Goal: Task Accomplishment & Management: Manage account settings

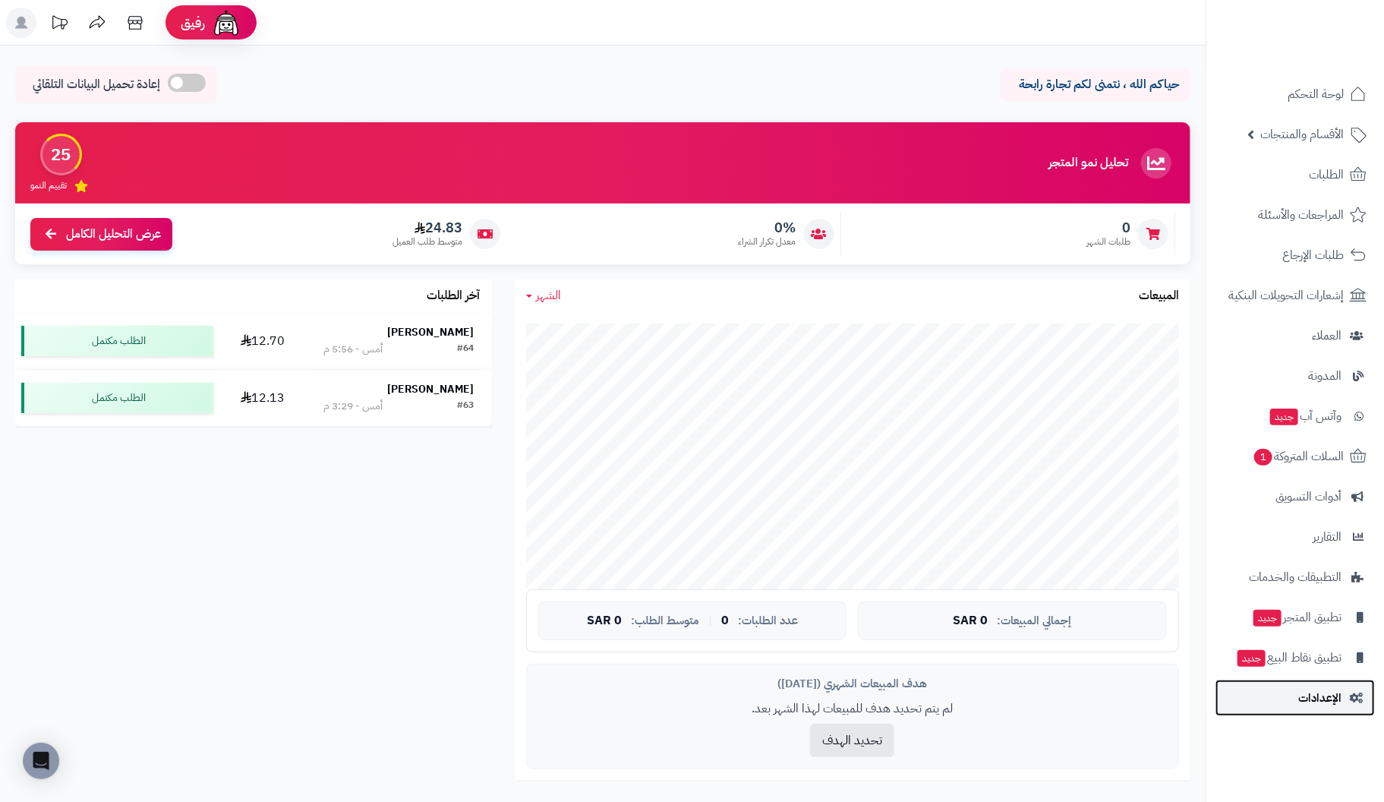
click at [1302, 701] on span "الإعدادات" at bounding box center [1319, 697] width 43 height 21
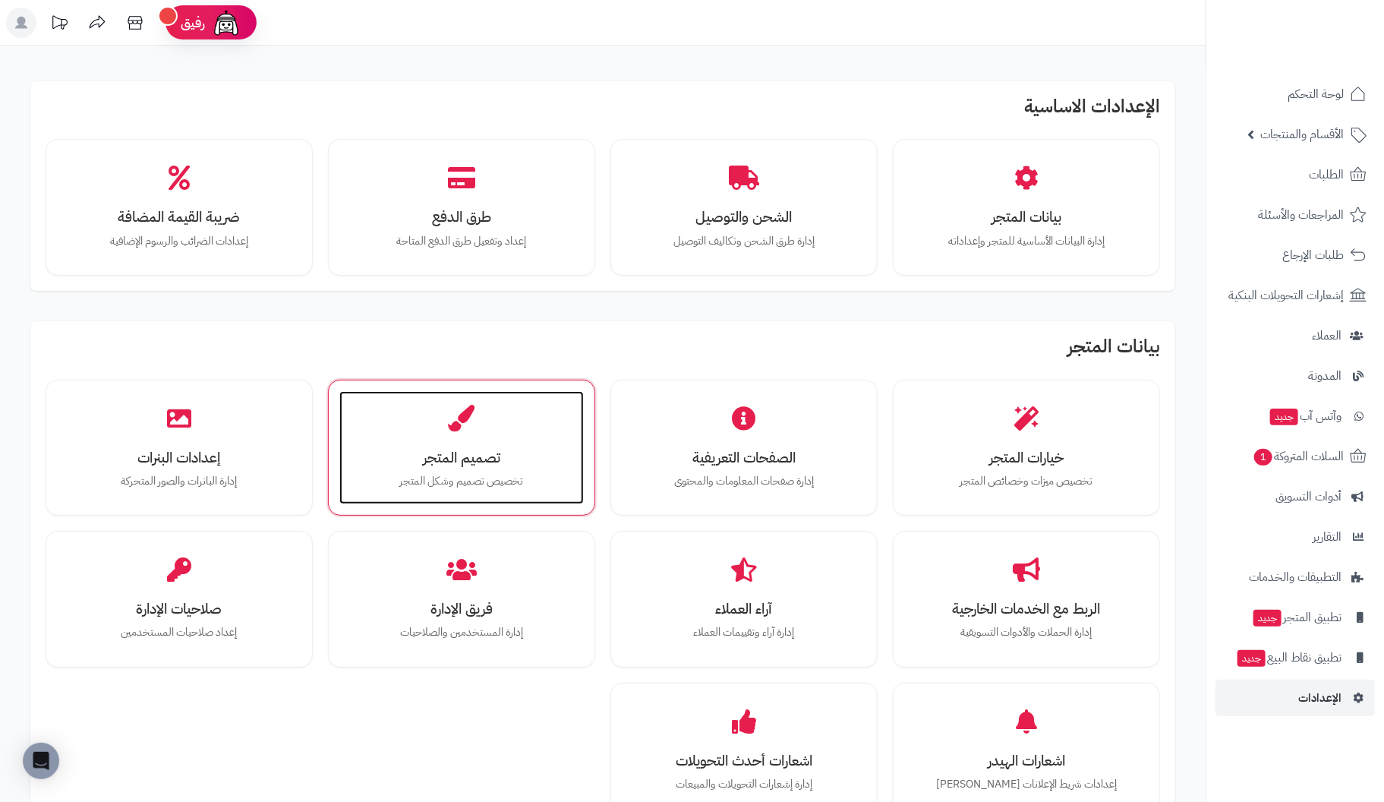
click at [446, 456] on h3 "تصميم المتجر" at bounding box center [461, 457] width 214 height 16
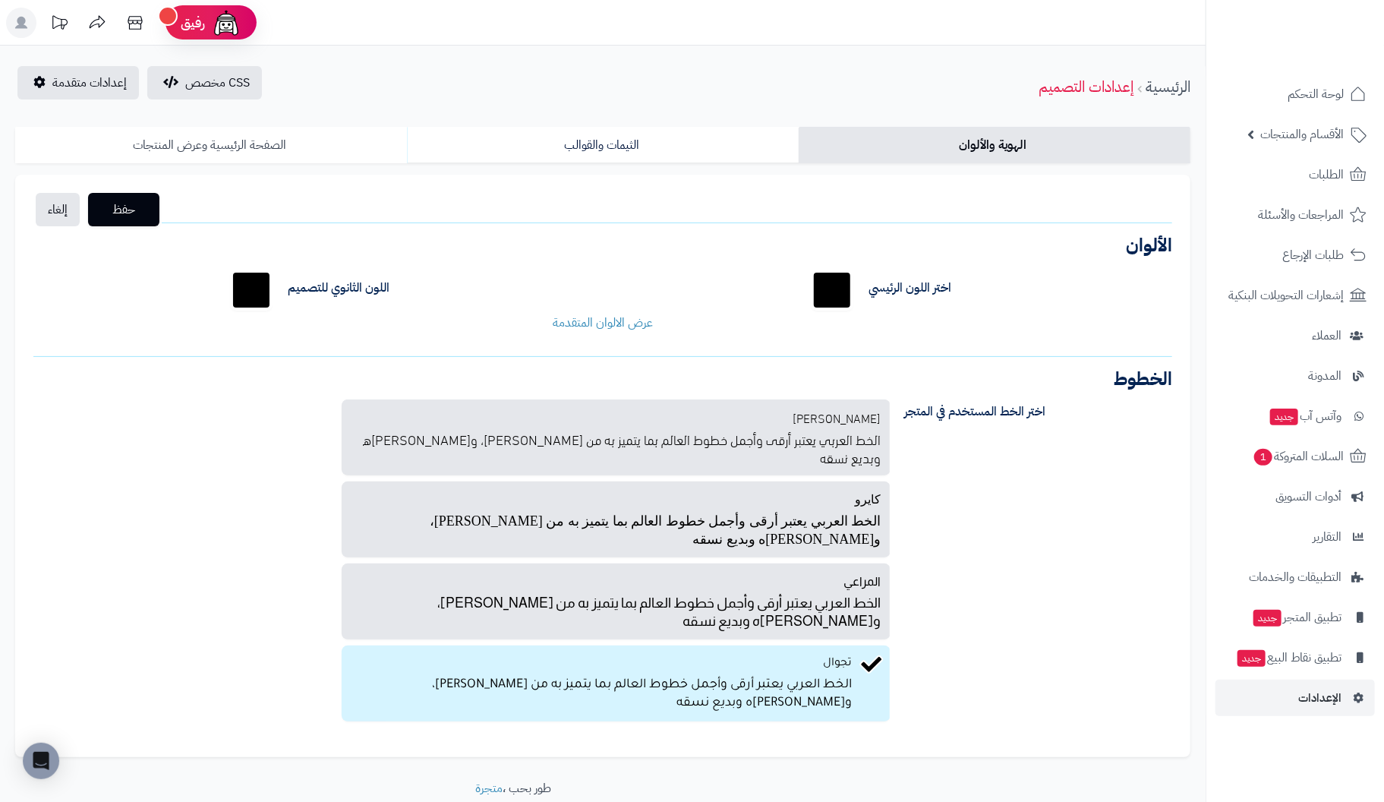
click at [213, 145] on link "الصفحة الرئيسية وعرض المنتجات" at bounding box center [211, 145] width 392 height 36
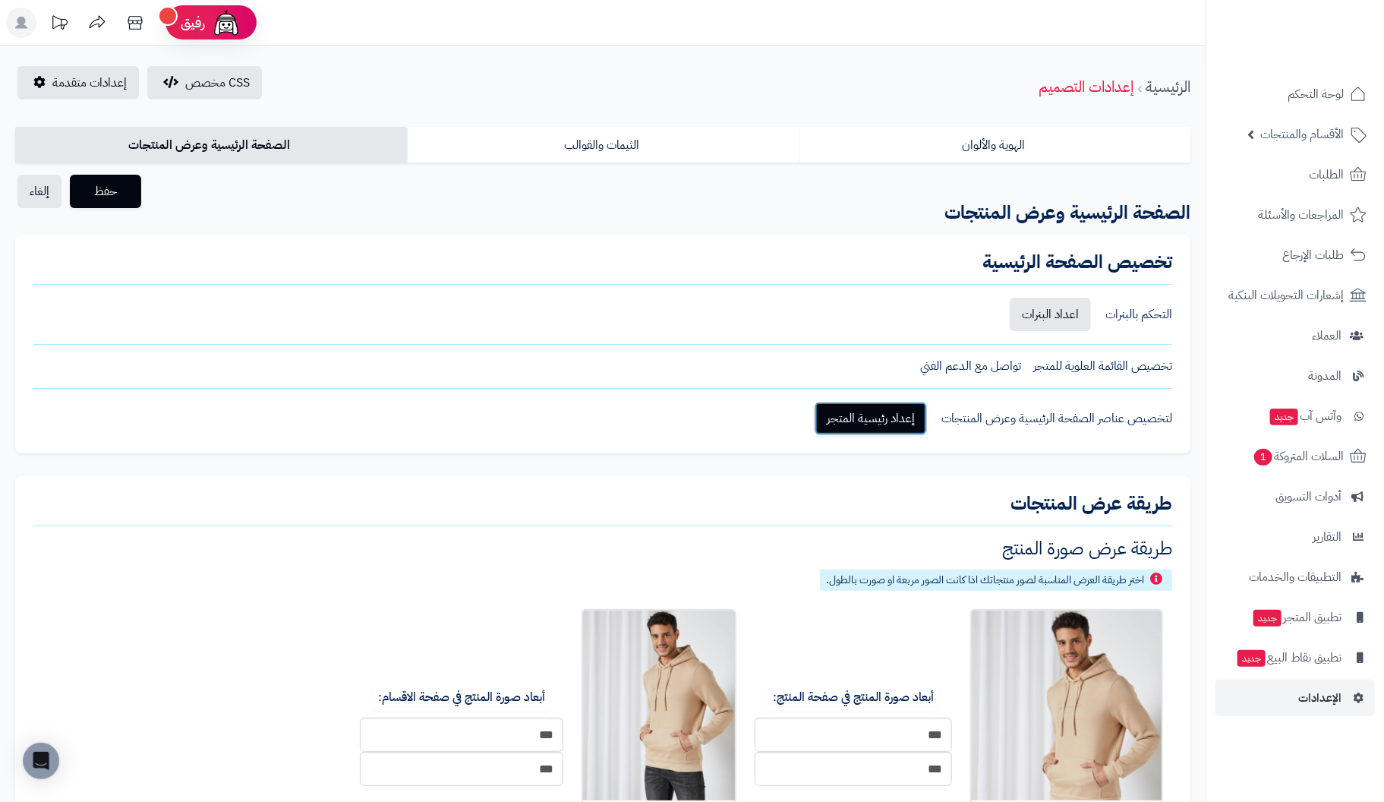
click at [893, 421] on link "إعداد رئيسية المتجر" at bounding box center [870, 418] width 112 height 33
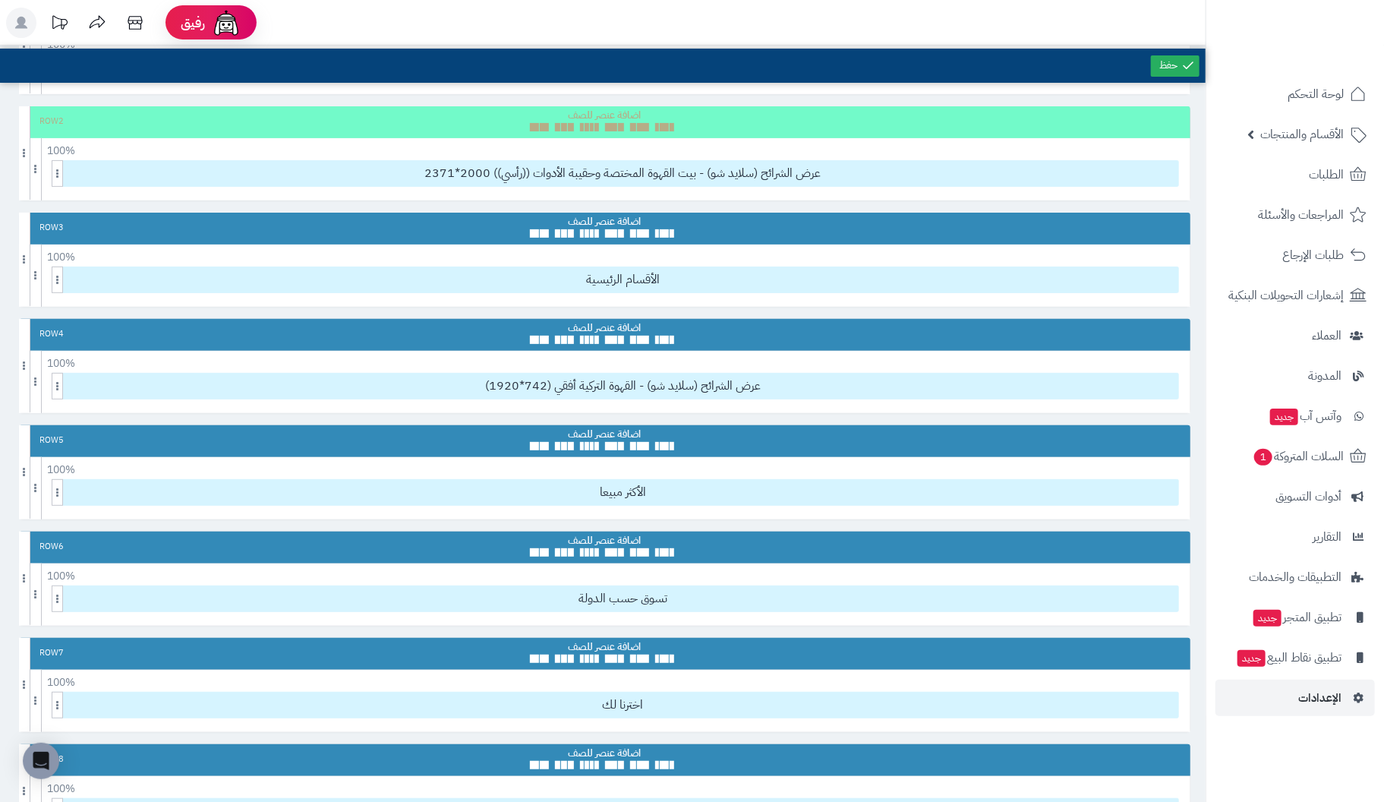
scroll to position [76, 0]
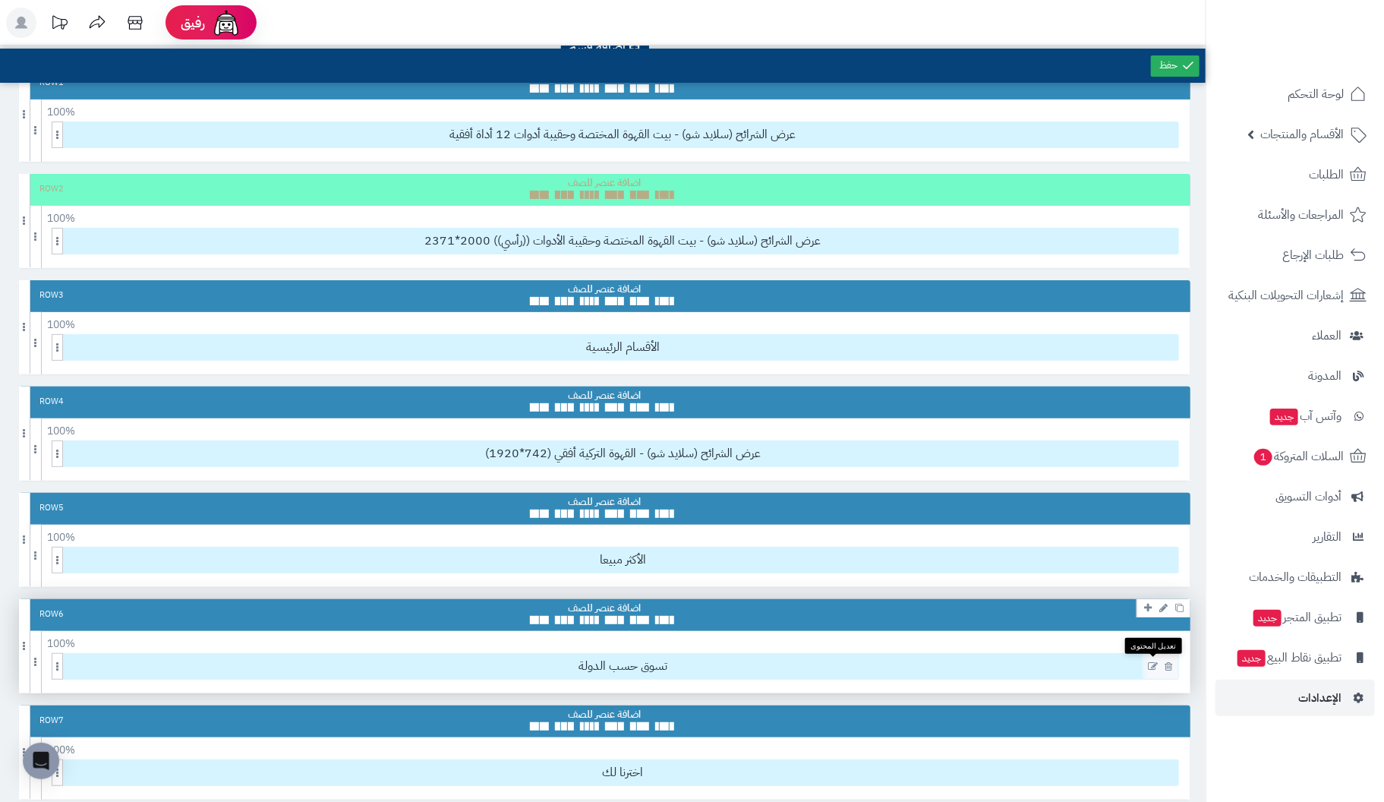
click at [1154, 661] on icon at bounding box center [1153, 666] width 10 height 11
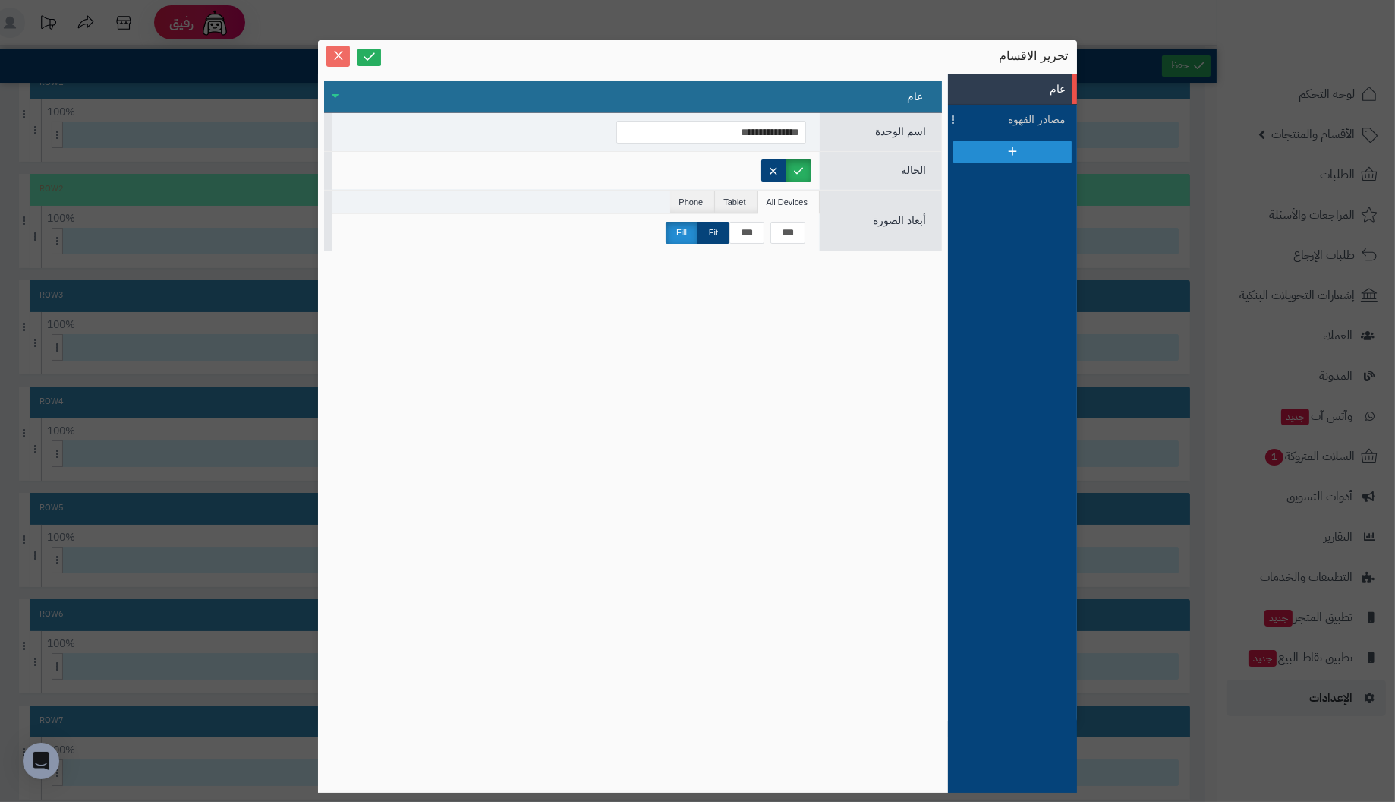
click at [334, 54] on icon "Close" at bounding box center [338, 55] width 12 height 12
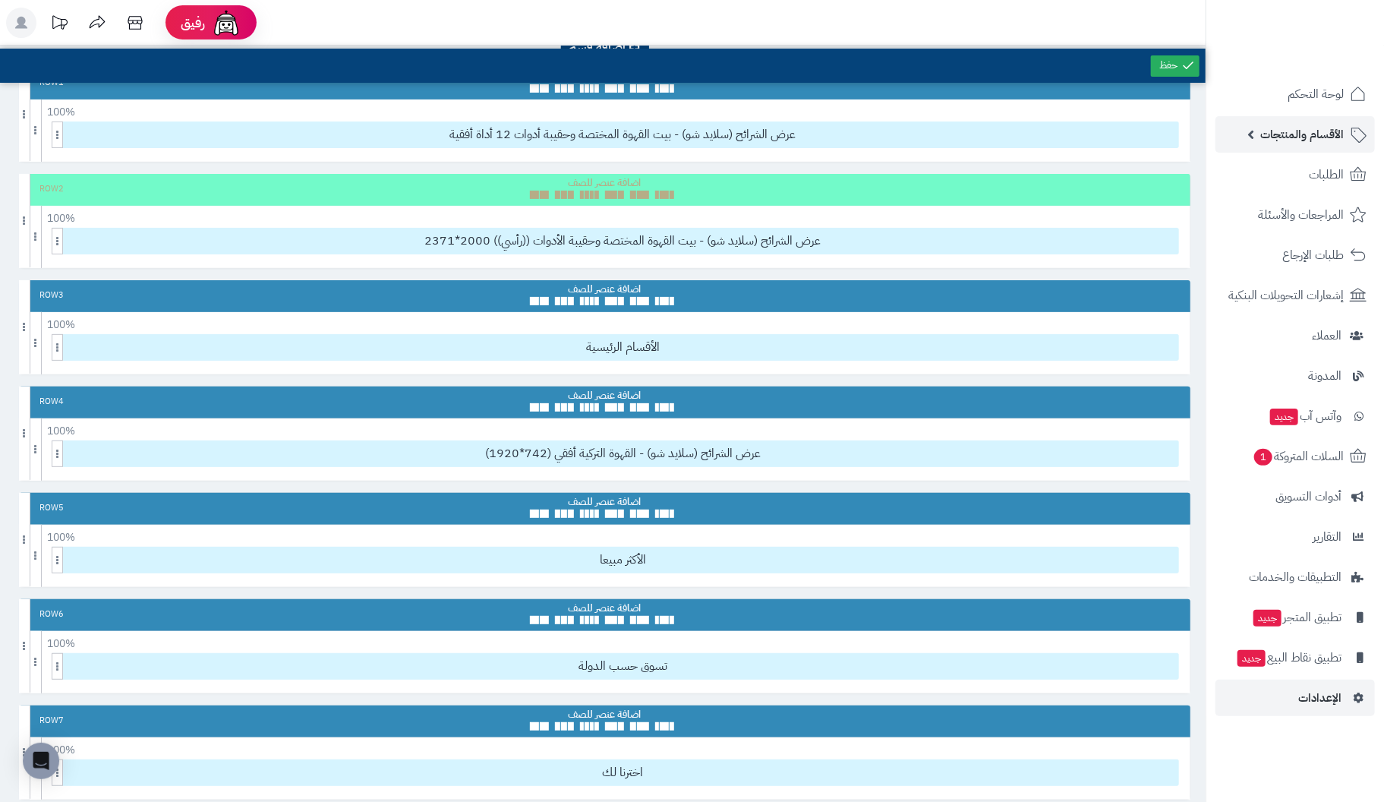
click at [1321, 134] on span "الأقسام والمنتجات" at bounding box center [1301, 134] width 83 height 21
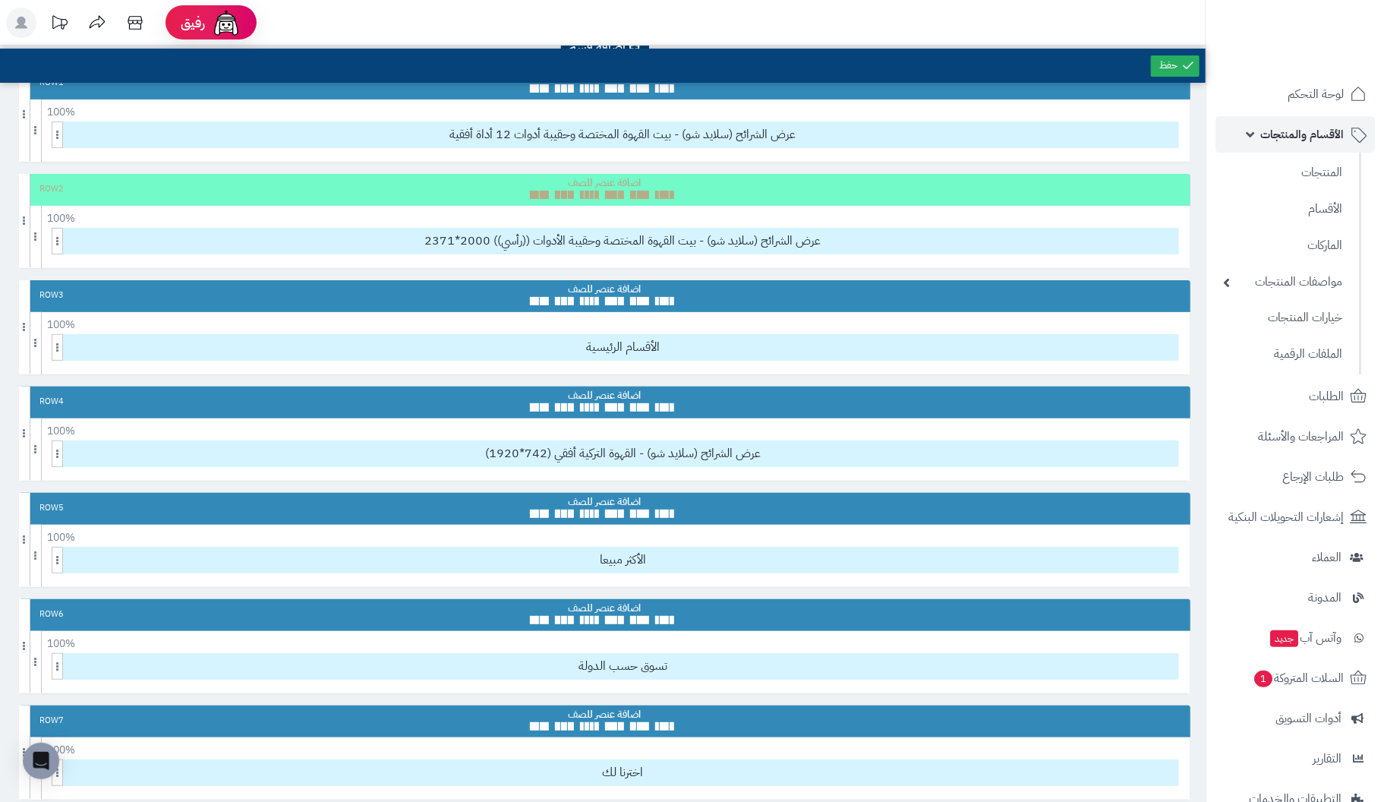
click at [1310, 132] on span "الأقسام والمنتجات" at bounding box center [1301, 134] width 83 height 21
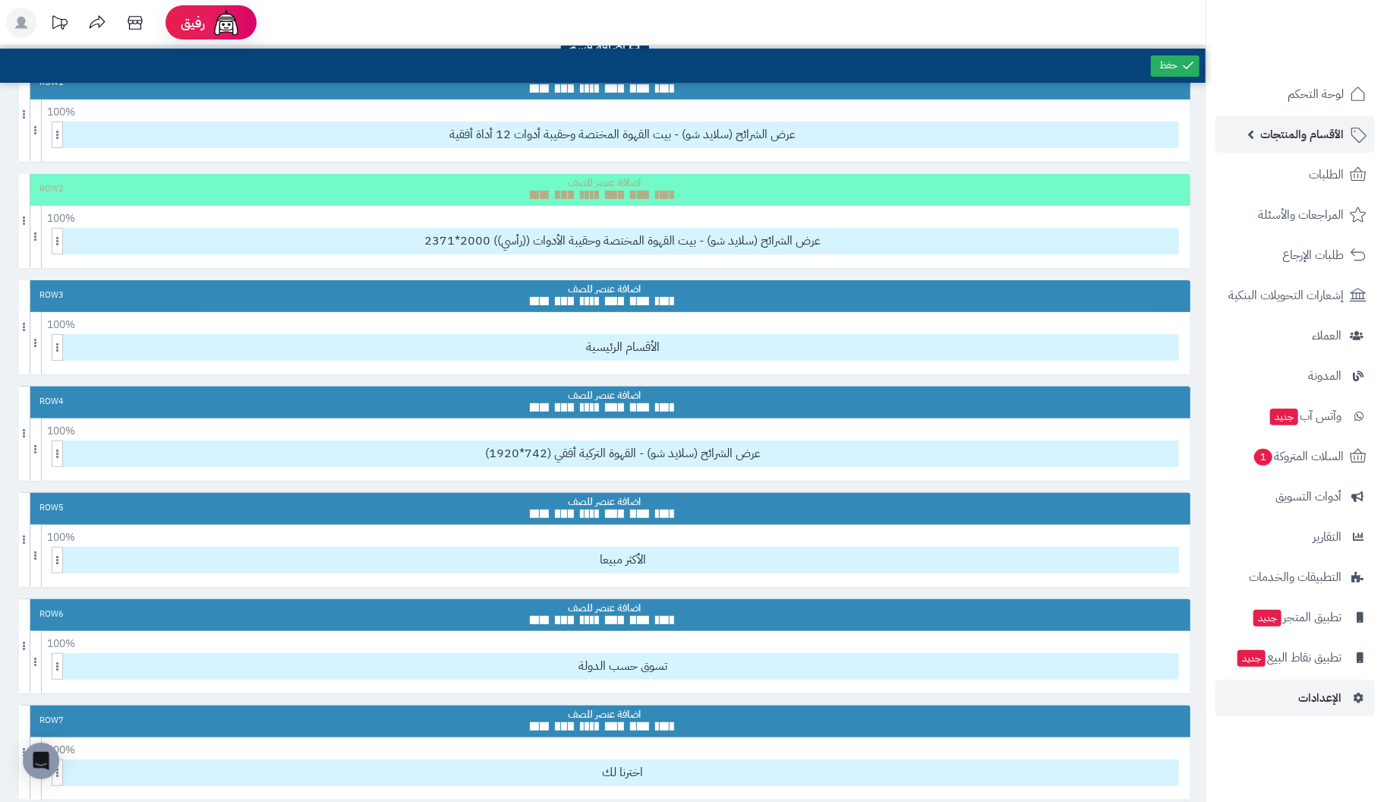
click at [1310, 132] on span "الأقسام والمنتجات" at bounding box center [1301, 134] width 83 height 21
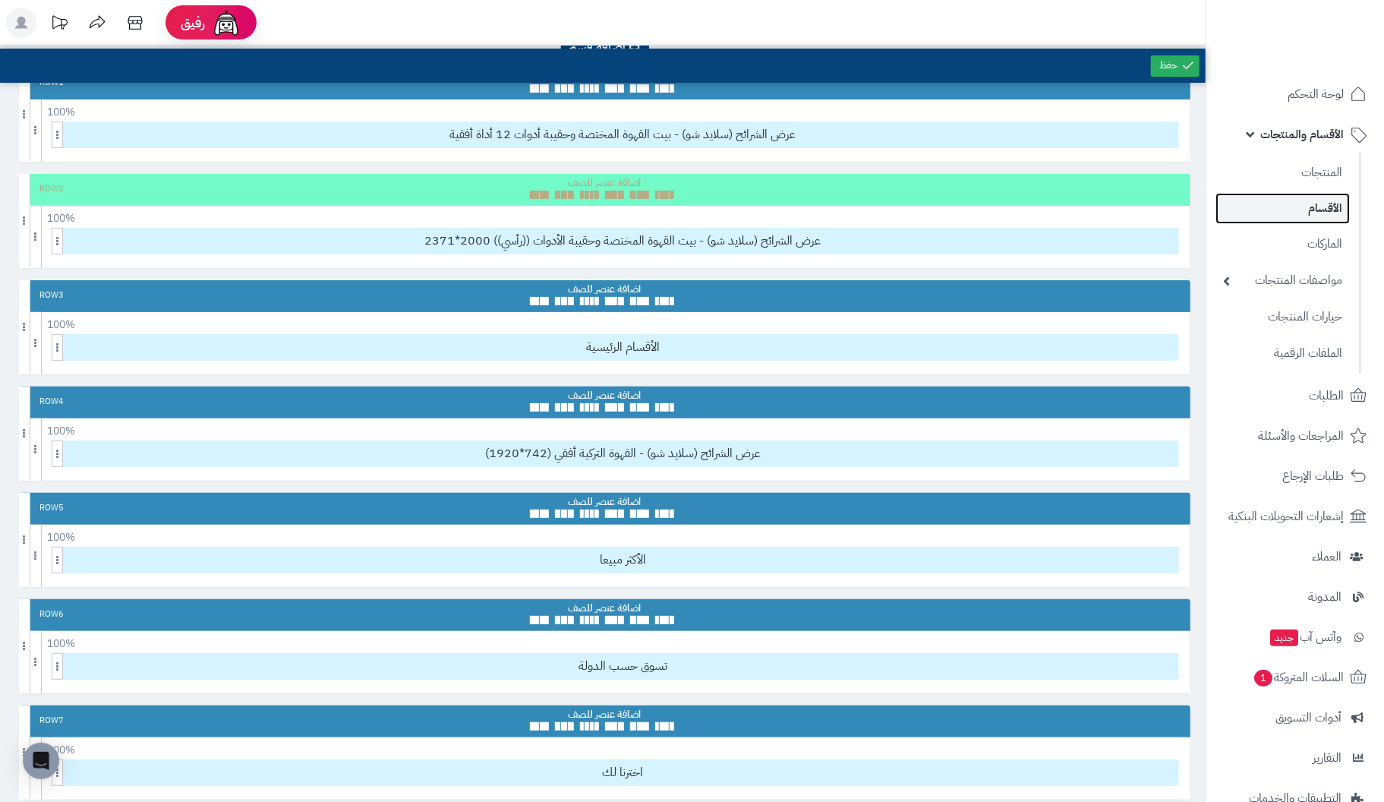
click at [1331, 210] on link "الأقسام" at bounding box center [1282, 208] width 134 height 31
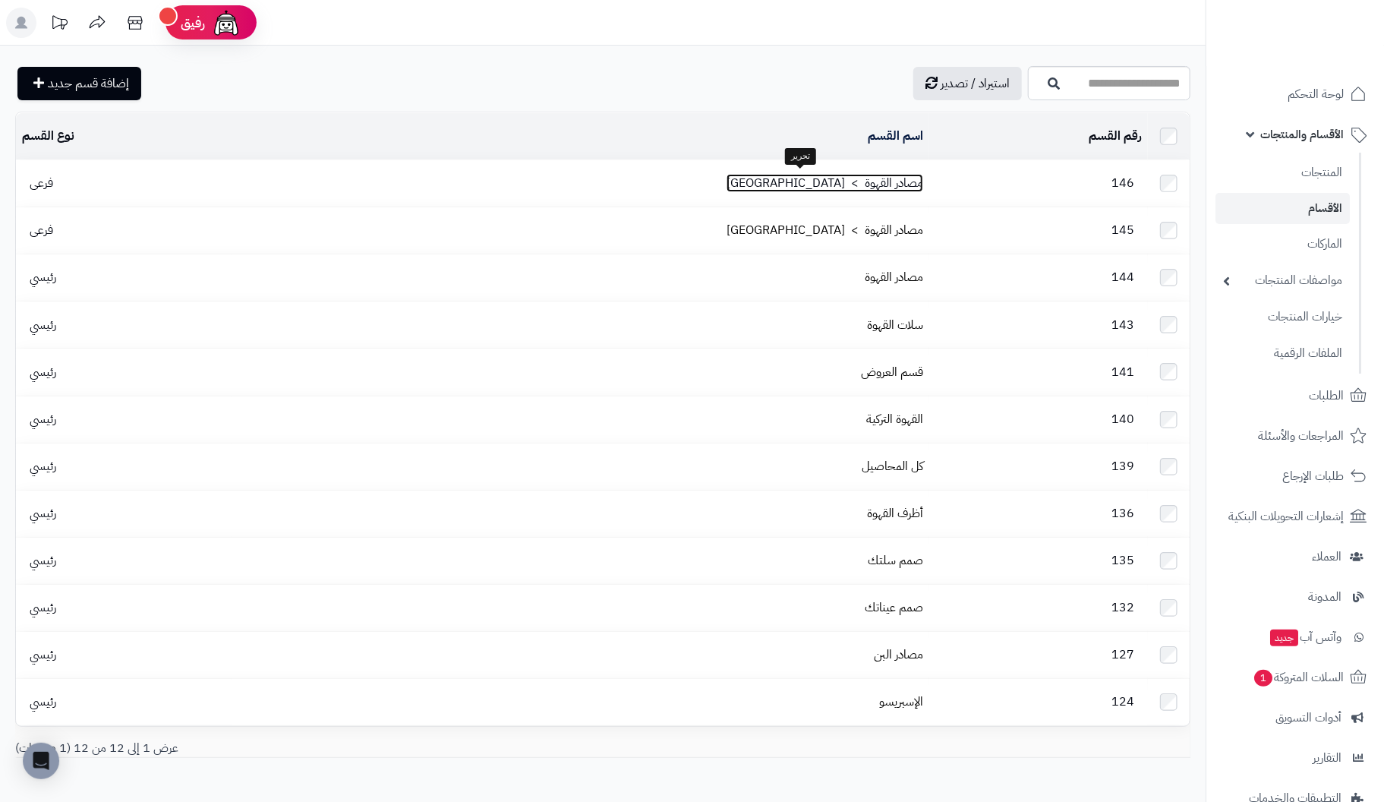
click at [817, 177] on link "مصادر القهوة > [GEOGRAPHIC_DATA]" at bounding box center [824, 183] width 197 height 18
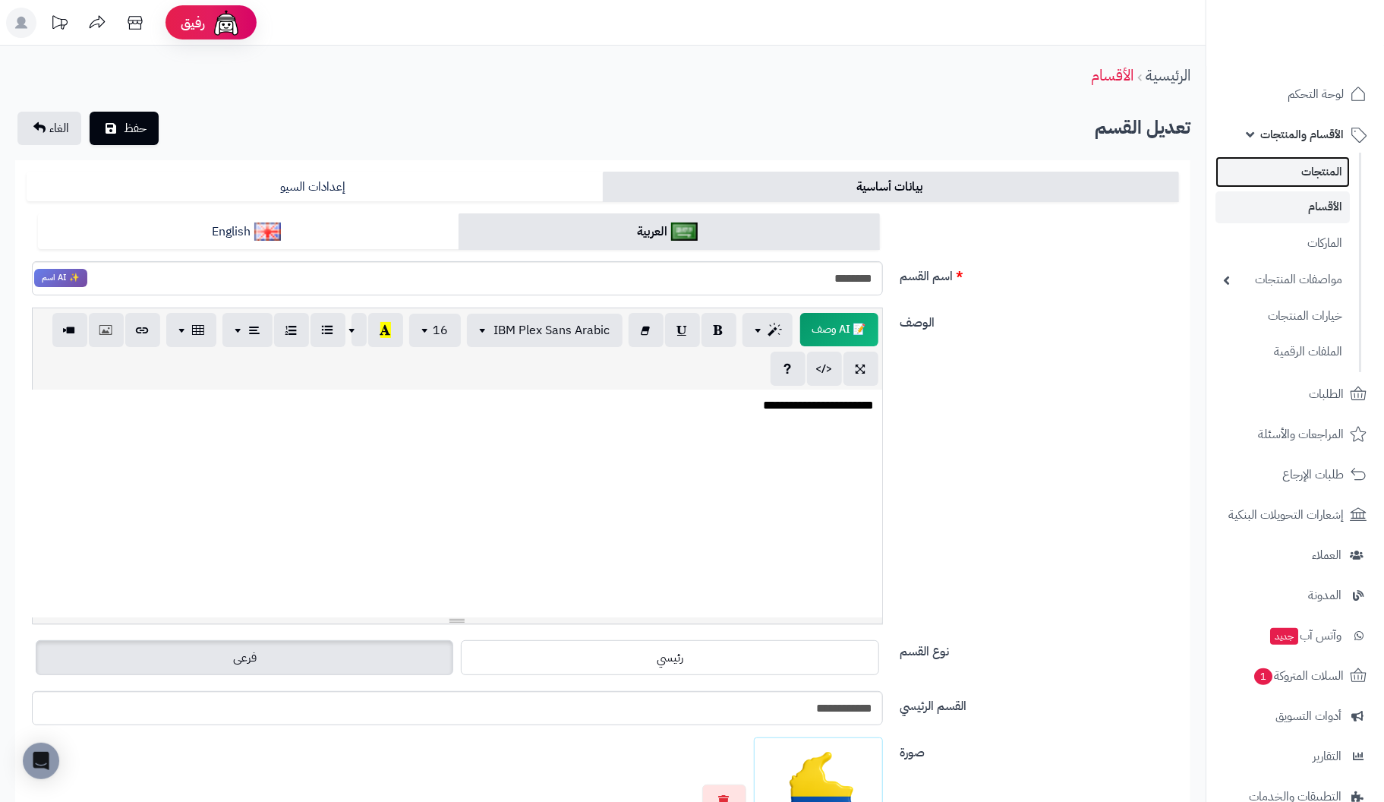
click at [1312, 177] on link "المنتجات" at bounding box center [1282, 171] width 134 height 31
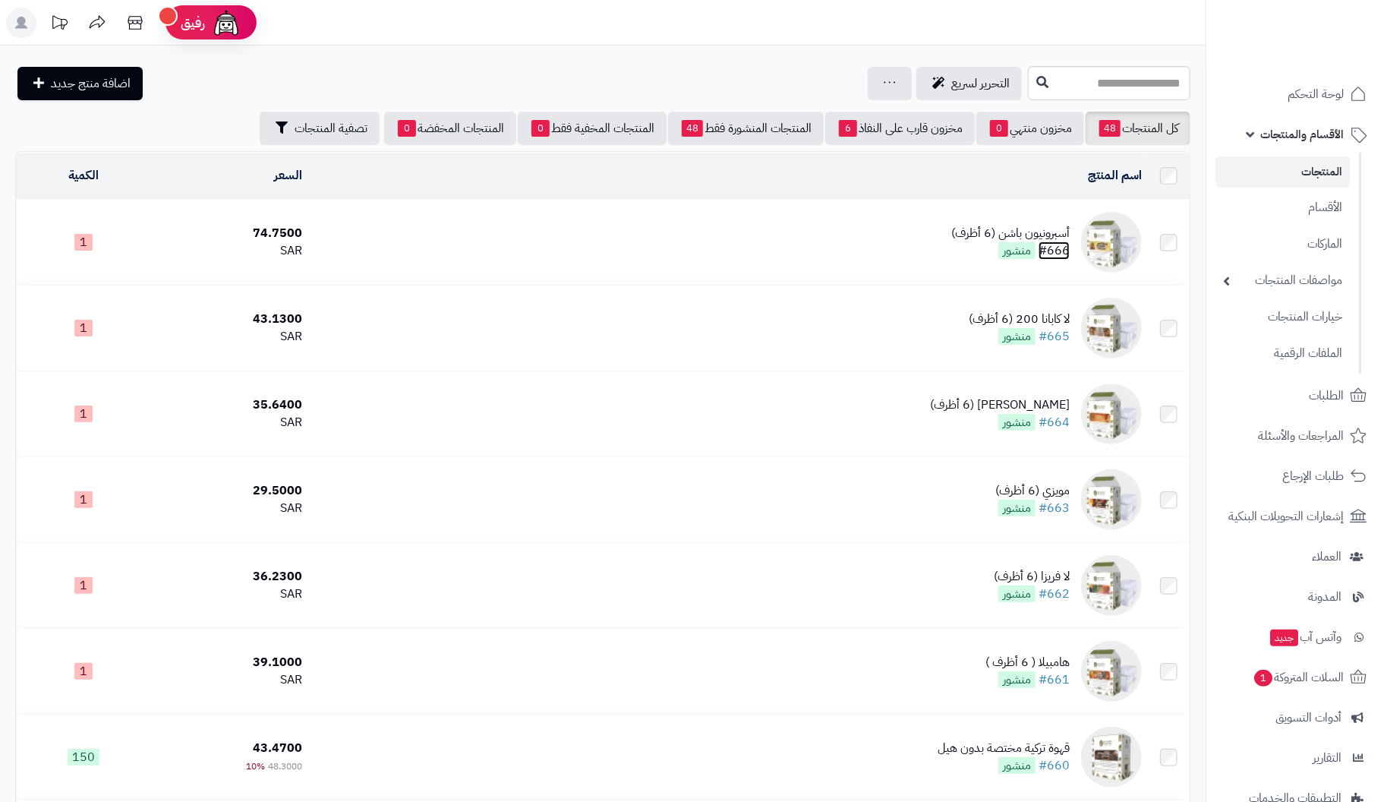
click at [1052, 246] on link "#666" at bounding box center [1053, 250] width 31 height 18
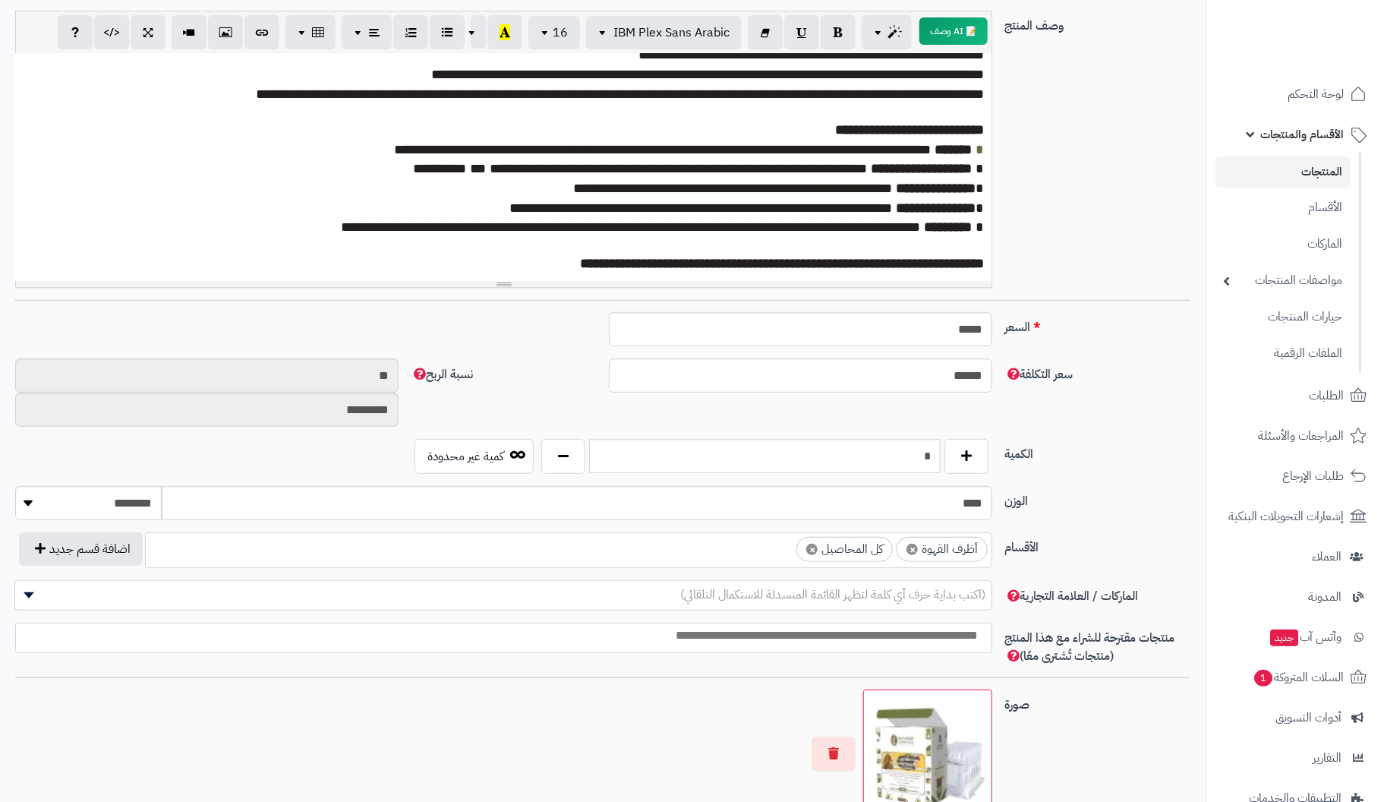
scroll to position [455, 0]
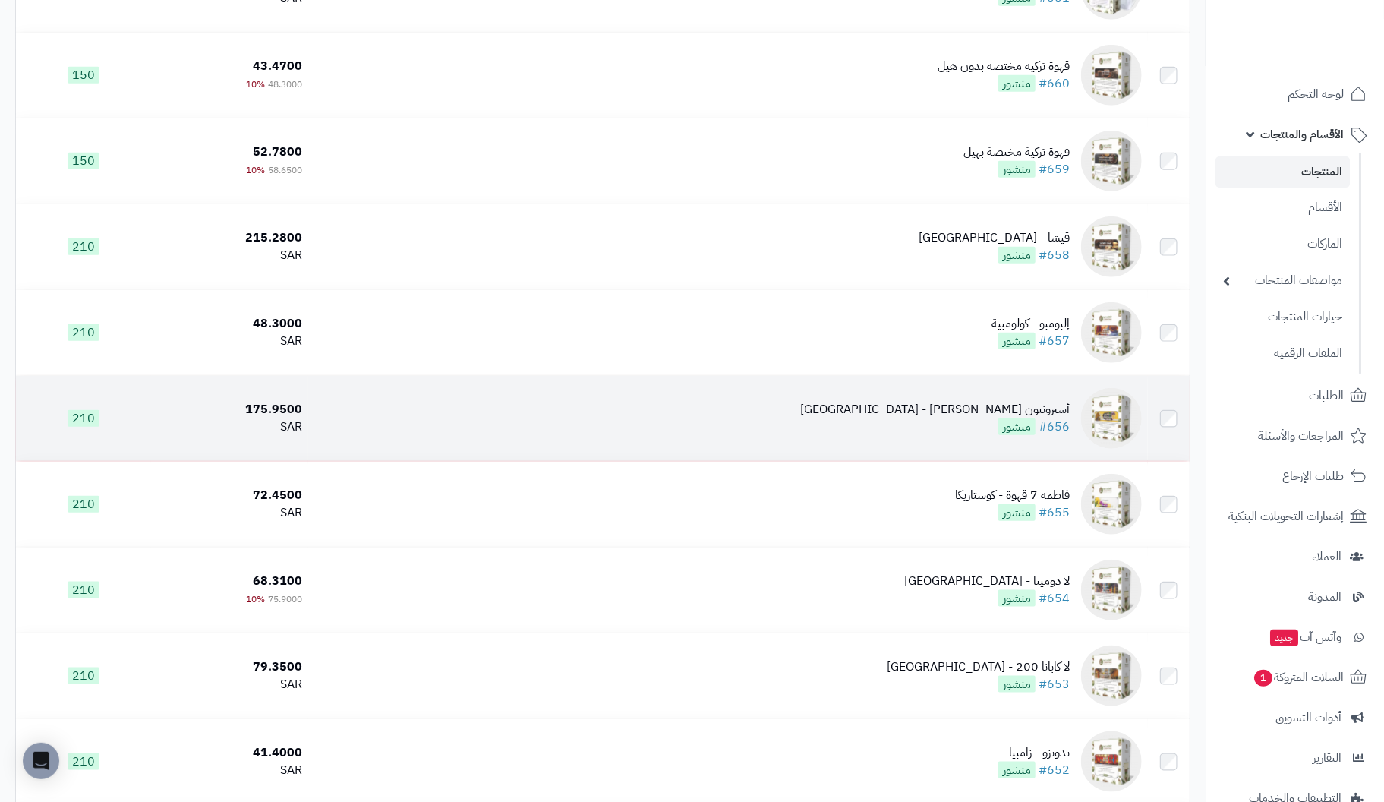
scroll to position [682, 0]
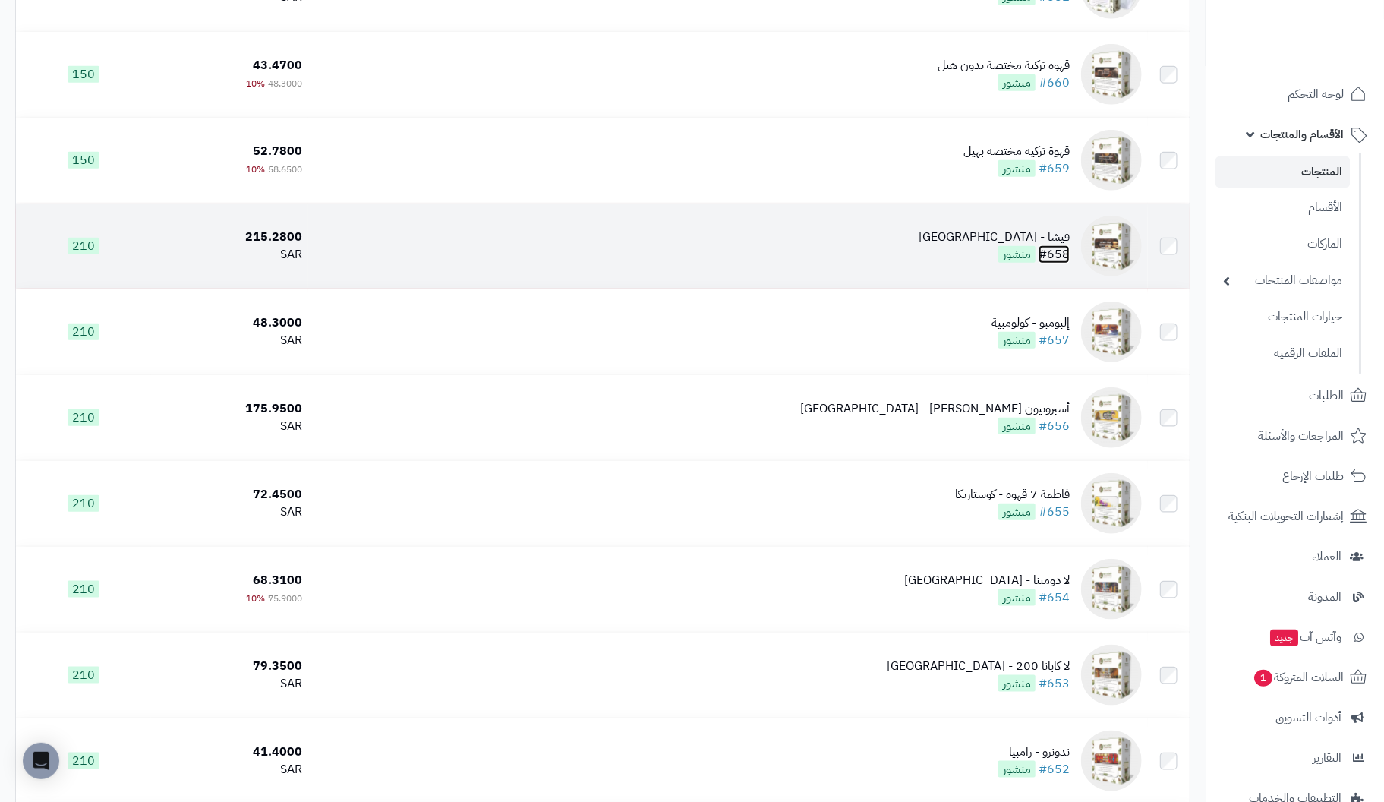
click at [1069, 247] on link "#658" at bounding box center [1053, 254] width 31 height 18
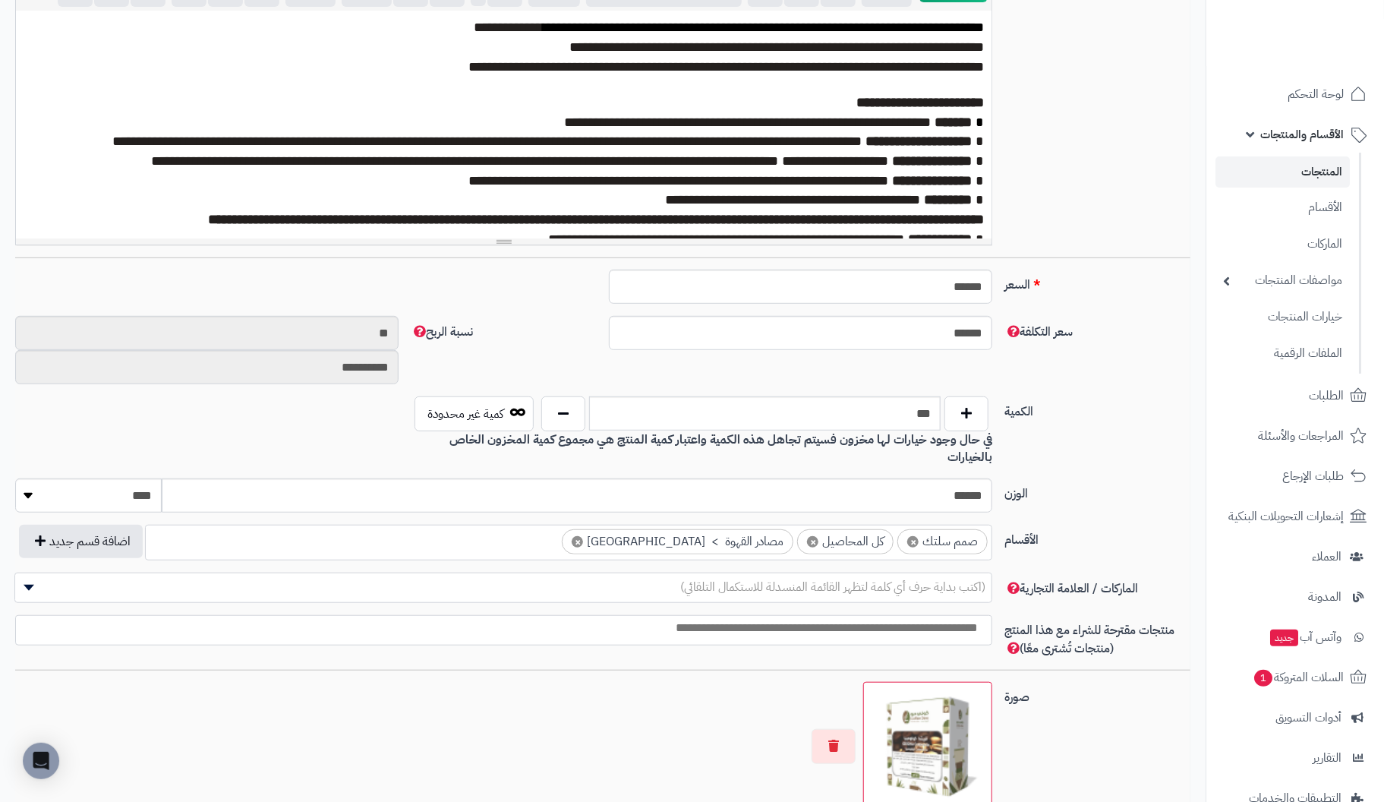
scroll to position [380, 0]
click at [1328, 210] on link "الأقسام" at bounding box center [1282, 206] width 134 height 31
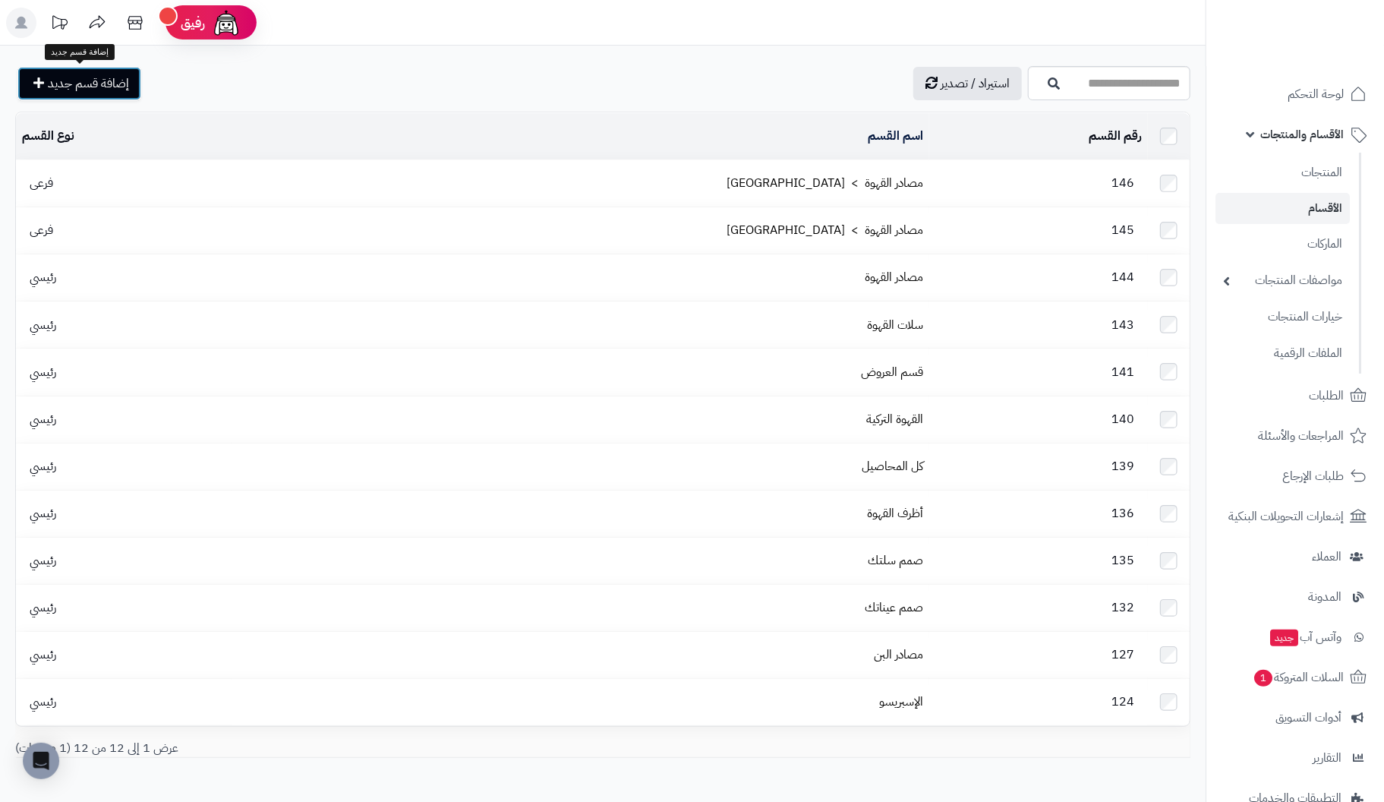
click at [109, 84] on span "إضافة قسم جديد" at bounding box center [88, 83] width 81 height 18
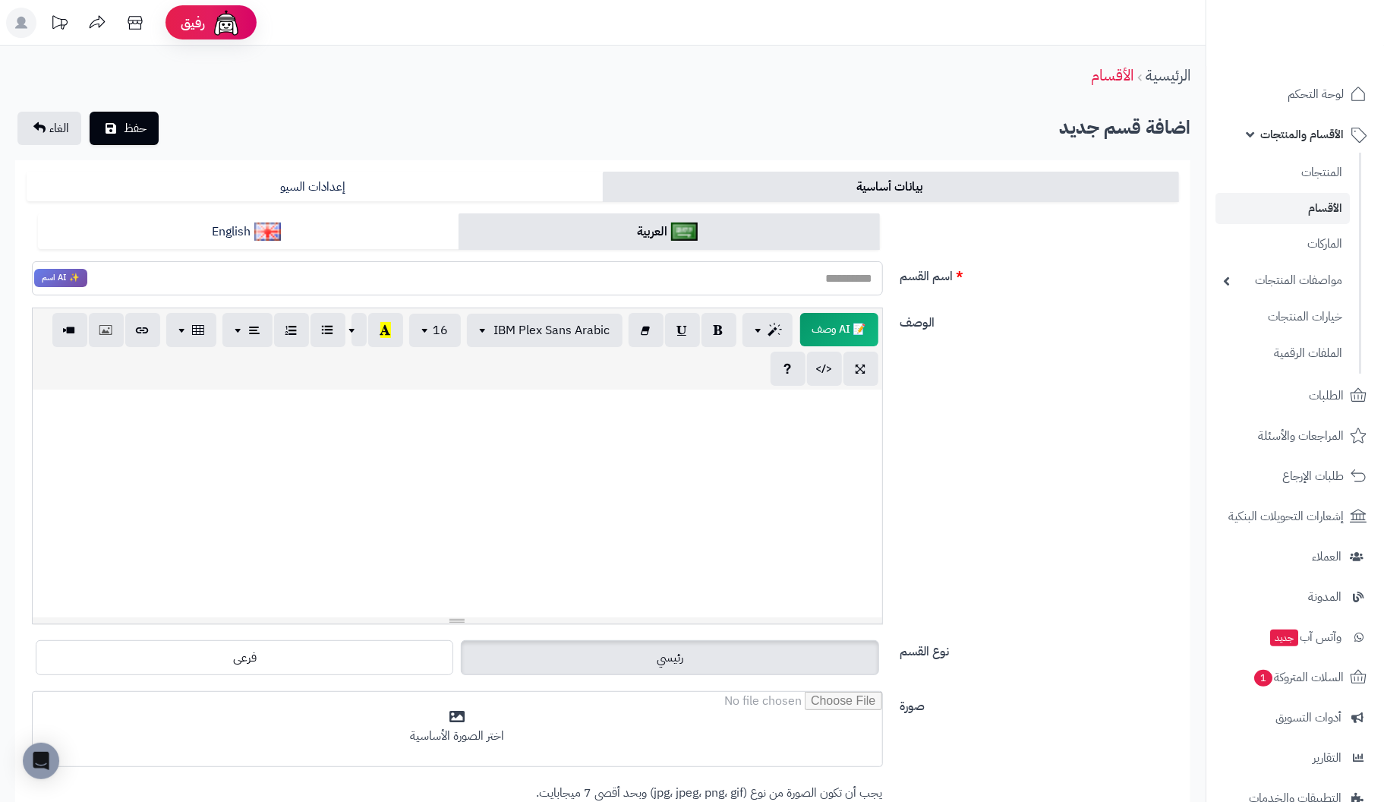
click at [840, 273] on input "اسم القسم" at bounding box center [457, 278] width 851 height 34
type input "******"
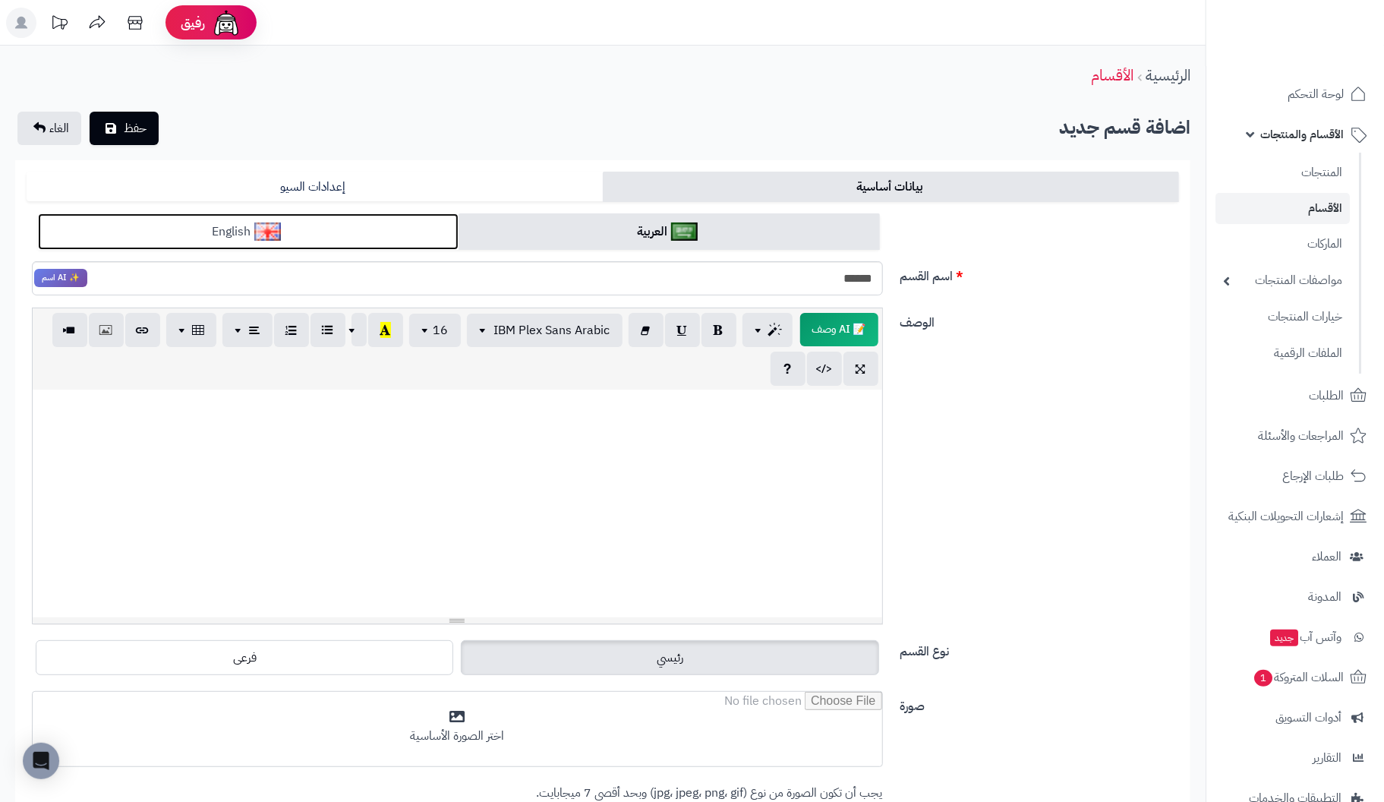
click at [366, 236] on link "English" at bounding box center [248, 231] width 421 height 37
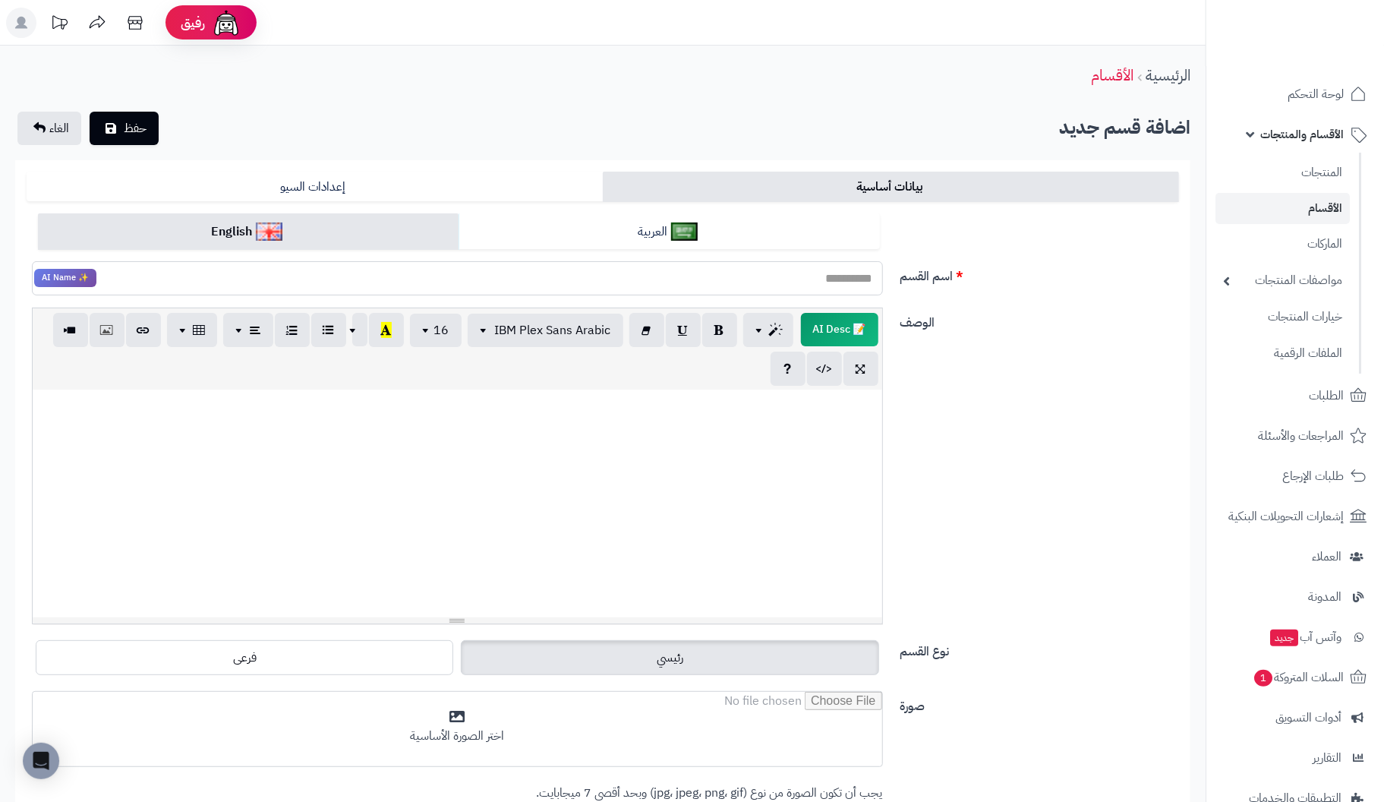
click at [801, 279] on input "اسم القسم" at bounding box center [457, 278] width 851 height 34
type input "******"
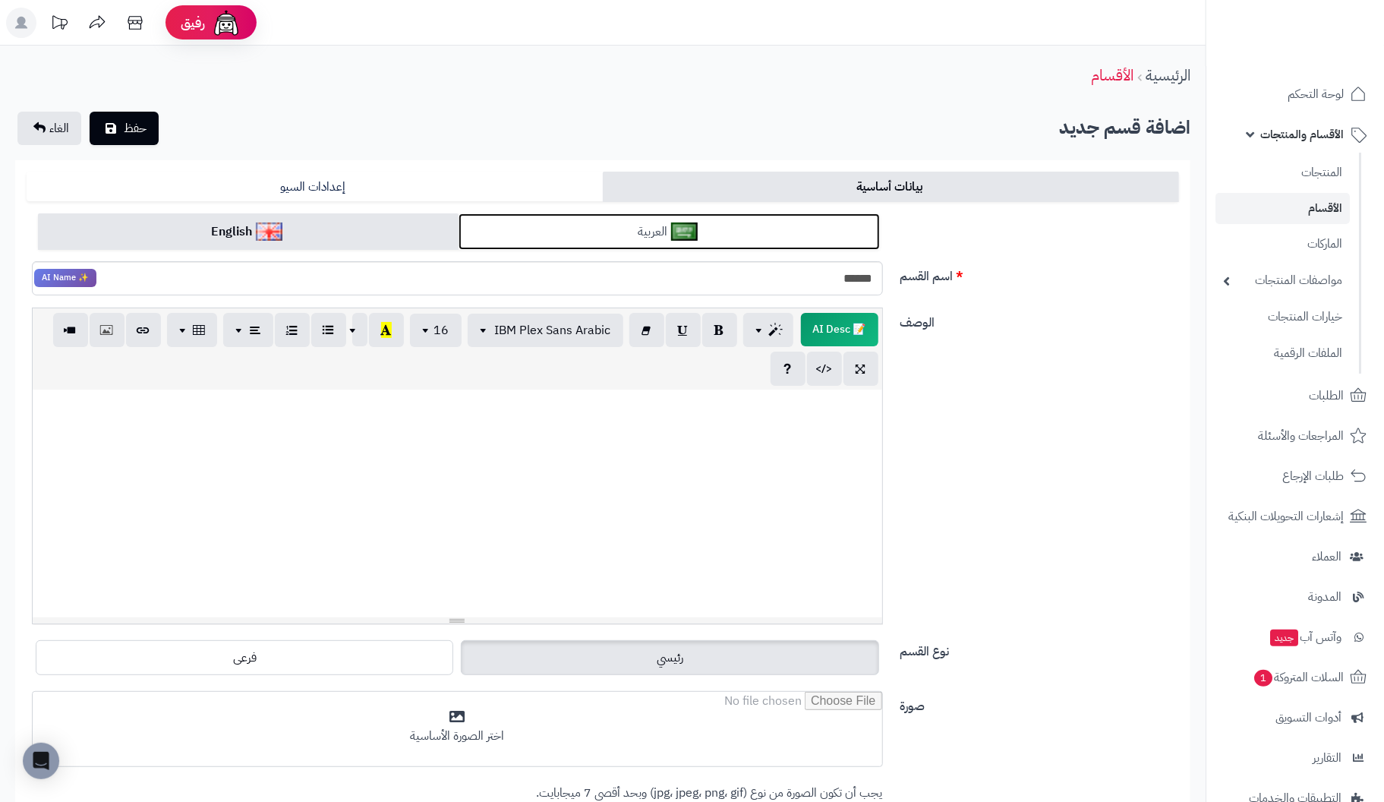
click at [732, 228] on link "العربية" at bounding box center [668, 231] width 421 height 37
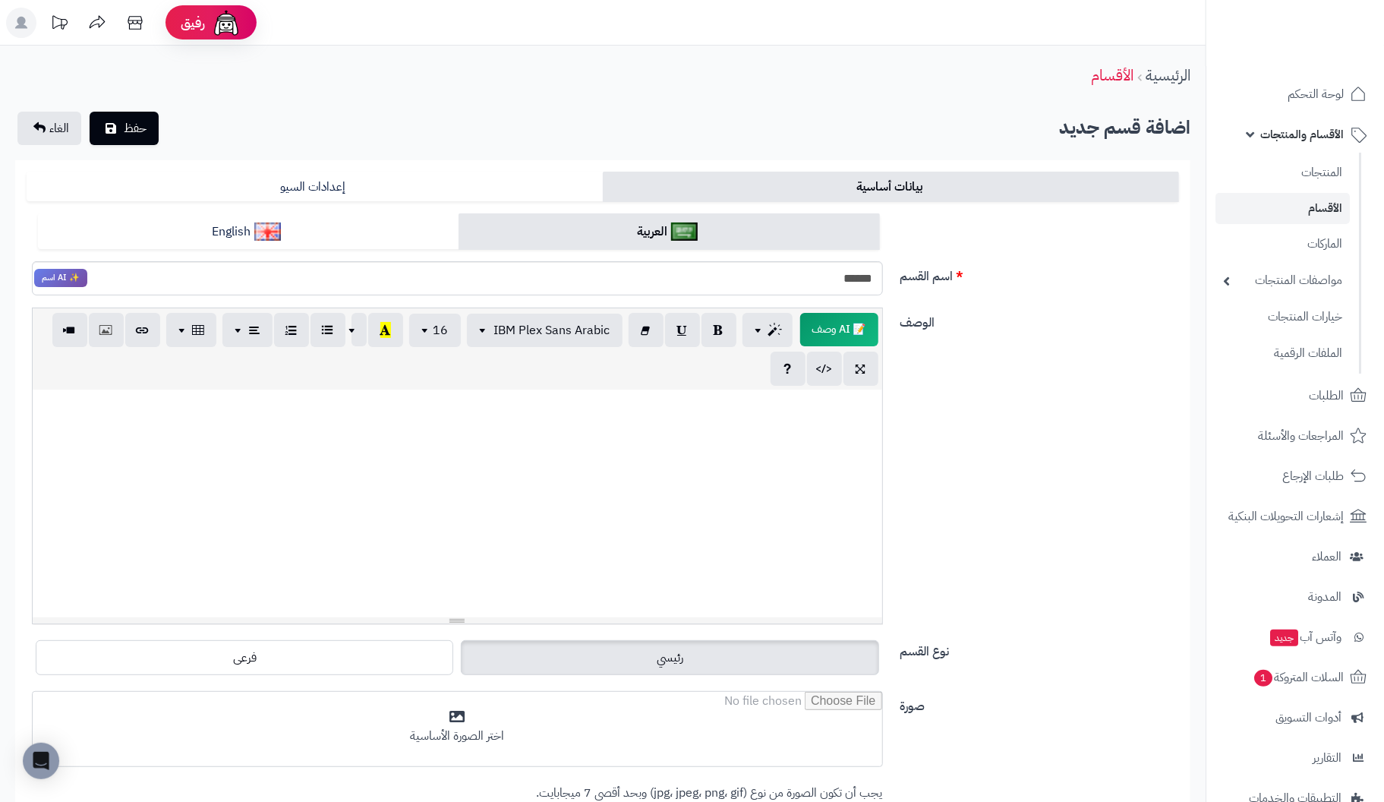
click at [845, 411] on p at bounding box center [457, 405] width 834 height 17
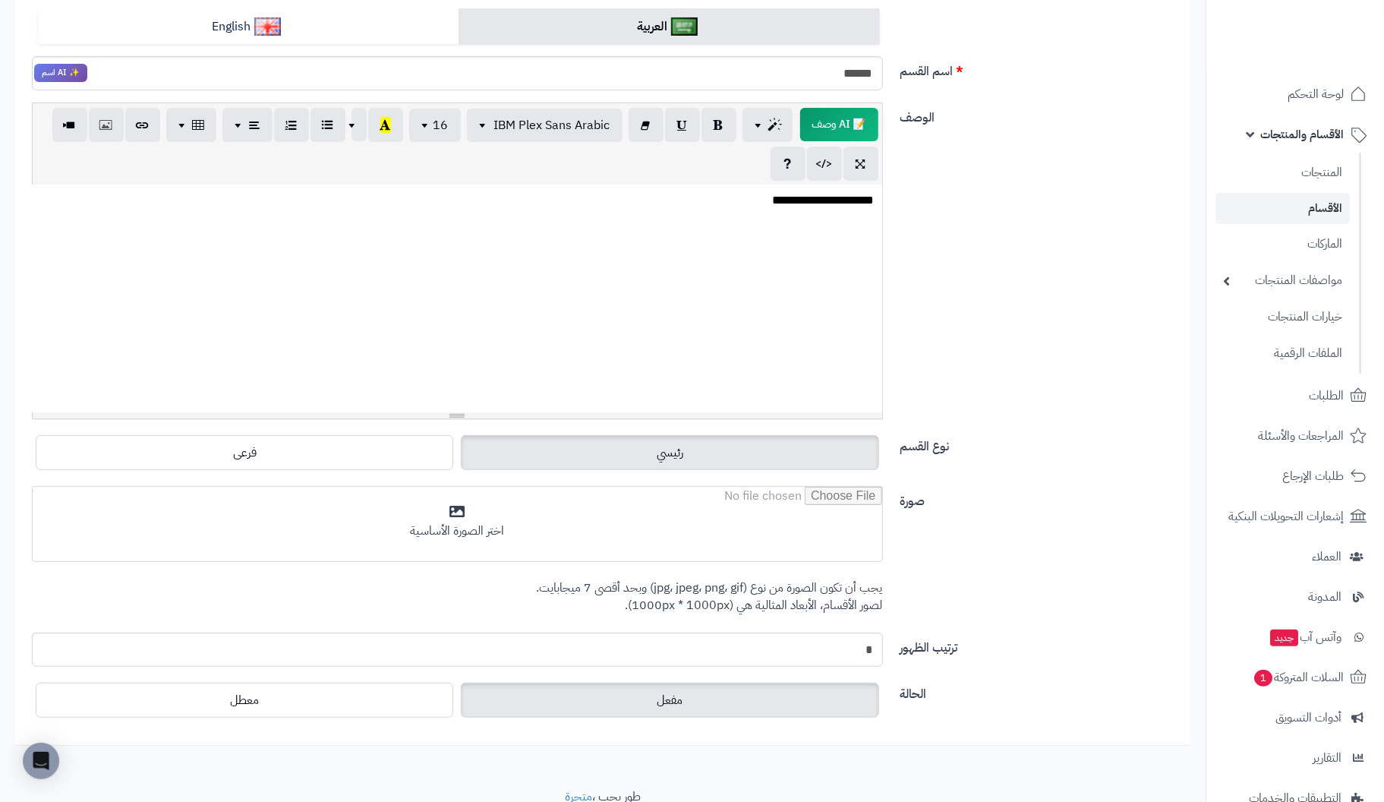
scroll to position [227, 0]
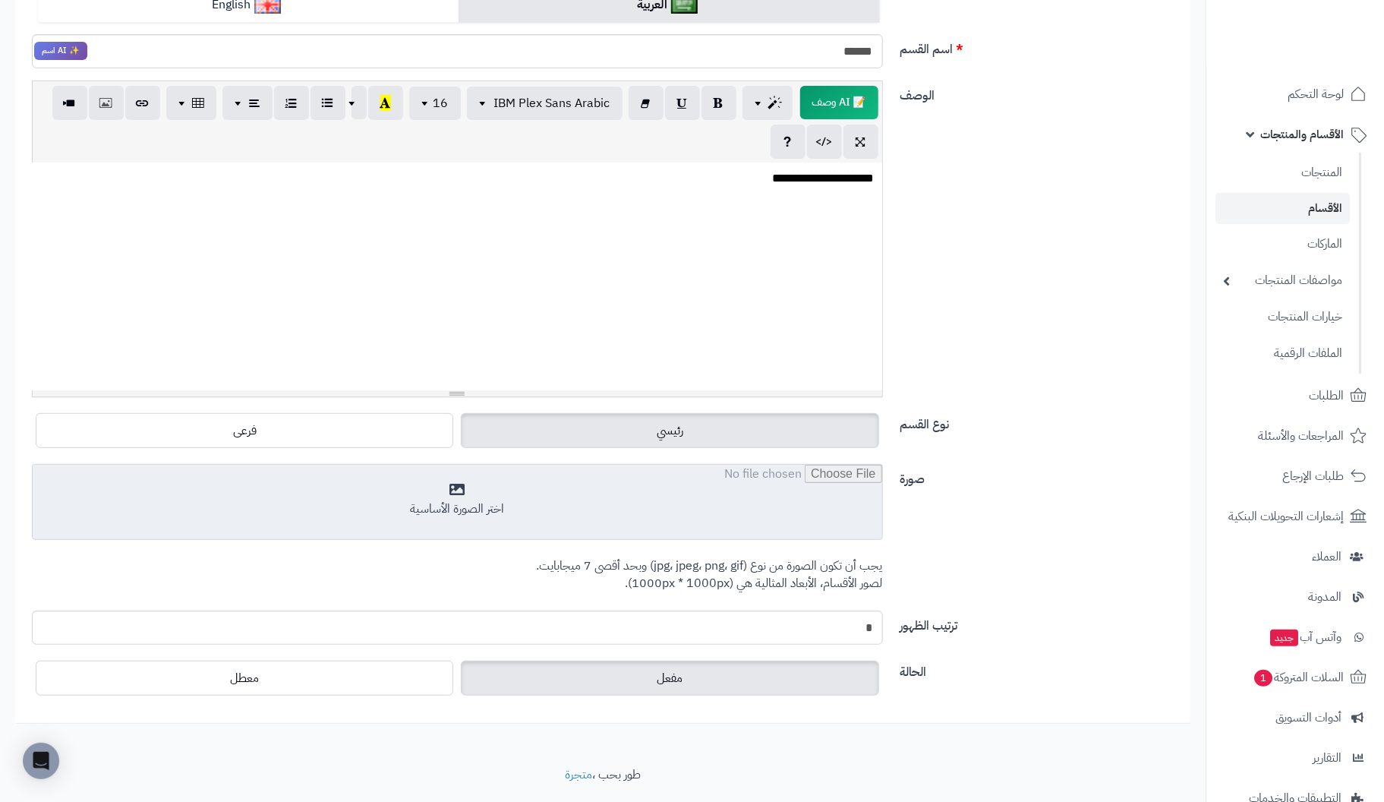
click at [451, 493] on input "file" at bounding box center [457, 503] width 849 height 76
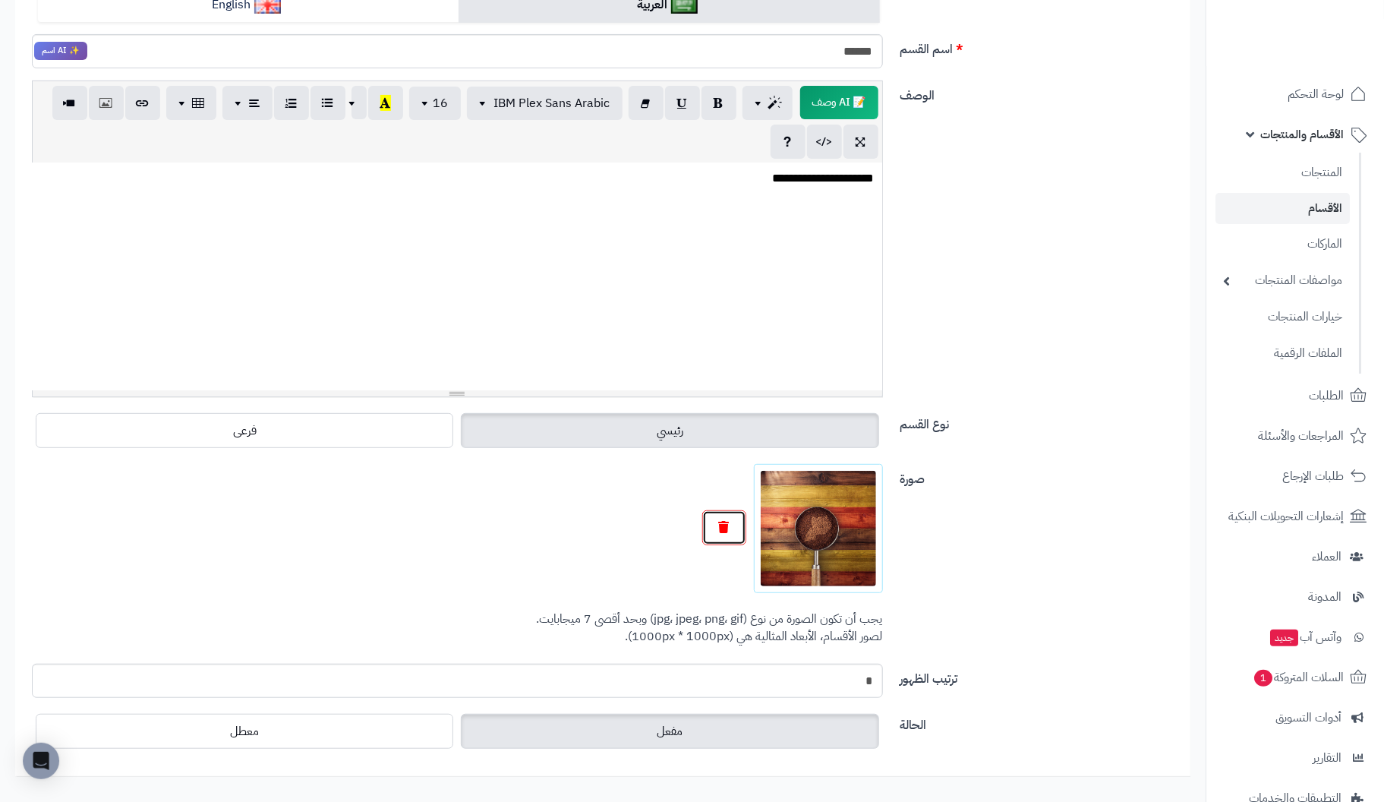
click at [720, 523] on icon "button" at bounding box center [724, 527] width 11 height 12
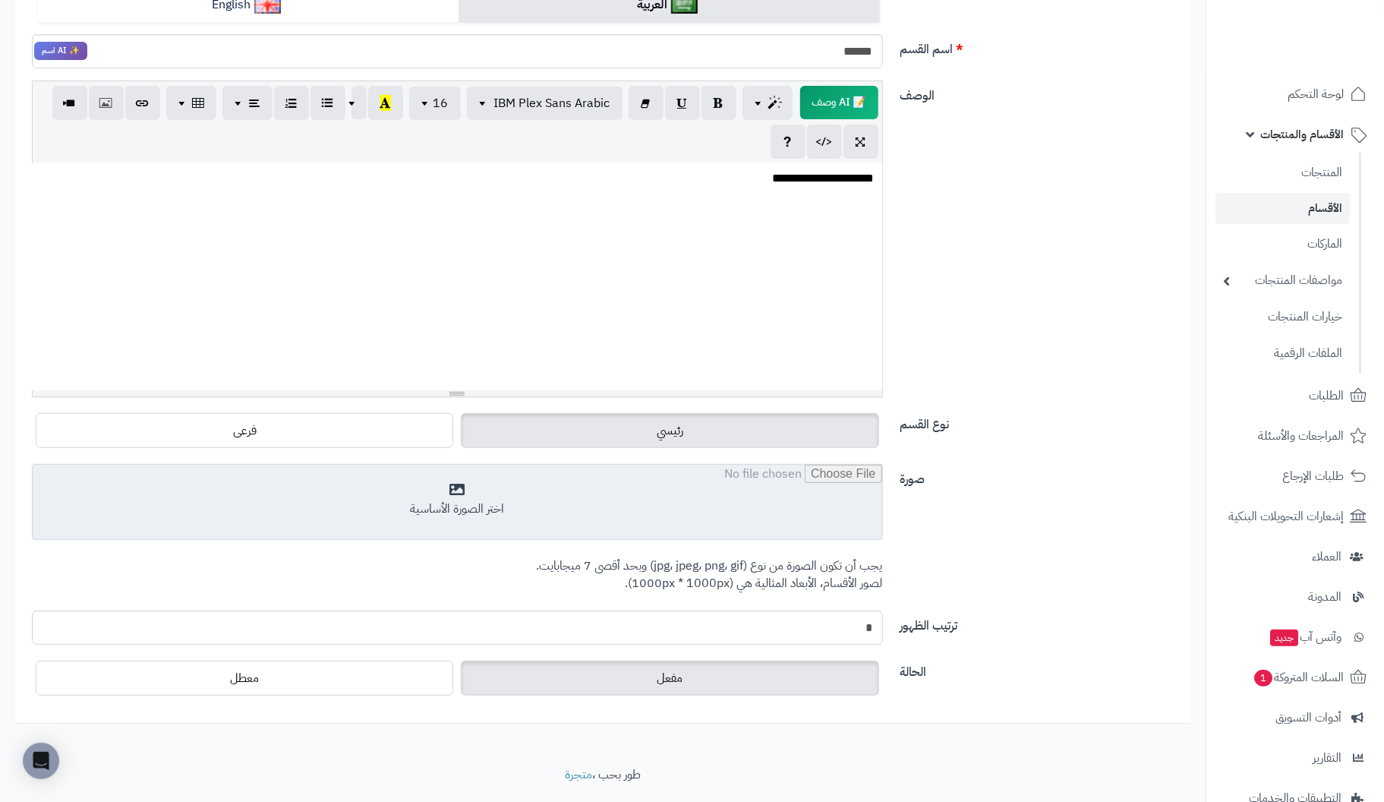
click at [546, 497] on input "file" at bounding box center [457, 503] width 849 height 76
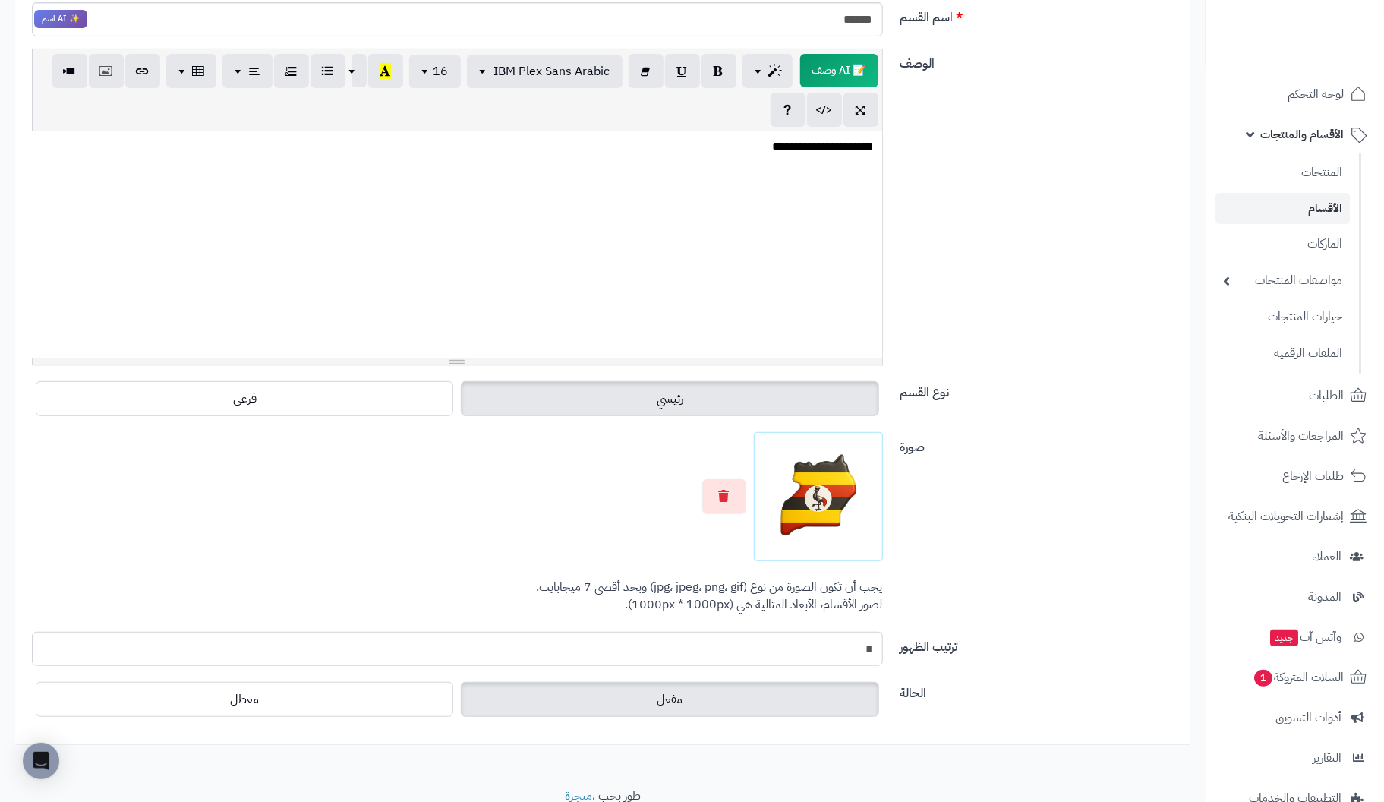
scroll to position [318, 0]
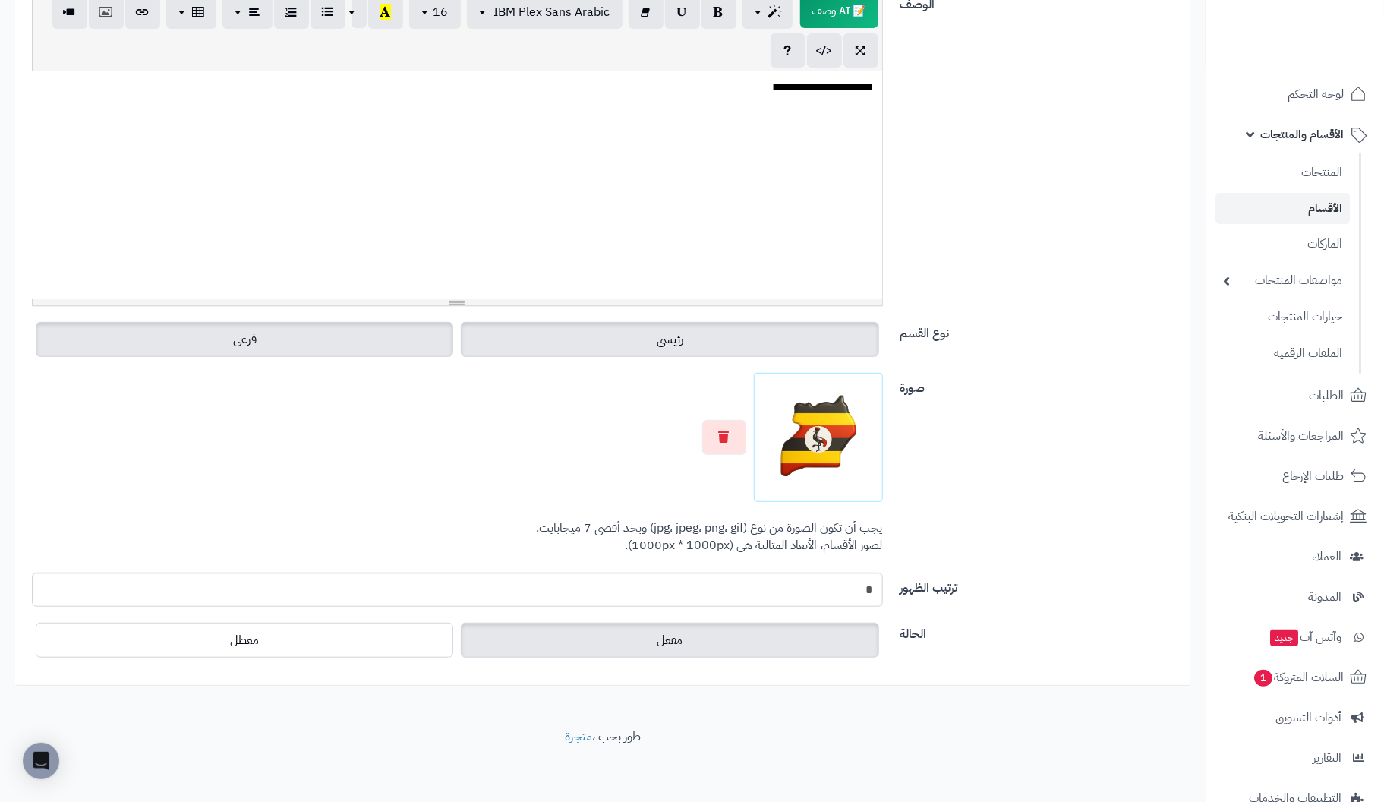
click at [269, 329] on label "فرعى" at bounding box center [244, 339] width 417 height 35
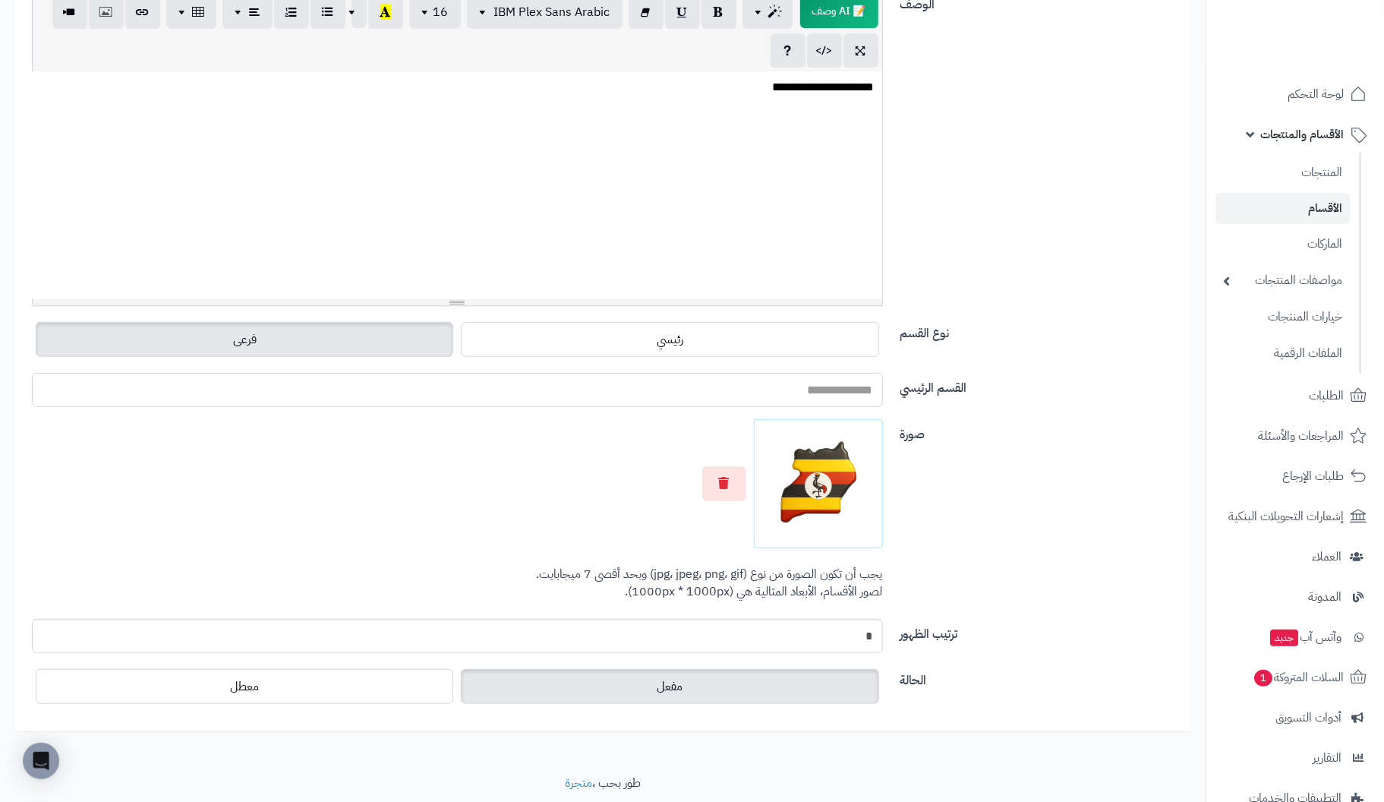
click at [785, 392] on input "القسم الرئيسي" at bounding box center [457, 390] width 851 height 34
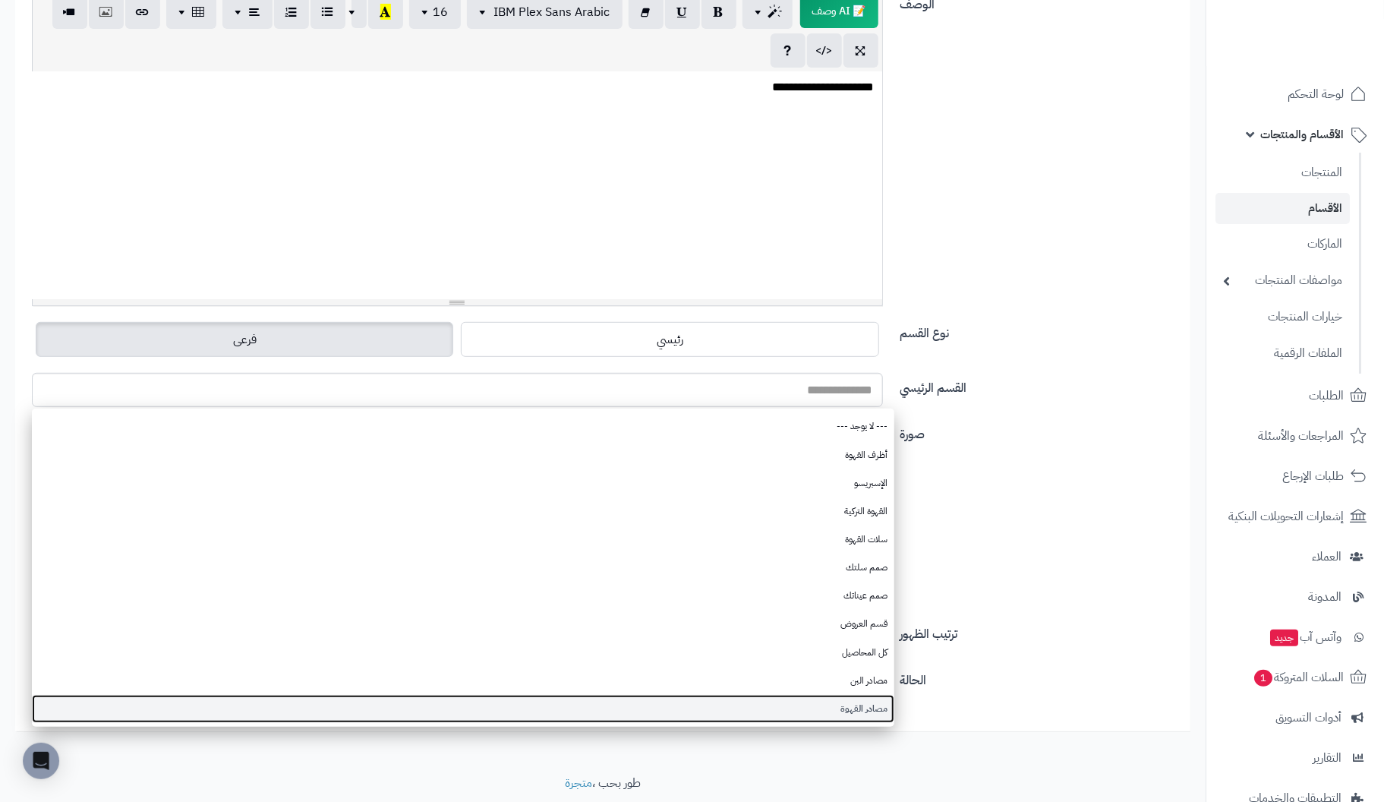
click at [853, 702] on link "مصادر القهوة" at bounding box center [463, 709] width 862 height 28
type input "**********"
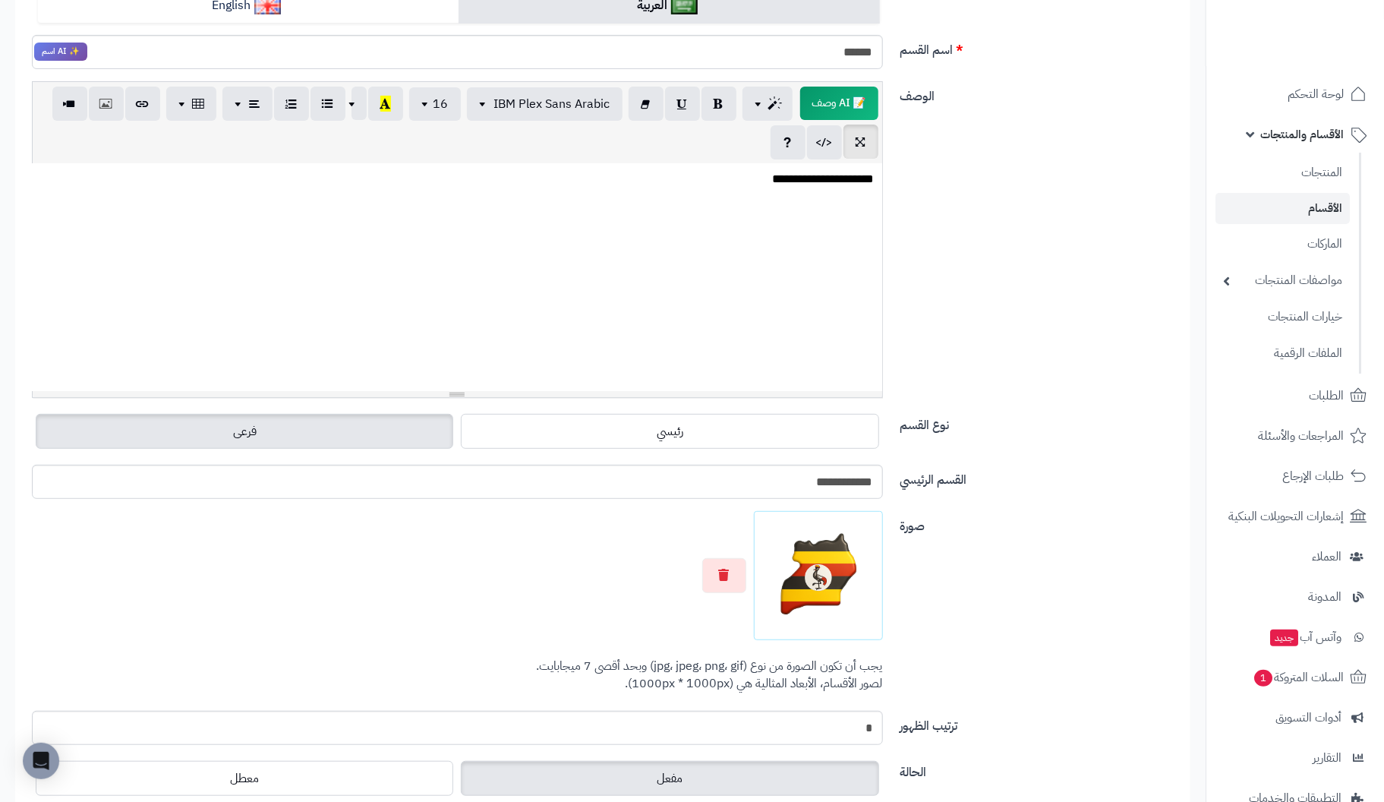
scroll to position [0, 0]
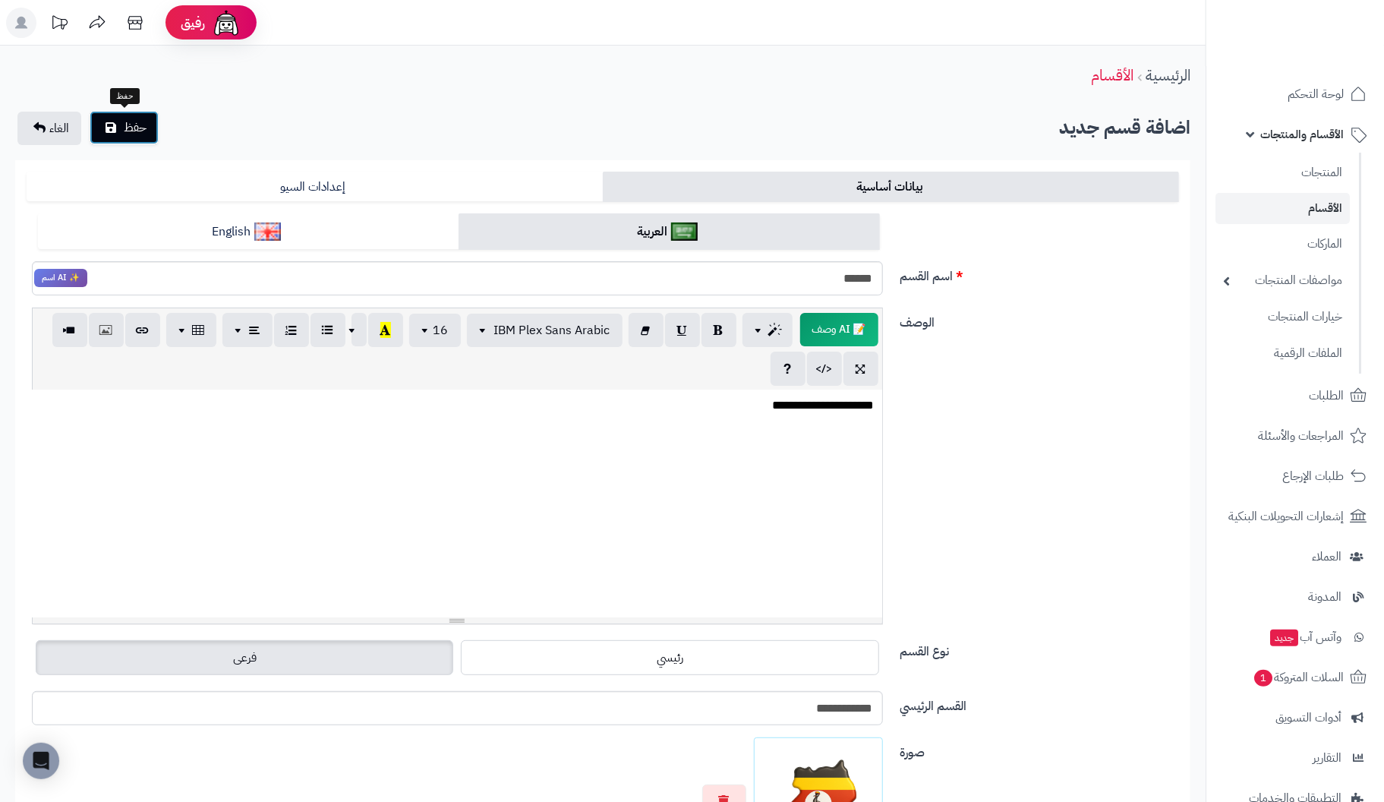
click at [139, 131] on span "حفظ" at bounding box center [135, 127] width 23 height 18
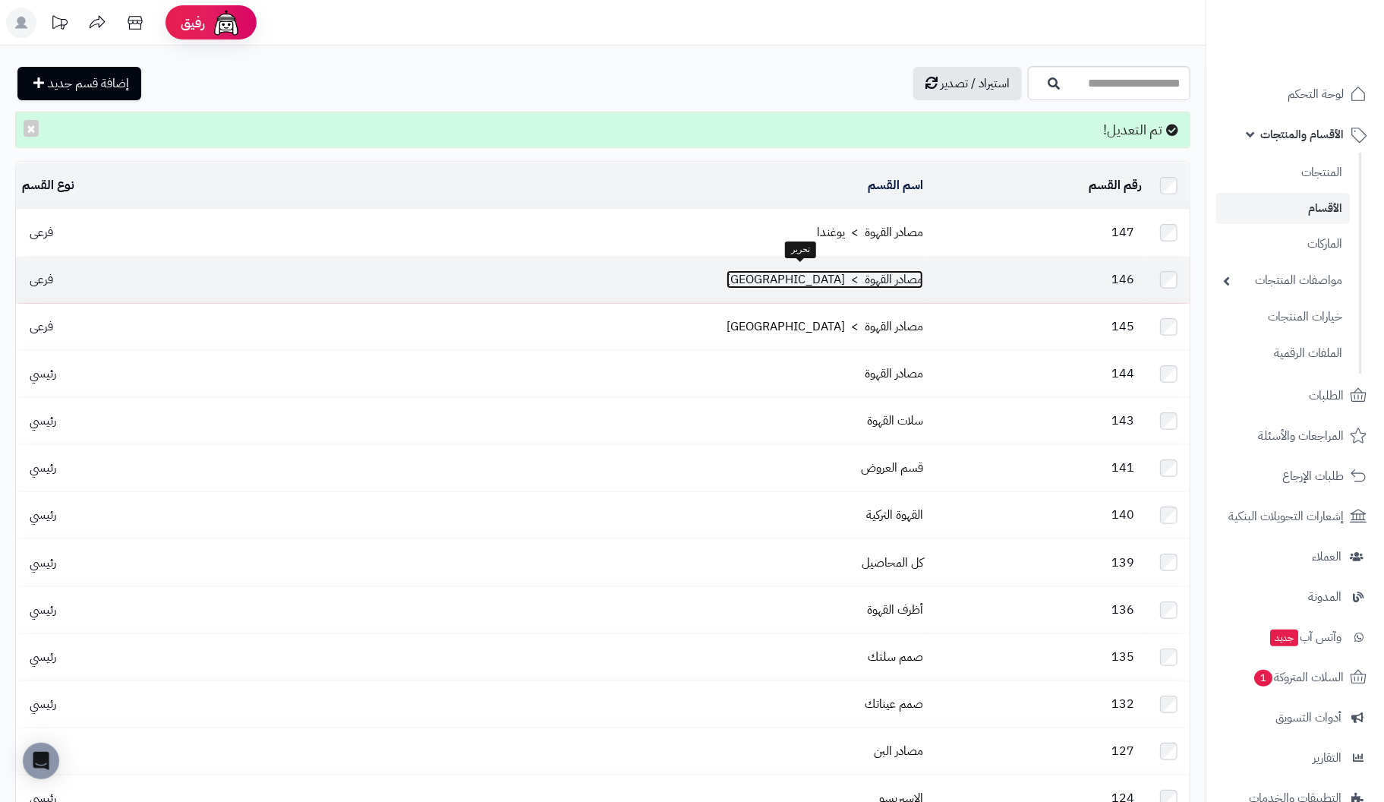
click at [825, 274] on link "مصادر القهوة > [GEOGRAPHIC_DATA]" at bounding box center [824, 279] width 197 height 18
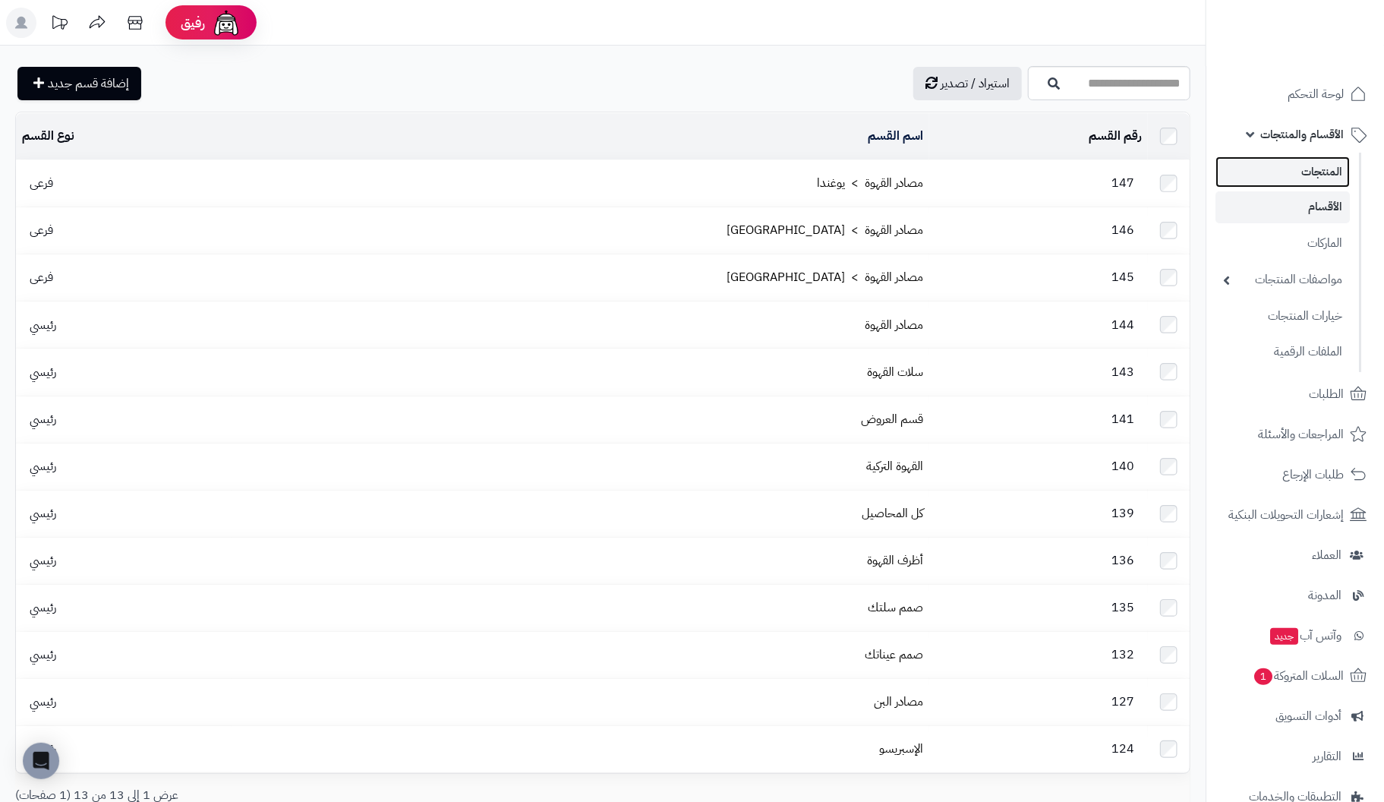
click at [1313, 165] on link "المنتجات" at bounding box center [1282, 171] width 134 height 31
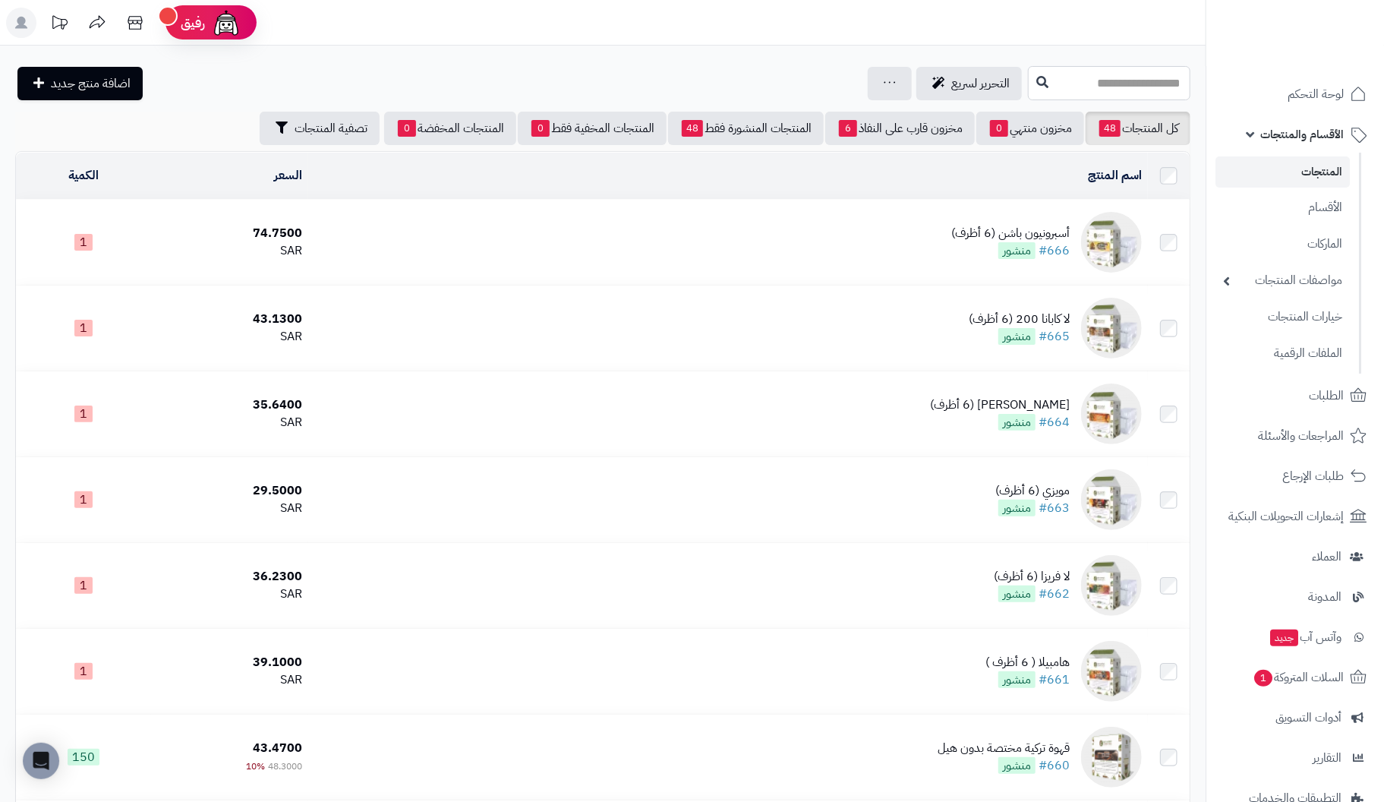
click at [1150, 84] on input "text" at bounding box center [1109, 83] width 162 height 34
type input "******"
click at [1036, 80] on icon at bounding box center [1042, 81] width 12 height 12
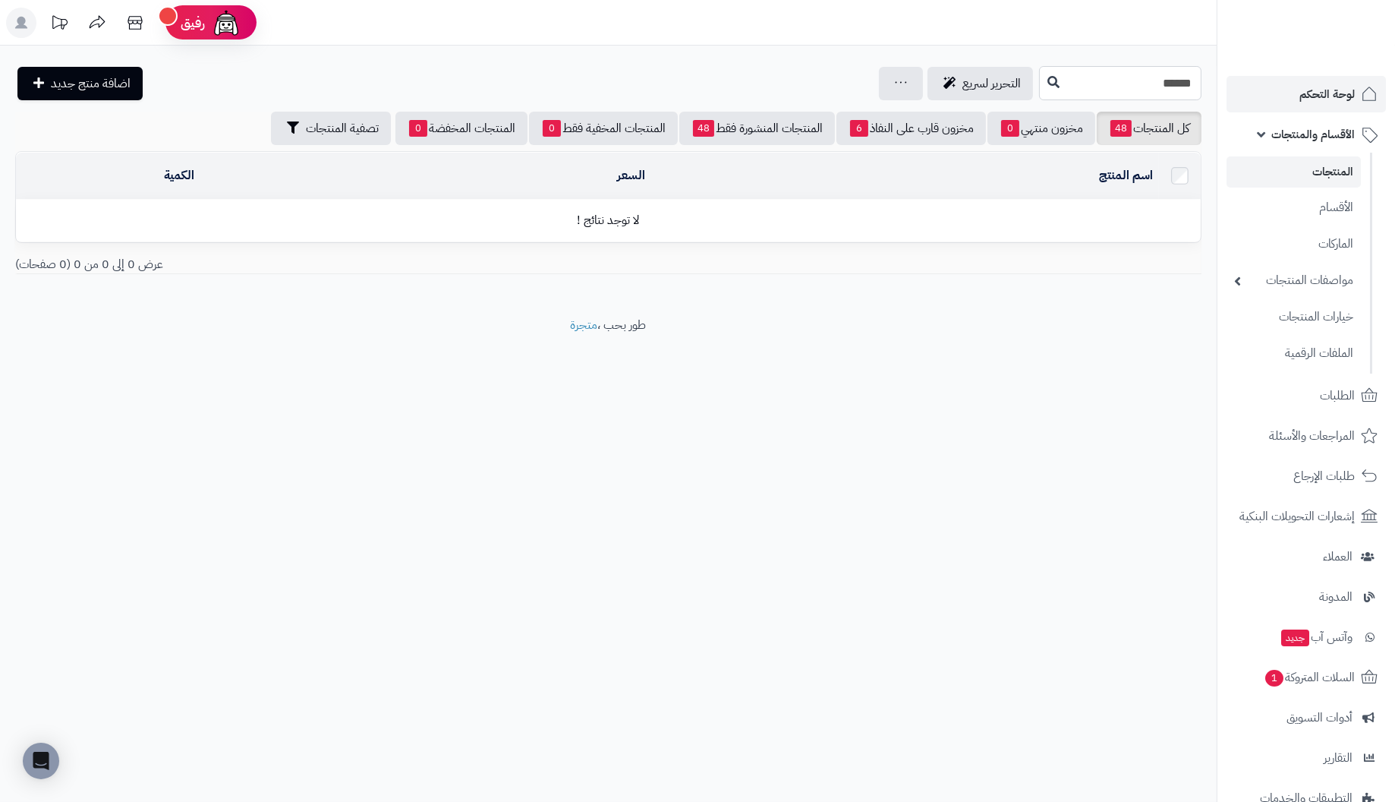
drag, startPoint x: 1120, startPoint y: 86, endPoint x: 1394, endPoint y: 83, distance: 274.0
click at [1394, 83] on div "**********" at bounding box center [697, 401] width 1395 height 802
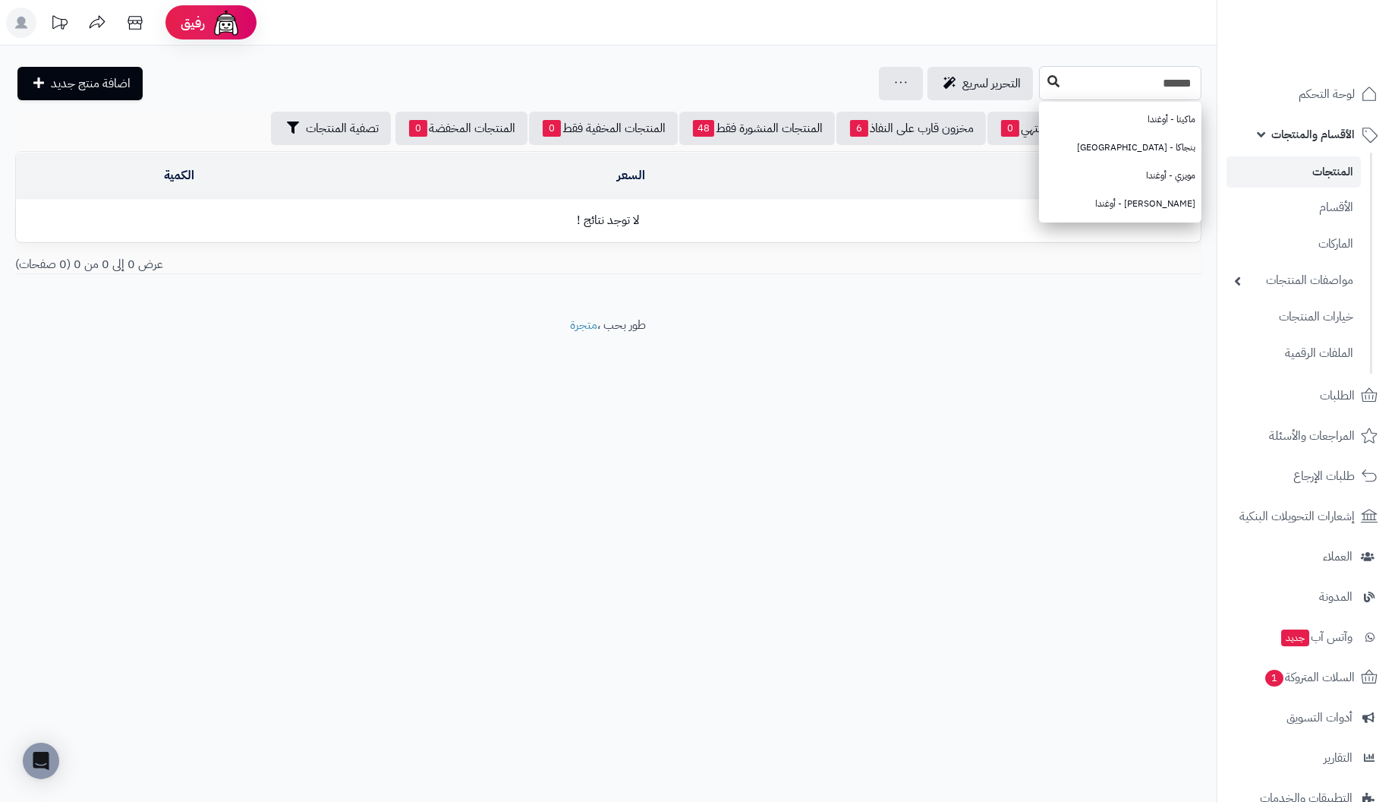
type input "******"
click at [1047, 76] on icon at bounding box center [1053, 81] width 12 height 12
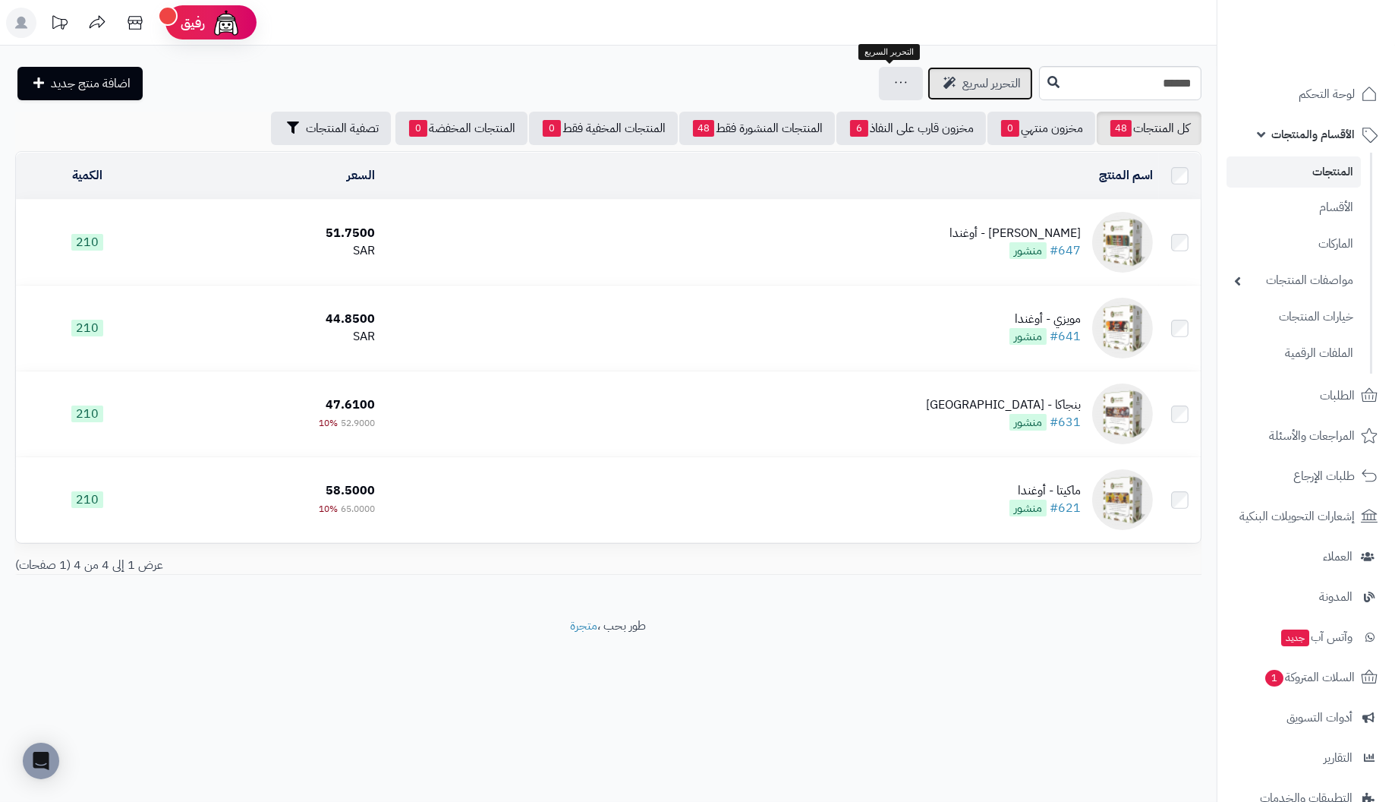
click at [962, 83] on span "التحرير لسريع" at bounding box center [991, 83] width 58 height 18
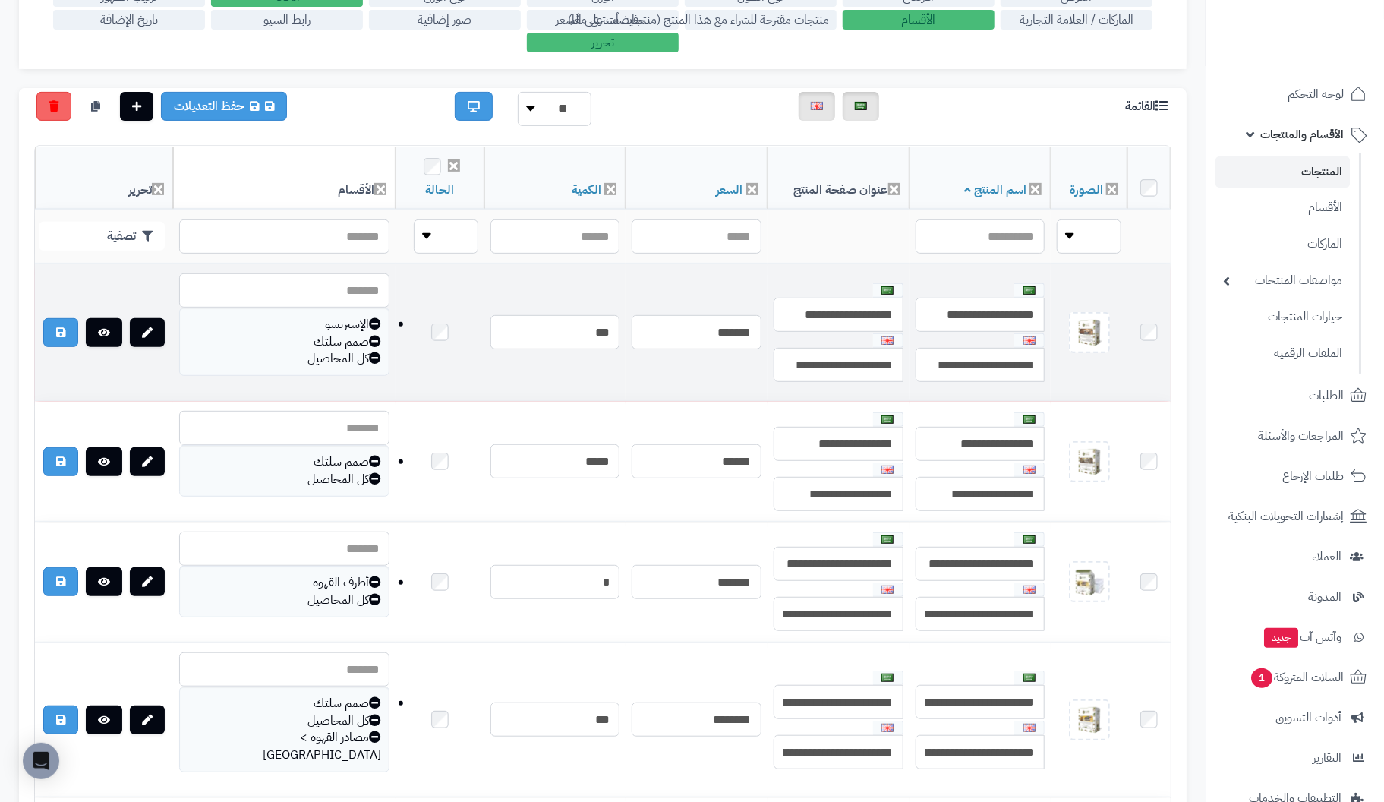
scroll to position [303, 0]
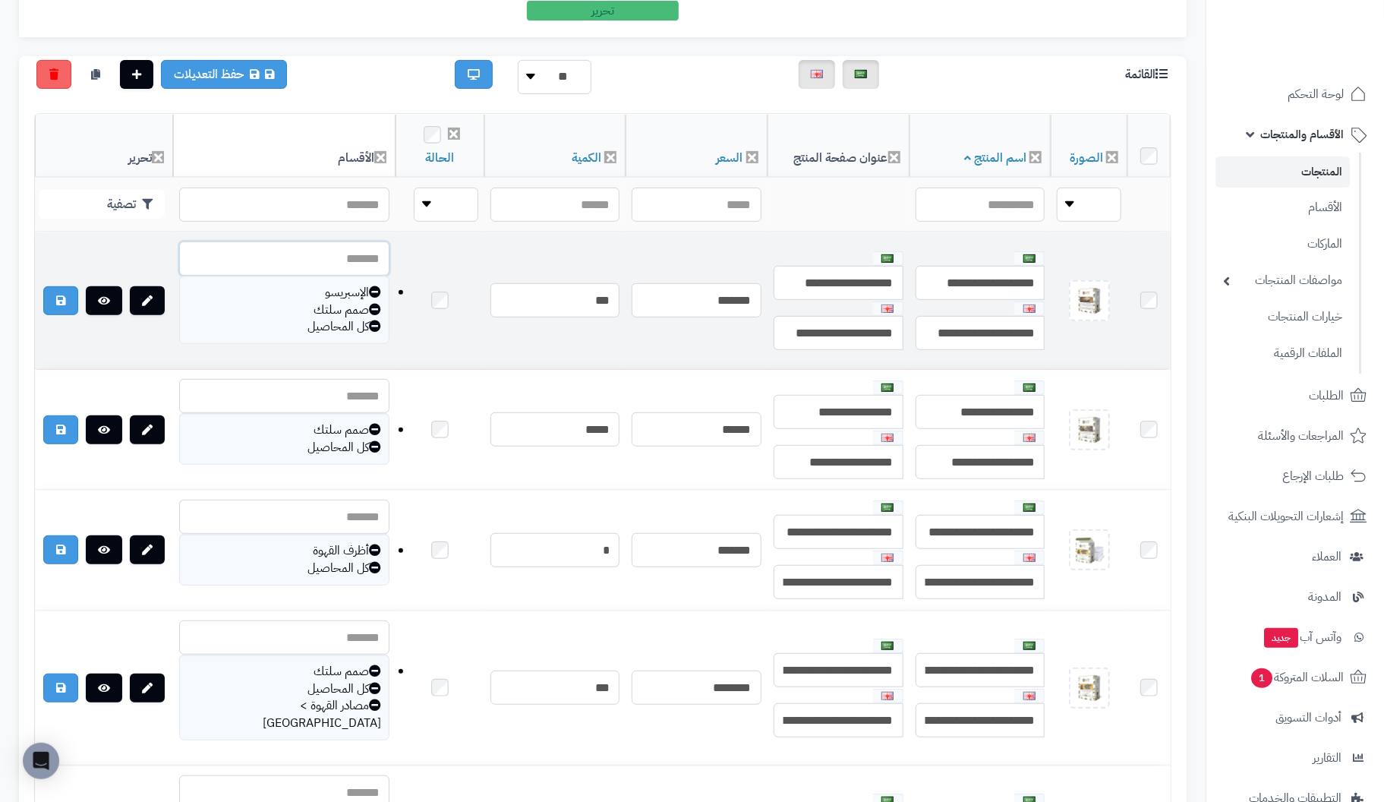
click at [292, 248] on input "text" at bounding box center [284, 258] width 210 height 34
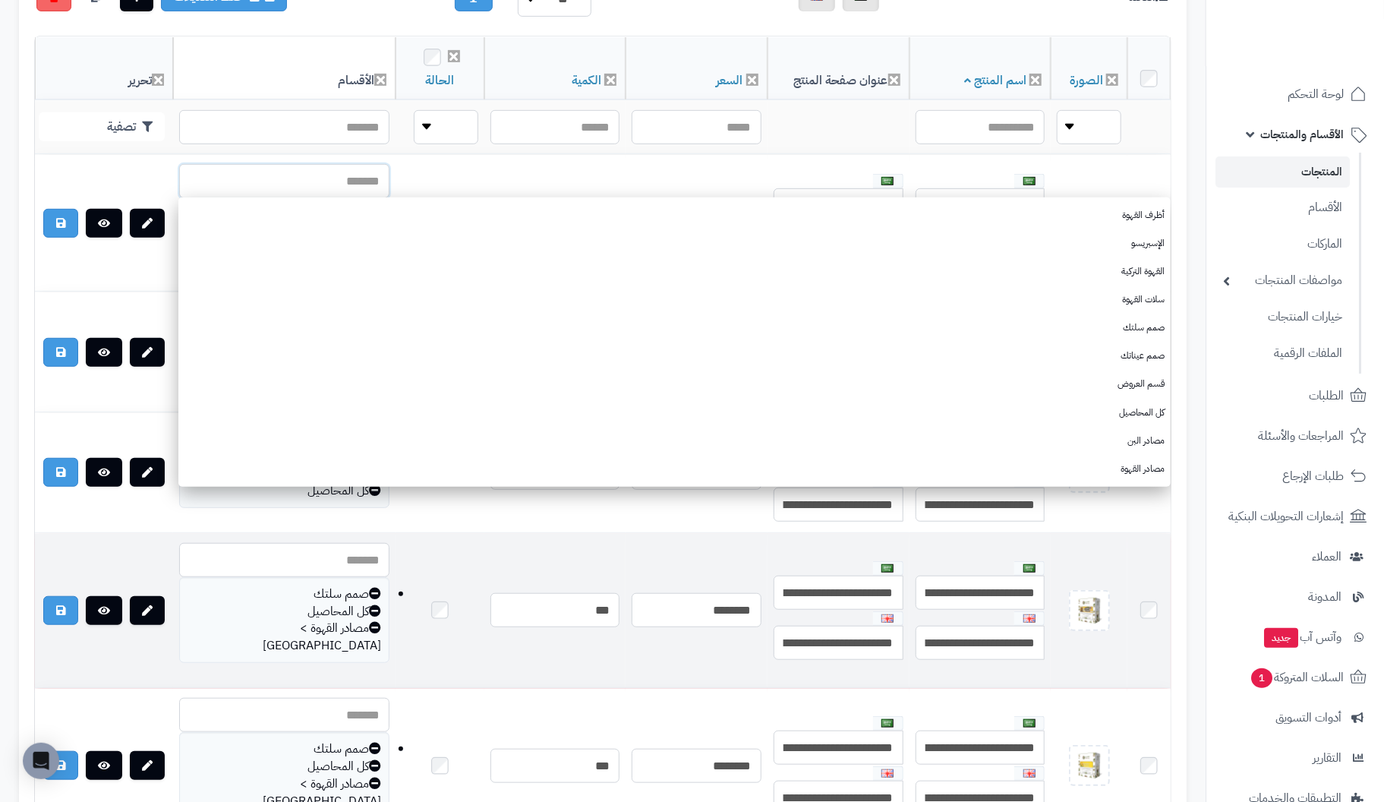
scroll to position [380, 0]
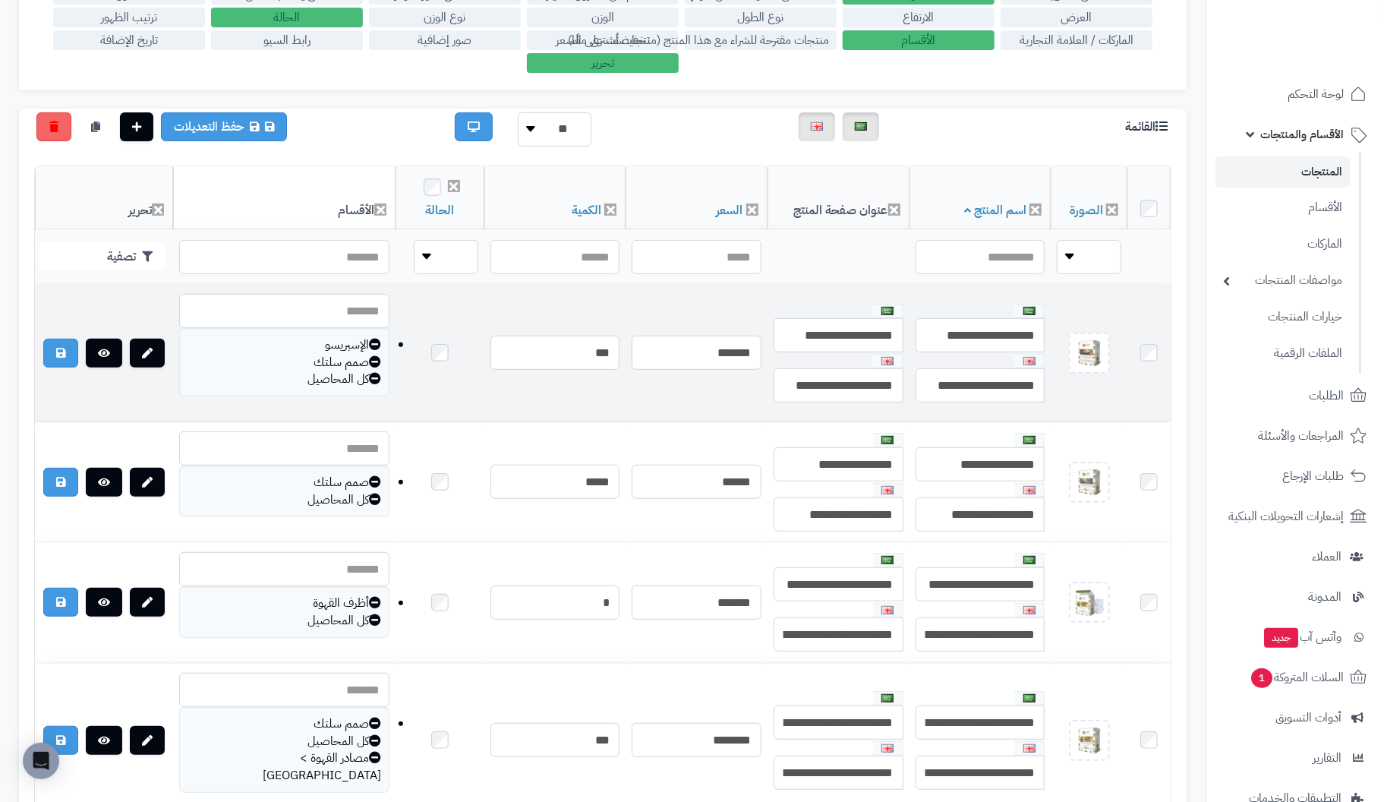
scroll to position [227, 0]
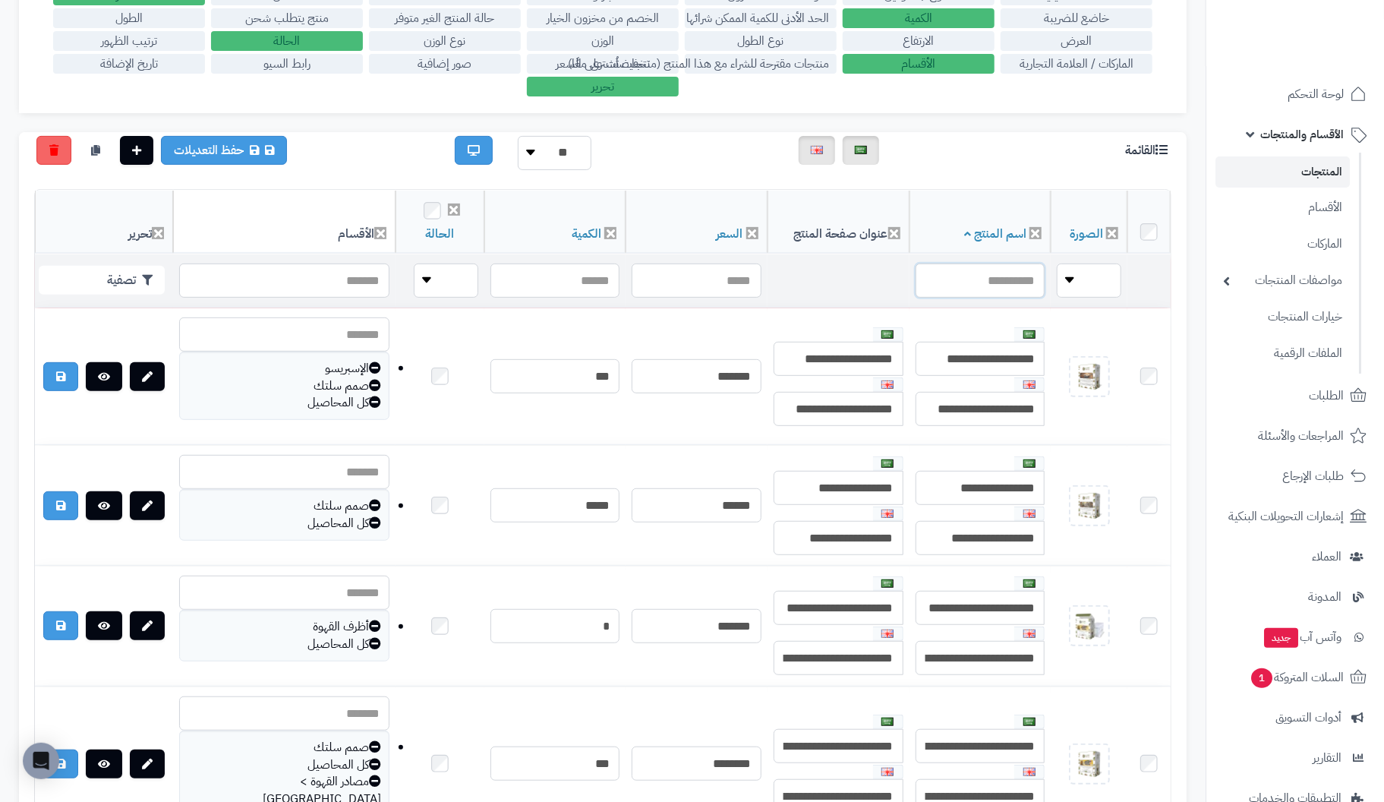
click at [981, 278] on input "text" at bounding box center [980, 280] width 130 height 34
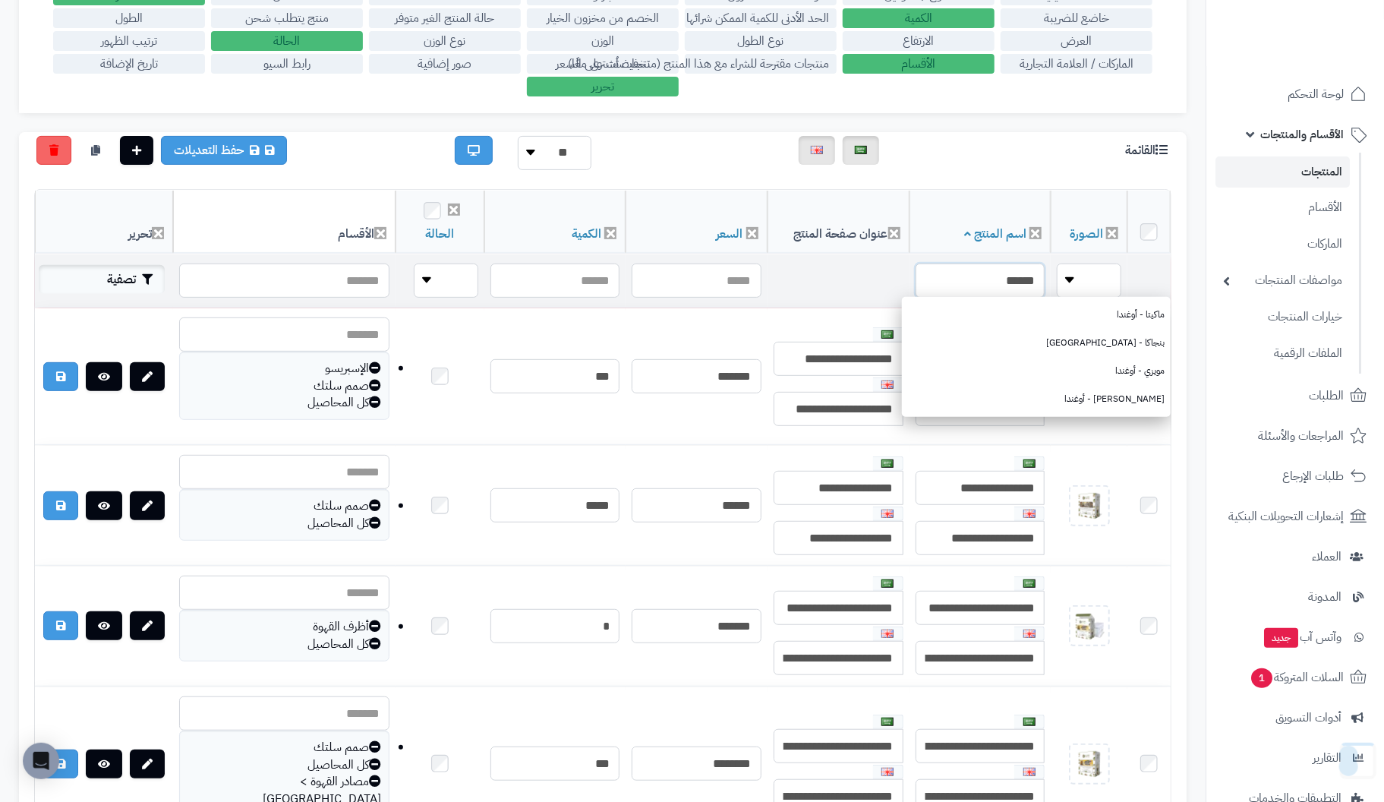
type input "******"
click at [137, 283] on button "تصفية" at bounding box center [102, 279] width 126 height 29
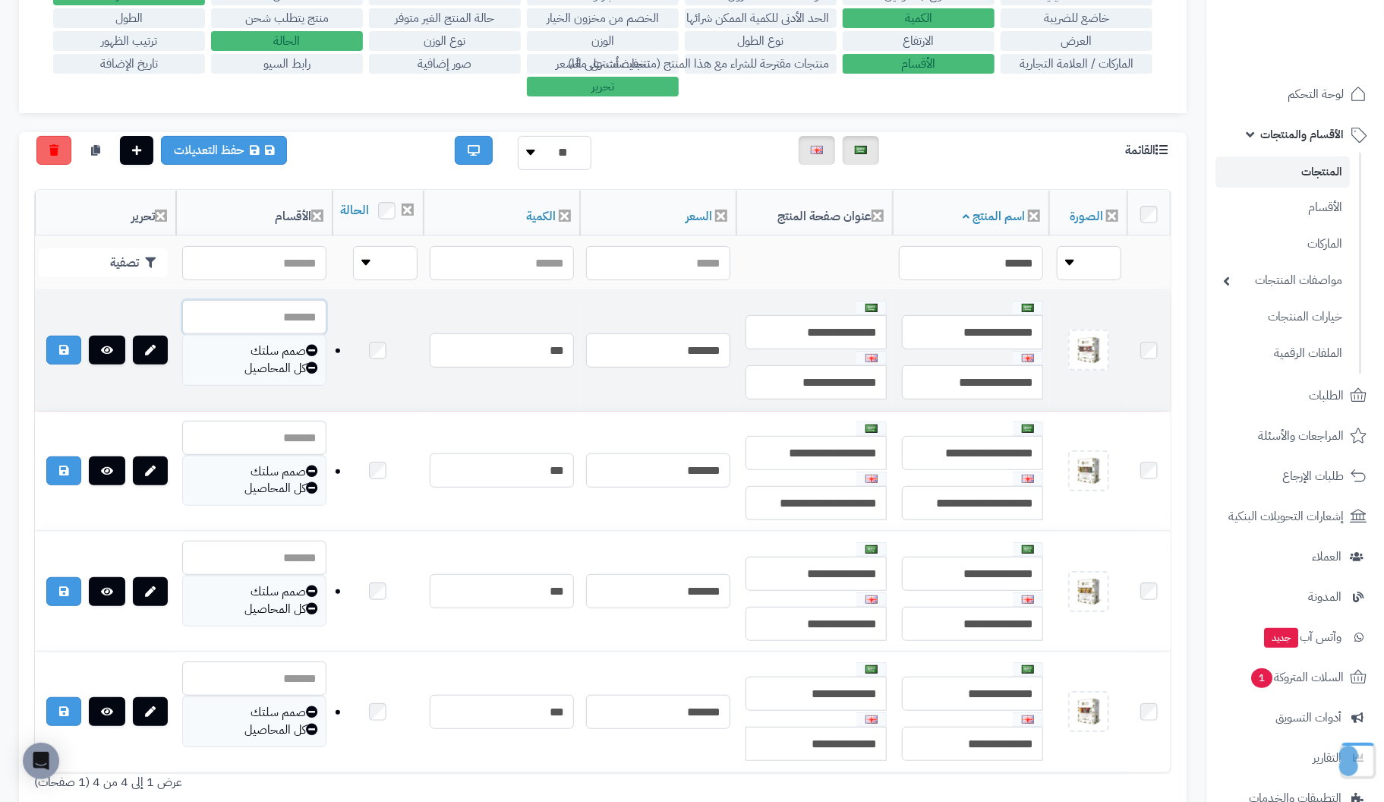
click at [316, 323] on input "text" at bounding box center [254, 317] width 144 height 34
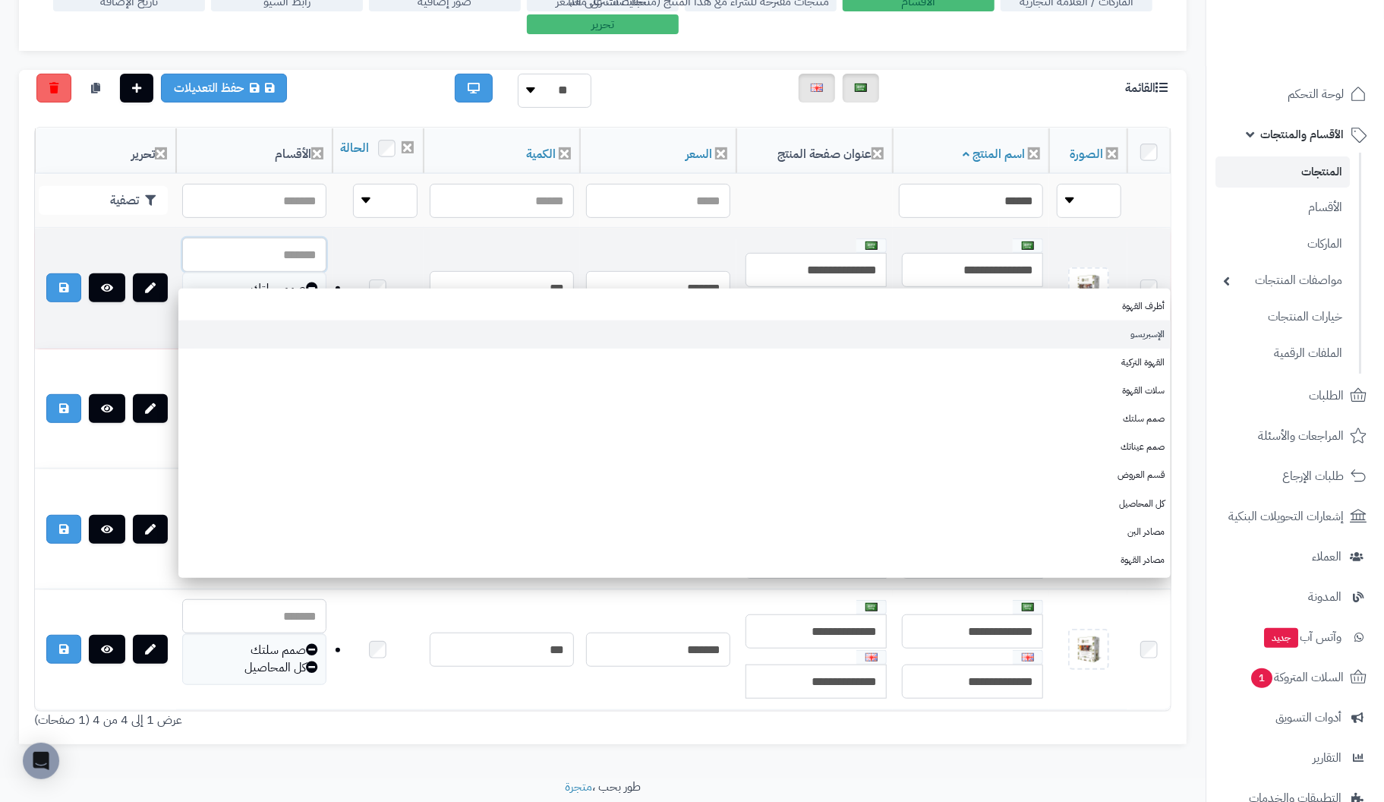
scroll to position [287, 0]
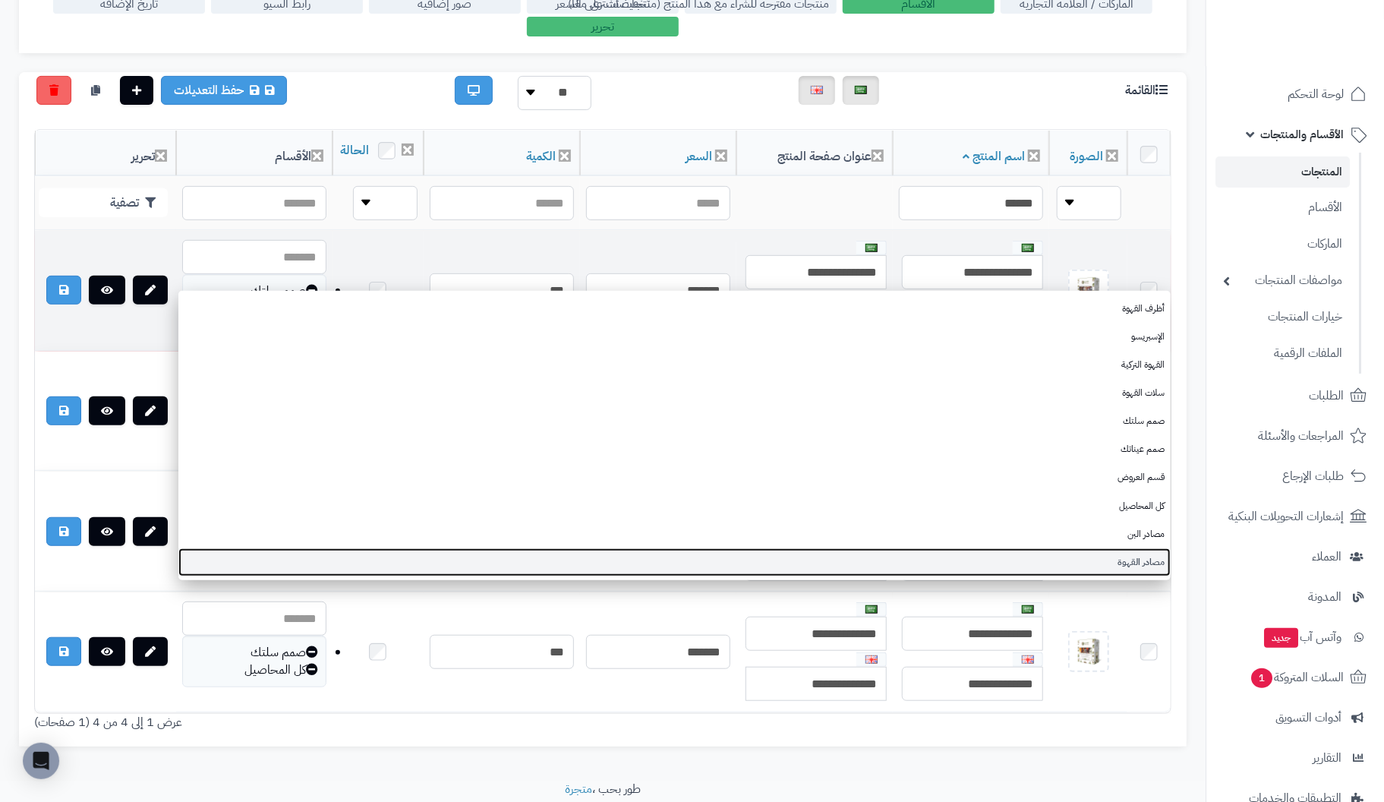
click at [1125, 566] on link "مصادر القهوة" at bounding box center [674, 562] width 992 height 28
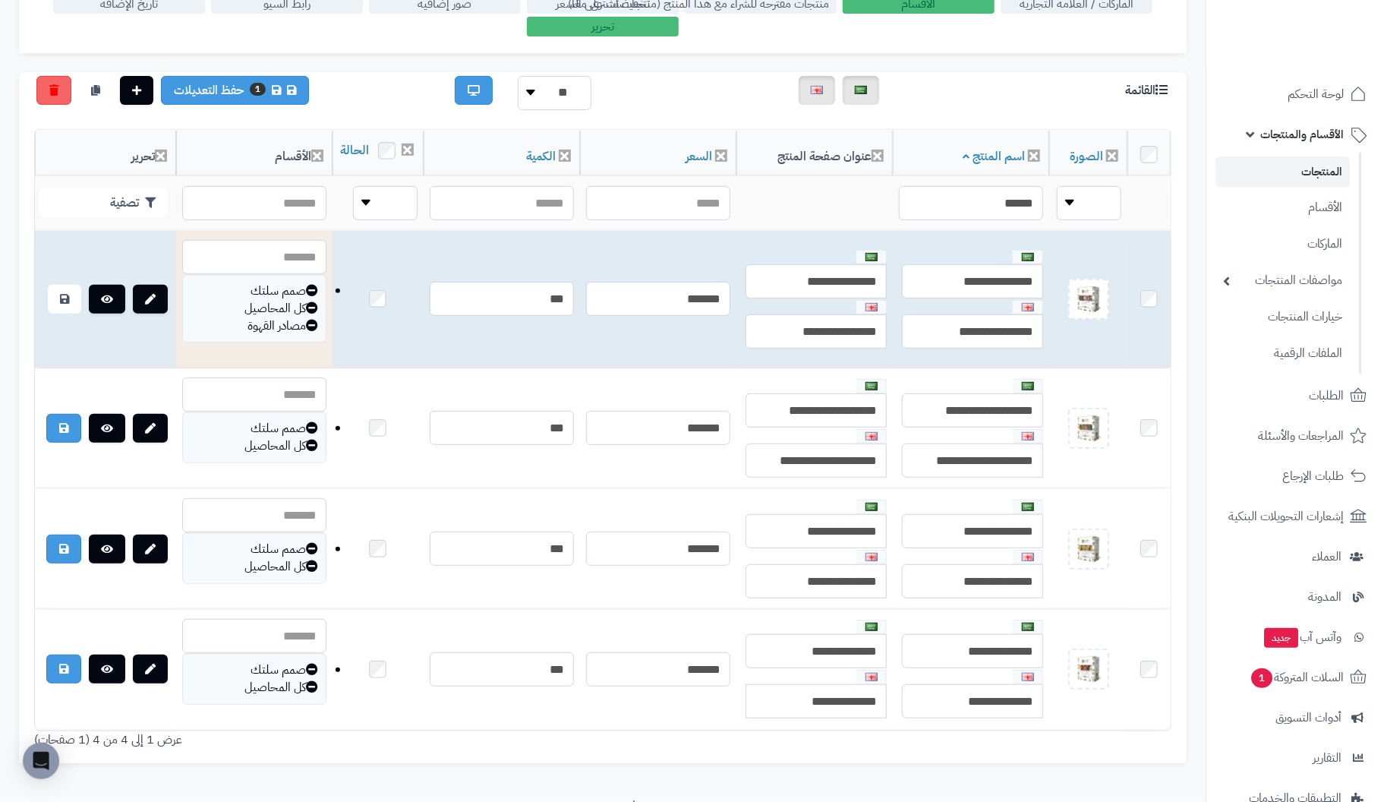
click at [318, 331] on icon at bounding box center [312, 325] width 12 height 12
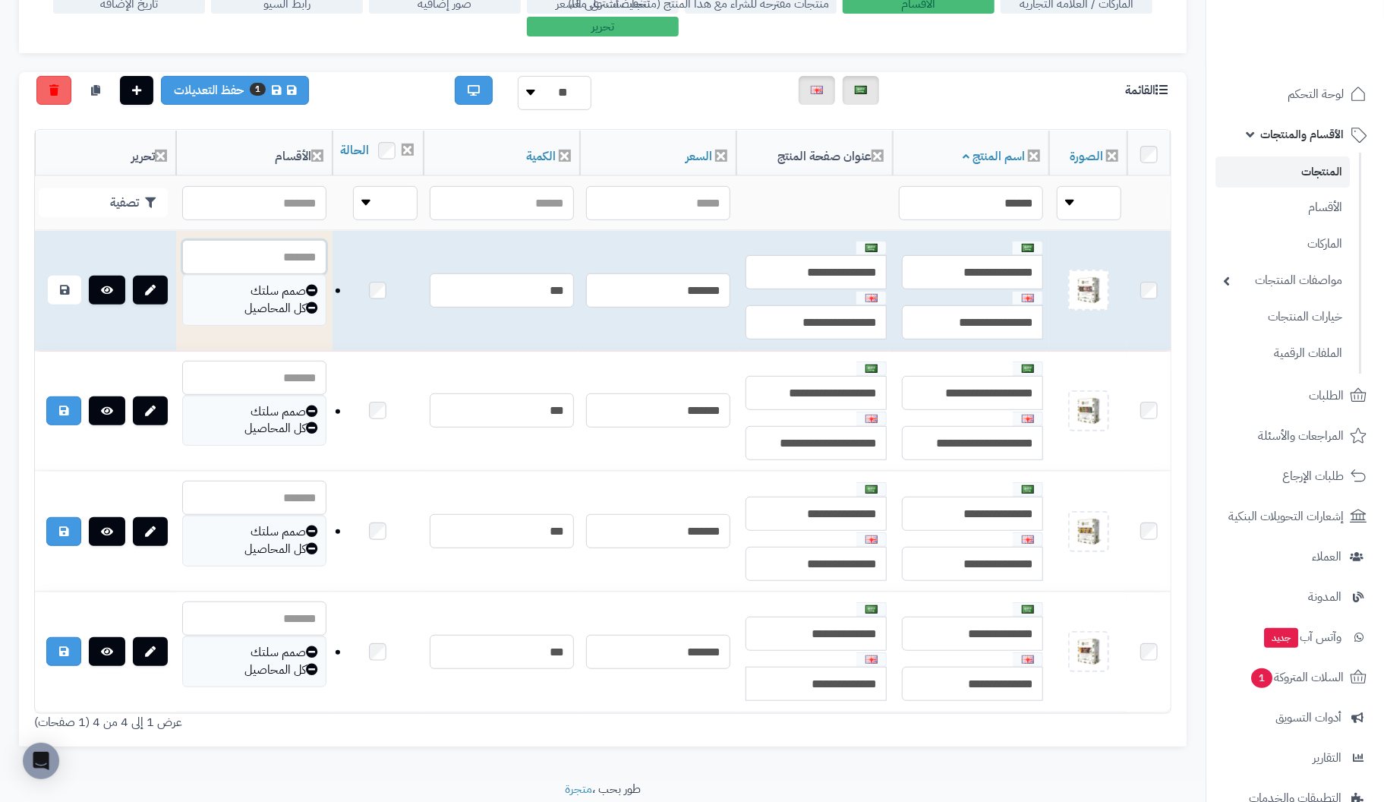
click at [318, 266] on input "text" at bounding box center [254, 257] width 144 height 34
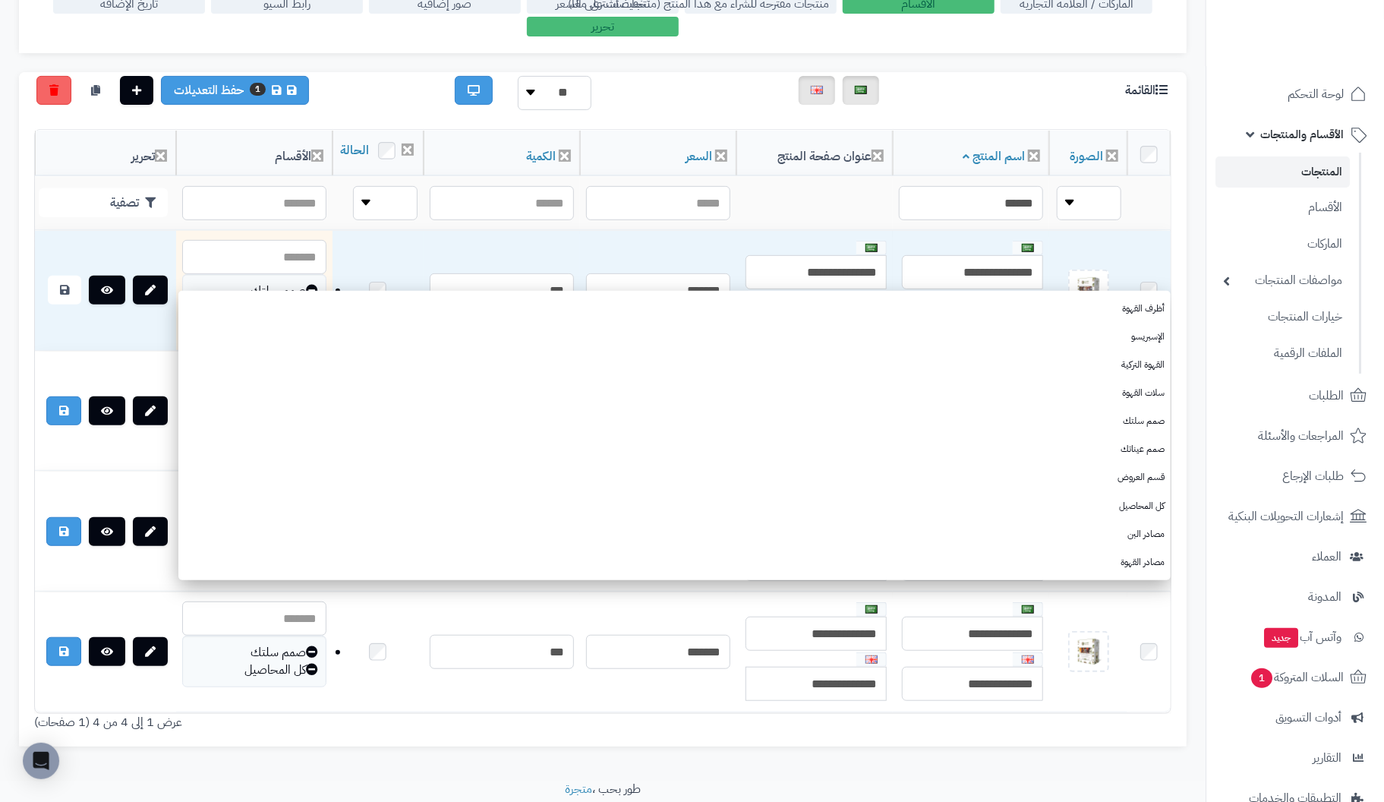
click at [1199, 37] on div "تحرير المنتجات السريع الرئيسية الاضافات تحرير المنتجات السريع الإعدادات نسخ الم…" at bounding box center [602, 270] width 1205 height 1022
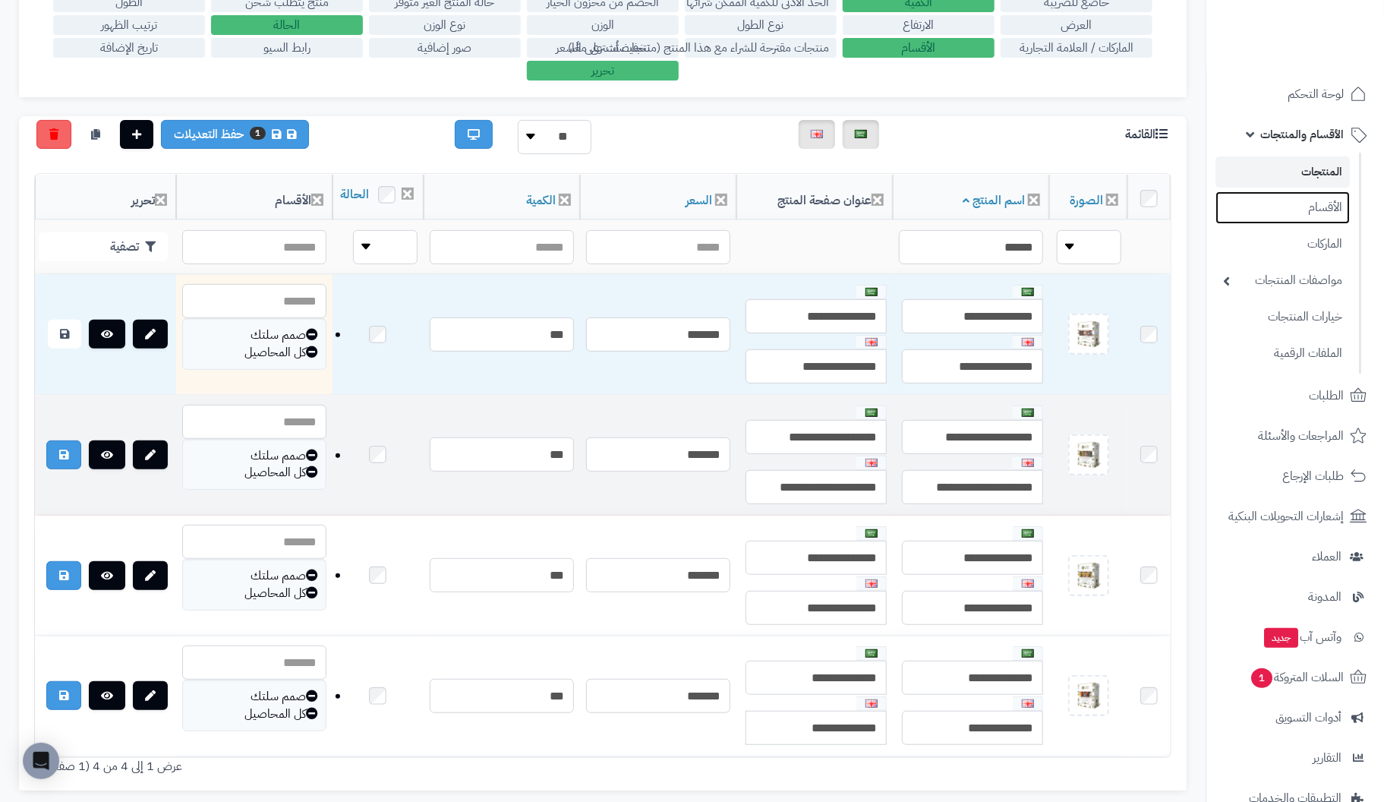
scroll to position [211, 0]
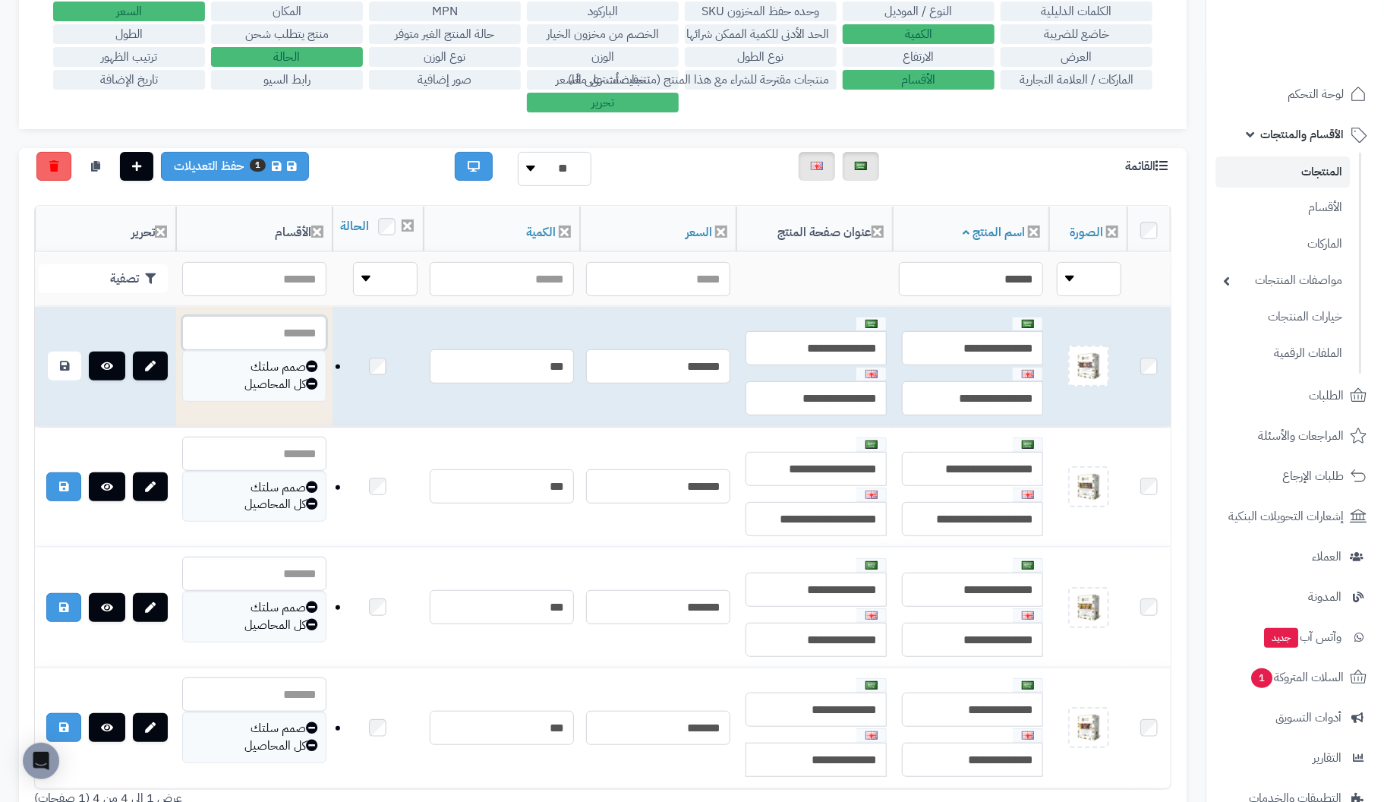
click at [285, 343] on input "text" at bounding box center [254, 333] width 144 height 34
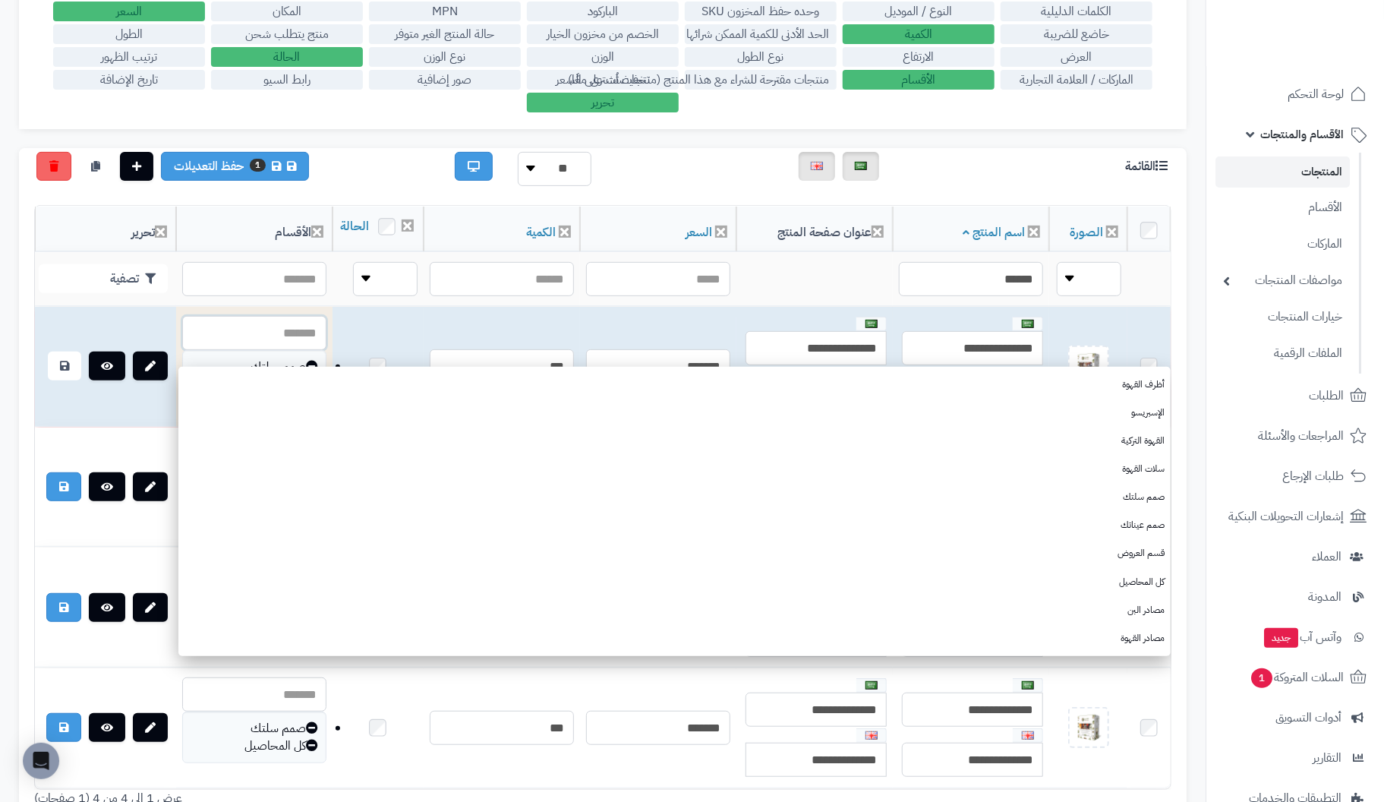
click at [285, 343] on input "text" at bounding box center [254, 333] width 144 height 34
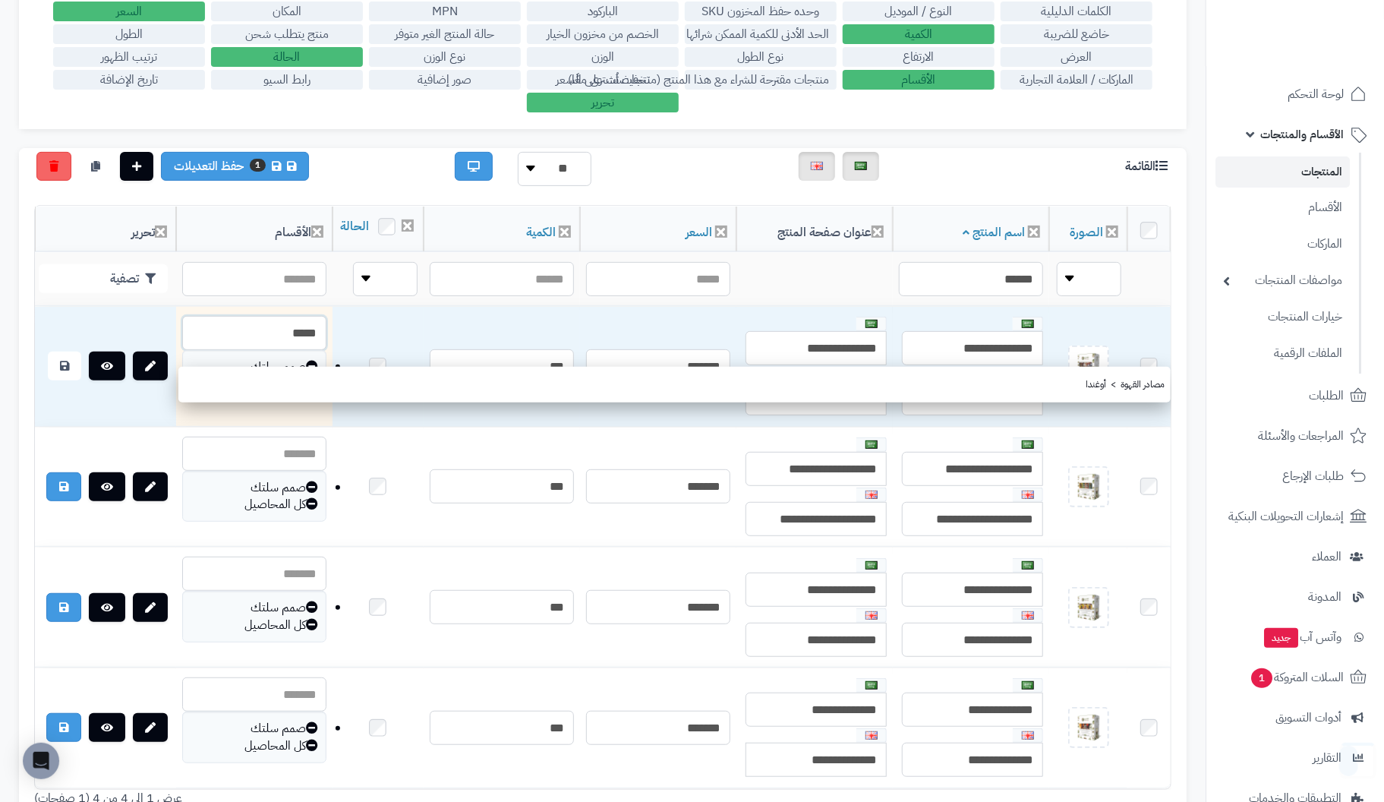
type input "*****"
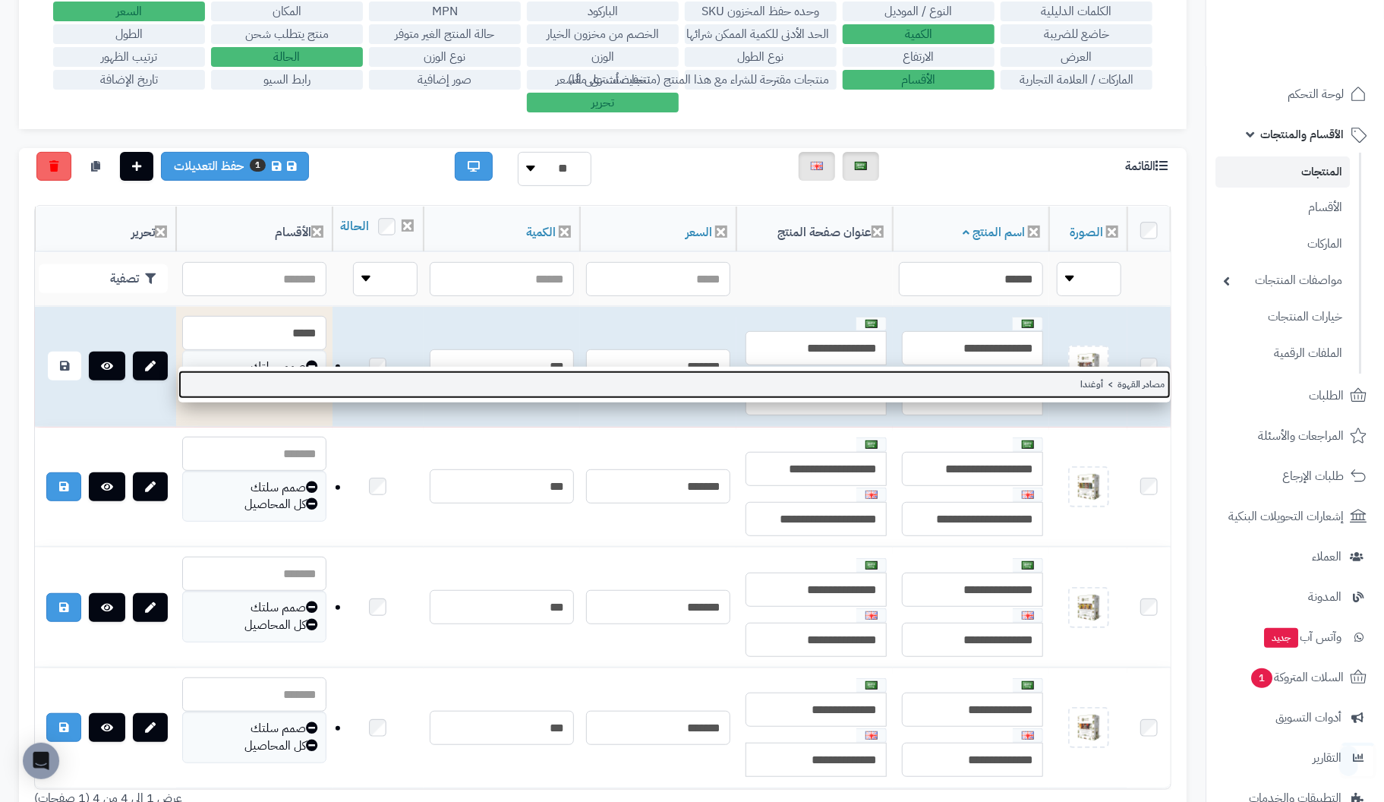
click at [1131, 381] on link "مصادر القهوة > أوغندا" at bounding box center [674, 384] width 992 height 28
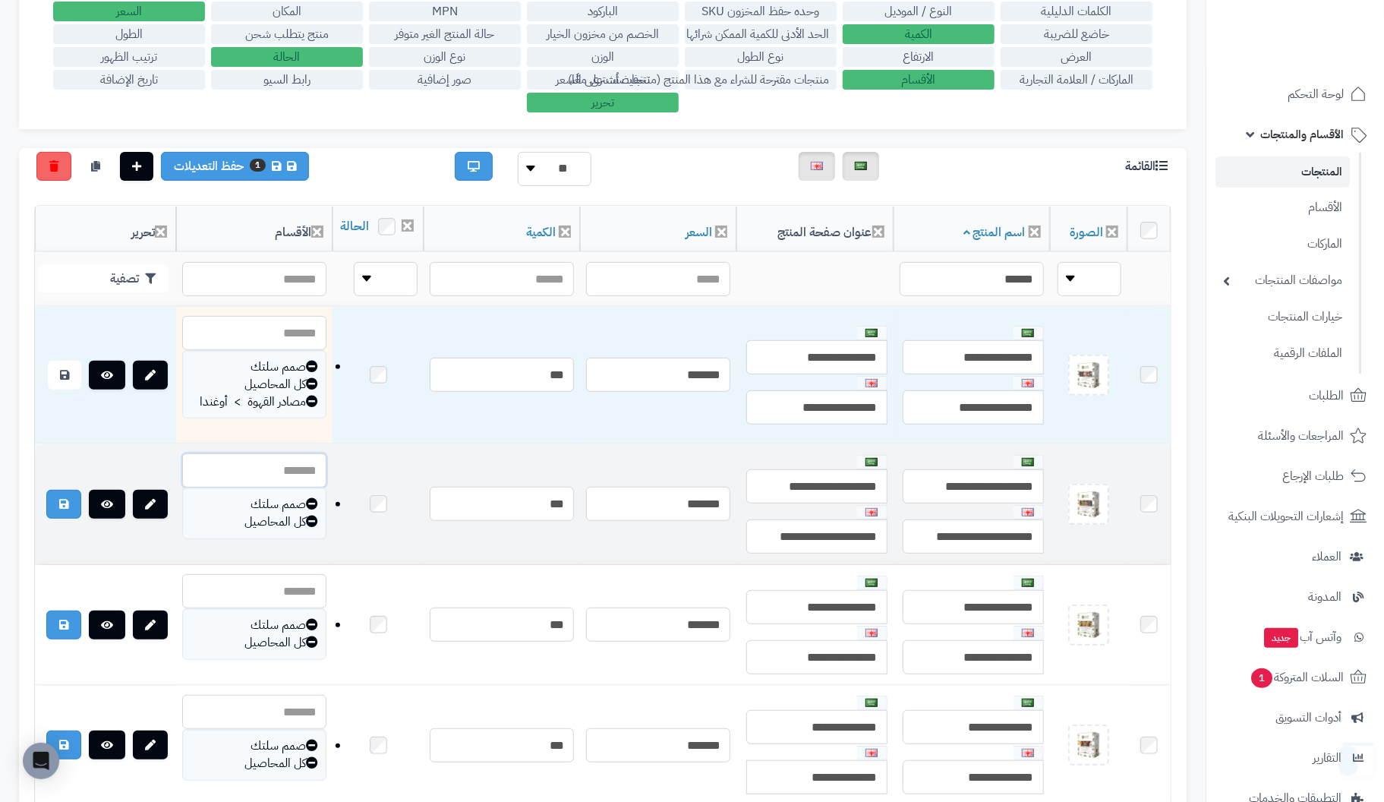
click at [298, 483] on input "text" at bounding box center [254, 470] width 144 height 34
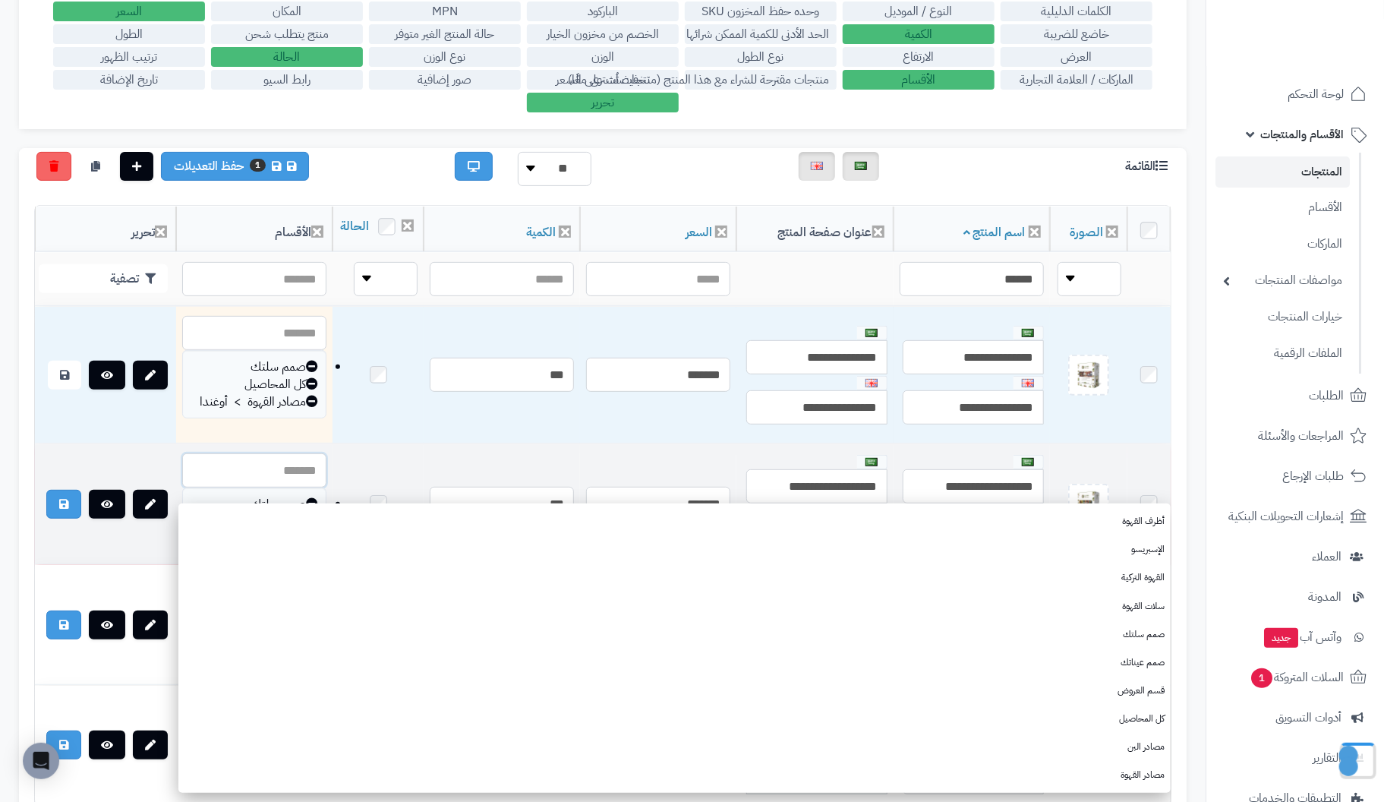
paste input "*****"
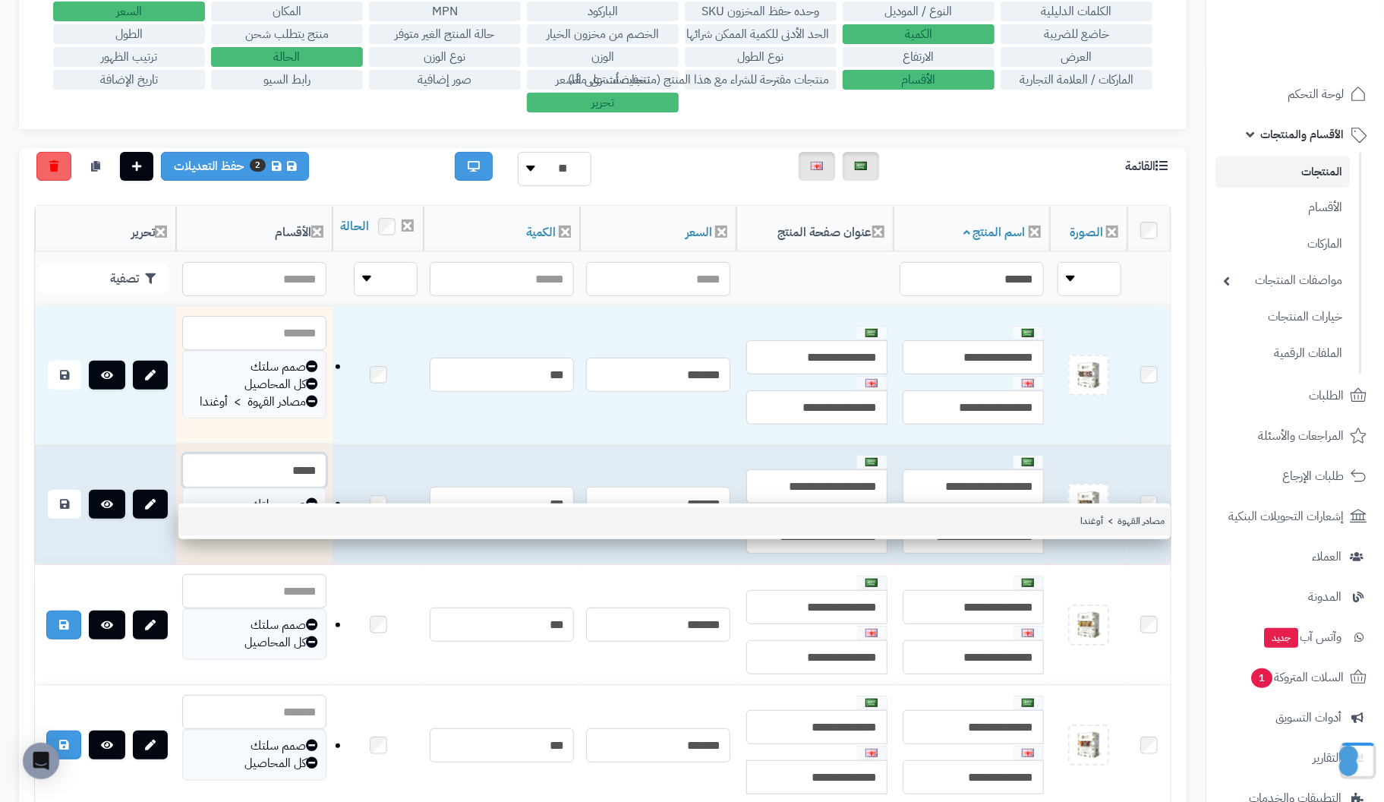
type input "*****"
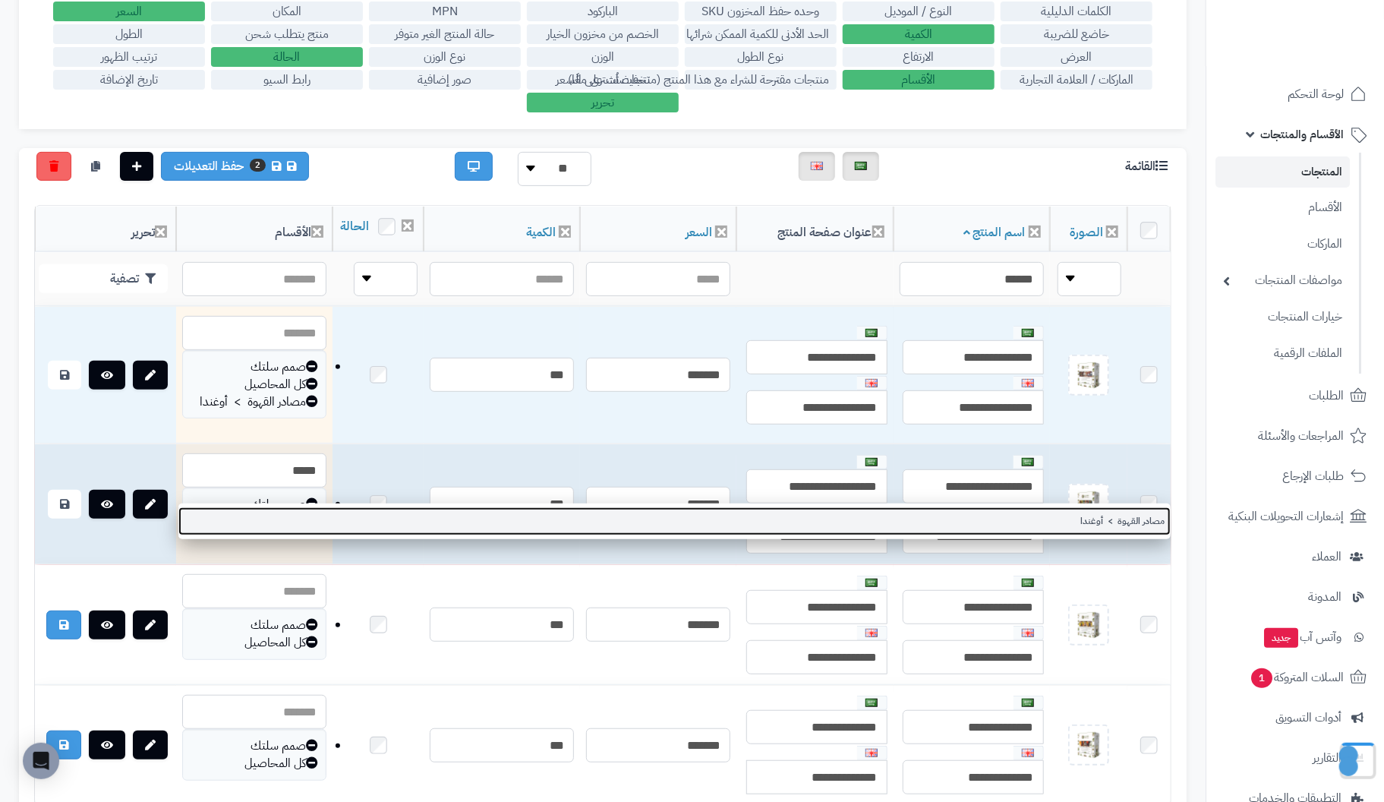
click at [1148, 517] on link "مصادر القهوة > أوغندا" at bounding box center [674, 521] width 992 height 28
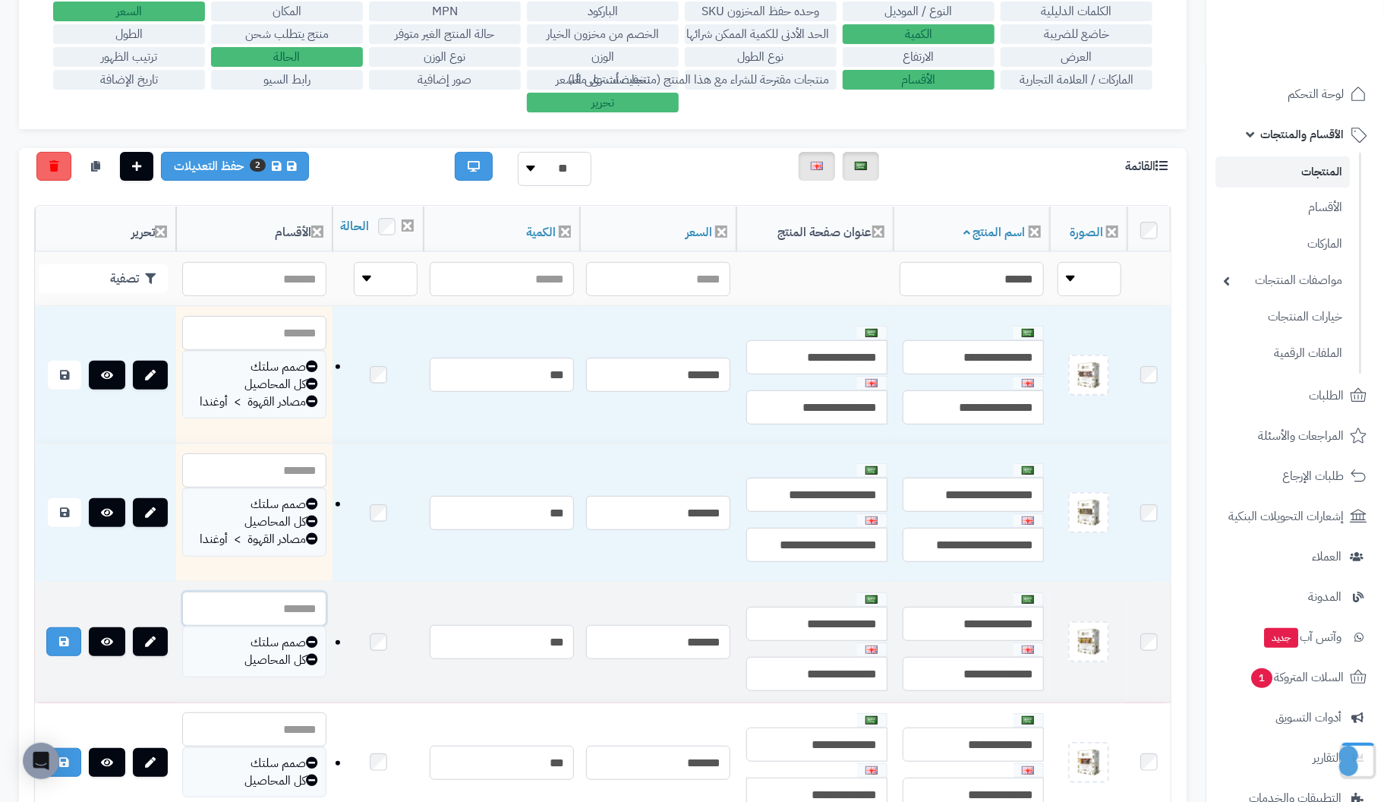
click at [326, 622] on input "text" at bounding box center [254, 608] width 144 height 34
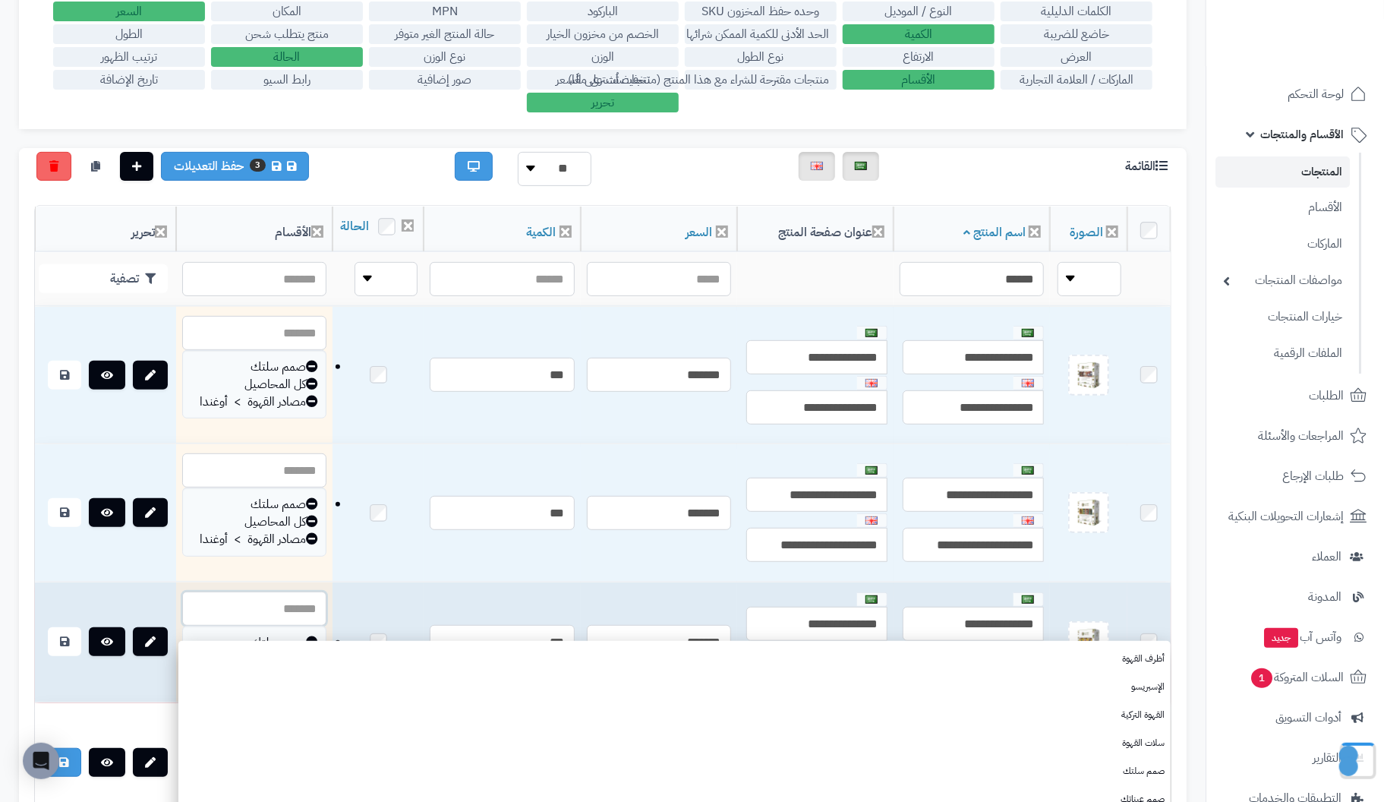
paste input "*****"
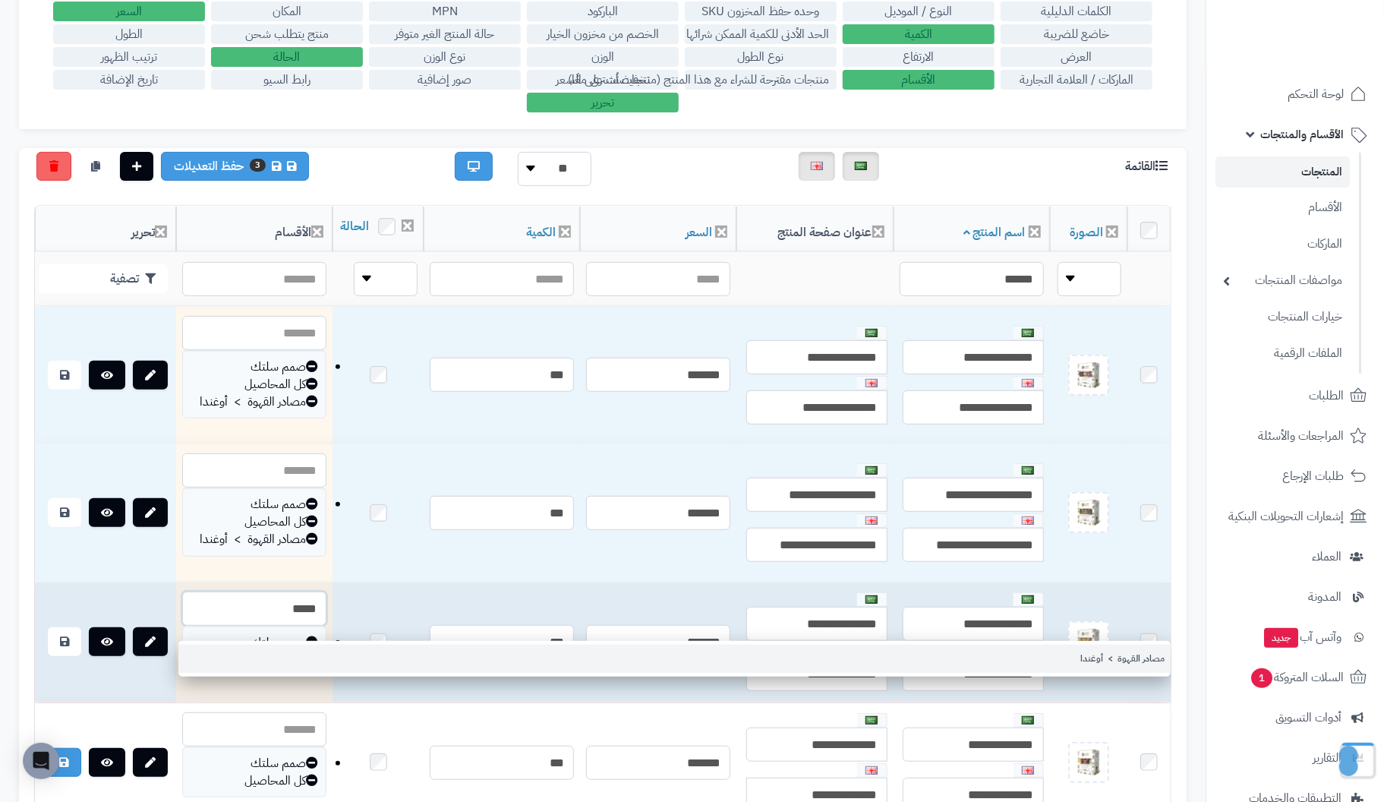
type input "*****"
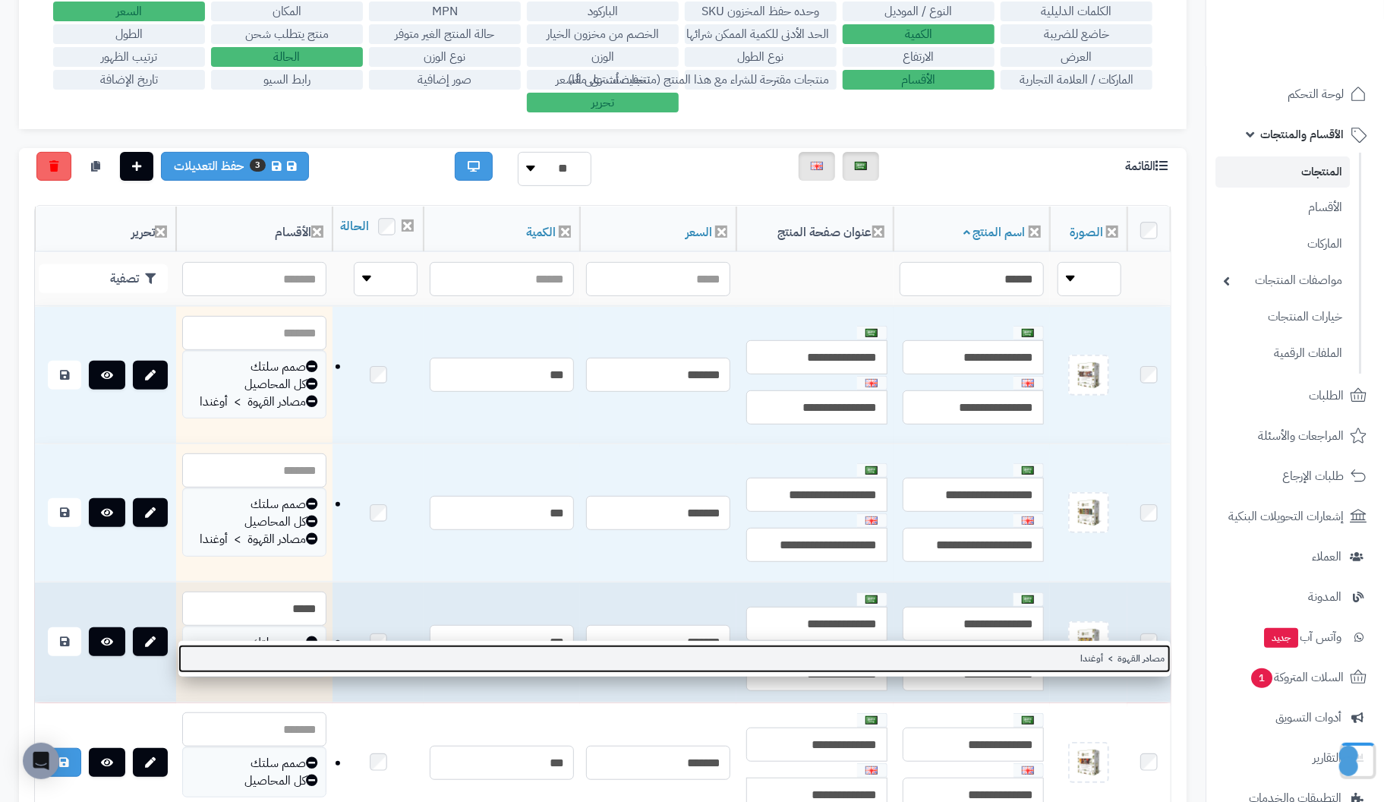
click at [1139, 655] on link "مصادر القهوة > أوغندا" at bounding box center [674, 658] width 992 height 28
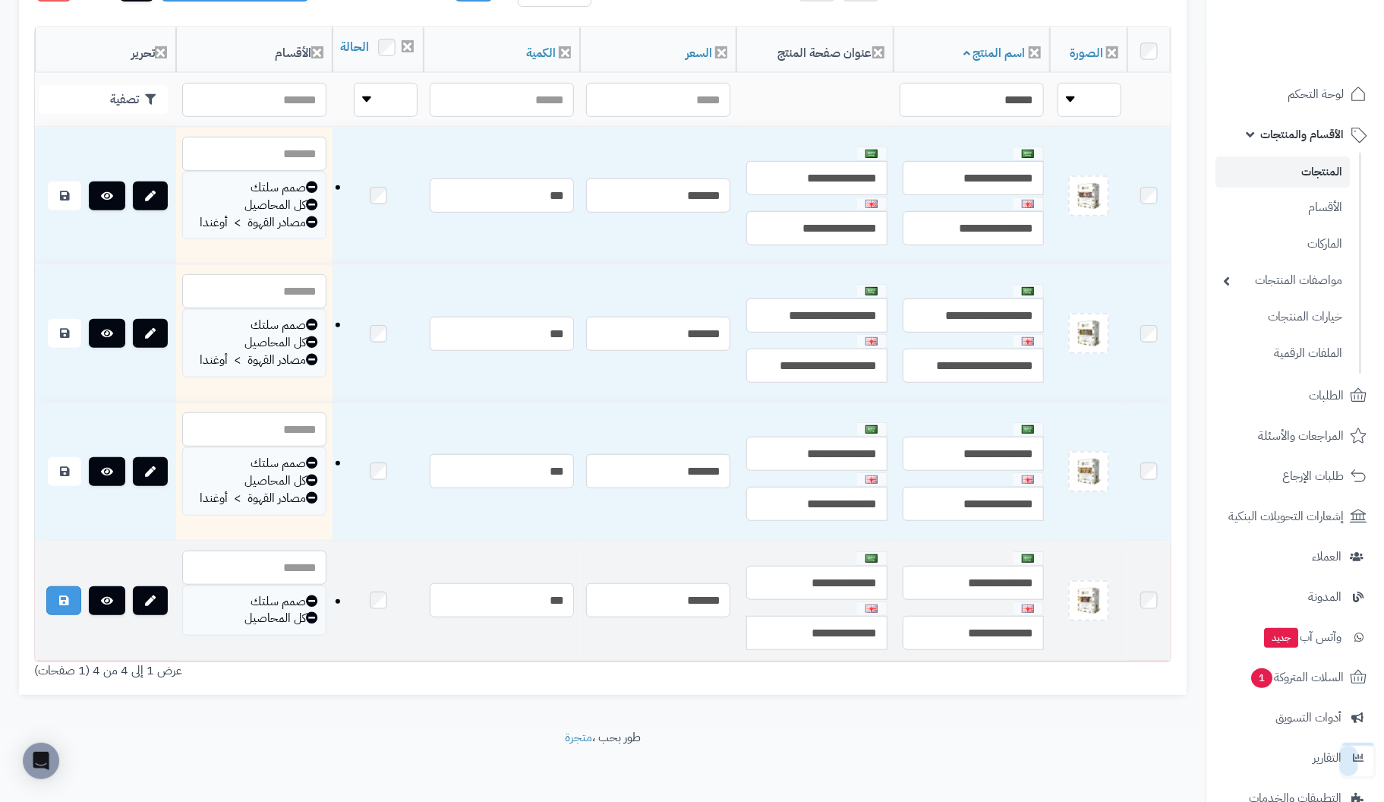
scroll to position [415, 0]
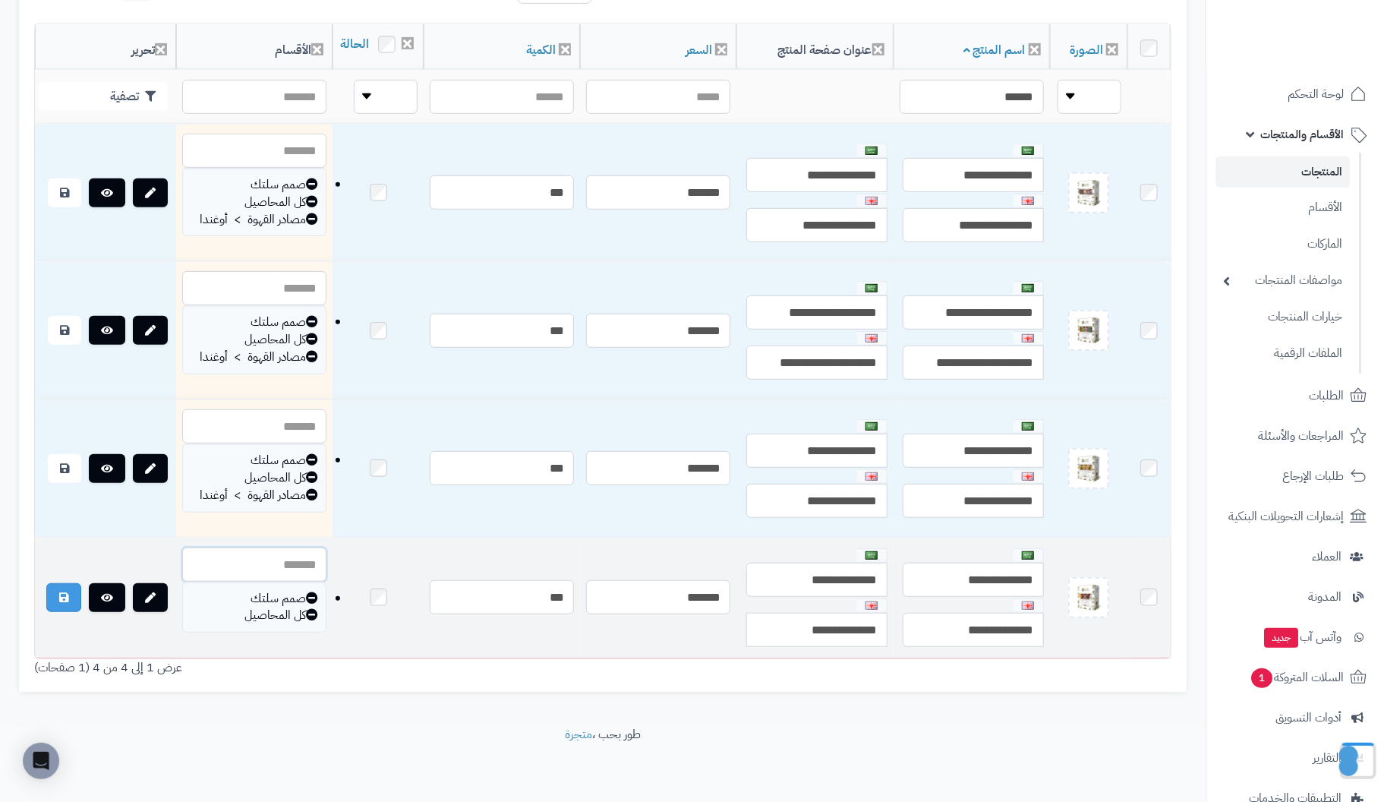
click at [307, 552] on input "text" at bounding box center [254, 564] width 144 height 34
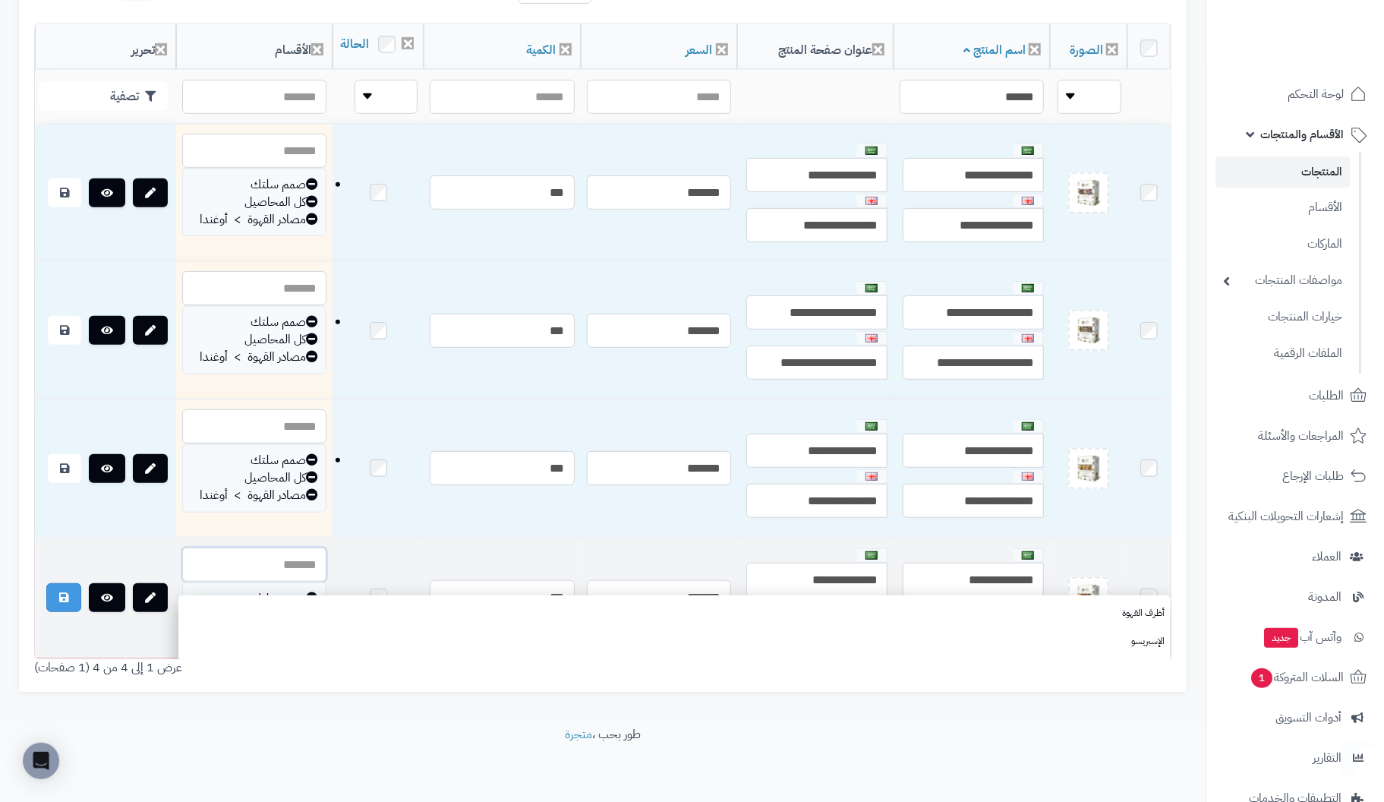
paste input "*****"
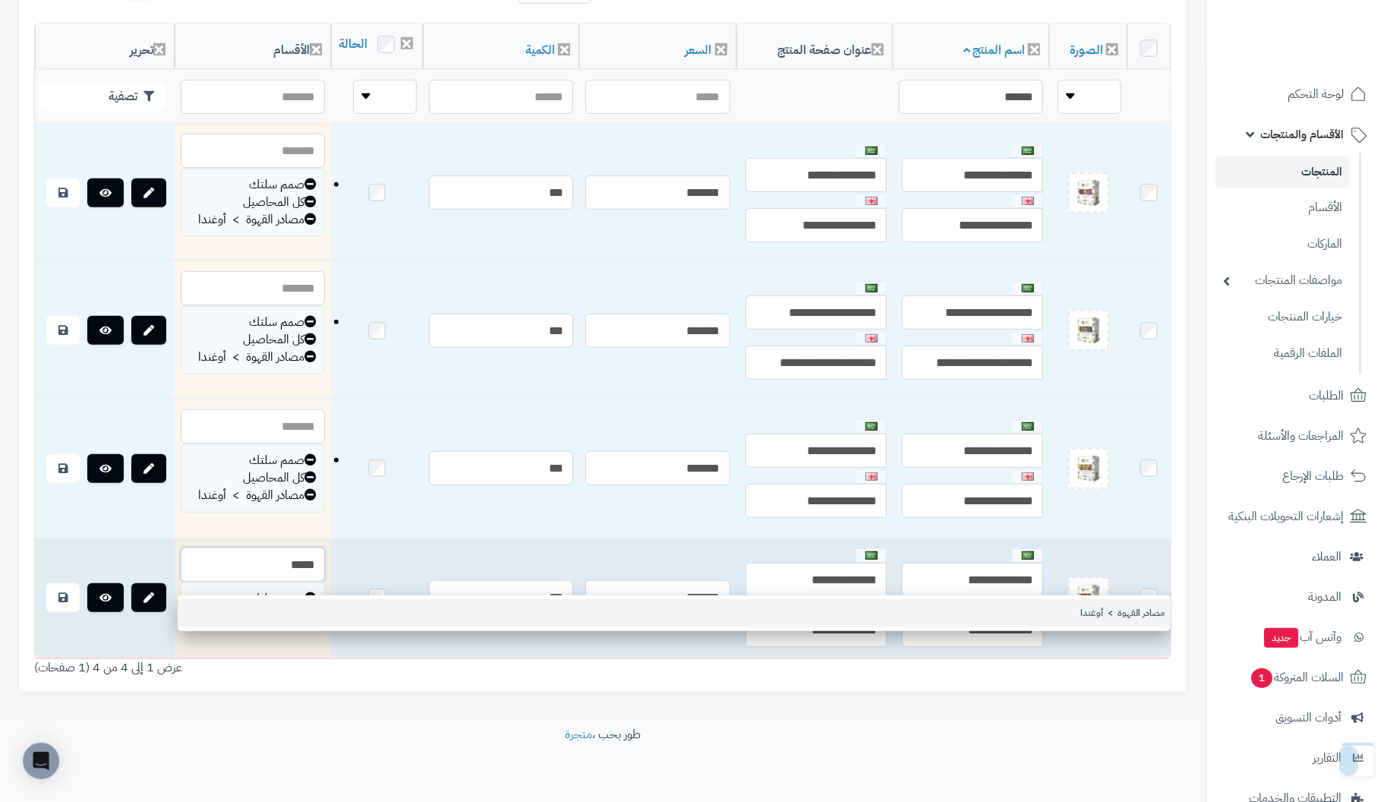
type input "*****"
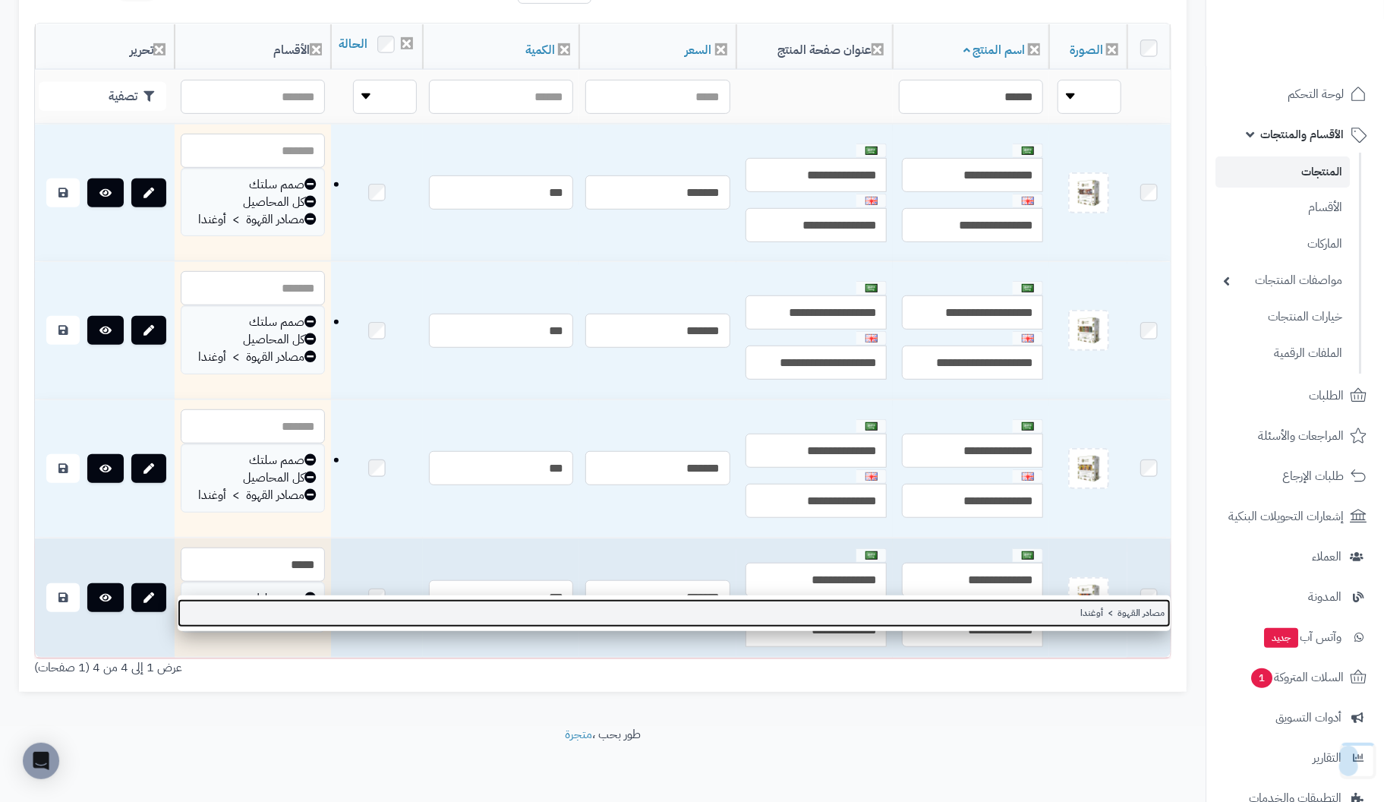
click at [1144, 599] on link "مصادر القهوة > أوغندا" at bounding box center [674, 613] width 993 height 28
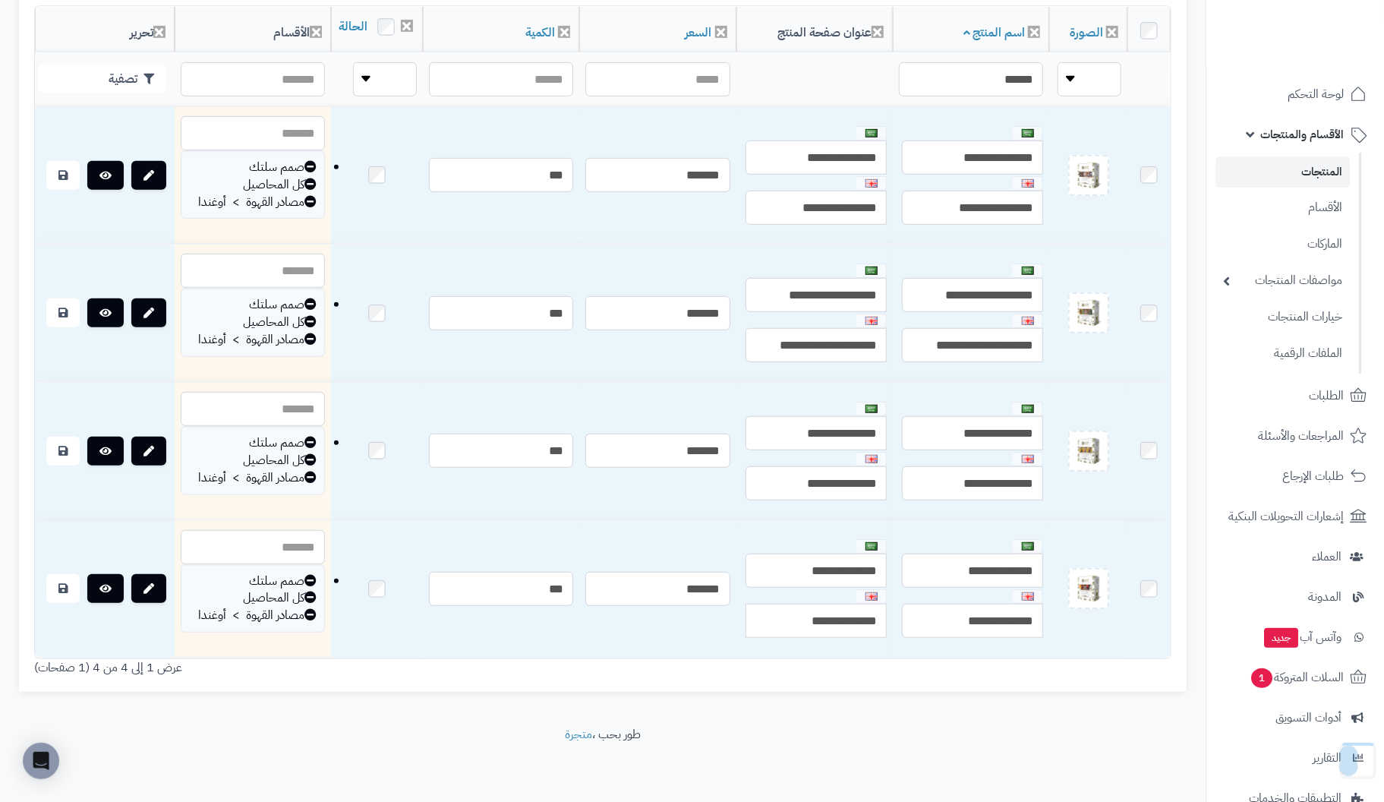
click at [988, 691] on div "رقم الصورة اسم المنتج وصف المنتج عنوان صفحة المنتج وصف صفحة المنتج كلمات ميتا ت…" at bounding box center [602, 340] width 1167 height 701
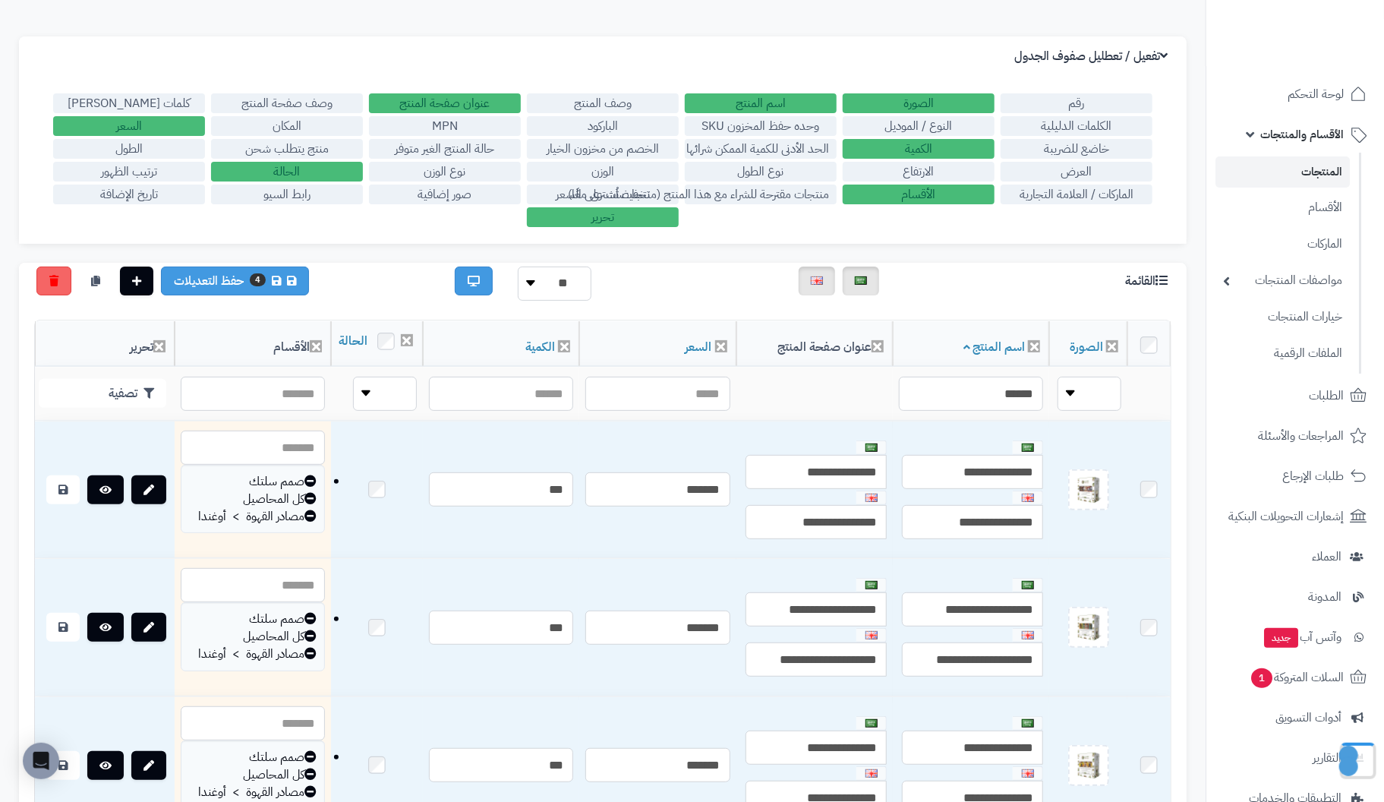
scroll to position [0, 0]
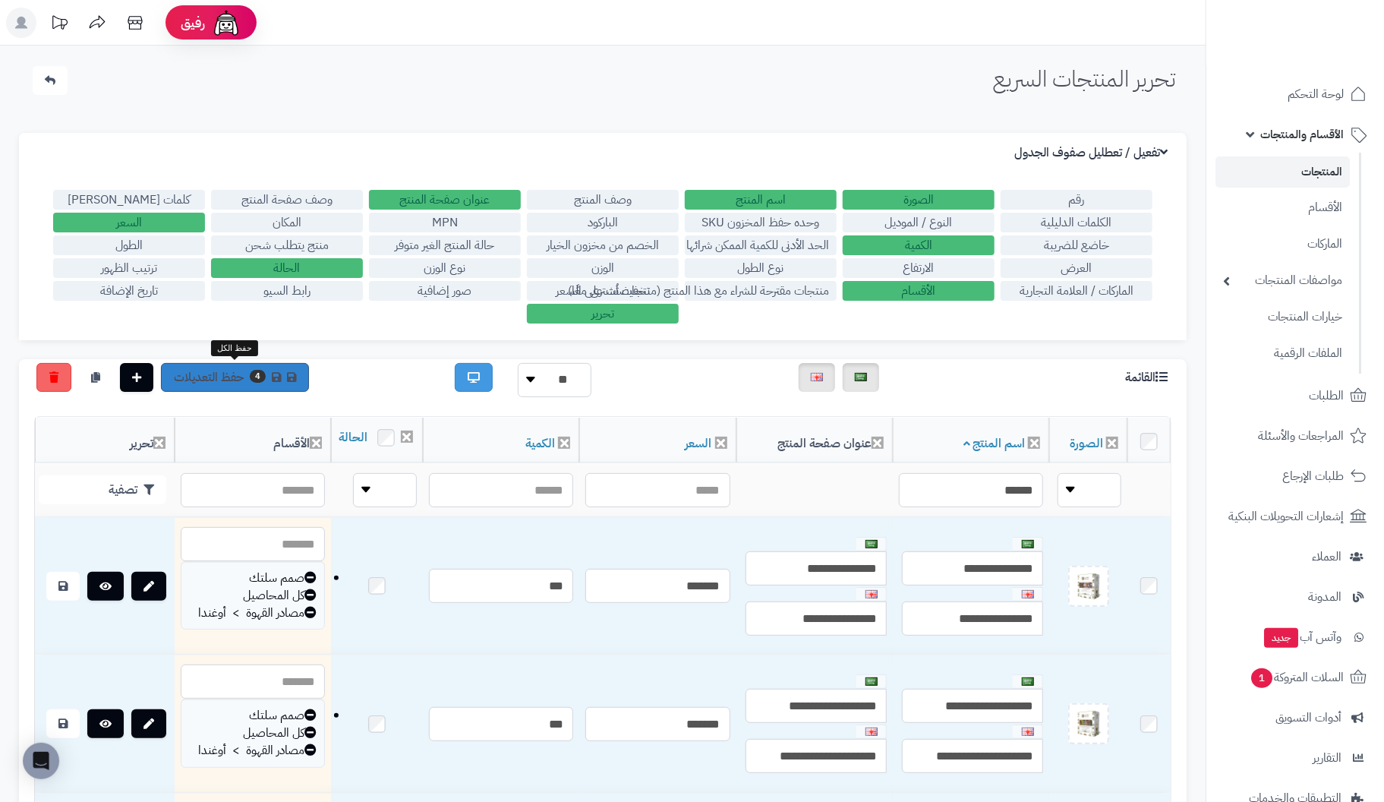
click at [211, 373] on link "4 حفظ التعديلات" at bounding box center [235, 377] width 148 height 29
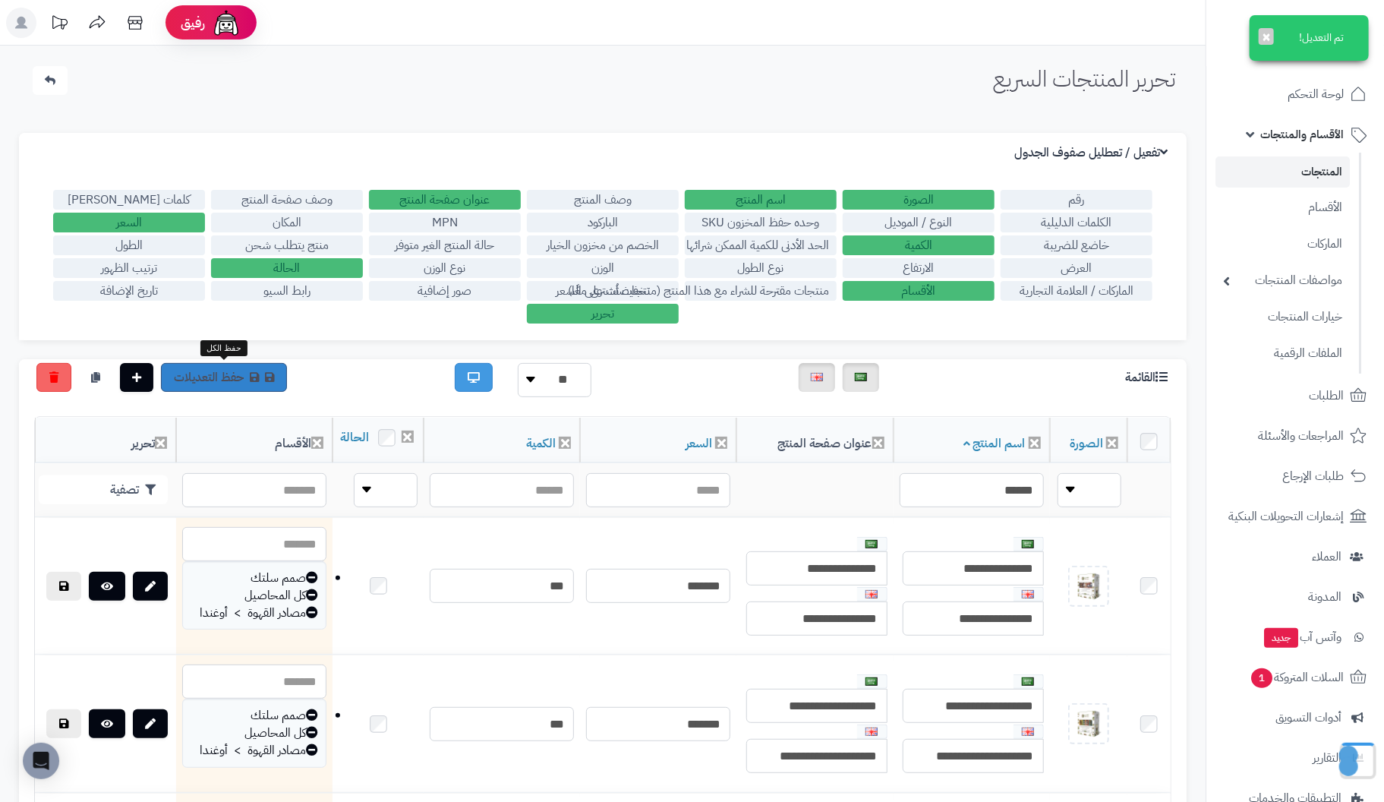
click at [216, 376] on link "حفظ التعديلات" at bounding box center [224, 377] width 126 height 29
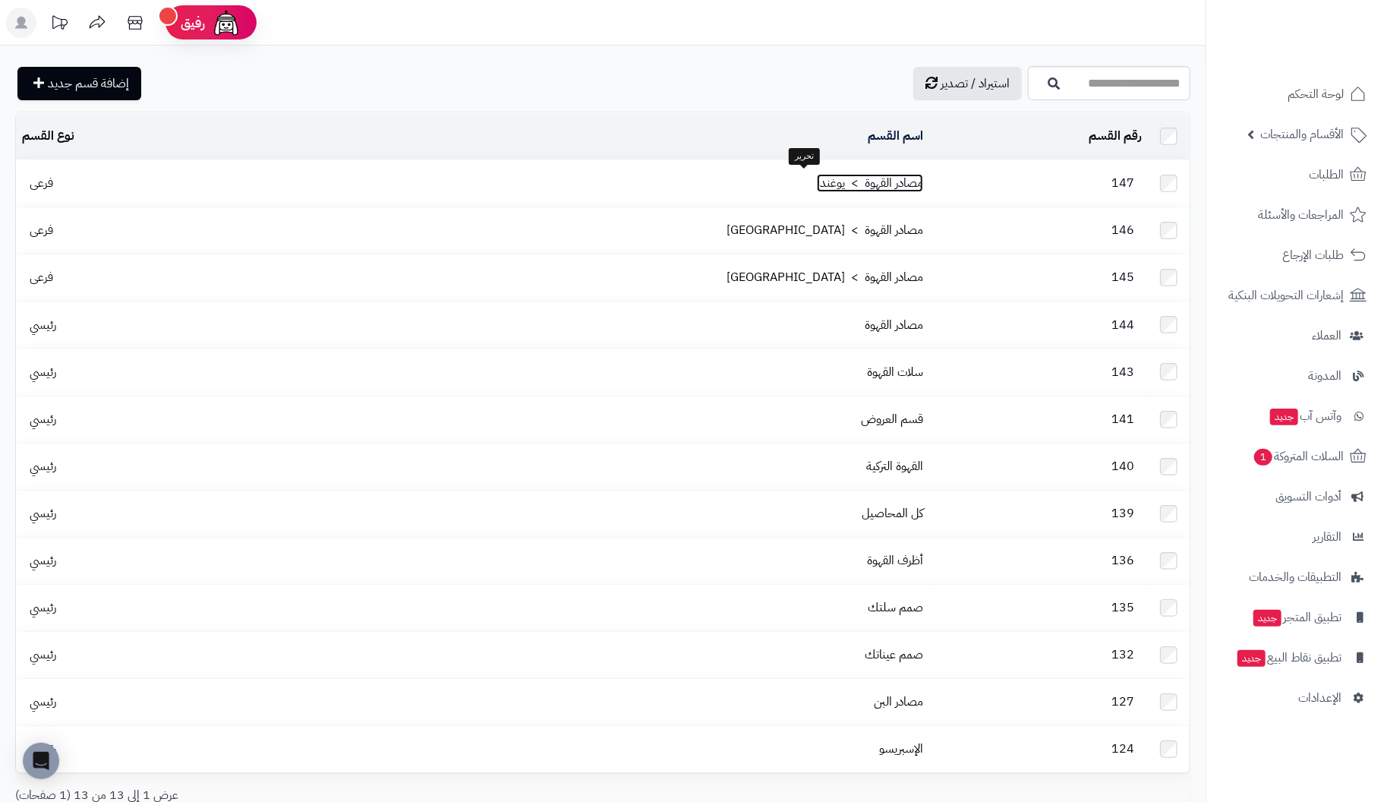
click at [843, 183] on link "مصادر القهوة > يوغندا" at bounding box center [870, 183] width 106 height 18
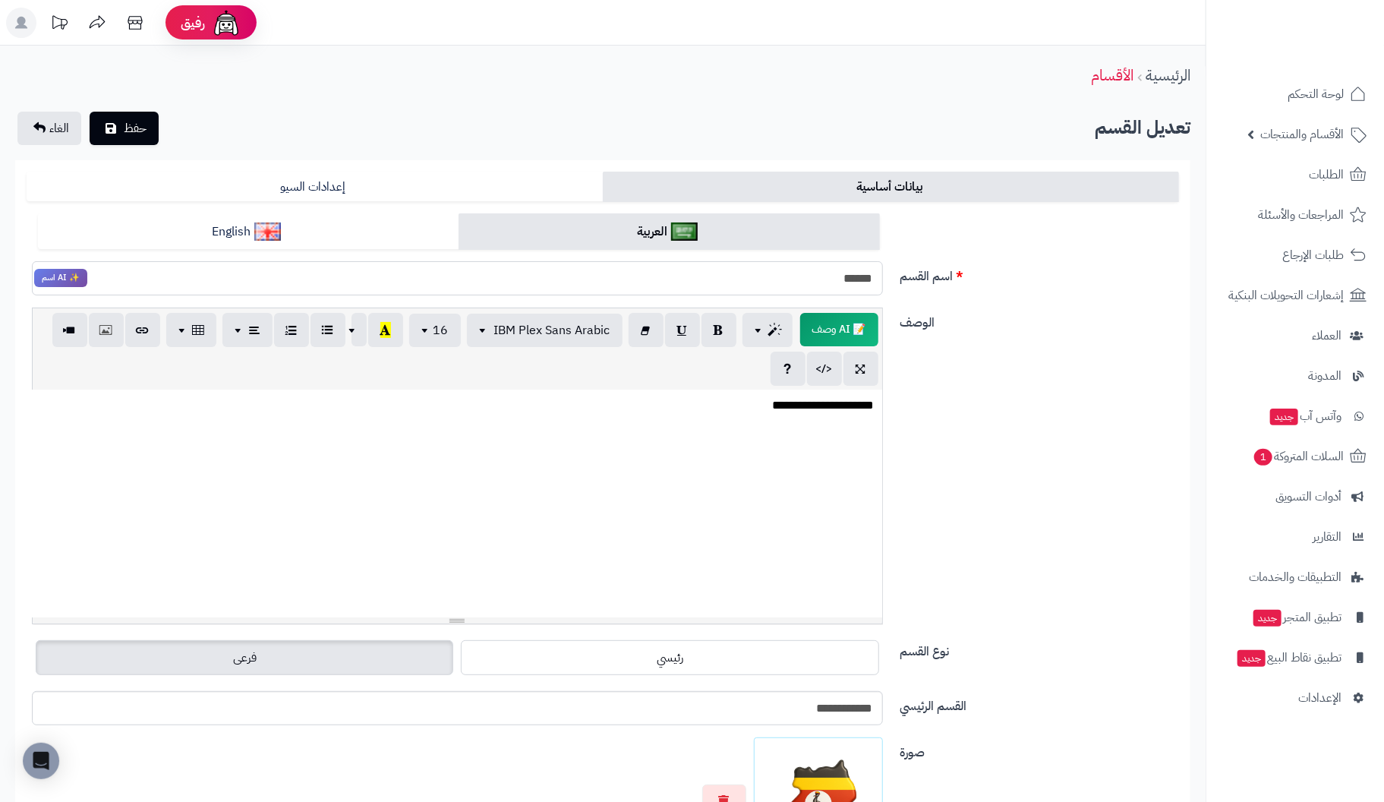
click at [827, 275] on input "******" at bounding box center [457, 278] width 851 height 34
type input "******"
click at [775, 402] on p "**********" at bounding box center [456, 405] width 835 height 17
click at [131, 127] on span "حفظ" at bounding box center [135, 127] width 23 height 18
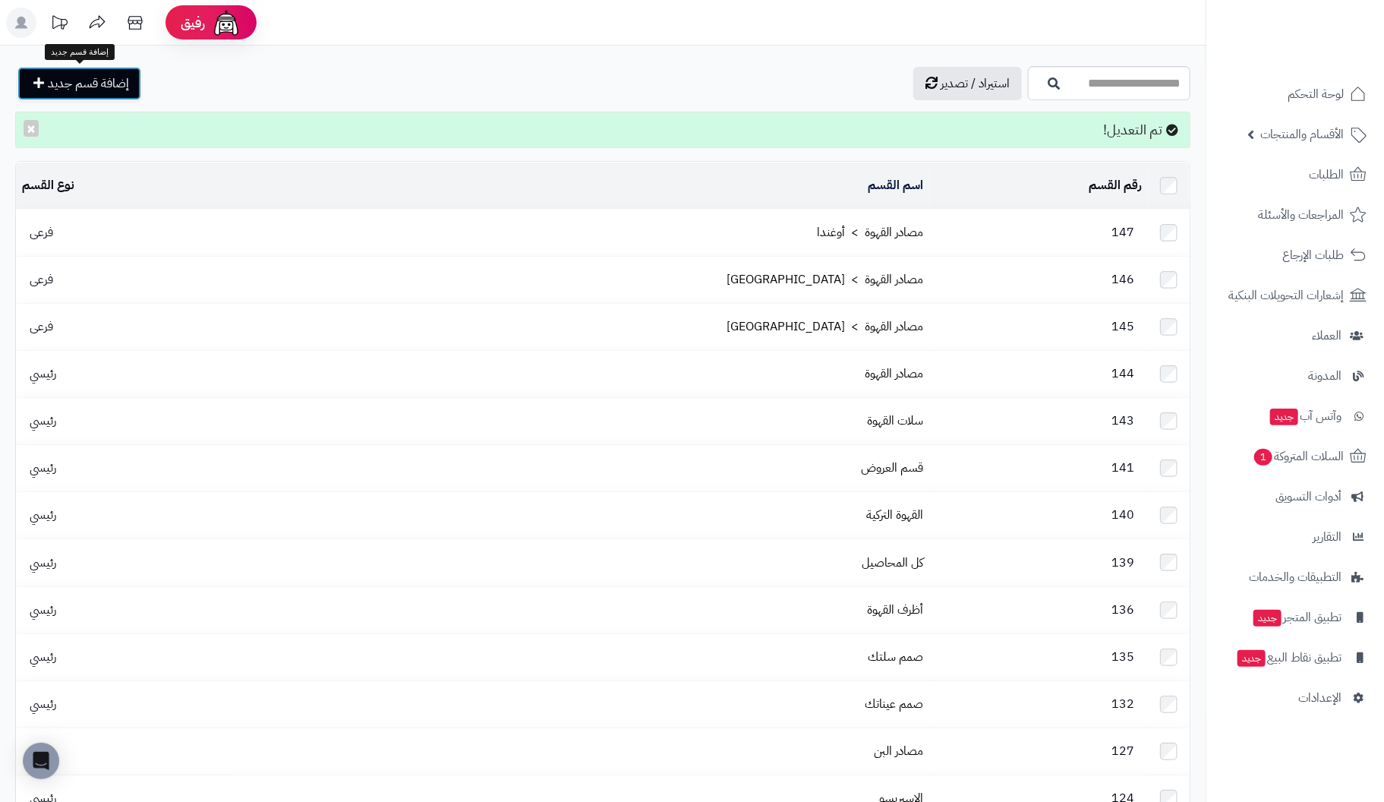
click at [103, 76] on span "إضافة قسم جديد" at bounding box center [88, 83] width 81 height 18
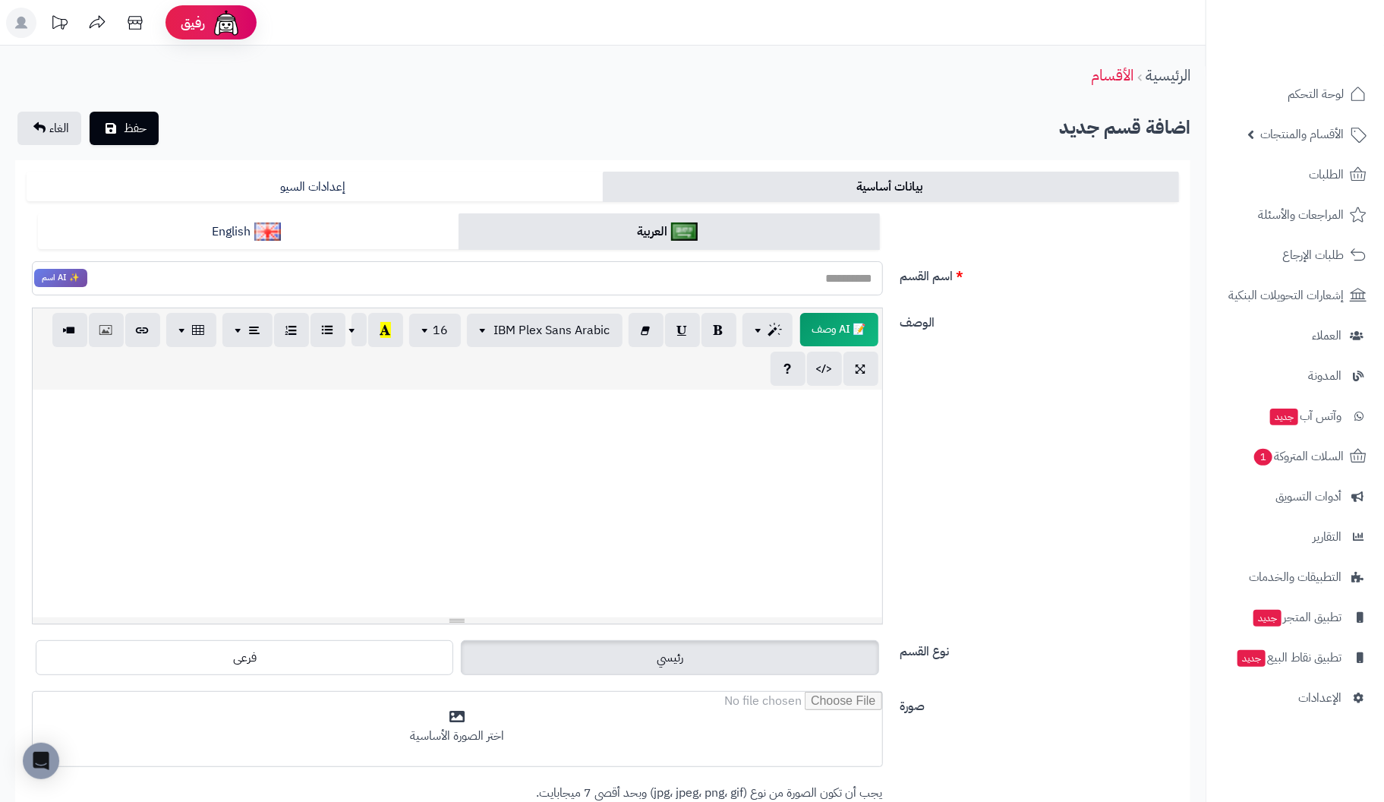
click at [836, 281] on input "اسم القسم" at bounding box center [457, 278] width 851 height 34
type input "*****"
click at [846, 401] on p at bounding box center [457, 405] width 834 height 17
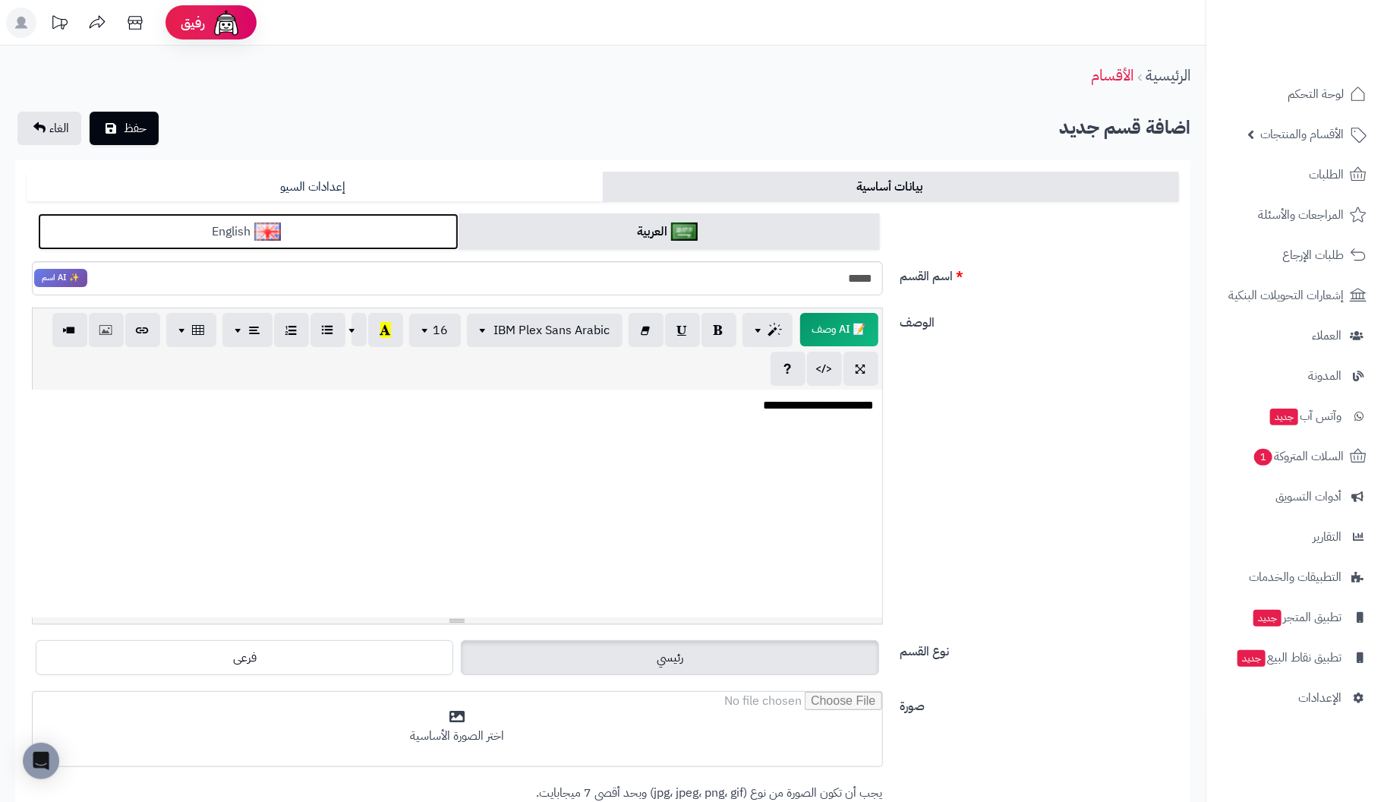
click at [390, 231] on link "English" at bounding box center [248, 231] width 421 height 37
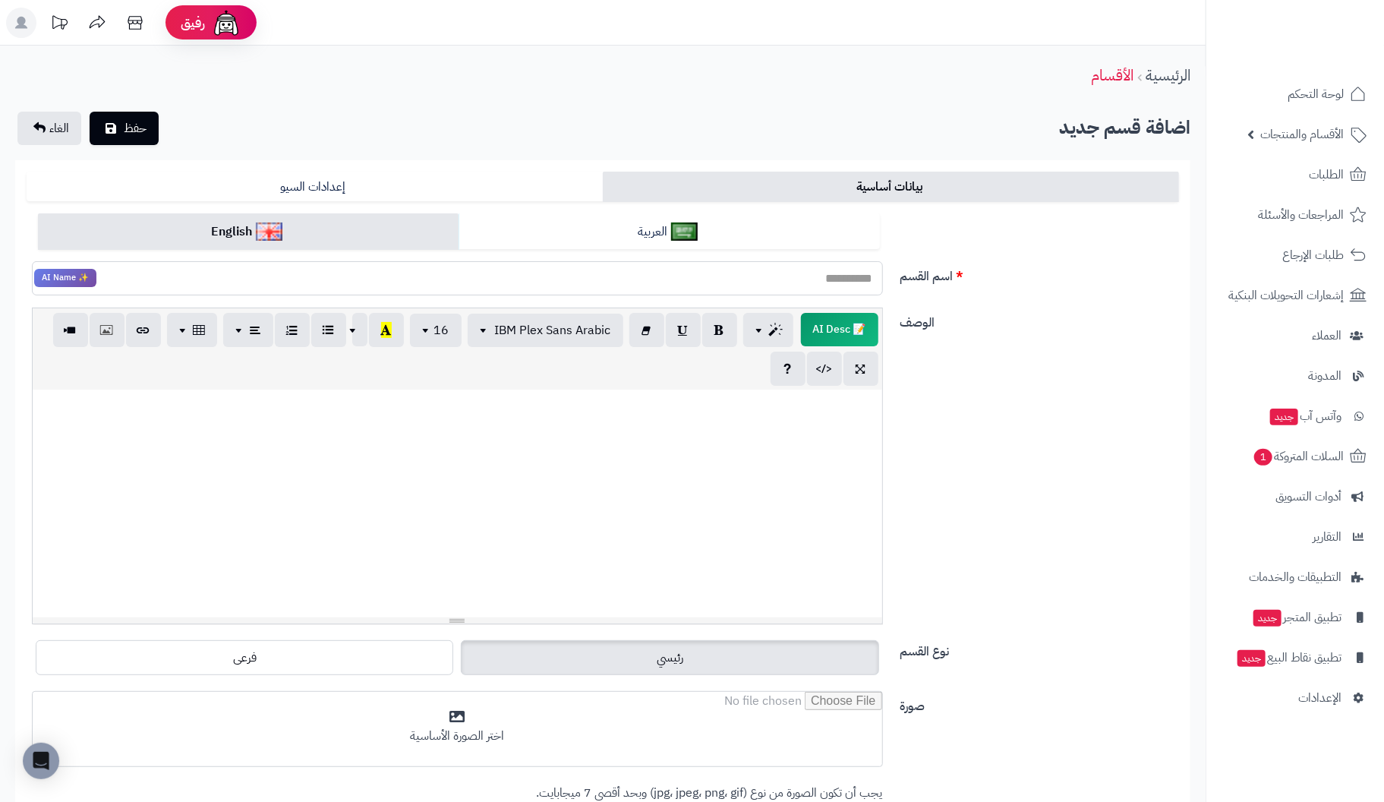
click at [591, 282] on input "اسم القسم" at bounding box center [457, 278] width 851 height 34
type input "*****"
click at [610, 489] on div at bounding box center [457, 503] width 849 height 228
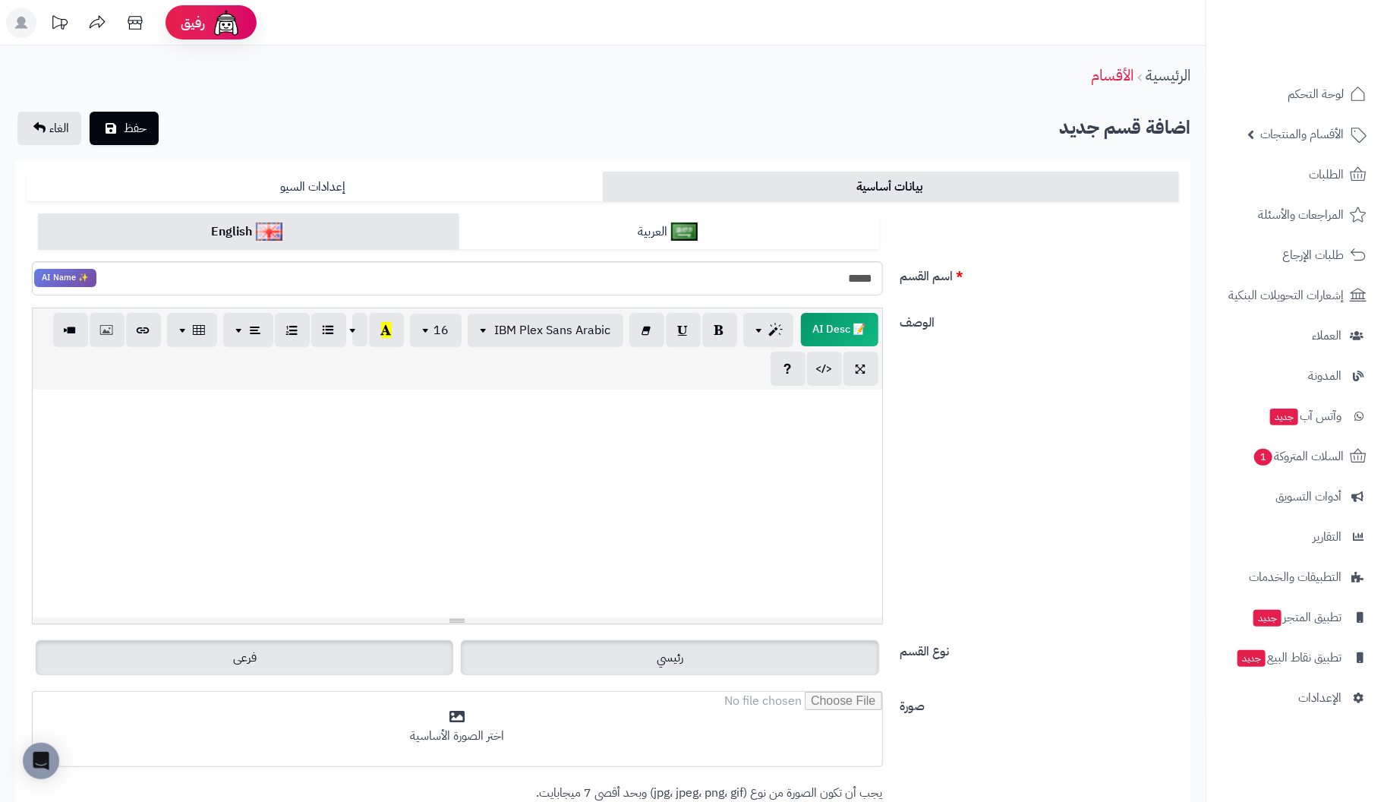
click at [387, 660] on label "فرعى" at bounding box center [244, 657] width 417 height 35
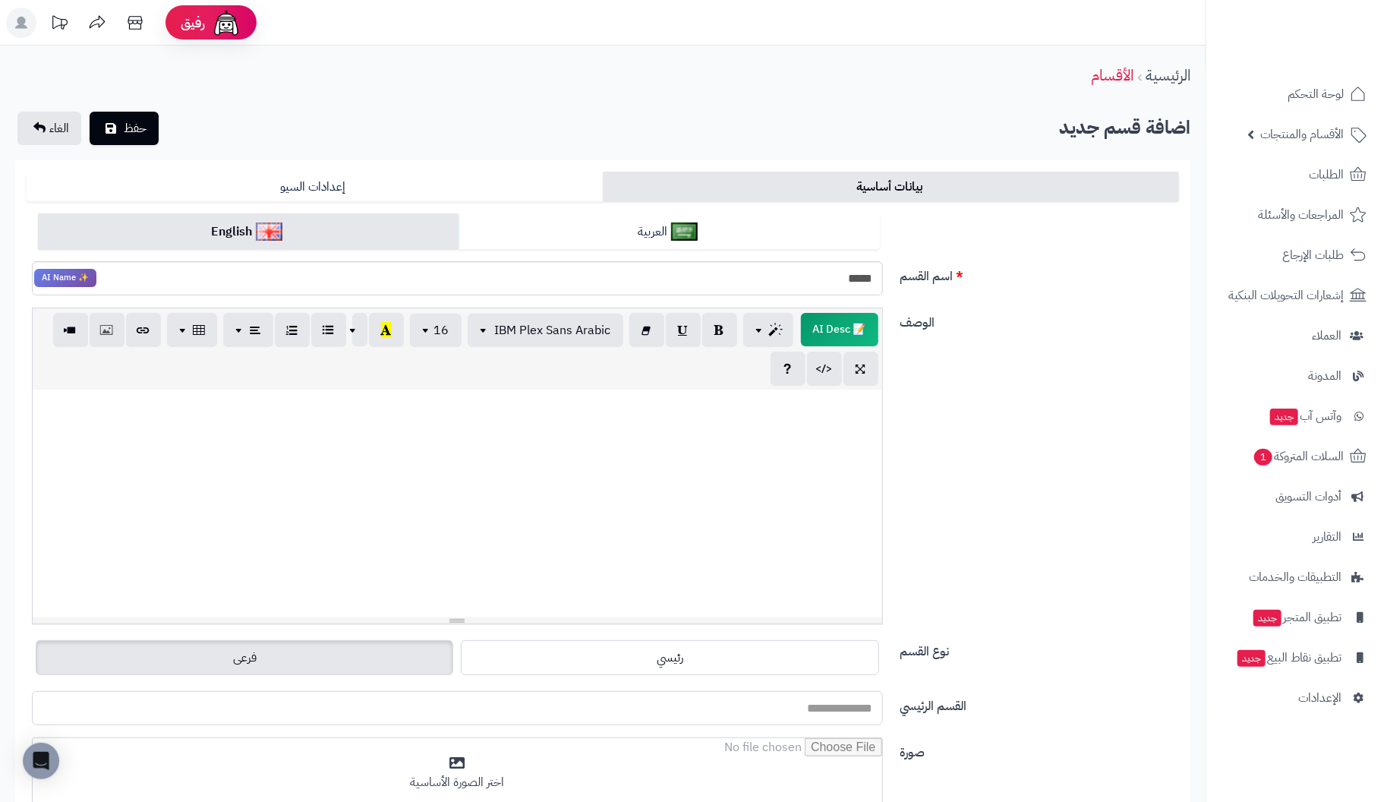
click at [805, 703] on input "القسم الرئيسي" at bounding box center [457, 708] width 851 height 34
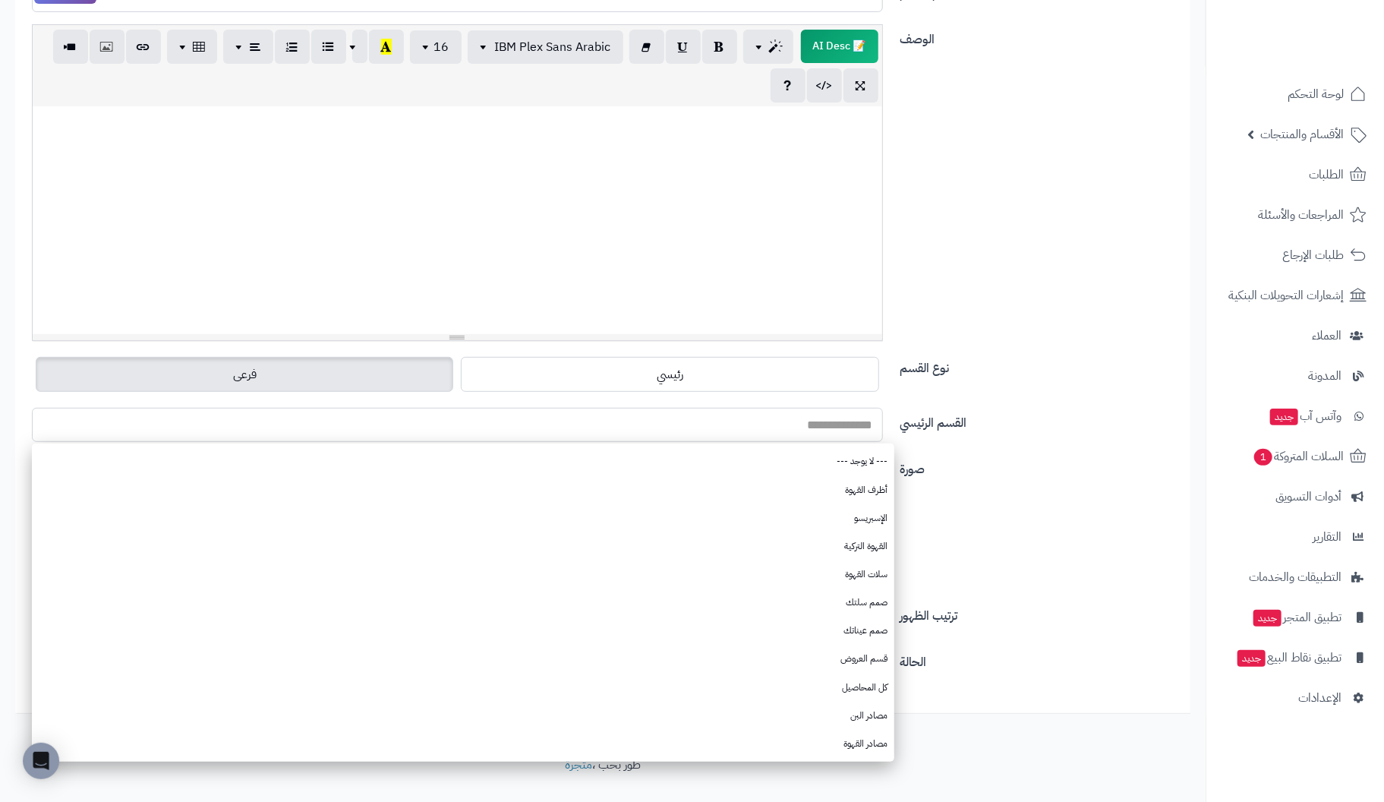
scroll to position [311, 0]
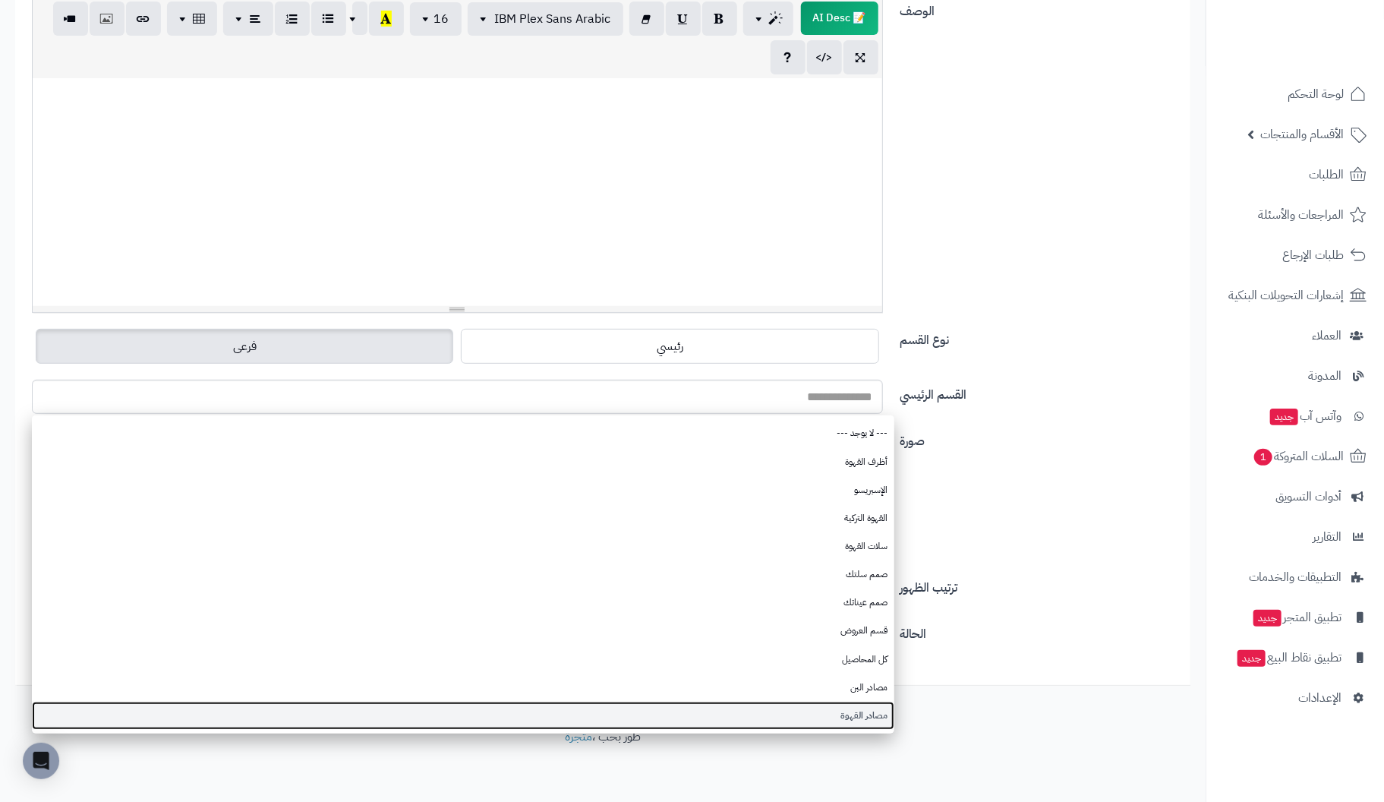
click at [877, 713] on link "مصادر القهوة" at bounding box center [463, 715] width 862 height 28
type input "**********"
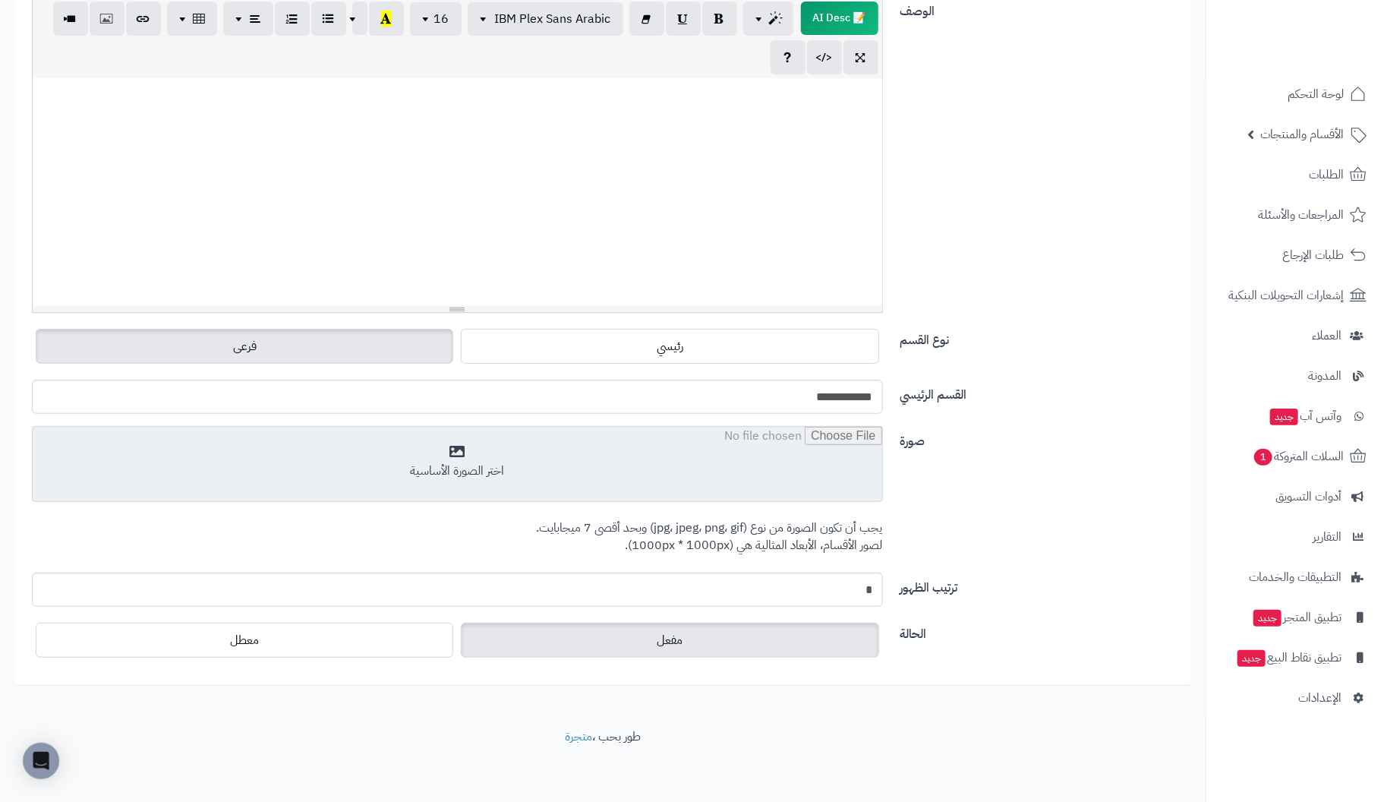
click at [471, 458] on input "file" at bounding box center [457, 465] width 849 height 76
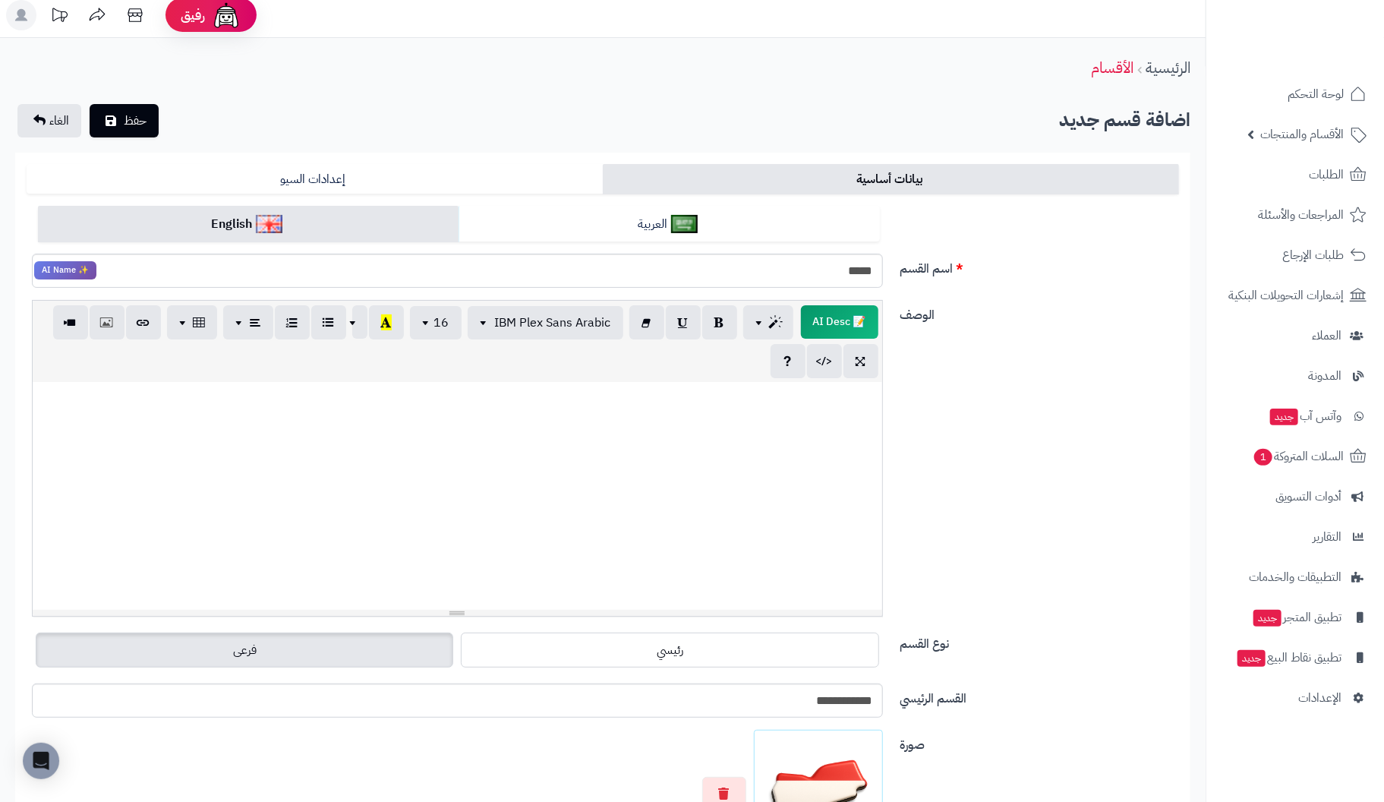
scroll to position [0, 0]
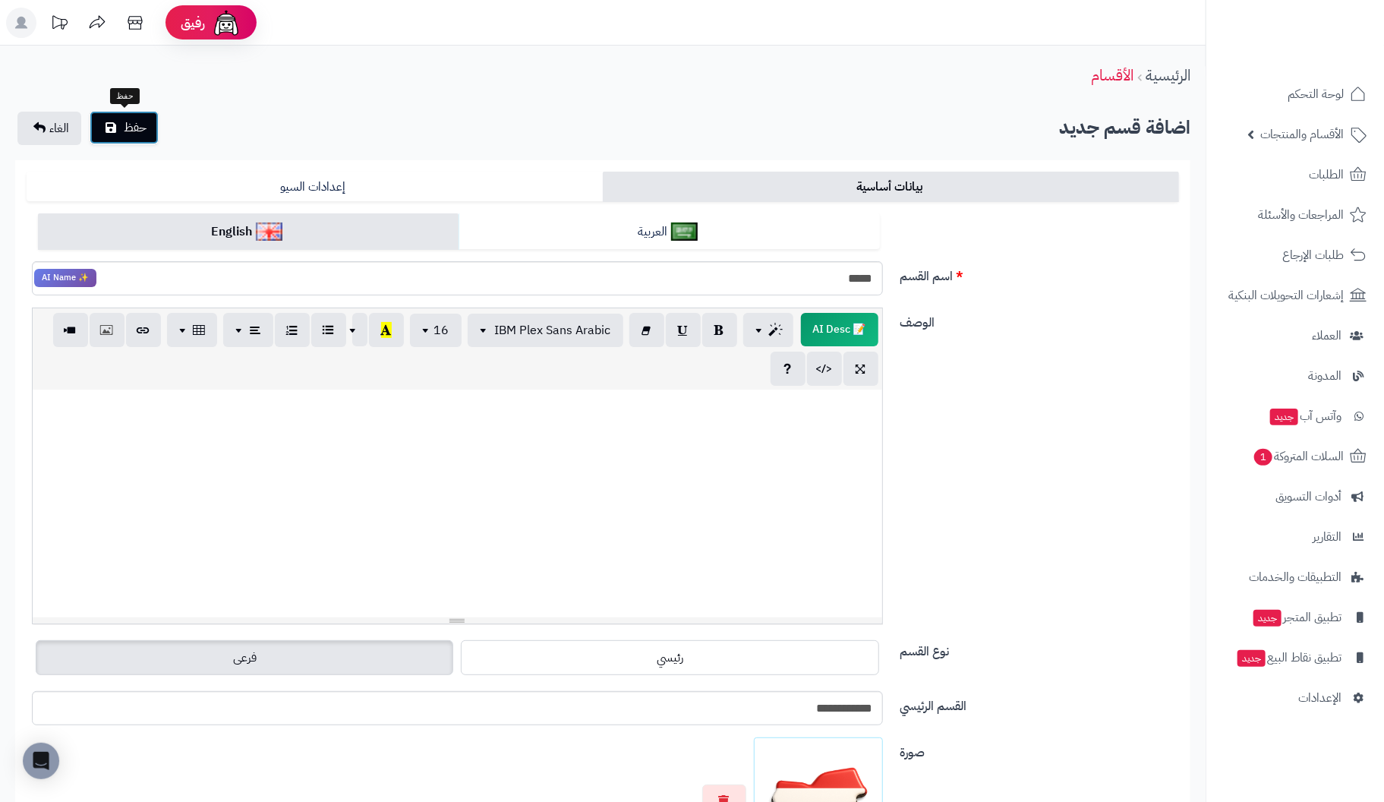
click at [134, 118] on span "حفظ" at bounding box center [135, 127] width 23 height 18
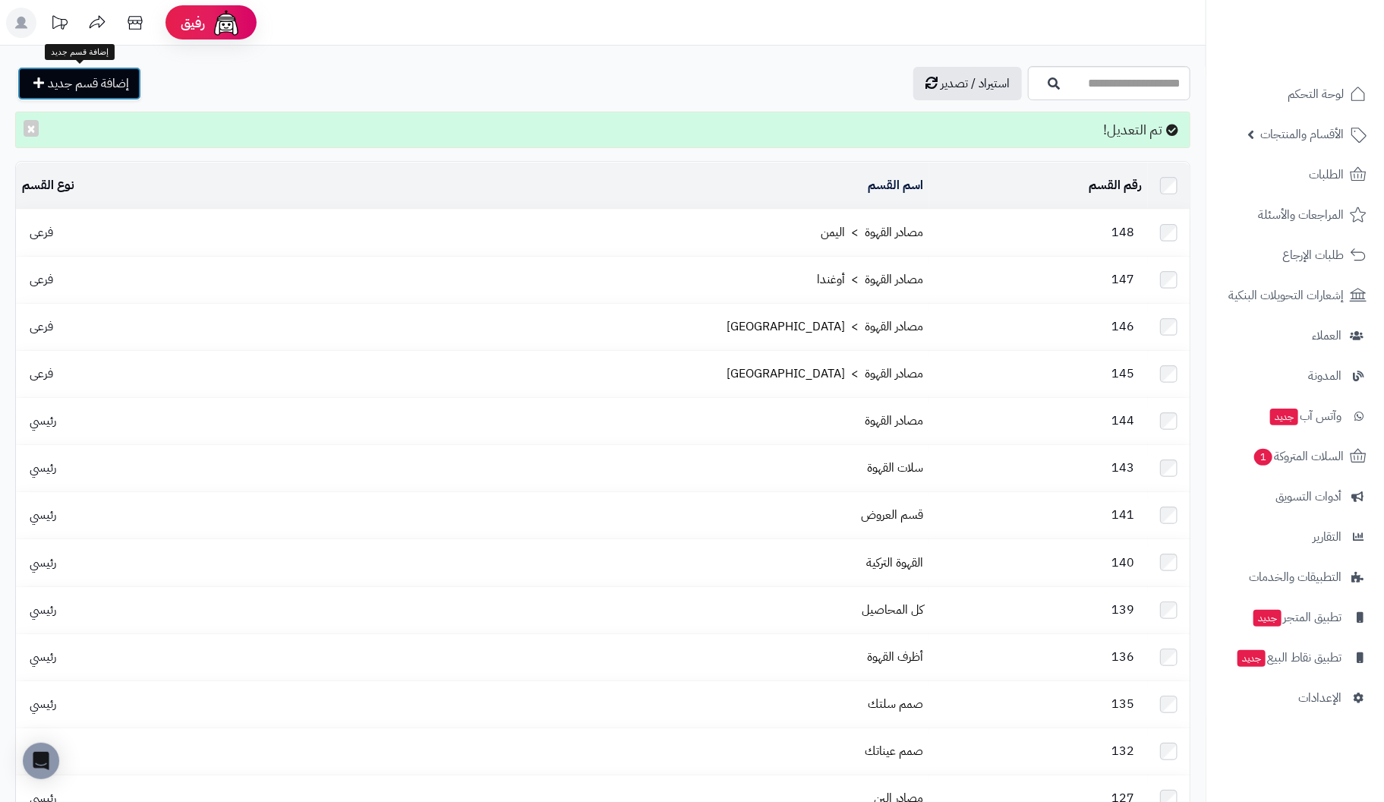
click at [111, 85] on span "إضافة قسم جديد" at bounding box center [88, 83] width 81 height 18
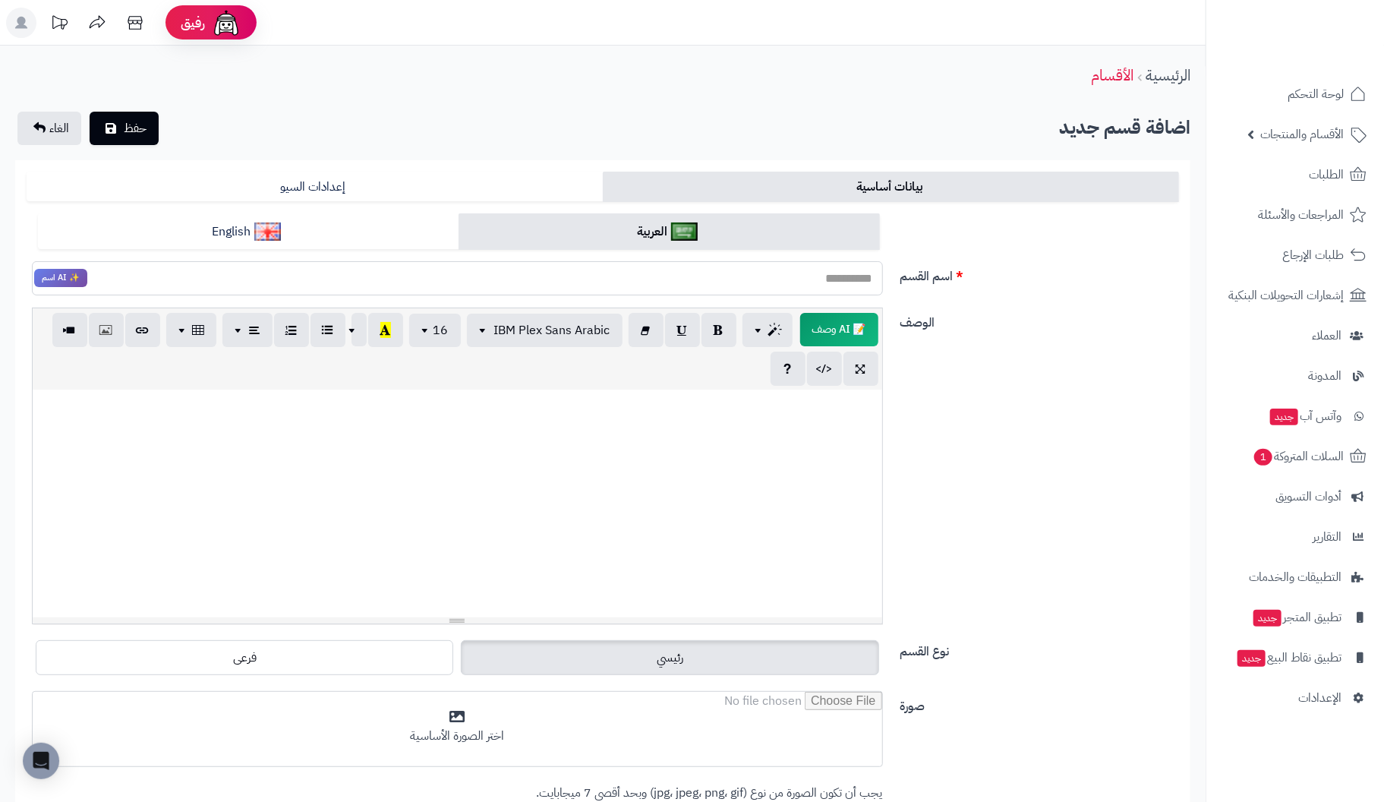
click at [856, 276] on input "اسم القسم" at bounding box center [457, 278] width 851 height 34
type input "*********"
click at [847, 422] on div at bounding box center [457, 503] width 849 height 228
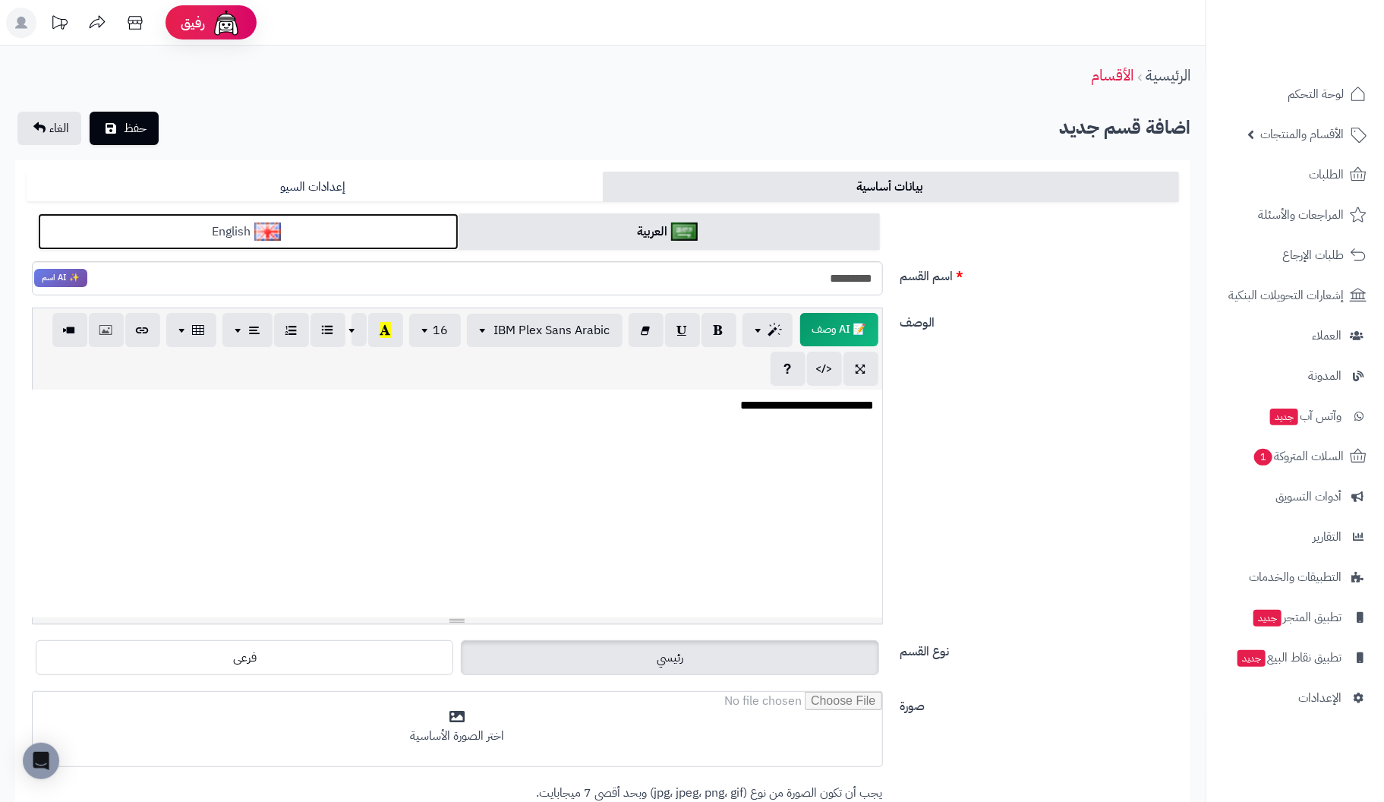
click at [395, 228] on link "English" at bounding box center [248, 231] width 421 height 37
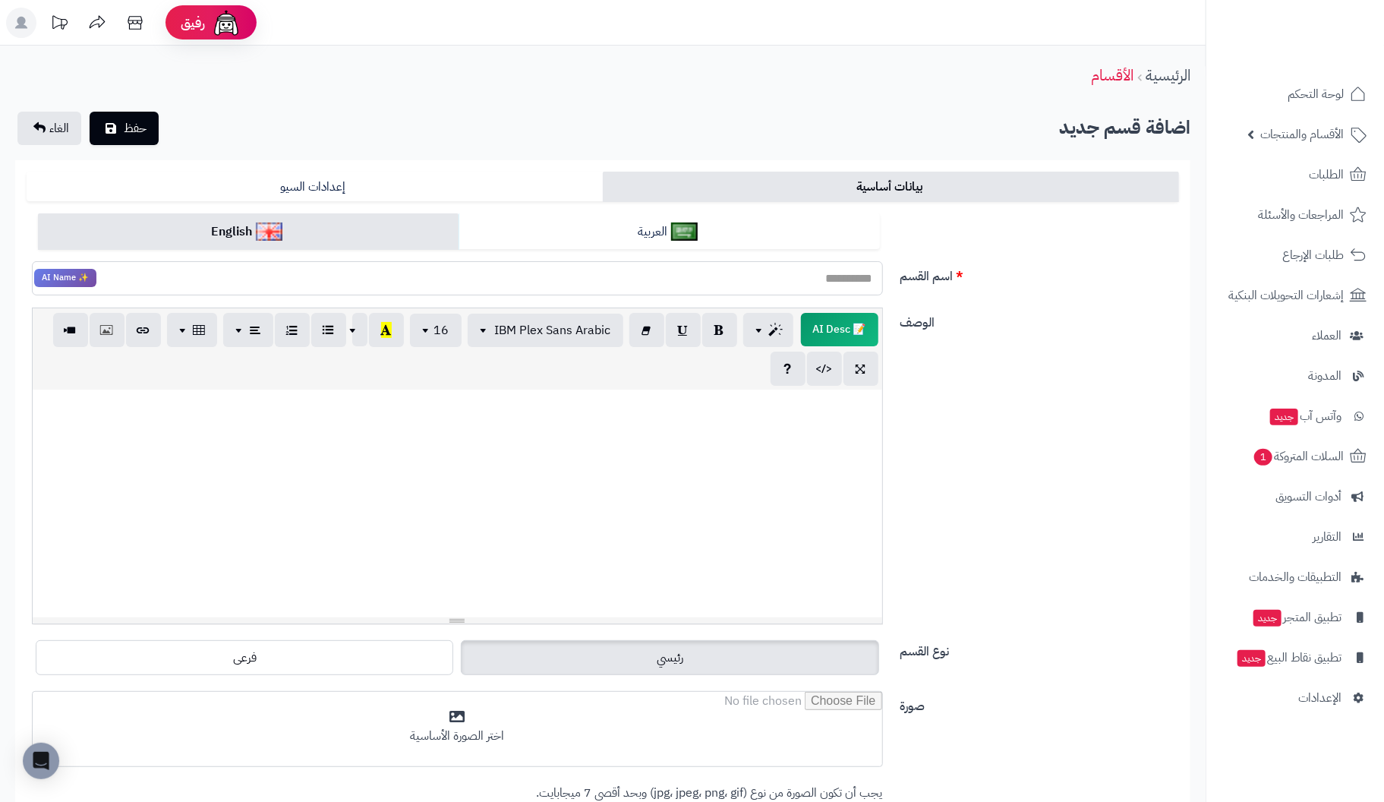
click at [646, 285] on input "اسم القسم" at bounding box center [457, 278] width 851 height 34
type input "*********"
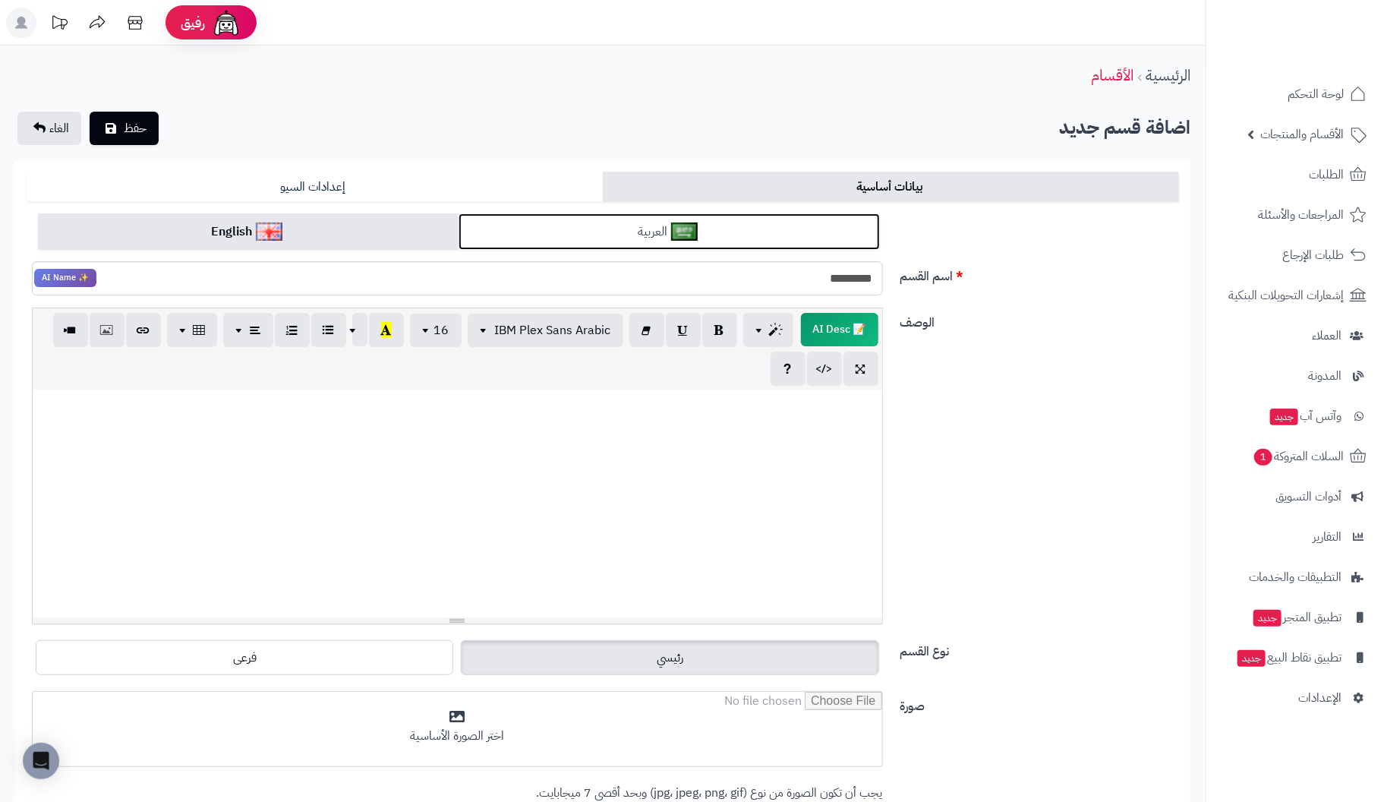
click at [604, 234] on link "العربية" at bounding box center [668, 231] width 421 height 37
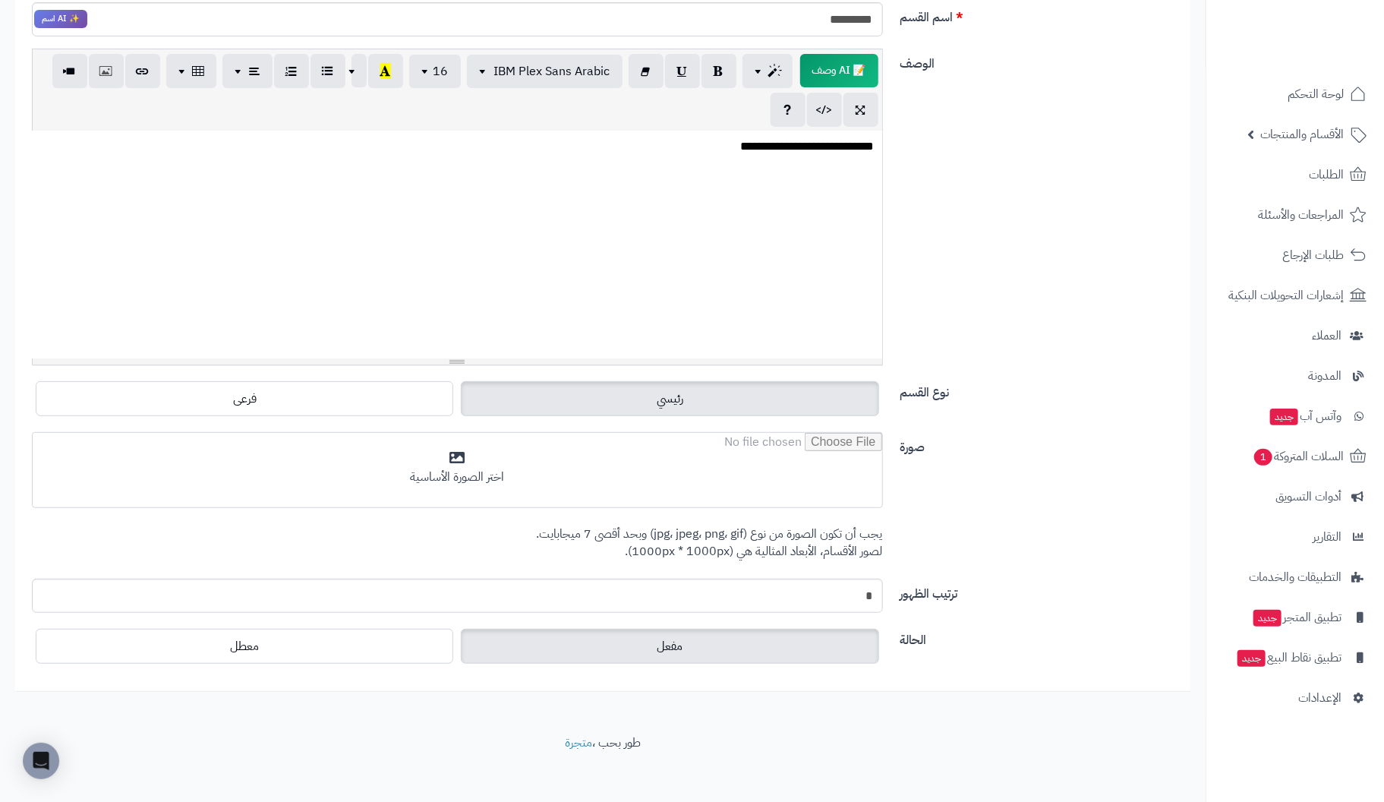
scroll to position [265, 0]
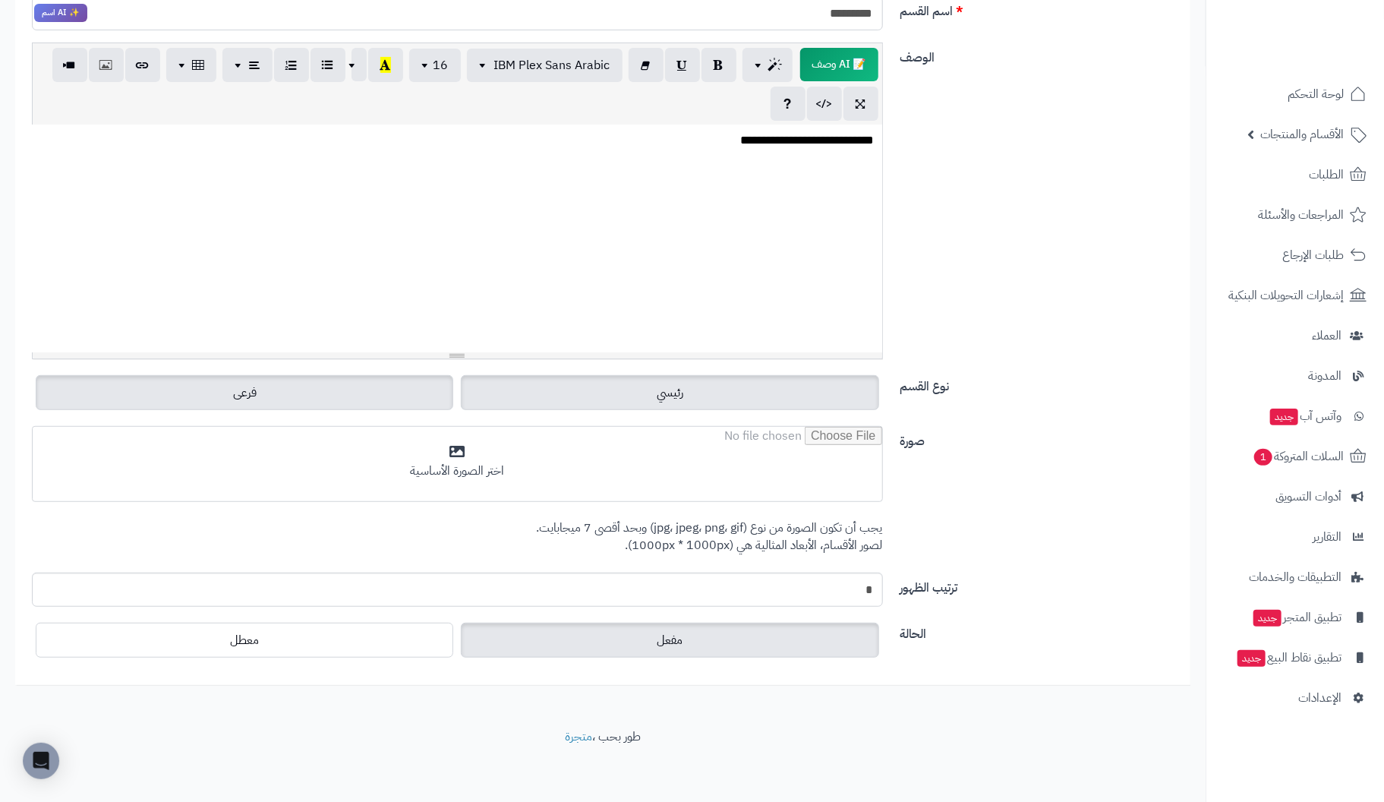
click at [249, 383] on span "فرعى" at bounding box center [245, 392] width 24 height 18
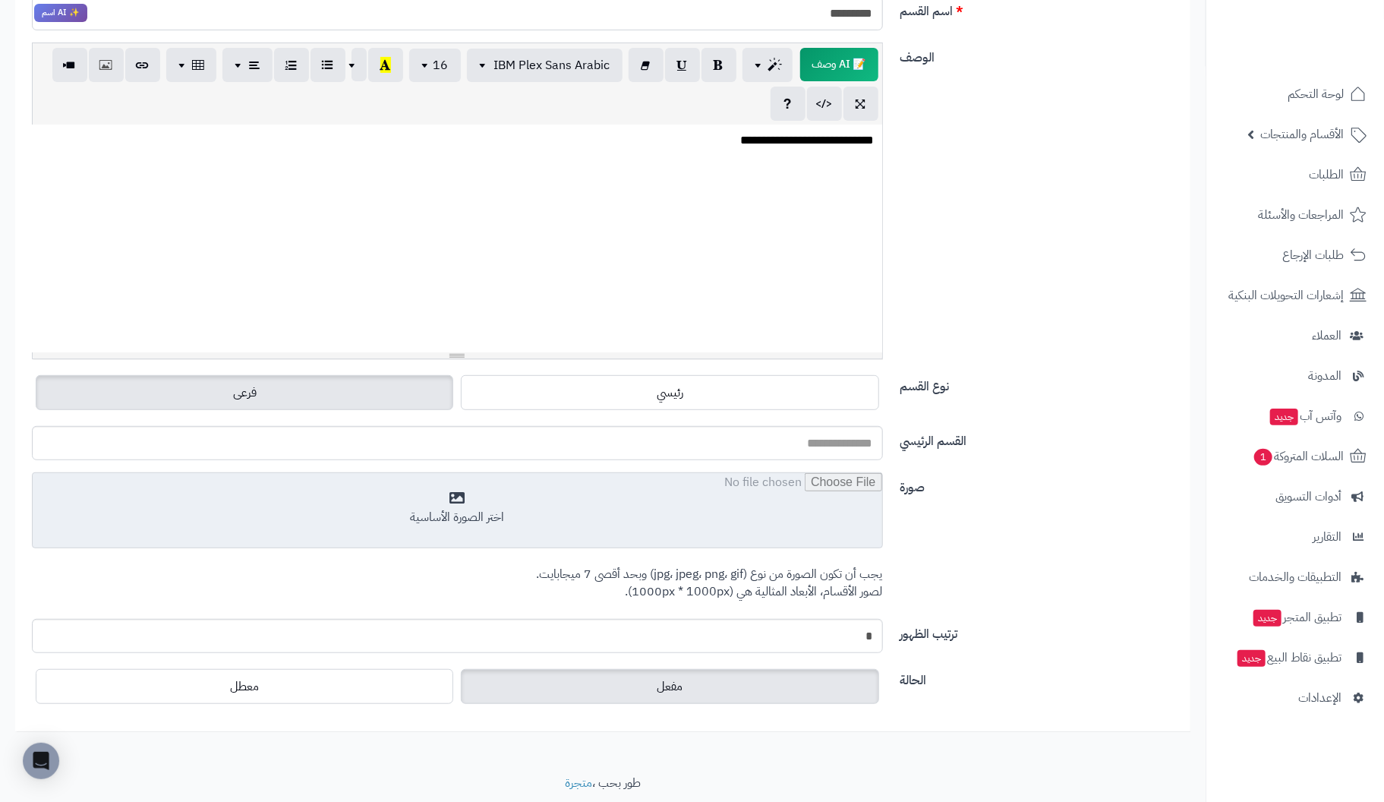
click at [470, 514] on input "file" at bounding box center [457, 511] width 849 height 76
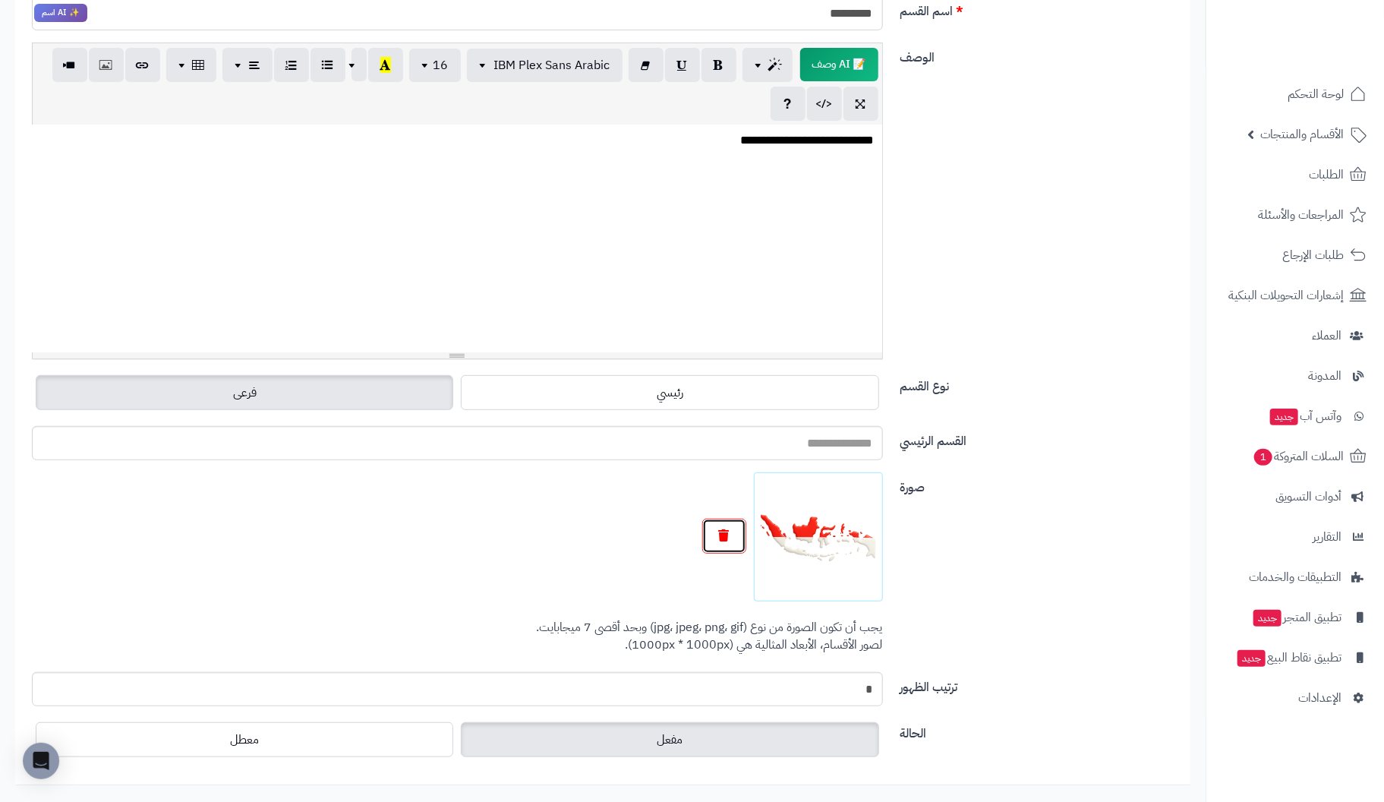
click at [732, 537] on button "button" at bounding box center [724, 535] width 44 height 35
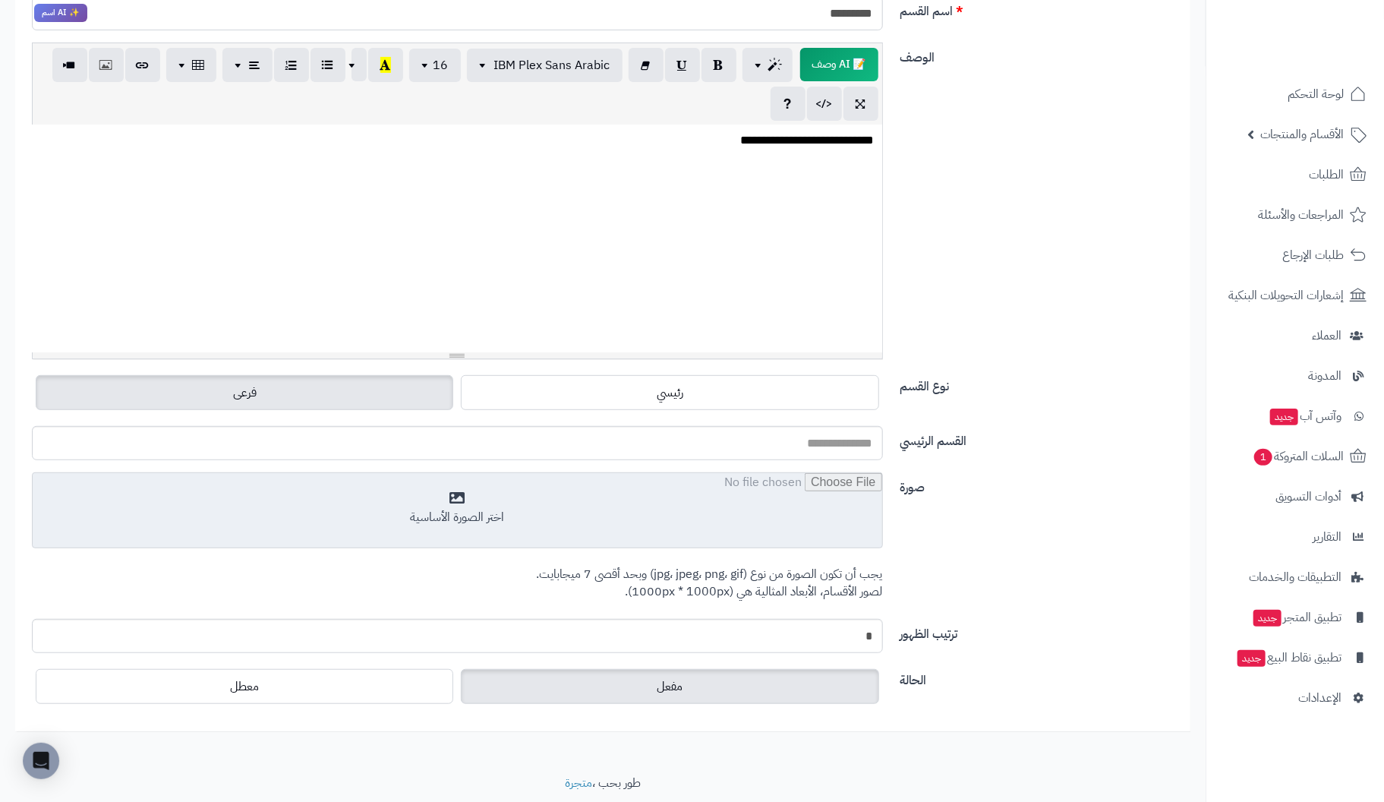
click at [461, 515] on input "file" at bounding box center [457, 511] width 849 height 76
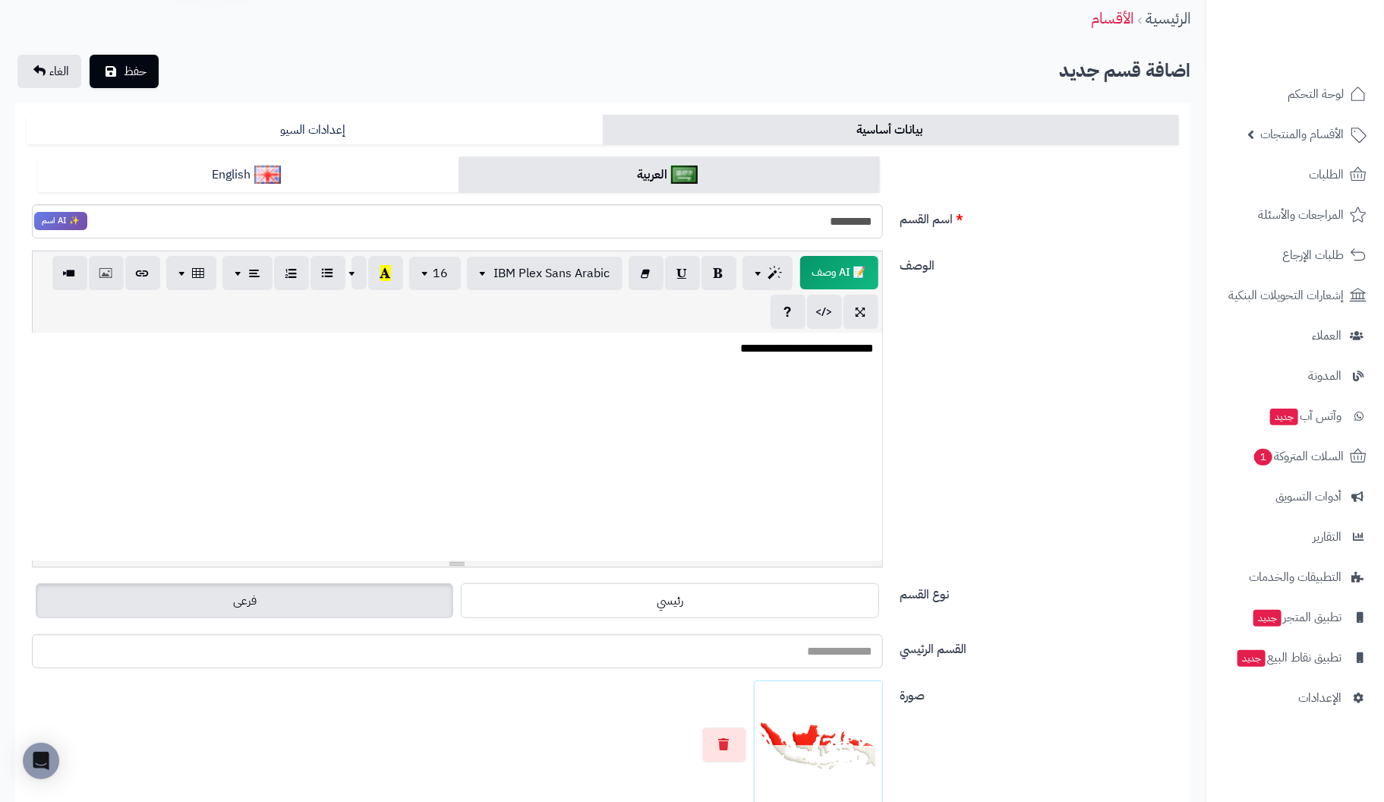
scroll to position [0, 0]
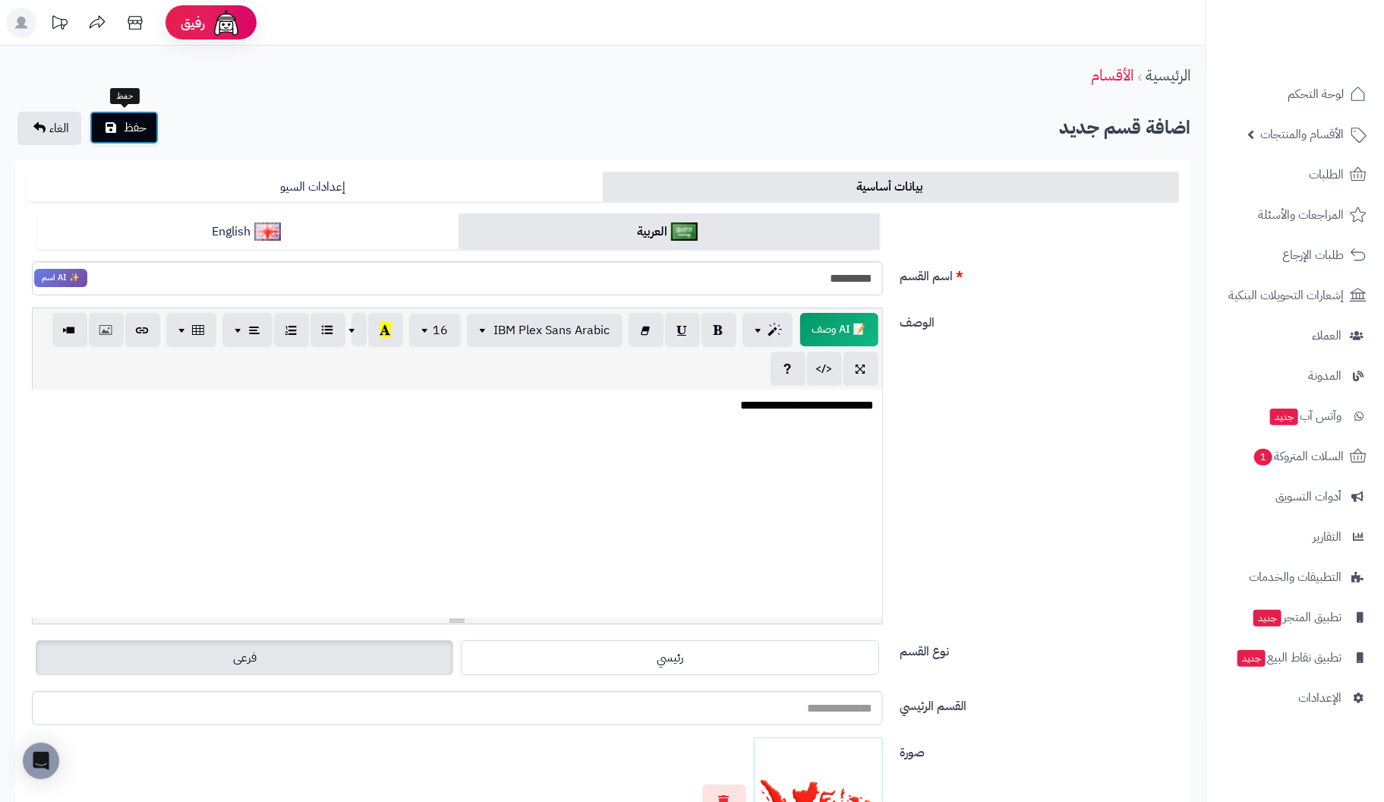
click at [115, 125] on icon "submit" at bounding box center [111, 127] width 11 height 12
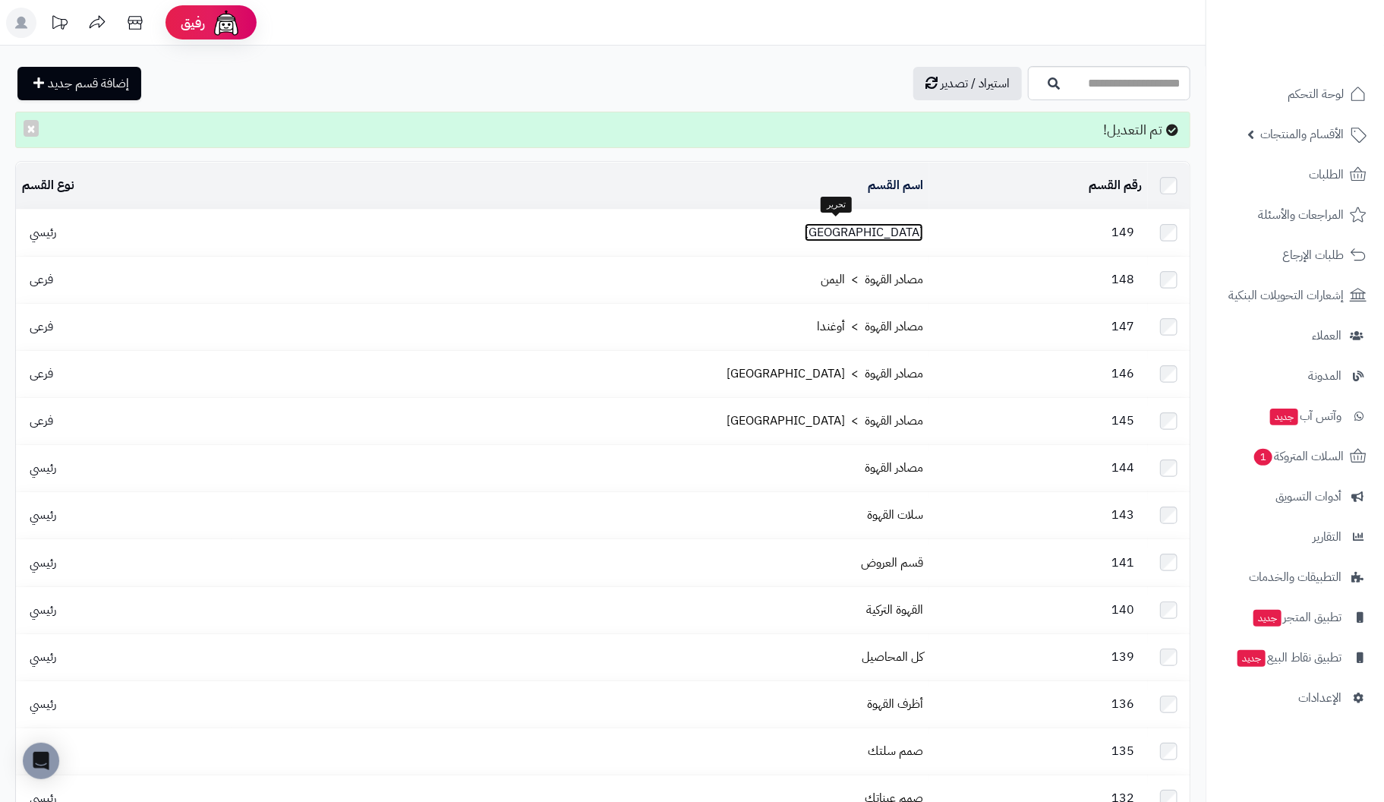
click at [849, 223] on link "[GEOGRAPHIC_DATA]" at bounding box center [864, 232] width 118 height 18
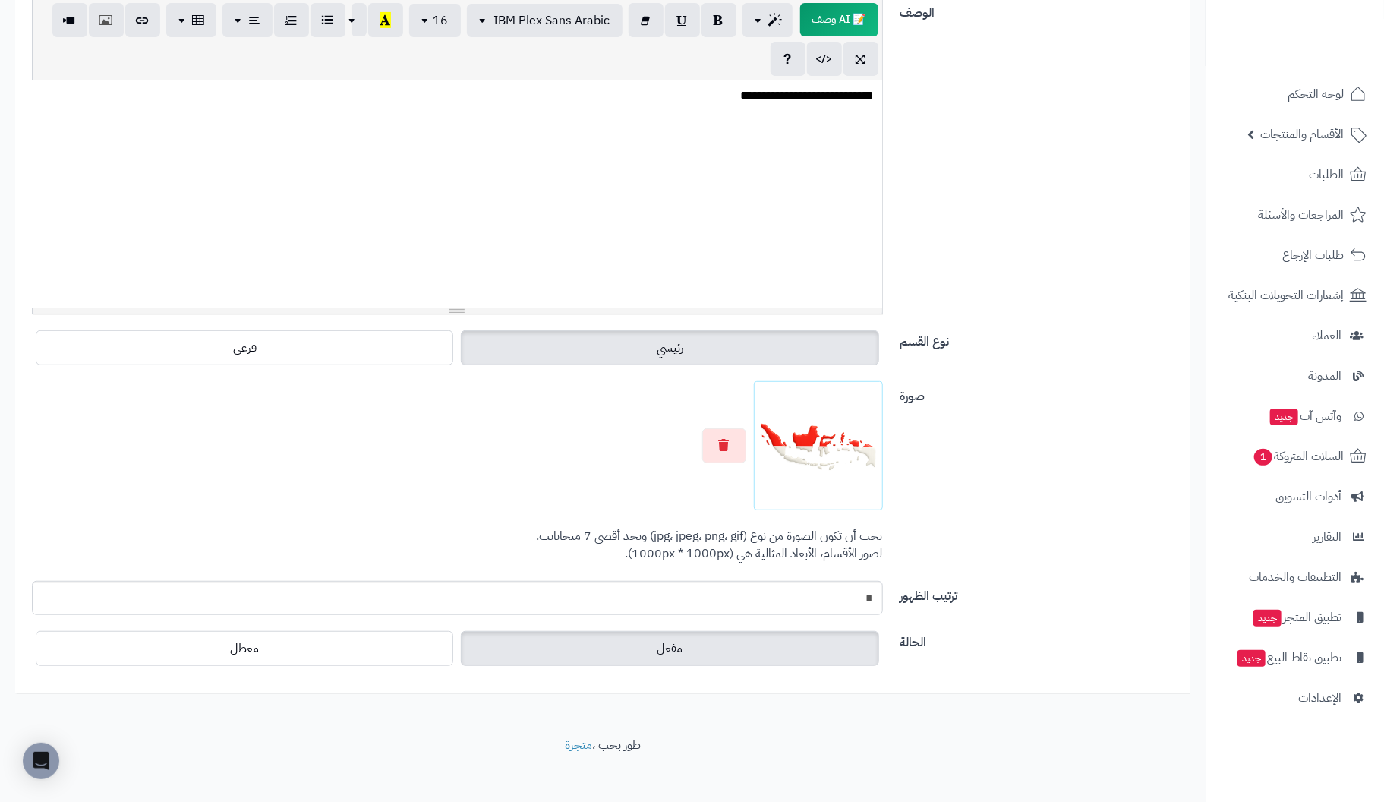
scroll to position [318, 0]
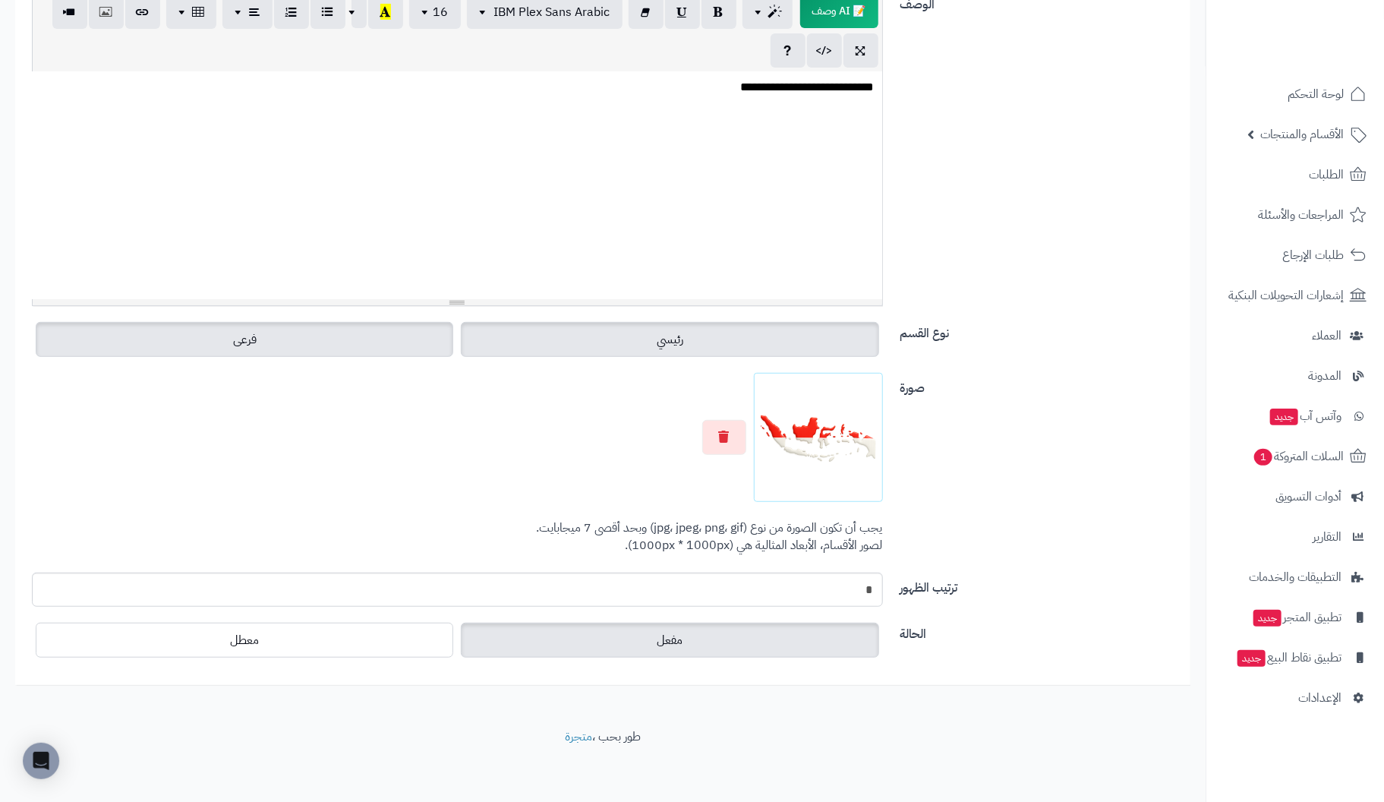
click at [268, 329] on label "فرعى" at bounding box center [244, 339] width 417 height 35
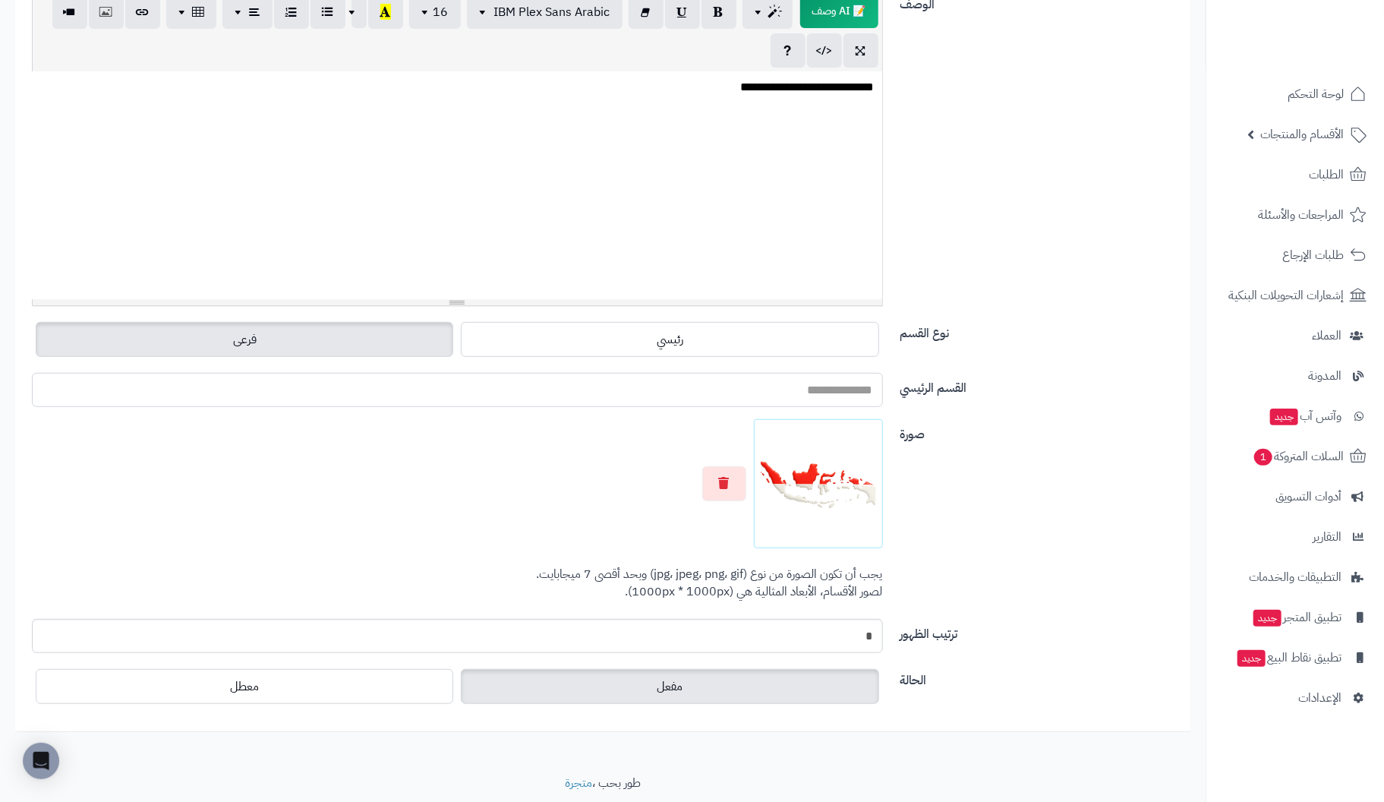
click at [838, 392] on input "القسم الرئيسي" at bounding box center [457, 390] width 851 height 34
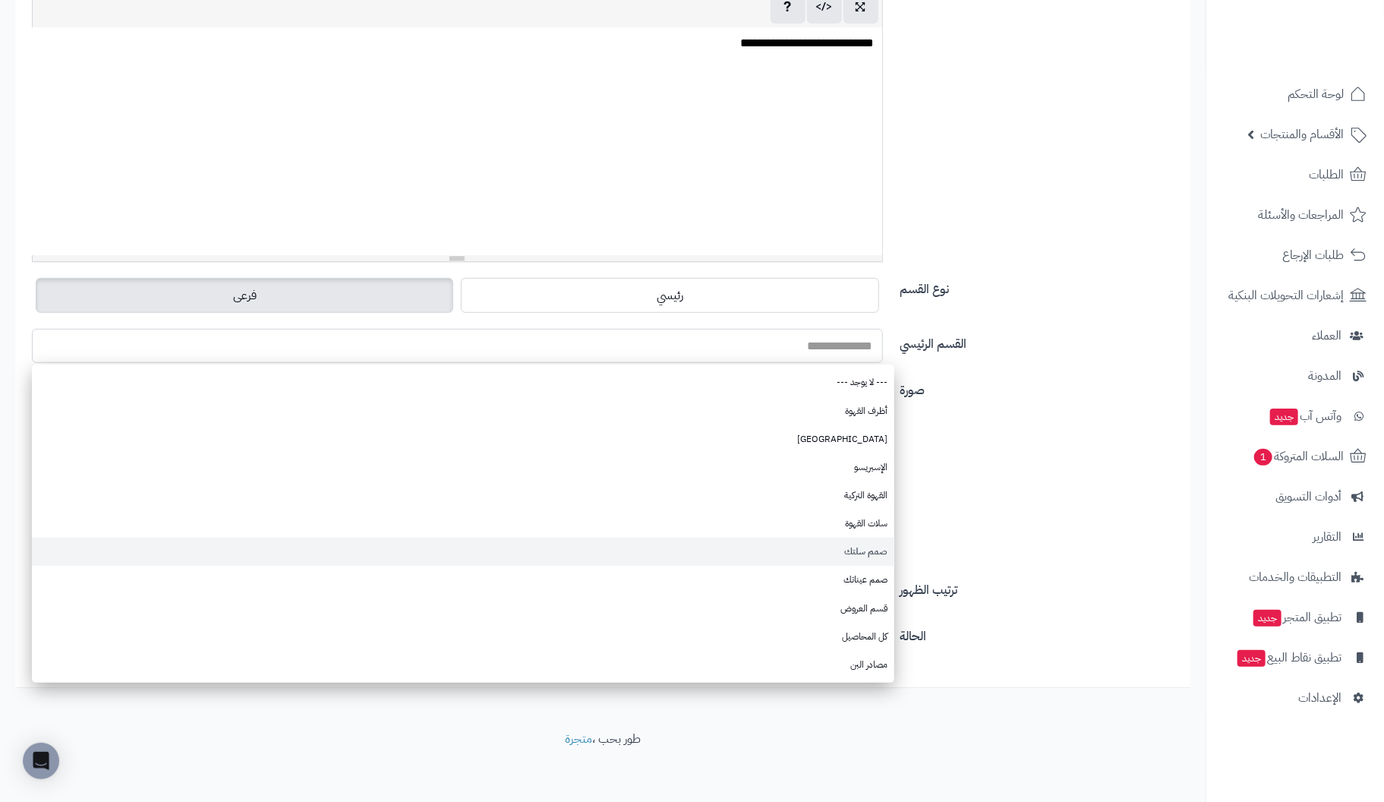
scroll to position [364, 0]
click at [346, 292] on label "فرعى" at bounding box center [244, 293] width 417 height 35
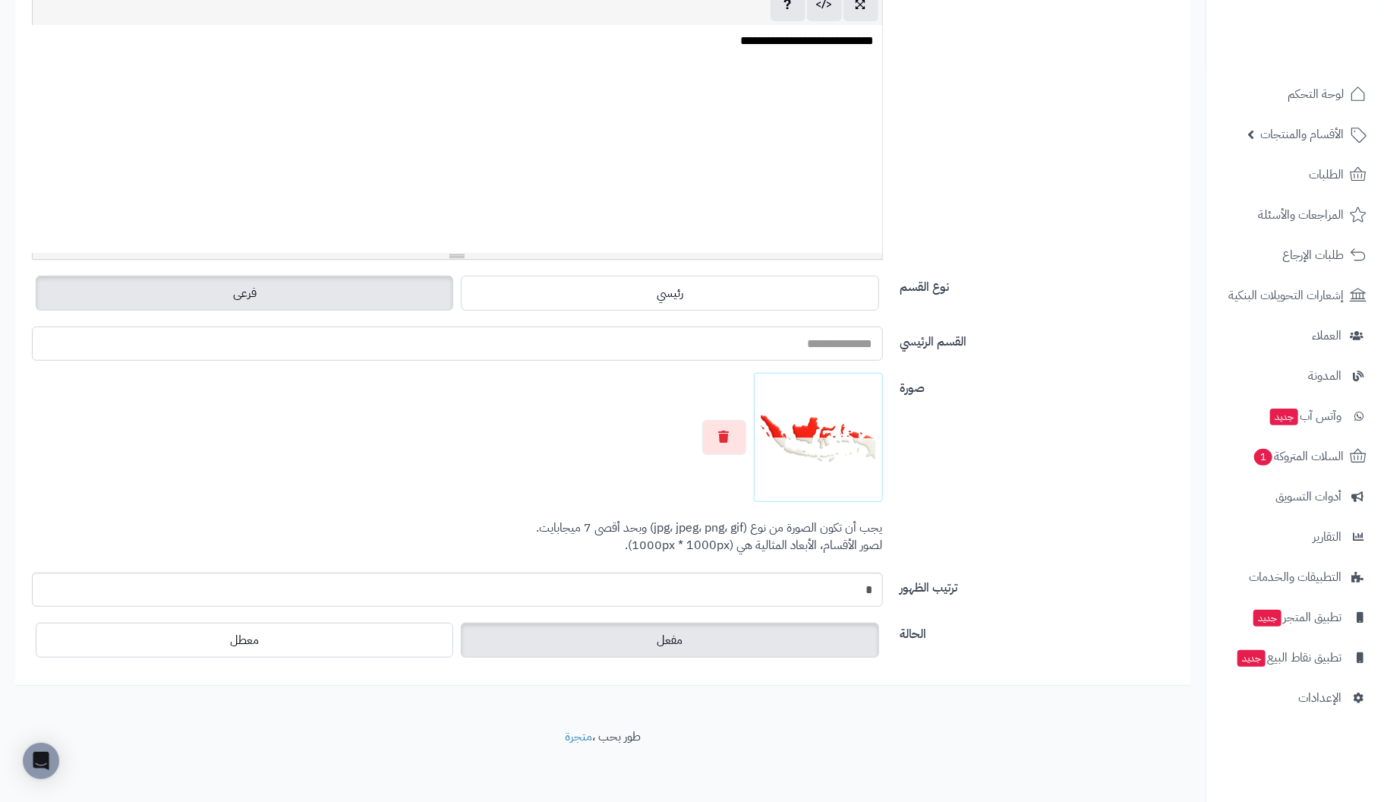
click at [780, 354] on input "القسم الرئيسي" at bounding box center [457, 343] width 851 height 34
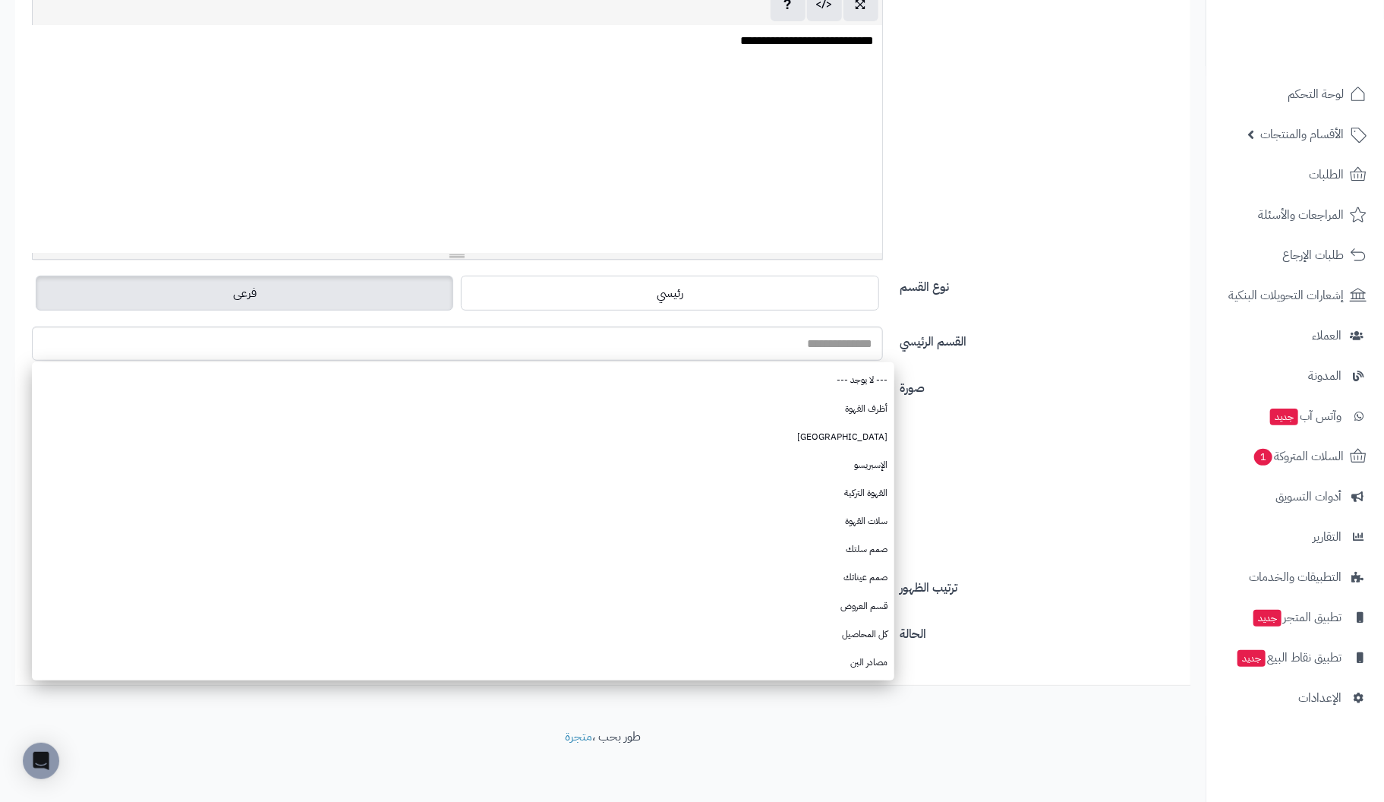
click at [1010, 433] on div "صورة اختر الصورة الأساسية يجب أن تكون الصورة من نوع (jpg، jpeg، png، gif) وبحد …" at bounding box center [602, 473] width 1164 height 200
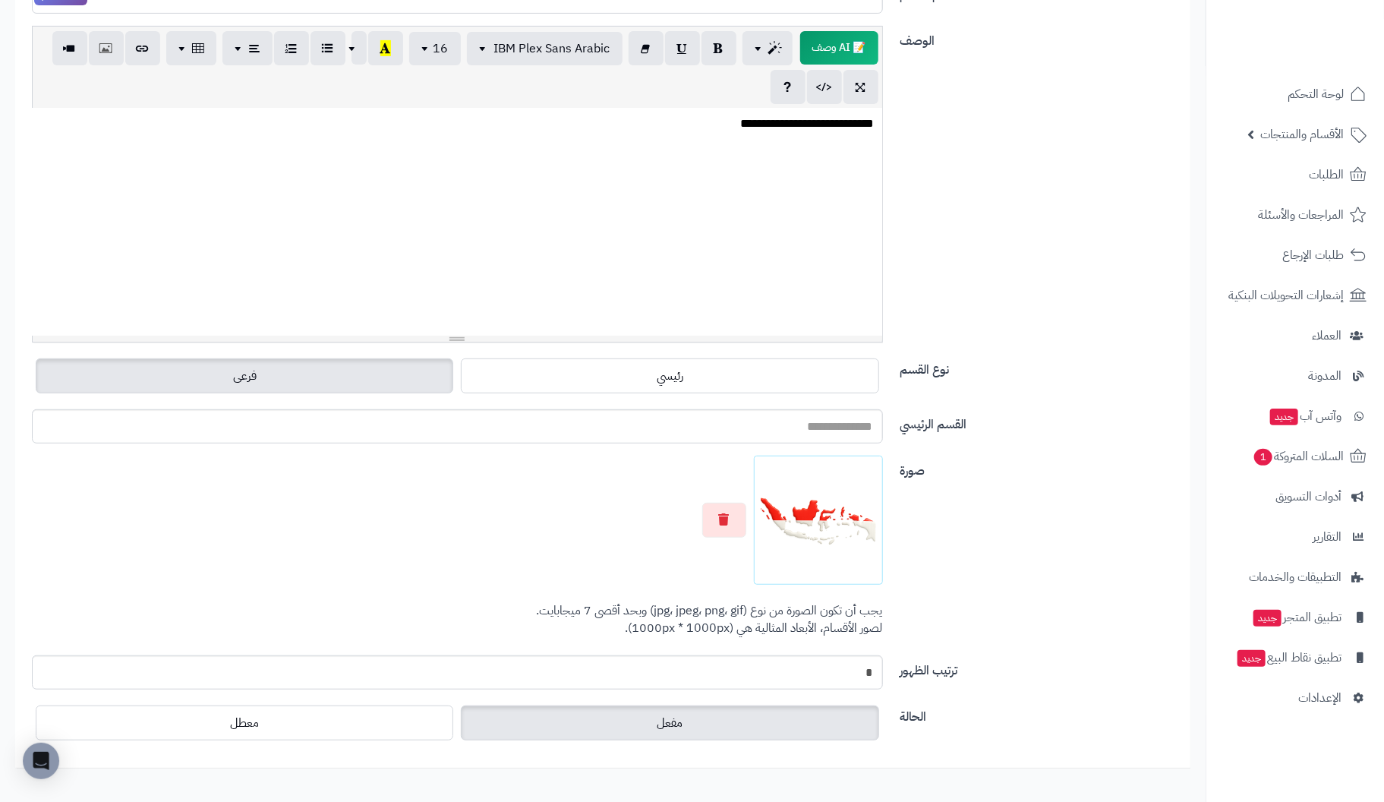
scroll to position [303, 0]
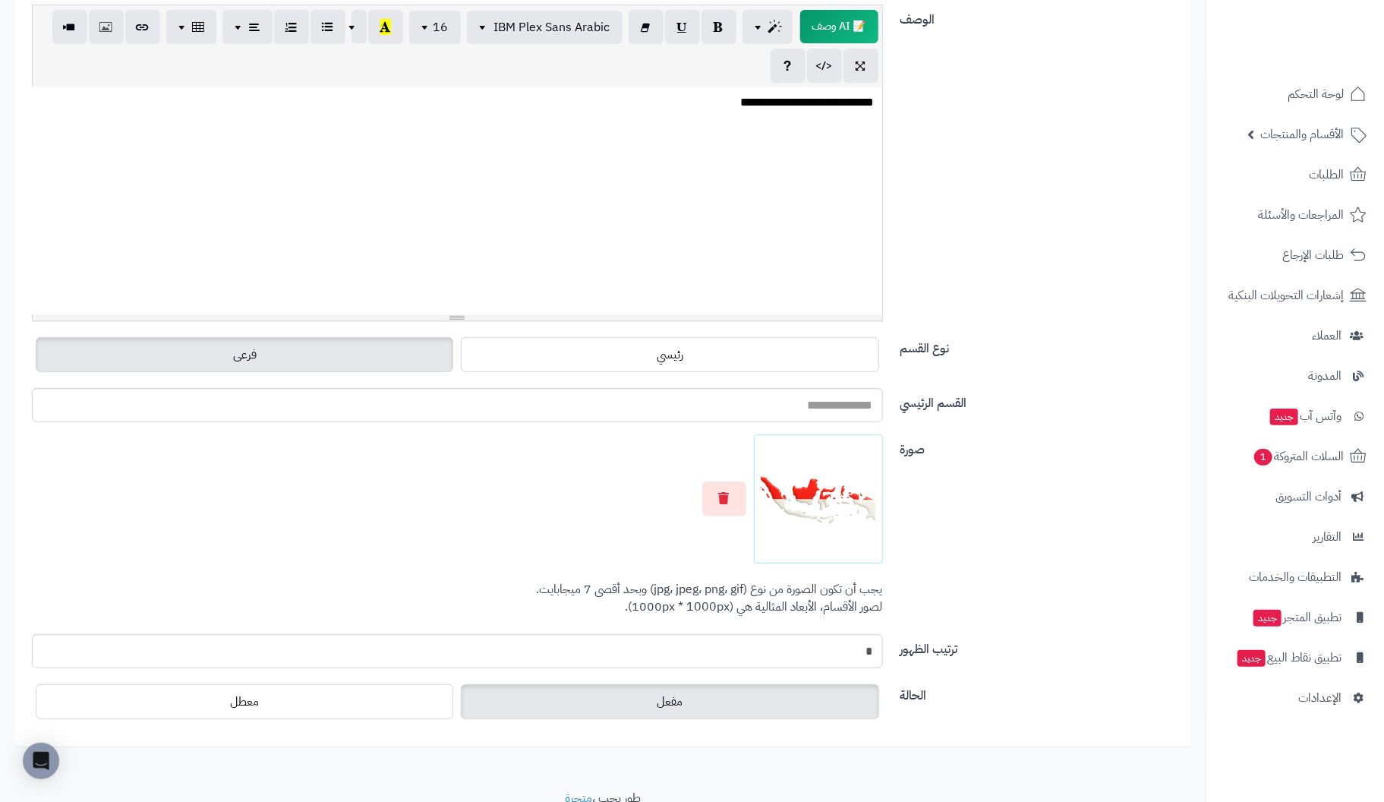
click at [270, 350] on label "فرعى" at bounding box center [244, 354] width 417 height 35
click at [780, 402] on input "القسم الرئيسي" at bounding box center [457, 405] width 851 height 34
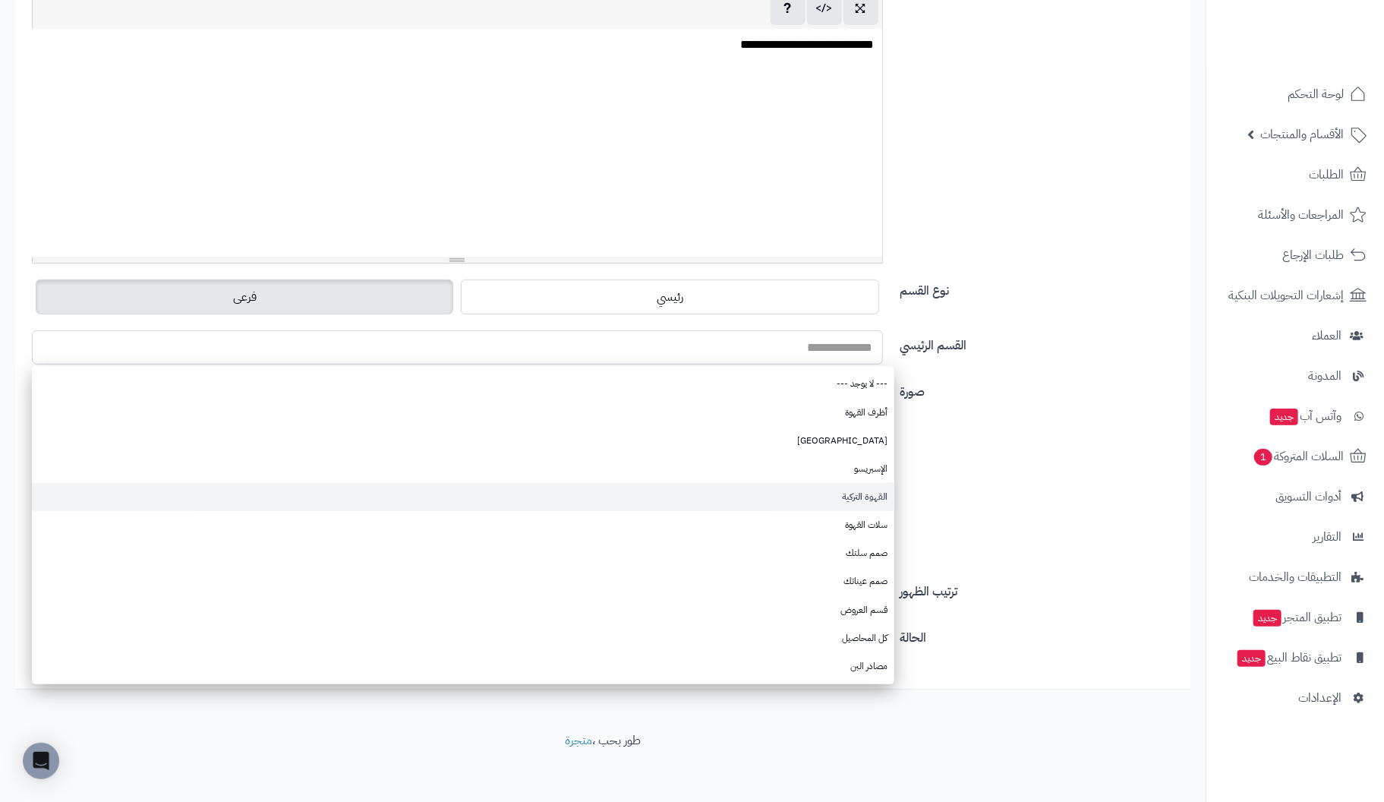
scroll to position [364, 0]
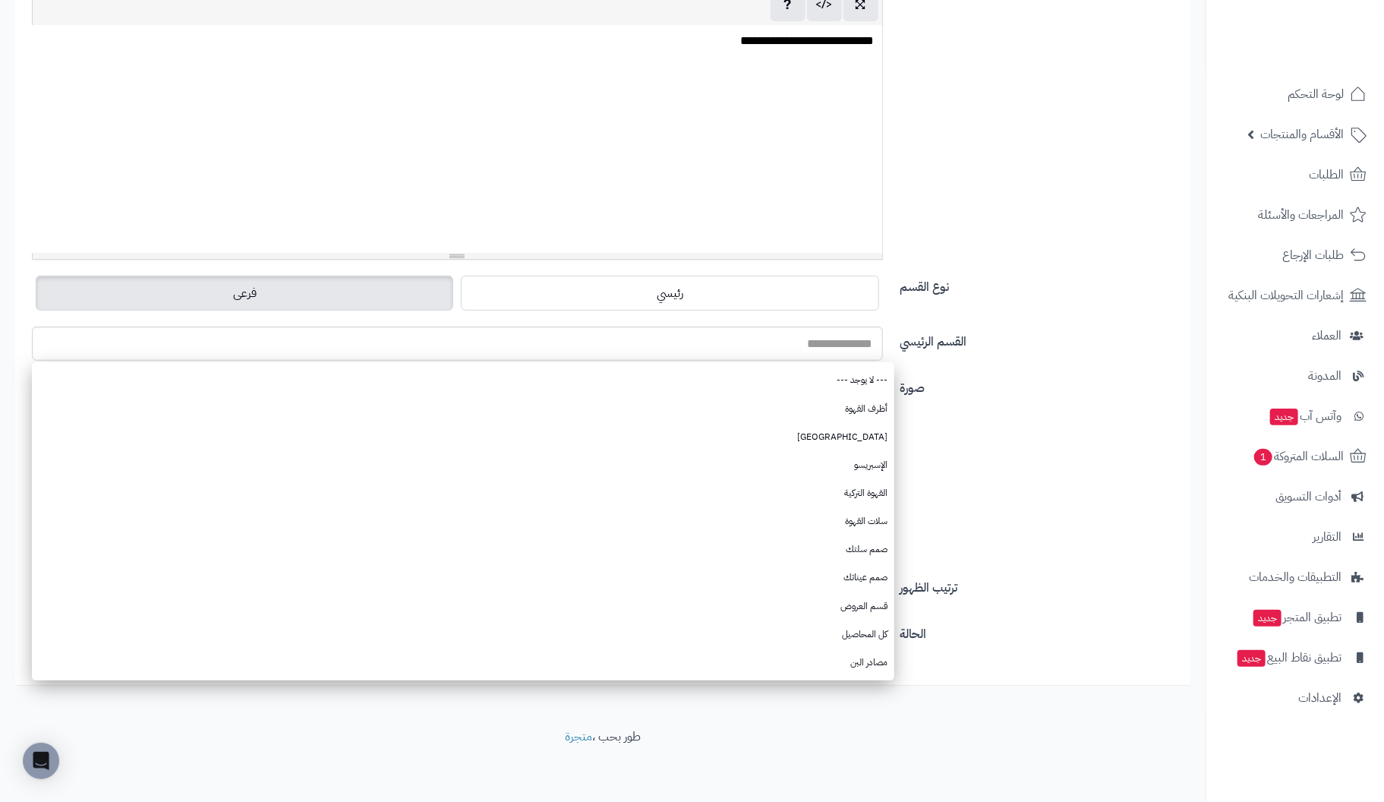
click at [1018, 466] on div "صورة اختر الصورة الأساسية يجب أن تكون الصورة من نوع (jpg، jpeg، png، gif) وبحد …" at bounding box center [602, 473] width 1164 height 200
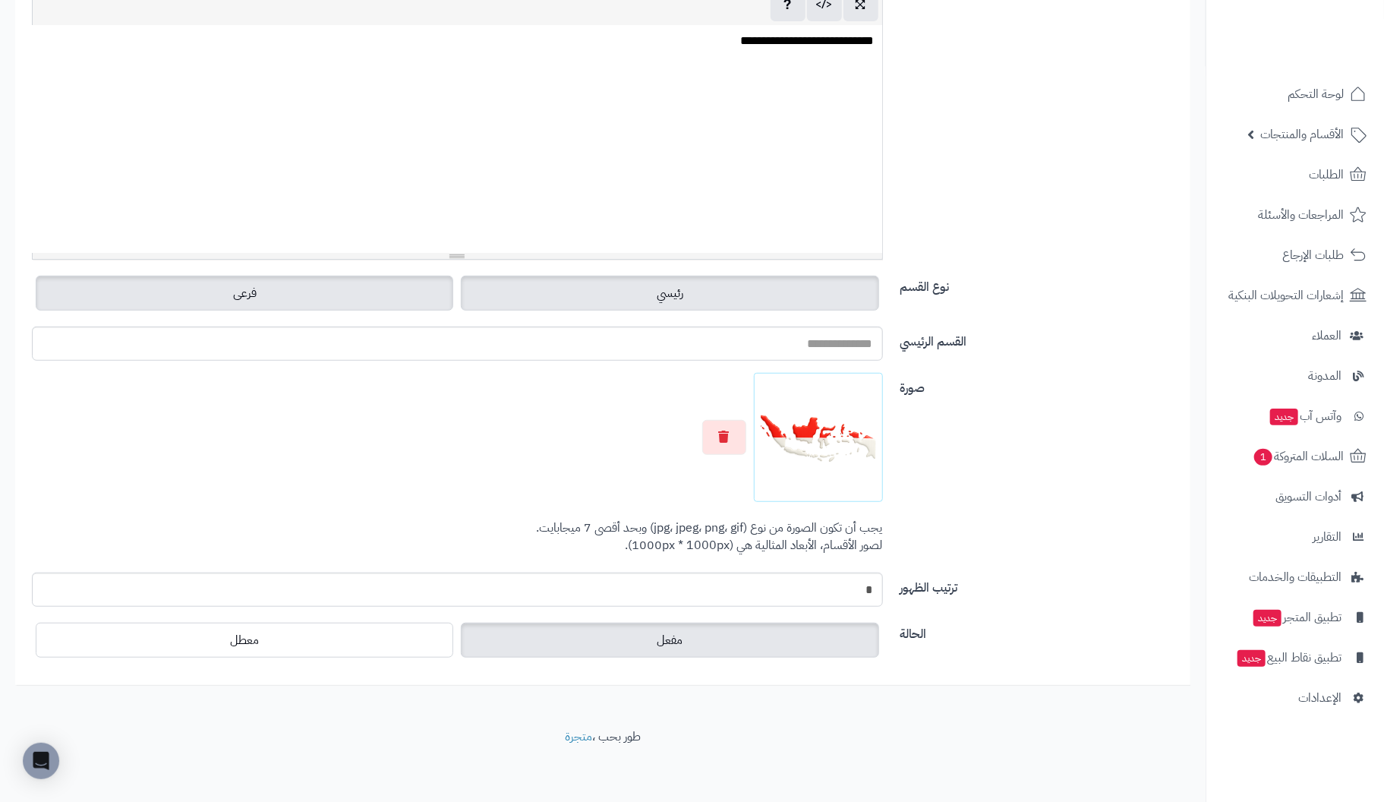
click at [666, 293] on span "رئيسي" at bounding box center [670, 293] width 27 height 18
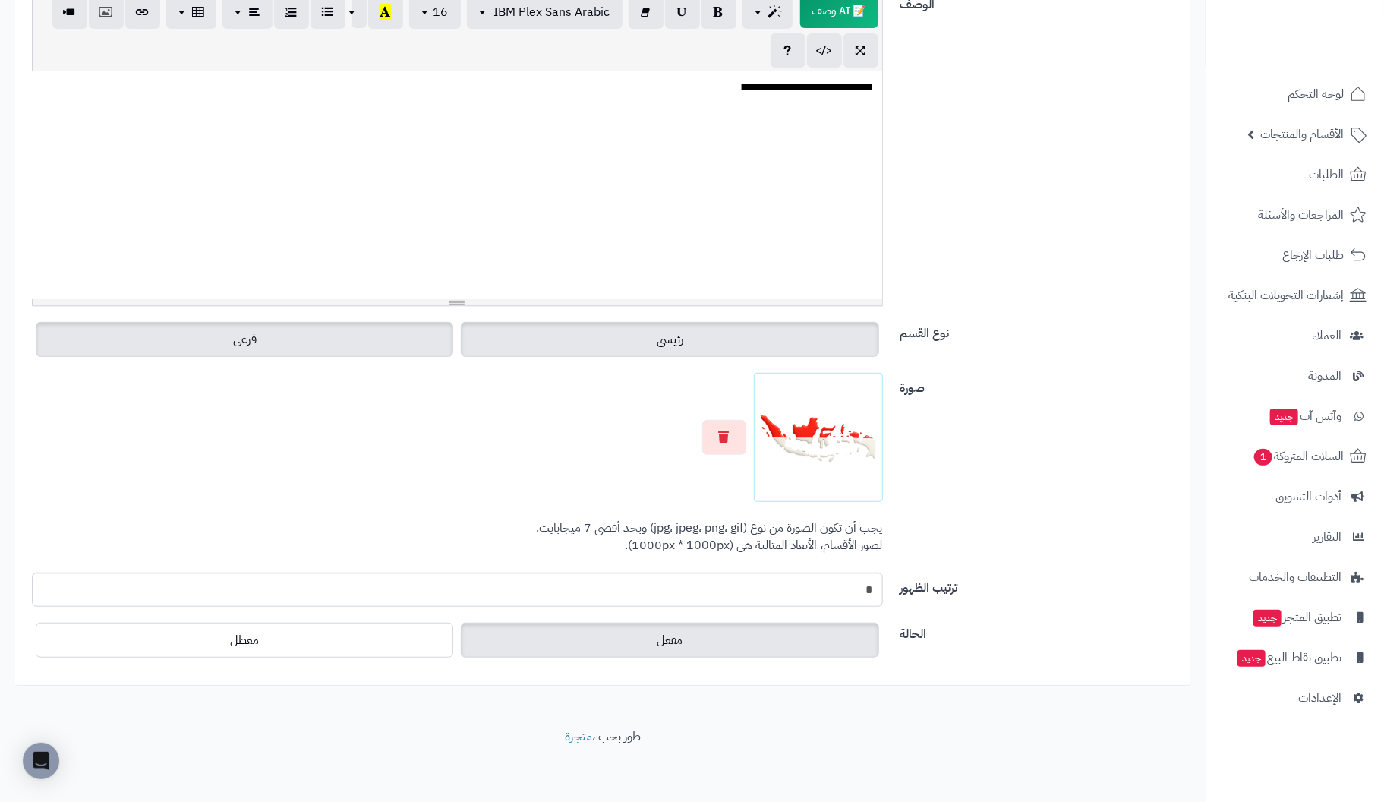
click at [303, 339] on label "فرعى" at bounding box center [244, 339] width 417 height 35
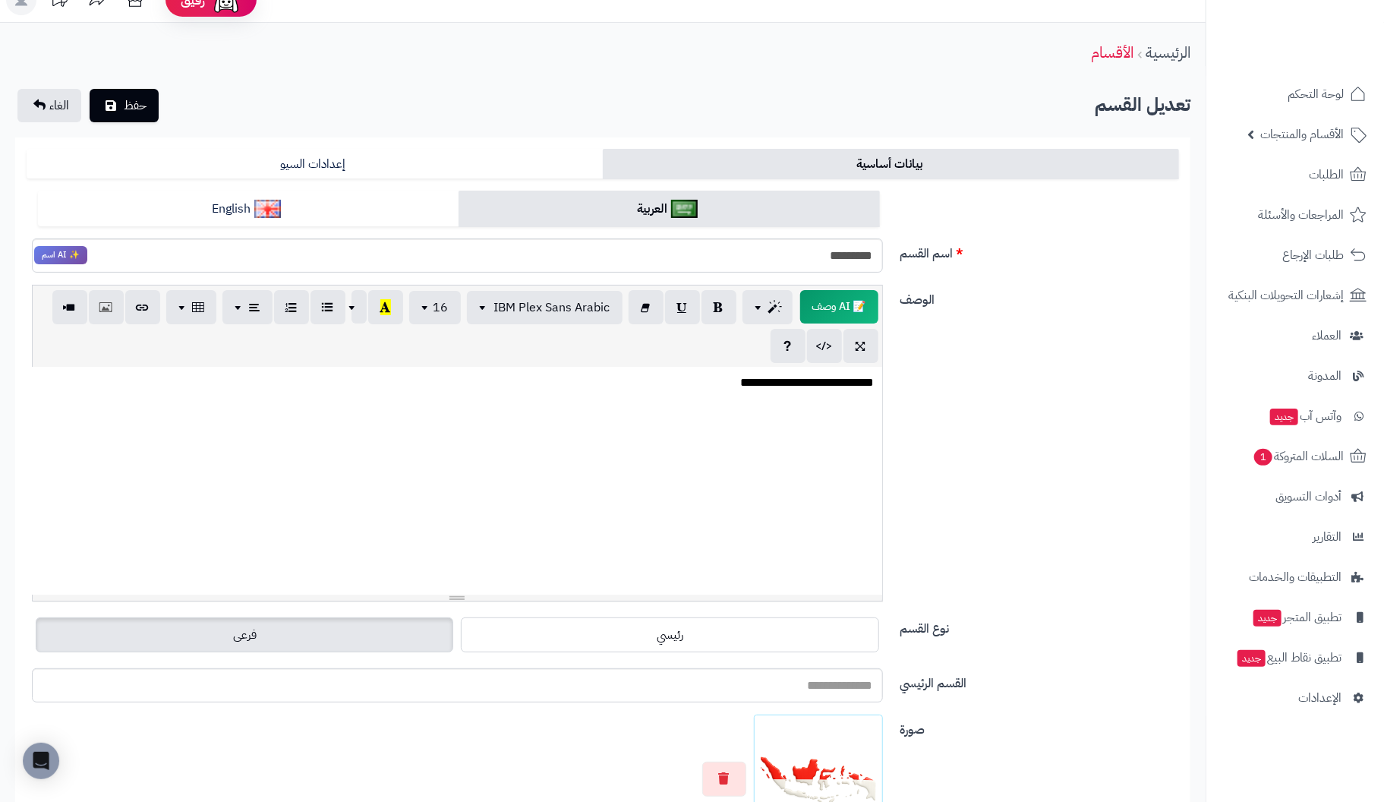
scroll to position [0, 0]
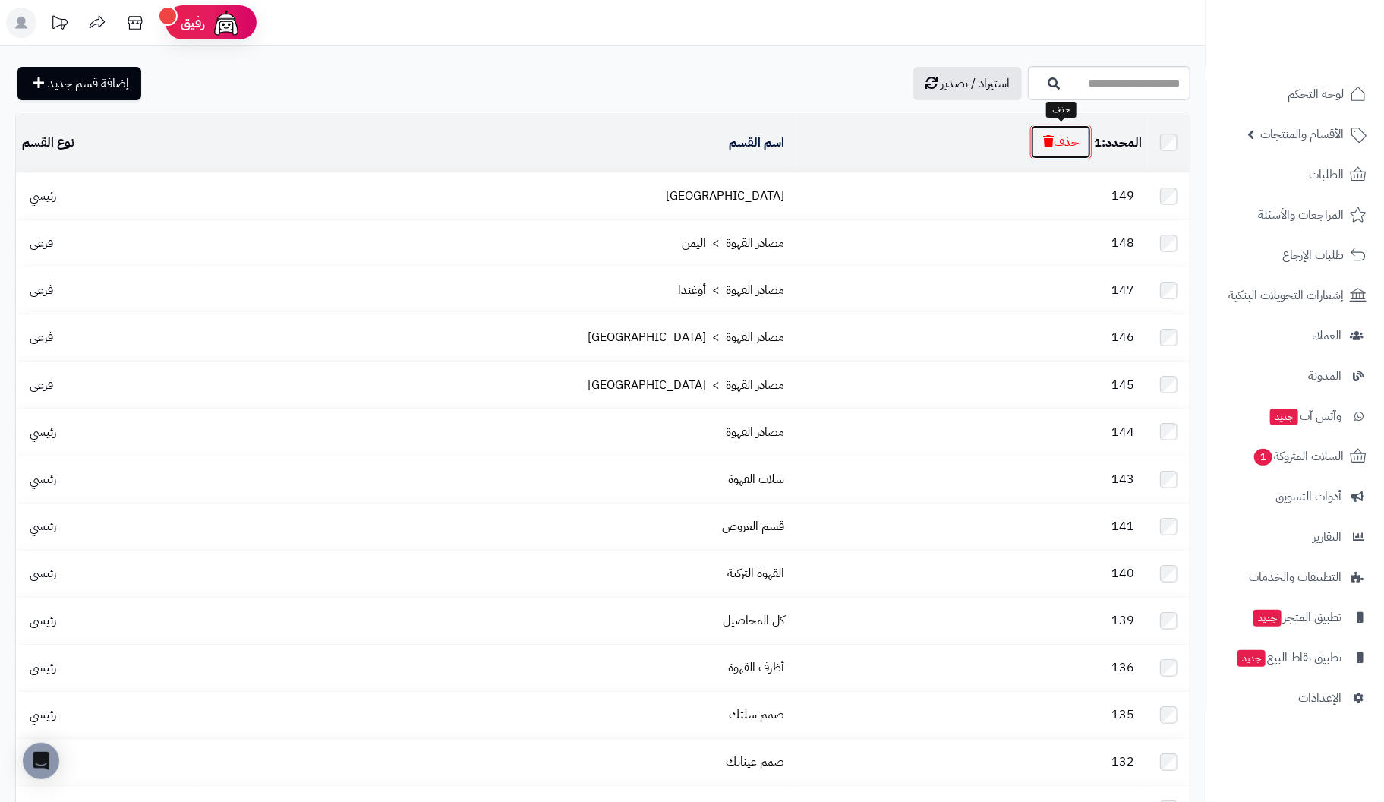
click at [1066, 143] on button "حذف" at bounding box center [1060, 141] width 61 height 35
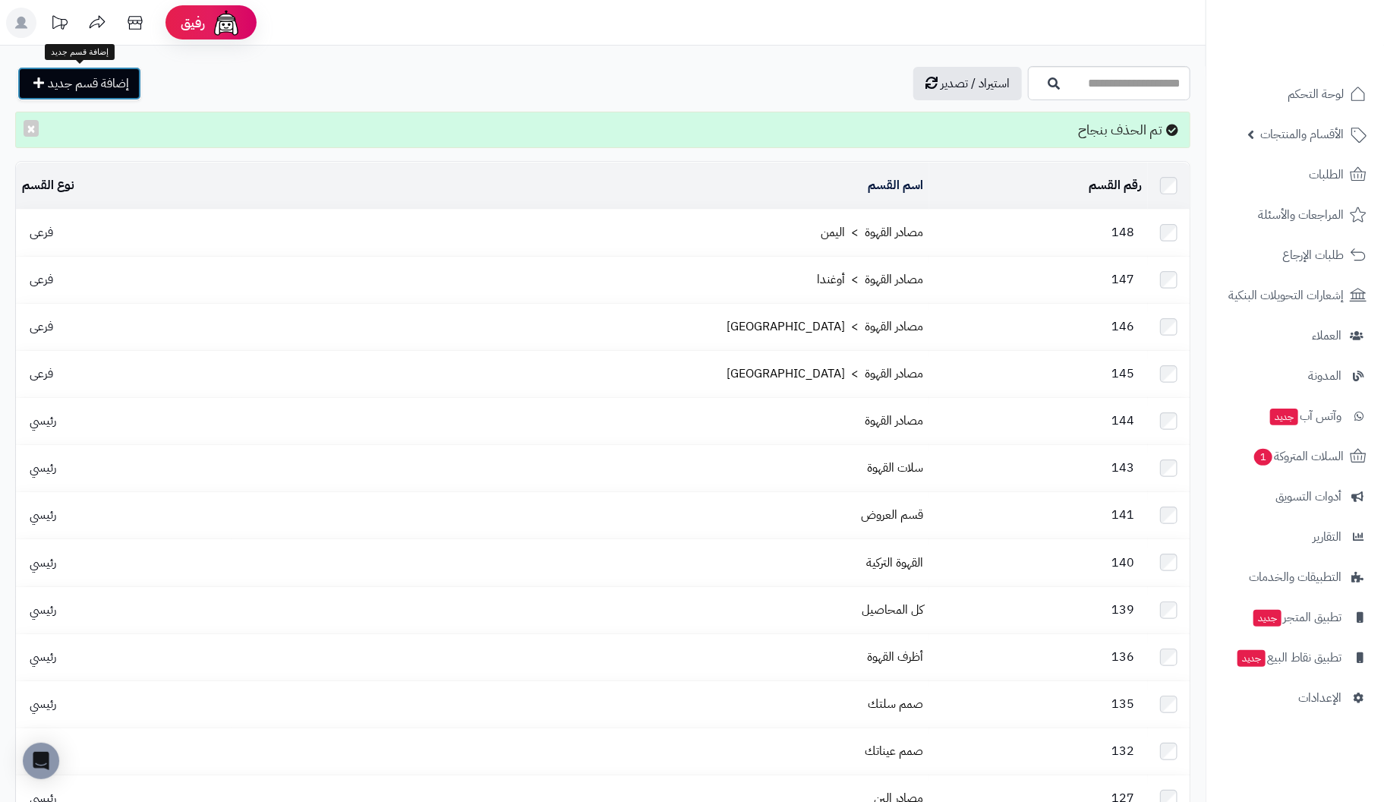
click at [61, 80] on span "إضافة قسم جديد" at bounding box center [88, 83] width 81 height 18
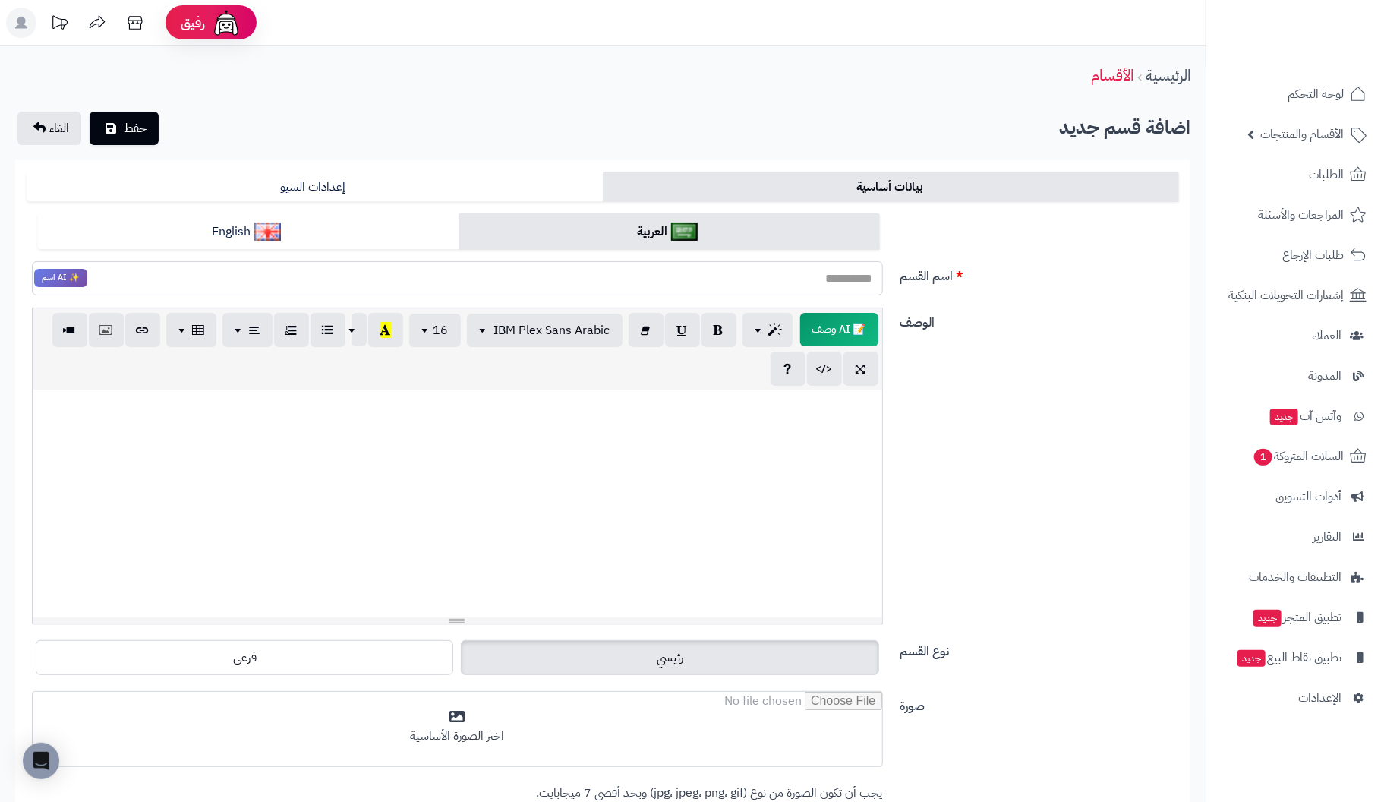
click at [826, 285] on input "اسم القسم" at bounding box center [457, 278] width 851 height 34
type input "*********"
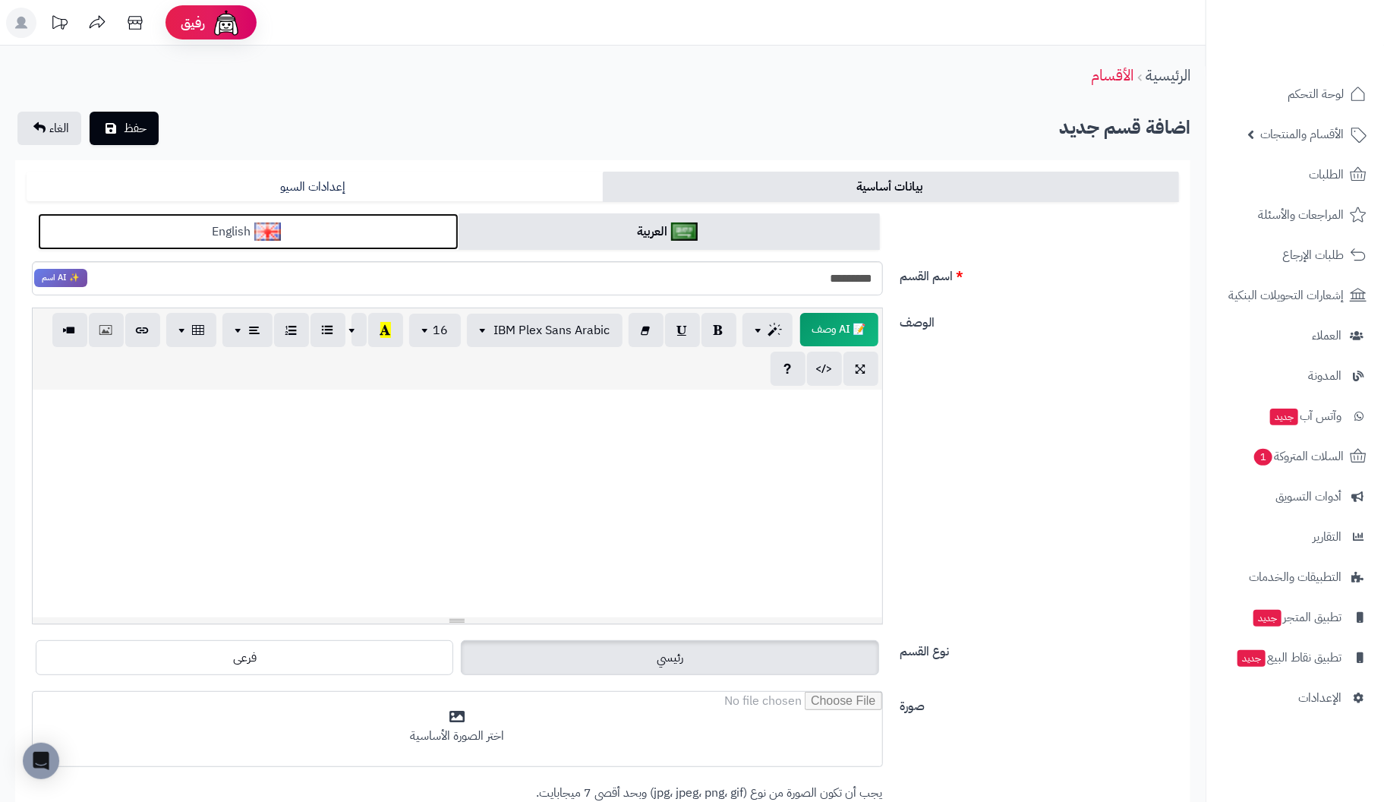
click at [330, 228] on link "English" at bounding box center [248, 231] width 421 height 37
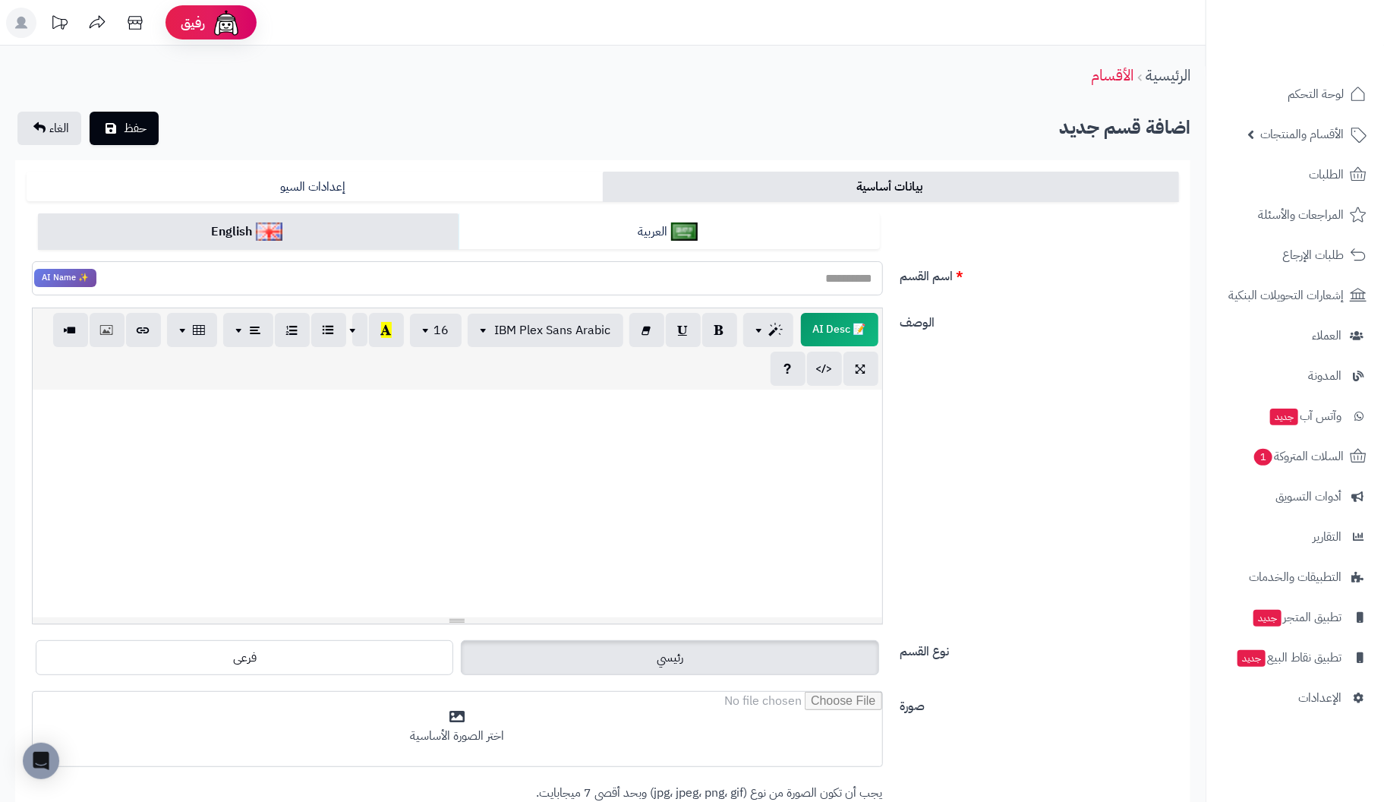
click at [773, 280] on input "اسم القسم" at bounding box center [457, 278] width 851 height 34
type input "*********"
click at [857, 433] on div at bounding box center [457, 503] width 849 height 228
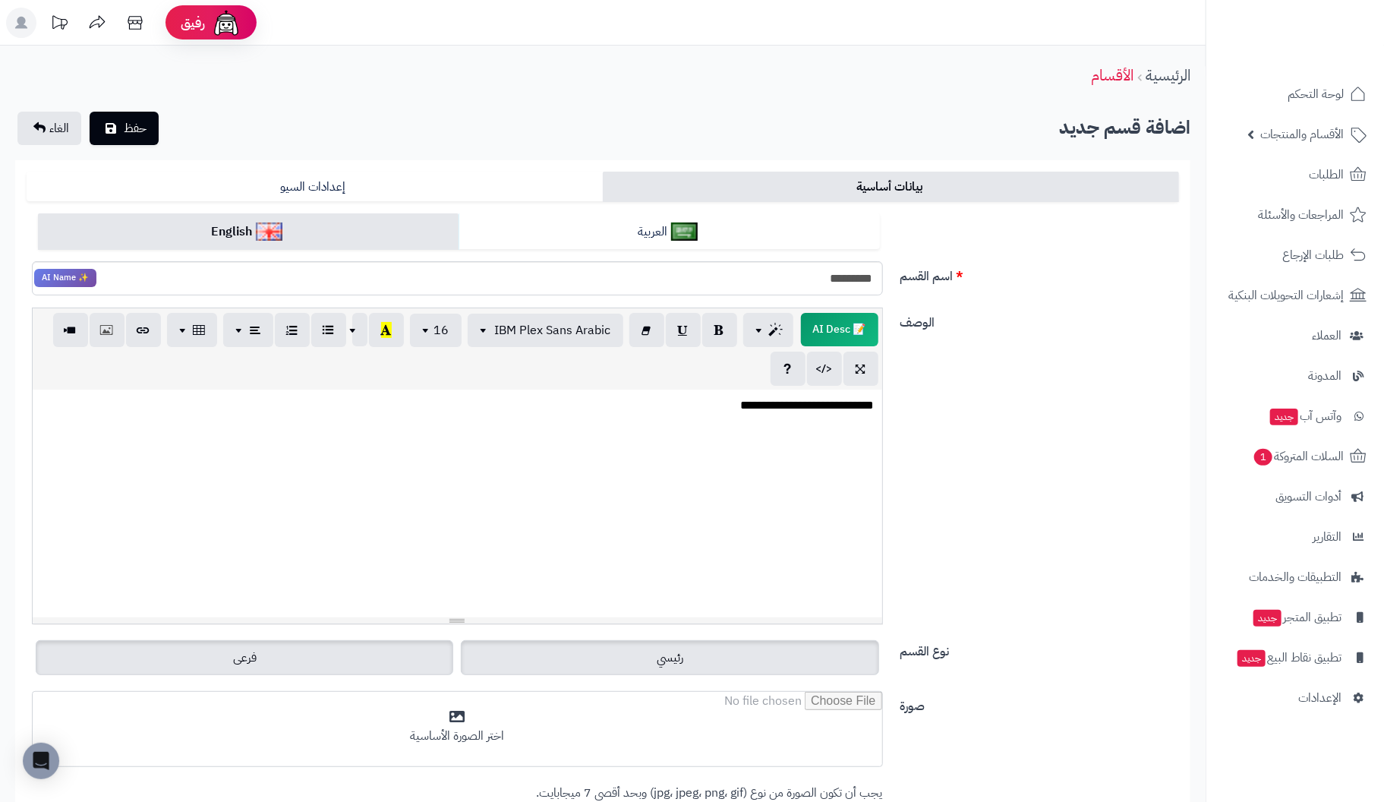
click at [243, 646] on label "فرعى" at bounding box center [244, 657] width 417 height 35
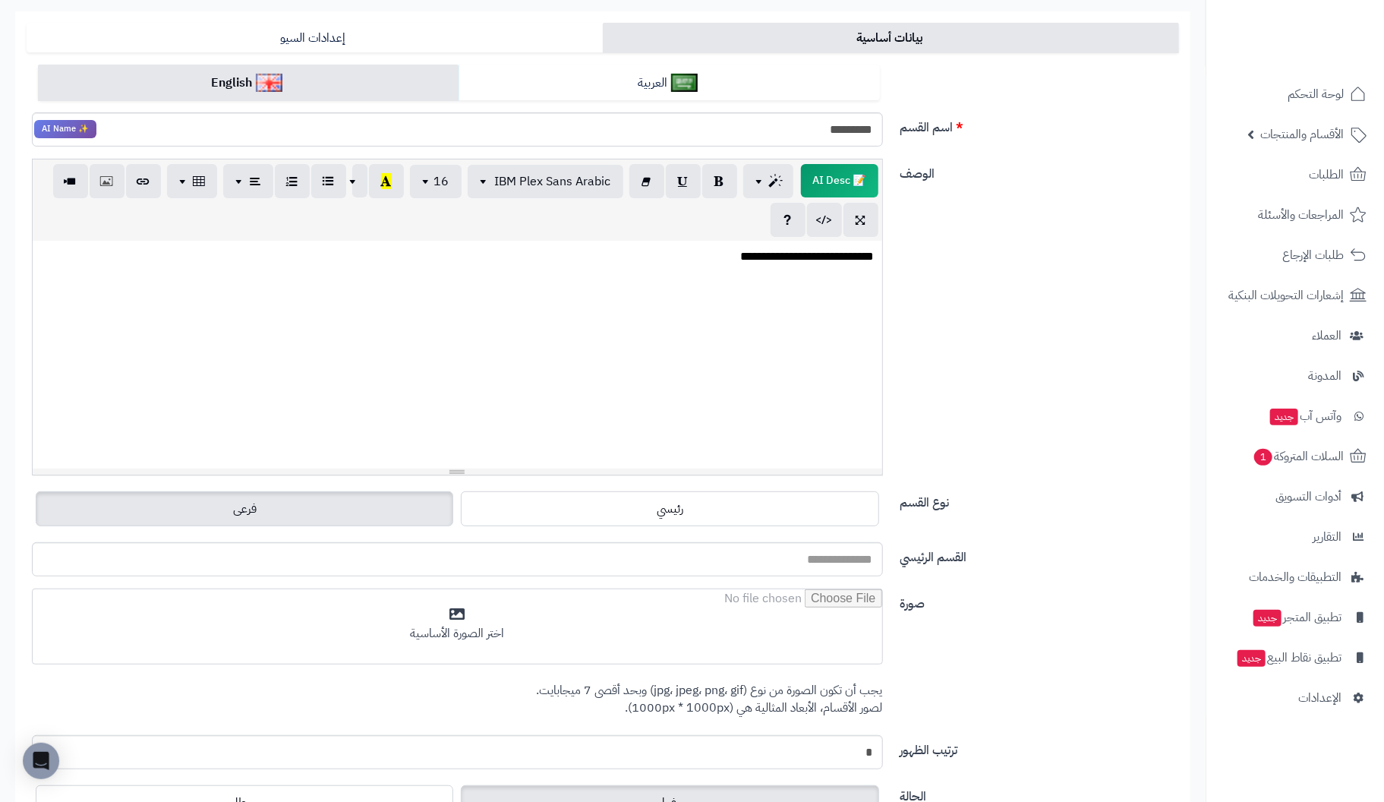
scroll to position [152, 0]
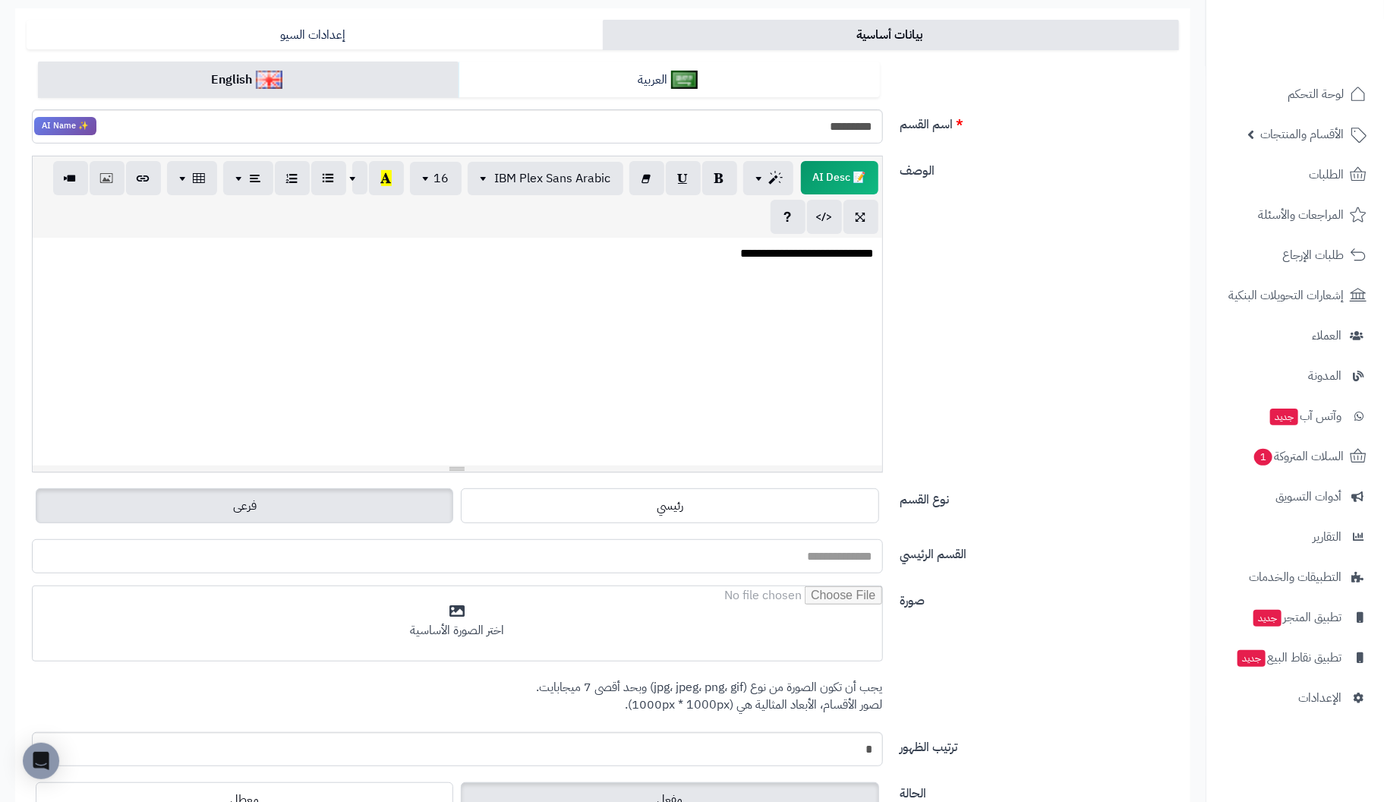
click at [850, 553] on input "القسم الرئيسي" at bounding box center [457, 556] width 851 height 34
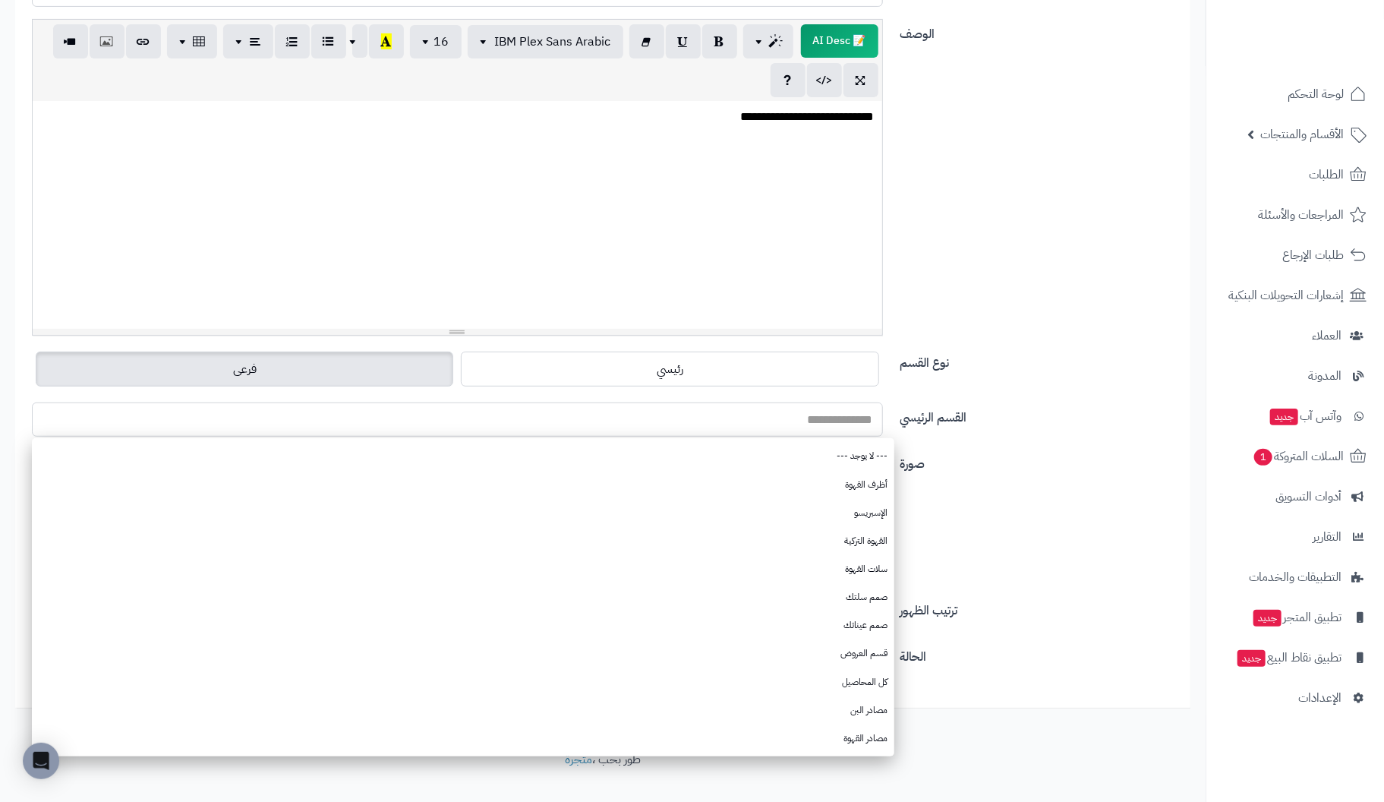
scroll to position [311, 0]
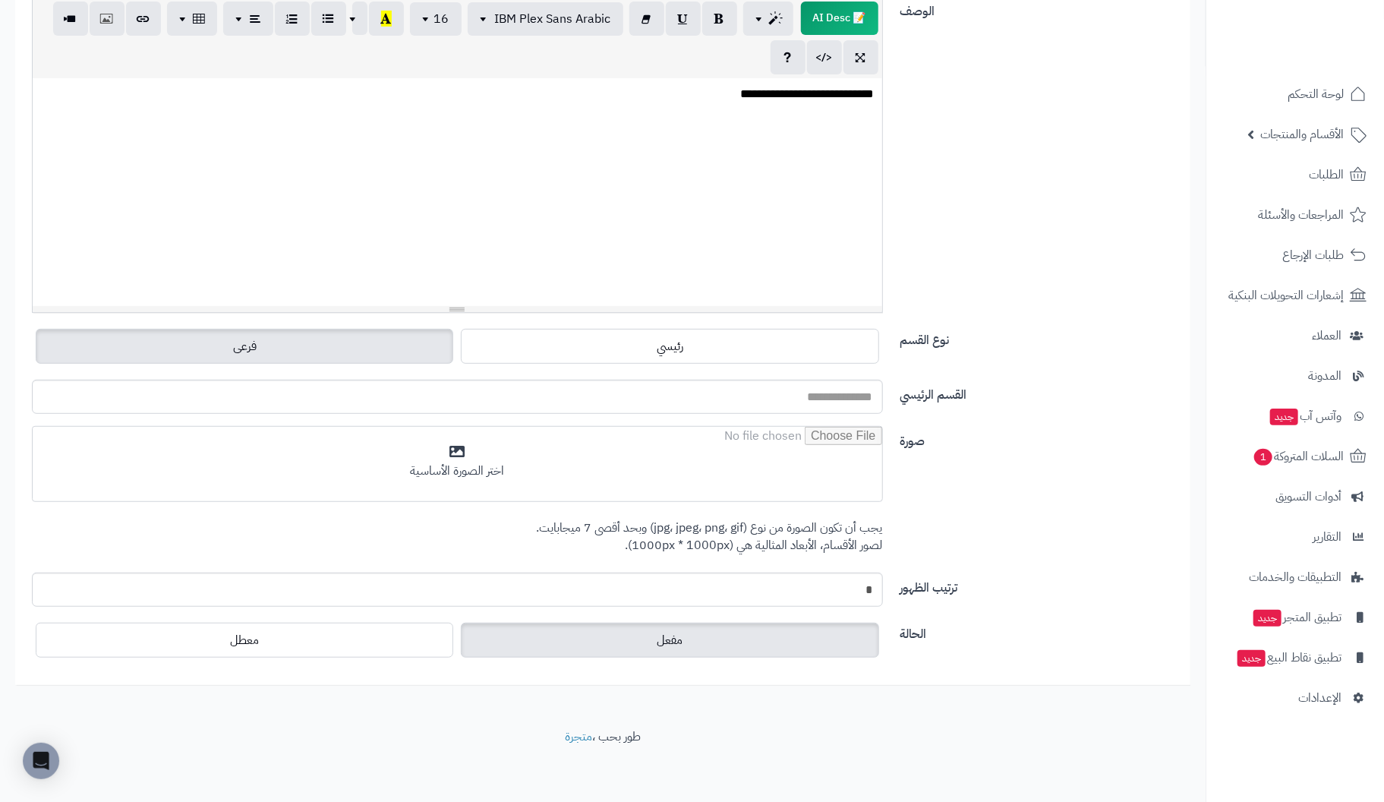
click at [861, 711] on div "الرئيسية الأقسام اضافة قسم جديد حفظ الغاء بيانات أساسية إعدادات السيو العربية E…" at bounding box center [602, 231] width 1205 height 994
click at [860, 397] on input "القسم الرئيسي" at bounding box center [457, 397] width 851 height 34
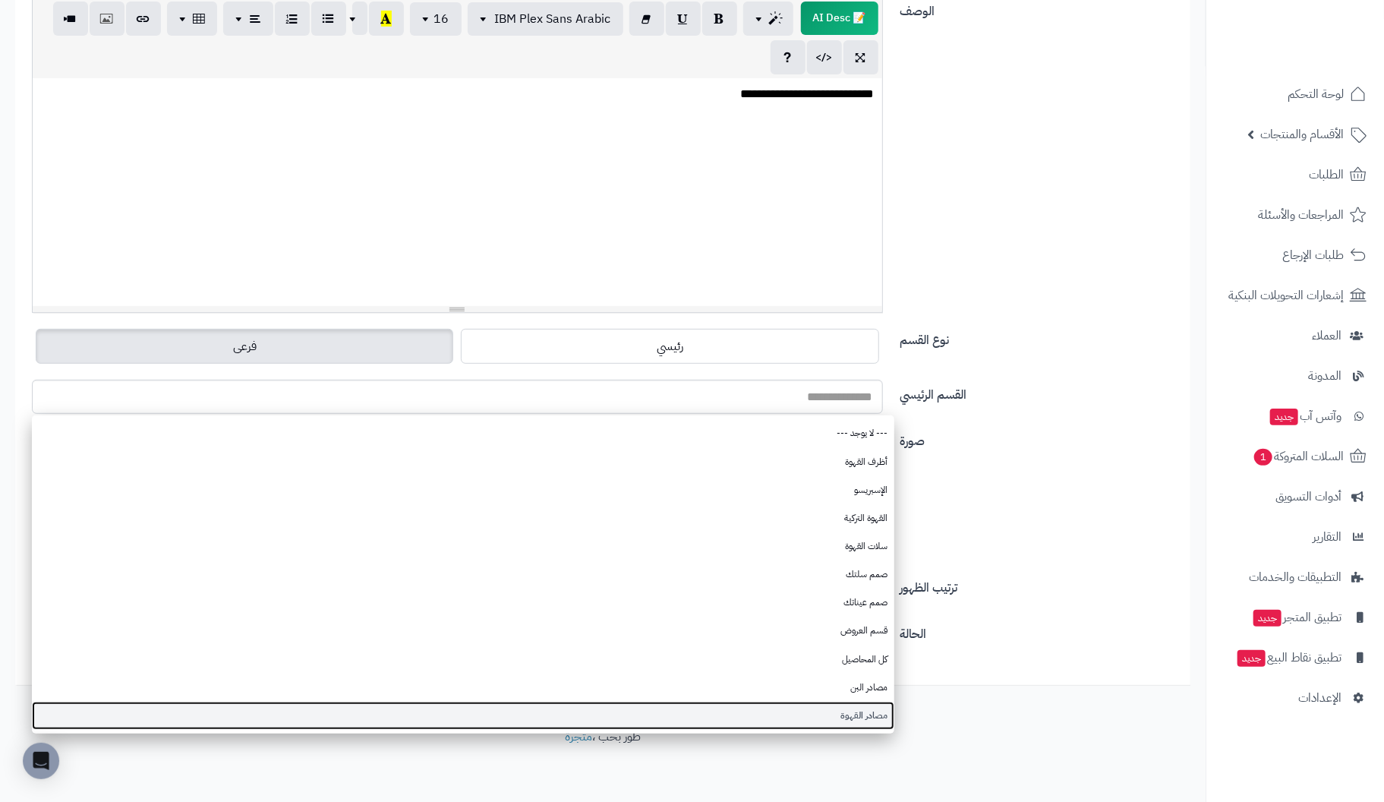
click at [871, 713] on link "مصادر القهوة" at bounding box center [463, 715] width 862 height 28
type input "**********"
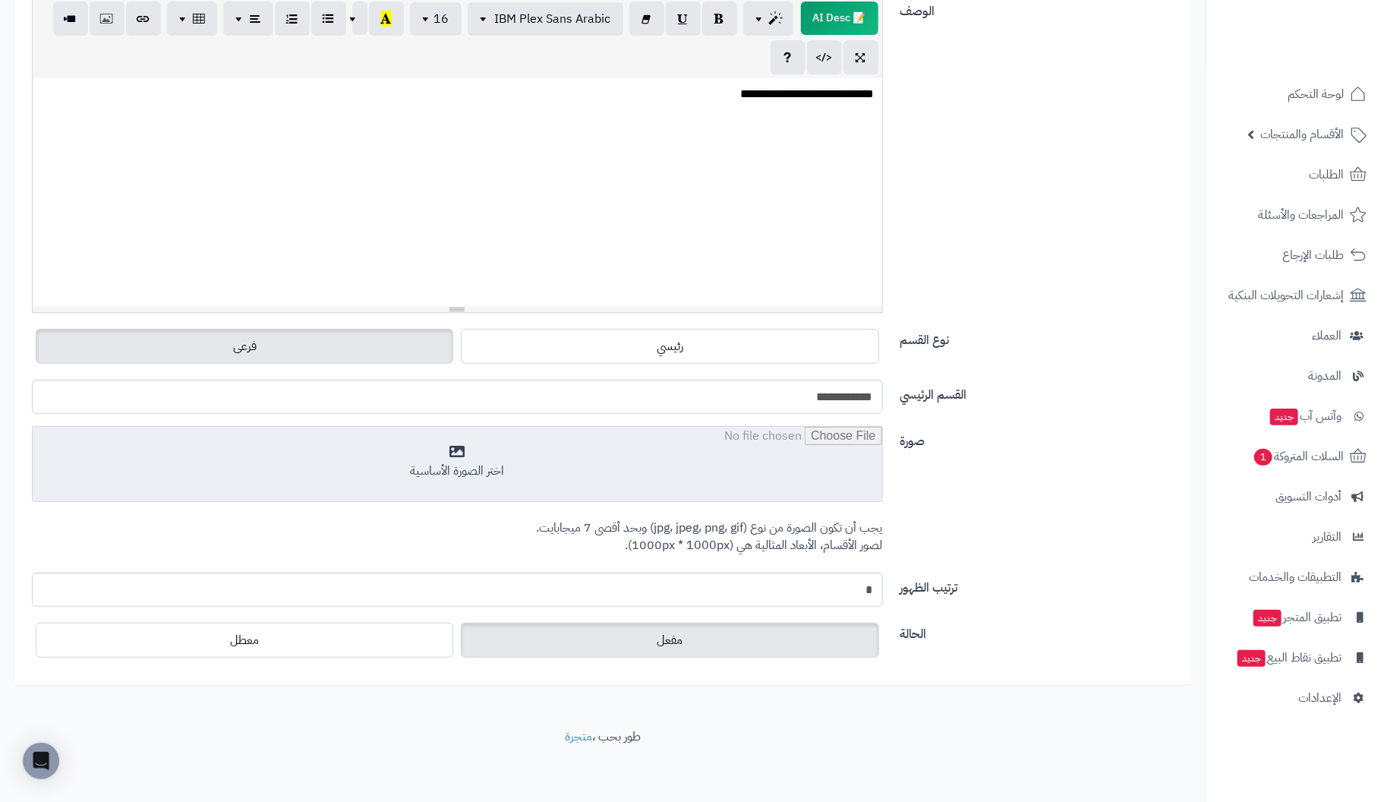
click at [468, 457] on input "file" at bounding box center [457, 465] width 849 height 76
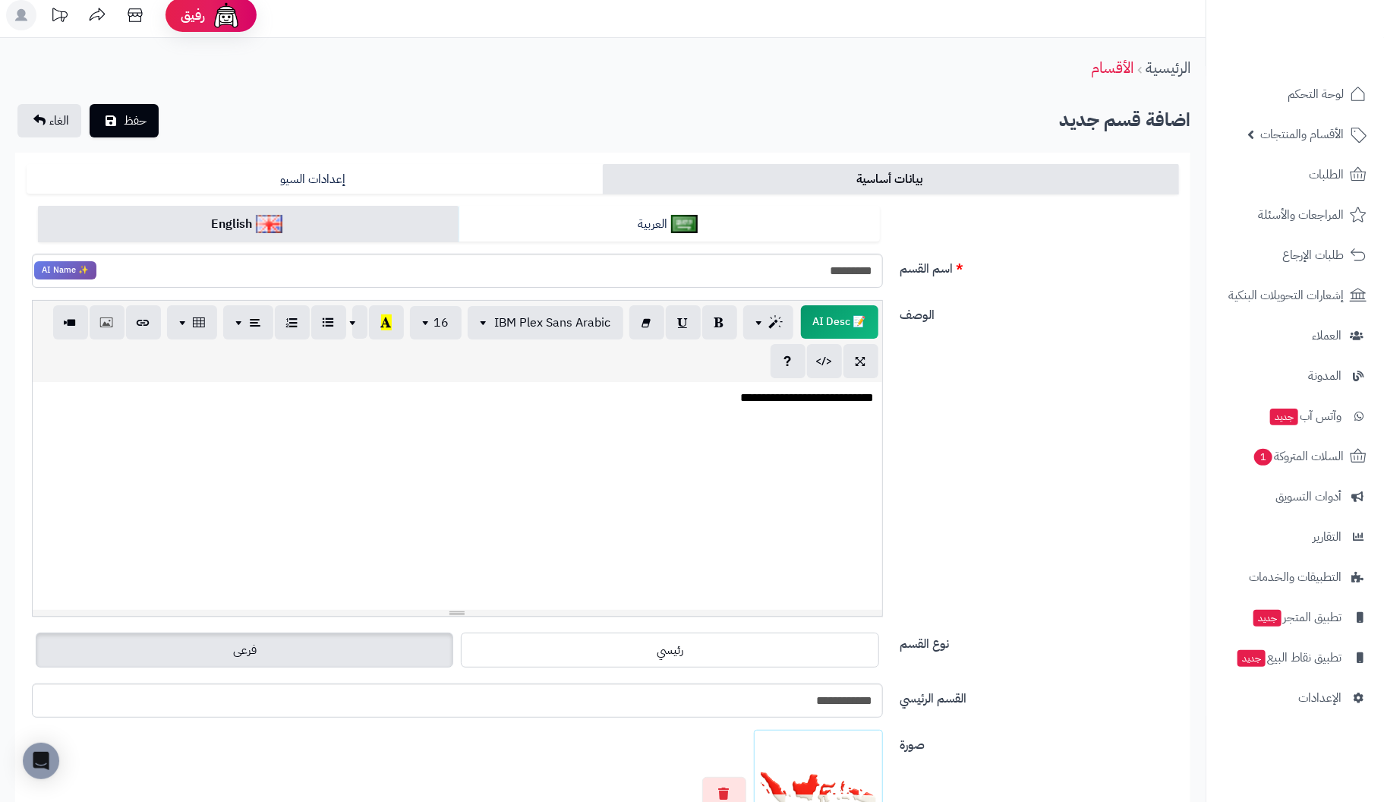
scroll to position [0, 0]
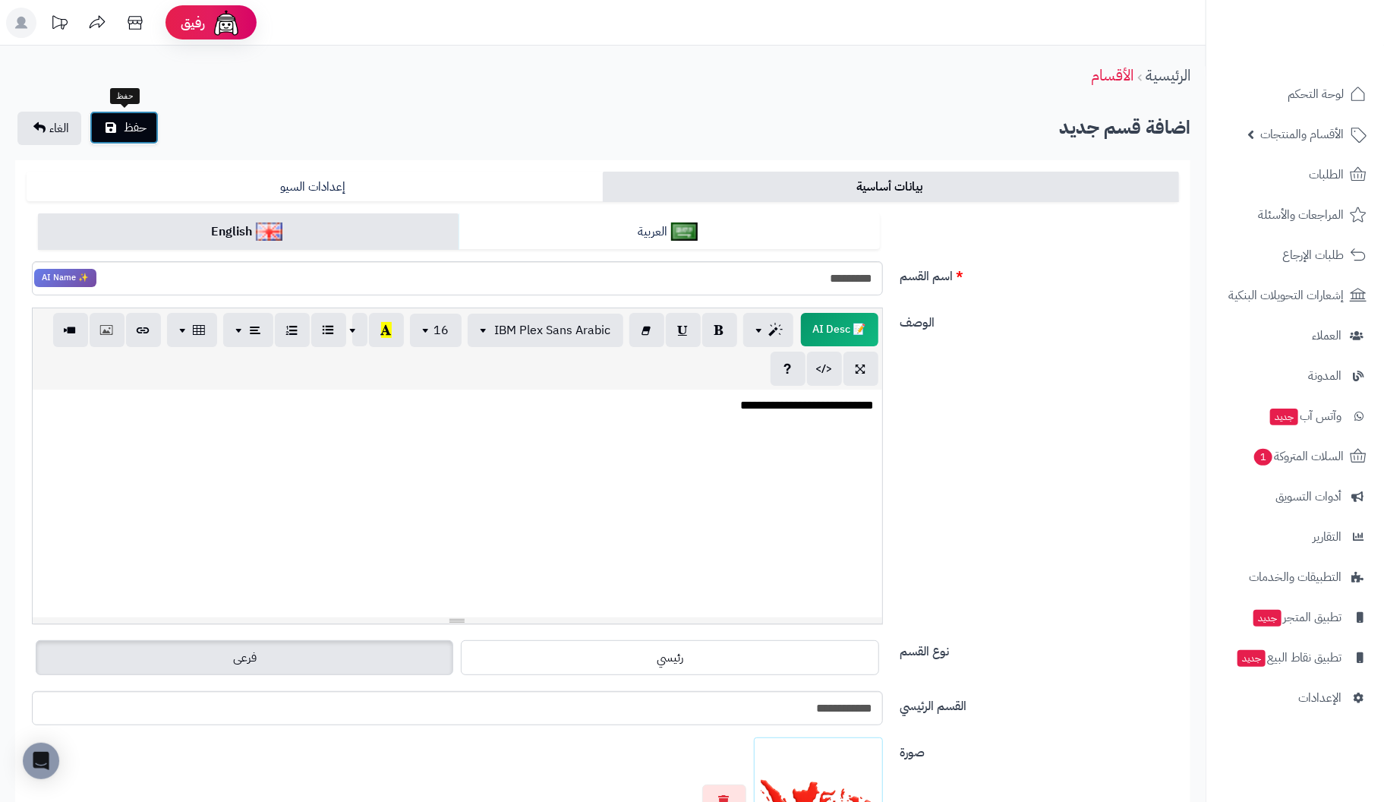
click at [124, 130] on span "حفظ" at bounding box center [135, 127] width 23 height 18
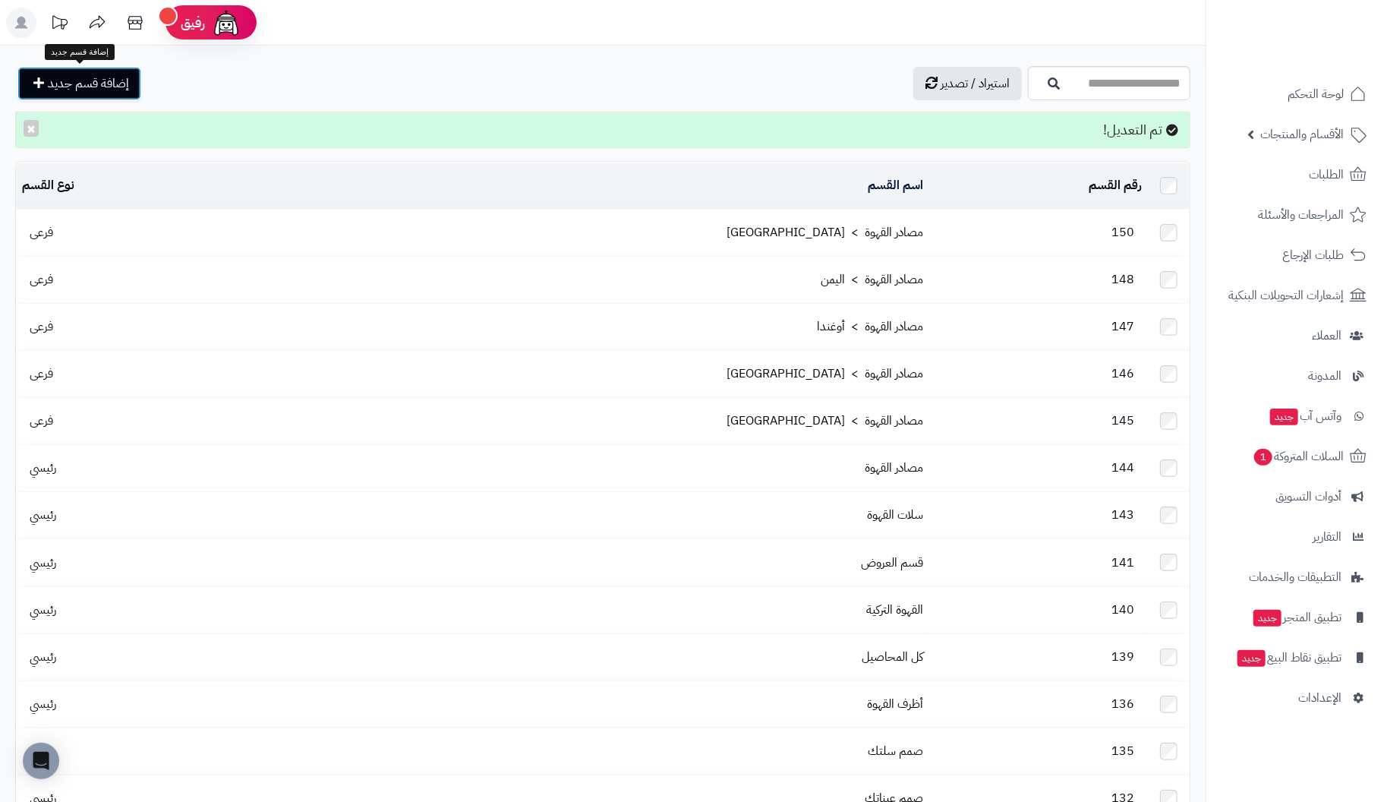
click at [88, 82] on span "إضافة قسم جديد" at bounding box center [88, 83] width 81 height 18
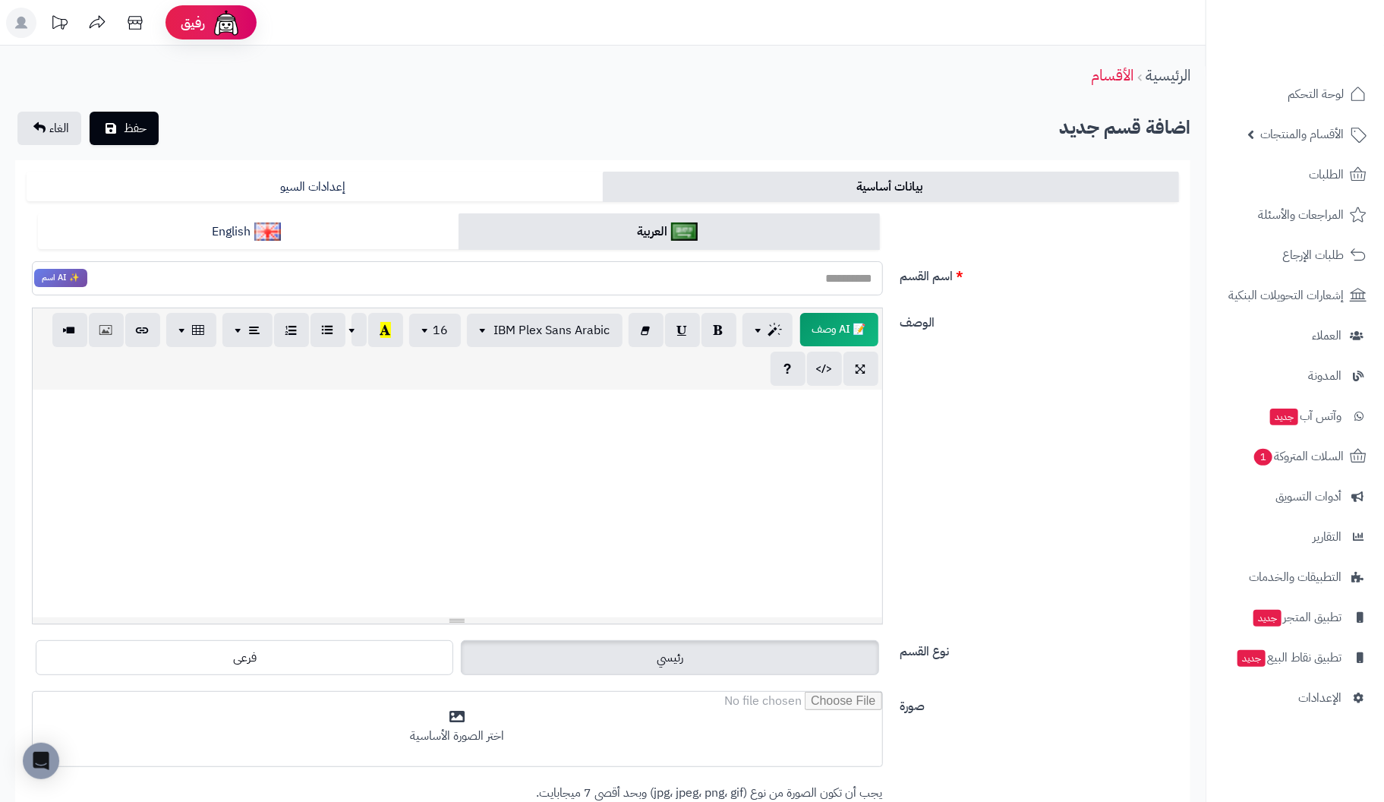
click at [833, 288] on input "اسم القسم" at bounding box center [457, 278] width 851 height 34
type input "********"
paste input "********"
type input "********"
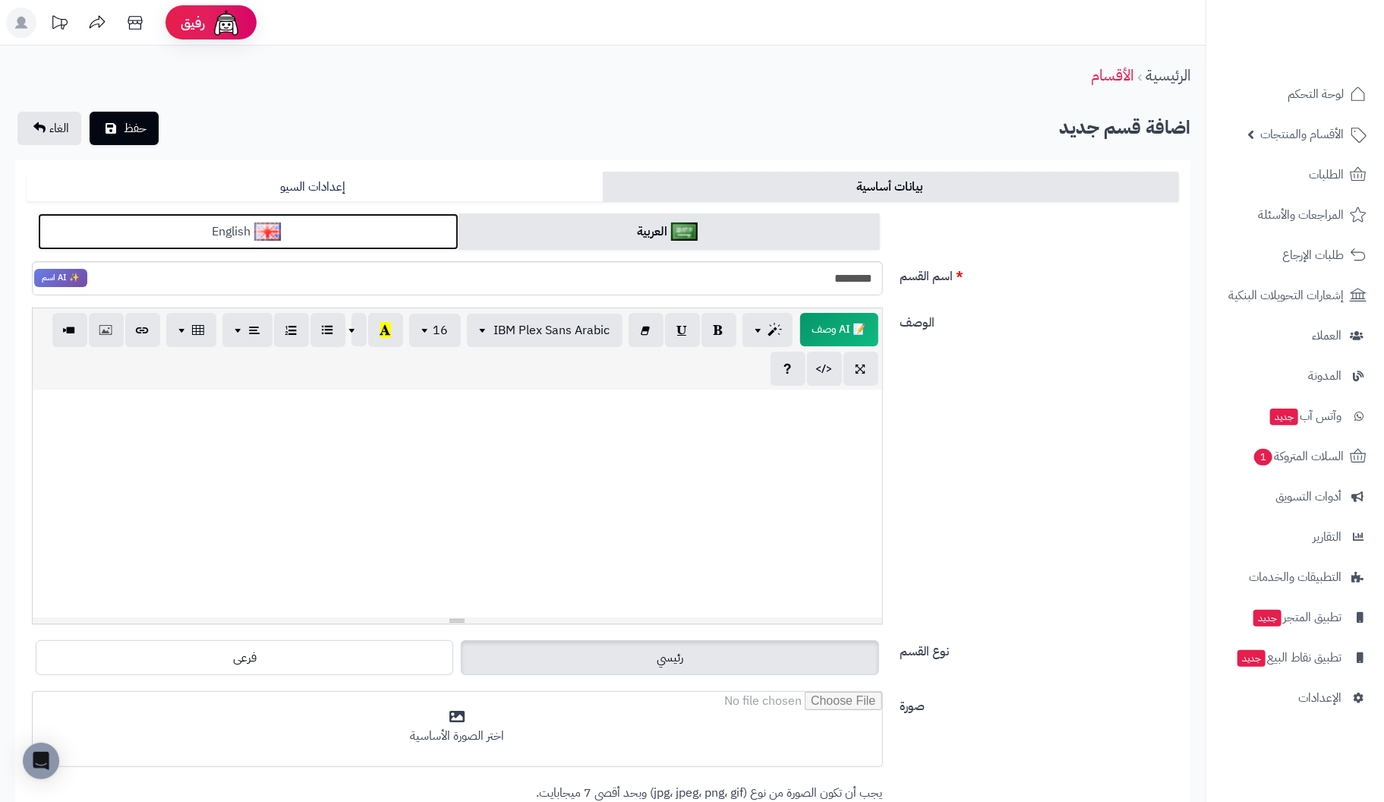
drag, startPoint x: 320, startPoint y: 227, endPoint x: 342, endPoint y: 235, distance: 23.5
click at [322, 228] on link "English" at bounding box center [248, 231] width 421 height 37
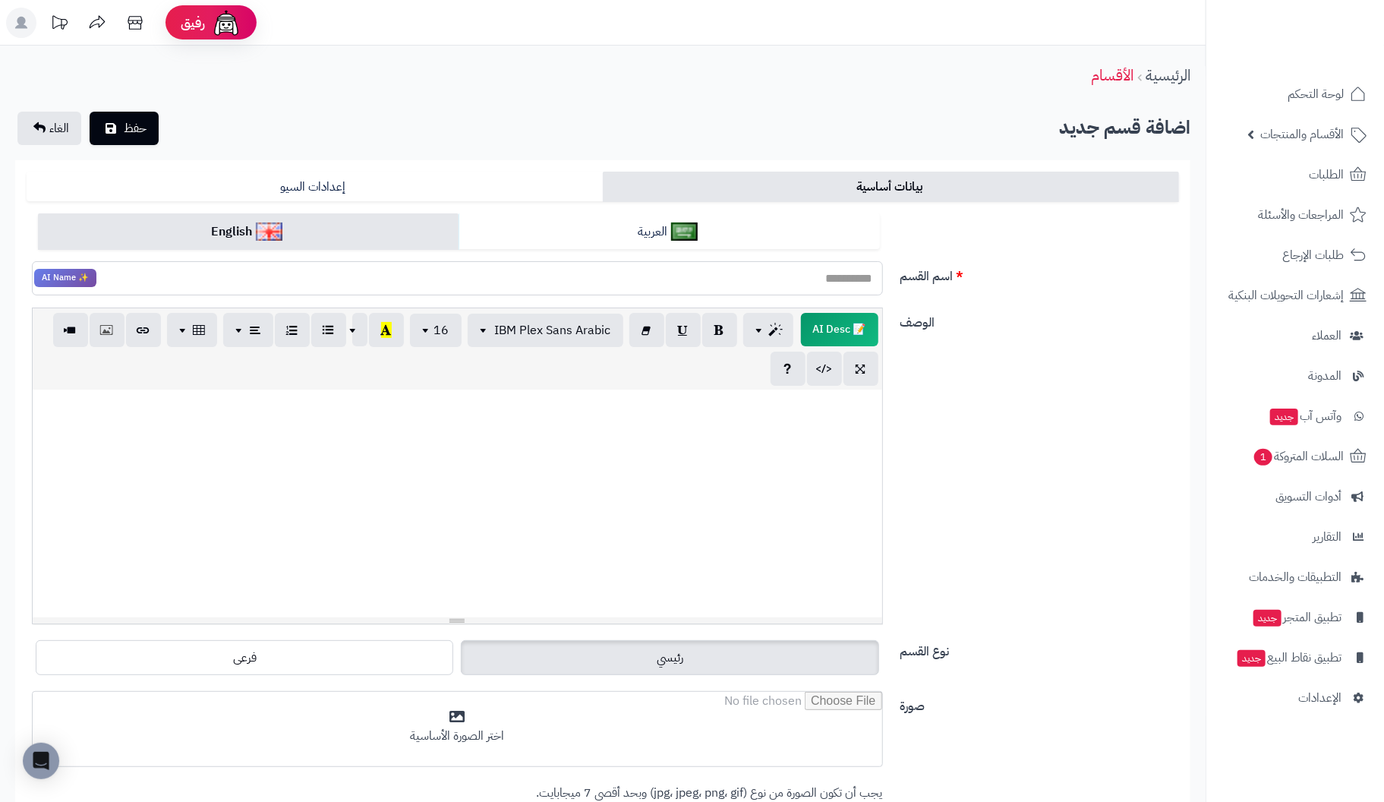
click at [704, 284] on input "اسم القسم" at bounding box center [457, 278] width 851 height 34
type input "******"
click at [822, 412] on p at bounding box center [457, 405] width 834 height 17
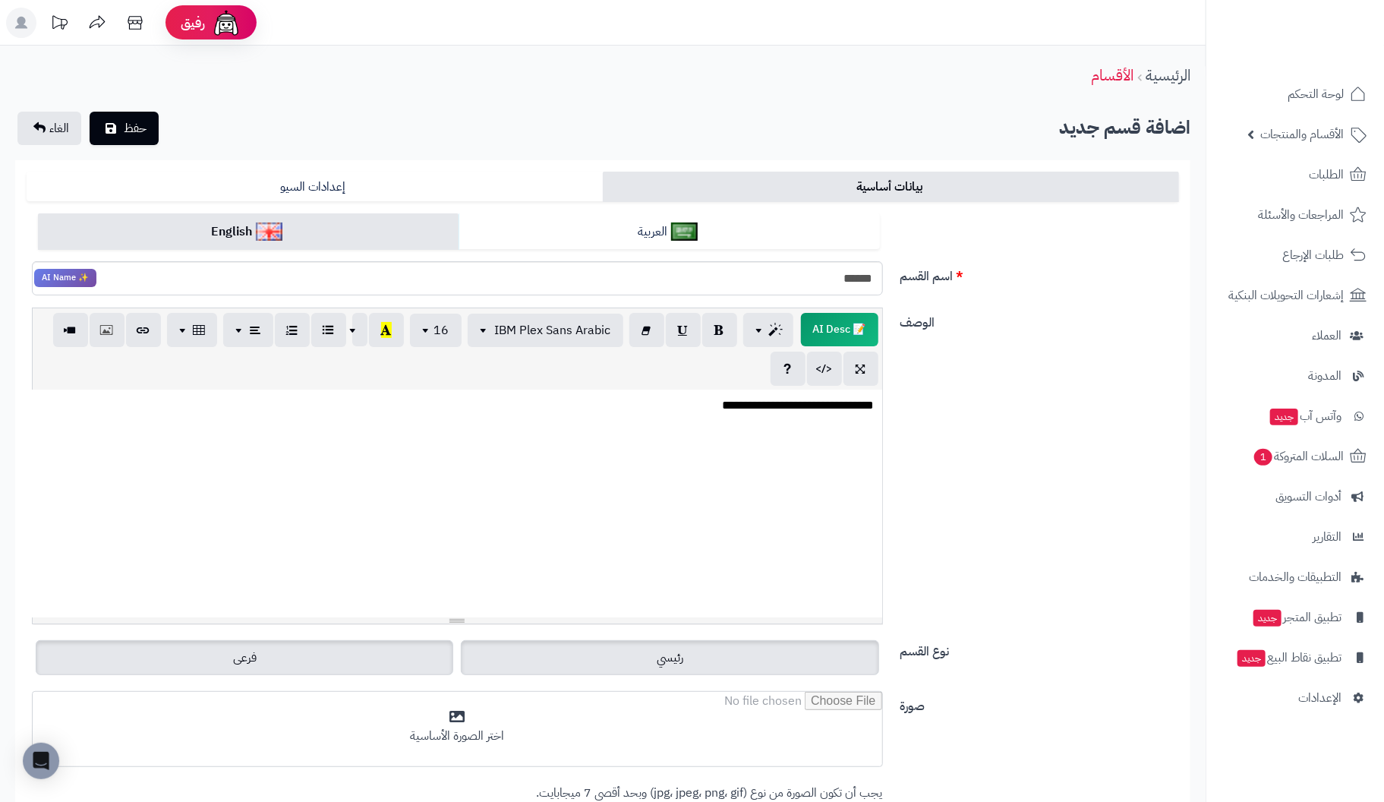
click at [299, 656] on label "فرعى" at bounding box center [244, 657] width 417 height 35
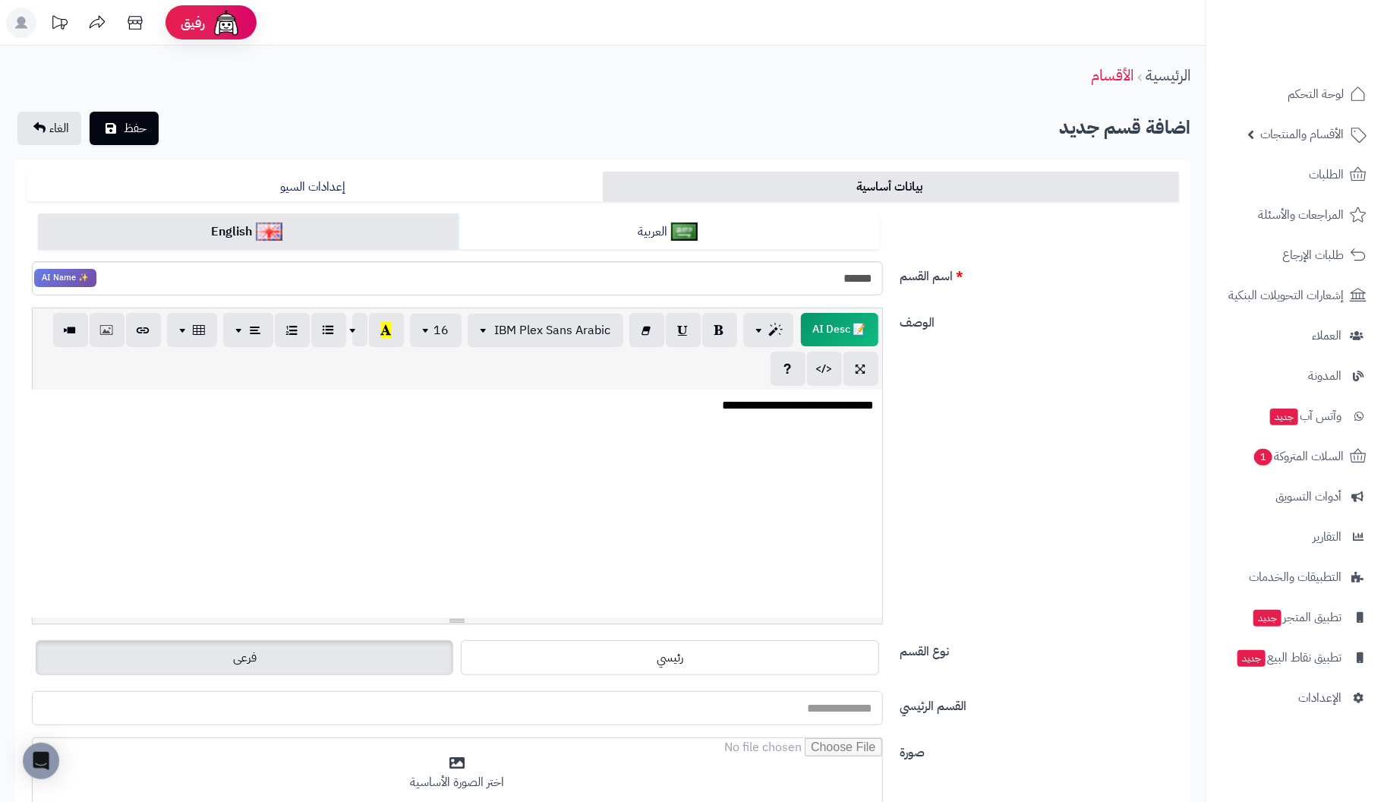
click at [743, 708] on input "القسم الرئيسي" at bounding box center [457, 708] width 851 height 34
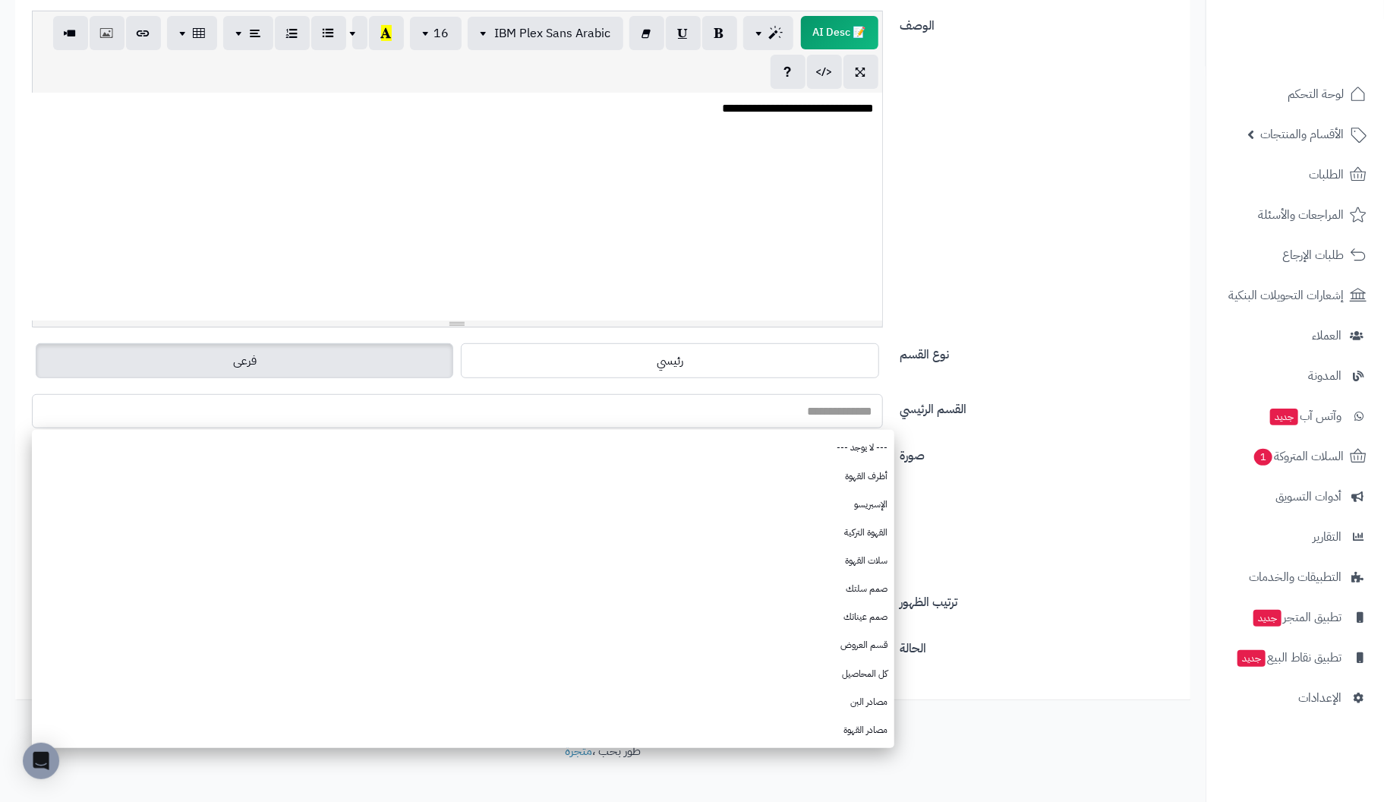
scroll to position [303, 0]
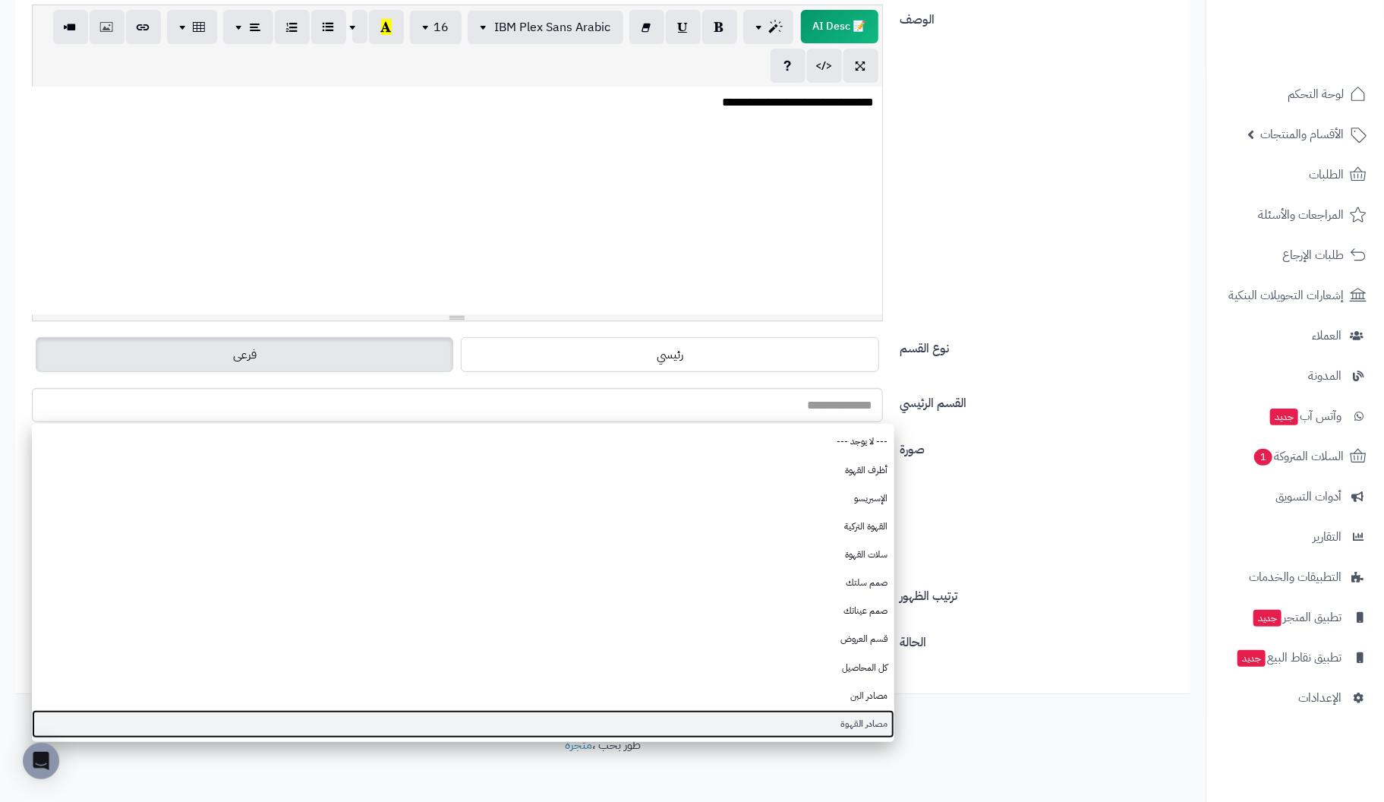
click at [854, 723] on link "مصادر القهوة" at bounding box center [463, 724] width 862 height 28
type input "**********"
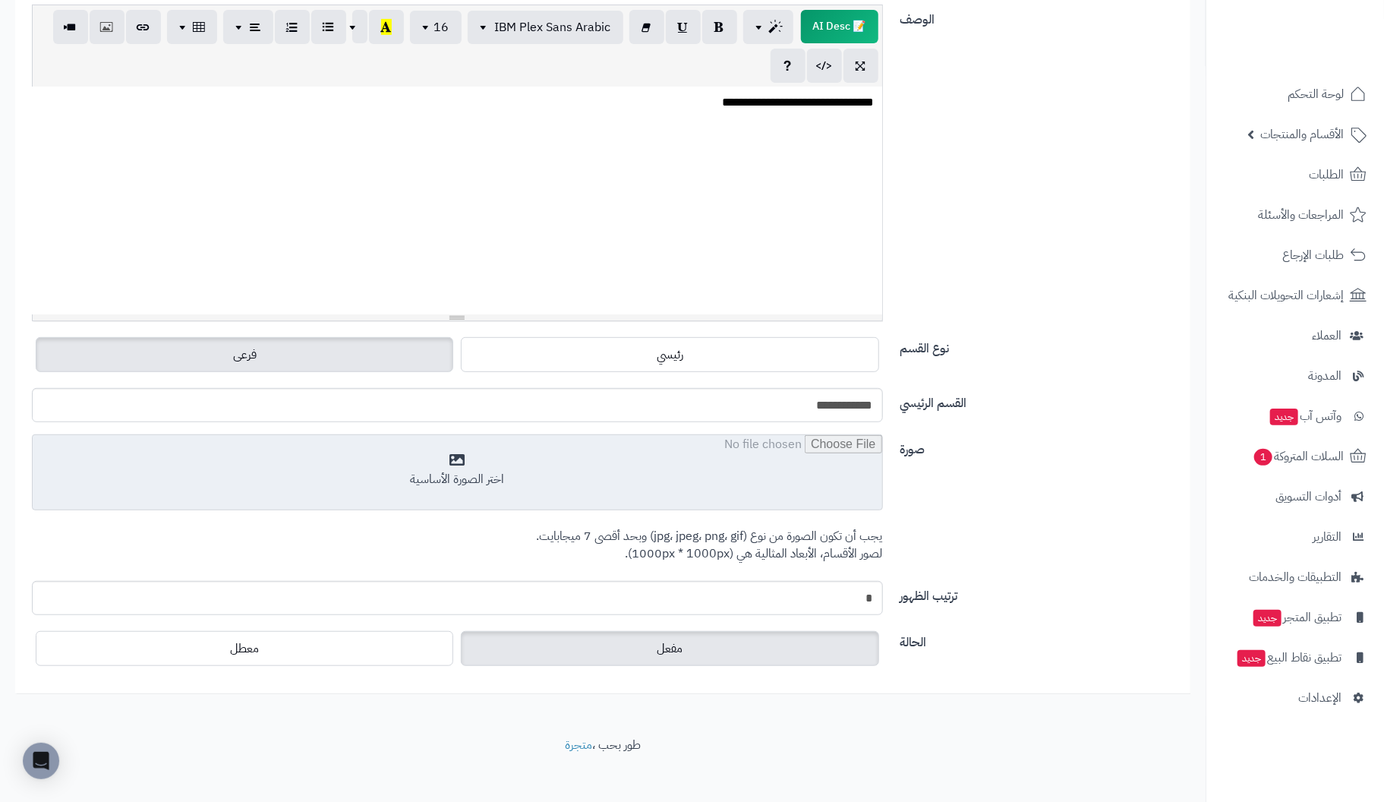
click at [471, 461] on input "file" at bounding box center [457, 473] width 849 height 76
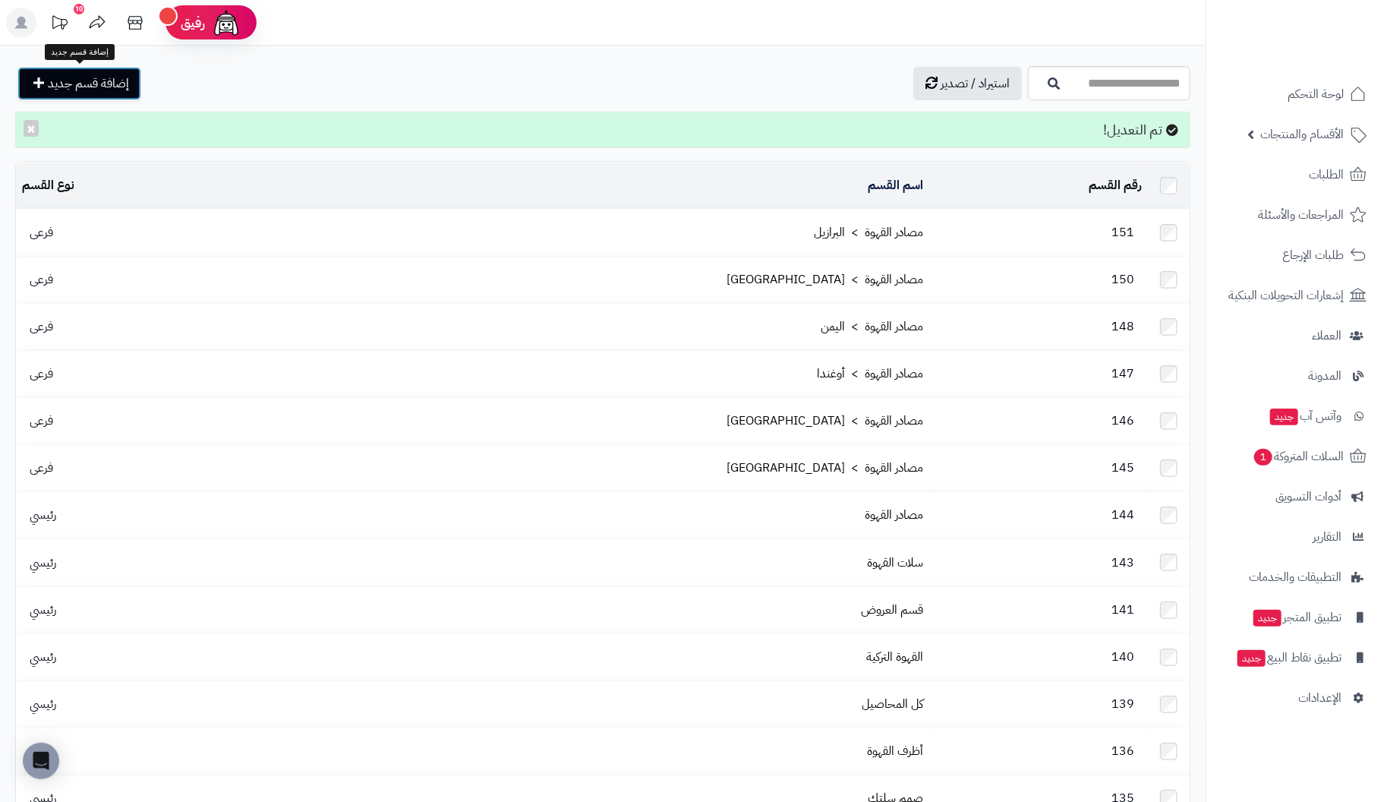
click at [88, 82] on span "إضافة قسم جديد" at bounding box center [88, 83] width 81 height 18
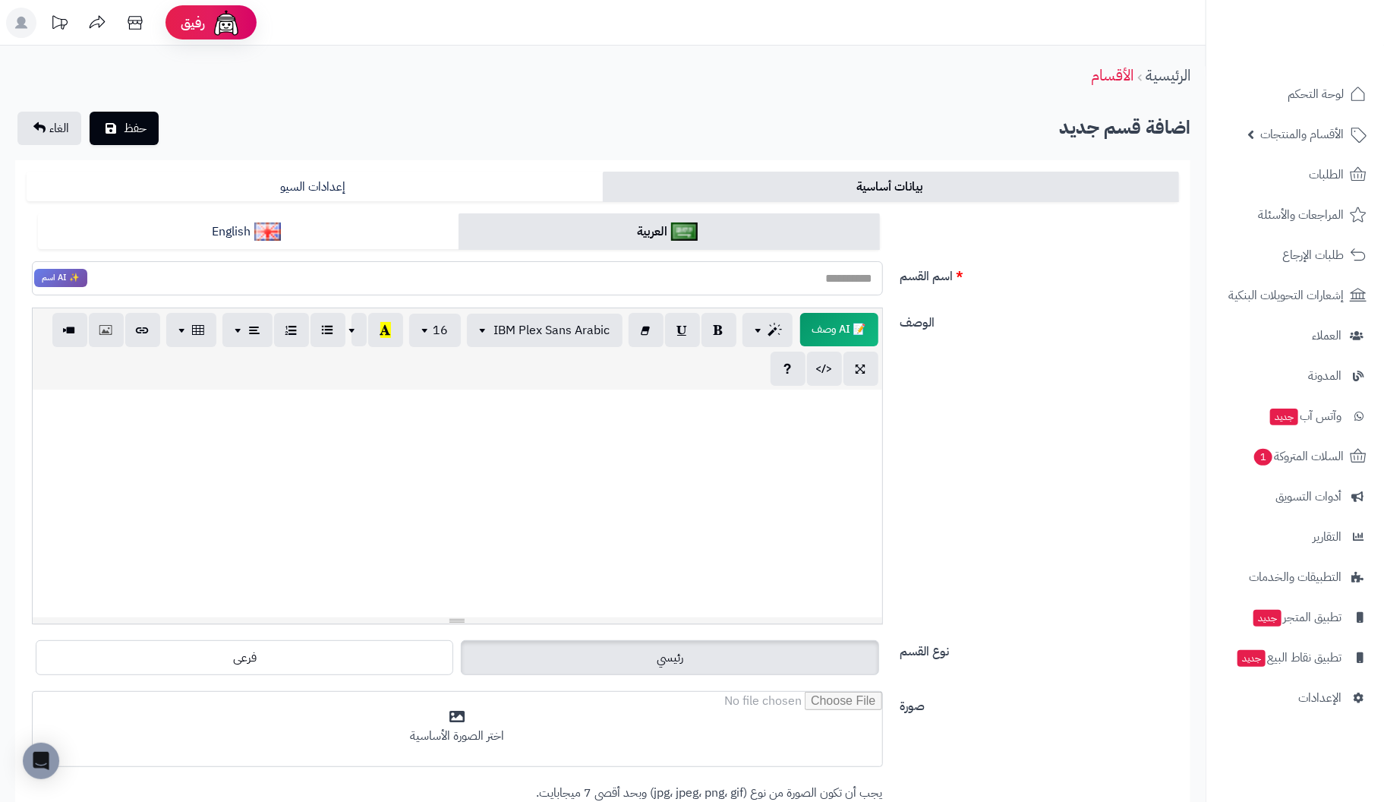
click at [831, 277] on input "اسم القسم" at bounding box center [457, 278] width 851 height 34
type input "******"
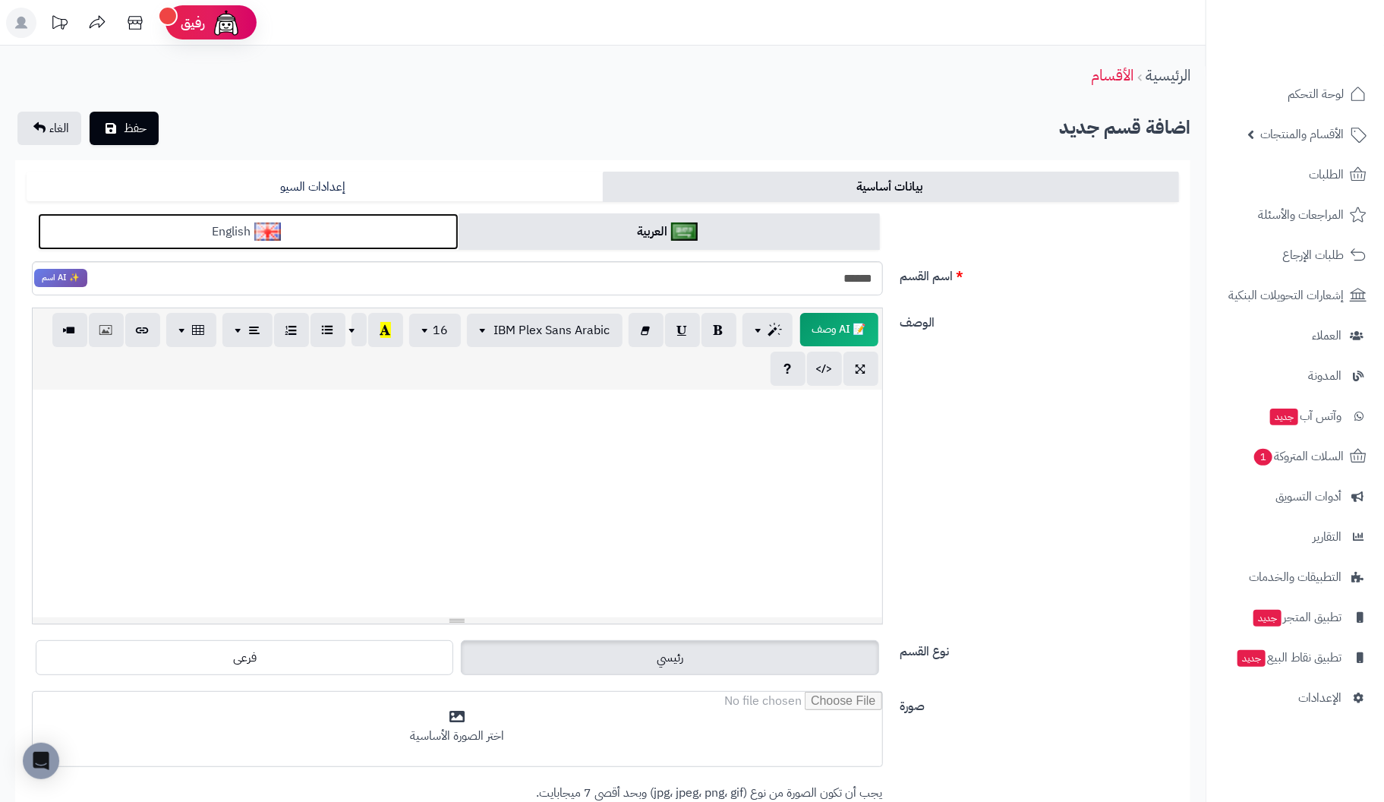
click at [314, 233] on link "English" at bounding box center [248, 231] width 421 height 37
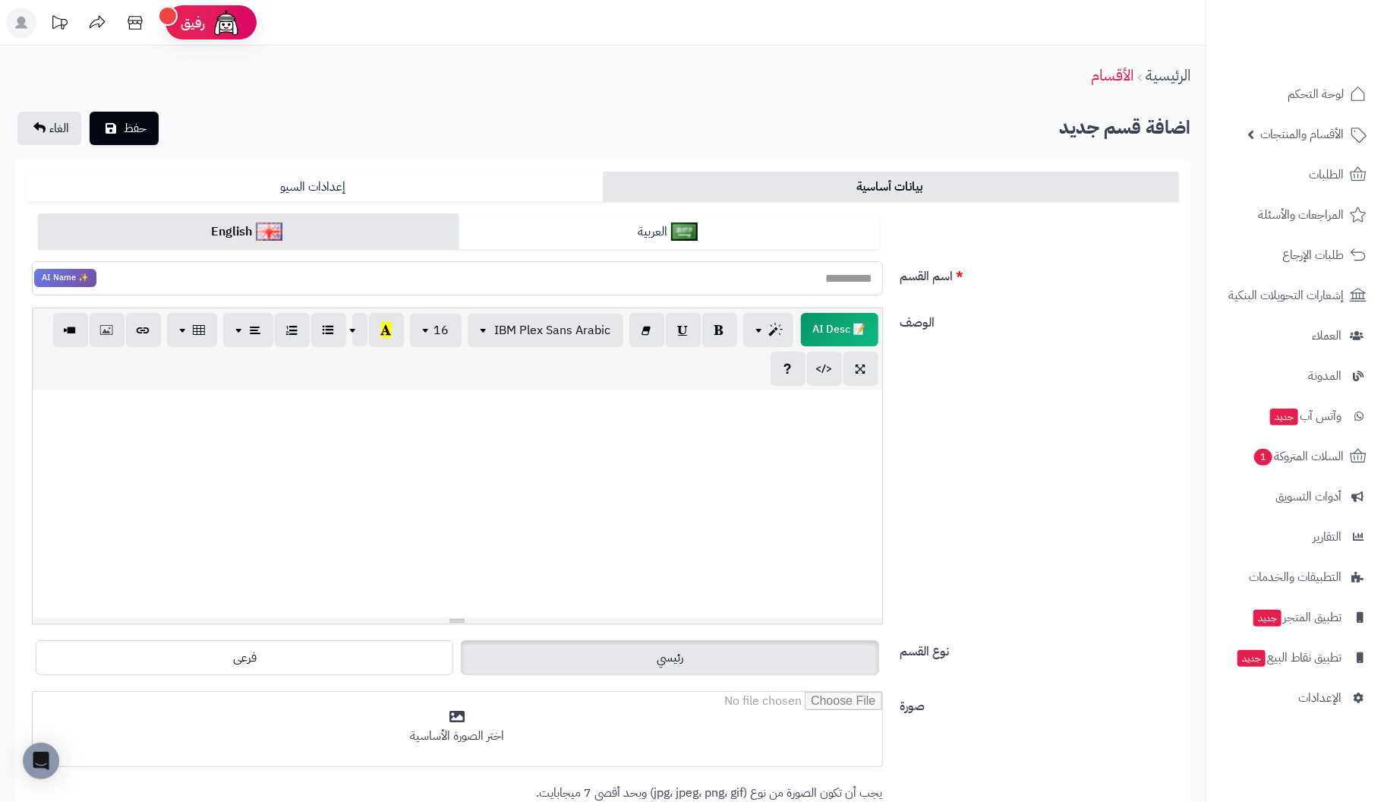
click at [665, 283] on input "اسم القسم" at bounding box center [457, 278] width 851 height 34
type input "******"
click at [843, 464] on div at bounding box center [457, 503] width 849 height 228
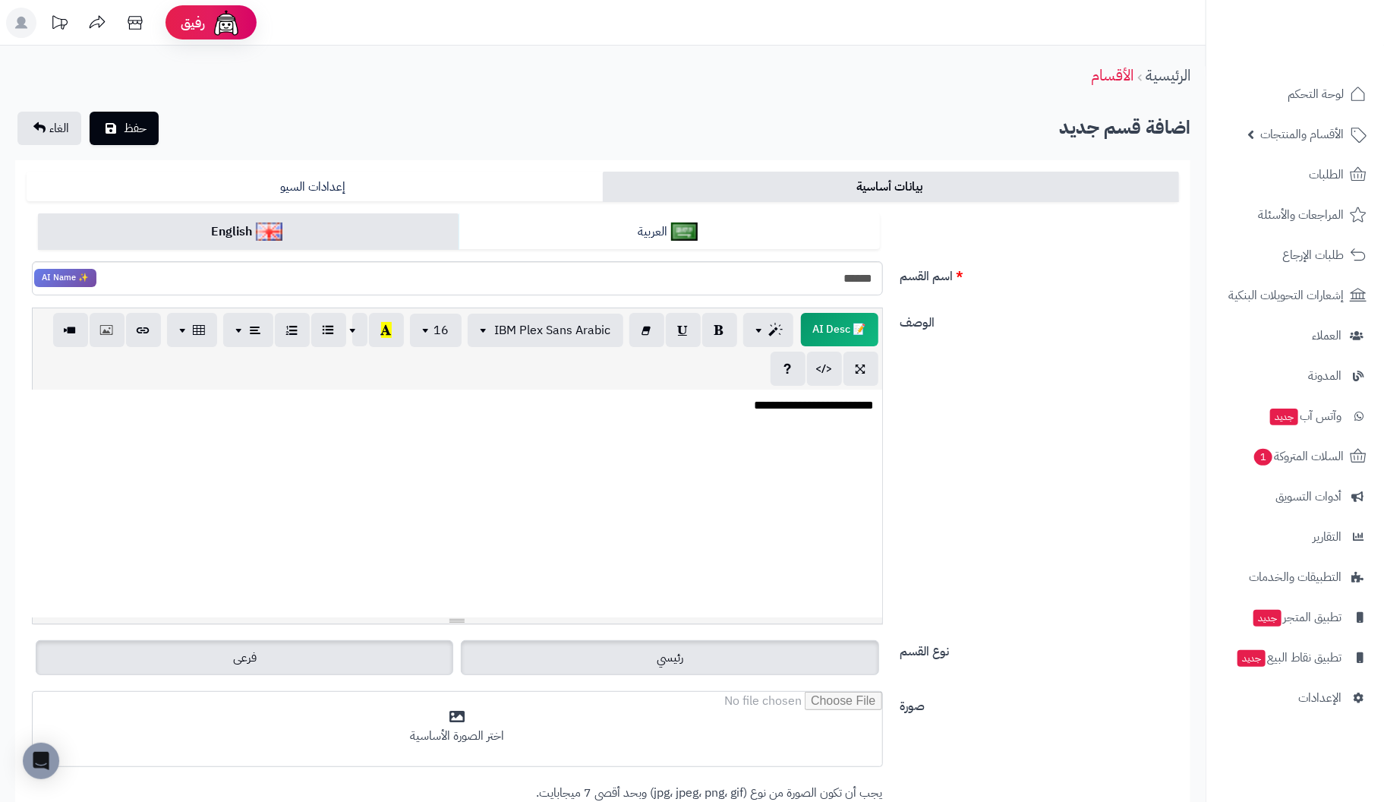
click at [252, 657] on span "فرعى" at bounding box center [245, 657] width 24 height 18
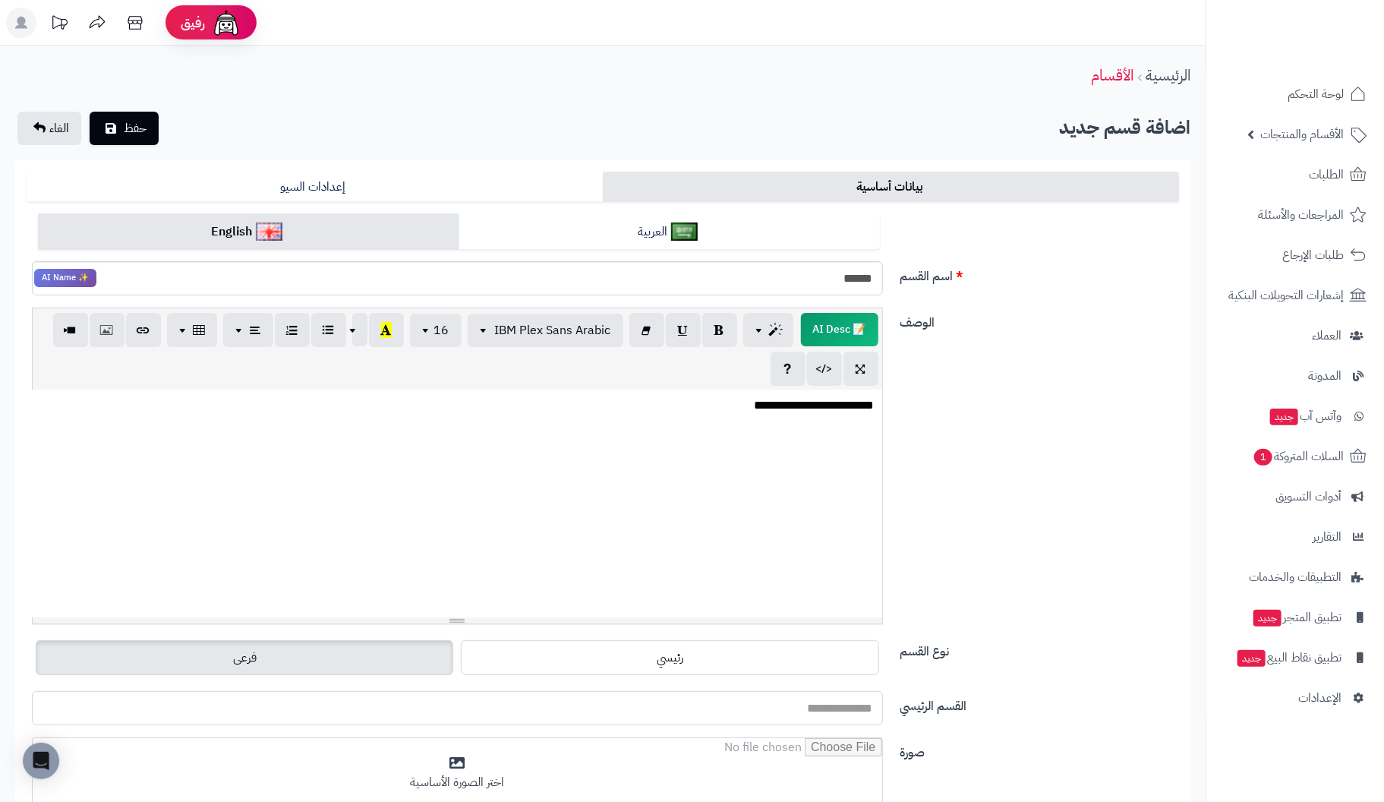
click at [583, 707] on input "القسم الرئيسي" at bounding box center [457, 708] width 851 height 34
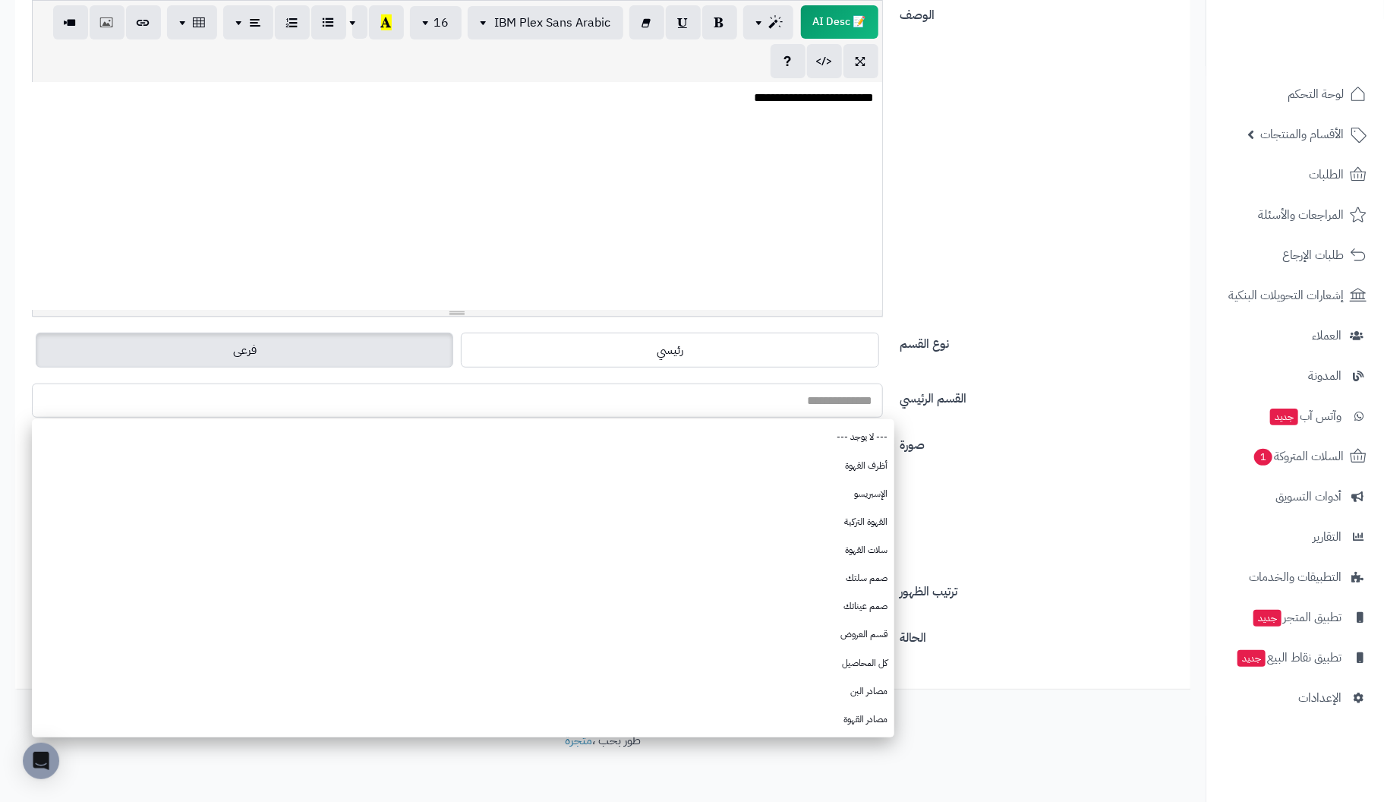
scroll to position [311, 0]
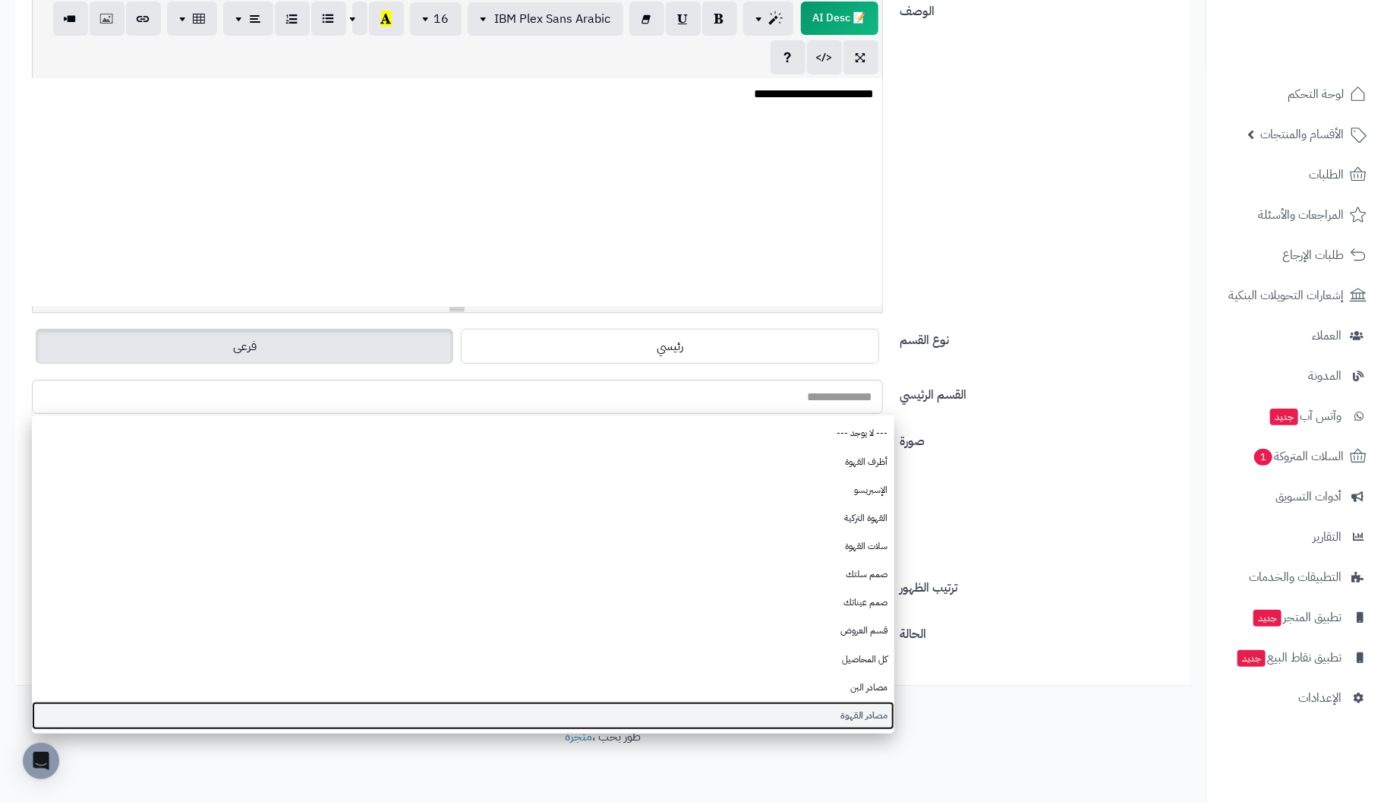
click at [878, 716] on link "مصادر القهوة" at bounding box center [463, 715] width 862 height 28
type input "**********"
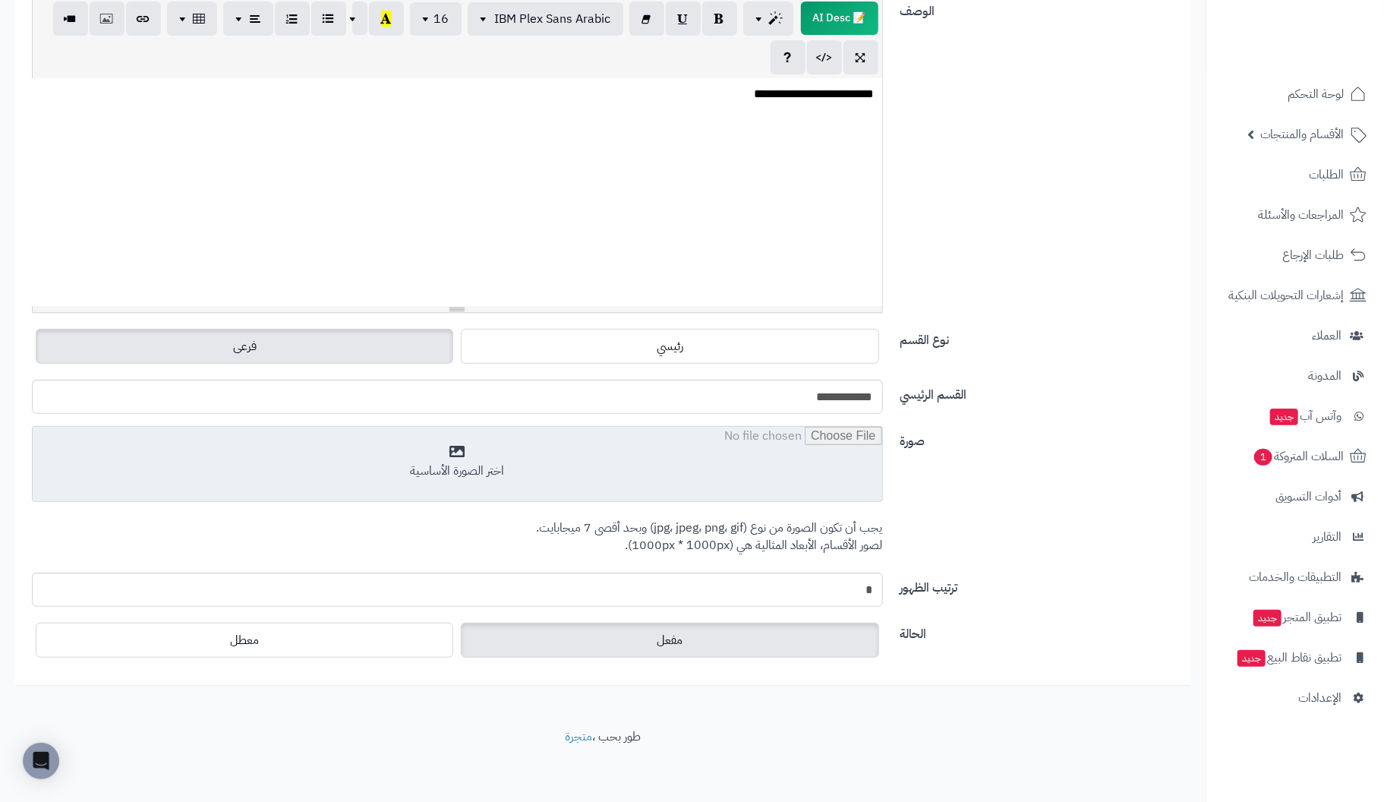
click at [444, 460] on input "file" at bounding box center [457, 465] width 849 height 76
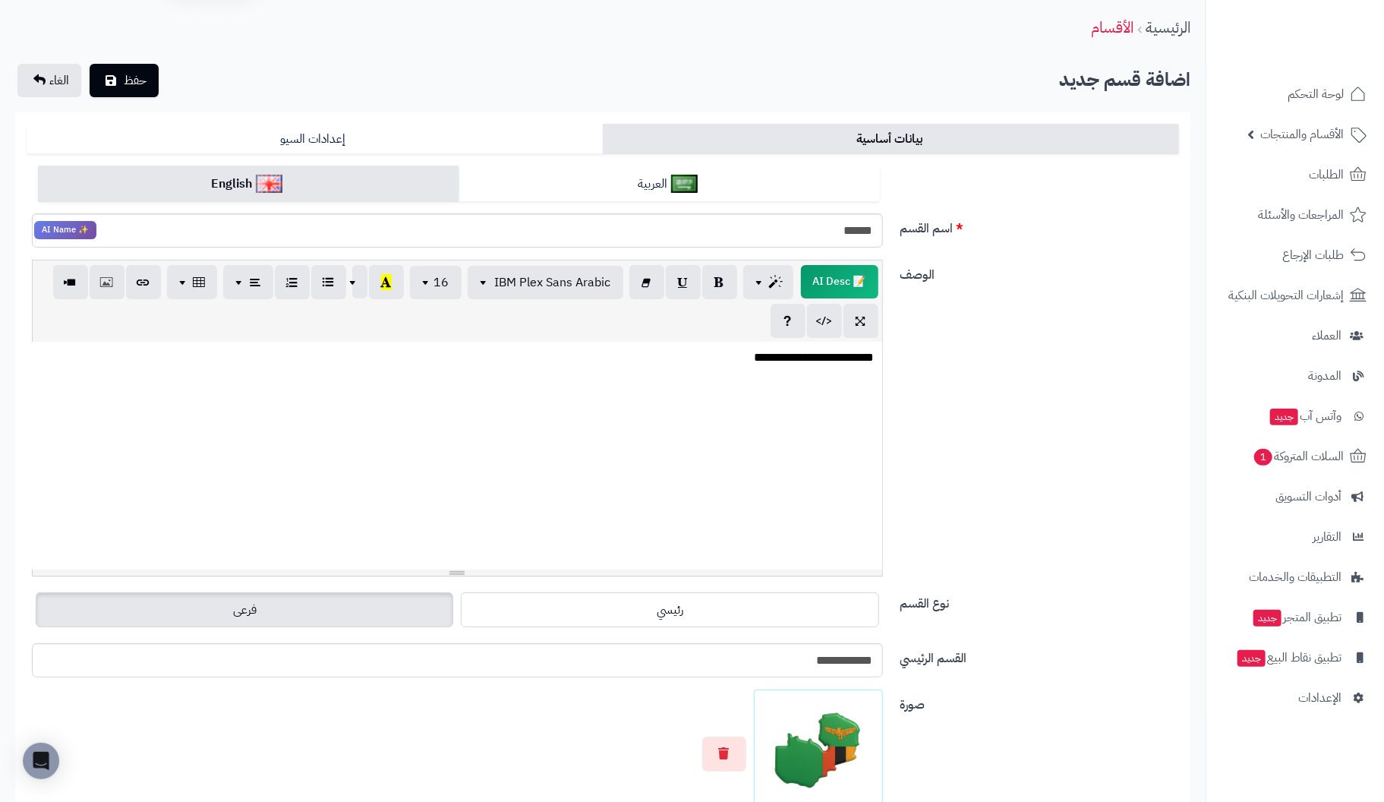
scroll to position [0, 0]
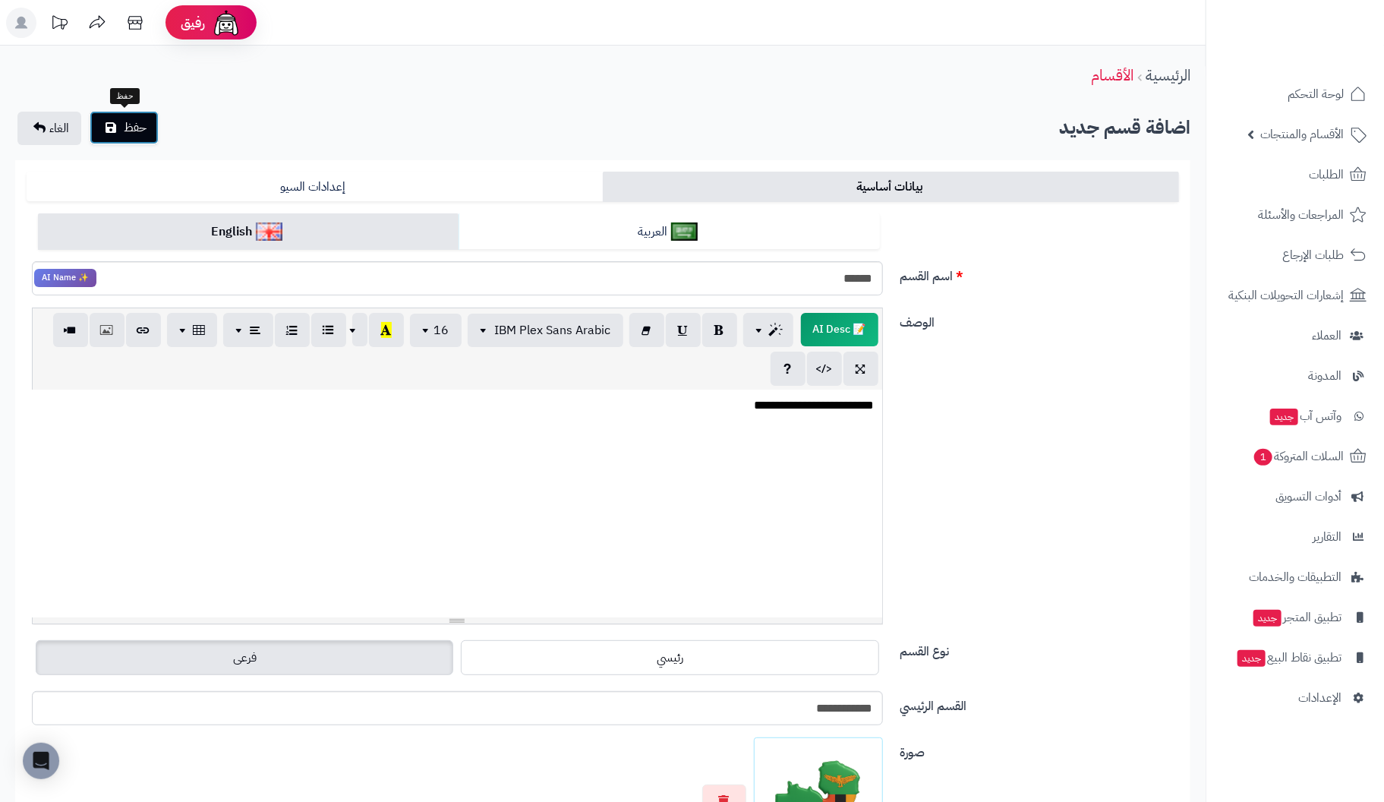
click at [122, 128] on button "حفظ" at bounding box center [124, 127] width 69 height 33
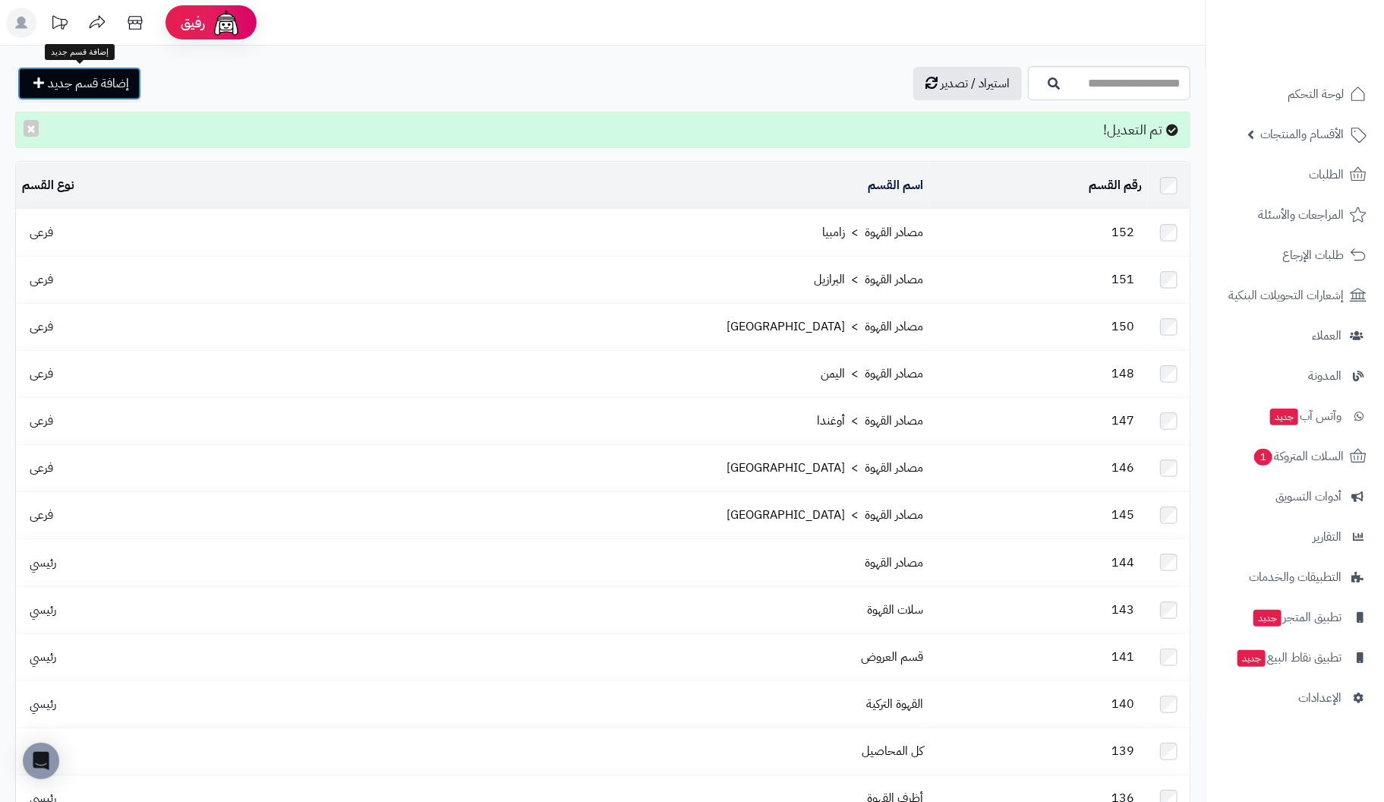
click at [85, 70] on link "إضافة قسم جديد" at bounding box center [79, 83] width 124 height 33
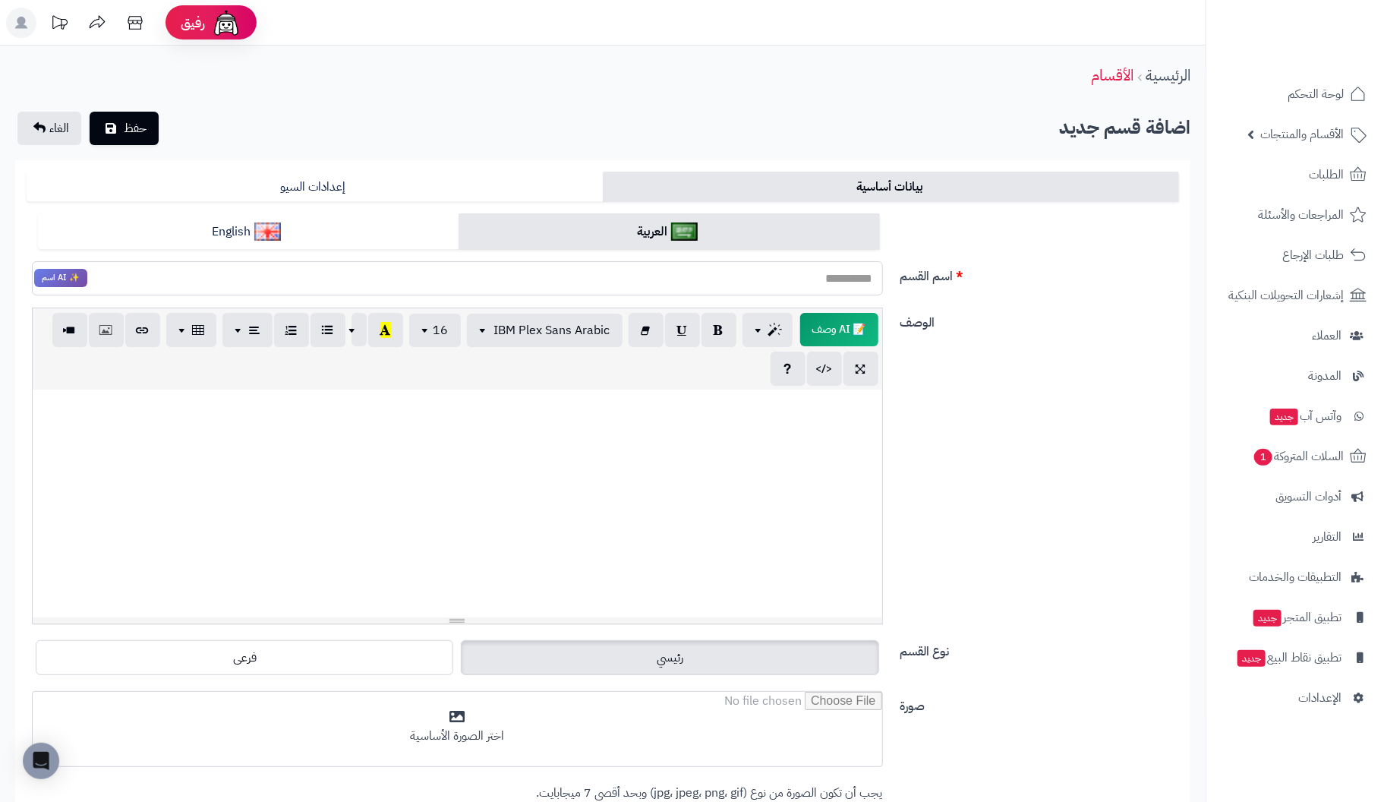
click at [856, 282] on input "اسم القسم" at bounding box center [457, 278] width 851 height 34
type input "**********"
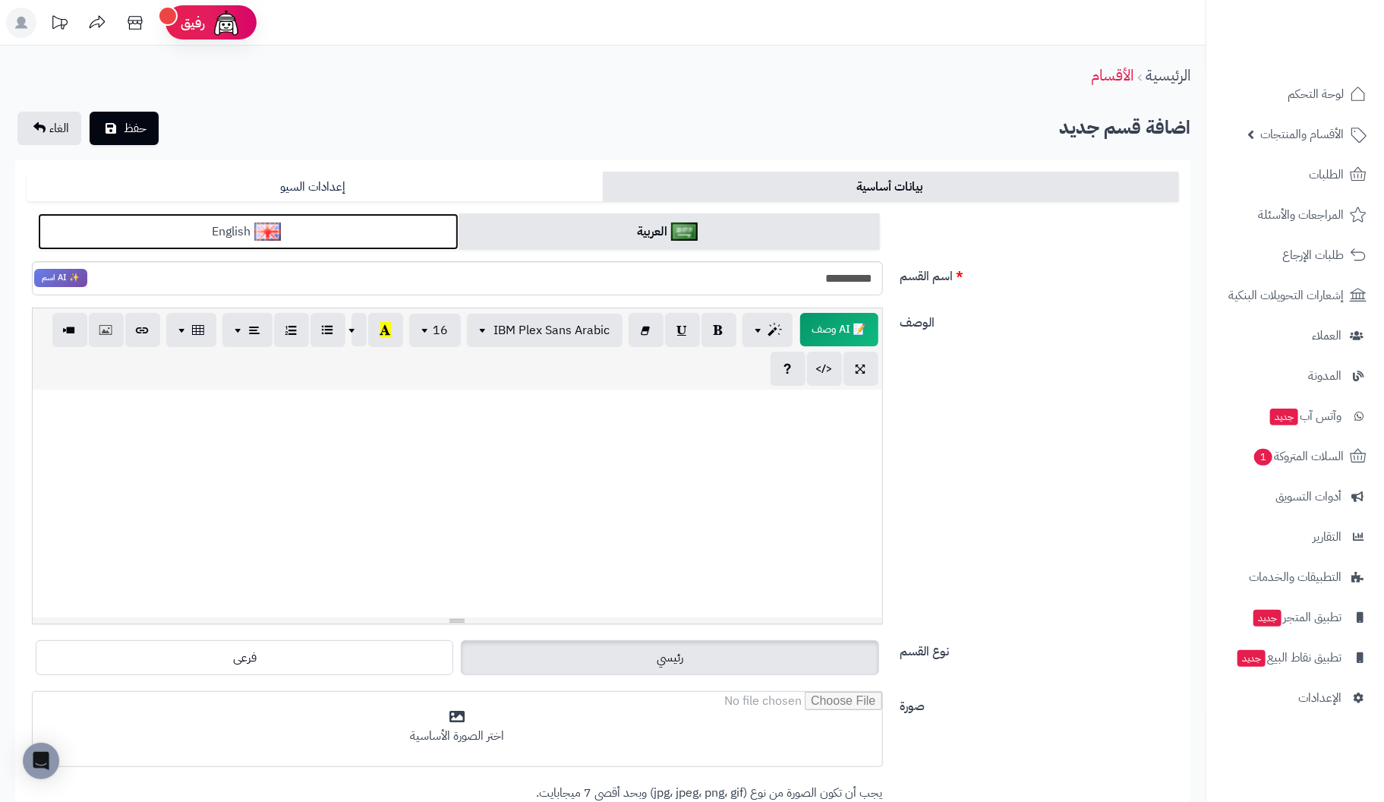
click at [330, 232] on link "English" at bounding box center [248, 231] width 421 height 37
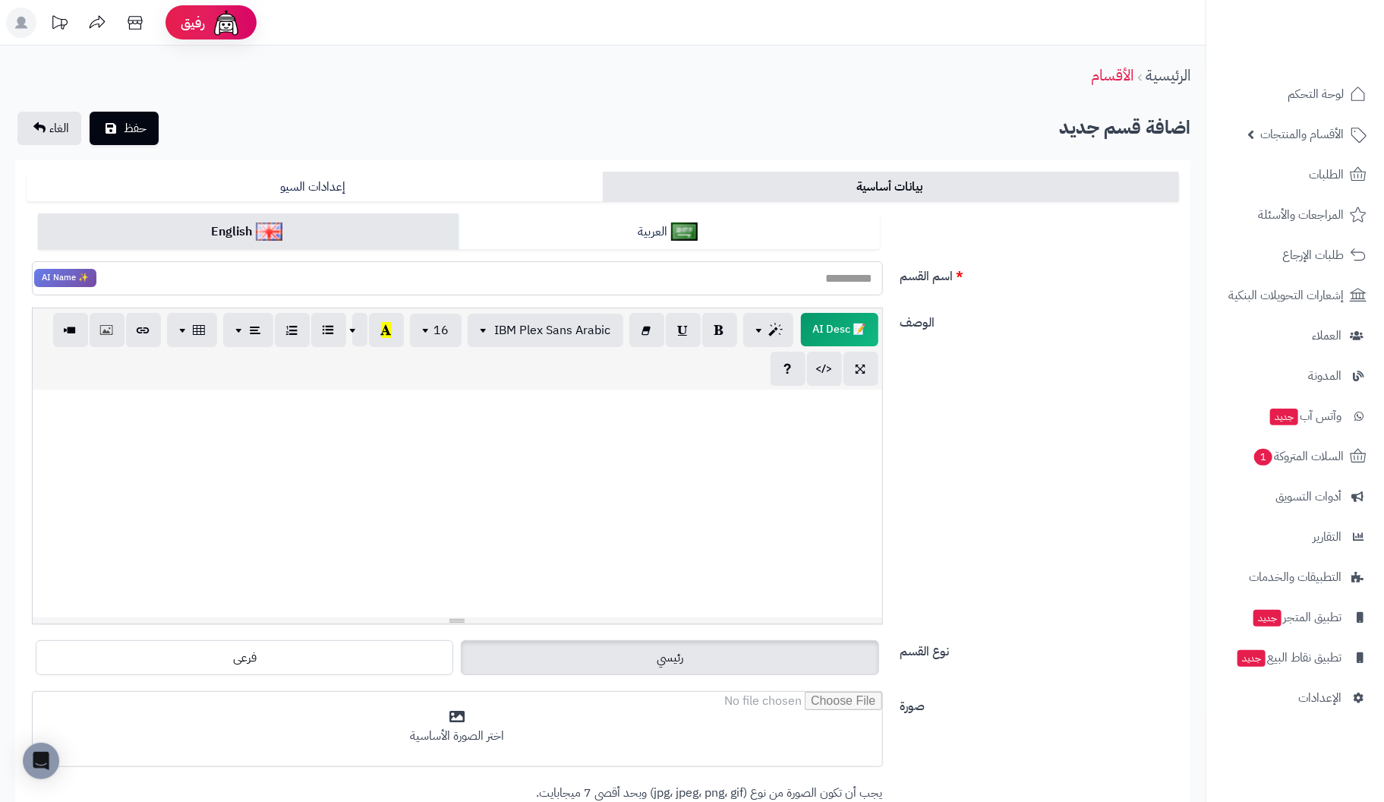
click at [635, 285] on input "اسم القسم" at bounding box center [457, 278] width 851 height 34
type input "**********"
click at [771, 449] on div at bounding box center [457, 503] width 849 height 228
click at [745, 410] on p "**********" at bounding box center [456, 405] width 835 height 17
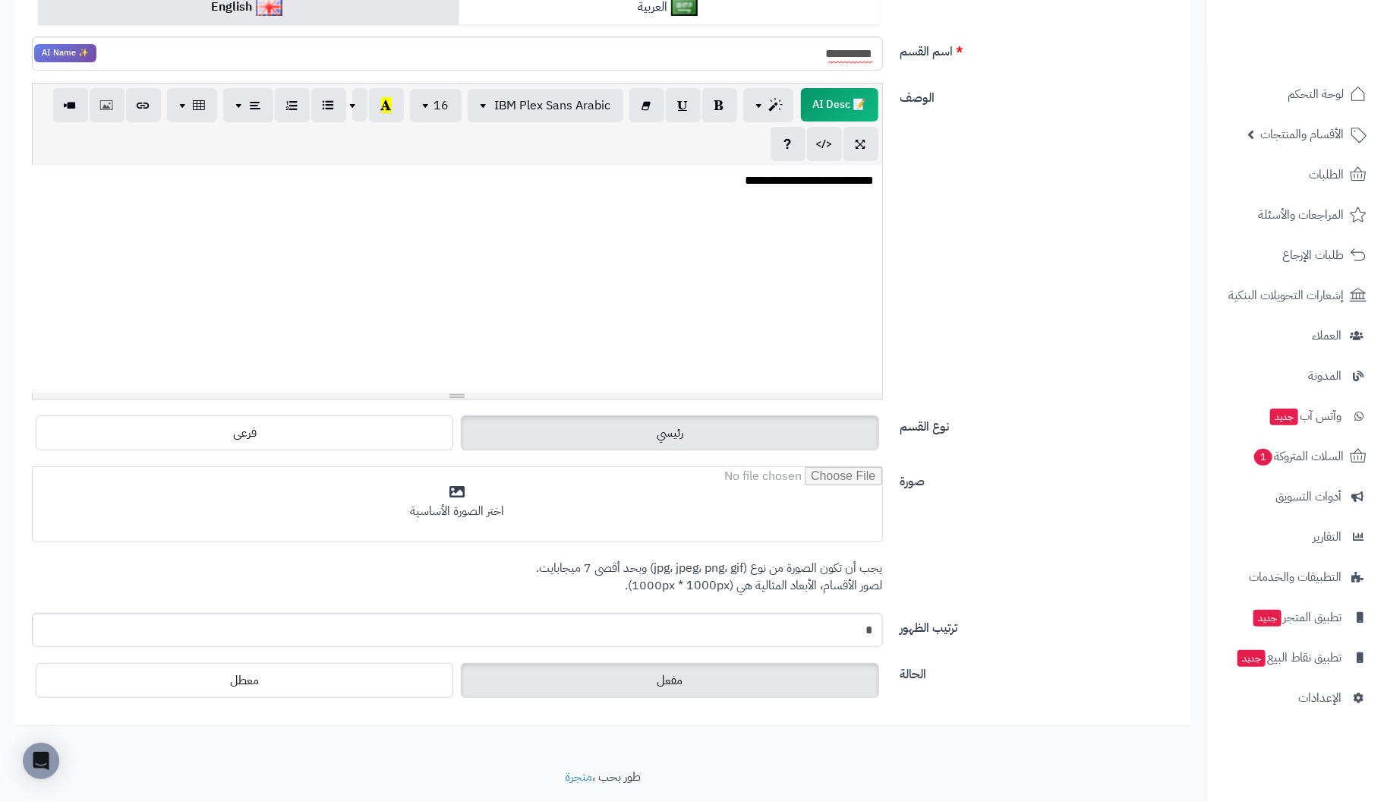
scroll to position [265, 0]
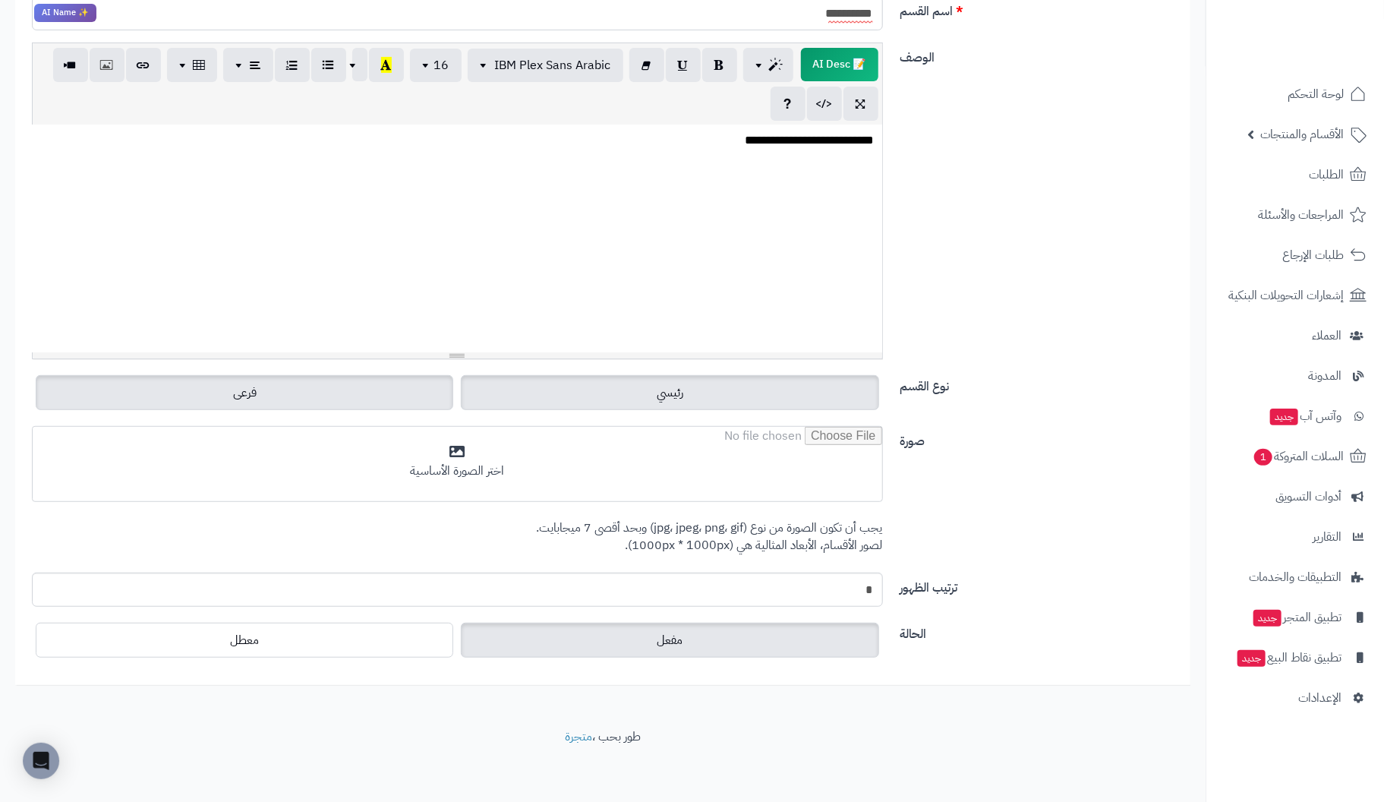
click at [250, 391] on span "فرعى" at bounding box center [245, 392] width 24 height 18
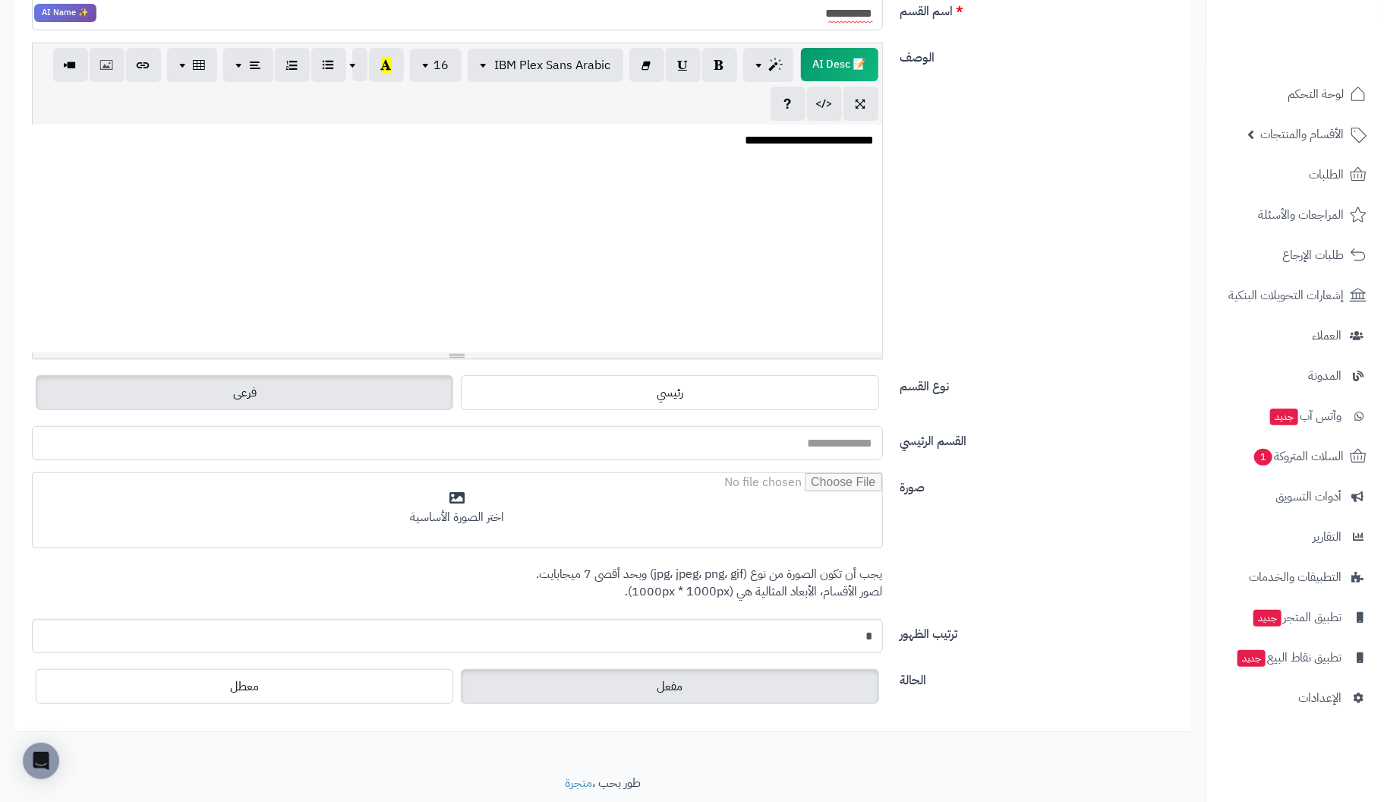
click at [739, 445] on input "القسم الرئيسي" at bounding box center [457, 443] width 851 height 34
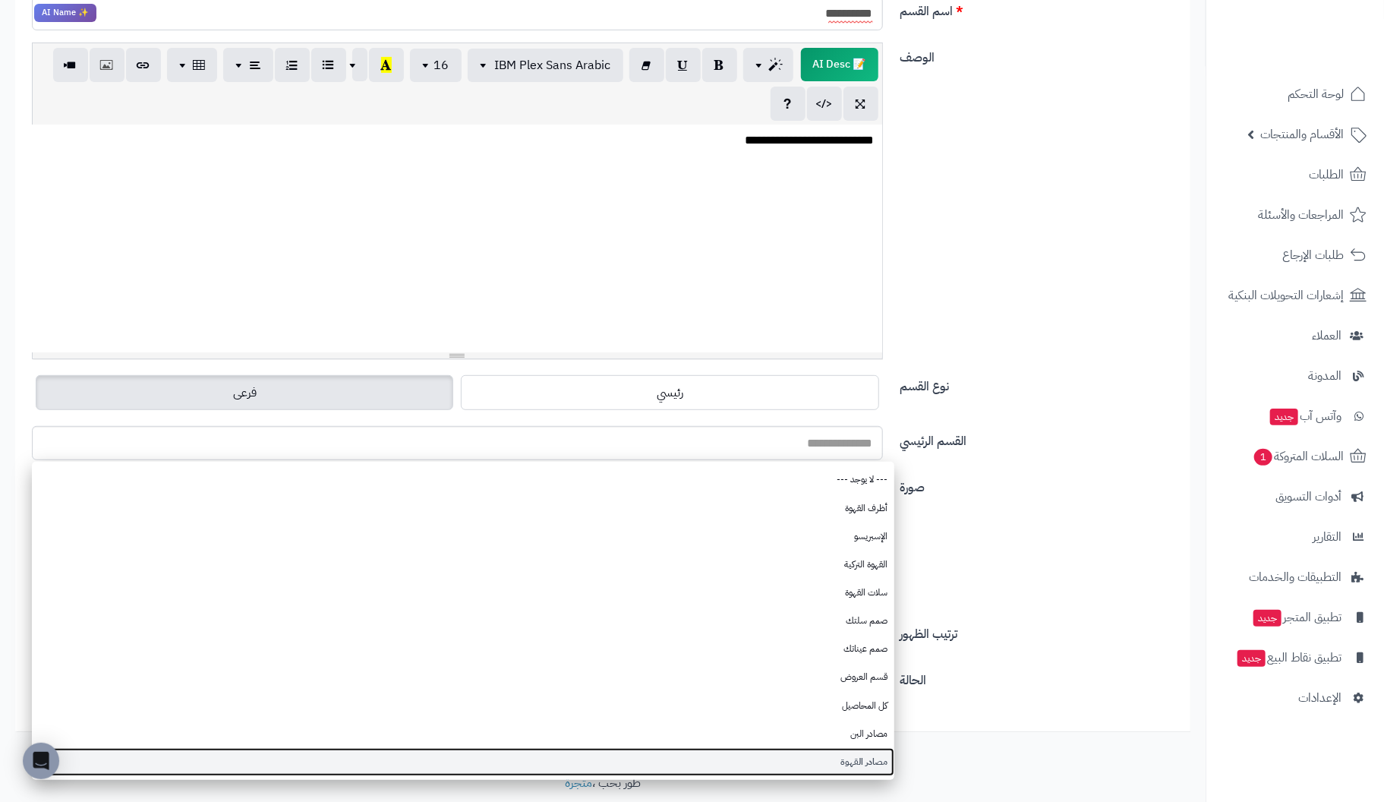
click at [841, 761] on link "مصادر القهوة" at bounding box center [463, 762] width 862 height 28
type input "**********"
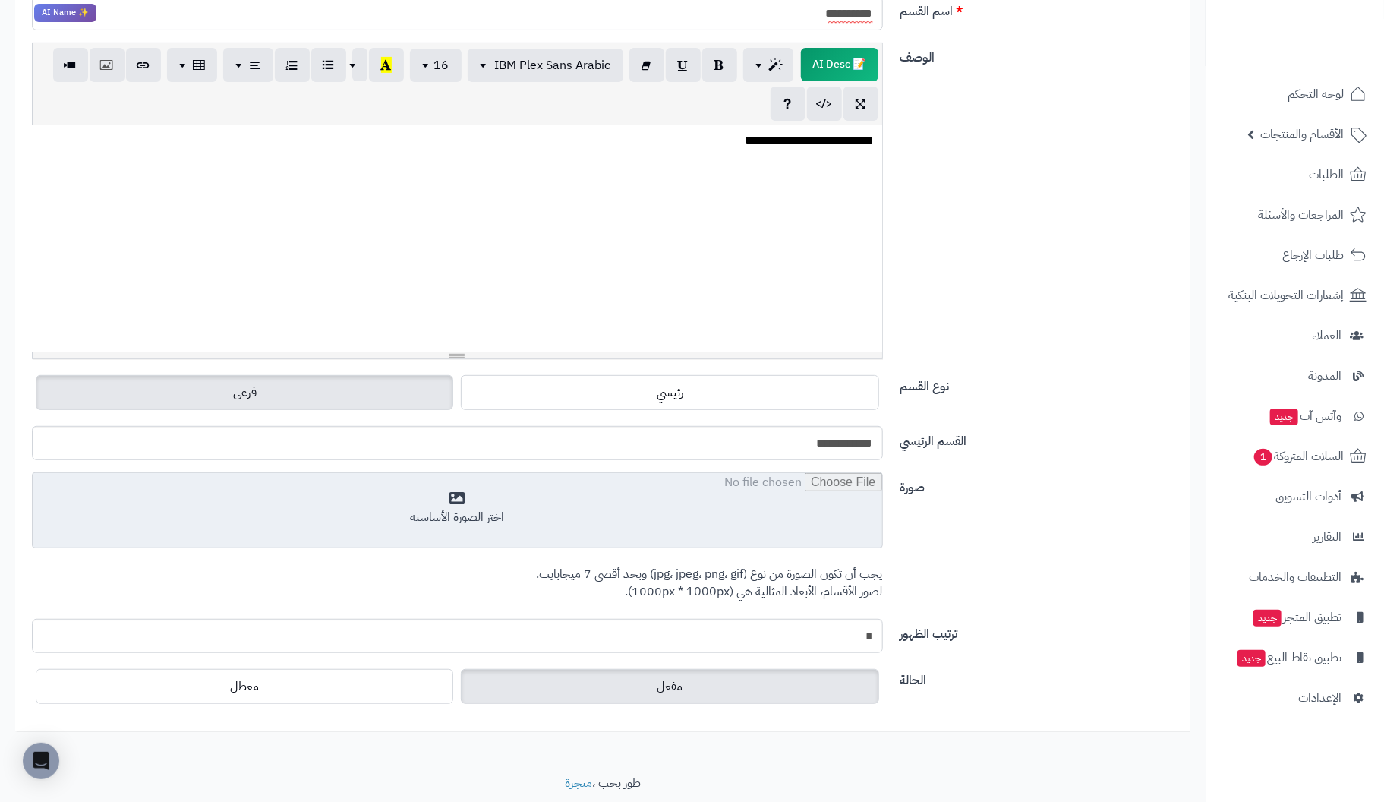
click at [466, 521] on input "file" at bounding box center [457, 511] width 849 height 76
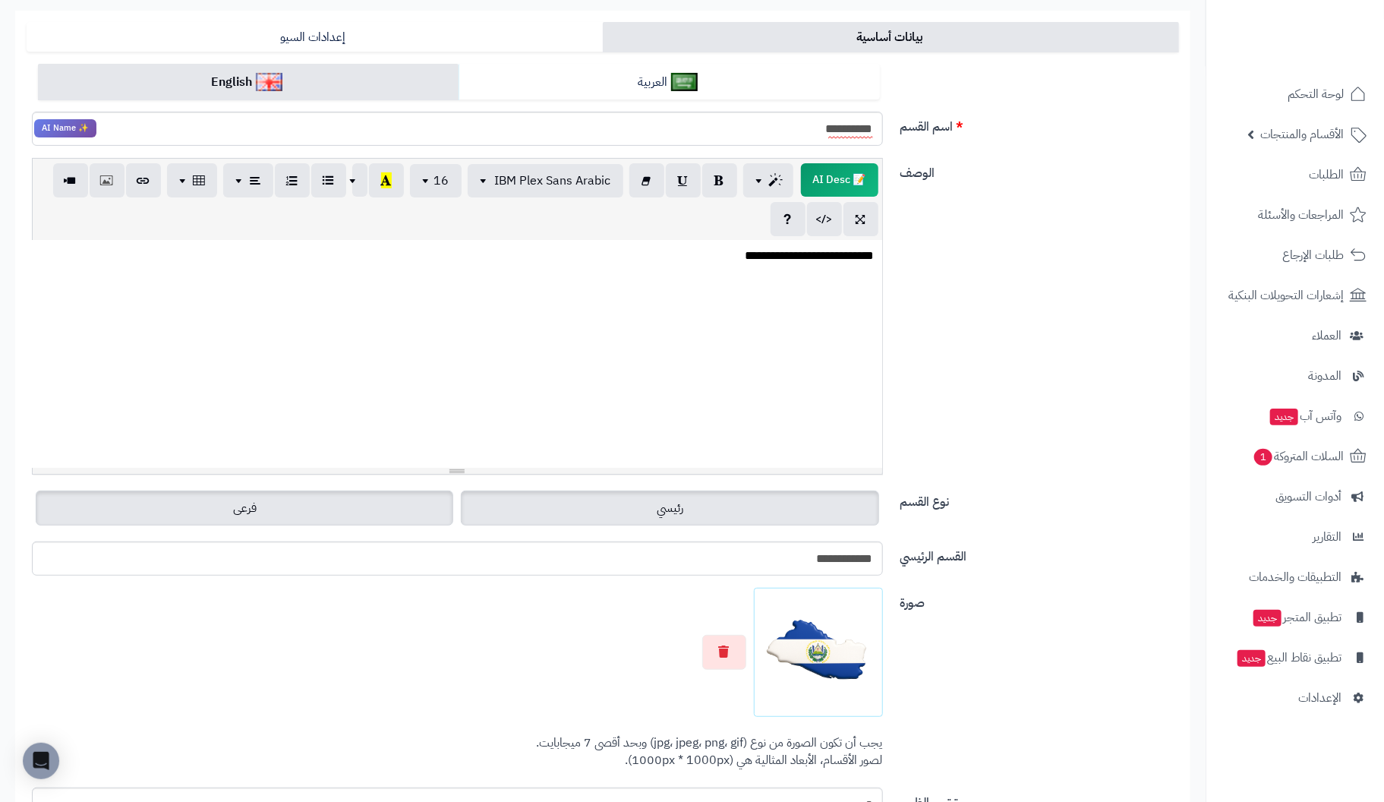
scroll to position [0, 0]
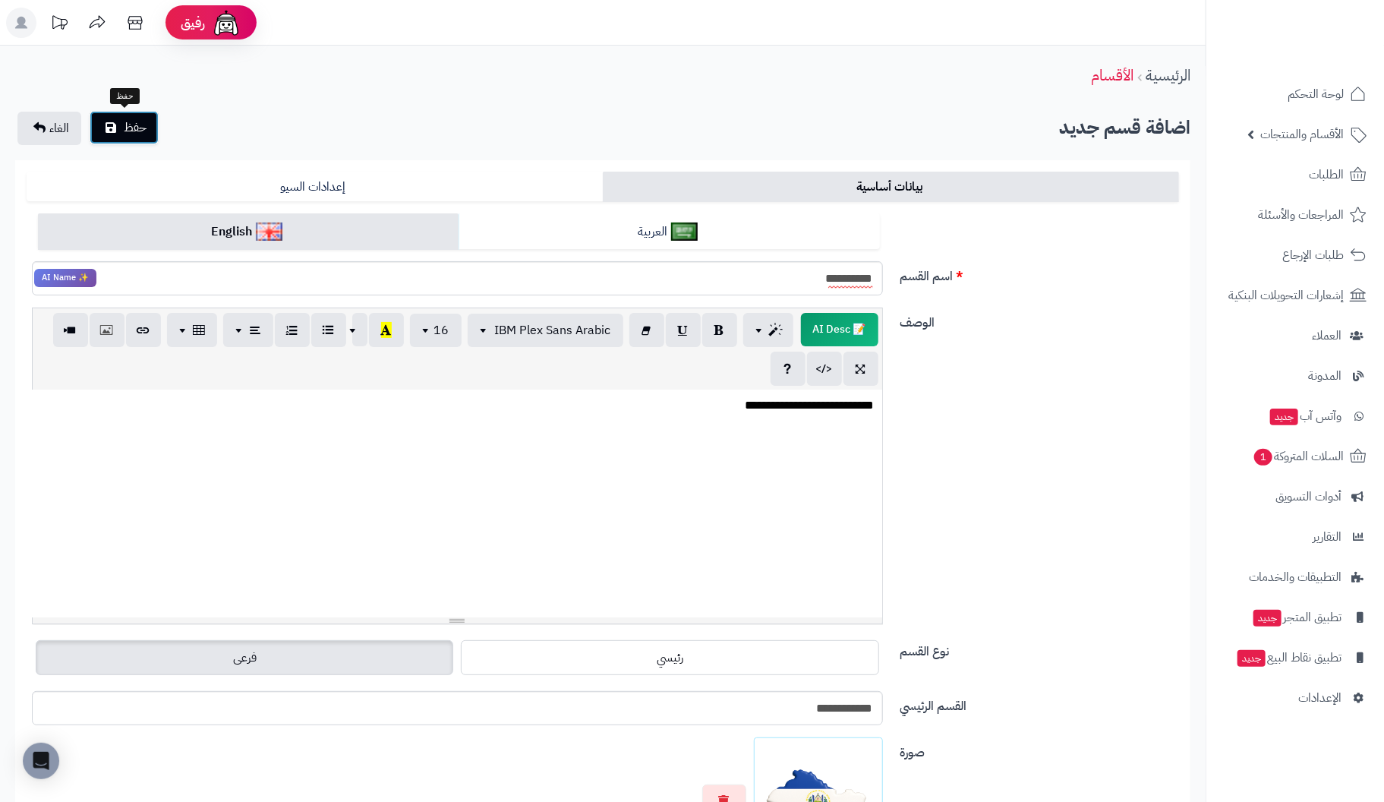
click at [130, 125] on span "حفظ" at bounding box center [135, 127] width 23 height 18
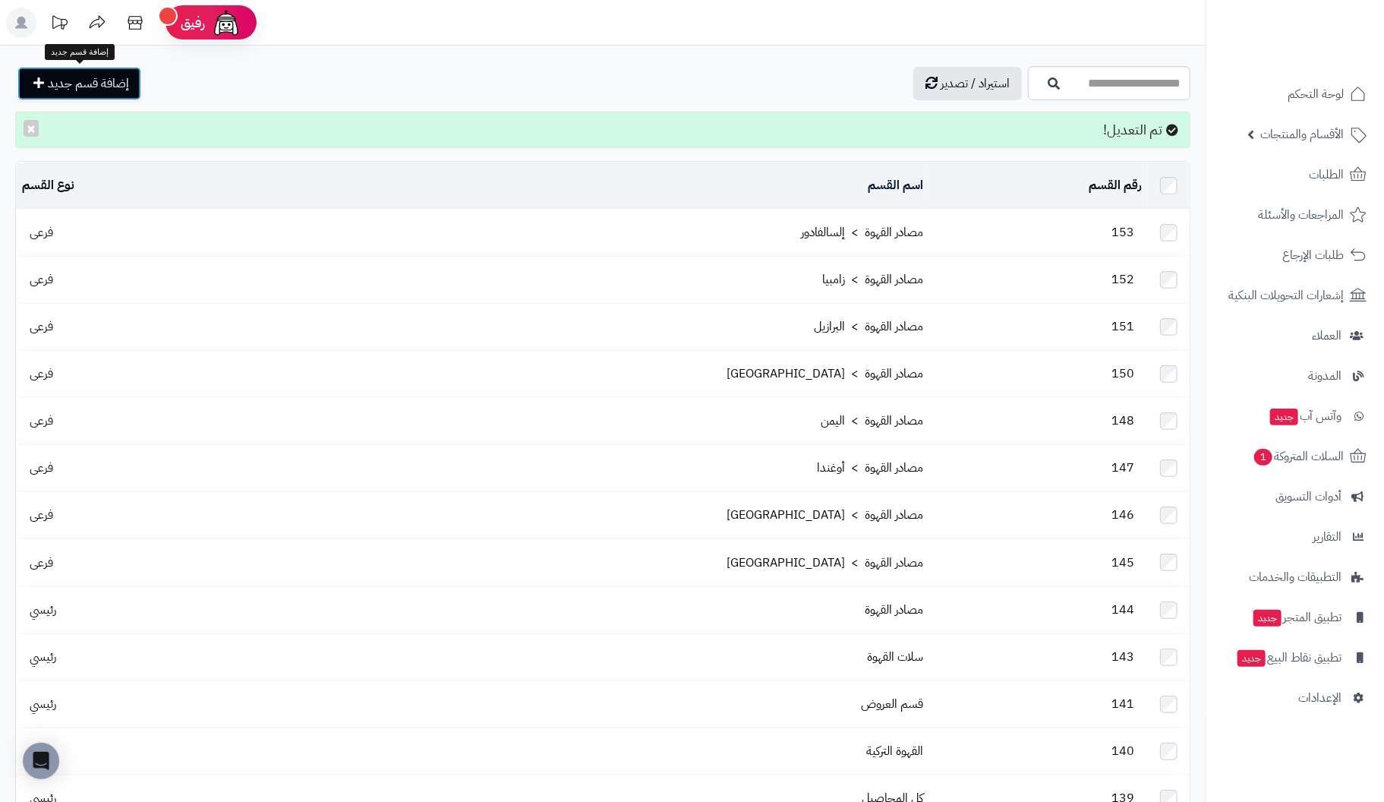
click at [118, 85] on span "إضافة قسم جديد" at bounding box center [88, 83] width 81 height 18
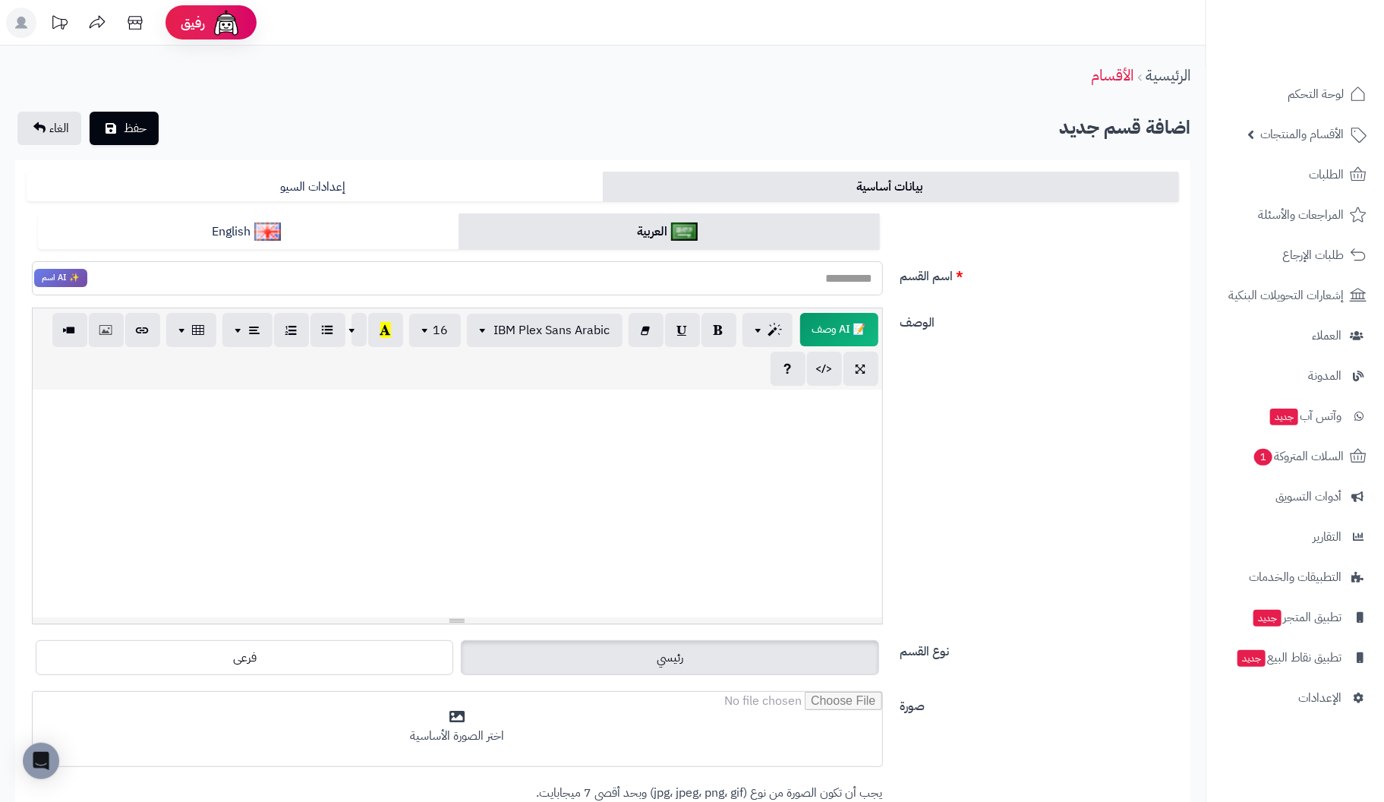
click at [838, 278] on input "اسم القسم" at bounding box center [457, 278] width 851 height 34
type input "*********"
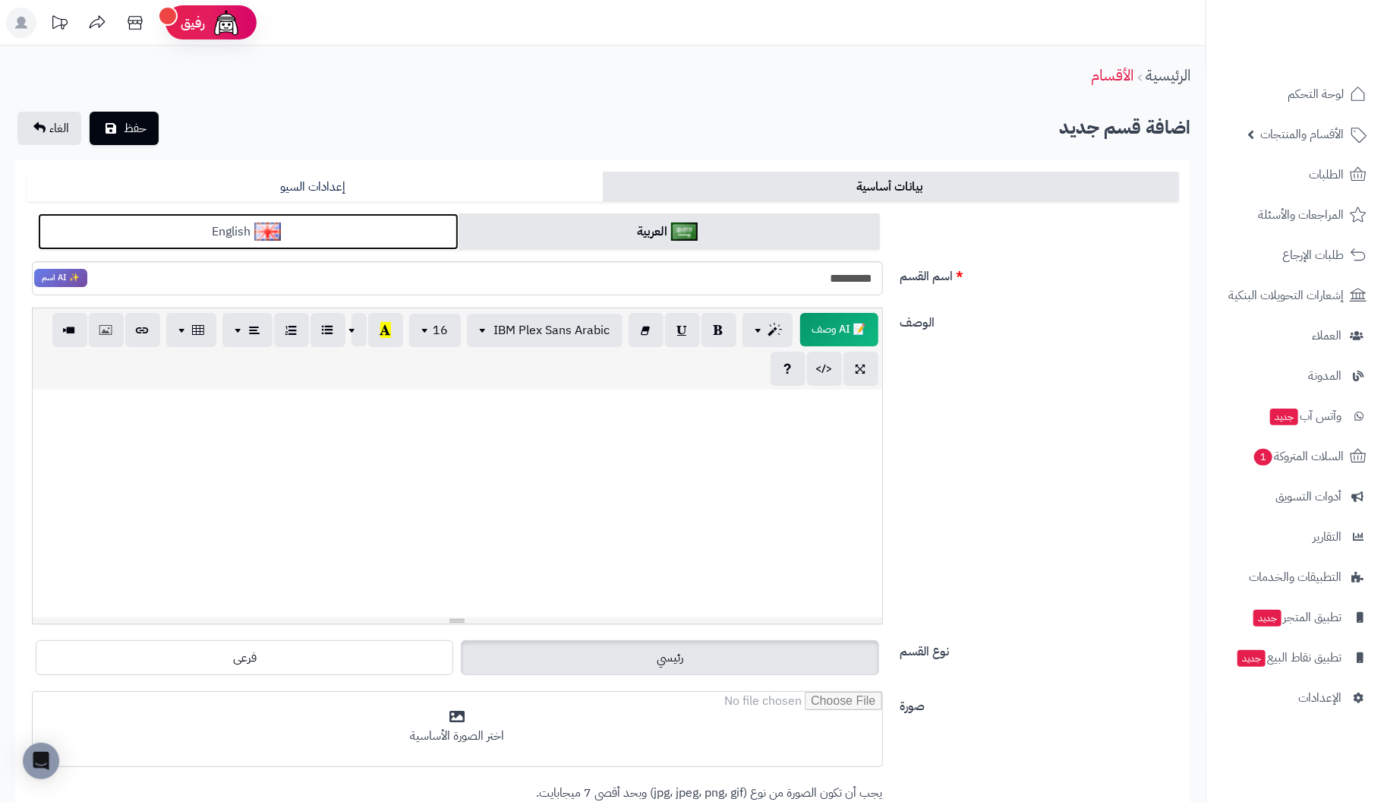
click at [321, 225] on link "English" at bounding box center [248, 231] width 421 height 37
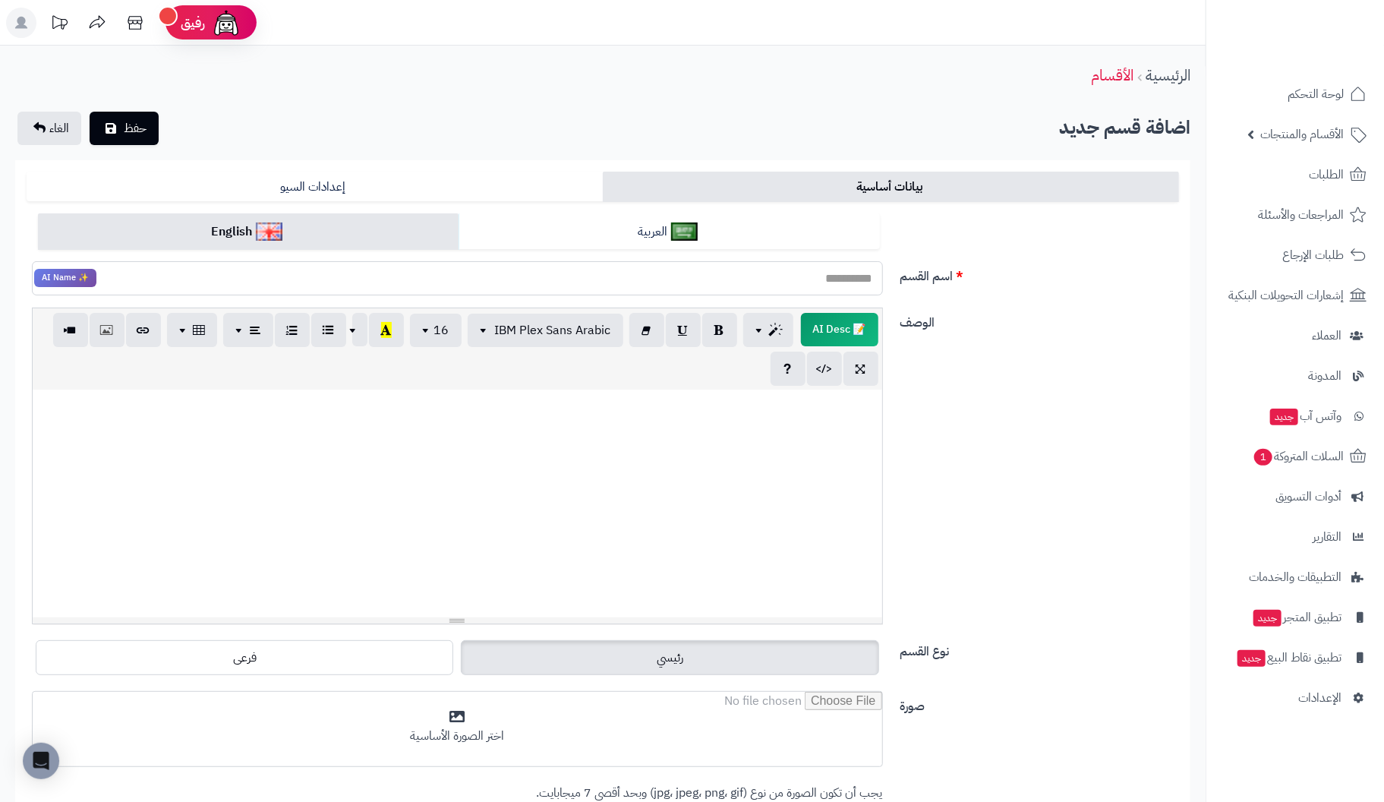
click at [837, 285] on input "اسم القسم" at bounding box center [457, 278] width 851 height 34
type input "*********"
click at [826, 419] on div at bounding box center [457, 503] width 849 height 228
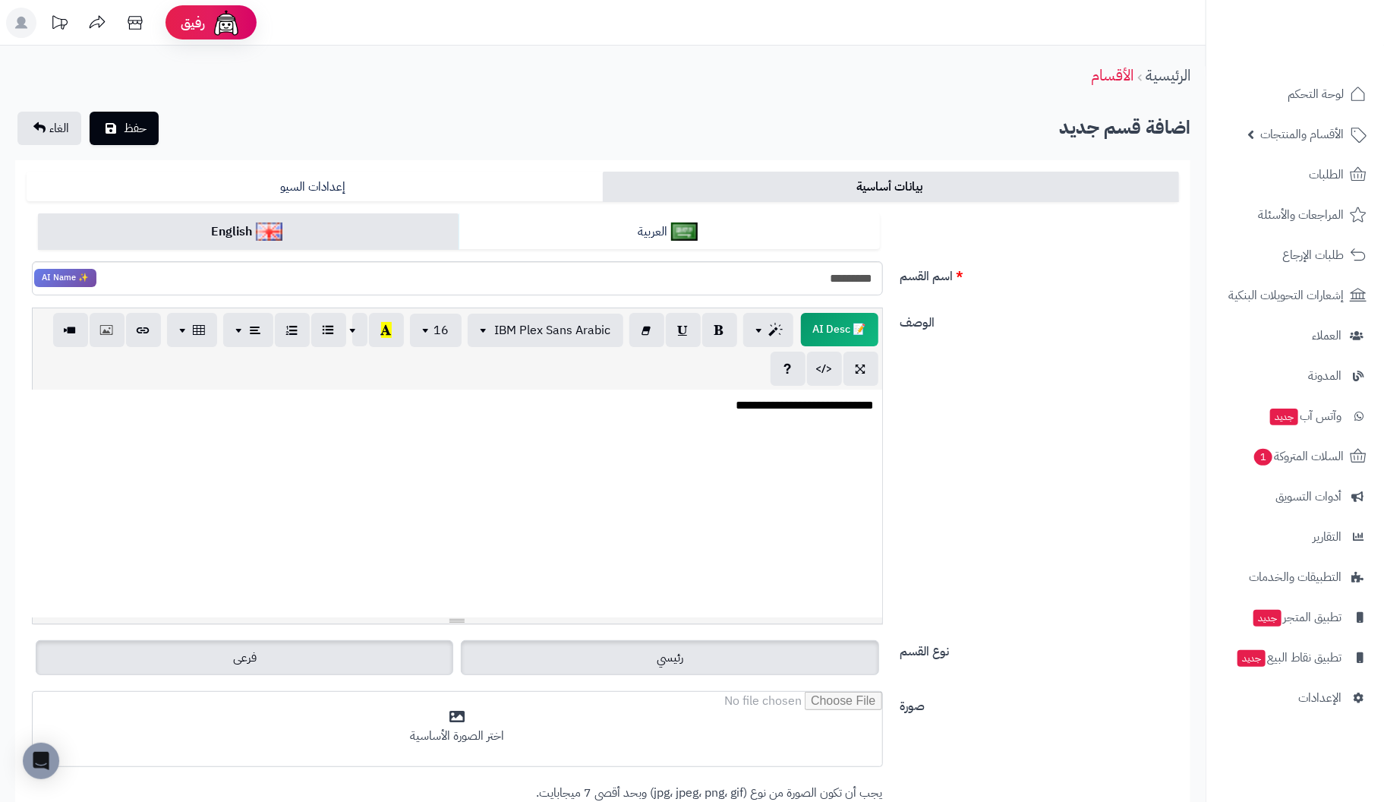
click at [354, 647] on label "فرعى" at bounding box center [244, 657] width 417 height 35
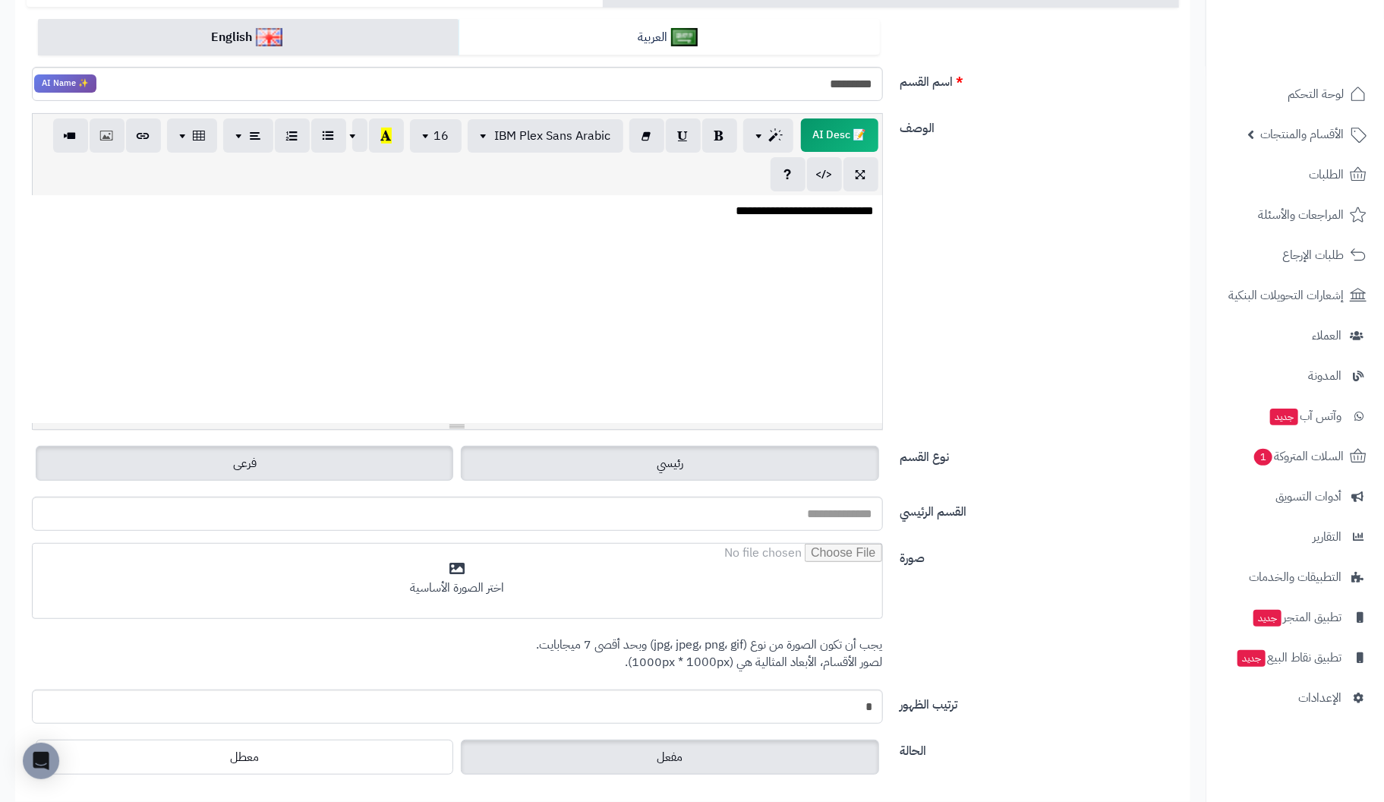
scroll to position [303, 0]
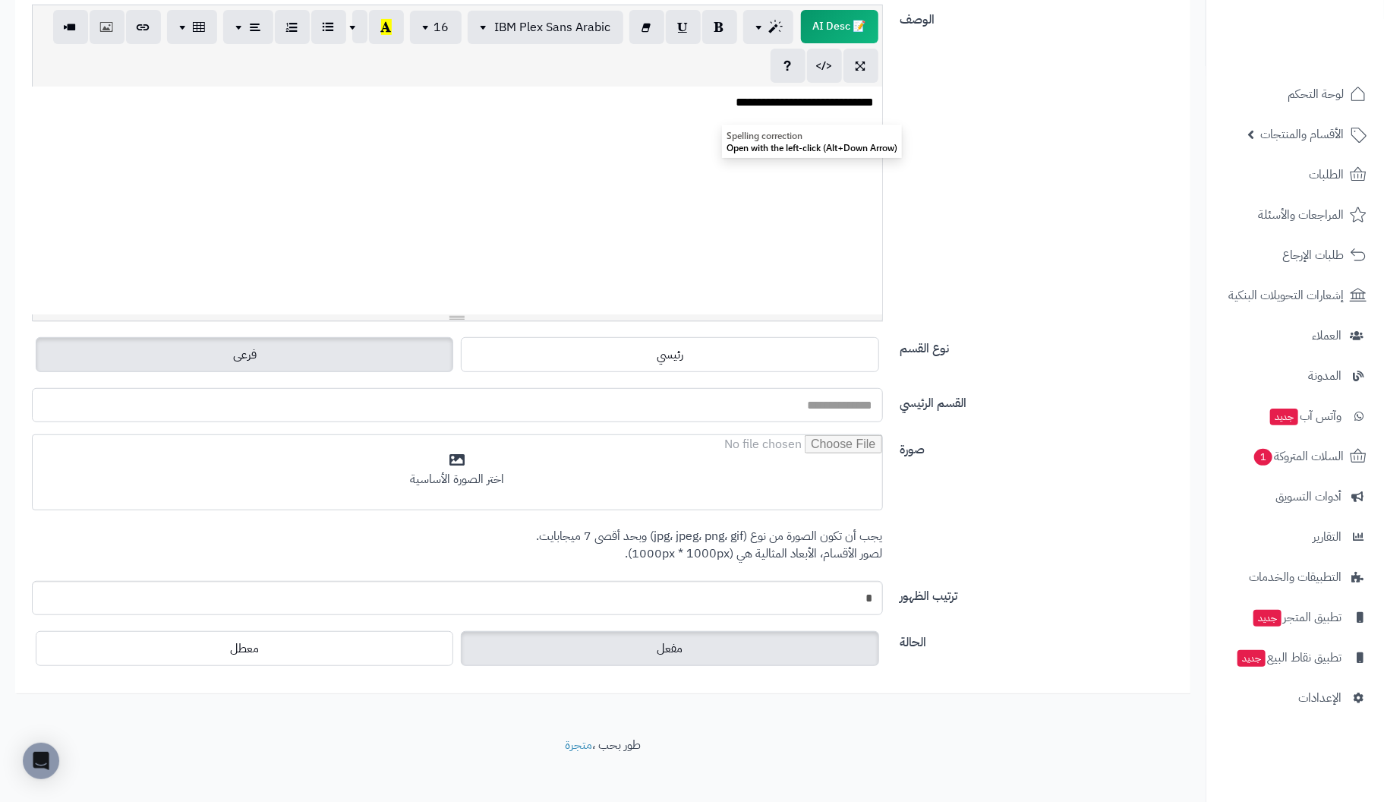
click at [785, 400] on input "القسم الرئيسي" at bounding box center [457, 405] width 851 height 34
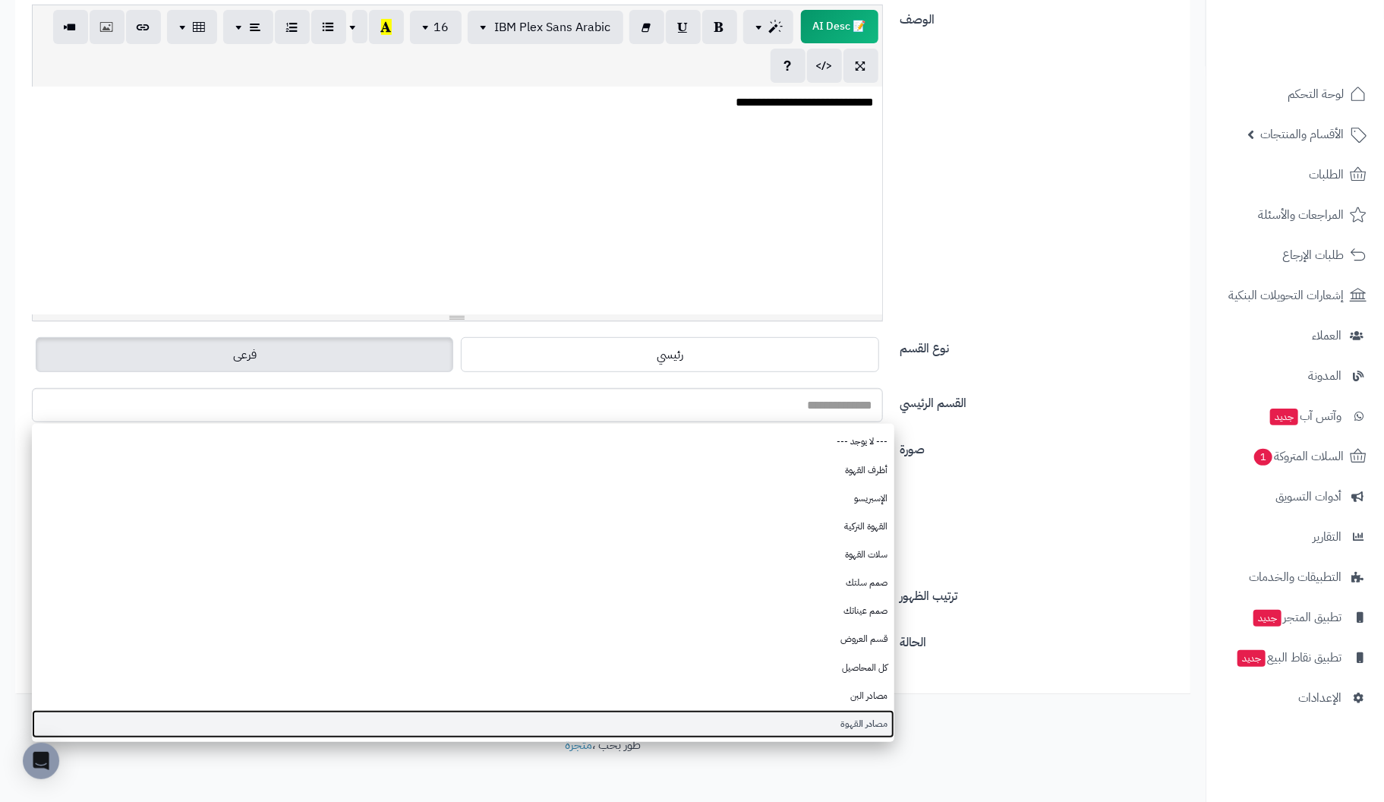
click at [853, 720] on link "مصادر القهوة" at bounding box center [463, 724] width 862 height 28
type input "**********"
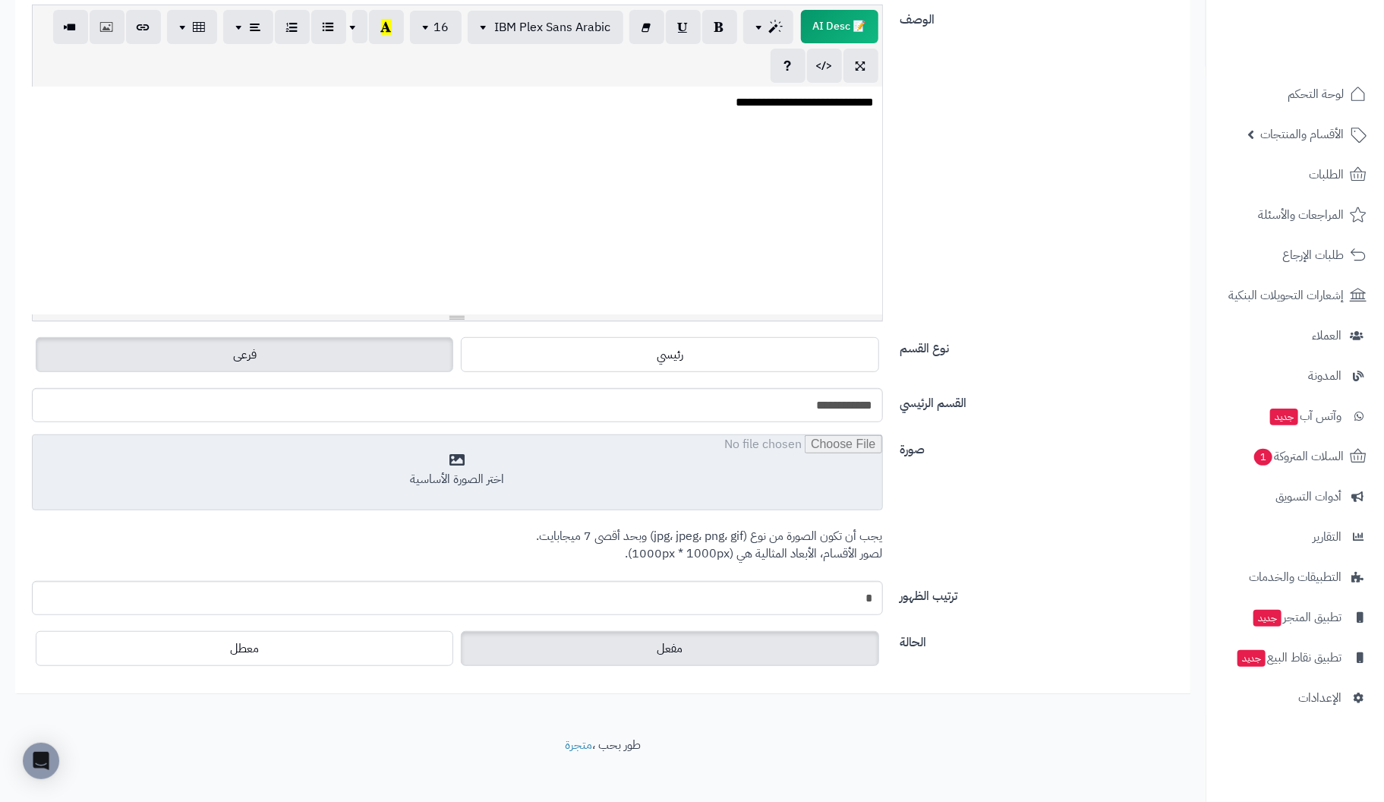
click at [463, 477] on input "file" at bounding box center [457, 473] width 849 height 76
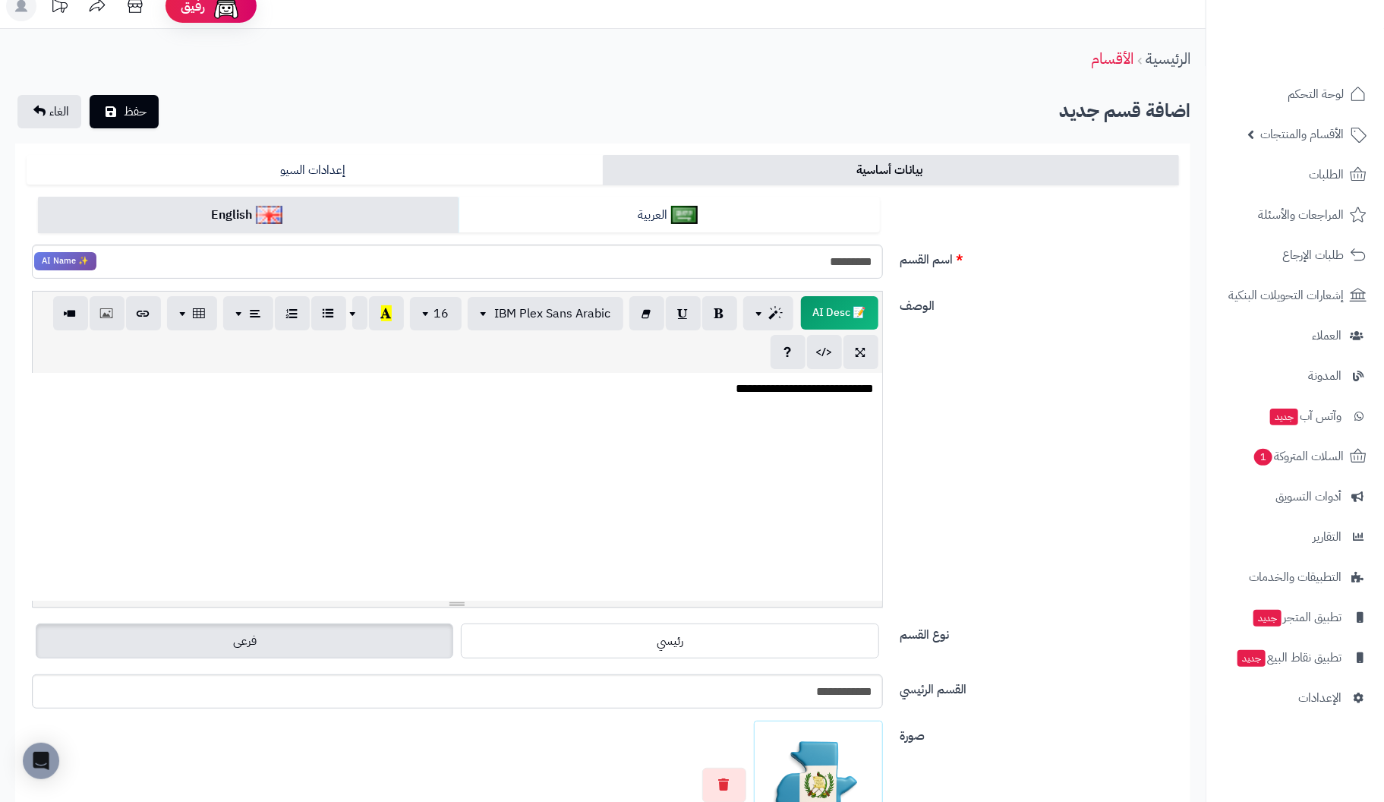
scroll to position [0, 0]
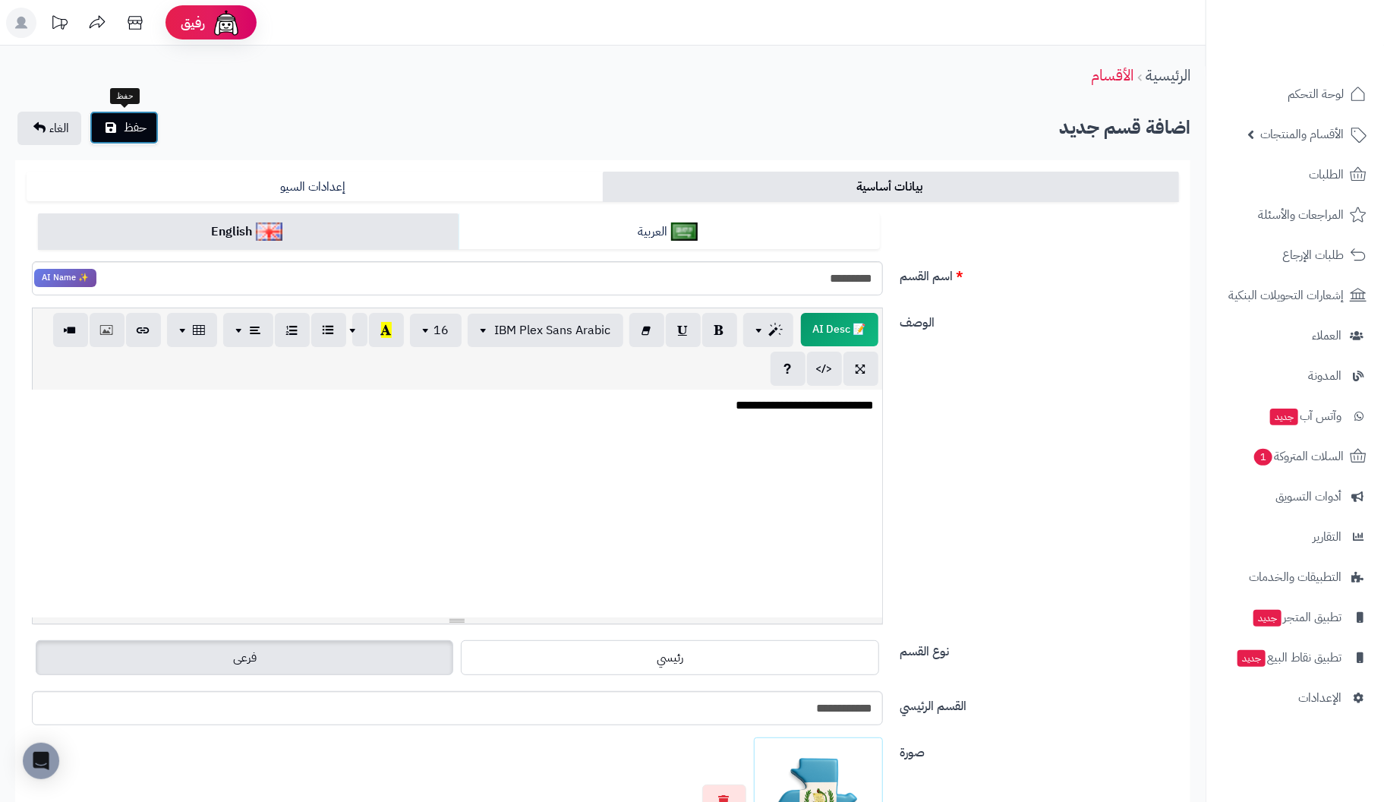
click at [134, 134] on span "حفظ" at bounding box center [135, 127] width 23 height 18
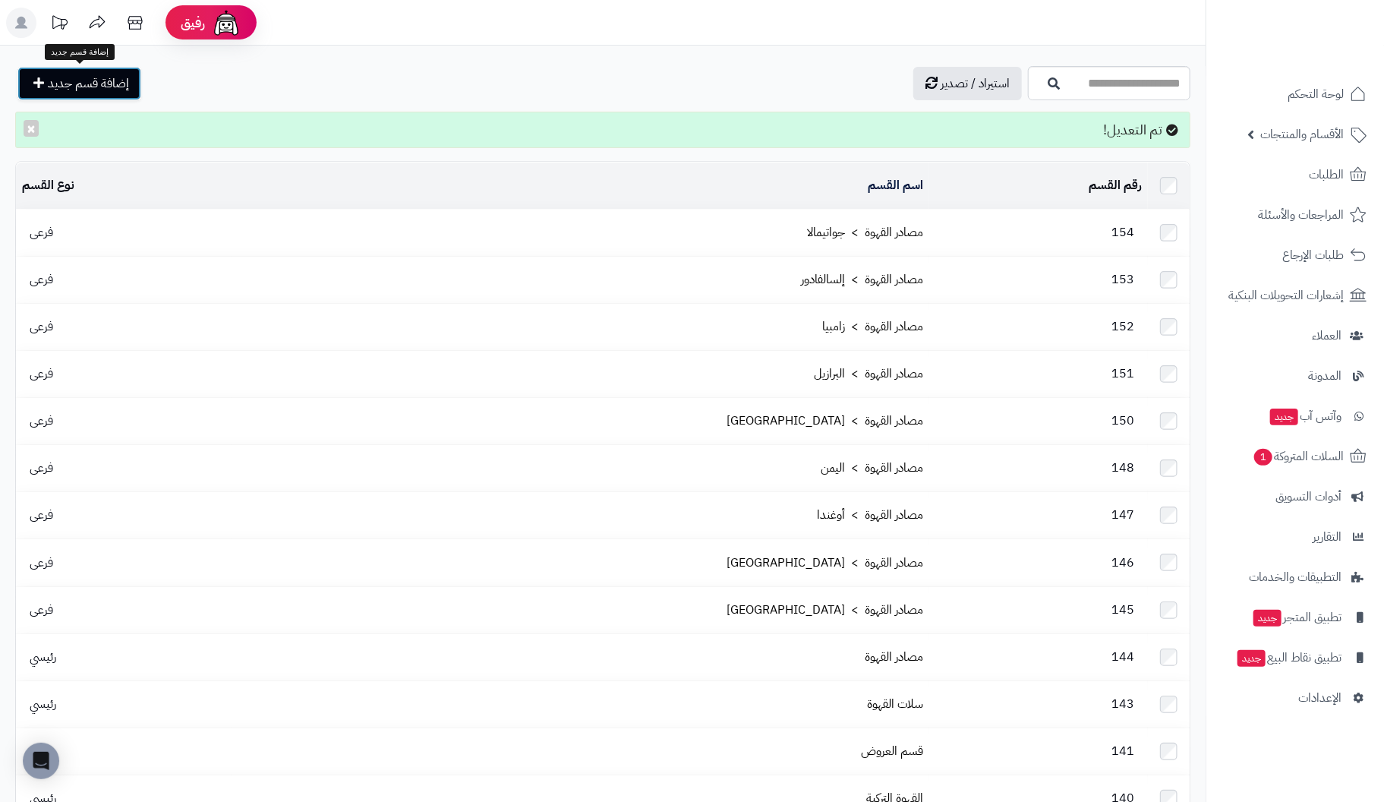
click at [80, 80] on span "إضافة قسم جديد" at bounding box center [88, 83] width 81 height 18
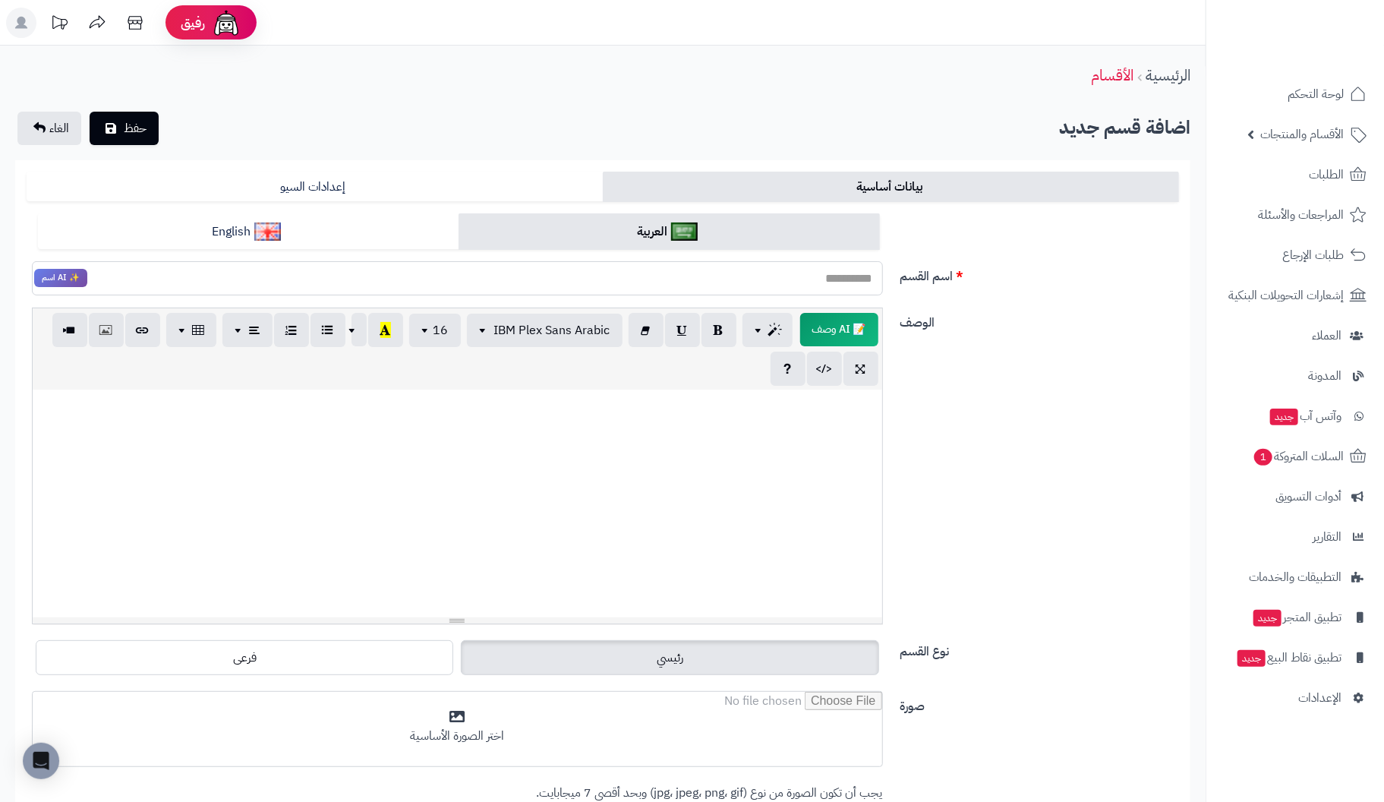
click at [825, 288] on input "اسم القسم" at bounding box center [457, 278] width 851 height 34
type input "********"
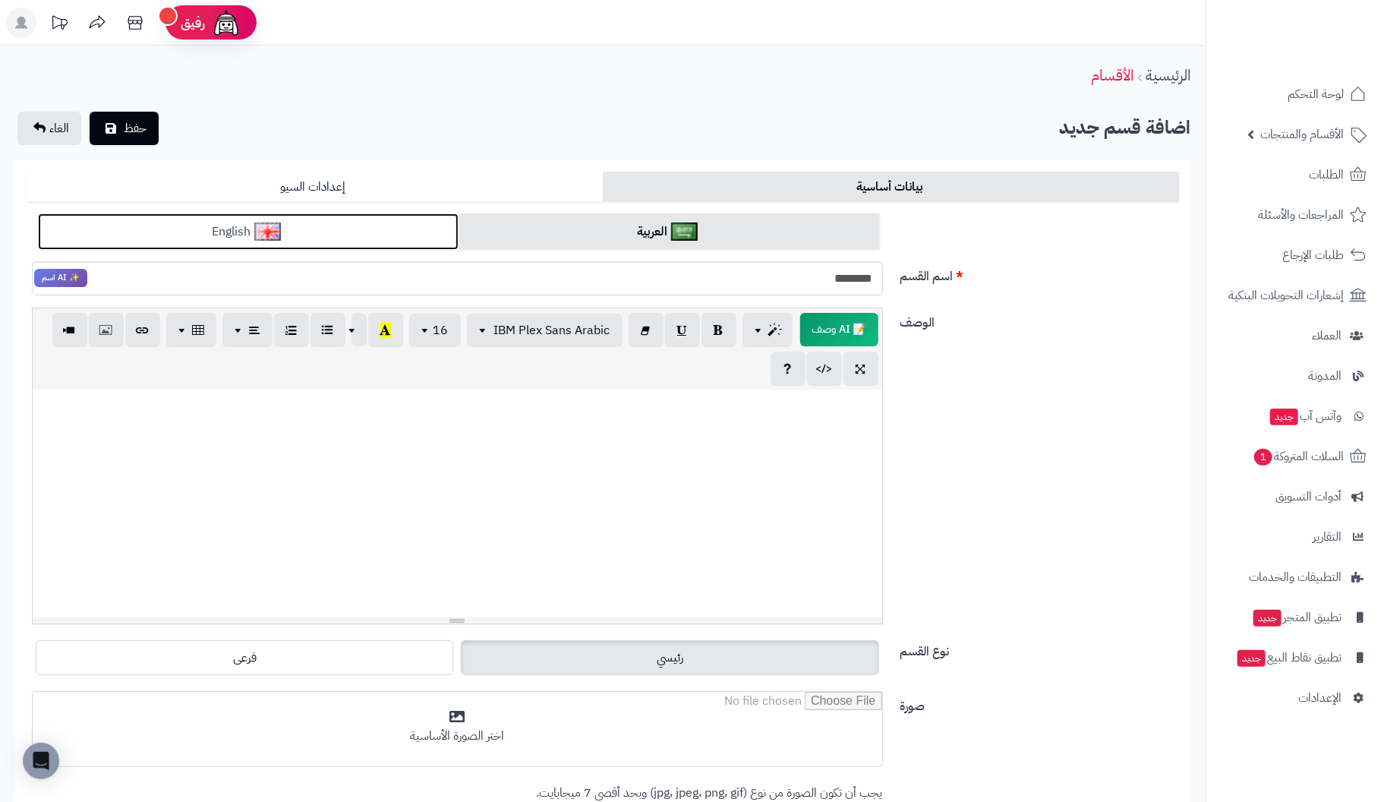
click at [322, 226] on link "English" at bounding box center [248, 231] width 421 height 37
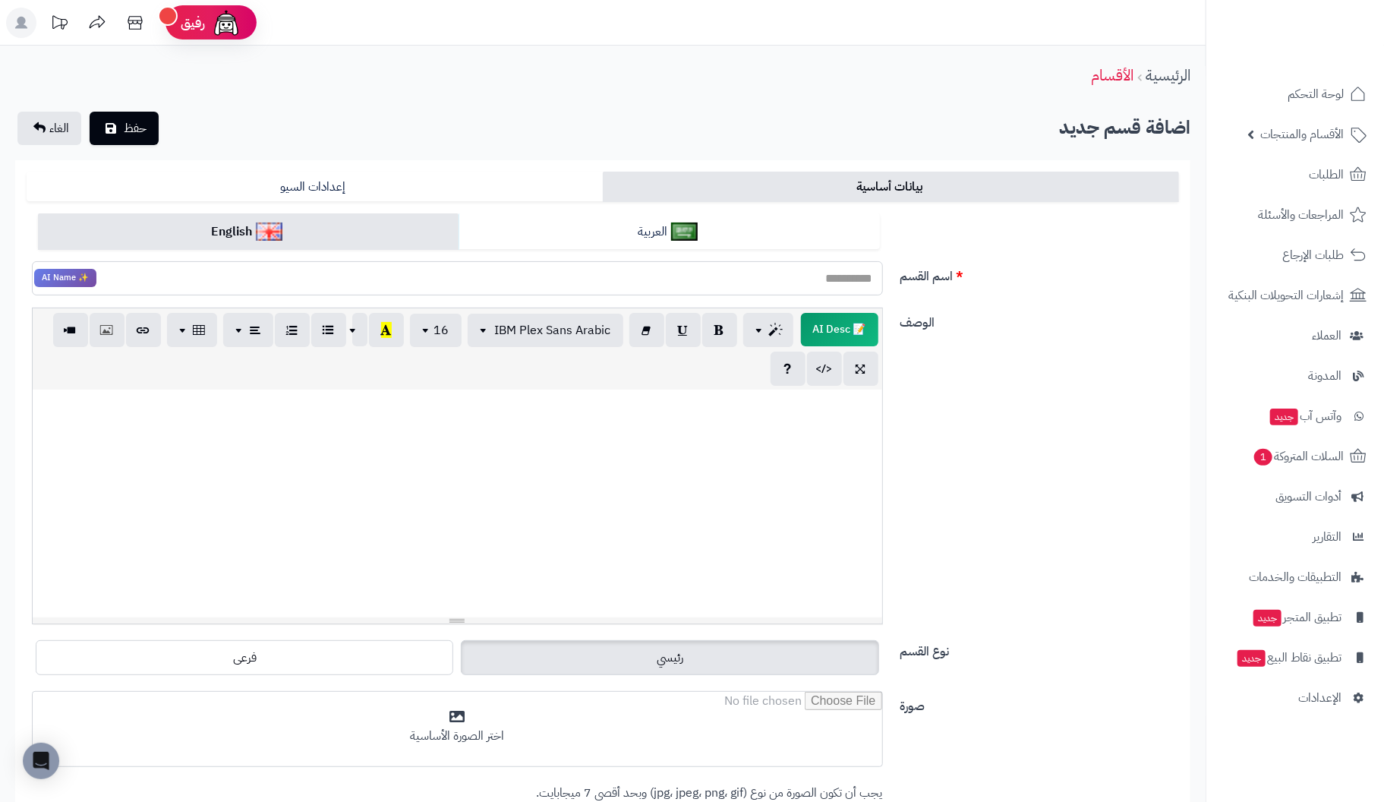
click at [632, 285] on input "اسم القسم" at bounding box center [457, 278] width 851 height 34
type input "*********"
click at [824, 432] on div at bounding box center [457, 503] width 849 height 228
click at [852, 275] on input "*********" at bounding box center [457, 278] width 851 height 34
click at [774, 282] on input "**********" at bounding box center [457, 278] width 851 height 34
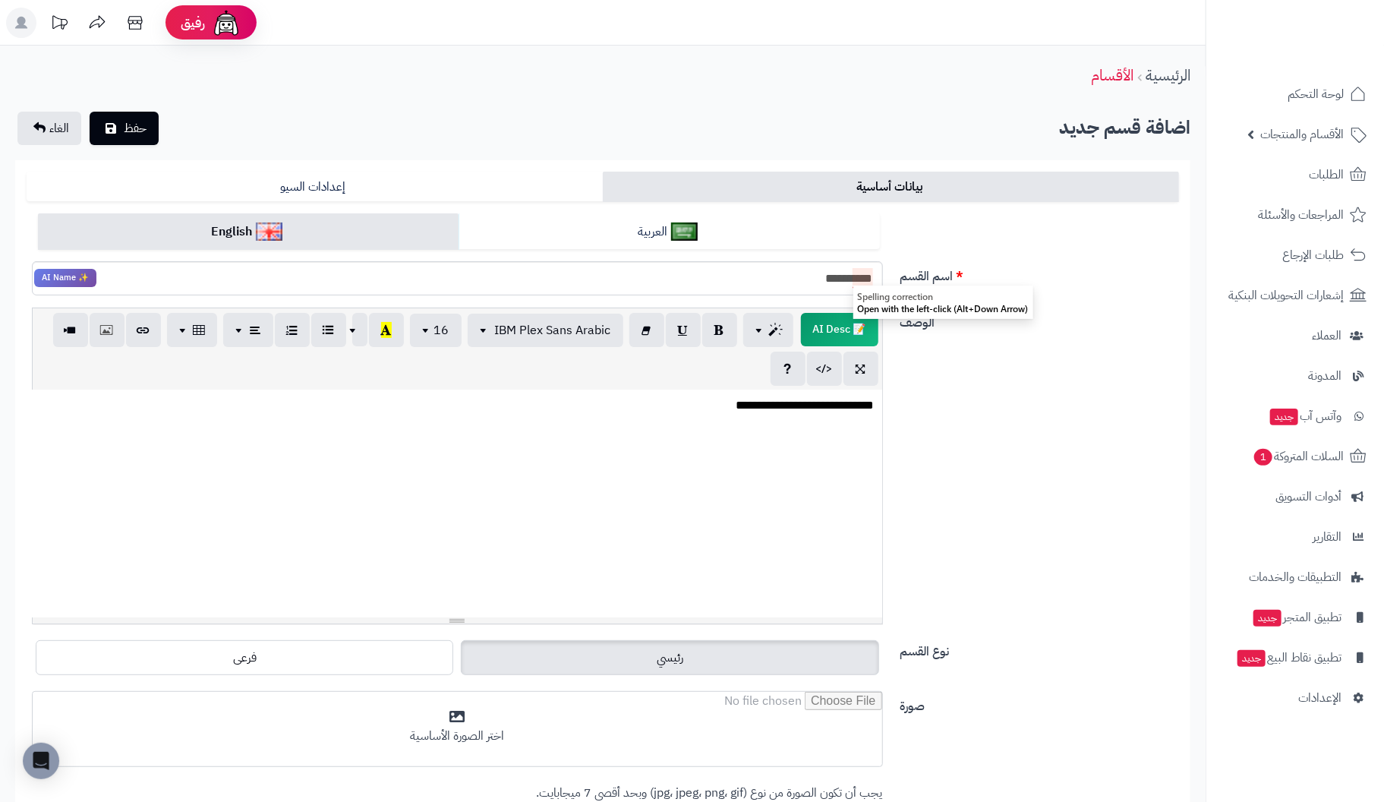
click at [799, 412] on p "**********" at bounding box center [456, 405] width 835 height 17
click at [852, 275] on input "**********" at bounding box center [457, 278] width 851 height 34
type input "**********"
click at [830, 439] on div "**********" at bounding box center [457, 503] width 849 height 228
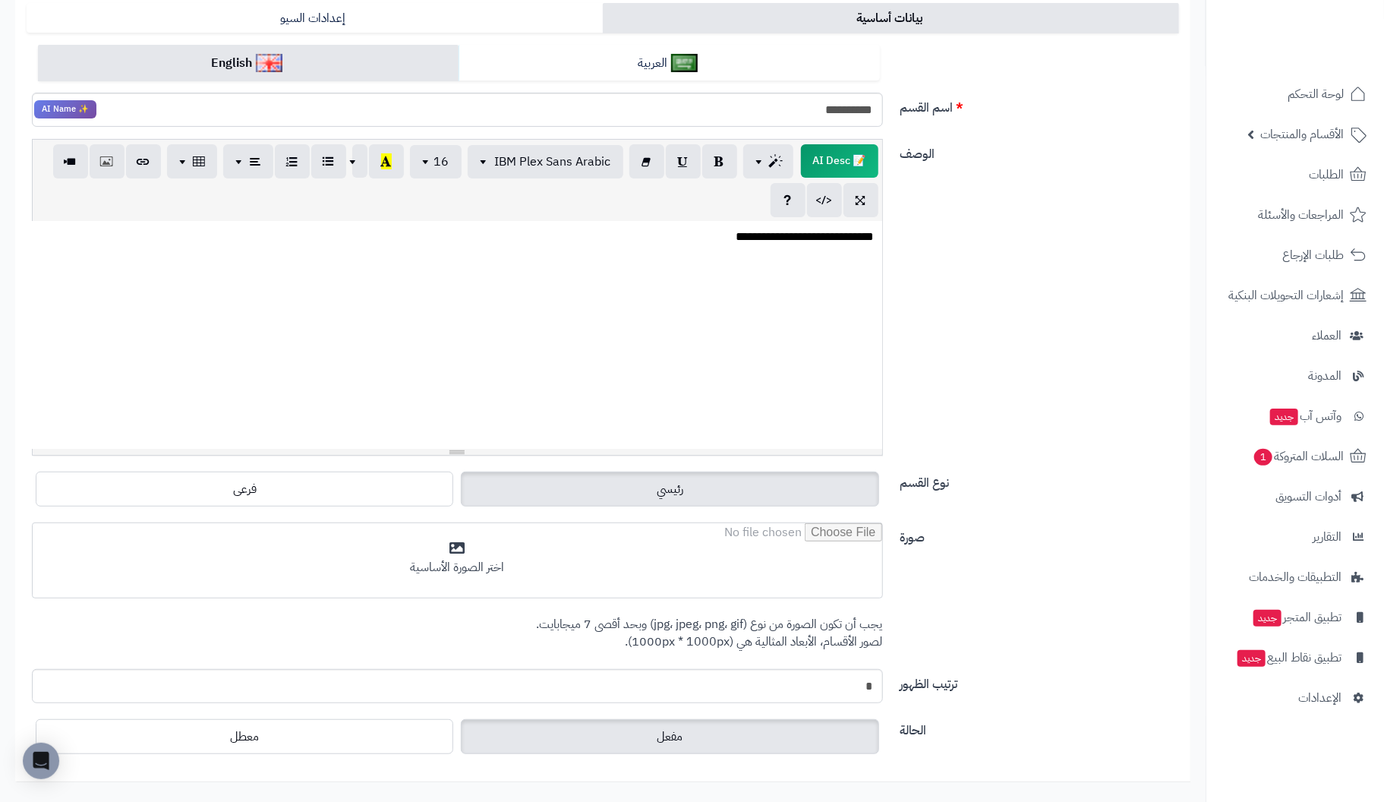
scroll to position [227, 0]
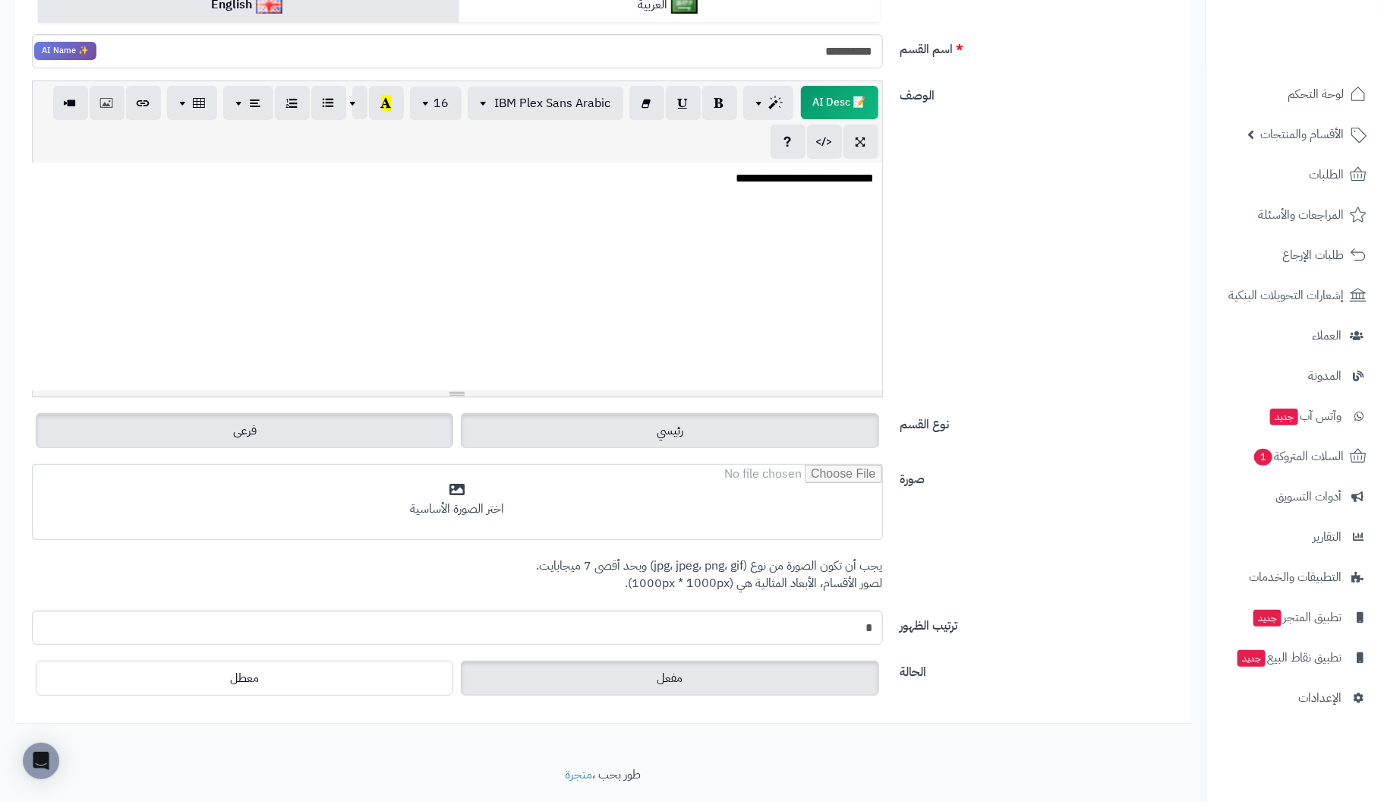
click at [351, 424] on label "فرعى" at bounding box center [244, 430] width 417 height 35
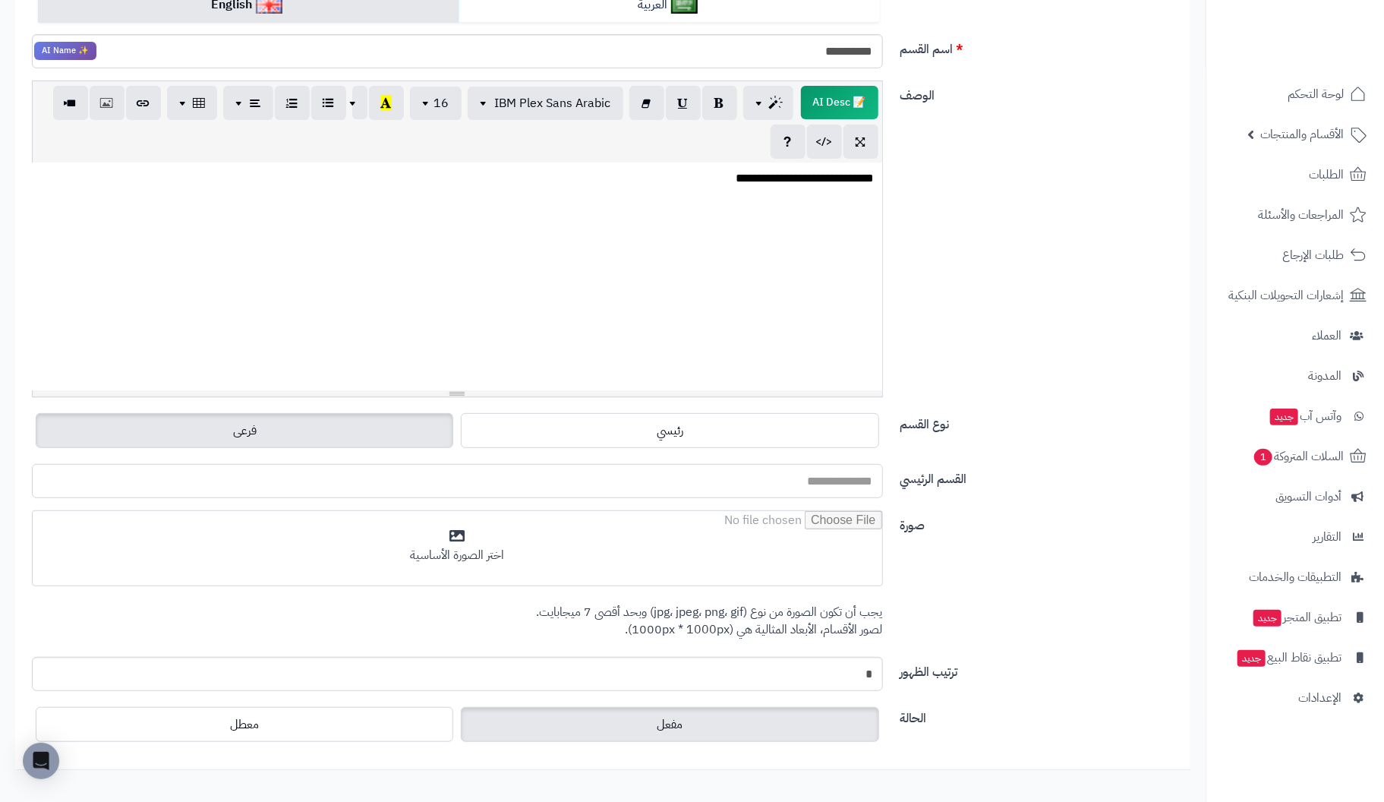
click at [837, 484] on input "القسم الرئيسي" at bounding box center [457, 481] width 851 height 34
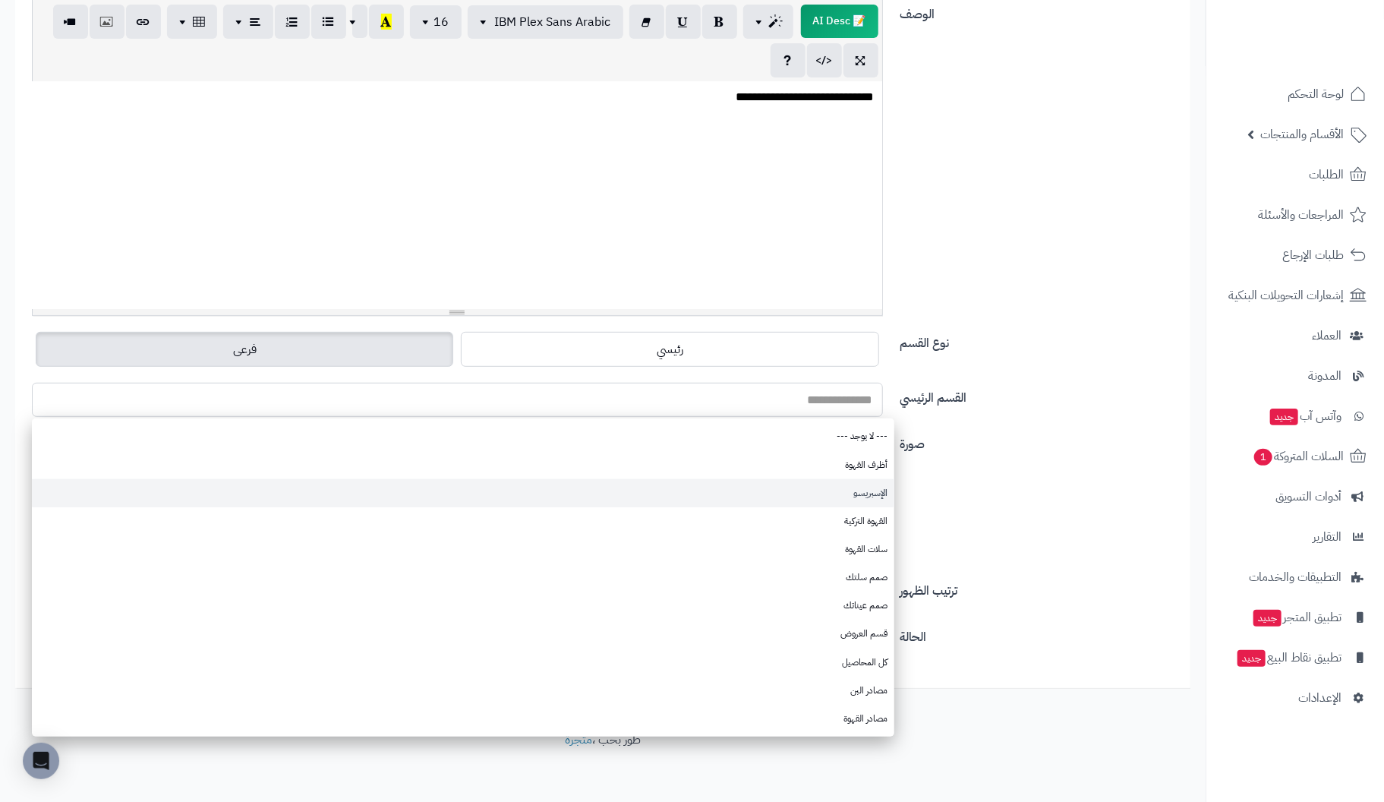
scroll to position [311, 0]
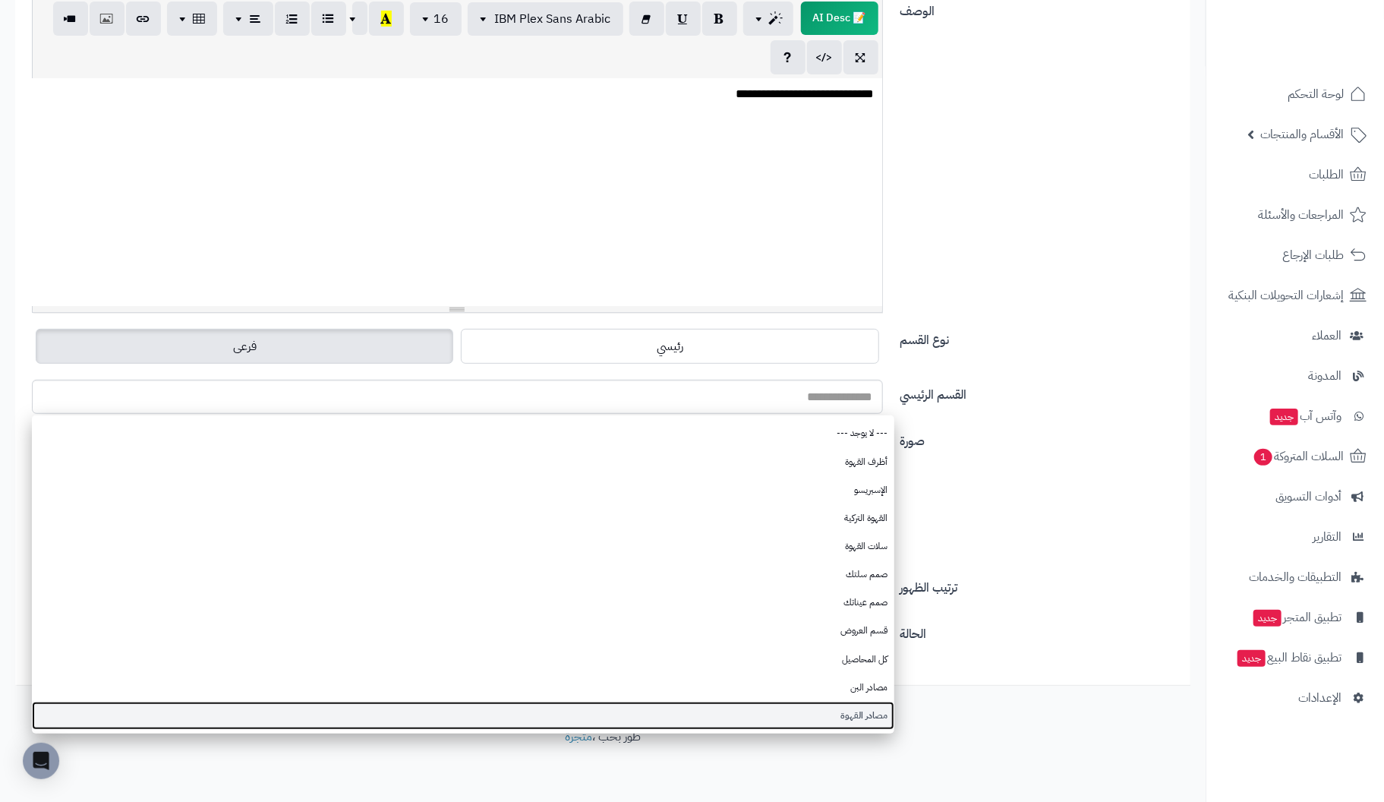
click at [855, 711] on link "مصادر القهوة" at bounding box center [463, 715] width 862 height 28
type input "**********"
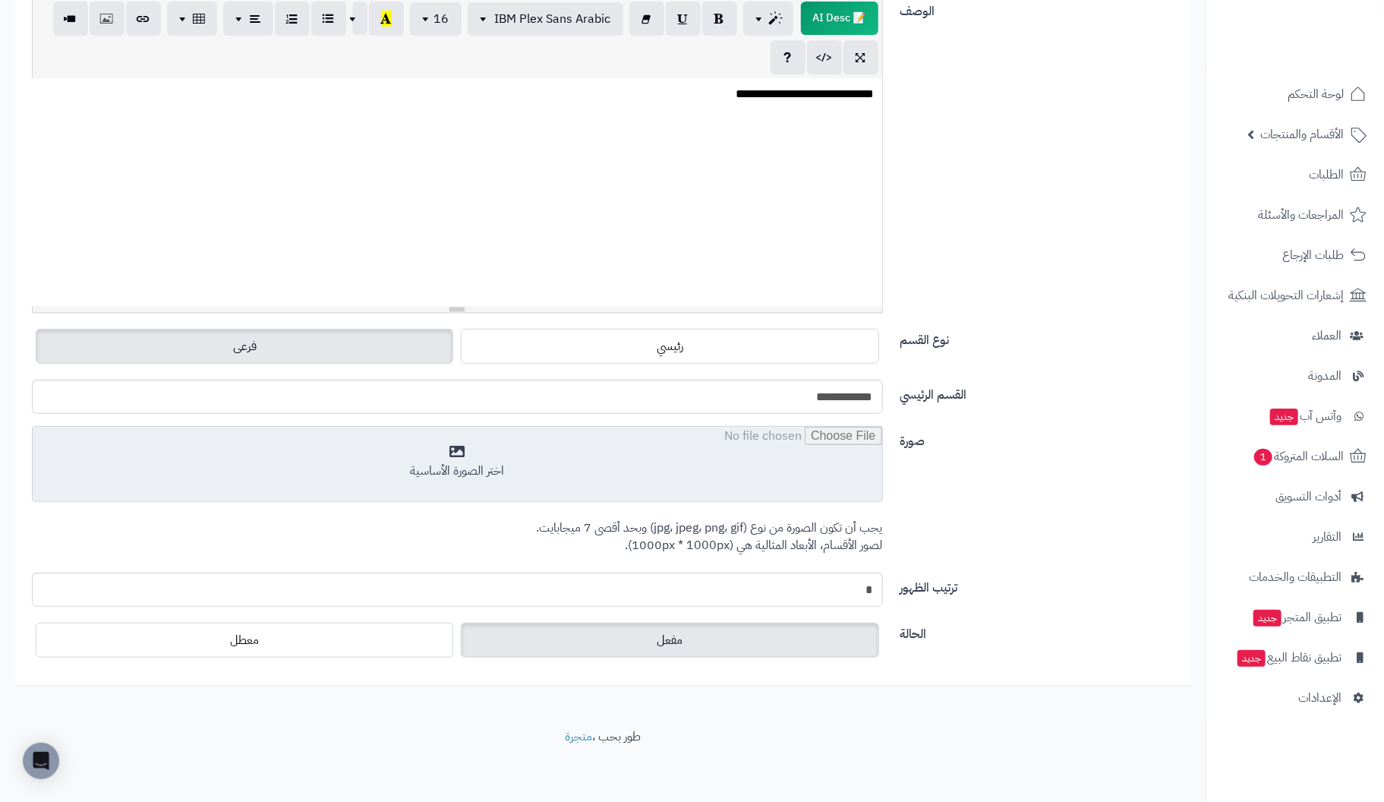
click at [469, 457] on input "file" at bounding box center [457, 465] width 849 height 76
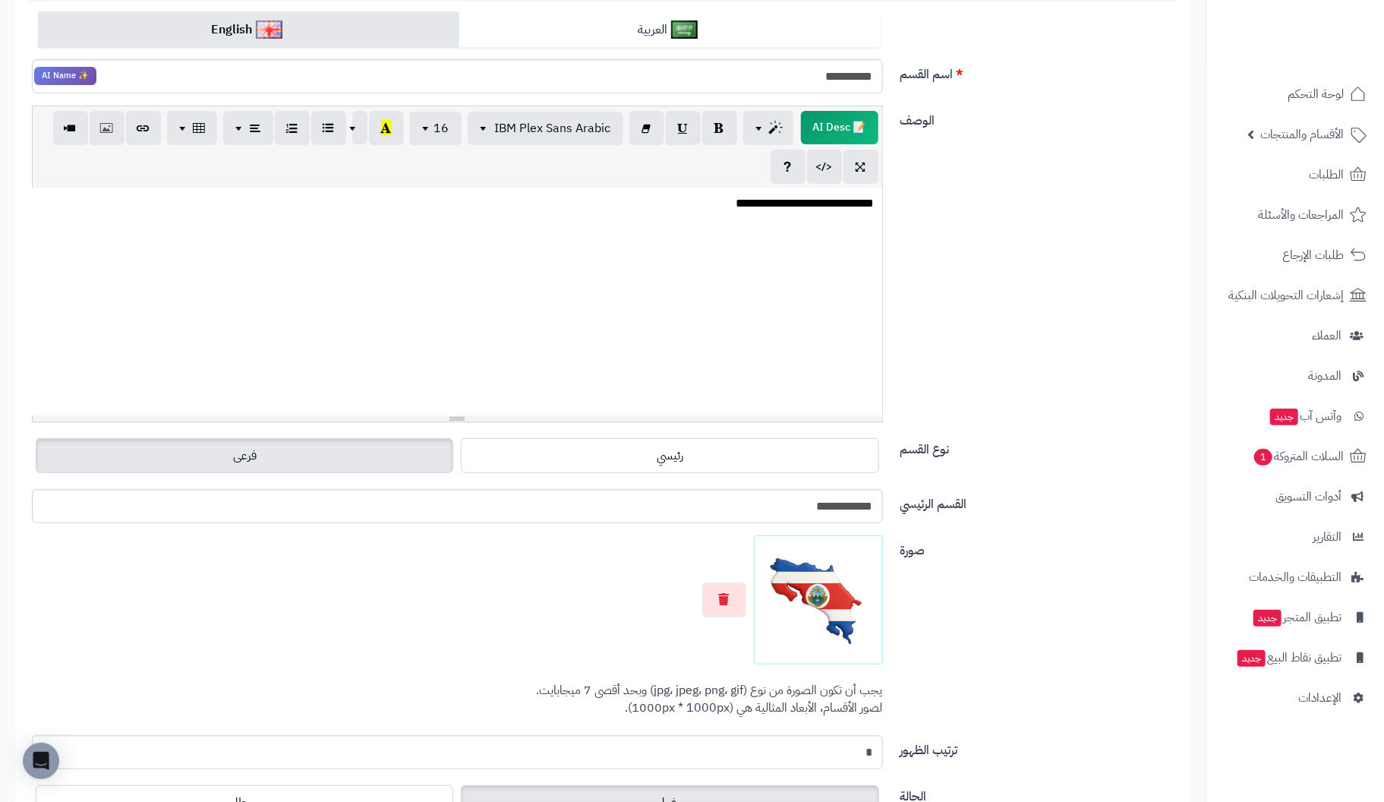
scroll to position [0, 0]
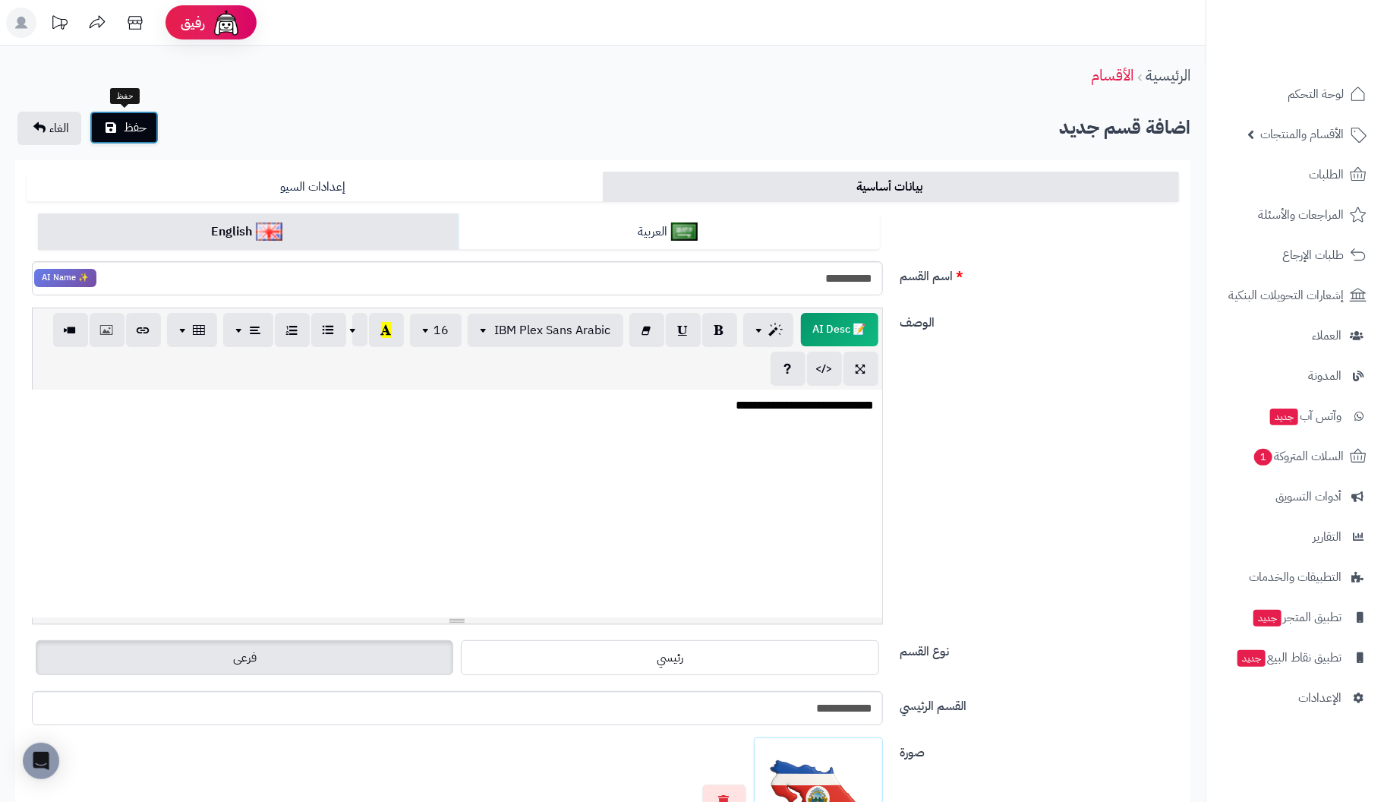
click at [106, 120] on button "حفظ" at bounding box center [124, 127] width 69 height 33
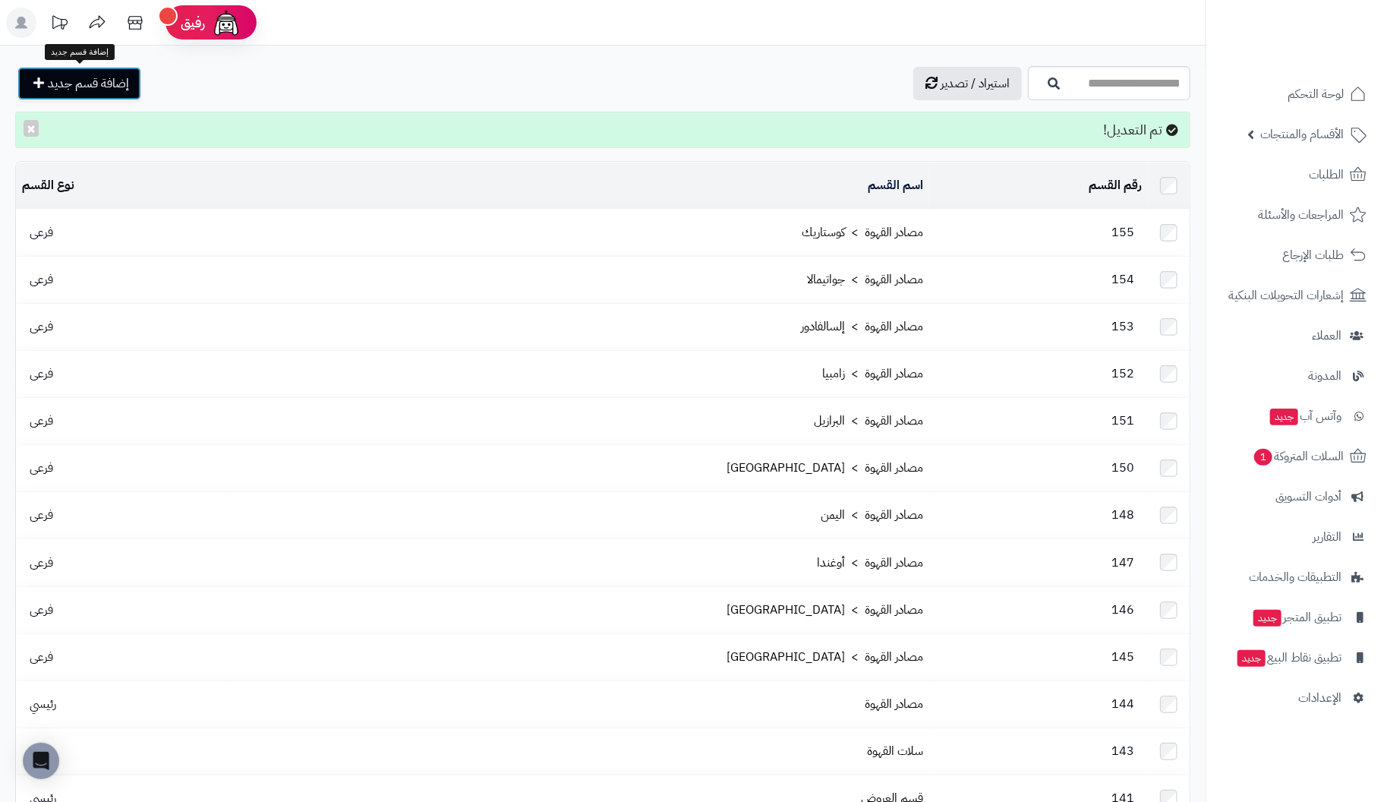
click at [79, 86] on span "إضافة قسم جديد" at bounding box center [88, 83] width 81 height 18
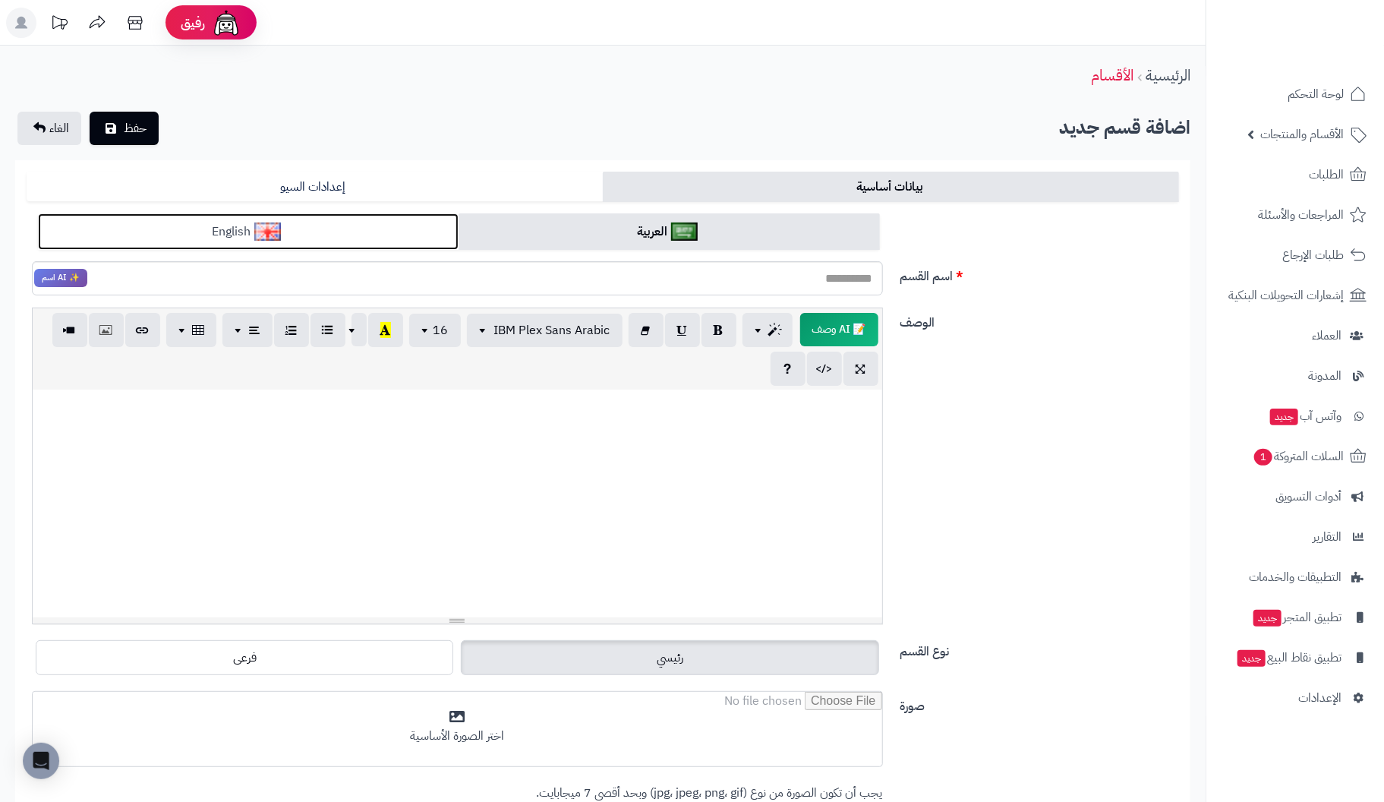
click at [323, 232] on link "English" at bounding box center [248, 231] width 421 height 37
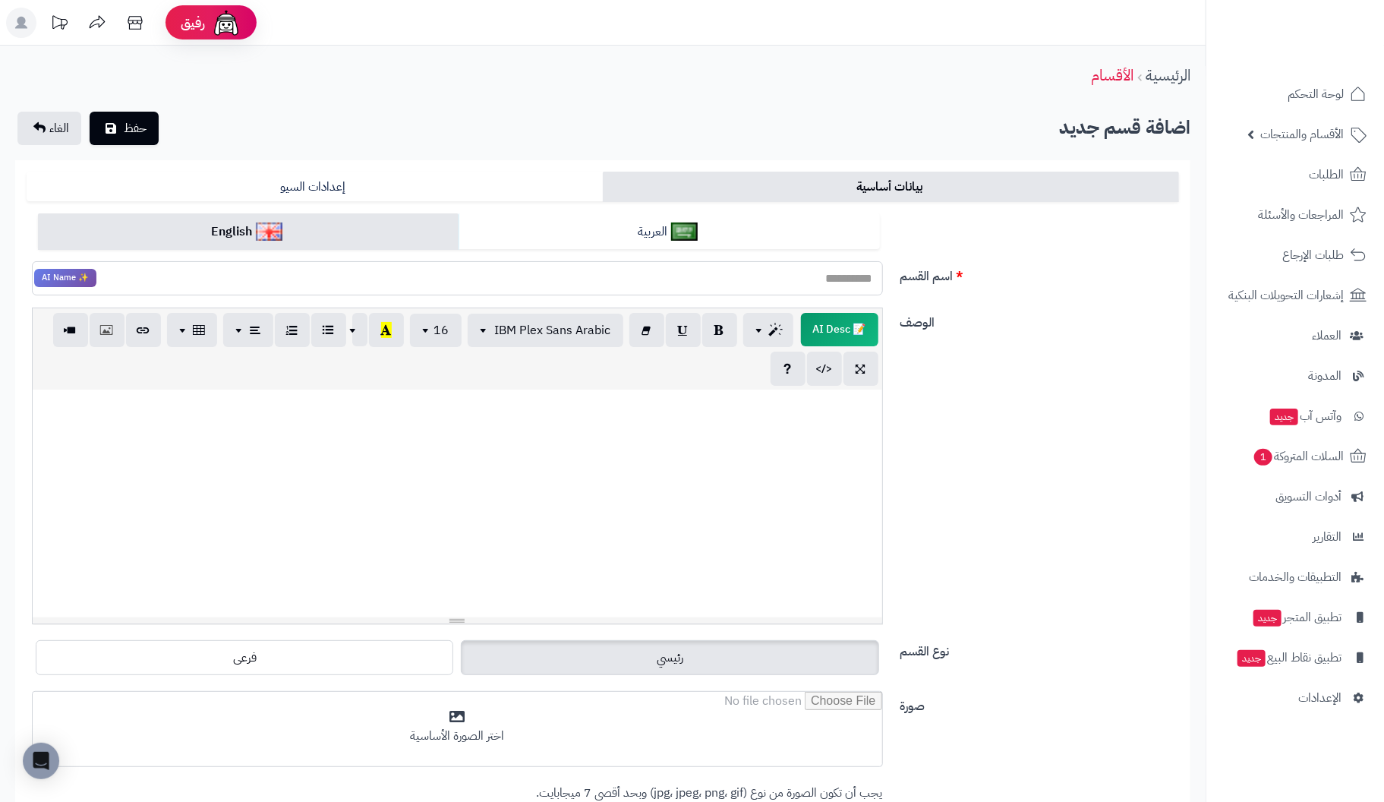
click at [836, 273] on input "اسم القسم" at bounding box center [457, 278] width 851 height 34
type input "**********"
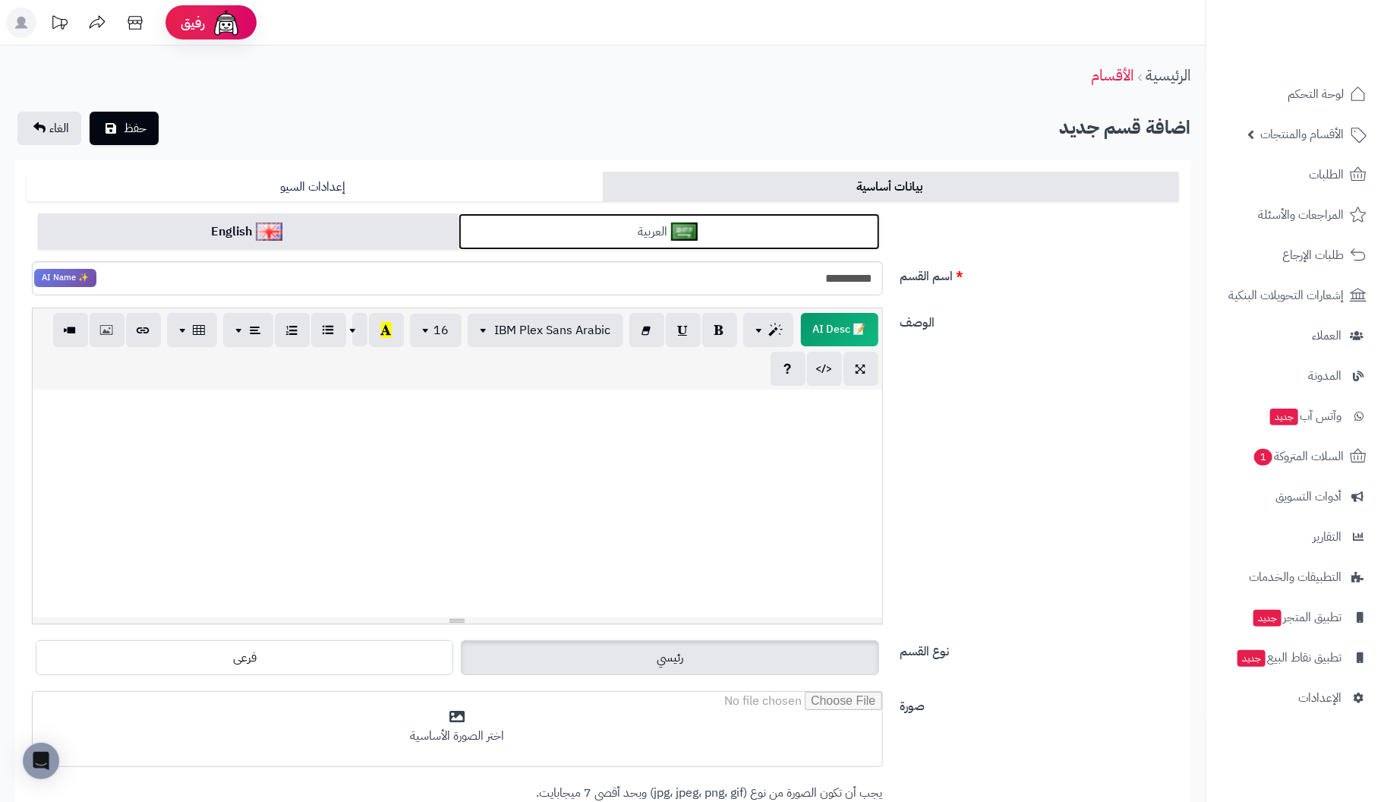
click at [704, 230] on link "العربية" at bounding box center [668, 231] width 421 height 37
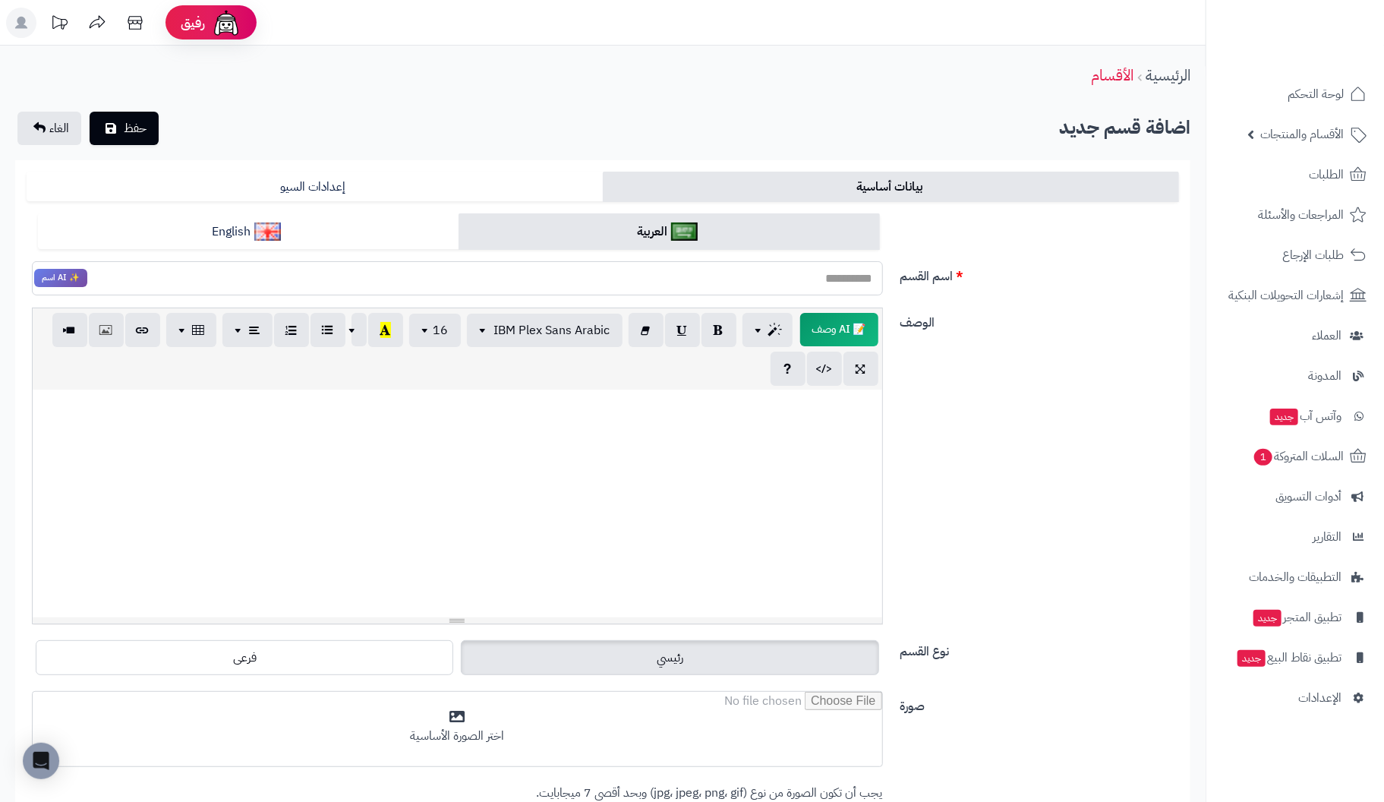
click at [855, 279] on input "اسم القسم" at bounding box center [457, 278] width 851 height 34
type input "**********"
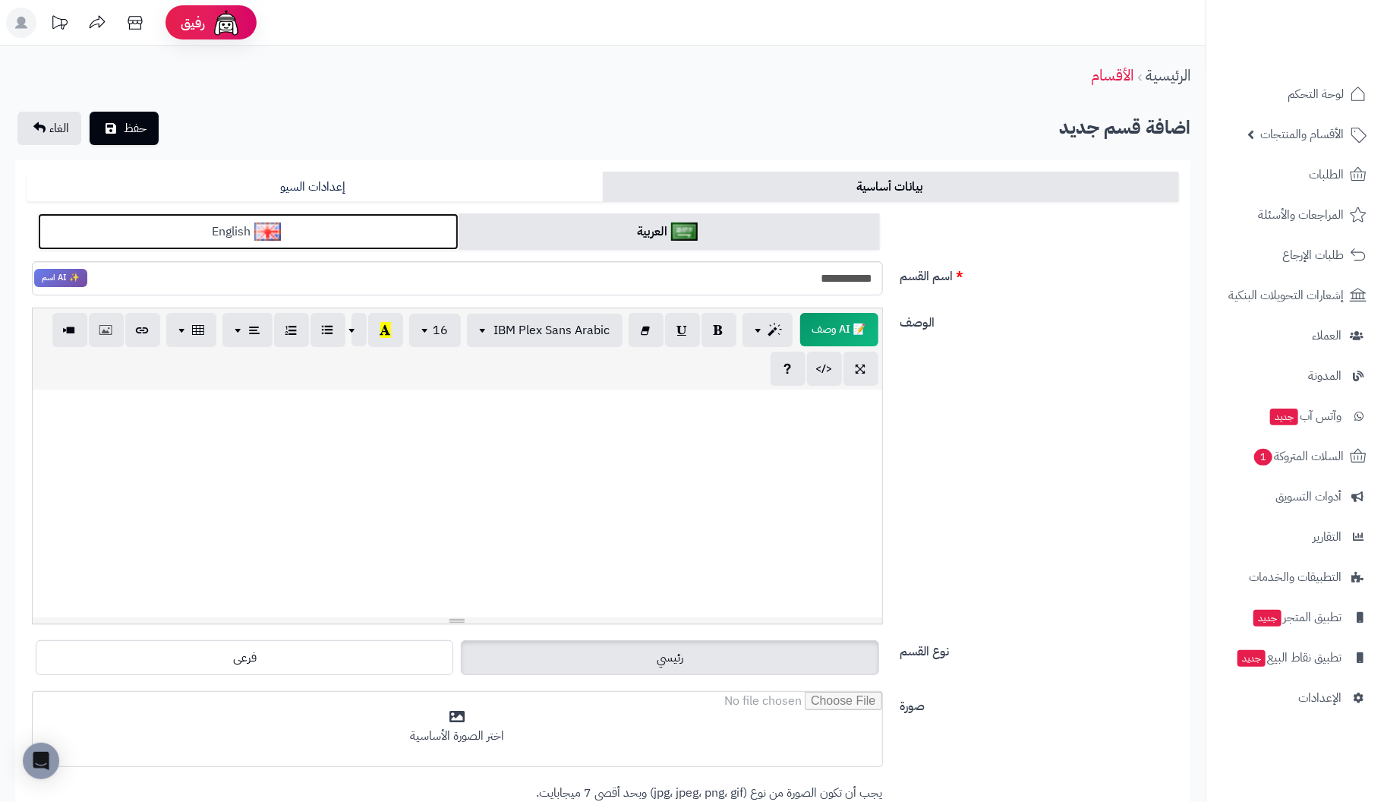
click at [338, 233] on link "English" at bounding box center [248, 231] width 421 height 37
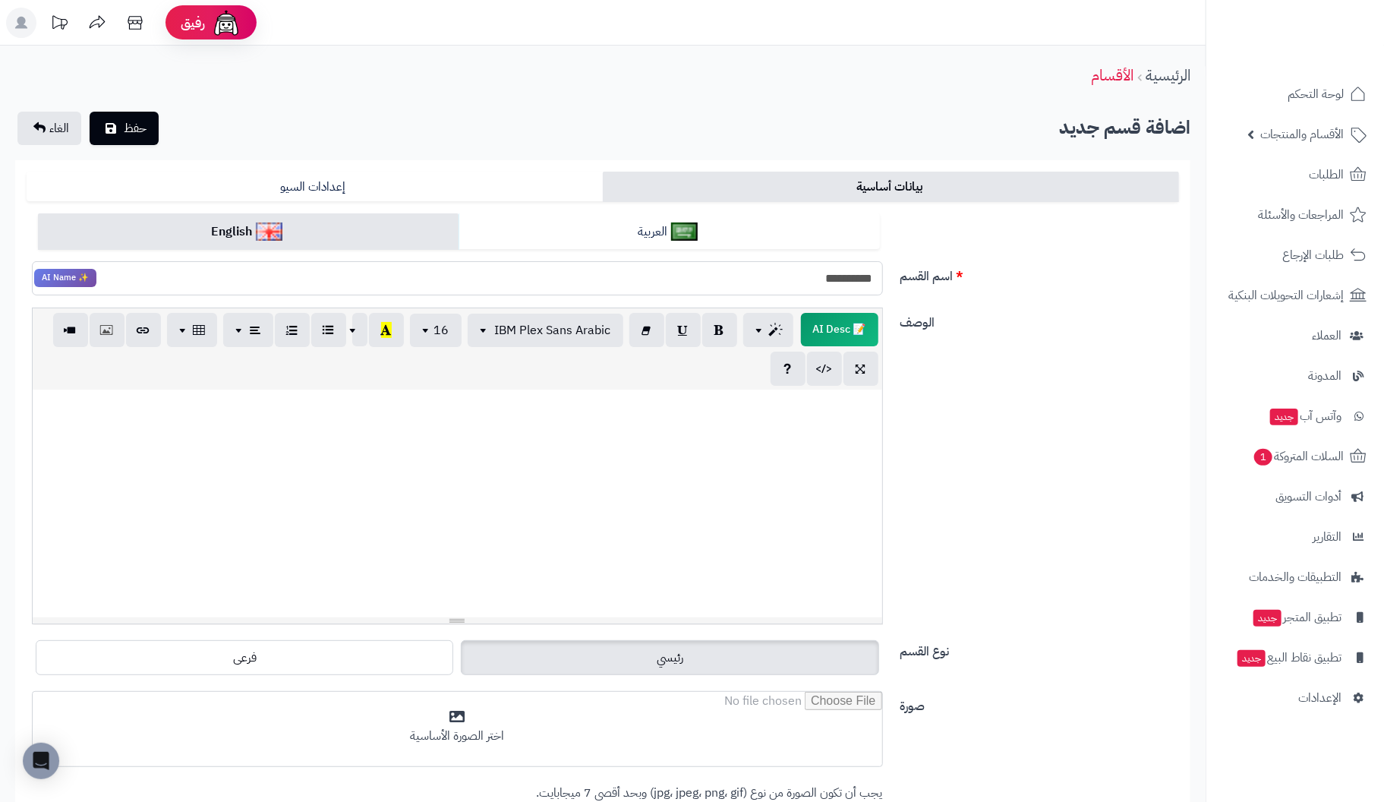
click at [871, 274] on input "**********" at bounding box center [457, 278] width 851 height 34
type input "**********"
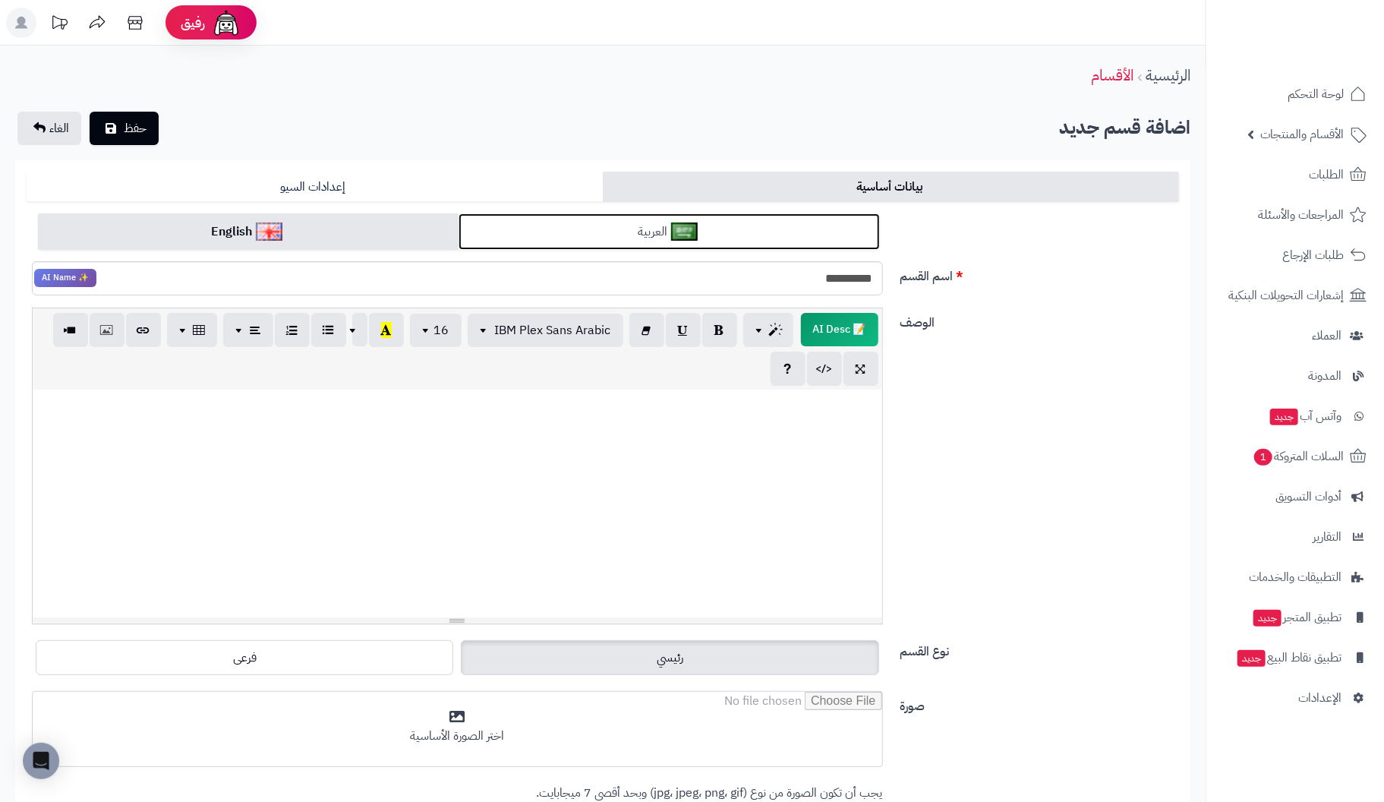
click at [569, 231] on link "العربية" at bounding box center [668, 231] width 421 height 37
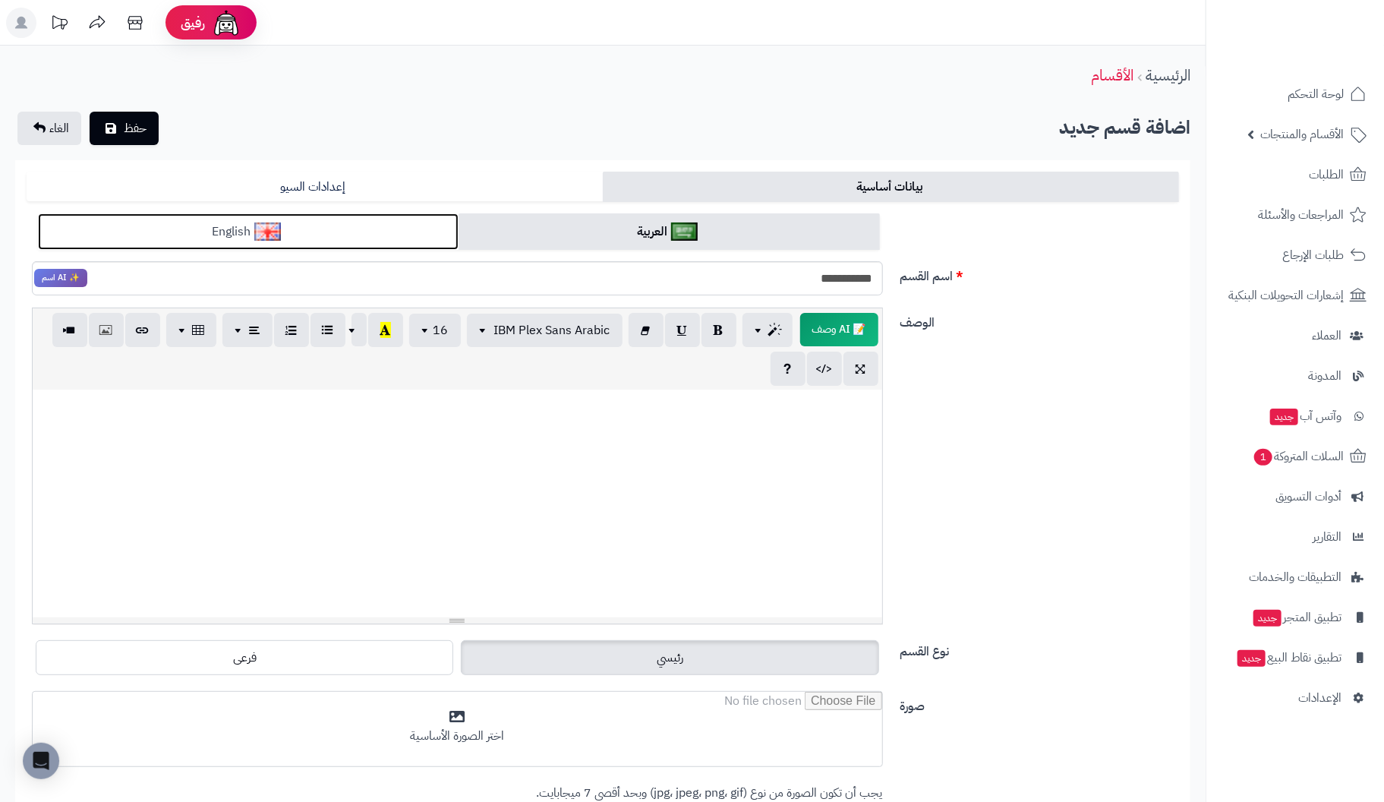
click at [400, 223] on link "English" at bounding box center [248, 231] width 421 height 37
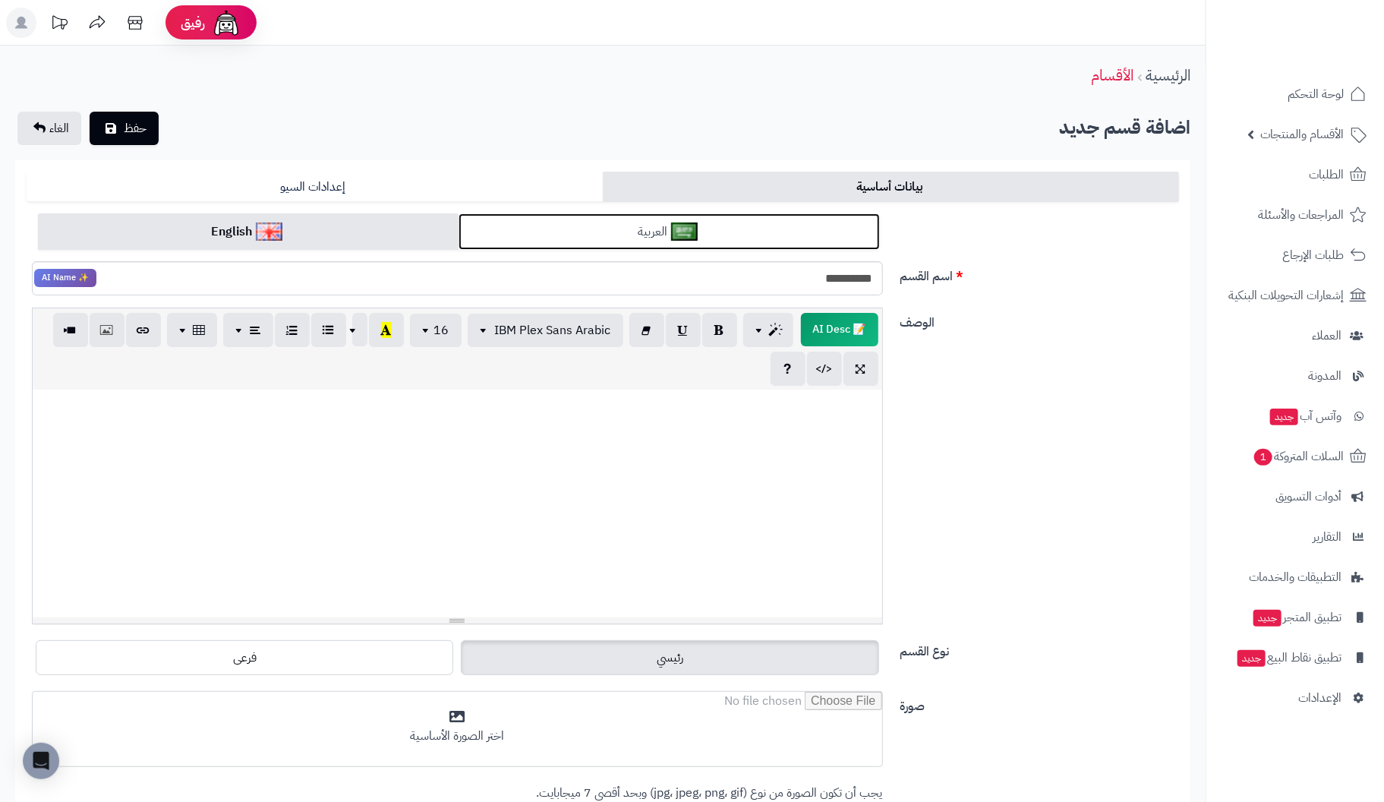
click at [539, 223] on link "العربية" at bounding box center [668, 231] width 421 height 37
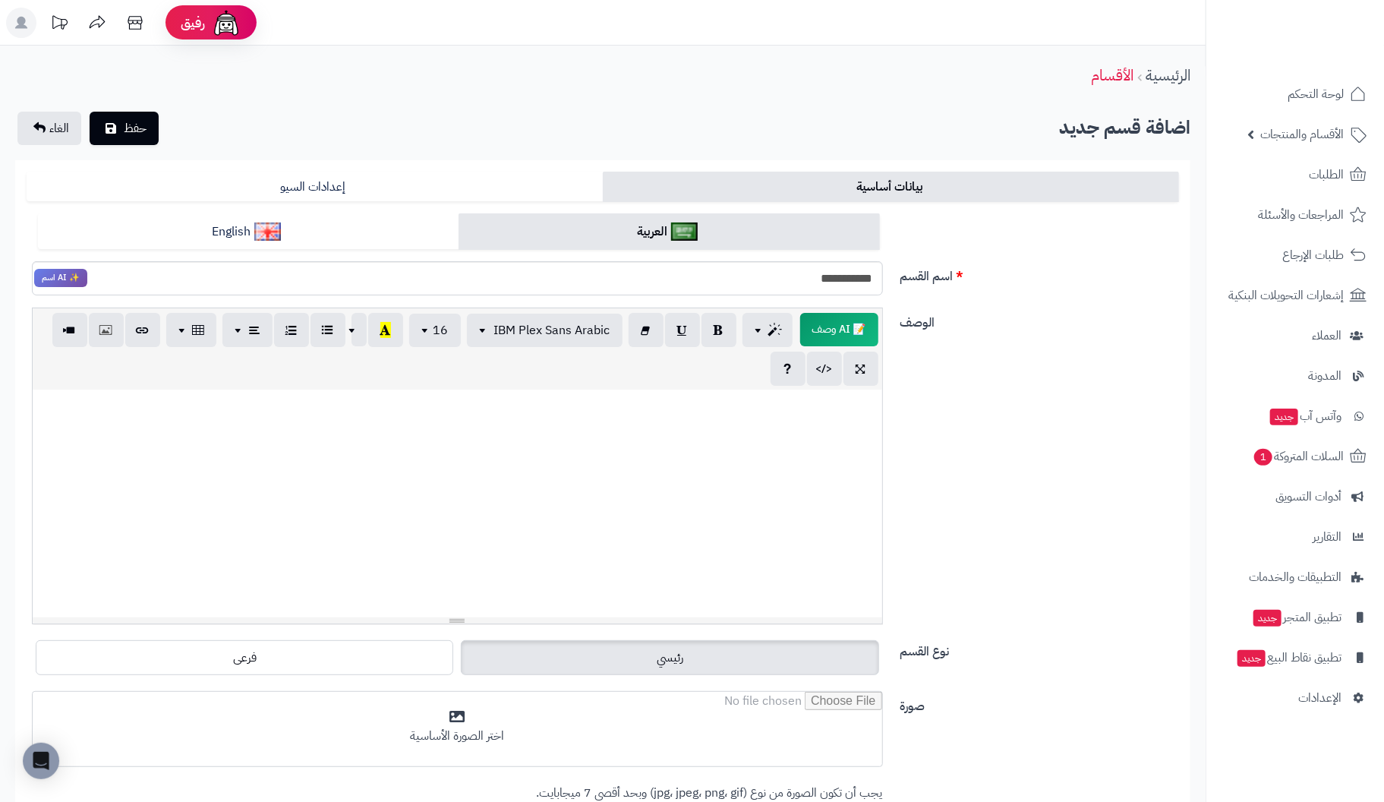
click at [830, 477] on div at bounding box center [457, 503] width 849 height 228
click at [776, 404] on p "**********" at bounding box center [456, 405] width 835 height 17
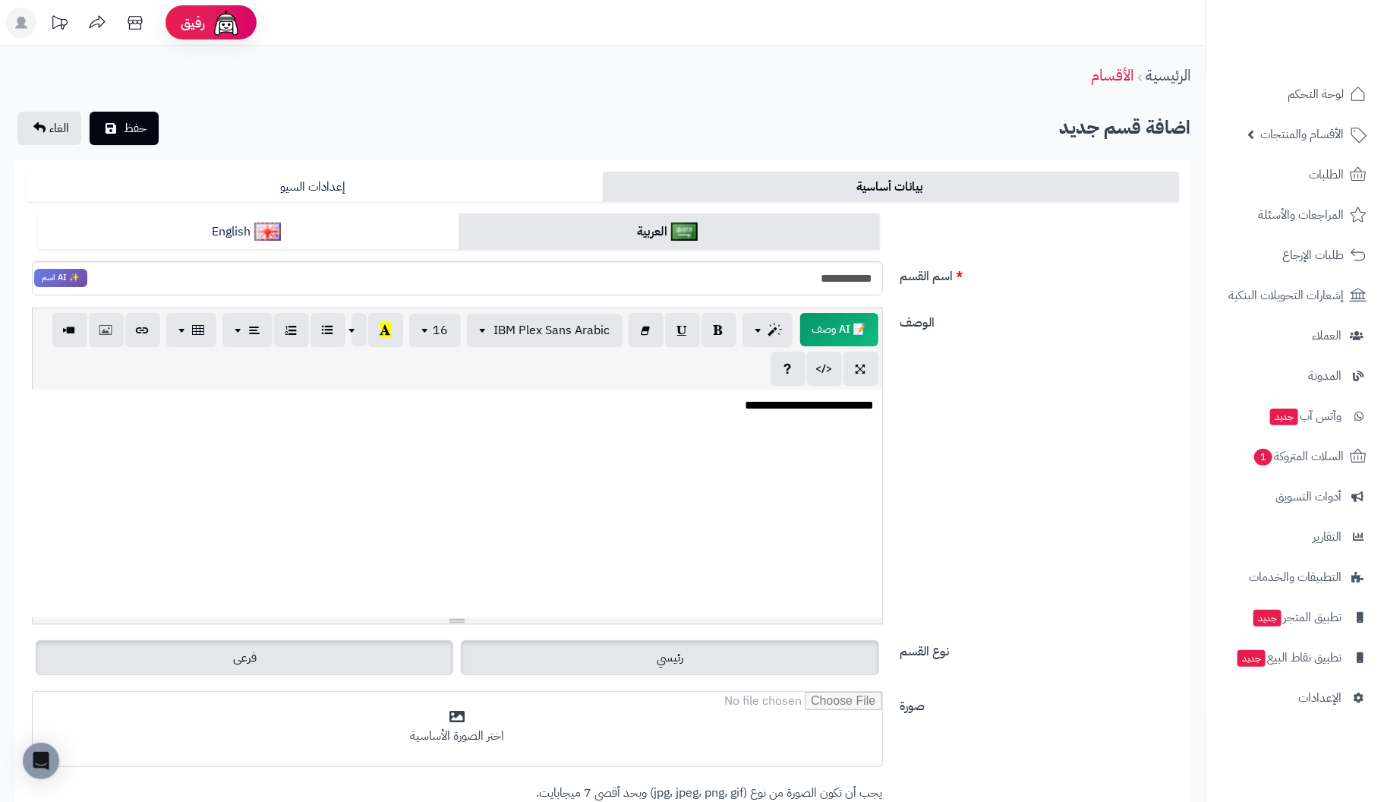
click at [339, 668] on label "فرعى" at bounding box center [244, 657] width 417 height 35
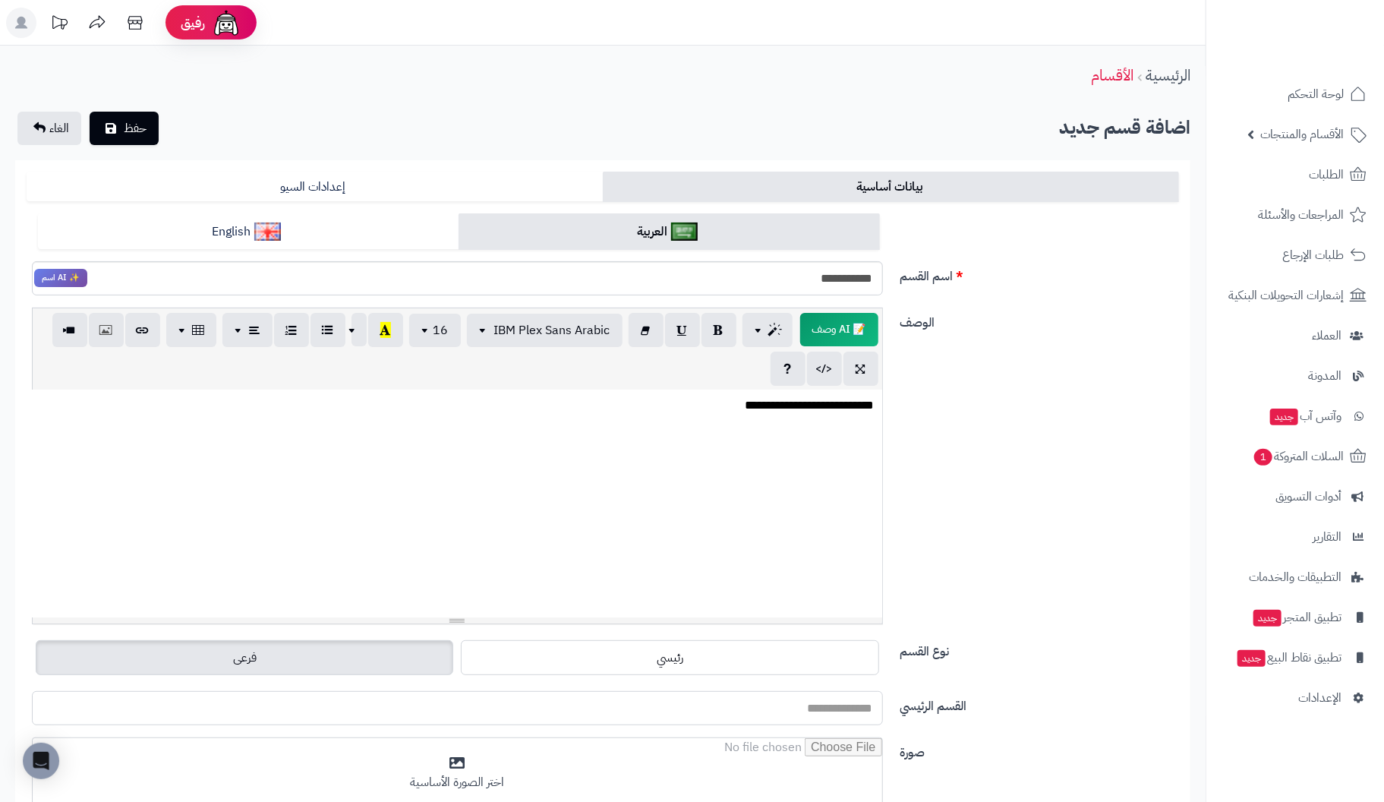
click at [783, 700] on input "القسم الرئيسي" at bounding box center [457, 708] width 851 height 34
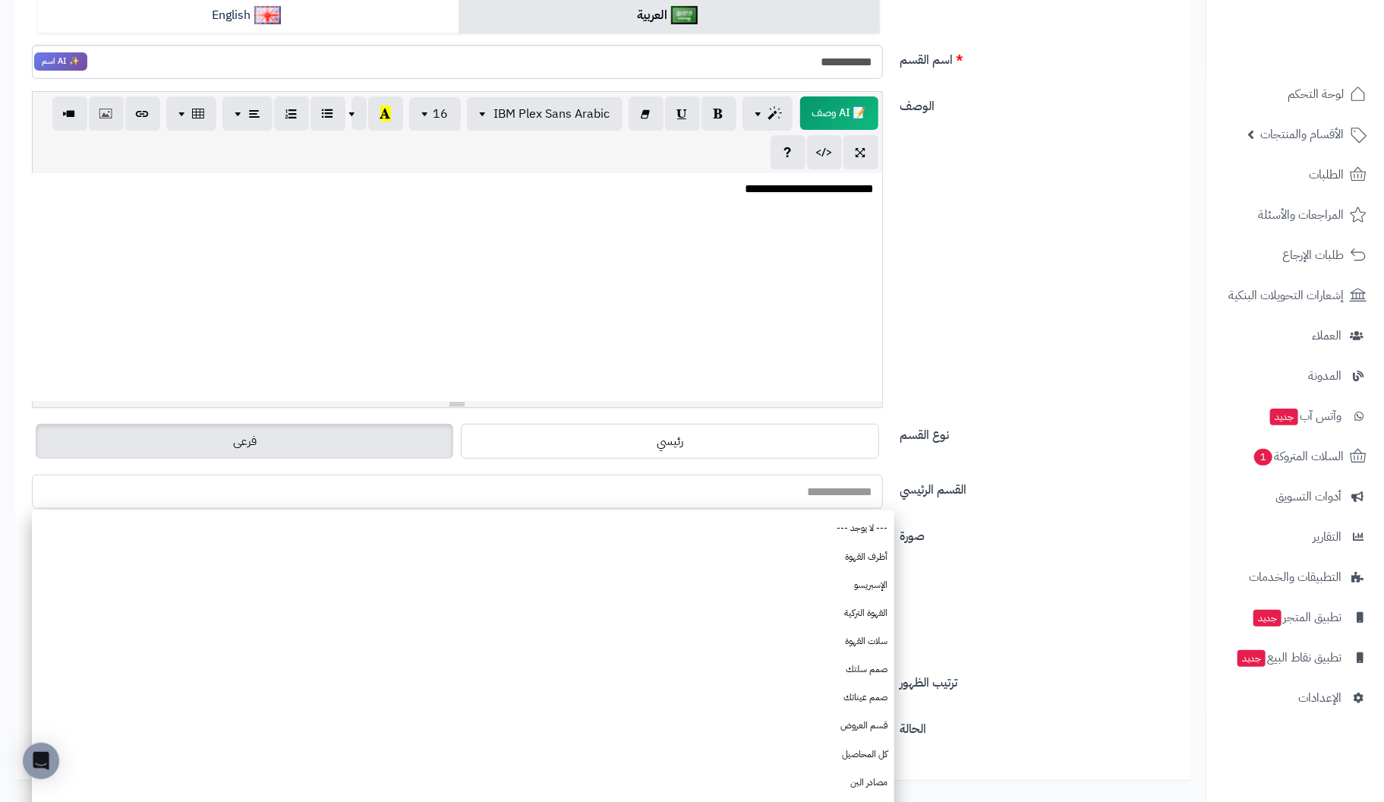
scroll to position [311, 0]
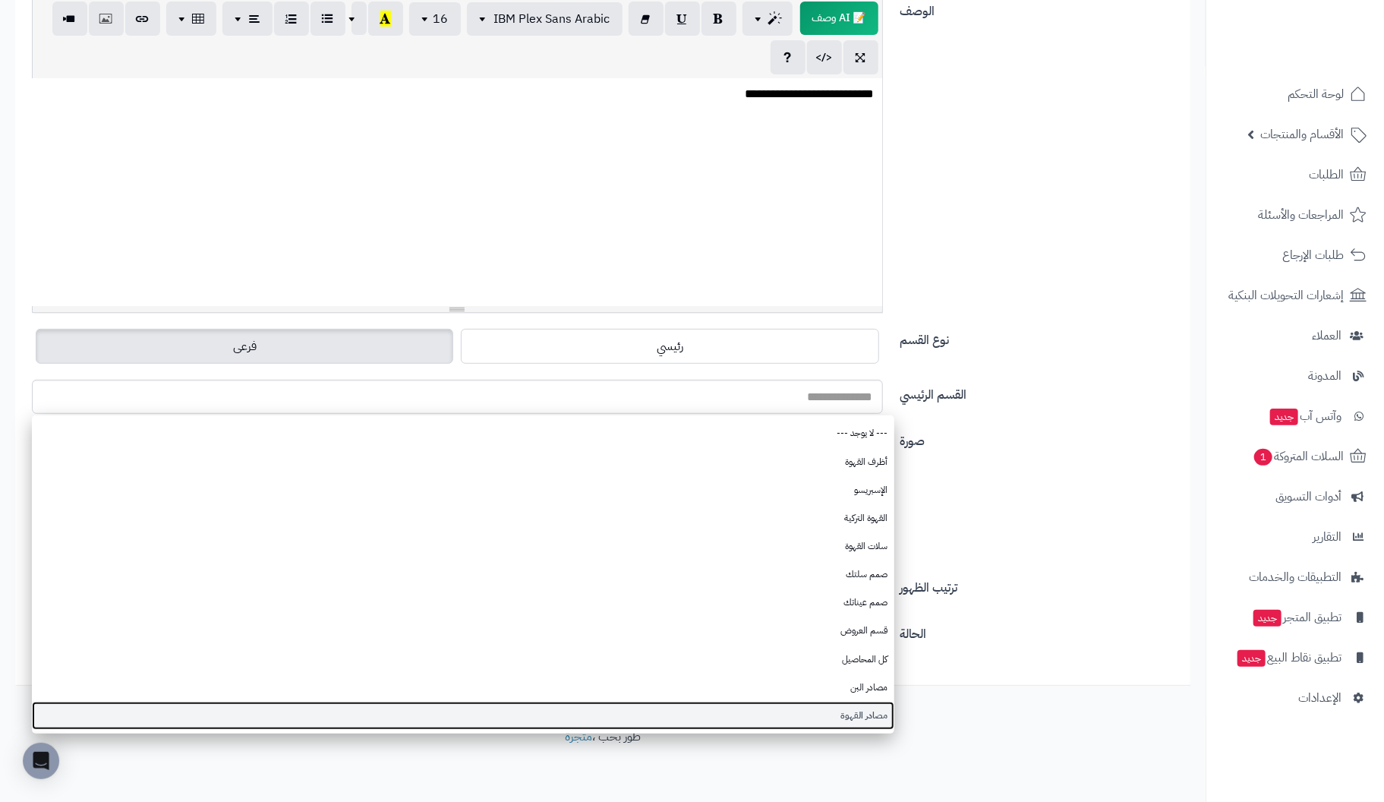
click at [860, 714] on link "مصادر القهوة" at bounding box center [463, 715] width 862 height 28
type input "**********"
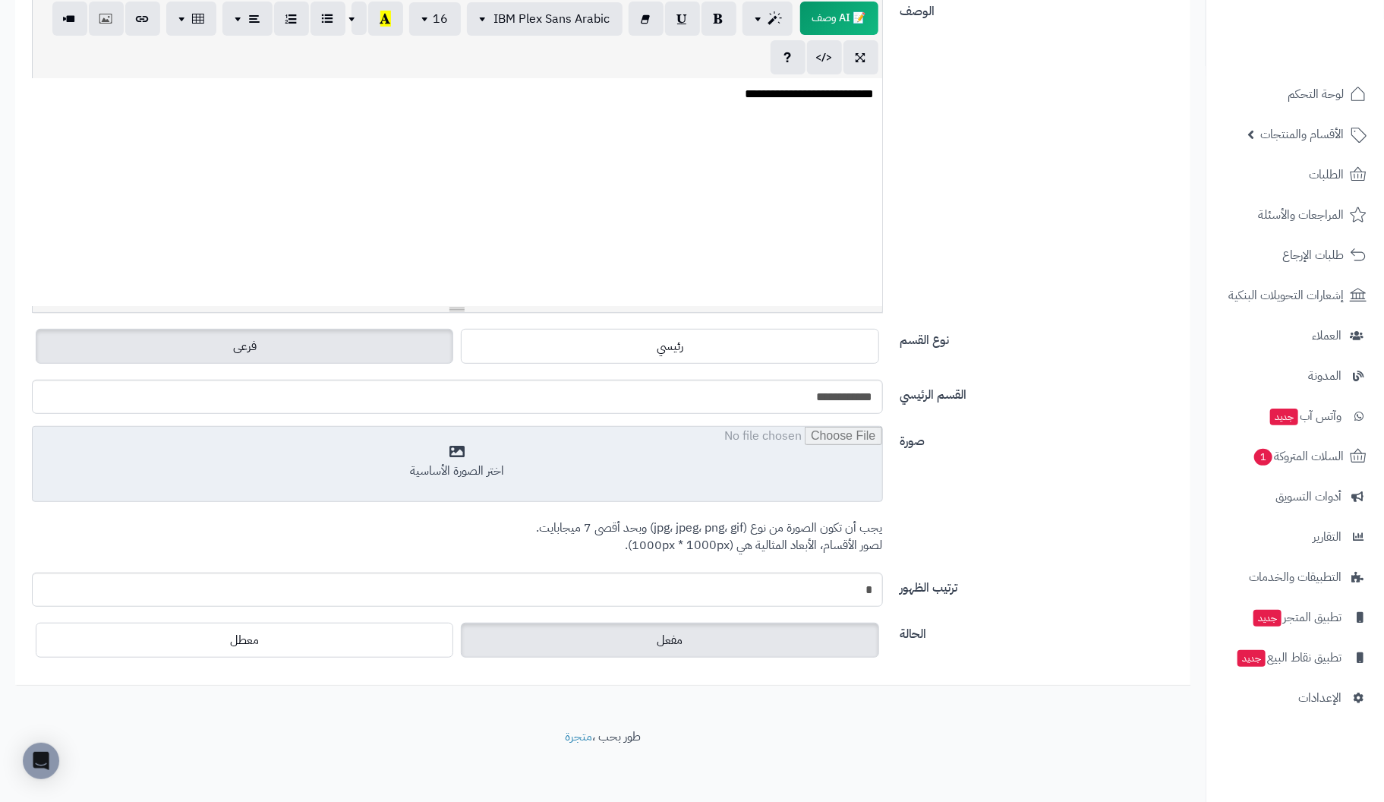
click at [485, 464] on input "file" at bounding box center [457, 465] width 849 height 76
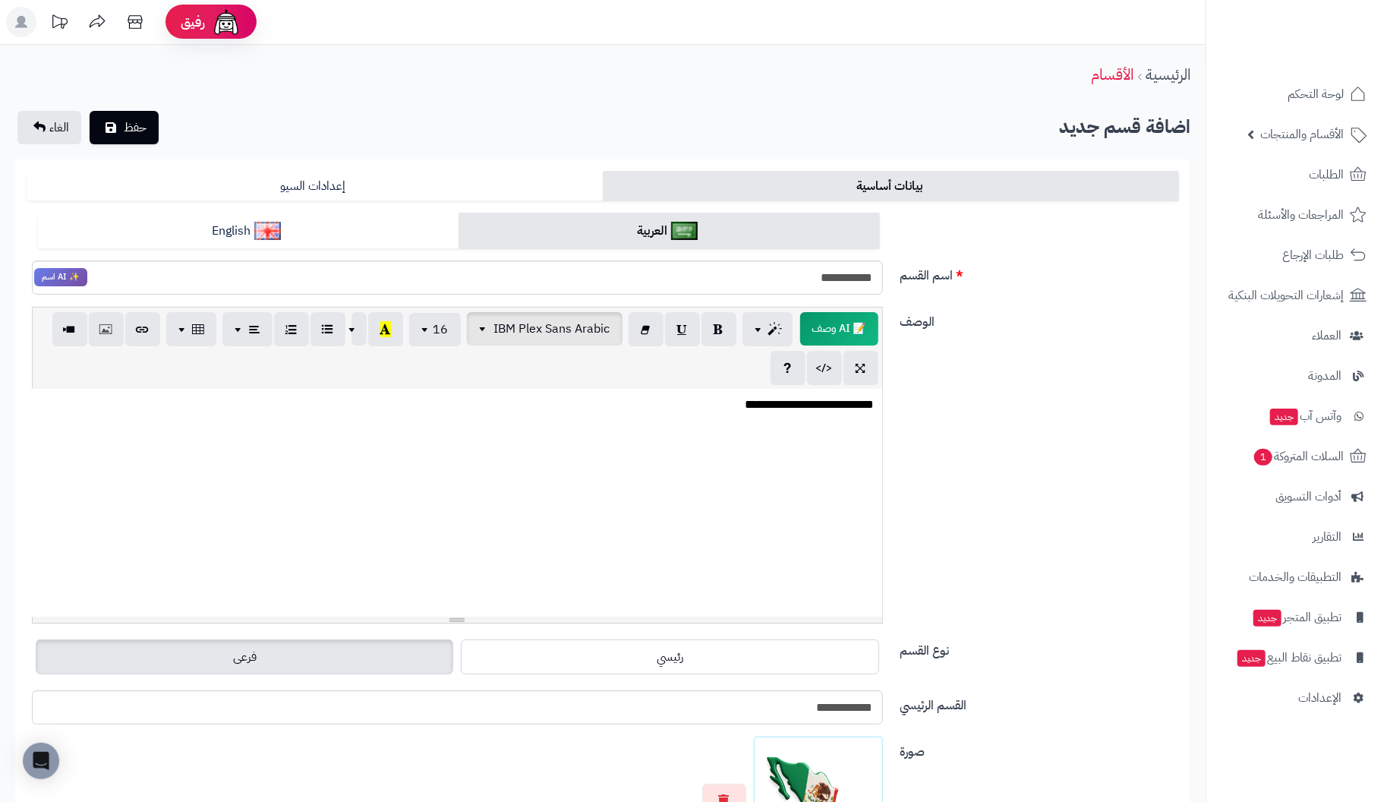
scroll to position [0, 0]
click at [128, 128] on span "حفظ" at bounding box center [135, 127] width 23 height 18
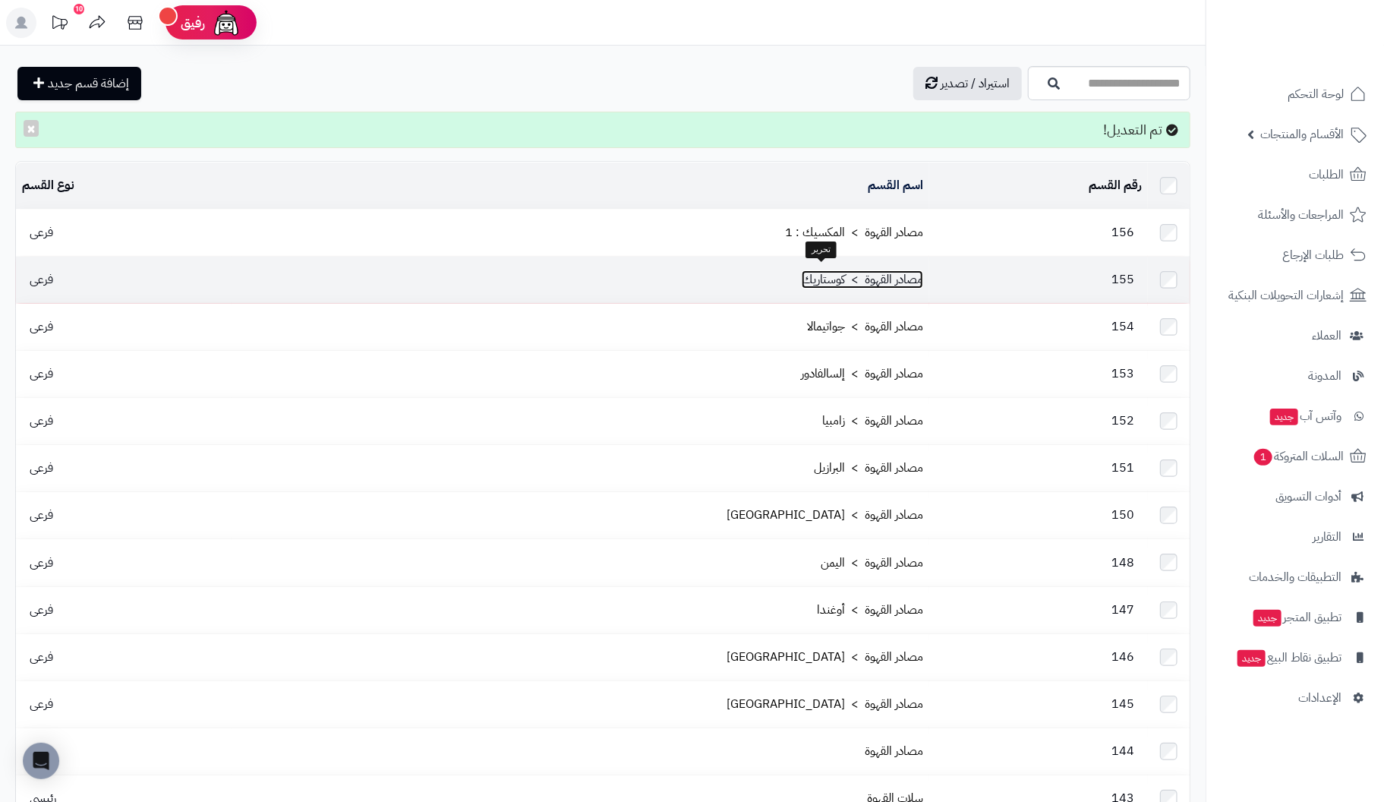
click at [839, 277] on link "مصادر القهوة > كوستاريك" at bounding box center [862, 279] width 121 height 18
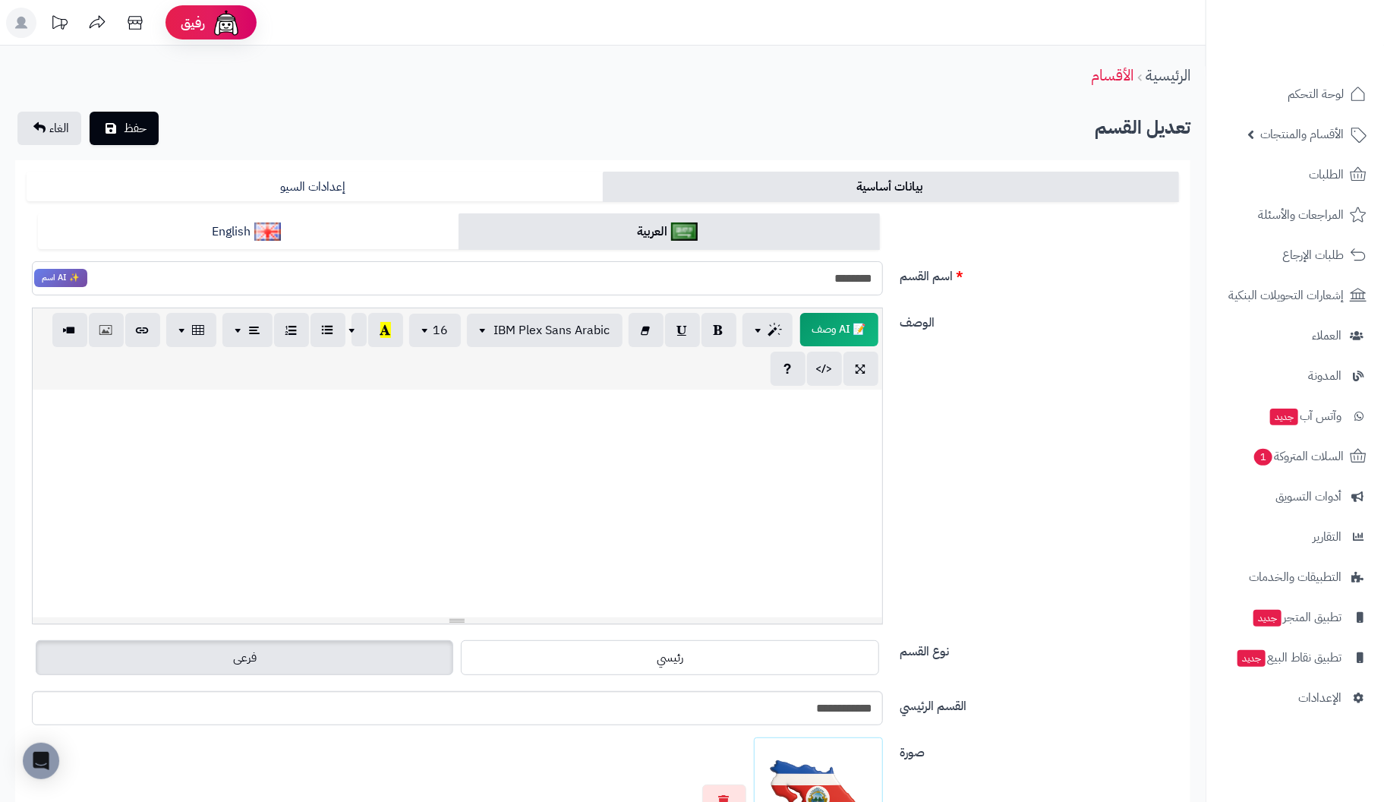
click at [766, 278] on input "********" at bounding box center [457, 278] width 851 height 34
type input "**********"
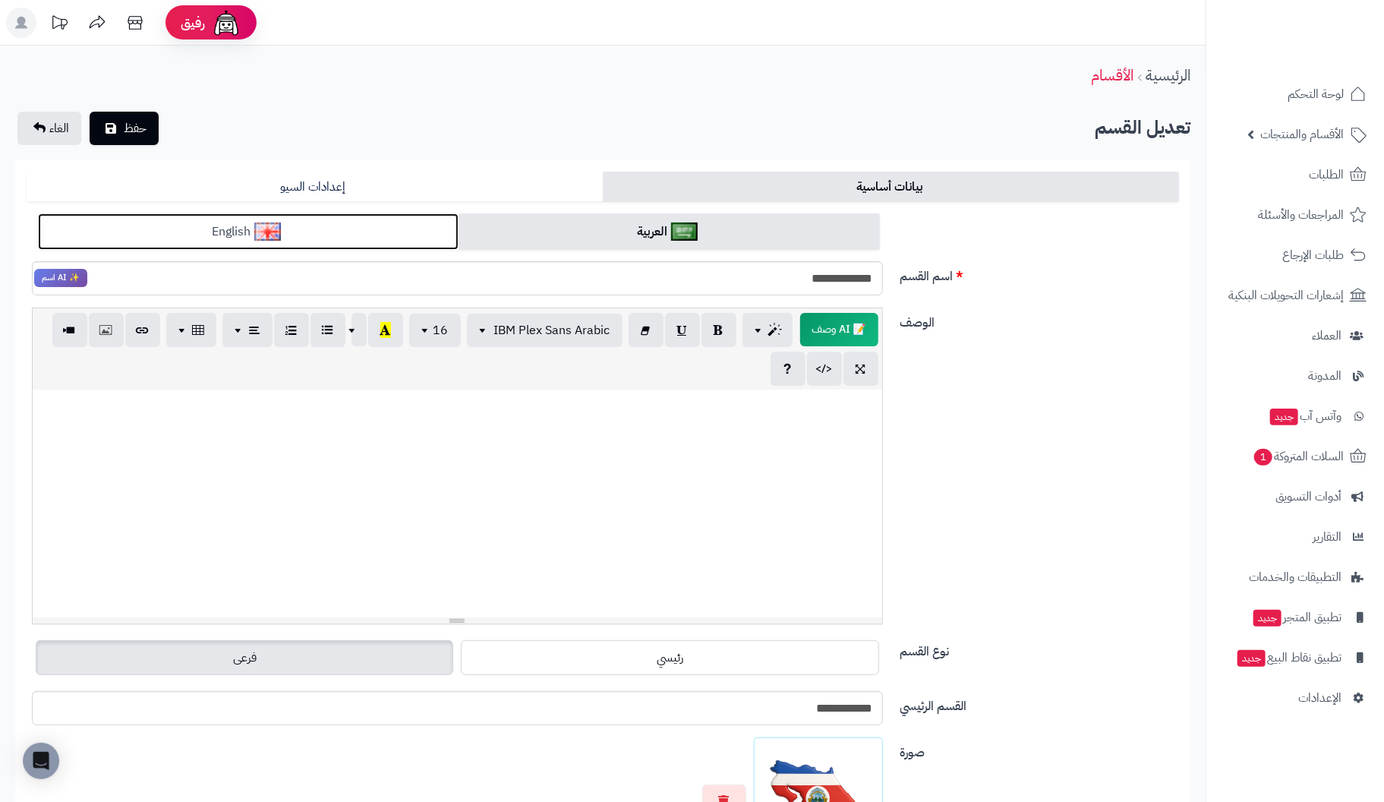
click at [301, 233] on link "English" at bounding box center [248, 231] width 421 height 37
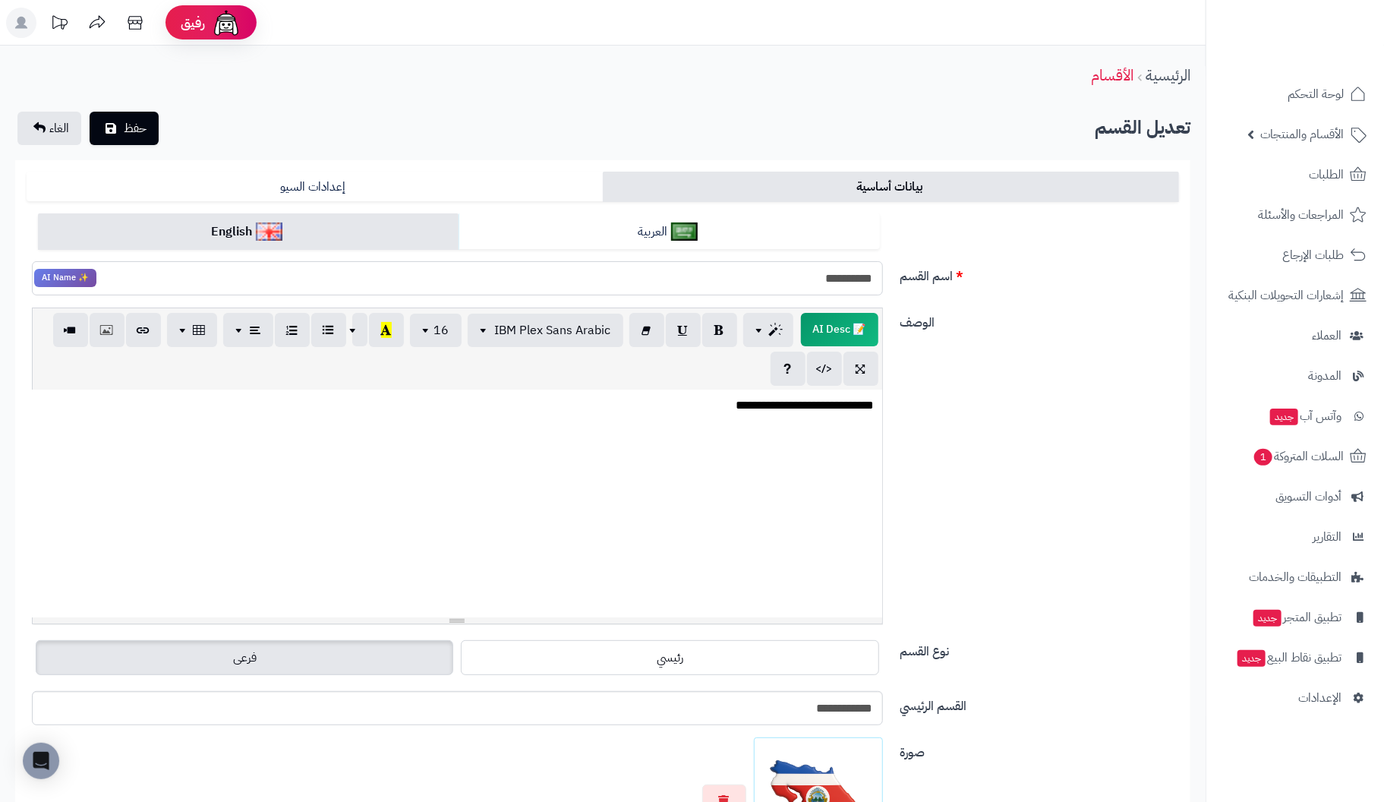
click at [745, 283] on input "**********" at bounding box center [457, 278] width 851 height 34
type input "**********"
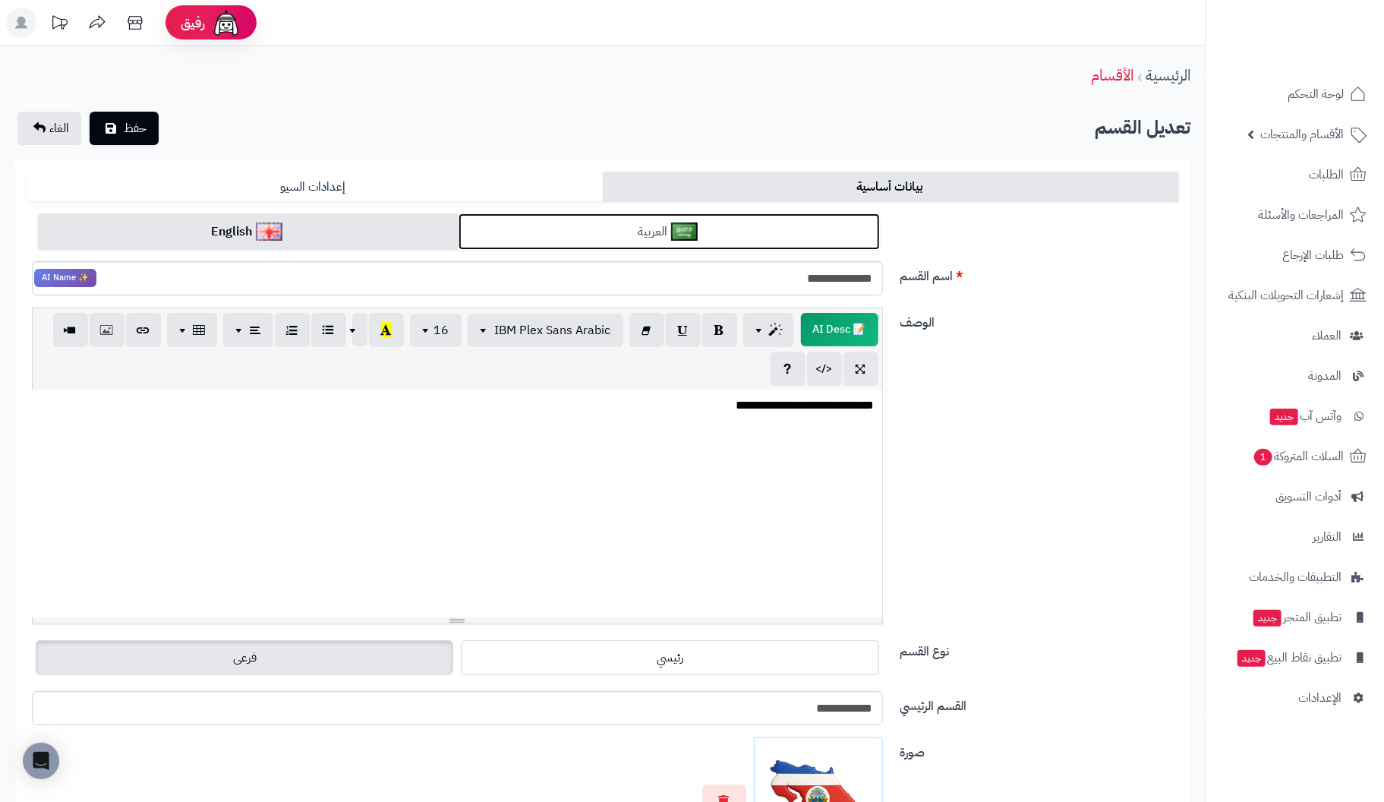
click at [636, 232] on link "العربية" at bounding box center [668, 231] width 421 height 37
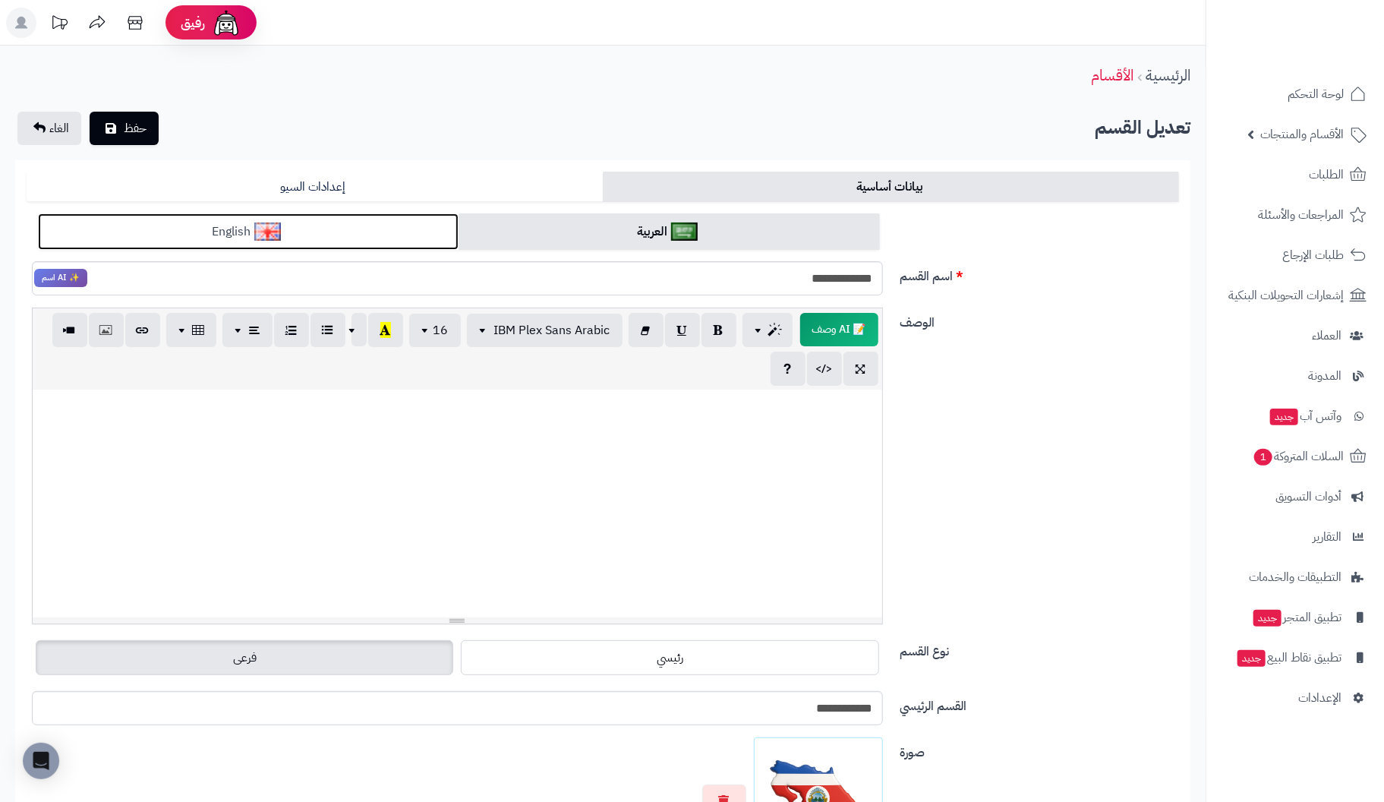
click at [378, 236] on link "English" at bounding box center [248, 231] width 421 height 37
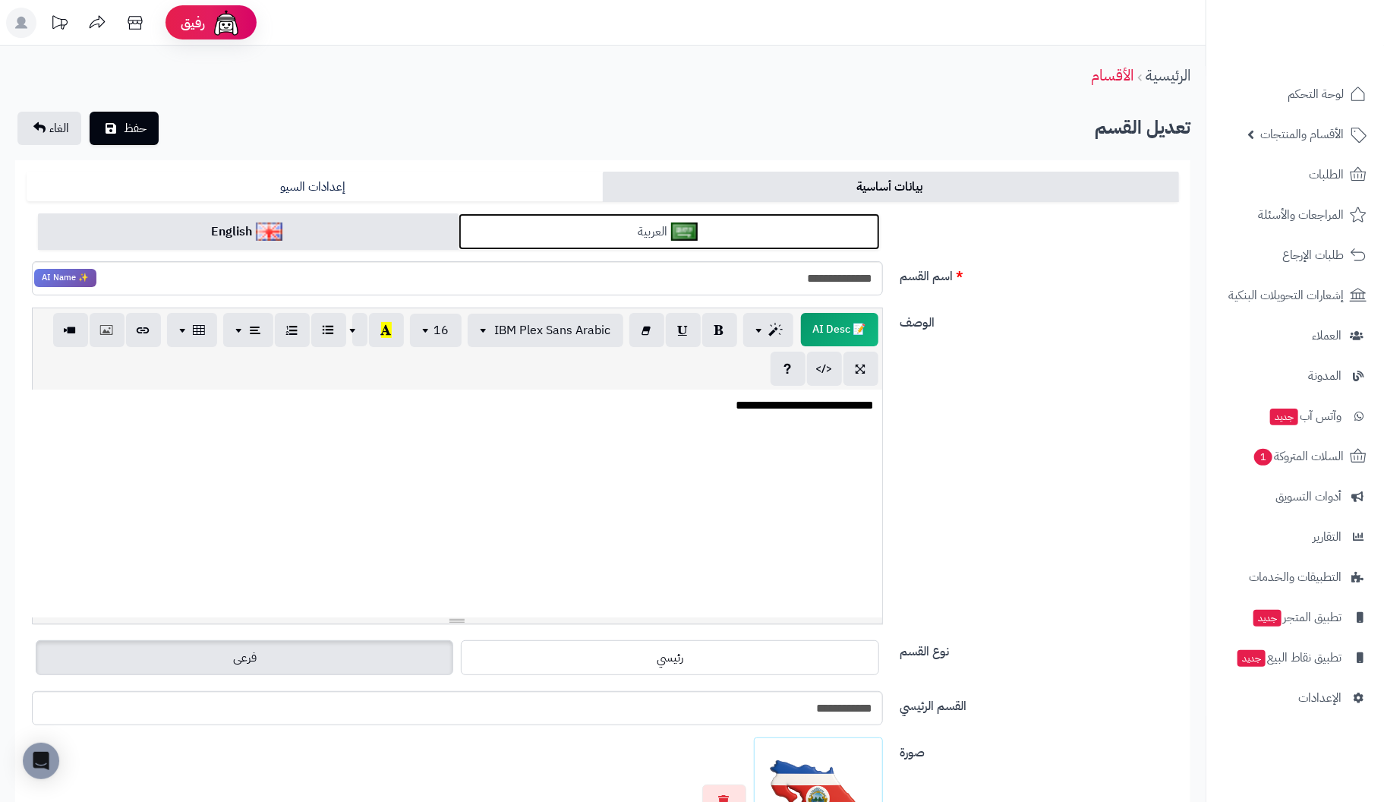
click at [599, 233] on link "العربية" at bounding box center [668, 231] width 421 height 37
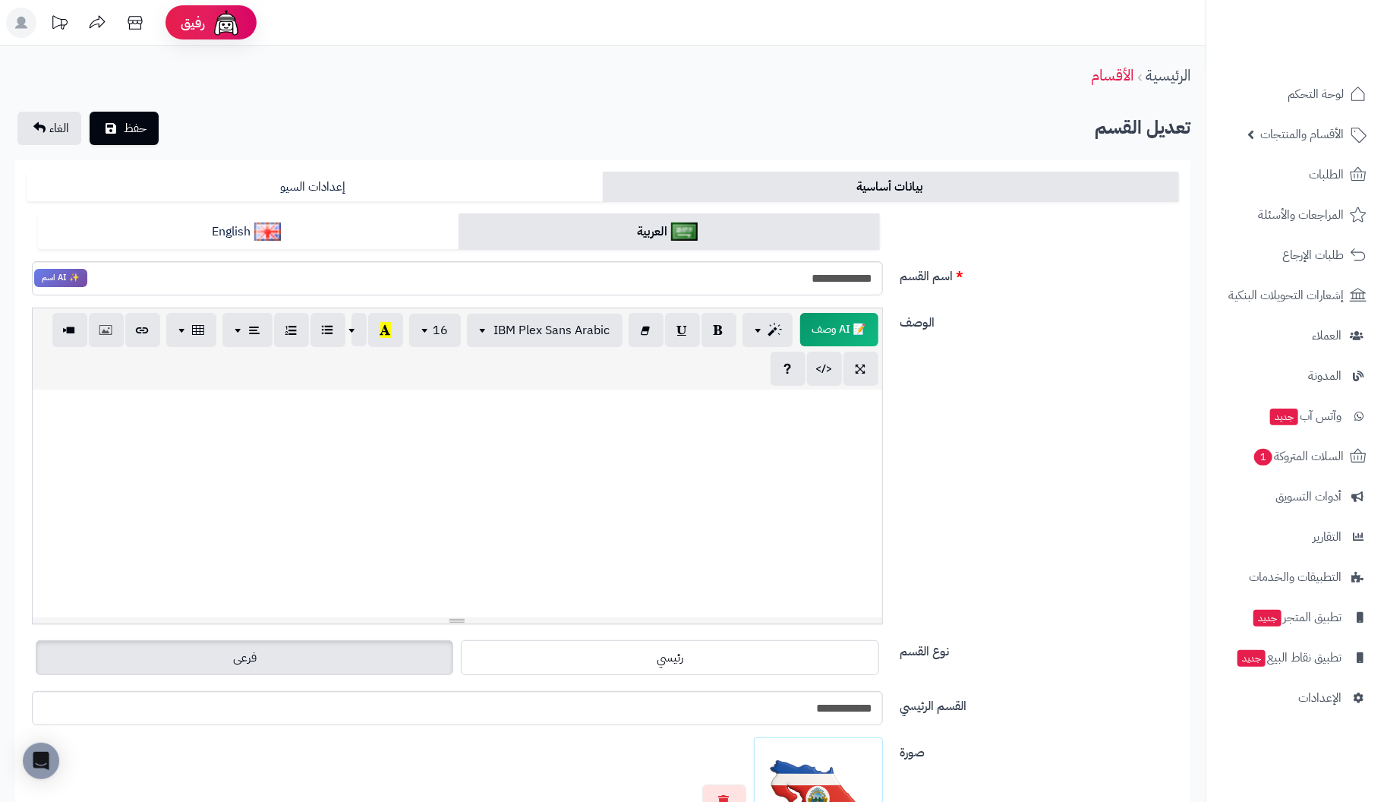
click at [845, 413] on p at bounding box center [457, 405] width 834 height 17
click at [131, 124] on span "حفظ" at bounding box center [135, 127] width 23 height 18
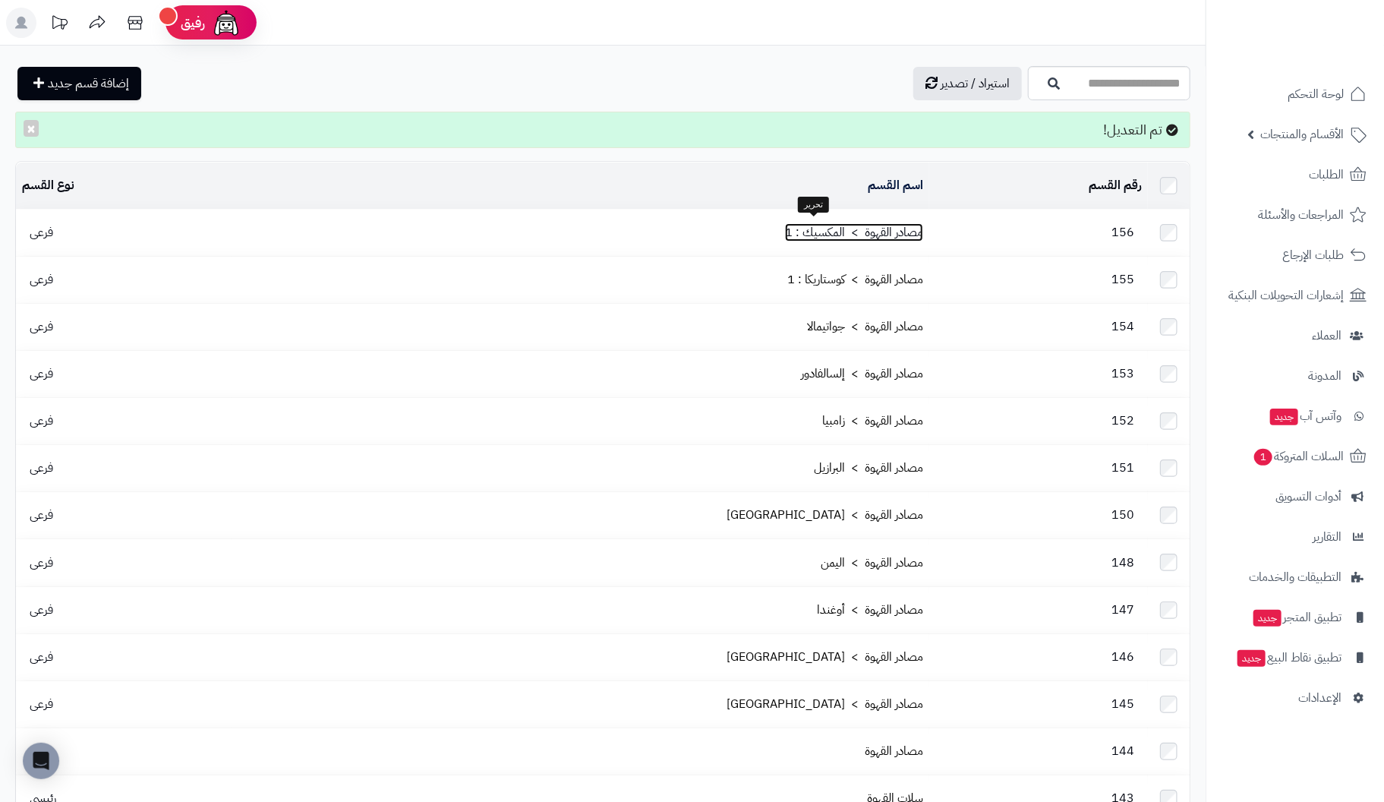
click at [860, 233] on link "مصادر القهوة > المكسيك : 1" at bounding box center [854, 232] width 138 height 18
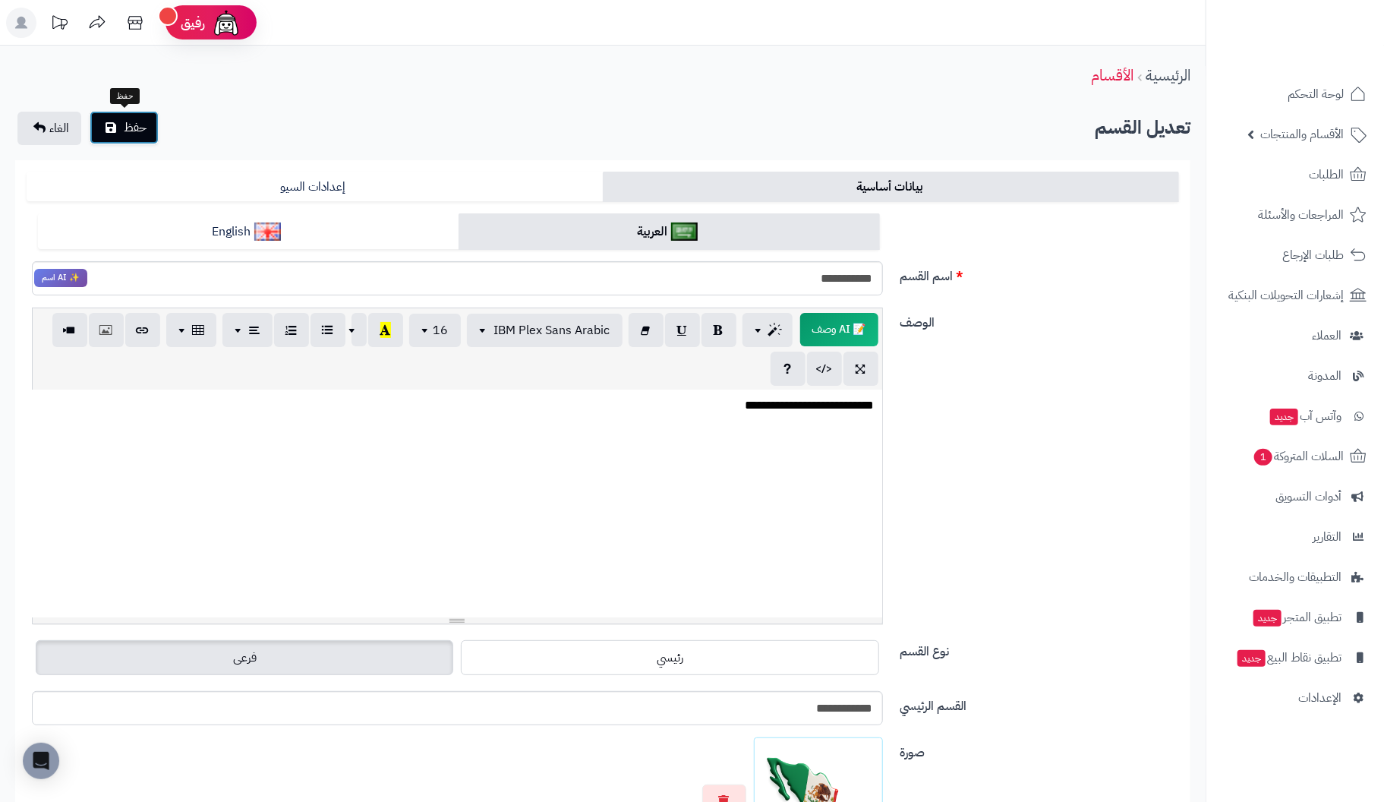
click at [116, 131] on button "حفظ" at bounding box center [124, 127] width 69 height 33
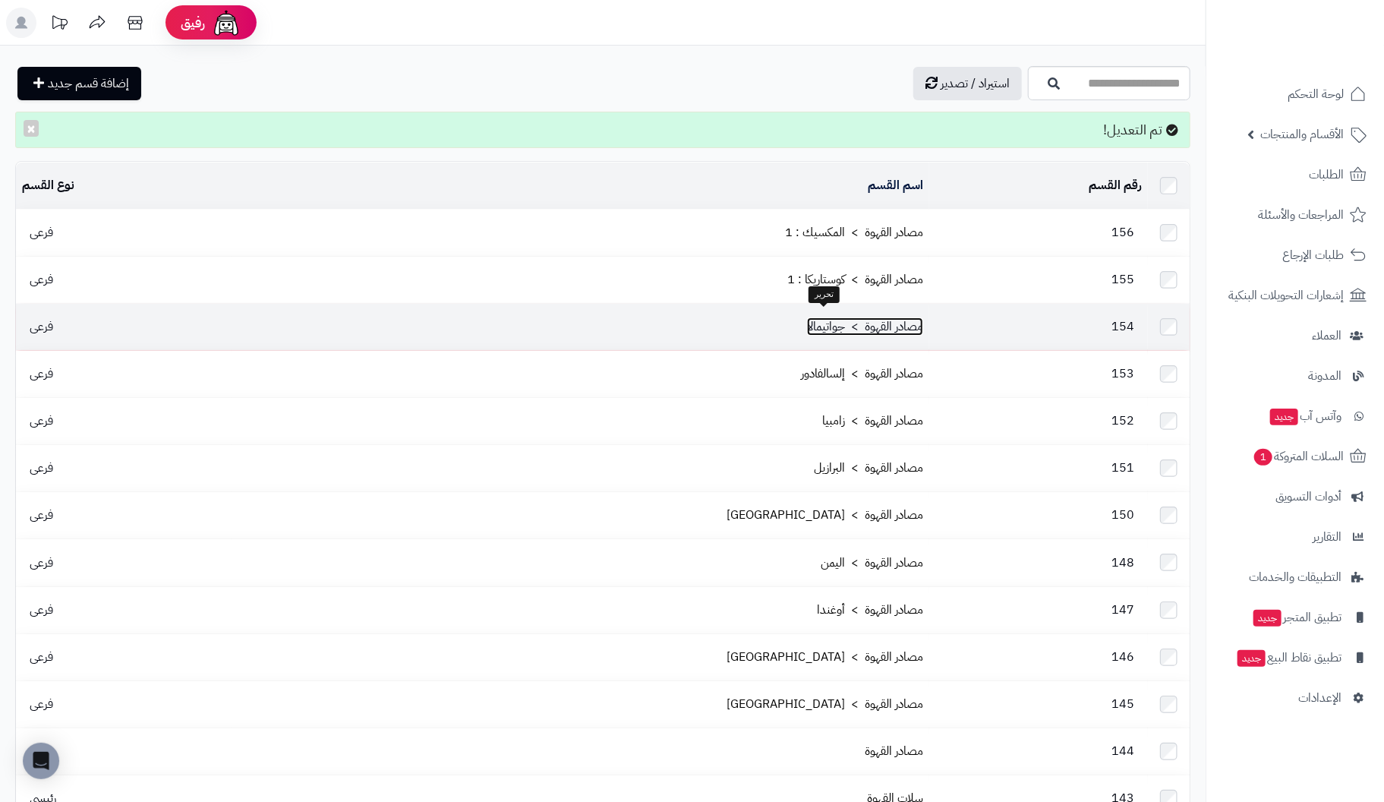
click at [857, 322] on link "مصادر القهوة > جواتيمالا" at bounding box center [865, 326] width 116 height 18
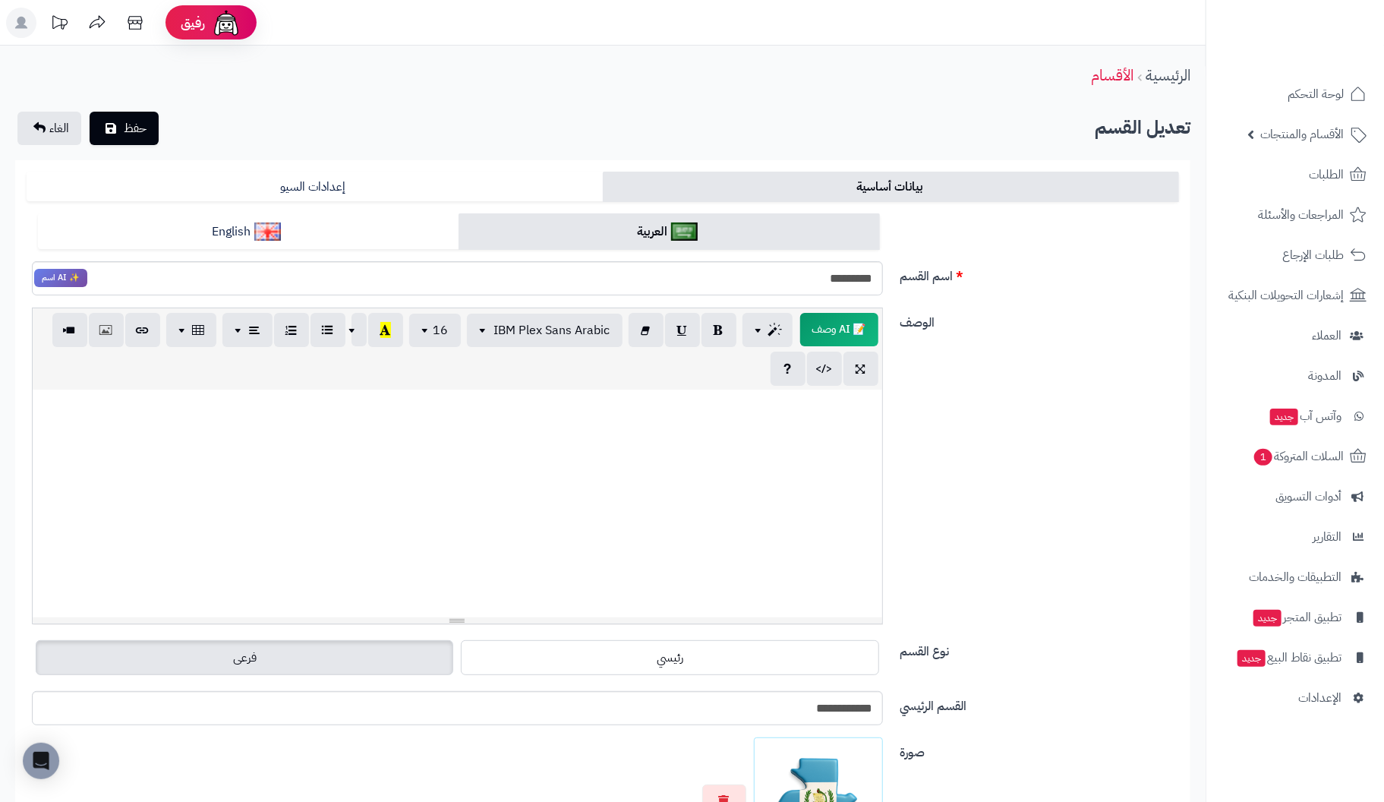
click at [858, 424] on div at bounding box center [457, 503] width 849 height 228
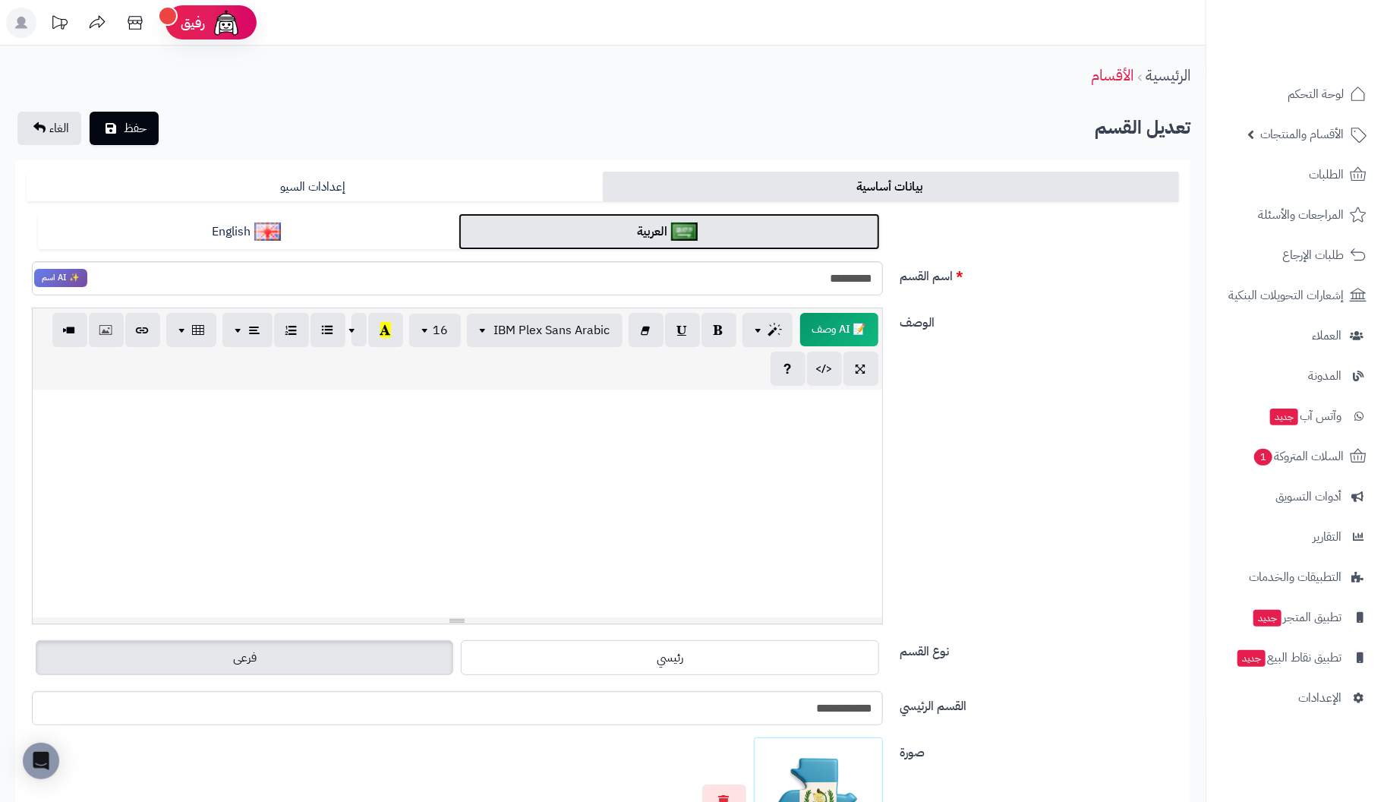
click at [599, 238] on link "العربية" at bounding box center [668, 231] width 421 height 37
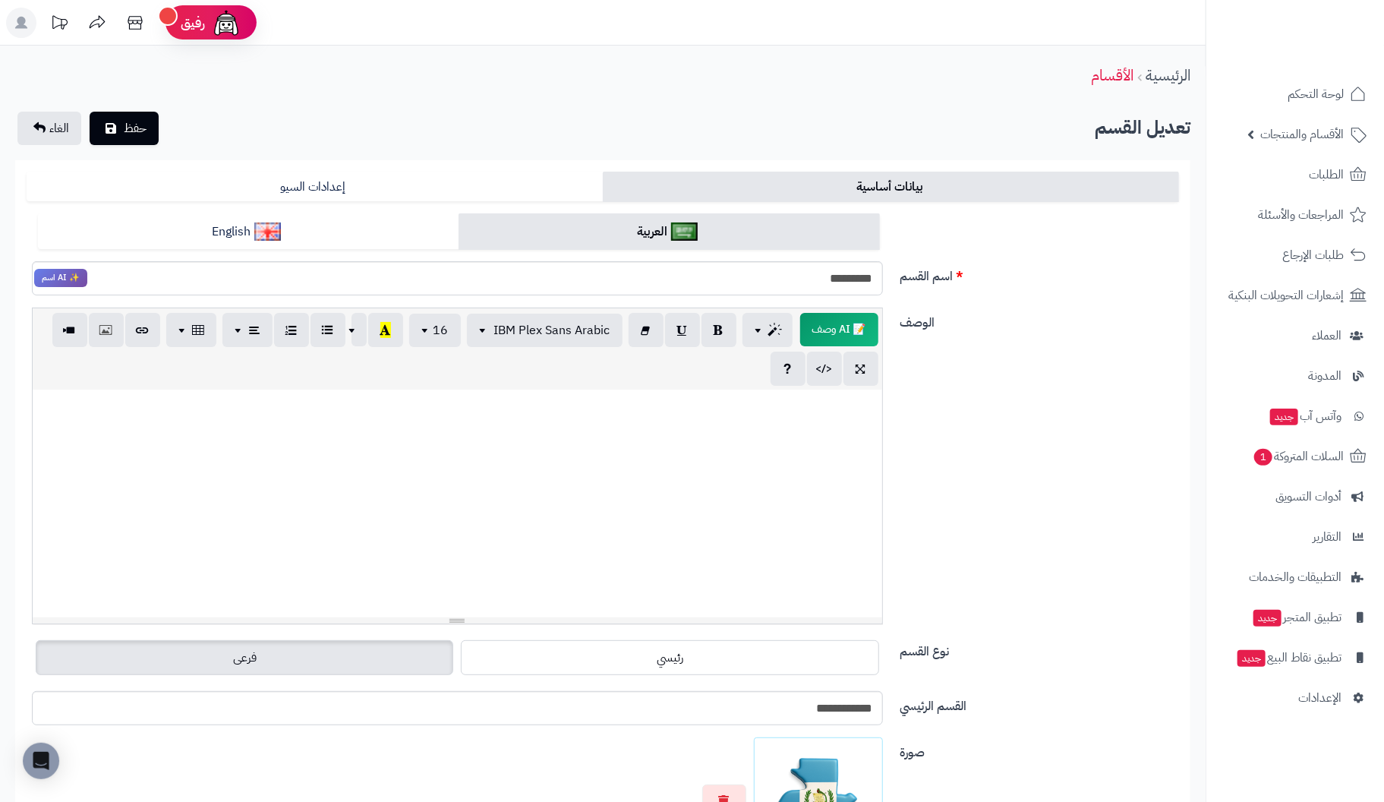
click at [849, 421] on div at bounding box center [457, 503] width 849 height 228
click at [798, 276] on input "*********" at bounding box center [457, 278] width 851 height 34
type input "**********"
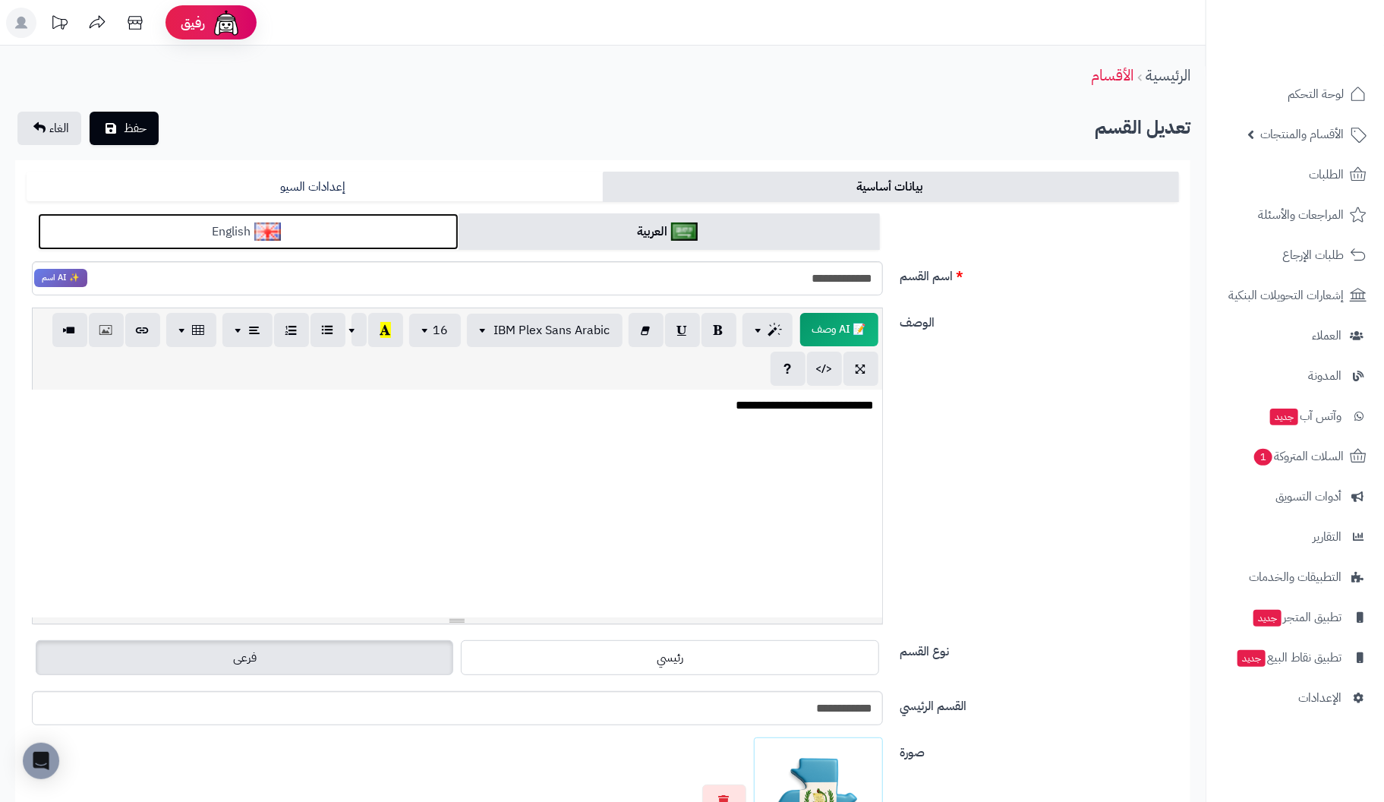
click at [342, 228] on link "English" at bounding box center [248, 231] width 421 height 37
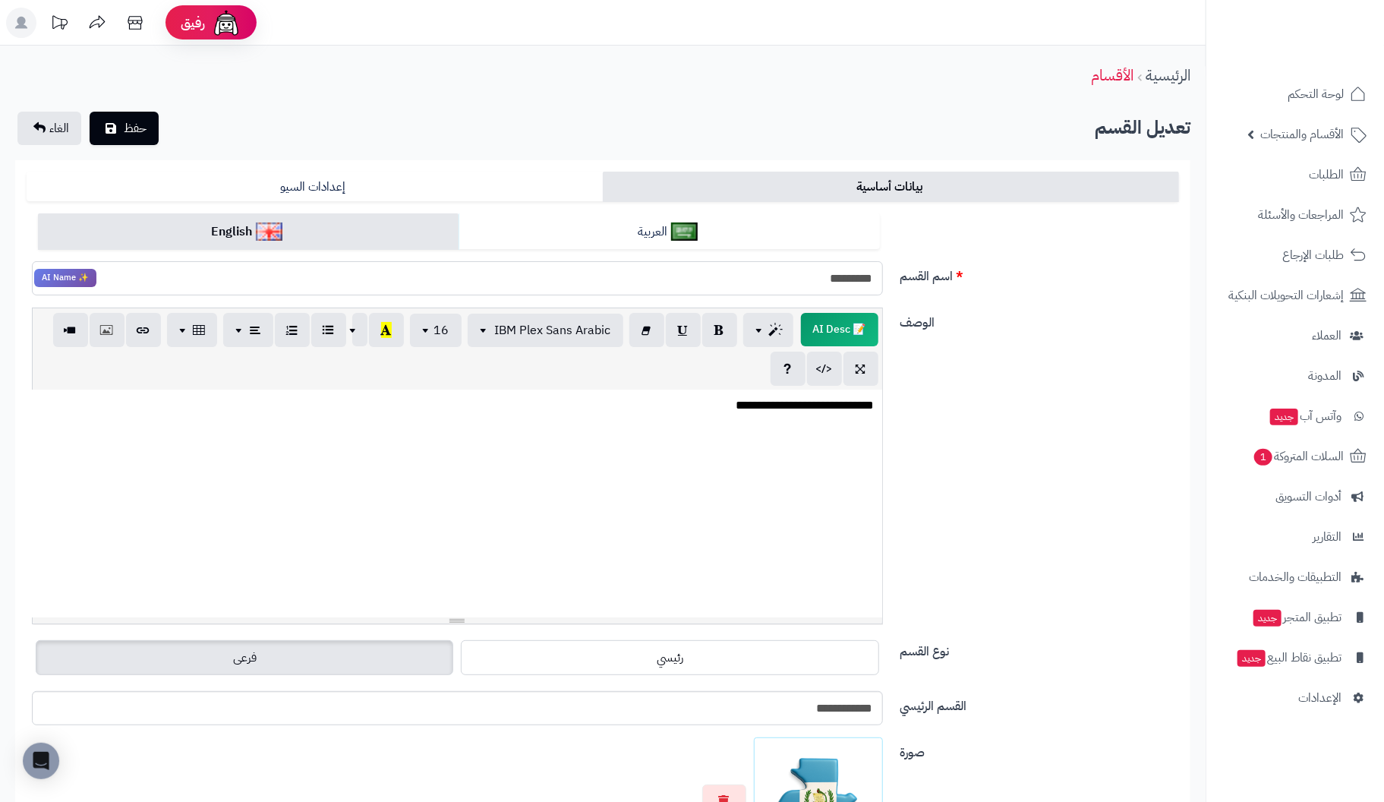
click at [682, 285] on input "*********" at bounding box center [457, 278] width 851 height 34
type input "**********"
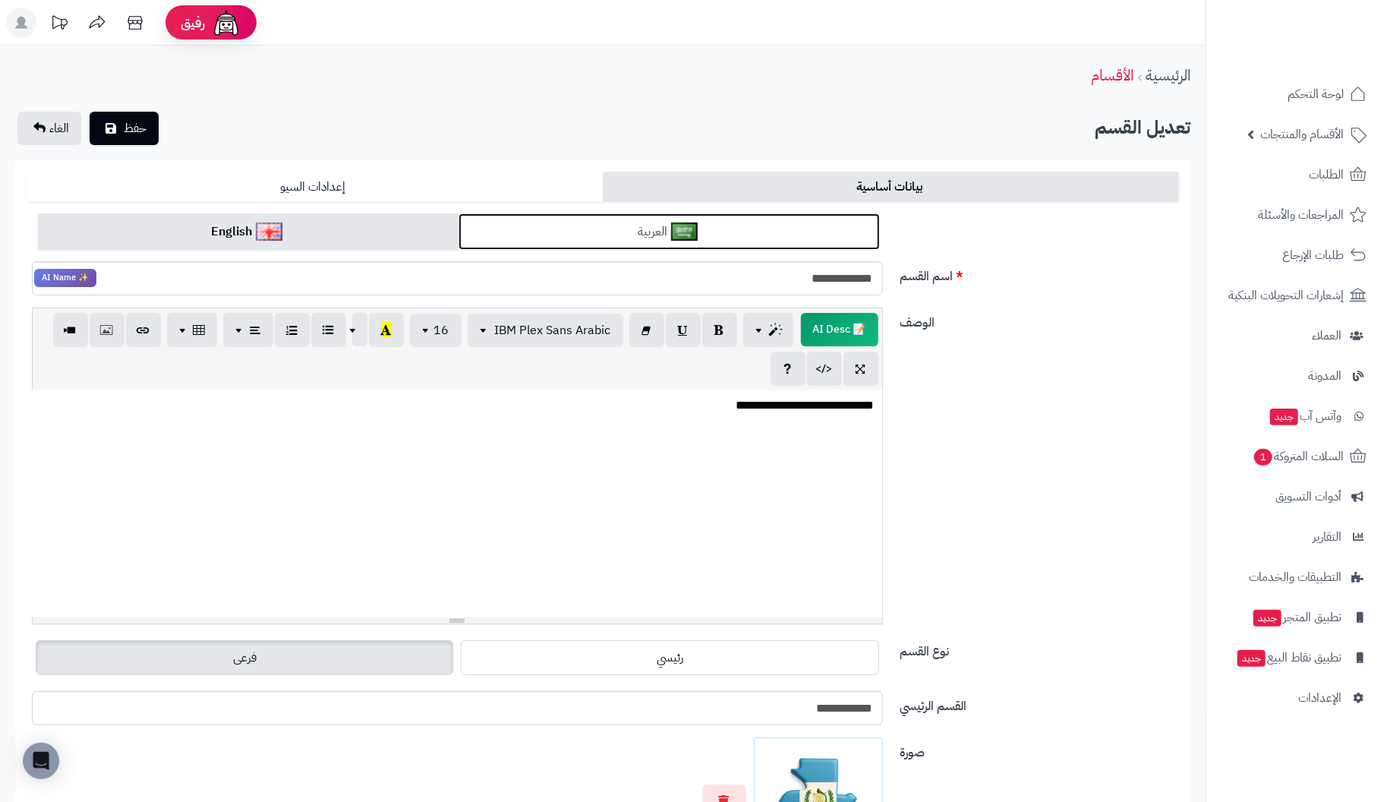
click at [580, 238] on link "العربية" at bounding box center [668, 231] width 421 height 37
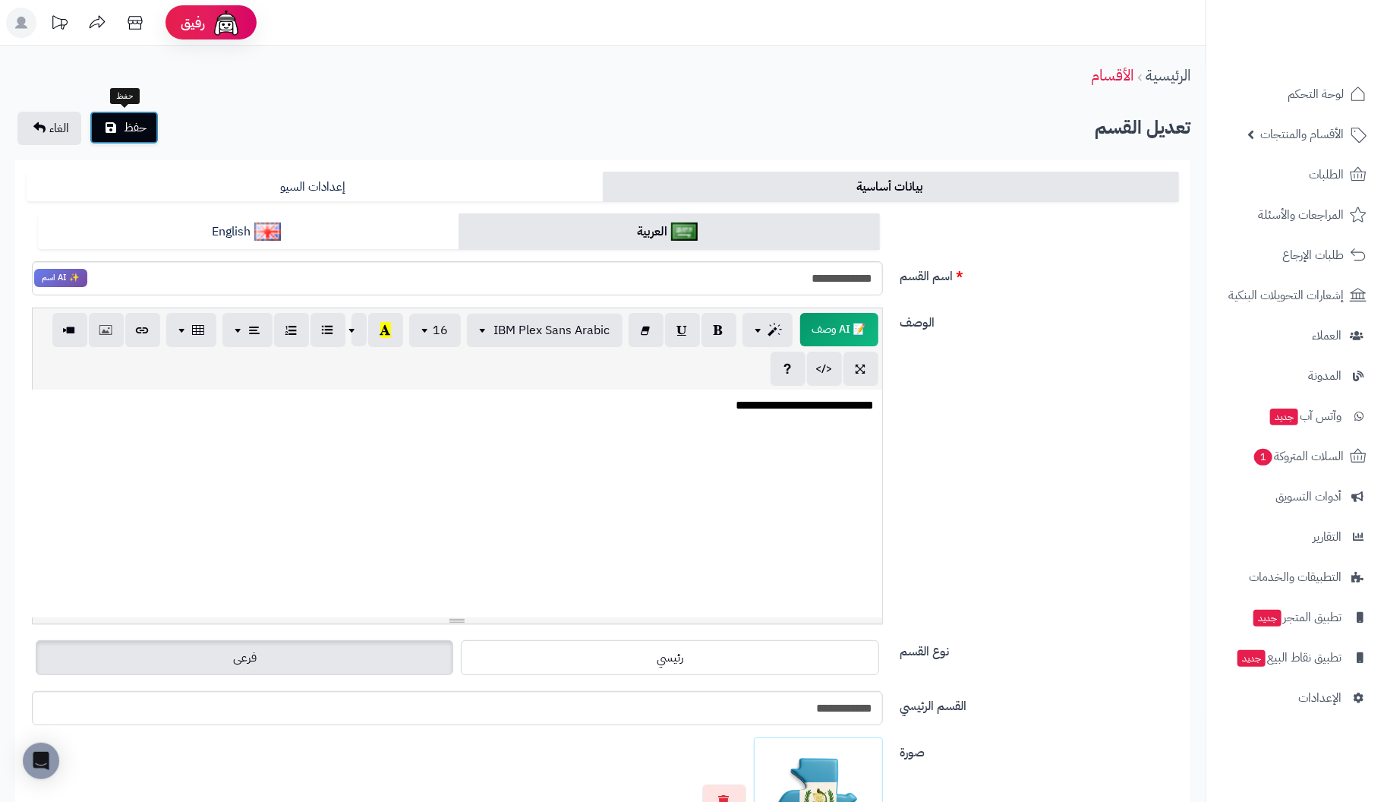
click at [148, 128] on button "حفظ" at bounding box center [124, 127] width 69 height 33
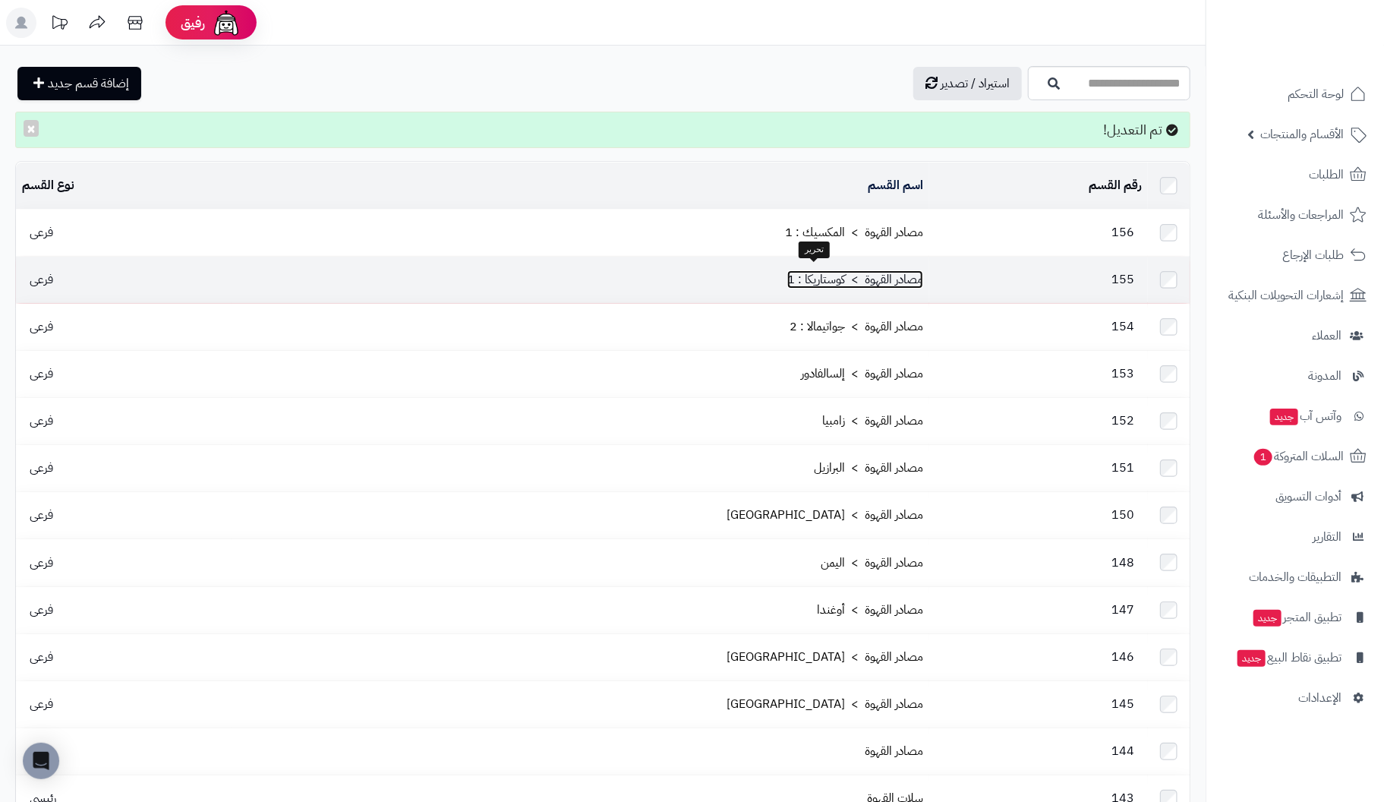
click at [853, 270] on link "مصادر القهوة > كوستاريكا : 1" at bounding box center [855, 279] width 136 height 18
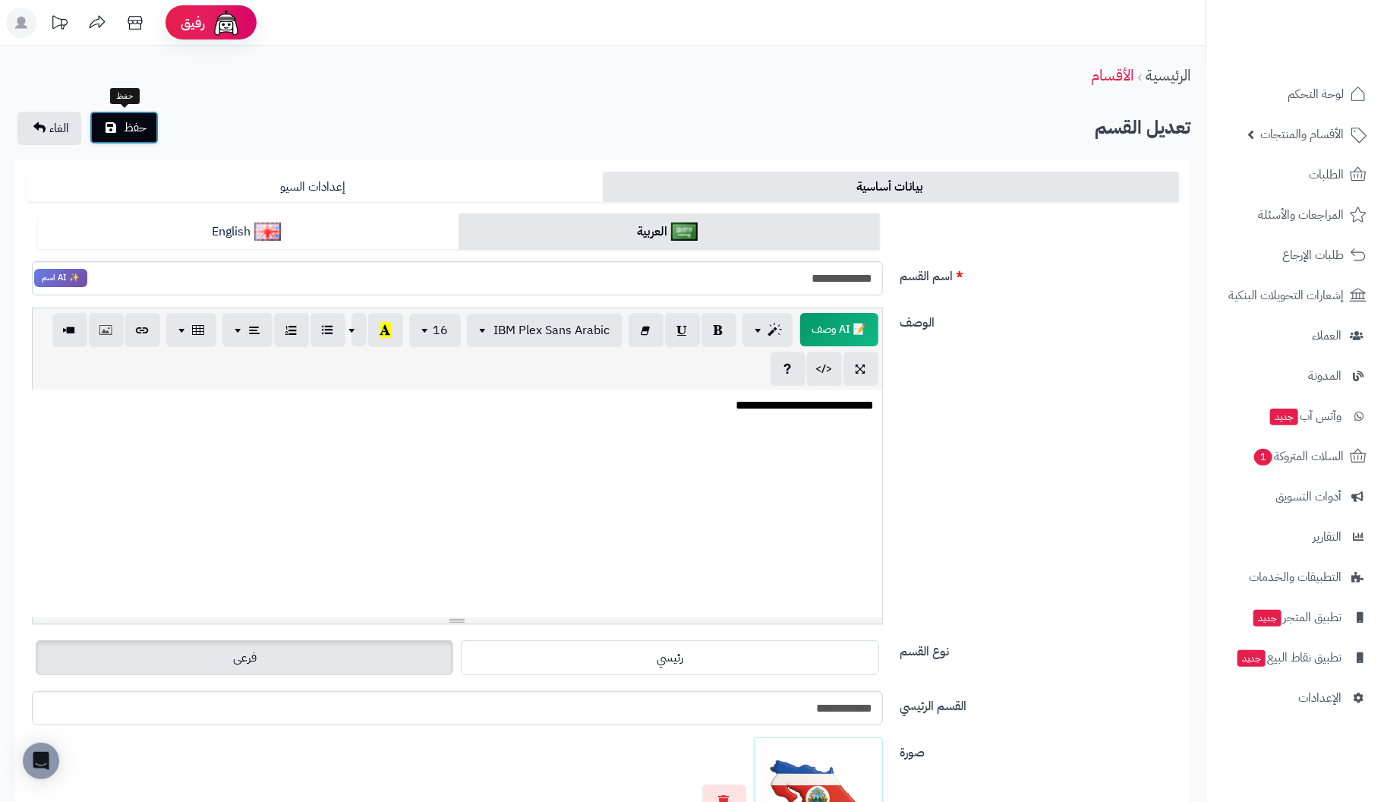
click at [140, 128] on span "حفظ" at bounding box center [135, 127] width 23 height 18
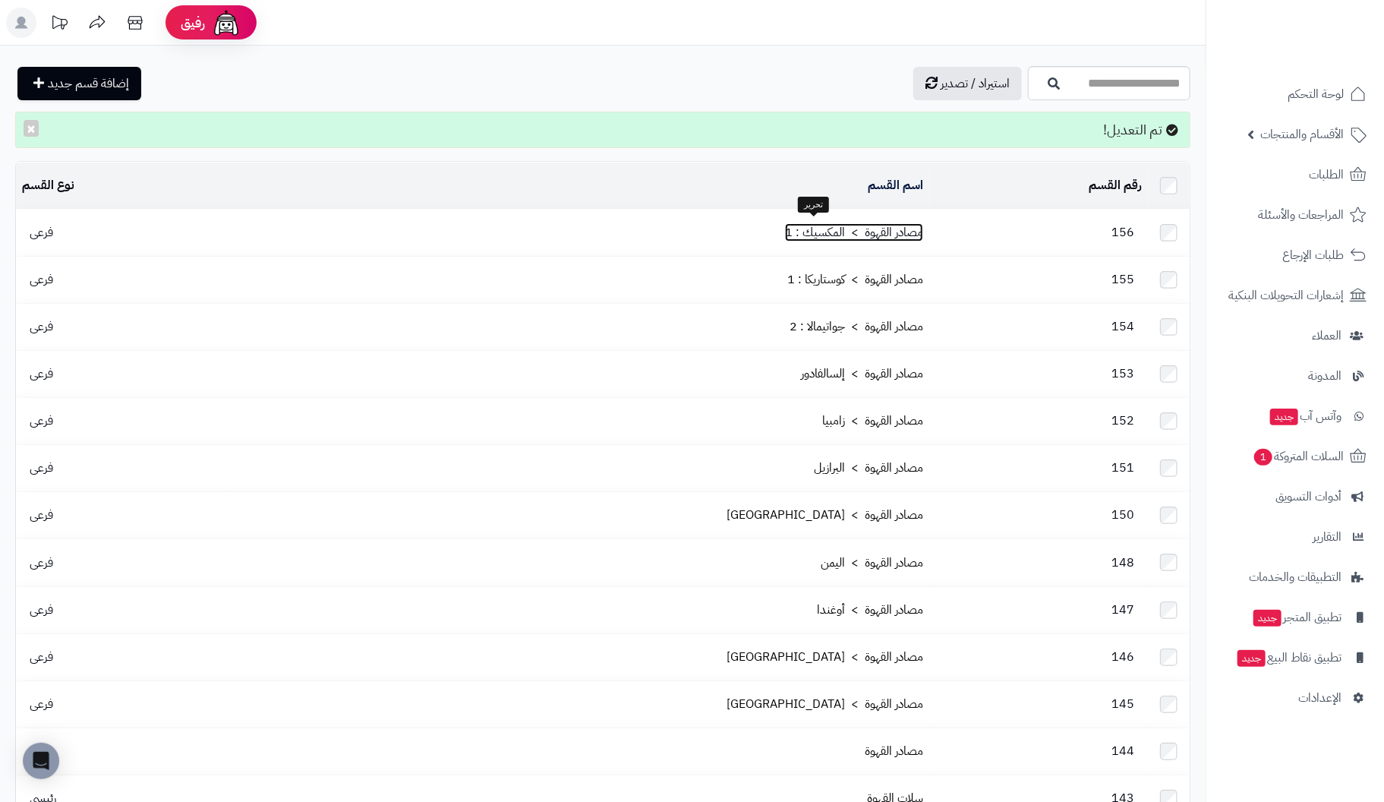
click at [852, 232] on link "مصادر القهوة > المكسيك : 1" at bounding box center [854, 232] width 138 height 18
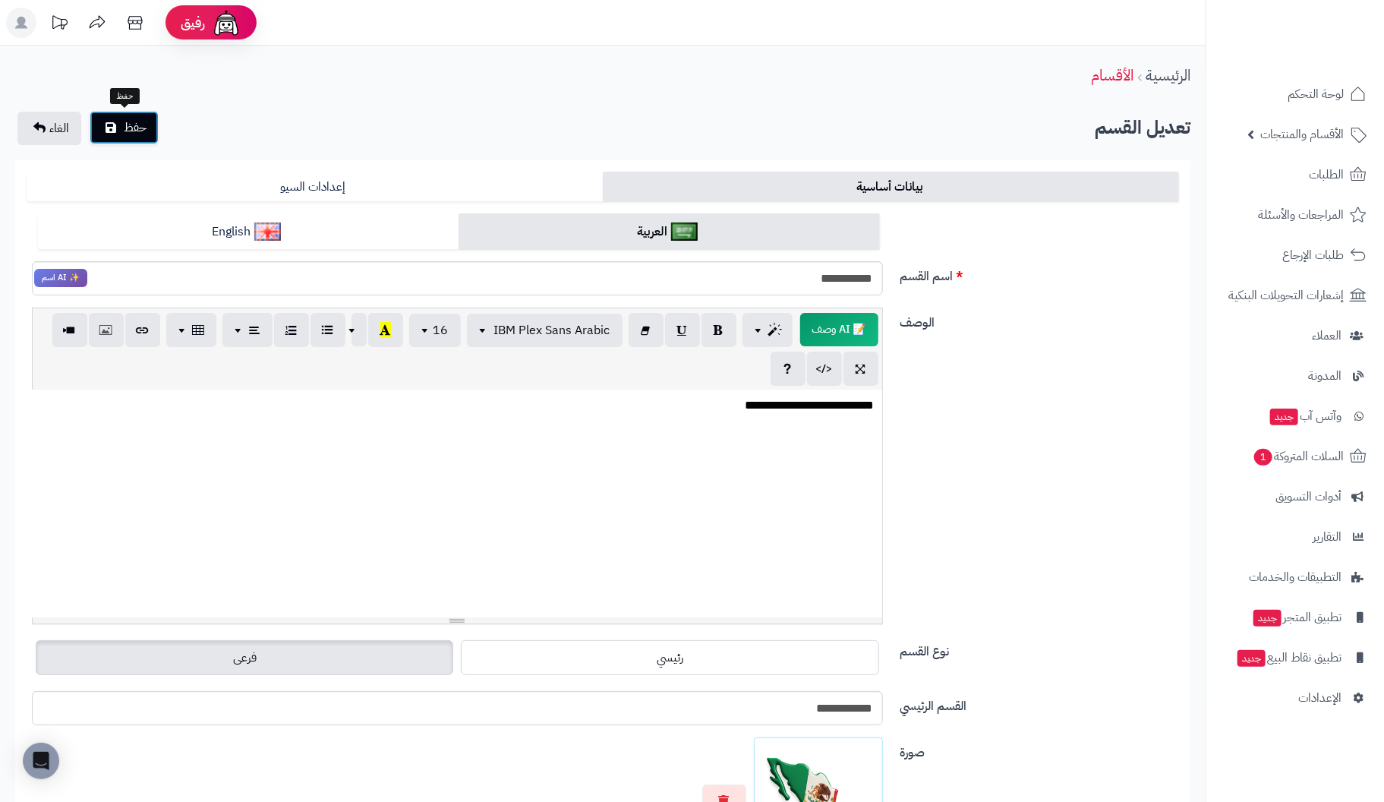
click at [140, 130] on span "حفظ" at bounding box center [135, 127] width 23 height 18
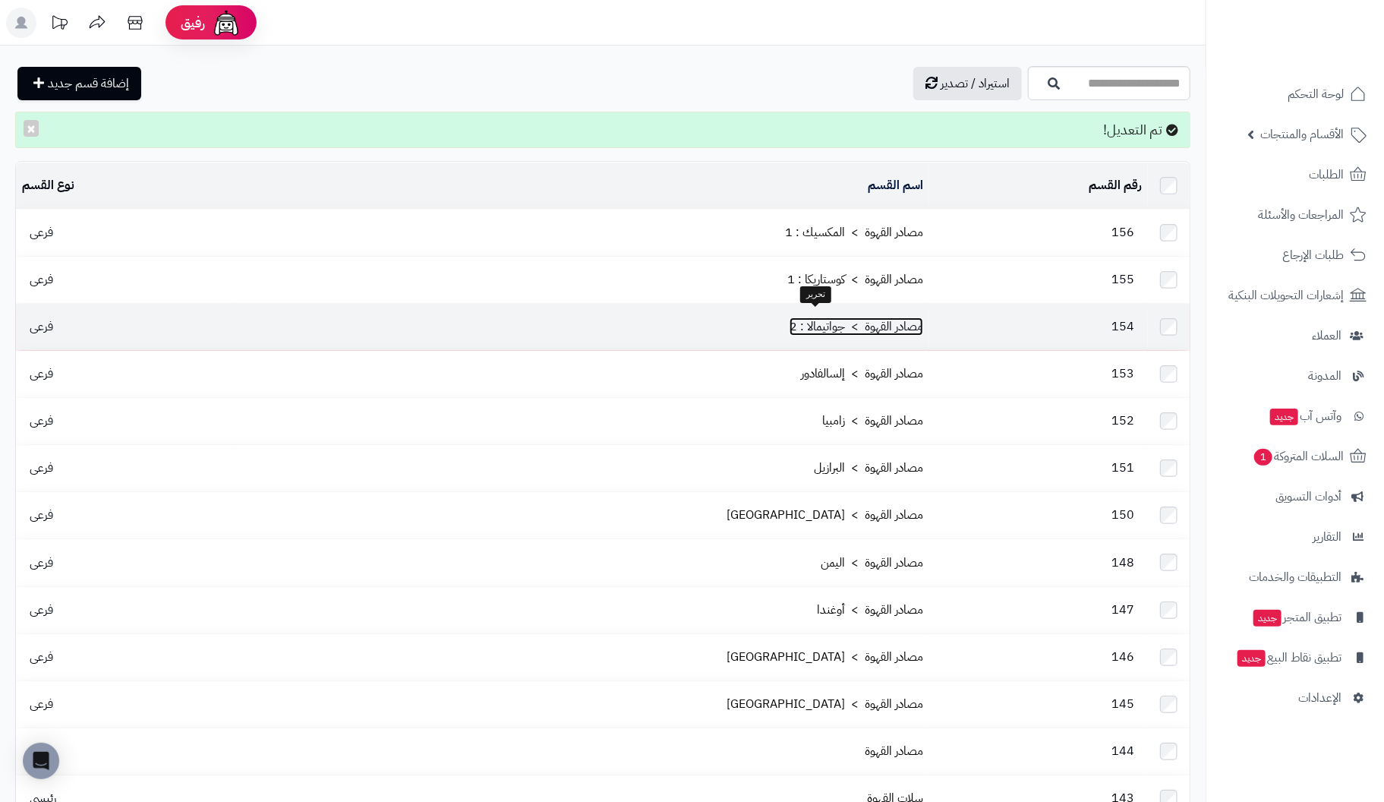
click at [820, 317] on link "مصادر القهوة > جواتيمالا : 2" at bounding box center [856, 326] width 134 height 18
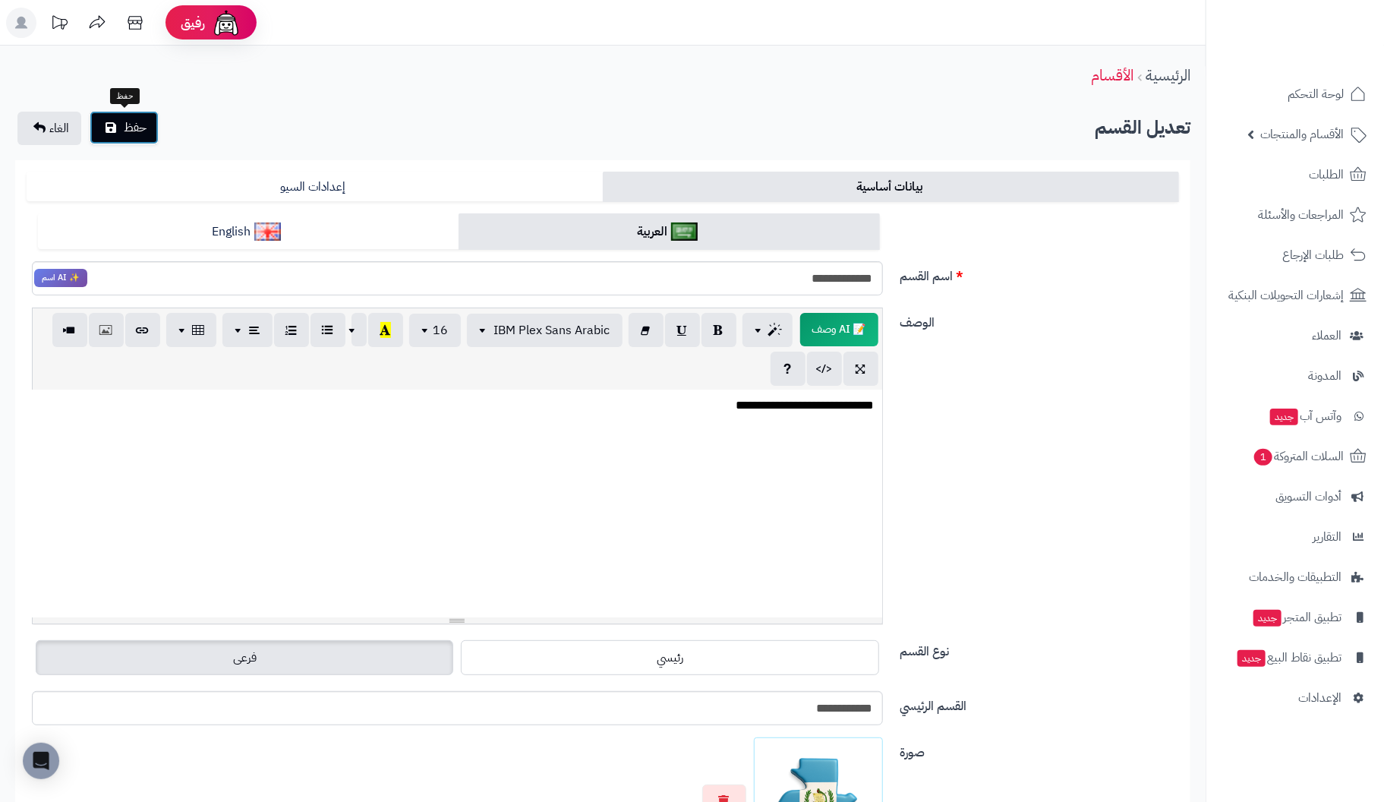
click at [114, 127] on icon "submit" at bounding box center [111, 127] width 11 height 12
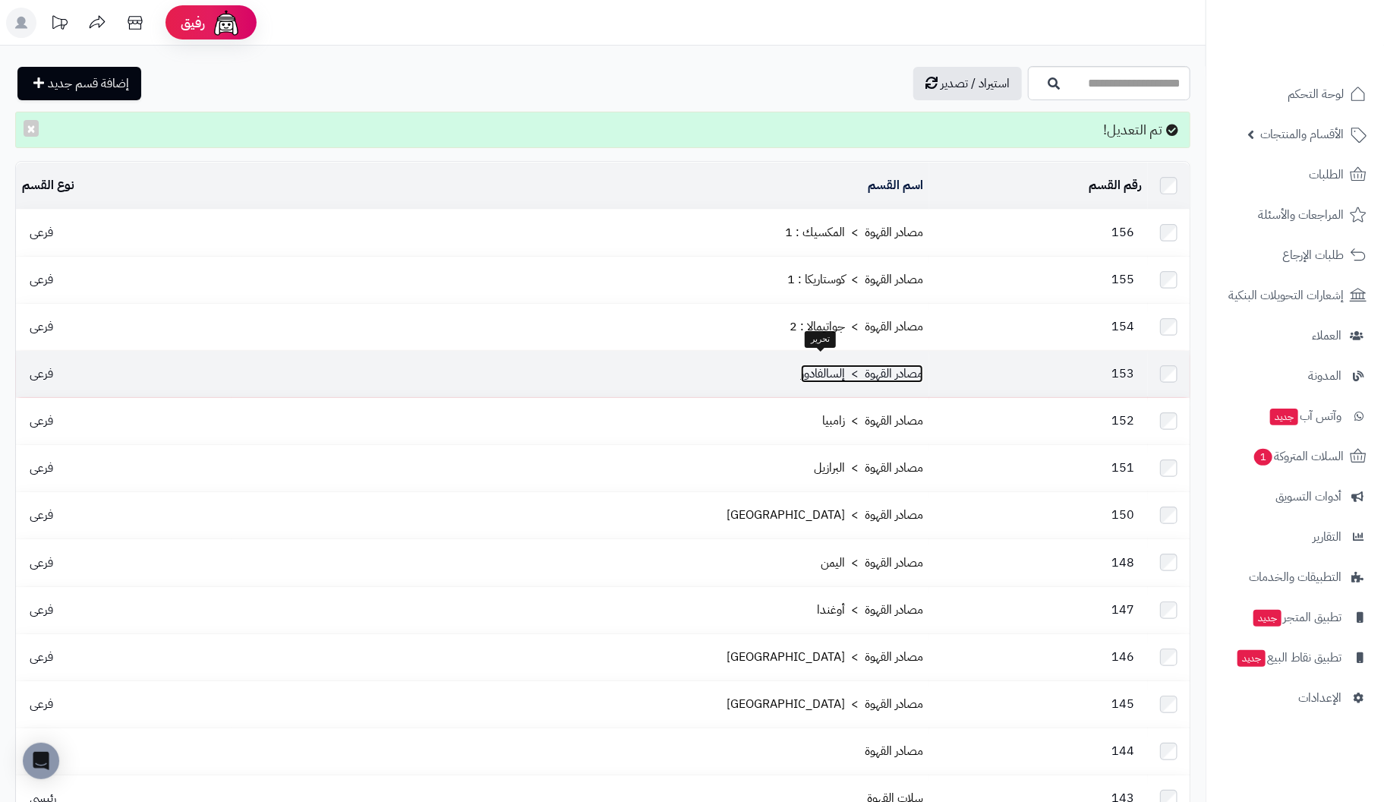
click at [868, 364] on link "مصادر القهوة > إلسالفادور" at bounding box center [862, 373] width 122 height 18
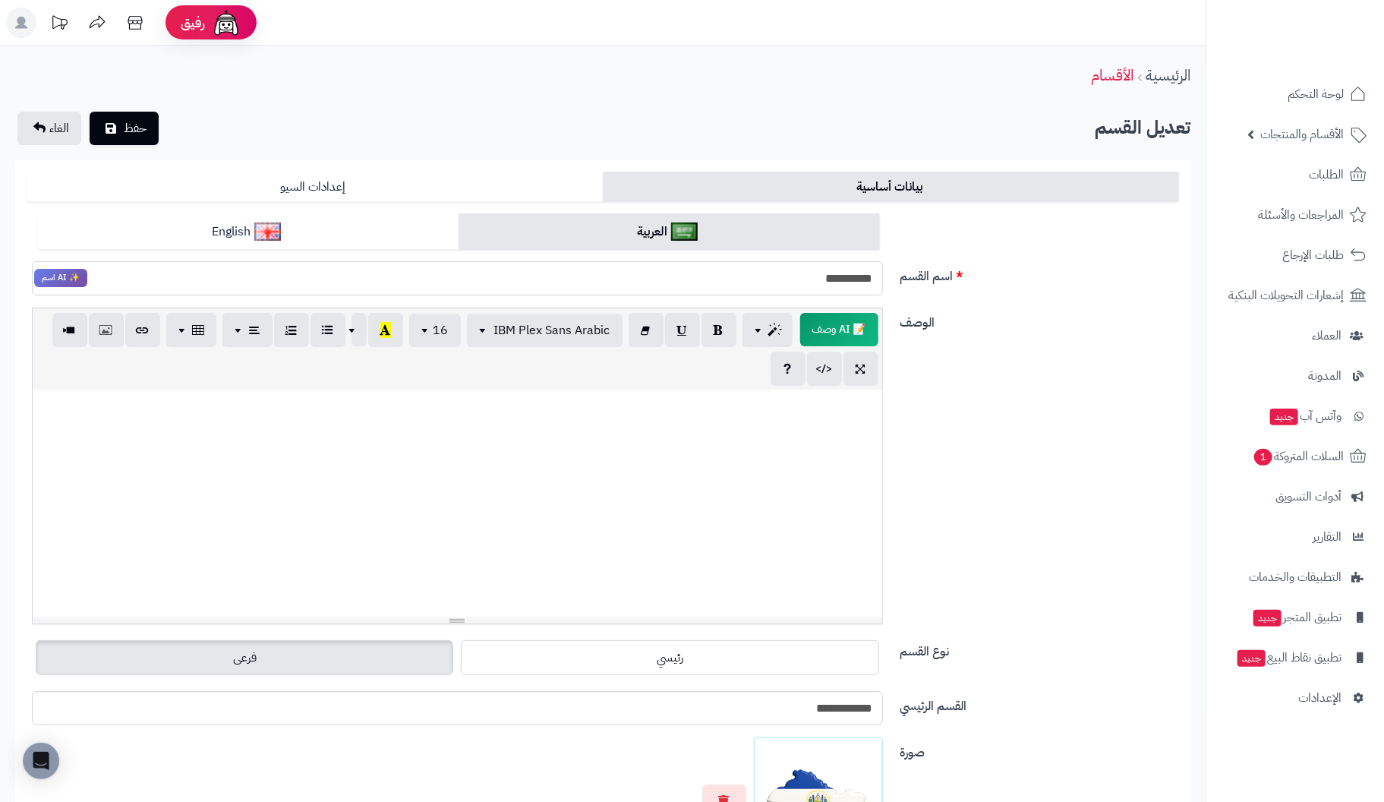
click at [775, 281] on input "**********" at bounding box center [457, 278] width 851 height 34
type input "**********"
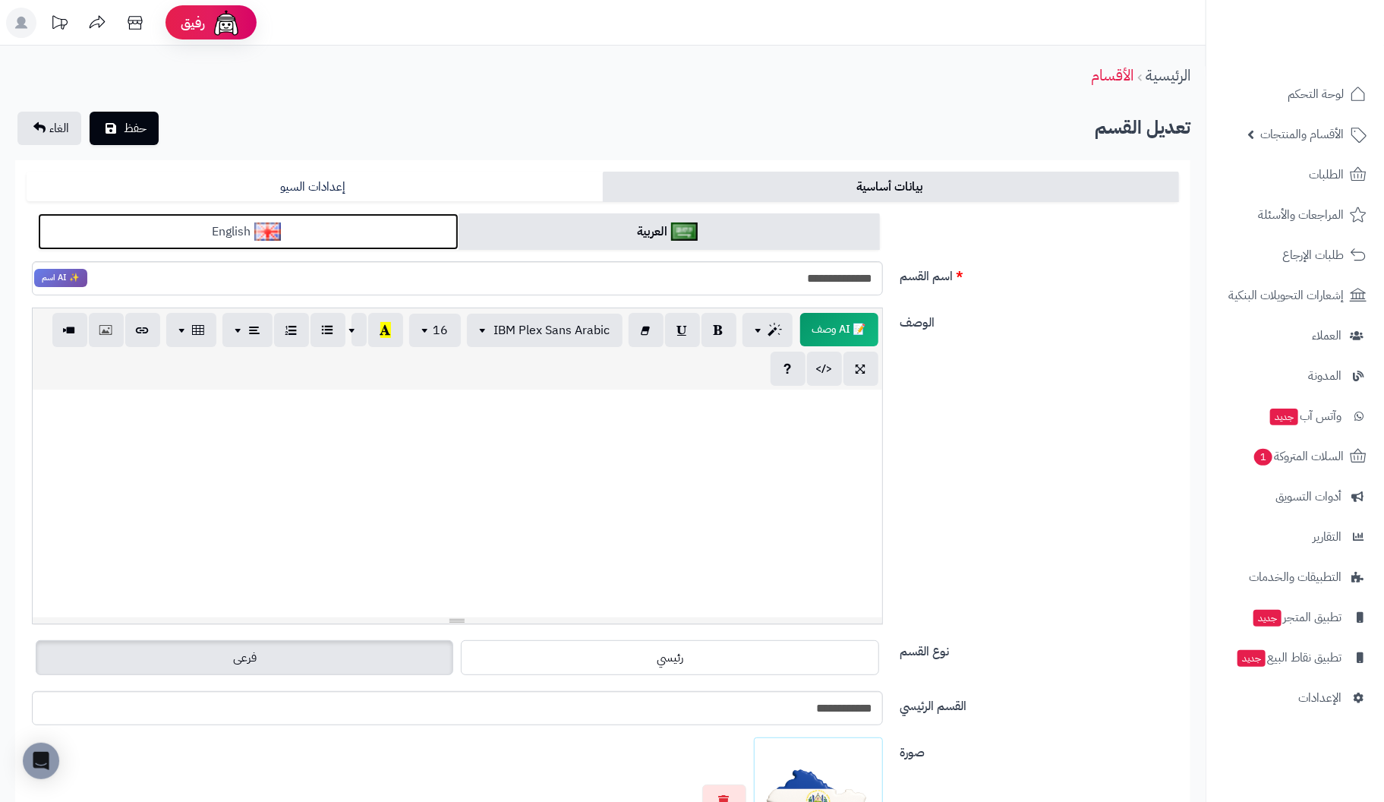
click at [372, 235] on link "English" at bounding box center [248, 231] width 421 height 37
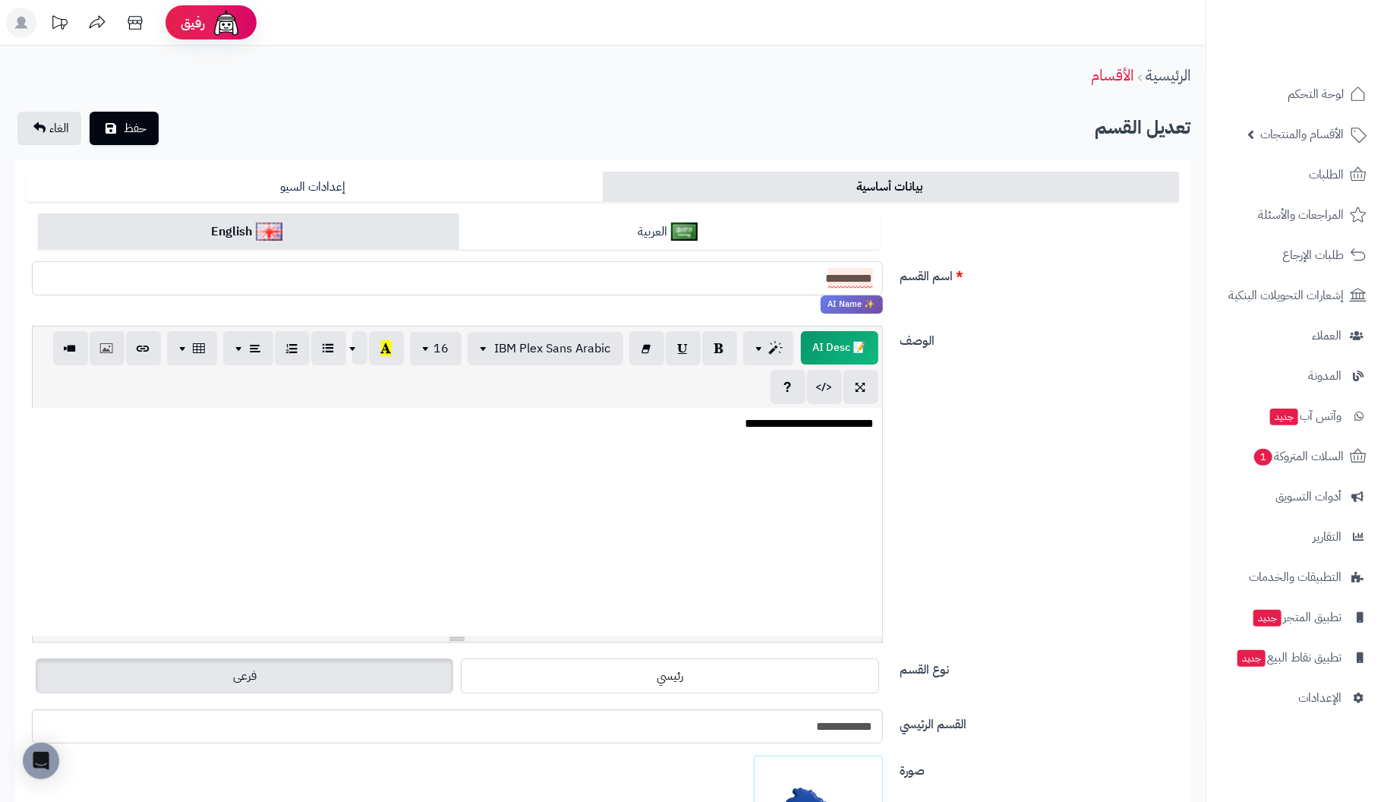
click at [757, 285] on input "**********" at bounding box center [457, 278] width 851 height 34
type input "**********"
click at [773, 466] on div "**********" at bounding box center [457, 522] width 849 height 228
click at [715, 426] on p "**********" at bounding box center [456, 423] width 835 height 17
paste div
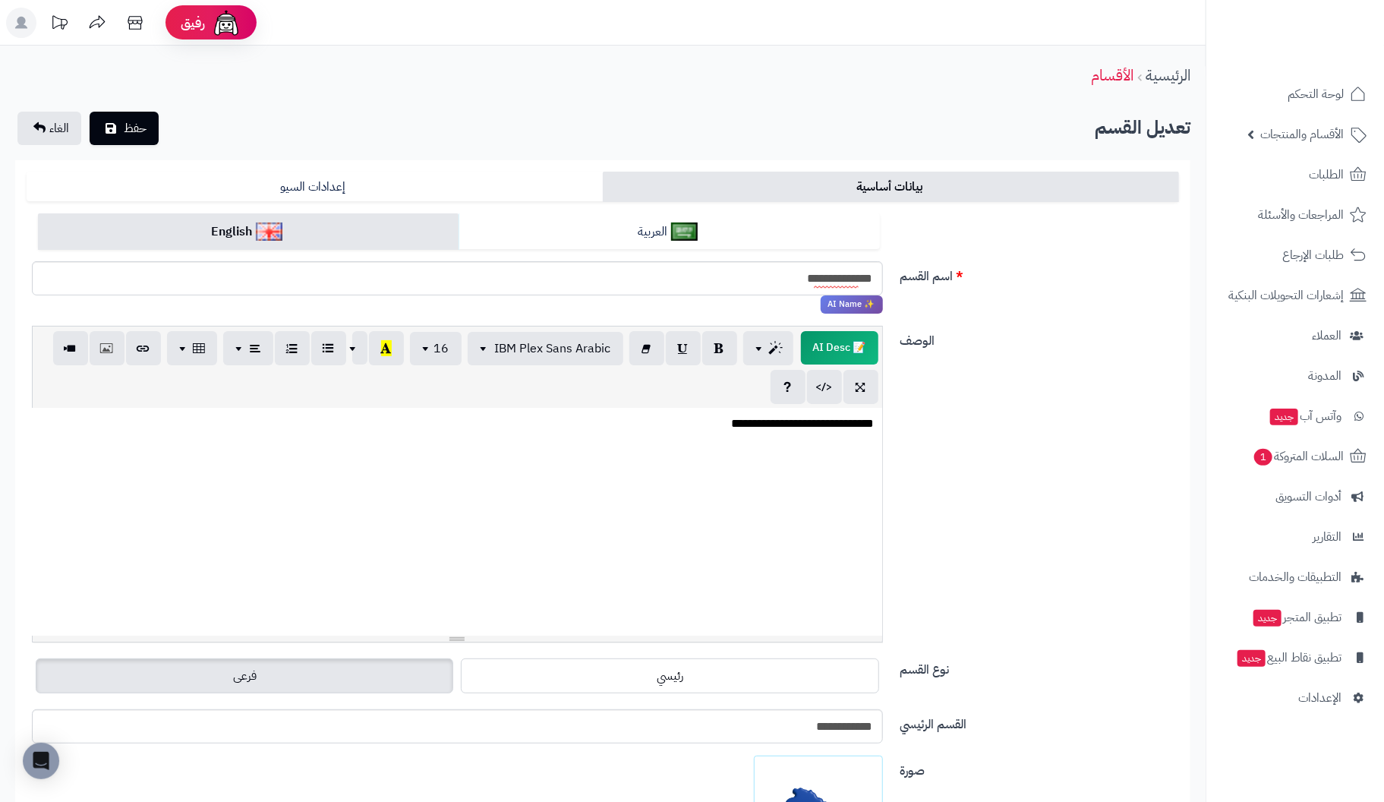
click at [508, 531] on div "**********" at bounding box center [457, 522] width 849 height 228
click at [99, 118] on button "حفظ" at bounding box center [124, 127] width 69 height 33
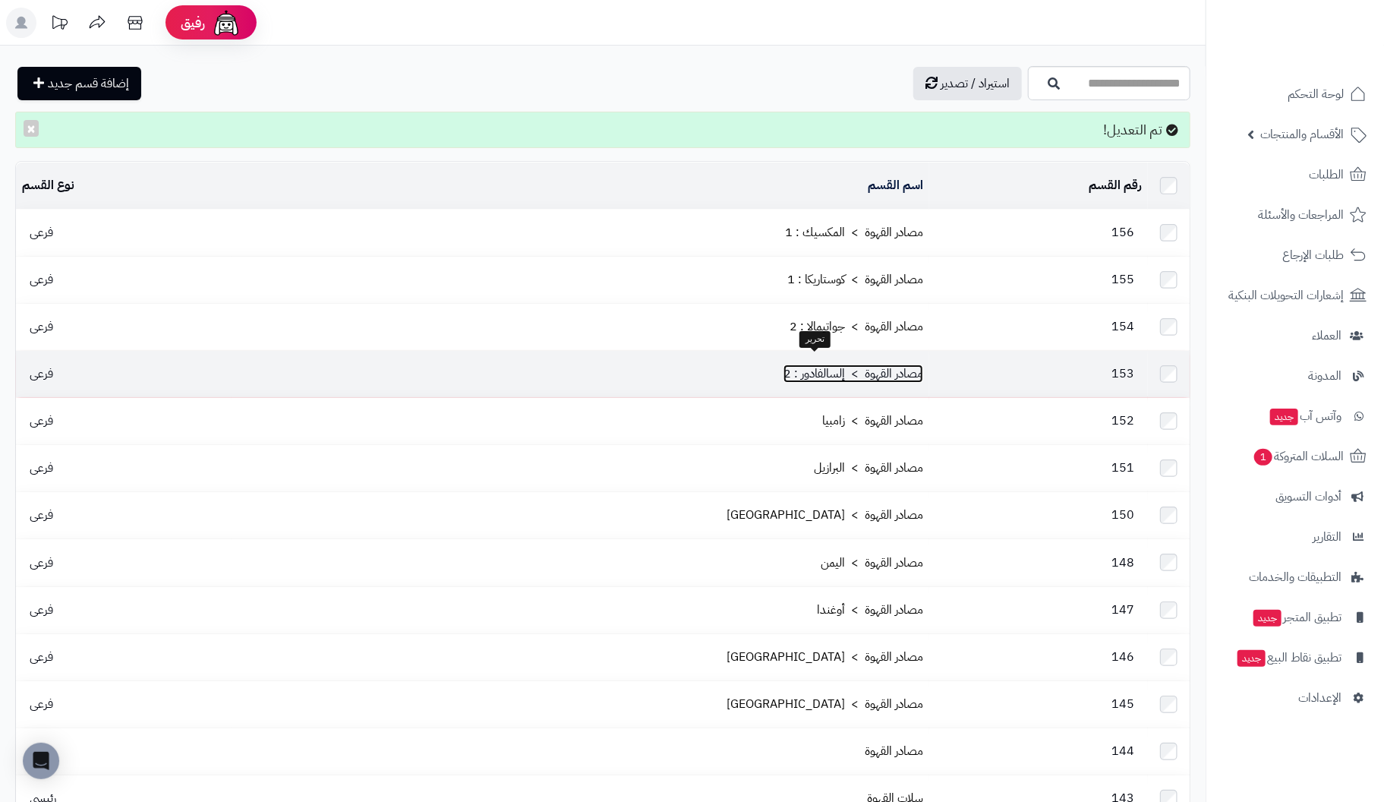
click at [805, 371] on link "مصادر القهوة > إلسالفادور : 2" at bounding box center [853, 373] width 140 height 18
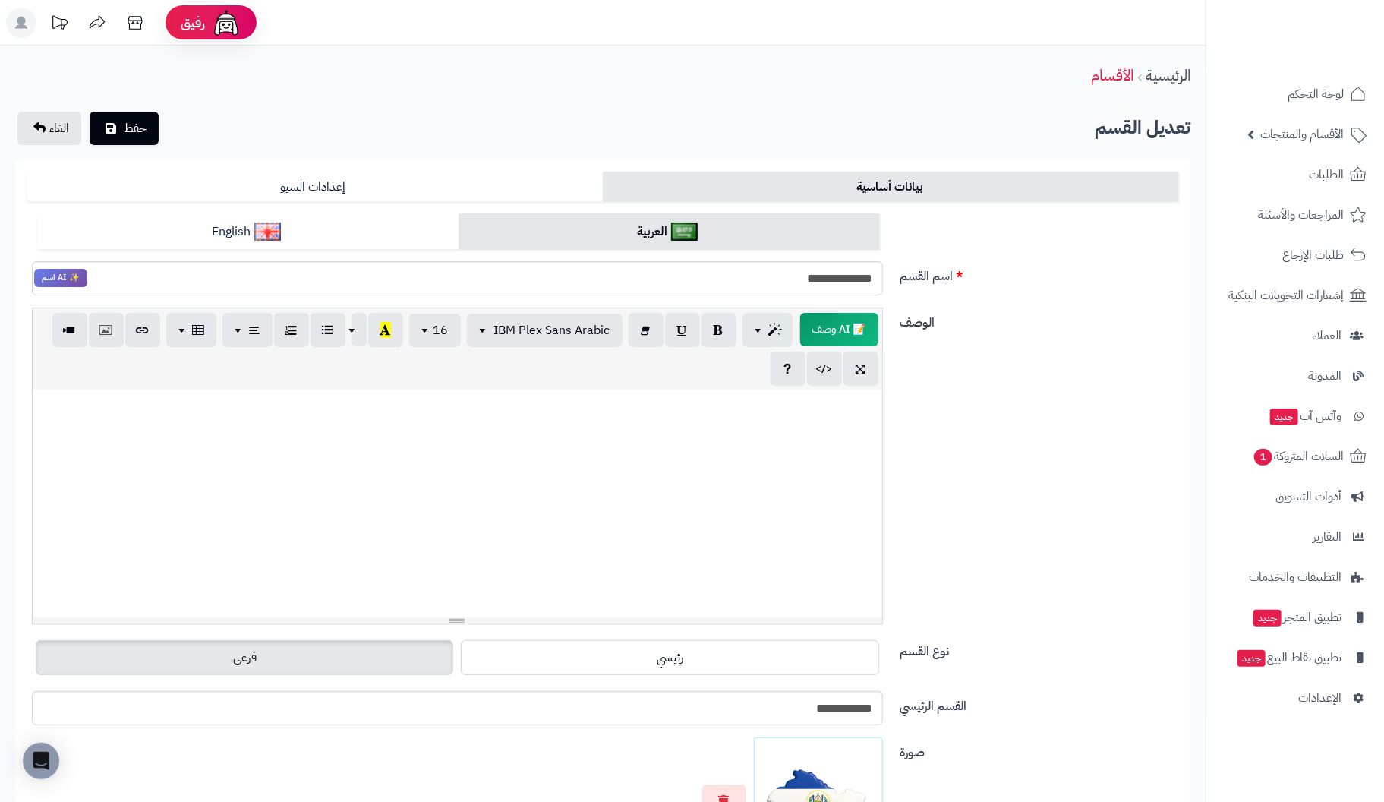
click at [830, 453] on div at bounding box center [457, 503] width 849 height 228
click at [783, 285] on input "**********" at bounding box center [457, 278] width 851 height 34
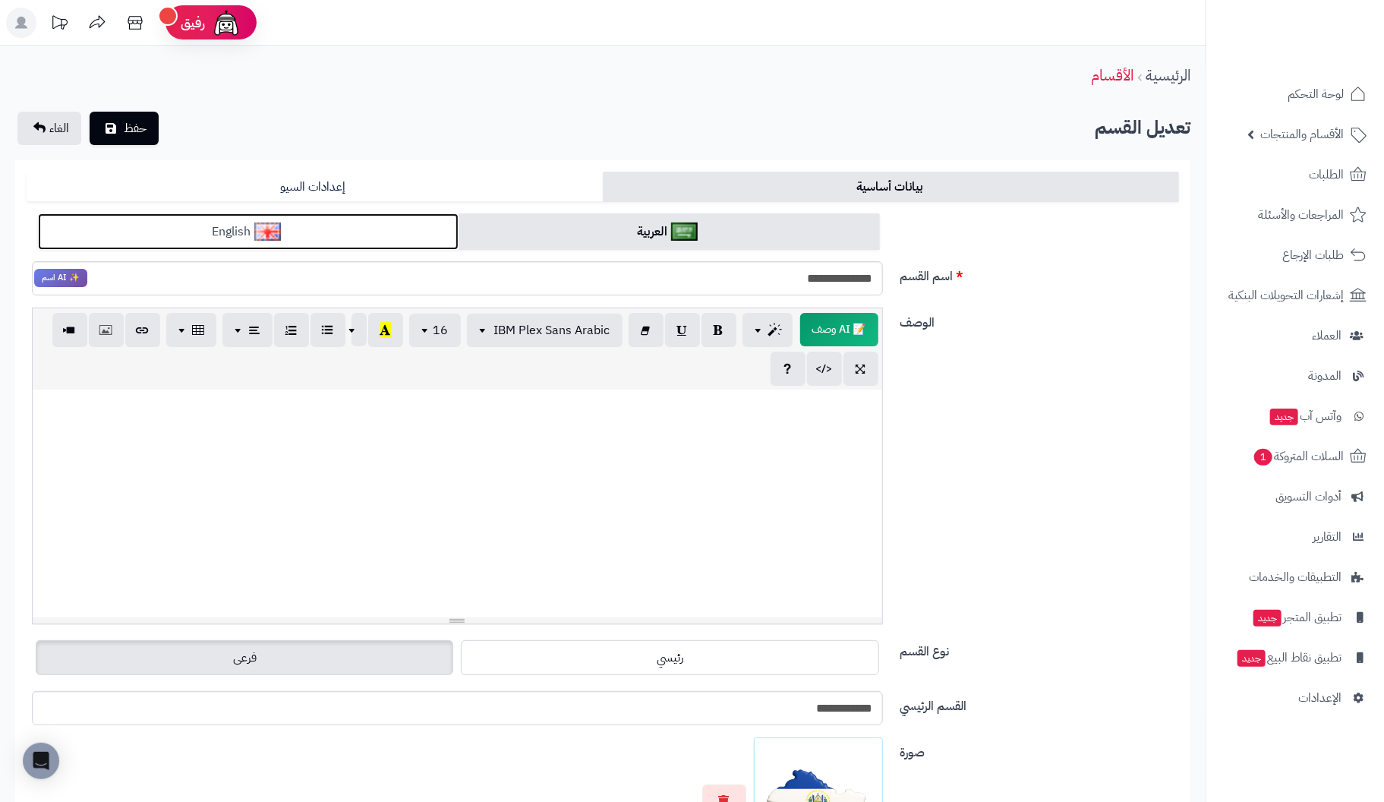
click at [374, 238] on link "English" at bounding box center [248, 231] width 421 height 37
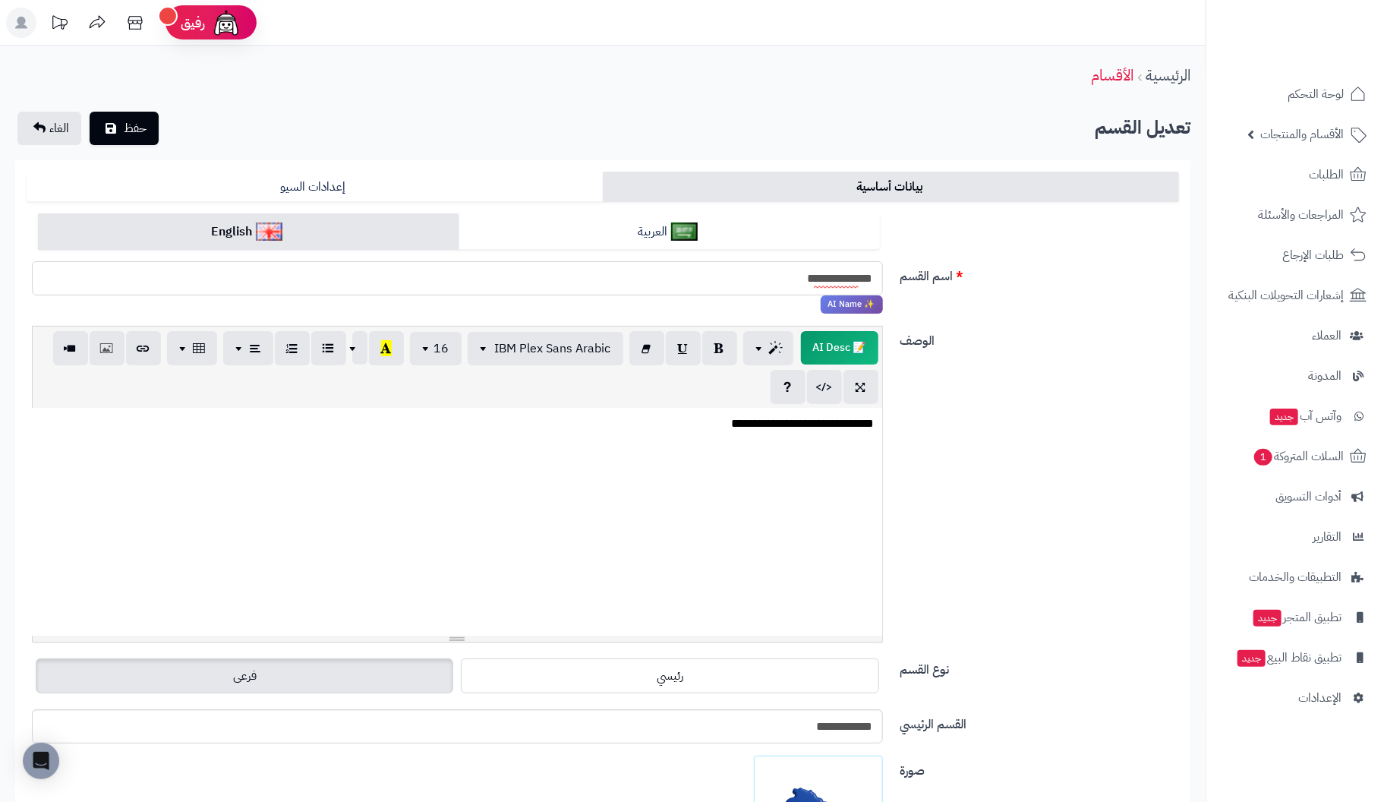
click at [752, 295] on input "**********" at bounding box center [457, 278] width 851 height 34
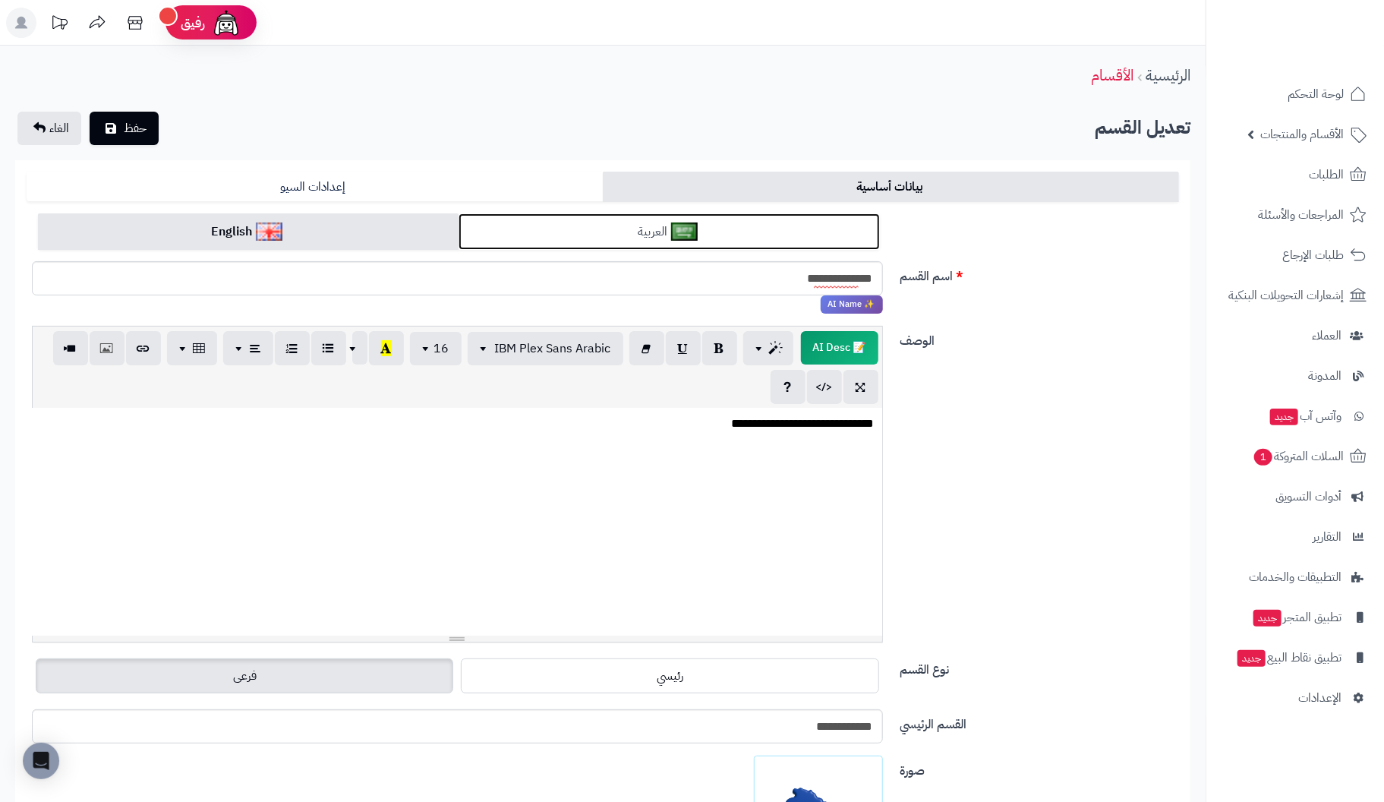
click at [606, 236] on link "العربية" at bounding box center [668, 231] width 421 height 37
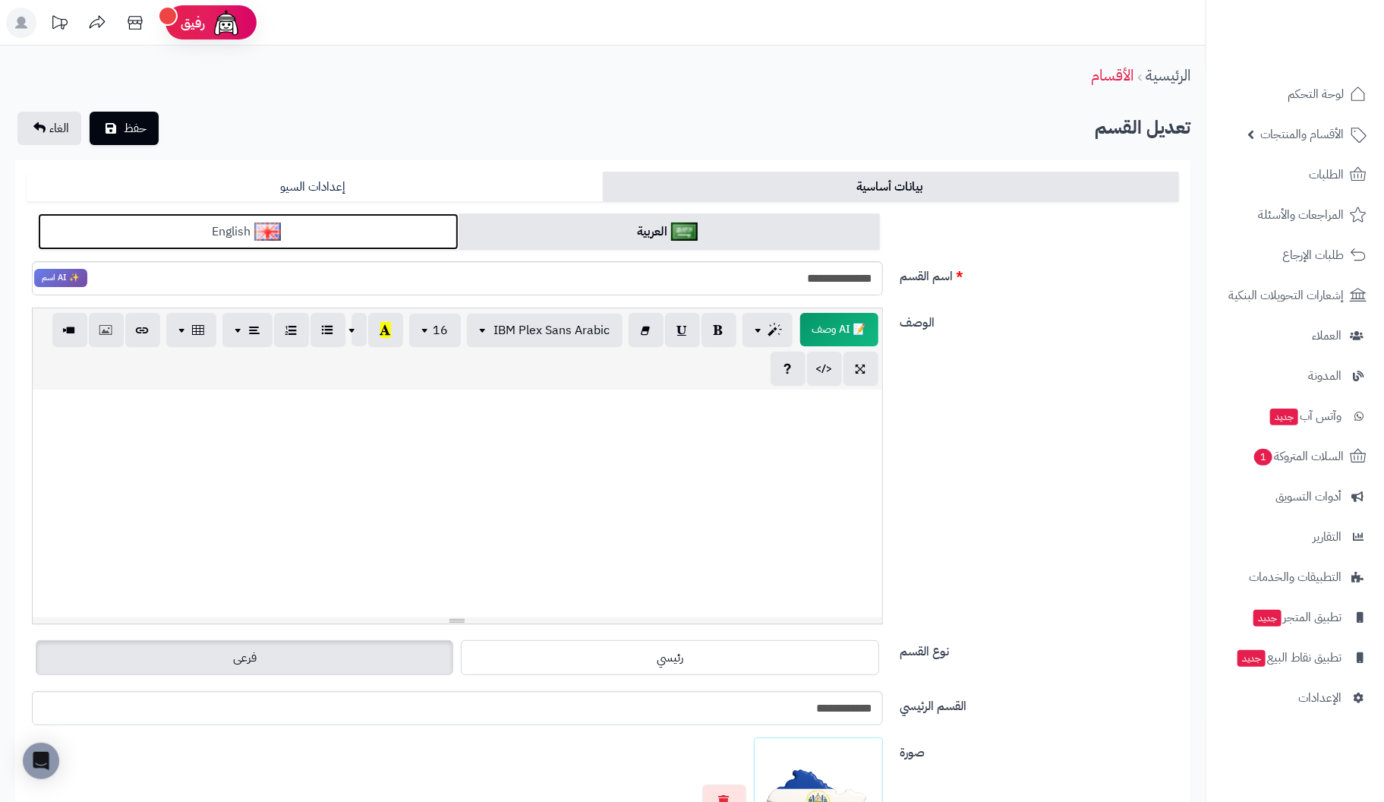
click at [400, 242] on link "English" at bounding box center [248, 231] width 421 height 37
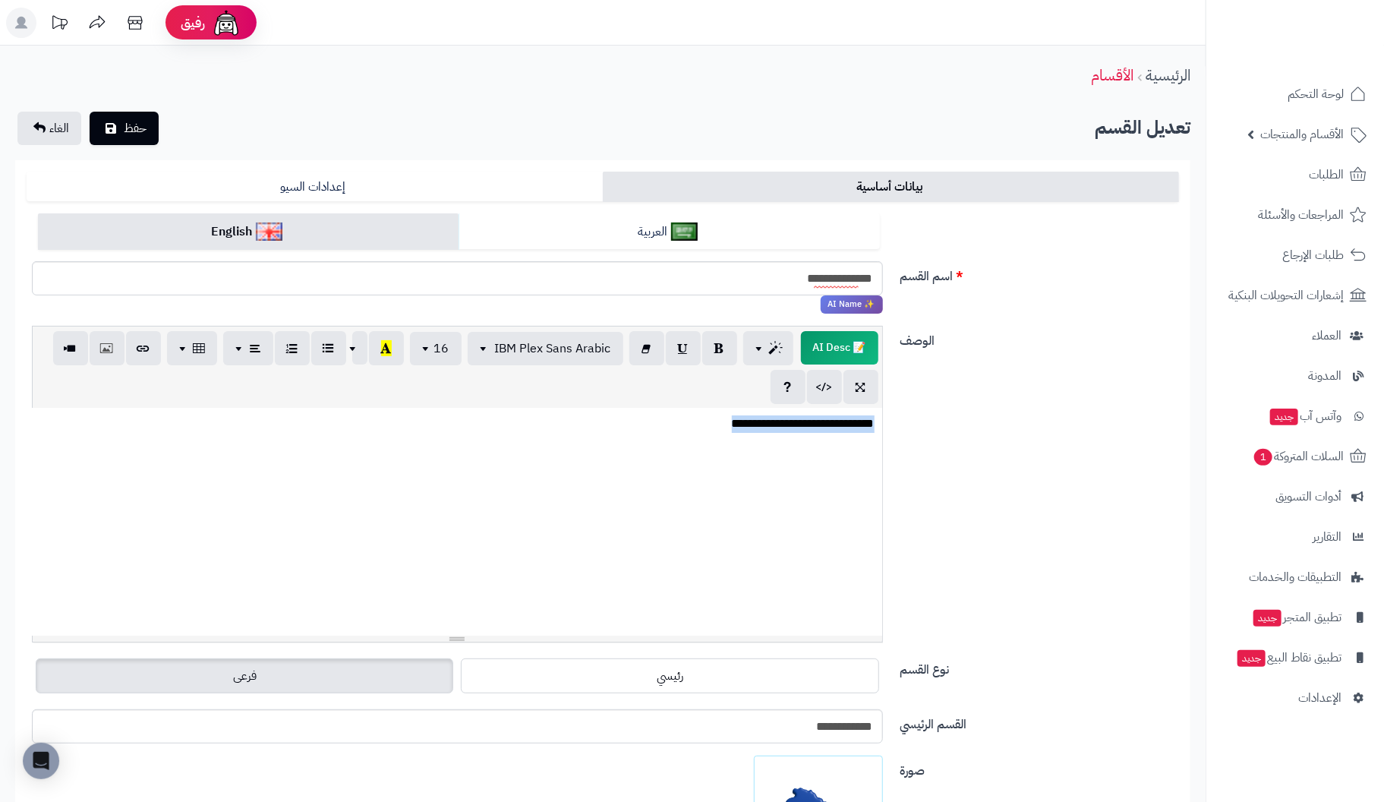
drag, startPoint x: 686, startPoint y: 428, endPoint x: 1005, endPoint y: 410, distance: 319.3
click at [996, 412] on div "**********" at bounding box center [602, 490] width 1164 height 329
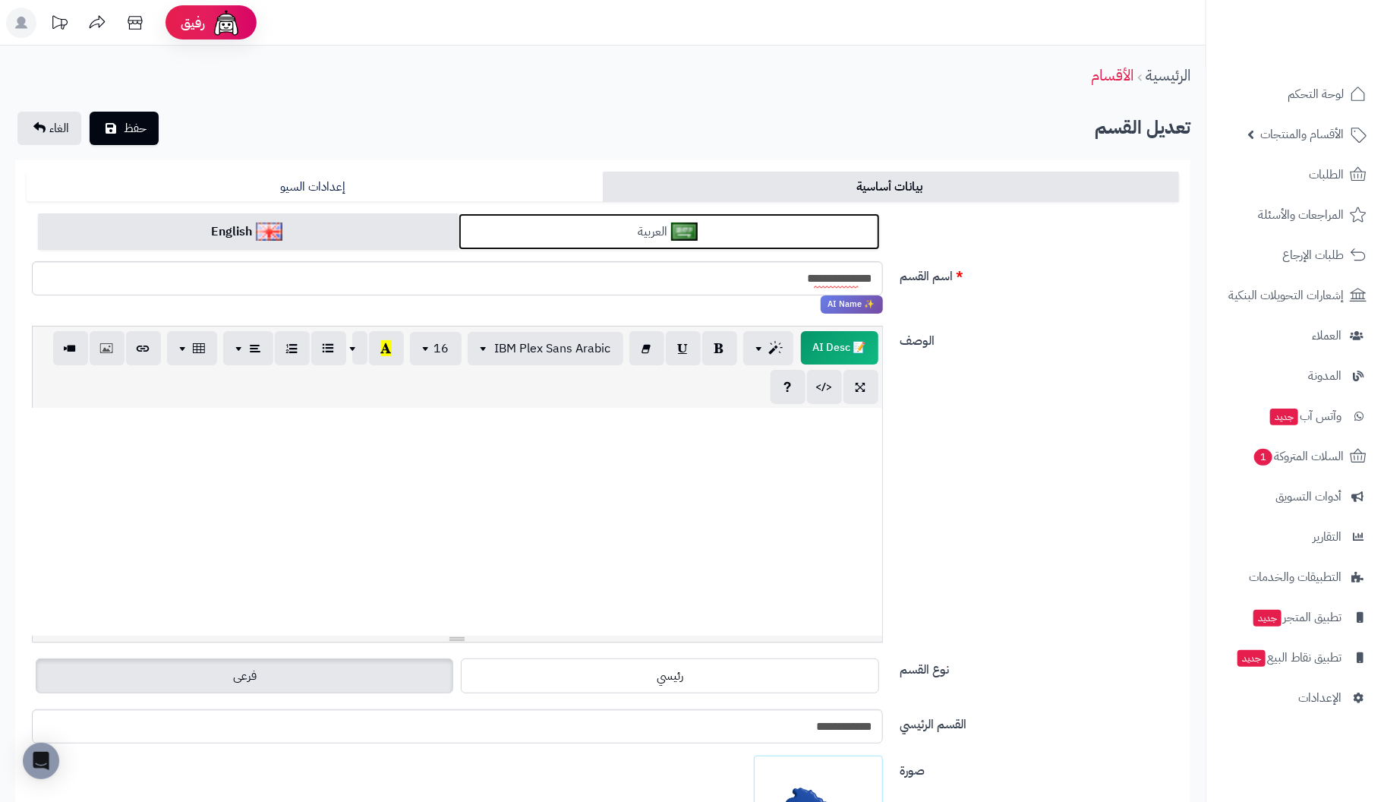
click at [762, 228] on link "العربية" at bounding box center [668, 231] width 421 height 37
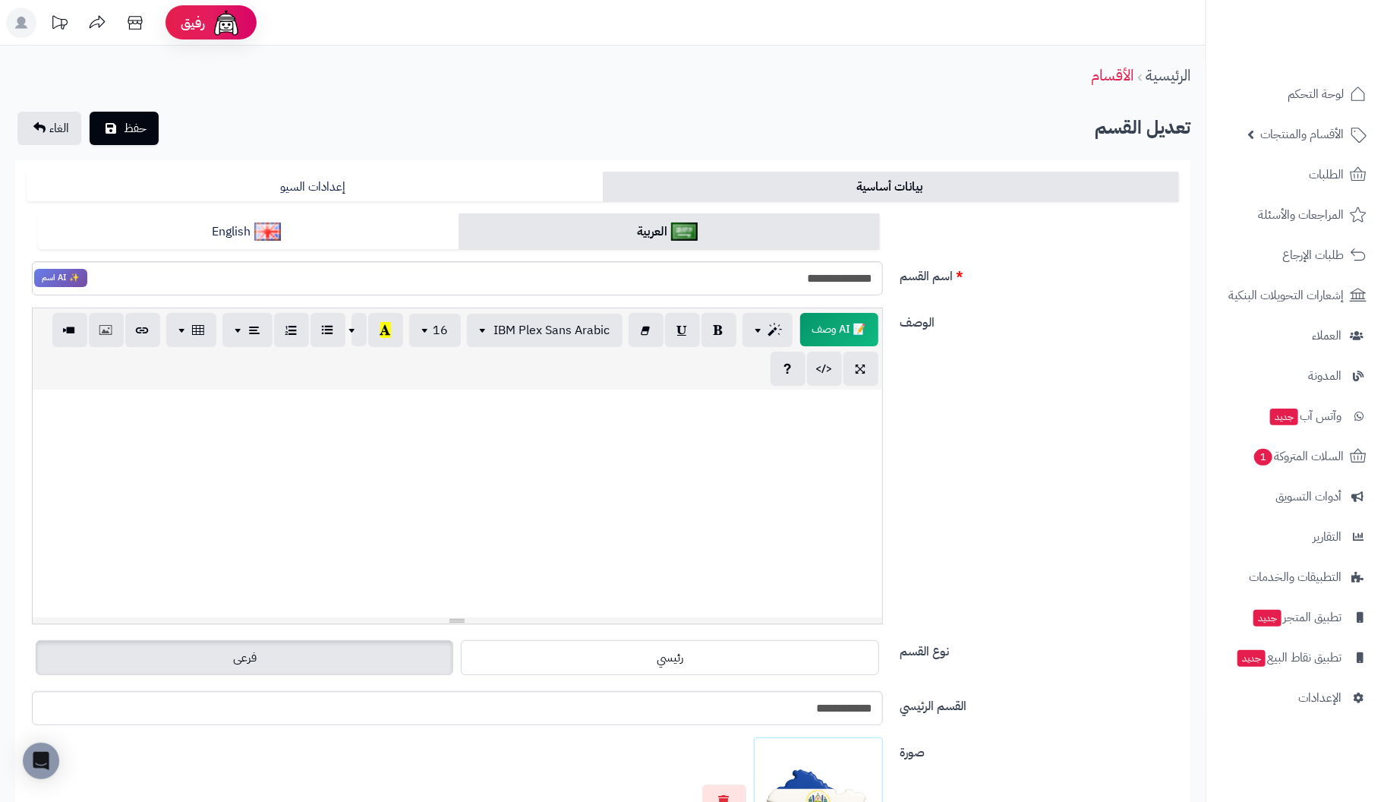
click at [822, 414] on div at bounding box center [457, 503] width 849 height 228
paste div
click at [143, 118] on span "حفظ" at bounding box center [135, 127] width 23 height 18
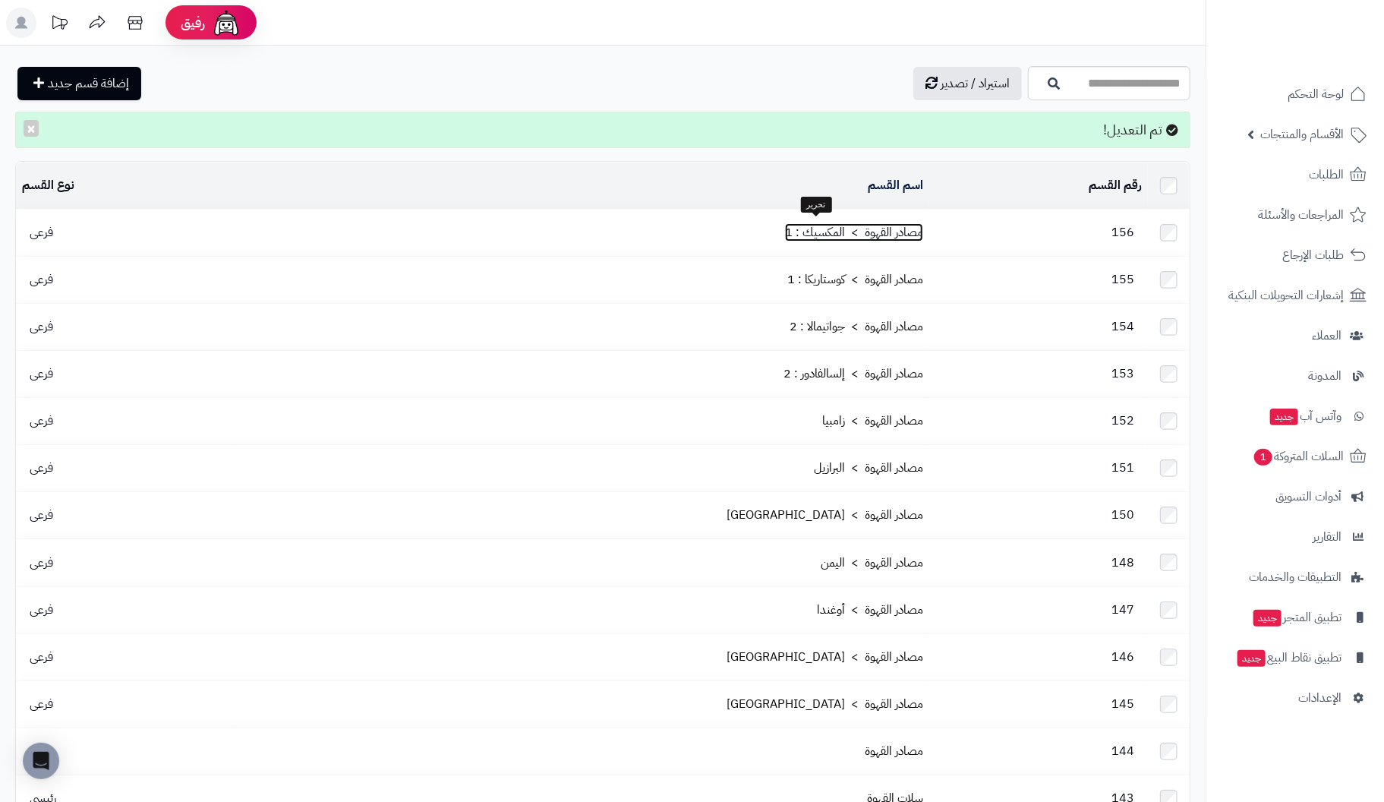
click at [865, 232] on link "مصادر القهوة > المكسيك : 1" at bounding box center [854, 232] width 138 height 18
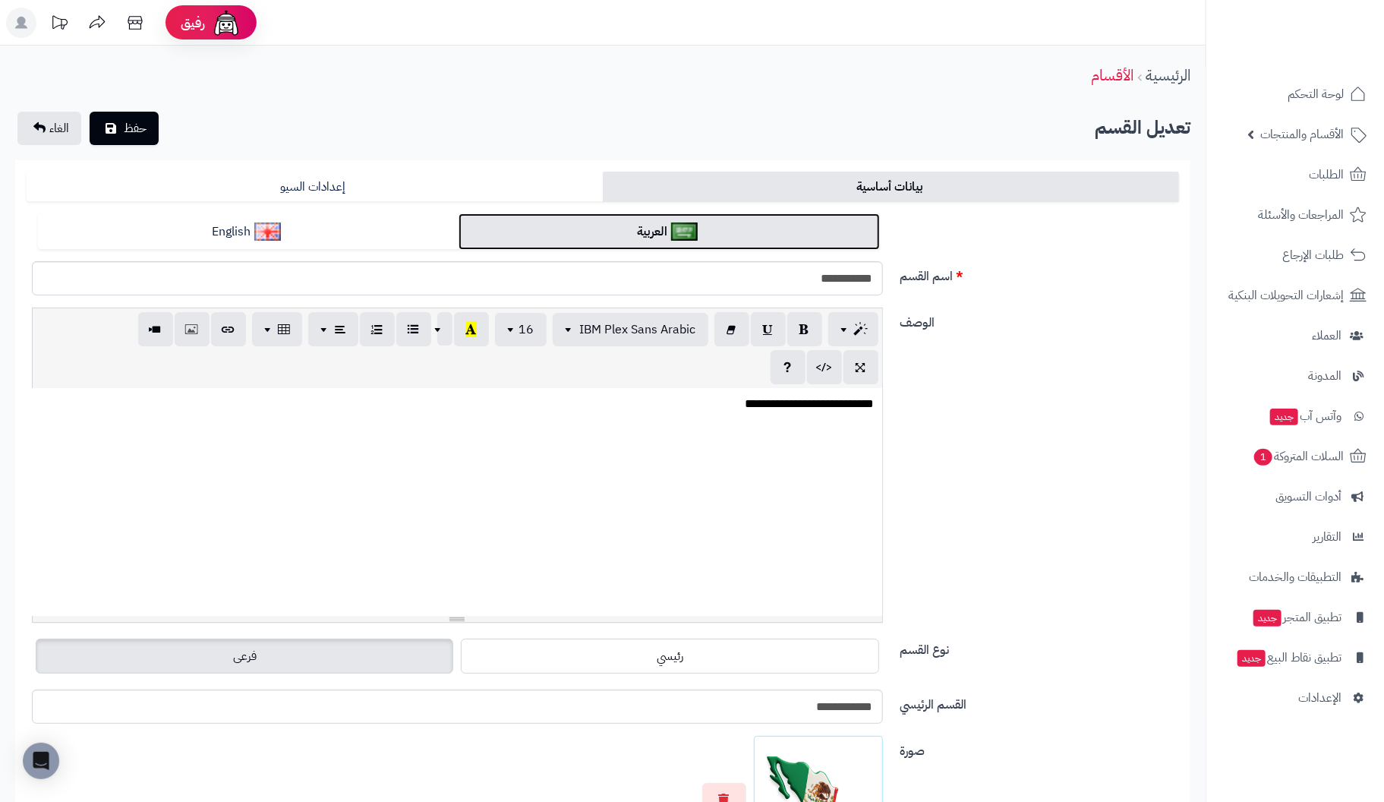
click at [732, 225] on link "العربية" at bounding box center [668, 231] width 421 height 37
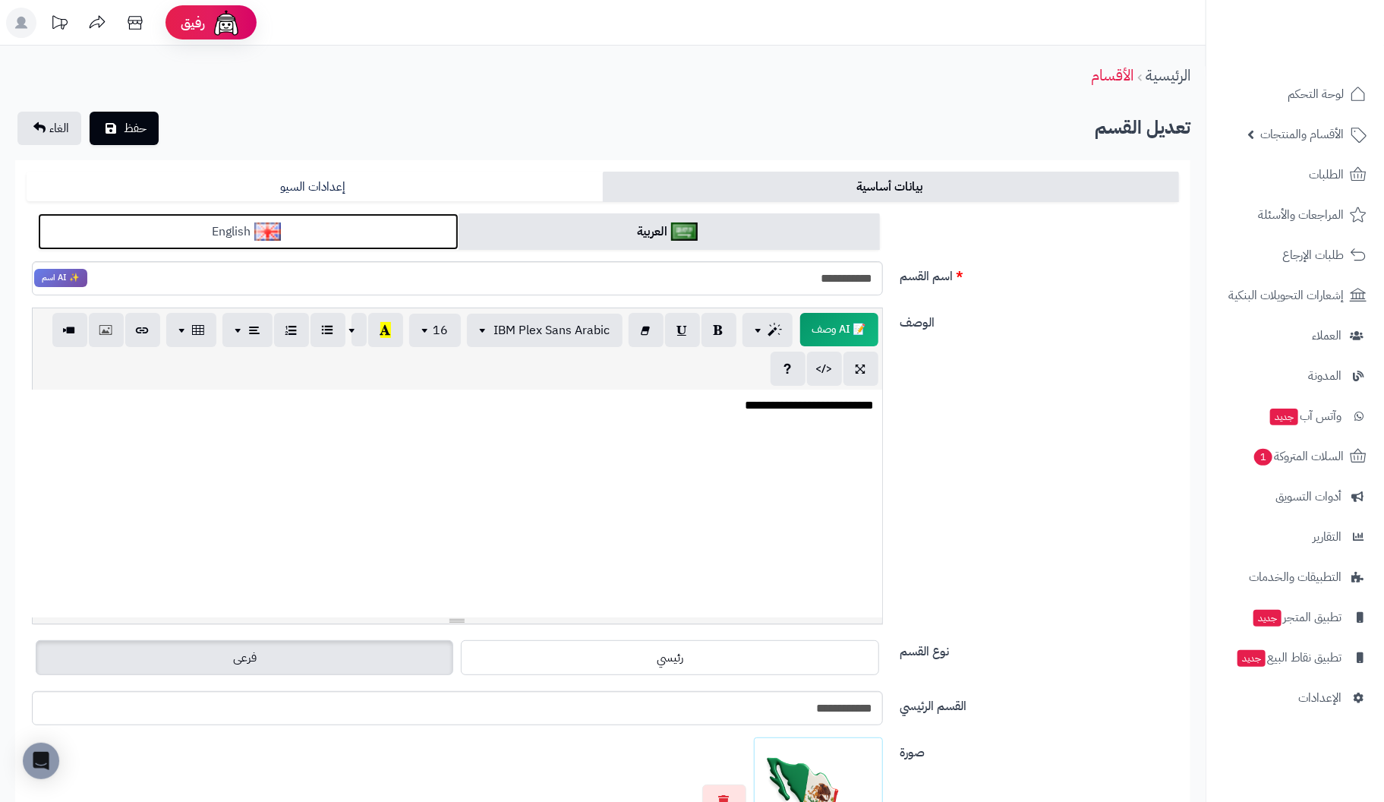
click at [381, 236] on link "English" at bounding box center [248, 231] width 421 height 37
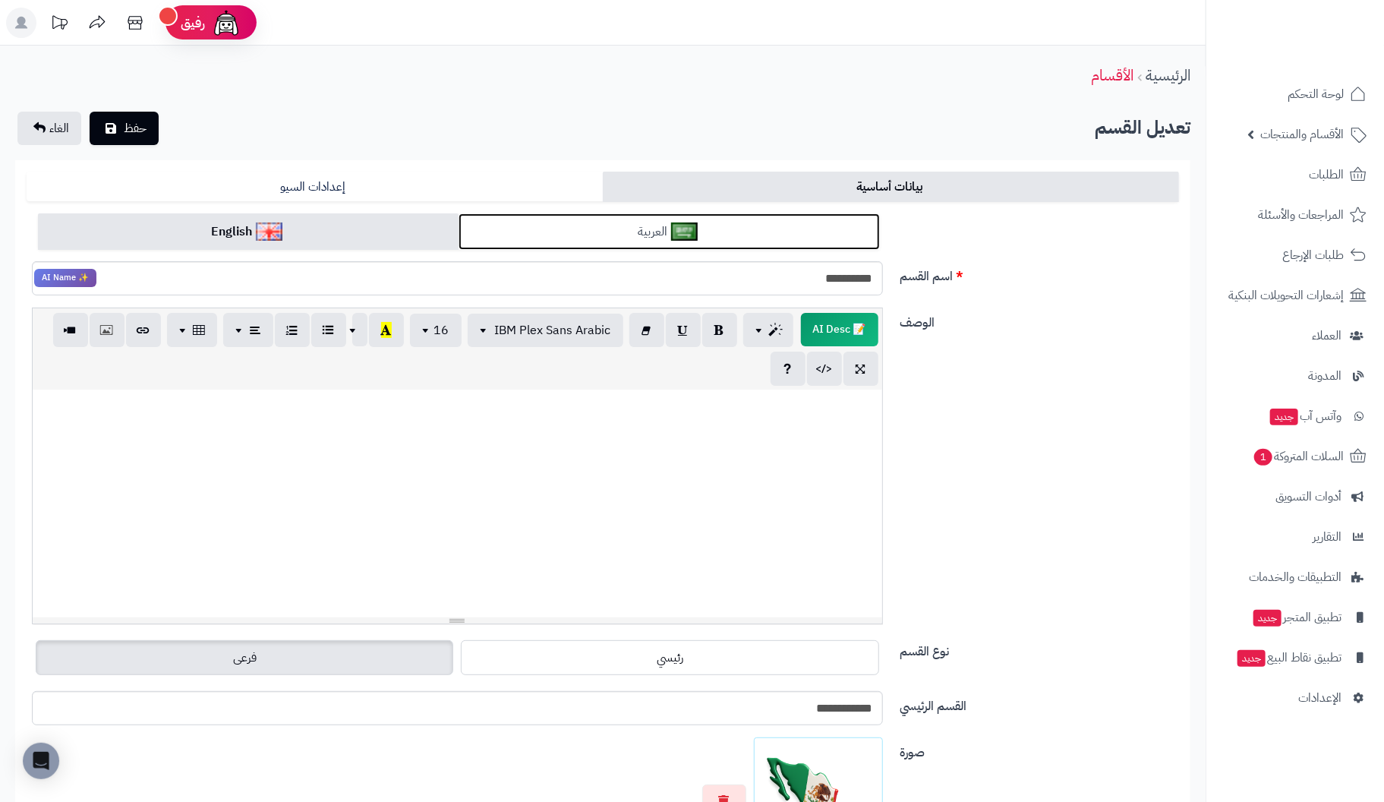
click at [747, 232] on link "العربية" at bounding box center [668, 231] width 421 height 37
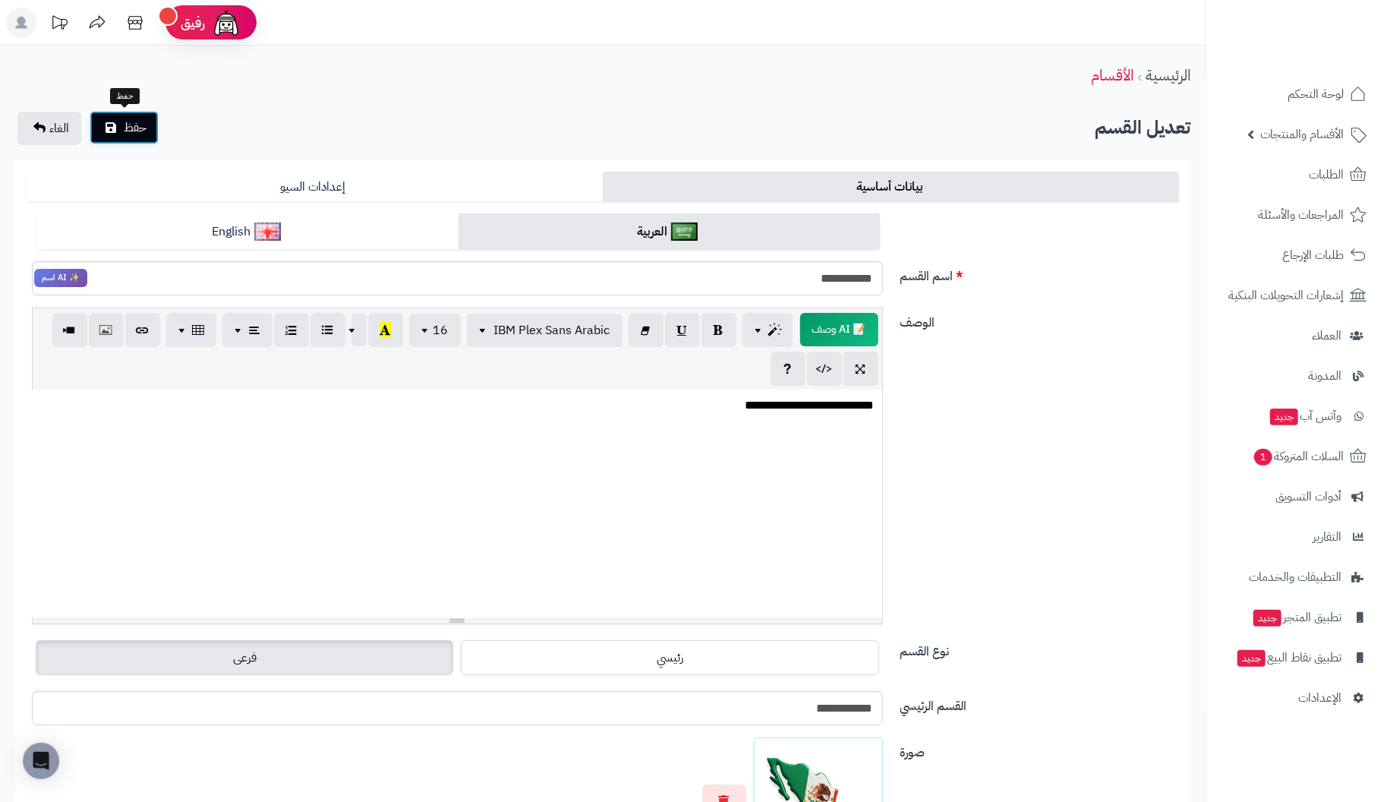
click at [124, 124] on span "حفظ" at bounding box center [135, 127] width 23 height 18
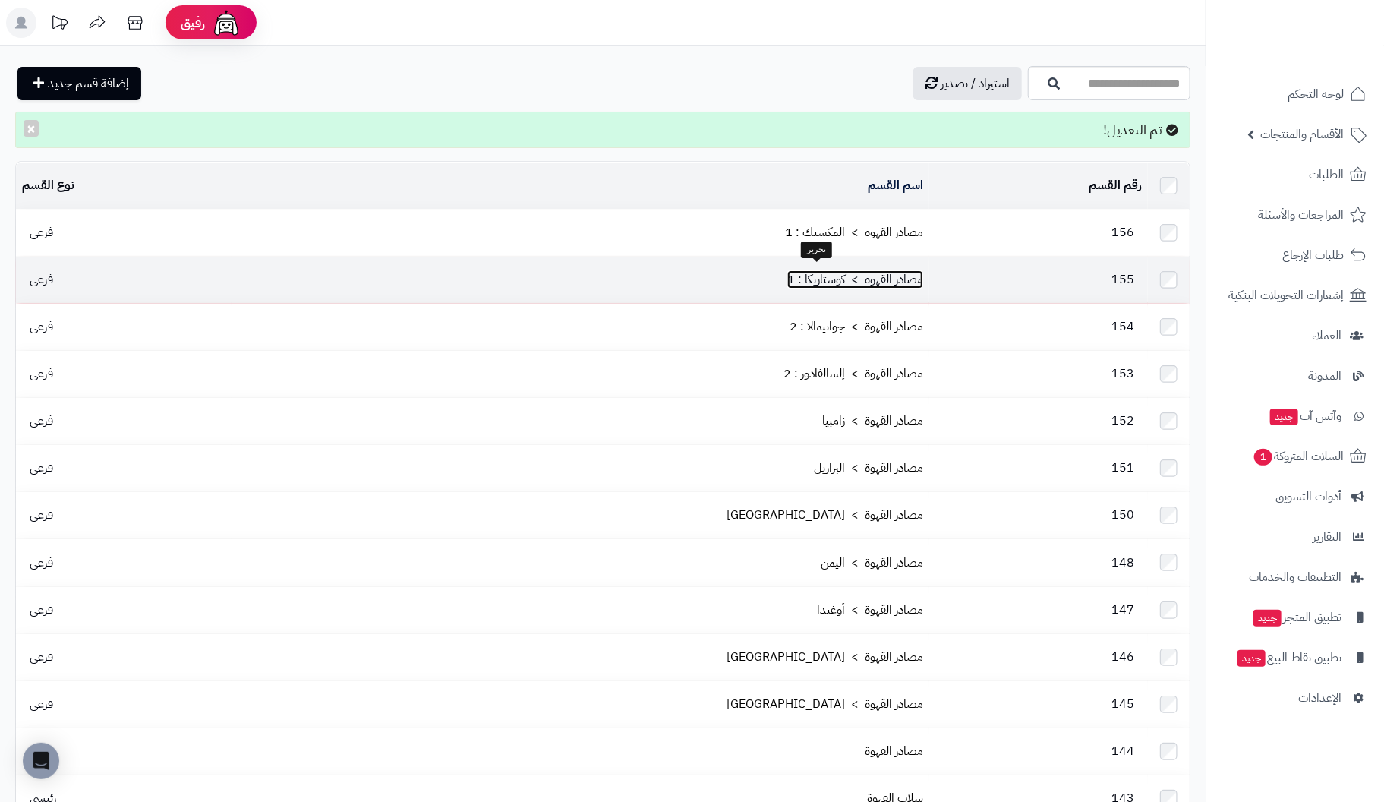
click at [882, 270] on link "مصادر القهوة > كوستاريكا : 1" at bounding box center [855, 279] width 136 height 18
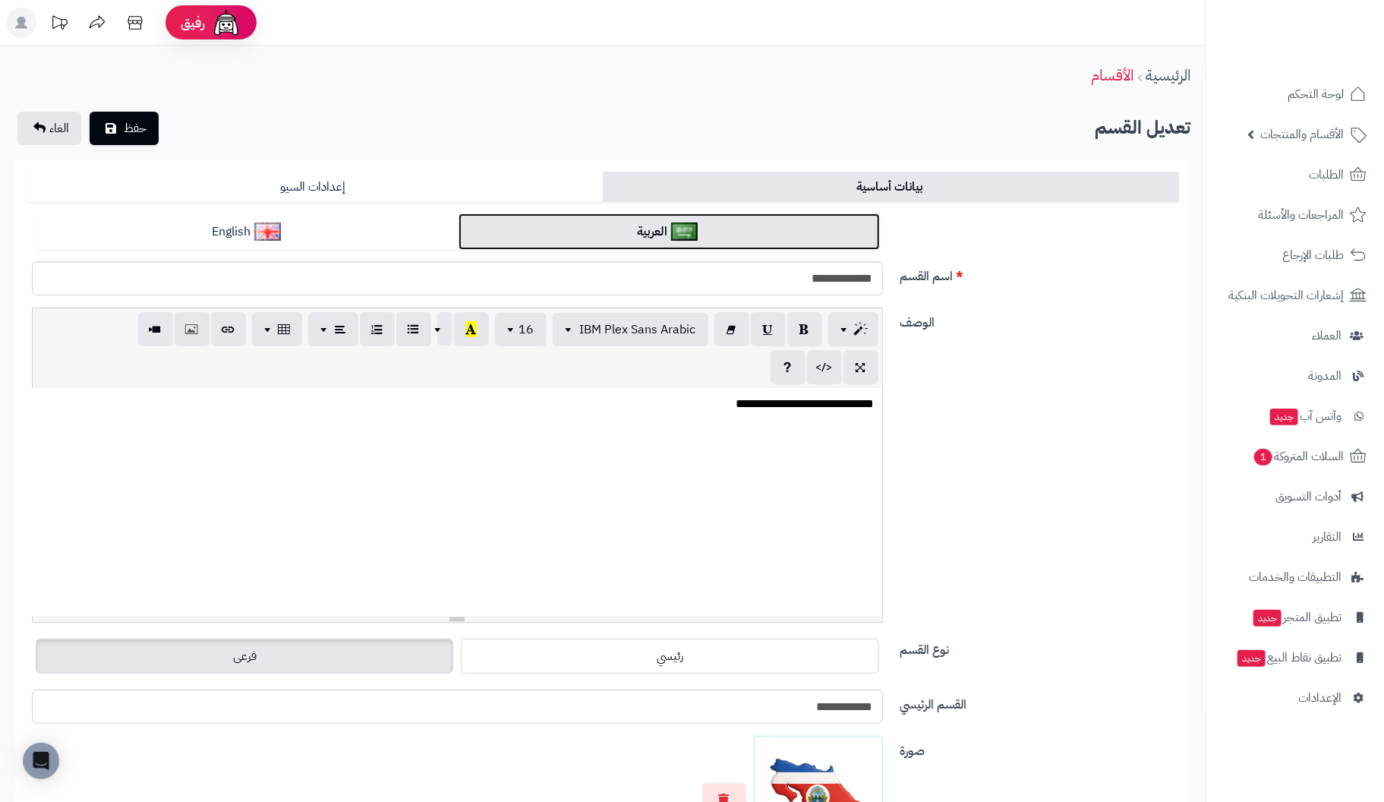
click at [738, 225] on link "العربية" at bounding box center [668, 231] width 421 height 37
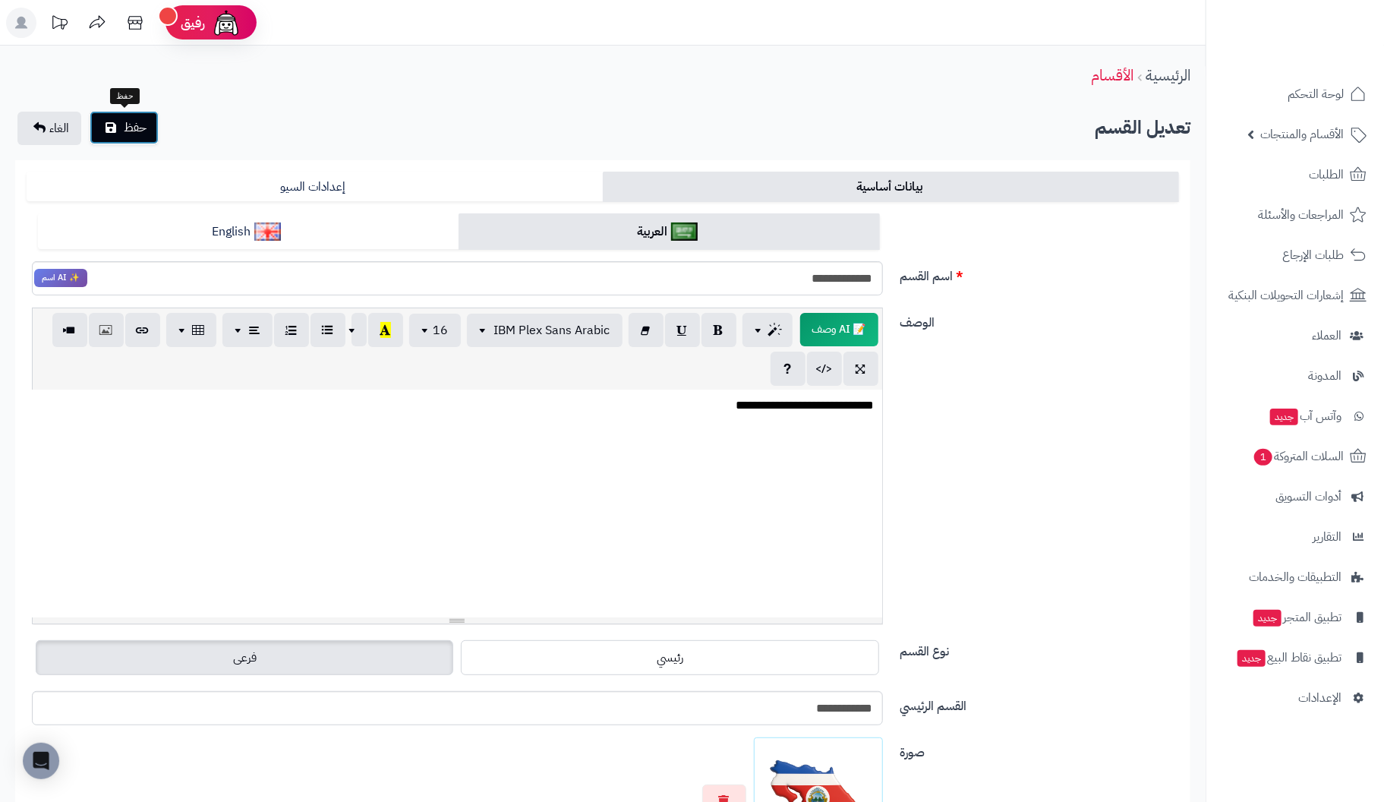
click at [124, 128] on span "حفظ" at bounding box center [135, 127] width 23 height 18
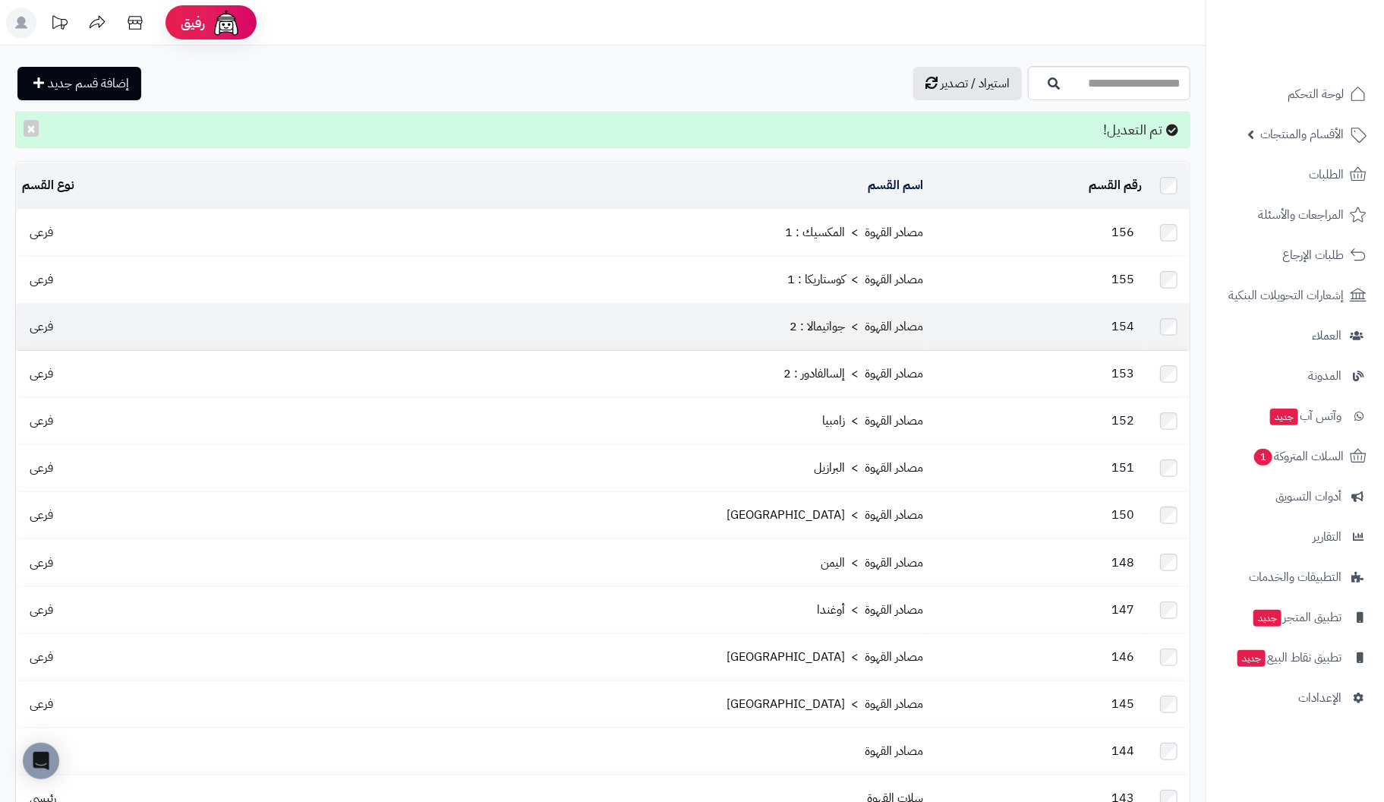
click at [863, 308] on td "مصادر القهوة > جواتيمالا : 2" at bounding box center [581, 327] width 698 height 46
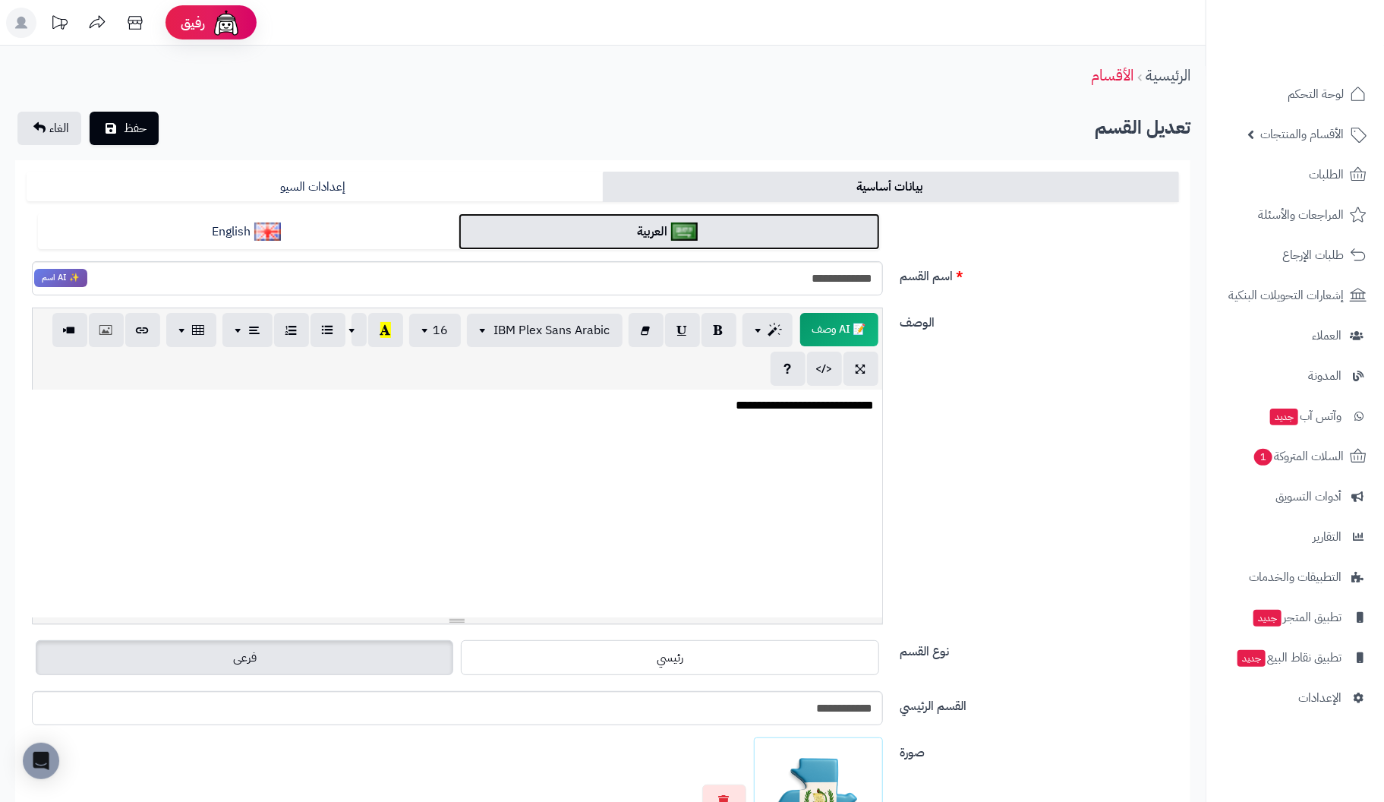
click at [767, 228] on link "العربية" at bounding box center [668, 231] width 421 height 37
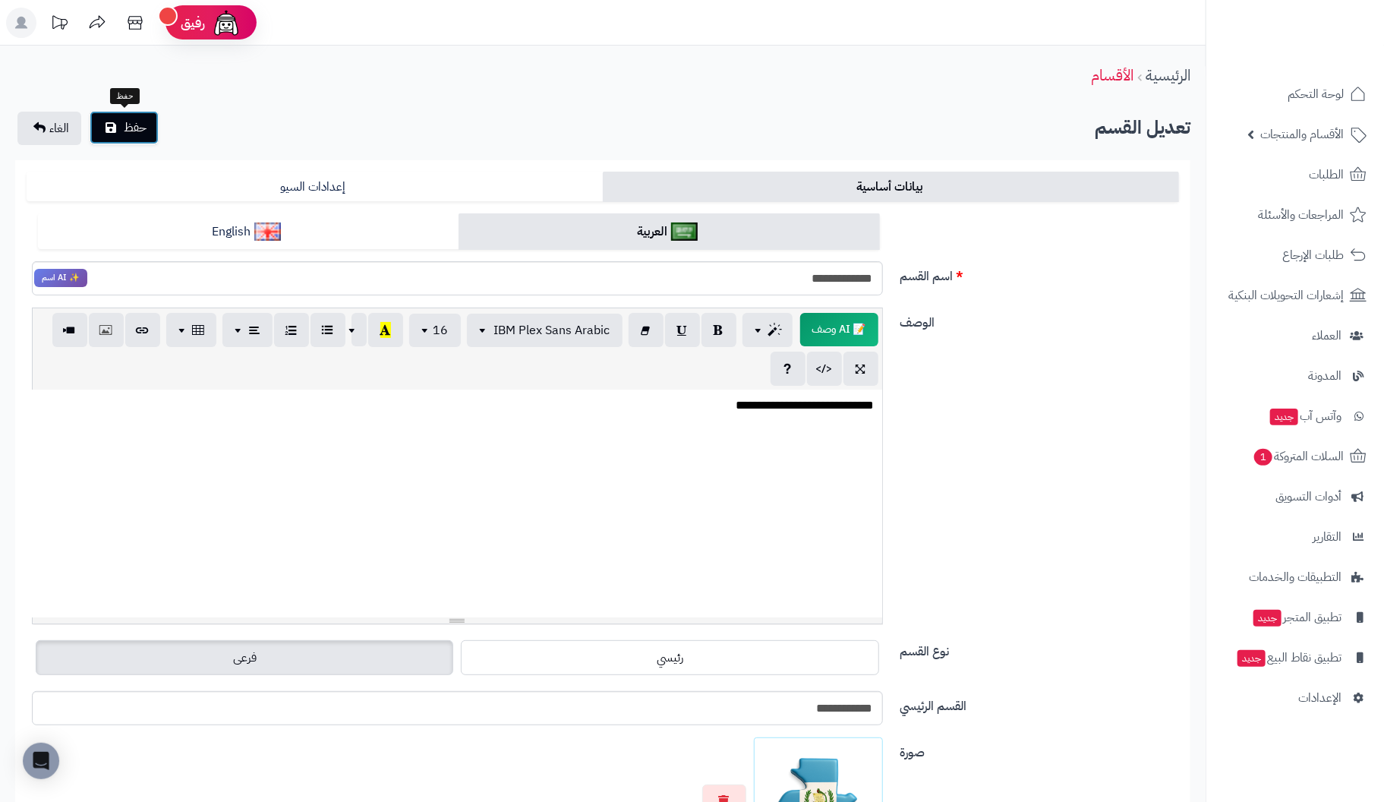
click at [111, 122] on icon "submit" at bounding box center [111, 127] width 11 height 12
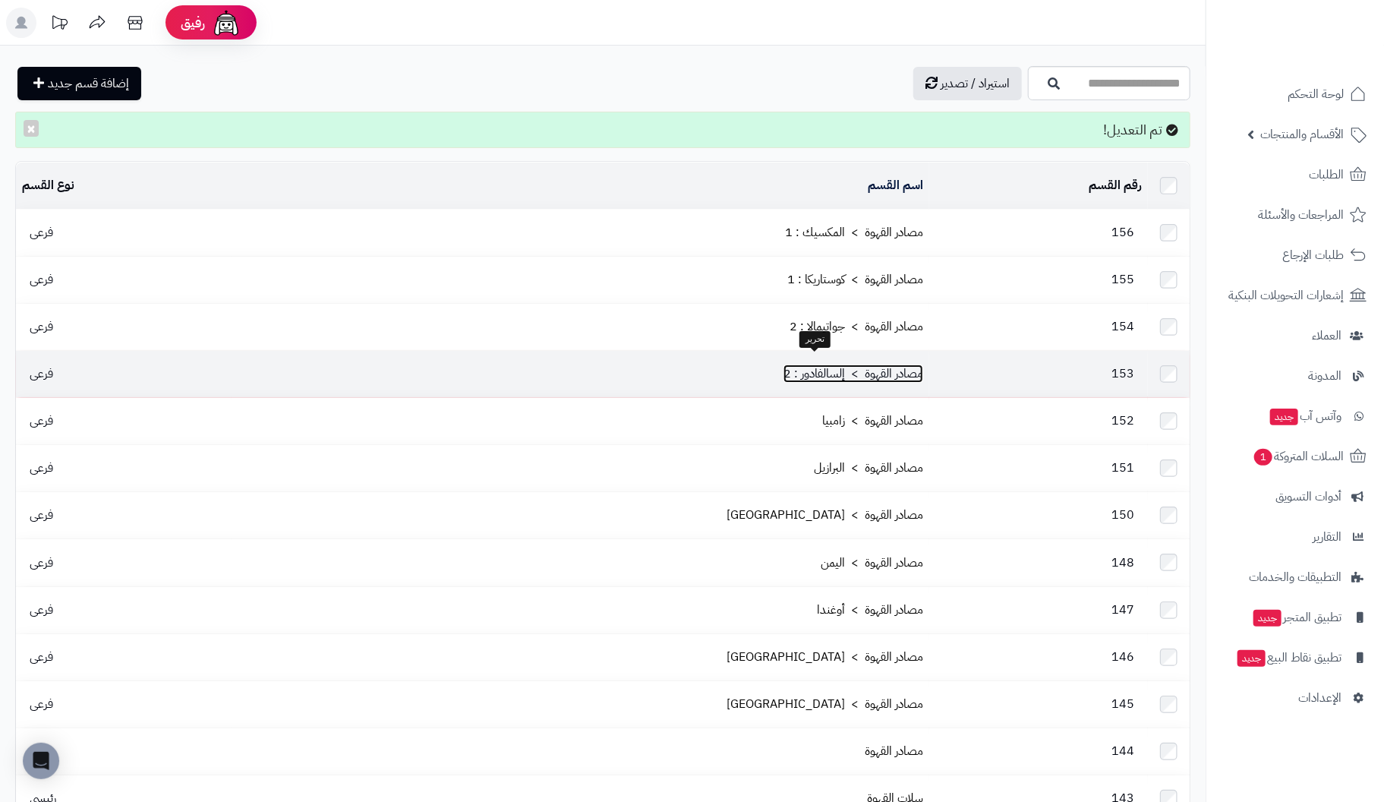
click at [848, 364] on link "مصادر القهوة > إلسالفادور : 2" at bounding box center [853, 373] width 140 height 18
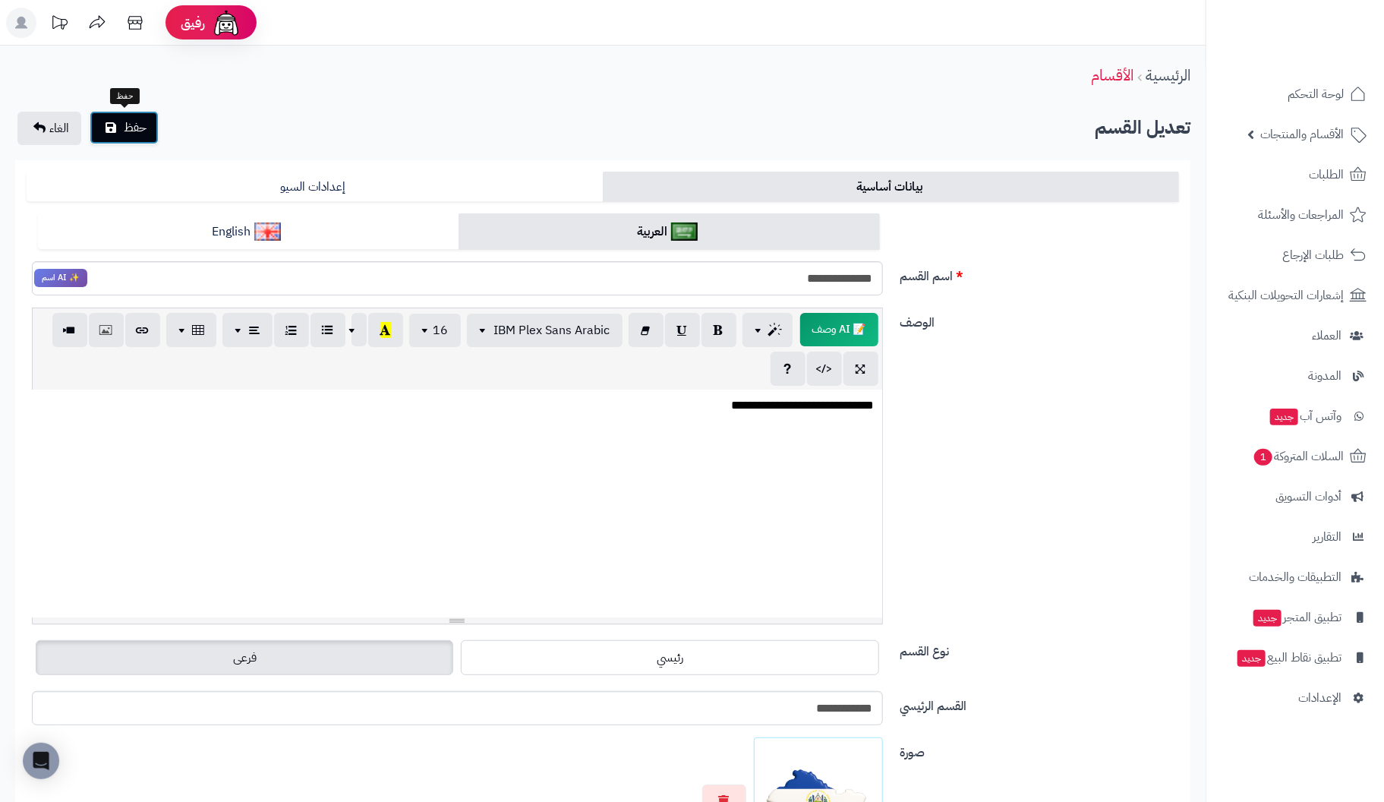
click at [131, 128] on span "حفظ" at bounding box center [135, 127] width 23 height 18
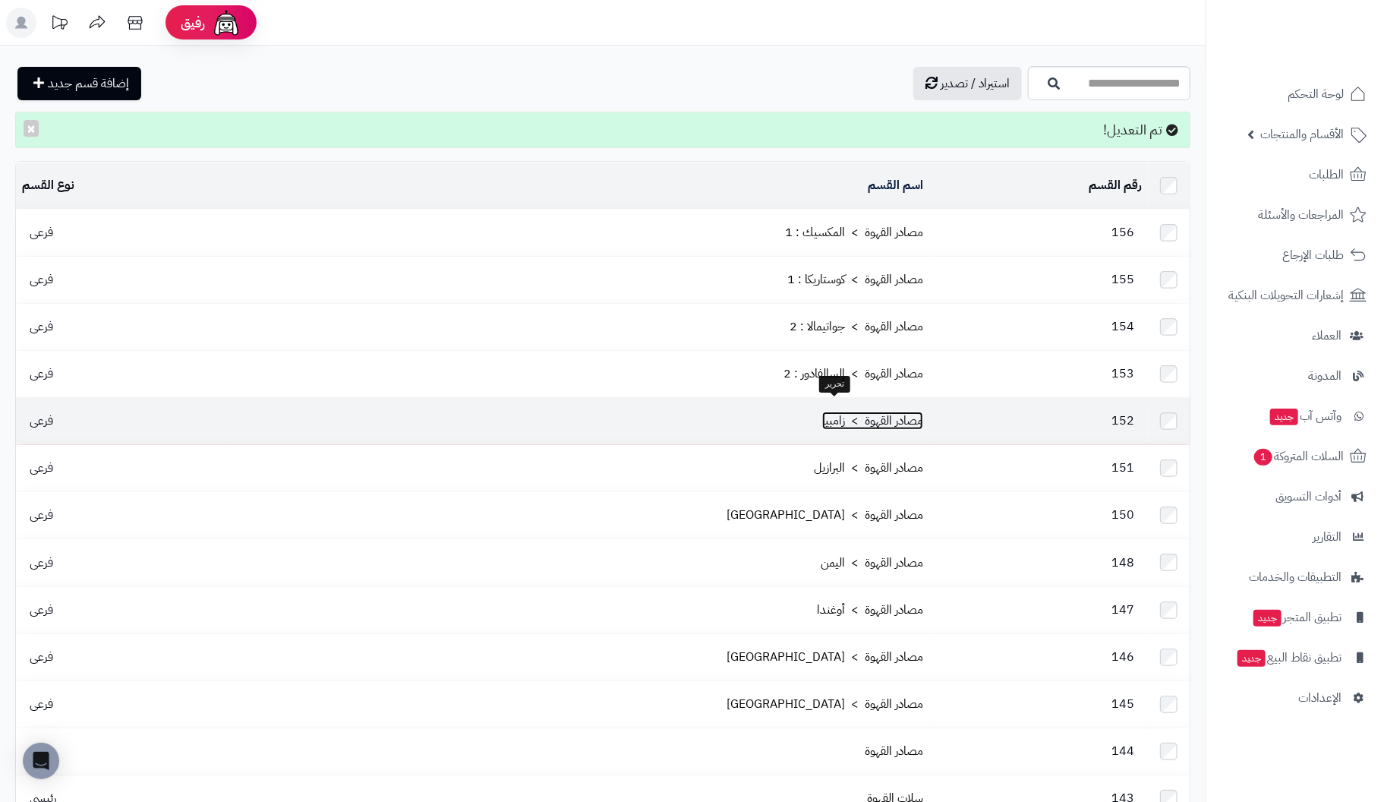
click at [860, 411] on link "مصادر القهوة > زامبيا" at bounding box center [872, 420] width 101 height 18
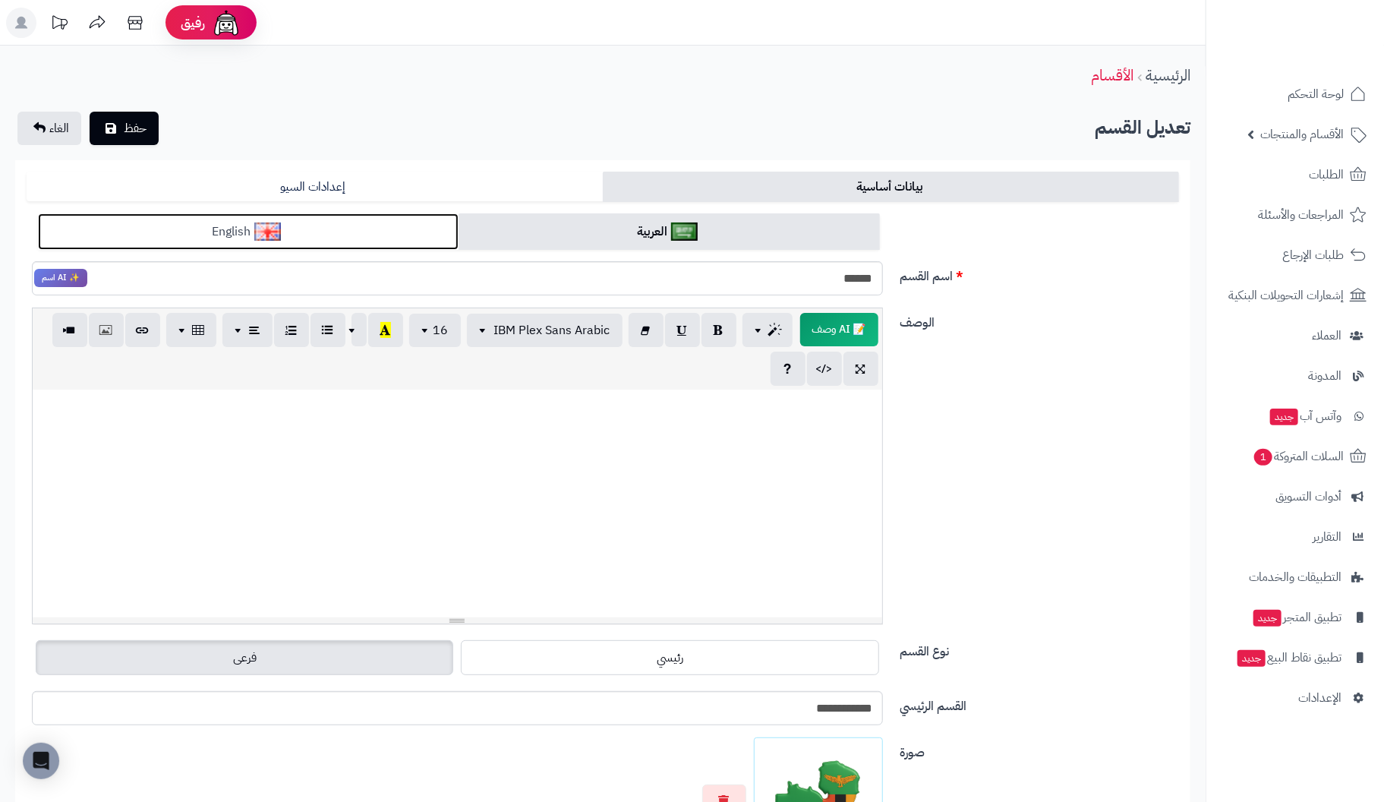
click at [373, 228] on link "English" at bounding box center [248, 231] width 421 height 37
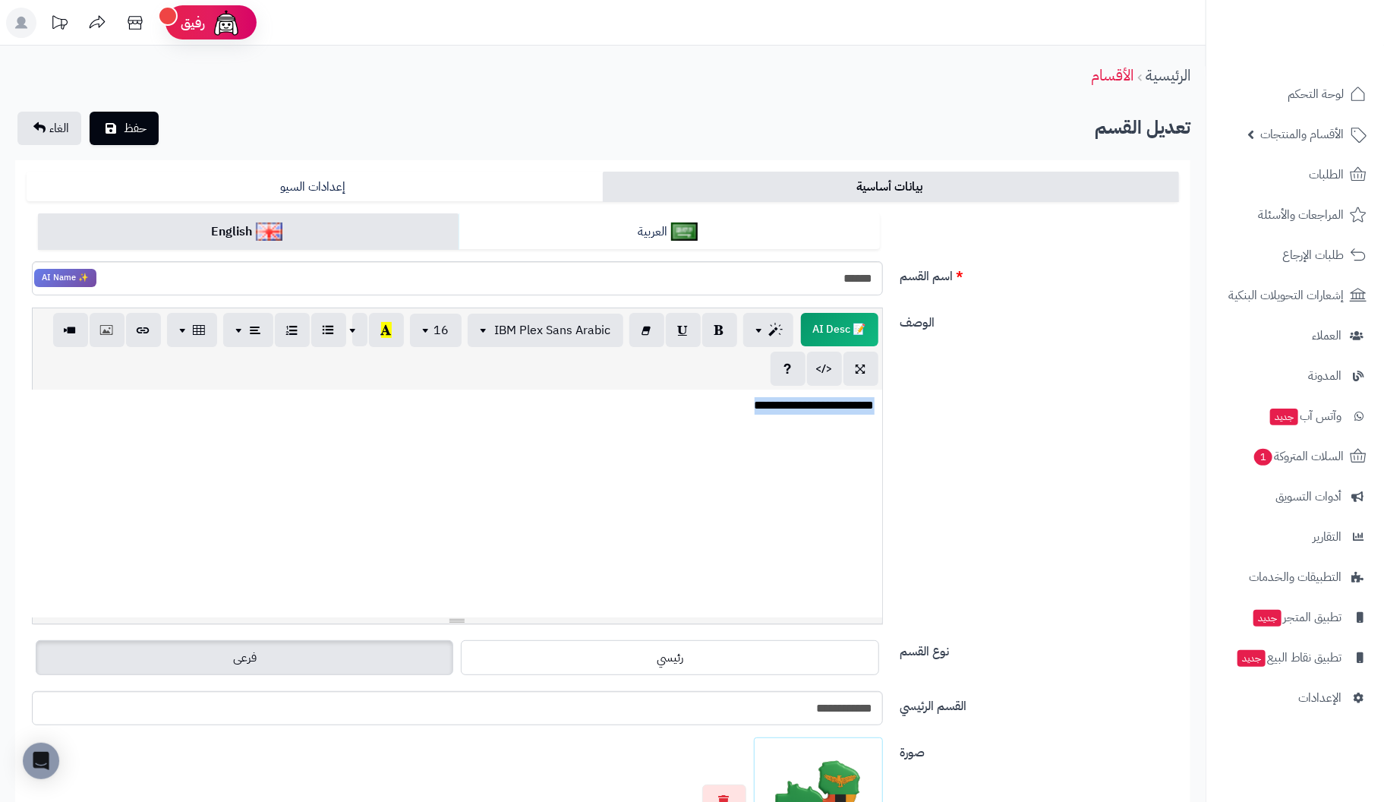
drag, startPoint x: 715, startPoint y: 408, endPoint x: 1028, endPoint y: 383, distance: 314.4
click at [1024, 383] on div "**********" at bounding box center [602, 471] width 1164 height 329
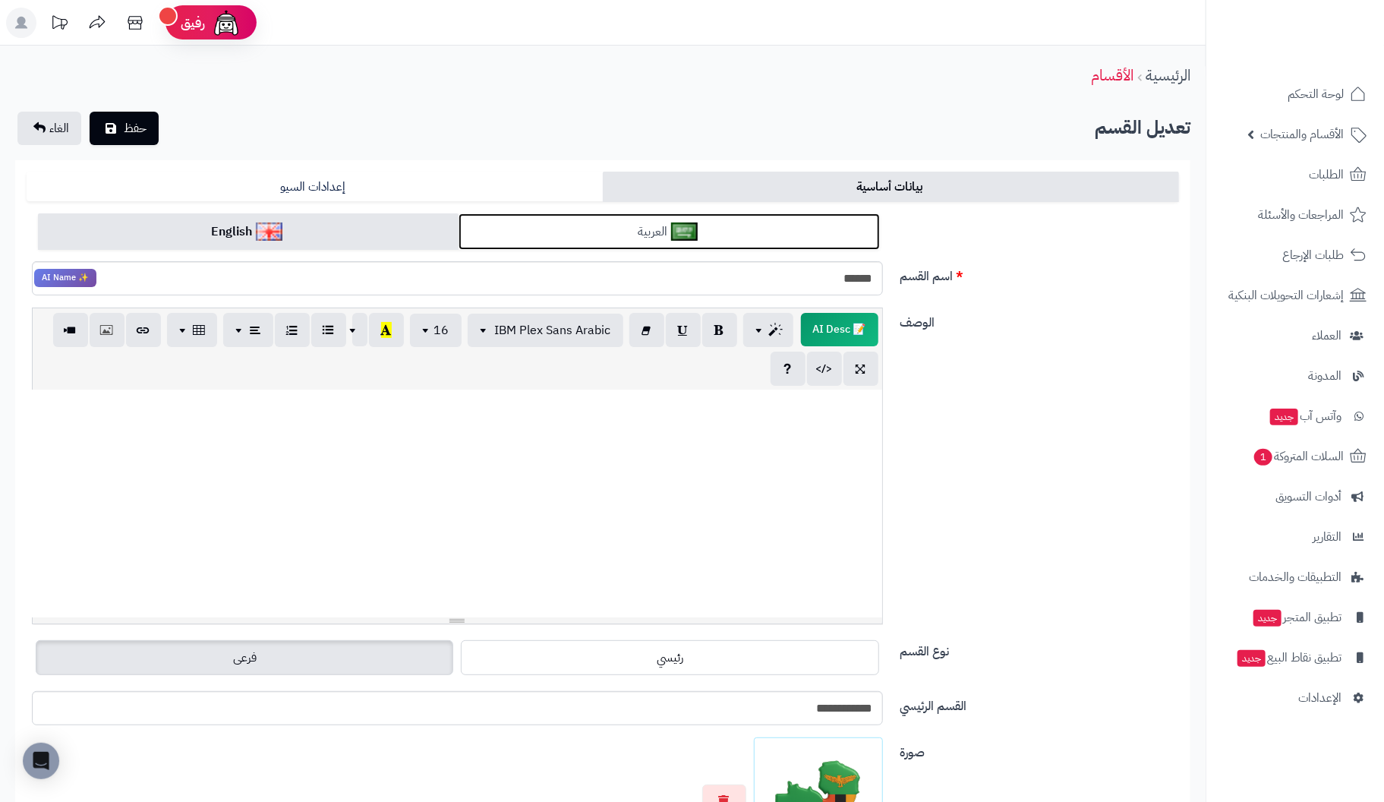
click at [739, 234] on link "العربية" at bounding box center [668, 231] width 421 height 37
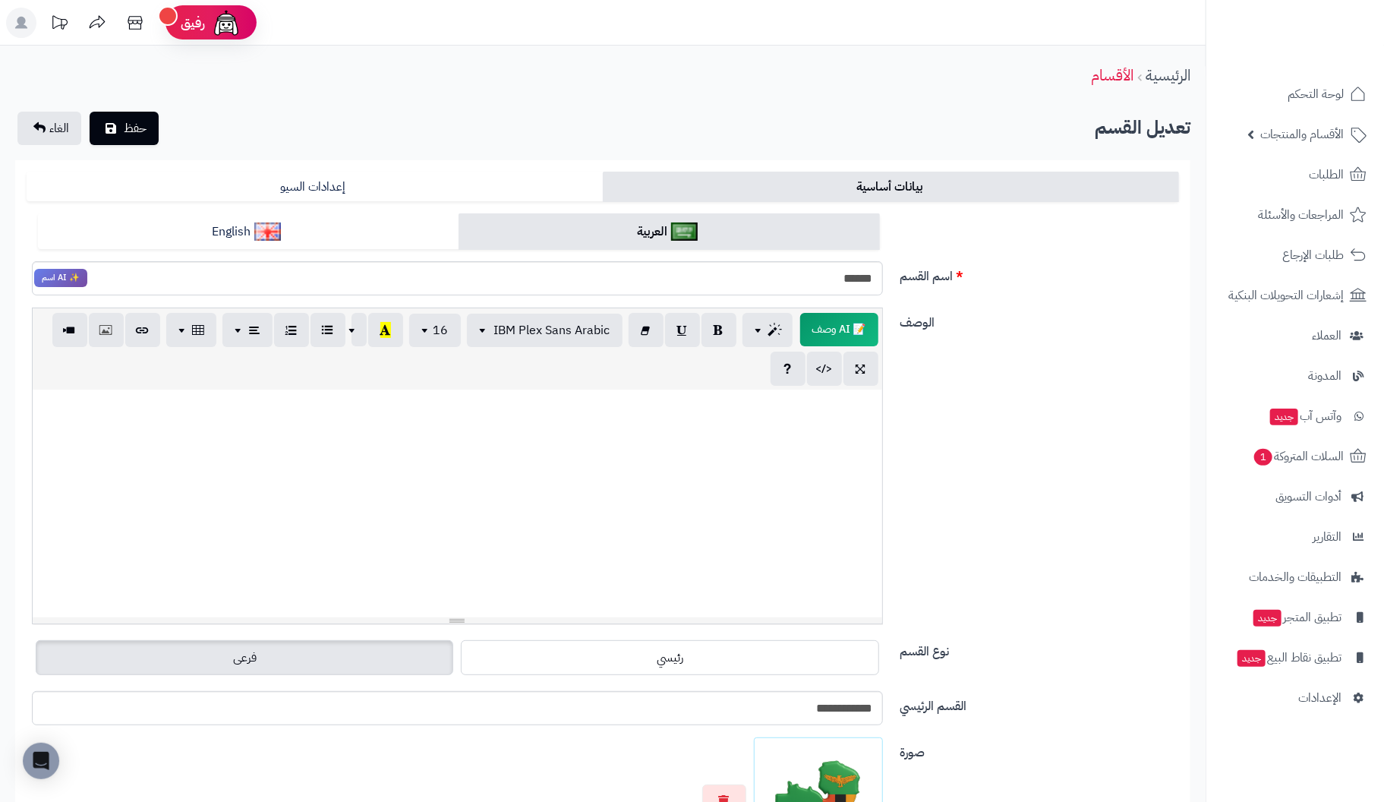
click at [825, 424] on div at bounding box center [457, 503] width 849 height 228
paste div
click at [123, 108] on div "**********" at bounding box center [602, 569] width 1205 height 1047
click at [124, 131] on span "حفظ" at bounding box center [135, 127] width 23 height 18
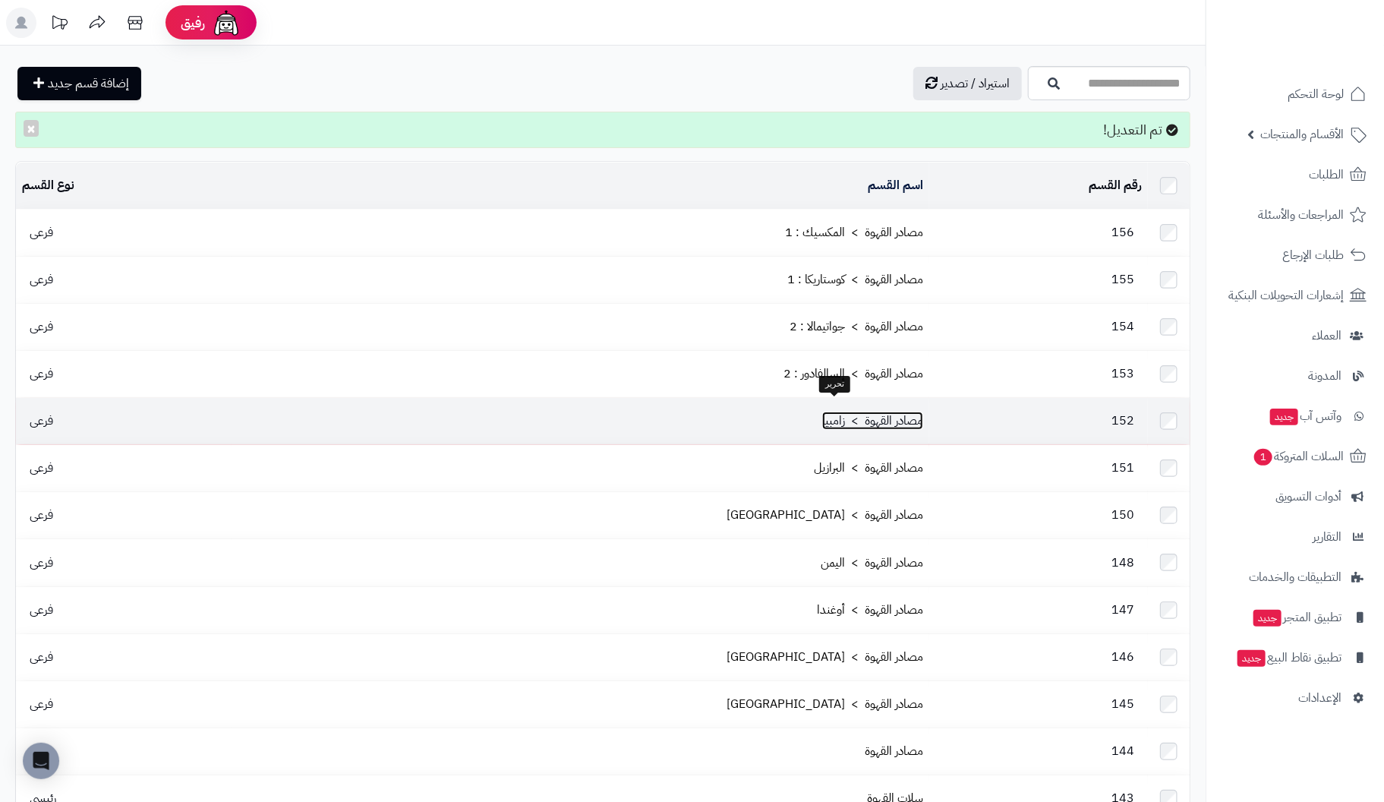
click at [857, 411] on link "مصادر القهوة > زامبيا" at bounding box center [872, 420] width 101 height 18
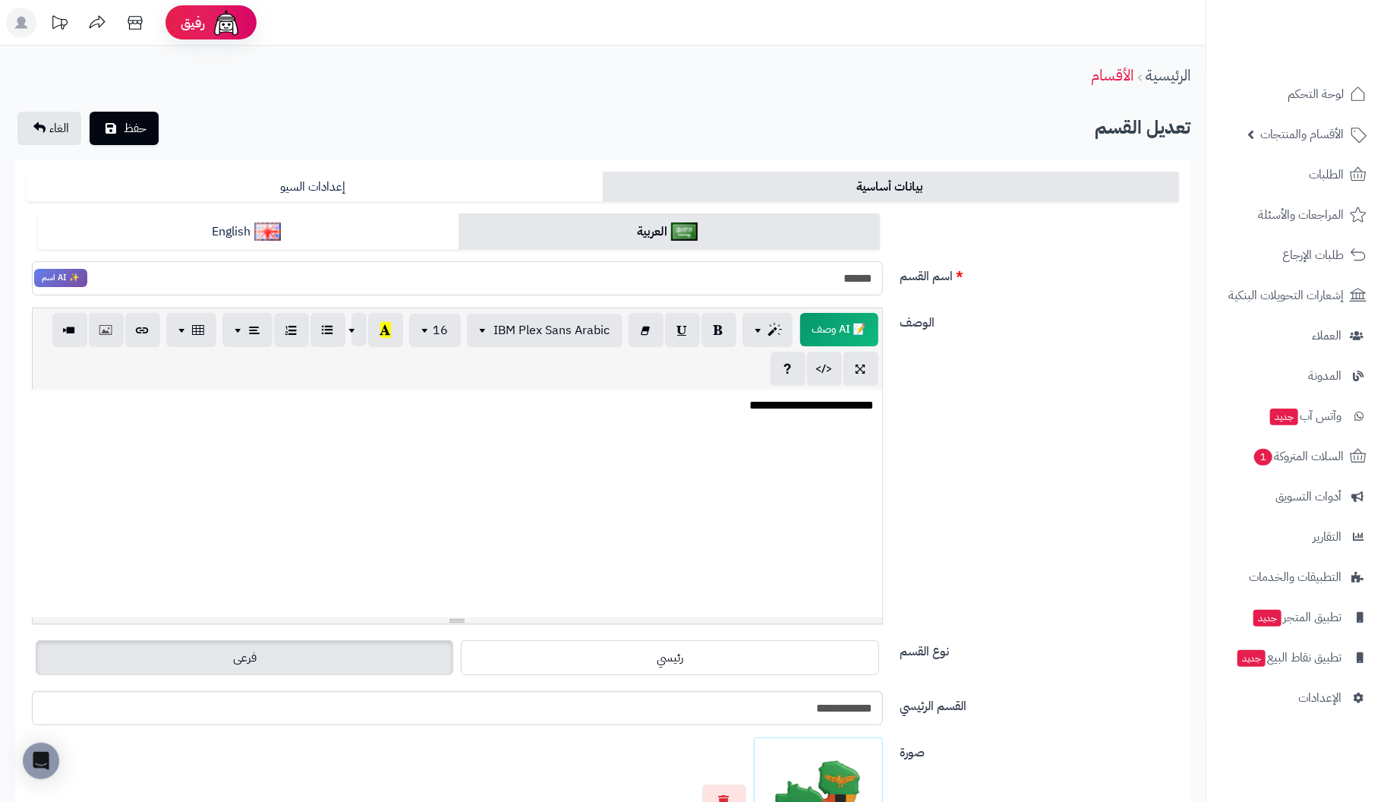
click at [791, 289] on input "******" at bounding box center [457, 278] width 851 height 34
type input "**********"
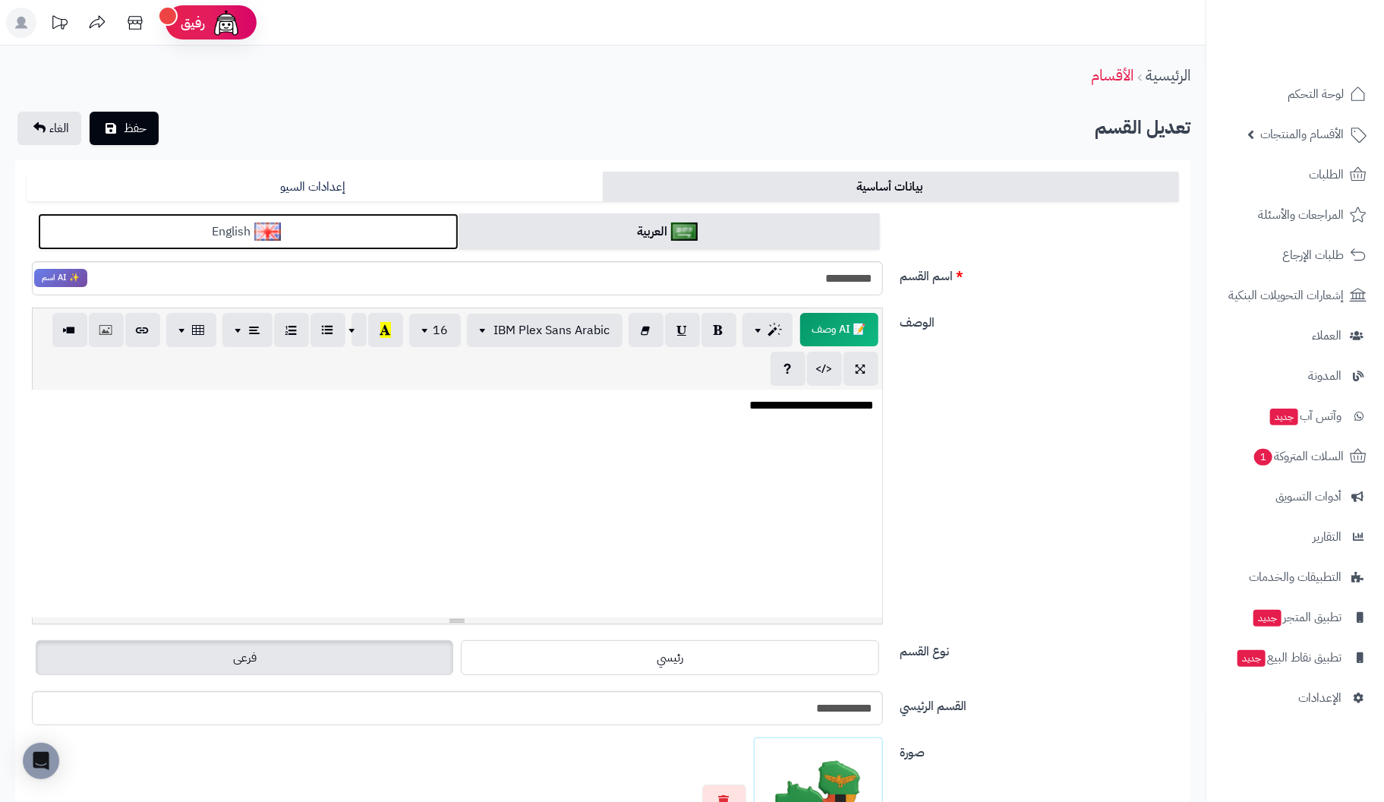
click at [363, 236] on link "English" at bounding box center [248, 231] width 421 height 37
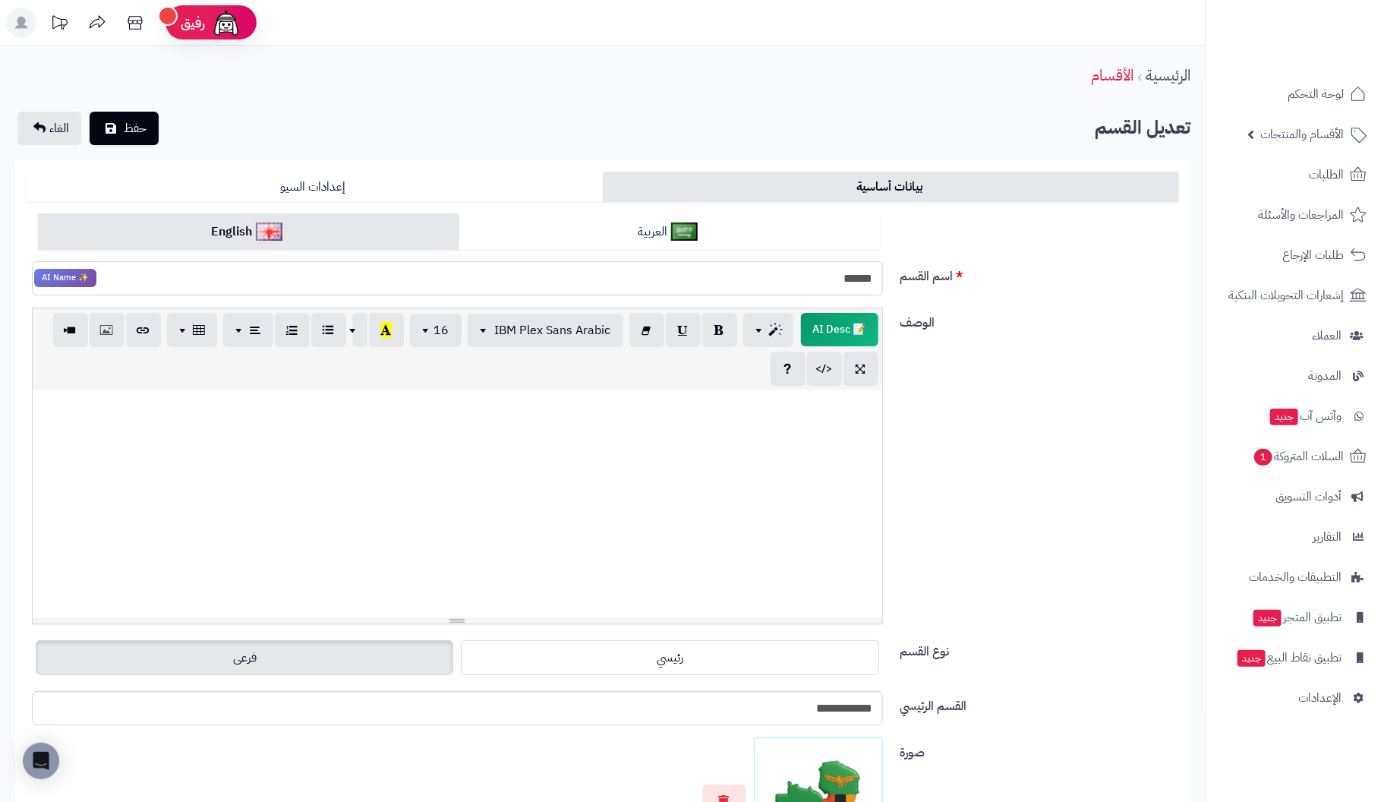
click at [802, 280] on input "******" at bounding box center [457, 278] width 851 height 34
type input "**********"
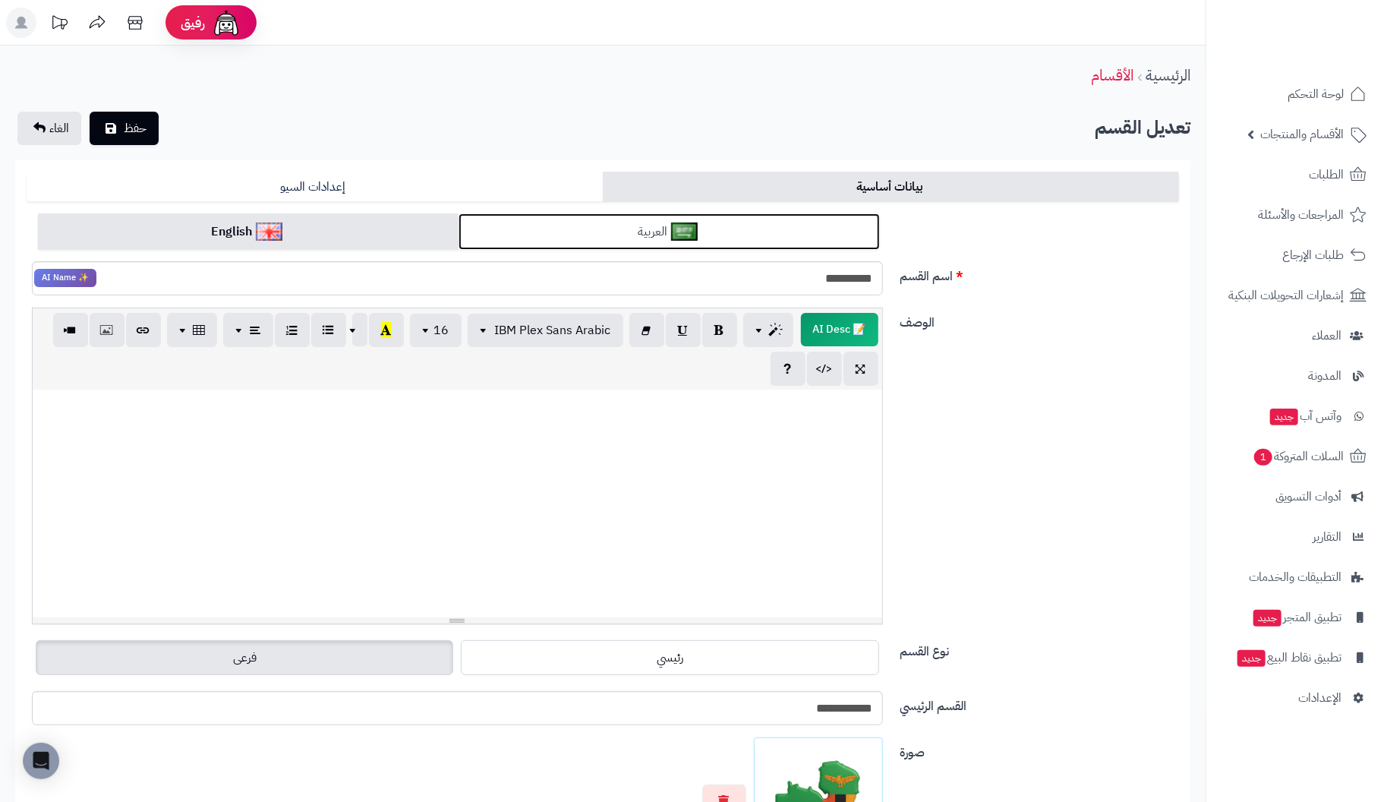
click at [750, 230] on link "العربية" at bounding box center [668, 231] width 421 height 37
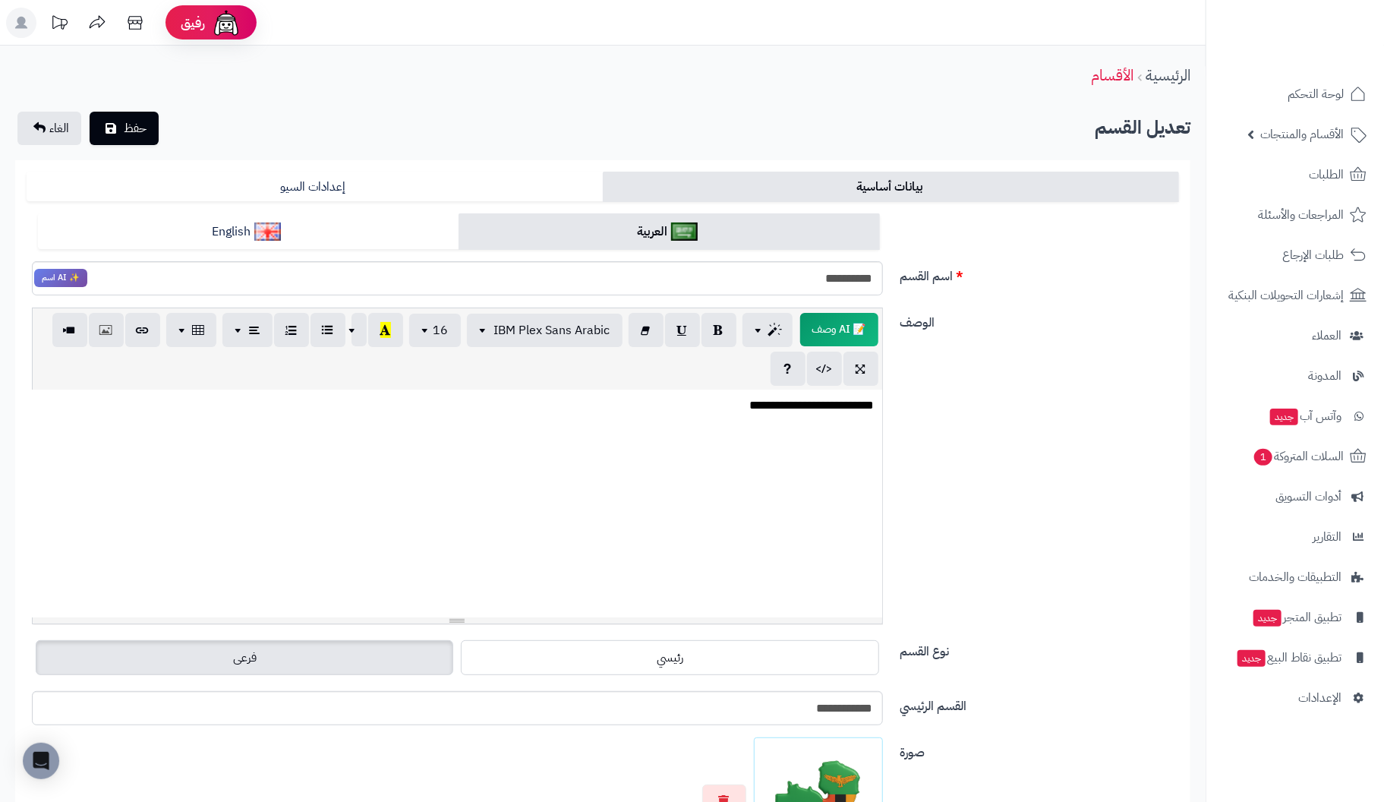
click at [821, 418] on div "**********" at bounding box center [457, 503] width 849 height 228
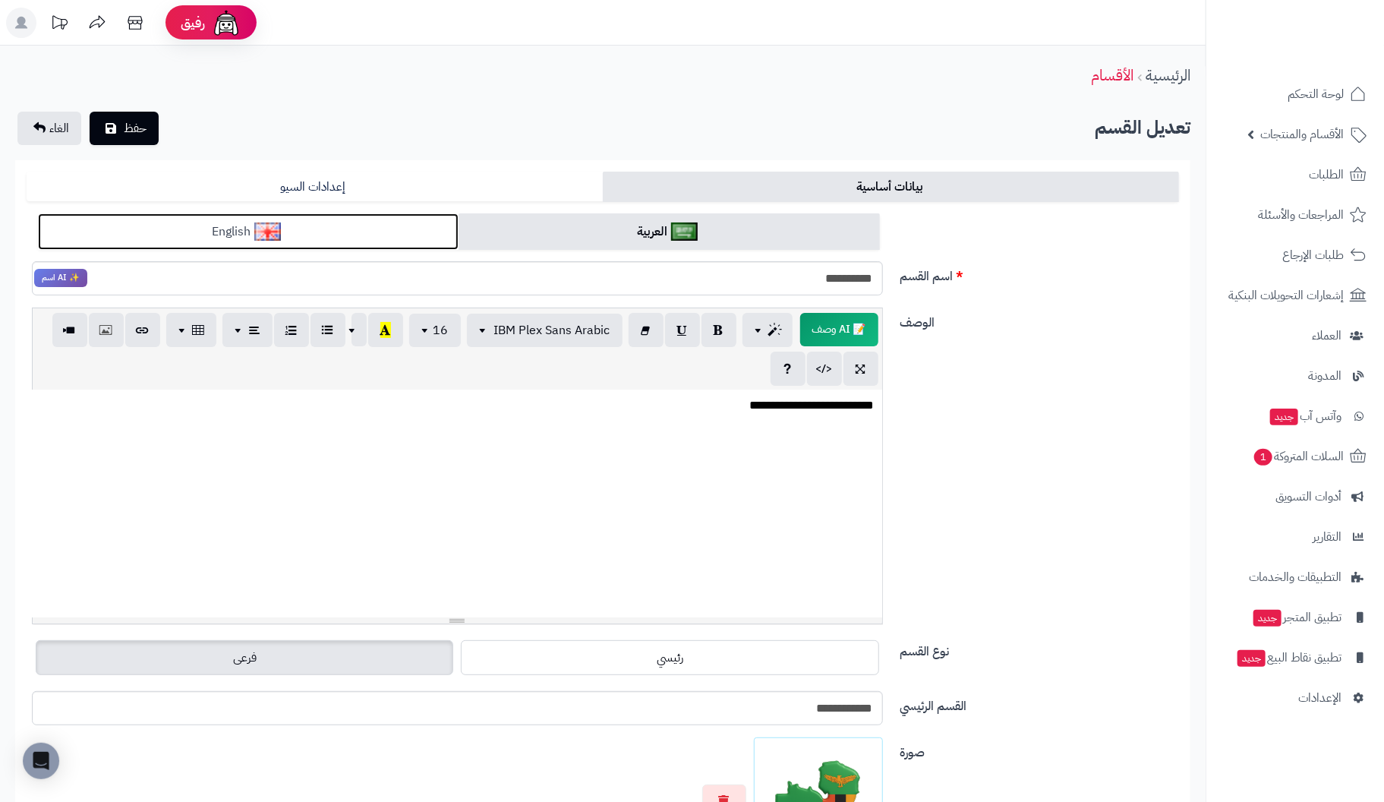
click at [339, 231] on link "English" at bounding box center [248, 231] width 421 height 37
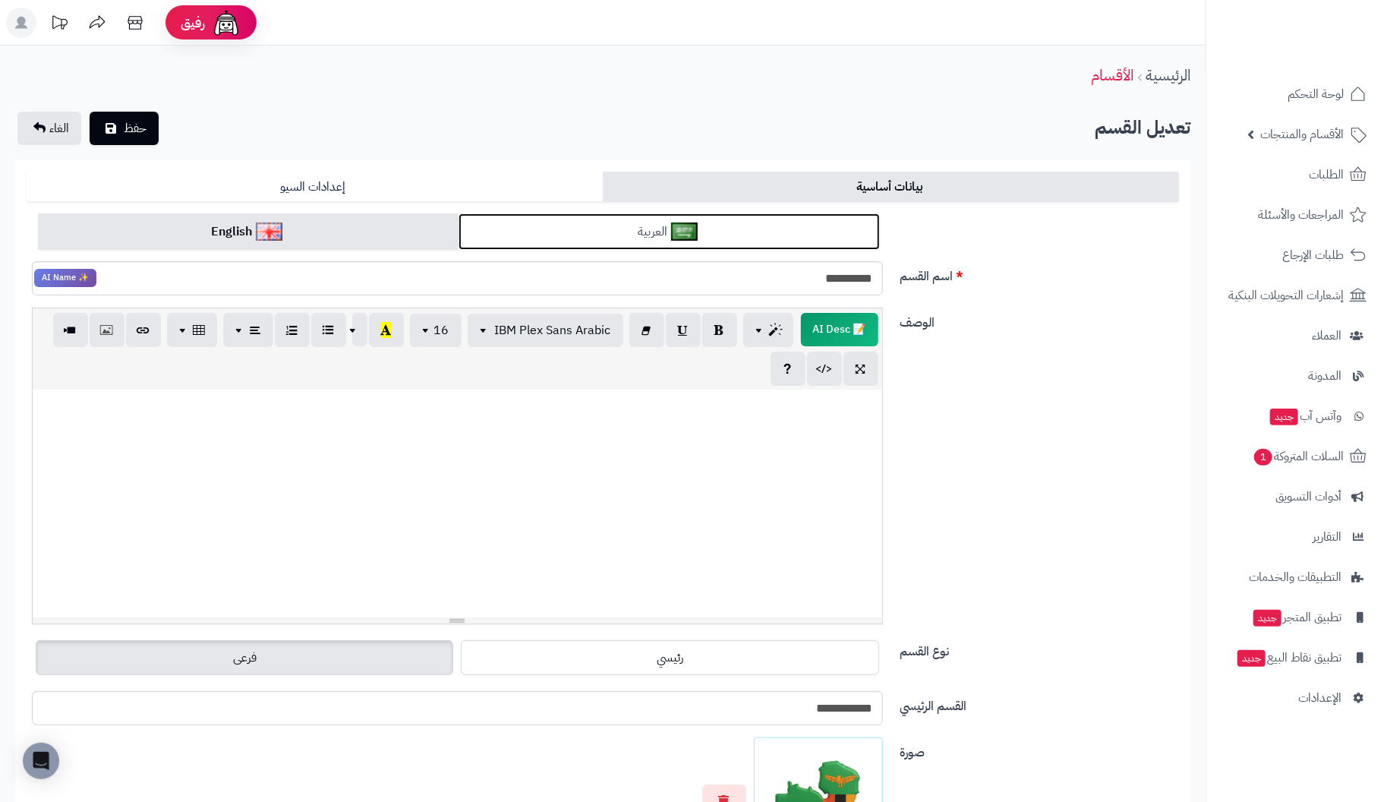
click at [712, 232] on link "العربية" at bounding box center [668, 231] width 421 height 37
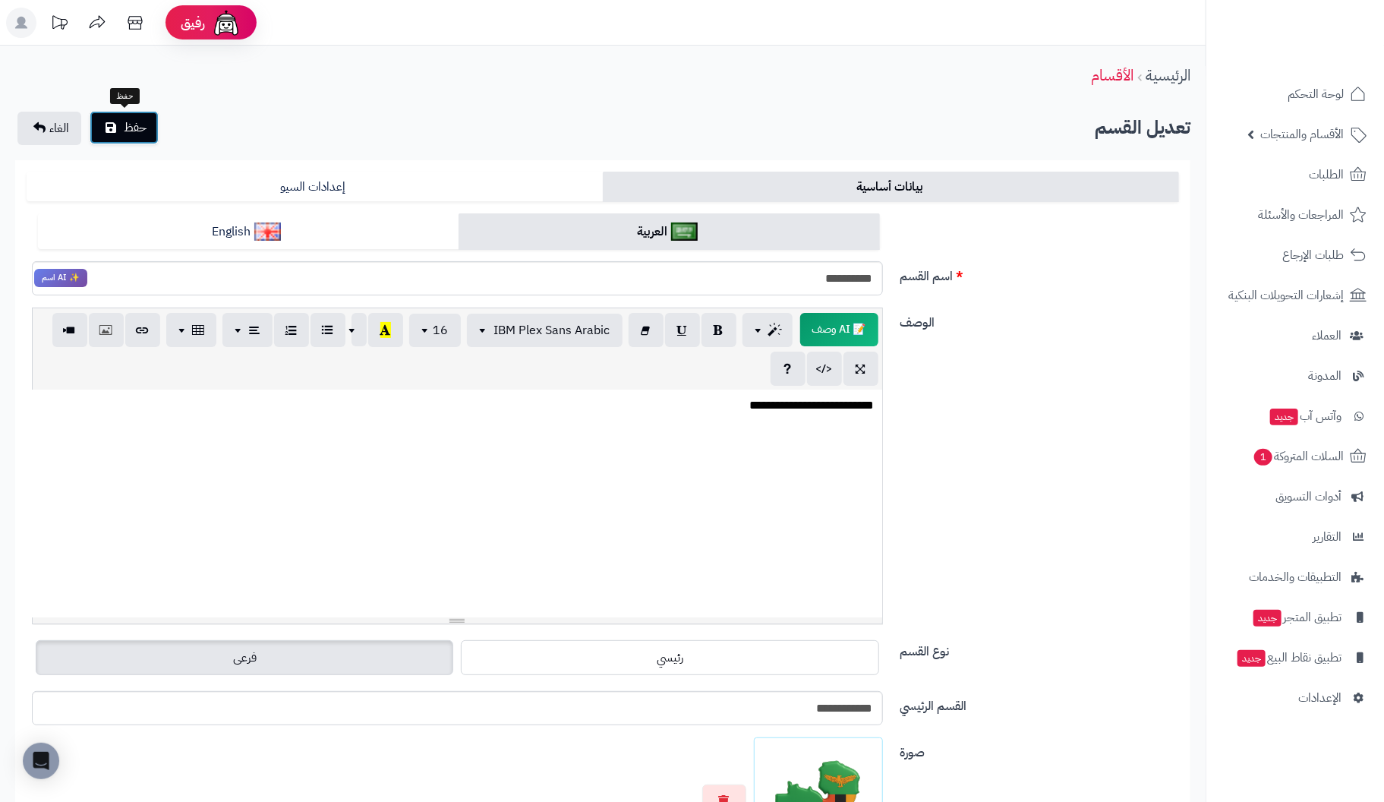
click at [126, 118] on span "حفظ" at bounding box center [135, 127] width 23 height 18
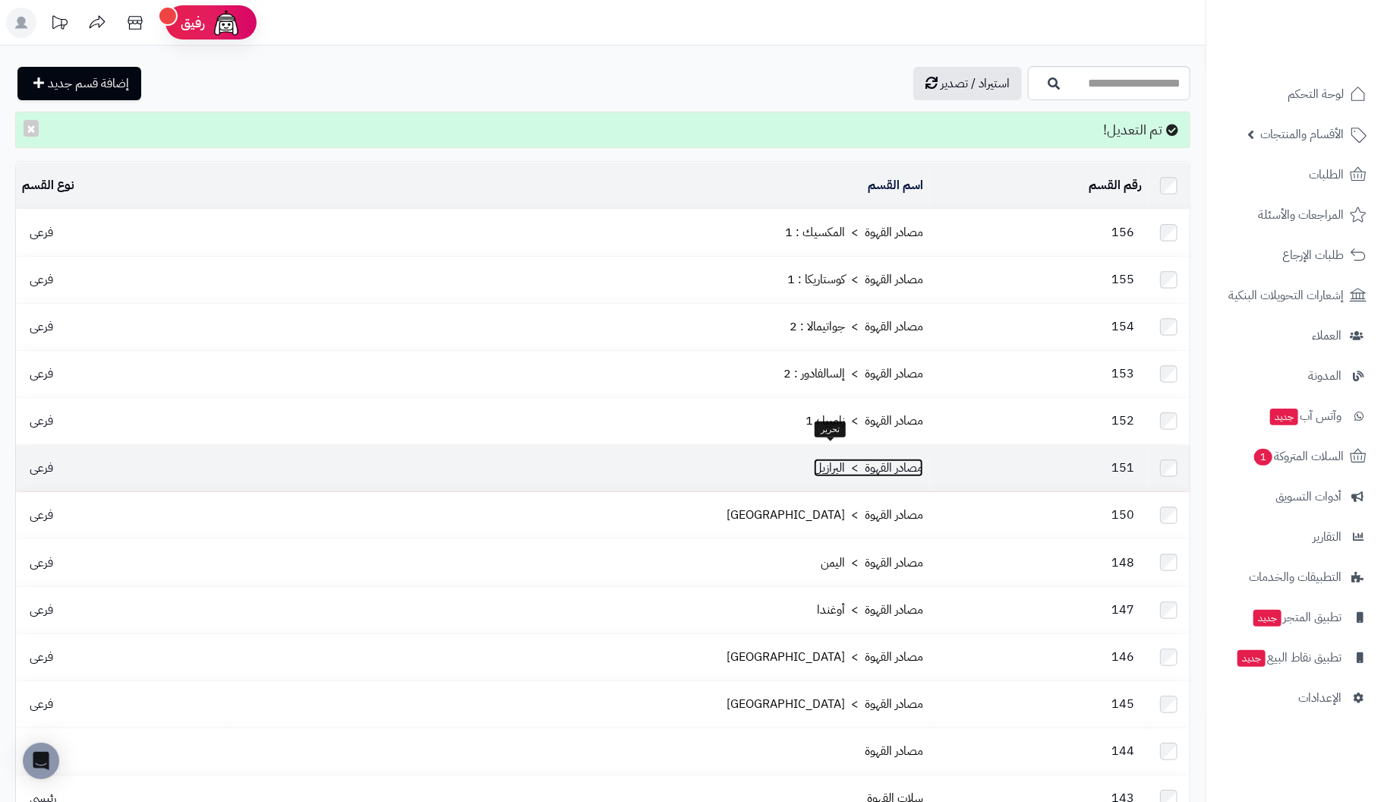
click at [863, 458] on link "مصادر القهوة > البرازيل" at bounding box center [868, 467] width 109 height 18
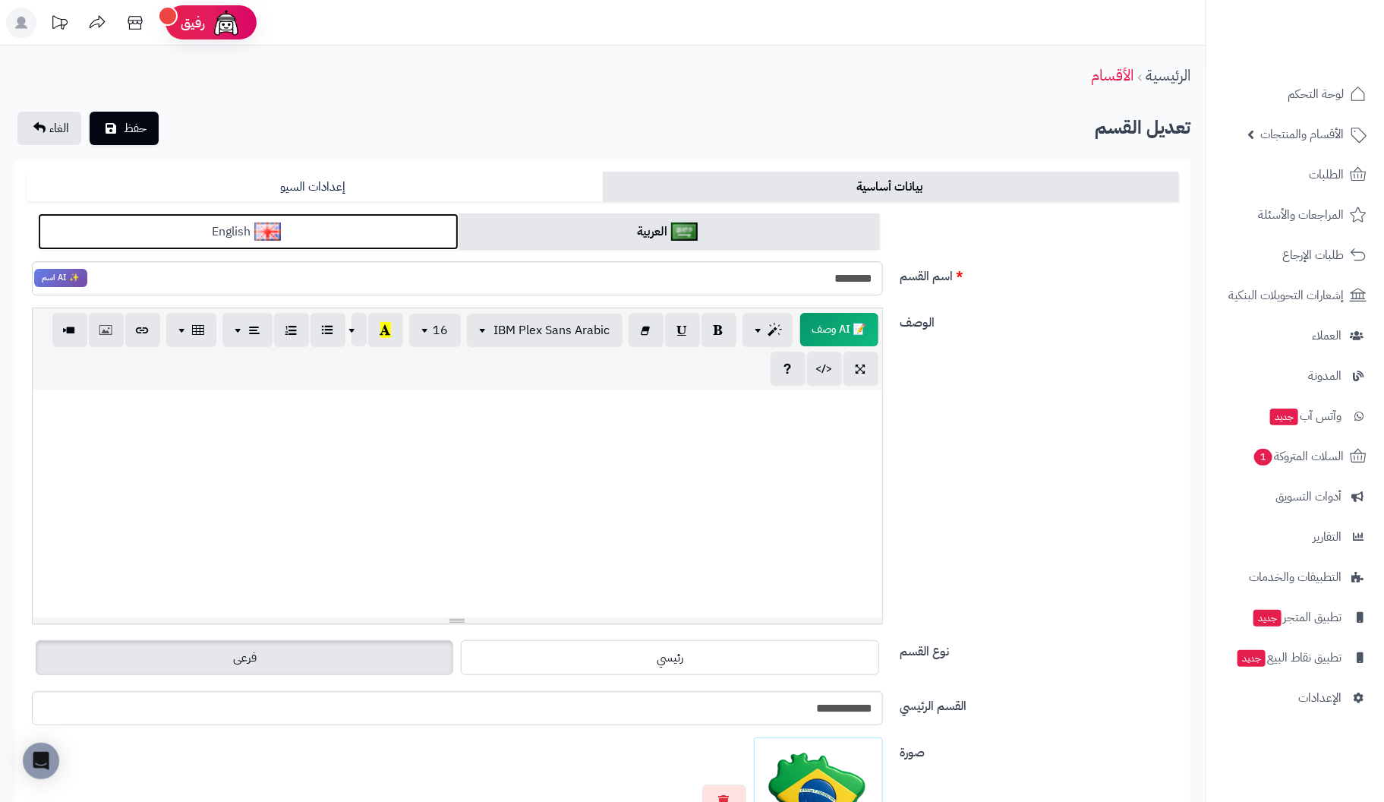
click at [361, 225] on link "English" at bounding box center [248, 231] width 421 height 37
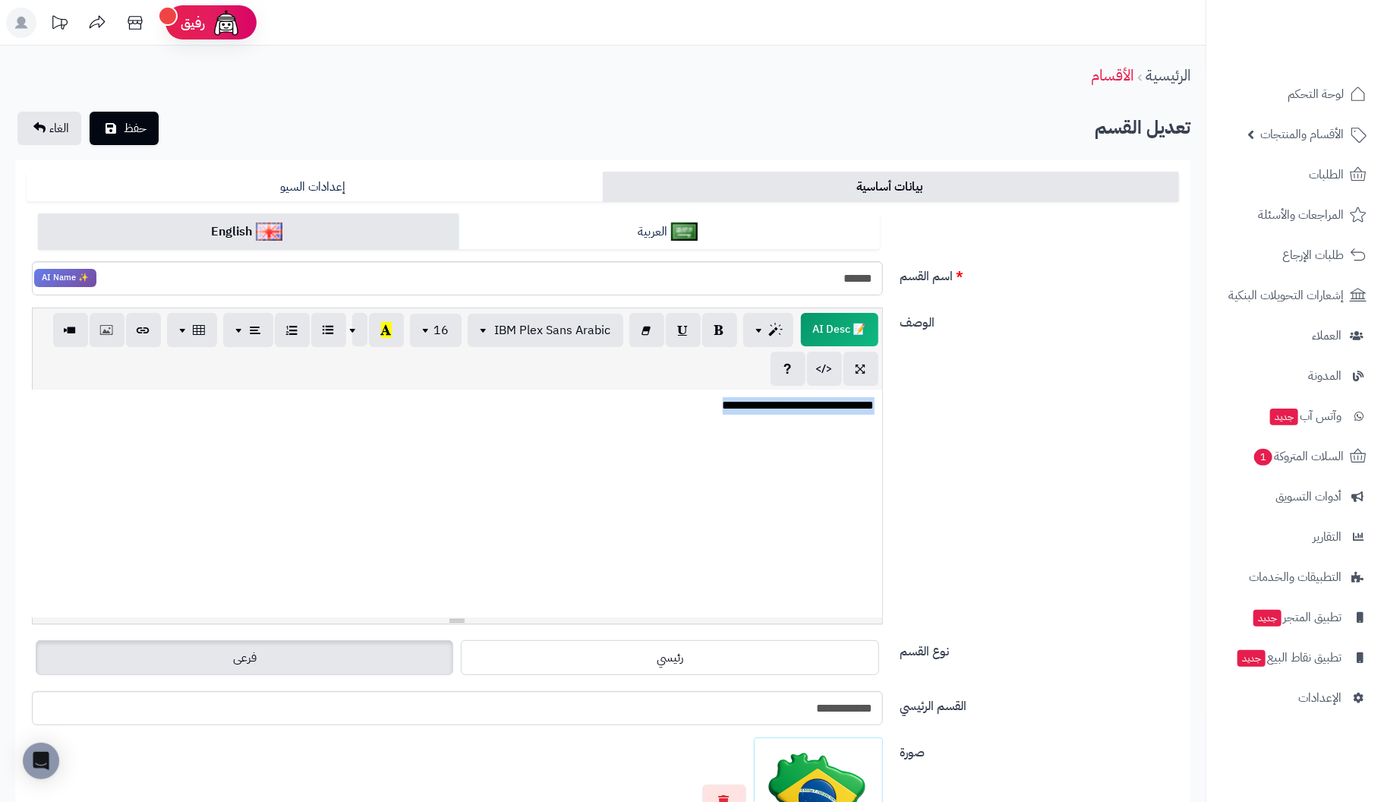
drag, startPoint x: 690, startPoint y: 409, endPoint x: 1117, endPoint y: 398, distance: 426.7
click at [1117, 398] on div "**********" at bounding box center [602, 471] width 1164 height 329
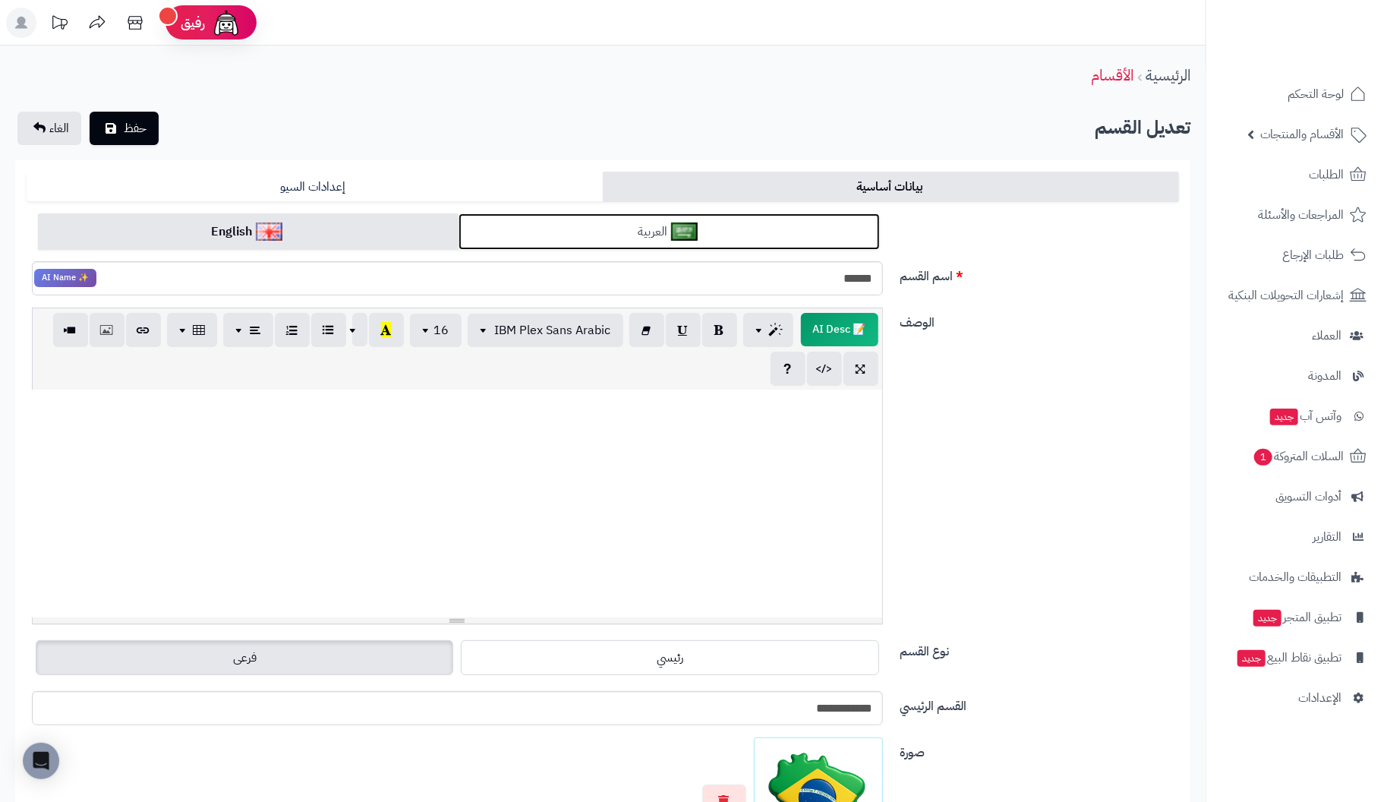
click at [770, 231] on link "العربية" at bounding box center [668, 231] width 421 height 37
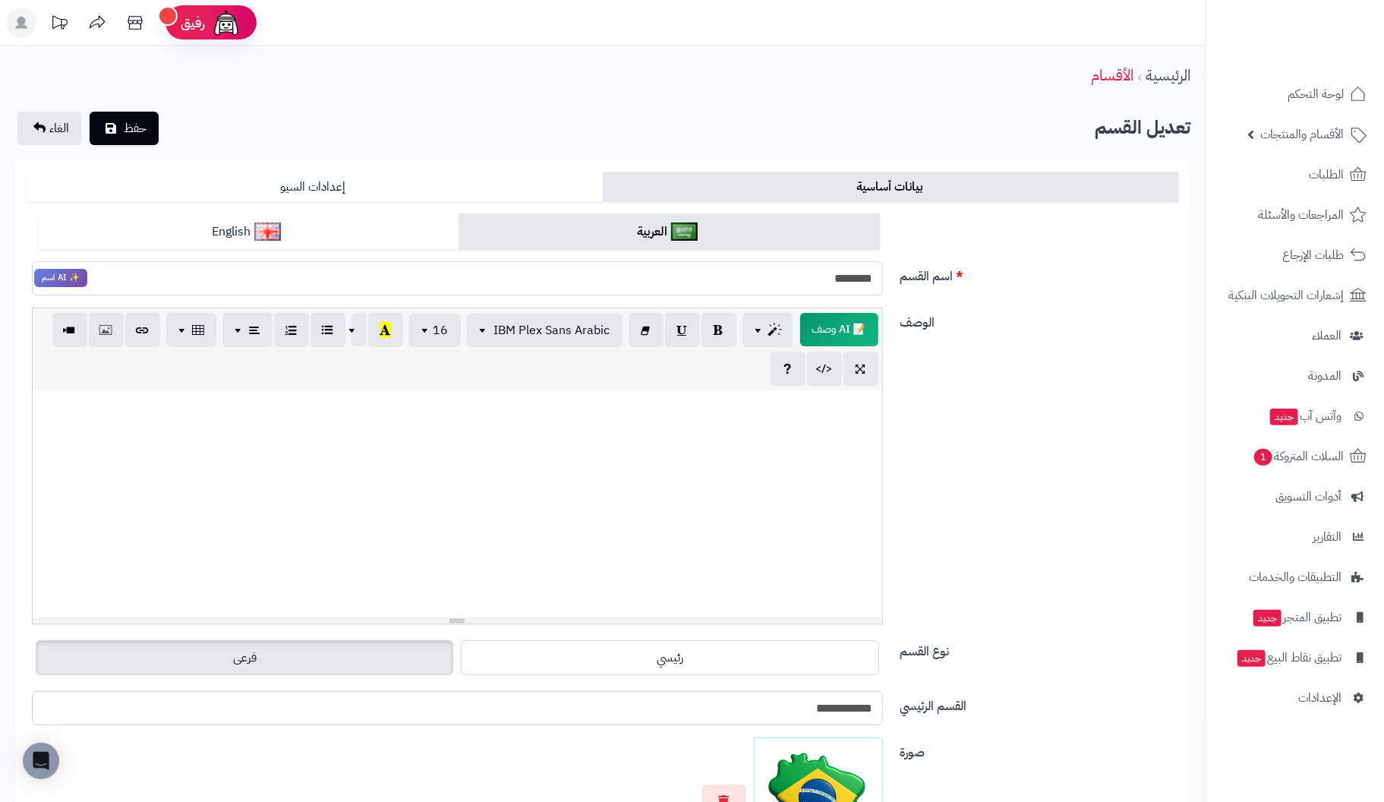
click at [789, 281] on input "********" at bounding box center [457, 278] width 851 height 34
type input "**********"
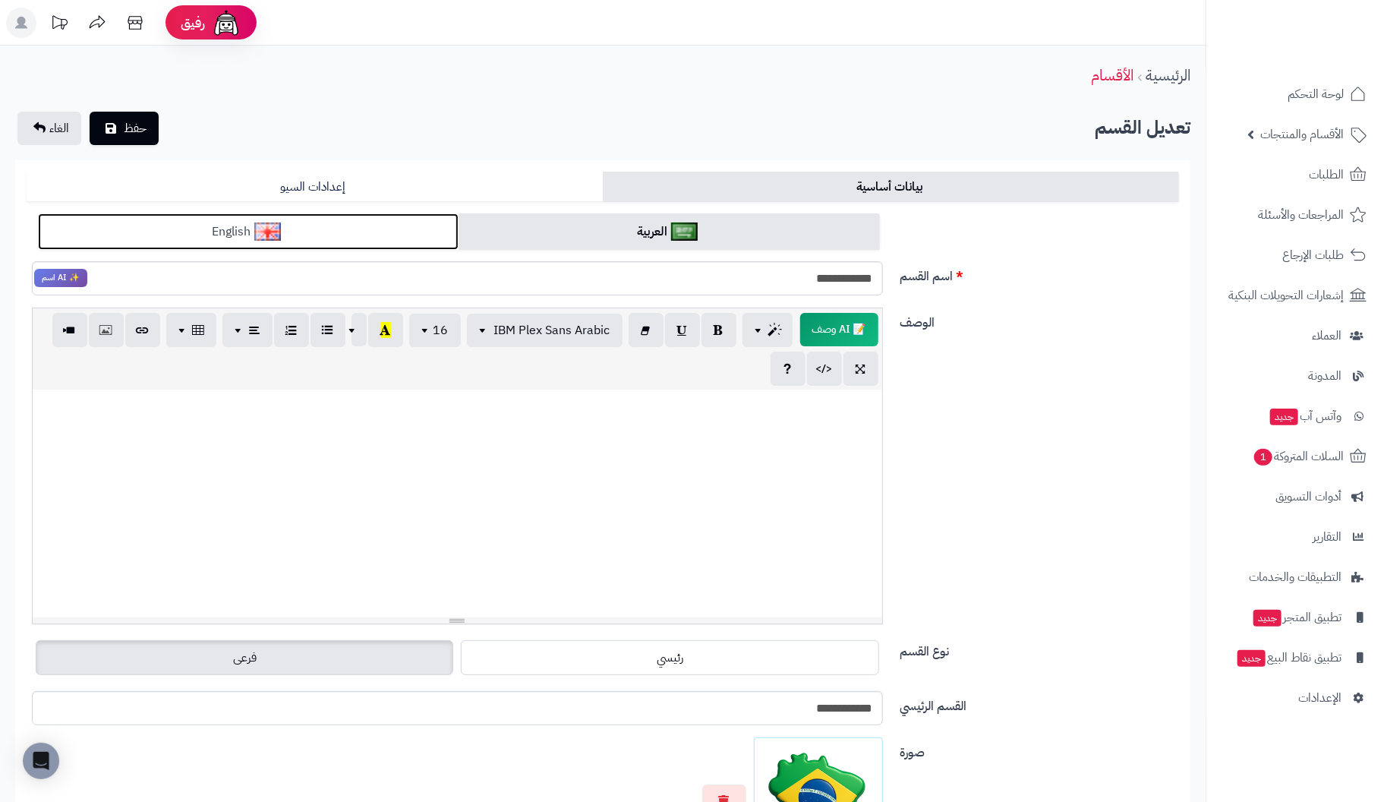
click at [383, 228] on link "English" at bounding box center [248, 231] width 421 height 37
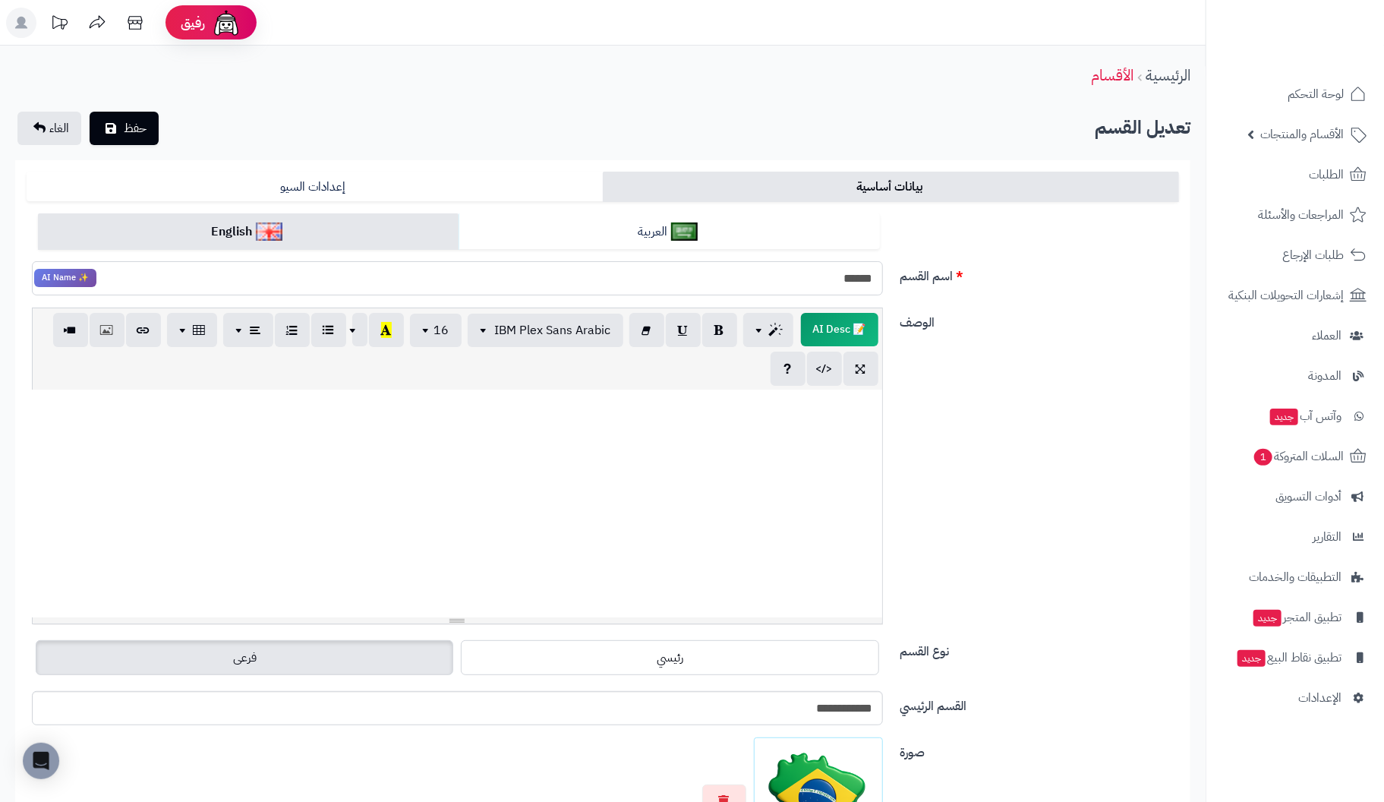
click at [770, 283] on input "******" at bounding box center [457, 278] width 851 height 34
type input "**********"
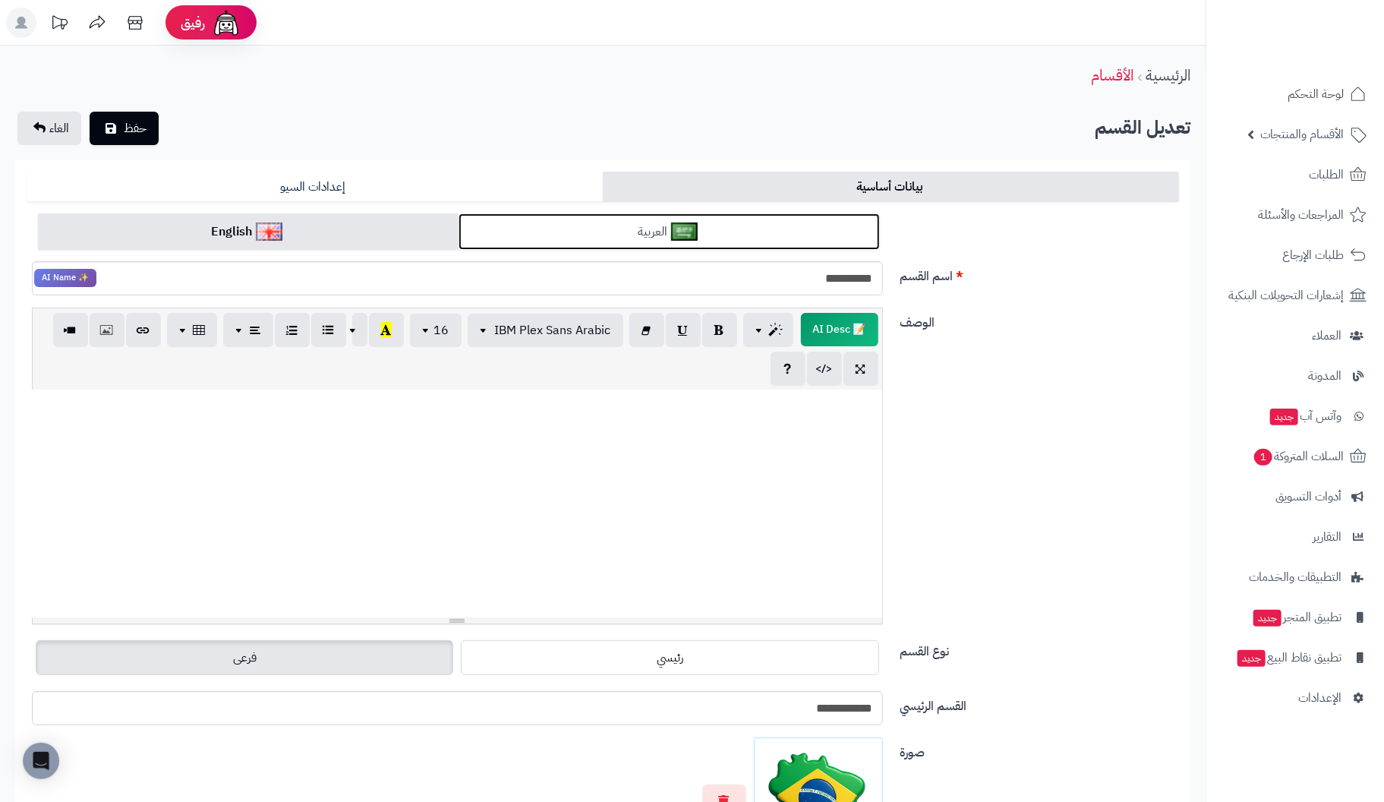
click at [797, 232] on link "العربية" at bounding box center [668, 231] width 421 height 37
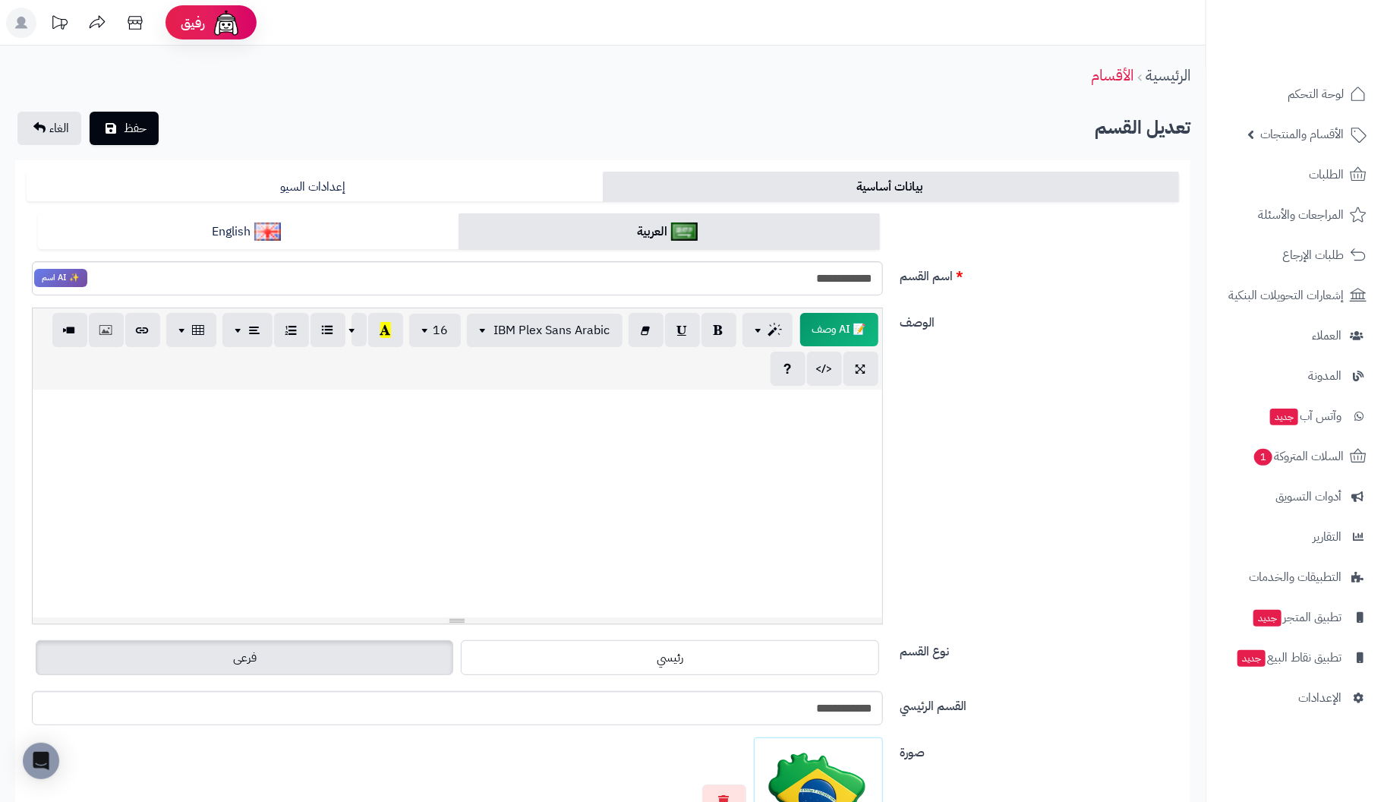
click at [836, 406] on p at bounding box center [457, 405] width 834 height 17
paste div
click at [704, 486] on div "**********" at bounding box center [457, 503] width 849 height 228
click at [768, 276] on input "**********" at bounding box center [457, 278] width 851 height 34
click at [139, 128] on span "حفظ" at bounding box center [135, 127] width 23 height 18
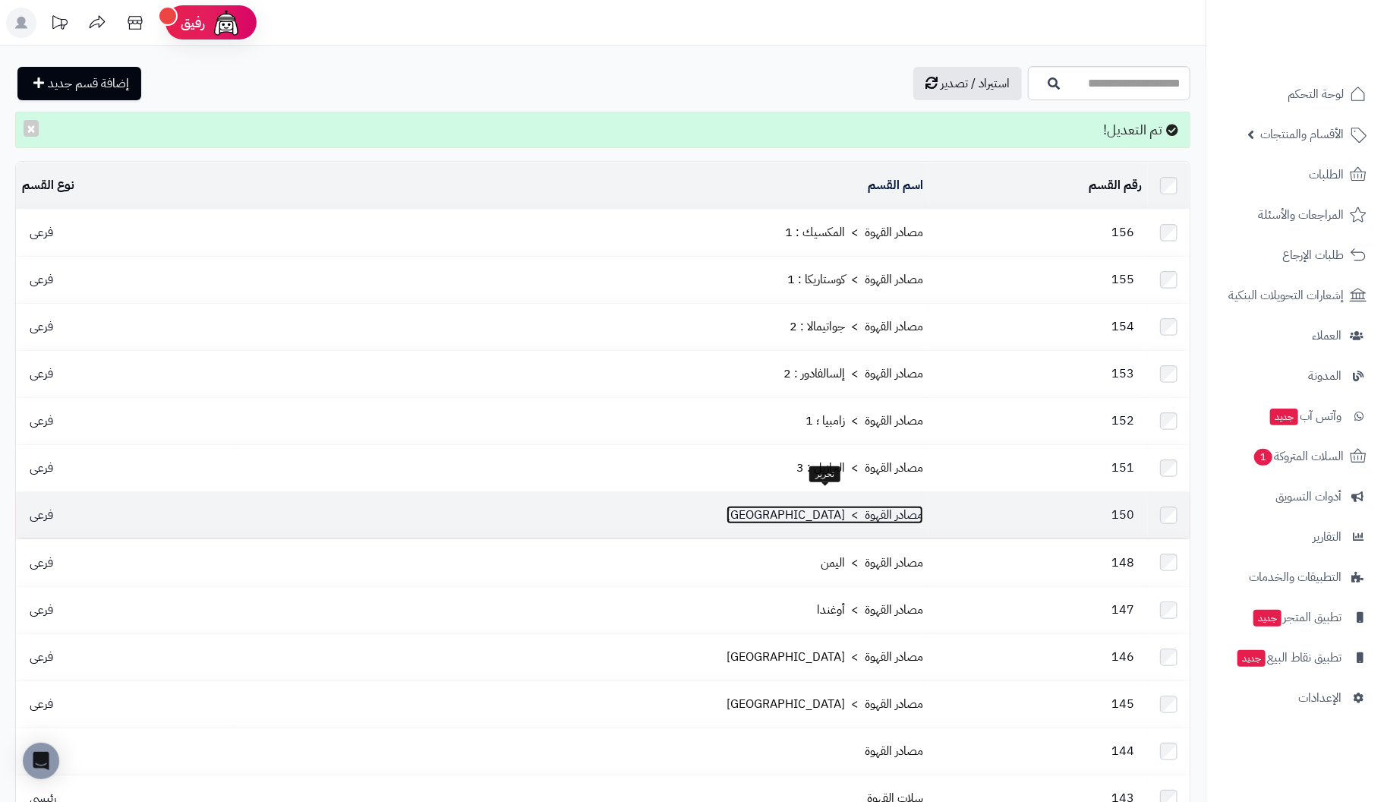
click at [874, 506] on link "مصادر القهوة > [GEOGRAPHIC_DATA]" at bounding box center [824, 515] width 197 height 18
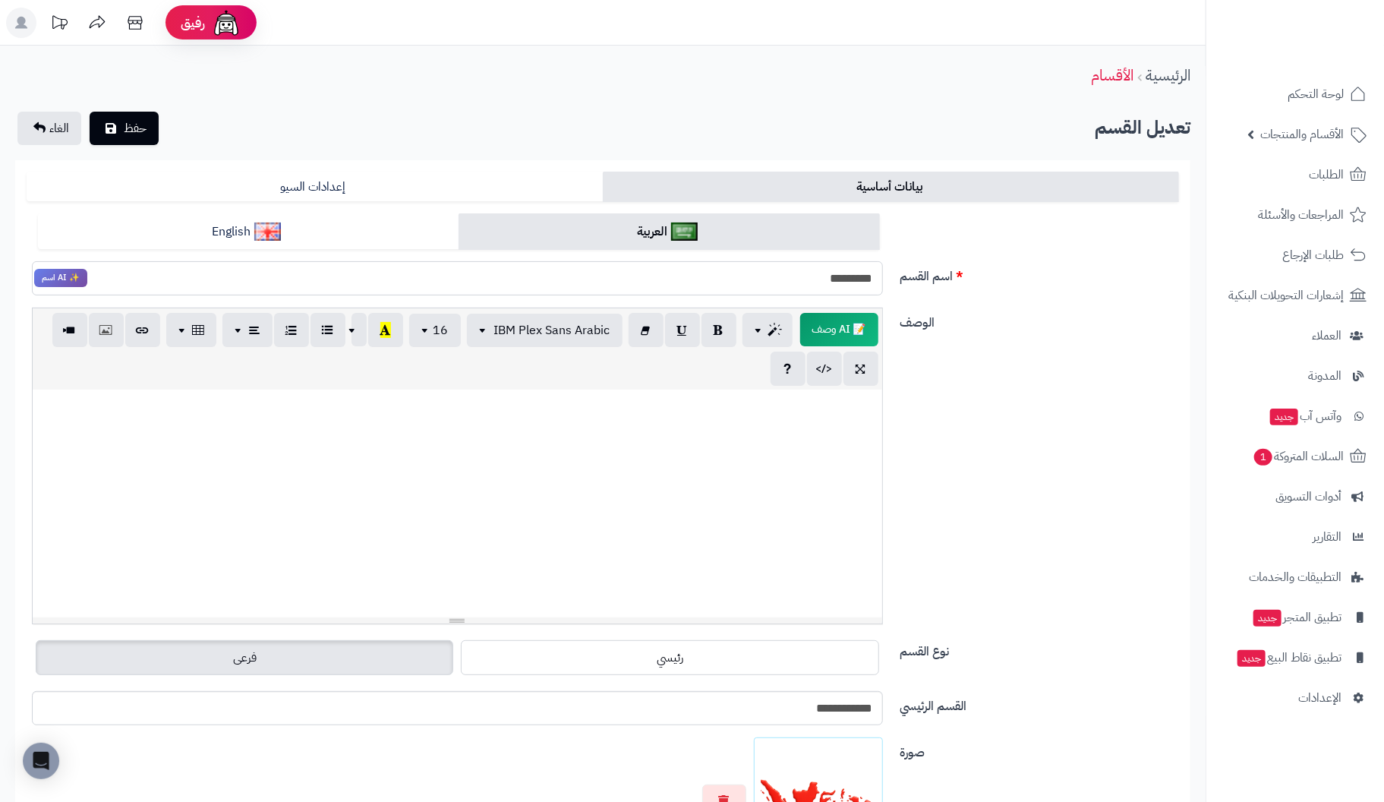
click at [785, 277] on input "*********" at bounding box center [457, 278] width 851 height 34
type input "**********"
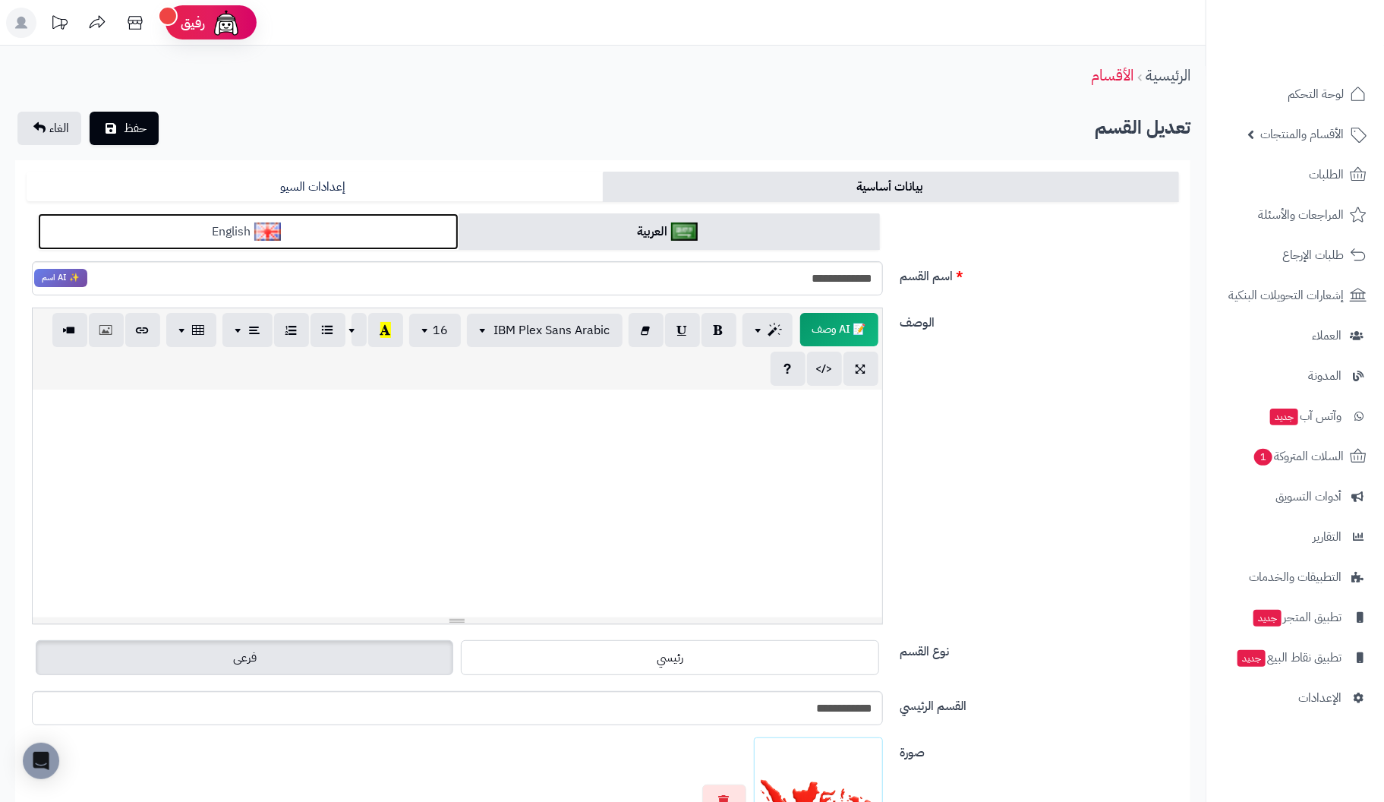
click at [330, 228] on link "English" at bounding box center [248, 231] width 421 height 37
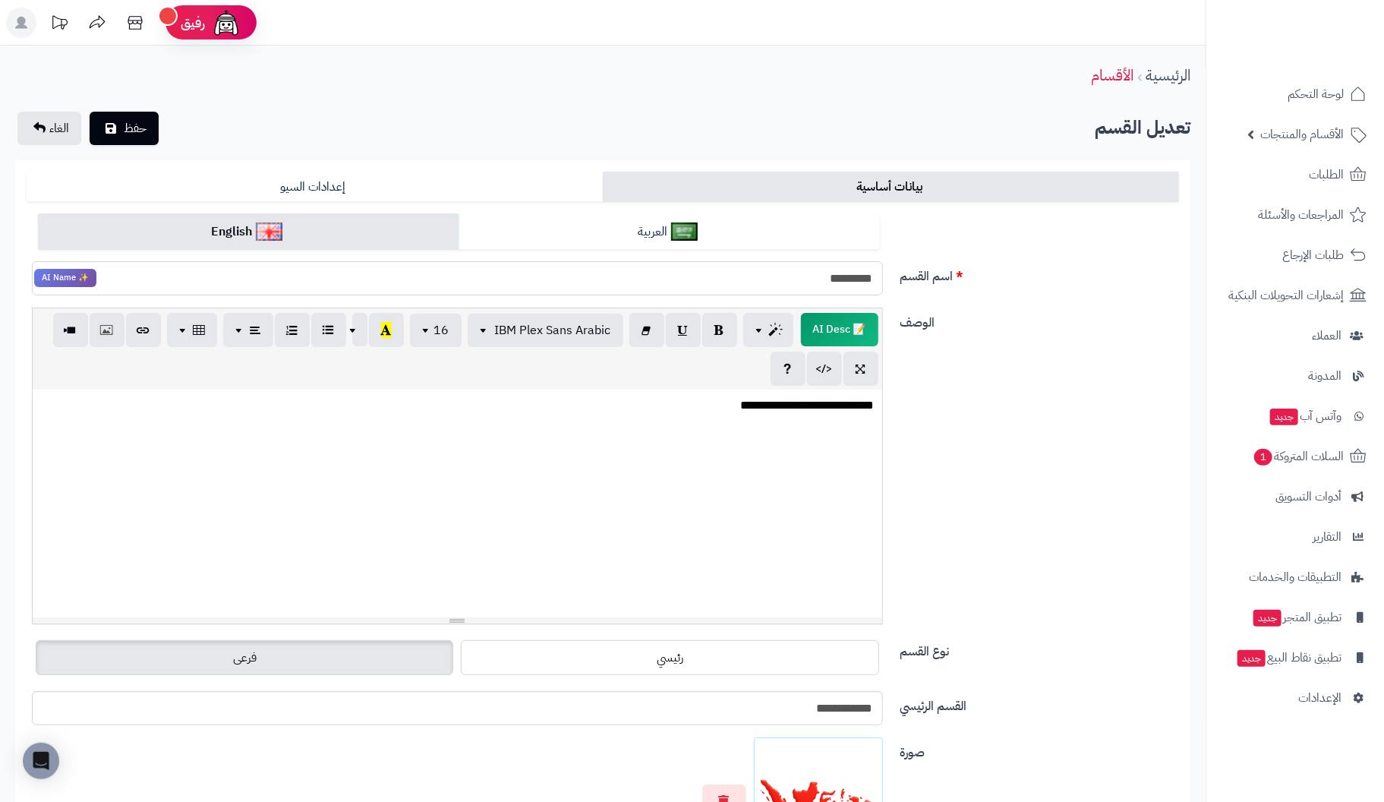
click at [687, 291] on input "*********" at bounding box center [457, 278] width 851 height 34
type input "**********"
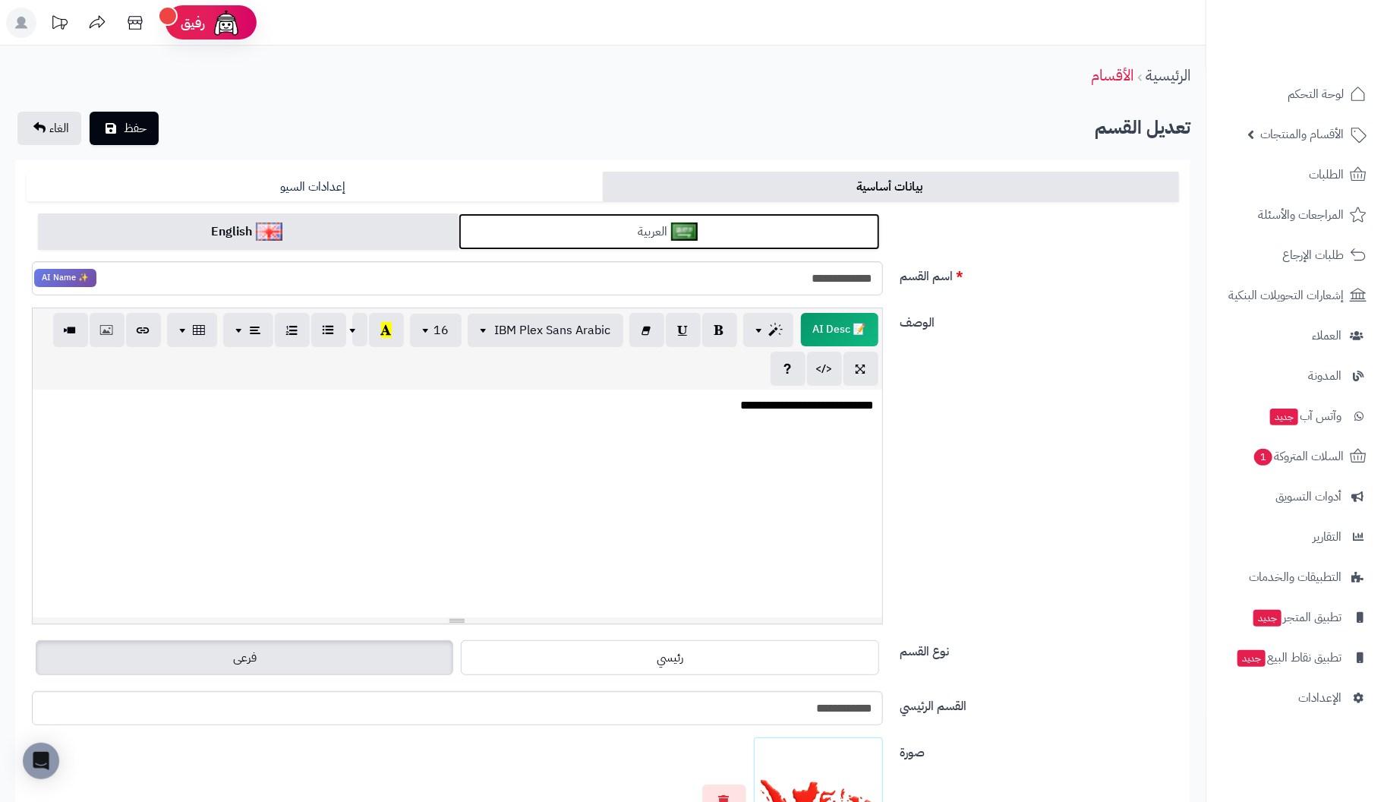
click at [723, 225] on link "العربية" at bounding box center [668, 231] width 421 height 37
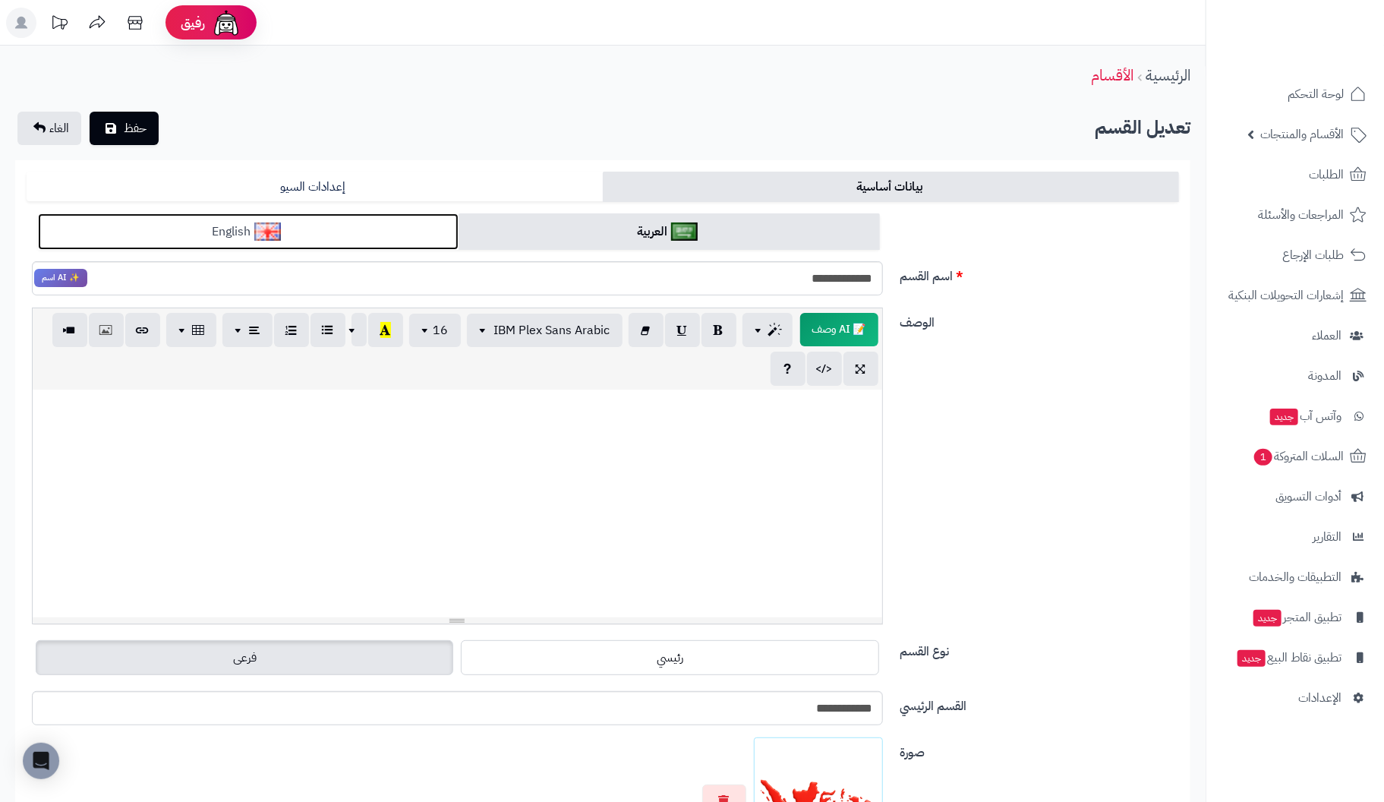
click at [361, 228] on link "English" at bounding box center [248, 231] width 421 height 37
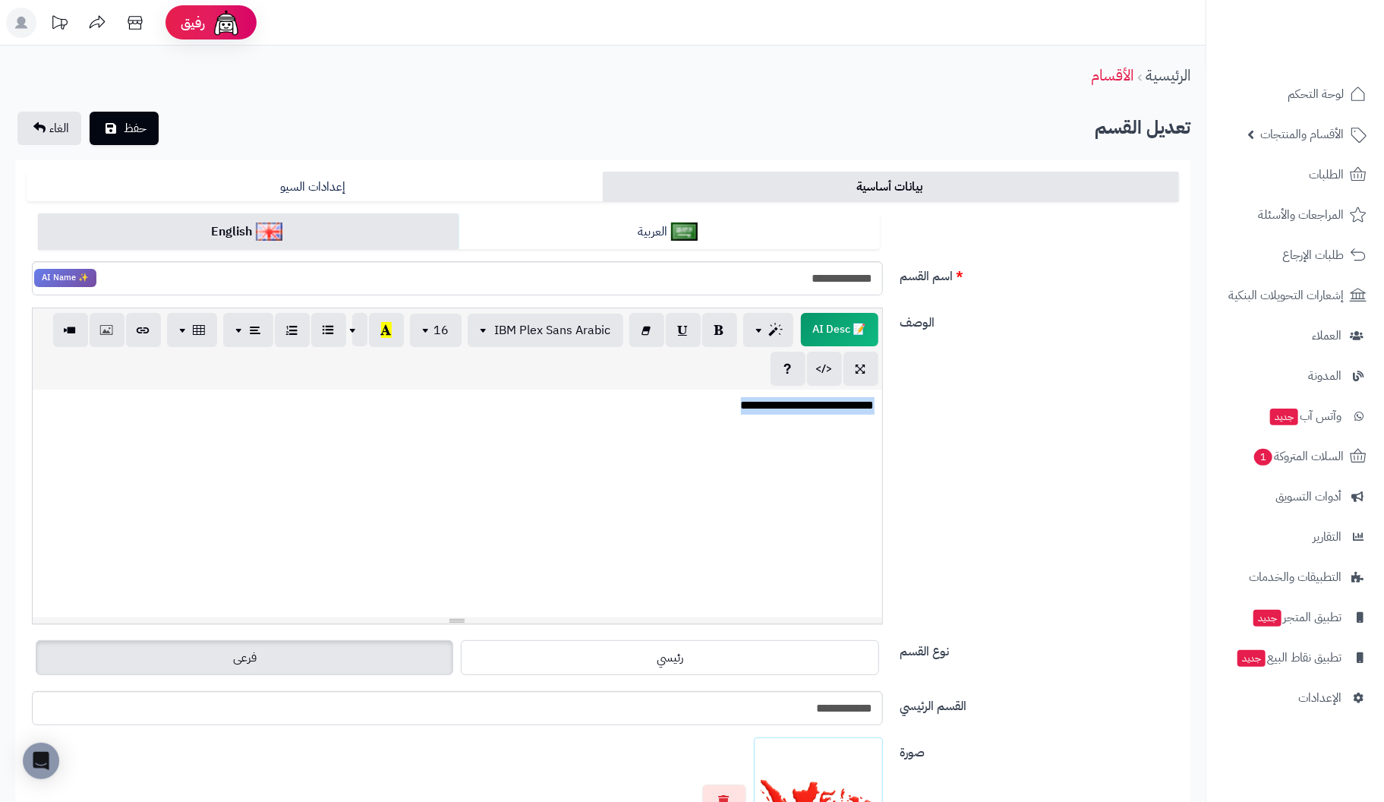
drag, startPoint x: 687, startPoint y: 406, endPoint x: 1047, endPoint y: 393, distance: 360.0
click at [1044, 394] on div "**********" at bounding box center [602, 471] width 1164 height 329
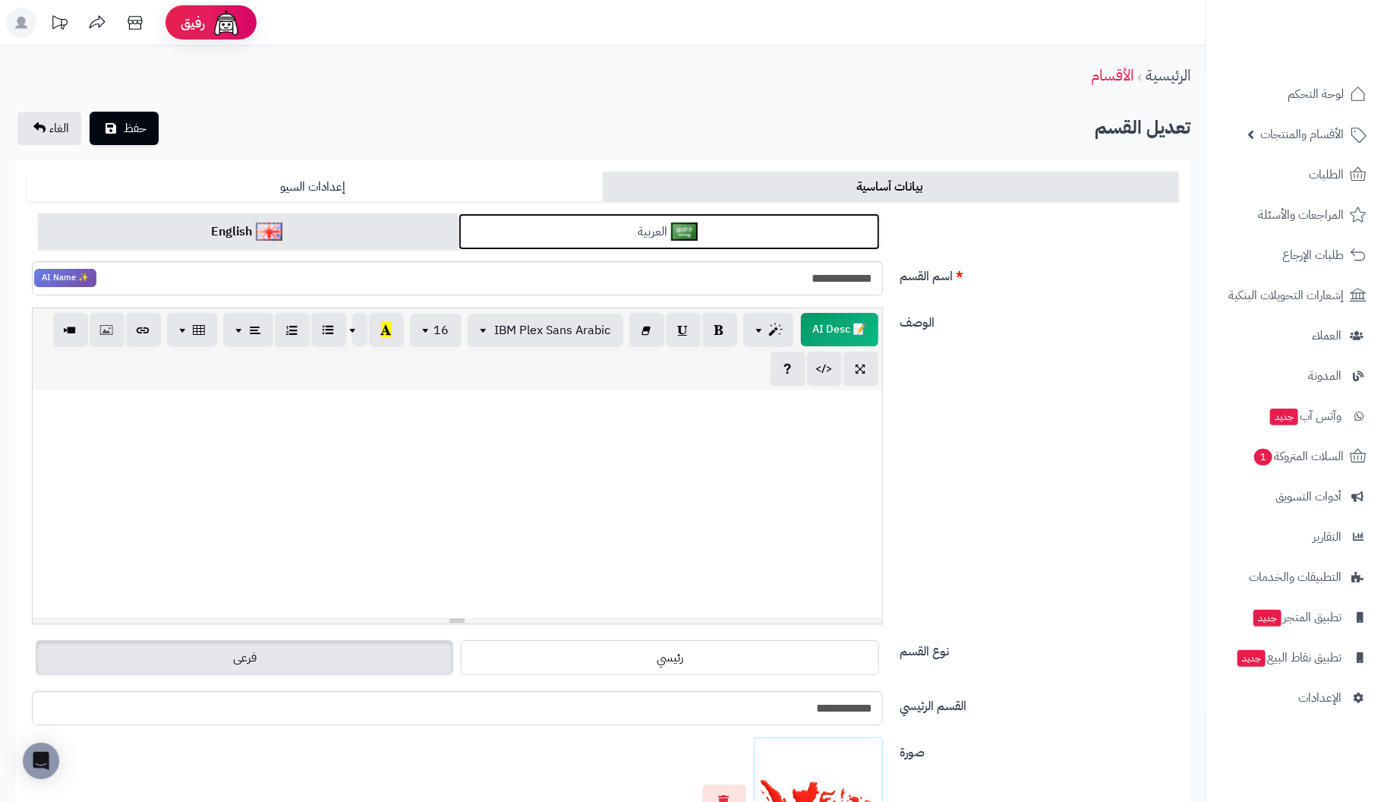
click at [623, 235] on link "العربية" at bounding box center [668, 231] width 421 height 37
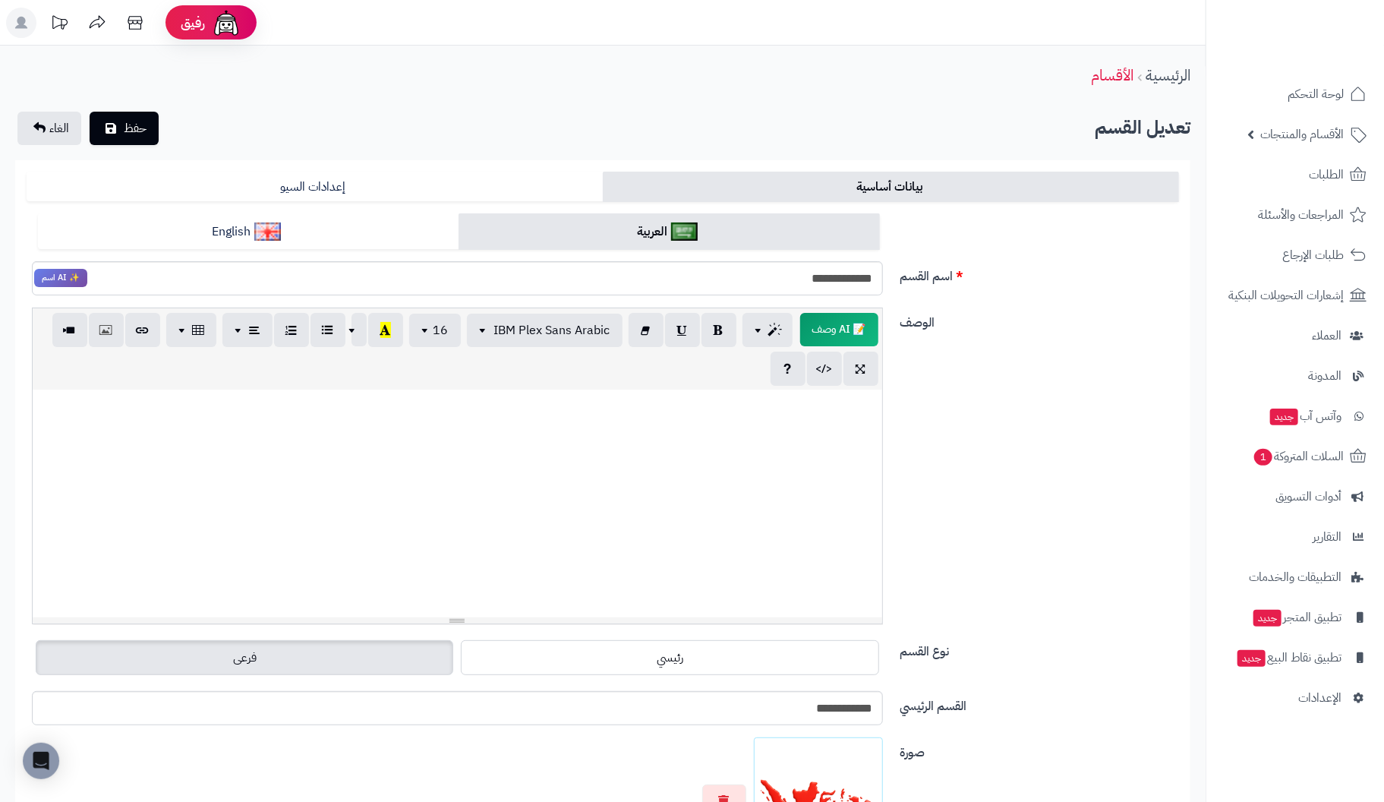
click at [785, 417] on div at bounding box center [457, 503] width 849 height 228
paste div
click at [695, 409] on p "**********" at bounding box center [456, 405] width 835 height 17
click at [129, 117] on button "حفظ" at bounding box center [124, 127] width 69 height 33
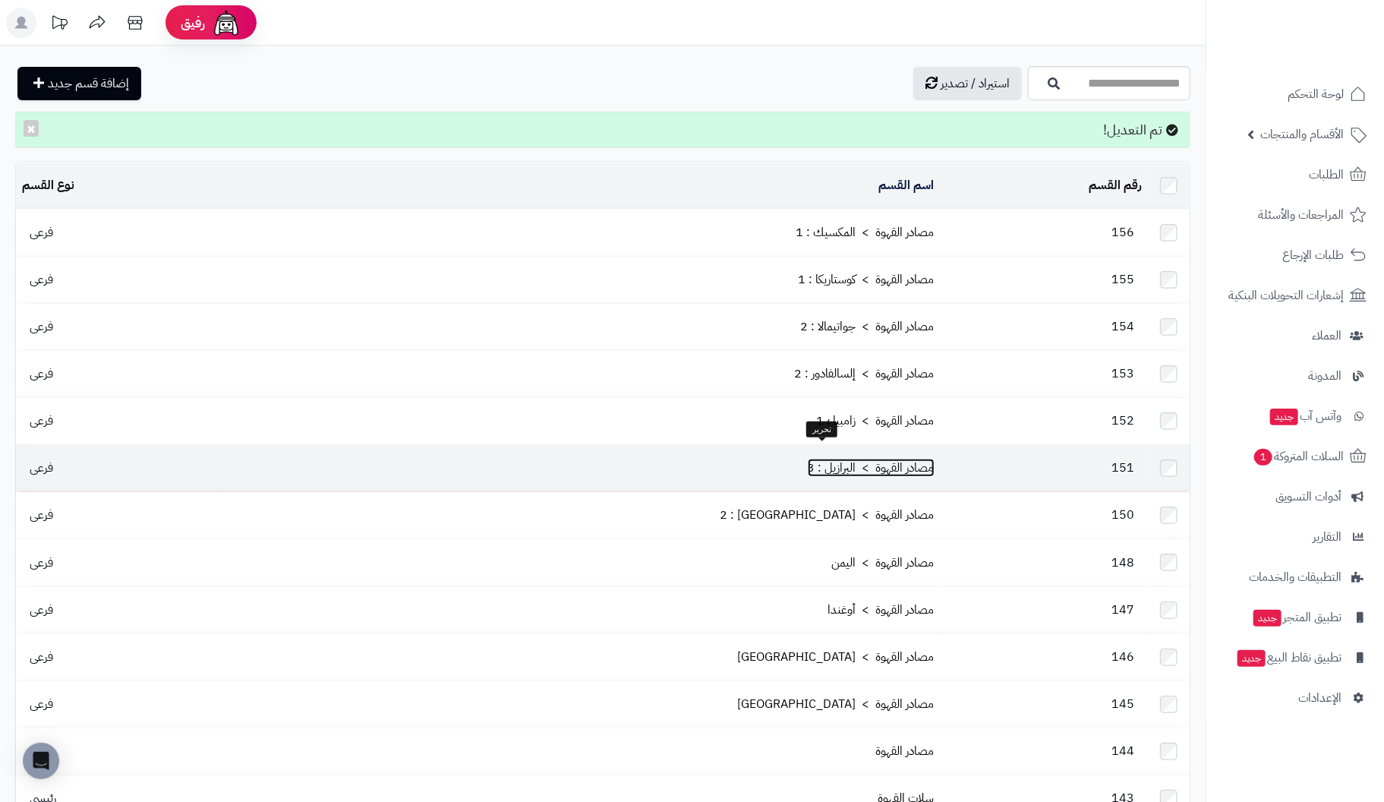
click at [854, 458] on link "مصادر القهوة > البرازيل : 3" at bounding box center [871, 467] width 127 height 18
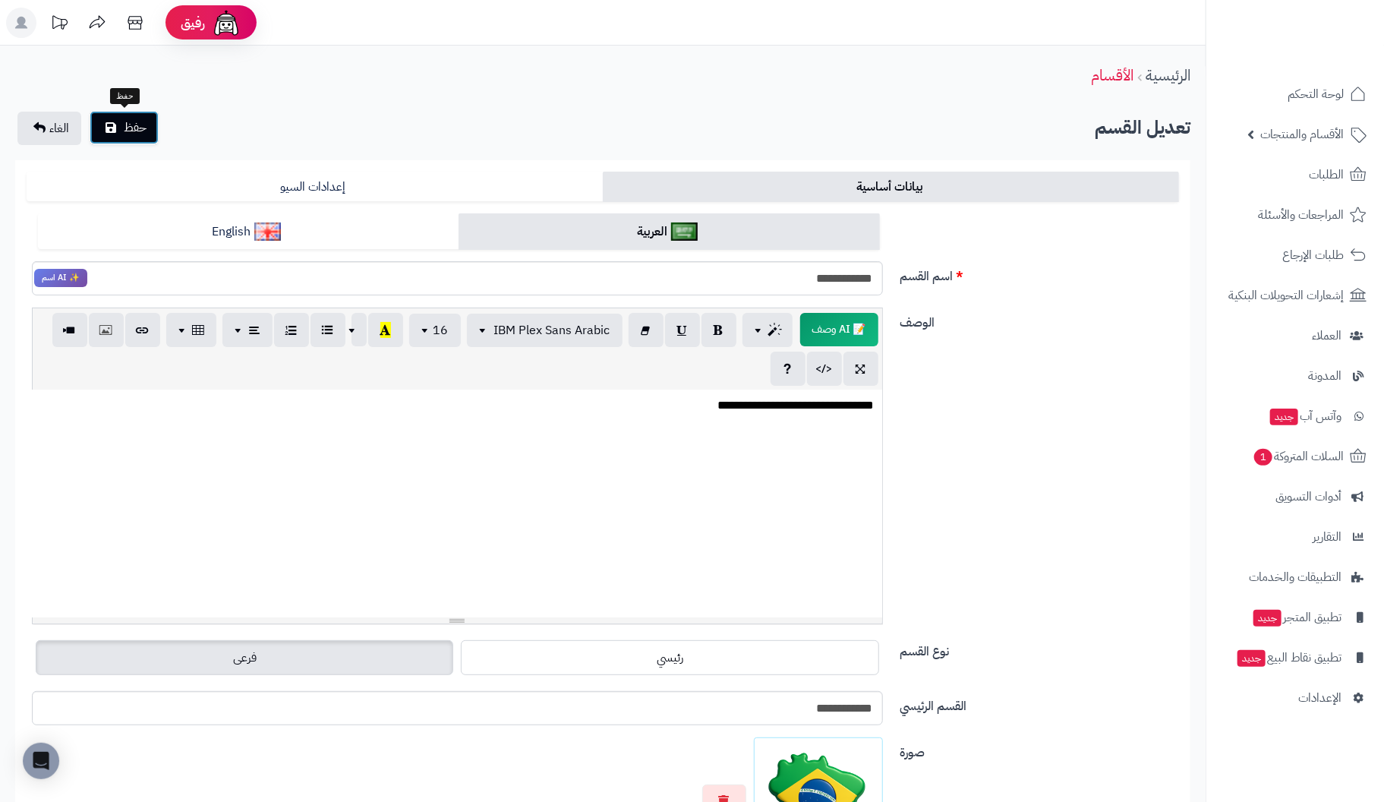
click at [121, 128] on button "حفظ" at bounding box center [124, 127] width 69 height 33
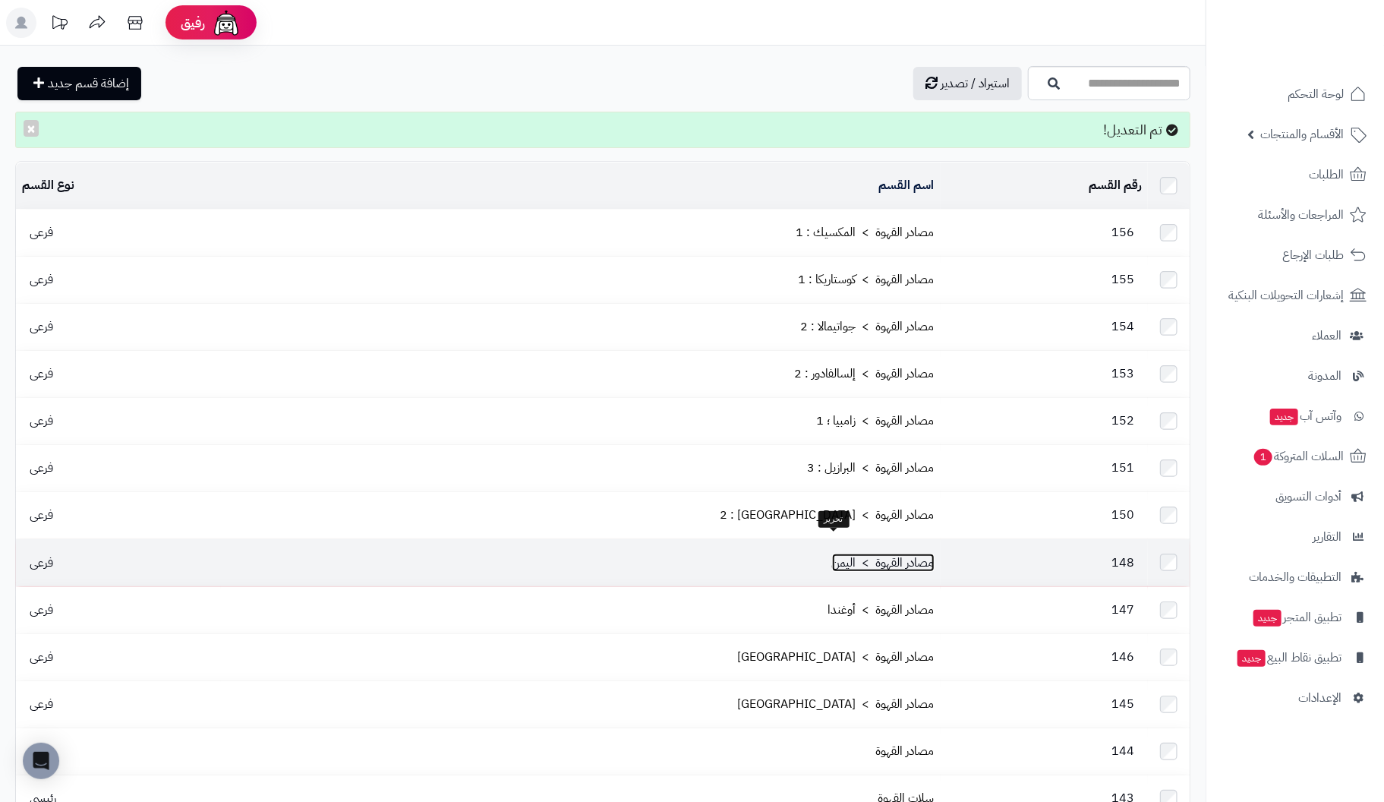
click at [855, 553] on link "مصادر القهوة > اليمن" at bounding box center [883, 562] width 102 height 18
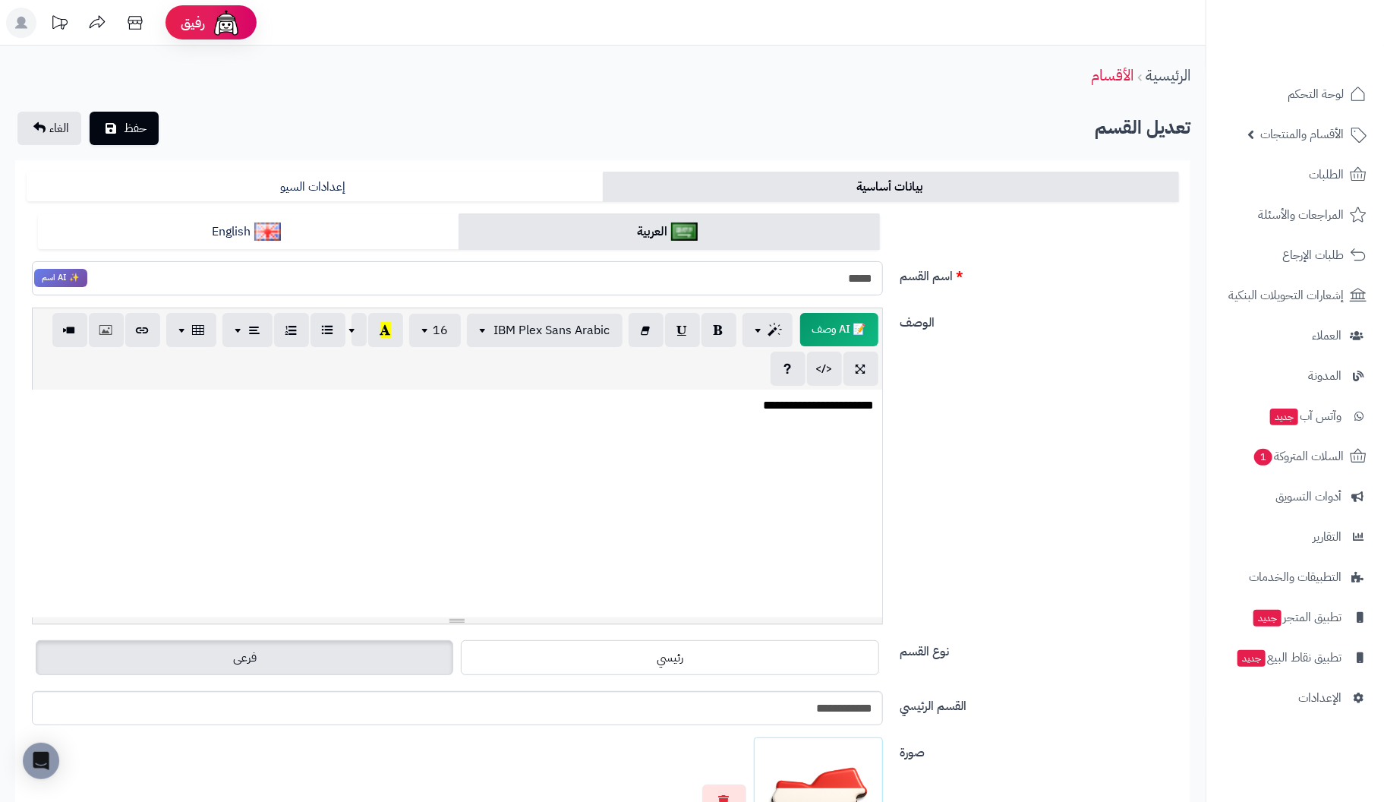
click at [787, 283] on input "*****" at bounding box center [457, 278] width 851 height 34
type input "*********"
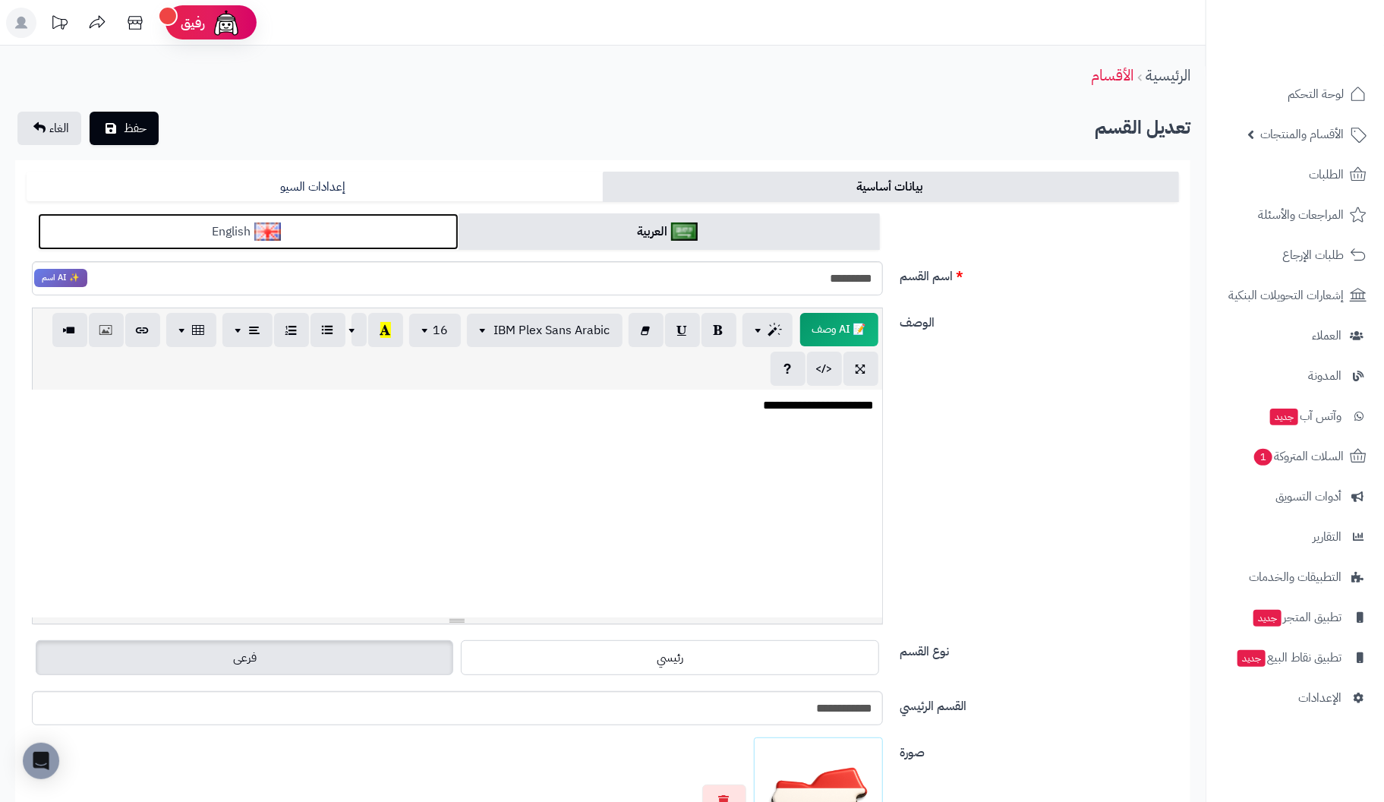
click at [200, 231] on link "English" at bounding box center [248, 231] width 421 height 37
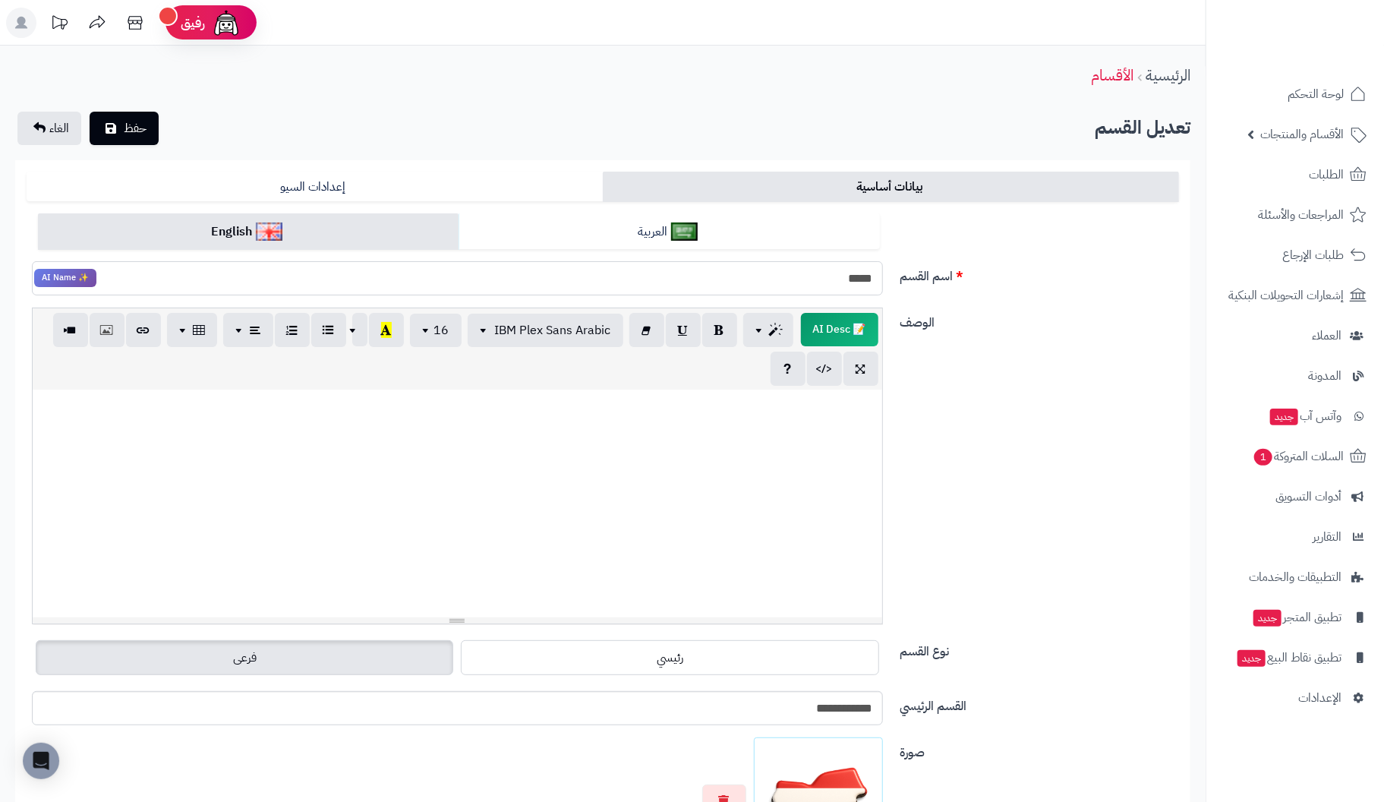
click at [726, 279] on input "*****" at bounding box center [457, 278] width 851 height 34
paste input "****"
type input "*********"
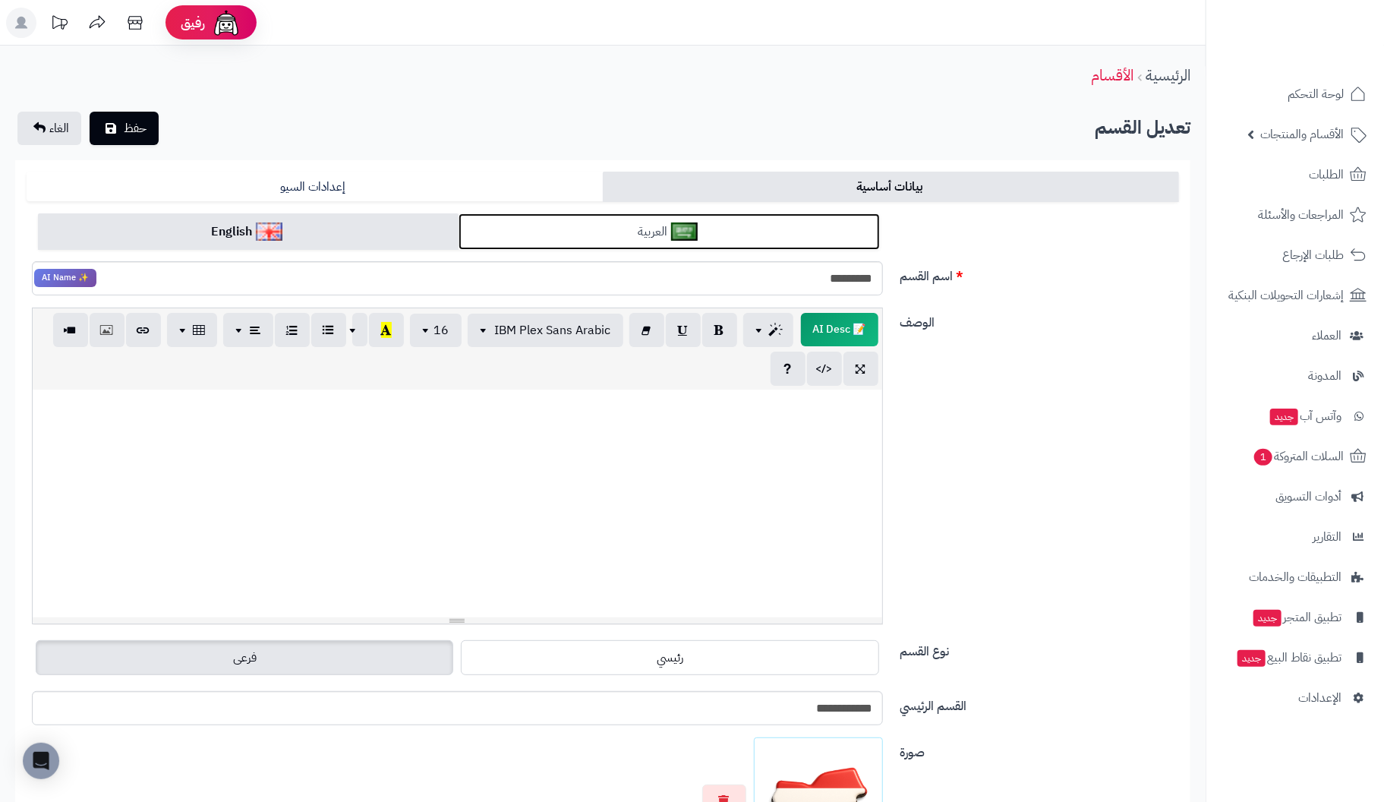
click at [737, 232] on link "العربية" at bounding box center [668, 231] width 421 height 37
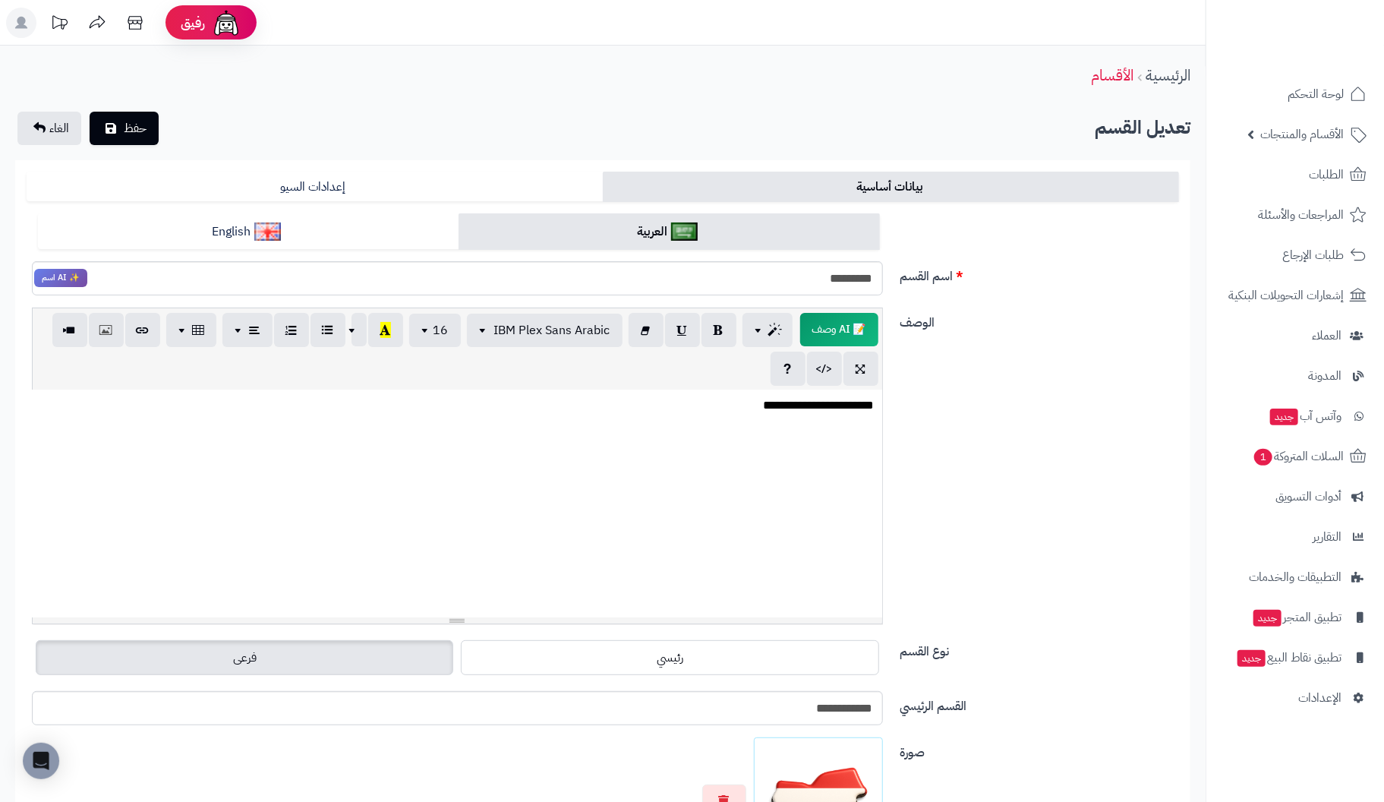
click at [735, 409] on p "**********" at bounding box center [456, 405] width 835 height 17
click at [820, 406] on p "**********" at bounding box center [456, 405] width 835 height 17
click at [682, 416] on div "**********" at bounding box center [457, 503] width 849 height 228
click at [122, 127] on button "حفظ" at bounding box center [124, 127] width 69 height 33
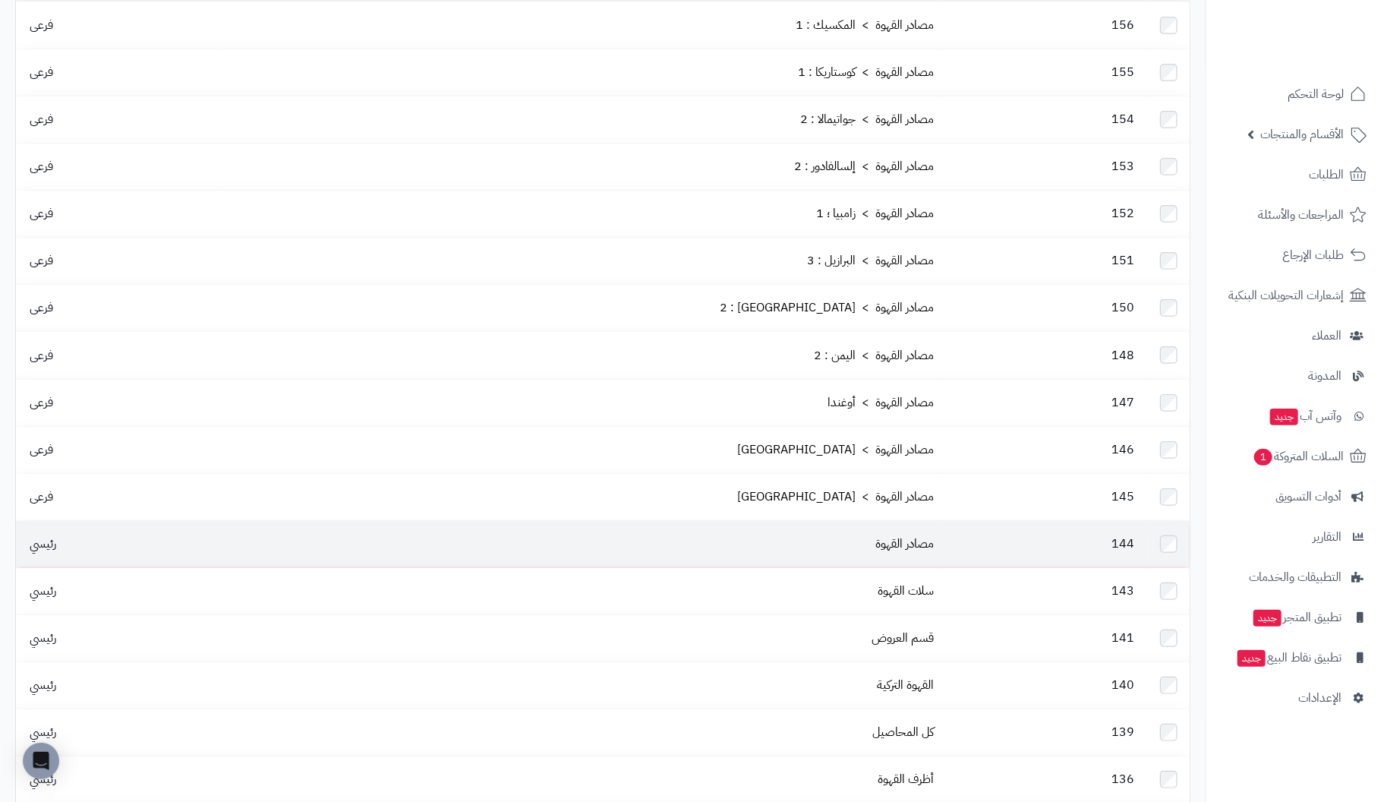
scroll to position [303, 0]
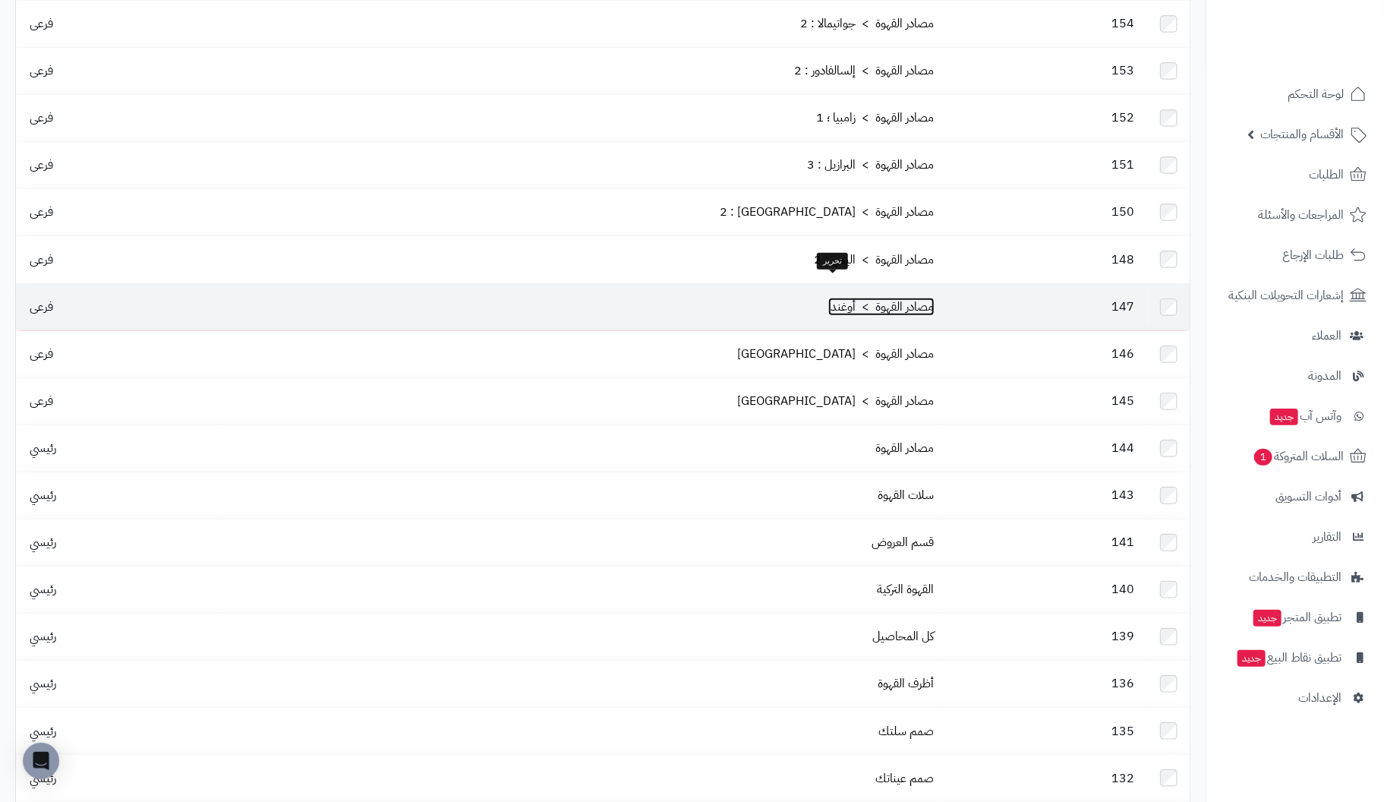
click at [873, 298] on link "مصادر القهوة > أوغندا" at bounding box center [881, 307] width 106 height 18
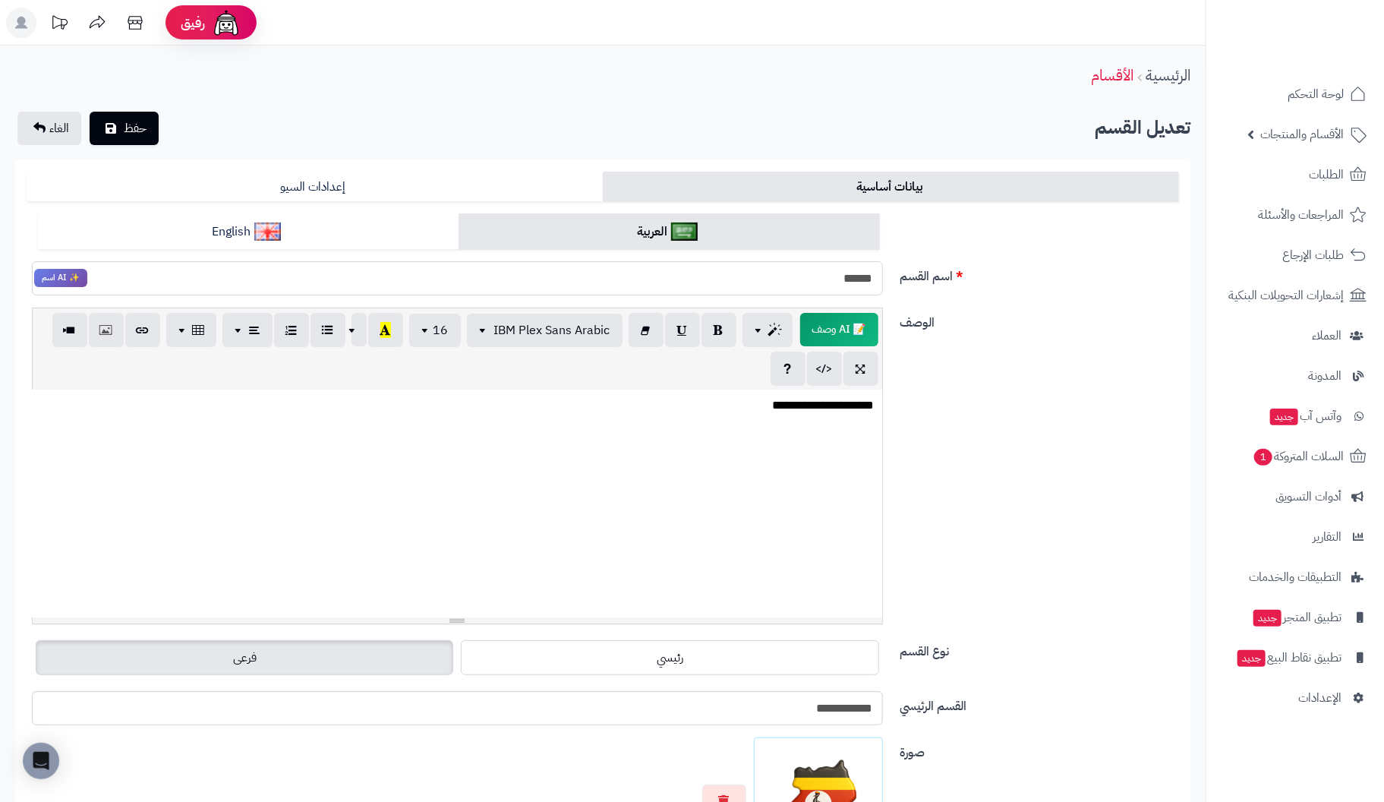
click at [812, 279] on input "******" at bounding box center [457, 278] width 851 height 34
type input "**********"
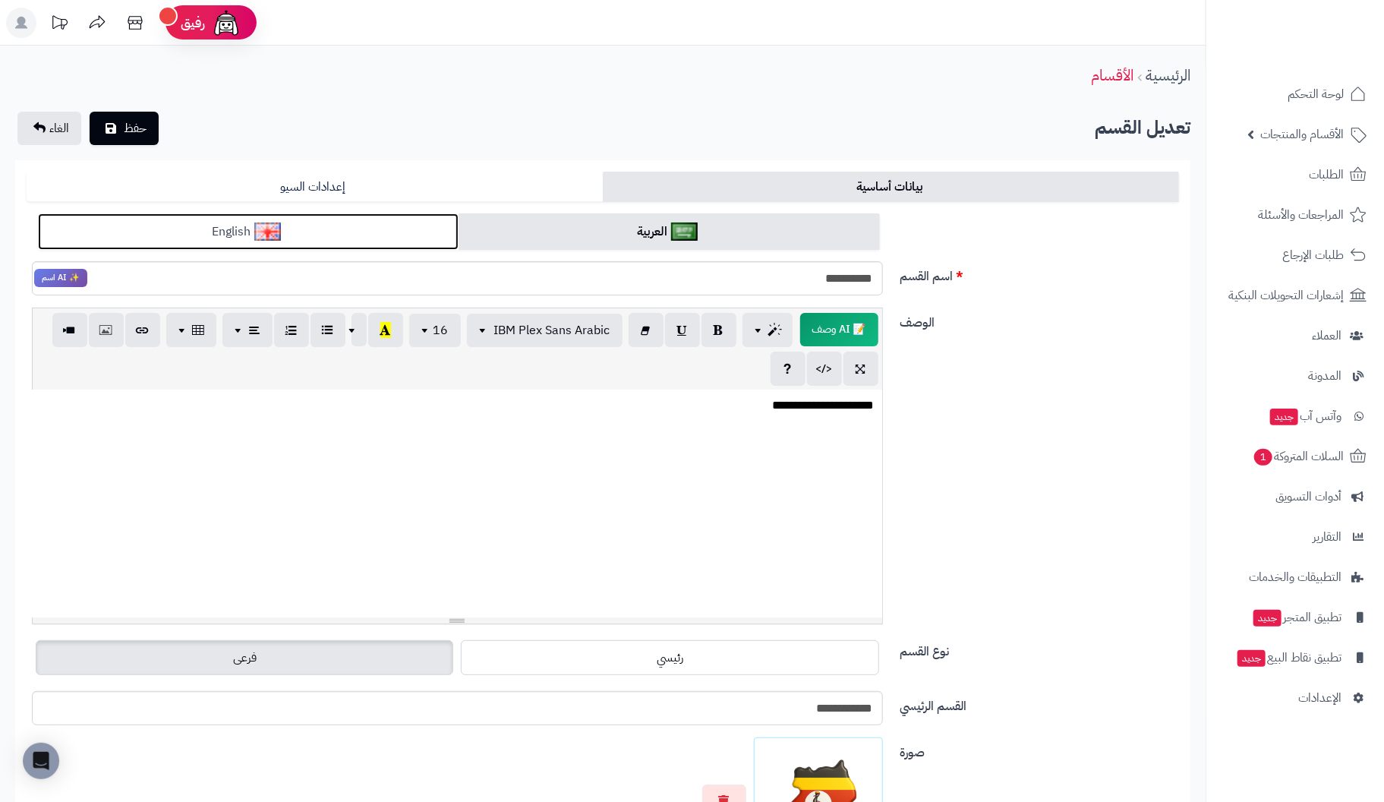
click at [304, 221] on link "English" at bounding box center [248, 231] width 421 height 37
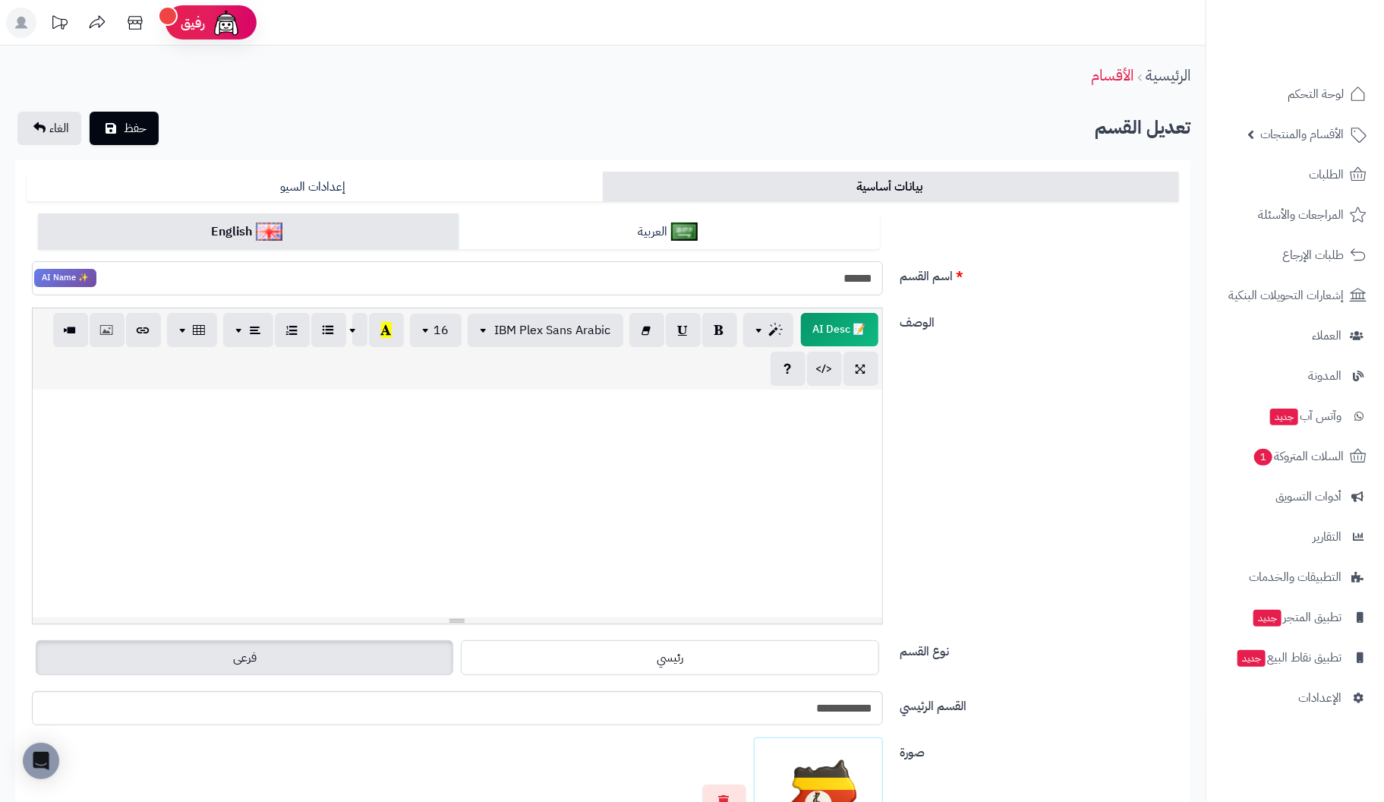
click at [727, 284] on input "******" at bounding box center [457, 278] width 851 height 34
type input "**********"
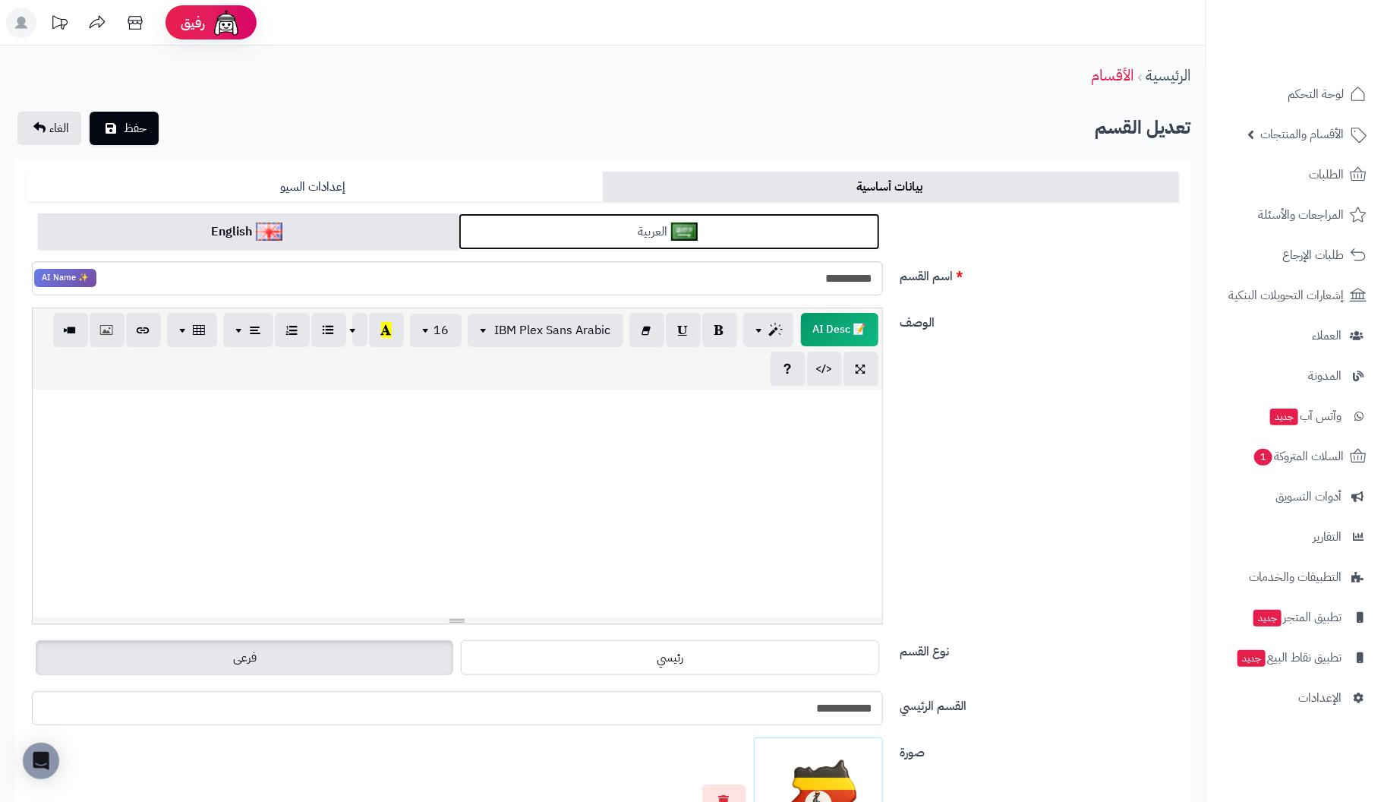
click at [752, 238] on link "العربية" at bounding box center [668, 231] width 421 height 37
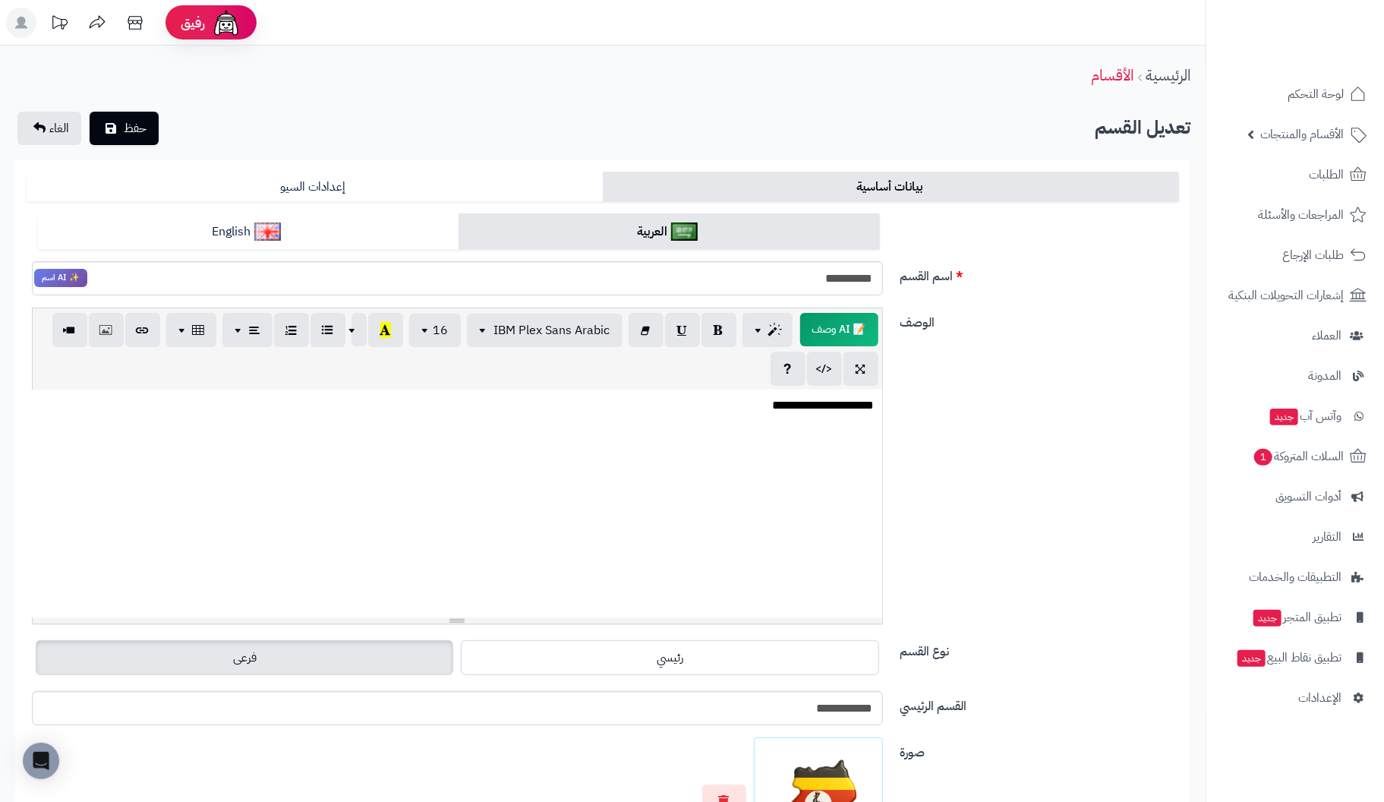
click at [723, 411] on p "**********" at bounding box center [456, 405] width 835 height 17
click at [807, 408] on p "**********" at bounding box center [456, 405] width 835 height 17
click at [126, 118] on span "حفظ" at bounding box center [135, 127] width 23 height 18
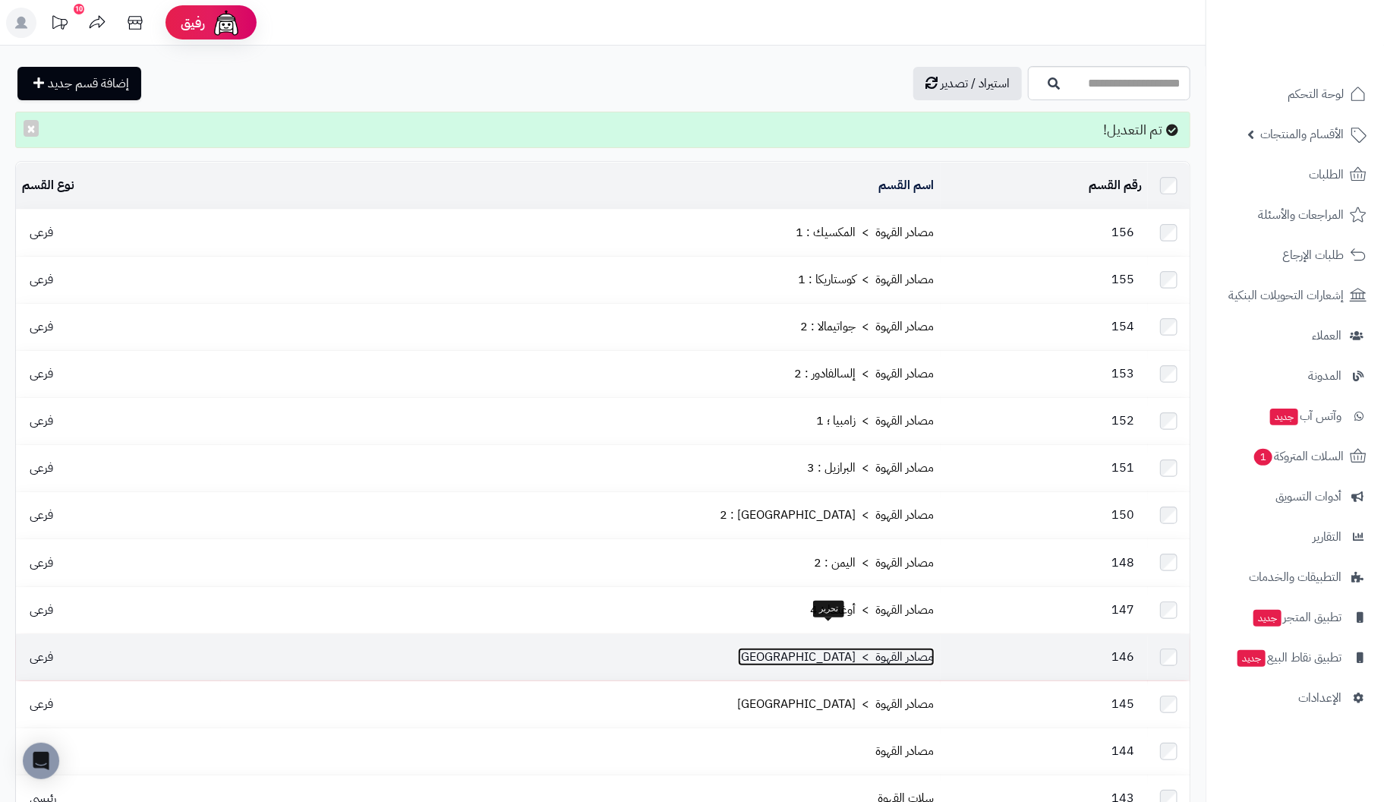
click at [853, 647] on link "مصادر القهوة > [GEOGRAPHIC_DATA]" at bounding box center [836, 656] width 197 height 18
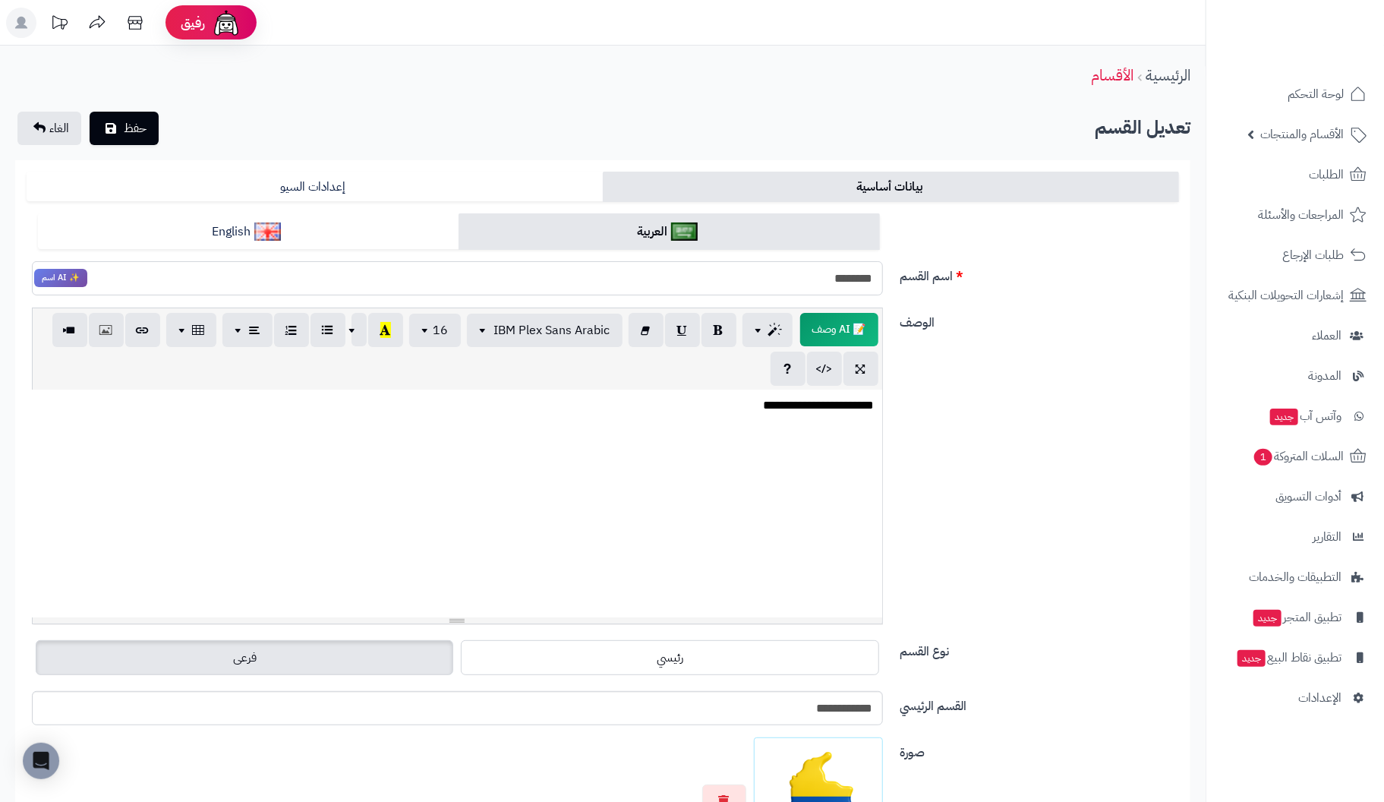
click at [782, 278] on input "********" at bounding box center [457, 278] width 851 height 34
type input "**********"
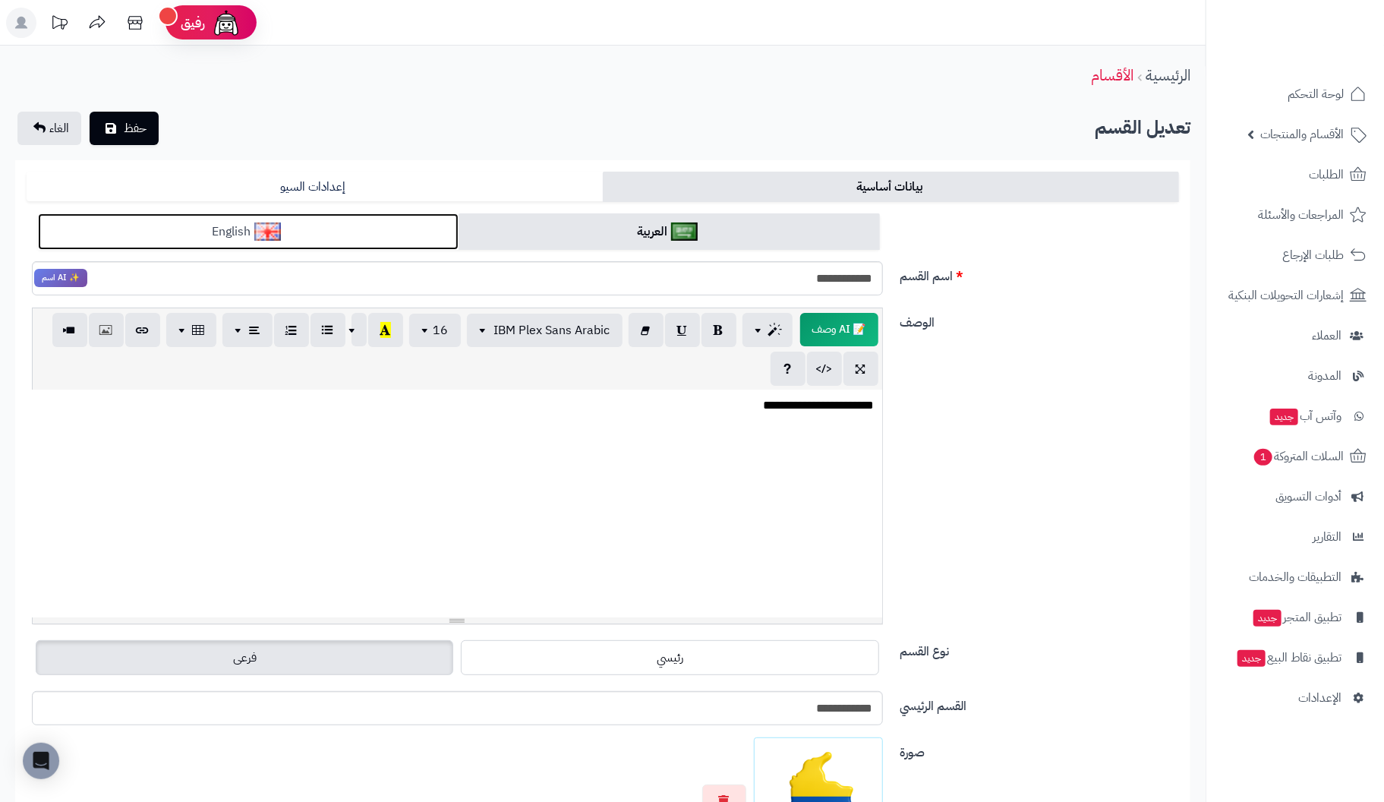
click at [334, 222] on link "English" at bounding box center [248, 231] width 421 height 37
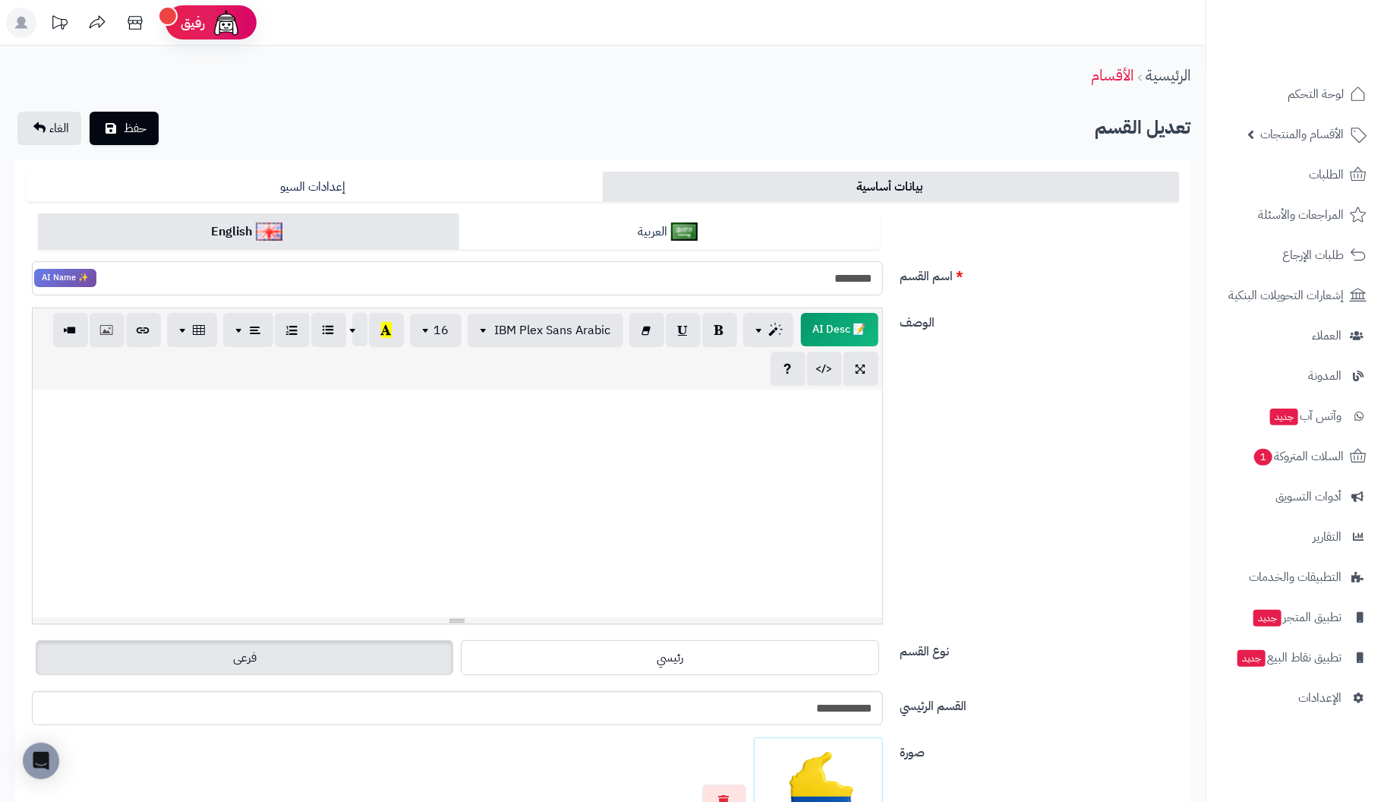
click at [707, 280] on input "********" at bounding box center [457, 278] width 851 height 34
type input "**********"
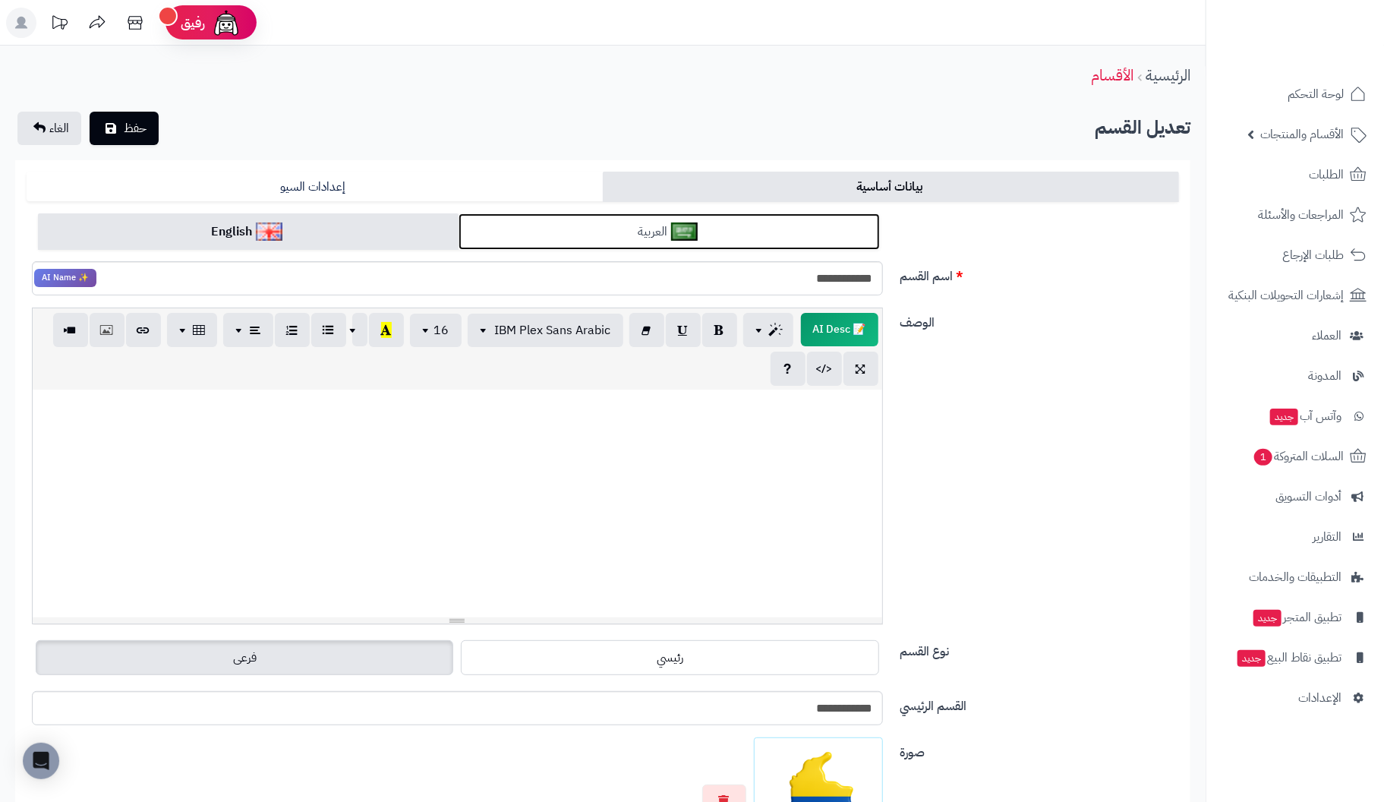
click at [745, 228] on link "العربية" at bounding box center [668, 231] width 421 height 37
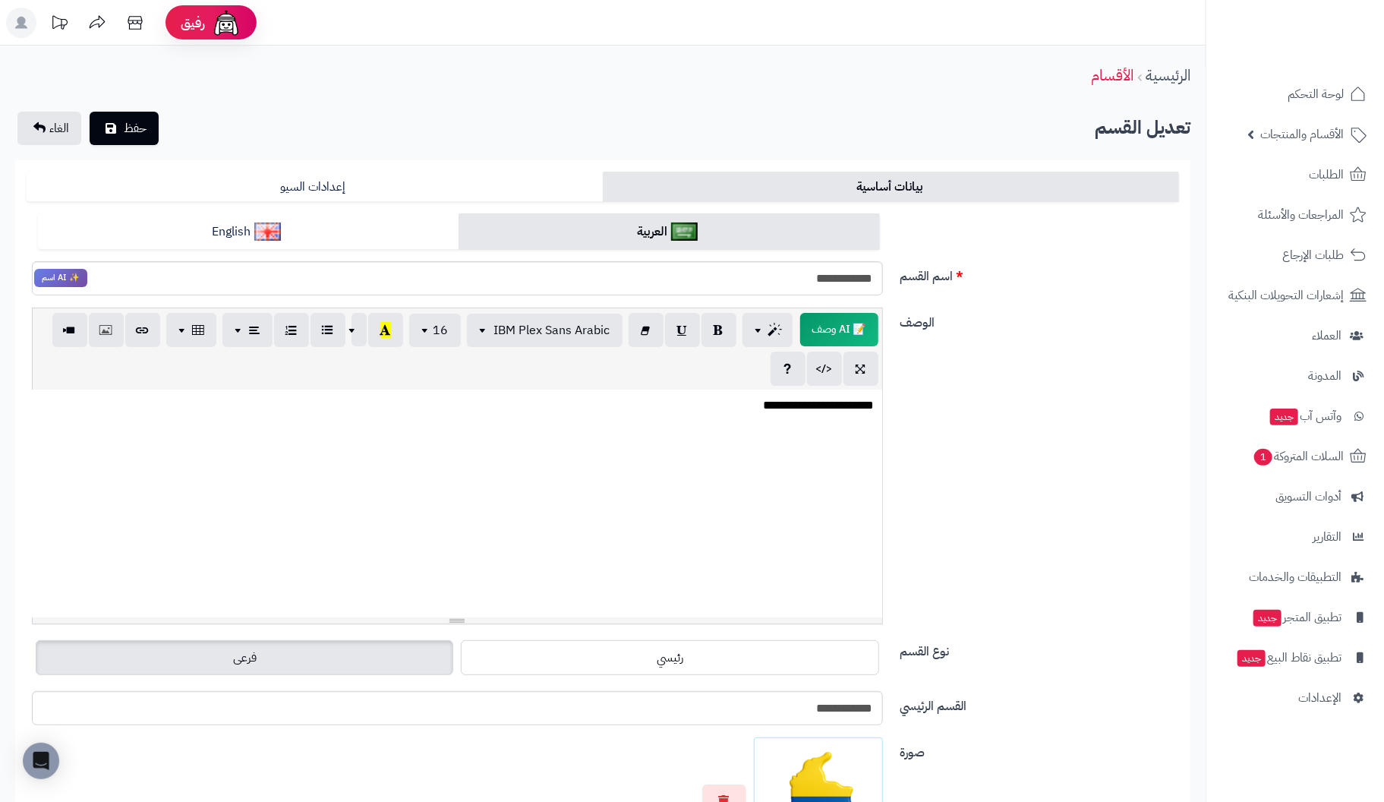
click at [804, 408] on p "**********" at bounding box center [456, 405] width 835 height 17
click at [124, 121] on span "حفظ" at bounding box center [135, 127] width 23 height 18
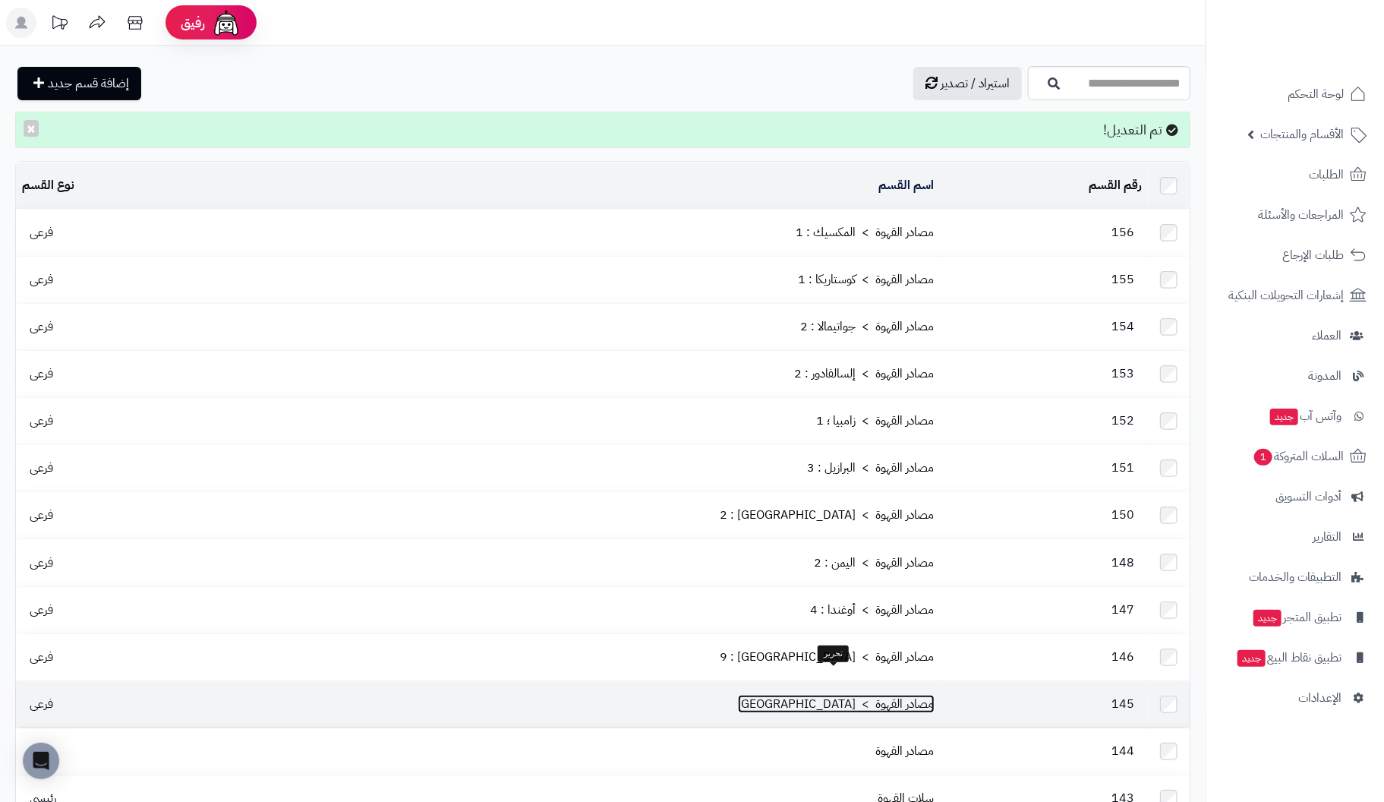
click at [857, 695] on link "مصادر القهوة > [GEOGRAPHIC_DATA]" at bounding box center [836, 704] width 197 height 18
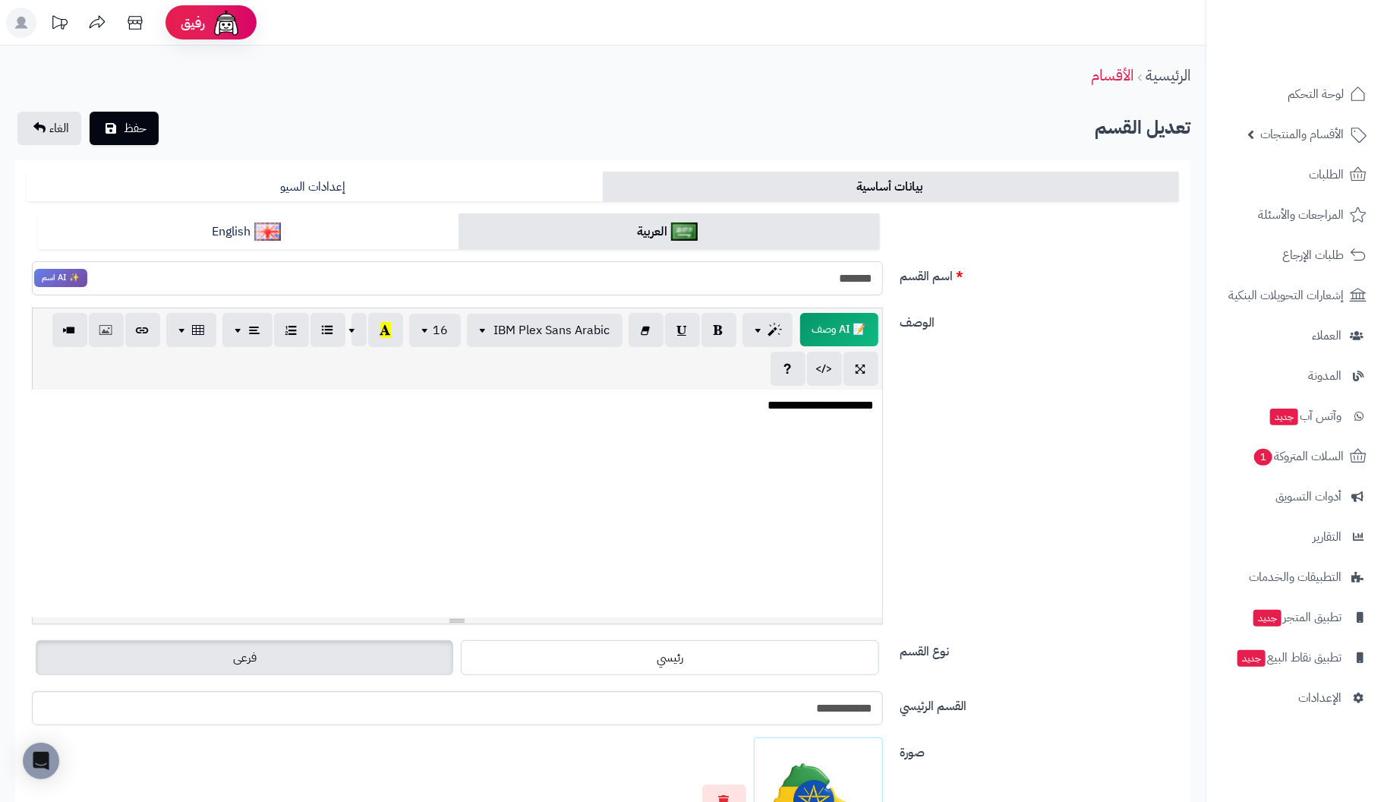
click at [814, 279] on input "*******" at bounding box center [457, 278] width 851 height 34
type input "**********"
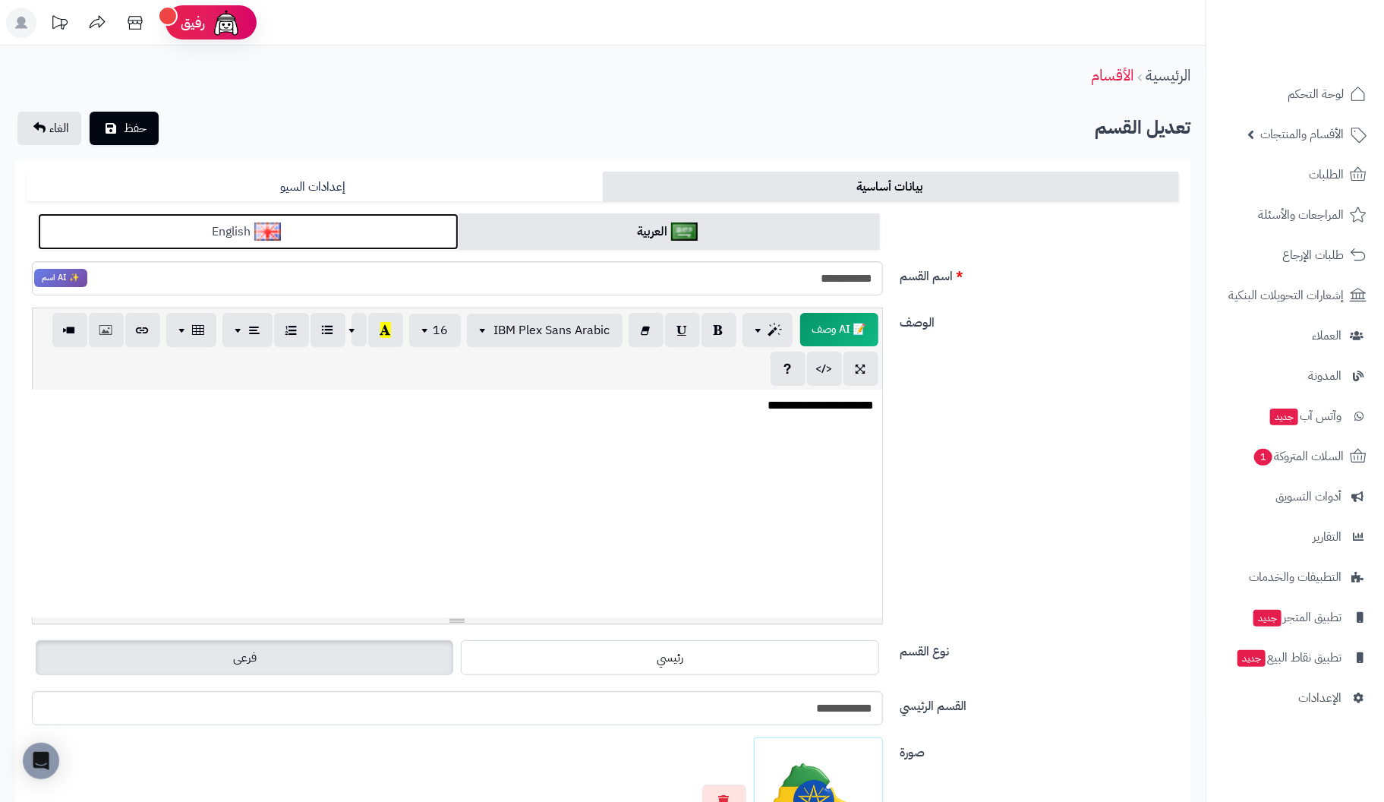
click at [373, 228] on link "English" at bounding box center [248, 231] width 421 height 37
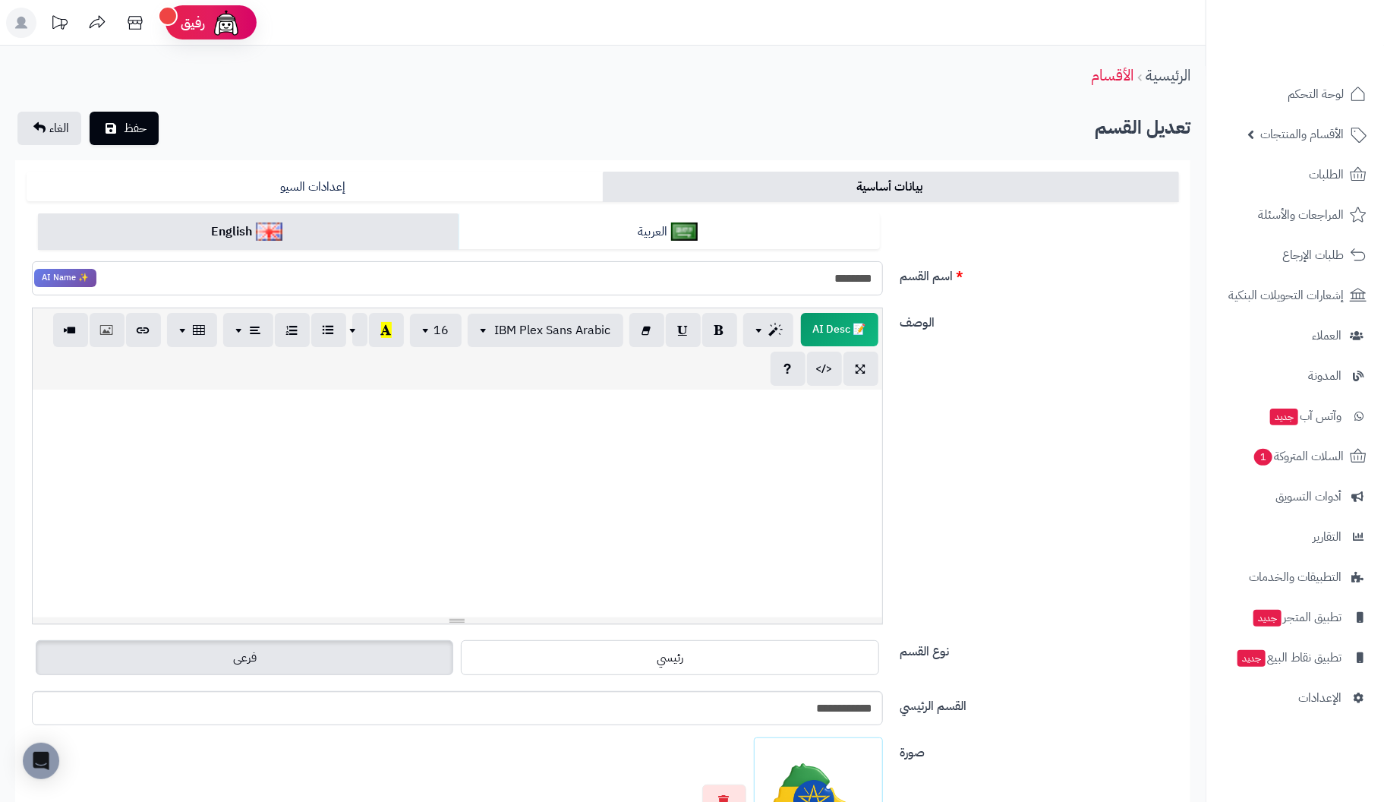
click at [641, 281] on input "********" at bounding box center [457, 278] width 851 height 34
type input "**********"
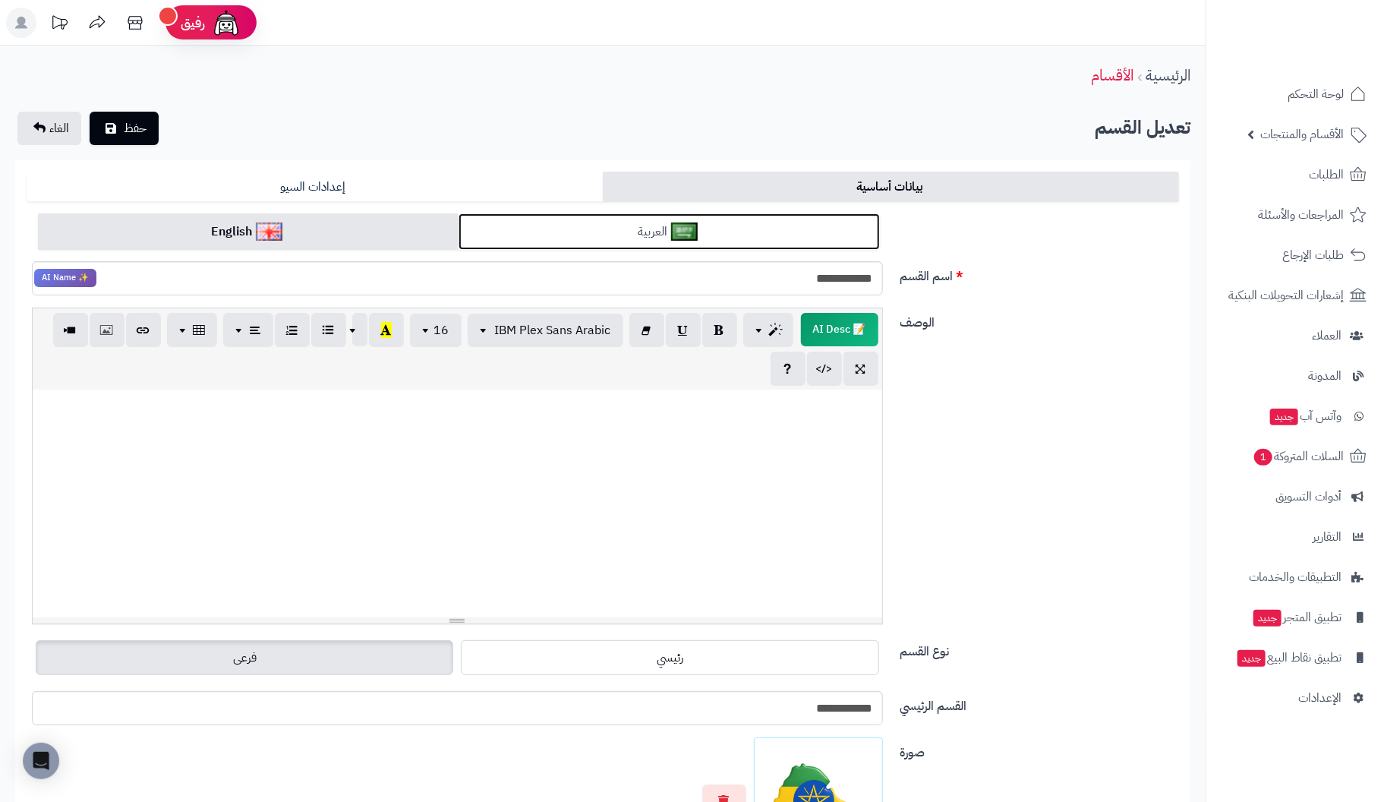
click at [577, 228] on link "العربية" at bounding box center [668, 231] width 421 height 37
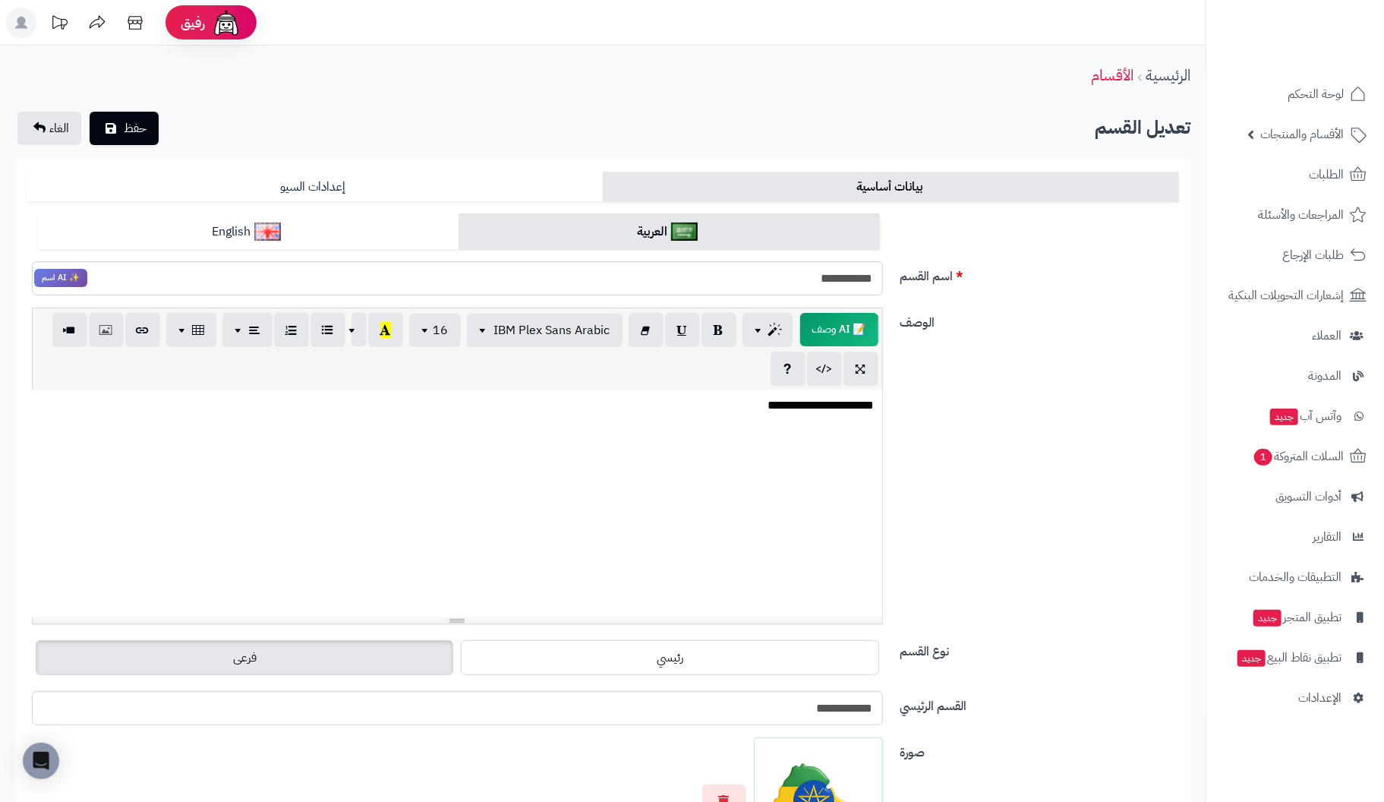
click at [744, 405] on p "**********" at bounding box center [456, 405] width 835 height 17
click at [119, 124] on button "حفظ" at bounding box center [124, 127] width 69 height 33
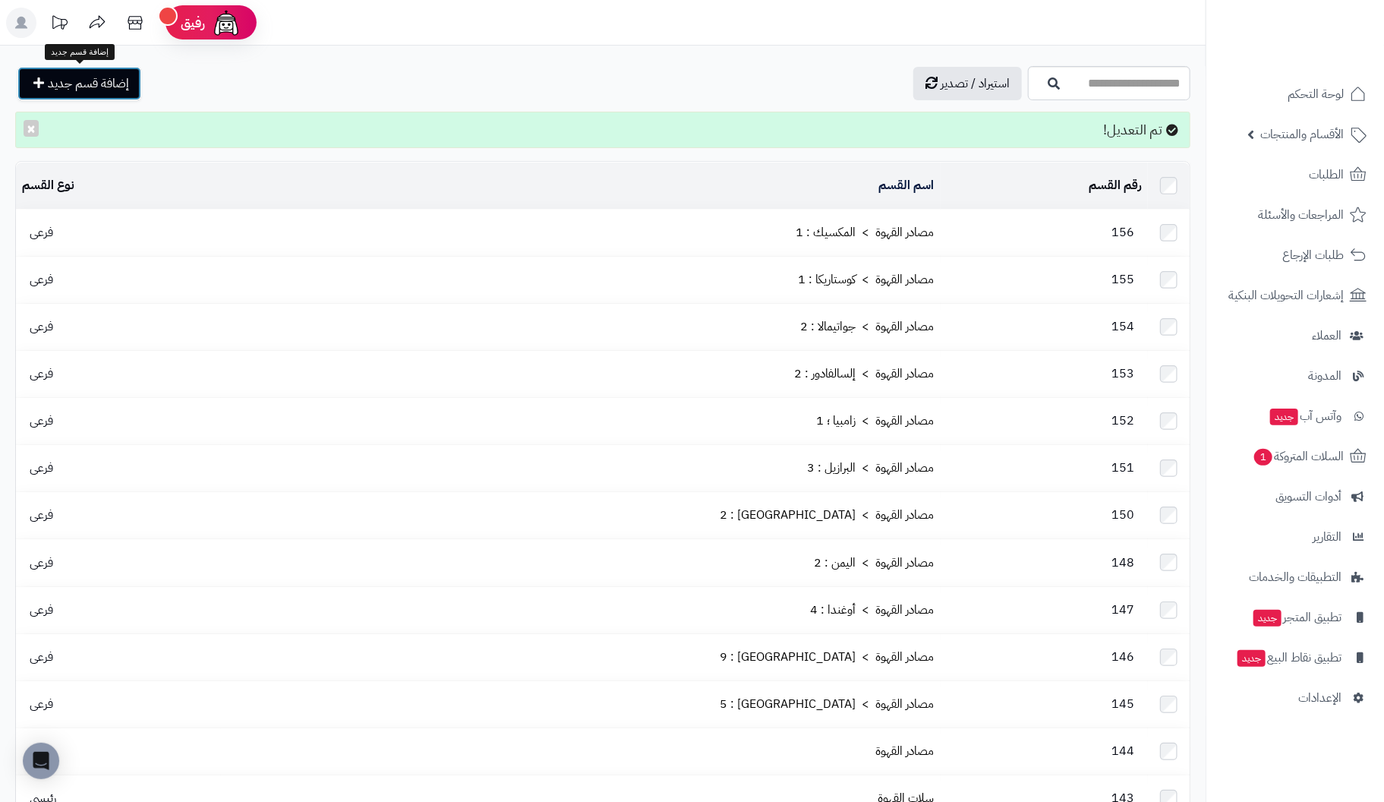
click at [77, 78] on span "إضافة قسم جديد" at bounding box center [88, 83] width 81 height 18
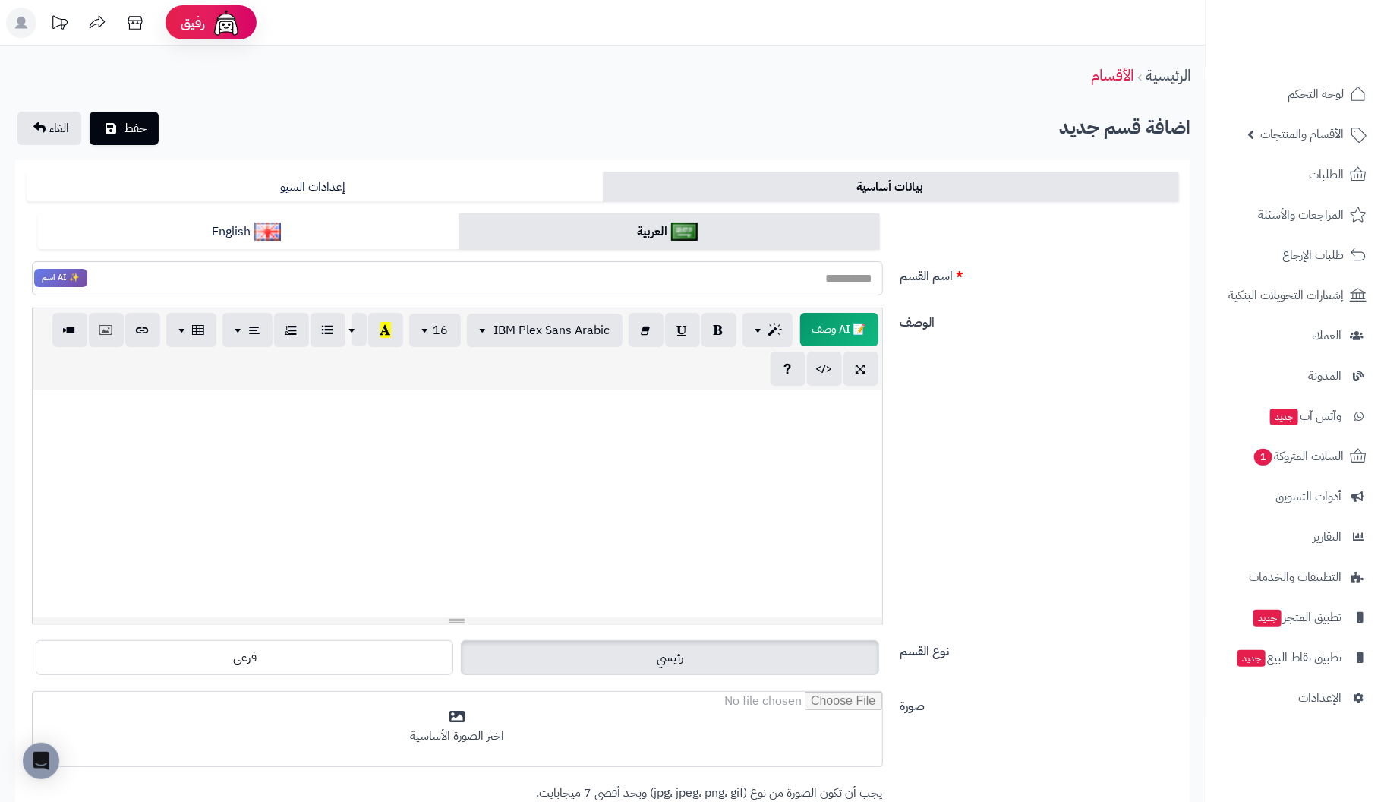
click at [792, 282] on input "اسم القسم" at bounding box center [457, 278] width 851 height 34
type input "**********"
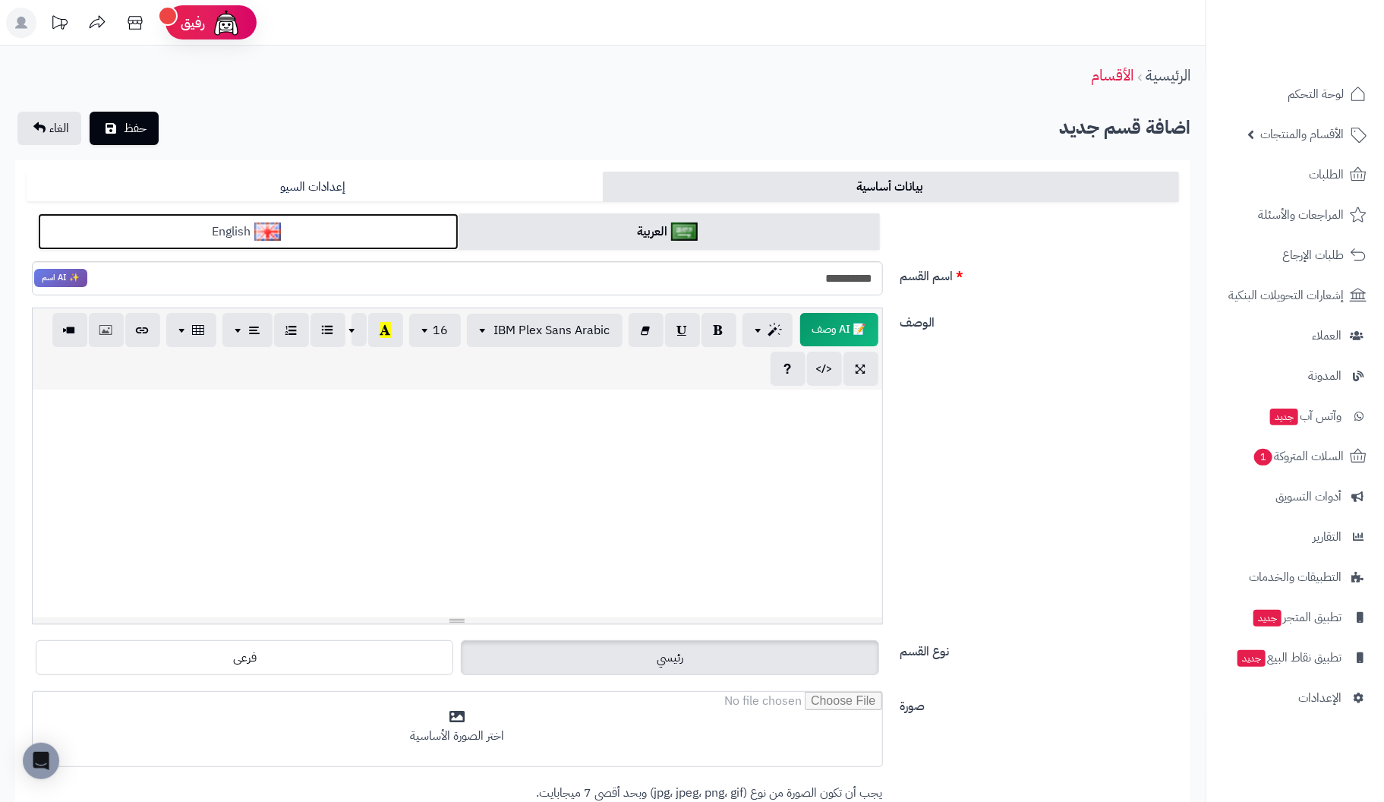
click at [317, 222] on link "English" at bounding box center [248, 231] width 421 height 37
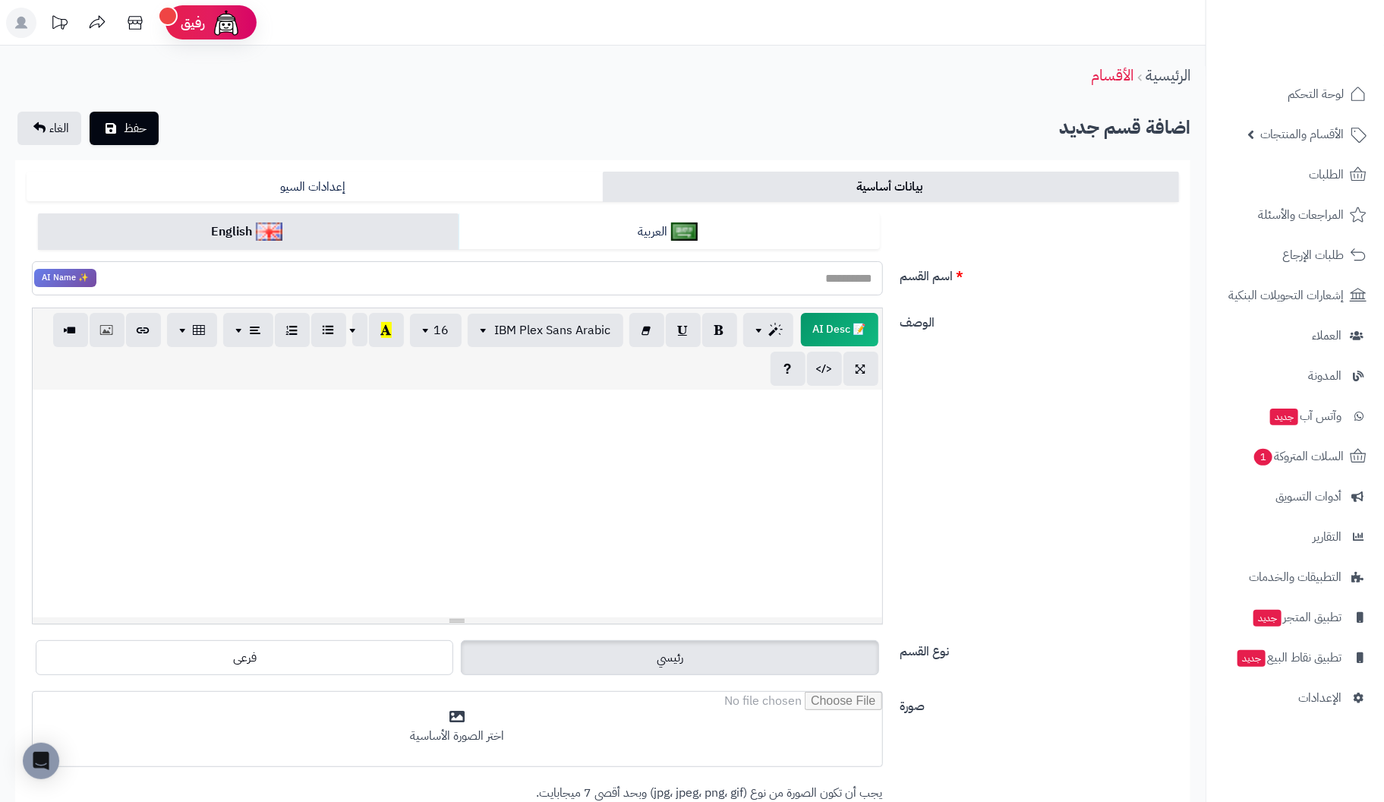
click at [614, 289] on input "اسم القسم" at bounding box center [457, 278] width 851 height 34
type input "**********"
click at [796, 408] on p at bounding box center [457, 405] width 834 height 17
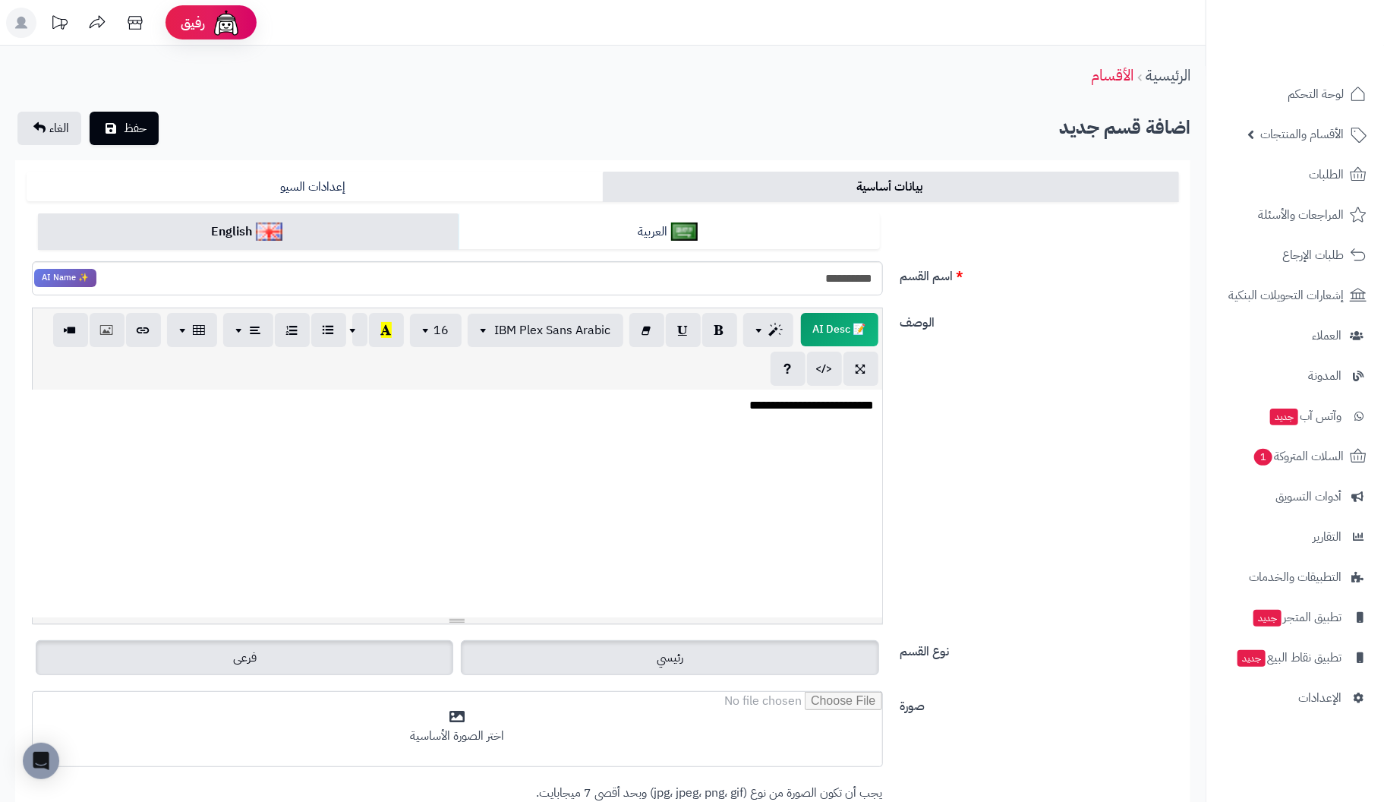
click at [386, 654] on label "فرعى" at bounding box center [244, 657] width 417 height 35
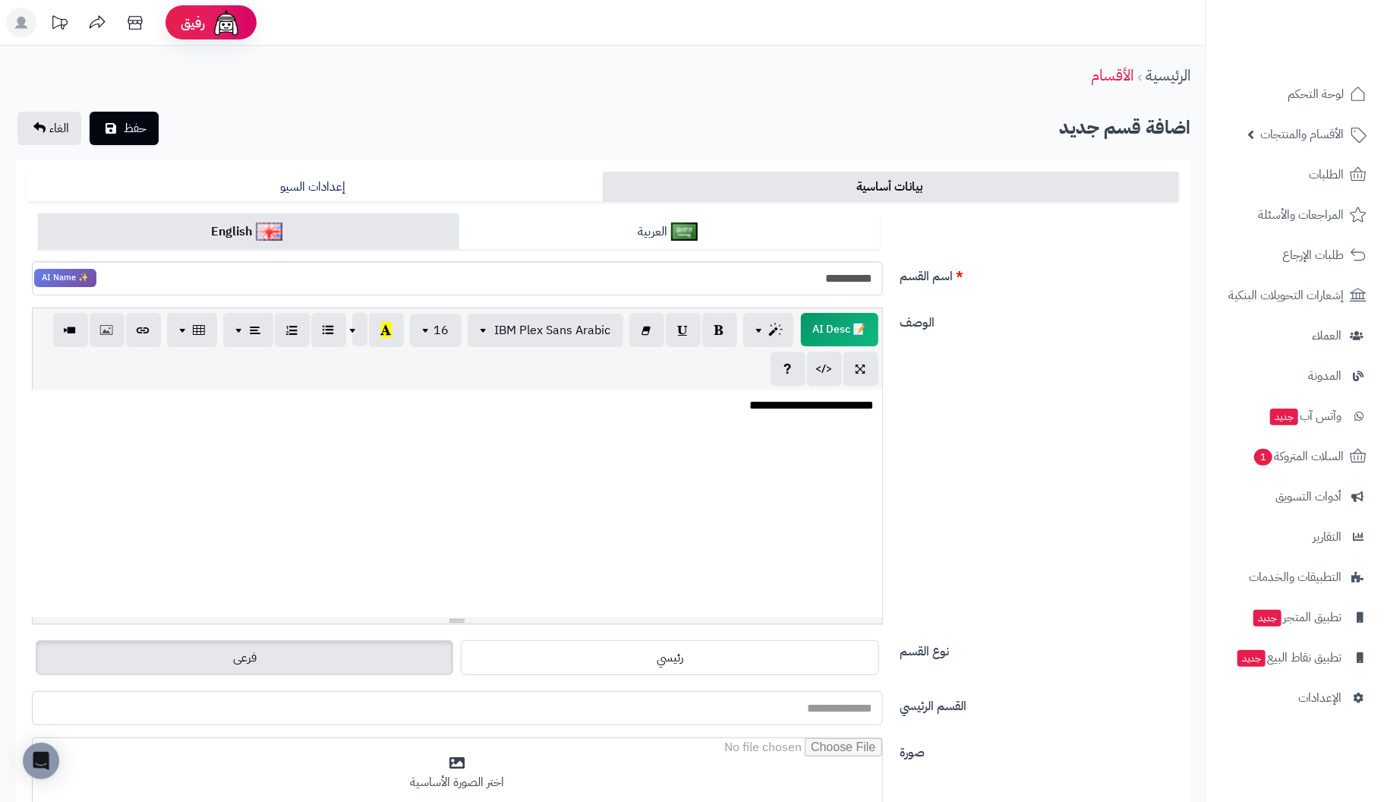
click at [776, 707] on input "القسم الرئيسي" at bounding box center [457, 708] width 851 height 34
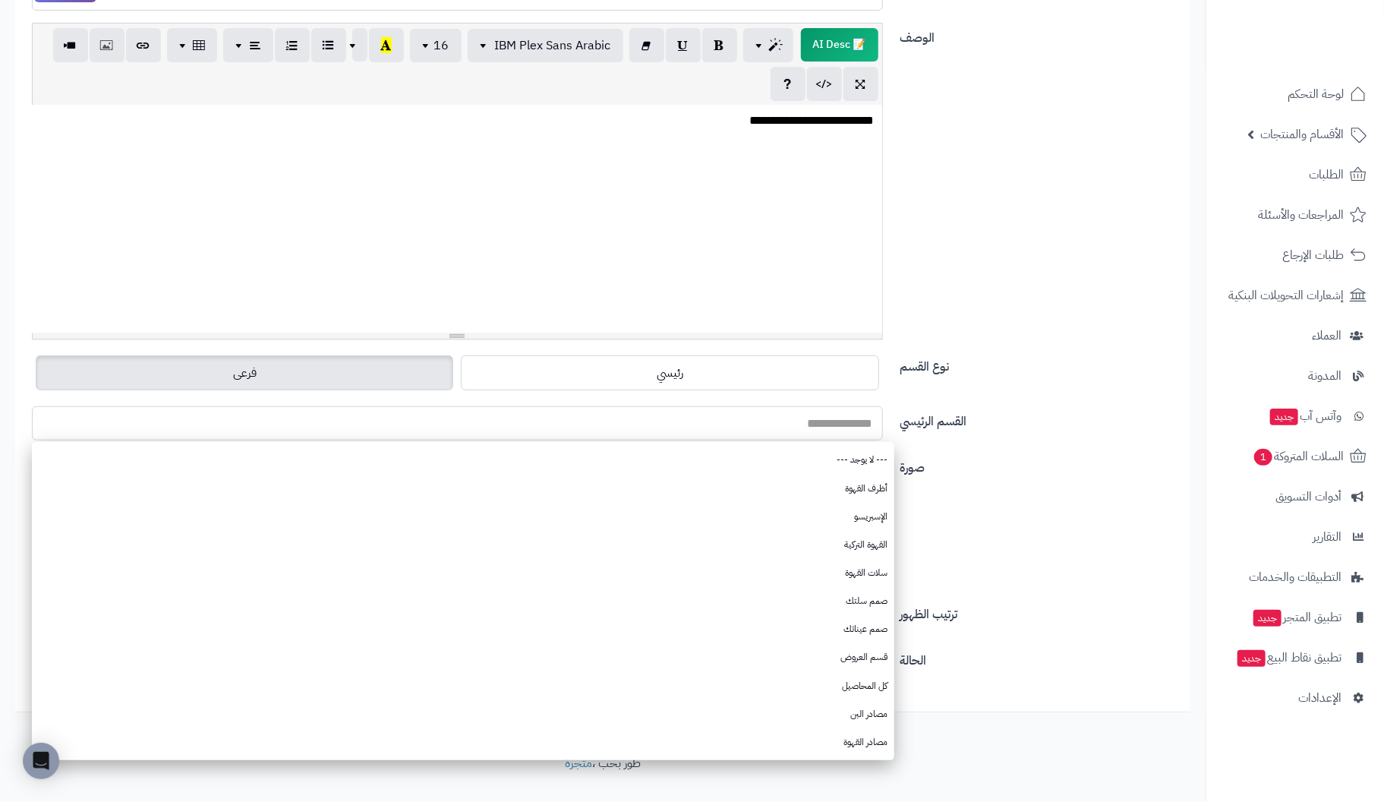
scroll to position [311, 0]
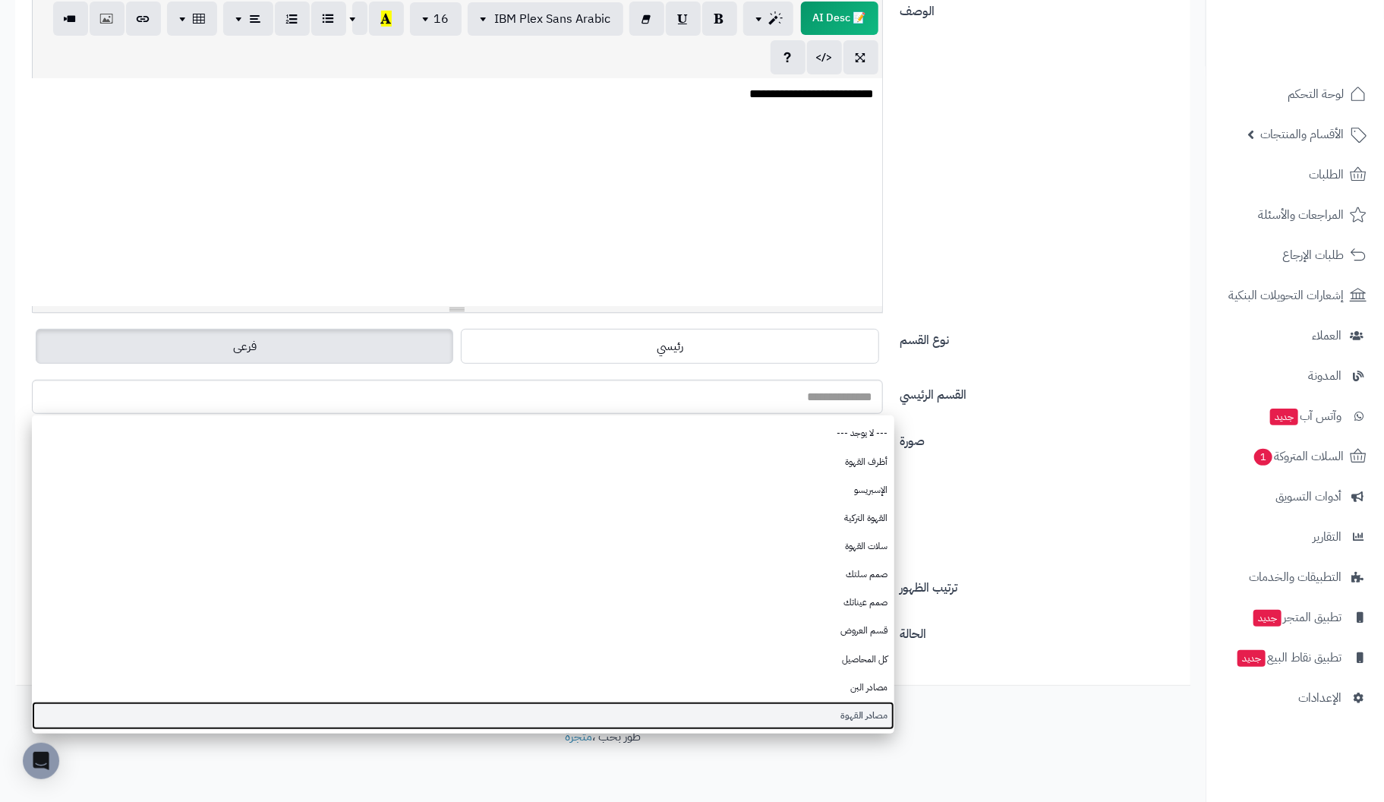
click at [847, 712] on link "مصادر القهوة" at bounding box center [463, 715] width 862 height 28
type input "**********"
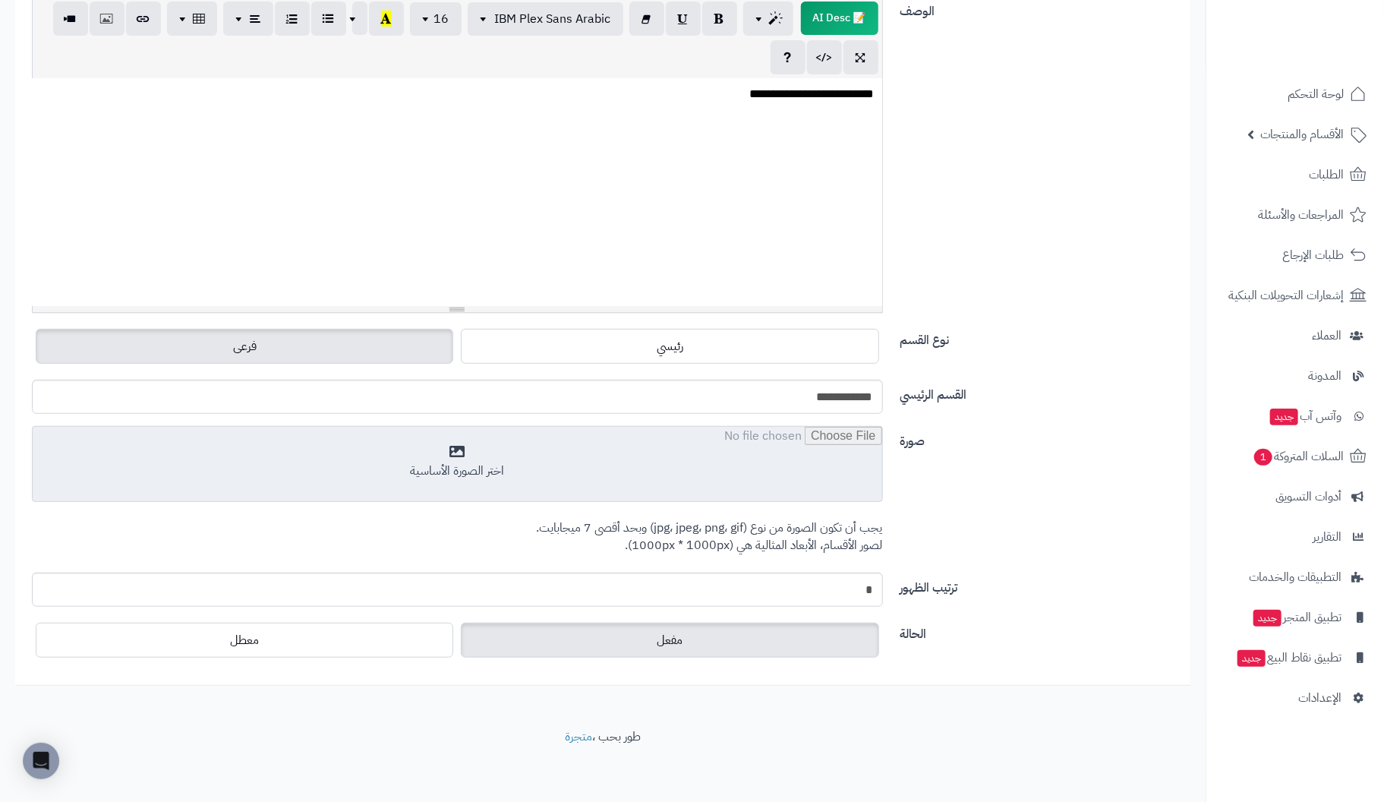
click at [478, 460] on input "file" at bounding box center [457, 465] width 849 height 76
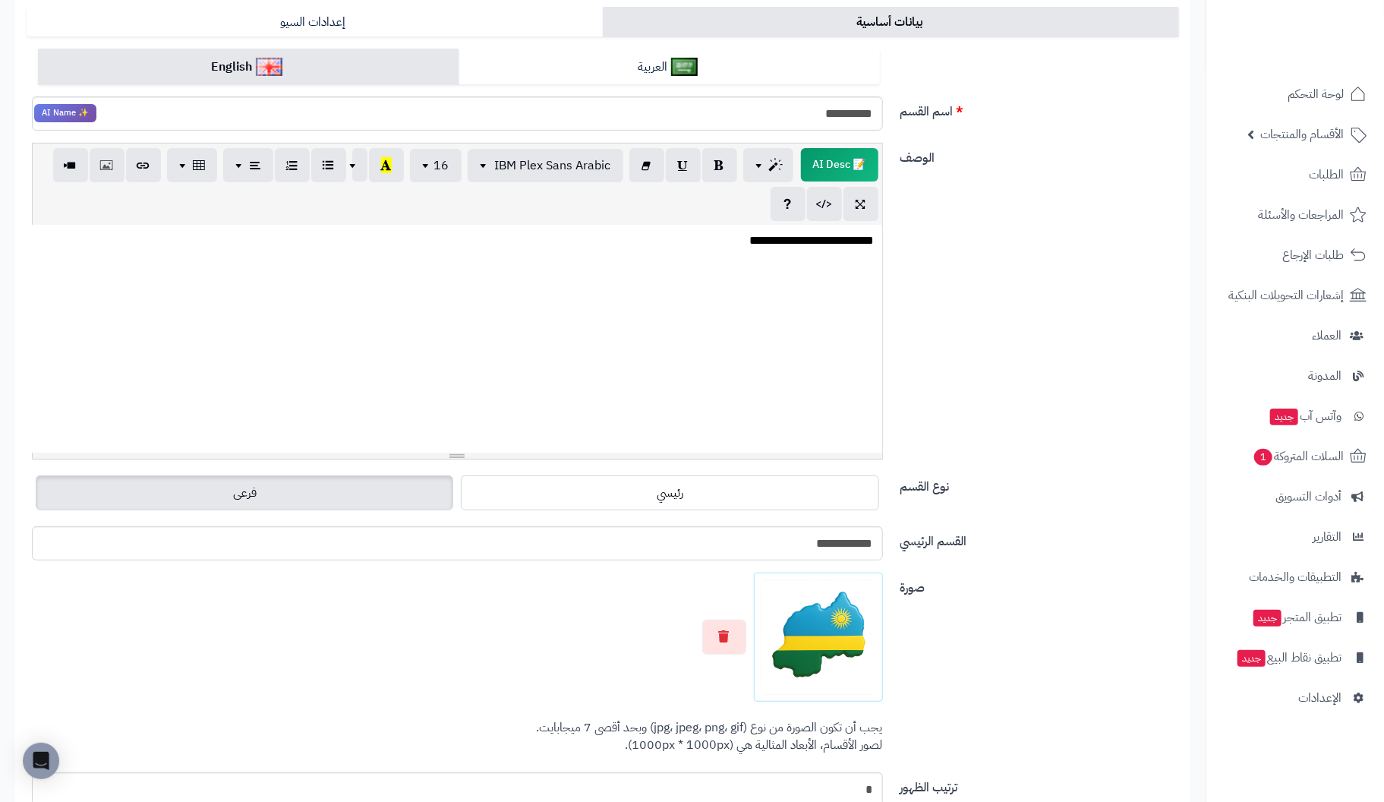
scroll to position [0, 0]
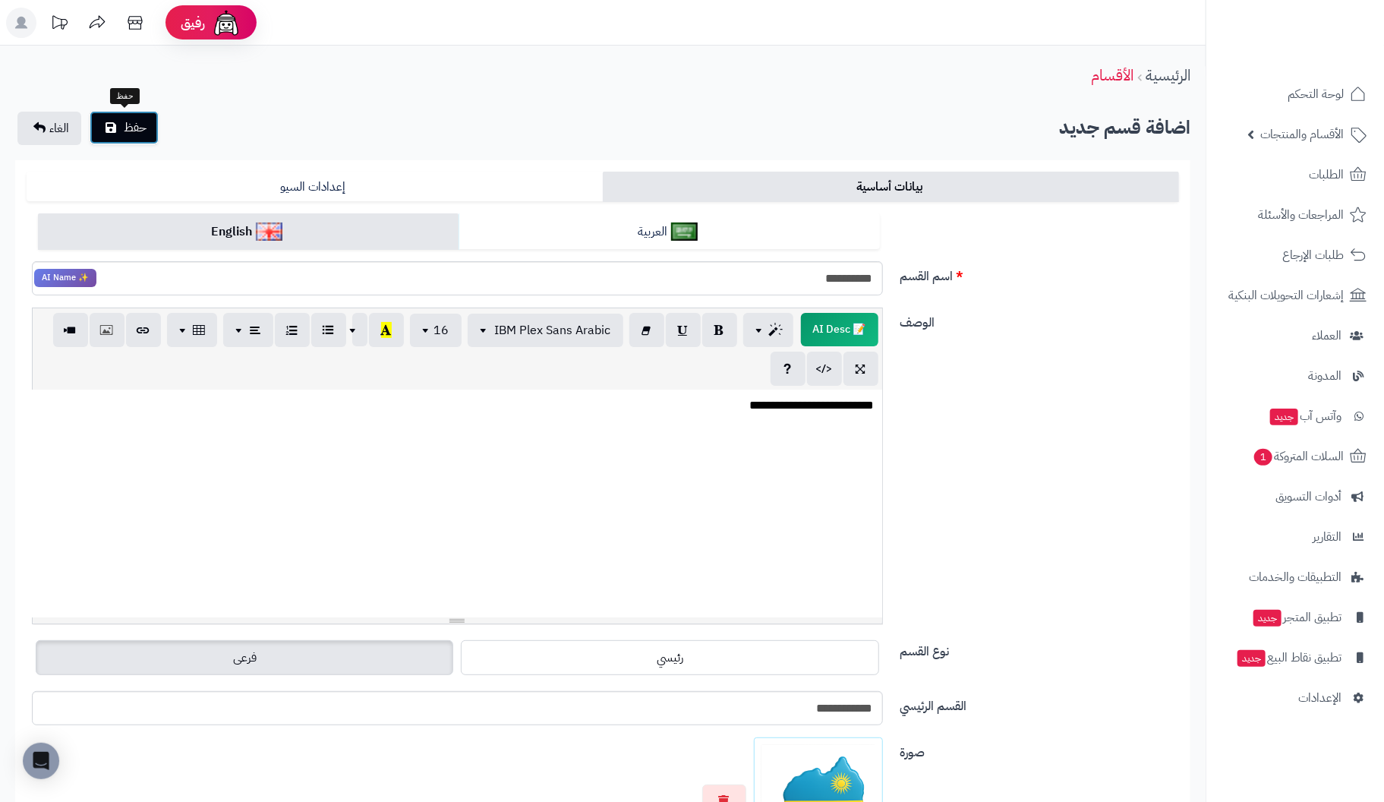
click at [113, 125] on icon "submit" at bounding box center [111, 127] width 11 height 12
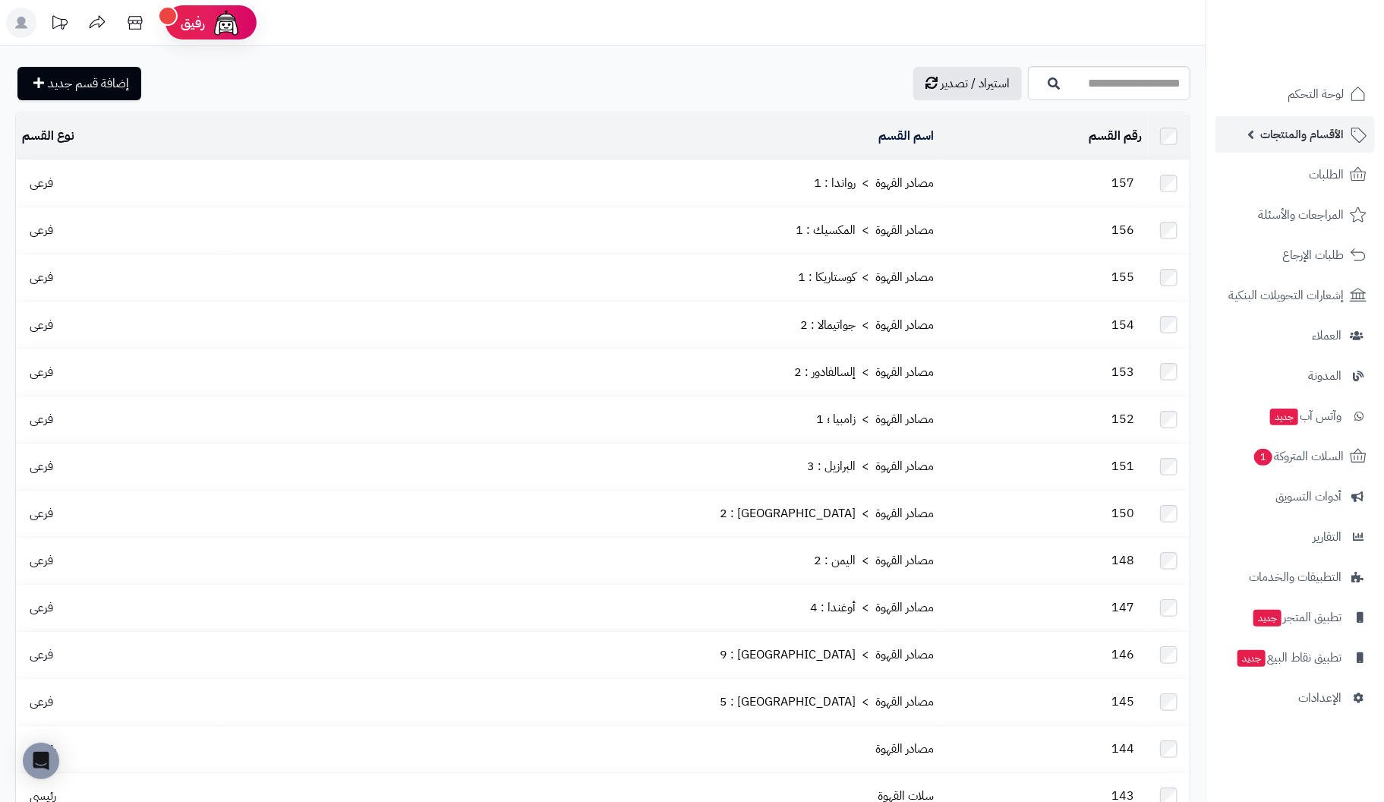
click at [1324, 130] on span "الأقسام والمنتجات" at bounding box center [1301, 134] width 83 height 21
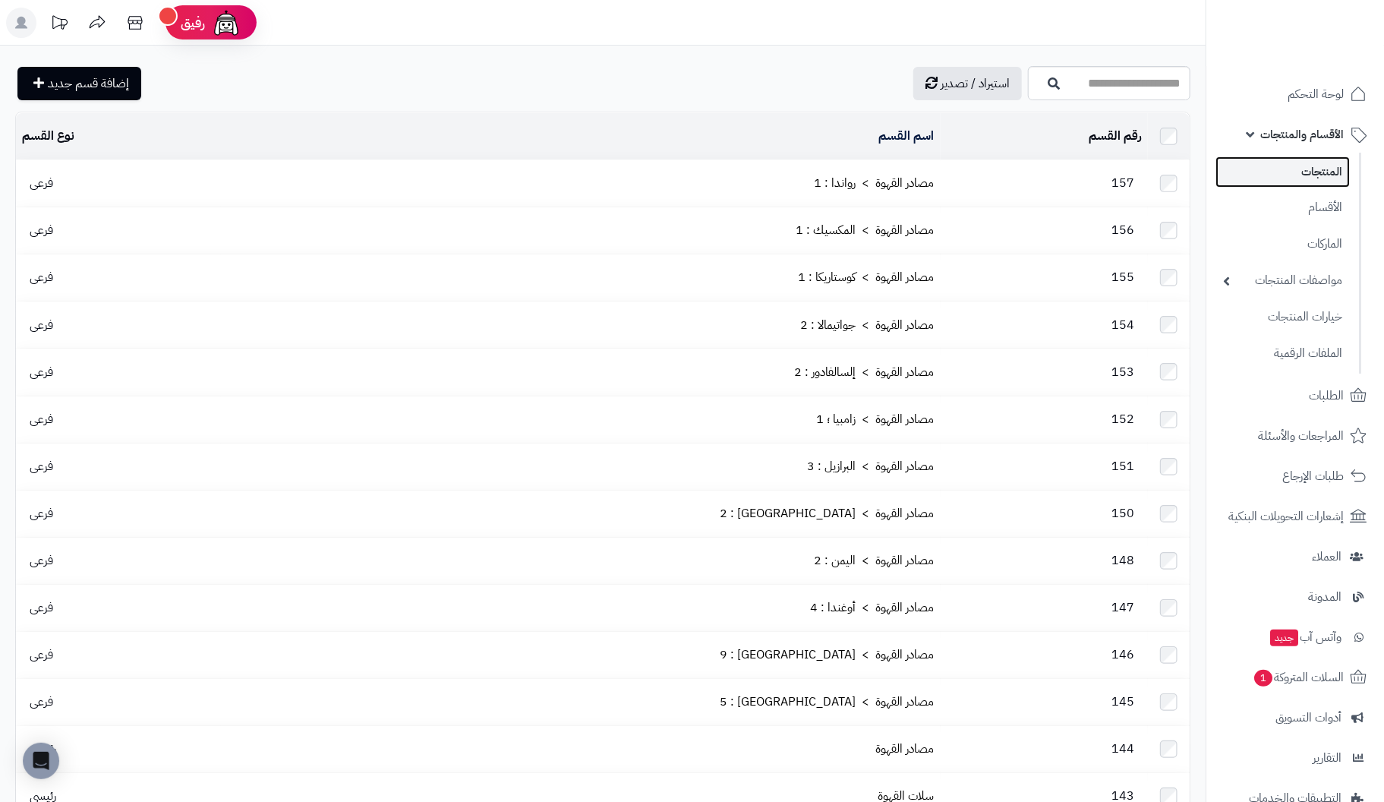
click at [1321, 169] on link "المنتجات" at bounding box center [1282, 171] width 134 height 31
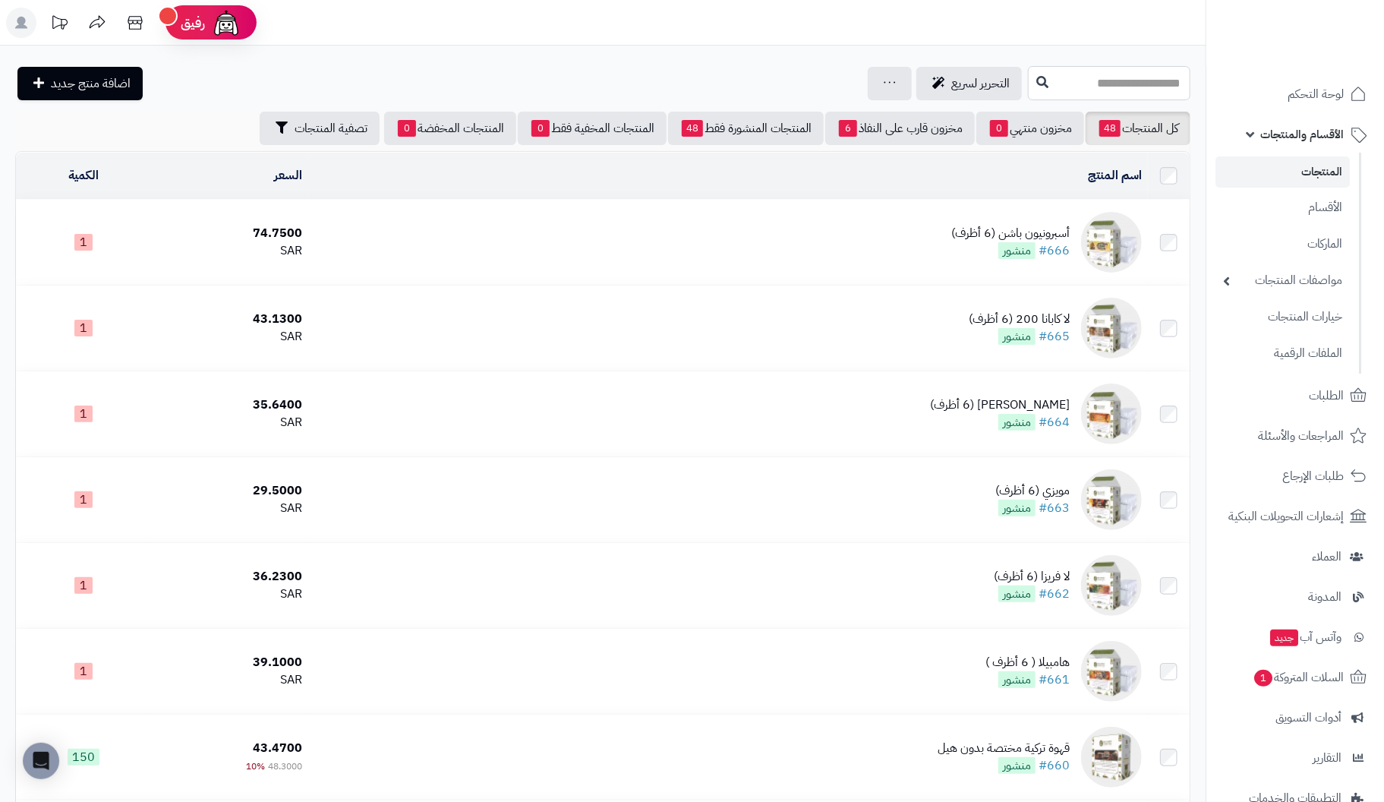
click at [1115, 82] on input "text" at bounding box center [1109, 83] width 162 height 34
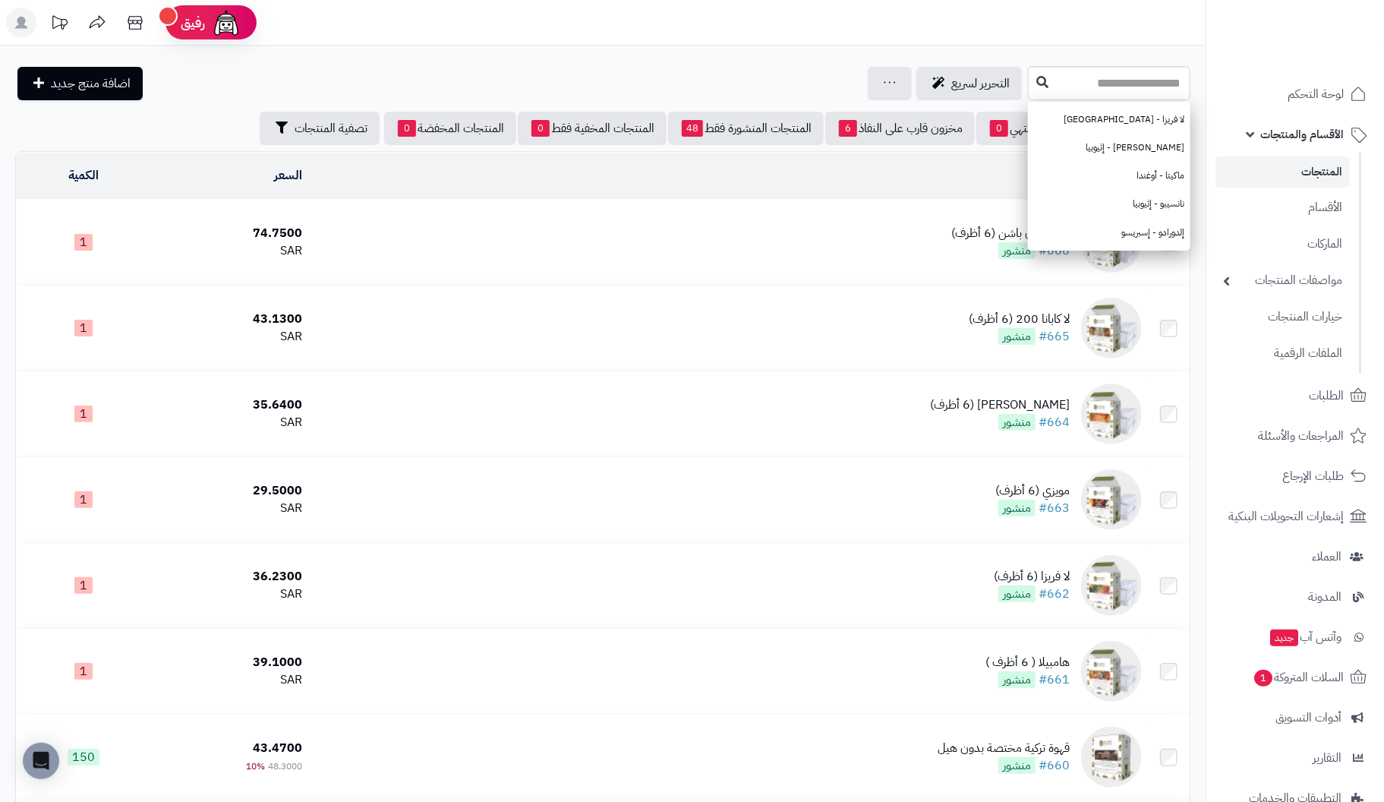
click at [1164, 31] on header "رفيق ! الطلبات معالجة مكتمل إرجاع المنتجات العملاء المتواجدون الان 2 عملاء منتظ…" at bounding box center [692, 23] width 1384 height 46
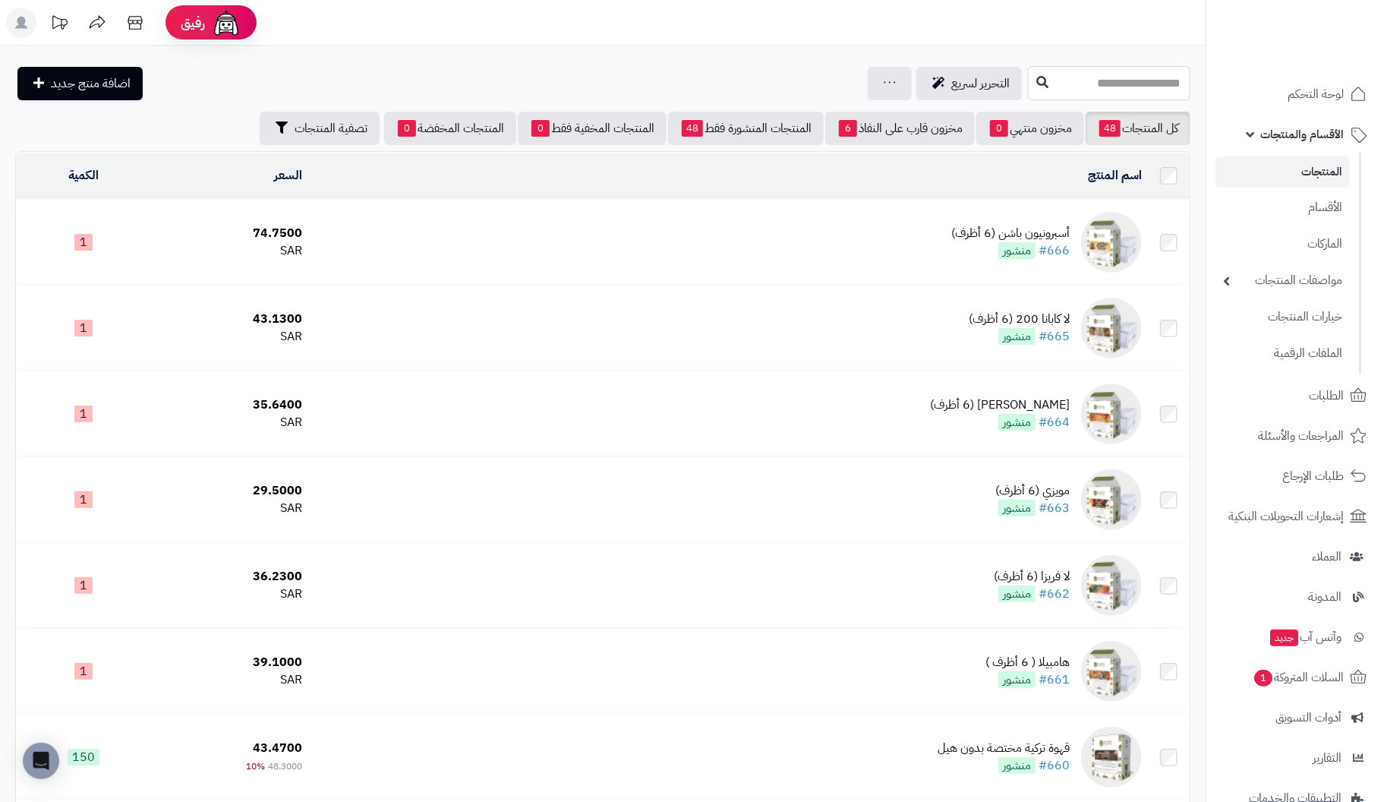
click at [1162, 83] on input "text" at bounding box center [1109, 83] width 162 height 34
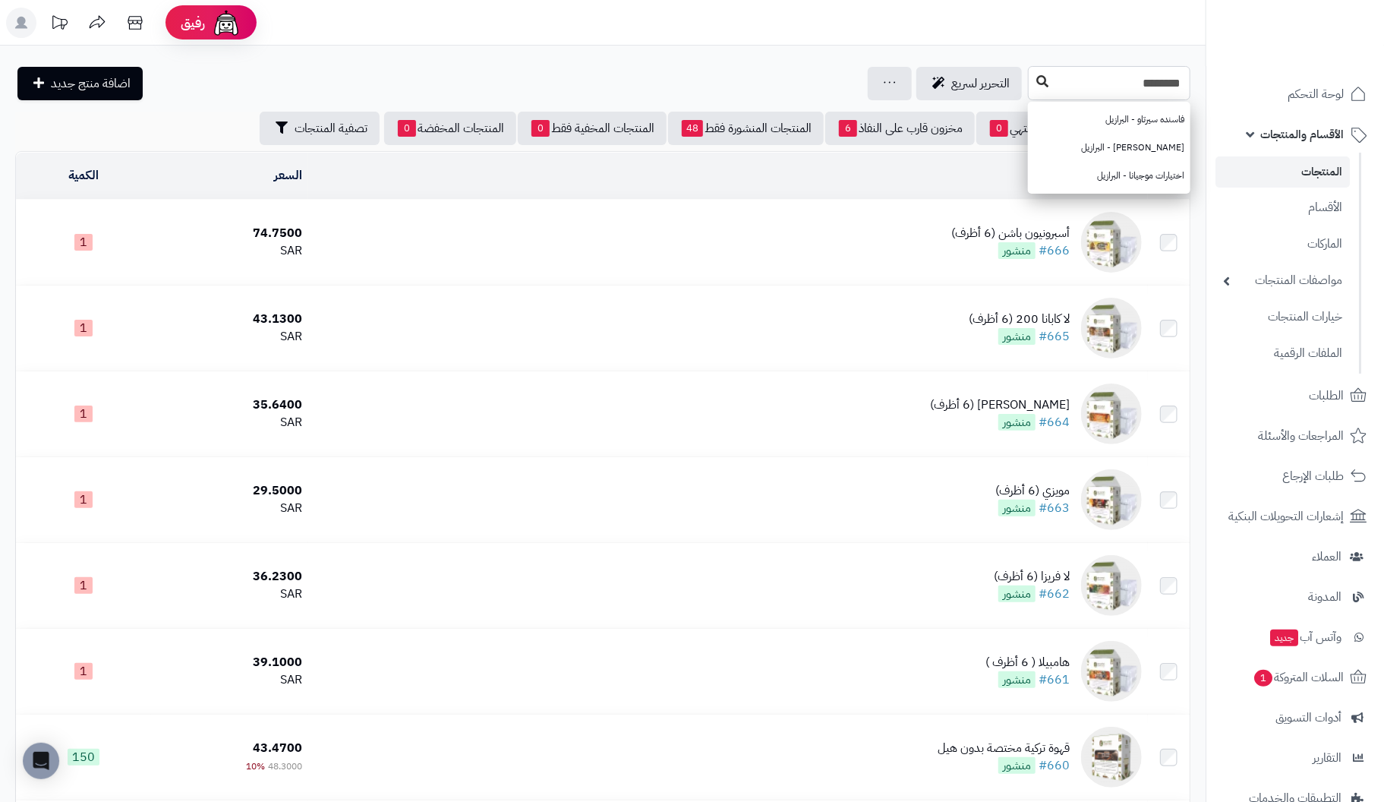
type input "********"
click at [1036, 82] on icon at bounding box center [1042, 81] width 12 height 12
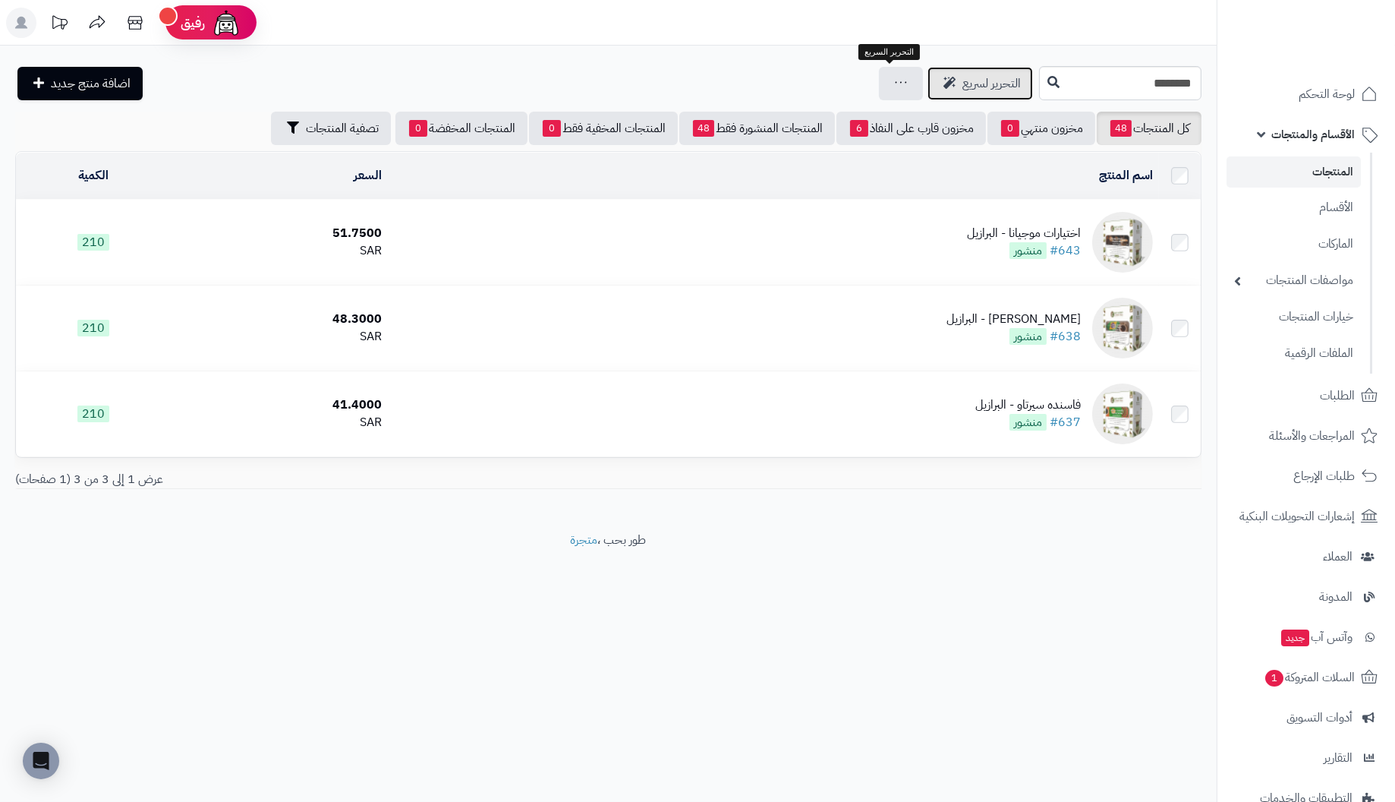
click at [962, 82] on span "التحرير لسريع" at bounding box center [991, 83] width 58 height 18
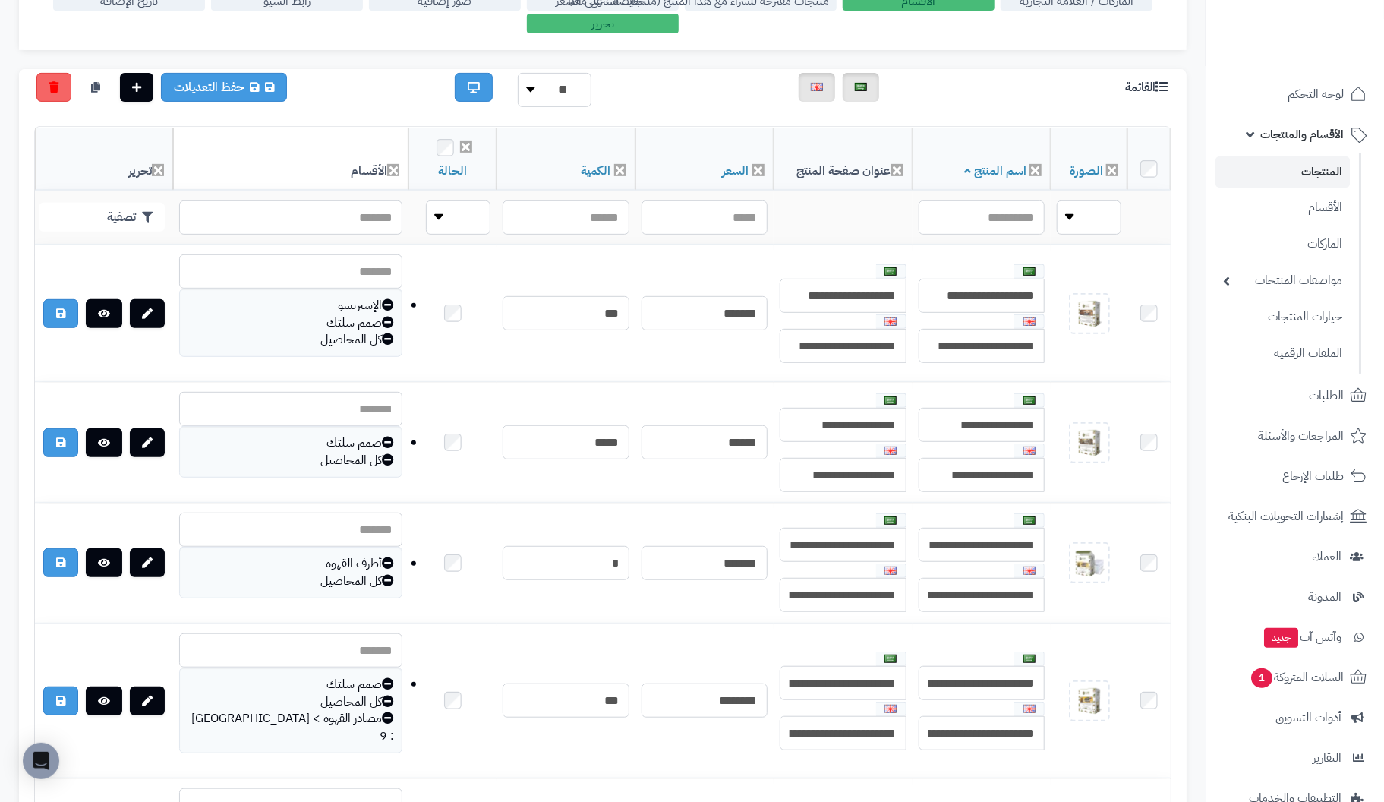
scroll to position [303, 0]
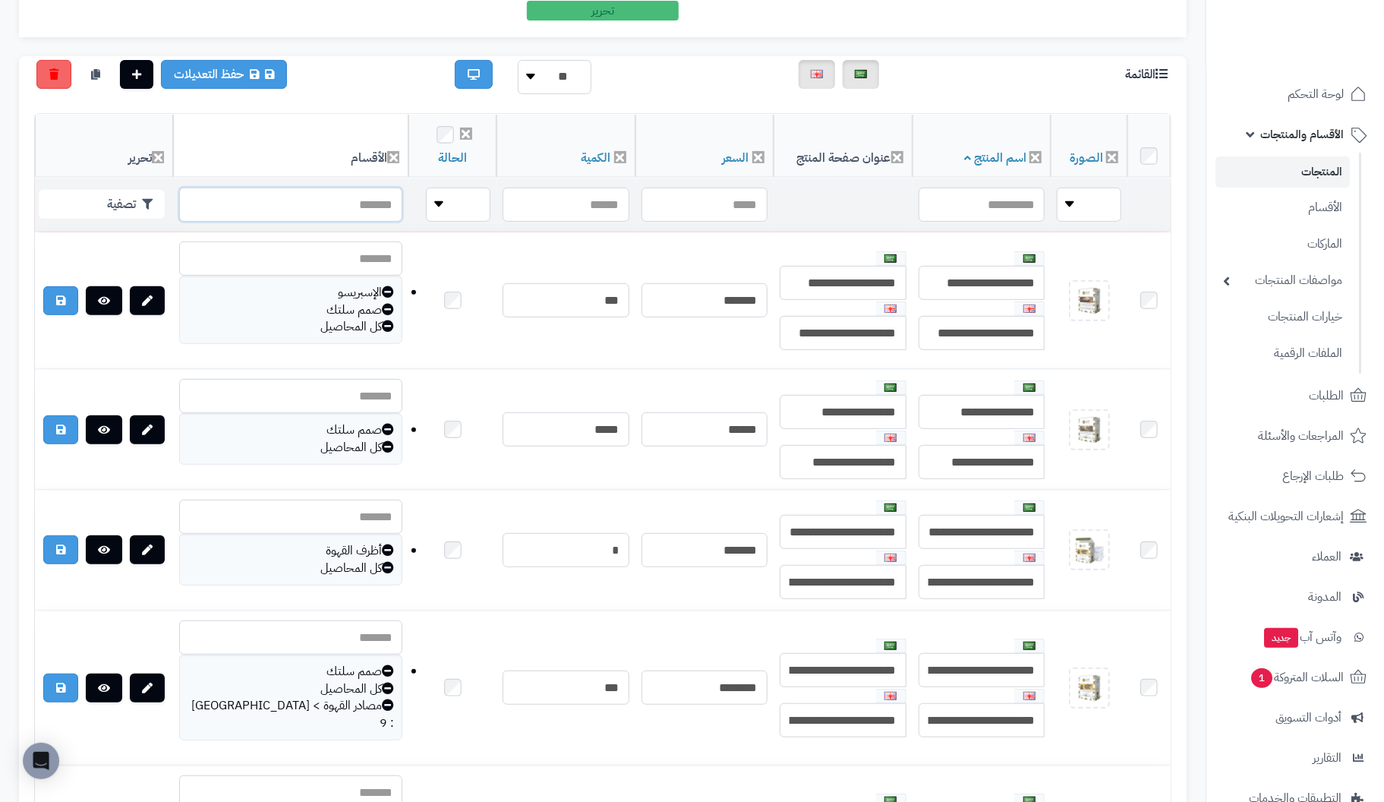
click at [280, 200] on input "text" at bounding box center [290, 204] width 223 height 34
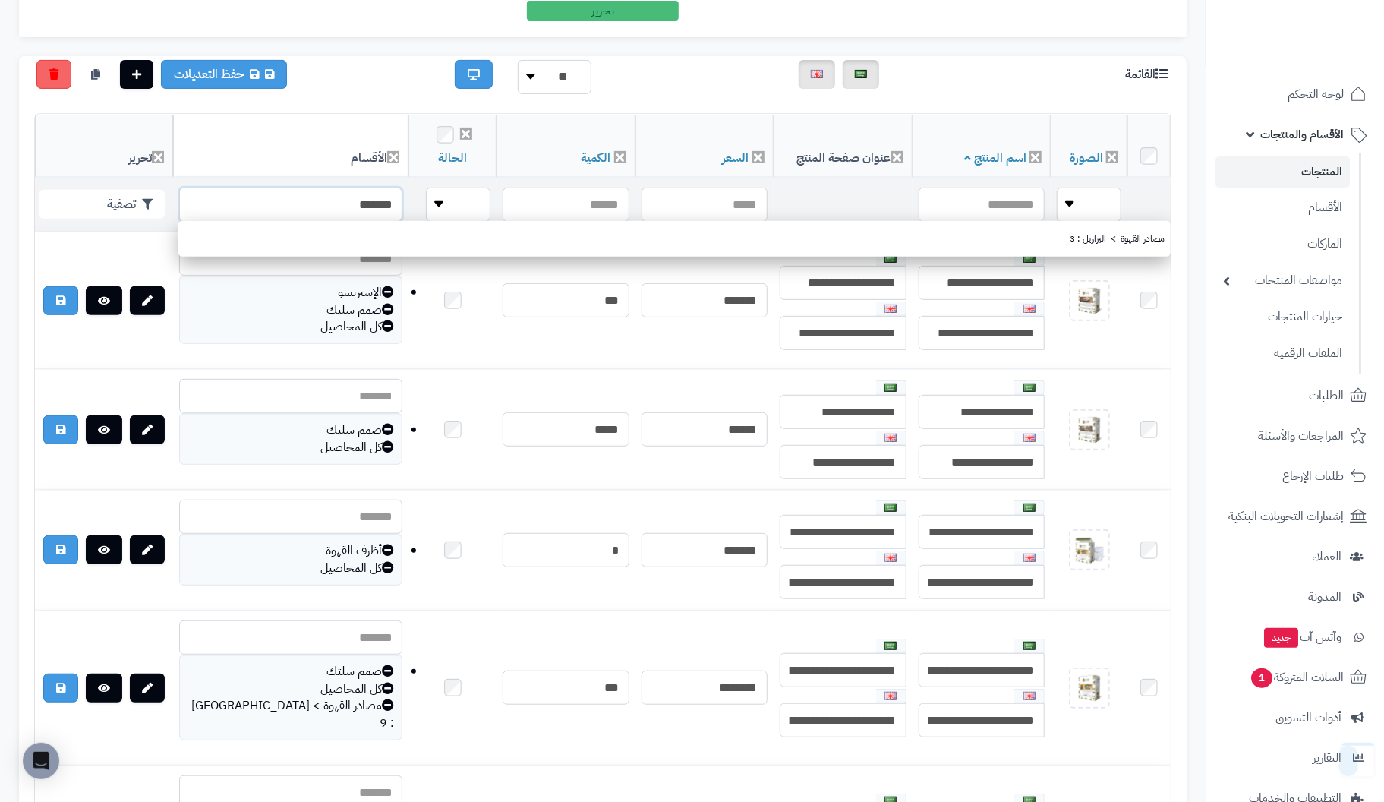
type input "********"
click at [307, 195] on input "********" at bounding box center [290, 204] width 223 height 34
paste input "********"
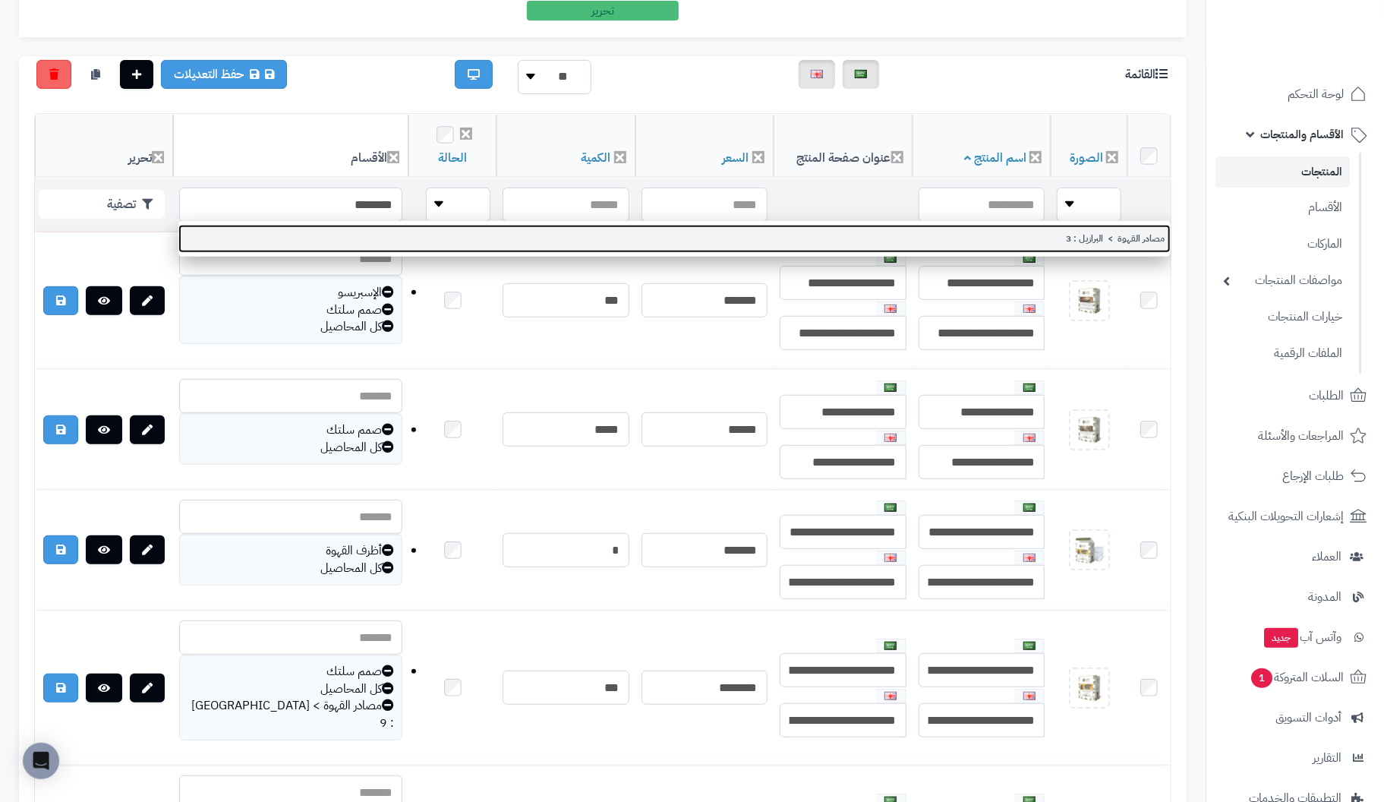
click at [1139, 240] on link "مصادر القهوة > البرازيل : 3" at bounding box center [674, 239] width 992 height 28
type input "**********"
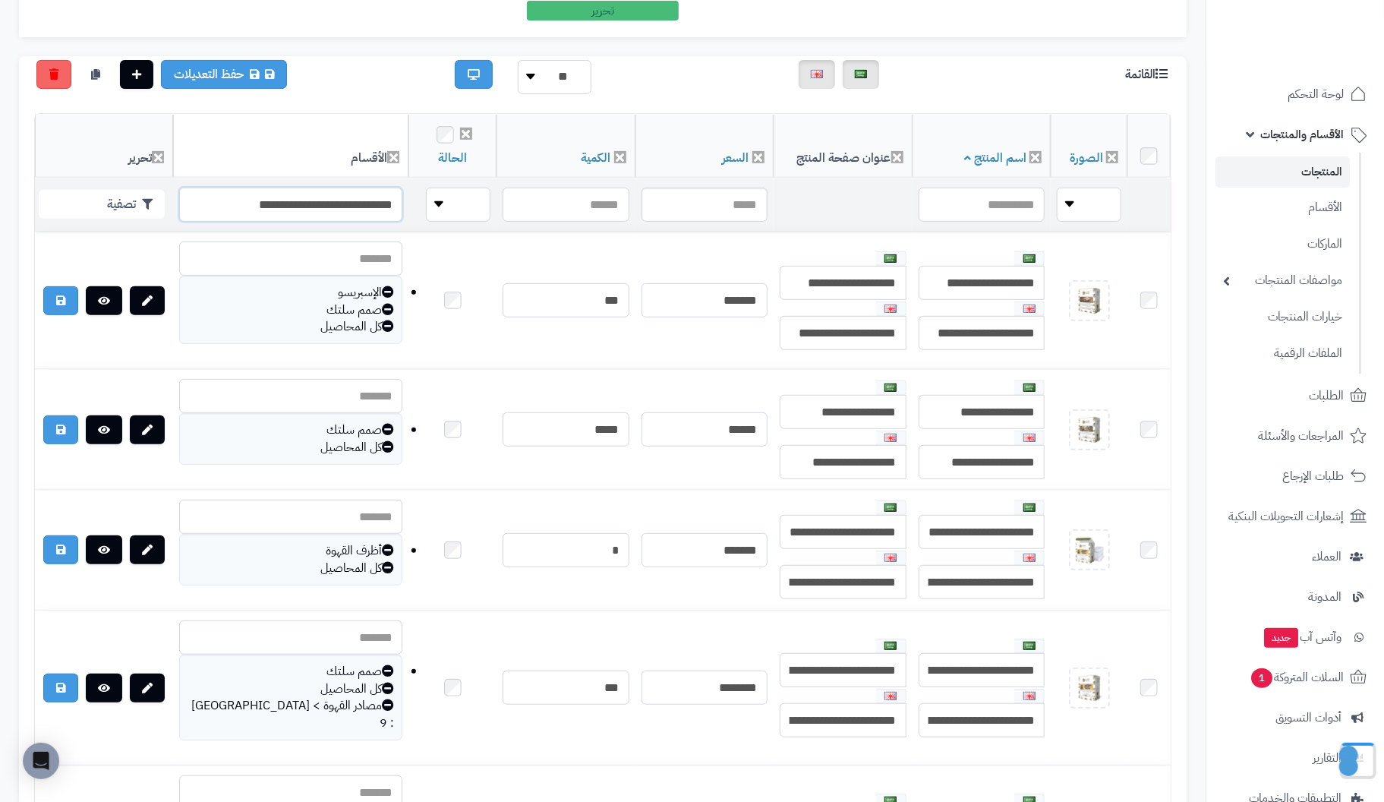
drag, startPoint x: 192, startPoint y: 203, endPoint x: 587, endPoint y: 203, distance: 394.7
click at [587, 203] on tr "**********" at bounding box center [603, 204] width 1136 height 53
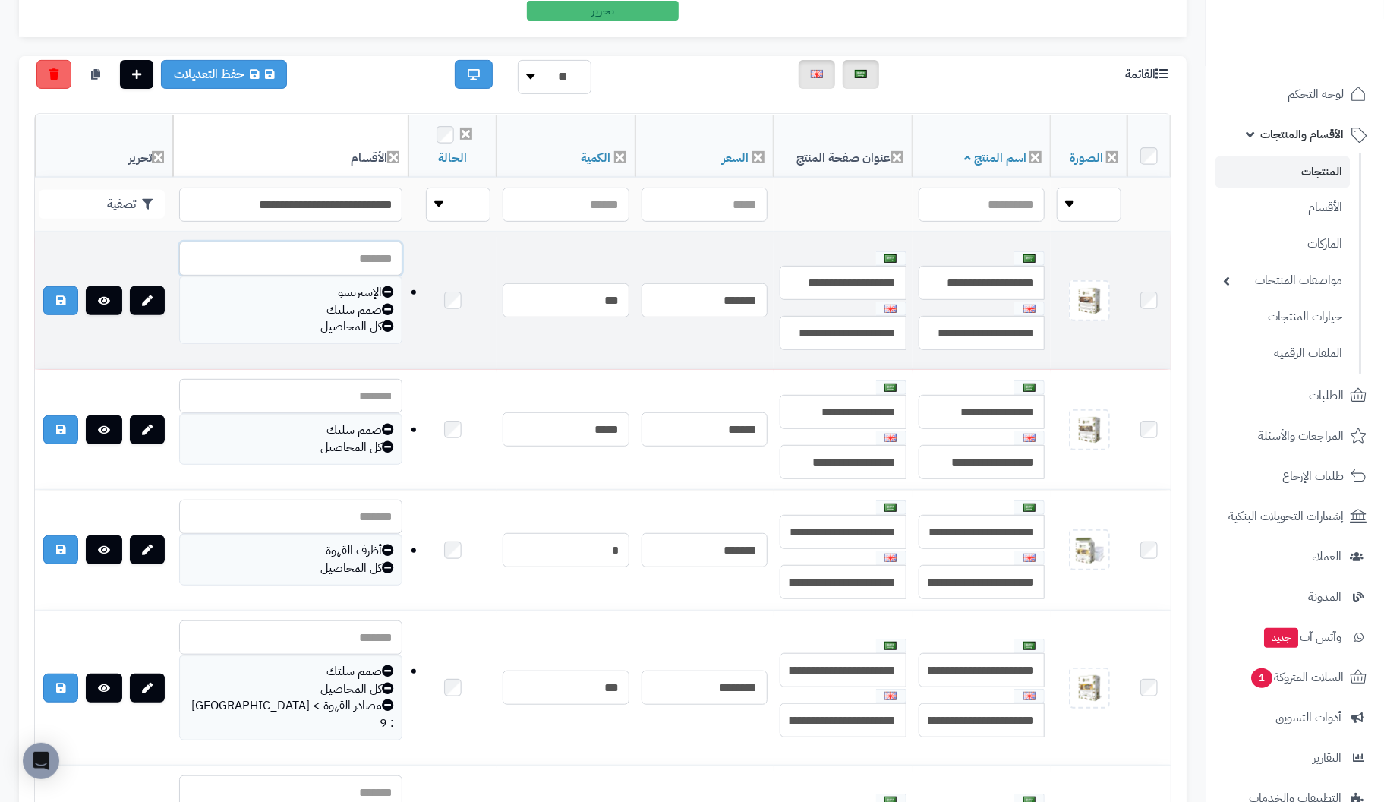
click at [288, 256] on input "text" at bounding box center [290, 258] width 223 height 34
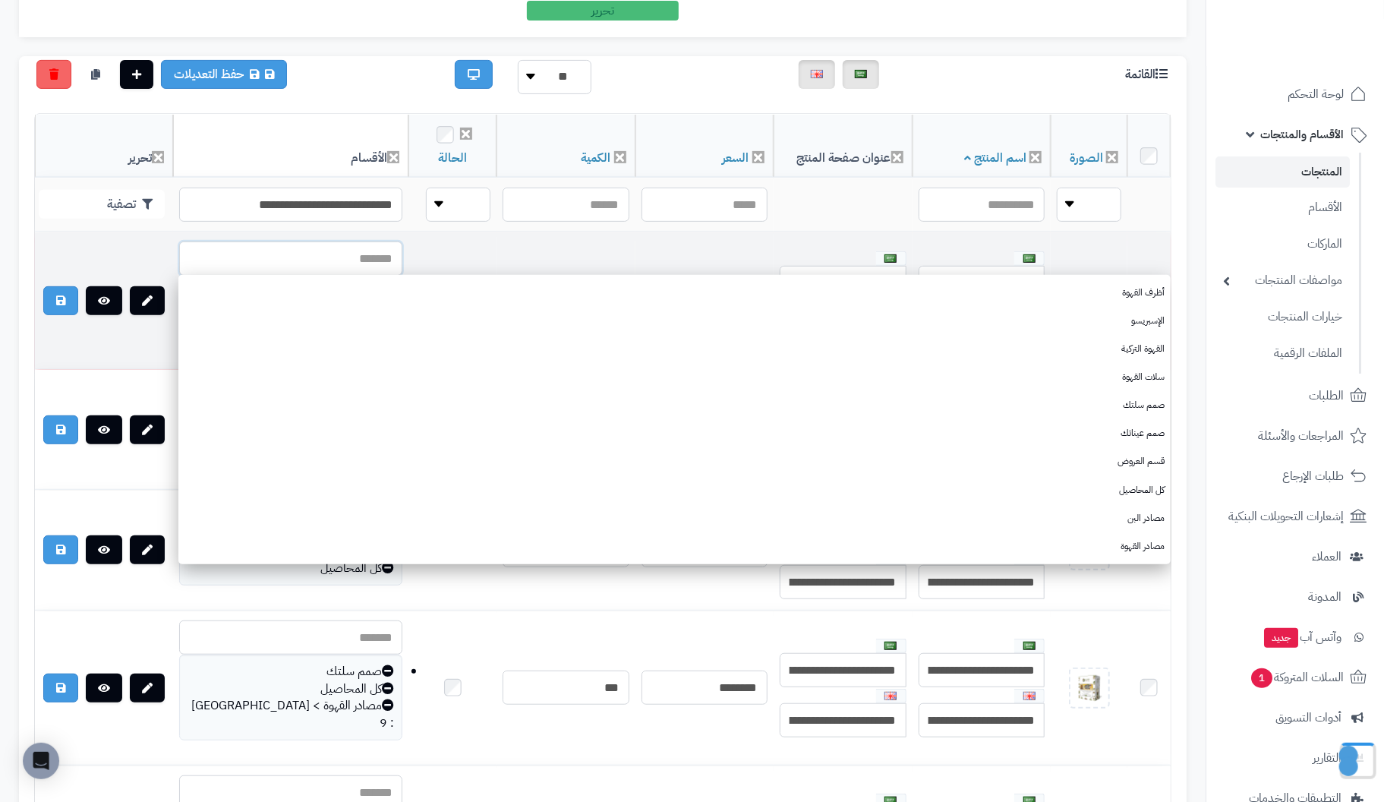
paste input "********"
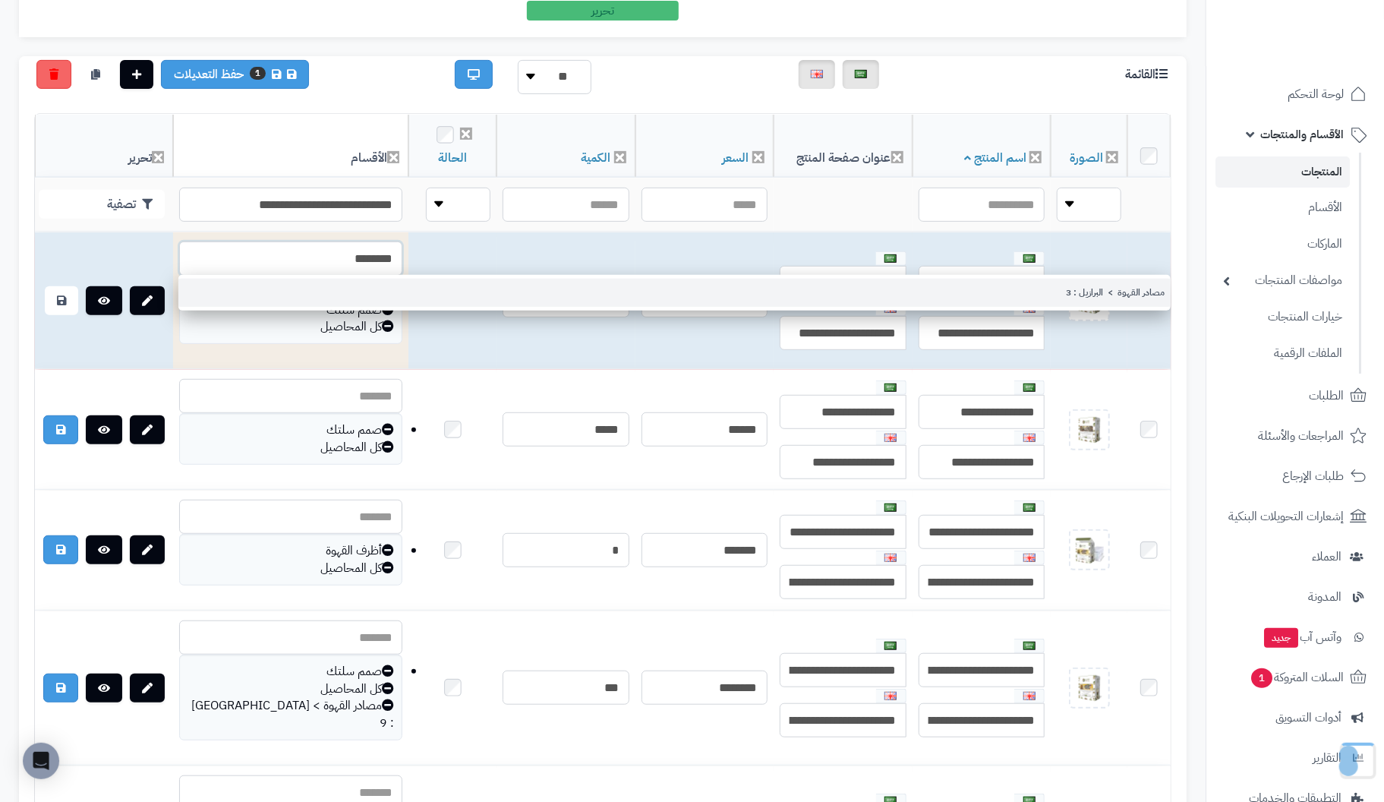
type input "********"
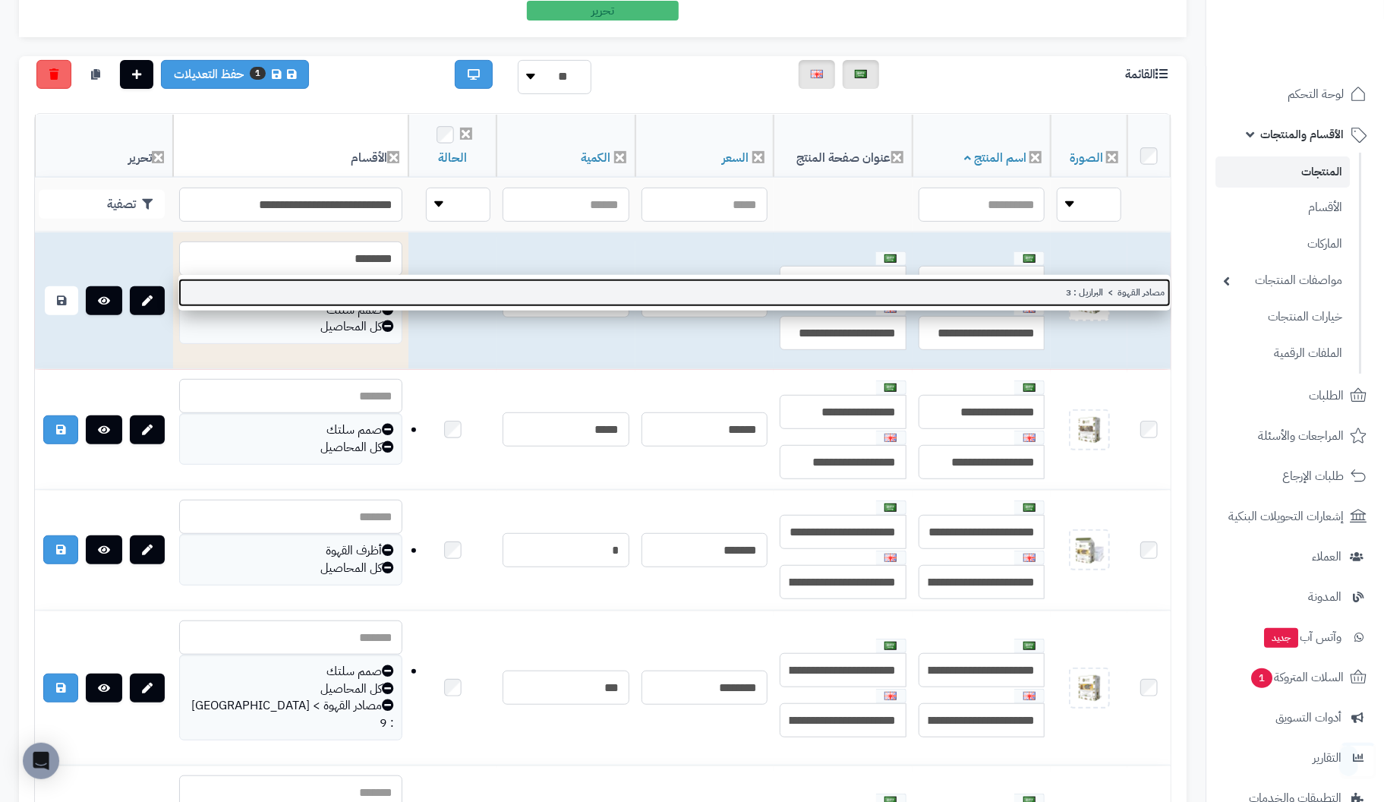
click at [1120, 294] on link "مصادر القهوة > البرازيل : 3" at bounding box center [674, 293] width 992 height 28
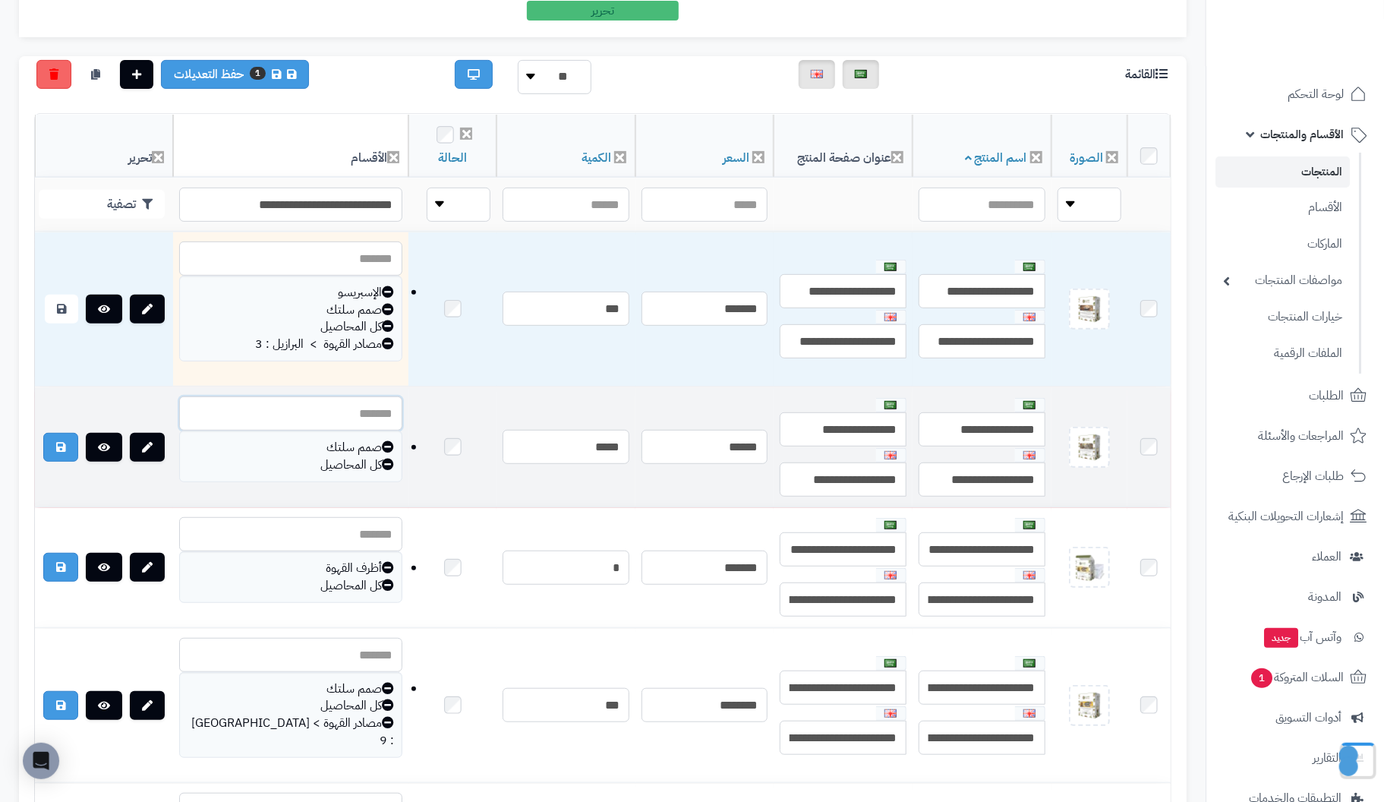
click at [285, 414] on input "text" at bounding box center [290, 413] width 223 height 34
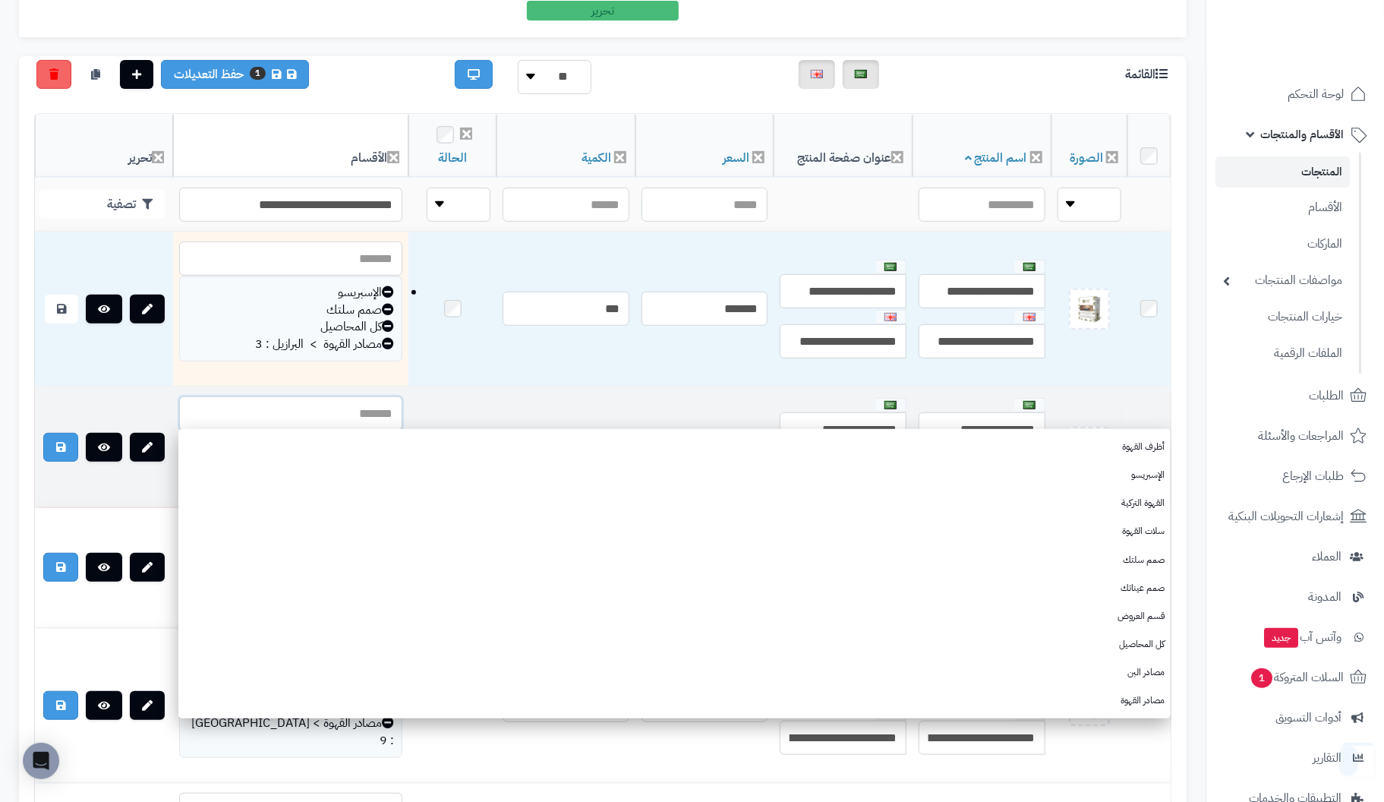
paste input "********"
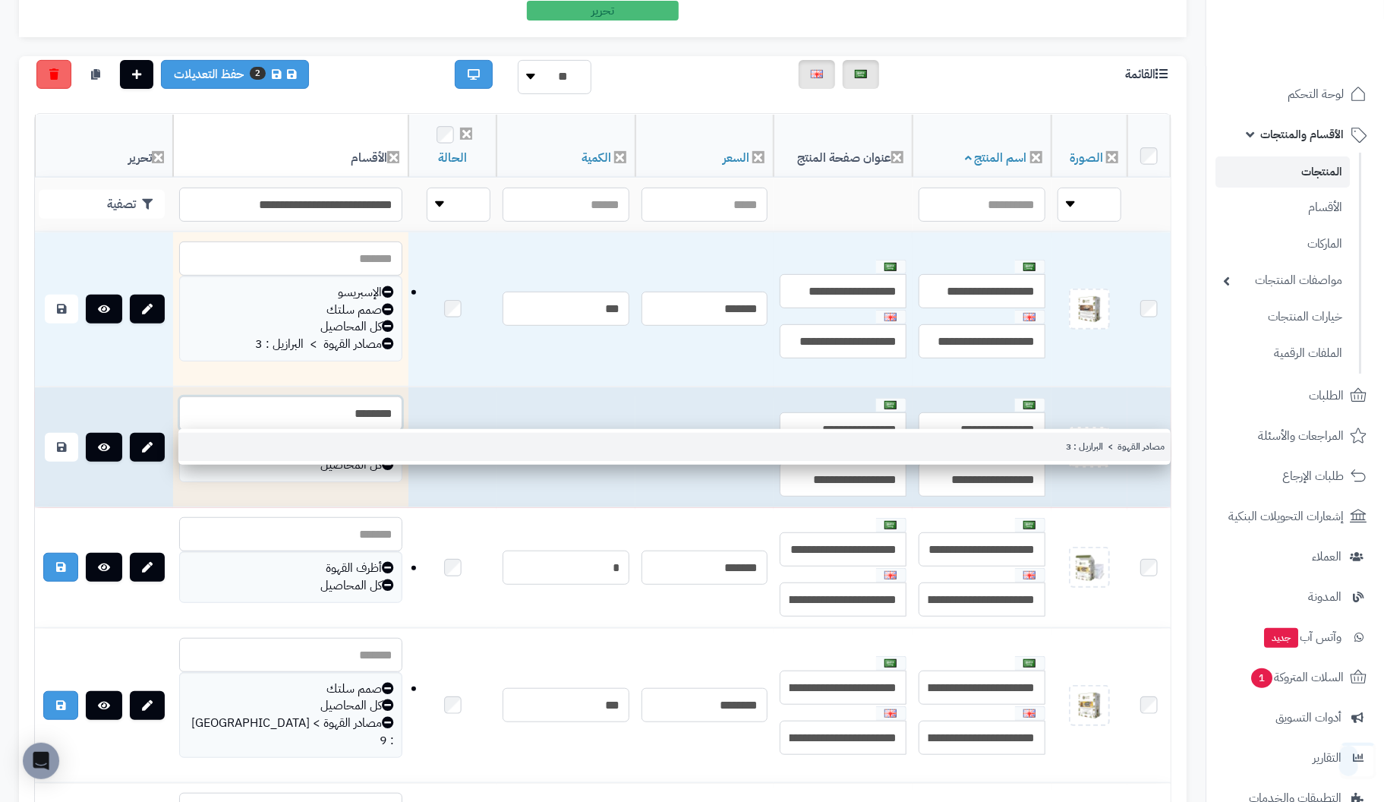
type input "********"
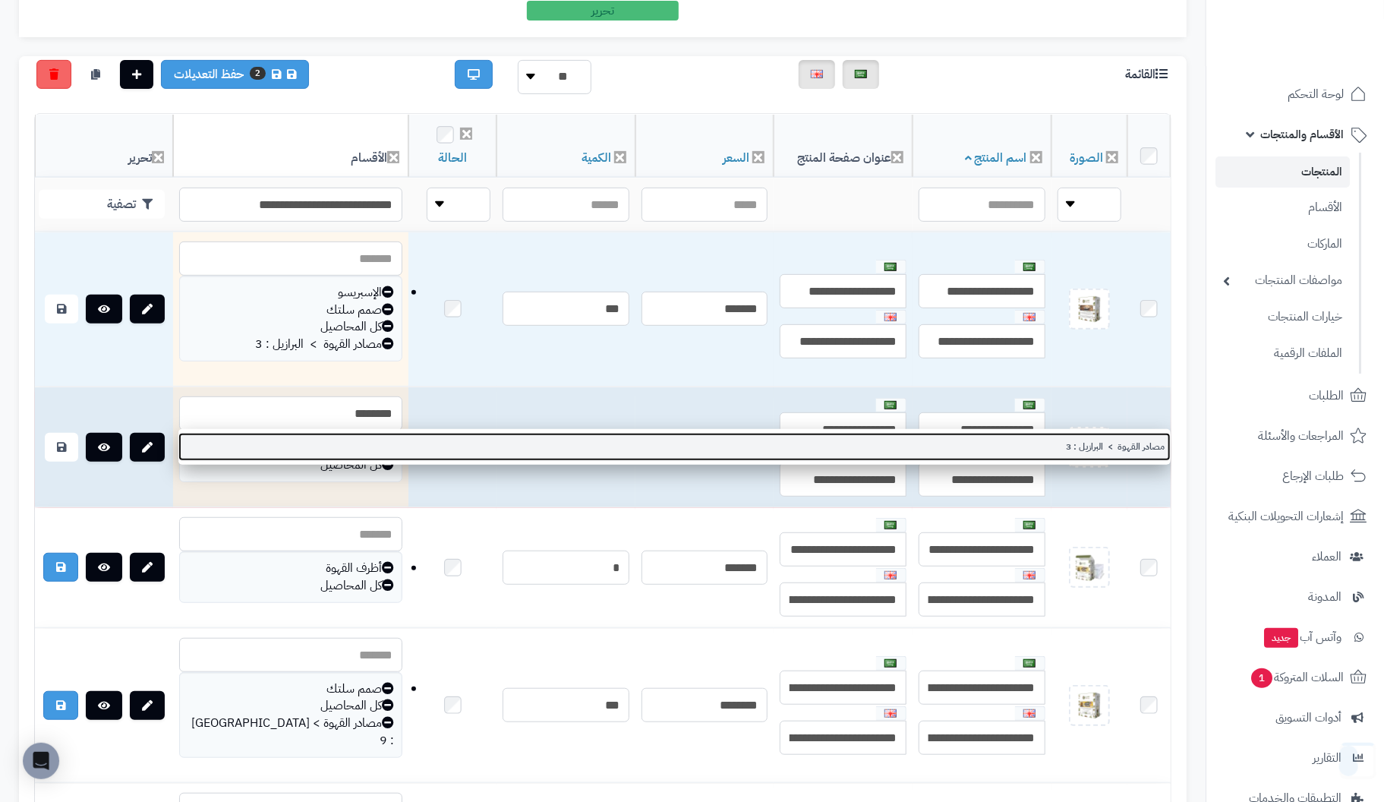
click at [1146, 447] on link "مصادر القهوة > البرازيل : 3" at bounding box center [674, 447] width 992 height 28
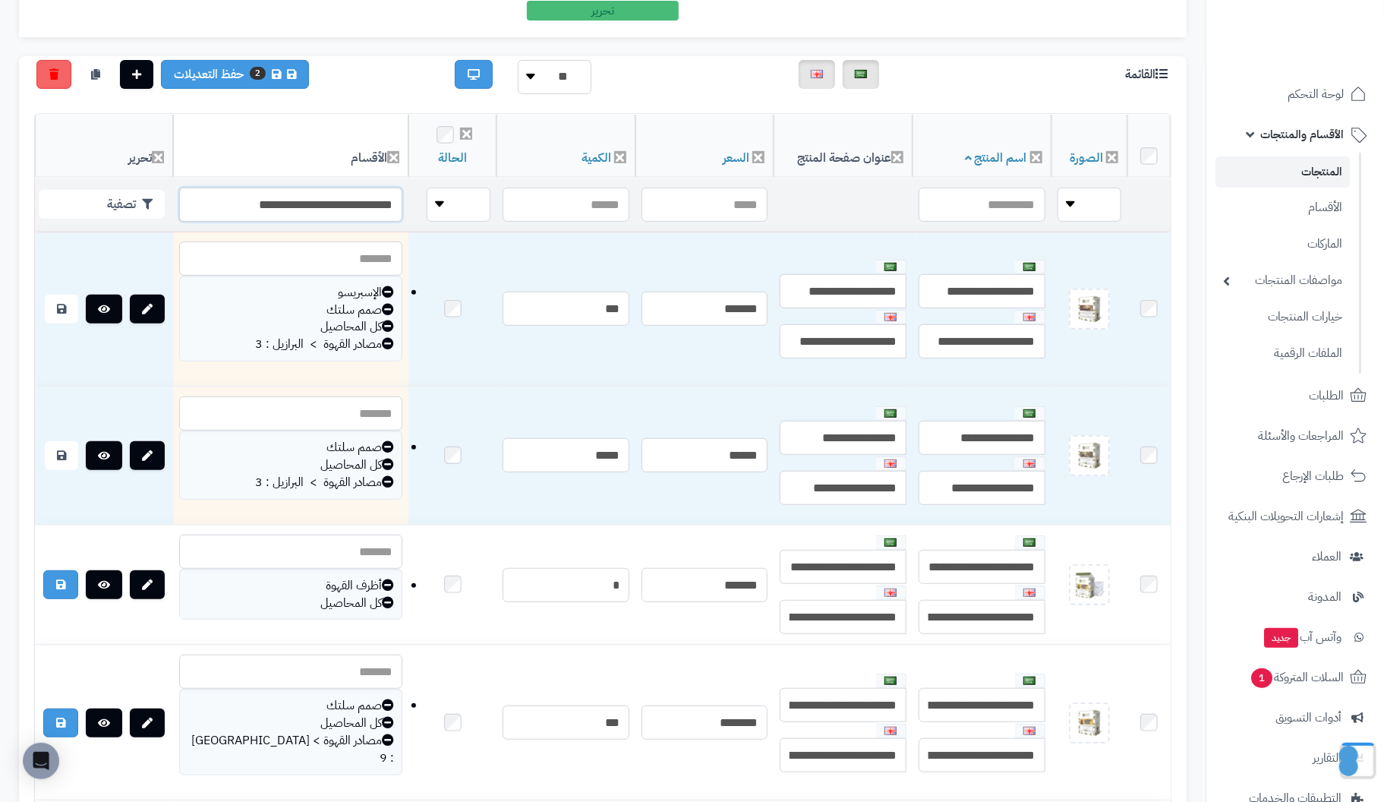
drag, startPoint x: 204, startPoint y: 203, endPoint x: 548, endPoint y: 177, distance: 344.9
click at [548, 178] on tr "**********" at bounding box center [603, 204] width 1136 height 53
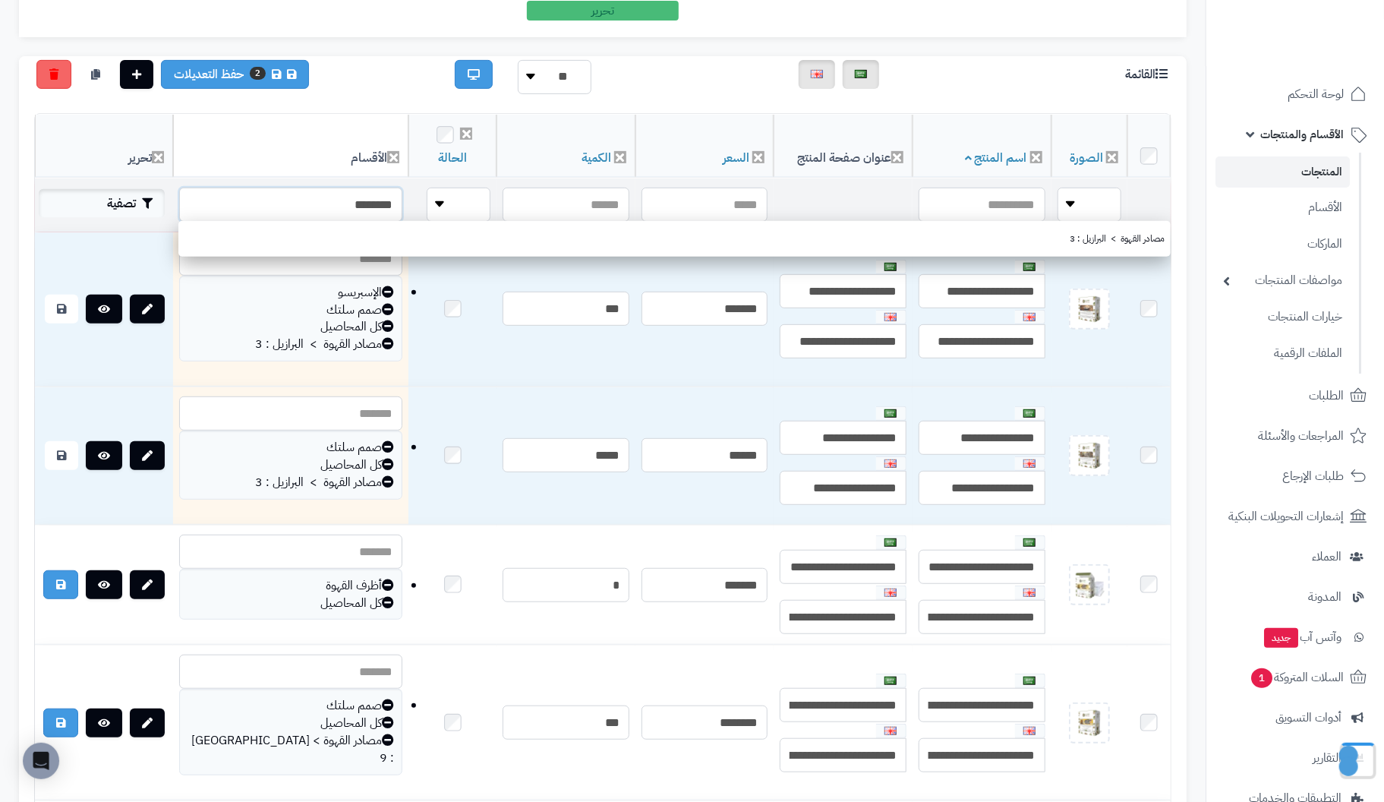
type input "********"
click at [119, 193] on button "تصفية" at bounding box center [102, 203] width 126 height 29
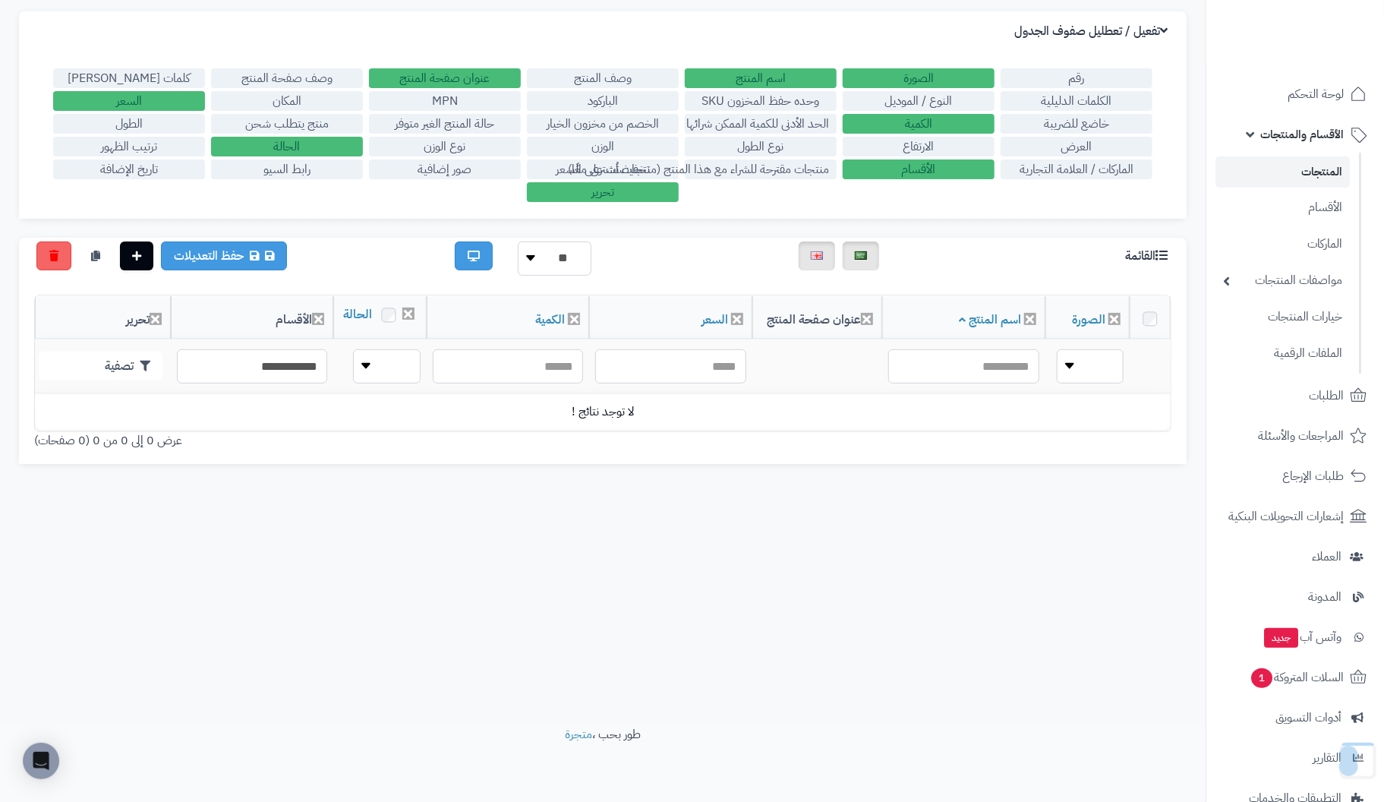
scroll to position [121, 0]
click at [241, 380] on input "**********" at bounding box center [251, 368] width 150 height 34
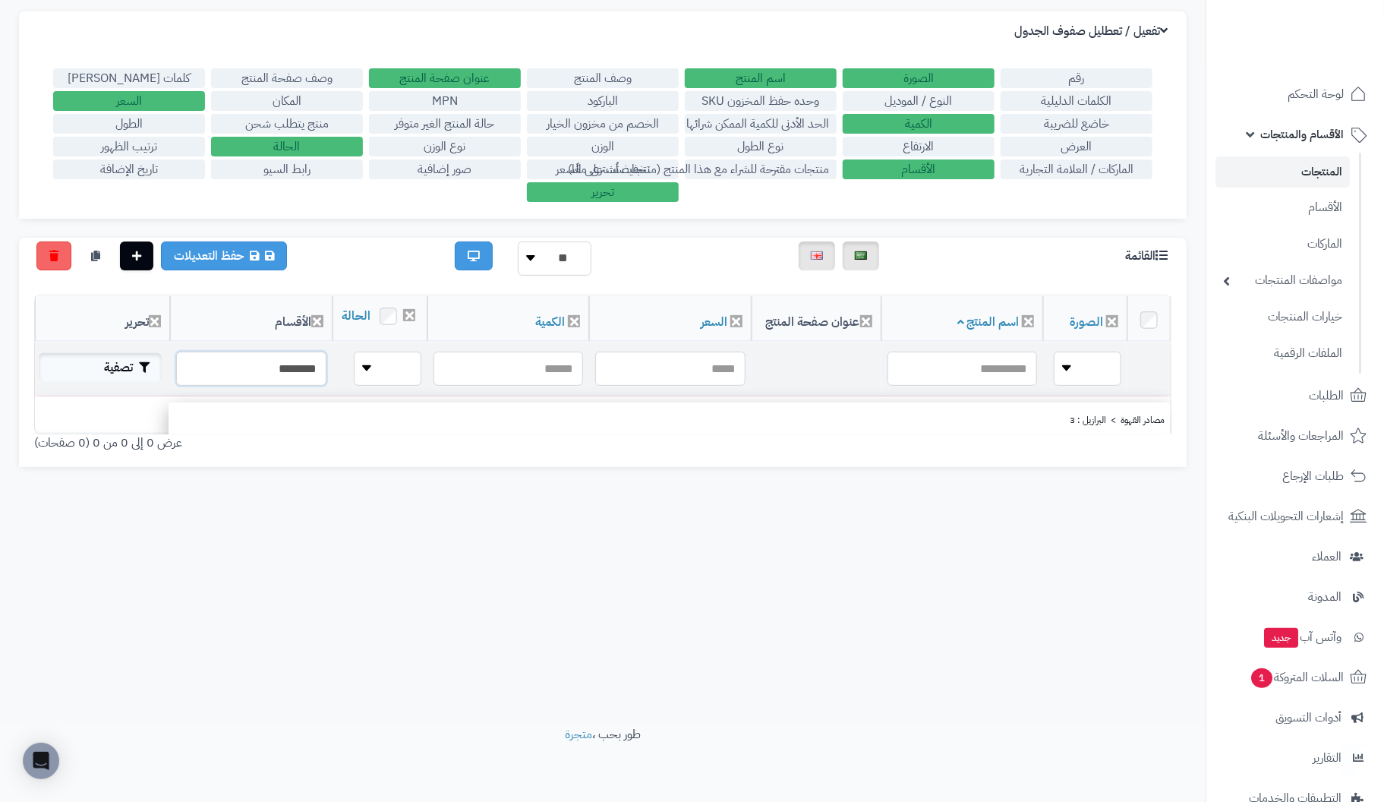
type input "********"
click at [136, 382] on button "تصفية" at bounding box center [100, 367] width 123 height 29
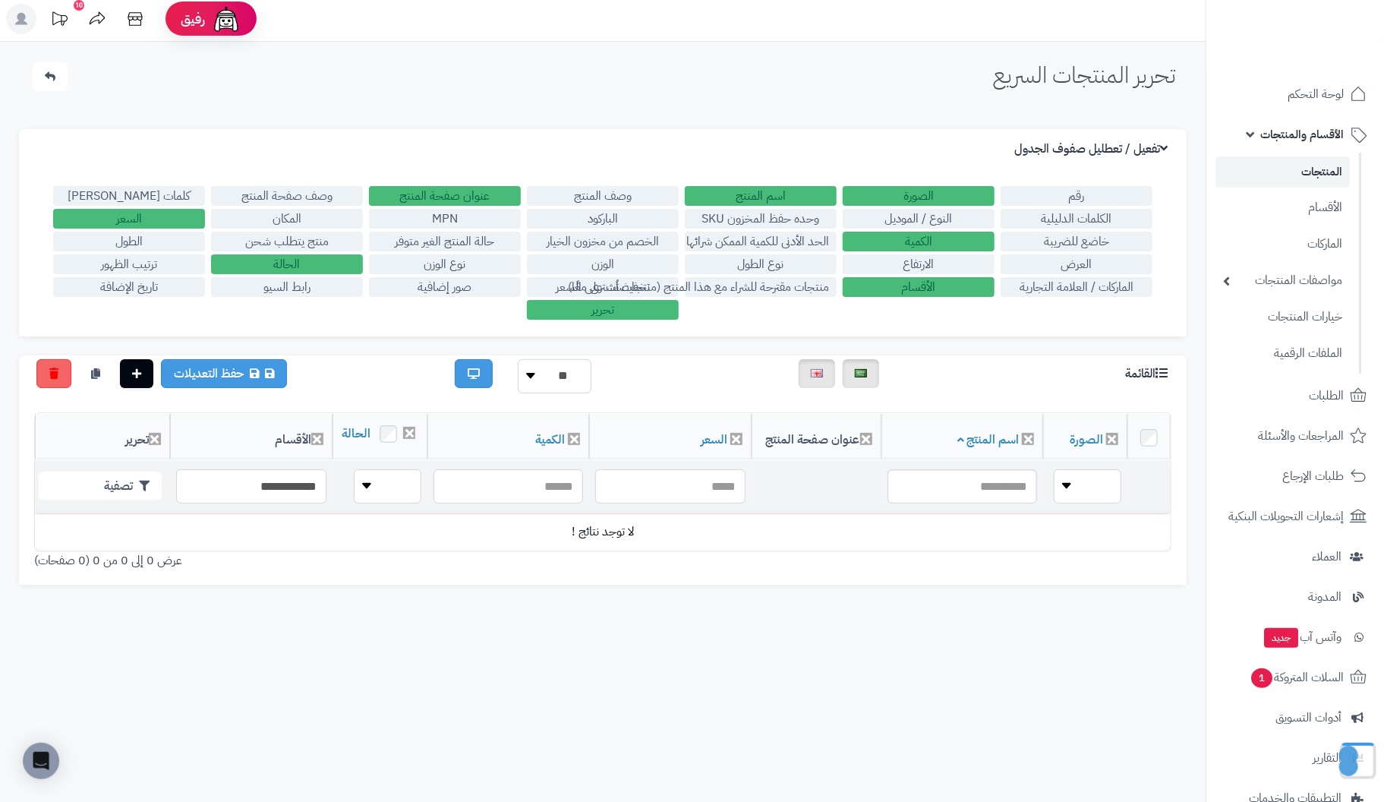
scroll to position [0, 0]
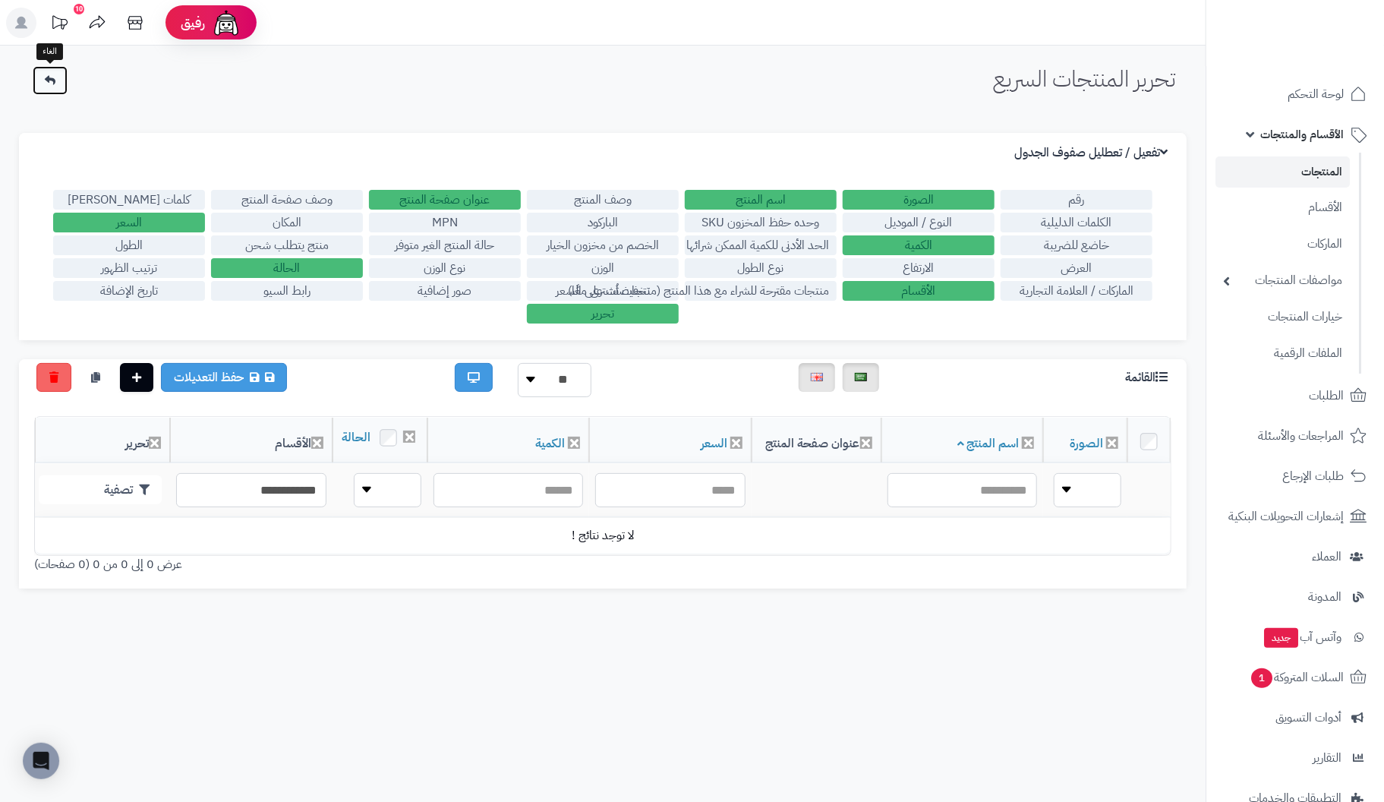
click at [49, 77] on icon at bounding box center [50, 80] width 11 height 11
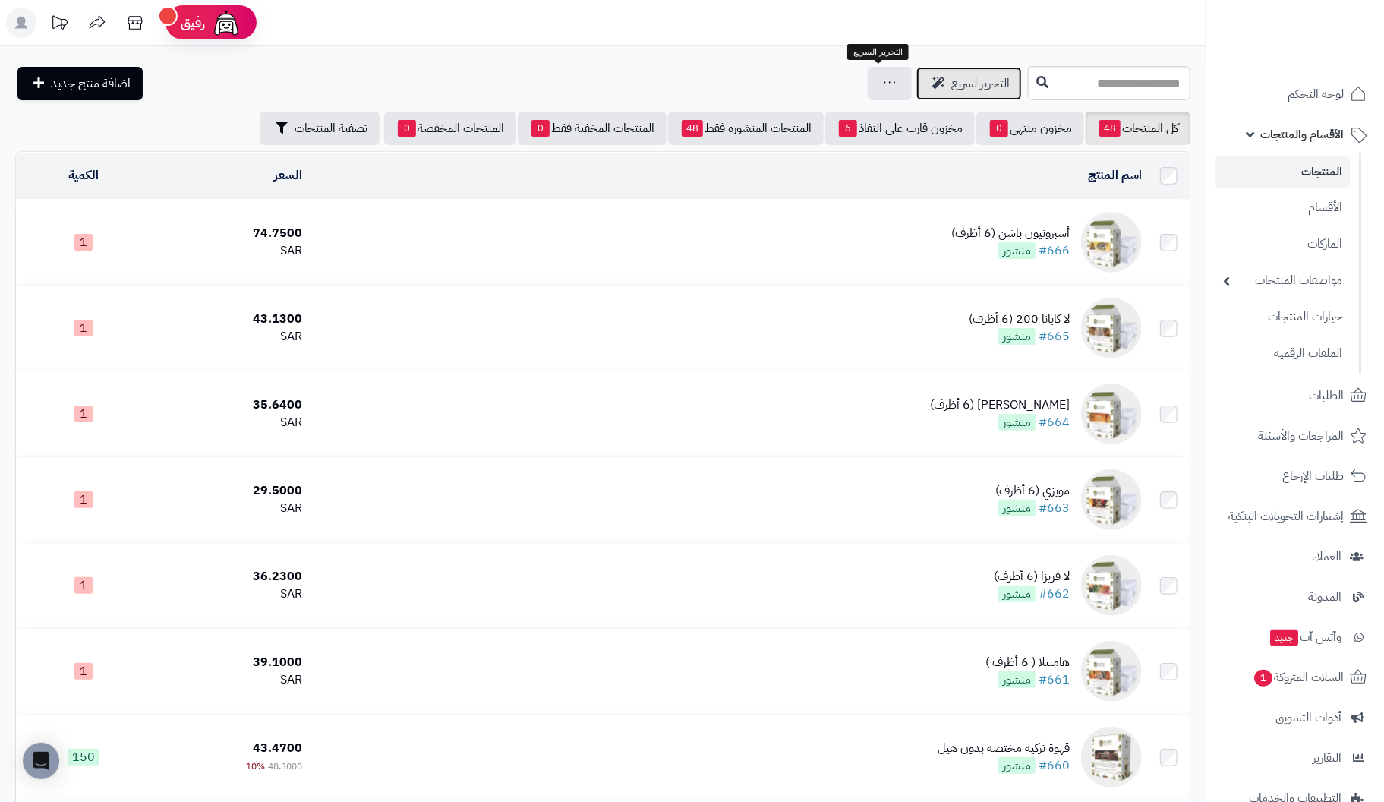
click at [951, 74] on span "التحرير لسريع" at bounding box center [980, 83] width 58 height 18
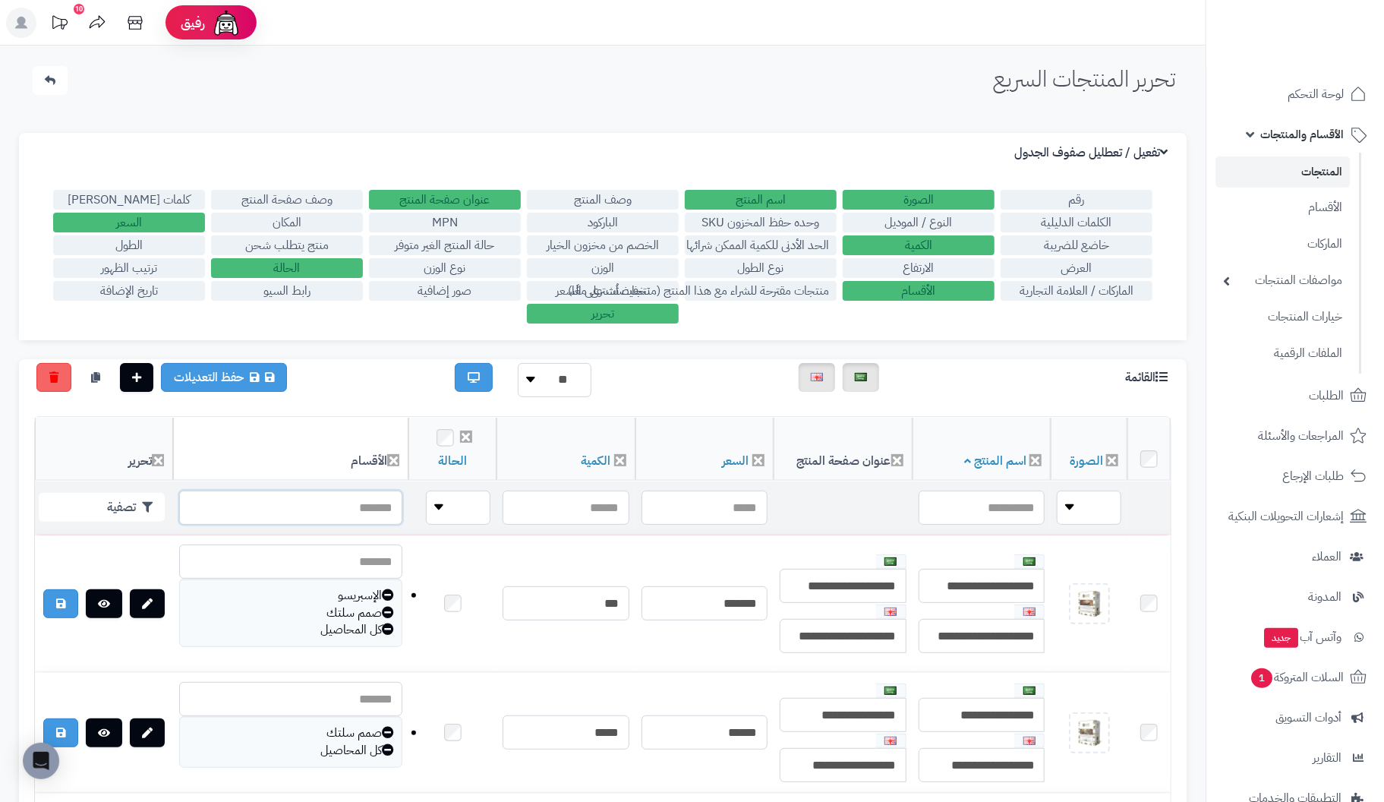
click at [295, 506] on input "text" at bounding box center [290, 507] width 223 height 34
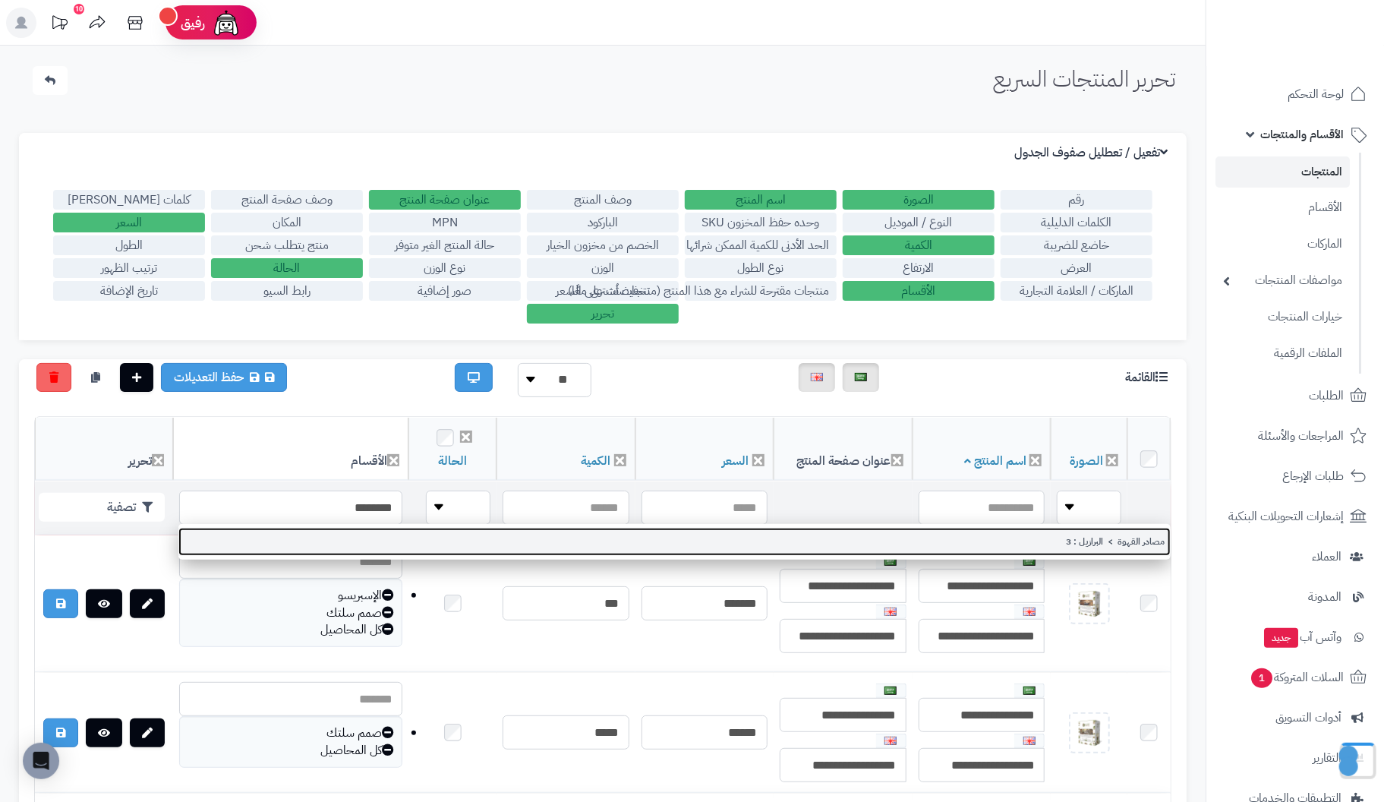
click at [1126, 544] on link "مصادر القهوة > البرازيل : 3" at bounding box center [674, 542] width 992 height 28
type input "**********"
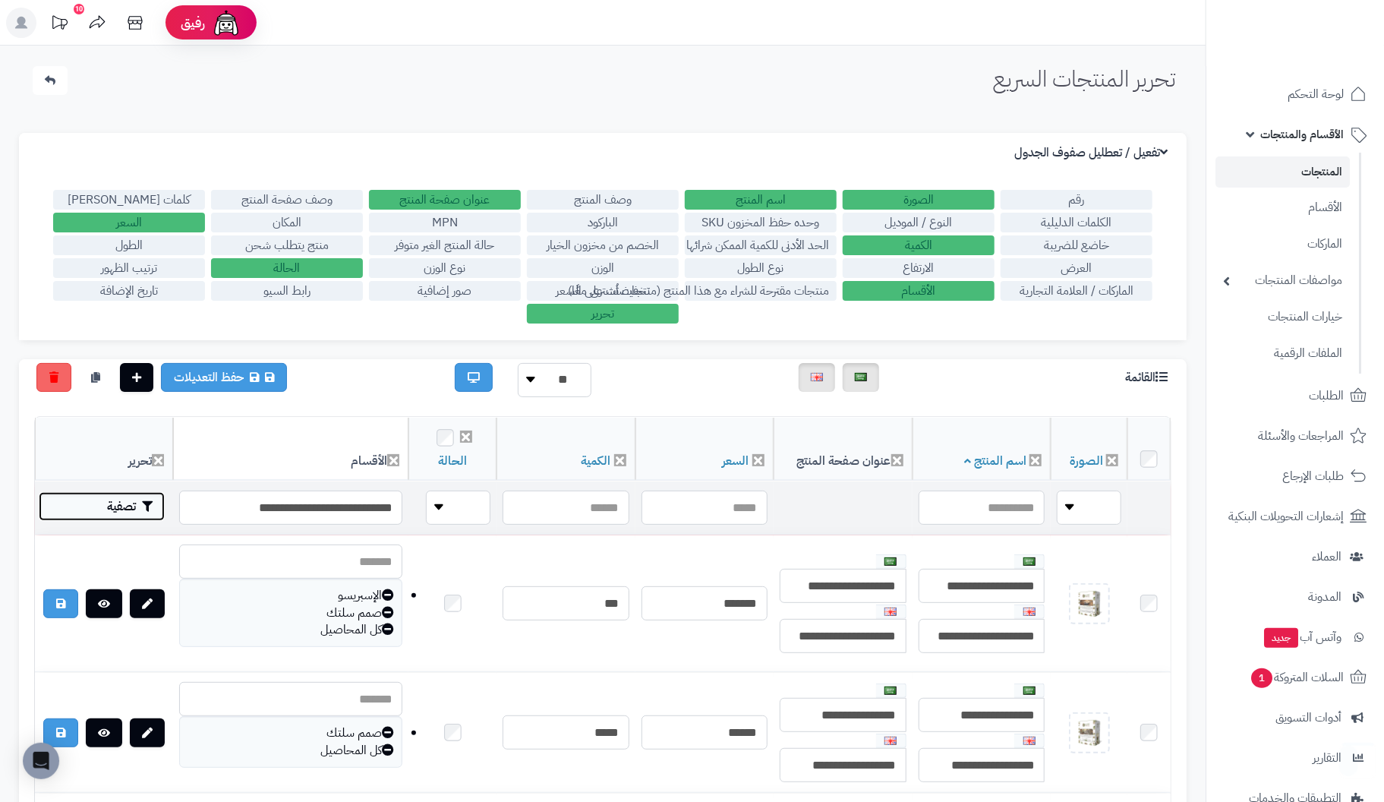
click at [137, 499] on button "تصفية" at bounding box center [102, 506] width 126 height 29
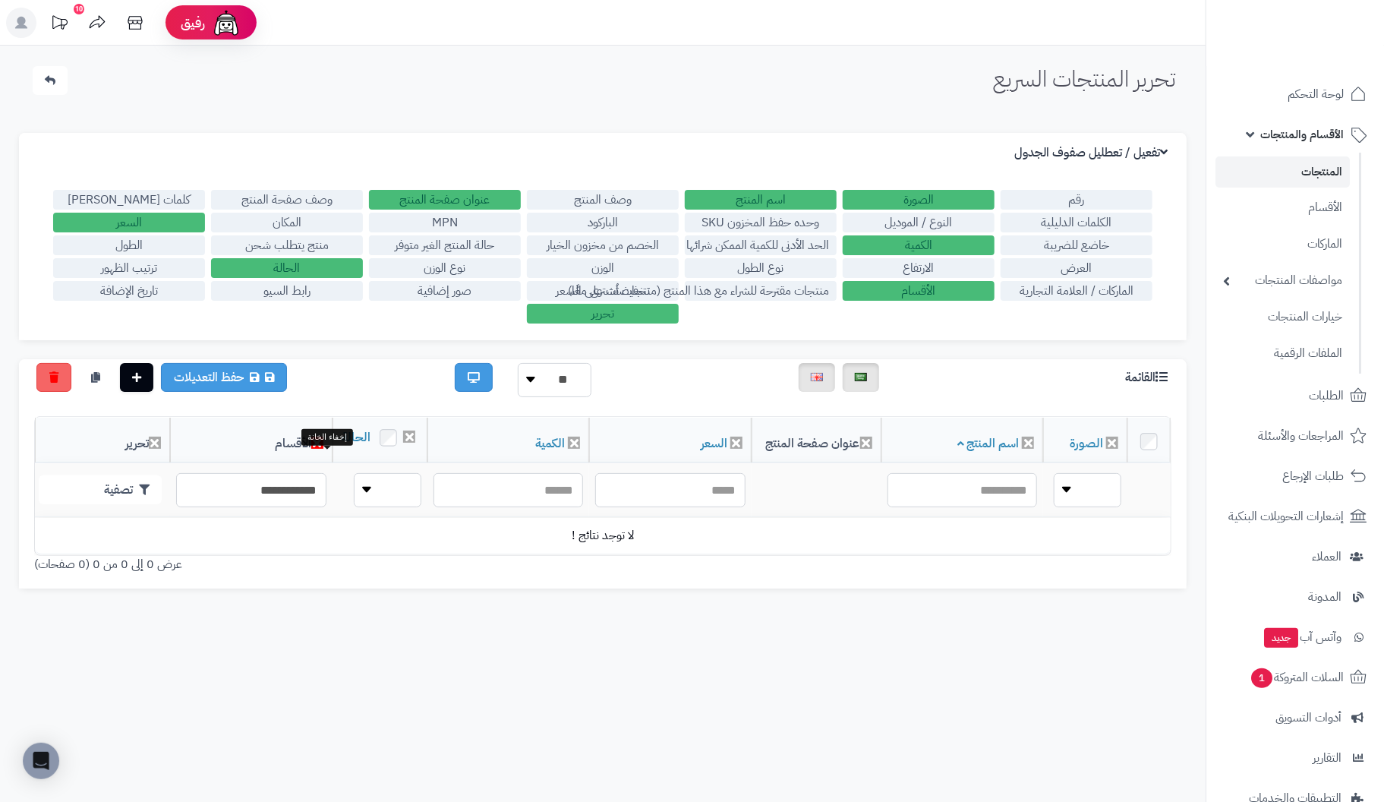
click at [323, 449] on icon at bounding box center [317, 442] width 12 height 12
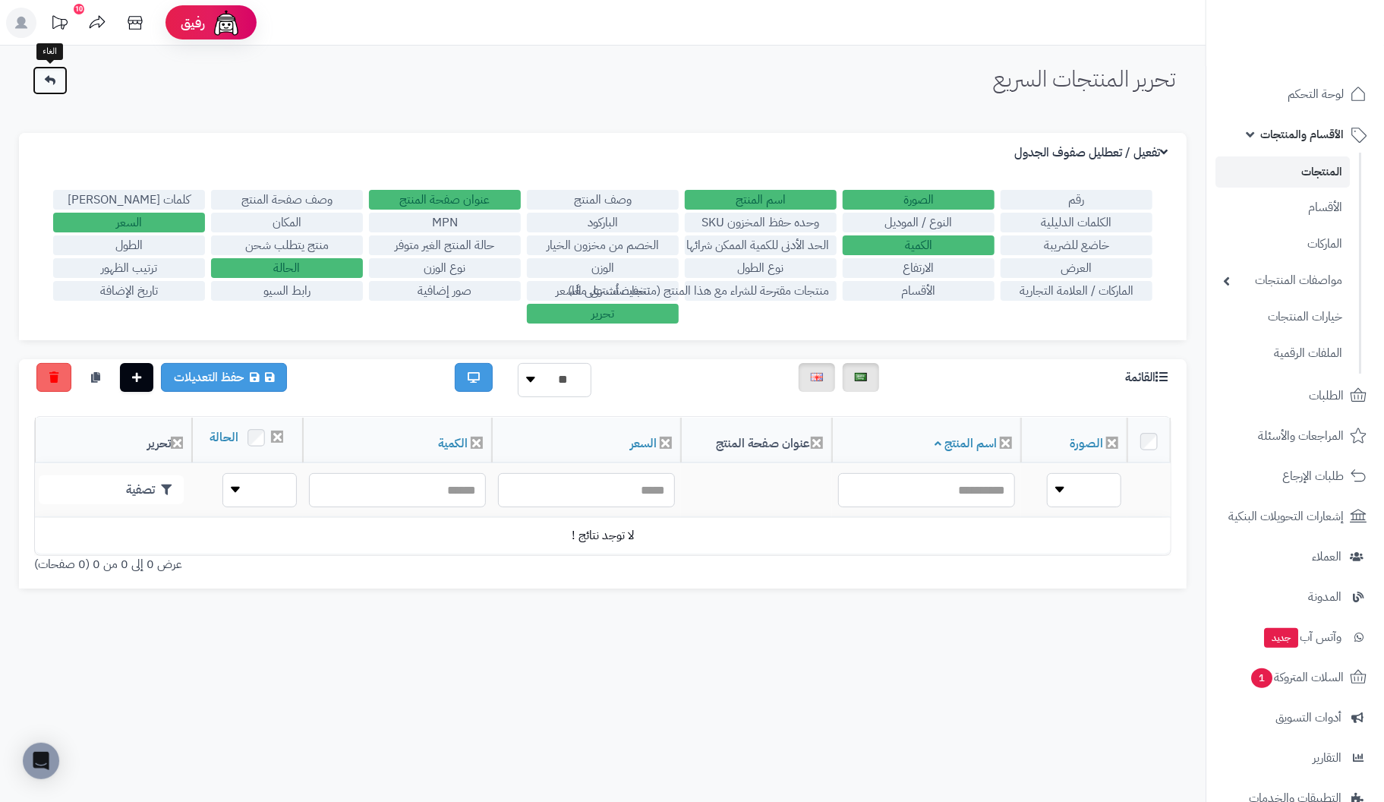
click at [48, 87] on link at bounding box center [50, 80] width 35 height 29
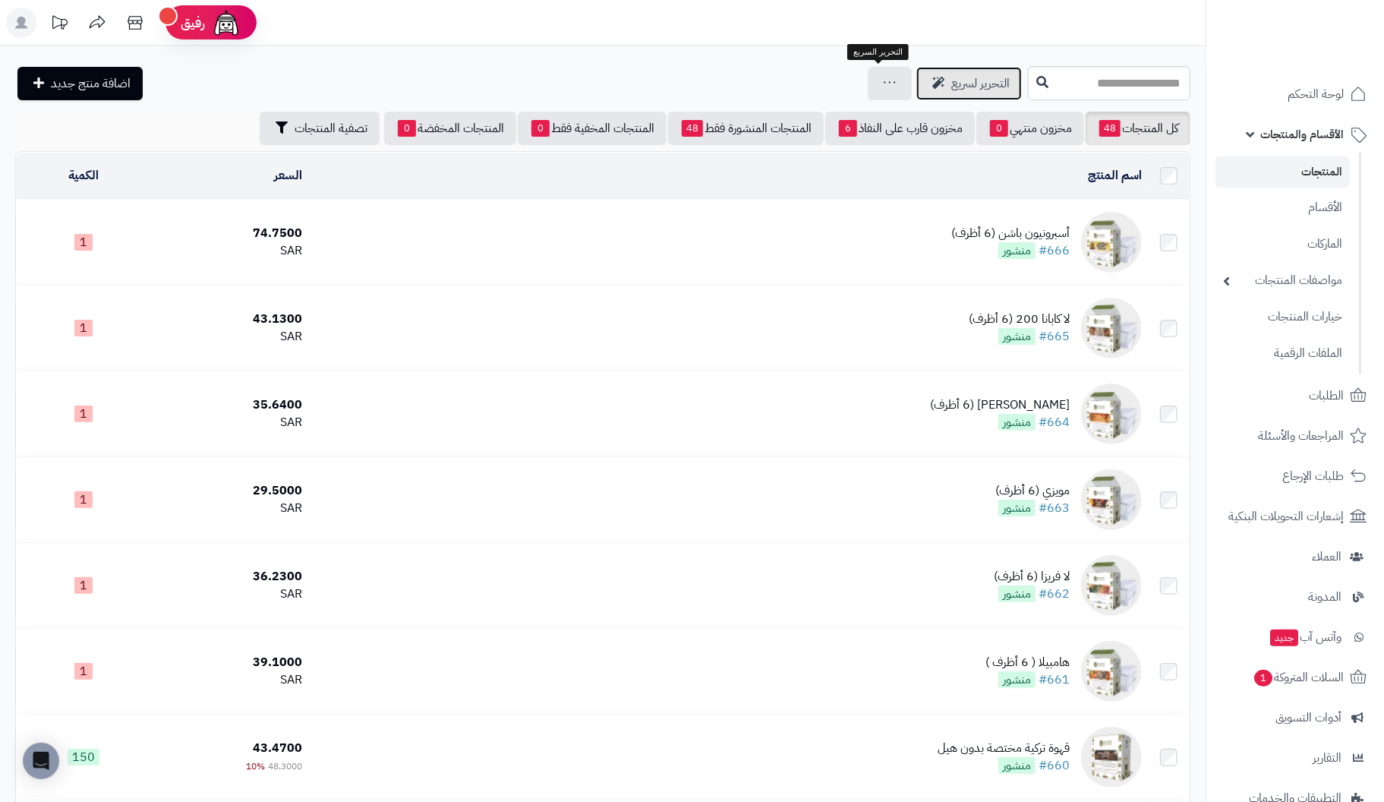
click at [951, 82] on span "التحرير لسريع" at bounding box center [980, 83] width 58 height 18
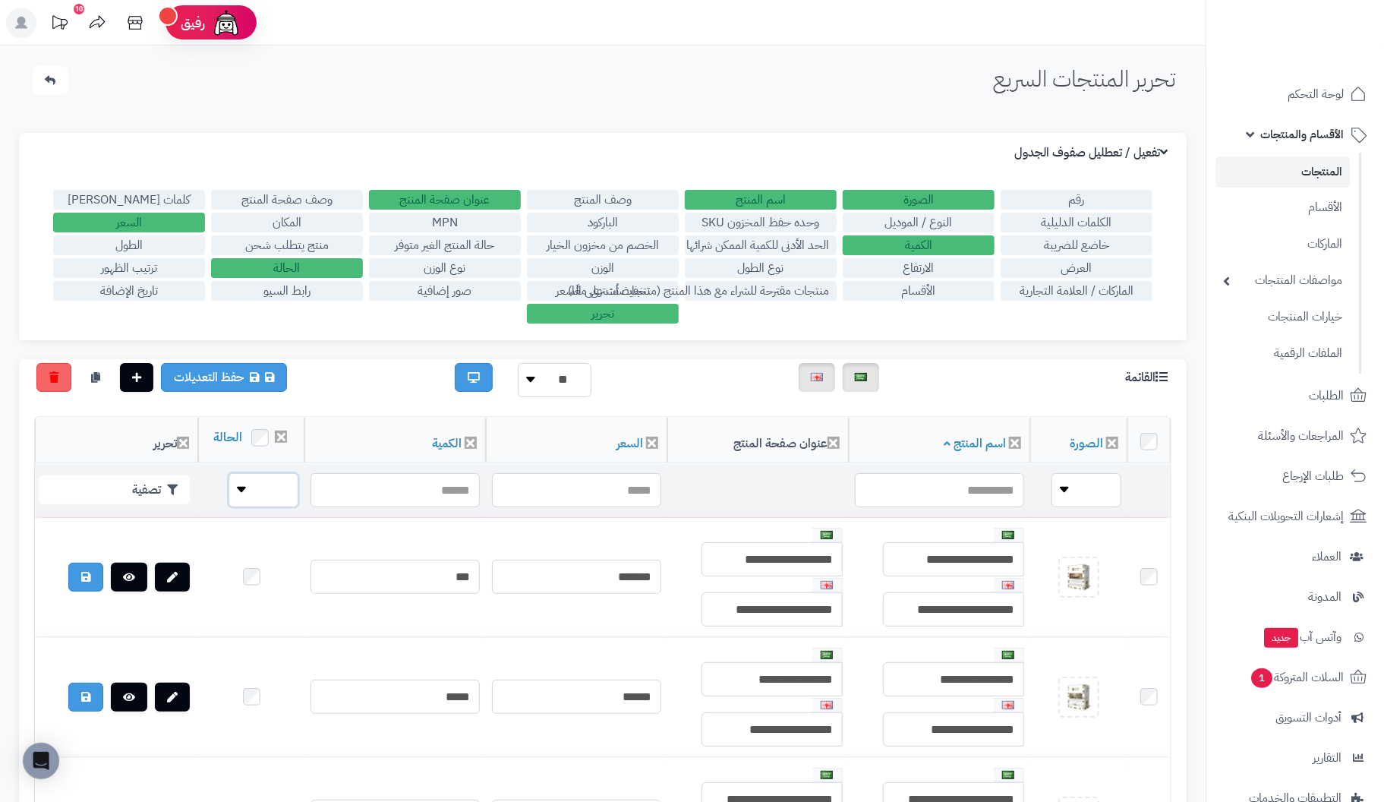
click at [228, 502] on select "**** ****" at bounding box center [263, 490] width 70 height 34
click at [934, 291] on label "الأقسام" at bounding box center [919, 291] width 152 height 20
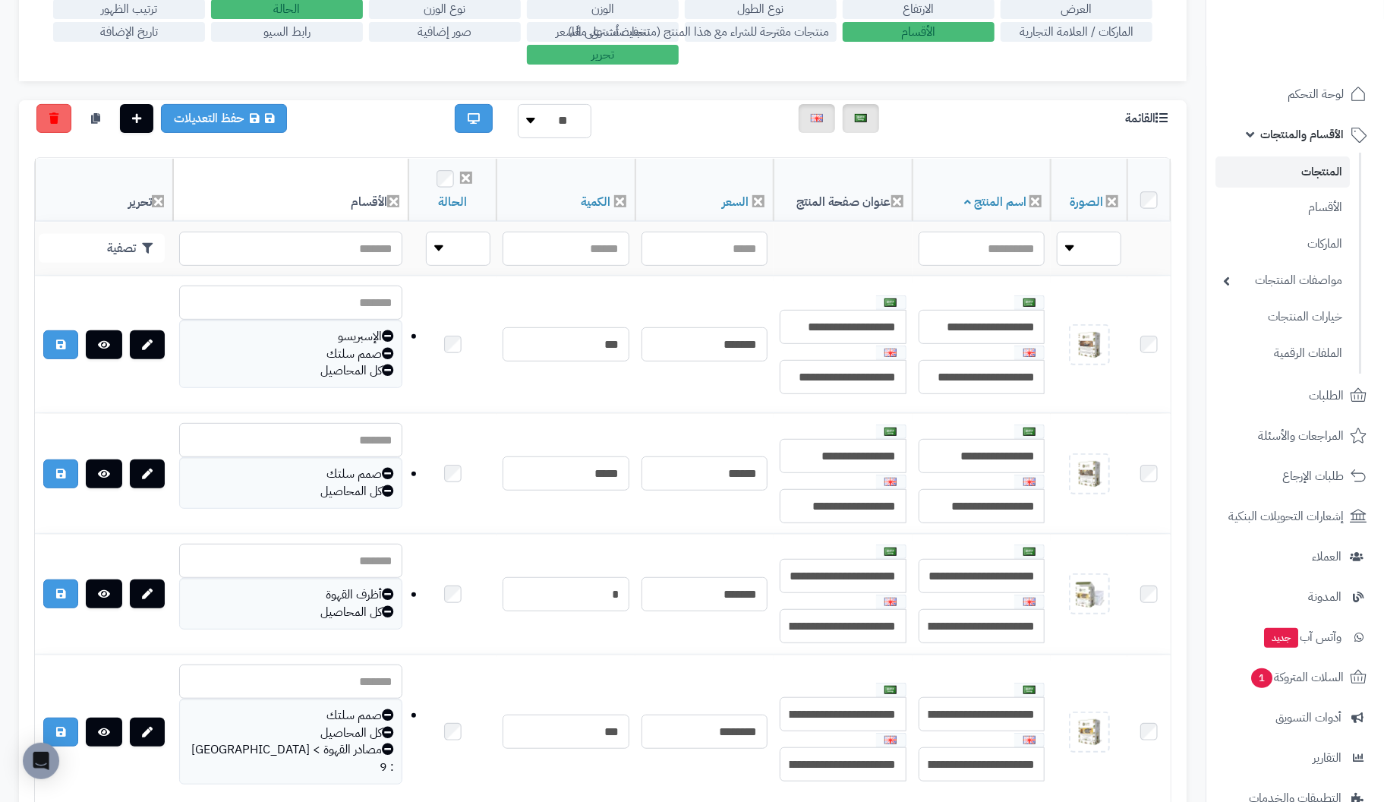
scroll to position [303, 0]
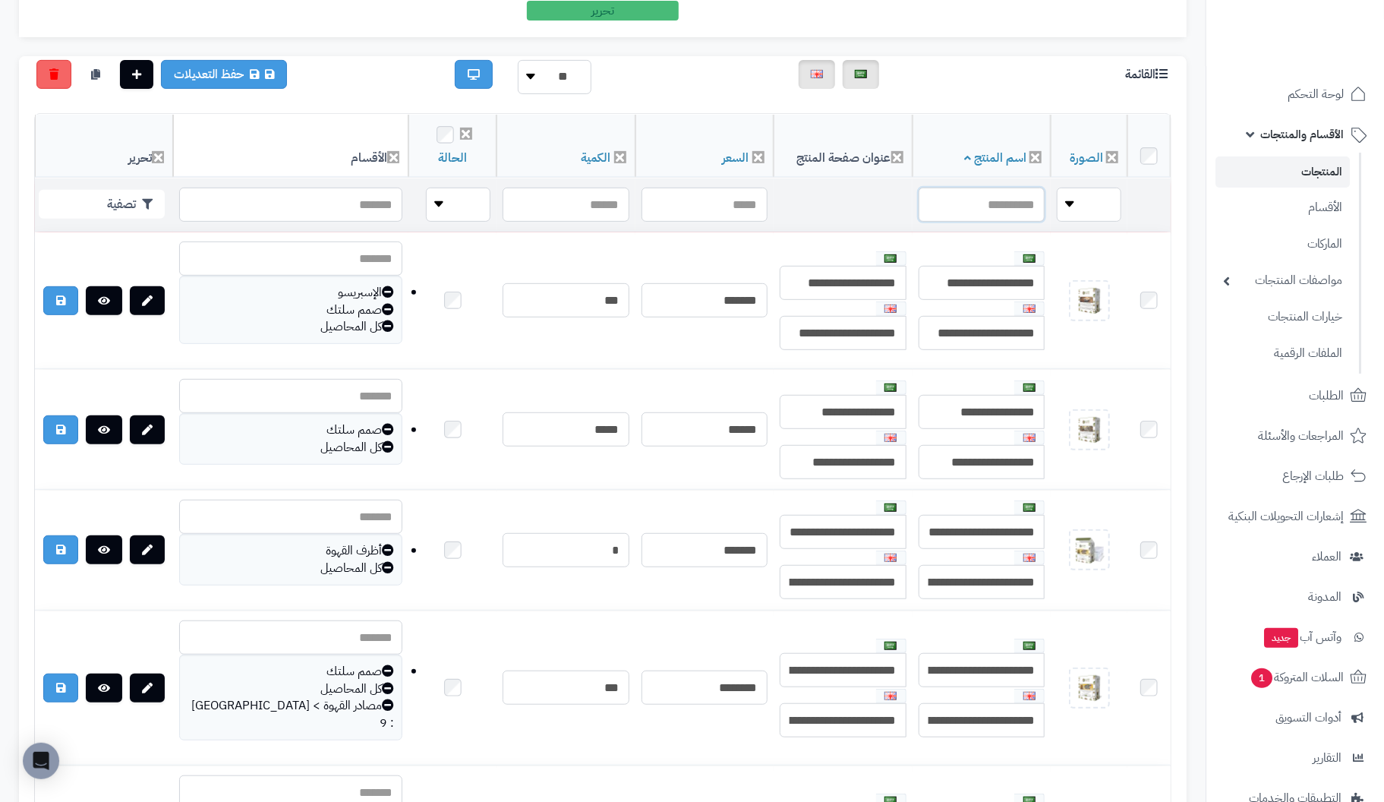
click at [1001, 200] on input "text" at bounding box center [981, 204] width 127 height 34
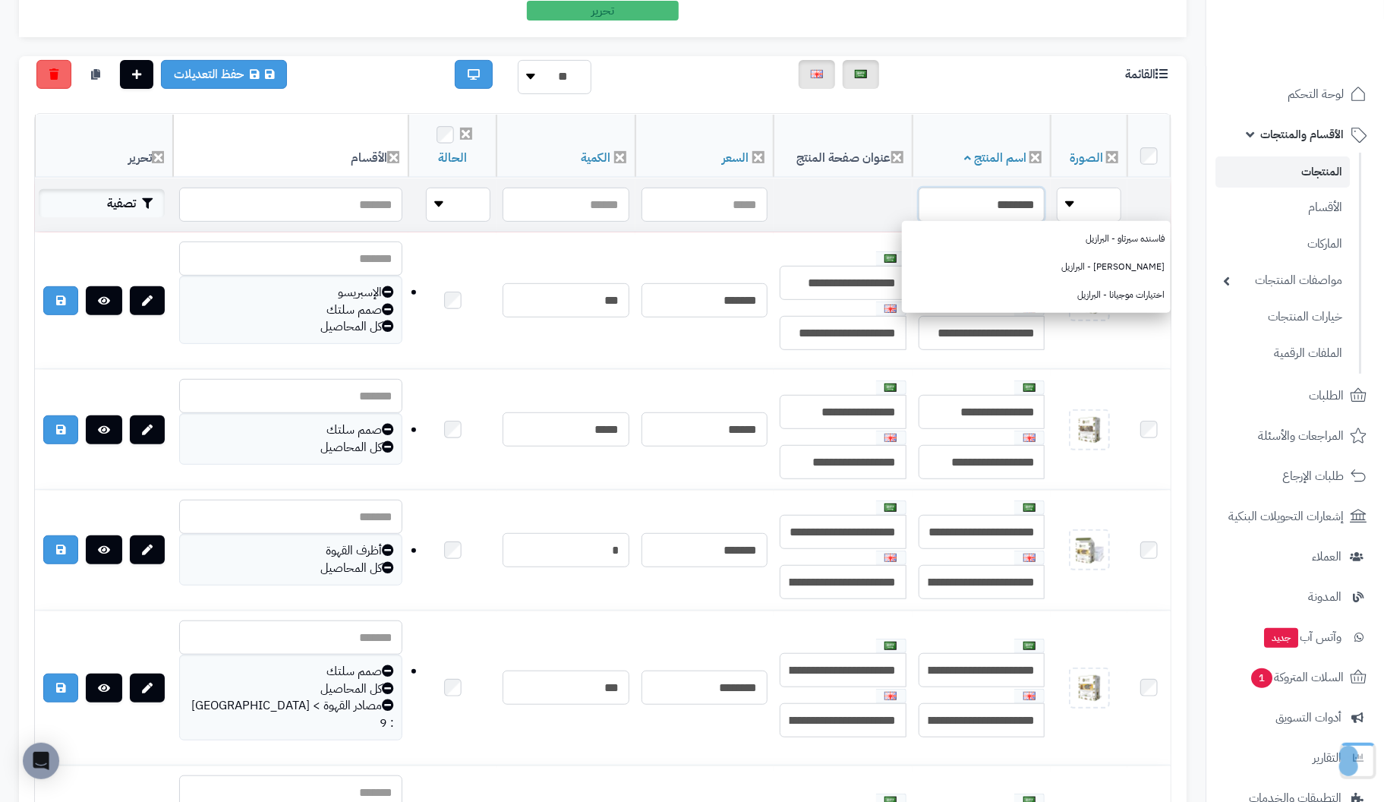
type input "********"
click at [125, 202] on button "تصفية" at bounding box center [102, 203] width 126 height 29
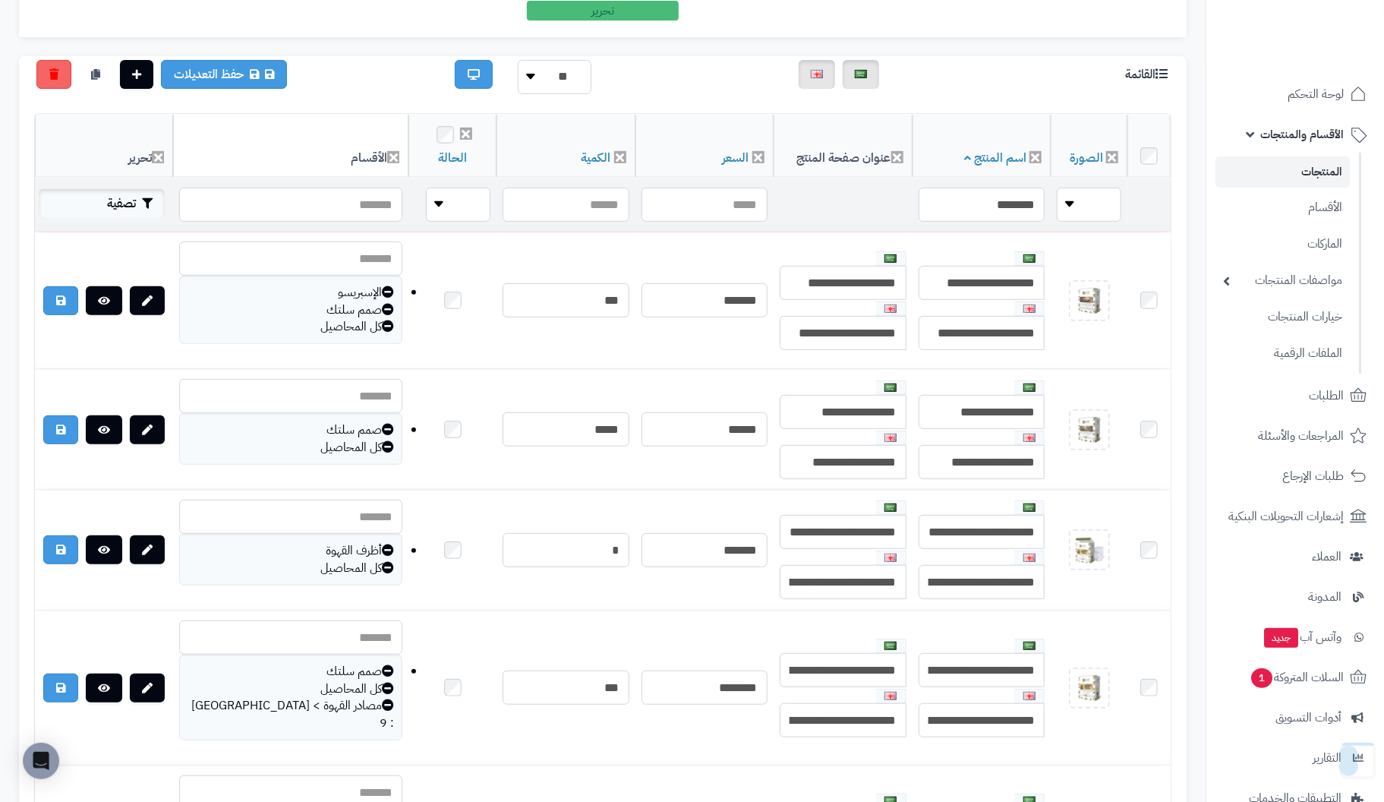
scroll to position [243, 0]
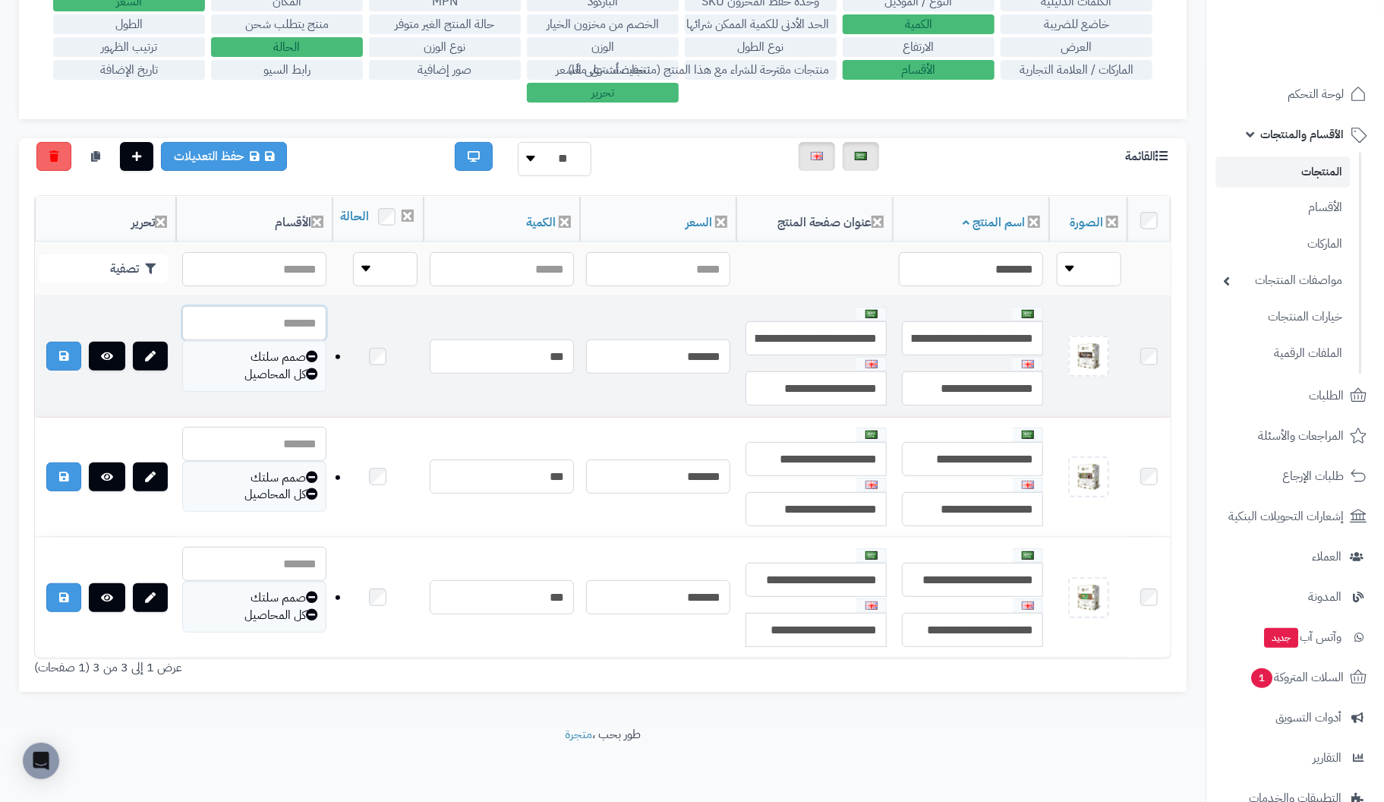
click at [276, 319] on input "text" at bounding box center [254, 323] width 144 height 34
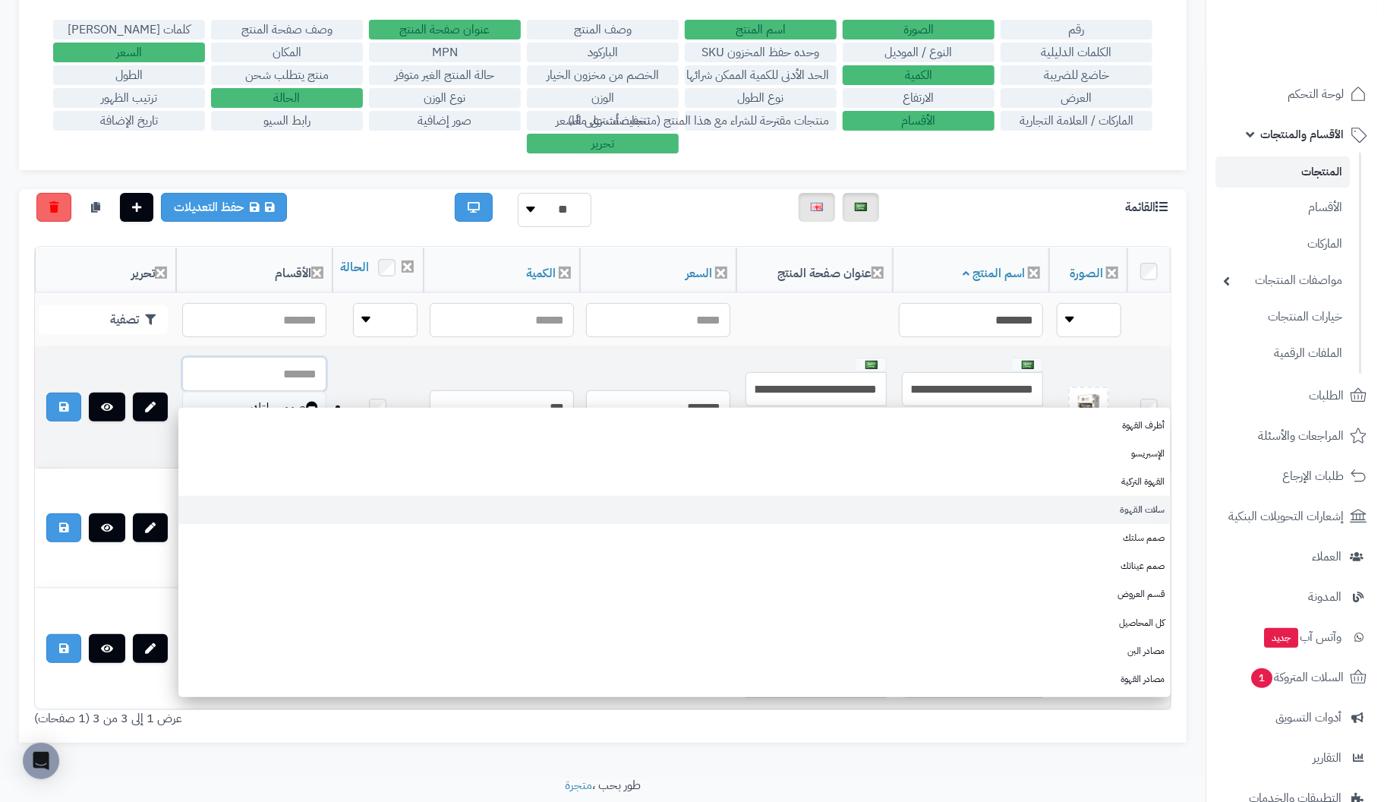
scroll to position [167, 0]
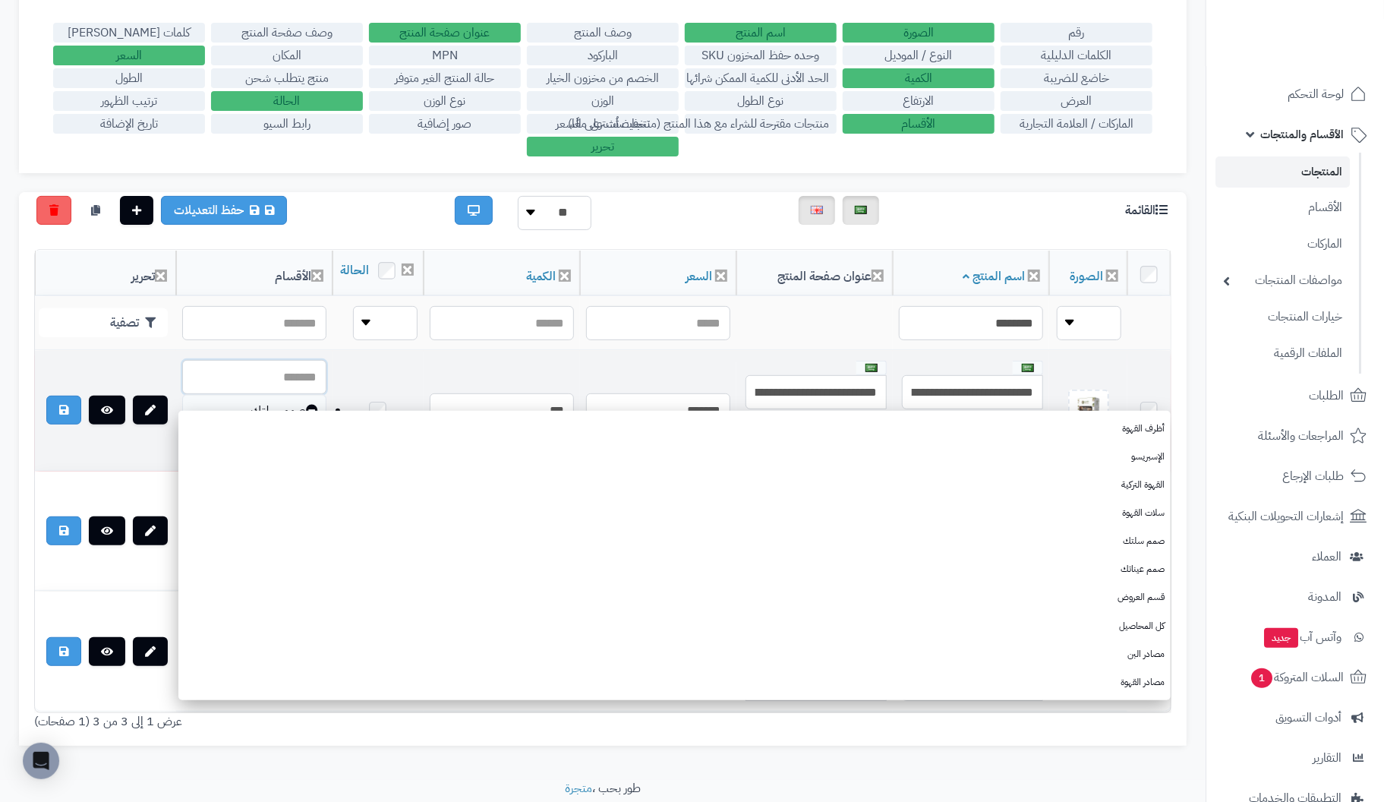
click at [270, 380] on input "text" at bounding box center [254, 377] width 144 height 34
paste input "********"
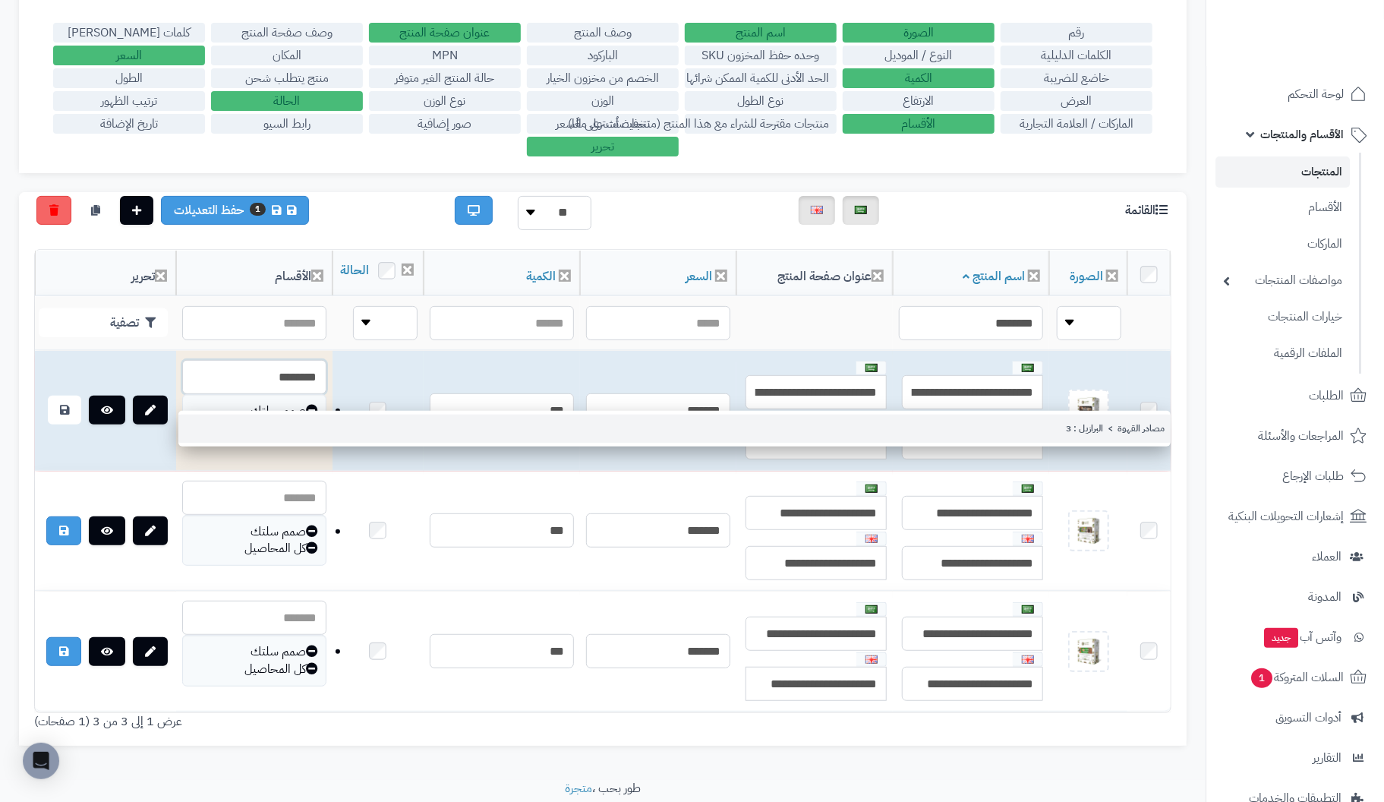
type input "********"
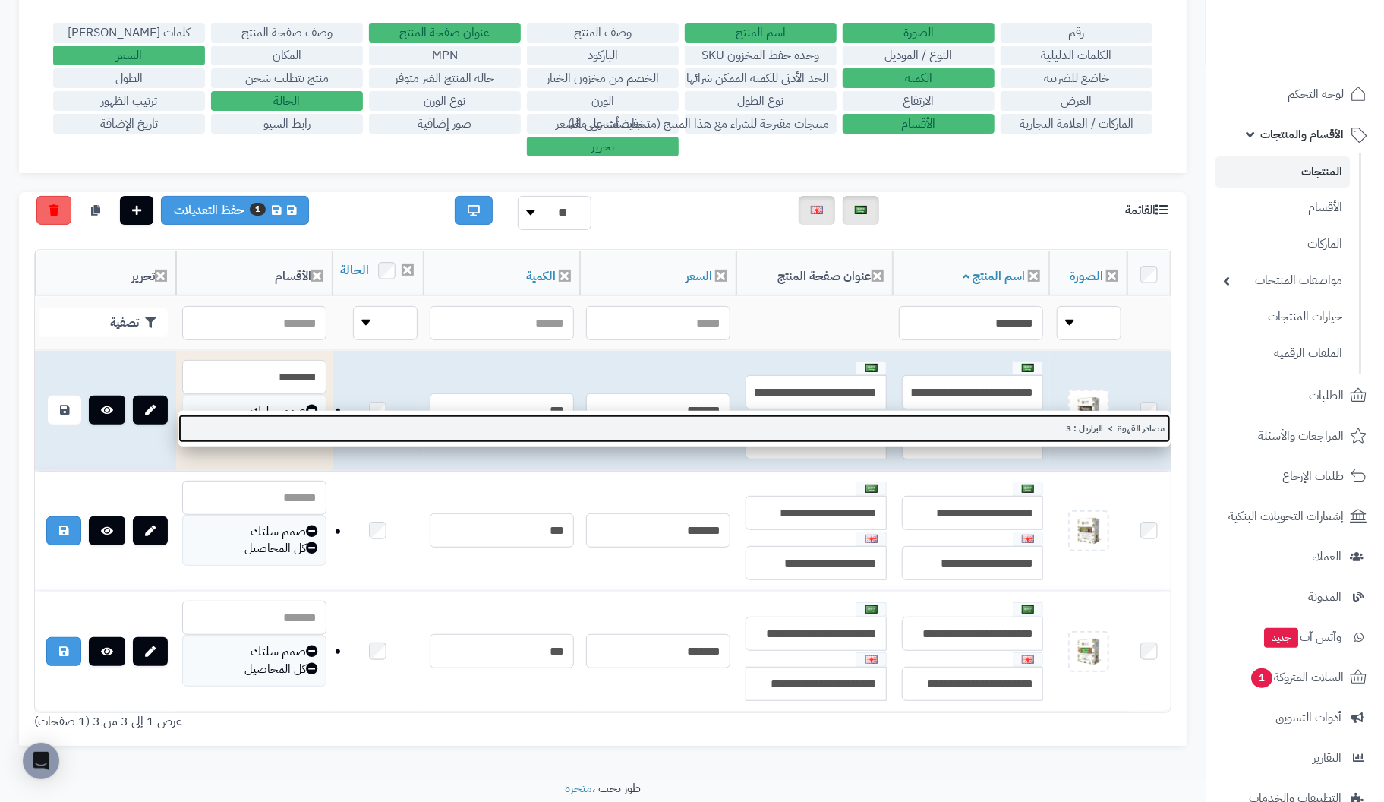
click at [1121, 427] on link "مصادر القهوة > البرازيل : 3" at bounding box center [674, 428] width 992 height 28
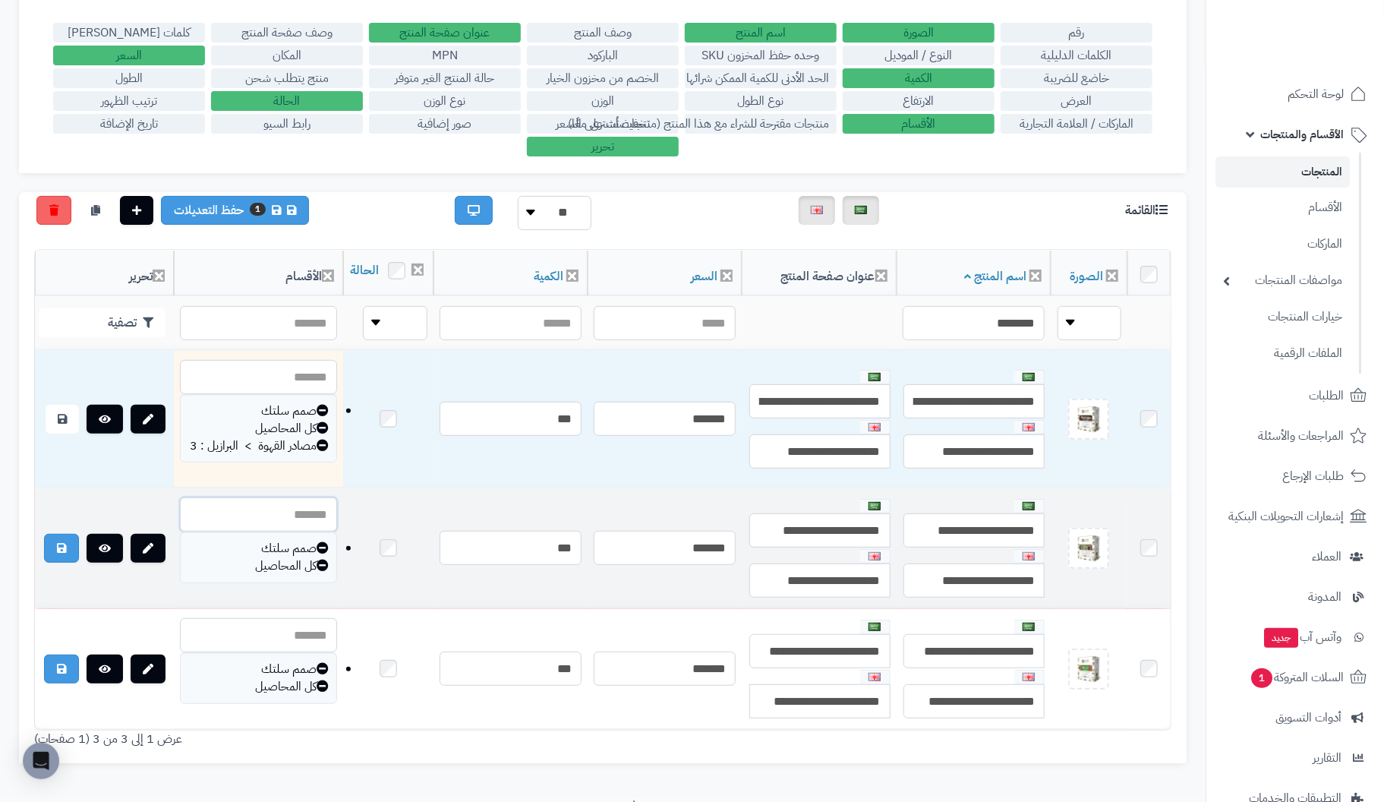
click at [299, 531] on input "text" at bounding box center [258, 514] width 156 height 34
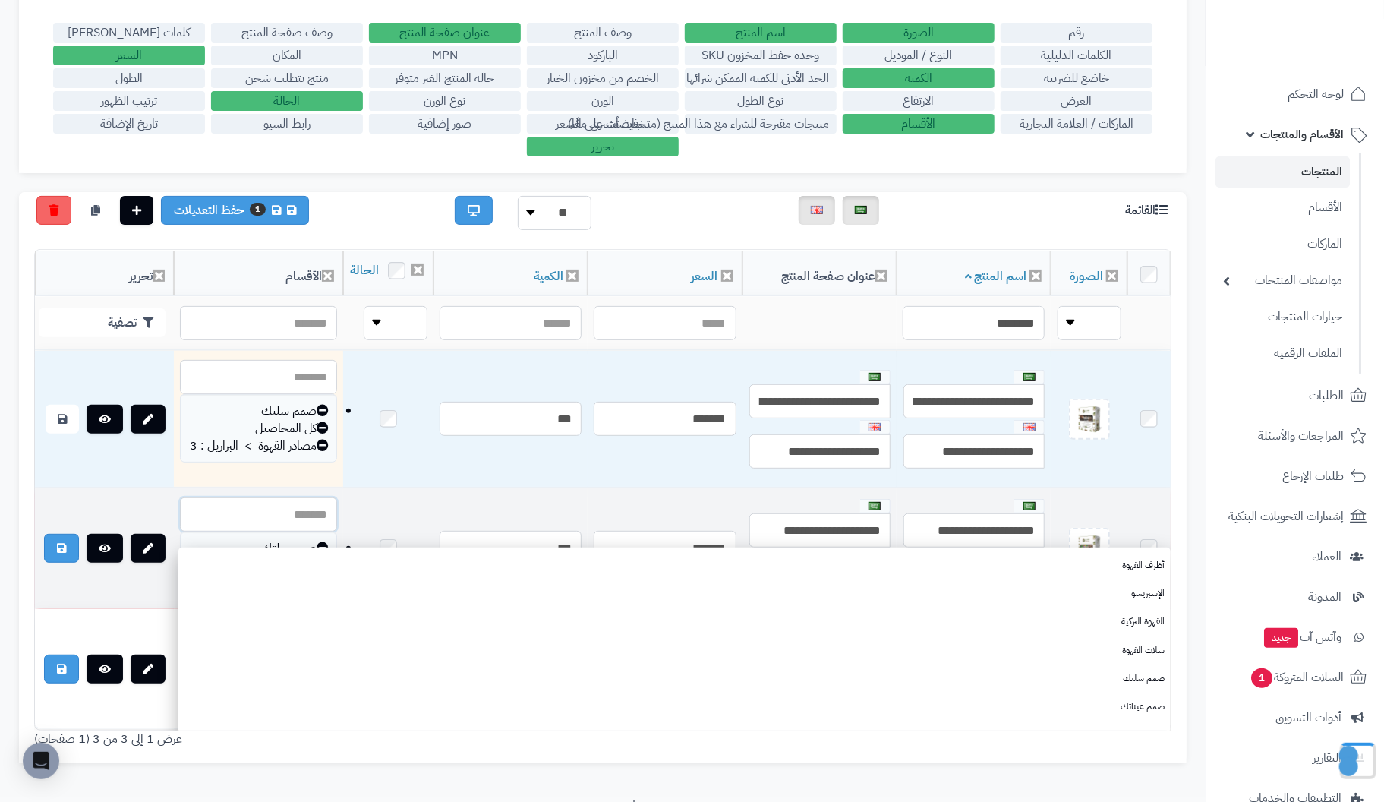
paste input "********"
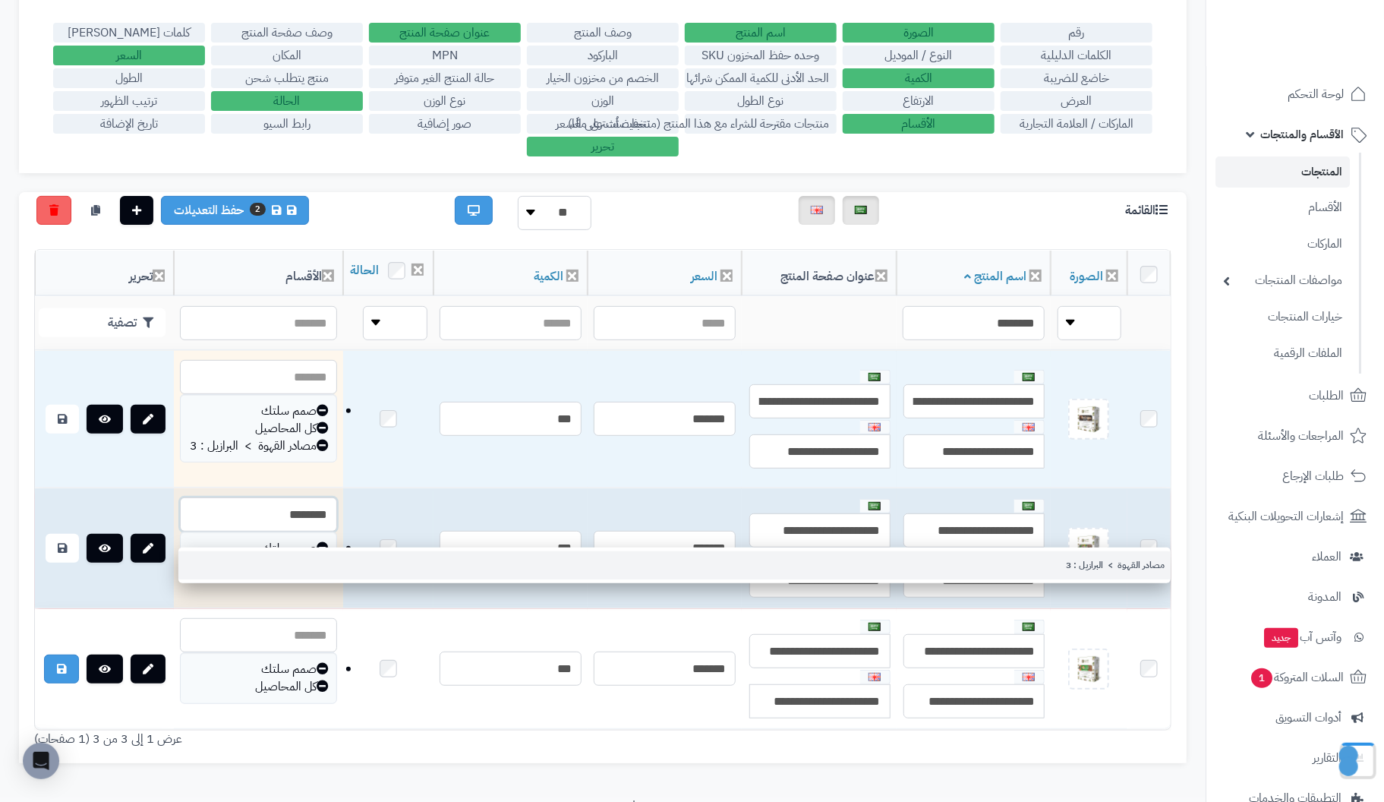
type input "********"
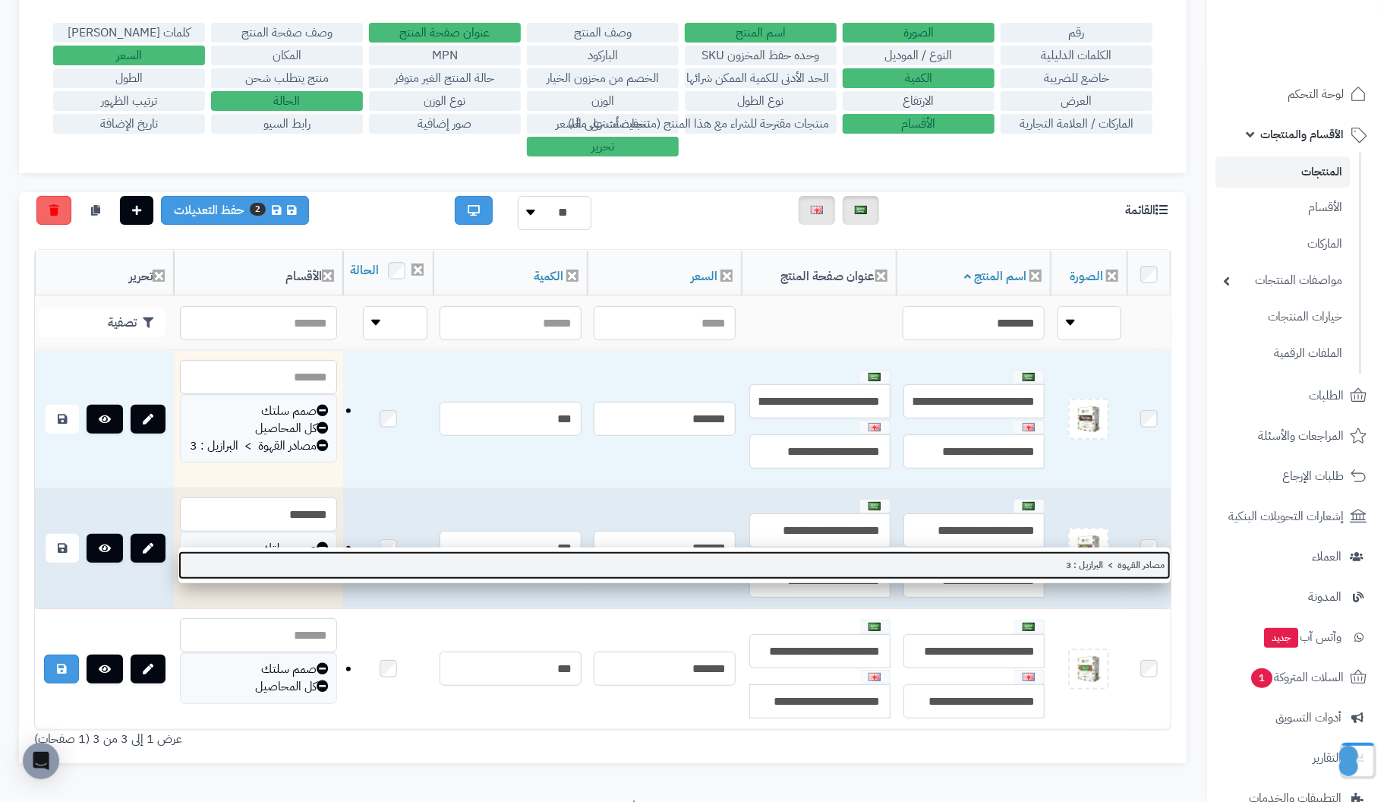
click at [1110, 565] on link "مصادر القهوة > البرازيل : 3" at bounding box center [674, 565] width 992 height 28
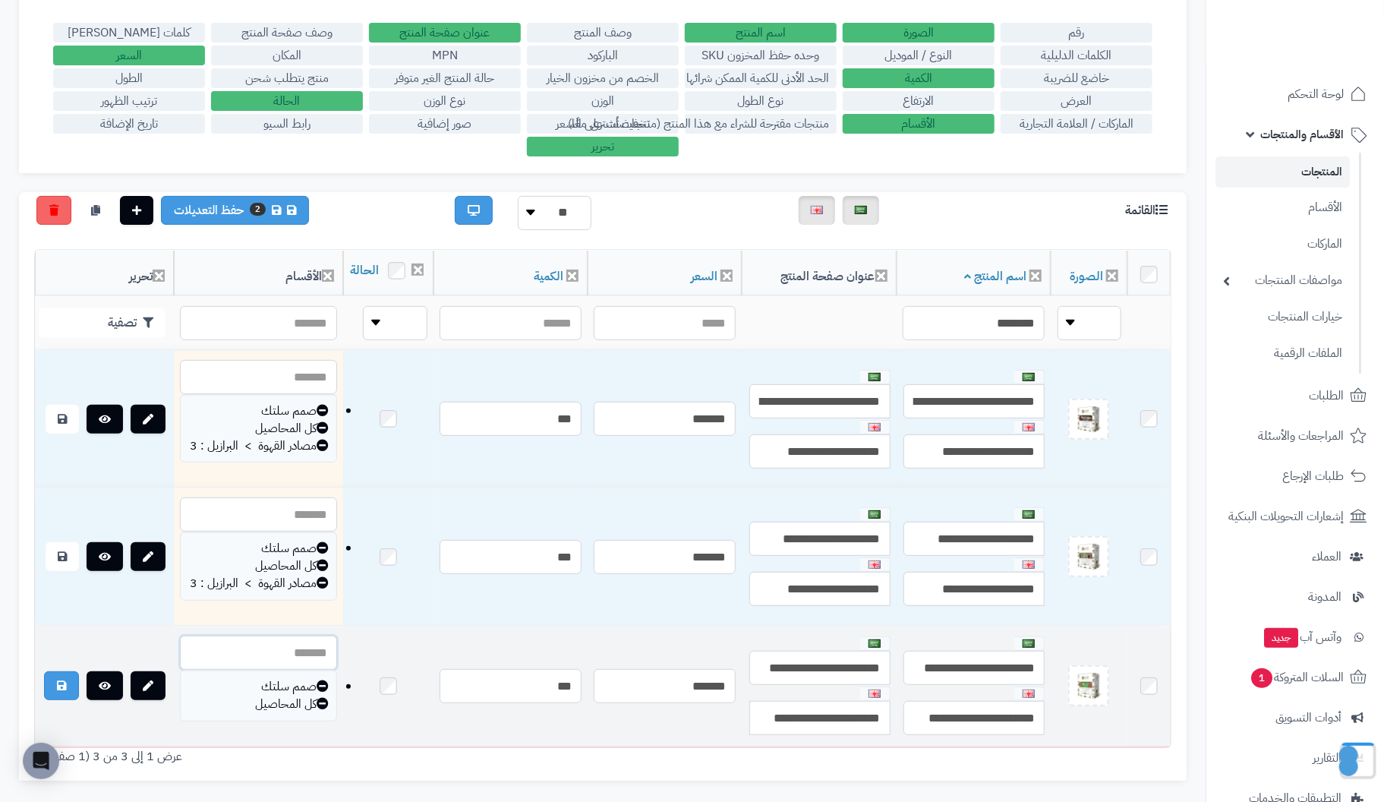
click at [305, 662] on input "text" at bounding box center [258, 652] width 156 height 34
paste input "********"
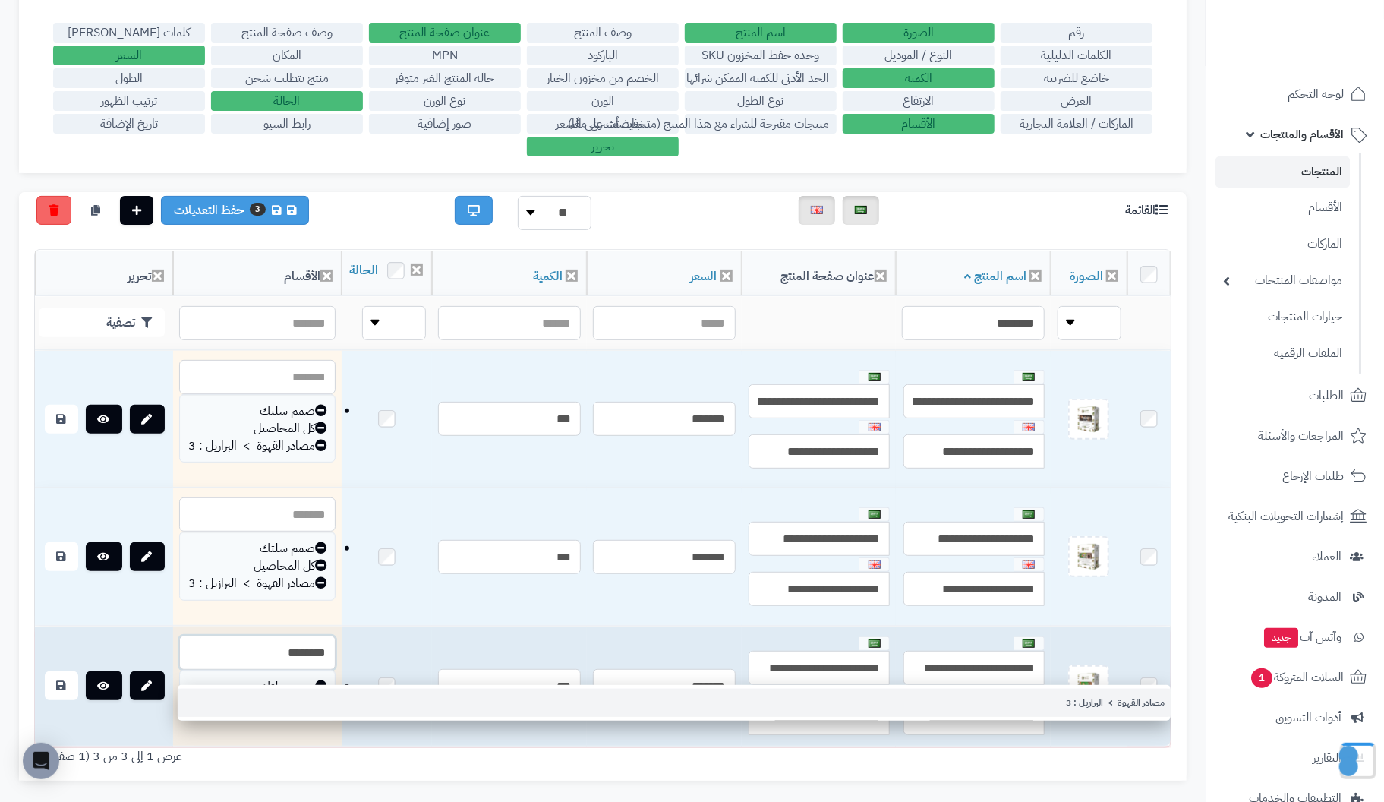
type input "********"
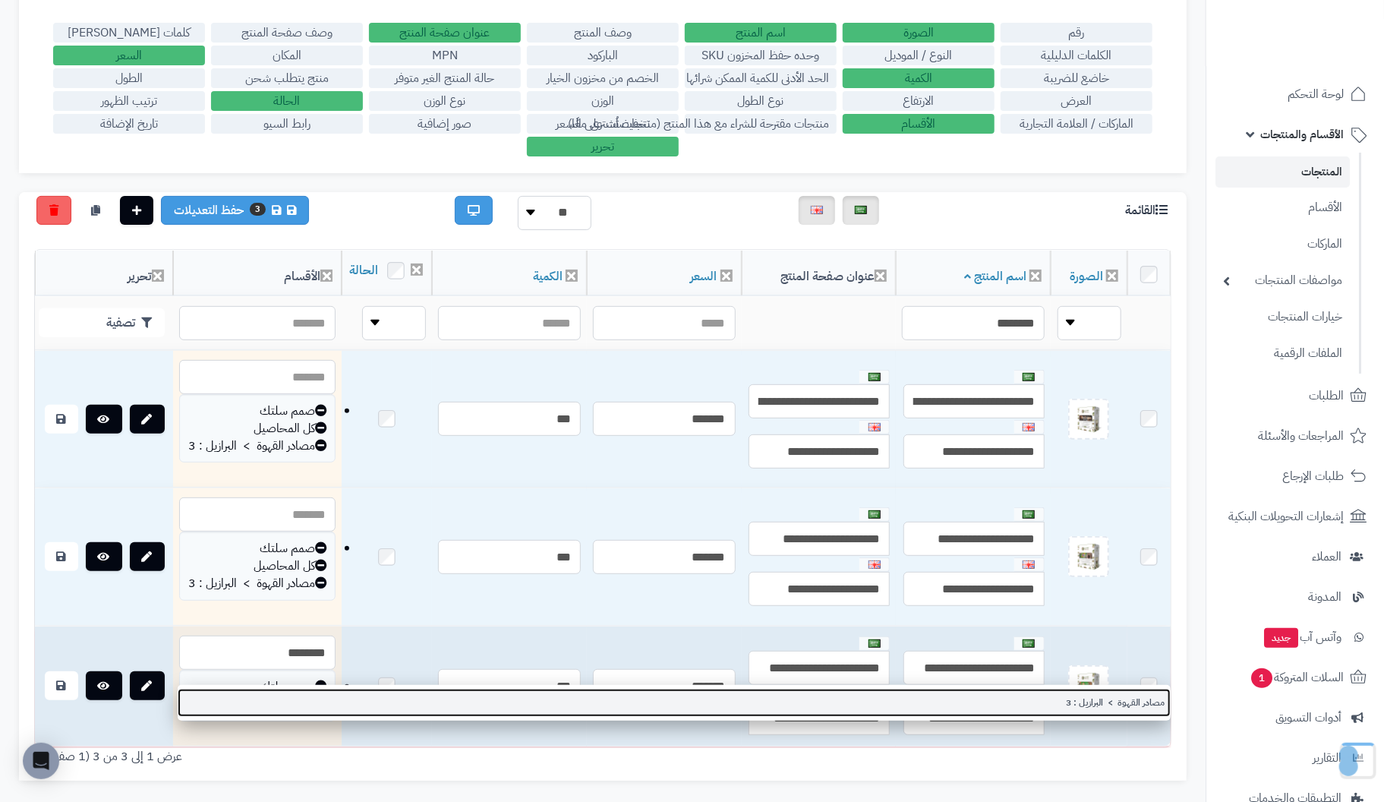
click at [1142, 699] on link "مصادر القهوة > البرازيل : 3" at bounding box center [674, 702] width 993 height 28
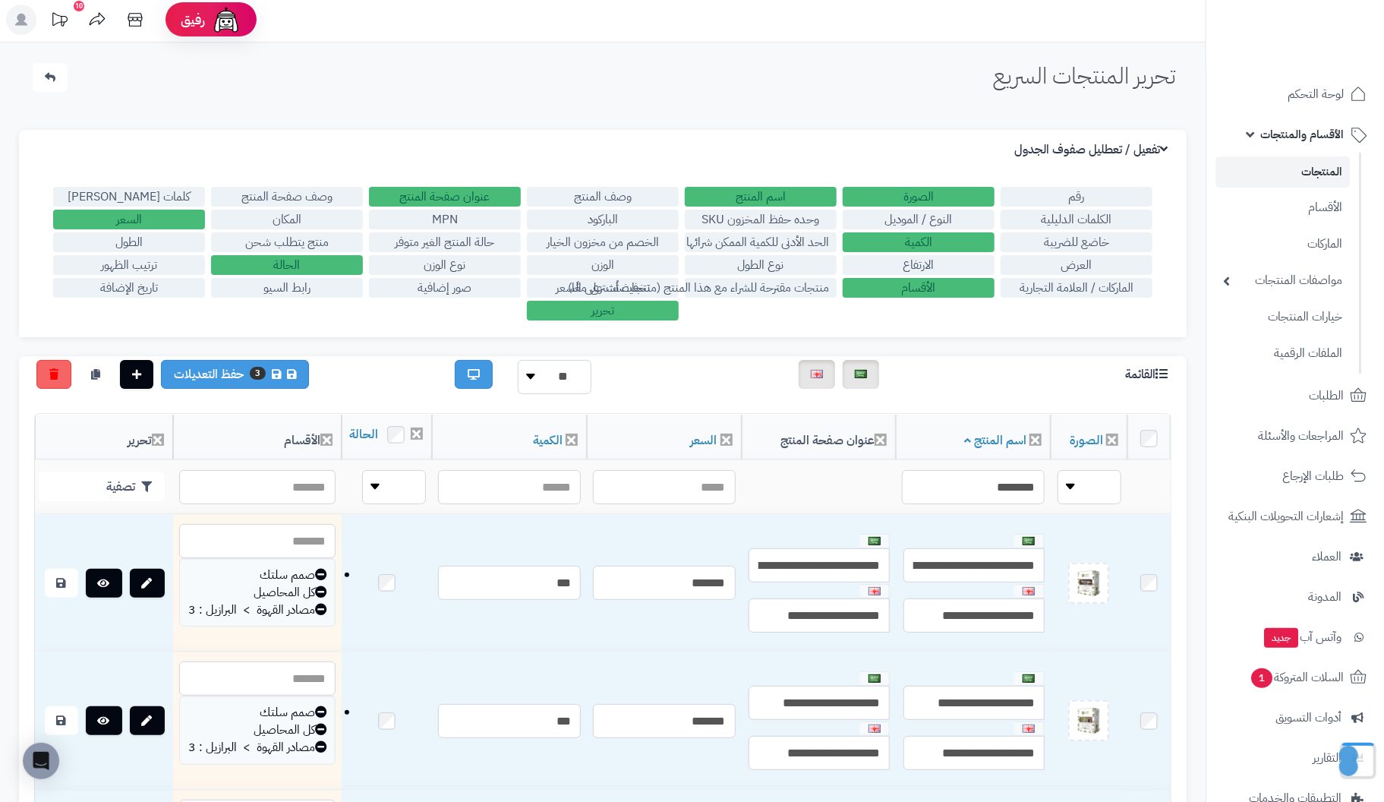
scroll to position [0, 0]
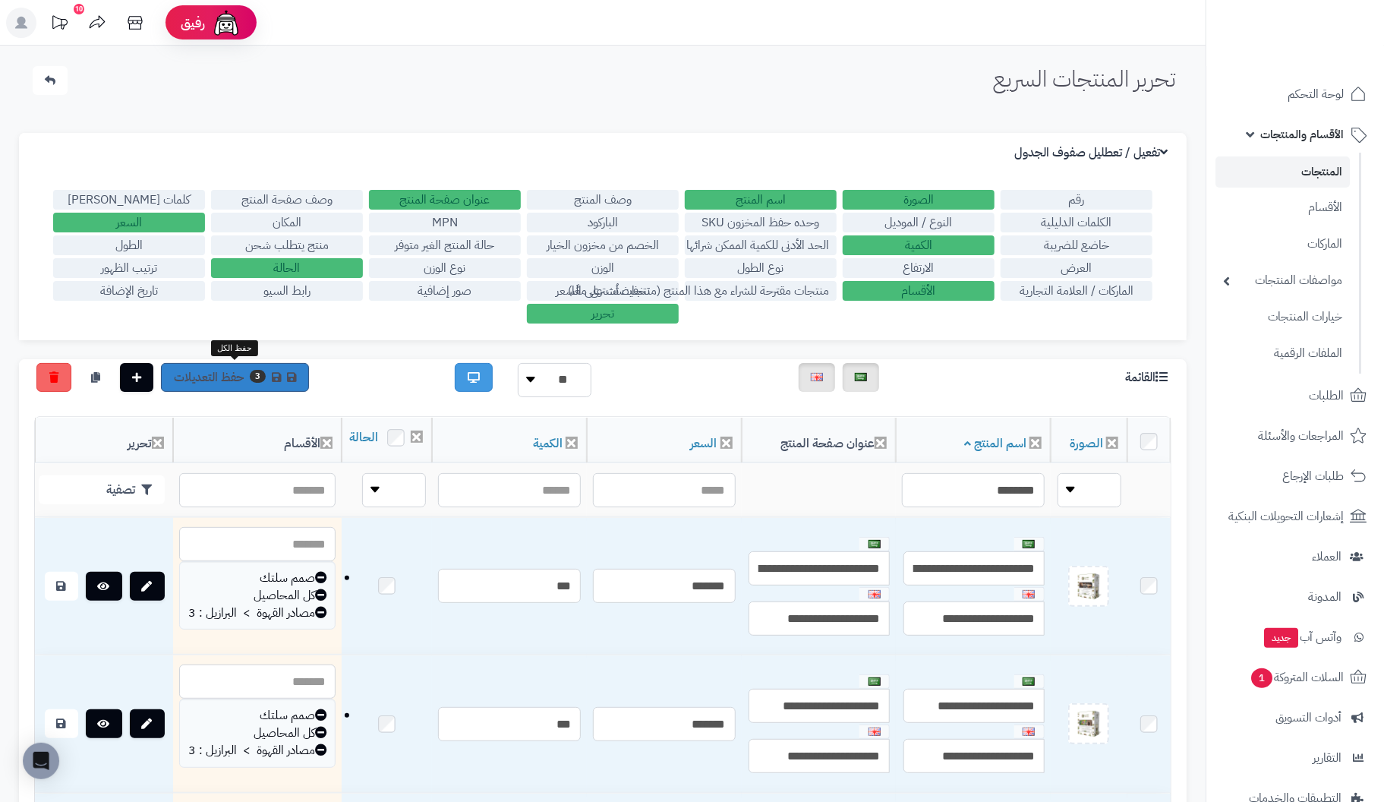
click at [203, 373] on link "3 حفظ التعديلات" at bounding box center [235, 377] width 148 height 29
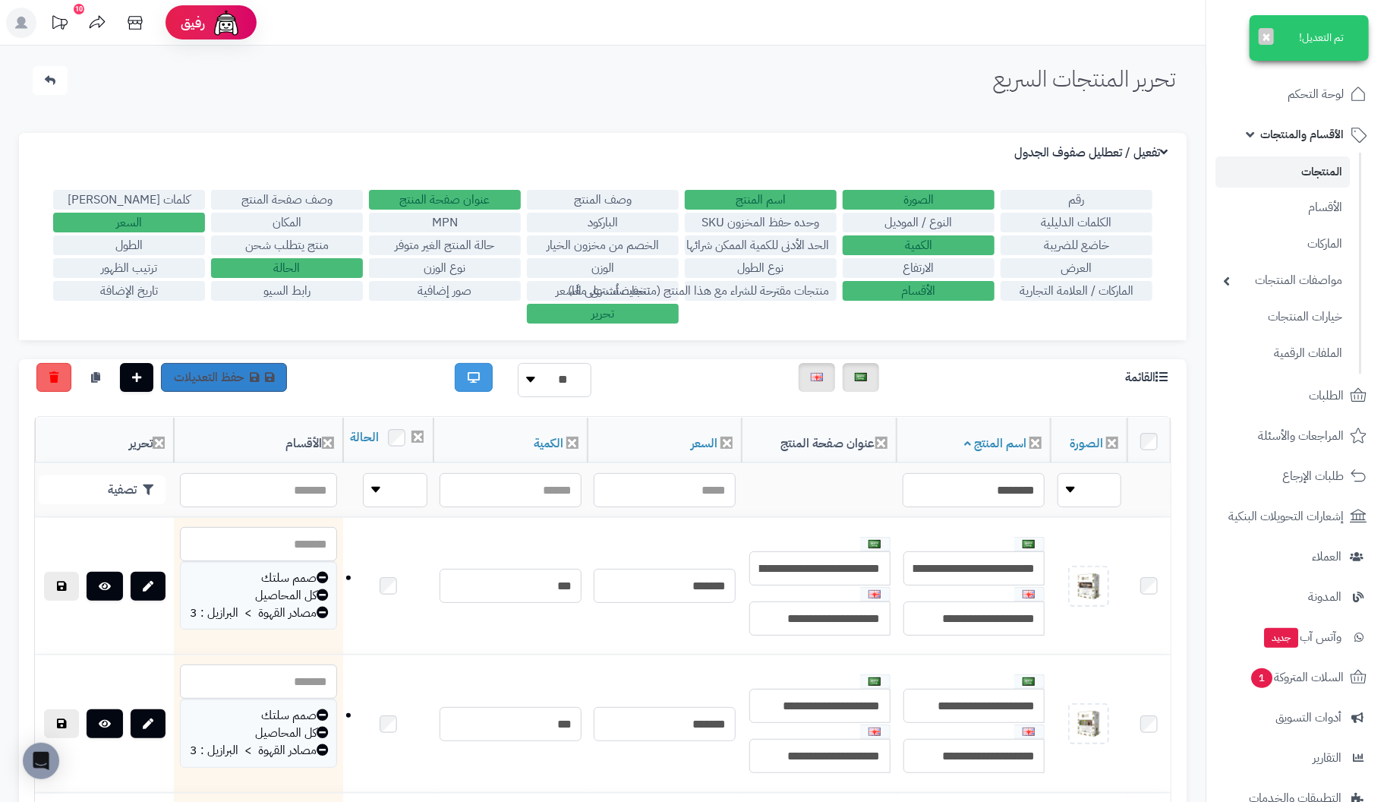
click at [203, 373] on link "حفظ التعديلات" at bounding box center [224, 377] width 126 height 29
click at [145, 494] on icon "button" at bounding box center [148, 489] width 11 height 11
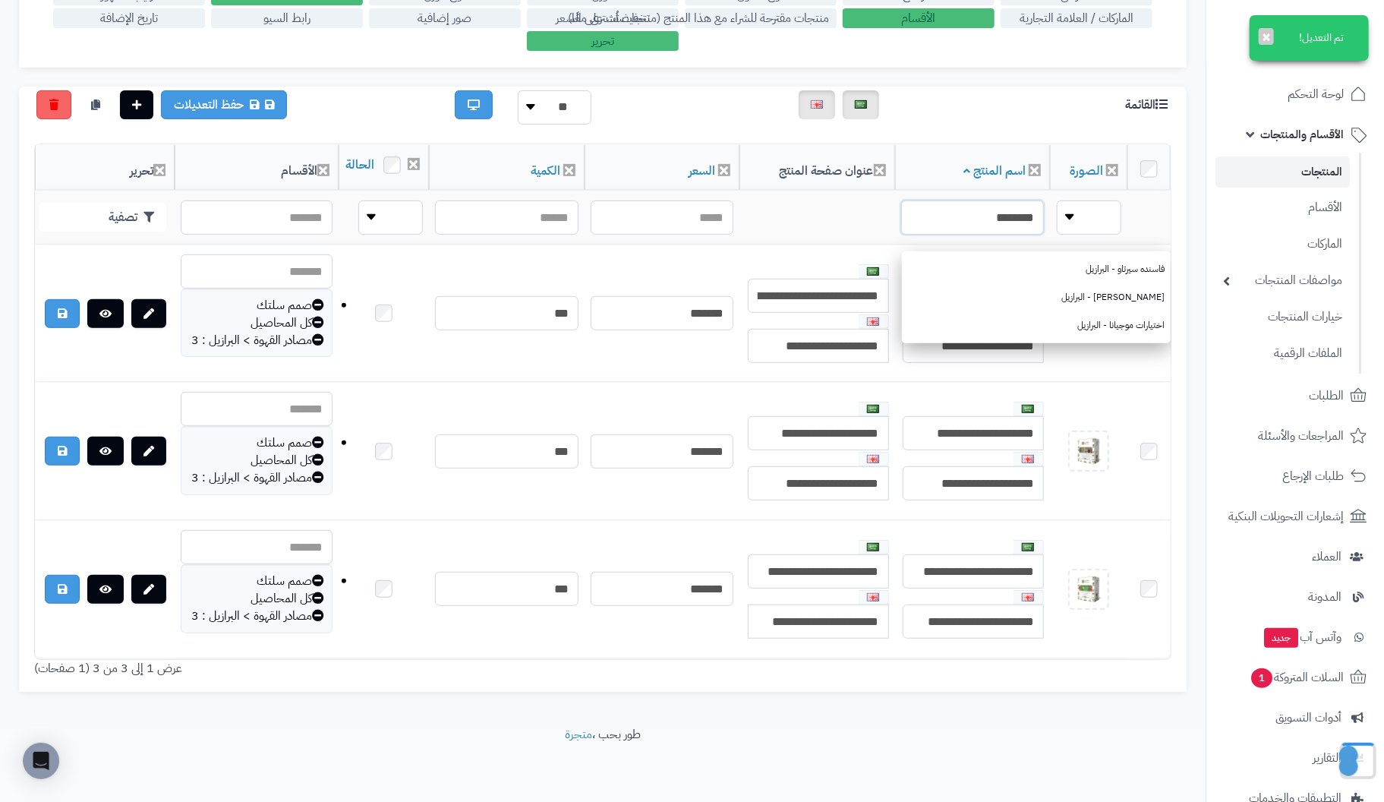
drag, startPoint x: 962, startPoint y: 204, endPoint x: 1173, endPoint y: 200, distance: 211.1
click at [1173, 200] on div "رقم الصورة اسم المنتج وصف المنتج عنوان صفحة المنتج وصف صفحة المنتج كلمات ميتا ت…" at bounding box center [602, 410] width 1167 height 564
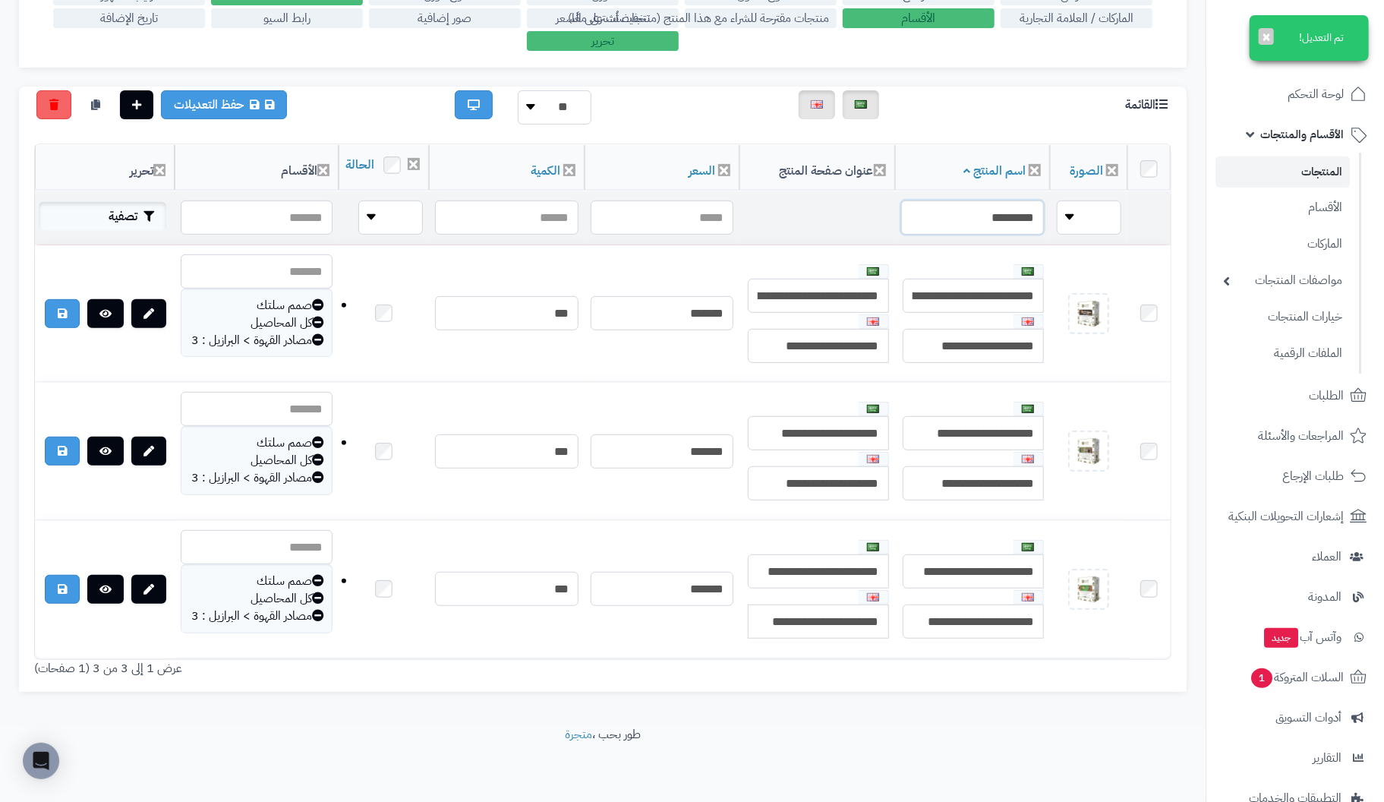
type input "*********"
click at [146, 211] on icon "button" at bounding box center [148, 216] width 11 height 11
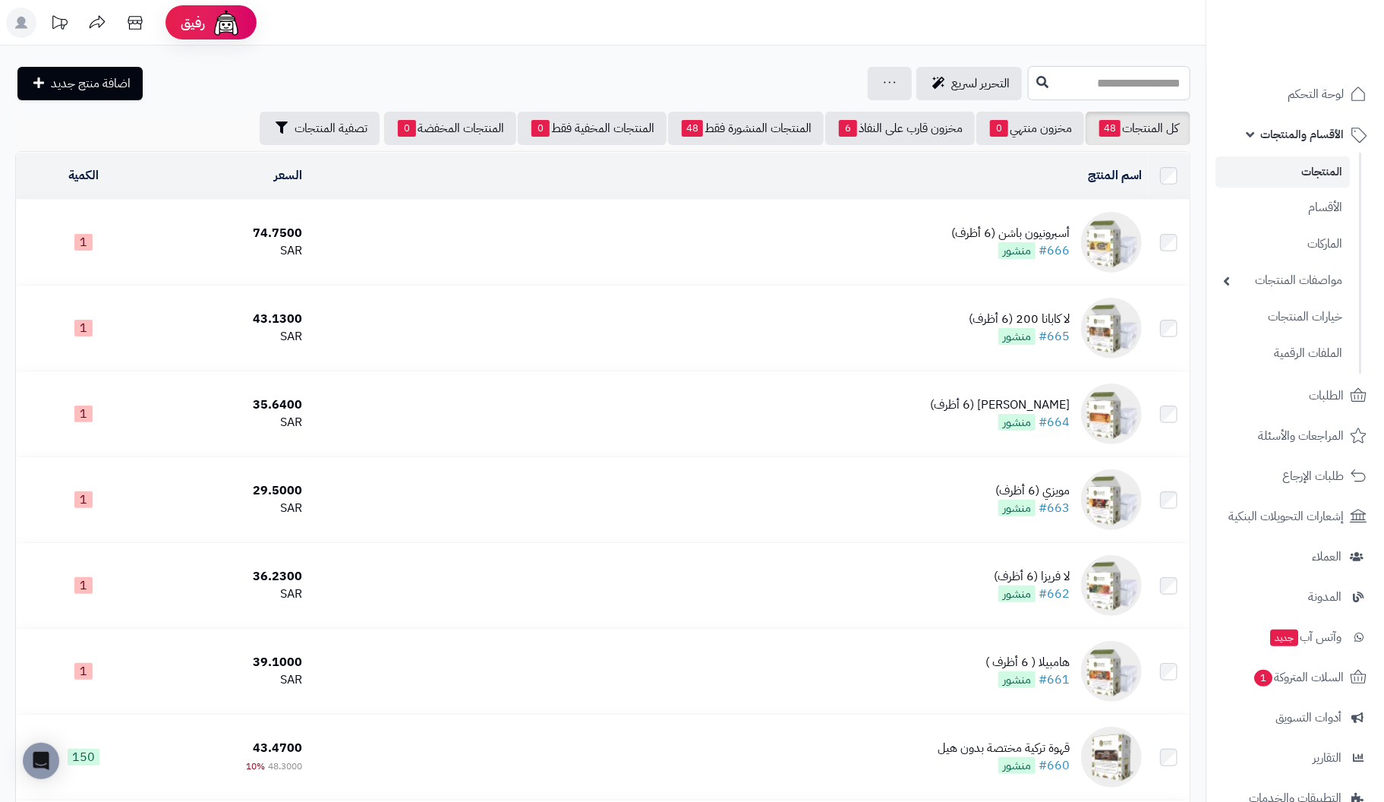
click at [1072, 87] on input "text" at bounding box center [1109, 83] width 162 height 34
type input "*********"
click at [1036, 77] on icon at bounding box center [1042, 81] width 12 height 12
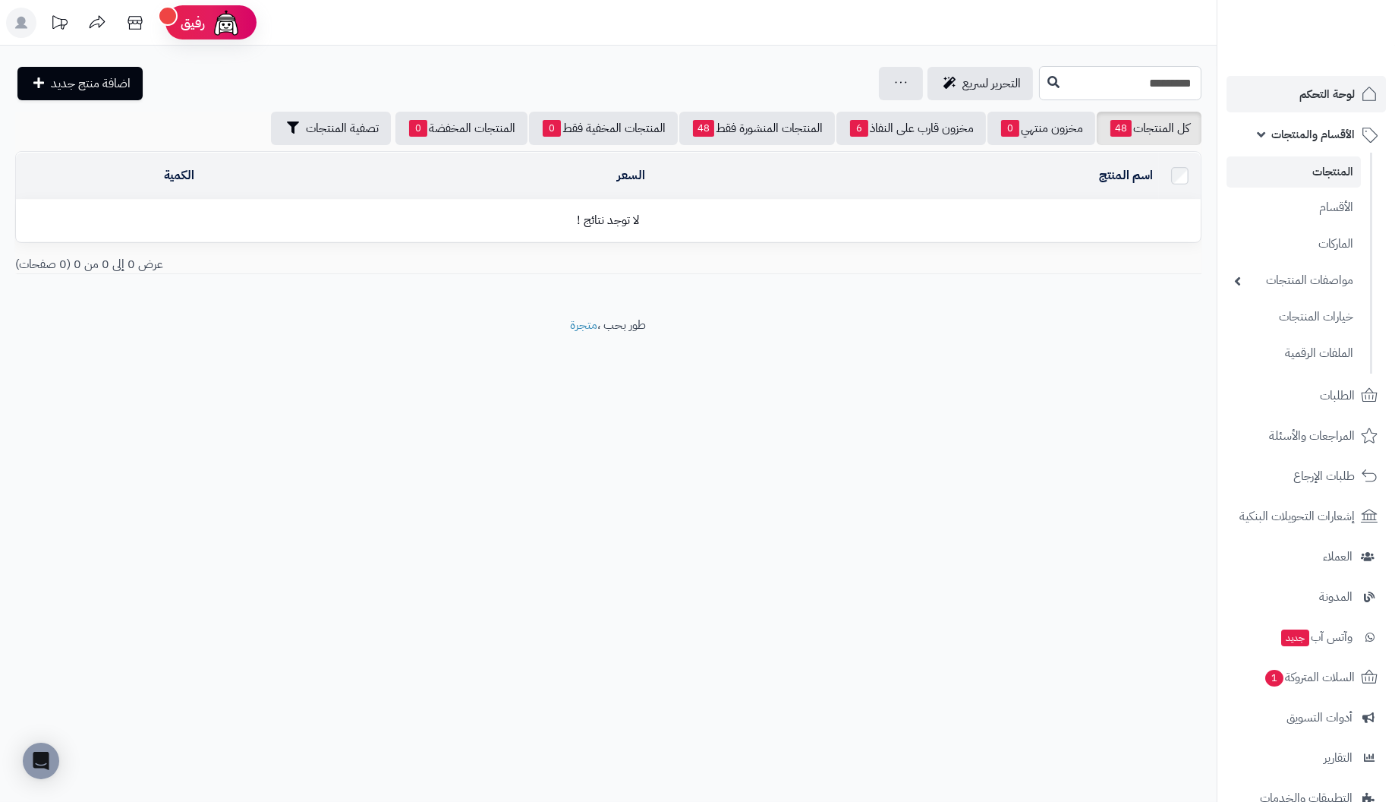
drag, startPoint x: 1071, startPoint y: 83, endPoint x: 1369, endPoint y: 83, distance: 297.5
click at [1369, 83] on div "**********" at bounding box center [697, 401] width 1395 height 802
type input "*****"
drag, startPoint x: 1132, startPoint y: 83, endPoint x: 1394, endPoint y: 86, distance: 261.9
click at [1394, 86] on div "رفيق ! 10 الطلبات معالجة مكتمل إرجاع المنتجات العملاء المتواجدون الان 2 عملاء م…" at bounding box center [697, 401] width 1395 height 802
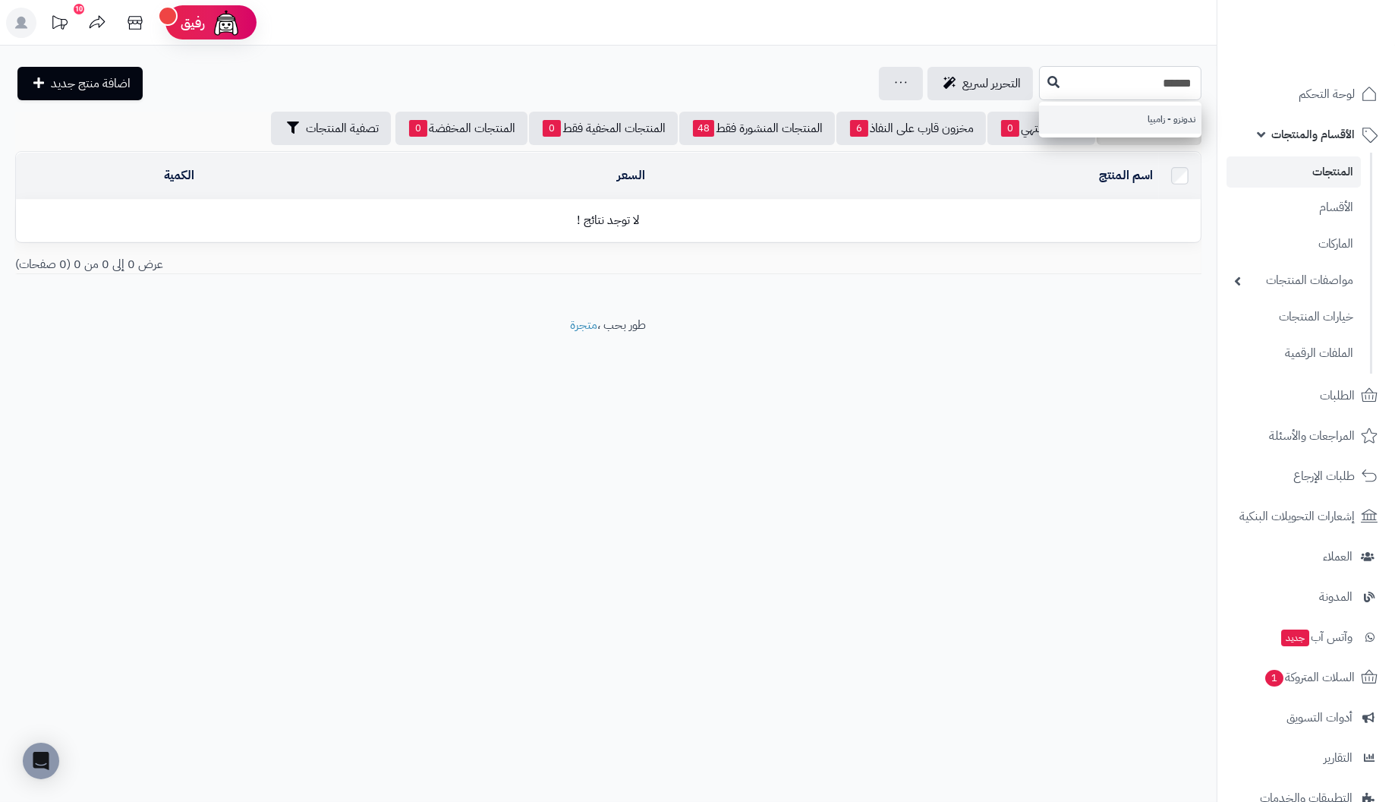
type input "******"
click at [1166, 122] on link "ندونزو - زامبيا" at bounding box center [1120, 120] width 162 height 28
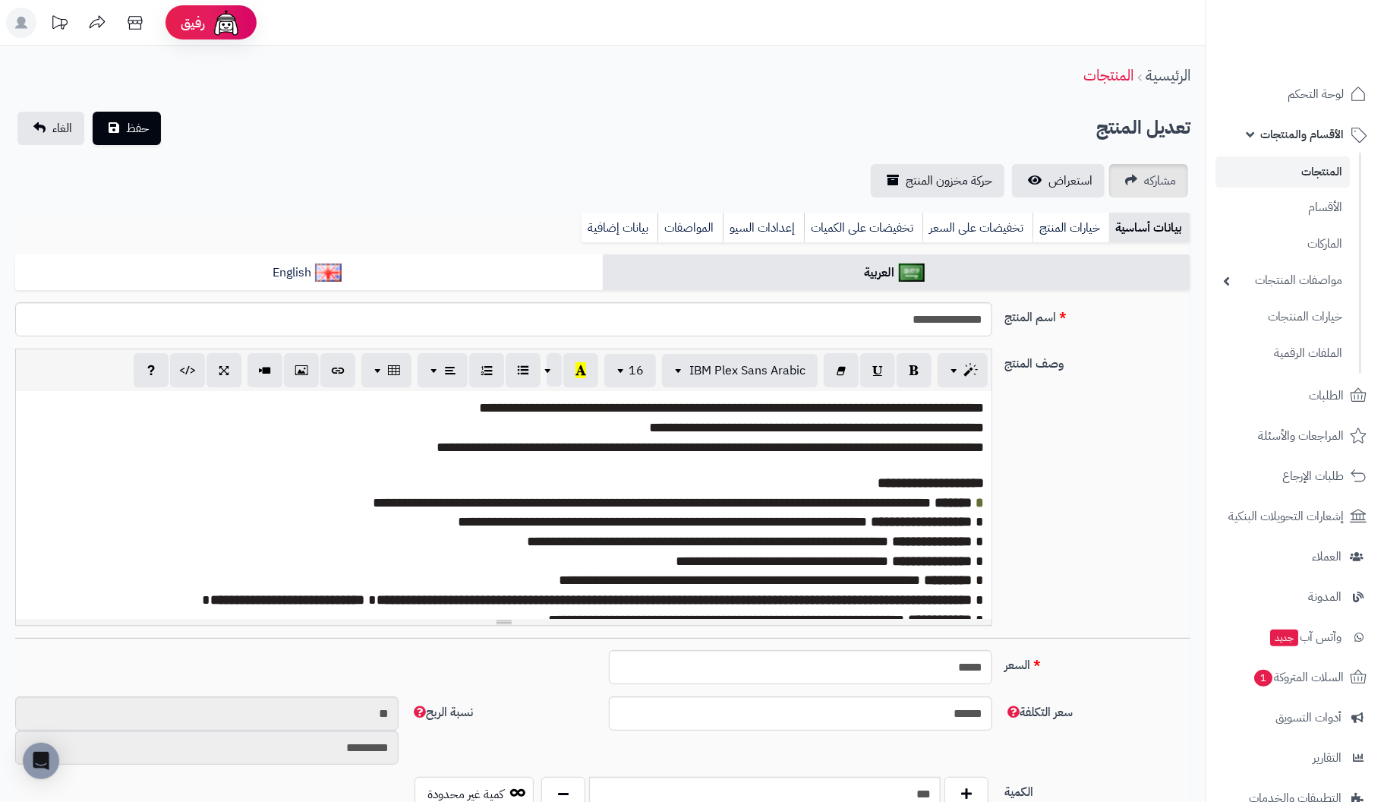
scroll to position [66, 0]
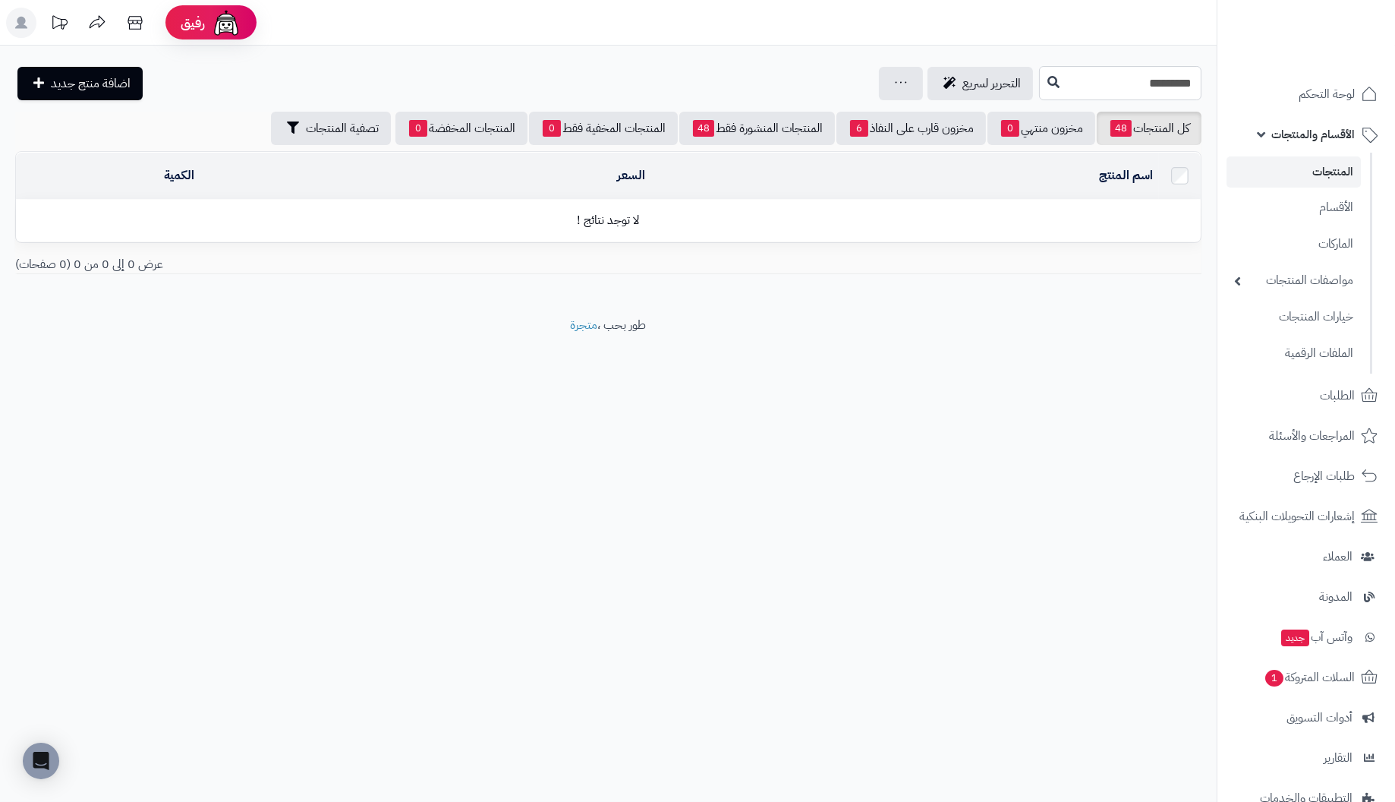
drag, startPoint x: 1134, startPoint y: 72, endPoint x: 1394, endPoint y: 65, distance: 259.7
click at [1394, 65] on div "**********" at bounding box center [697, 401] width 1395 height 802
type input "******"
click at [1047, 77] on icon at bounding box center [1053, 81] width 12 height 12
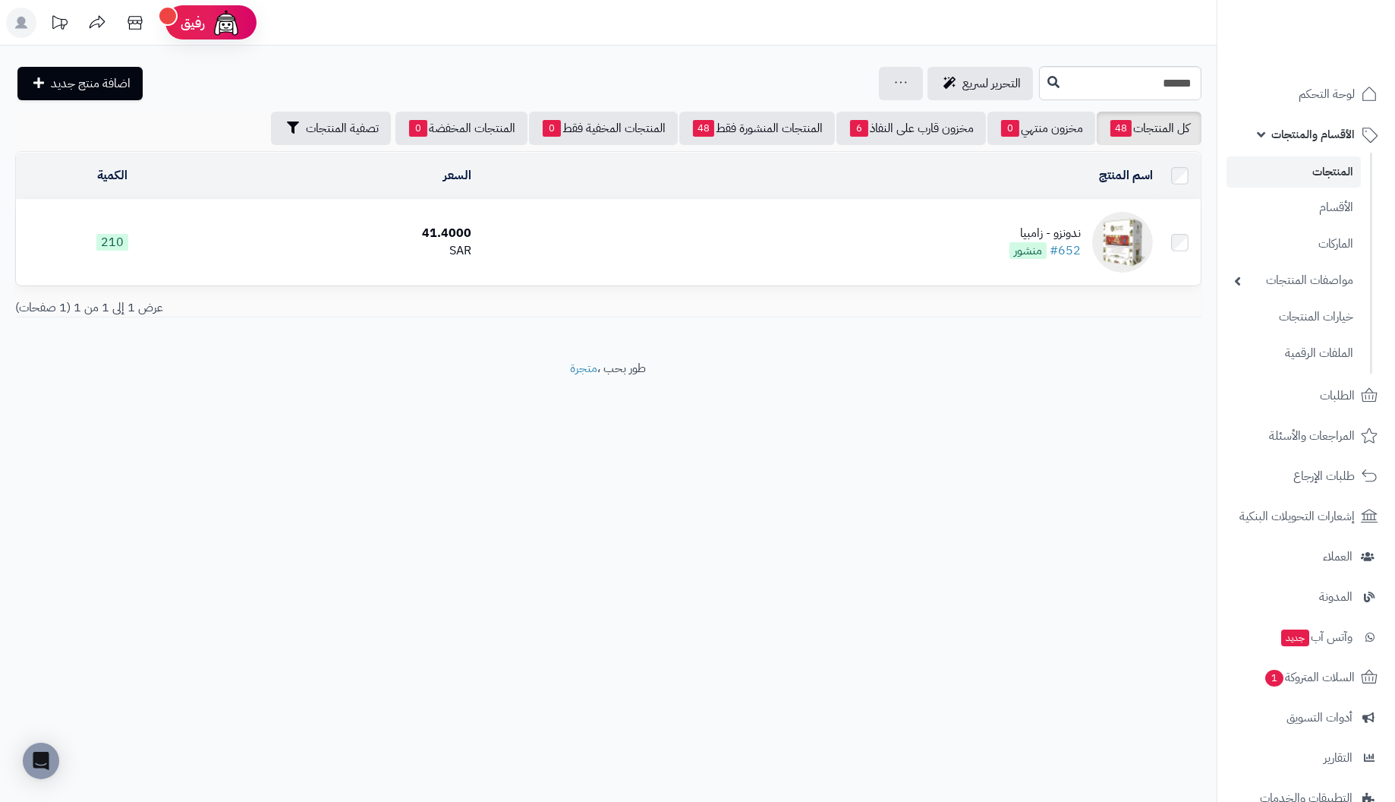
click at [1124, 245] on img at bounding box center [1122, 242] width 61 height 61
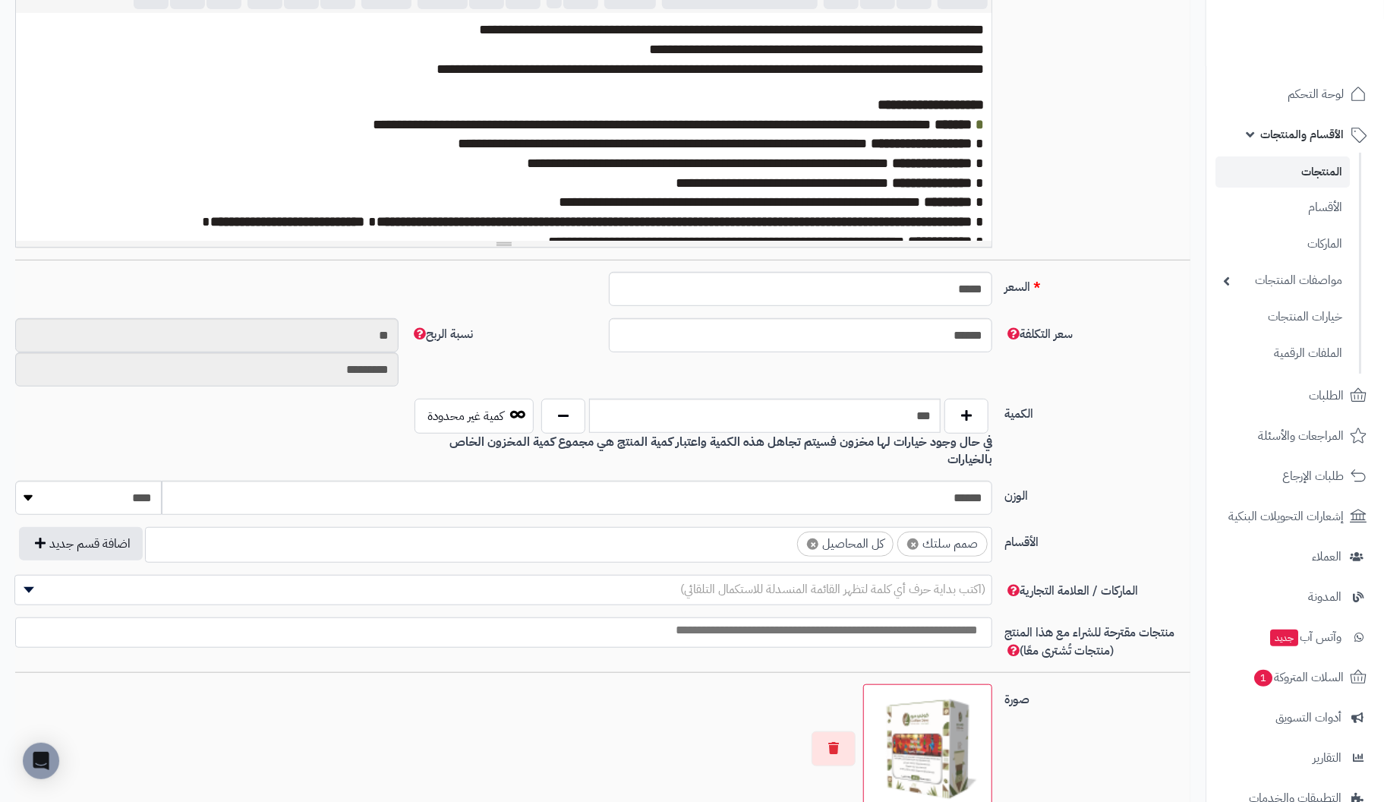
scroll to position [380, 0]
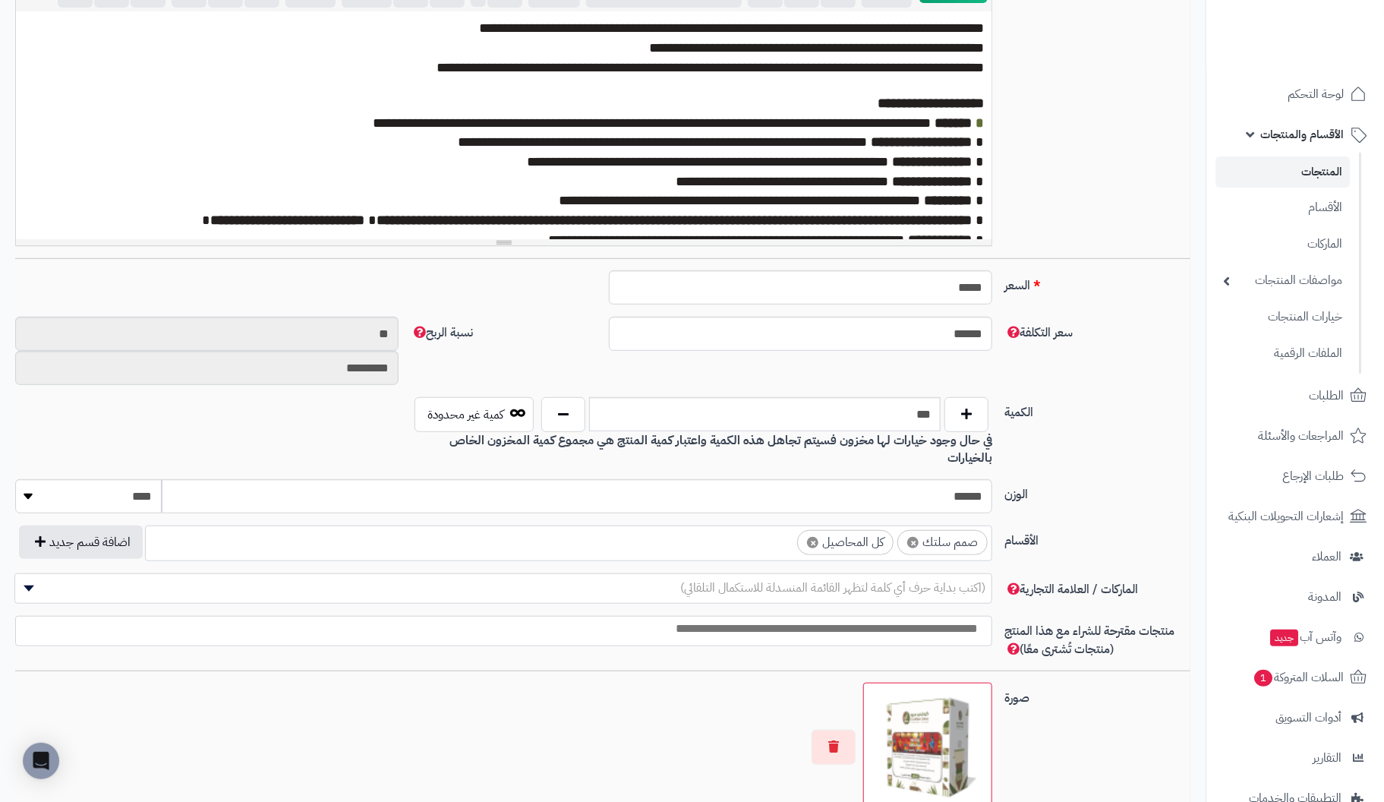
click at [712, 526] on ul "× صمم سلتك × كل المحاصيل" at bounding box center [569, 540] width 846 height 29
click at [449, 618] on span at bounding box center [503, 631] width 977 height 30
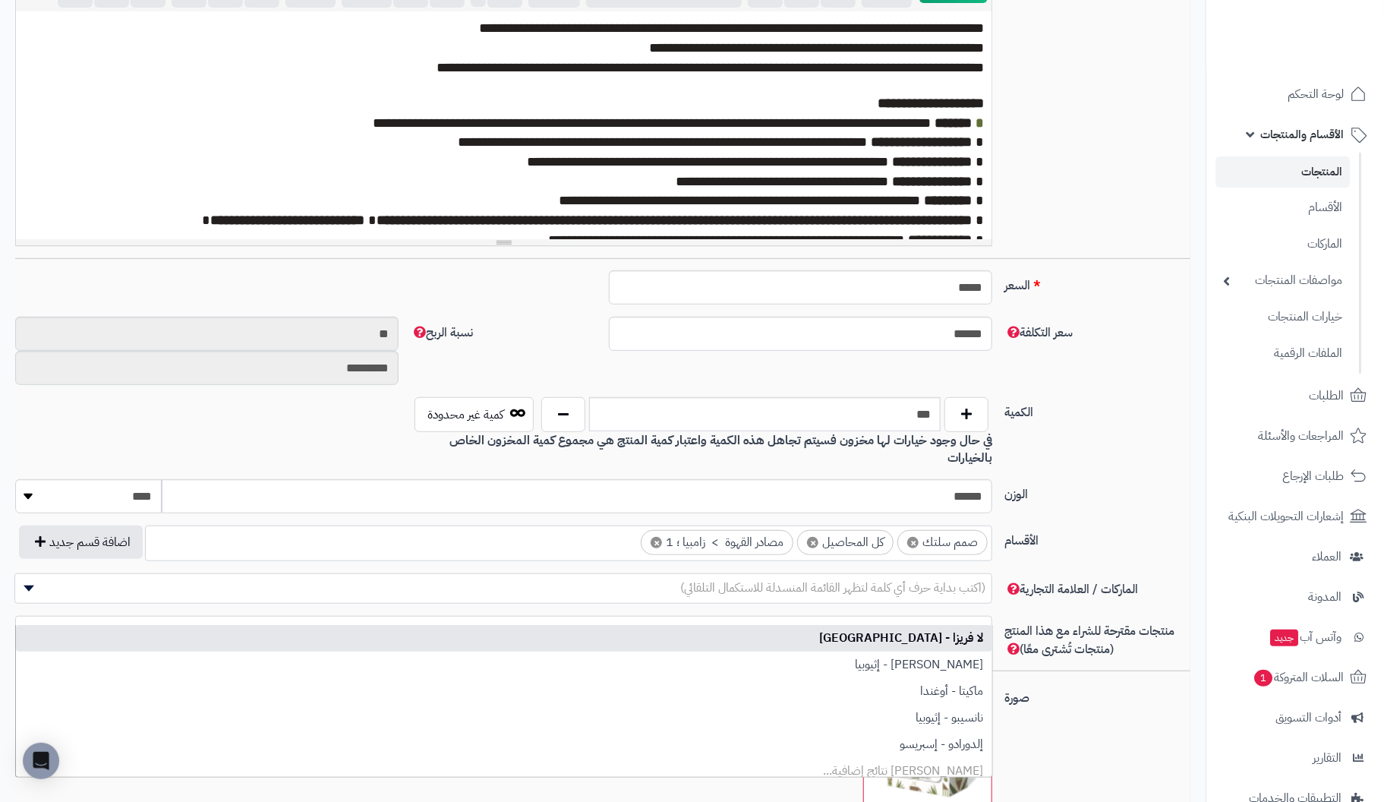
click at [1147, 479] on label "الوزن" at bounding box center [1097, 491] width 198 height 24
click at [992, 479] on input "******" at bounding box center [577, 496] width 830 height 34
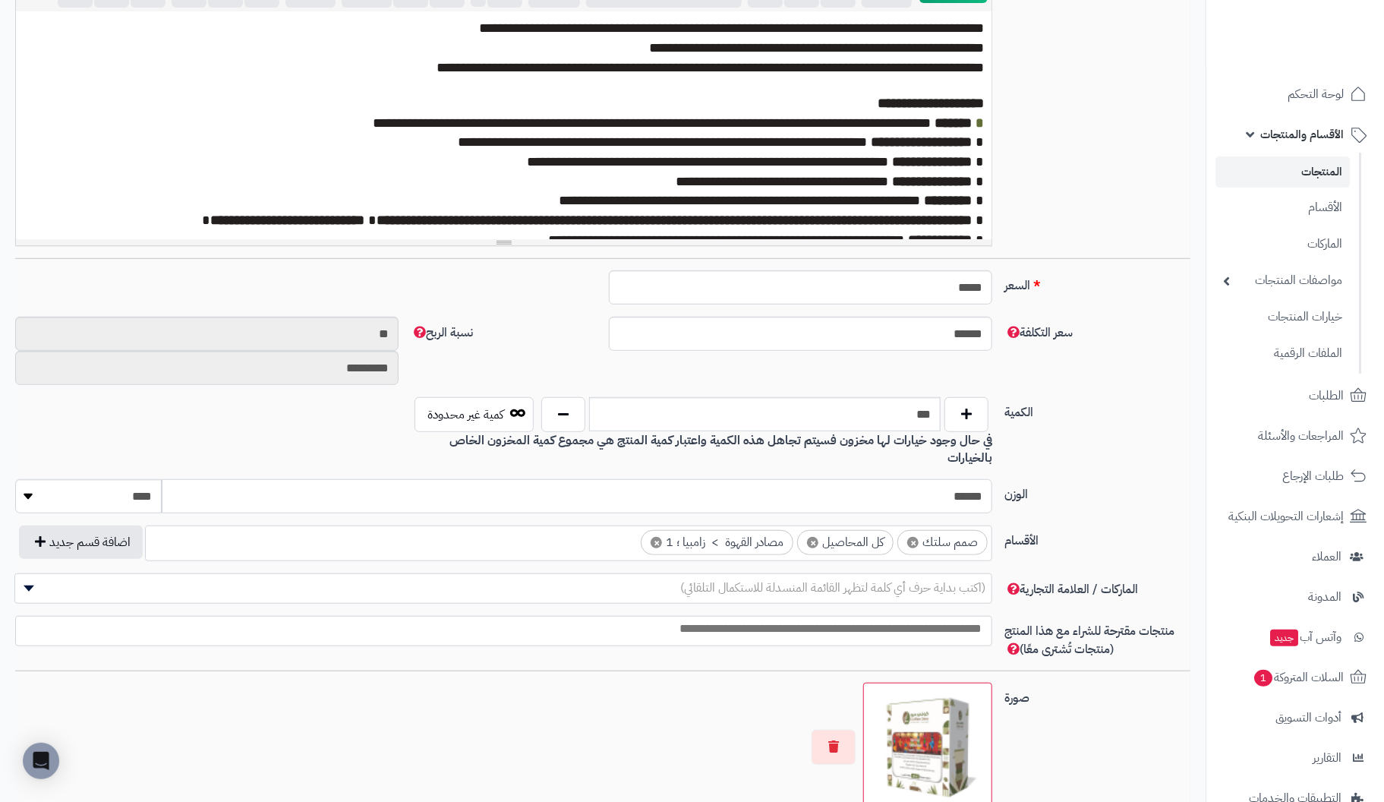
scroll to position [0, 0]
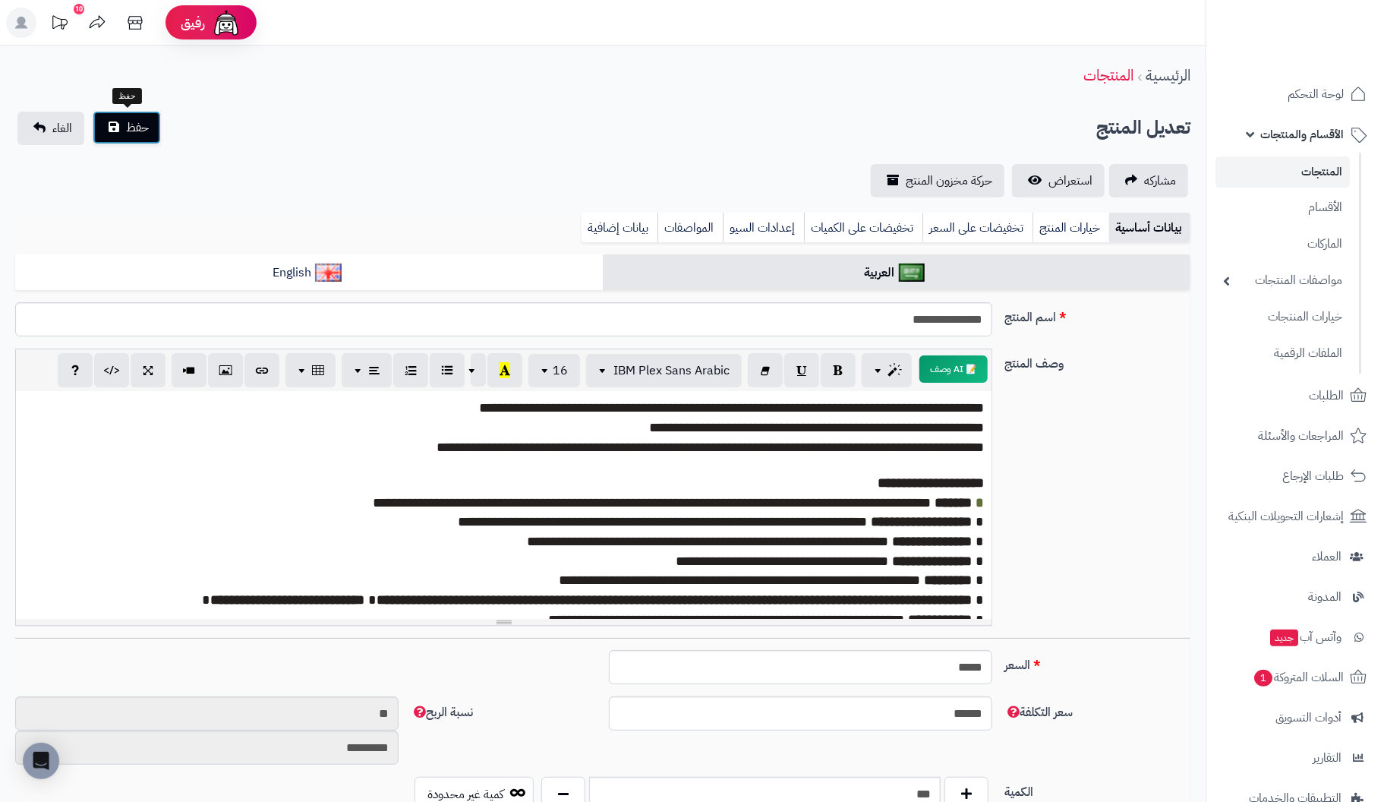
click at [103, 128] on button "حفظ" at bounding box center [127, 127] width 68 height 33
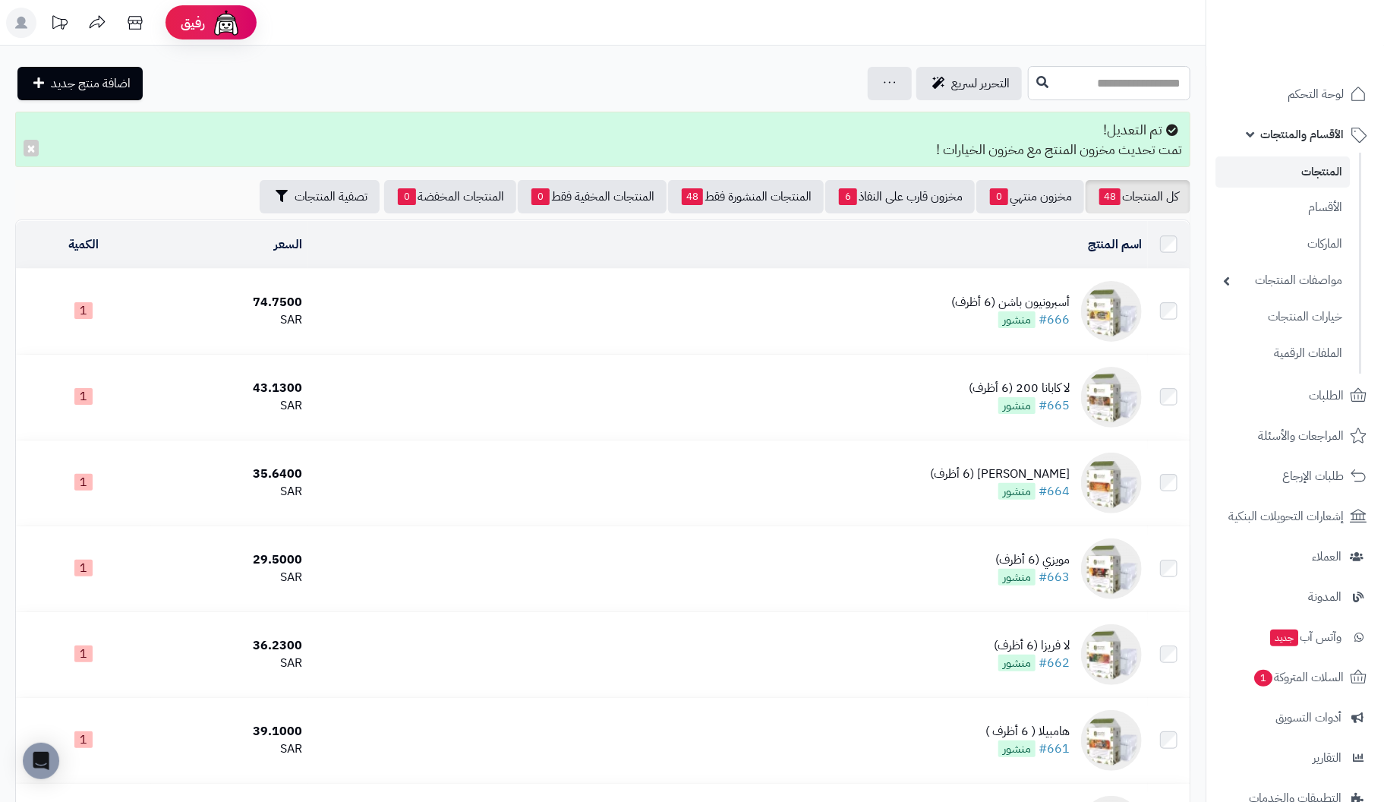
click at [1139, 90] on input "text" at bounding box center [1109, 83] width 162 height 34
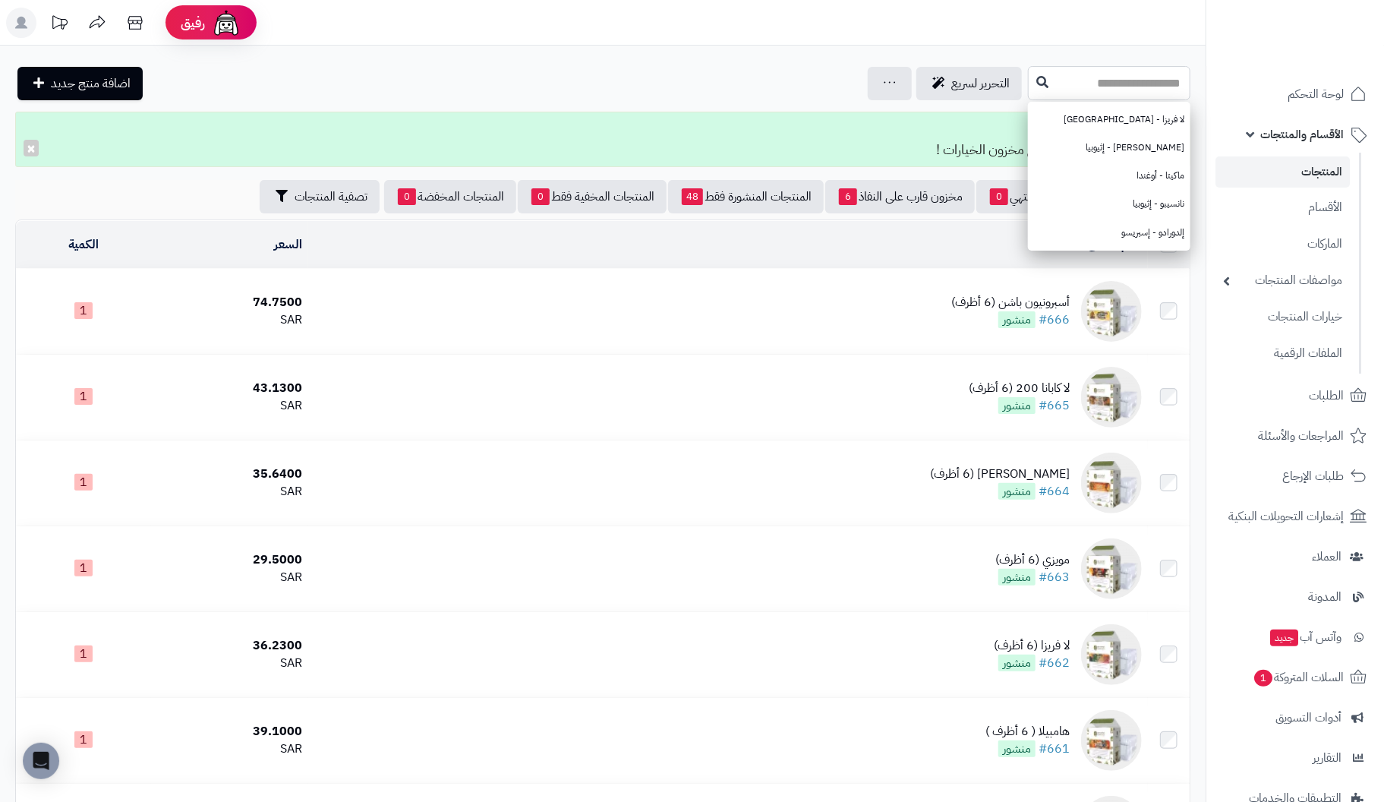
type input "*"
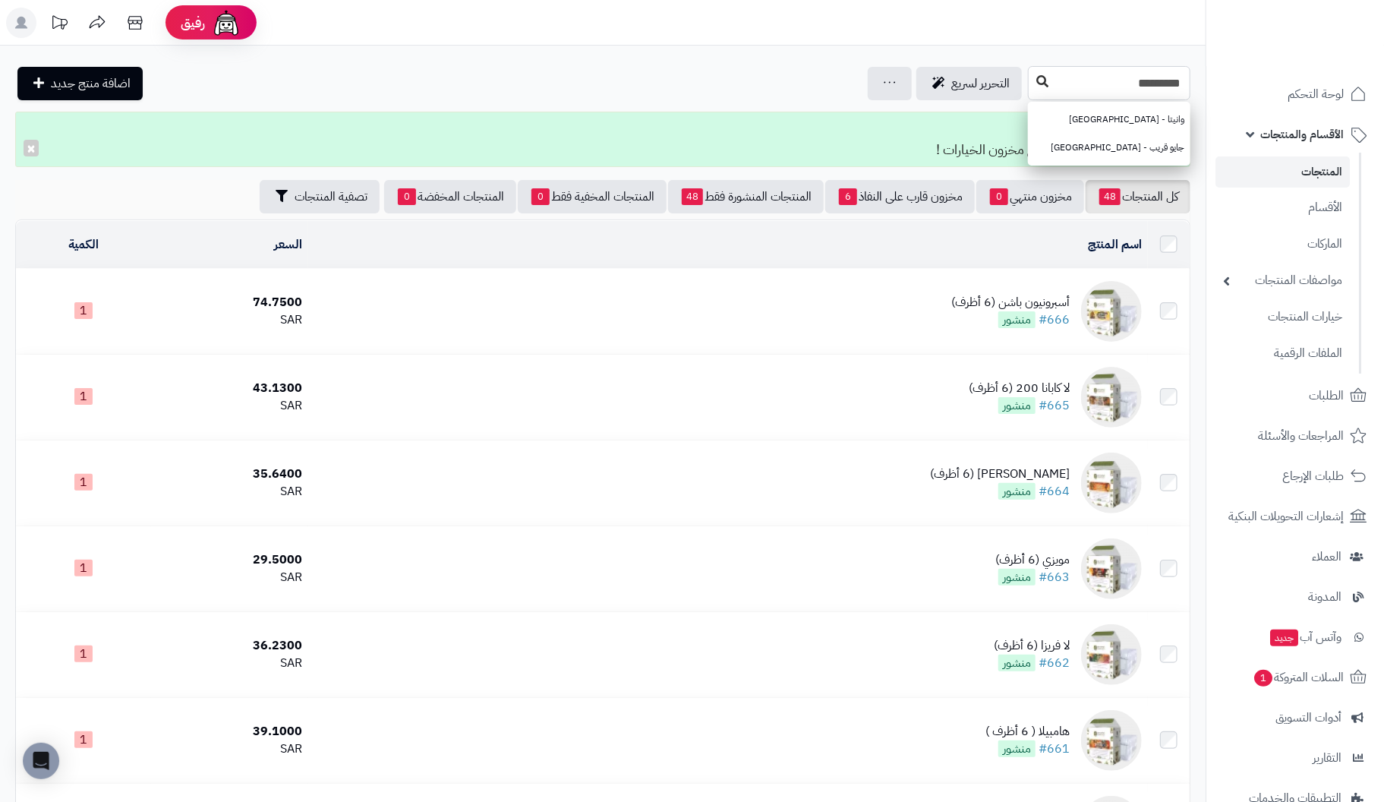
type input "*********"
click at [1036, 79] on icon at bounding box center [1042, 81] width 12 height 12
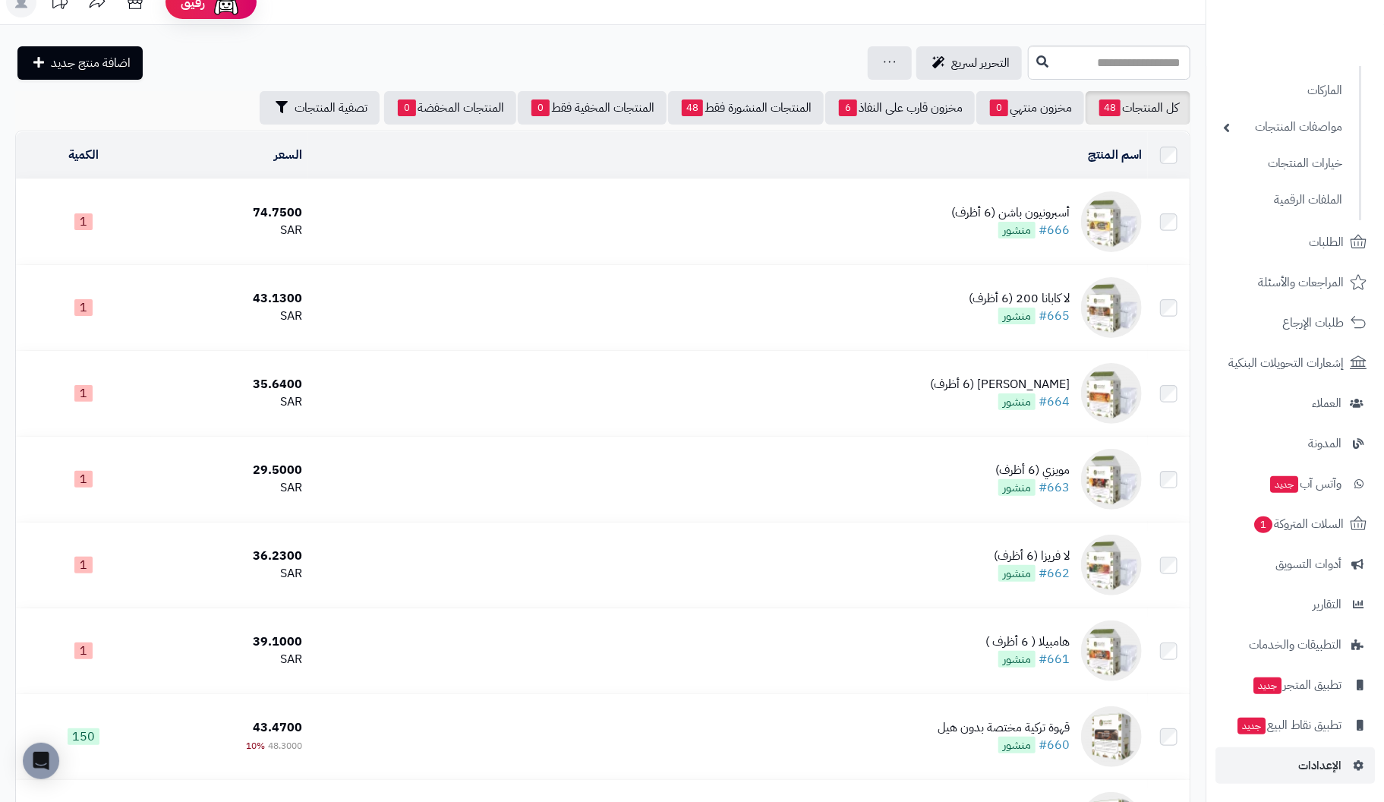
scroll to position [76, 0]
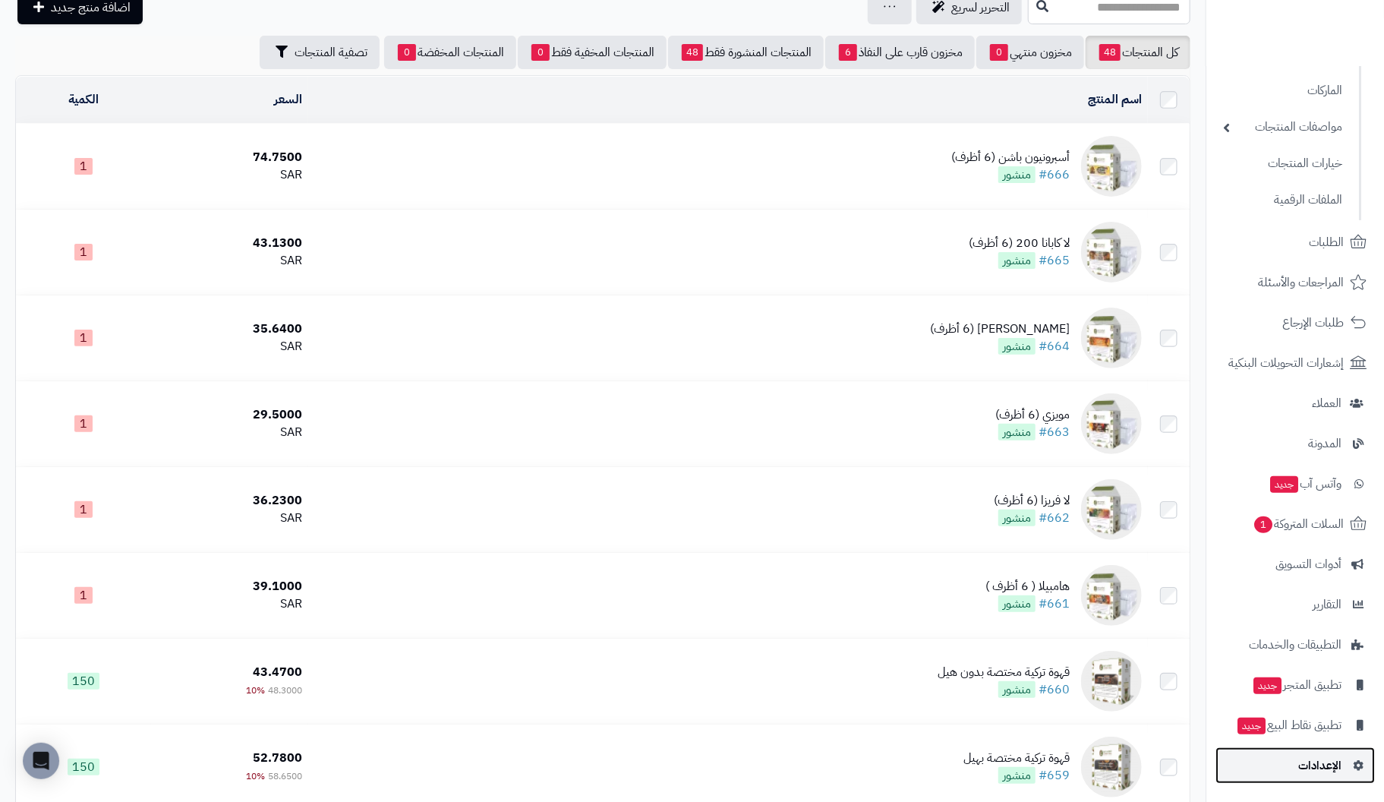
click at [1317, 754] on span "الإعدادات" at bounding box center [1319, 764] width 43 height 21
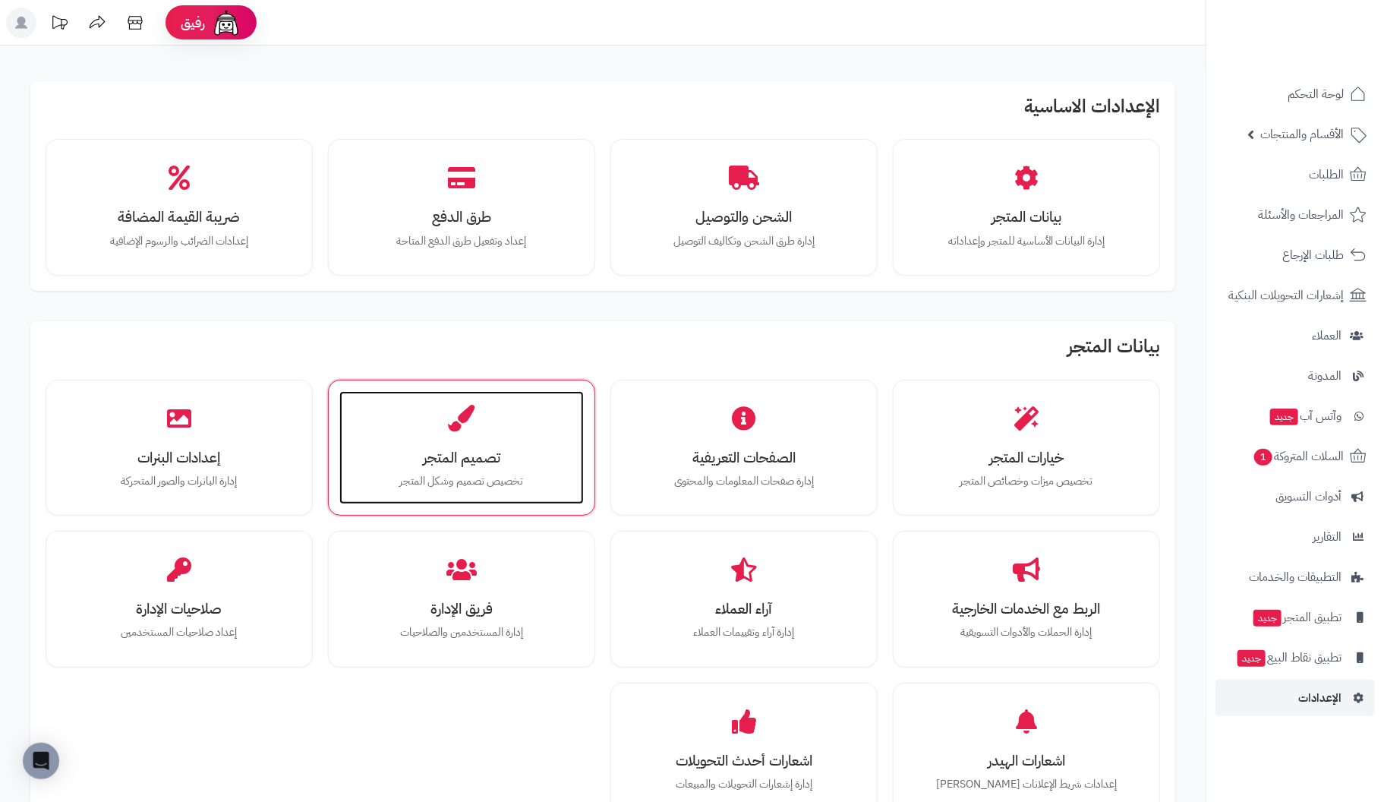
click at [483, 455] on h3 "تصميم المتجر" at bounding box center [461, 457] width 214 height 16
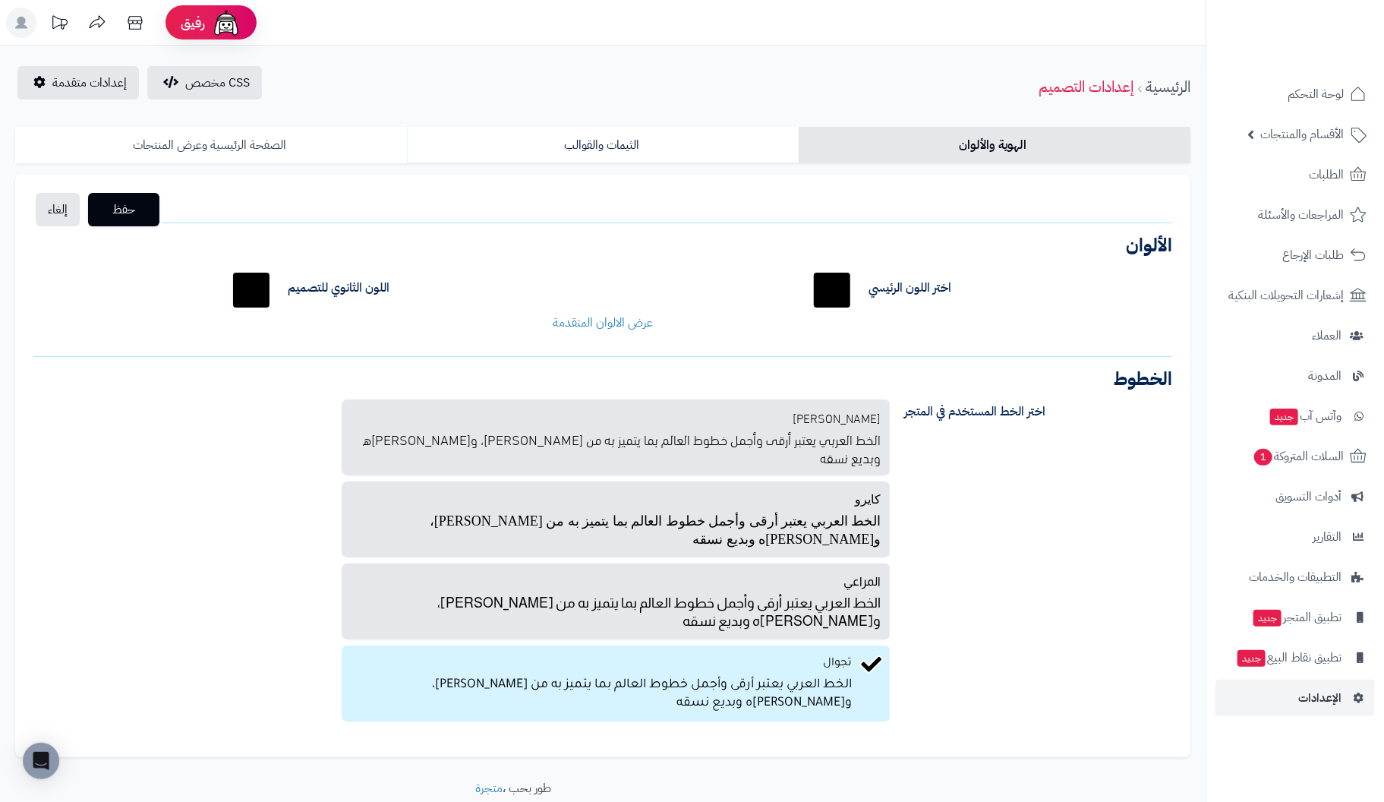
click at [213, 148] on link "الصفحة الرئيسية وعرض المنتجات" at bounding box center [211, 145] width 392 height 36
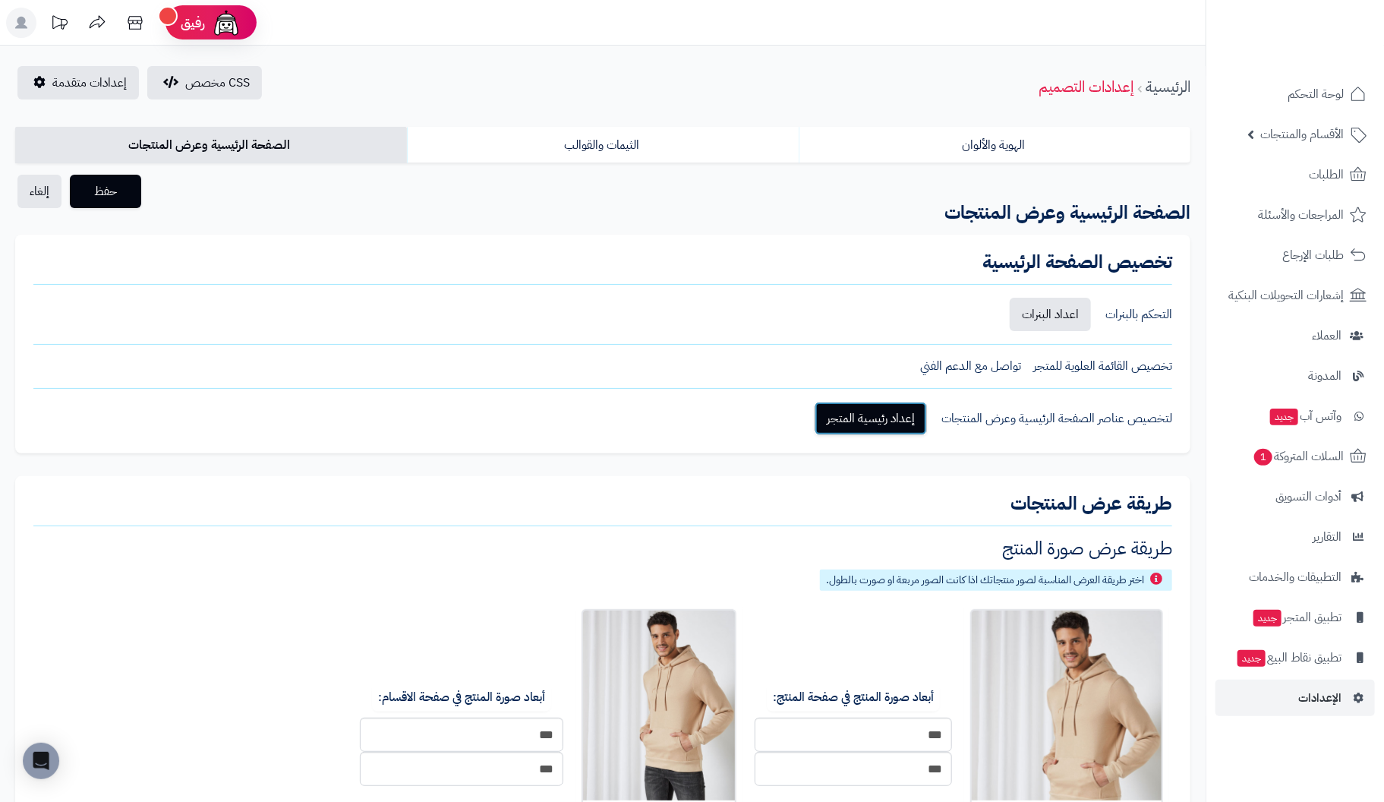
click at [858, 412] on link "إعداد رئيسية المتجر" at bounding box center [870, 418] width 112 height 33
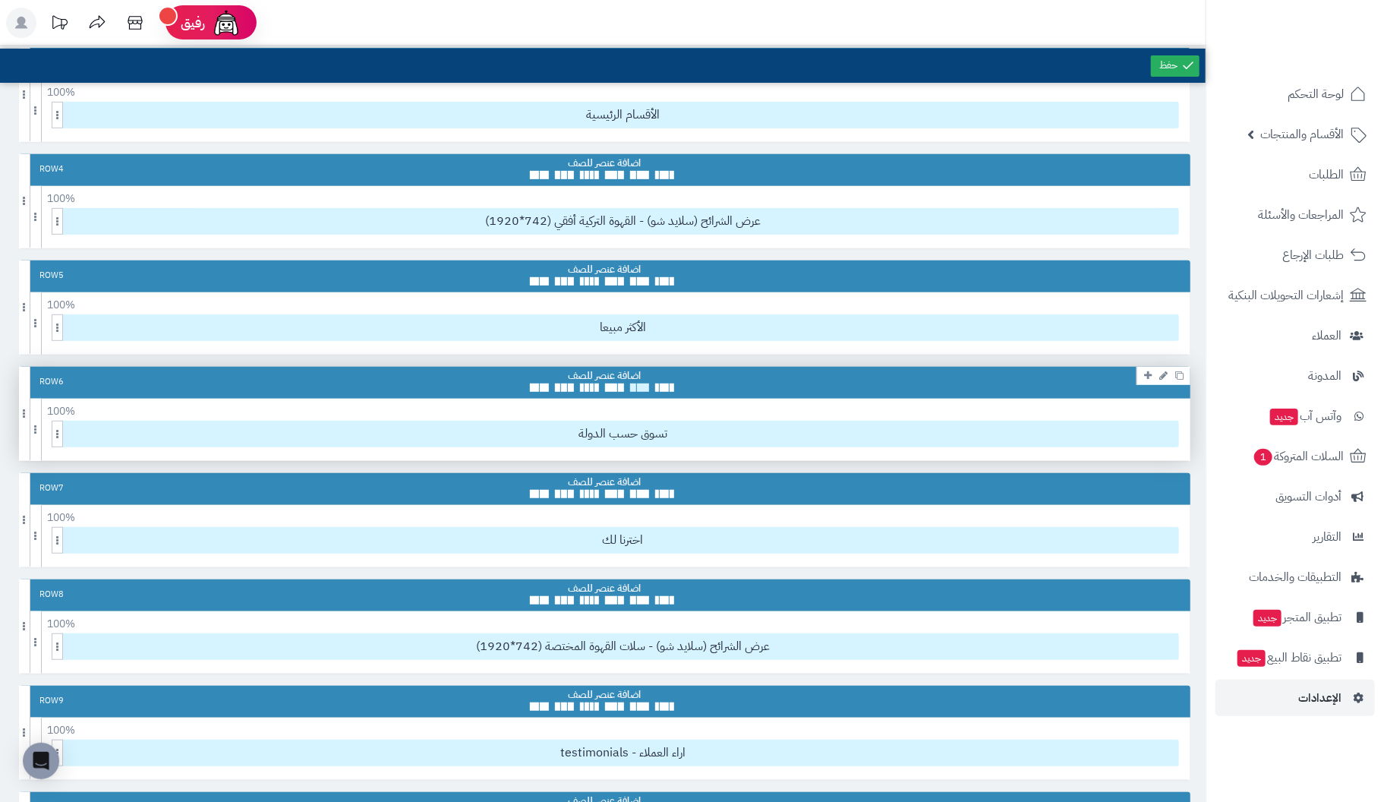
scroll to position [303, 0]
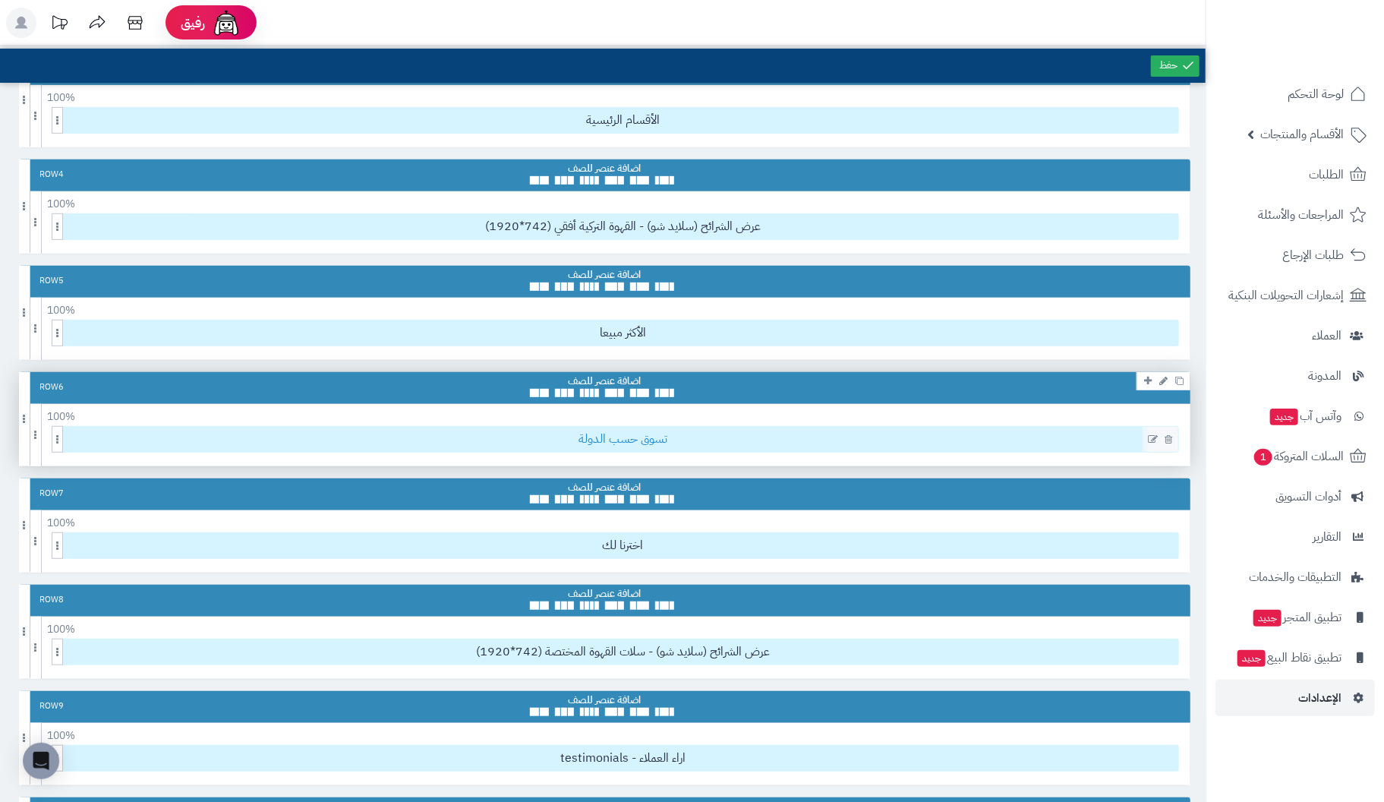
click at [607, 435] on span "تسوق حسب الدولة" at bounding box center [623, 439] width 1110 height 25
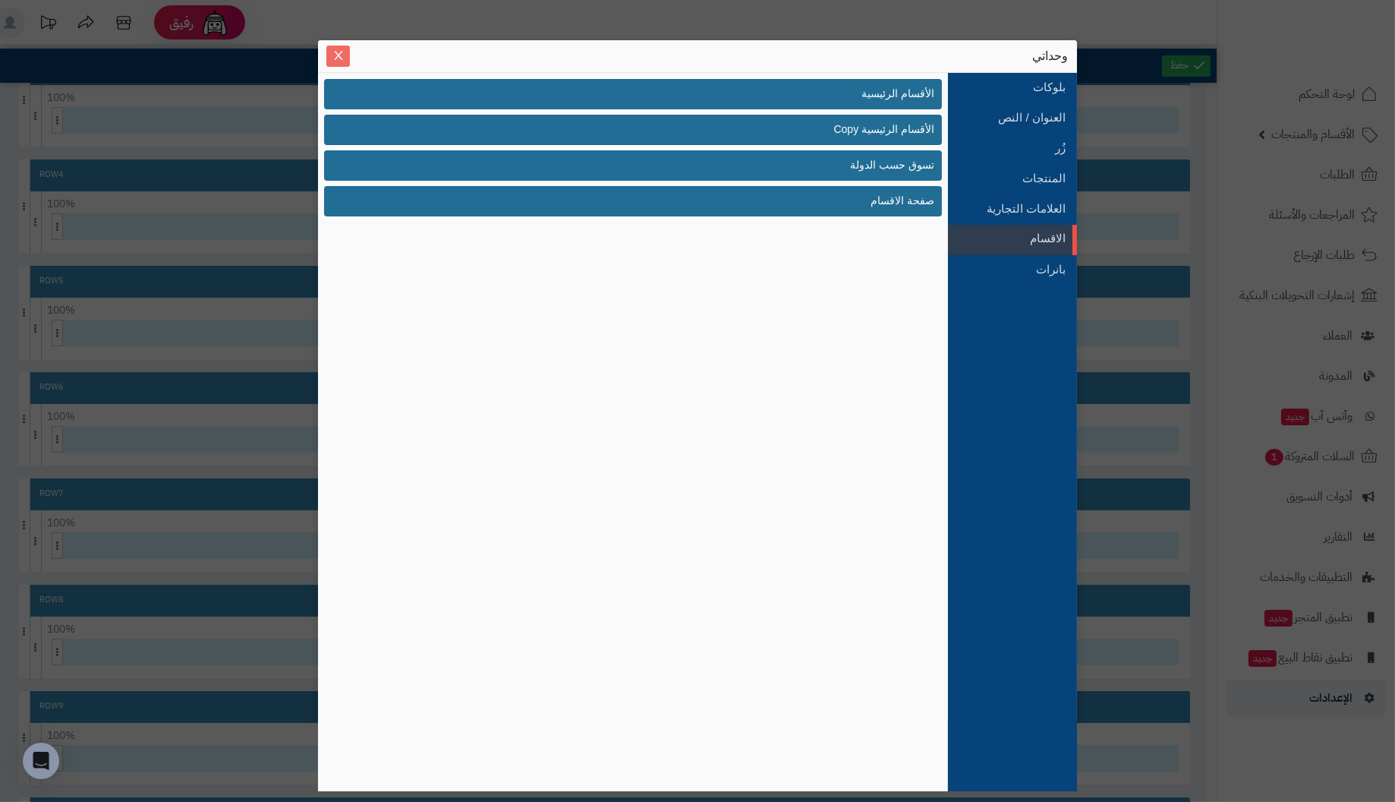
click at [337, 56] on icon "Close" at bounding box center [338, 55] width 8 height 9
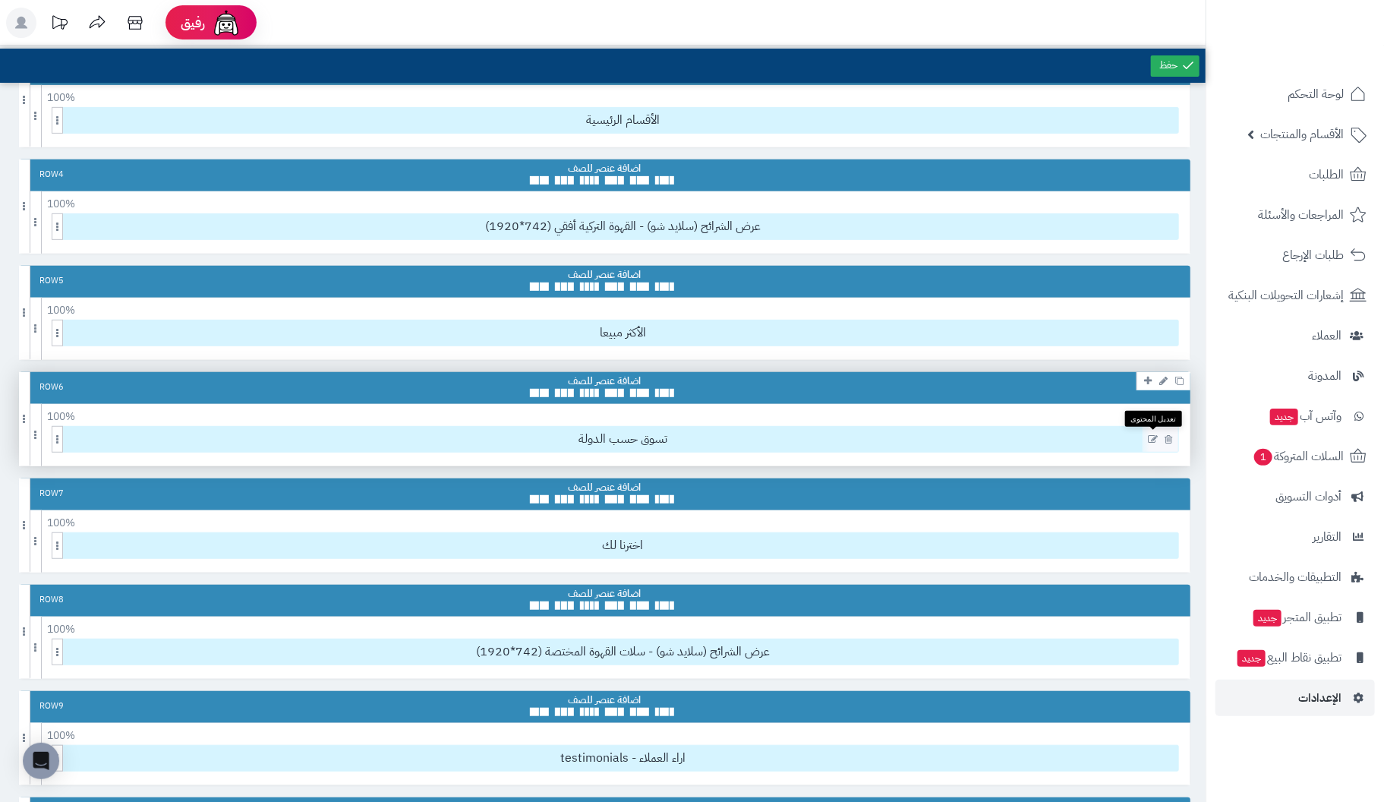
click at [1149, 434] on icon at bounding box center [1153, 439] width 10 height 11
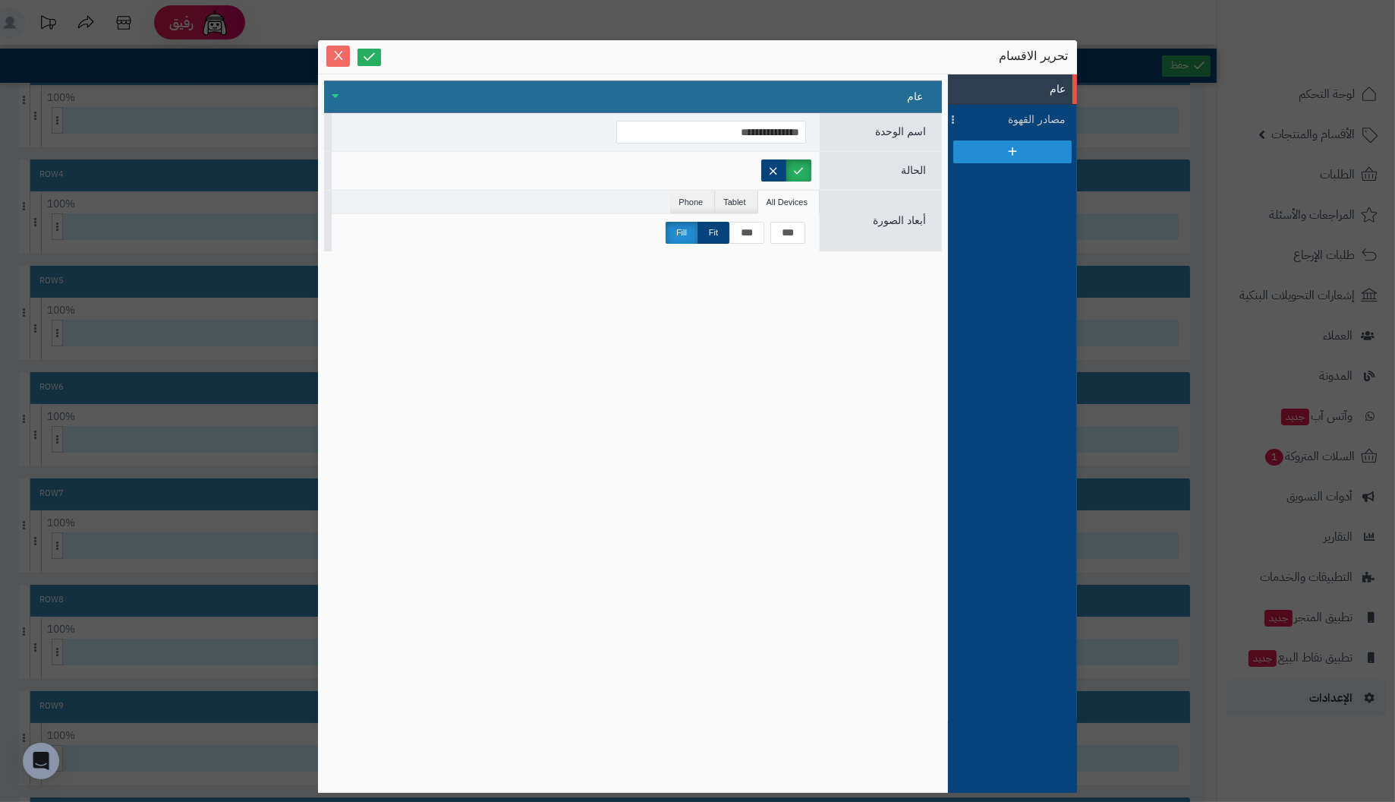
click at [332, 52] on icon "Close" at bounding box center [338, 55] width 12 height 12
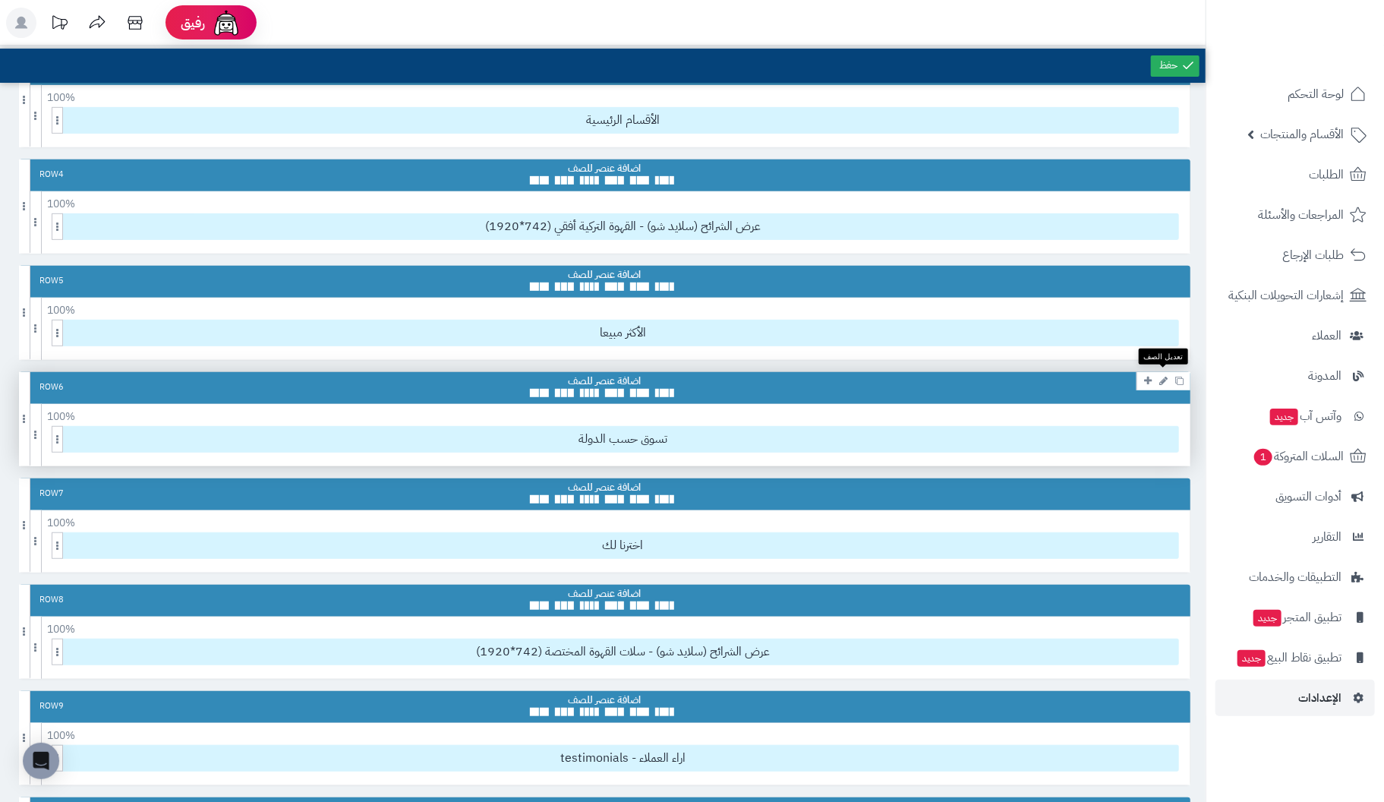
click at [1162, 376] on icon at bounding box center [1163, 381] width 8 height 10
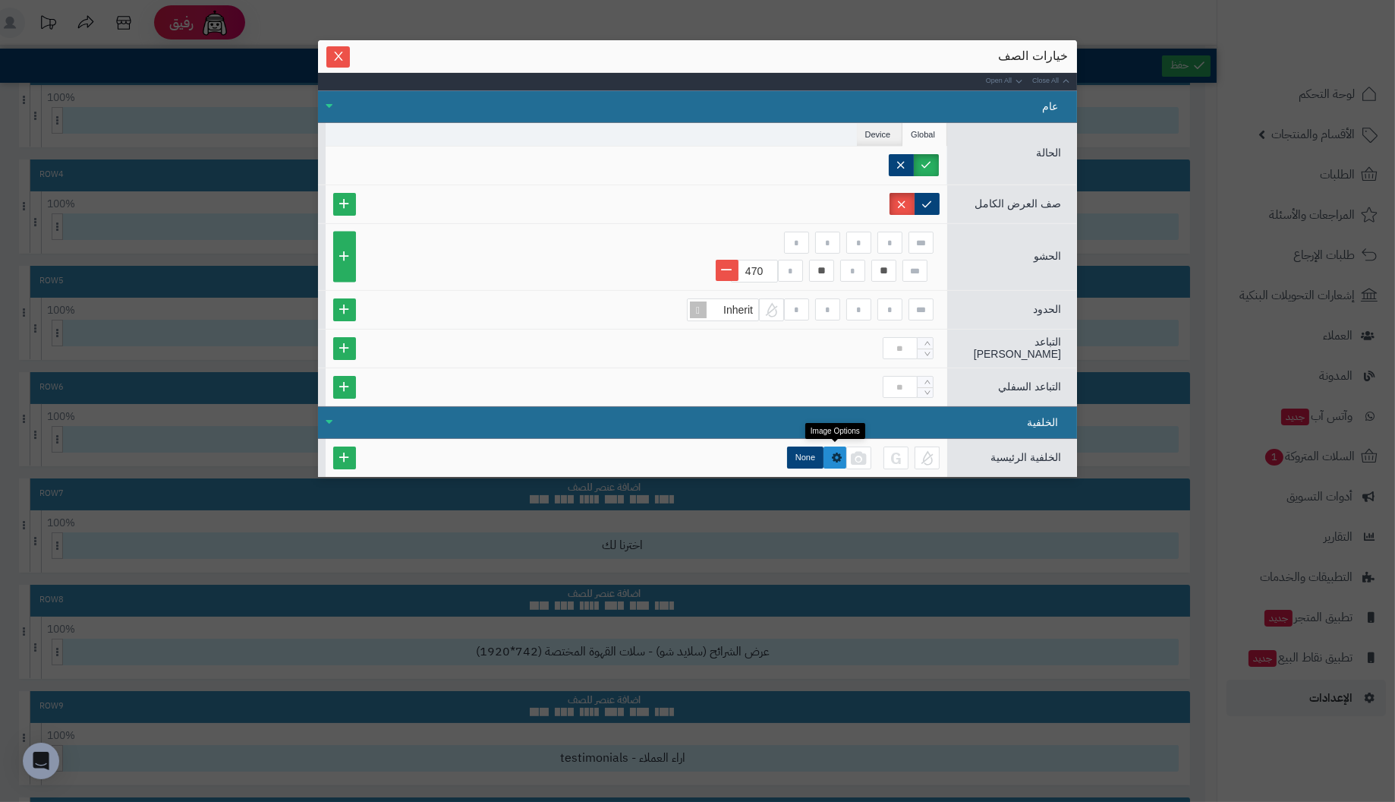
click at [837, 452] on icon at bounding box center [837, 457] width 10 height 11
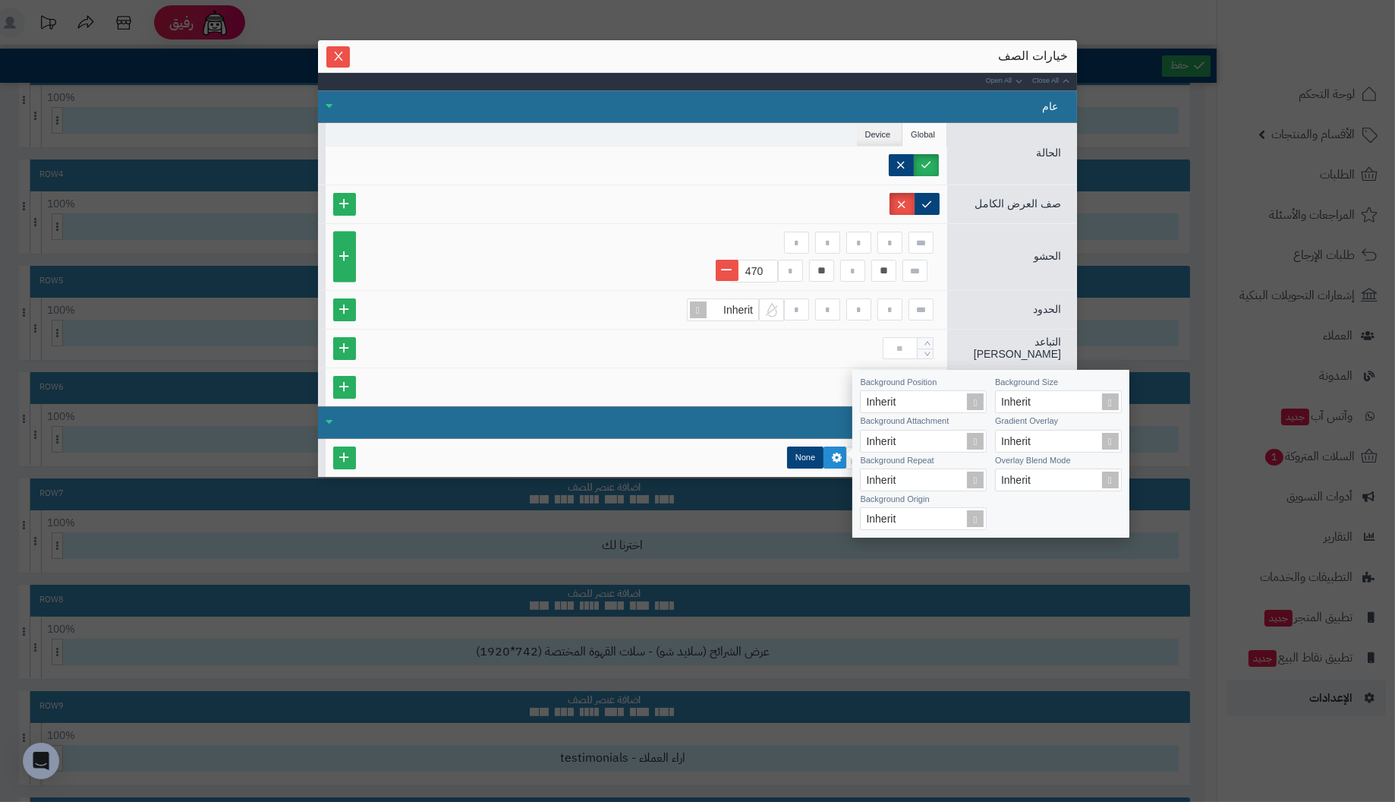
click at [504, 111] on div "عام" at bounding box center [697, 106] width 759 height 33
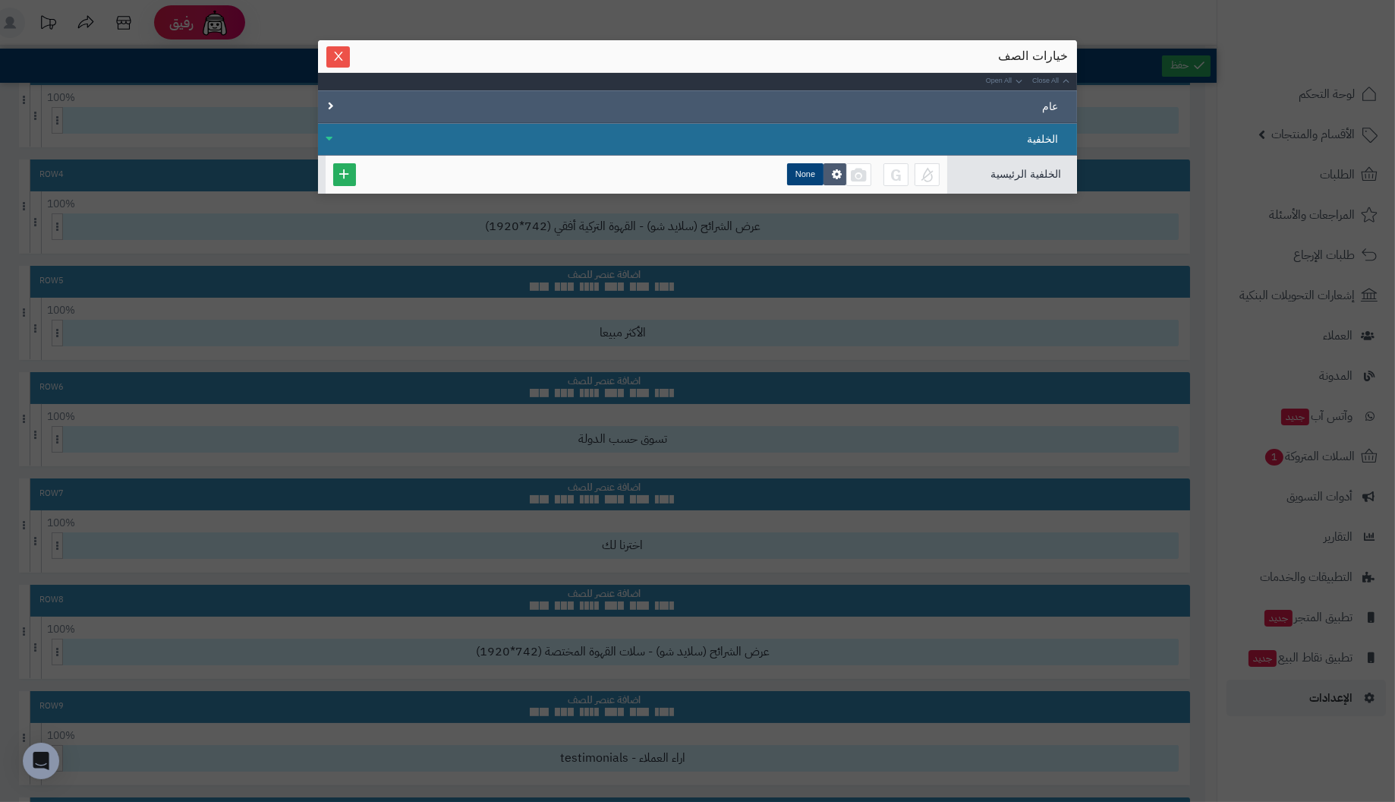
click at [504, 111] on div "عام" at bounding box center [697, 106] width 759 height 33
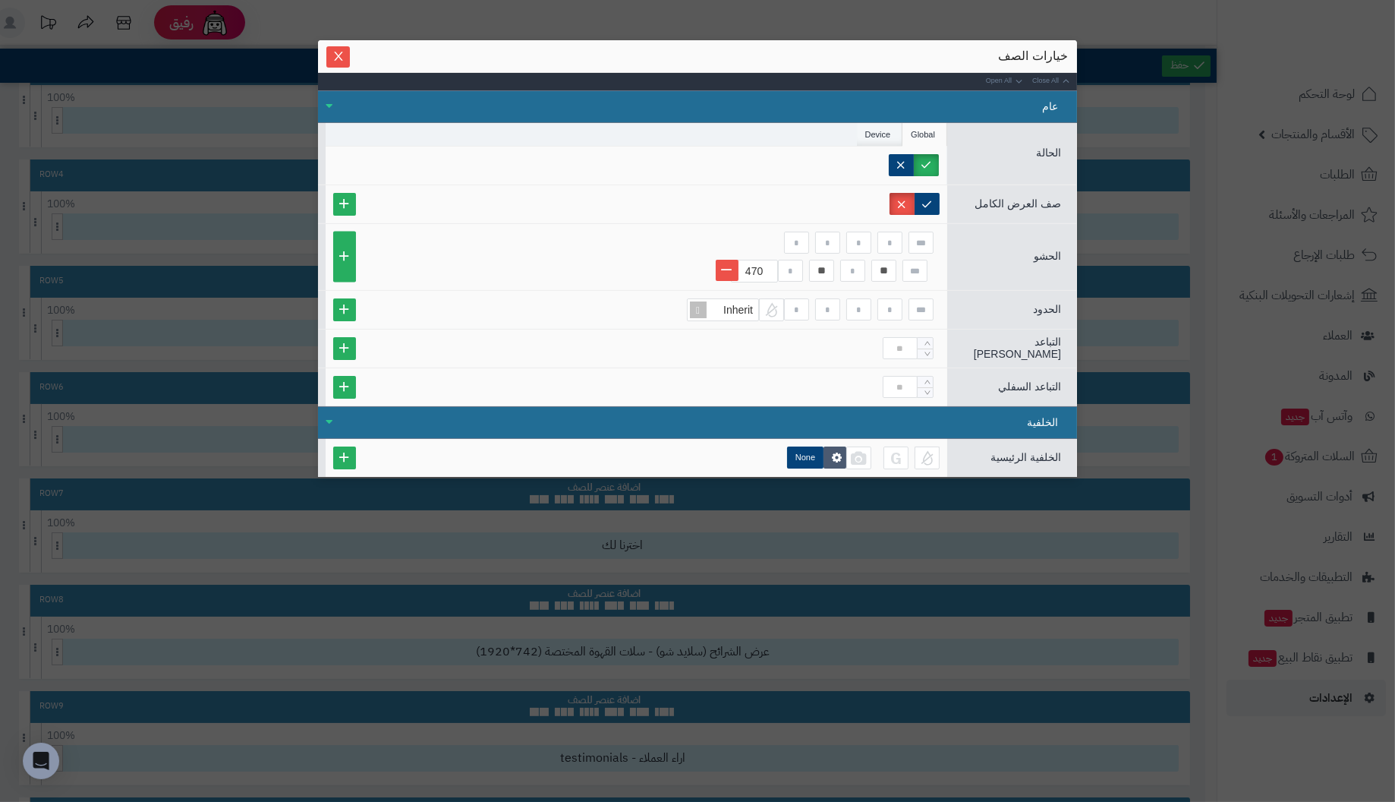
click at [875, 132] on li "Device" at bounding box center [880, 134] width 46 height 23
click at [924, 137] on li "Global" at bounding box center [924, 134] width 45 height 23
click at [335, 56] on icon "Close" at bounding box center [338, 55] width 12 height 12
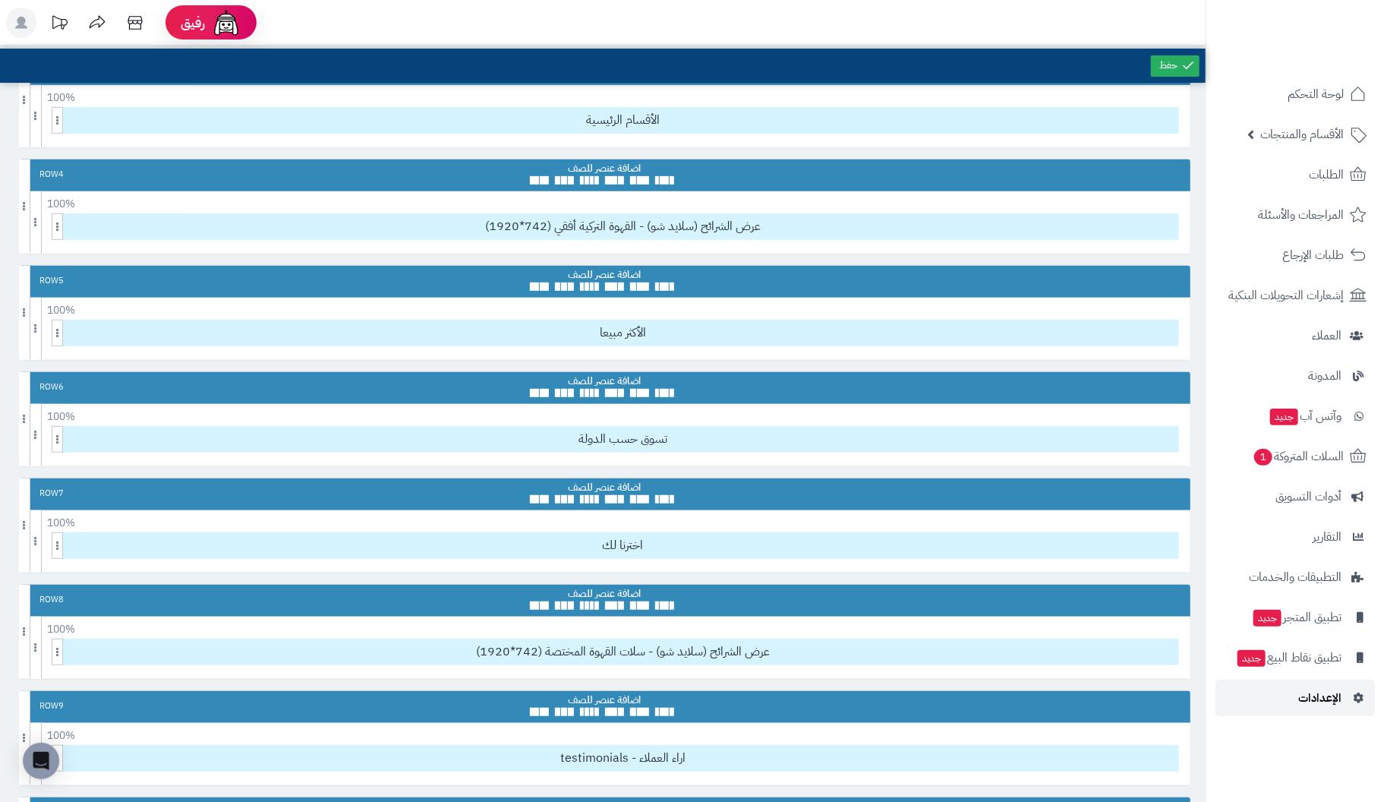
click at [1309, 701] on span "الإعدادات" at bounding box center [1319, 697] width 43 height 21
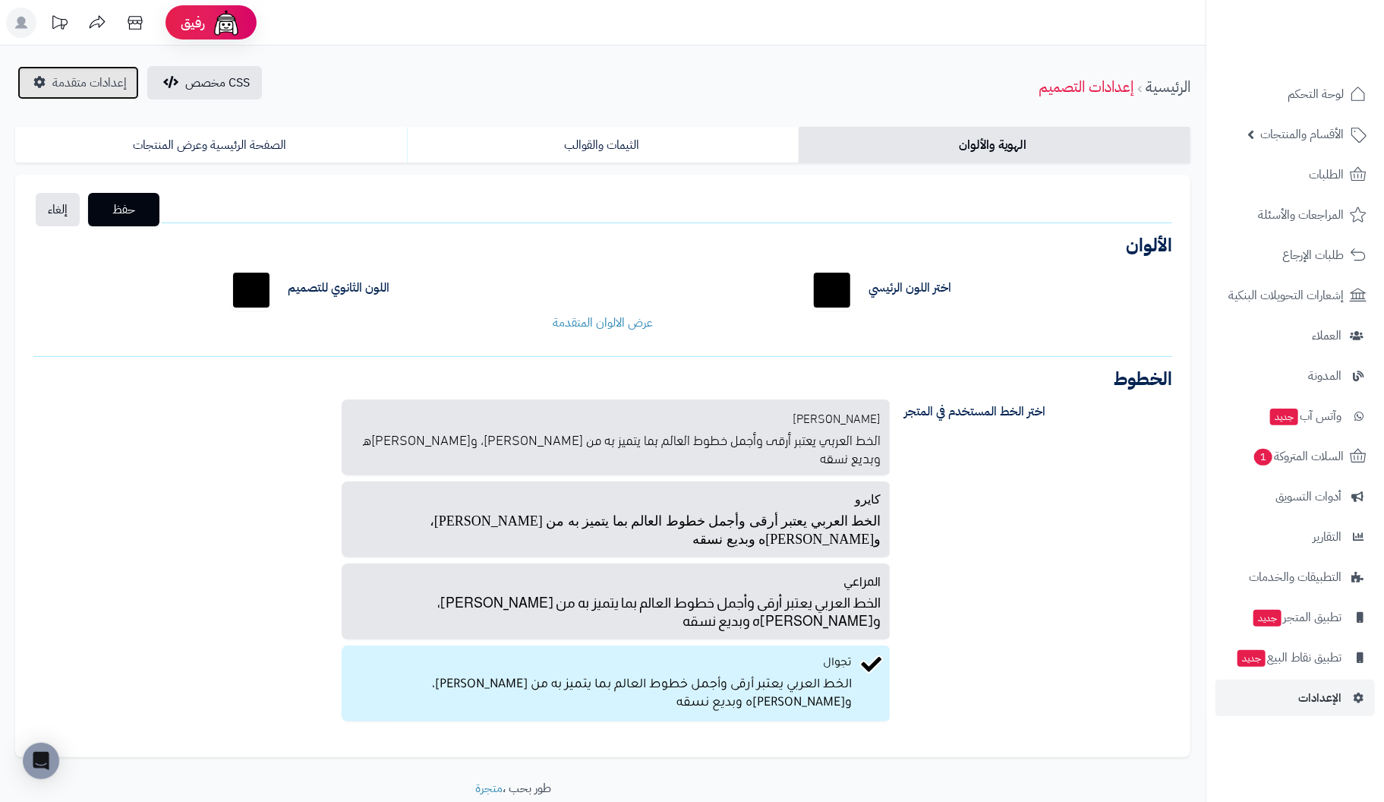
click at [109, 90] on span "إعدادات متقدمة" at bounding box center [89, 83] width 74 height 18
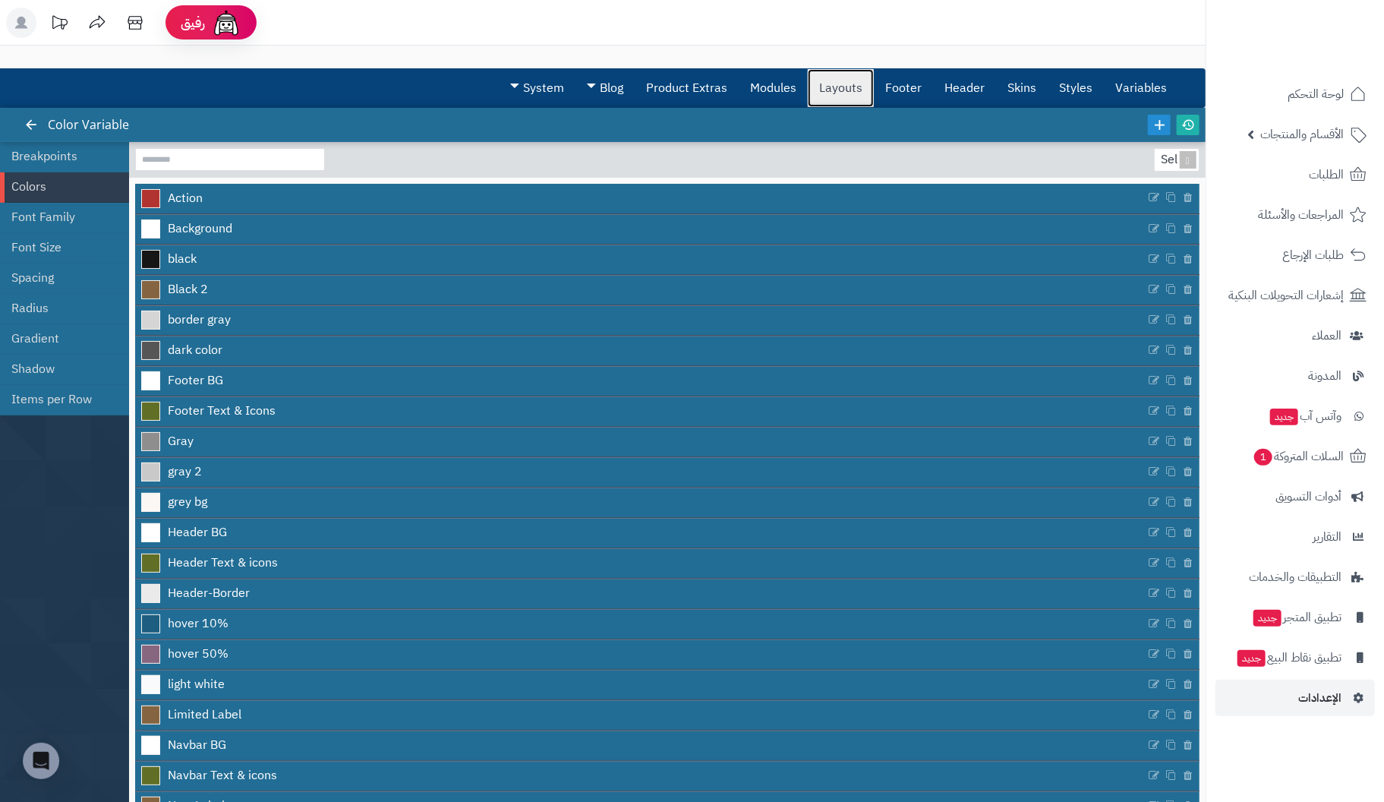
click at [838, 87] on link "Layouts" at bounding box center [841, 88] width 66 height 38
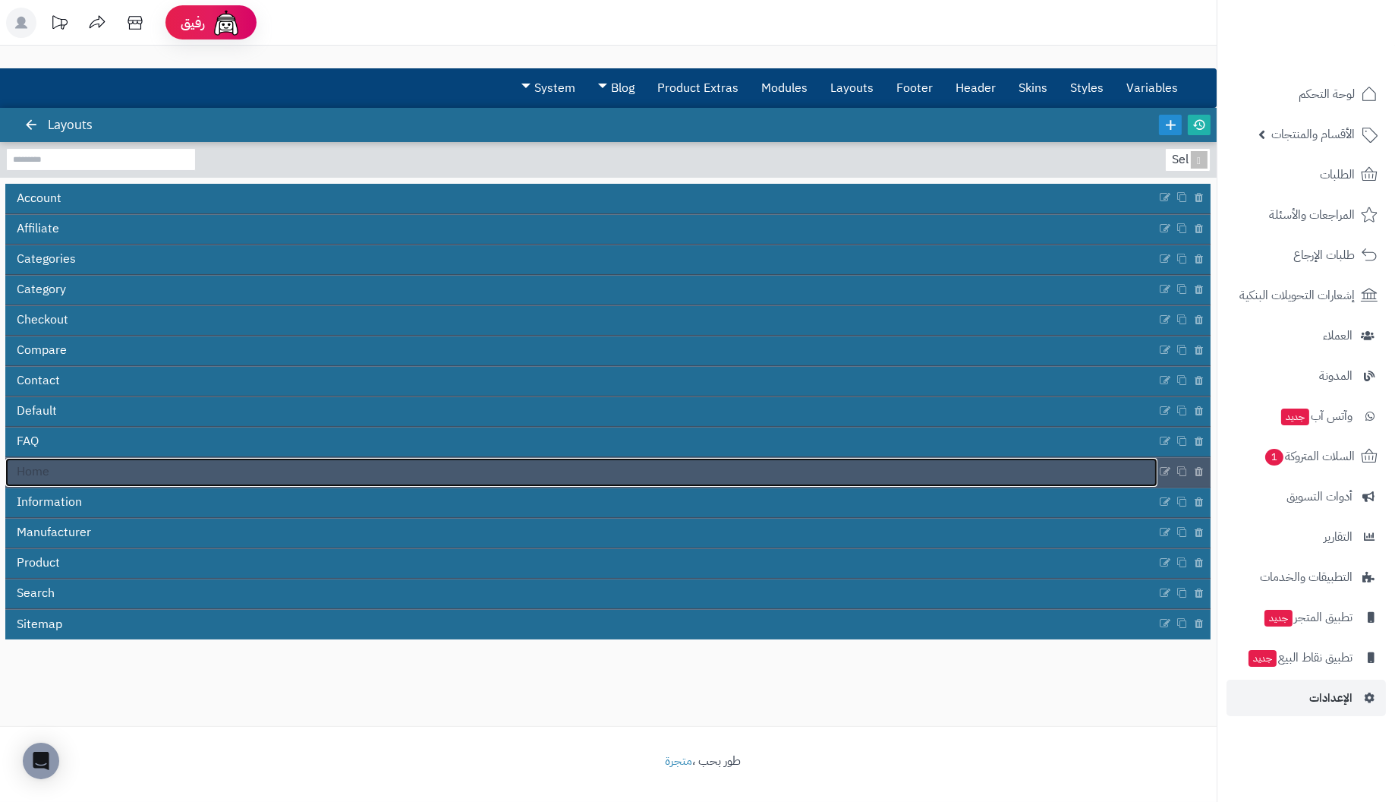
click at [51, 468] on link "Home" at bounding box center [581, 472] width 1152 height 29
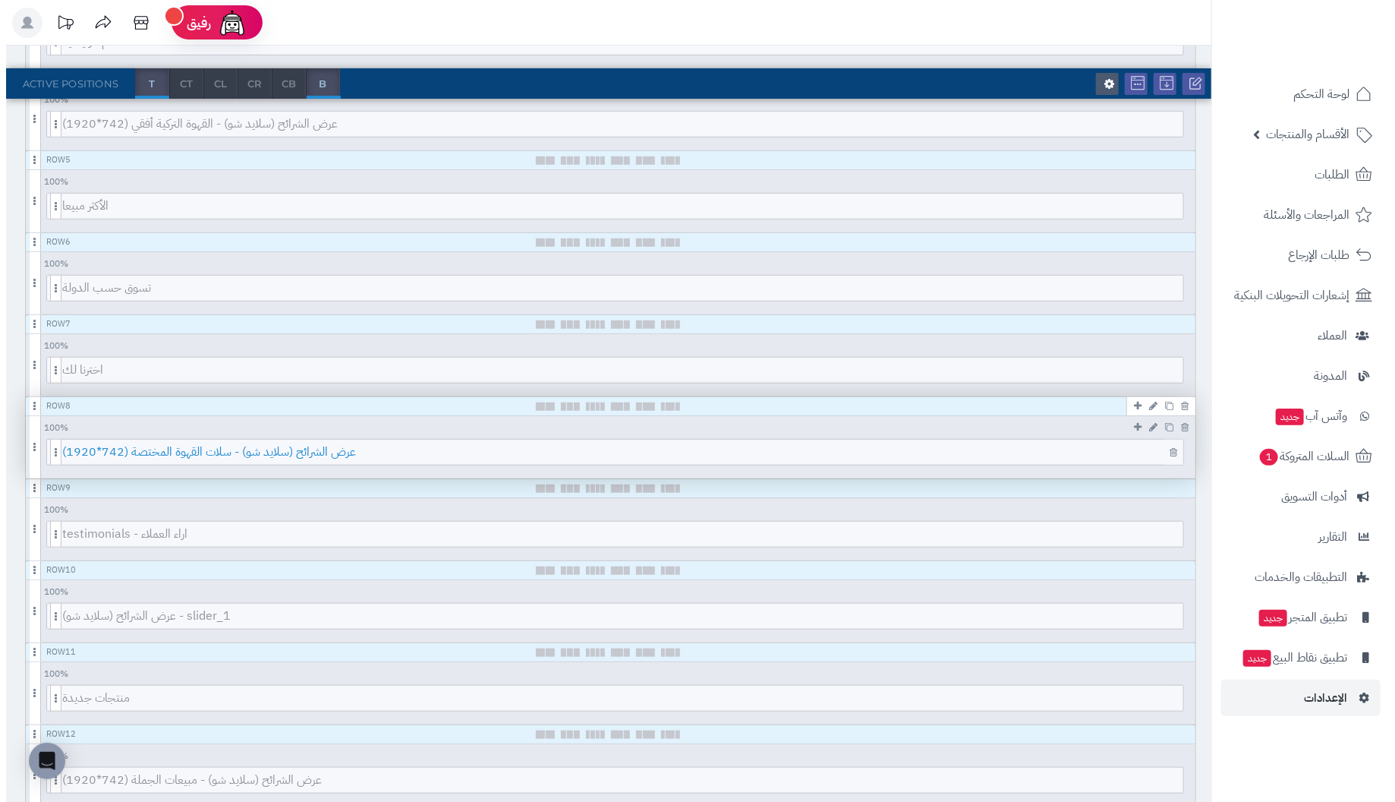
scroll to position [455, 0]
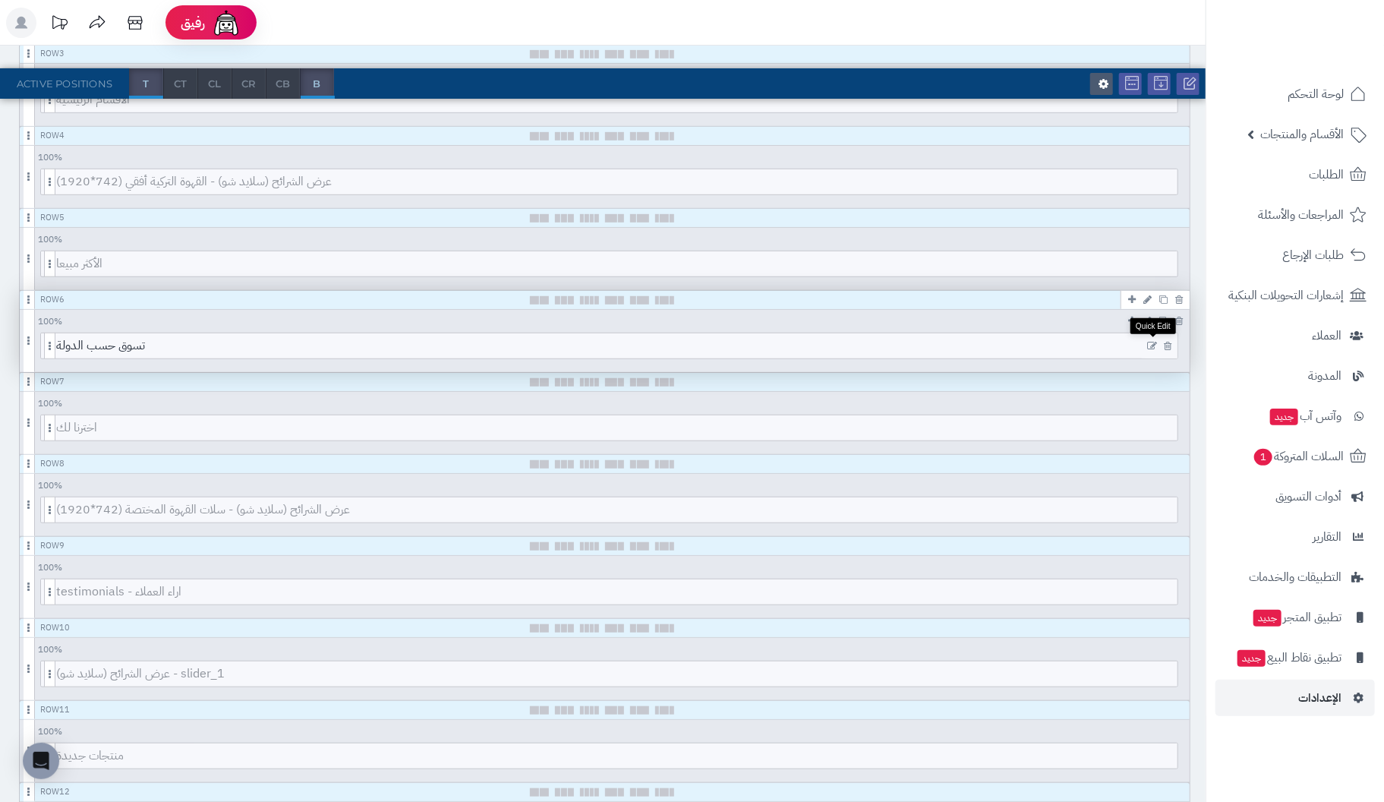
click at [1152, 341] on icon at bounding box center [1152, 346] width 10 height 11
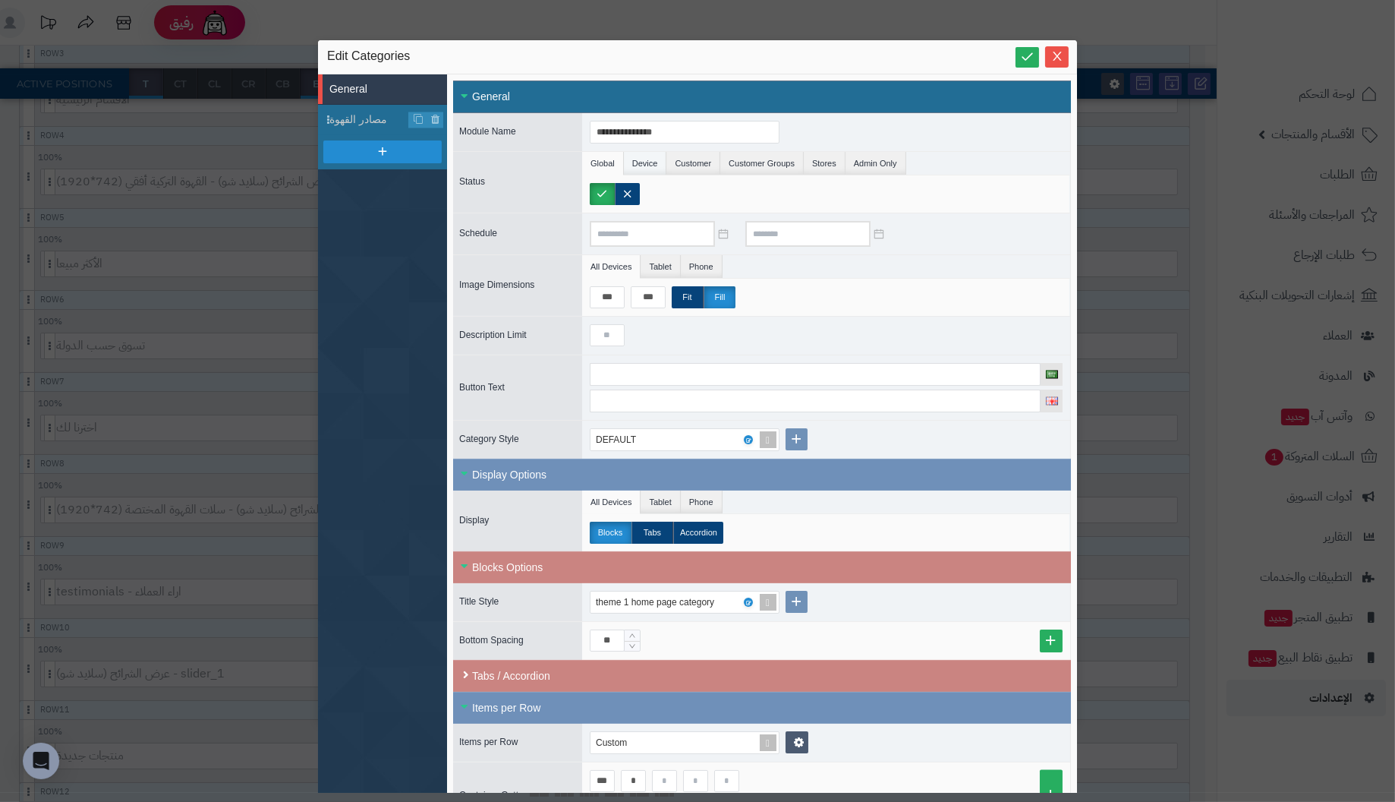
click at [637, 163] on li "Device" at bounding box center [645, 163] width 43 height 23
drag, startPoint x: 676, startPoint y: 162, endPoint x: 729, endPoint y: 162, distance: 52.4
click at [677, 162] on li "Customer" at bounding box center [693, 163] width 54 height 23
click at [770, 164] on li "Customer Groups" at bounding box center [761, 163] width 83 height 23
click at [821, 164] on li "Stores" at bounding box center [825, 163] width 42 height 23
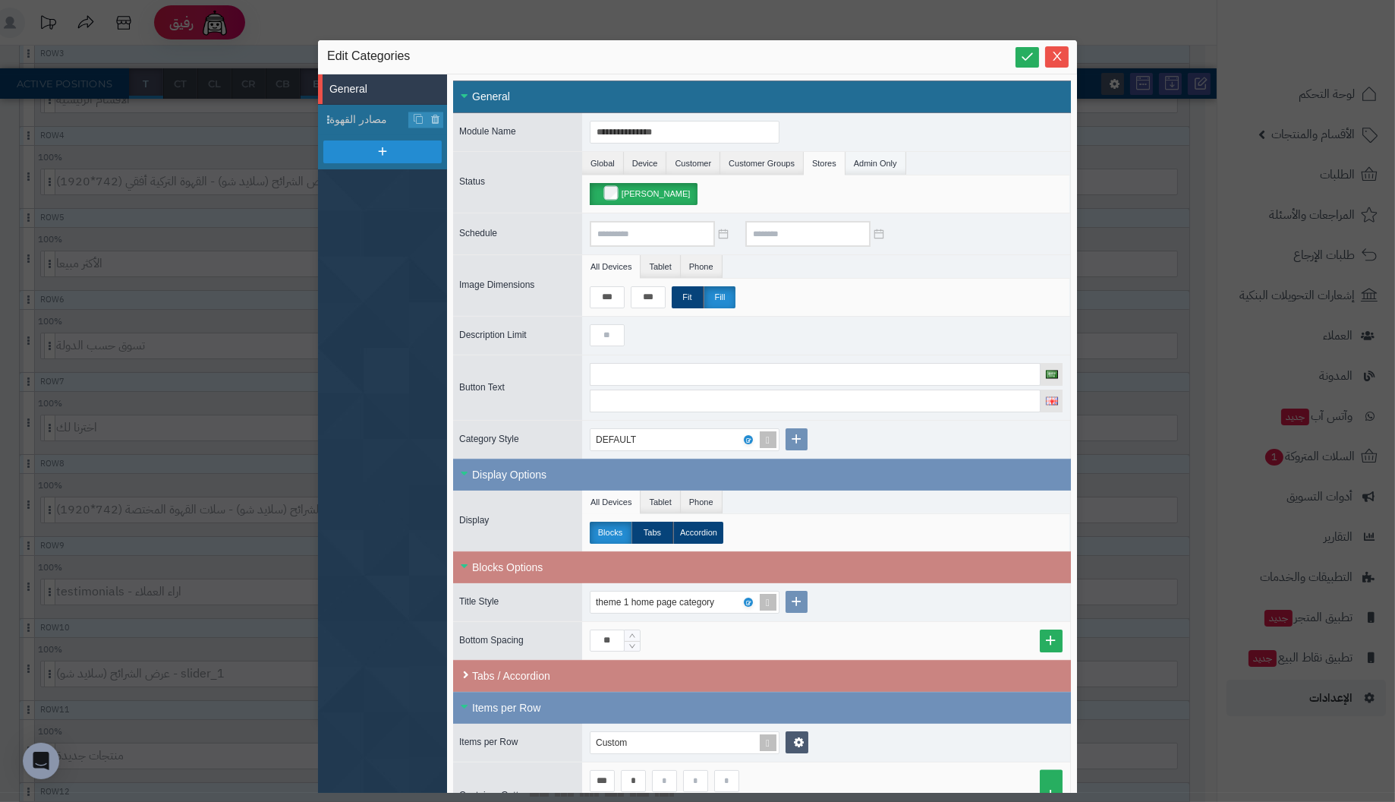
click at [884, 161] on li "Admin Only" at bounding box center [876, 163] width 61 height 23
click at [603, 159] on li "Global" at bounding box center [603, 163] width 42 height 23
click at [705, 260] on li "Phone" at bounding box center [702, 266] width 42 height 23
click at [661, 263] on li "Tablet" at bounding box center [660, 266] width 39 height 23
click at [616, 261] on li "All Devices" at bounding box center [611, 266] width 58 height 23
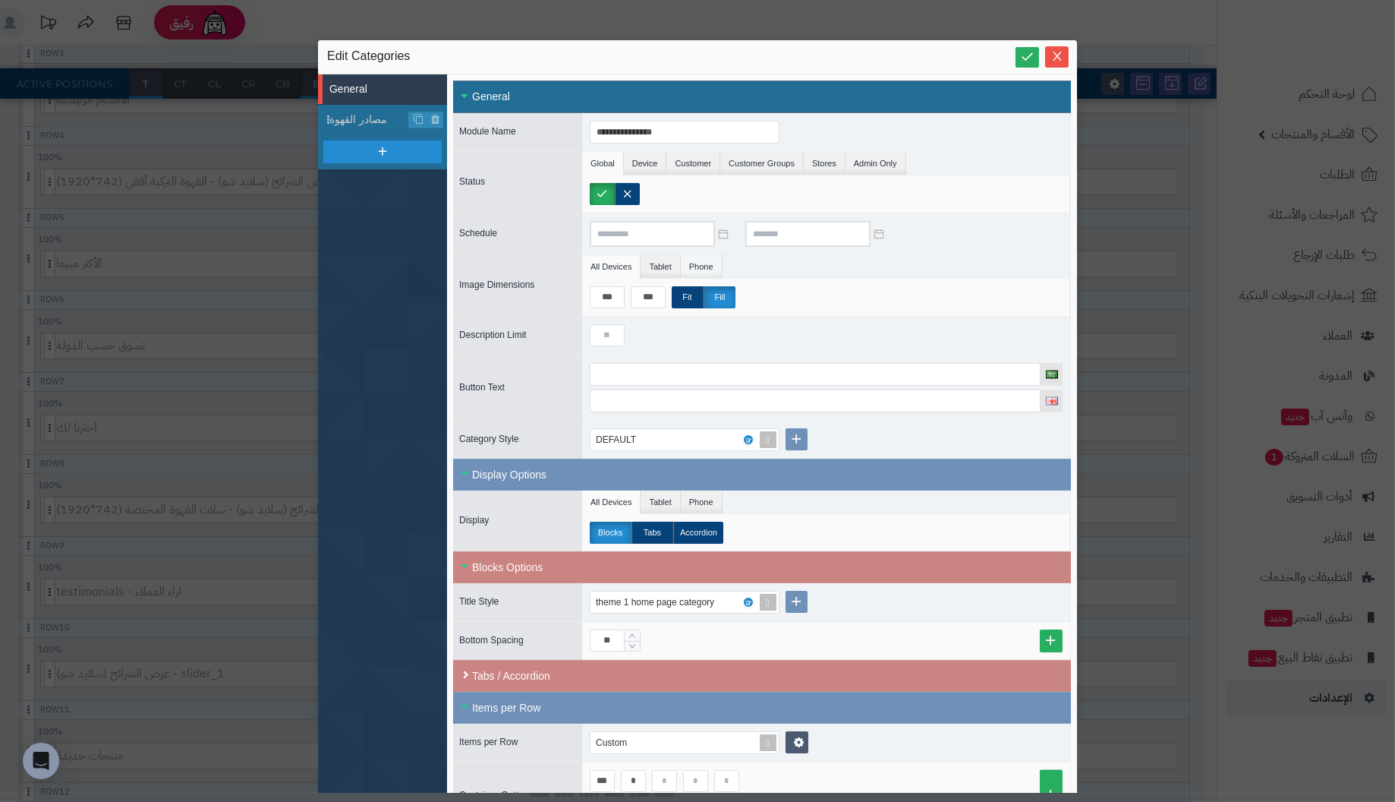
click at [698, 258] on li "Phone" at bounding box center [702, 266] width 42 height 23
click at [660, 258] on li "Tablet" at bounding box center [660, 266] width 39 height 23
click at [606, 258] on li "All Devices" at bounding box center [611, 266] width 58 height 23
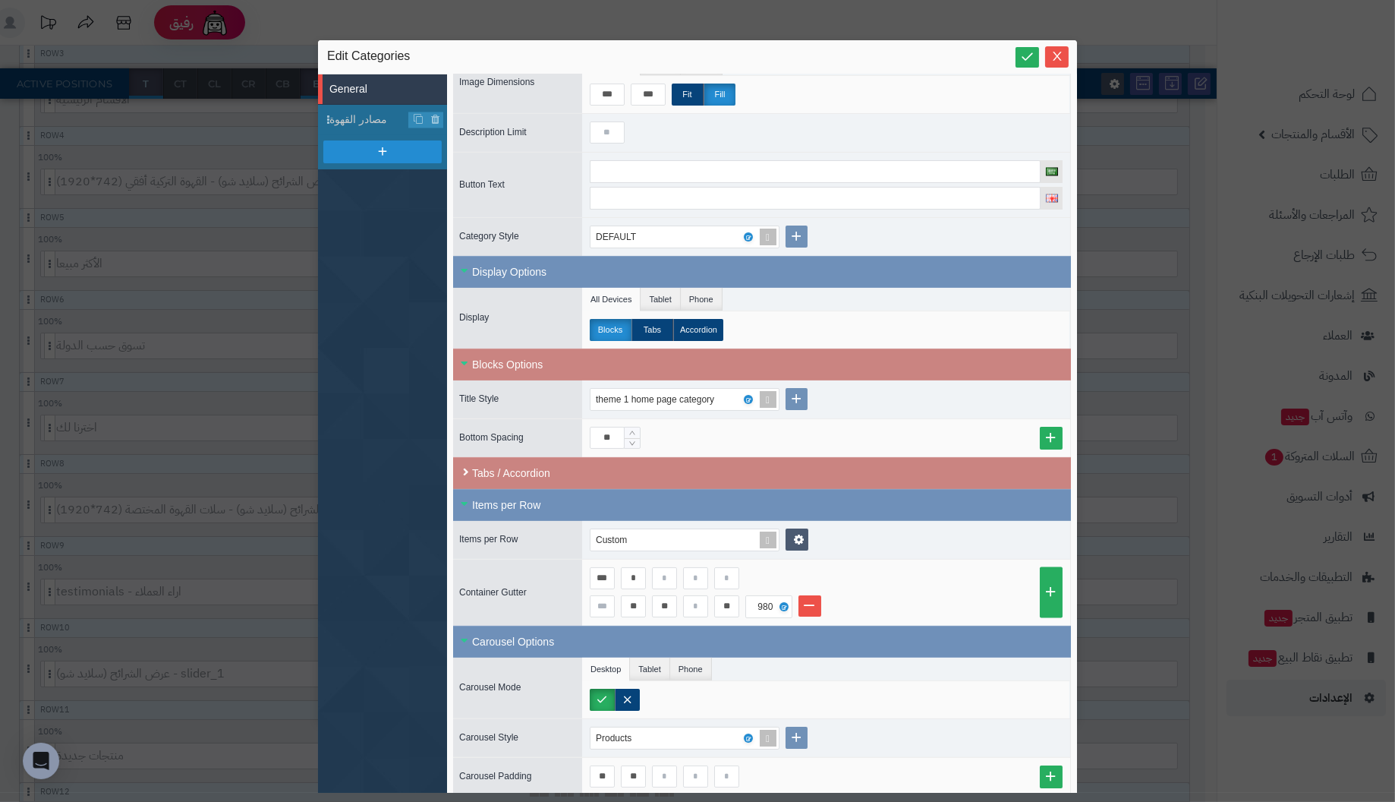
scroll to position [204, 0]
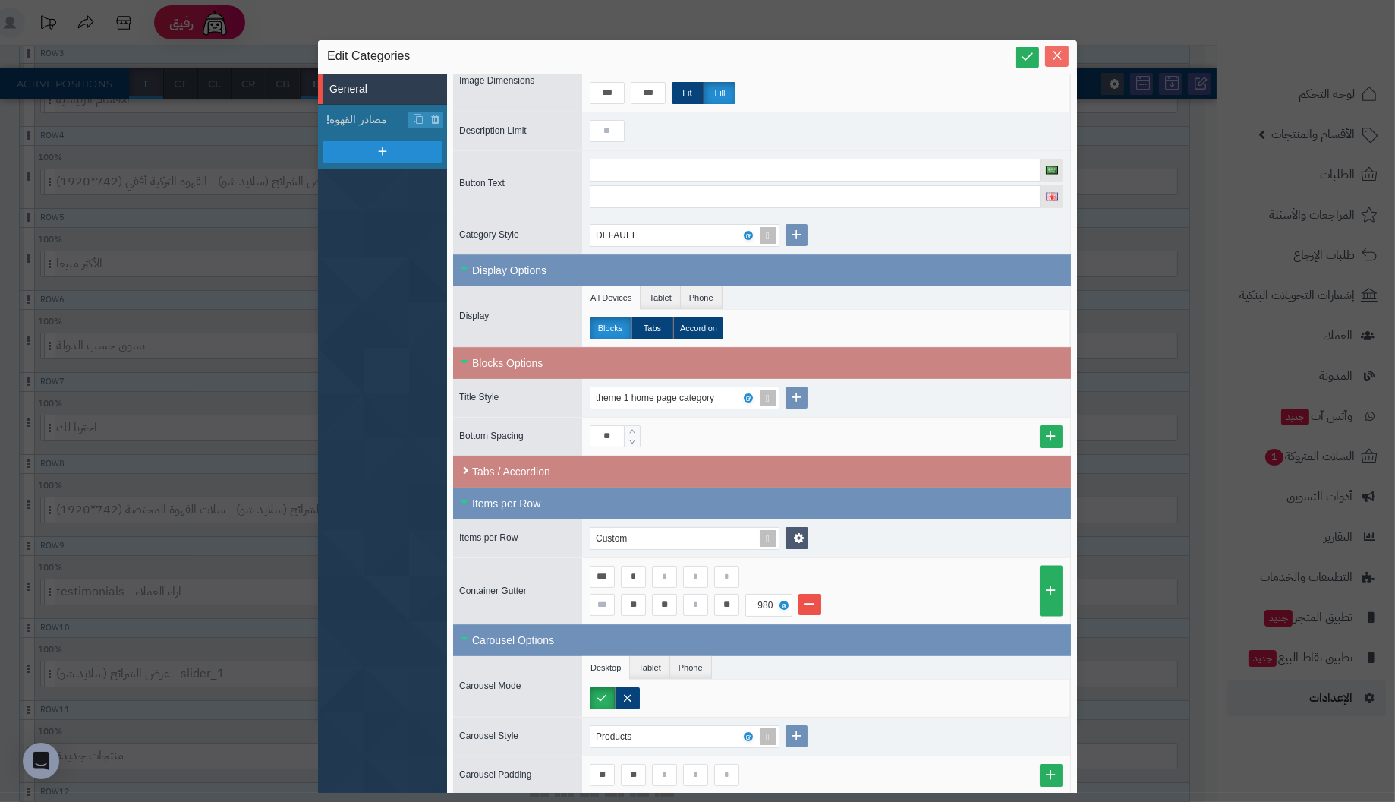
click at [1062, 49] on button "Close" at bounding box center [1057, 56] width 24 height 21
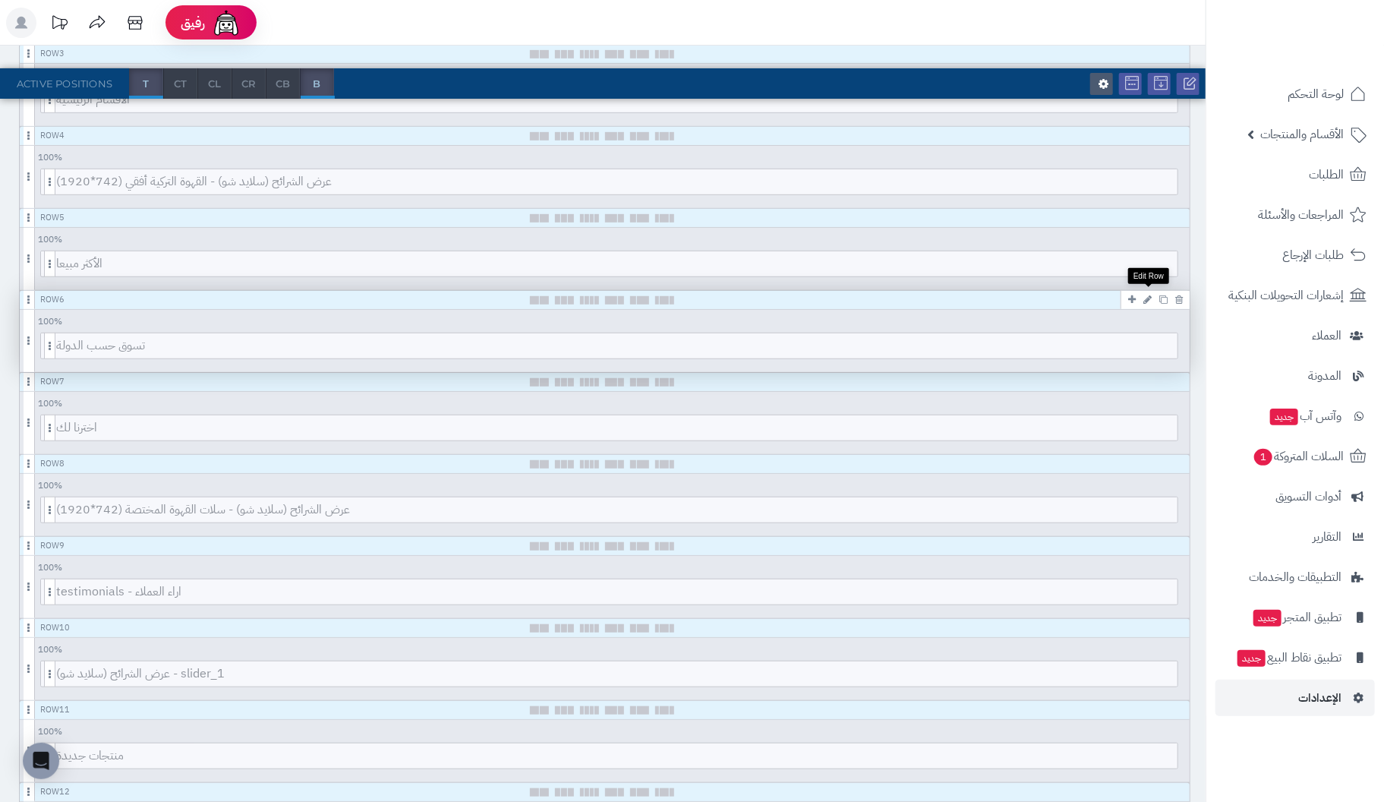
click at [1150, 296] on icon at bounding box center [1147, 300] width 8 height 10
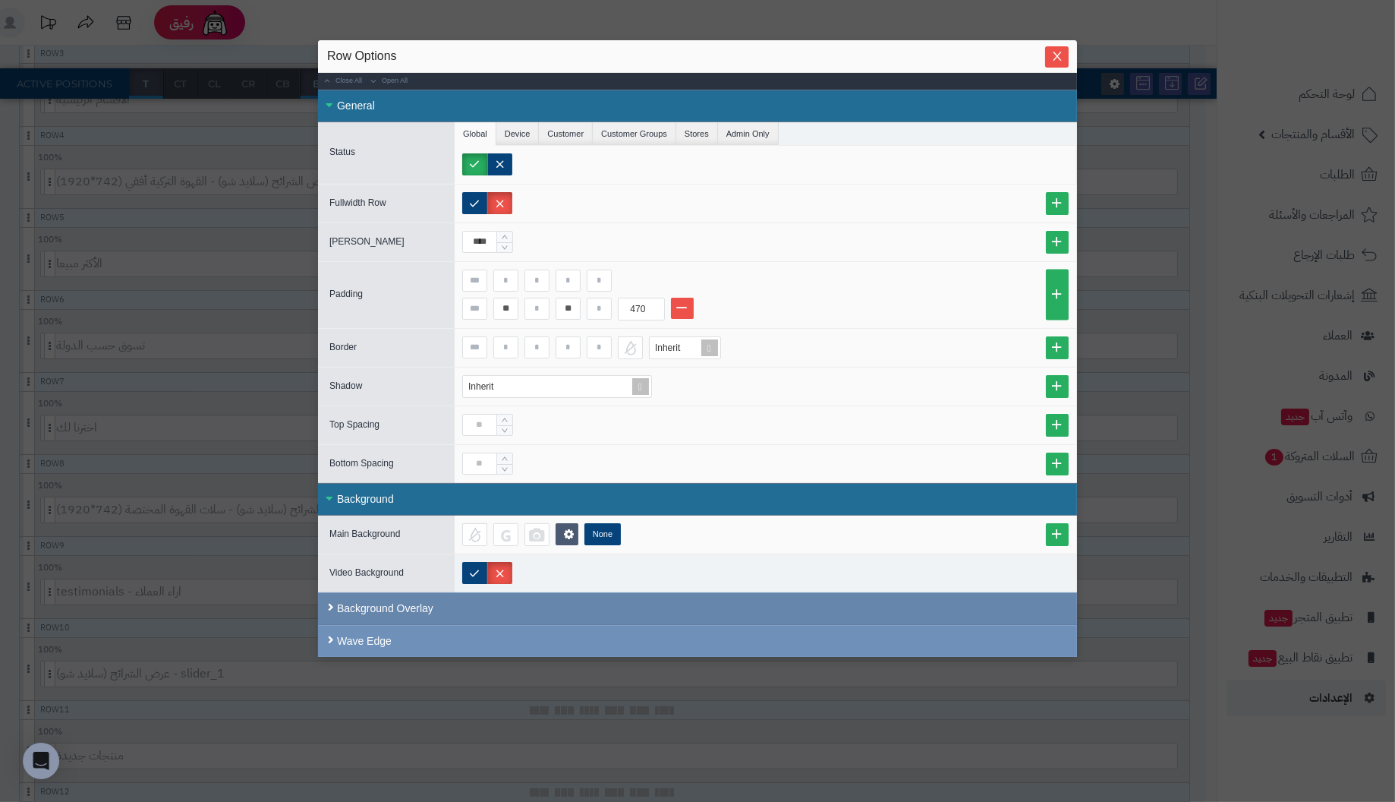
click at [390, 597] on div "Background Overlay" at bounding box center [697, 608] width 759 height 33
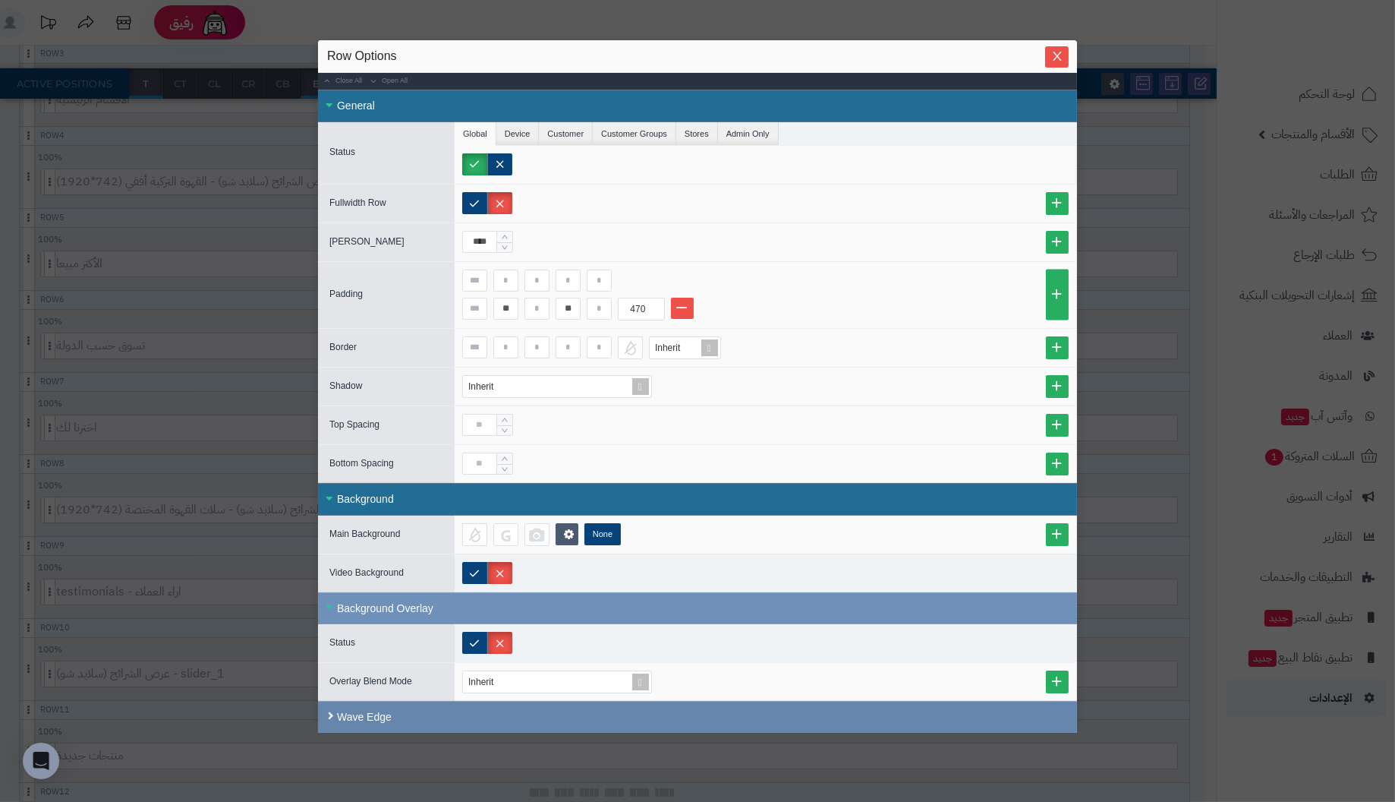
click at [362, 708] on div "Wave Edge" at bounding box center [697, 717] width 759 height 32
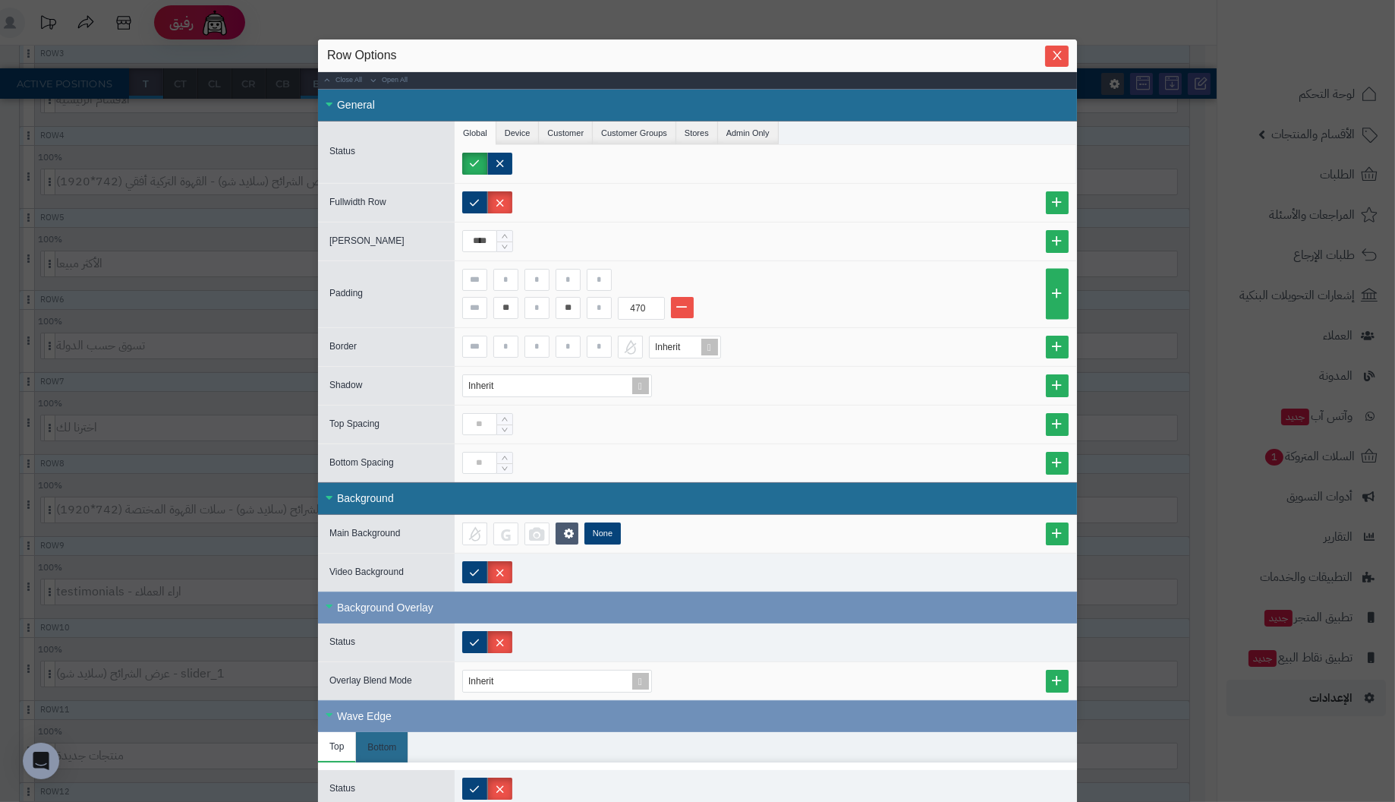
scroll to position [0, 0]
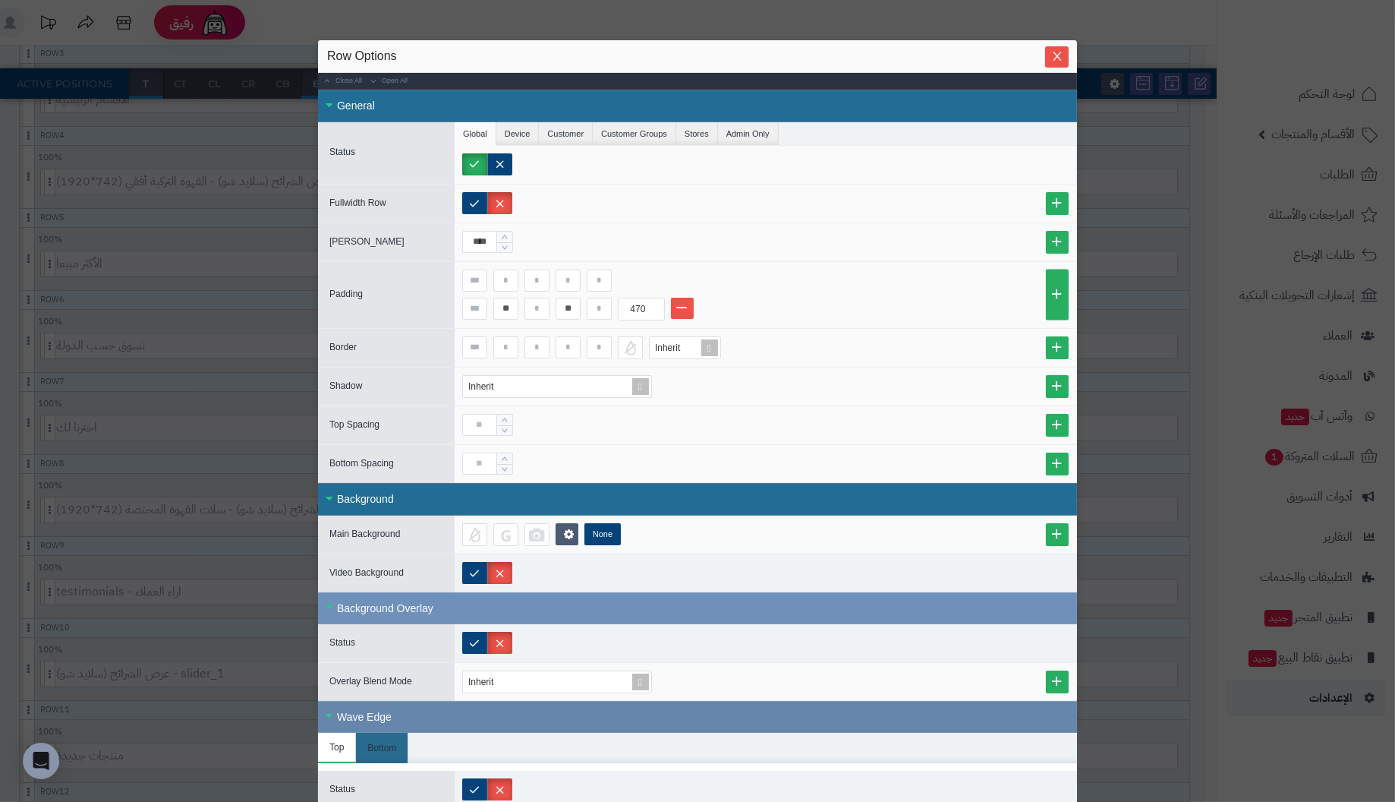
click at [361, 708] on div "Wave Edge" at bounding box center [697, 717] width 759 height 32
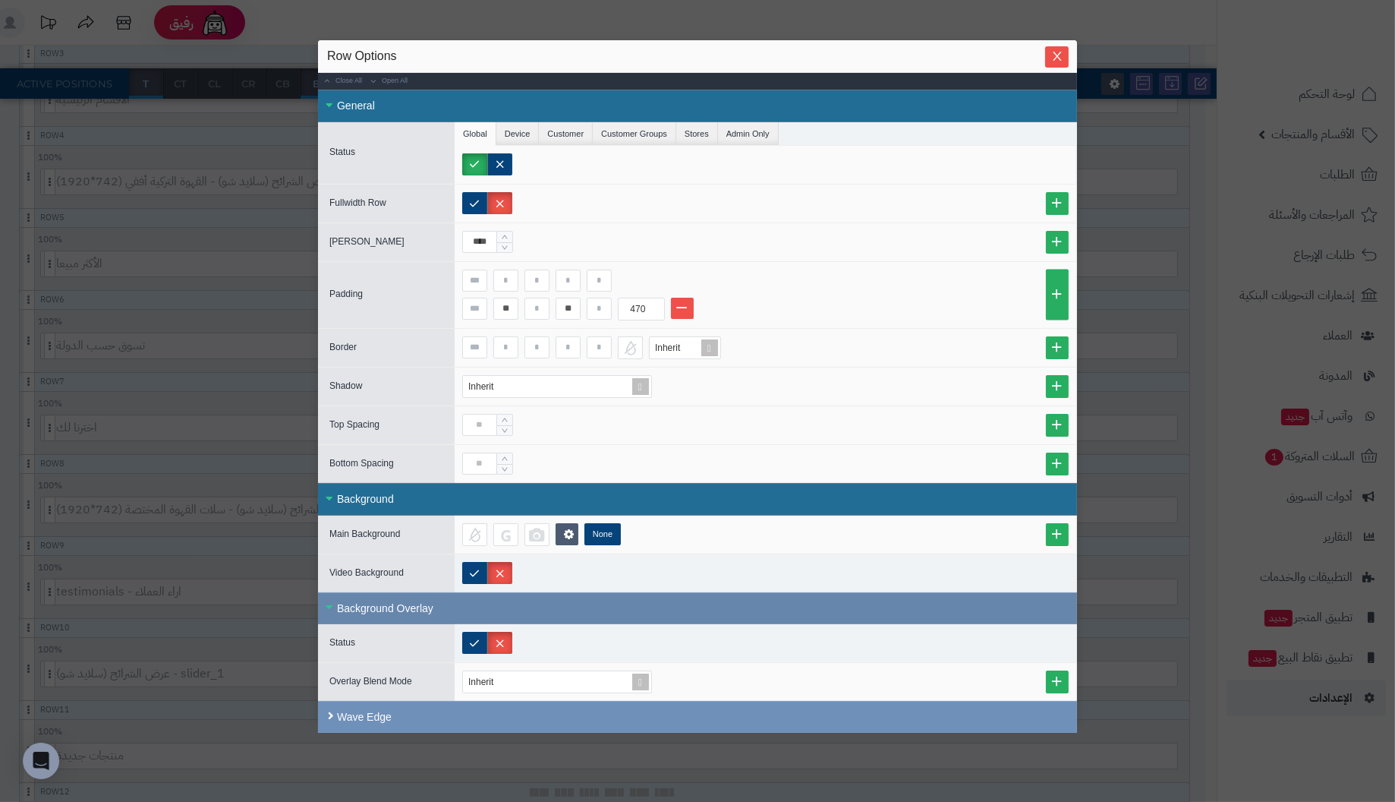
click at [361, 600] on div "Background Overlay" at bounding box center [697, 608] width 759 height 32
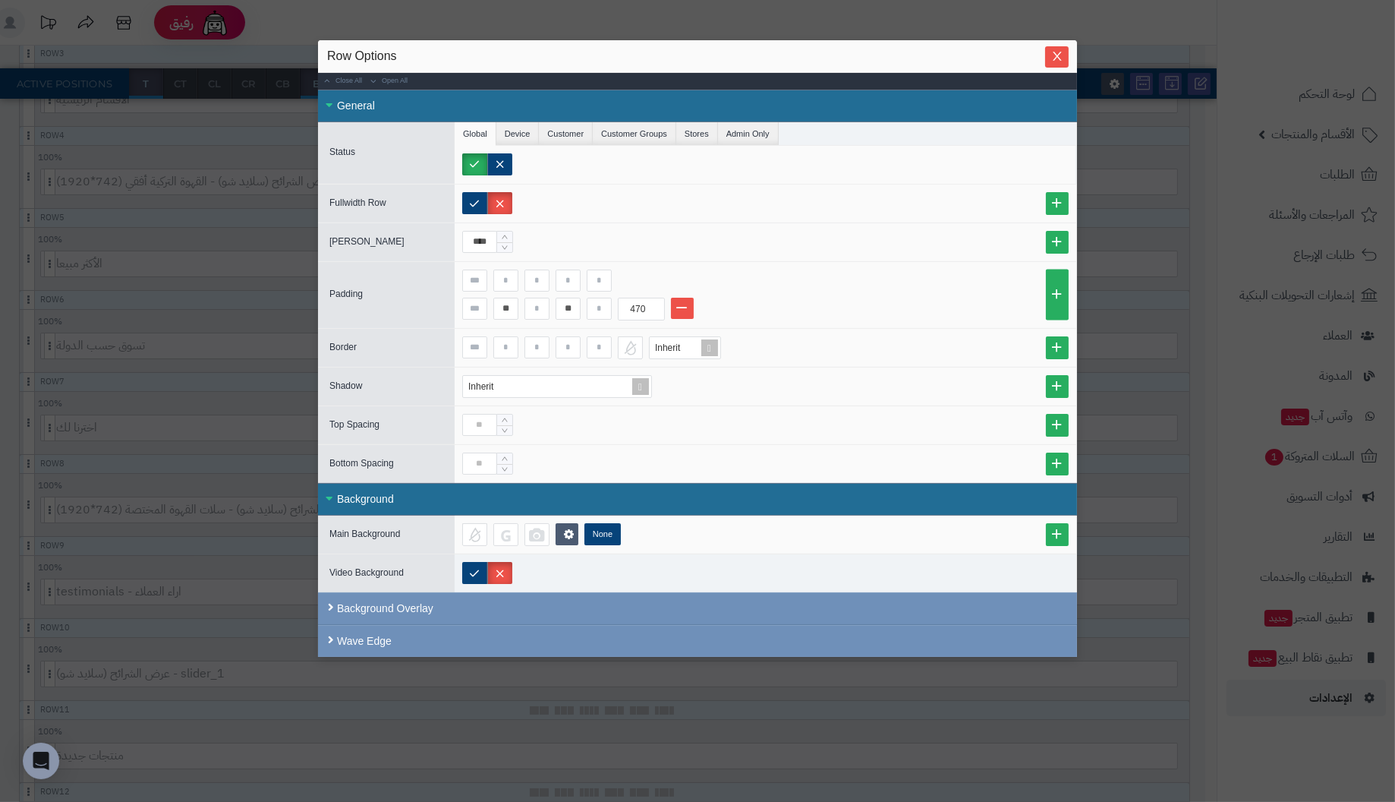
click at [362, 491] on div "Background" at bounding box center [697, 499] width 759 height 33
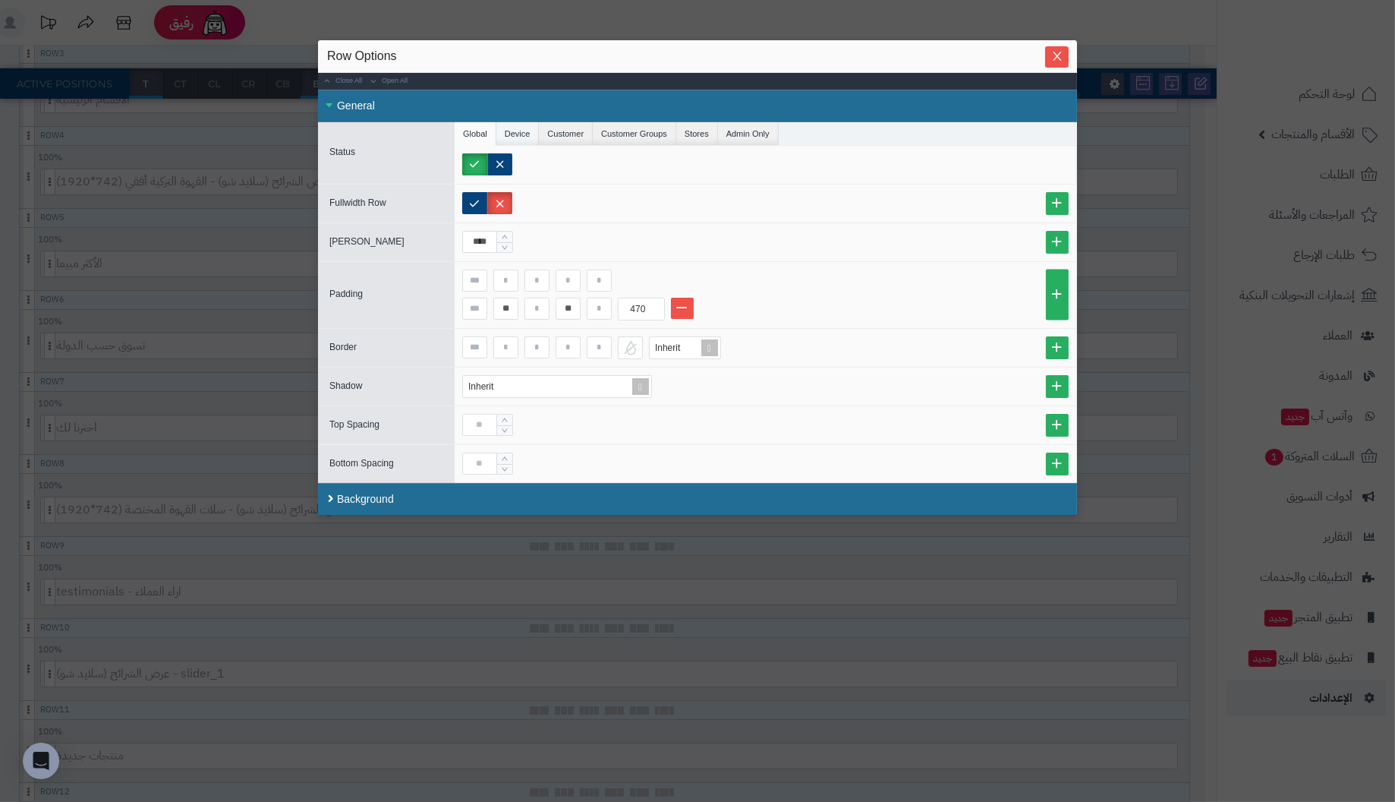
drag, startPoint x: 511, startPoint y: 130, endPoint x: 531, endPoint y: 132, distance: 19.9
click at [511, 131] on li "Device" at bounding box center [517, 133] width 43 height 23
click at [563, 133] on li "Customer" at bounding box center [566, 133] width 54 height 23
click at [633, 126] on li "Customer Groups" at bounding box center [634, 133] width 83 height 23
click at [688, 126] on li "Stores" at bounding box center [697, 133] width 42 height 23
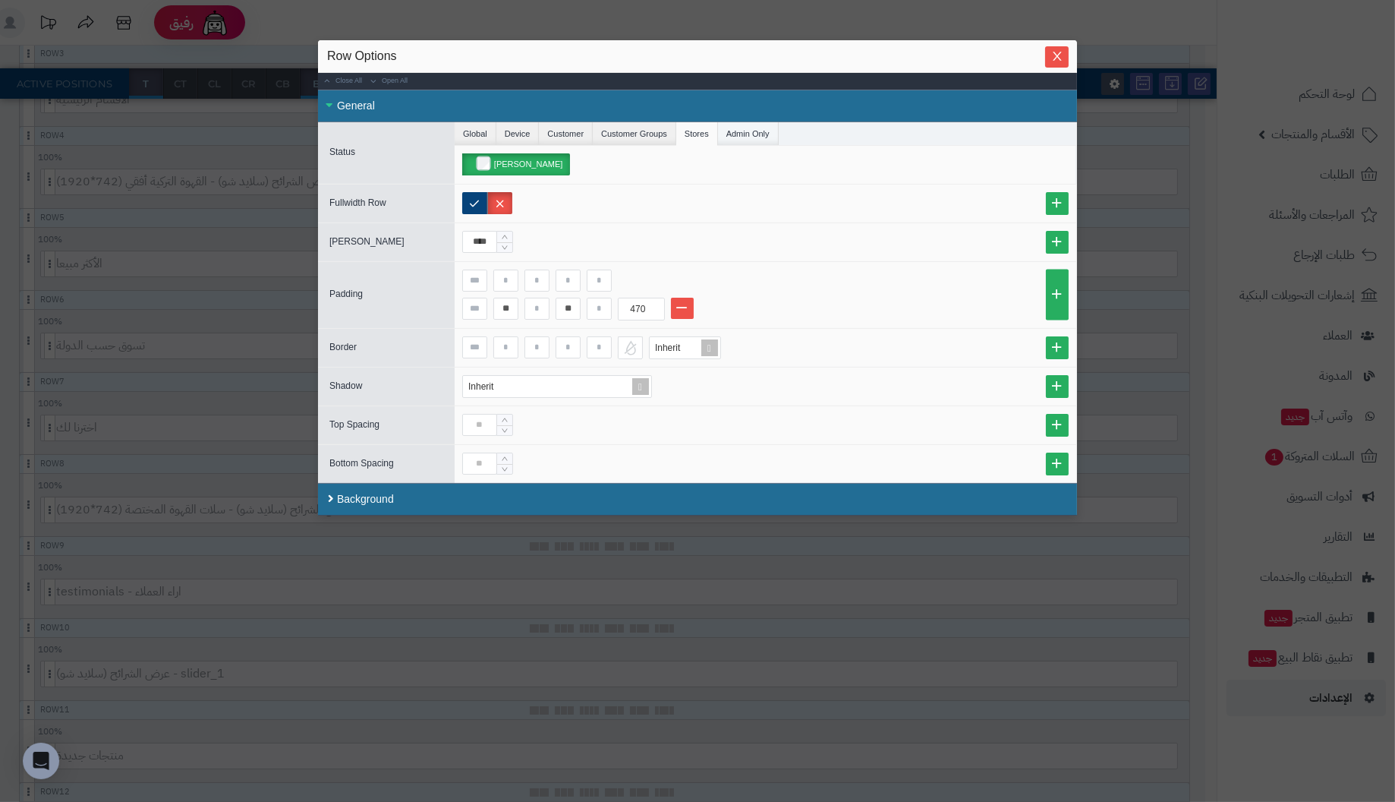
click at [737, 127] on li "Admin Only" at bounding box center [748, 133] width 61 height 23
click at [479, 131] on li "Global" at bounding box center [476, 133] width 42 height 23
click at [1050, 55] on span "Close" at bounding box center [1057, 55] width 24 height 13
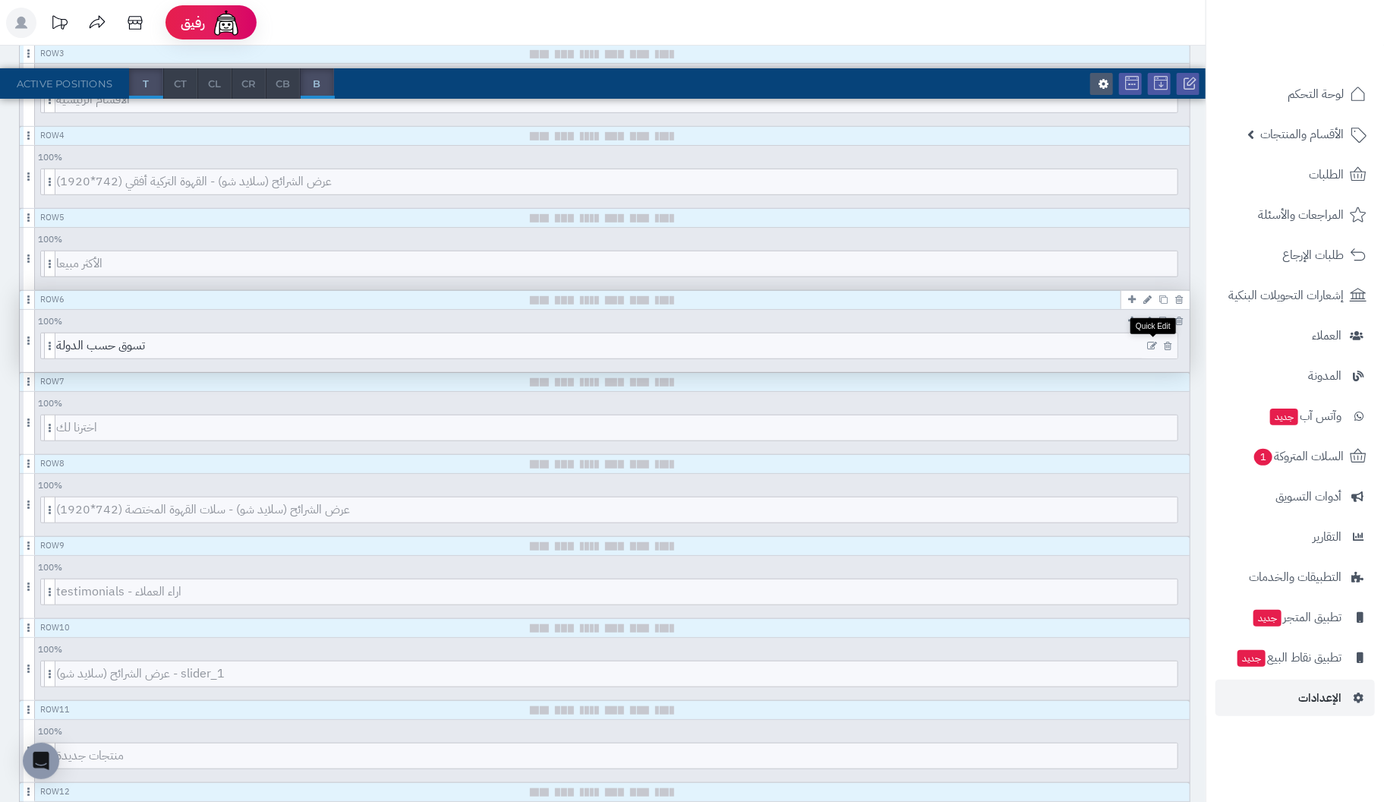
click at [1150, 341] on icon at bounding box center [1152, 346] width 10 height 11
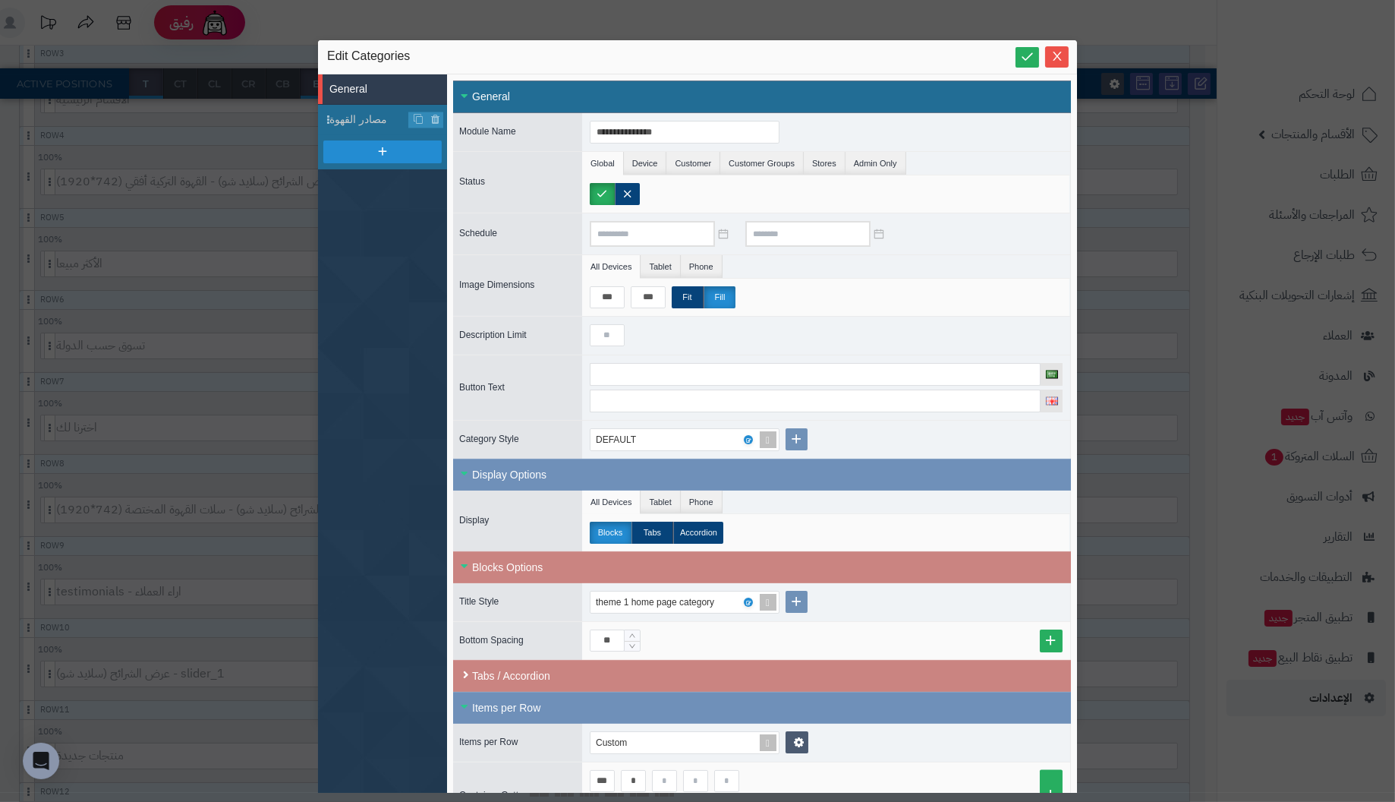
click at [487, 95] on div "General" at bounding box center [762, 96] width 618 height 33
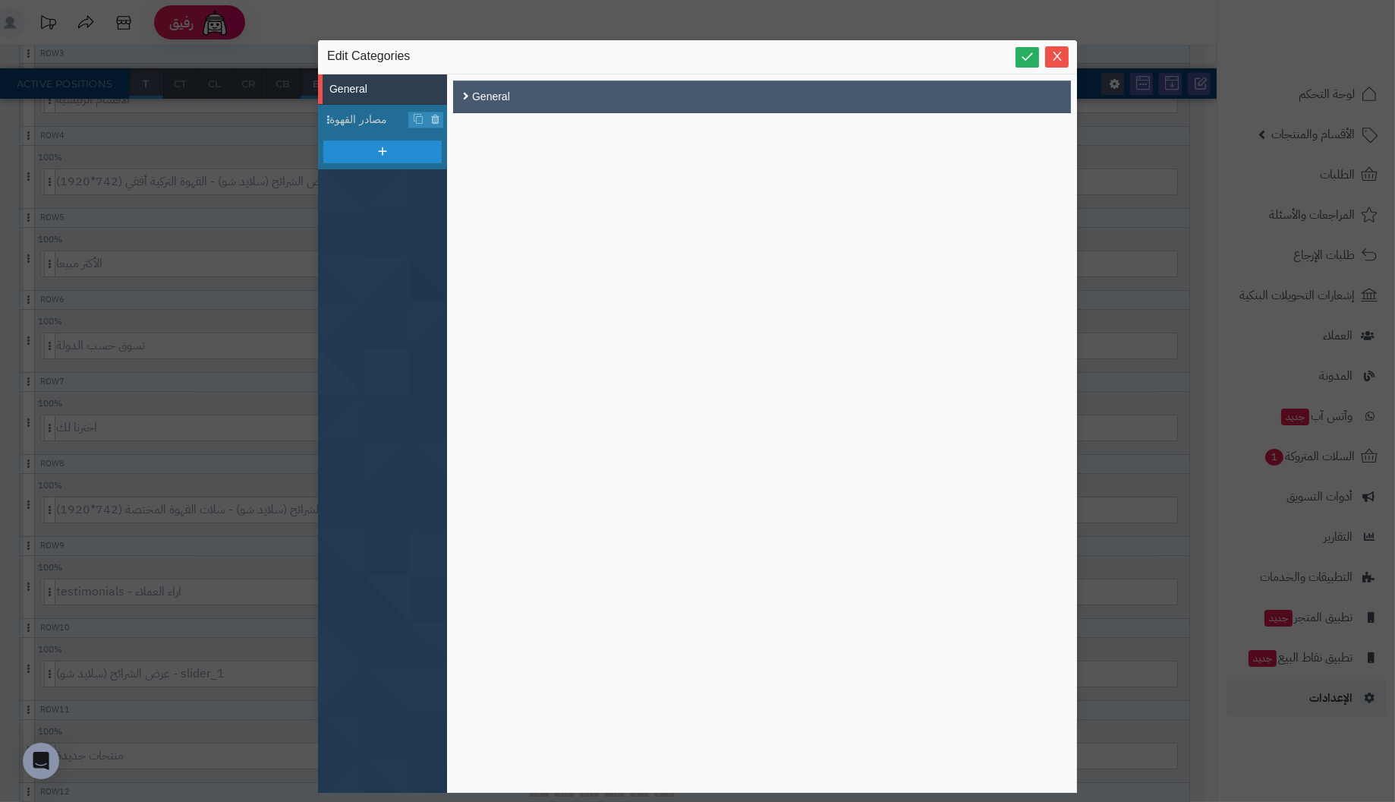
click at [487, 95] on div "General" at bounding box center [762, 96] width 618 height 33
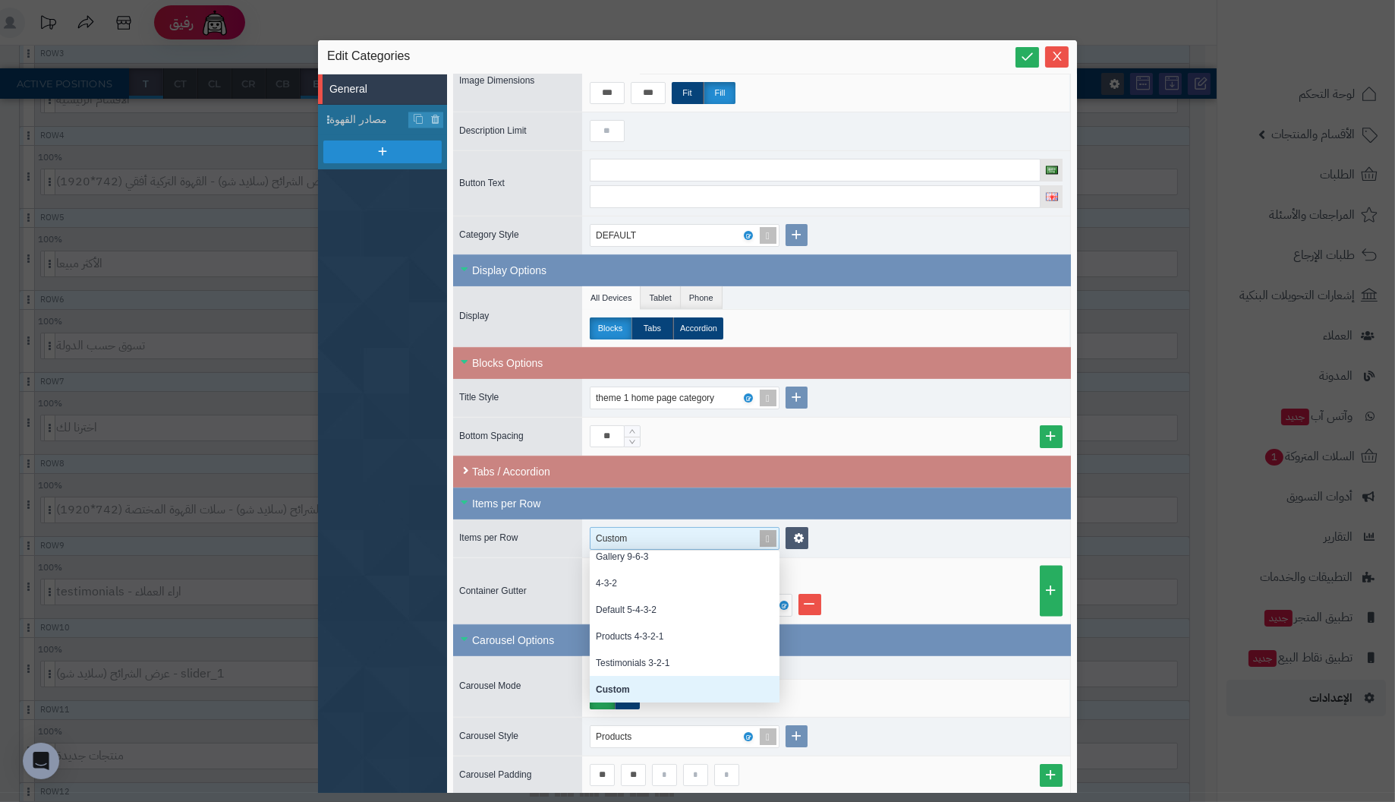
scroll to position [140, 178]
click at [700, 534] on div "Custom" at bounding box center [678, 538] width 165 height 21
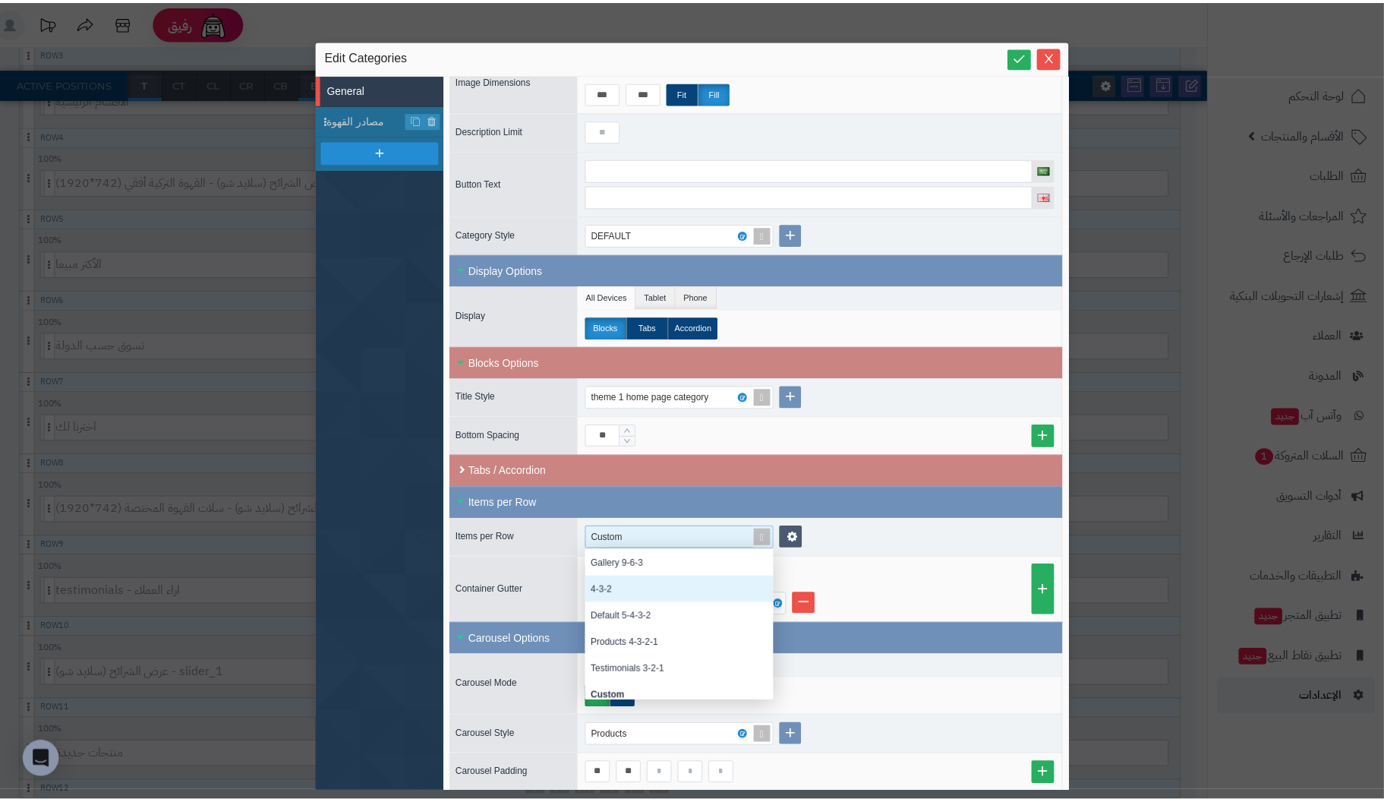
scroll to position [8, 0]
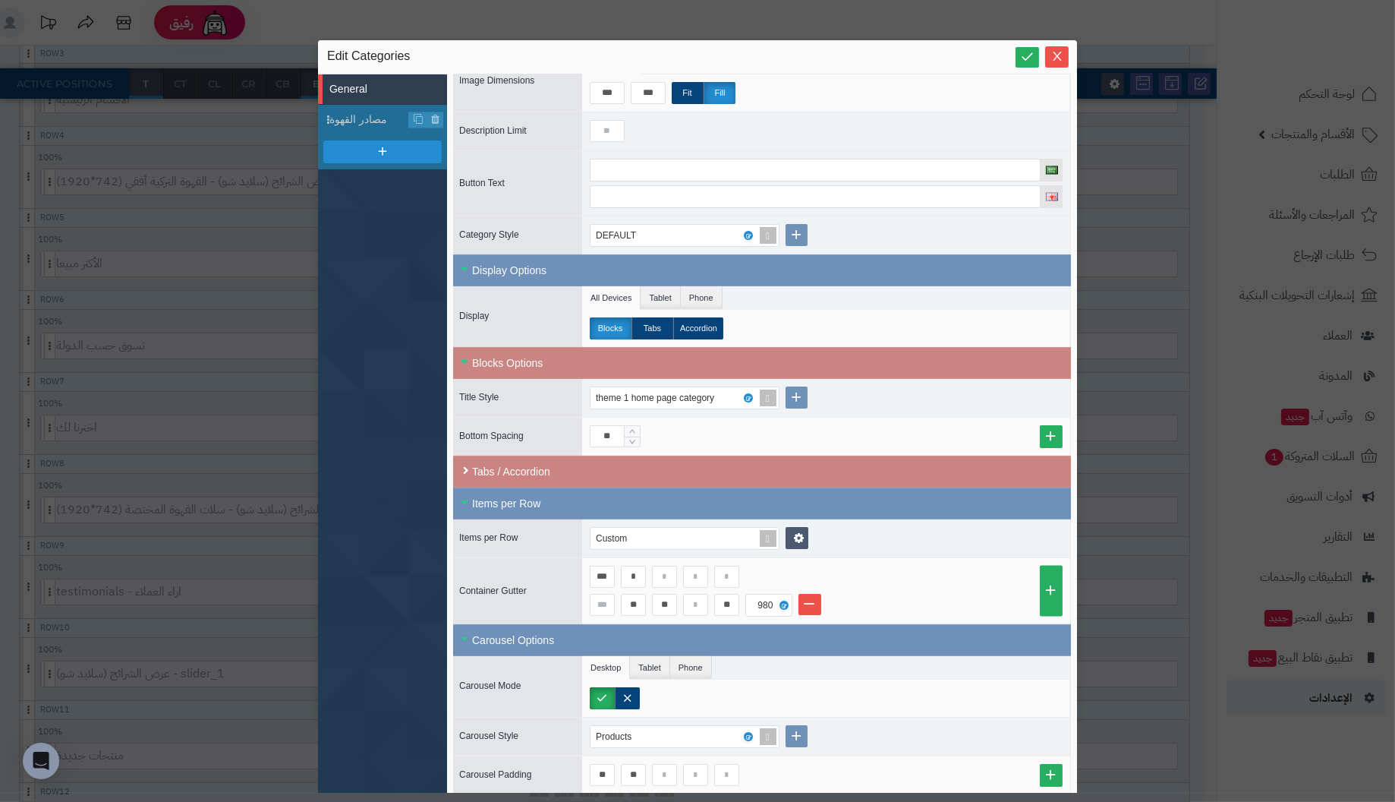
click at [920, 519] on div "Custom" at bounding box center [826, 538] width 488 height 38
click at [800, 533] on icon at bounding box center [798, 537] width 11 height 12
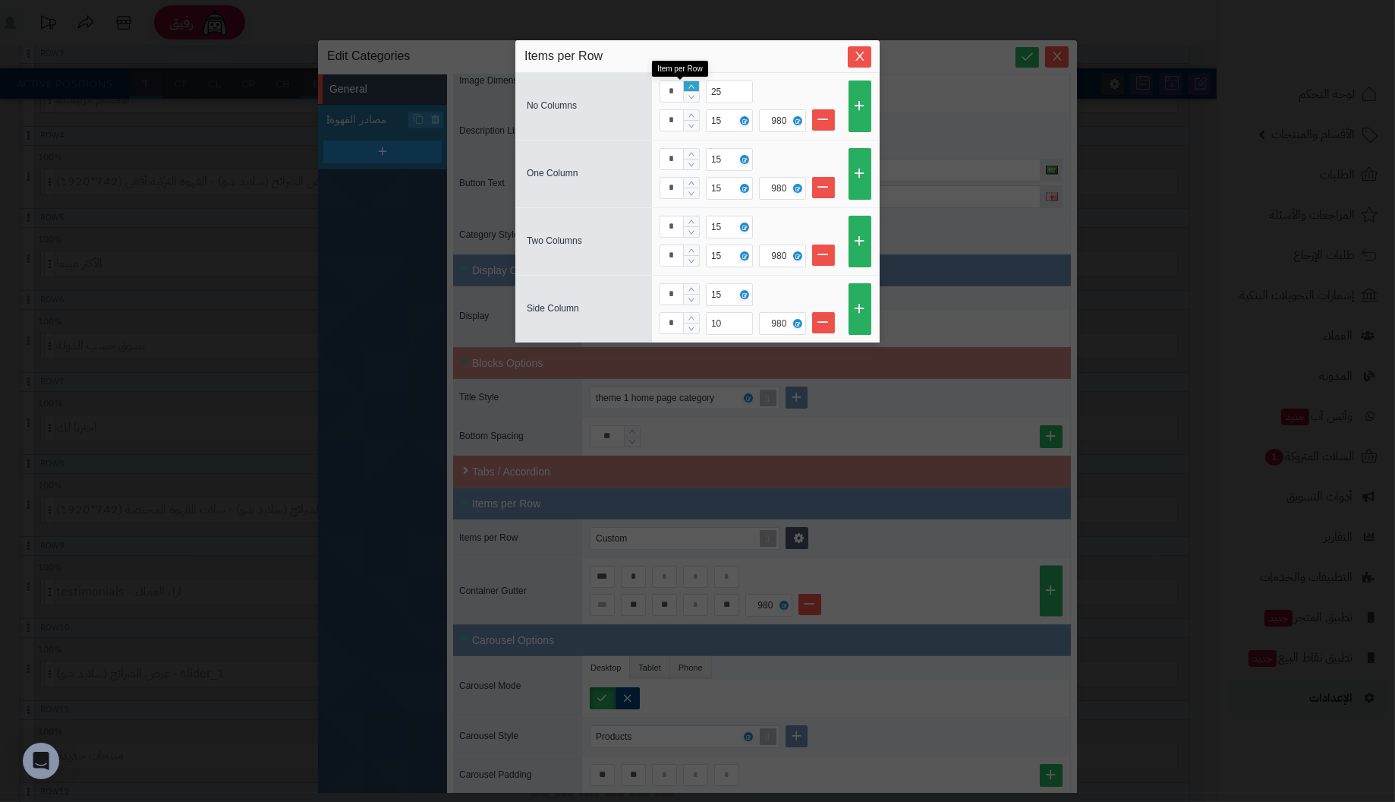
click at [691, 84] on icon "Increase Value" at bounding box center [691, 86] width 6 height 4
click at [691, 94] on icon "Decrease Value" at bounding box center [691, 97] width 7 height 9
click at [690, 82] on icon "Increase Value" at bounding box center [691, 86] width 7 height 9
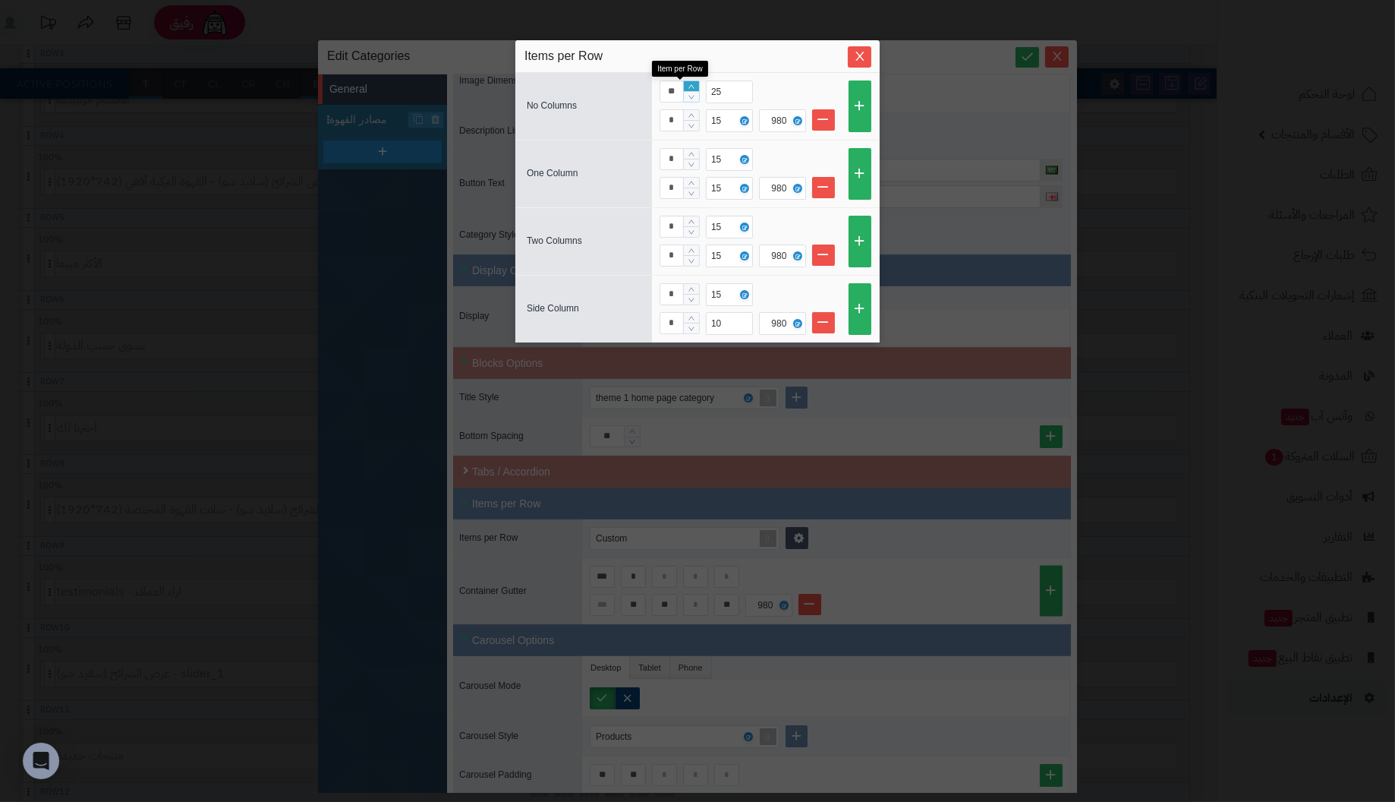
click at [690, 82] on icon "Increase Value" at bounding box center [691, 86] width 7 height 9
type input "**"
click at [690, 82] on icon "Increase Value" at bounding box center [691, 86] width 7 height 9
click at [863, 59] on icon "Close" at bounding box center [860, 55] width 12 height 12
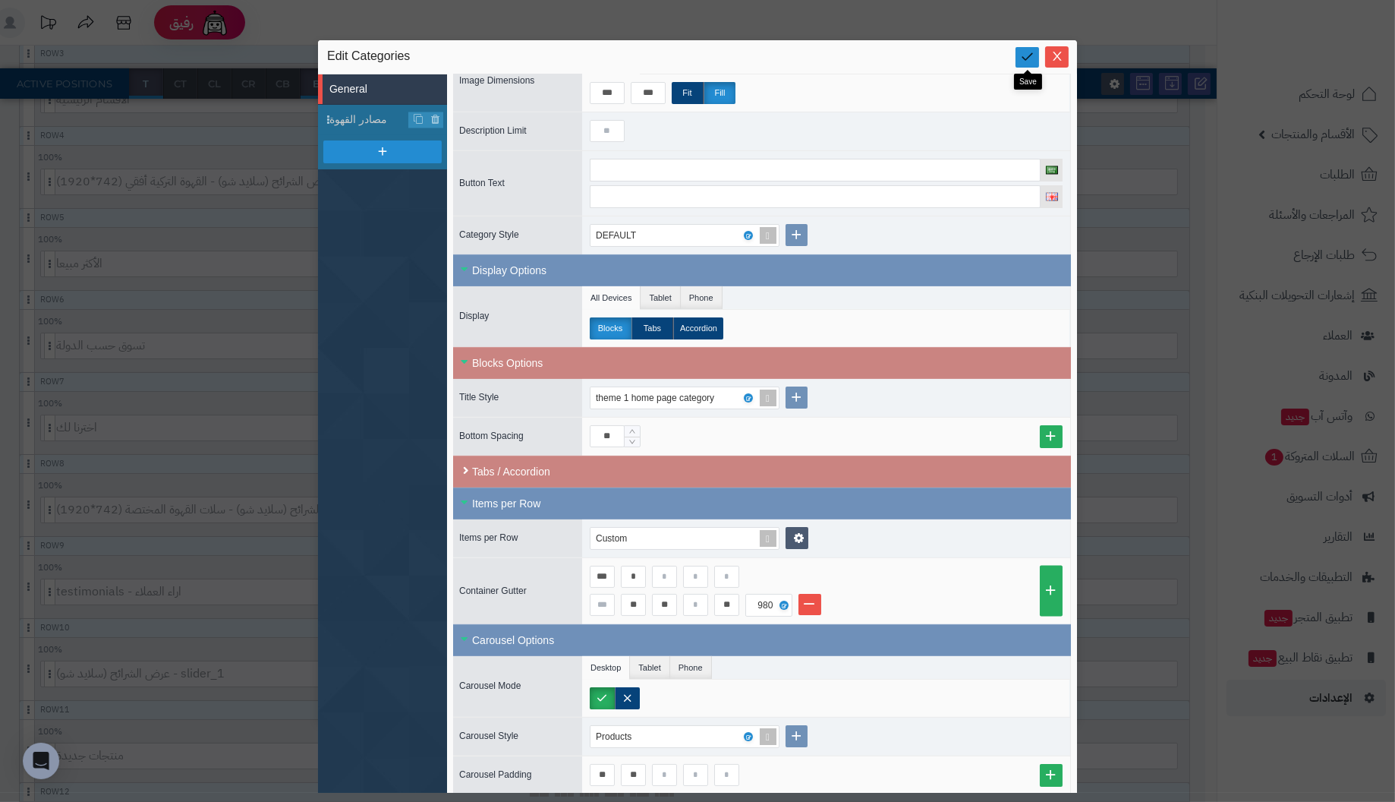
click at [1026, 52] on icon at bounding box center [1027, 56] width 14 height 14
click at [1060, 52] on icon "Close" at bounding box center [1057, 55] width 8 height 9
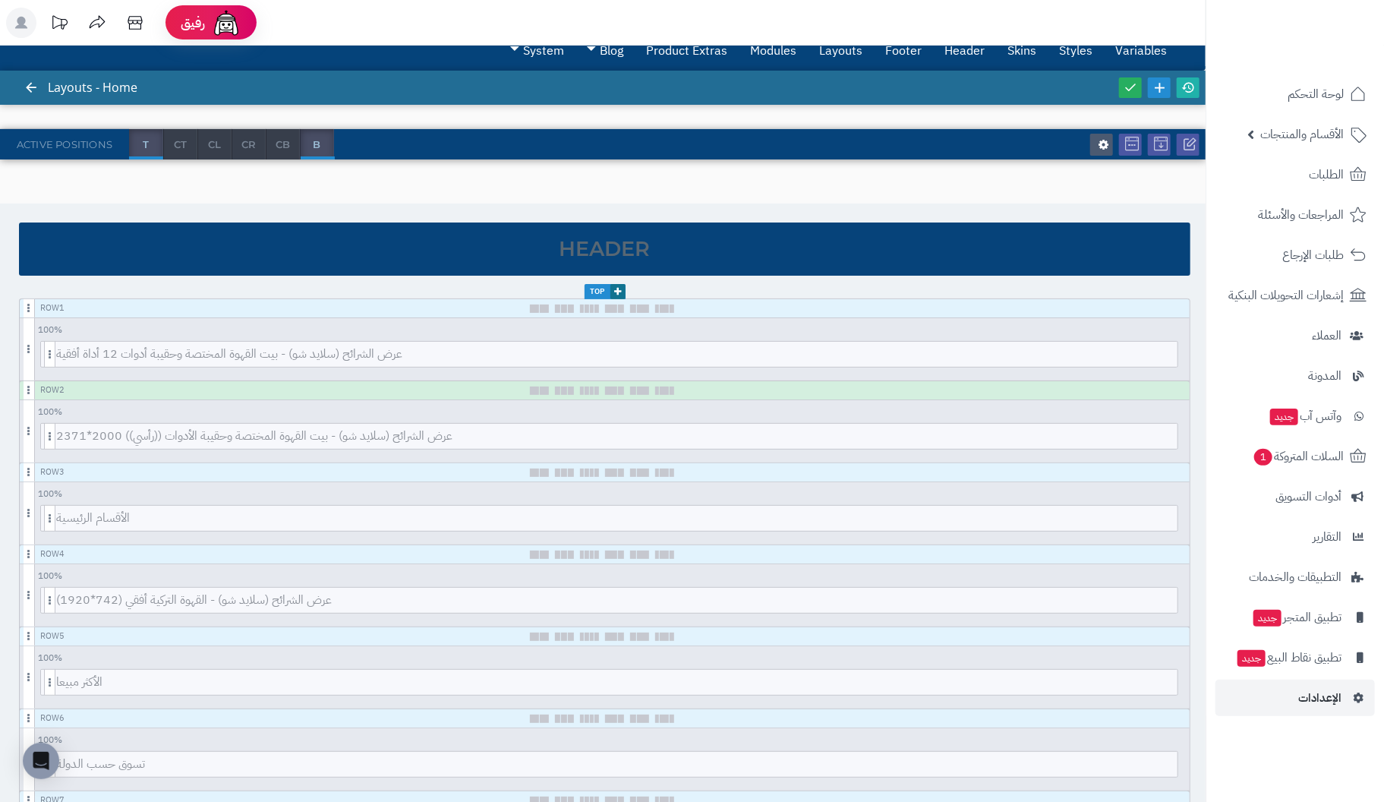
scroll to position [0, 0]
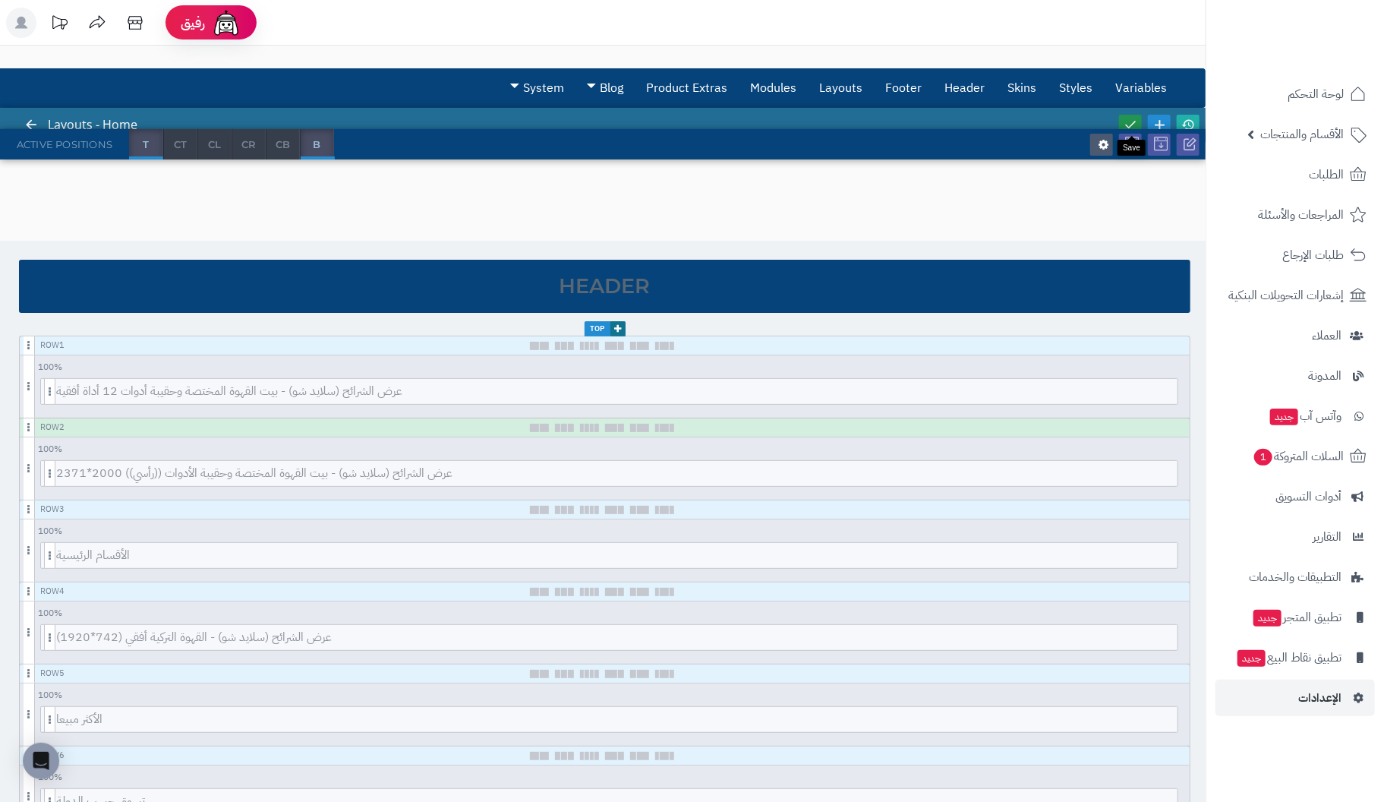
click at [1128, 124] on icon at bounding box center [1130, 125] width 14 height 14
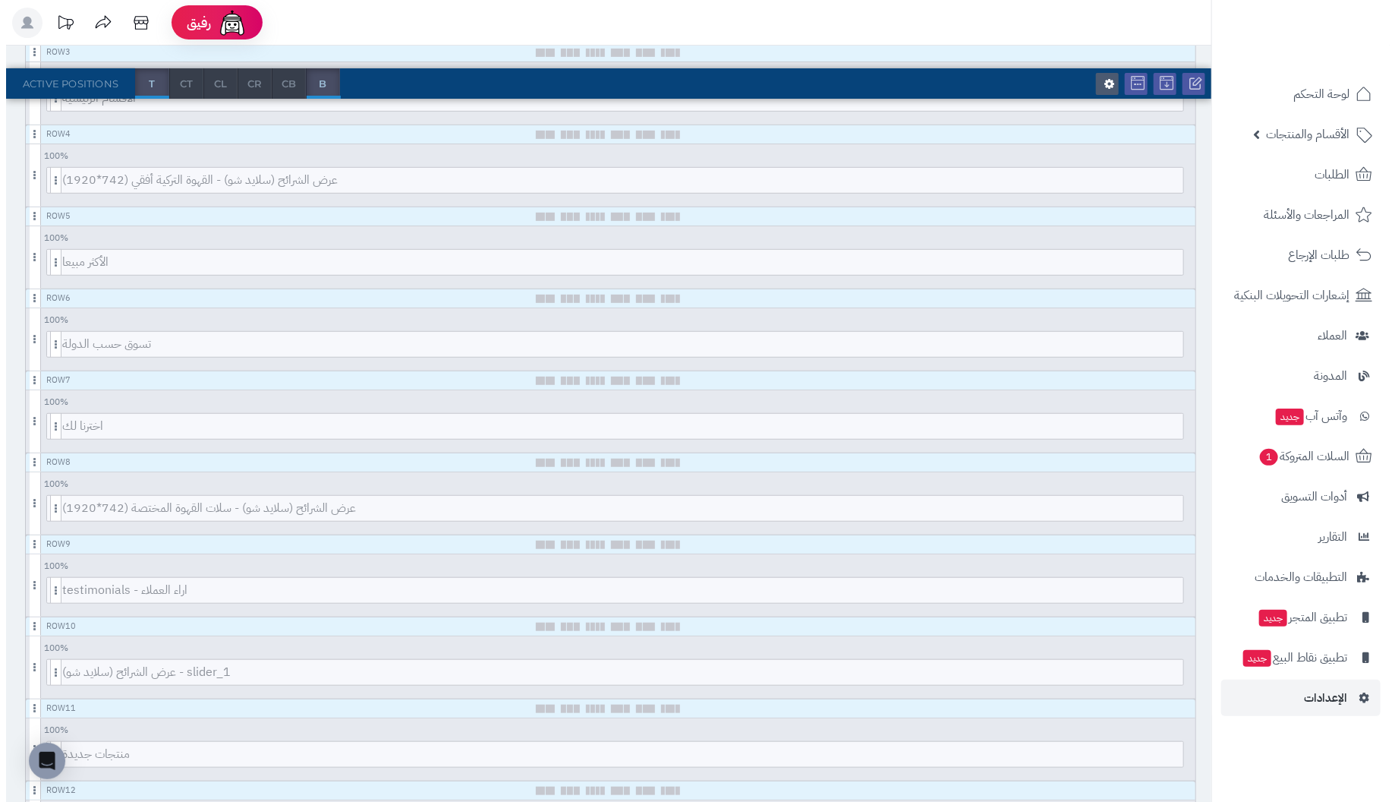
scroll to position [455, 0]
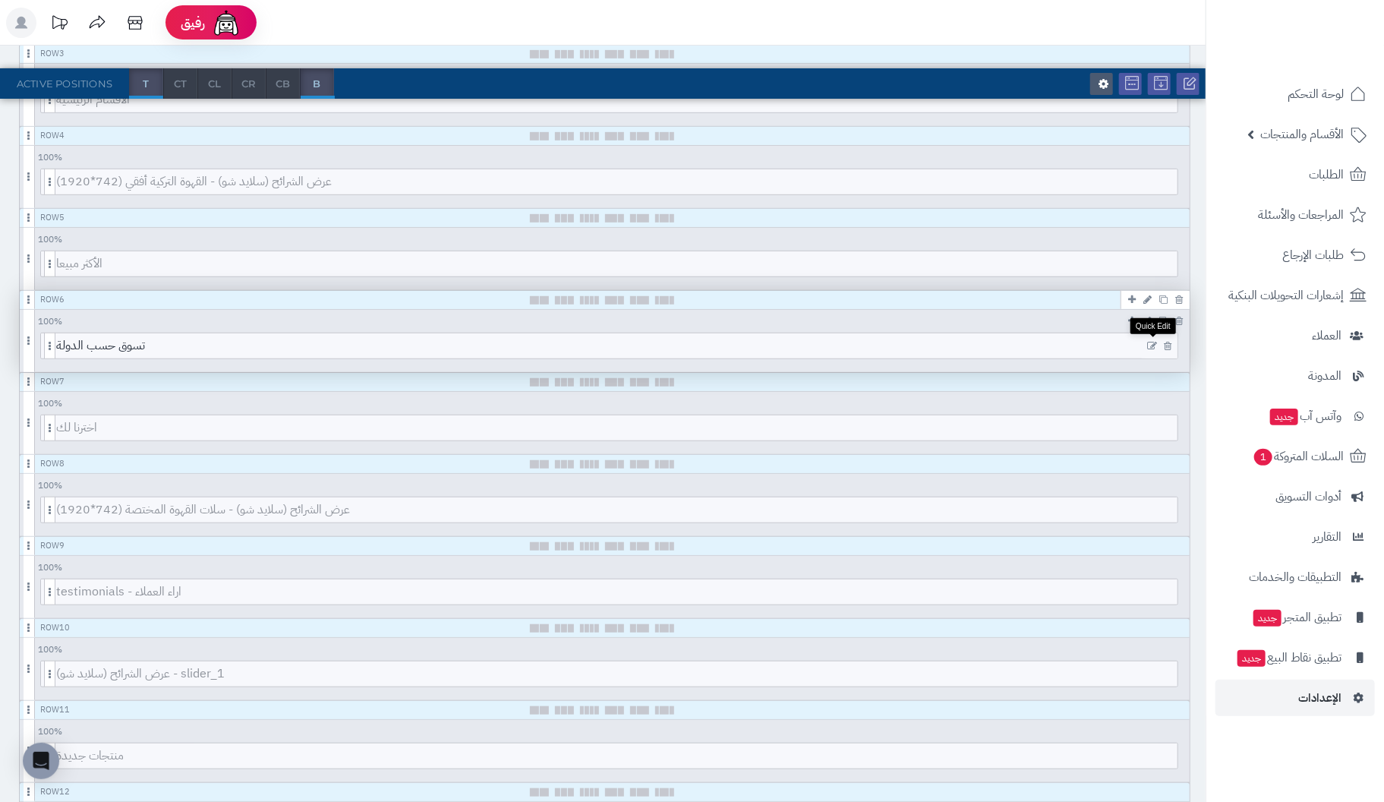
click at [1151, 341] on icon at bounding box center [1152, 346] width 10 height 11
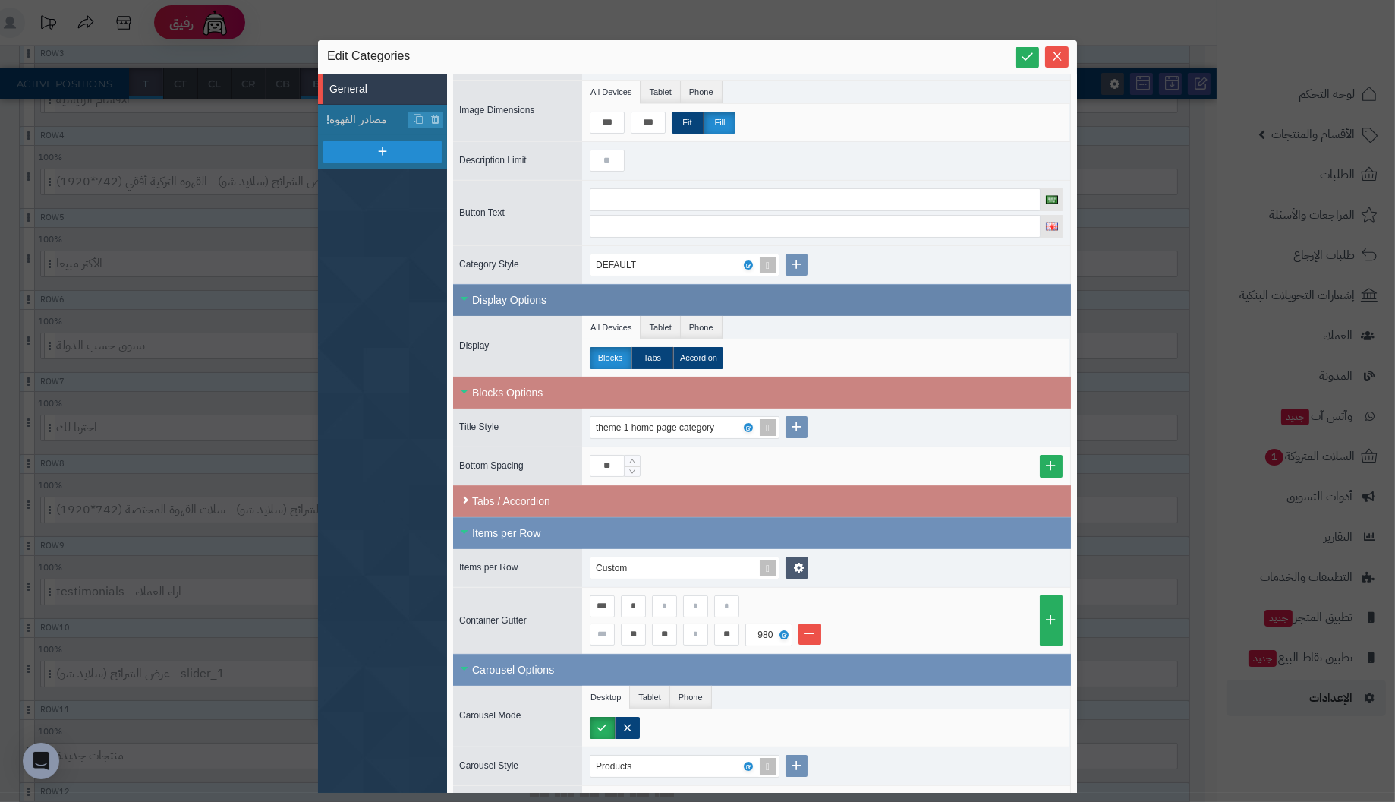
scroll to position [204, 0]
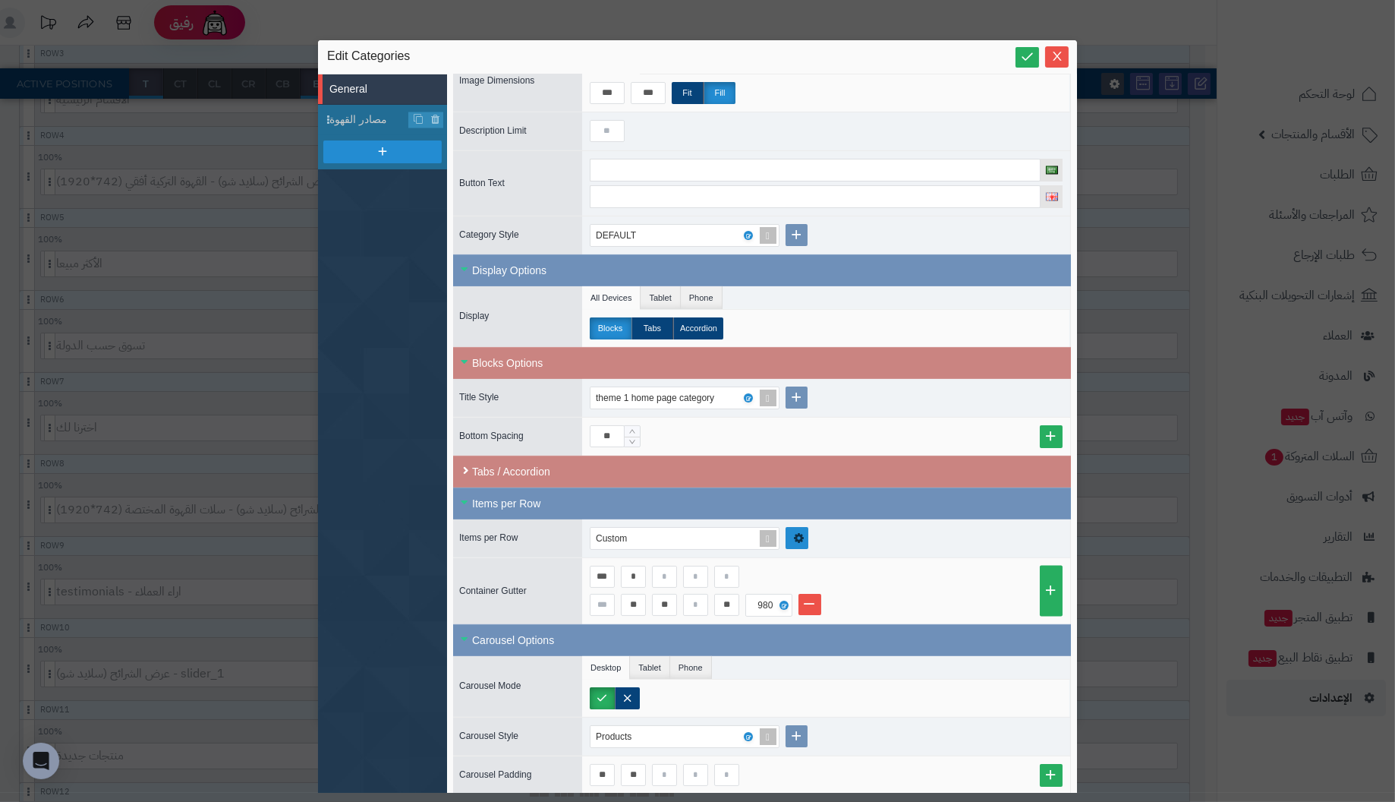
click at [803, 529] on link at bounding box center [797, 538] width 23 height 22
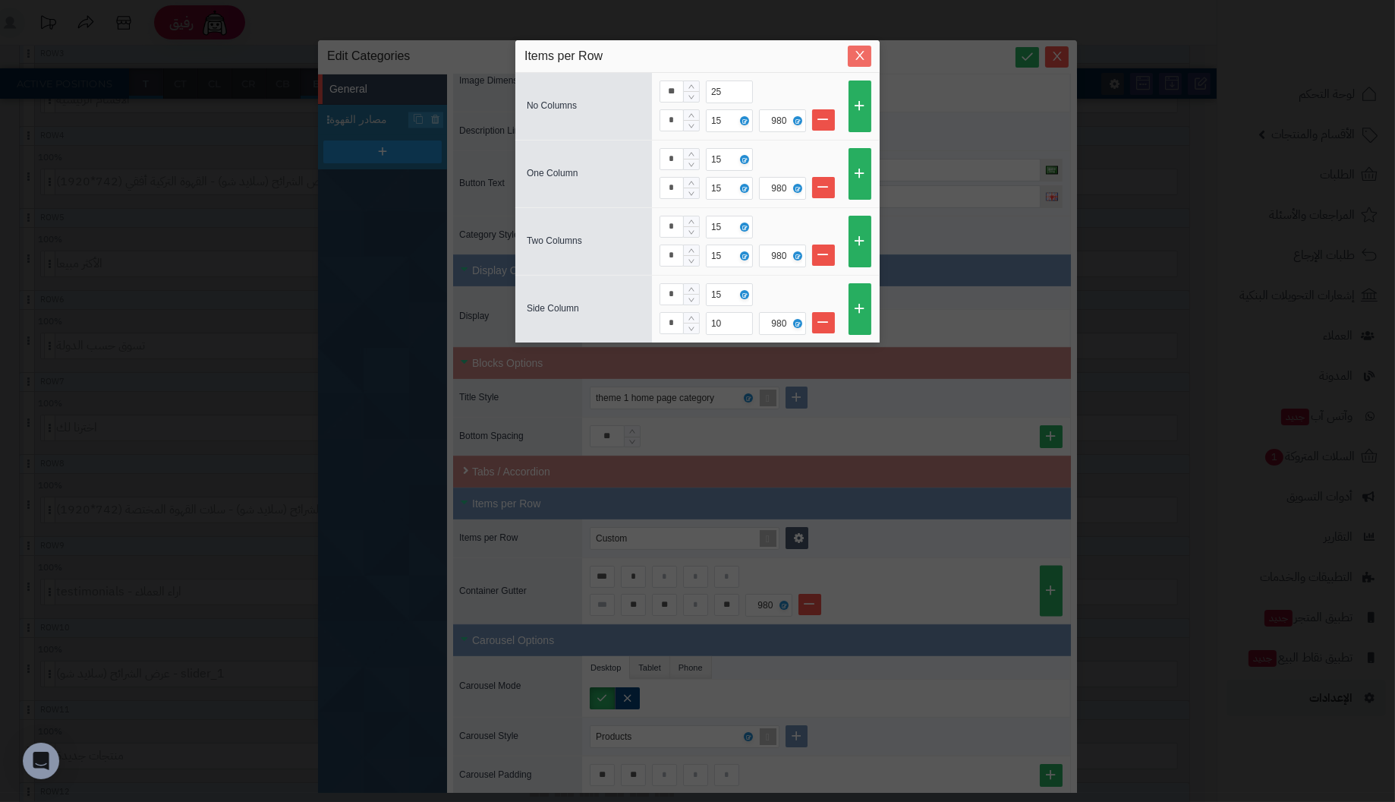
click at [863, 52] on icon "Close" at bounding box center [859, 55] width 8 height 9
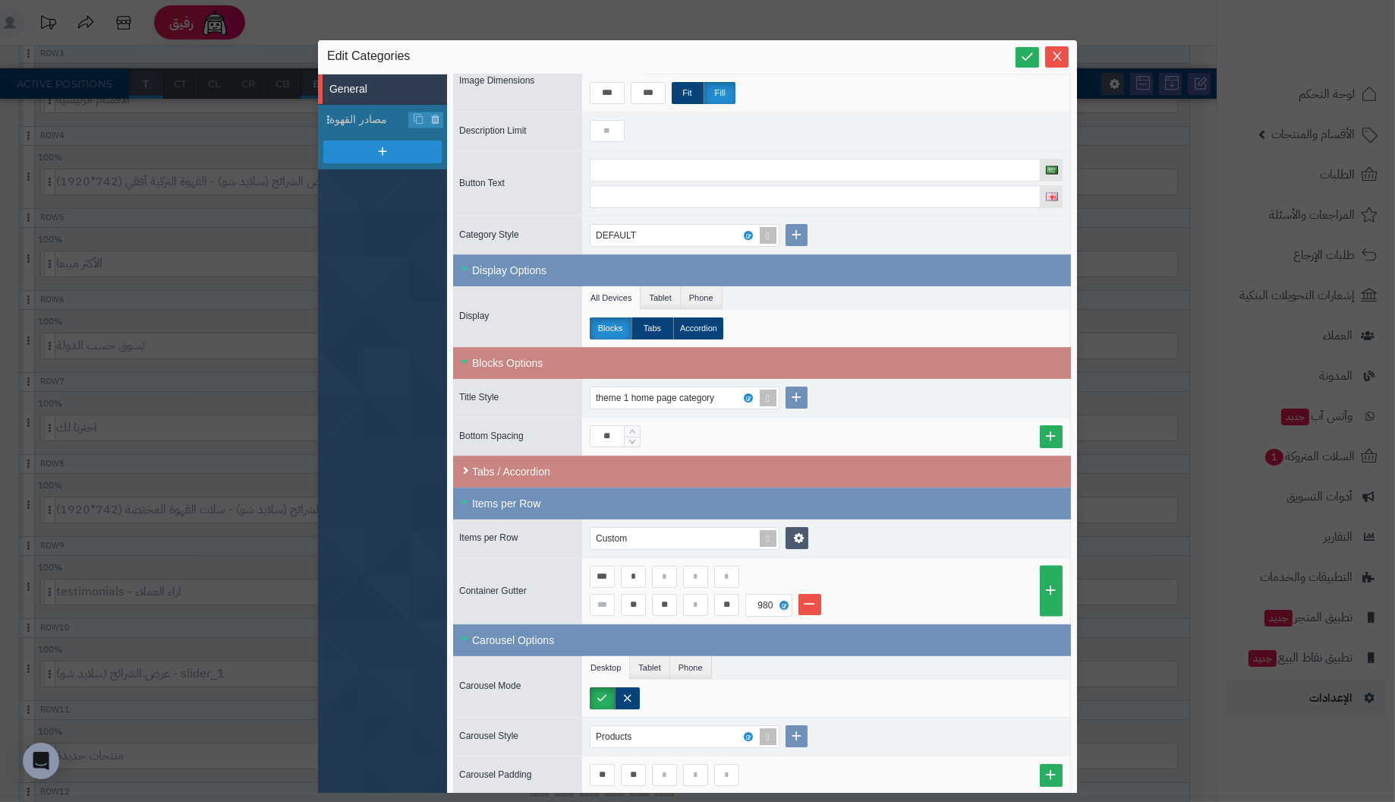
scroll to position [0, 0]
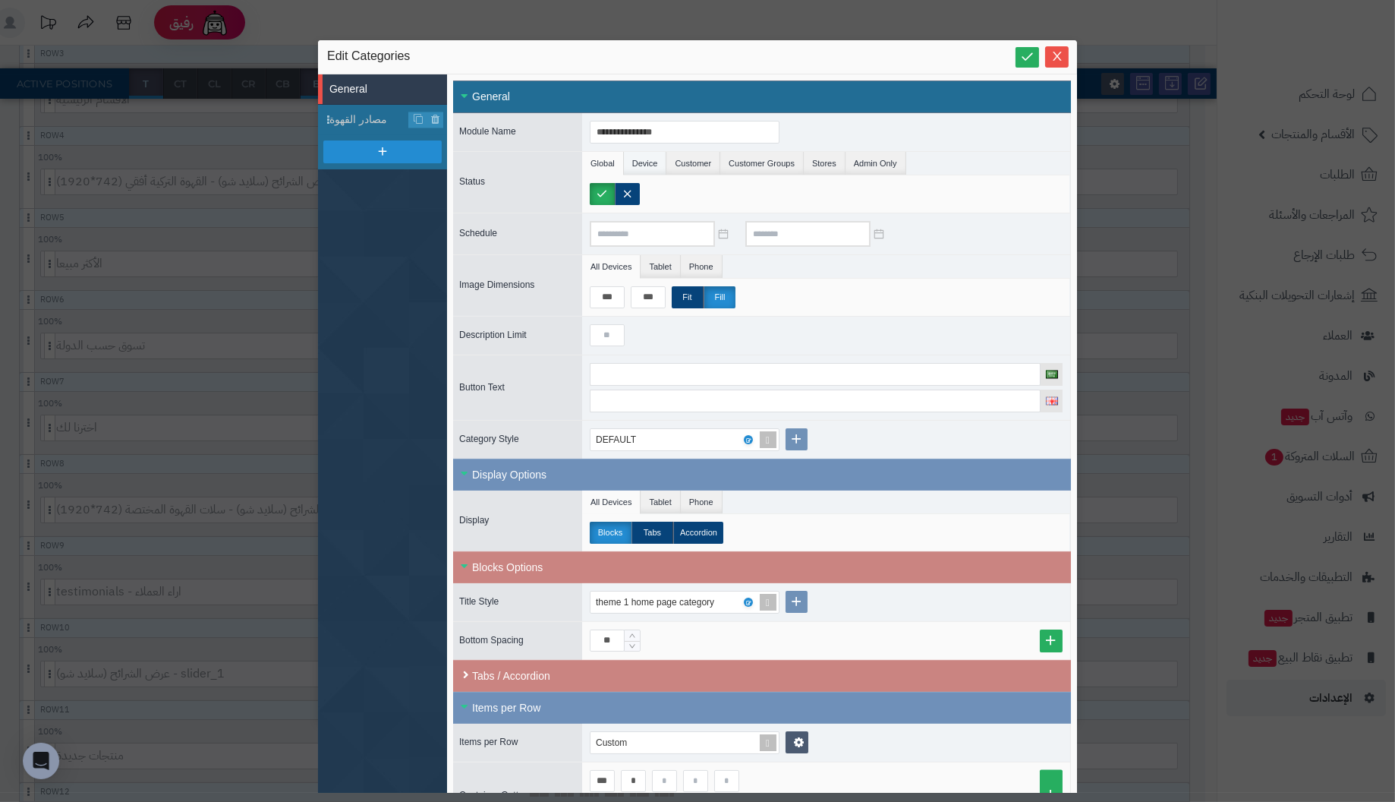
click at [647, 163] on li "Device" at bounding box center [645, 163] width 43 height 23
click at [694, 166] on li "Customer" at bounding box center [693, 163] width 54 height 23
click at [734, 162] on li "Customer Groups" at bounding box center [761, 163] width 83 height 23
click at [821, 163] on li "Stores" at bounding box center [825, 163] width 42 height 23
click at [866, 162] on li "Admin Only" at bounding box center [876, 163] width 61 height 23
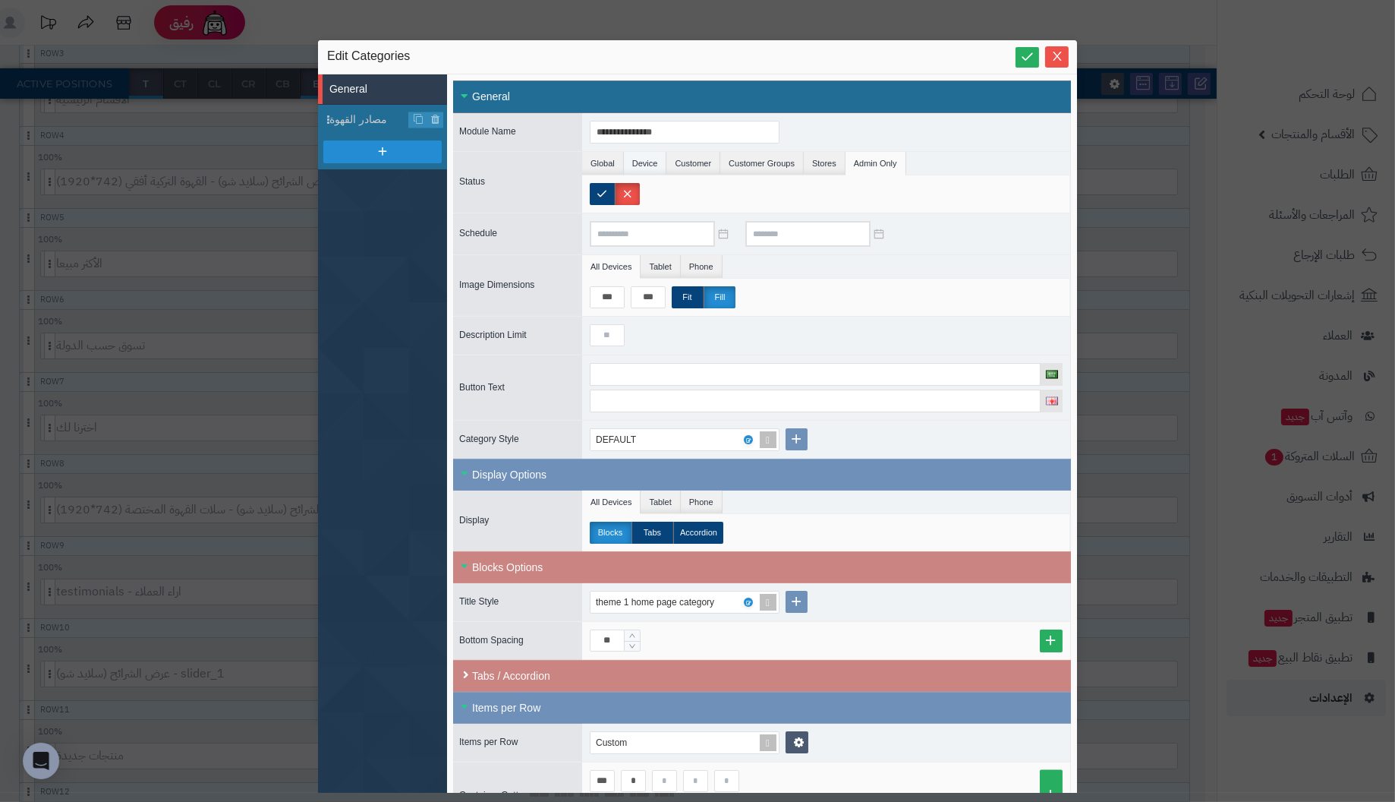
click at [644, 162] on li "Device" at bounding box center [645, 163] width 43 height 23
click at [739, 191] on label "Desktop" at bounding box center [752, 194] width 71 height 22
click at [984, 241] on div at bounding box center [826, 233] width 488 height 41
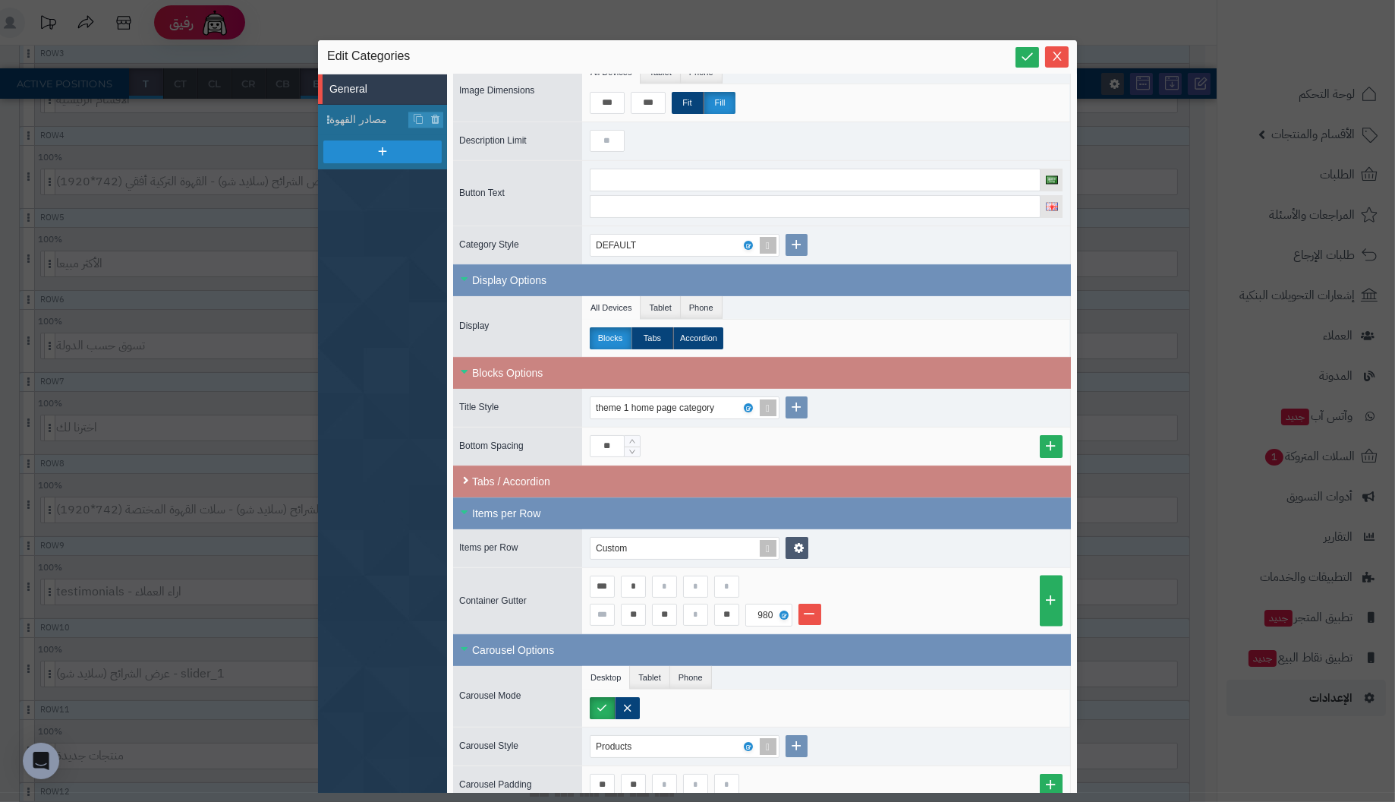
scroll to position [204, 0]
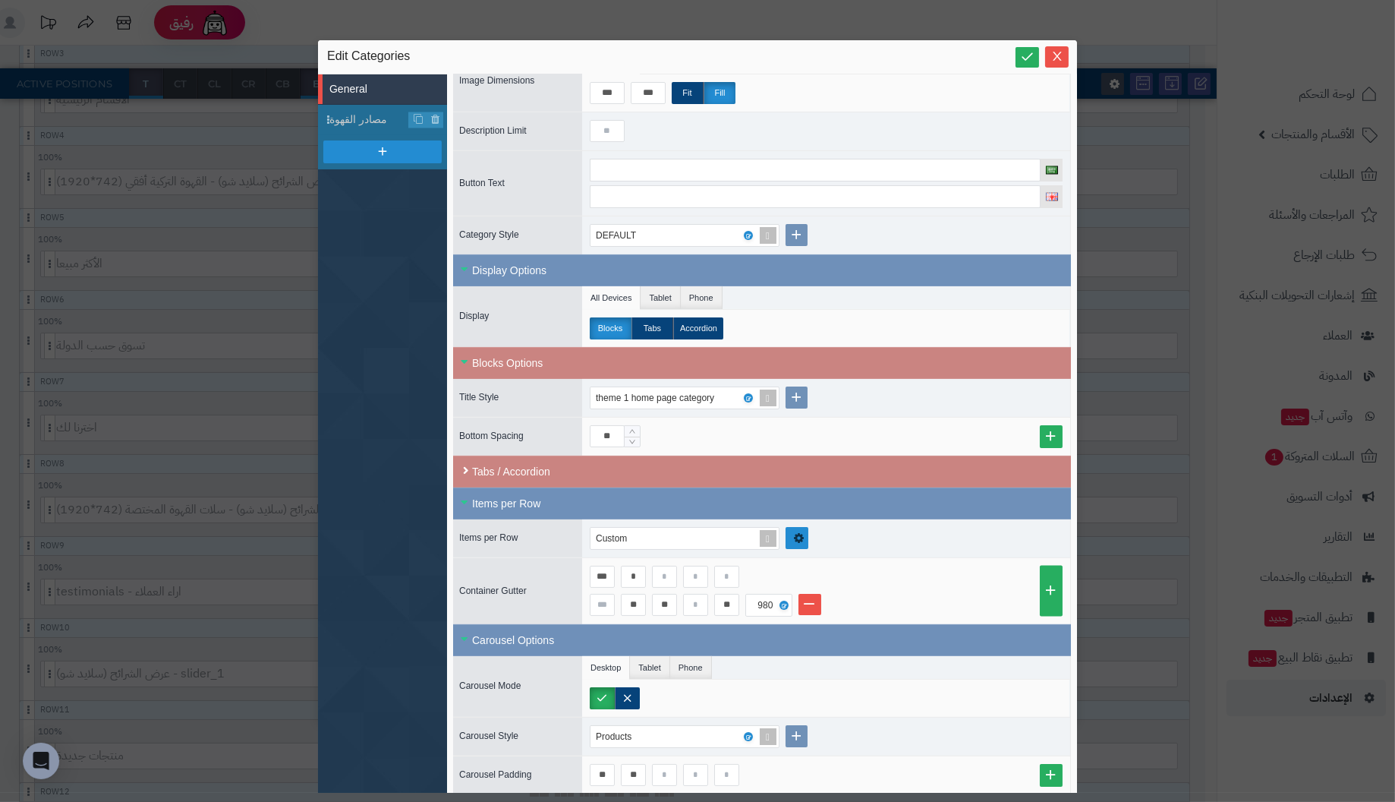
click at [805, 534] on link at bounding box center [797, 538] width 23 height 22
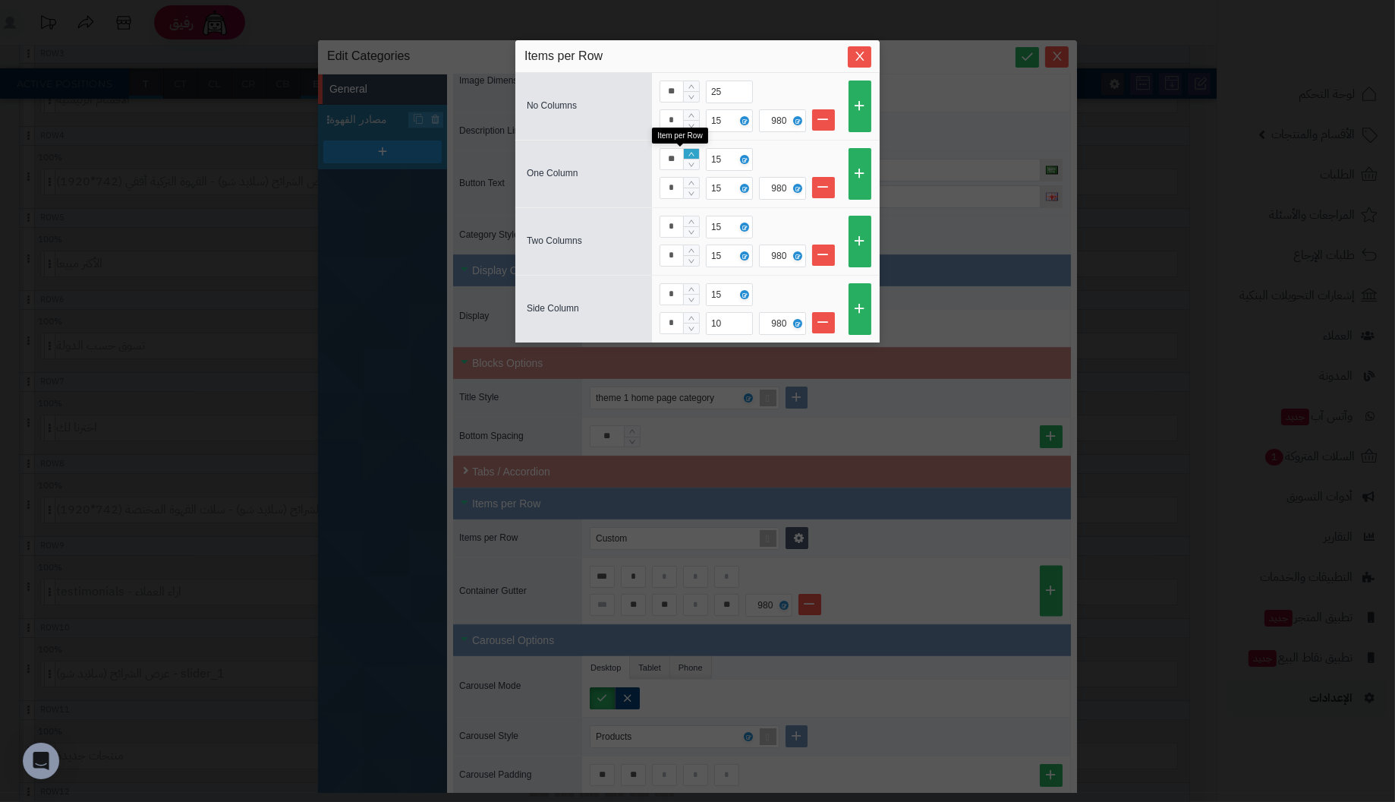
click at [690, 151] on icon "Increase Value" at bounding box center [691, 154] width 7 height 9
type input "**"
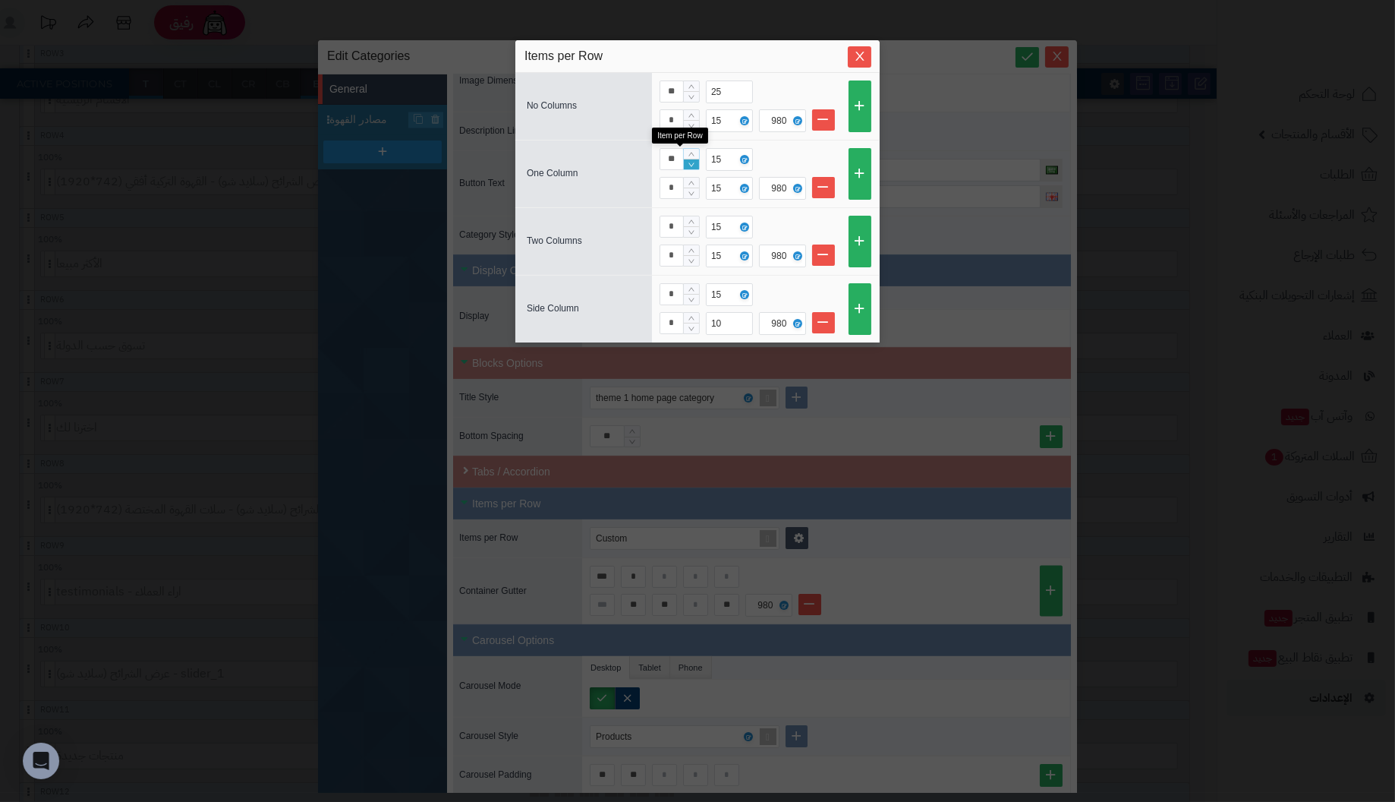
click at [689, 165] on icon "Decrease Value" at bounding box center [691, 164] width 7 height 9
click at [691, 219] on icon "Increase Value" at bounding box center [691, 221] width 6 height 4
type input "**"
click at [691, 219] on icon "Increase Value" at bounding box center [691, 221] width 6 height 4
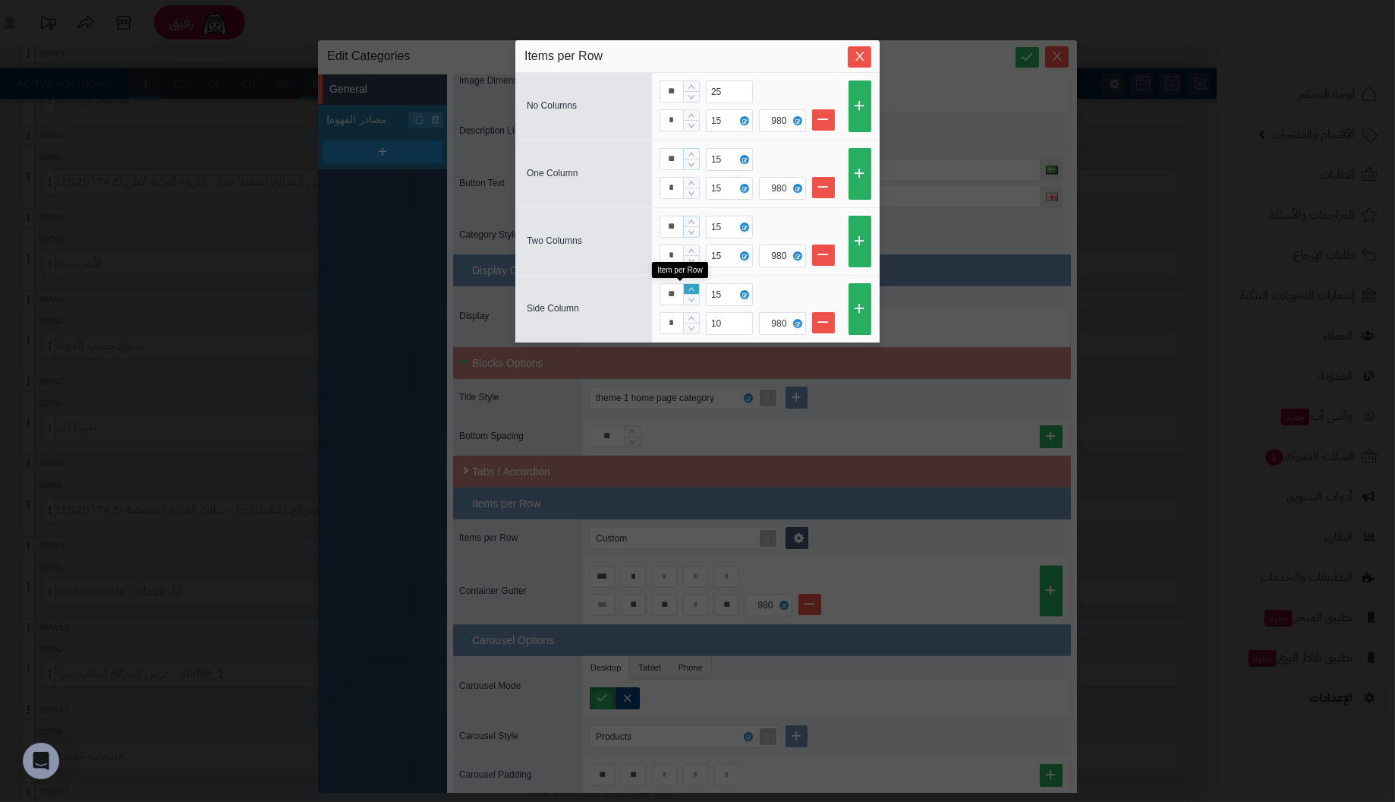
click at [692, 285] on icon "Increase Value" at bounding box center [691, 289] width 7 height 9
type input "**"
click at [692, 285] on icon "Increase Value" at bounding box center [691, 289] width 7 height 9
click at [863, 49] on button "Close" at bounding box center [860, 56] width 24 height 21
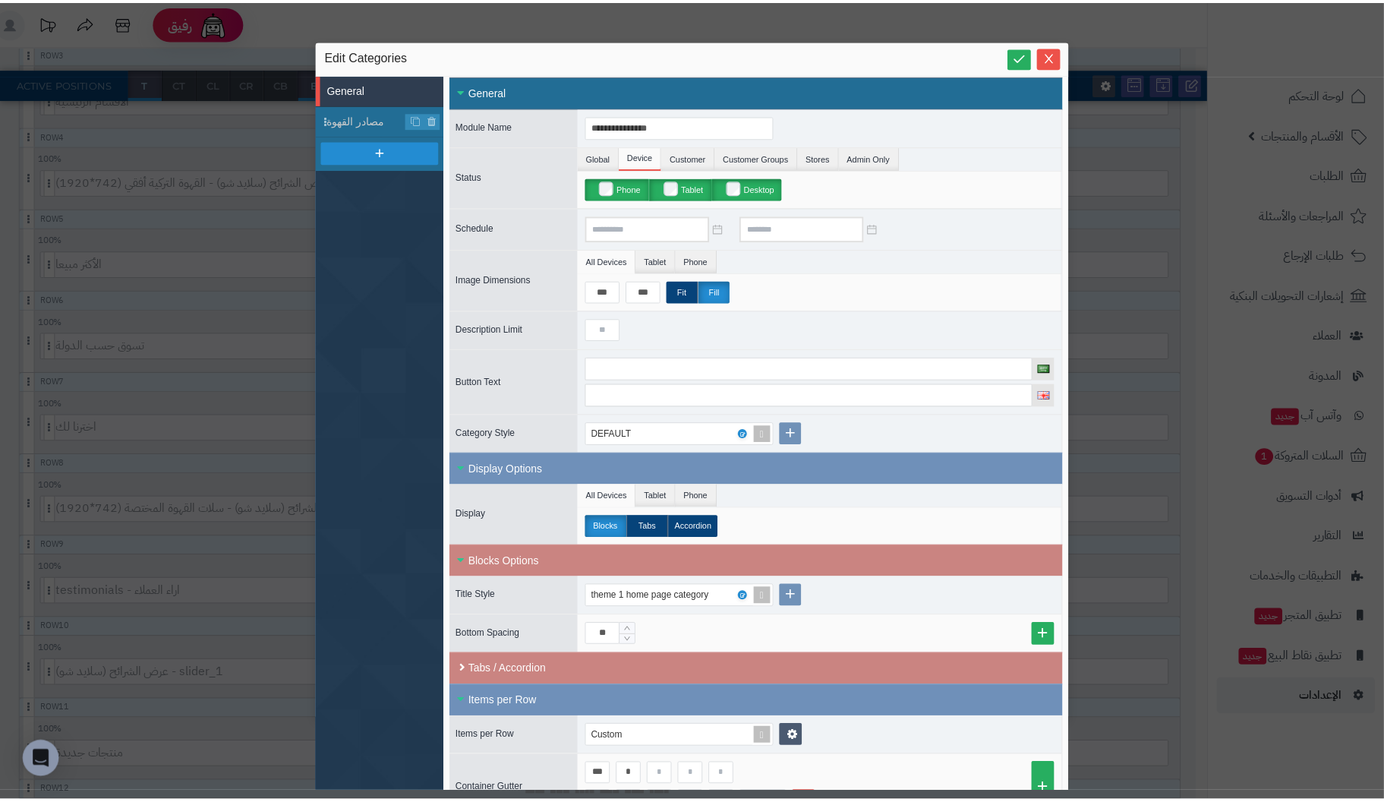
scroll to position [0, 0]
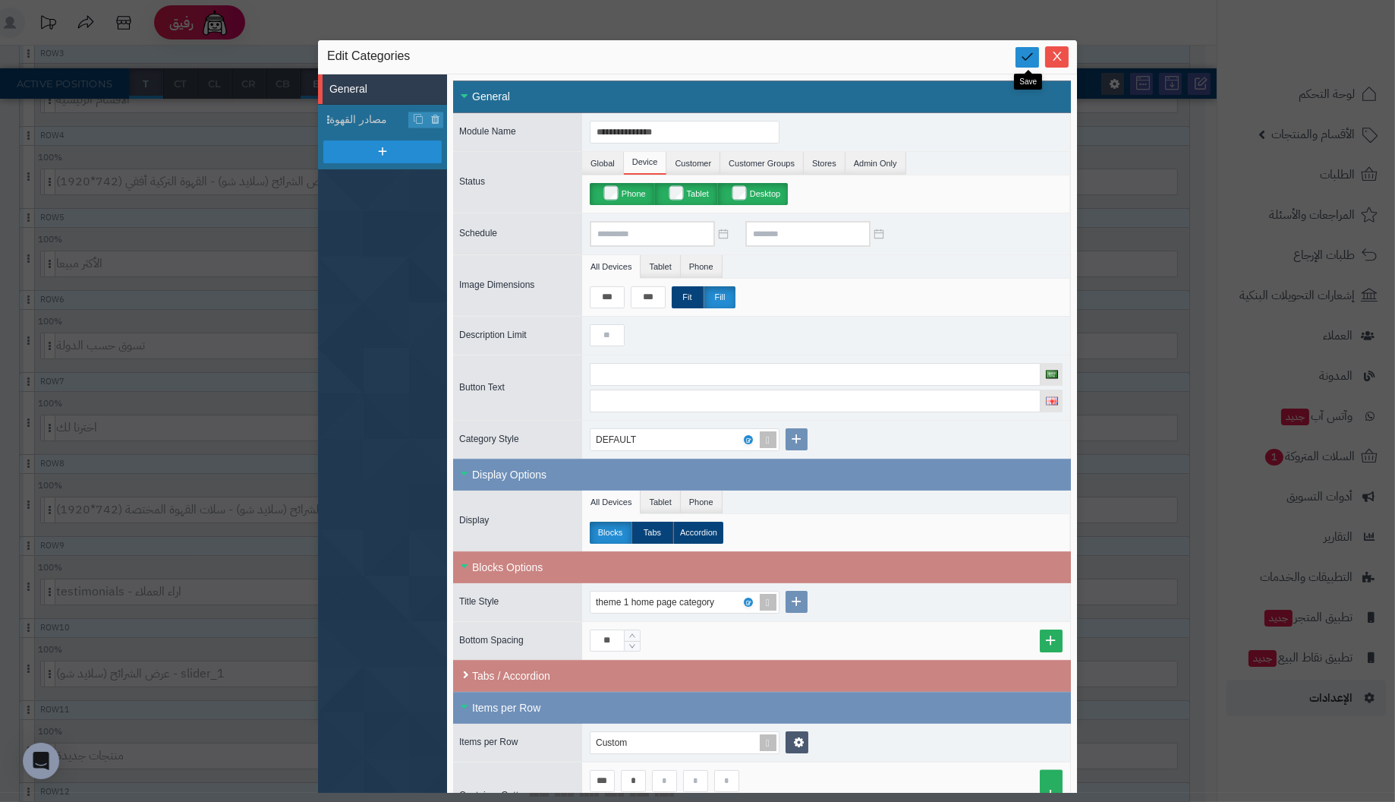
click at [1028, 58] on icon at bounding box center [1027, 56] width 14 height 14
click at [1054, 52] on icon "Close" at bounding box center [1057, 55] width 8 height 9
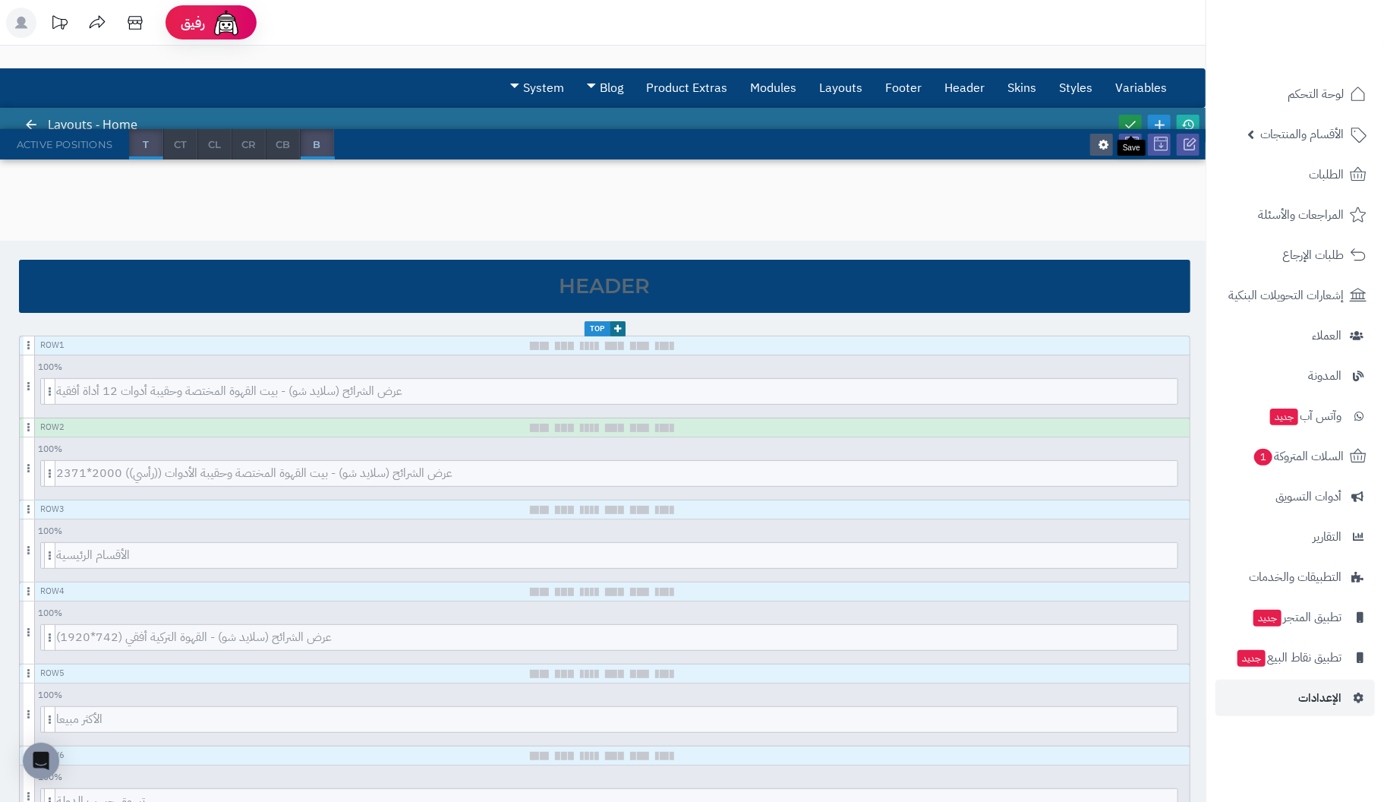
click at [1131, 118] on icon at bounding box center [1130, 125] width 14 height 14
click at [1129, 121] on icon at bounding box center [1130, 125] width 14 height 14
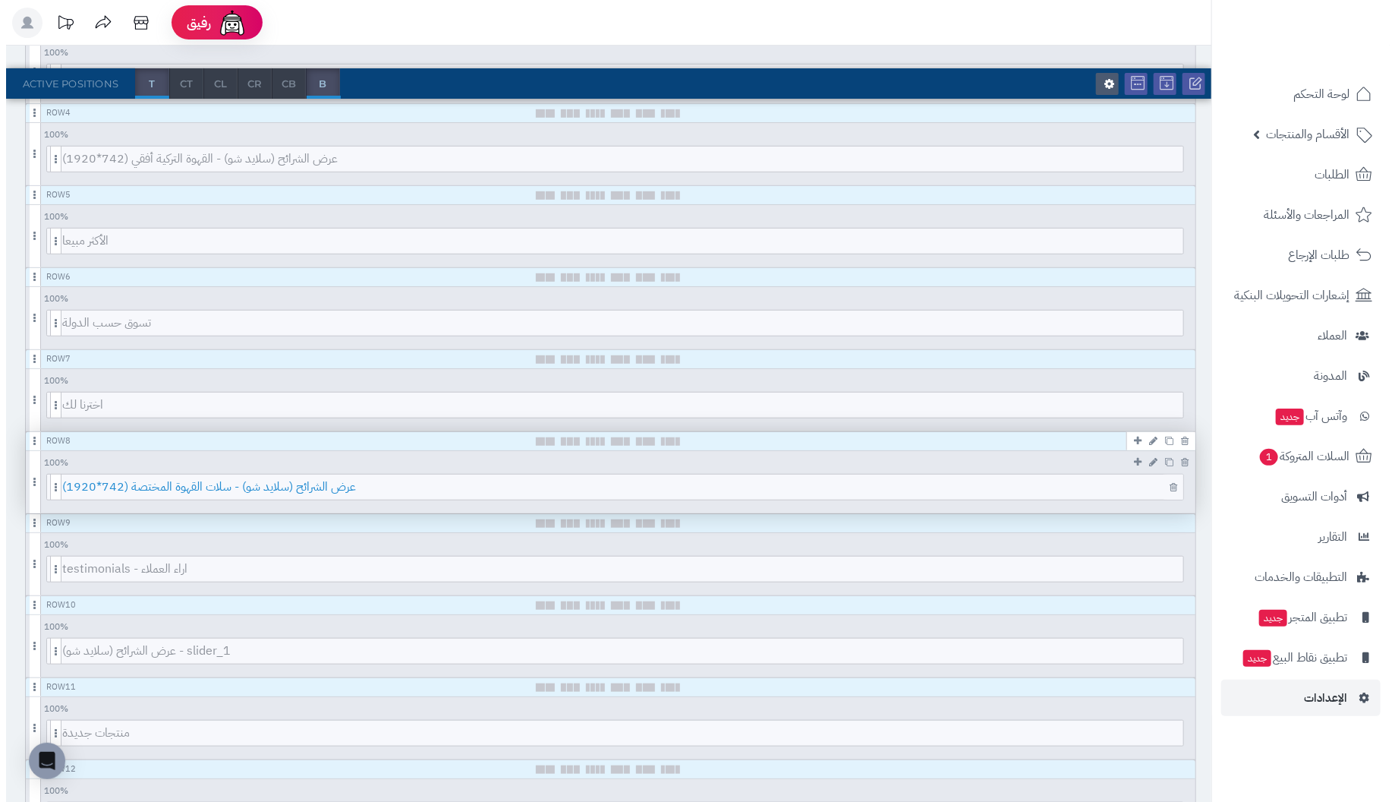
scroll to position [455, 0]
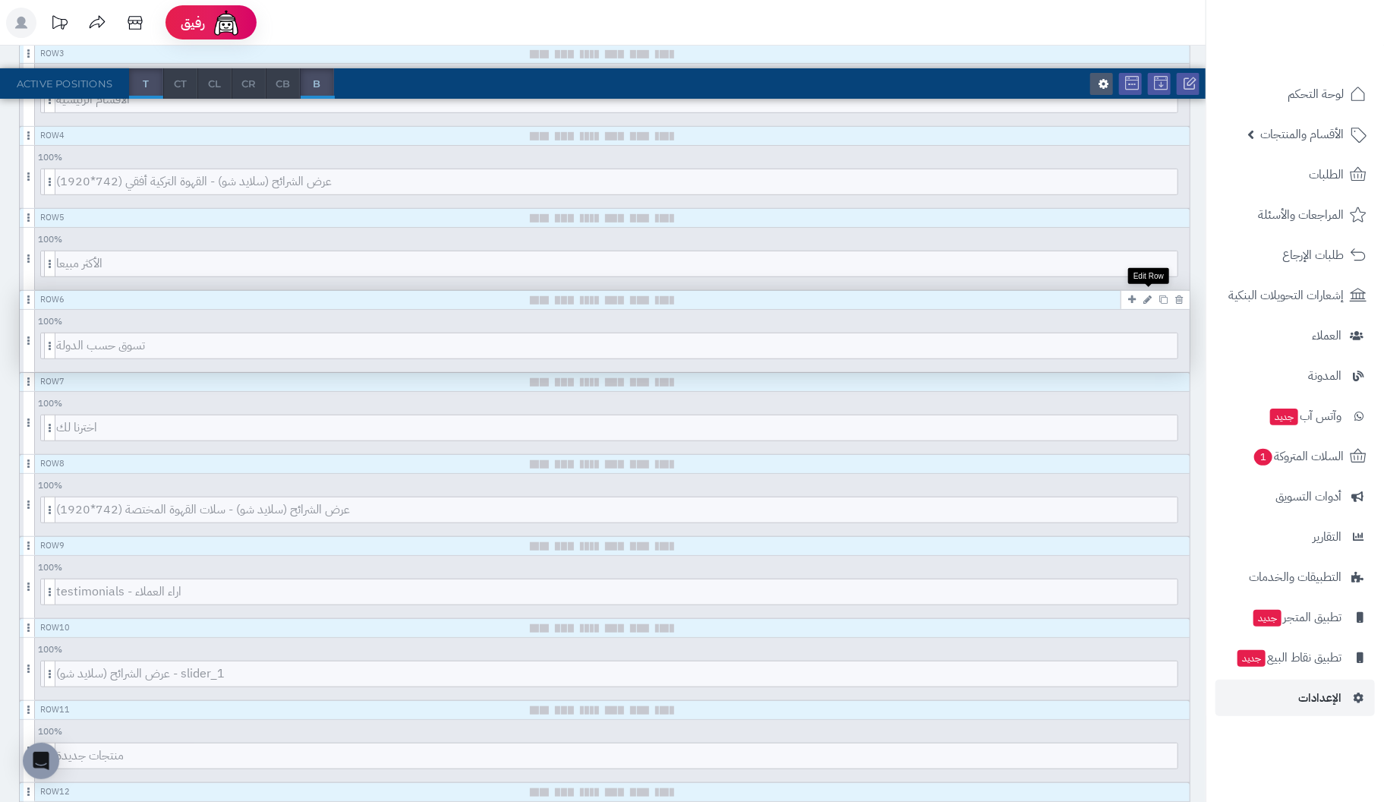
click at [1148, 295] on icon at bounding box center [1147, 300] width 8 height 10
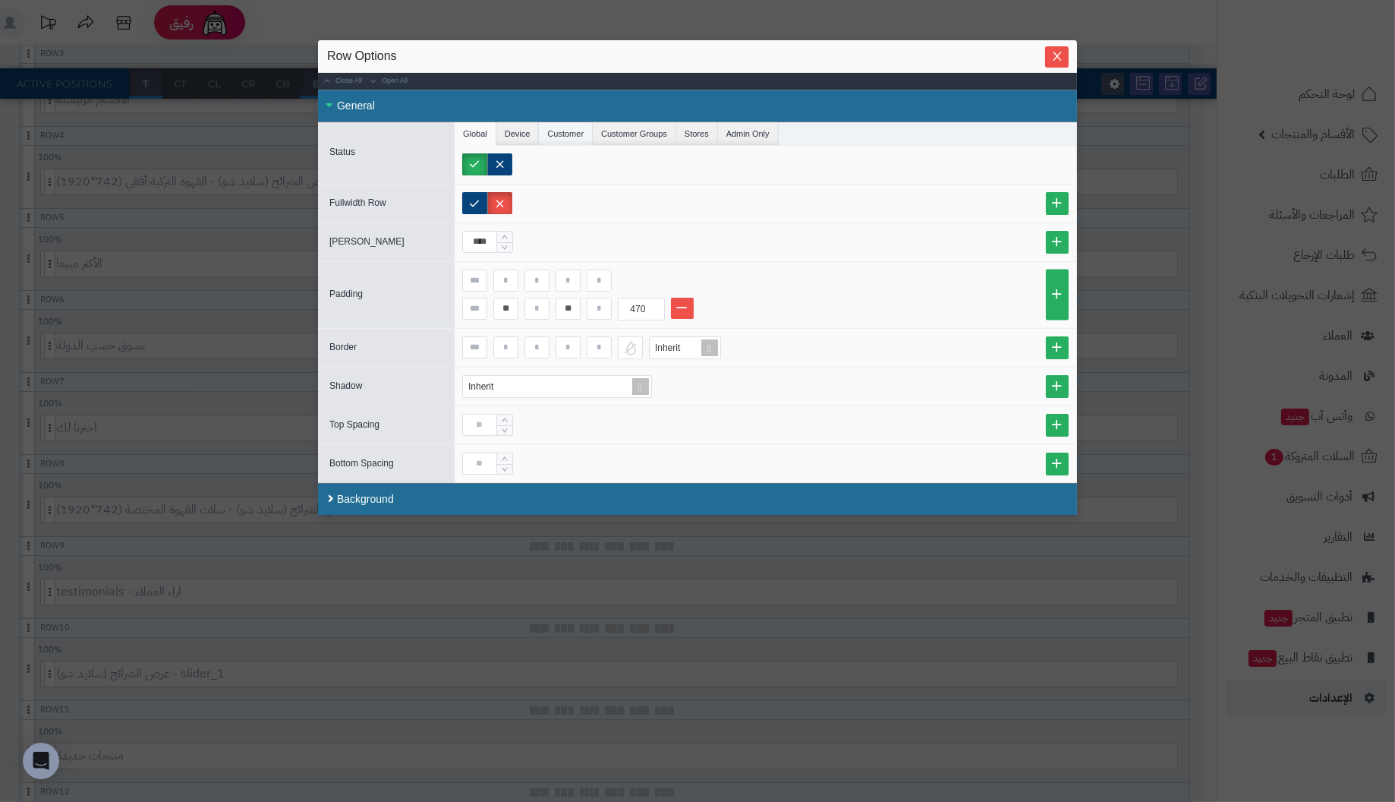
drag, startPoint x: 511, startPoint y: 130, endPoint x: 569, endPoint y: 133, distance: 57.8
click at [514, 130] on li "Device" at bounding box center [517, 133] width 43 height 23
click at [563, 135] on li "Customer" at bounding box center [566, 133] width 54 height 23
click at [628, 132] on li "Customer Groups" at bounding box center [634, 133] width 83 height 23
click at [695, 130] on li "Stores" at bounding box center [697, 133] width 42 height 23
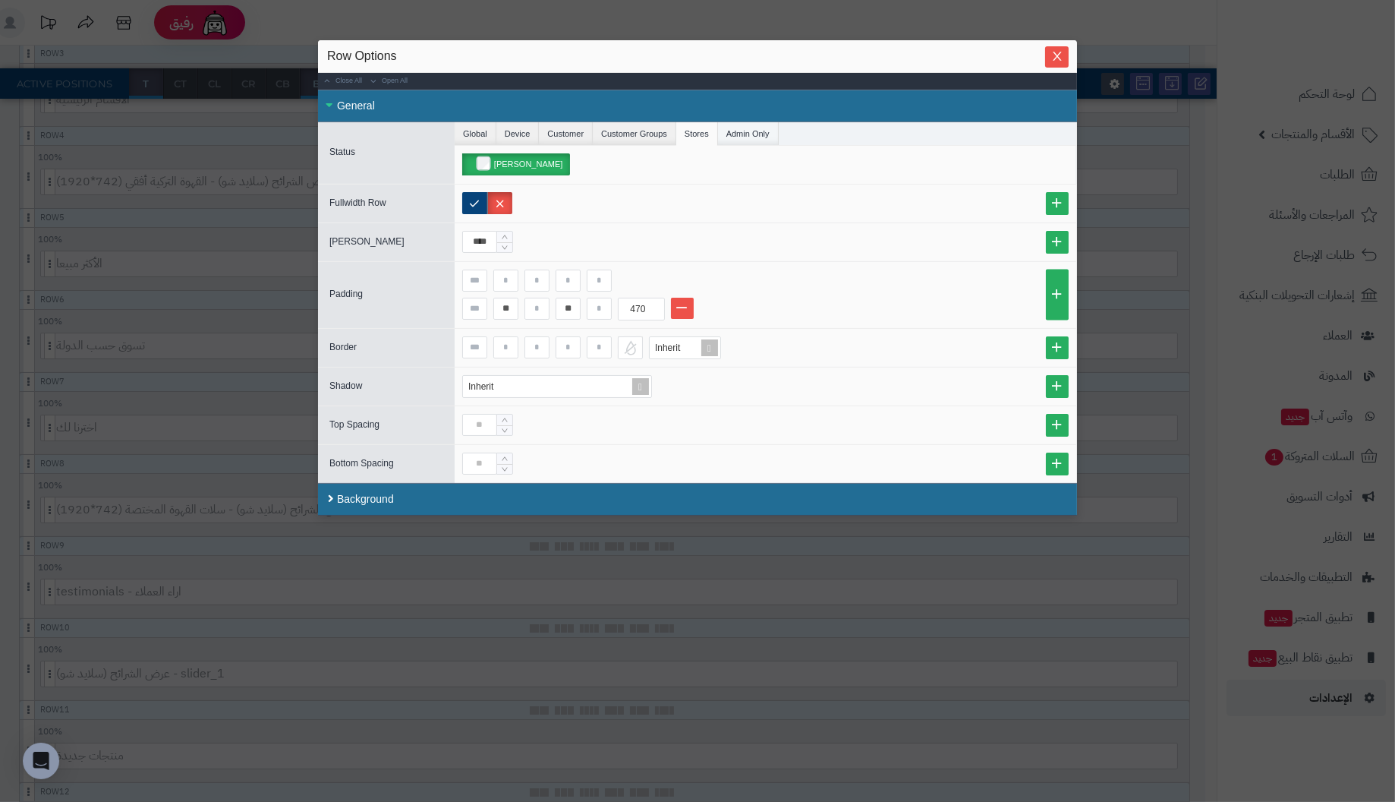
click at [735, 130] on li "Admin Only" at bounding box center [748, 133] width 61 height 23
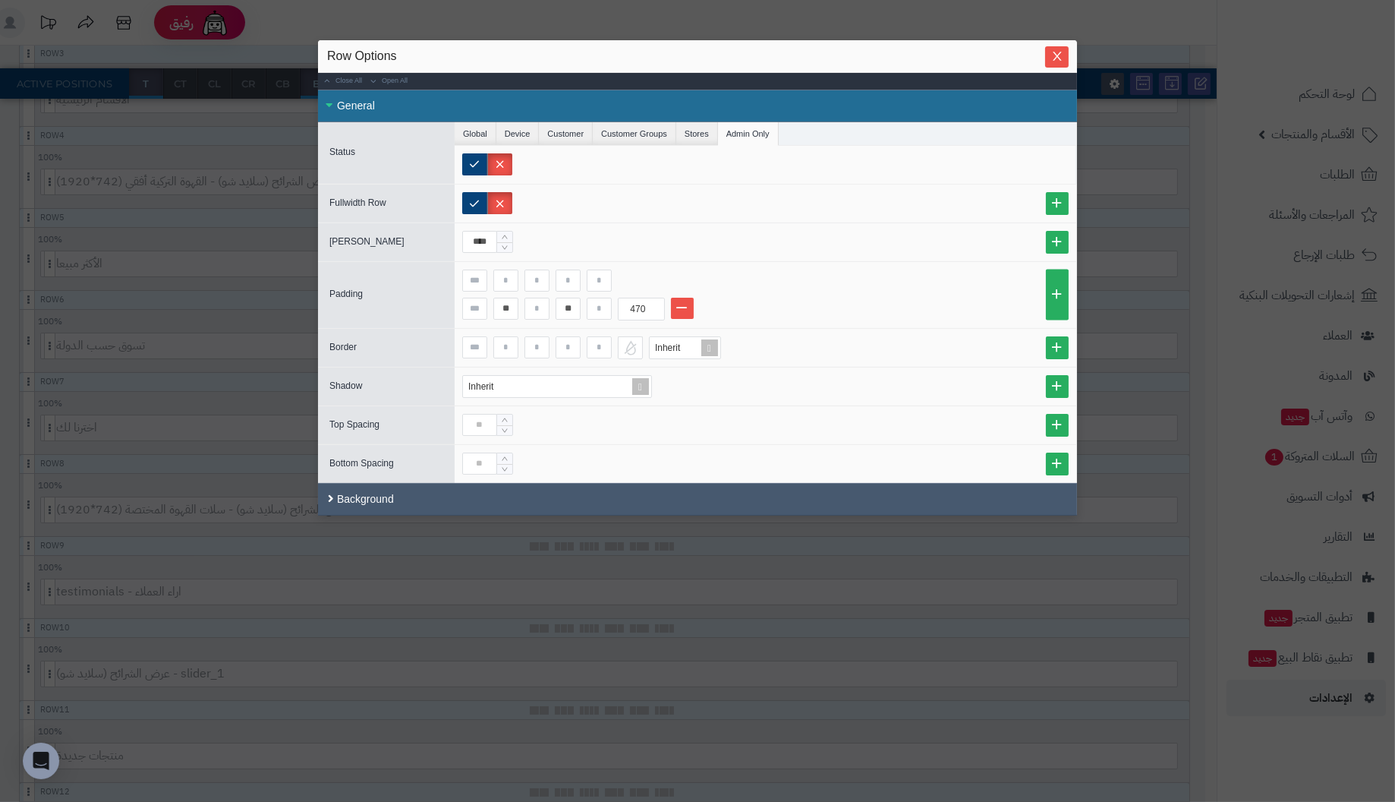
click at [387, 496] on div "Background" at bounding box center [697, 499] width 759 height 33
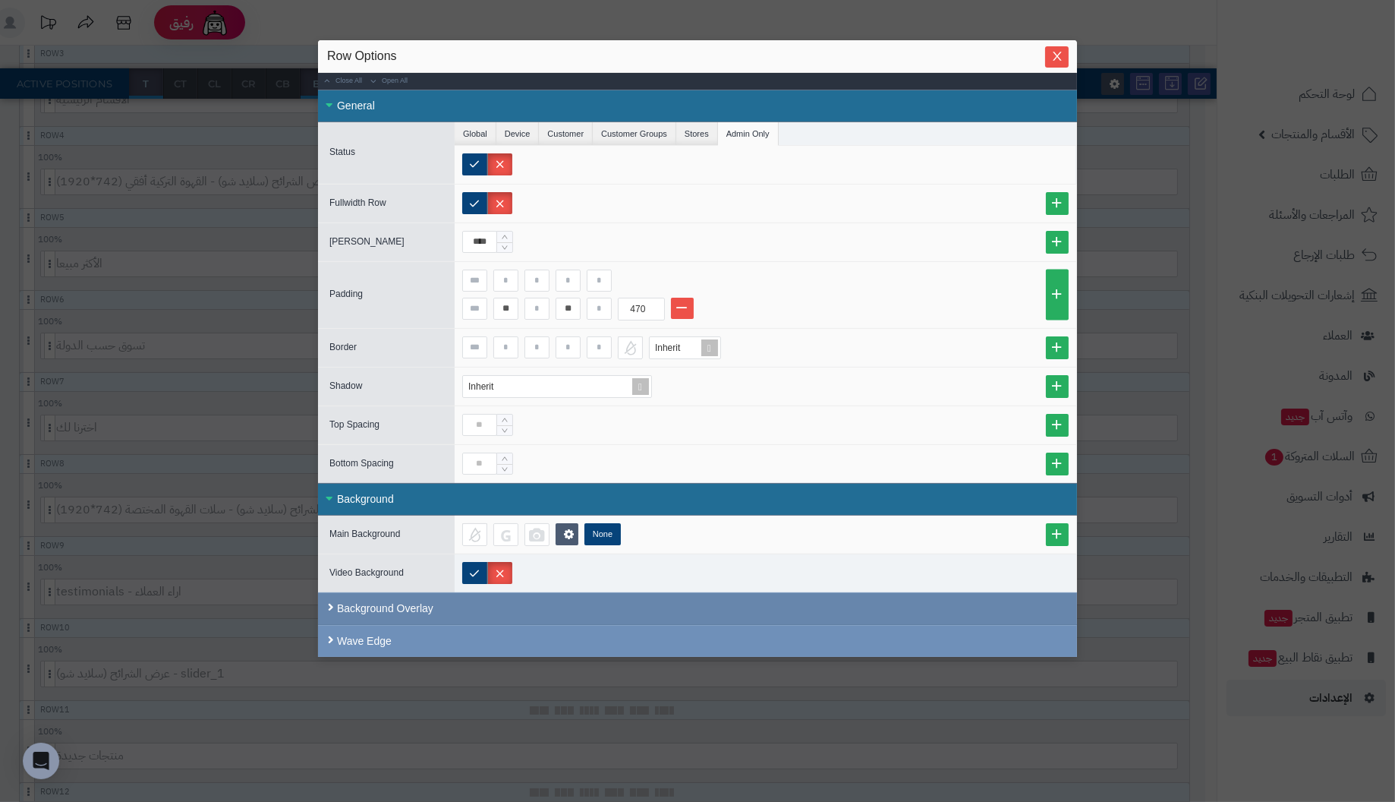
click at [395, 606] on div "Background Overlay" at bounding box center [697, 608] width 759 height 33
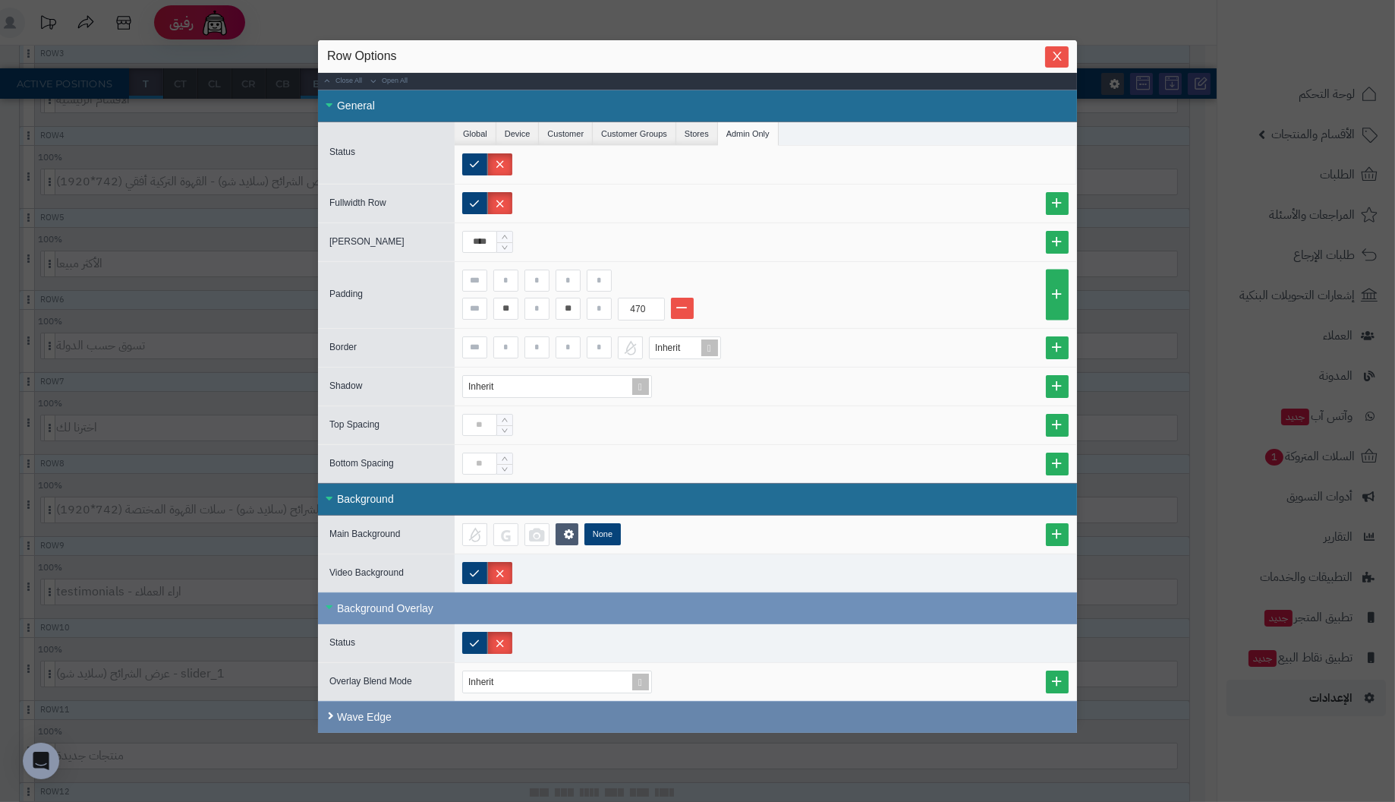
click at [377, 711] on div "Wave Edge" at bounding box center [697, 717] width 759 height 32
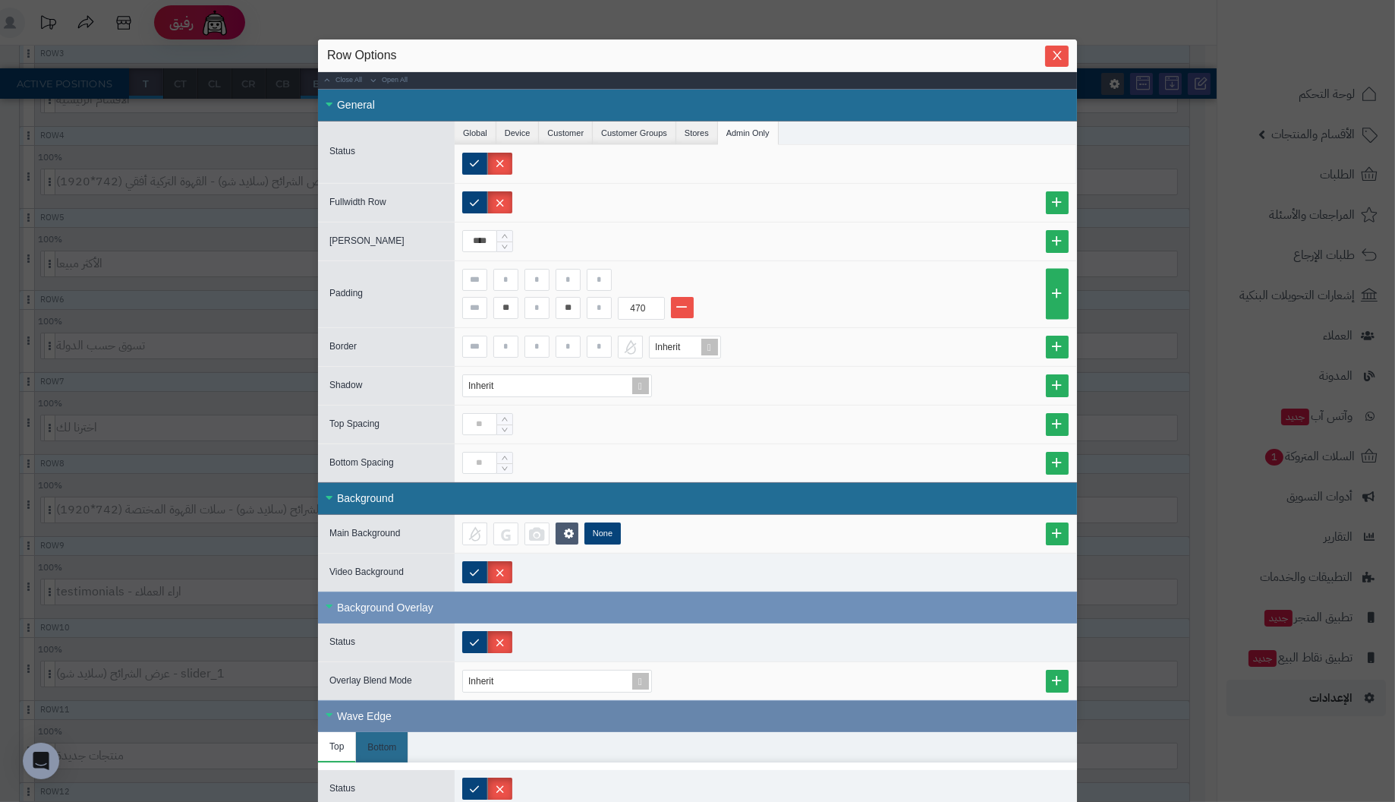
scroll to position [0, 0]
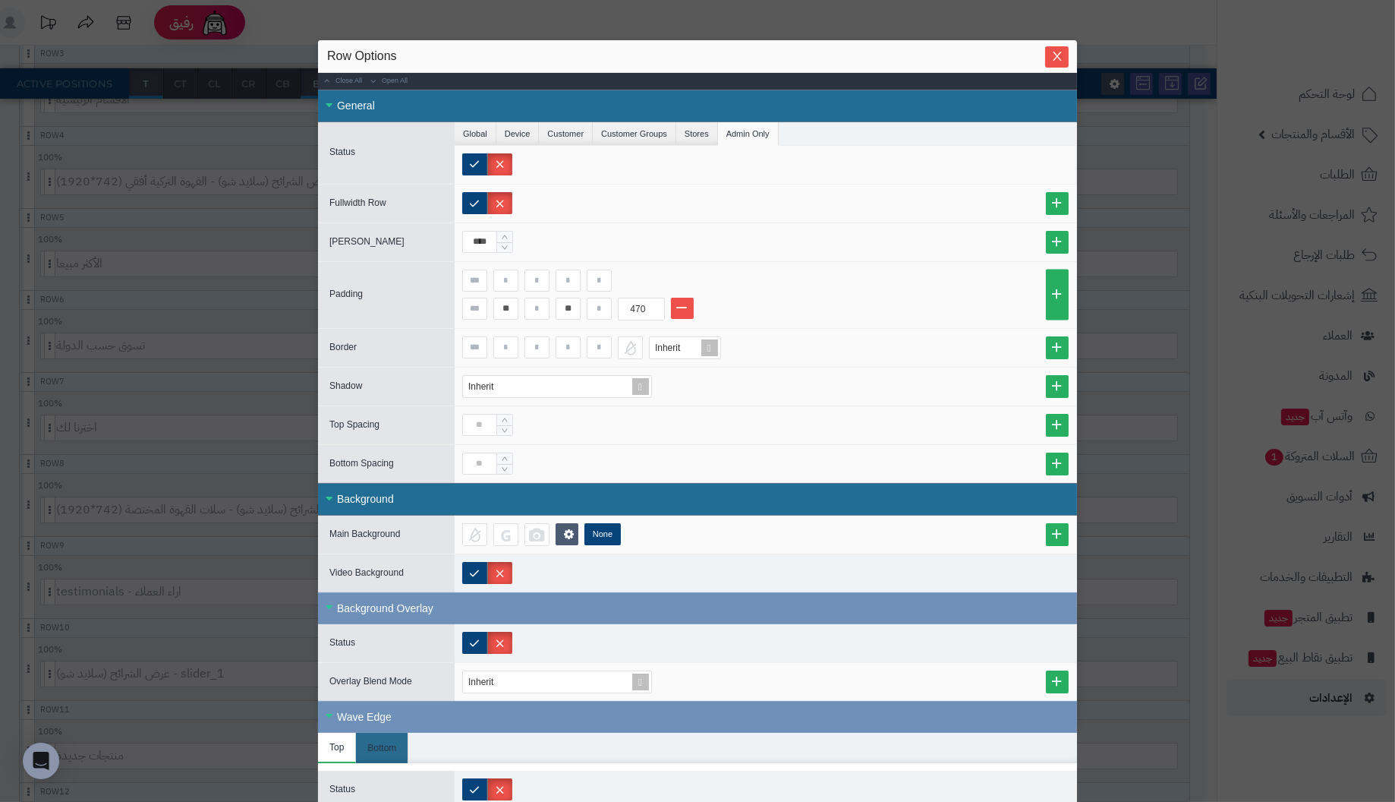
click at [357, 102] on div "General" at bounding box center [697, 106] width 759 height 33
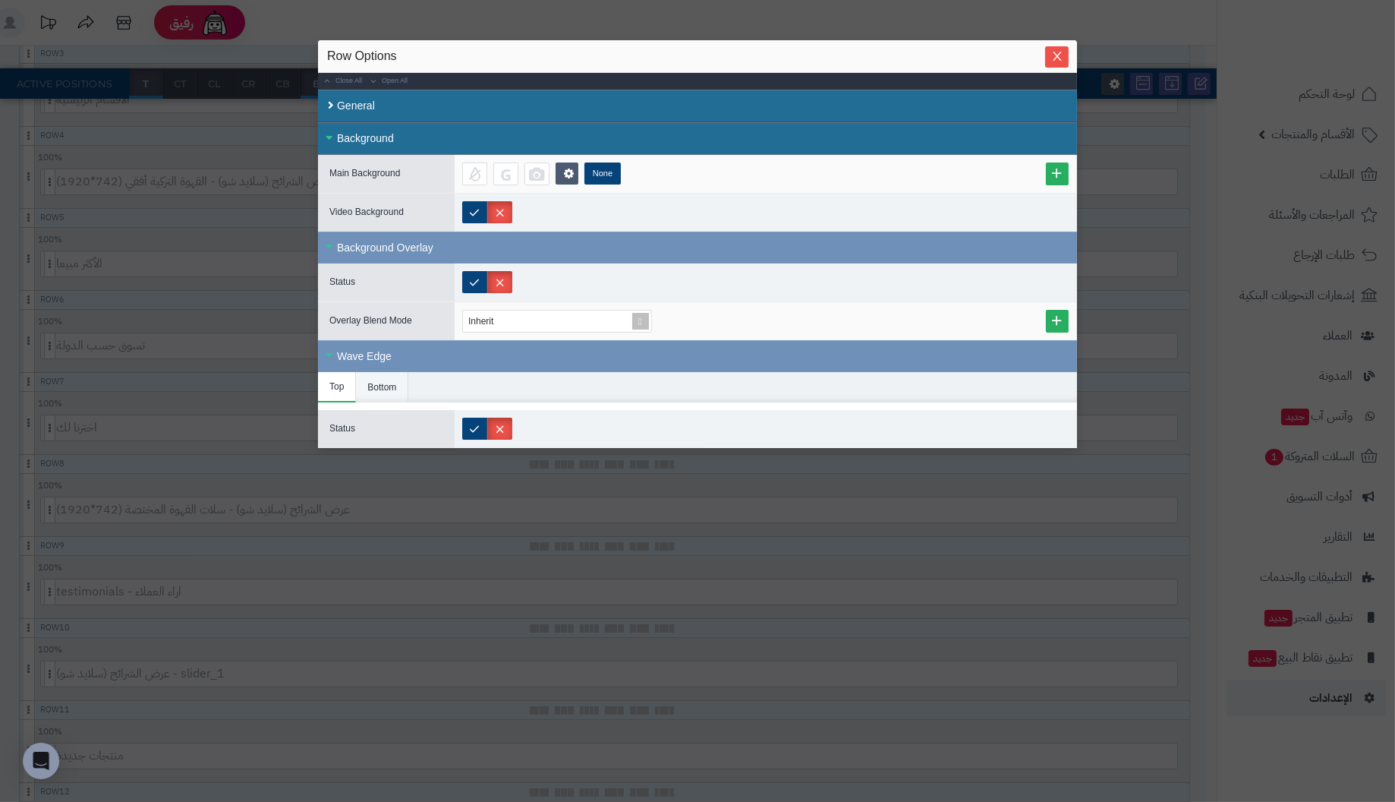
click at [366, 382] on li "Bottom" at bounding box center [382, 387] width 52 height 30
click at [340, 382] on li "Top" at bounding box center [337, 387] width 38 height 30
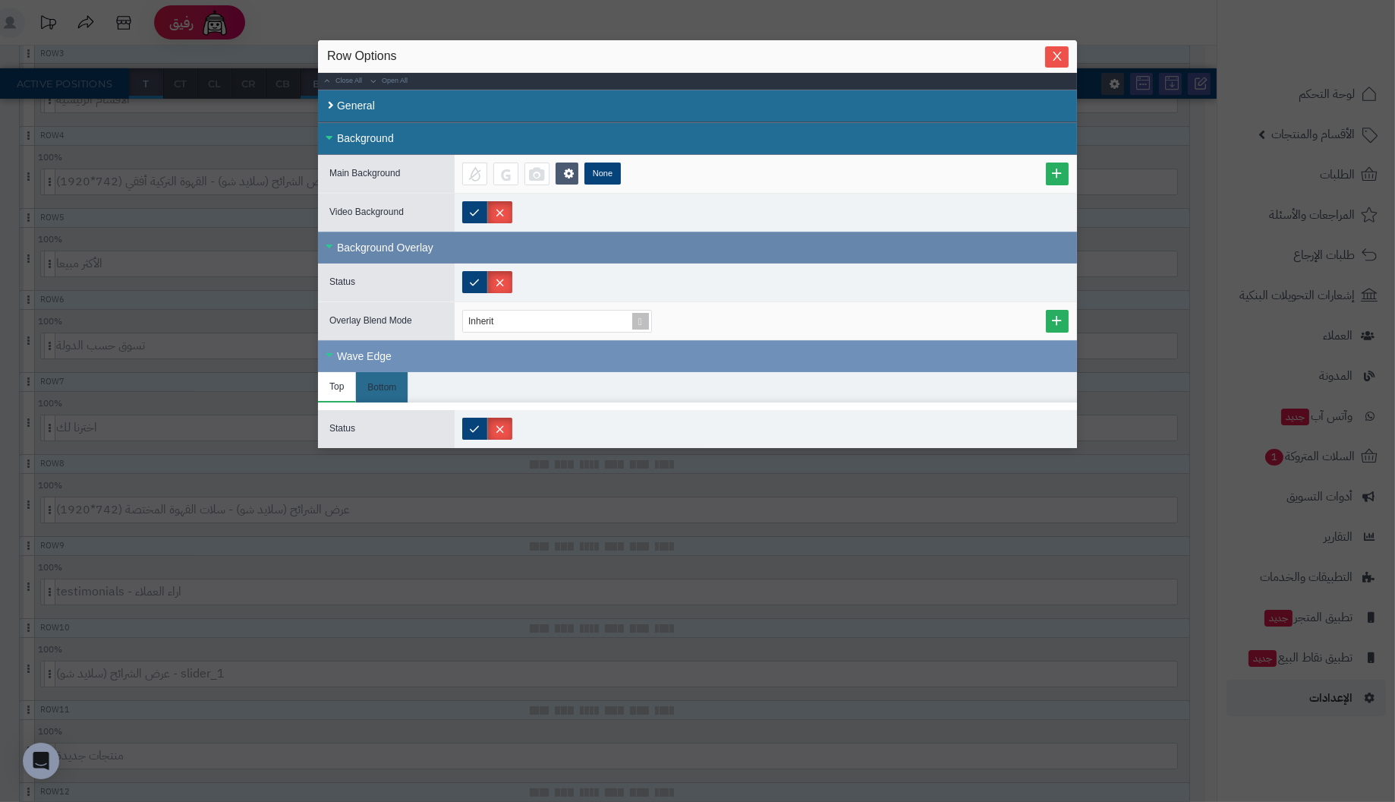
click at [406, 238] on div "Background Overlay" at bounding box center [697, 248] width 759 height 32
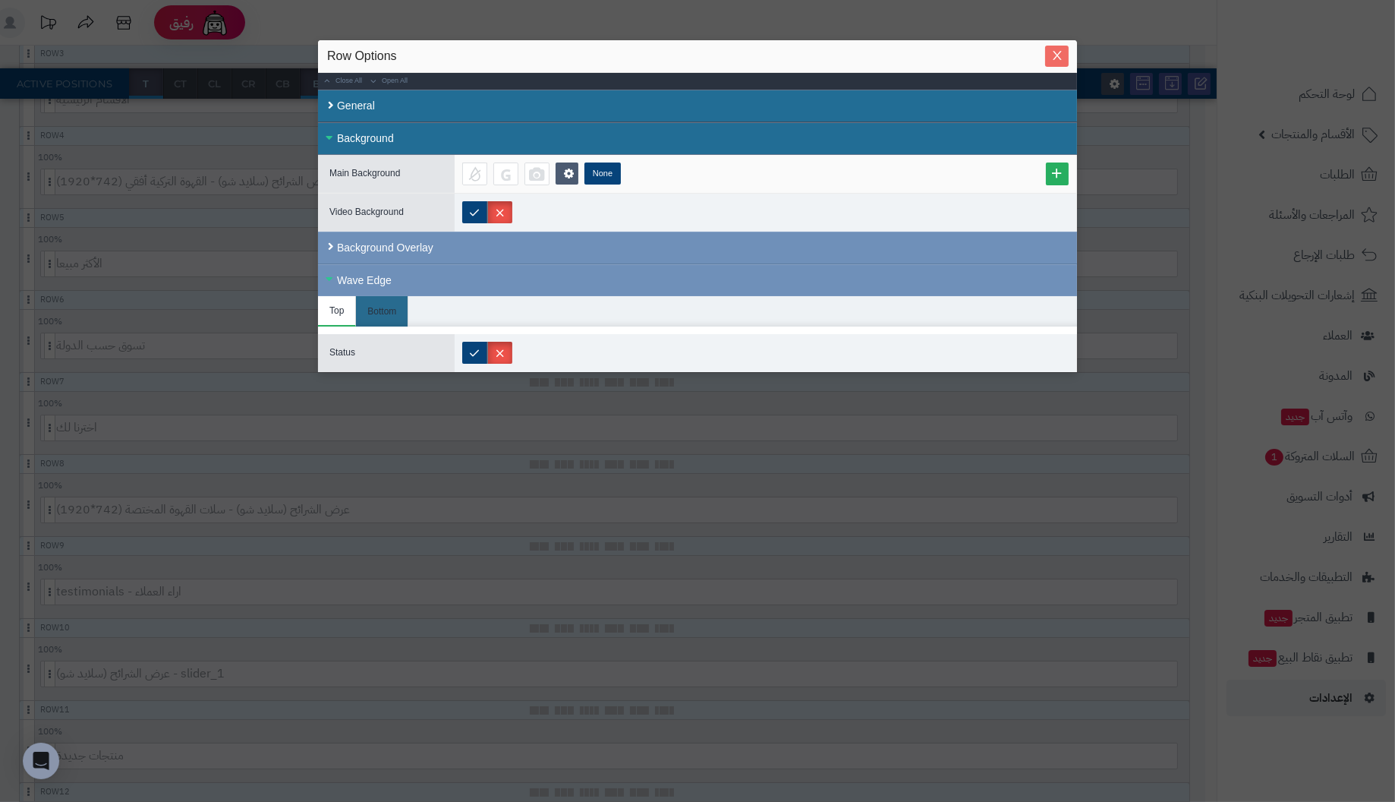
click at [1064, 49] on button "Close" at bounding box center [1057, 56] width 24 height 21
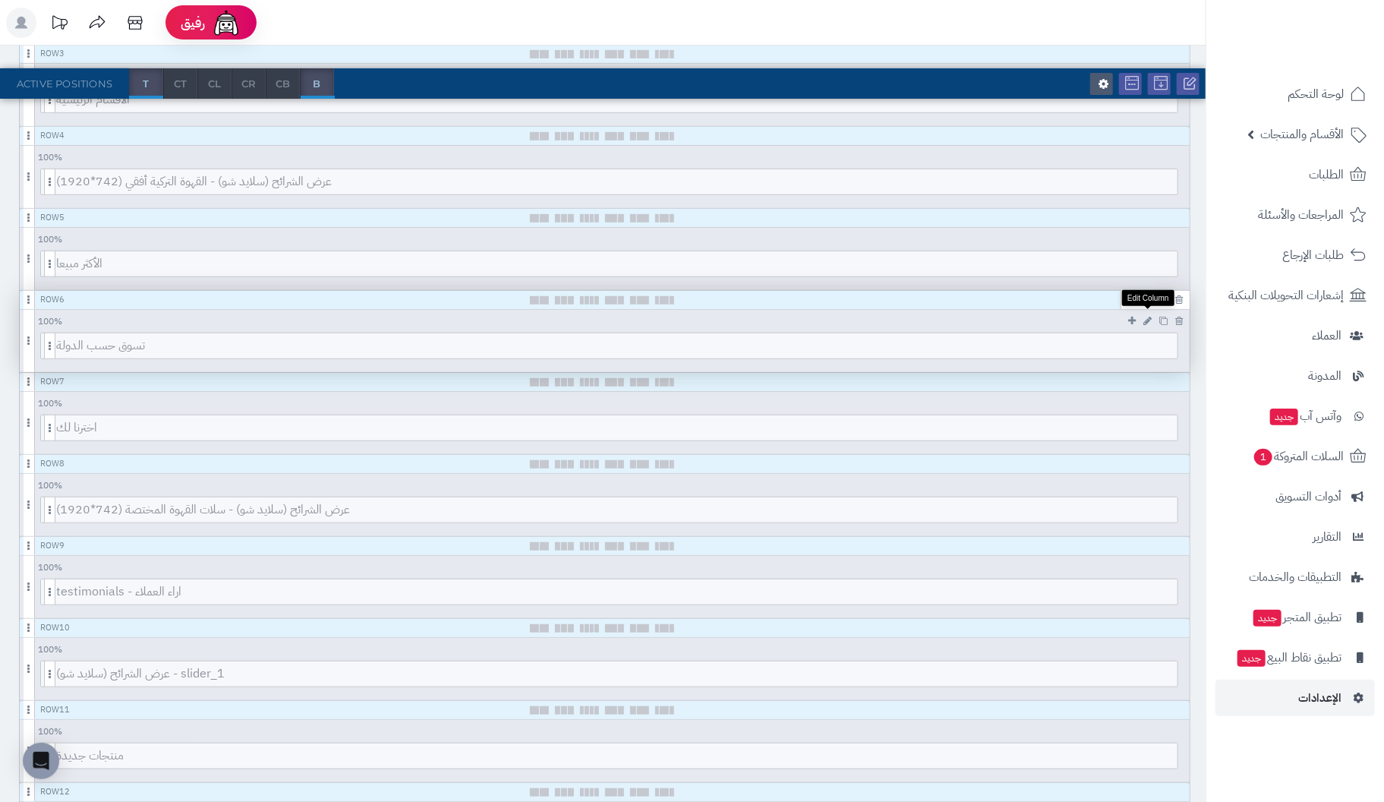
click at [1147, 316] on icon at bounding box center [1147, 321] width 8 height 10
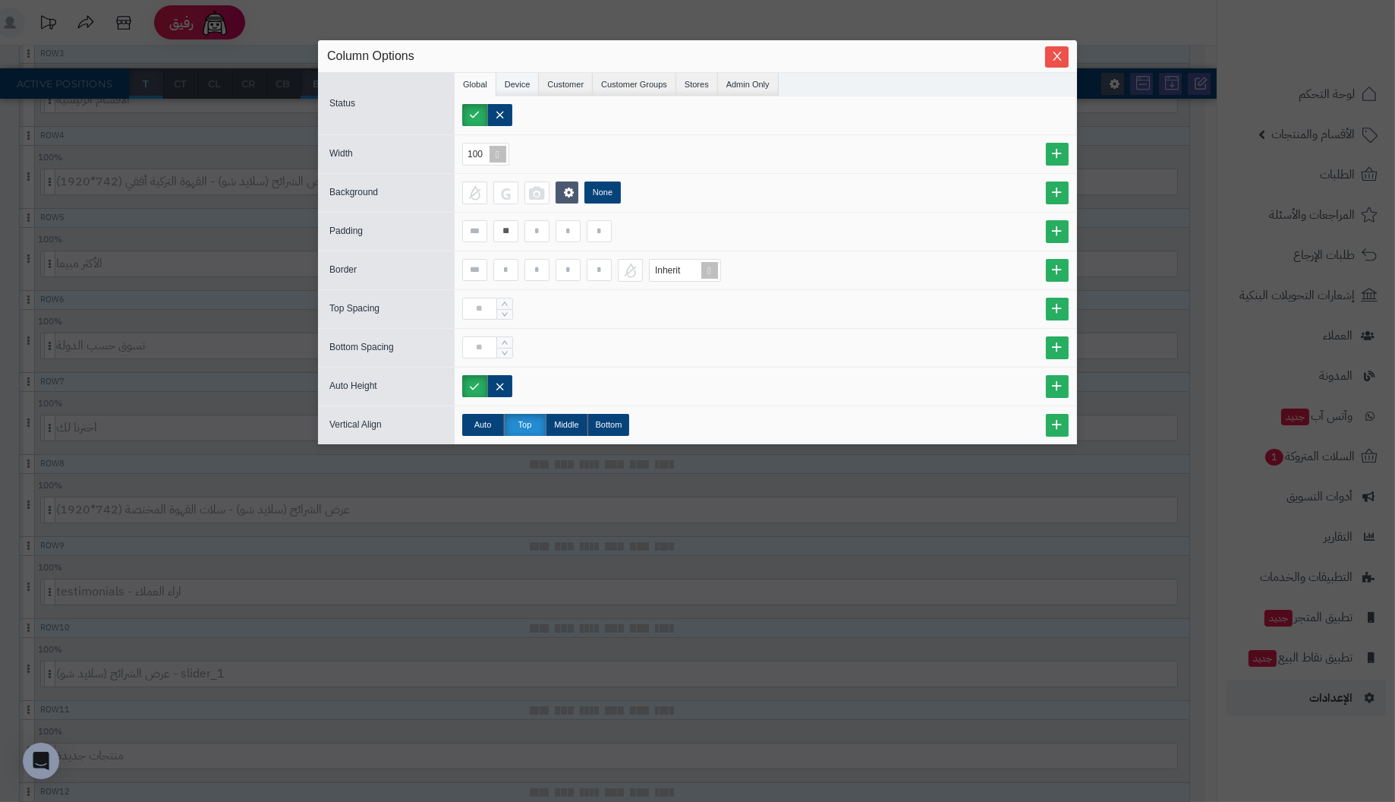
click at [518, 83] on li "Device" at bounding box center [517, 84] width 43 height 23
click at [561, 82] on li "Customer" at bounding box center [566, 84] width 54 height 23
click at [623, 84] on li "Customer Groups" at bounding box center [634, 84] width 83 height 23
click at [696, 81] on li "Stores" at bounding box center [697, 84] width 42 height 23
click at [741, 81] on li "Admin Only" at bounding box center [748, 84] width 61 height 23
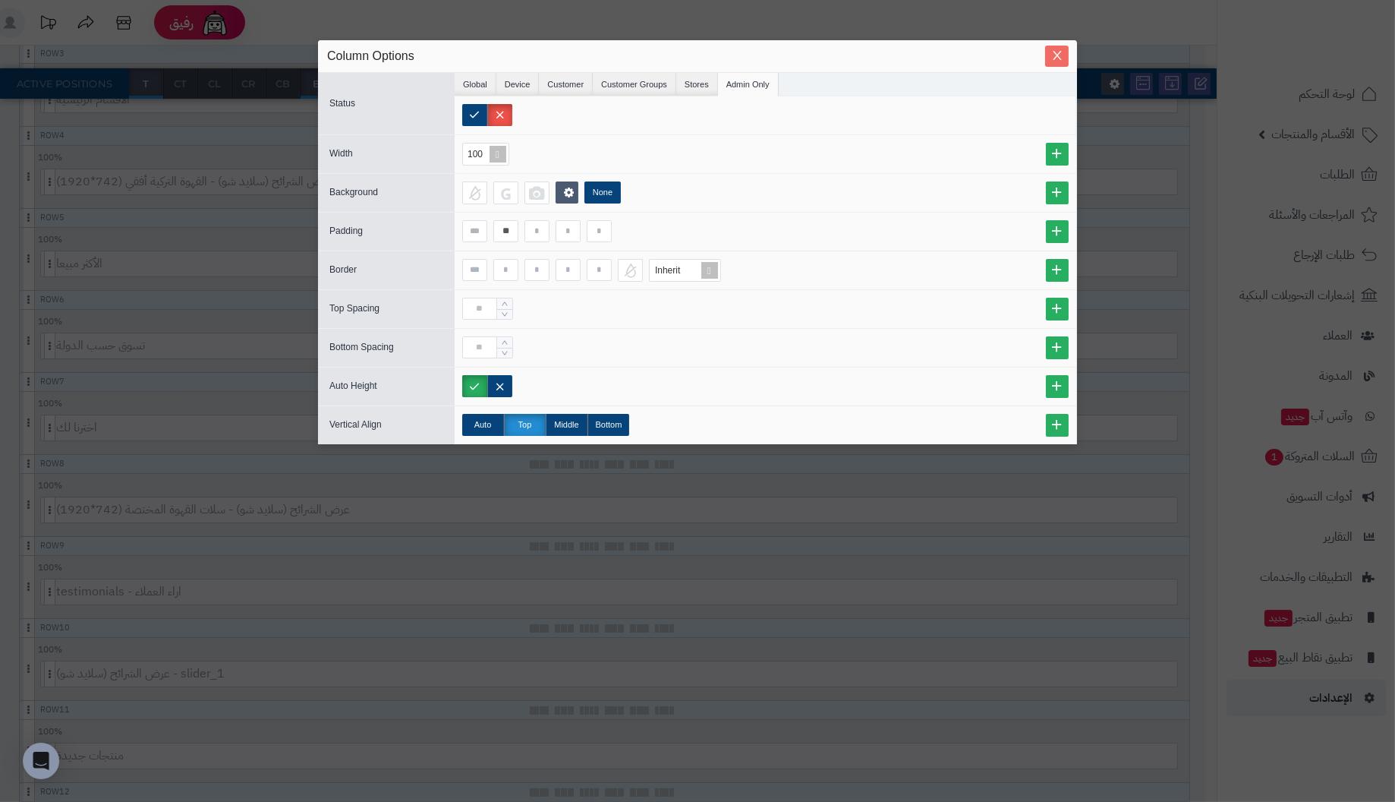
click at [1060, 58] on icon "Close" at bounding box center [1057, 55] width 12 height 12
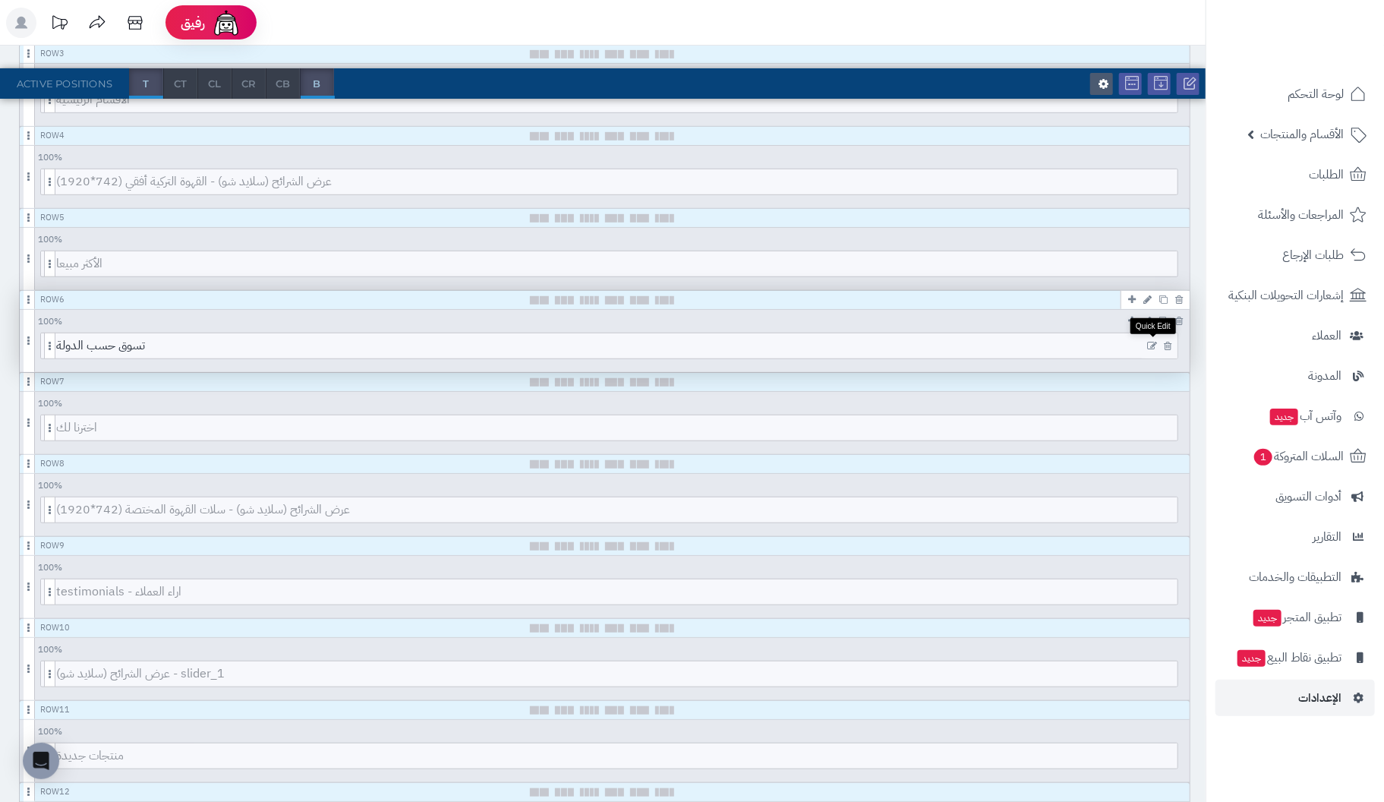
click at [1151, 342] on icon at bounding box center [1152, 346] width 10 height 11
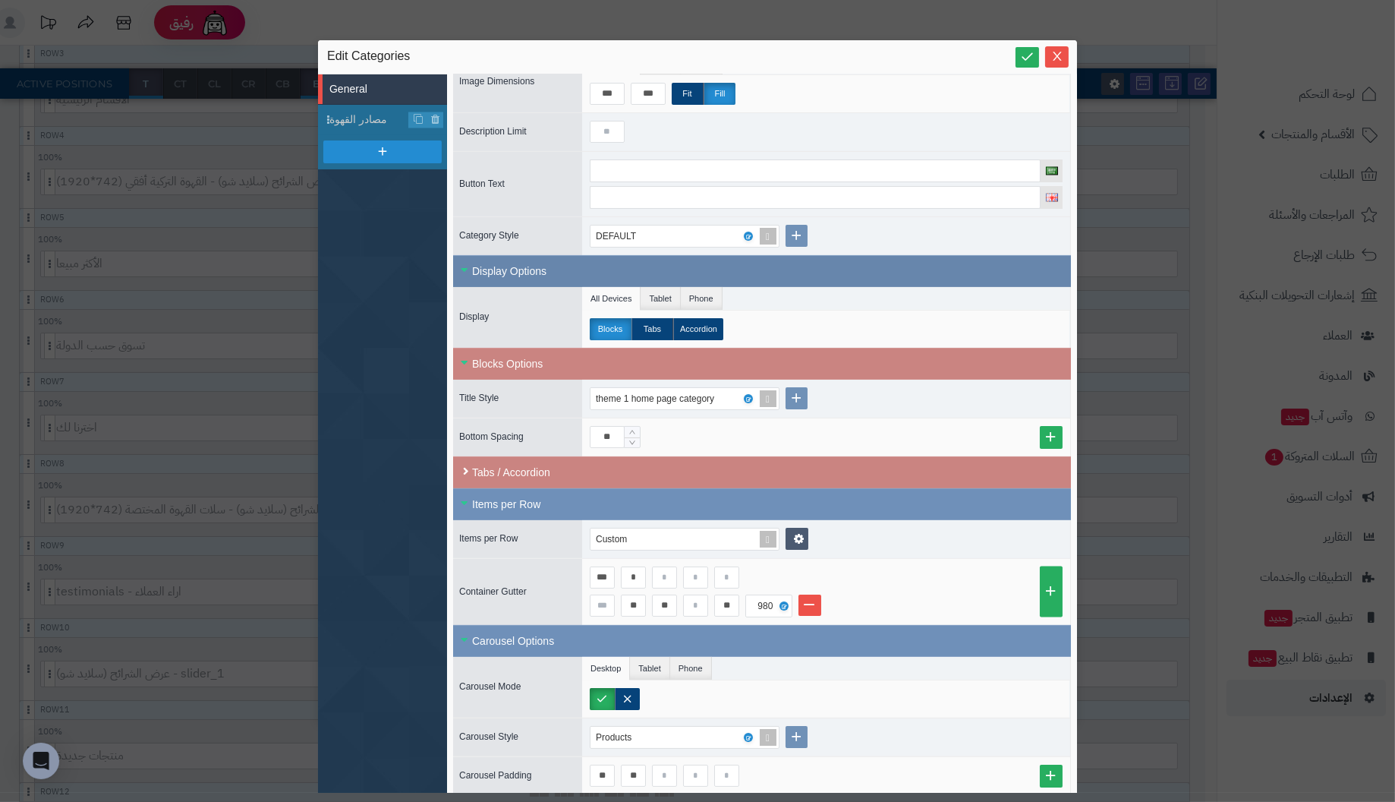
scroll to position [204, 0]
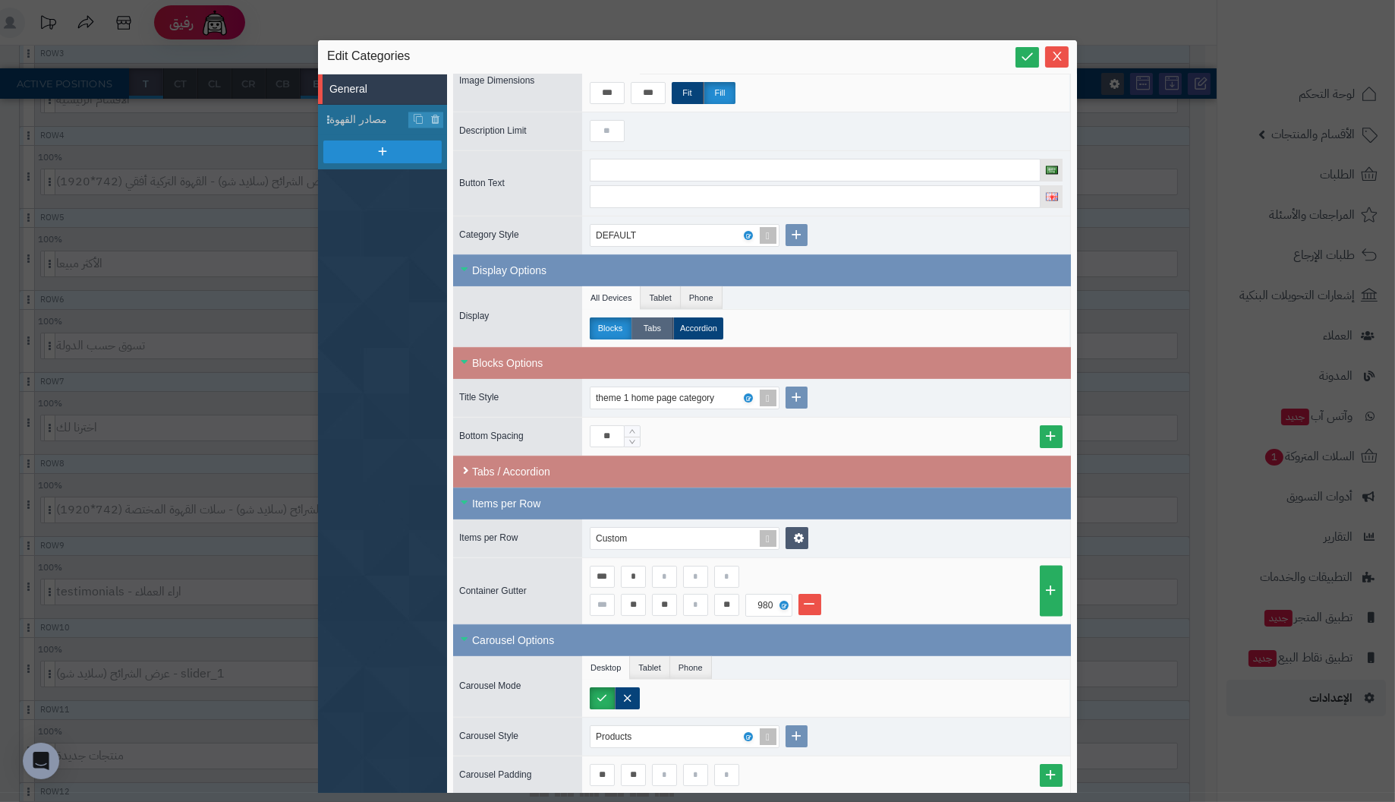
click at [653, 317] on label "Tabs" at bounding box center [653, 328] width 42 height 22
click at [704, 317] on label "Accordion" at bounding box center [698, 328] width 50 height 22
click at [613, 320] on label "Blocks" at bounding box center [611, 328] width 42 height 22
click at [644, 317] on label "Tabs" at bounding box center [653, 328] width 42 height 22
click at [700, 288] on li "Phone" at bounding box center [702, 297] width 42 height 23
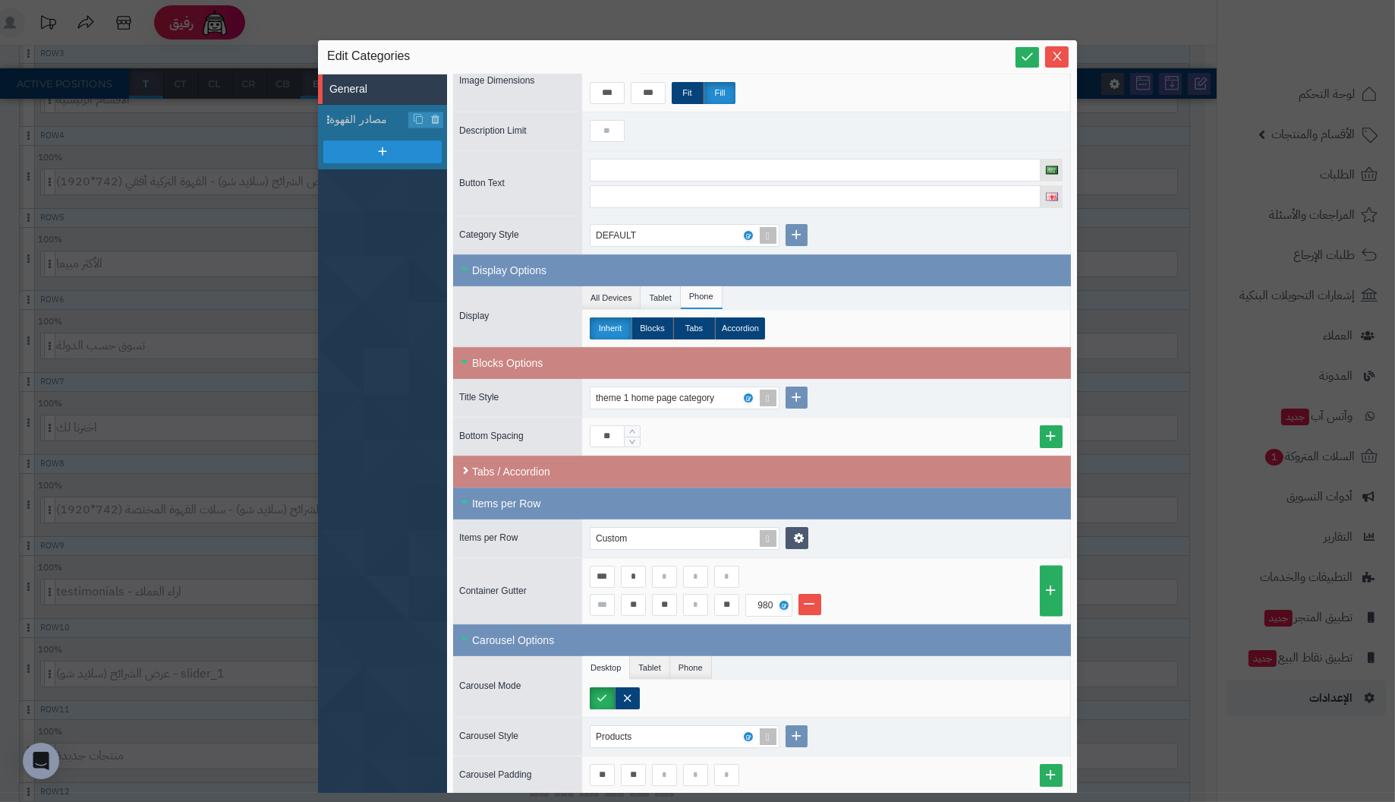
click at [659, 291] on li "Tablet" at bounding box center [660, 297] width 39 height 23
click at [701, 320] on label "Tabs" at bounding box center [694, 328] width 42 height 22
click at [606, 293] on li "All Devices" at bounding box center [611, 297] width 58 height 23
click at [1057, 58] on icon "Close" at bounding box center [1057, 55] width 12 height 12
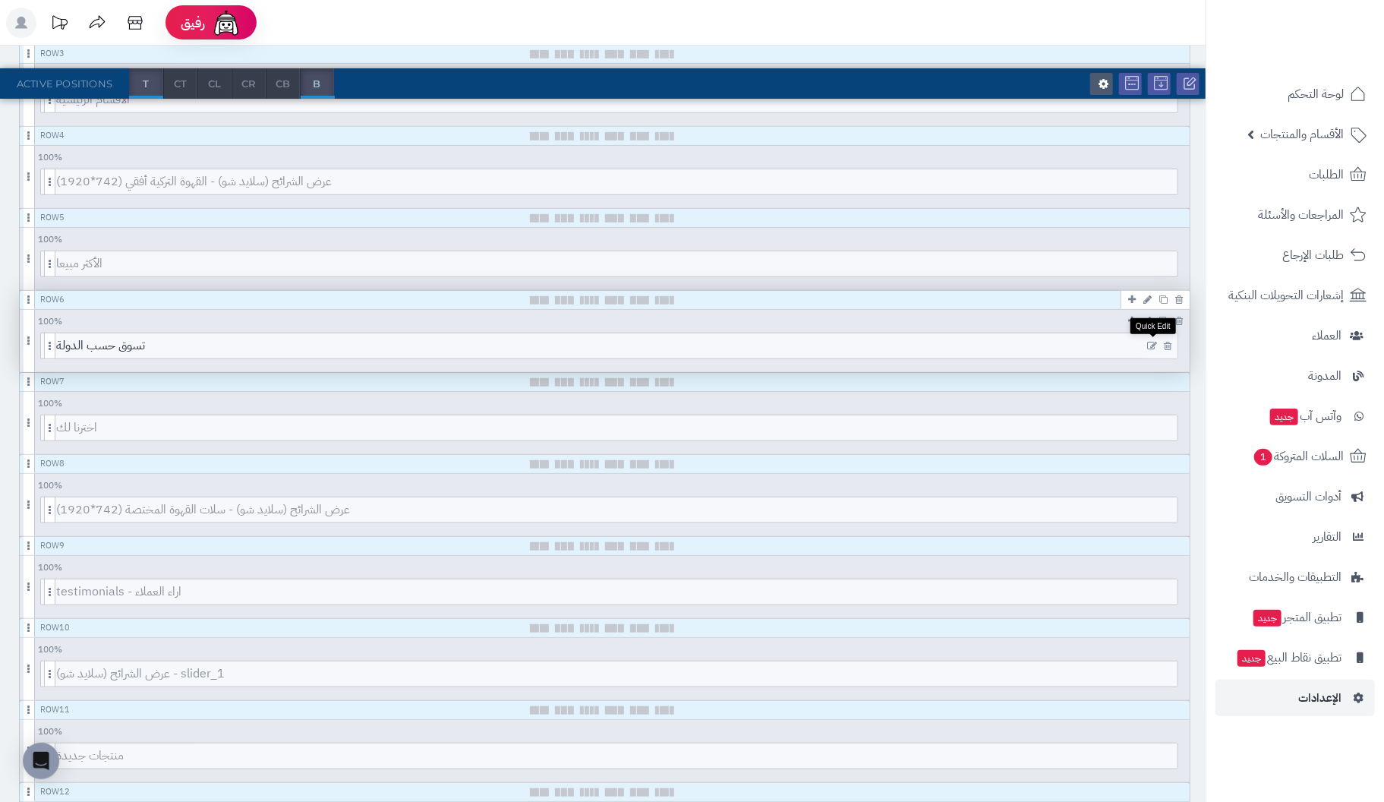
click at [1151, 341] on icon at bounding box center [1152, 346] width 10 height 11
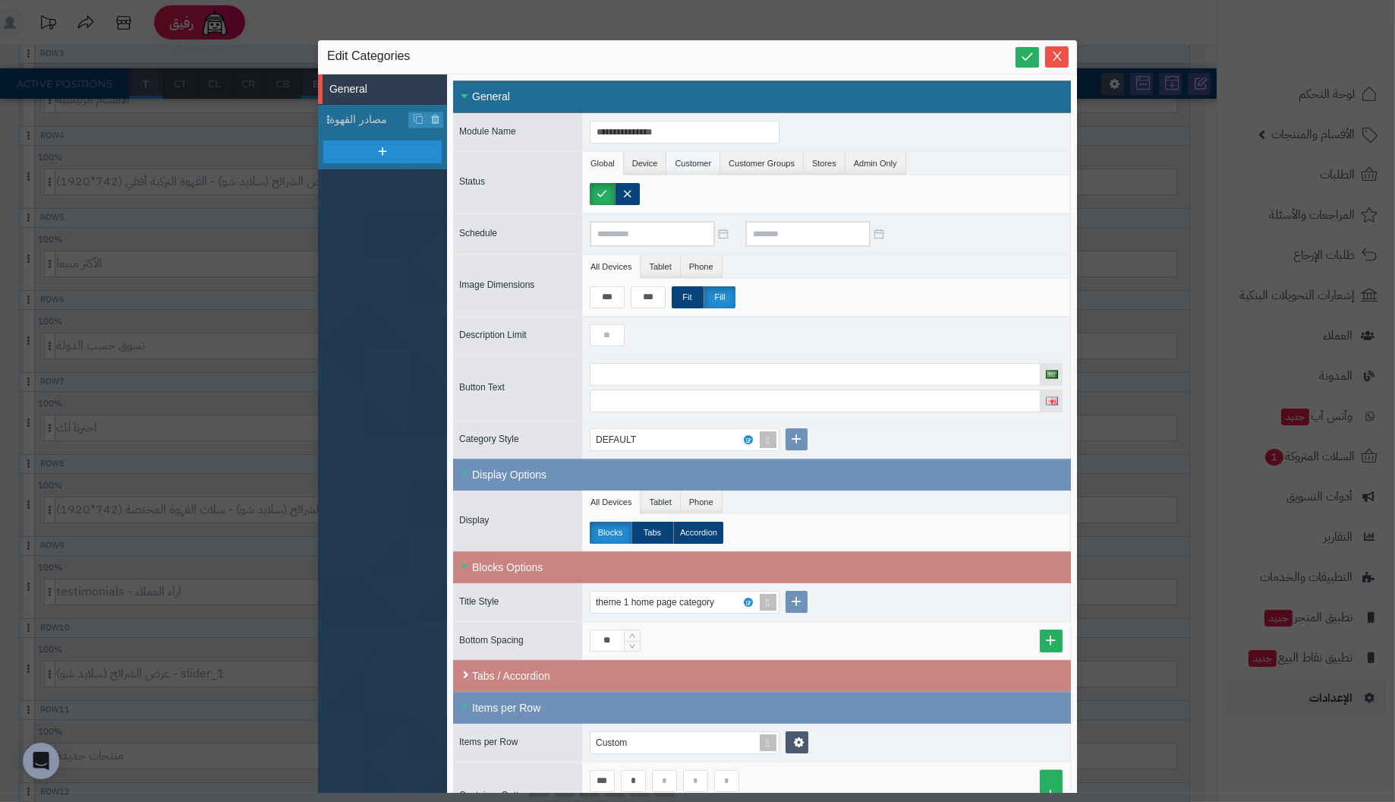
drag, startPoint x: 653, startPoint y: 157, endPoint x: 698, endPoint y: 161, distance: 44.9
click at [654, 157] on li "Device" at bounding box center [645, 163] width 43 height 23
drag, startPoint x: 703, startPoint y: 160, endPoint x: 736, endPoint y: 160, distance: 33.4
click at [704, 160] on li "Customer" at bounding box center [693, 163] width 54 height 23
drag, startPoint x: 758, startPoint y: 160, endPoint x: 803, endPoint y: 160, distance: 45.5
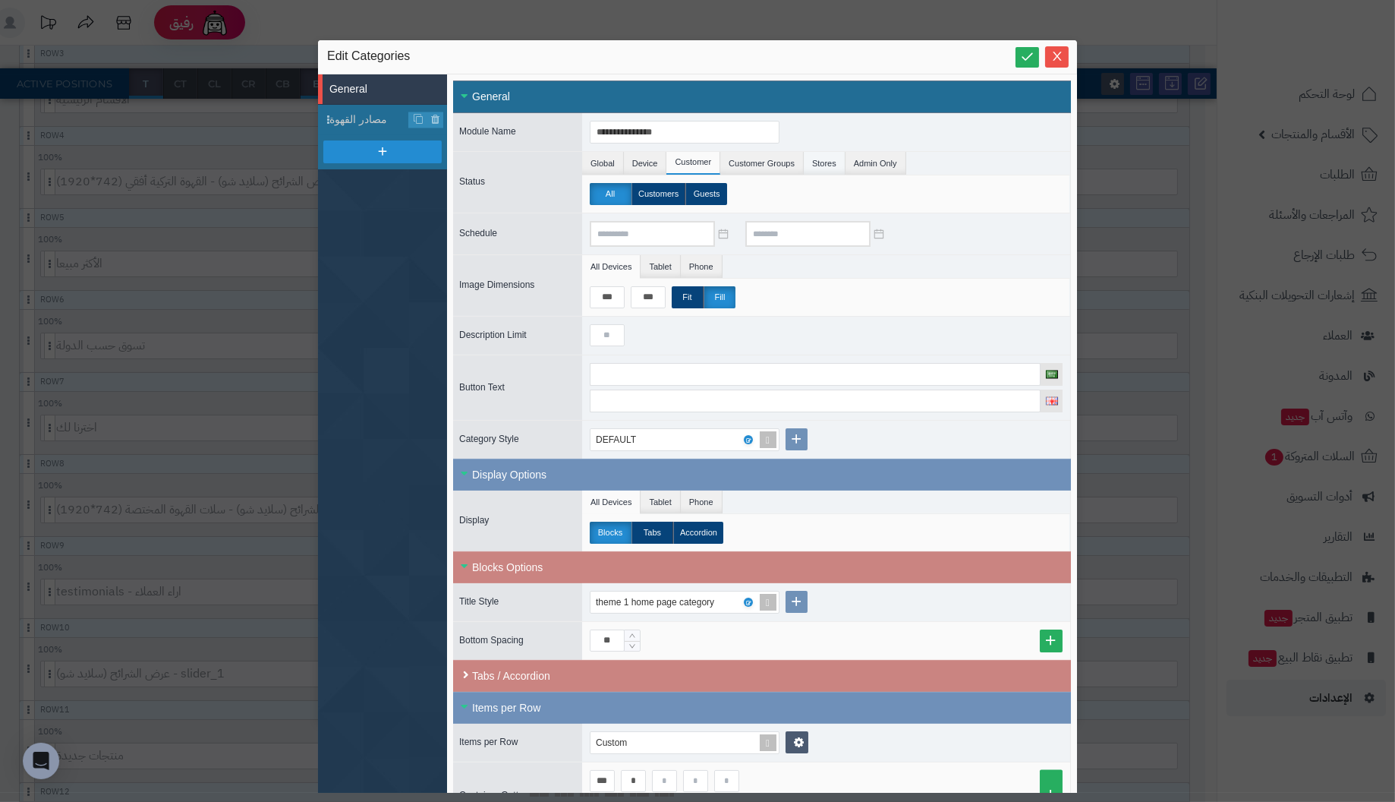
click at [761, 160] on li "Customer Groups" at bounding box center [761, 163] width 83 height 23
click at [830, 160] on li "Stores" at bounding box center [825, 163] width 42 height 23
click at [866, 160] on li "Admin Only" at bounding box center [876, 163] width 61 height 23
click at [658, 266] on li "Tablet" at bounding box center [660, 266] width 39 height 23
click at [698, 266] on li "Phone" at bounding box center [702, 266] width 42 height 23
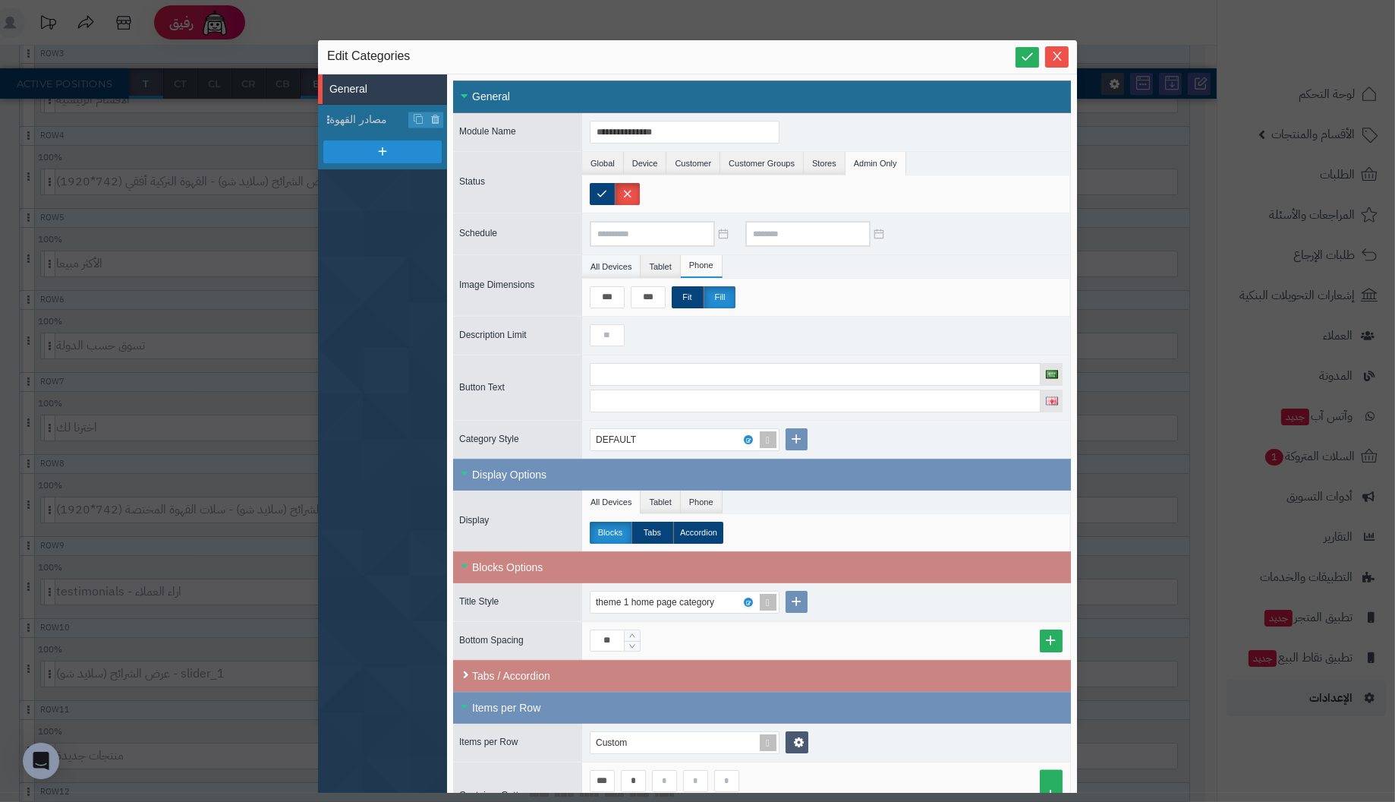
click at [609, 265] on li "All Devices" at bounding box center [611, 266] width 58 height 23
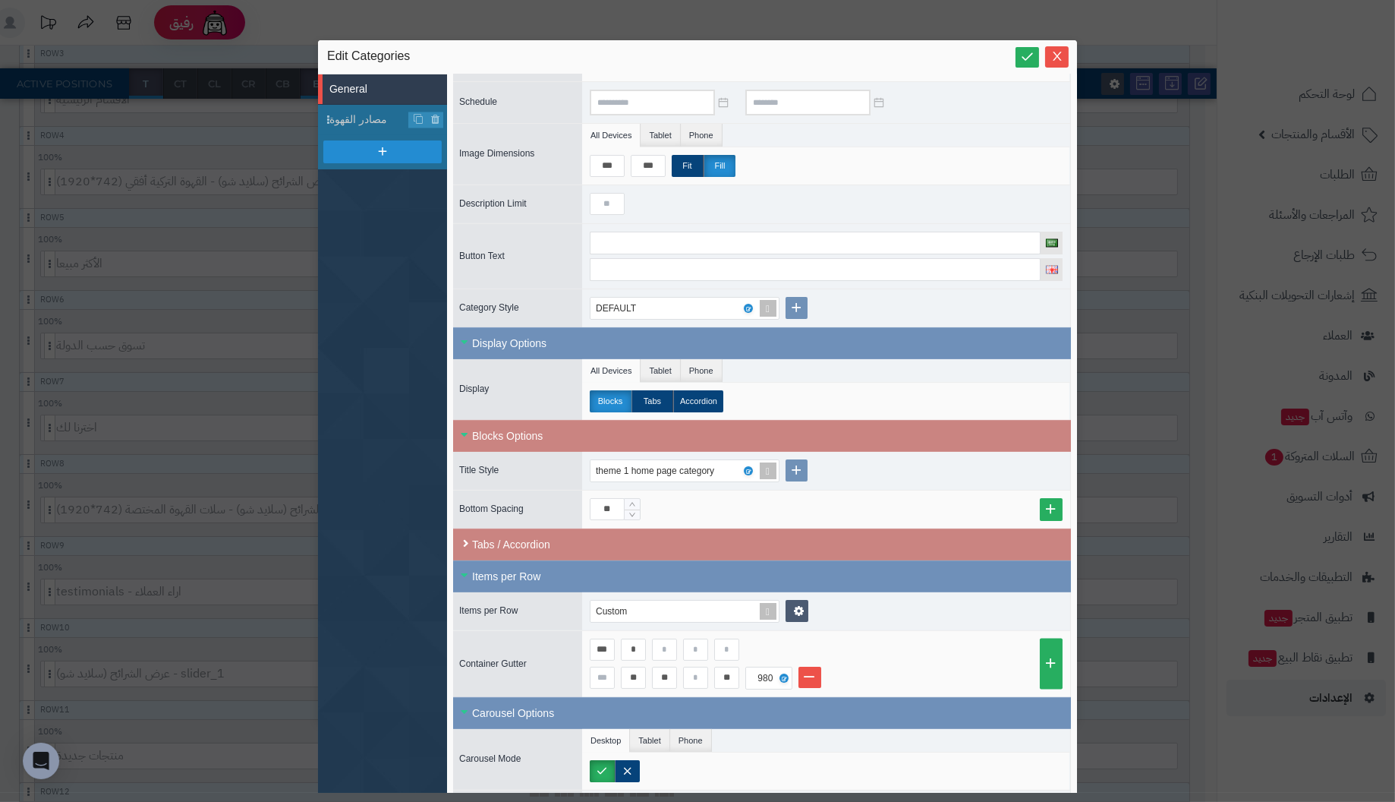
scroll to position [152, 0]
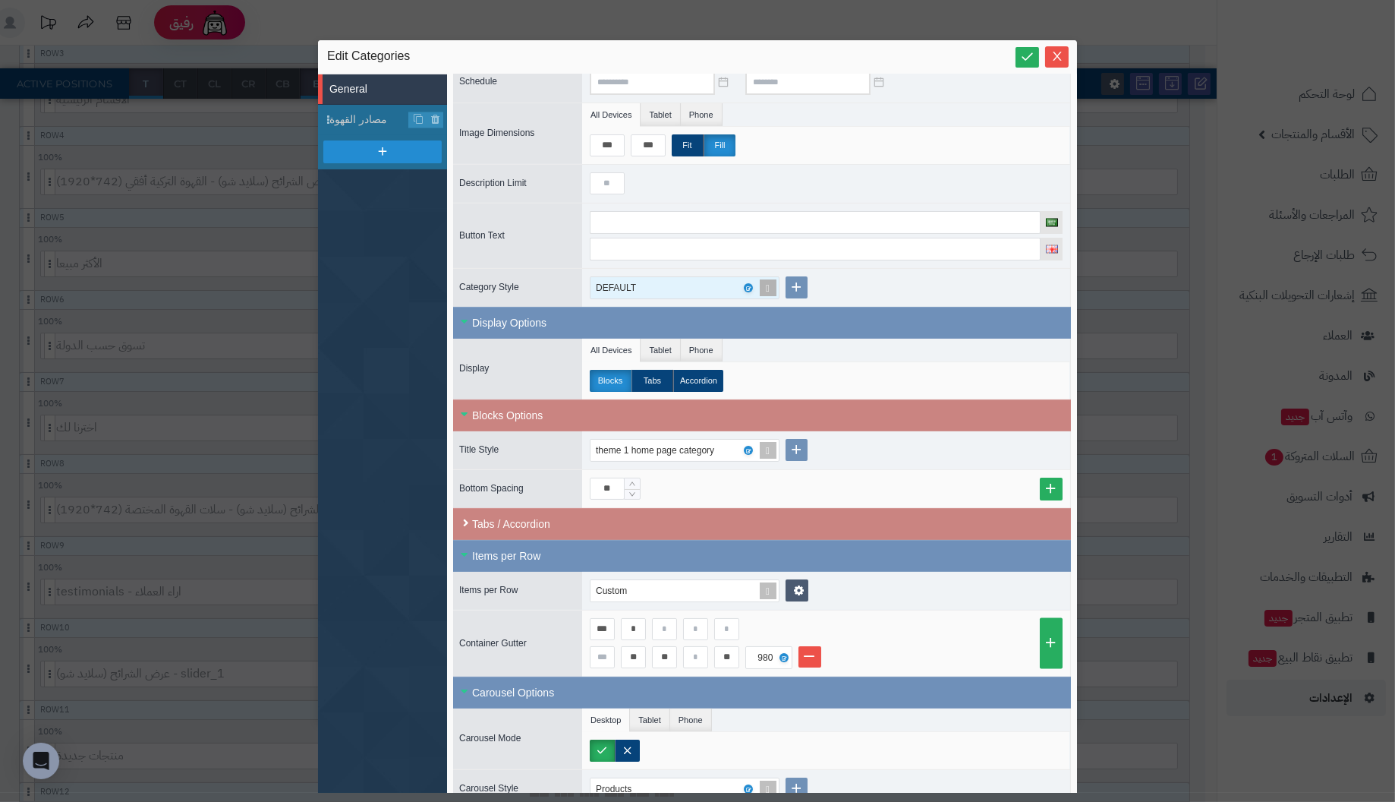
click at [724, 282] on div "DEFAULT" at bounding box center [678, 287] width 165 height 21
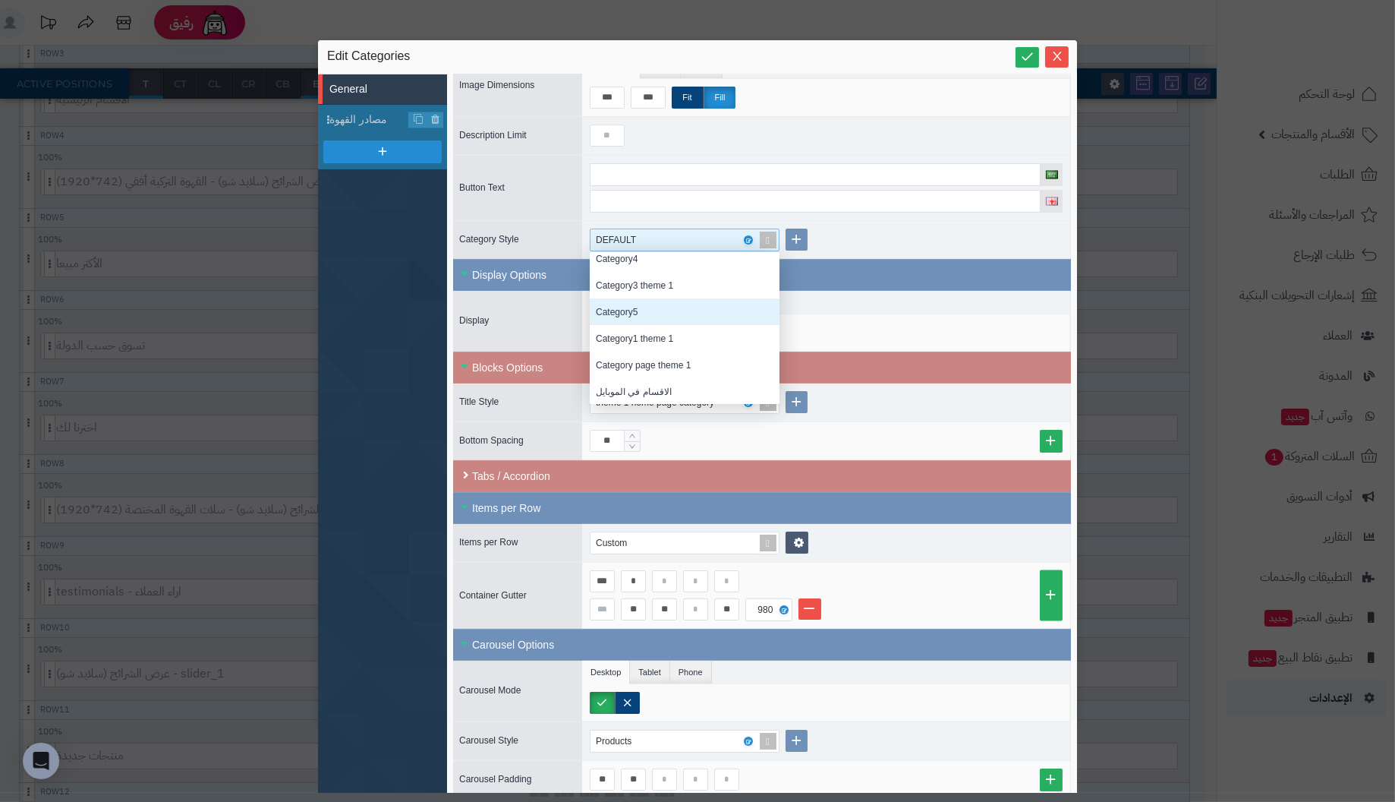
scroll to position [204, 0]
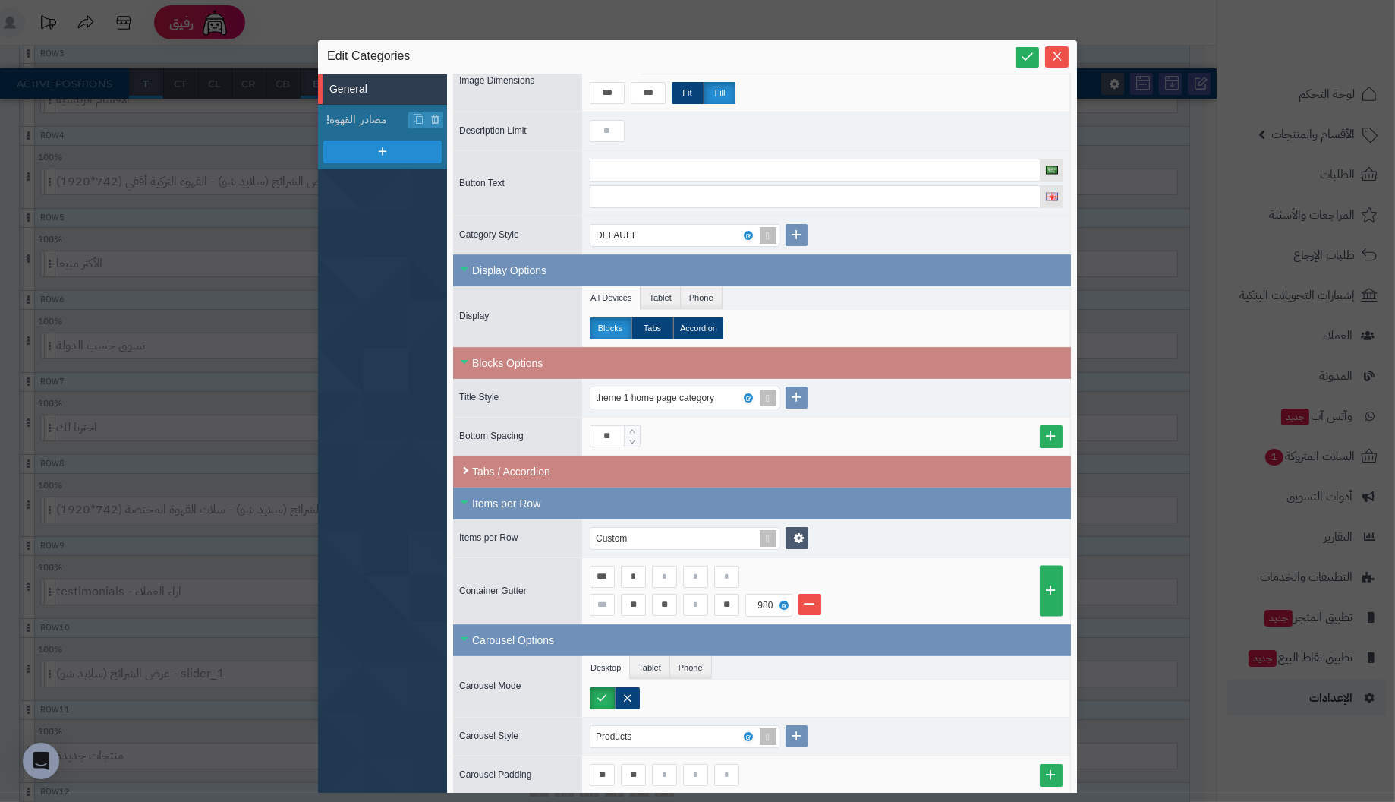
click at [893, 238] on div "DEFAULT" at bounding box center [826, 235] width 488 height 38
click at [460, 262] on div "Display Options" at bounding box center [762, 270] width 618 height 32
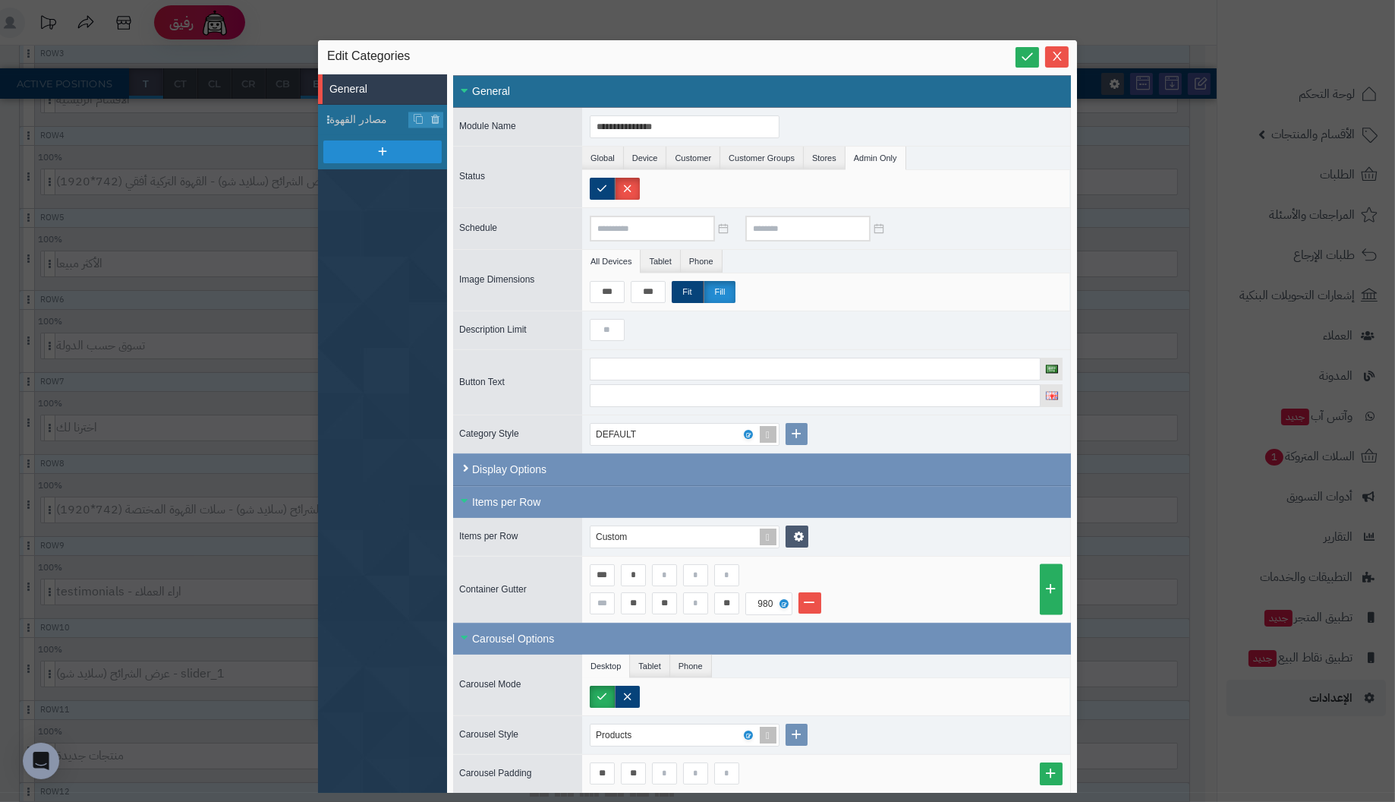
click at [471, 89] on div "General" at bounding box center [762, 91] width 618 height 33
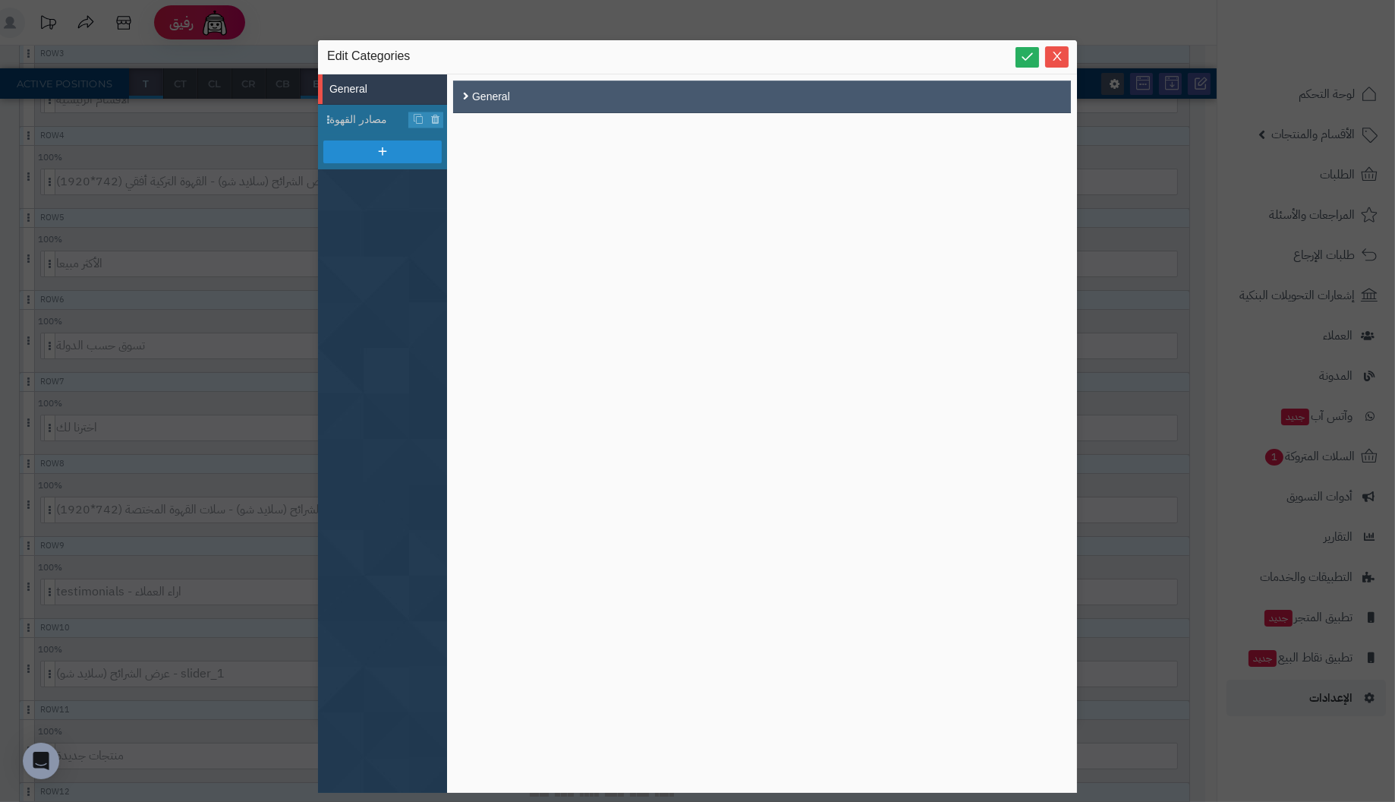
click at [464, 92] on div "General" at bounding box center [762, 96] width 618 height 33
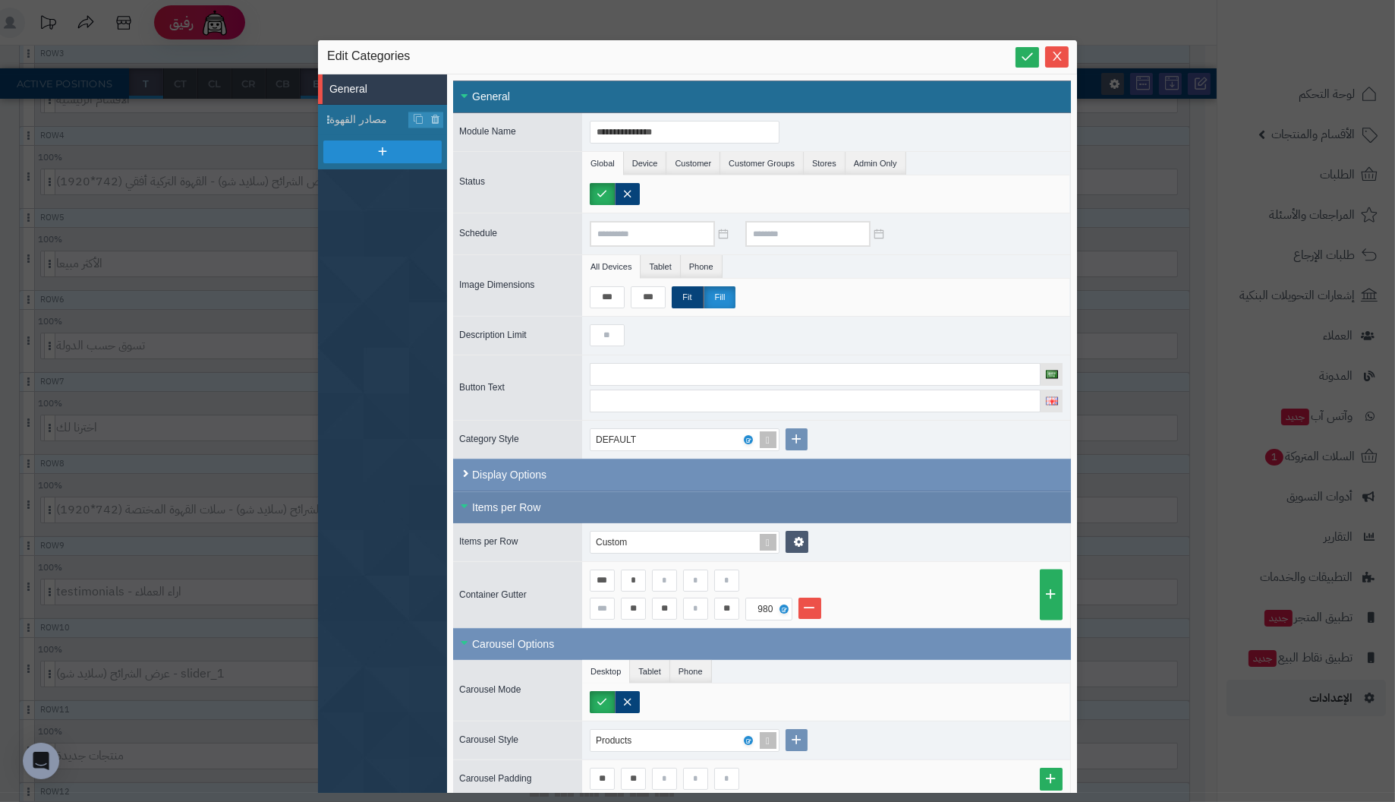
click at [463, 499] on div "Items per Row" at bounding box center [762, 507] width 618 height 32
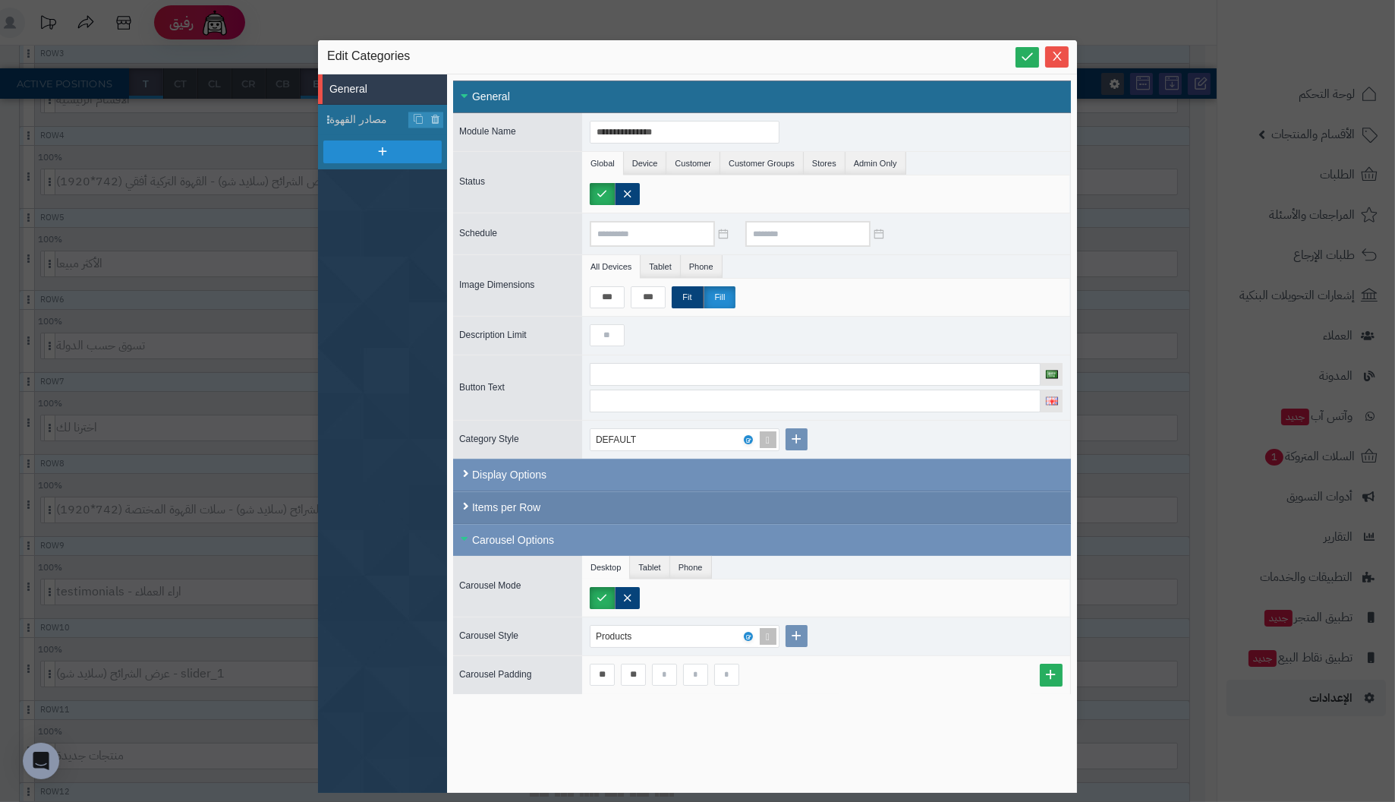
click at [463, 499] on div "Items per Row" at bounding box center [762, 507] width 618 height 33
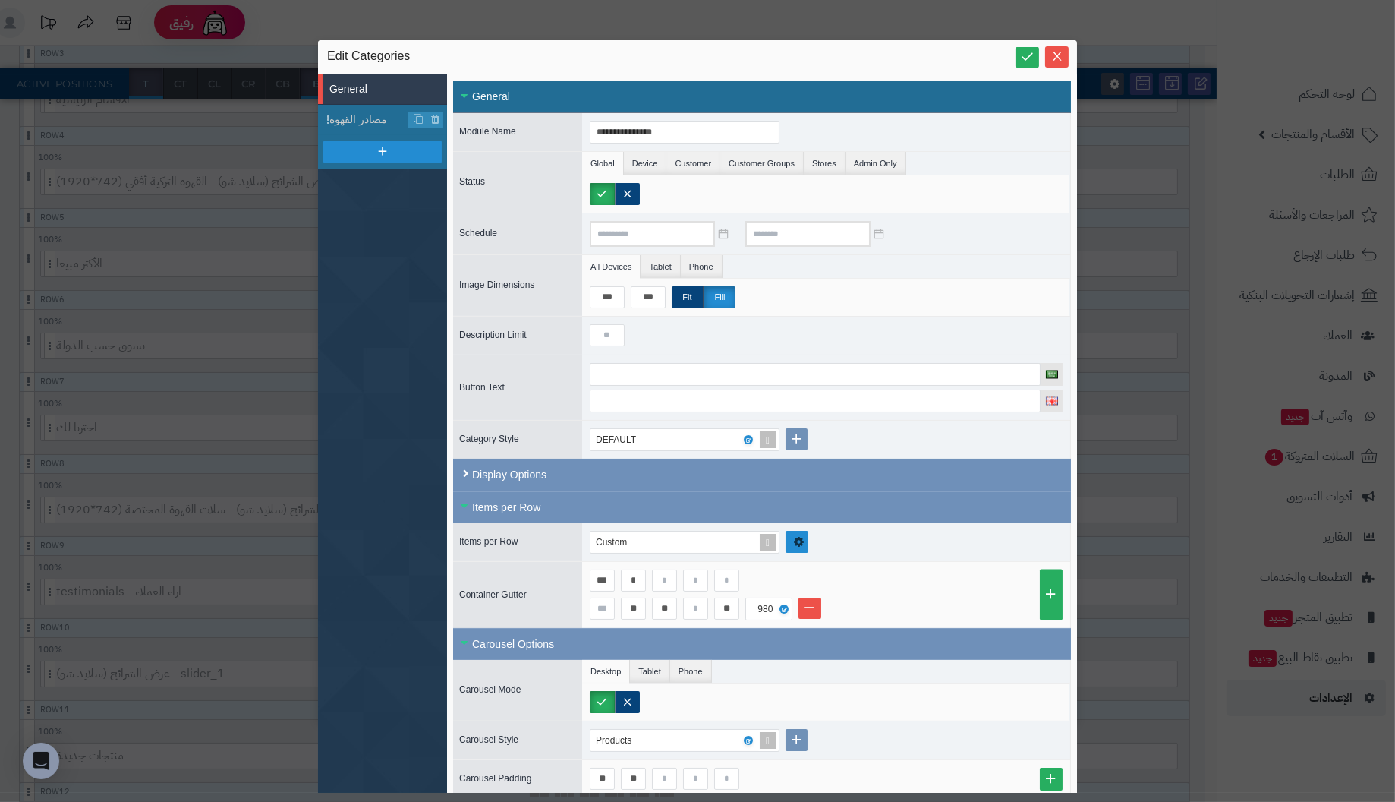
click at [795, 531] on link at bounding box center [797, 542] width 23 height 22
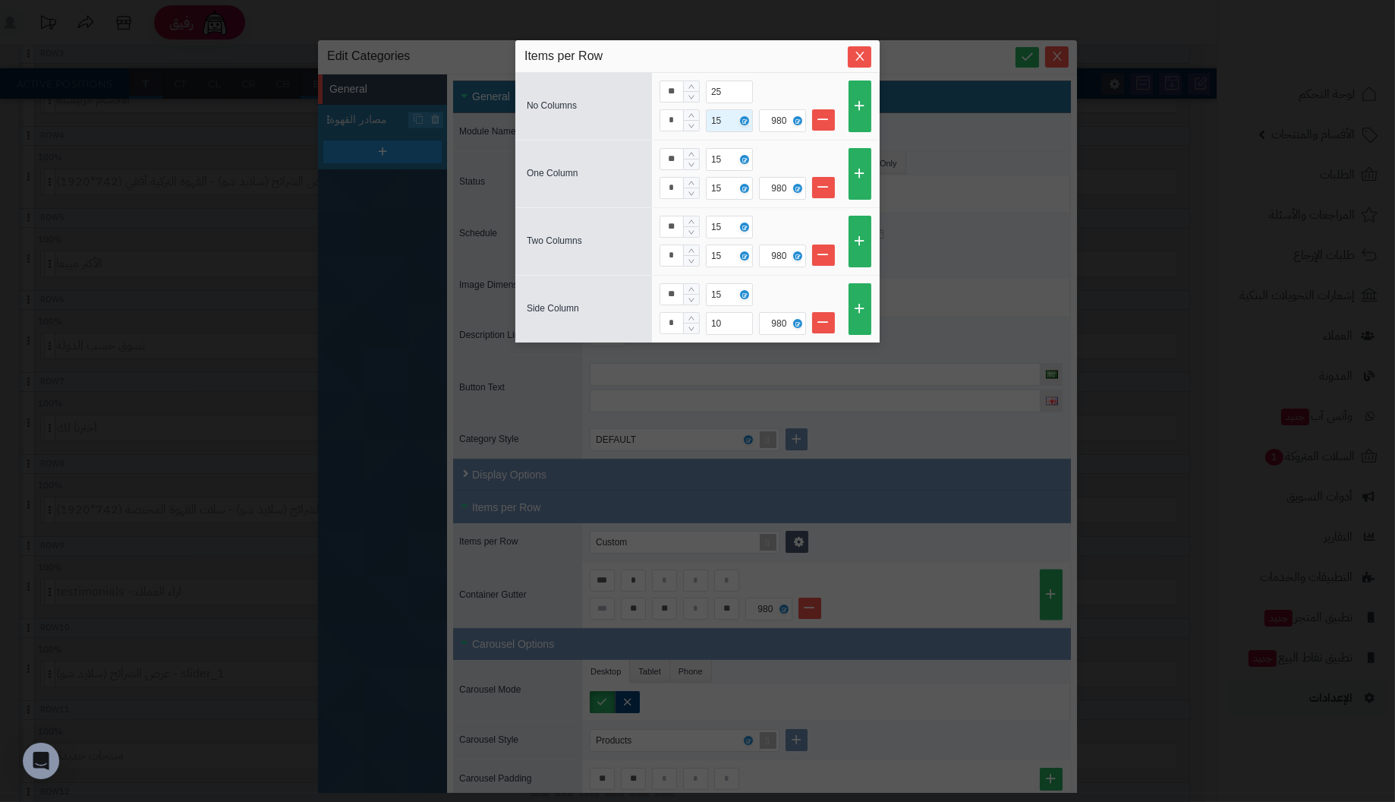
click at [719, 122] on div "15" at bounding box center [718, 120] width 14 height 21
click at [773, 65] on div "Items per Row" at bounding box center [697, 56] width 364 height 33
click at [737, 316] on div "10" at bounding box center [727, 323] width 33 height 21
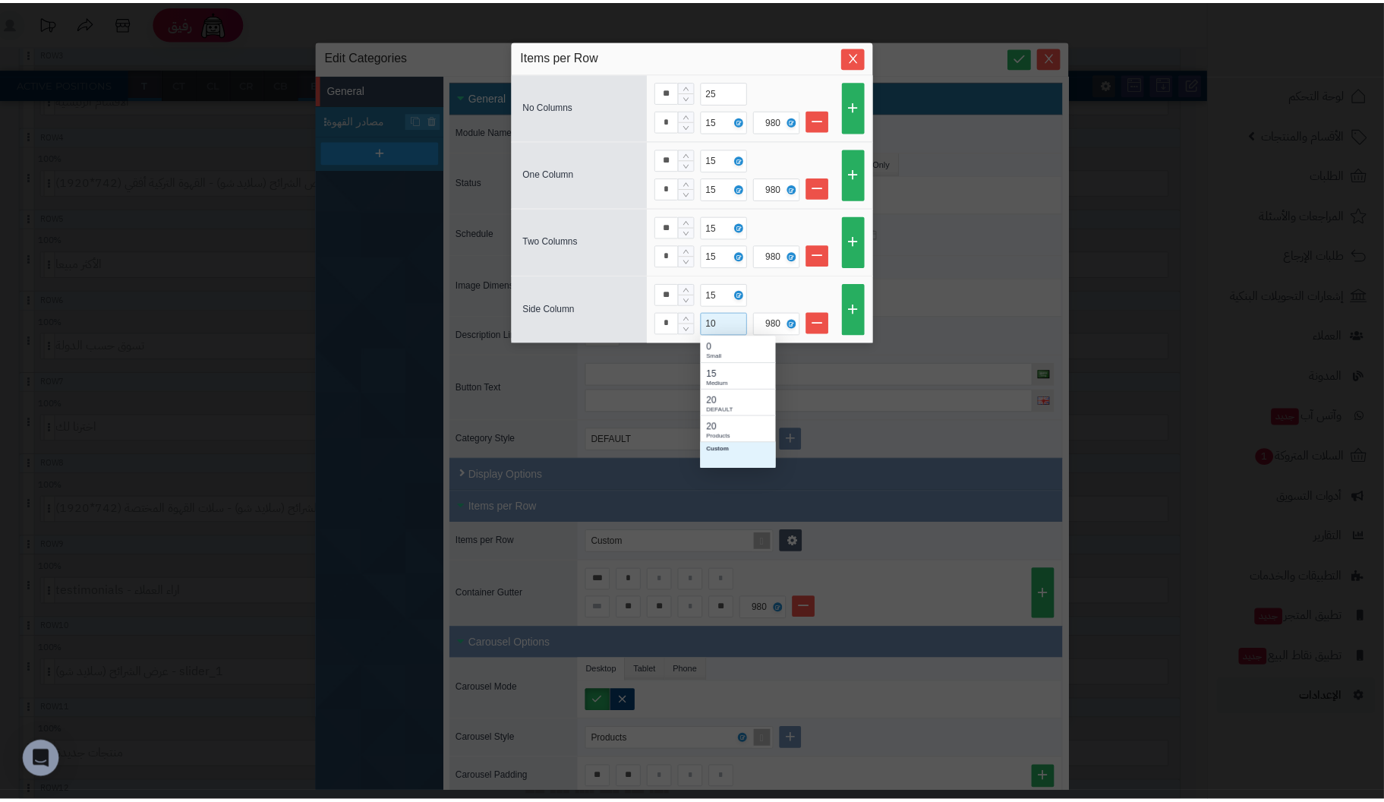
scroll to position [121, 65]
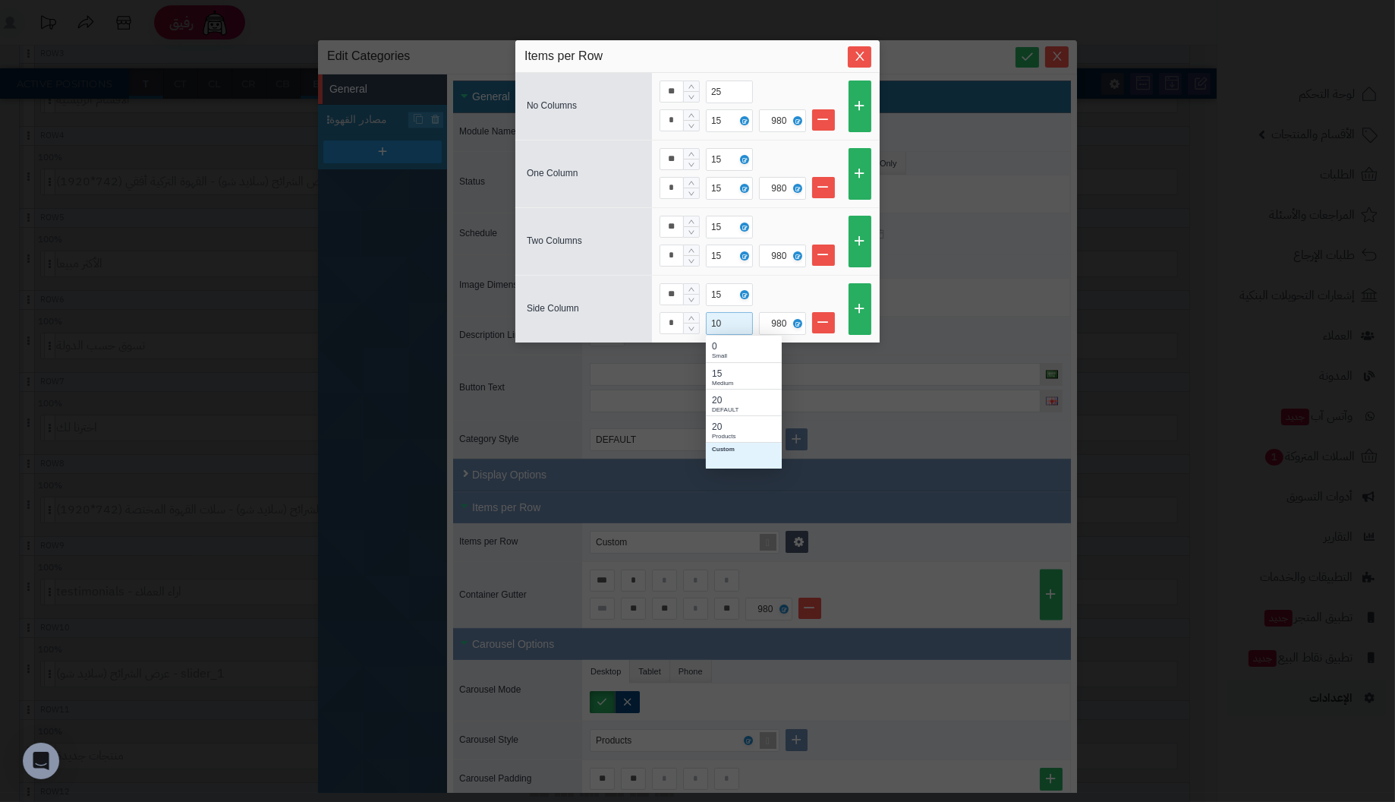
click at [737, 316] on div "10" at bounding box center [727, 323] width 33 height 21
click at [787, 296] on div "** 15" at bounding box center [766, 294] width 212 height 23
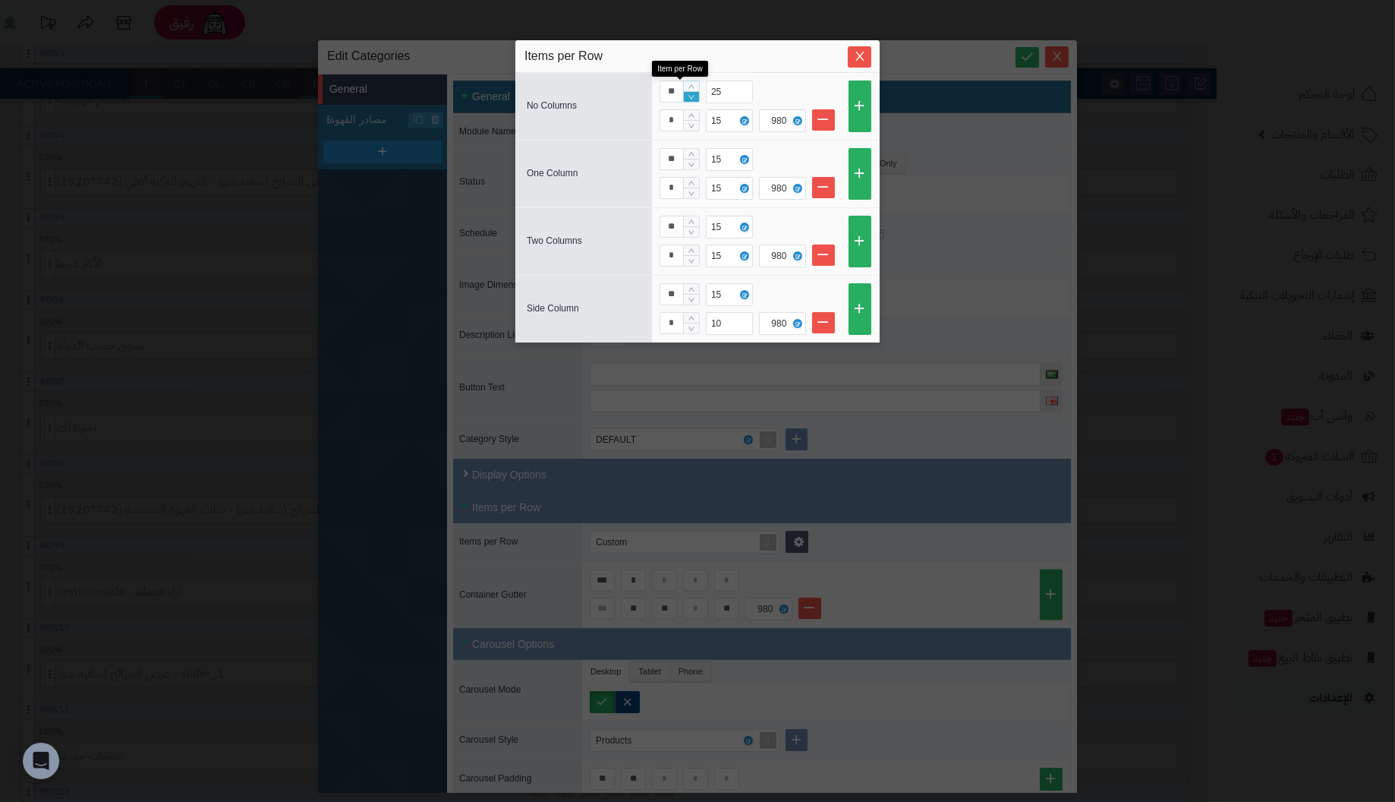
click at [695, 93] on icon "Decrease Value" at bounding box center [691, 97] width 9 height 9
type input "**"
click at [695, 93] on icon "Decrease Value" at bounding box center [691, 97] width 9 height 9
click at [694, 160] on icon "Decrease Value" at bounding box center [691, 164] width 7 height 9
type input "**"
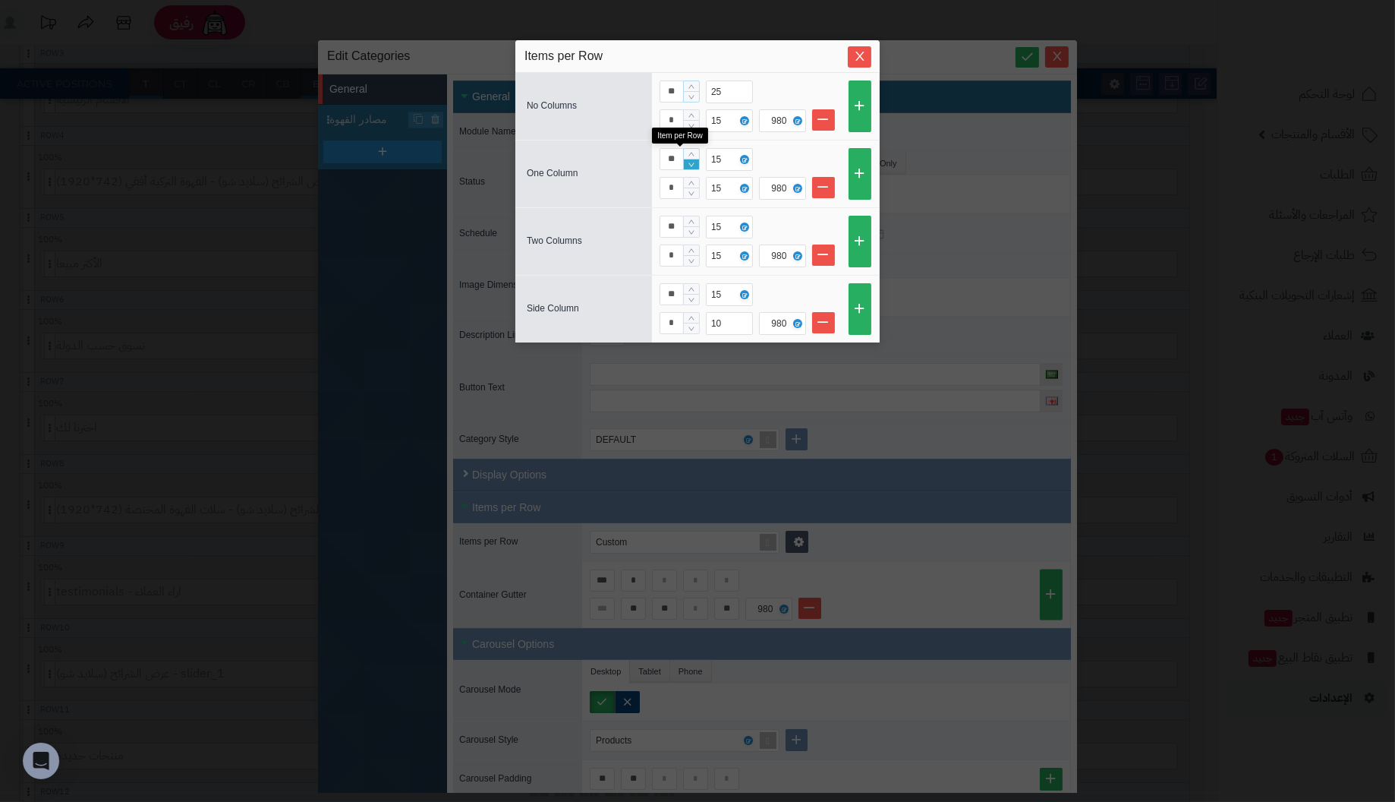
click at [694, 160] on icon "Decrease Value" at bounding box center [691, 164] width 7 height 9
click at [688, 190] on icon "Decrease Value" at bounding box center [691, 193] width 7 height 9
click at [691, 178] on icon "Increase Value" at bounding box center [691, 182] width 7 height 9
type input "*"
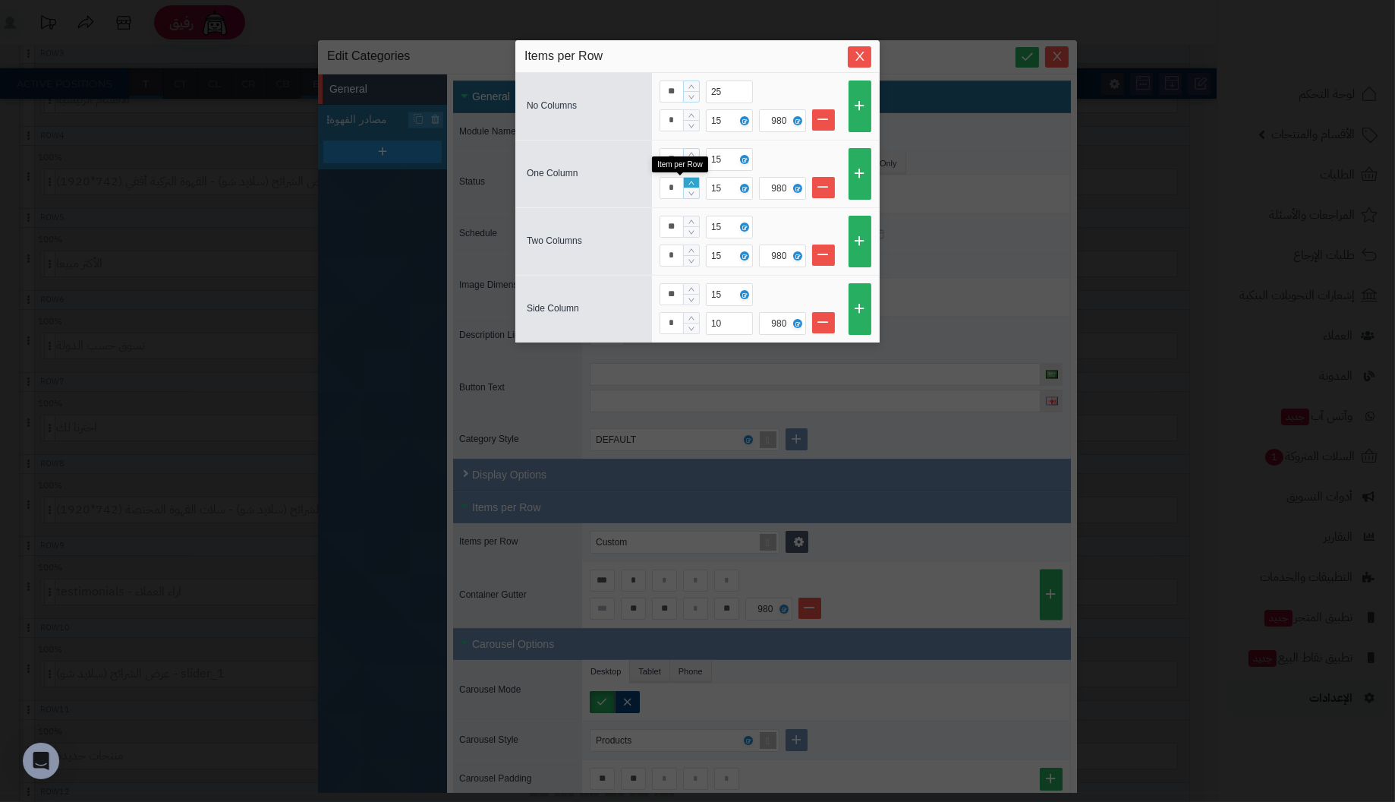
click at [691, 178] on icon "Increase Value" at bounding box center [691, 182] width 7 height 9
click at [695, 228] on icon "Decrease Value" at bounding box center [691, 232] width 7 height 9
type input "**"
click at [695, 228] on icon "Decrease Value" at bounding box center [691, 232] width 7 height 9
click at [695, 295] on icon "Decrease Value" at bounding box center [691, 299] width 7 height 9
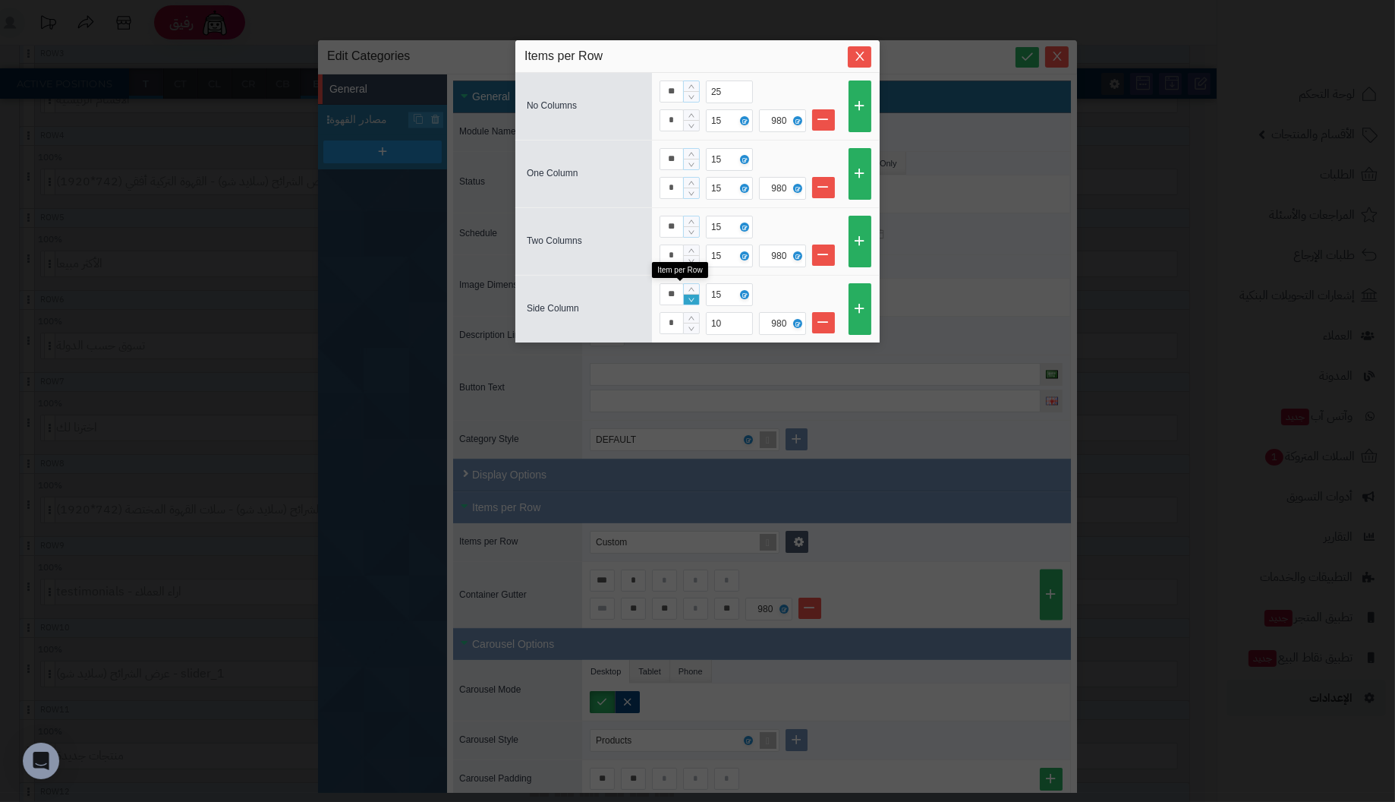
type input "**"
click at [695, 295] on icon "Decrease Value" at bounding box center [691, 299] width 7 height 9
click at [860, 46] on button "Close" at bounding box center [860, 56] width 24 height 21
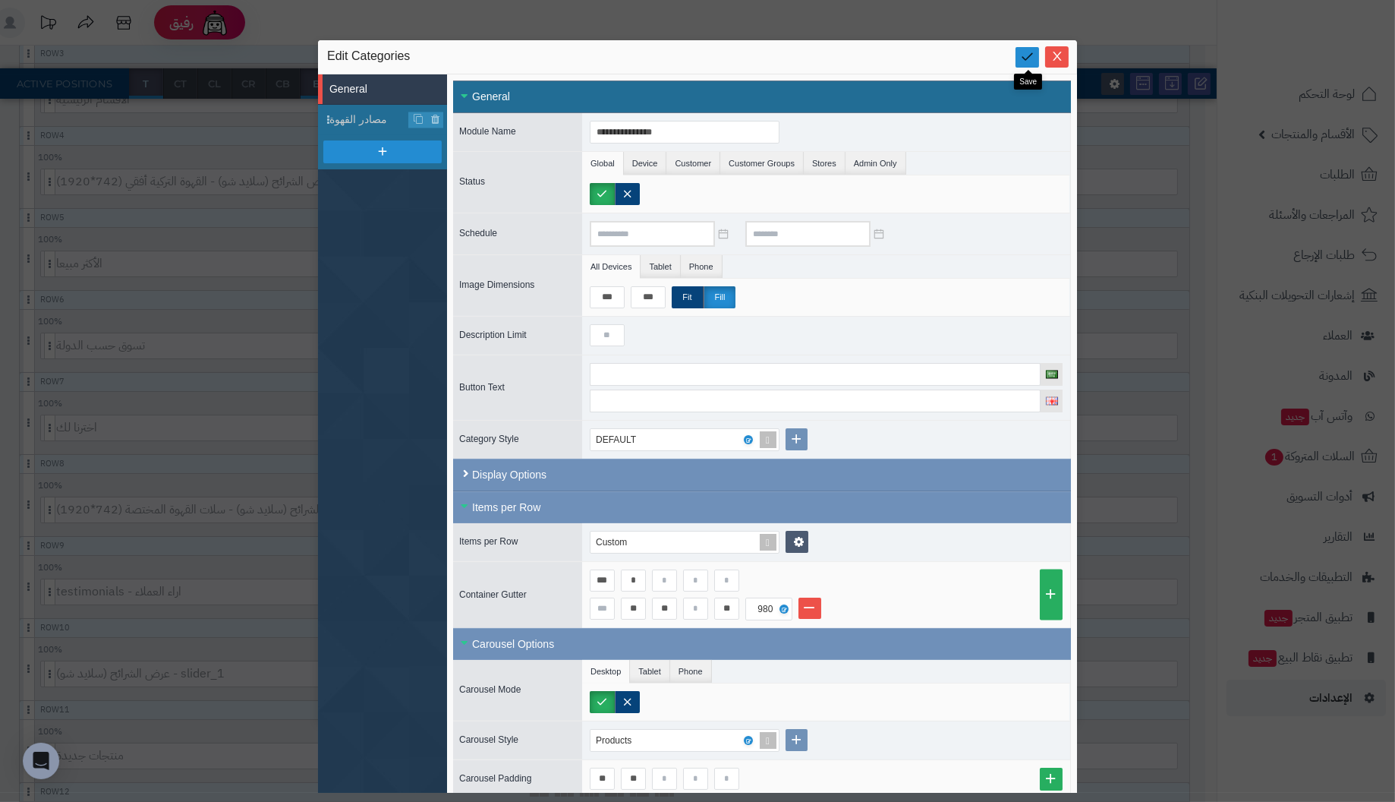
click at [1021, 55] on icon at bounding box center [1027, 56] width 14 height 14
click at [1053, 52] on icon "Close" at bounding box center [1057, 55] width 12 height 12
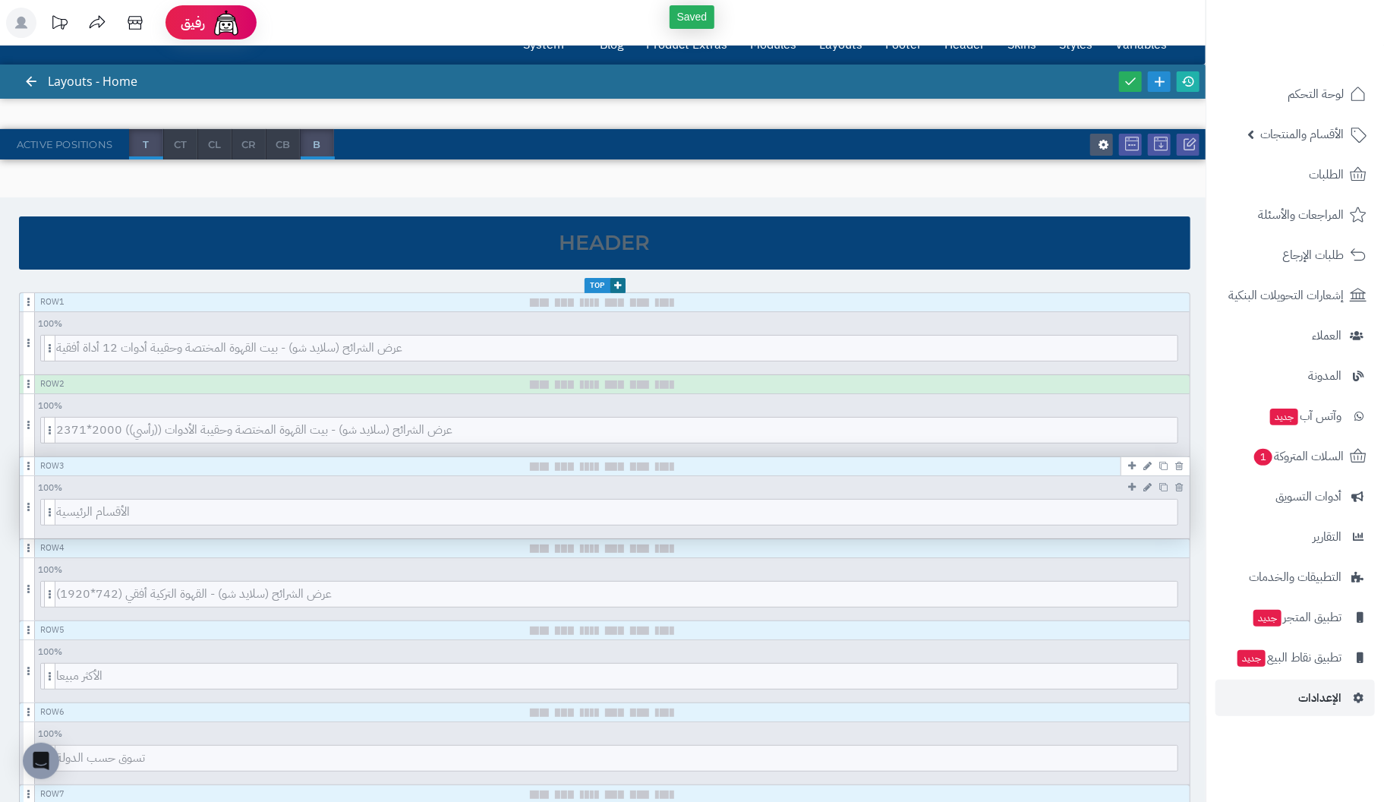
scroll to position [0, 0]
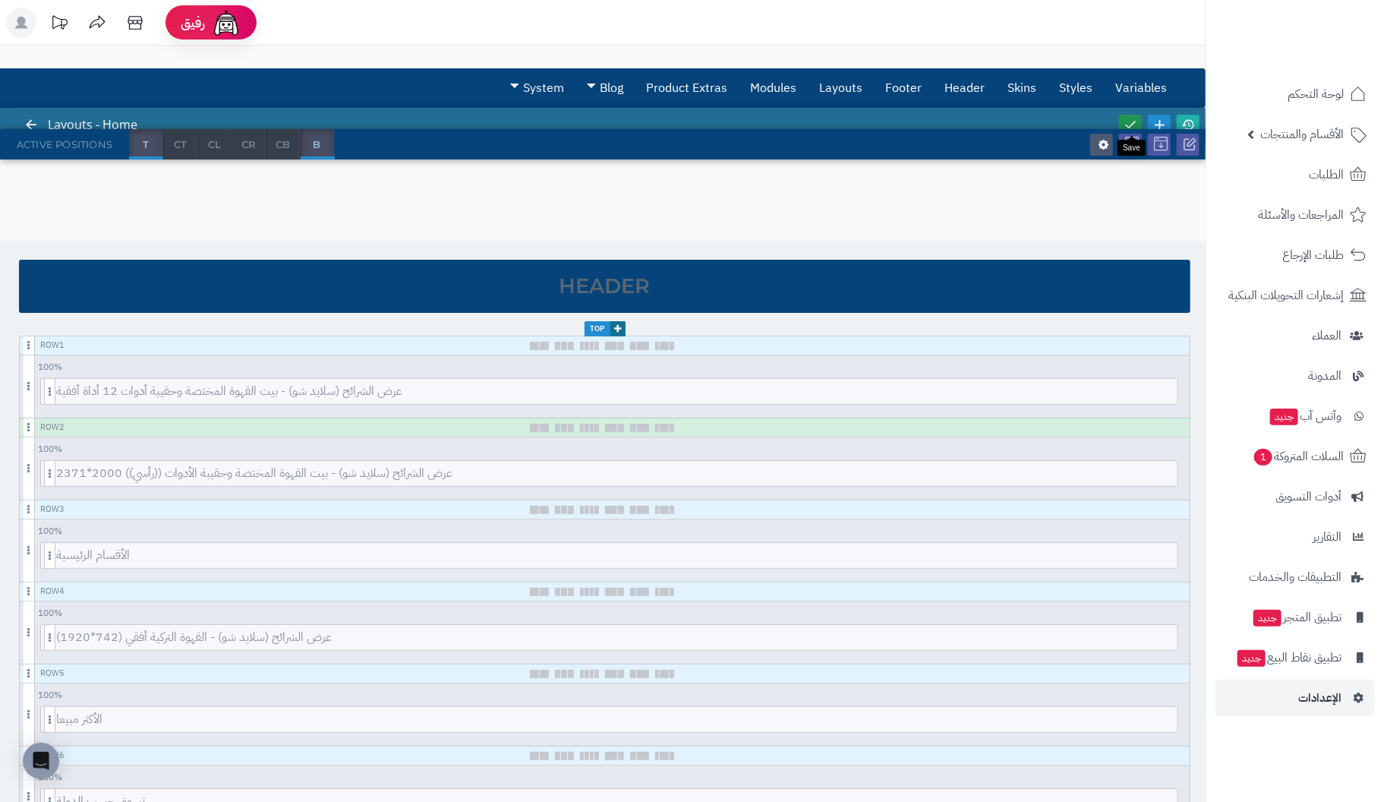
click at [1134, 115] on link at bounding box center [1130, 125] width 23 height 20
click at [1129, 118] on icon at bounding box center [1130, 125] width 14 height 14
click at [1311, 696] on span "الإعدادات" at bounding box center [1319, 697] width 43 height 21
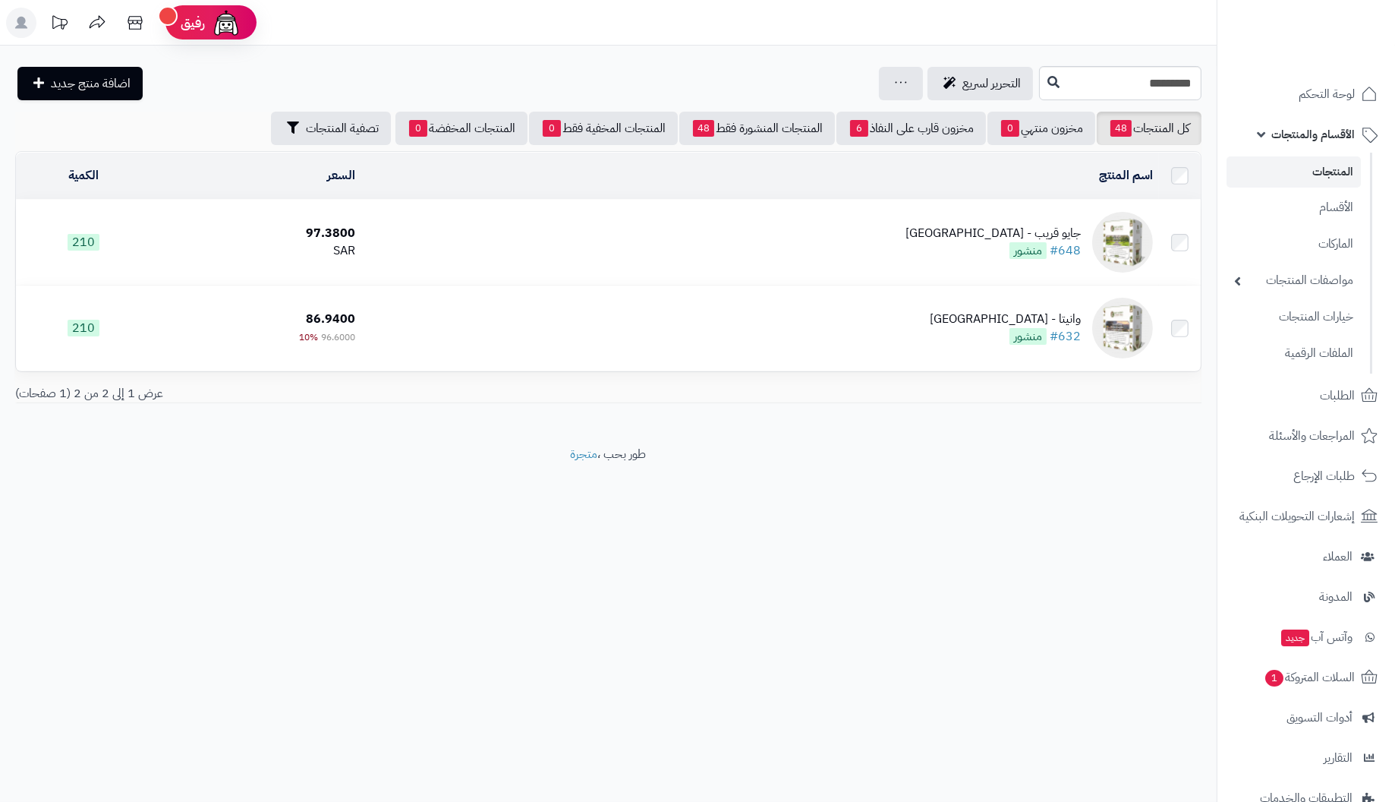
click at [833, 233] on td "جايو قريب - [GEOGRAPHIC_DATA] #648 منشور" at bounding box center [760, 242] width 798 height 85
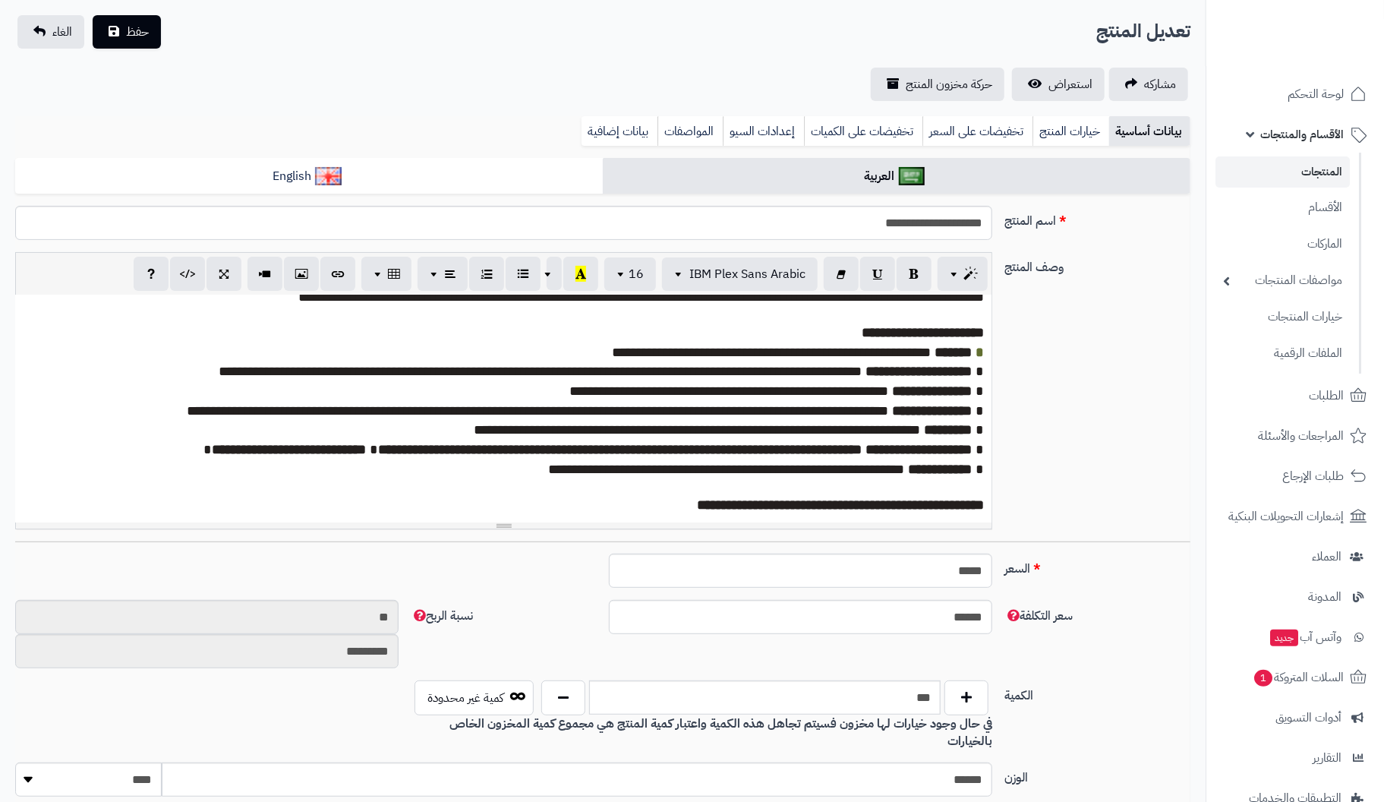
scroll to position [380, 0]
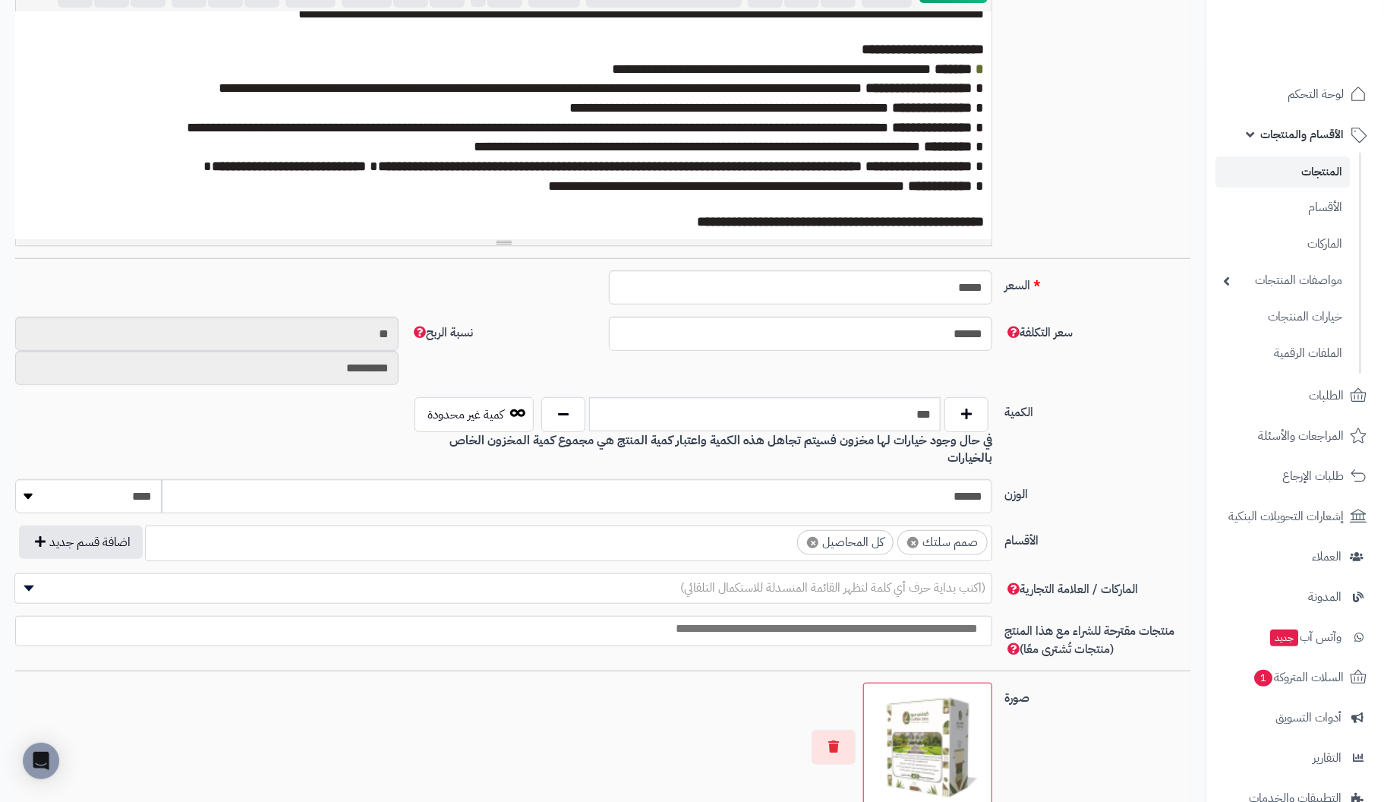
click at [648, 526] on ul "× صمم سلتك × كل المحاصيل" at bounding box center [569, 540] width 846 height 29
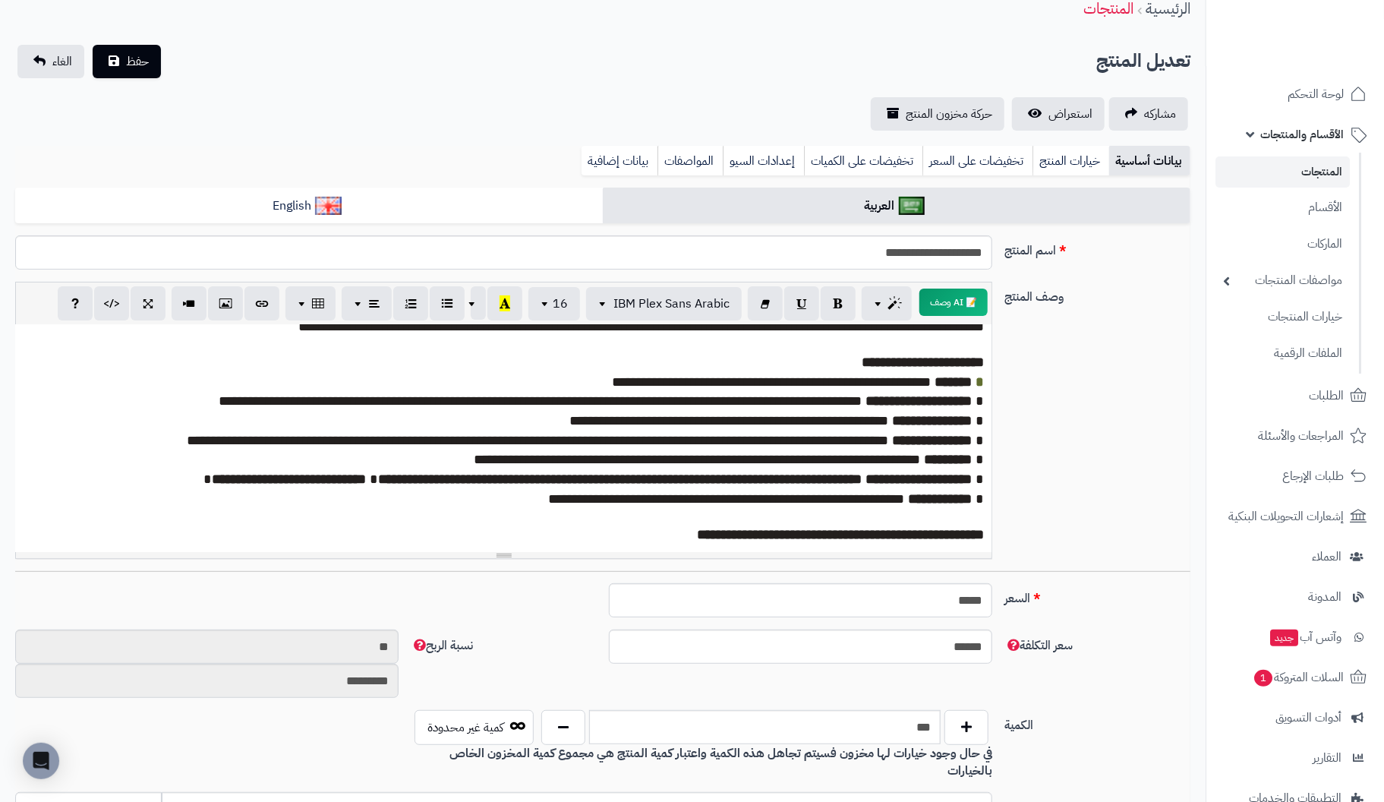
scroll to position [0, 0]
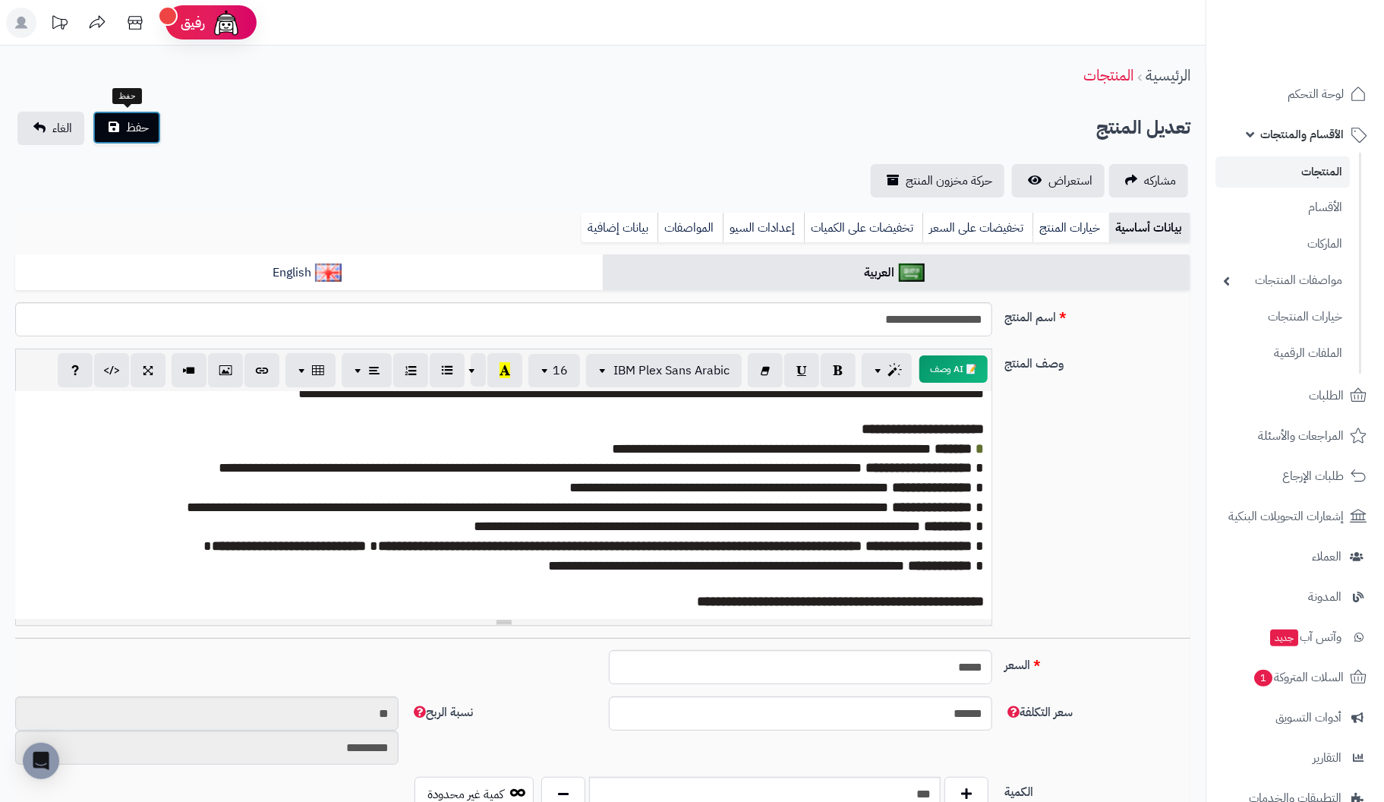
click at [119, 123] on button "حفظ" at bounding box center [127, 127] width 68 height 33
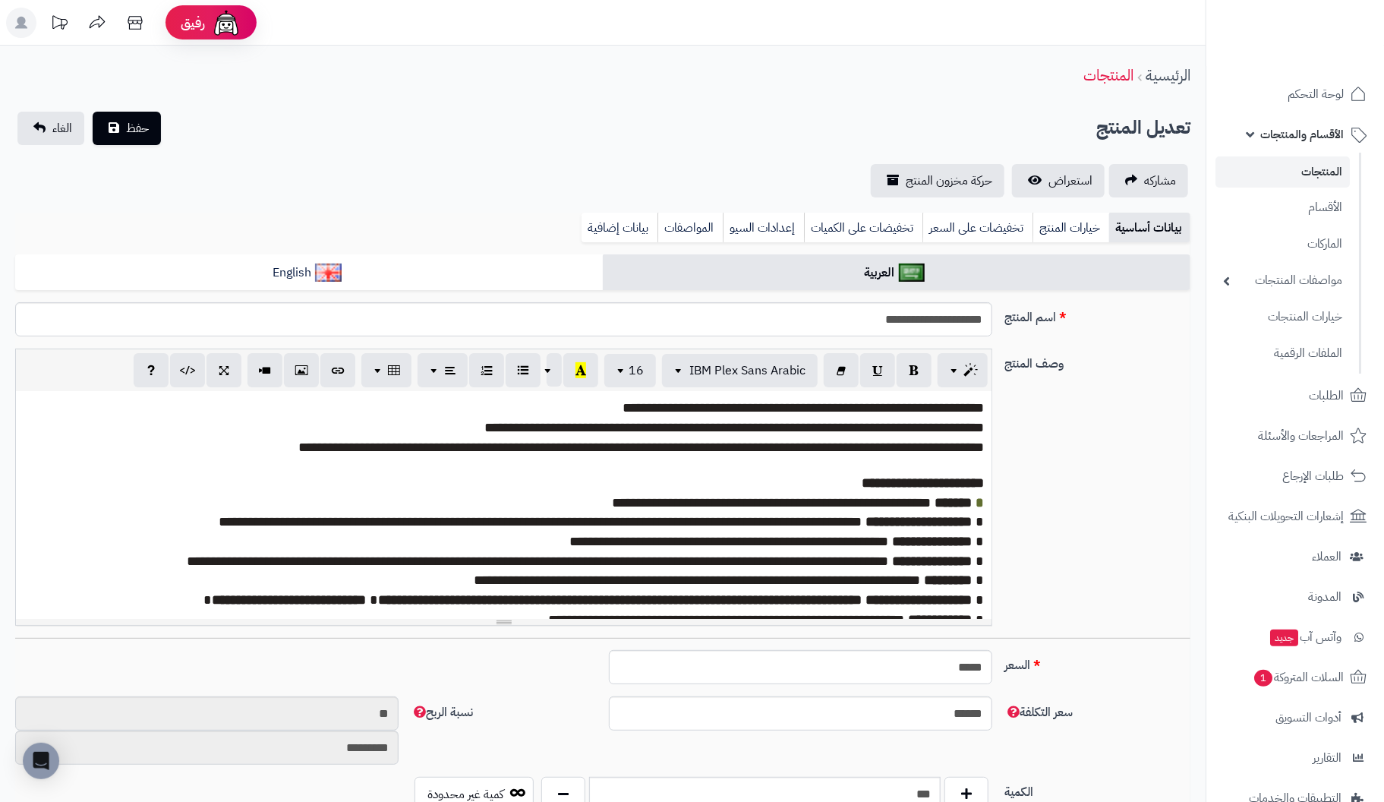
scroll to position [74, 0]
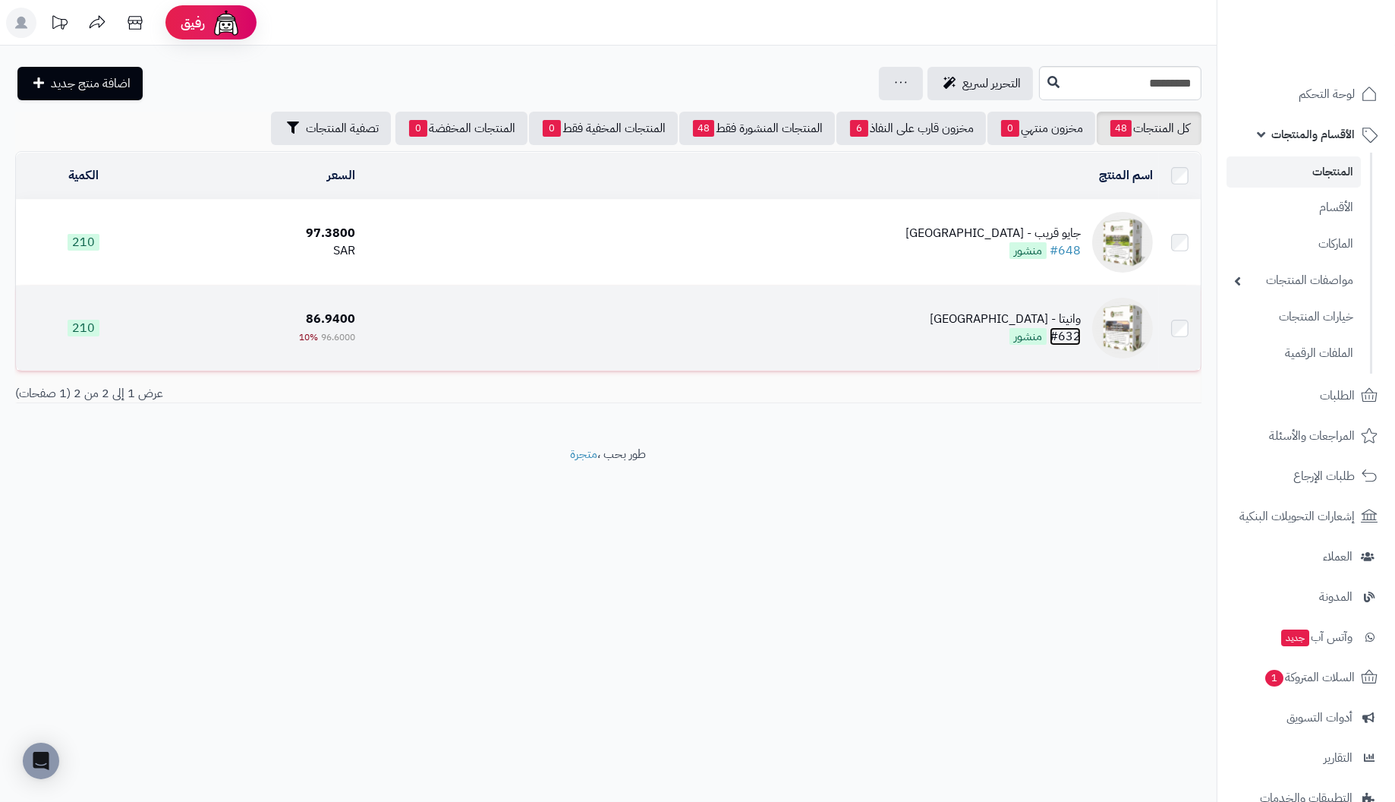
click at [1059, 327] on link "#632" at bounding box center [1065, 336] width 31 height 18
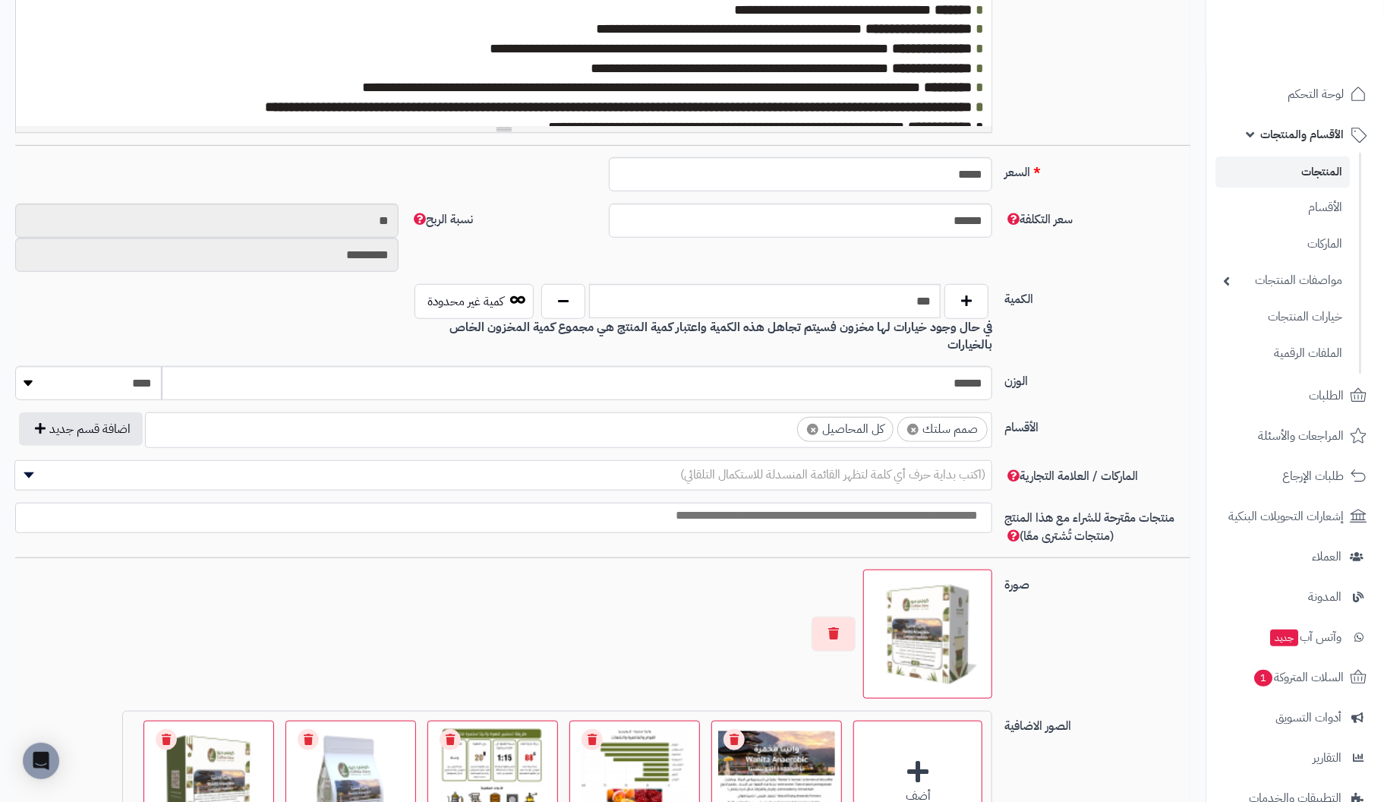
scroll to position [531, 0]
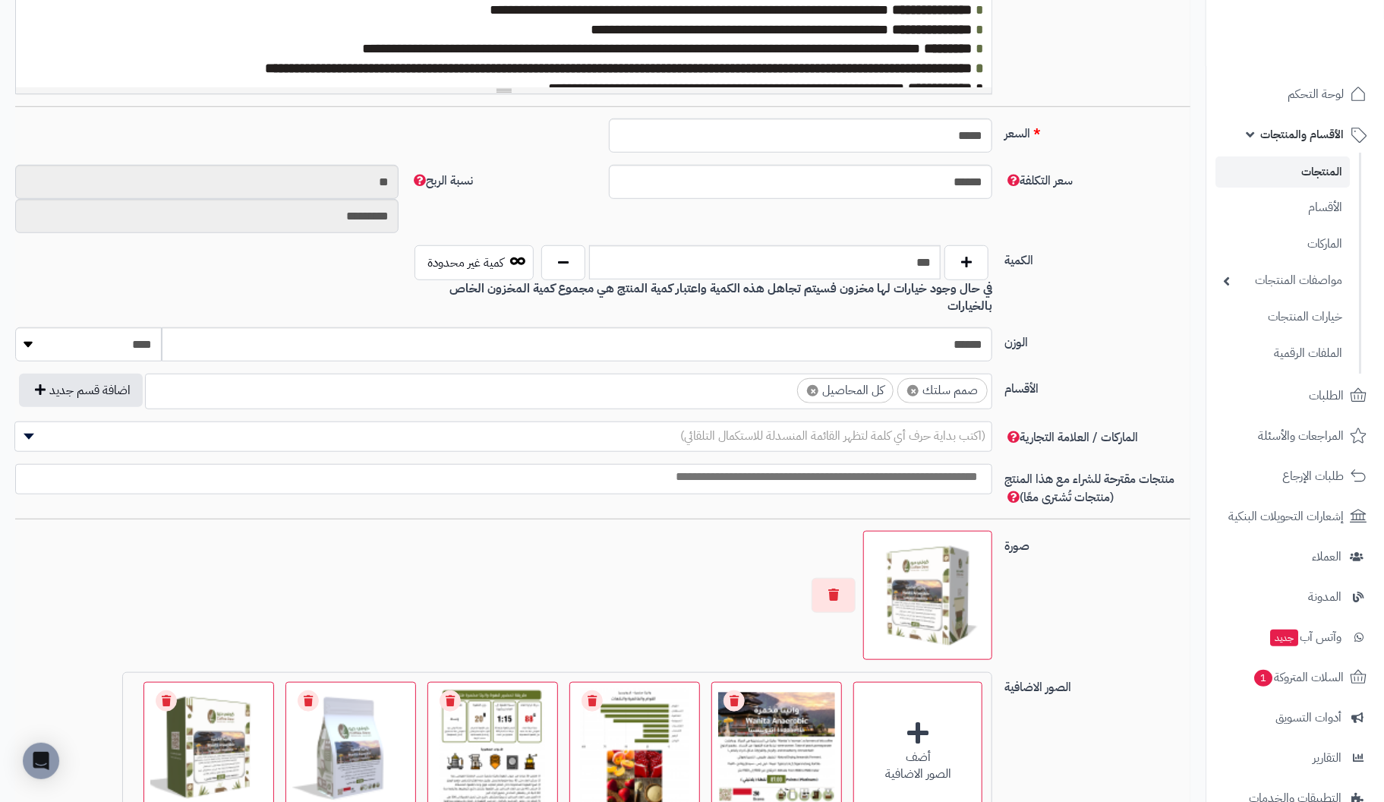
click at [596, 374] on ul "× صمم سلتك × كل المحاصيل" at bounding box center [569, 388] width 846 height 29
click at [1101, 327] on label "الوزن" at bounding box center [1097, 339] width 198 height 24
click at [992, 327] on input "******" at bounding box center [577, 344] width 830 height 34
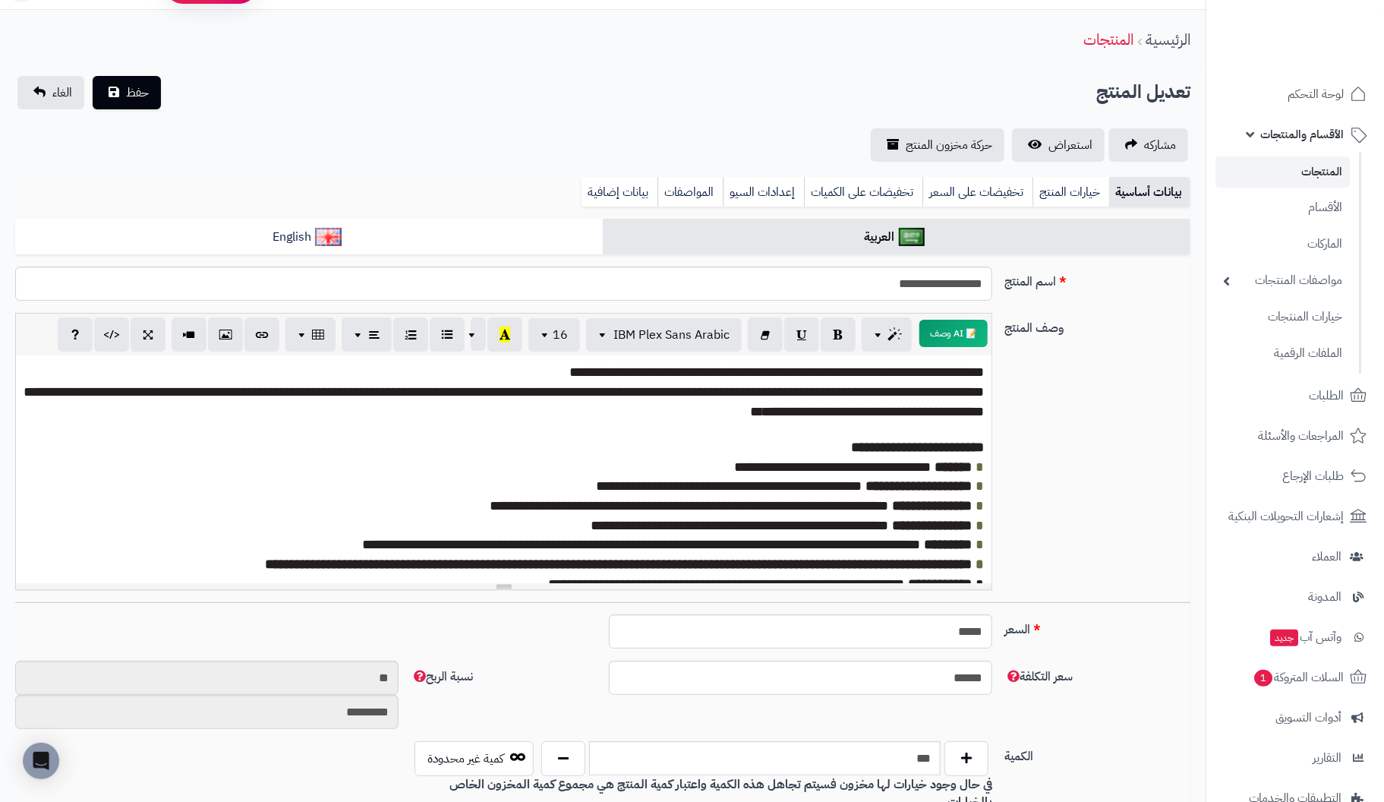
scroll to position [0, 0]
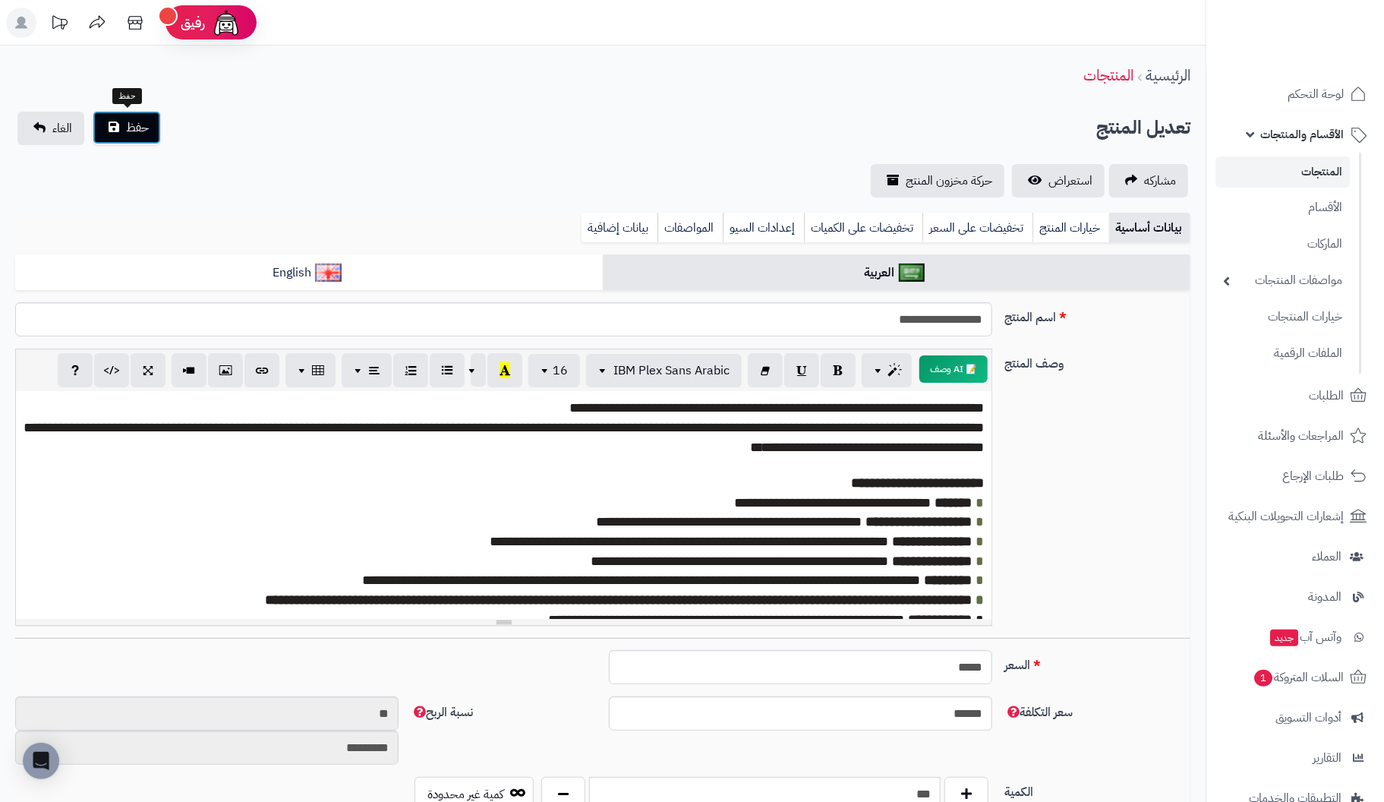
click at [152, 130] on button "حفظ" at bounding box center [127, 127] width 68 height 33
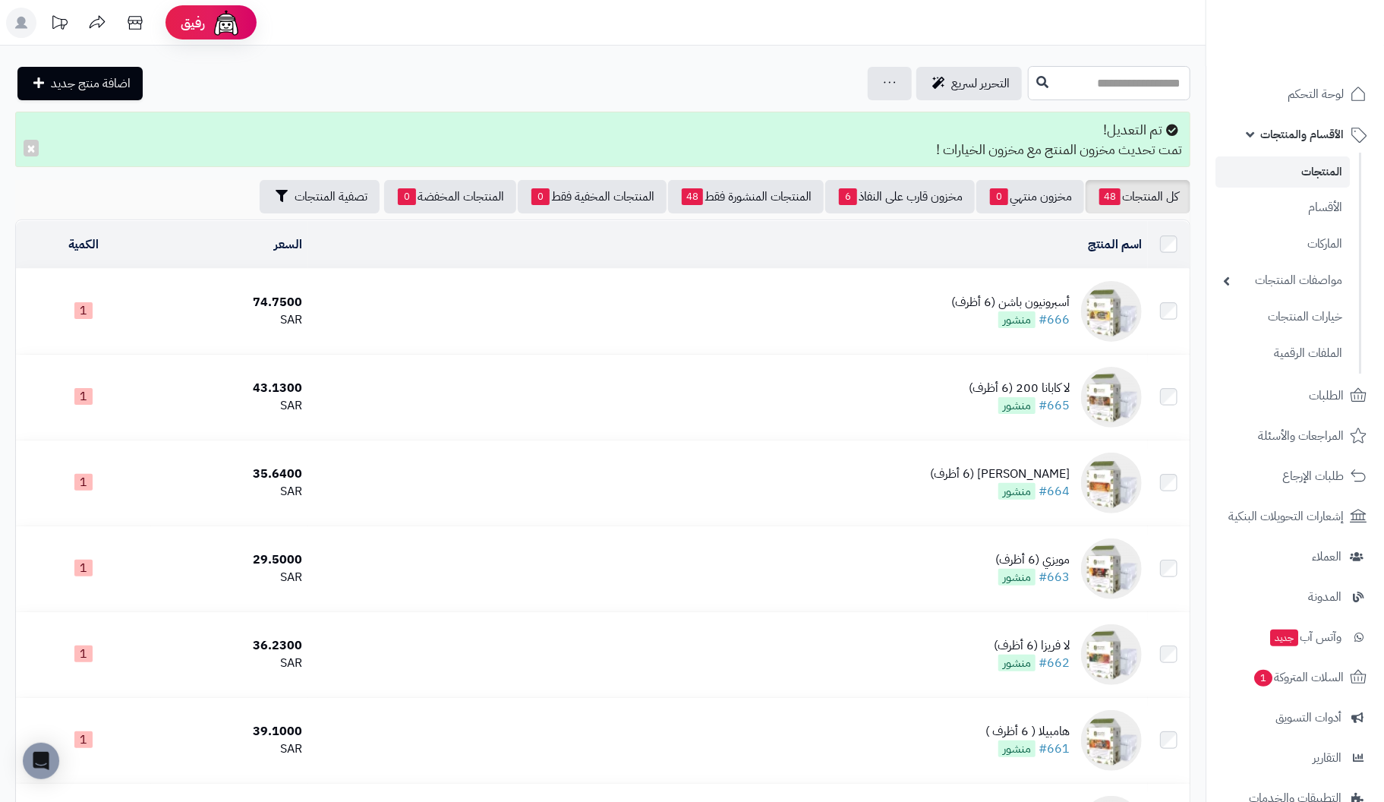
click at [1105, 83] on input "text" at bounding box center [1109, 83] width 162 height 34
drag, startPoint x: 1064, startPoint y: 78, endPoint x: 1356, endPoint y: 75, distance: 291.5
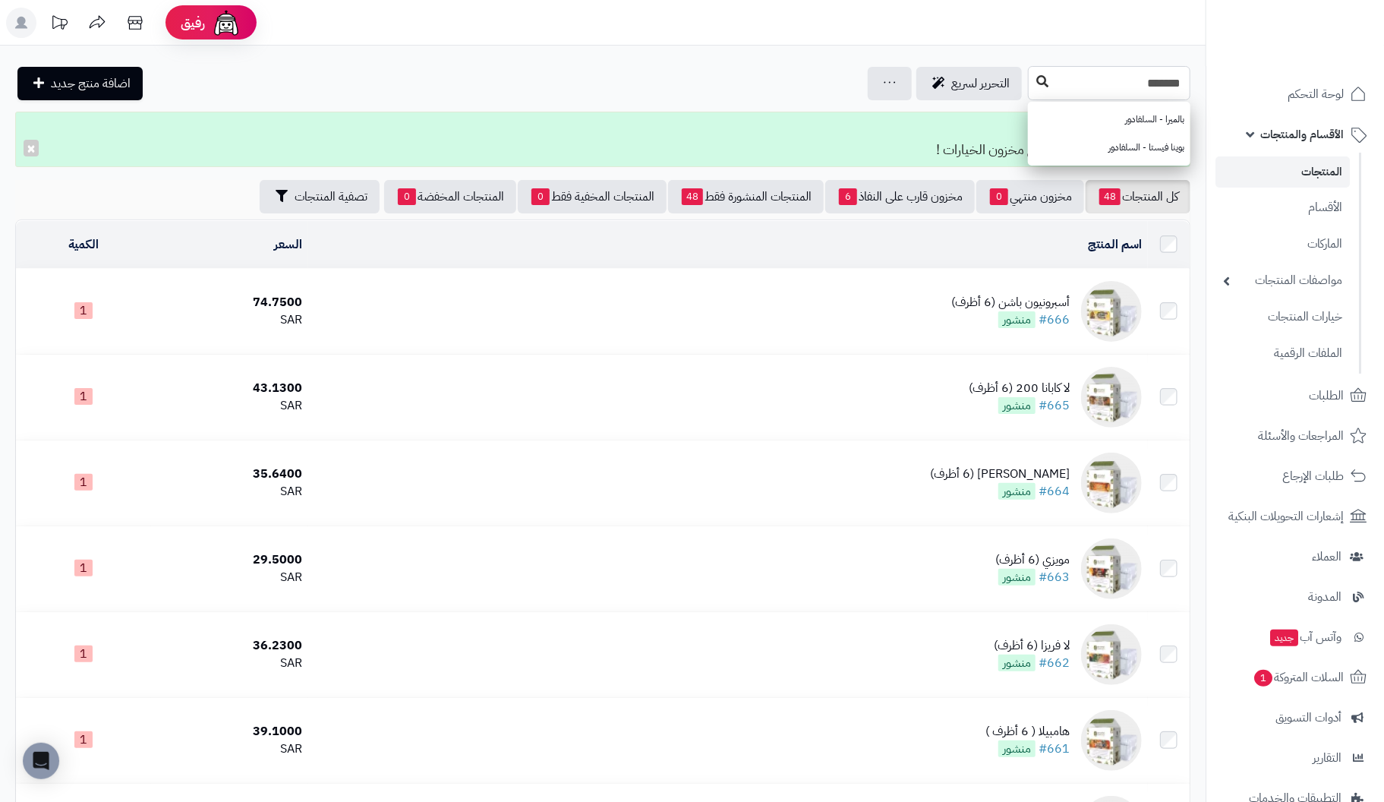
type input "*******"
click at [1036, 83] on icon at bounding box center [1042, 81] width 12 height 12
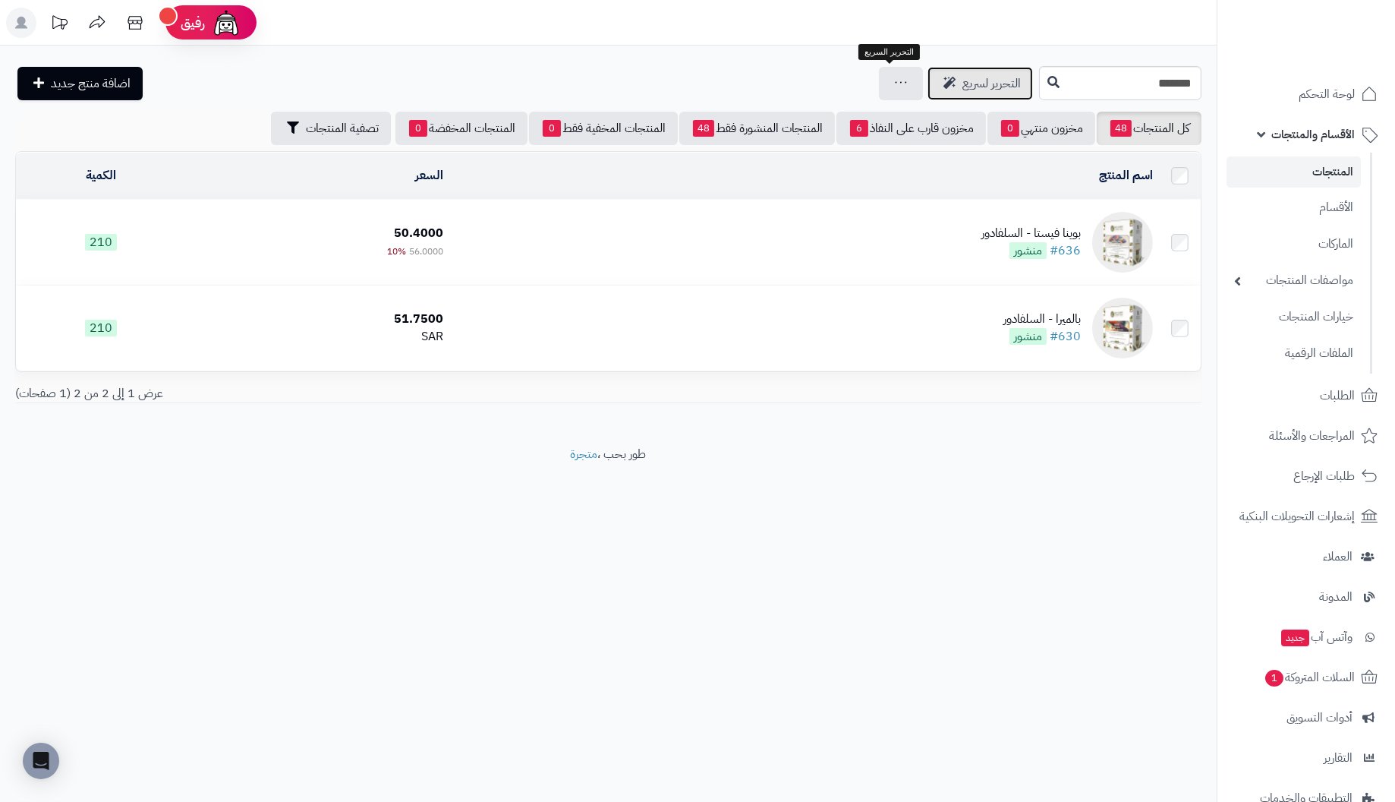
click at [962, 90] on span "التحرير لسريع" at bounding box center [991, 83] width 58 height 18
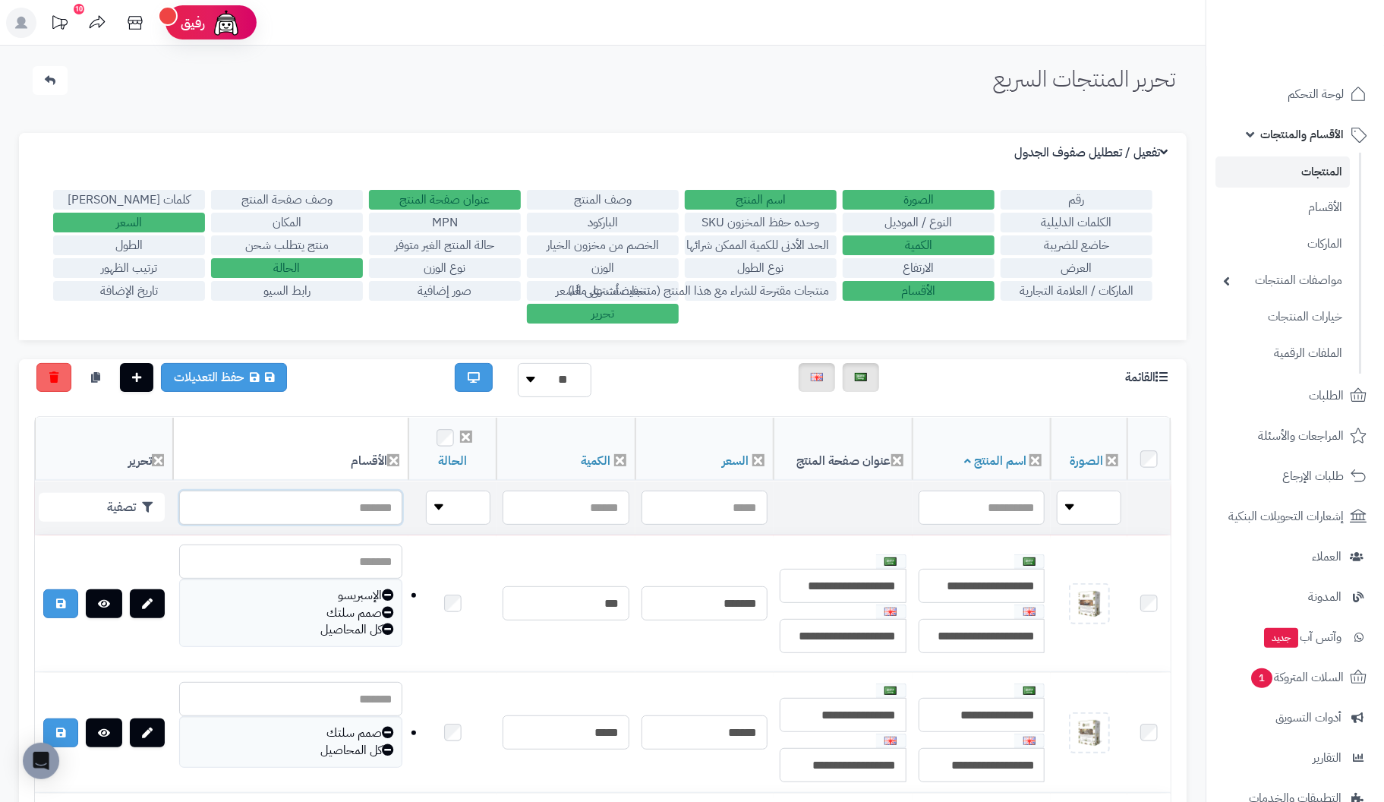
click at [304, 509] on input "text" at bounding box center [290, 507] width 223 height 34
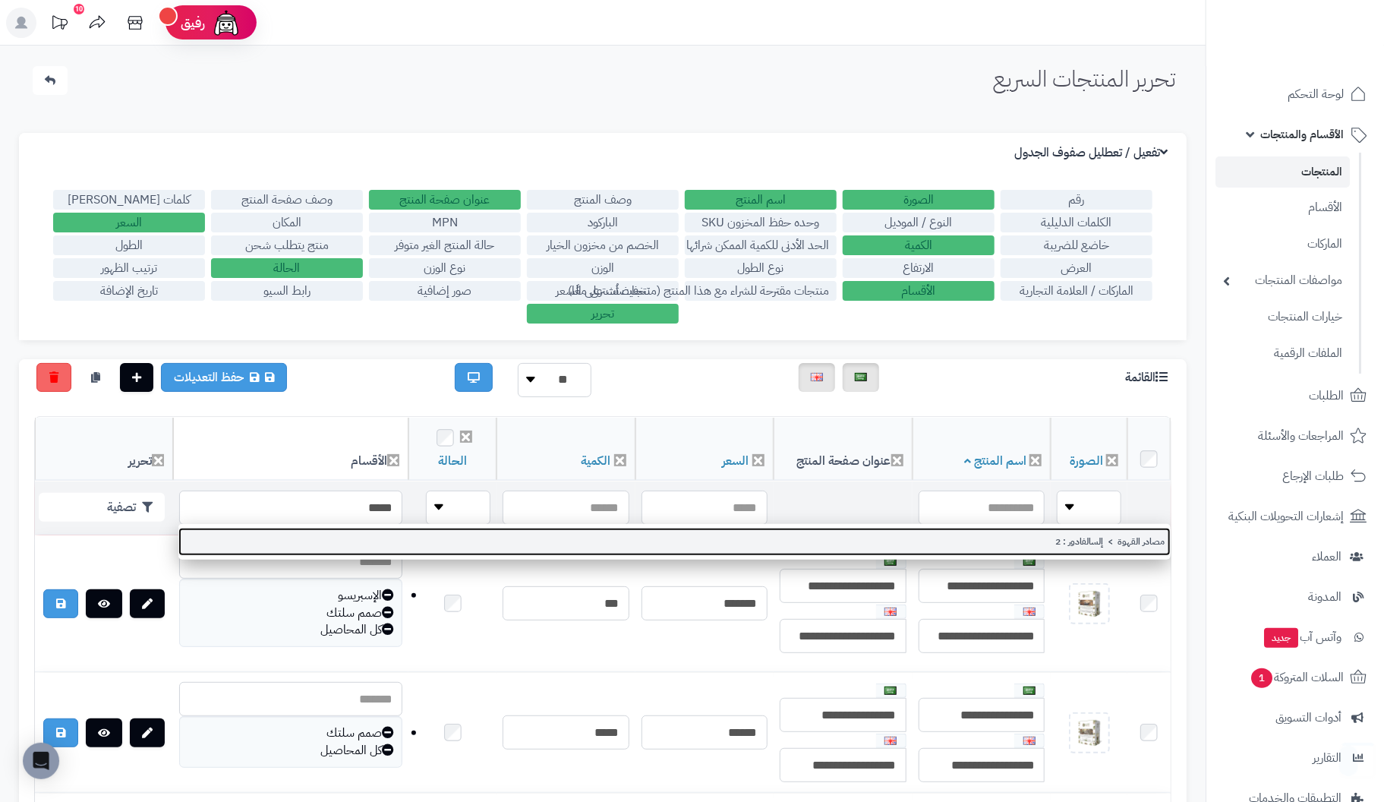
click at [1108, 542] on link "مصادر القهوة > إلسالفادور : 2" at bounding box center [674, 542] width 992 height 28
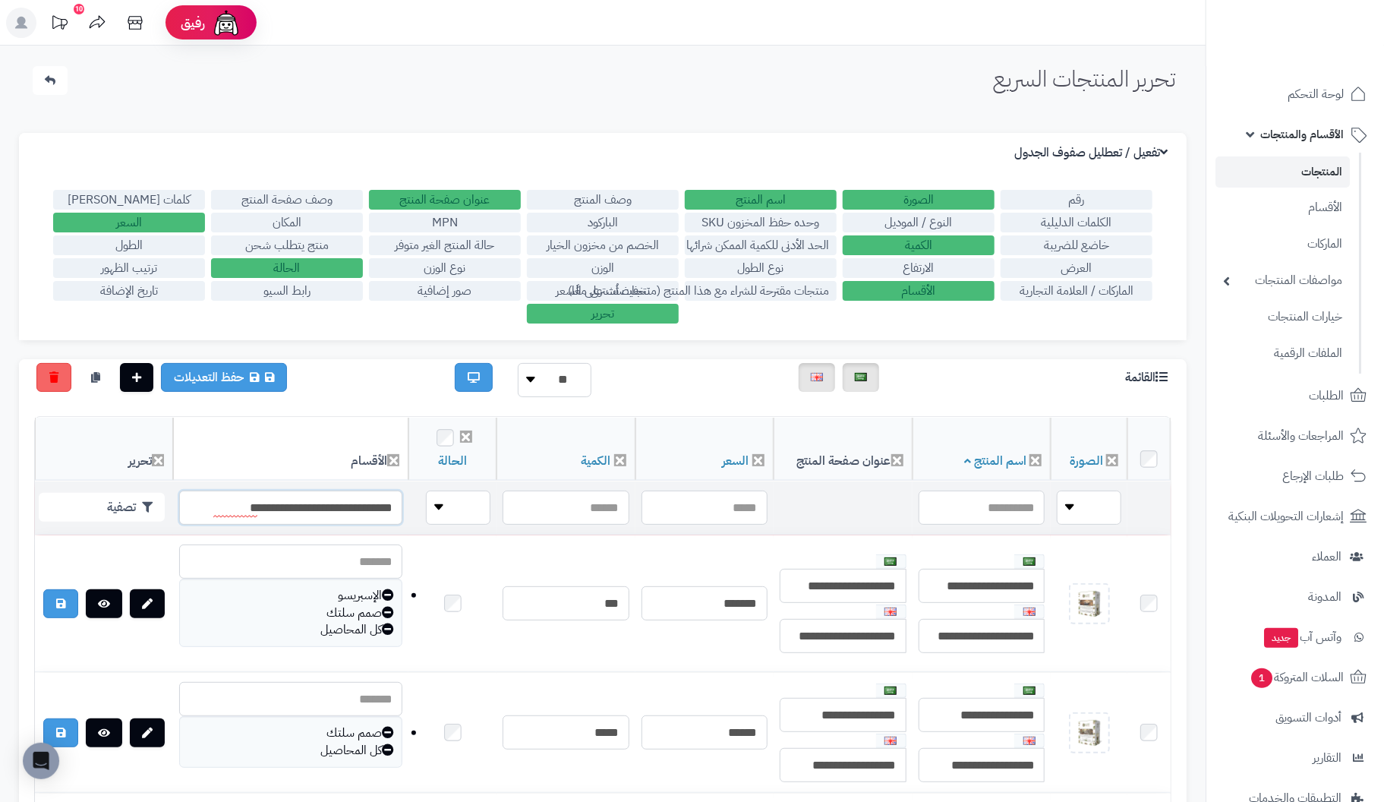
click at [290, 505] on input "**********" at bounding box center [290, 507] width 223 height 34
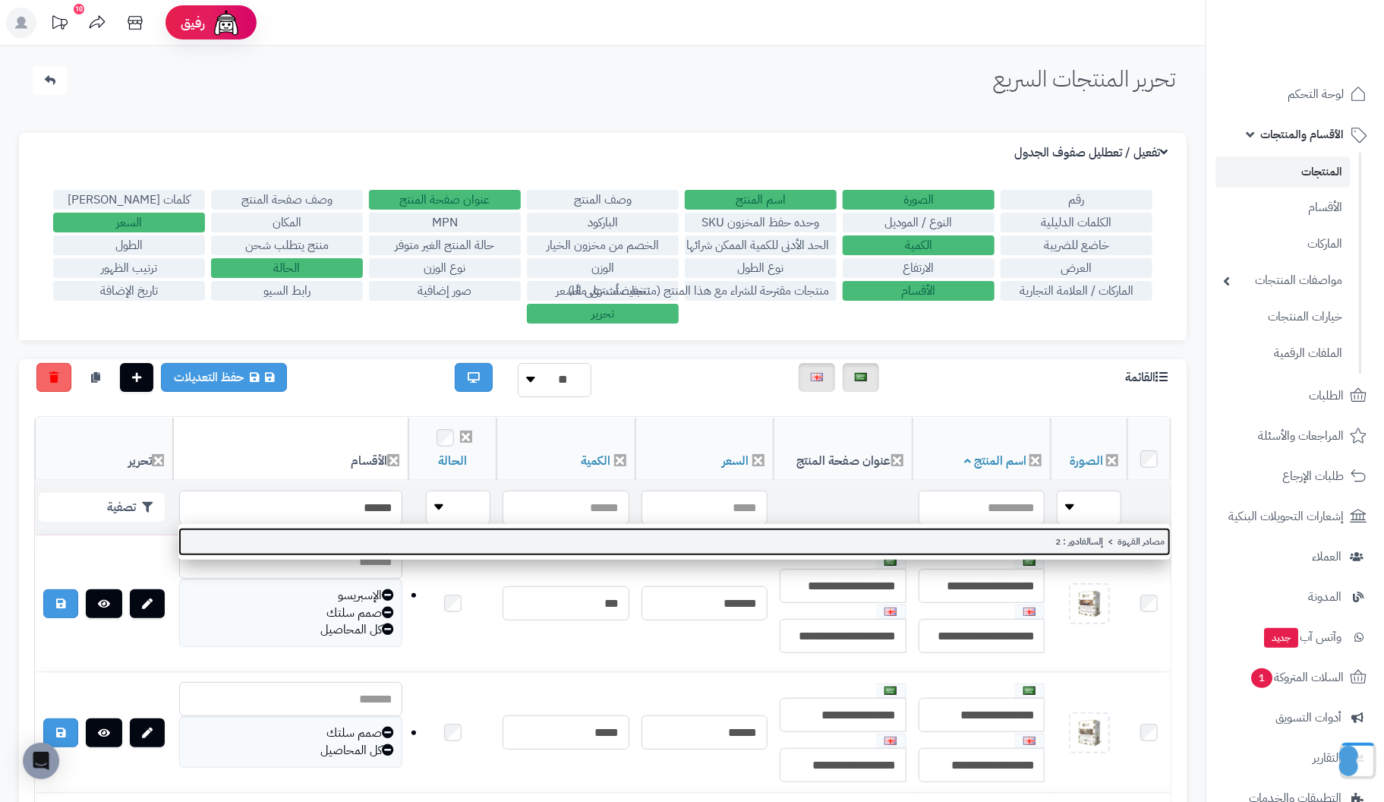
click at [1157, 539] on link "مصادر القهوة > إلسالفادور : 2" at bounding box center [674, 542] width 992 height 28
type input "**********"
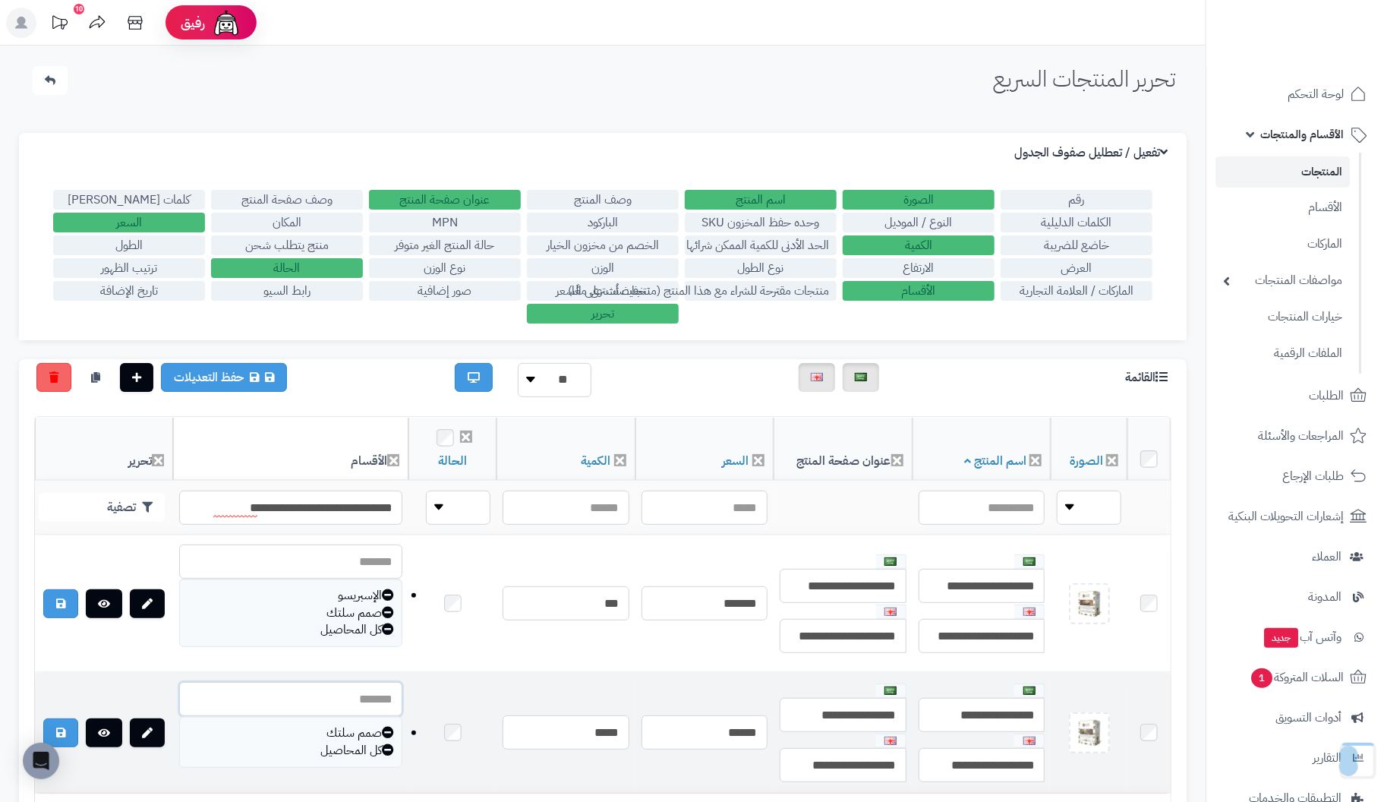
click at [263, 696] on input "text" at bounding box center [290, 699] width 223 height 34
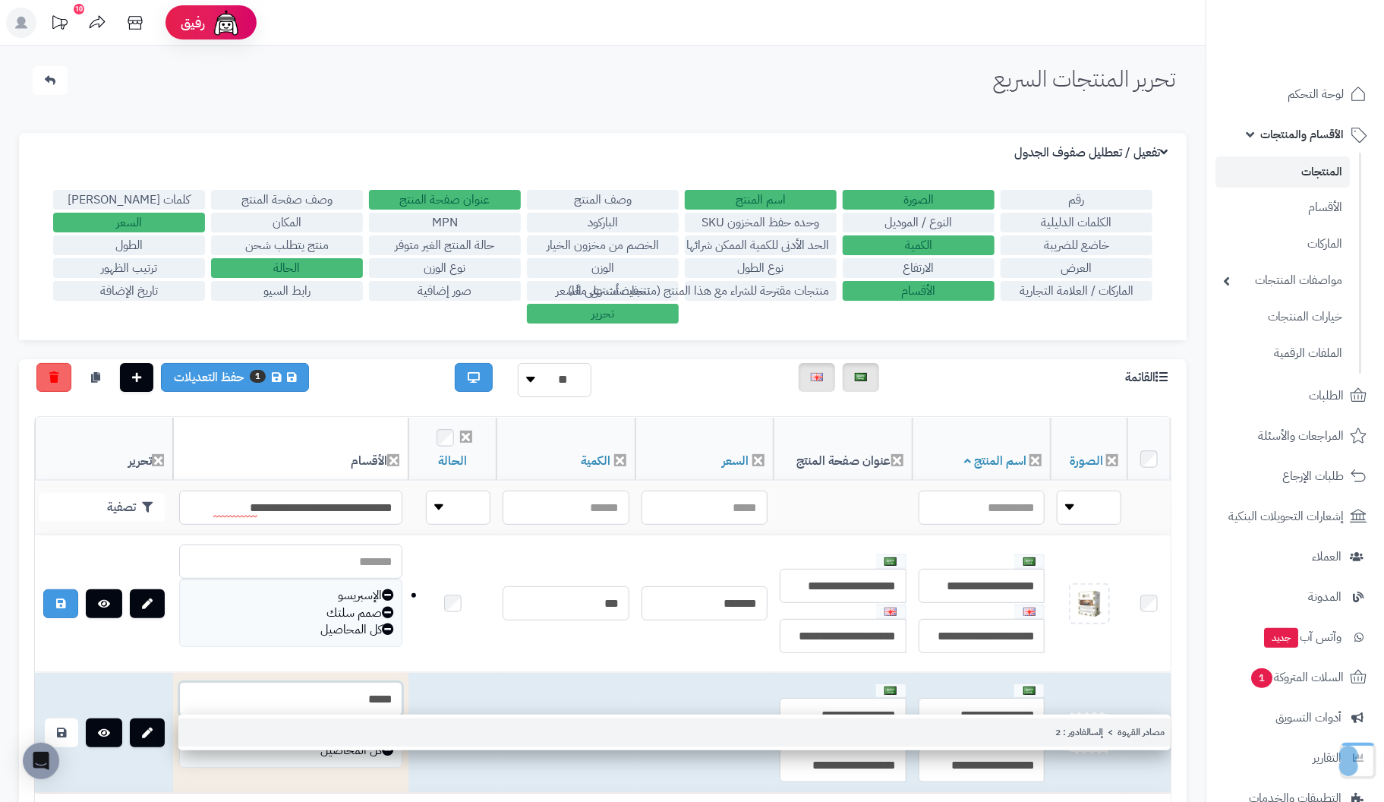
type input "*****"
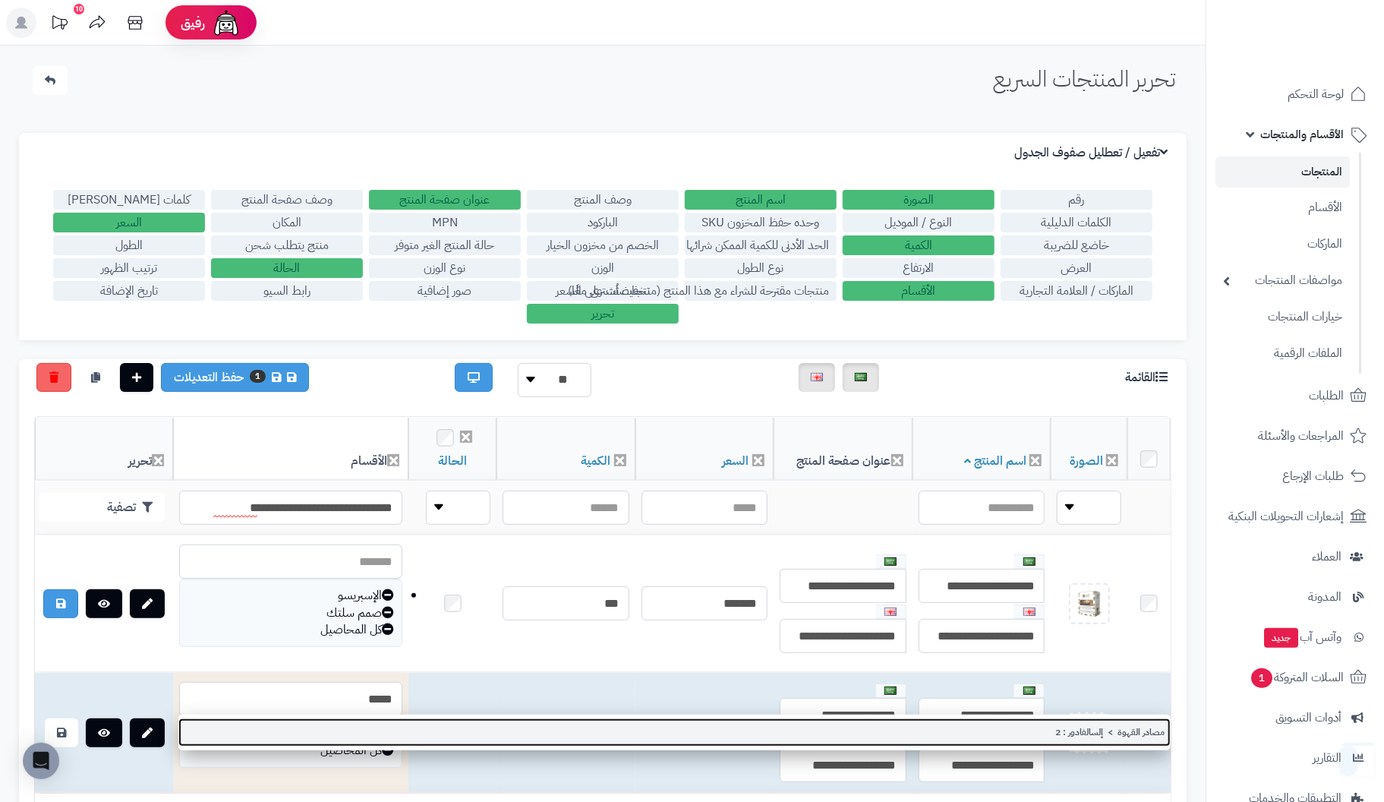
click at [1147, 731] on link "مصادر القهوة > إلسالفادور : 2" at bounding box center [674, 732] width 992 height 28
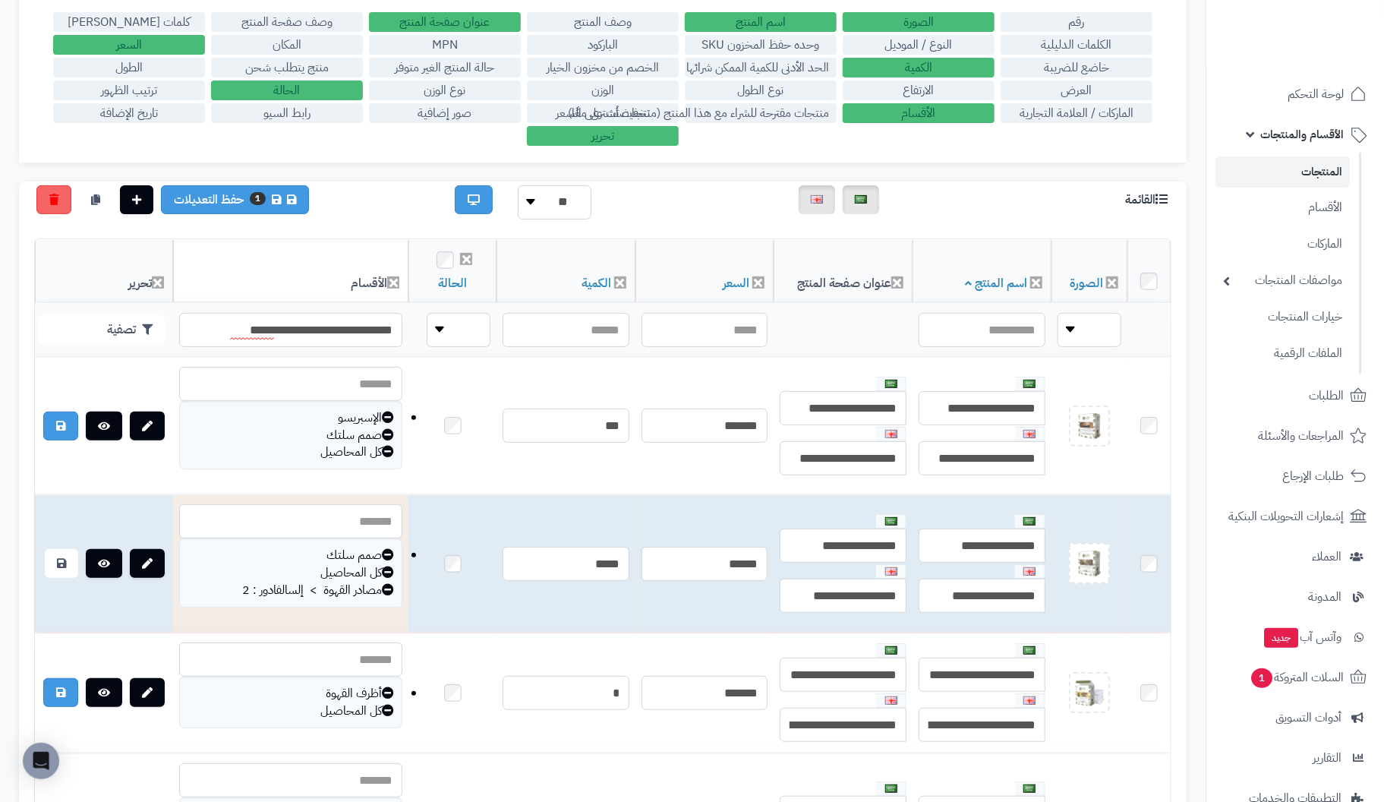
scroll to position [152, 0]
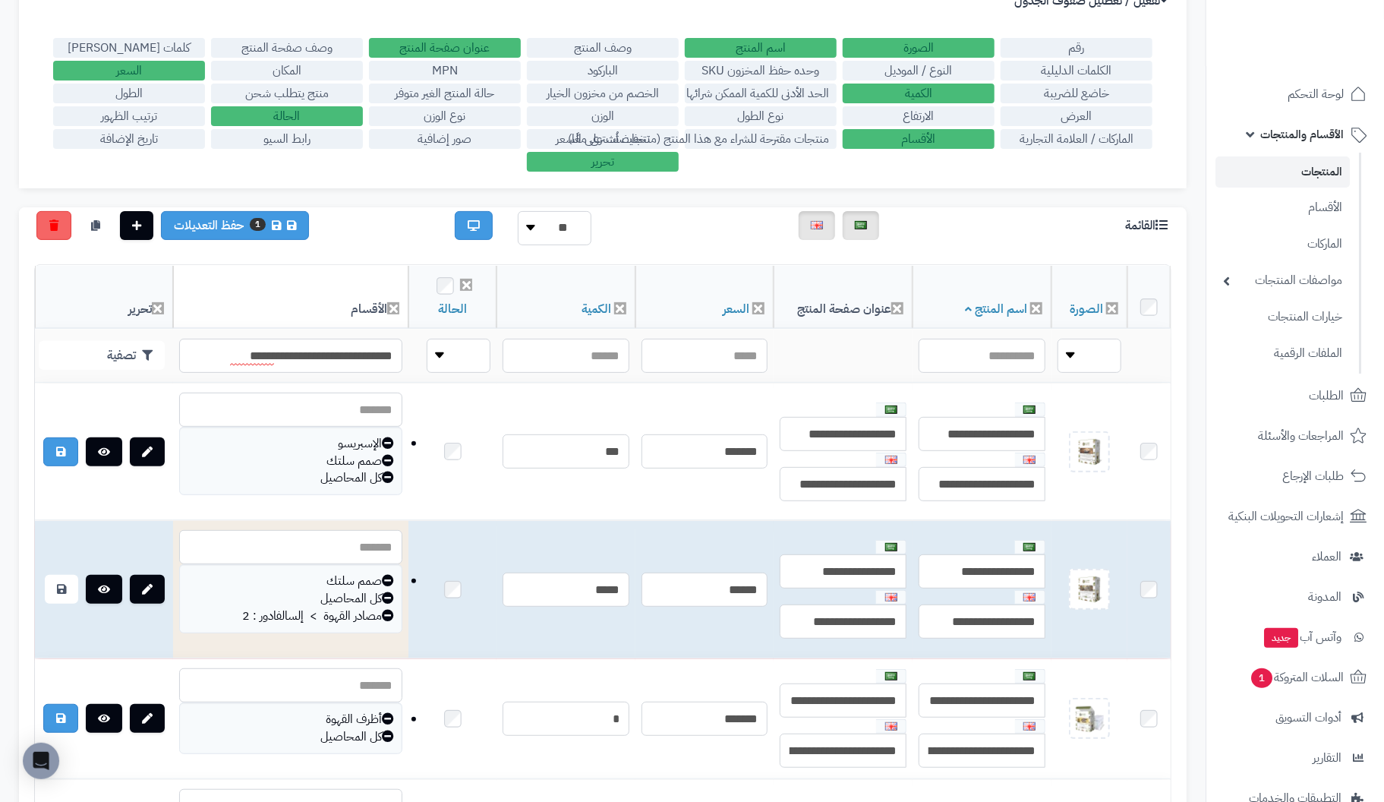
click at [382, 609] on icon at bounding box center [388, 615] width 12 height 12
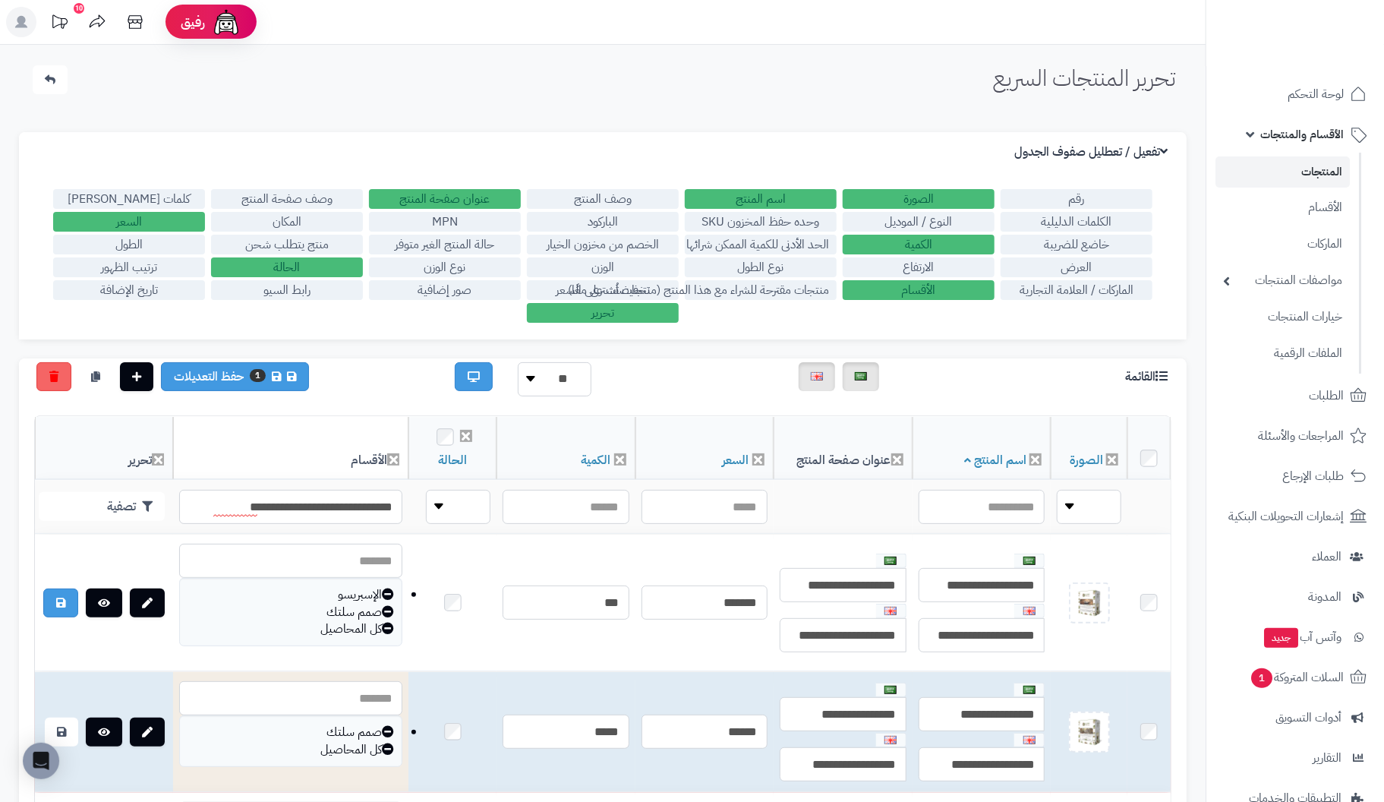
scroll to position [0, 0]
click at [257, 498] on input "**********" at bounding box center [290, 507] width 223 height 34
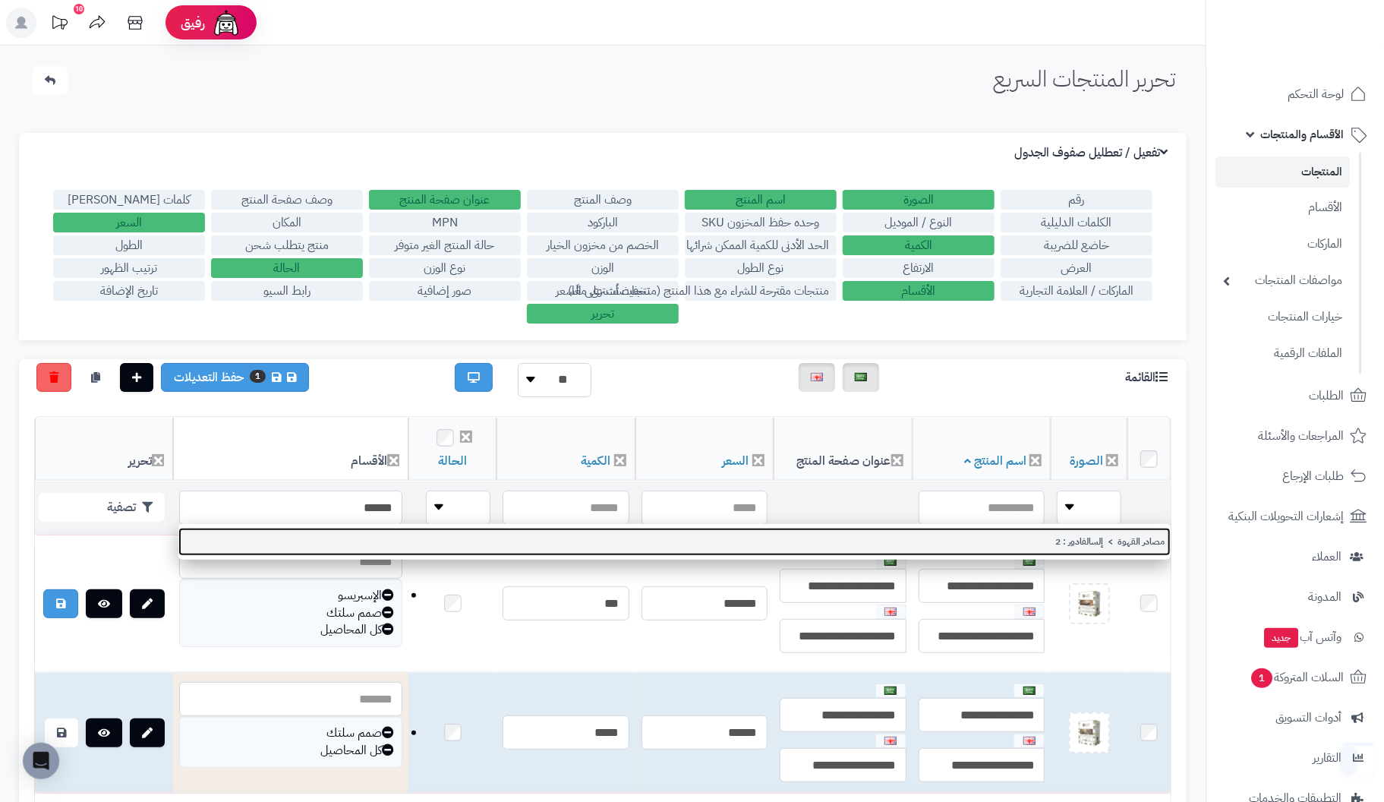
click at [1146, 548] on link "مصادر القهوة > إلسالفادور : 2" at bounding box center [674, 542] width 992 height 28
type input "**********"
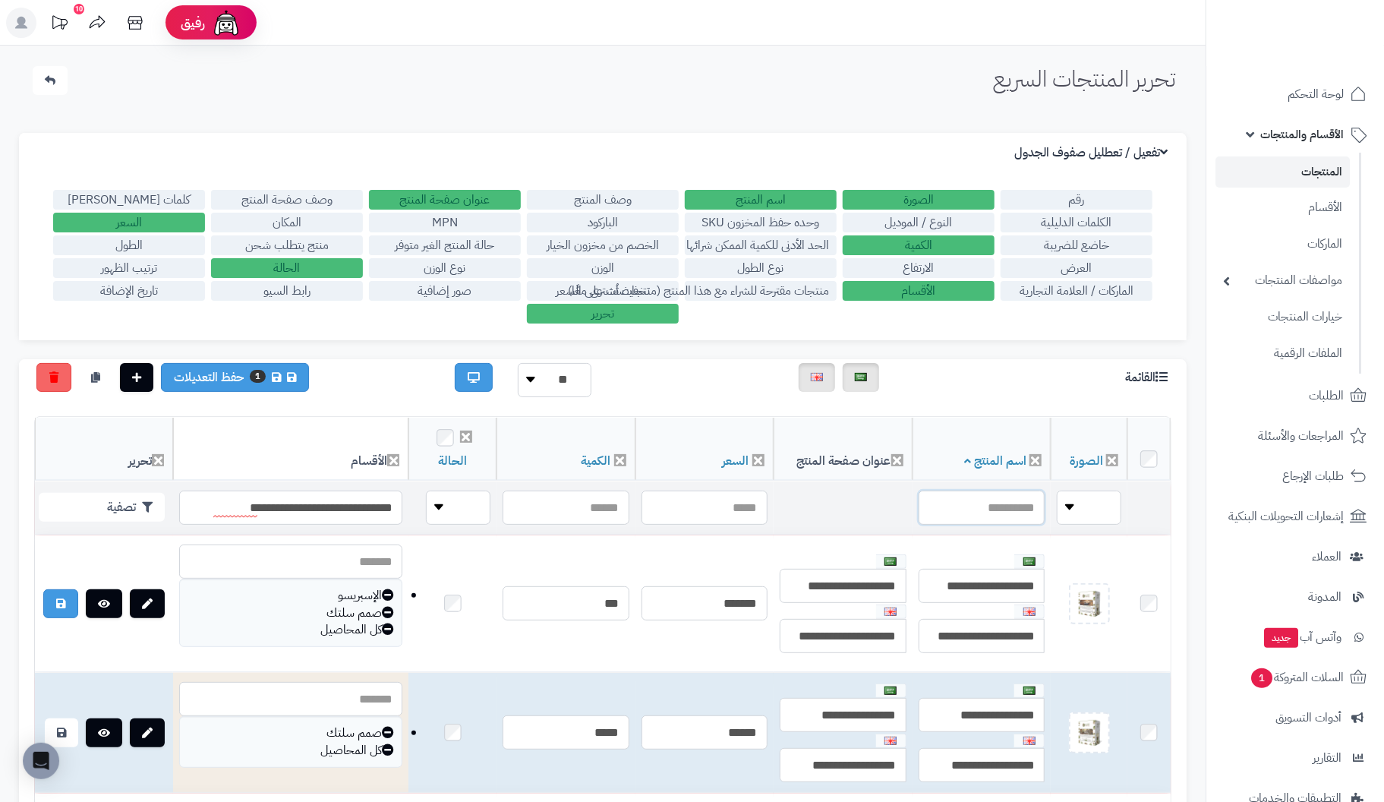
click at [987, 510] on input "text" at bounding box center [981, 507] width 127 height 34
type input "**********"
drag, startPoint x: 56, startPoint y: 379, endPoint x: 83, endPoint y: 416, distance: 46.2
click at [531, 67] on div "تحرير المنتجات السريع الرئيسية الاضافات تحرير المنتجات السريع" at bounding box center [602, 84] width 1175 height 36
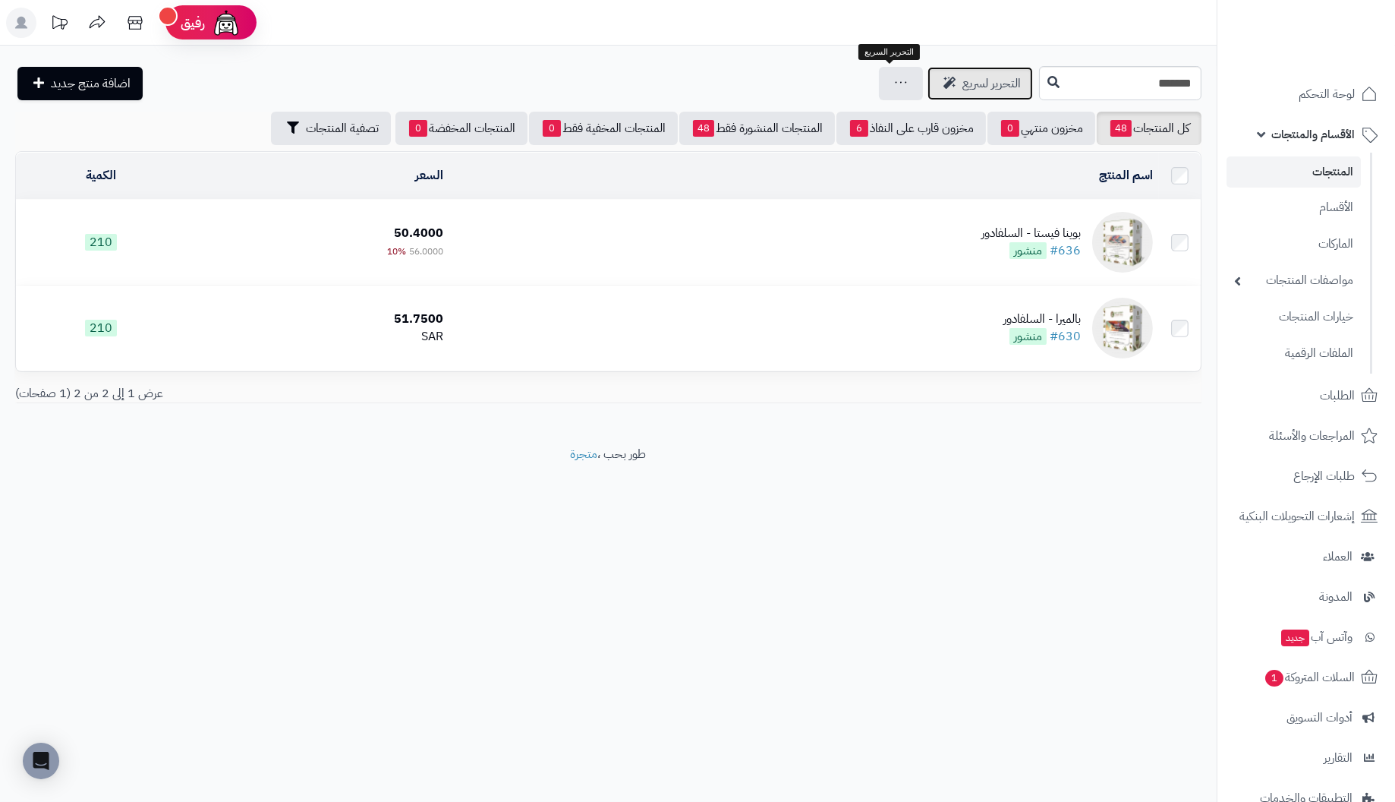
click at [962, 84] on span "التحرير لسريع" at bounding box center [991, 83] width 58 height 18
click at [1063, 241] on link "#636" at bounding box center [1065, 250] width 31 height 18
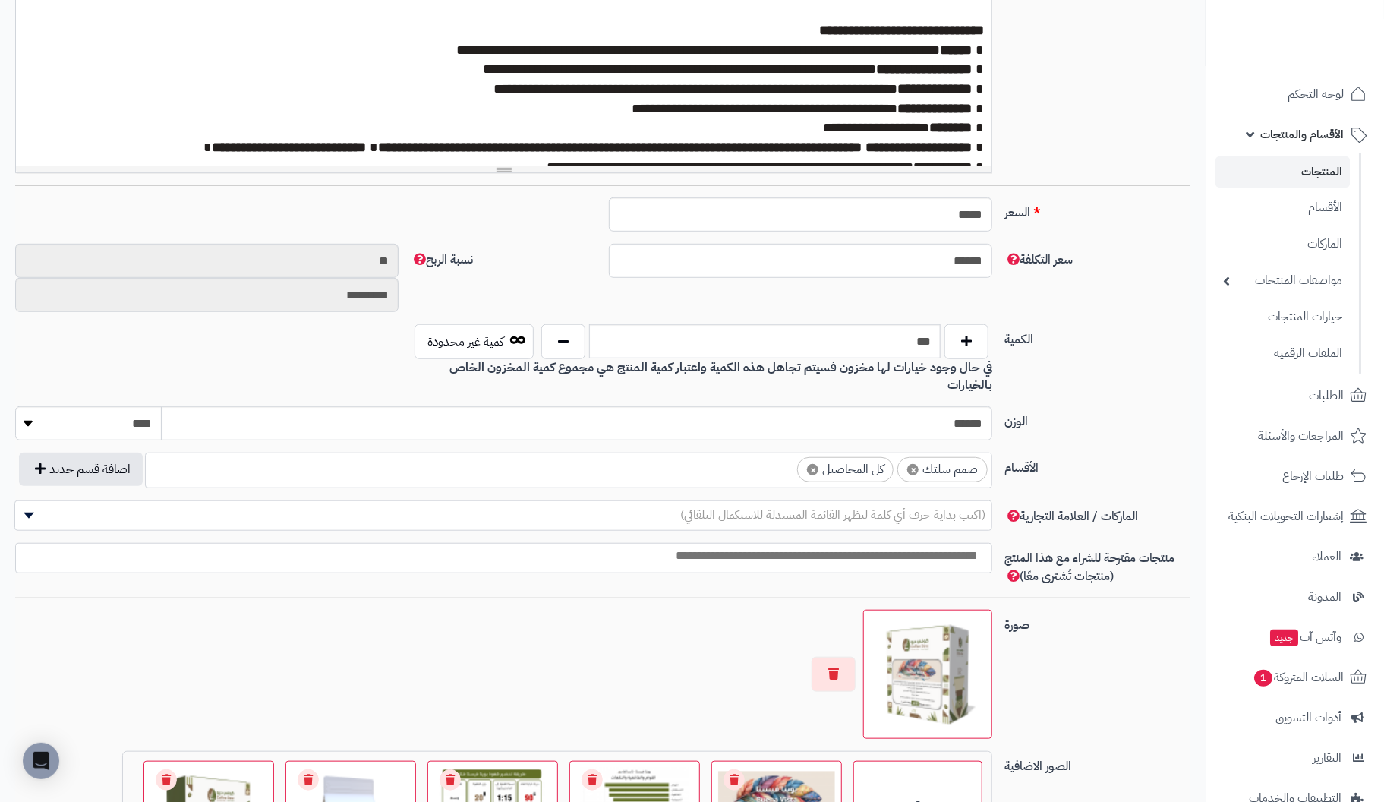
scroll to position [531, 0]
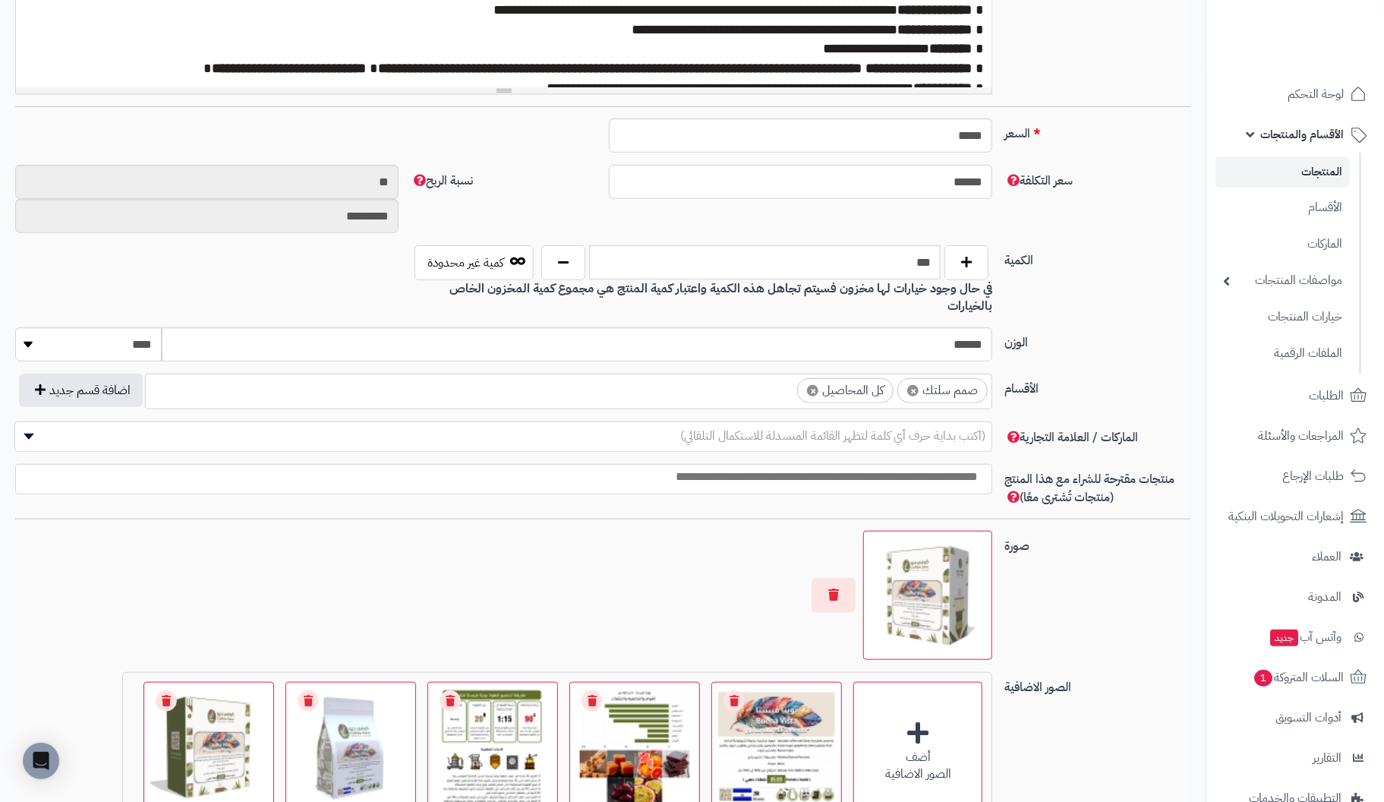
click at [691, 374] on ul "× صمم سلتك × كل المحاصيل" at bounding box center [569, 388] width 846 height 29
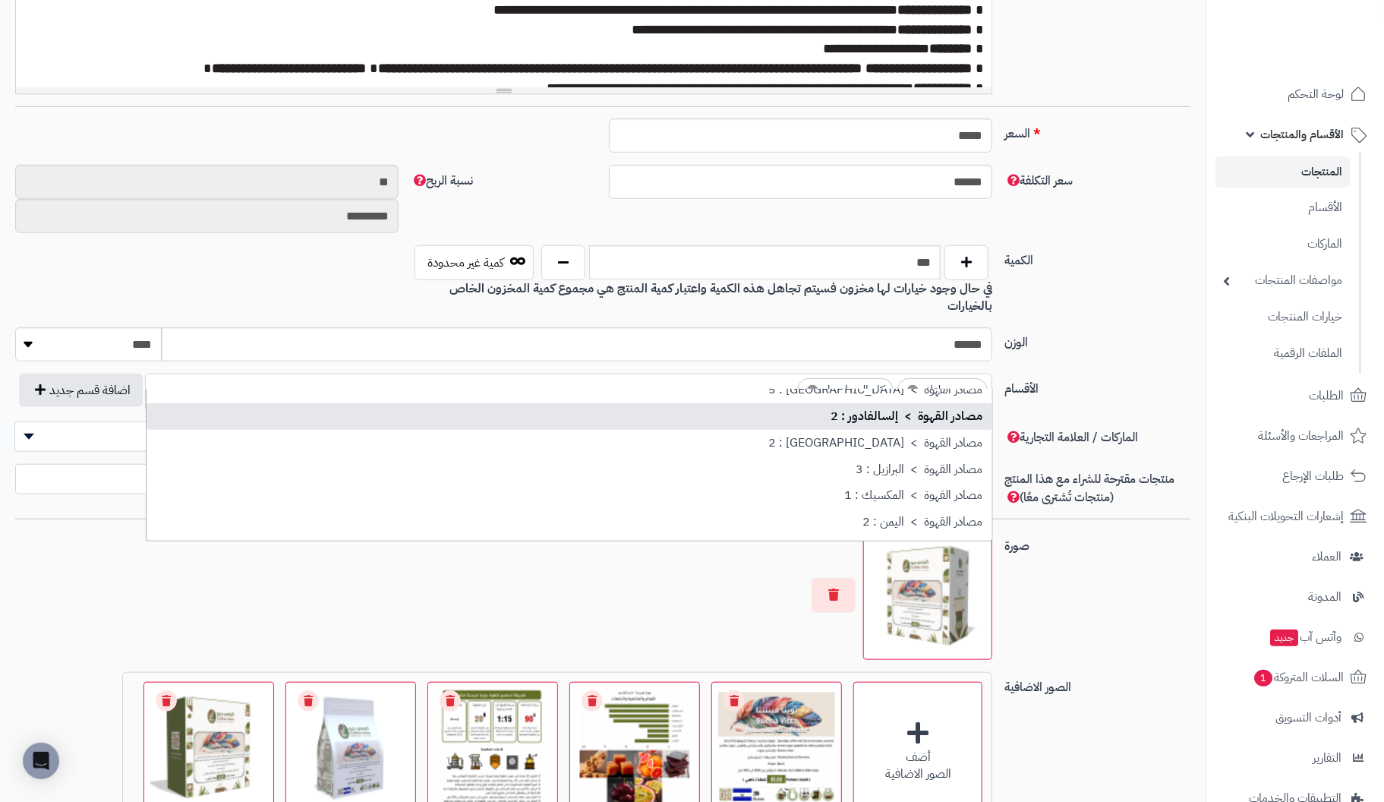
scroll to position [74, 0]
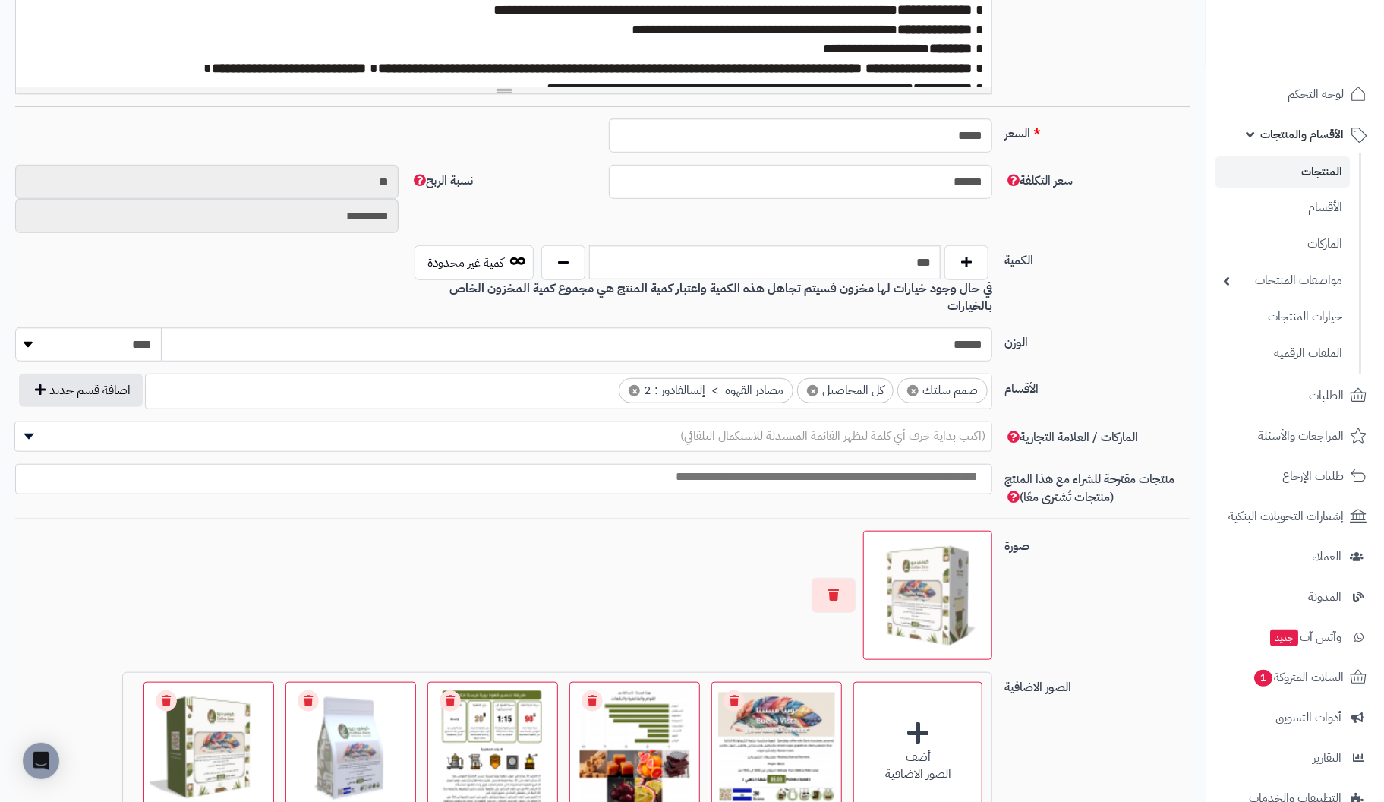
click at [1161, 305] on div "الكمية *** كمية غير محدودة في حال وجود خيارات لها مخزون فسيتم تجاهل هذه الكمية …" at bounding box center [602, 286] width 1187 height 82
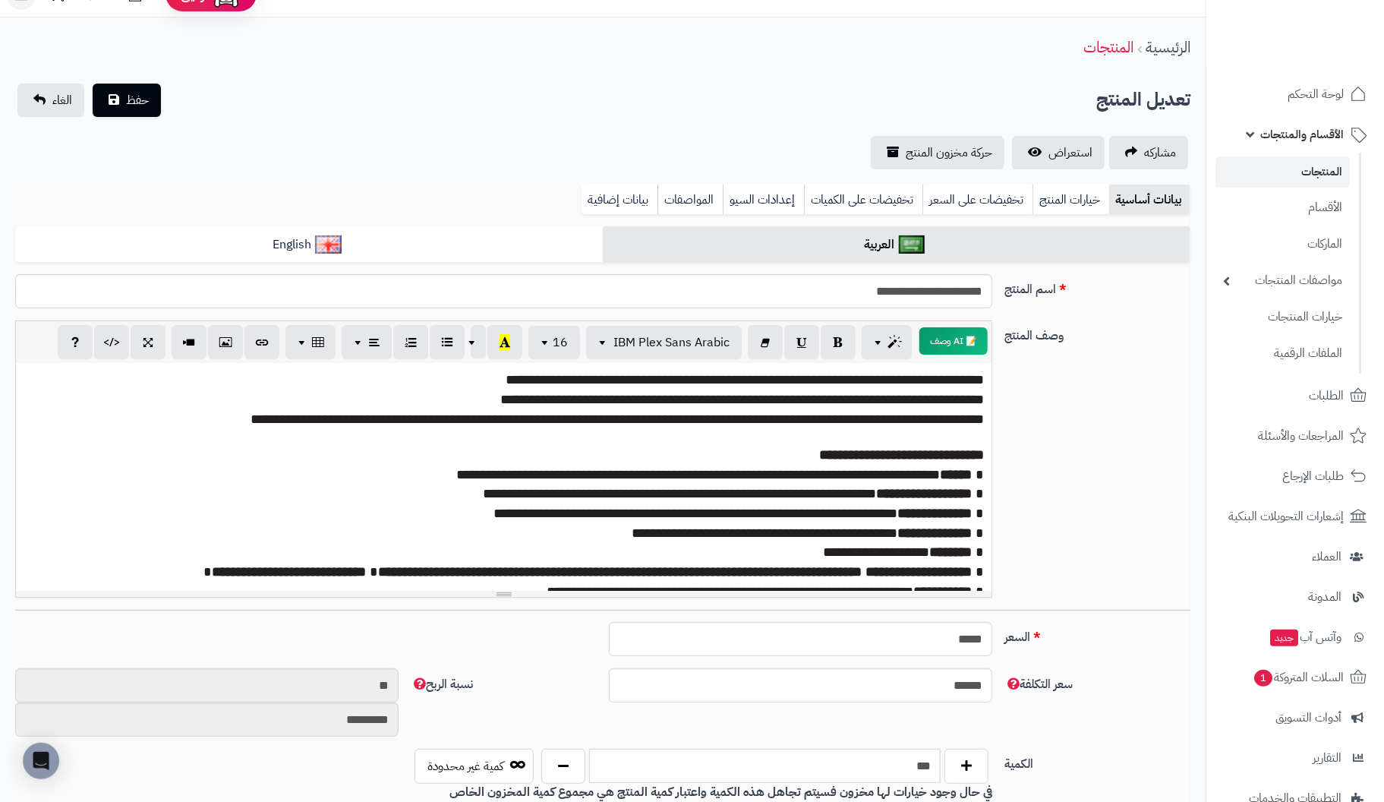
scroll to position [0, 0]
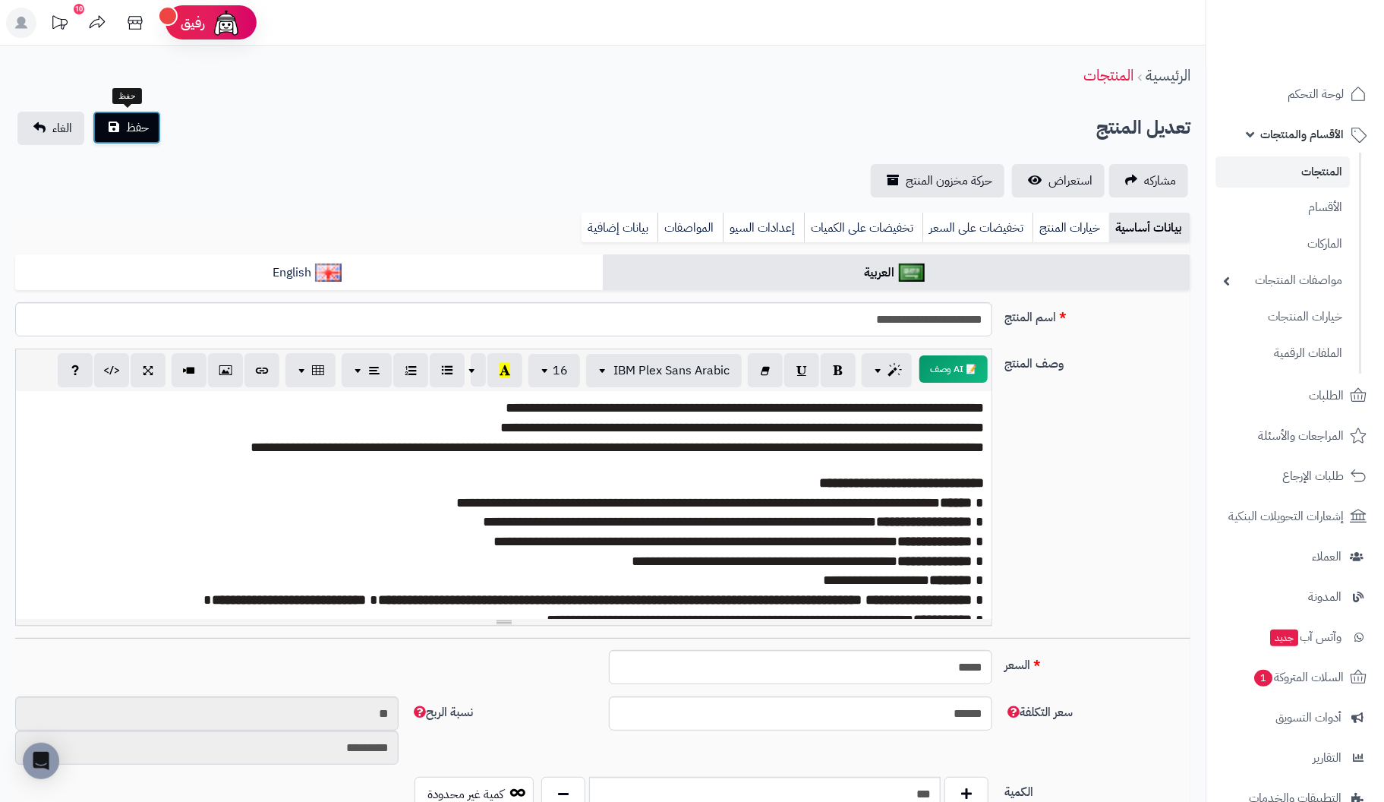
click at [128, 125] on span "حفظ" at bounding box center [137, 127] width 23 height 18
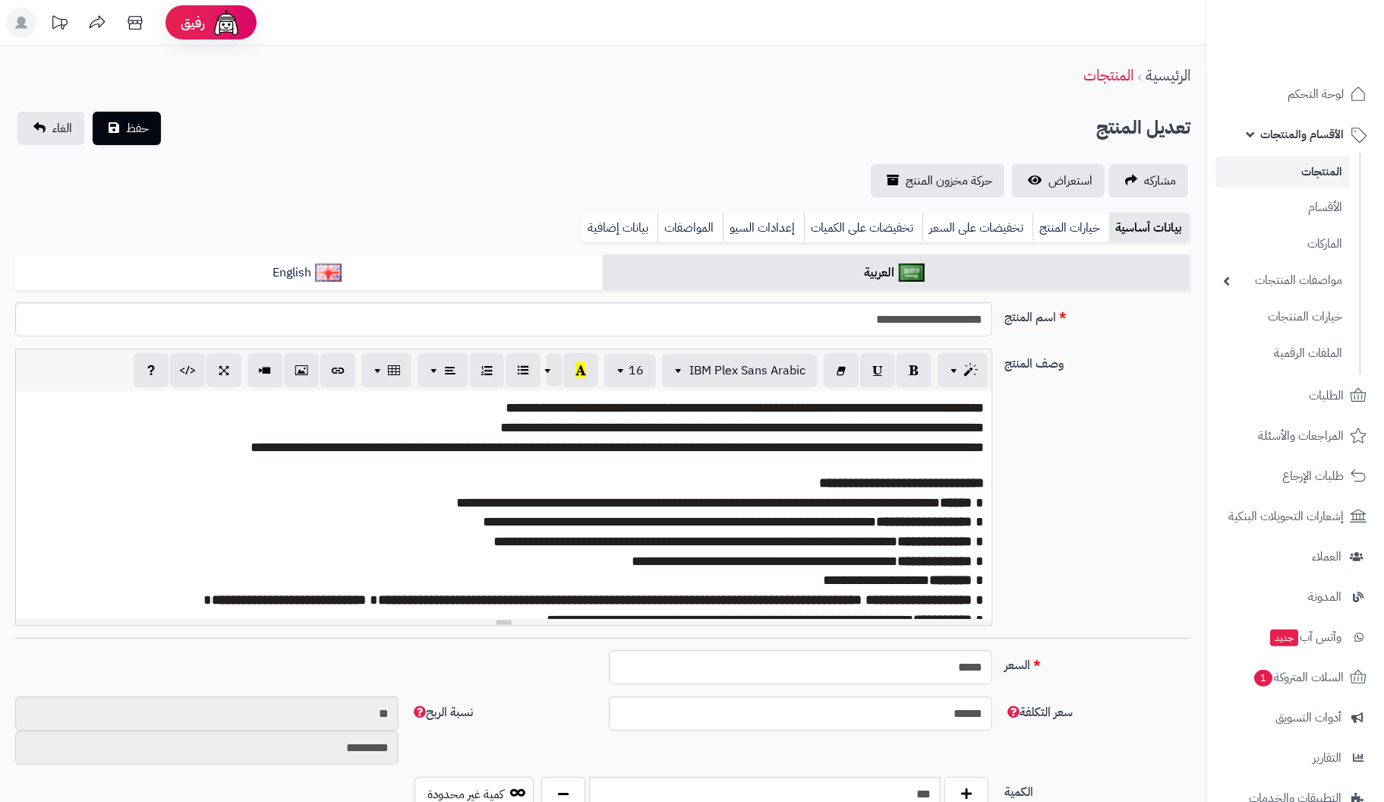
scroll to position [74, 0]
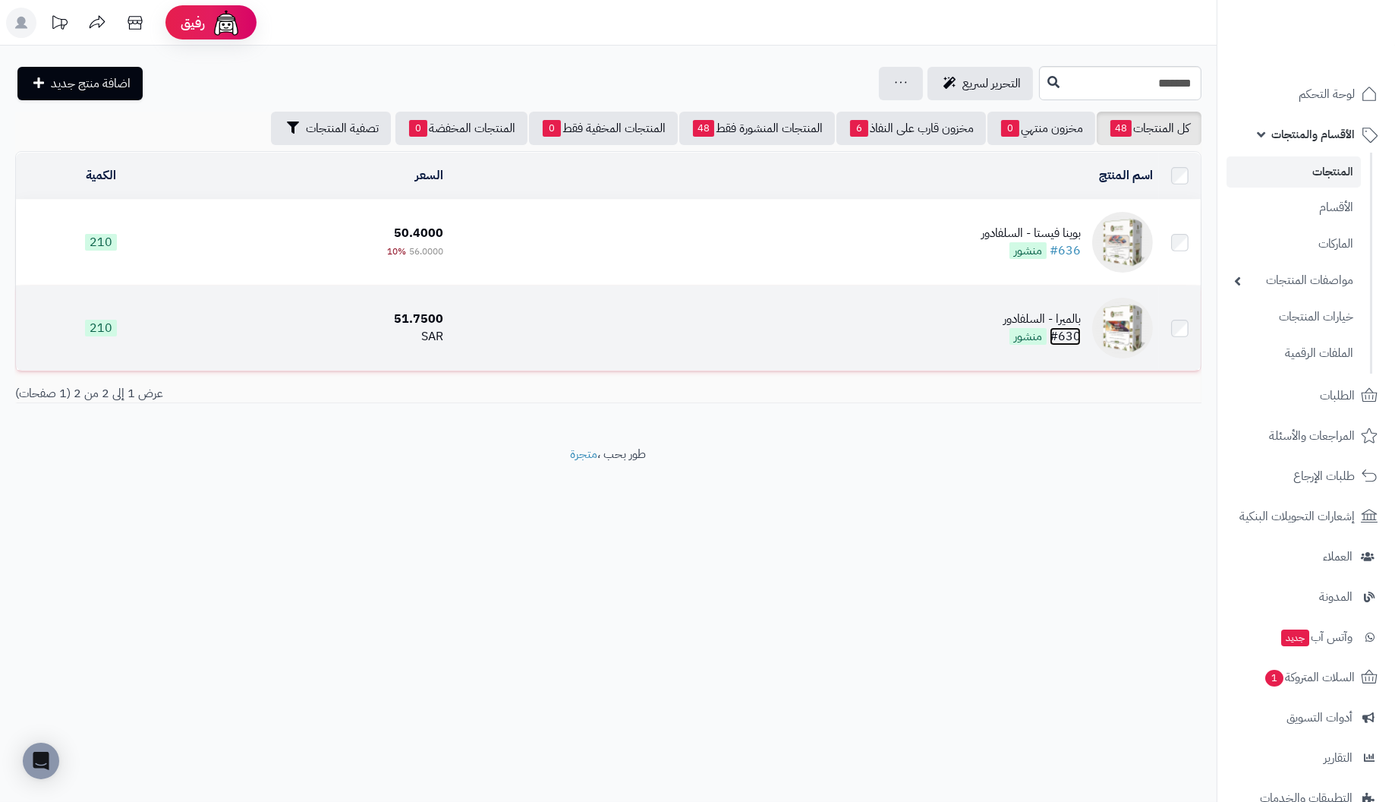
click at [1081, 328] on link "#630" at bounding box center [1065, 336] width 31 height 18
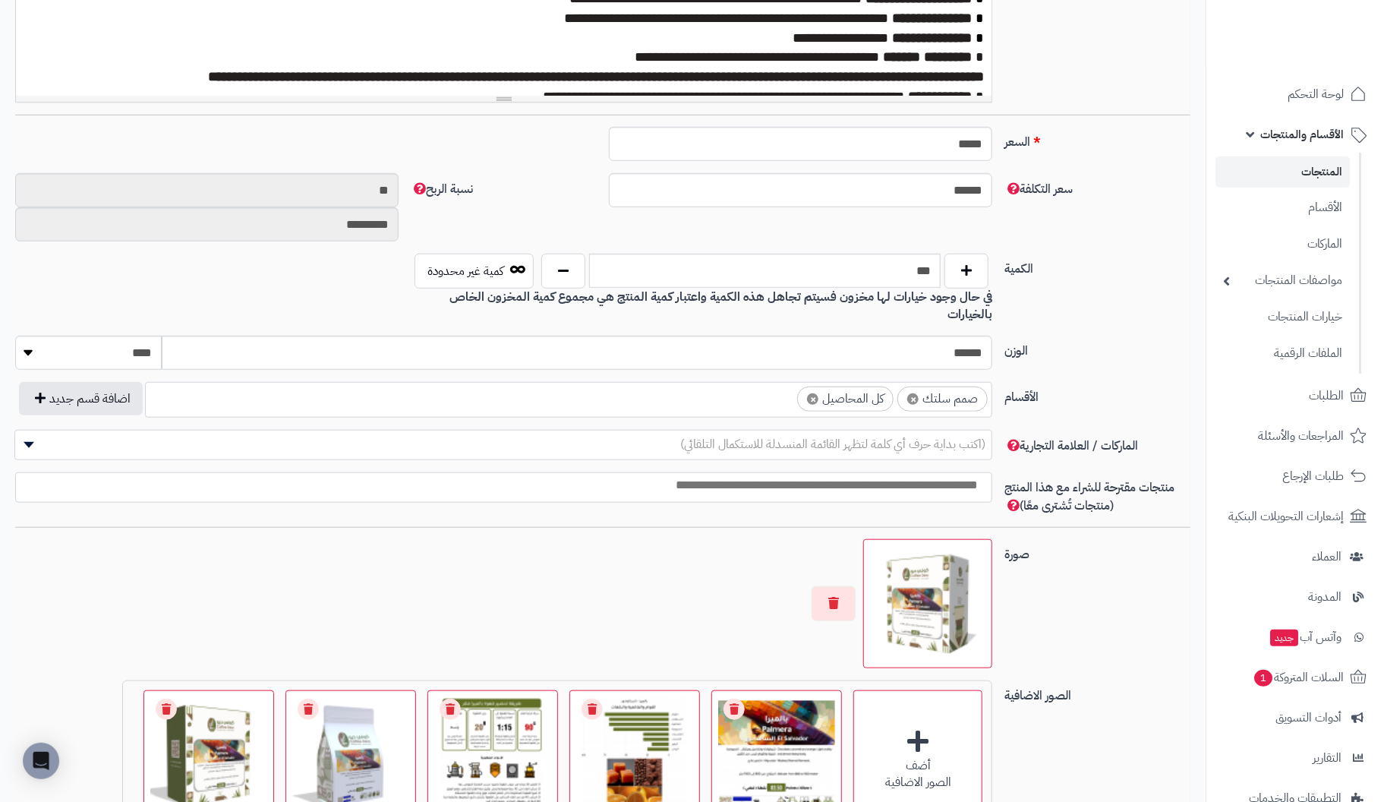
scroll to position [531, 0]
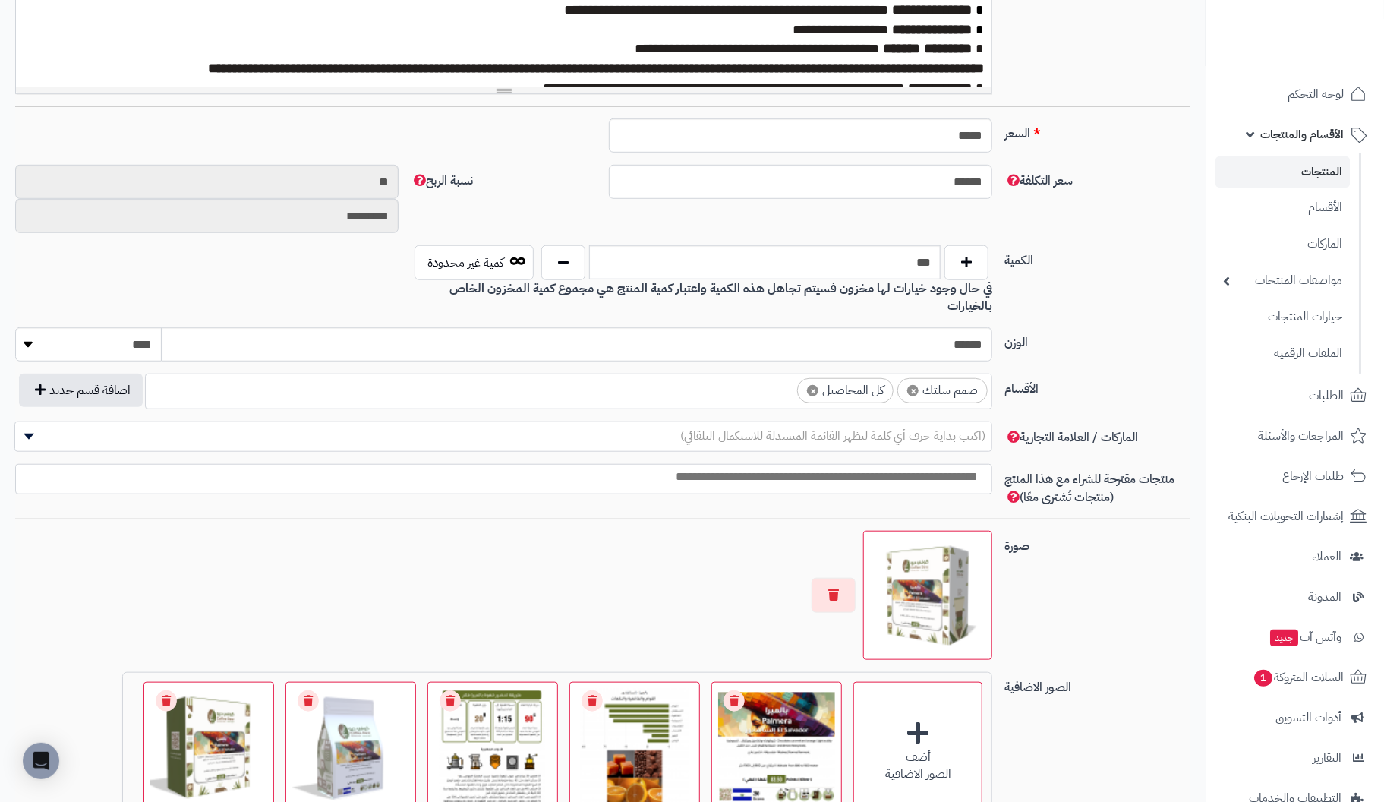
click at [609, 374] on ul "× صمم سلتك × كل المحاصيل" at bounding box center [569, 388] width 846 height 29
click at [1097, 327] on label "الوزن" at bounding box center [1097, 339] width 198 height 24
click at [992, 327] on input "******" at bounding box center [577, 344] width 830 height 34
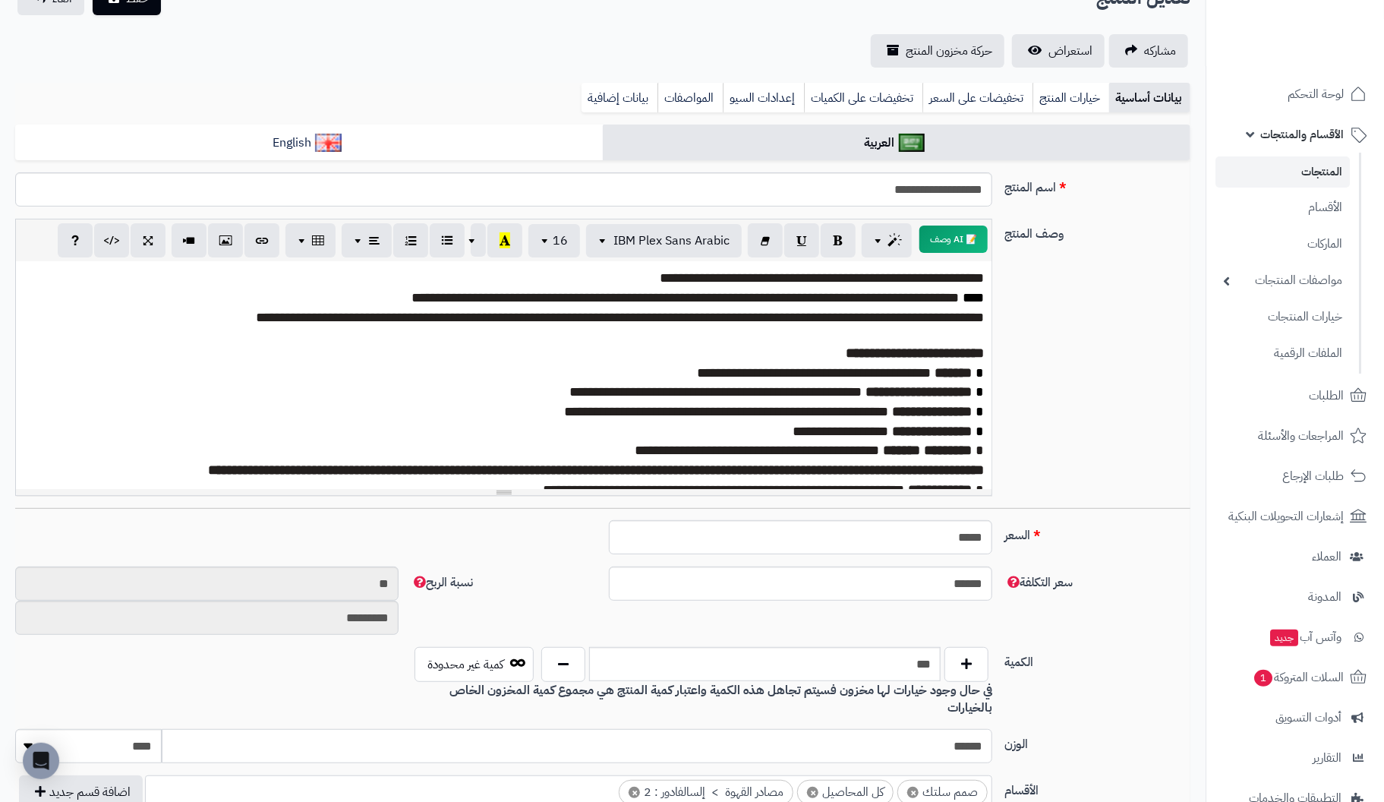
scroll to position [0, 0]
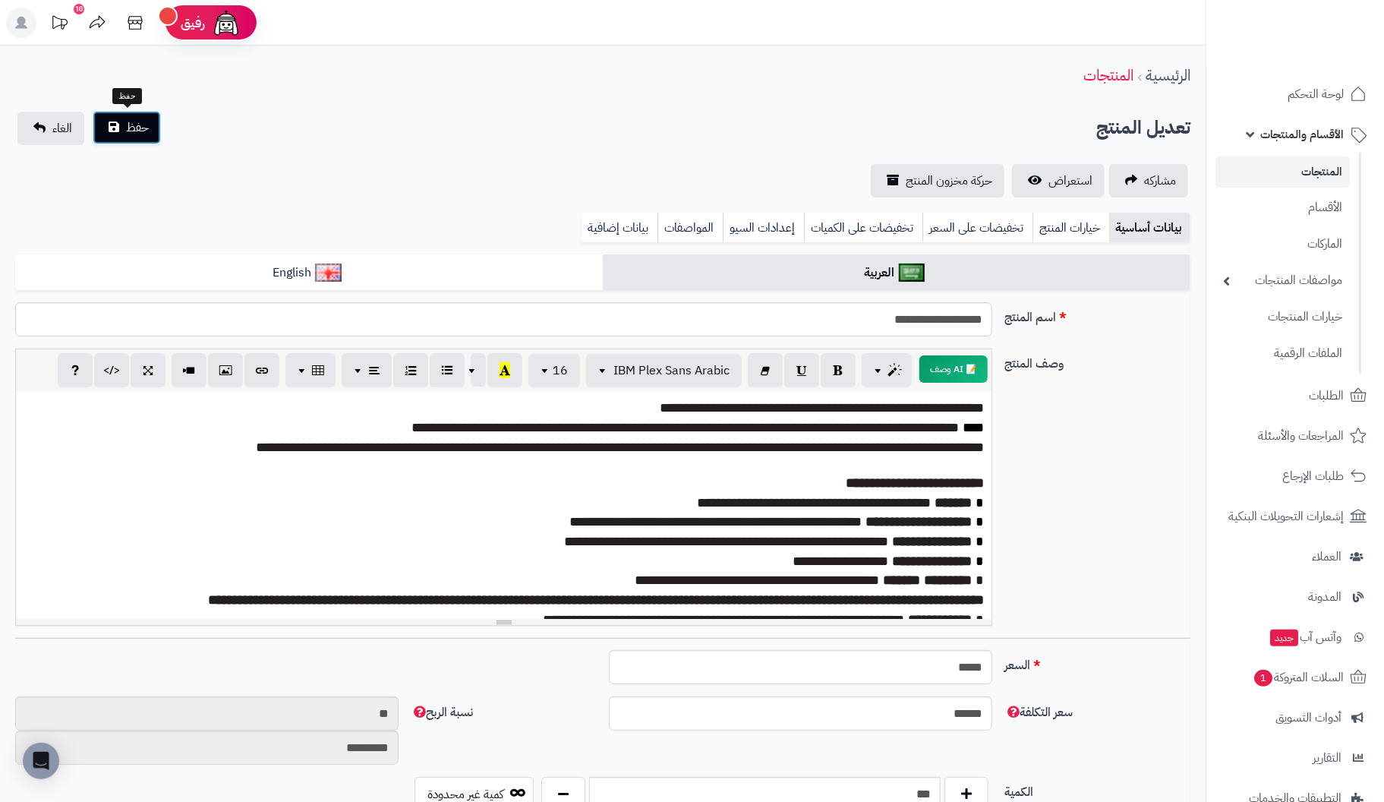
click at [137, 131] on span "حفظ" at bounding box center [137, 127] width 23 height 18
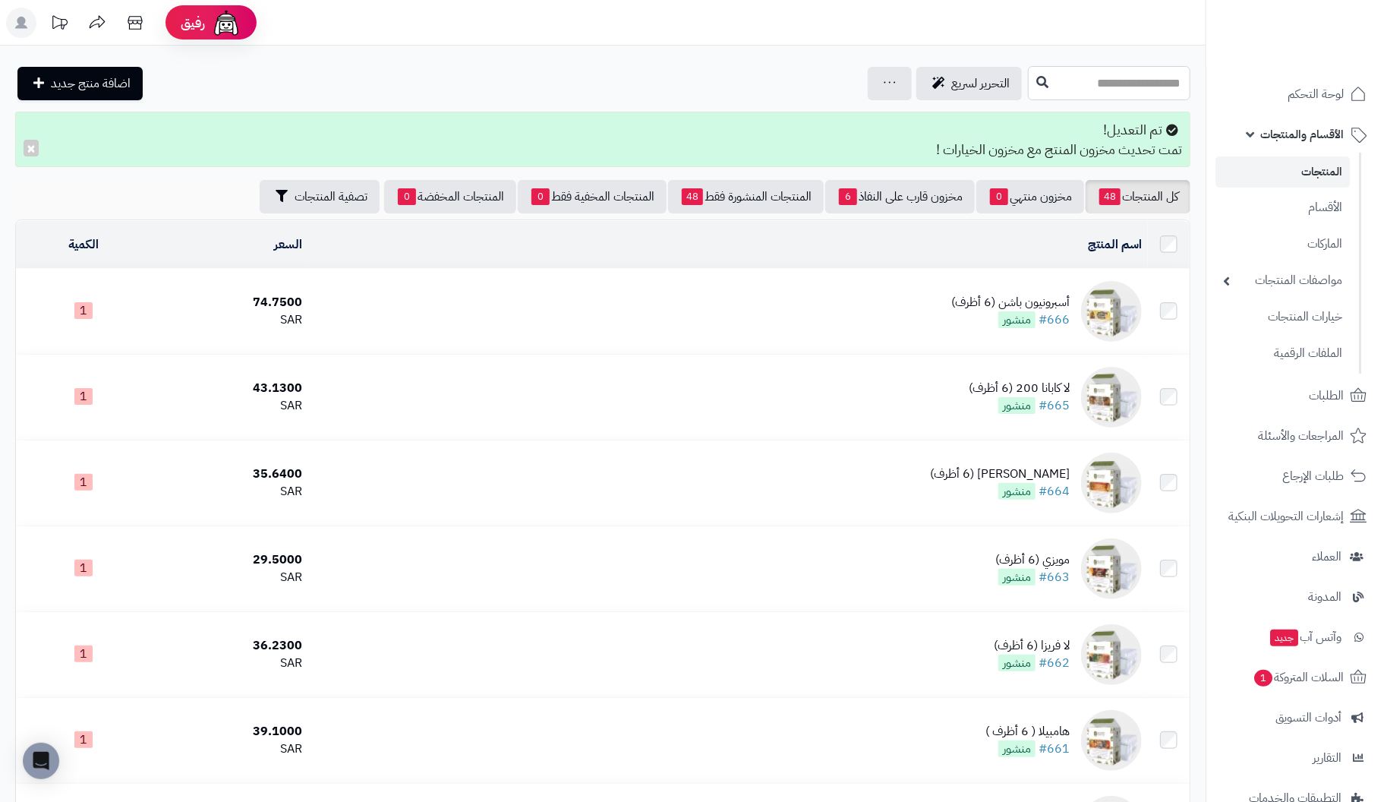
click at [1112, 90] on input "text" at bounding box center [1109, 83] width 162 height 34
type input "*******"
click at [1036, 80] on icon at bounding box center [1042, 81] width 12 height 12
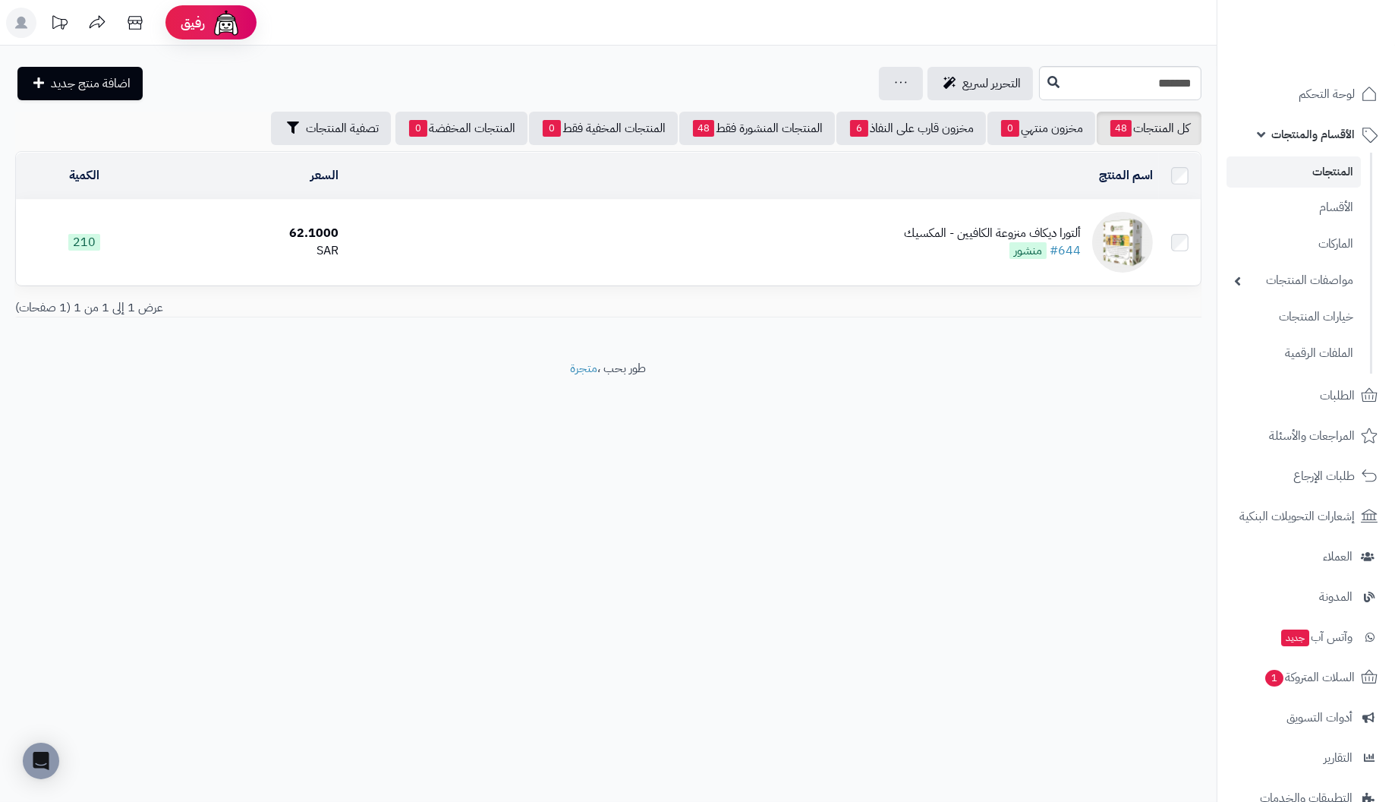
click at [1075, 228] on div "ألتورا ديكاف منزوعة الكافيين - المكسيك" at bounding box center [992, 233] width 177 height 17
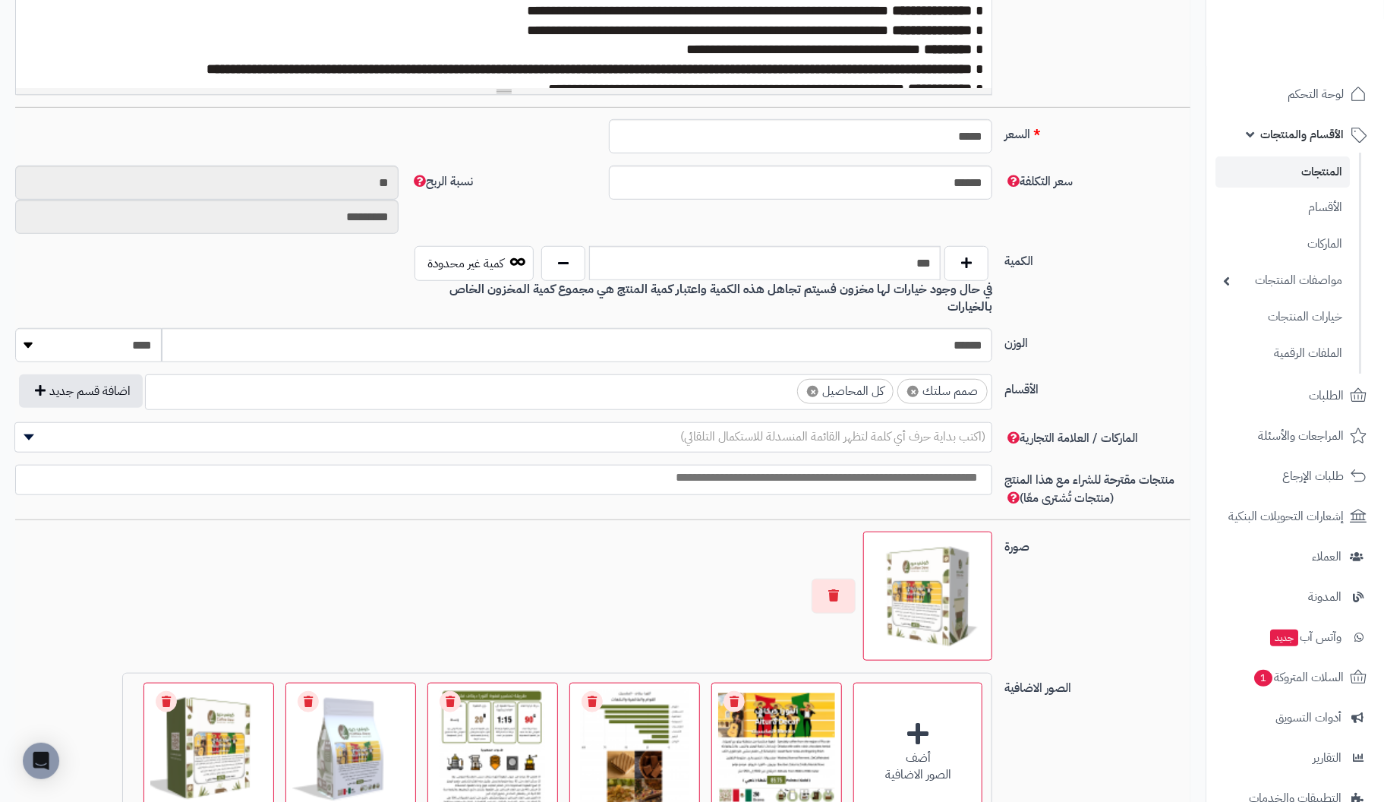
scroll to position [531, 0]
click at [586, 381] on ul "× صمم سلتك × كل المحاصيل" at bounding box center [569, 388] width 846 height 29
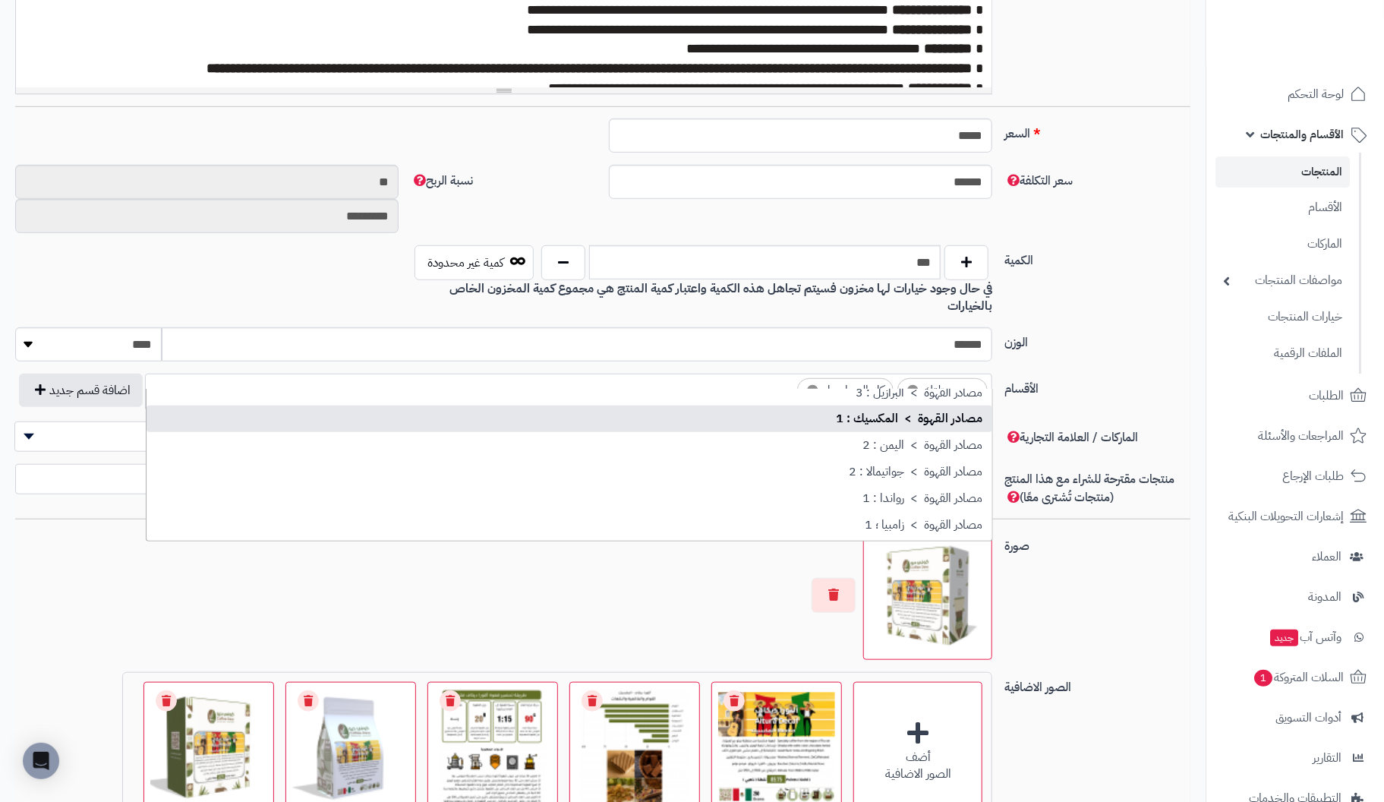
scroll to position [74, 0]
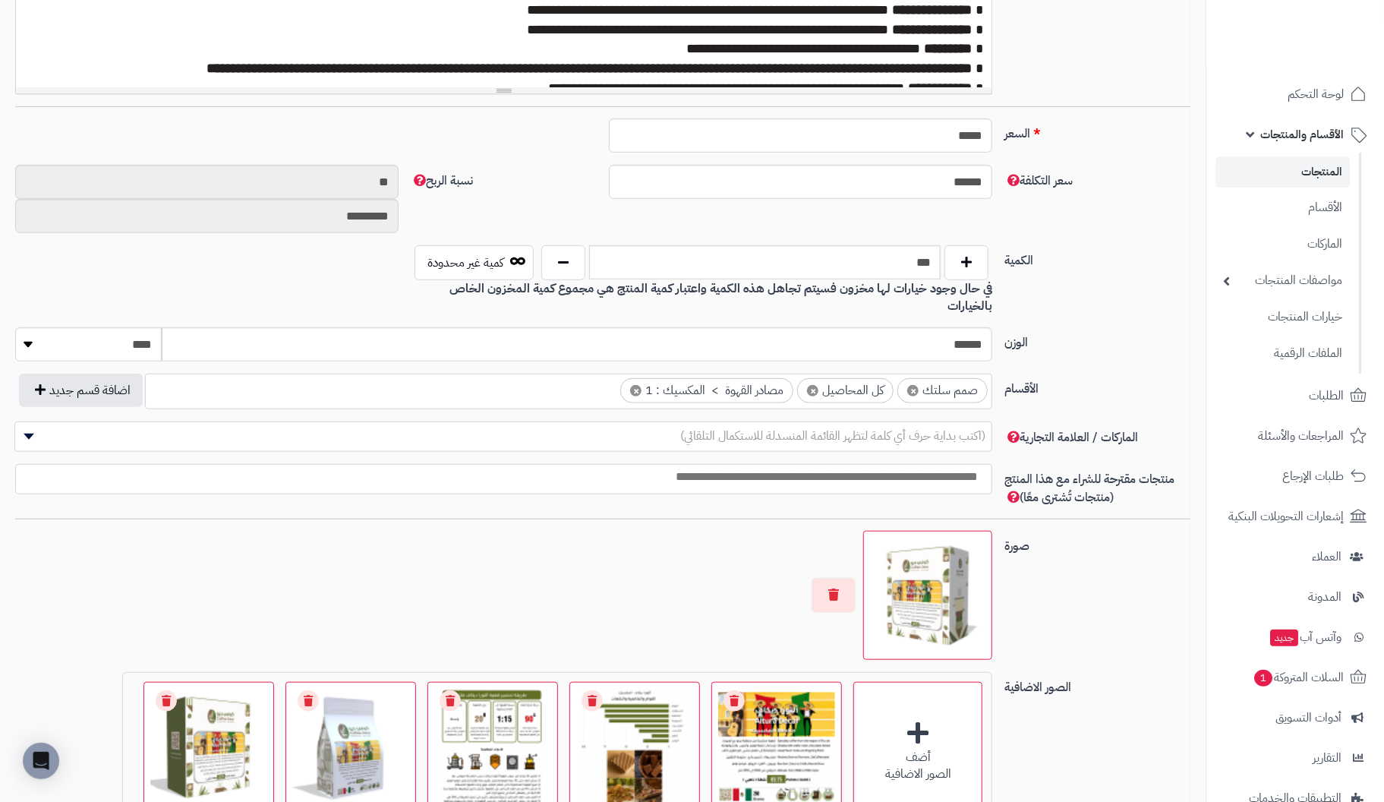
click at [1122, 342] on div "الوزن ****** ******** **** ***** *****" at bounding box center [602, 350] width 1187 height 46
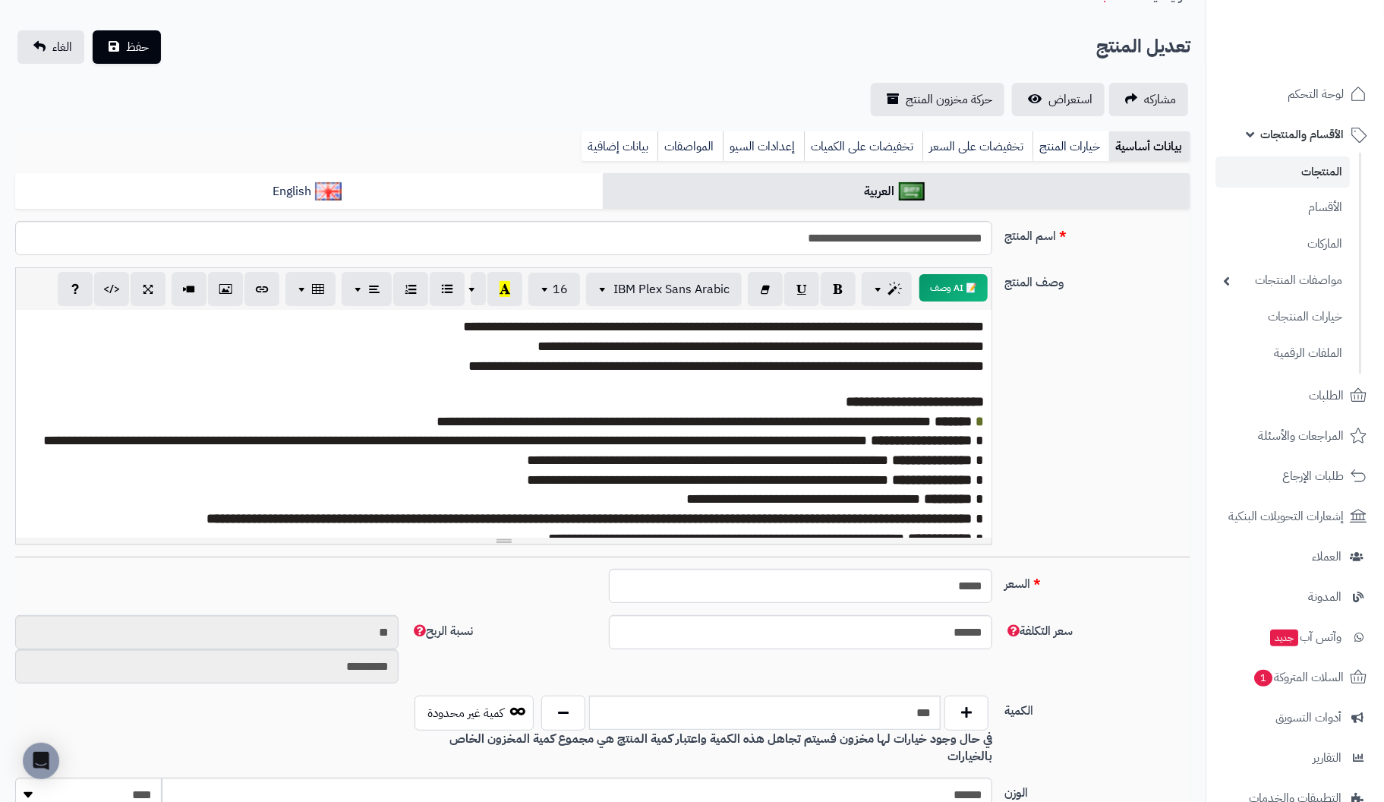
scroll to position [0, 0]
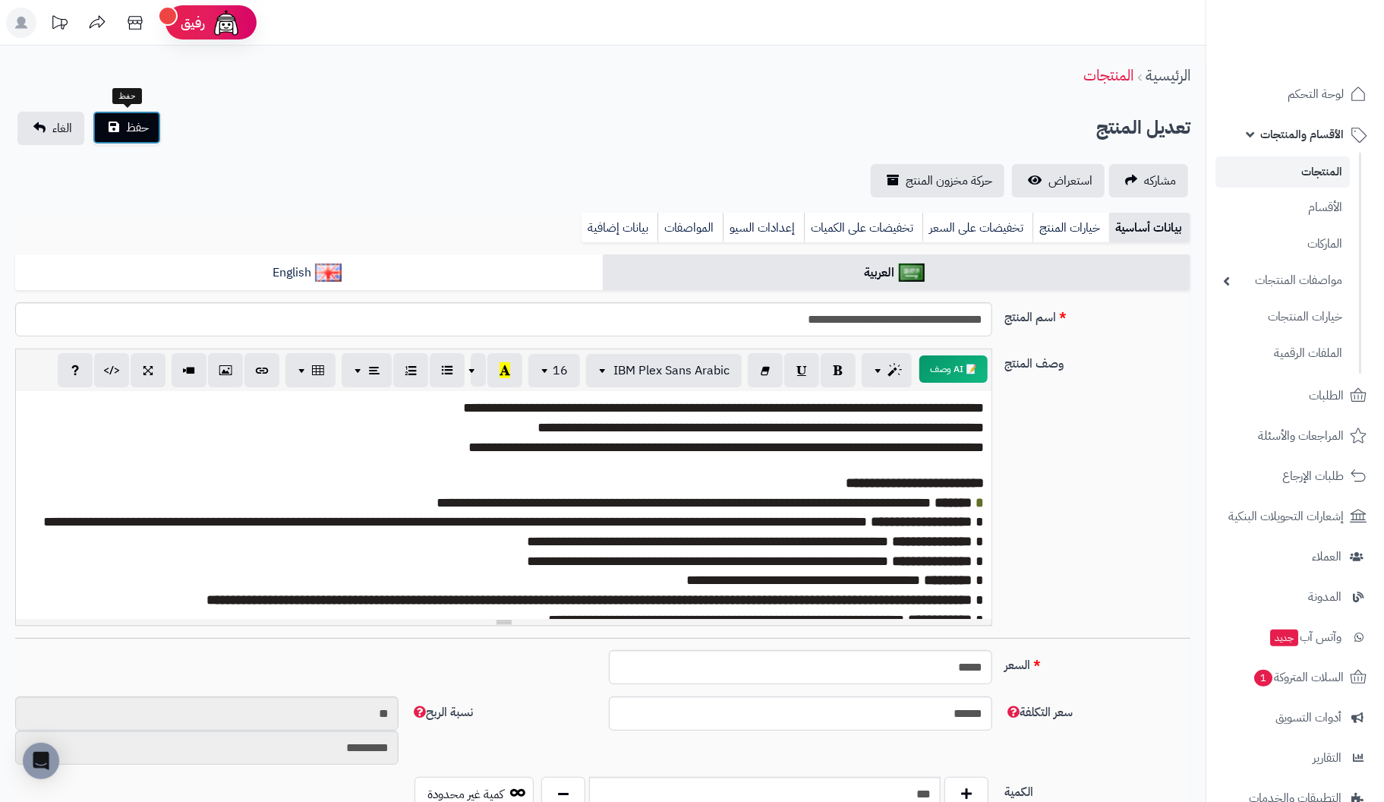
click at [111, 128] on button "حفظ" at bounding box center [127, 127] width 68 height 33
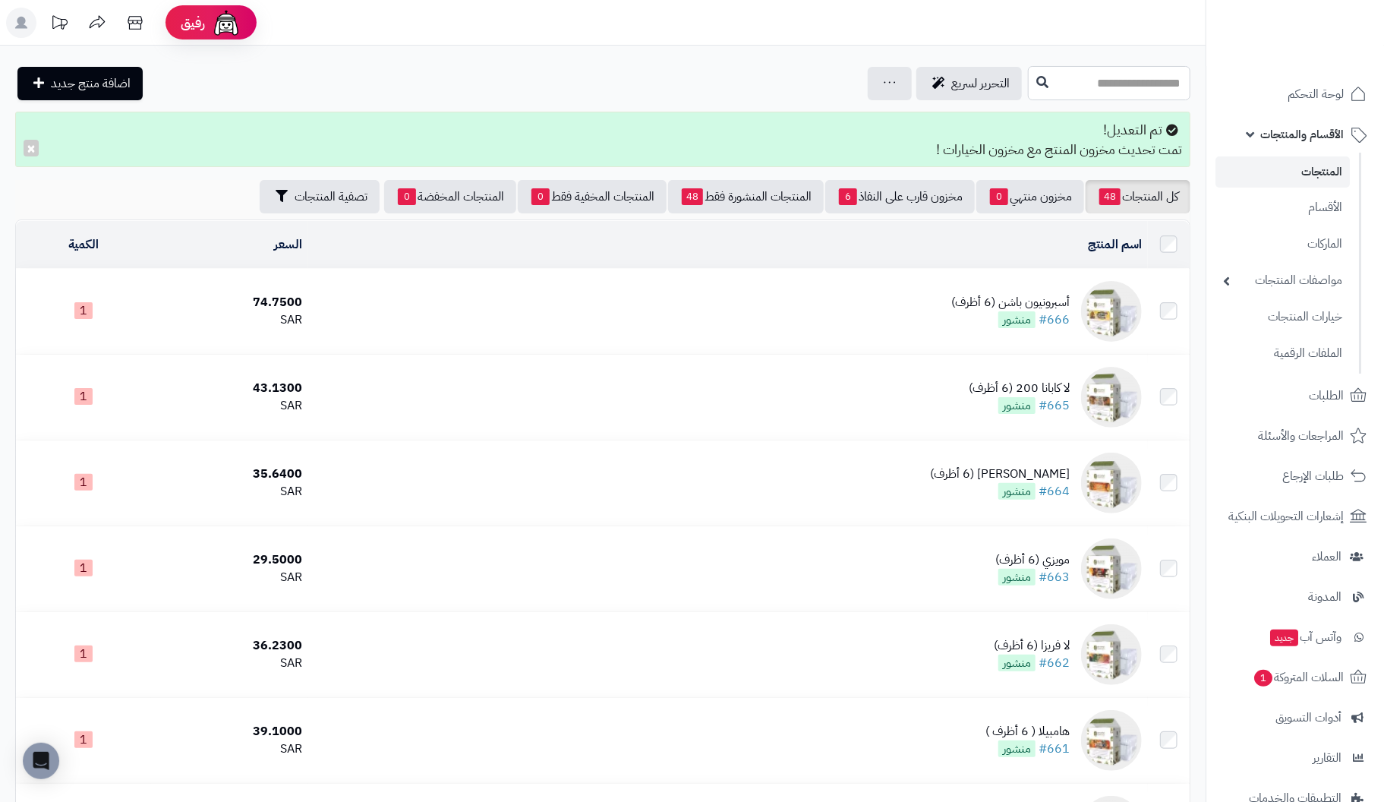
click at [1117, 90] on input "text" at bounding box center [1109, 83] width 162 height 34
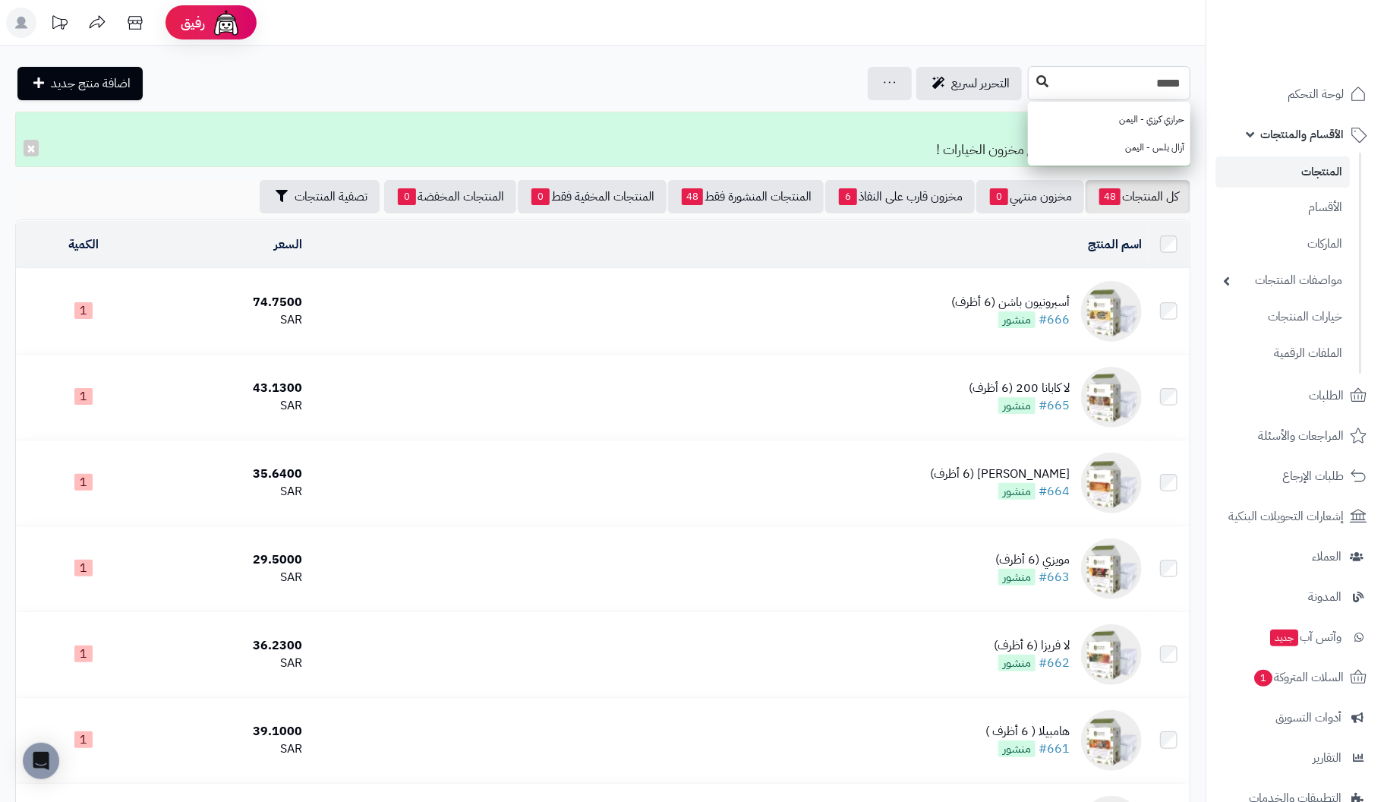
type input "*****"
click at [1036, 83] on icon at bounding box center [1042, 81] width 12 height 12
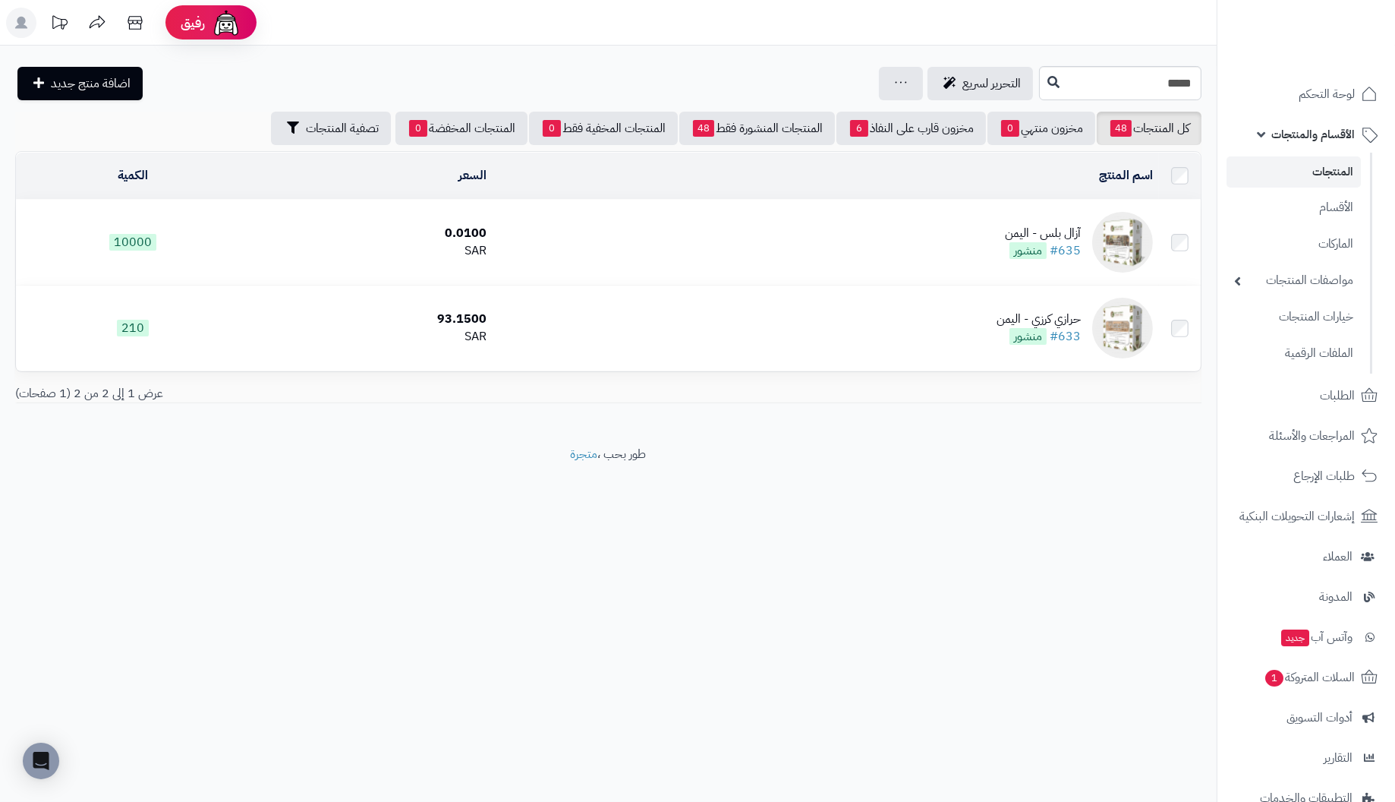
click at [1081, 235] on div "آزال بلس - اليمن" at bounding box center [1043, 233] width 76 height 17
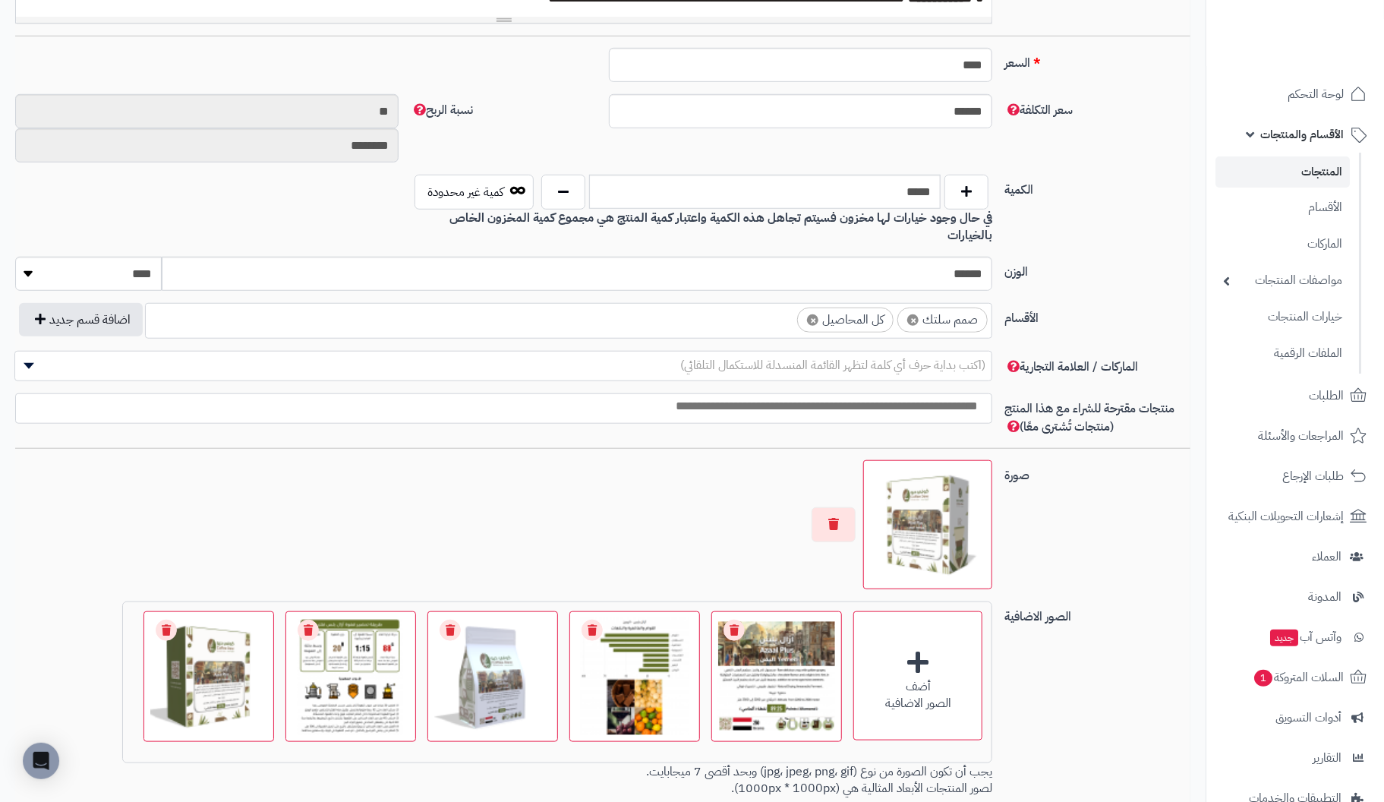
scroll to position [606, 0]
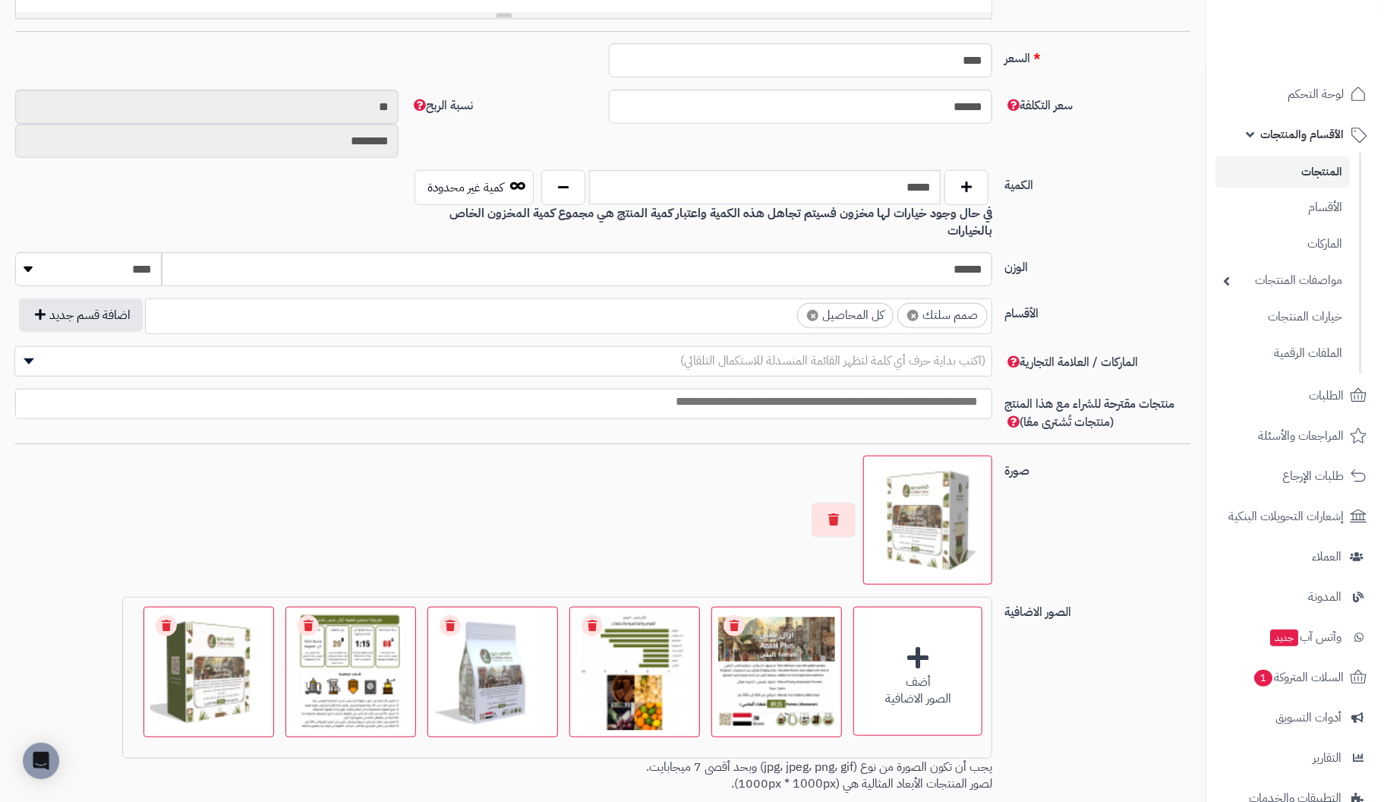
click at [598, 299] on ul "× صمم سلتك × كل المحاصيل" at bounding box center [569, 313] width 846 height 29
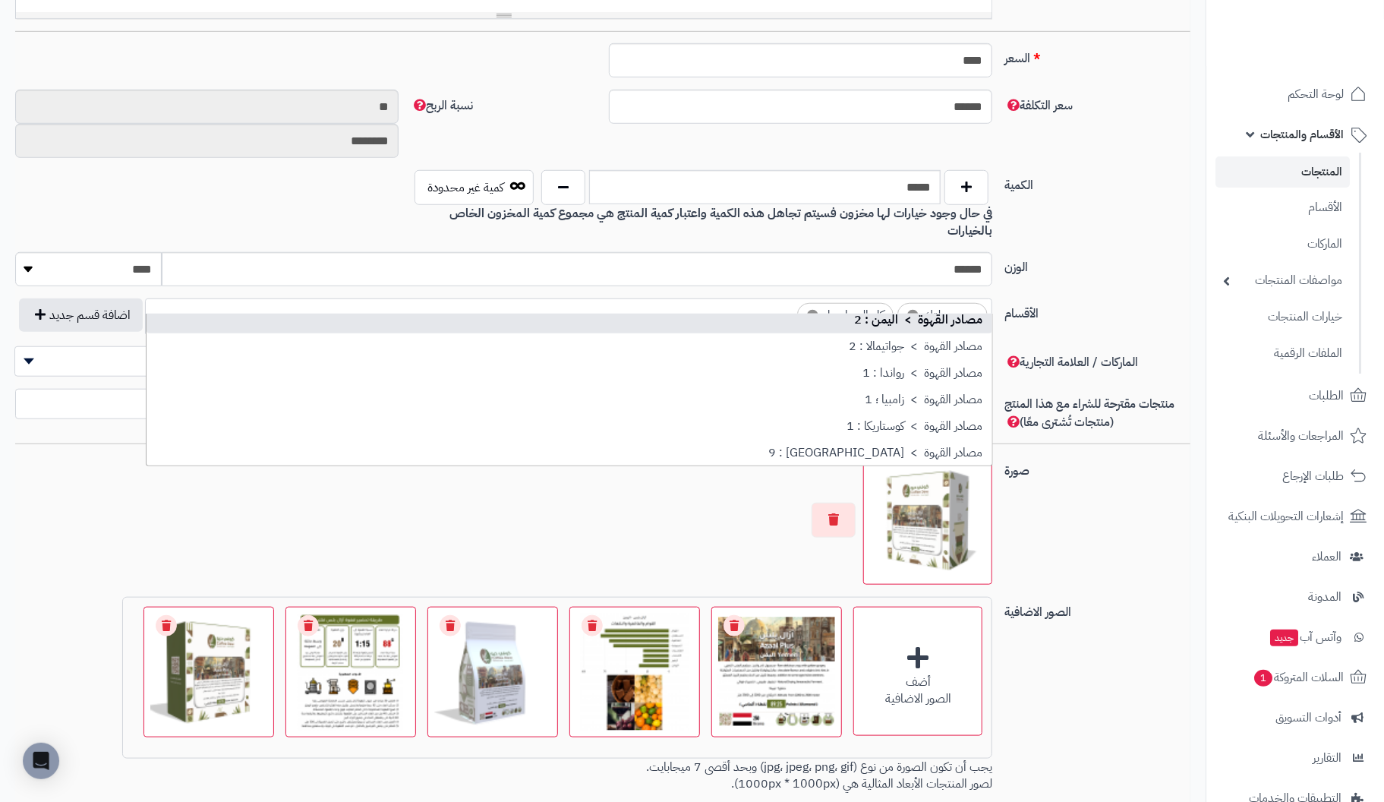
scroll to position [74, 0]
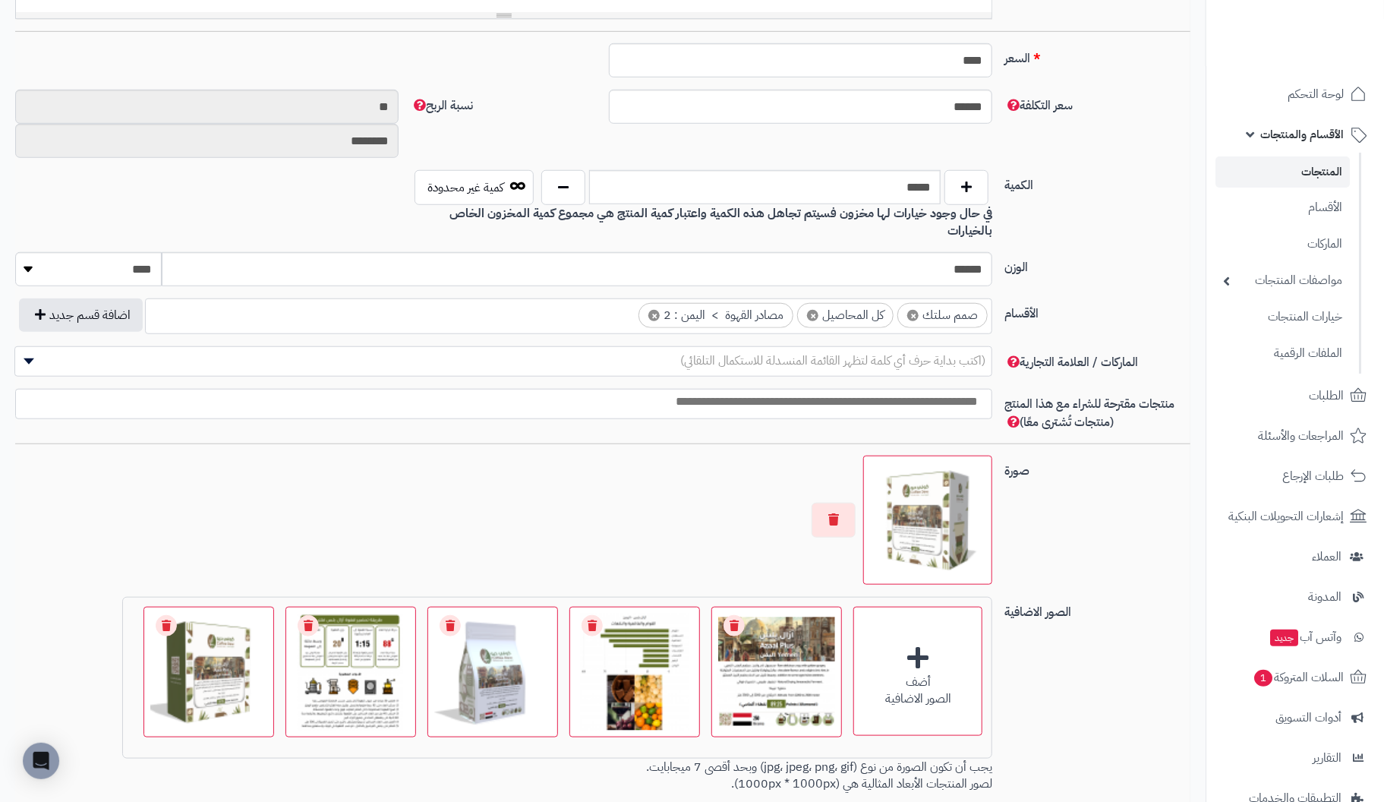
click at [1129, 252] on label "الوزن" at bounding box center [1097, 264] width 198 height 24
click at [992, 252] on input "******" at bounding box center [577, 269] width 830 height 34
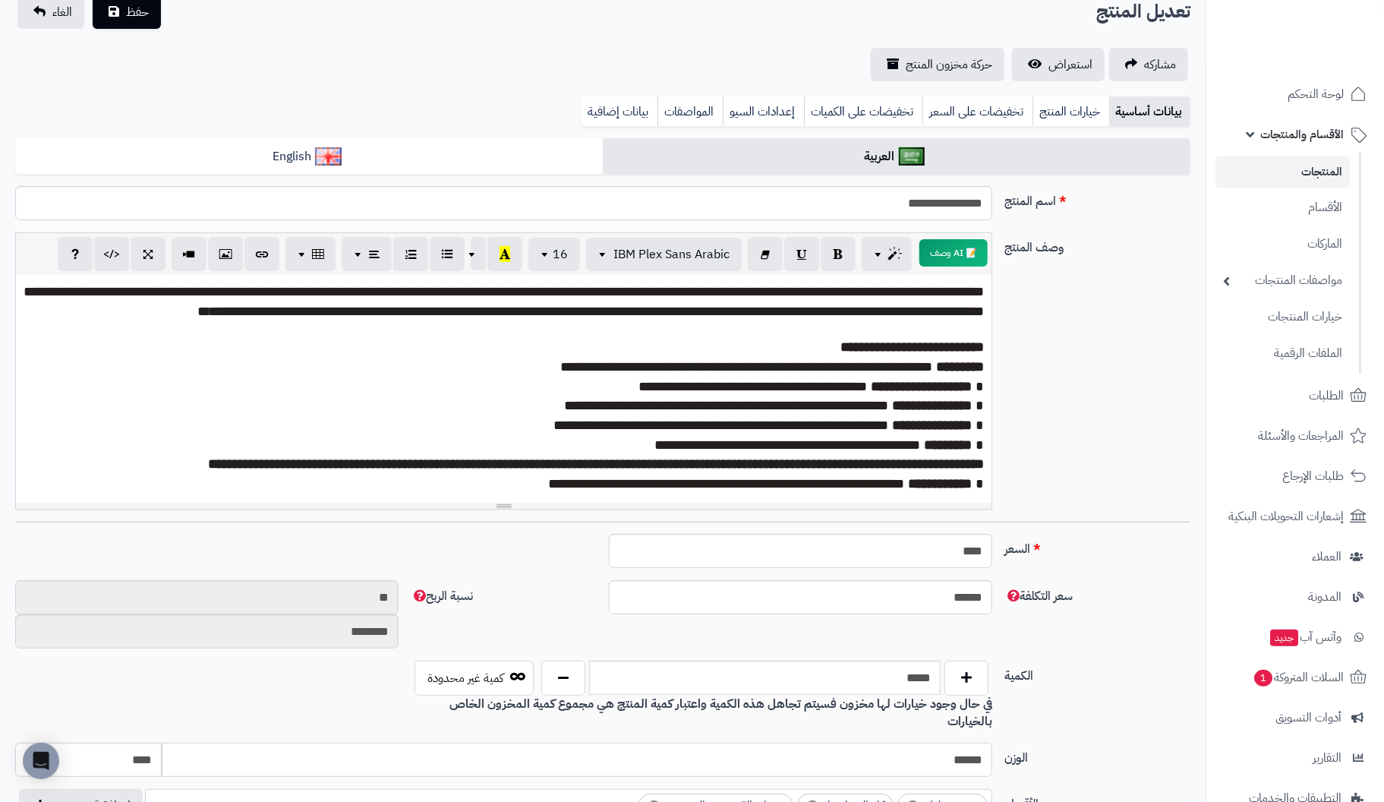
scroll to position [0, 0]
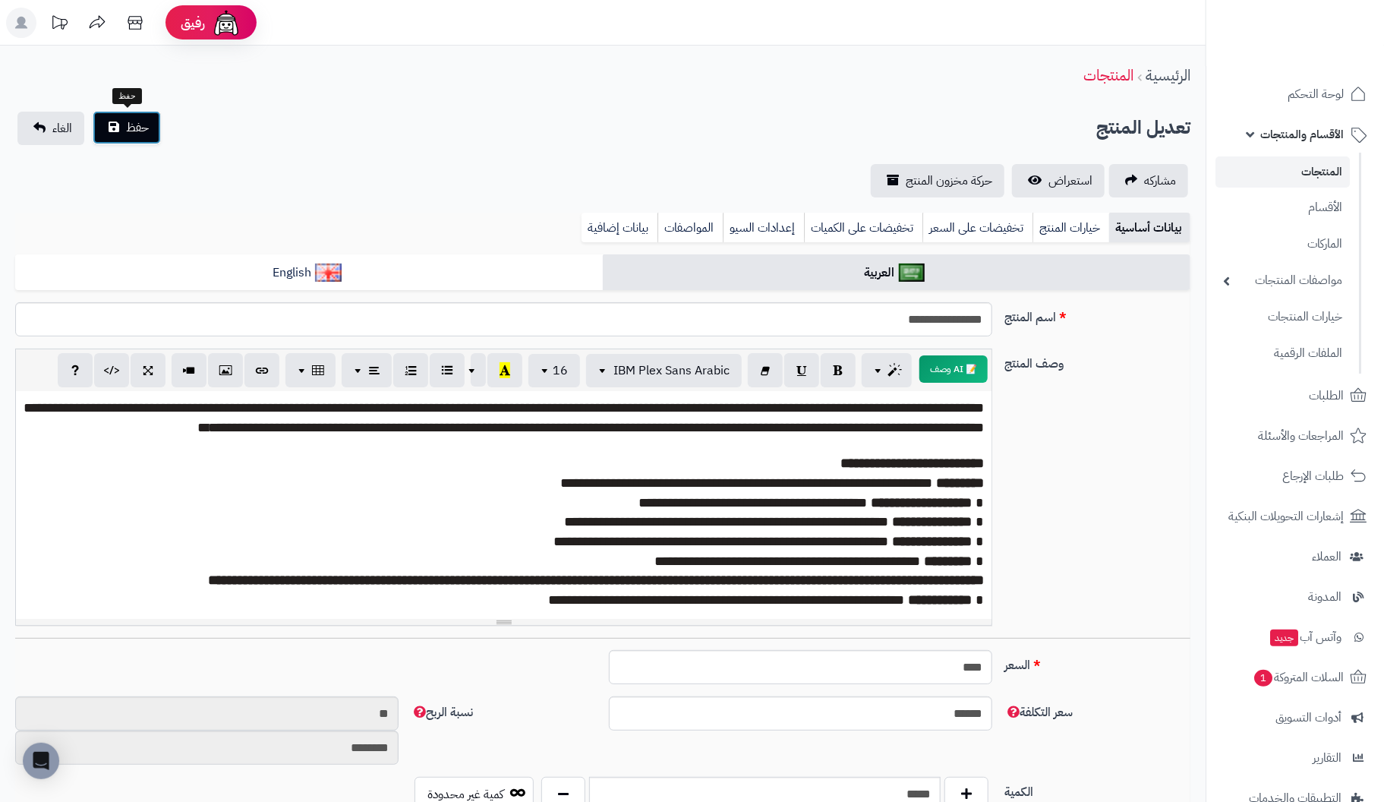
click at [144, 131] on span "حفظ" at bounding box center [137, 127] width 23 height 18
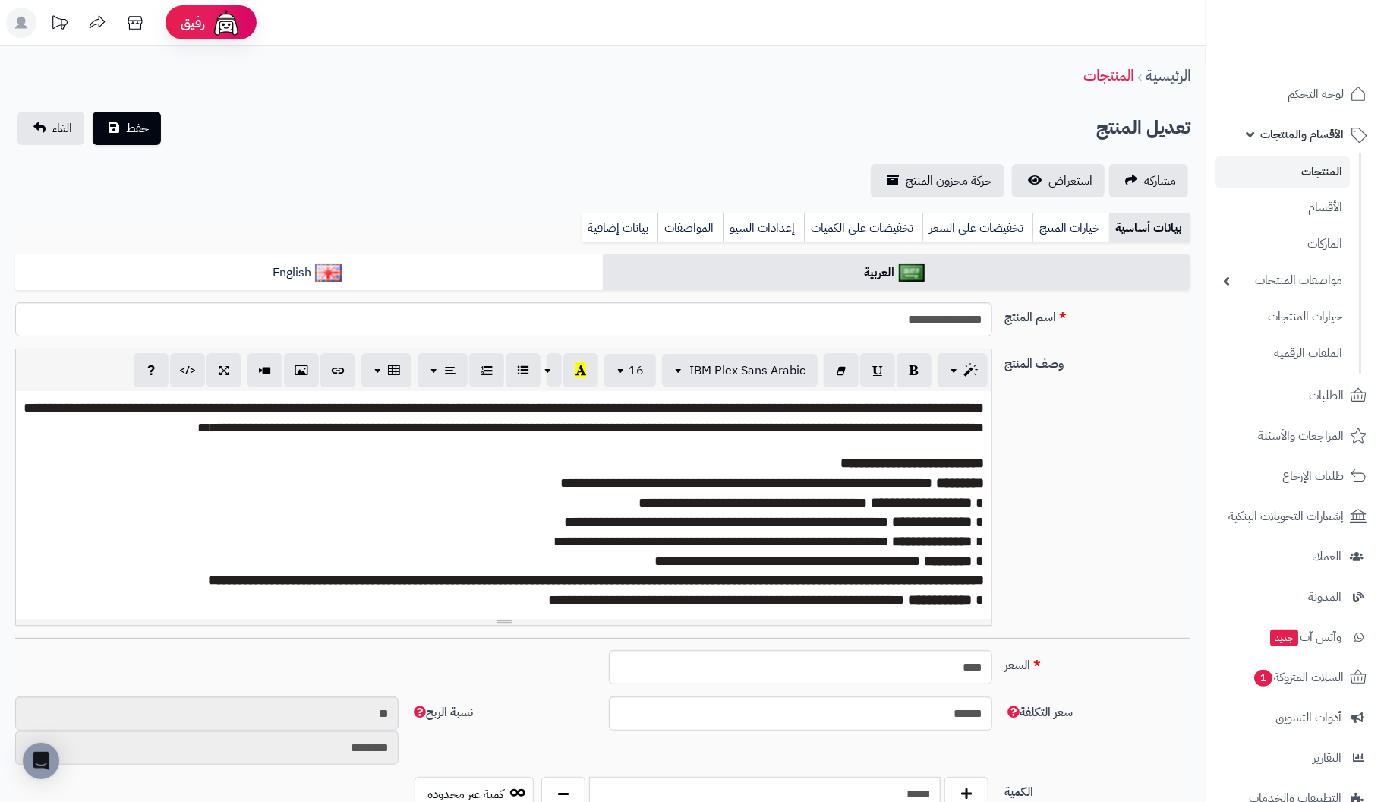
scroll to position [74, 0]
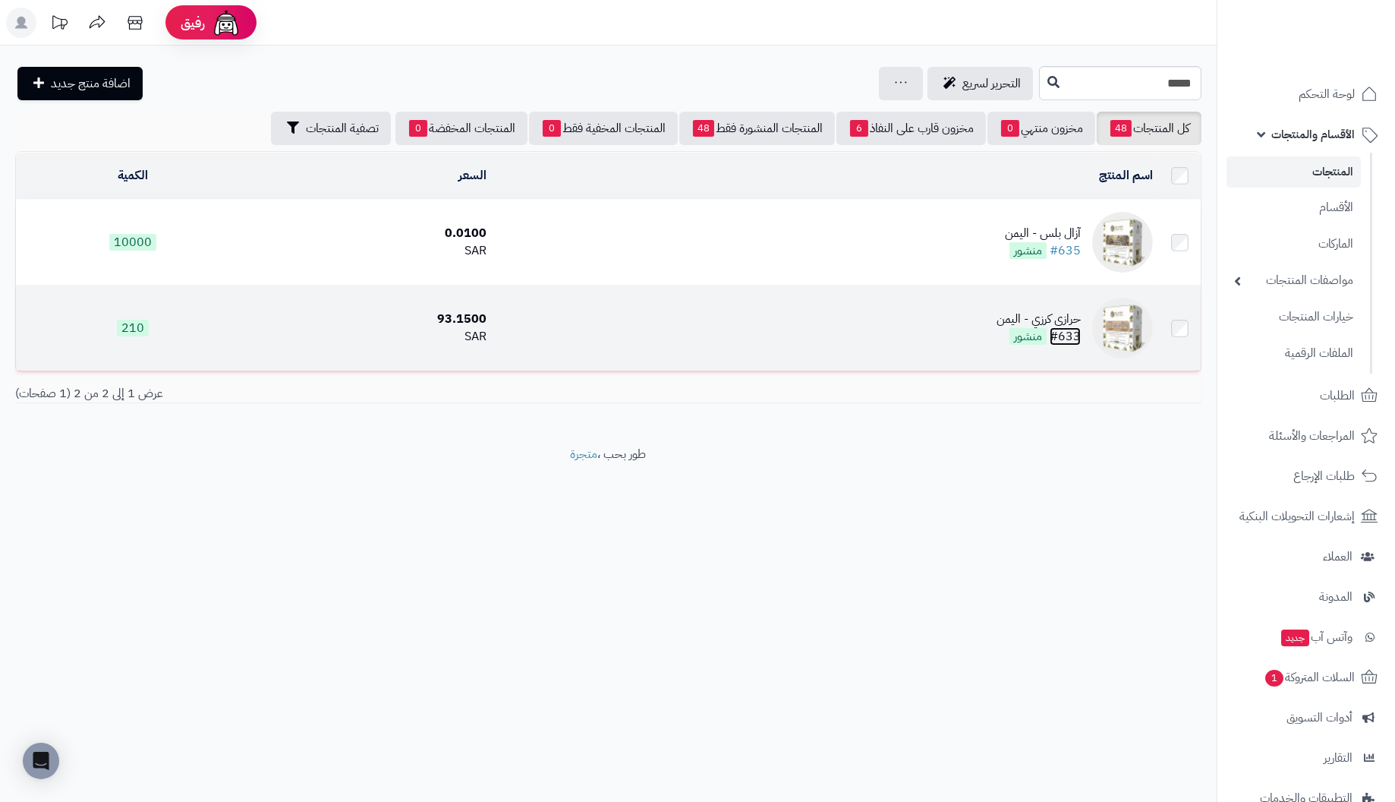
click at [1072, 329] on link "#633" at bounding box center [1065, 336] width 31 height 18
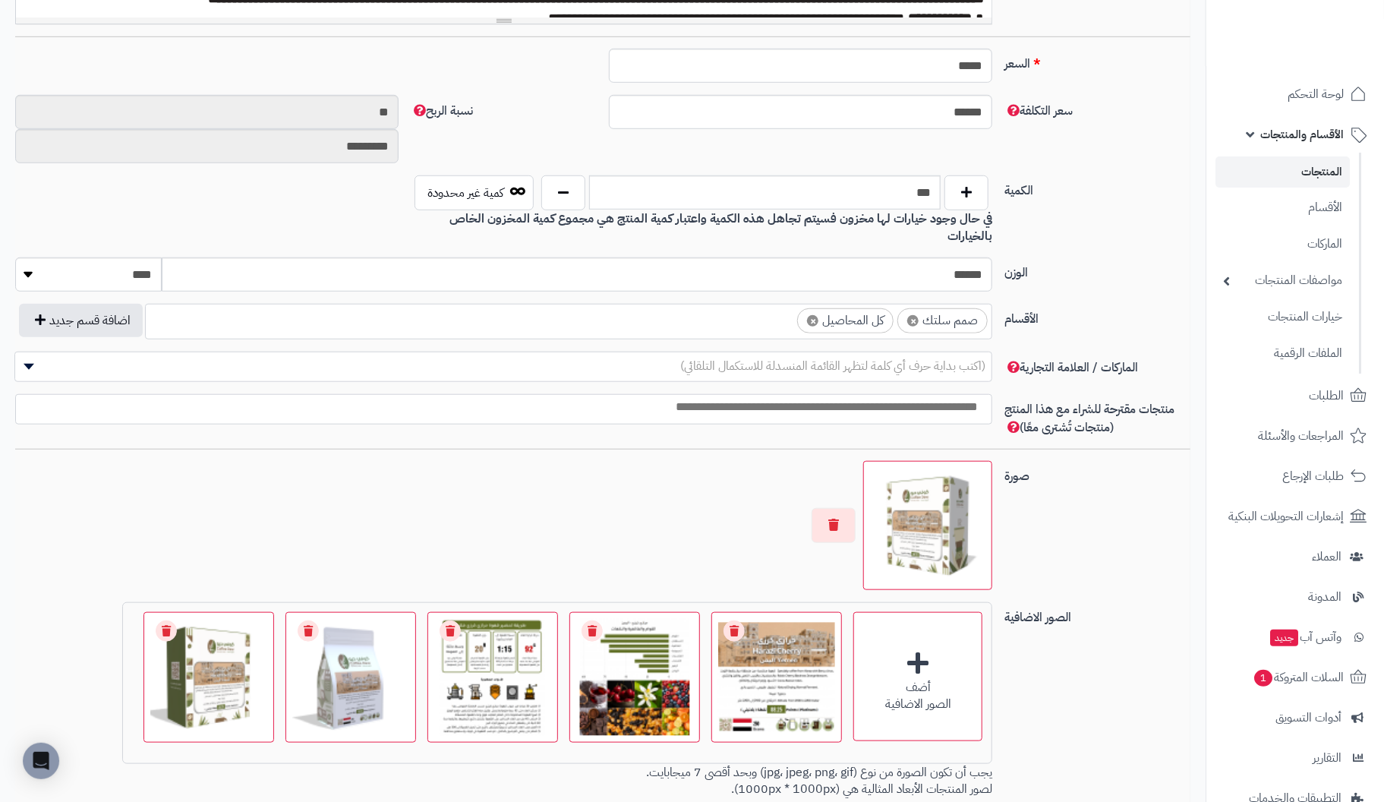
scroll to position [606, 0]
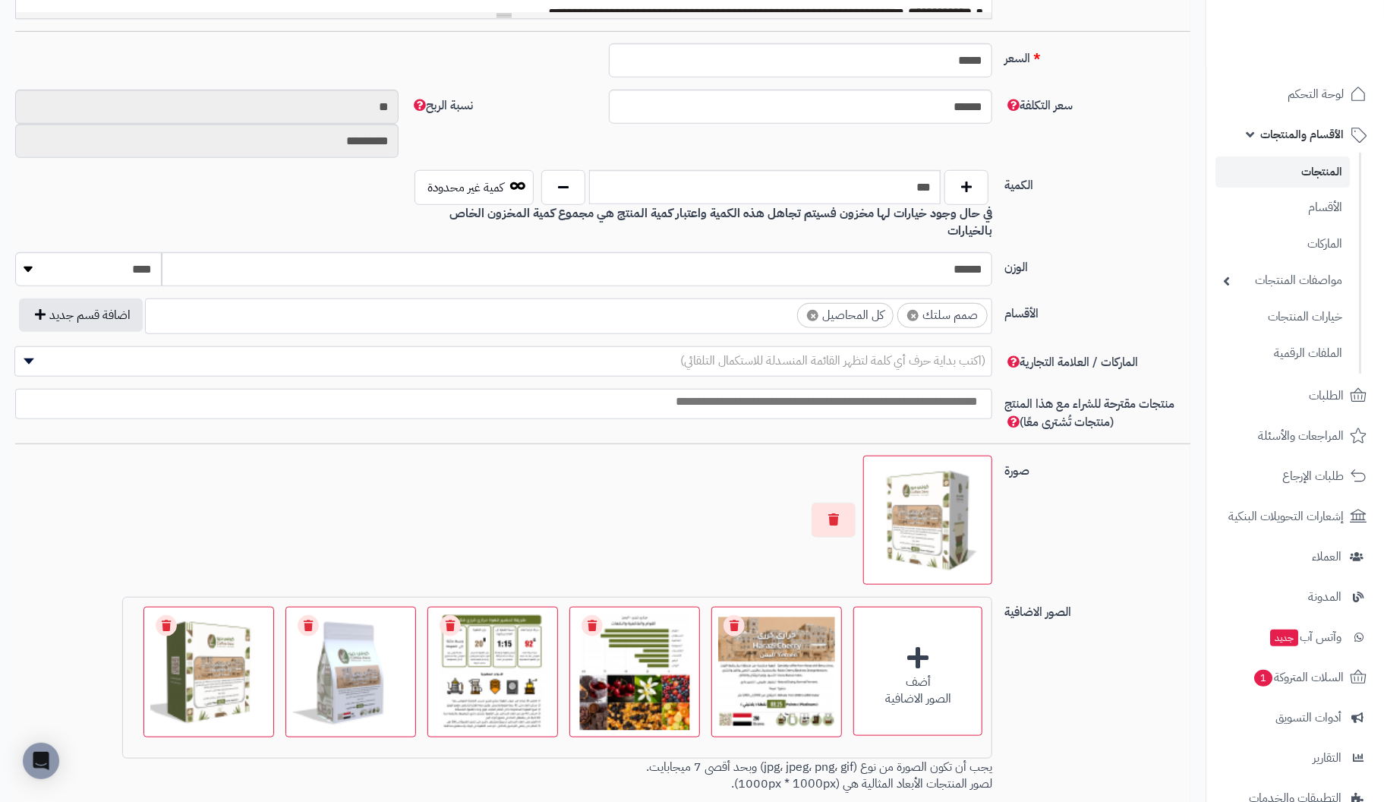
click at [580, 301] on ul "× صمم سلتك × كل المحاصيل" at bounding box center [569, 313] width 846 height 29
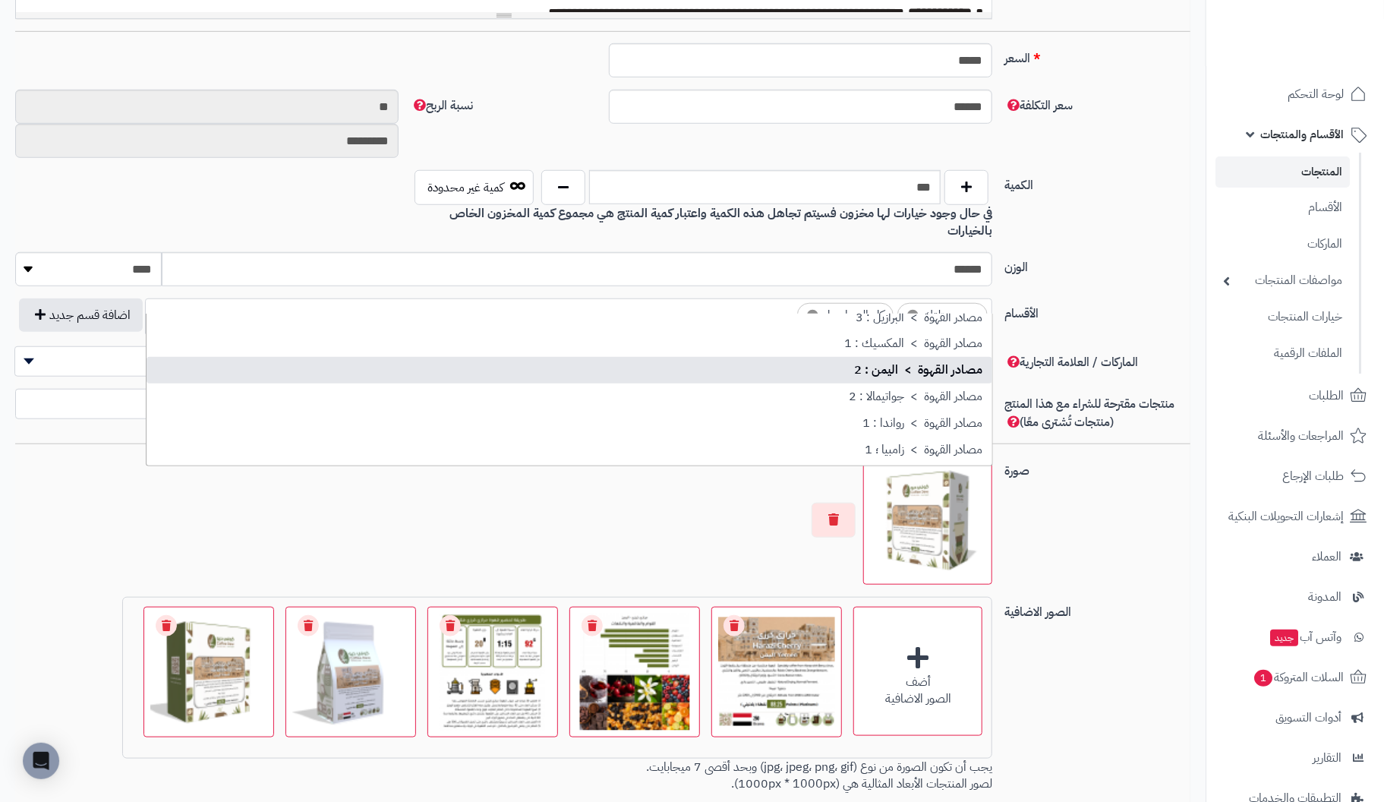
scroll to position [74, 0]
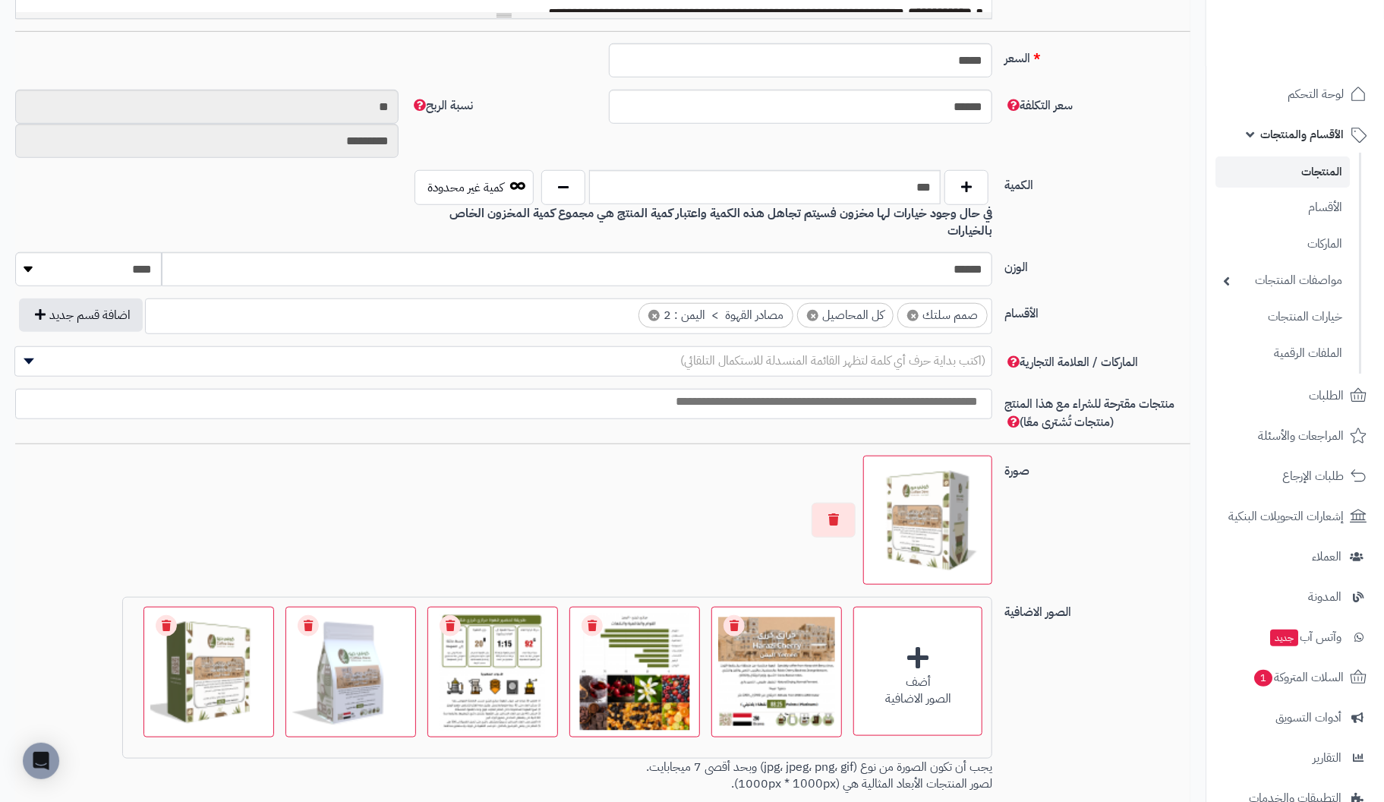
click at [1153, 252] on label "الوزن" at bounding box center [1097, 264] width 198 height 24
click at [992, 252] on input "******" at bounding box center [577, 269] width 830 height 34
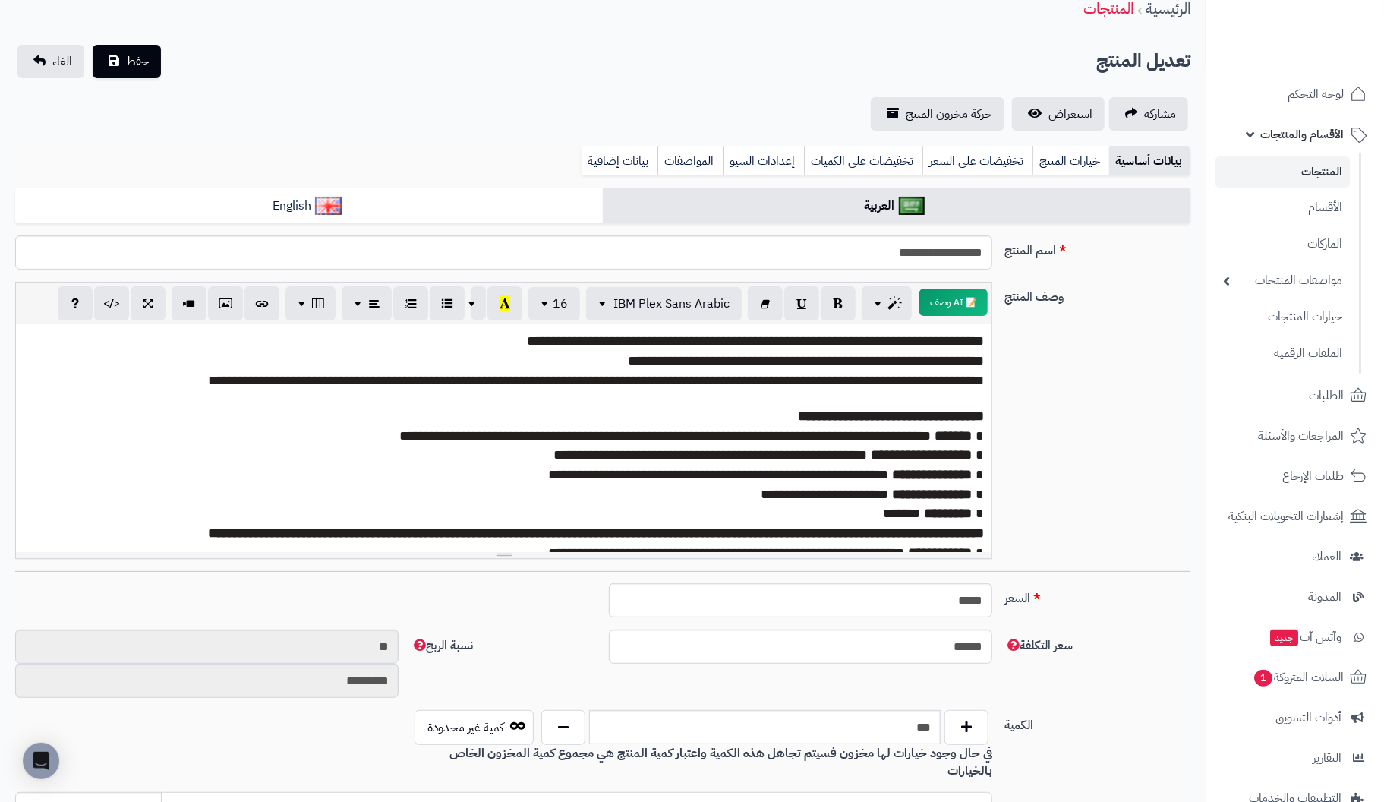
scroll to position [0, 0]
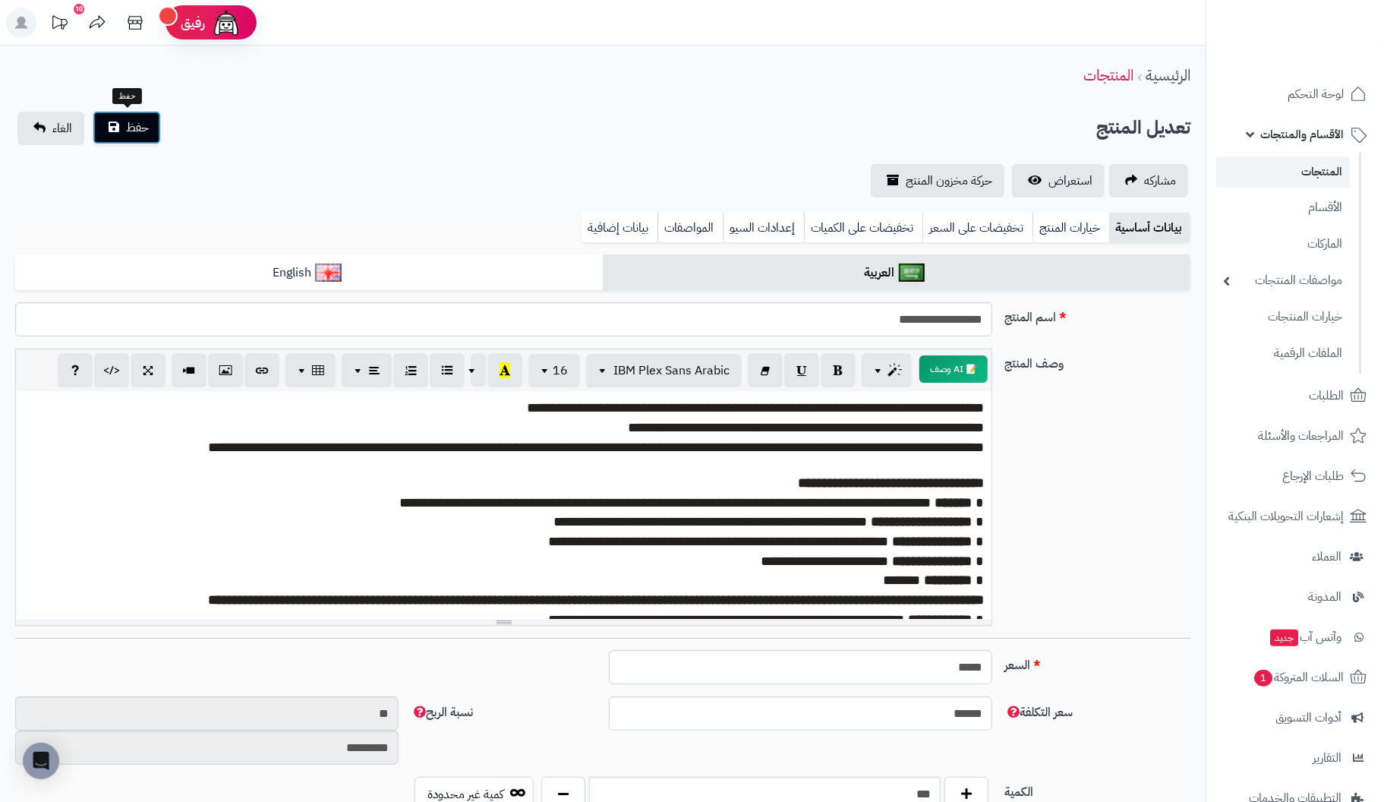
click at [128, 134] on span "حفظ" at bounding box center [137, 127] width 23 height 18
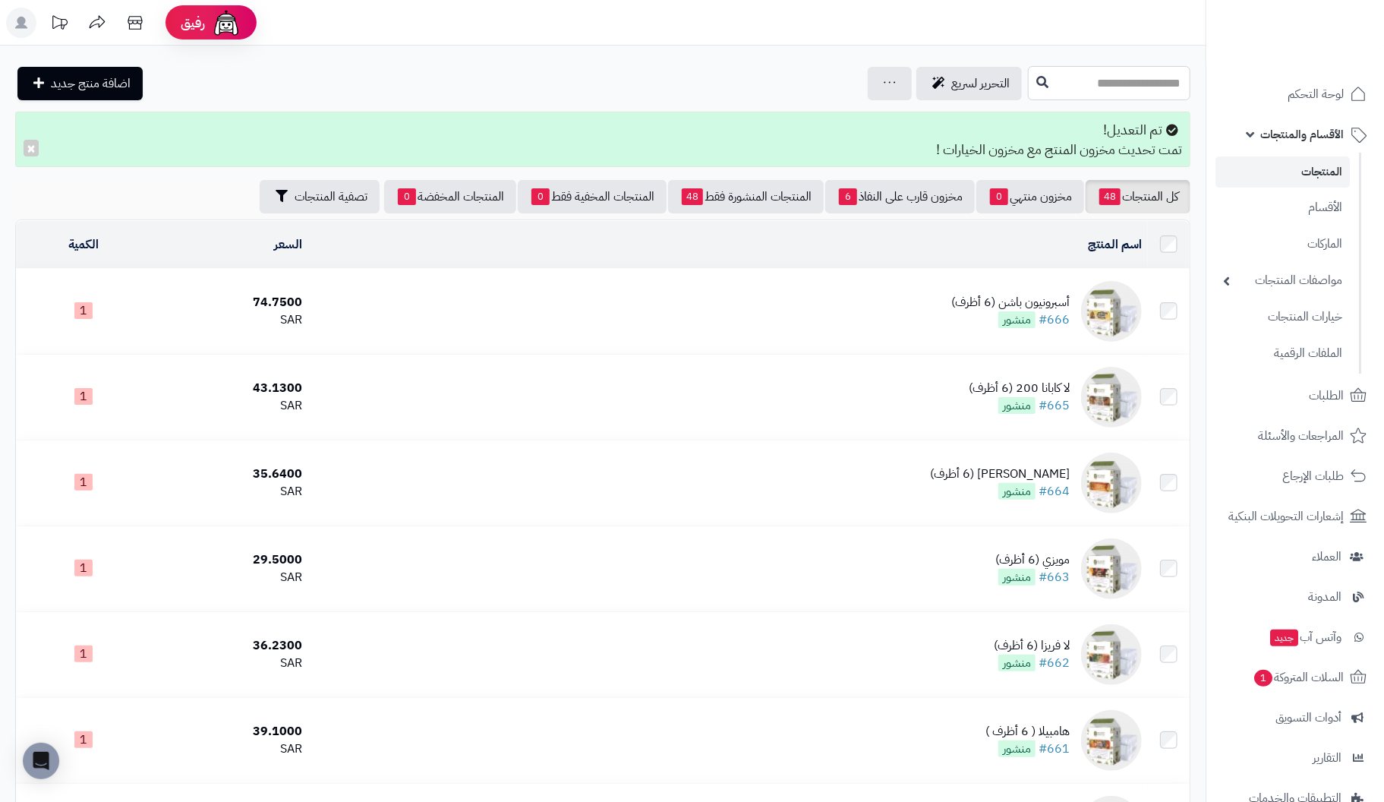
click at [1051, 80] on input "text" at bounding box center [1109, 83] width 162 height 34
type input "*****"
click at [1036, 75] on icon at bounding box center [1042, 81] width 12 height 12
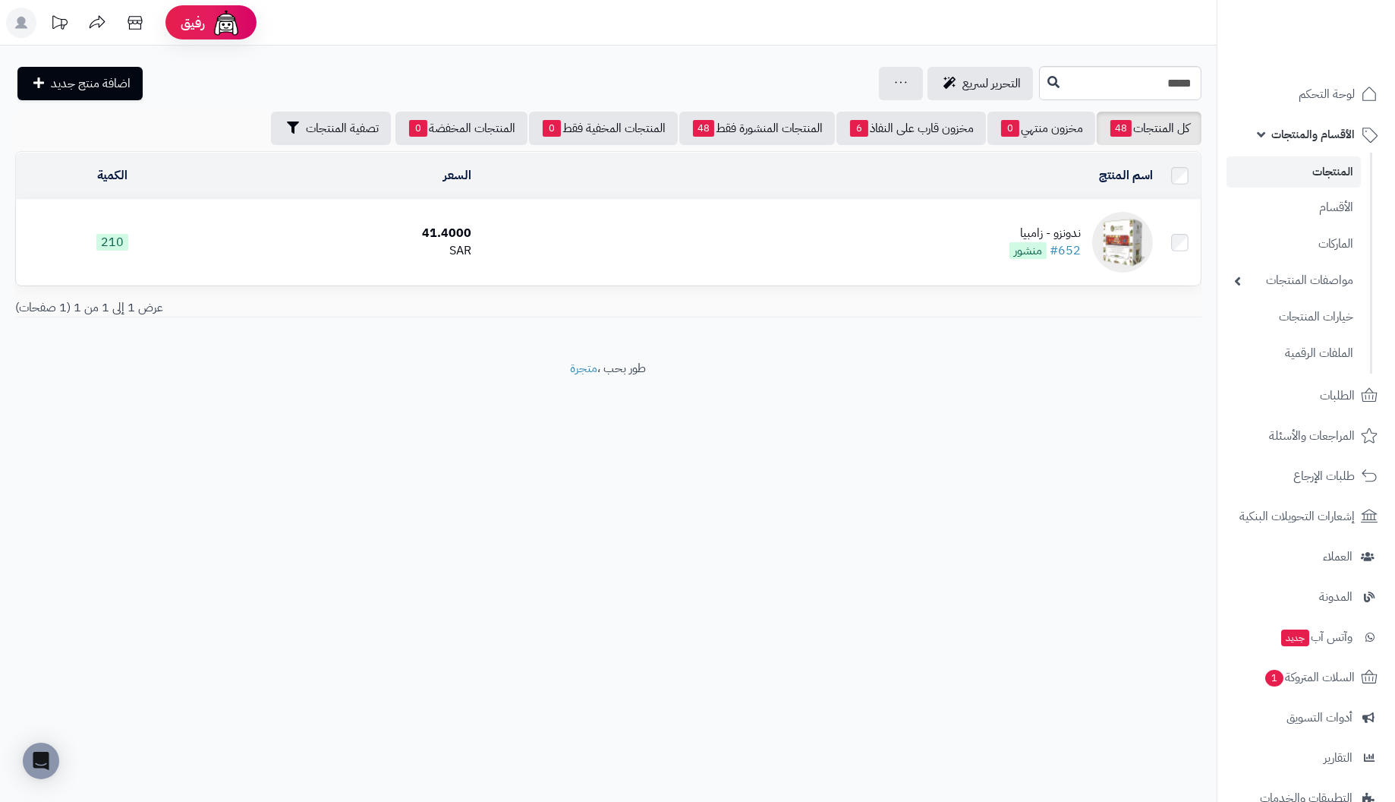
click at [1058, 230] on div "ندونزو - زامبيا" at bounding box center [1045, 233] width 71 height 17
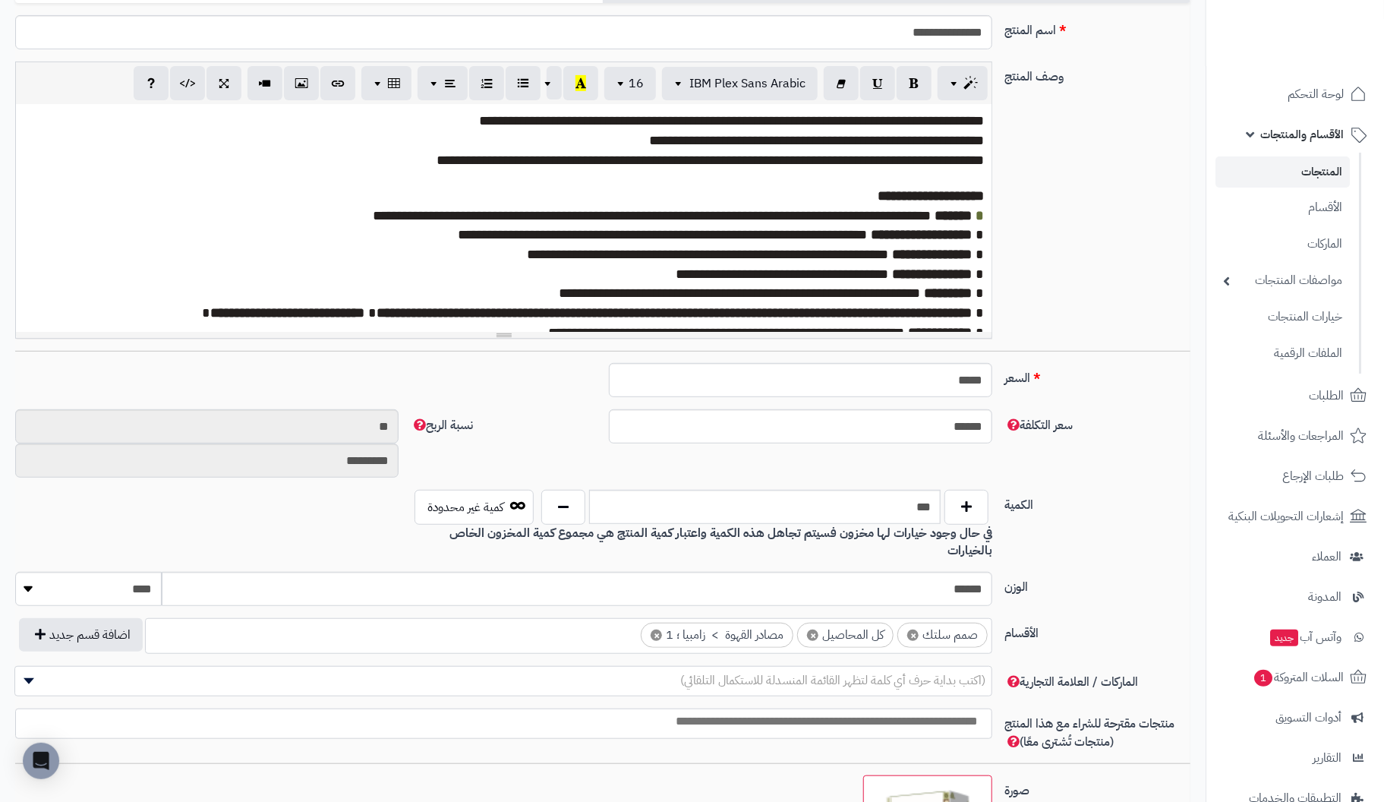
scroll to position [531, 0]
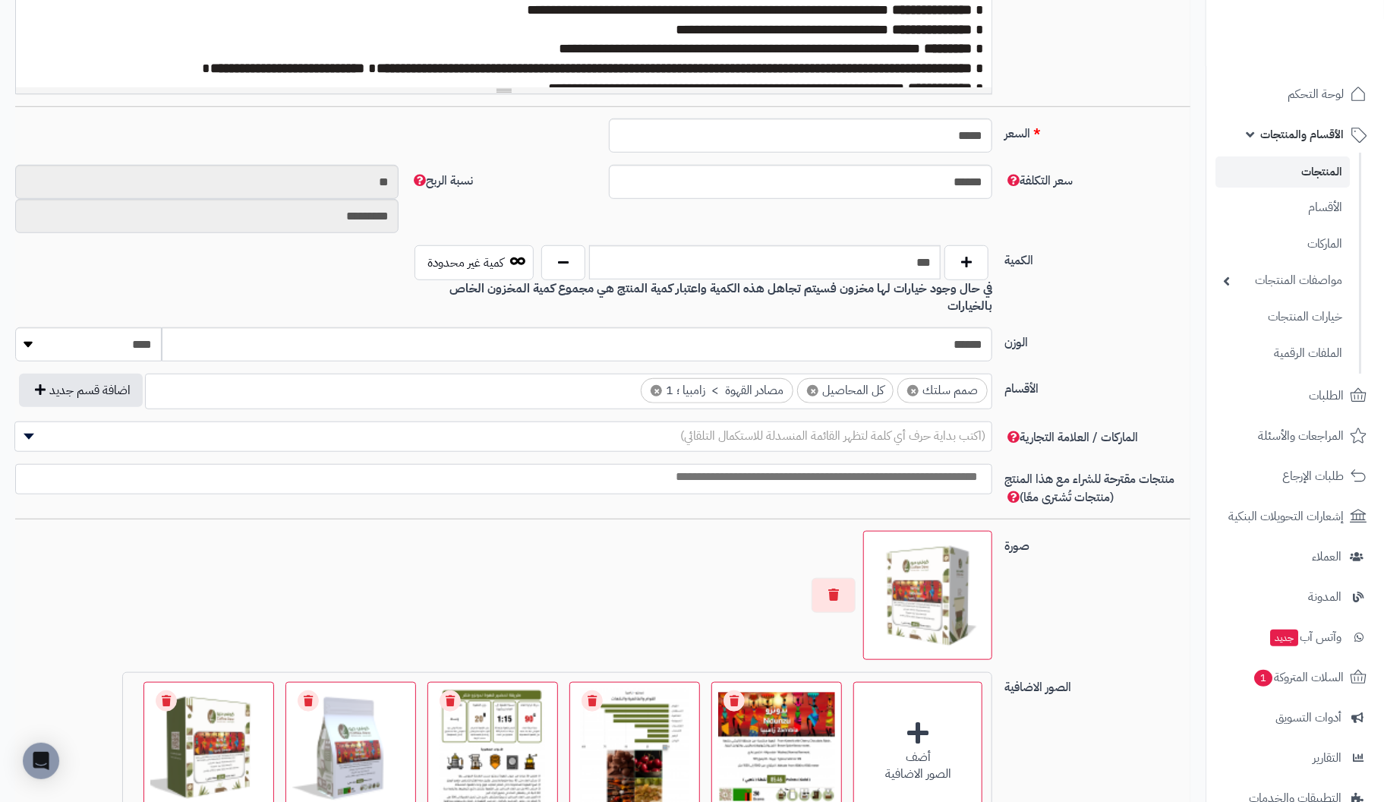
click at [547, 376] on ul "× صمم سلتك × كل المحاصيل × مصادر القهوة > زامبيا ؛ 1" at bounding box center [569, 388] width 846 height 29
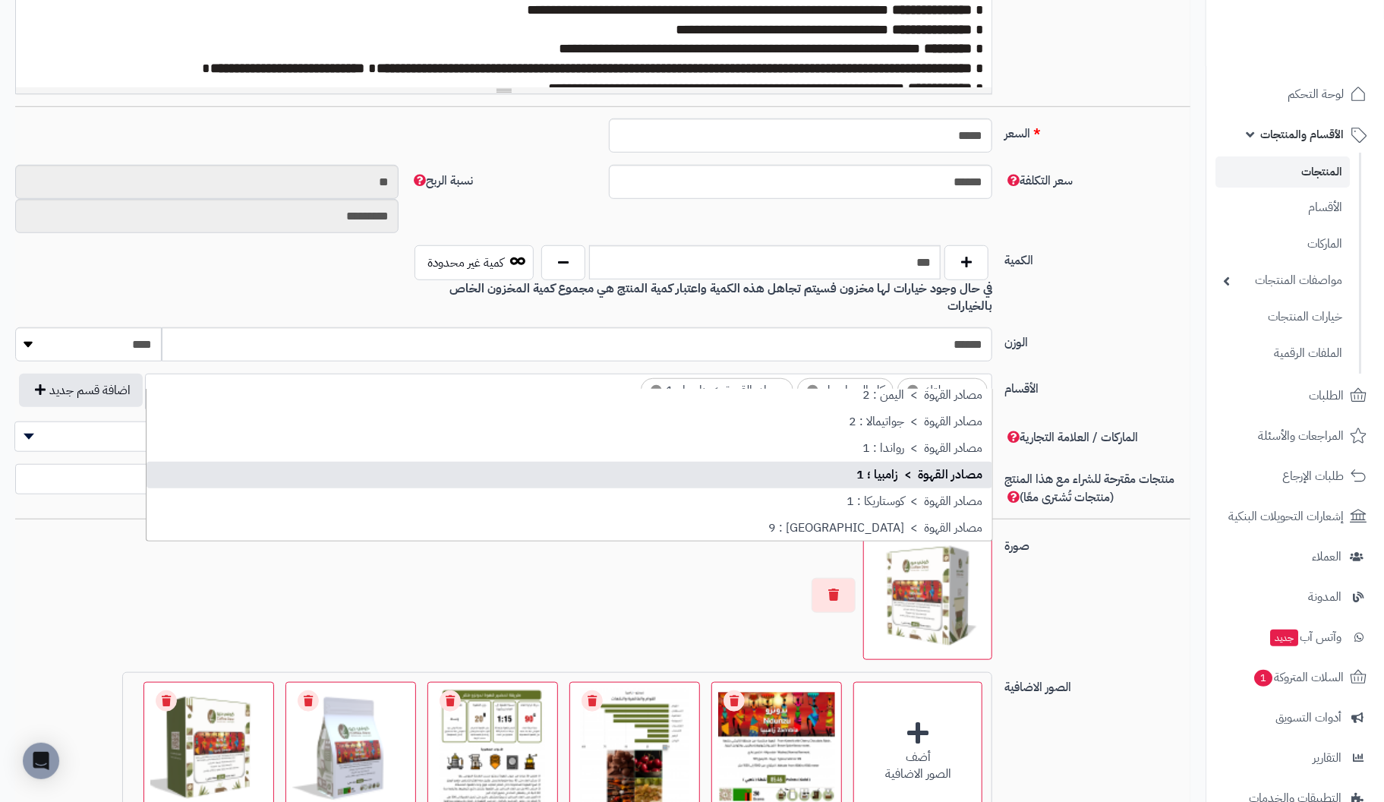
scroll to position [74, 0]
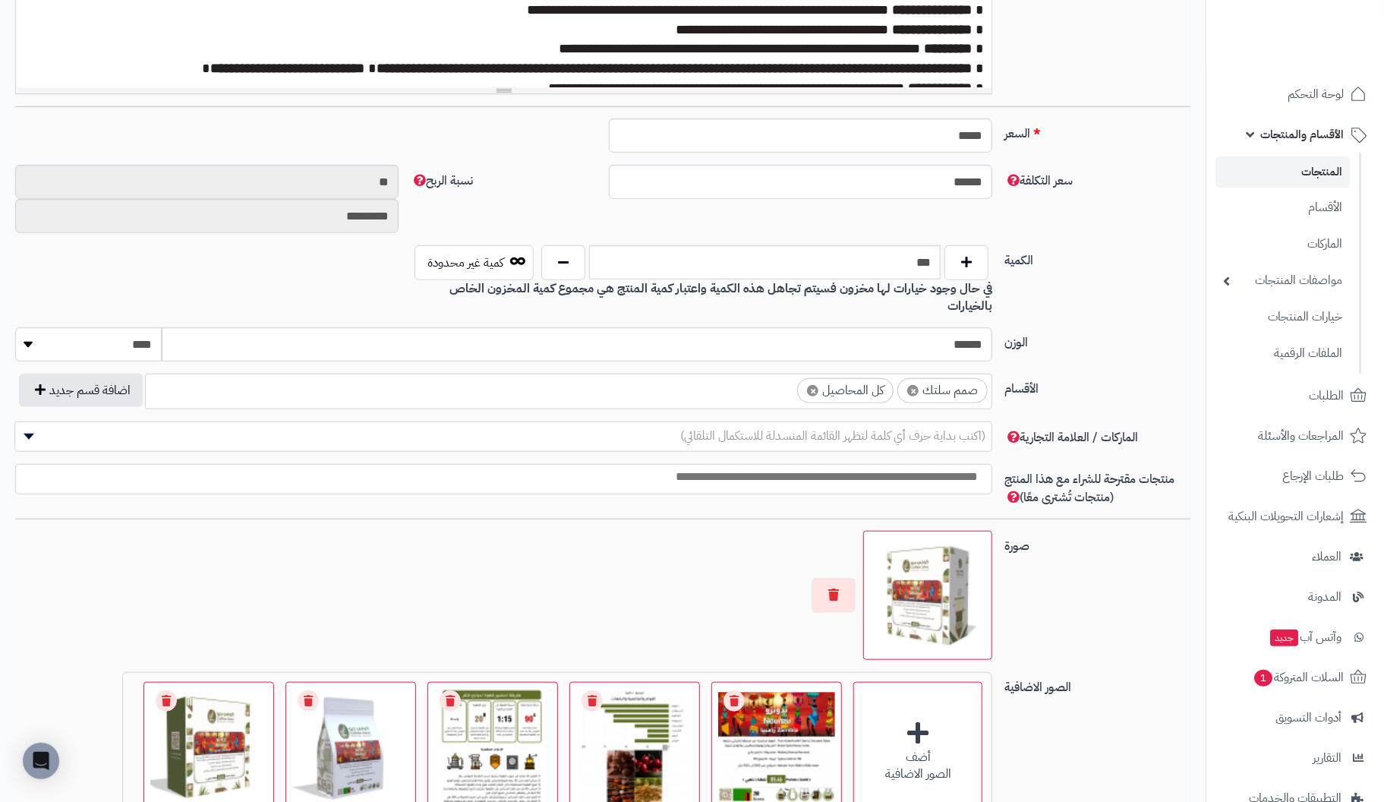
click at [1131, 275] on div "الكمية *** كمية غير محدودة في حال وجود خيارات لها مخزون فسيتم تجاهل هذه الكمية …" at bounding box center [602, 286] width 1187 height 82
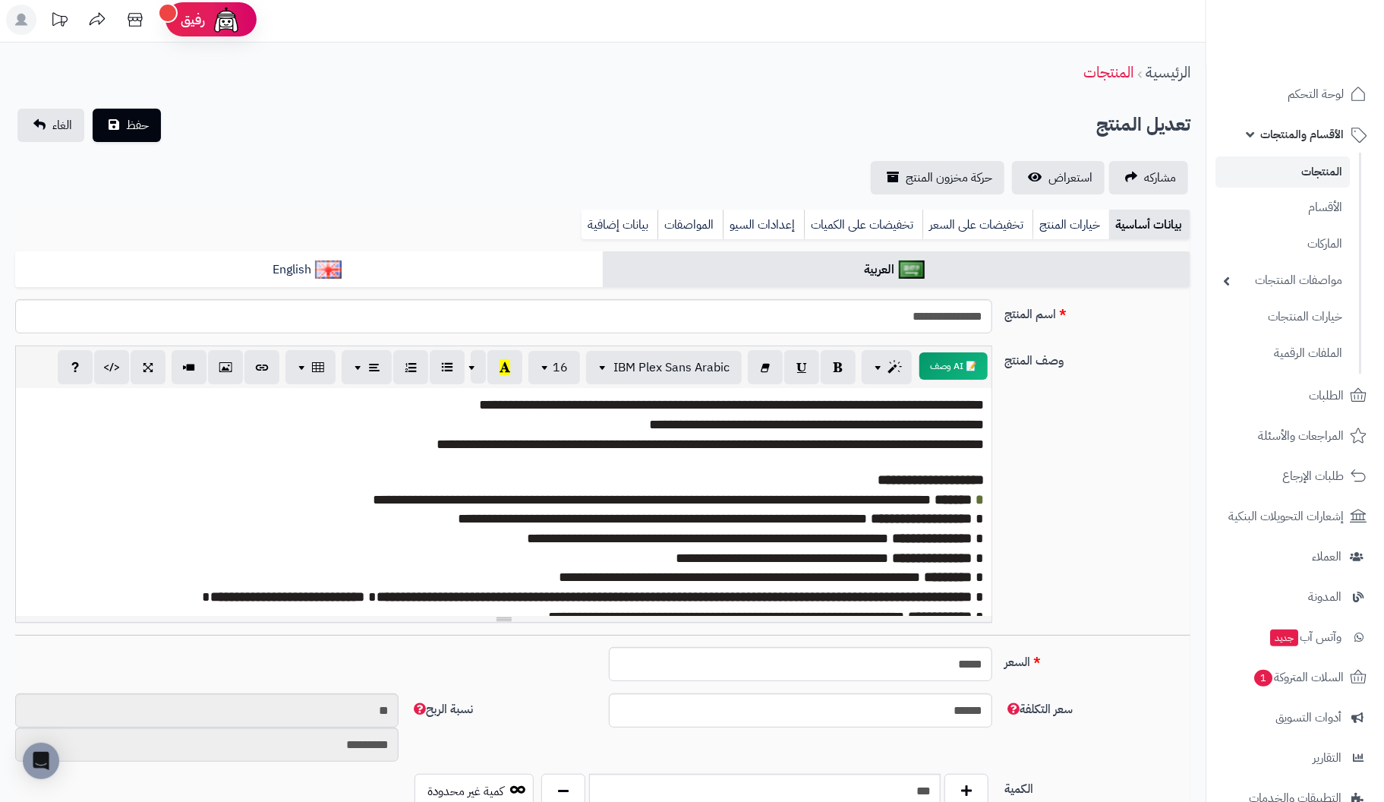
scroll to position [0, 0]
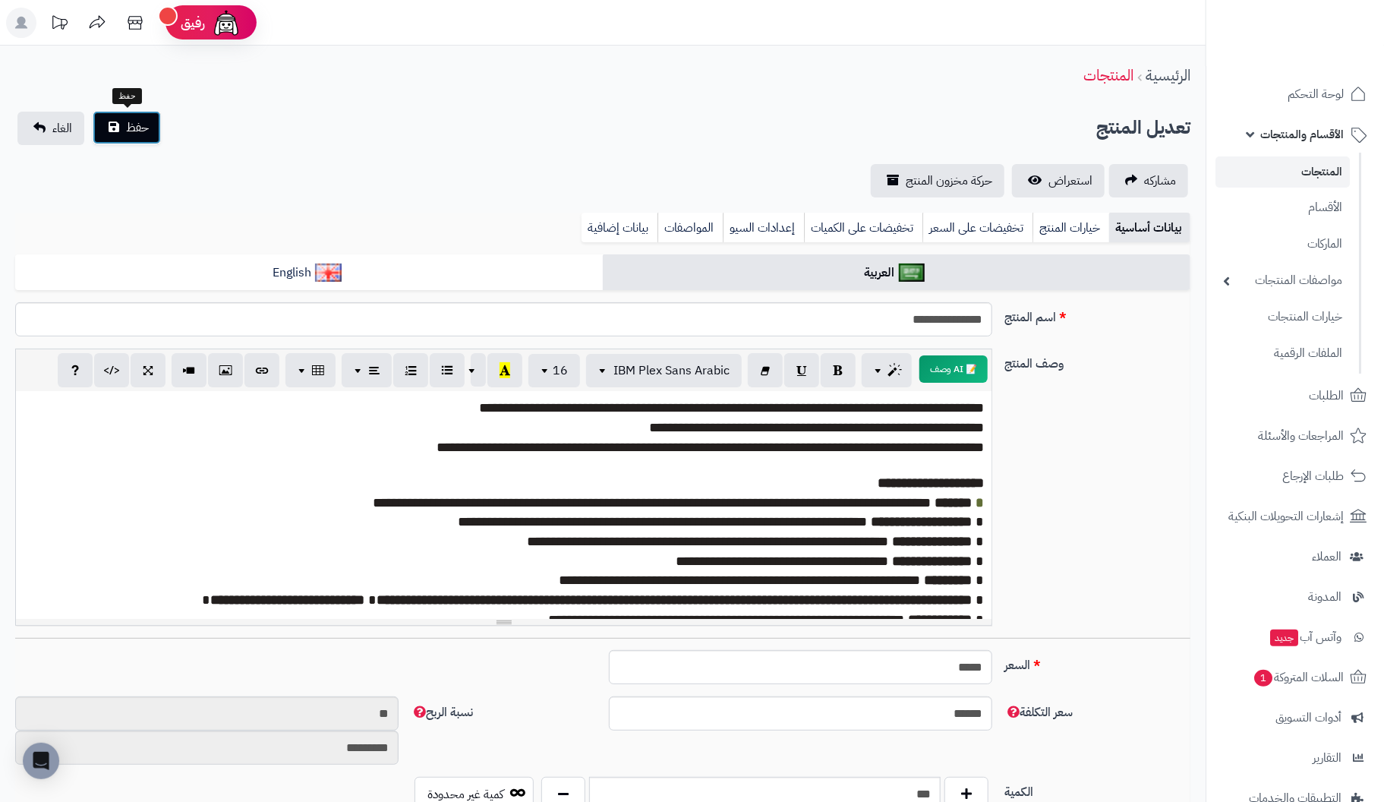
click at [131, 129] on span "حفظ" at bounding box center [137, 127] width 23 height 18
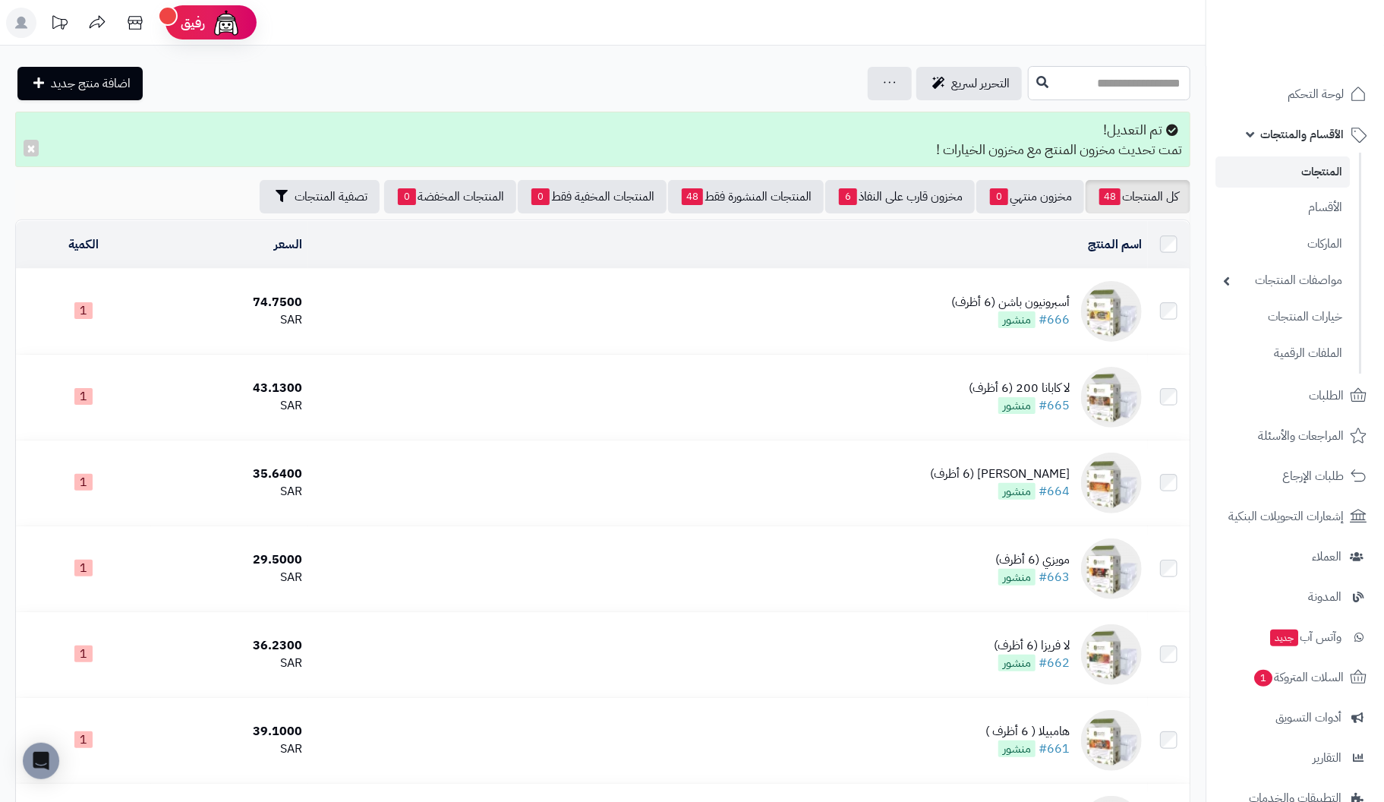
click at [1060, 83] on input "text" at bounding box center [1109, 83] width 162 height 34
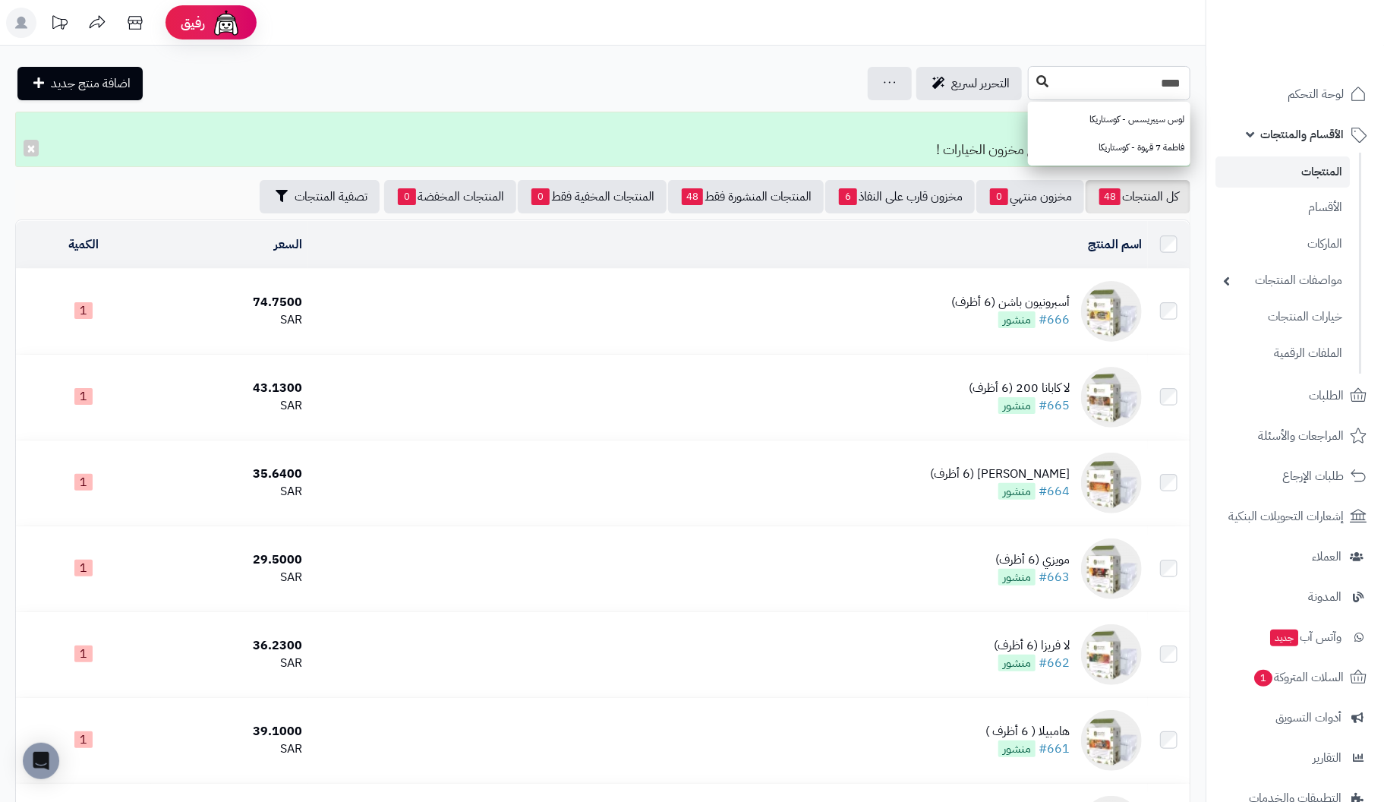
type input "****"
click at [1036, 80] on icon at bounding box center [1042, 81] width 12 height 12
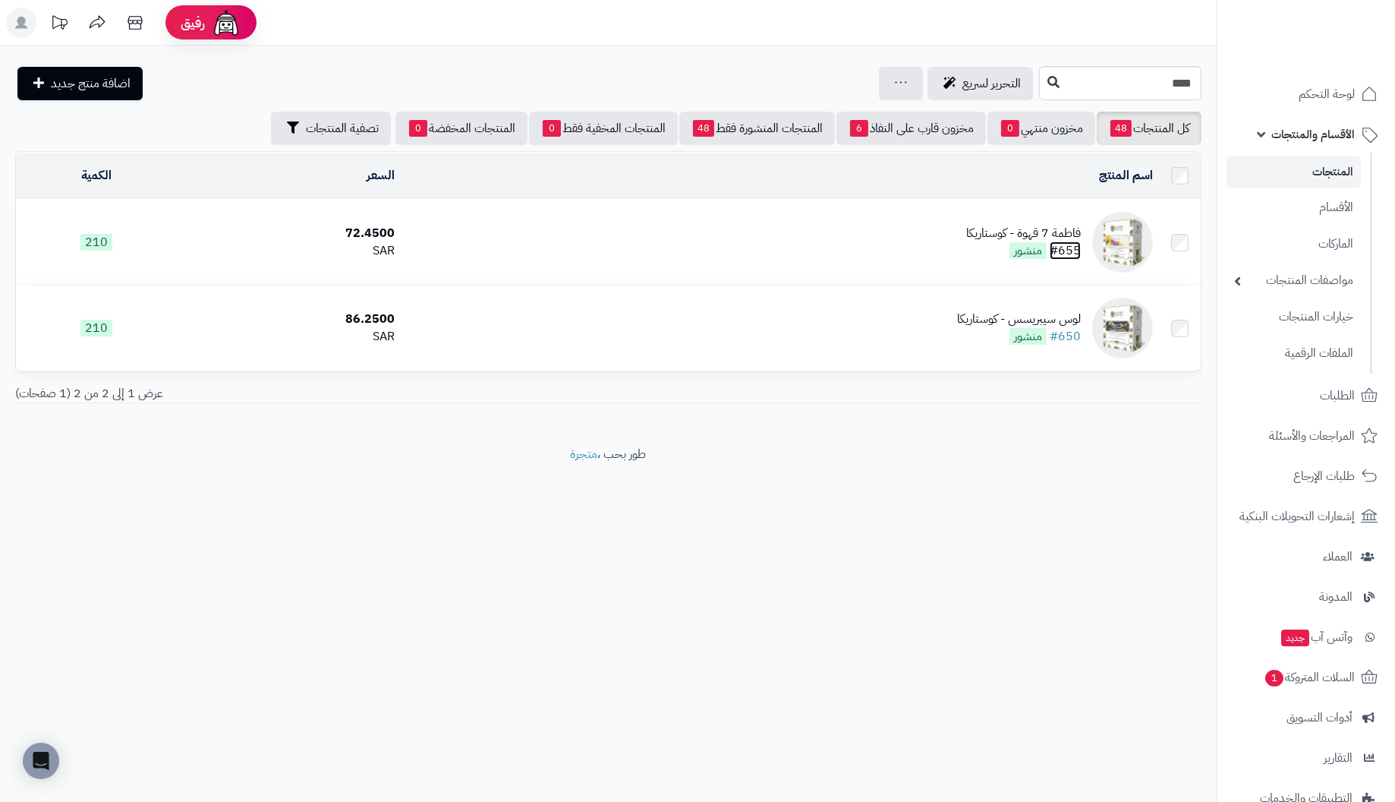
click at [1079, 241] on link "#655" at bounding box center [1065, 250] width 31 height 18
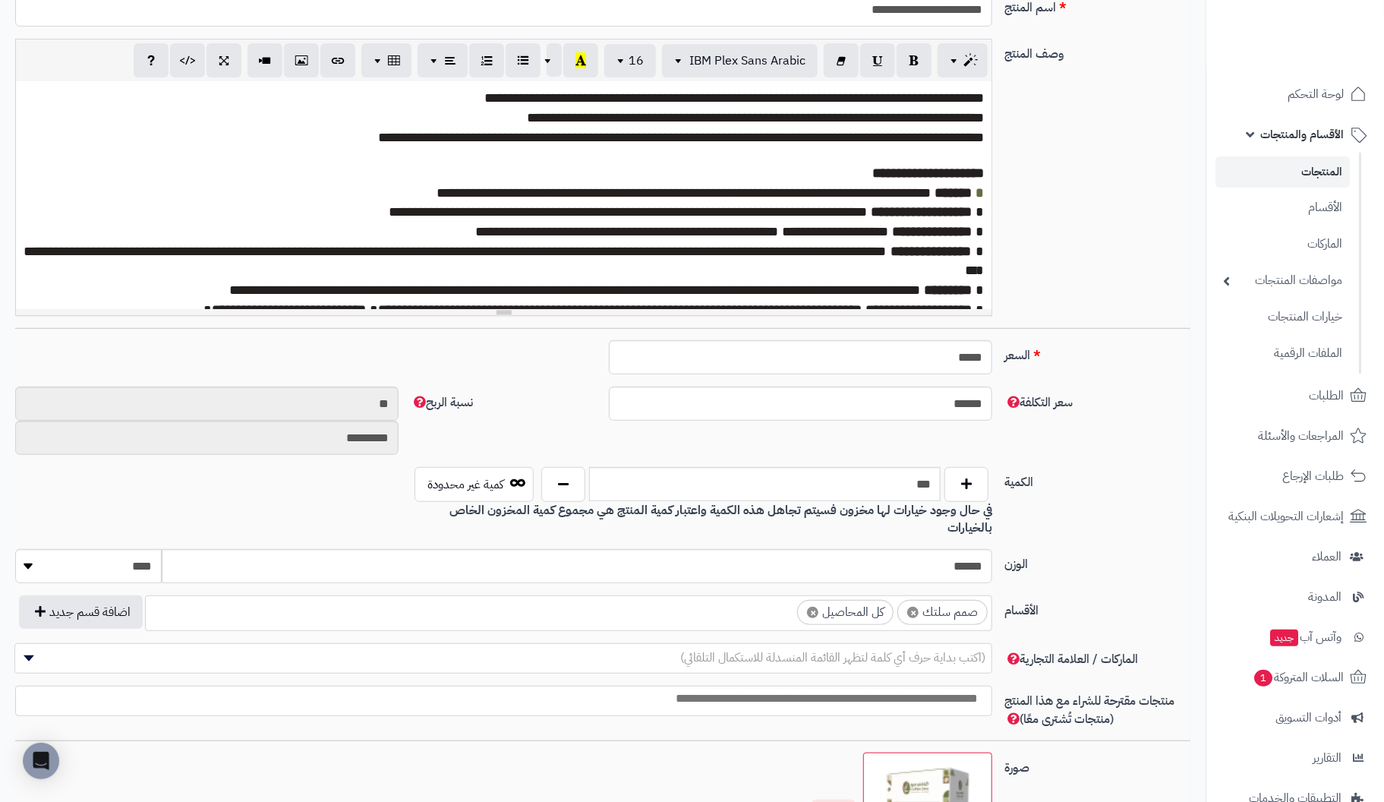
scroll to position [455, 0]
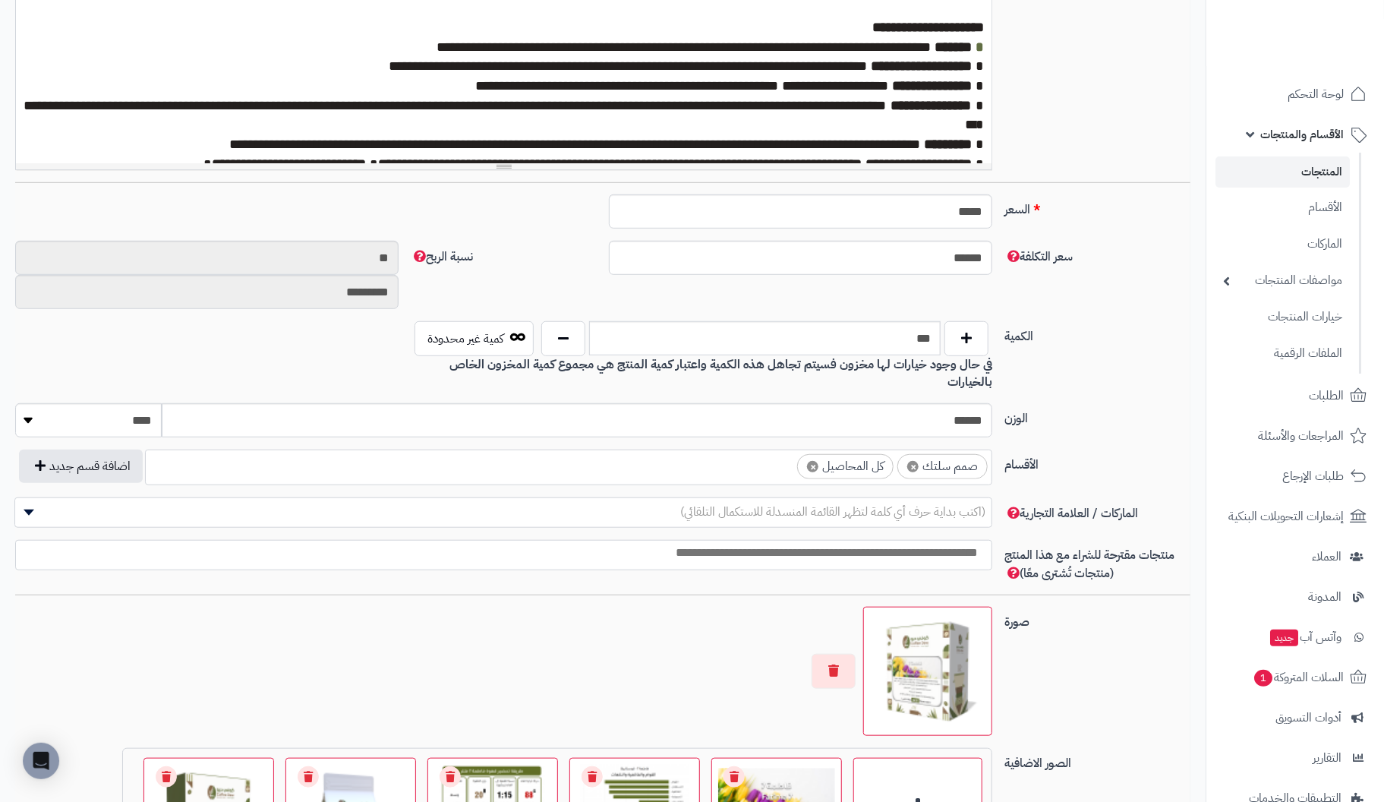
click at [551, 450] on ul "× صمم سلتك × كل المحاصيل" at bounding box center [569, 464] width 846 height 29
click at [1129, 406] on label "الوزن" at bounding box center [1097, 415] width 198 height 24
click at [992, 406] on input "******" at bounding box center [577, 420] width 830 height 34
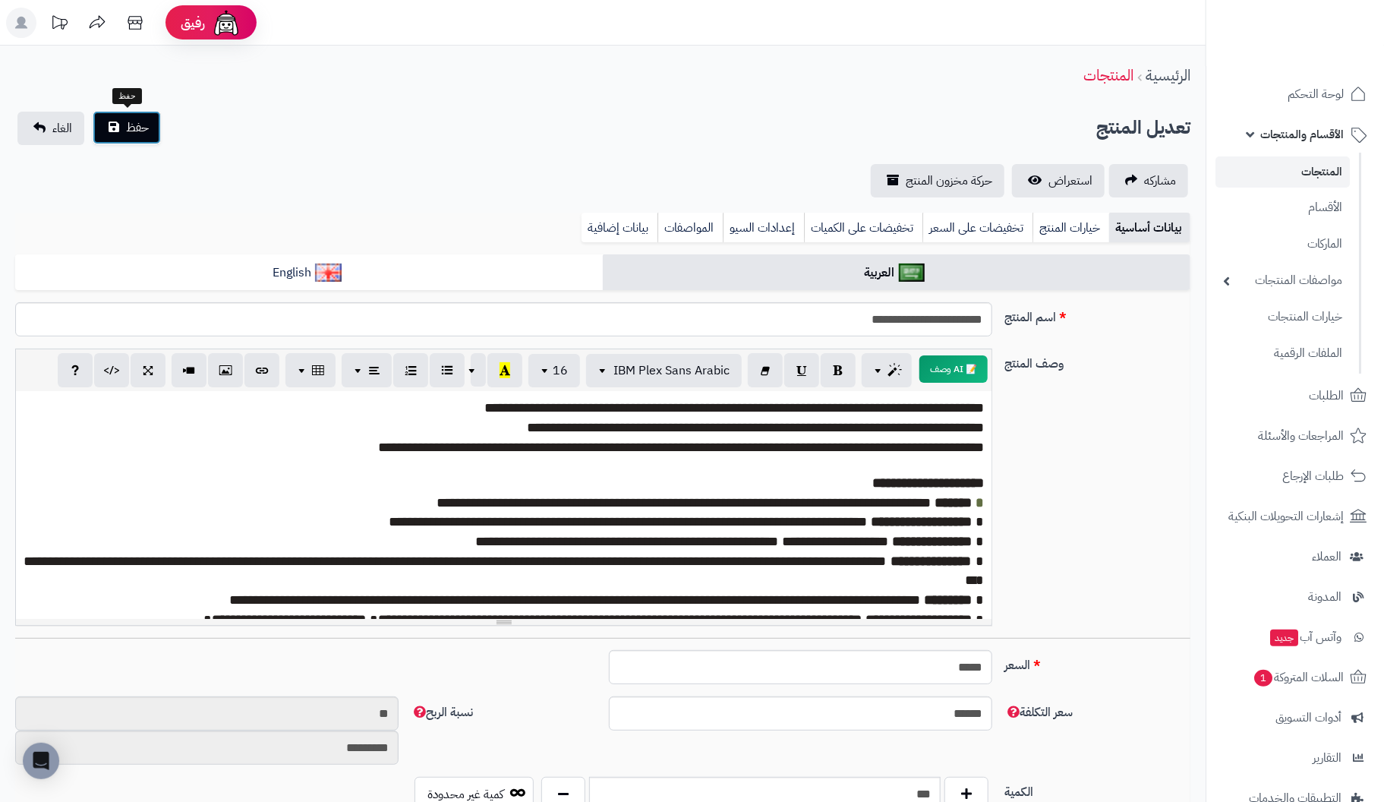
click at [154, 125] on button "حفظ" at bounding box center [127, 127] width 68 height 33
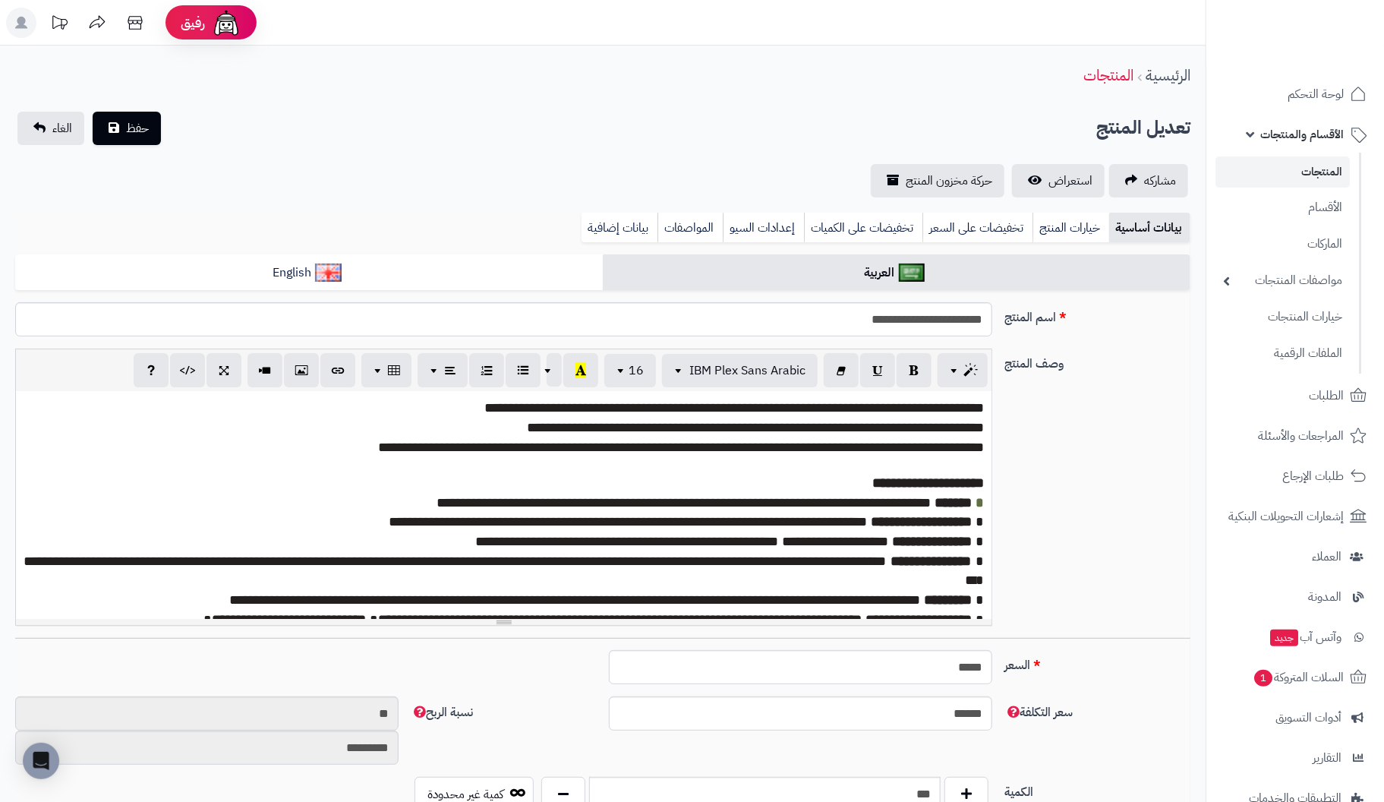
scroll to position [74, 0]
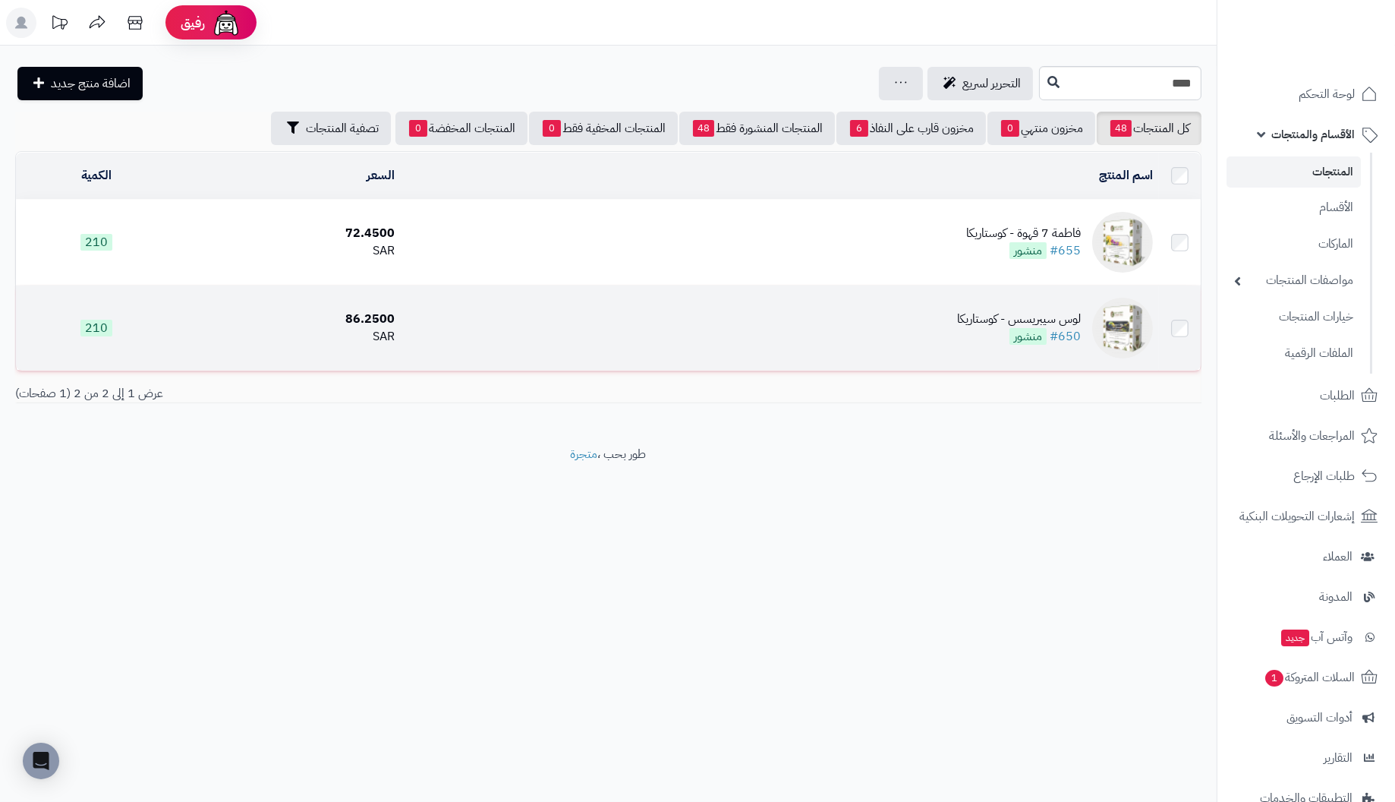
click at [1071, 319] on div "لوس سيبريسس - كوستاريكا" at bounding box center [1019, 318] width 124 height 17
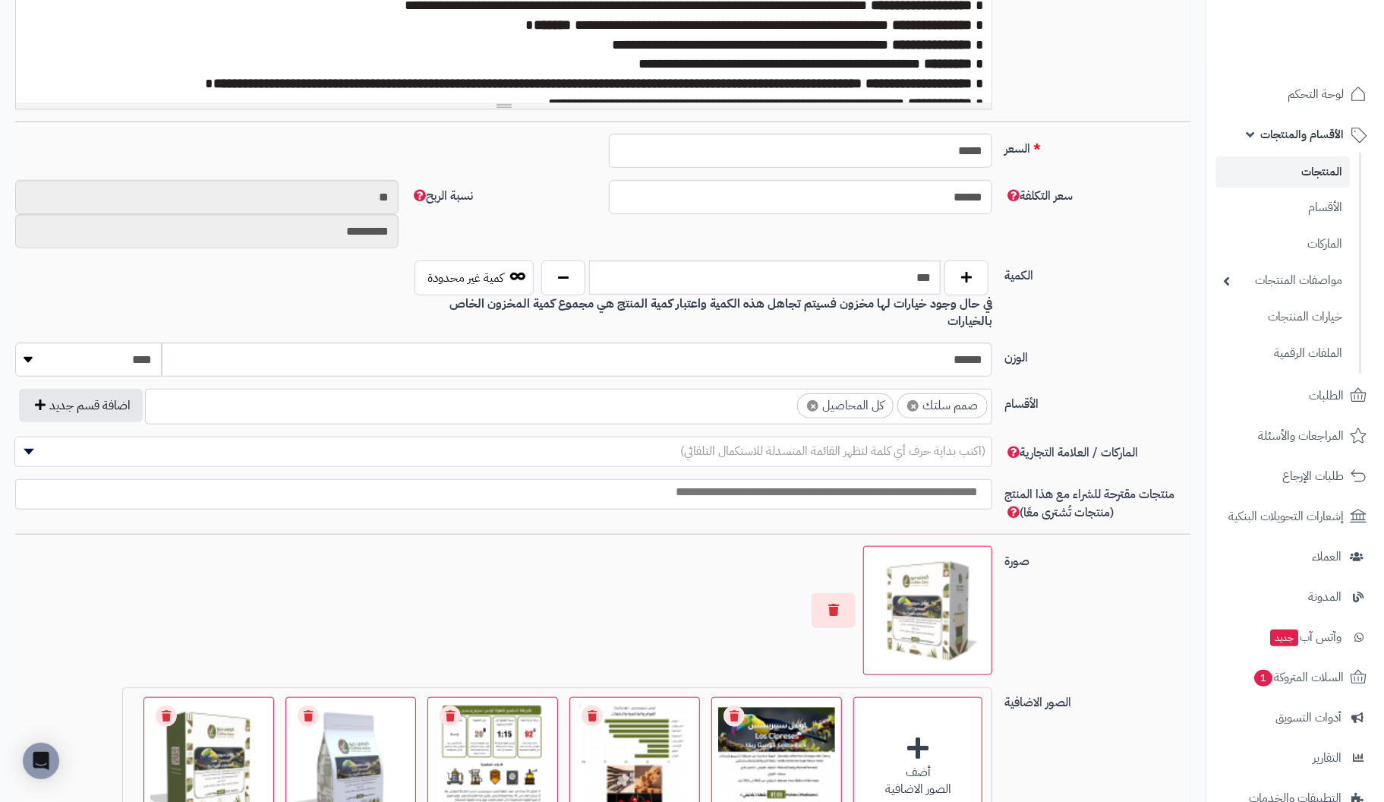
scroll to position [606, 0]
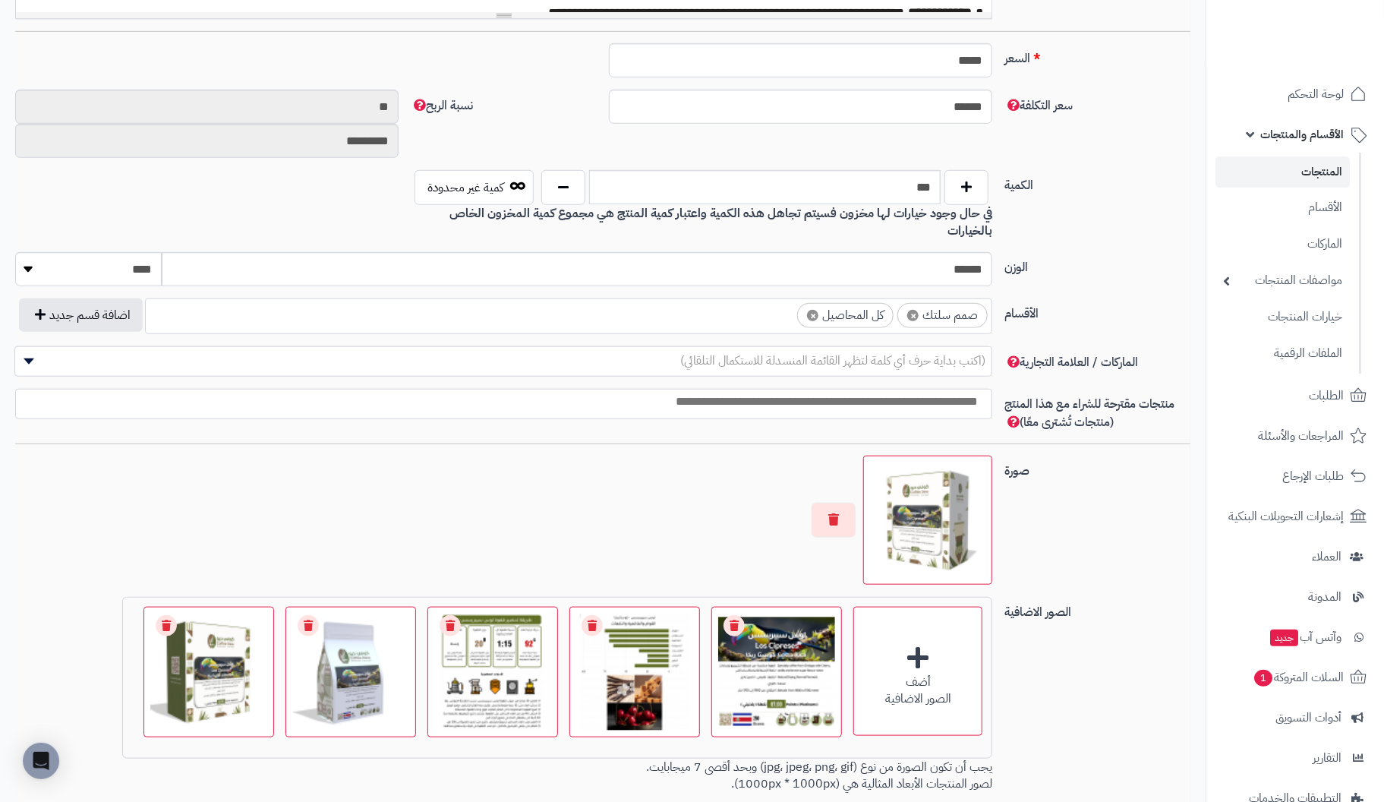
click at [632, 299] on ul "× صمم سلتك × كل المحاصيل" at bounding box center [569, 313] width 846 height 29
click at [1125, 257] on div "الوزن ****** ******** **** ***** *****" at bounding box center [602, 275] width 1187 height 46
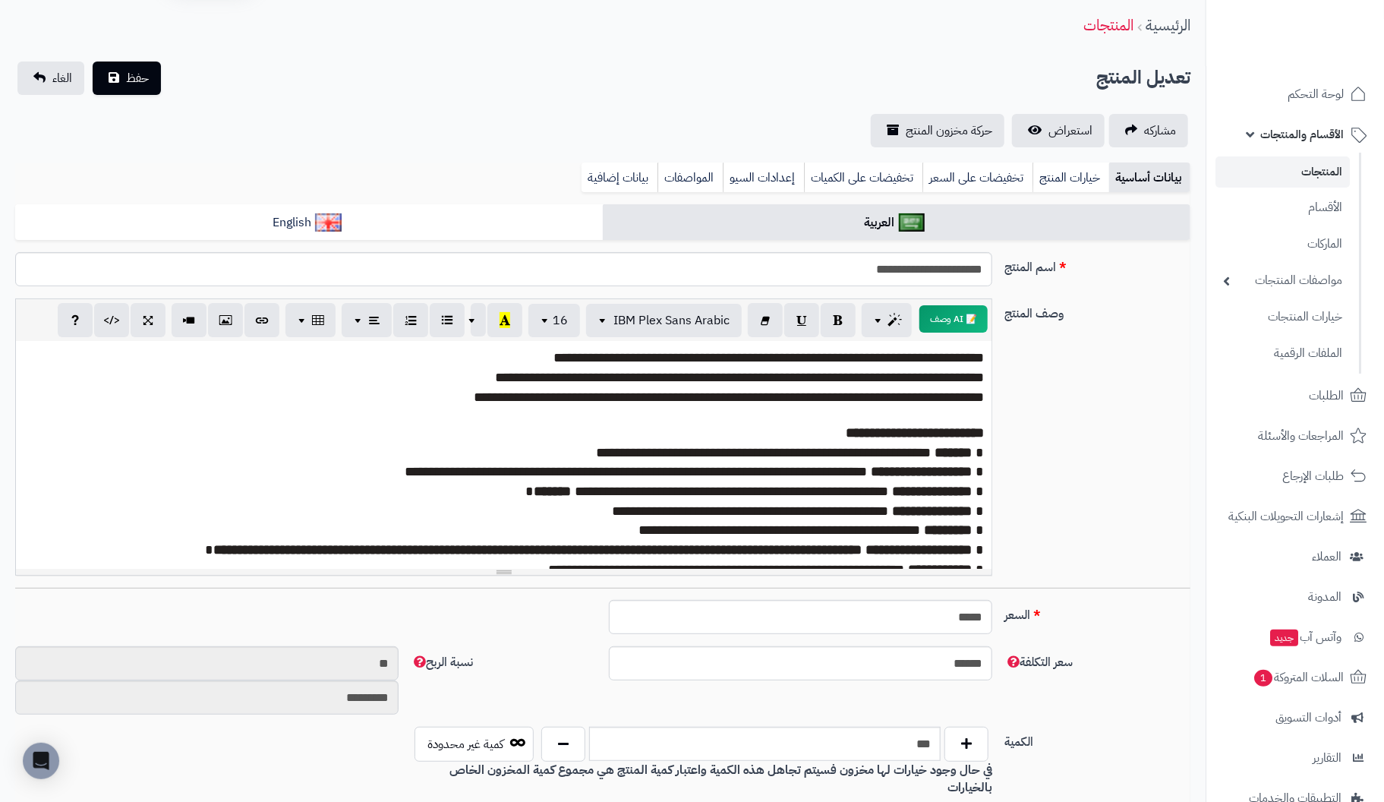
scroll to position [0, 0]
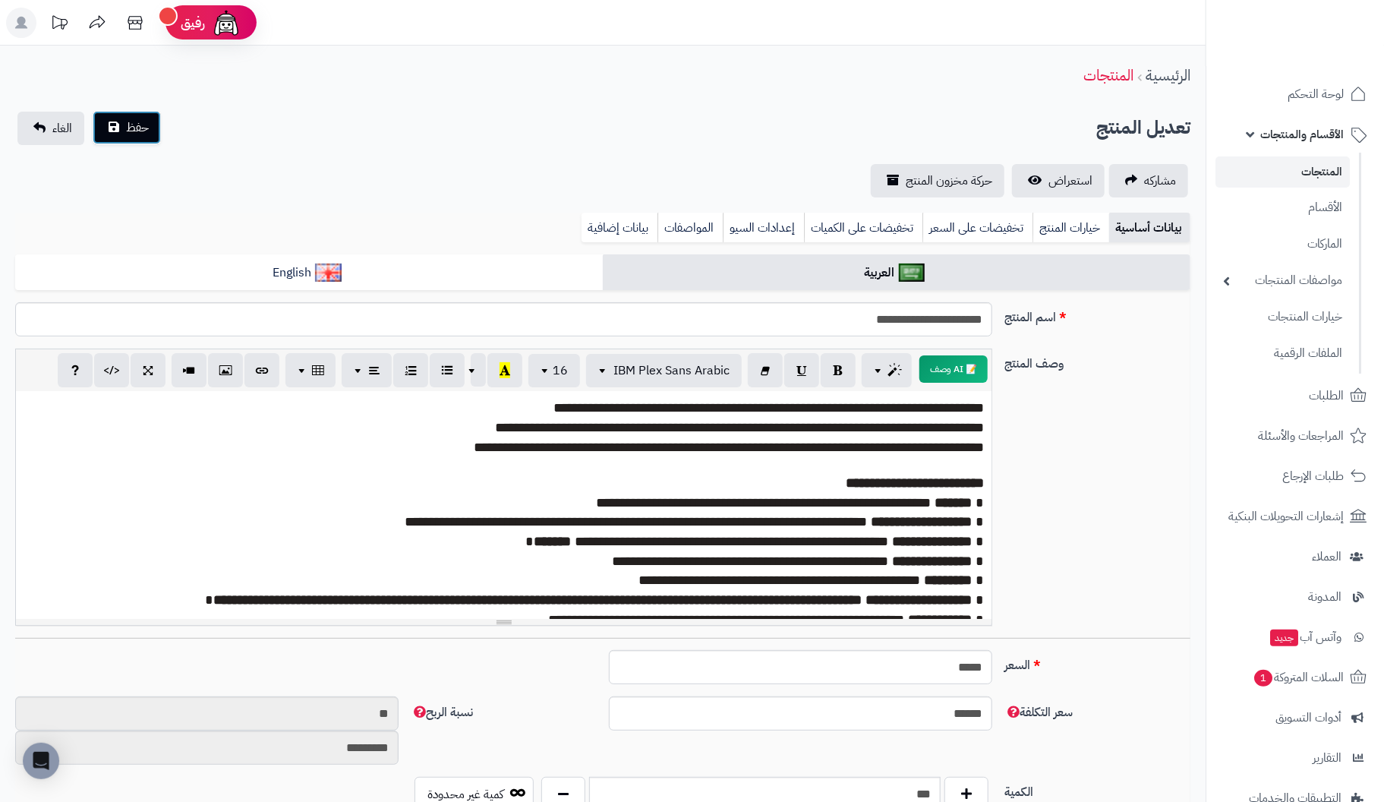
click at [140, 127] on span "حفظ" at bounding box center [137, 127] width 23 height 18
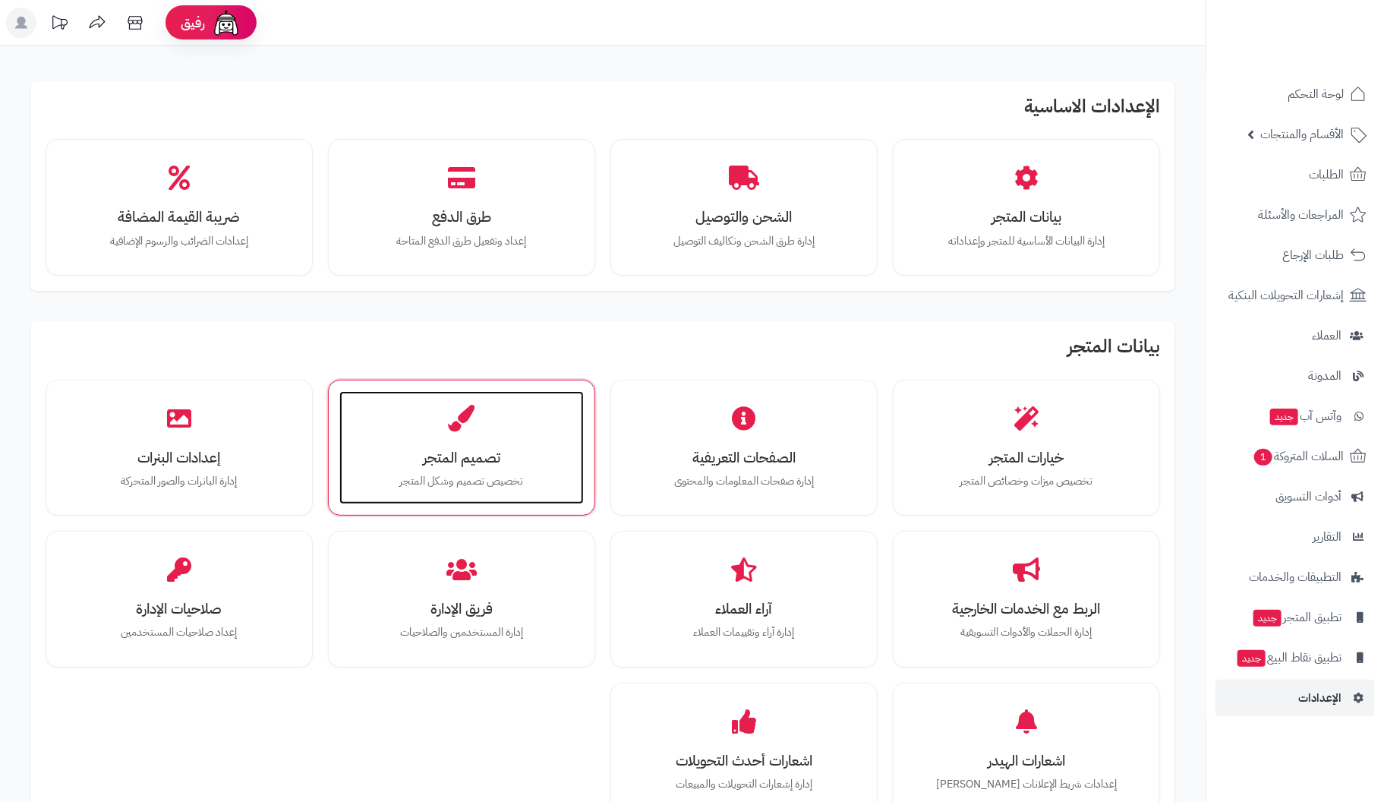
click at [445, 430] on div "تصميم المتجر تخصيص تصميم وشكل المتجر" at bounding box center [461, 448] width 244 height 114
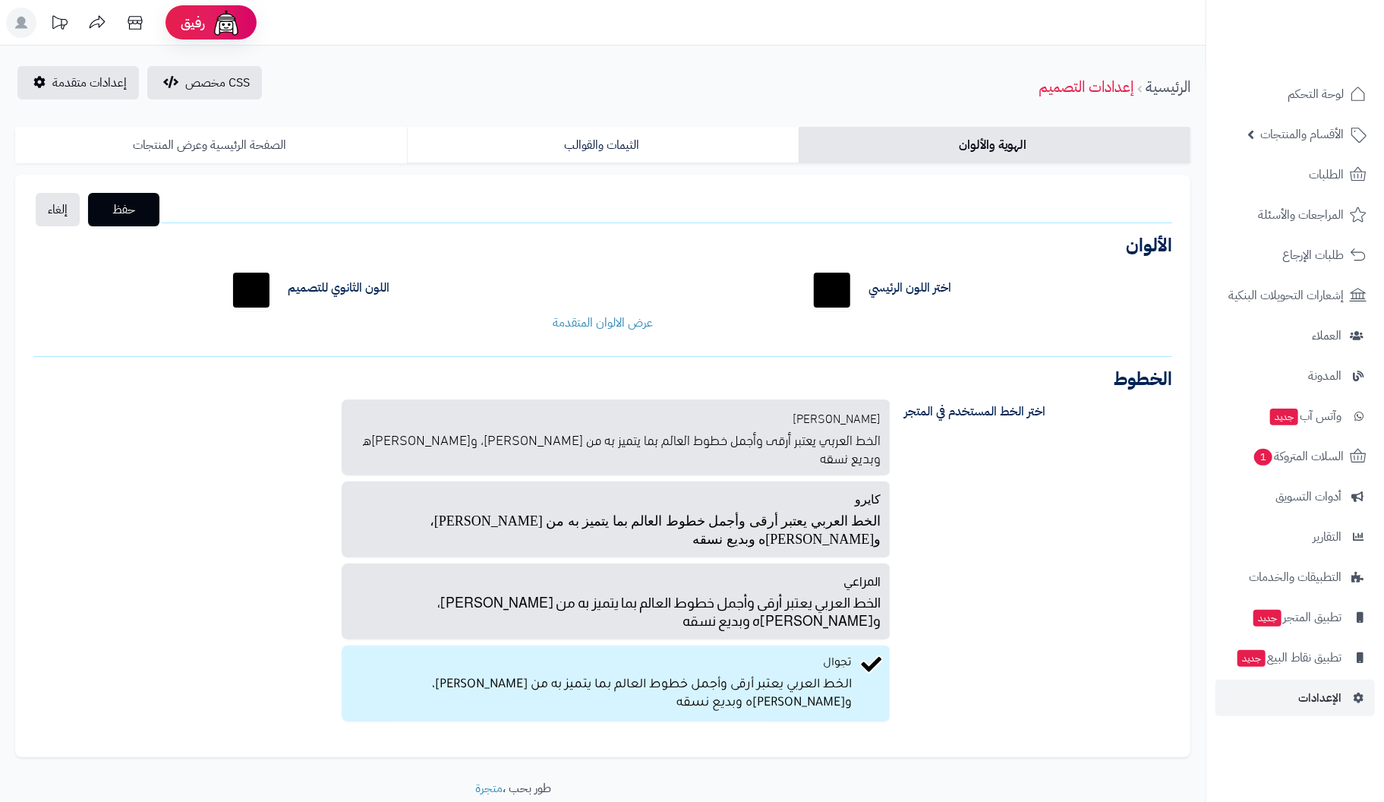
click at [210, 142] on link "الصفحة الرئيسية وعرض المنتجات" at bounding box center [211, 145] width 392 height 36
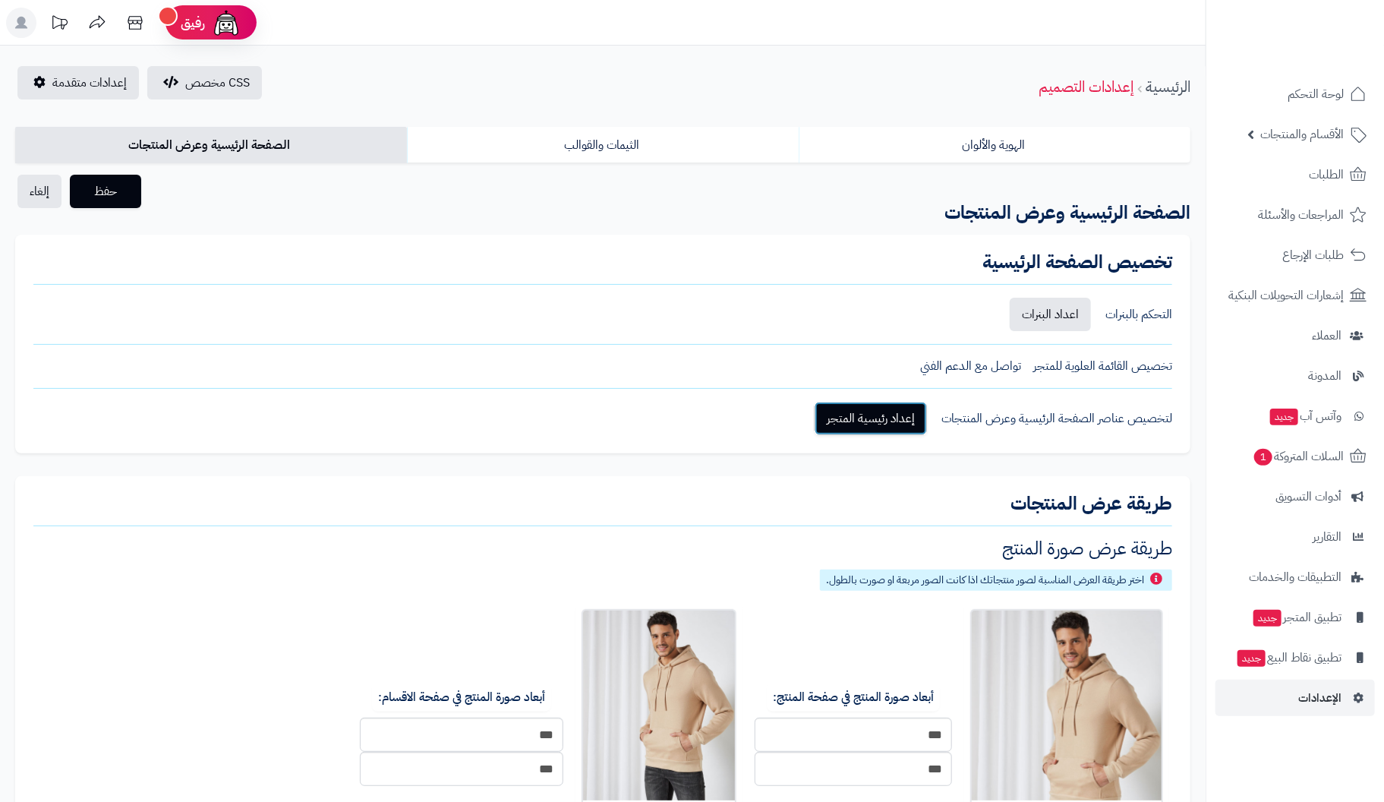
click at [874, 410] on link "إعداد رئيسية المتجر" at bounding box center [870, 418] width 112 height 33
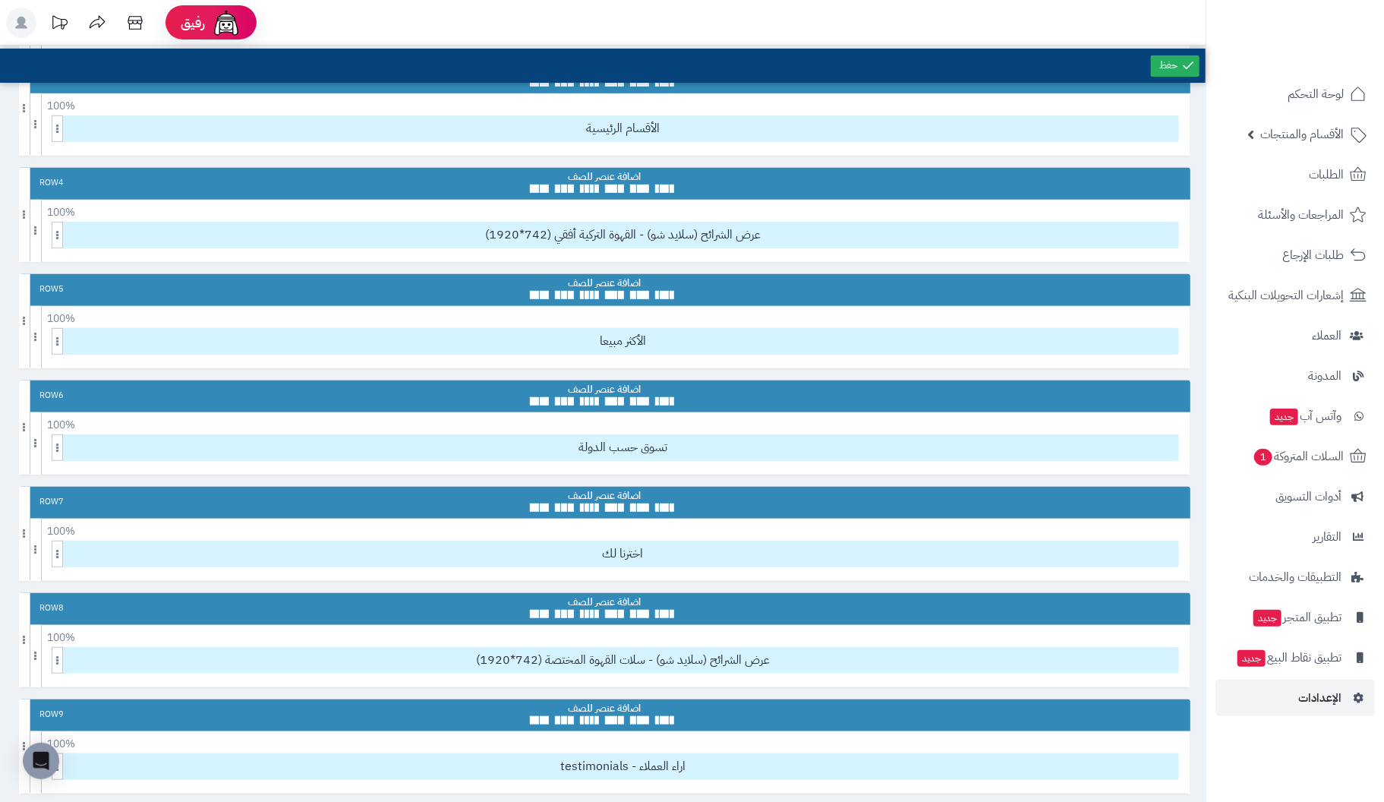
scroll to position [303, 0]
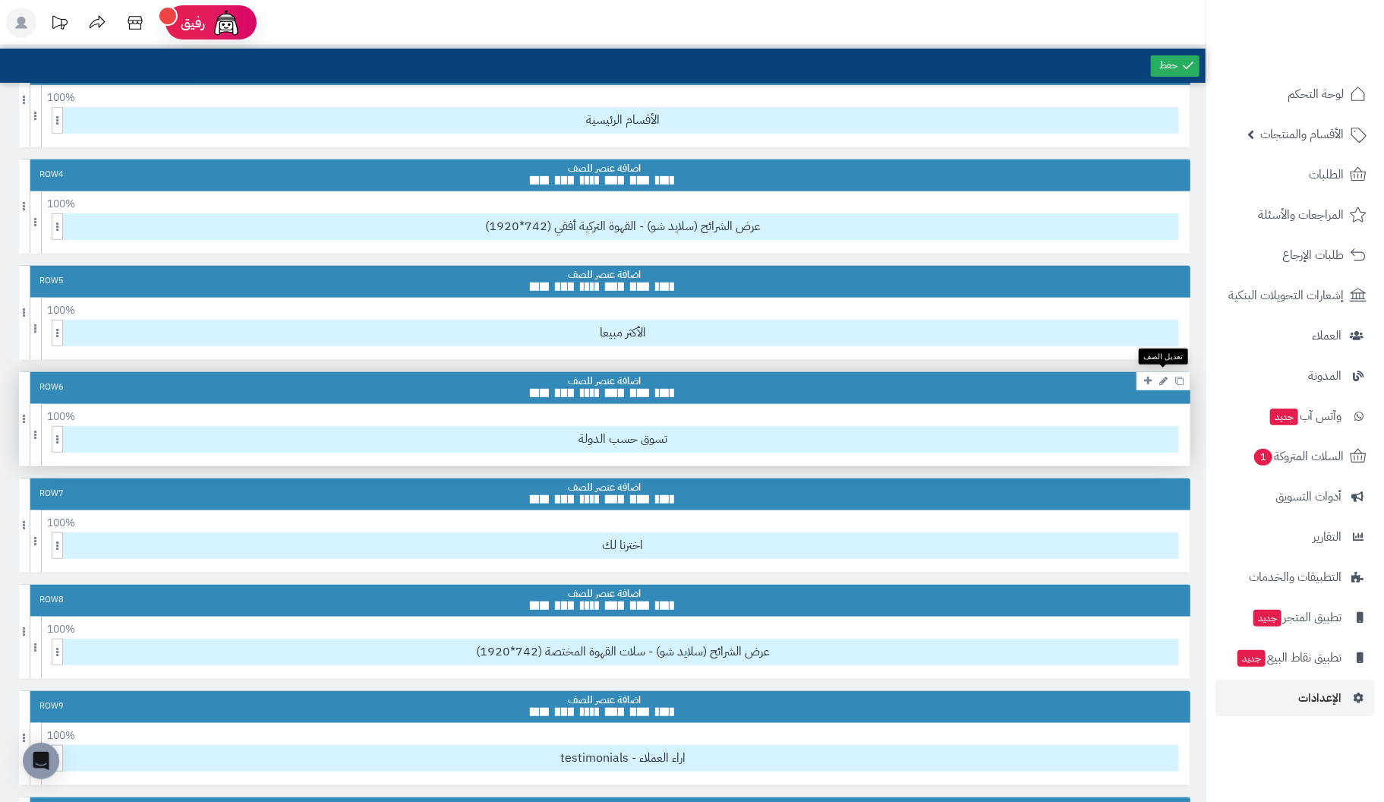
click at [1163, 376] on icon at bounding box center [1163, 381] width 8 height 10
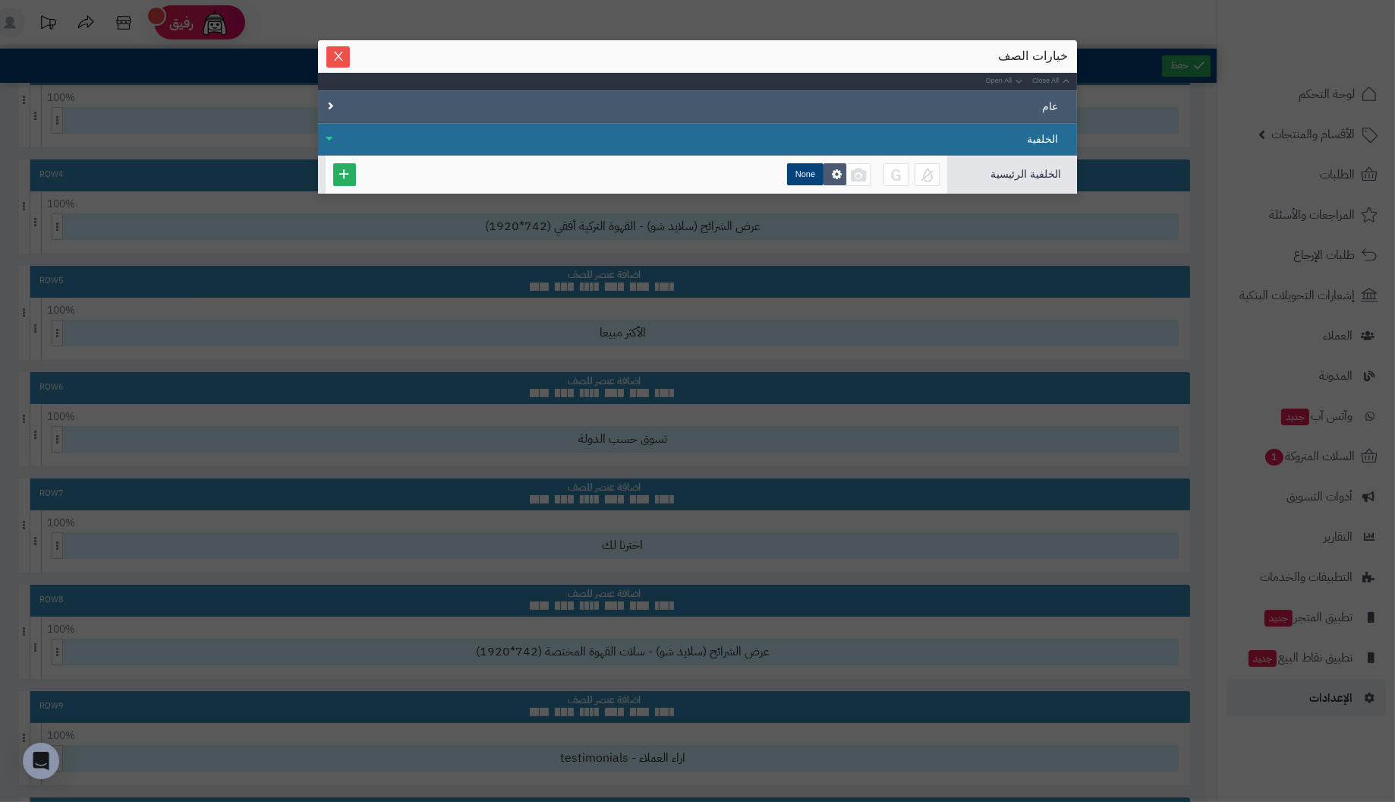
click at [329, 105] on div "عام" at bounding box center [697, 106] width 759 height 33
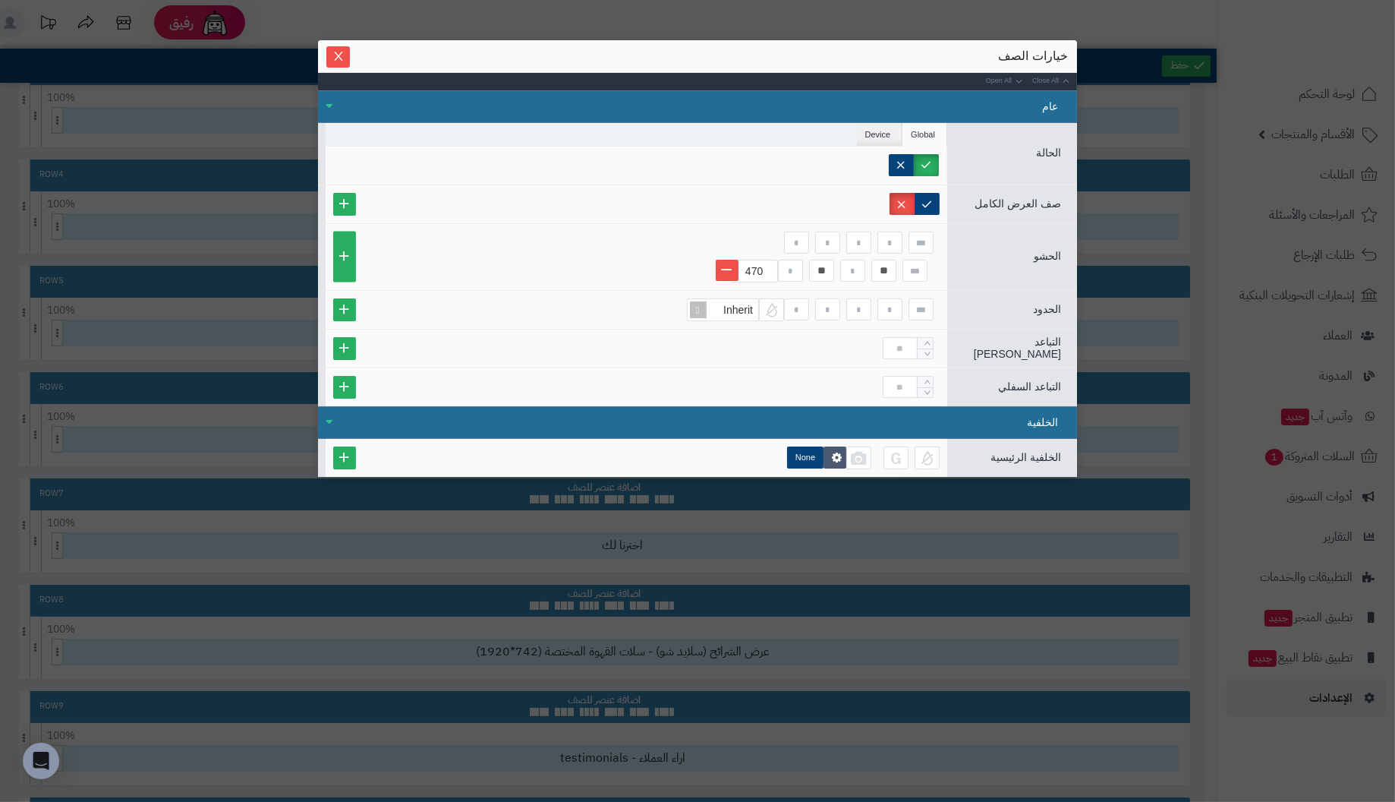
click at [326, 414] on div "الخلفية" at bounding box center [697, 422] width 759 height 33
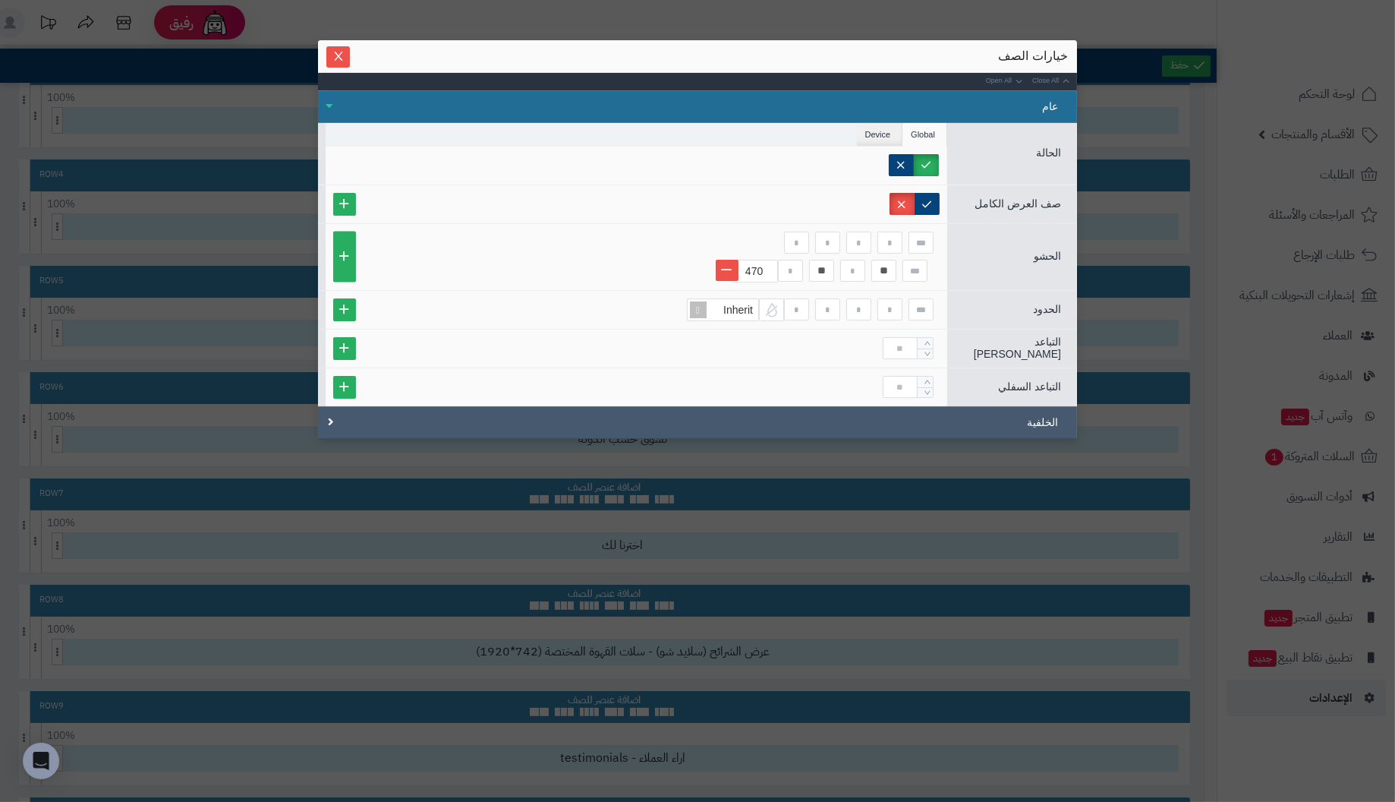
click at [326, 413] on div "الخلفية" at bounding box center [697, 422] width 759 height 33
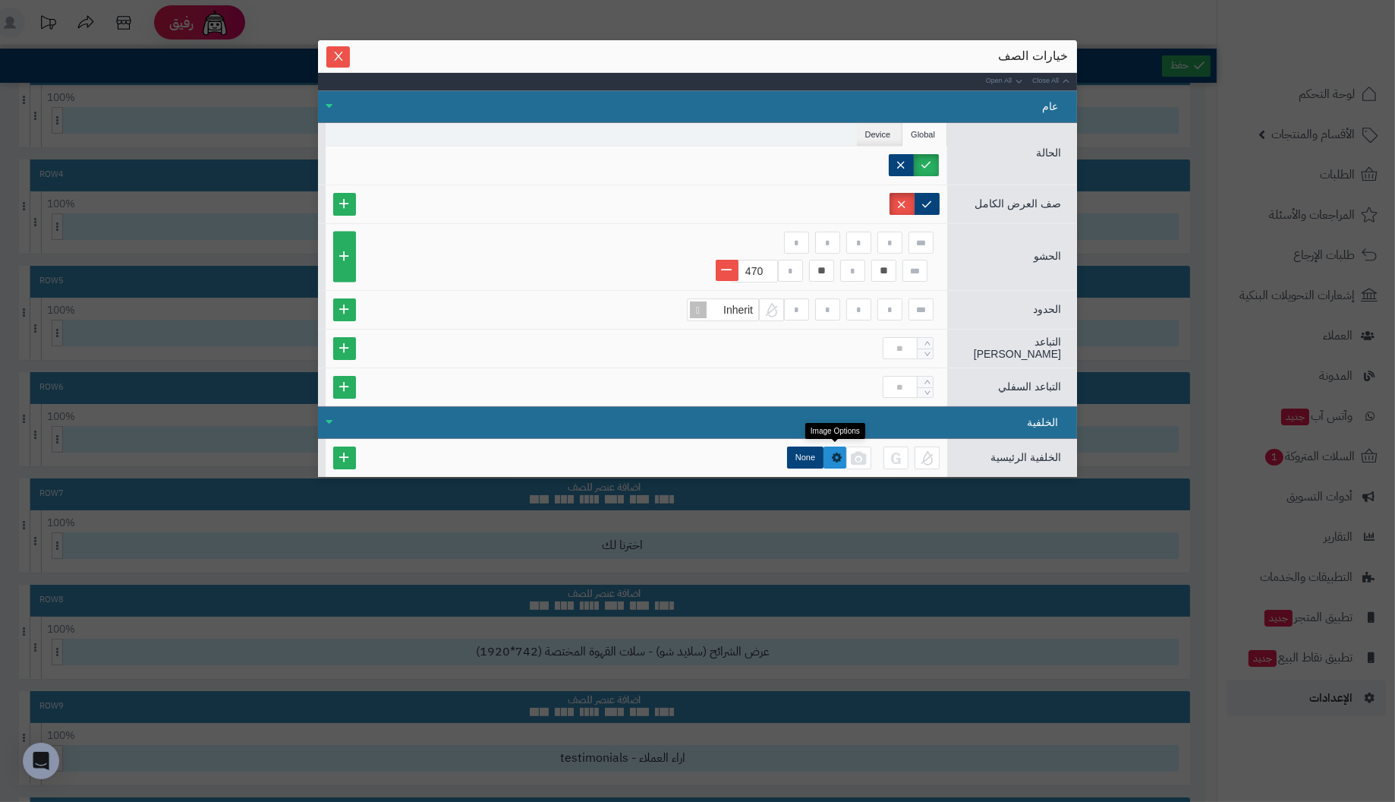
click at [834, 452] on icon at bounding box center [837, 457] width 10 height 11
click at [887, 127] on li "Device" at bounding box center [880, 134] width 46 height 23
click at [928, 131] on li "Global" at bounding box center [924, 134] width 45 height 23
click at [881, 131] on li "Device" at bounding box center [880, 134] width 46 height 23
click at [921, 134] on li "Global" at bounding box center [924, 134] width 45 height 23
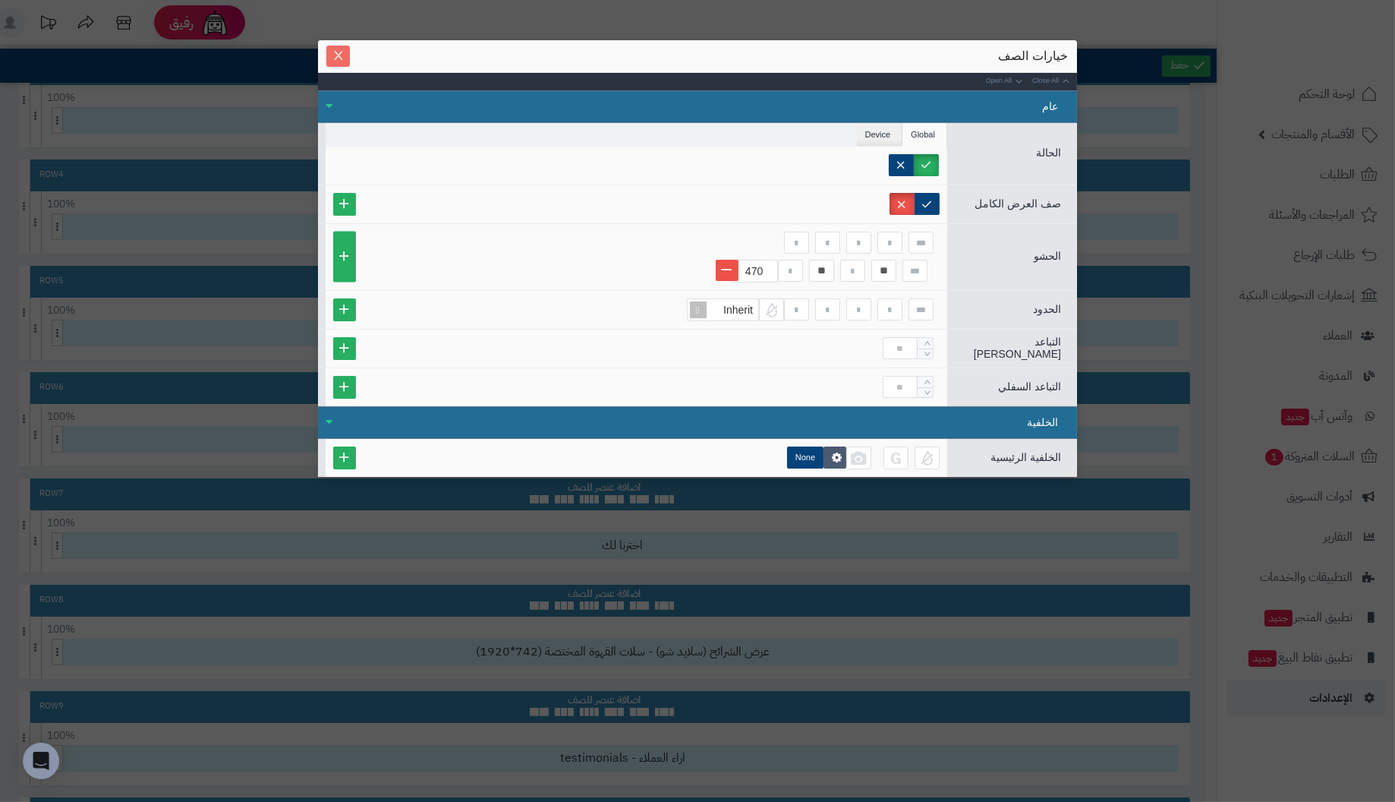
click at [335, 61] on icon "Close" at bounding box center [338, 55] width 12 height 12
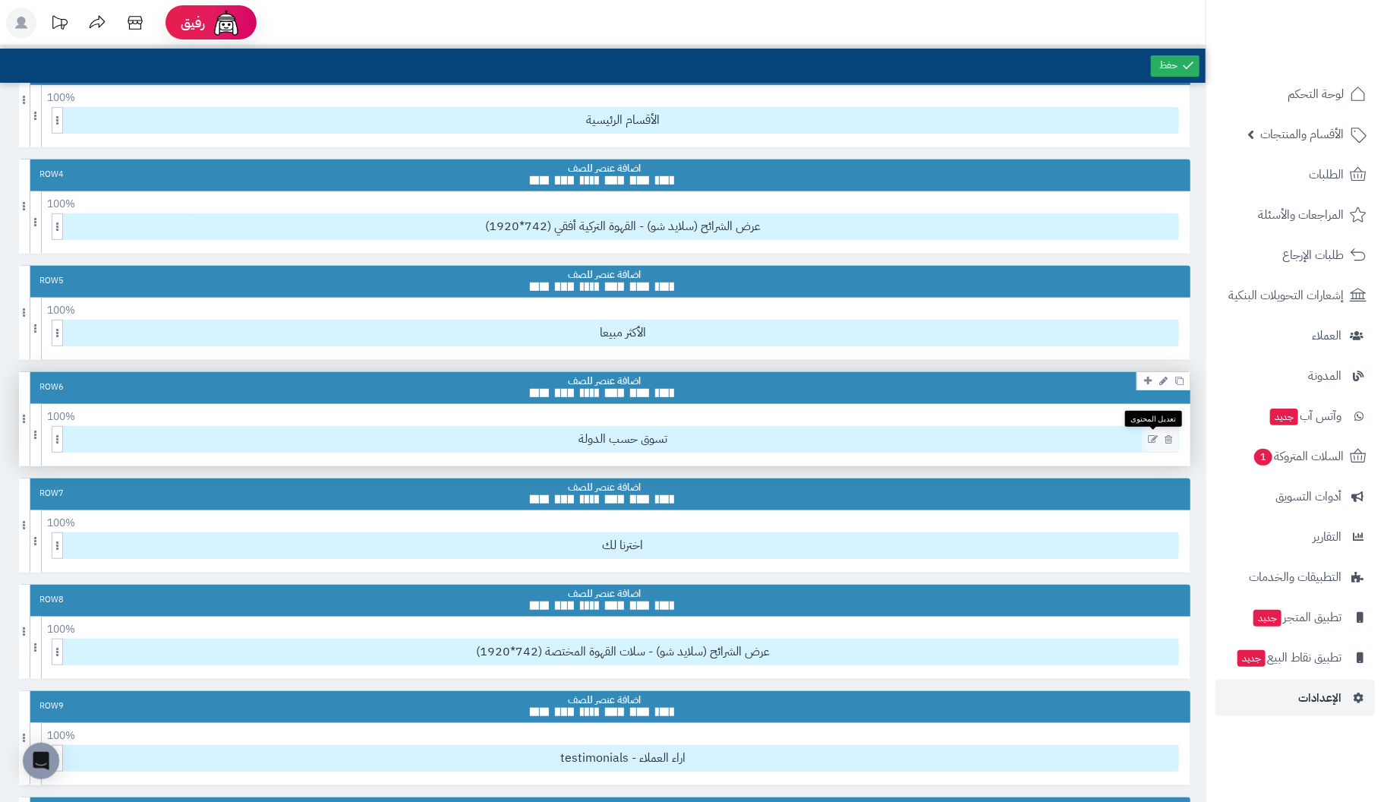
click at [1154, 434] on icon at bounding box center [1153, 439] width 10 height 11
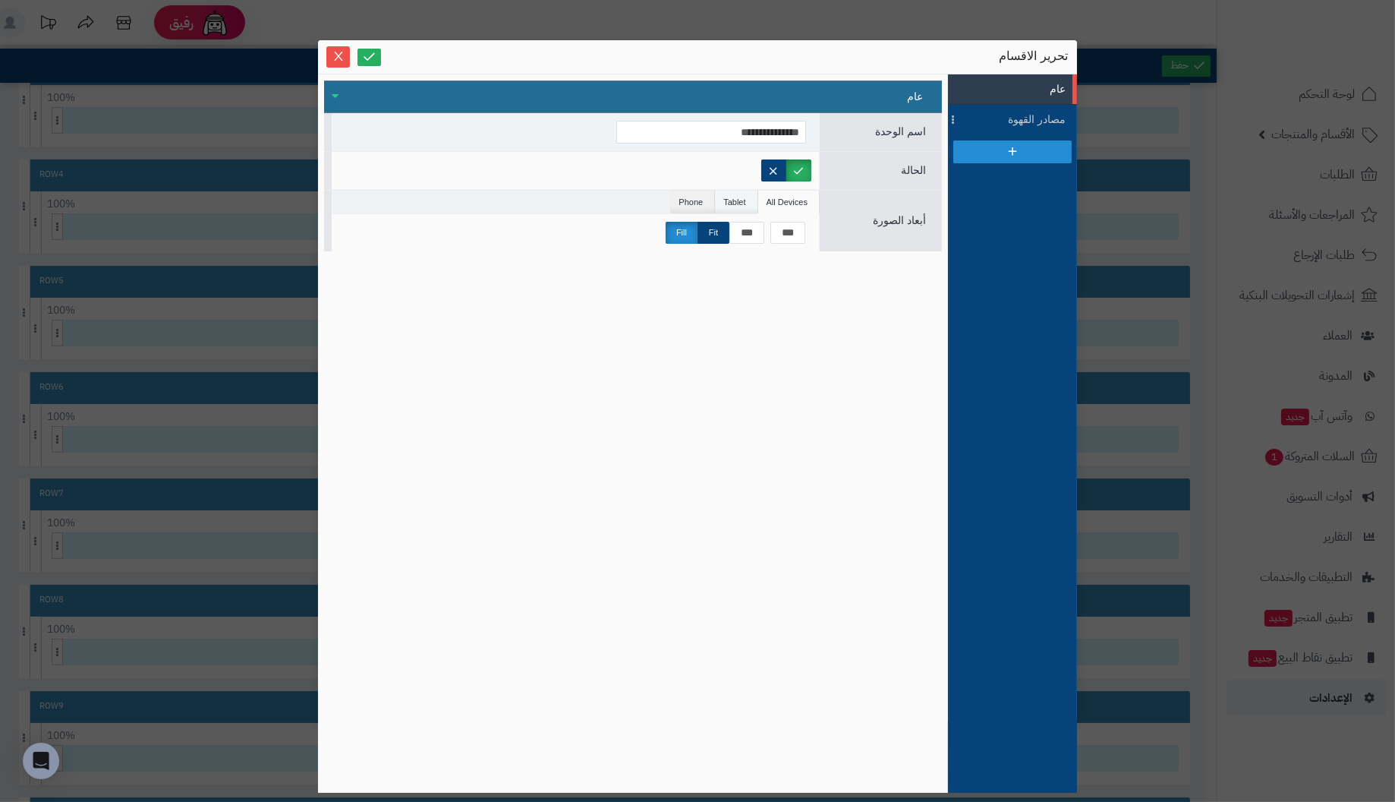
click at [738, 197] on li "Tablet" at bounding box center [736, 202] width 43 height 23
click at [691, 203] on li "Phone" at bounding box center [692, 202] width 45 height 23
click at [796, 202] on li "All Devices" at bounding box center [788, 202] width 61 height 23
click at [344, 93] on div "عام" at bounding box center [633, 96] width 618 height 33
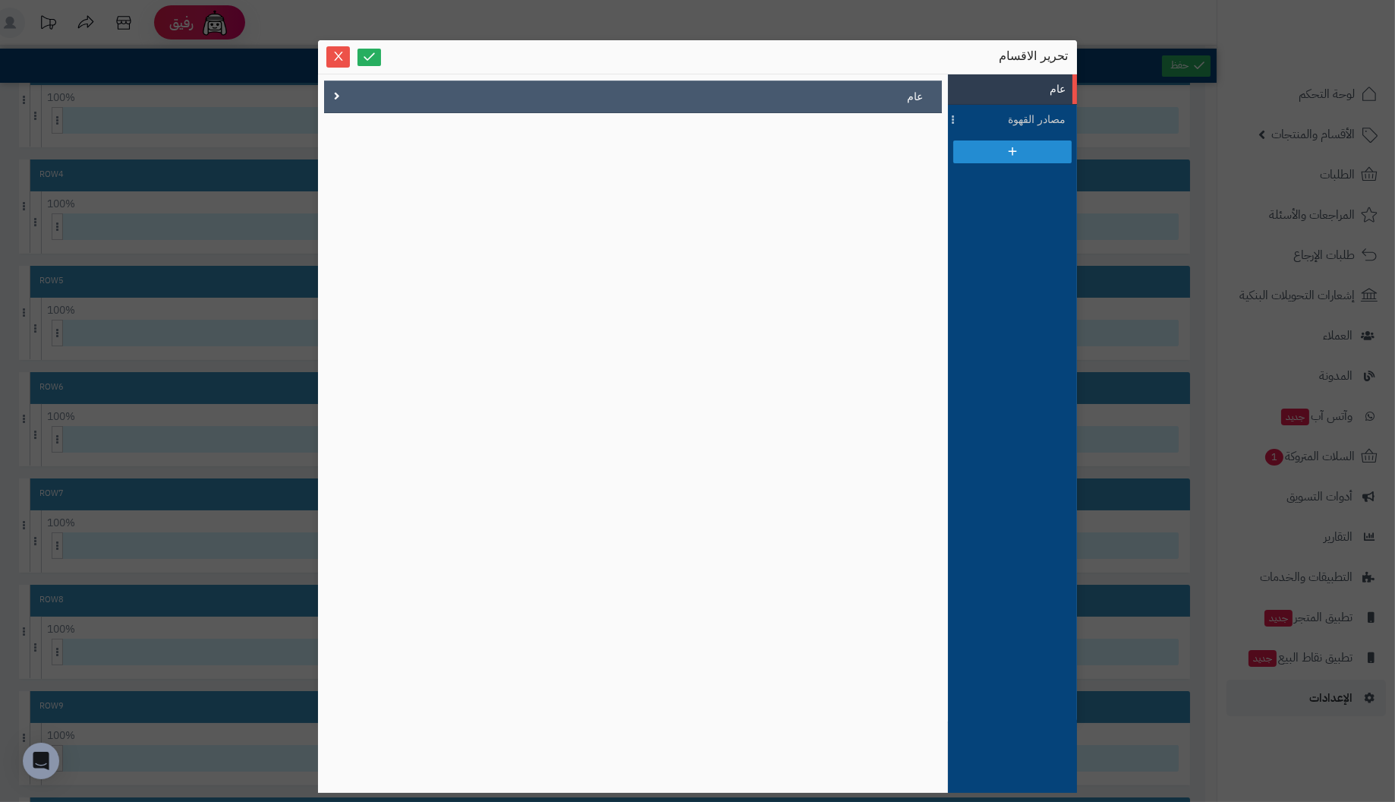
click at [344, 93] on div "عام" at bounding box center [633, 96] width 618 height 33
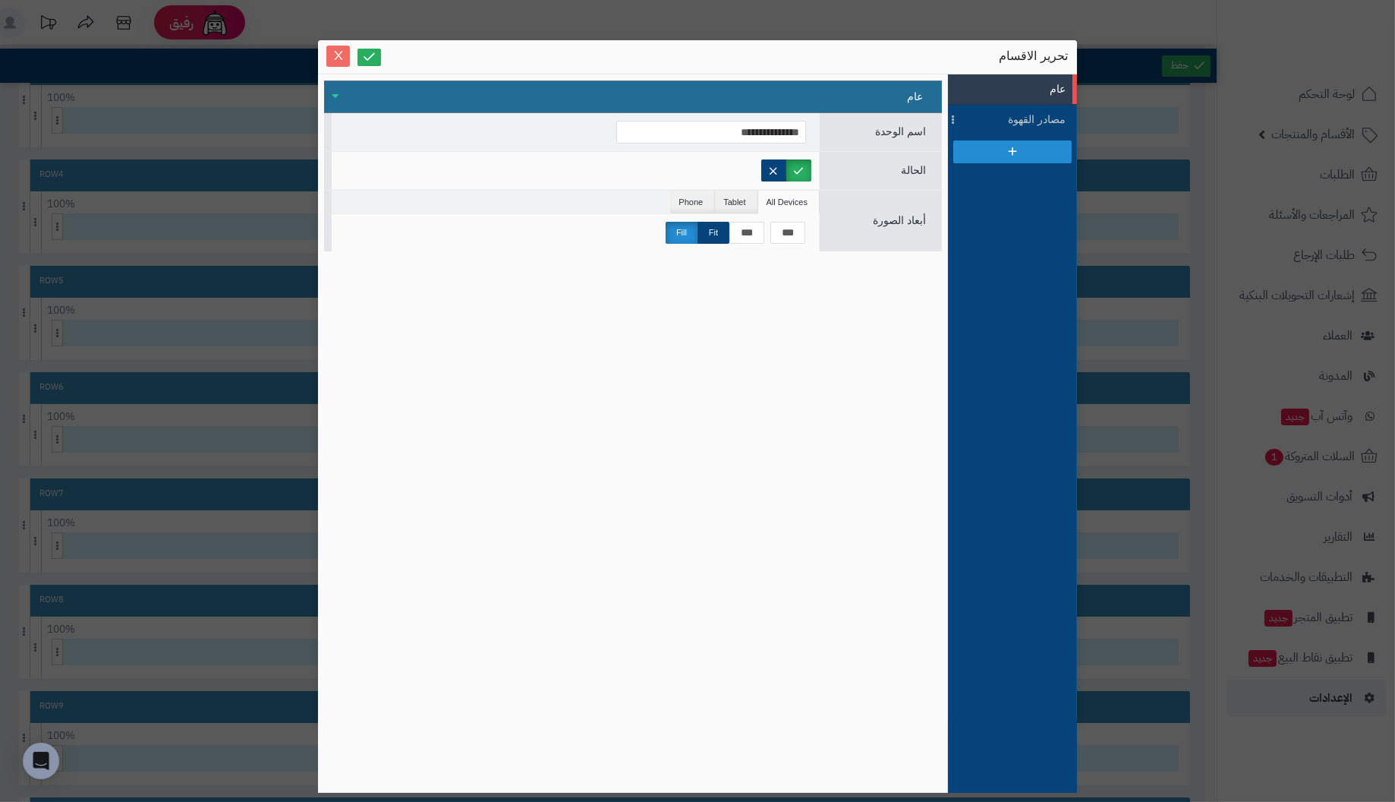
click at [339, 54] on icon "Close" at bounding box center [338, 55] width 8 height 9
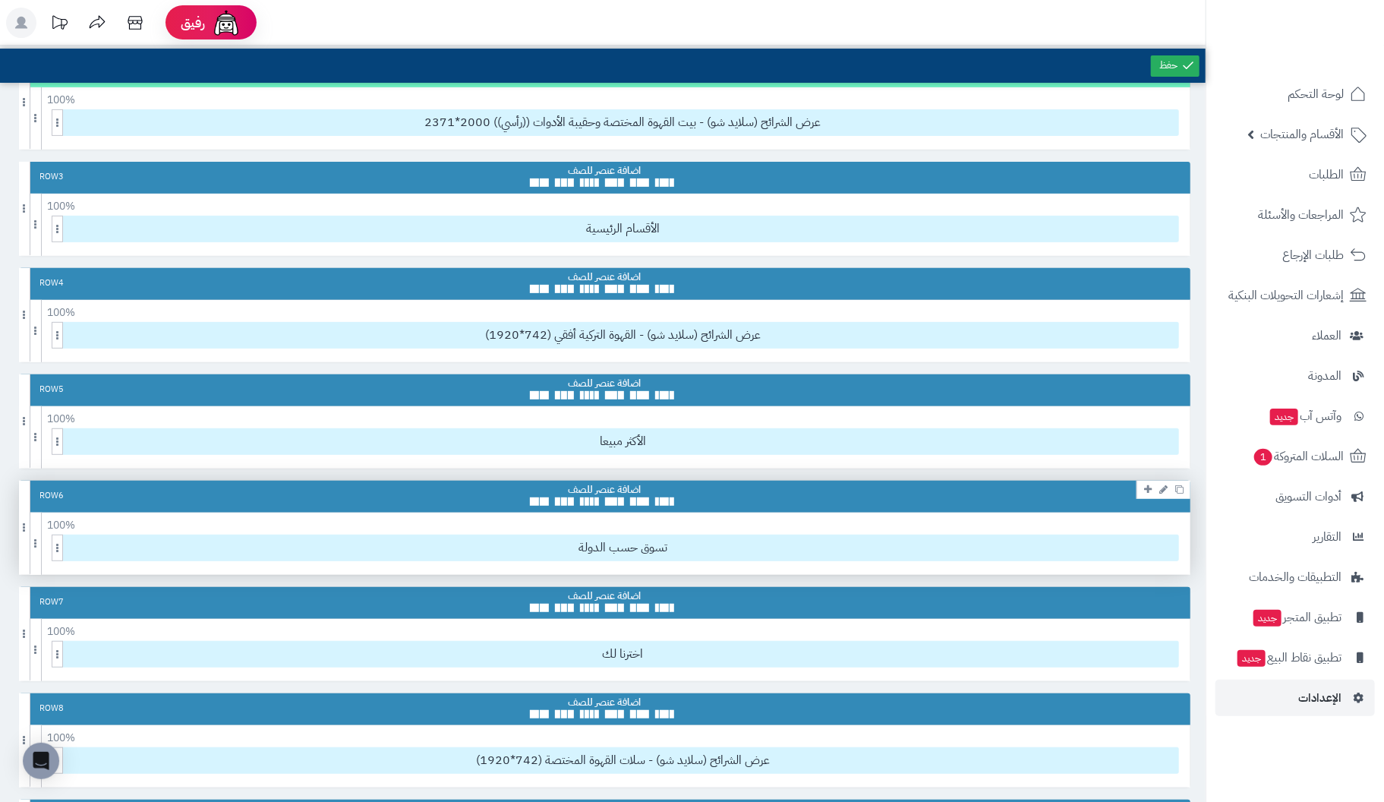
scroll to position [227, 0]
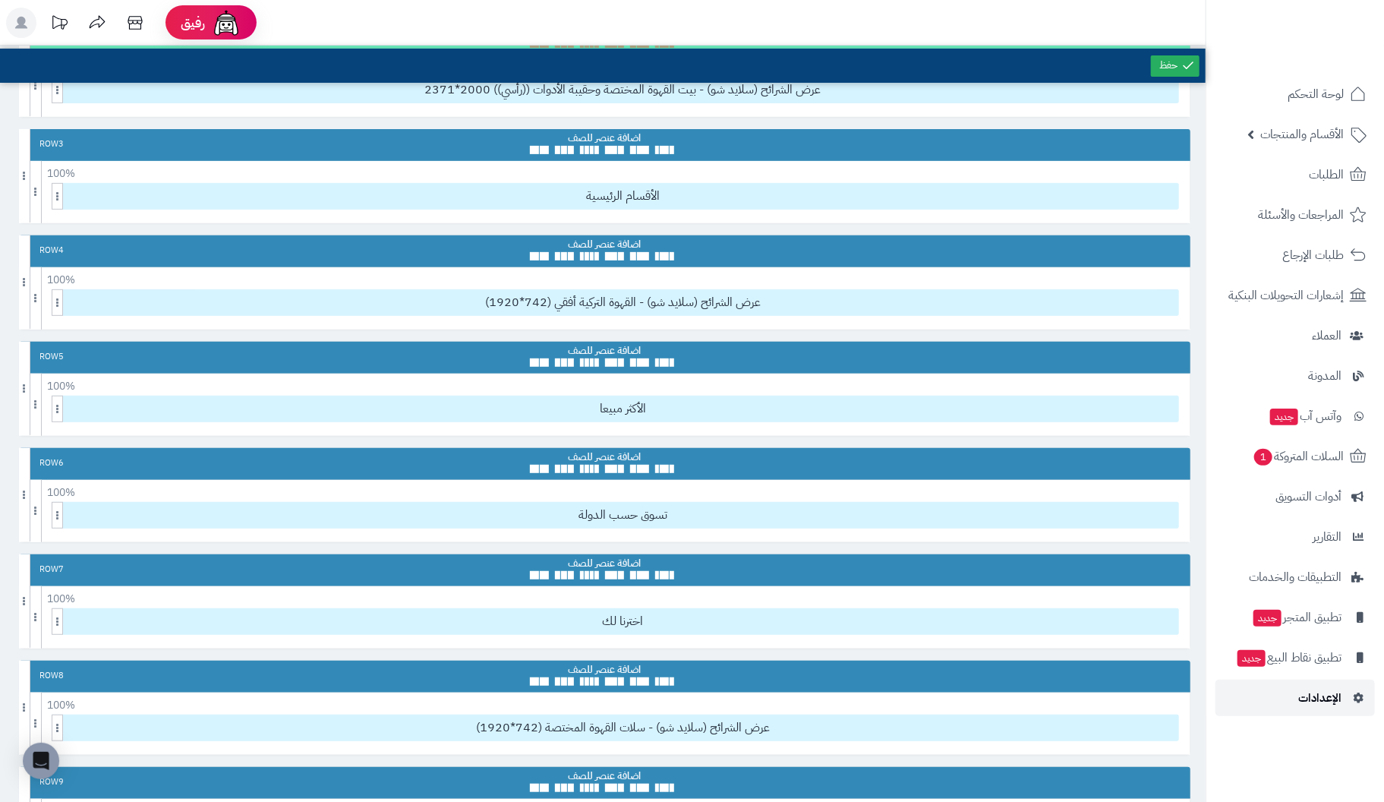
click at [1325, 698] on span "الإعدادات" at bounding box center [1319, 697] width 43 height 21
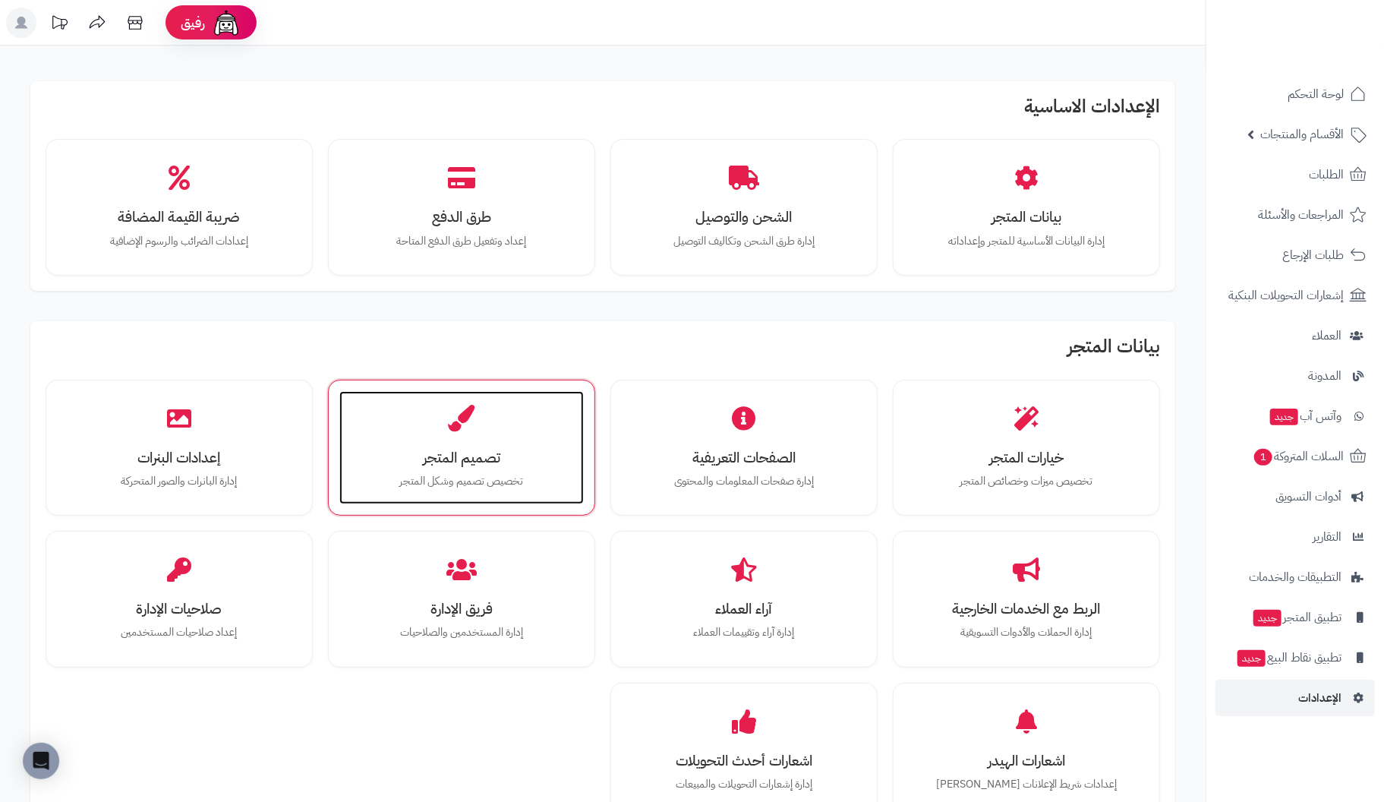
click at [417, 429] on div "تصميم المتجر تخصيص تصميم وشكل المتجر" at bounding box center [461, 448] width 244 height 114
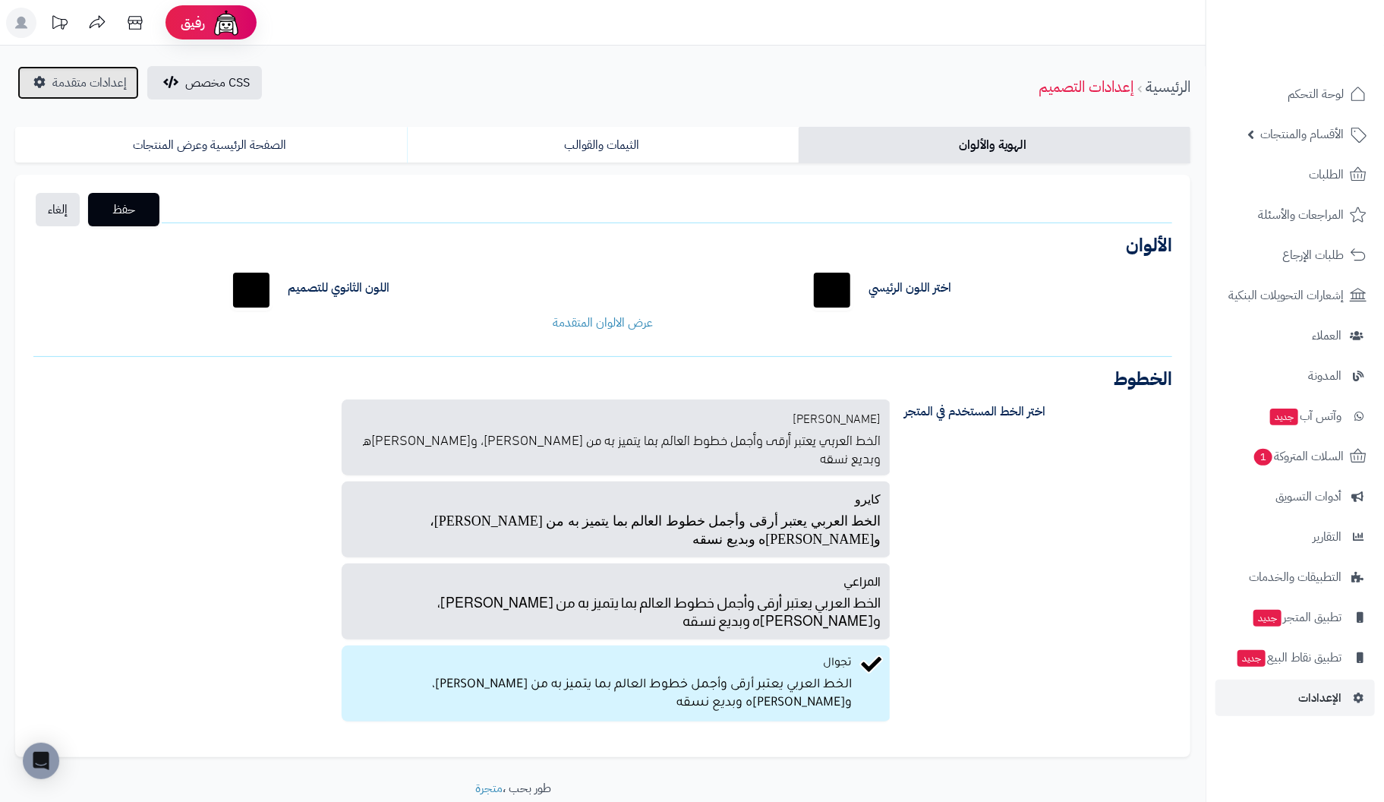
click at [96, 81] on span "إعدادات متقدمة" at bounding box center [89, 83] width 74 height 18
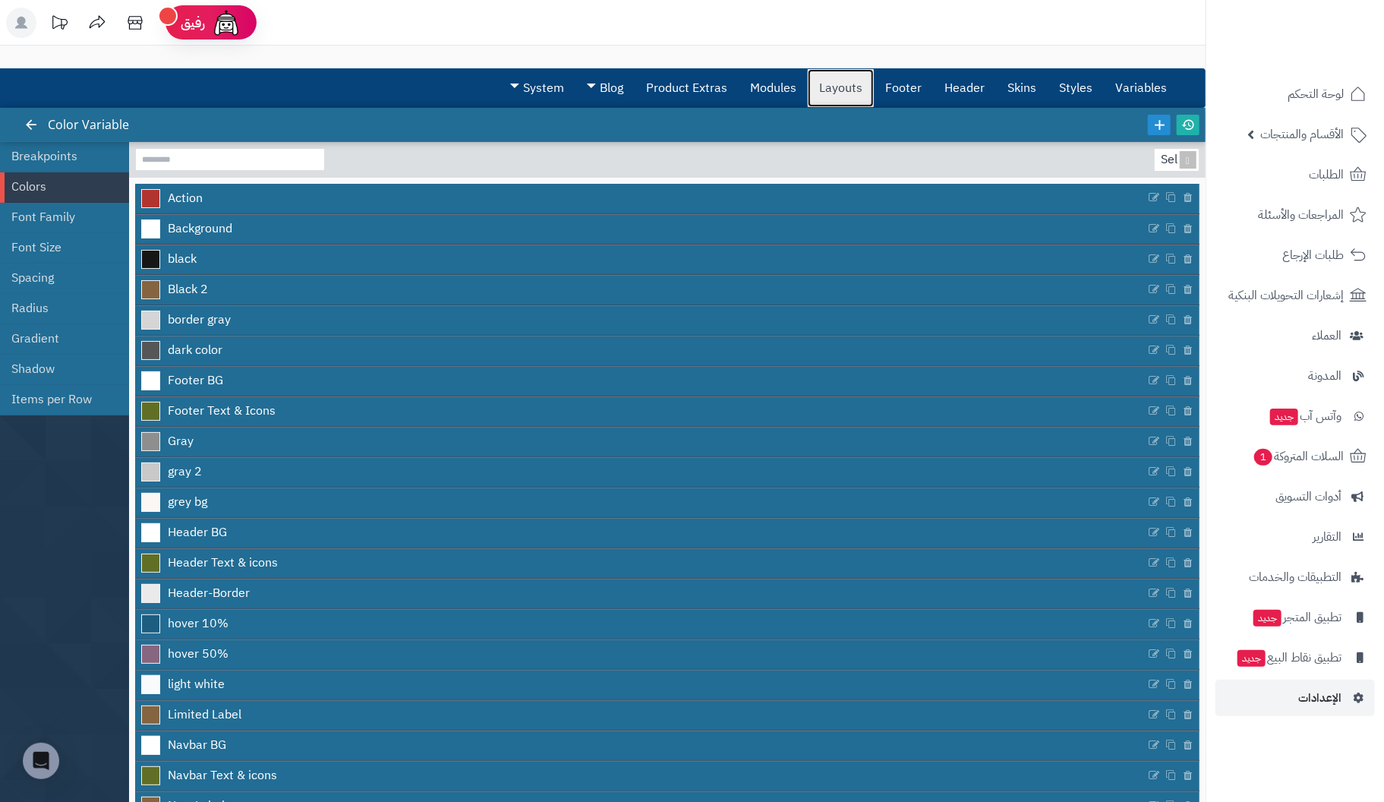
click at [827, 86] on link "Layouts" at bounding box center [841, 88] width 66 height 38
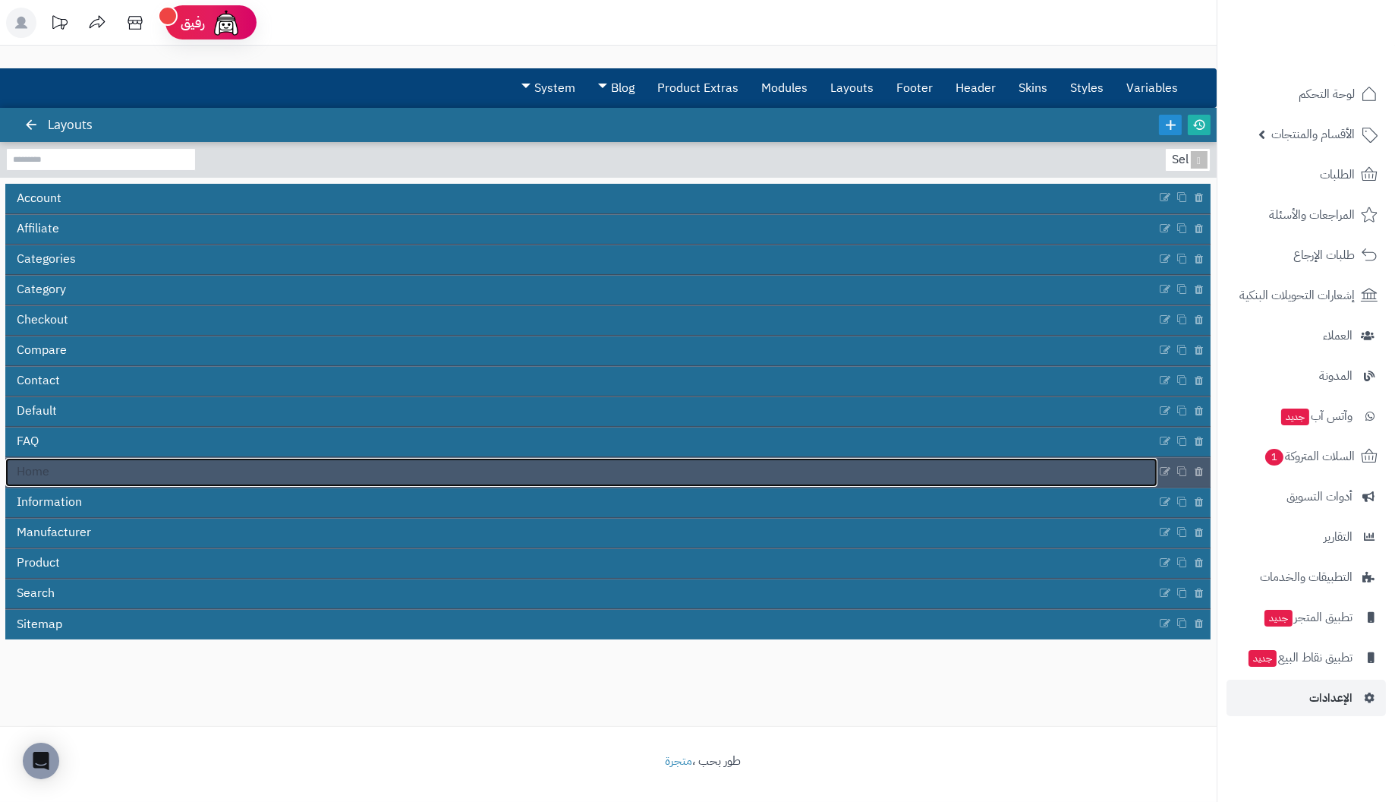
click at [69, 474] on link "Home" at bounding box center [581, 472] width 1152 height 29
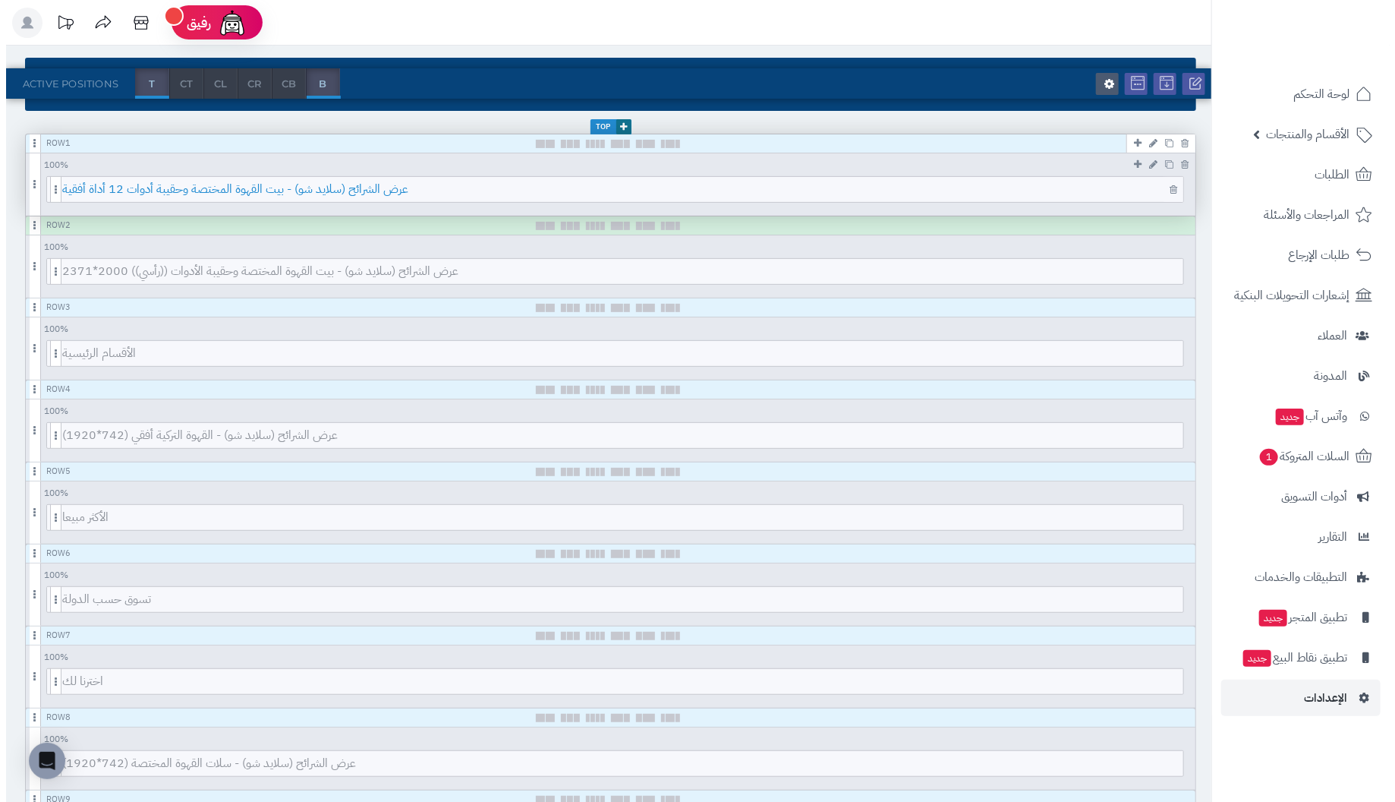
scroll to position [227, 0]
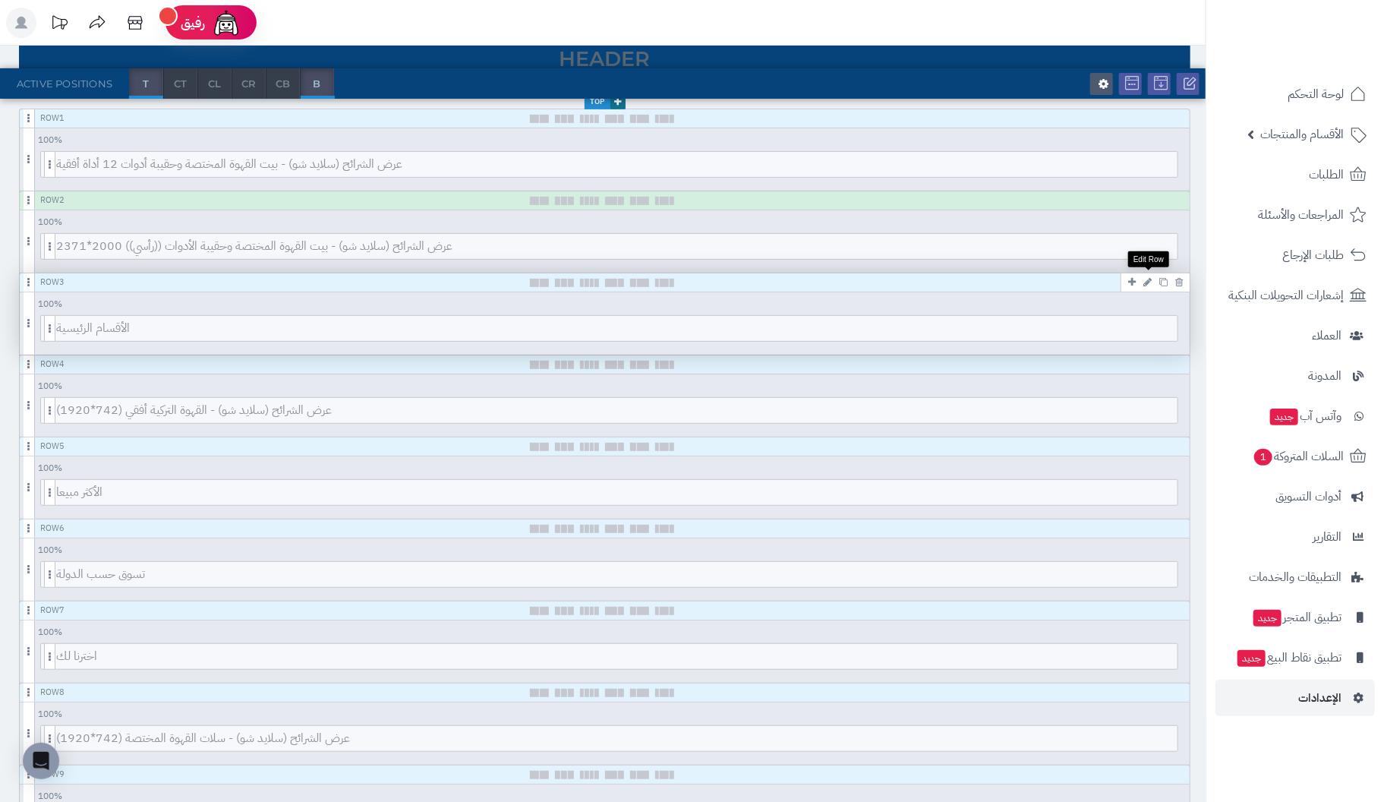
click at [1148, 281] on icon at bounding box center [1147, 282] width 8 height 10
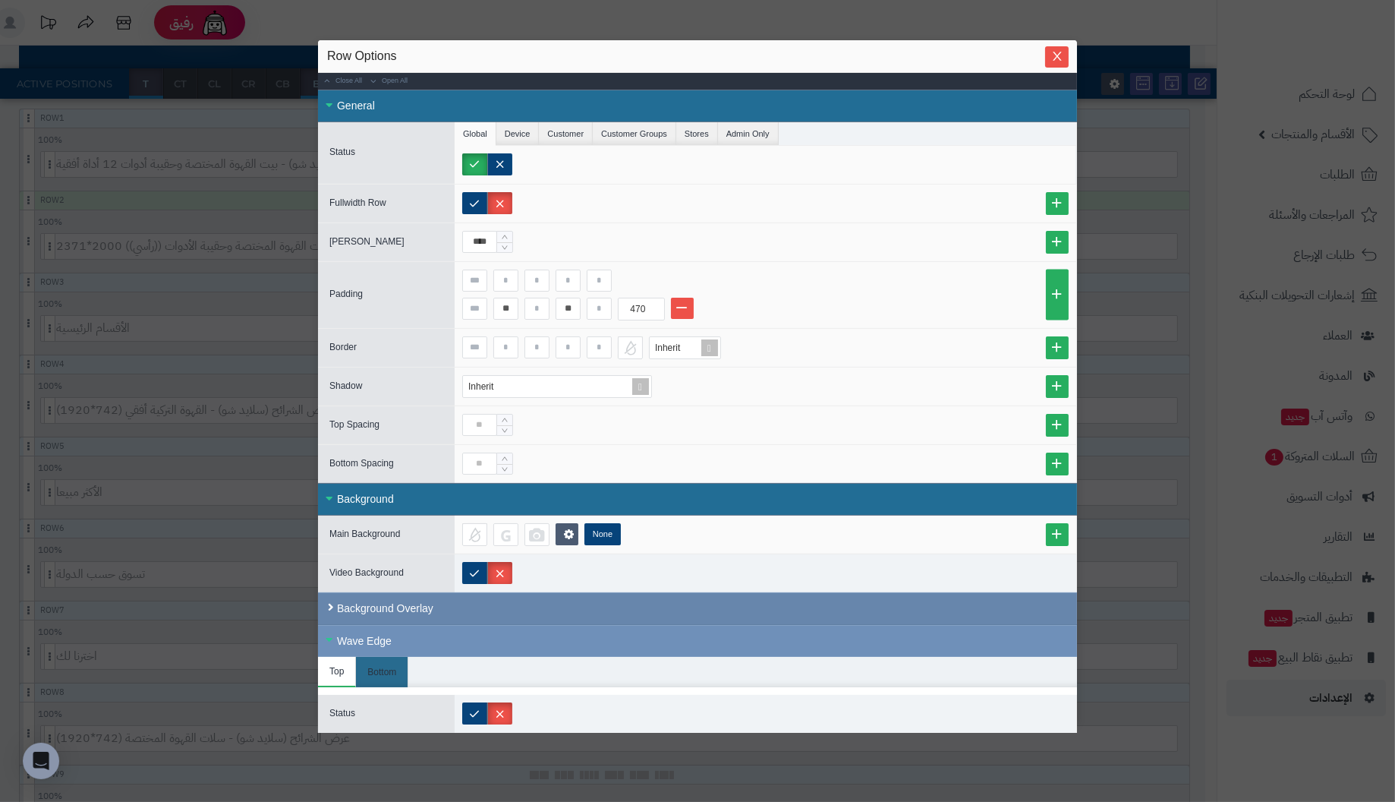
click at [333, 603] on div "Background Overlay" at bounding box center [697, 608] width 759 height 33
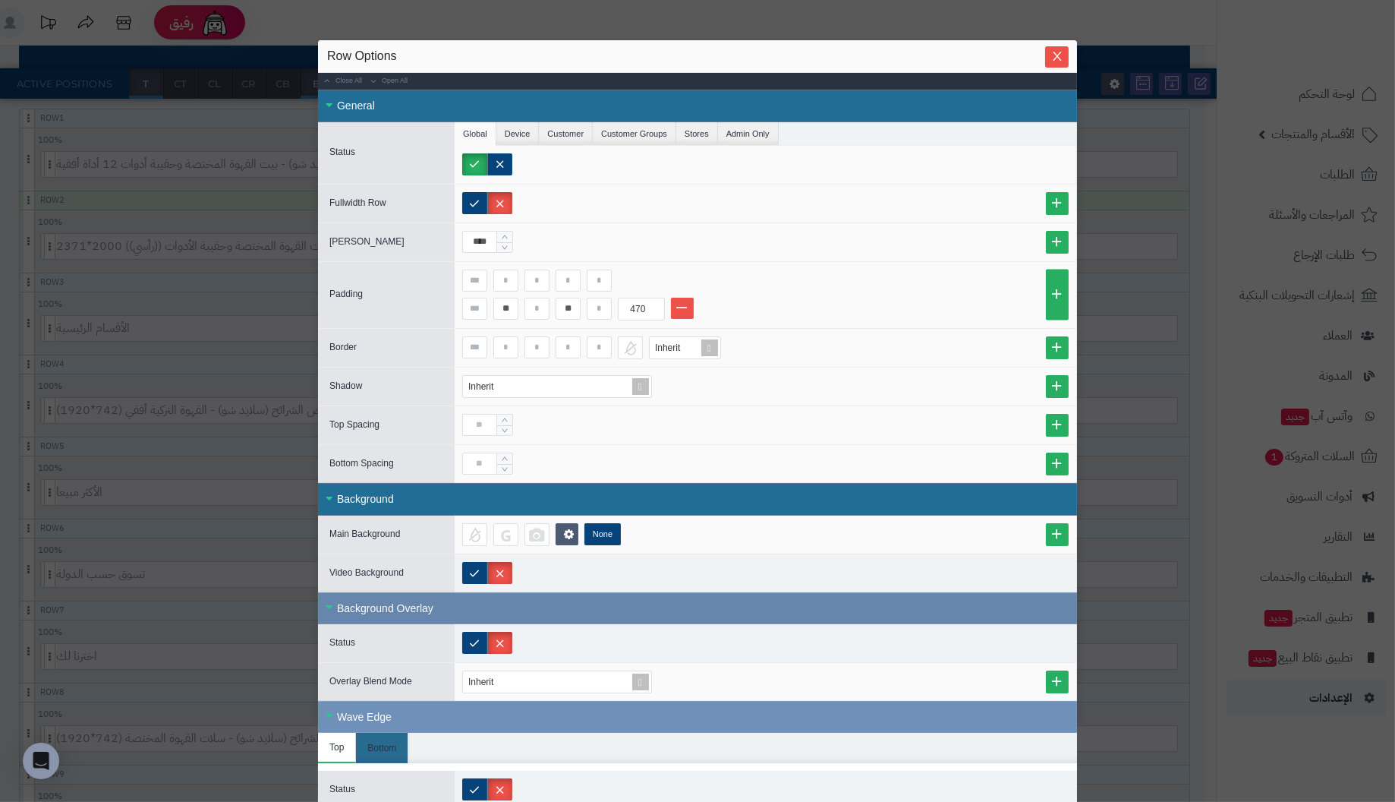
click at [335, 601] on div "Background Overlay" at bounding box center [697, 608] width 759 height 32
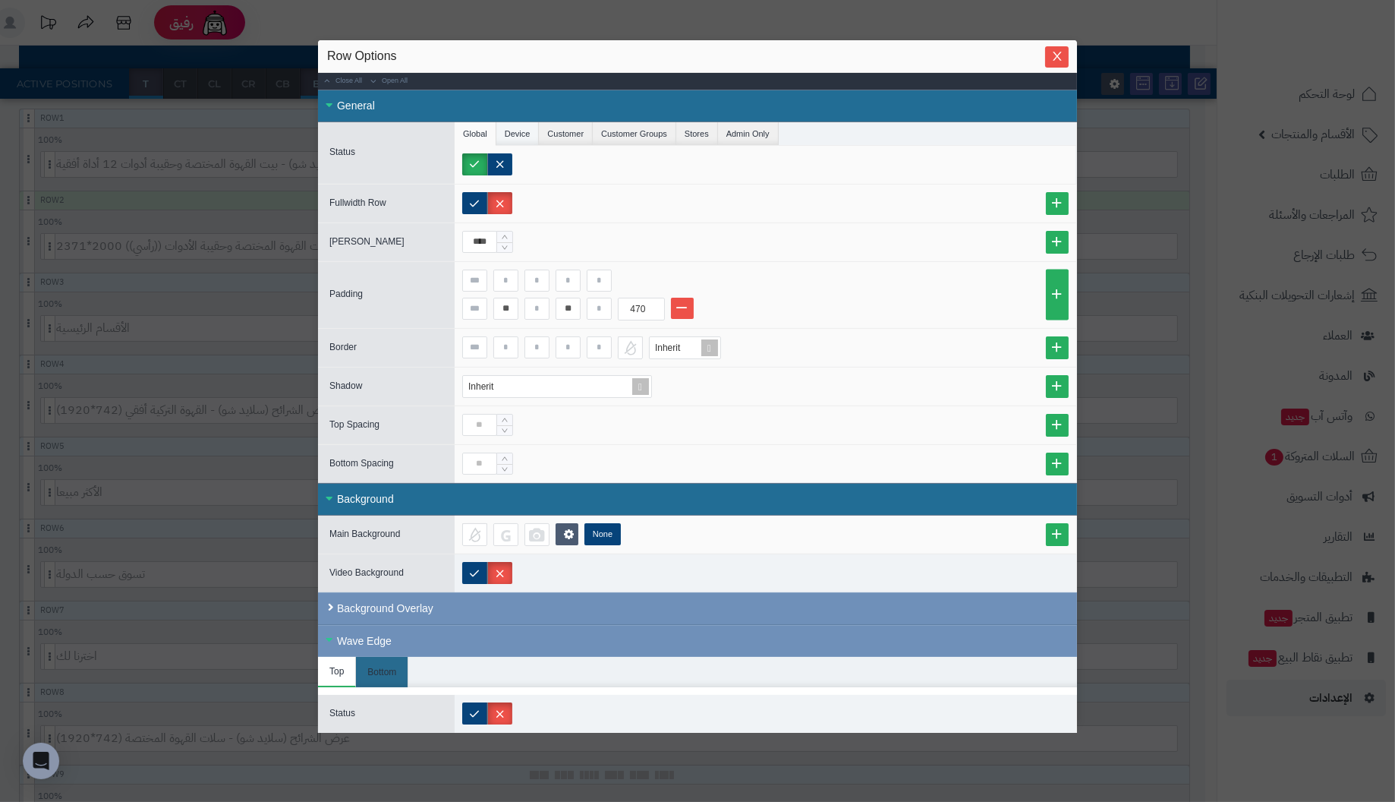
click at [525, 129] on li "Device" at bounding box center [517, 133] width 43 height 23
click at [563, 135] on li "Customer" at bounding box center [566, 133] width 54 height 23
click at [624, 132] on li "Customer Groups" at bounding box center [634, 133] width 83 height 23
click at [676, 131] on li "Stores" at bounding box center [697, 133] width 42 height 23
click at [741, 131] on li "Admin Only" at bounding box center [748, 133] width 61 height 23
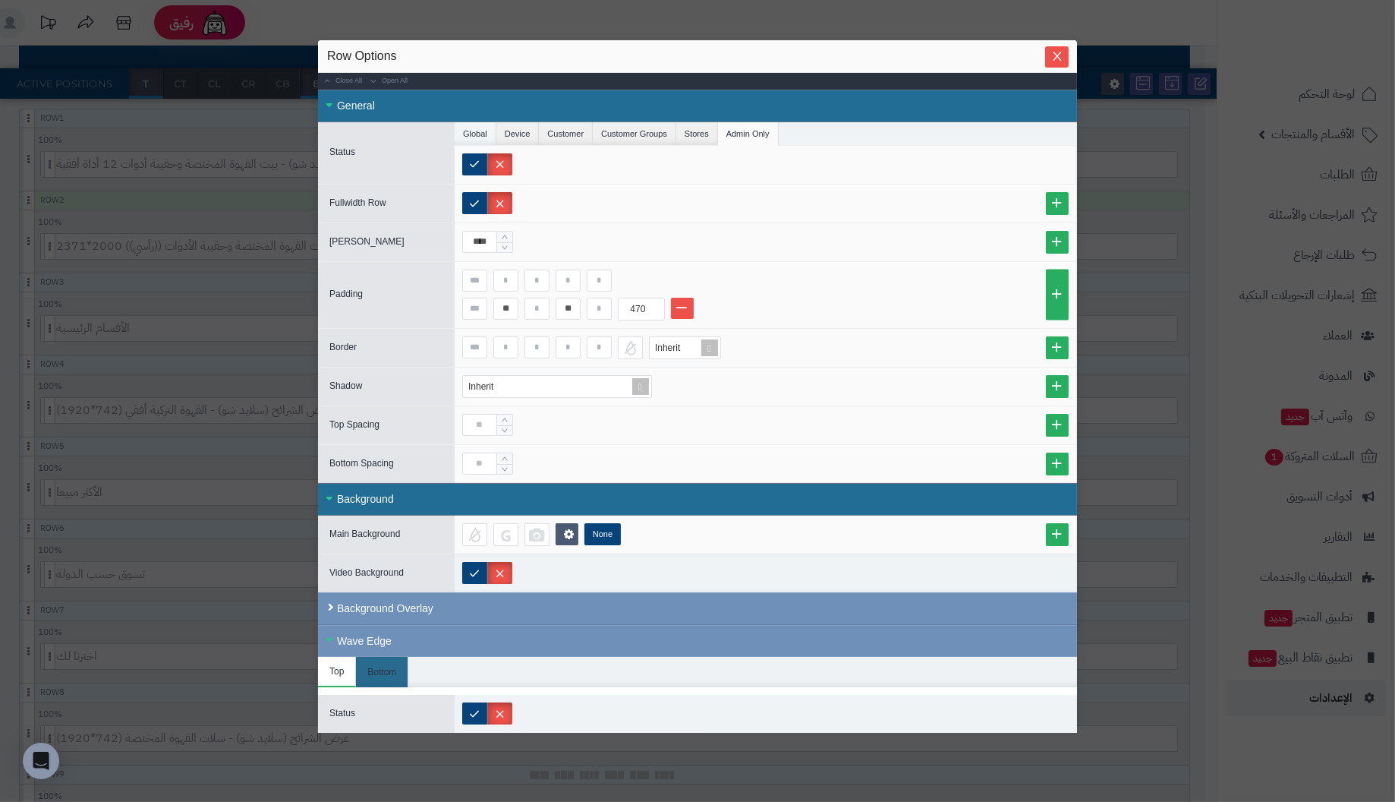
click at [471, 131] on li "Global" at bounding box center [476, 133] width 42 height 23
click at [565, 530] on icon at bounding box center [569, 533] width 12 height 13
drag, startPoint x: 916, startPoint y: 102, endPoint x: 1045, endPoint y: 68, distance: 133.3
click at [918, 101] on div "General" at bounding box center [697, 106] width 759 height 33
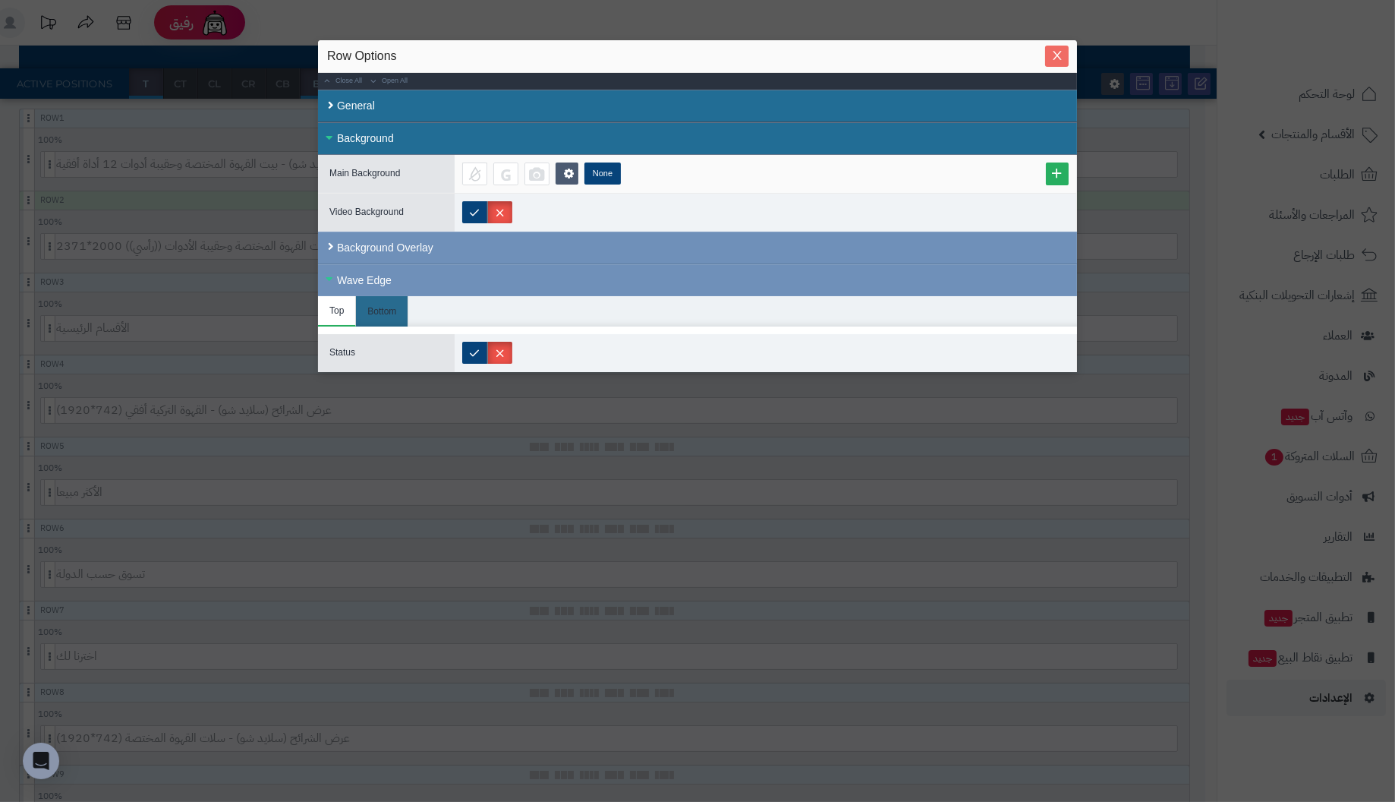
click at [1060, 53] on icon "Close" at bounding box center [1057, 55] width 12 height 12
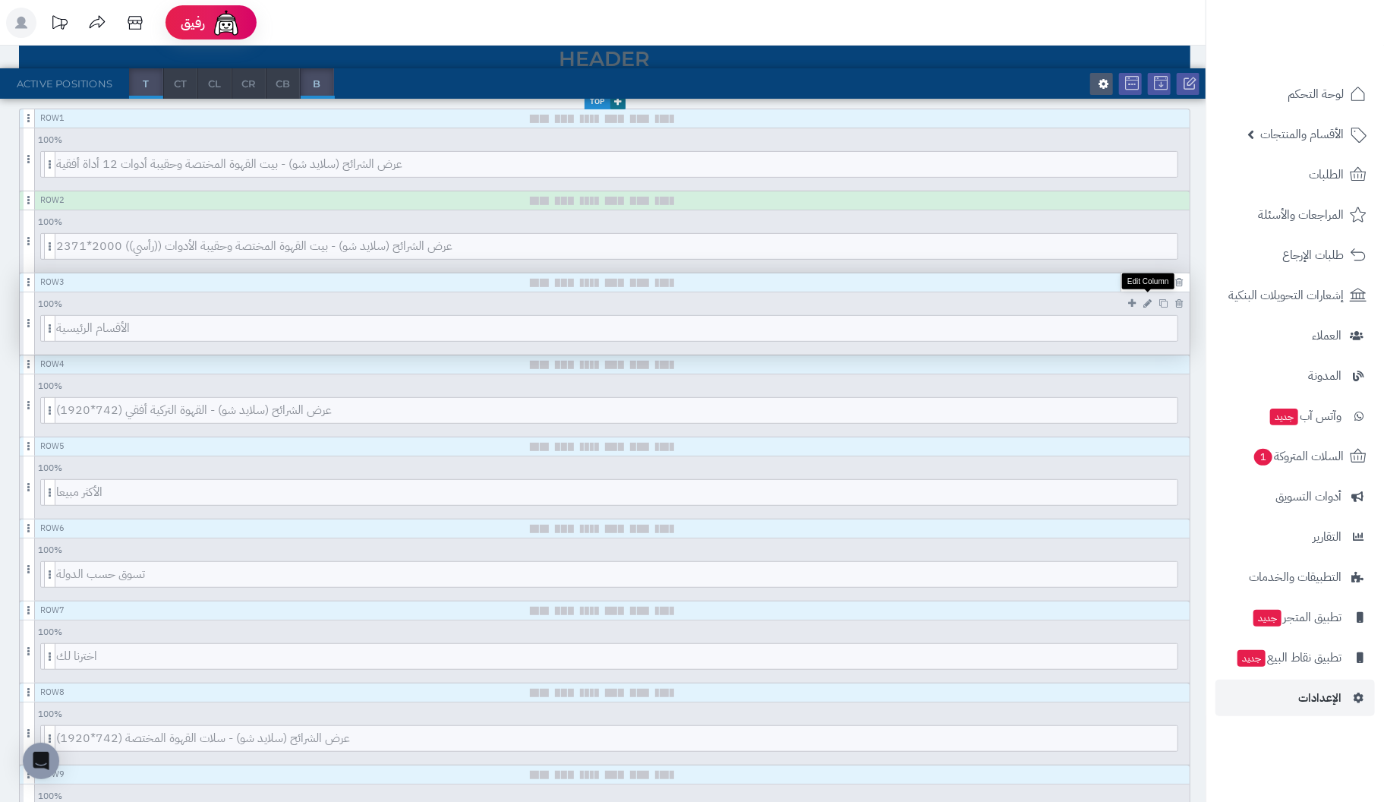
click at [1147, 301] on icon at bounding box center [1147, 303] width 8 height 10
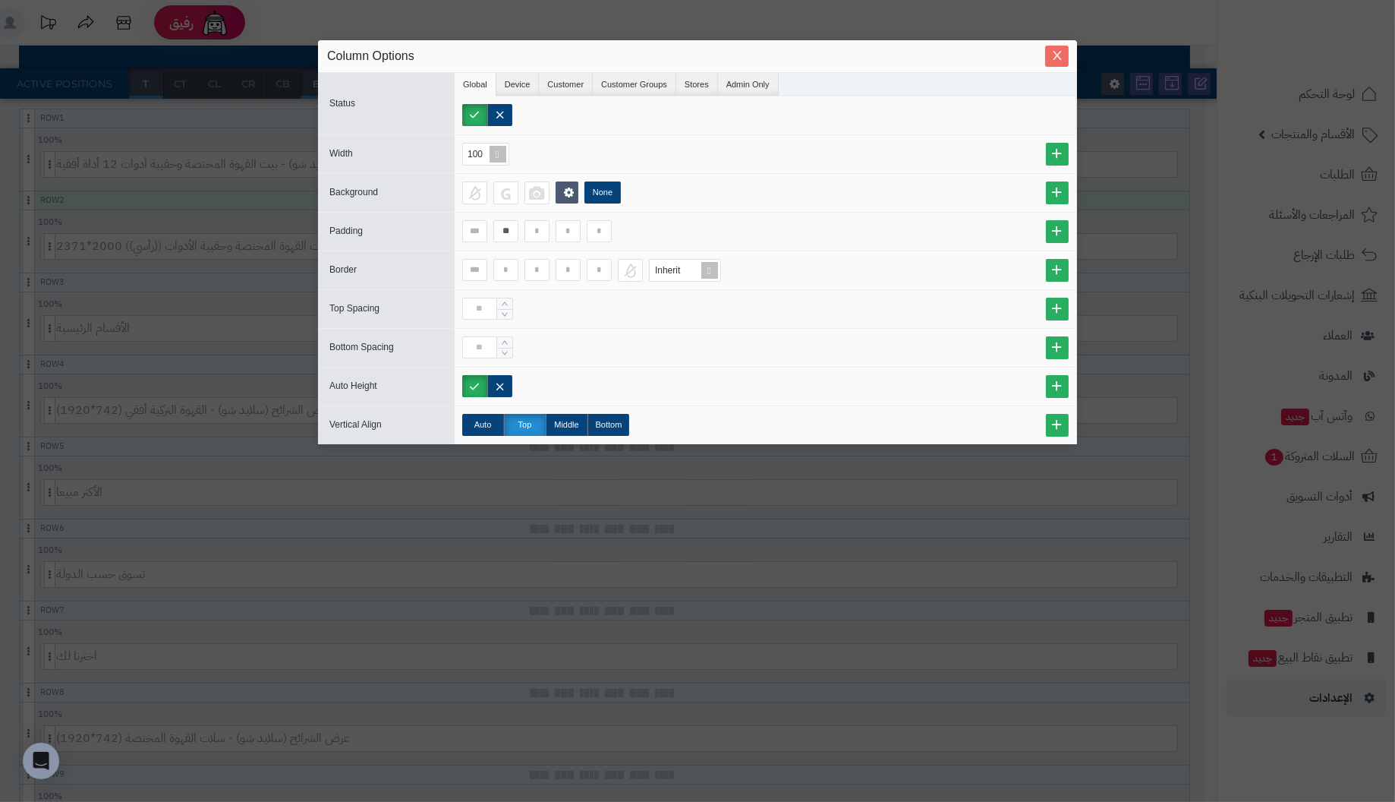
click at [1066, 54] on span "Close" at bounding box center [1057, 55] width 24 height 13
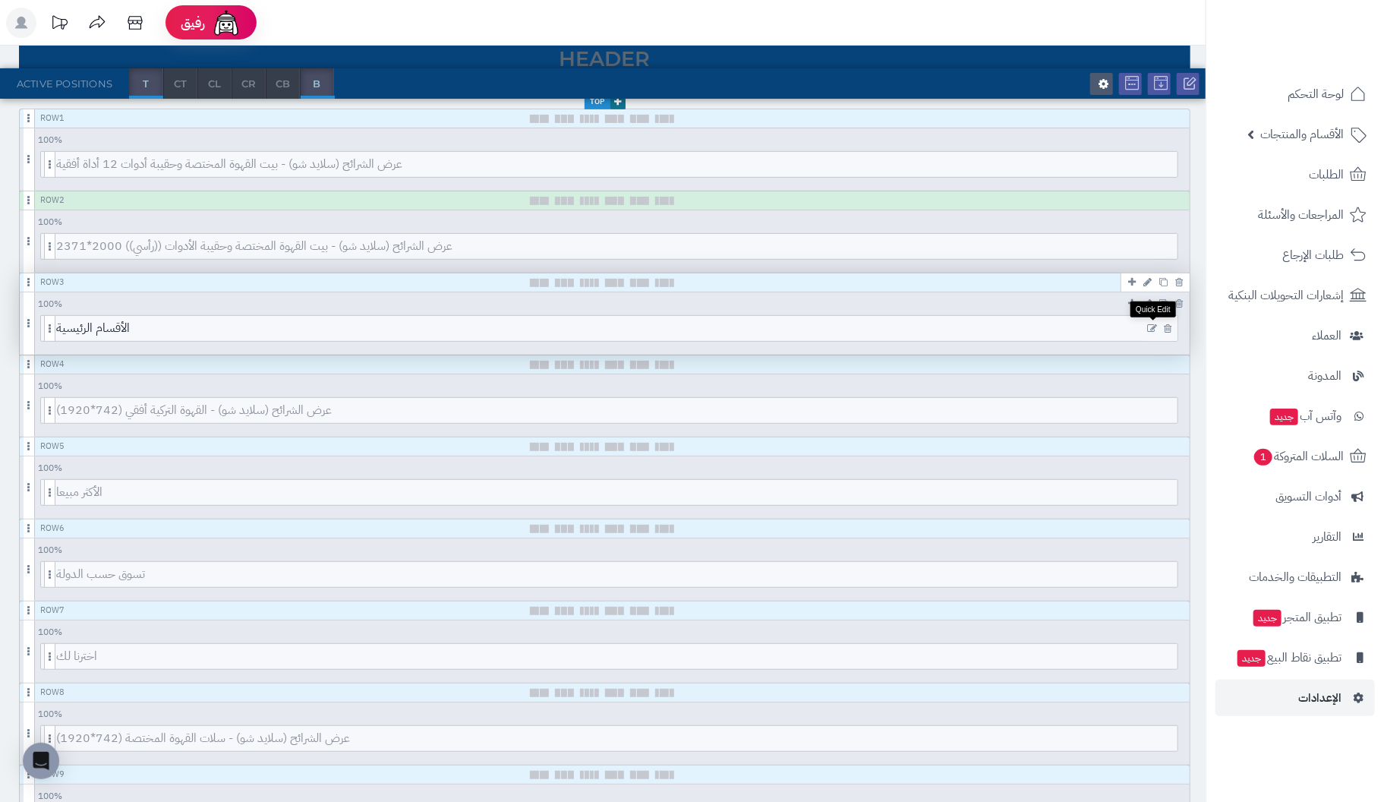
click at [1151, 323] on icon at bounding box center [1152, 328] width 10 height 11
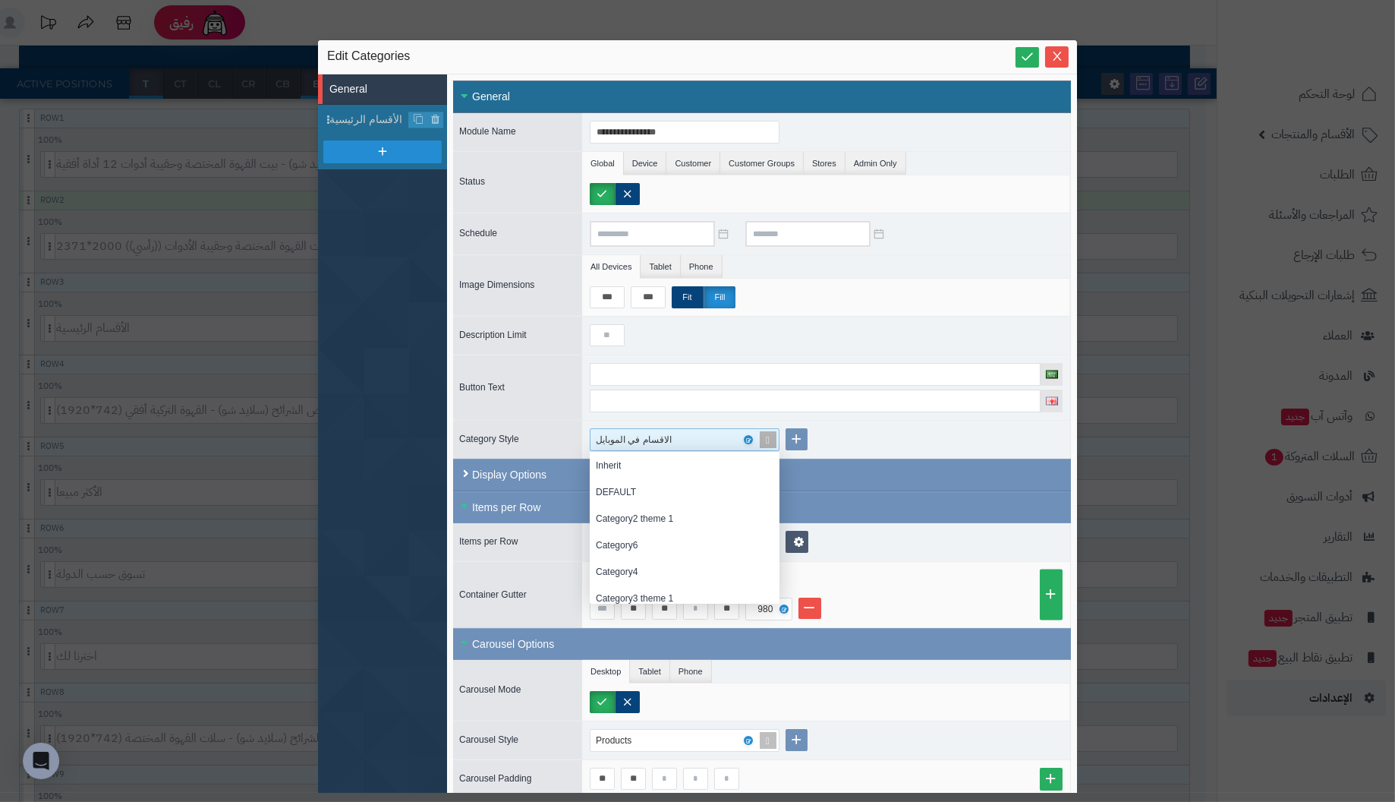
scroll to position [140, 178]
click at [695, 436] on div "الاقسام في الموبايل" at bounding box center [678, 439] width 165 height 21
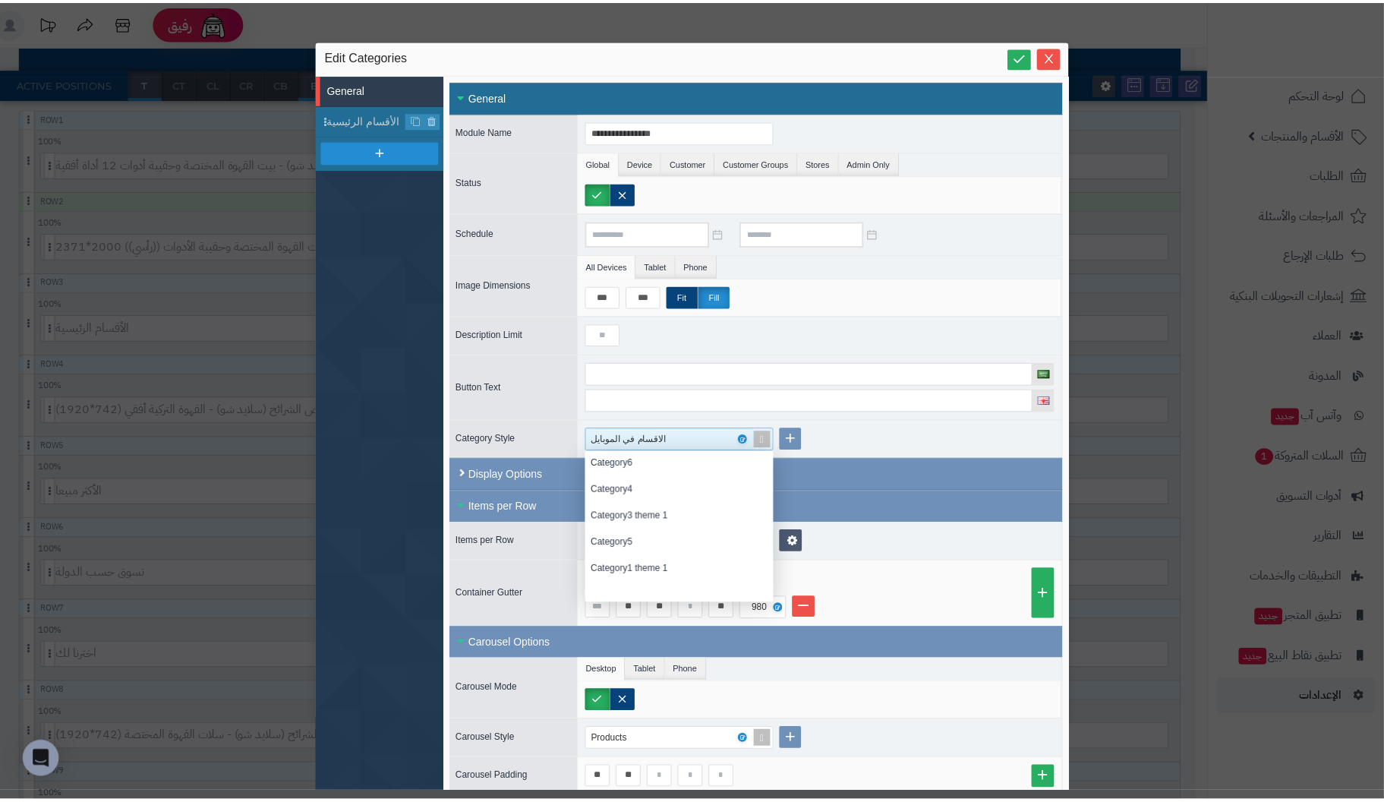
scroll to position [0, 0]
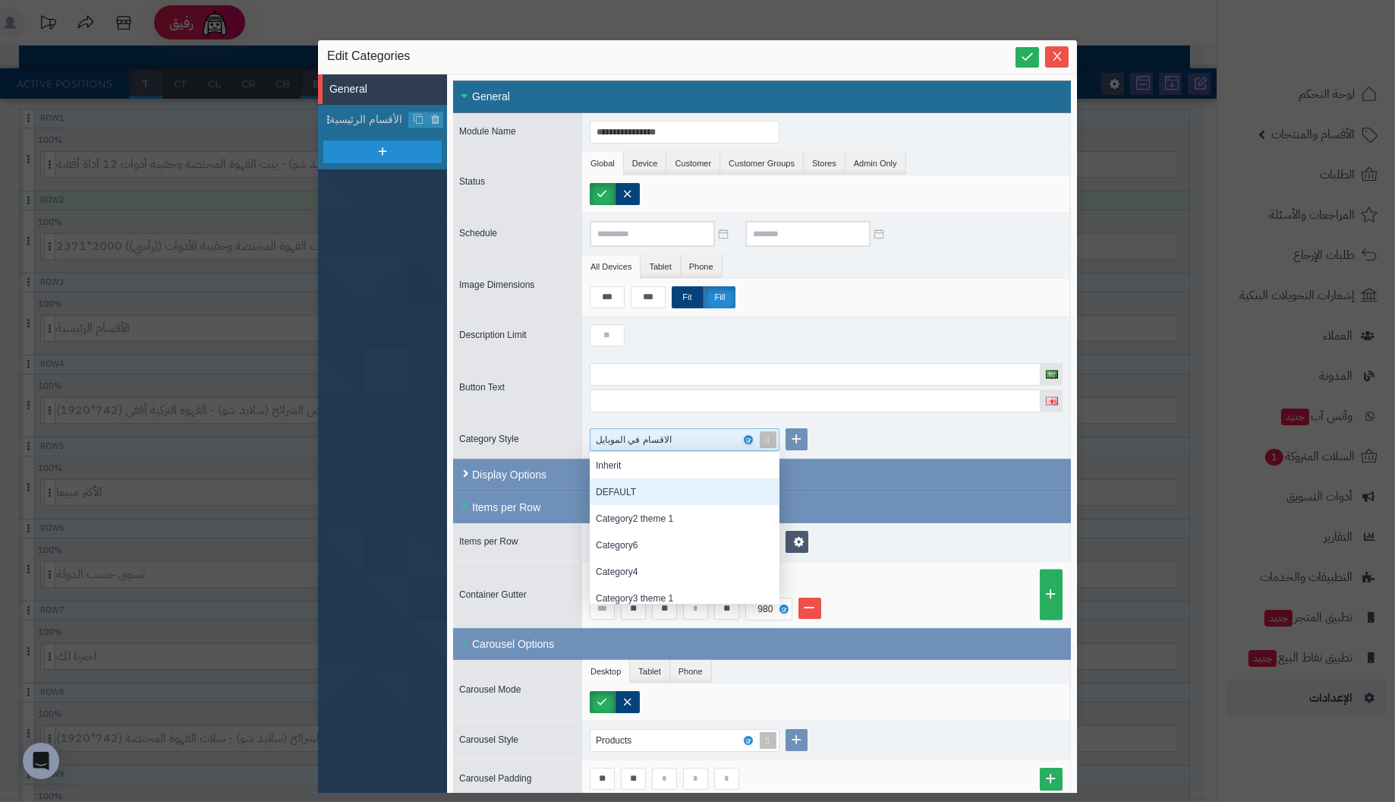
click at [691, 490] on div "DEFAULT" at bounding box center [685, 491] width 190 height 27
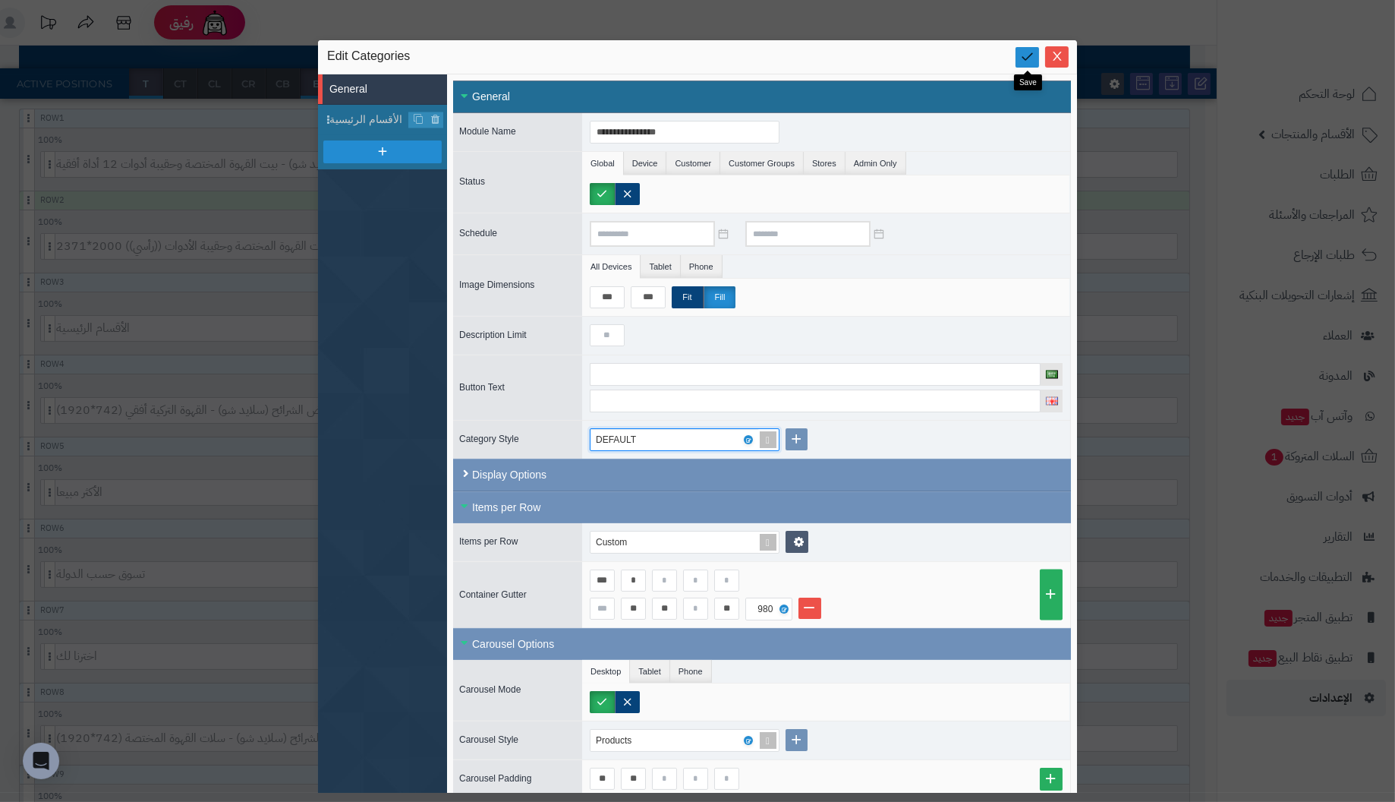
click at [1033, 49] on link at bounding box center [1028, 57] width 24 height 20
click at [1061, 58] on icon "Close" at bounding box center [1057, 55] width 12 height 12
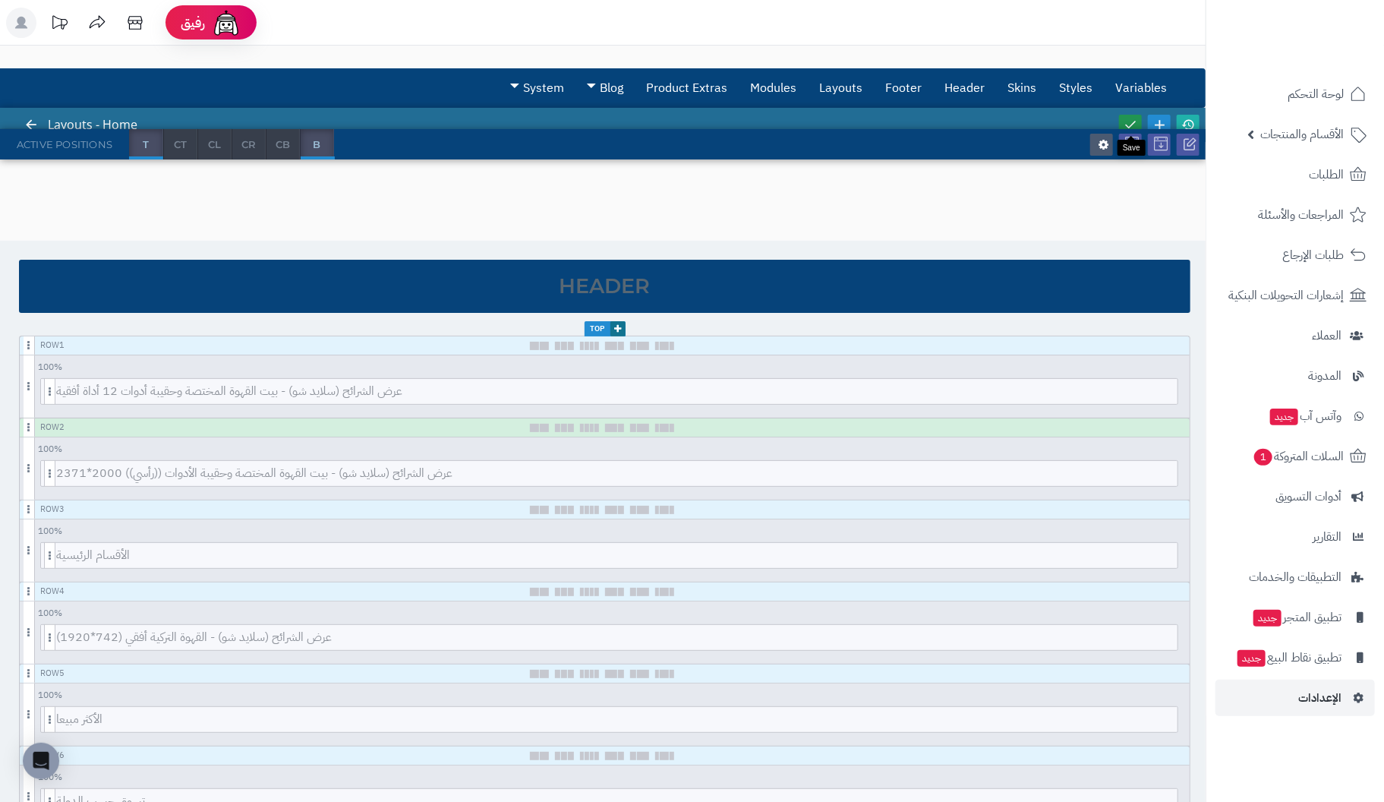
click at [1132, 121] on icon at bounding box center [1130, 125] width 14 height 14
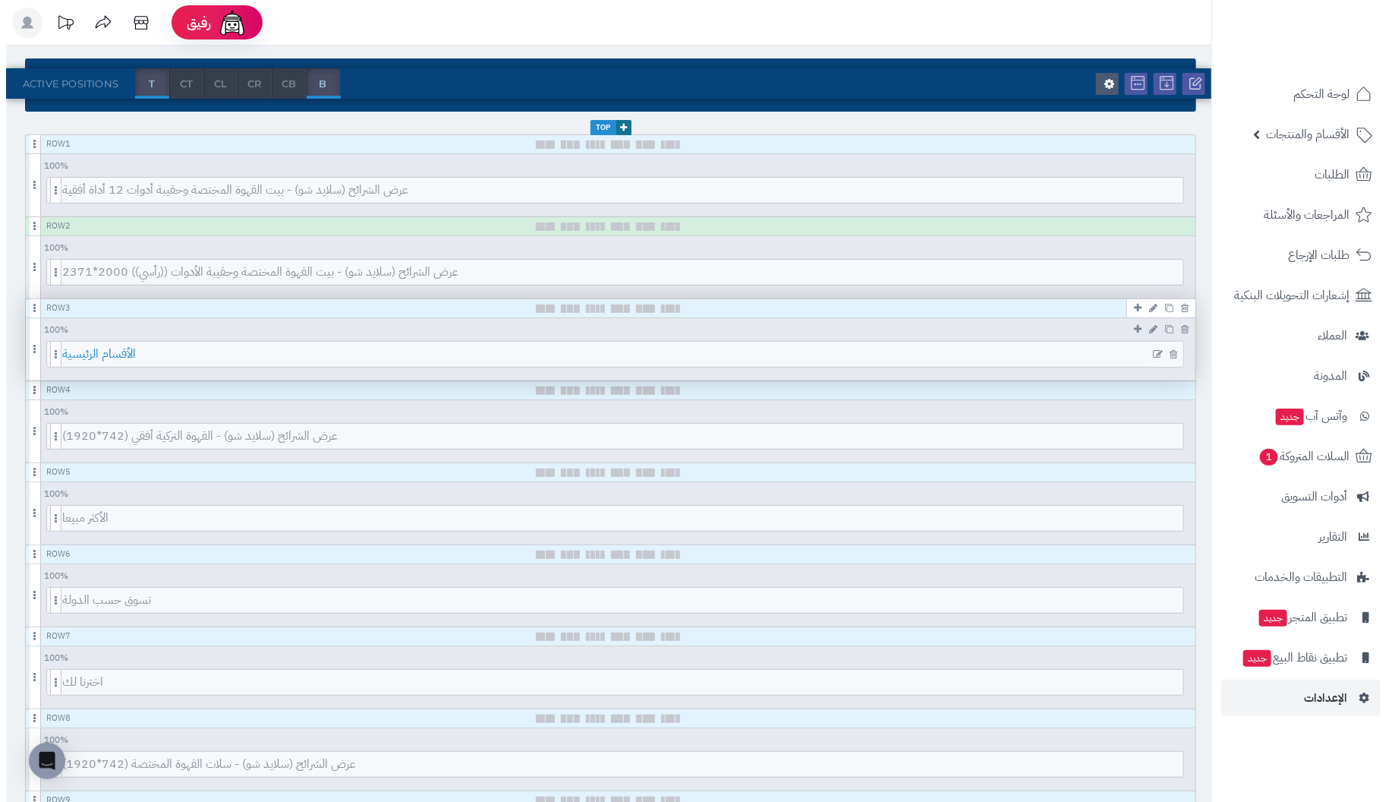
scroll to position [303, 0]
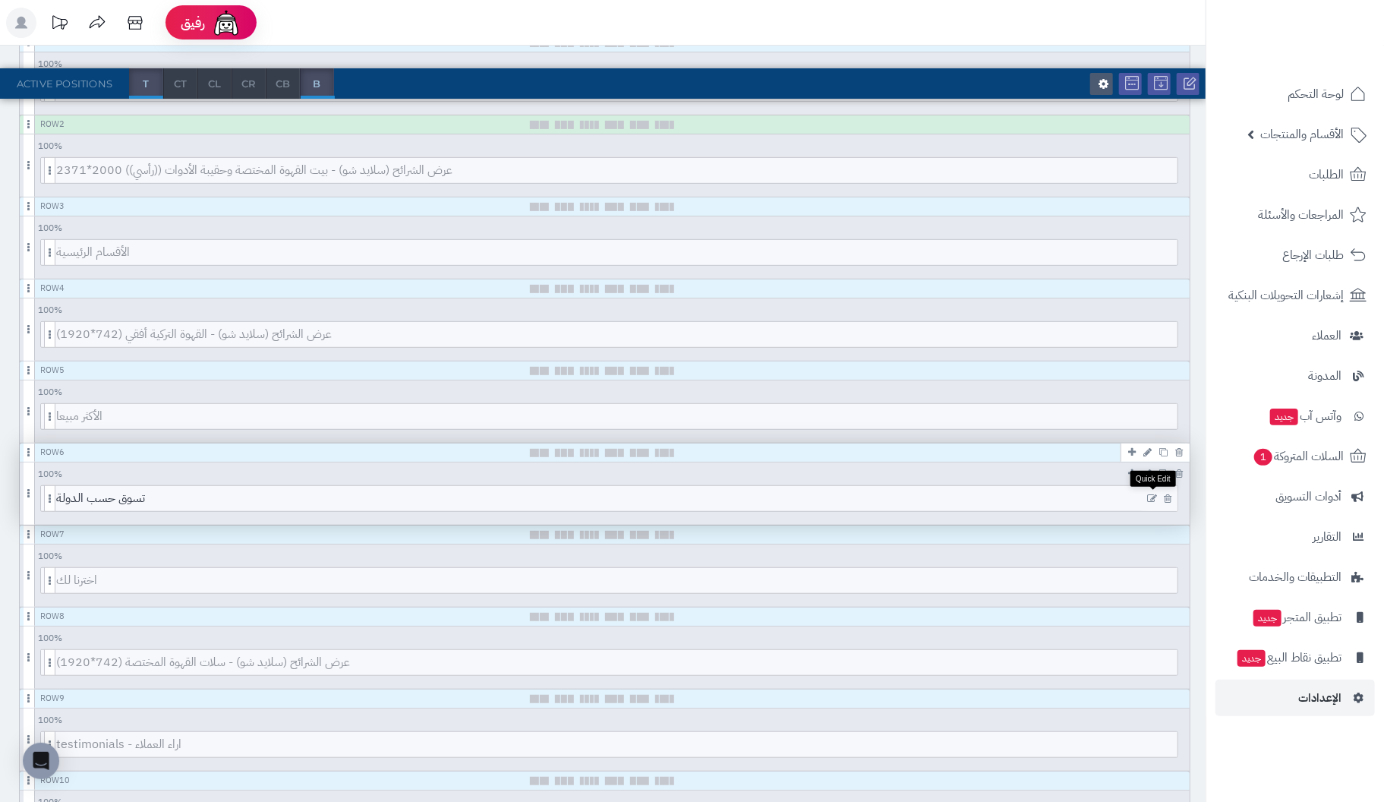
click at [1151, 493] on icon at bounding box center [1152, 498] width 10 height 11
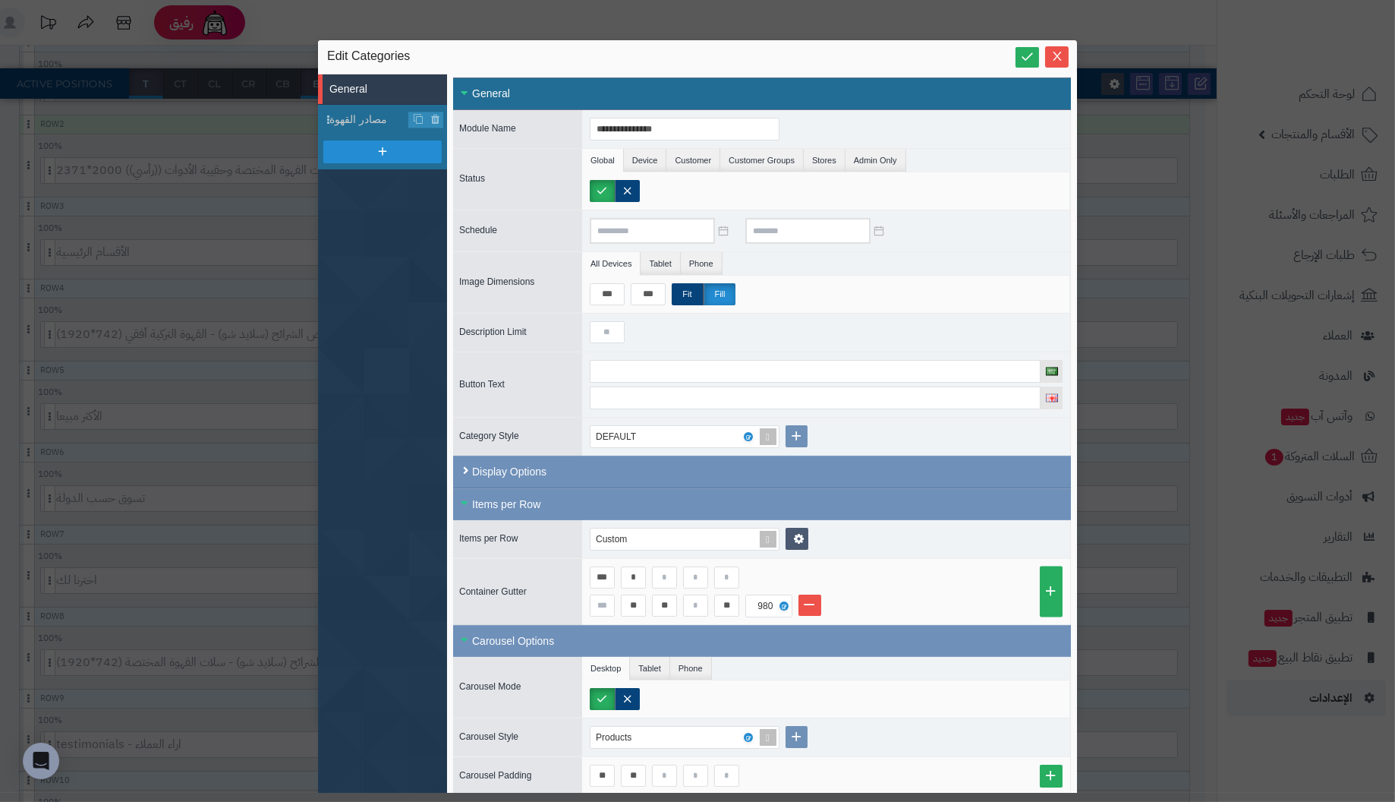
scroll to position [5, 0]
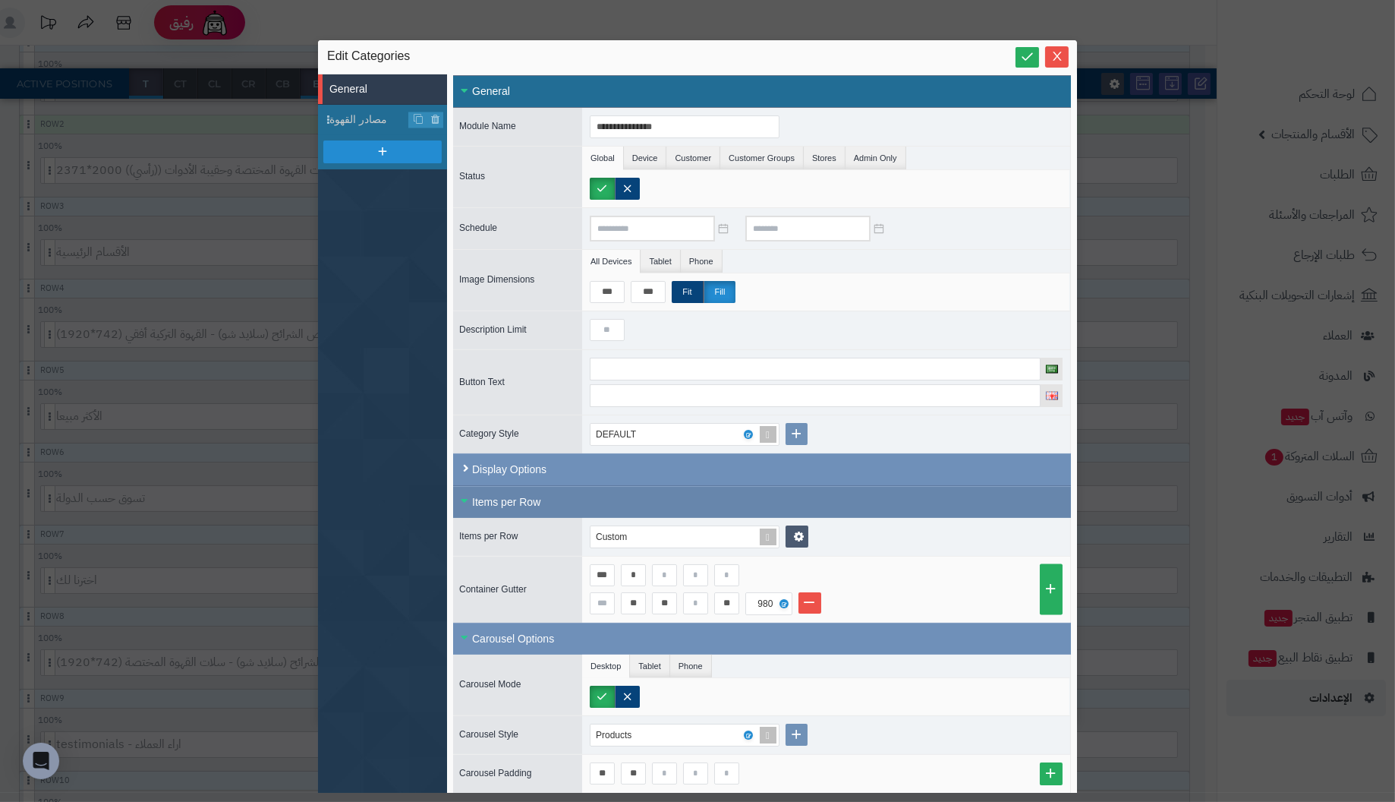
click at [466, 495] on div "Items per Row" at bounding box center [762, 502] width 618 height 32
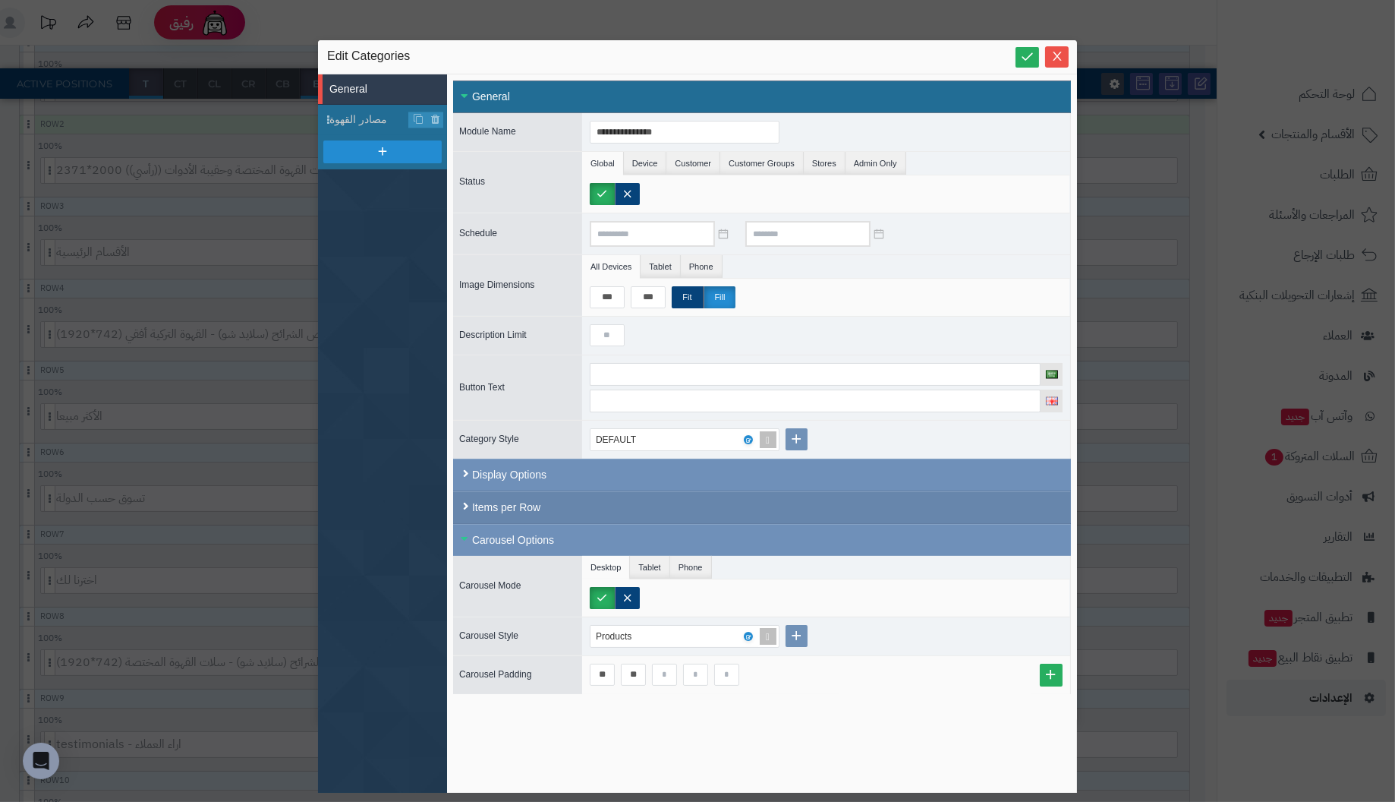
click at [466, 495] on div "Items per Row" at bounding box center [762, 507] width 618 height 33
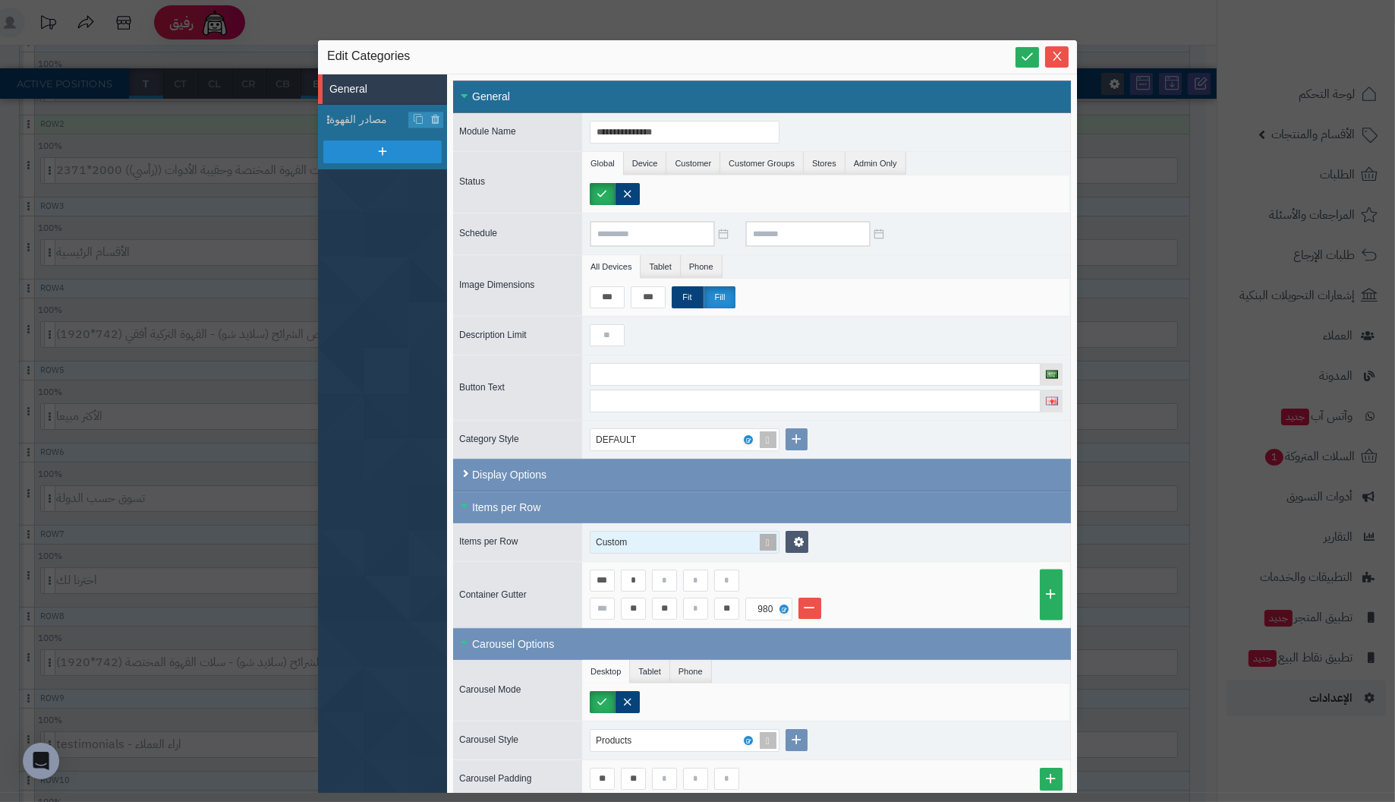
click at [773, 533] on span at bounding box center [768, 541] width 21 height 21
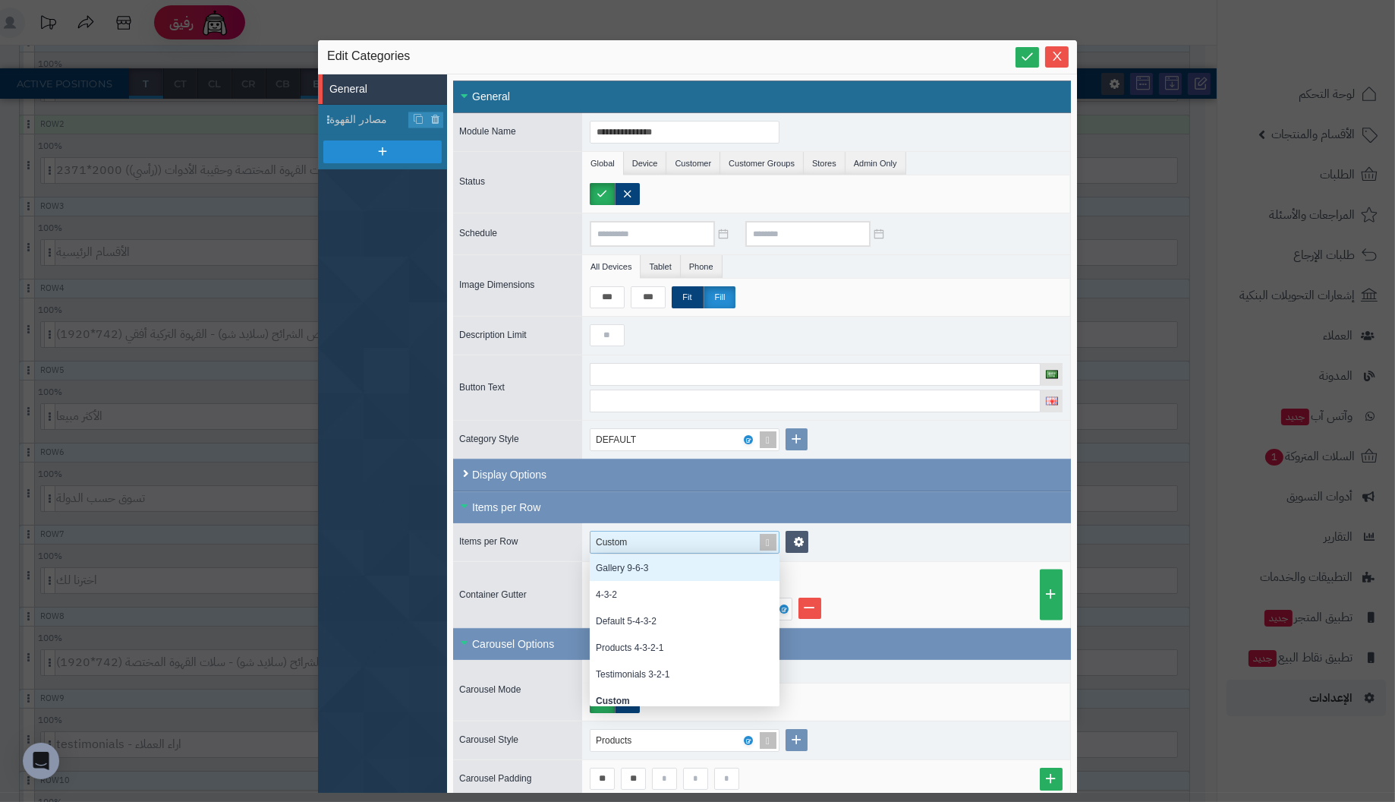
click at [676, 565] on div "Gallery 9-6-3" at bounding box center [685, 567] width 190 height 27
click at [770, 539] on span at bounding box center [768, 541] width 21 height 21
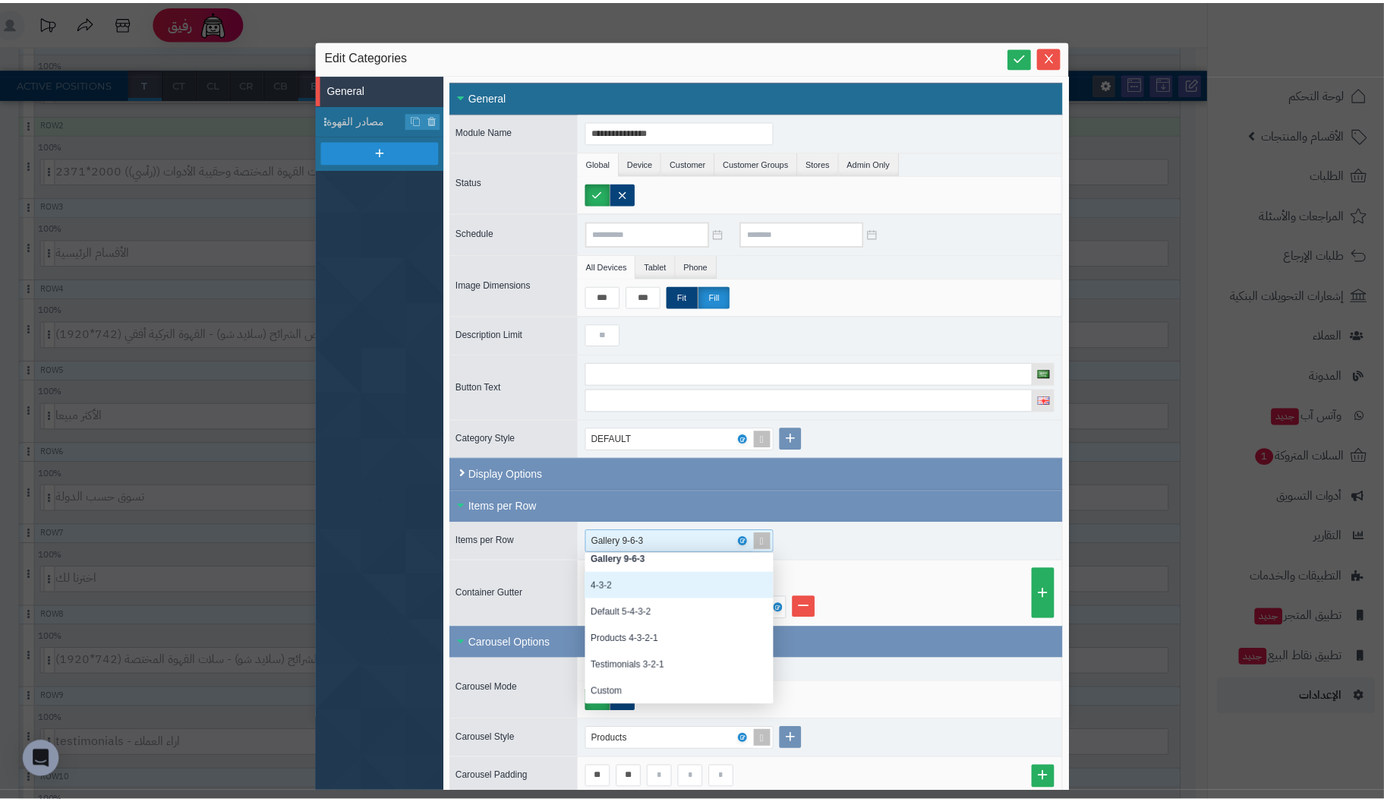
scroll to position [0, 0]
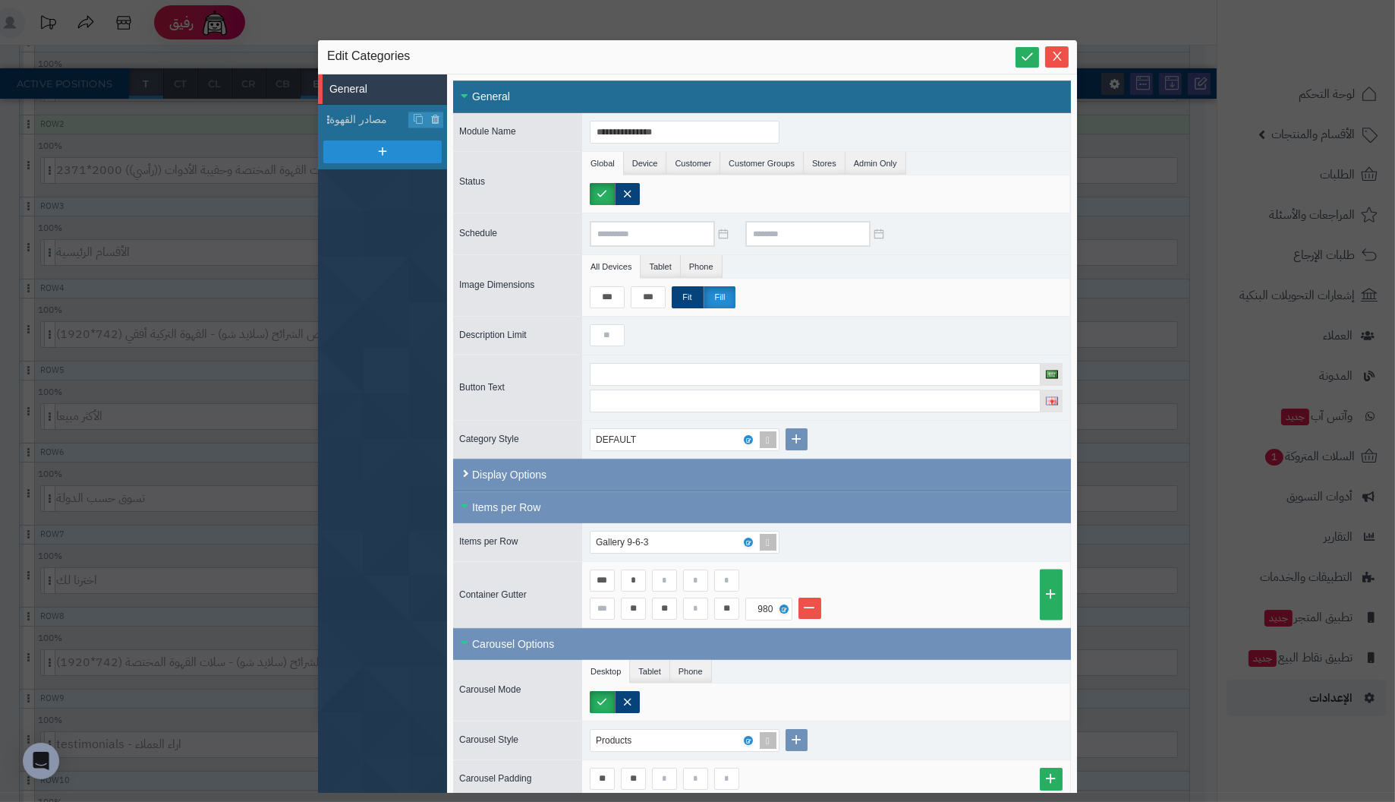
click at [887, 549] on div "Gallery 9-6-3" at bounding box center [826, 542] width 488 height 38
click at [1028, 52] on icon at bounding box center [1027, 56] width 14 height 14
click at [1064, 53] on span "Close" at bounding box center [1057, 55] width 24 height 13
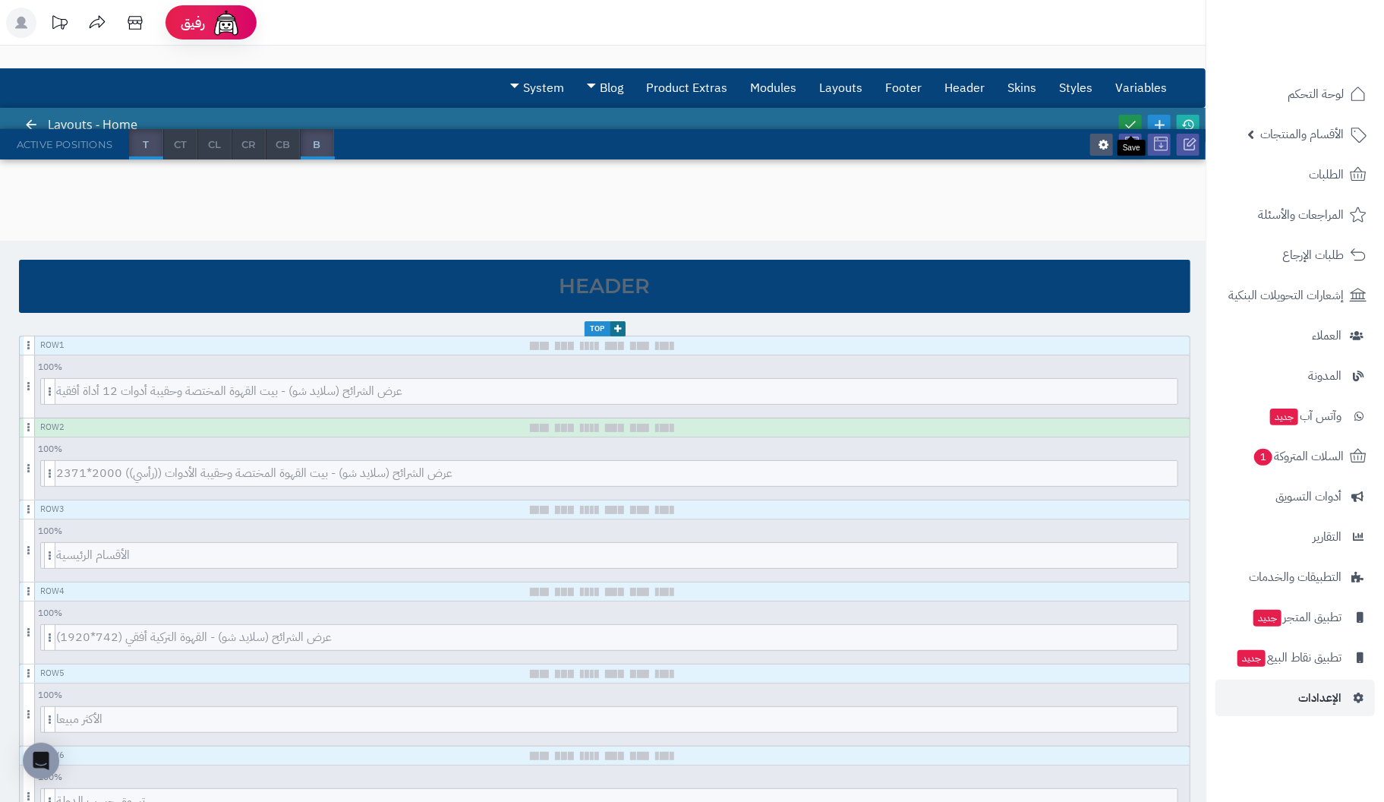
click at [1132, 115] on link at bounding box center [1130, 125] width 23 height 20
click at [1129, 121] on icon at bounding box center [1130, 125] width 14 height 14
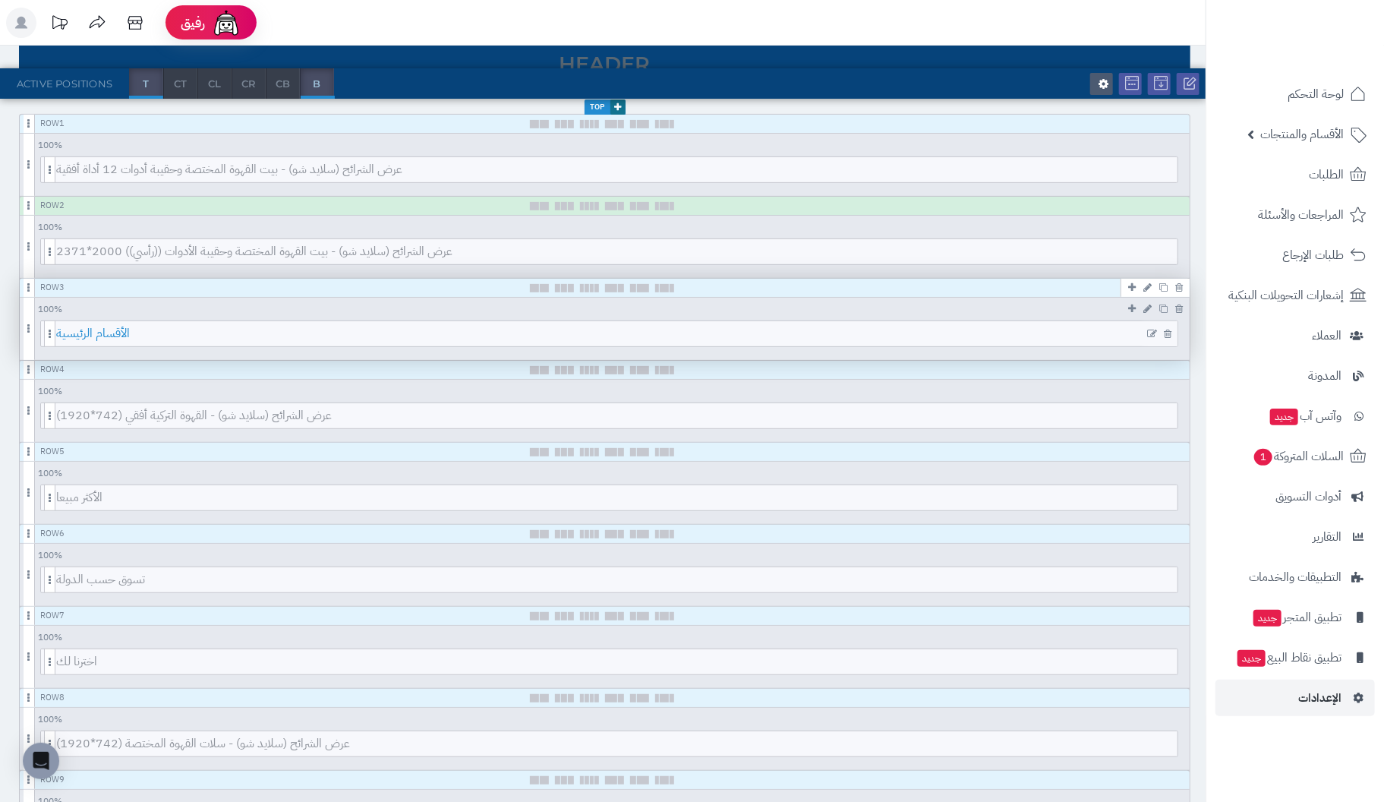
scroll to position [227, 0]
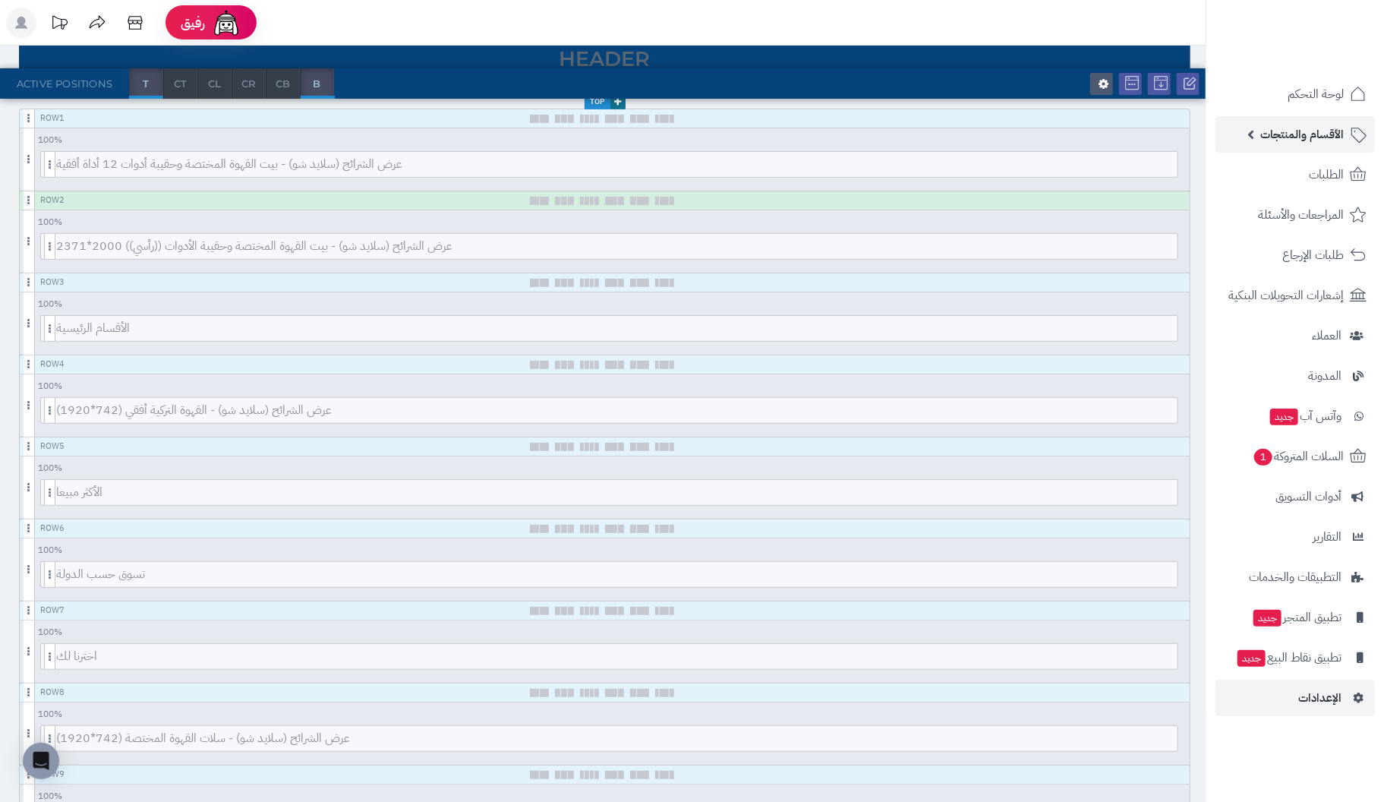
click at [1321, 131] on span "الأقسام والمنتجات" at bounding box center [1301, 134] width 83 height 21
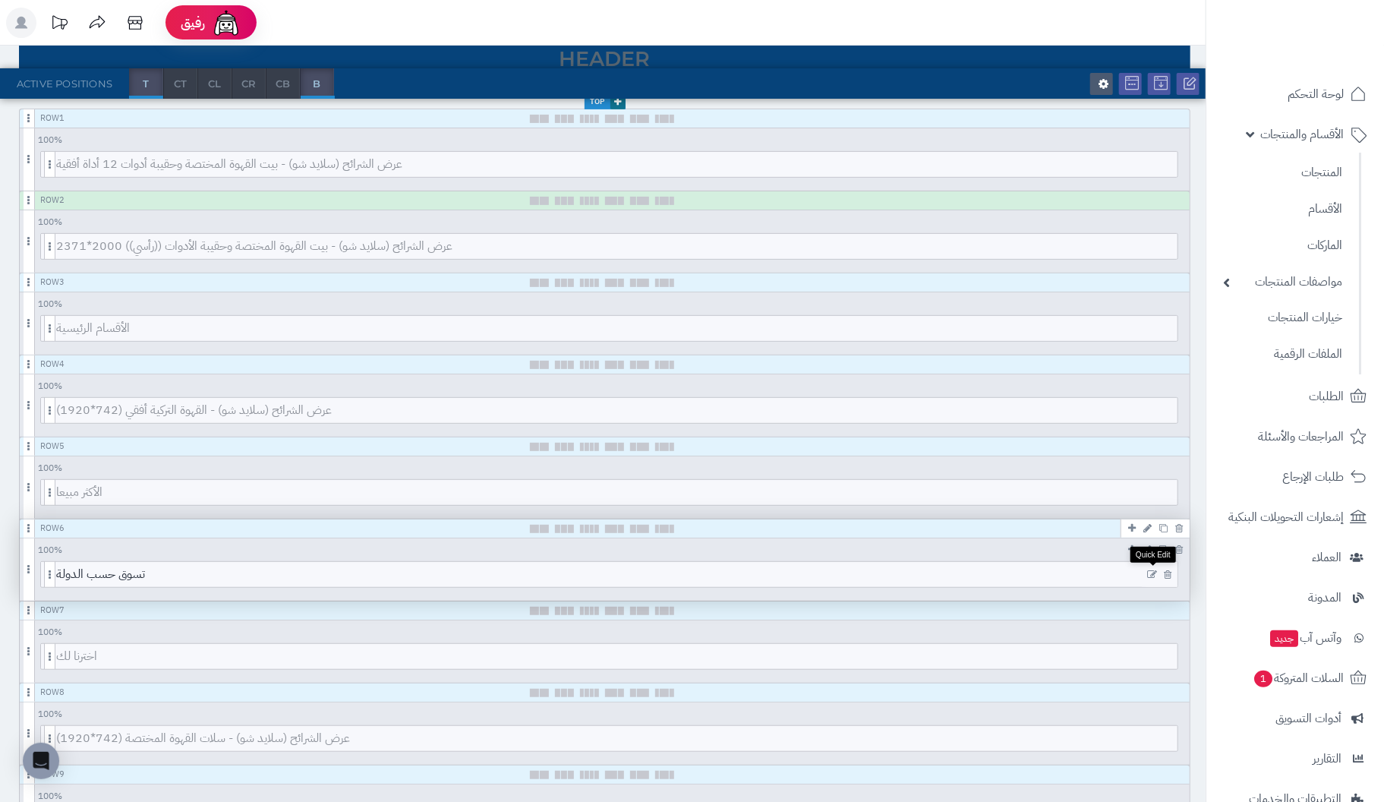
click at [1150, 569] on icon at bounding box center [1152, 574] width 10 height 11
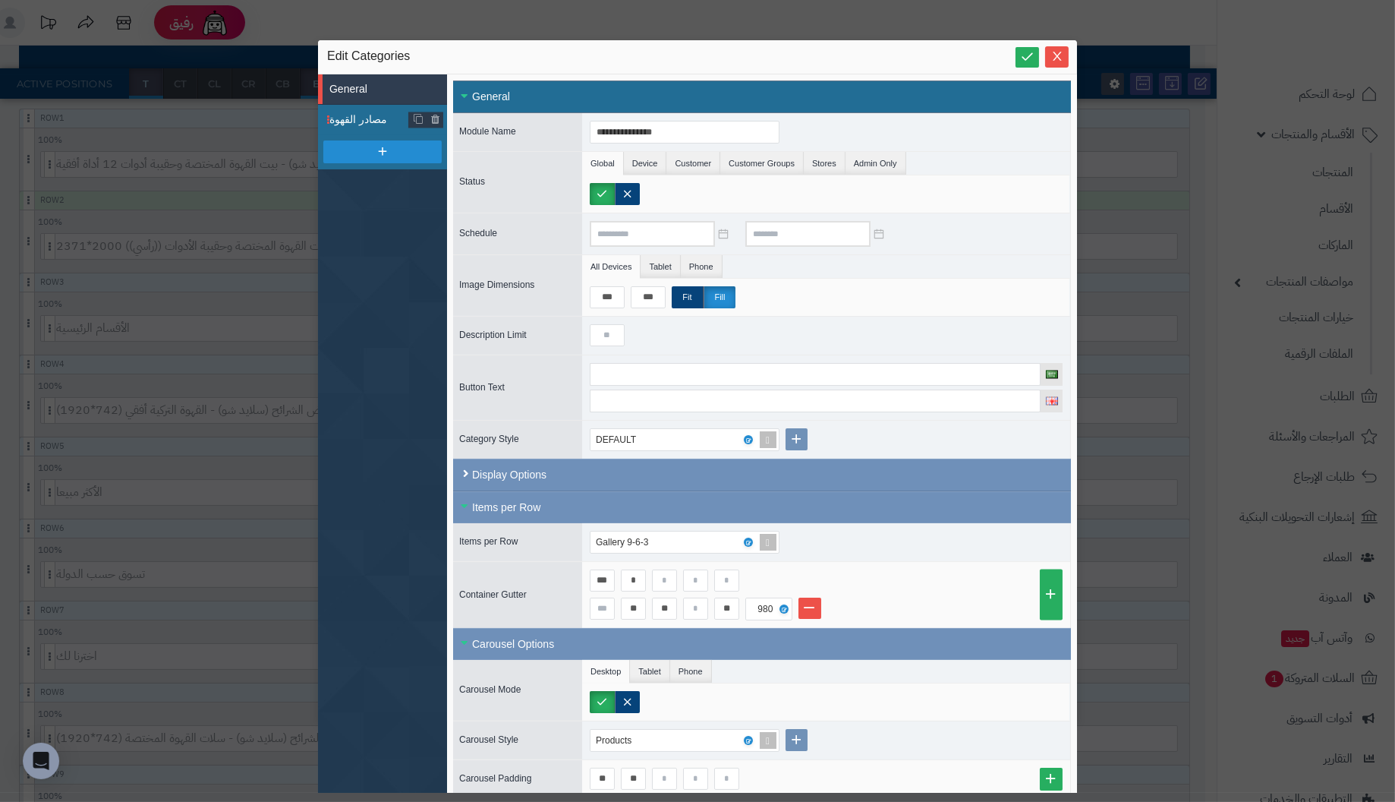
click at [358, 116] on span "مصادر القهوة" at bounding box center [369, 120] width 80 height 16
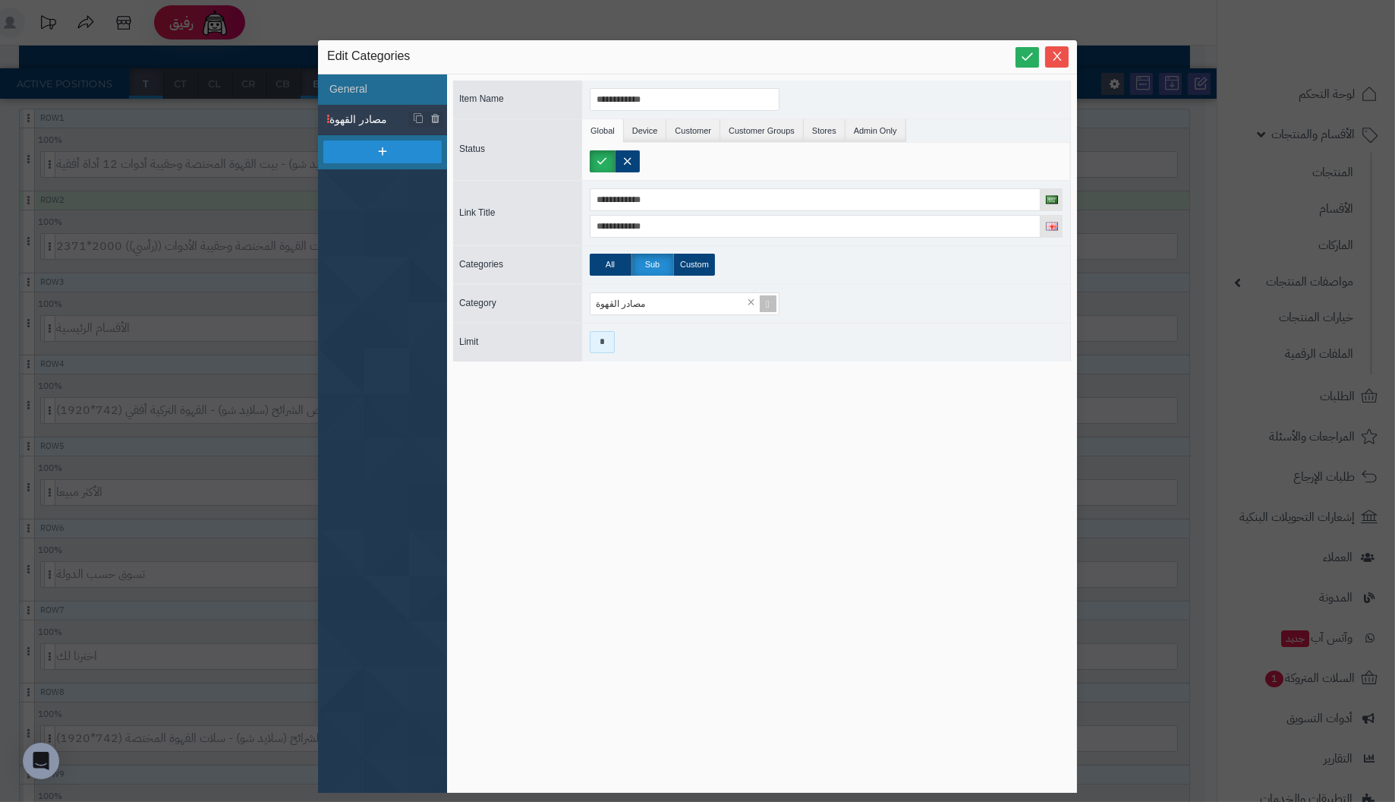
drag, startPoint x: 609, startPoint y: 341, endPoint x: 496, endPoint y: 326, distance: 114.9
click at [496, 326] on div "Limit *" at bounding box center [762, 342] width 618 height 39
type input "**"
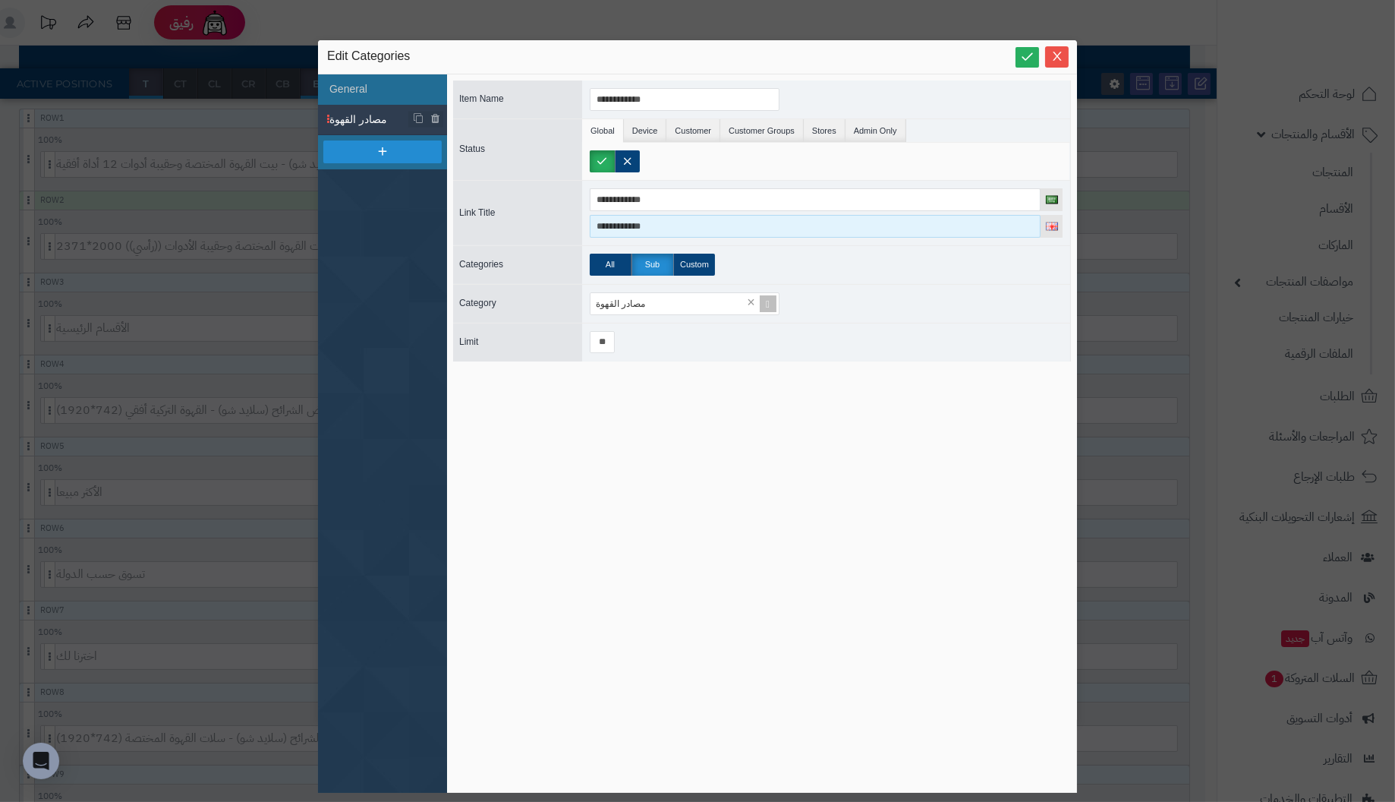
click at [679, 228] on input "**********" at bounding box center [815, 226] width 451 height 23
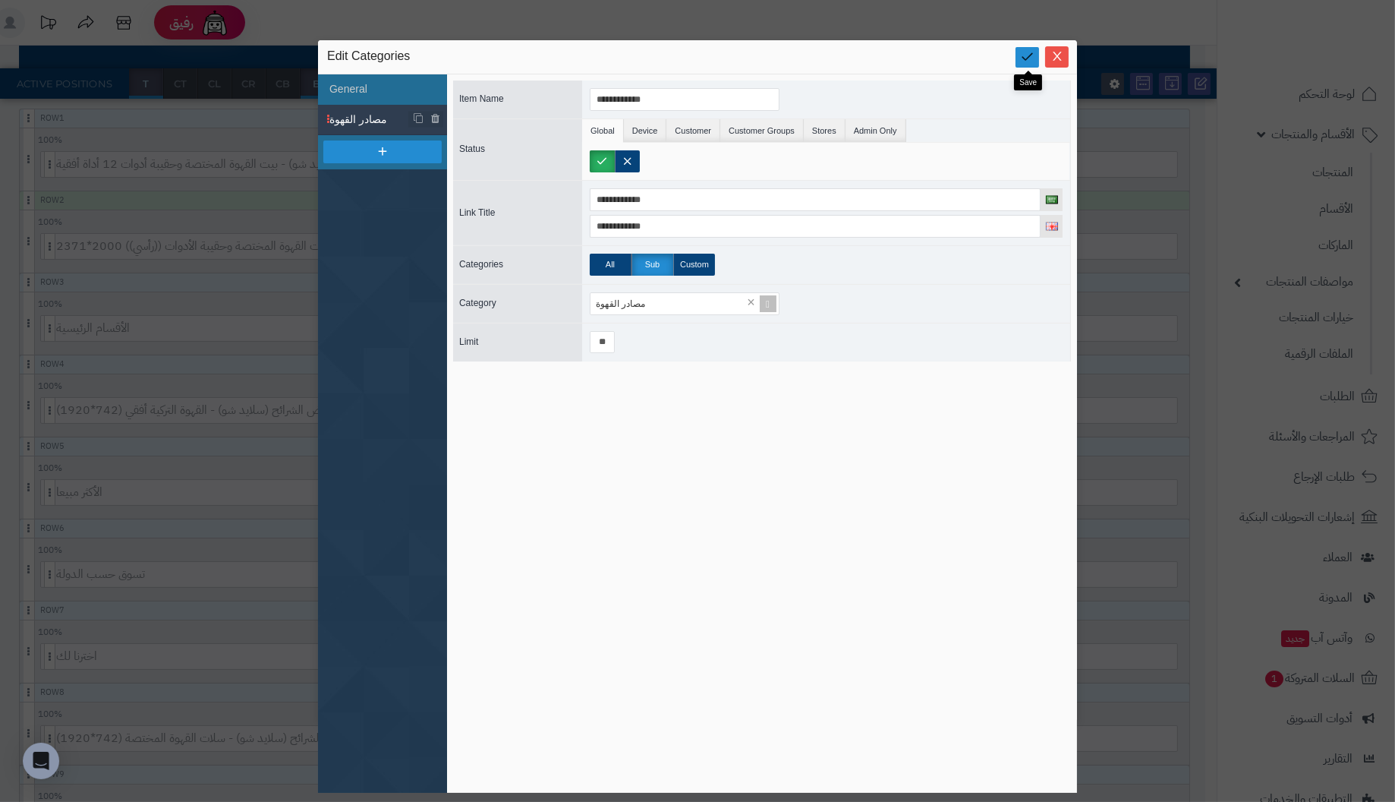
click at [1030, 59] on icon at bounding box center [1027, 56] width 14 height 14
click at [1058, 56] on icon "Close" at bounding box center [1057, 55] width 12 height 12
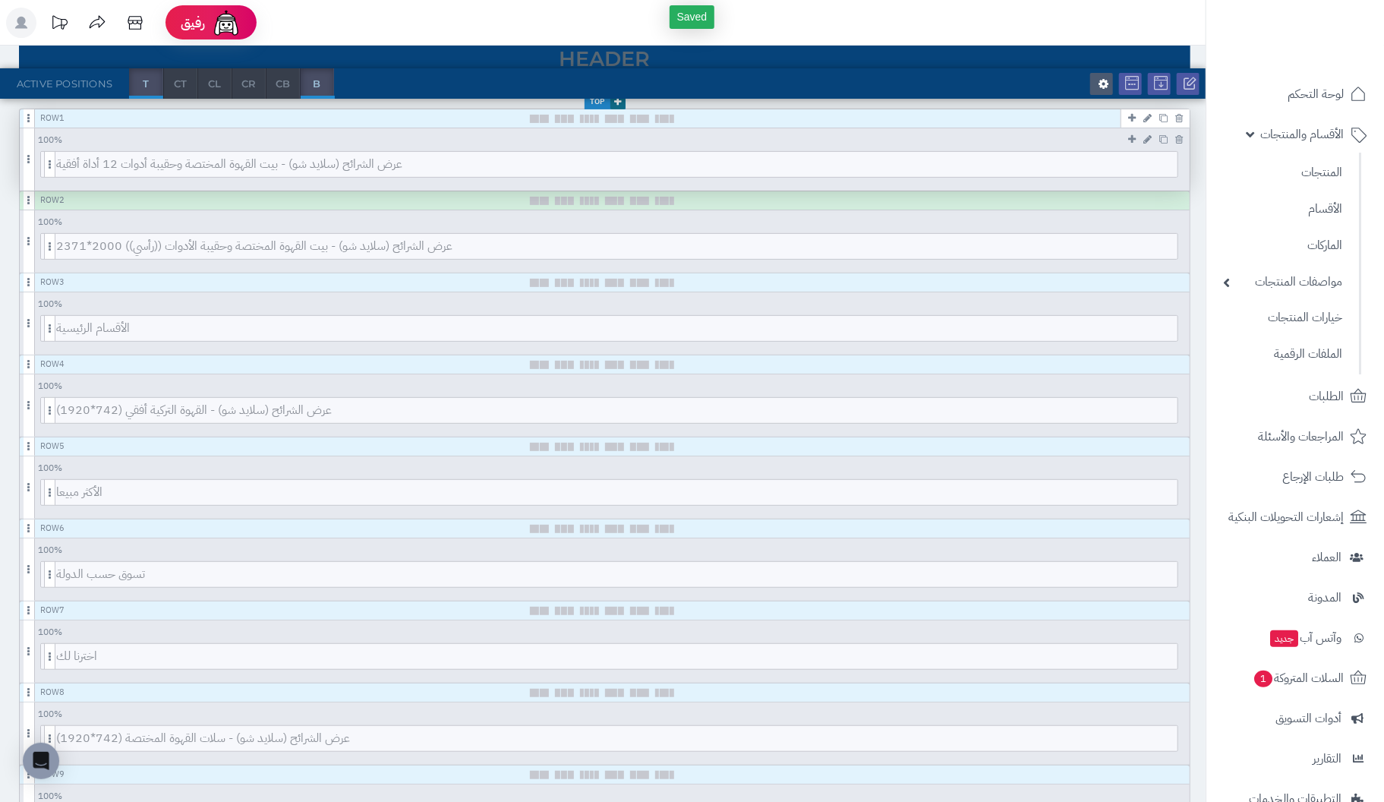
scroll to position [0, 0]
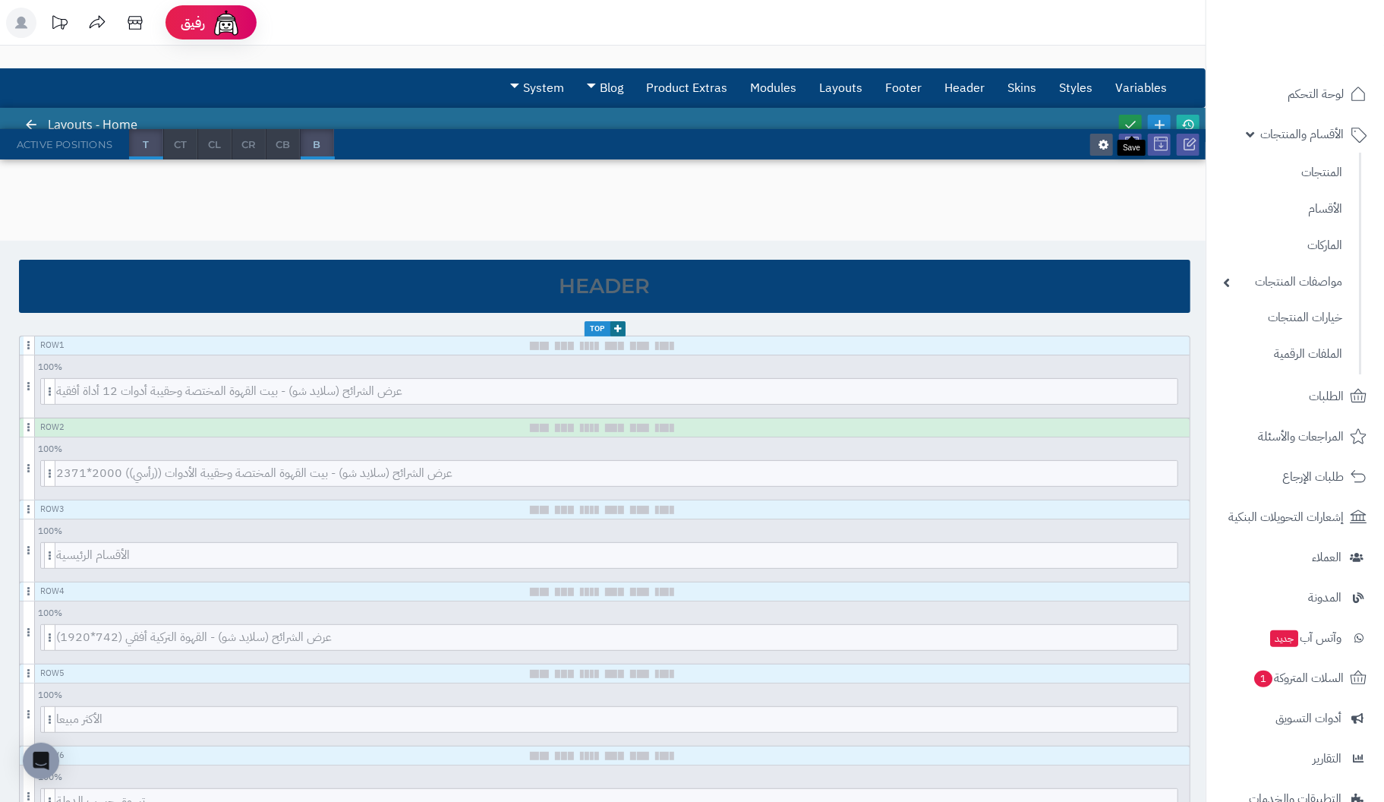
click at [1129, 119] on icon at bounding box center [1130, 125] width 14 height 14
click at [1332, 210] on link "الأقسام" at bounding box center [1282, 208] width 134 height 31
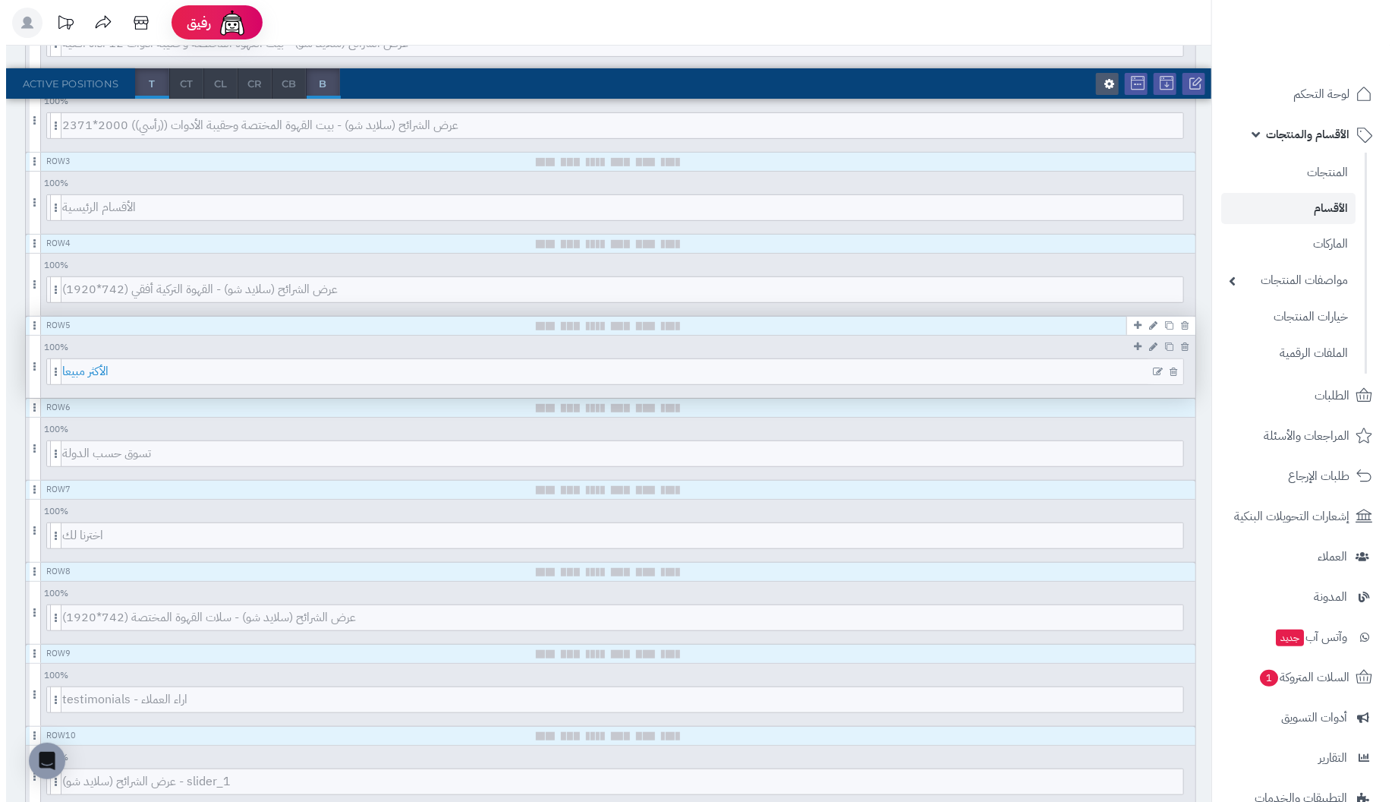
scroll to position [380, 0]
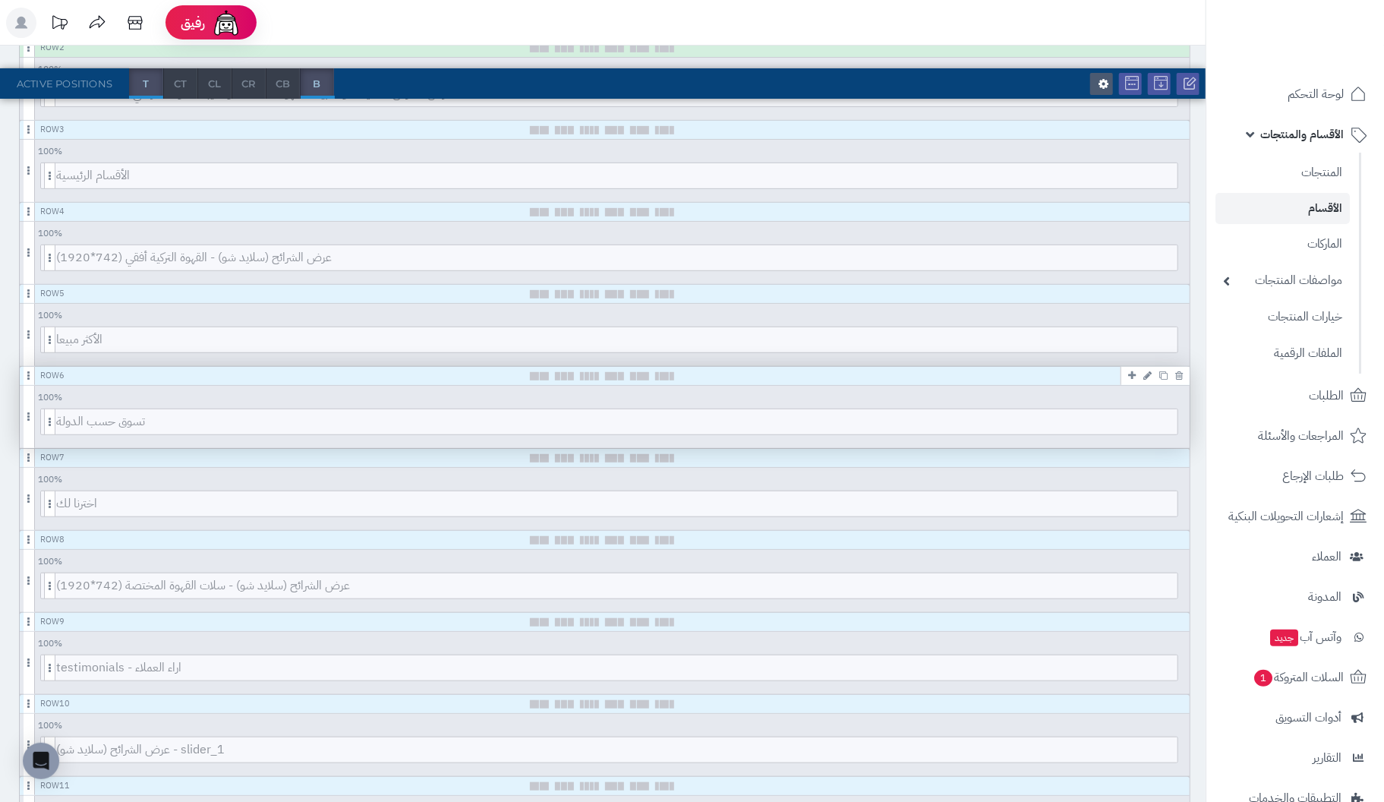
click at [1049, 372] on div "Row 6" at bounding box center [605, 376] width 1170 height 19
click at [1039, 393] on div "100 % 100 95 90 85 80 75 70 66 60 55 50 45 40 33 30 25 20 15 10 5" at bounding box center [605, 395] width 1170 height 19
click at [1150, 418] on icon at bounding box center [1152, 422] width 10 height 11
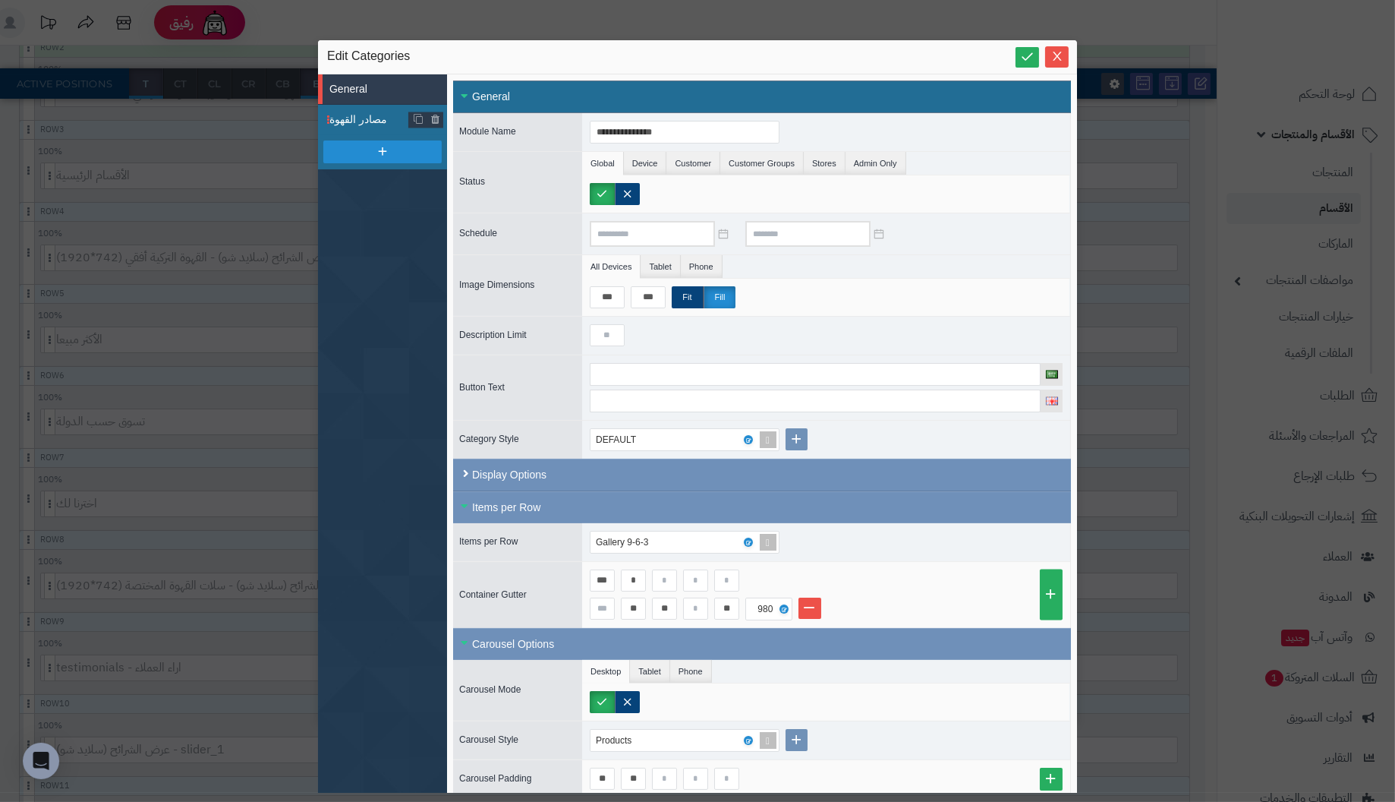
click at [364, 117] on span "مصادر القهوة" at bounding box center [369, 120] width 80 height 16
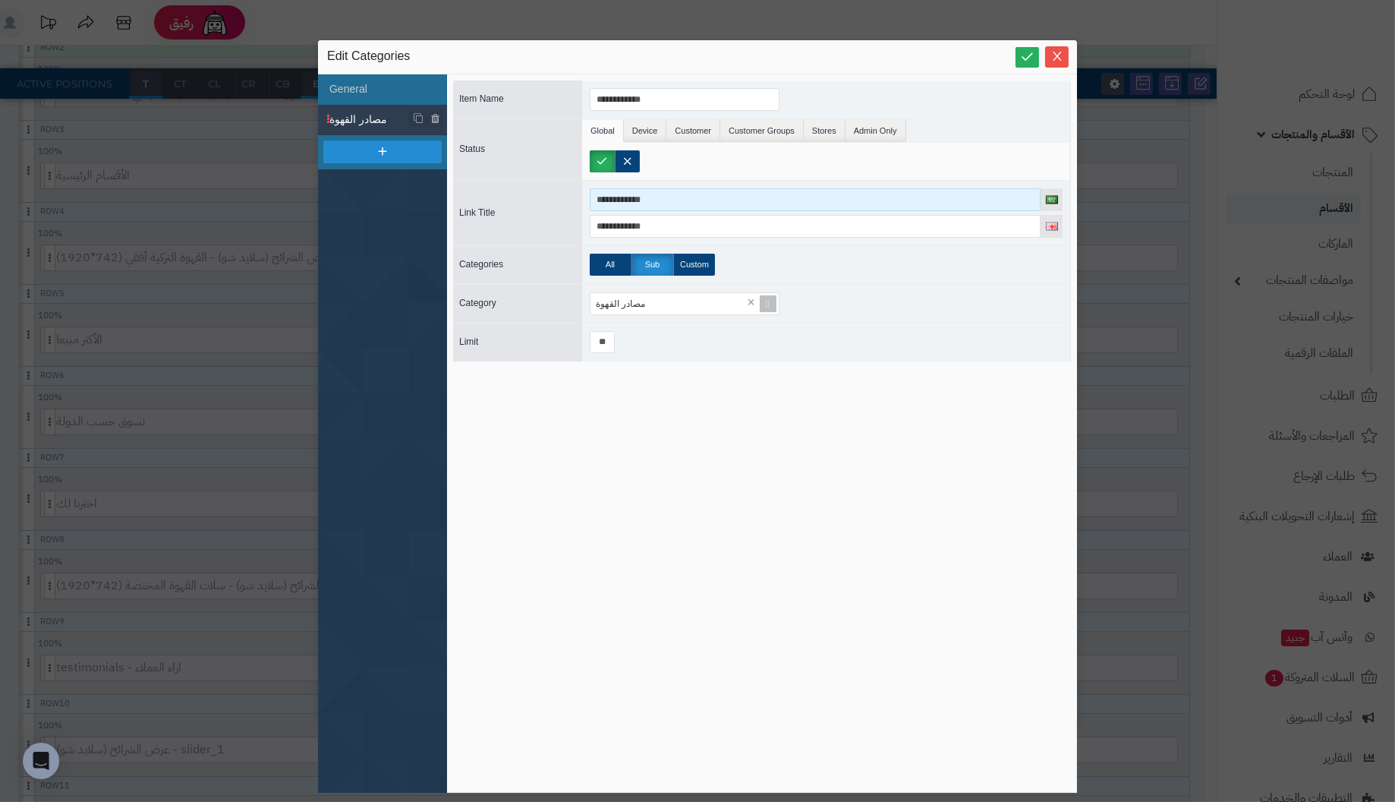
click at [685, 200] on input "**********" at bounding box center [815, 199] width 451 height 23
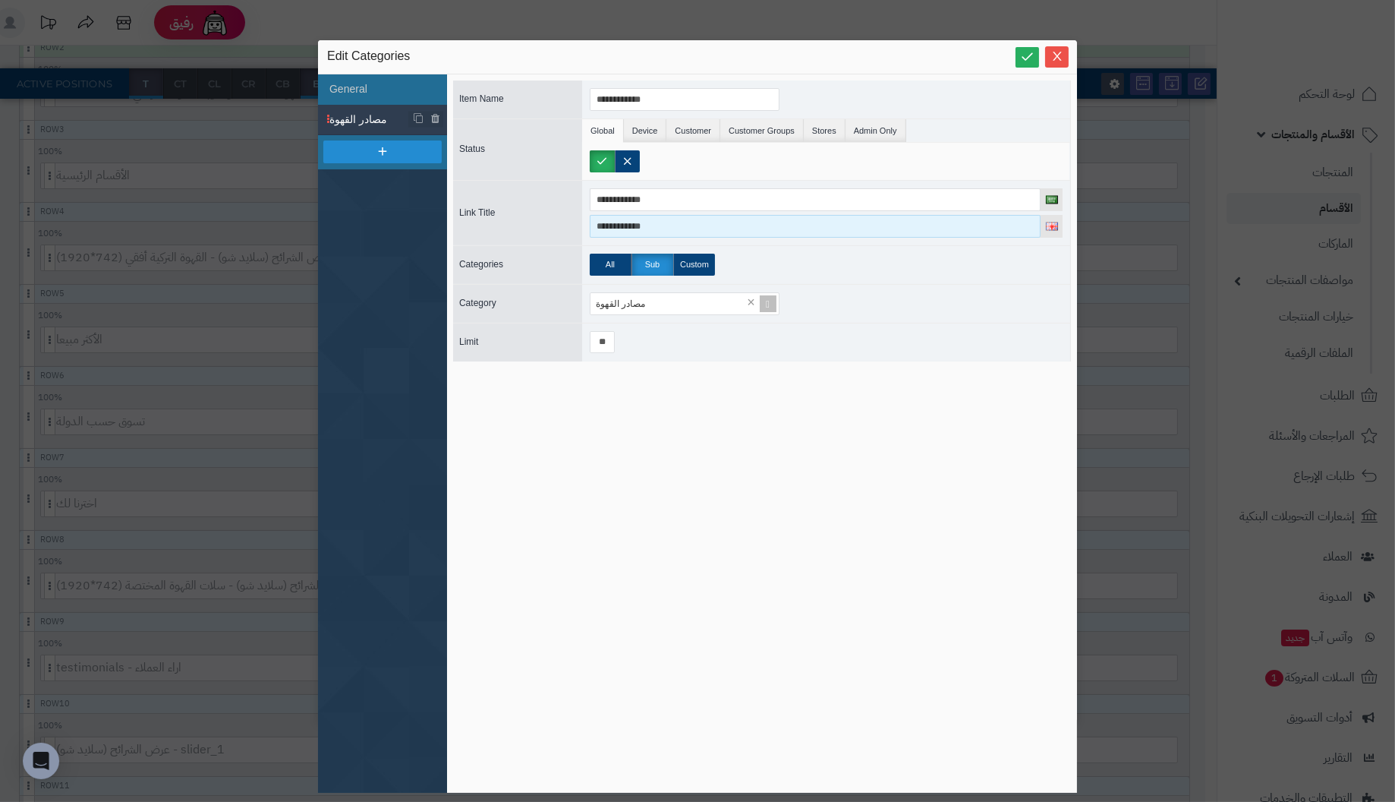
click at [679, 226] on input "**********" at bounding box center [815, 226] width 451 height 23
drag, startPoint x: 679, startPoint y: 226, endPoint x: 371, endPoint y: 226, distance: 308.2
click at [371, 226] on div "**********" at bounding box center [697, 433] width 759 height 718
type input "**********"
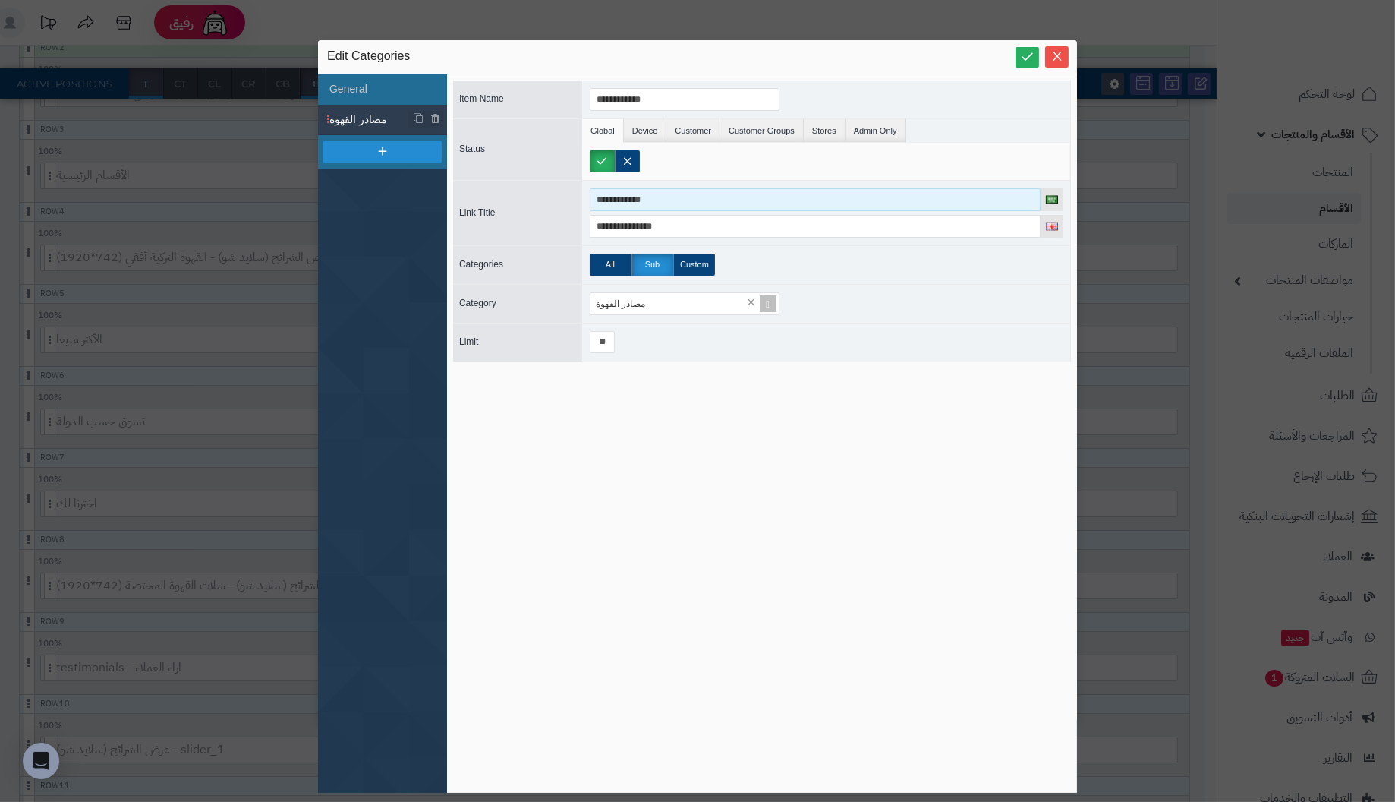
click at [686, 201] on input "**********" at bounding box center [815, 199] width 451 height 23
click at [609, 264] on label "All" at bounding box center [611, 265] width 42 height 22
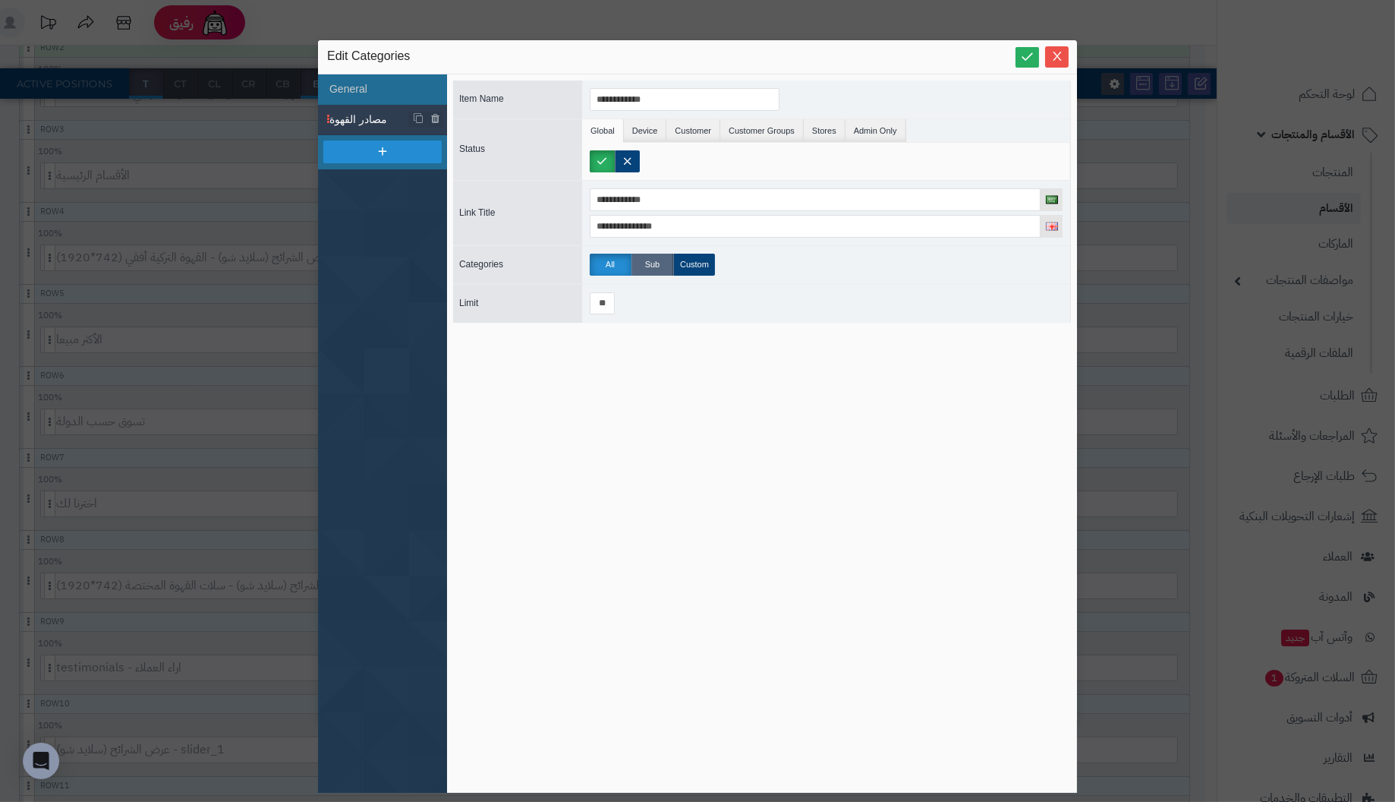
click at [650, 266] on label "Sub" at bounding box center [653, 265] width 42 height 22
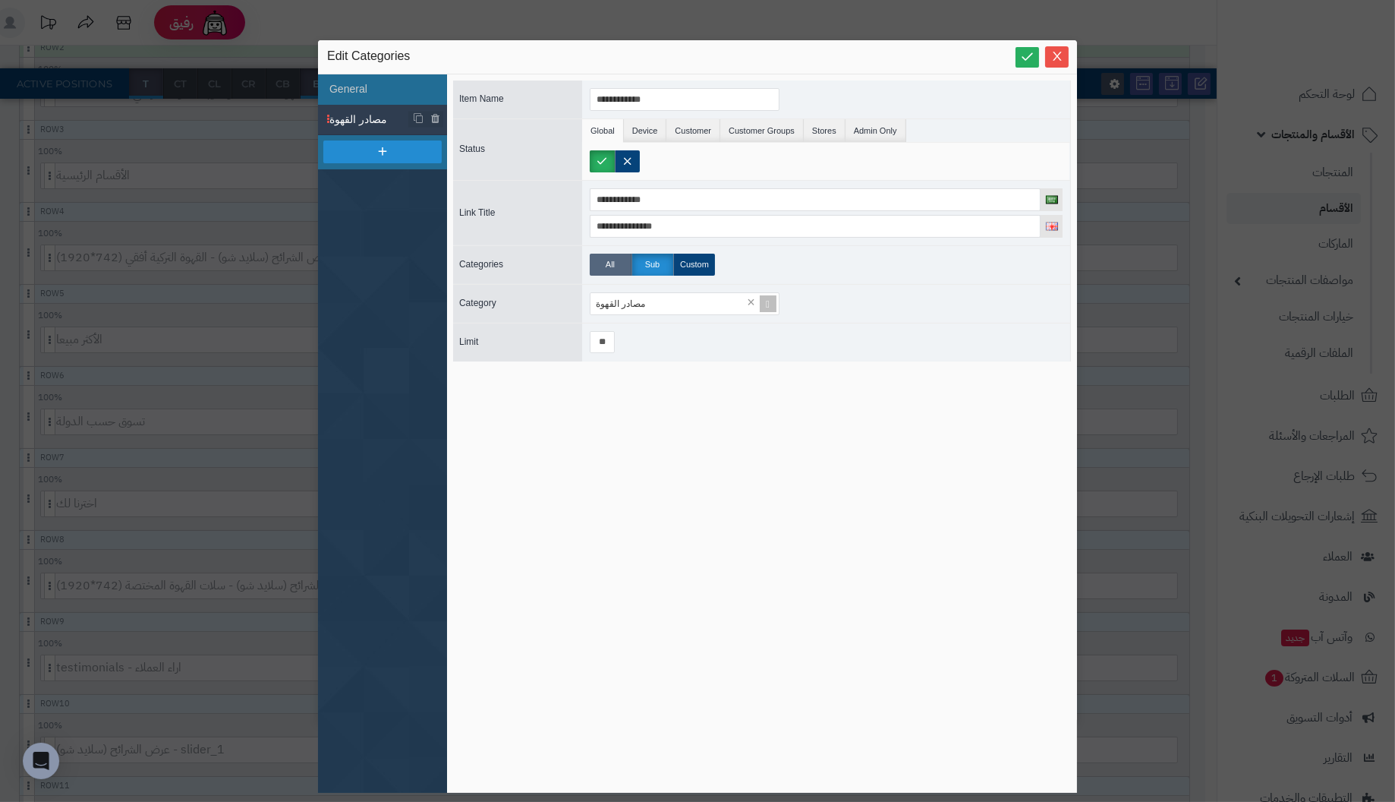
click at [608, 261] on label "All" at bounding box center [611, 265] width 42 height 22
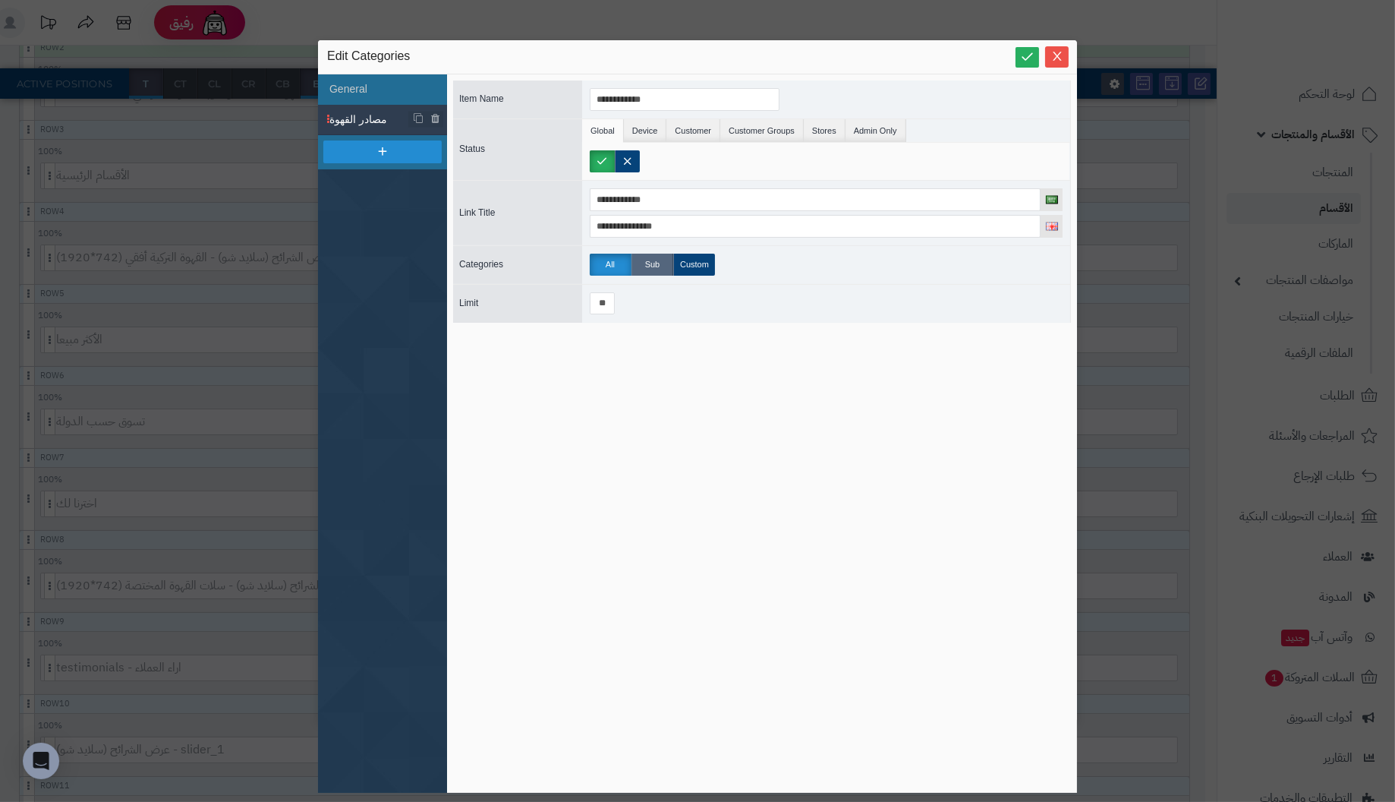
click at [651, 259] on label "Sub" at bounding box center [653, 265] width 42 height 22
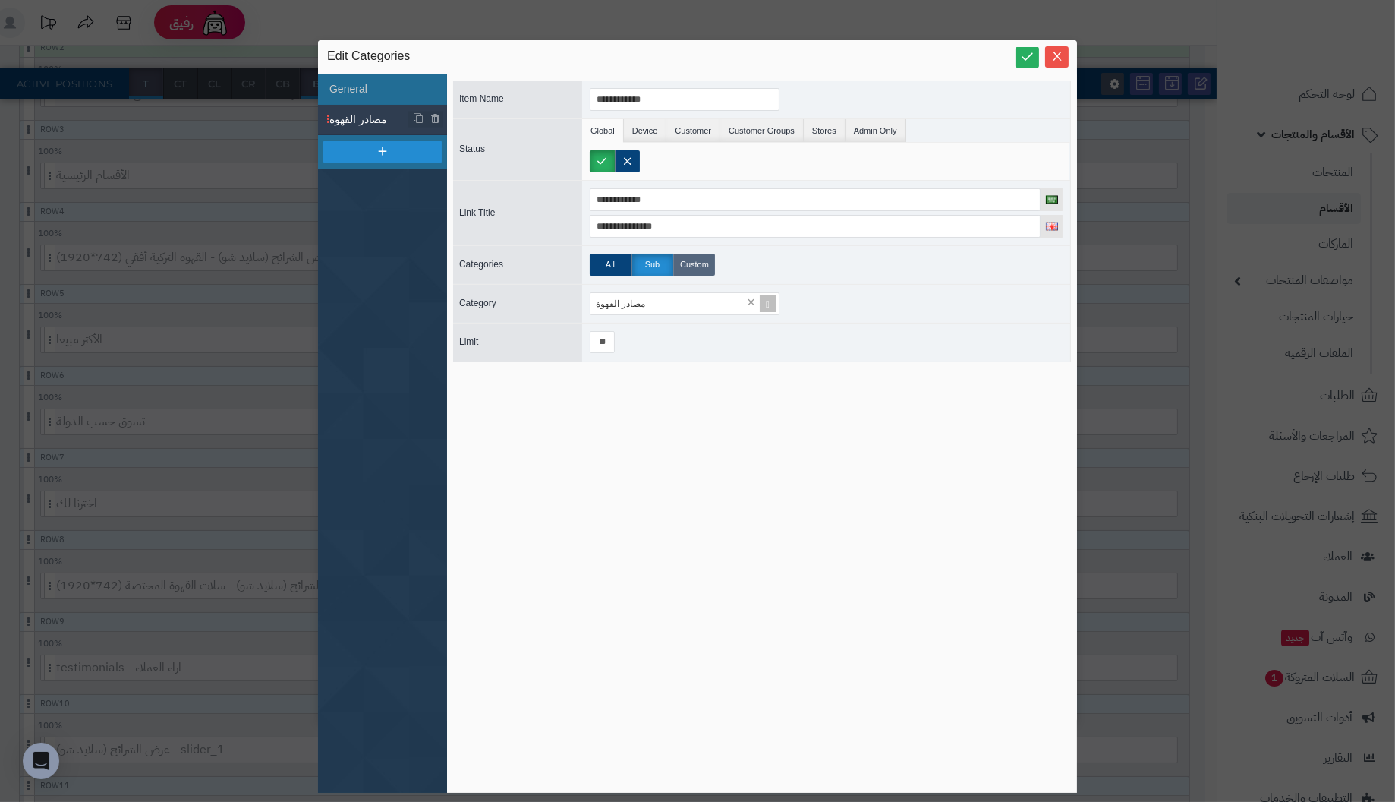
click at [704, 263] on label "Custom" at bounding box center [694, 265] width 42 height 22
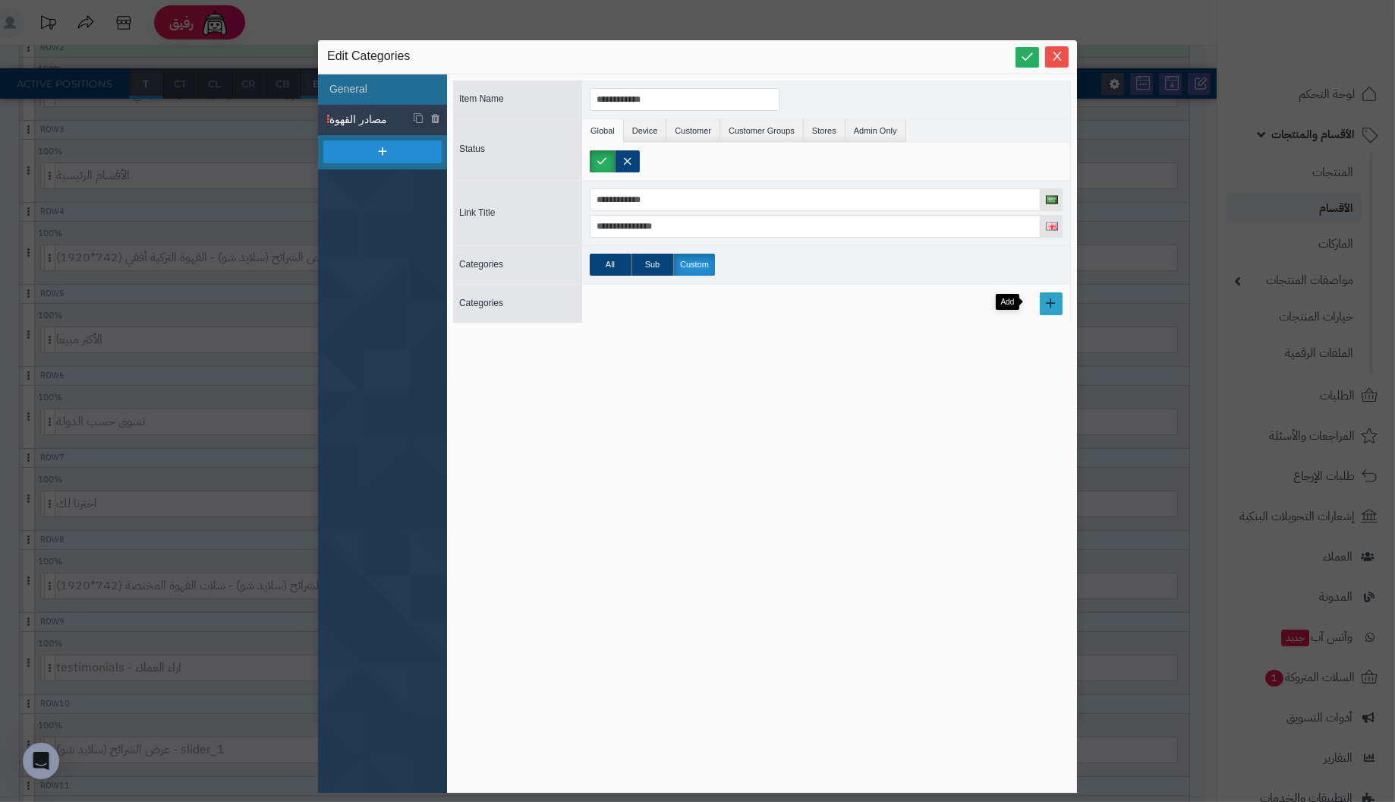
click at [1041, 299] on link at bounding box center [1051, 303] width 23 height 23
click at [772, 305] on span at bounding box center [768, 309] width 21 height 21
click at [663, 310] on div "Select..." at bounding box center [678, 309] width 175 height 21
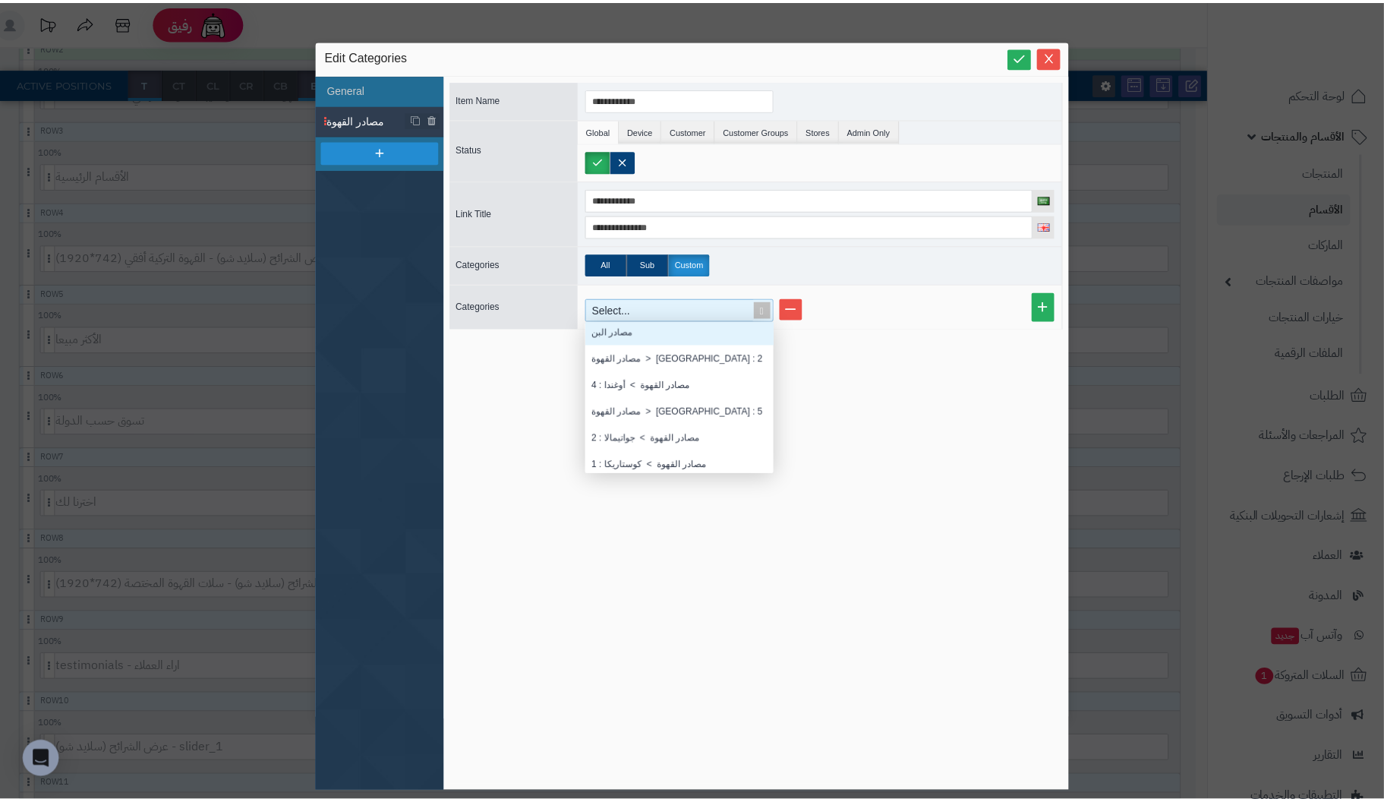
scroll to position [432, 0]
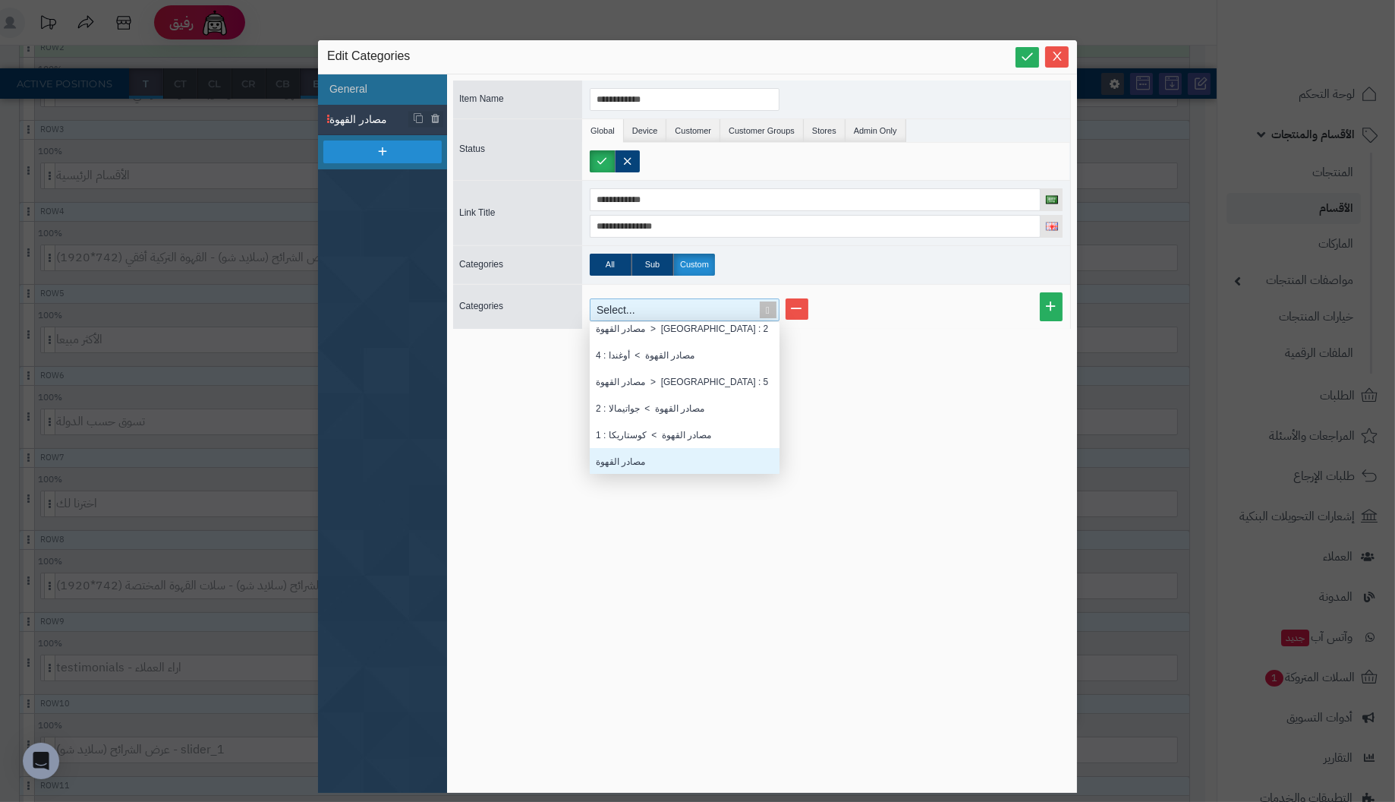
click at [656, 456] on div "مصادر القهوة" at bounding box center [685, 461] width 190 height 27
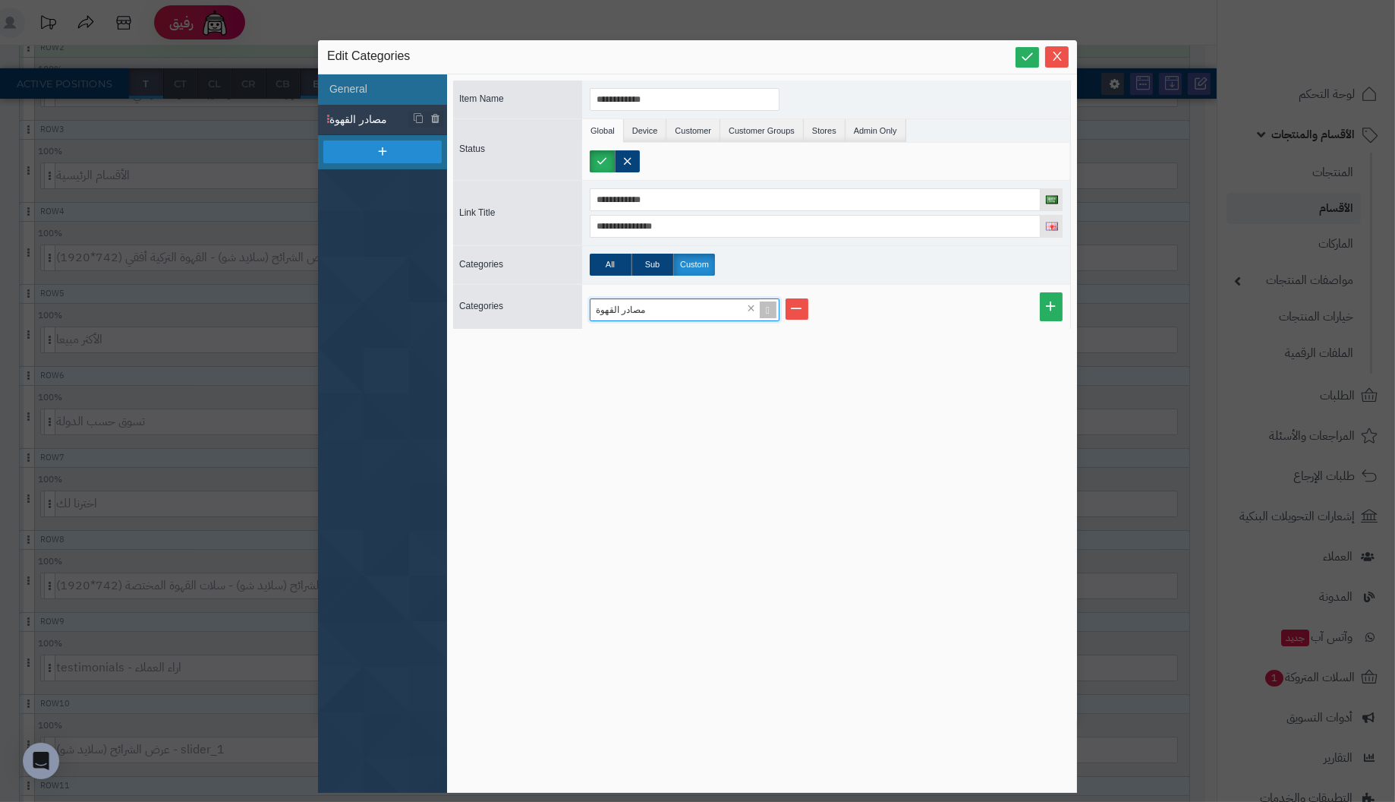
click at [656, 456] on div "**********" at bounding box center [762, 433] width 618 height 706
click at [1029, 52] on icon at bounding box center [1027, 56] width 14 height 14
click at [1054, 52] on icon "Close" at bounding box center [1057, 55] width 12 height 12
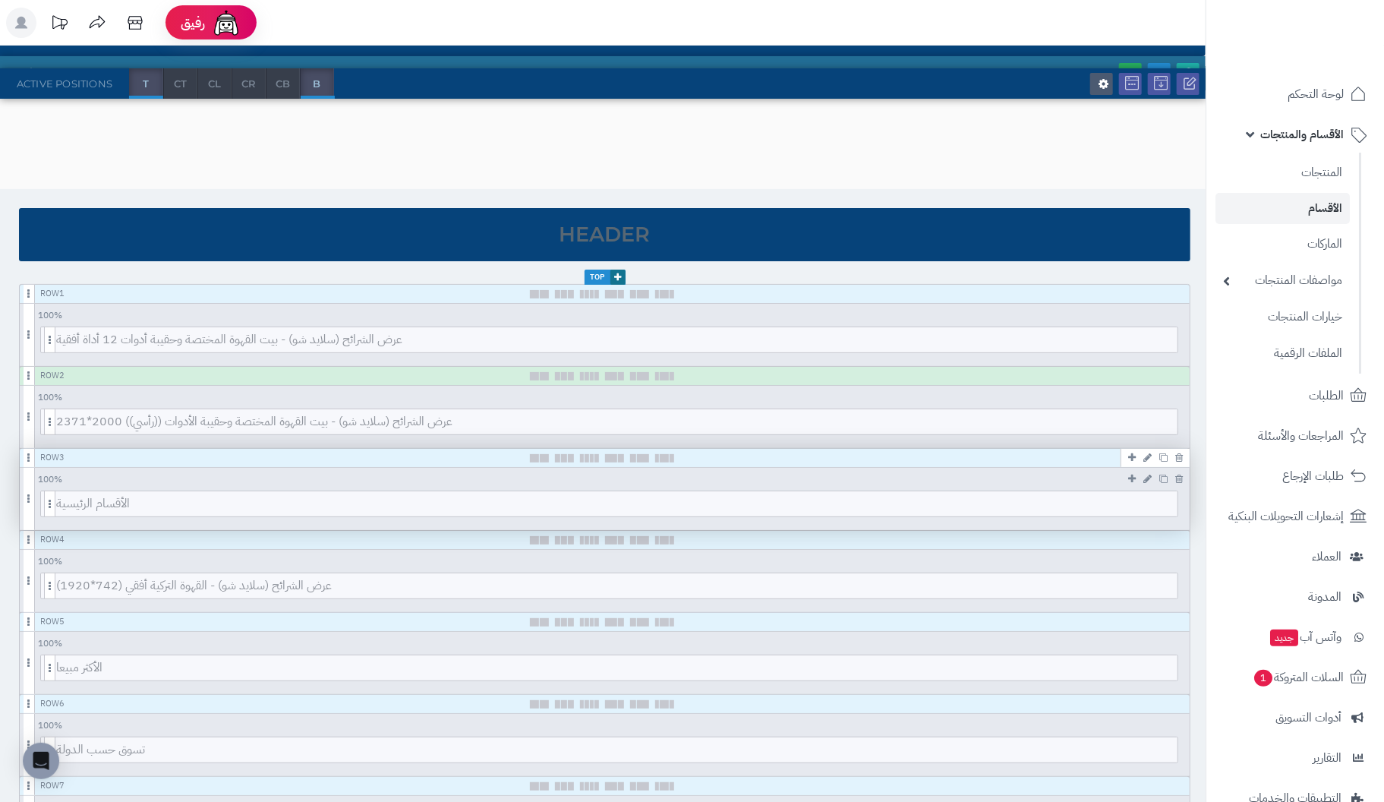
scroll to position [0, 0]
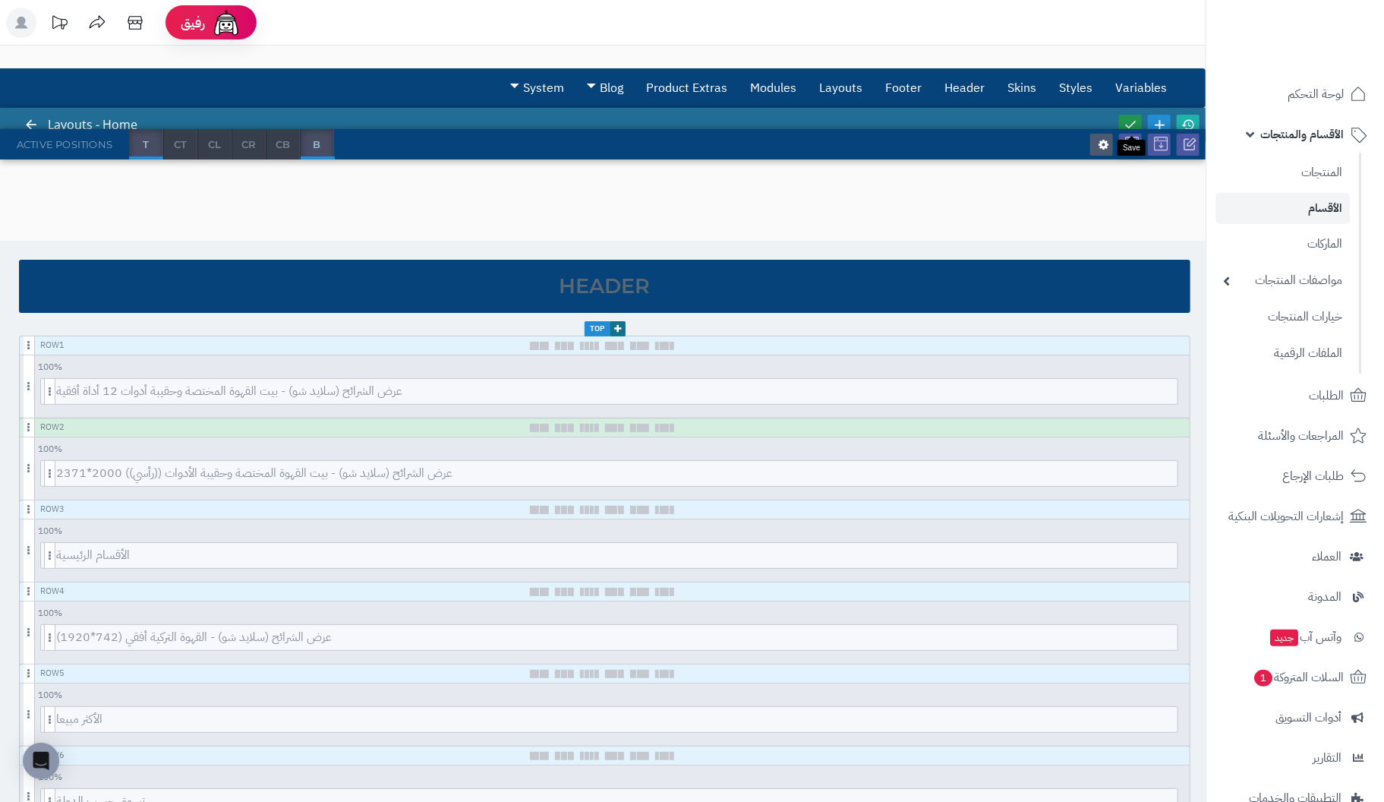
click at [1129, 121] on icon at bounding box center [1130, 125] width 14 height 14
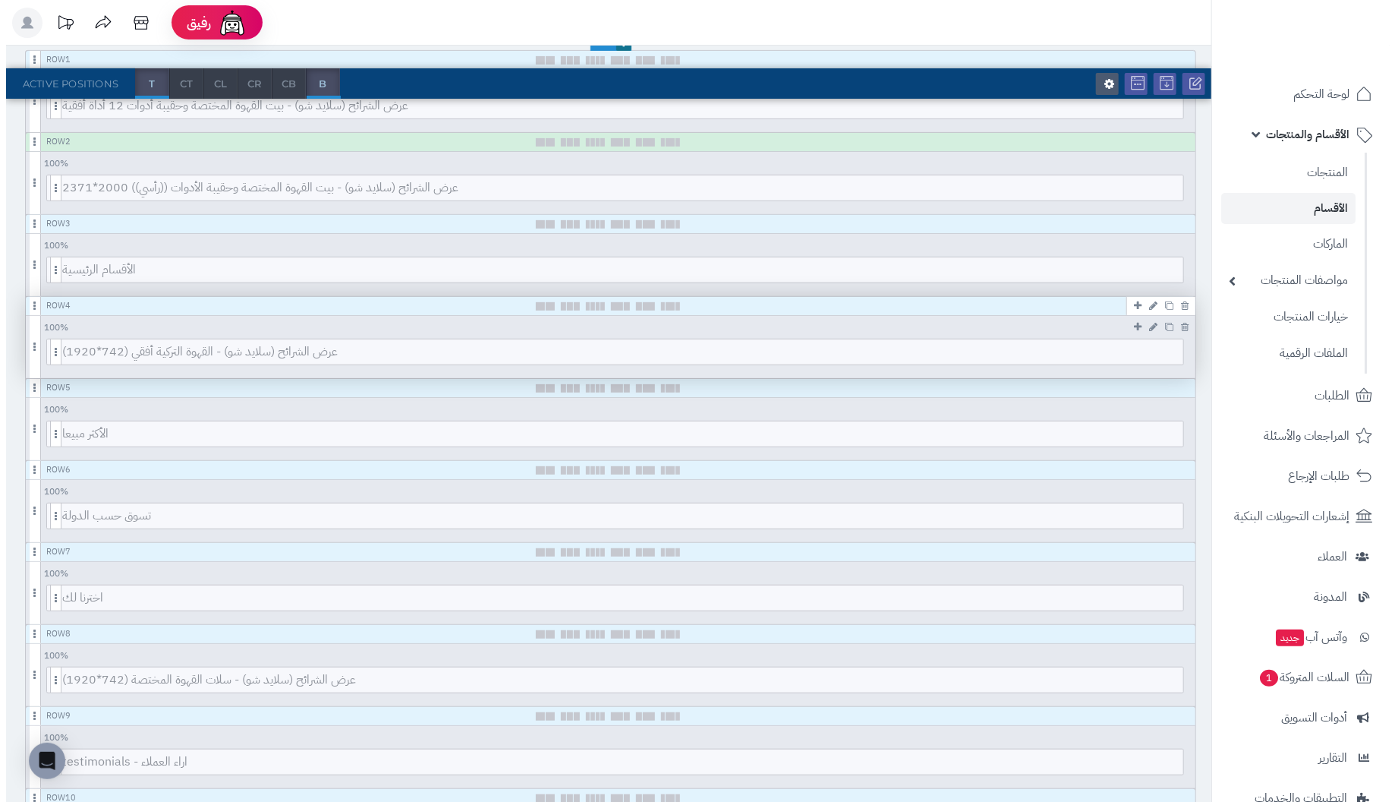
scroll to position [303, 0]
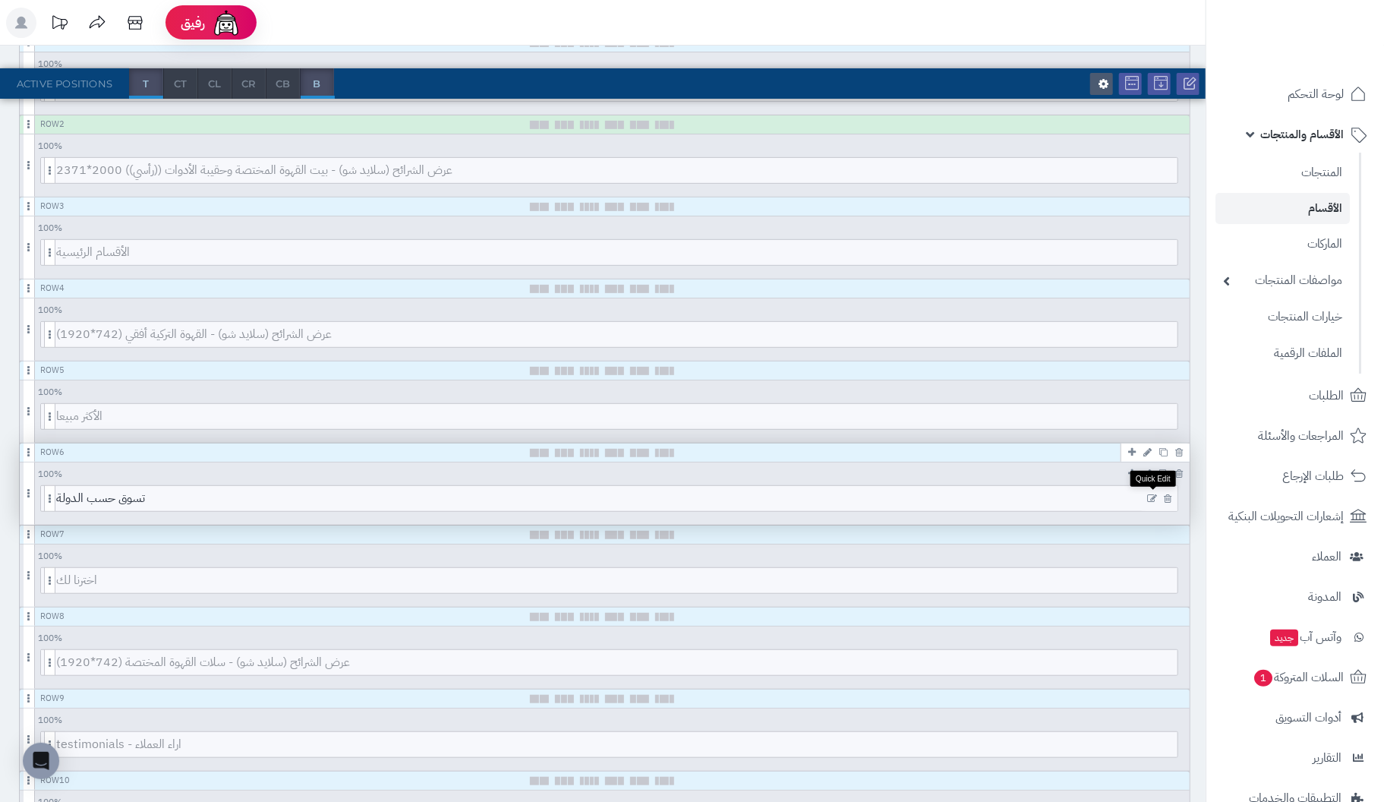
click at [1154, 493] on icon at bounding box center [1152, 498] width 10 height 11
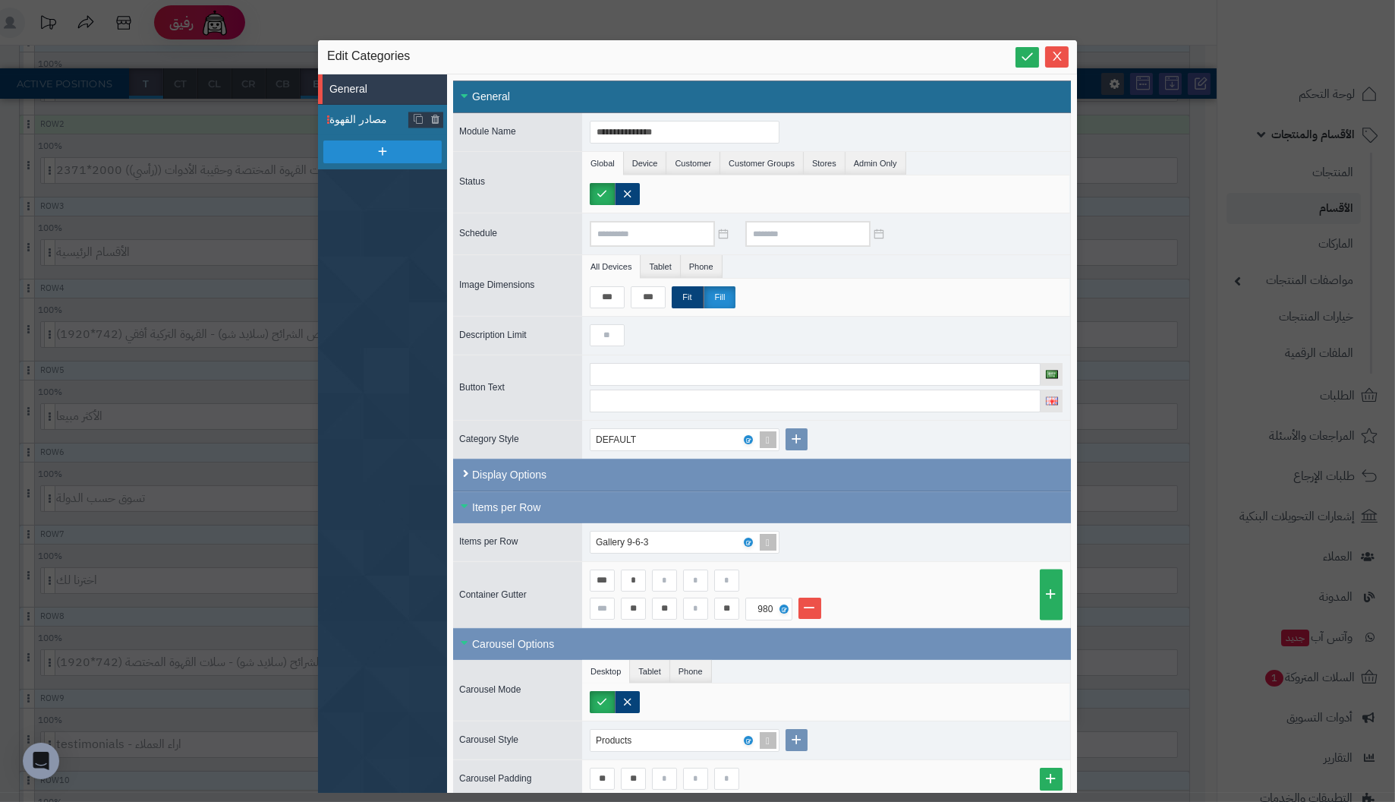
click at [356, 121] on span "مصادر القهوة" at bounding box center [369, 120] width 80 height 16
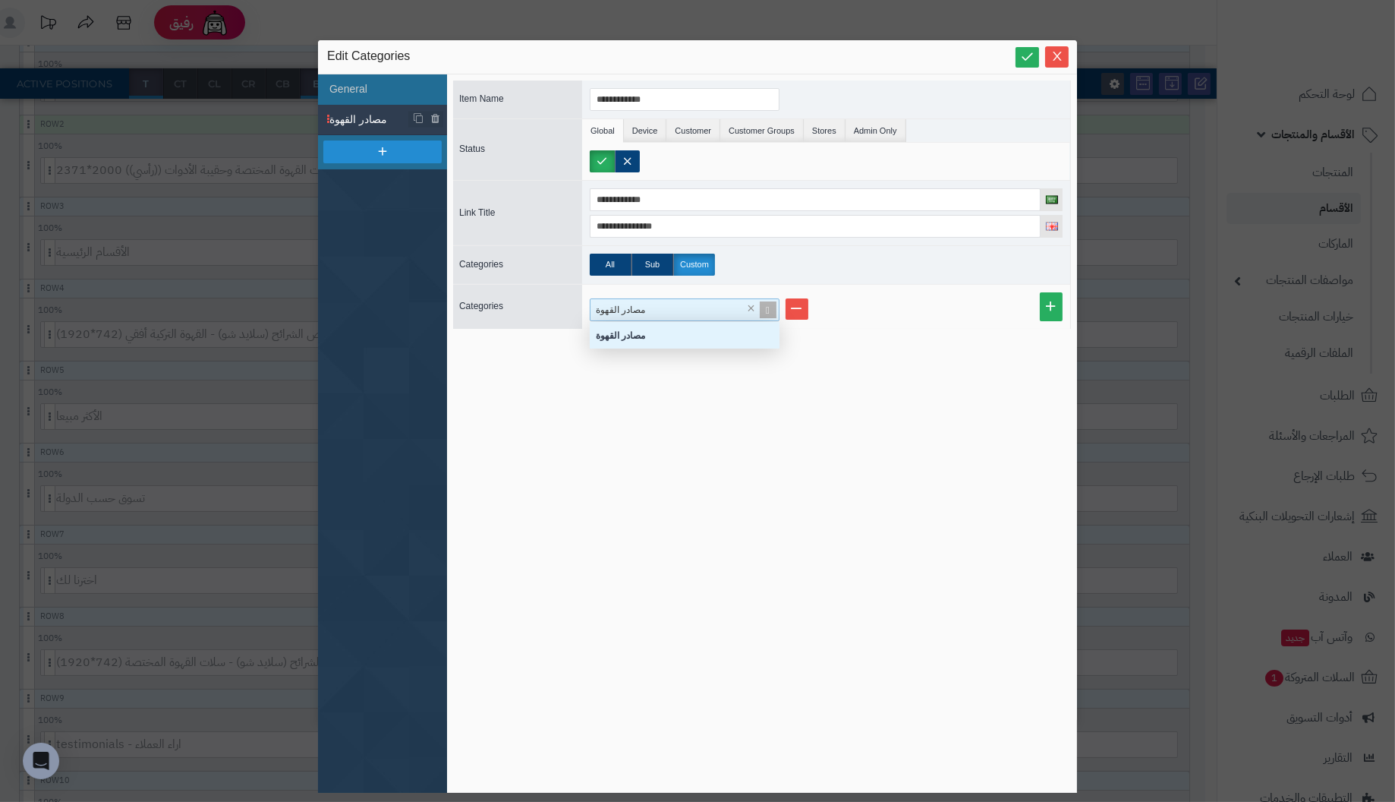
scroll to position [15, 178]
click at [711, 304] on div "مصادر القهوة" at bounding box center [678, 309] width 175 height 21
click at [691, 304] on div "Select..." at bounding box center [678, 309] width 175 height 21
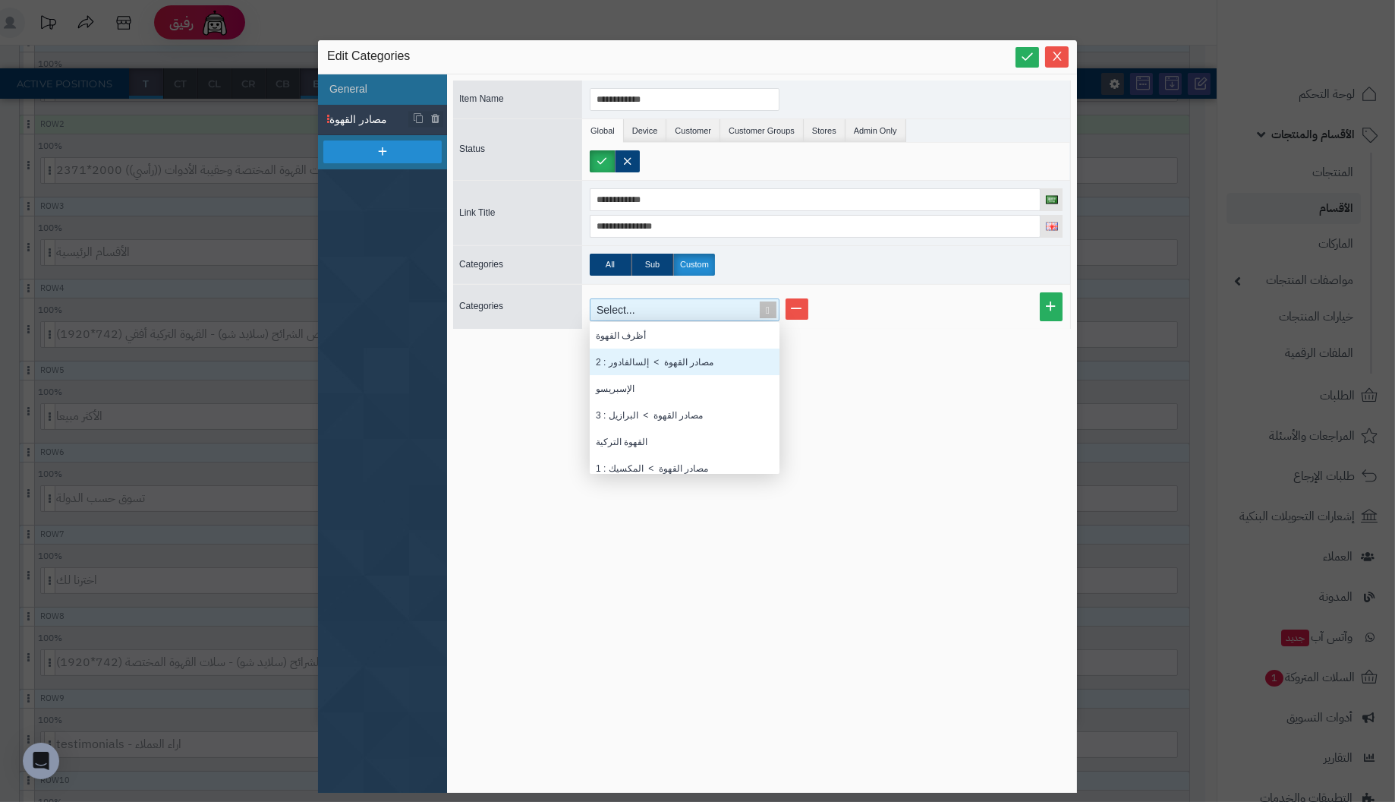
click at [719, 358] on div "مصادر القهوة > إلسالفادور : 2" at bounding box center [685, 361] width 190 height 27
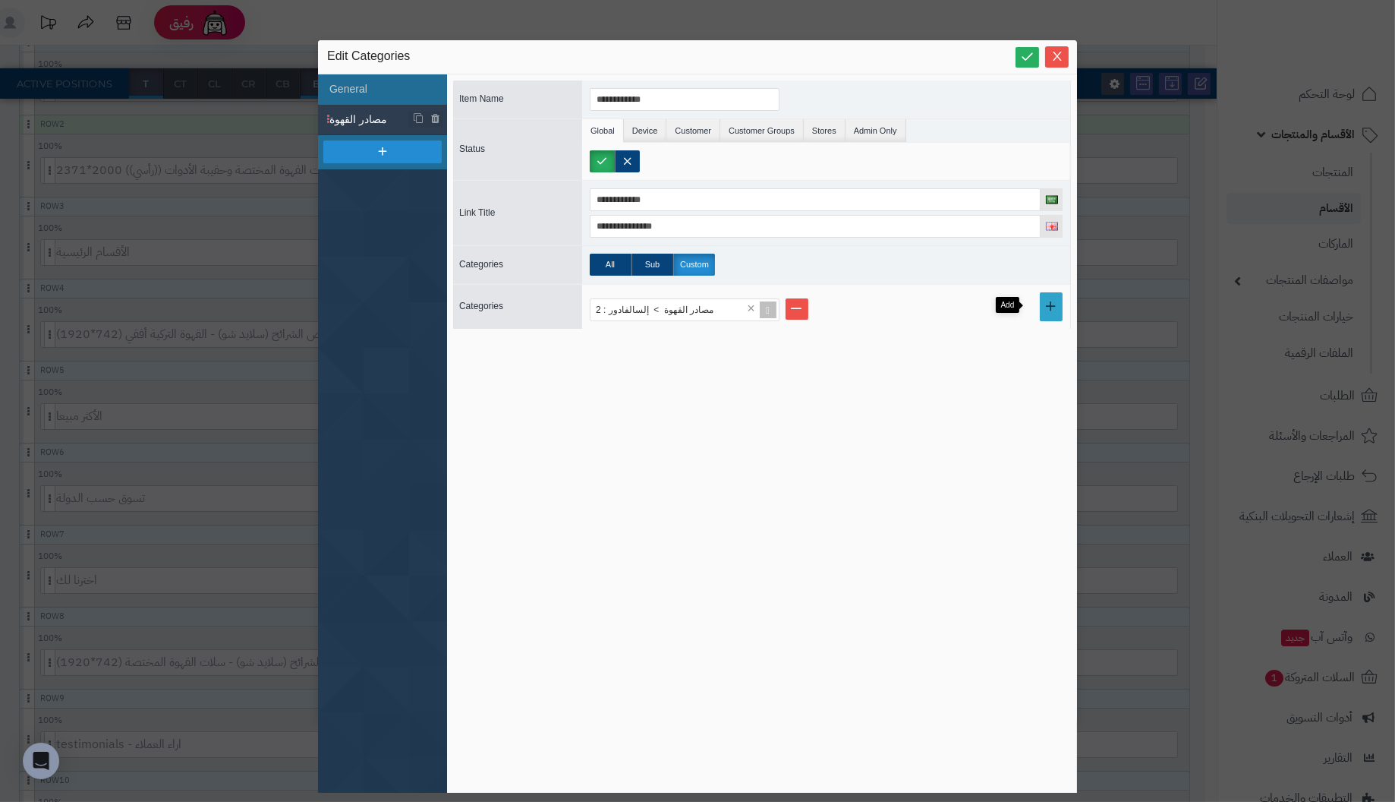
click at [1041, 296] on link at bounding box center [1051, 306] width 23 height 29
click at [1041, 319] on link at bounding box center [1051, 321] width 23 height 58
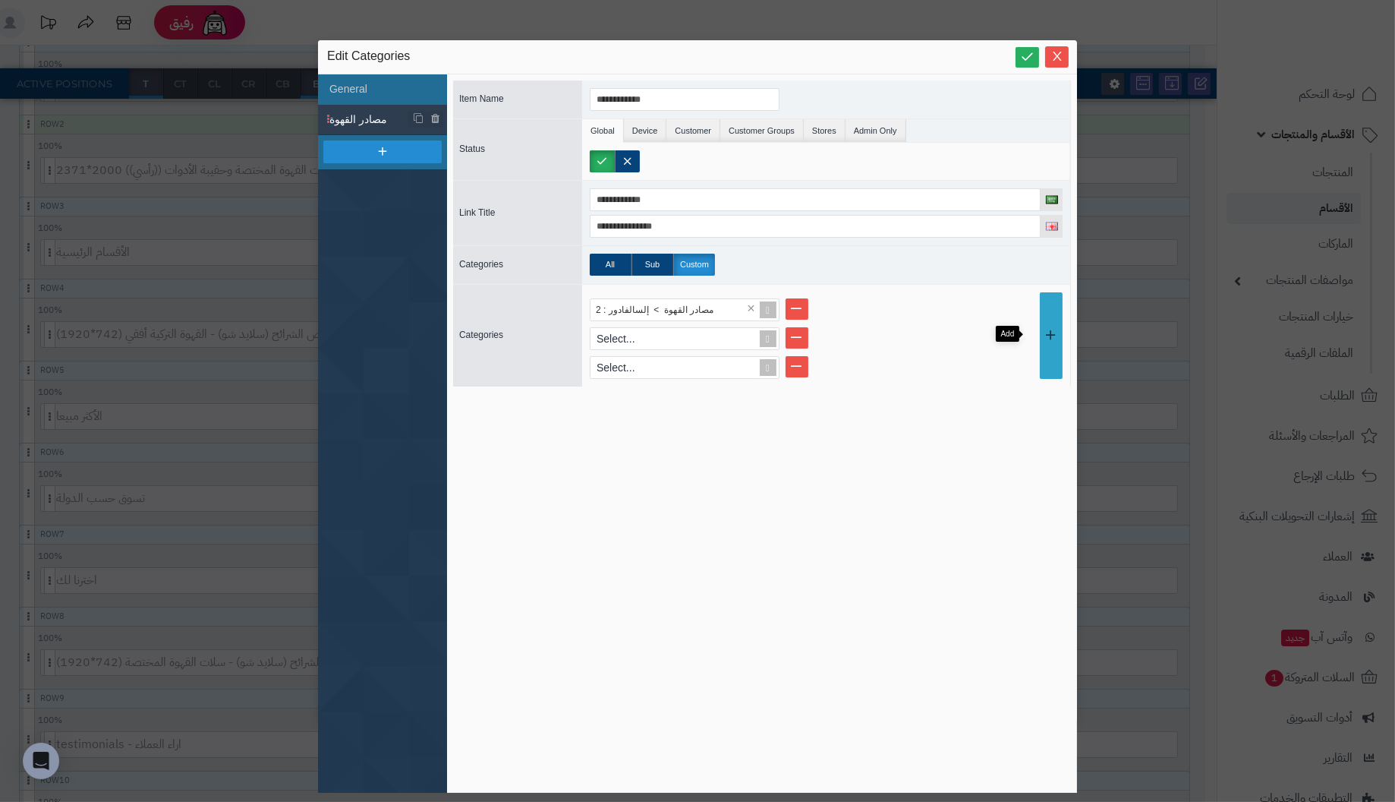
click at [1041, 319] on link at bounding box center [1051, 335] width 23 height 87
click at [1041, 319] on link at bounding box center [1051, 349] width 23 height 115
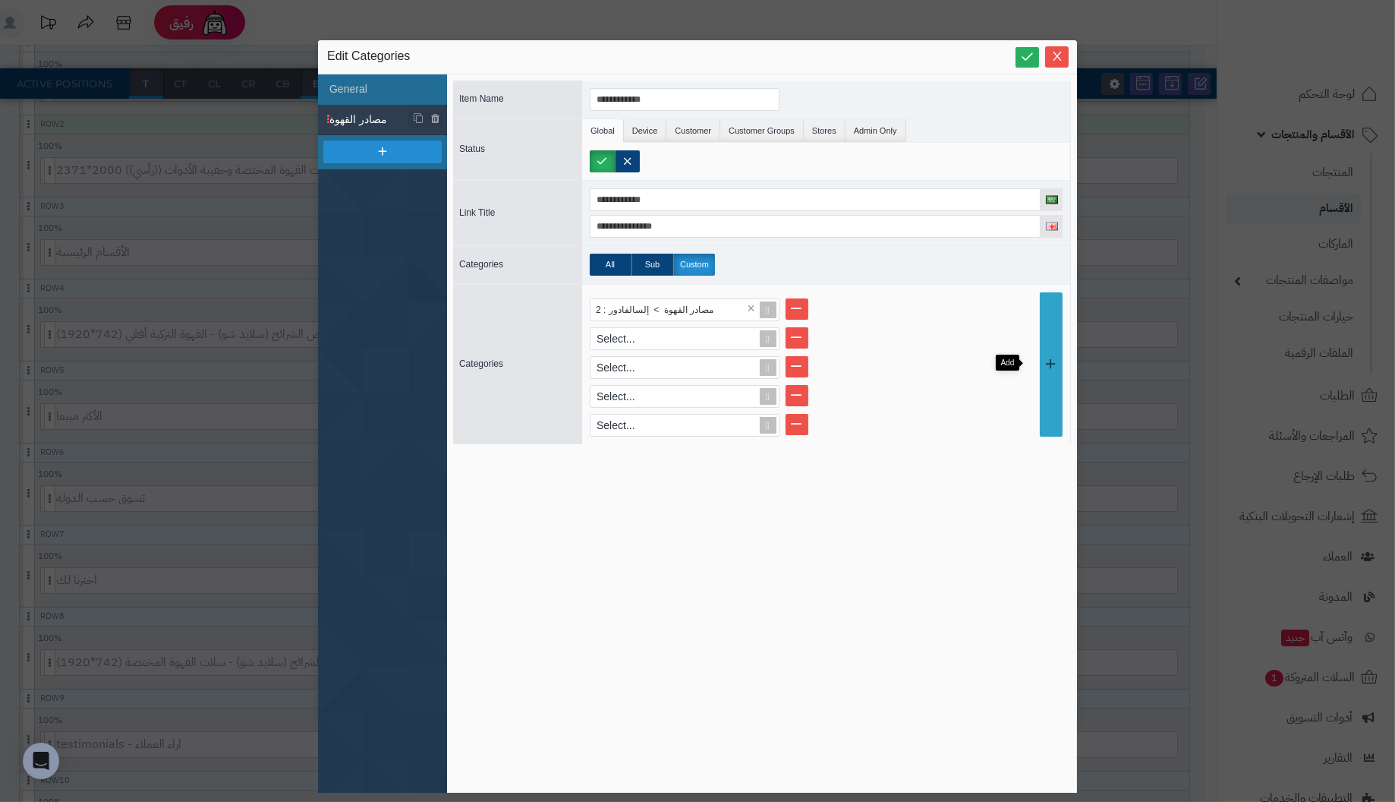
click at [1041, 319] on link at bounding box center [1051, 364] width 23 height 144
click at [1041, 319] on link at bounding box center [1051, 378] width 23 height 173
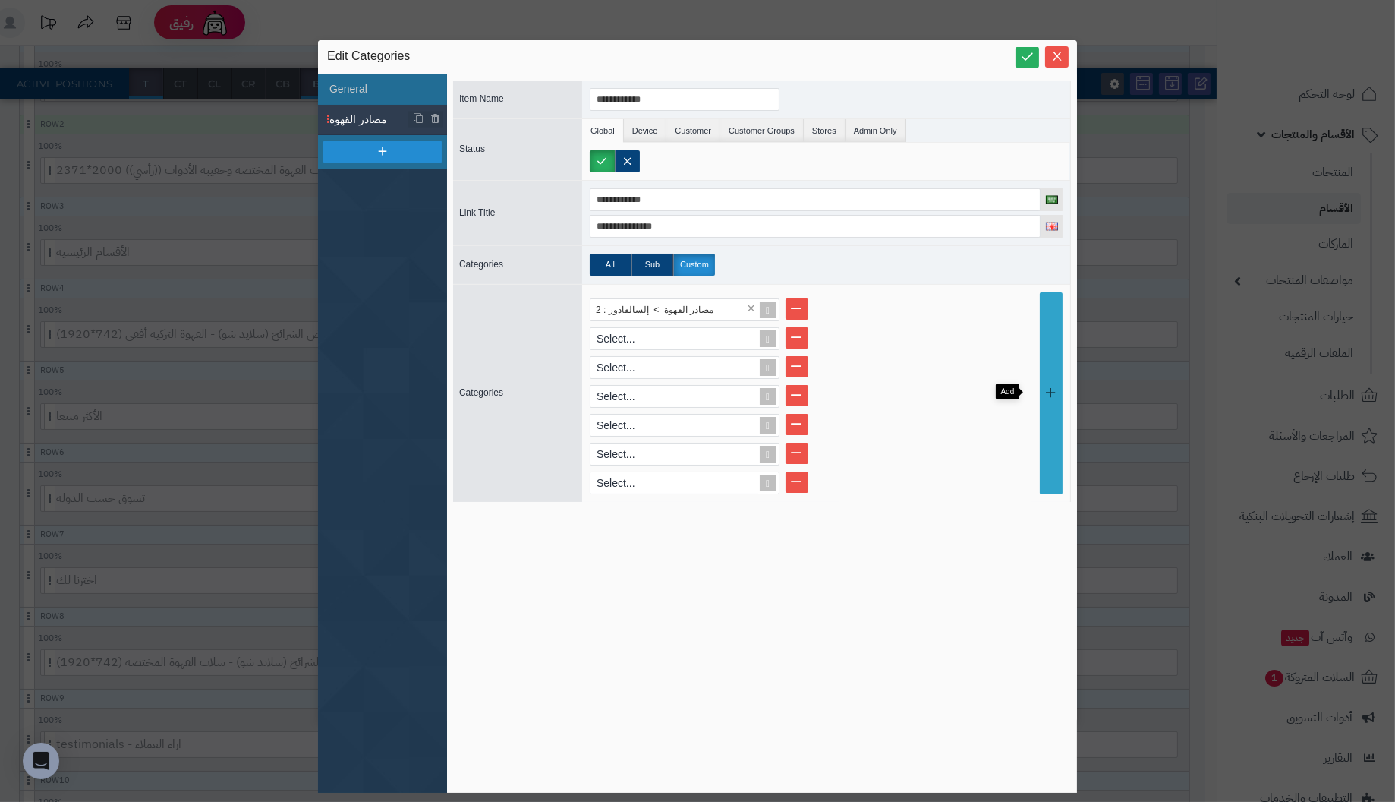
click at [1041, 319] on link at bounding box center [1051, 393] width 23 height 202
click at [1041, 319] on link at bounding box center [1051, 407] width 23 height 231
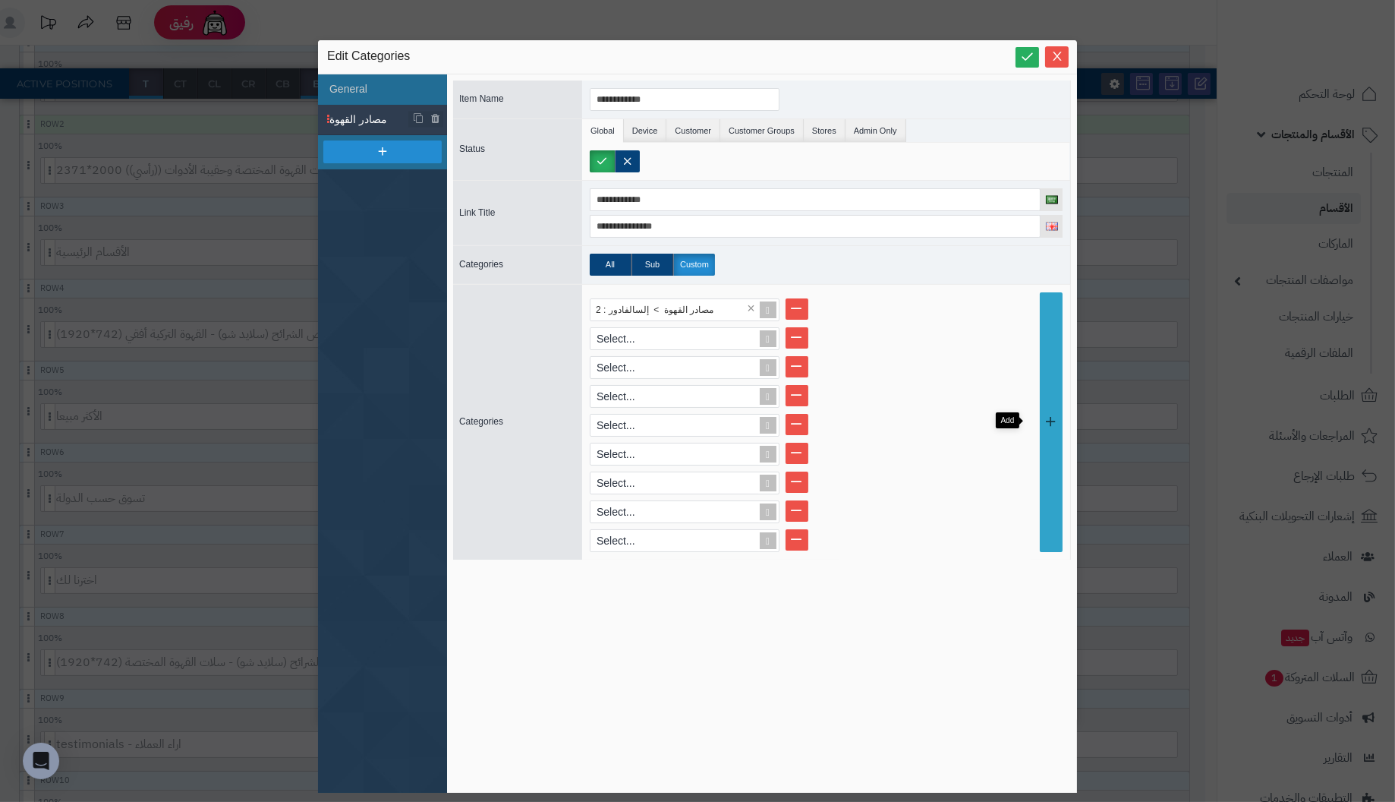
click at [1041, 319] on link at bounding box center [1051, 422] width 23 height 260
click at [1041, 319] on link at bounding box center [1051, 436] width 23 height 288
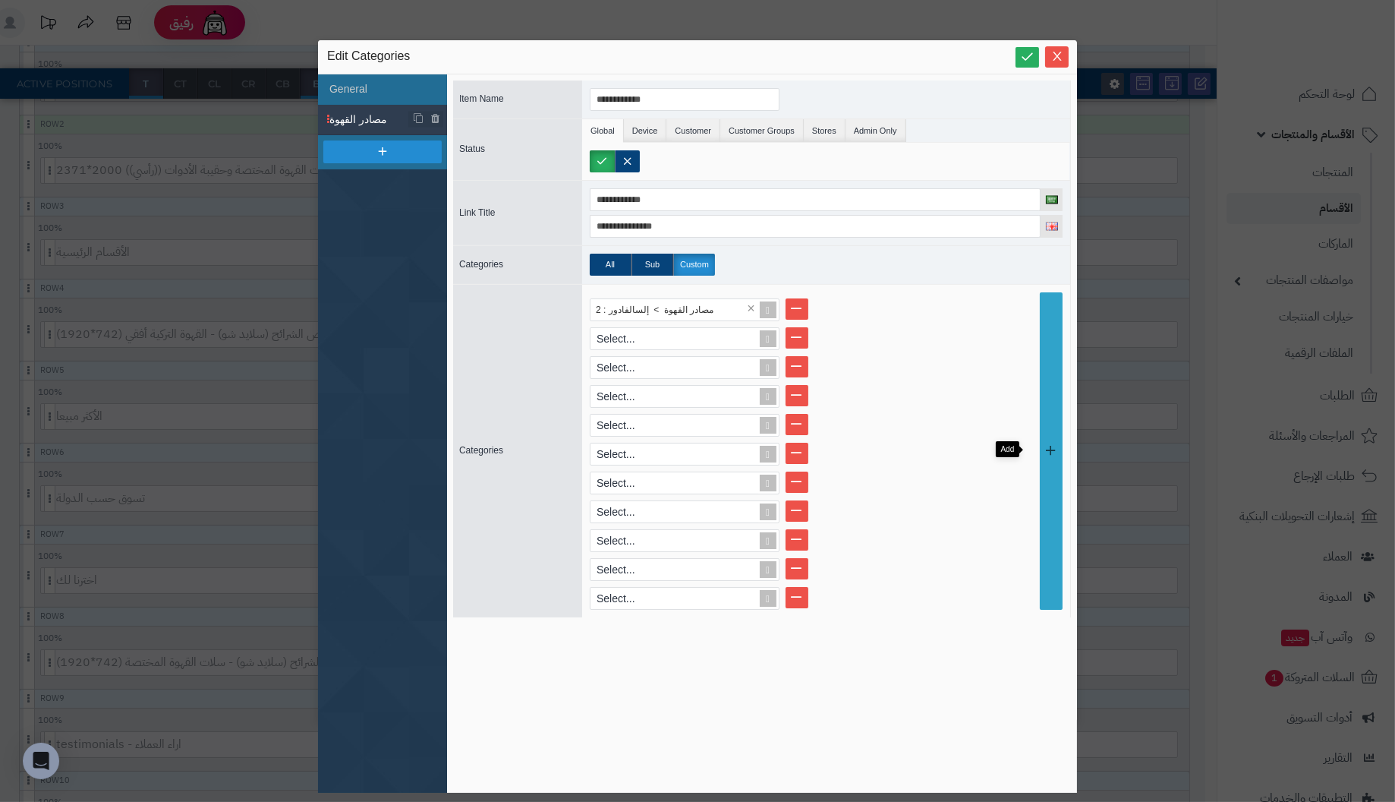
click at [1041, 319] on link at bounding box center [1051, 450] width 23 height 317
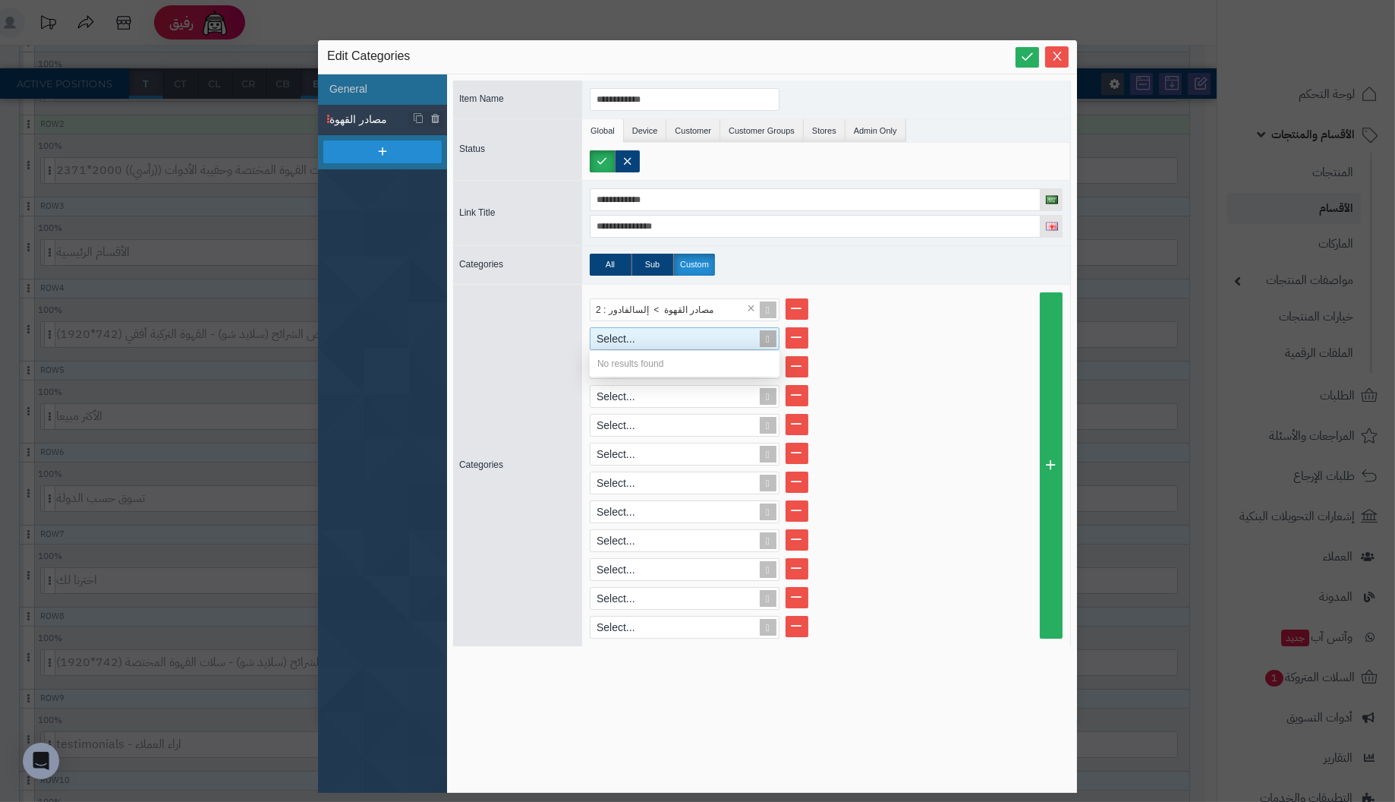
click at [734, 335] on div "Select..." at bounding box center [678, 338] width 175 height 21
click at [711, 332] on div "Select..." at bounding box center [678, 338] width 175 height 21
click at [704, 358] on div "No results found" at bounding box center [685, 364] width 190 height 26
click at [715, 335] on div "Select..." at bounding box center [678, 338] width 175 height 21
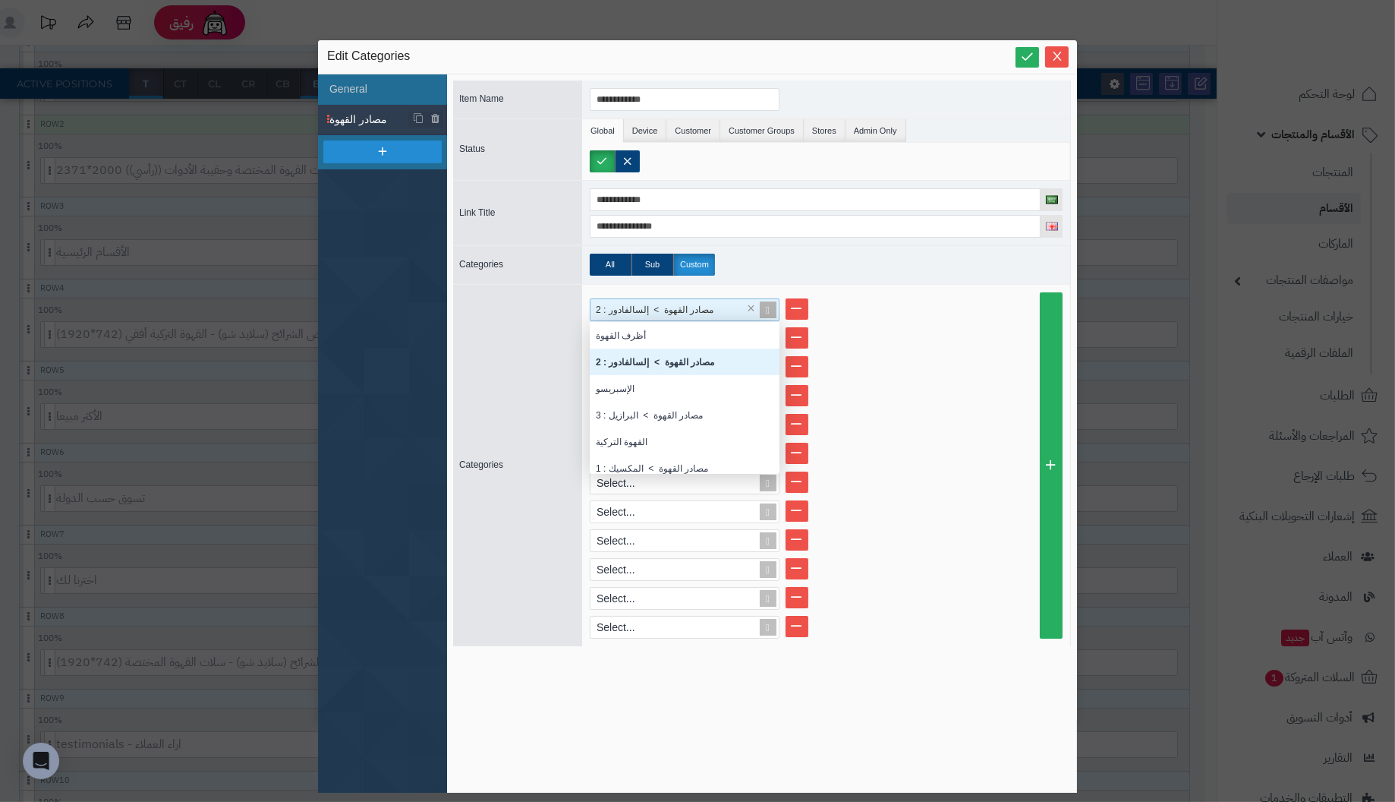
click at [723, 304] on div "مصادر القهوة > إلسالفادور : 2" at bounding box center [678, 309] width 175 height 21
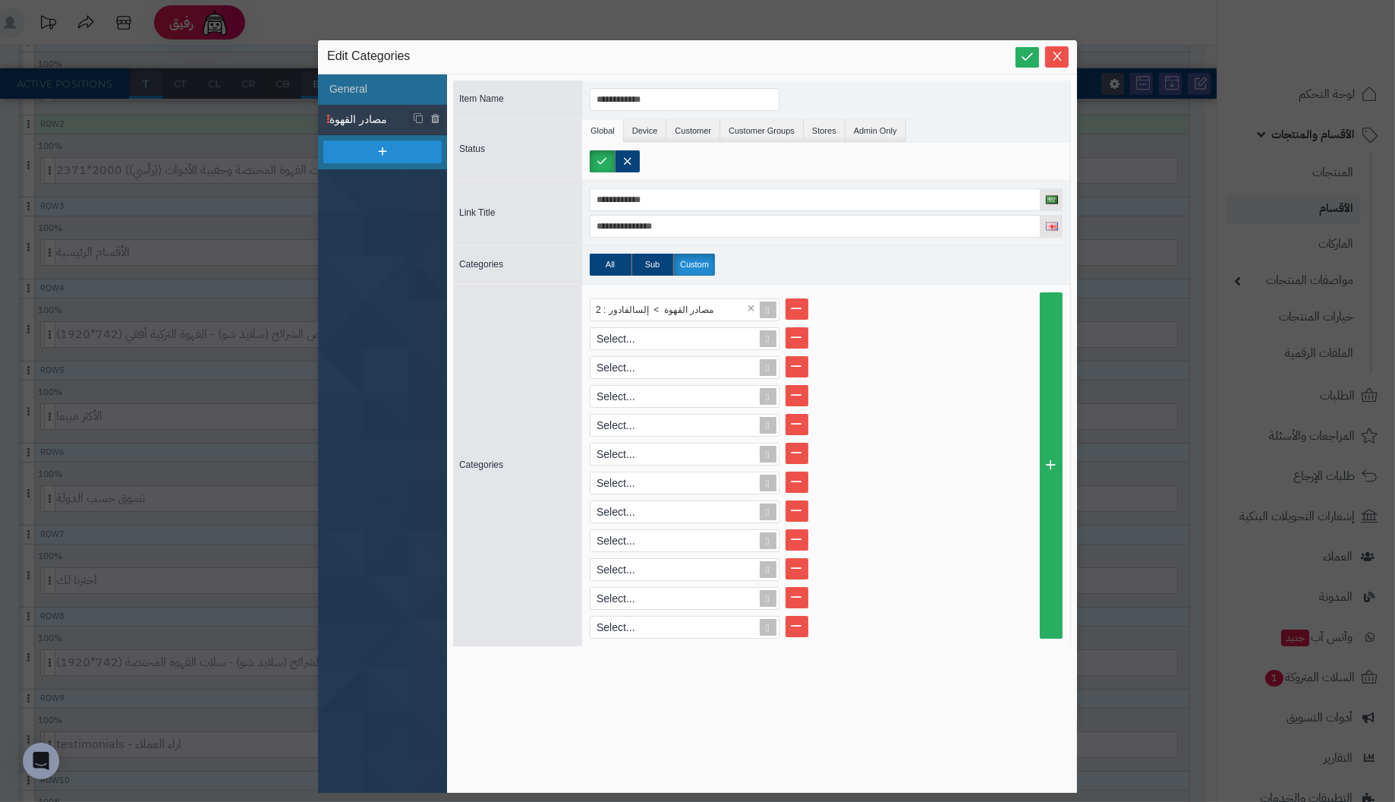
click at [880, 294] on div "مصادر القهوة > إلسالفادور : 2 × Select... Select... Select... Select... Select.…" at bounding box center [826, 465] width 473 height 346
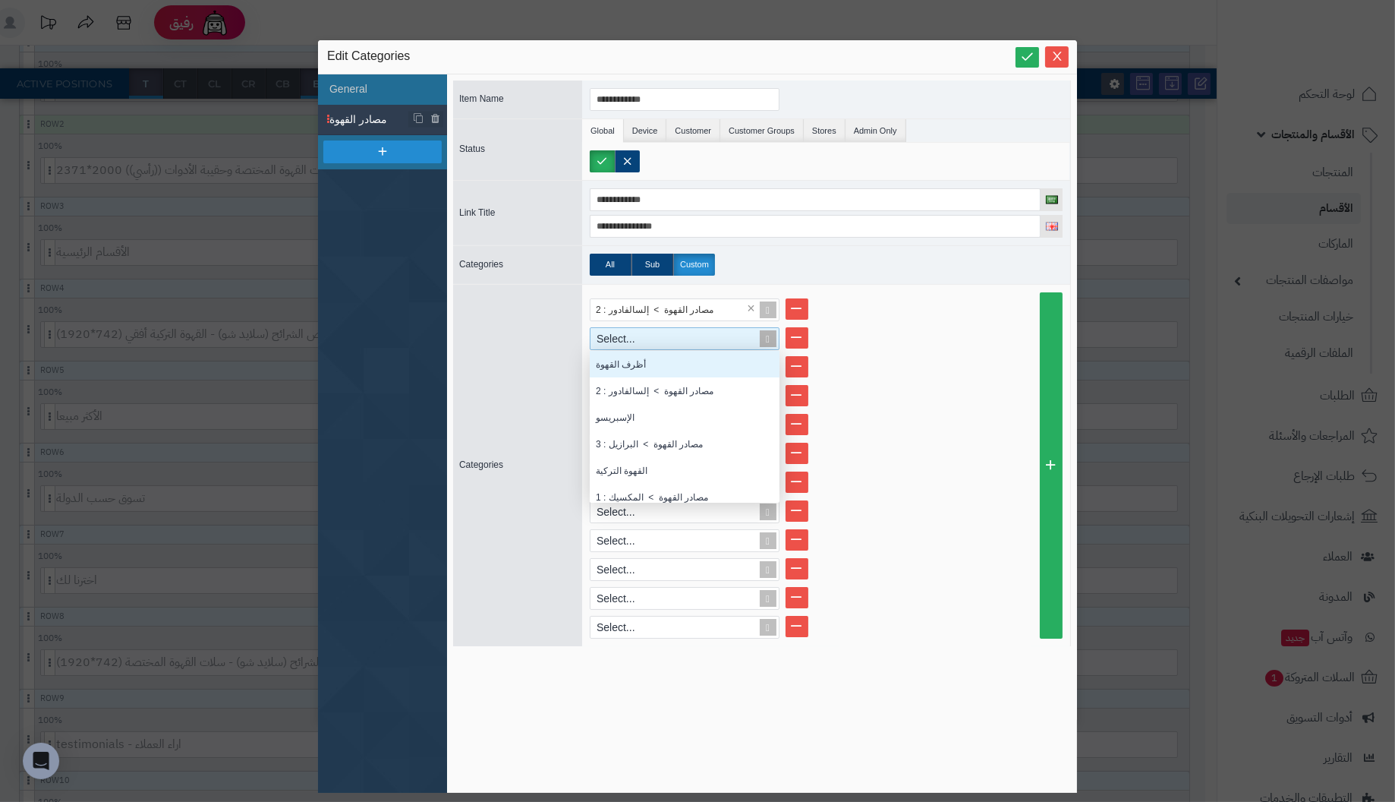
click at [726, 337] on div "Select..." at bounding box center [678, 338] width 175 height 21
click at [707, 439] on div "مصادر القهوة > البرازيل : 3" at bounding box center [685, 443] width 190 height 27
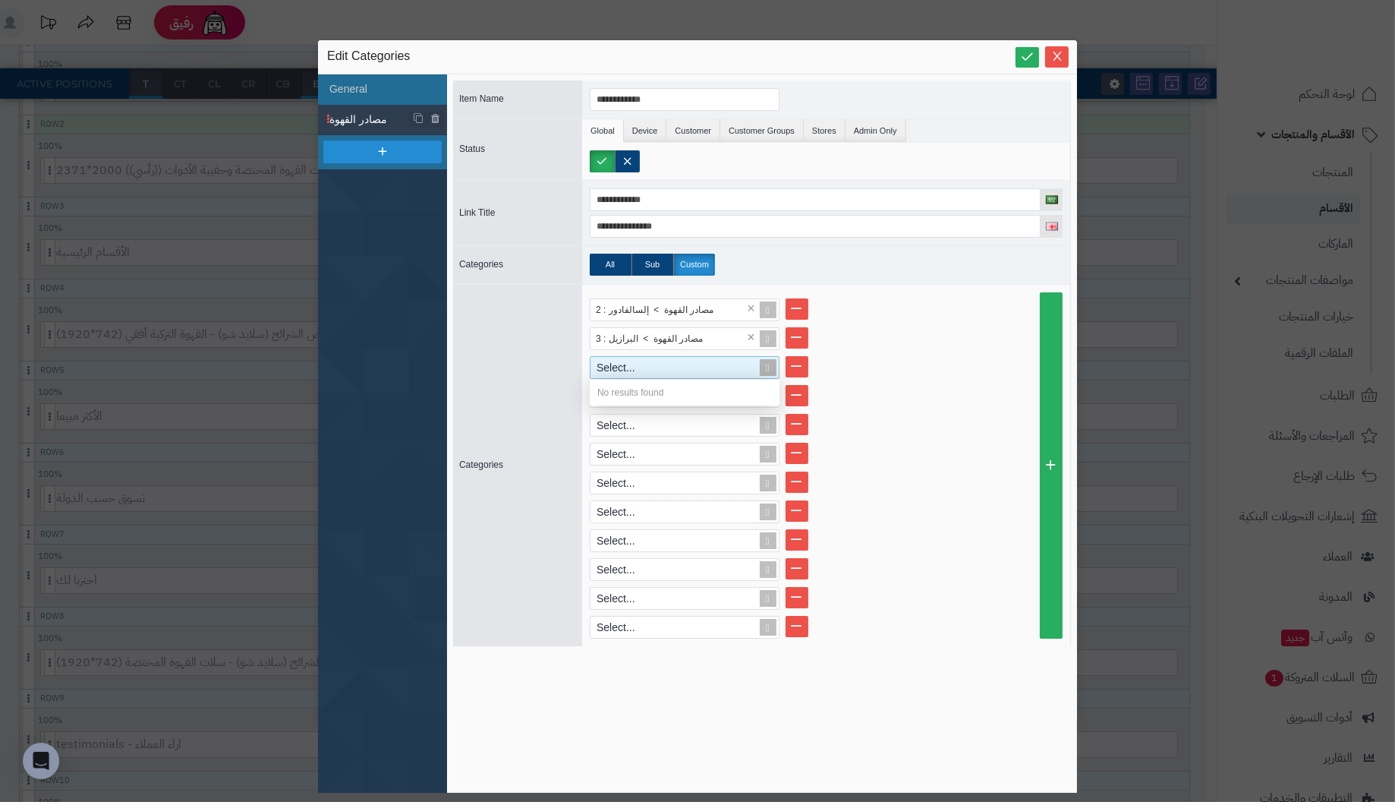
click at [705, 368] on div "Select..." at bounding box center [678, 367] width 175 height 21
click at [902, 362] on li "Select..." at bounding box center [826, 367] width 473 height 23
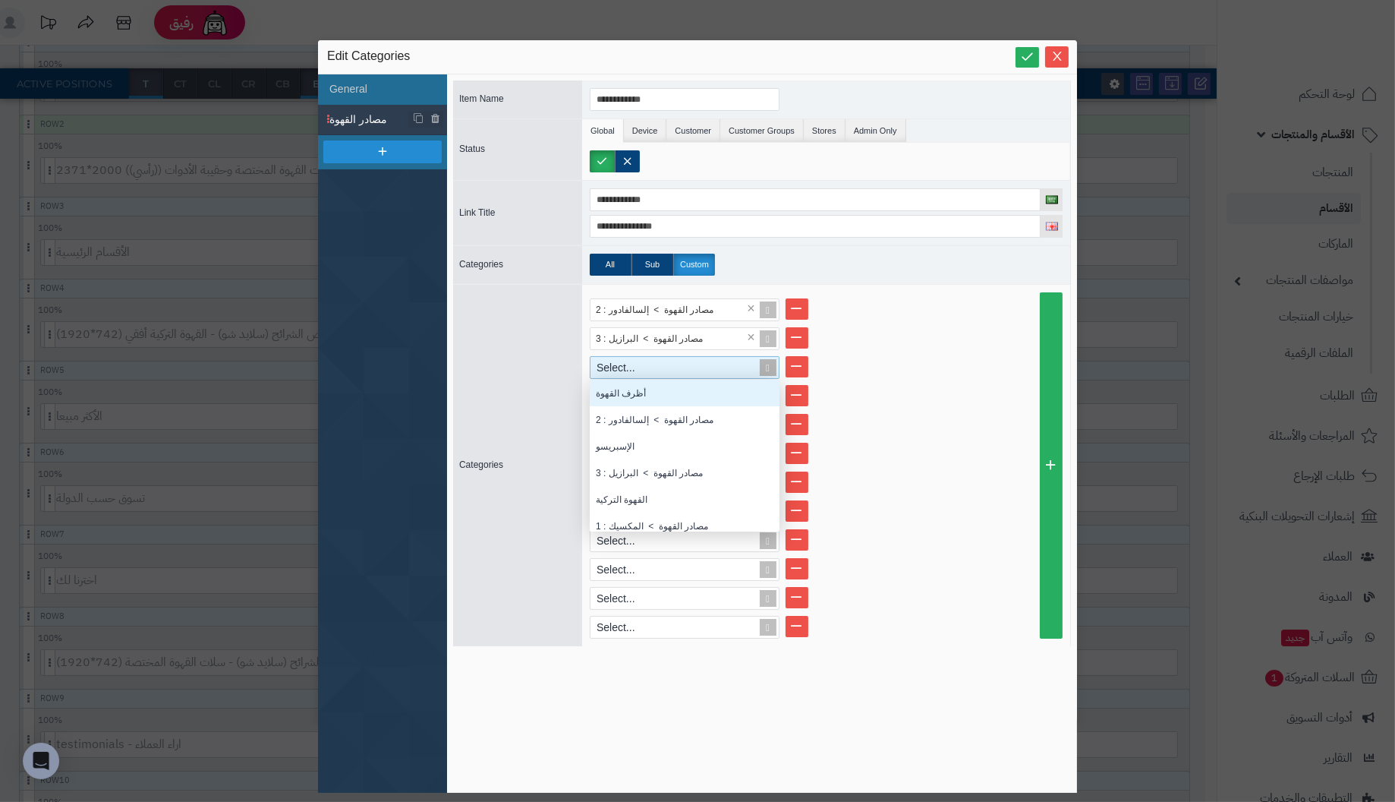
click at [715, 367] on div "Select..." at bounding box center [678, 367] width 175 height 21
click at [694, 514] on div "مصادر القهوة > المكسيك : 1" at bounding box center [685, 518] width 190 height 27
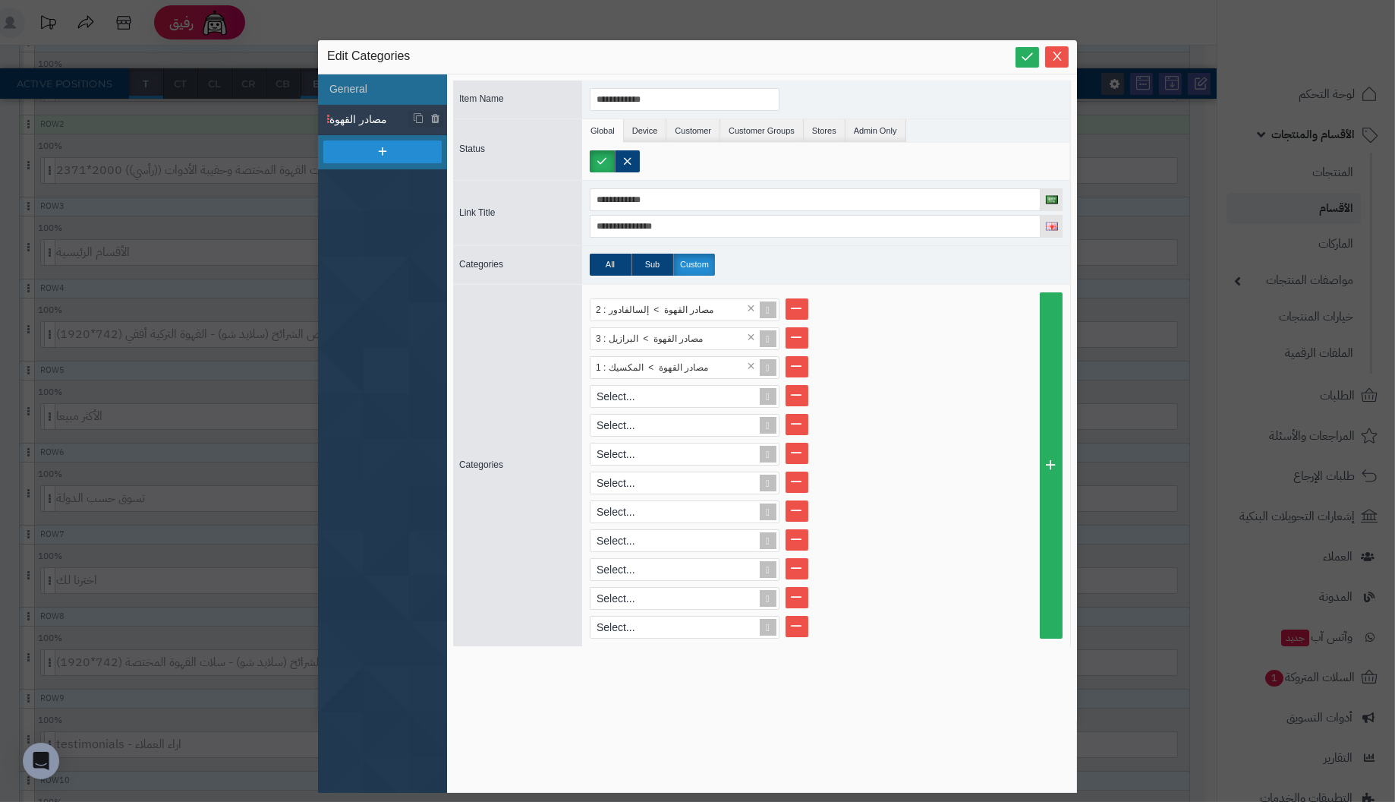
click at [910, 389] on li "Select..." at bounding box center [826, 396] width 473 height 23
click at [692, 393] on div "Select..." at bounding box center [678, 396] width 175 height 21
click at [721, 414] on div "No results found" at bounding box center [685, 421] width 190 height 26
click at [722, 395] on div "Select..." at bounding box center [678, 396] width 175 height 21
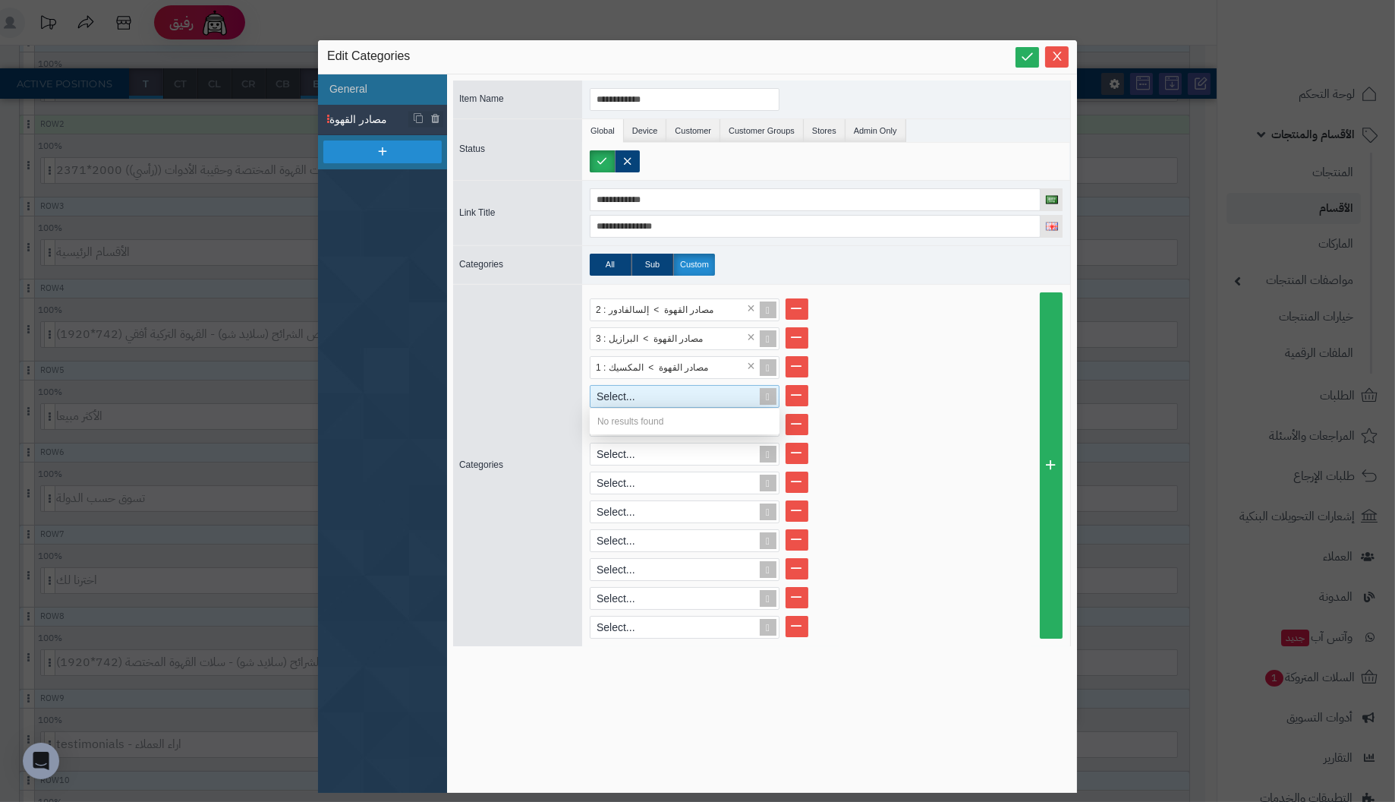
click at [866, 353] on ul "مصادر القهوة > إلسالفادور : 2 × مصادر القهوة > البرازيل : 3 × مصادر القهوة > ال…" at bounding box center [826, 468] width 473 height 340
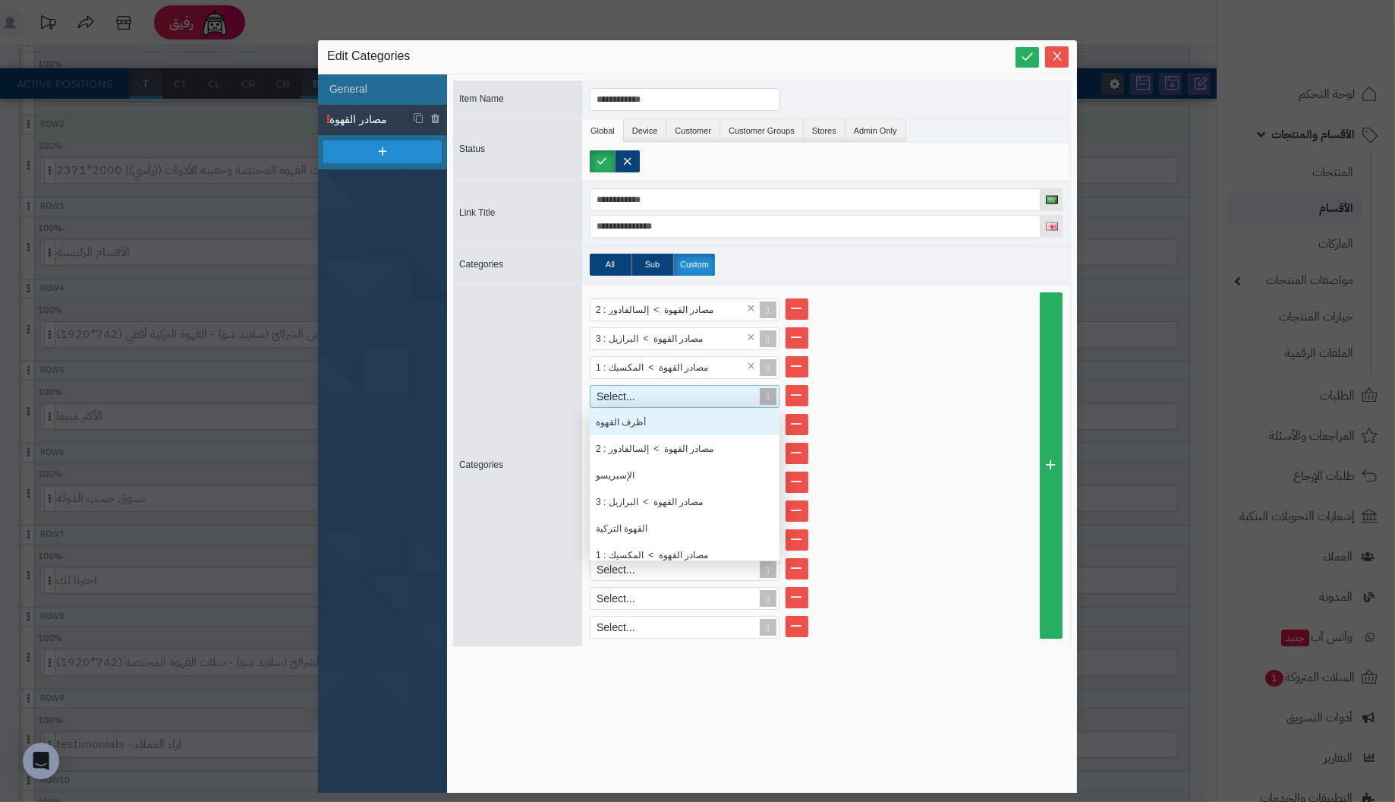
scroll to position [140, 178]
click at [714, 393] on div "Select..." at bounding box center [678, 396] width 175 height 21
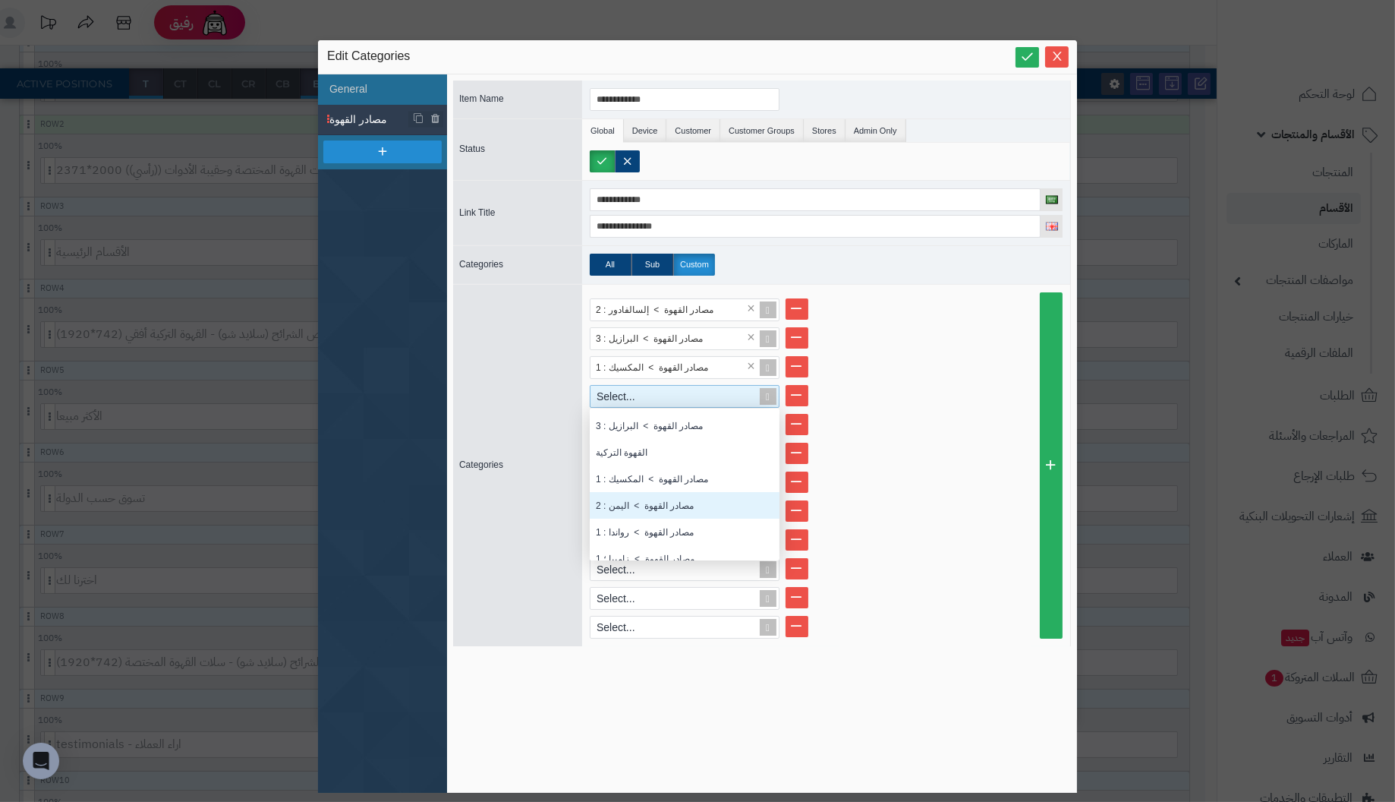
click at [698, 499] on div "مصادر القهوة > اليمن : 2" at bounding box center [685, 505] width 190 height 27
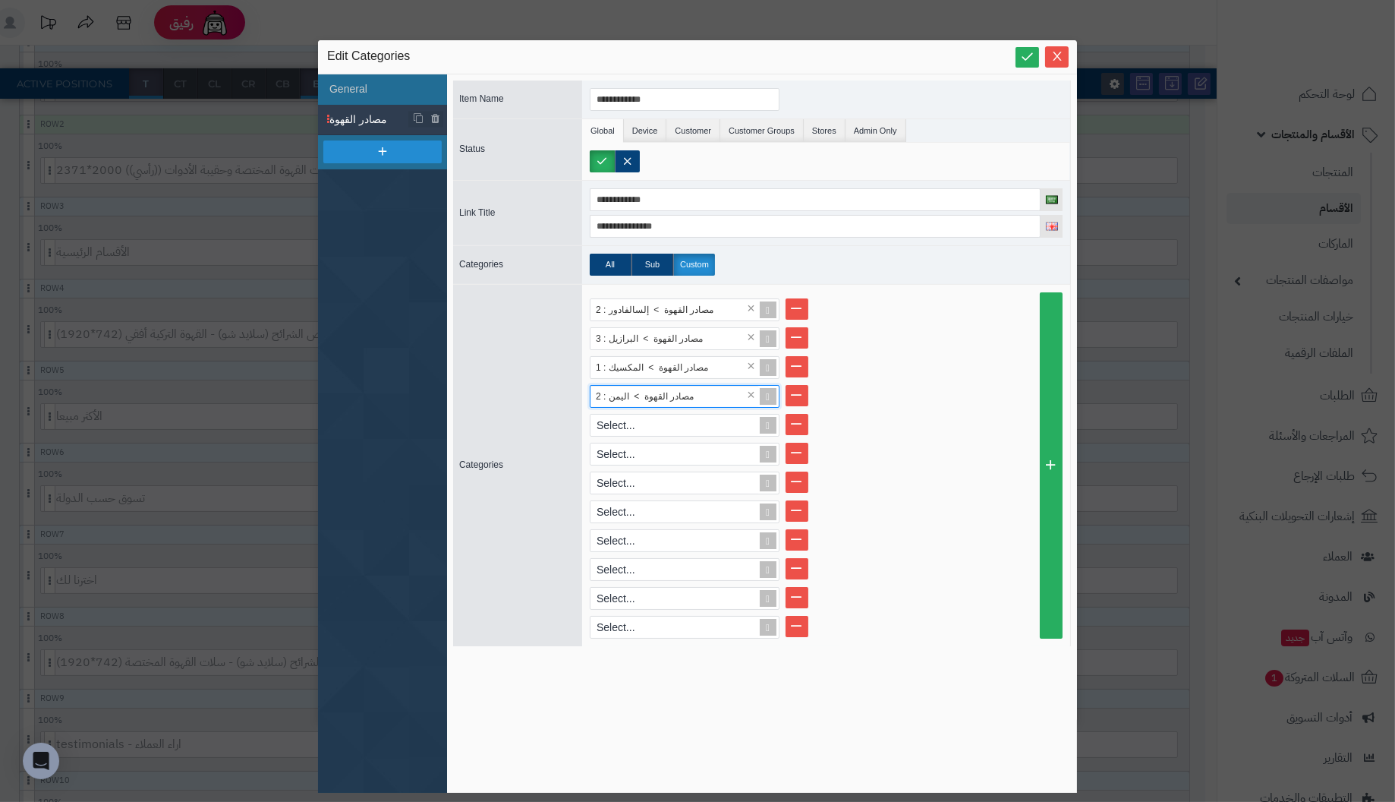
click at [891, 449] on li "Select..." at bounding box center [826, 454] width 473 height 23
click at [725, 421] on div "Select..." at bounding box center [678, 424] width 175 height 21
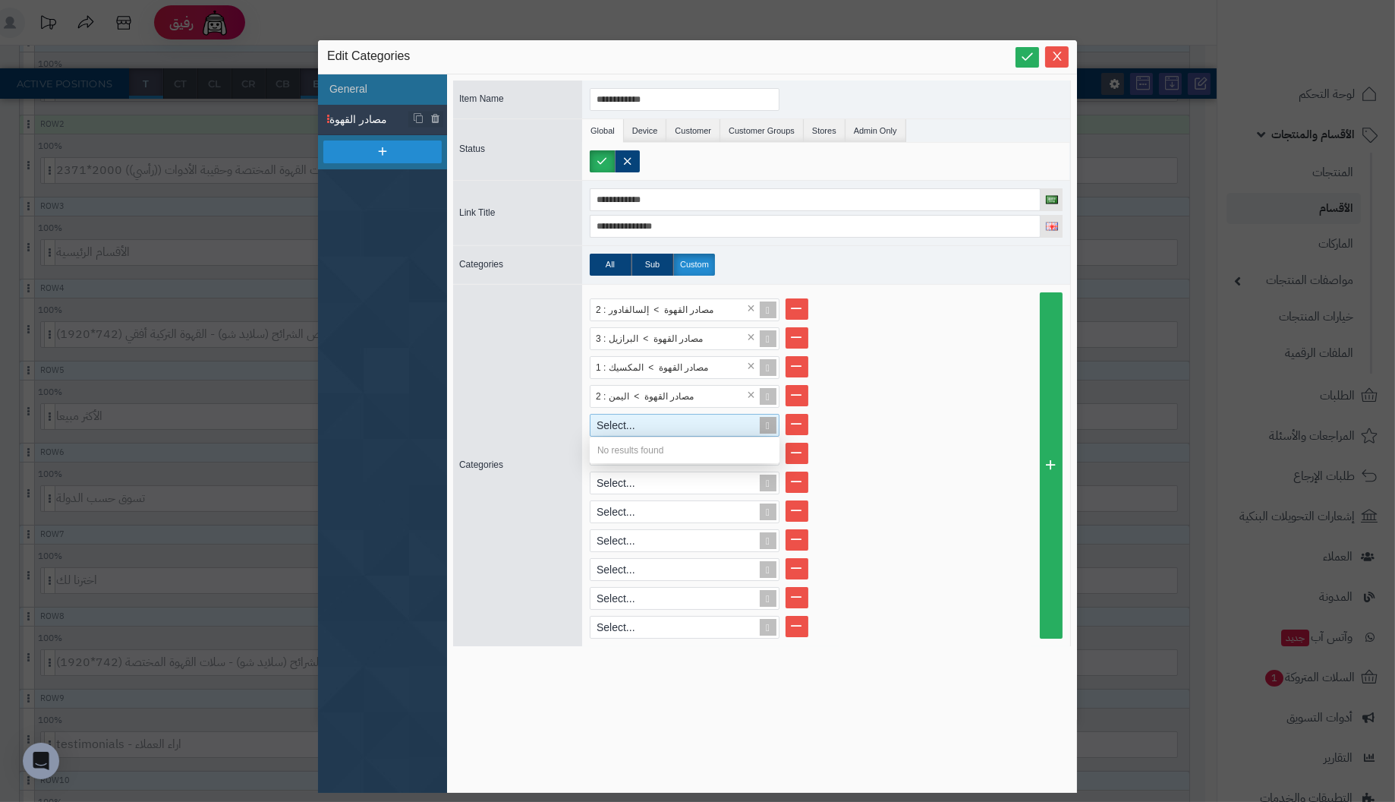
click at [725, 421] on div "Select..." at bounding box center [678, 424] width 175 height 21
click at [862, 386] on li "مصادر القهوة > اليمن : 2 ×" at bounding box center [826, 396] width 473 height 23
click at [700, 421] on div "Select..." at bounding box center [678, 424] width 175 height 21
click at [686, 480] on div "مصادر القهوة > رواندا : 1" at bounding box center [685, 484] width 190 height 27
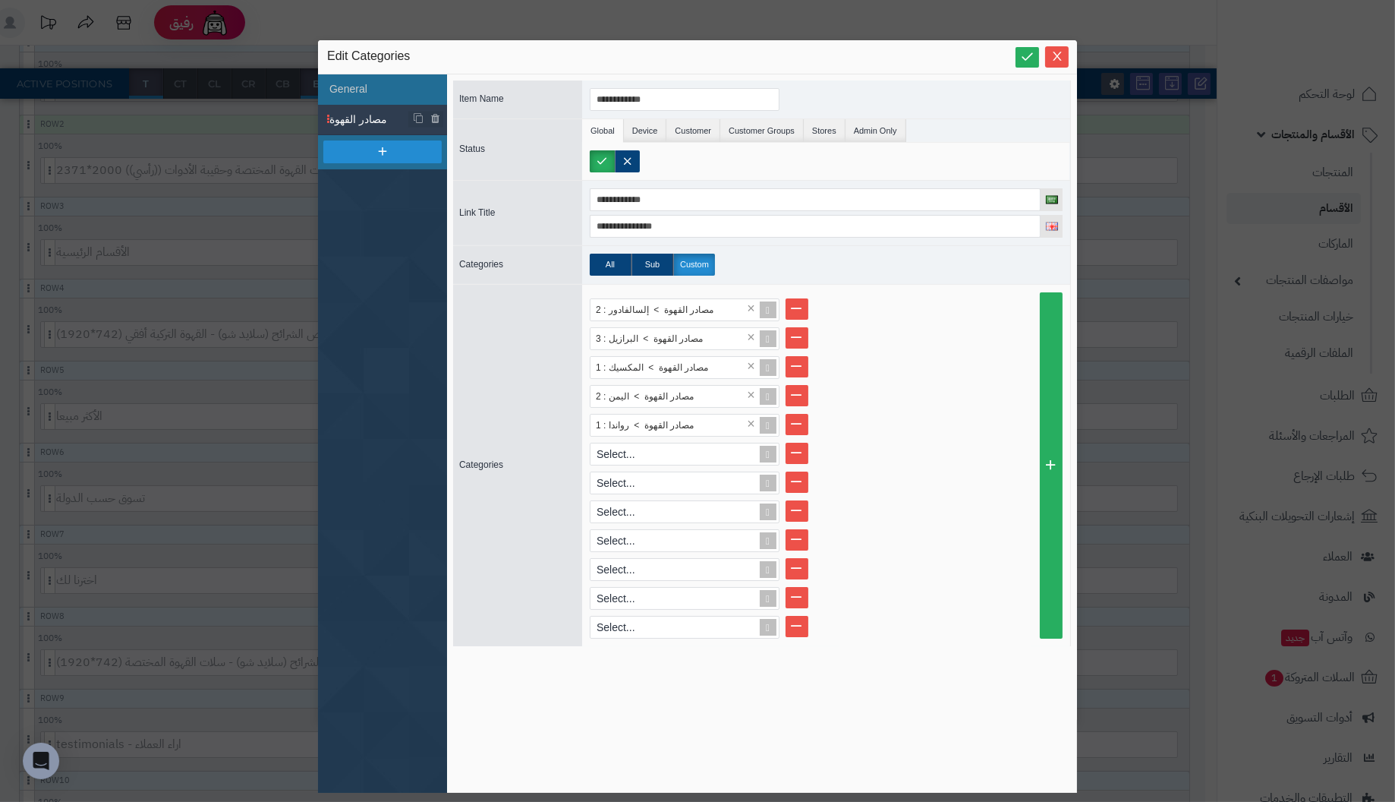
click at [894, 426] on li "مصادر القهوة > رواندا : 1 ×" at bounding box center [826, 425] width 473 height 23
click at [688, 451] on div "Select..." at bounding box center [678, 453] width 175 height 21
click at [928, 443] on li "Select..." at bounding box center [826, 454] width 473 height 23
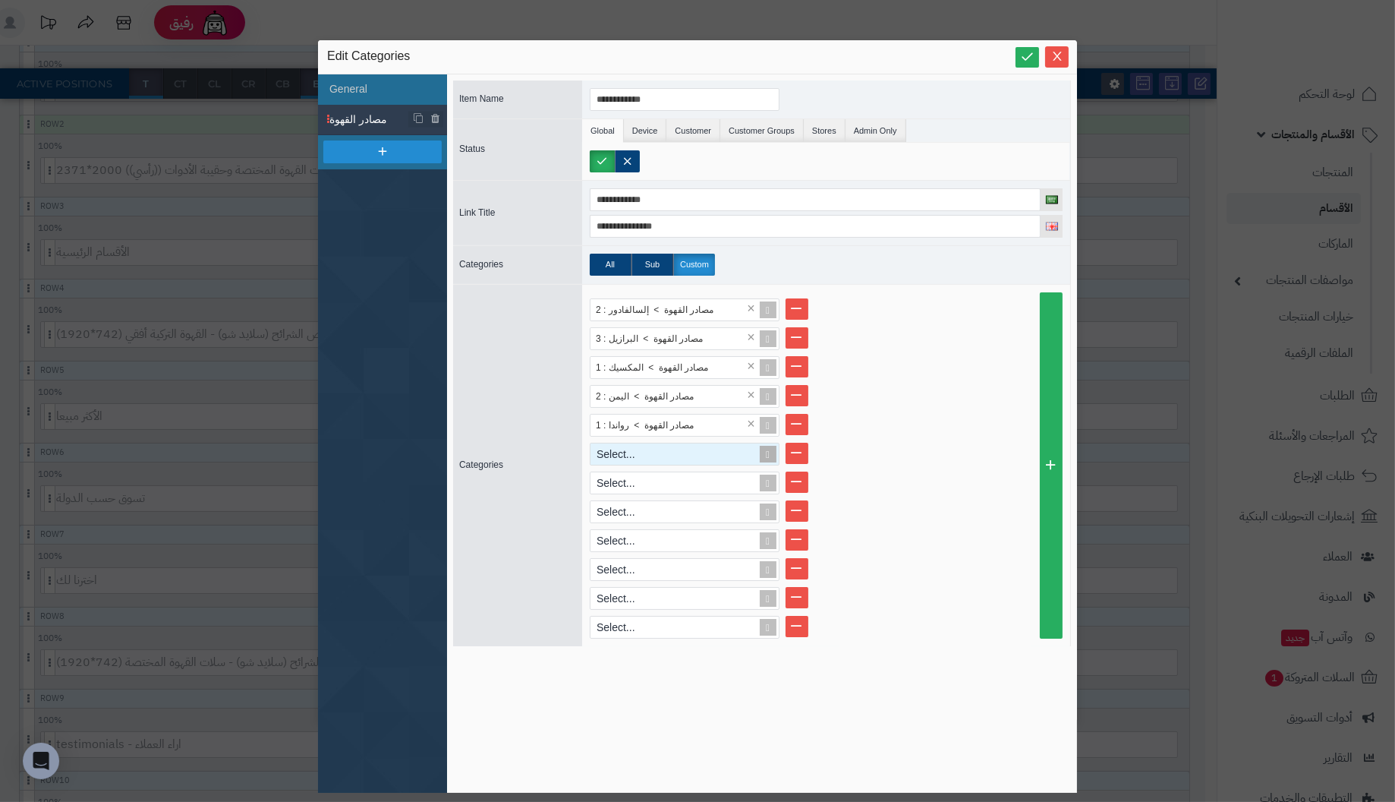
click at [707, 447] on div "Select..." at bounding box center [678, 453] width 175 height 21
click at [688, 537] on div "مصادر القهوة > زامبيا ؛ 1" at bounding box center [685, 540] width 190 height 27
click at [962, 370] on li "مصادر القهوة > المكسيك : 1 ×" at bounding box center [826, 367] width 473 height 23
click at [708, 483] on div "Select..." at bounding box center [678, 482] width 175 height 21
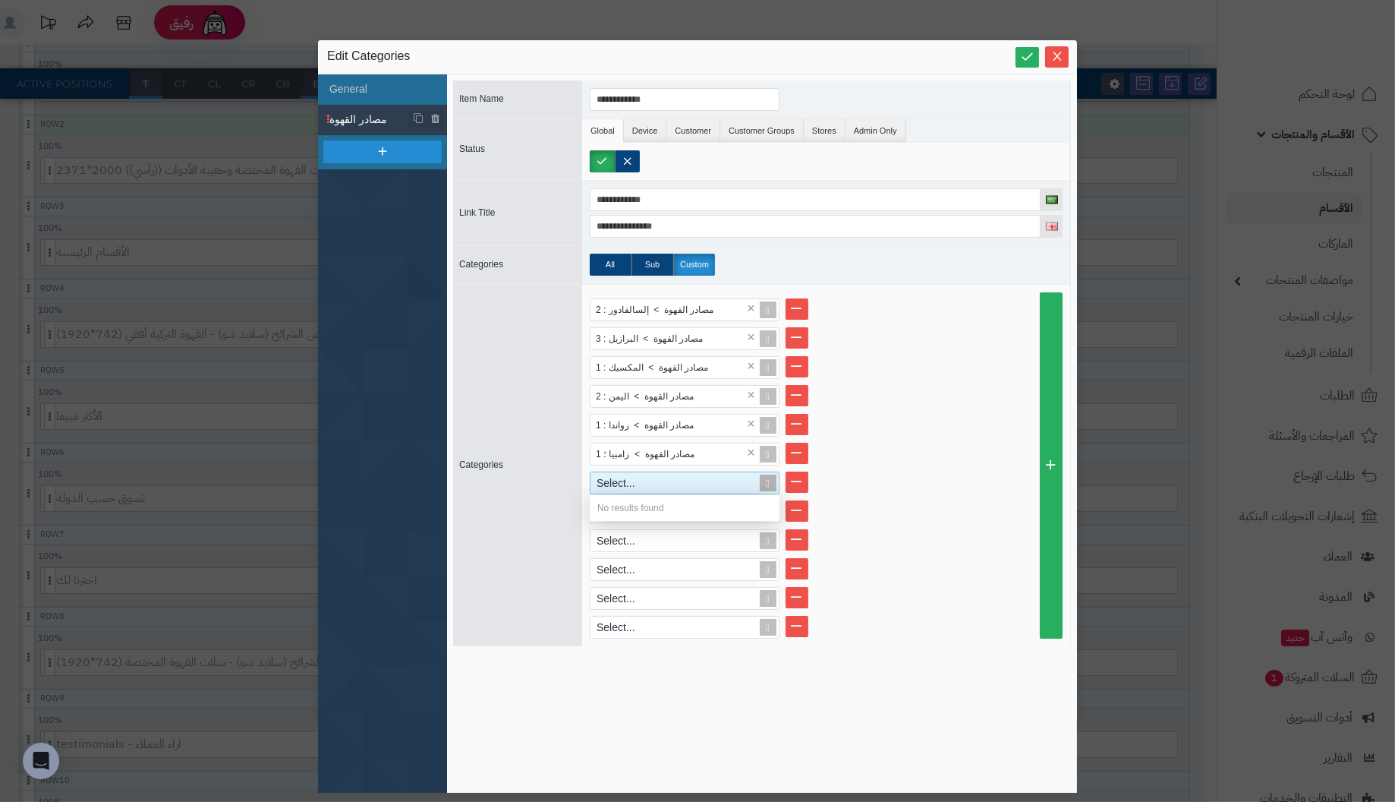
click at [720, 483] on div "Select..." at bounding box center [678, 482] width 175 height 21
click at [931, 472] on li "Select..." at bounding box center [826, 482] width 473 height 23
click at [705, 484] on div "Select..." at bounding box center [678, 482] width 175 height 21
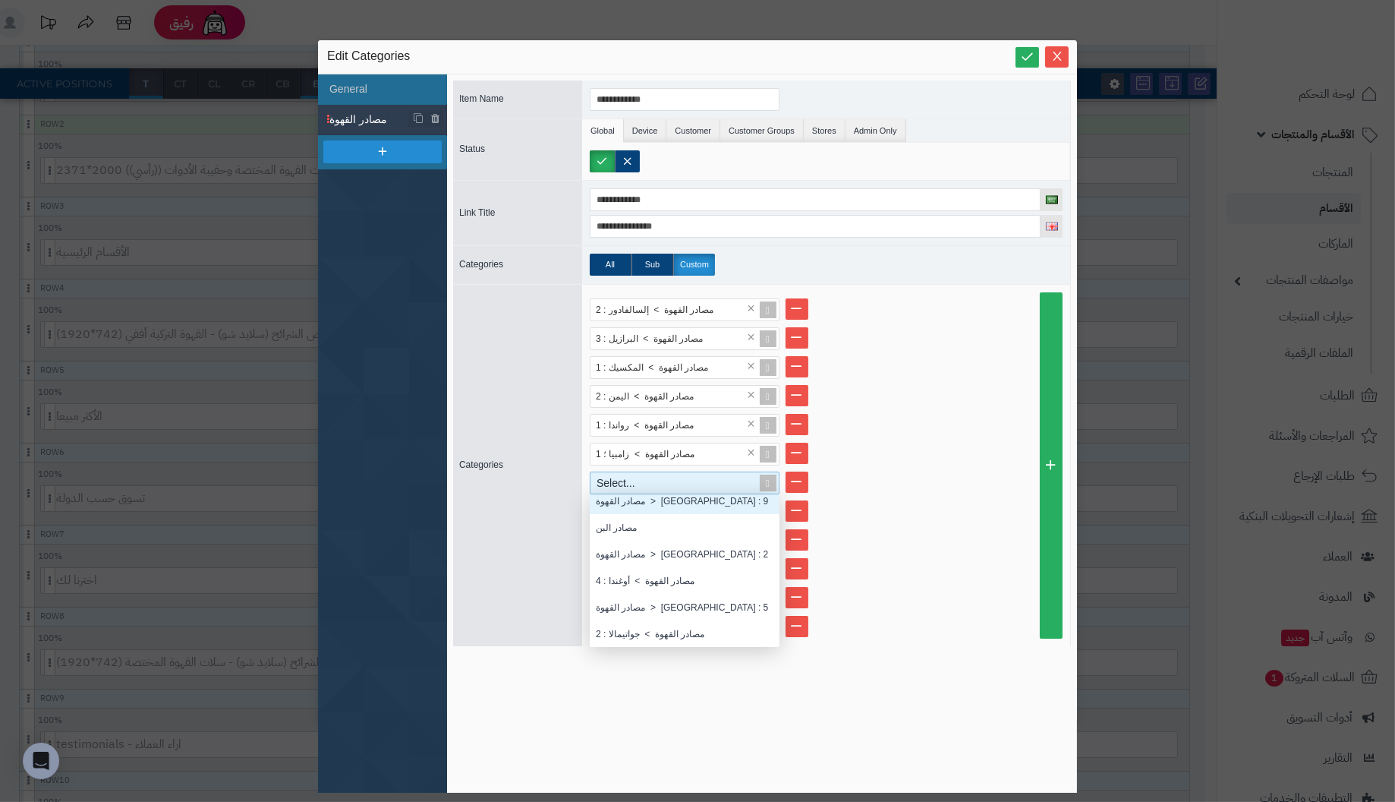
scroll to position [372, 0]
click at [664, 507] on div "مصادر القهوة > كولومبيا : 9" at bounding box center [685, 508] width 190 height 27
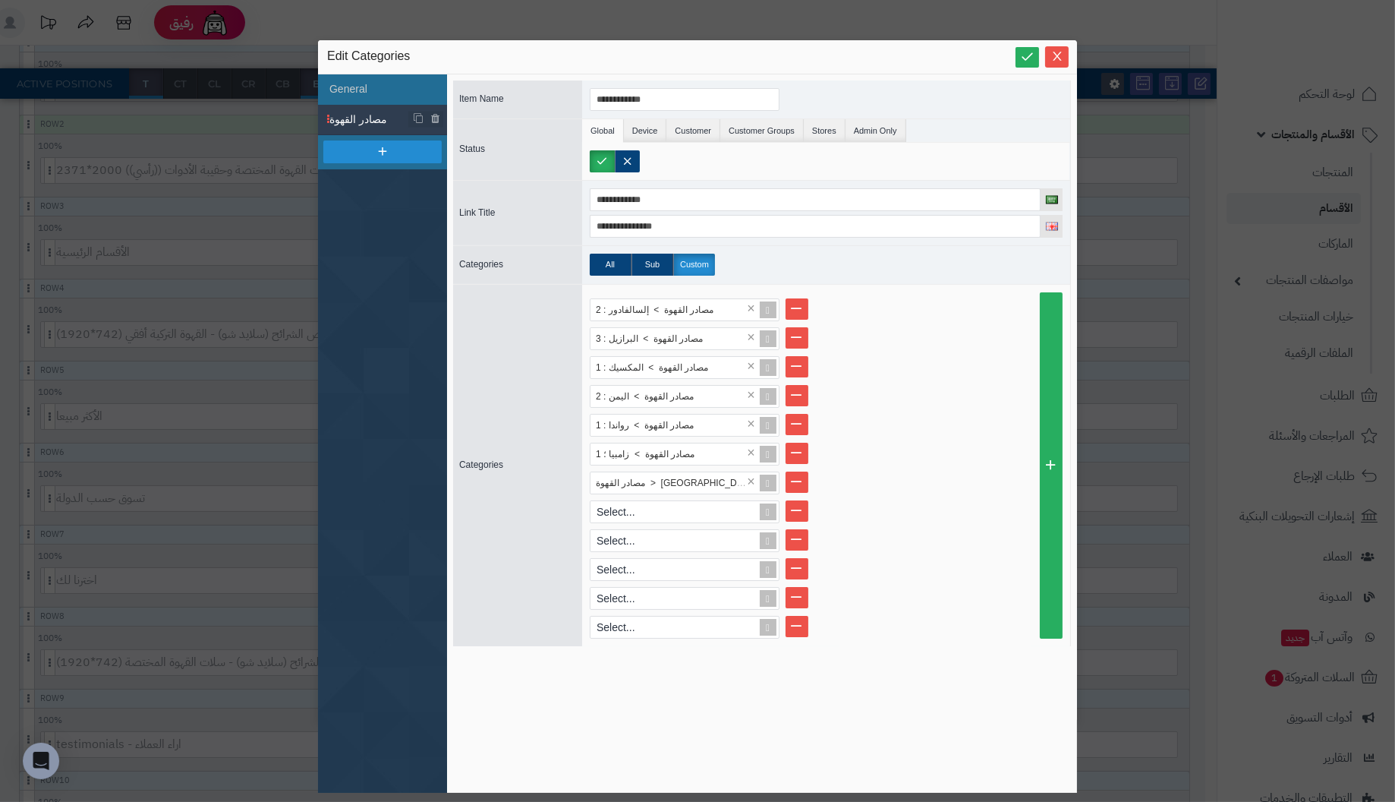
click at [948, 424] on li "مصادر القهوة > رواندا : 1 ×" at bounding box center [826, 425] width 473 height 23
click at [717, 509] on div "Select..." at bounding box center [678, 511] width 175 height 21
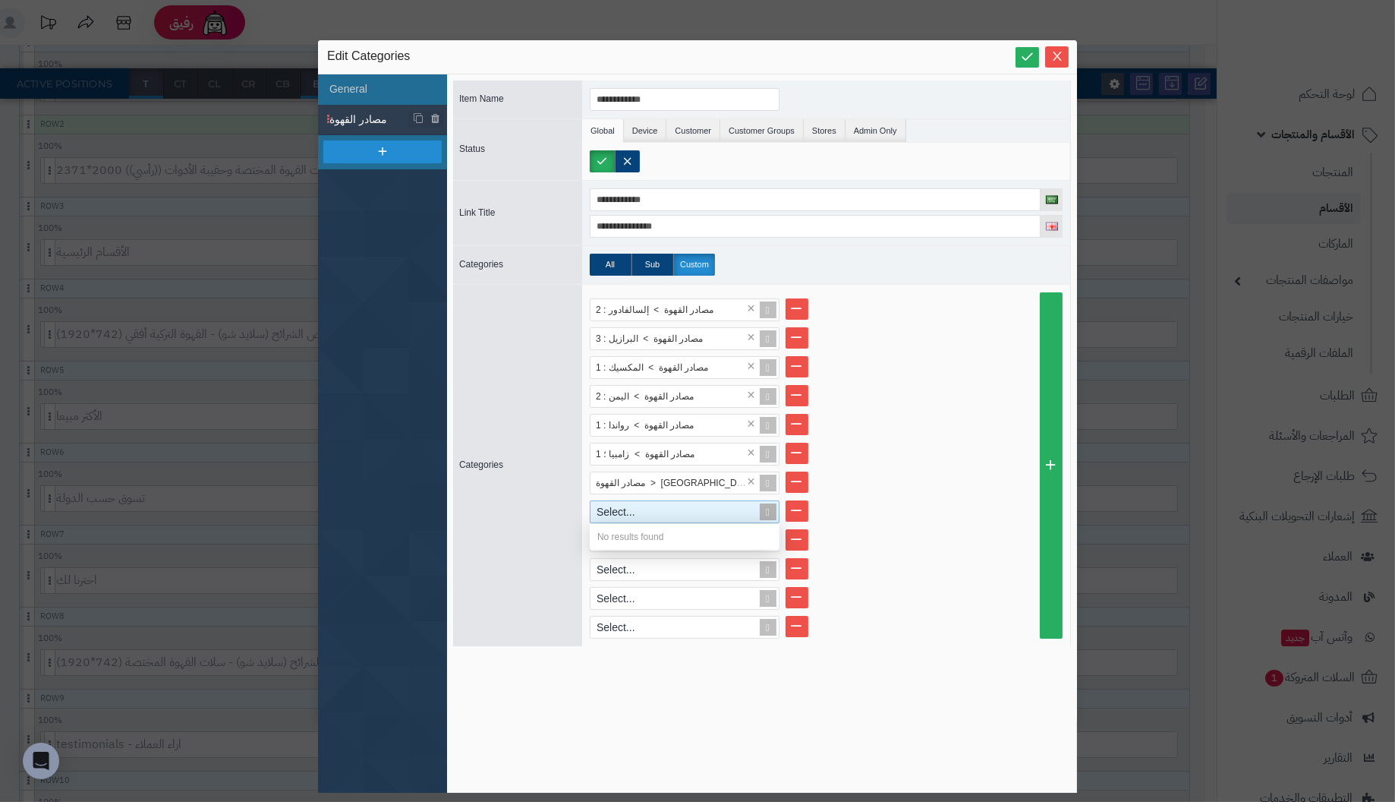
click at [717, 509] on div "Select..." at bounding box center [678, 511] width 175 height 21
click at [962, 476] on li "مصادر القهوة > كولومبيا : 9 ×" at bounding box center [826, 482] width 473 height 23
click at [720, 511] on div "Select..." at bounding box center [678, 511] width 175 height 21
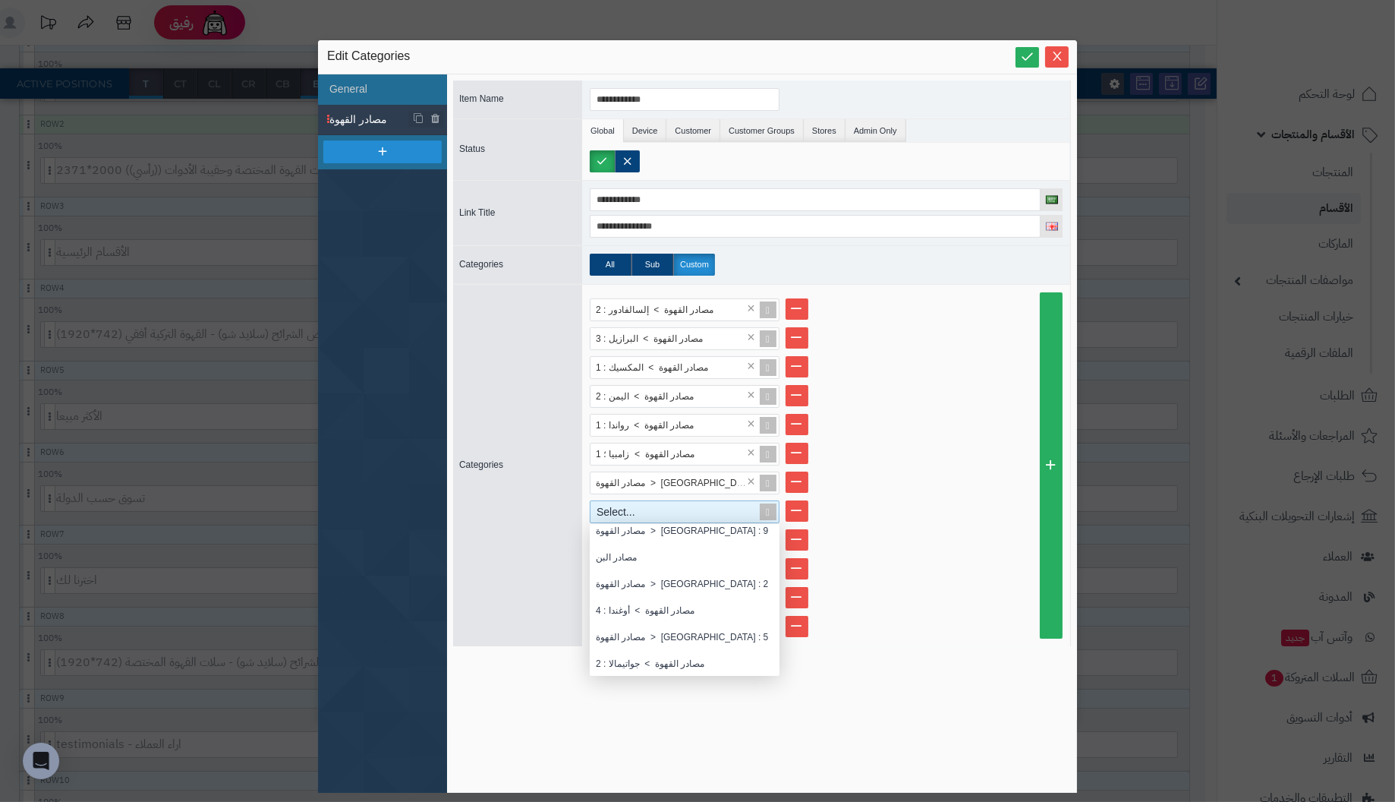
scroll to position [380, 0]
click at [705, 577] on div "مصادر القهوة > إندونيسيا : 2" at bounding box center [685, 582] width 190 height 27
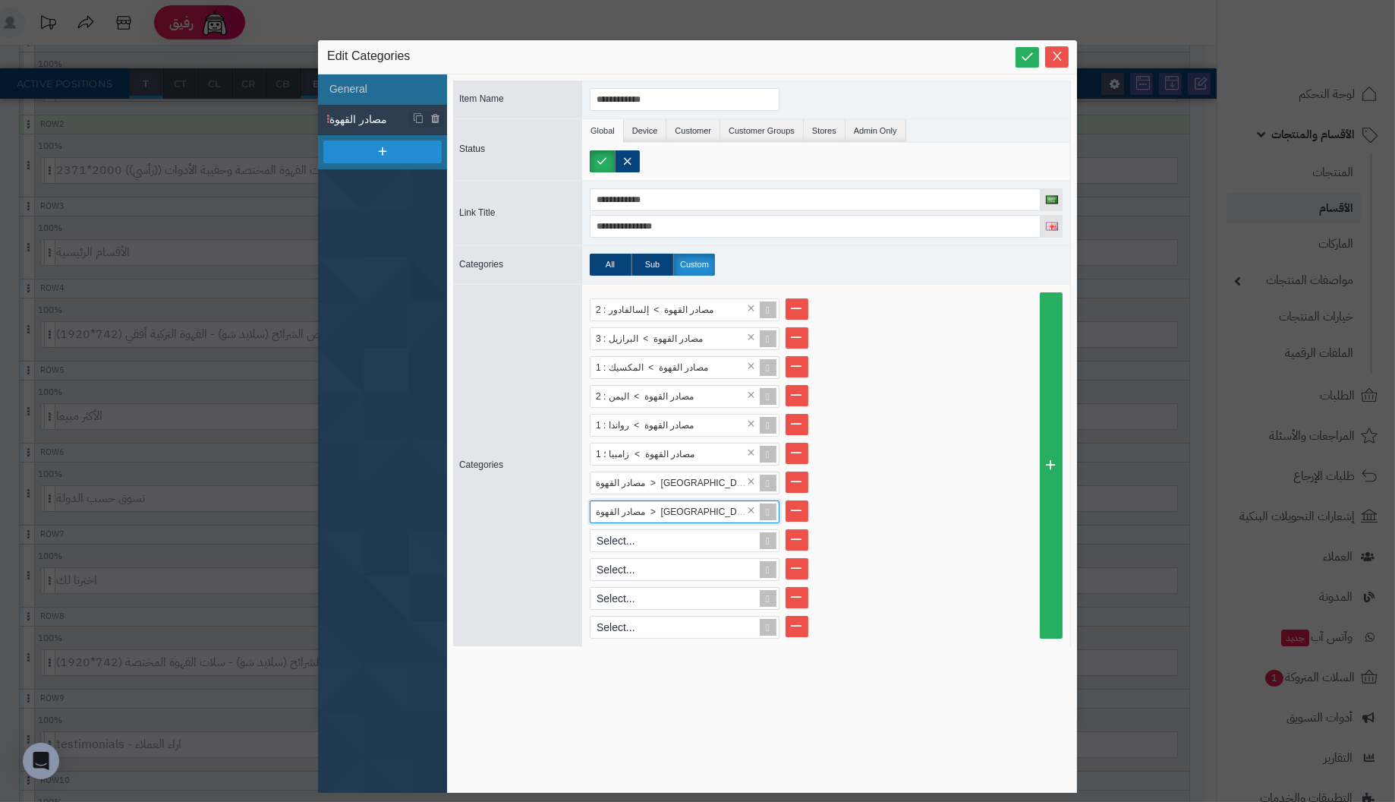
click at [914, 456] on li "مصادر القهوة > زامبيا ؛ 1 ×" at bounding box center [826, 454] width 473 height 23
click at [685, 538] on div "Select..." at bounding box center [678, 540] width 175 height 21
click at [950, 549] on li "Select..." at bounding box center [826, 540] width 473 height 23
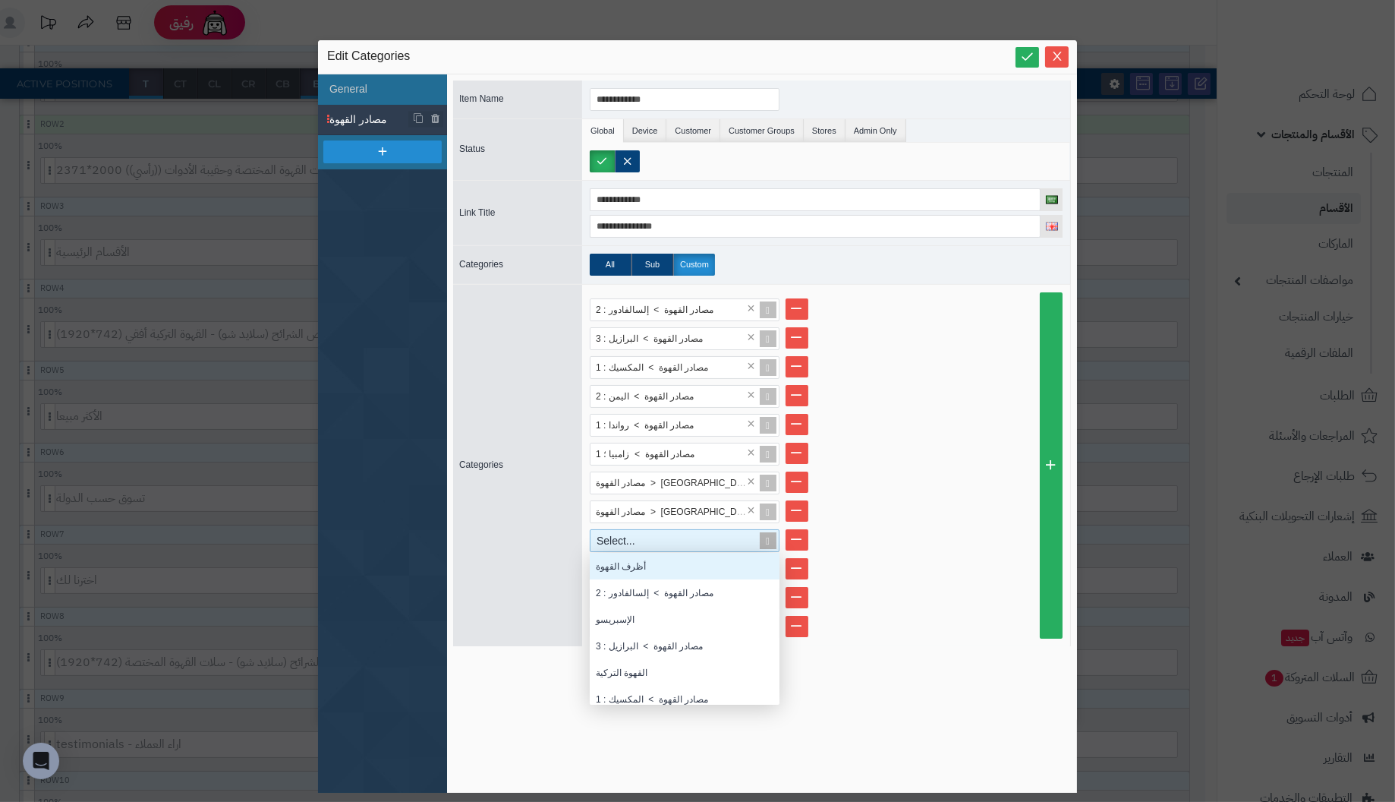
scroll to position [140, 178]
click at [717, 543] on div "Select..." at bounding box center [678, 540] width 175 height 21
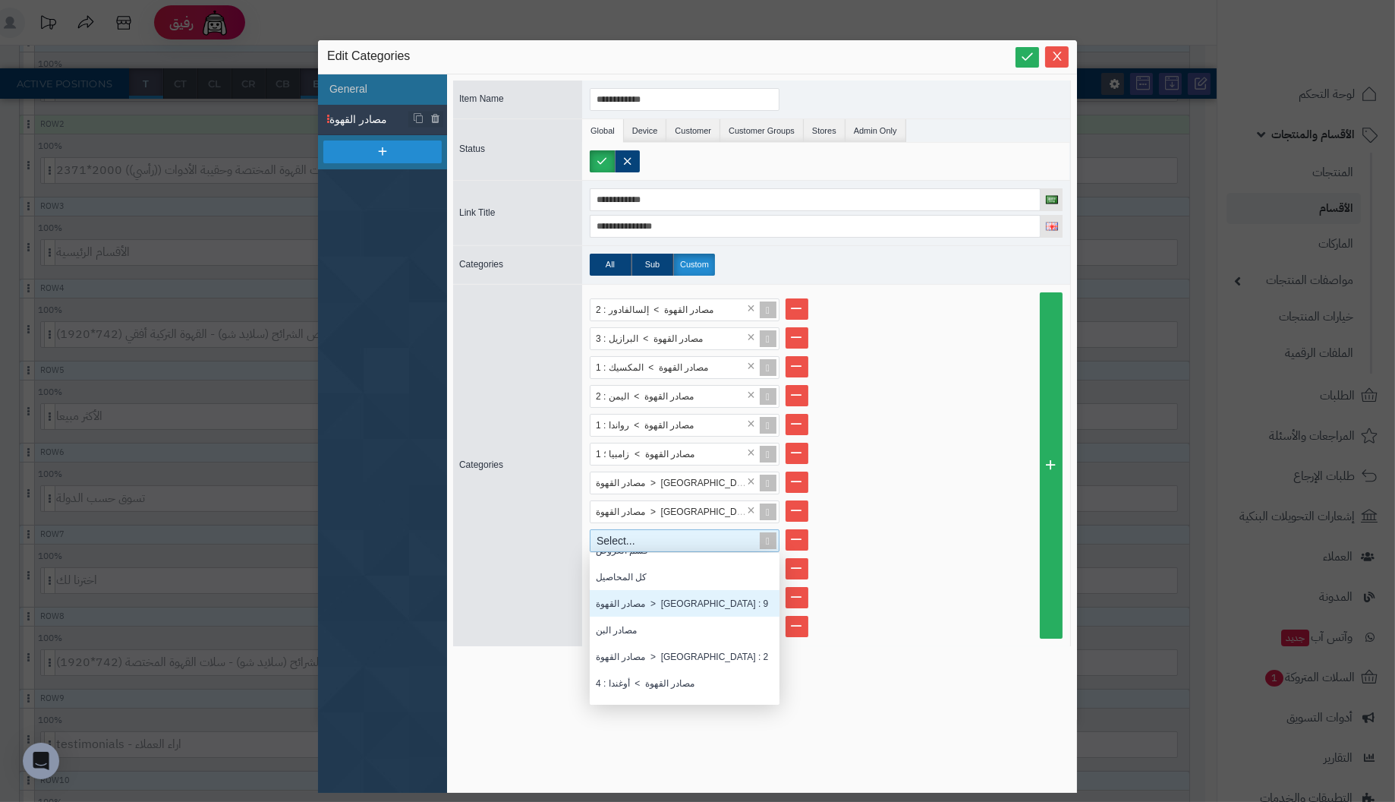
scroll to position [380, 0]
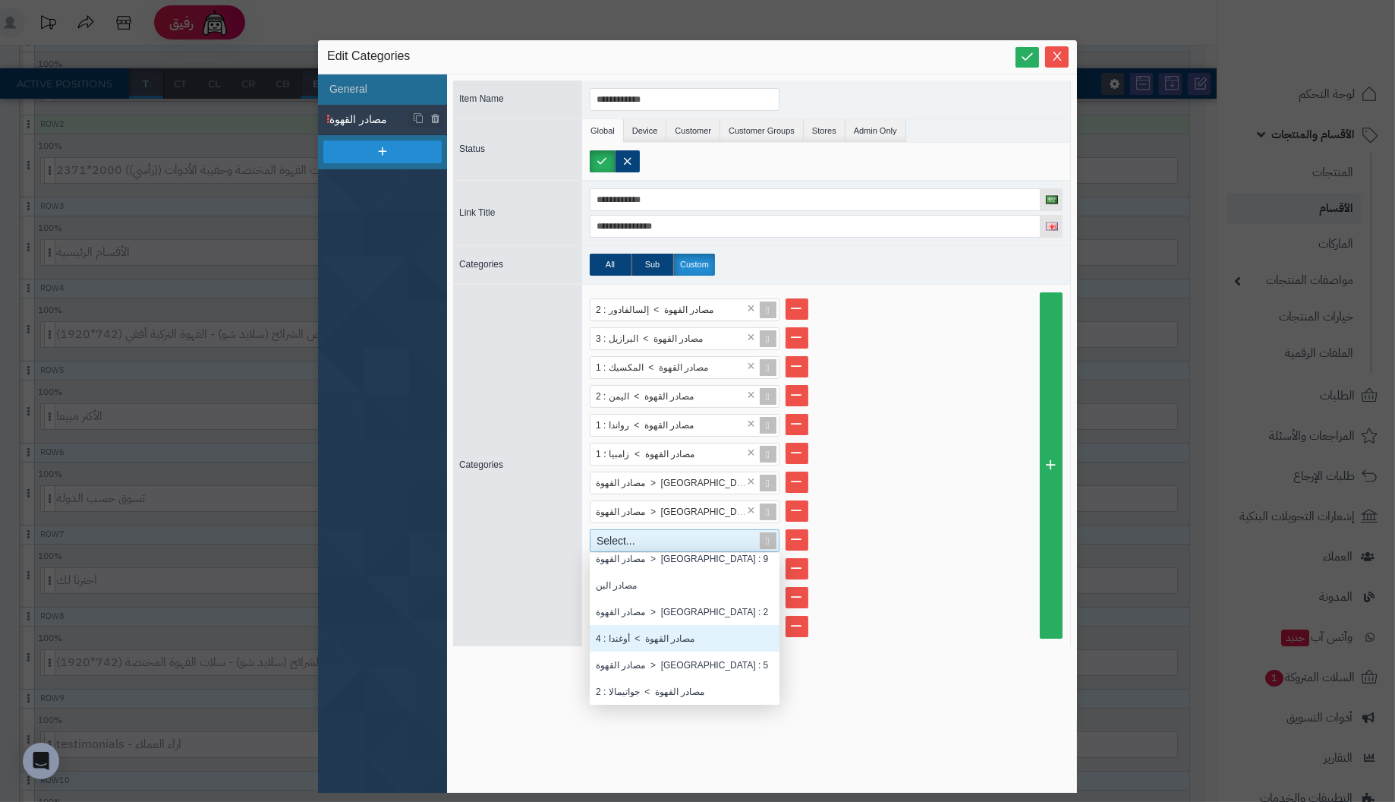
click at [684, 636] on div "مصادر القهوة > أوغندا : 4" at bounding box center [685, 638] width 190 height 27
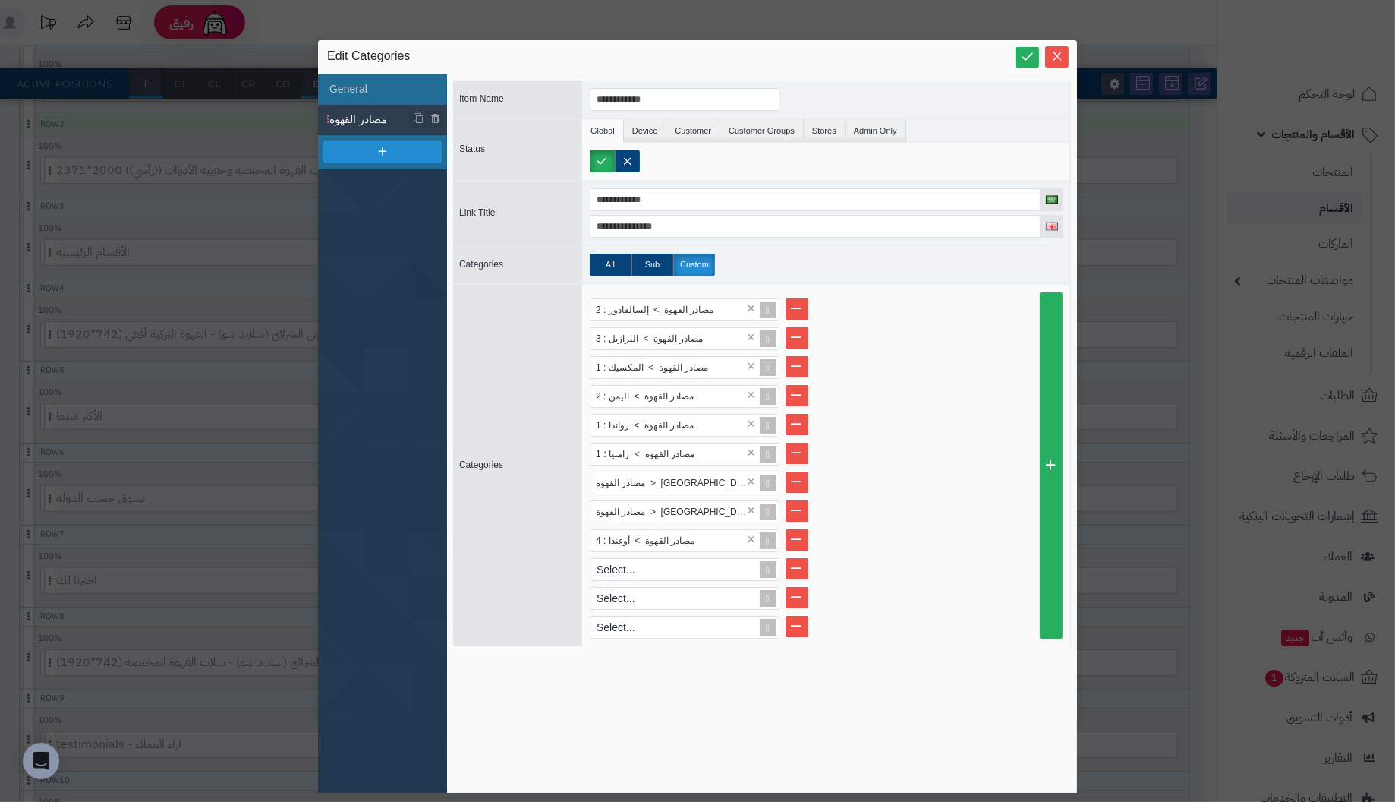
click at [921, 535] on li "مصادر القهوة > أوغندا : 4 ×" at bounding box center [826, 540] width 473 height 23
click at [940, 414] on li "مصادر القهوة > رواندا : 1 ×" at bounding box center [826, 425] width 473 height 23
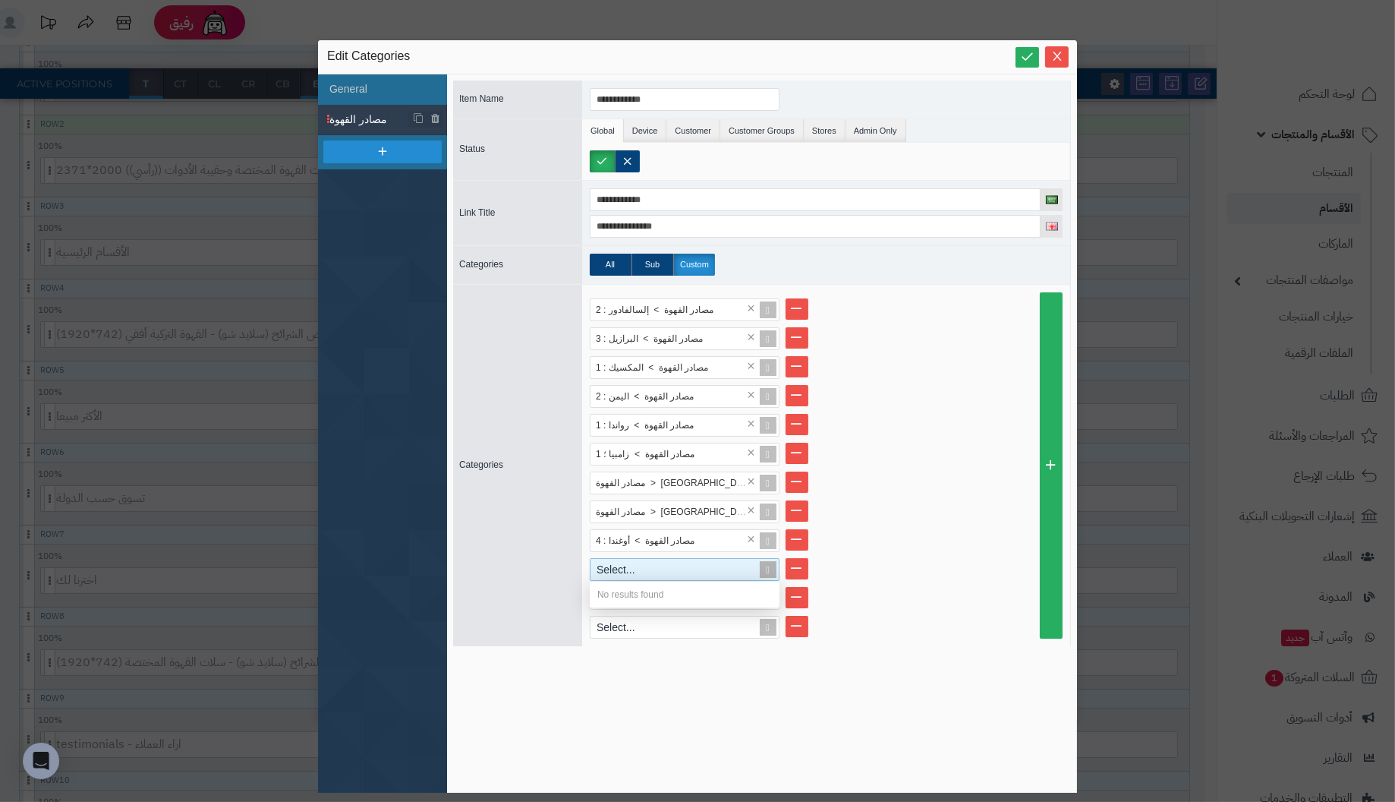
click at [691, 572] on div "Select..." at bounding box center [678, 569] width 175 height 21
click at [940, 531] on li "مصادر القهوة > أوغندا : 4 ×" at bounding box center [826, 540] width 473 height 23
click at [667, 569] on div "Select..." at bounding box center [678, 569] width 175 height 21
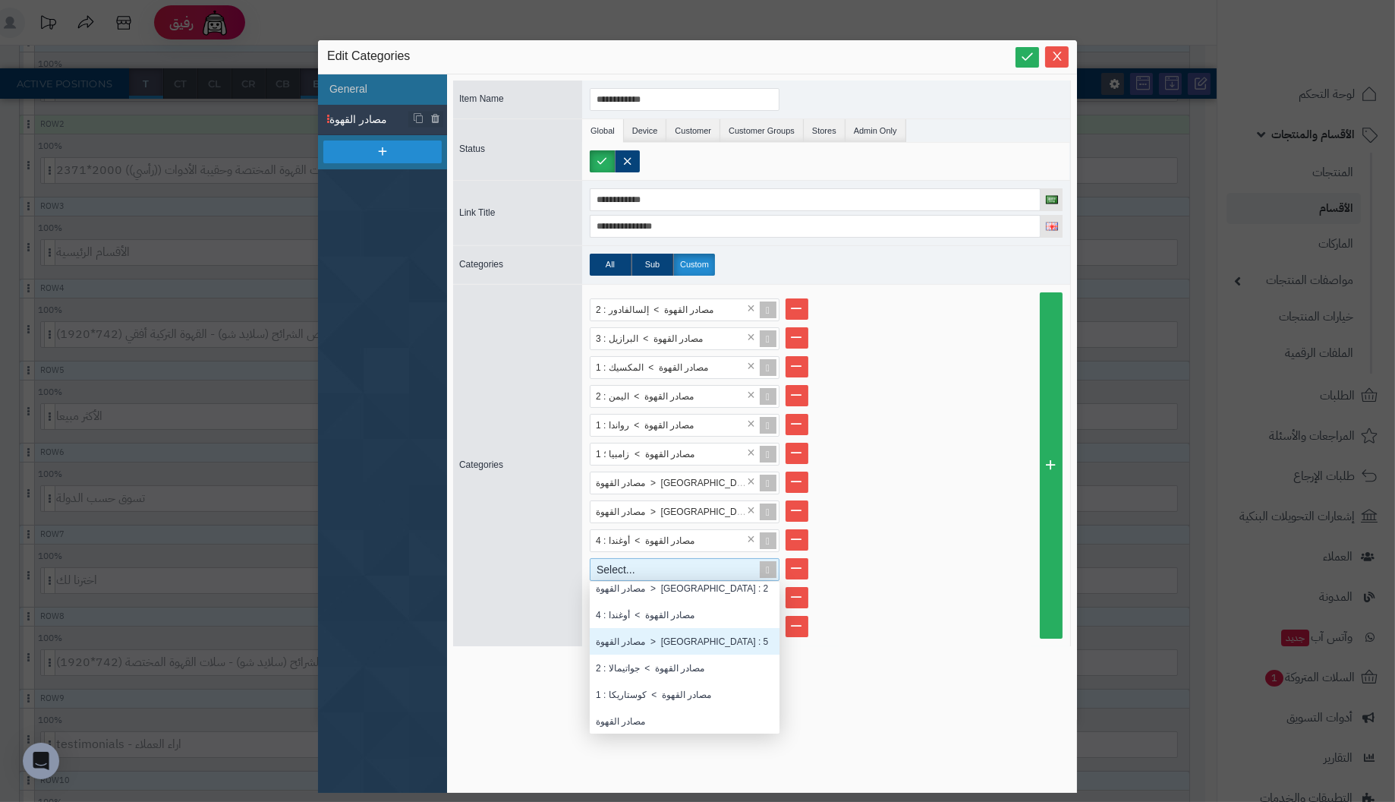
click at [668, 640] on div "مصادر القهوة > إثيوبيا : 5" at bounding box center [685, 641] width 190 height 27
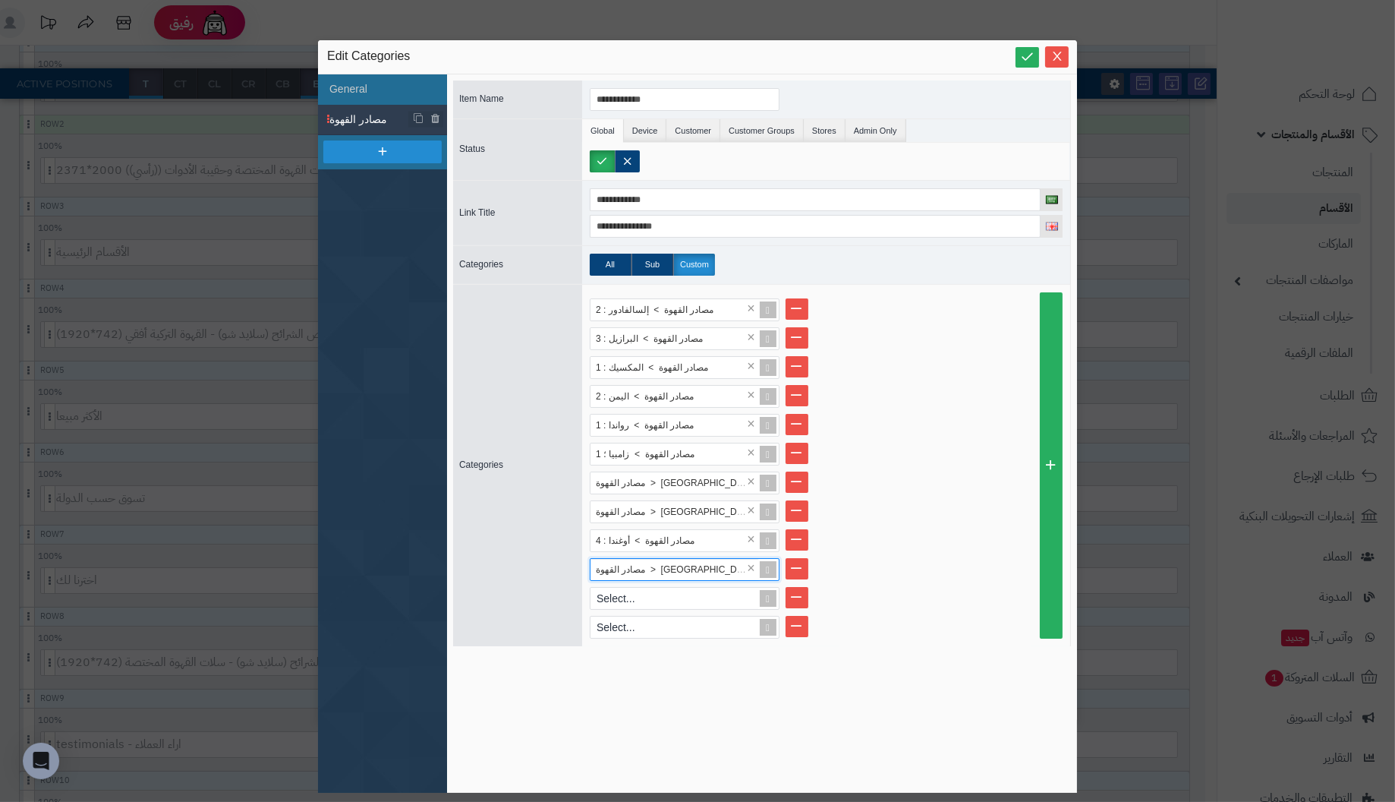
click at [912, 552] on ul "مصادر القهوة > إلسالفادور : 2 × مصادر القهوة > البرازيل : 3 × مصادر القهوة > ال…" at bounding box center [826, 468] width 473 height 340
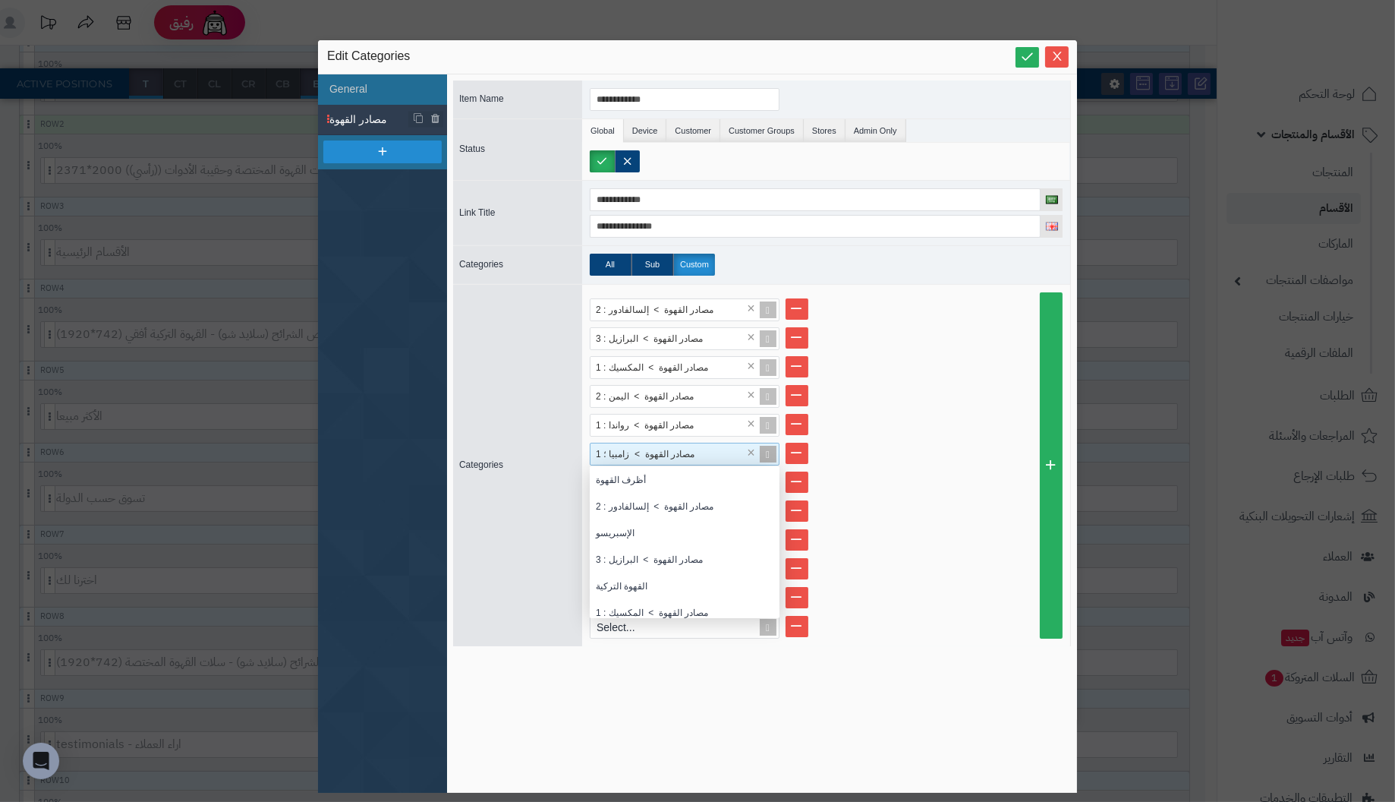
click at [636, 452] on span "مصادر القهوة > زامبيا ؛ 1" at bounding box center [645, 454] width 99 height 11
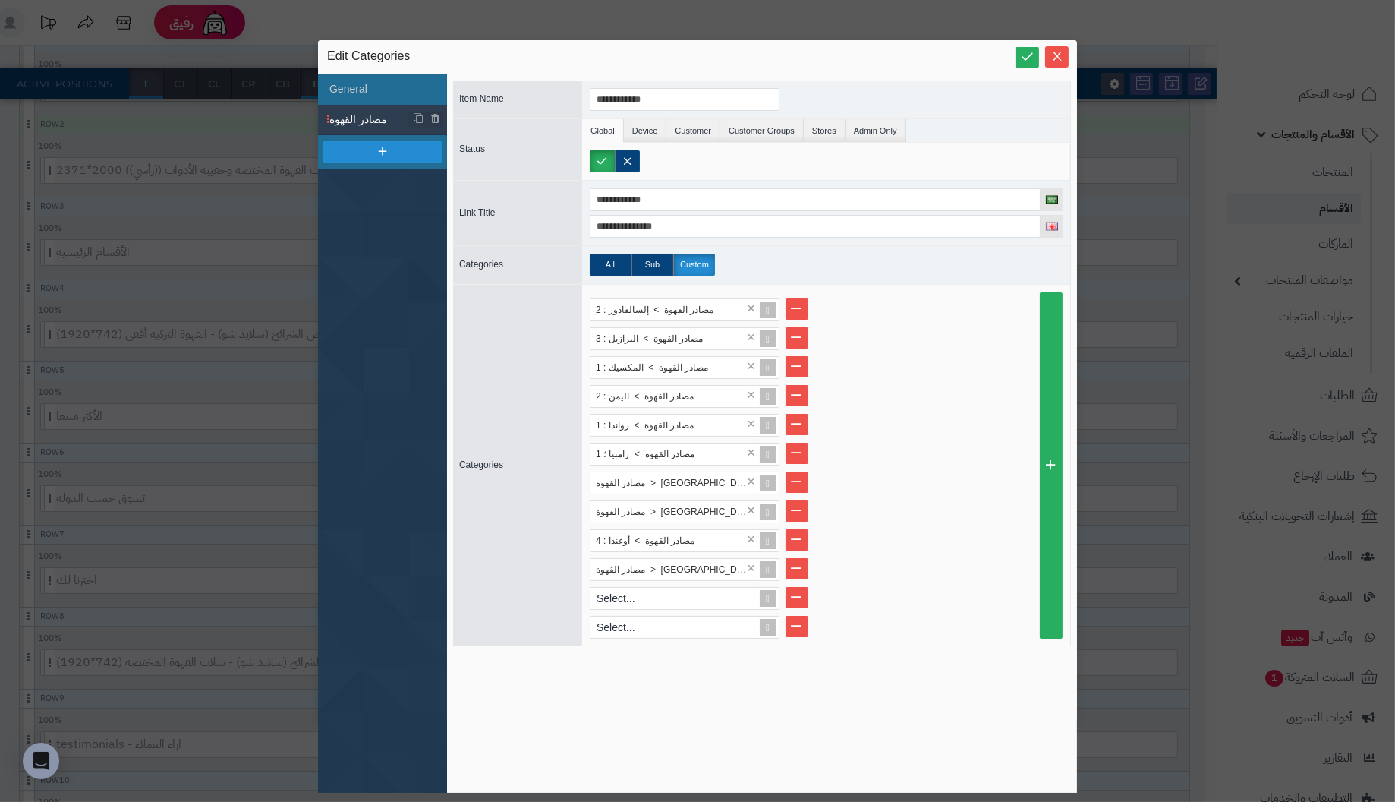
click at [904, 474] on li "مصادر القهوة > كولومبيا : 9 ×" at bounding box center [826, 482] width 473 height 23
click at [692, 596] on div "Select..." at bounding box center [678, 597] width 175 height 21
click at [896, 587] on li "Select... No results found" at bounding box center [826, 598] width 473 height 23
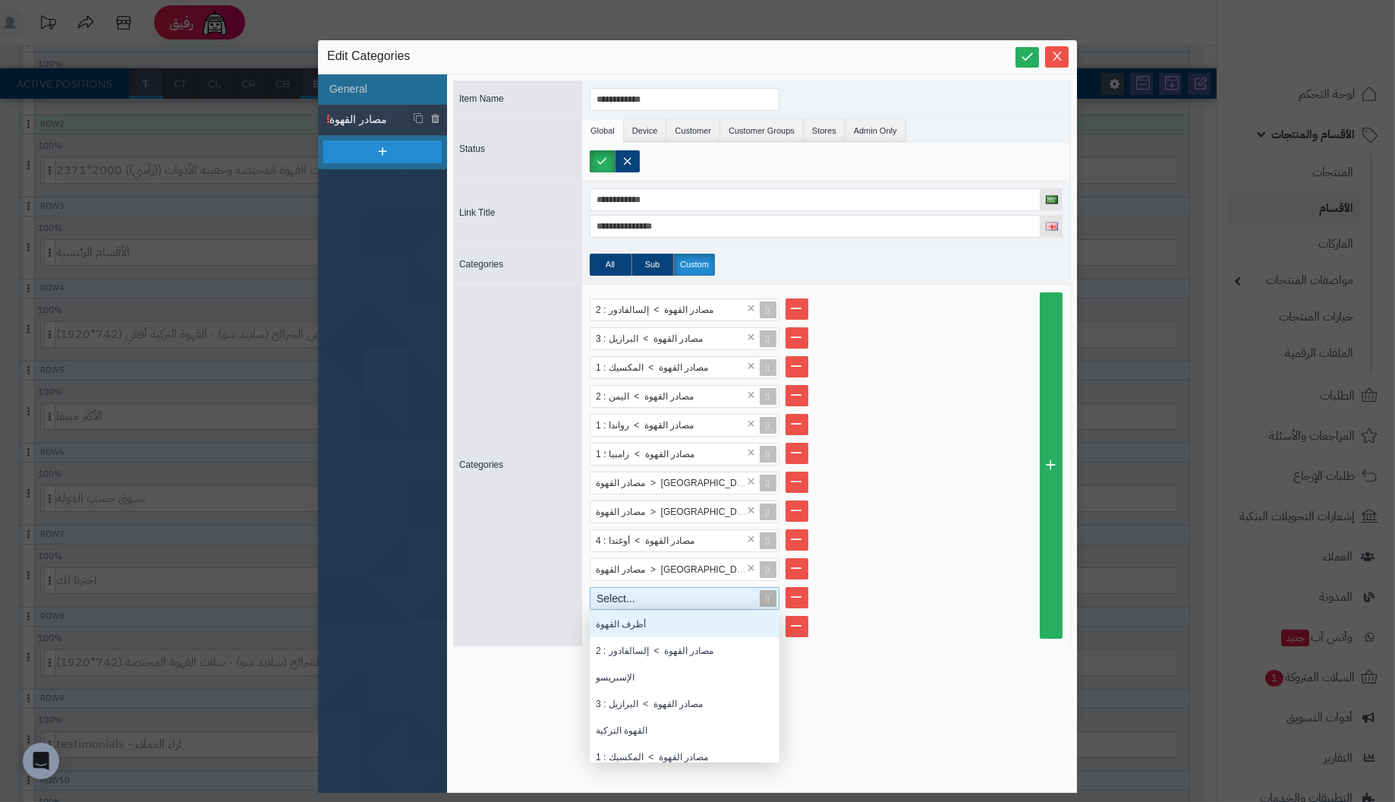
click at [705, 596] on div "Select..." at bounding box center [678, 597] width 175 height 21
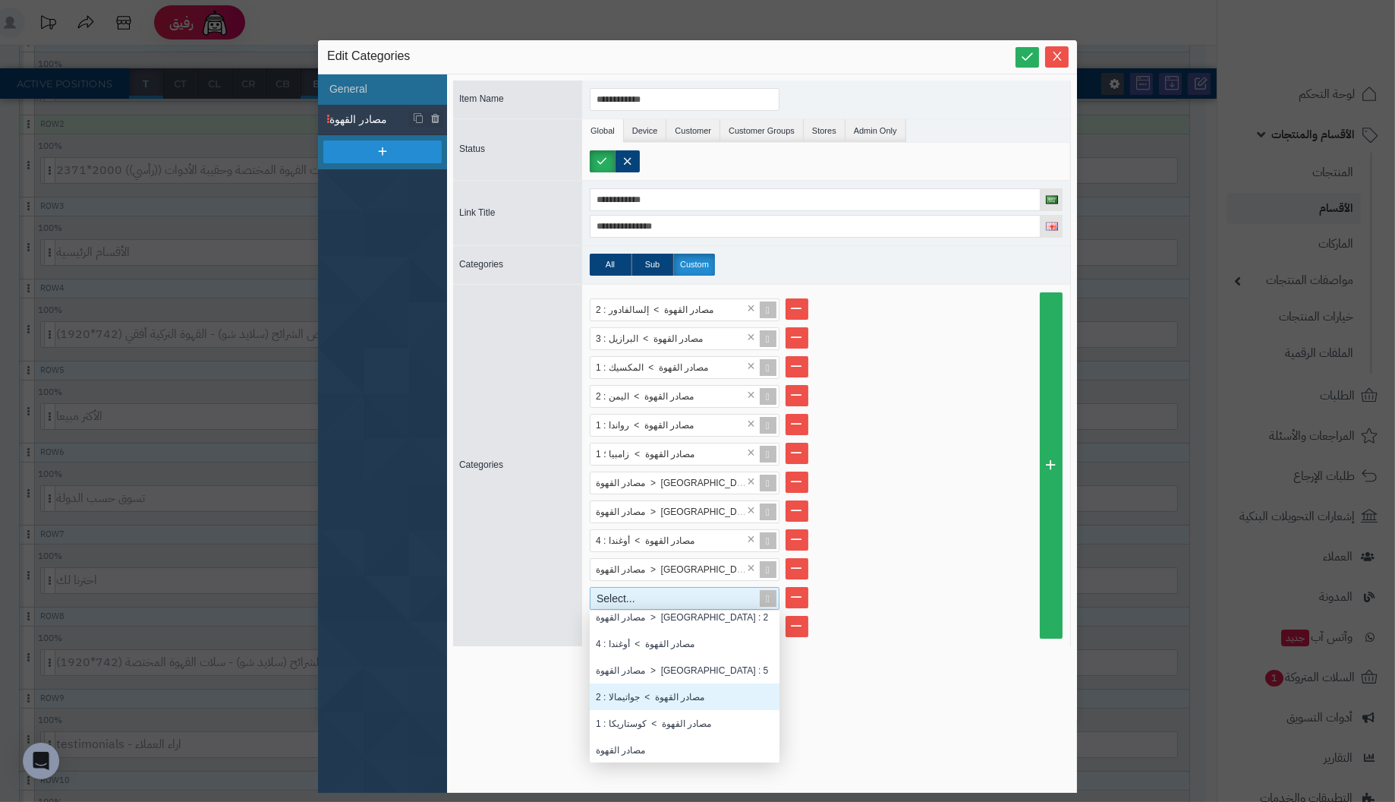
click at [685, 696] on div "مصادر القهوة > جواتيمالا : 2" at bounding box center [685, 696] width 190 height 27
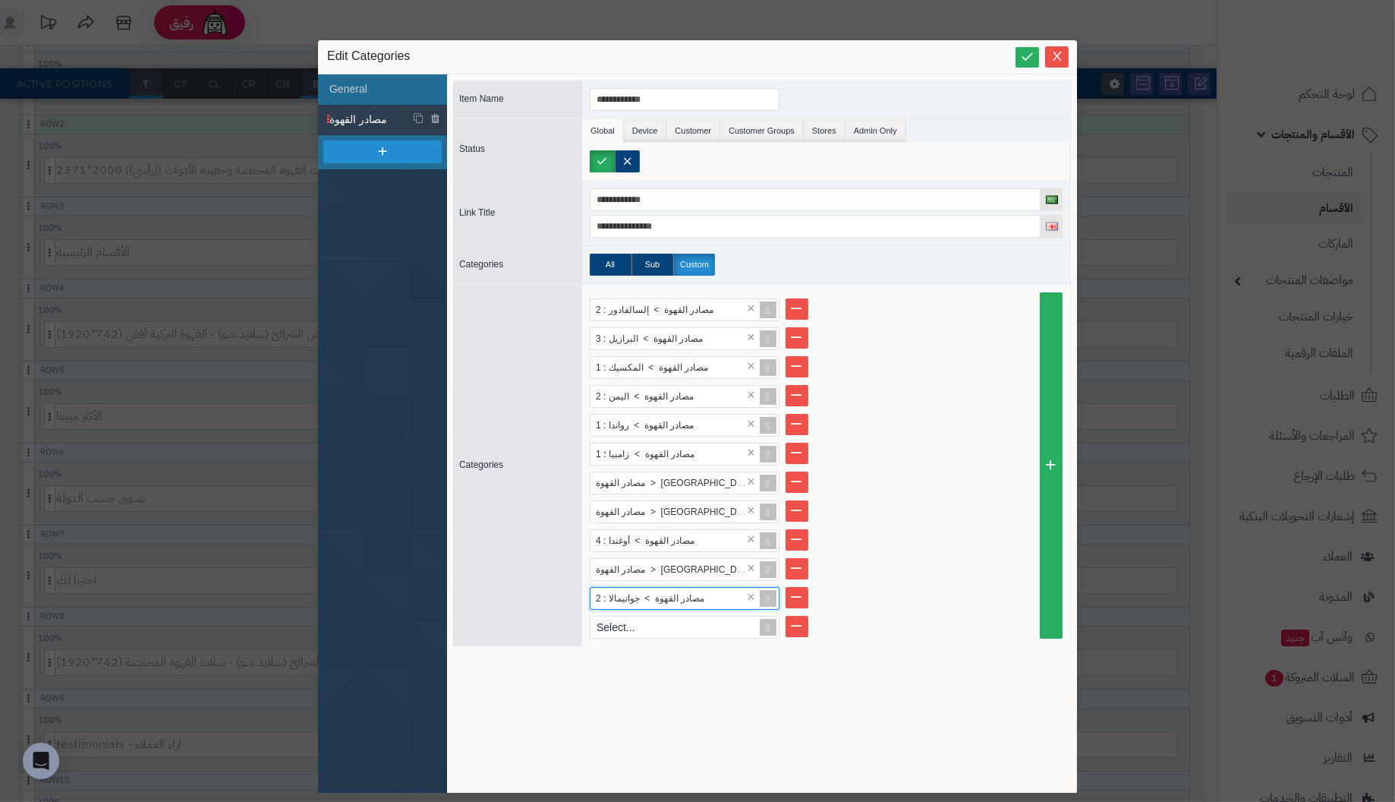
click at [968, 559] on li "مصادر القهوة > إثيوبيا : 5 ×" at bounding box center [826, 569] width 473 height 23
click at [934, 567] on li "مصادر القهوة > إثيوبيا : 5 ×" at bounding box center [826, 569] width 473 height 23
click at [658, 622] on div "Select..." at bounding box center [678, 626] width 175 height 21
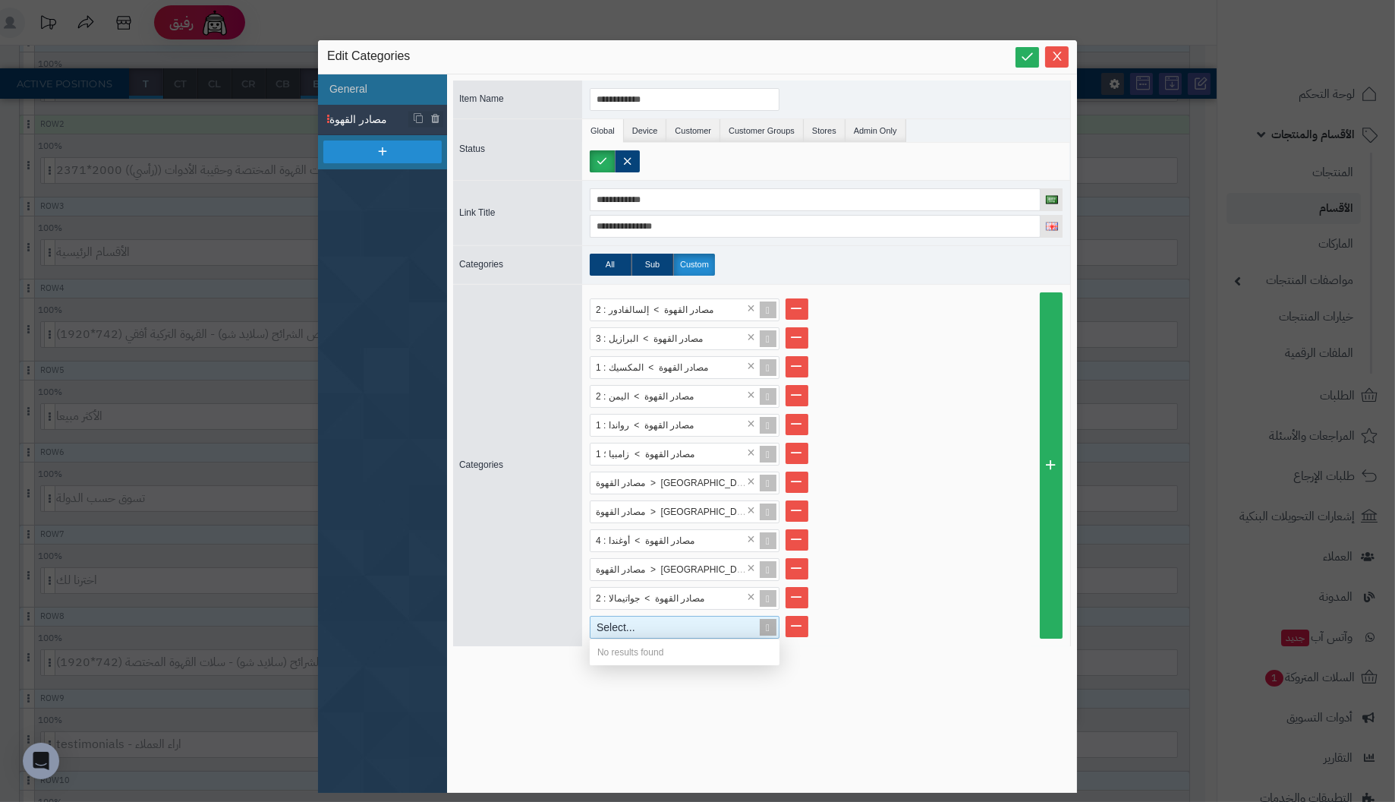
click at [658, 622] on div "Select..." at bounding box center [678, 626] width 175 height 21
click at [918, 603] on li "مصادر القهوة > جواتيمالا : 2 ×" at bounding box center [826, 598] width 473 height 23
click at [679, 622] on div "Select..." at bounding box center [678, 626] width 175 height 21
click at [689, 744] on div "مصادر القهوة > كوستاريكا : 1" at bounding box center [685, 752] width 190 height 27
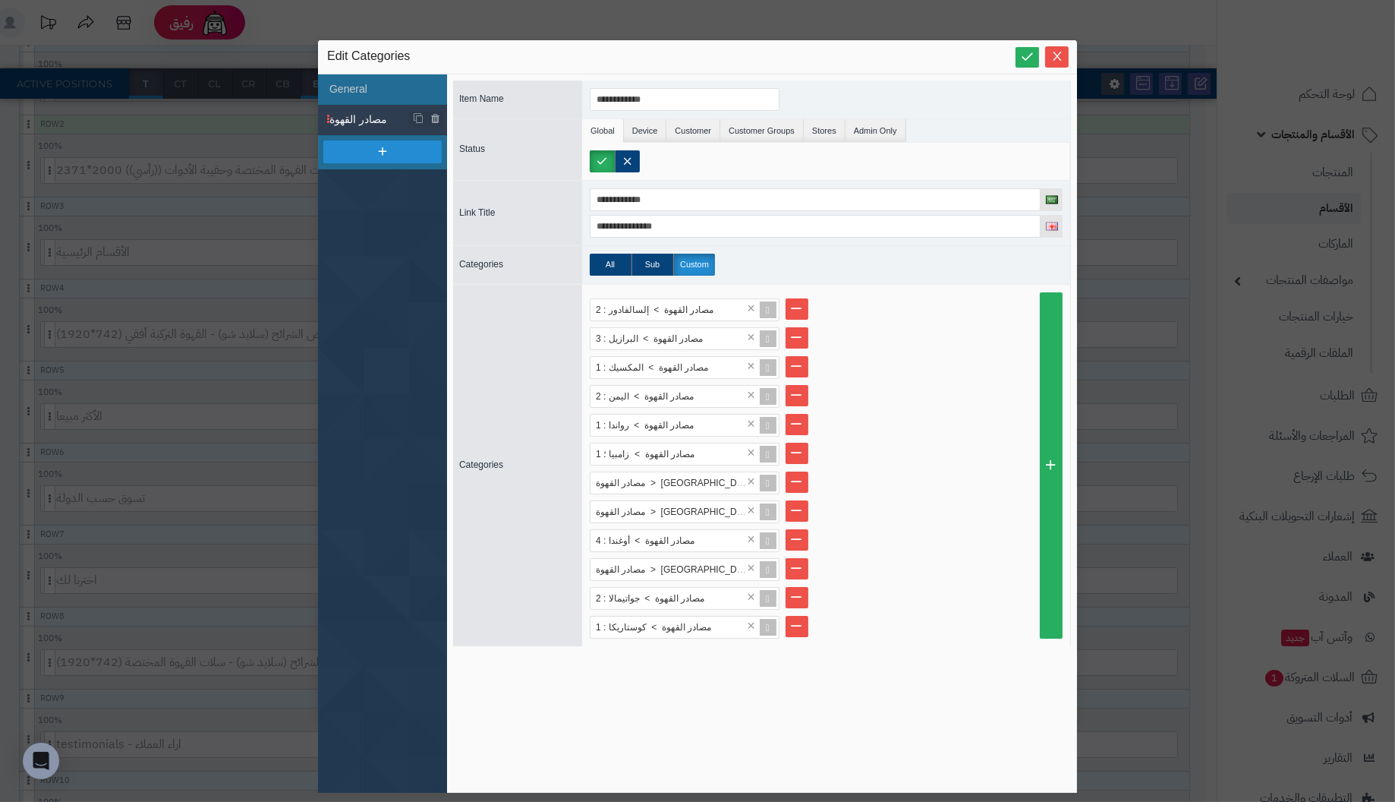
click at [949, 552] on ul "مصادر القهوة > إلسالفادور : 2 × مصادر القهوة > البرازيل : 3 × مصادر القهوة > ال…" at bounding box center [826, 468] width 473 height 340
click at [651, 260] on label "Sub" at bounding box center [653, 265] width 42 height 22
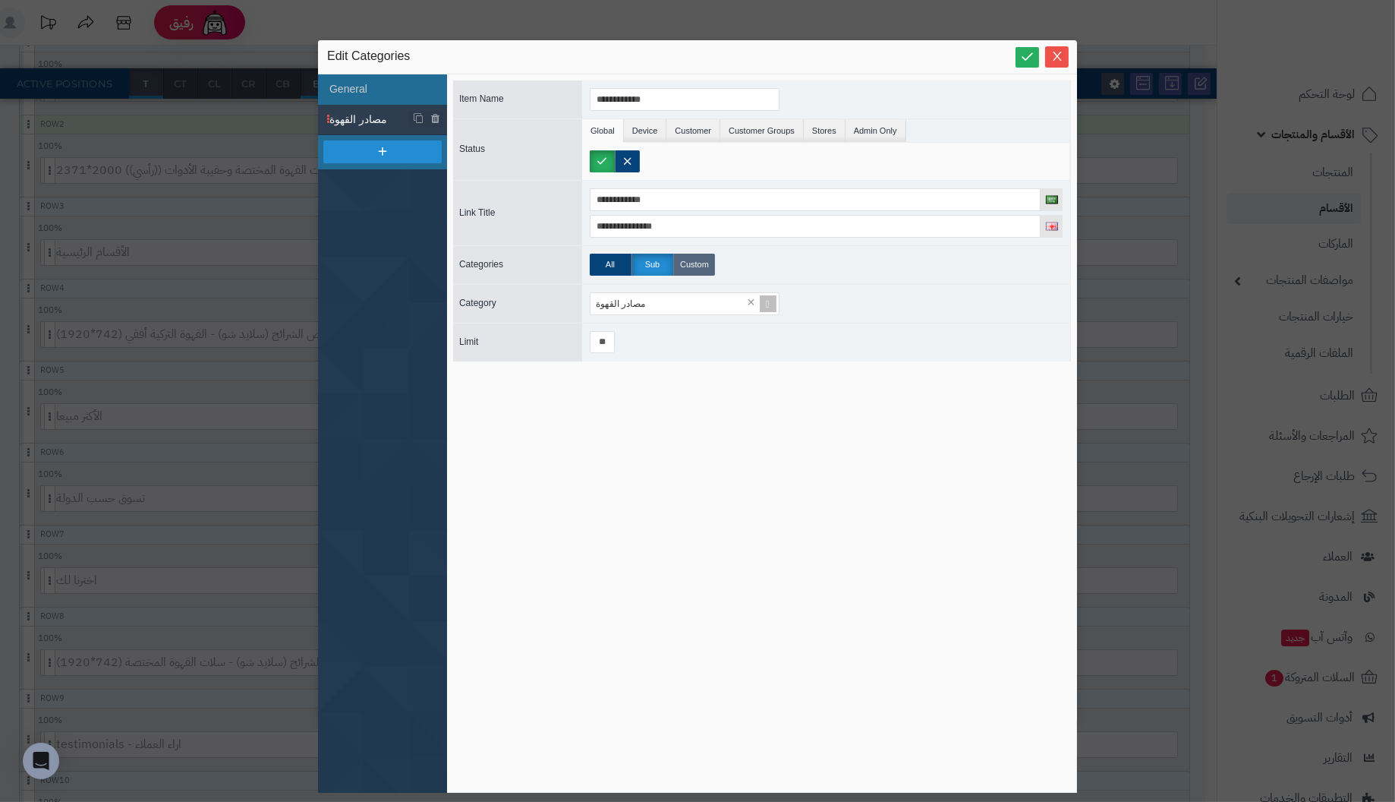
click at [704, 264] on label "Custom" at bounding box center [694, 265] width 42 height 22
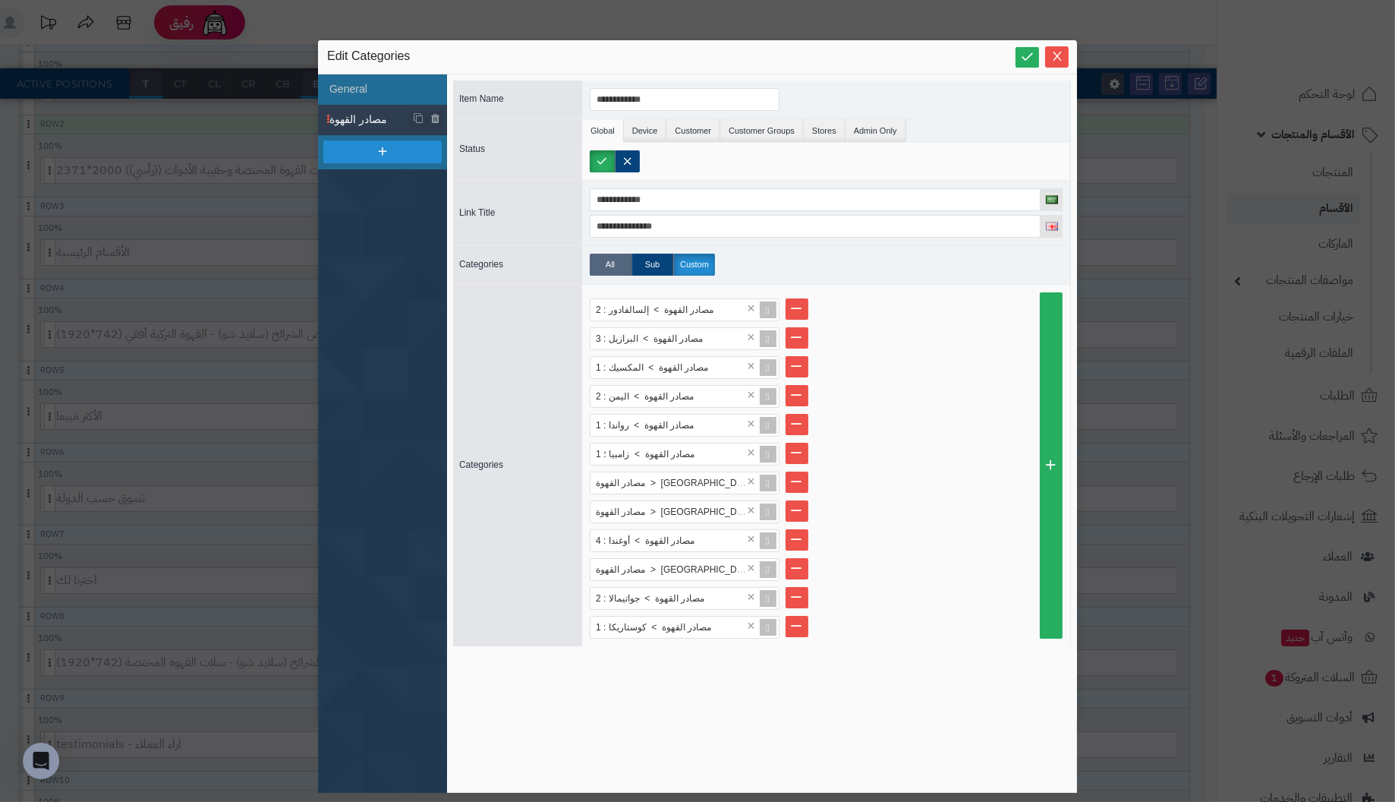
click at [607, 260] on label "All" at bounding box center [611, 265] width 42 height 22
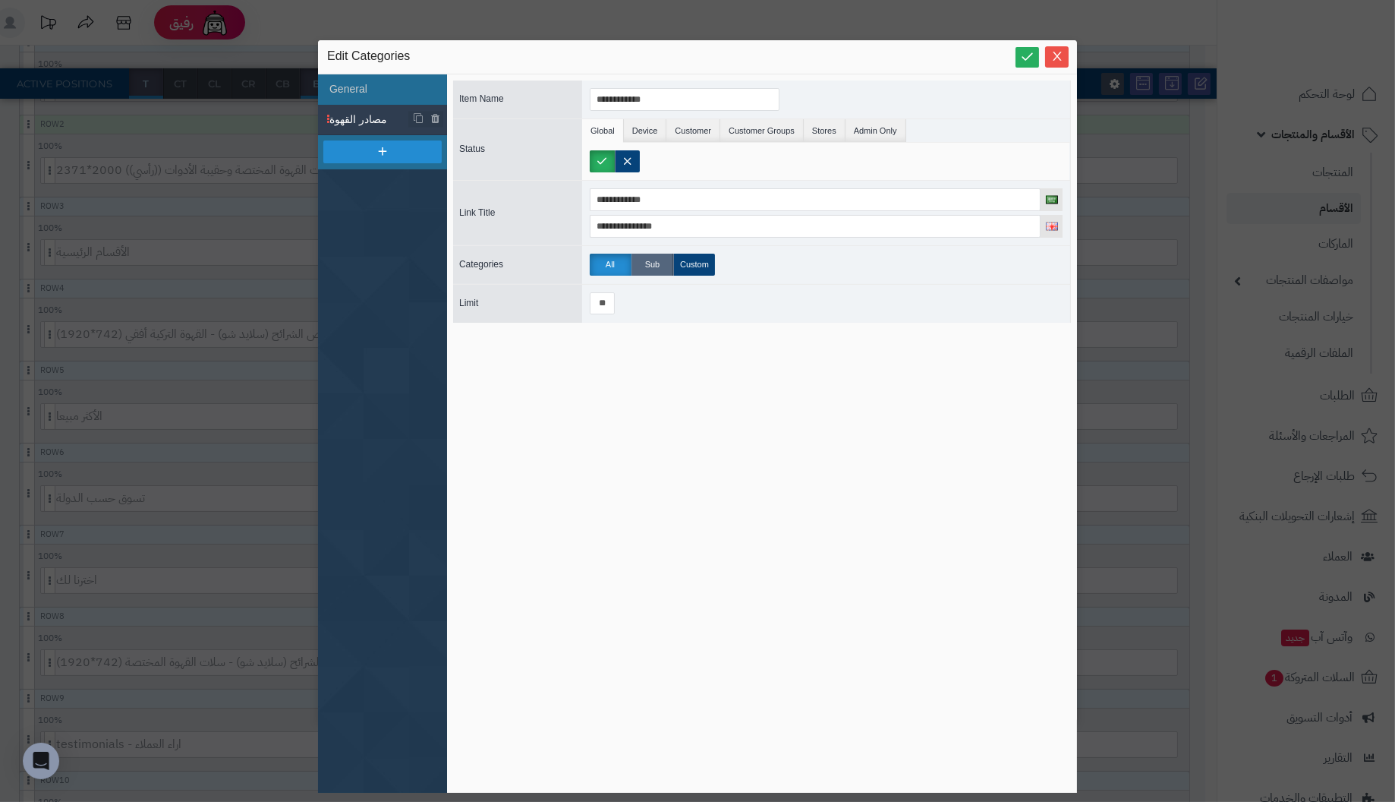
click at [644, 260] on label "Sub" at bounding box center [653, 265] width 42 height 22
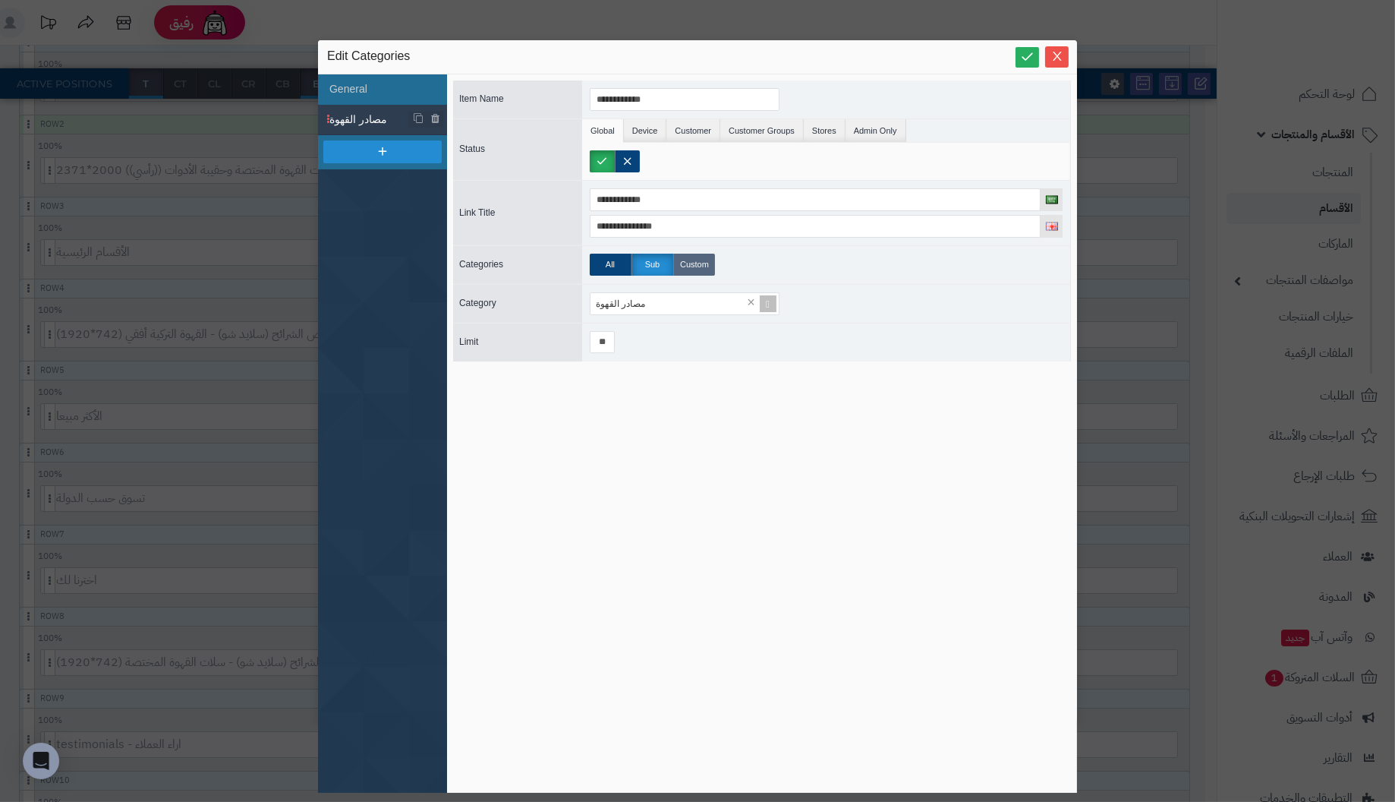
click at [690, 260] on label "Custom" at bounding box center [694, 265] width 42 height 22
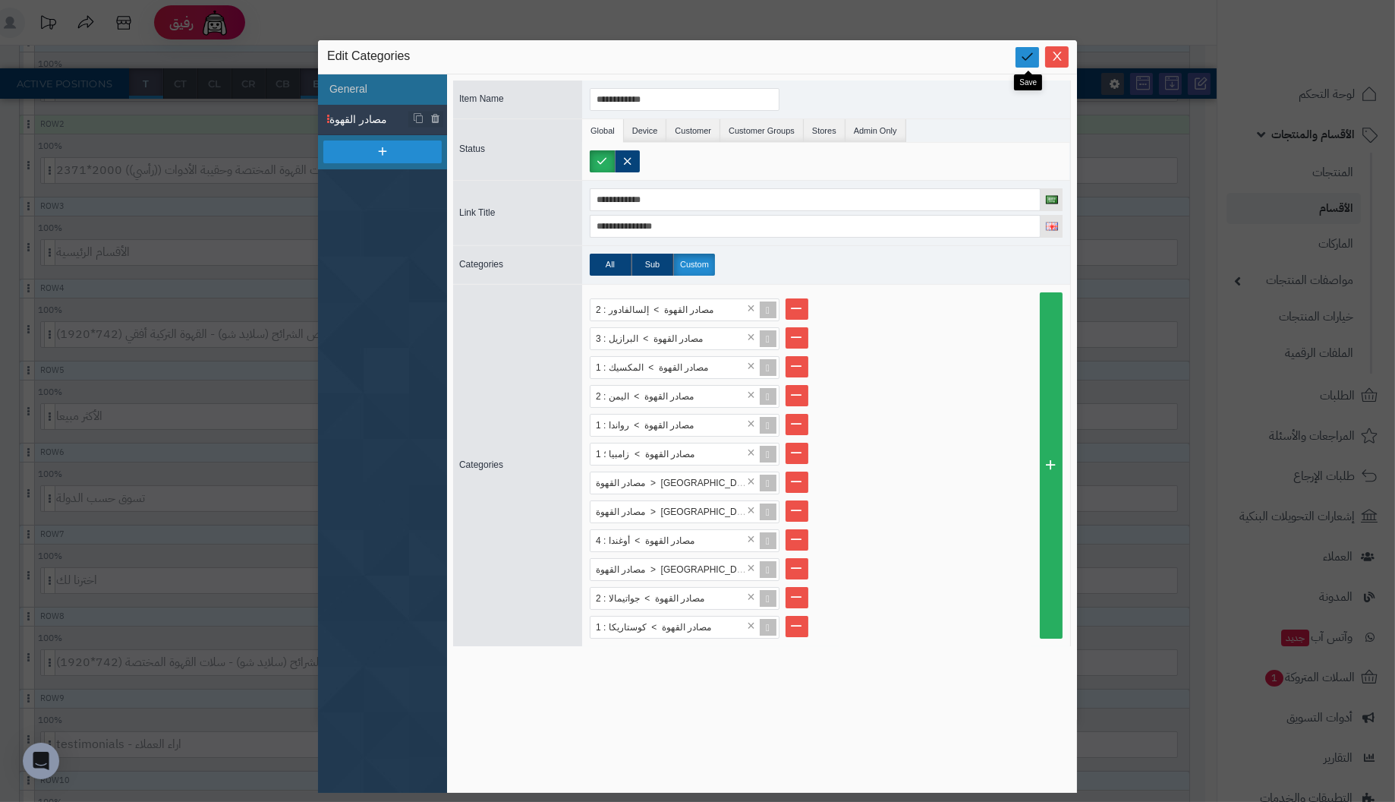
click at [1031, 58] on icon at bounding box center [1027, 56] width 14 height 14
click at [1056, 49] on button "Close" at bounding box center [1057, 56] width 24 height 21
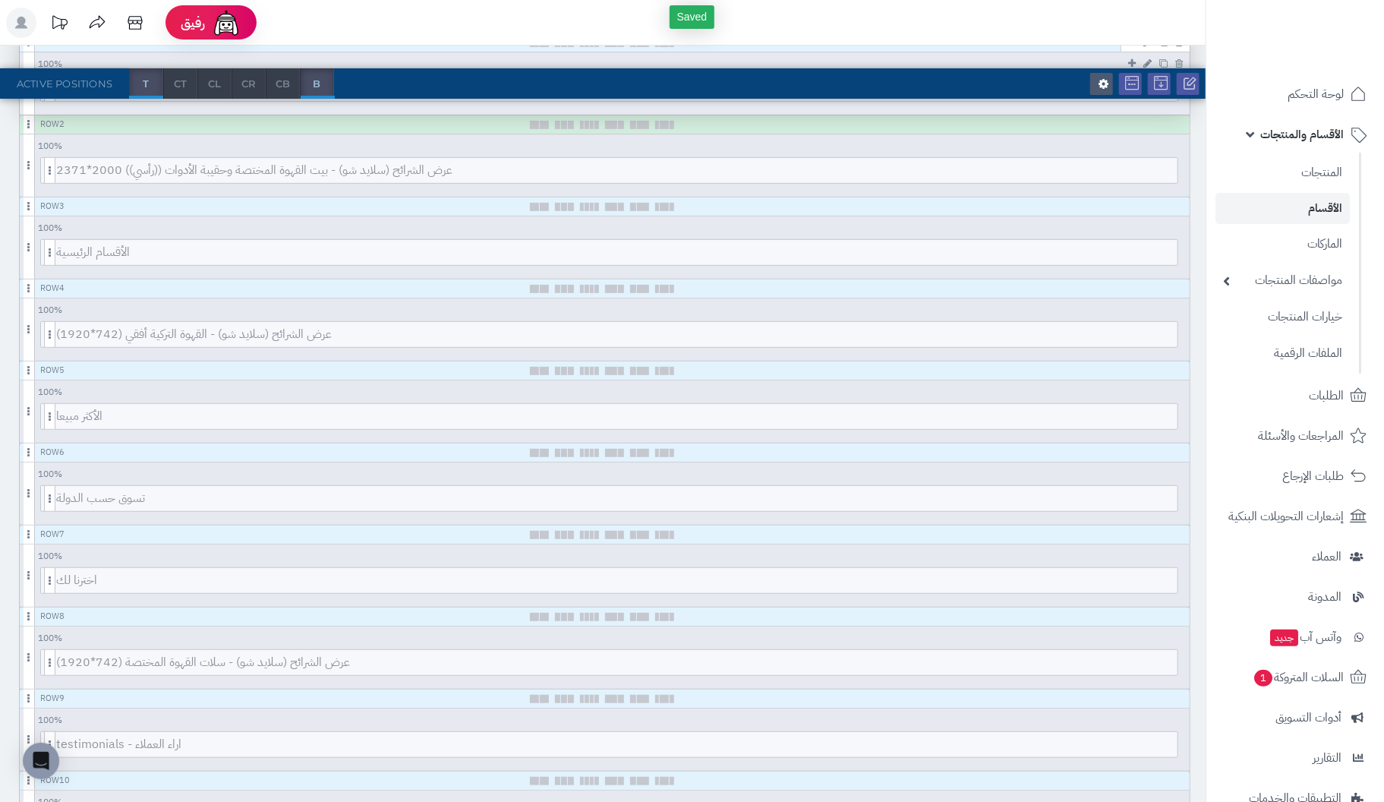
scroll to position [0, 0]
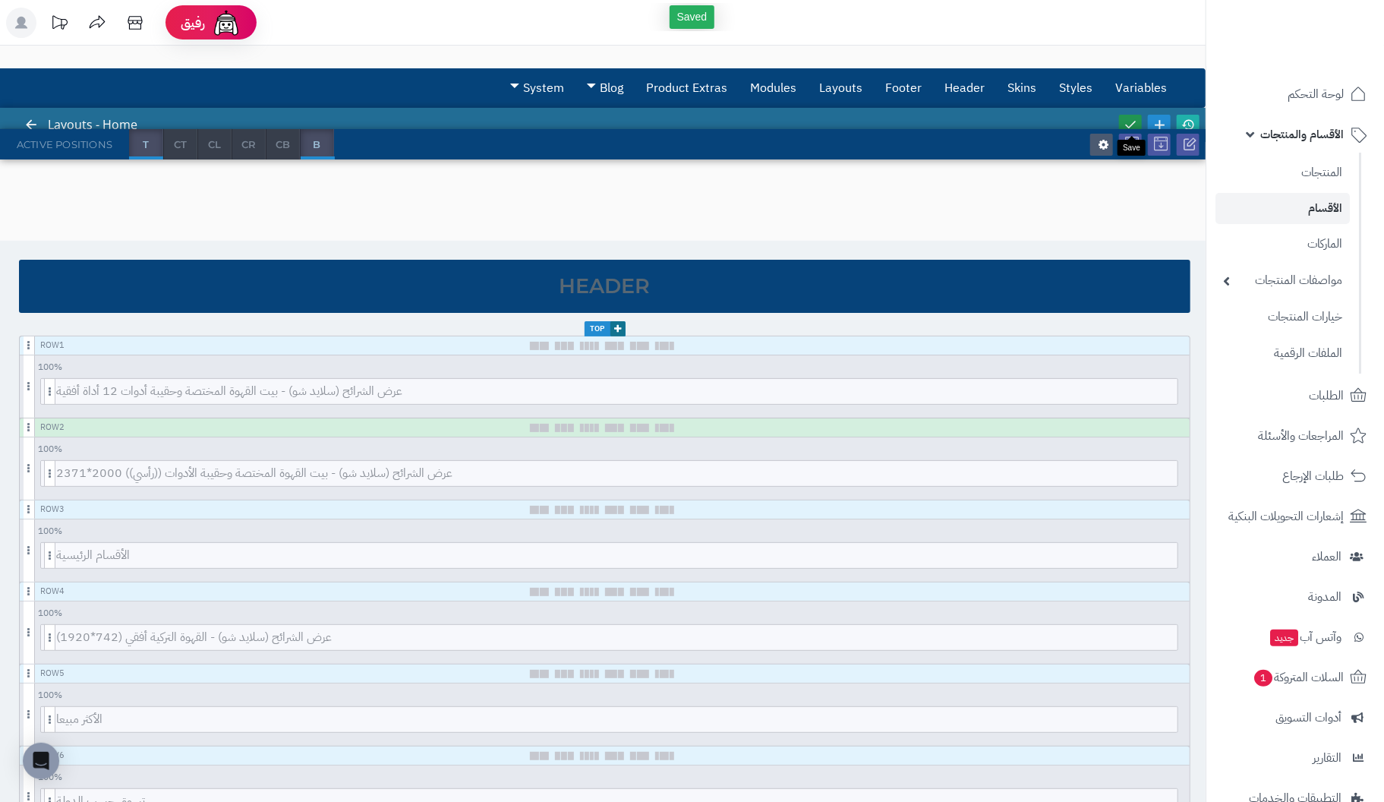
click at [1136, 122] on icon at bounding box center [1130, 125] width 14 height 14
click at [1309, 132] on span "الأقسام والمنتجات" at bounding box center [1301, 134] width 83 height 21
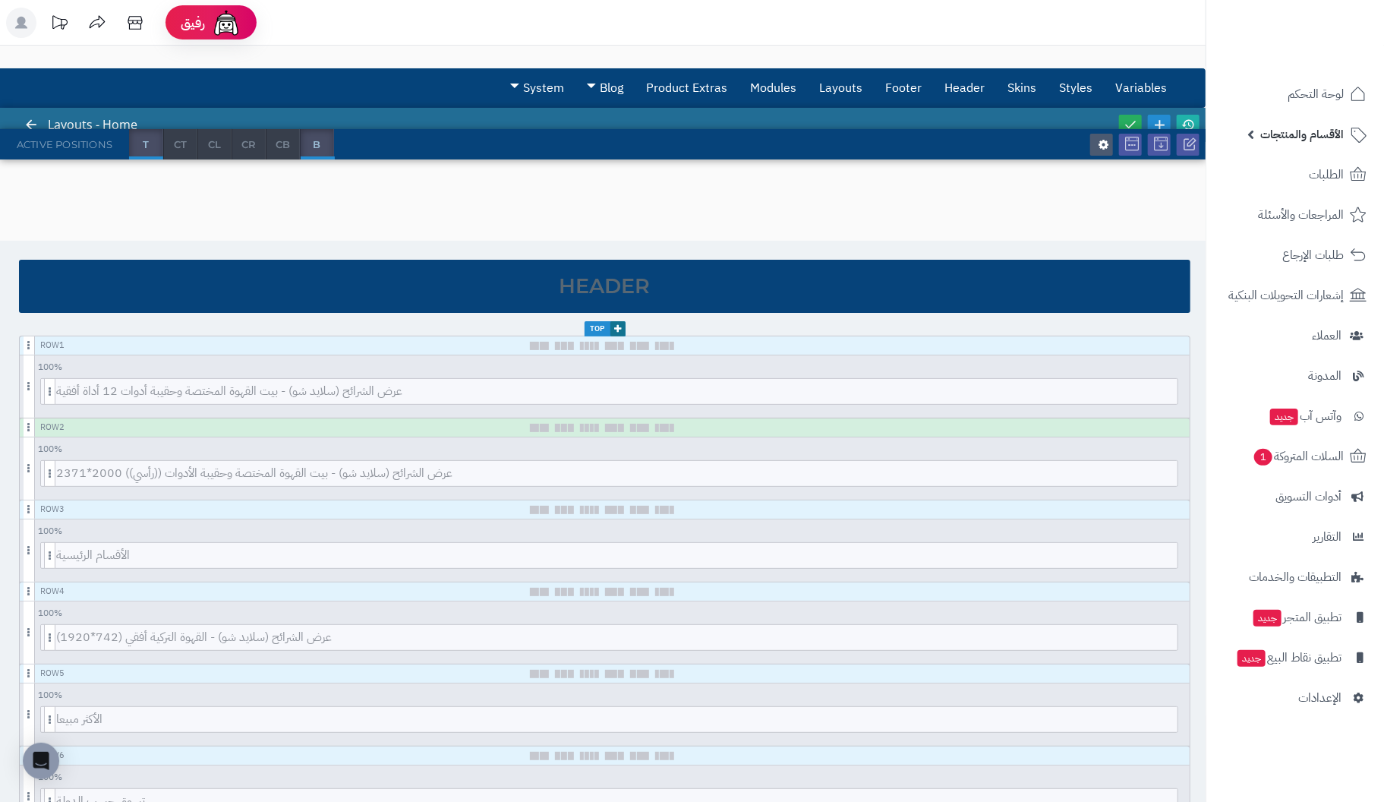
click at [1309, 132] on span "الأقسام والمنتجات" at bounding box center [1301, 134] width 83 height 21
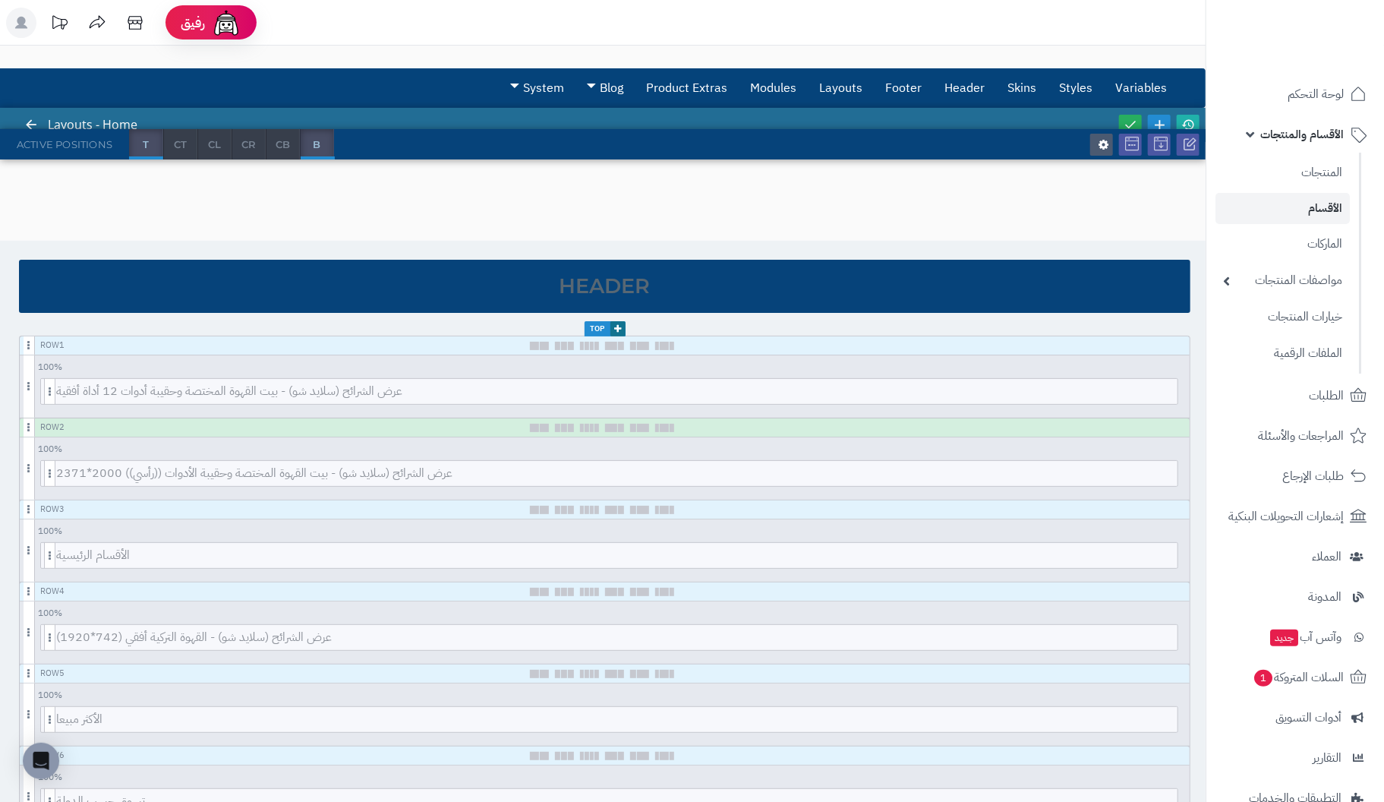
click at [1332, 209] on link "الأقسام" at bounding box center [1282, 208] width 134 height 31
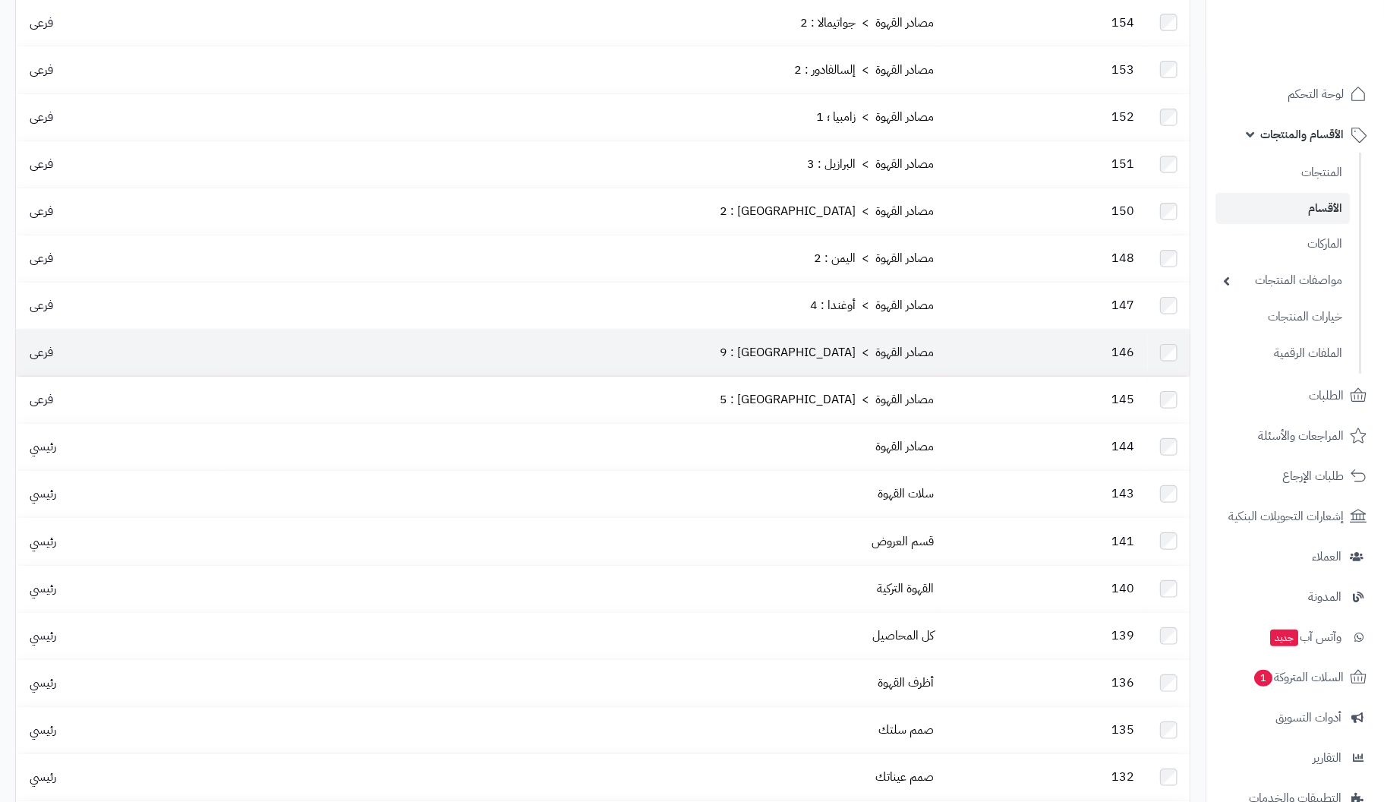
scroll to position [303, 0]
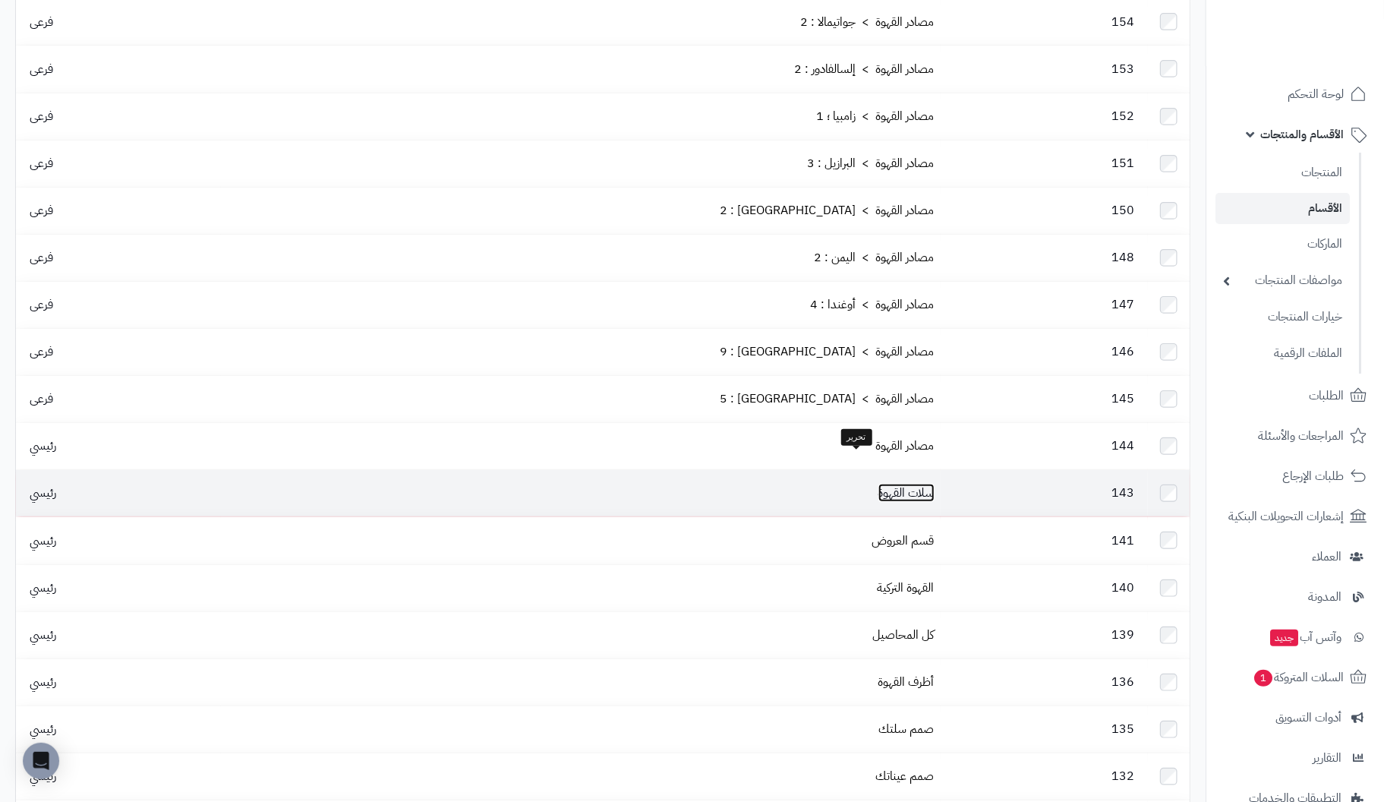
click at [878, 484] on link "سلات القهوة" at bounding box center [906, 493] width 56 height 18
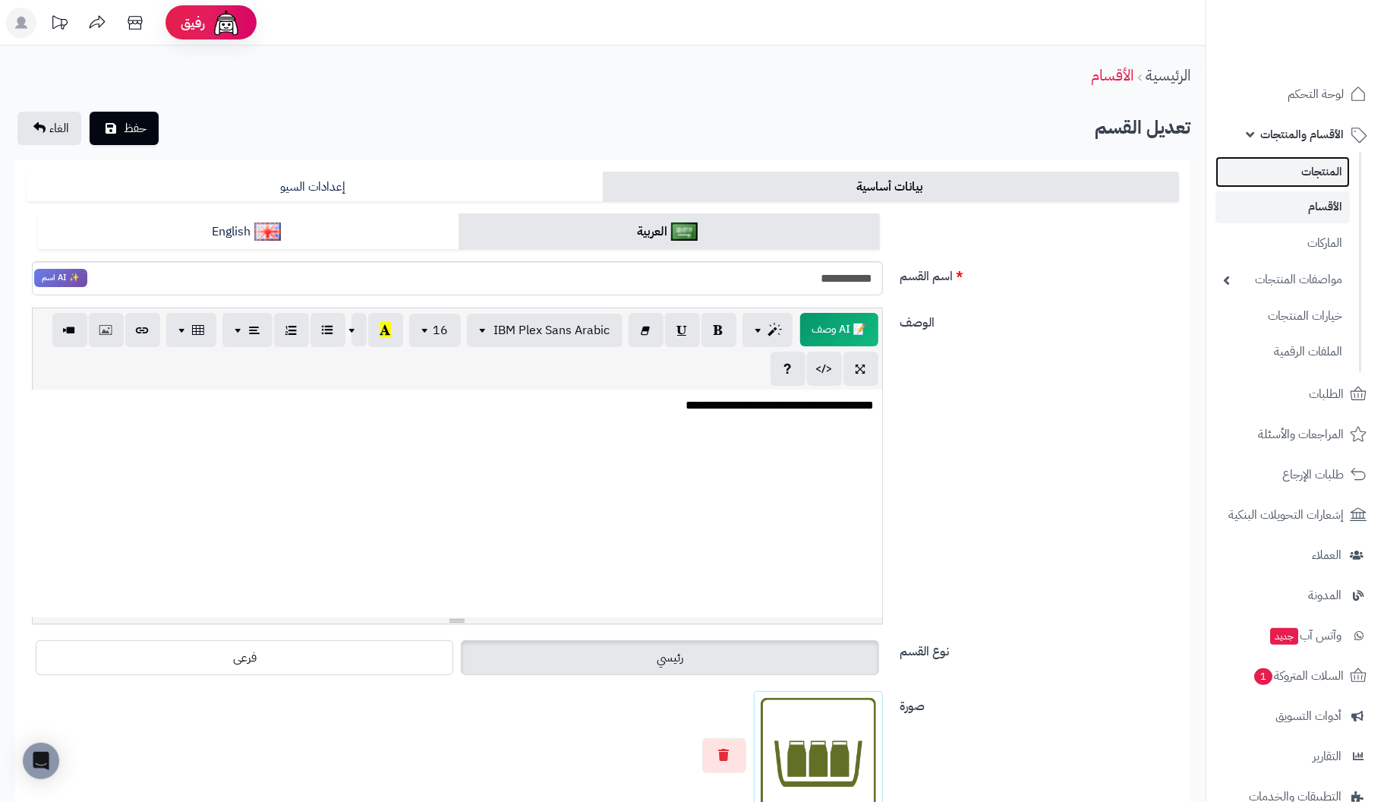
click at [1323, 172] on link "المنتجات" at bounding box center [1282, 171] width 134 height 31
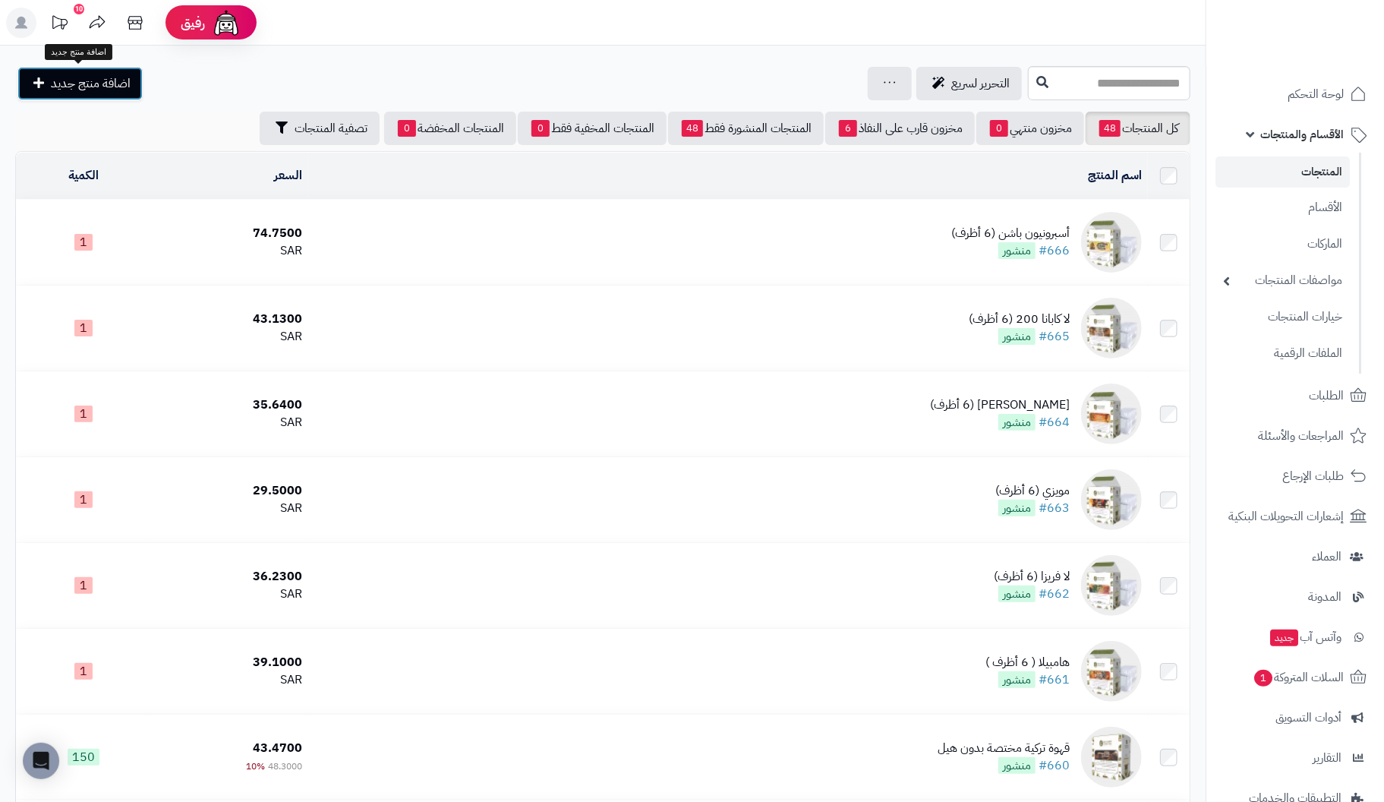
click at [121, 89] on span "اضافة منتج جديد" at bounding box center [91, 83] width 80 height 18
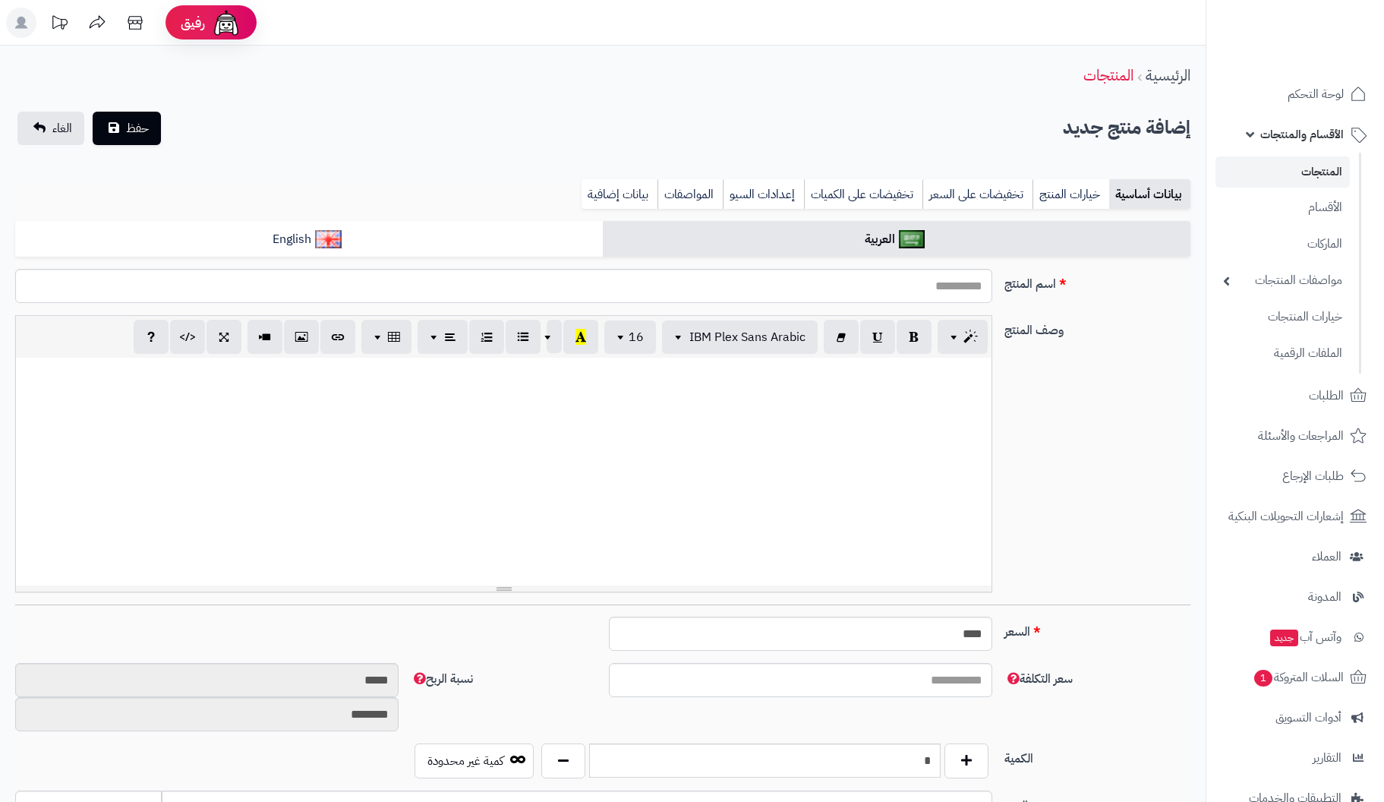
select select
click at [925, 283] on input "اسم المنتج" at bounding box center [503, 286] width 977 height 34
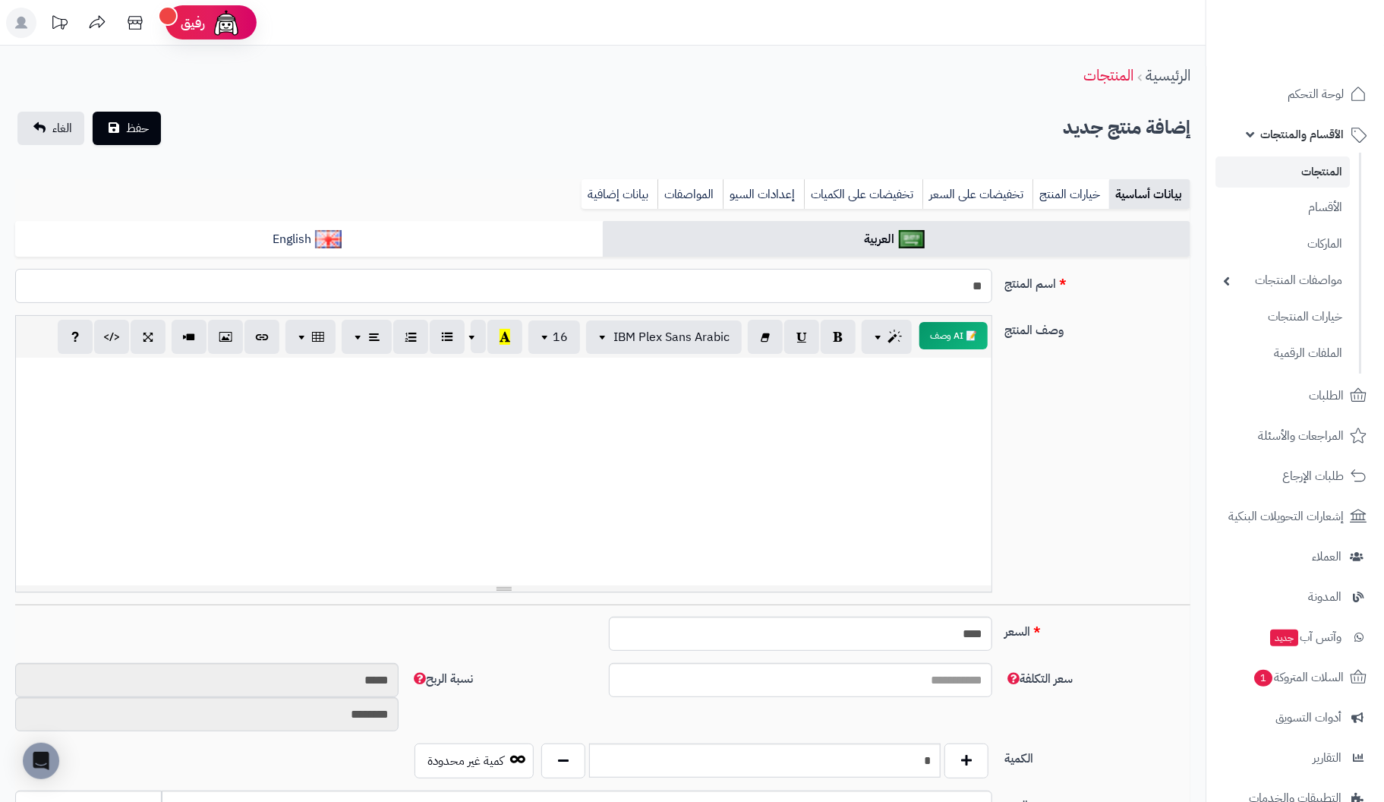
type input "*"
click at [971, 291] on input "**********" at bounding box center [503, 286] width 977 height 34
type input "**********"
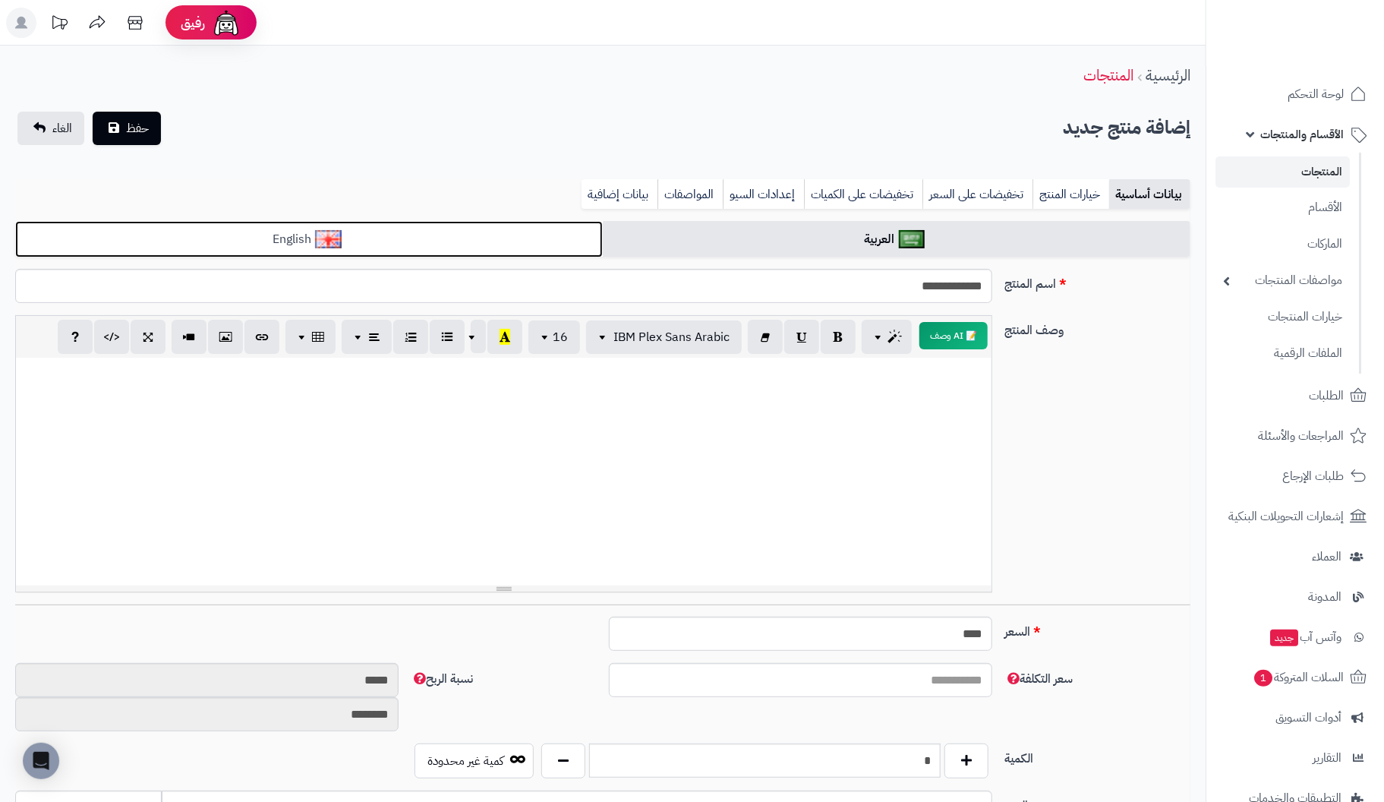
click at [458, 236] on link "English" at bounding box center [308, 239] width 587 height 37
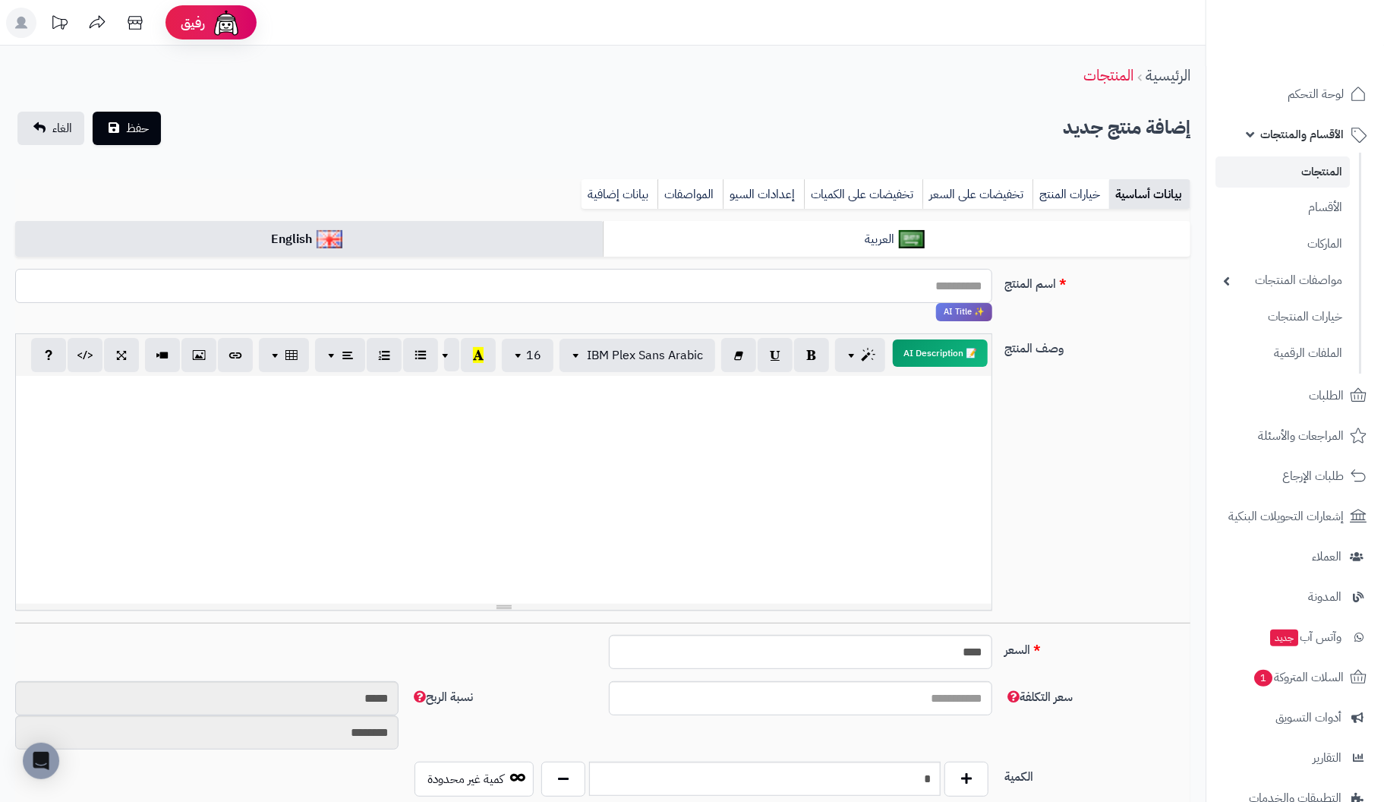
click at [830, 288] on input "اسم المنتج" at bounding box center [503, 286] width 977 height 34
type input "*"
type input "**********"
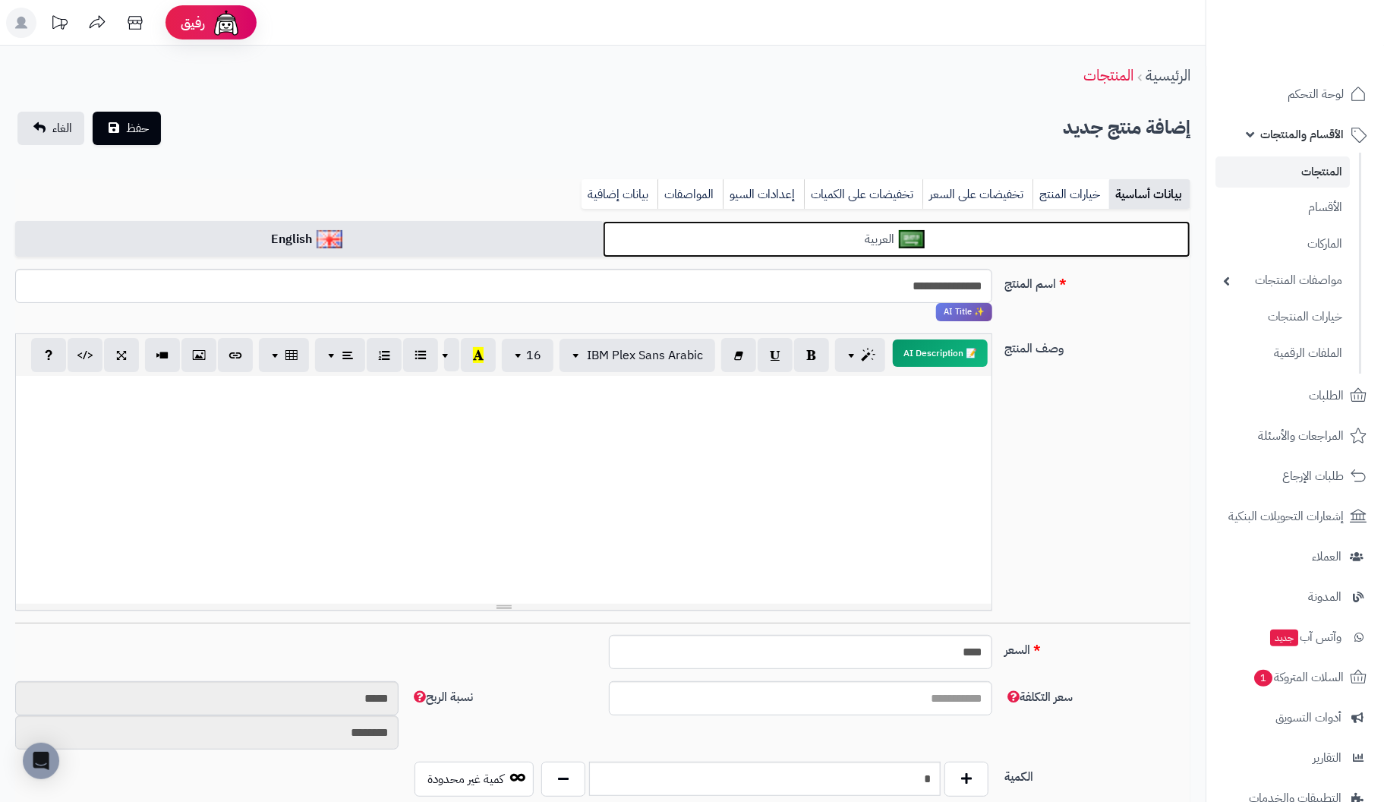
click at [943, 241] on link "العربية" at bounding box center [896, 239] width 587 height 37
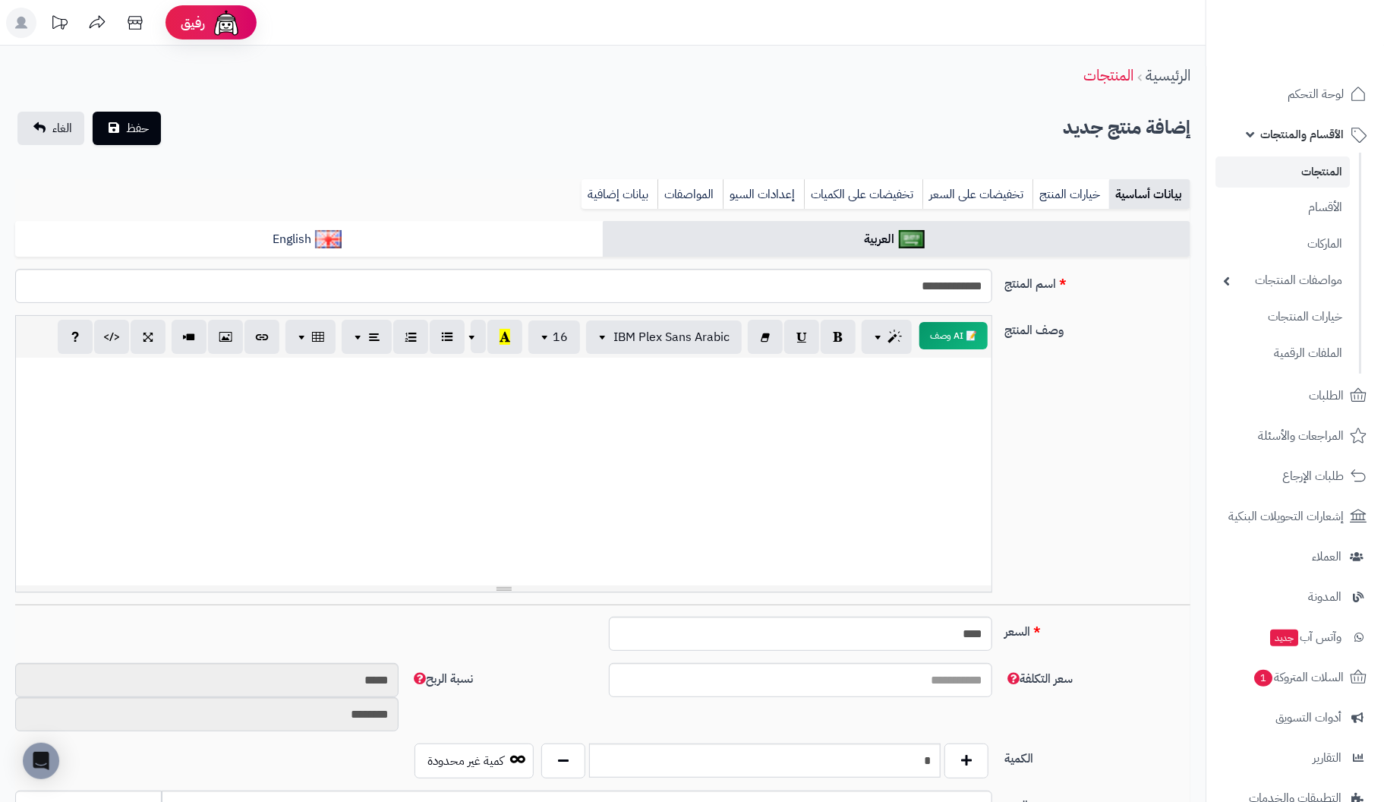
click at [904, 374] on p at bounding box center [504, 373] width 960 height 17
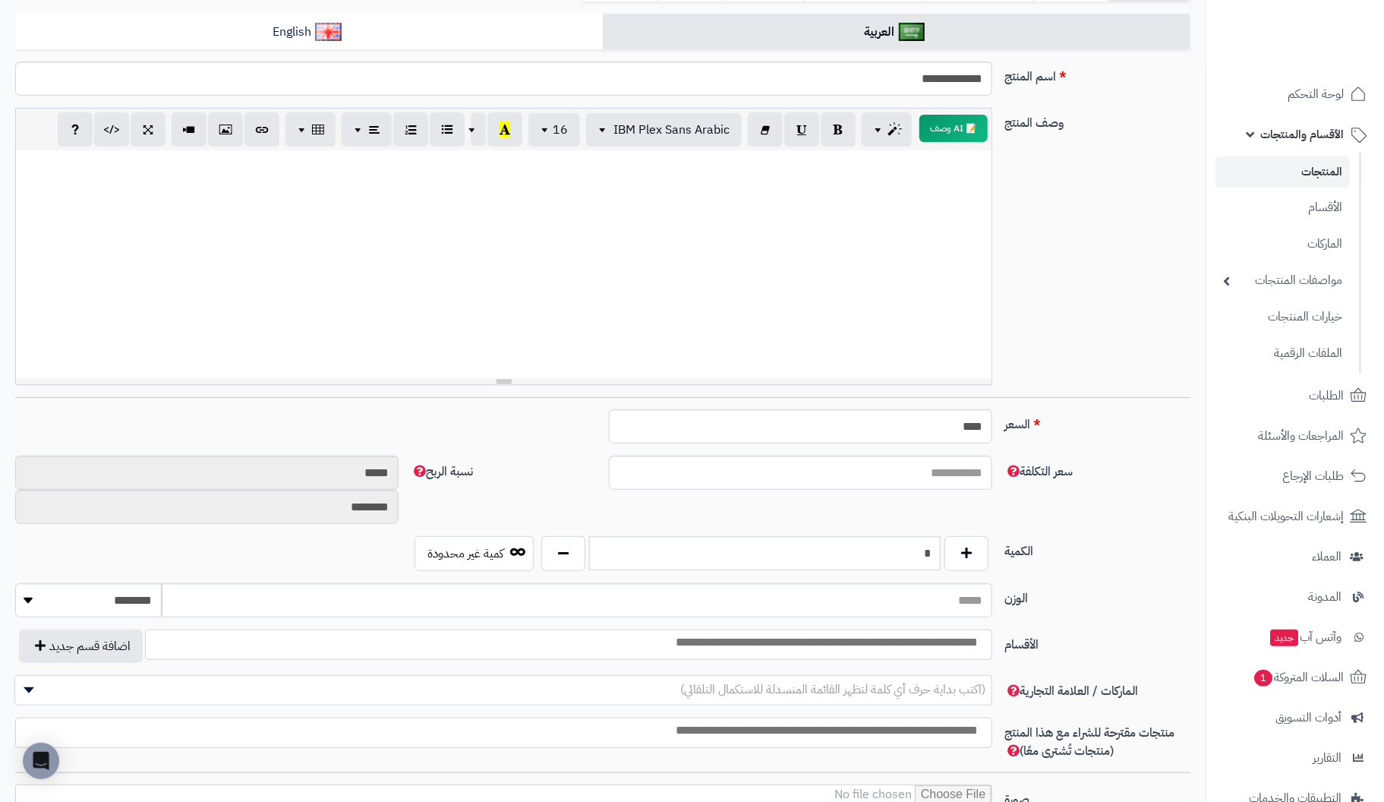
scroll to position [227, 0]
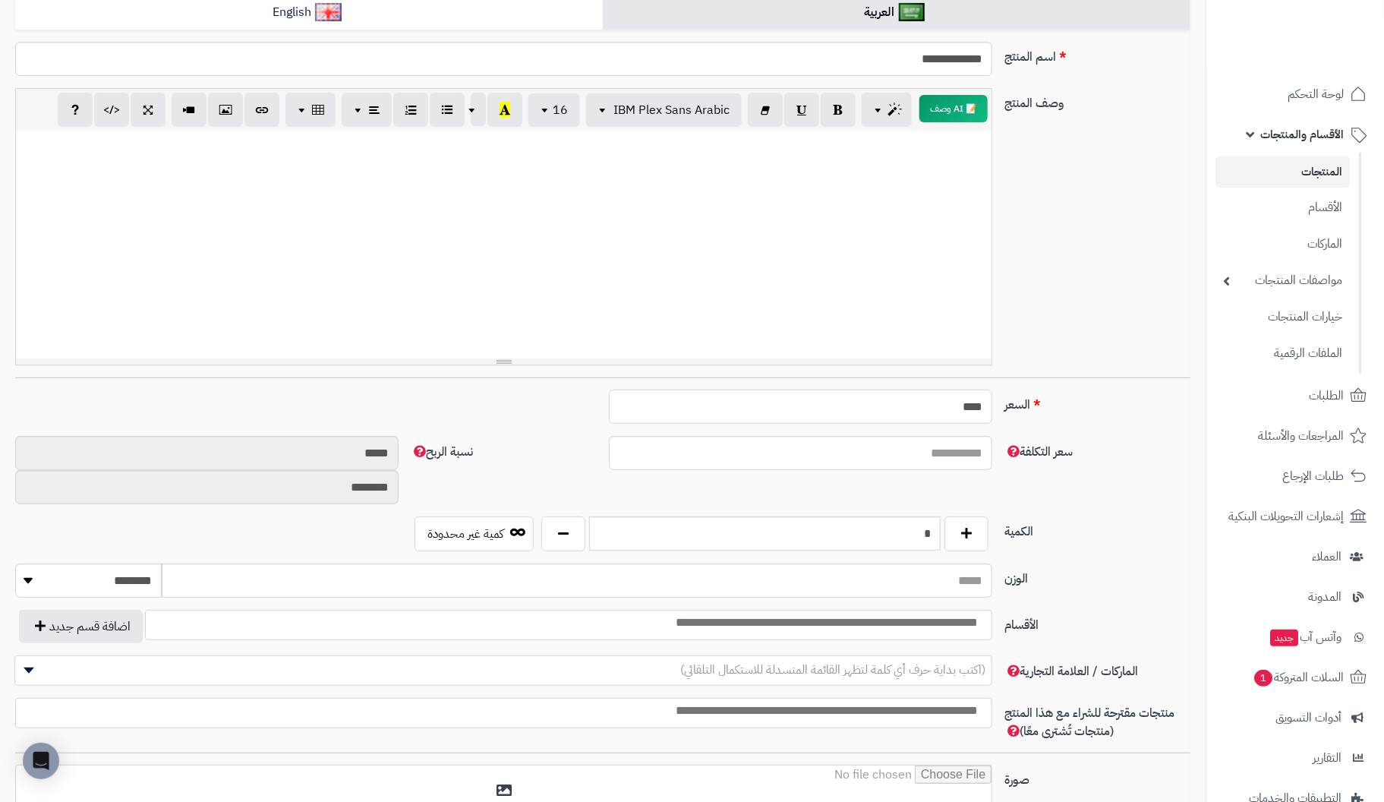
drag, startPoint x: 916, startPoint y: 414, endPoint x: 1154, endPoint y: 392, distance: 238.6
click at [1154, 392] on div "السعر **** اختار الضريبة اولا لحساب السعر" at bounding box center [602, 412] width 1187 height 46
type input "***"
click at [791, 587] on input "الوزن" at bounding box center [577, 580] width 830 height 34
click at [1104, 548] on div "الكمية * كمية غير محدودة" at bounding box center [602, 539] width 1187 height 47
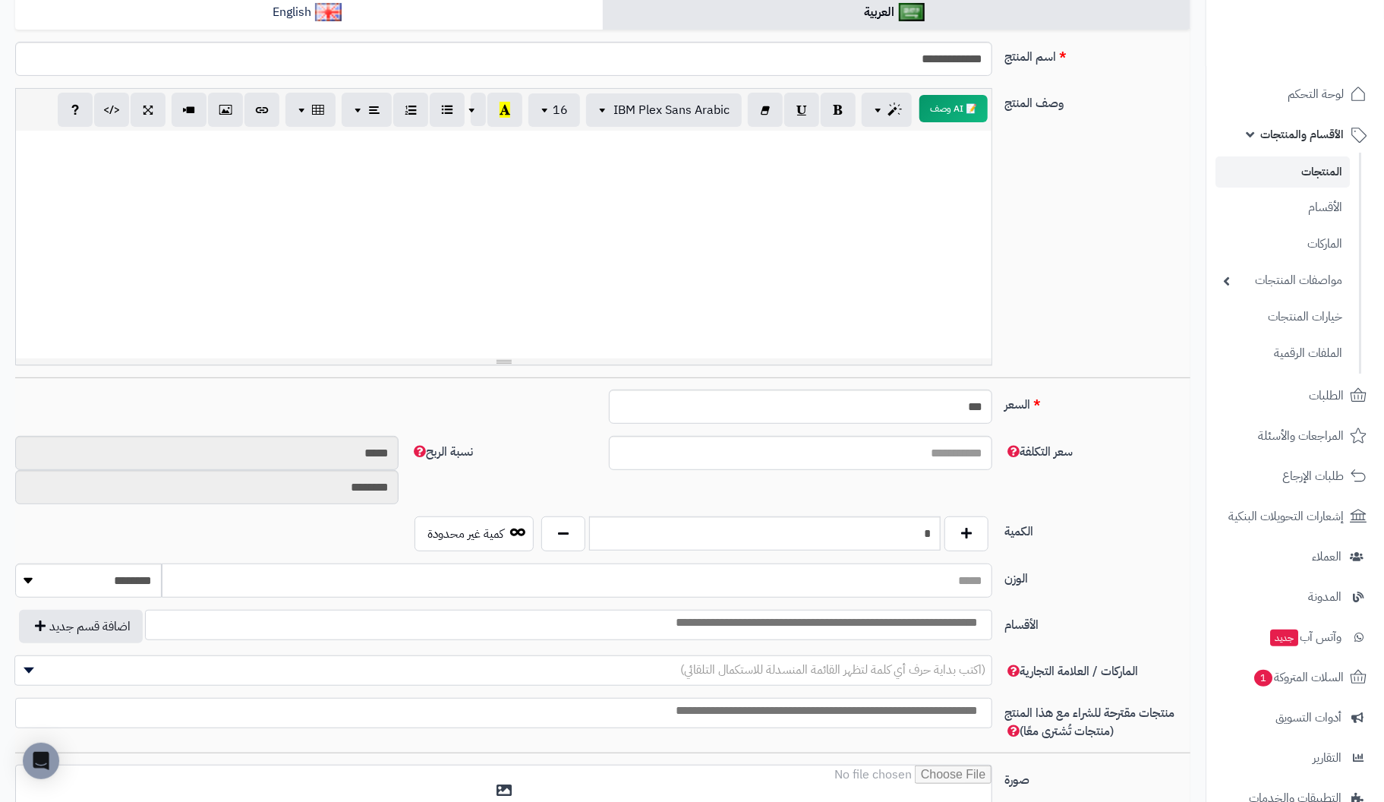
click at [955, 581] on input "الوزن" at bounding box center [577, 580] width 830 height 34
type input "****"
click at [112, 578] on select "******** **** ***** *****" at bounding box center [88, 580] width 146 height 34
select select "*"
click at [15, 563] on select "******** **** ***** *****" at bounding box center [88, 580] width 146 height 34
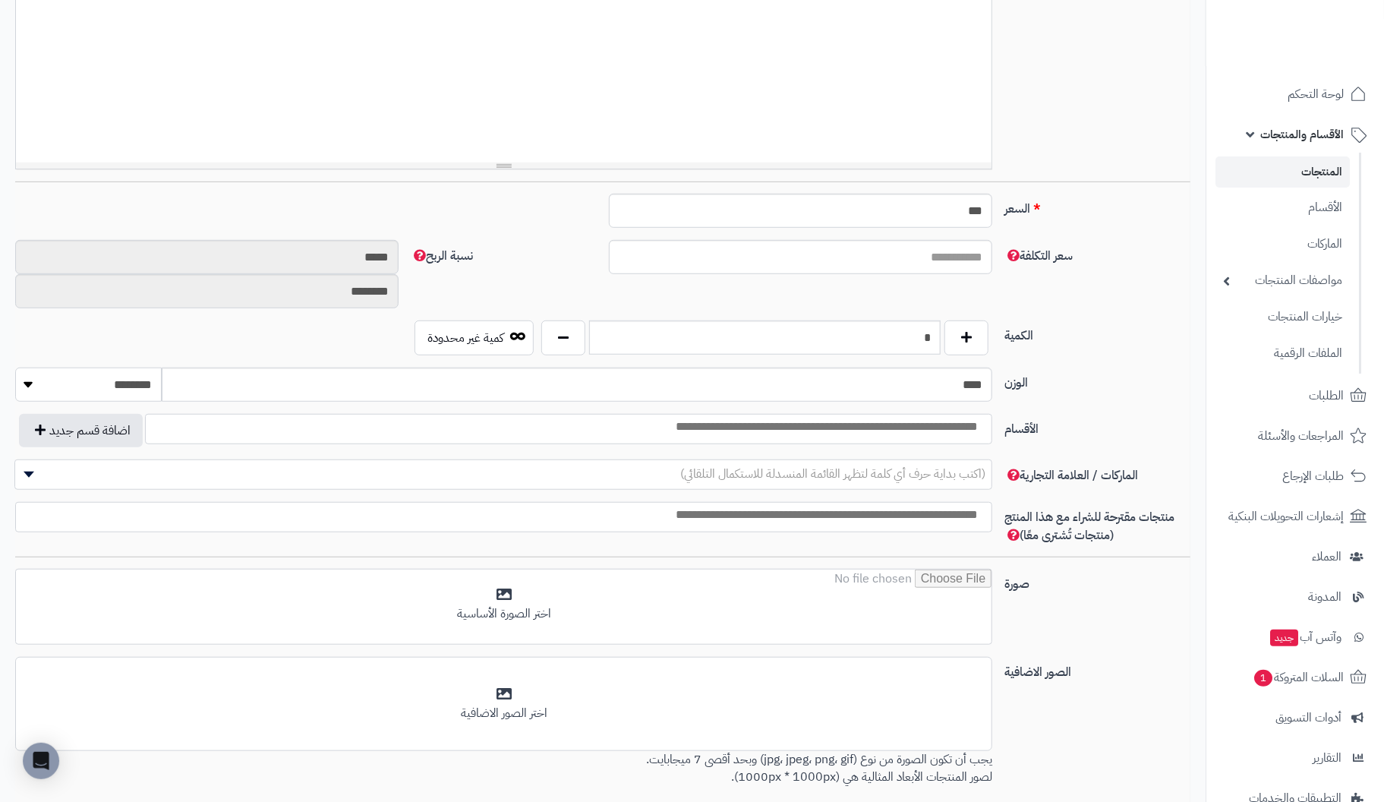
scroll to position [455, 0]
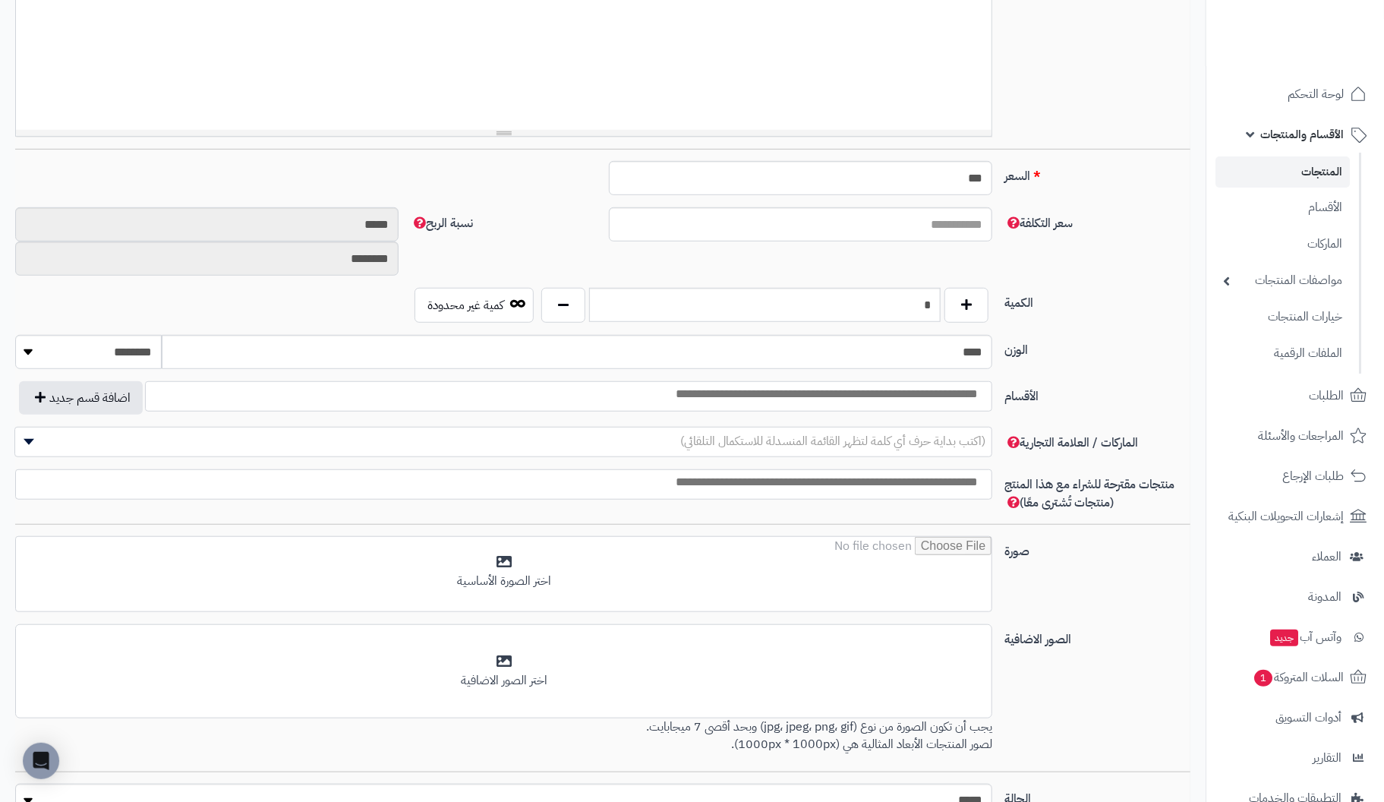
click at [329, 388] on ul at bounding box center [569, 392] width 846 height 21
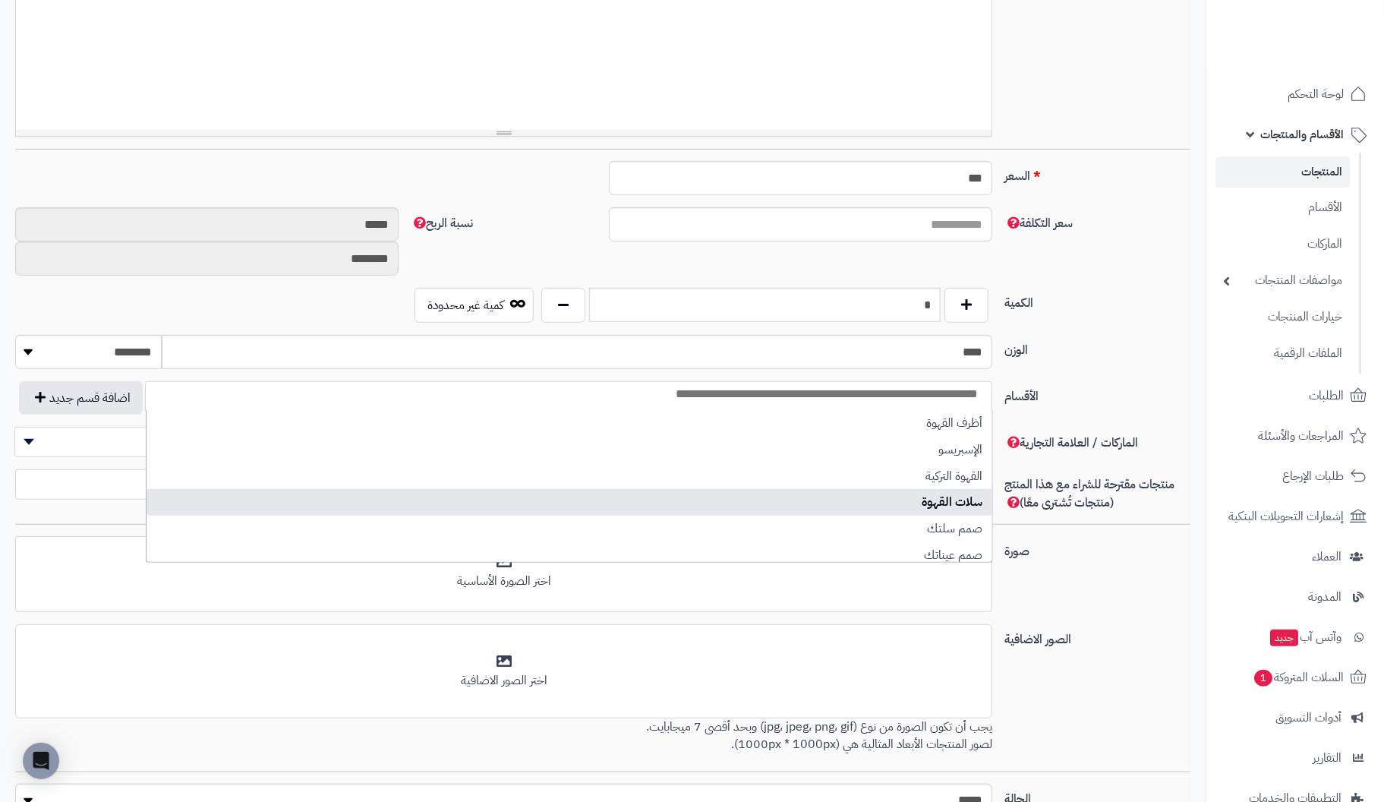
select select "***"
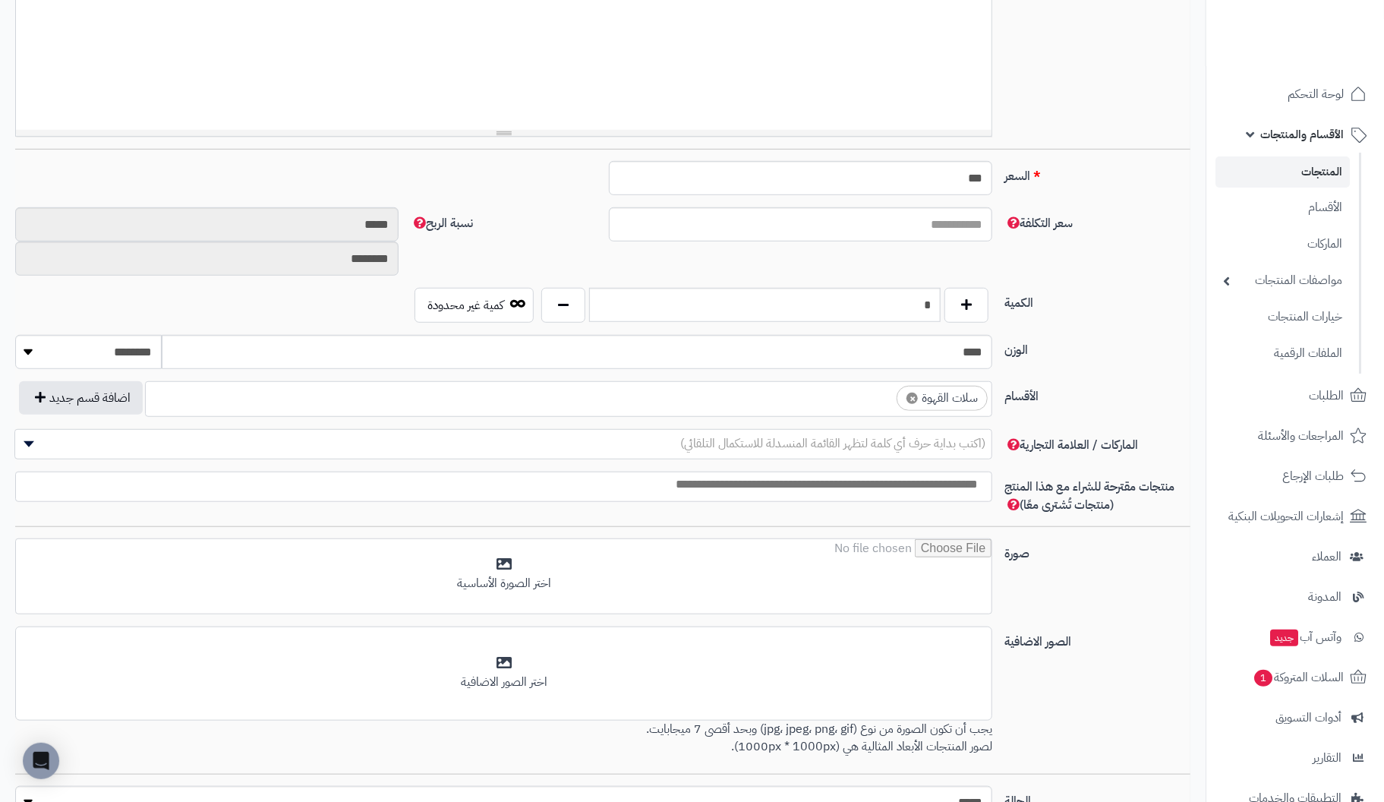
scroll to position [55, 0]
click at [623, 395] on ul "× سلات القهوة" at bounding box center [569, 396] width 846 height 29
click at [821, 393] on span "×" at bounding box center [817, 397] width 11 height 11
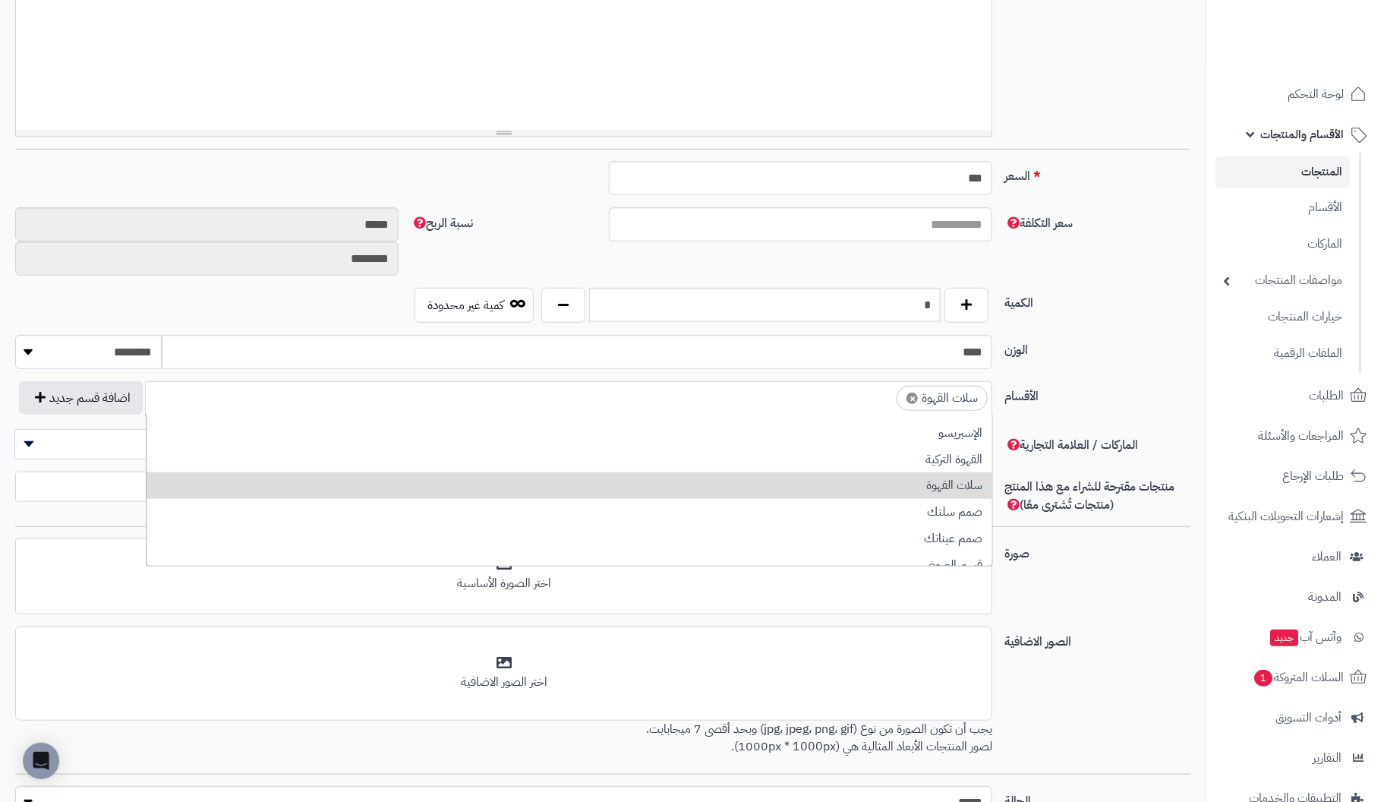
scroll to position [0, 0]
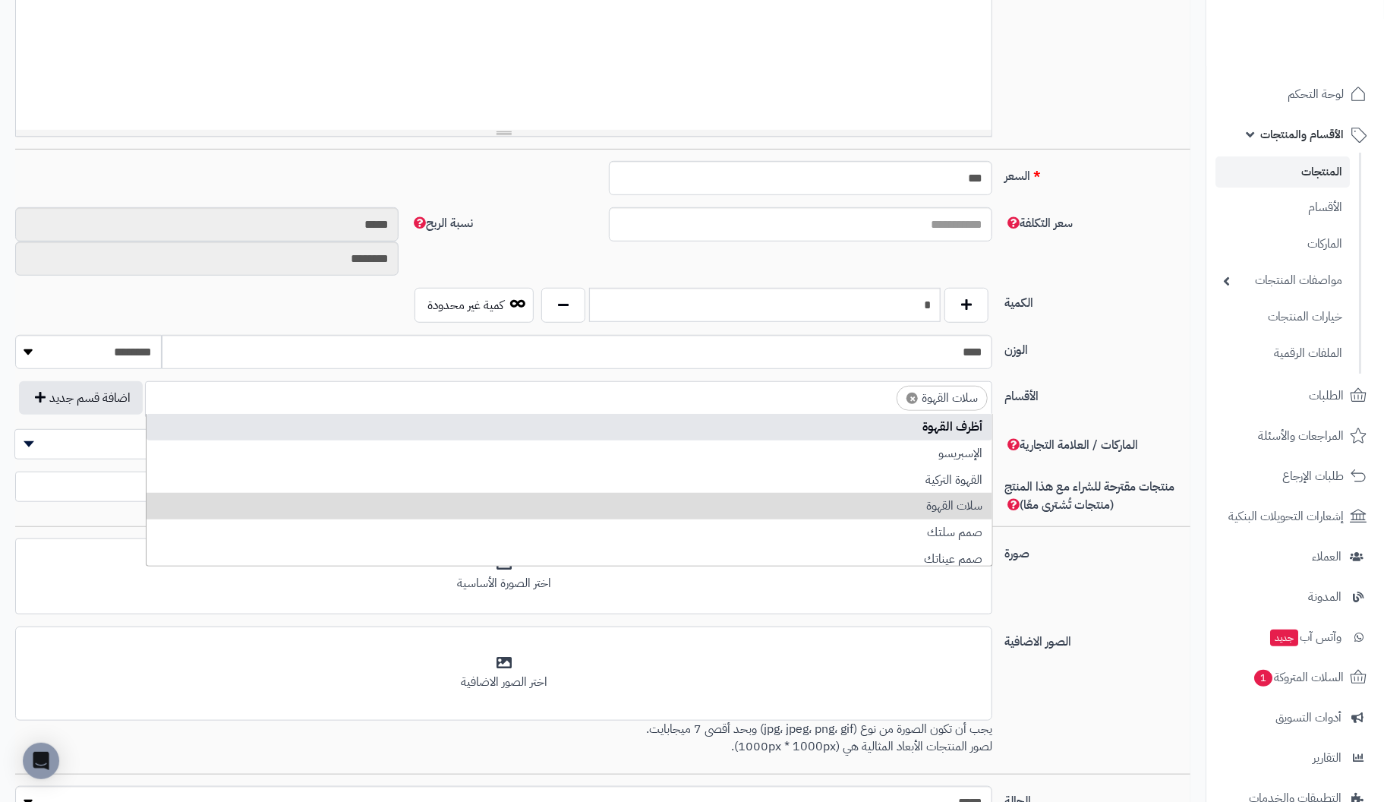
click at [1122, 349] on label "الوزن" at bounding box center [1097, 347] width 198 height 24
click at [992, 349] on input "****" at bounding box center [577, 352] width 830 height 34
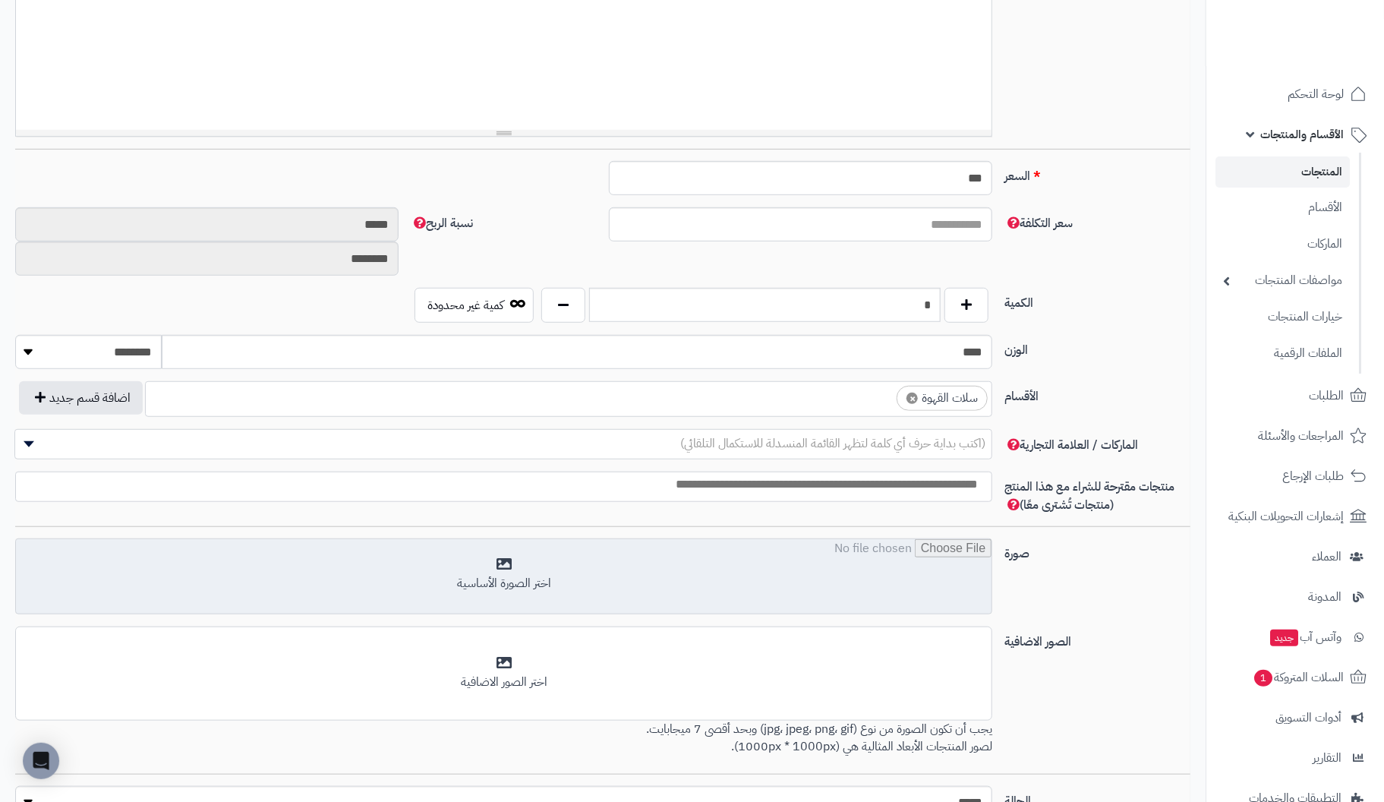
click at [512, 559] on input "file" at bounding box center [503, 577] width 975 height 76
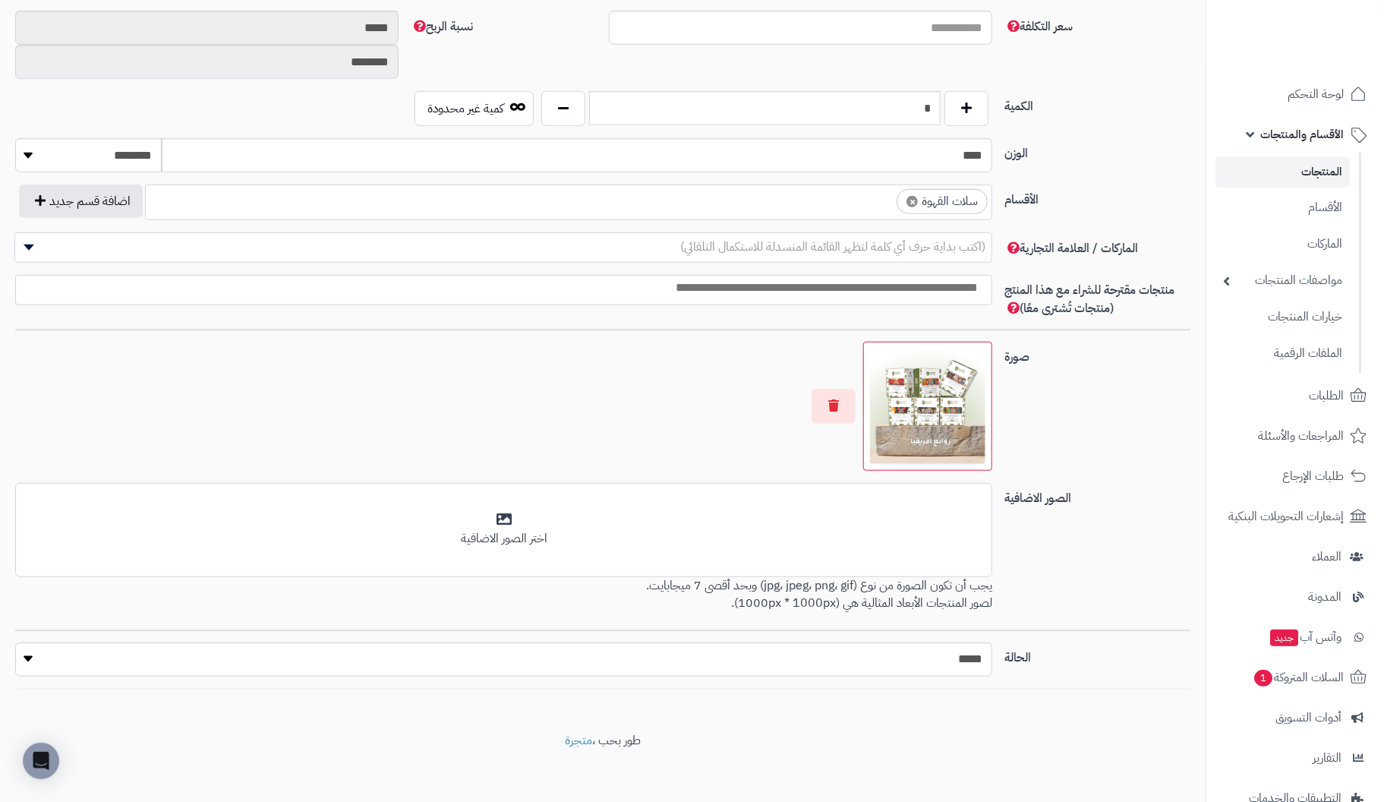
scroll to position [652, 0]
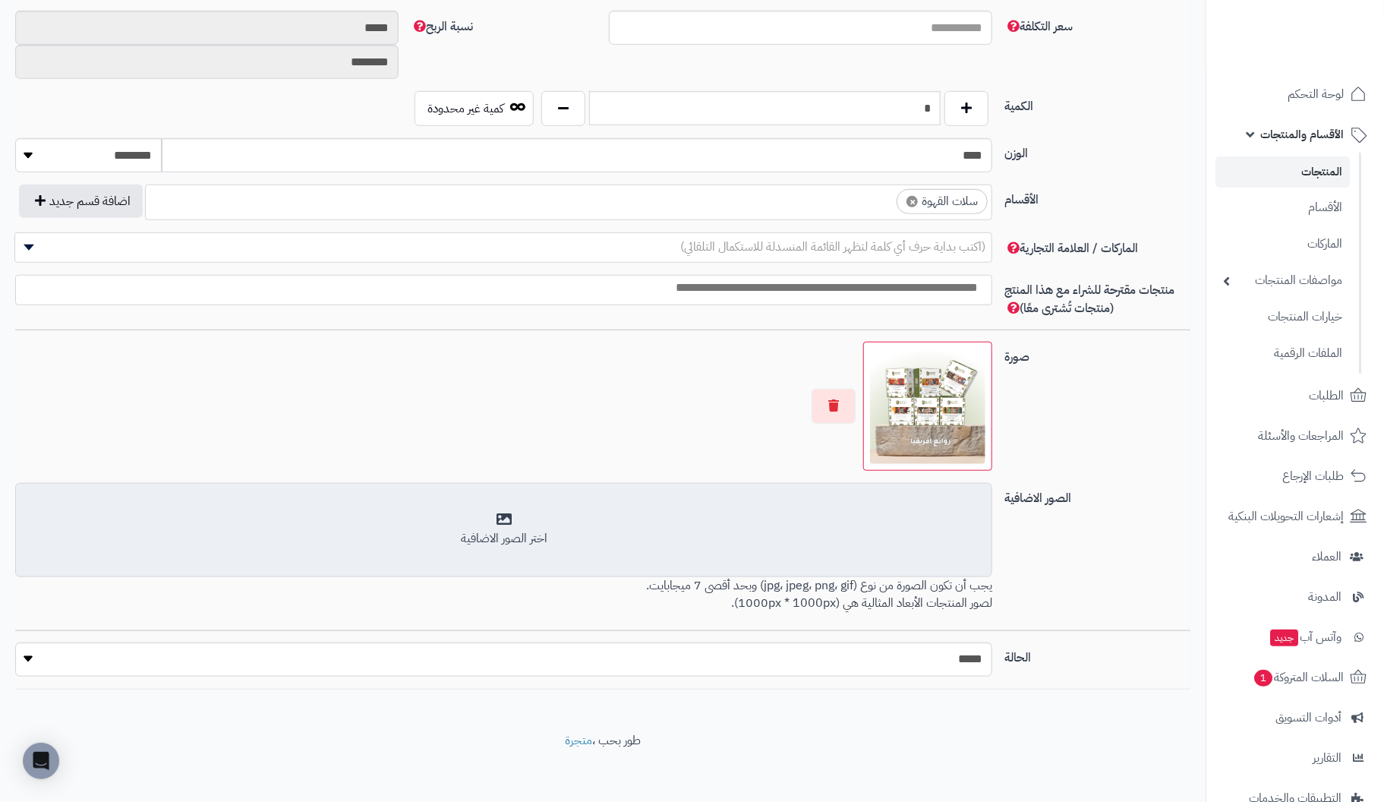
click at [521, 535] on div "اختر الصور الاضافية" at bounding box center [503, 538] width 957 height 17
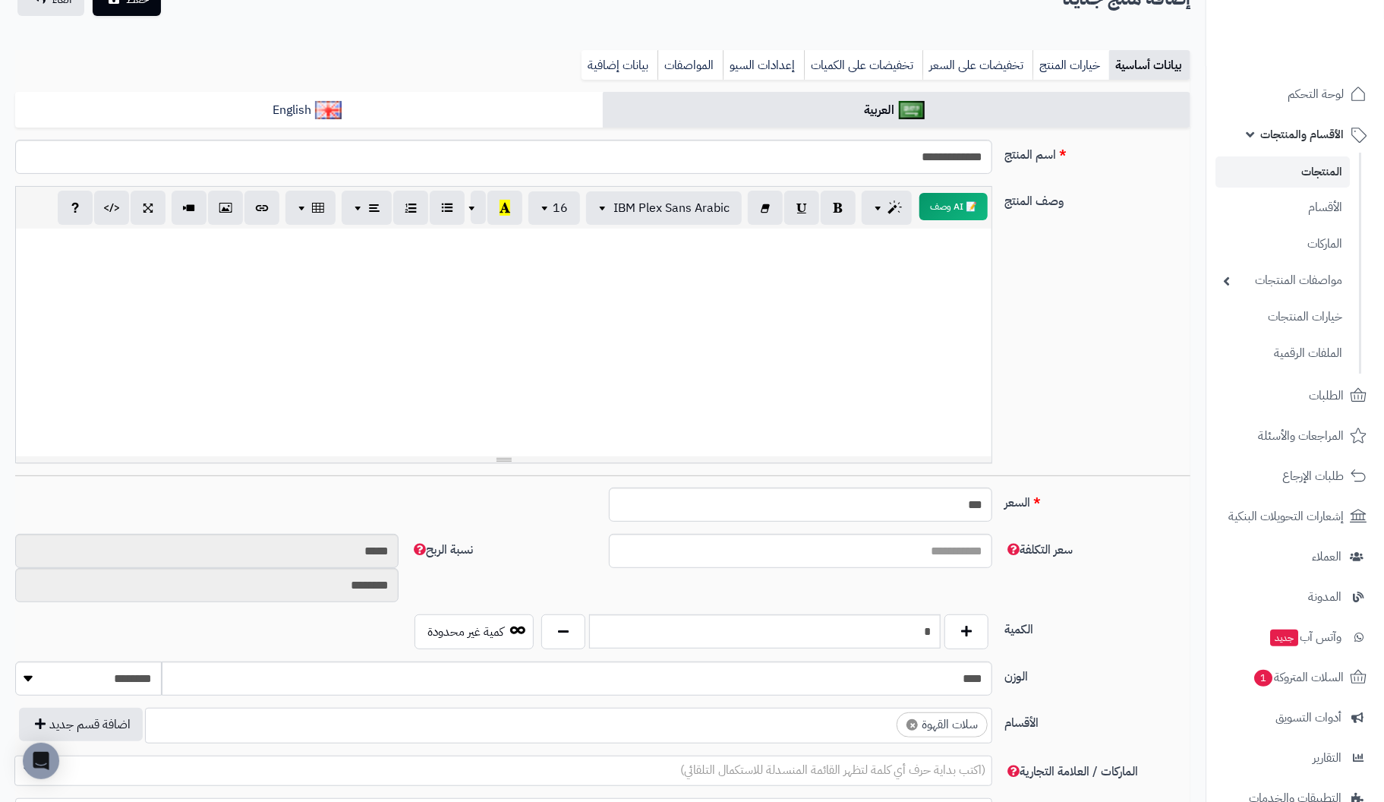
scroll to position [0, 0]
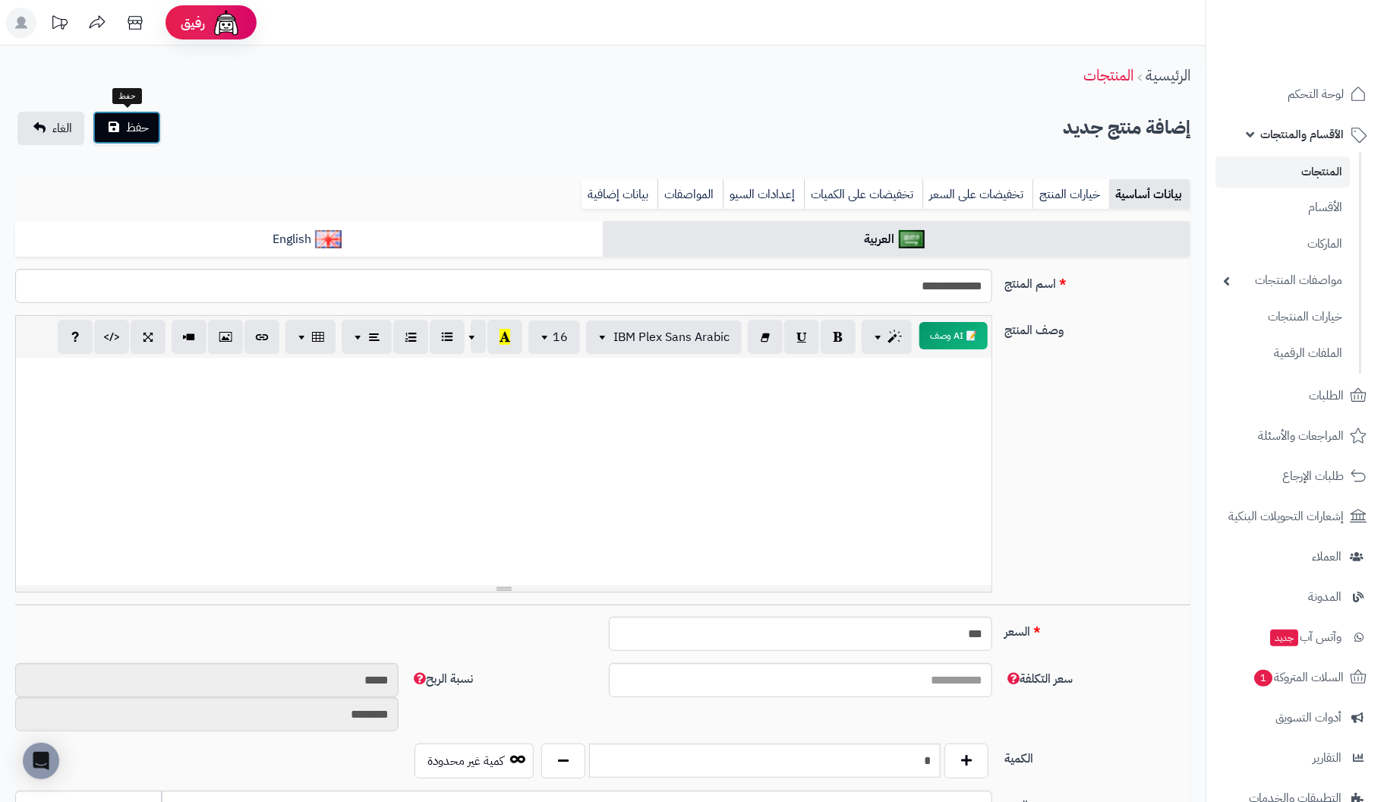
click at [124, 133] on button "حفظ" at bounding box center [127, 127] width 68 height 33
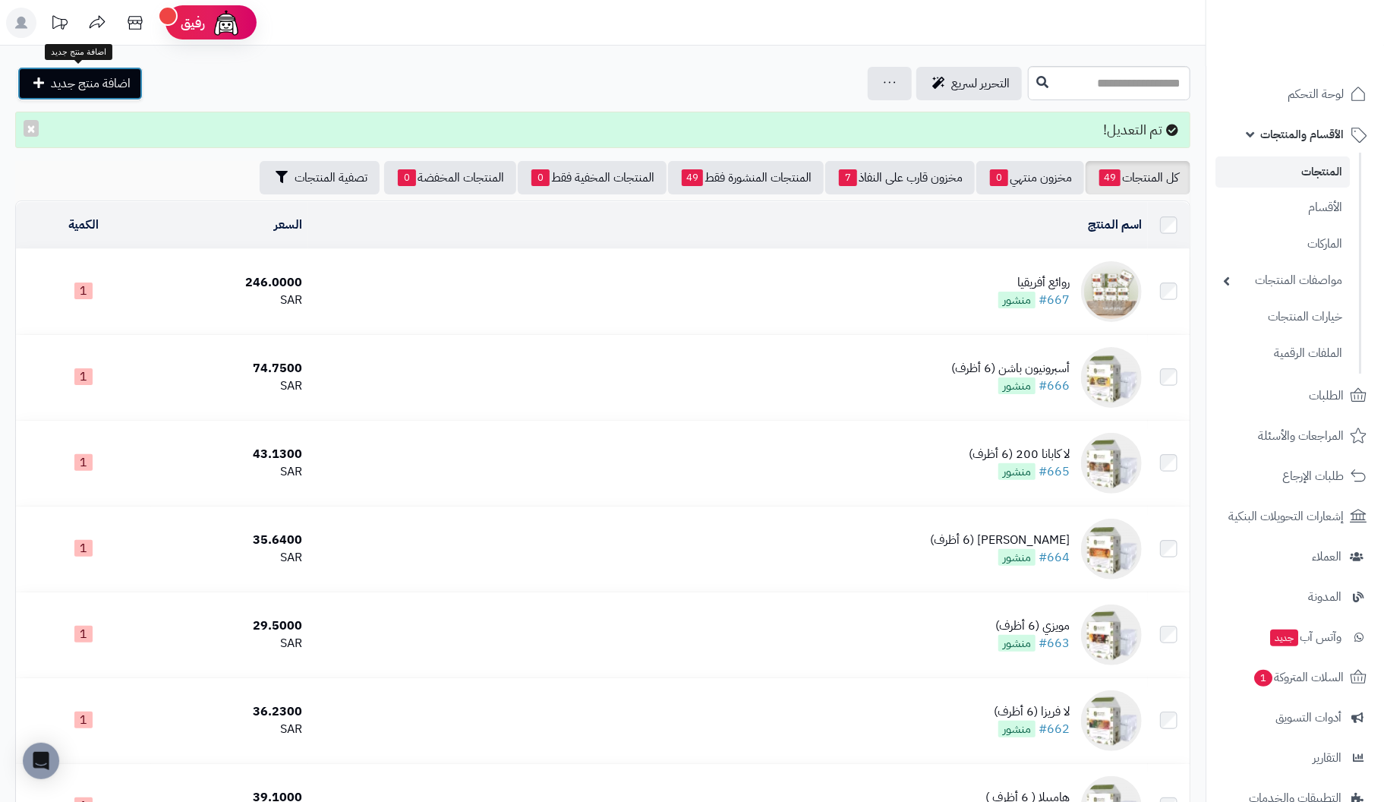
click at [108, 82] on span "اضافة منتج جديد" at bounding box center [91, 83] width 80 height 18
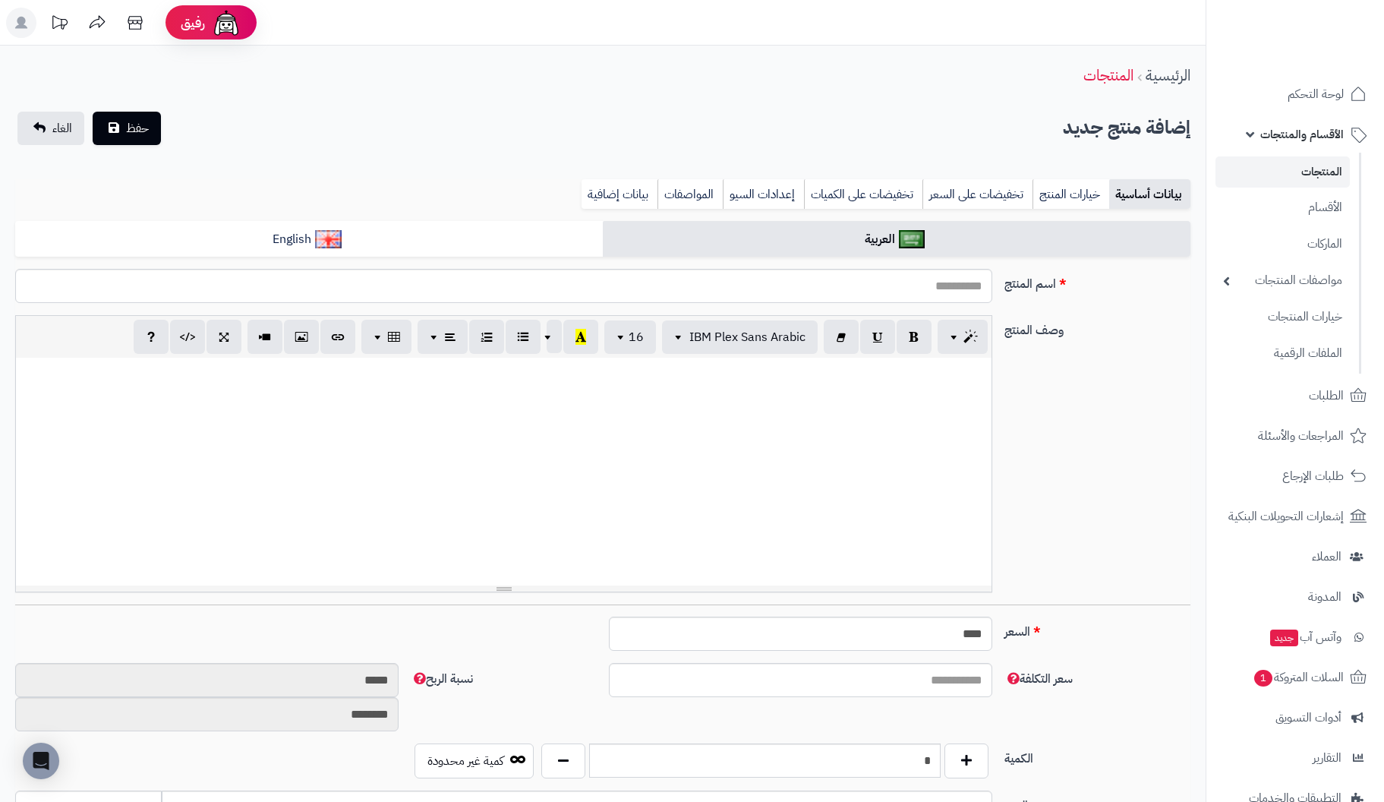
select select
click at [947, 288] on input "اسم المنتج" at bounding box center [503, 286] width 977 height 34
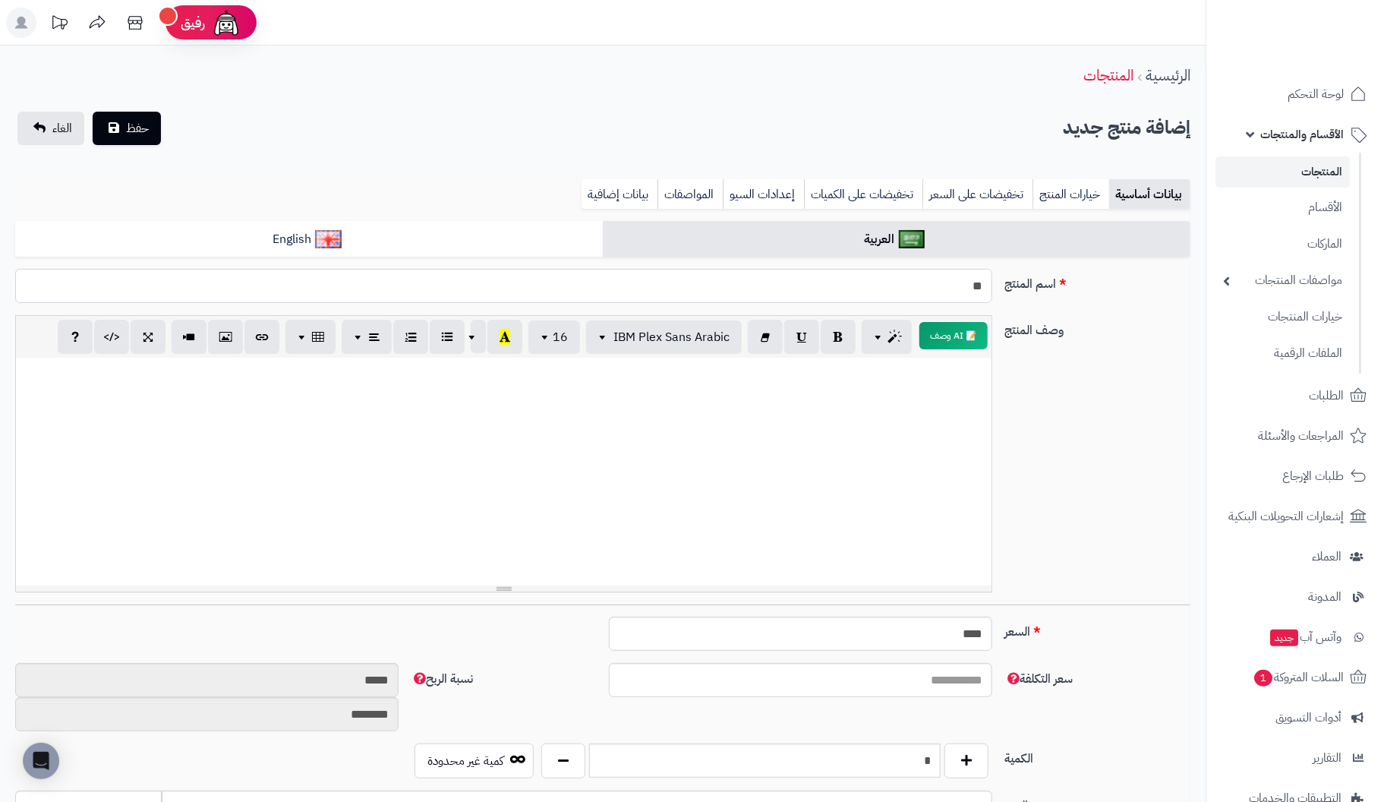
type input "*"
type input "**********"
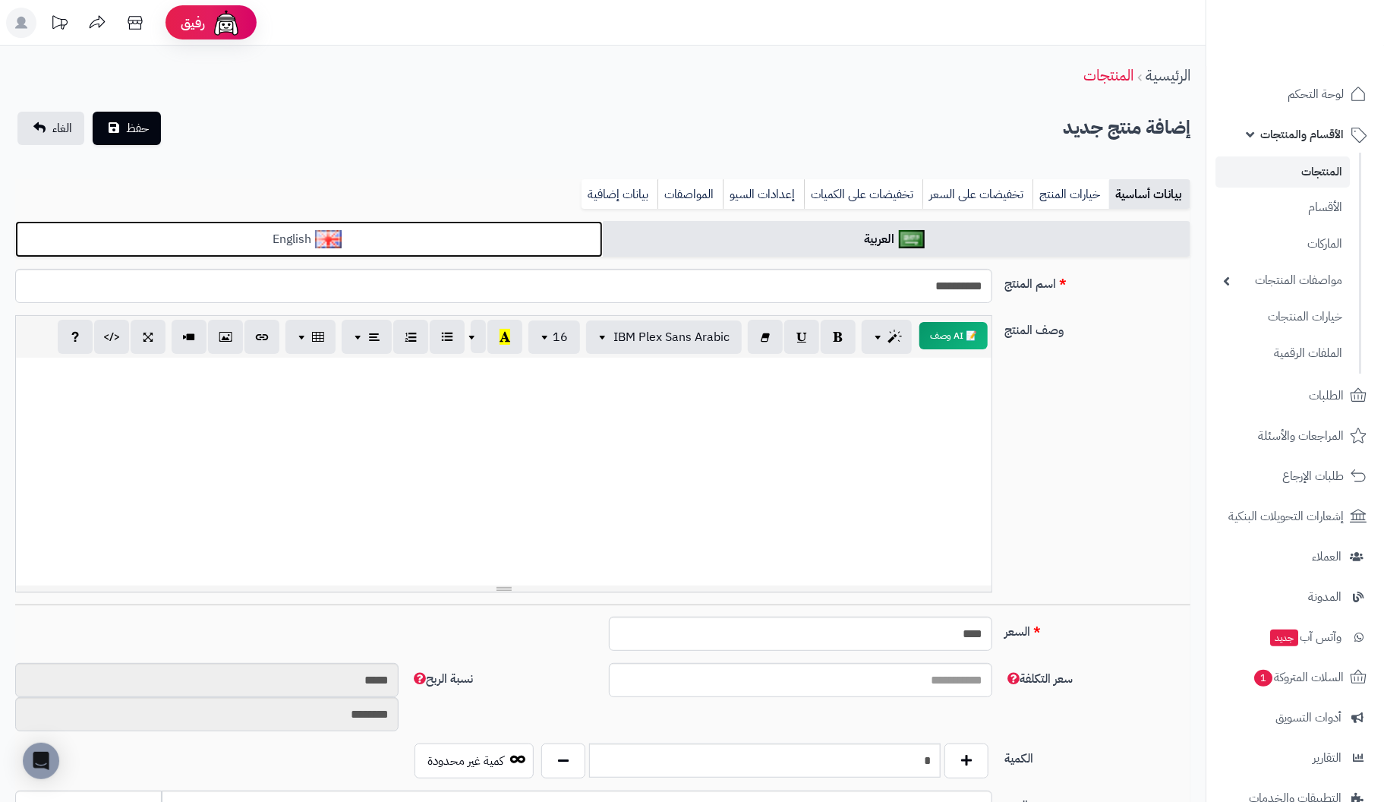
click at [432, 241] on link "English" at bounding box center [308, 239] width 587 height 37
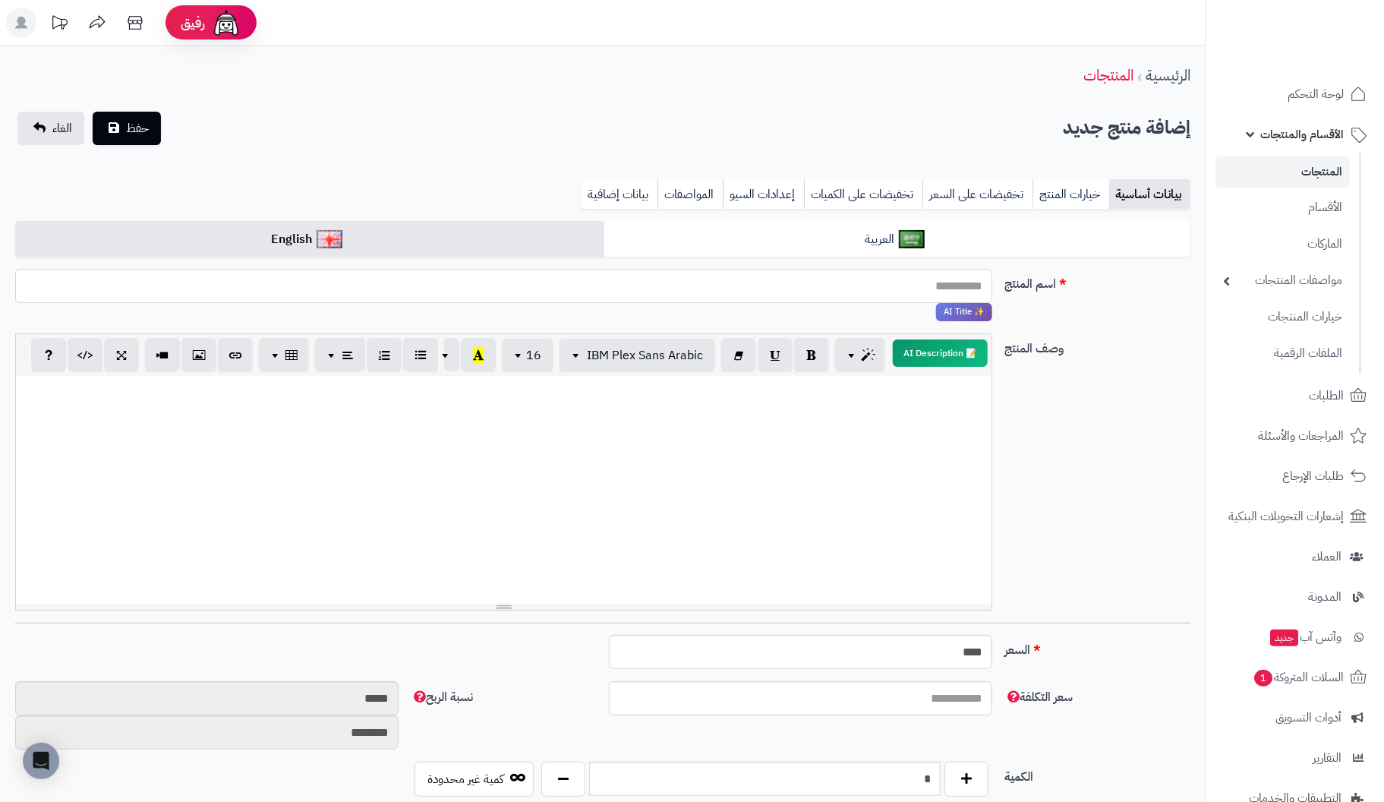
click at [852, 288] on input "اسم المنتج" at bounding box center [503, 286] width 977 height 34
type input "**********"
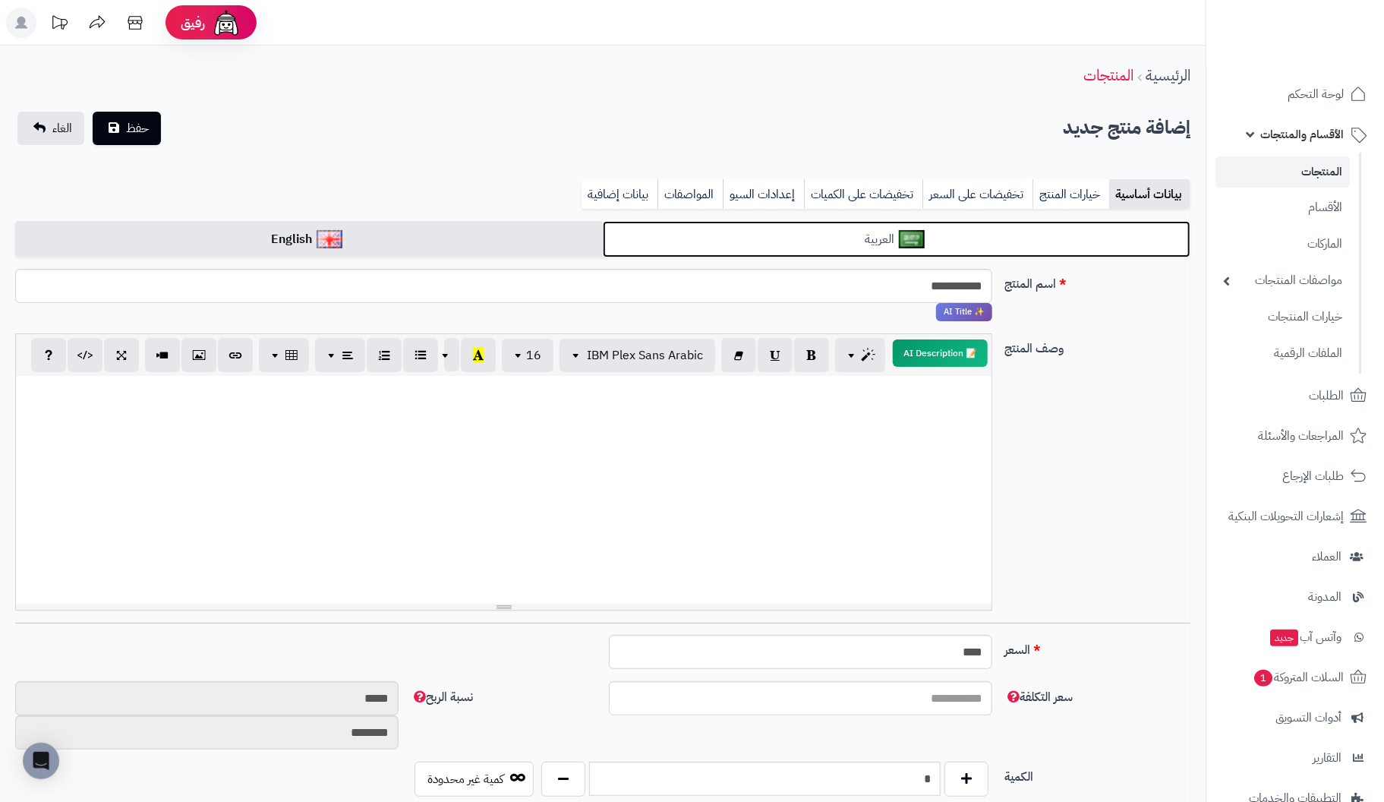
click at [767, 237] on link "العربية" at bounding box center [896, 239] width 587 height 37
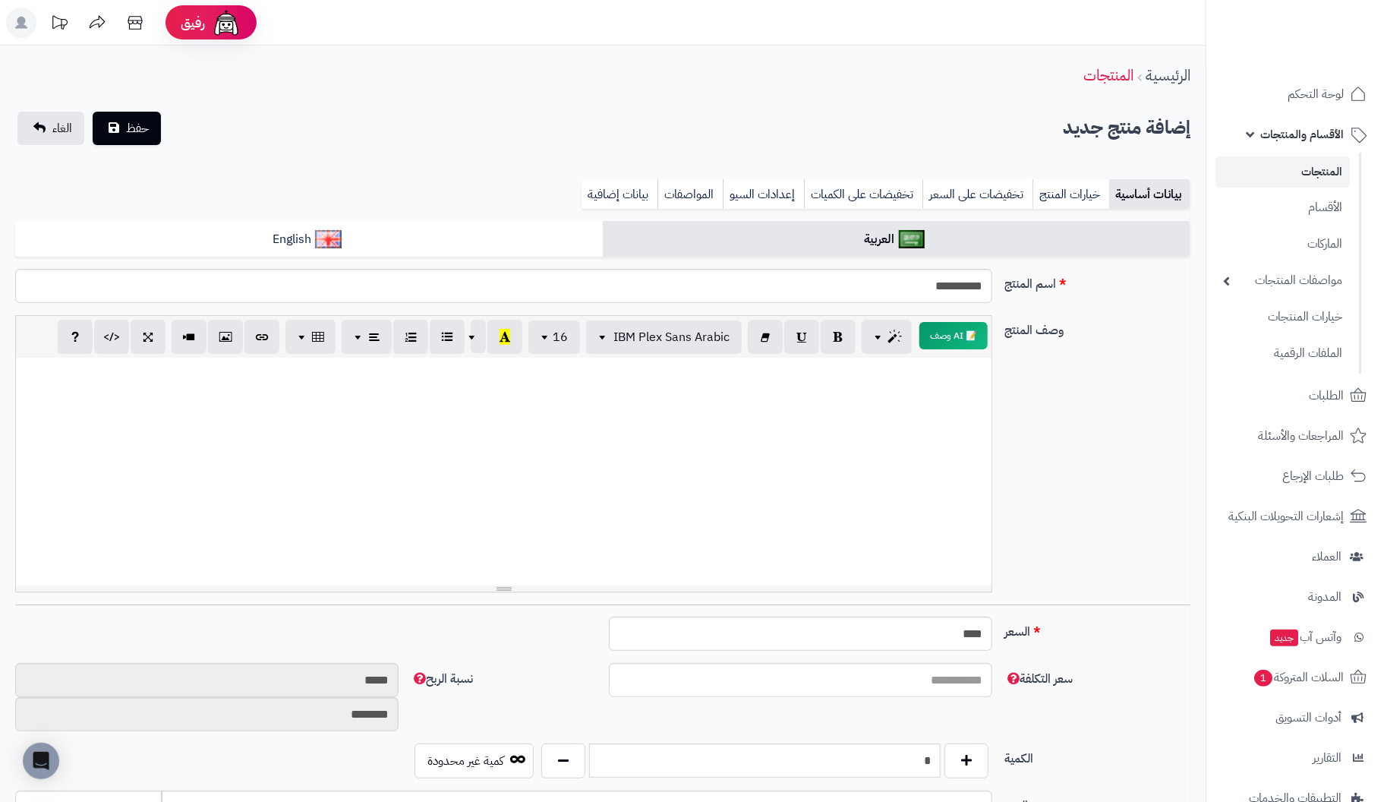
click at [955, 389] on div at bounding box center [503, 472] width 975 height 228
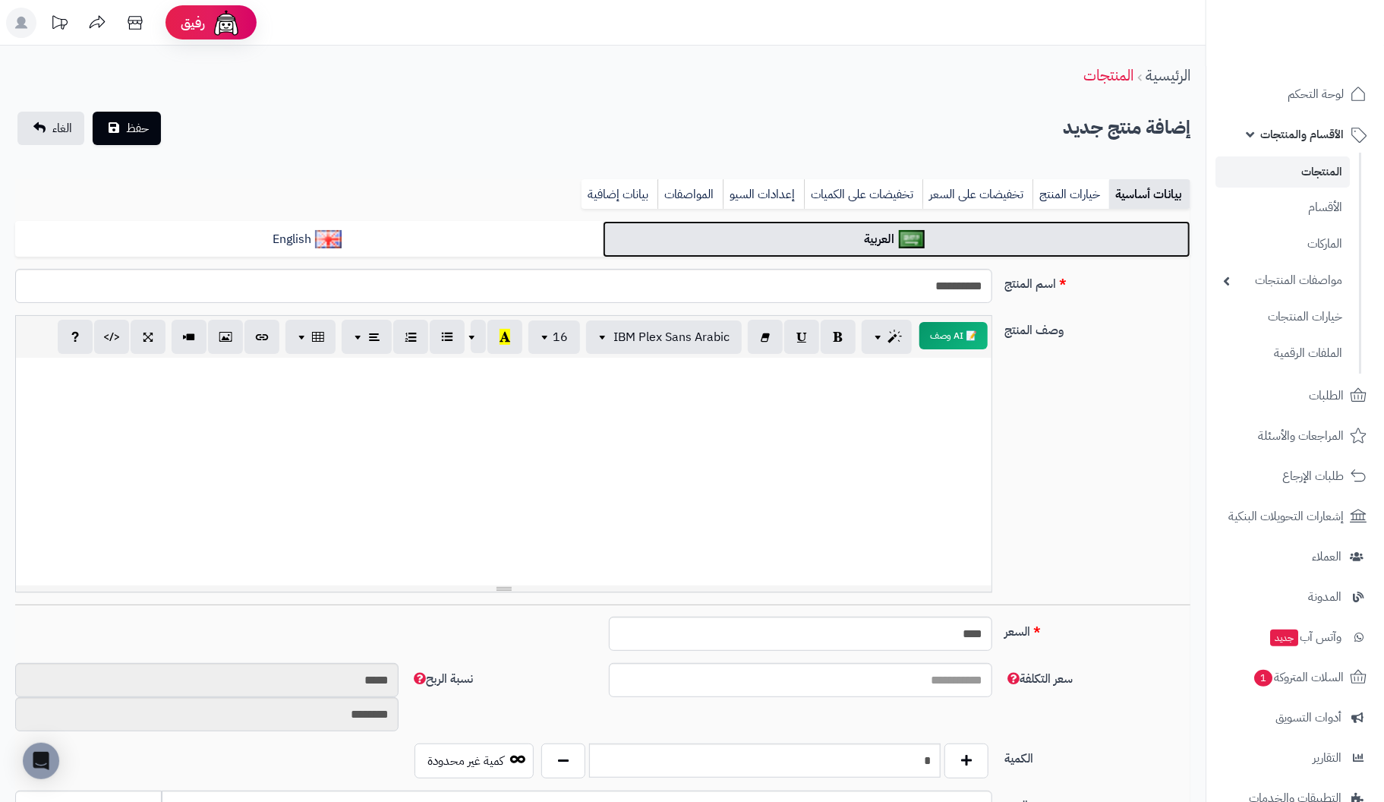
click at [1010, 232] on link "العربية" at bounding box center [896, 239] width 587 height 37
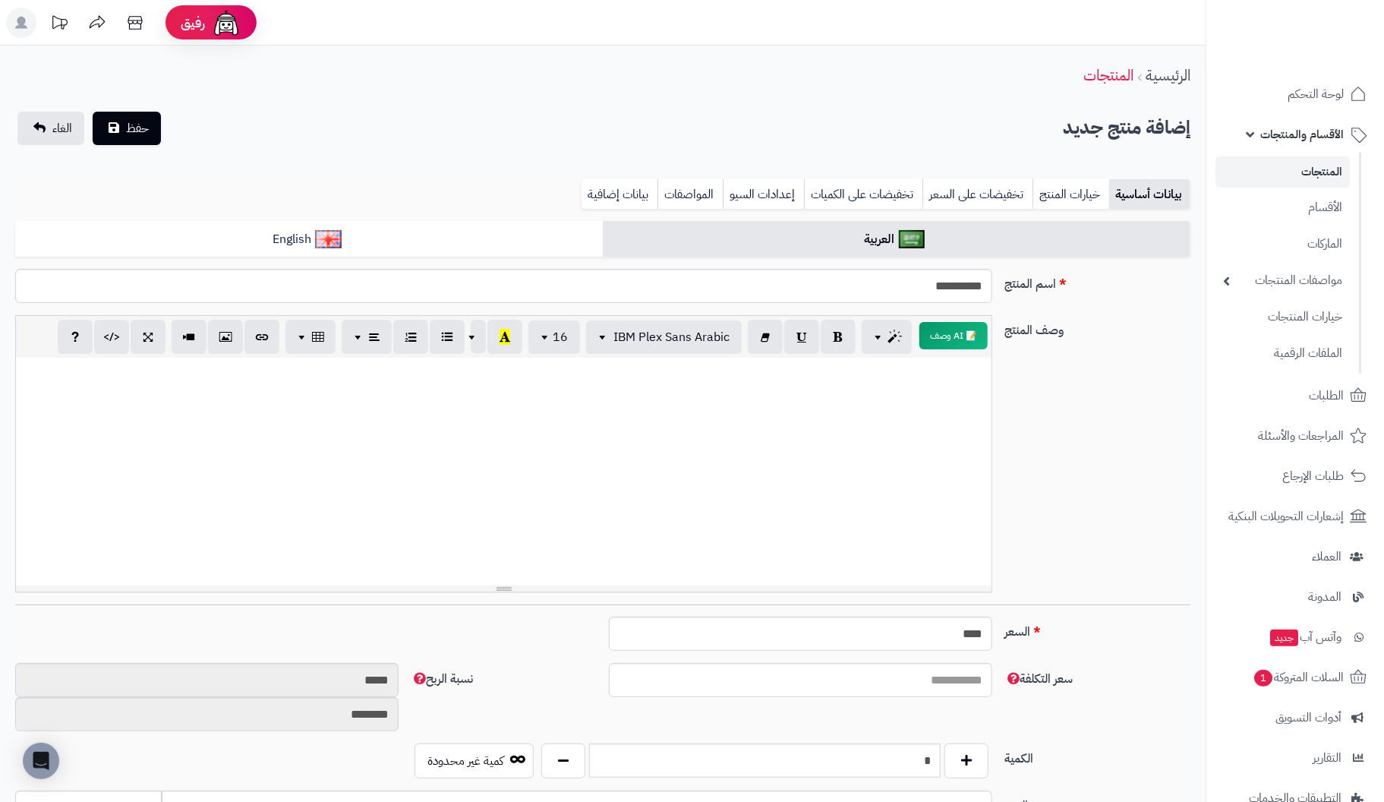
click at [464, 258] on div "**********" at bounding box center [602, 753] width 1175 height 1065
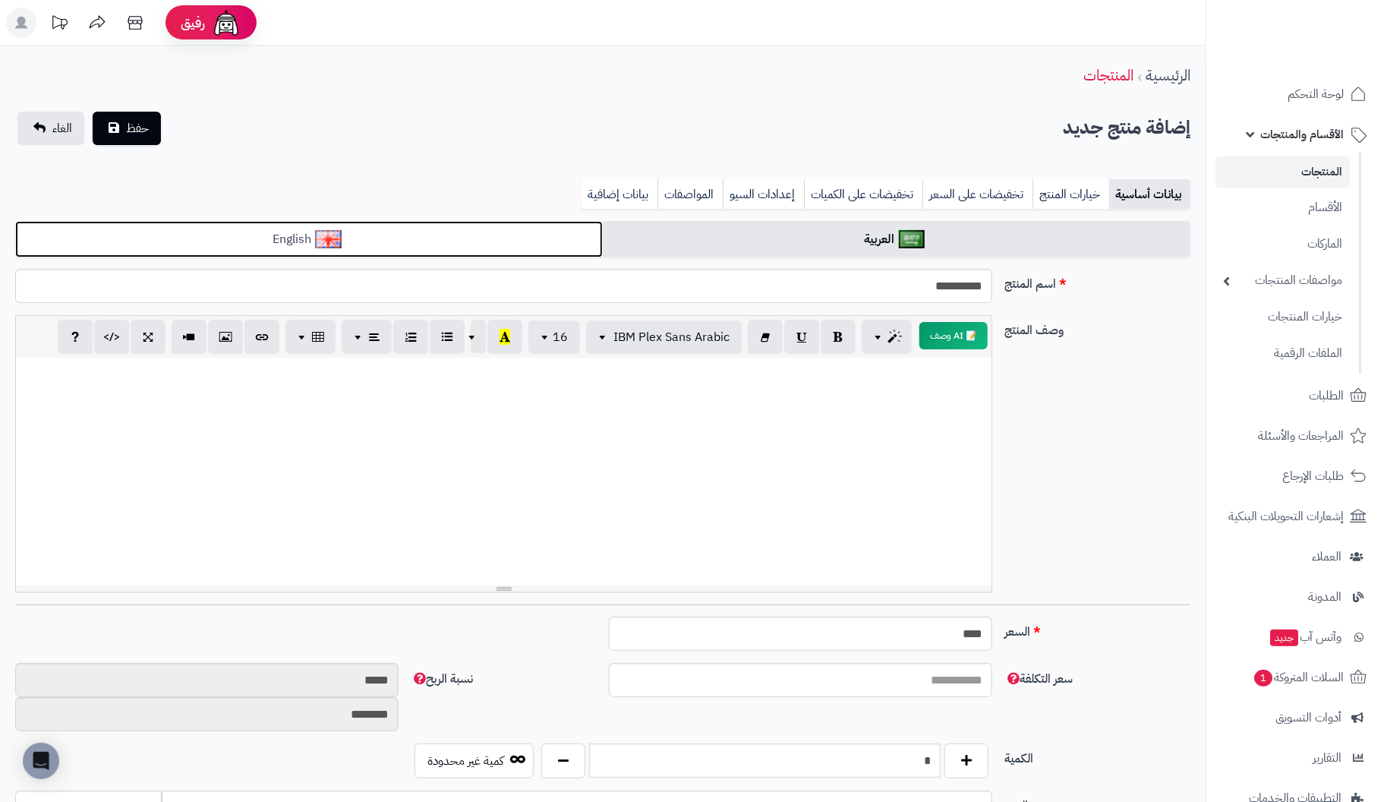
click at [522, 234] on link "English" at bounding box center [308, 239] width 587 height 37
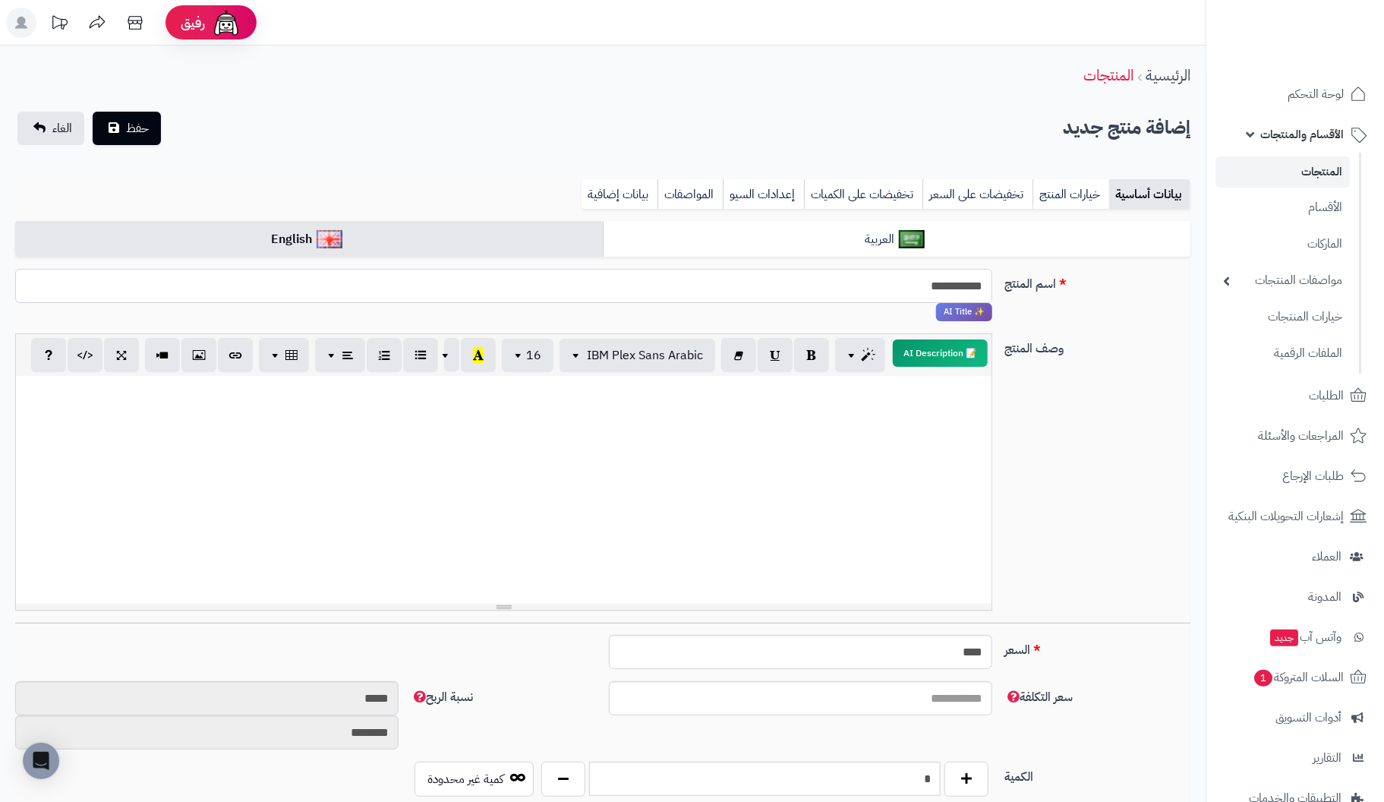
drag, startPoint x: 986, startPoint y: 284, endPoint x: 733, endPoint y: 277, distance: 252.8
click at [733, 277] on input "**********" at bounding box center [503, 286] width 977 height 34
type input "**********"
click at [767, 404] on div at bounding box center [503, 490] width 975 height 228
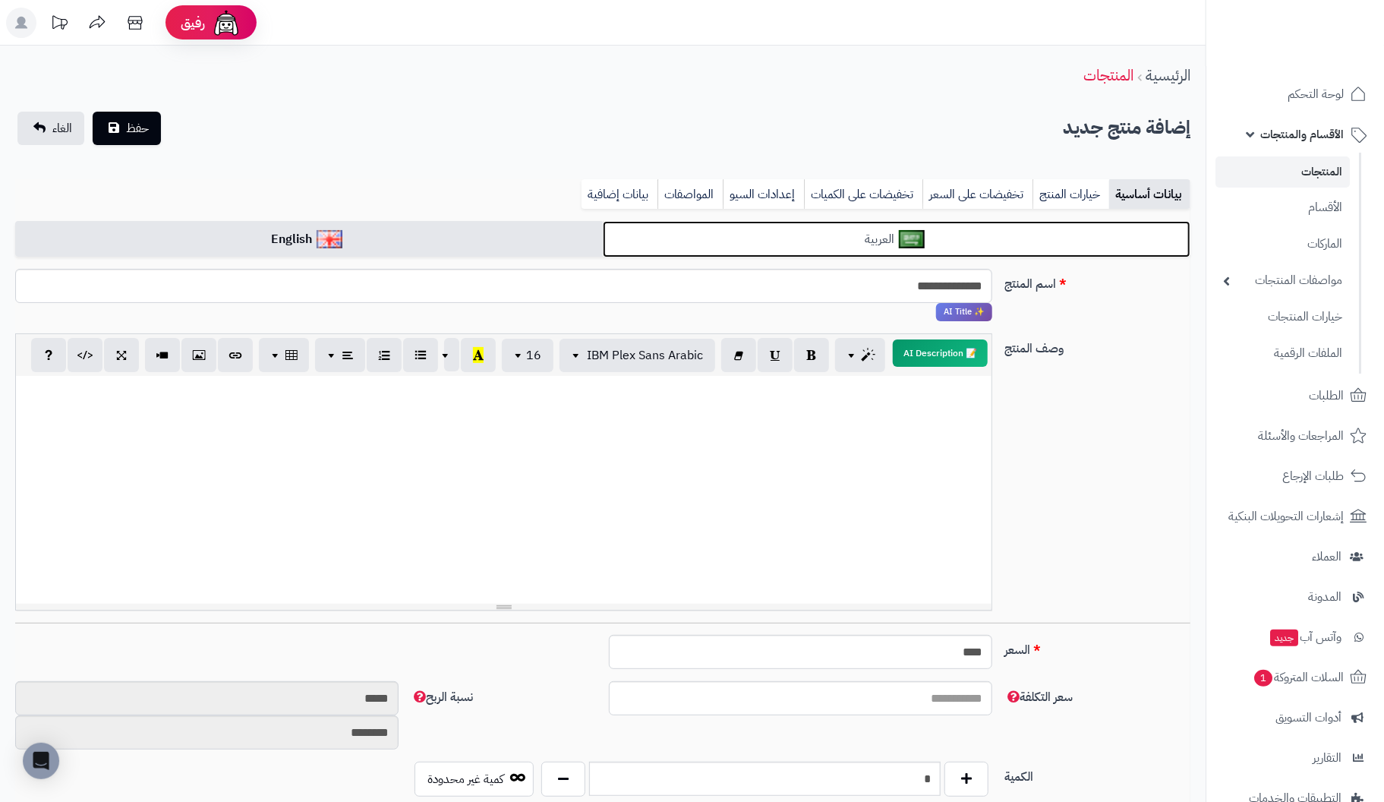
click at [941, 232] on link "العربية" at bounding box center [896, 239] width 587 height 37
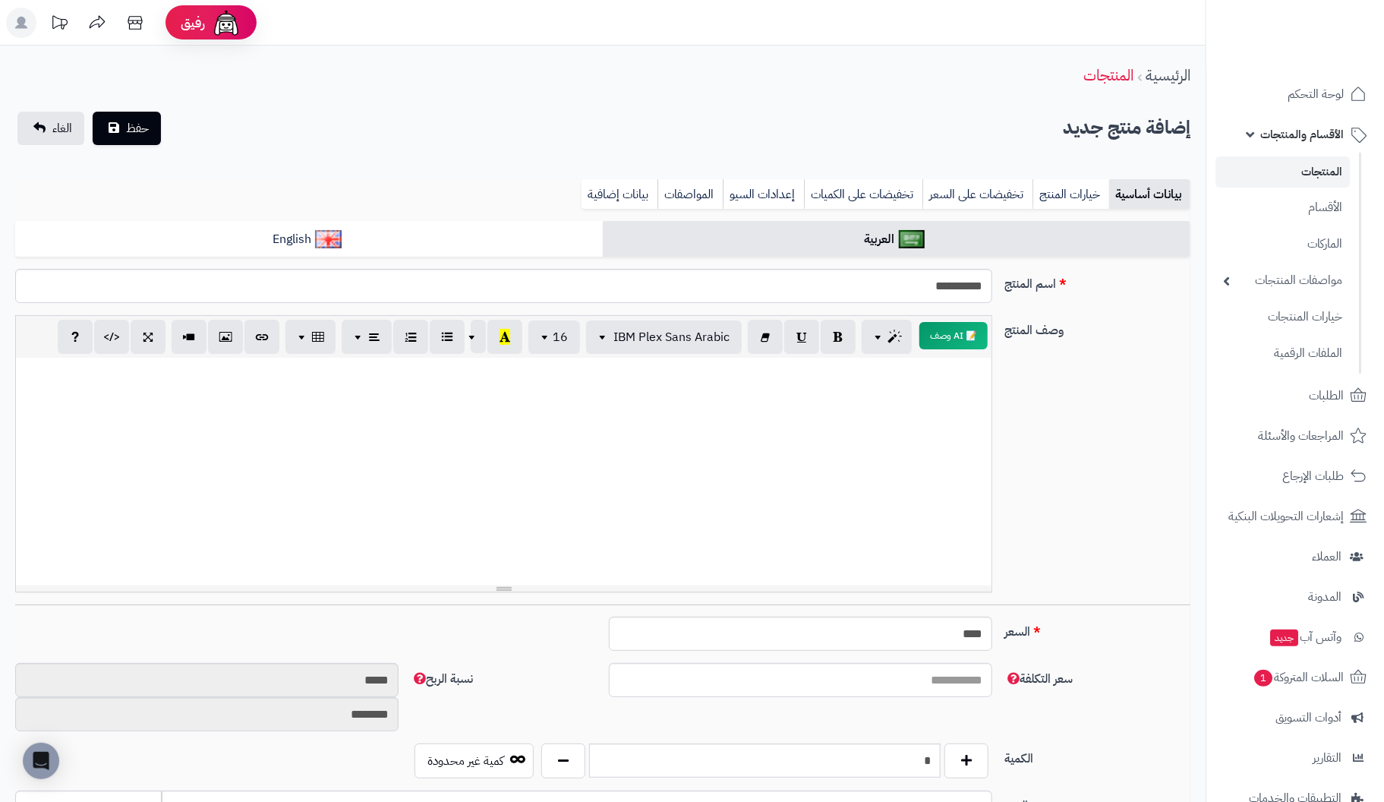
click at [936, 407] on div at bounding box center [503, 472] width 975 height 228
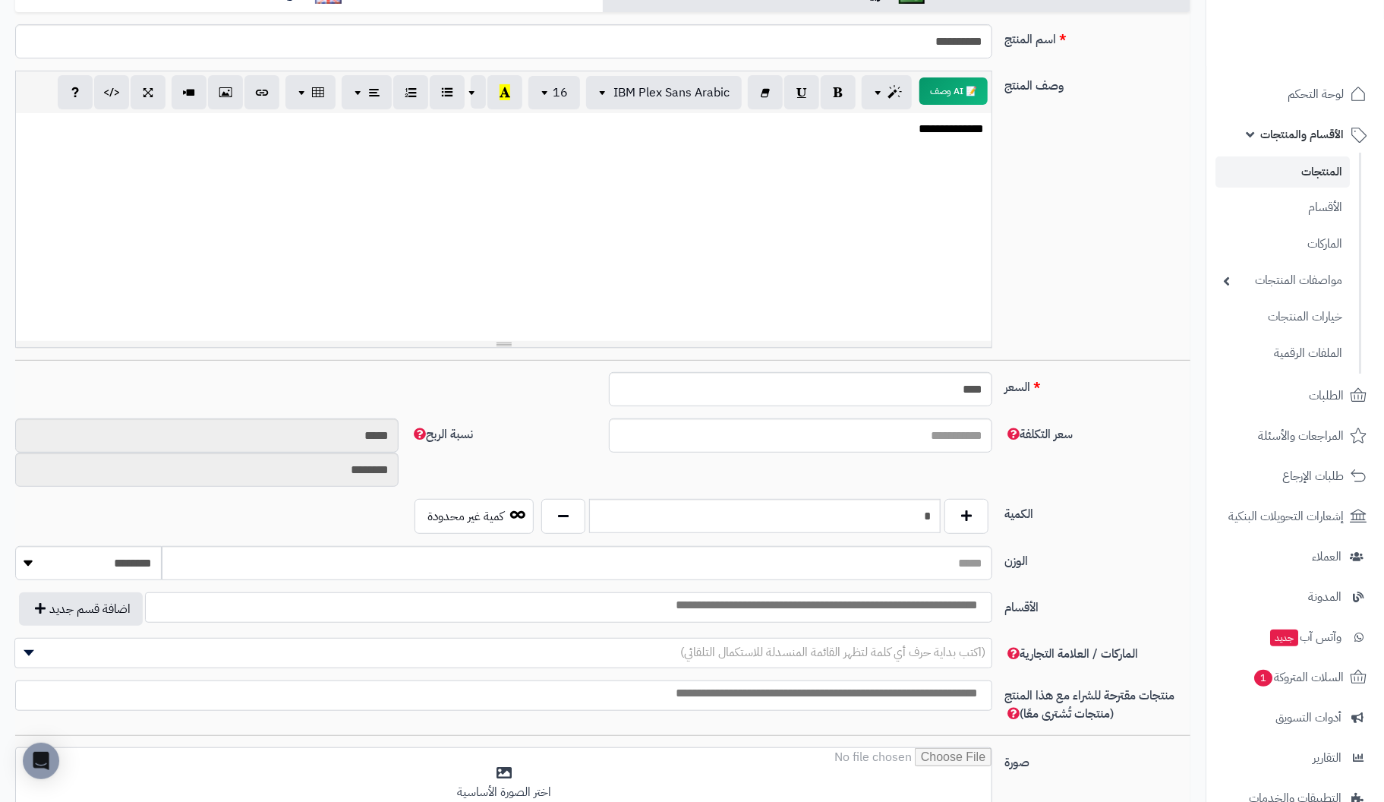
scroll to position [303, 0]
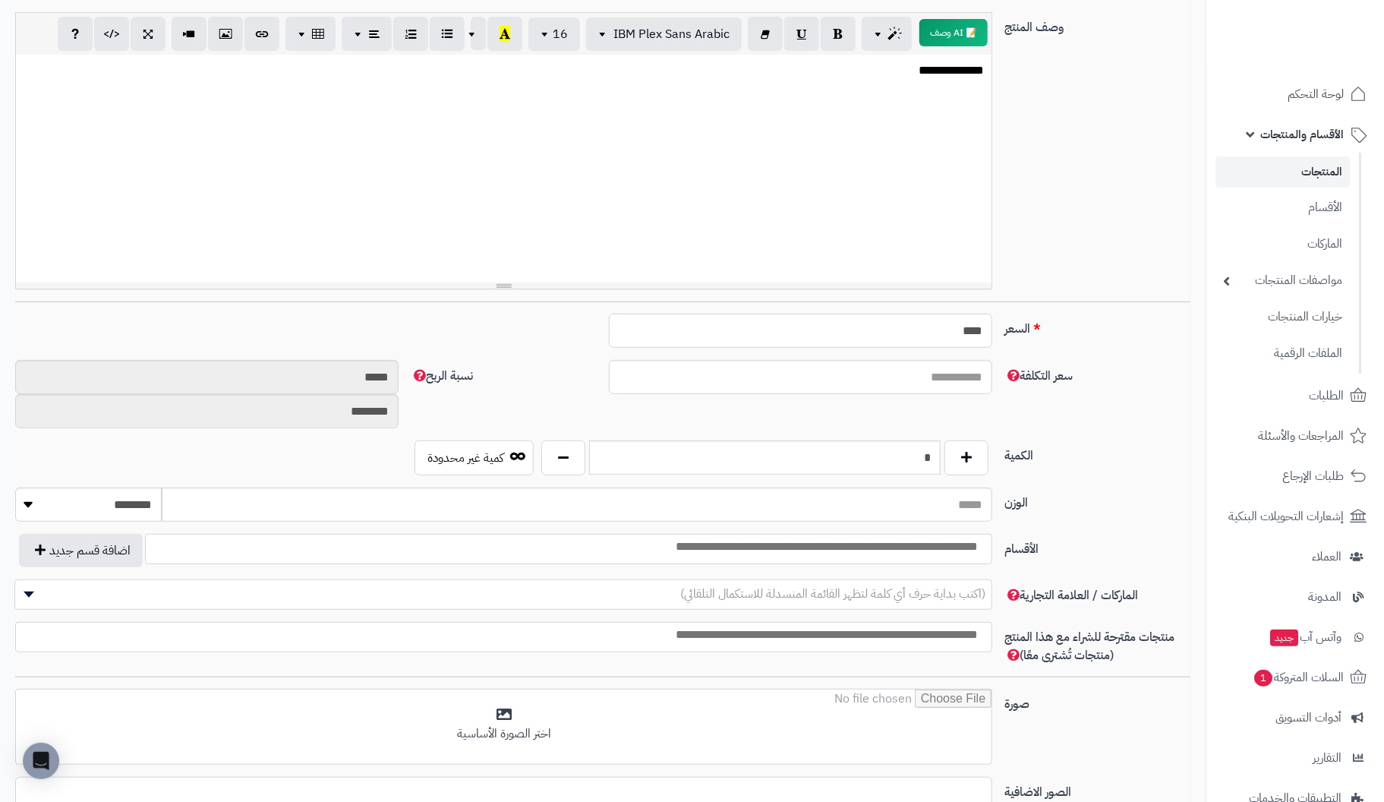
drag, startPoint x: 872, startPoint y: 339, endPoint x: 1188, endPoint y: 332, distance: 315.8
click at [1188, 332] on div "السعر **** اختار الضريبة اولا لحساب السعر" at bounding box center [602, 336] width 1187 height 46
click at [888, 72] on div "**********" at bounding box center [503, 169] width 977 height 228
drag, startPoint x: 924, startPoint y: 332, endPoint x: 1242, endPoint y: 286, distance: 321.3
click at [1026, 310] on div "**********" at bounding box center [602, 450] width 1175 height 1065
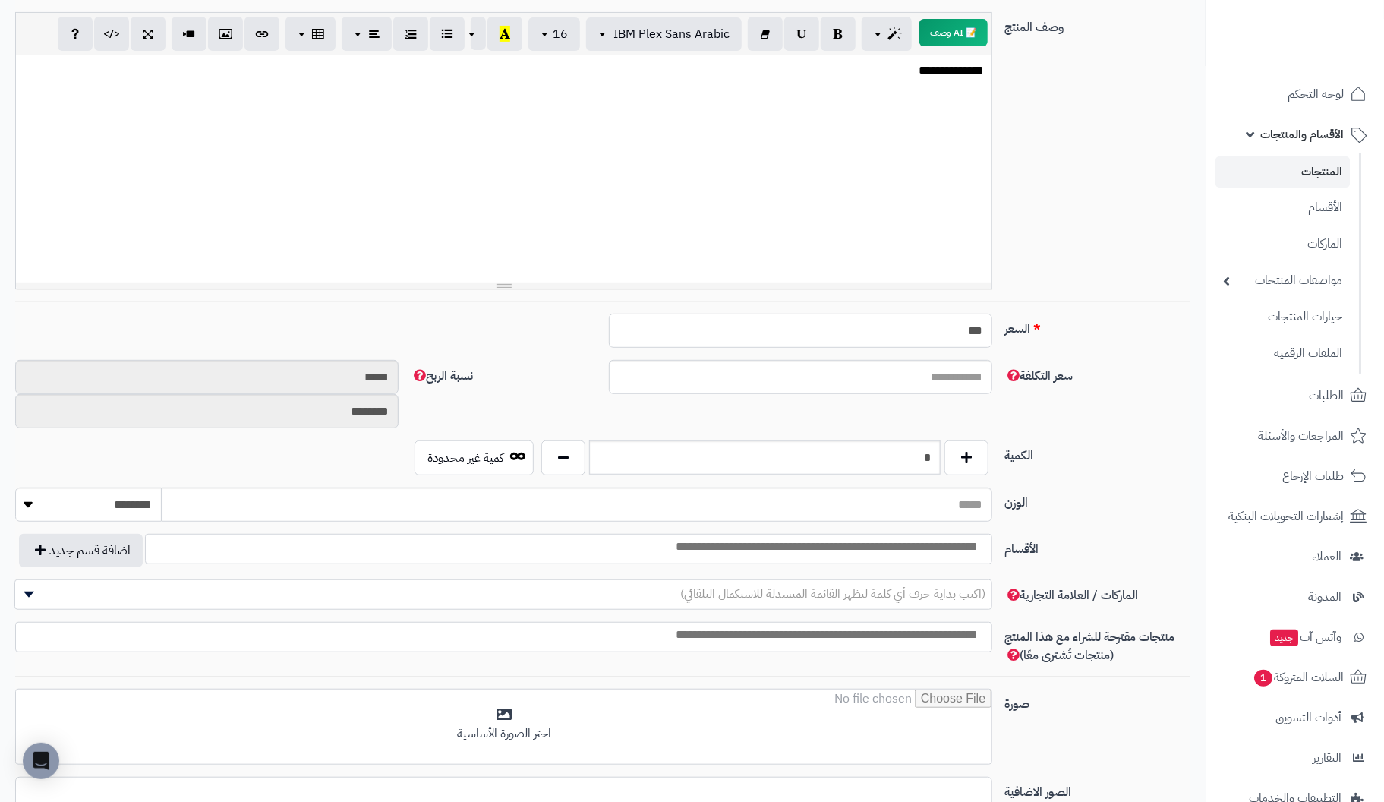
type input "***"
click at [832, 458] on input "*" at bounding box center [765, 457] width 352 height 34
click at [848, 419] on div "سعر التكلفة نسبة الربح ***** ********" at bounding box center [602, 400] width 1187 height 80
drag, startPoint x: 912, startPoint y: 506, endPoint x: 1081, endPoint y: 487, distance: 169.6
click at [1081, 487] on div "الوزن ******** **** ***** *****" at bounding box center [602, 510] width 1187 height 46
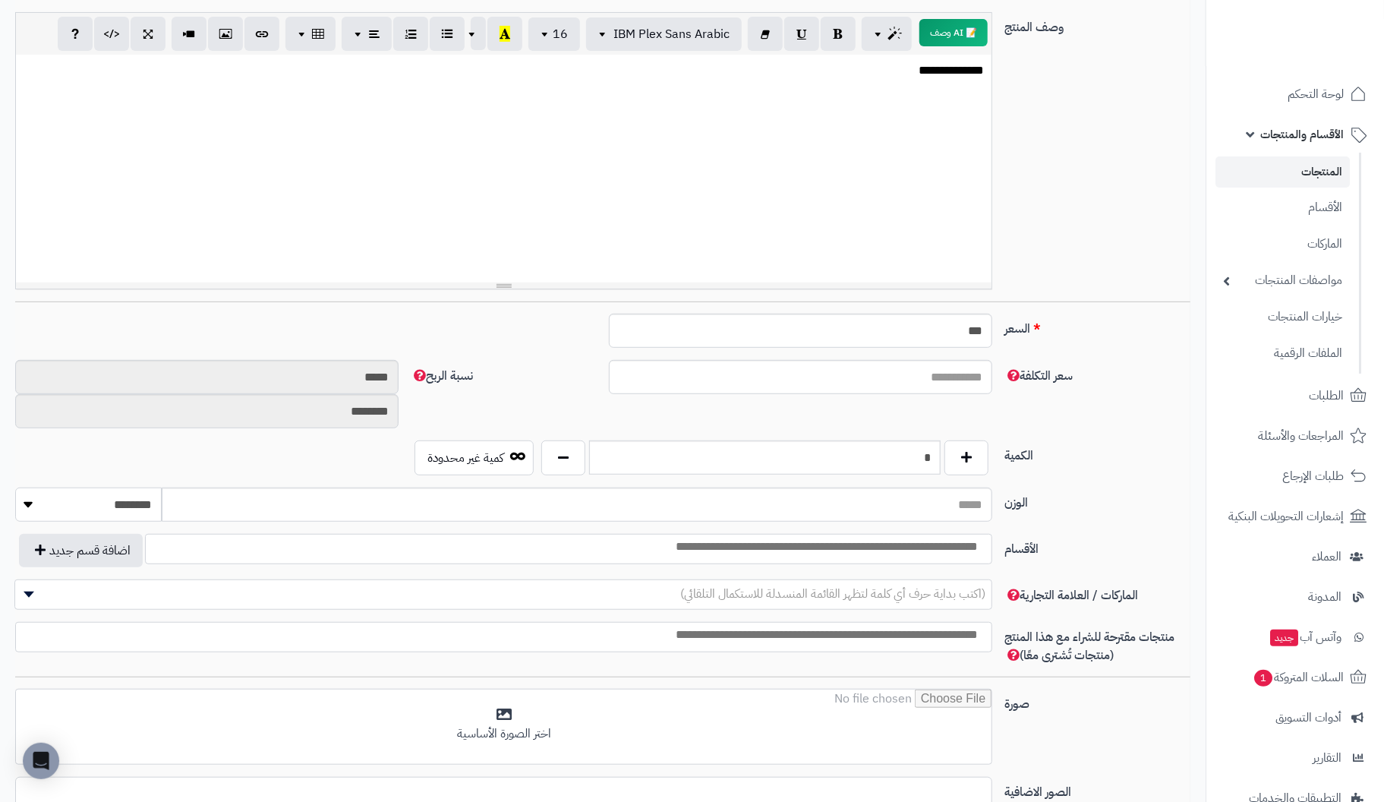
click at [120, 502] on select "******** **** ***** *****" at bounding box center [88, 504] width 146 height 34
select select "*"
click at [15, 487] on select "******** **** ***** *****" at bounding box center [88, 504] width 146 height 34
click at [827, 496] on input "الوزن" at bounding box center [577, 504] width 830 height 34
type input "****"
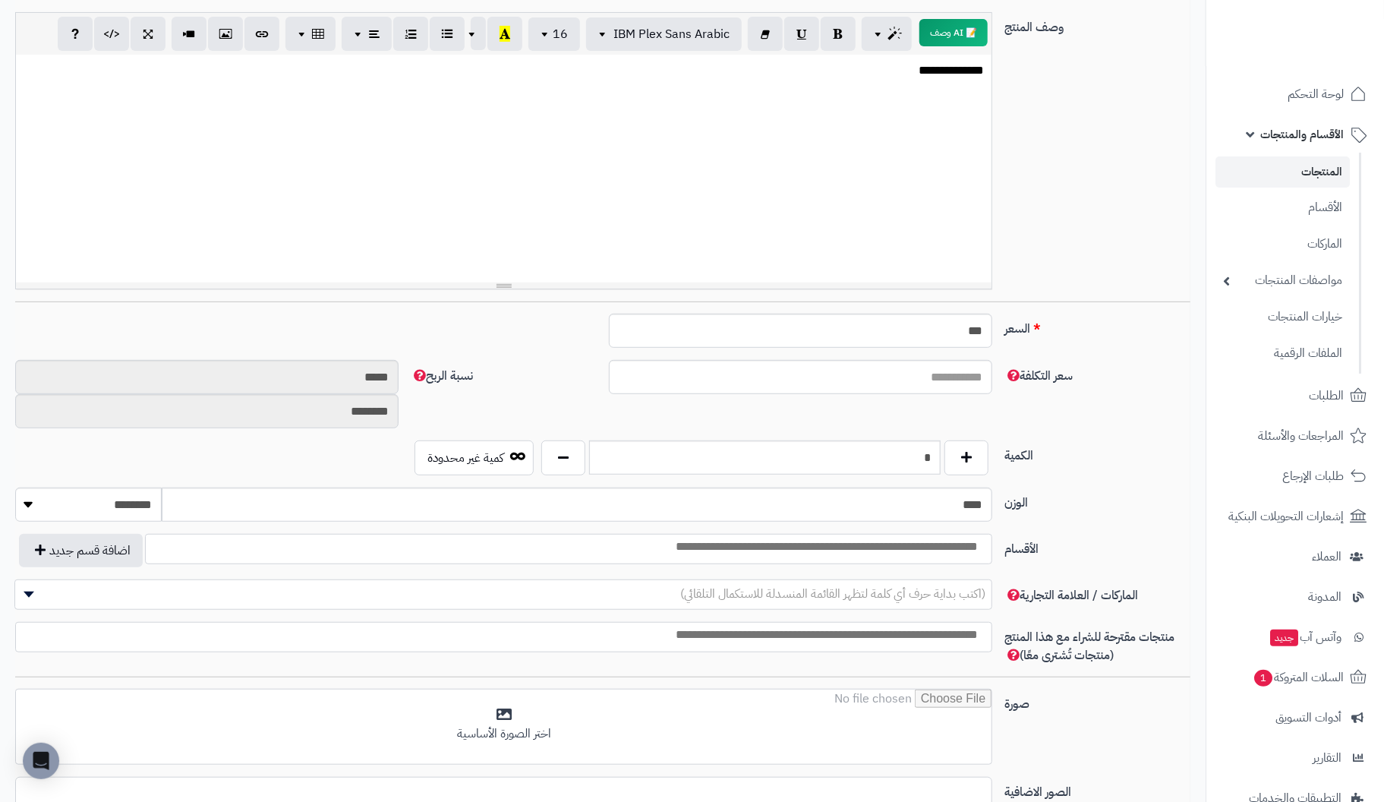
click at [1093, 487] on label "الوزن" at bounding box center [1097, 499] width 198 height 24
click at [992, 487] on input "****" at bounding box center [577, 504] width 830 height 34
click at [240, 546] on ul at bounding box center [569, 544] width 846 height 21
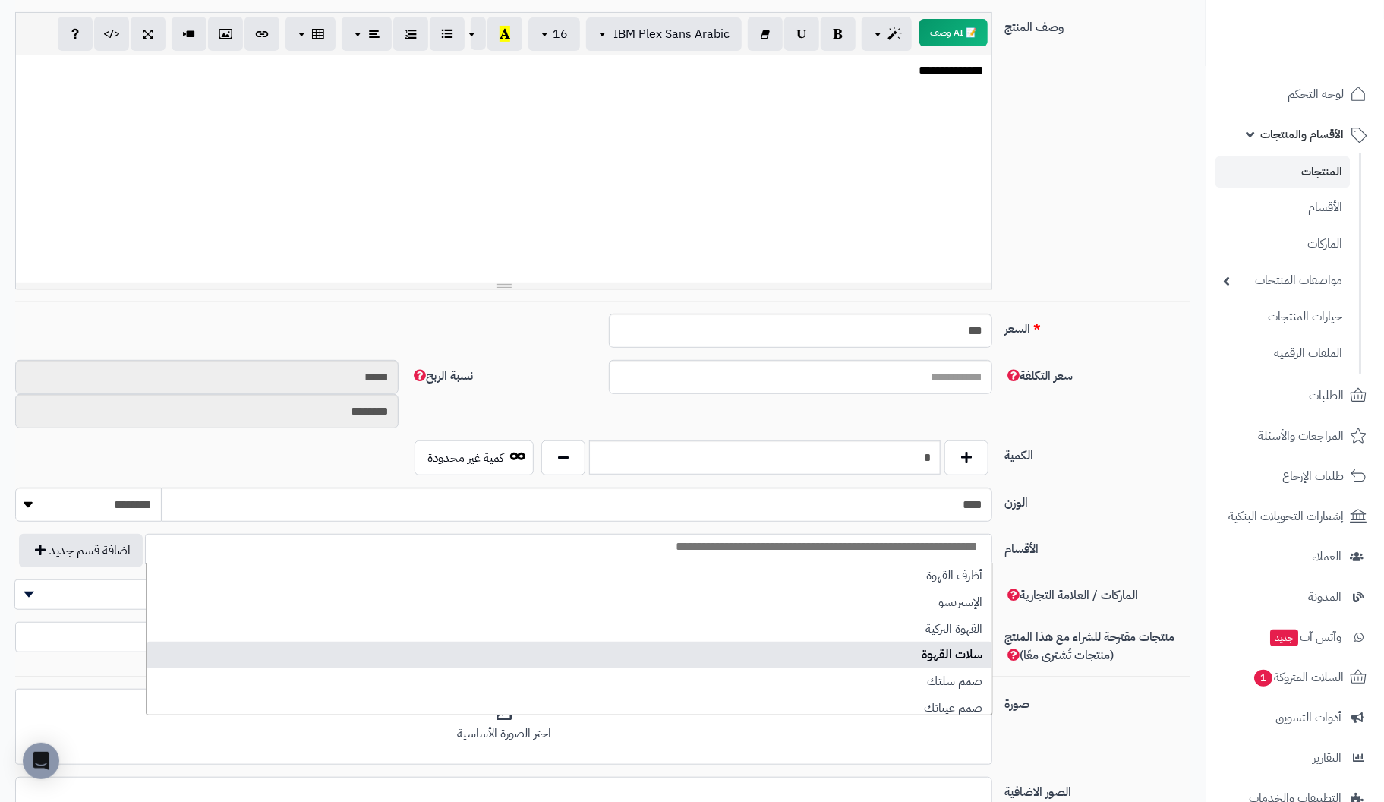
select select "***"
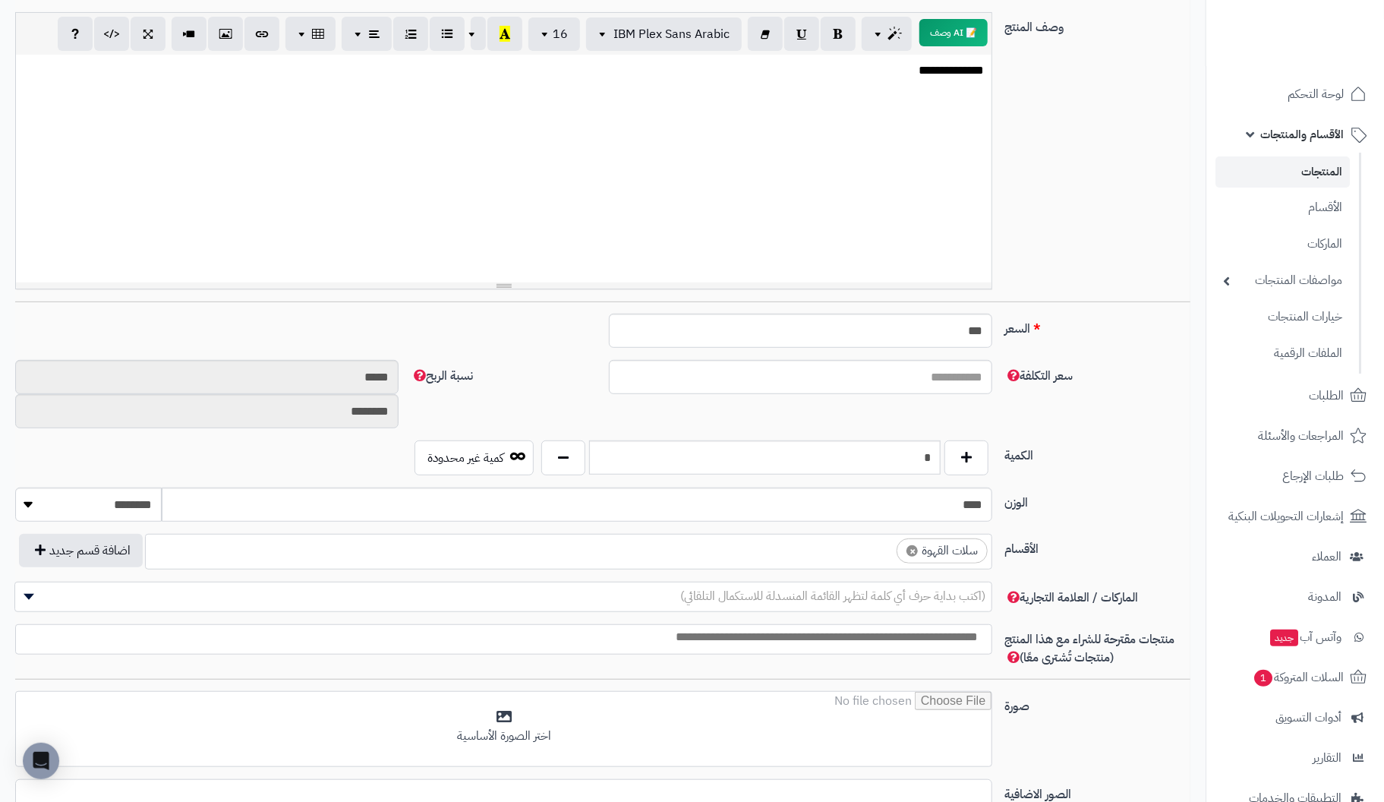
click at [1130, 487] on label "الوزن" at bounding box center [1097, 499] width 198 height 24
click at [992, 487] on input "****" at bounding box center [577, 504] width 830 height 34
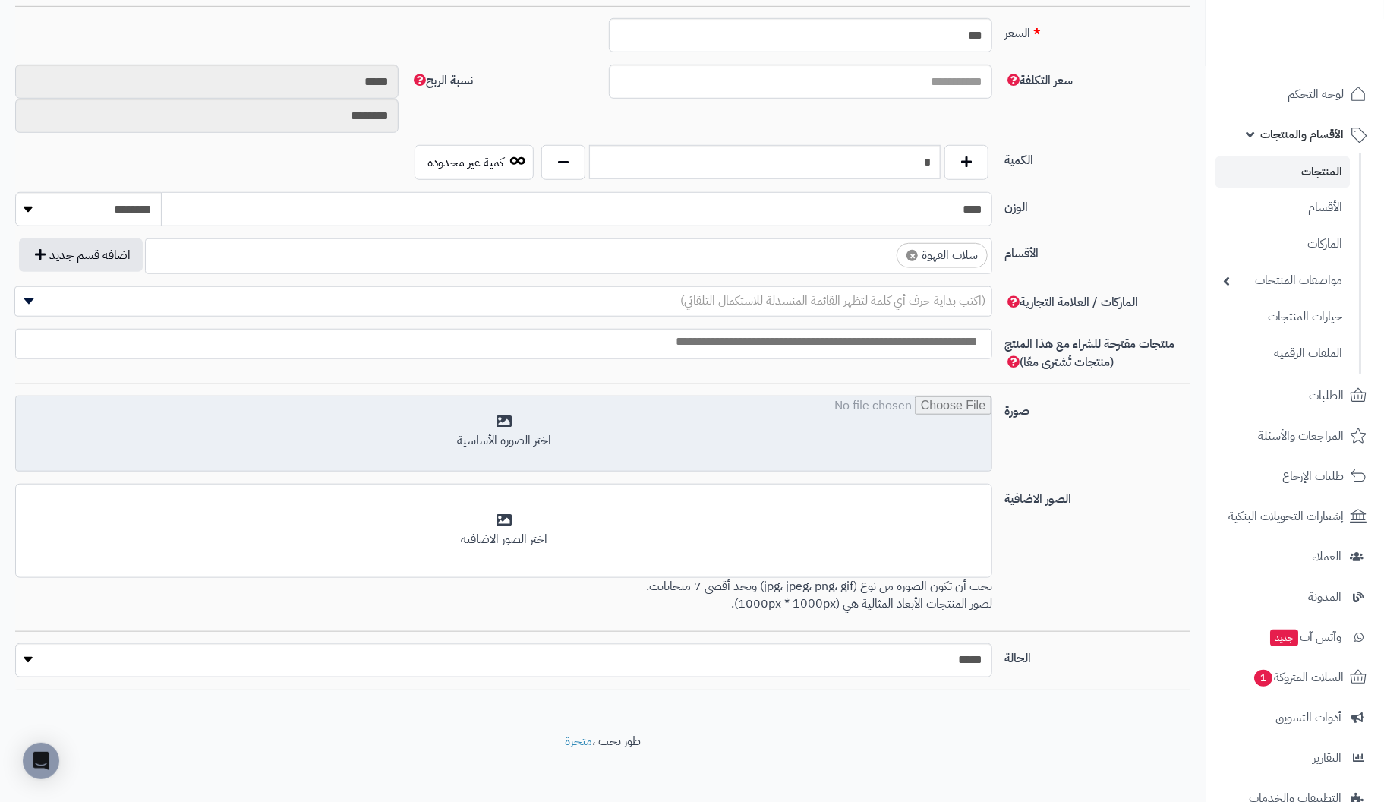
scroll to position [599, 0]
click at [528, 429] on input "file" at bounding box center [503, 433] width 975 height 76
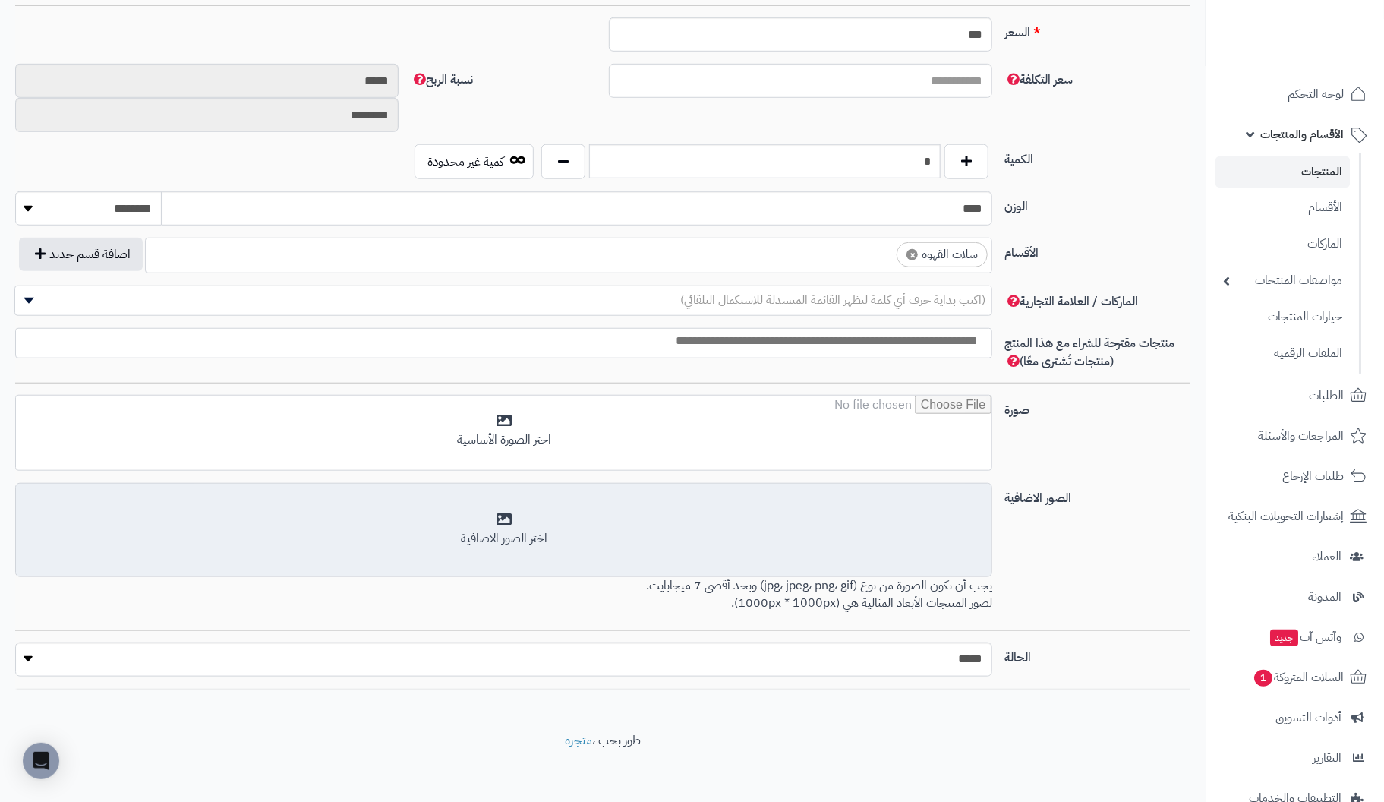
click at [554, 530] on div "اختر الصور الاضافية" at bounding box center [503, 538] width 957 height 17
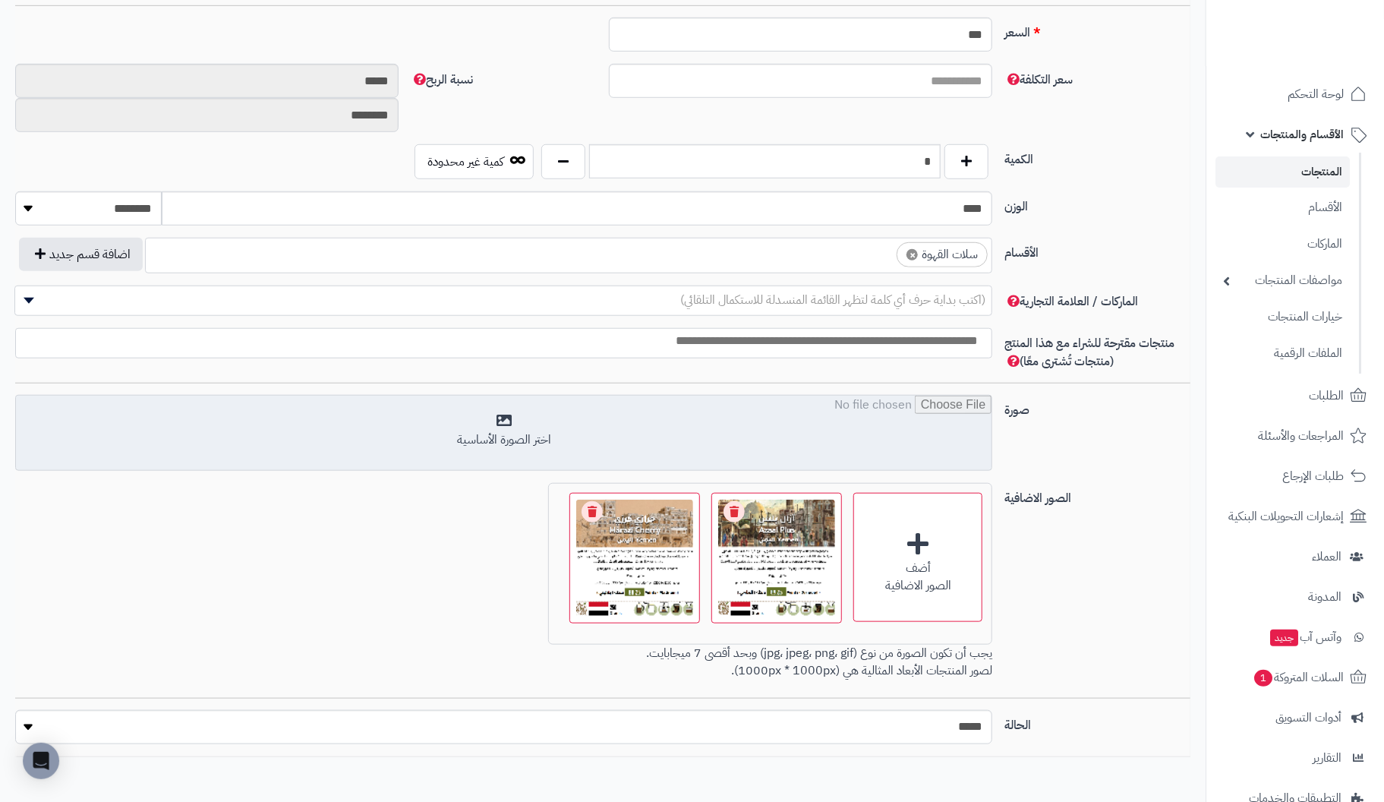
click at [554, 432] on input "file" at bounding box center [503, 433] width 975 height 76
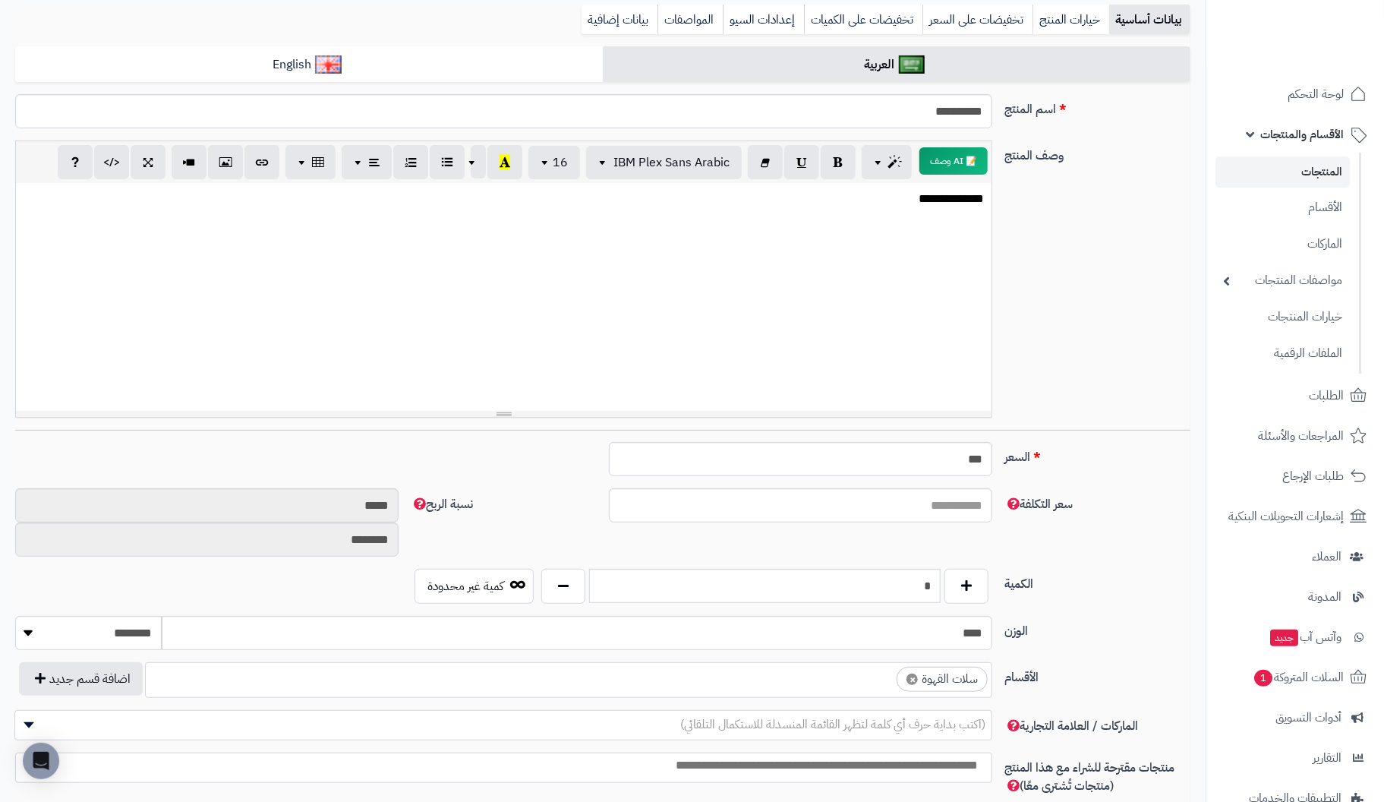
scroll to position [68, 0]
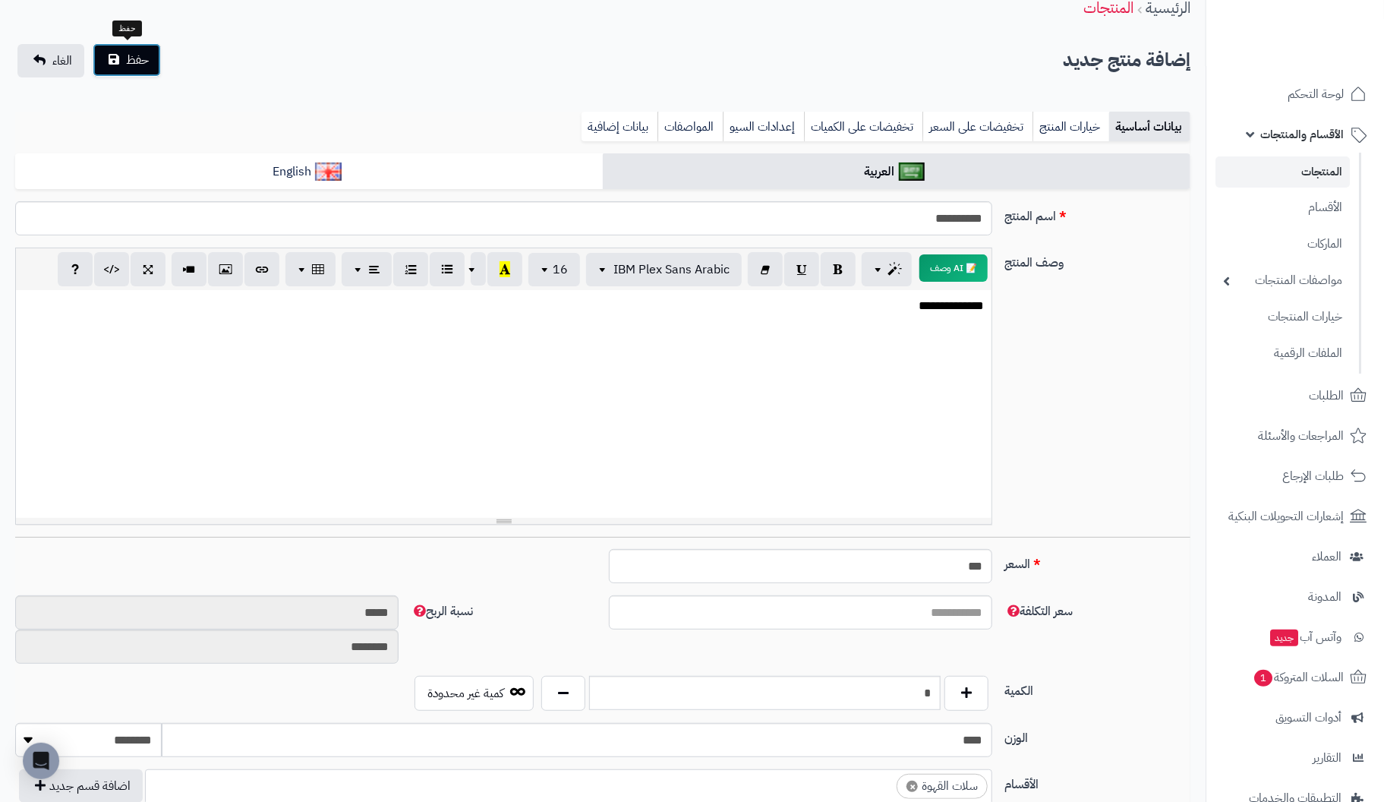
click at [127, 57] on span "حفظ" at bounding box center [137, 60] width 23 height 18
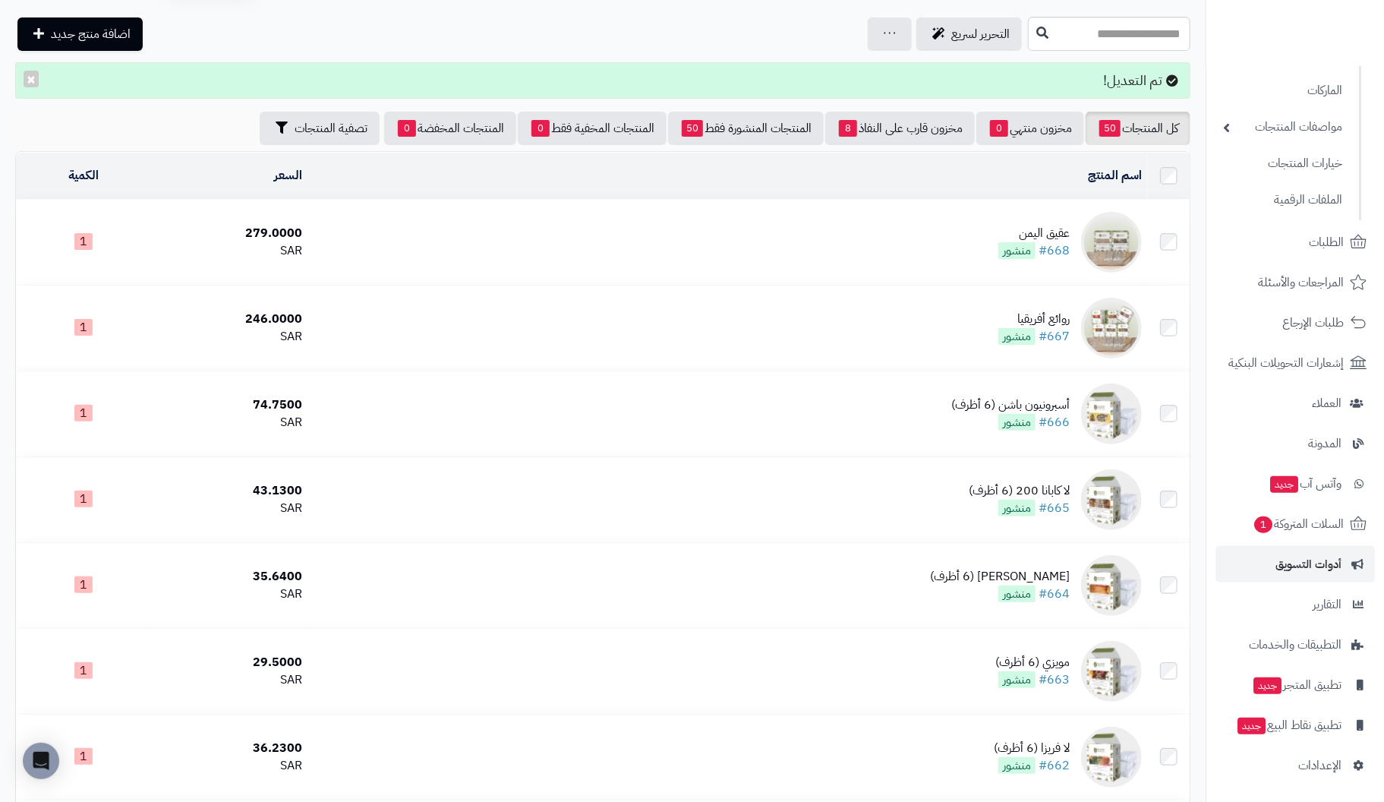
scroll to position [303, 0]
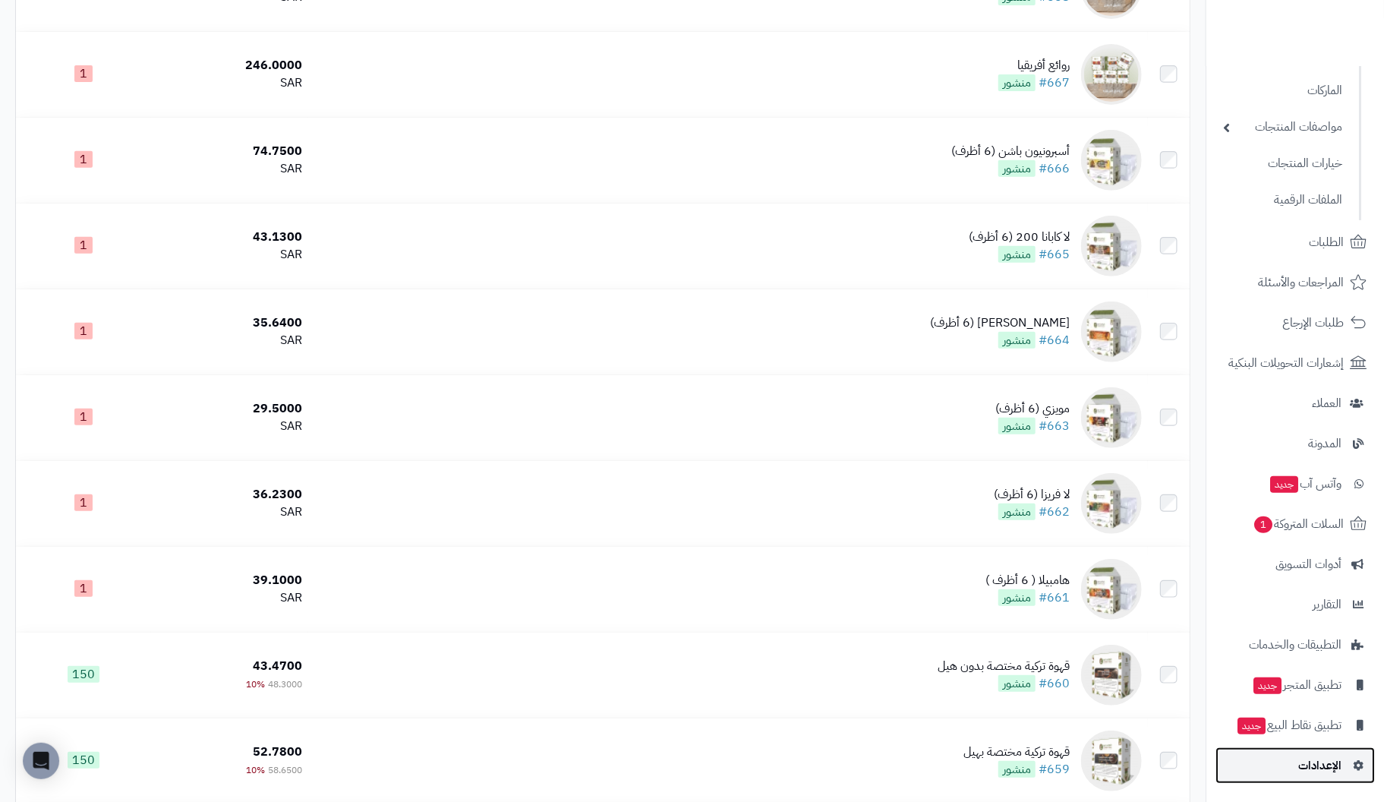
click at [1321, 763] on span "الإعدادات" at bounding box center [1319, 764] width 43 height 21
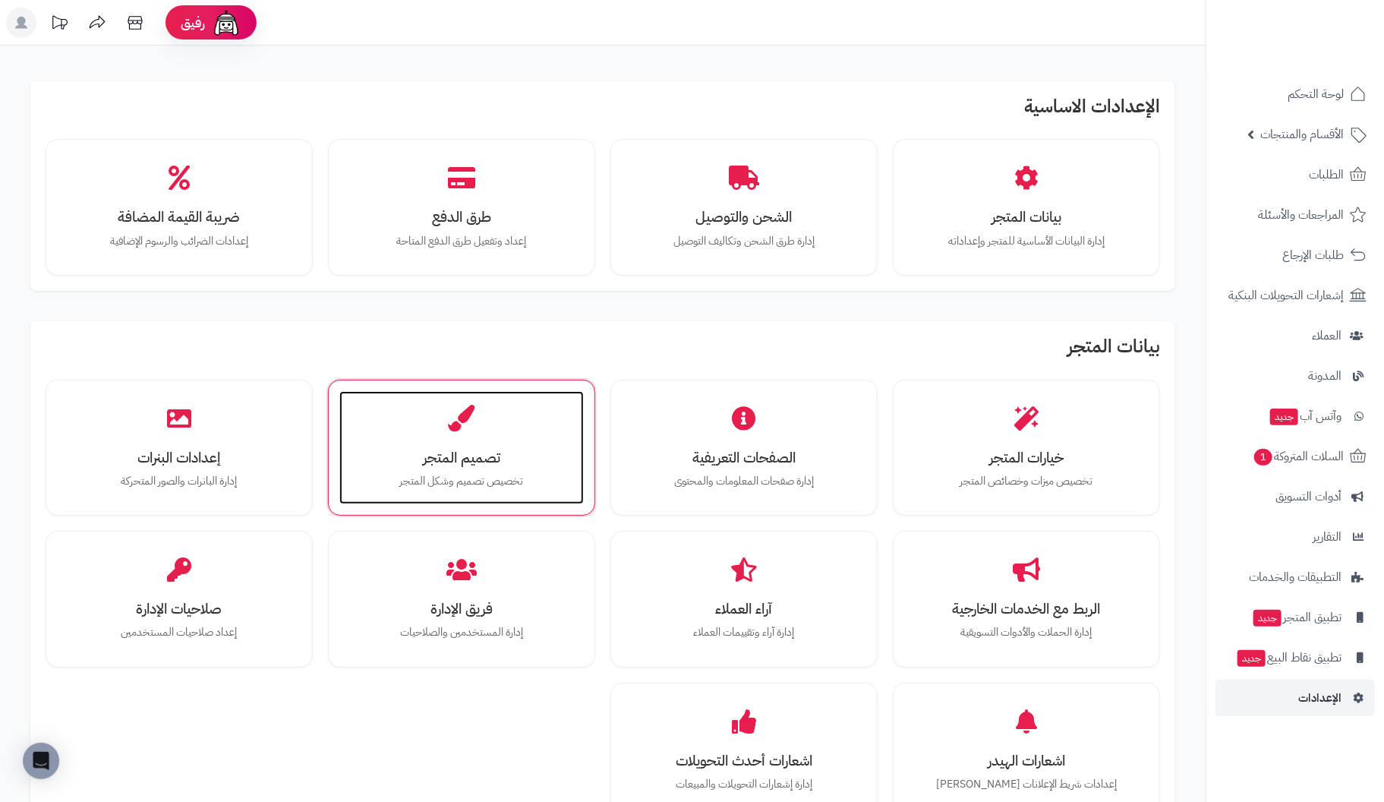
click at [441, 432] on div "تصميم المتجر تخصيص تصميم وشكل المتجر" at bounding box center [461, 448] width 244 height 114
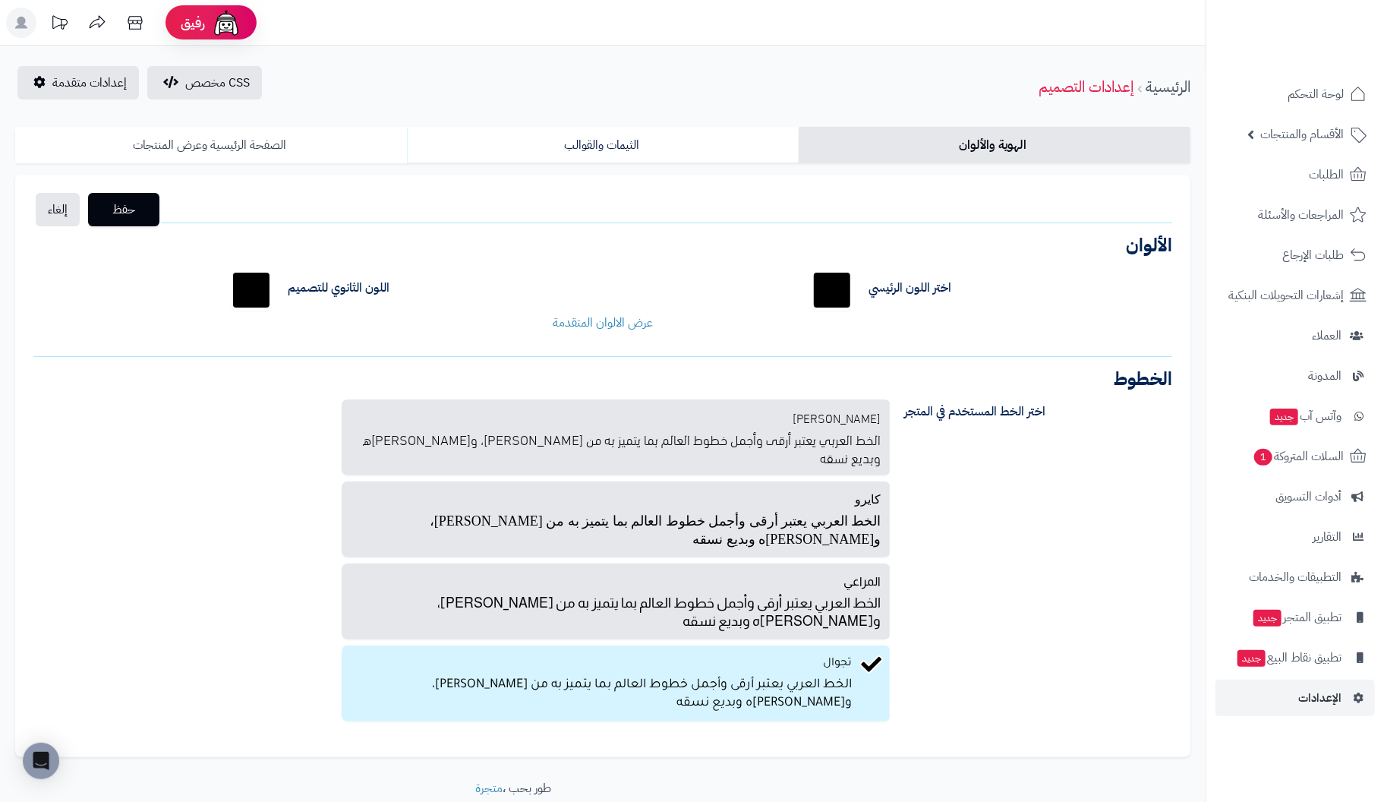
click at [211, 149] on link "الصفحة الرئيسية وعرض المنتجات" at bounding box center [211, 145] width 392 height 36
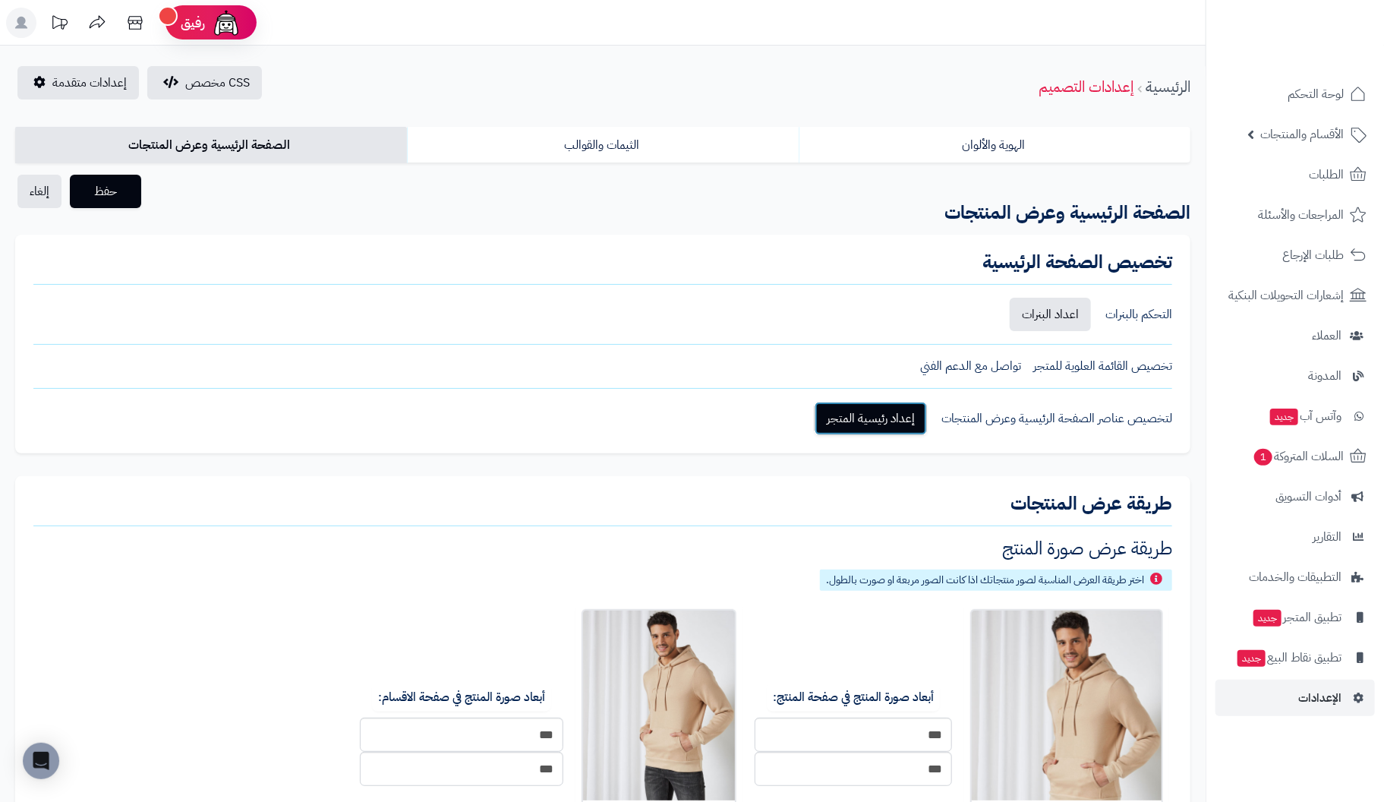
click at [851, 418] on link "إعداد رئيسية المتجر" at bounding box center [870, 418] width 112 height 33
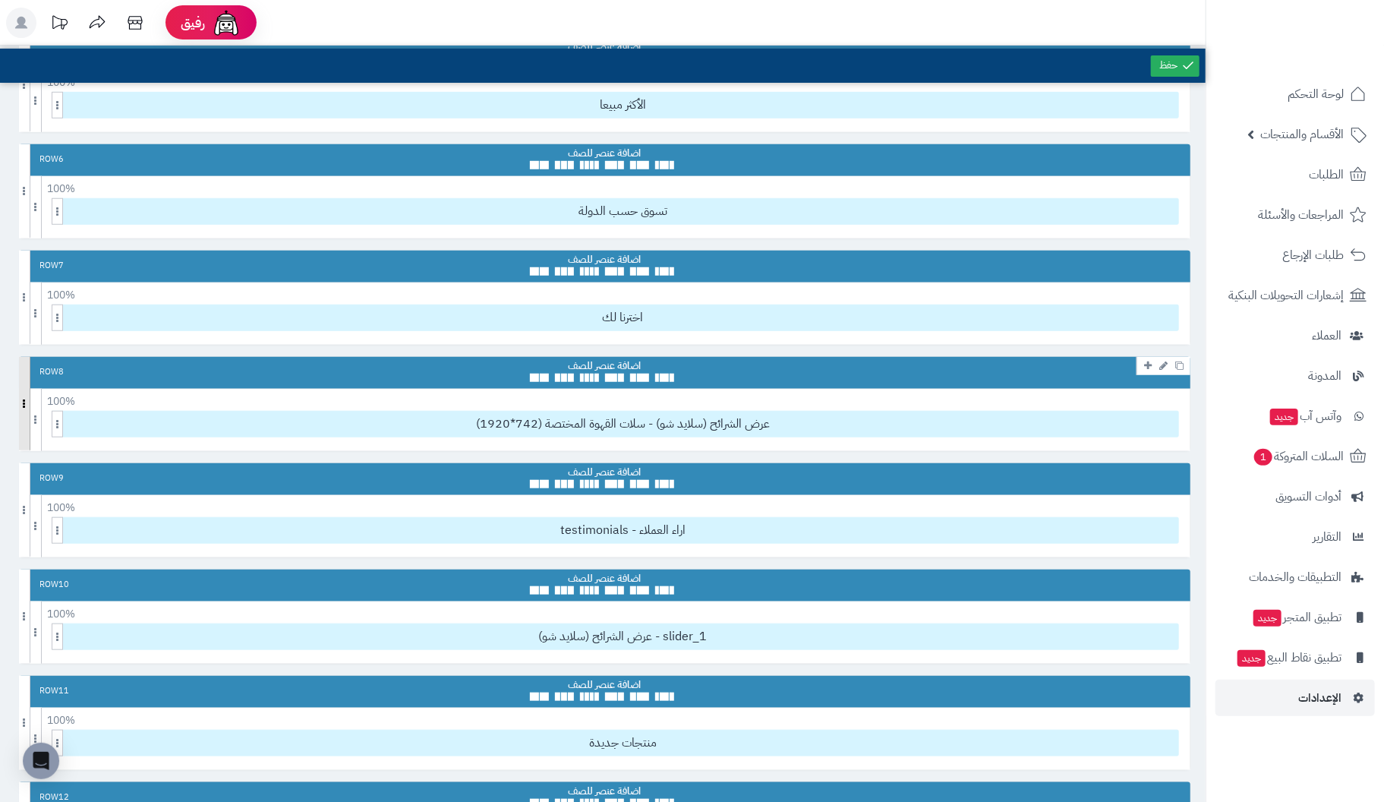
scroll to position [531, 0]
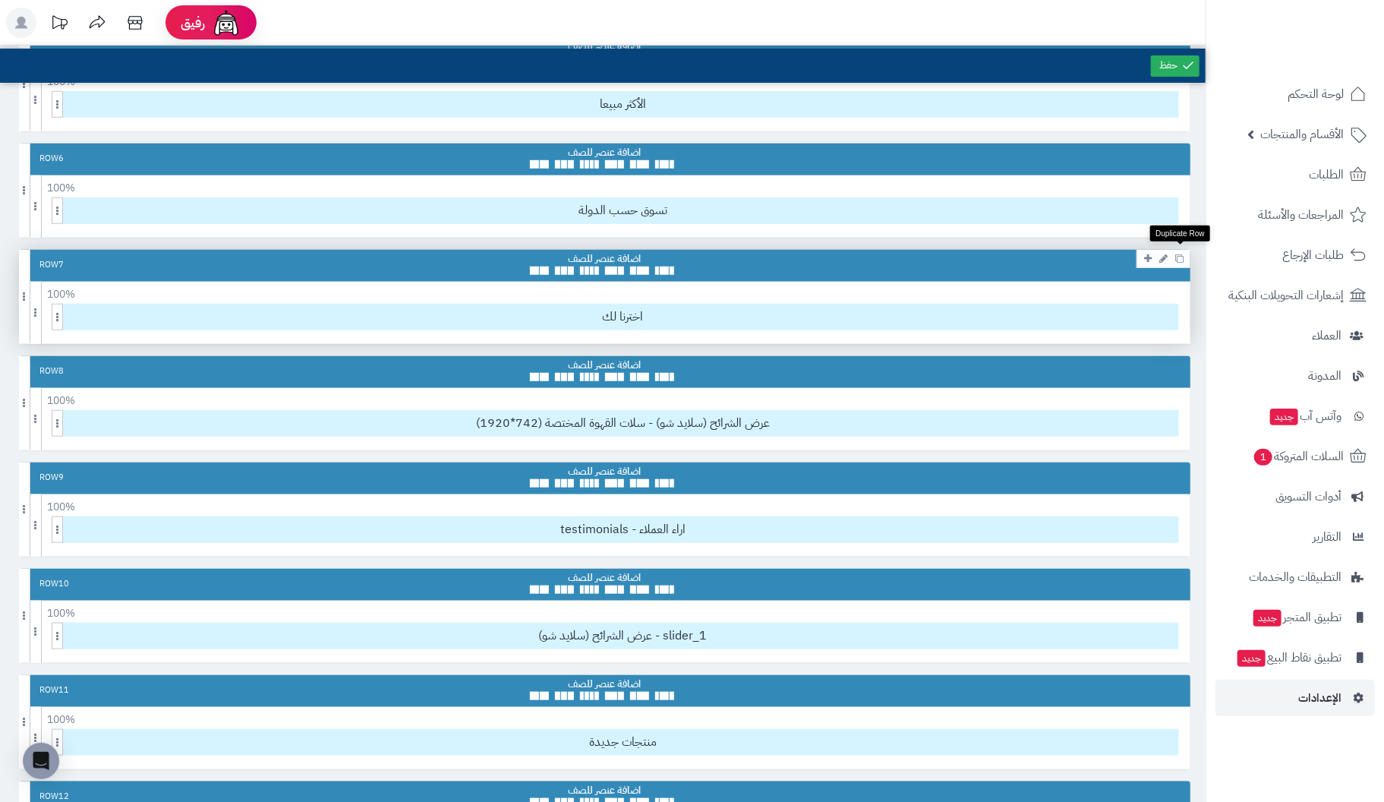
click at [1181, 254] on icon at bounding box center [1179, 258] width 8 height 8
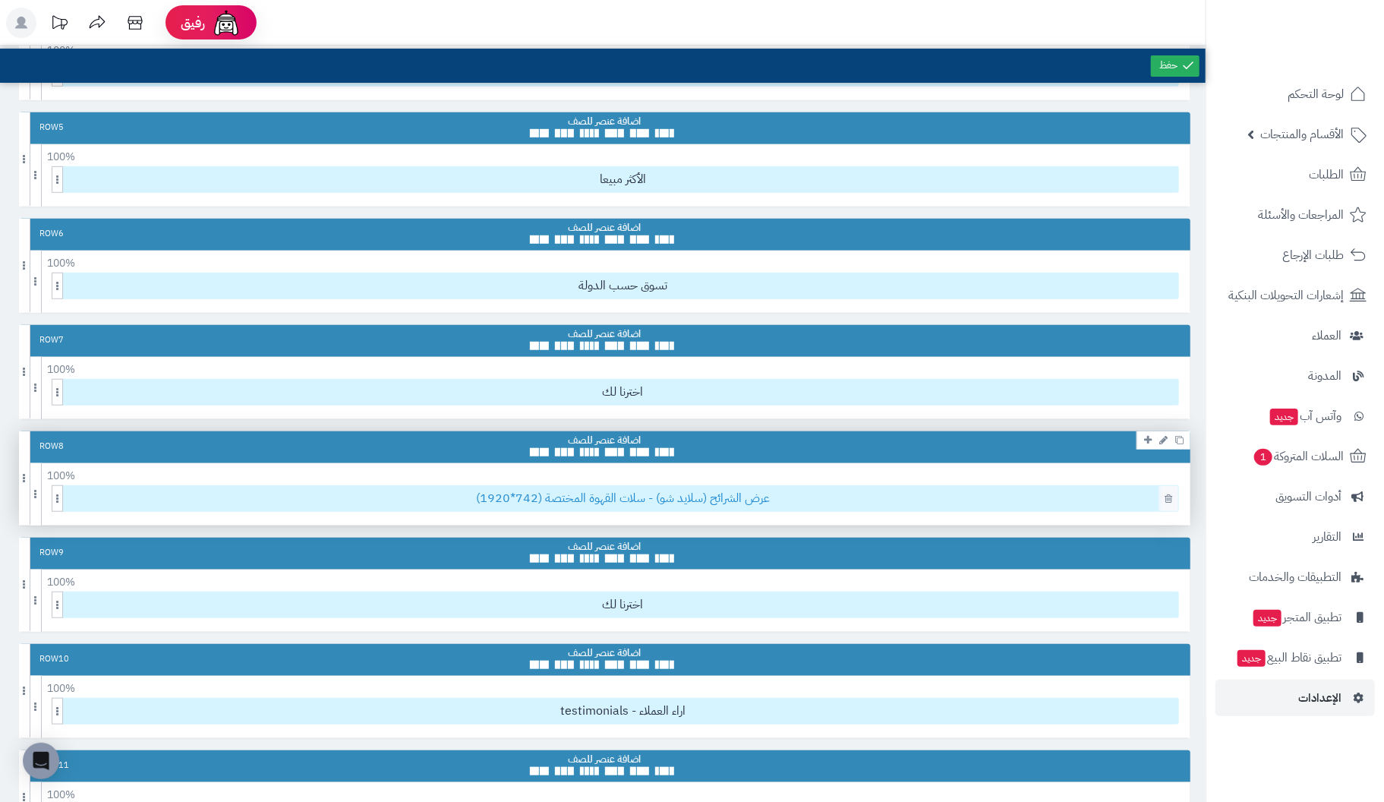
scroll to position [455, 0]
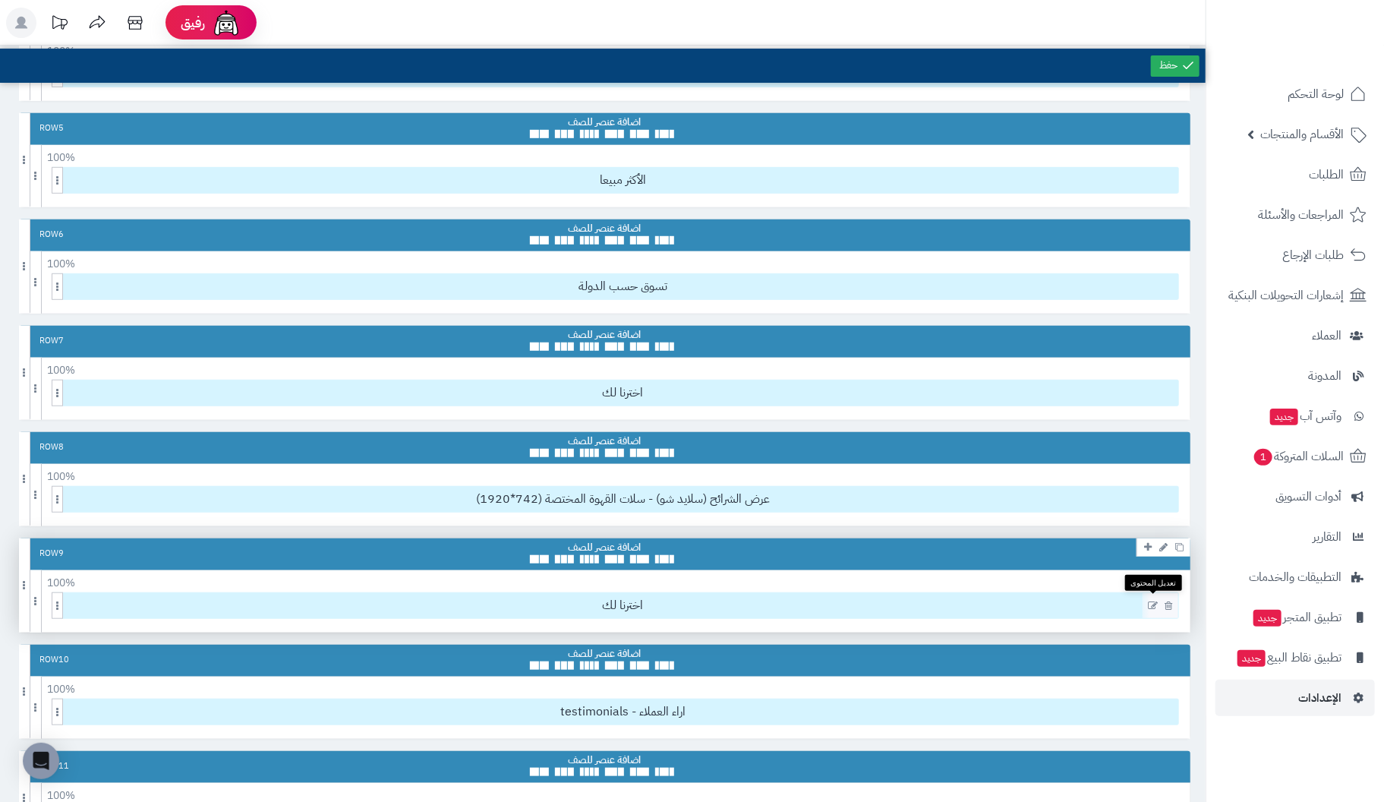
click at [1154, 600] on icon at bounding box center [1153, 605] width 10 height 11
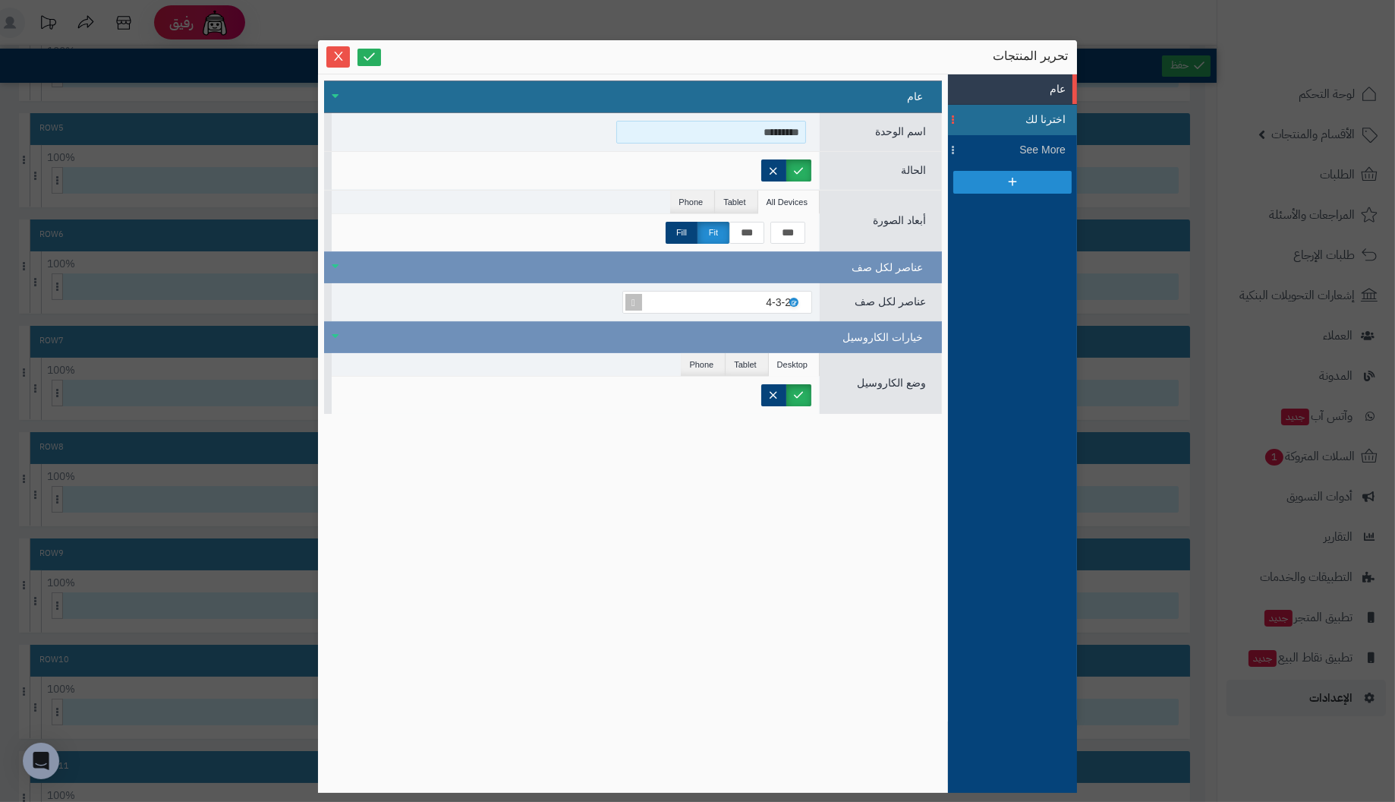
drag, startPoint x: 722, startPoint y: 132, endPoint x: 992, endPoint y: 118, distance: 270.6
click at [992, 118] on div "عام اخترنا لك See More Close All Open All عام اسم الوحدة ********* الحالة Globa…" at bounding box center [697, 433] width 759 height 718
click at [1006, 115] on span "اخترنا لك" at bounding box center [1031, 120] width 68 height 16
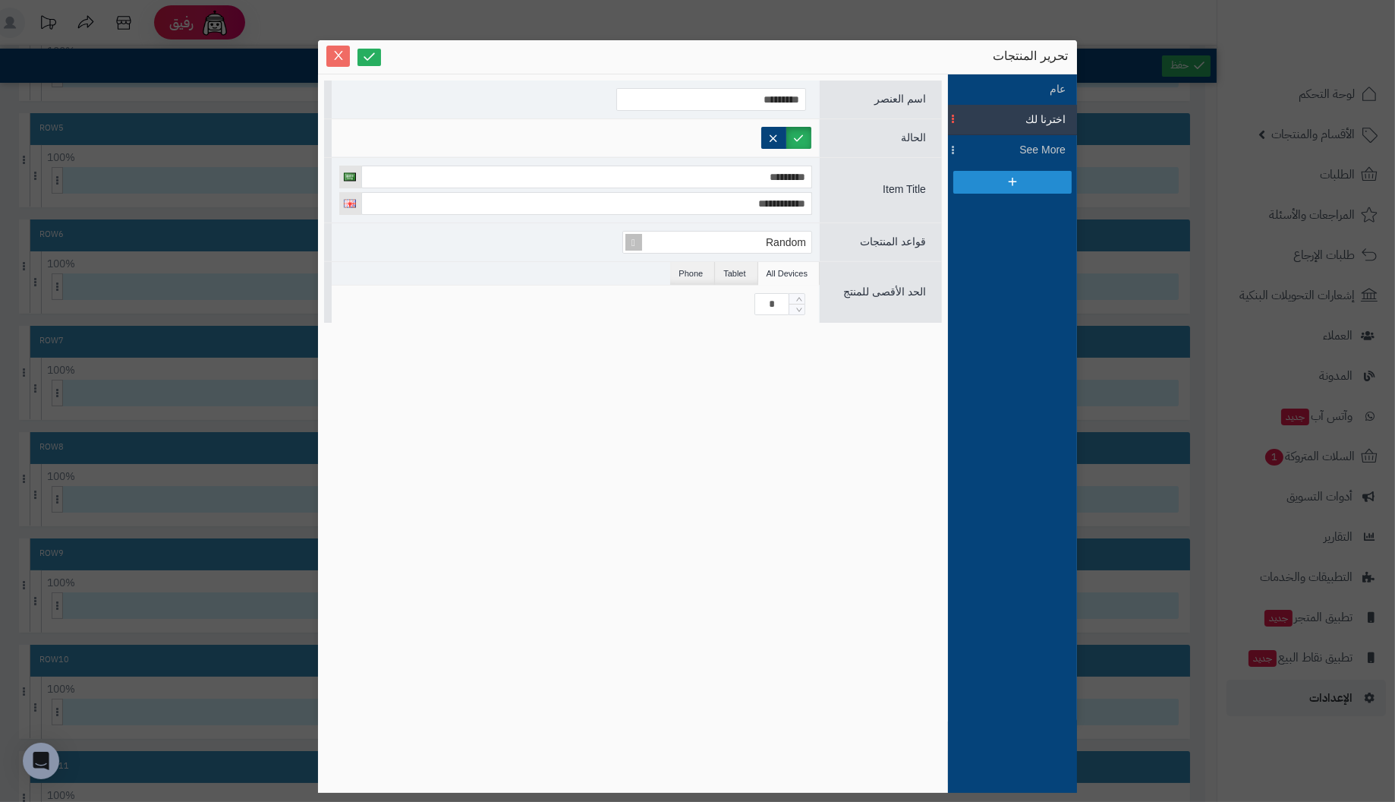
click at [339, 49] on icon "Close" at bounding box center [338, 55] width 12 height 12
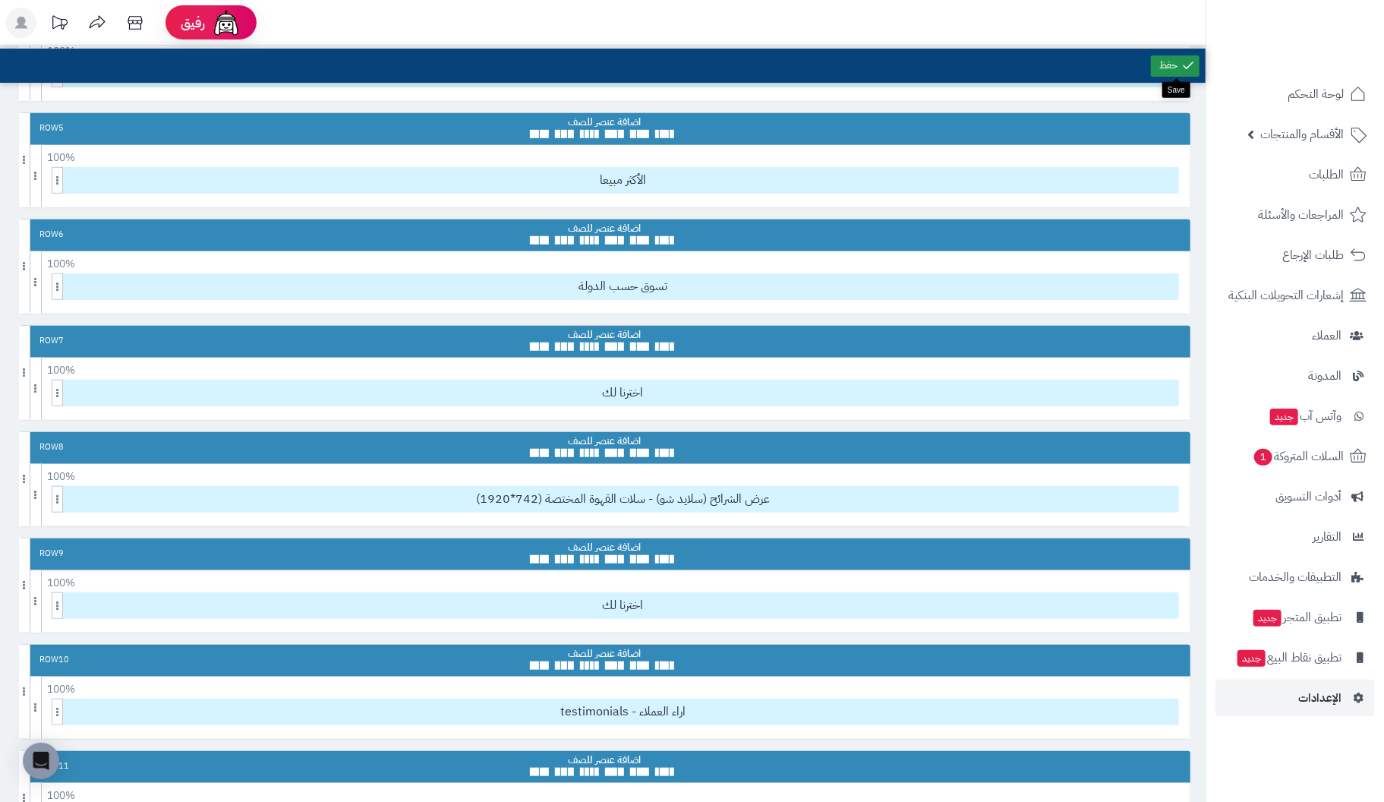
click at [1166, 61] on link at bounding box center [1175, 65] width 49 height 21
click at [1322, 701] on span "الإعدادات" at bounding box center [1319, 697] width 43 height 21
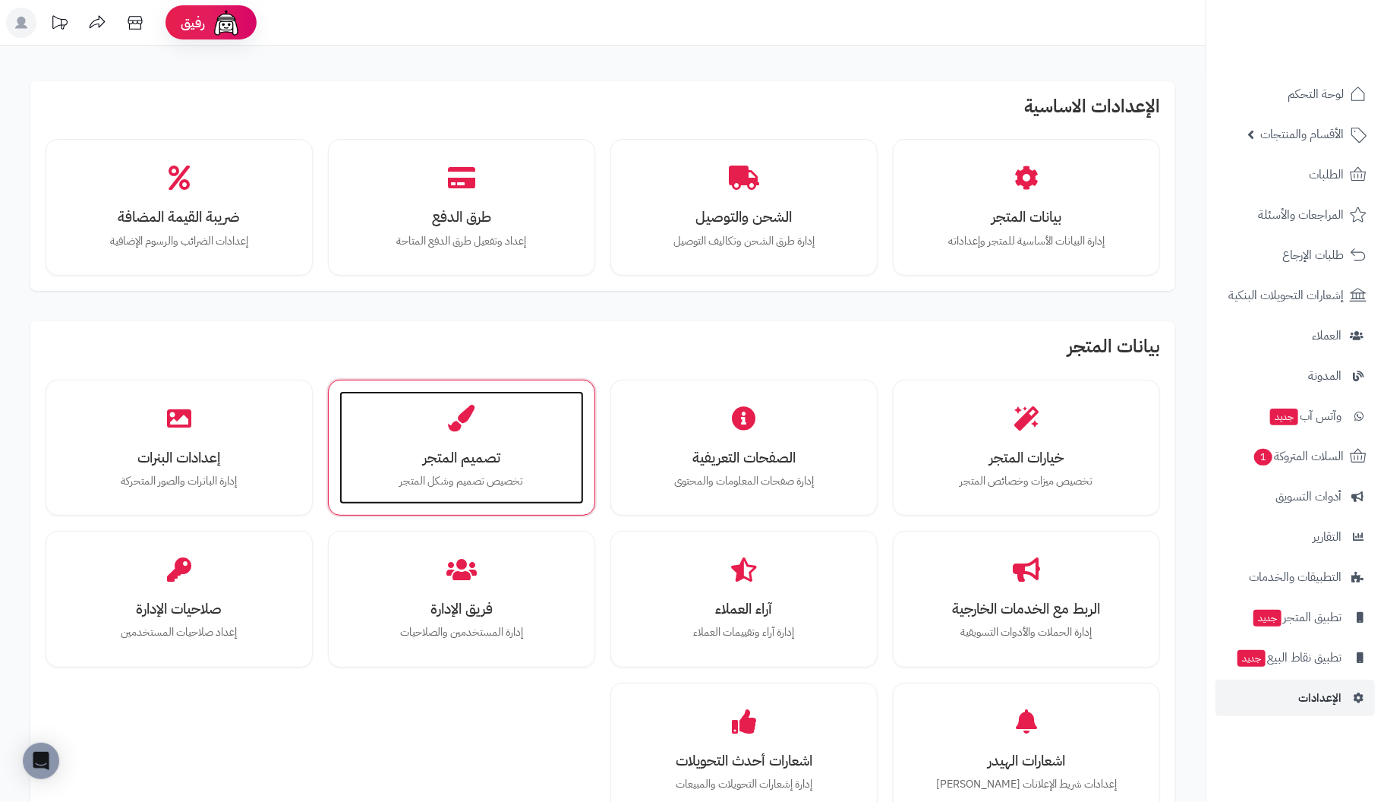
click at [410, 414] on div "تصميم المتجر تخصيص تصميم وشكل المتجر" at bounding box center [461, 448] width 244 height 114
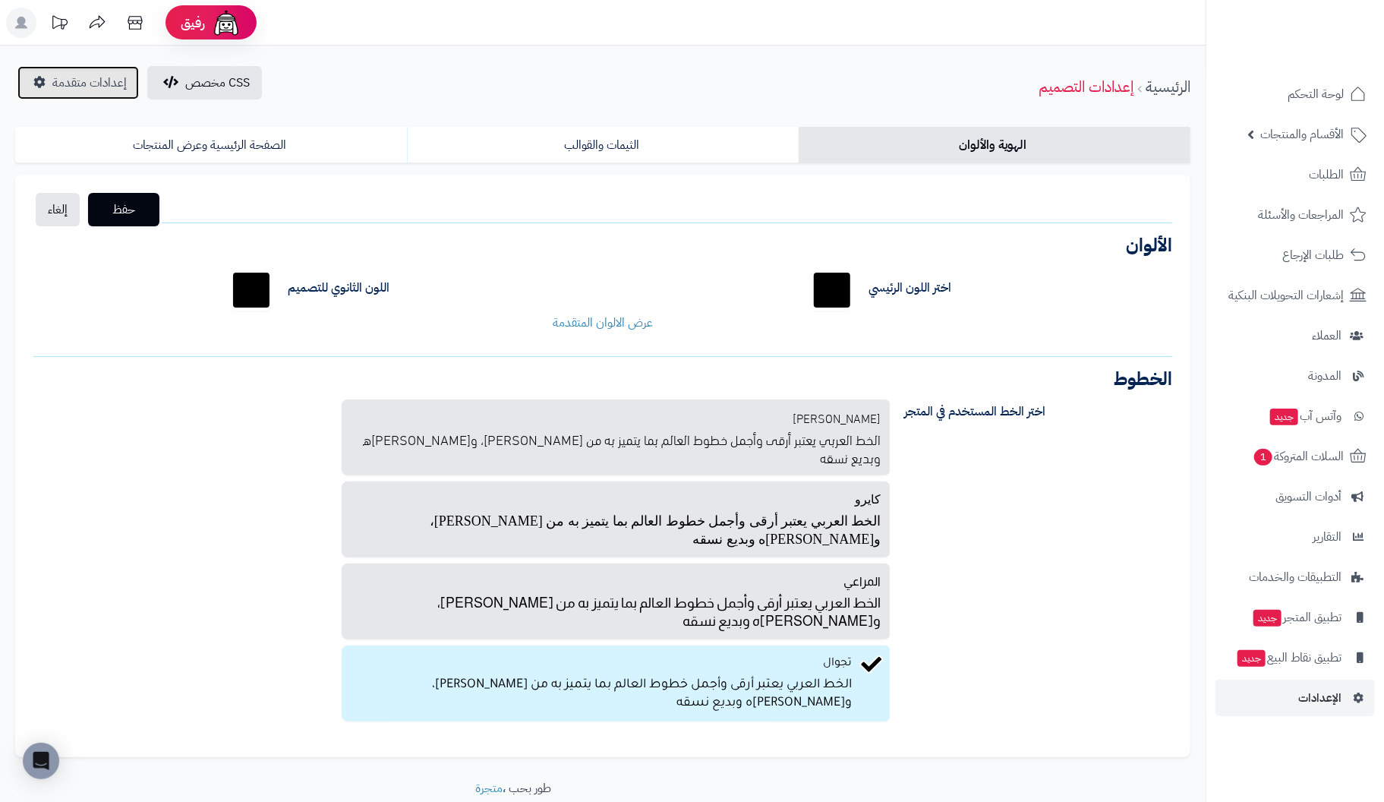
click at [102, 86] on span "إعدادات متقدمة" at bounding box center [89, 83] width 74 height 18
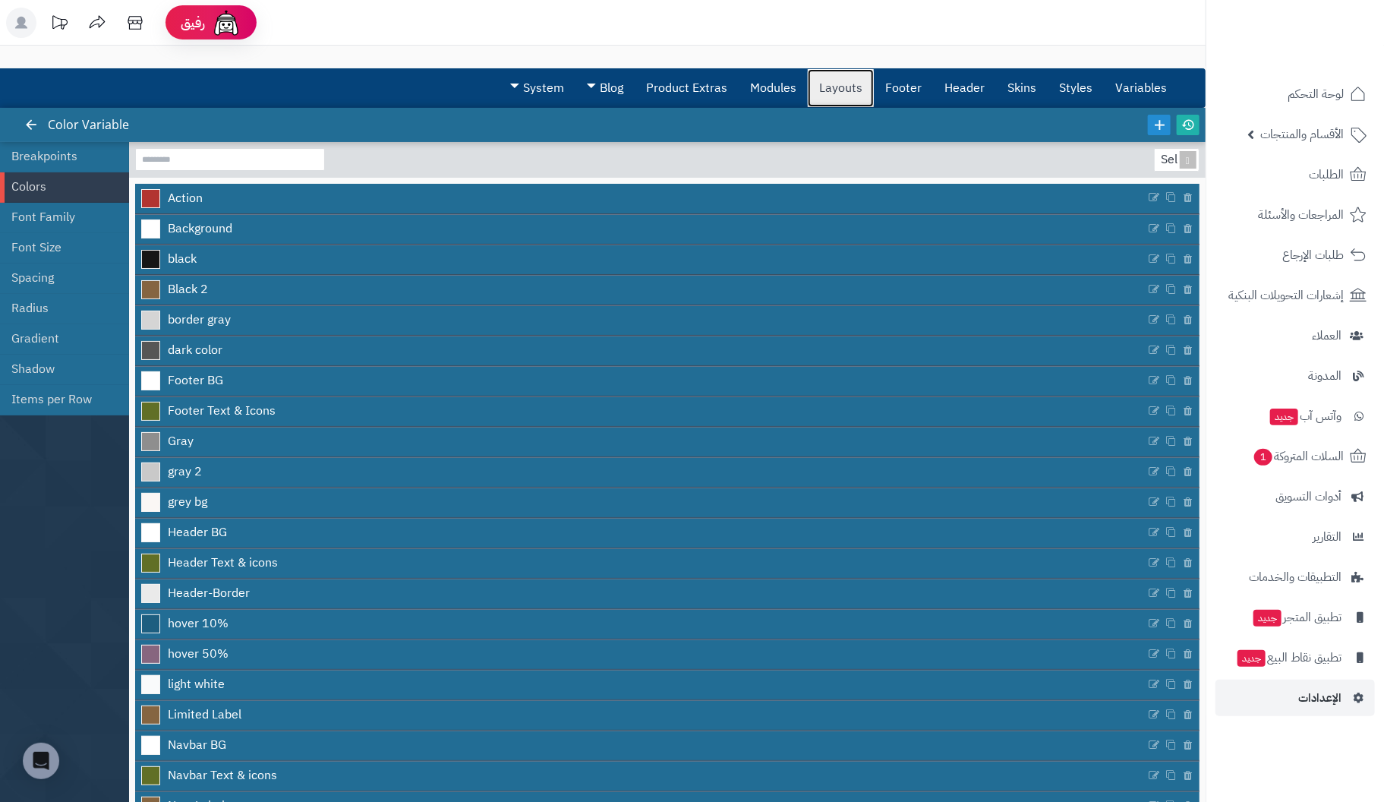
click at [850, 86] on link "Layouts" at bounding box center [841, 88] width 66 height 38
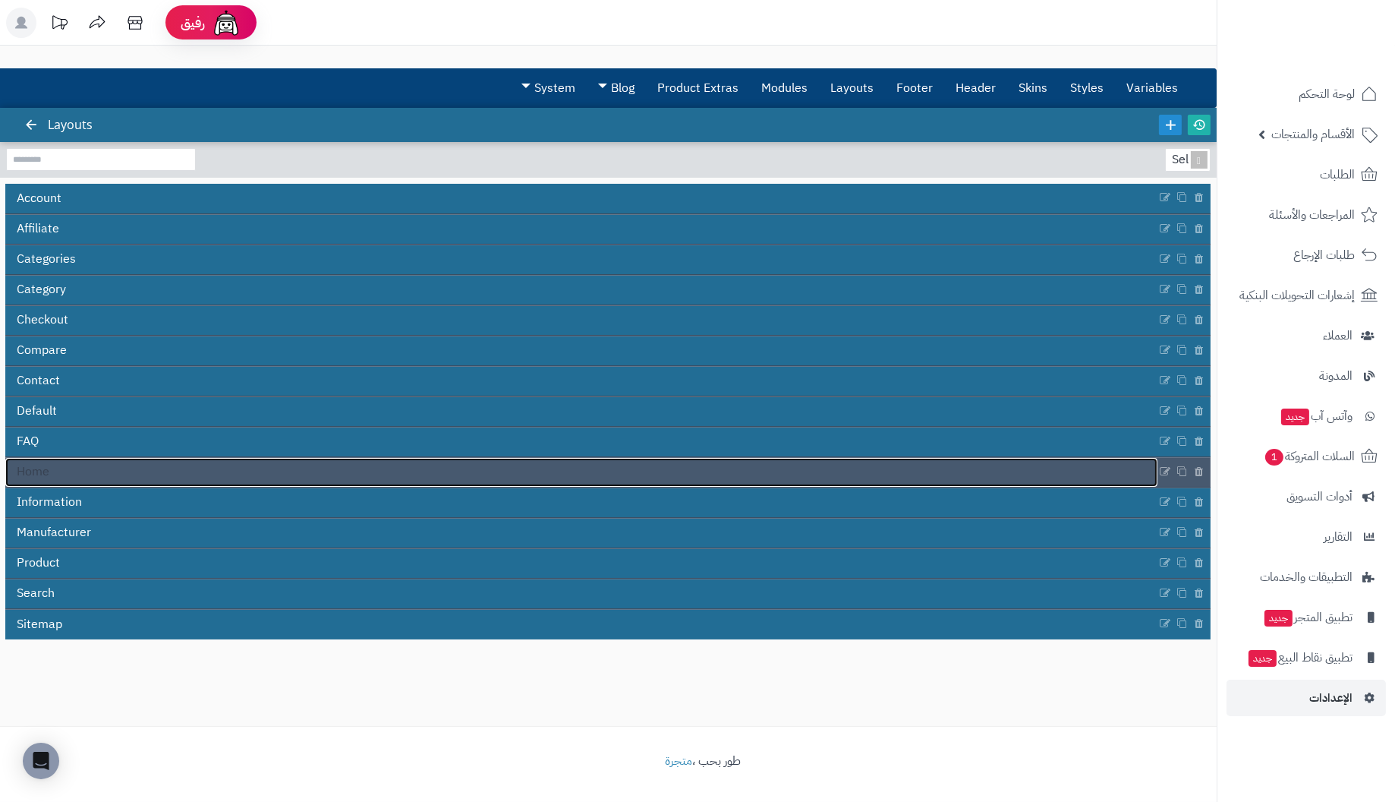
click at [58, 468] on link "Home" at bounding box center [581, 472] width 1152 height 29
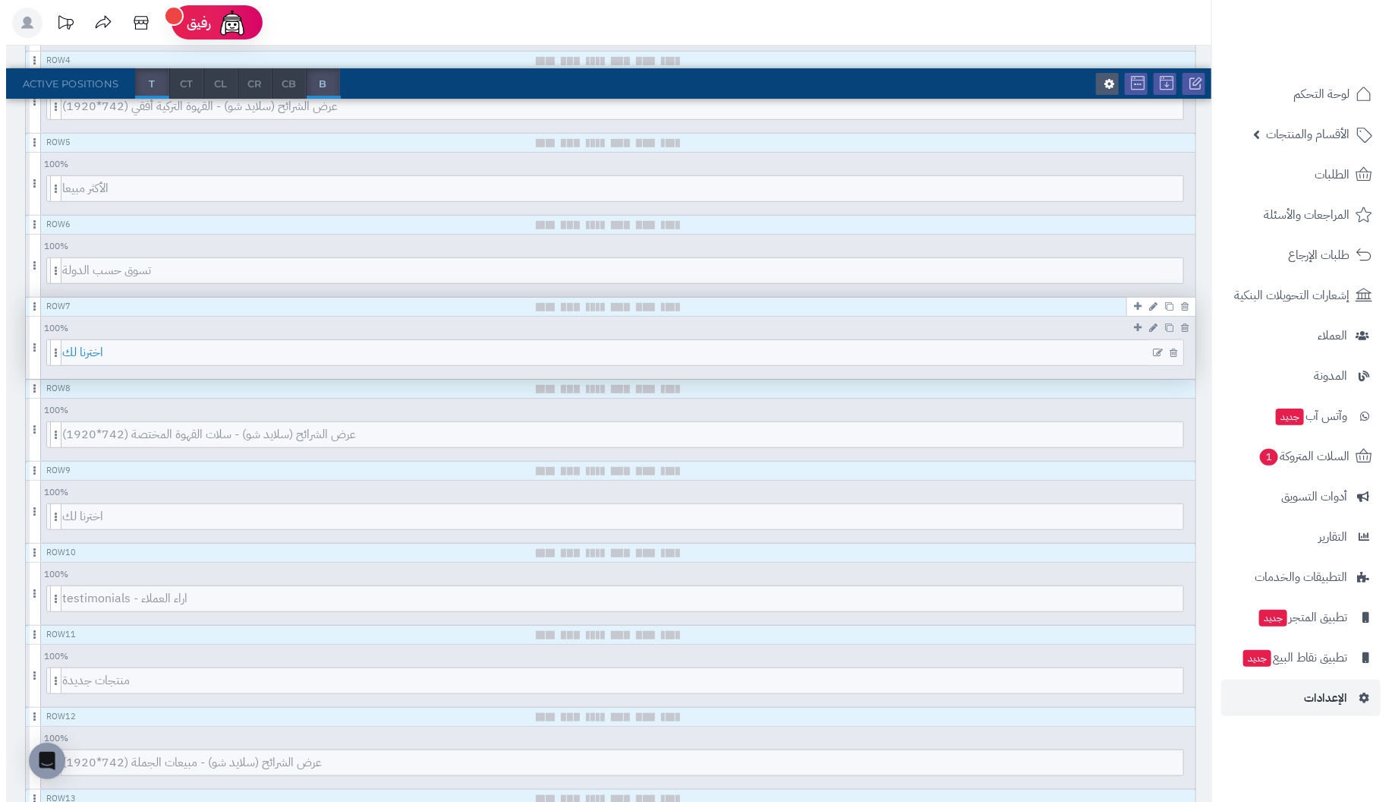
scroll to position [531, 0]
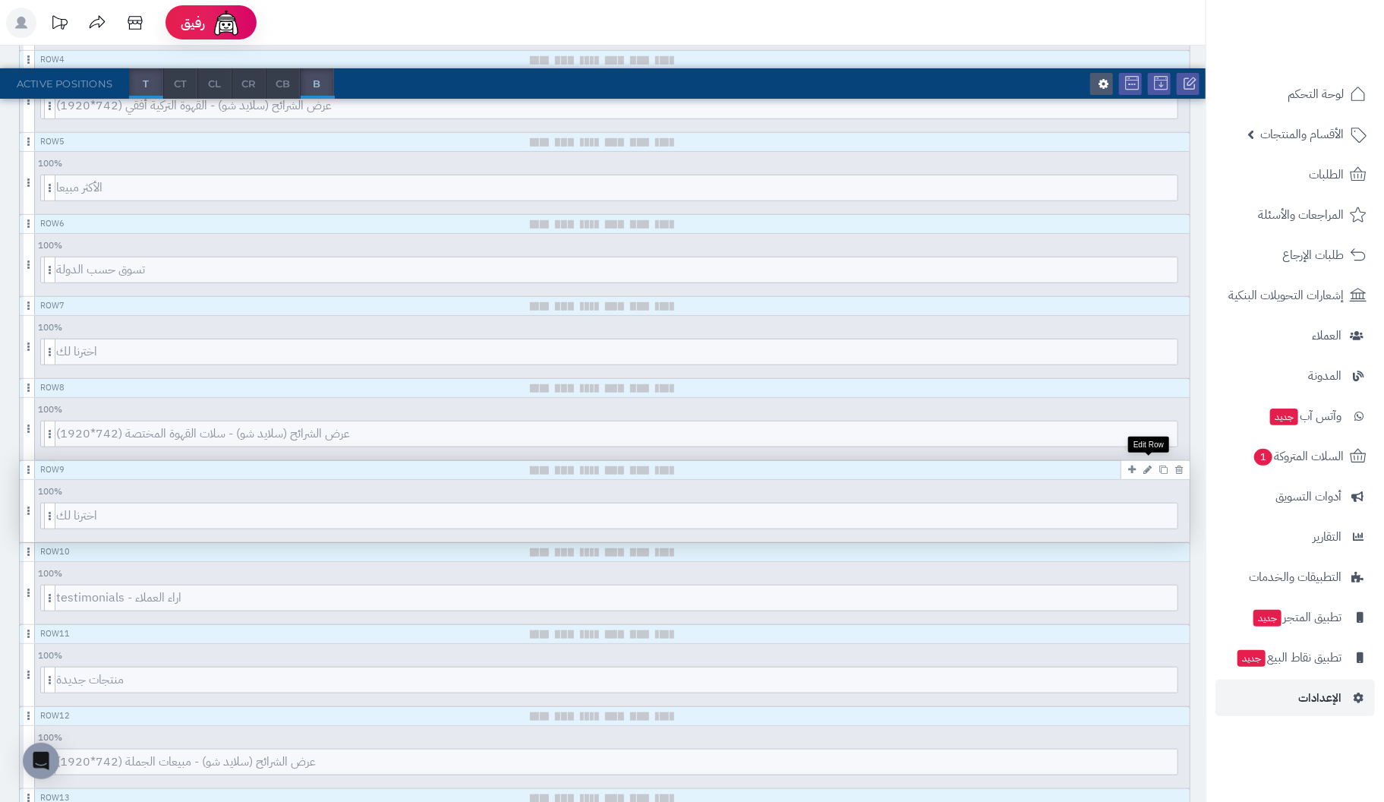
click at [1148, 465] on icon at bounding box center [1147, 470] width 8 height 10
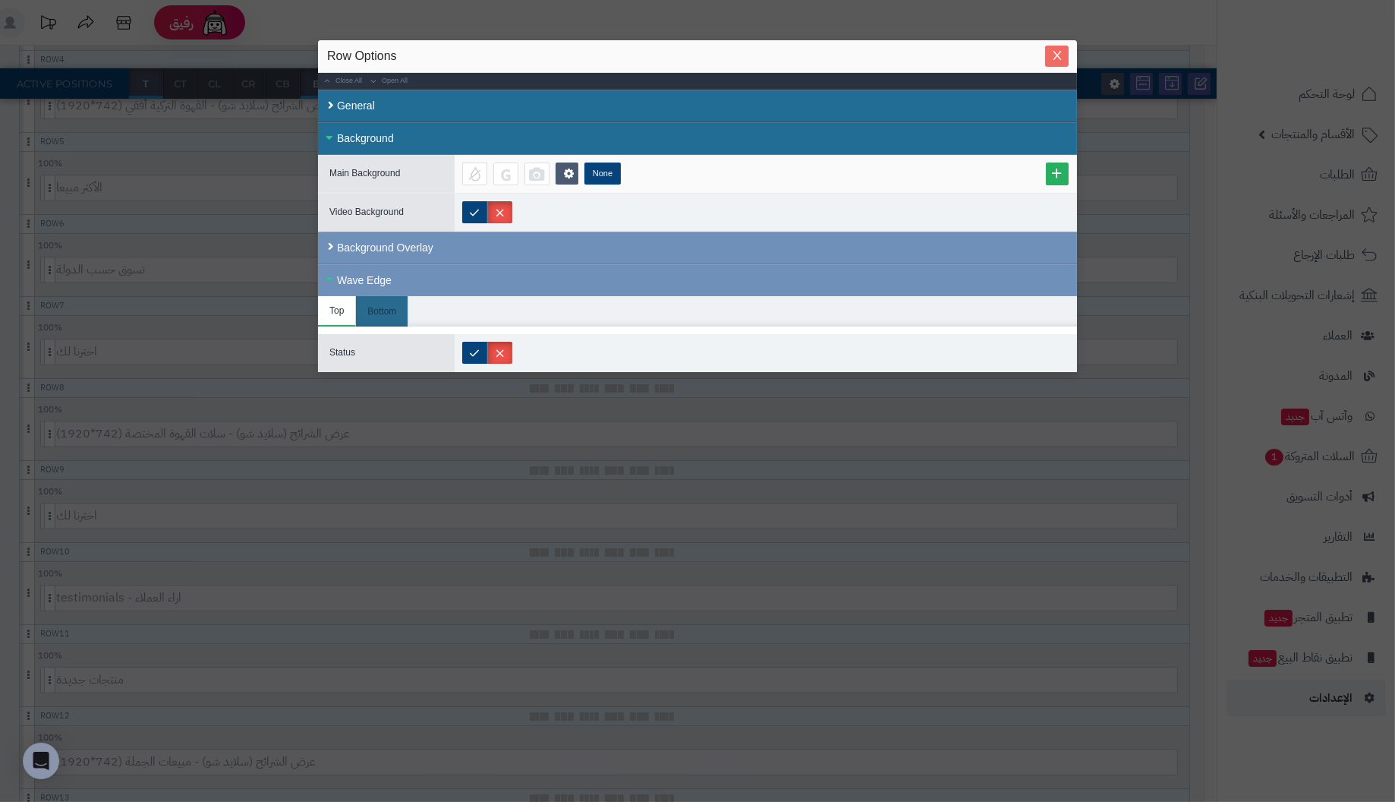
click at [1061, 52] on icon "Close" at bounding box center [1057, 55] width 12 height 12
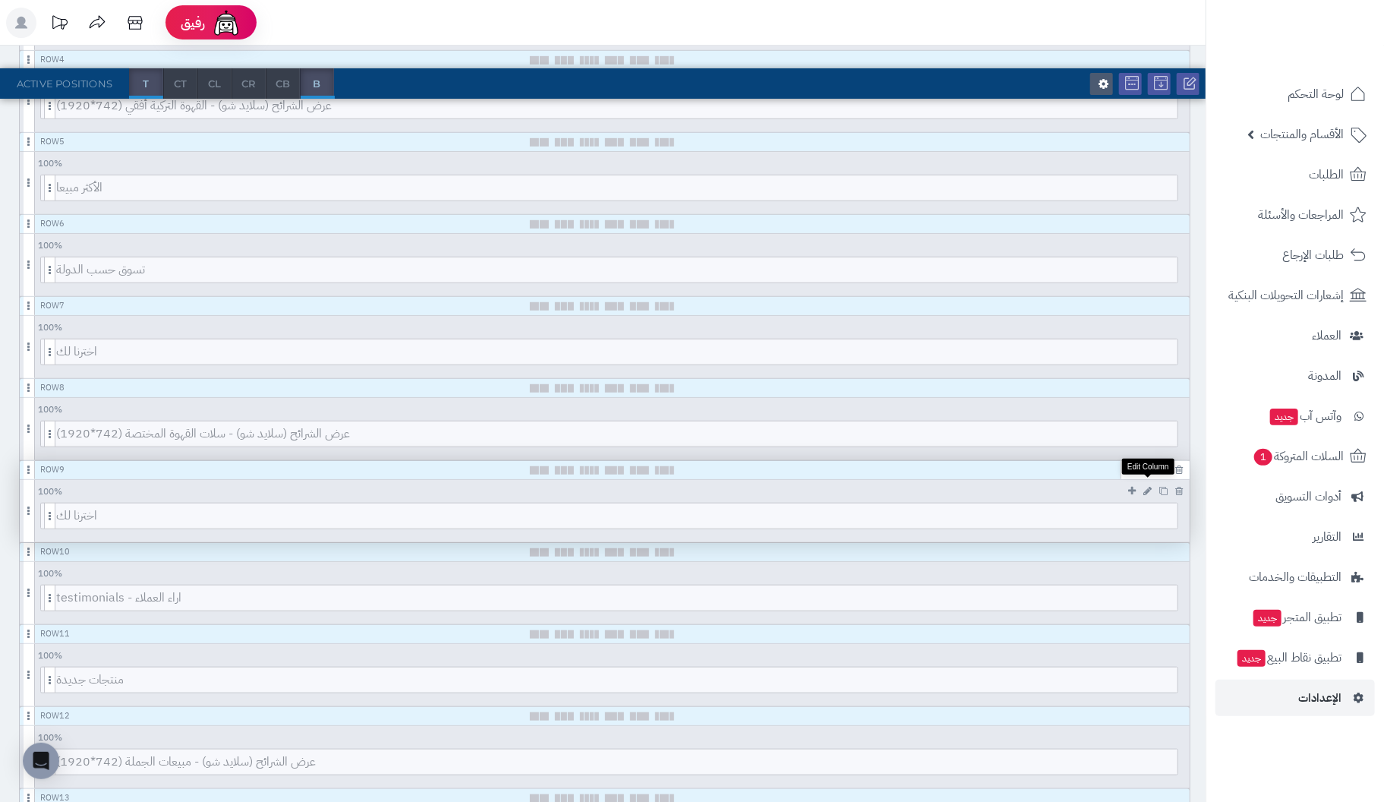
click at [1146, 486] on icon at bounding box center [1147, 491] width 8 height 10
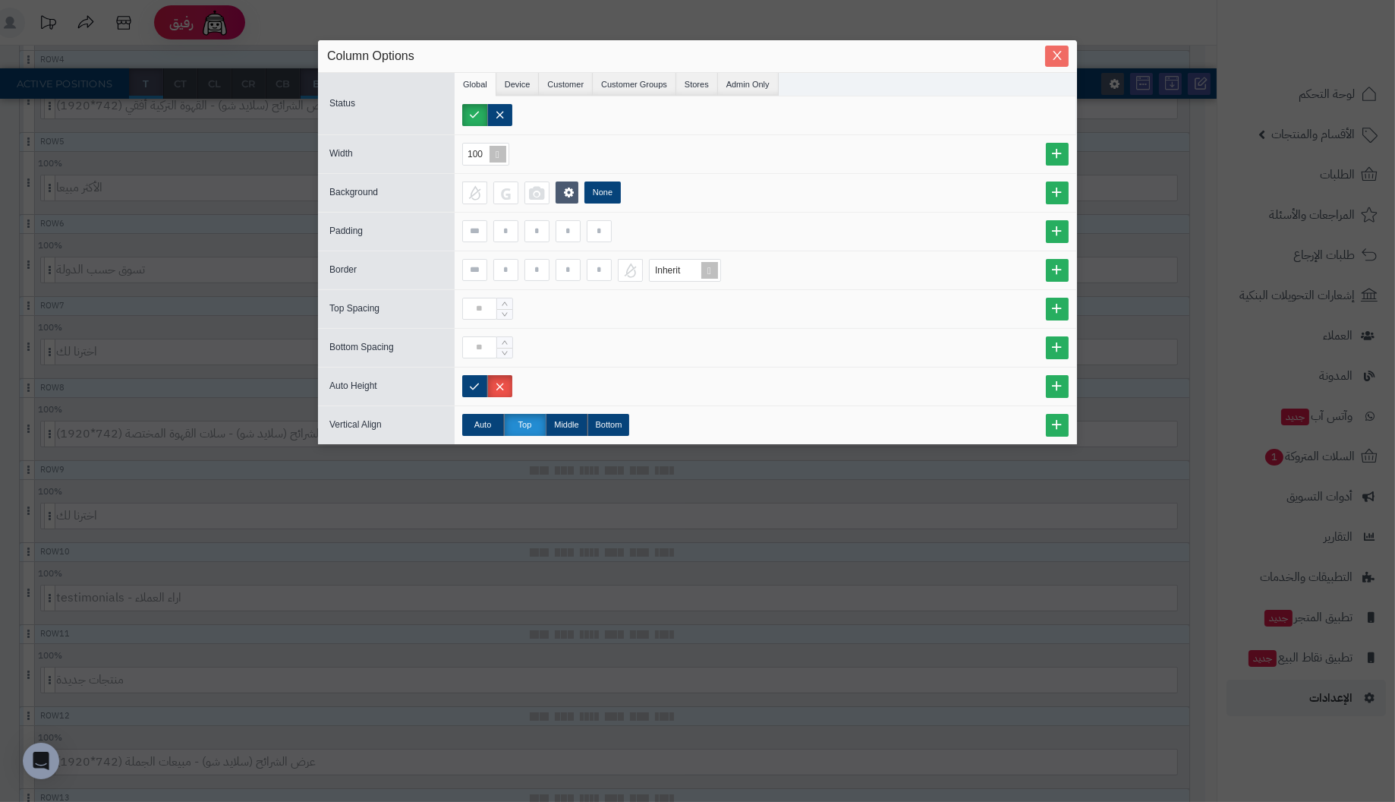
click at [1060, 54] on icon "Close" at bounding box center [1057, 55] width 12 height 12
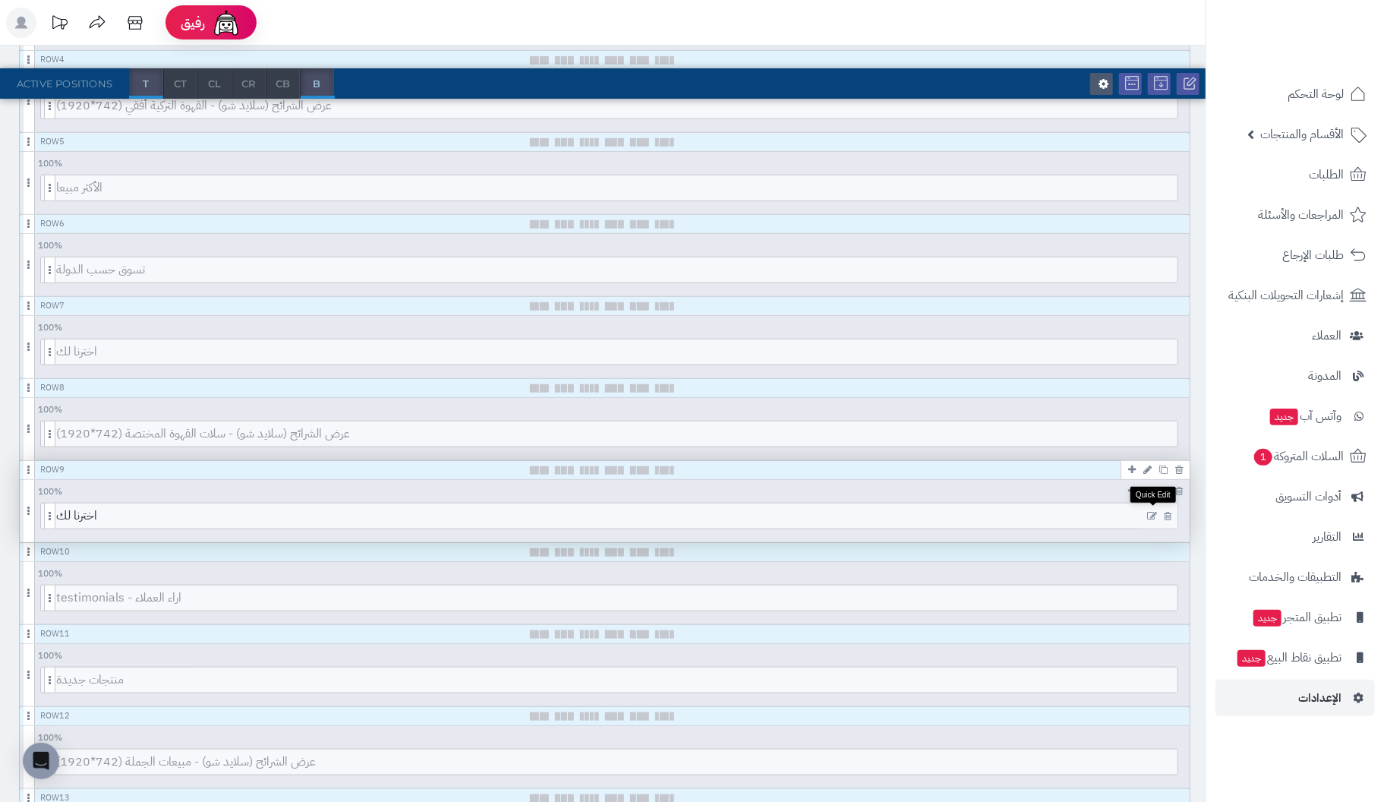
click at [1150, 512] on icon at bounding box center [1152, 516] width 10 height 11
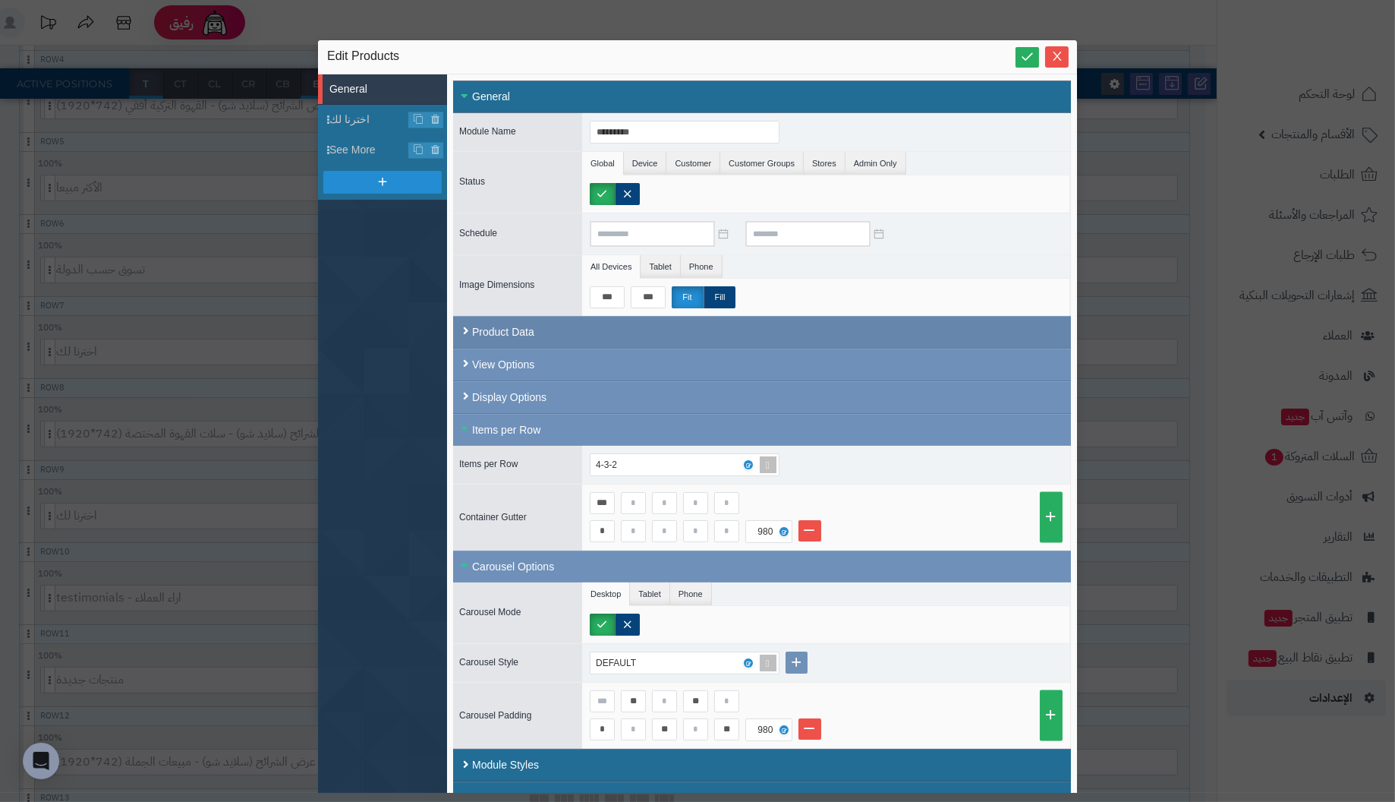
scroll to position [0, 0]
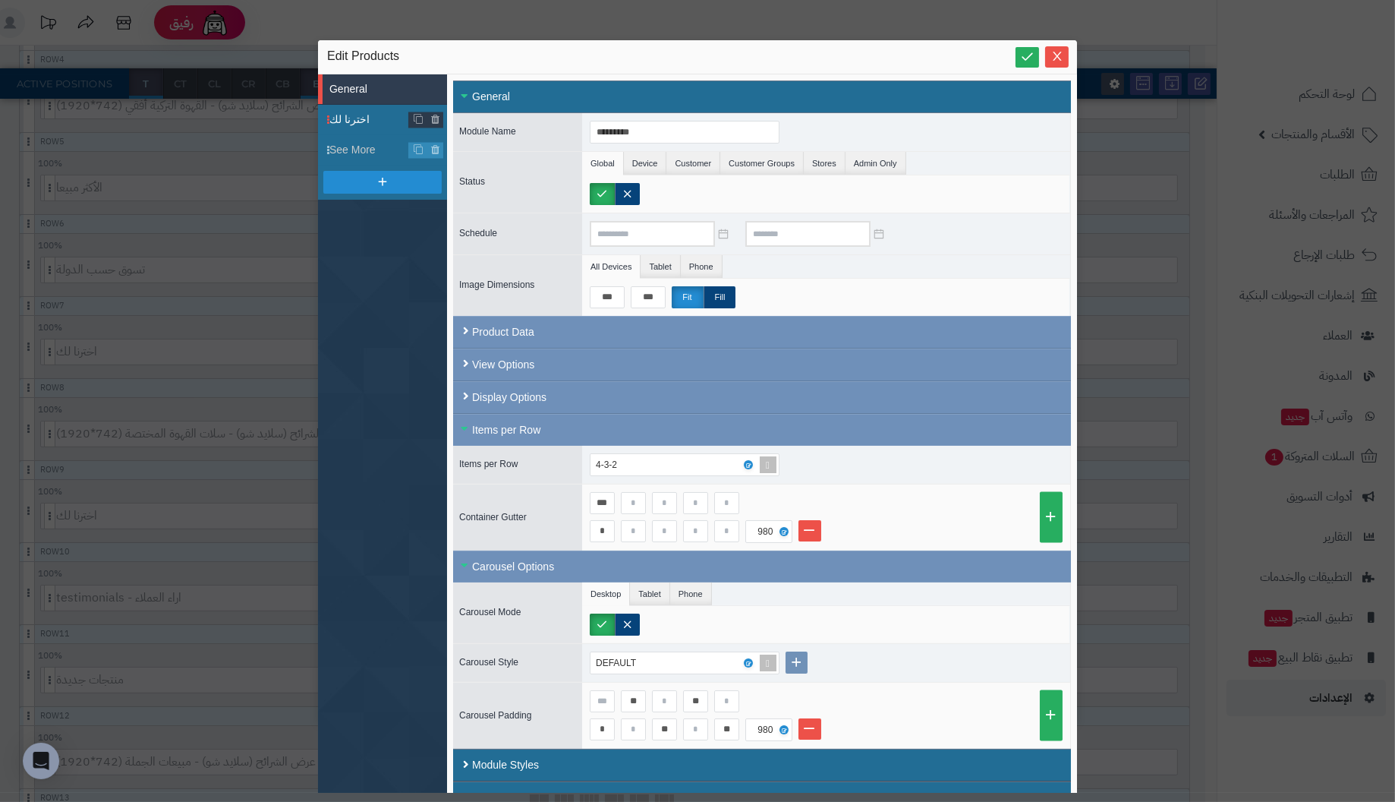
click at [361, 117] on span "اخترنا لك" at bounding box center [369, 120] width 80 height 16
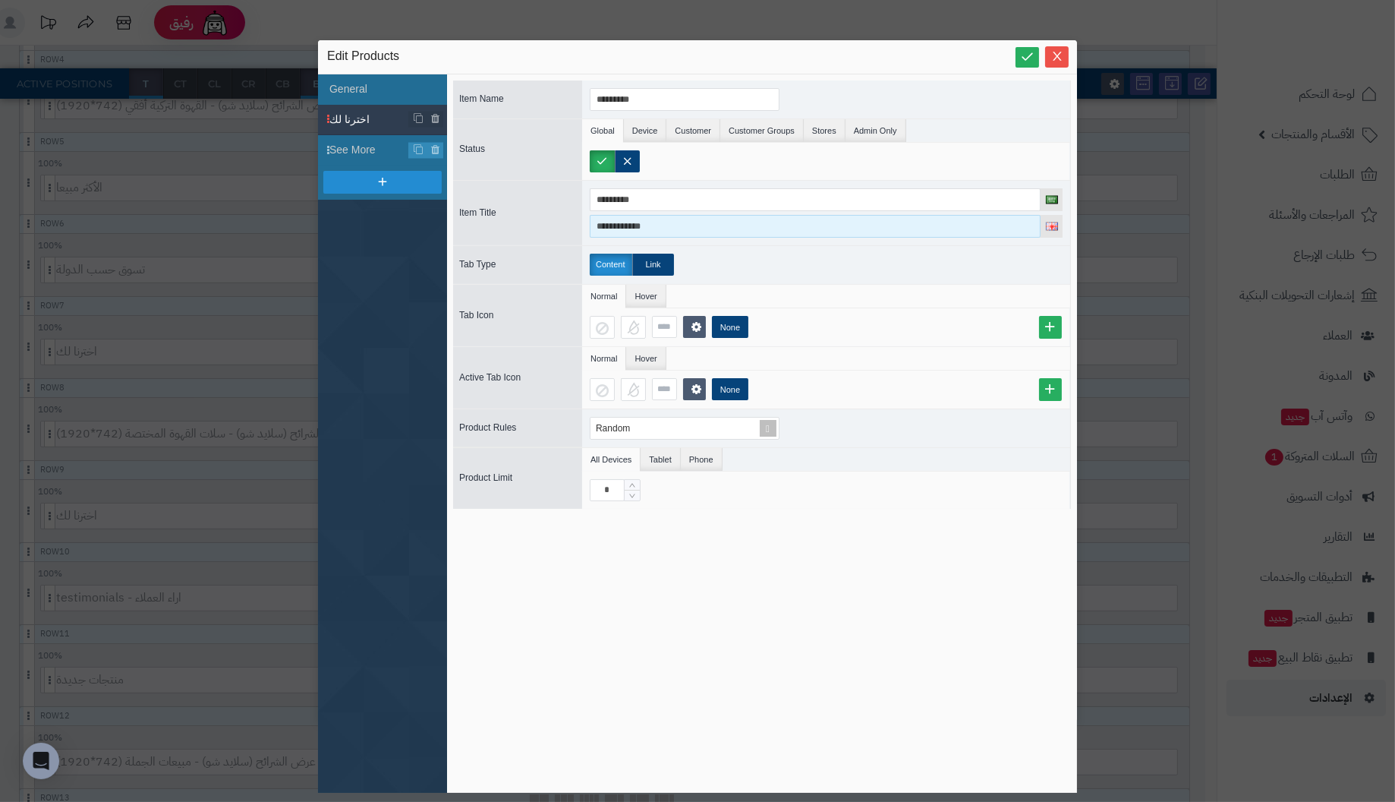
click at [704, 225] on input "**********" at bounding box center [815, 226] width 451 height 23
drag, startPoint x: 704, startPoint y: 225, endPoint x: 351, endPoint y: 188, distance: 354.9
click at [351, 188] on div "**********" at bounding box center [697, 433] width 759 height 718
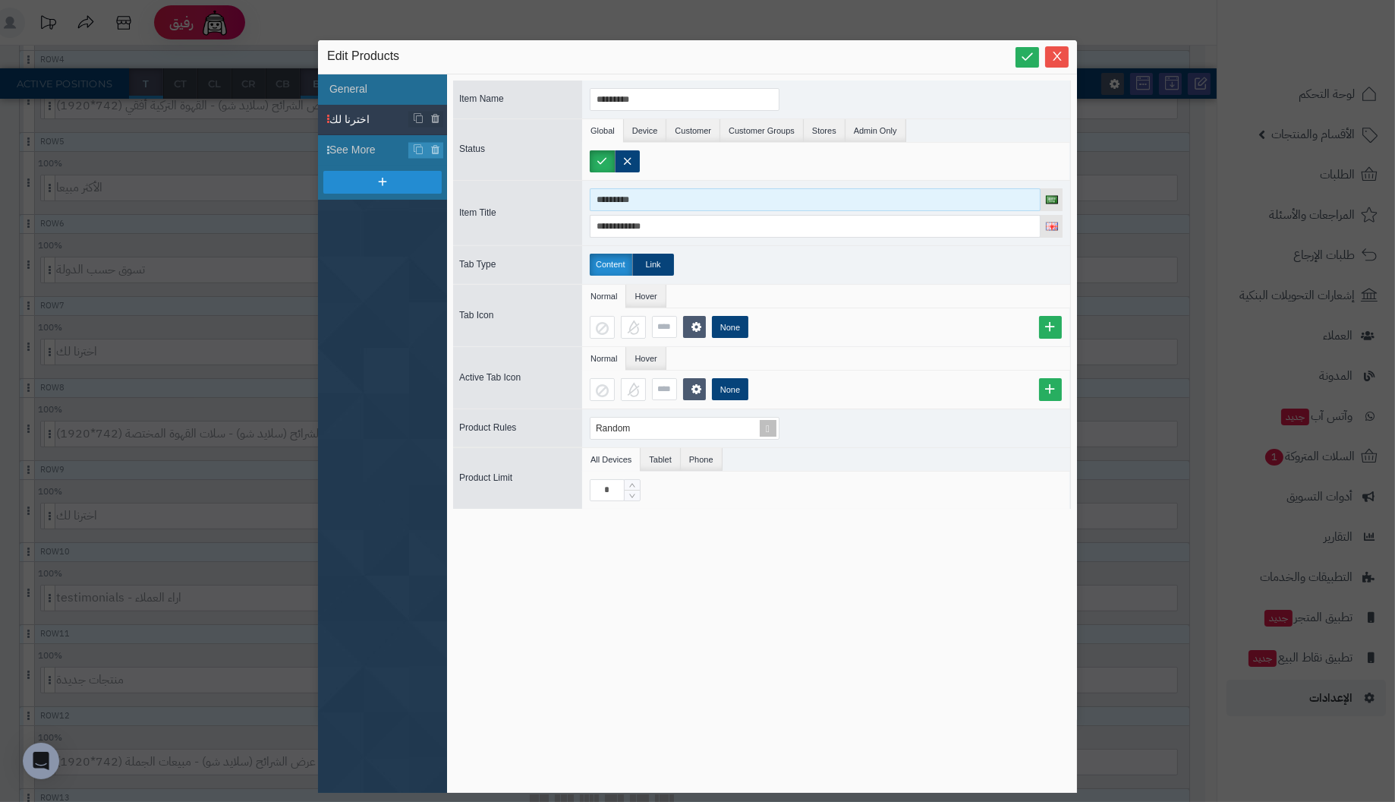
click at [638, 200] on input "*********" at bounding box center [815, 199] width 451 height 23
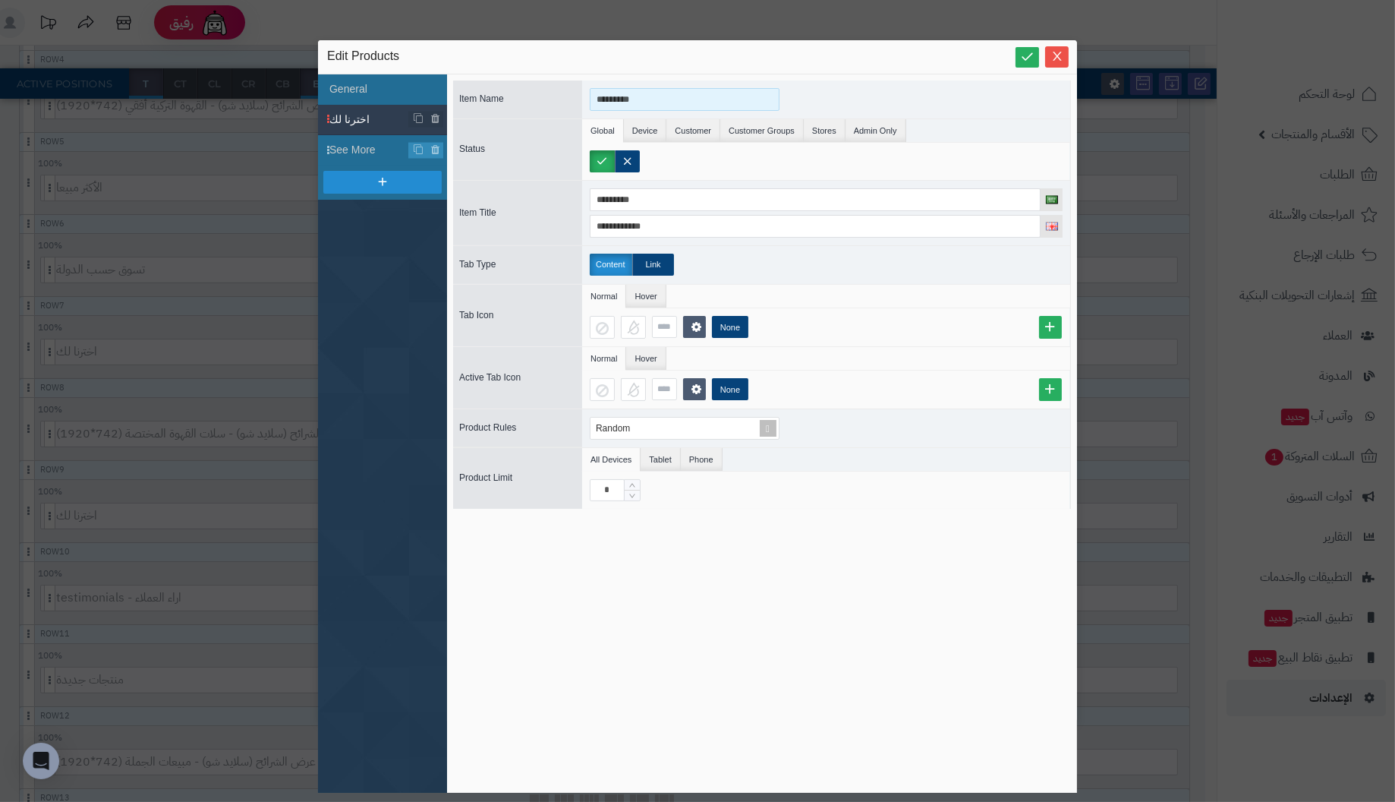
click at [651, 100] on input "*********" at bounding box center [685, 99] width 190 height 23
click at [418, 115] on icon at bounding box center [419, 119] width 11 height 11
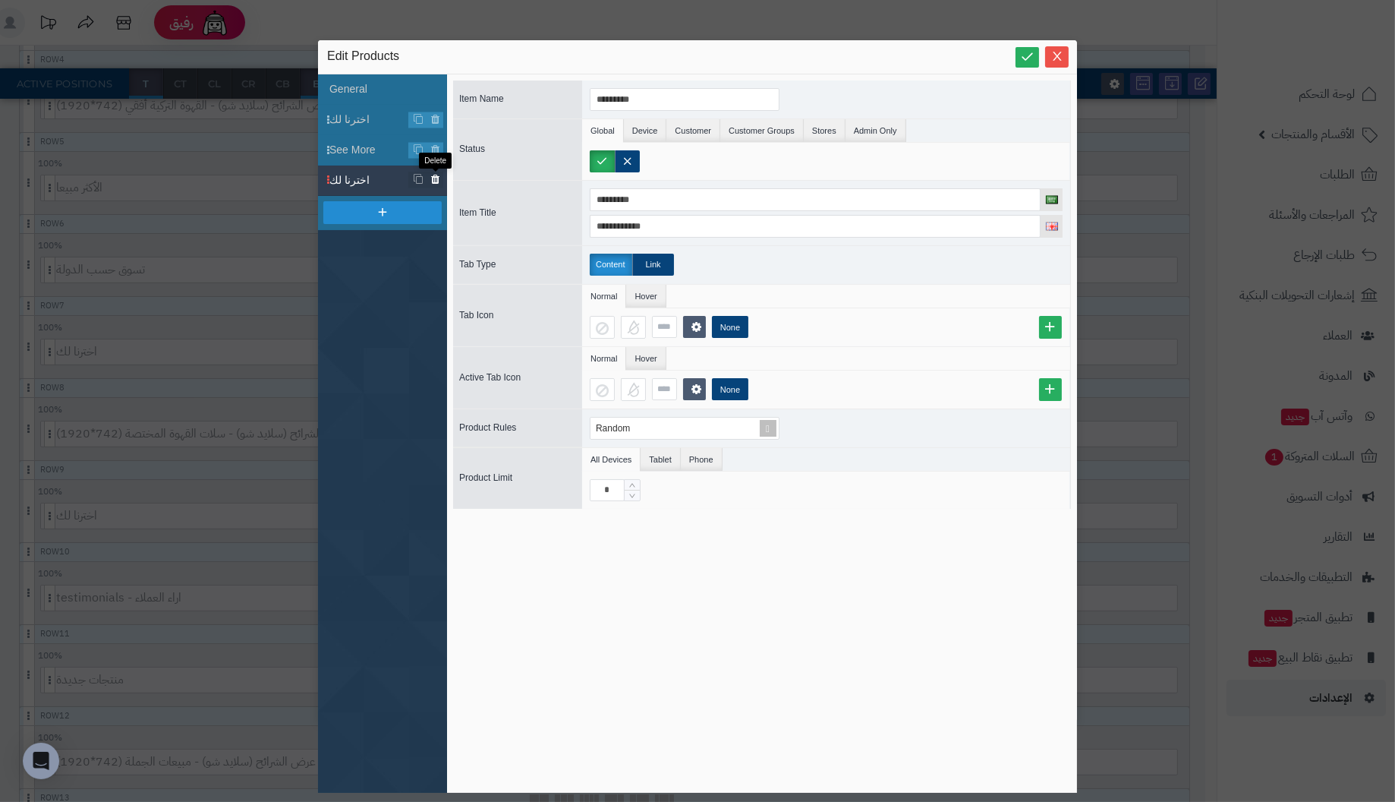
click at [435, 178] on icon at bounding box center [435, 180] width 10 height 13
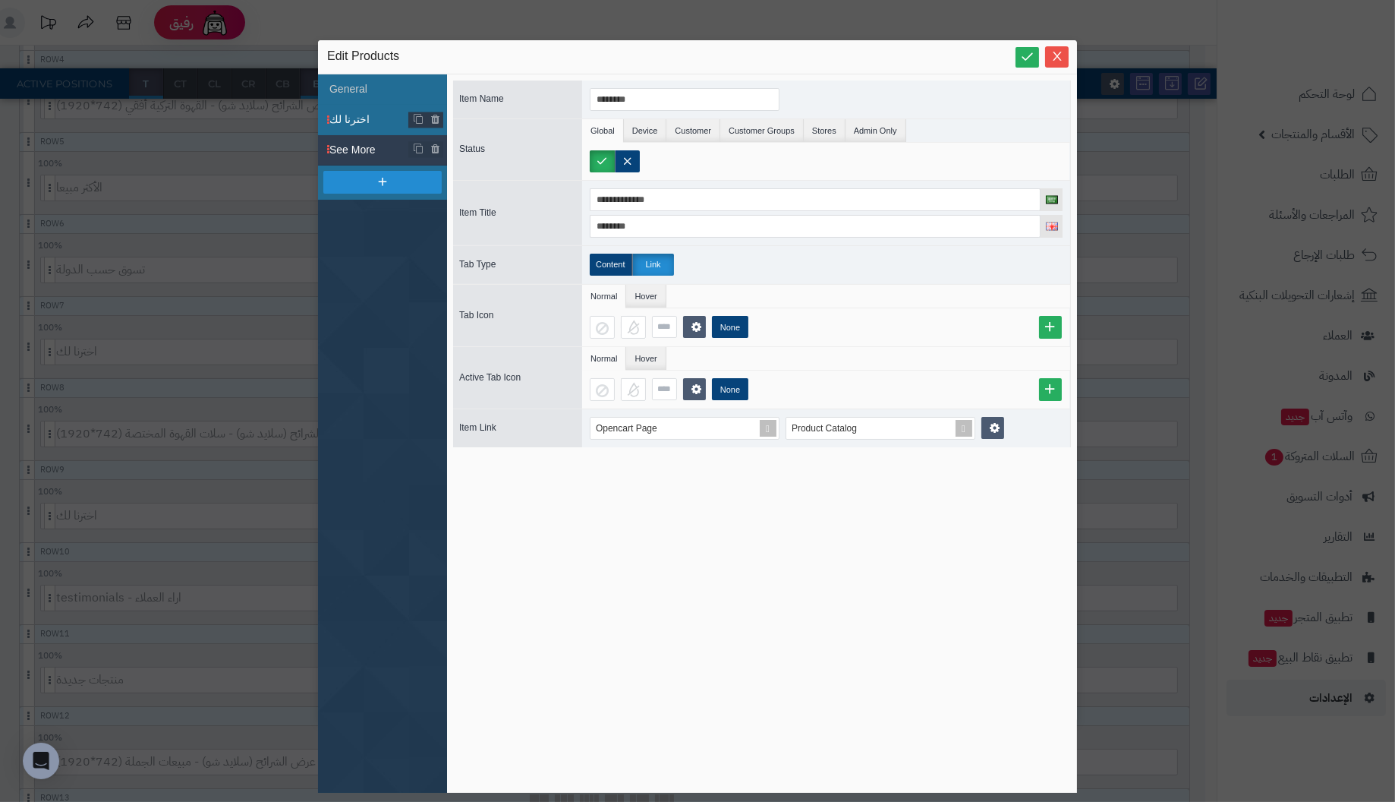
click at [379, 117] on span "اخترنا لك" at bounding box center [369, 120] width 80 height 16
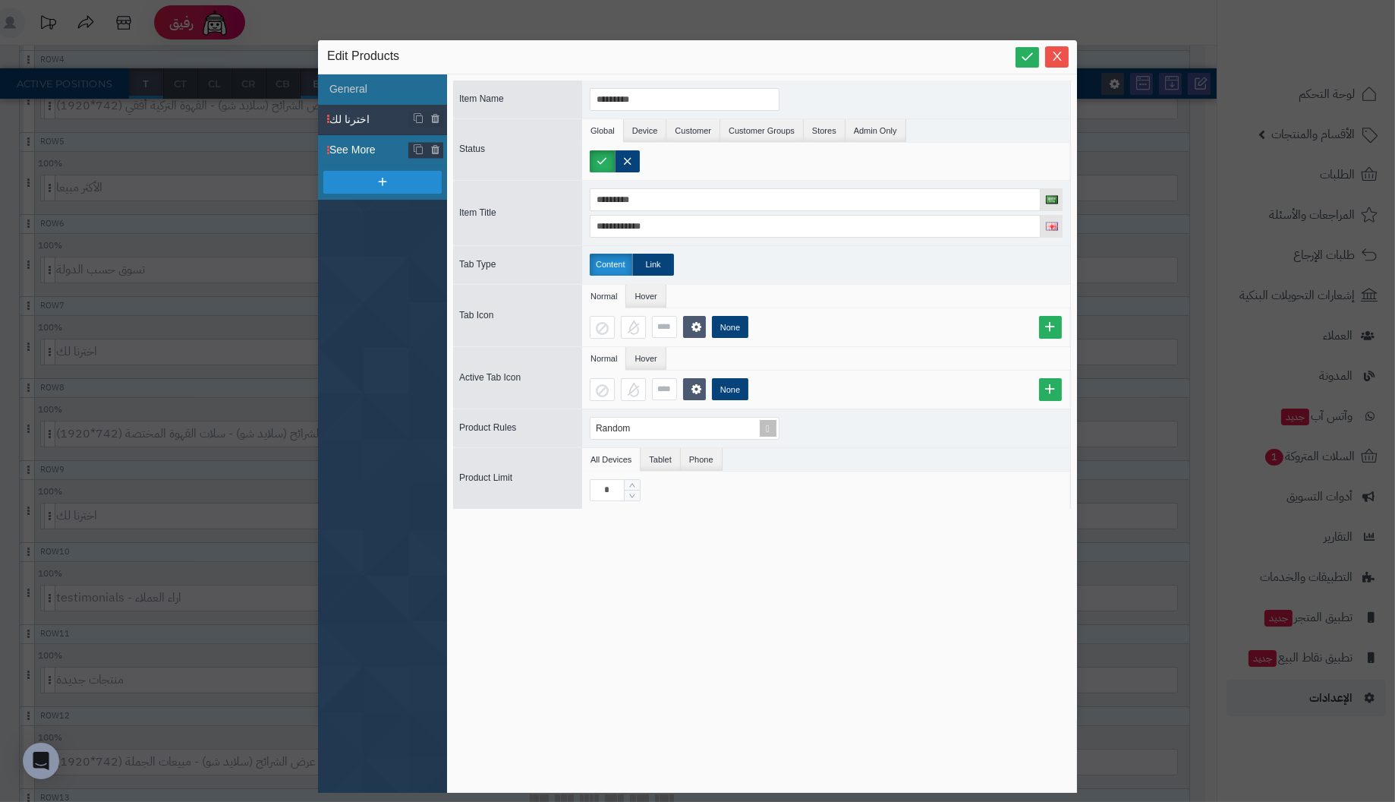
click at [376, 148] on span "See More" at bounding box center [369, 150] width 80 height 16
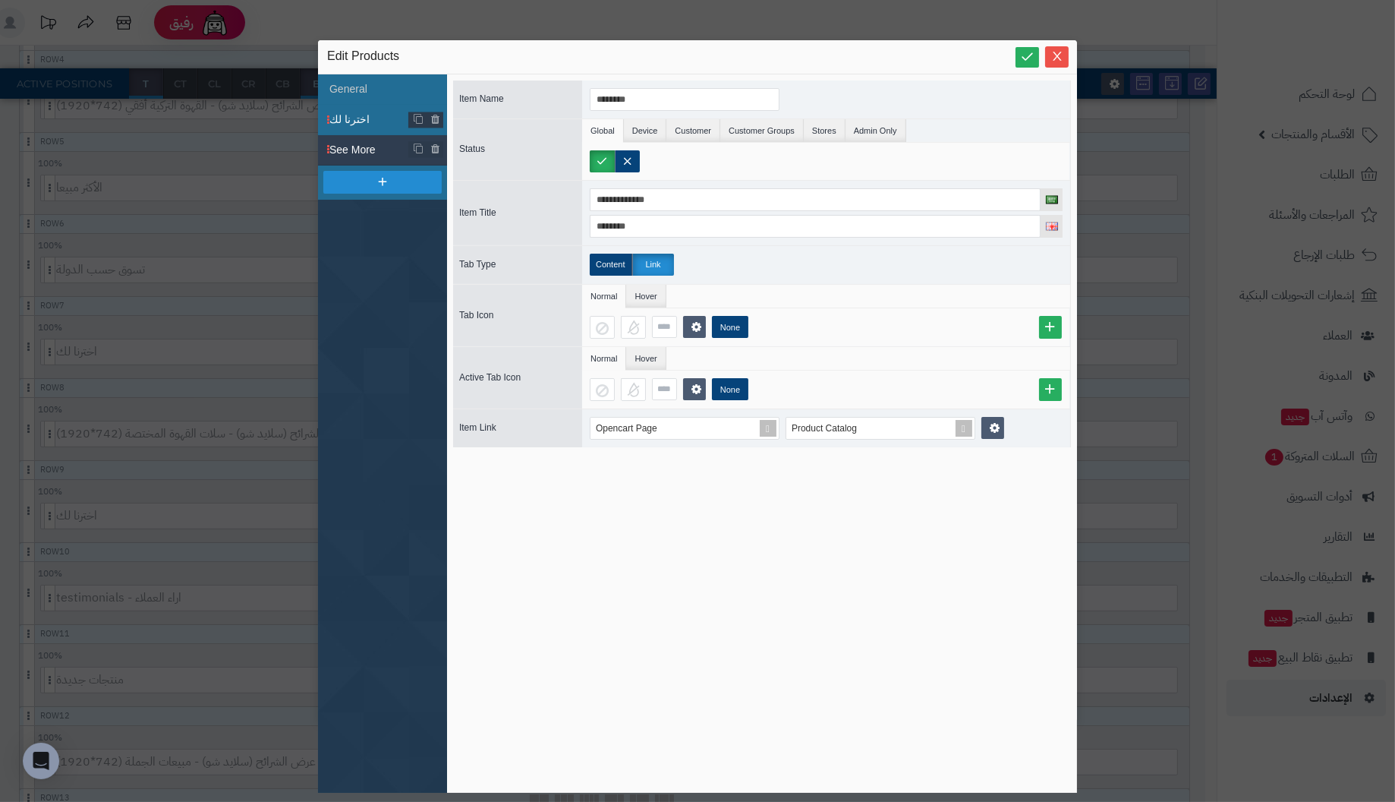
click at [373, 115] on span "اخترنا لك" at bounding box center [369, 120] width 80 height 16
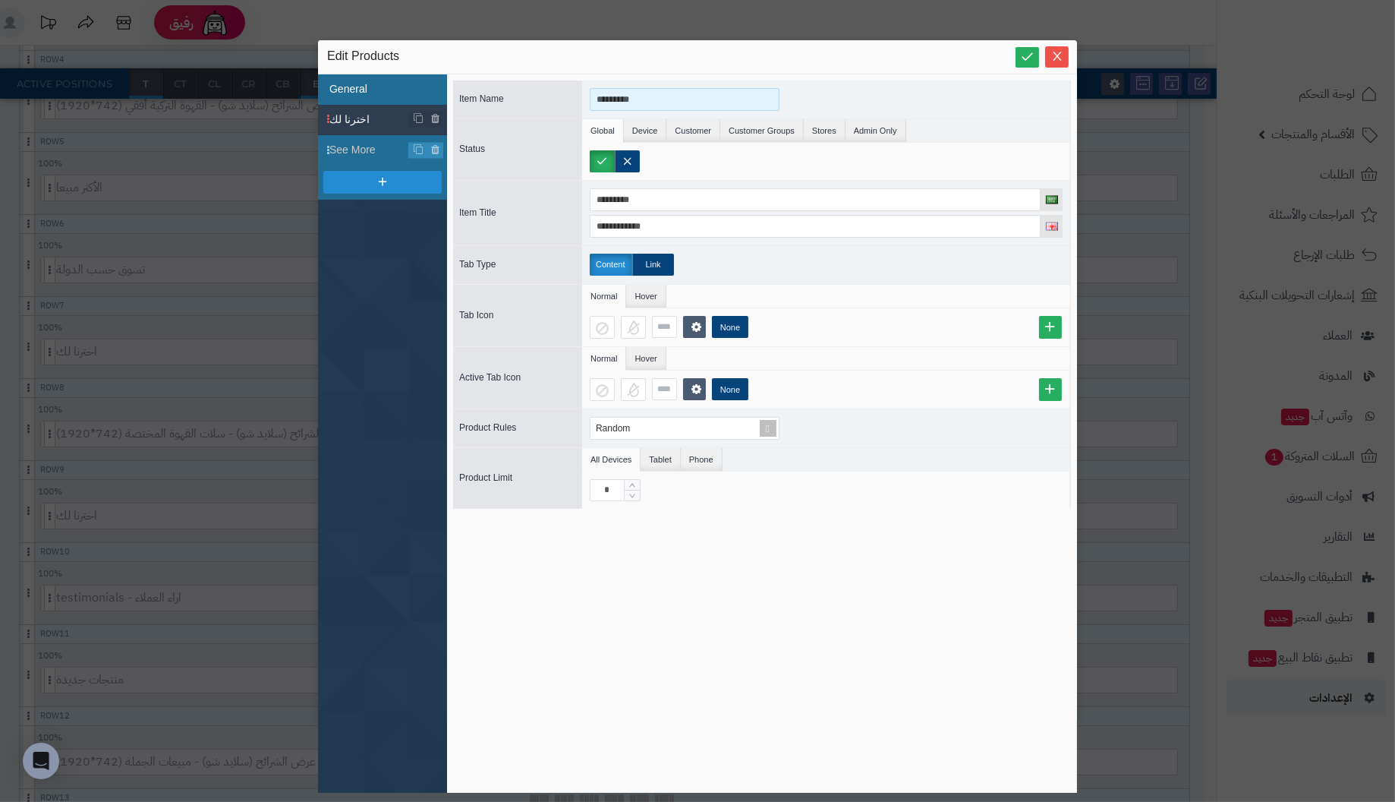
drag, startPoint x: 666, startPoint y: 96, endPoint x: 338, endPoint y: 85, distance: 328.9
click at [338, 85] on div "**********" at bounding box center [697, 433] width 759 height 718
drag, startPoint x: 726, startPoint y: 93, endPoint x: 502, endPoint y: 93, distance: 224.7
click at [502, 93] on div "**********" at bounding box center [762, 99] width 618 height 38
type input "**********"
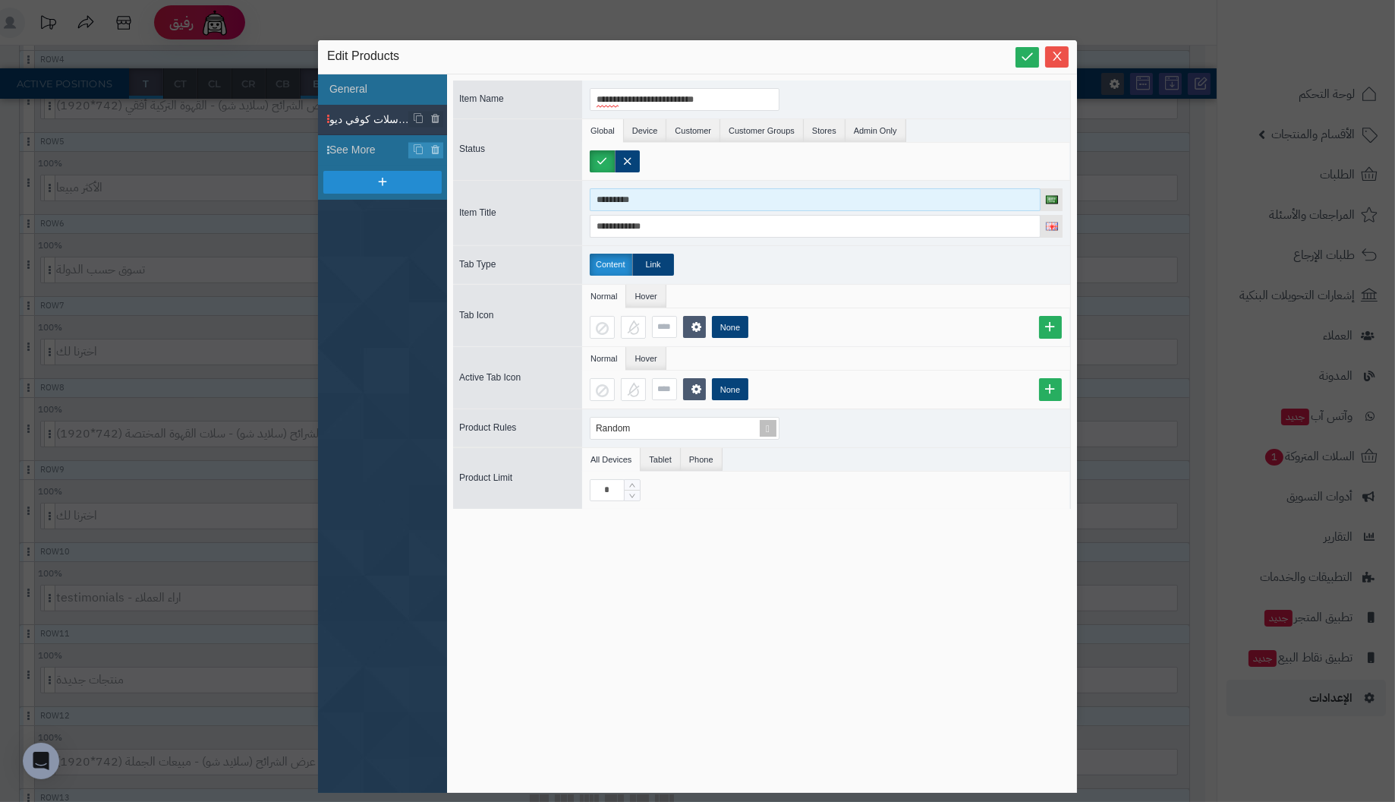
drag, startPoint x: 672, startPoint y: 203, endPoint x: 471, endPoint y: 197, distance: 201.2
click at [474, 197] on div "**********" at bounding box center [762, 212] width 618 height 65
paste input "**********"
type input "**********"
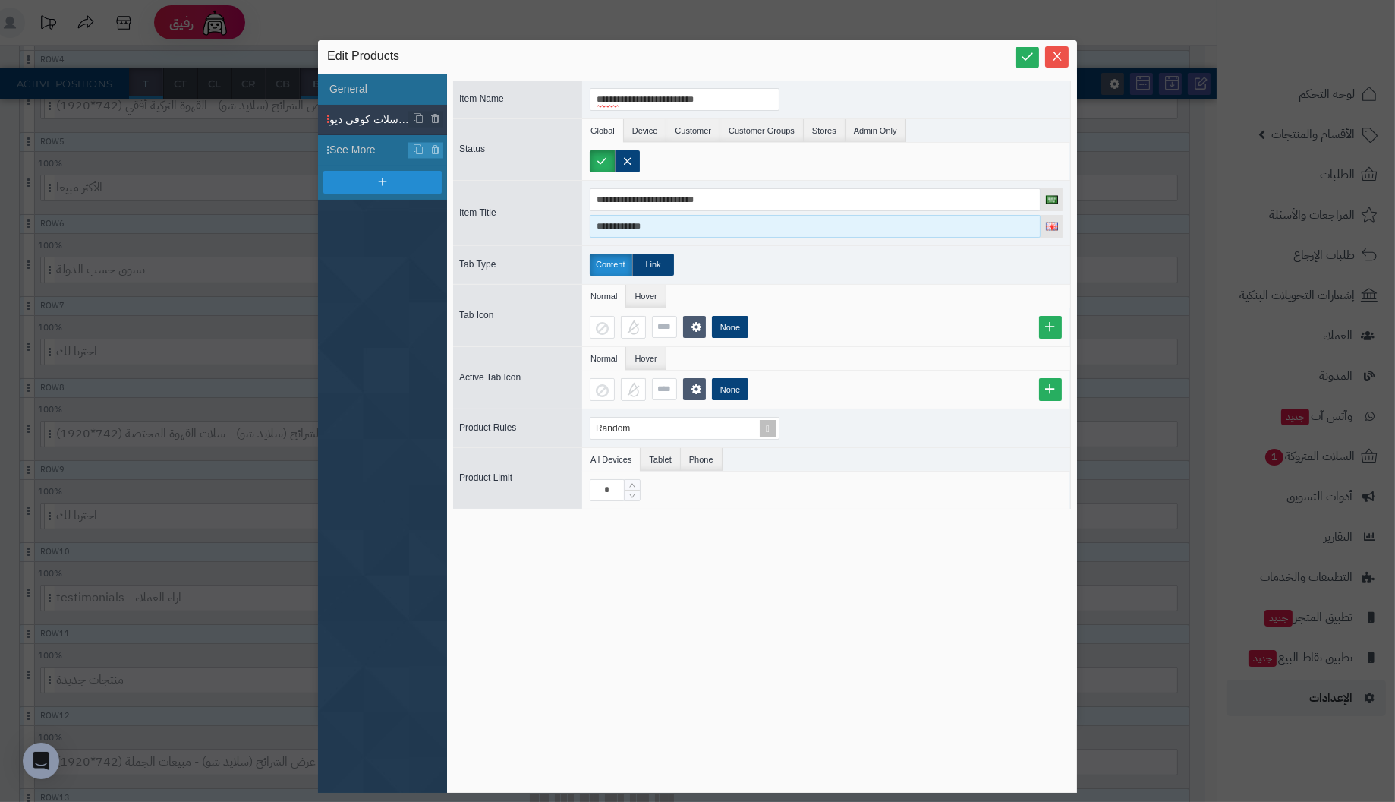
click at [662, 222] on input "**********" at bounding box center [815, 226] width 451 height 23
drag, startPoint x: 715, startPoint y: 231, endPoint x: 419, endPoint y: 223, distance: 296.1
click at [419, 223] on div "**********" at bounding box center [697, 433] width 759 height 718
type input "**********"
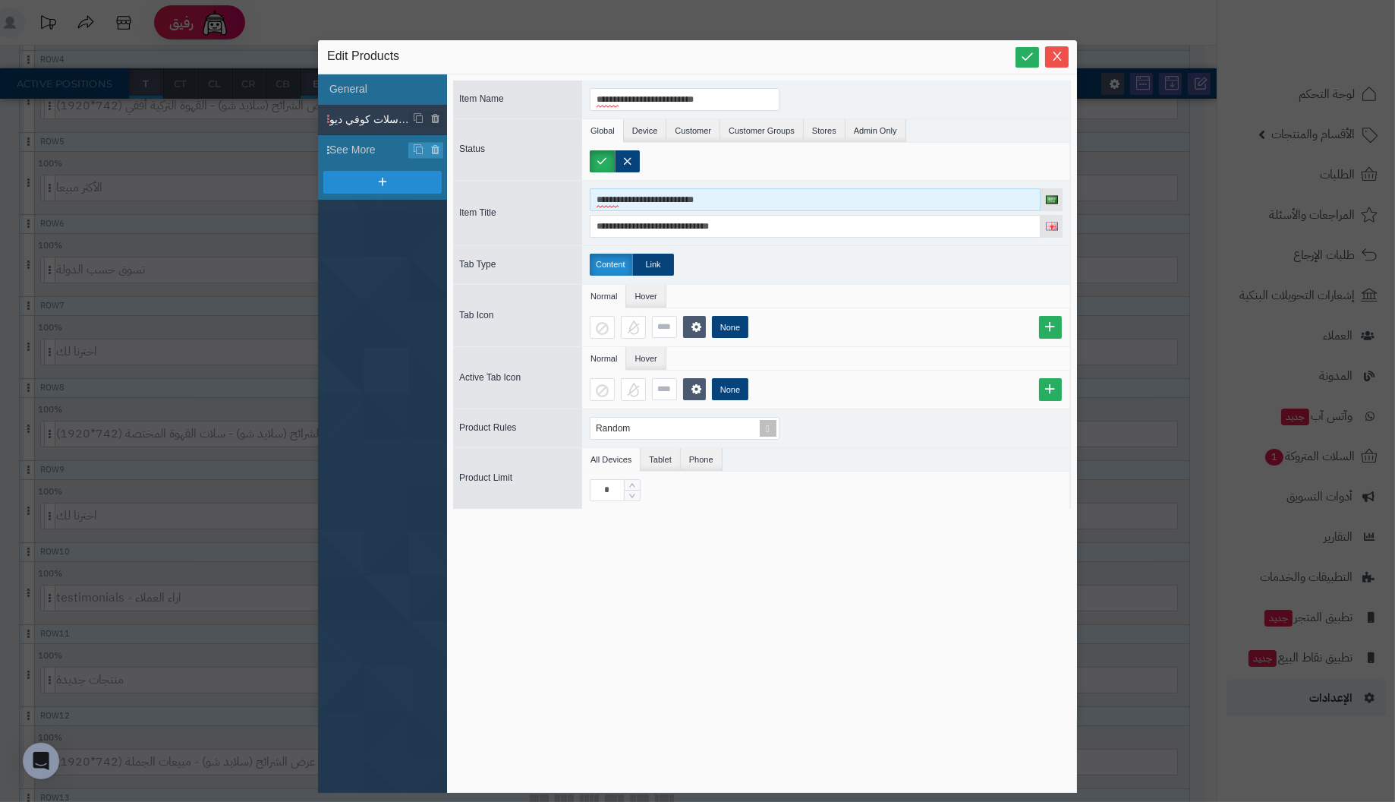
click at [738, 198] on input "**********" at bounding box center [815, 199] width 451 height 23
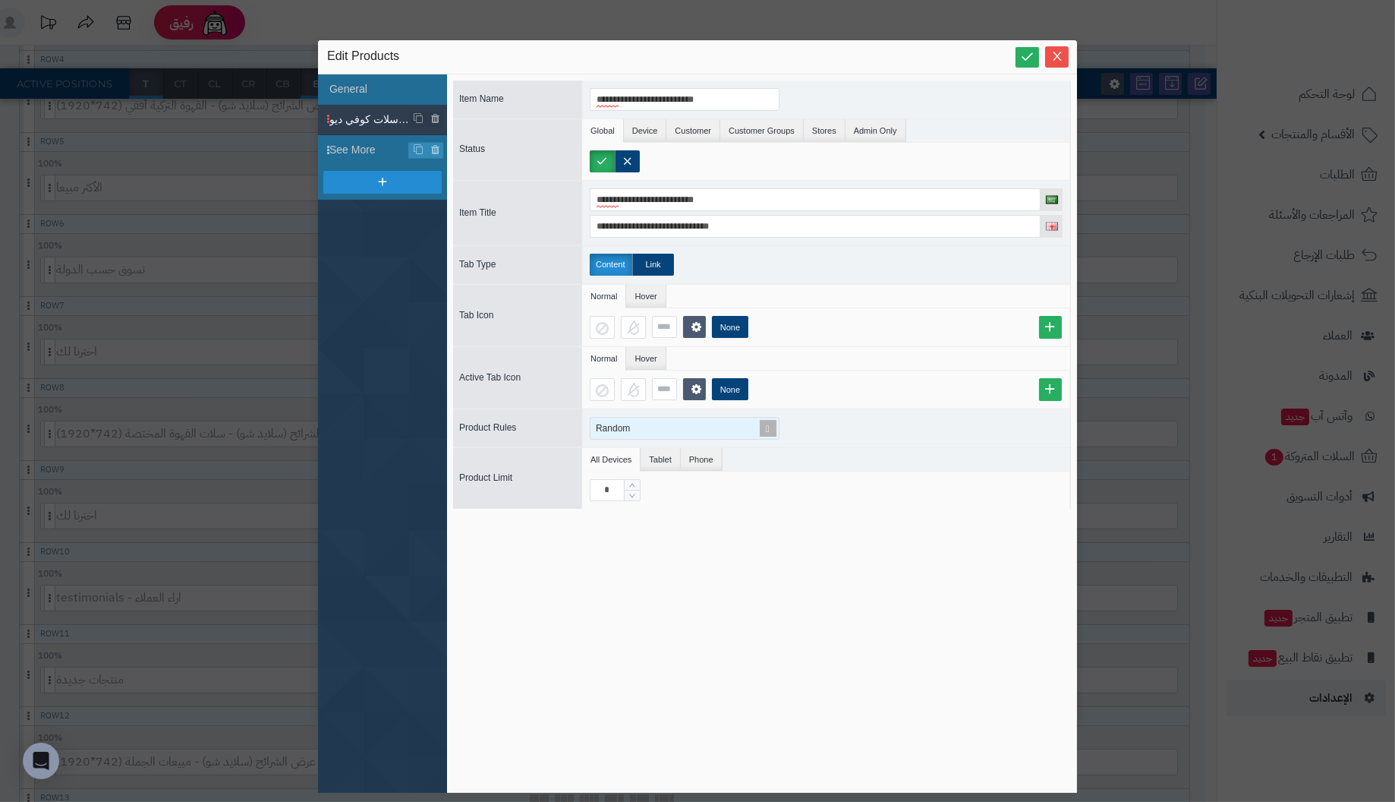
click at [671, 424] on div "Random" at bounding box center [678, 427] width 175 height 21
click at [890, 438] on div "Random" at bounding box center [826, 428] width 488 height 38
click at [696, 457] on li "Phone" at bounding box center [702, 459] width 42 height 23
click at [657, 457] on li "Tablet" at bounding box center [660, 459] width 39 height 23
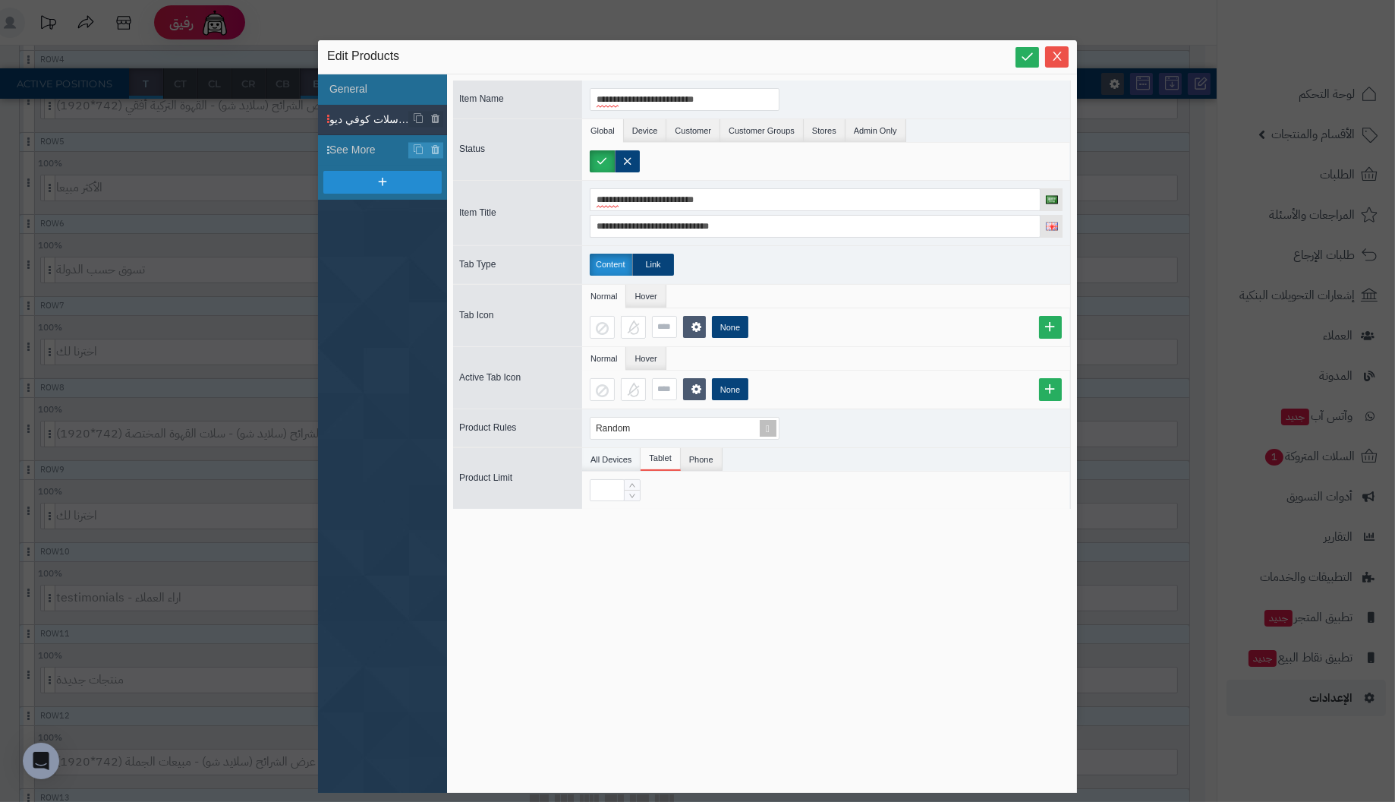
click at [631, 457] on li "All Devices" at bounding box center [611, 459] width 58 height 23
click at [637, 129] on li "Device" at bounding box center [645, 130] width 43 height 23
click at [691, 129] on li "Customer" at bounding box center [693, 130] width 54 height 23
click at [745, 131] on li "Customer Groups" at bounding box center [761, 130] width 83 height 23
click at [817, 131] on li "Stores" at bounding box center [825, 130] width 42 height 23
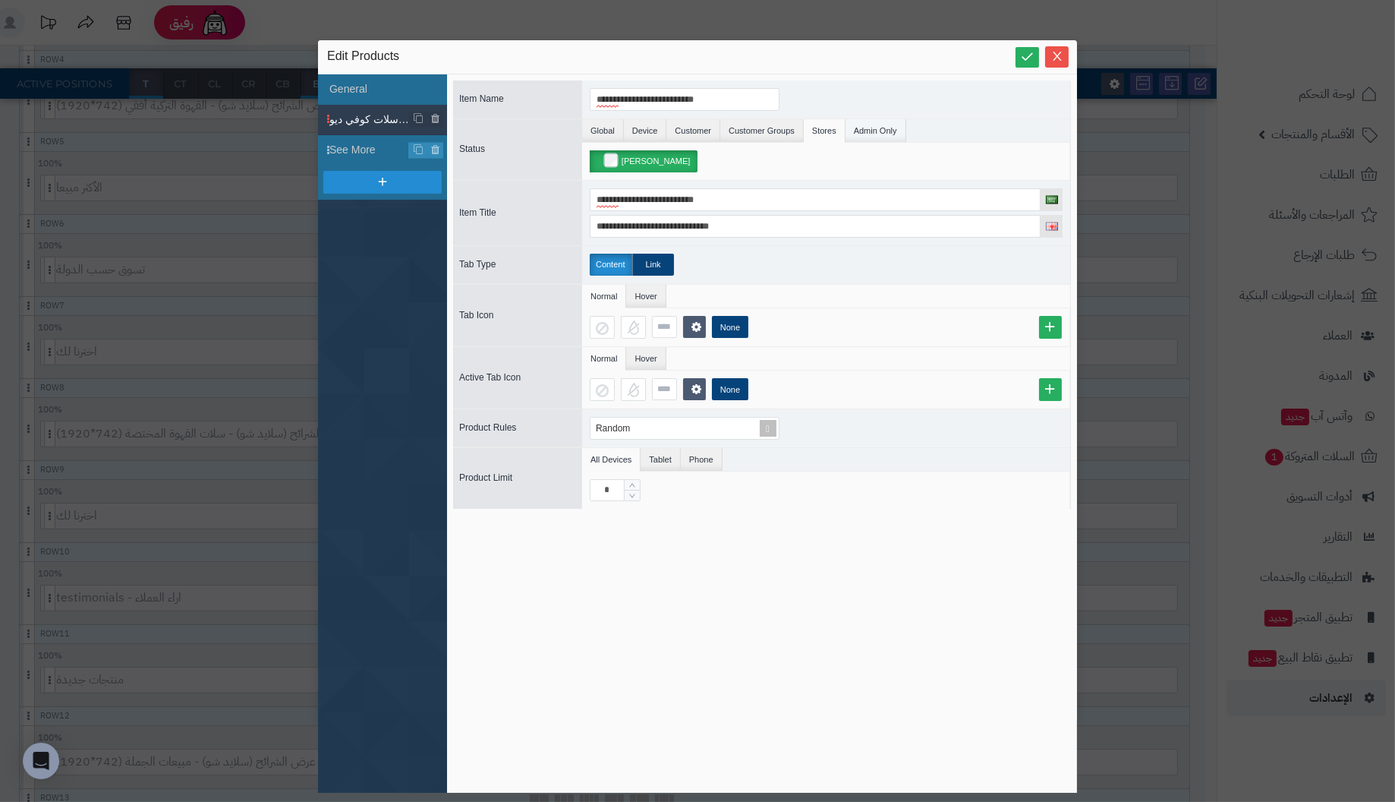
click at [882, 131] on li "Admin Only" at bounding box center [876, 130] width 61 height 23
click at [595, 131] on li "Global" at bounding box center [603, 130] width 42 height 23
click at [364, 118] on span "اخترنا لك من سلات كوفي ديو" at bounding box center [369, 120] width 80 height 16
click at [767, 424] on span at bounding box center [768, 427] width 21 height 21
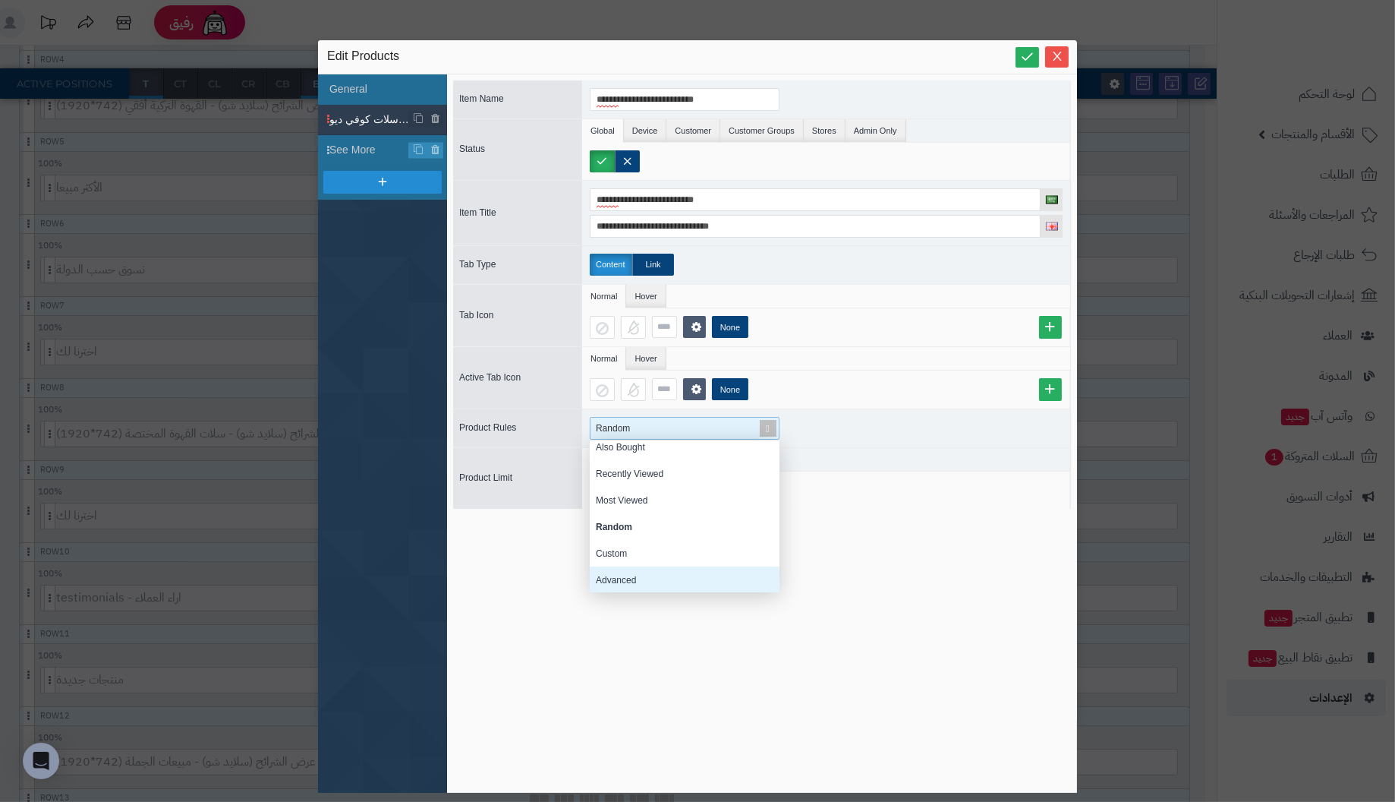
click at [638, 579] on div "Advanced" at bounding box center [685, 579] width 190 height 27
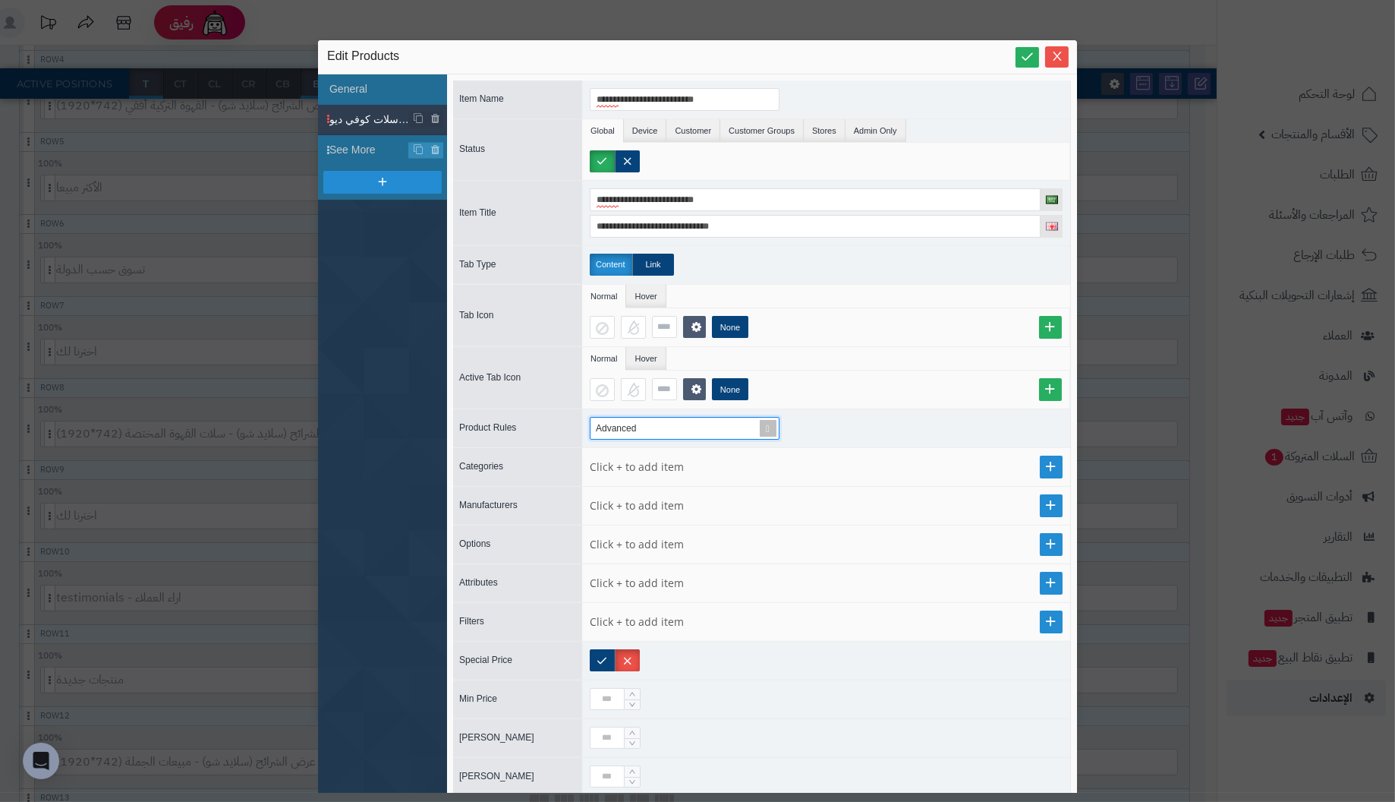
scroll to position [0, 0]
click at [767, 425] on span at bounding box center [768, 427] width 21 height 21
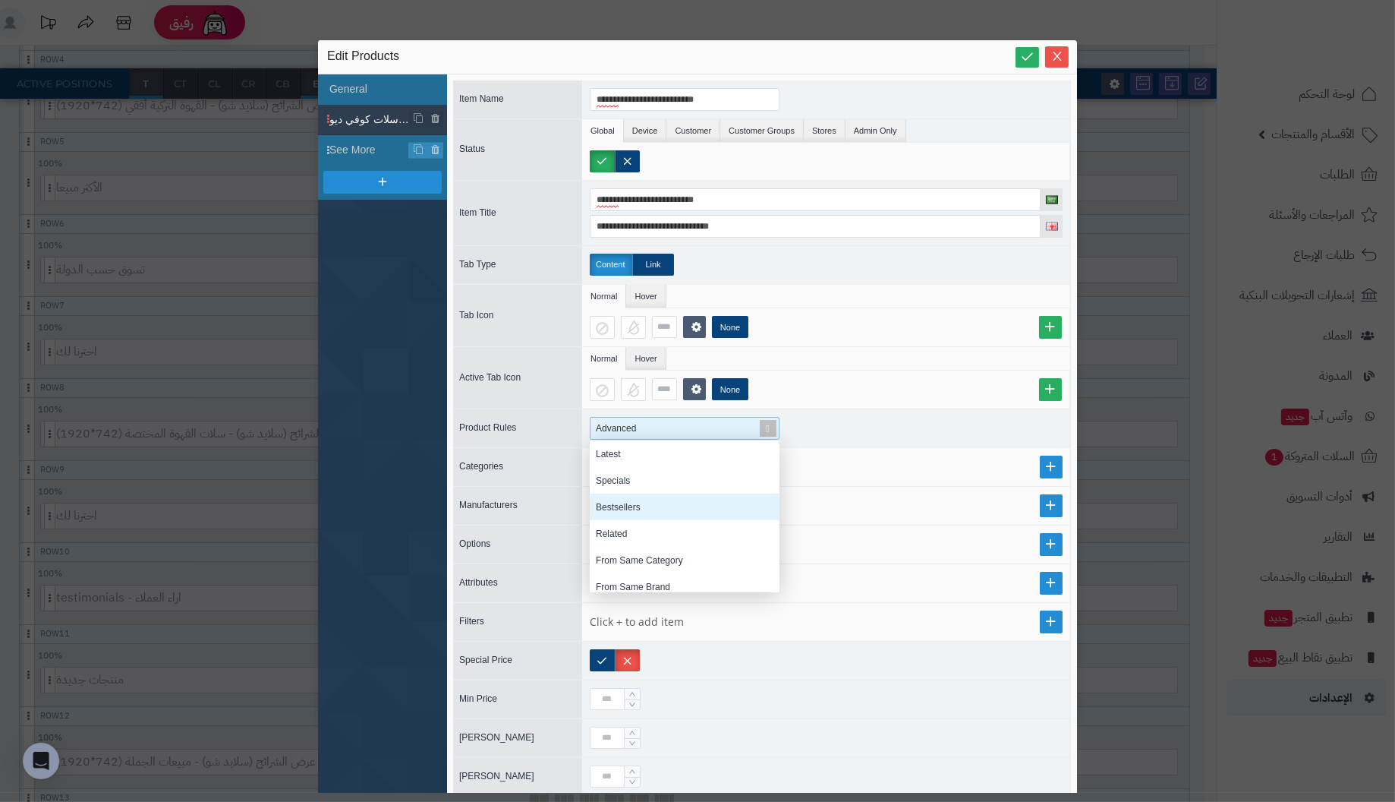
click at [625, 497] on div "Bestsellers" at bounding box center [685, 506] width 190 height 27
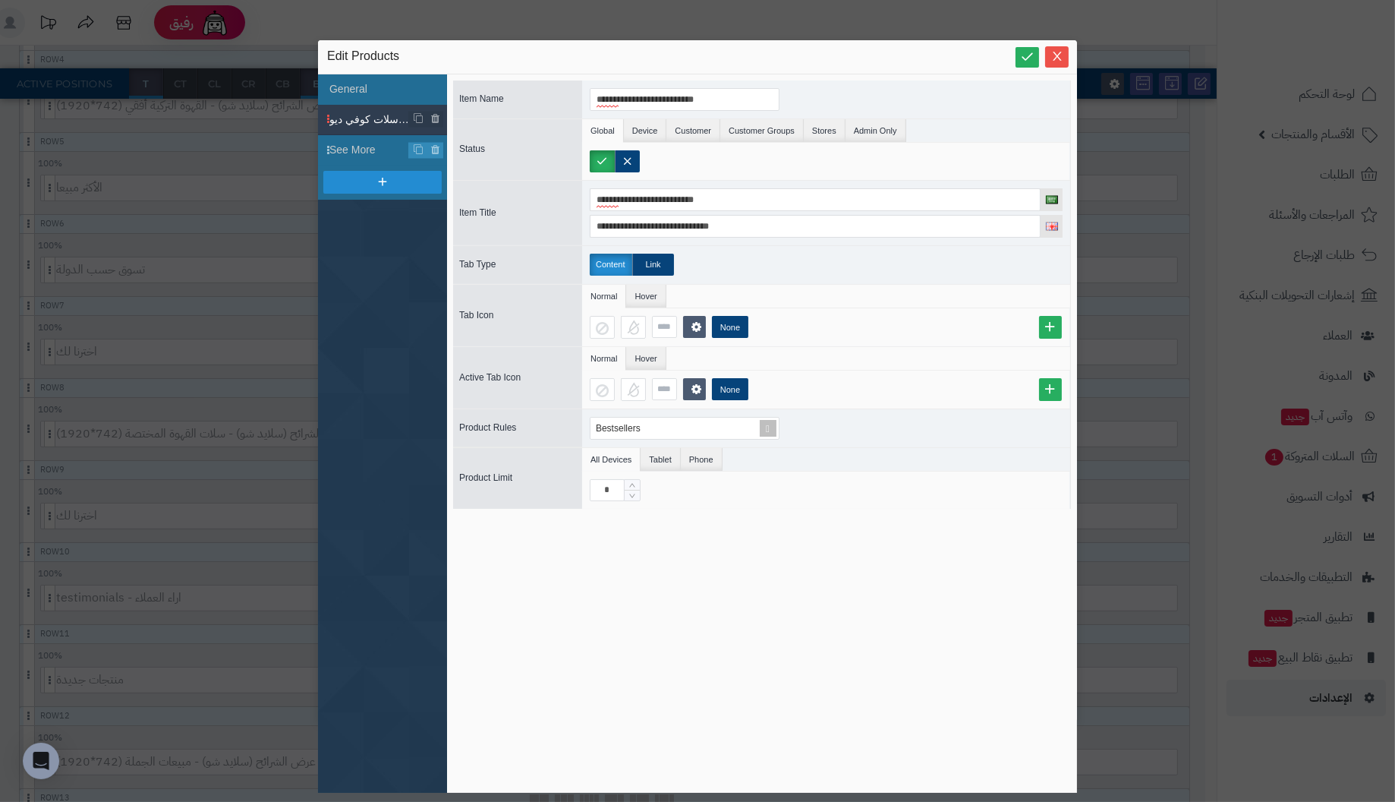
click at [850, 430] on div "Bestsellers" at bounding box center [826, 428] width 488 height 38
click at [1026, 58] on icon at bounding box center [1027, 56] width 14 height 14
click at [1051, 55] on icon "Close" at bounding box center [1057, 55] width 12 height 12
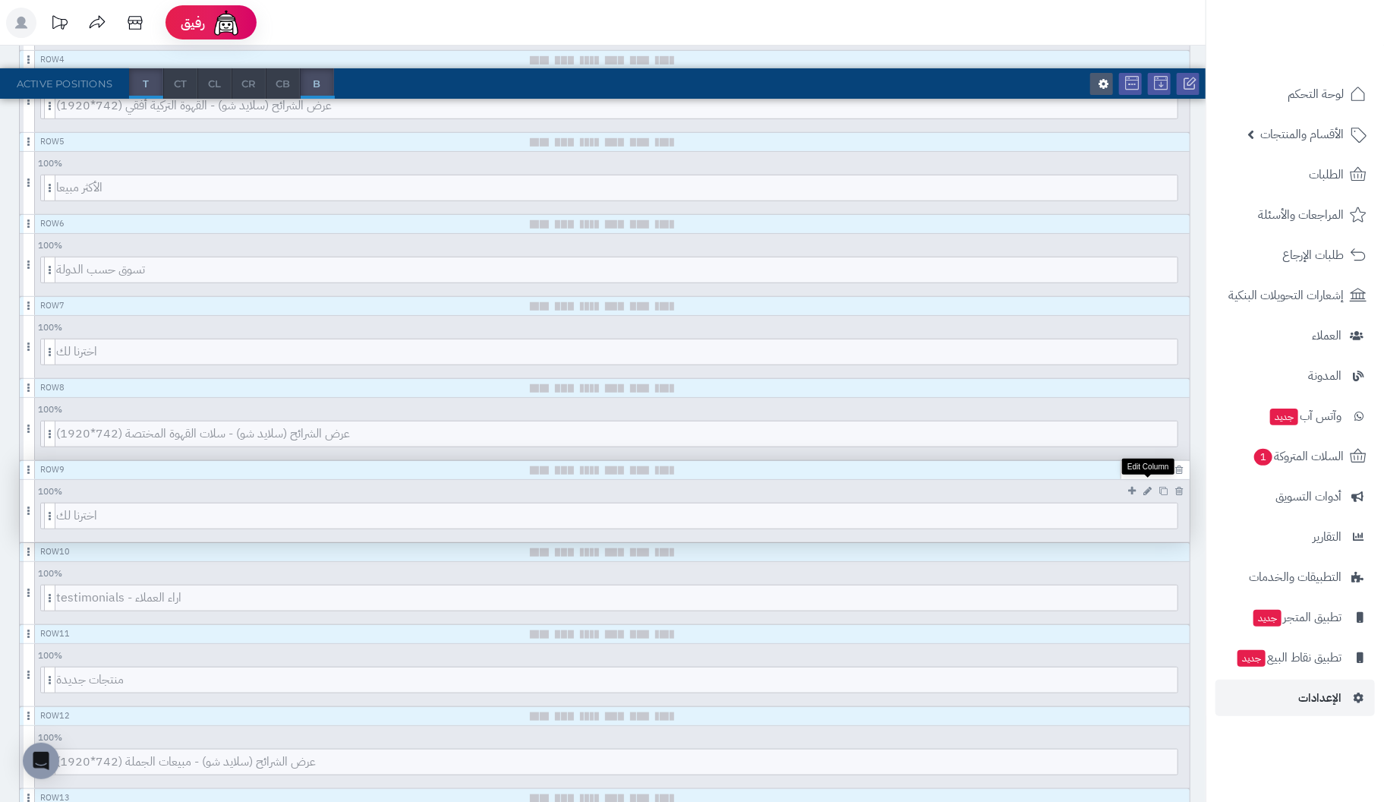
click at [1149, 486] on icon at bounding box center [1147, 491] width 8 height 10
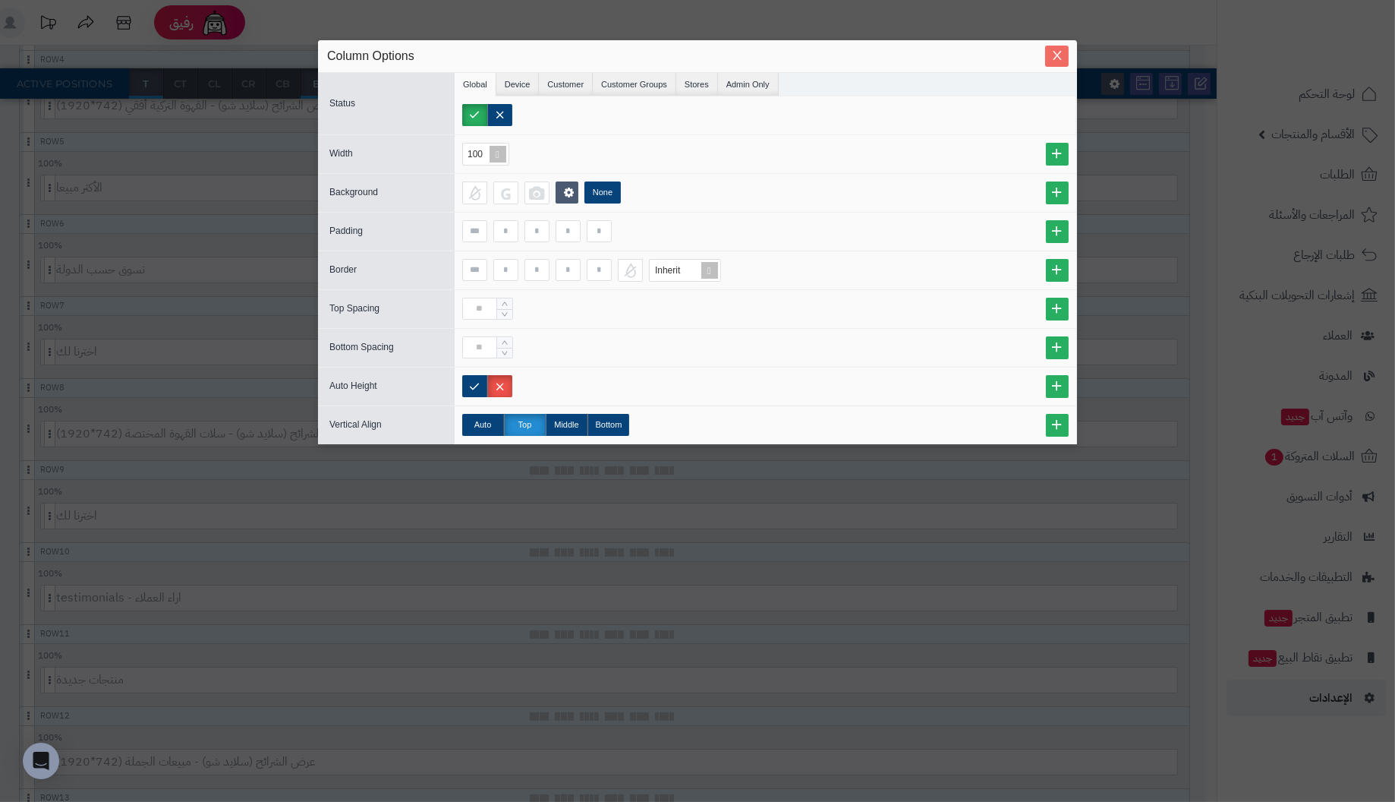
click at [1056, 52] on icon "Close" at bounding box center [1057, 55] width 12 height 12
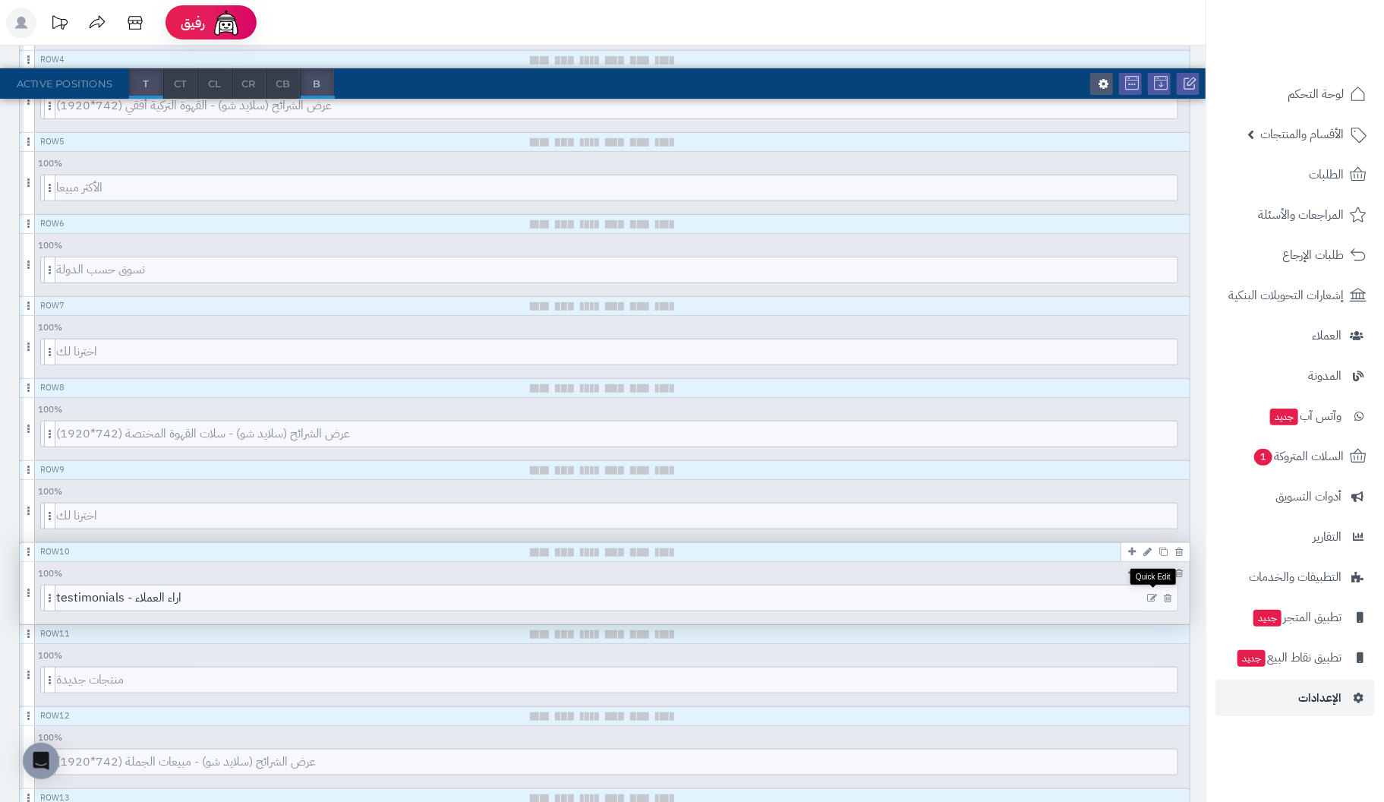
click at [1154, 594] on icon at bounding box center [1152, 598] width 10 height 11
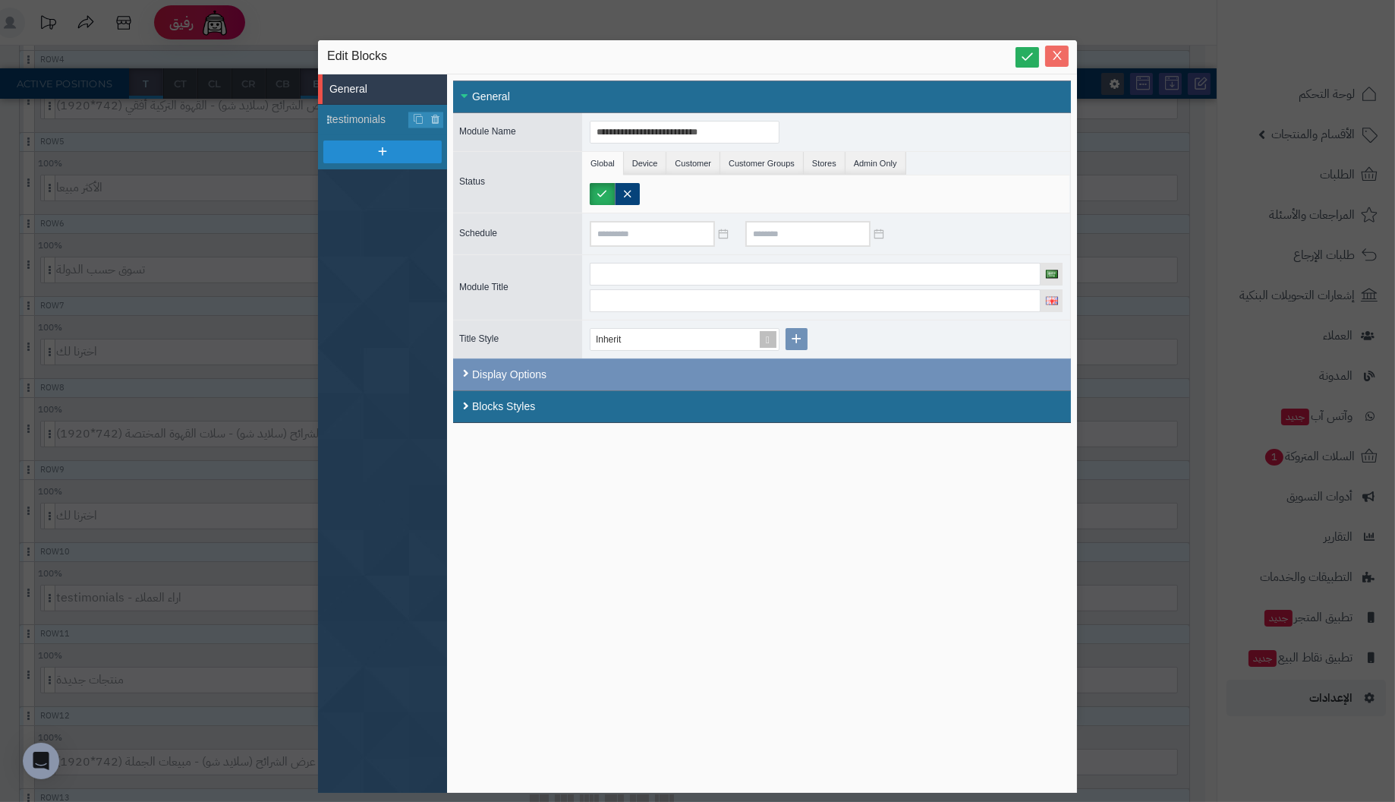
click at [1061, 50] on icon "Close" at bounding box center [1057, 55] width 12 height 12
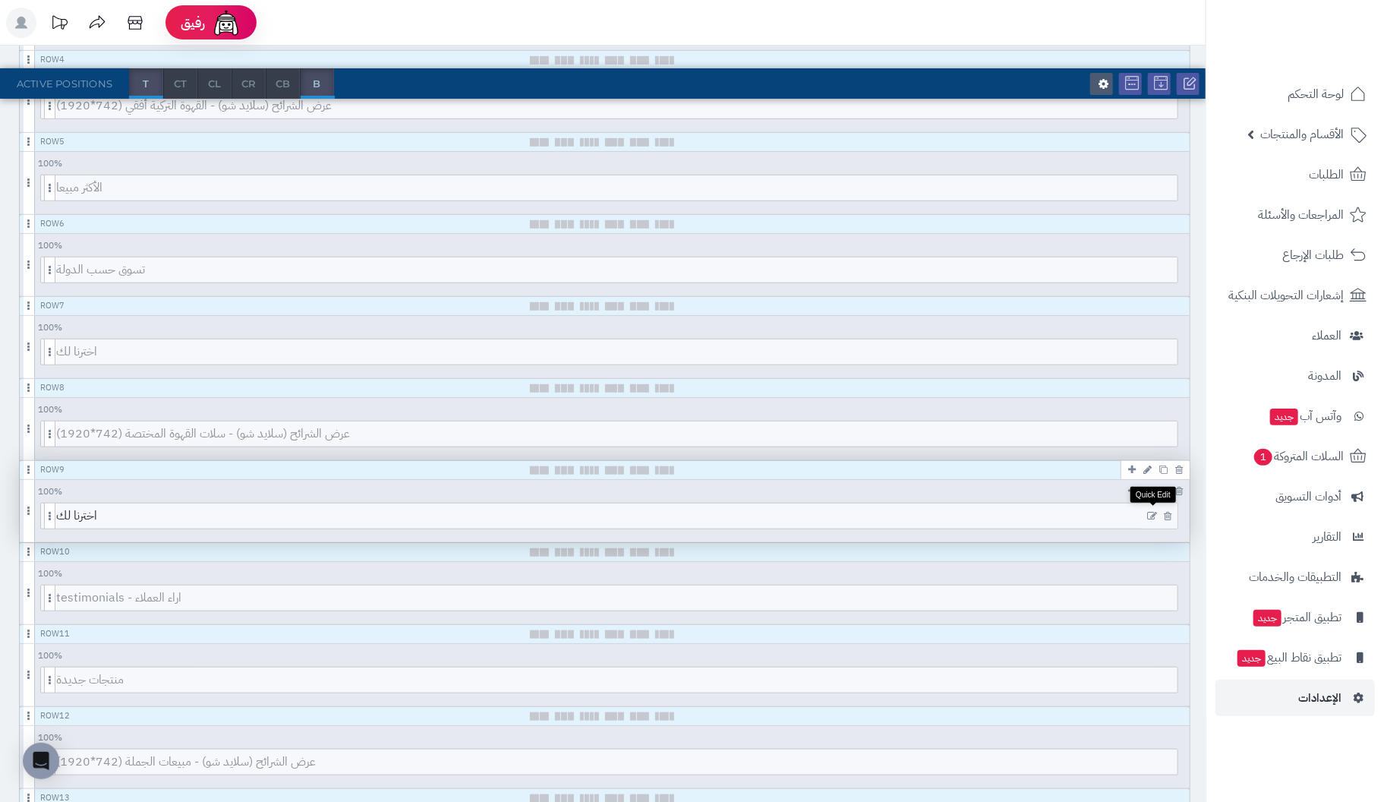
click at [1154, 511] on icon at bounding box center [1152, 516] width 10 height 11
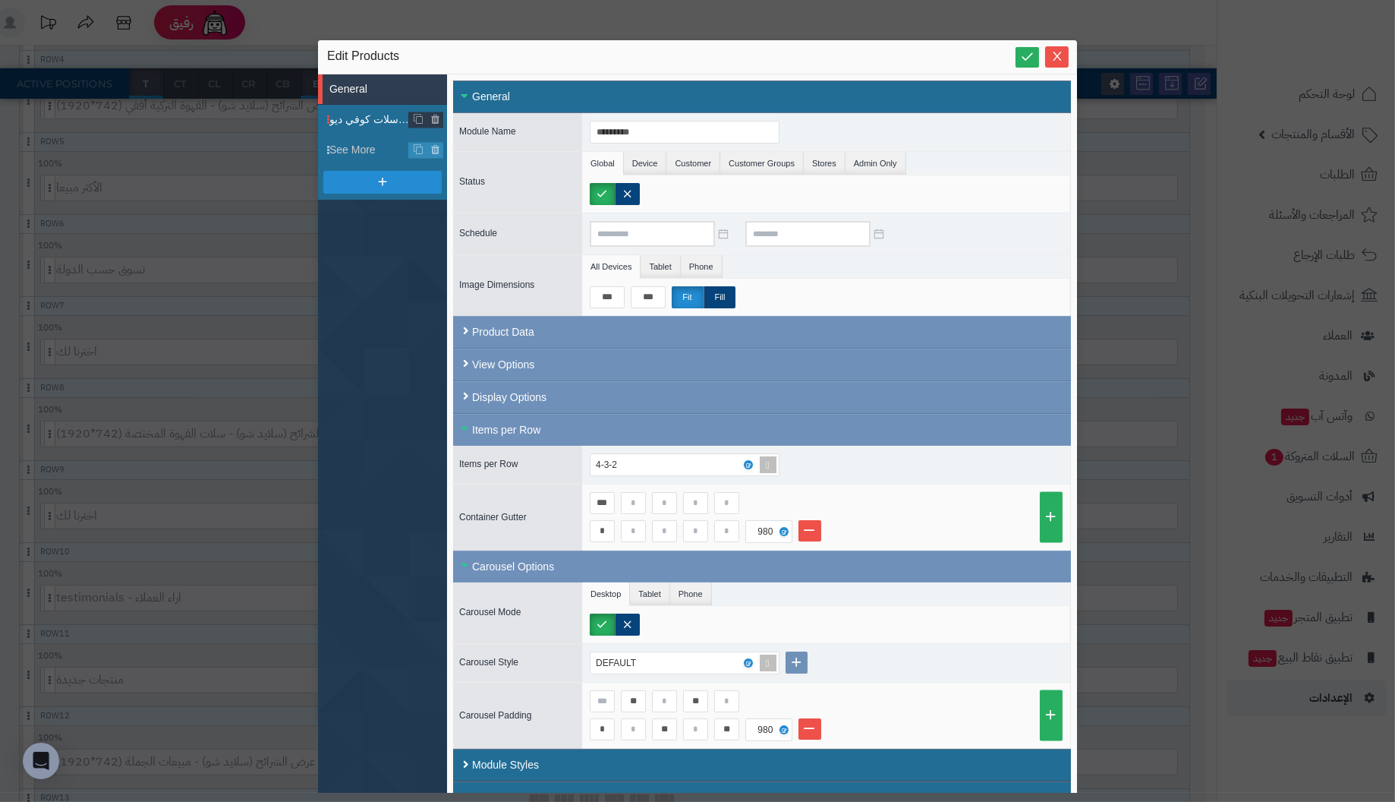
click at [365, 118] on span "اخترنا لك من سلات كوفي ديو" at bounding box center [369, 120] width 80 height 16
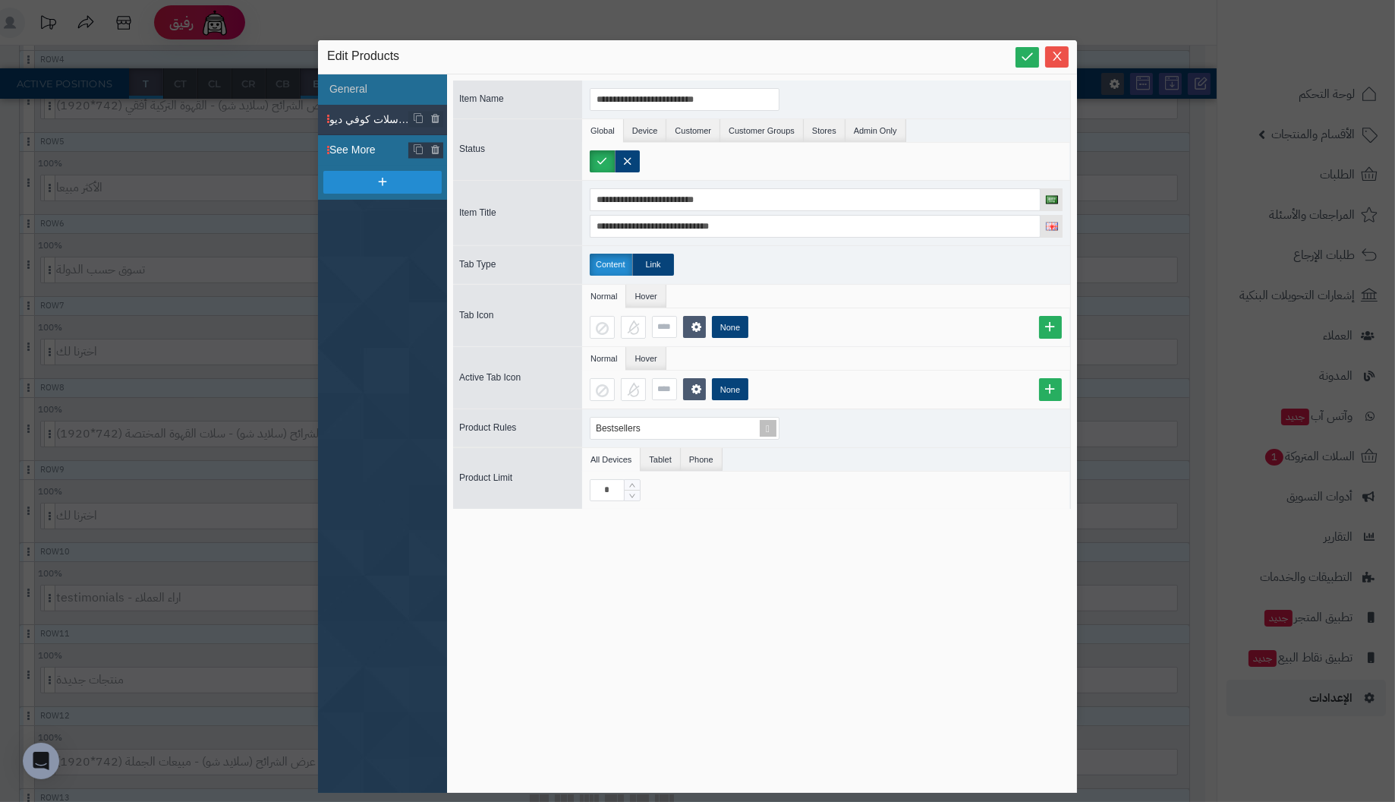
click at [341, 147] on span "See More" at bounding box center [369, 150] width 80 height 16
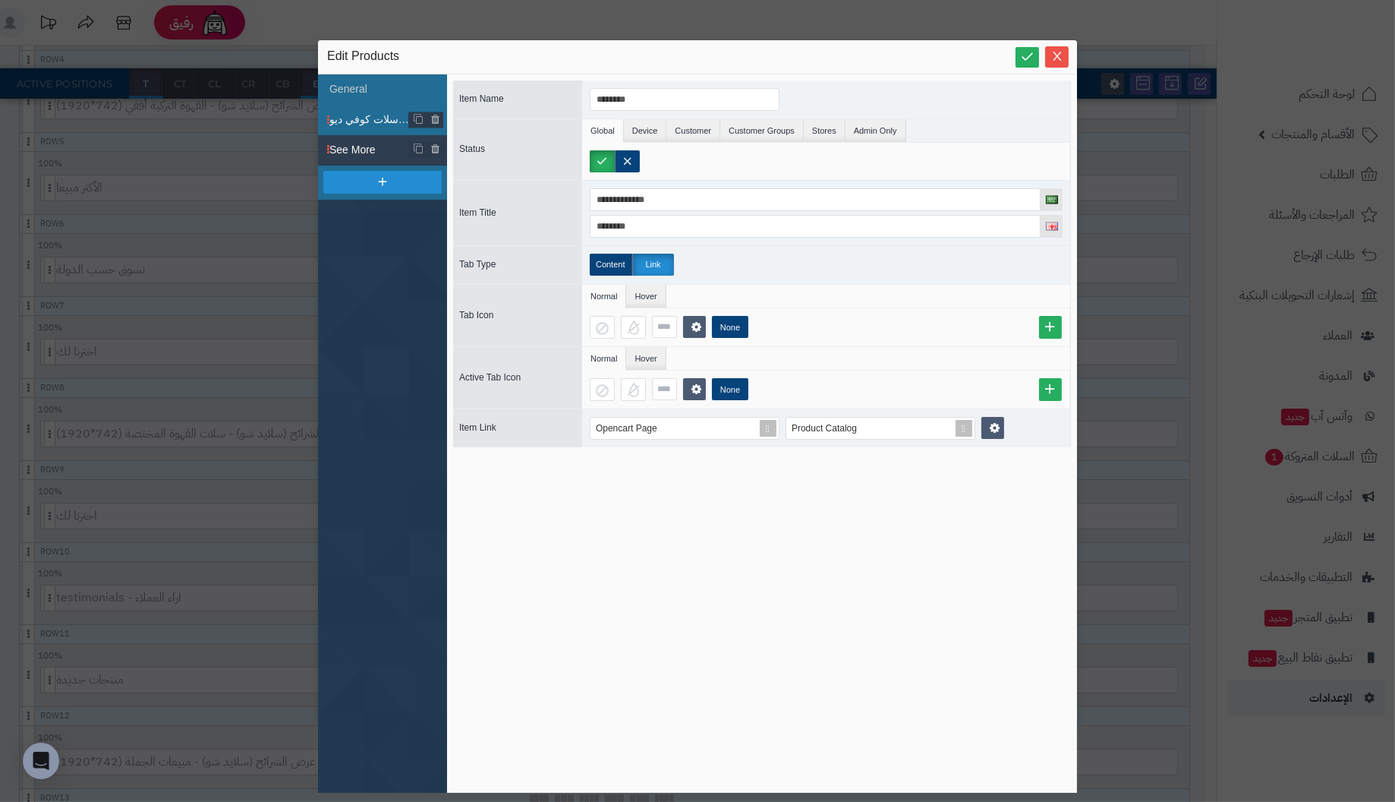
click at [363, 118] on span "اخترنا لك من سلات كوفي ديو" at bounding box center [369, 120] width 80 height 16
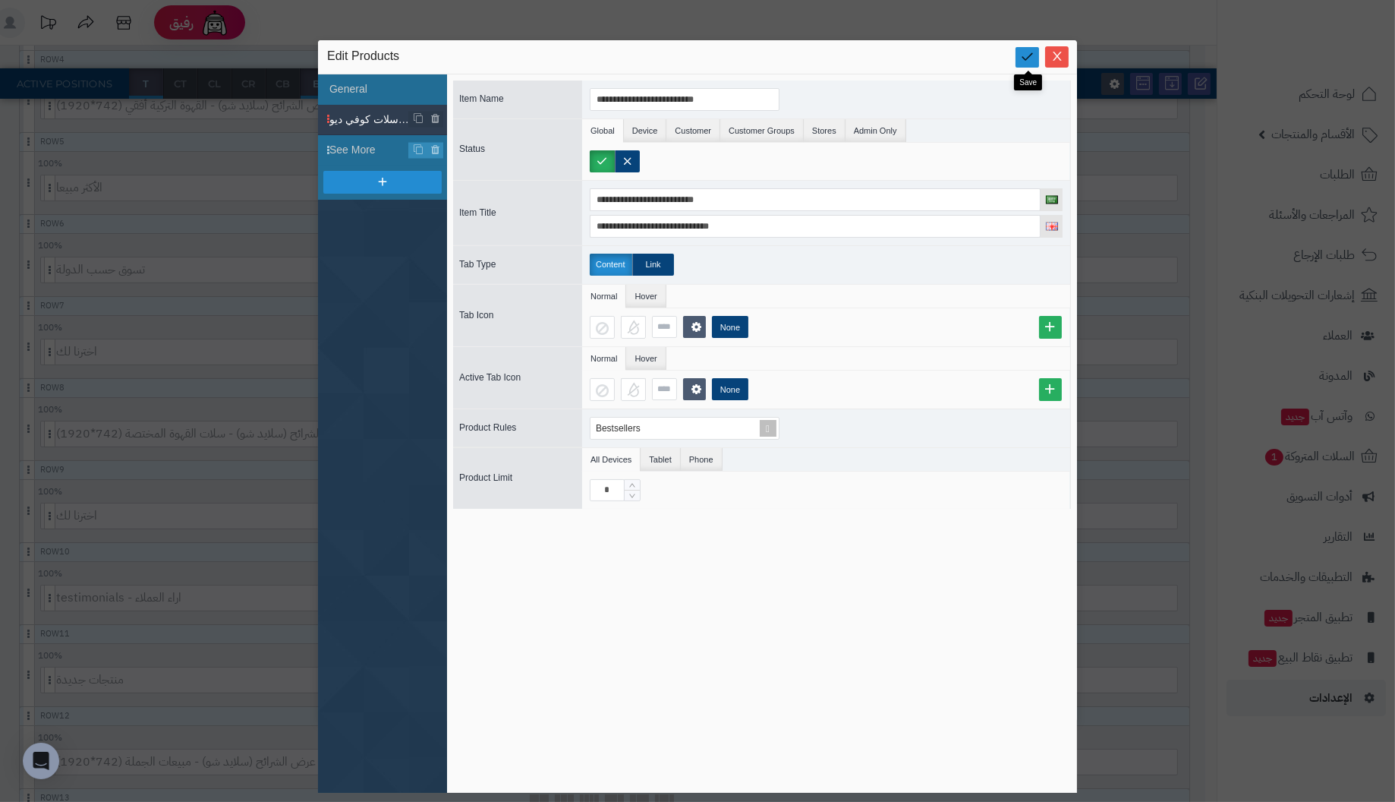
click at [1036, 54] on link at bounding box center [1028, 57] width 24 height 20
click at [1054, 57] on icon "Close" at bounding box center [1057, 55] width 12 height 12
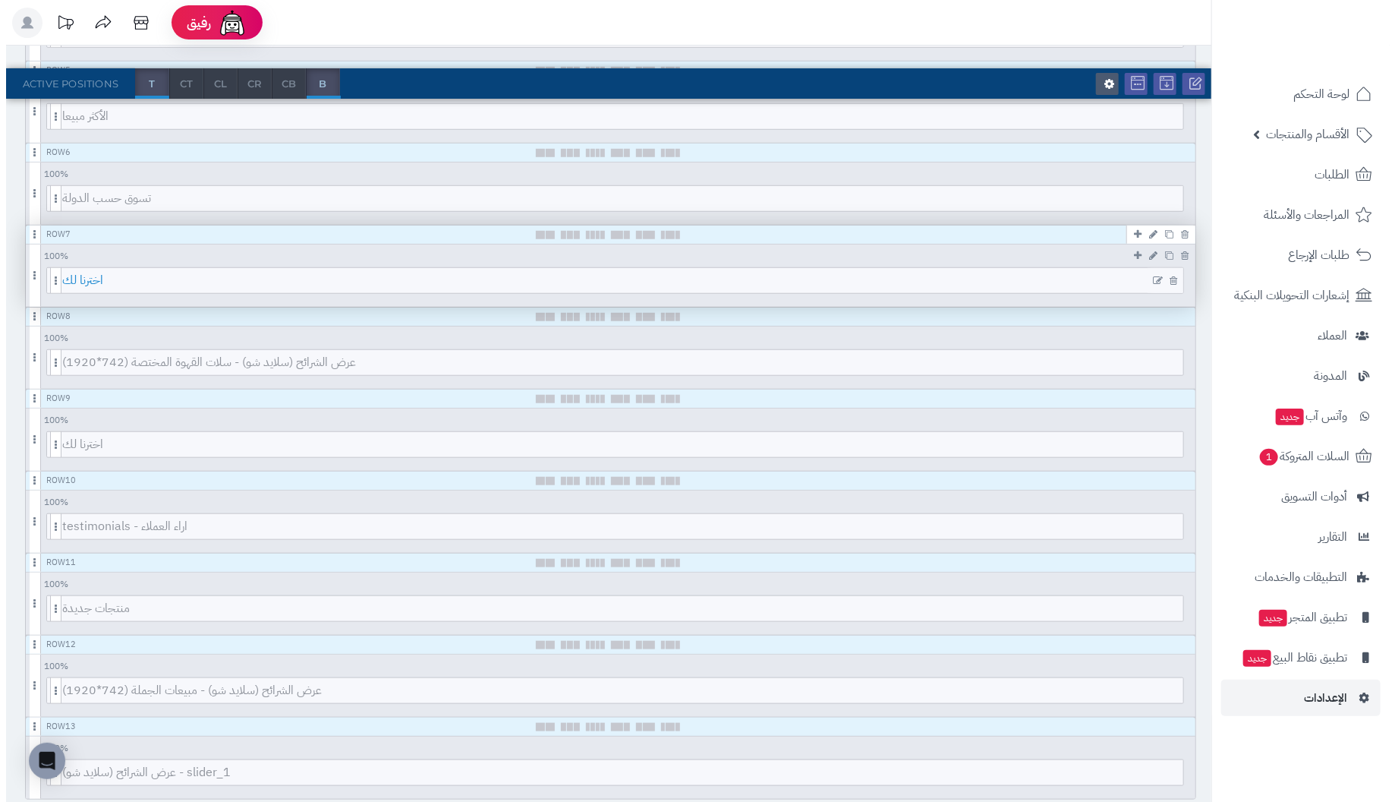
scroll to position [606, 0]
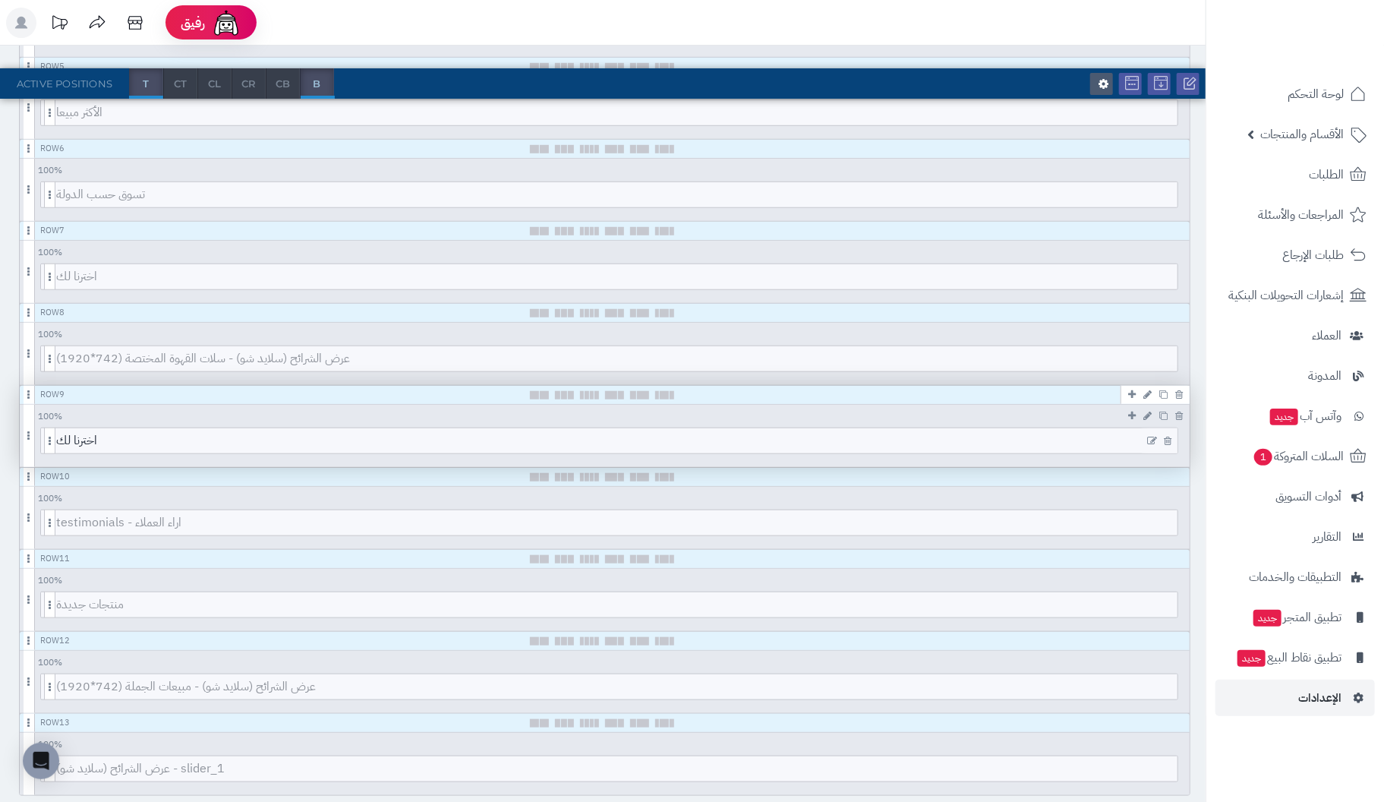
click at [1153, 430] on div at bounding box center [1160, 440] width 36 height 25
click at [1150, 436] on icon at bounding box center [1152, 441] width 10 height 11
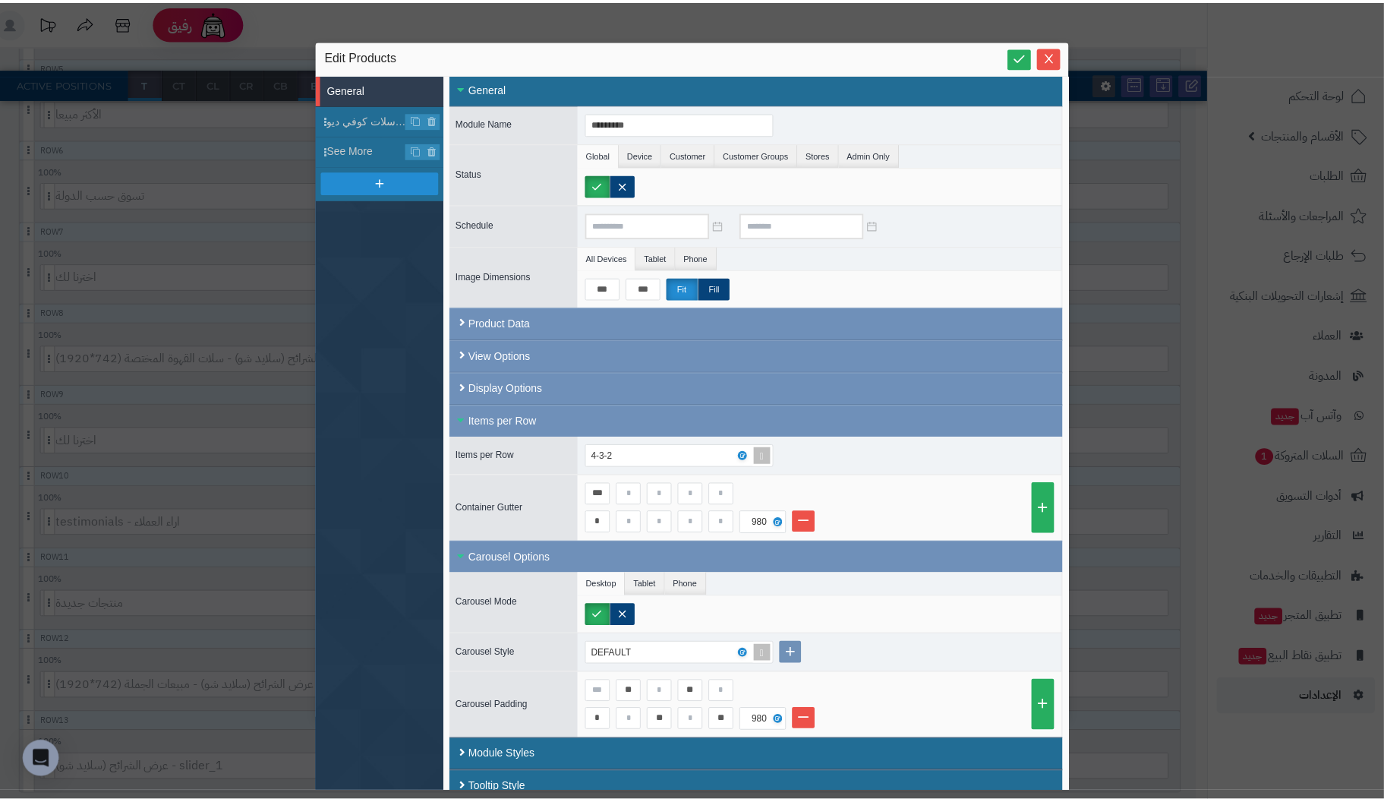
scroll to position [19, 0]
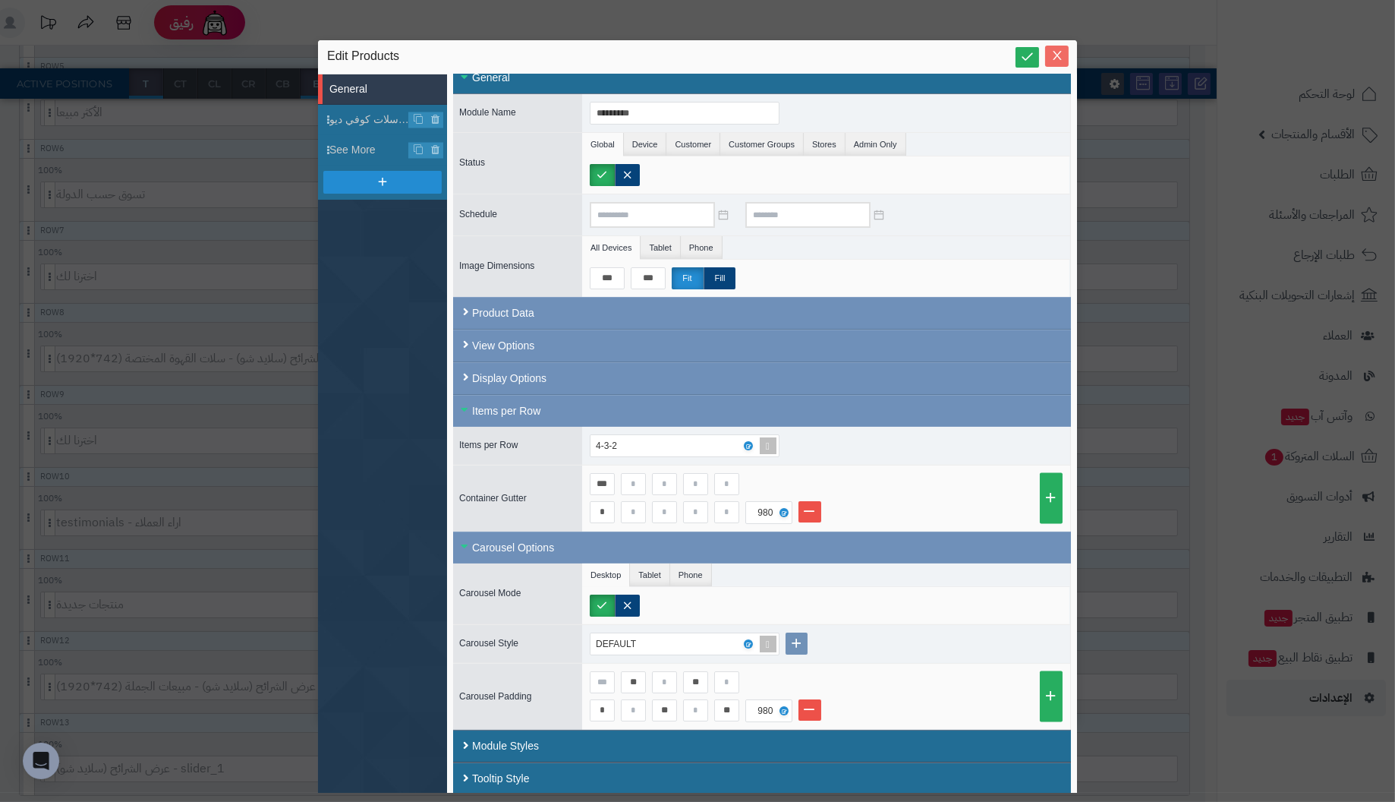
click at [1053, 52] on icon "Close" at bounding box center [1057, 55] width 12 height 12
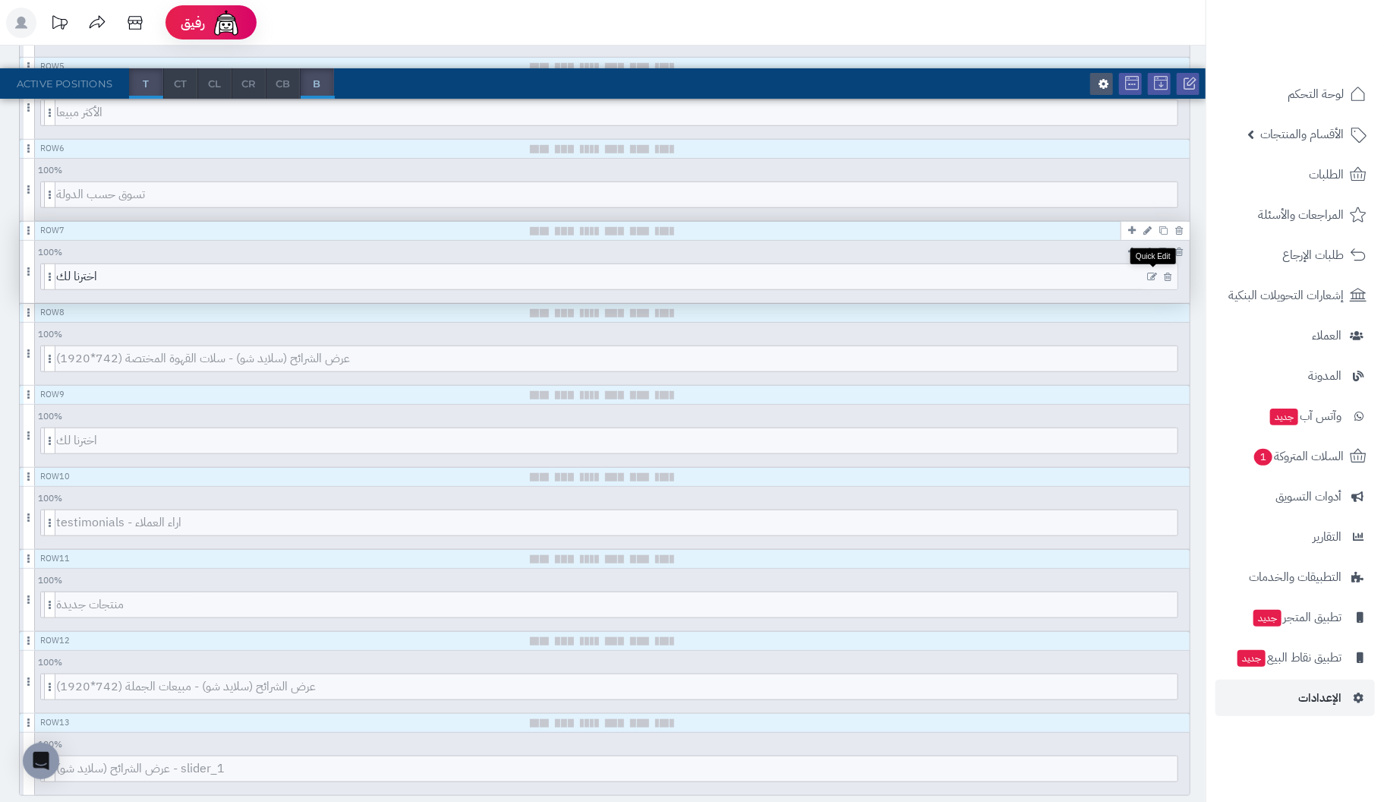
click at [1150, 272] on icon at bounding box center [1152, 277] width 10 height 11
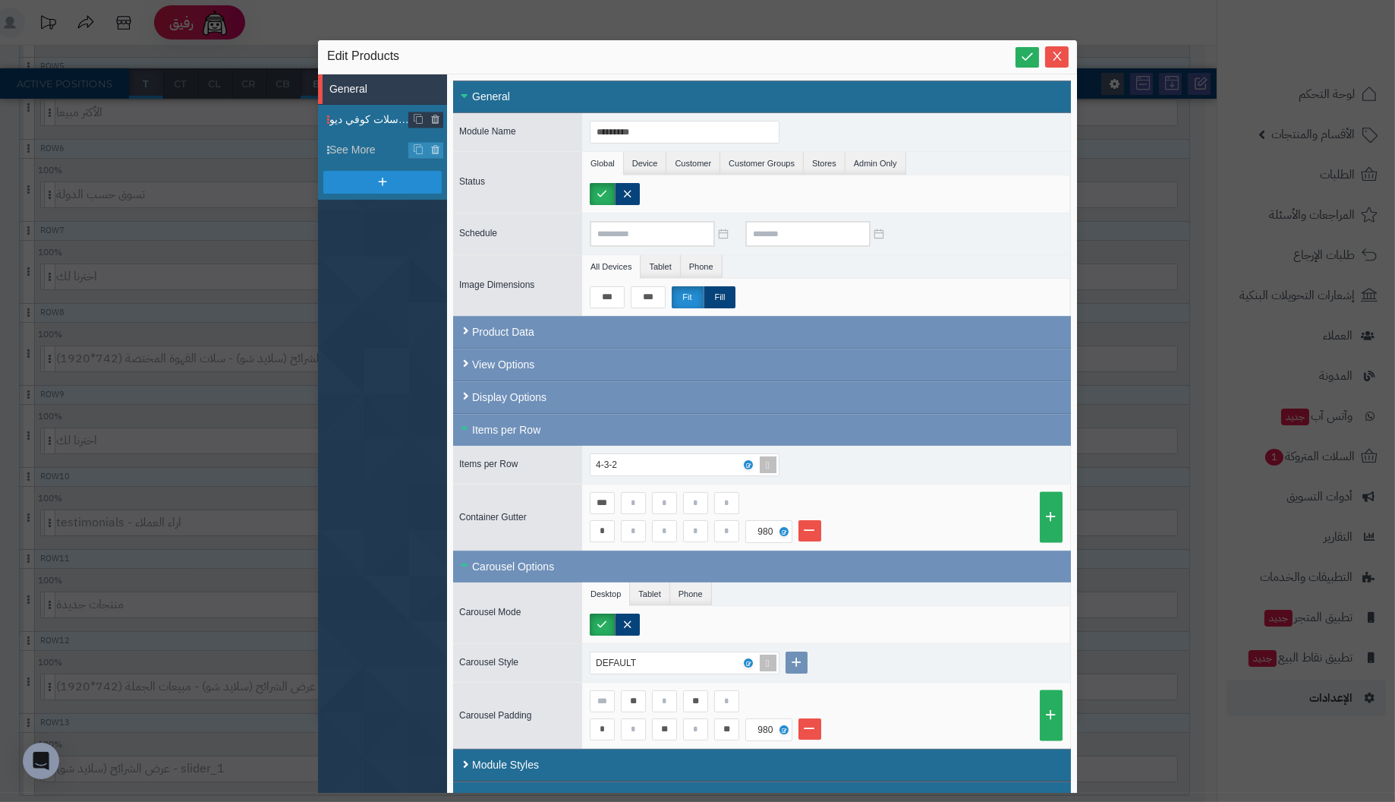
click at [363, 118] on span "اخترنا لك من سلات كوفي ديو" at bounding box center [369, 120] width 80 height 16
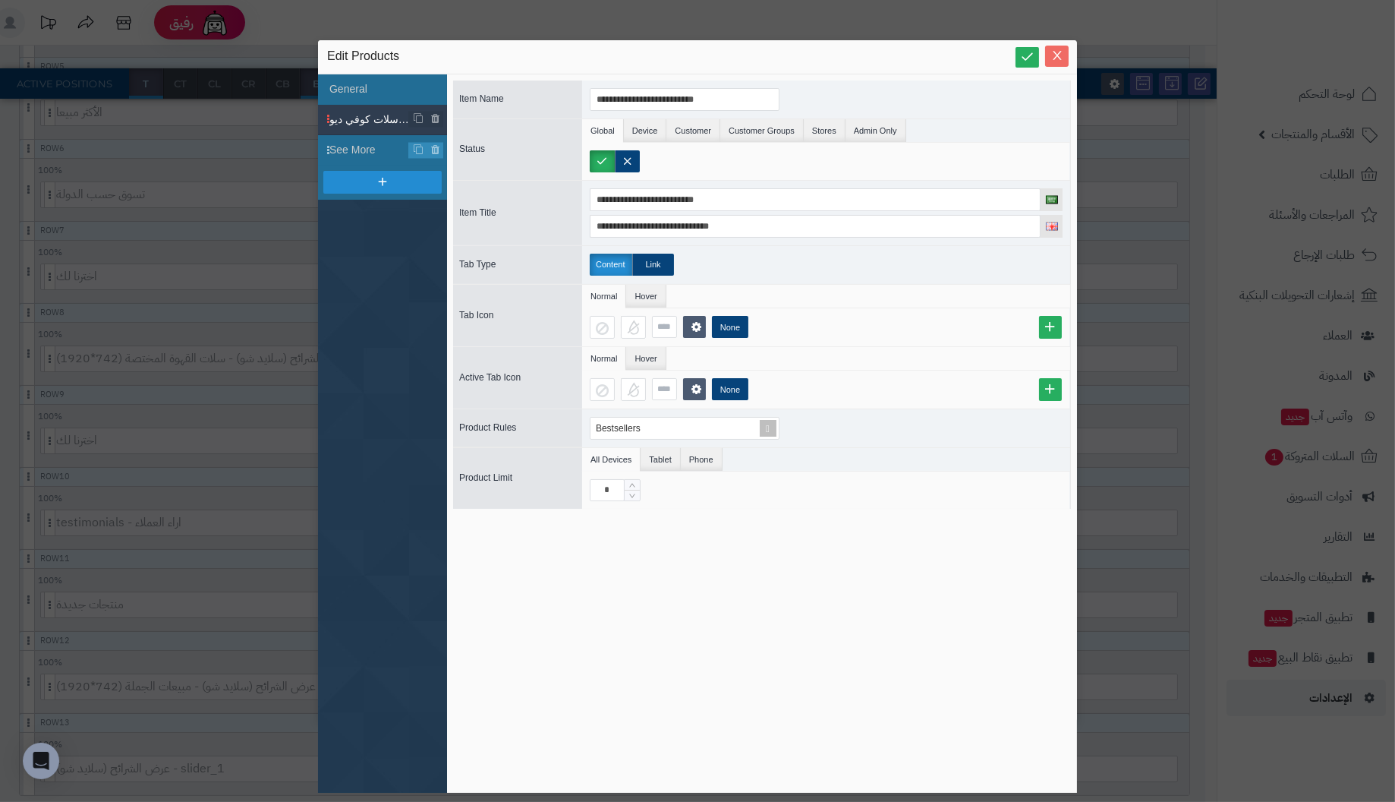
click at [1063, 52] on span "Close" at bounding box center [1057, 55] width 24 height 13
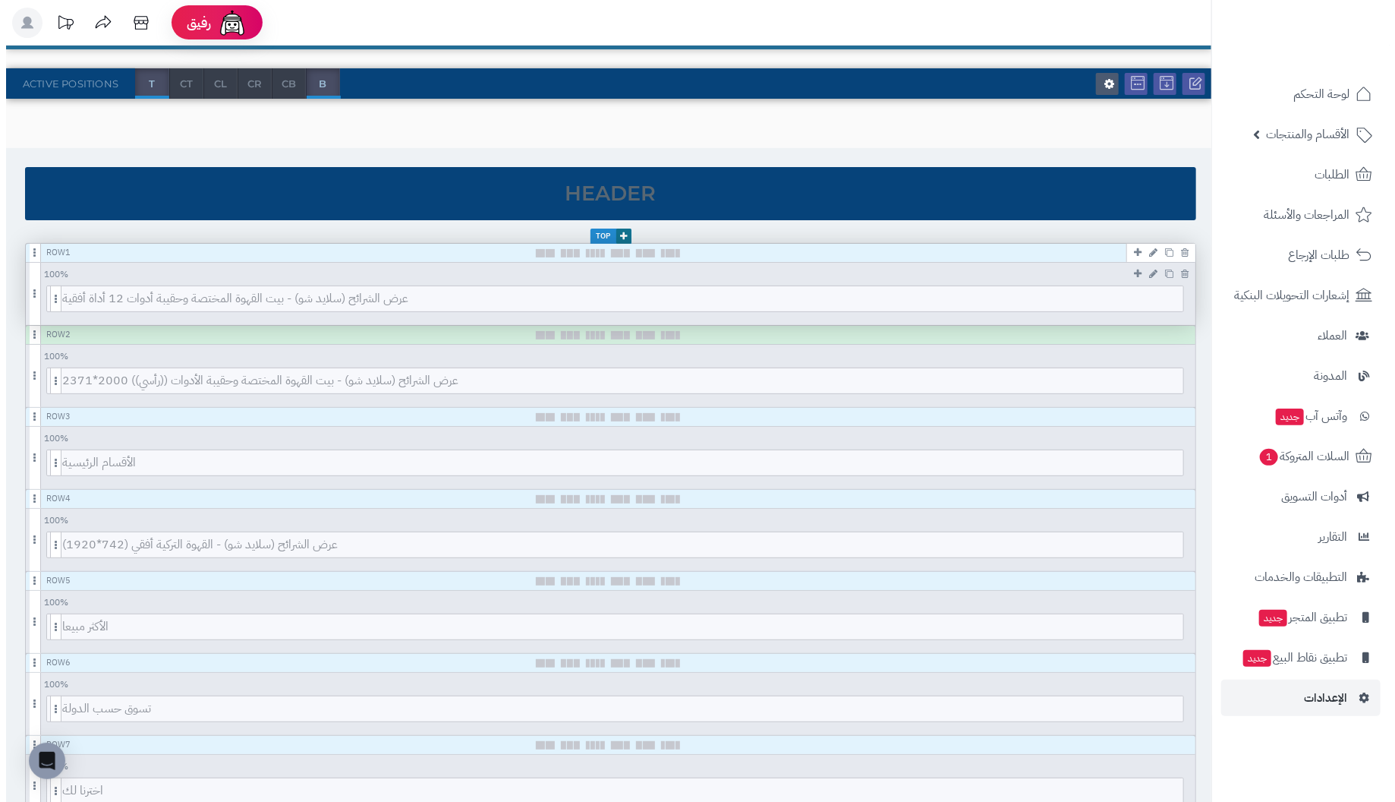
scroll to position [0, 0]
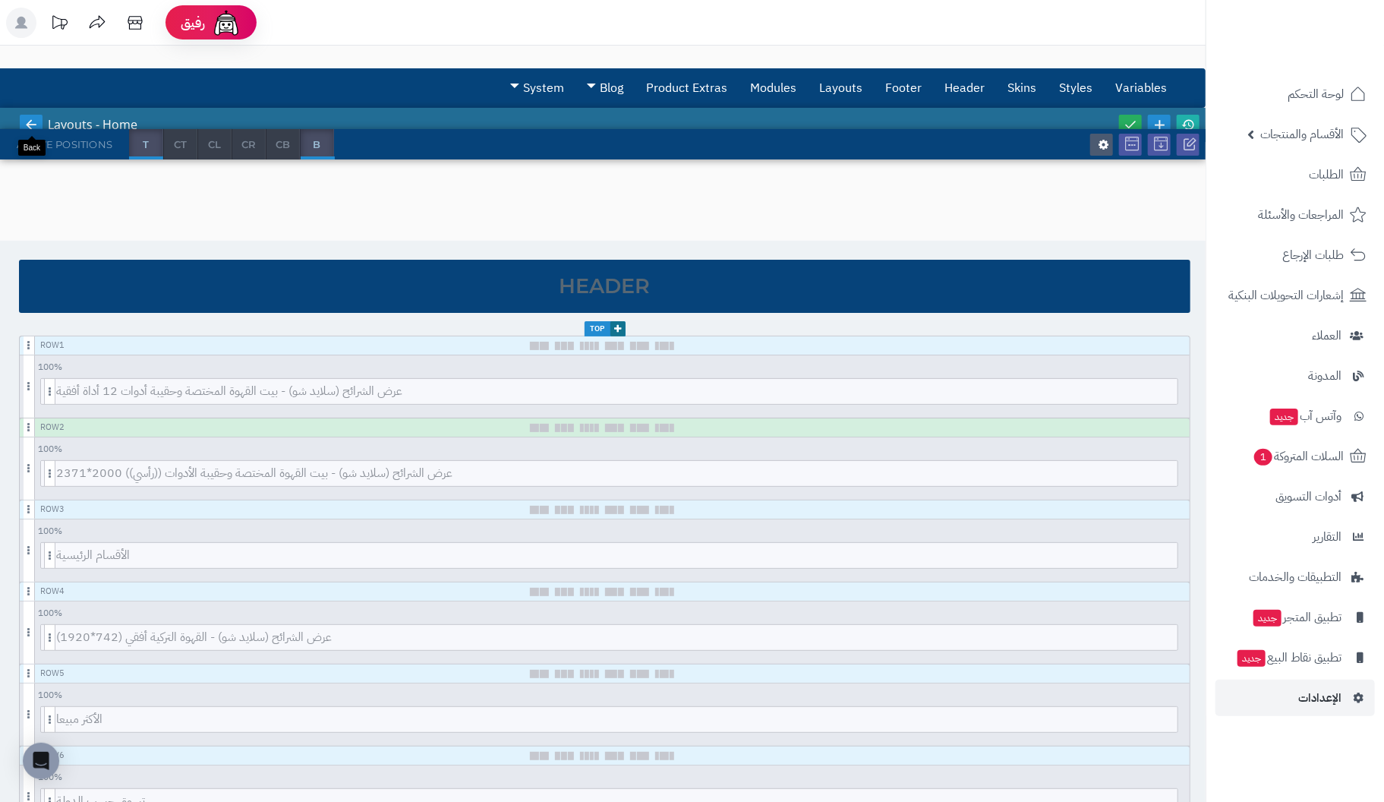
click at [33, 121] on icon at bounding box center [31, 125] width 14 height 14
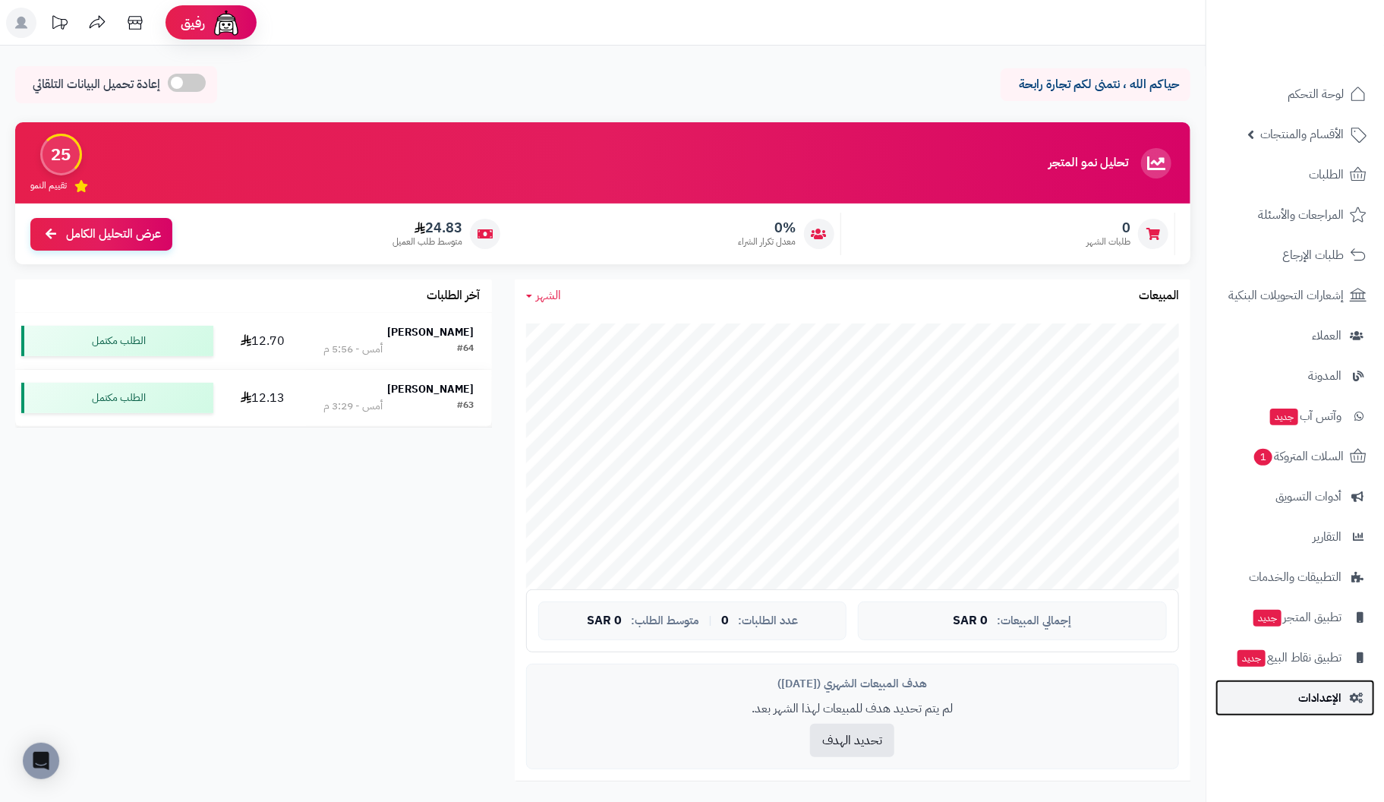
click at [1331, 695] on span "الإعدادات" at bounding box center [1319, 697] width 43 height 21
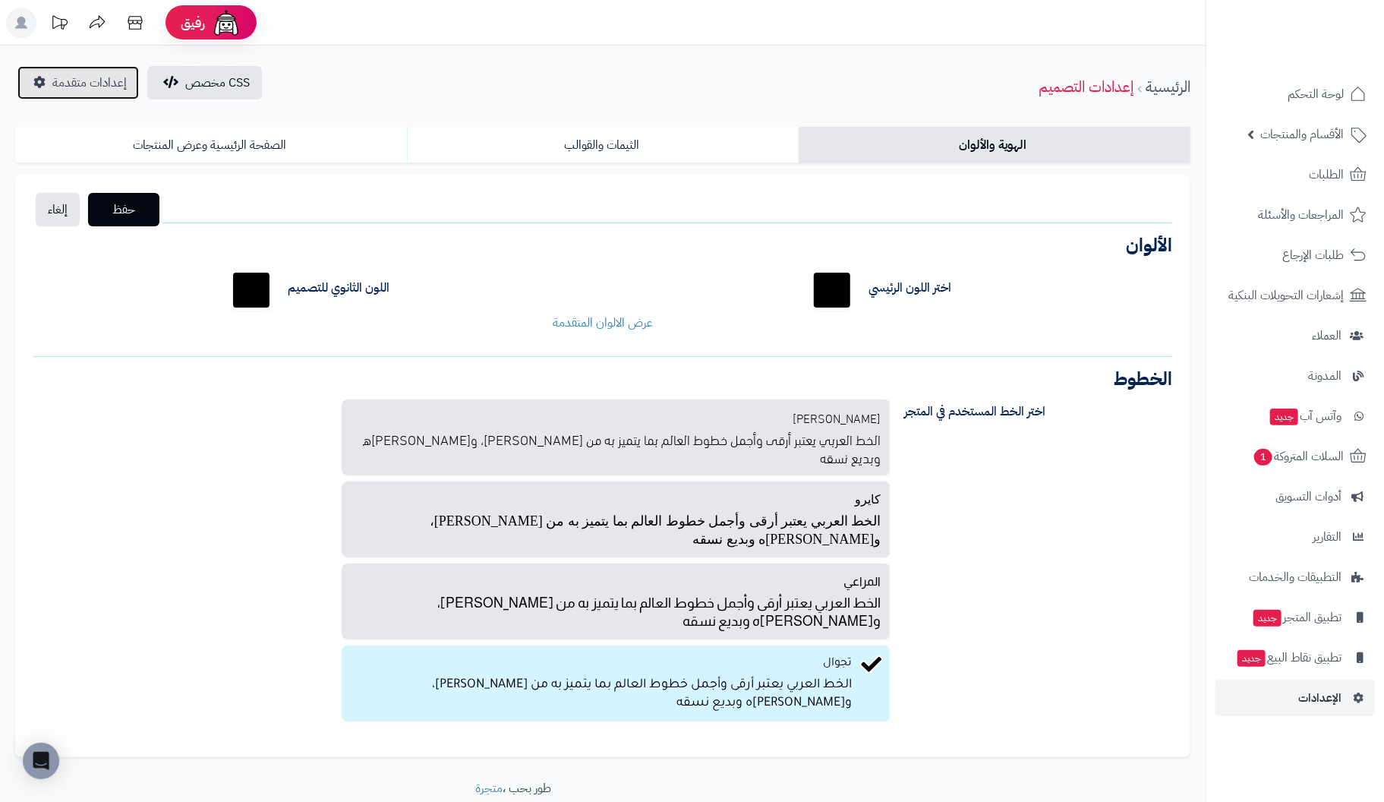
click at [117, 87] on span "إعدادات متقدمة" at bounding box center [89, 83] width 74 height 18
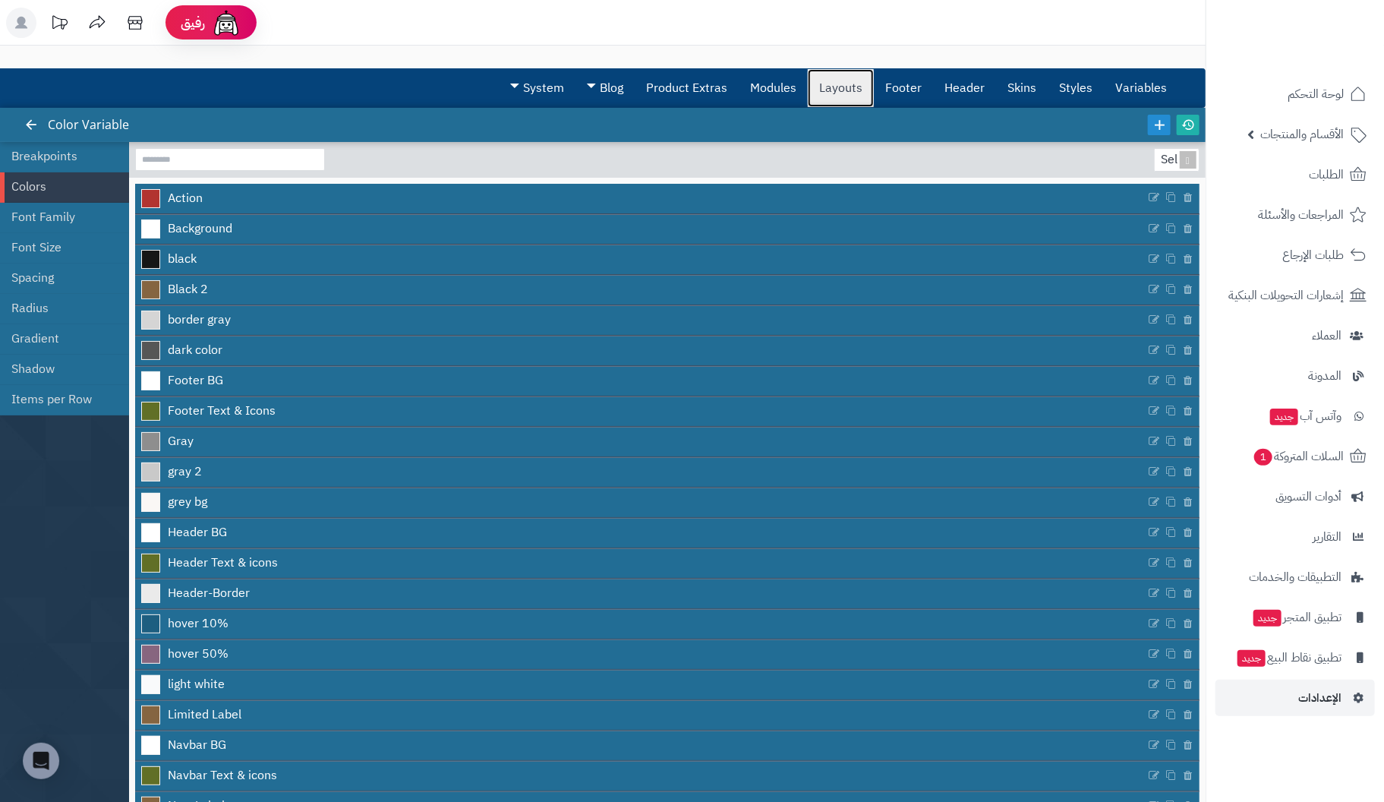
click at [852, 88] on link "Layouts" at bounding box center [841, 88] width 66 height 38
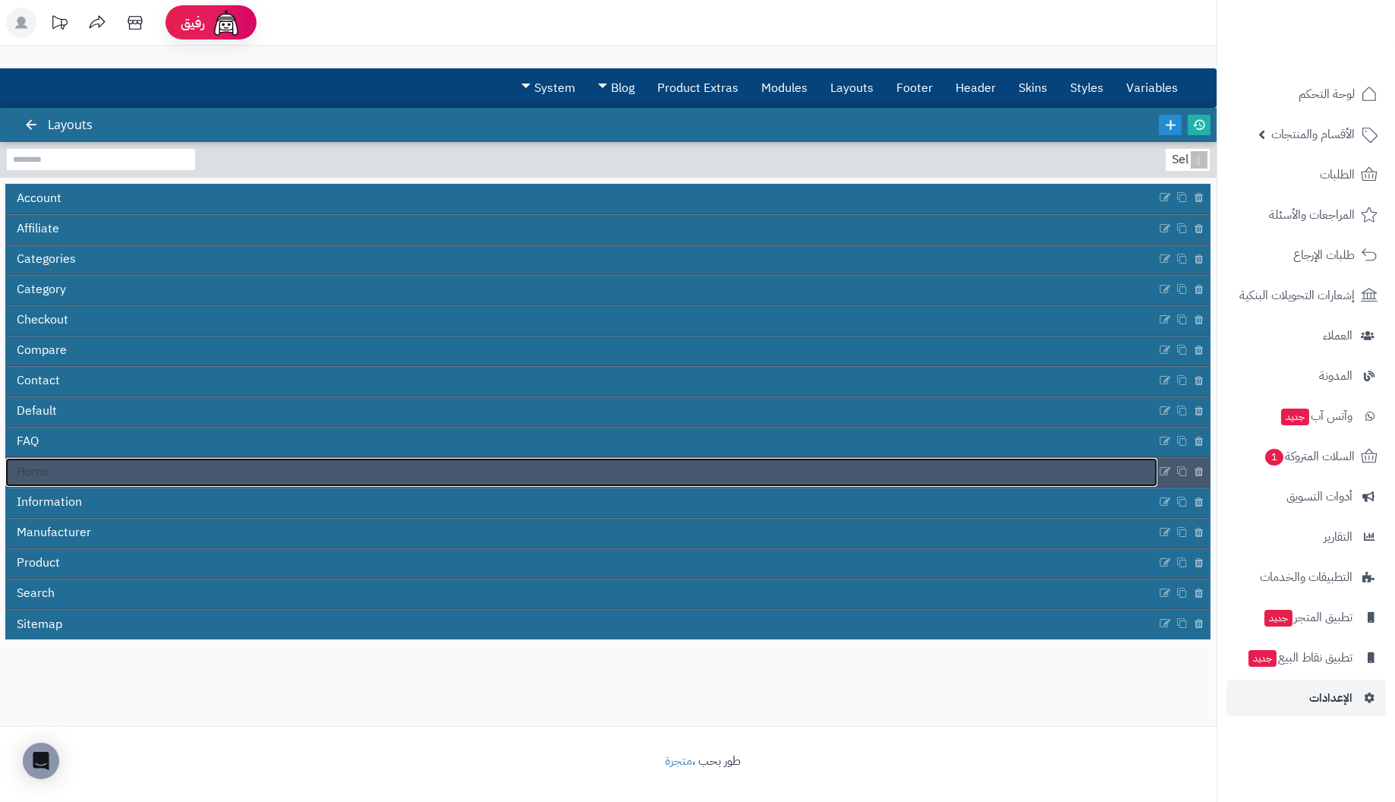
click at [40, 466] on span "Home" at bounding box center [33, 471] width 33 height 17
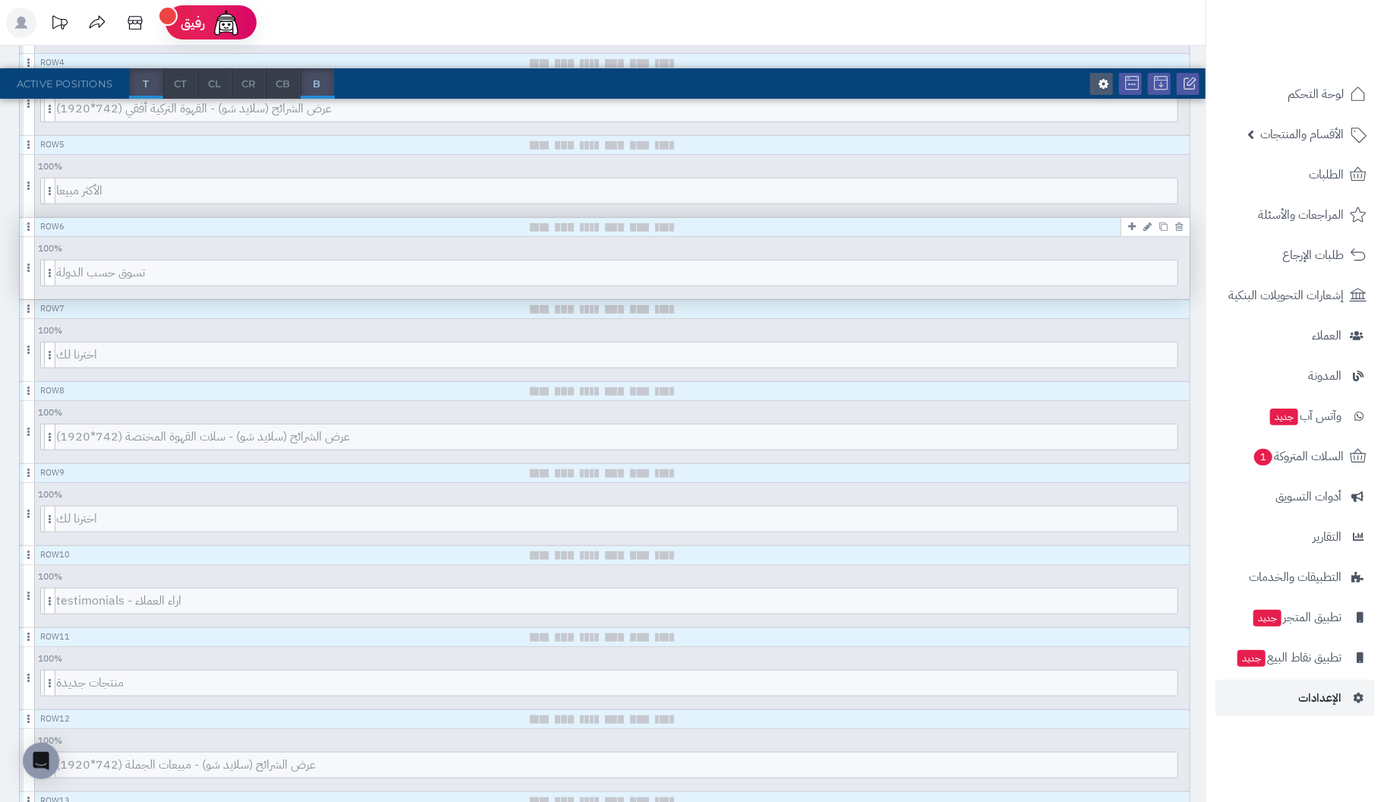
scroll to position [531, 0]
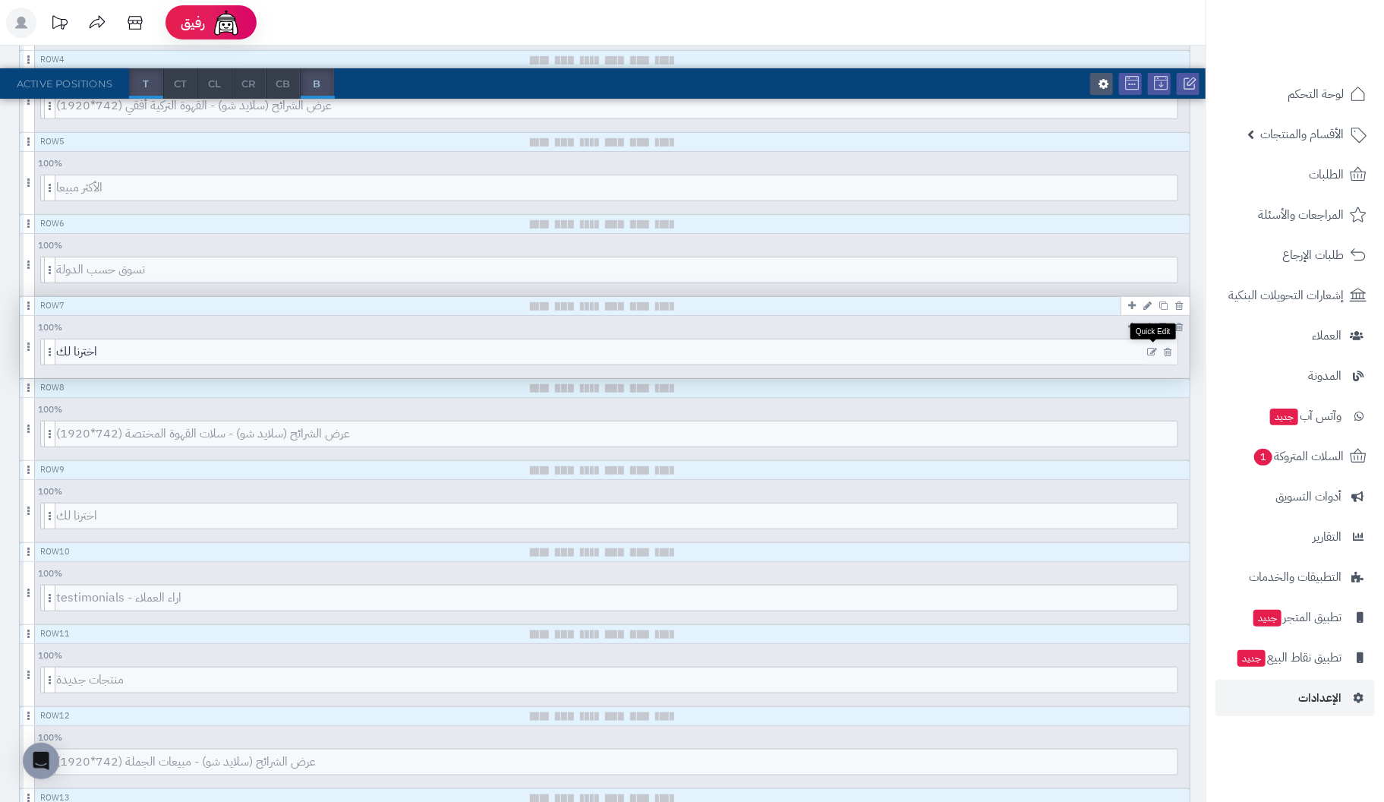
click at [1152, 347] on icon at bounding box center [1152, 352] width 10 height 11
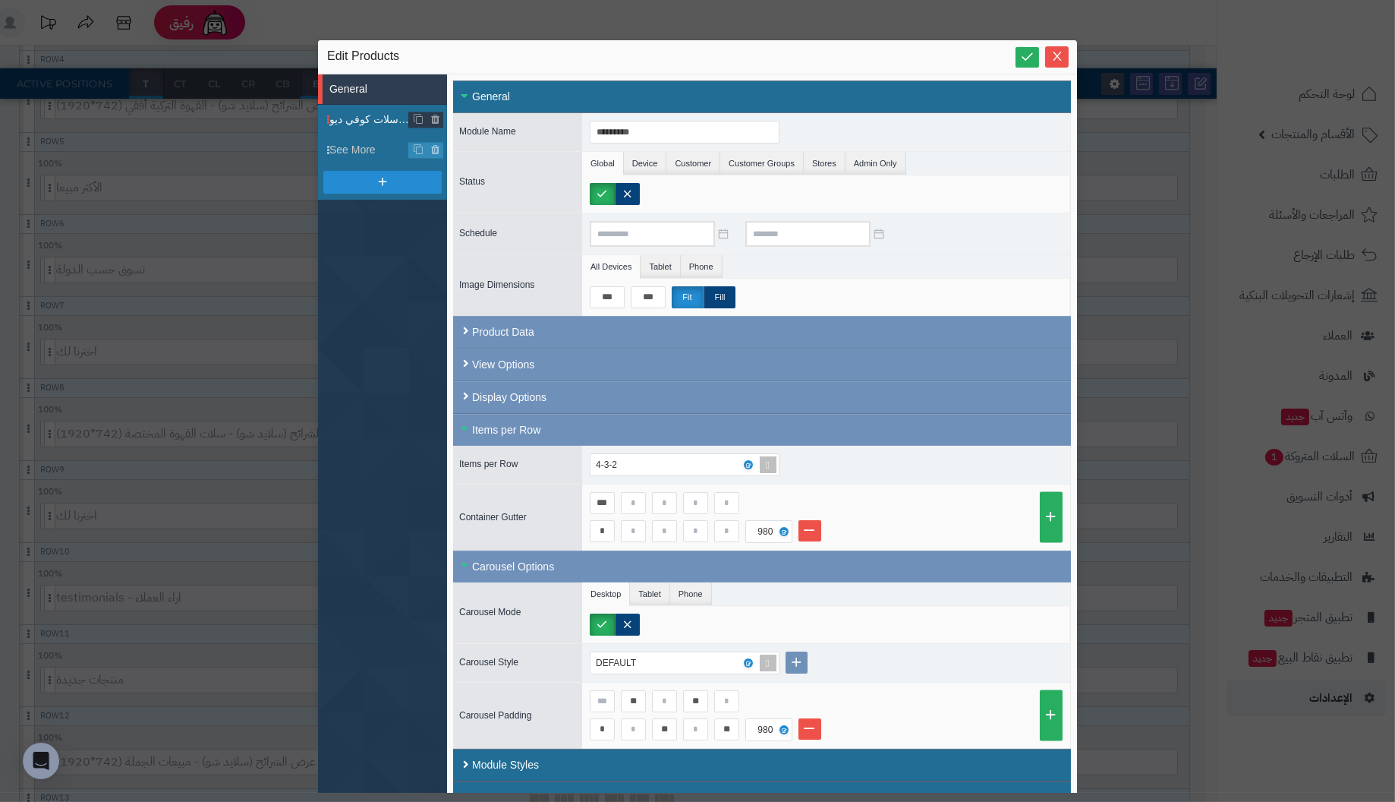
click at [370, 116] on span "اخترنا لك من سلات كوفي ديو" at bounding box center [369, 120] width 80 height 16
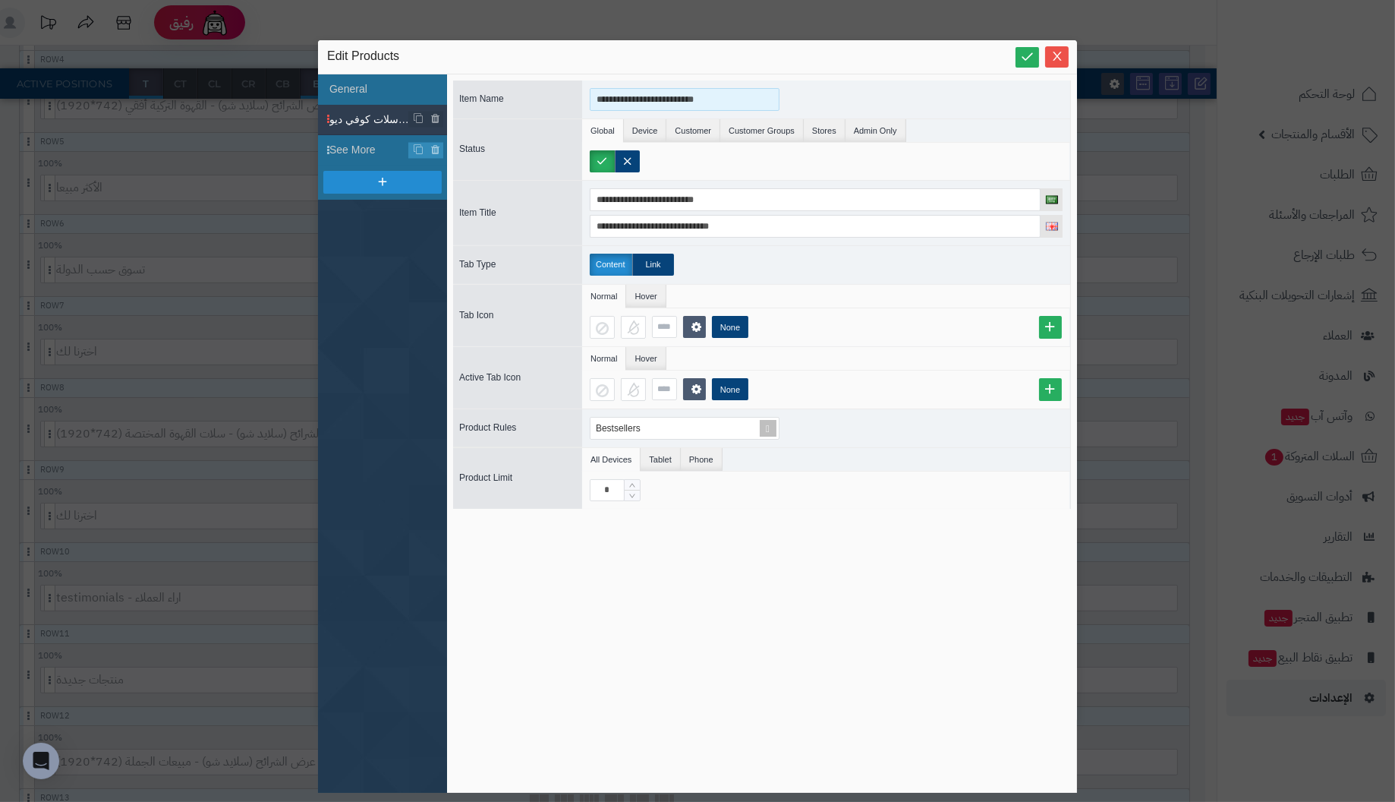
drag, startPoint x: 720, startPoint y: 95, endPoint x: 303, endPoint y: 107, distance: 417.6
click at [303, 107] on div "**********" at bounding box center [697, 401] width 1395 height 802
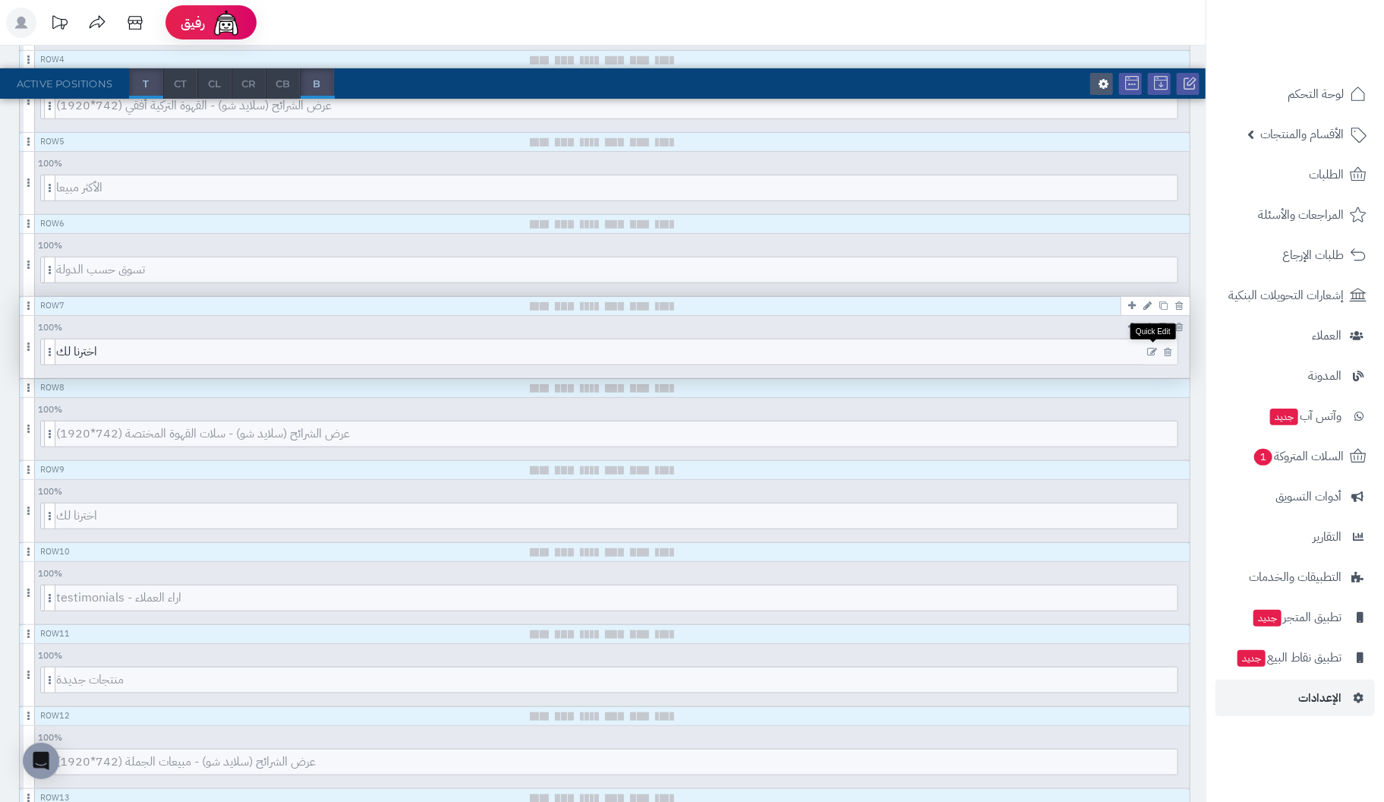
click at [1152, 347] on icon at bounding box center [1152, 352] width 10 height 11
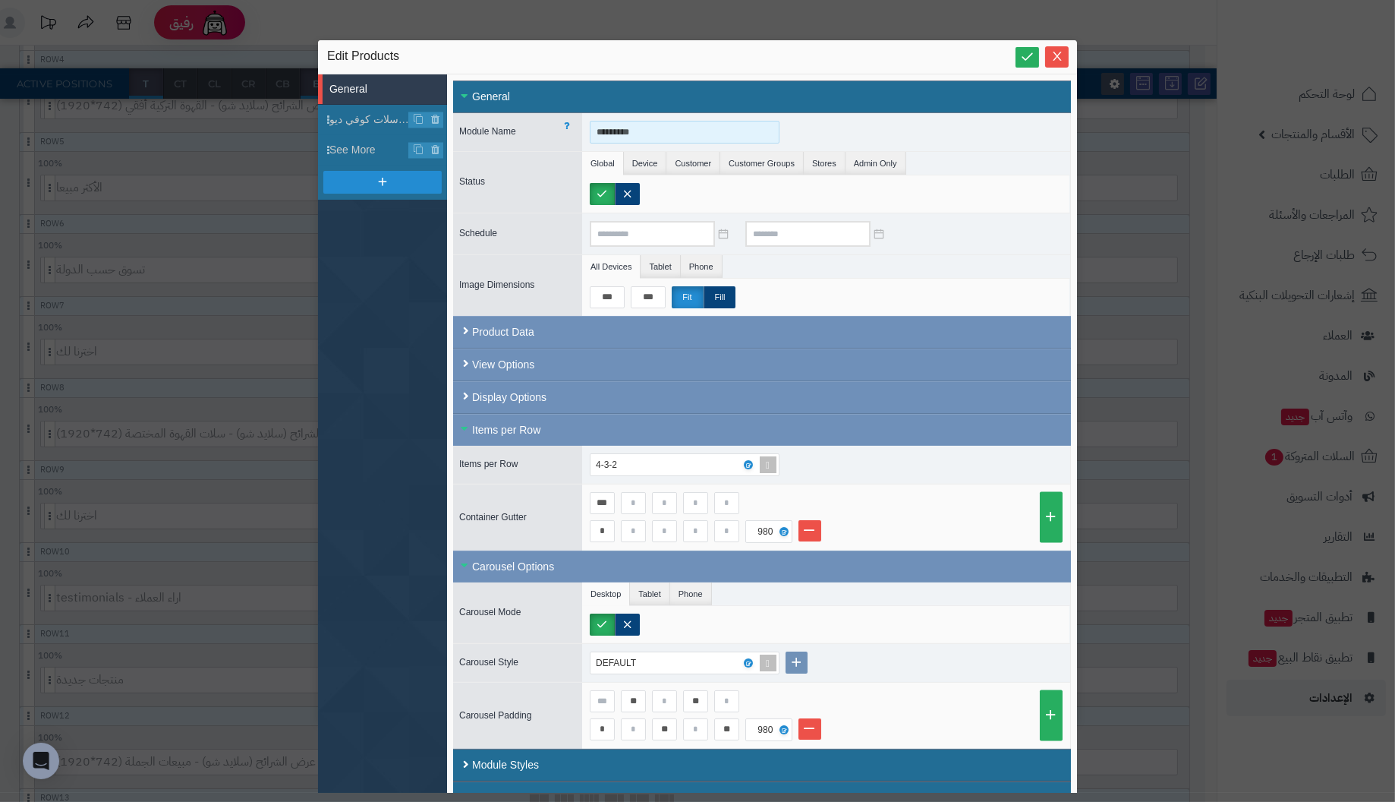
click at [694, 132] on input "*********" at bounding box center [685, 132] width 190 height 23
click at [1054, 50] on icon "Close" at bounding box center [1057, 55] width 12 height 12
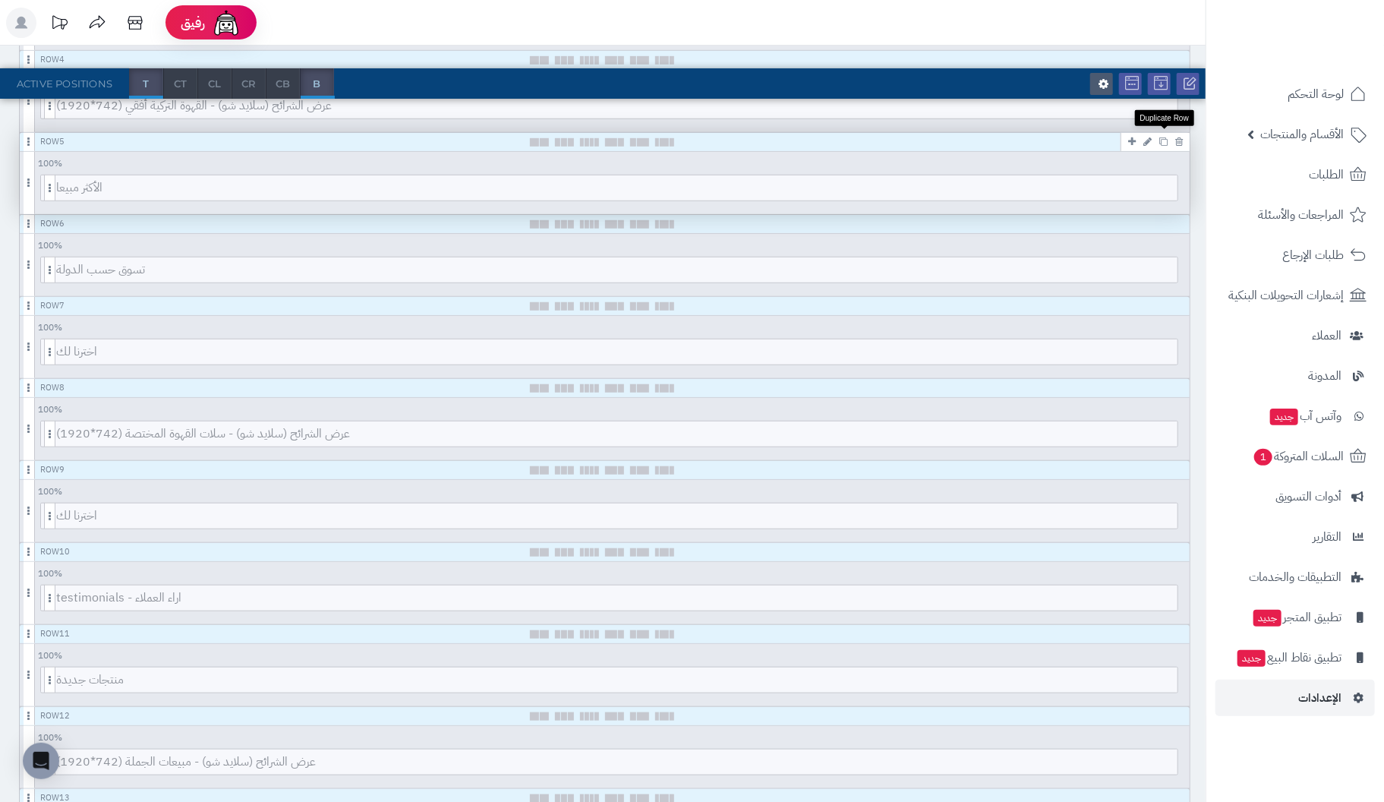
click at [1164, 138] on icon at bounding box center [1163, 141] width 8 height 8
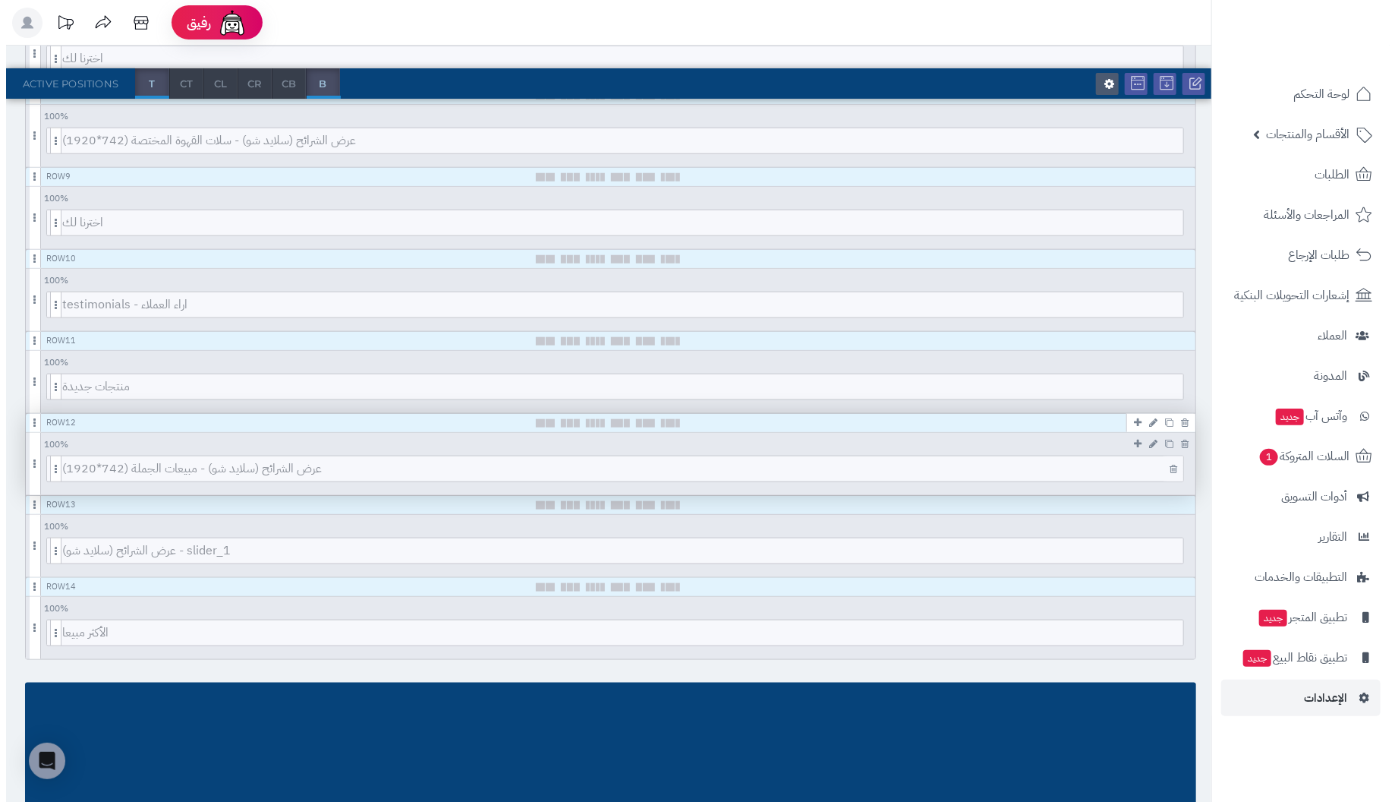
scroll to position [792, 0]
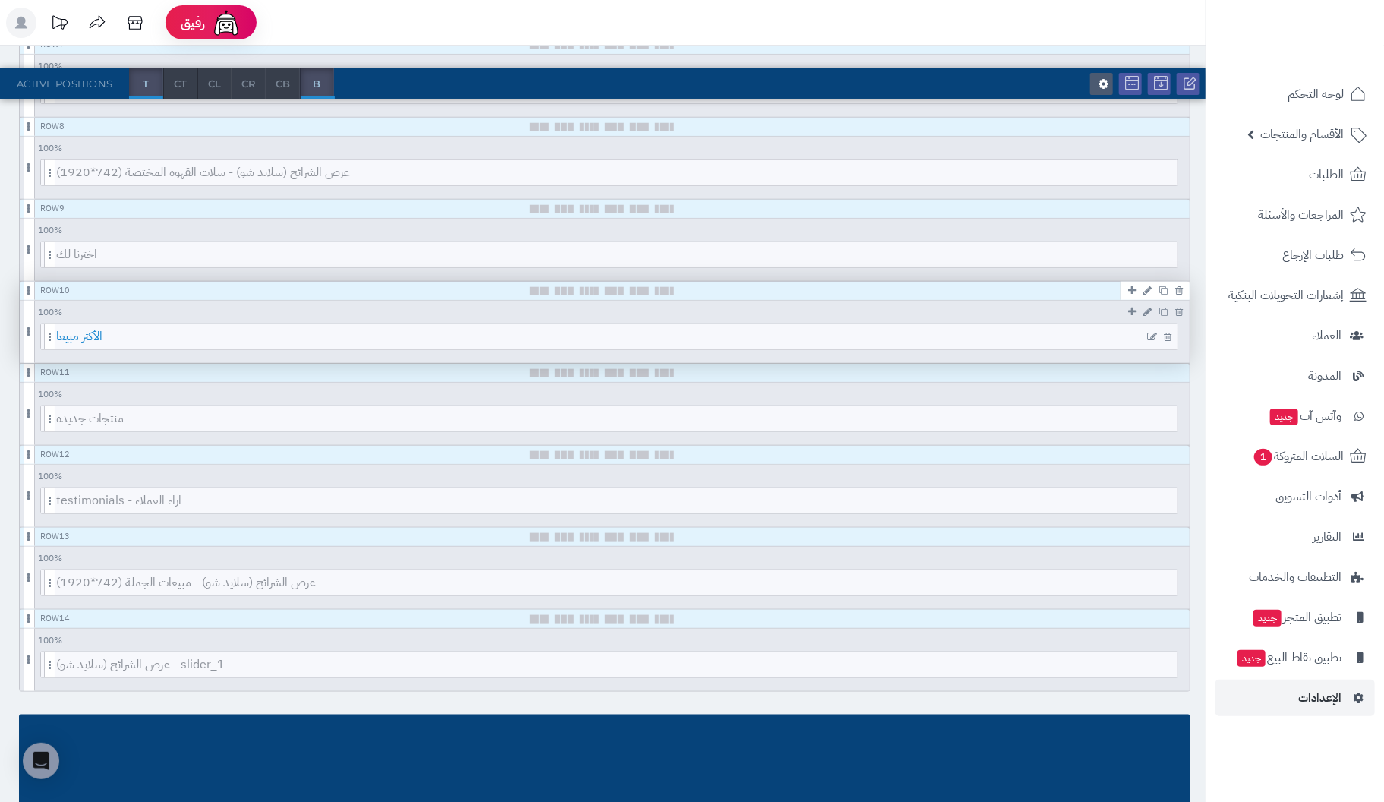
click at [604, 332] on span "الأكثر مبيعا" at bounding box center [616, 336] width 1121 height 25
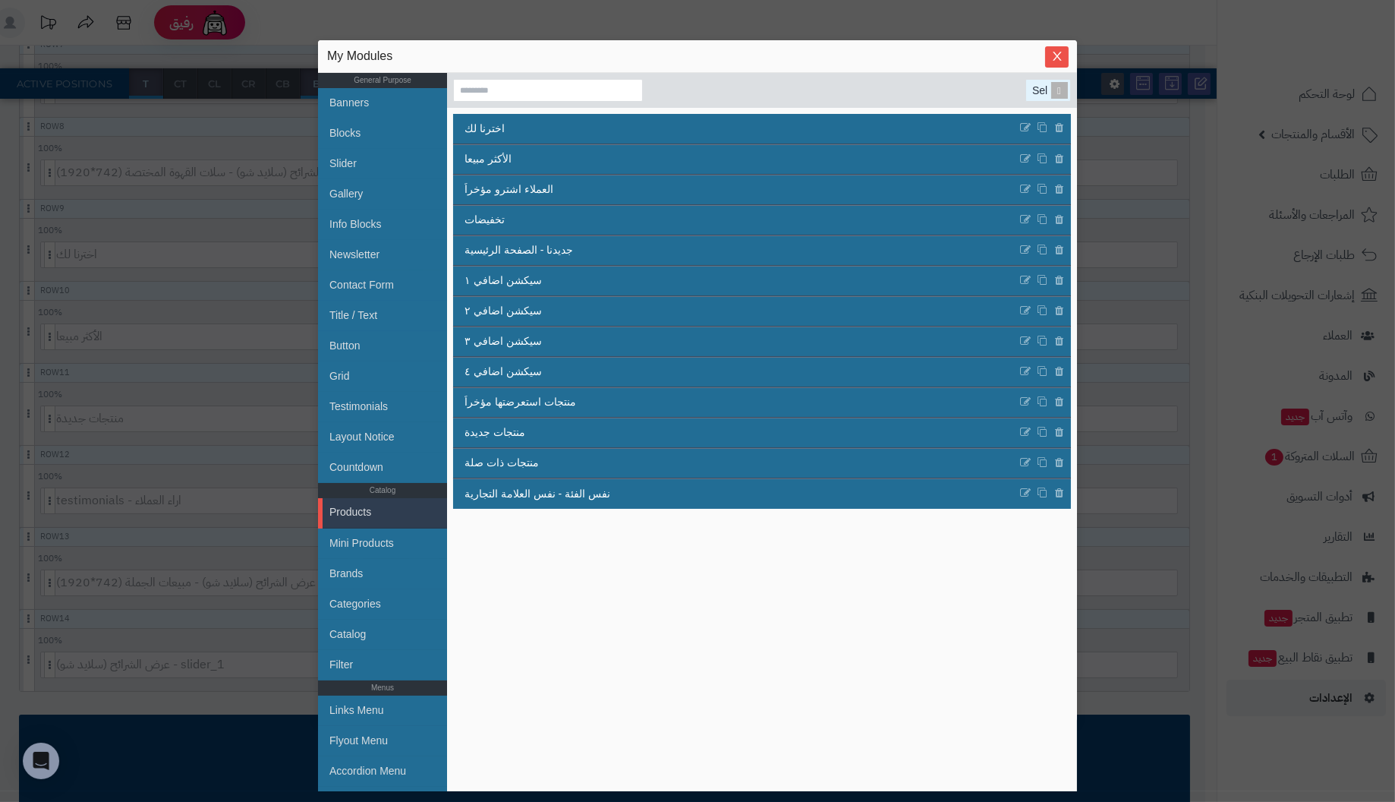
click at [1026, 86] on div "Select..." at bounding box center [1046, 90] width 41 height 21
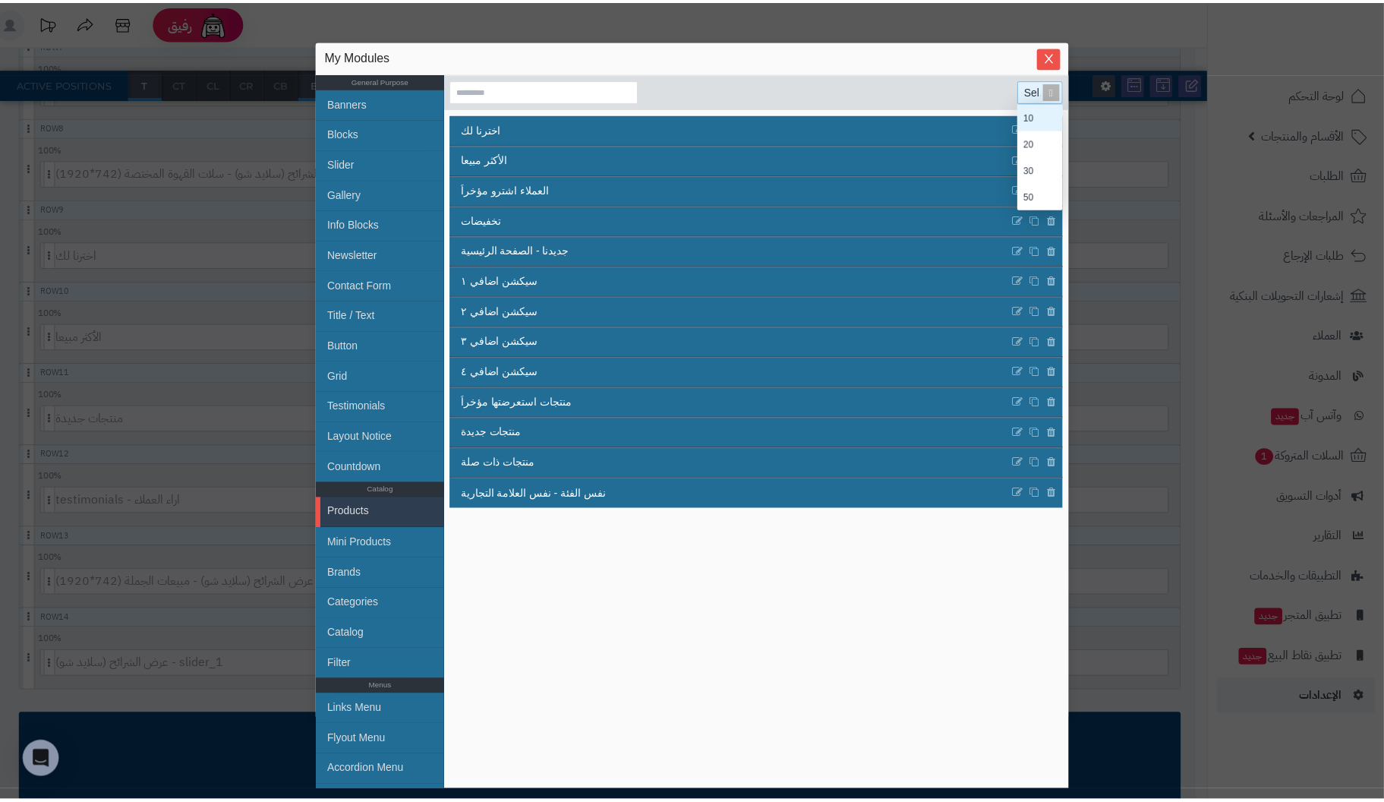
scroll to position [94, 34]
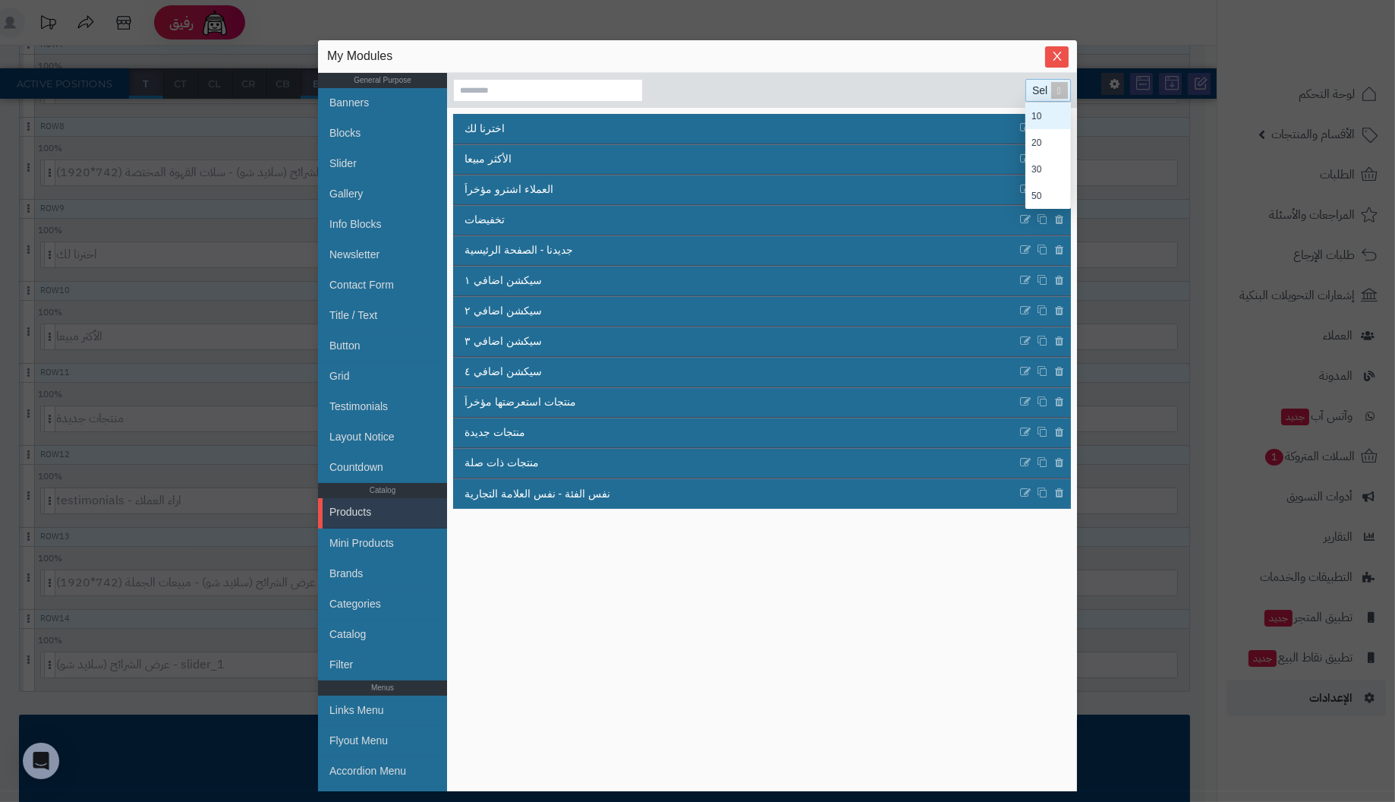
click at [955, 86] on section "Select... 10 20 30 50" at bounding box center [762, 90] width 630 height 35
click at [1055, 49] on button "Close" at bounding box center [1057, 56] width 24 height 21
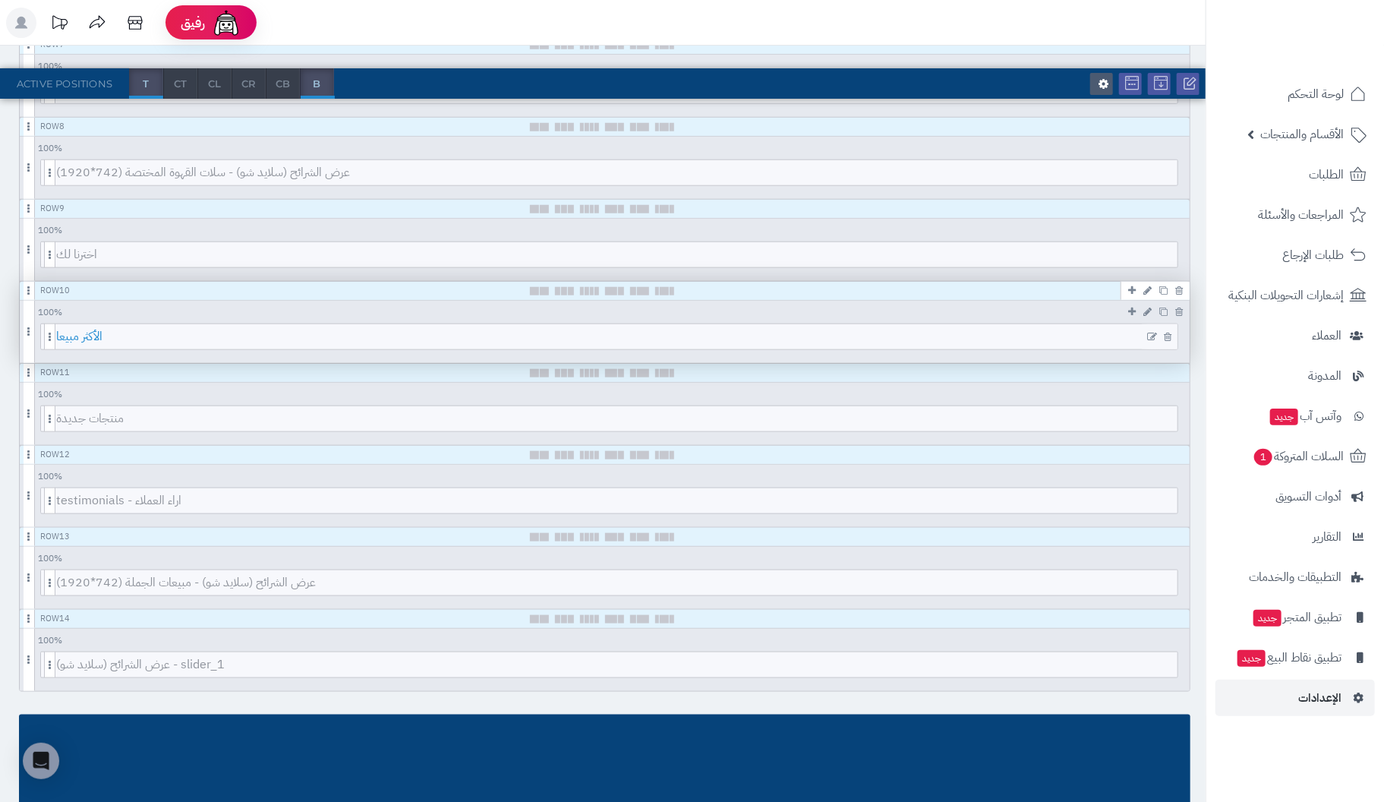
click at [615, 331] on span "الأكثر مبيعا" at bounding box center [616, 336] width 1121 height 25
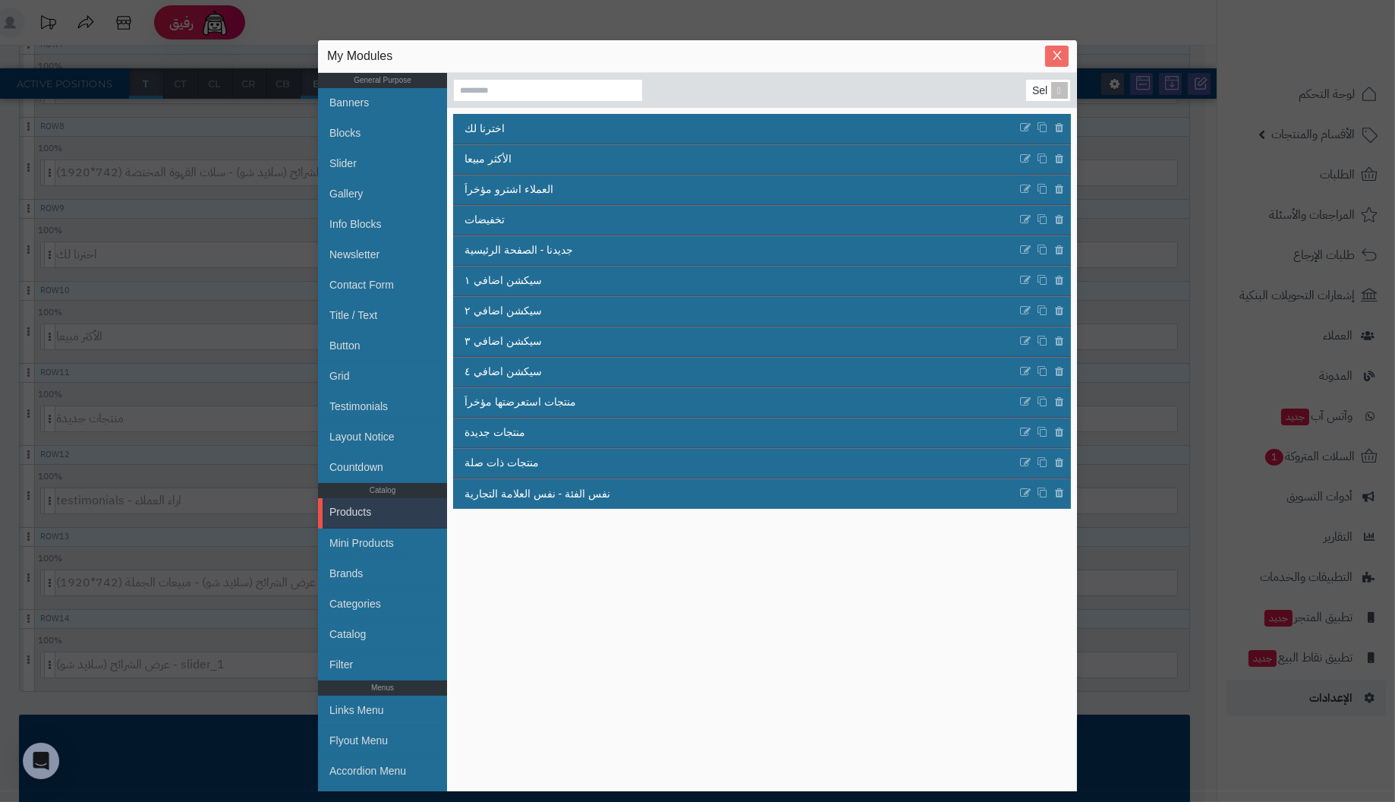
click at [1057, 55] on icon "Close" at bounding box center [1057, 55] width 8 height 9
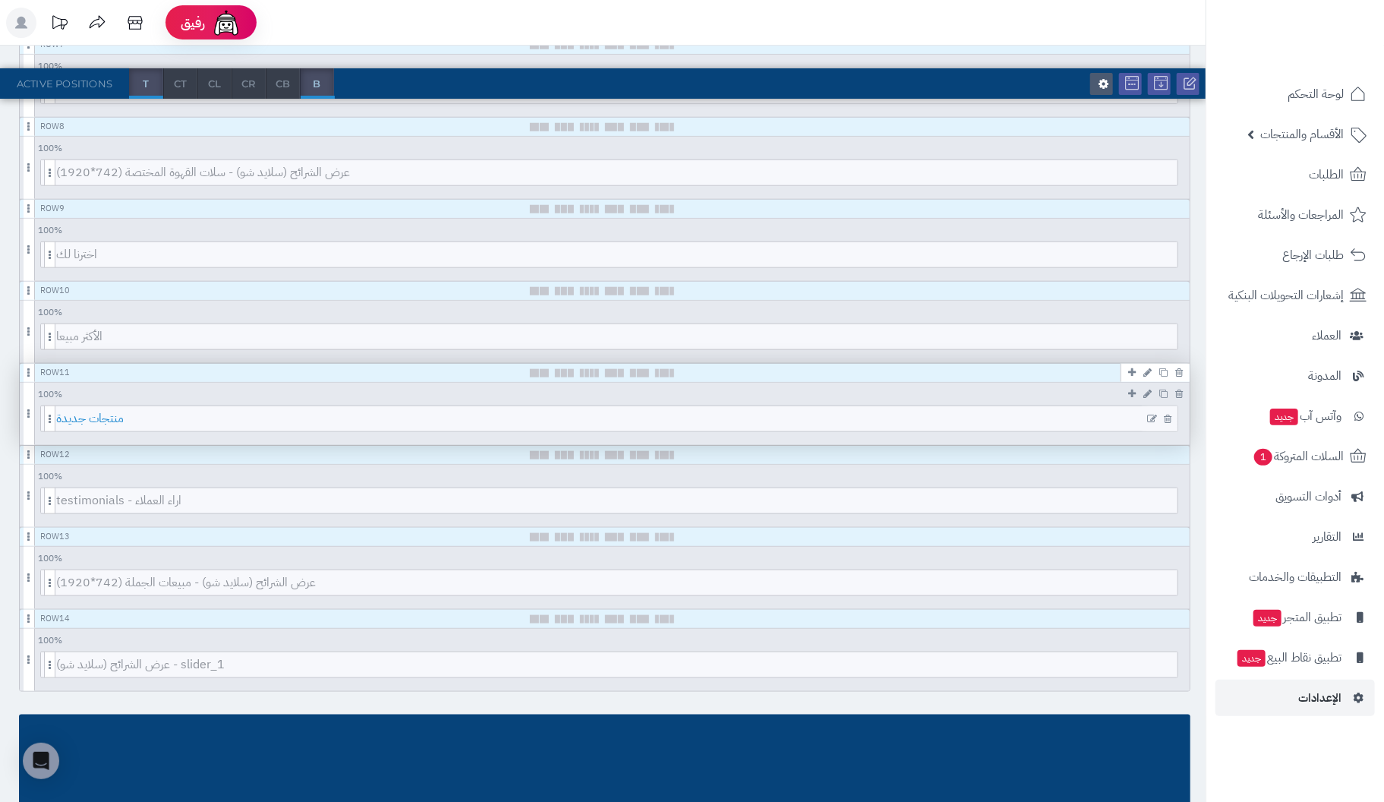
click at [584, 411] on span "منتجات جديدة" at bounding box center [616, 418] width 1121 height 25
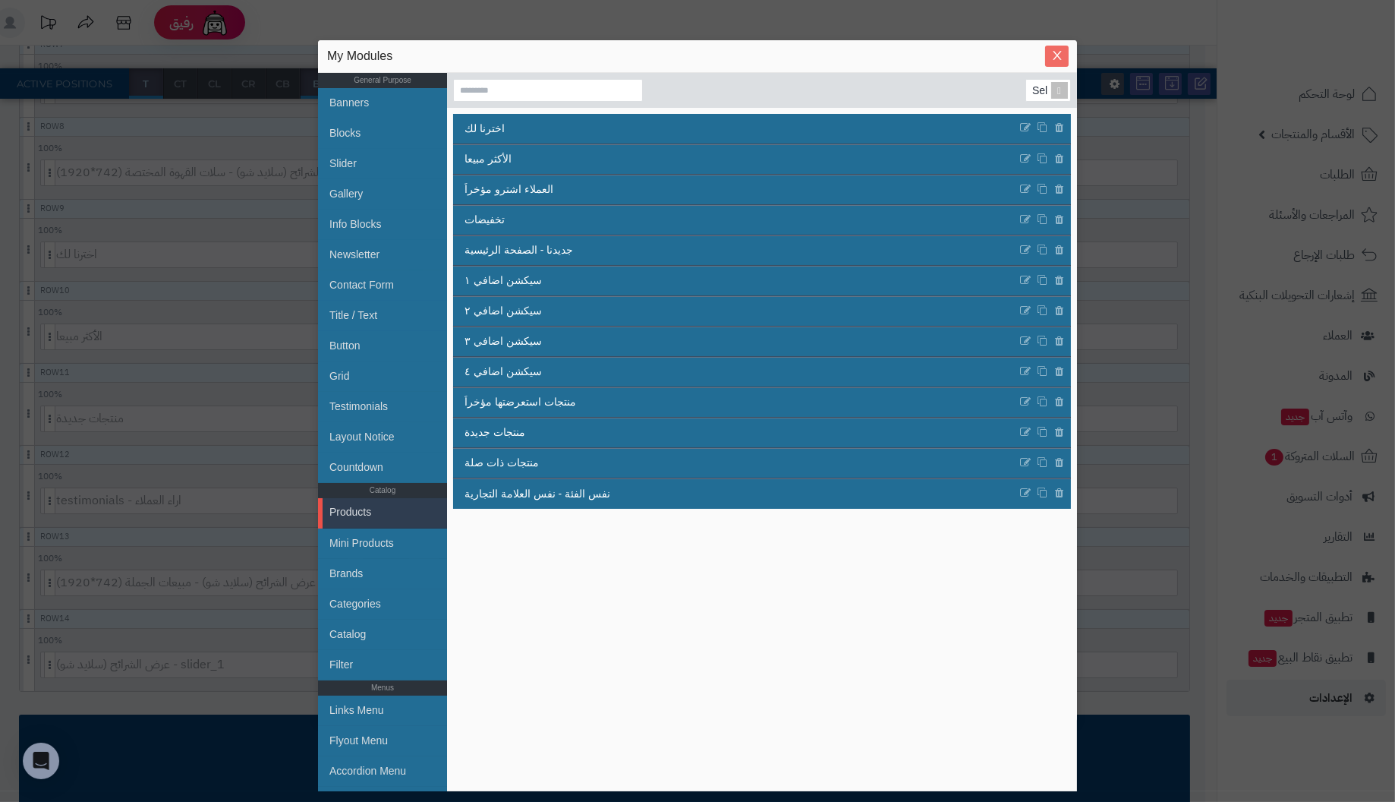
click at [1058, 50] on icon "Close" at bounding box center [1057, 55] width 12 height 12
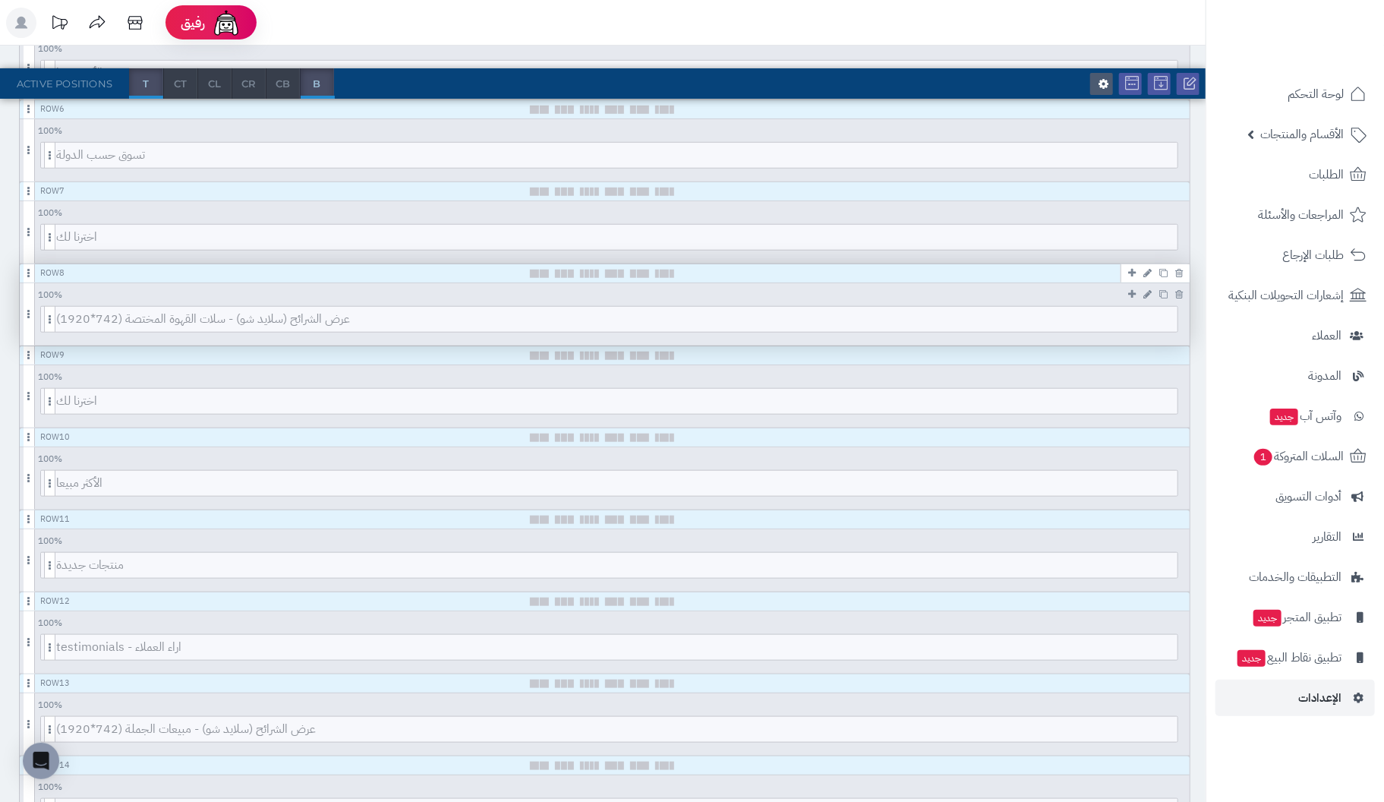
scroll to position [641, 0]
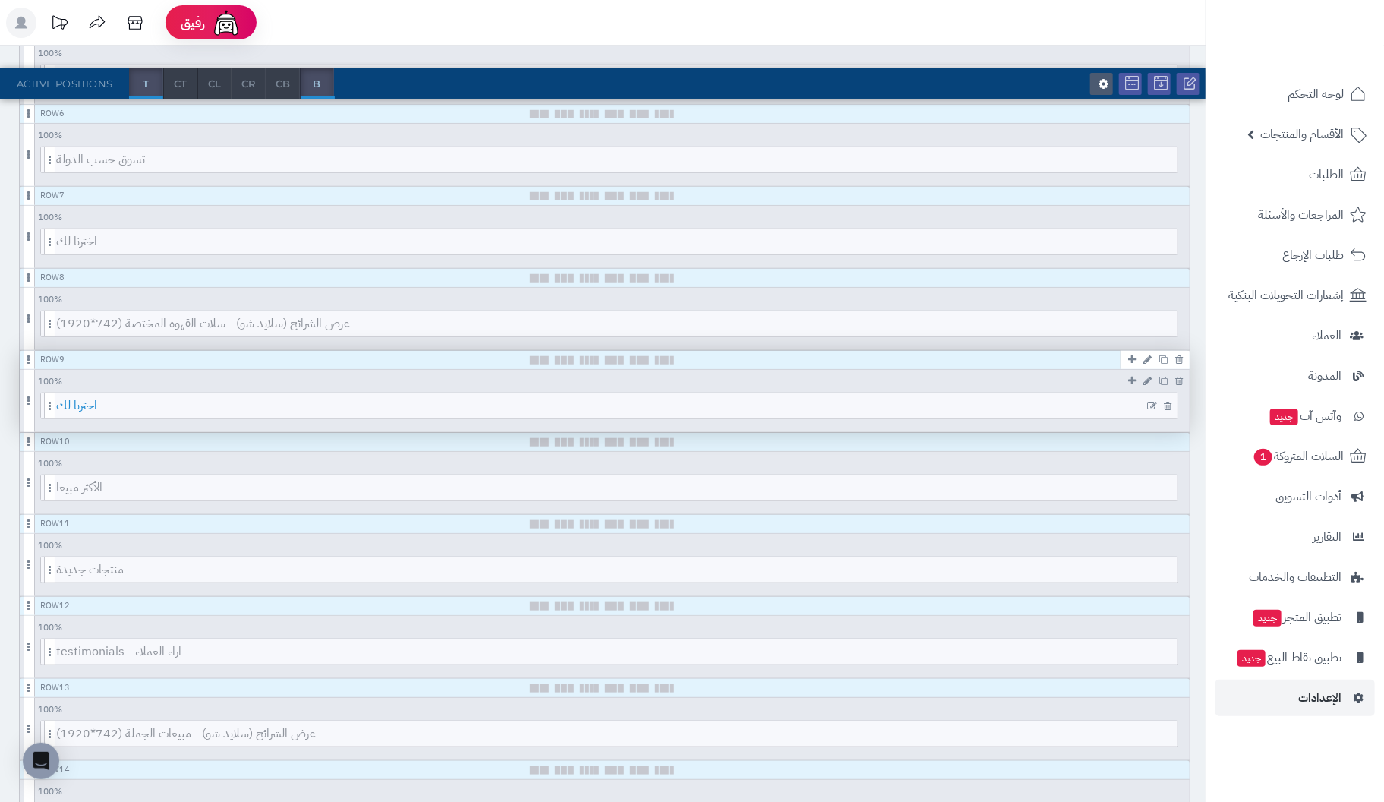
click at [591, 403] on span "اخترنا لك" at bounding box center [616, 405] width 1121 height 25
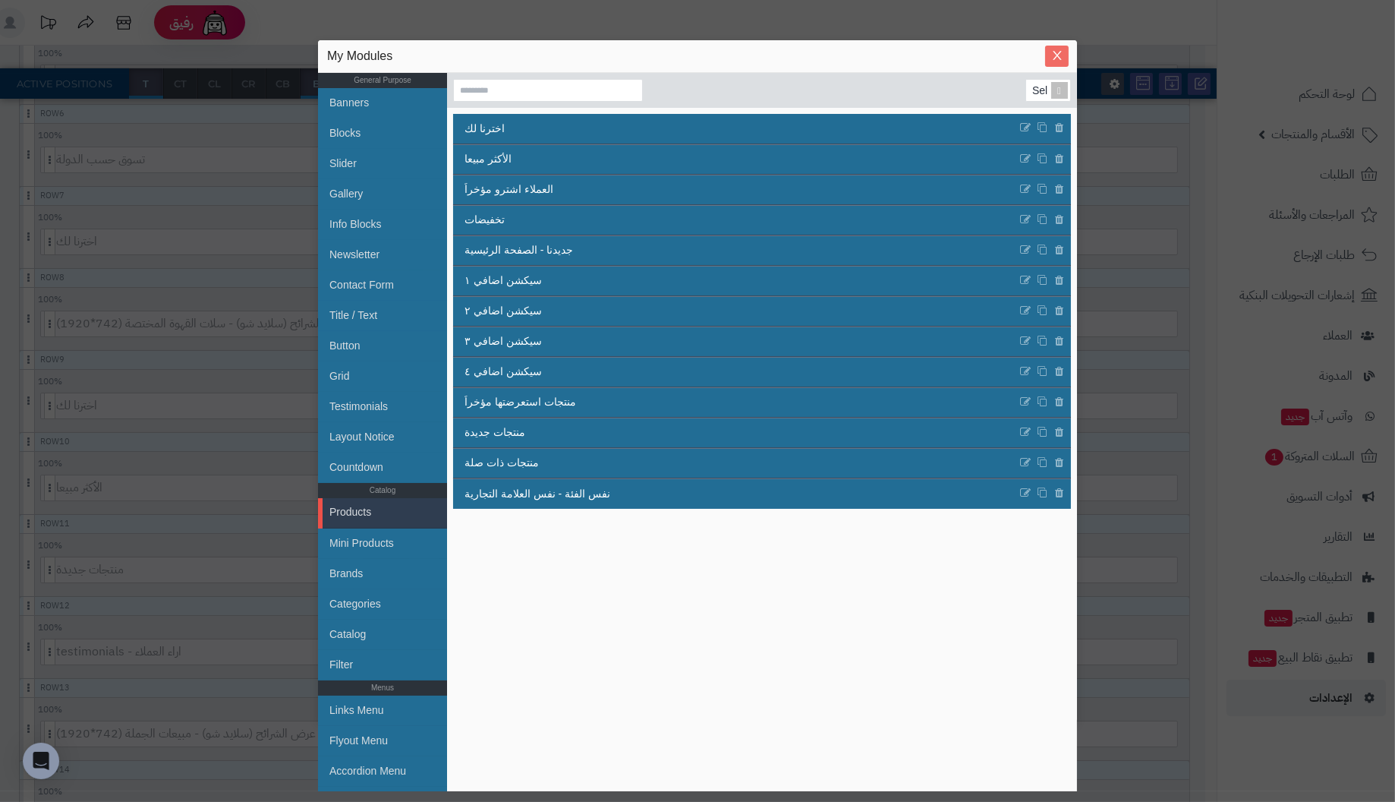
click at [1052, 52] on icon "Close" at bounding box center [1057, 55] width 12 height 12
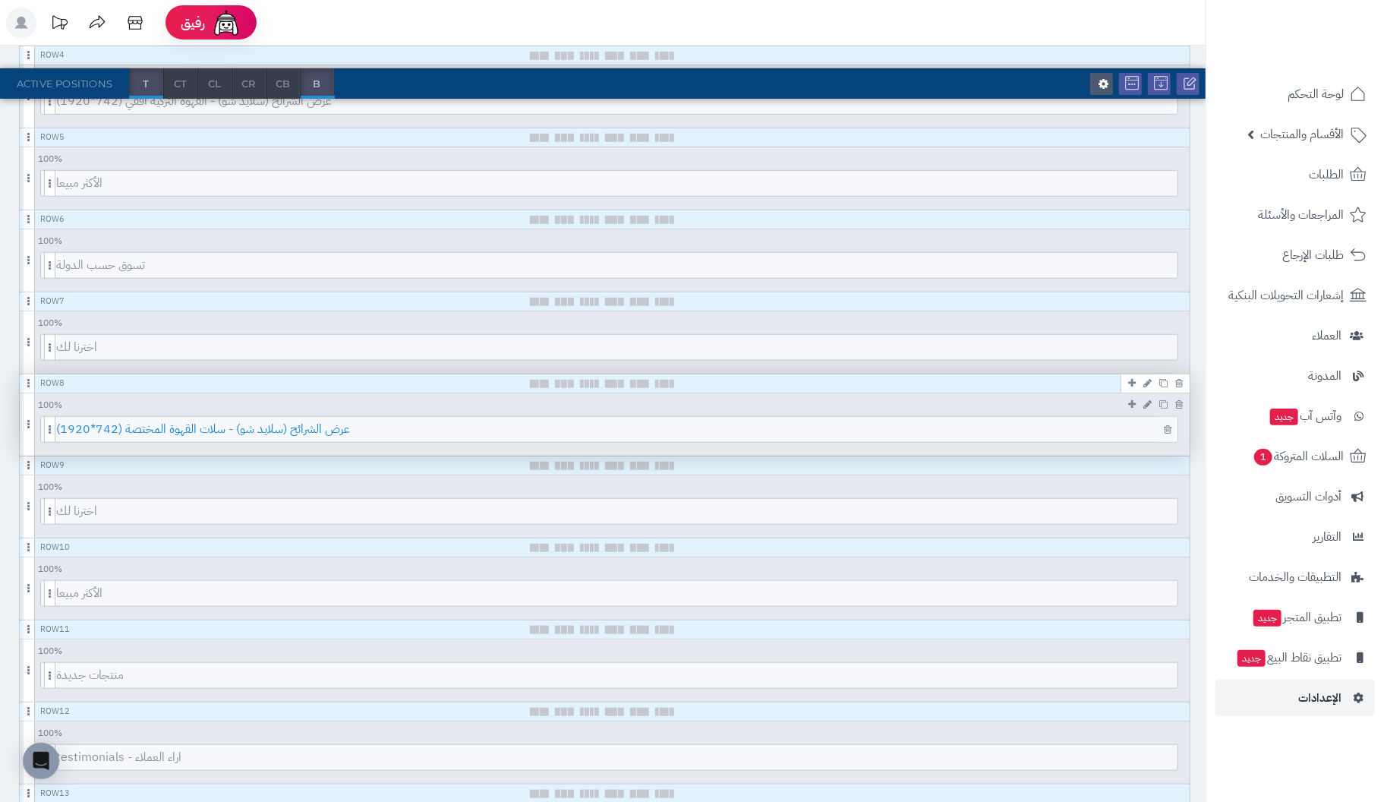
scroll to position [489, 0]
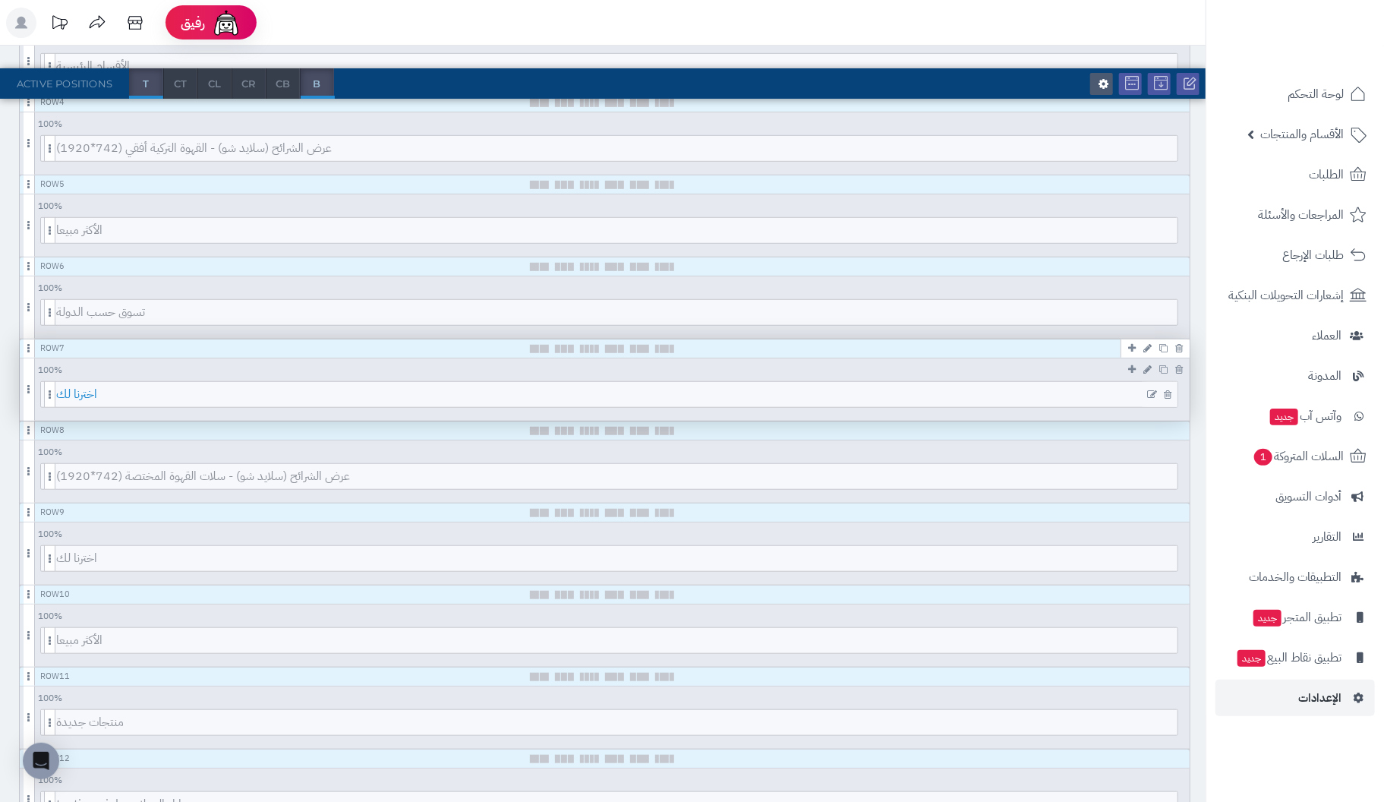
click at [576, 394] on span "اخترنا لك" at bounding box center [616, 394] width 1121 height 25
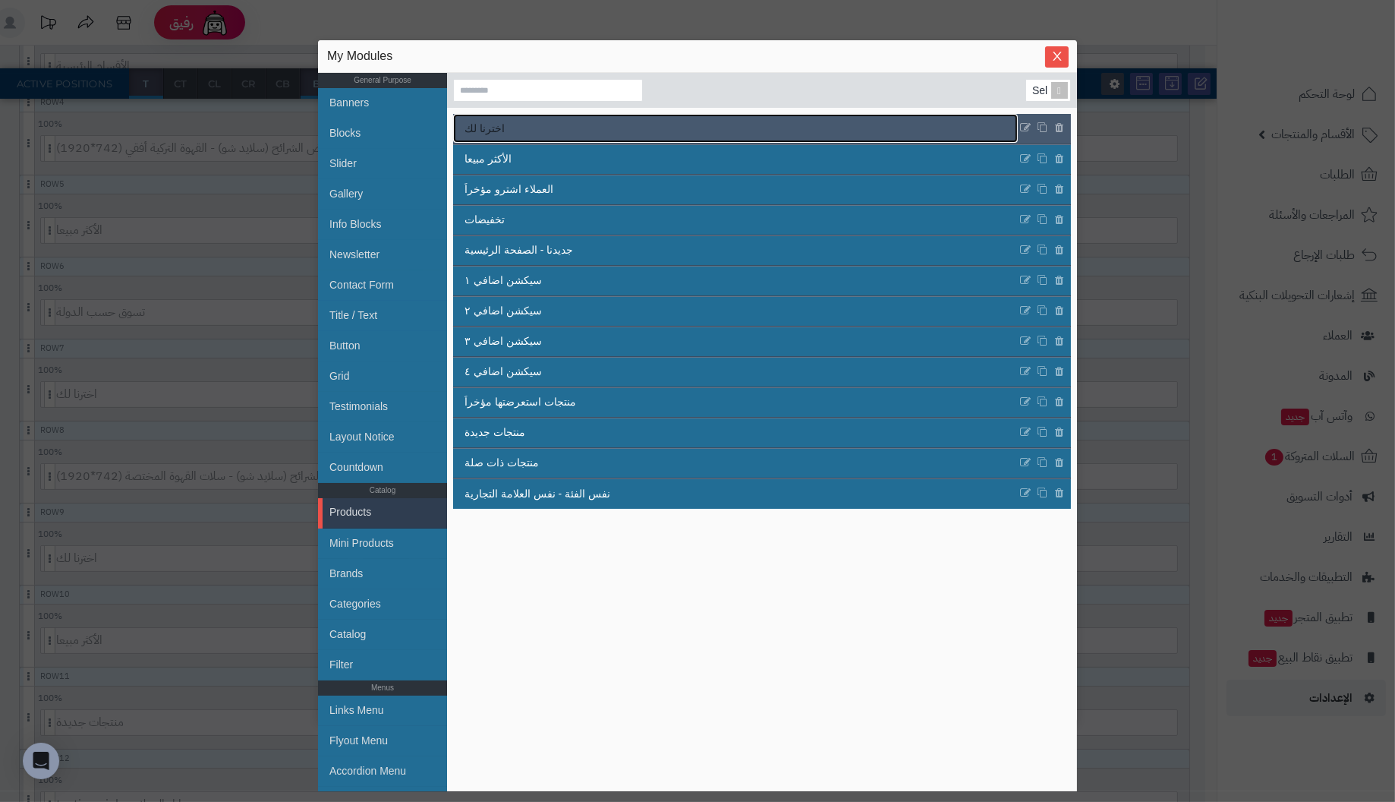
click at [549, 129] on link "اخترنا لك" at bounding box center [735, 128] width 565 height 29
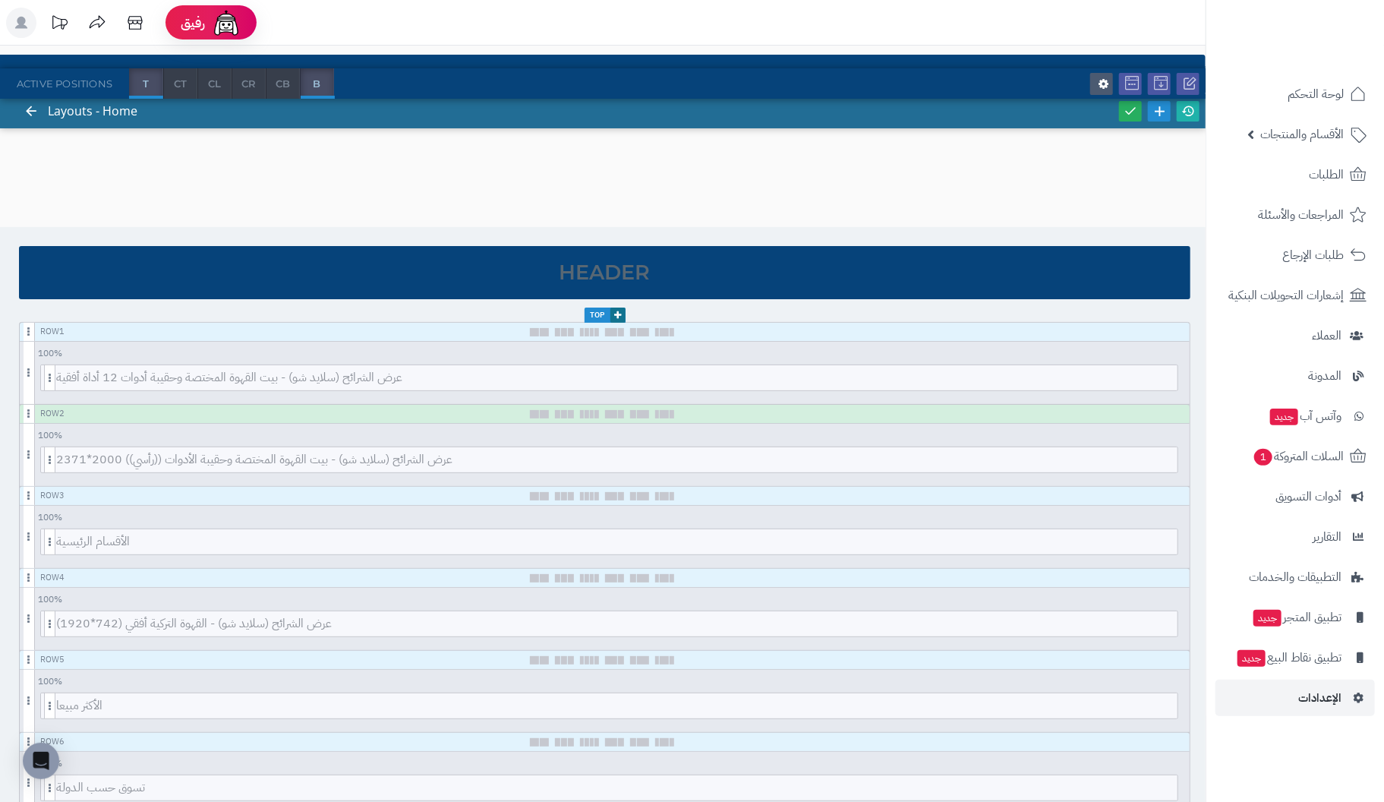
scroll to position [0, 0]
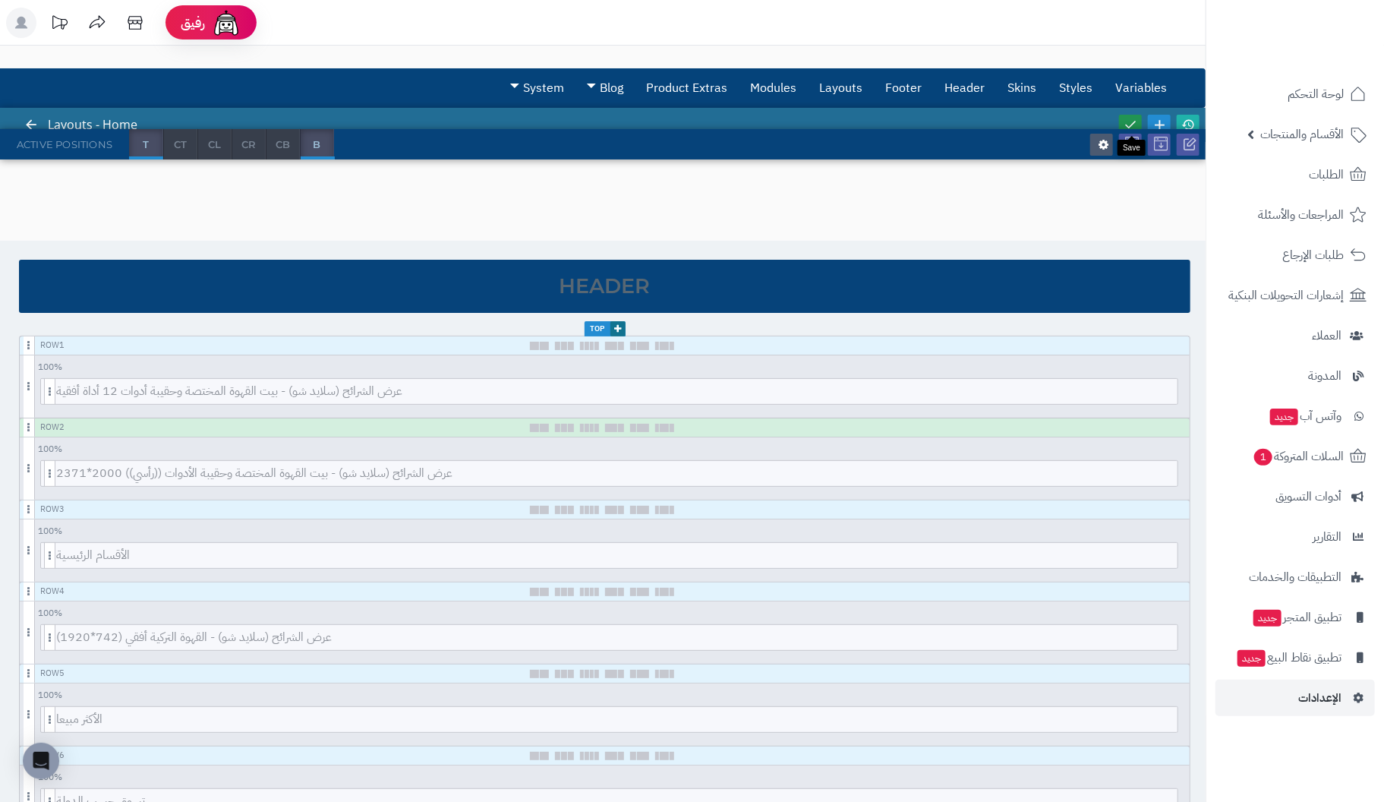
click at [1133, 118] on icon at bounding box center [1130, 125] width 14 height 14
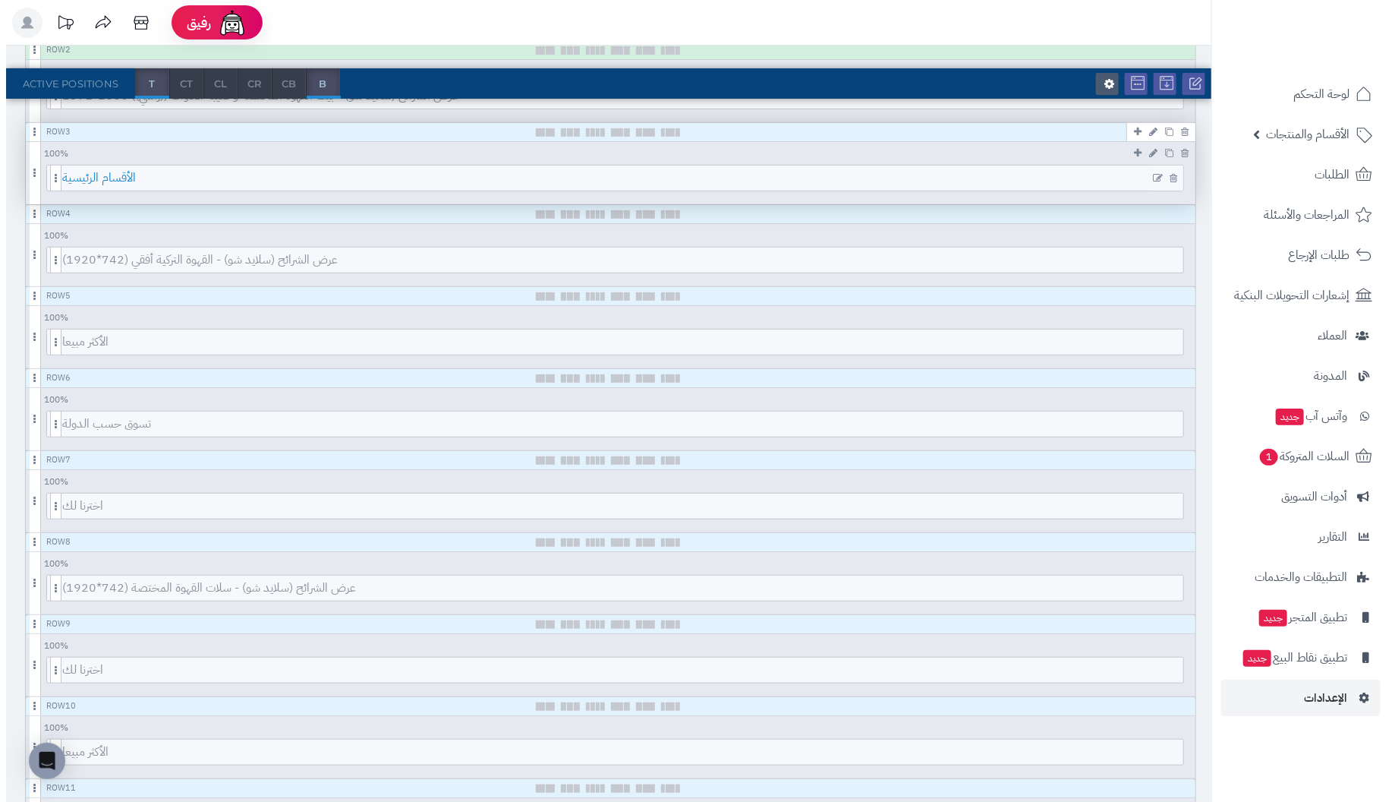
scroll to position [380, 0]
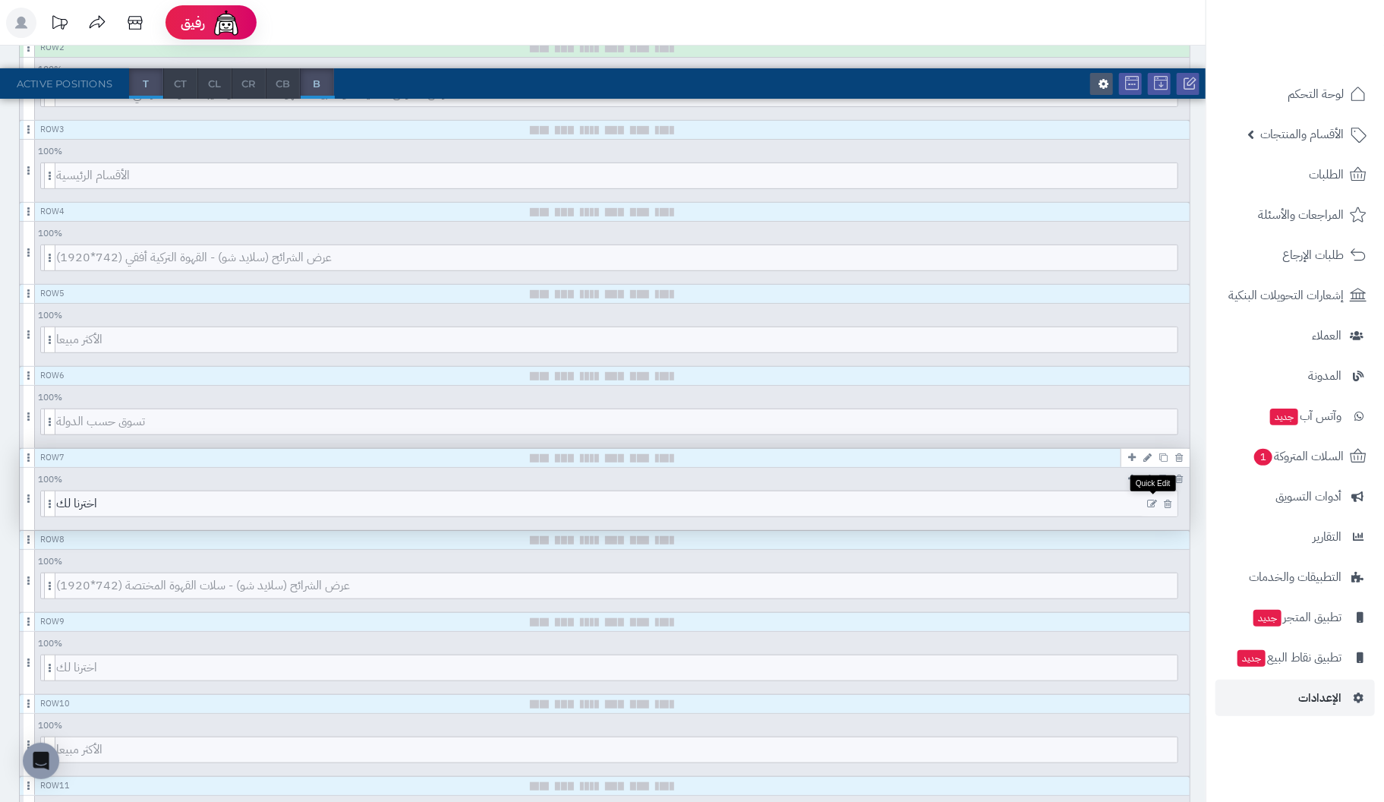
click at [1152, 499] on icon at bounding box center [1152, 504] width 10 height 11
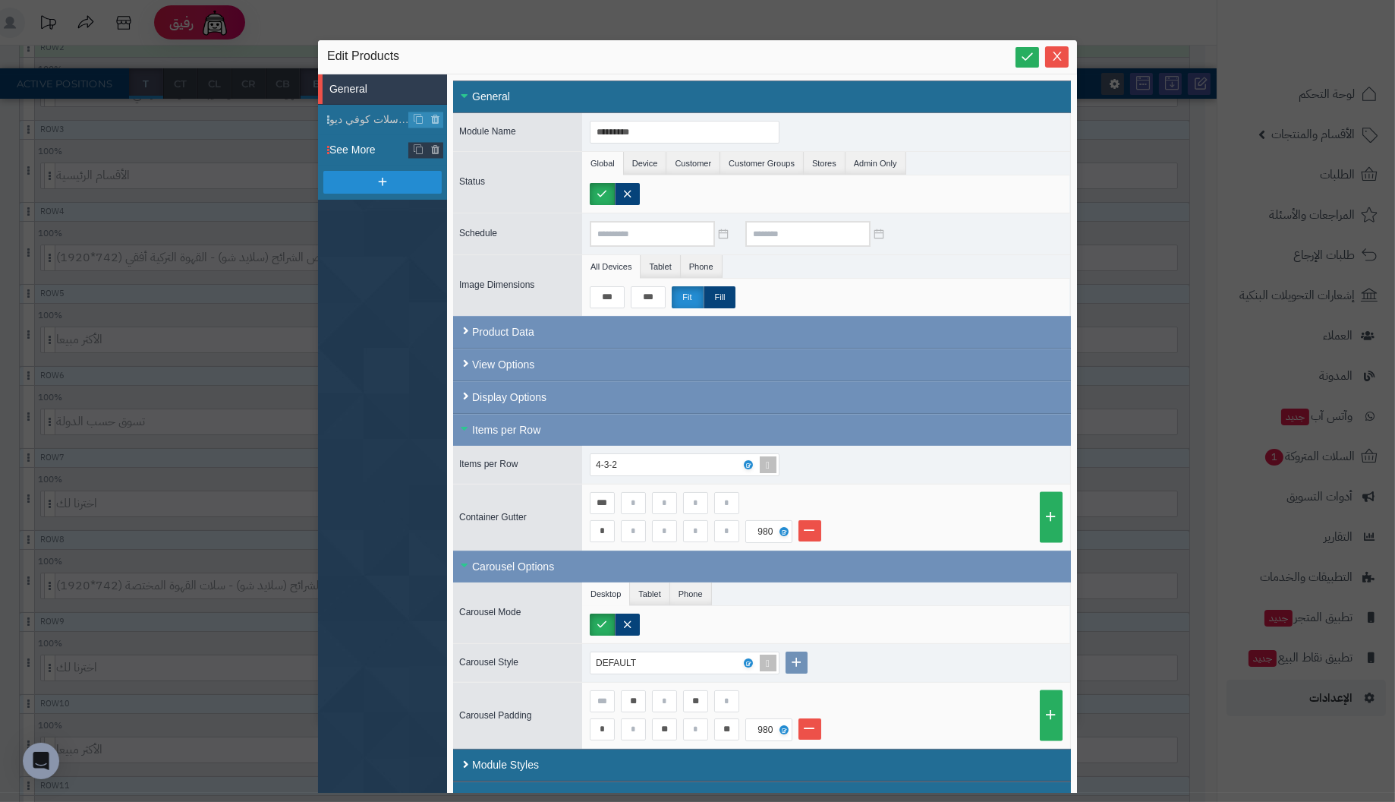
click at [358, 147] on span "See More" at bounding box center [369, 150] width 80 height 16
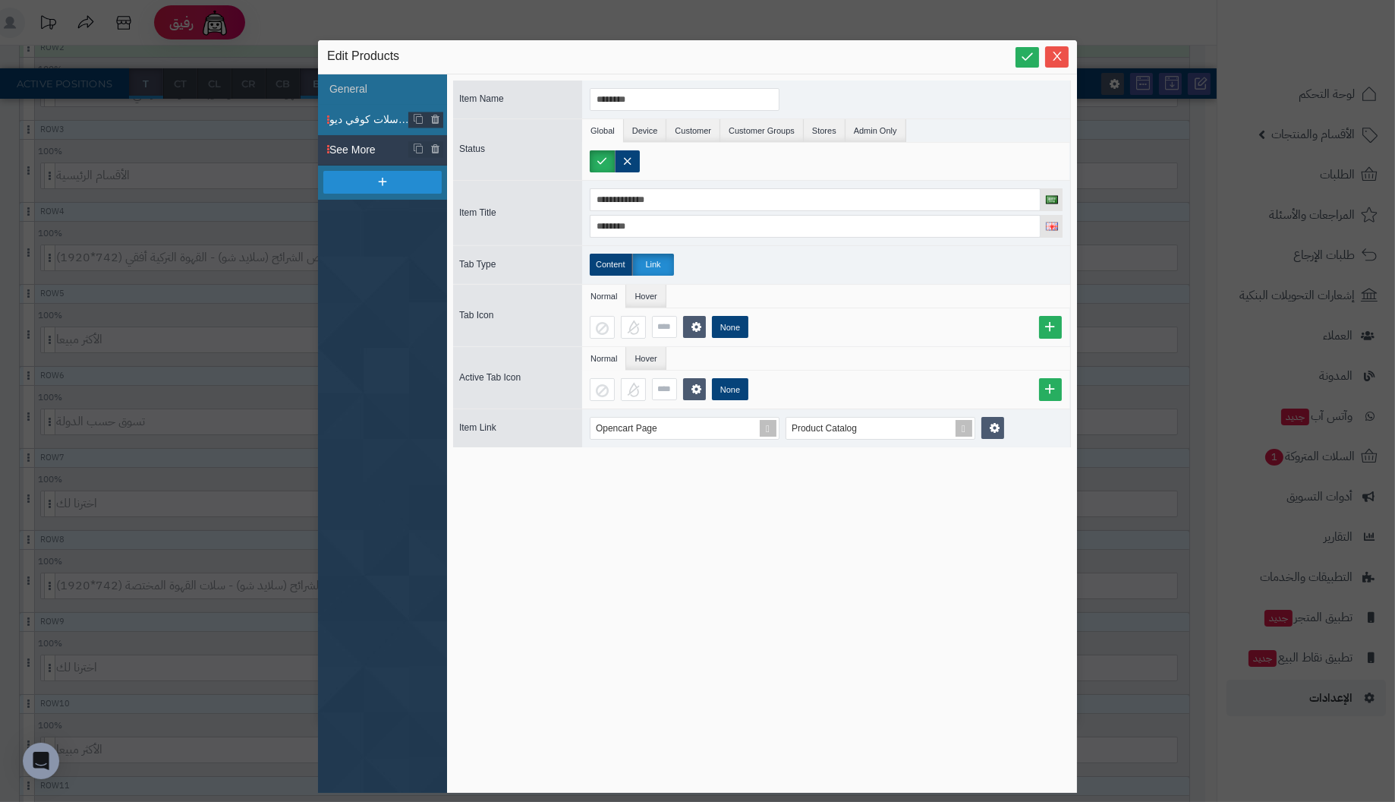
click at [358, 117] on span "اخترنا لك من سلات كوفي ديو" at bounding box center [369, 120] width 80 height 16
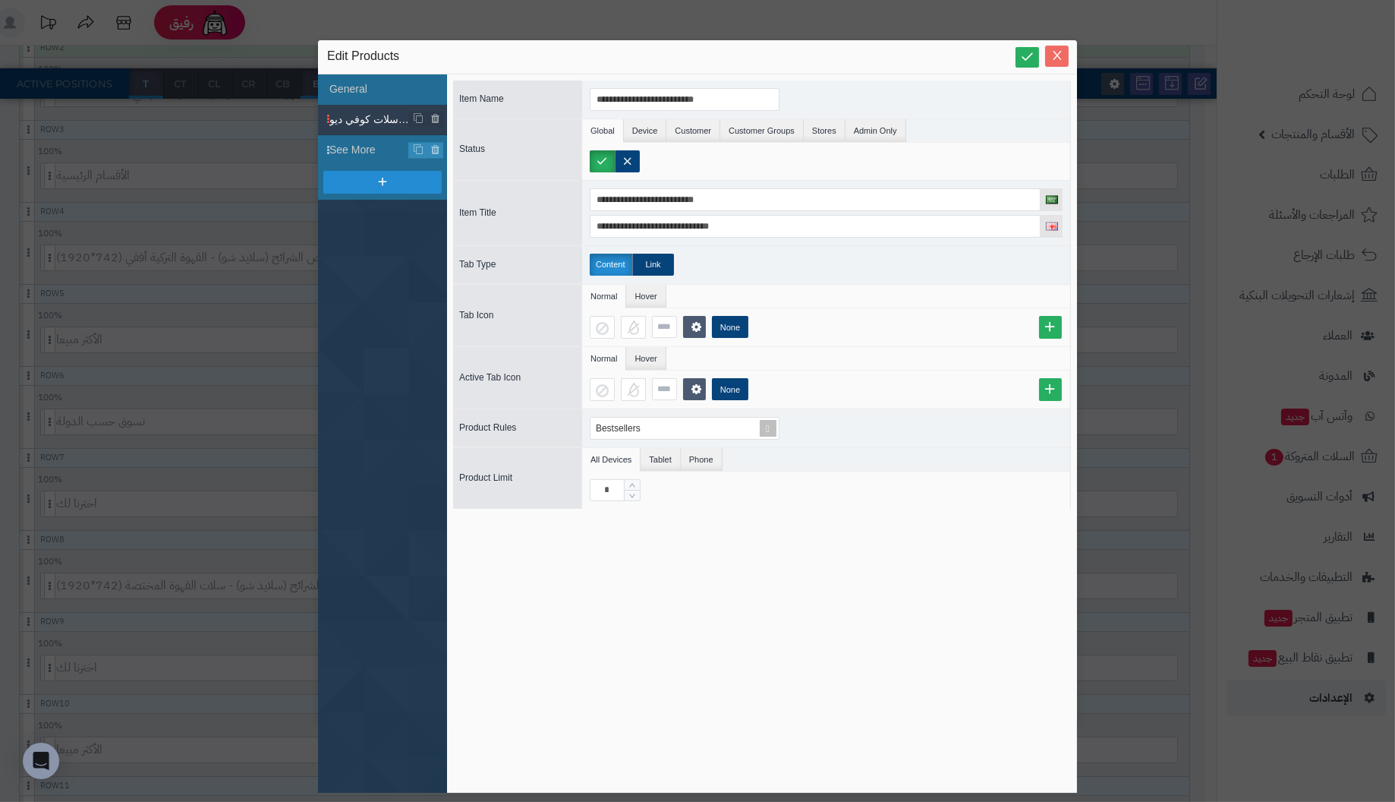
click at [1062, 54] on icon "Close" at bounding box center [1057, 55] width 12 height 12
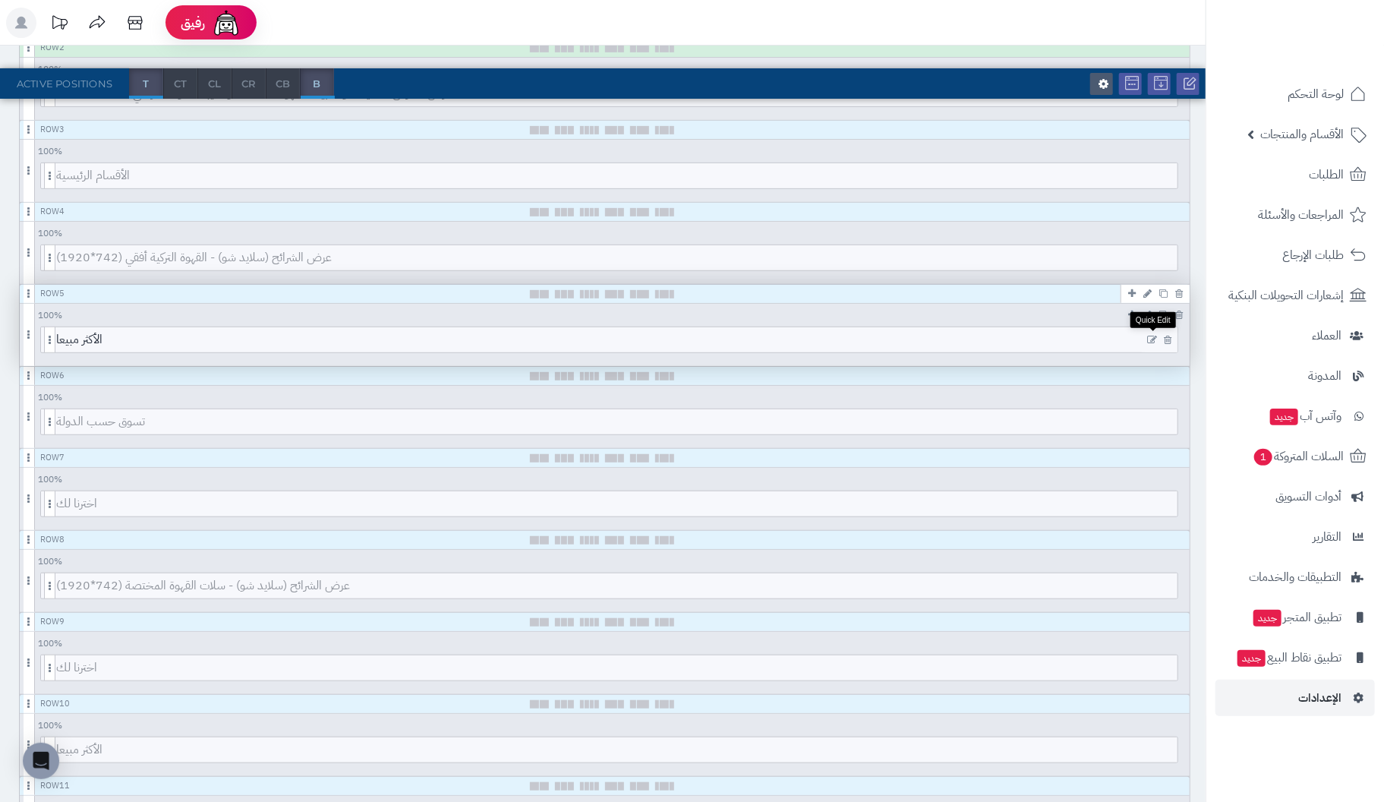
click at [1153, 335] on icon at bounding box center [1152, 340] width 10 height 11
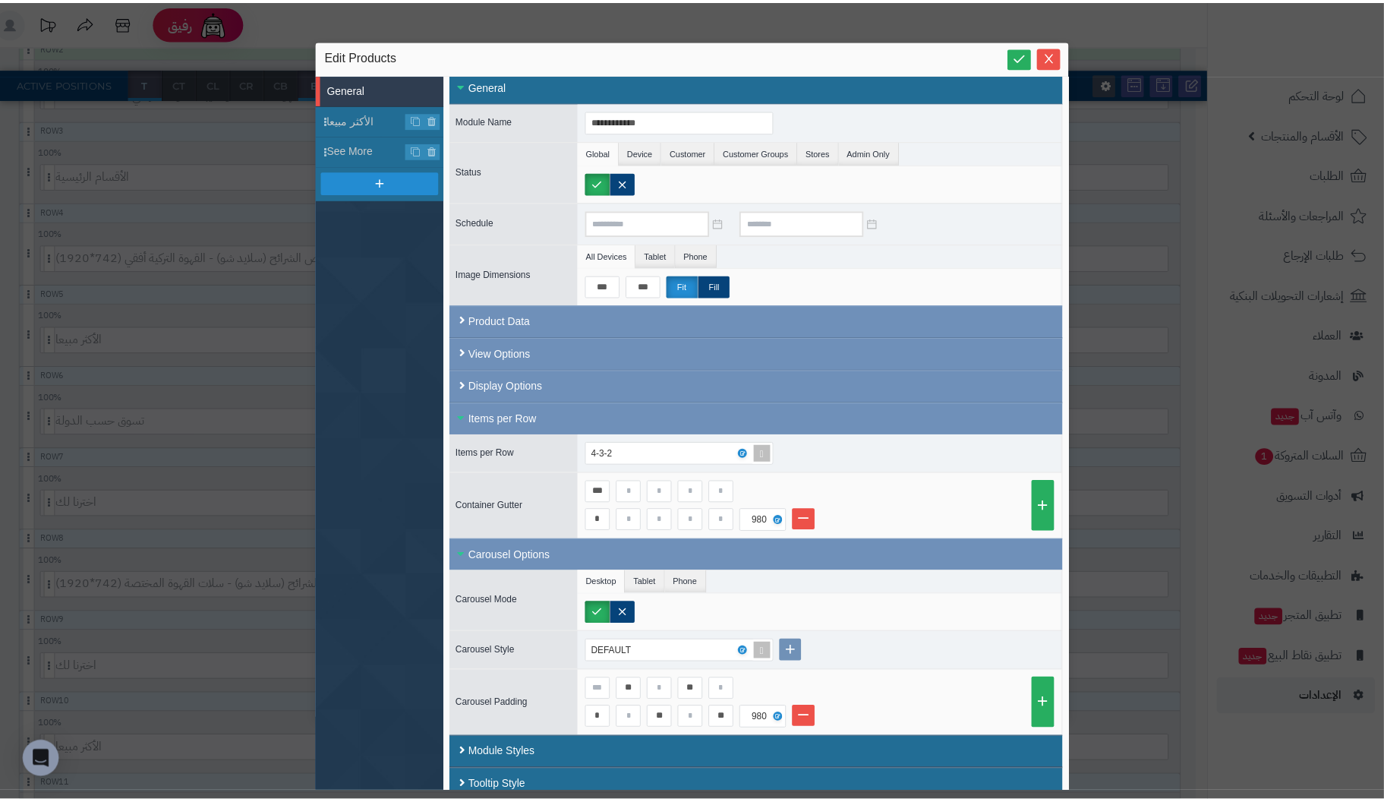
scroll to position [0, 0]
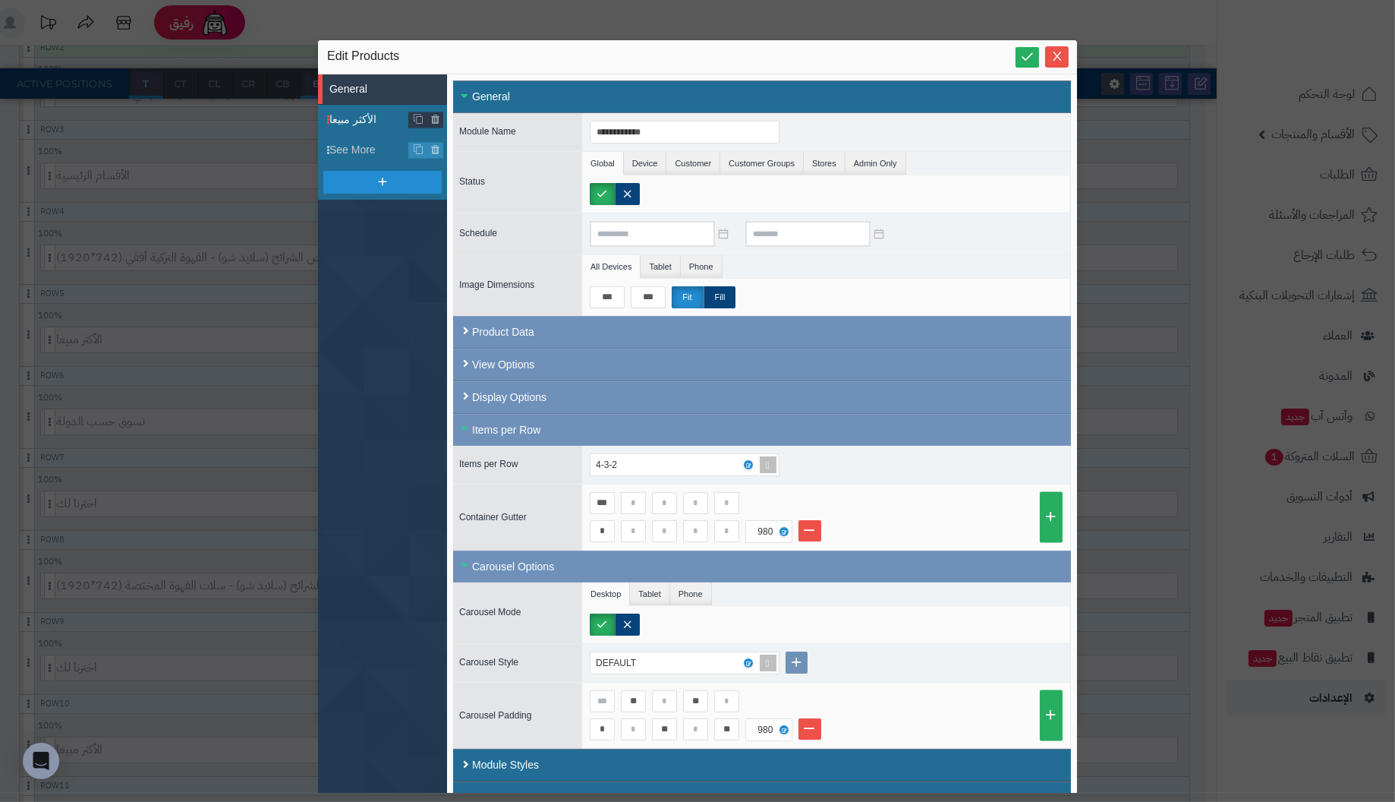
click at [346, 115] on span "الأكثر مبيعا" at bounding box center [369, 120] width 80 height 16
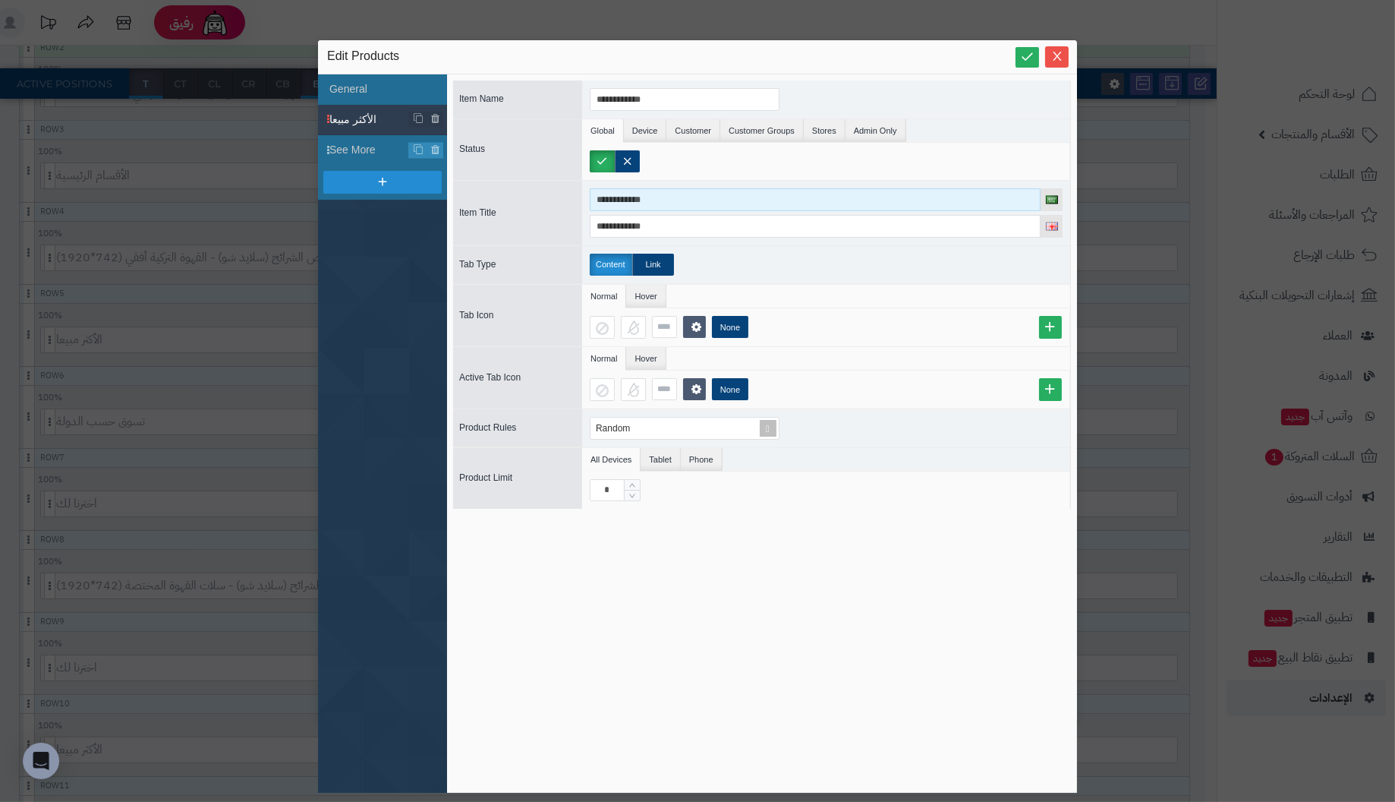
click at [665, 203] on input "**********" at bounding box center [815, 199] width 451 height 23
click at [682, 194] on input "**********" at bounding box center [815, 199] width 451 height 23
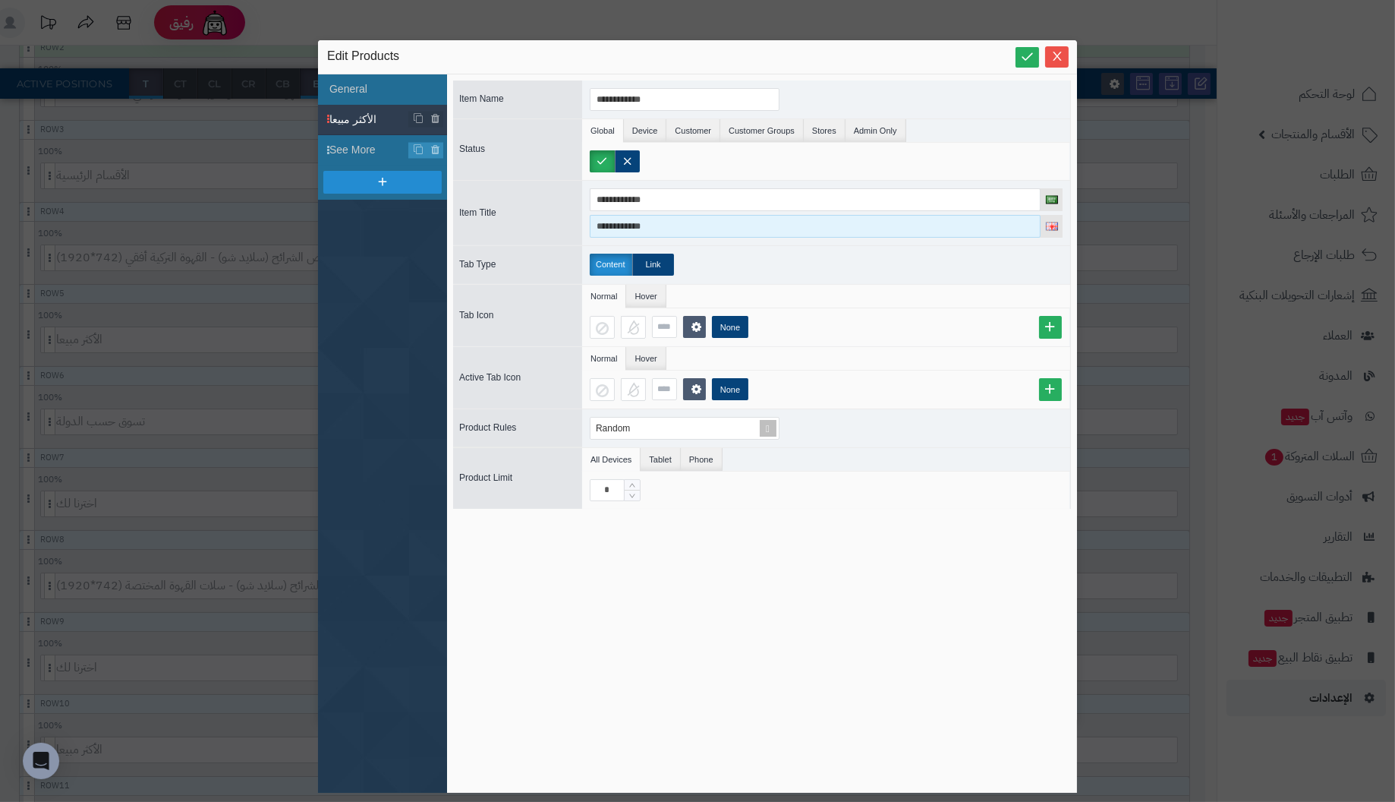
click at [696, 223] on input "**********" at bounding box center [815, 226] width 451 height 23
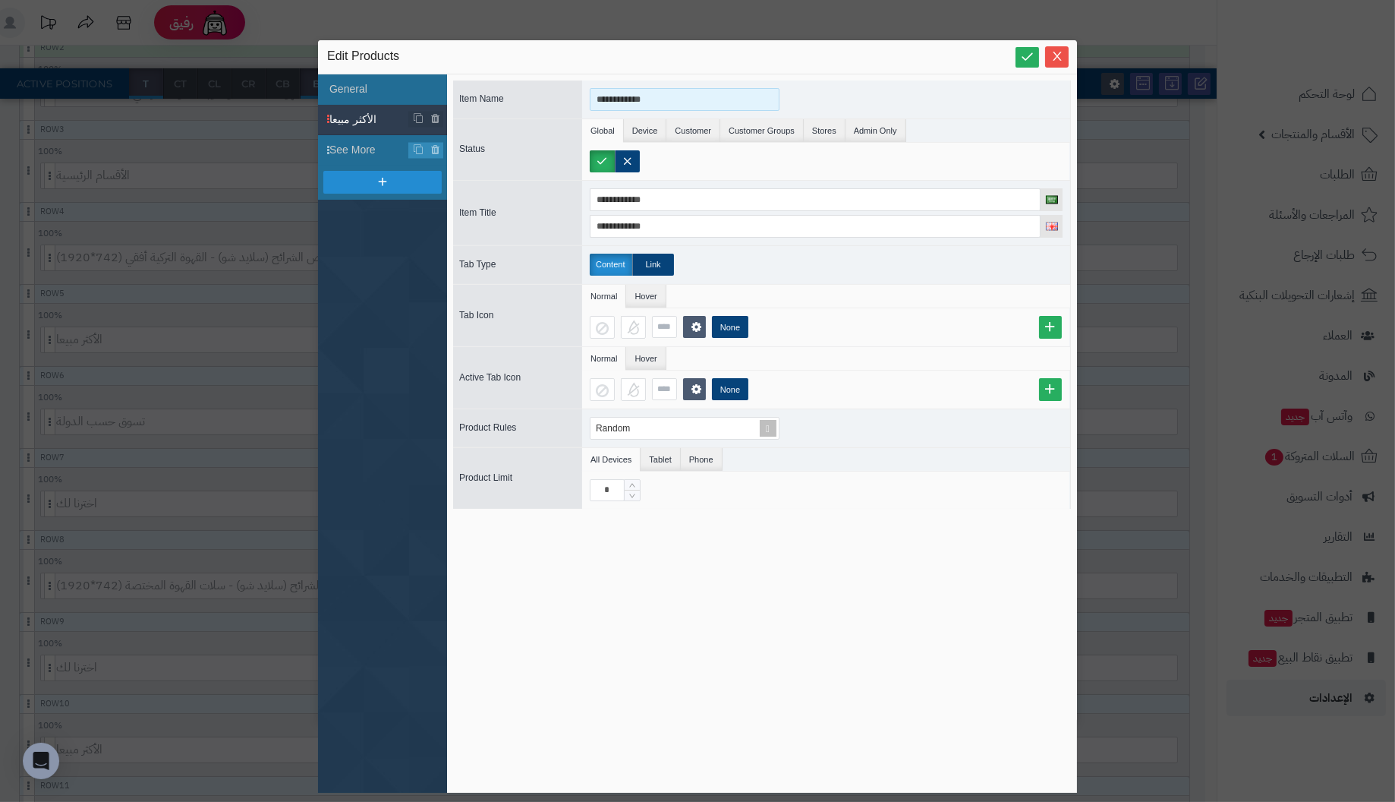
click at [669, 96] on input "**********" at bounding box center [685, 99] width 190 height 23
click at [649, 125] on li "Device" at bounding box center [645, 130] width 43 height 23
drag, startPoint x: 687, startPoint y: 127, endPoint x: 720, endPoint y: 125, distance: 32.7
click at [689, 127] on li "Customer" at bounding box center [693, 130] width 54 height 23
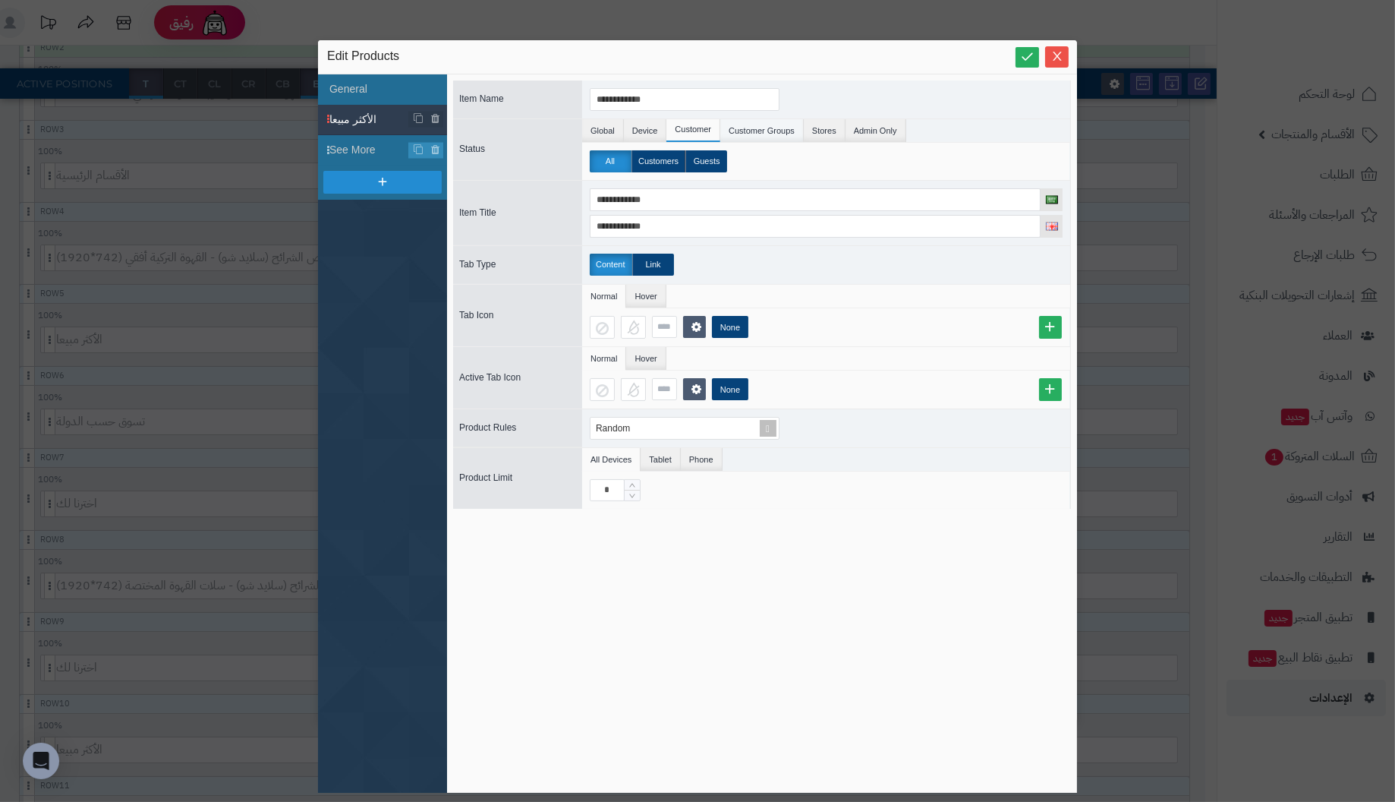
drag, startPoint x: 749, startPoint y: 123, endPoint x: 767, endPoint y: 121, distance: 17.6
click at [751, 123] on li "Customer Groups" at bounding box center [761, 130] width 83 height 23
click at [816, 128] on li "Stores" at bounding box center [825, 130] width 42 height 23
click at [858, 133] on li "Admin Only" at bounding box center [876, 130] width 61 height 23
click at [606, 134] on li "Global" at bounding box center [603, 130] width 42 height 23
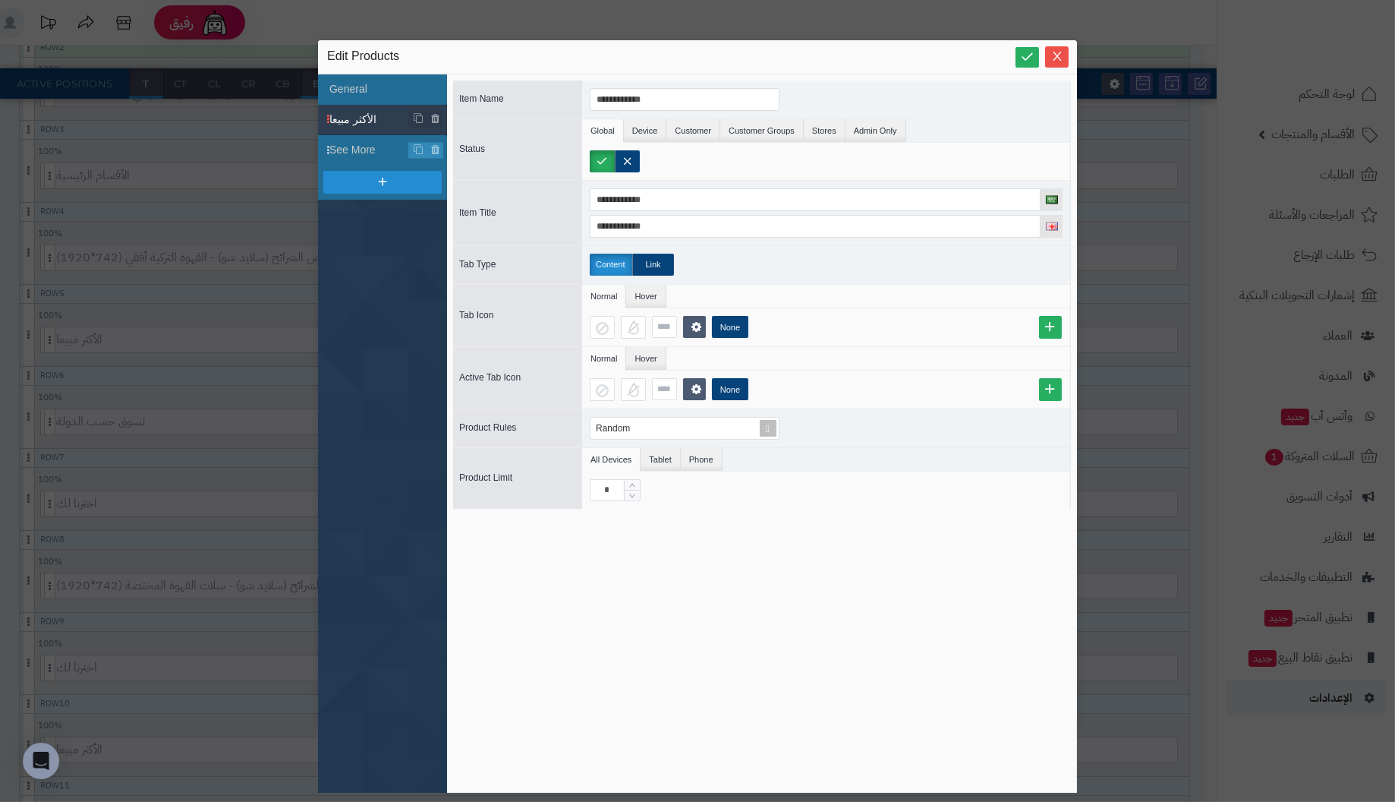
click at [474, 146] on span "Status" at bounding box center [472, 148] width 26 height 11
click at [490, 102] on span "Item Name" at bounding box center [481, 98] width 45 height 11
click at [487, 209] on span "Item Title" at bounding box center [477, 212] width 37 height 11
click at [479, 269] on div "Tab Type" at bounding box center [513, 264] width 121 height 17
drag, startPoint x: 479, startPoint y: 310, endPoint x: 483, endPoint y: 349, distance: 38.9
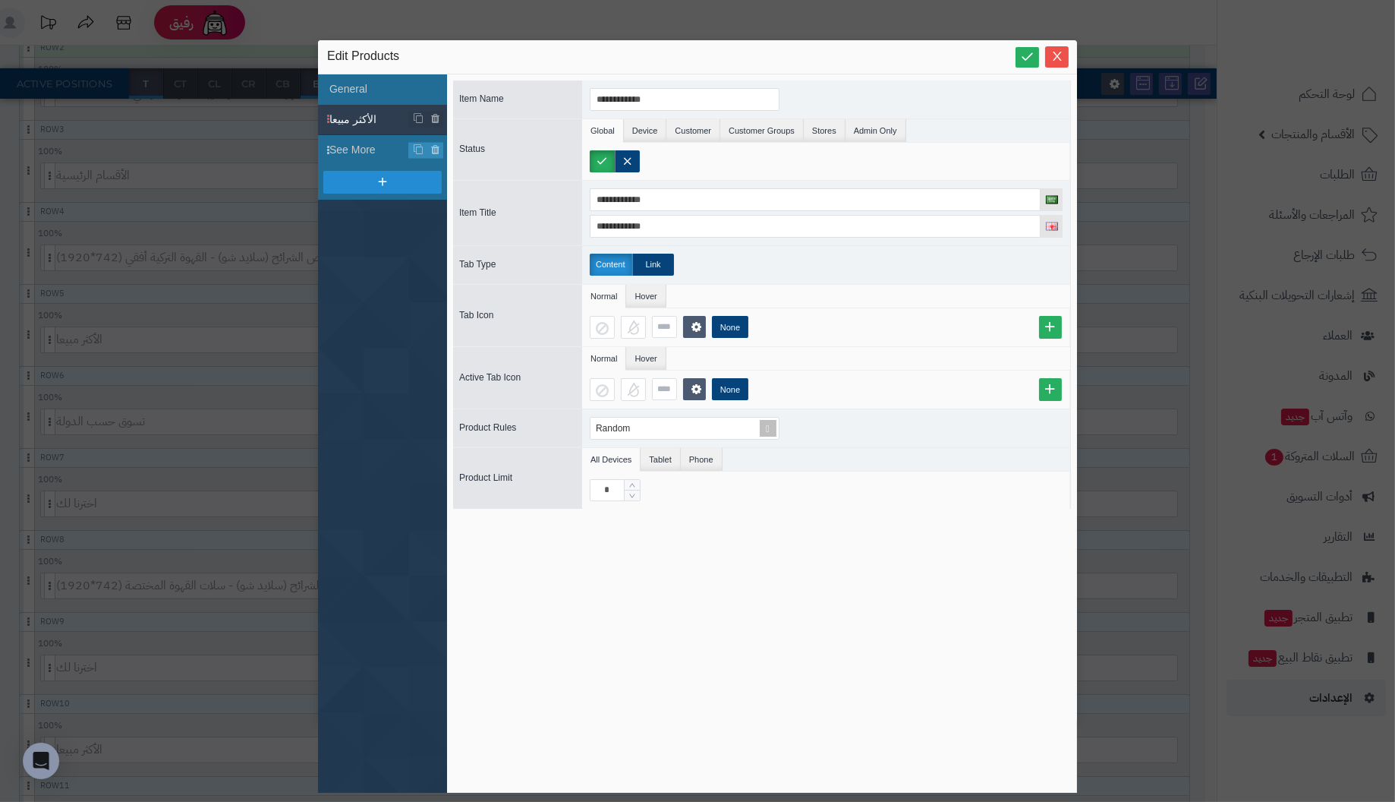
click at [479, 310] on span "Tab Icon" at bounding box center [476, 315] width 34 height 11
drag, startPoint x: 485, startPoint y: 370, endPoint x: 488, endPoint y: 390, distance: 20.7
click at [485, 372] on span "Active Tab Icon" at bounding box center [489, 377] width 61 height 11
drag, startPoint x: 494, startPoint y: 429, endPoint x: 496, endPoint y: 457, distance: 28.2
click at [495, 435] on div "Product Rules Random" at bounding box center [762, 427] width 618 height 39
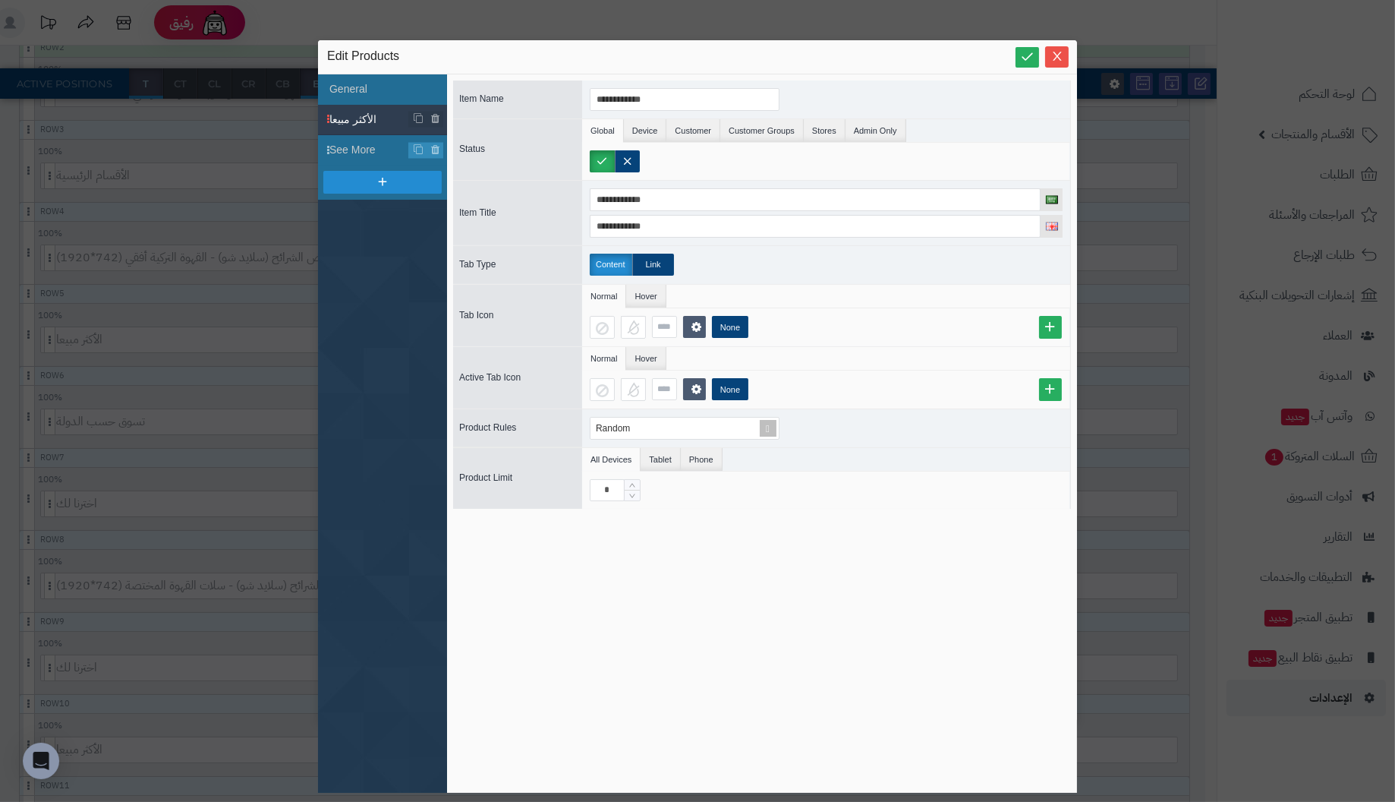
click at [496, 472] on span "Product Limit" at bounding box center [485, 477] width 53 height 11
click at [357, 150] on span "See More" at bounding box center [369, 150] width 80 height 16
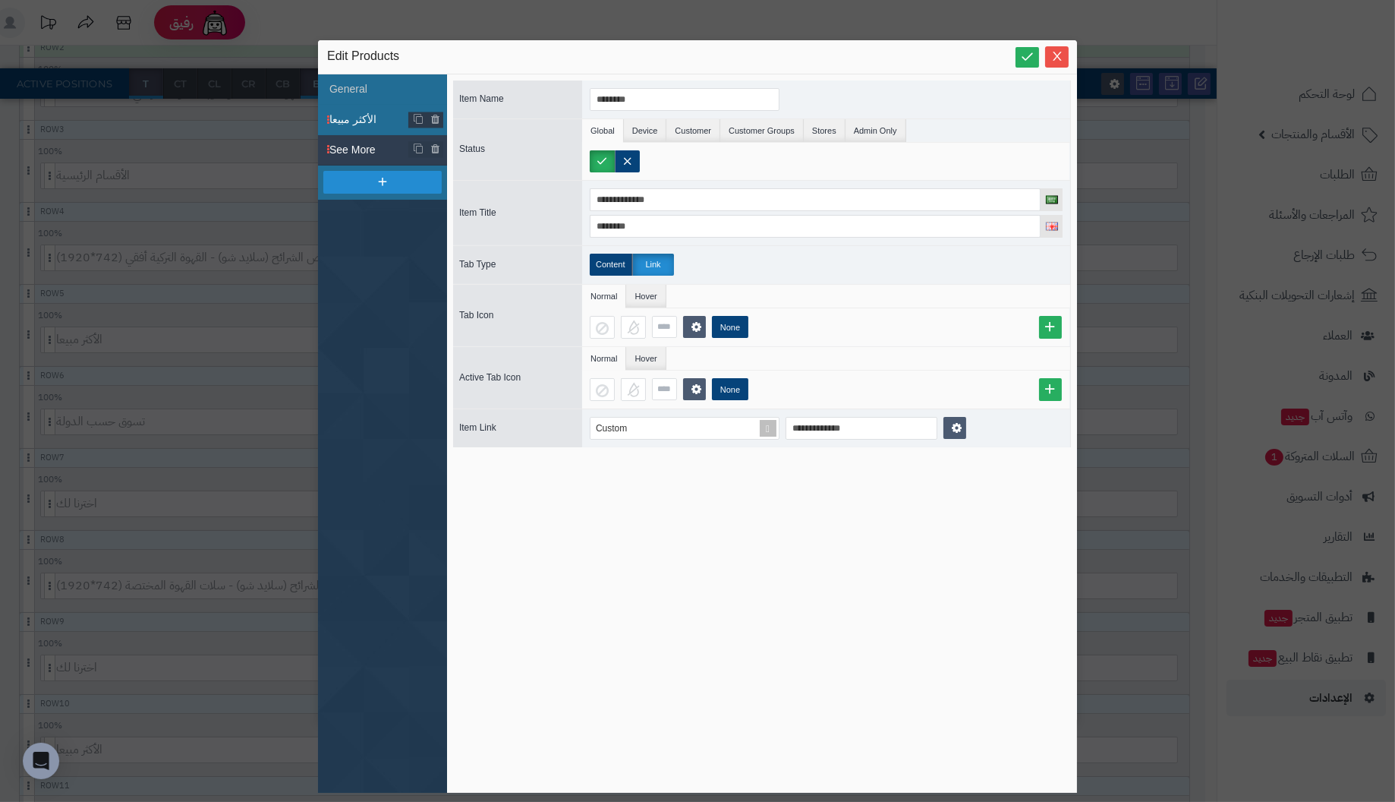
click at [358, 125] on span "الأكثر مبيعا" at bounding box center [369, 120] width 80 height 16
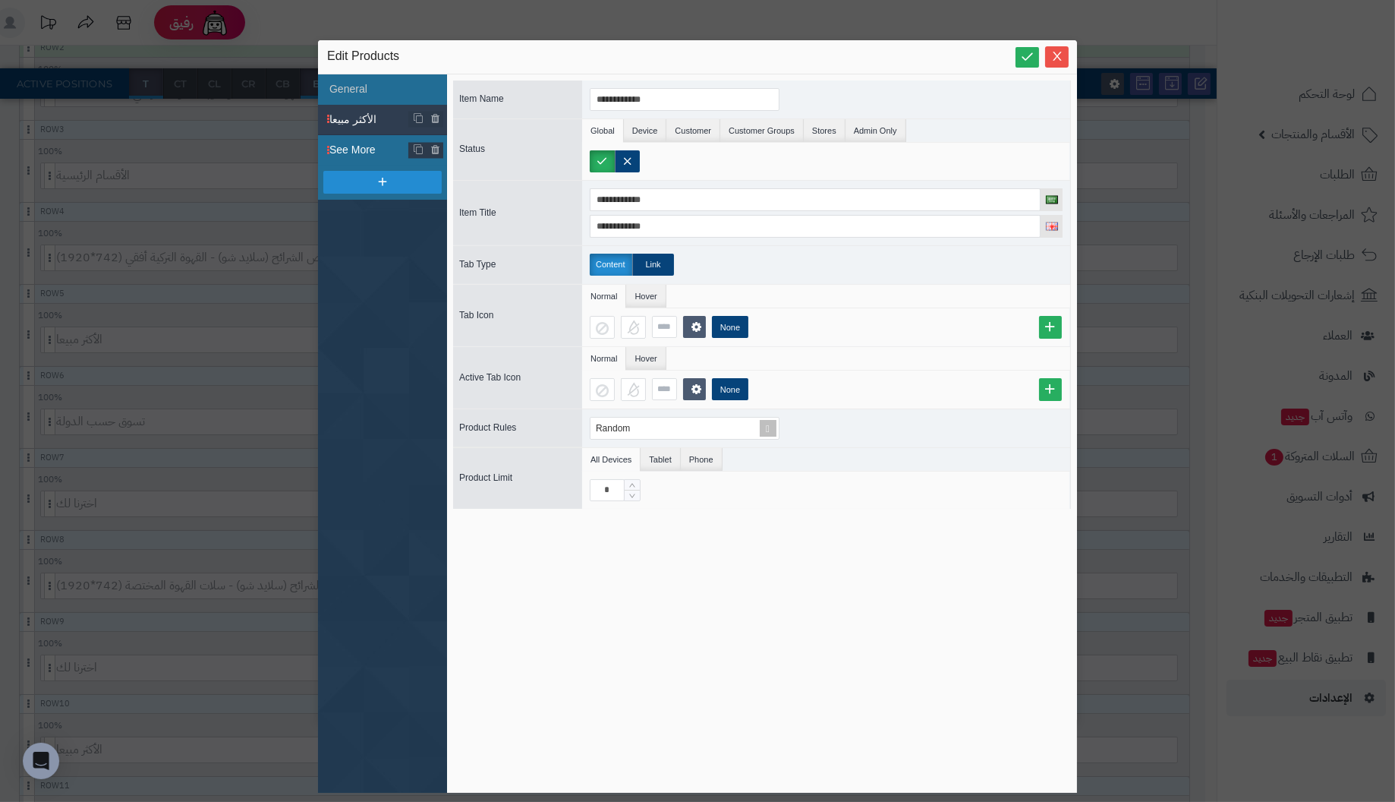
click at [352, 145] on span "See More" at bounding box center [369, 150] width 80 height 16
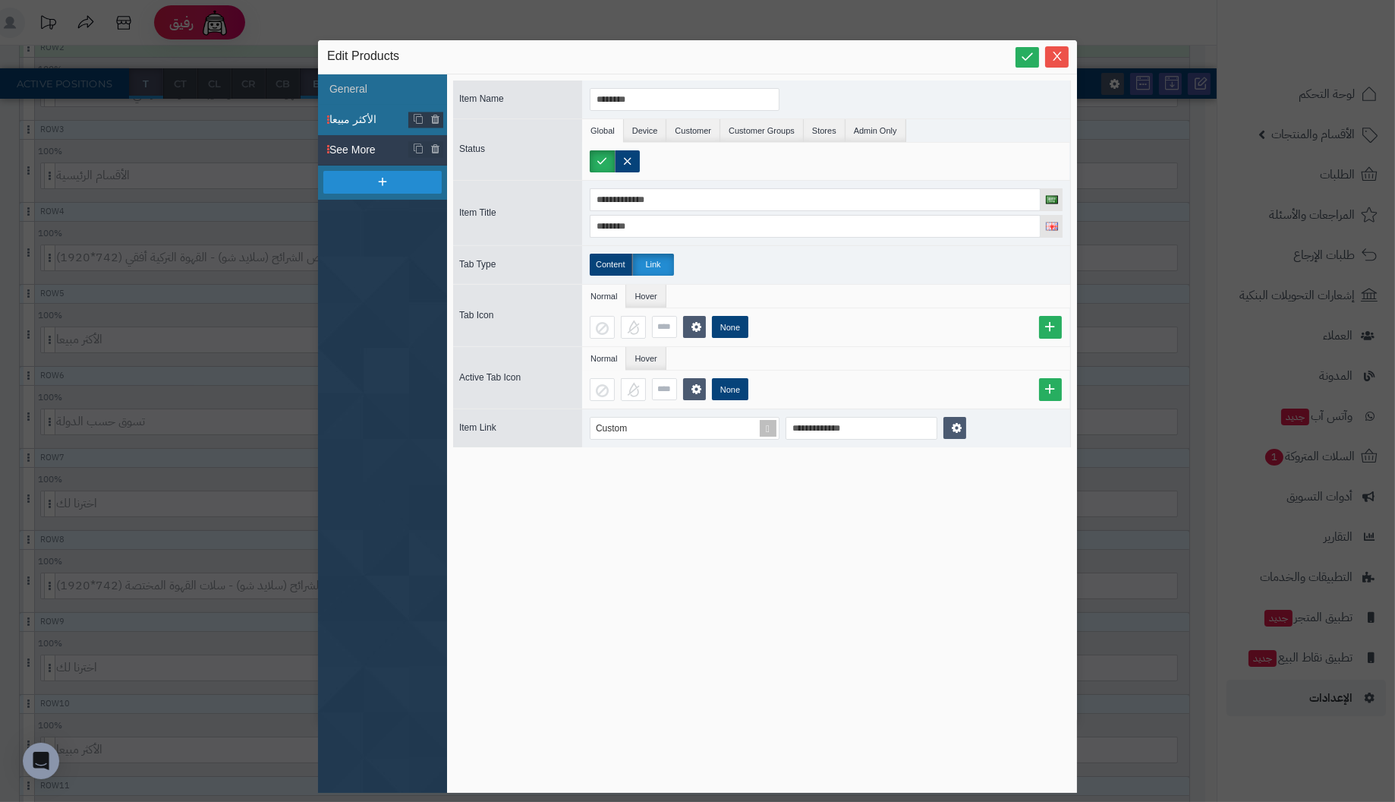
click at [363, 118] on span "الأكثر مبيعا" at bounding box center [369, 120] width 80 height 16
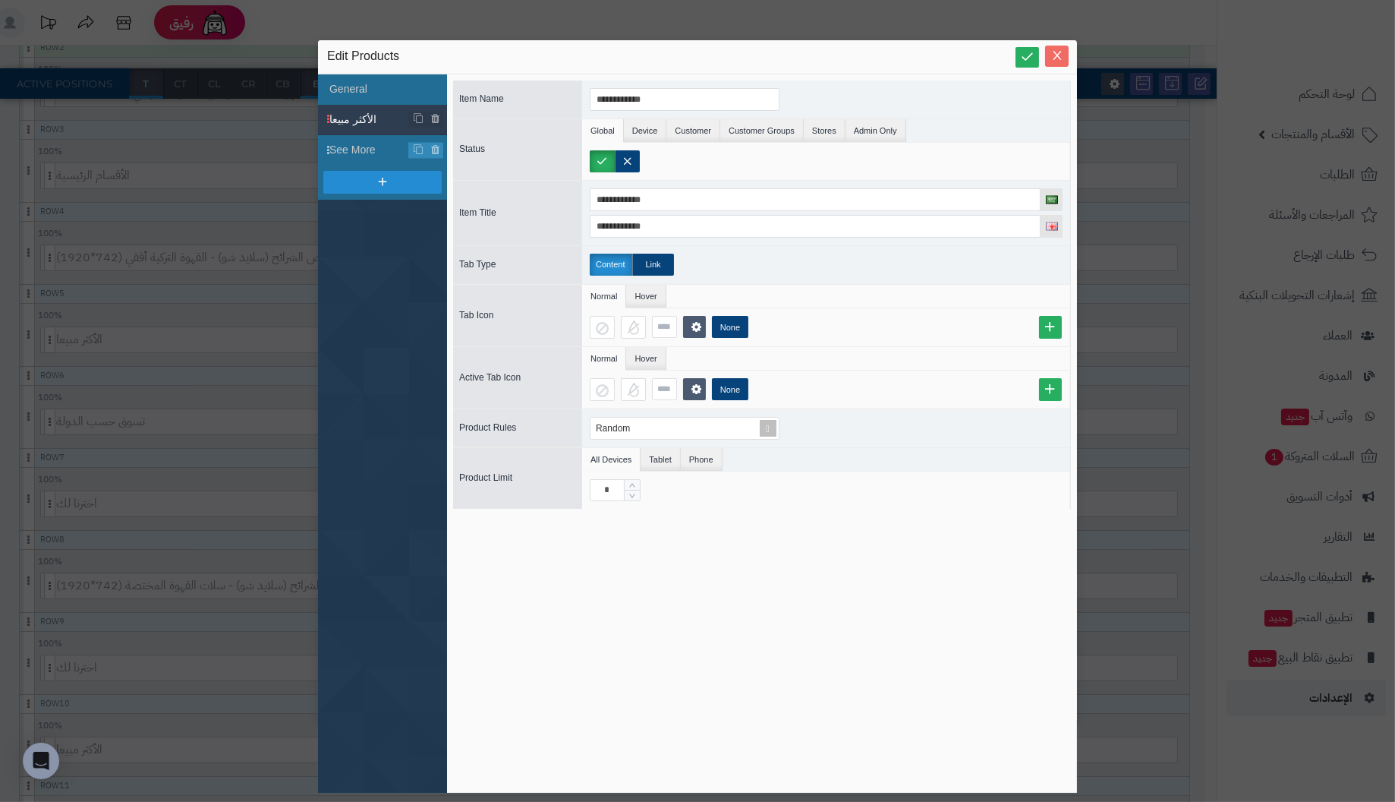
click at [1057, 55] on icon "Close" at bounding box center [1057, 55] width 8 height 9
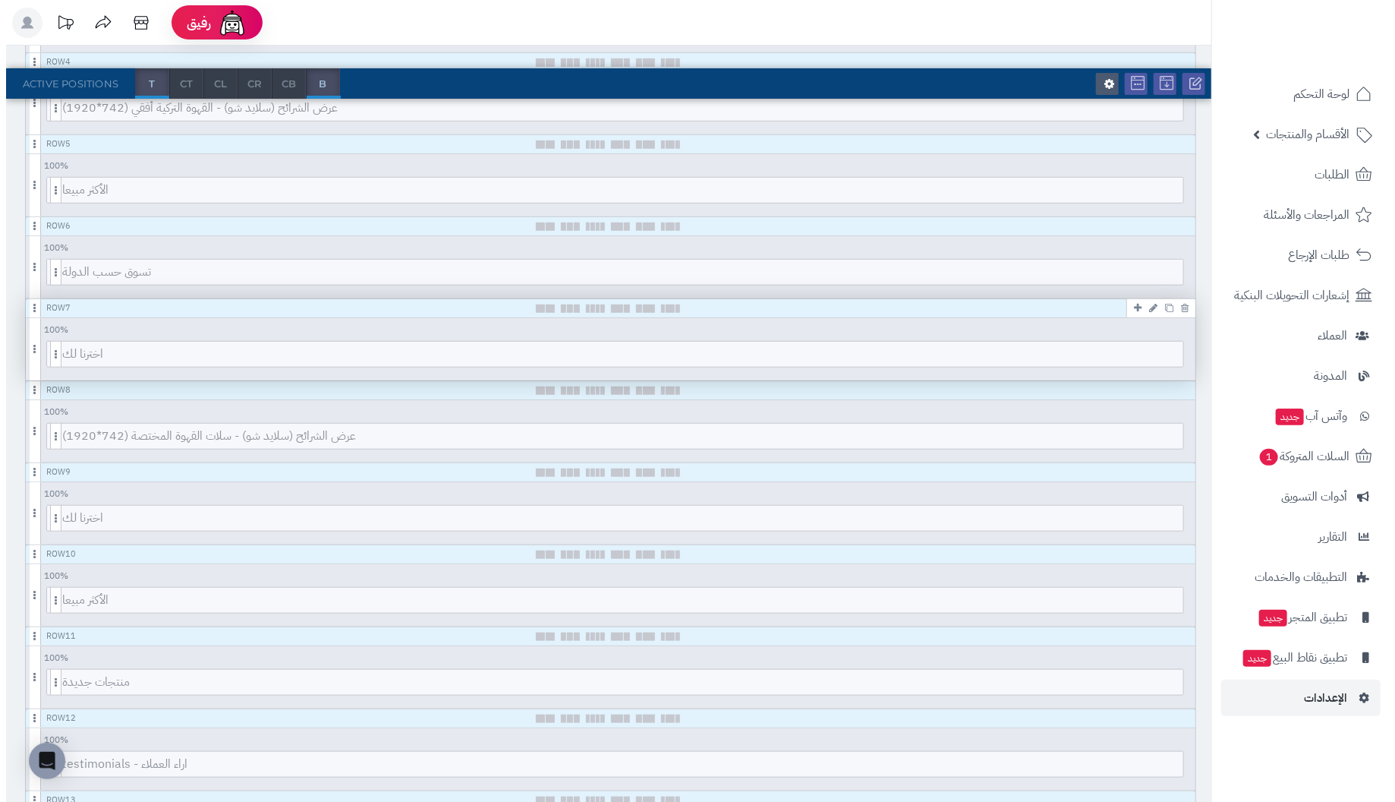
scroll to position [531, 0]
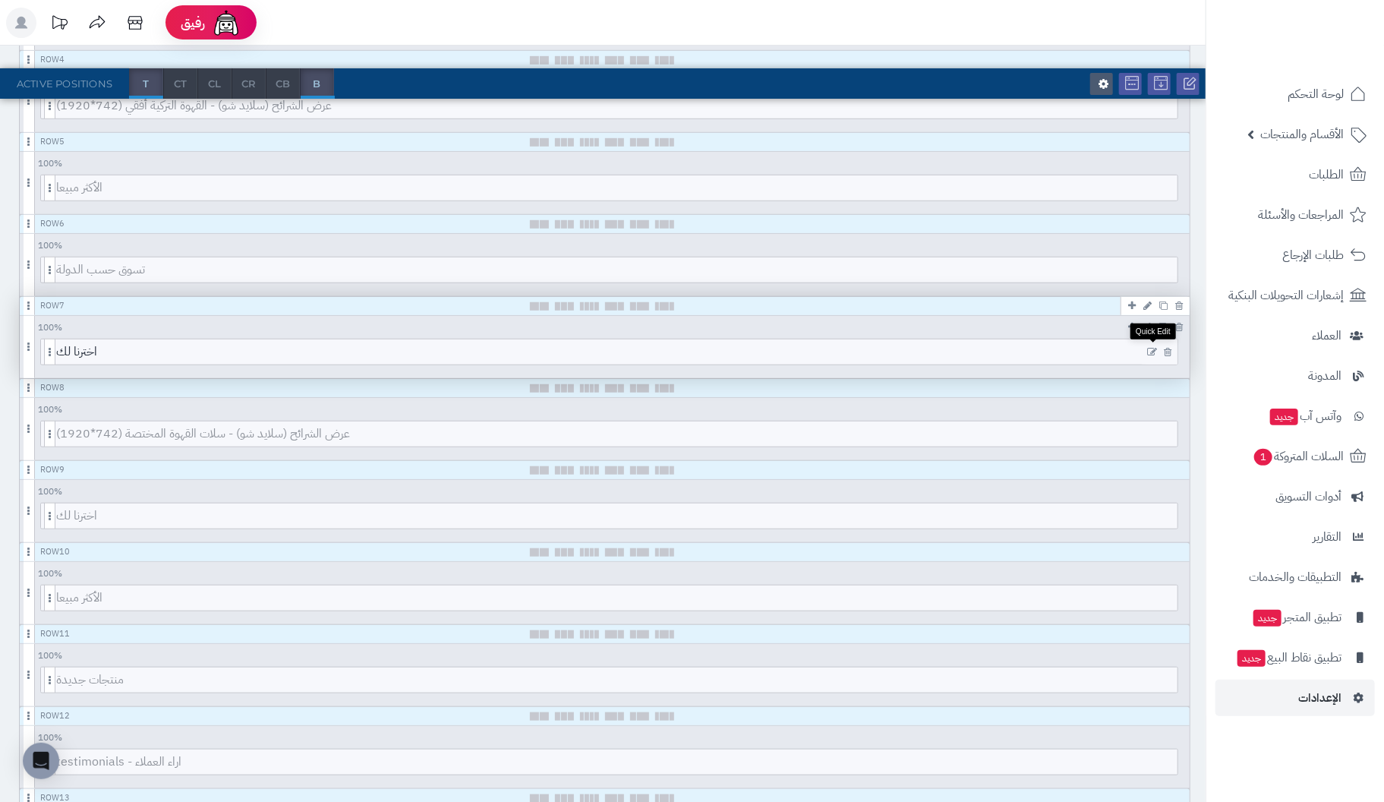
click at [1151, 347] on icon at bounding box center [1152, 352] width 10 height 11
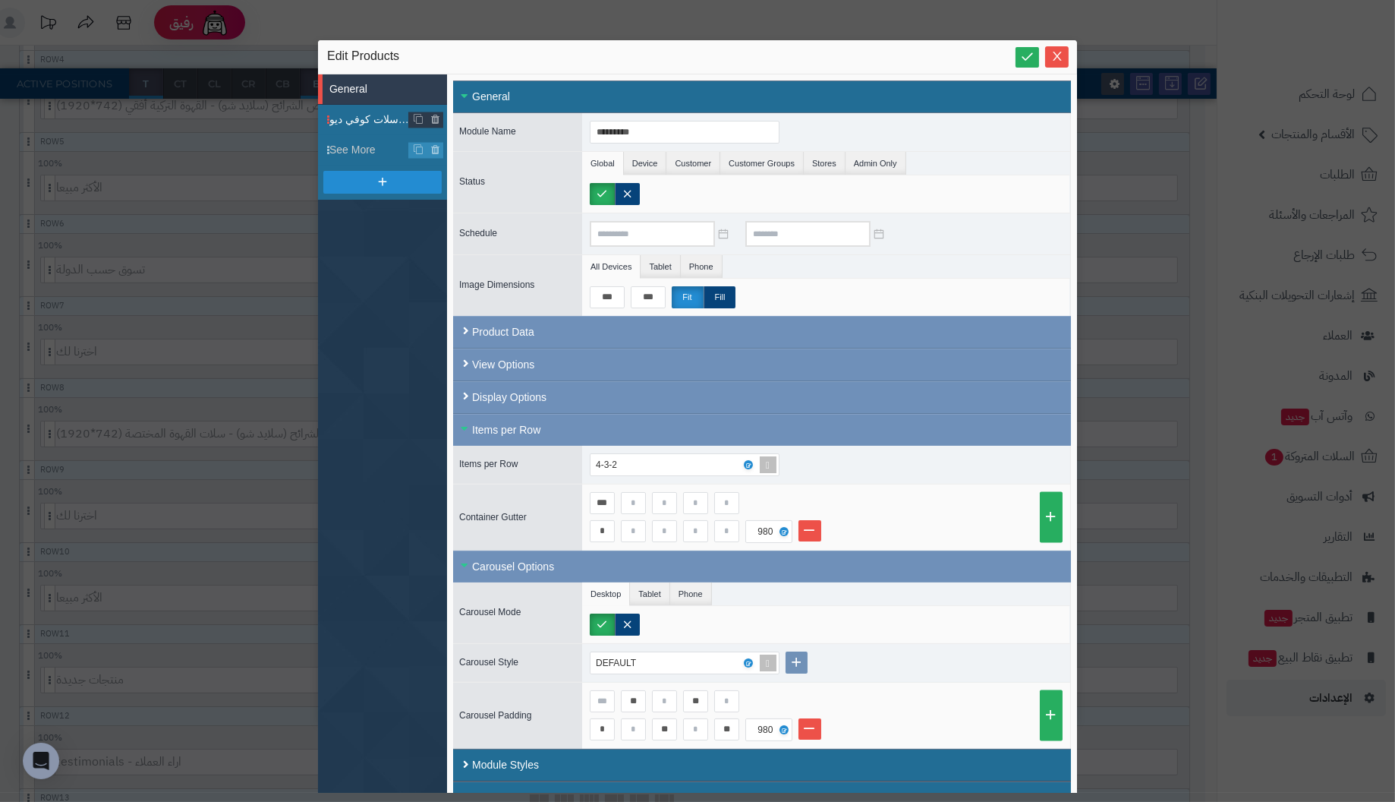
click at [355, 117] on span "اخترنا لك من سلات كوفي ديو" at bounding box center [369, 120] width 80 height 16
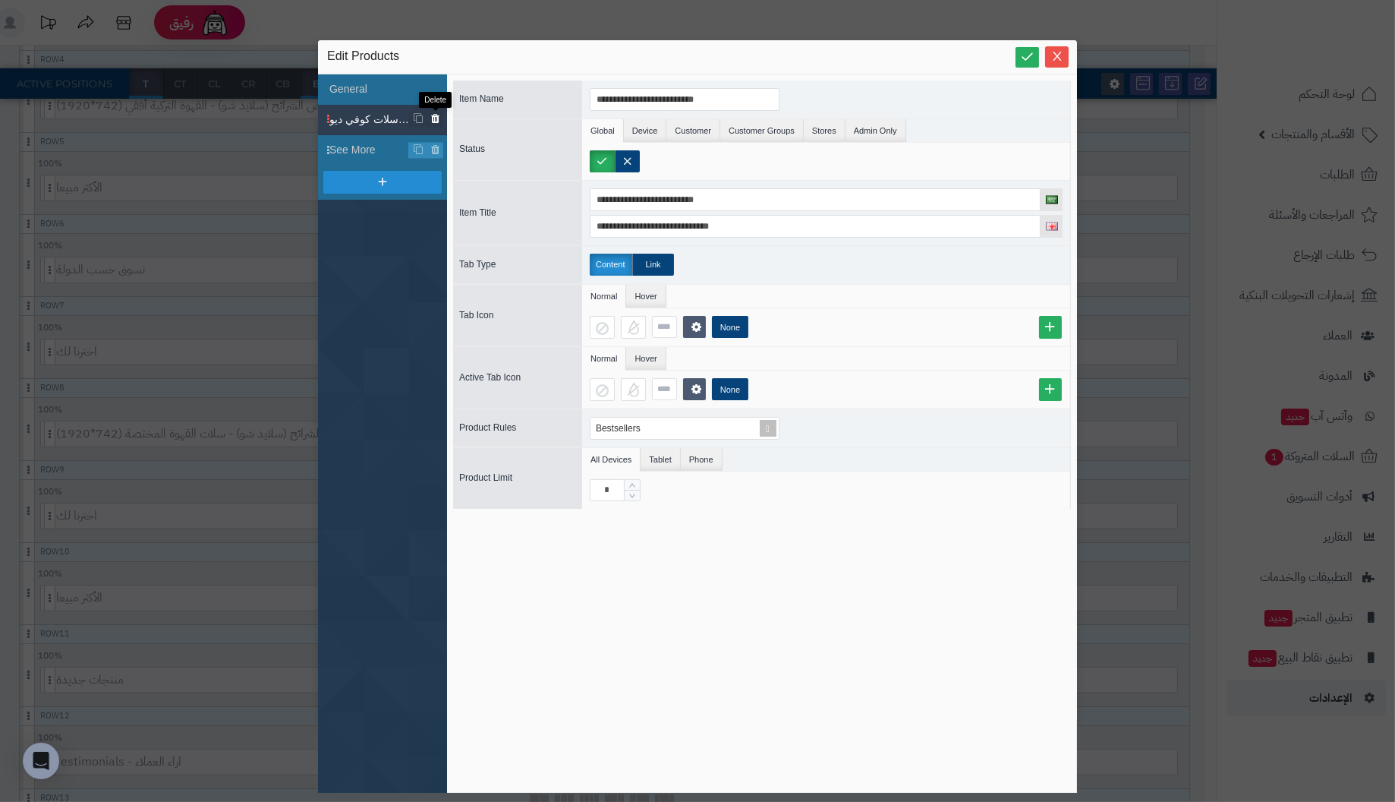
click at [436, 118] on icon at bounding box center [435, 119] width 10 height 13
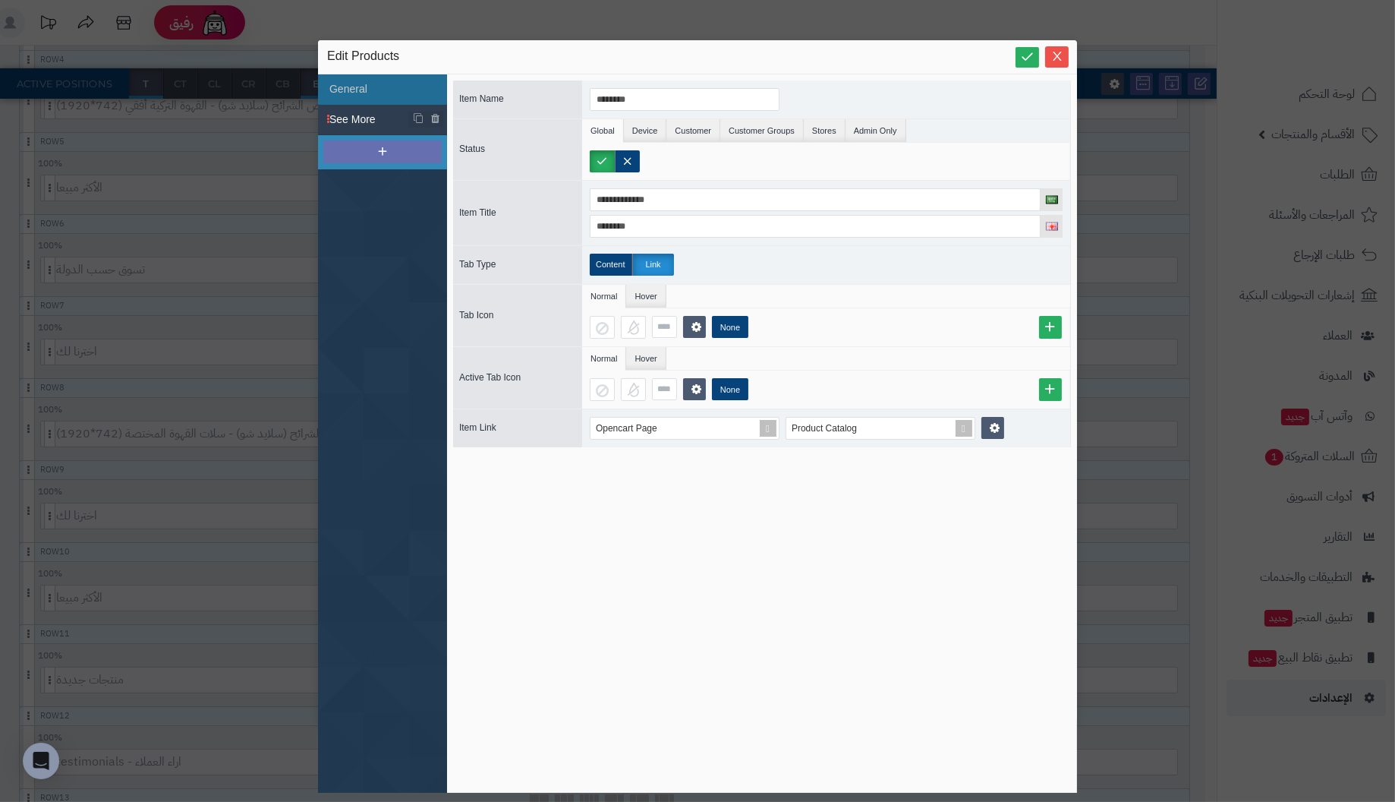
click at [386, 146] on icon at bounding box center [383, 151] width 14 height 14
click at [368, 143] on span "New Section" at bounding box center [369, 150] width 80 height 16
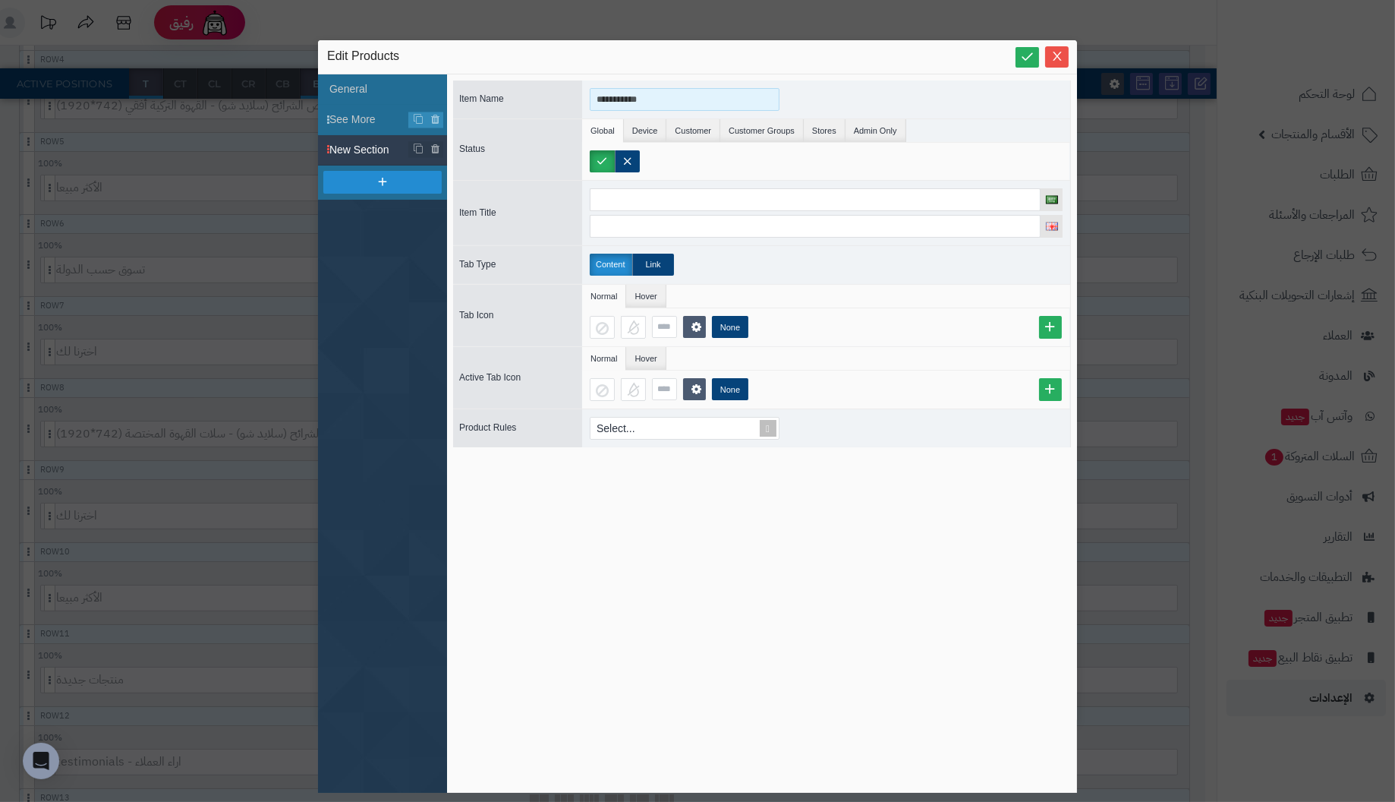
drag, startPoint x: 663, startPoint y: 102, endPoint x: 473, endPoint y: 96, distance: 190.6
click at [473, 96] on div "**********" at bounding box center [762, 99] width 618 height 38
type input "*********"
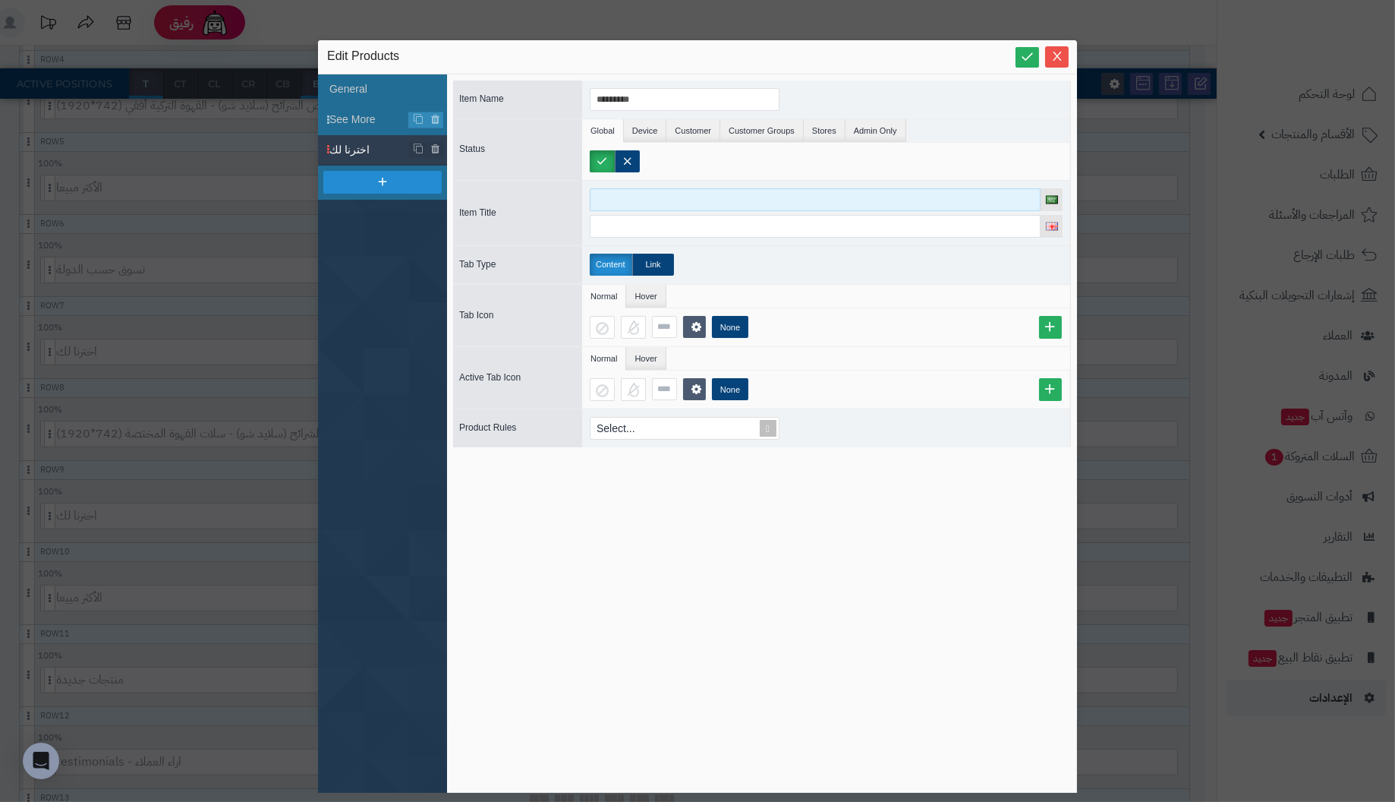
click at [638, 200] on input at bounding box center [815, 199] width 451 height 23
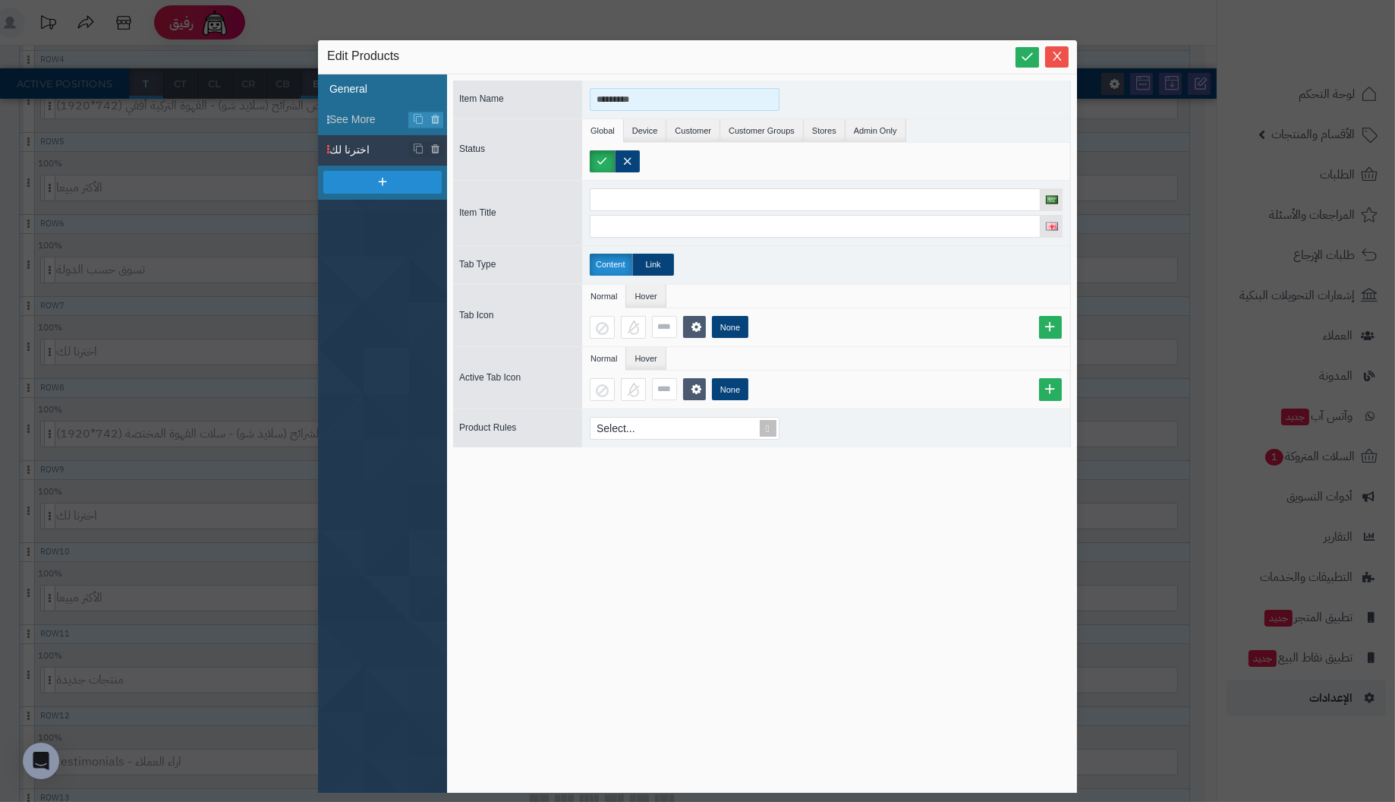
drag, startPoint x: 669, startPoint y: 94, endPoint x: 441, endPoint y: 94, distance: 228.5
click at [441, 94] on div "General See More اخترنا لك Item Name ********* Status Global Device Customer Cu…" at bounding box center [697, 433] width 759 height 718
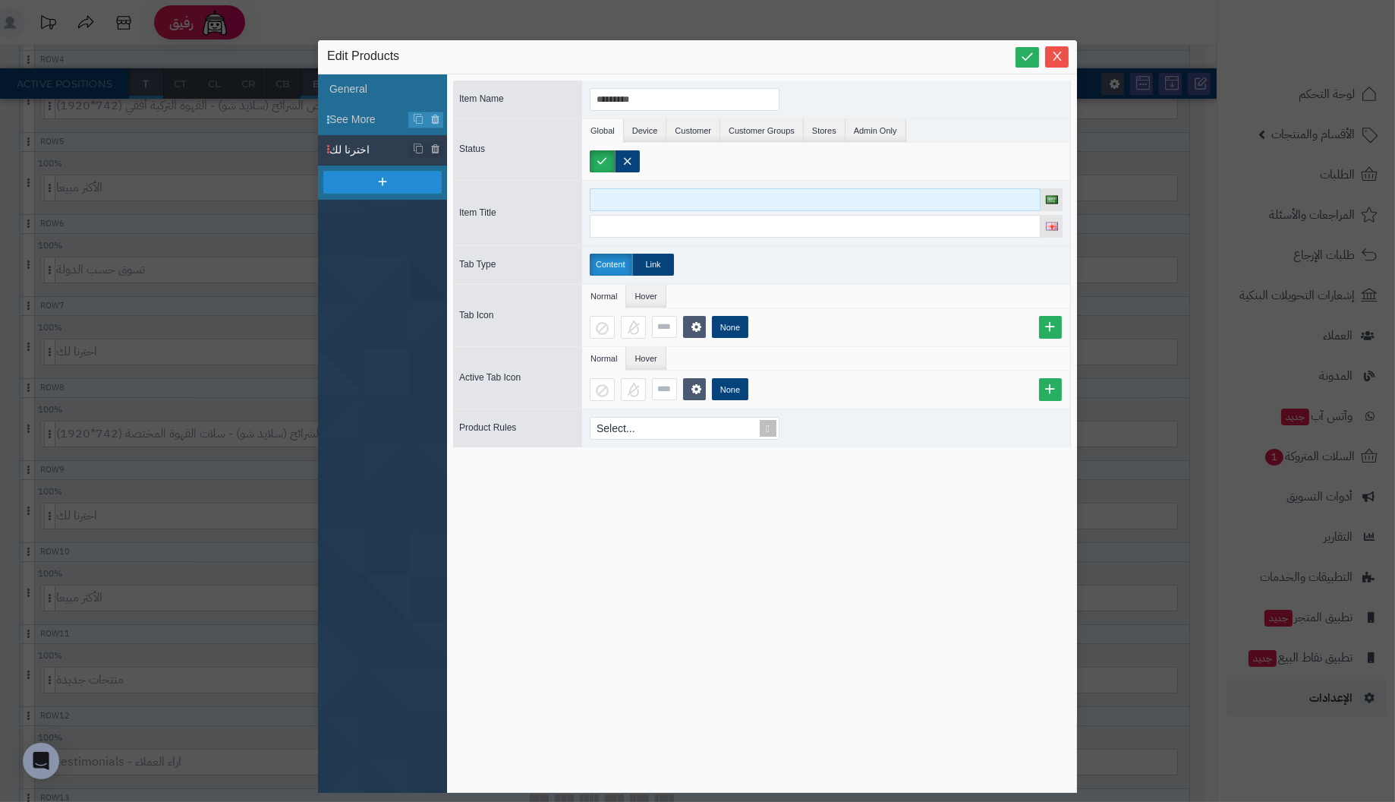
click at [638, 200] on input at bounding box center [815, 199] width 451 height 23
paste input "*********"
type input "*********"
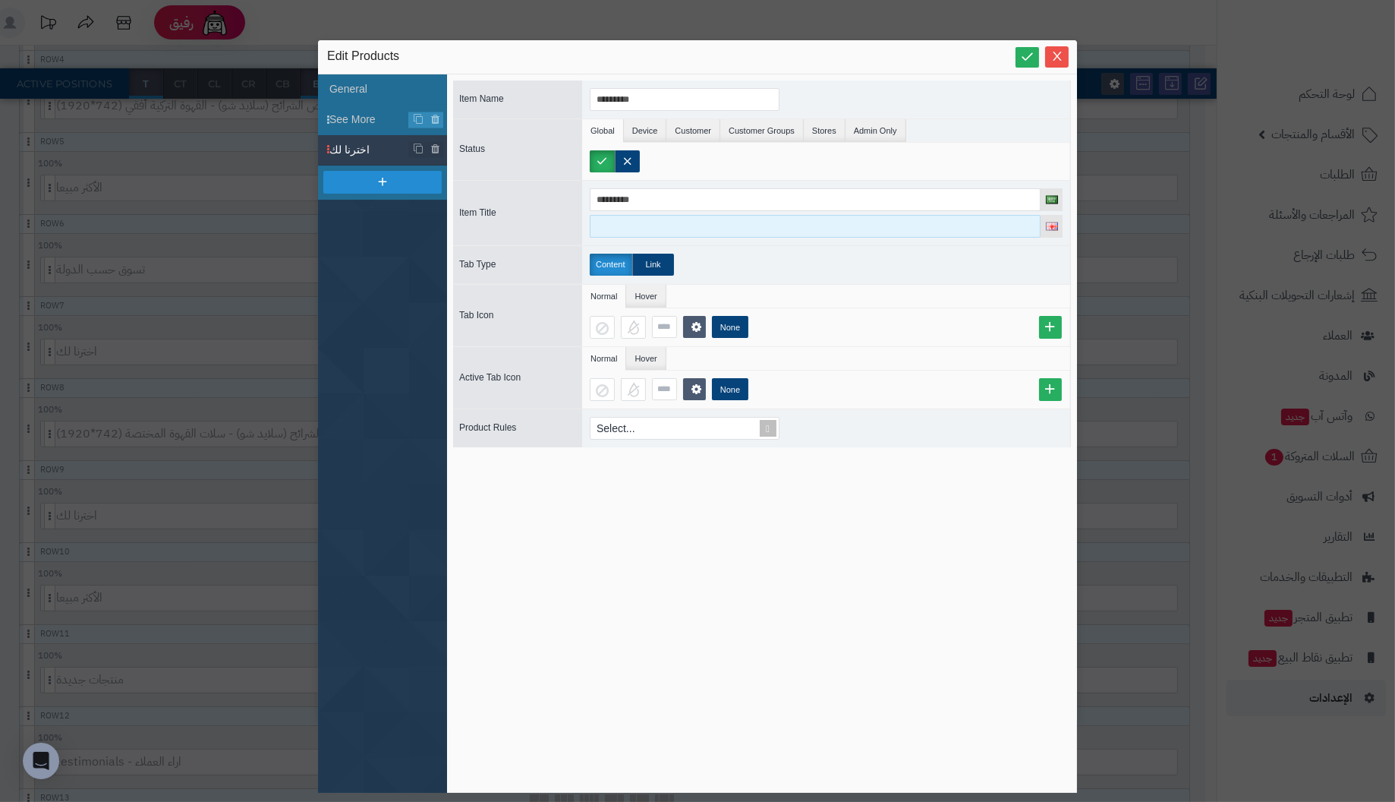
click at [621, 222] on input at bounding box center [815, 226] width 451 height 23
type input "**********"
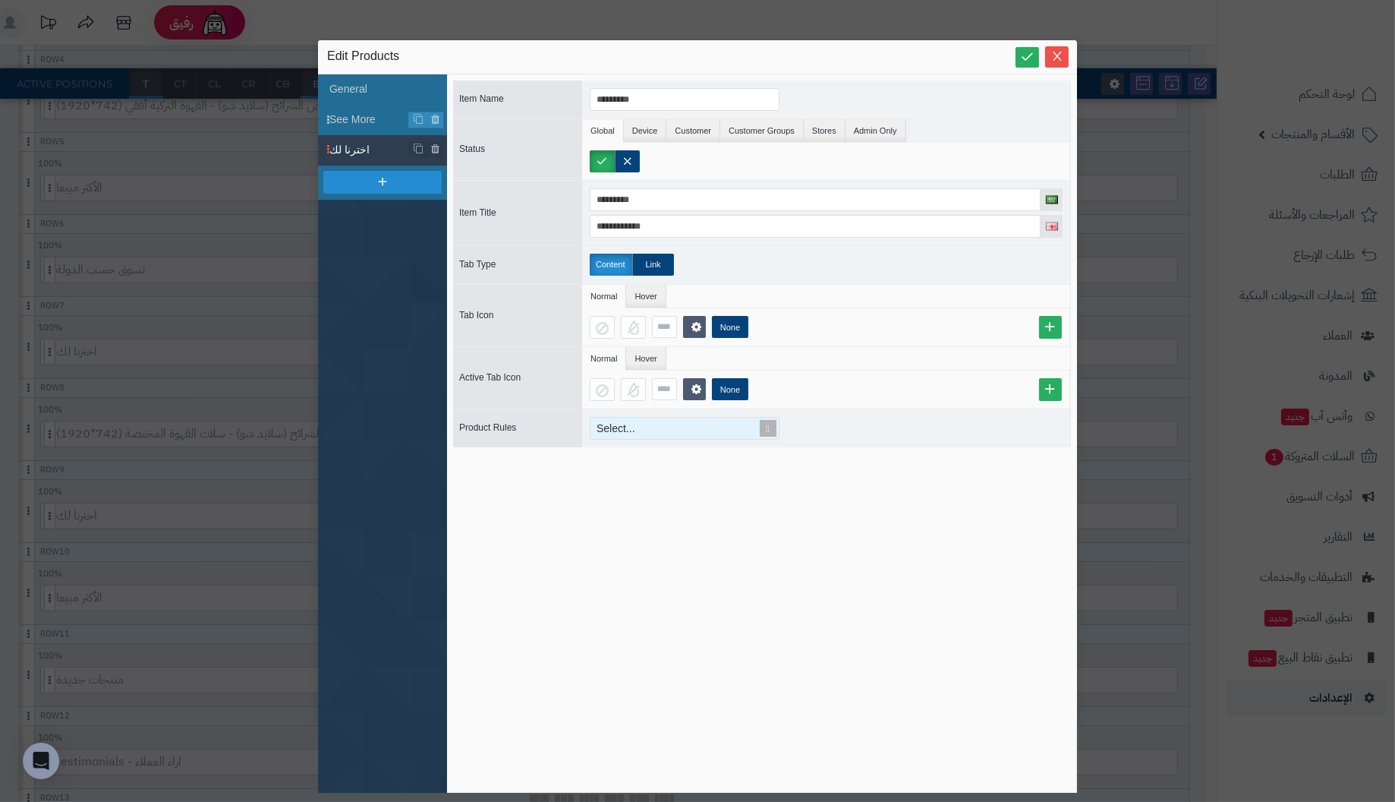
click at [715, 428] on div "Select..." at bounding box center [678, 427] width 175 height 21
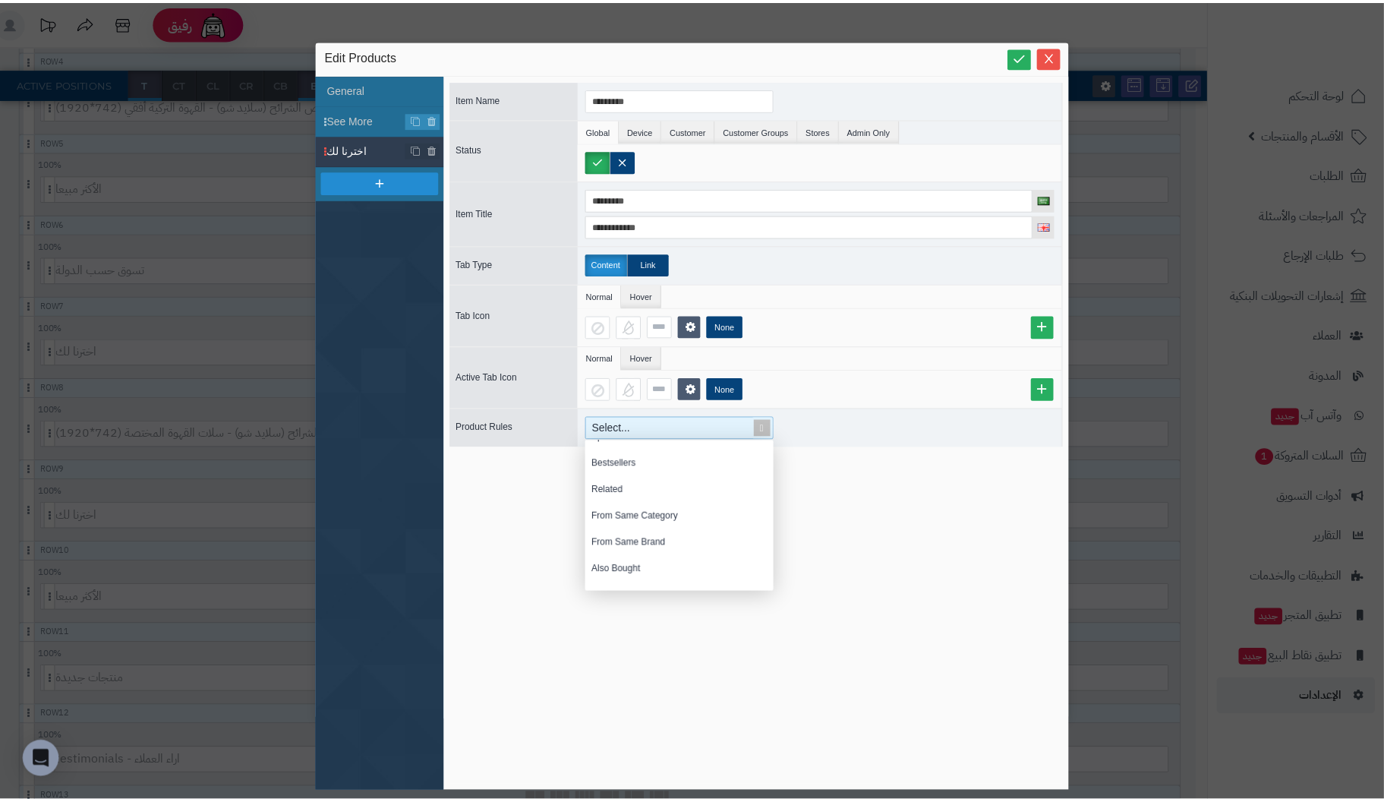
scroll to position [0, 0]
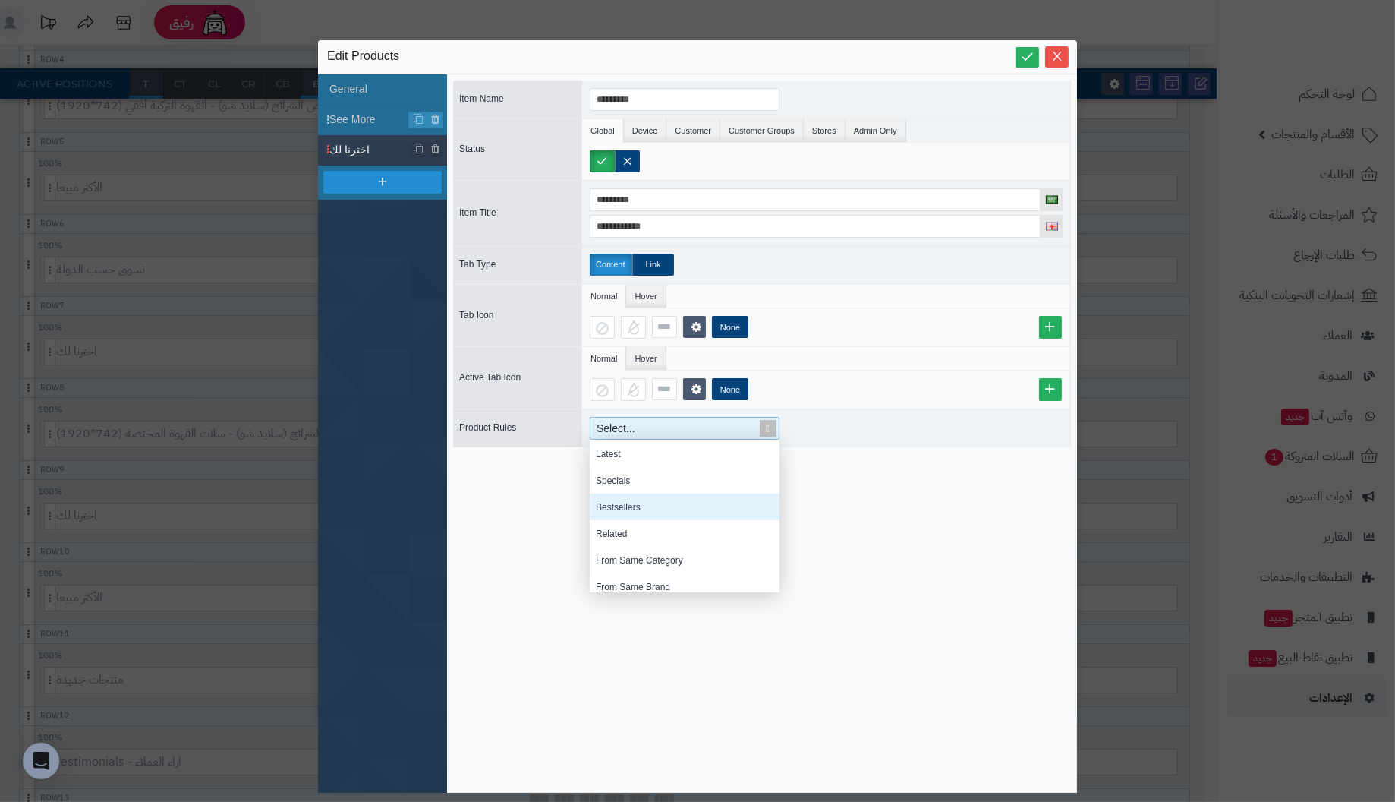
click at [679, 499] on div "Bestsellers" at bounding box center [685, 506] width 190 height 27
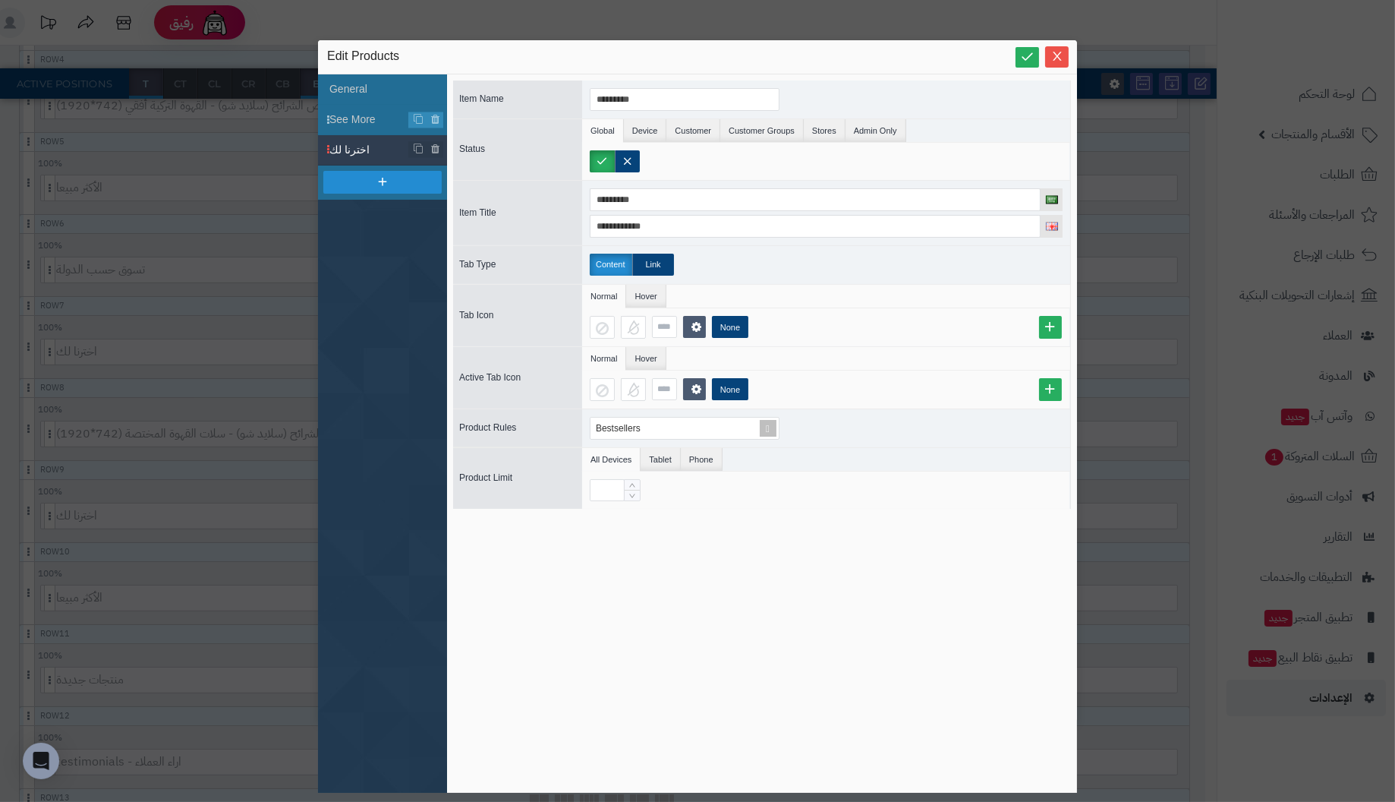
click at [374, 151] on span "اخترنا لك" at bounding box center [369, 150] width 80 height 16
click at [354, 150] on span "اخترنا لك" at bounding box center [369, 150] width 80 height 16
drag, startPoint x: 367, startPoint y: 121, endPoint x: 375, endPoint y: 122, distance: 8.5
click at [375, 122] on span "See More" at bounding box center [369, 120] width 80 height 16
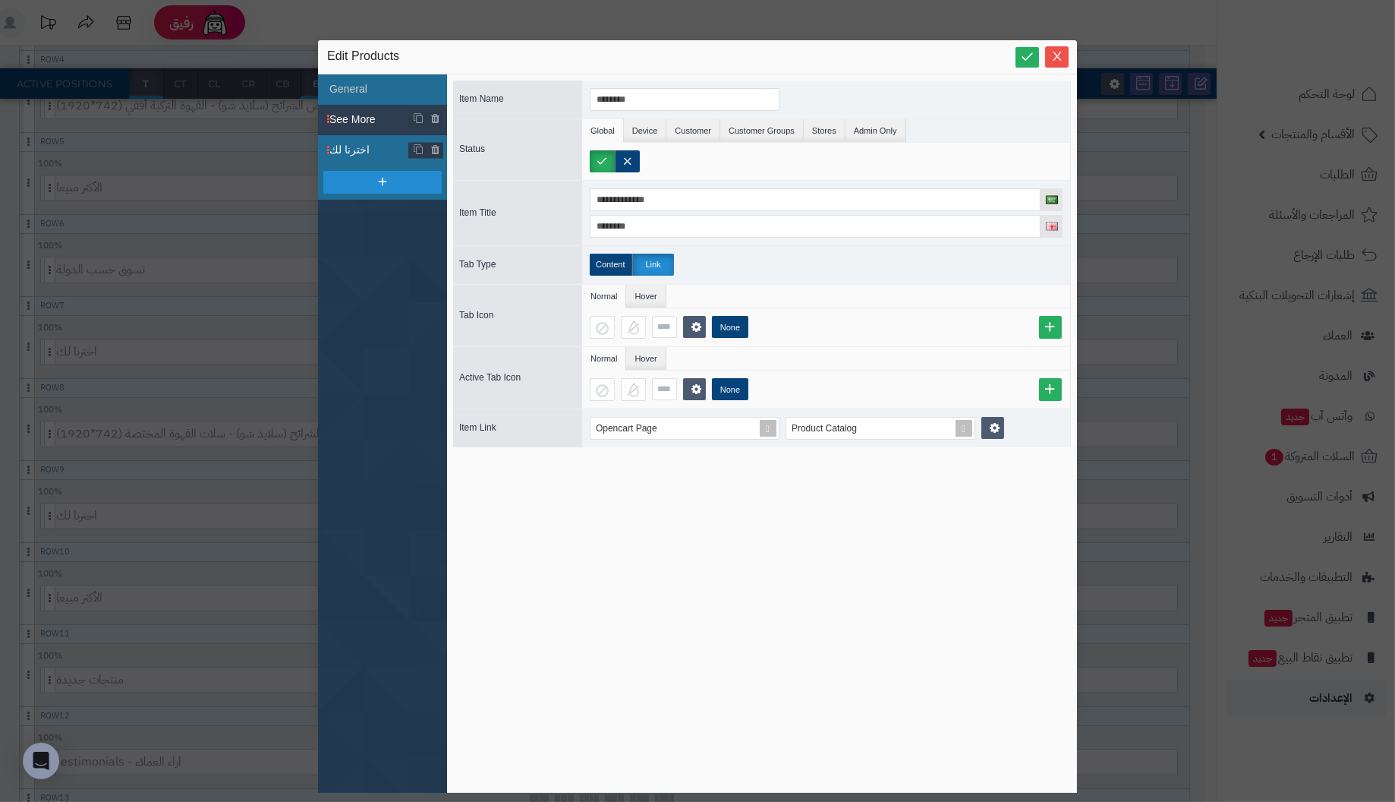
click at [376, 147] on span "اخترنا لك" at bounding box center [369, 150] width 80 height 16
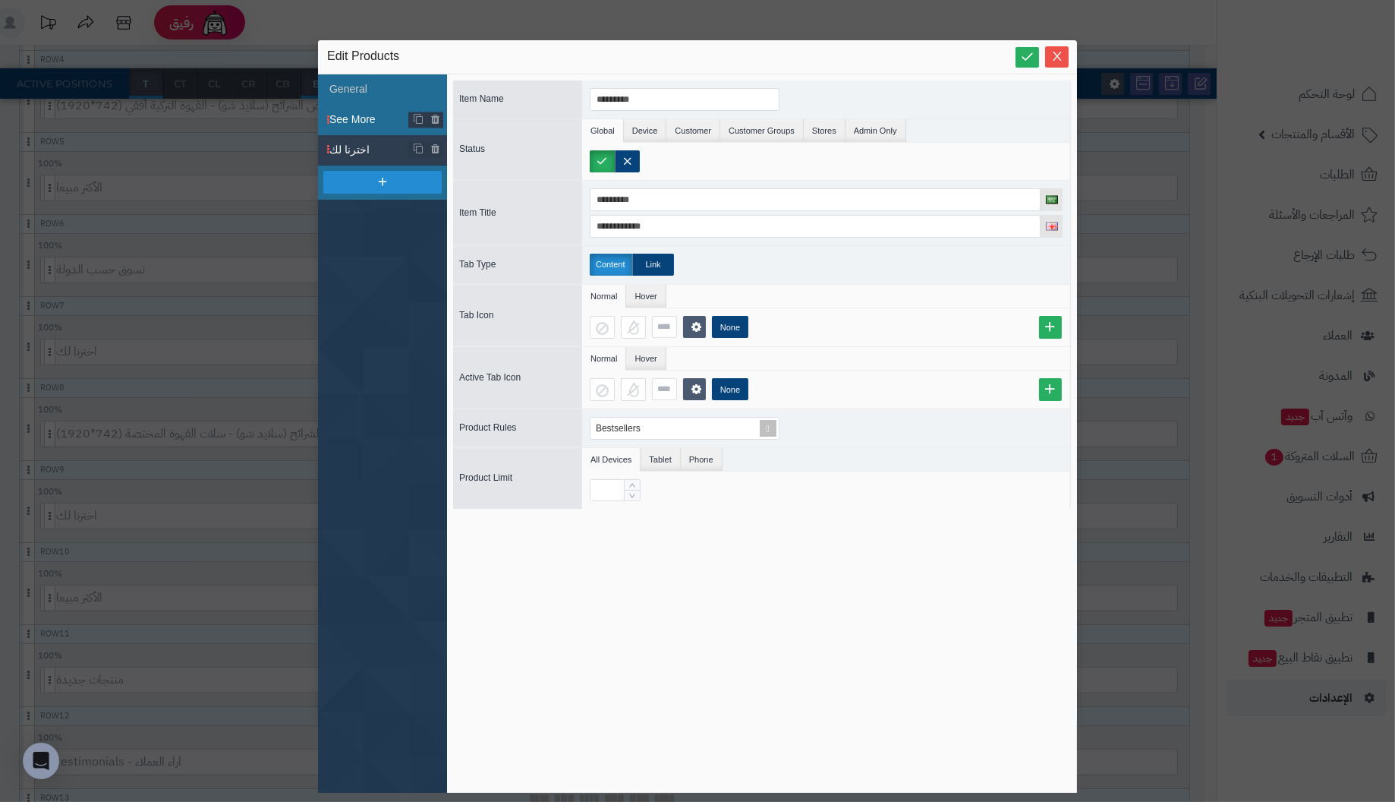
click at [373, 121] on span "See More" at bounding box center [369, 120] width 80 height 16
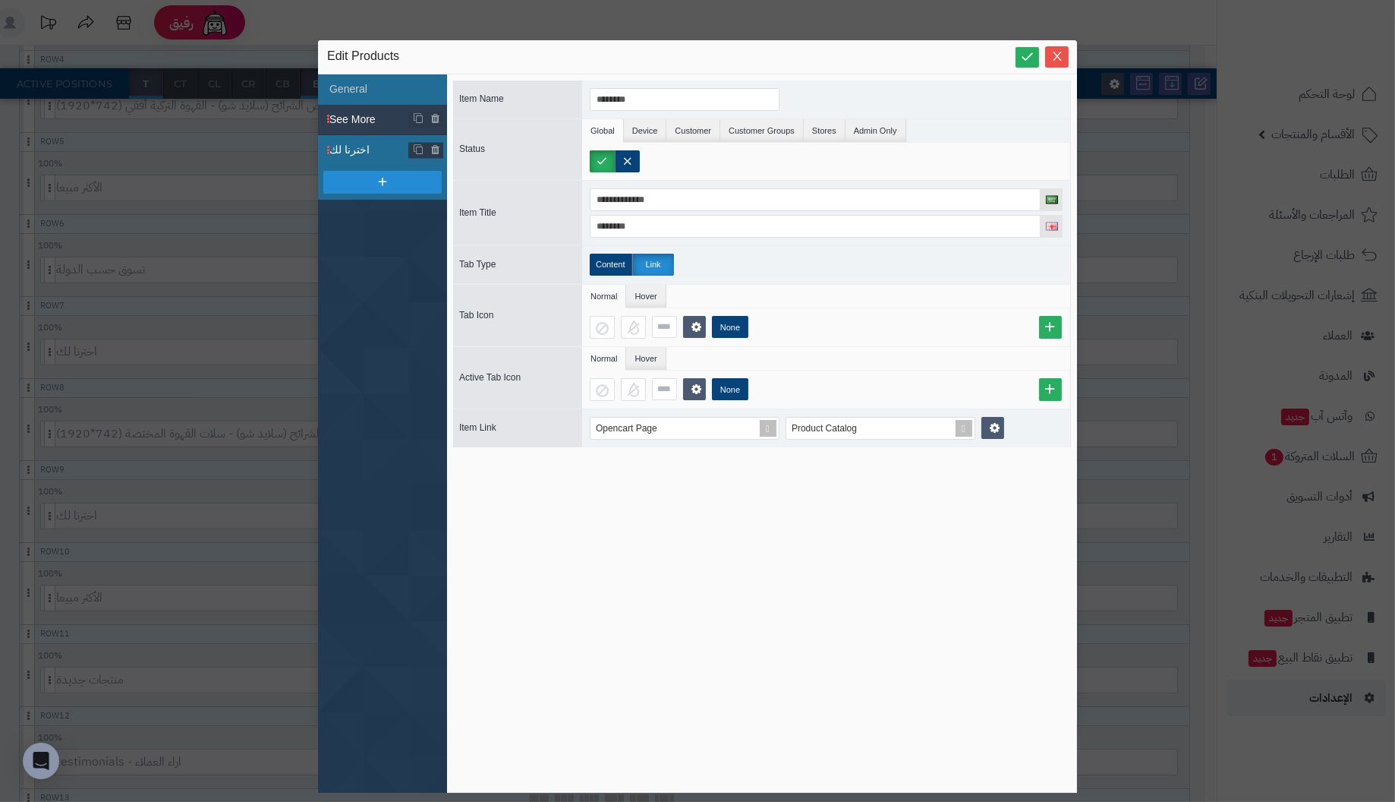
click at [369, 145] on span "اخترنا لك" at bounding box center [369, 150] width 80 height 16
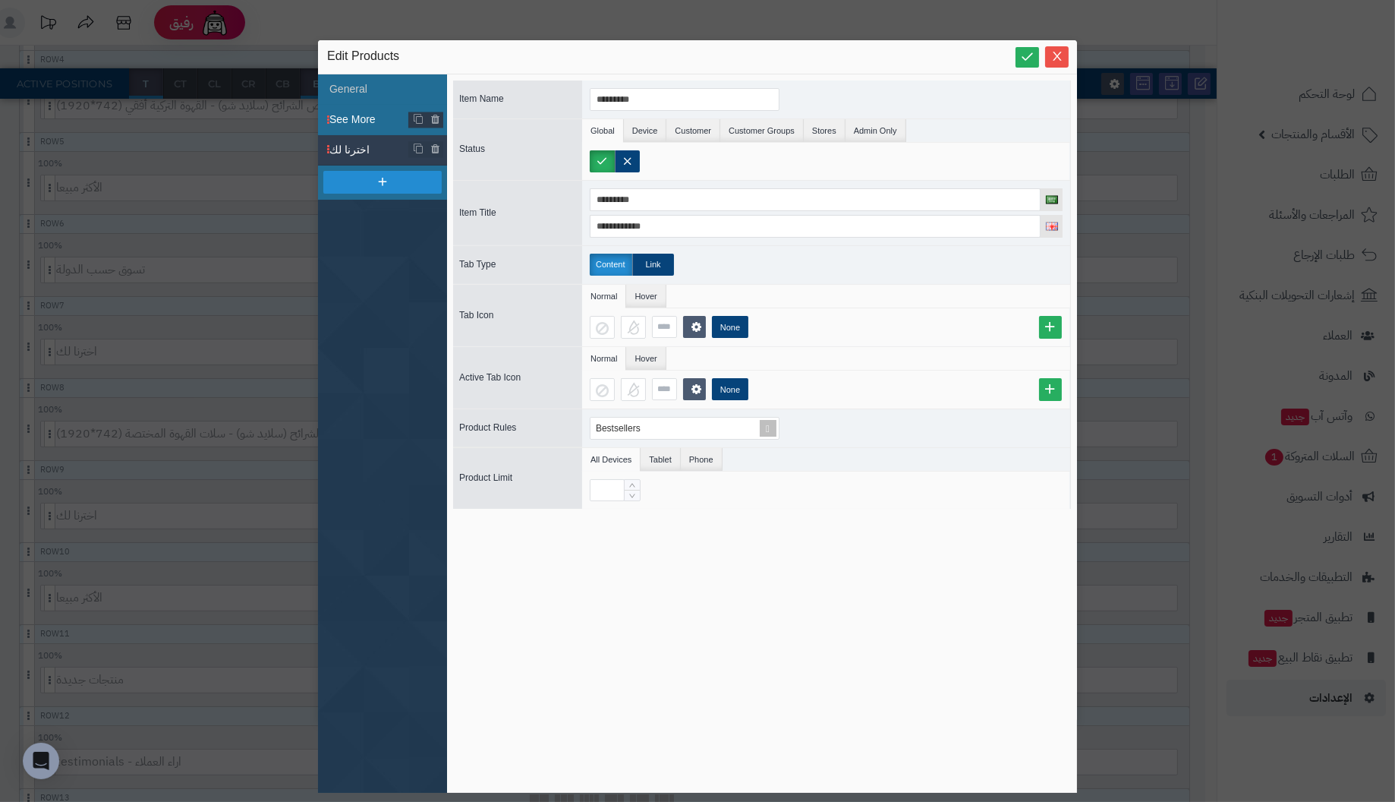
click at [360, 113] on span "See More" at bounding box center [369, 120] width 80 height 16
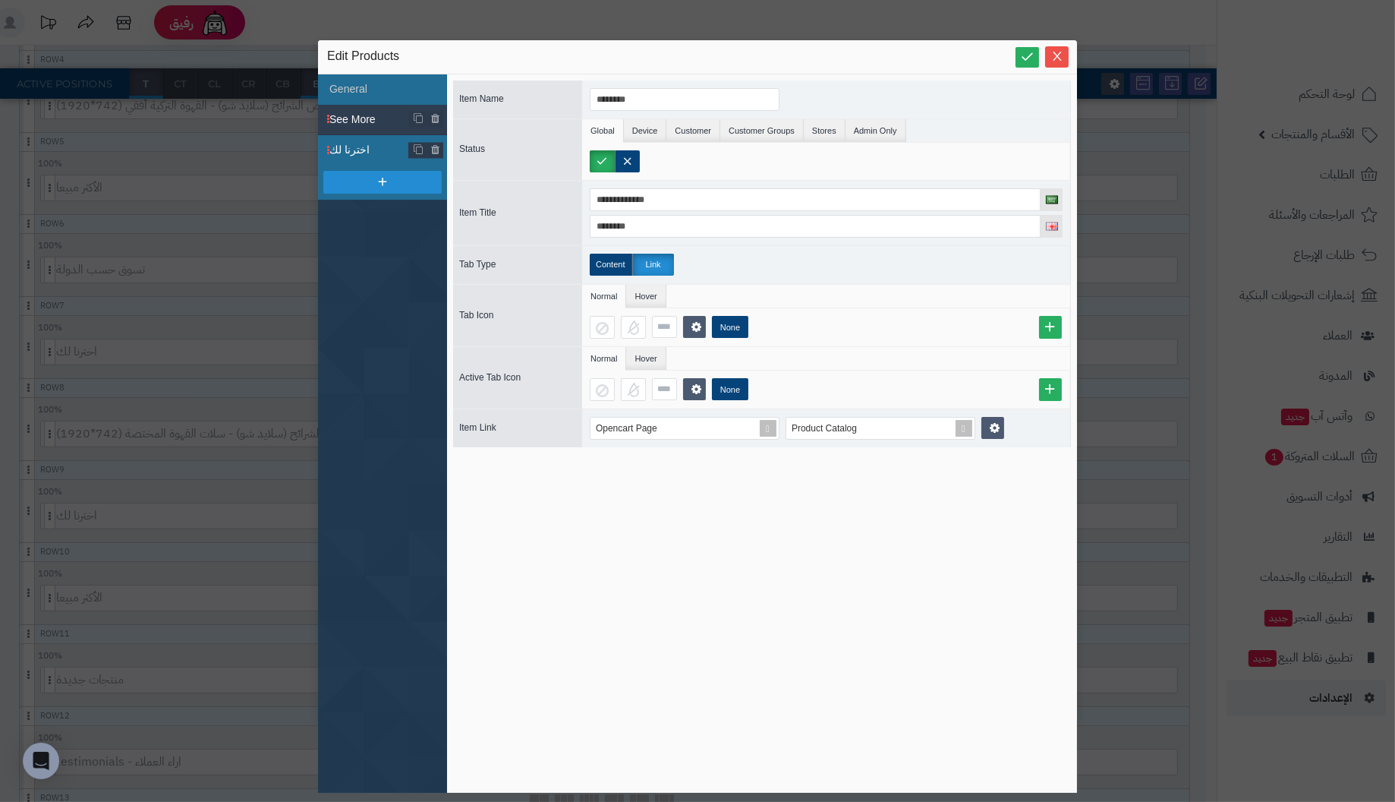
click at [343, 143] on span "اخترنا لك" at bounding box center [369, 150] width 80 height 16
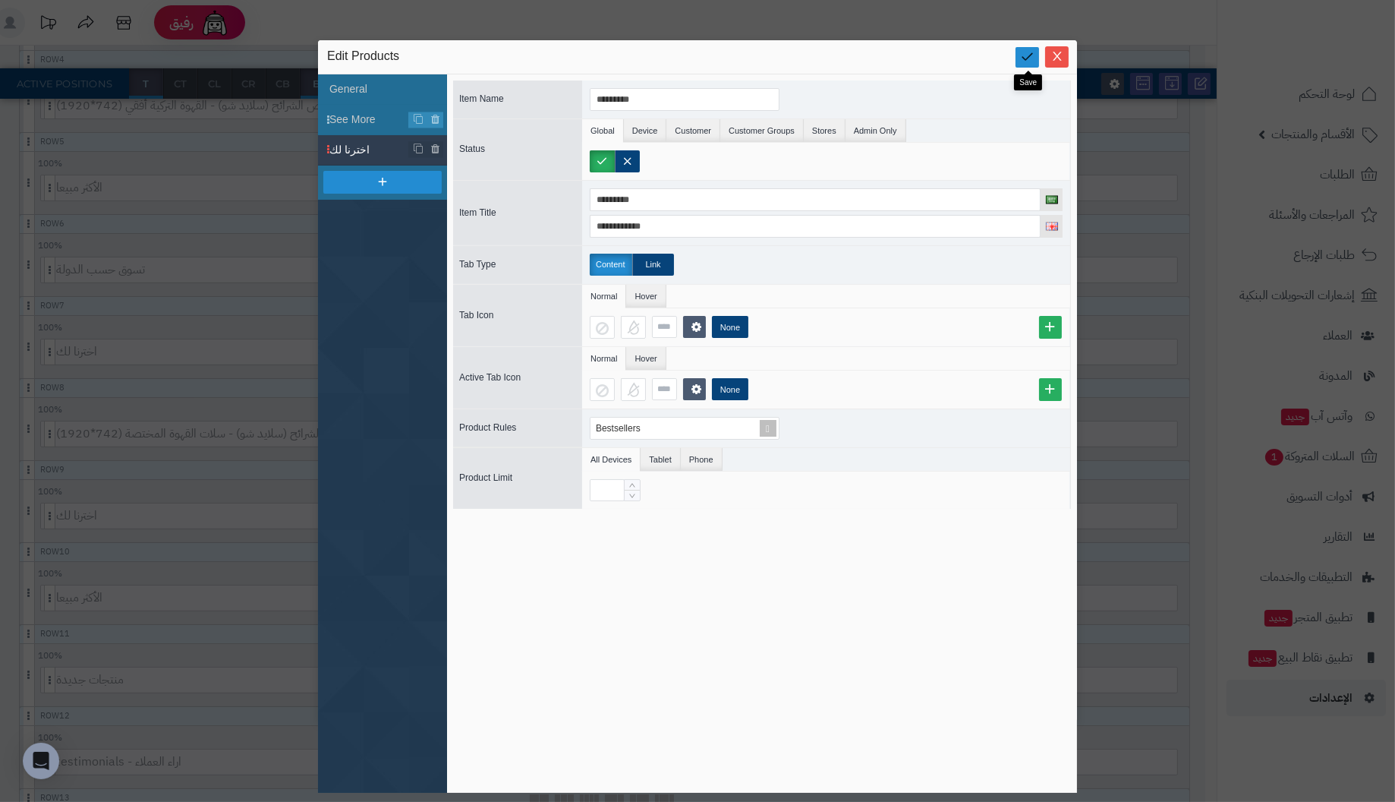
click at [1027, 54] on icon at bounding box center [1027, 56] width 14 height 14
click at [1069, 55] on div "Edit Products" at bounding box center [697, 57] width 759 height 34
click at [1060, 57] on icon "Close" at bounding box center [1057, 55] width 12 height 12
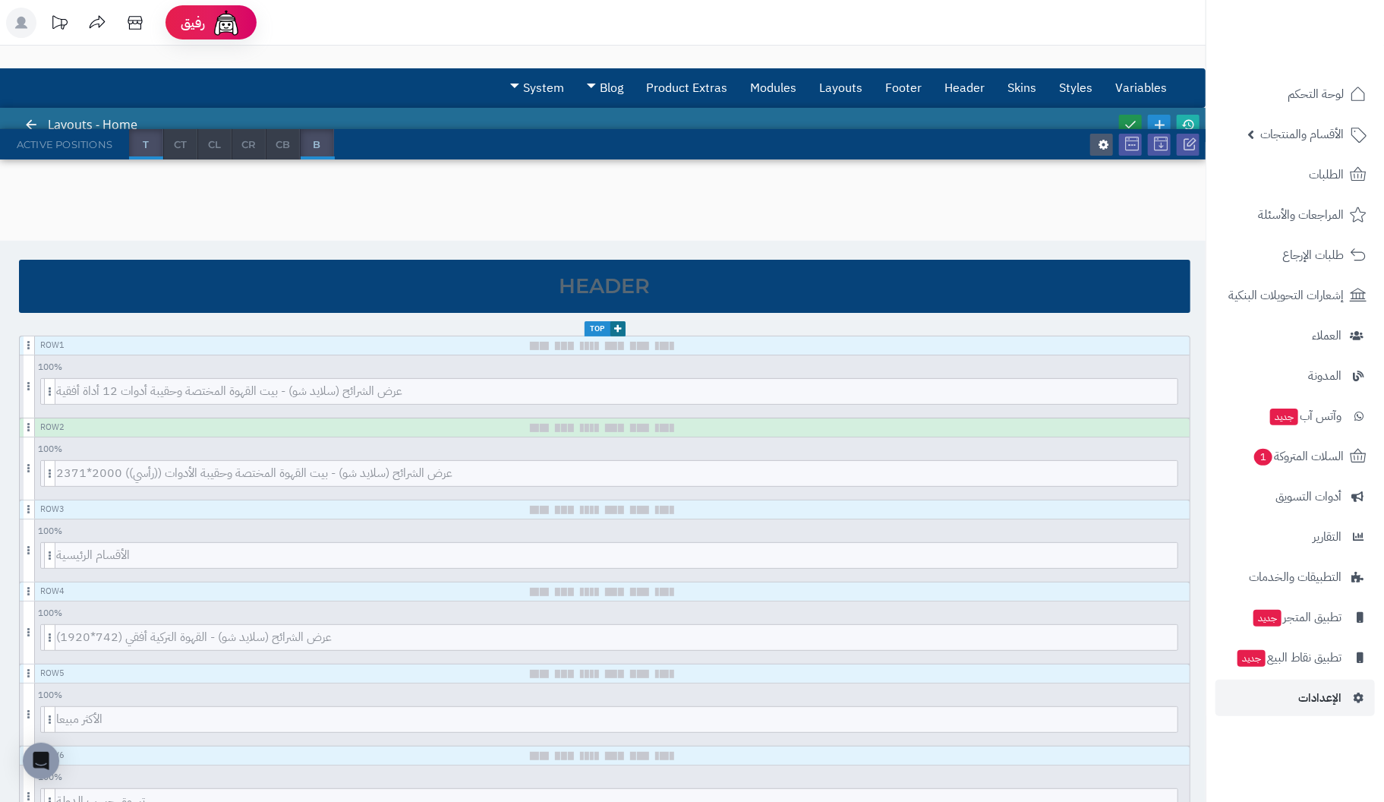
click at [1130, 123] on icon at bounding box center [1130, 125] width 14 height 14
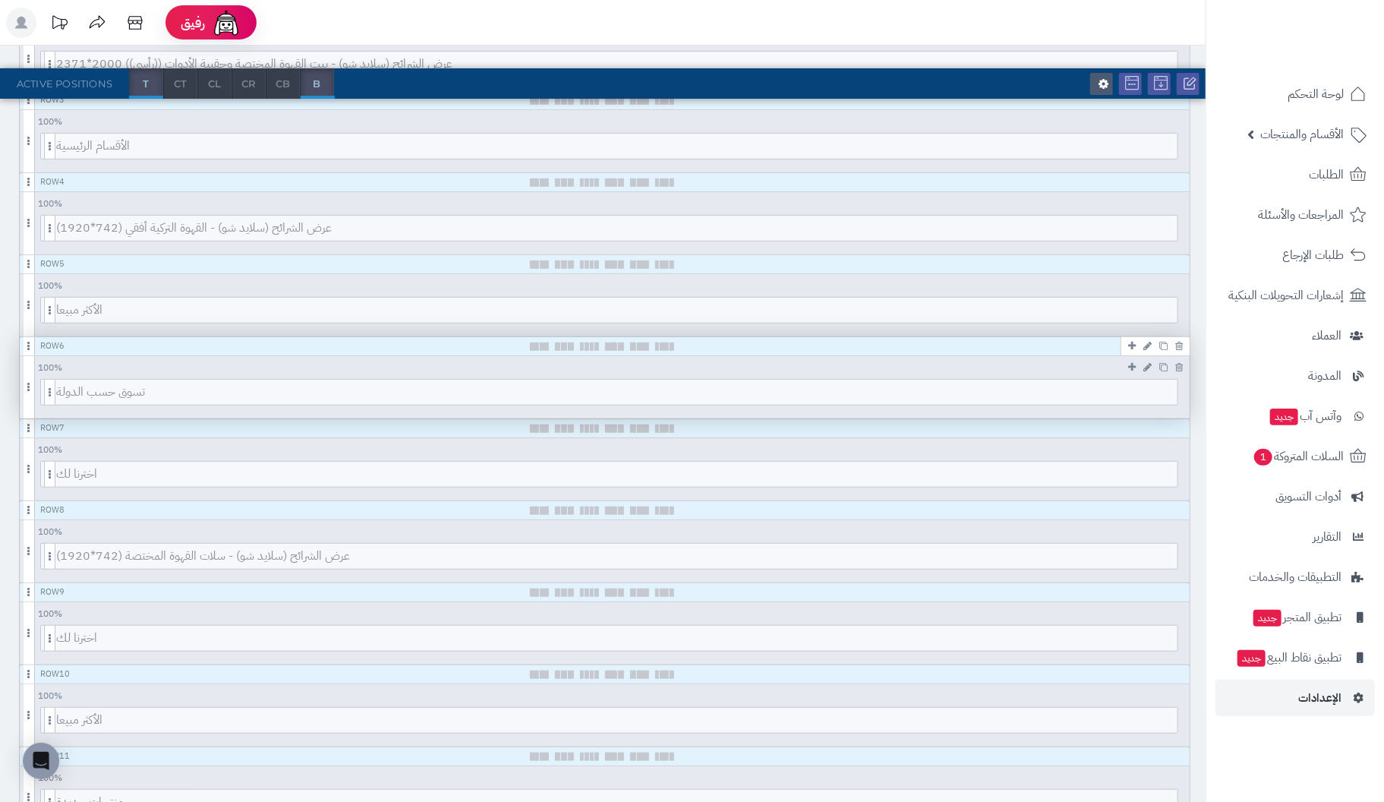
scroll to position [455, 0]
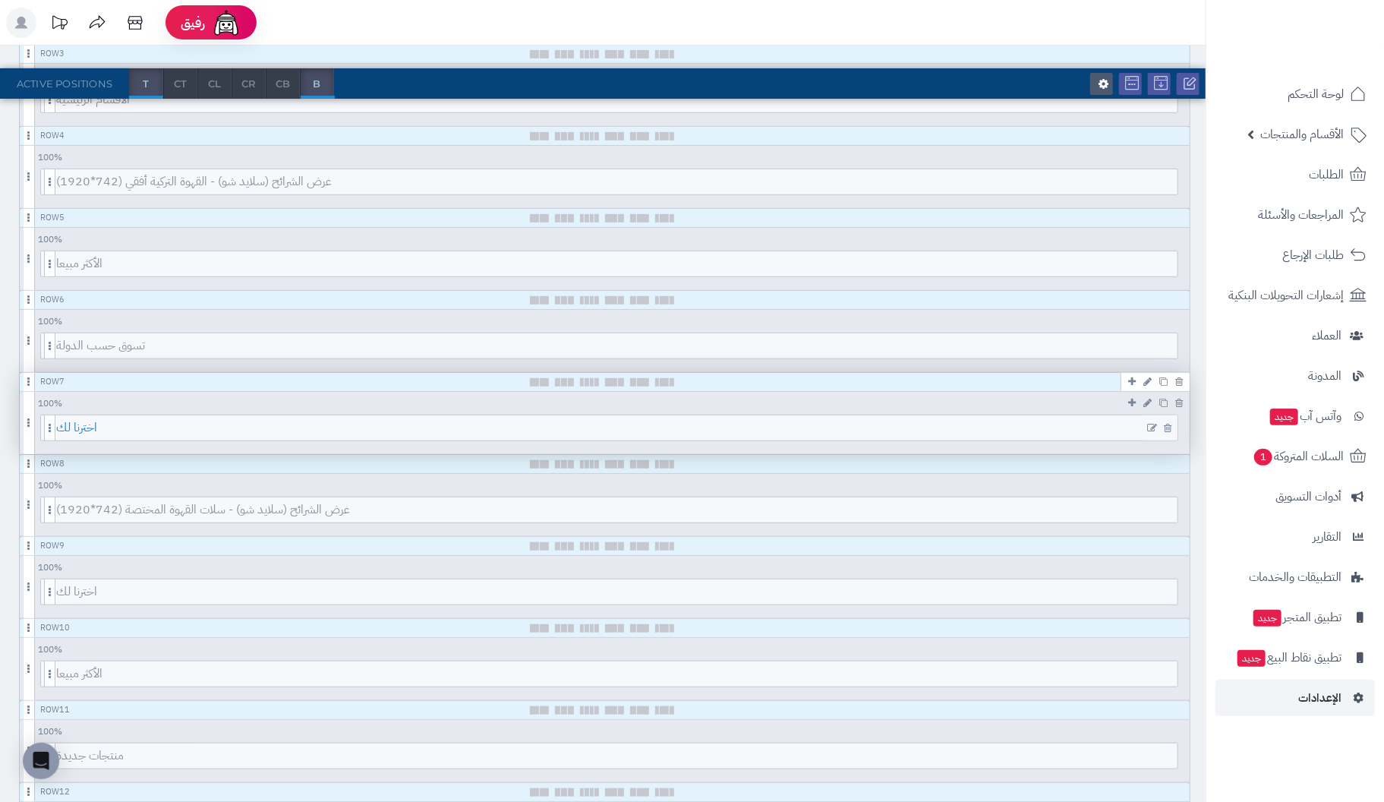
click at [757, 424] on span "اخترنا لك" at bounding box center [616, 427] width 1121 height 25
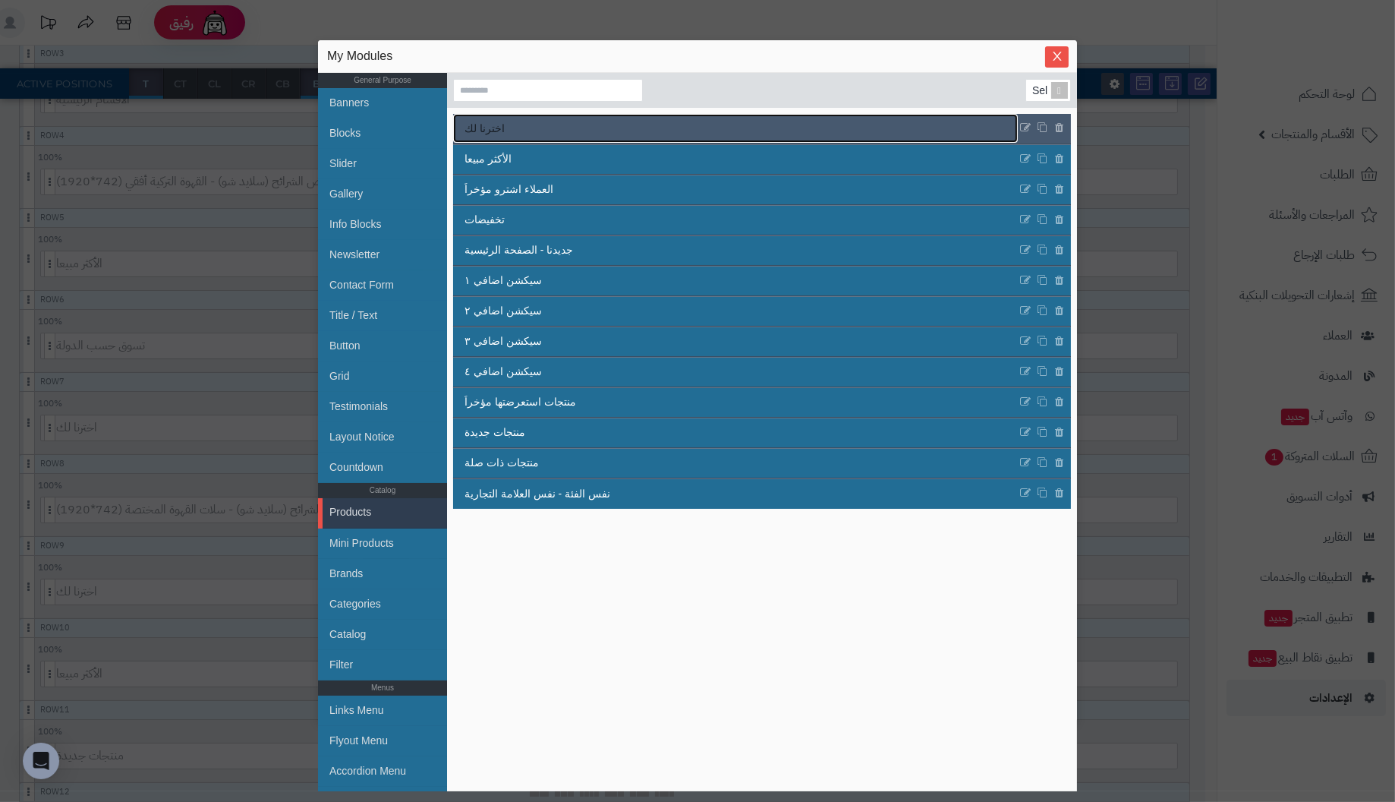
click at [491, 132] on span "اخترنا لك" at bounding box center [485, 129] width 40 height 16
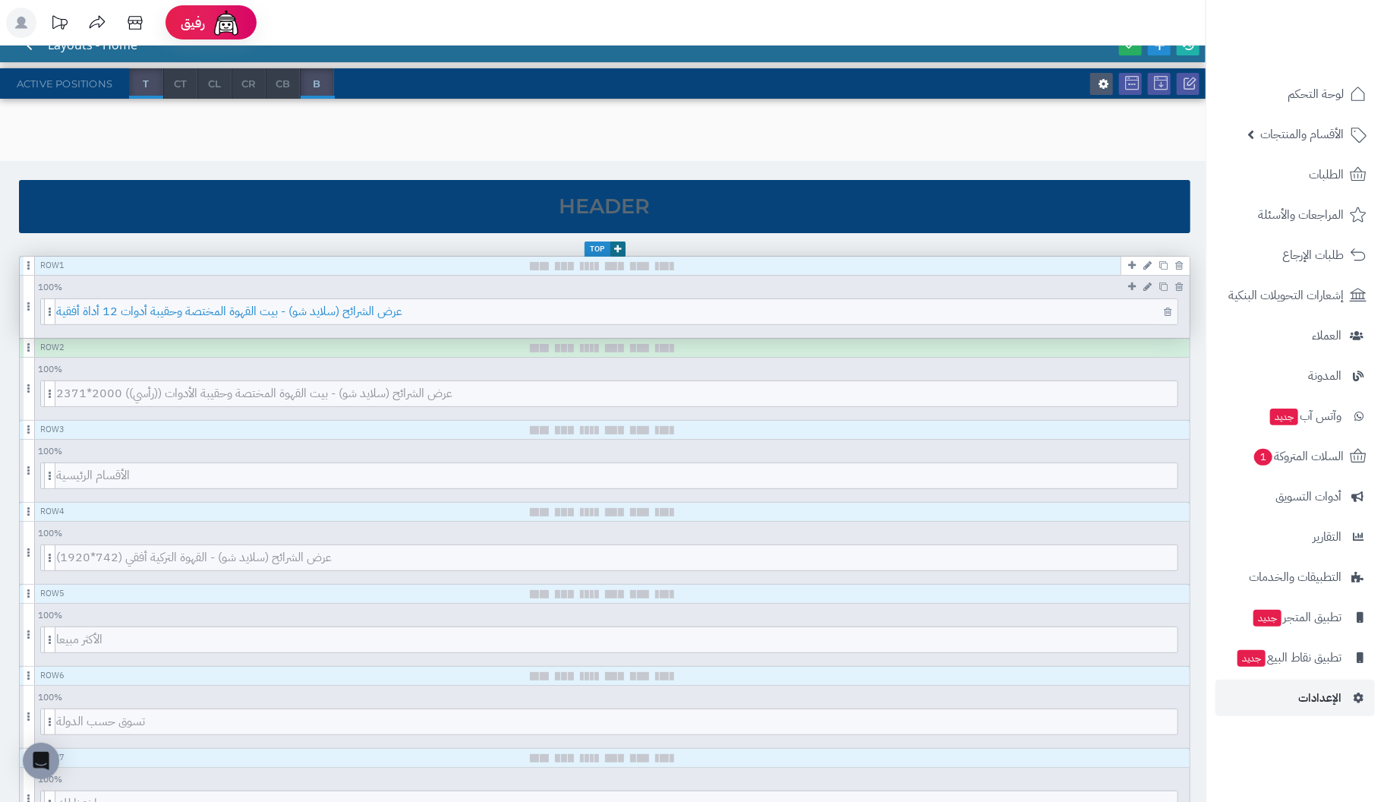
scroll to position [0, 0]
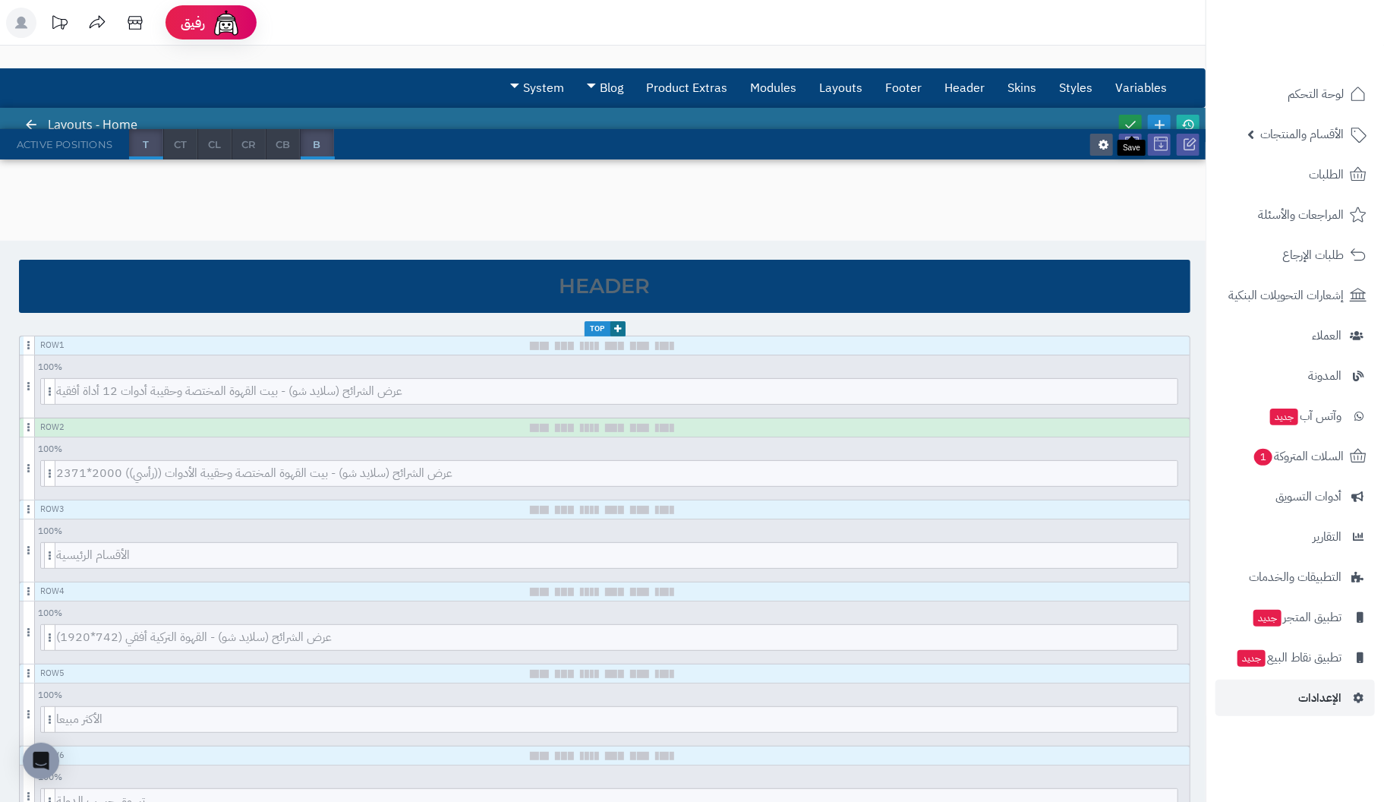
click at [1136, 118] on icon at bounding box center [1130, 125] width 14 height 14
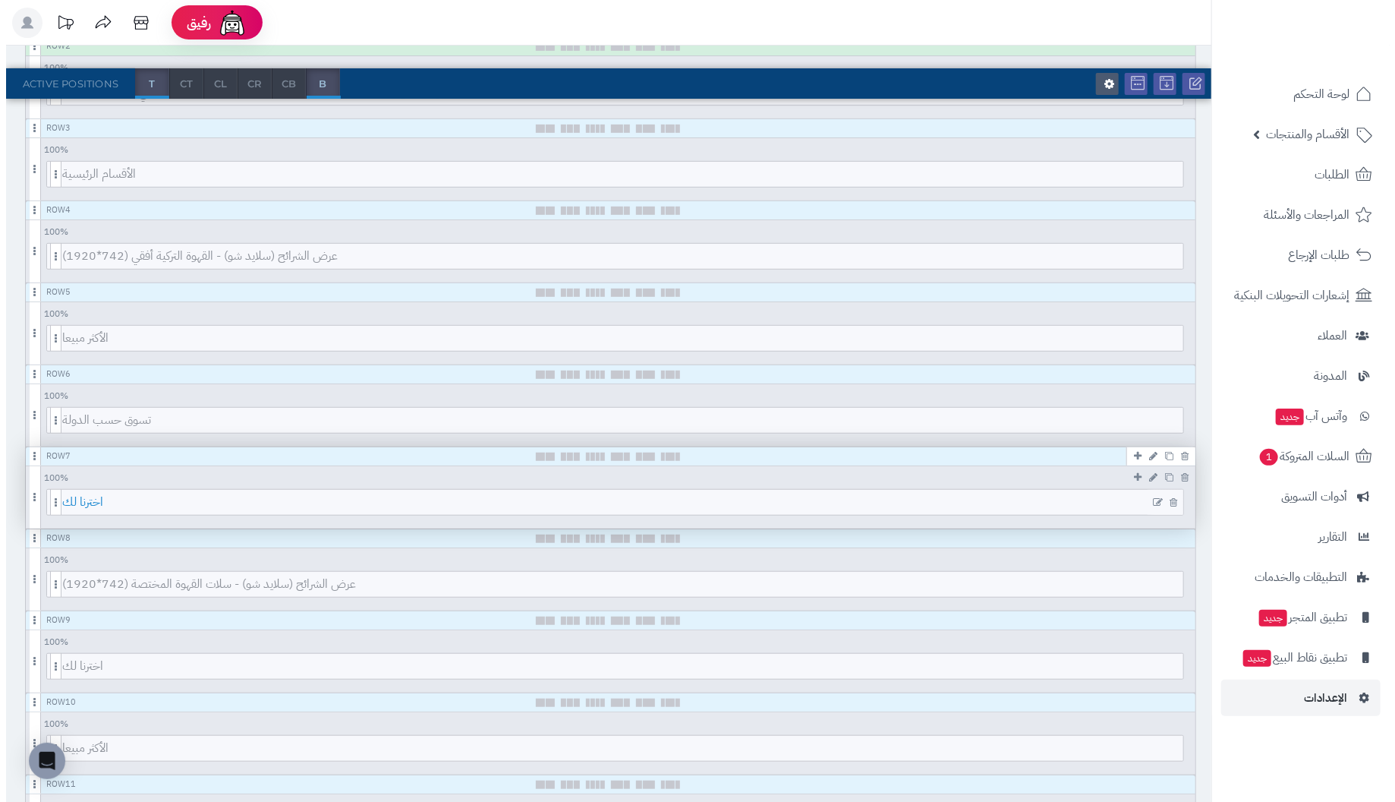
scroll to position [380, 0]
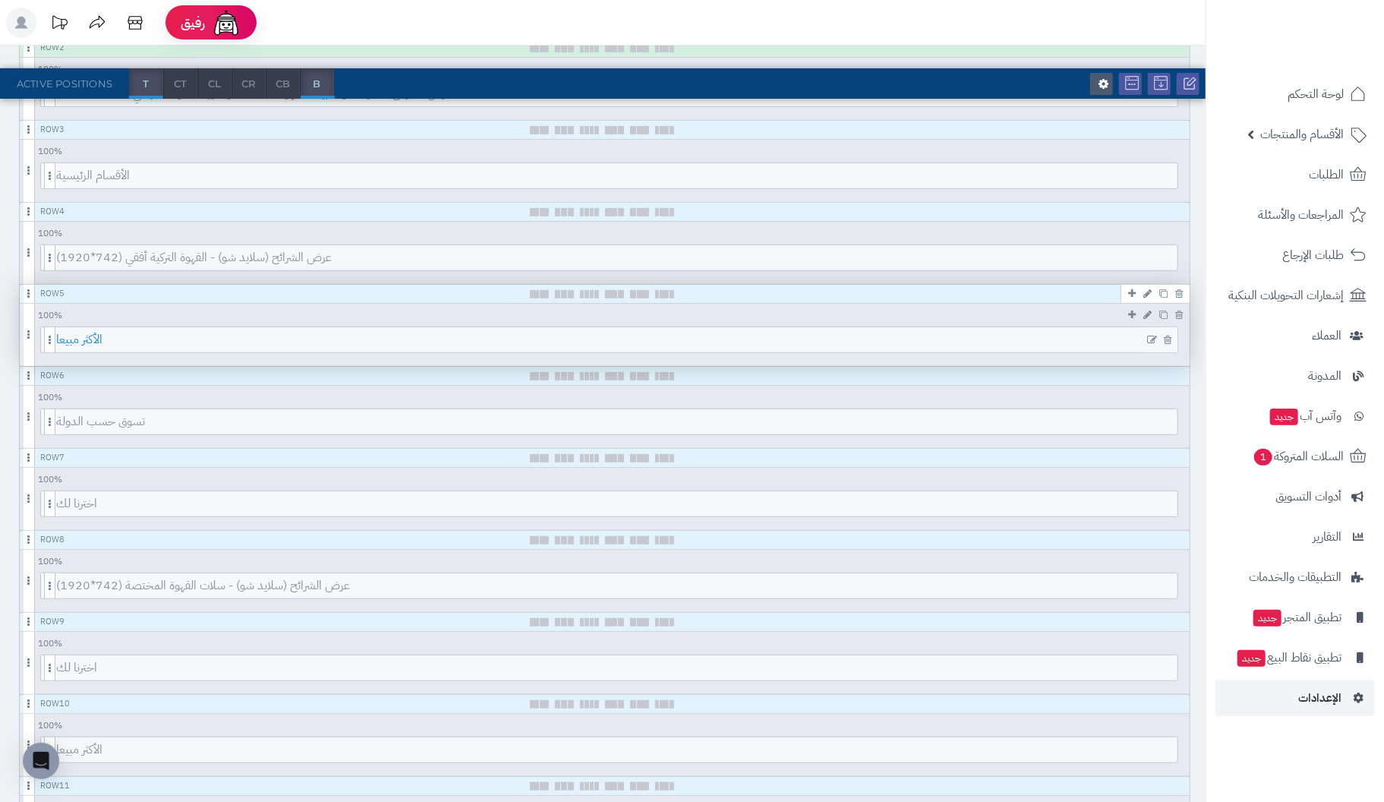
click at [619, 339] on span "الأكثر مبيعا" at bounding box center [616, 339] width 1121 height 25
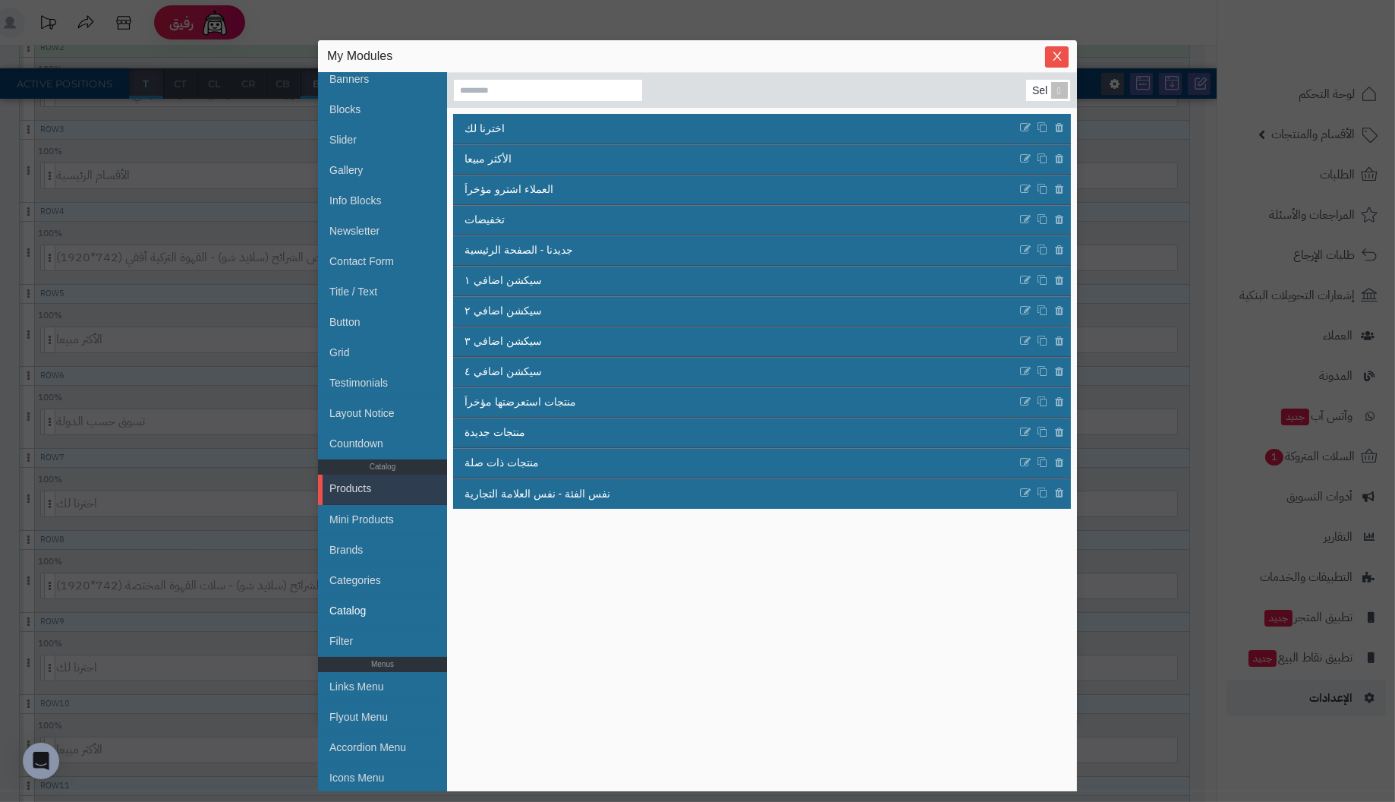
scroll to position [0, 0]
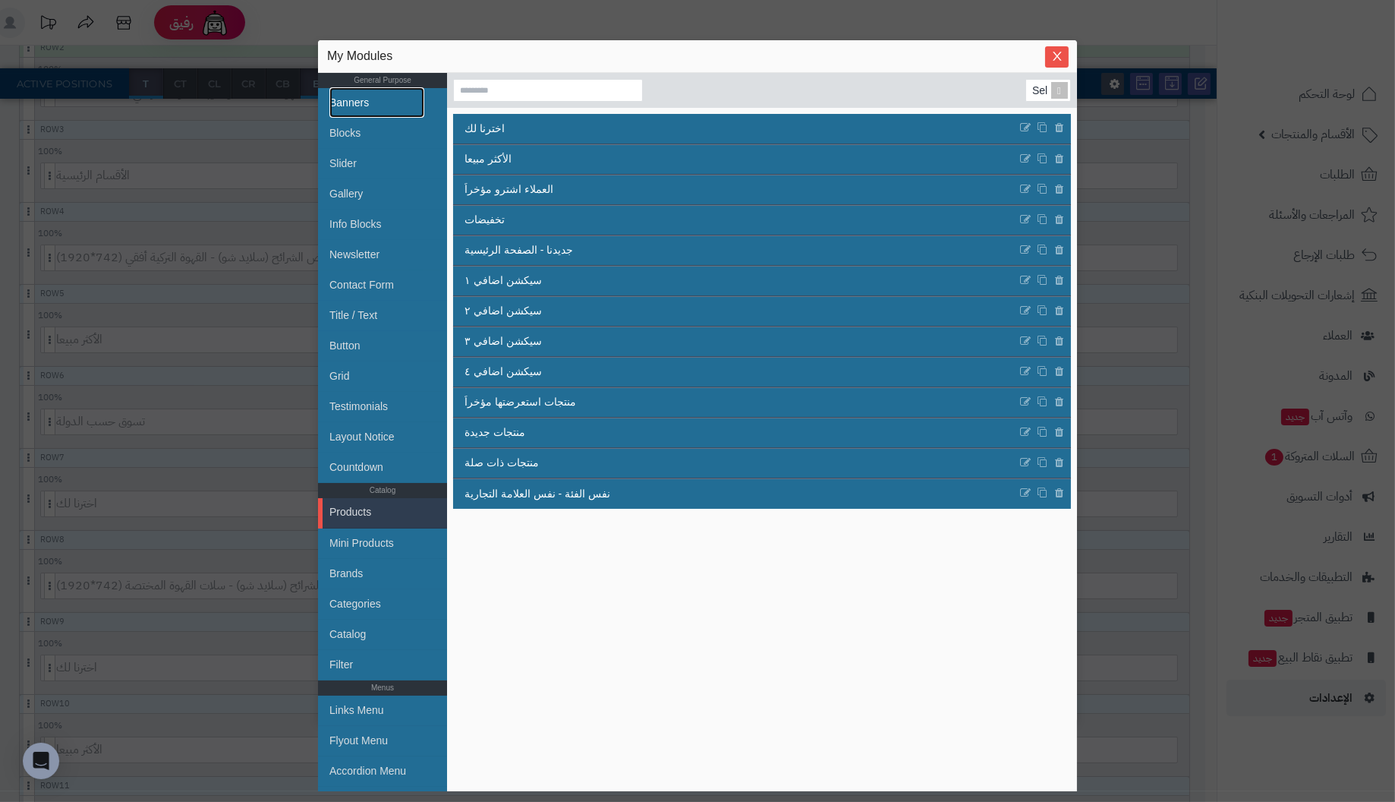
click at [366, 102] on link "Banners" at bounding box center [376, 102] width 95 height 30
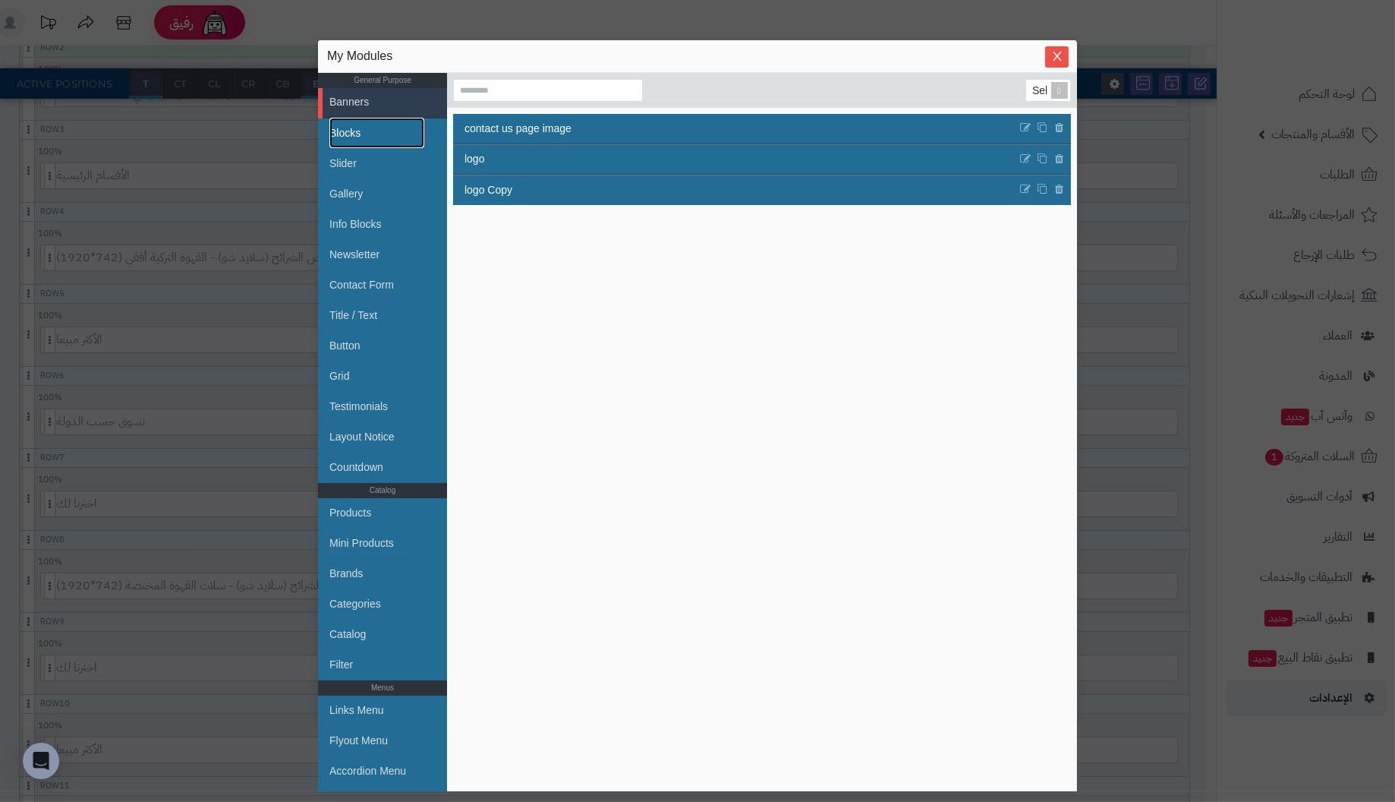
click at [344, 124] on link "Blocks" at bounding box center [376, 133] width 95 height 30
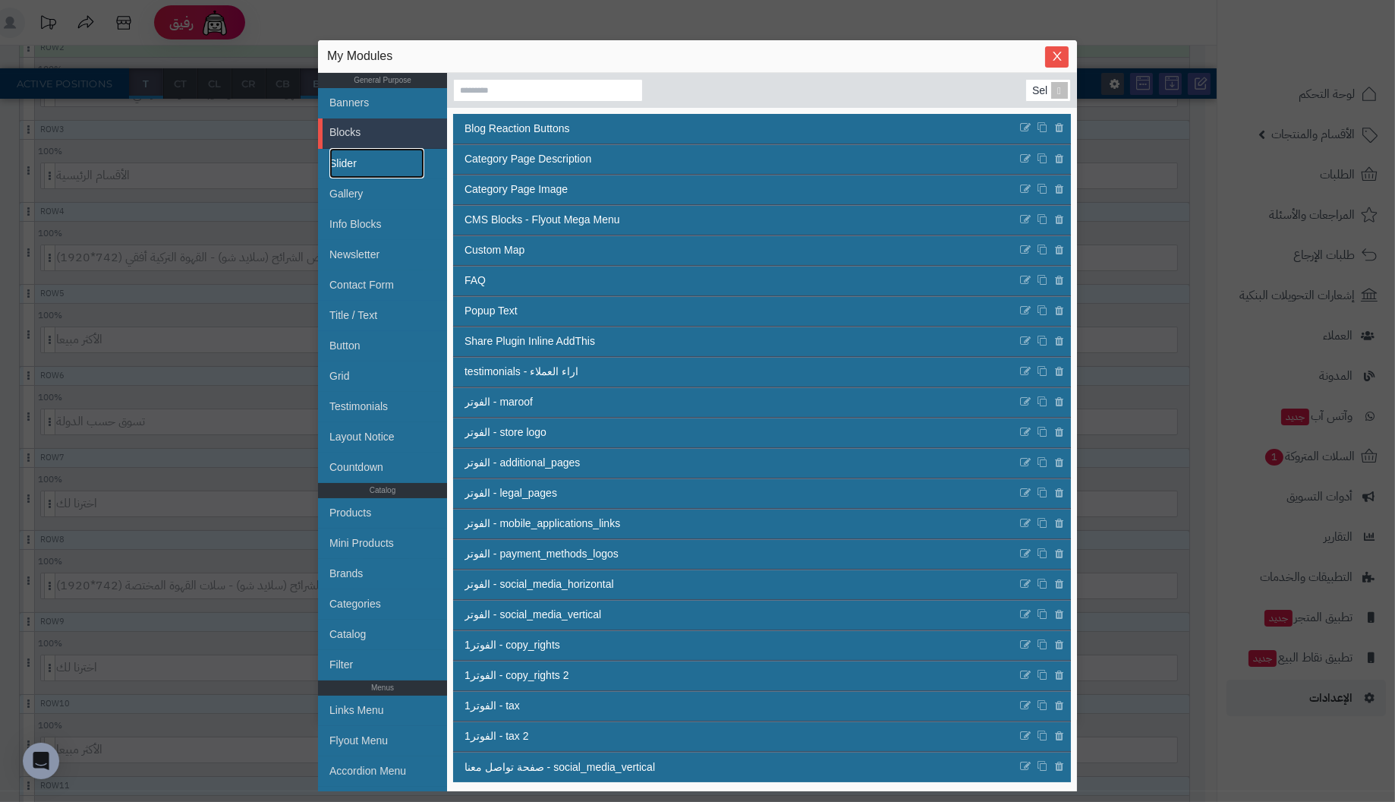
click at [358, 155] on link "Slider" at bounding box center [376, 163] width 95 height 30
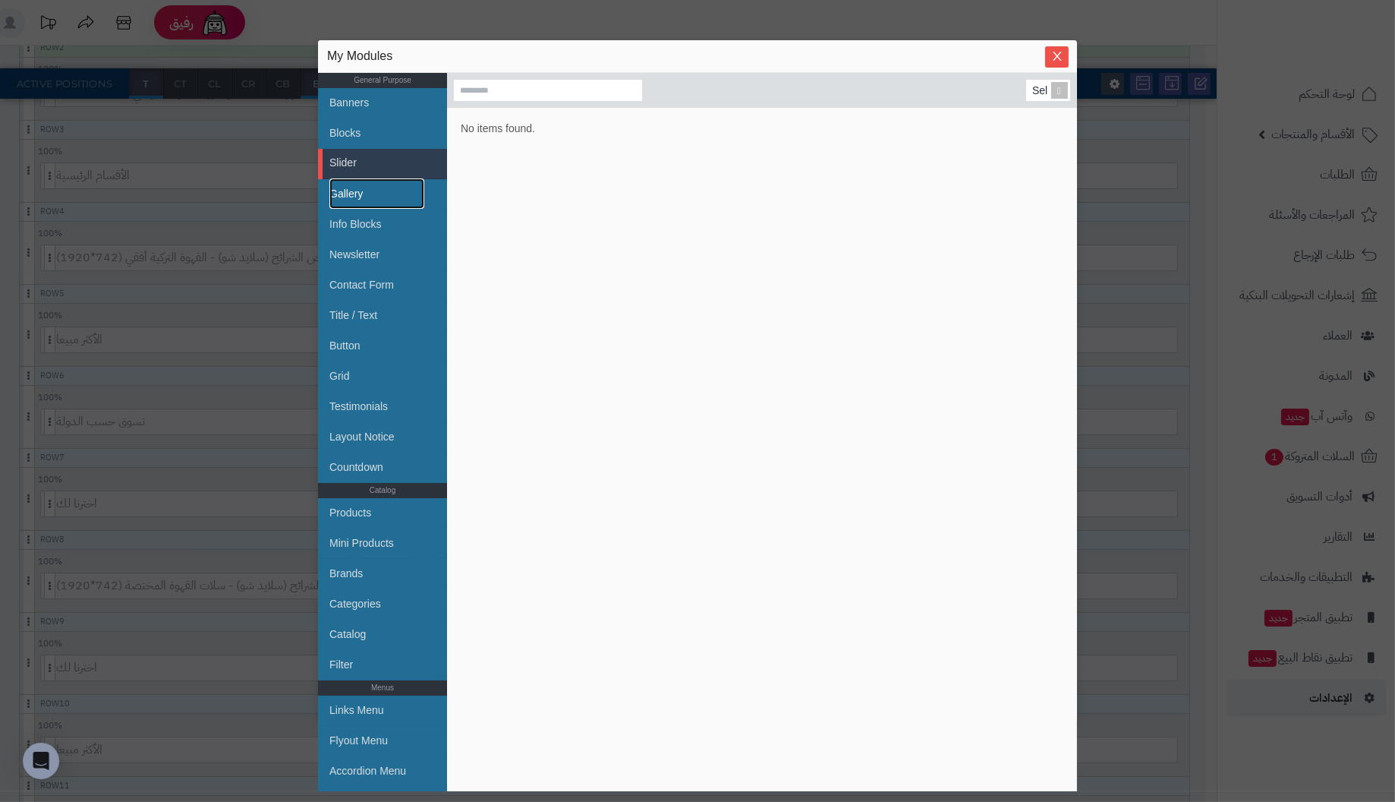
click at [347, 188] on link "Gallery" at bounding box center [376, 193] width 95 height 30
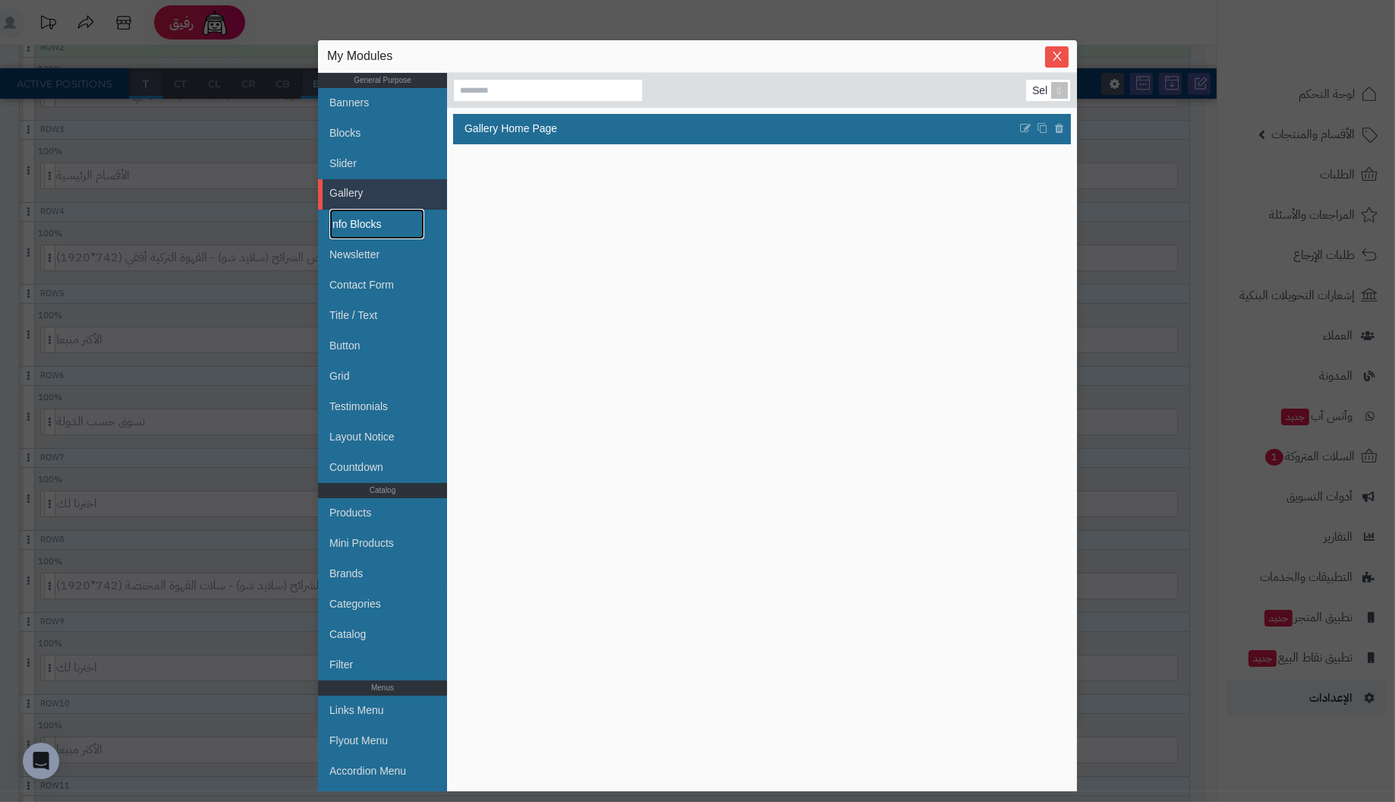
click at [354, 219] on link "Info Blocks" at bounding box center [376, 224] width 95 height 30
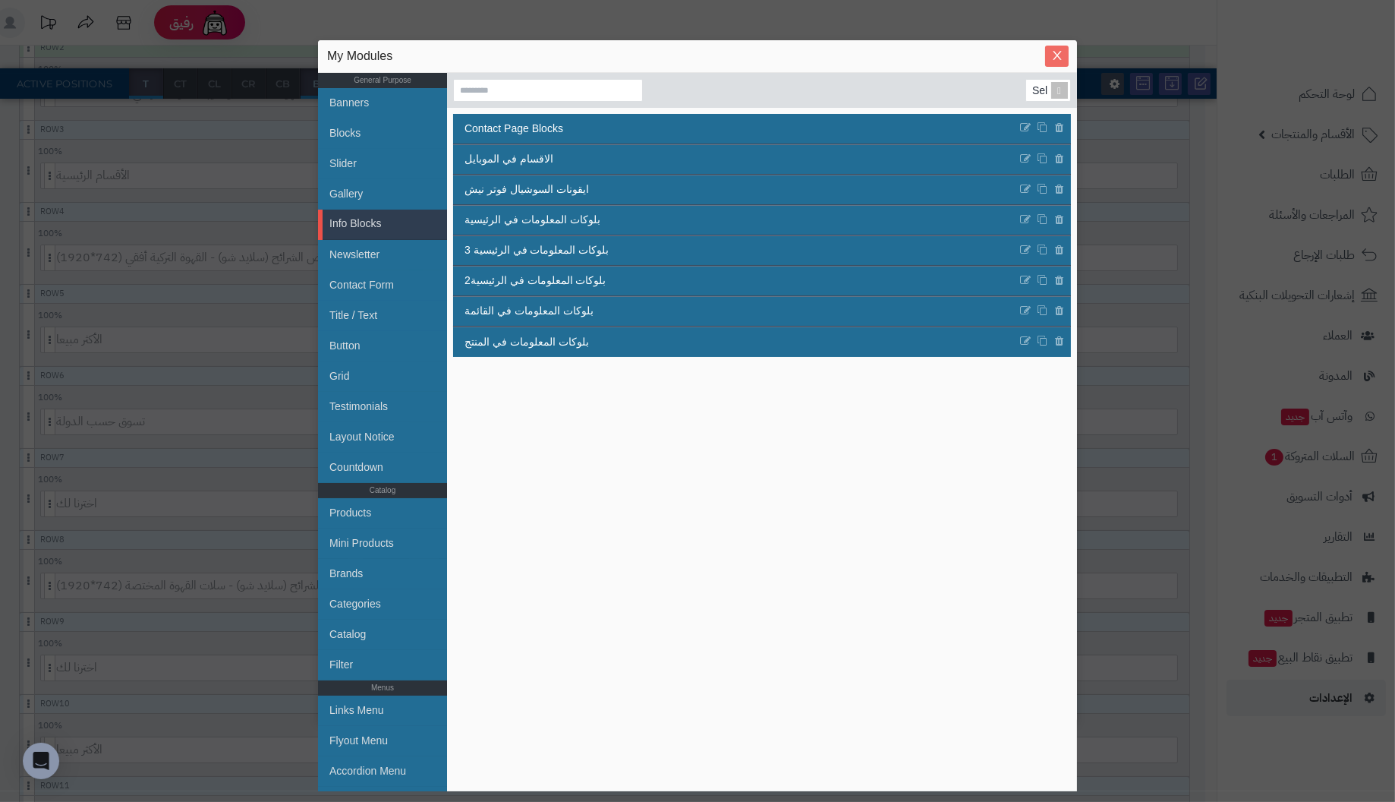
click at [1058, 54] on icon "Close" at bounding box center [1057, 55] width 8 height 9
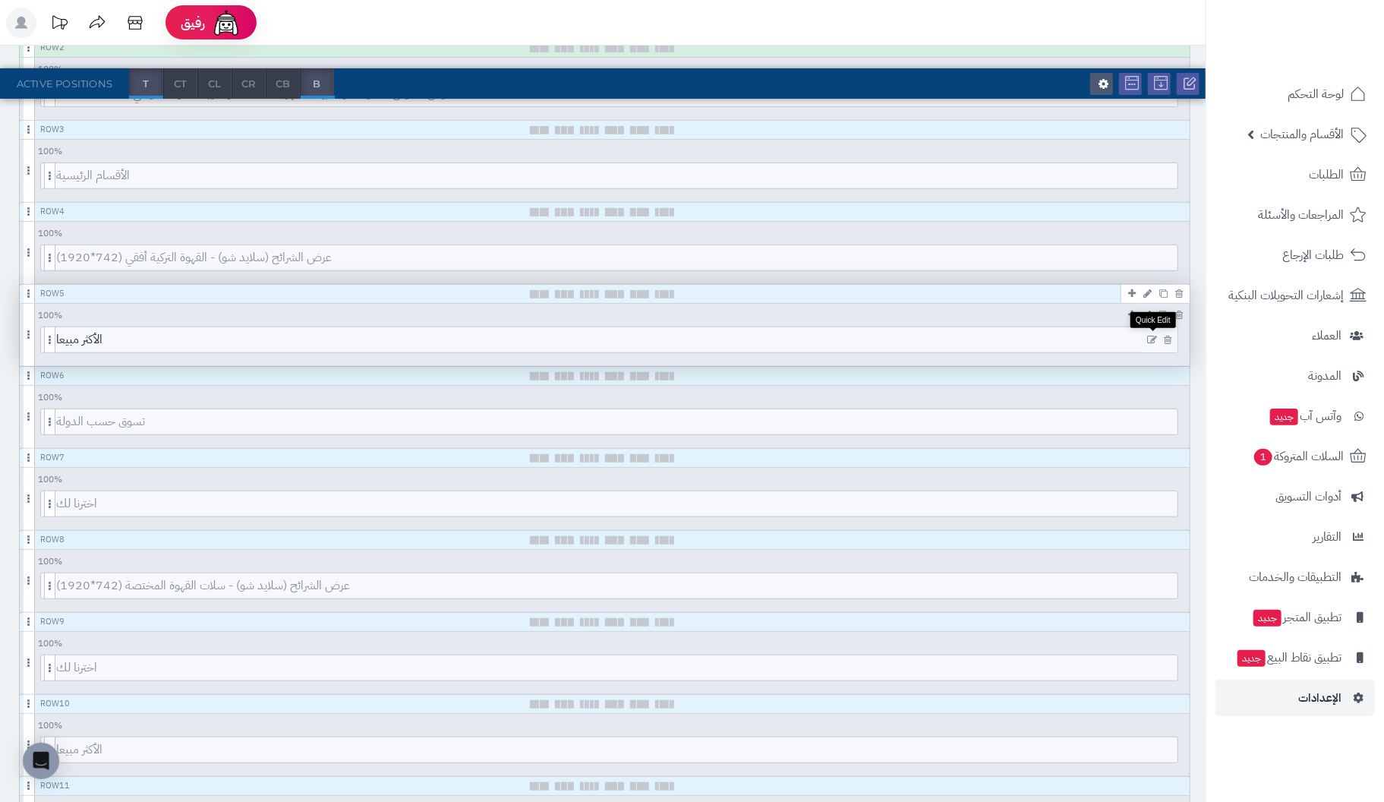
click at [1153, 335] on icon at bounding box center [1152, 340] width 10 height 11
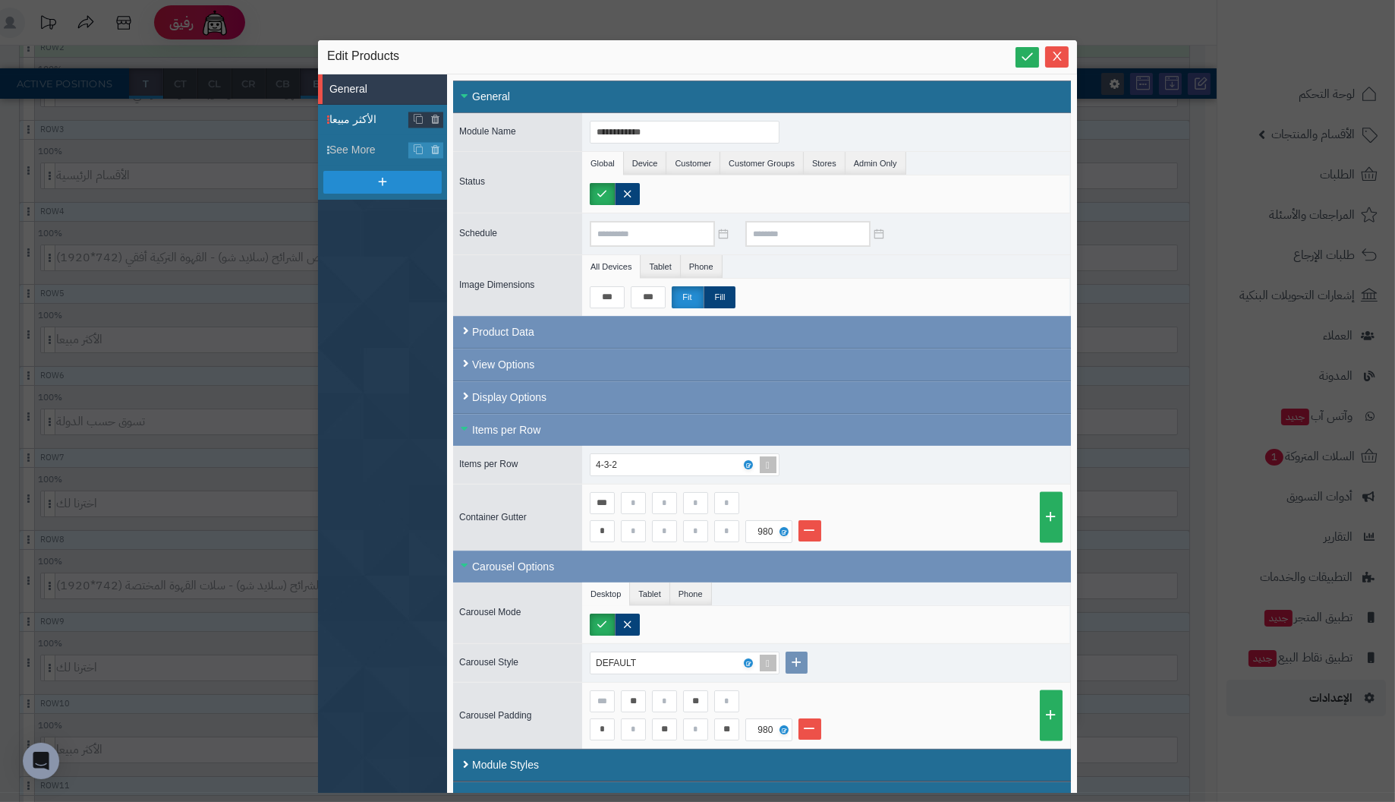
click at [360, 115] on span "الأكثر مبيعا" at bounding box center [369, 120] width 80 height 16
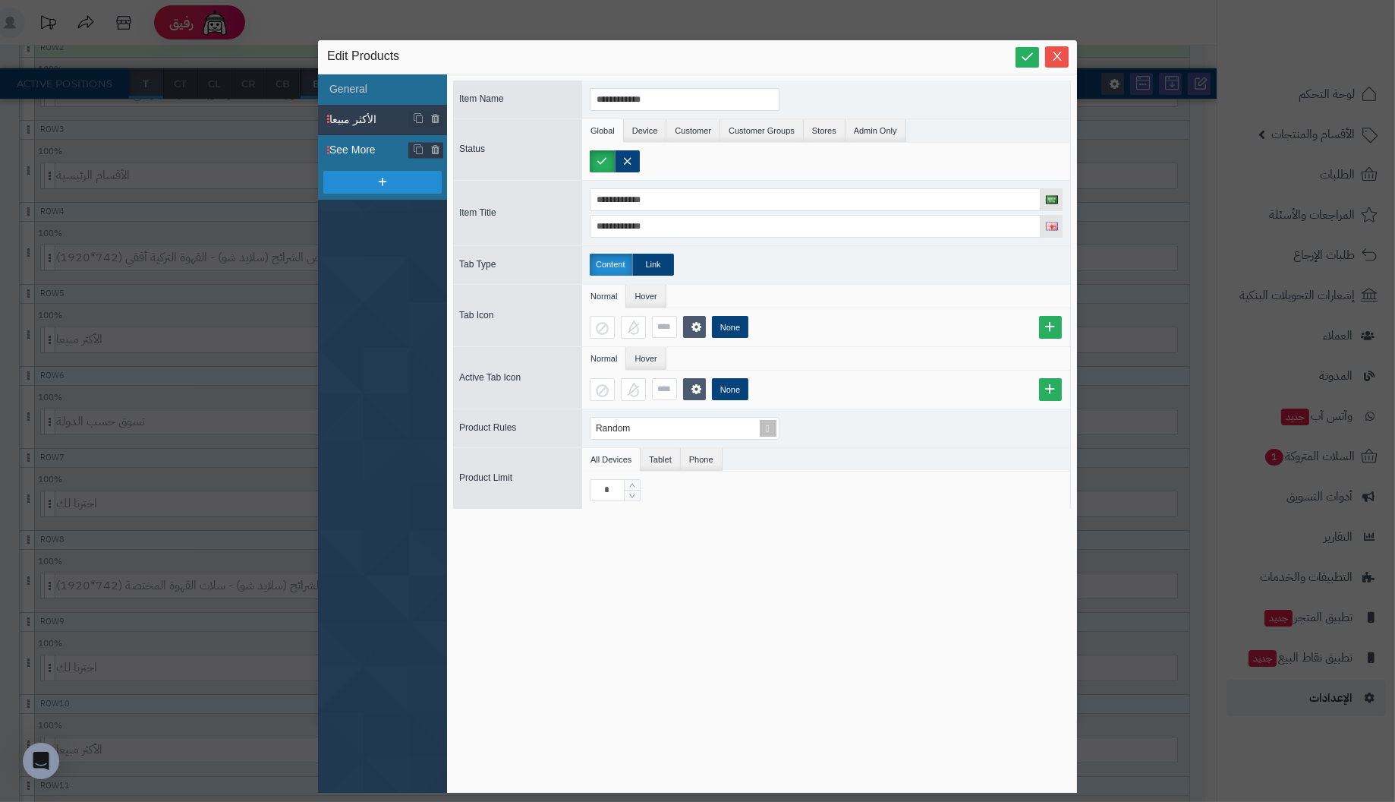
click at [345, 150] on span "See More" at bounding box center [369, 150] width 80 height 16
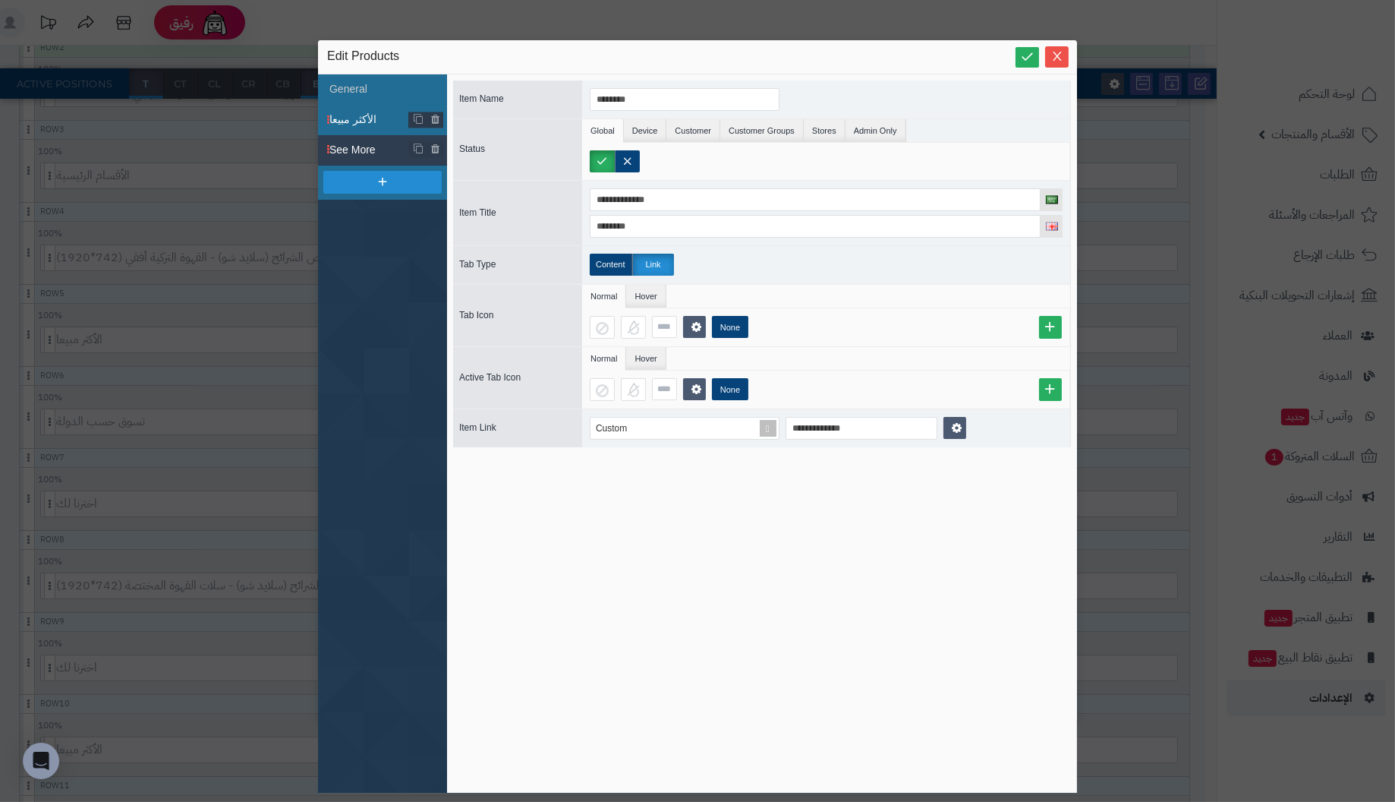
click at [349, 121] on span "الأكثر مبيعا" at bounding box center [369, 120] width 80 height 16
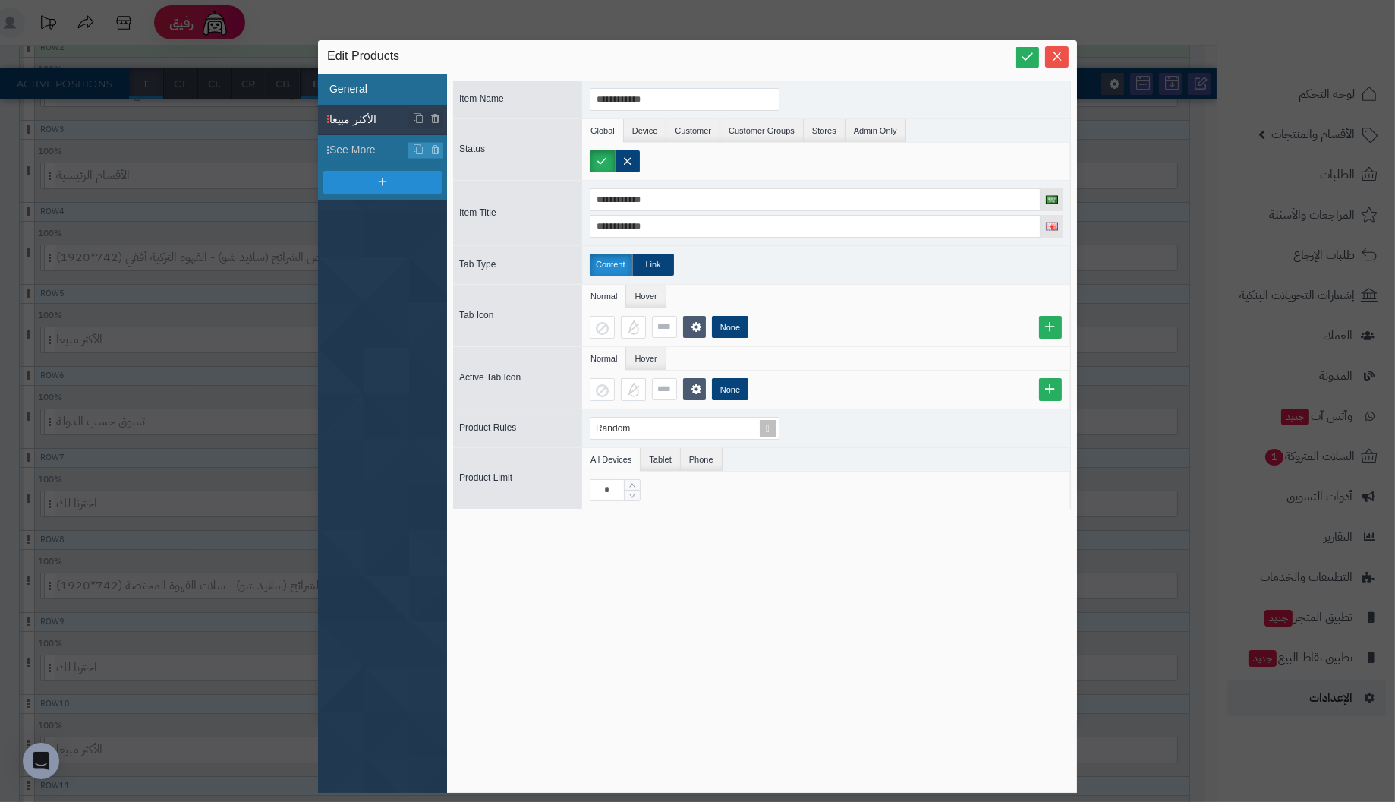
click at [355, 86] on li "General" at bounding box center [382, 89] width 129 height 30
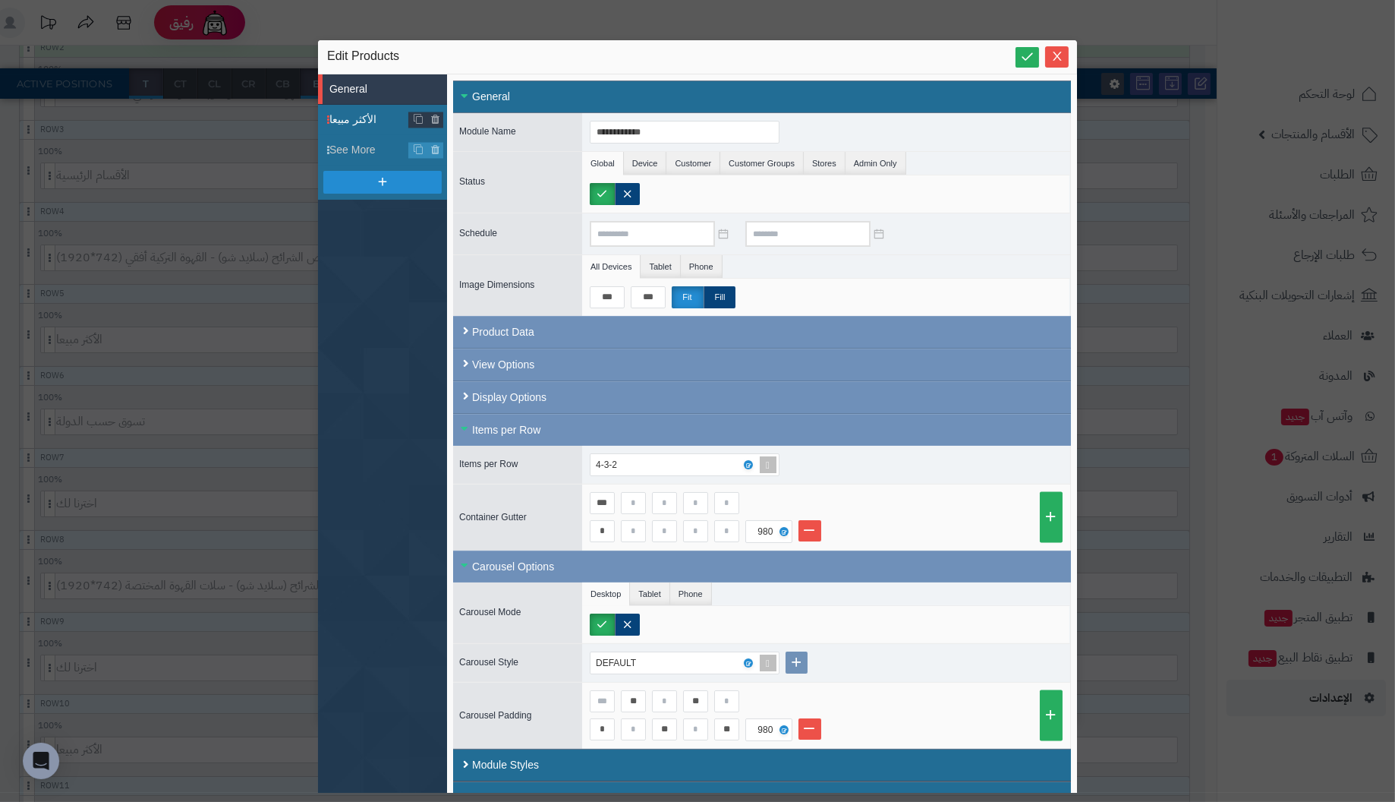
click at [347, 116] on span "الأكثر مبيعا" at bounding box center [369, 120] width 80 height 16
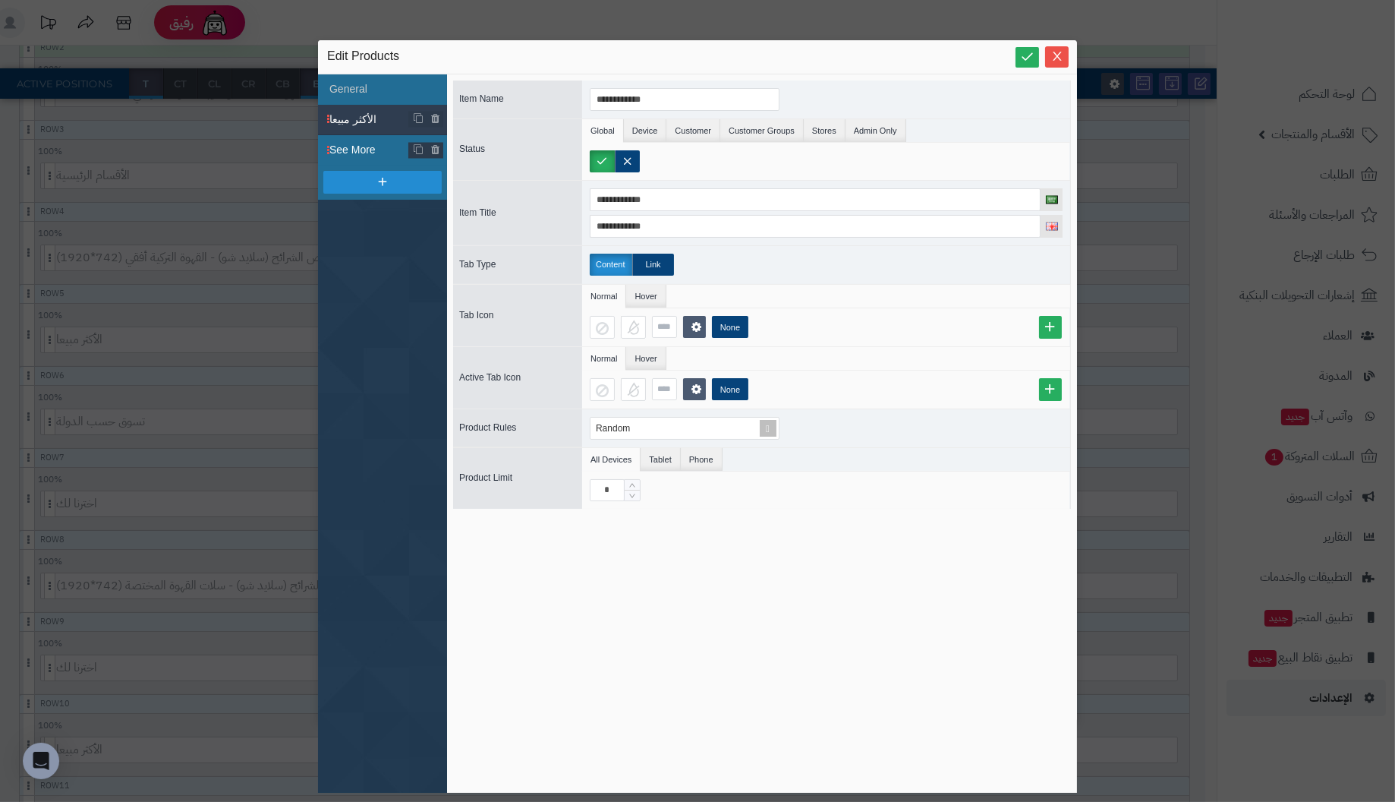
click at [343, 148] on span "See More" at bounding box center [369, 150] width 80 height 16
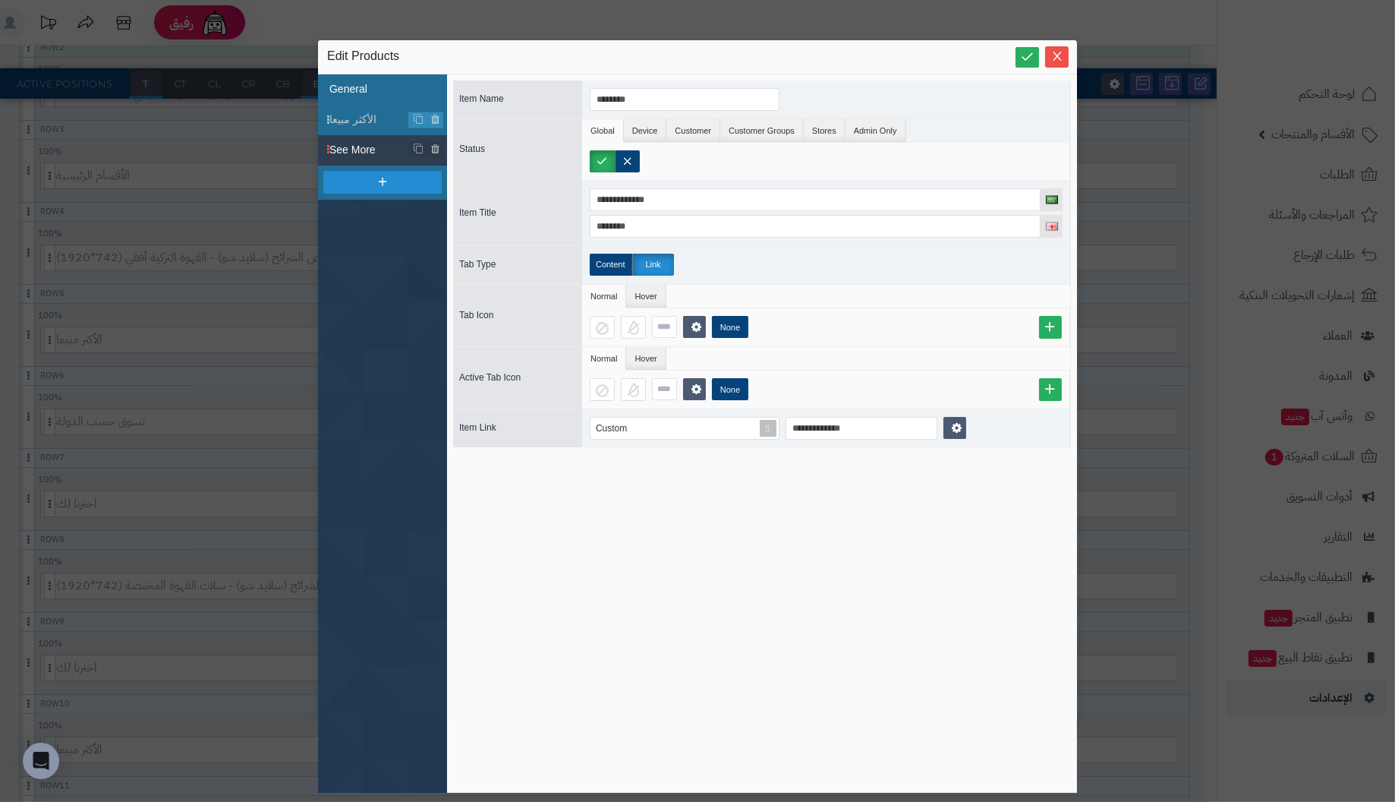
click at [358, 86] on li "General" at bounding box center [382, 89] width 129 height 30
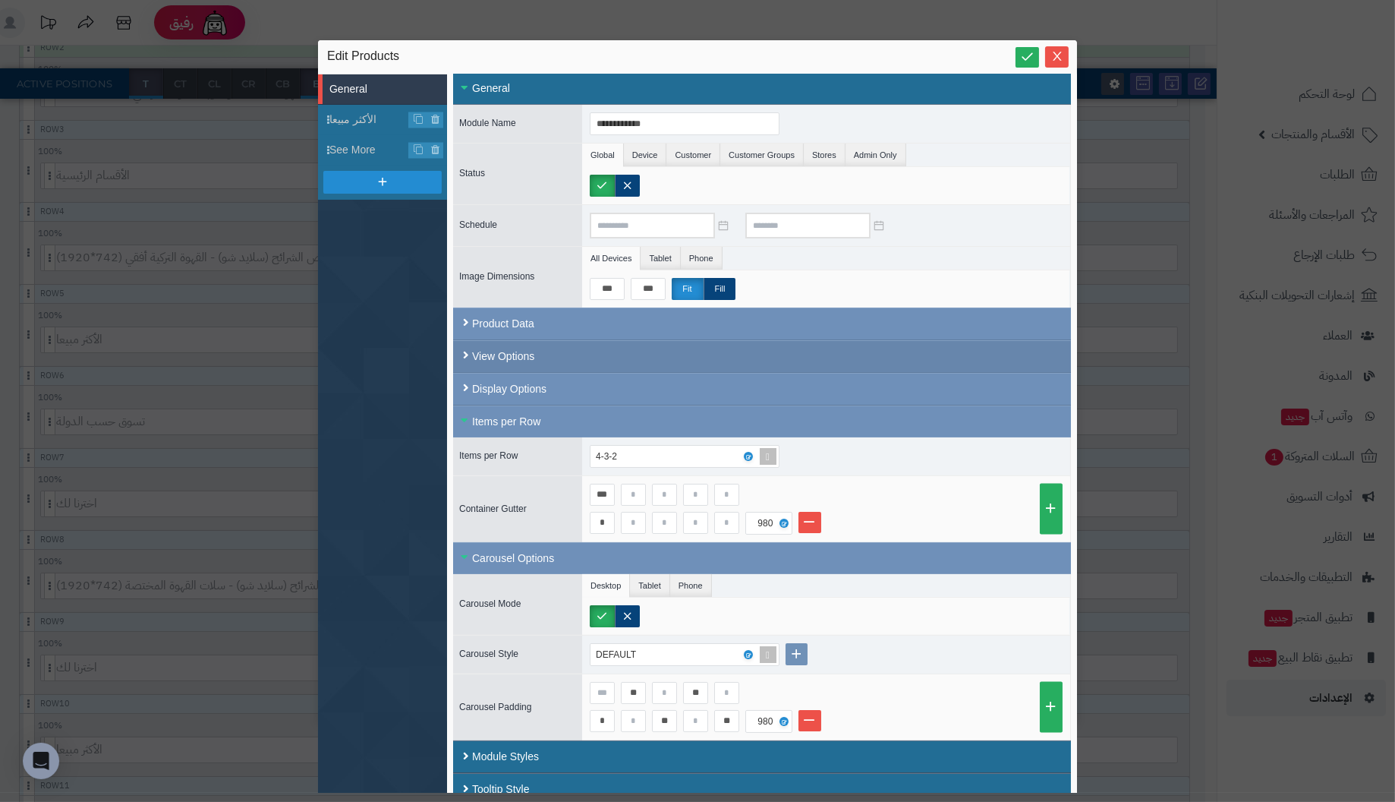
scroll to position [19, 0]
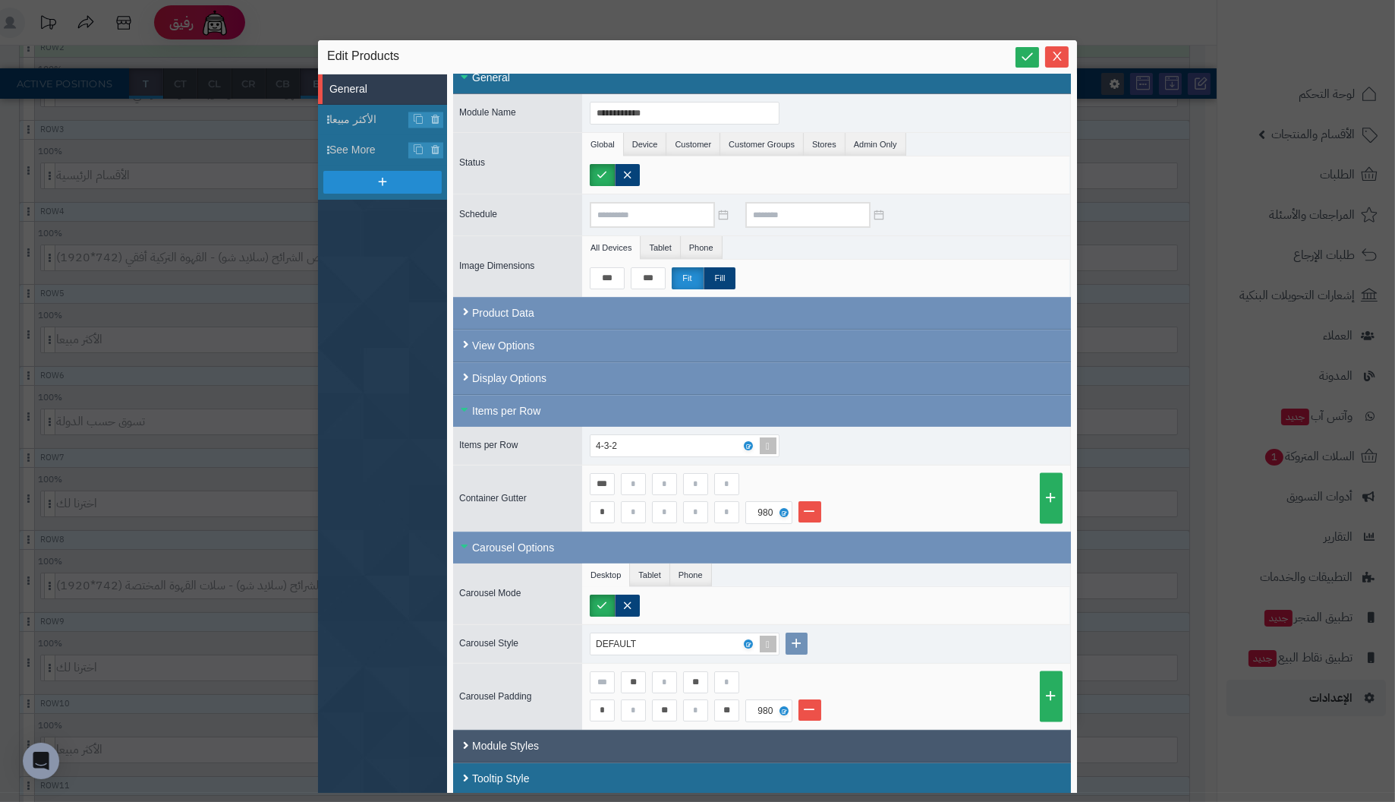
click at [509, 731] on div "Module Styles" at bounding box center [762, 745] width 618 height 33
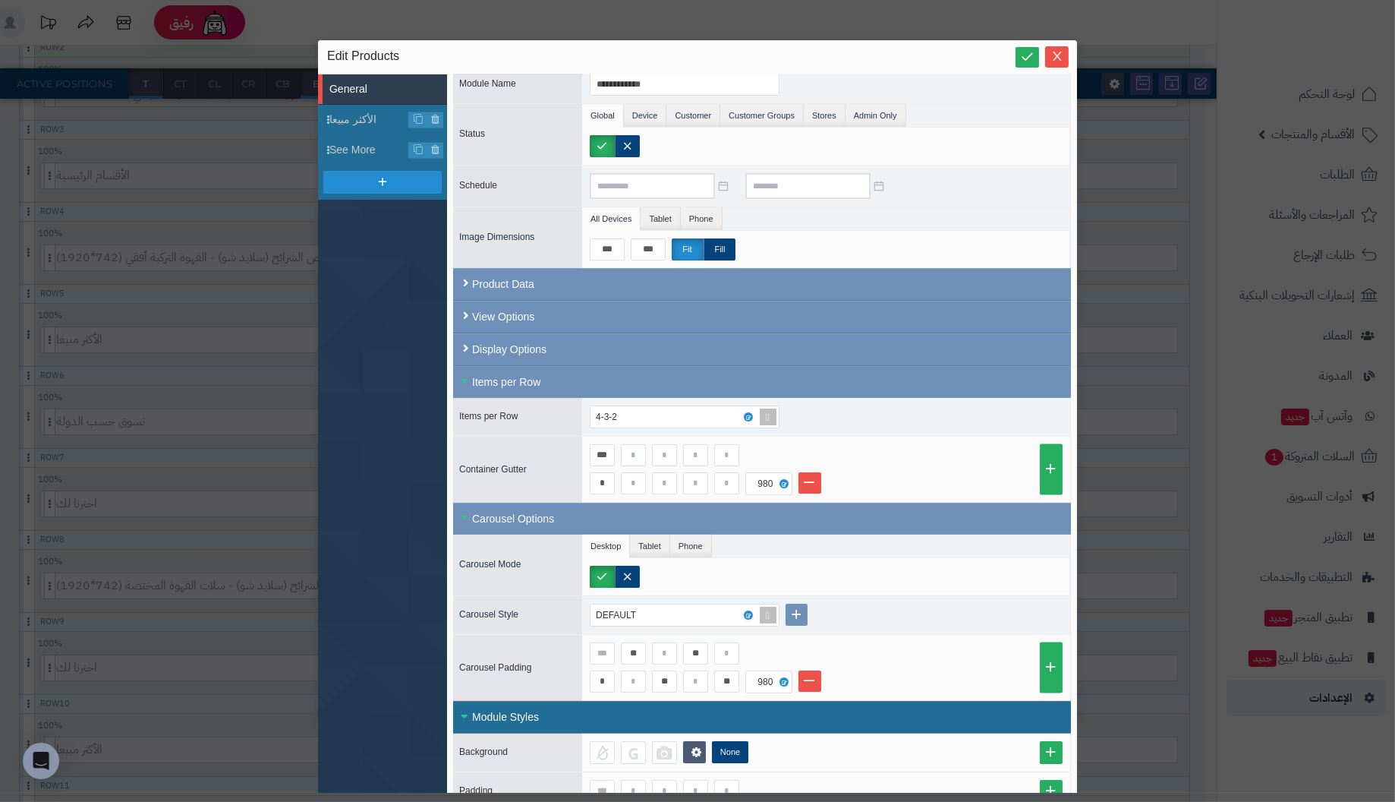
scroll to position [134, 0]
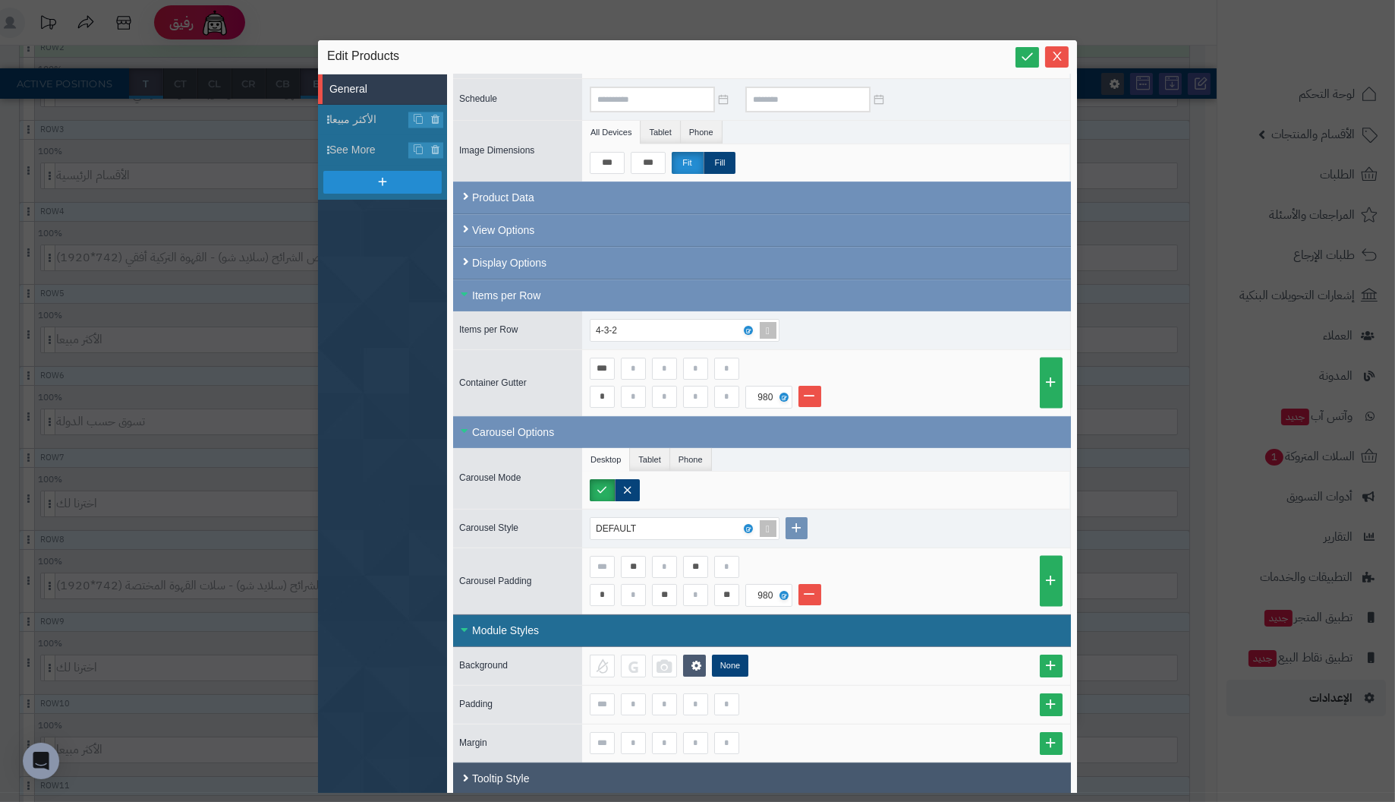
click at [506, 768] on div "Tooltip Style" at bounding box center [762, 778] width 618 height 33
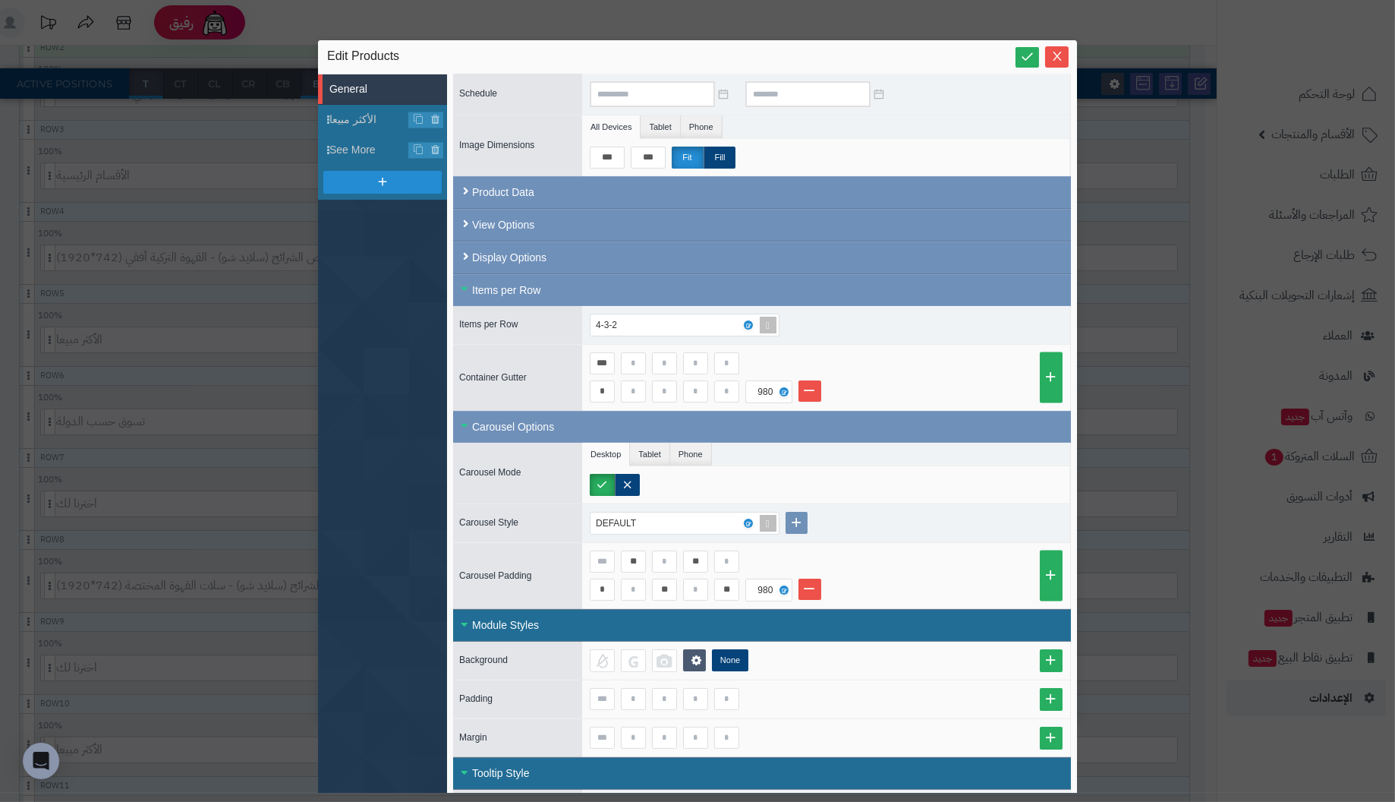
scroll to position [0, 0]
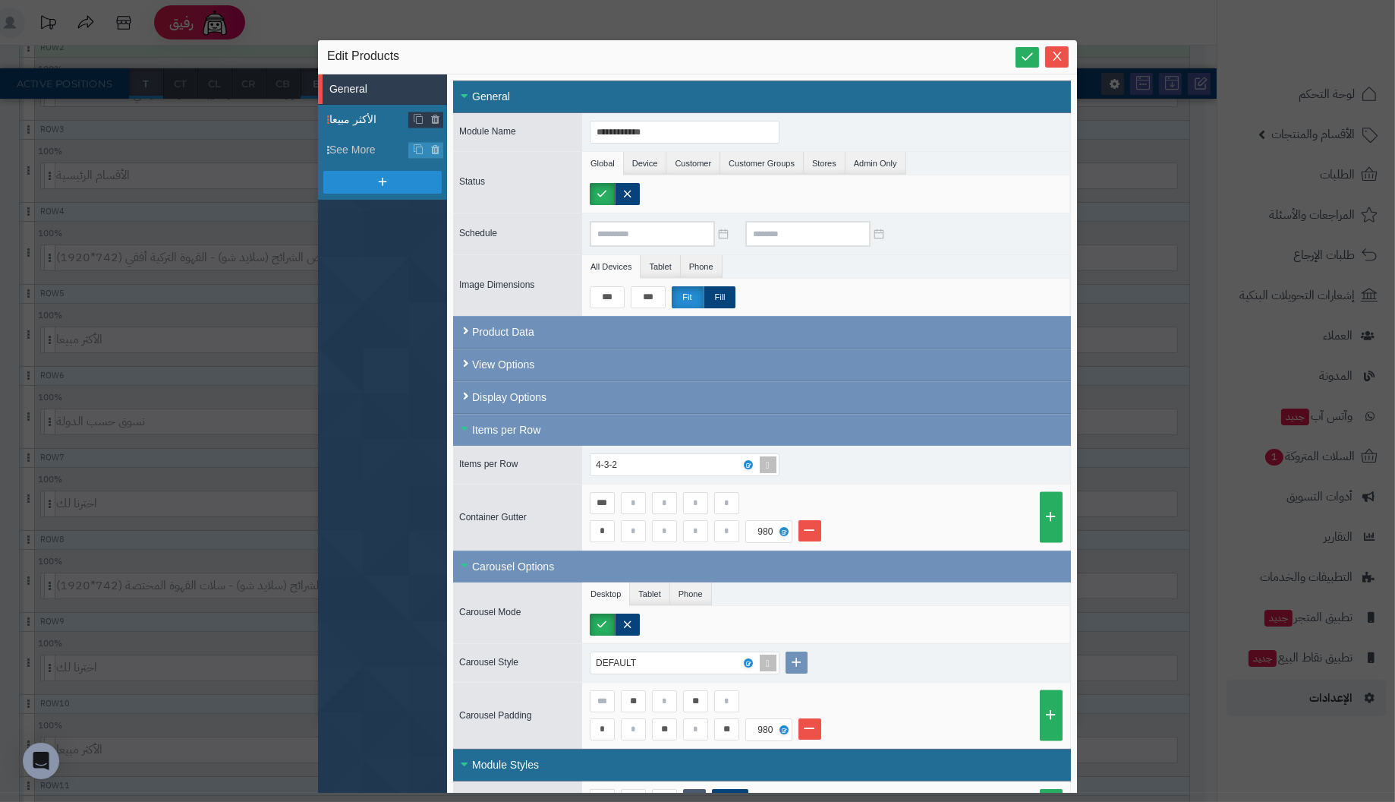
click at [359, 118] on span "الأكثر مبيعا" at bounding box center [369, 120] width 80 height 16
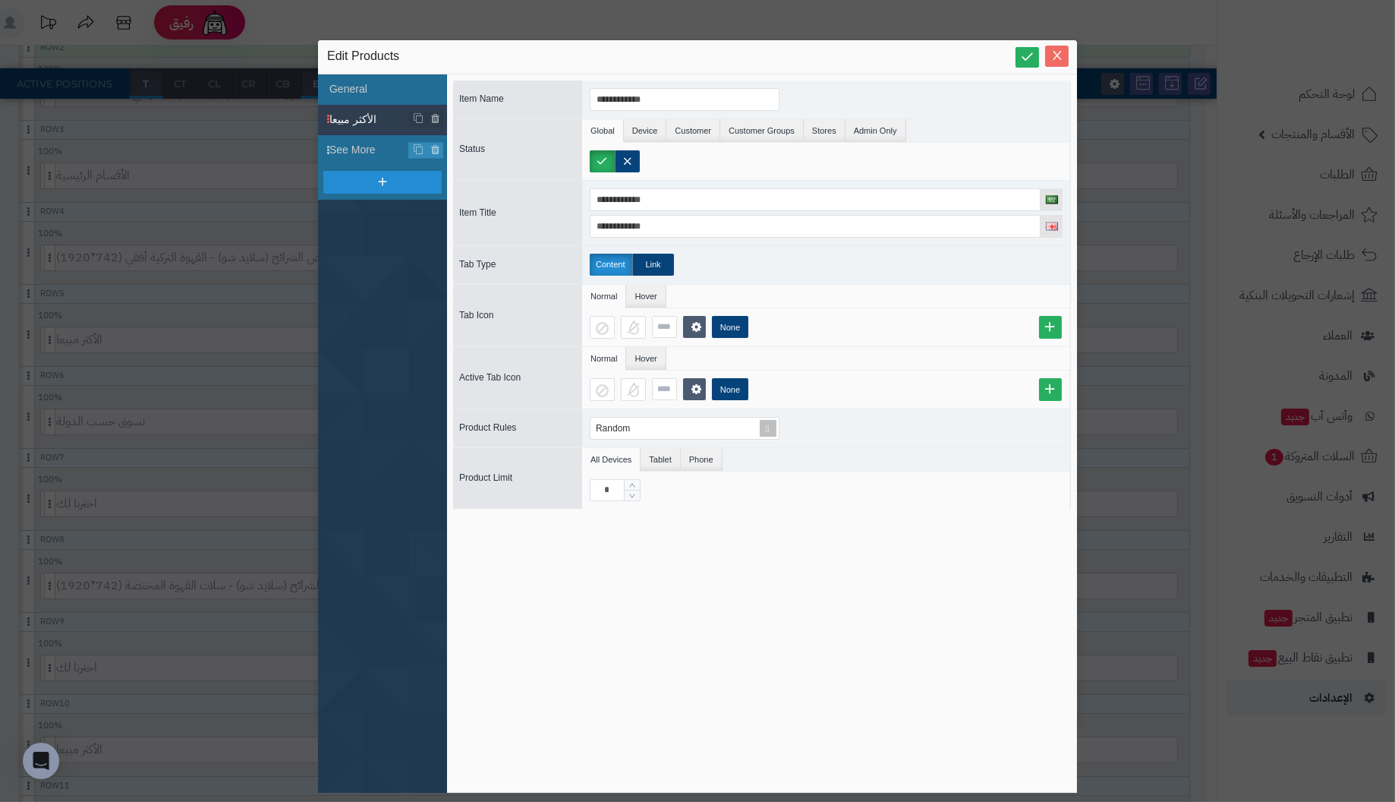
click at [1056, 54] on icon "Close" at bounding box center [1057, 55] width 8 height 9
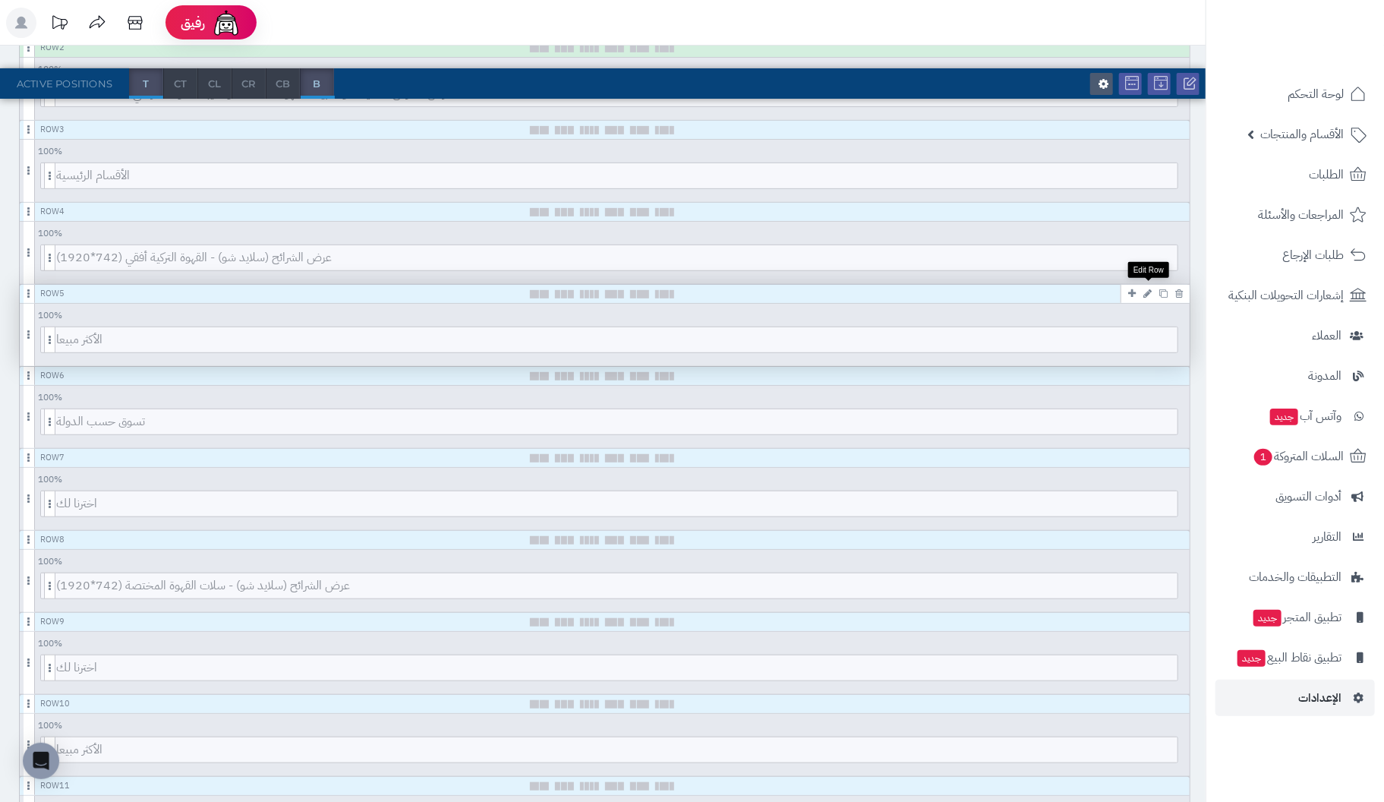
click at [1146, 288] on icon at bounding box center [1147, 293] width 8 height 10
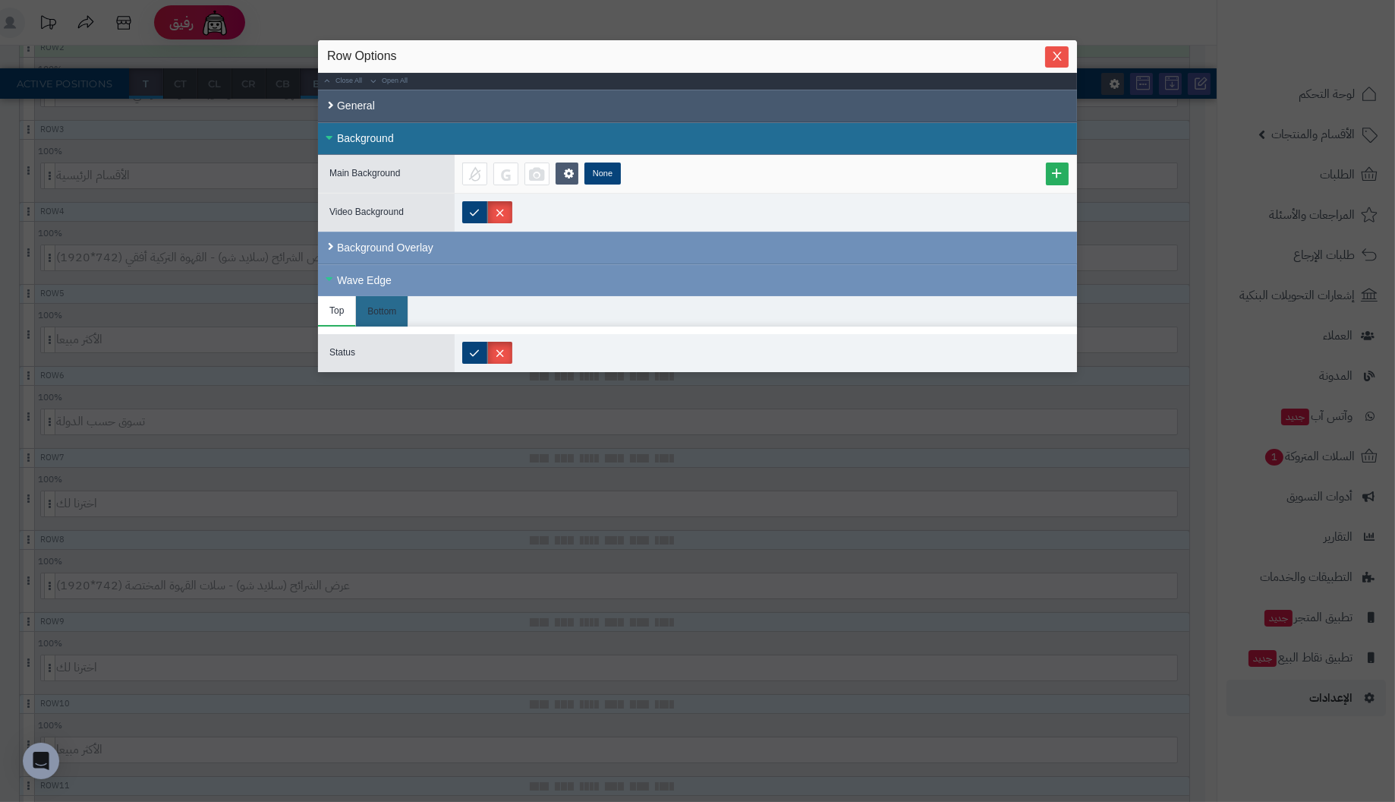
click at [366, 106] on div "General" at bounding box center [697, 106] width 759 height 33
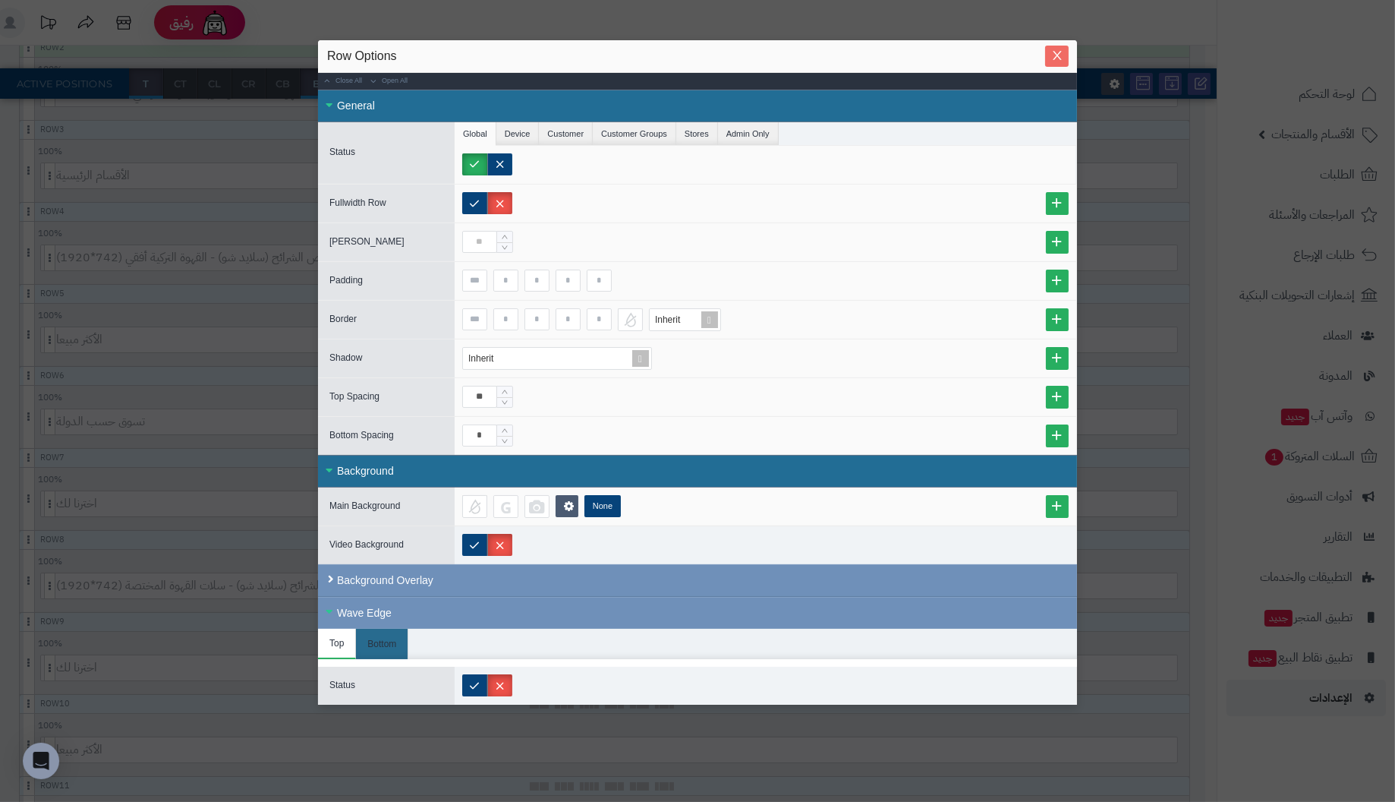
click at [1057, 58] on icon "Close" at bounding box center [1057, 55] width 12 height 12
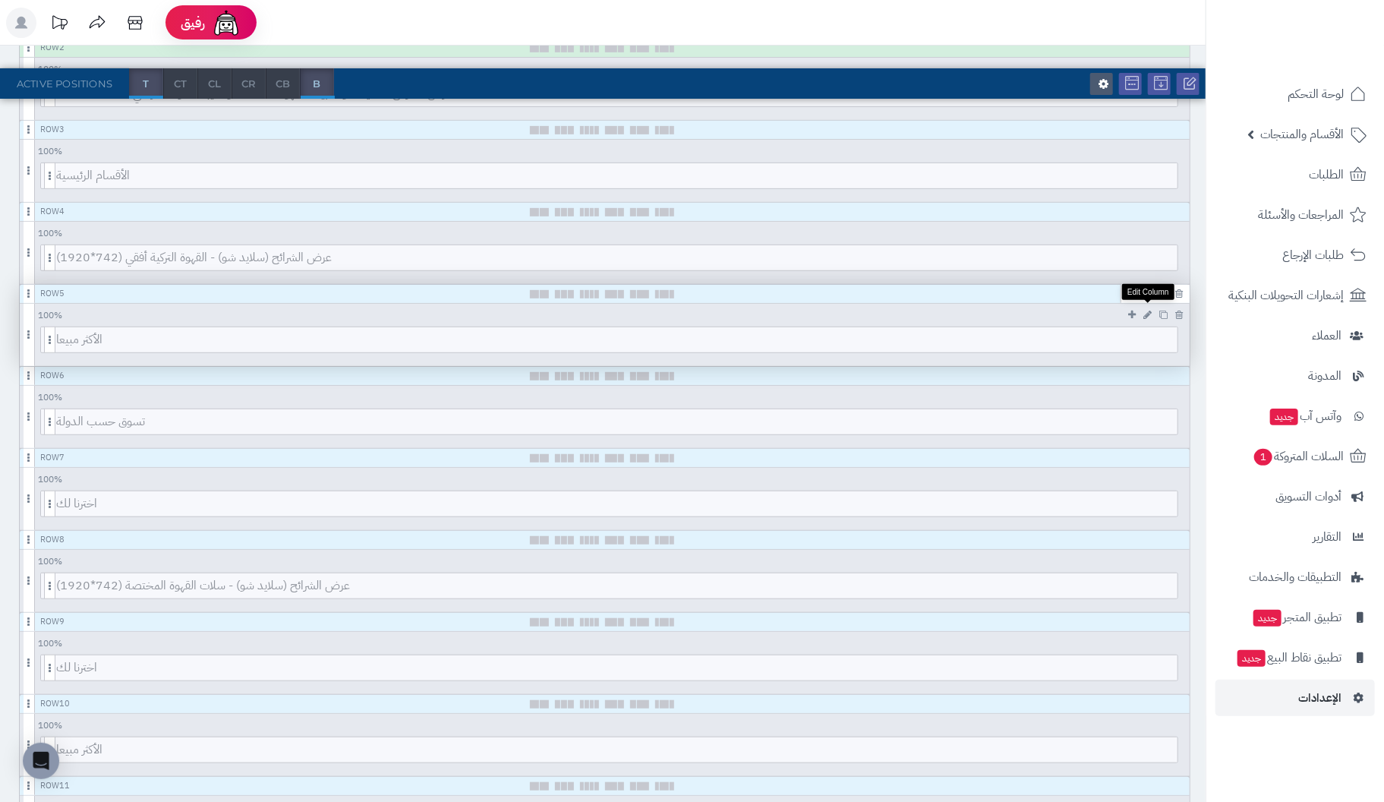
click at [1148, 310] on icon at bounding box center [1147, 315] width 8 height 10
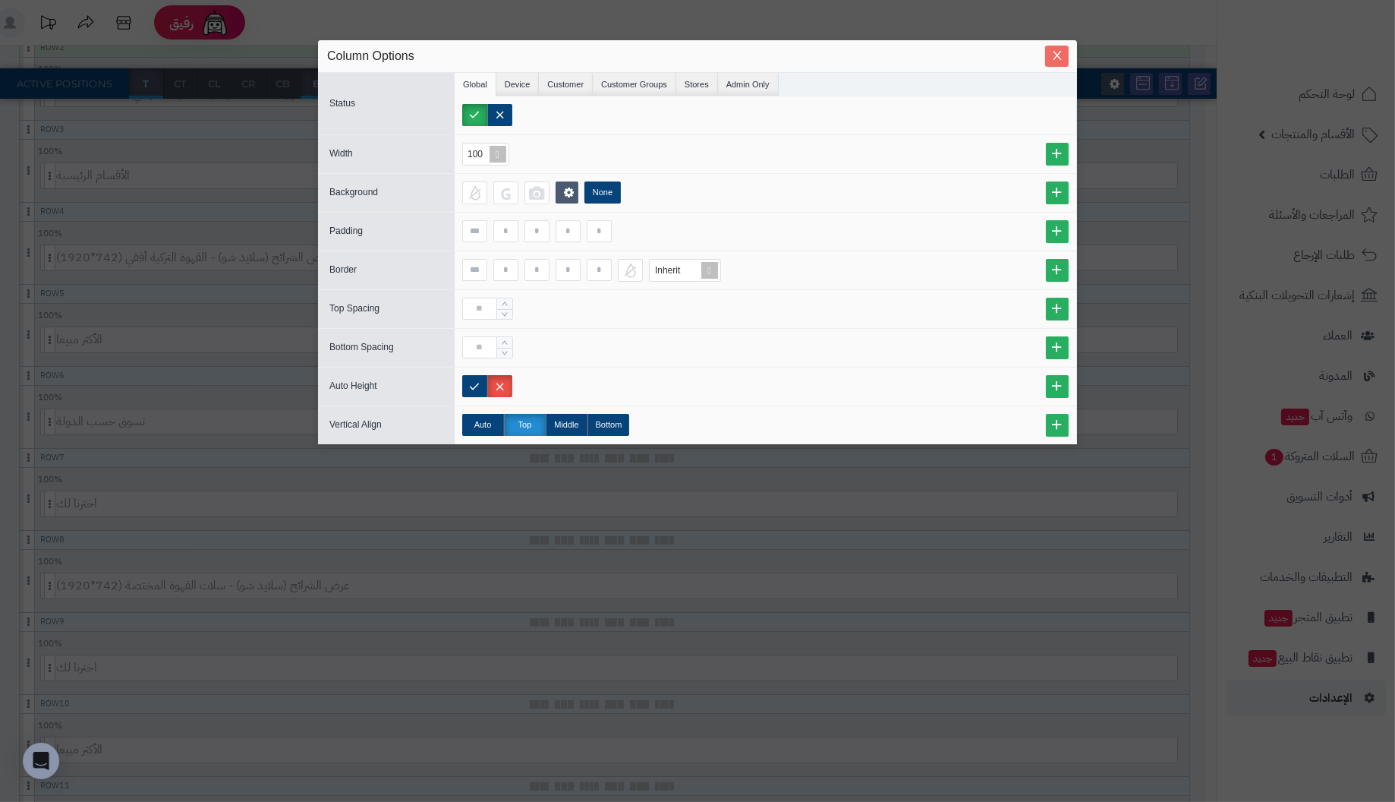
click at [1054, 52] on icon "Close" at bounding box center [1057, 55] width 8 height 9
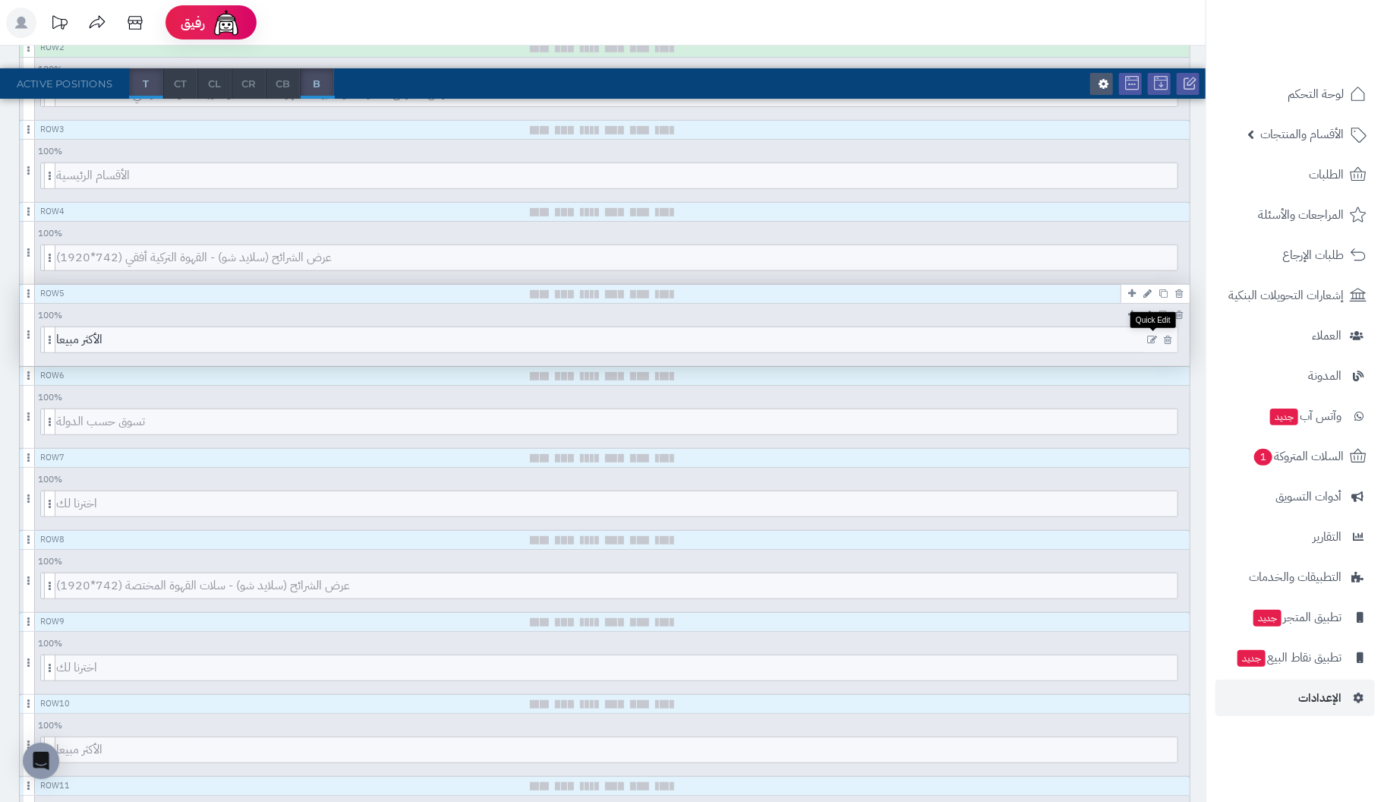
click at [1152, 335] on icon at bounding box center [1152, 340] width 10 height 11
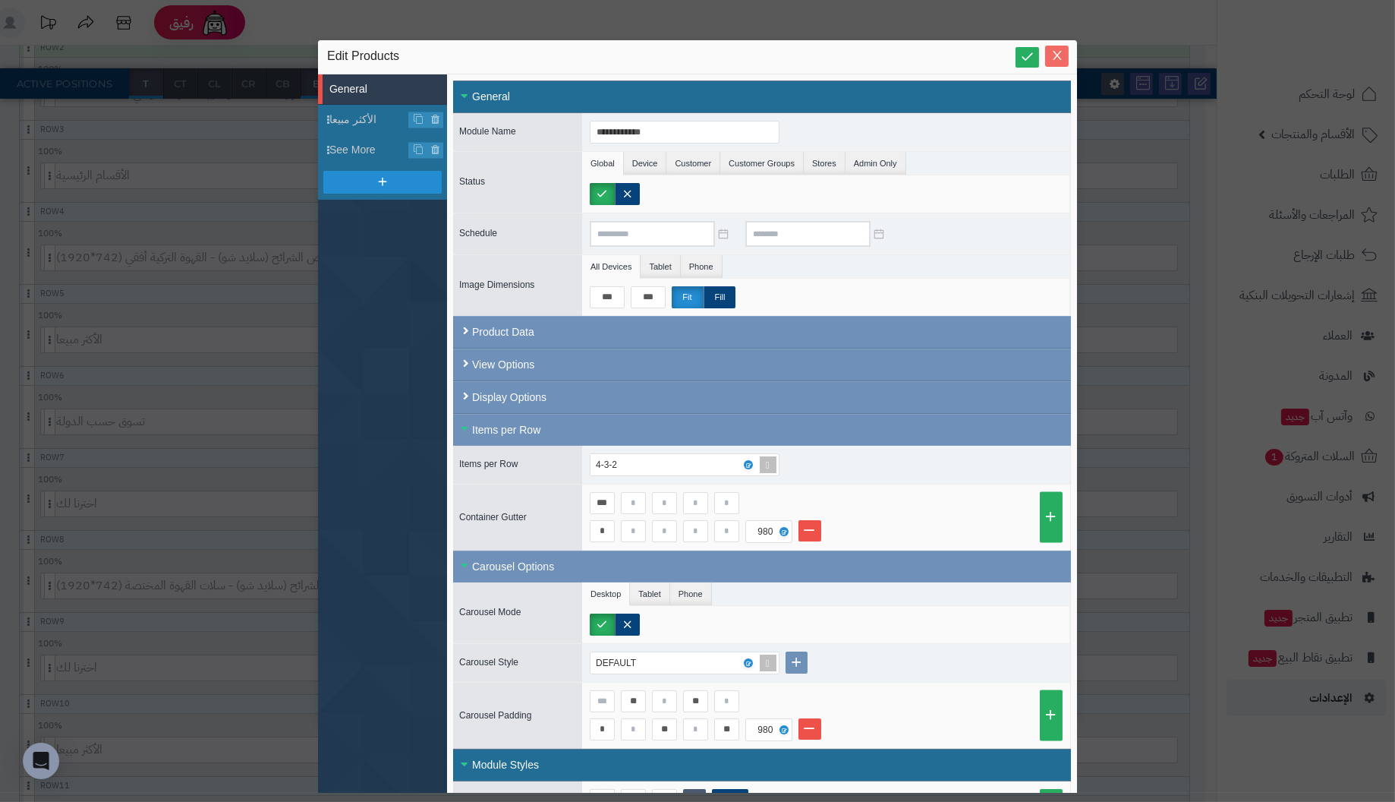
click at [1057, 55] on icon "Close" at bounding box center [1057, 55] width 12 height 12
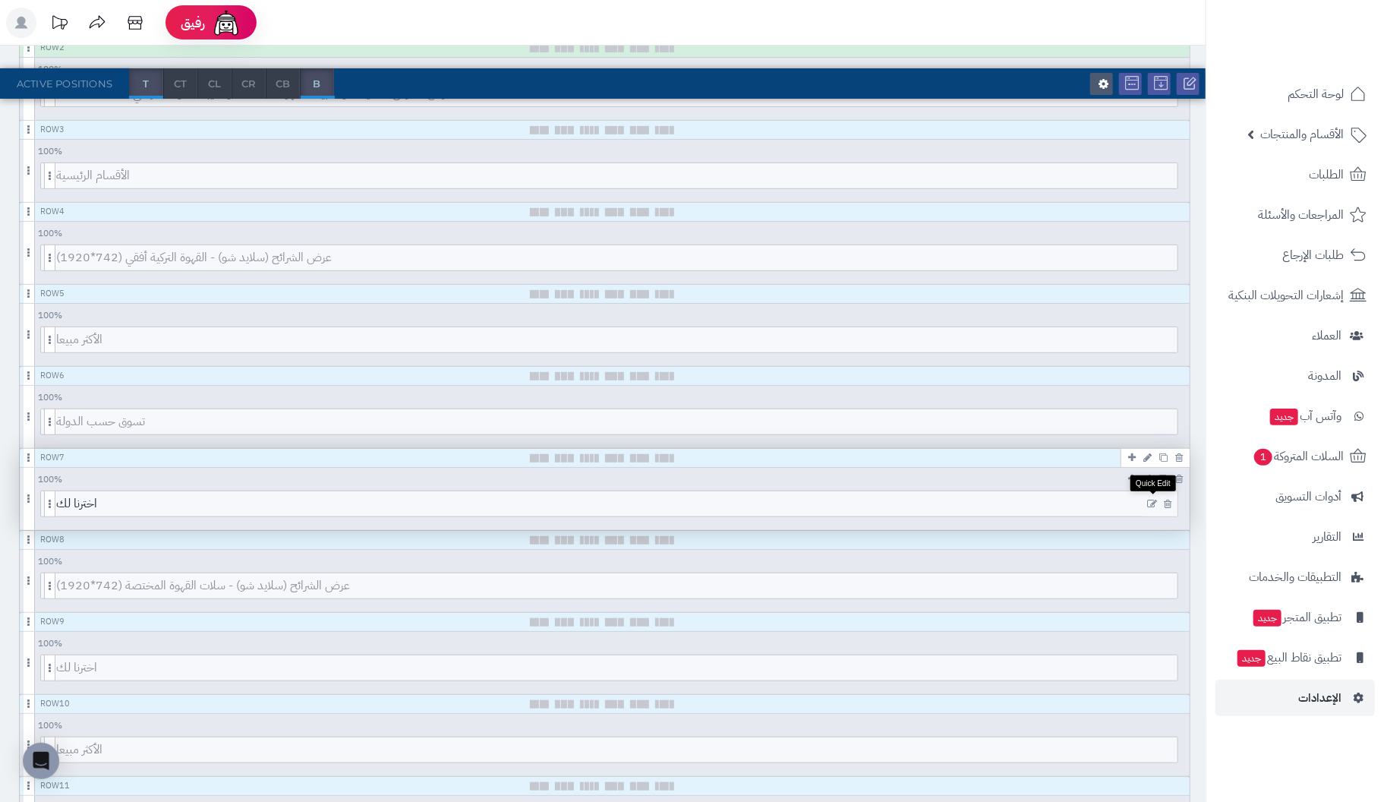
click at [1154, 499] on icon at bounding box center [1152, 504] width 10 height 11
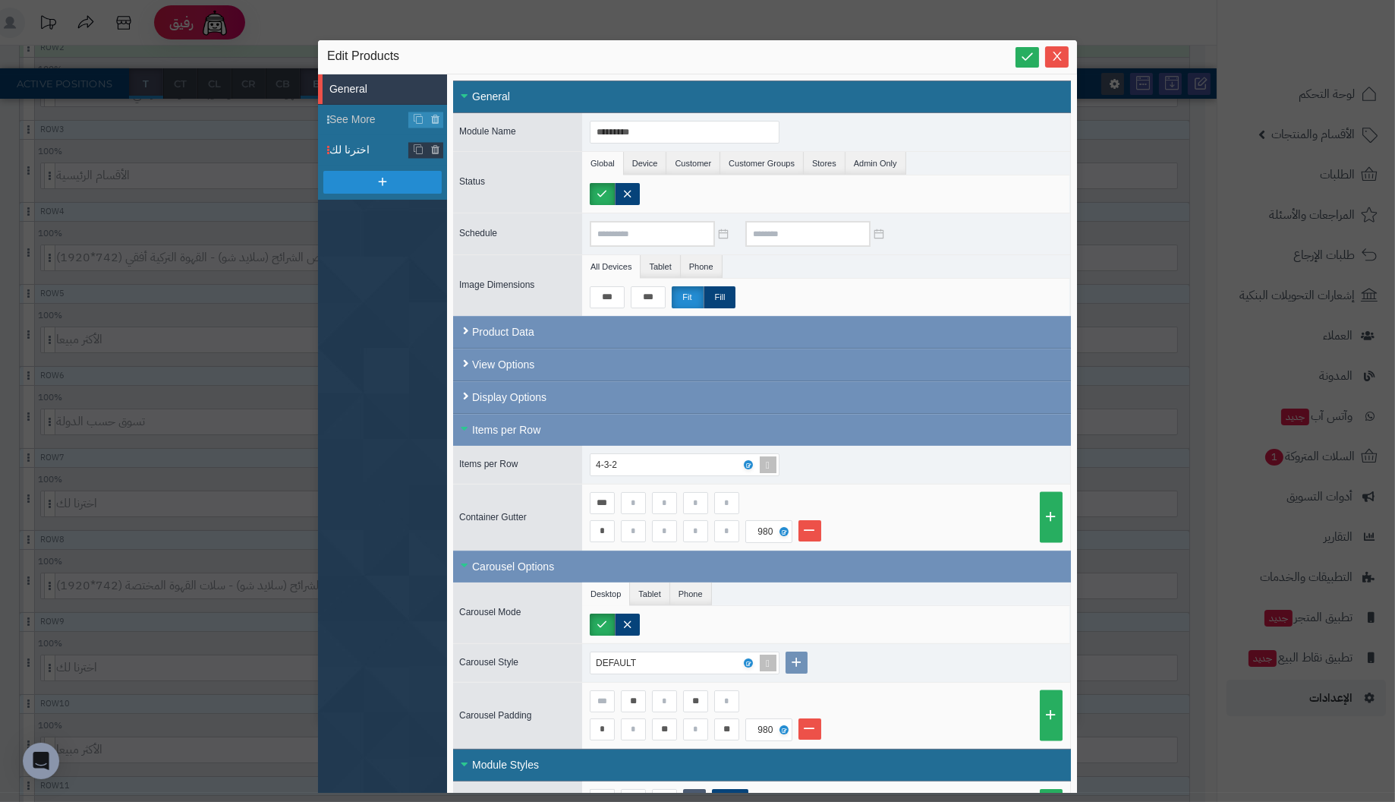
click at [360, 150] on span "اخترنا لك" at bounding box center [369, 150] width 80 height 16
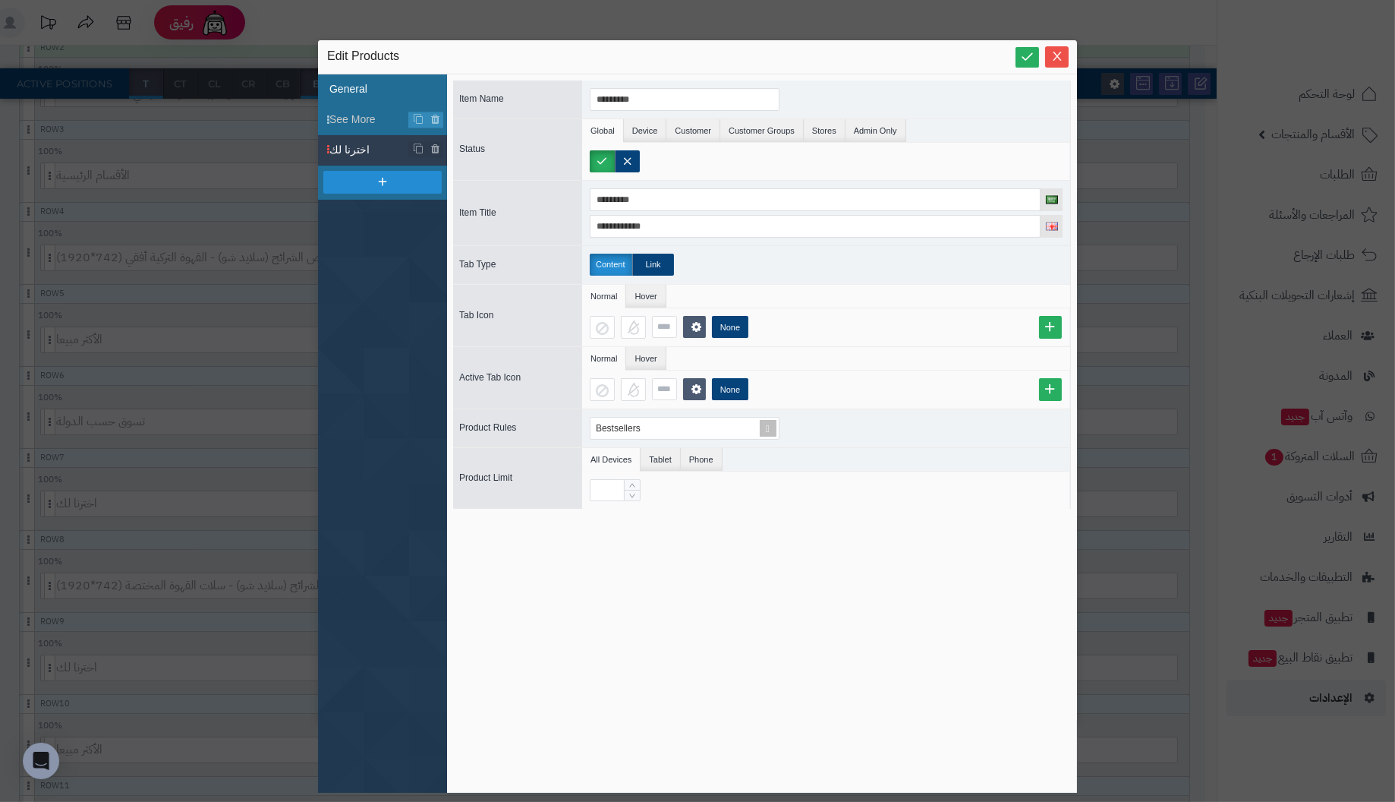
click at [361, 90] on li "General" at bounding box center [382, 89] width 129 height 30
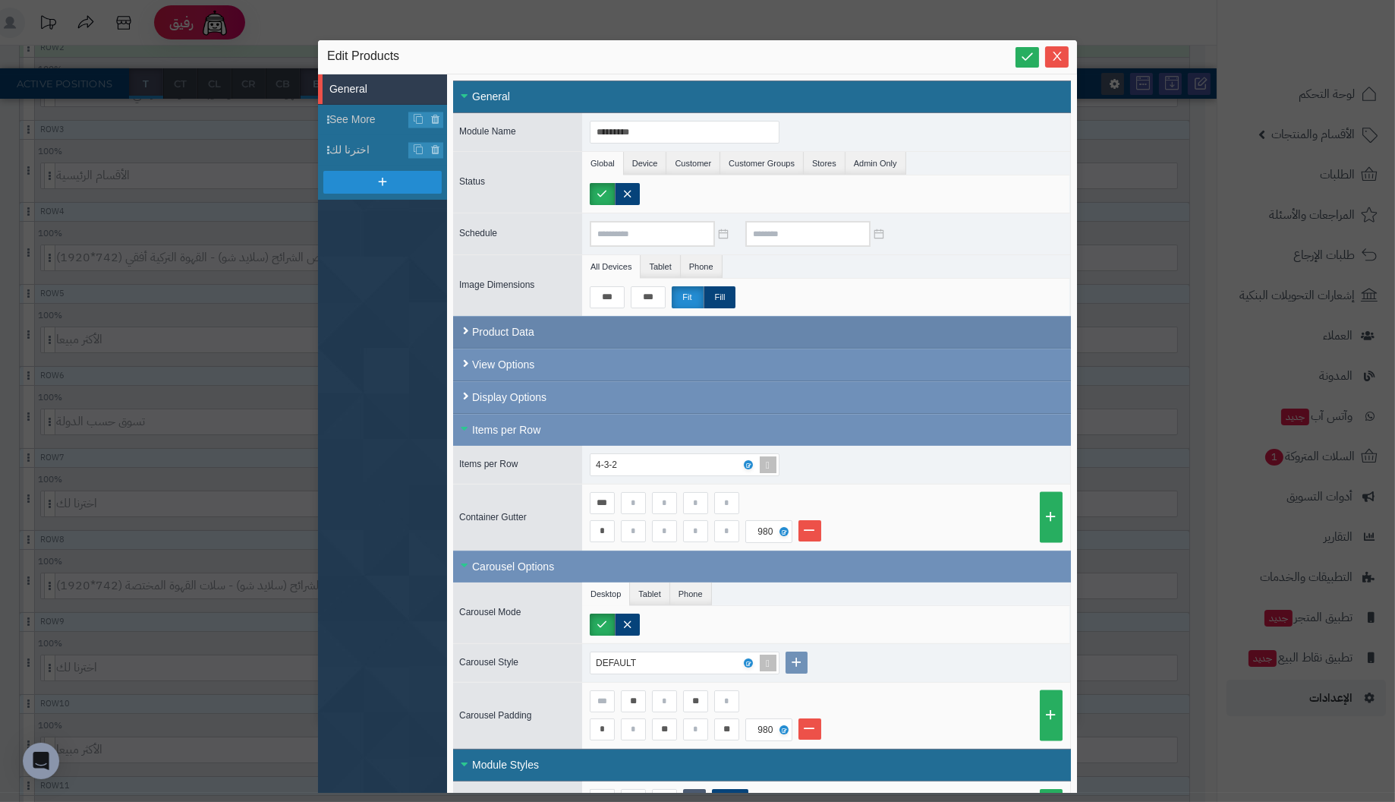
click at [477, 322] on div "Product Data" at bounding box center [762, 332] width 618 height 33
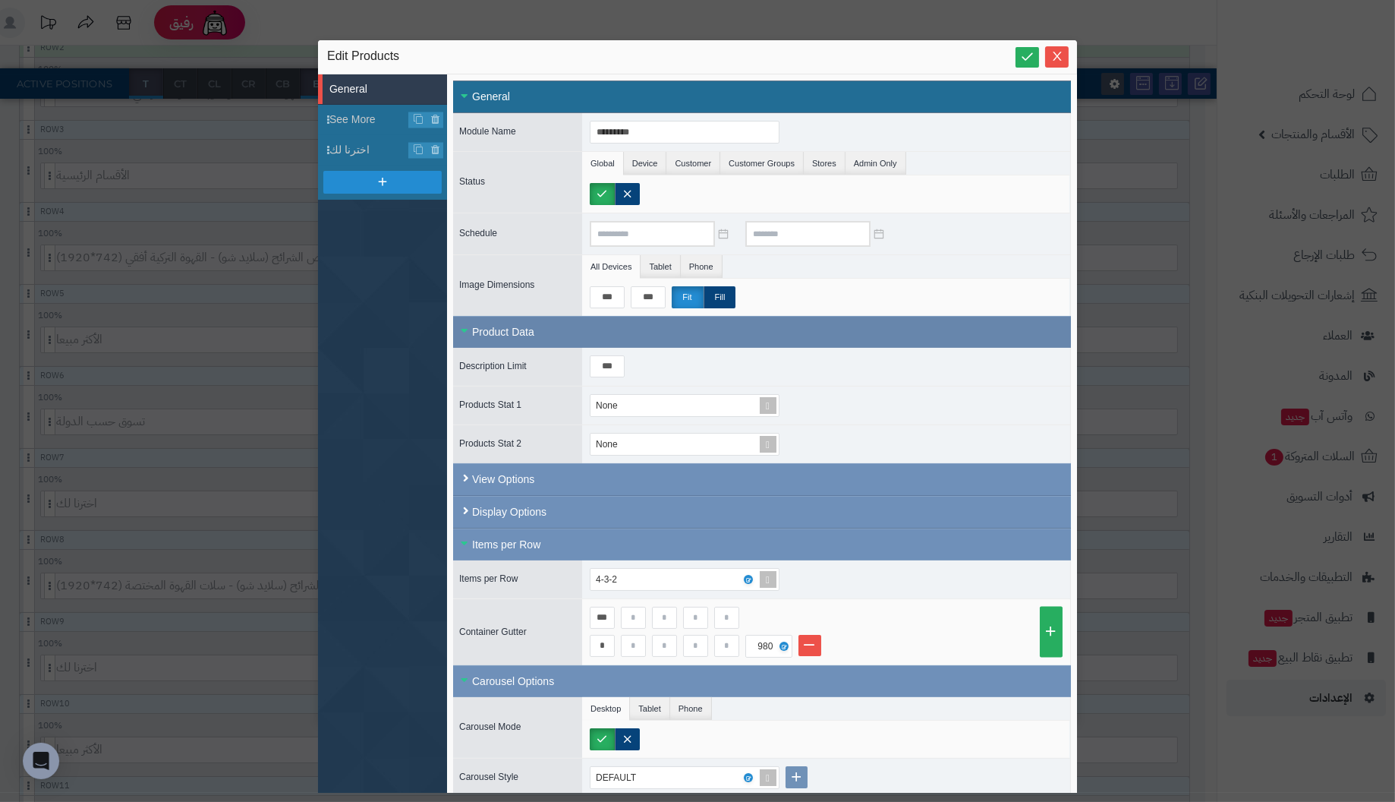
click at [464, 322] on div "Product Data" at bounding box center [762, 332] width 618 height 32
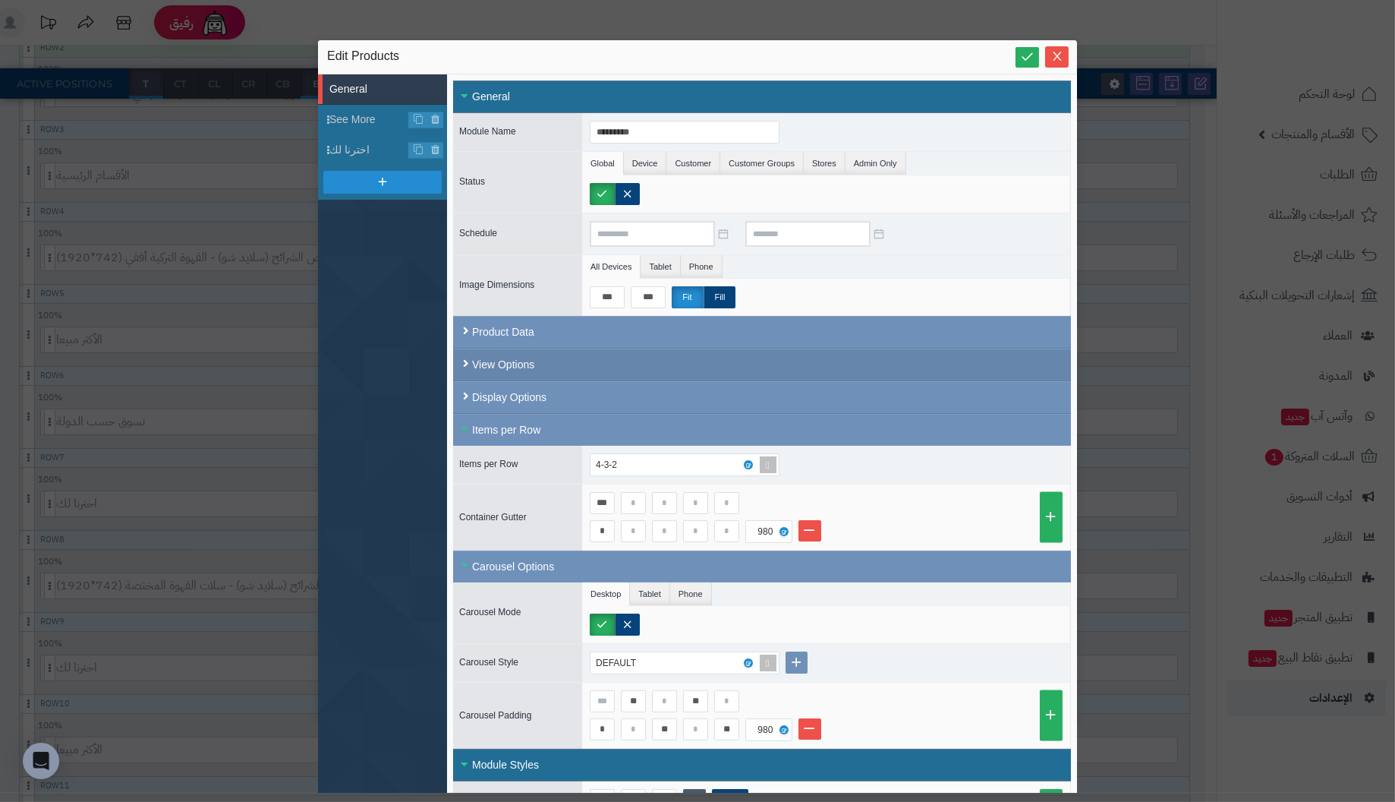
click at [468, 355] on div "View Options" at bounding box center [762, 364] width 618 height 33
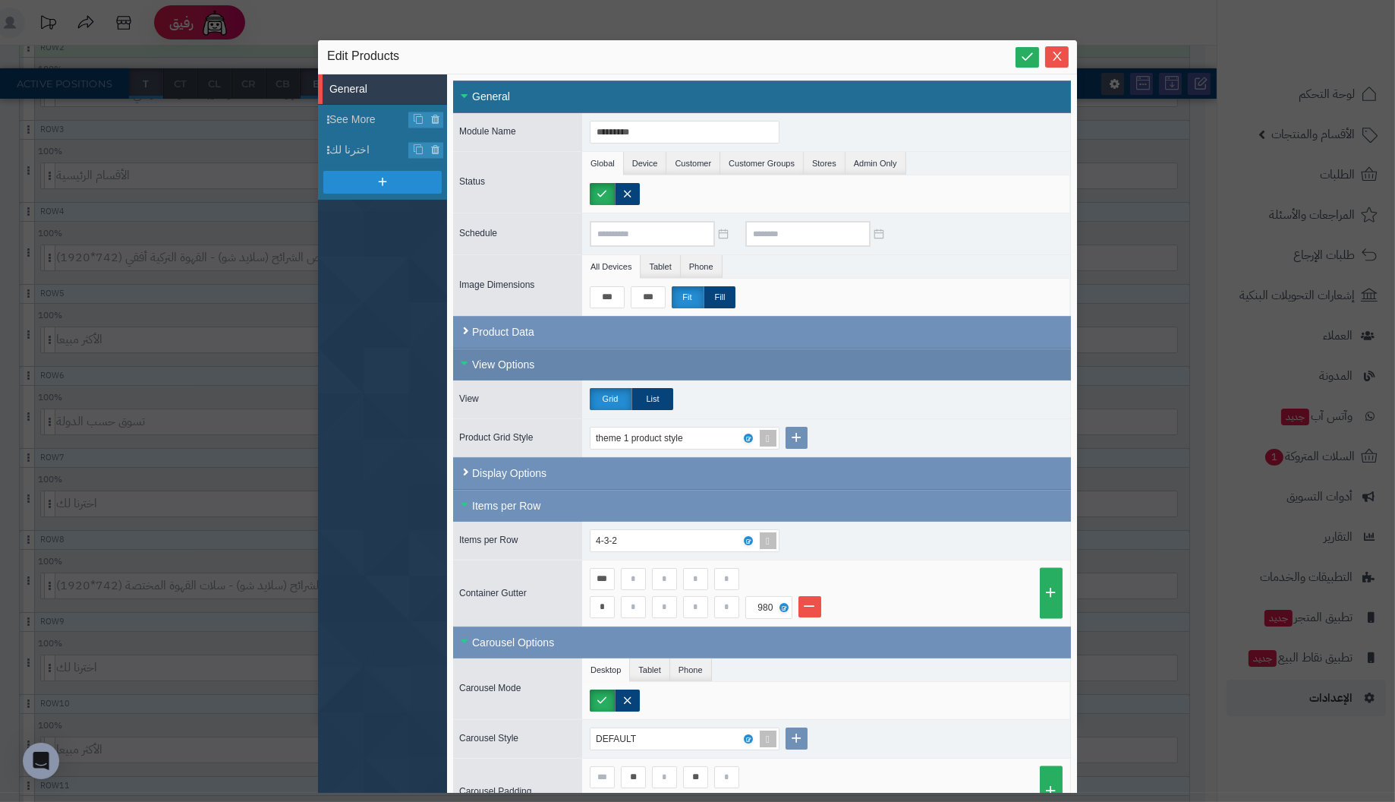
click at [465, 357] on div "View Options" at bounding box center [762, 364] width 618 height 32
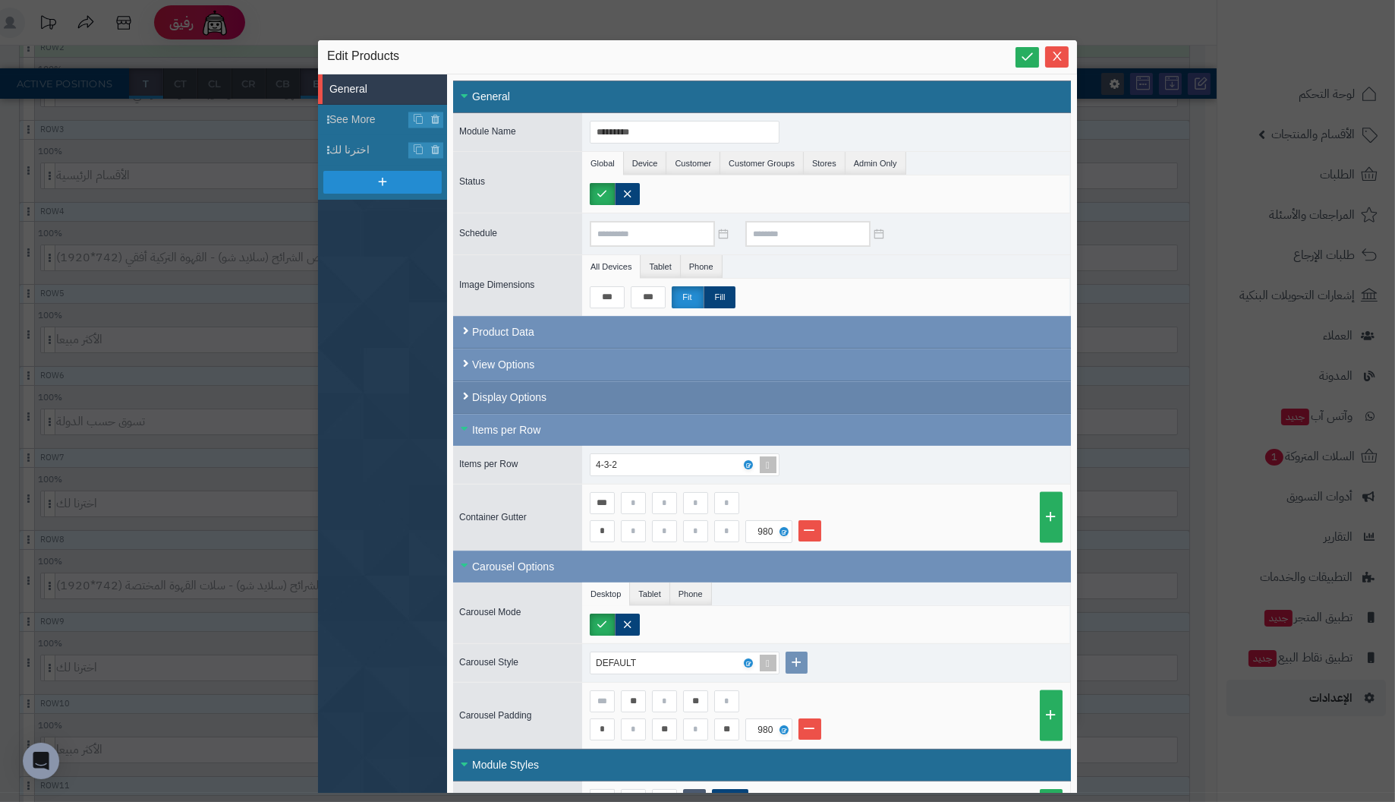
click at [465, 388] on div "Display Options" at bounding box center [762, 397] width 618 height 33
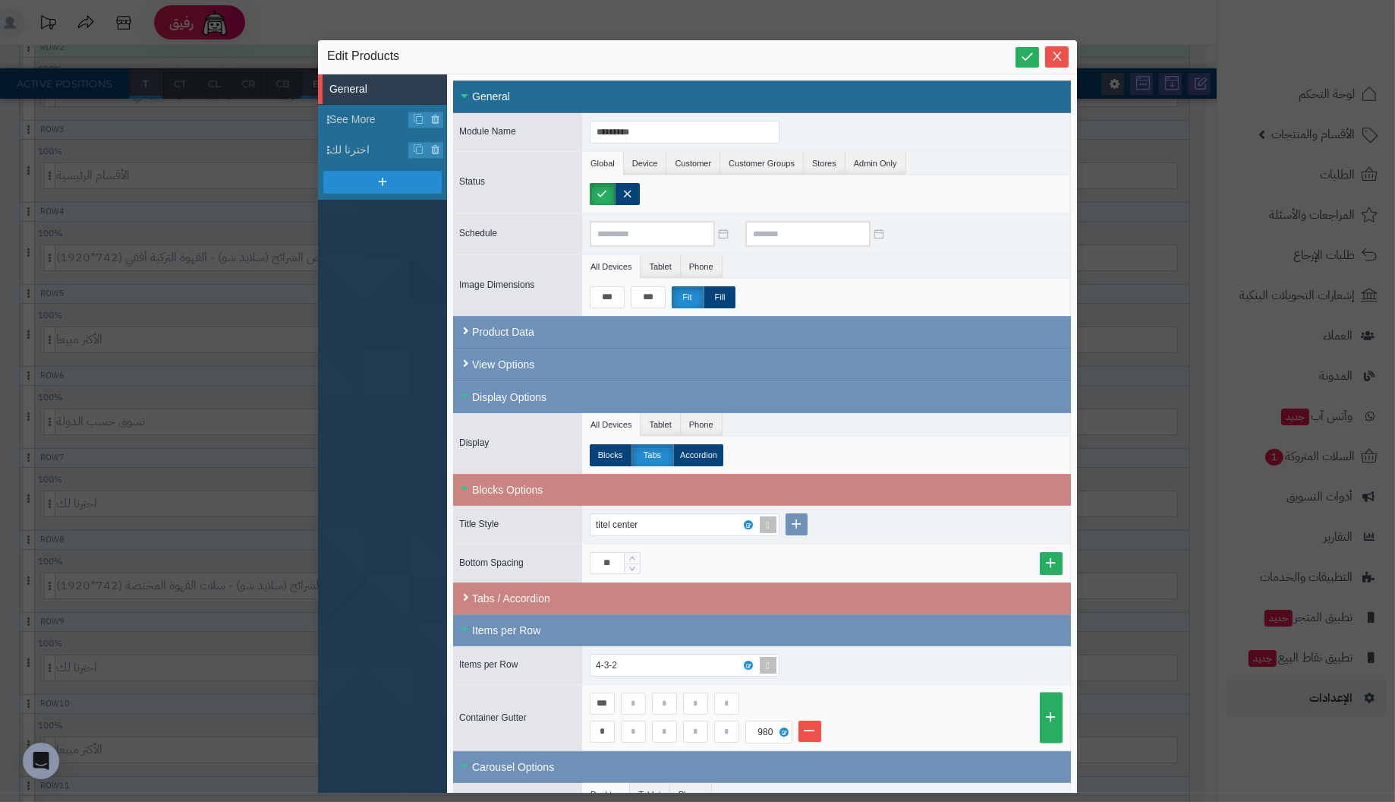
drag, startPoint x: 575, startPoint y: 46, endPoint x: 575, endPoint y: 30, distance: 16.7
click at [575, 30] on div "sentinelStart Edit Products General See More اخترنا لك Close All Open All Gener…" at bounding box center [697, 401] width 1395 height 802
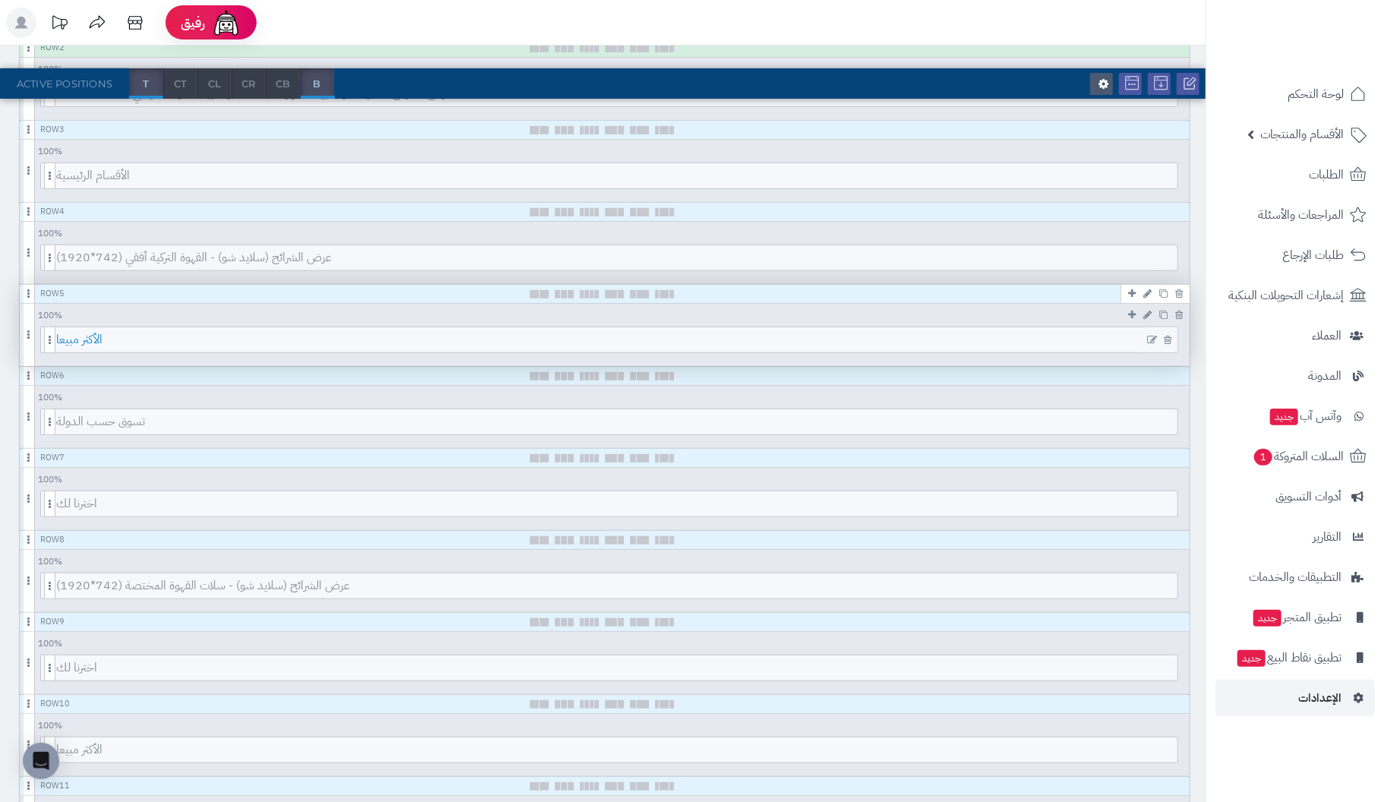
click at [698, 334] on span "الأكثر مبيعا" at bounding box center [616, 339] width 1121 height 25
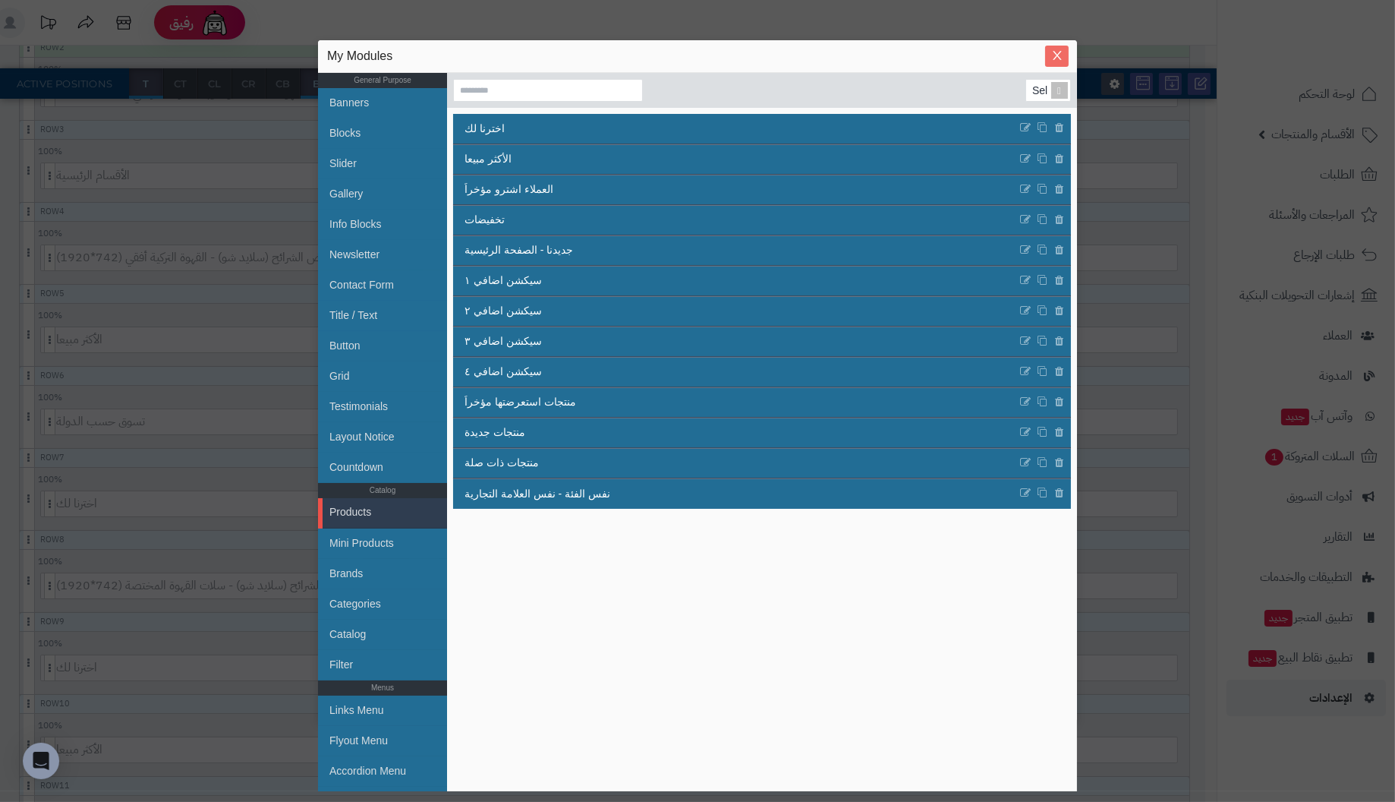
click at [1057, 53] on icon "Close" at bounding box center [1057, 55] width 12 height 12
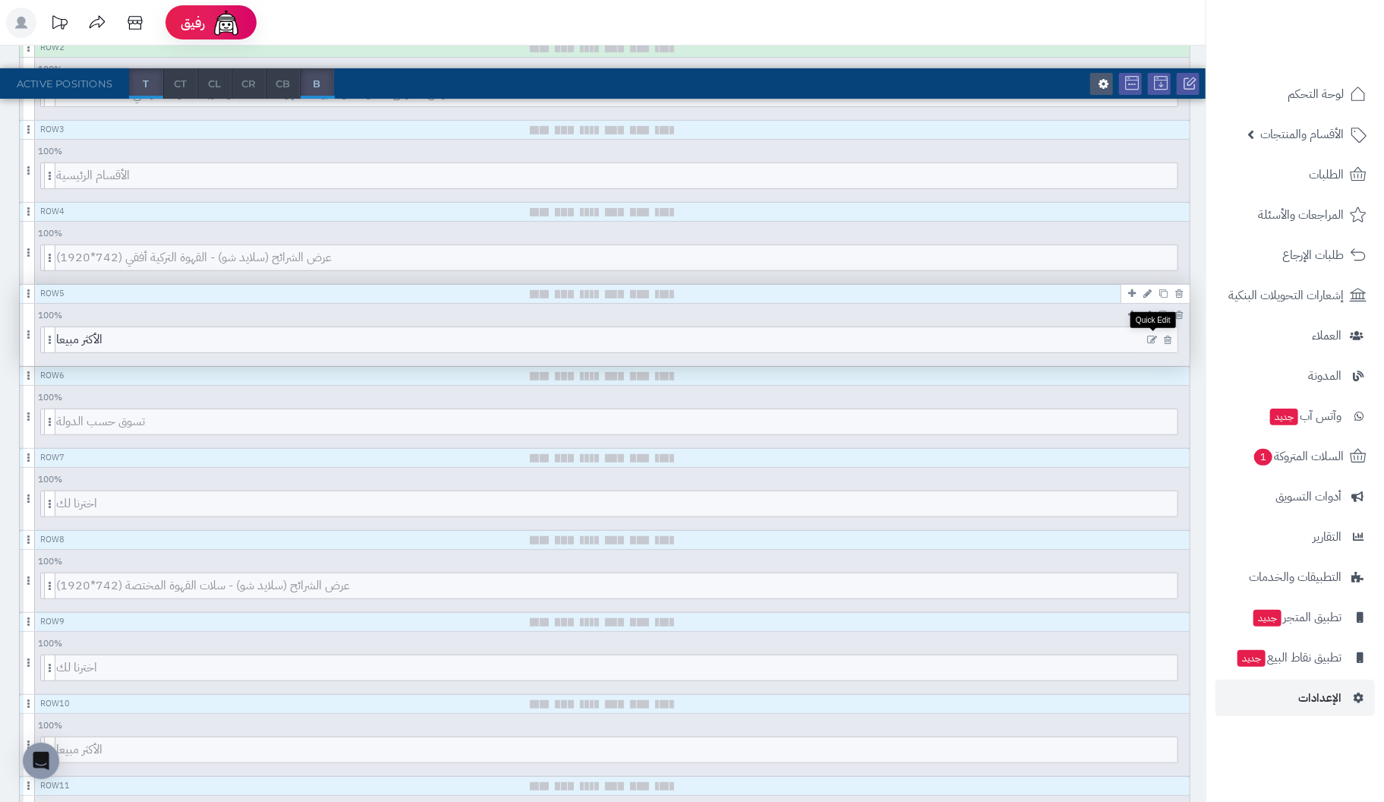
click at [1152, 335] on icon at bounding box center [1152, 340] width 10 height 11
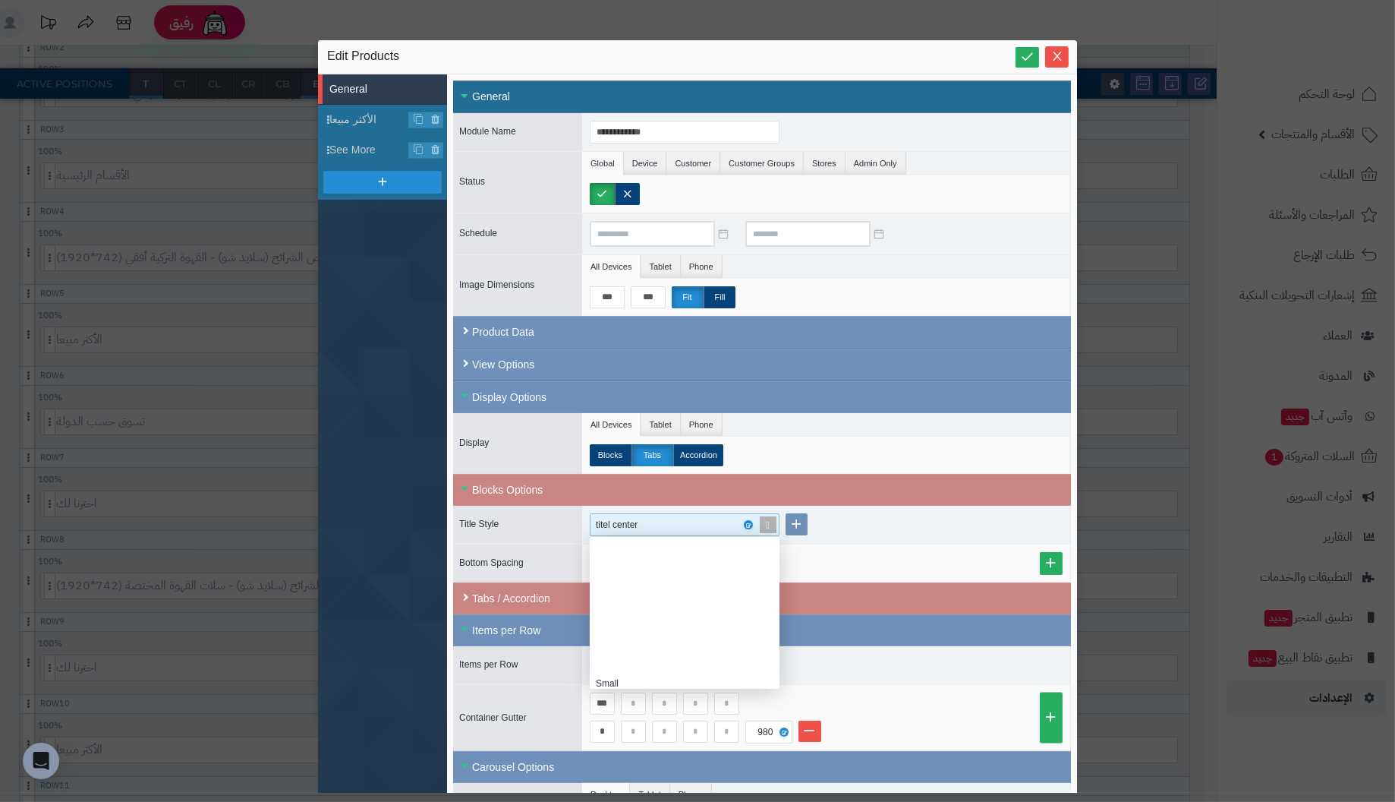
click at [713, 515] on div "titel center" at bounding box center [678, 524] width 165 height 21
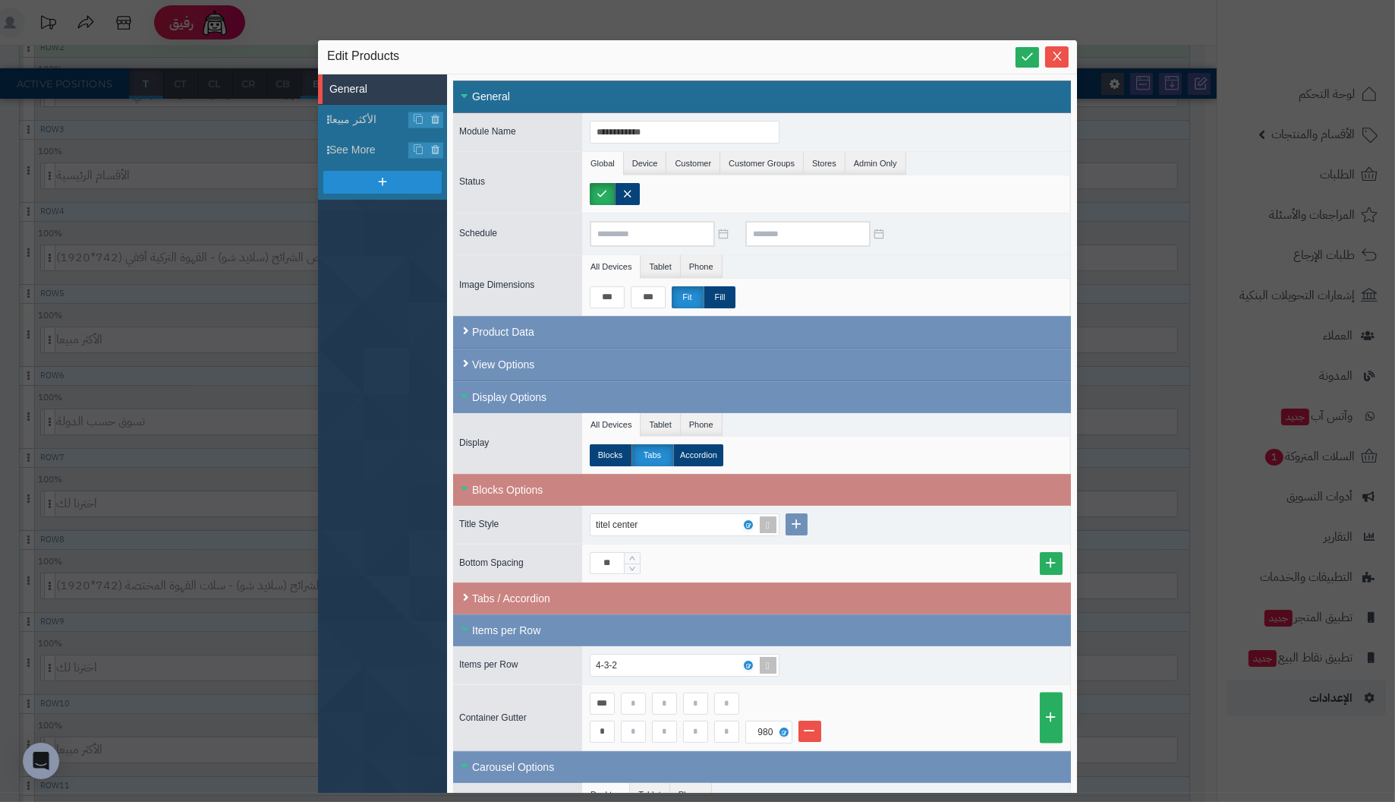
click at [880, 510] on div "titel center" at bounding box center [826, 525] width 488 height 38
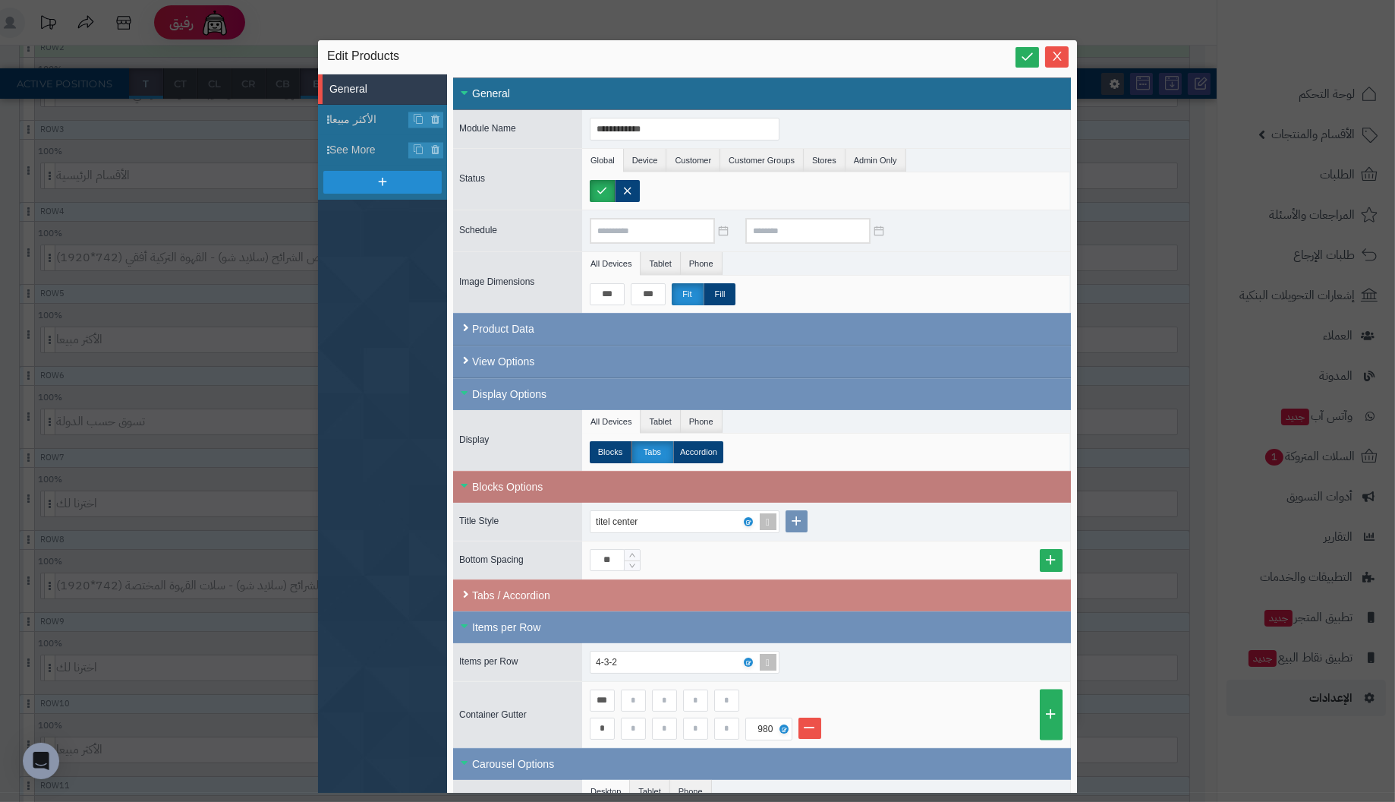
scroll to position [0, 0]
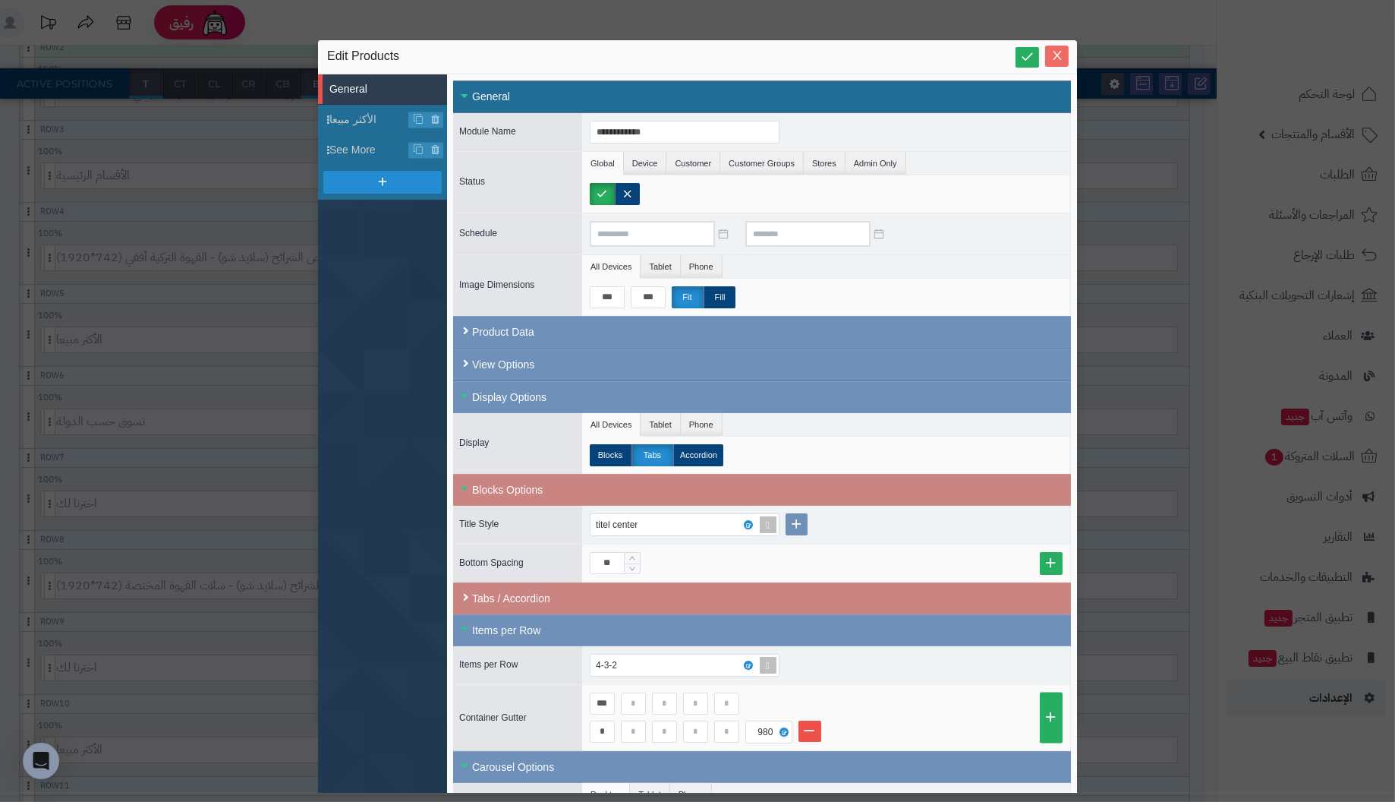
click at [1058, 57] on icon "Close" at bounding box center [1057, 55] width 12 height 12
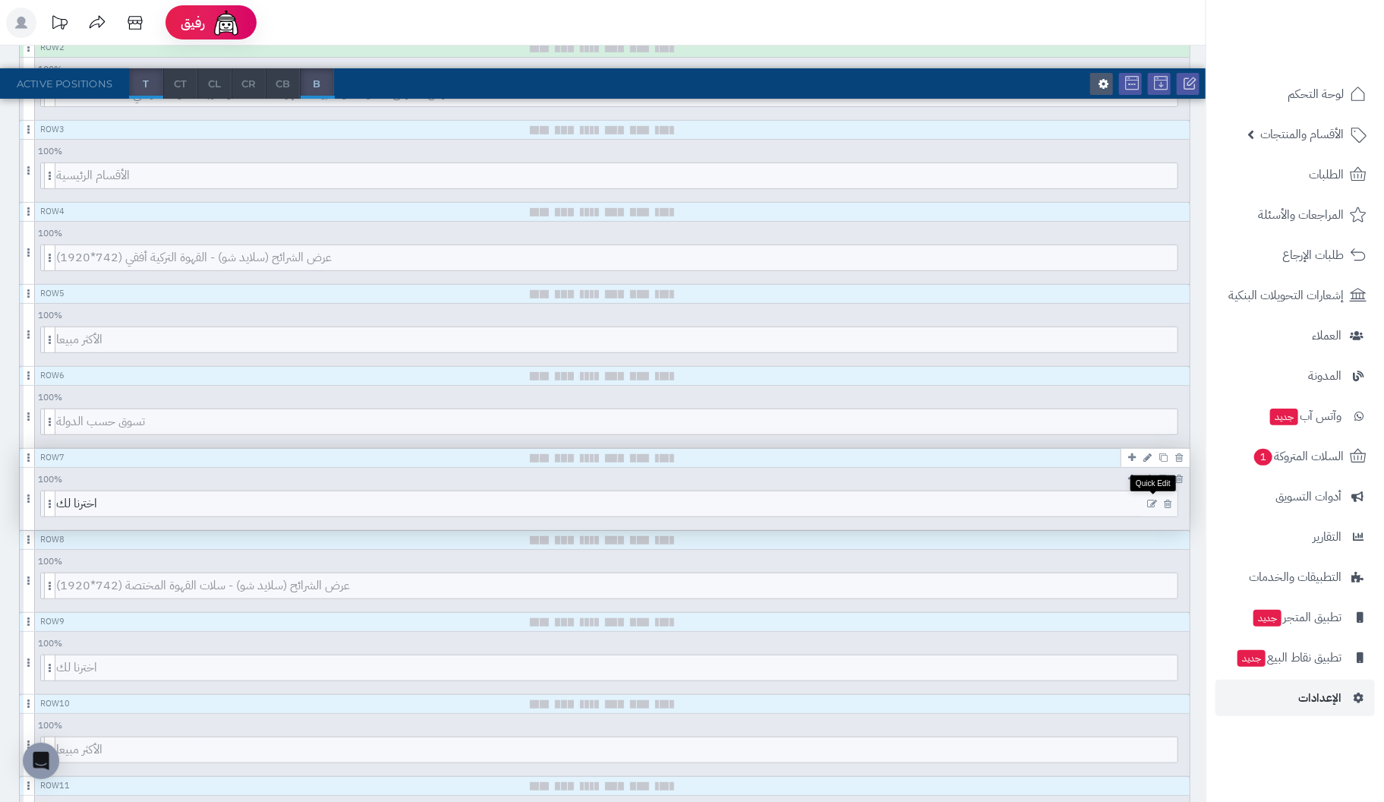
click at [1150, 499] on icon at bounding box center [1152, 504] width 10 height 11
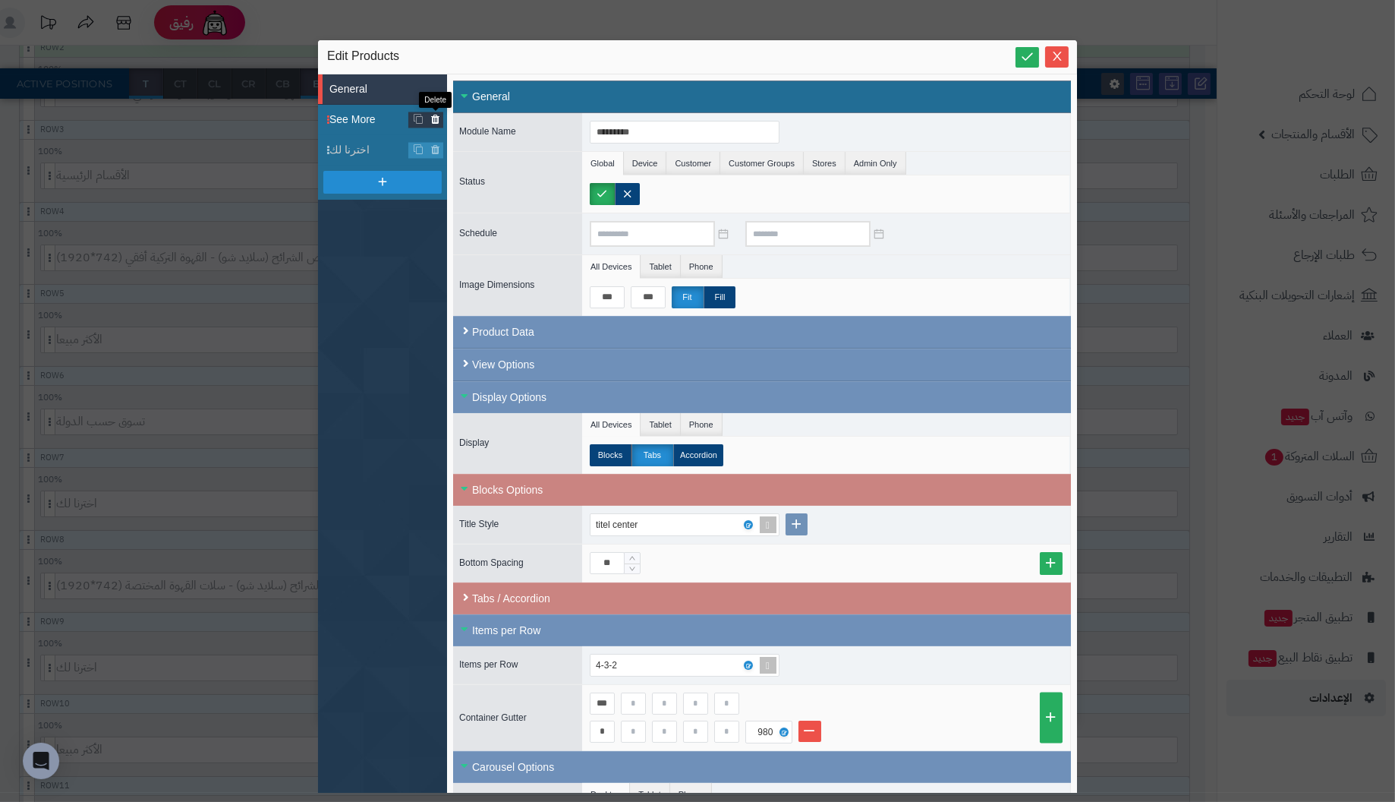
drag, startPoint x: 435, startPoint y: 120, endPoint x: 760, endPoint y: 52, distance: 331.8
click at [435, 120] on icon at bounding box center [435, 119] width 10 height 13
click at [398, 151] on div at bounding box center [382, 151] width 118 height 23
click at [370, 147] on span "New Section" at bounding box center [369, 150] width 80 height 16
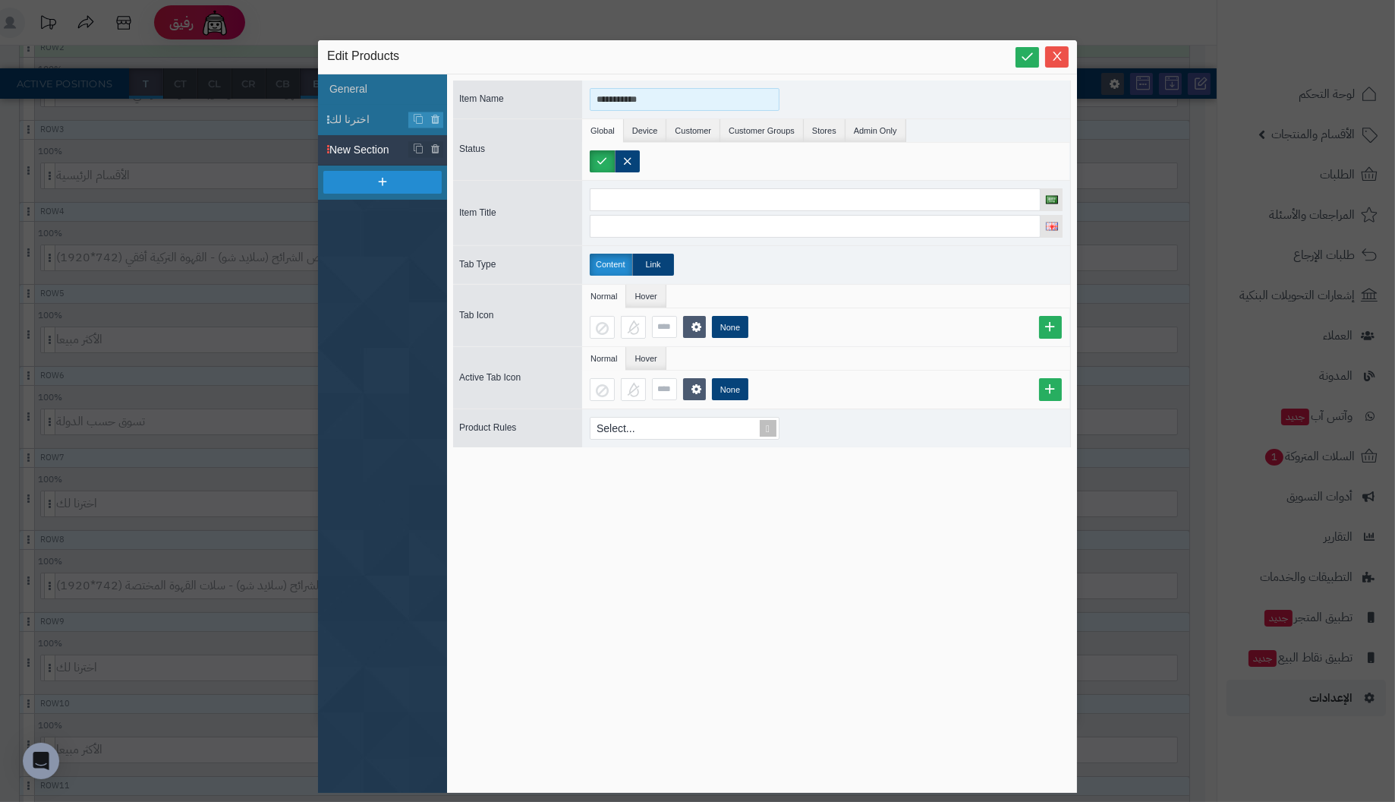
click at [682, 103] on input "**********" at bounding box center [685, 99] width 190 height 23
drag, startPoint x: 682, startPoint y: 103, endPoint x: 328, endPoint y: 93, distance: 353.8
click at [328, 93] on div "**********" at bounding box center [697, 433] width 759 height 718
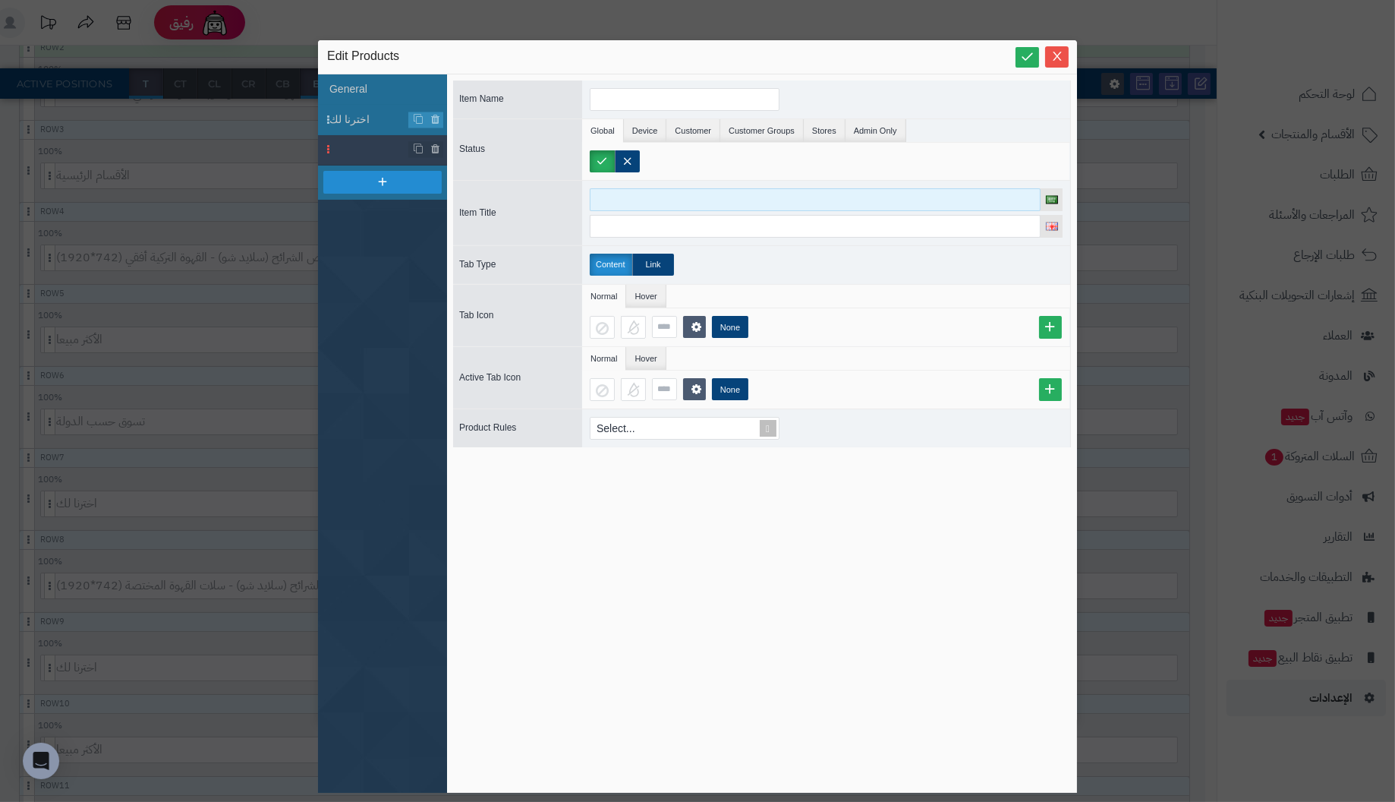
click at [613, 197] on input at bounding box center [815, 199] width 451 height 23
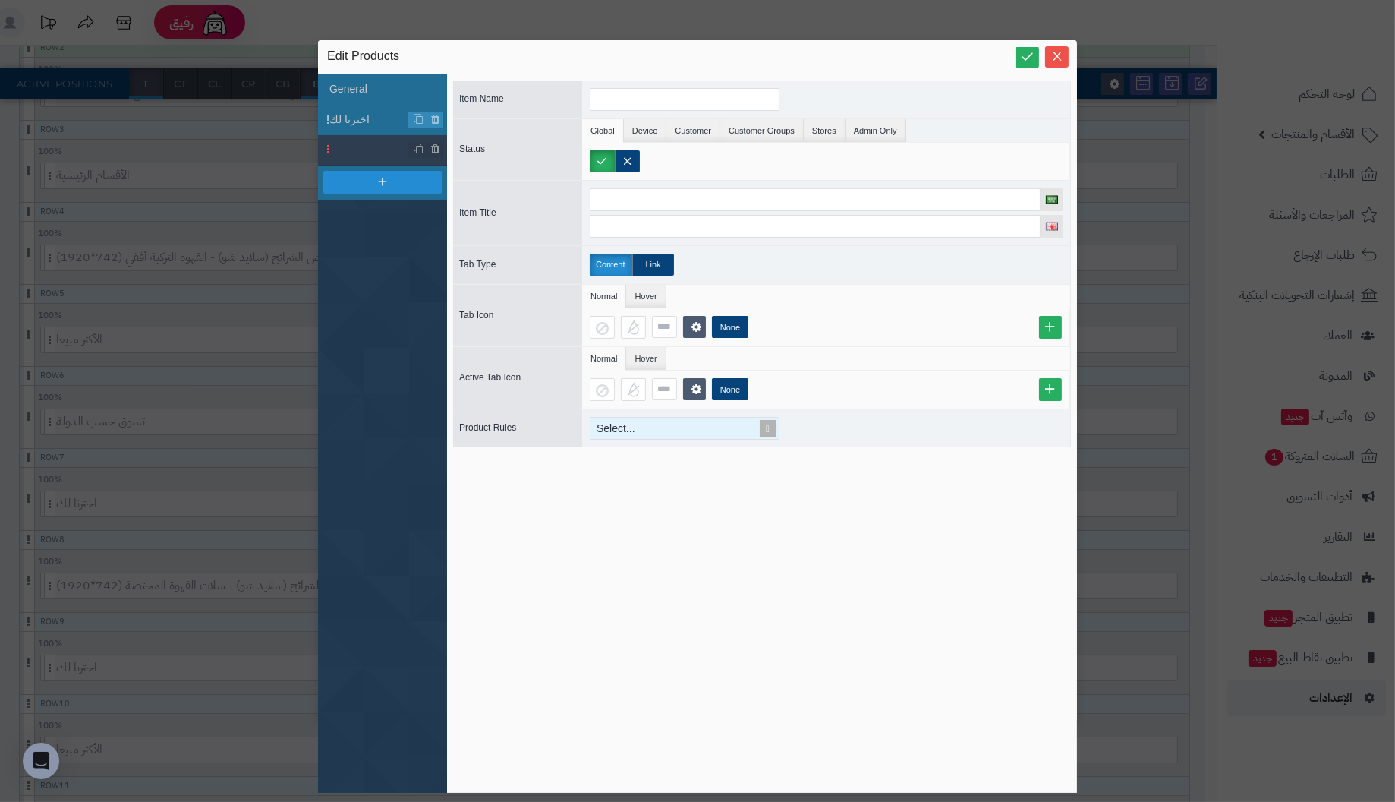
click at [631, 423] on div "Select..." at bounding box center [678, 427] width 175 height 21
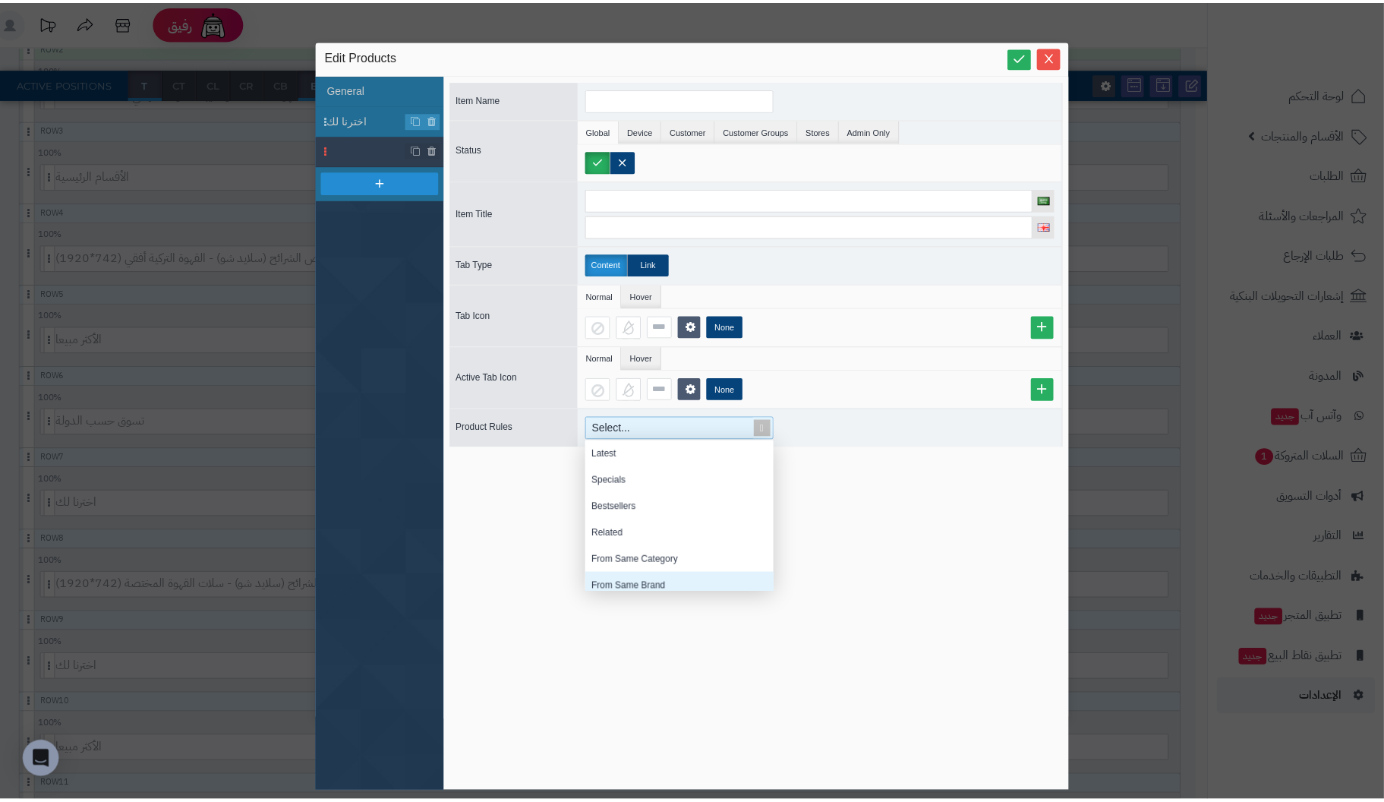
scroll to position [8, 0]
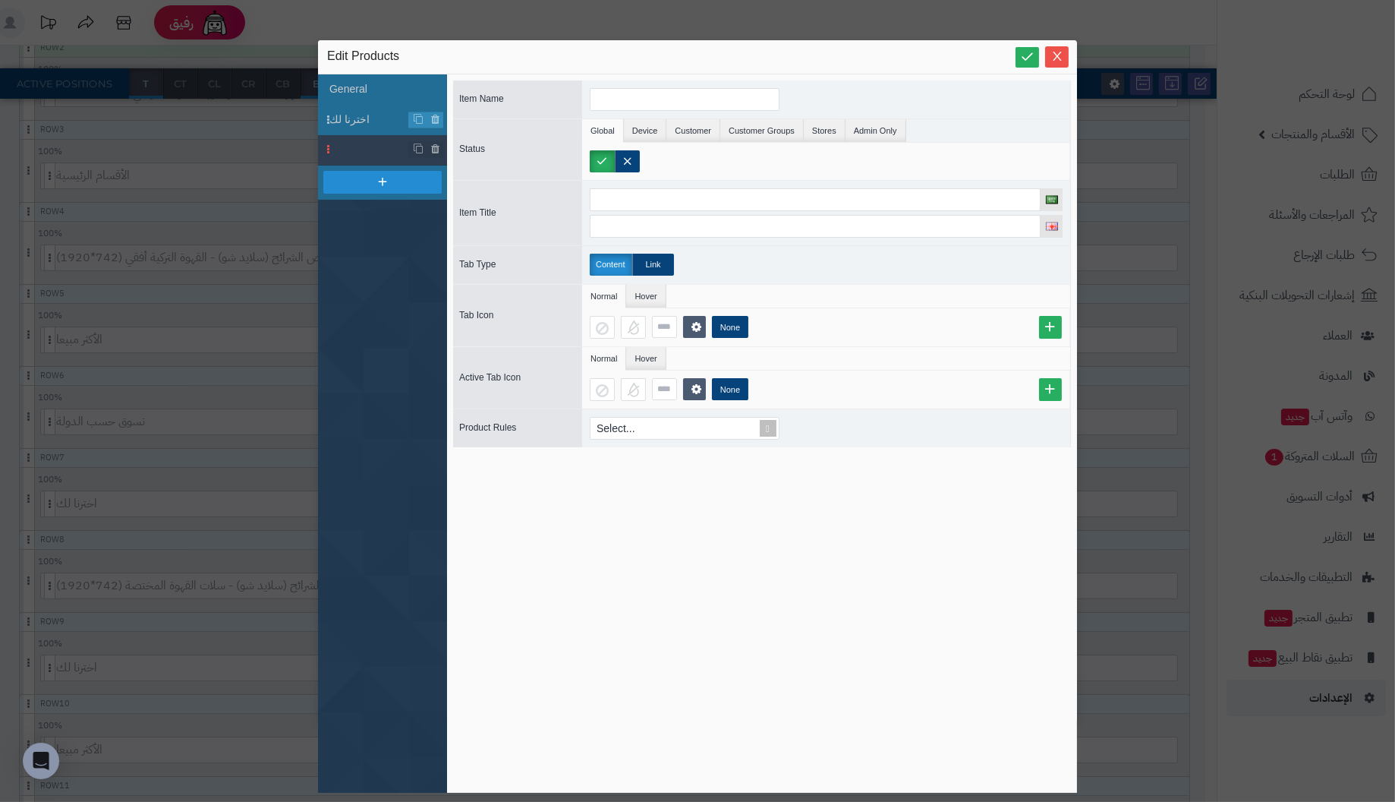
click at [649, 659] on div "Item Name Status Global Device Customer Customer Groups Stores Admin Only Param…" at bounding box center [762, 433] width 618 height 706
click at [1056, 54] on icon "Close" at bounding box center [1057, 55] width 12 height 12
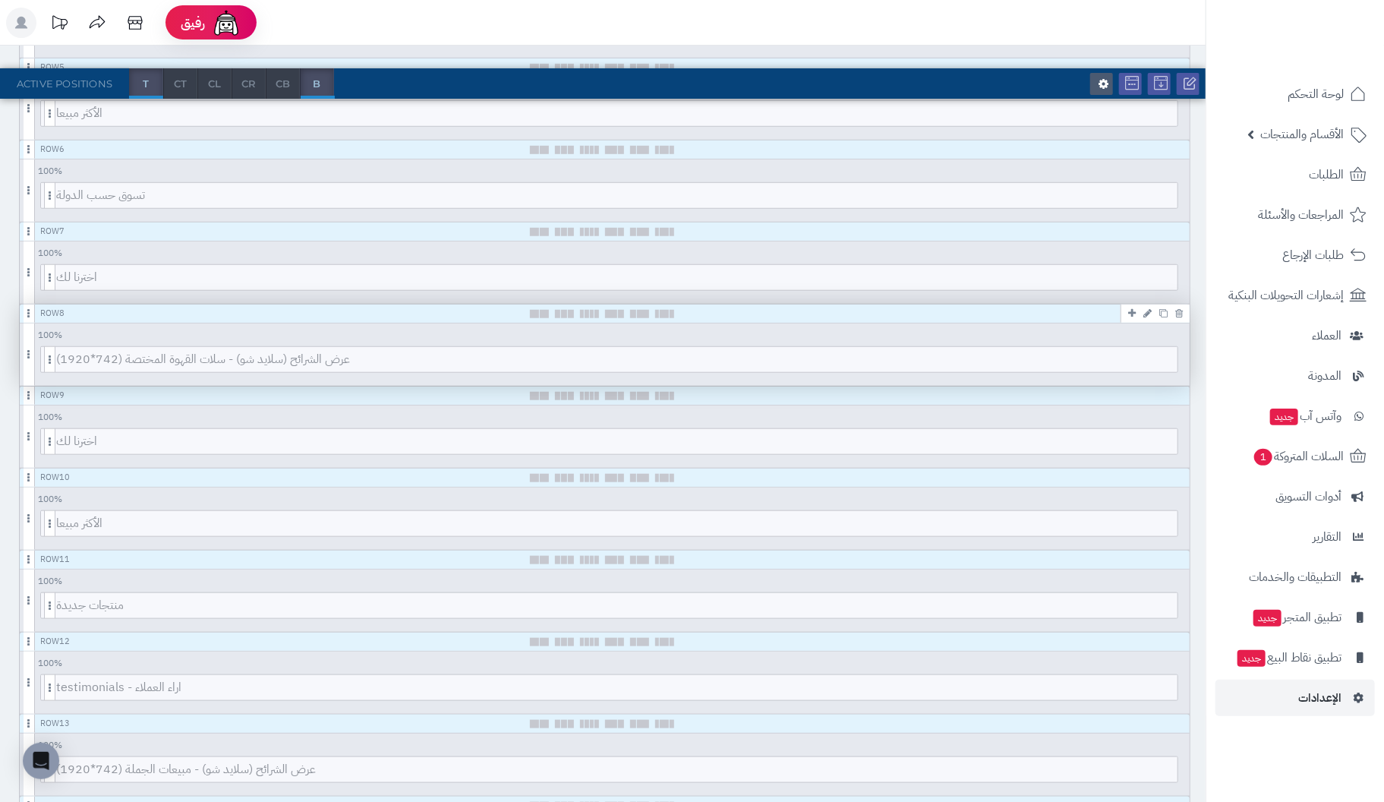
scroll to position [606, 0]
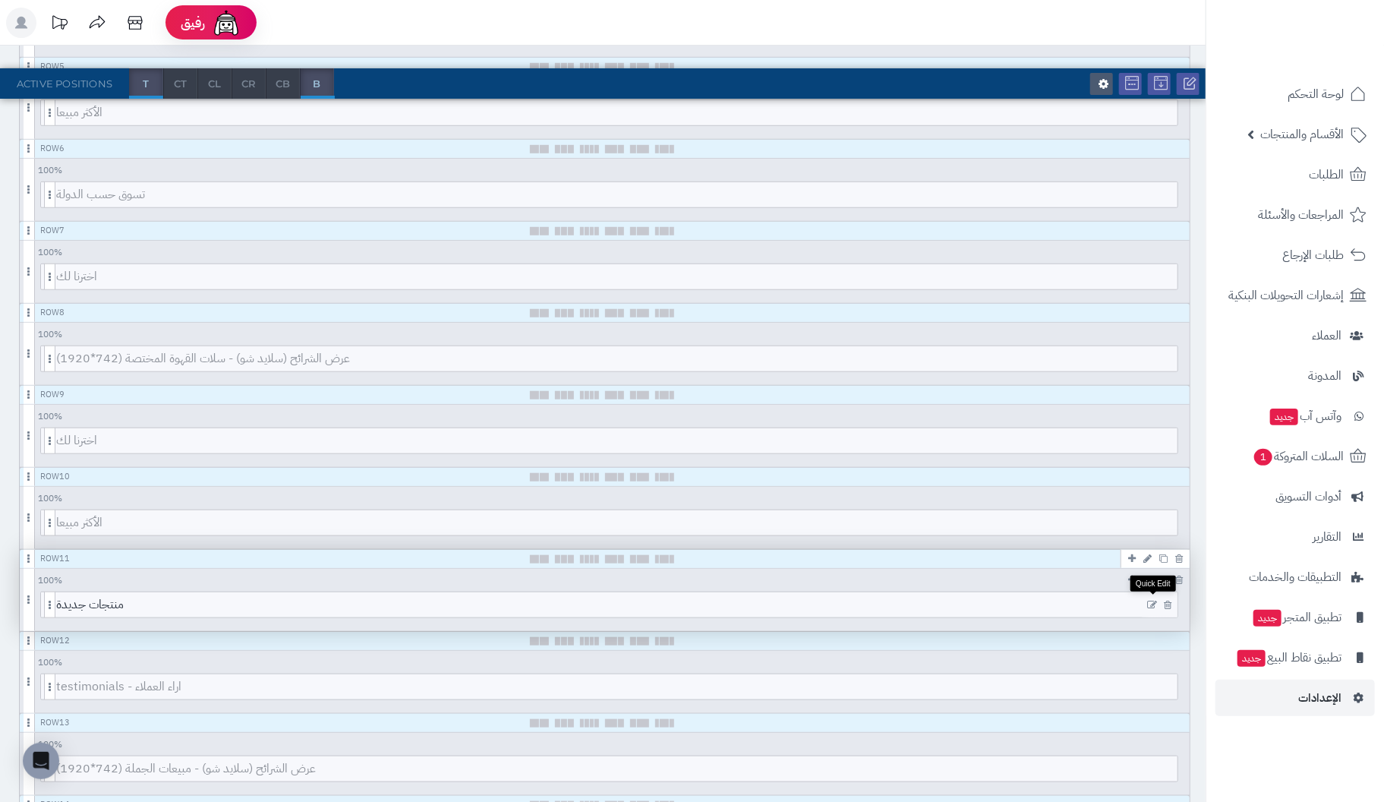
click at [1151, 603] on icon at bounding box center [1152, 605] width 10 height 11
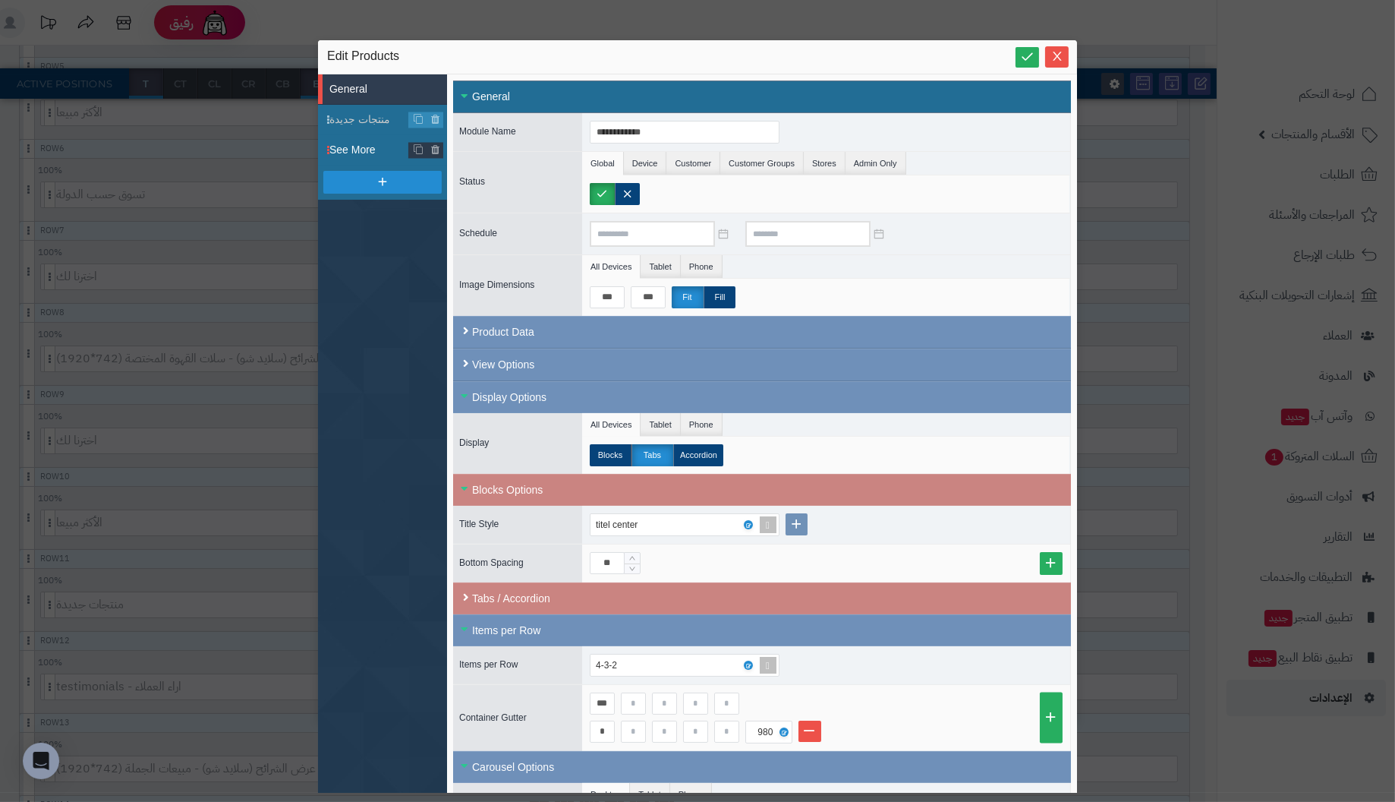
click at [348, 146] on span "See More" at bounding box center [369, 150] width 80 height 16
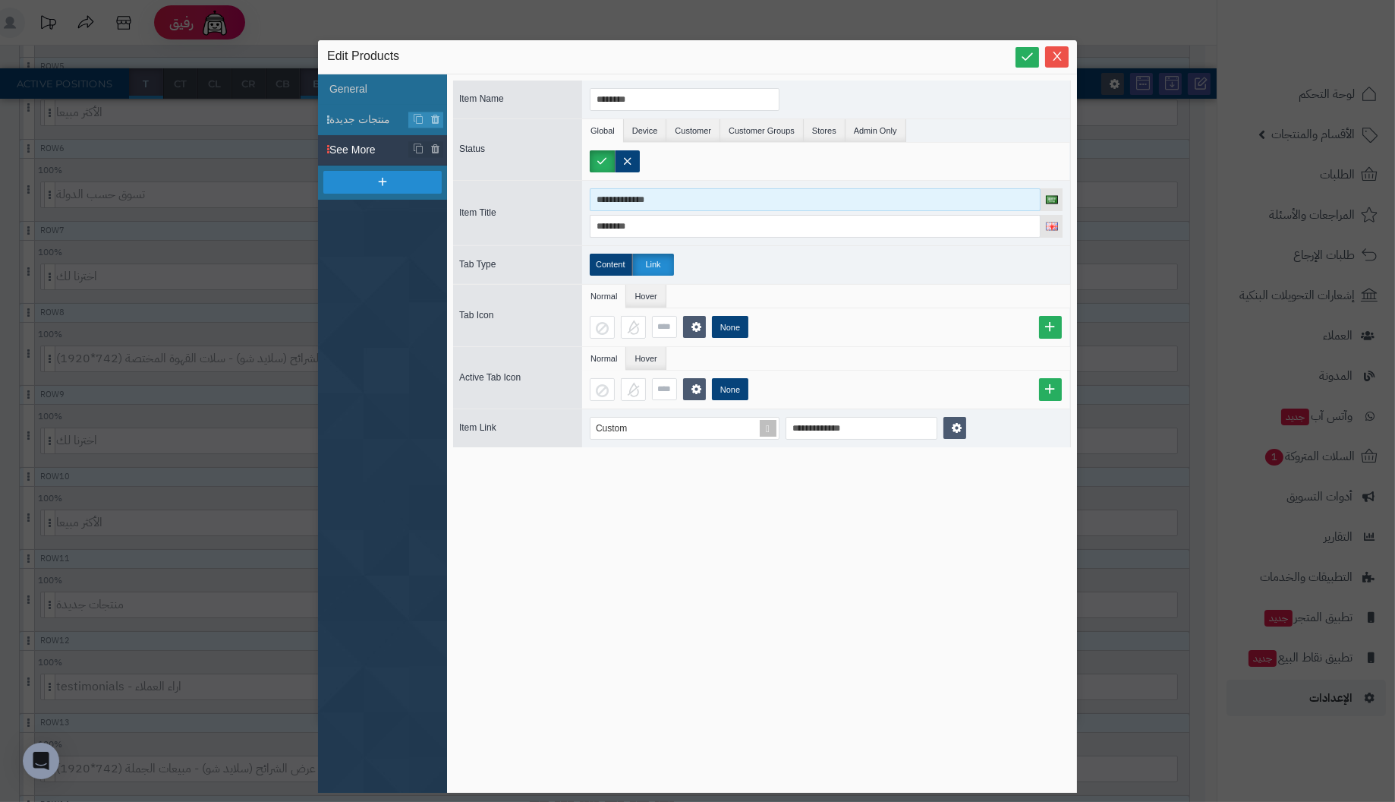
click at [884, 200] on input "**********" at bounding box center [815, 199] width 451 height 23
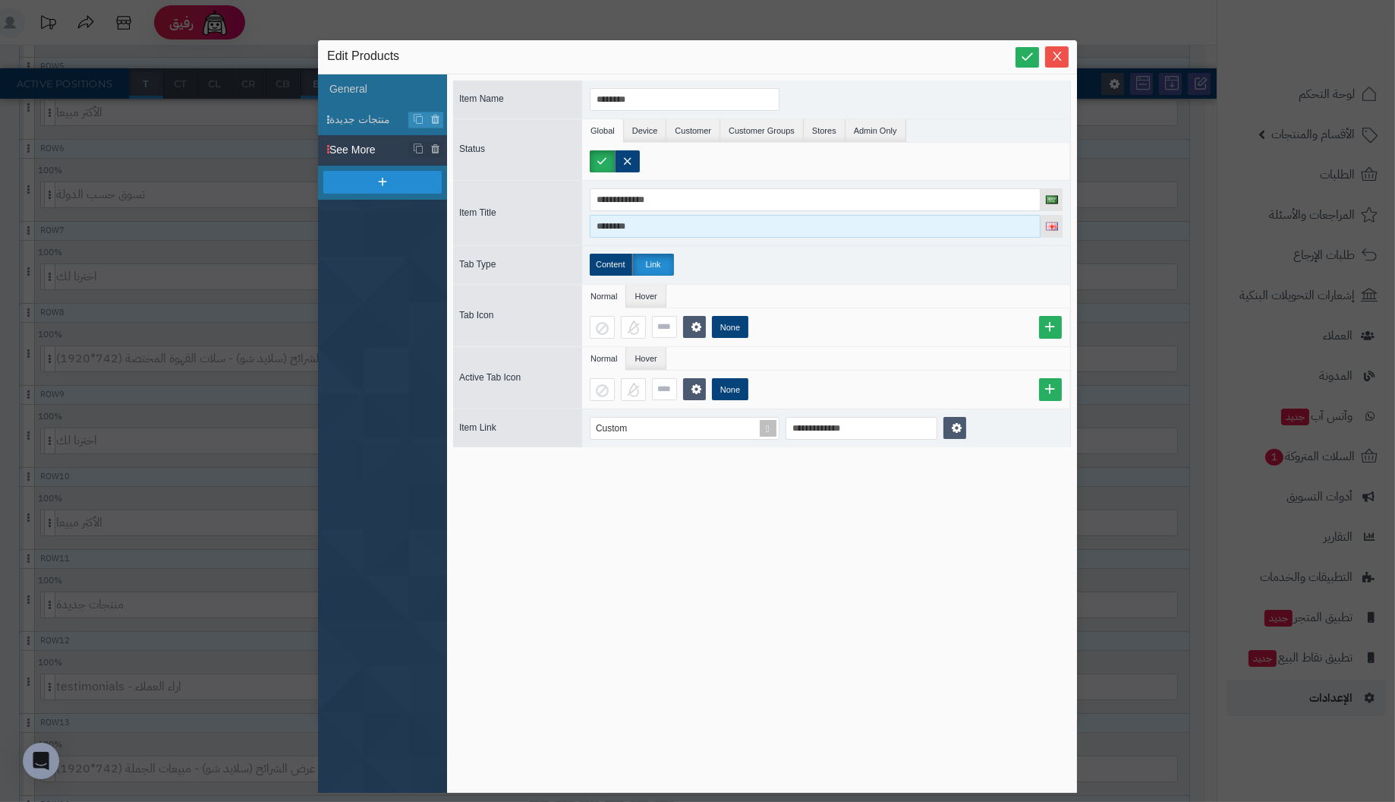
click at [770, 224] on input "********" at bounding box center [815, 226] width 451 height 23
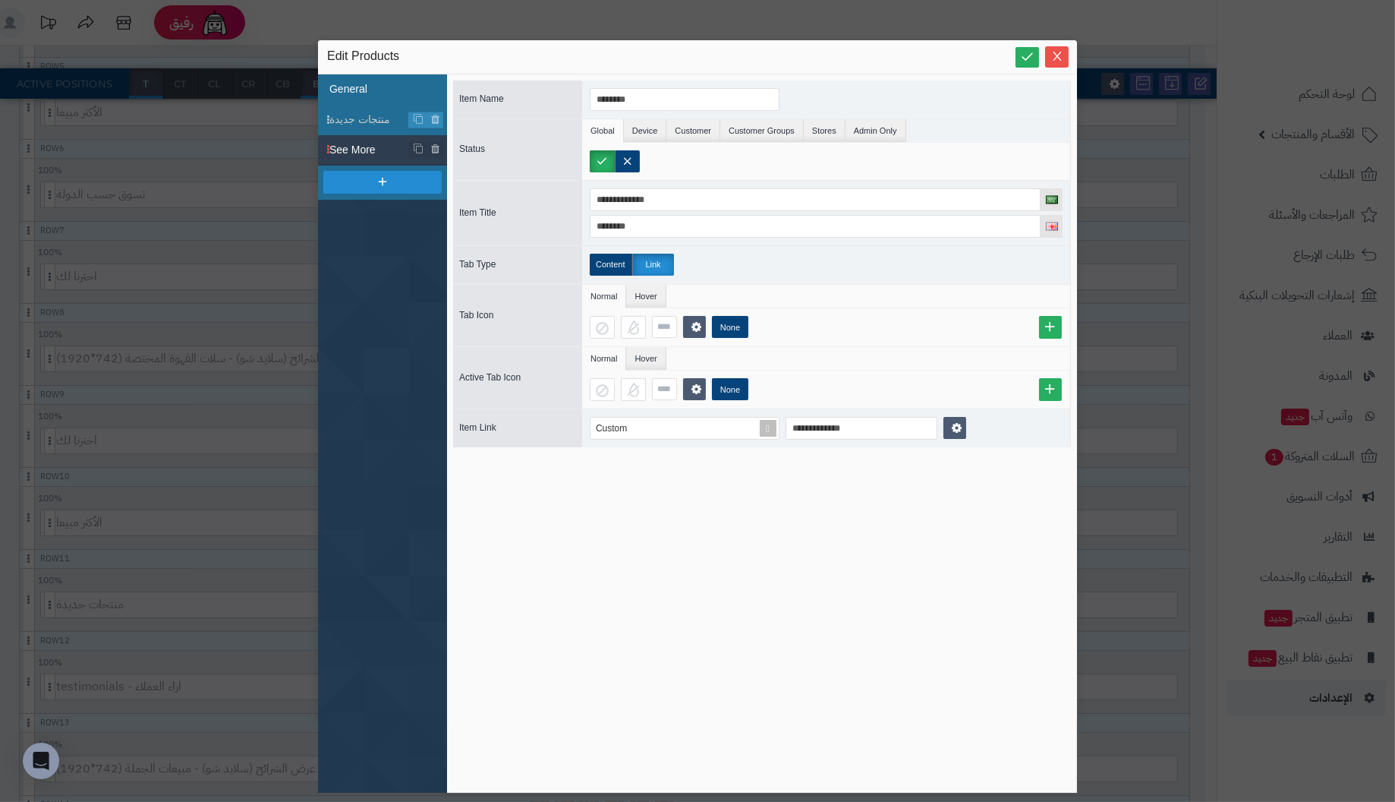
click at [363, 90] on li "General" at bounding box center [382, 89] width 129 height 30
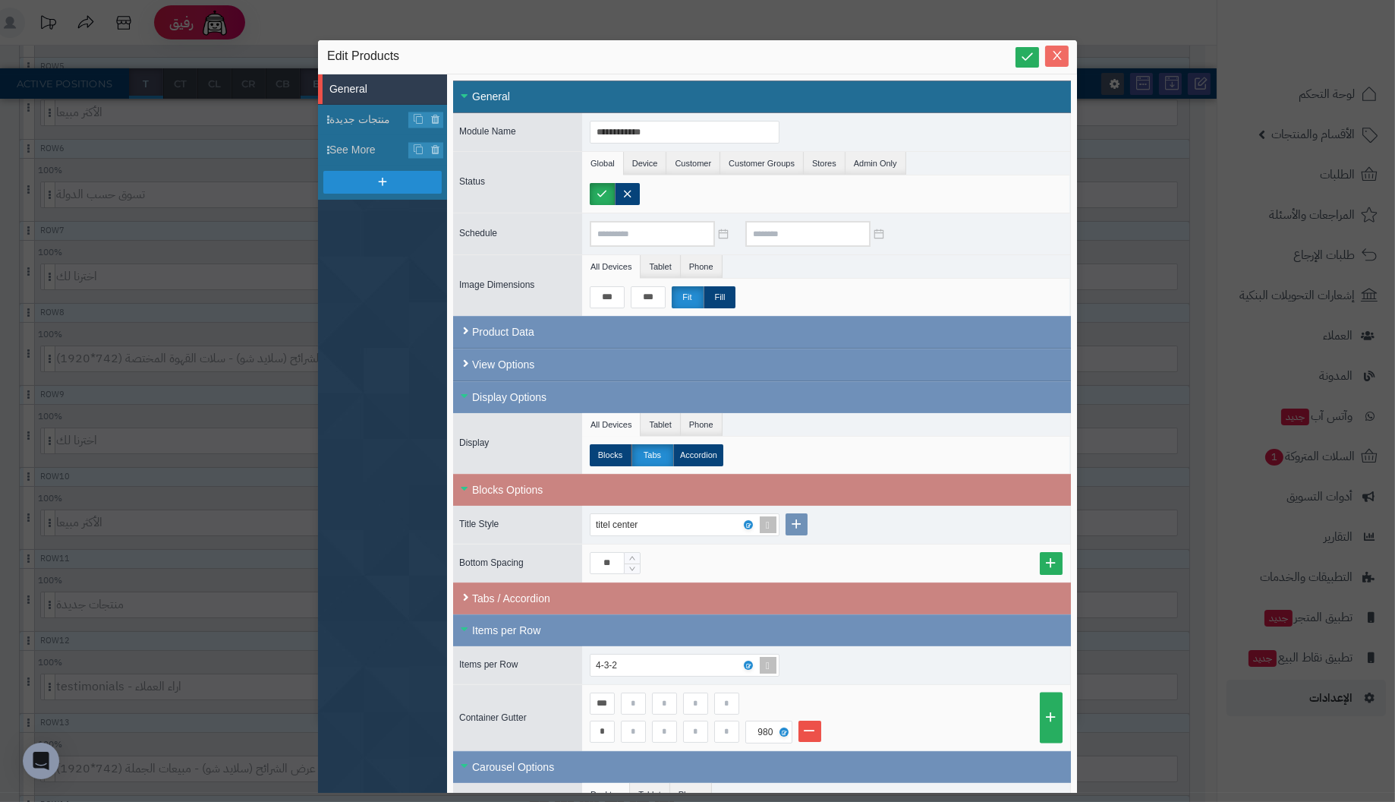
click at [1052, 54] on icon "Close" at bounding box center [1057, 55] width 12 height 12
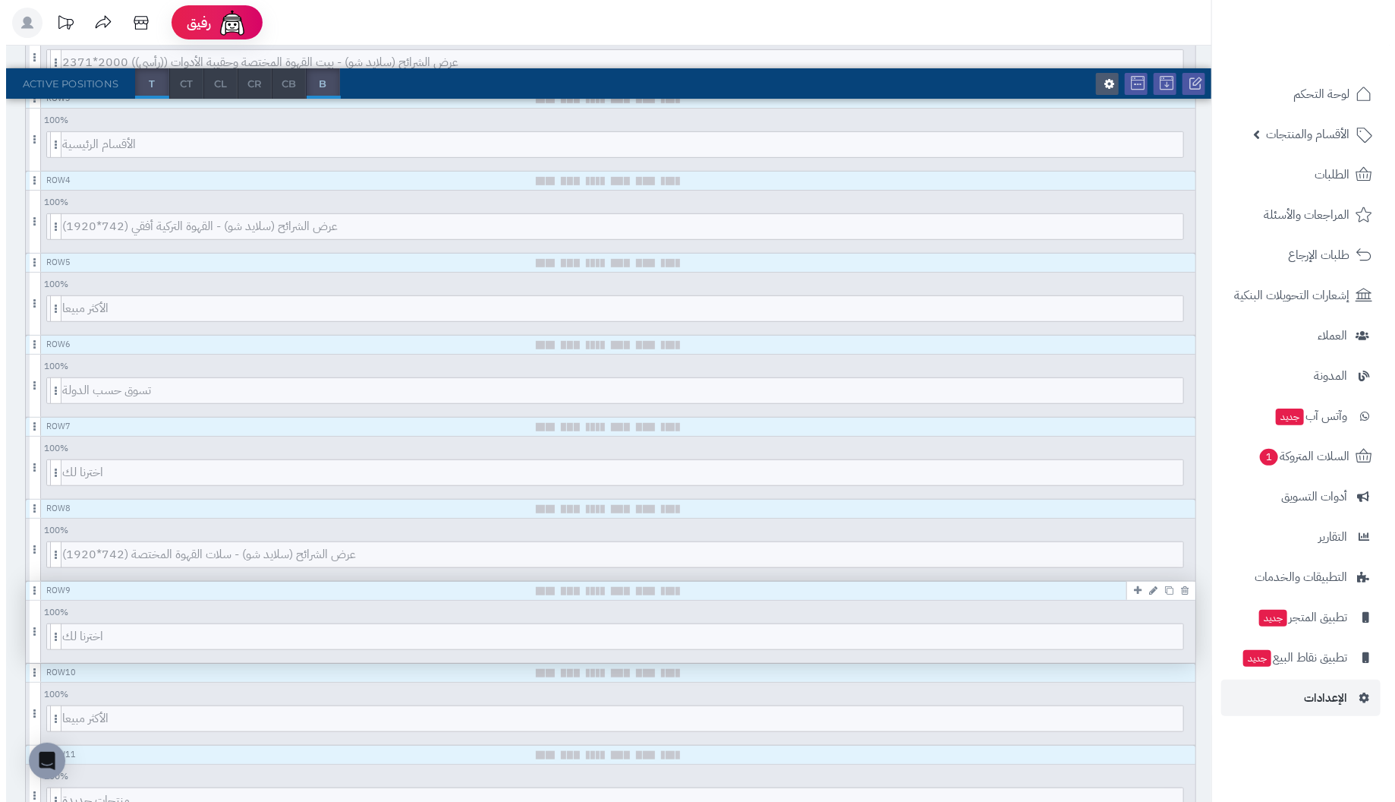
scroll to position [380, 0]
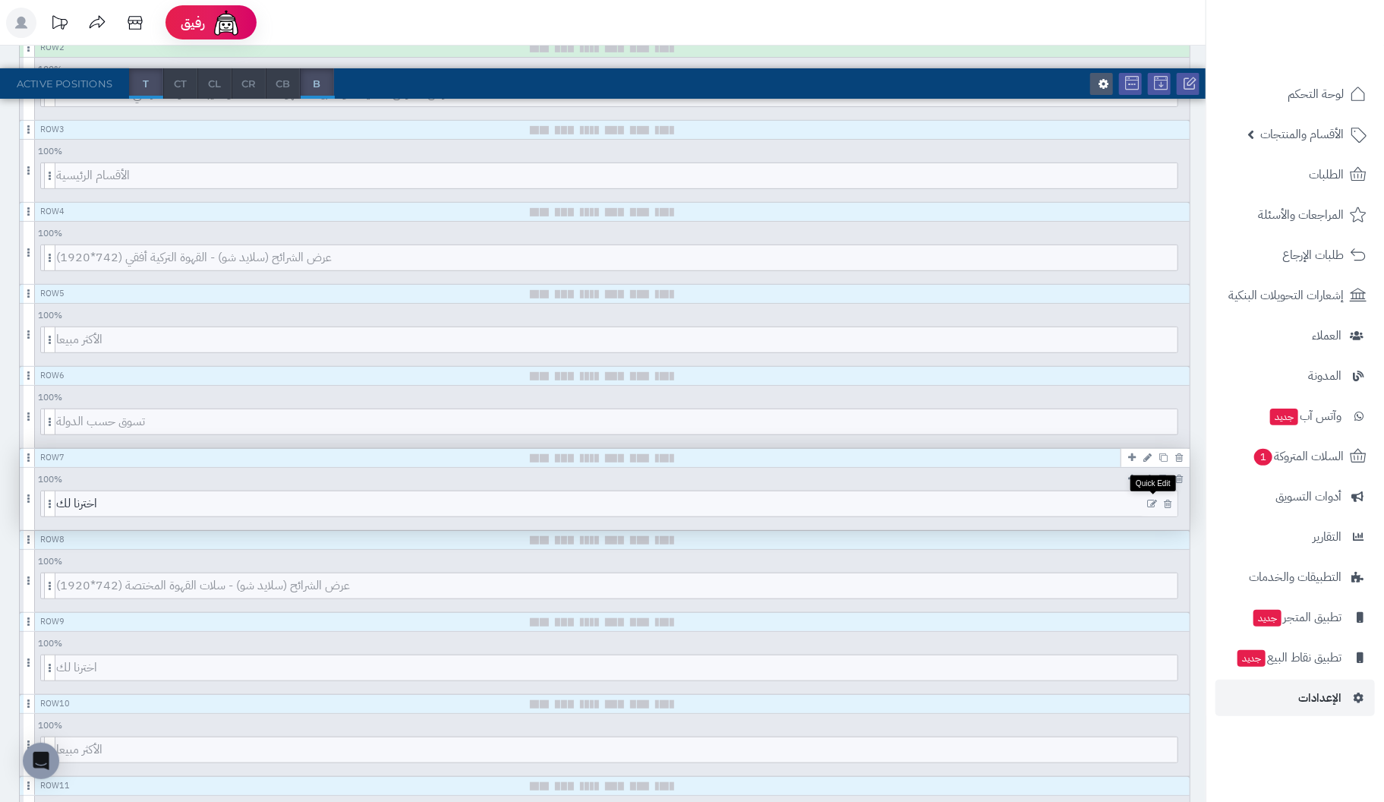
click at [1152, 499] on icon at bounding box center [1152, 504] width 10 height 11
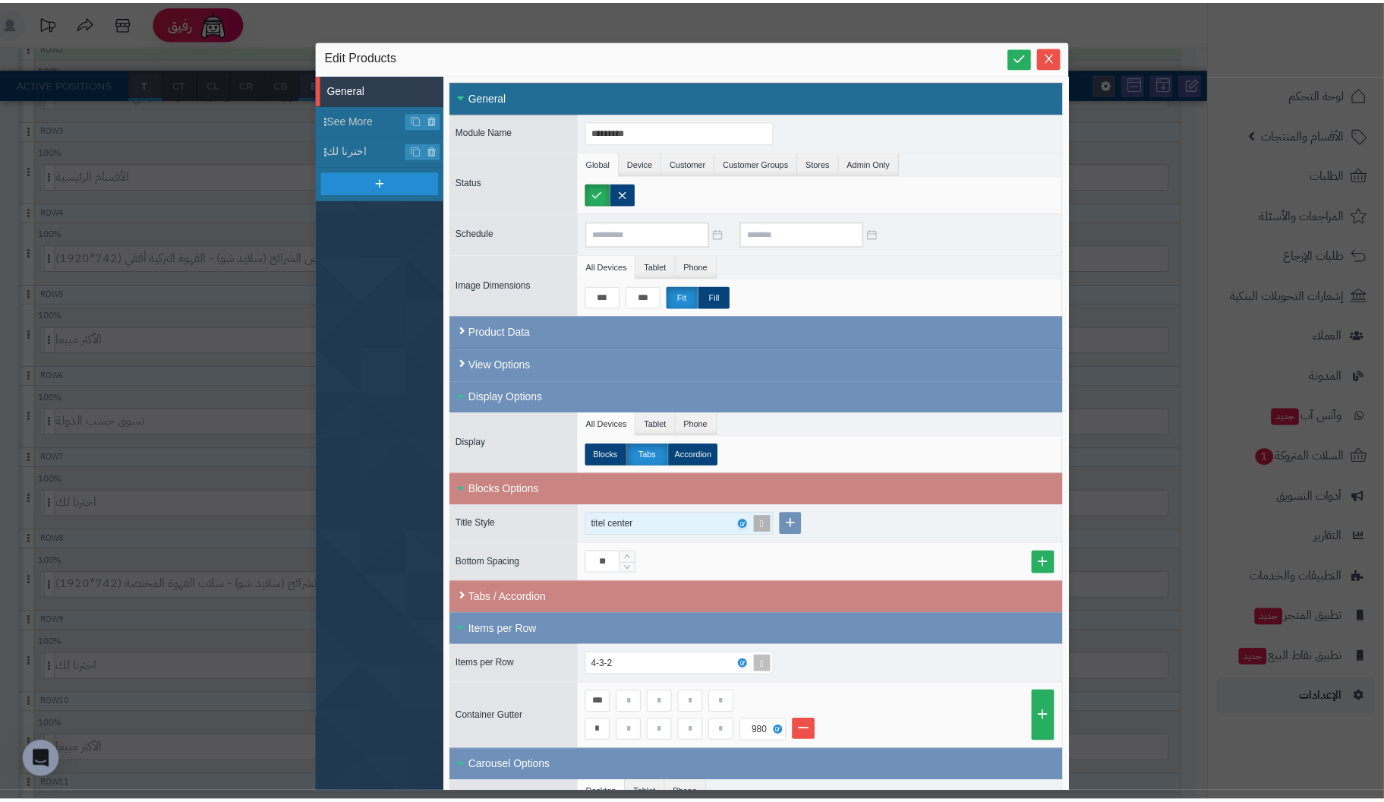
scroll to position [0, 0]
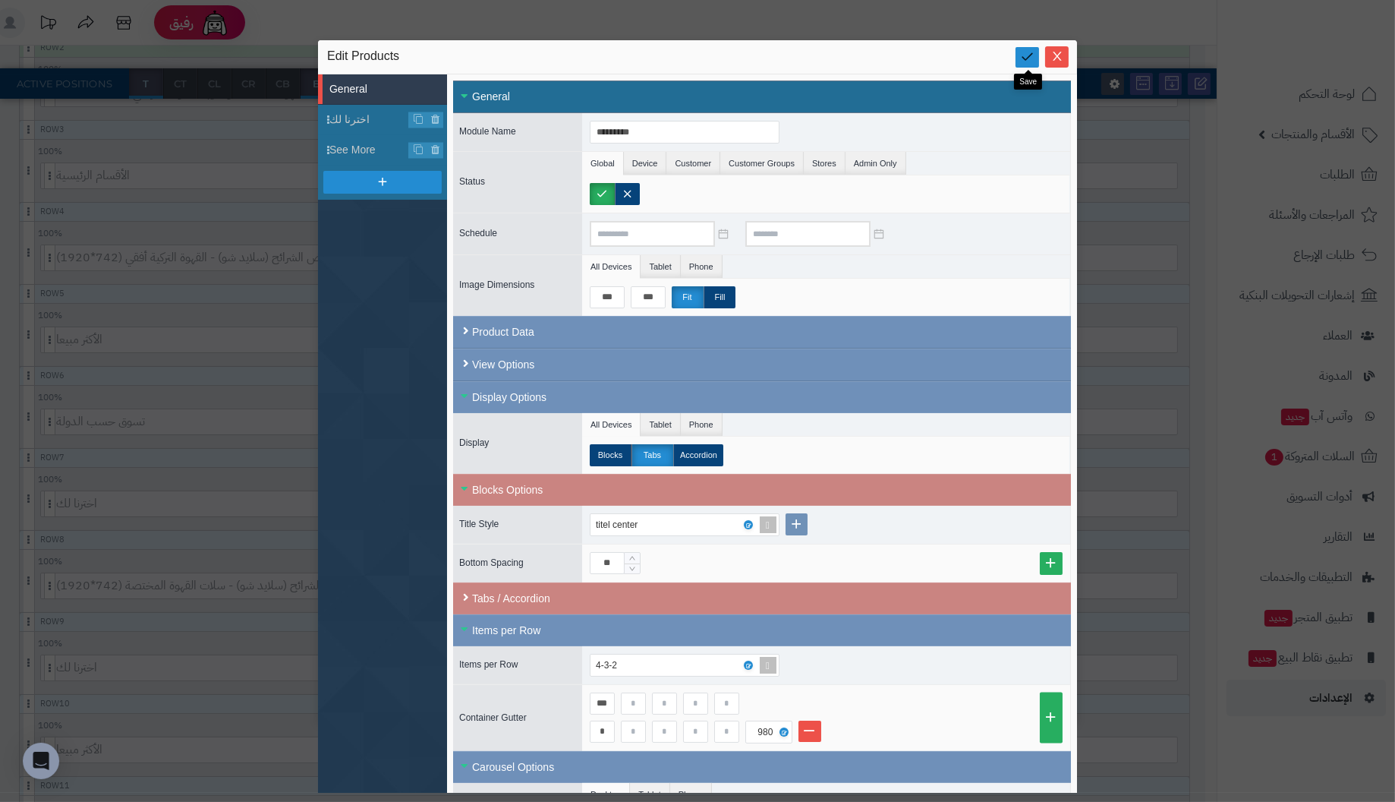
click at [1028, 52] on icon at bounding box center [1027, 56] width 14 height 14
click at [361, 118] on span "اخترنا لك" at bounding box center [369, 120] width 80 height 16
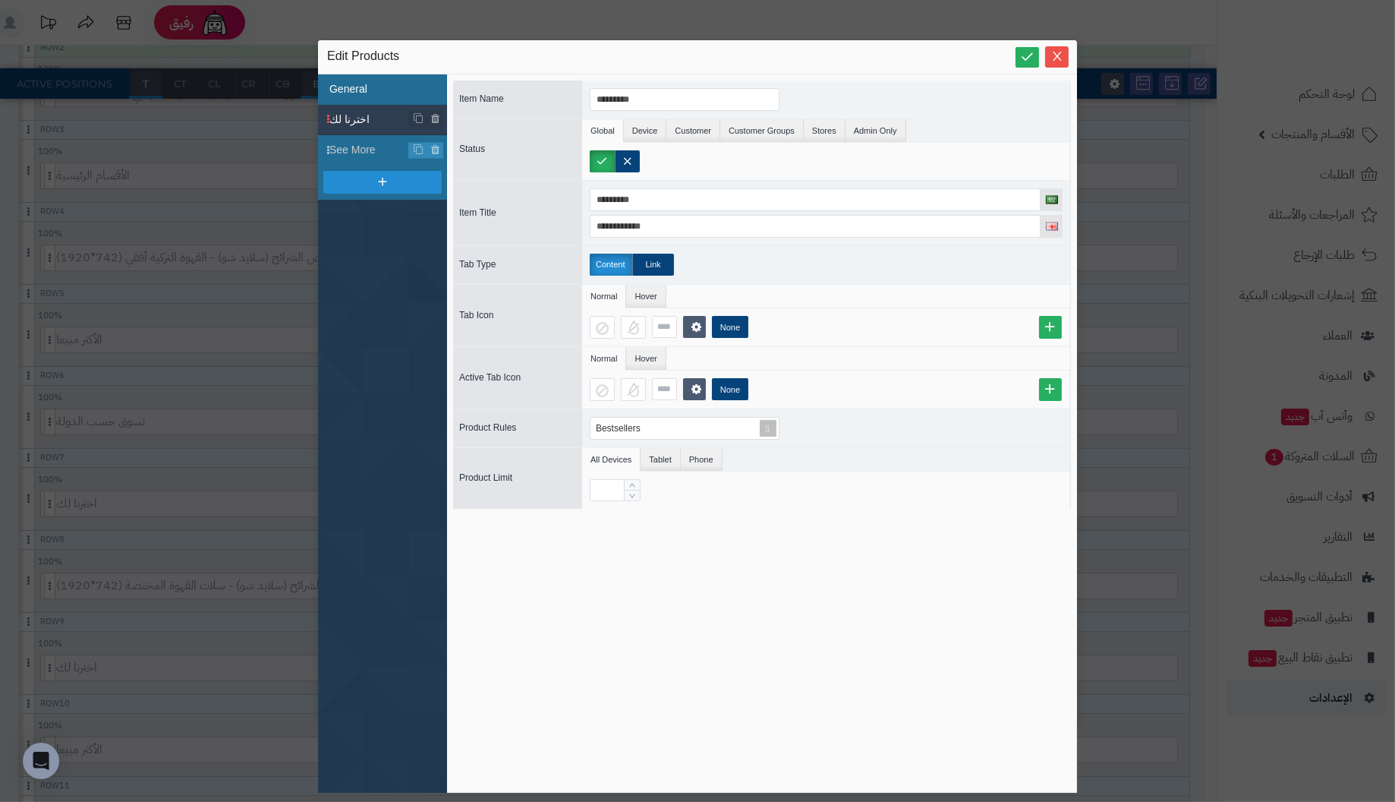
click at [362, 86] on li "General" at bounding box center [382, 89] width 129 height 30
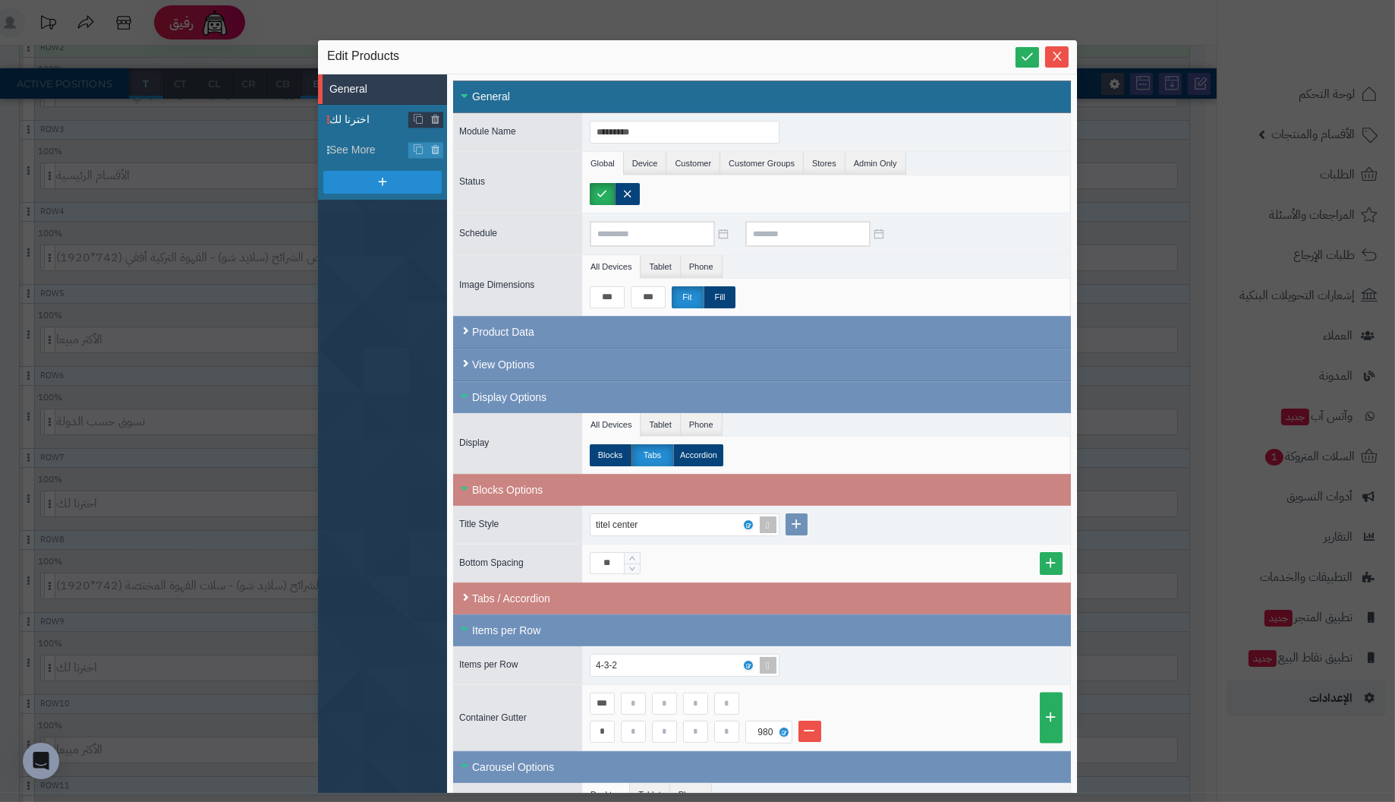
click at [352, 115] on span "اخترنا لك" at bounding box center [369, 120] width 80 height 16
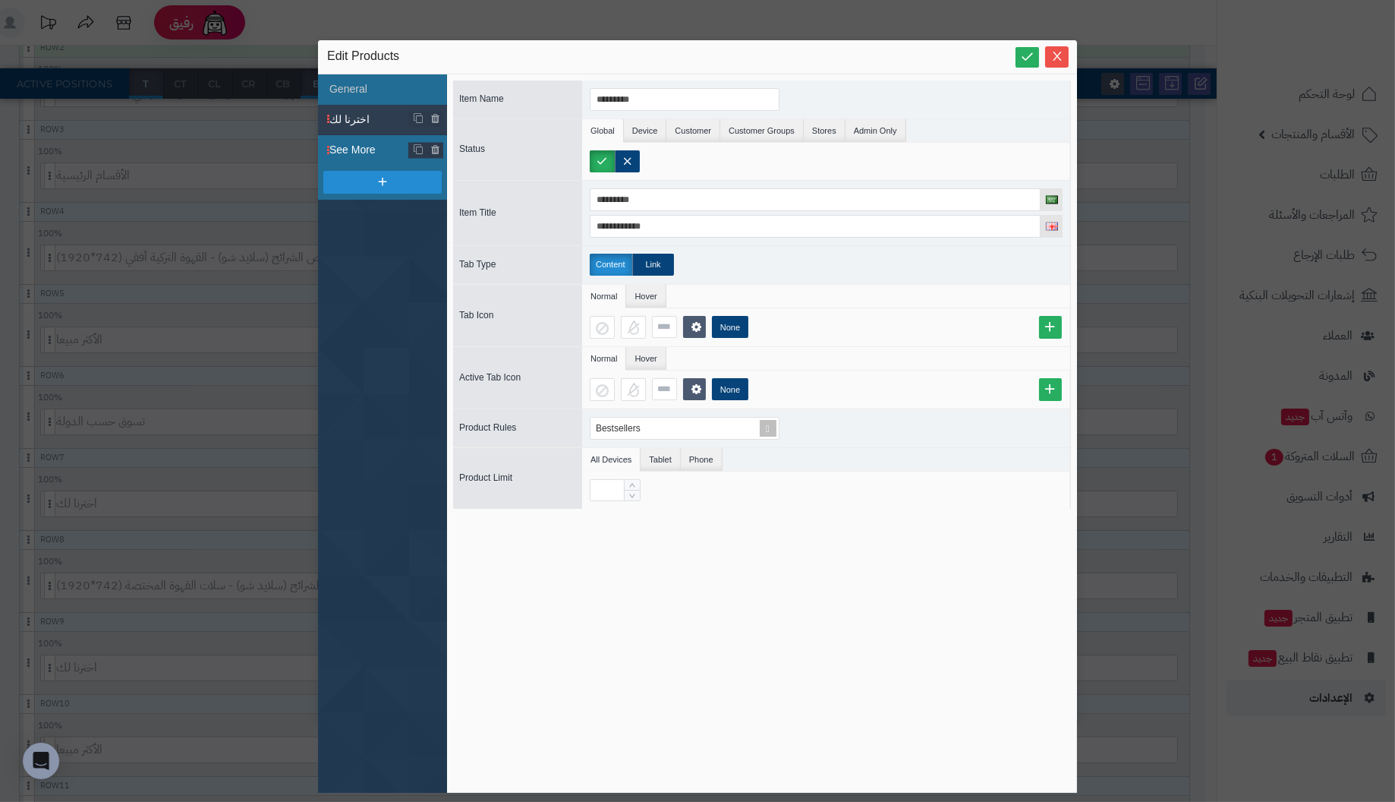
click at [348, 148] on span "See More" at bounding box center [369, 150] width 80 height 16
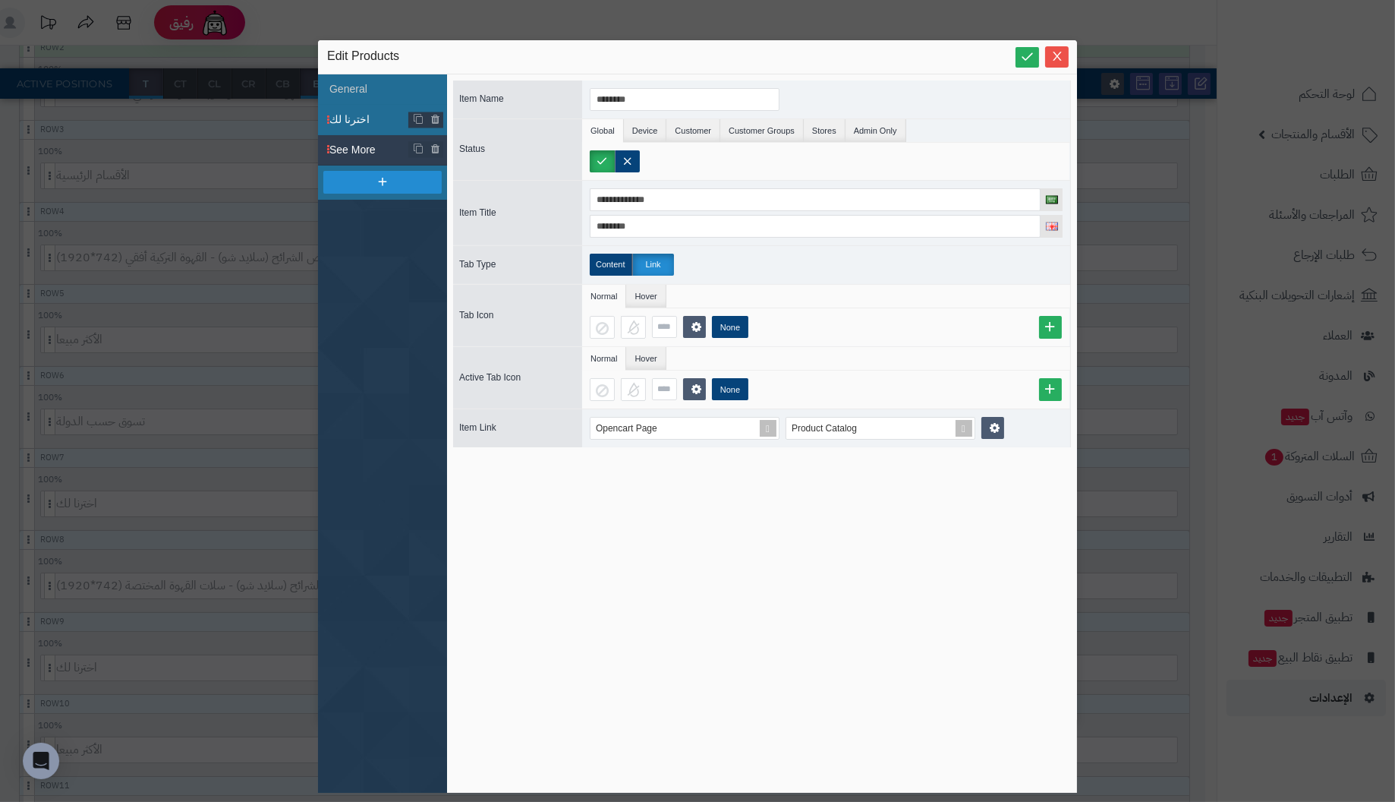
click at [359, 121] on span "اخترنا لك" at bounding box center [369, 120] width 80 height 16
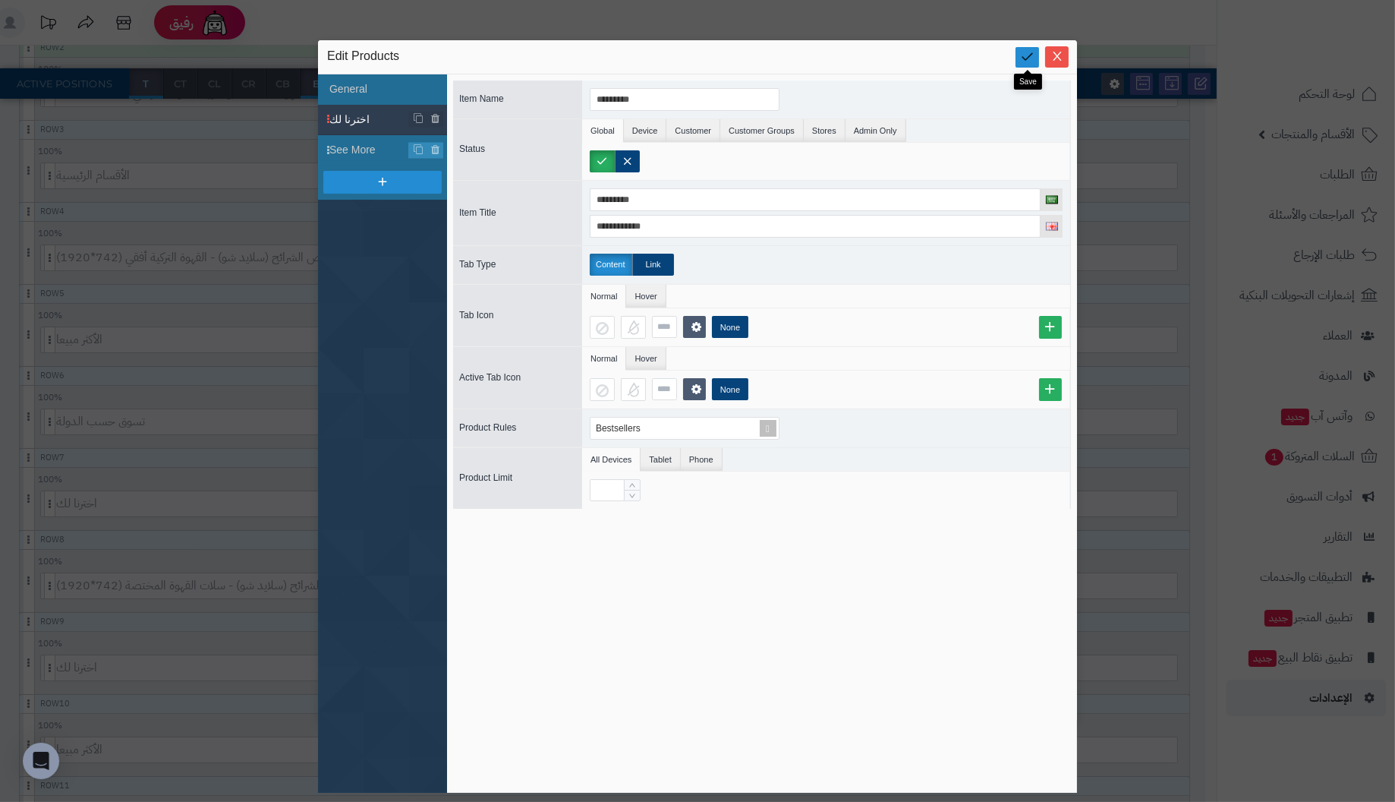
click at [1027, 53] on icon at bounding box center [1027, 56] width 14 height 14
click at [1060, 53] on icon "Close" at bounding box center [1057, 55] width 12 height 12
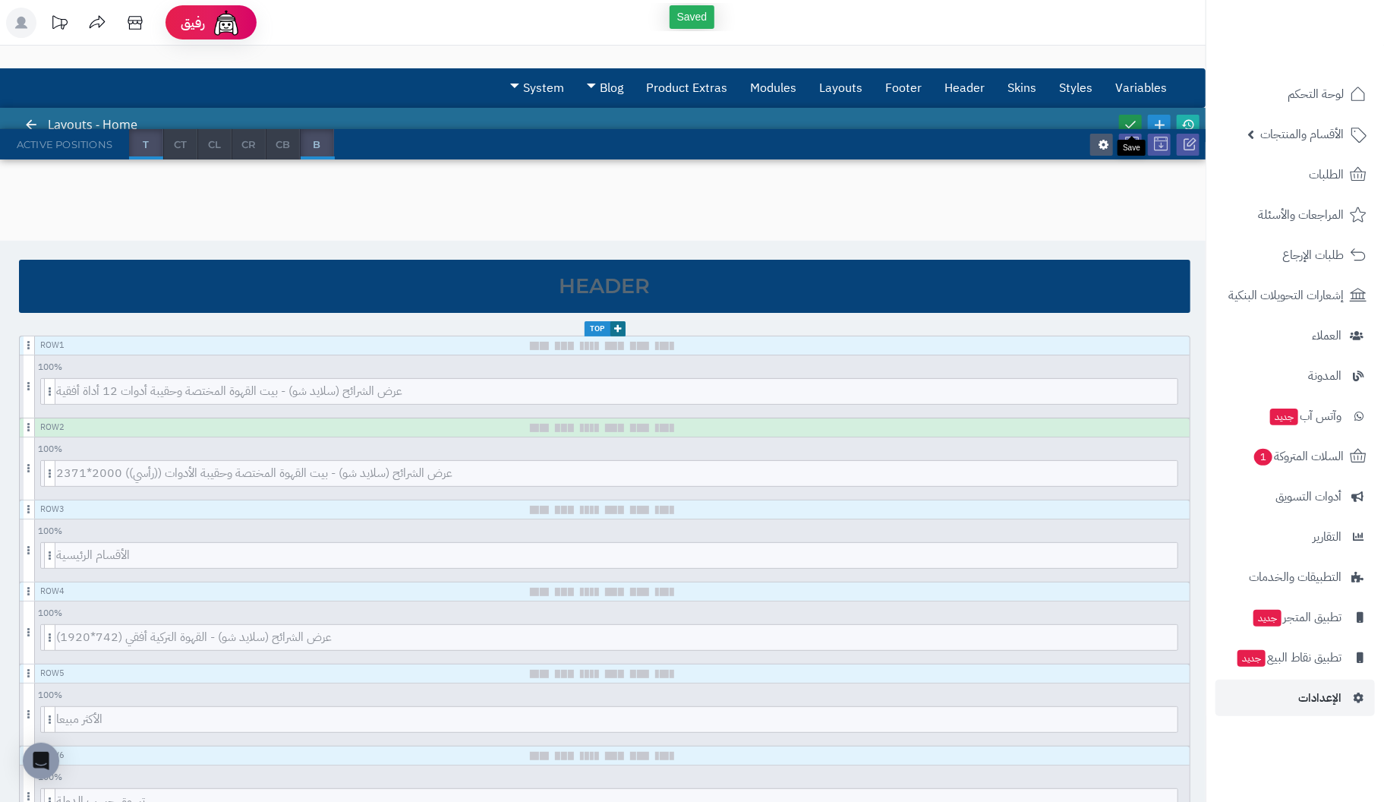
click at [1127, 119] on icon at bounding box center [1130, 125] width 14 height 14
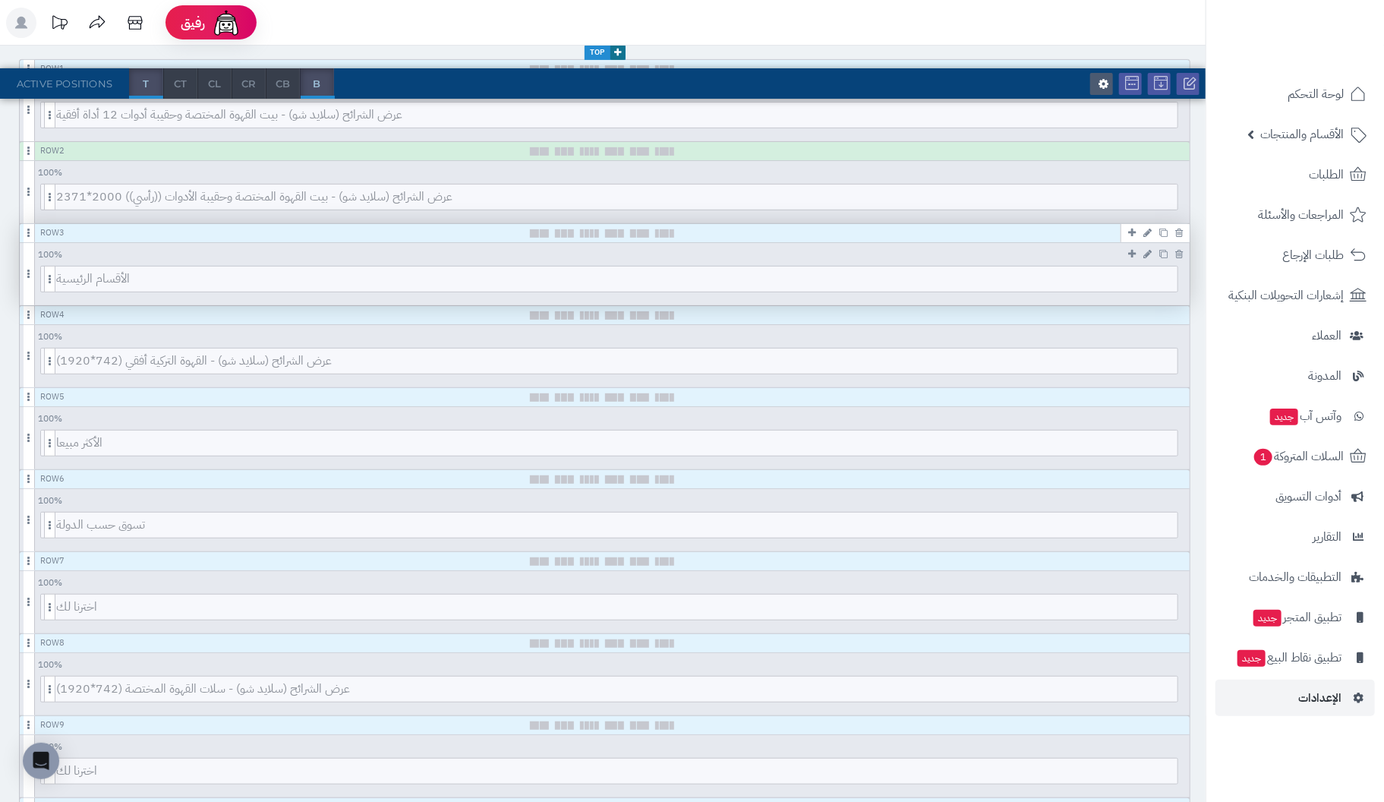
scroll to position [303, 0]
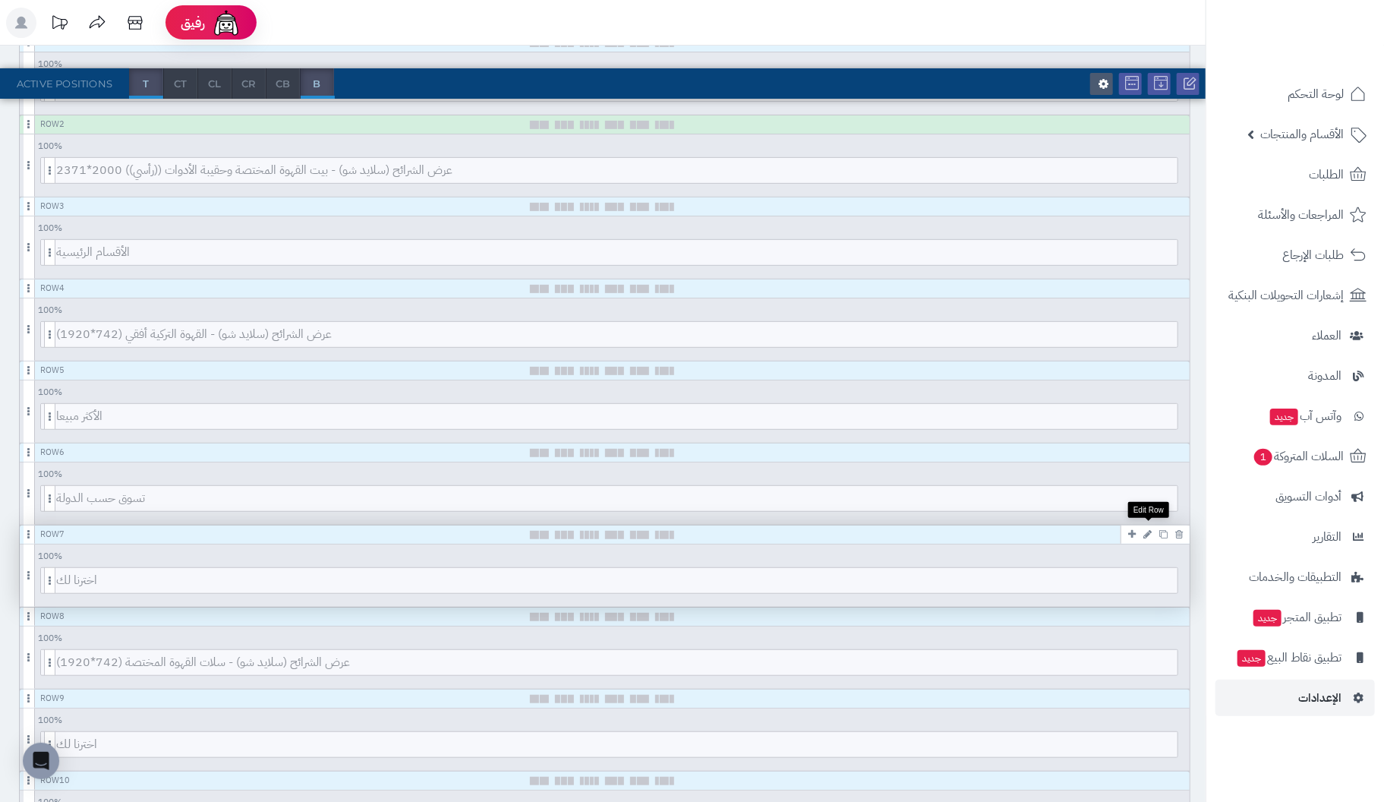
click at [1147, 529] on icon at bounding box center [1147, 534] width 8 height 10
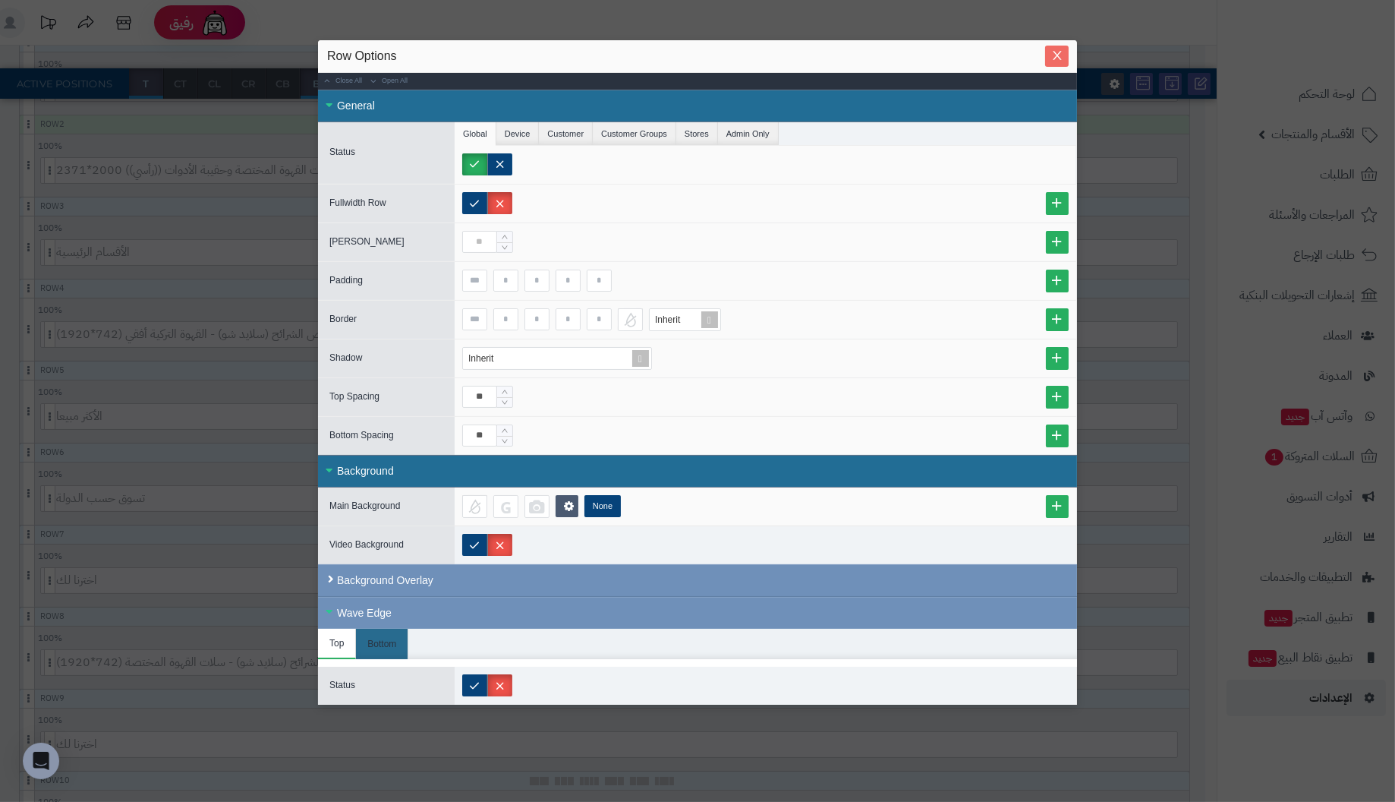
click at [1065, 49] on button "Close" at bounding box center [1057, 56] width 24 height 21
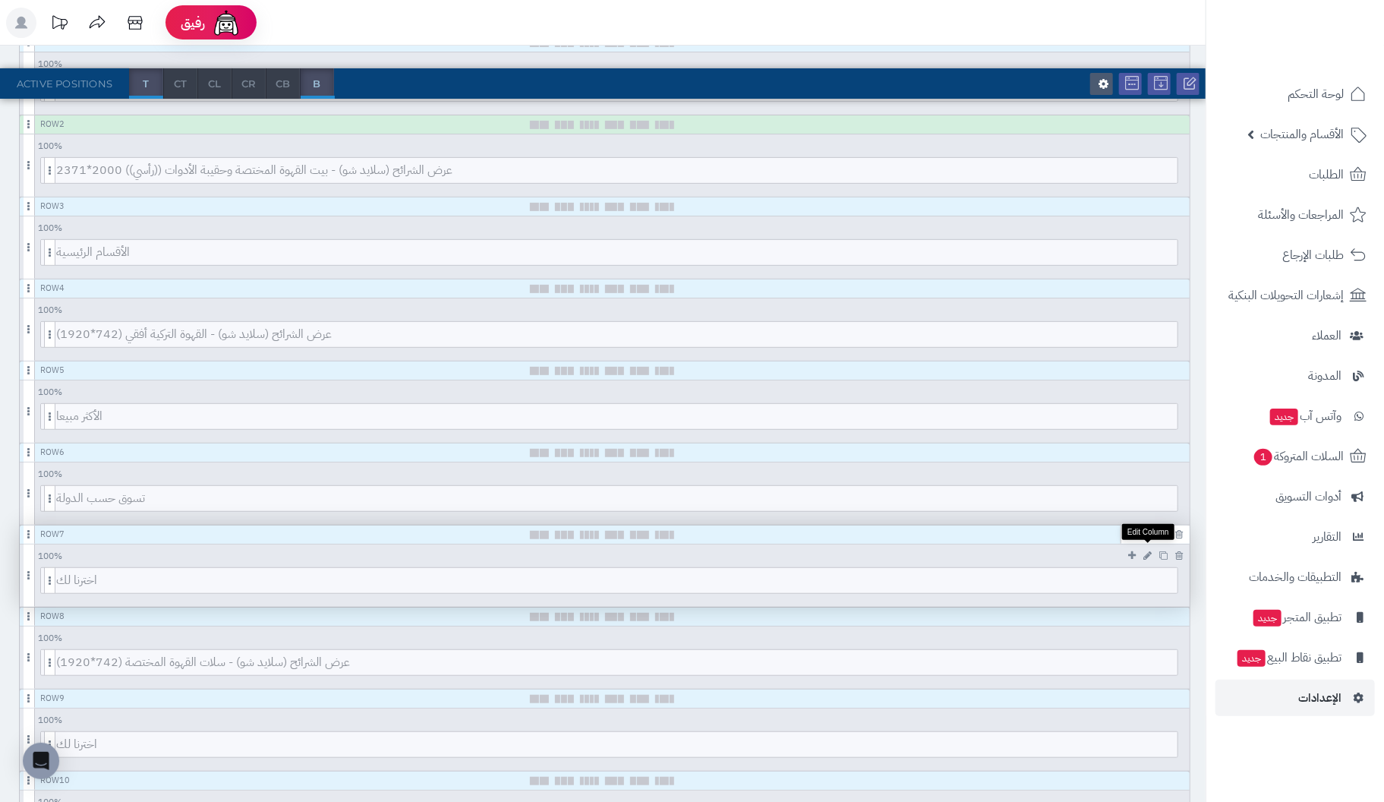
click at [1148, 550] on icon at bounding box center [1147, 555] width 8 height 10
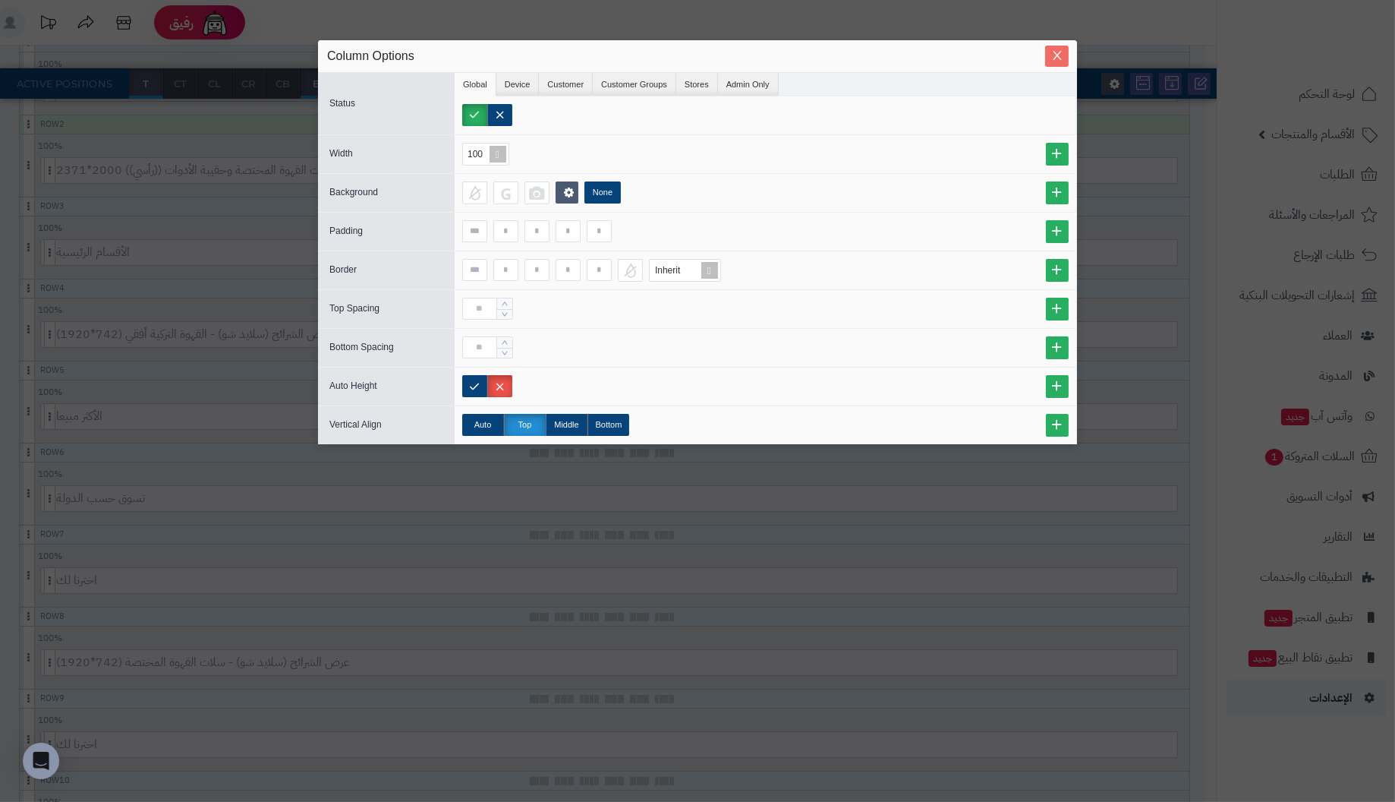
click at [1057, 53] on icon "Close" at bounding box center [1057, 55] width 12 height 12
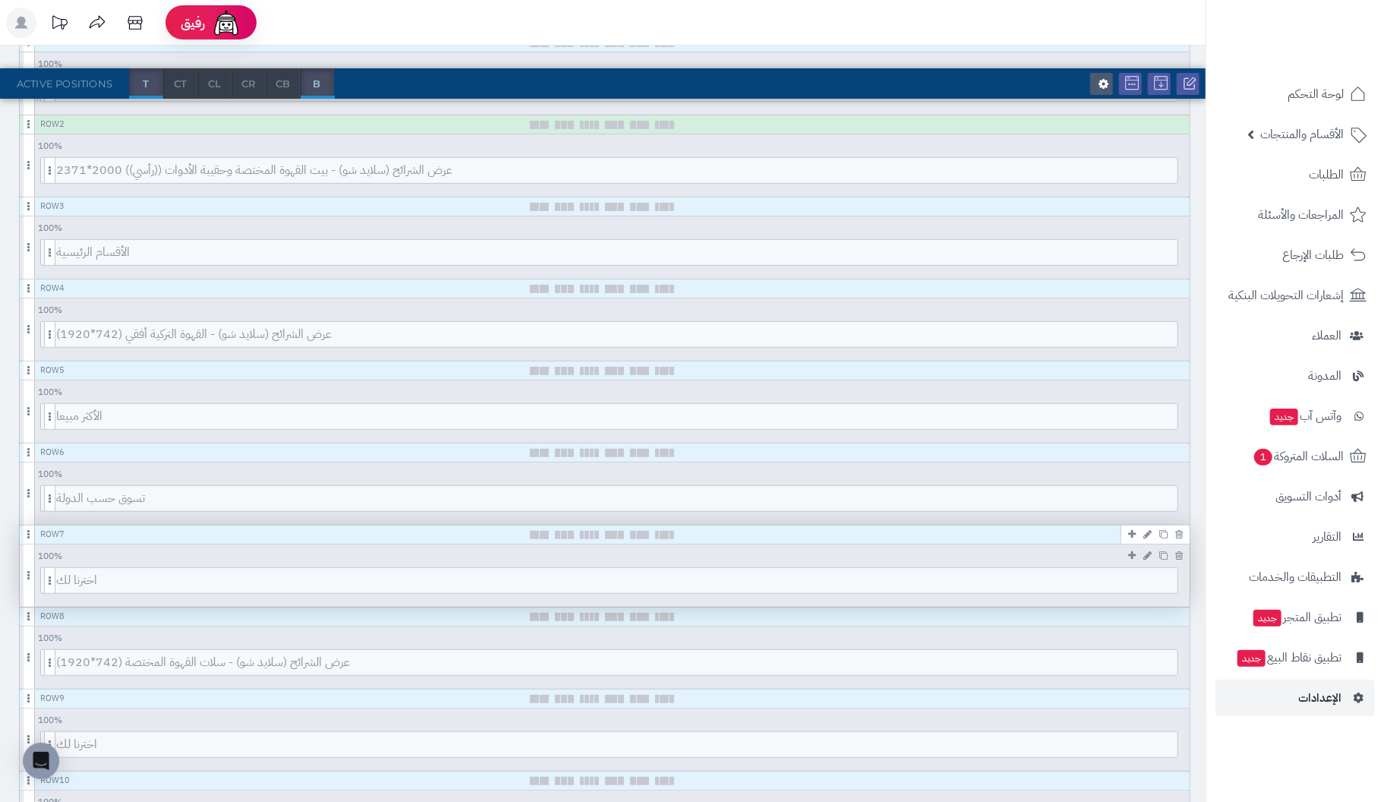
click at [675, 553] on div "100 % 100 95 90 85 80 75 70 66 60 55 50 45 40 33 30 25 20 15 10 5" at bounding box center [605, 553] width 1170 height 19
click at [765, 531] on div "Row 7" at bounding box center [605, 534] width 1170 height 19
click at [705, 578] on span "اخترنا لك" at bounding box center [616, 580] width 1121 height 25
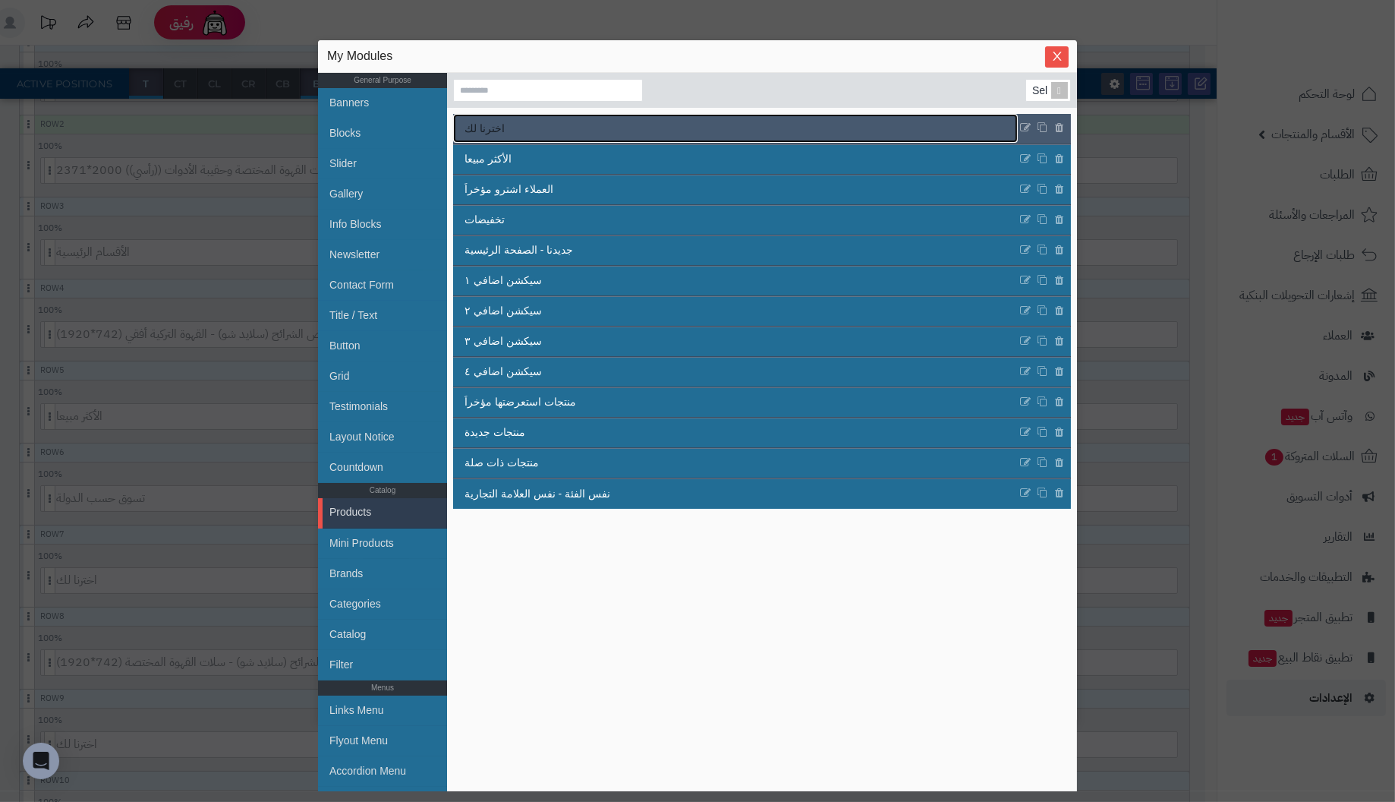
click at [514, 130] on link "اخترنا لك" at bounding box center [735, 128] width 565 height 29
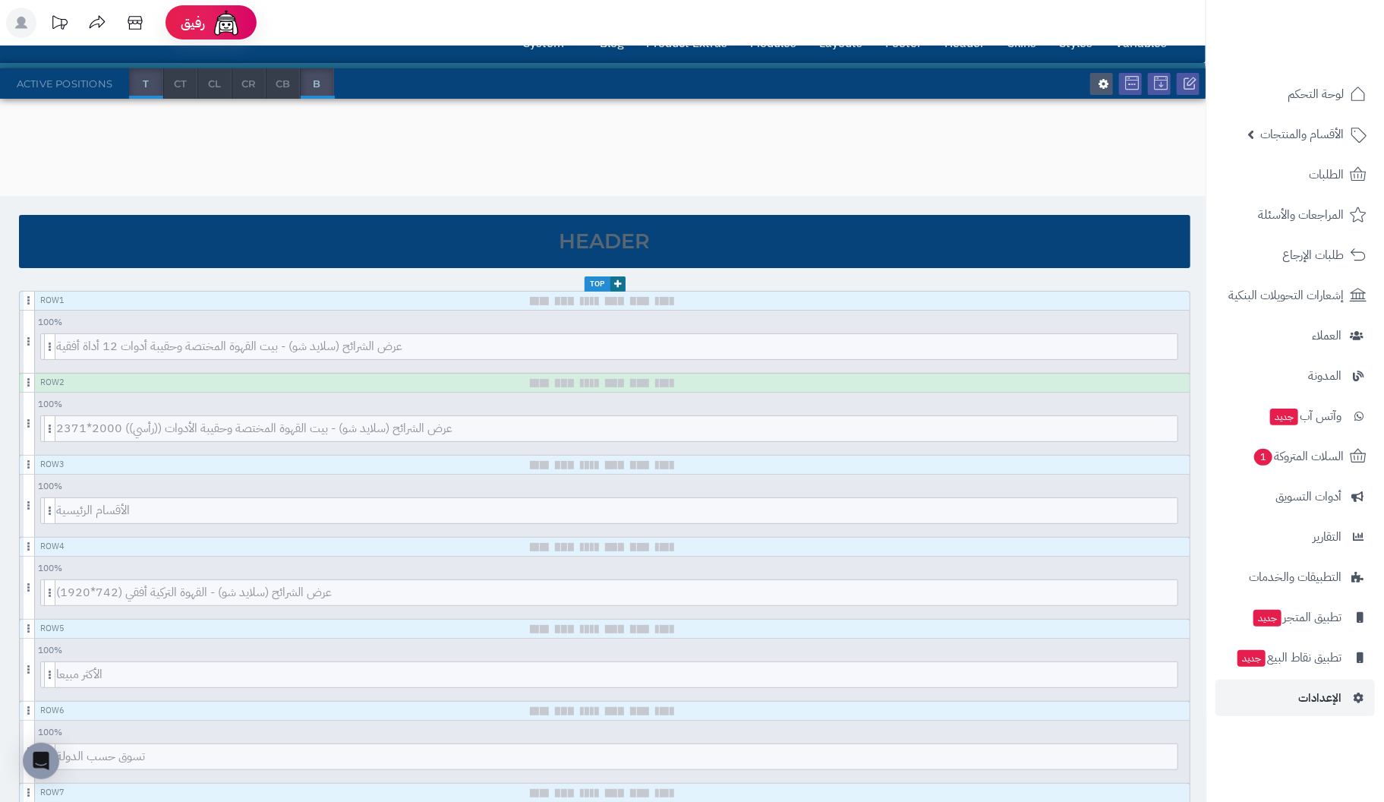
scroll to position [0, 0]
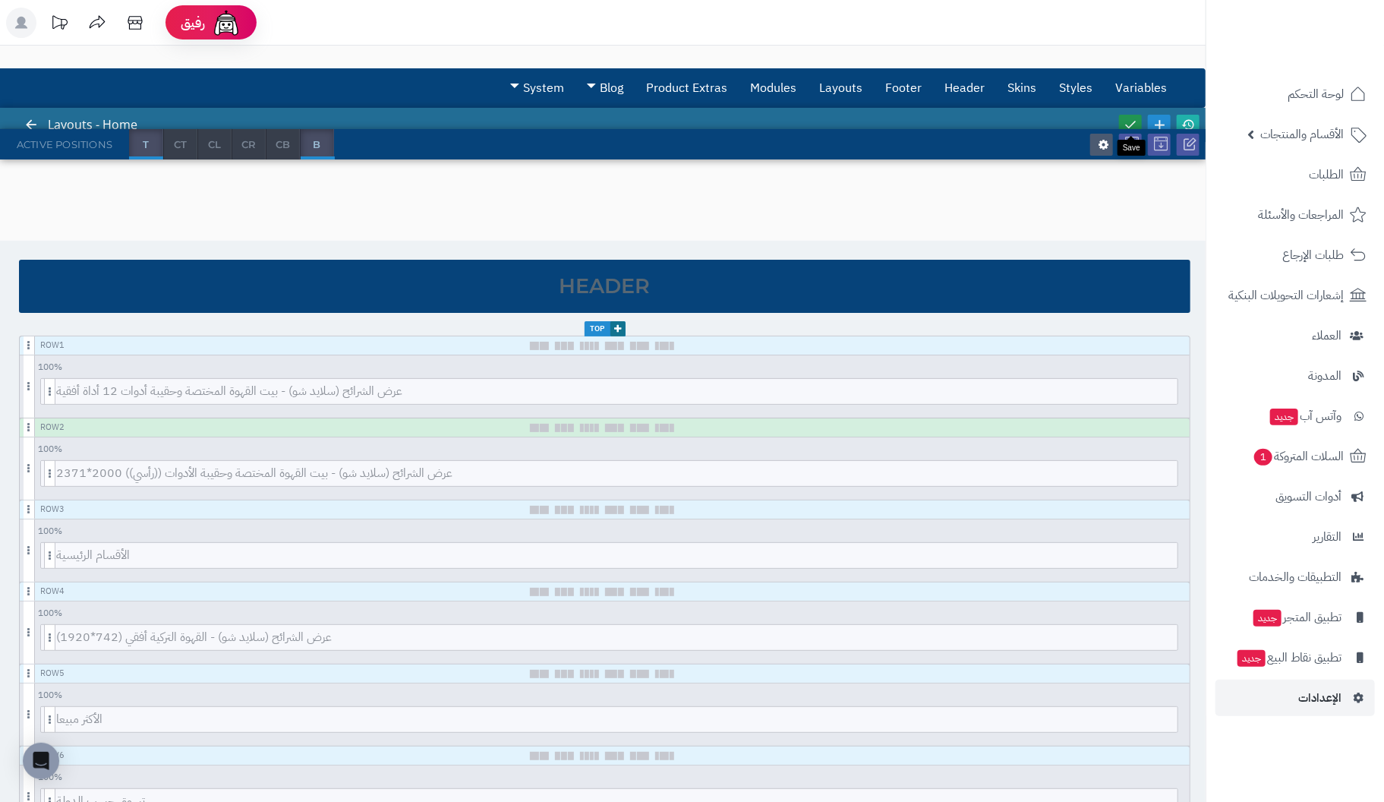
click at [1134, 118] on icon at bounding box center [1130, 125] width 14 height 14
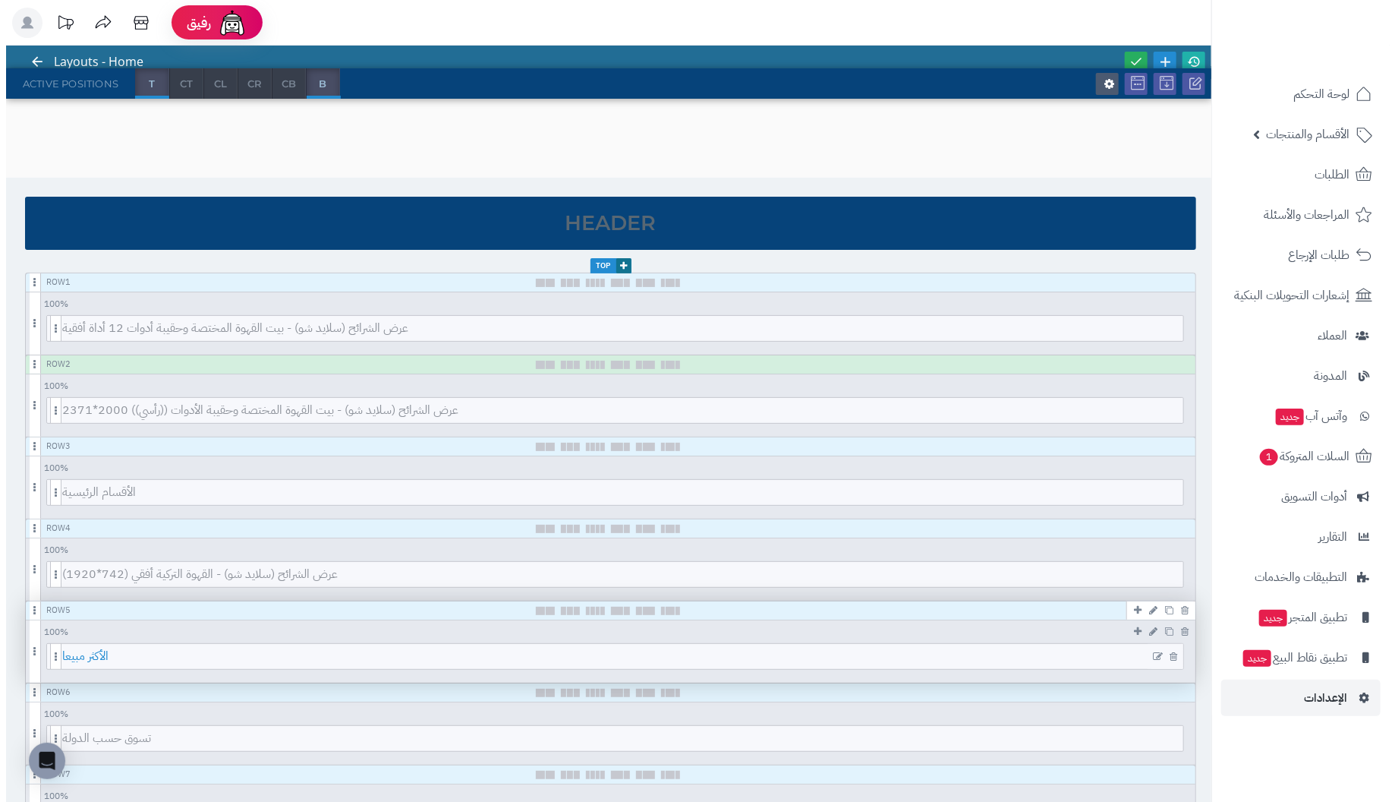
scroll to position [76, 0]
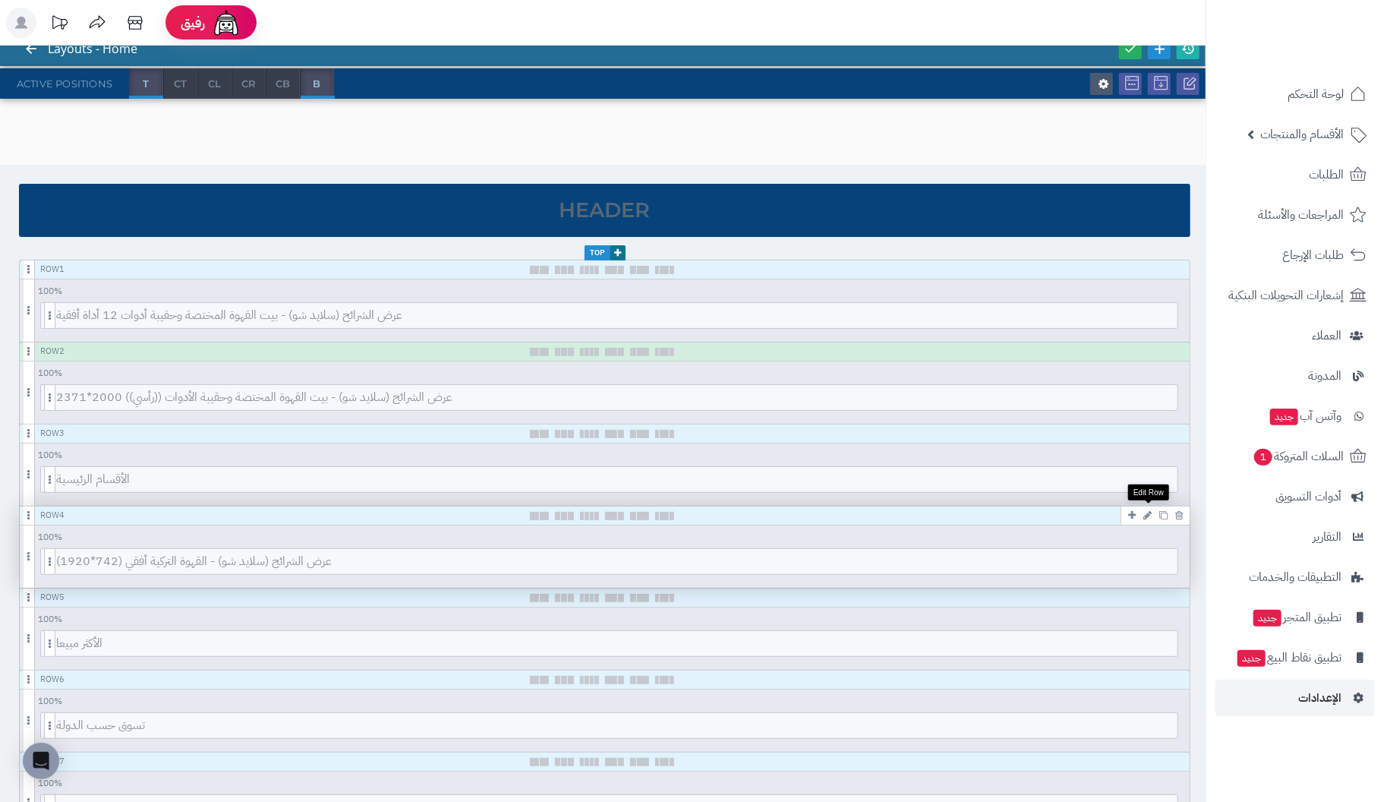
click at [1147, 512] on icon at bounding box center [1147, 515] width 8 height 10
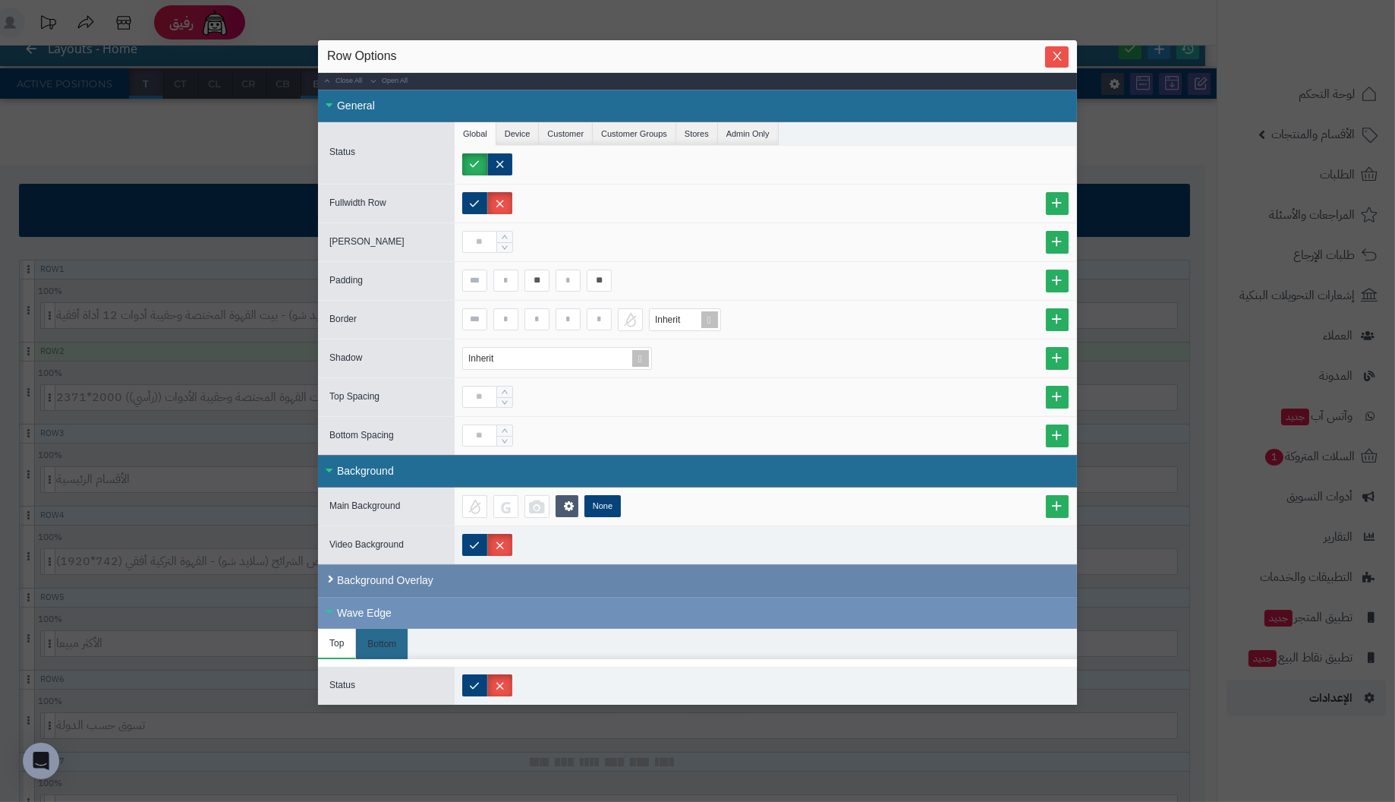
click at [393, 573] on div "Background Overlay" at bounding box center [697, 580] width 759 height 33
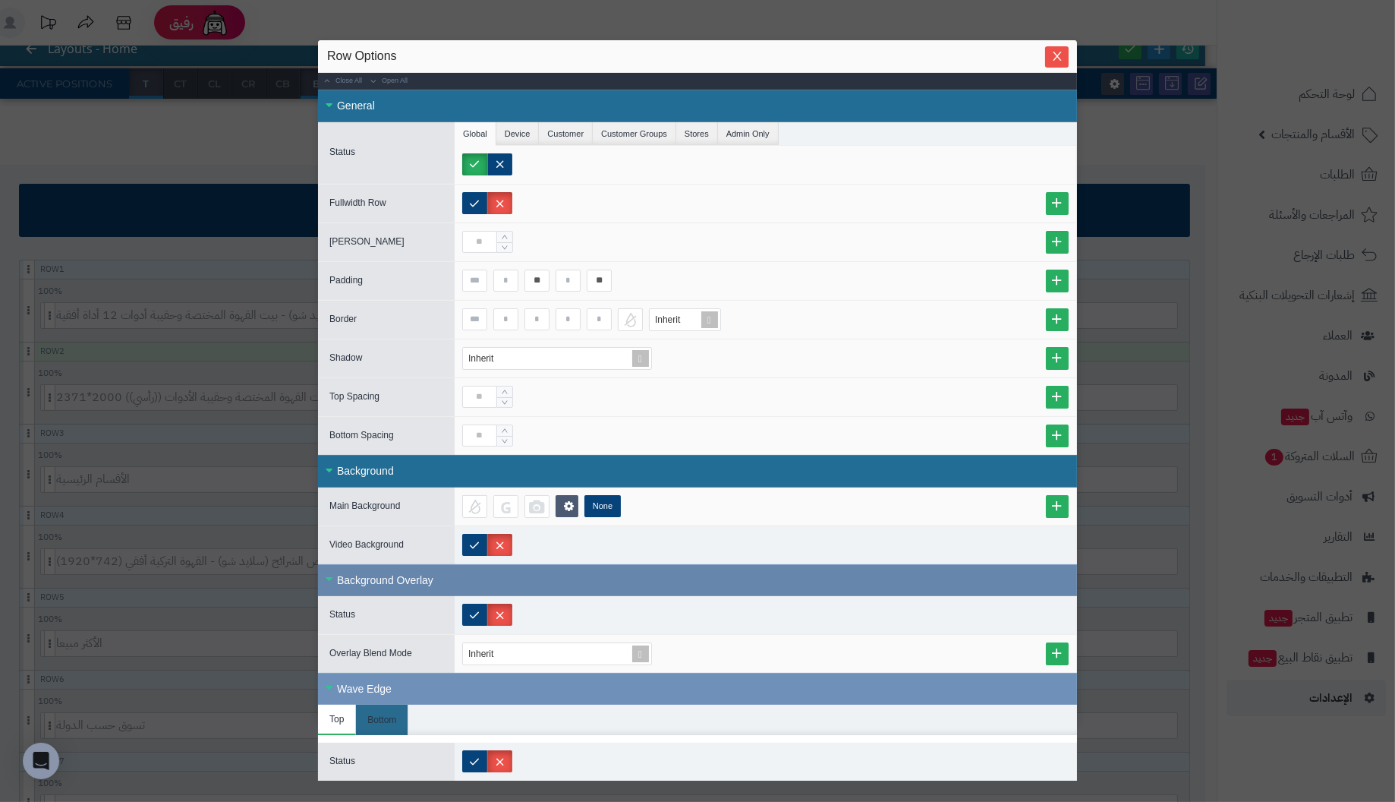
click at [329, 572] on div "Background Overlay" at bounding box center [697, 580] width 759 height 32
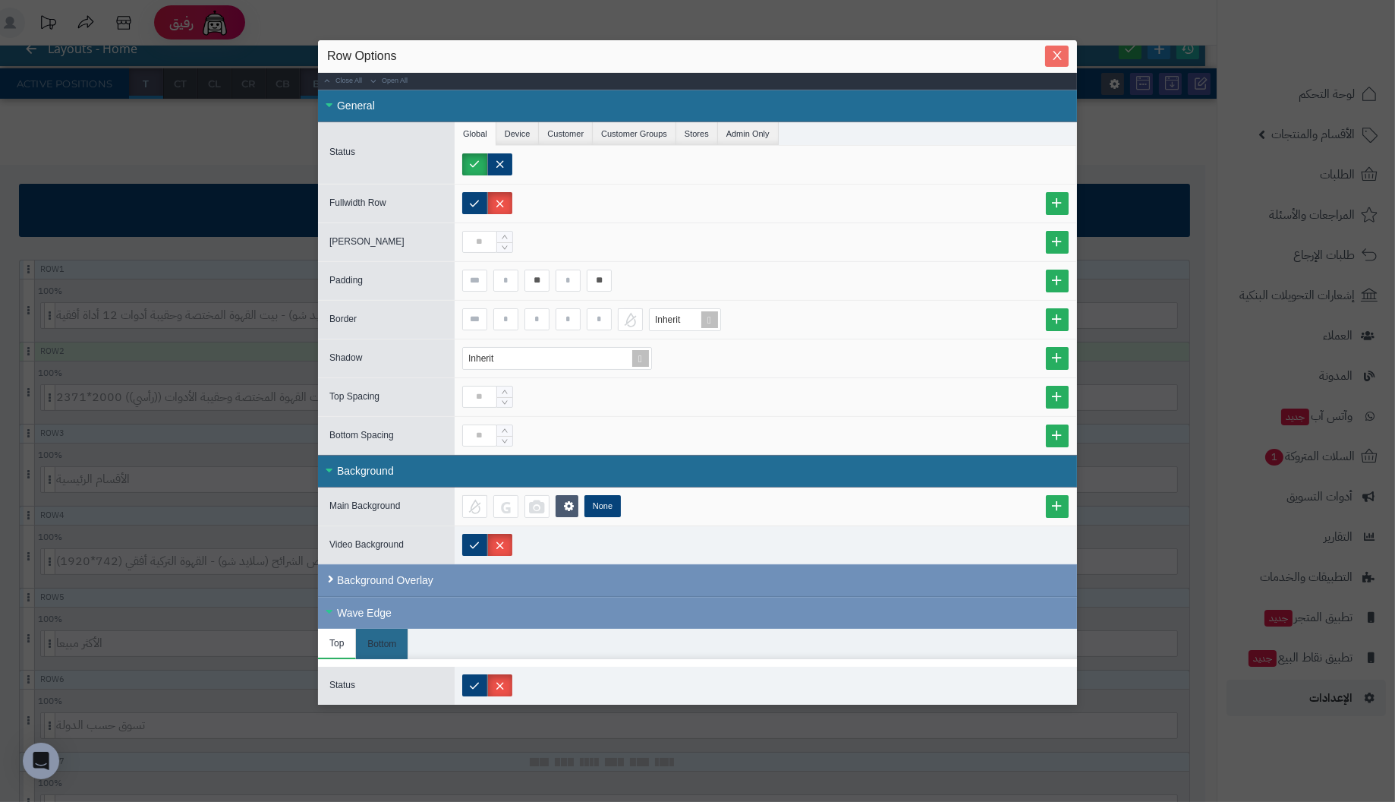
click at [1052, 52] on icon "Close" at bounding box center [1057, 55] width 12 height 12
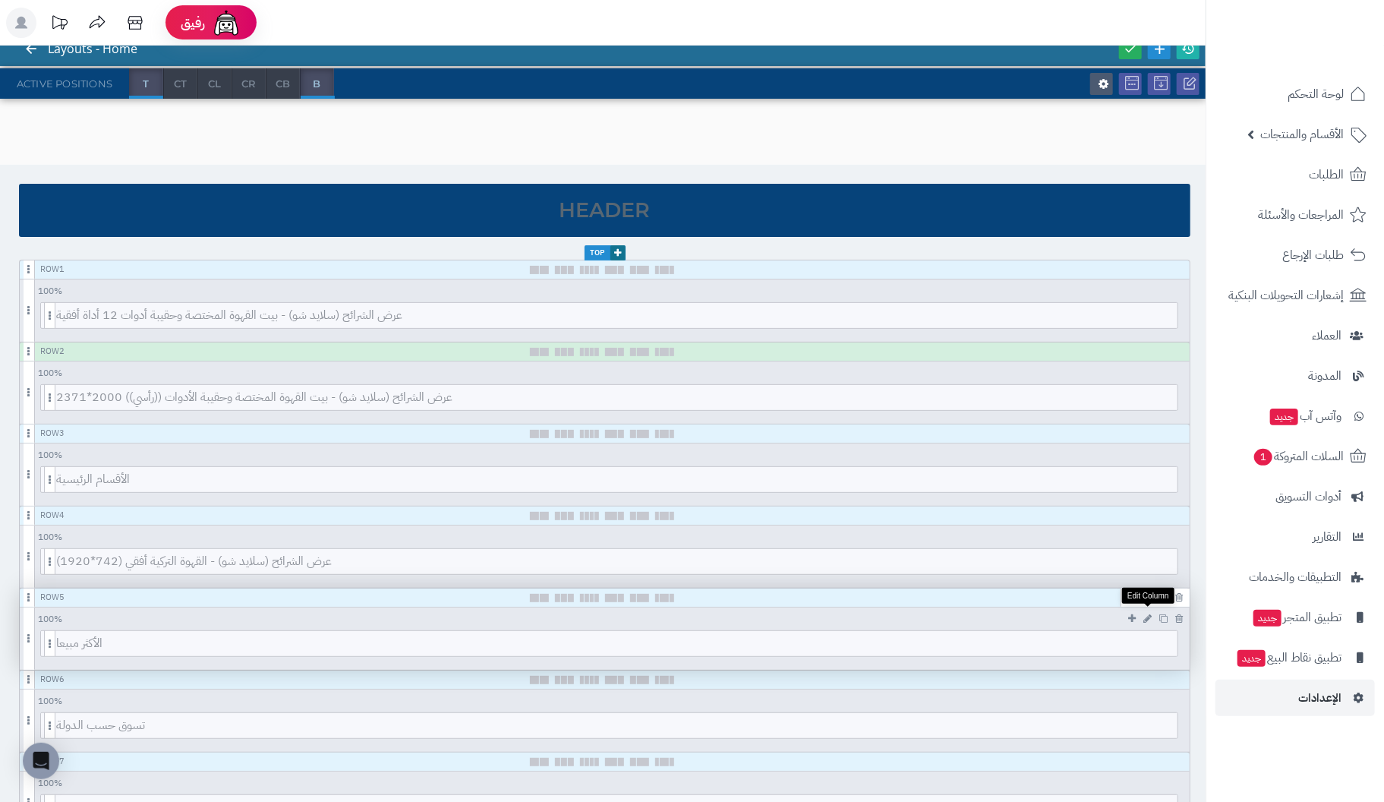
click at [1146, 616] on icon at bounding box center [1147, 618] width 8 height 10
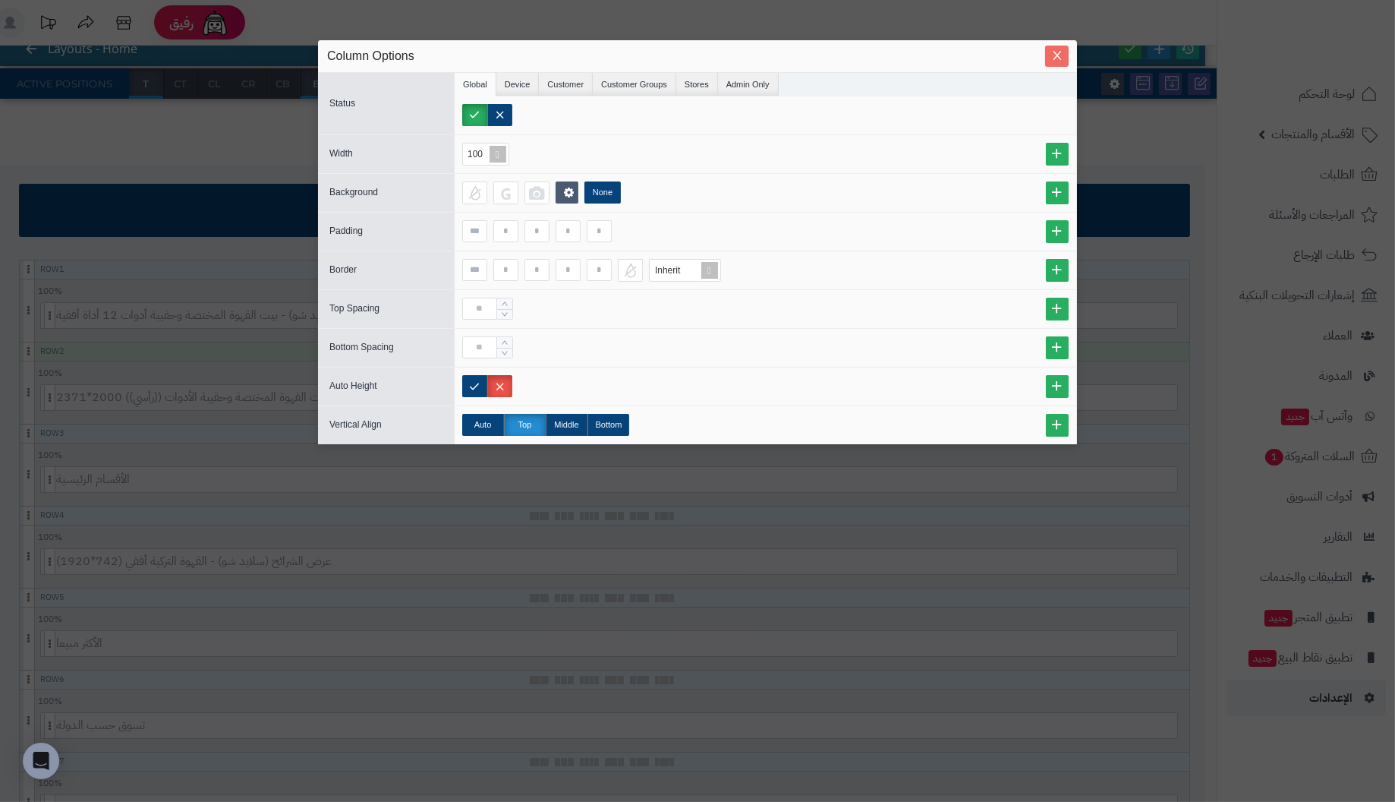
click at [1059, 59] on icon "Close" at bounding box center [1057, 55] width 8 height 9
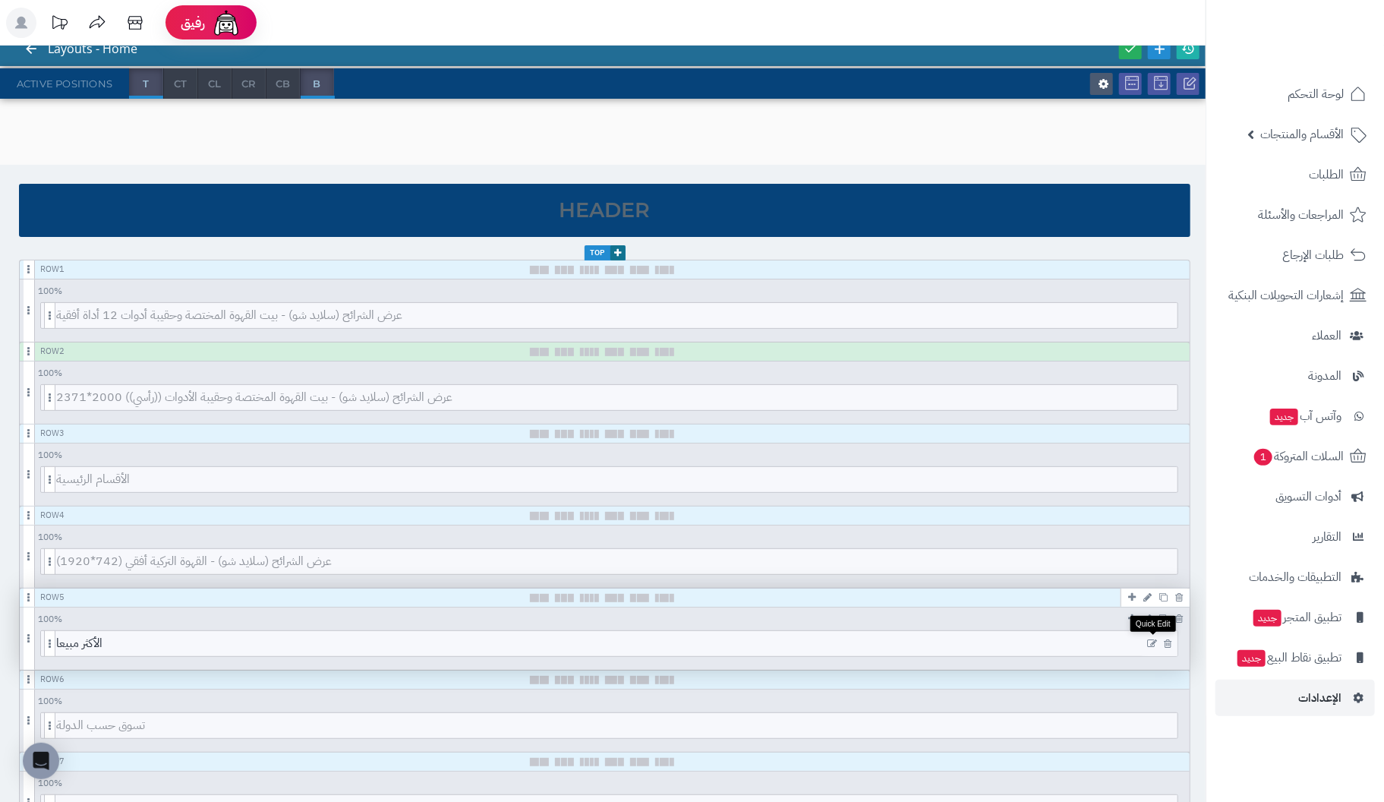
click at [1150, 640] on icon at bounding box center [1152, 643] width 10 height 11
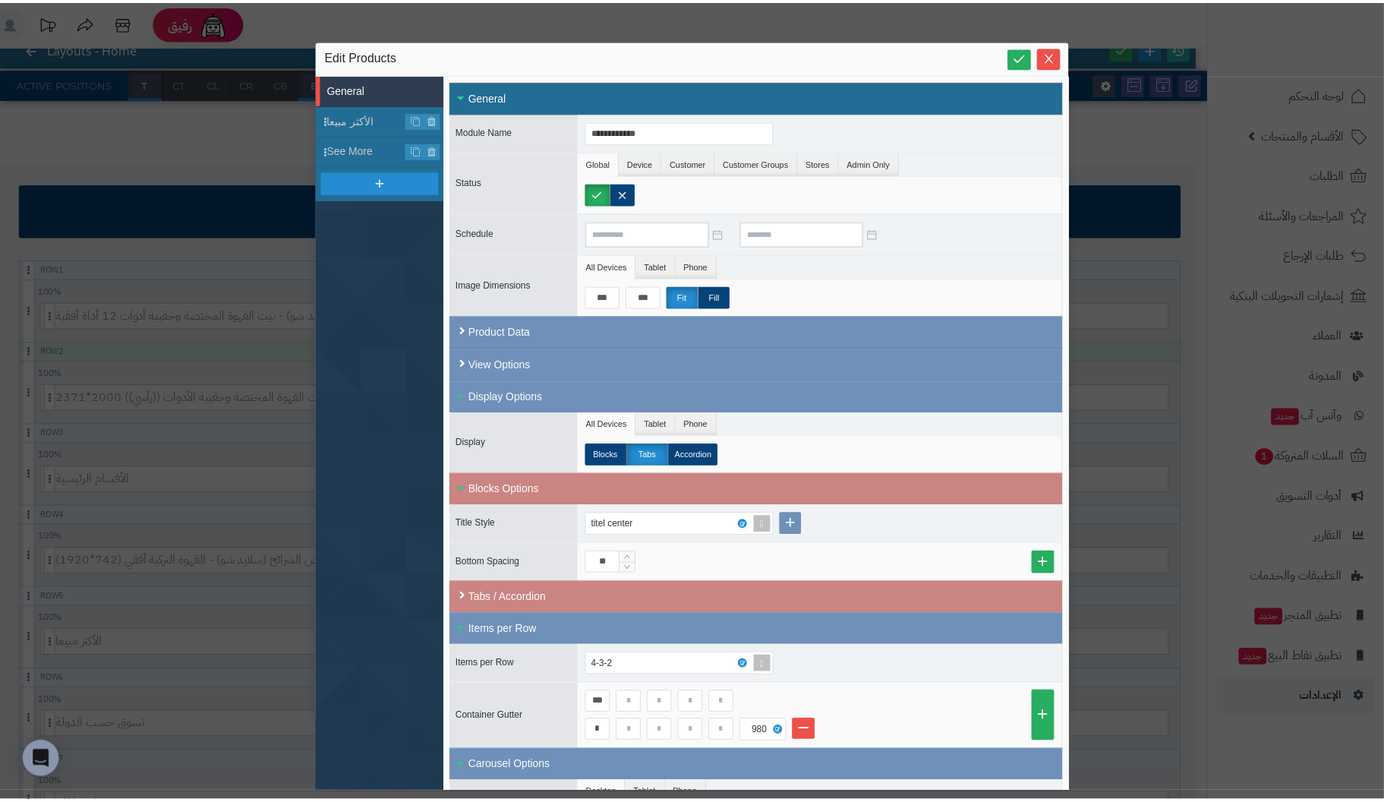
scroll to position [0, 0]
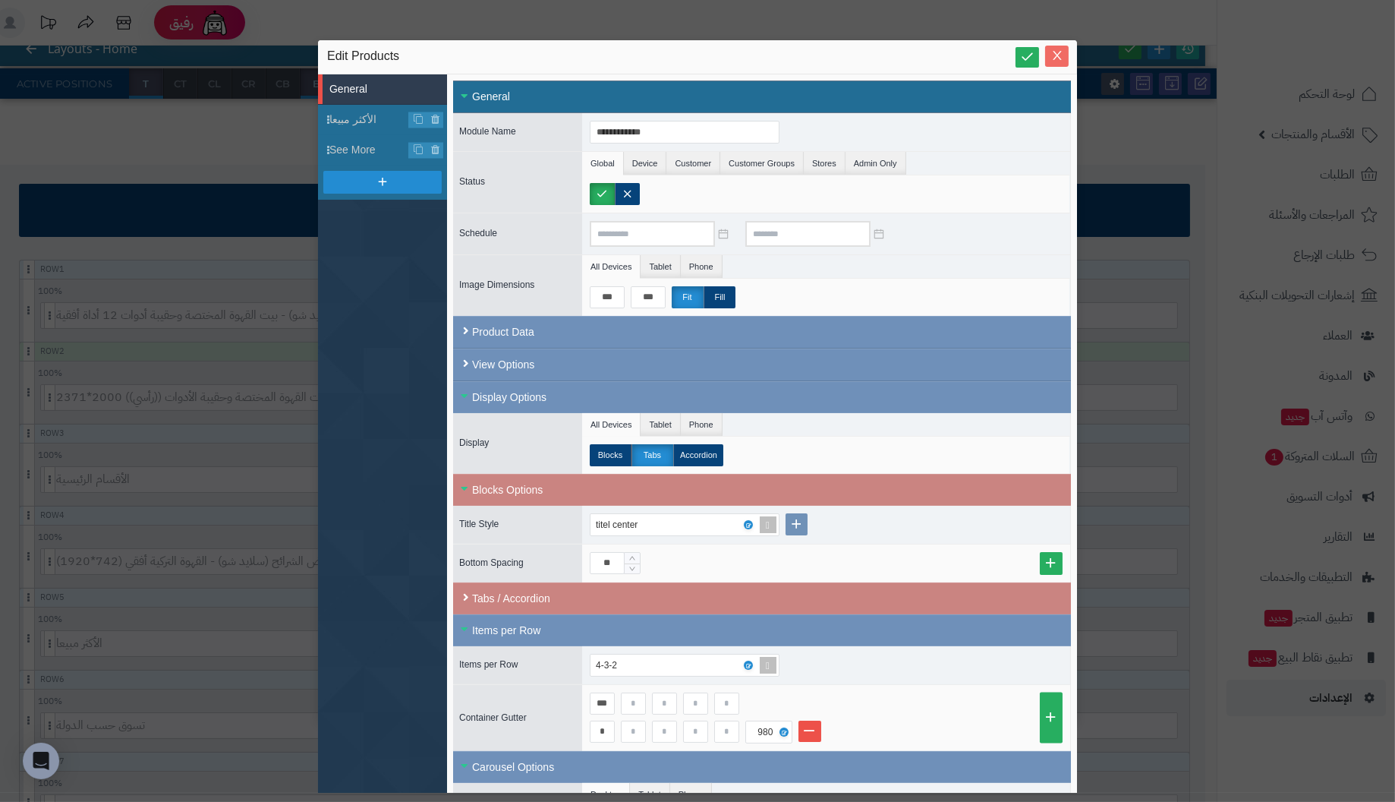
click at [1059, 49] on icon "Close" at bounding box center [1057, 55] width 12 height 12
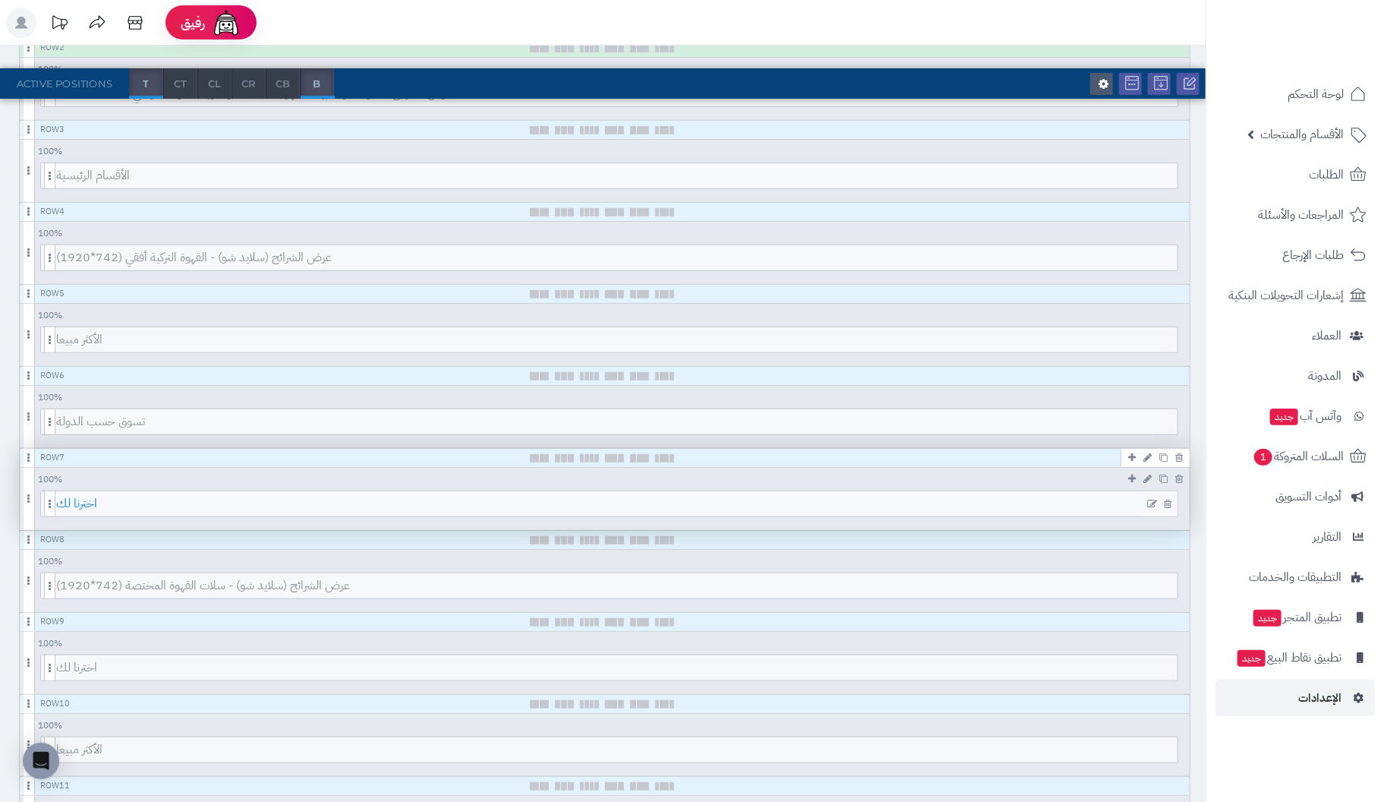
scroll to position [380, 0]
click at [1151, 499] on icon at bounding box center [1152, 504] width 10 height 11
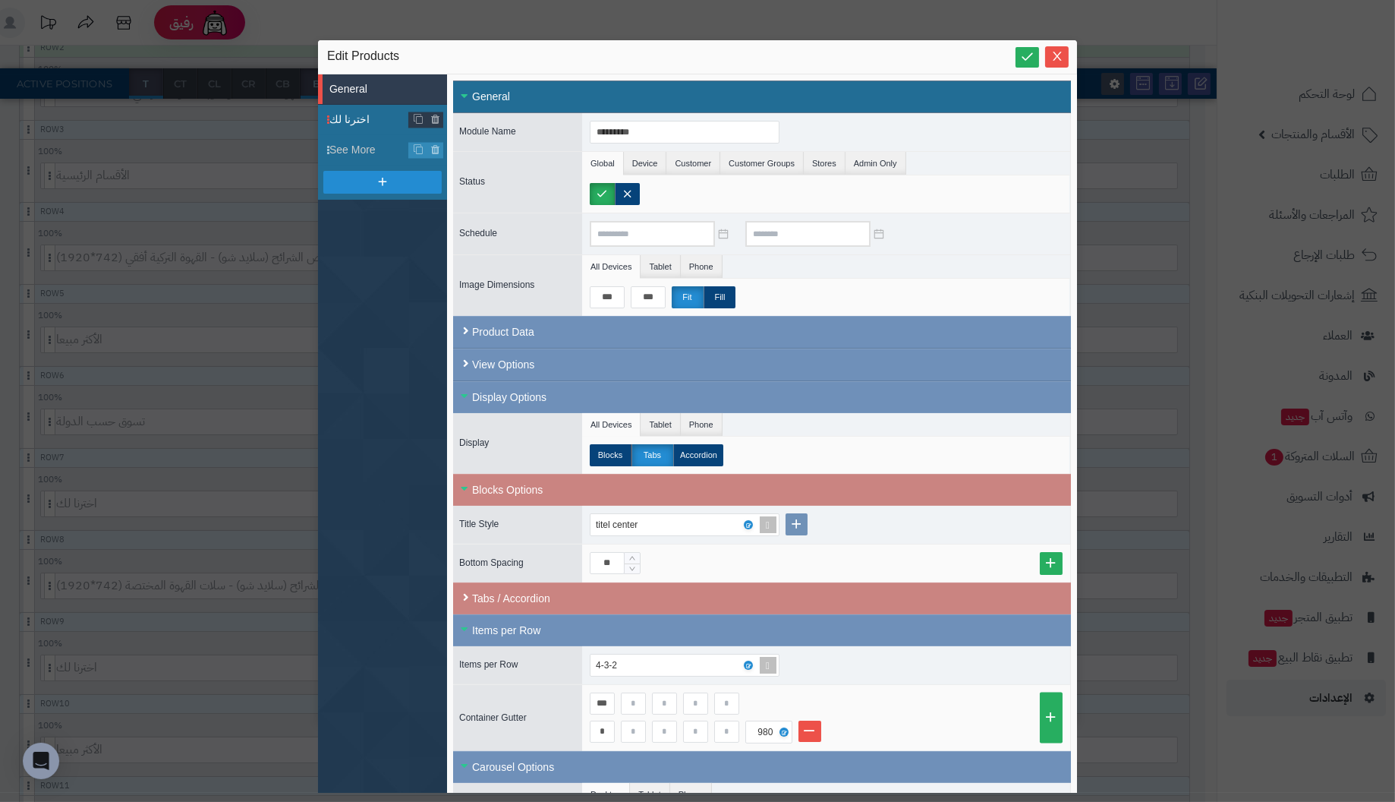
click at [352, 120] on span "اخترنا لك" at bounding box center [369, 120] width 80 height 16
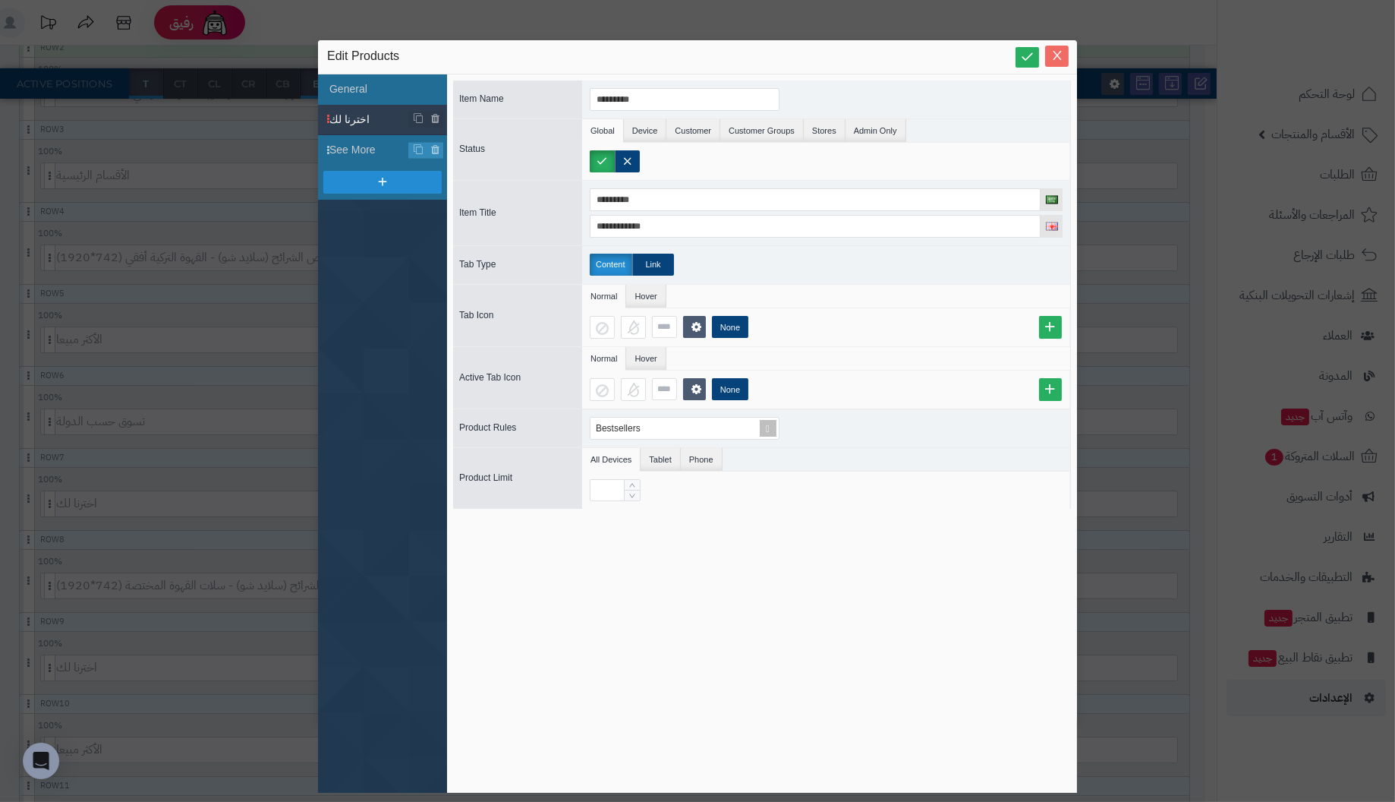
click at [1051, 52] on icon "Close" at bounding box center [1057, 55] width 12 height 12
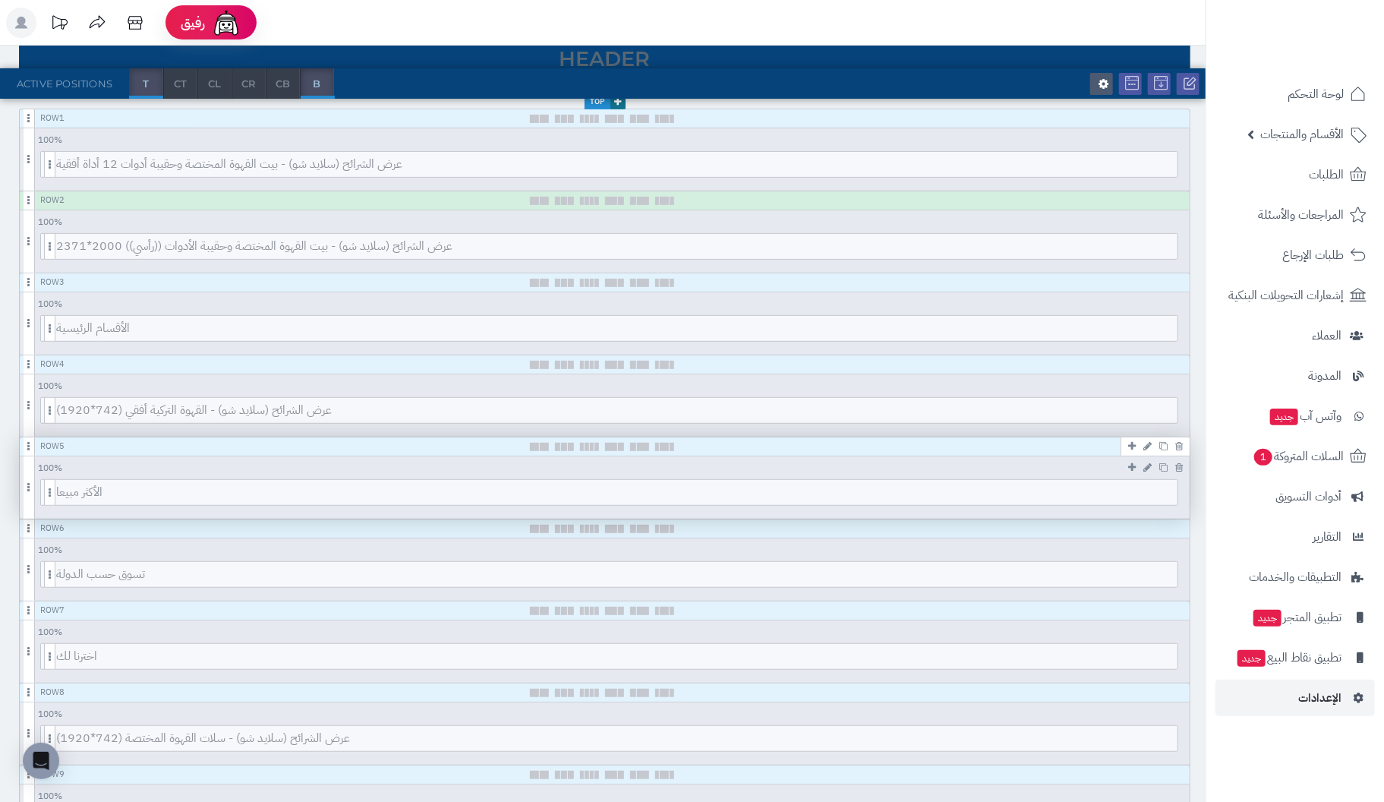
scroll to position [227, 0]
click at [1152, 487] on icon at bounding box center [1152, 492] width 10 height 11
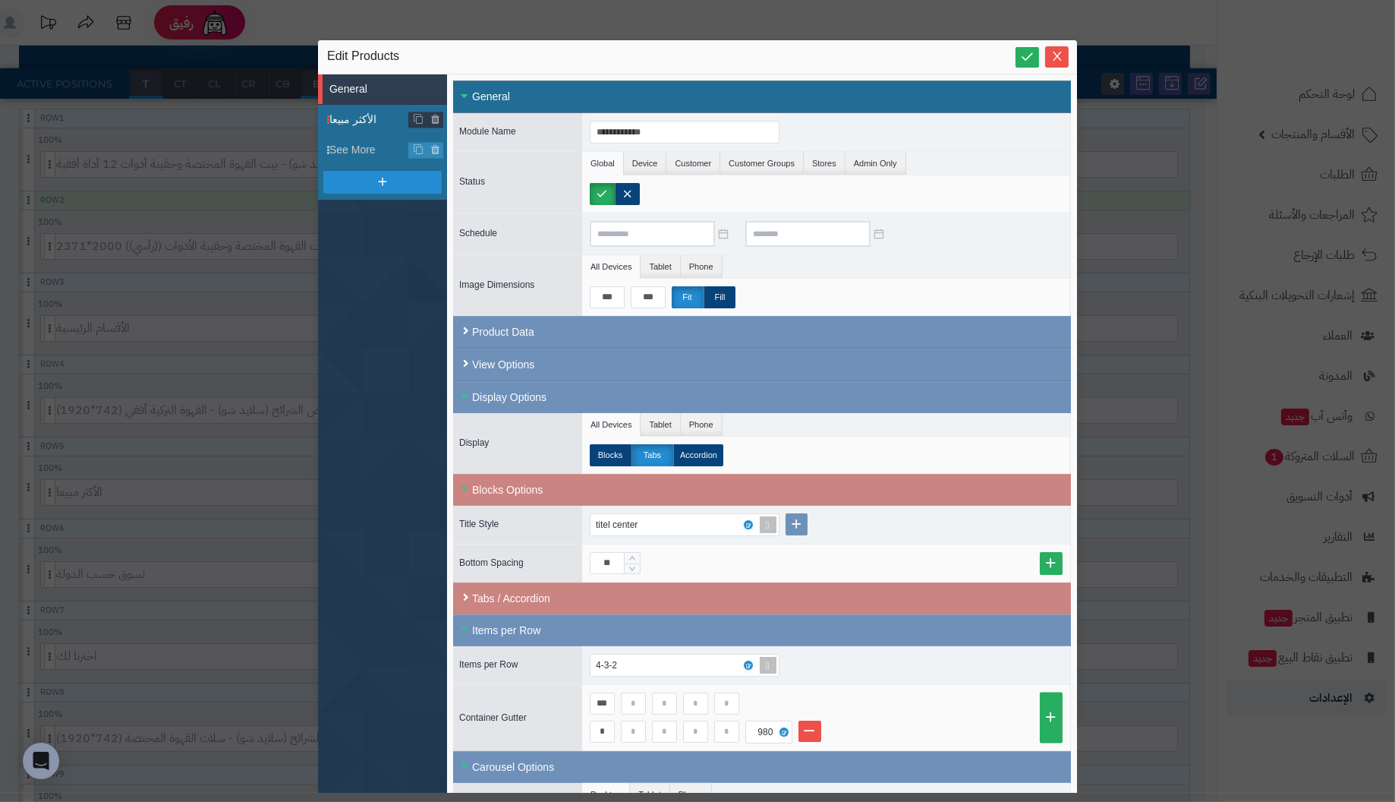
click at [357, 115] on span "الأكثر مبيعا" at bounding box center [369, 120] width 80 height 16
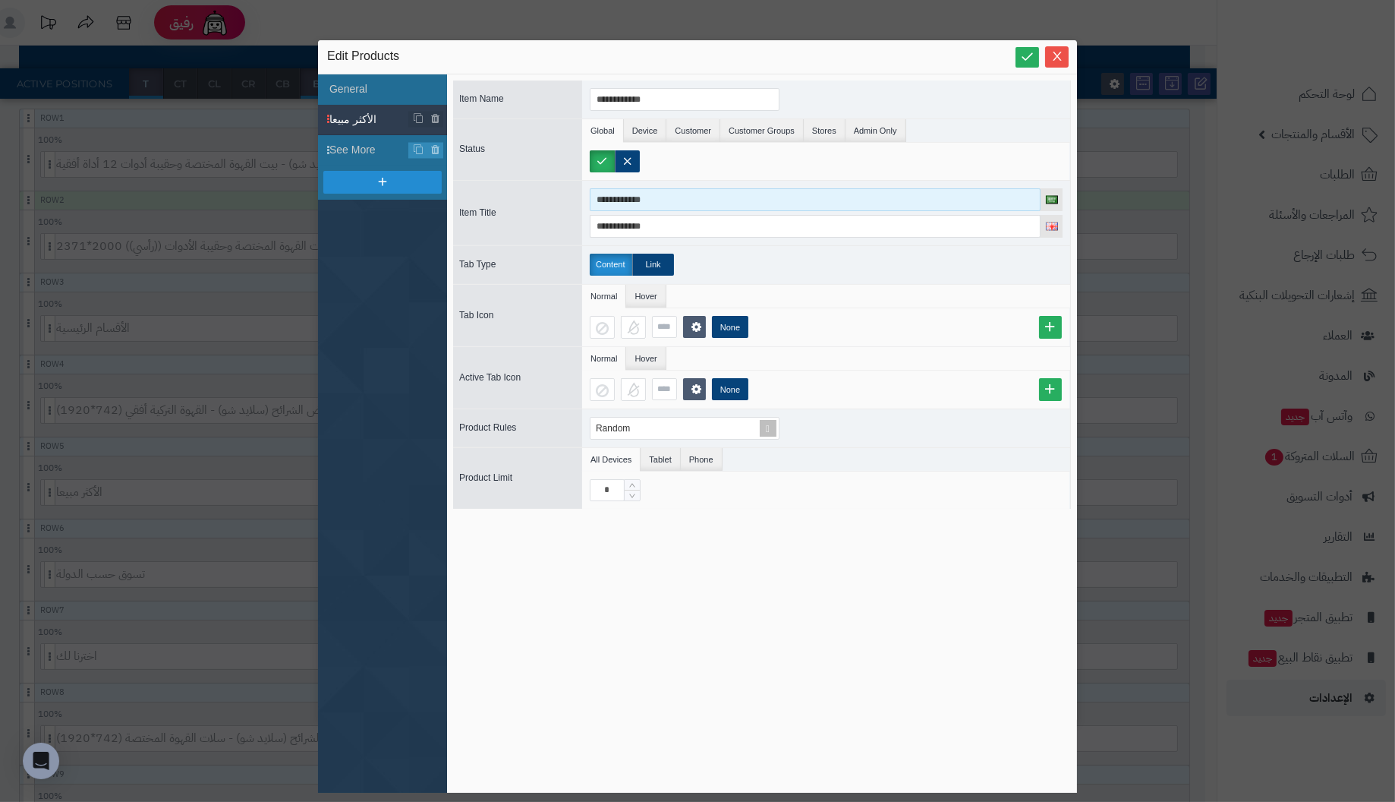
click at [682, 195] on input "**********" at bounding box center [815, 199] width 451 height 23
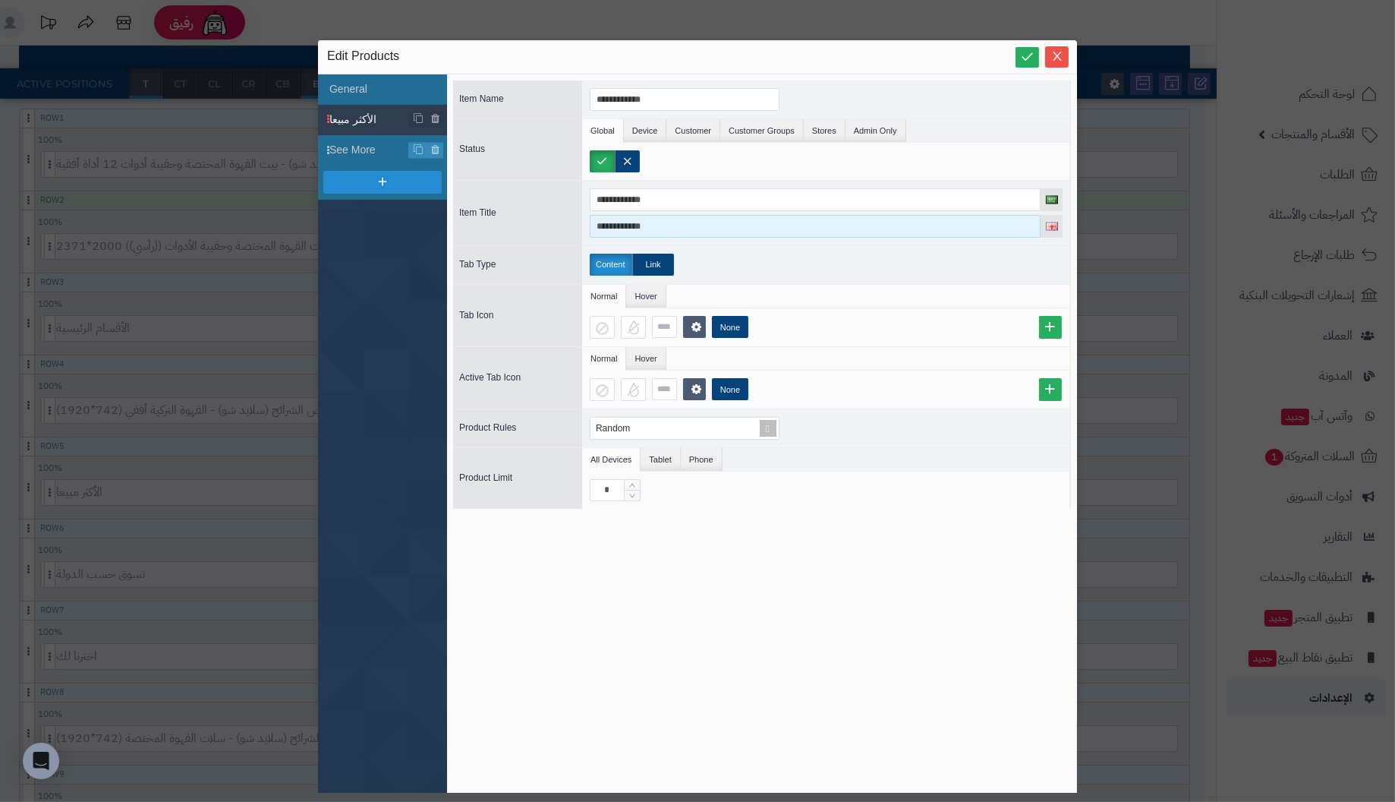
click at [685, 221] on input "**********" at bounding box center [815, 226] width 451 height 23
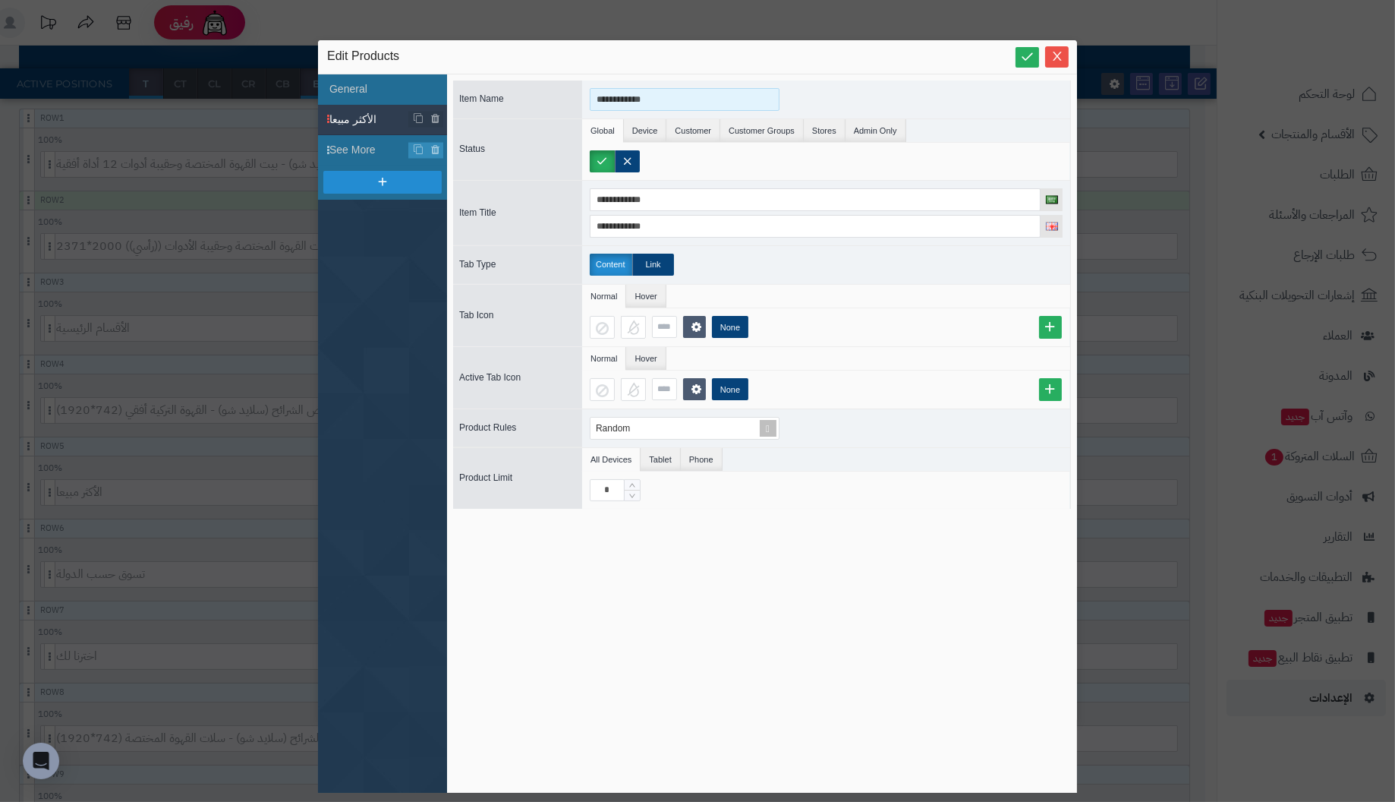
click at [690, 94] on input "**********" at bounding box center [685, 99] width 190 height 23
click at [641, 127] on li "Device" at bounding box center [645, 130] width 43 height 23
drag, startPoint x: 698, startPoint y: 129, endPoint x: 749, endPoint y: 125, distance: 51.8
click at [701, 129] on li "Customer" at bounding box center [693, 130] width 54 height 23
drag, startPoint x: 762, startPoint y: 124, endPoint x: 805, endPoint y: 124, distance: 43.3
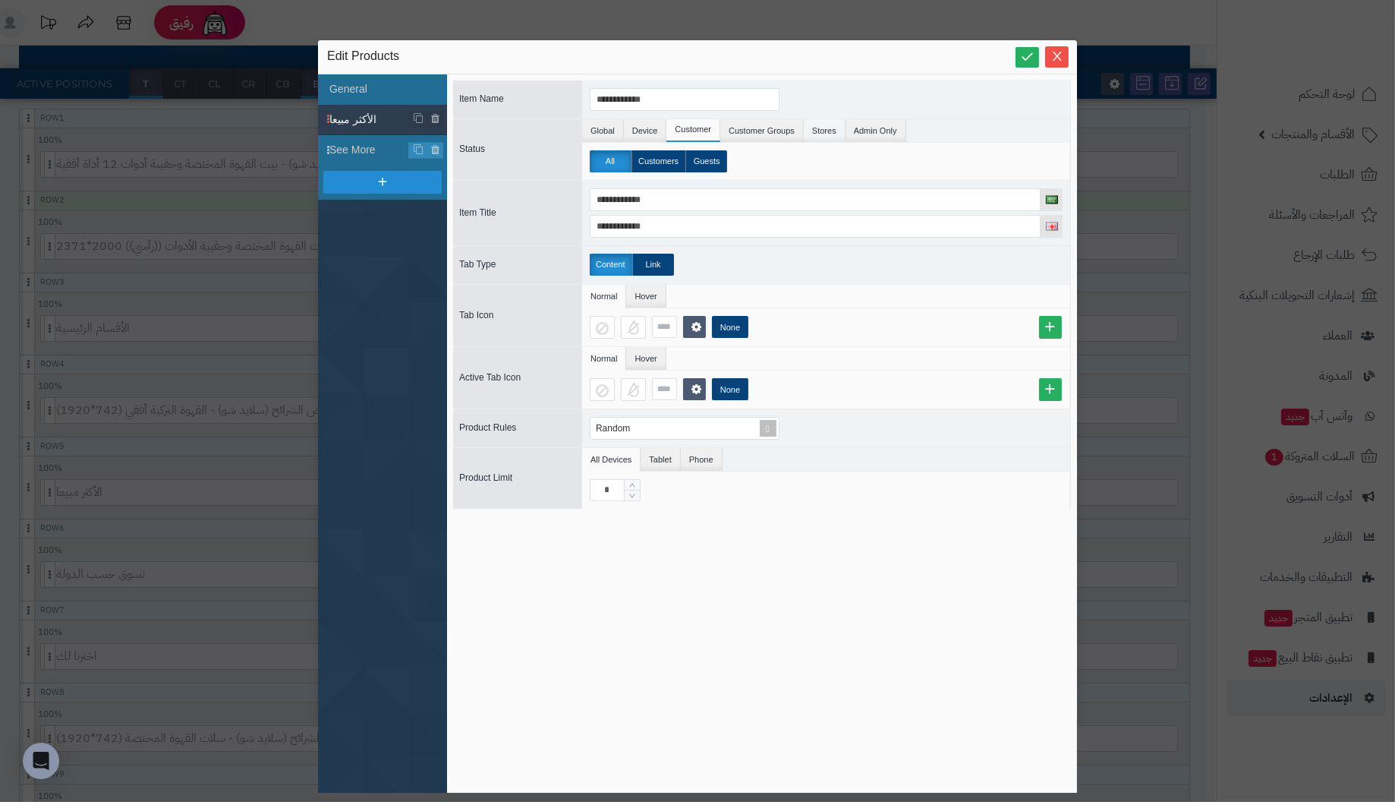
click at [764, 124] on li "Customer Groups" at bounding box center [761, 130] width 83 height 23
drag, startPoint x: 823, startPoint y: 124, endPoint x: 858, endPoint y: 124, distance: 35.7
click at [824, 124] on li "Stores" at bounding box center [825, 130] width 42 height 23
drag, startPoint x: 880, startPoint y: 124, endPoint x: 943, endPoint y: 102, distance: 66.7
click at [880, 124] on li "Admin Only" at bounding box center [876, 130] width 61 height 23
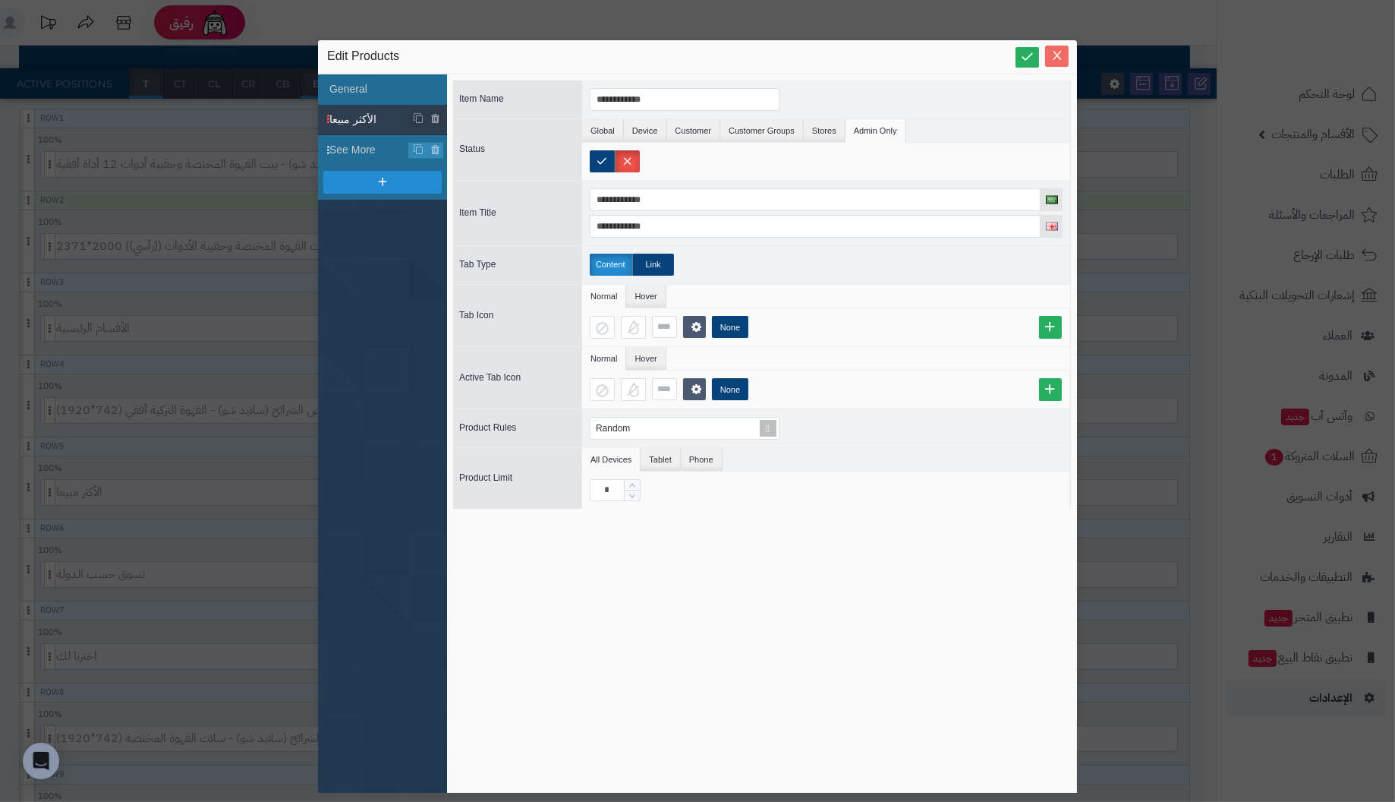
click at [1061, 55] on icon "Close" at bounding box center [1057, 55] width 12 height 12
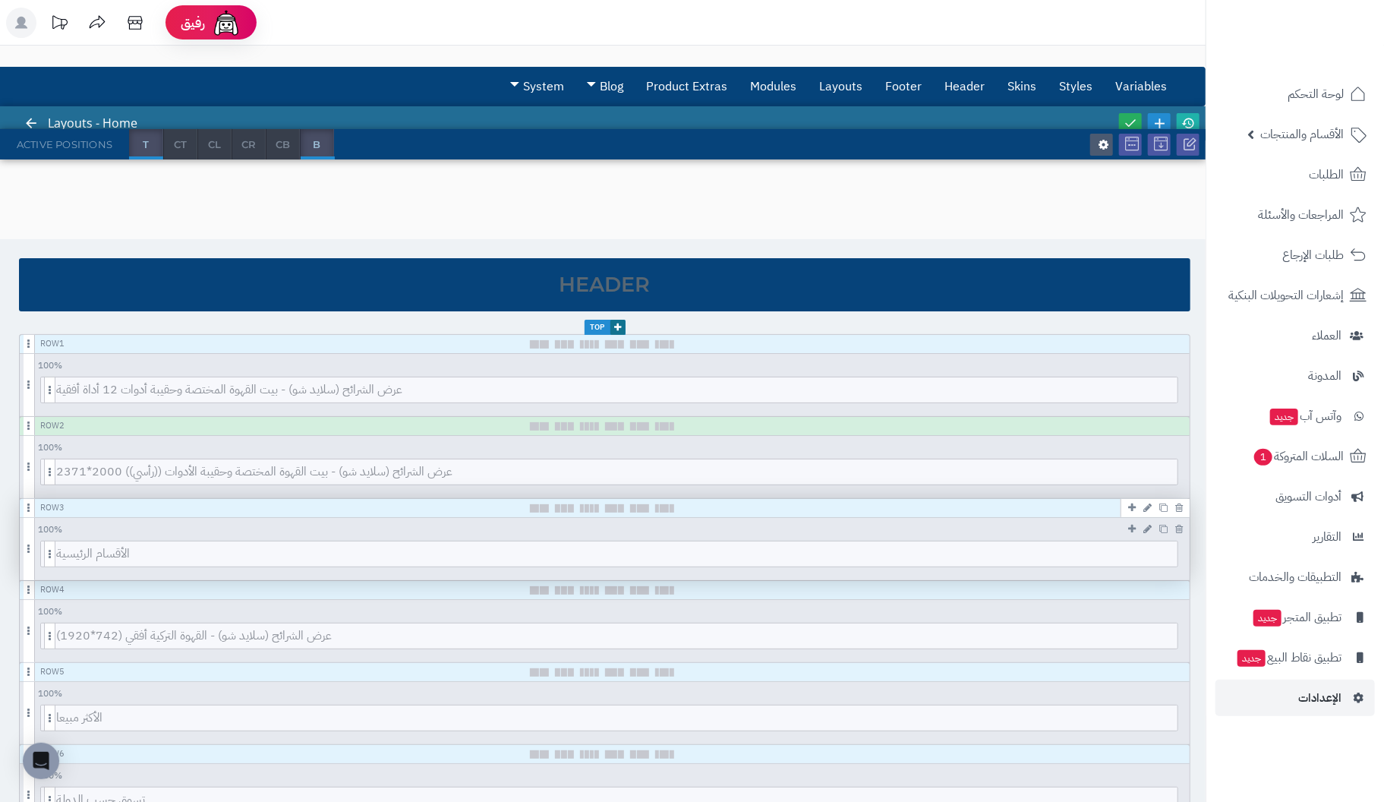
scroll to position [0, 0]
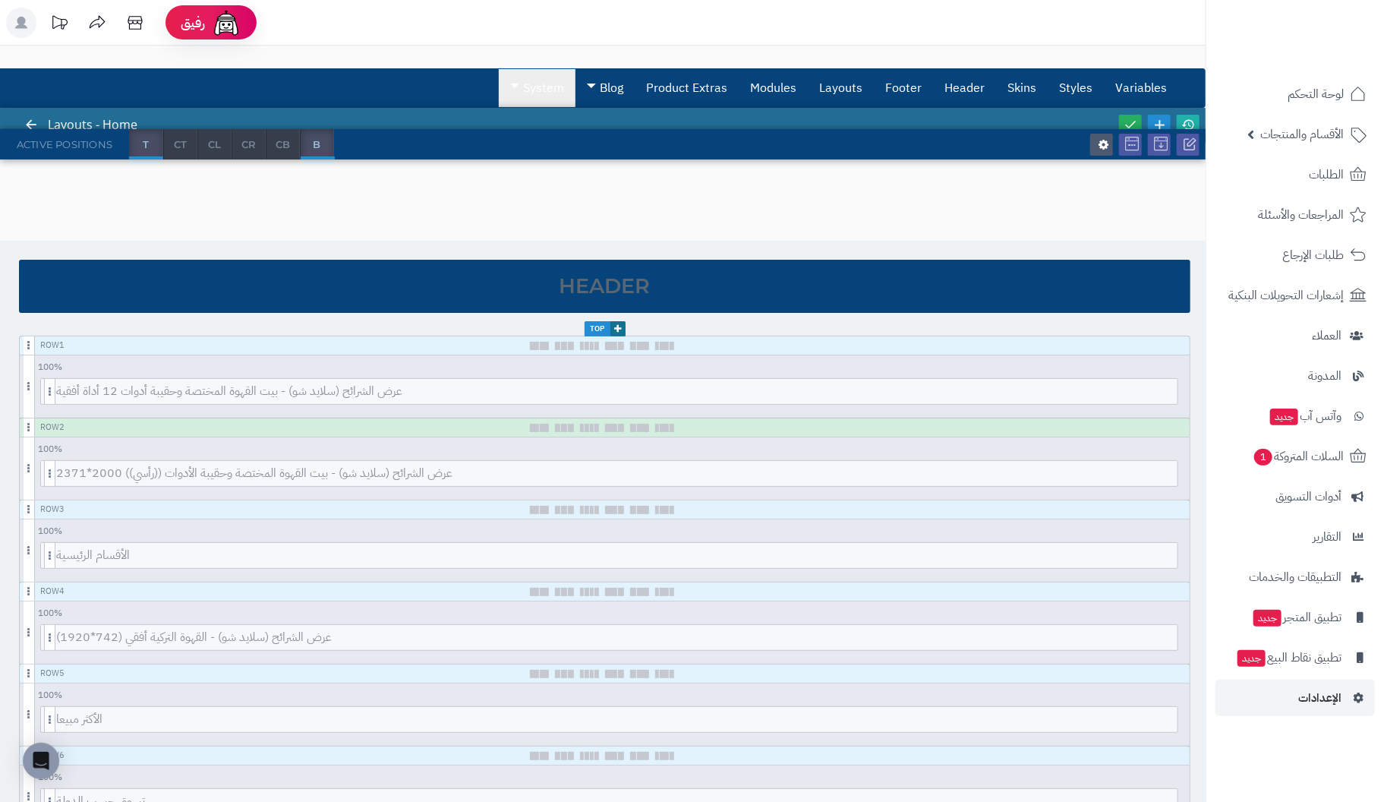
click at [547, 87] on link "System" at bounding box center [537, 88] width 77 height 38
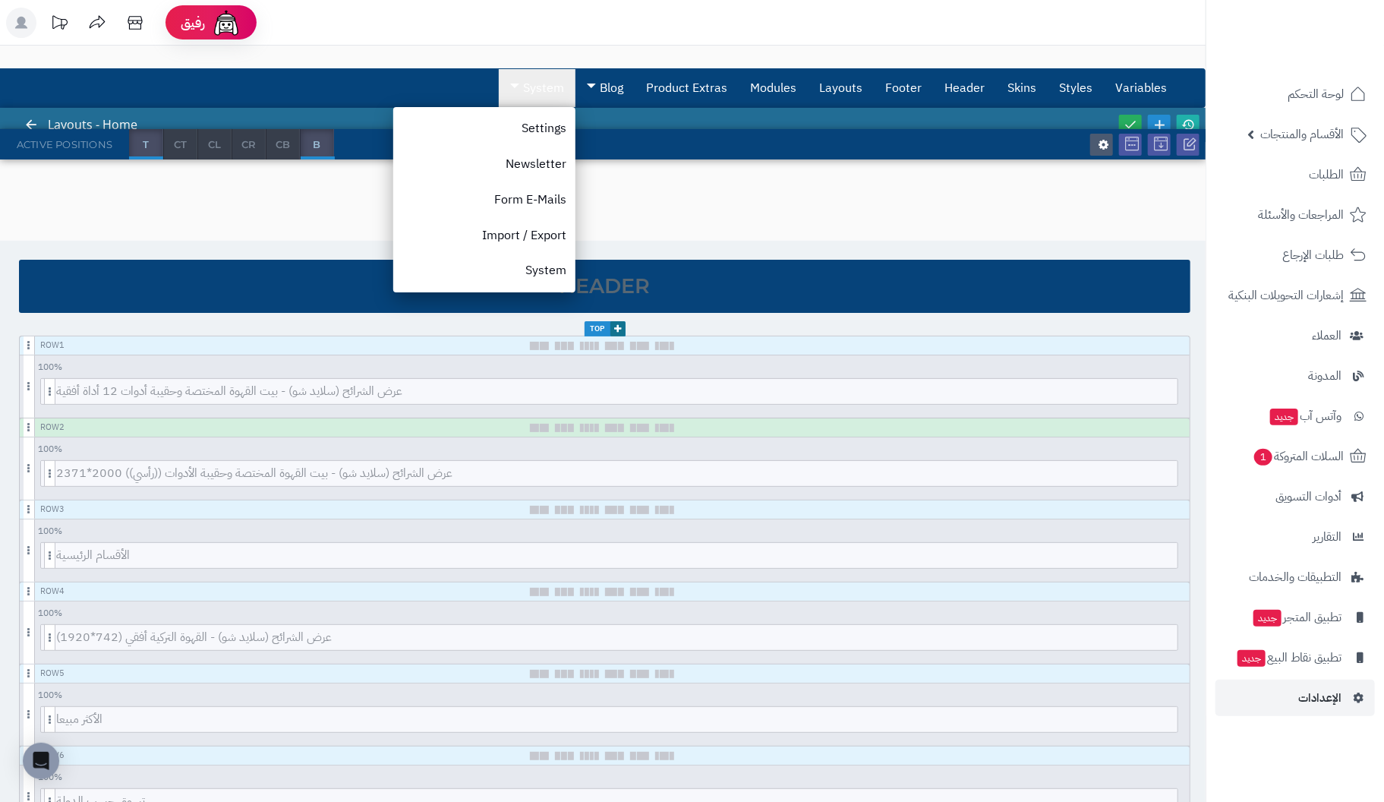
click at [547, 87] on link "System" at bounding box center [537, 88] width 77 height 38
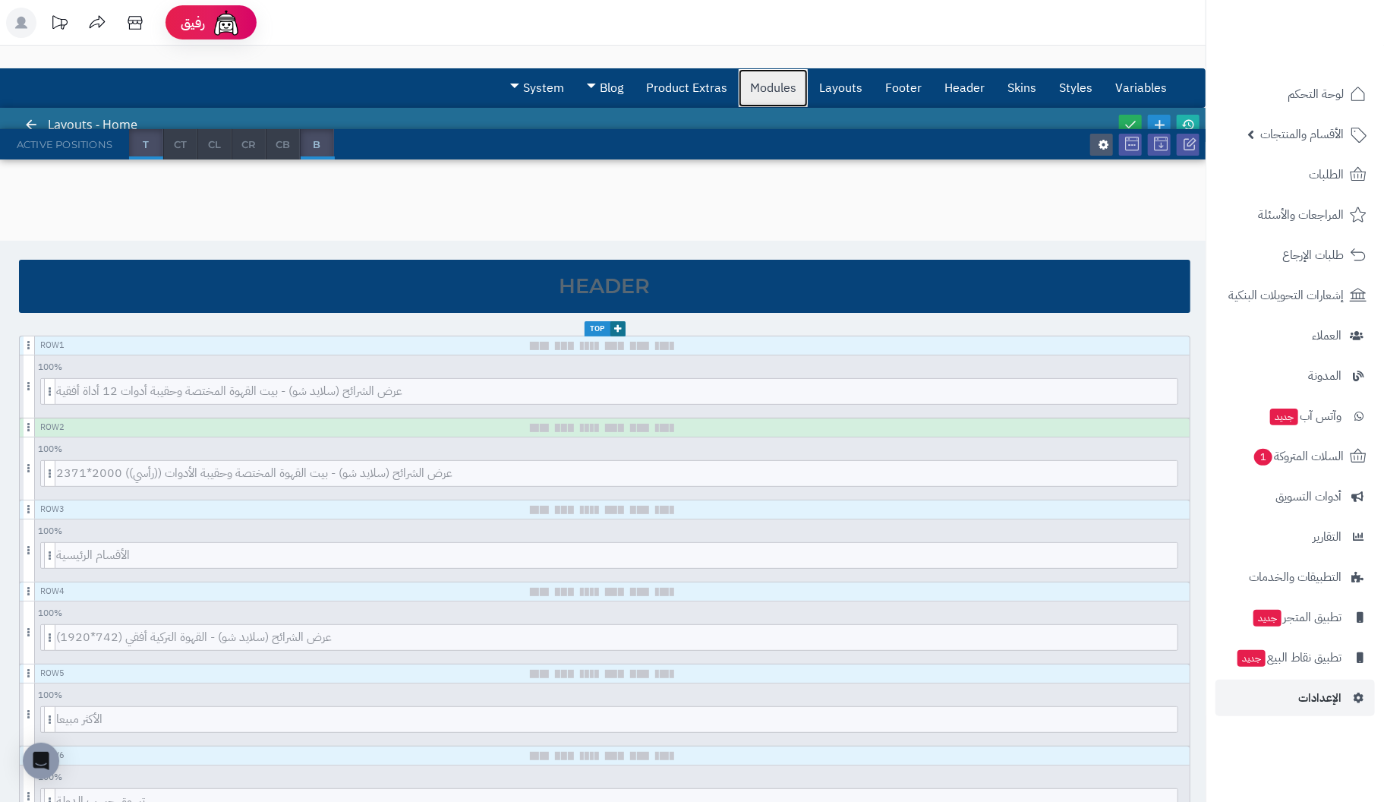
click at [802, 90] on link "Modules" at bounding box center [773, 88] width 69 height 38
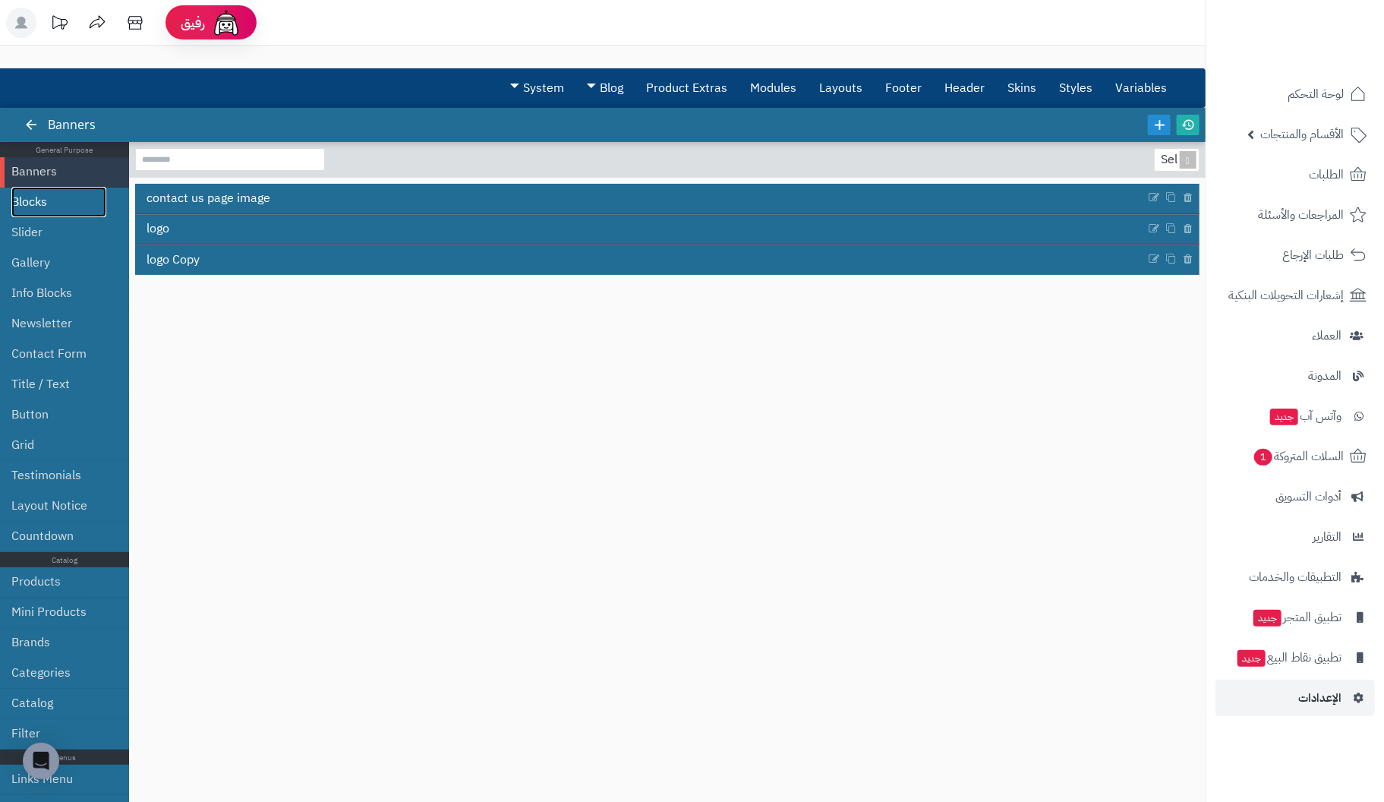
click at [43, 191] on link "Blocks" at bounding box center [58, 202] width 95 height 30
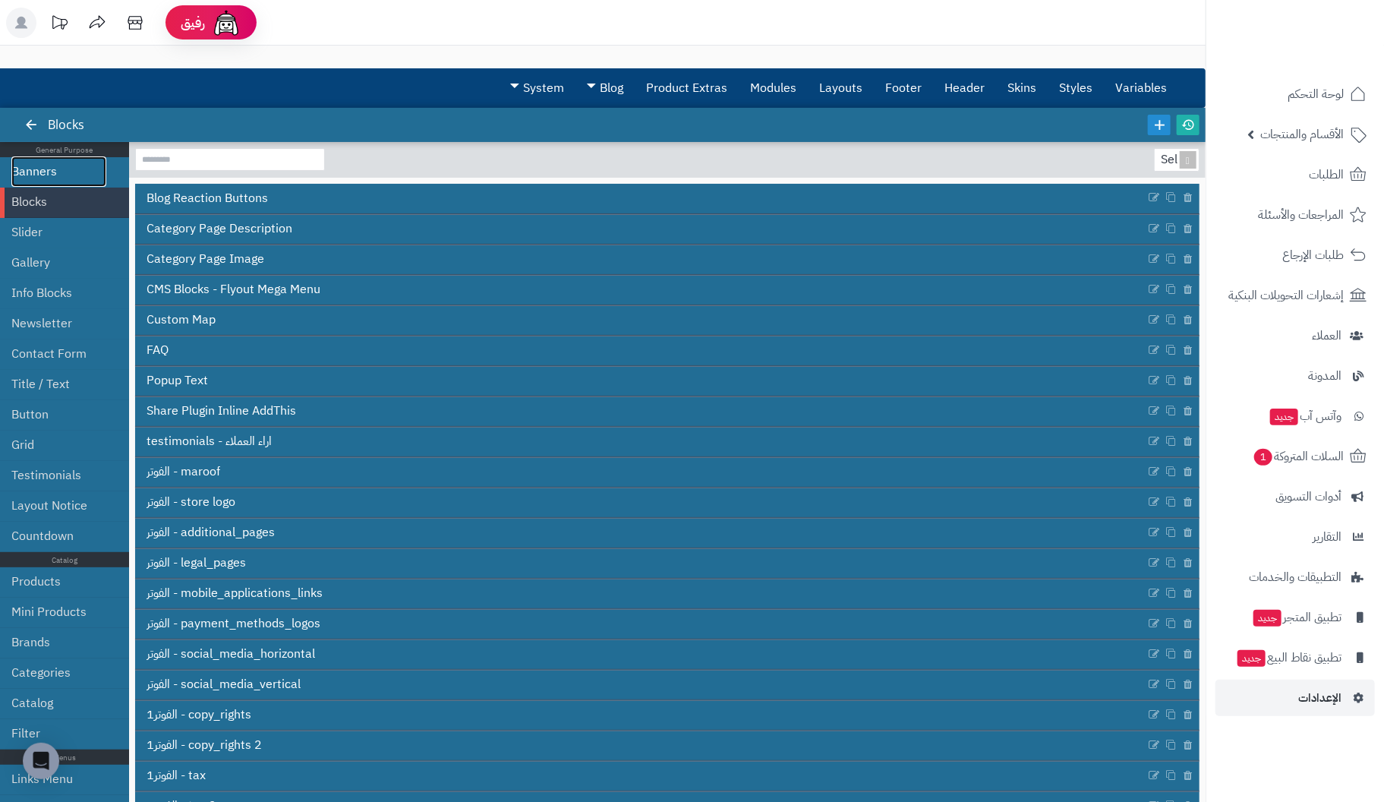
click at [51, 169] on link "Banners" at bounding box center [58, 171] width 95 height 30
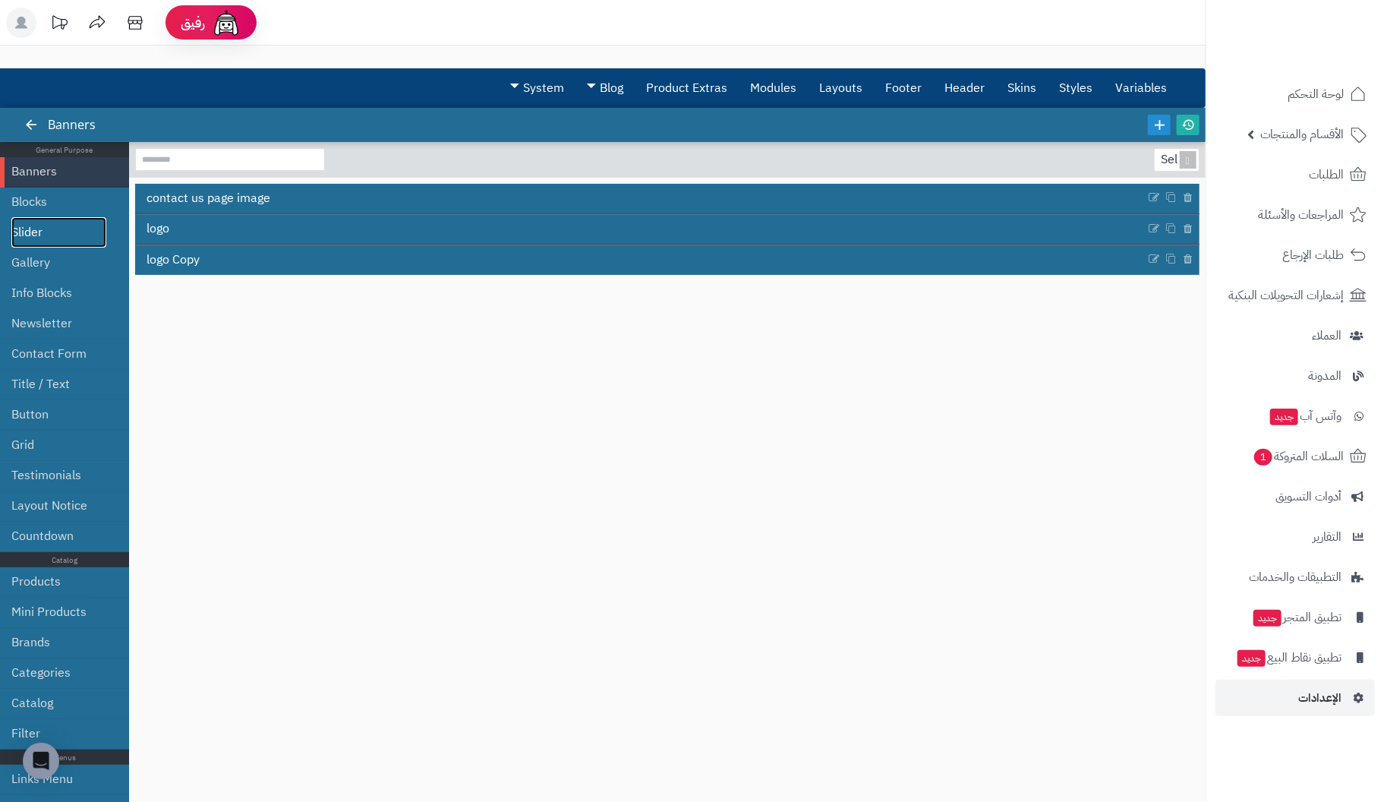
click at [32, 228] on link "Slider" at bounding box center [58, 232] width 95 height 30
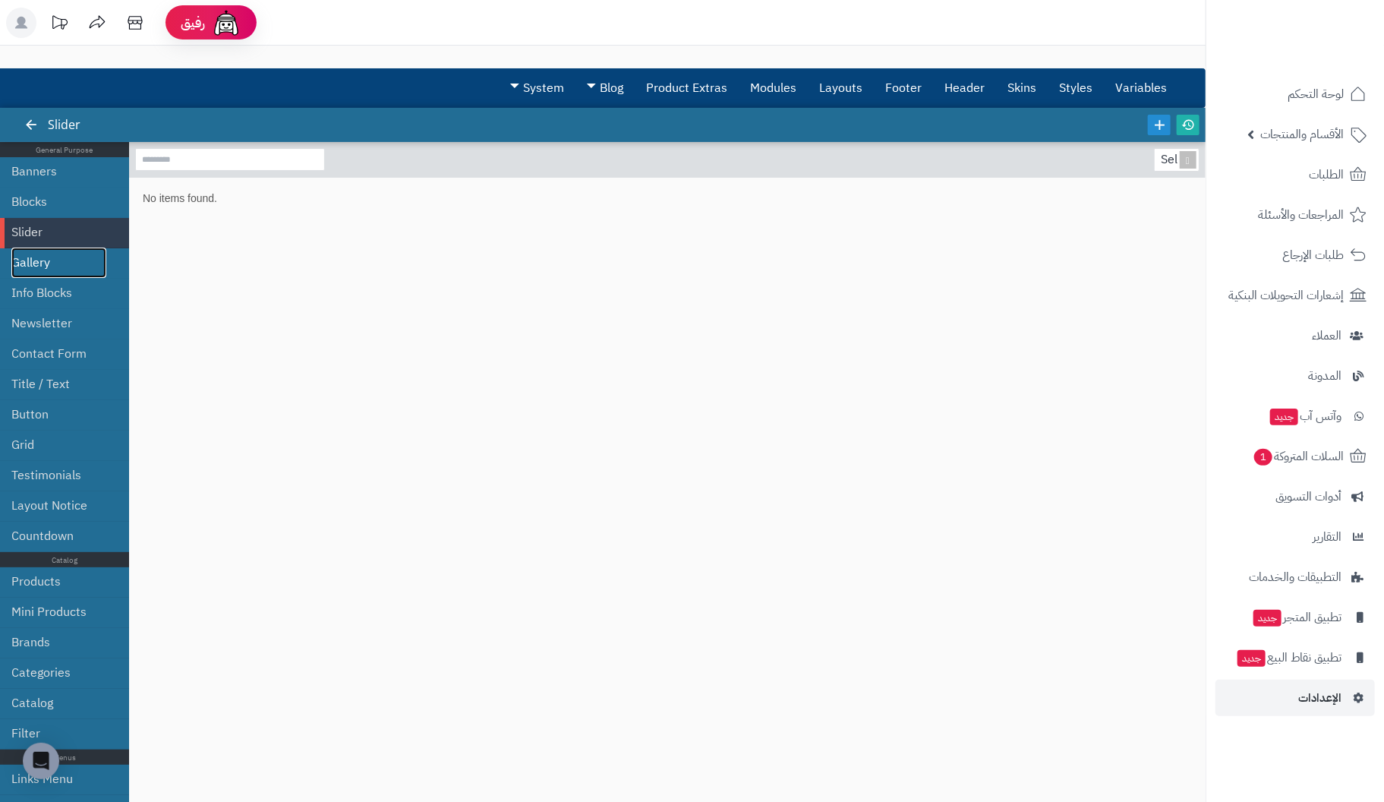
click at [55, 259] on link "Gallery" at bounding box center [58, 262] width 95 height 30
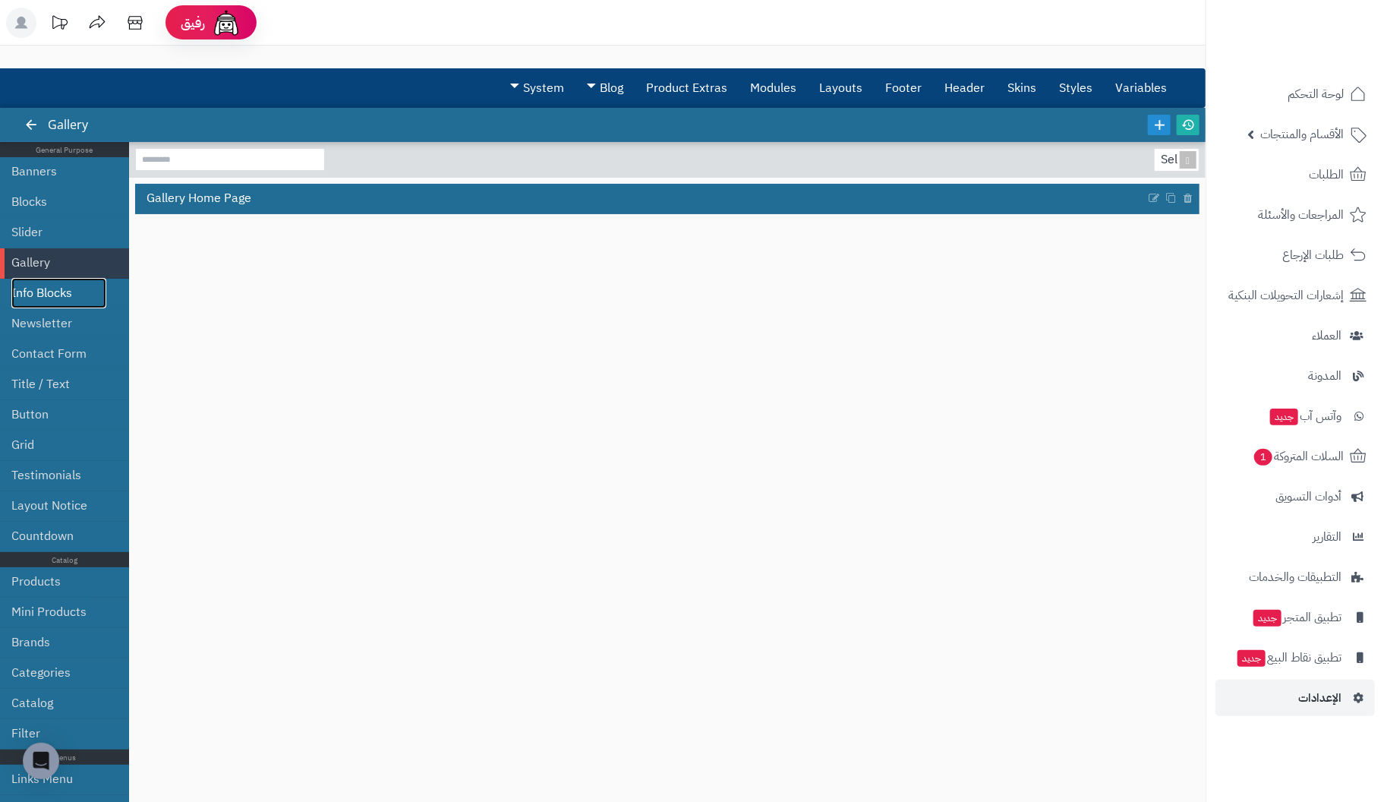
click at [55, 288] on link "Info Blocks" at bounding box center [58, 293] width 95 height 30
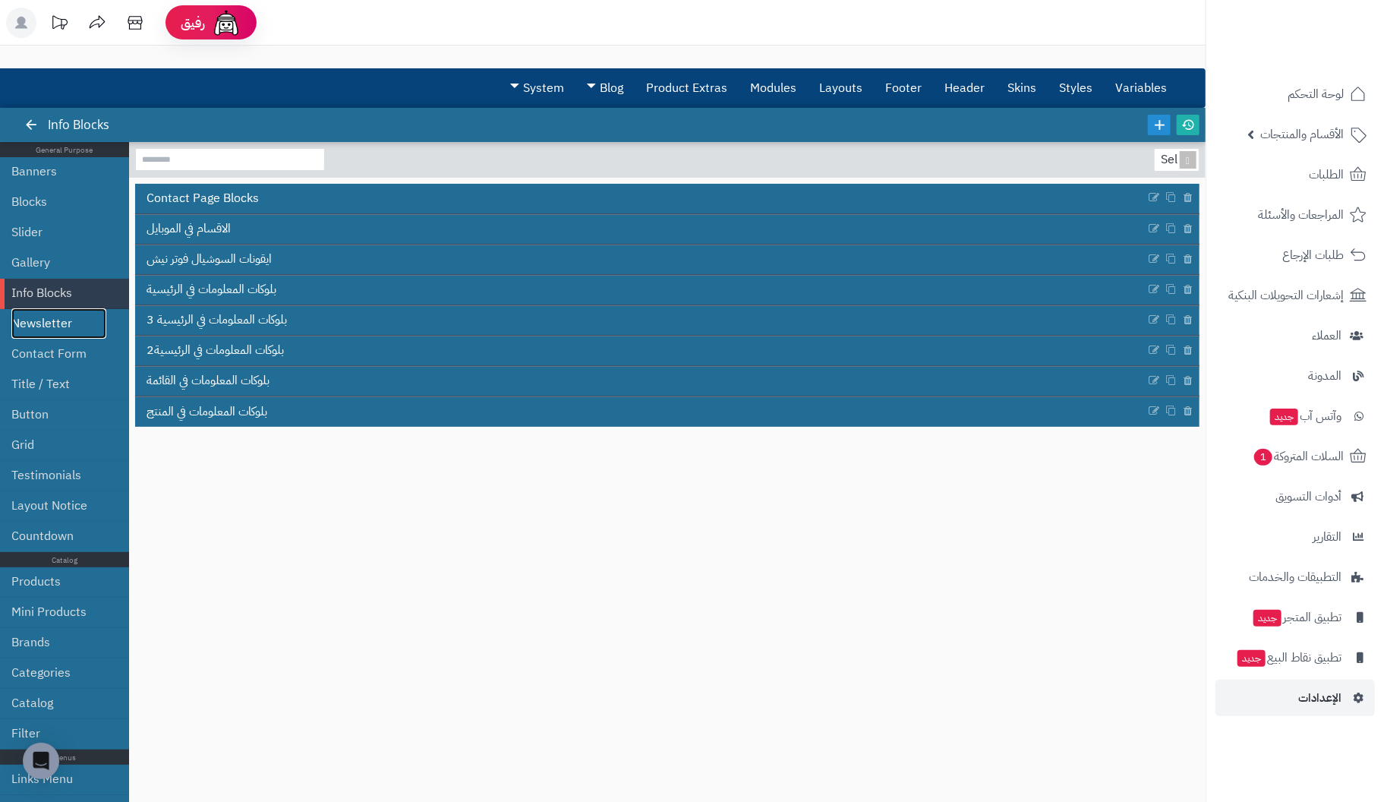
click at [31, 320] on link "Newsletter" at bounding box center [58, 323] width 95 height 30
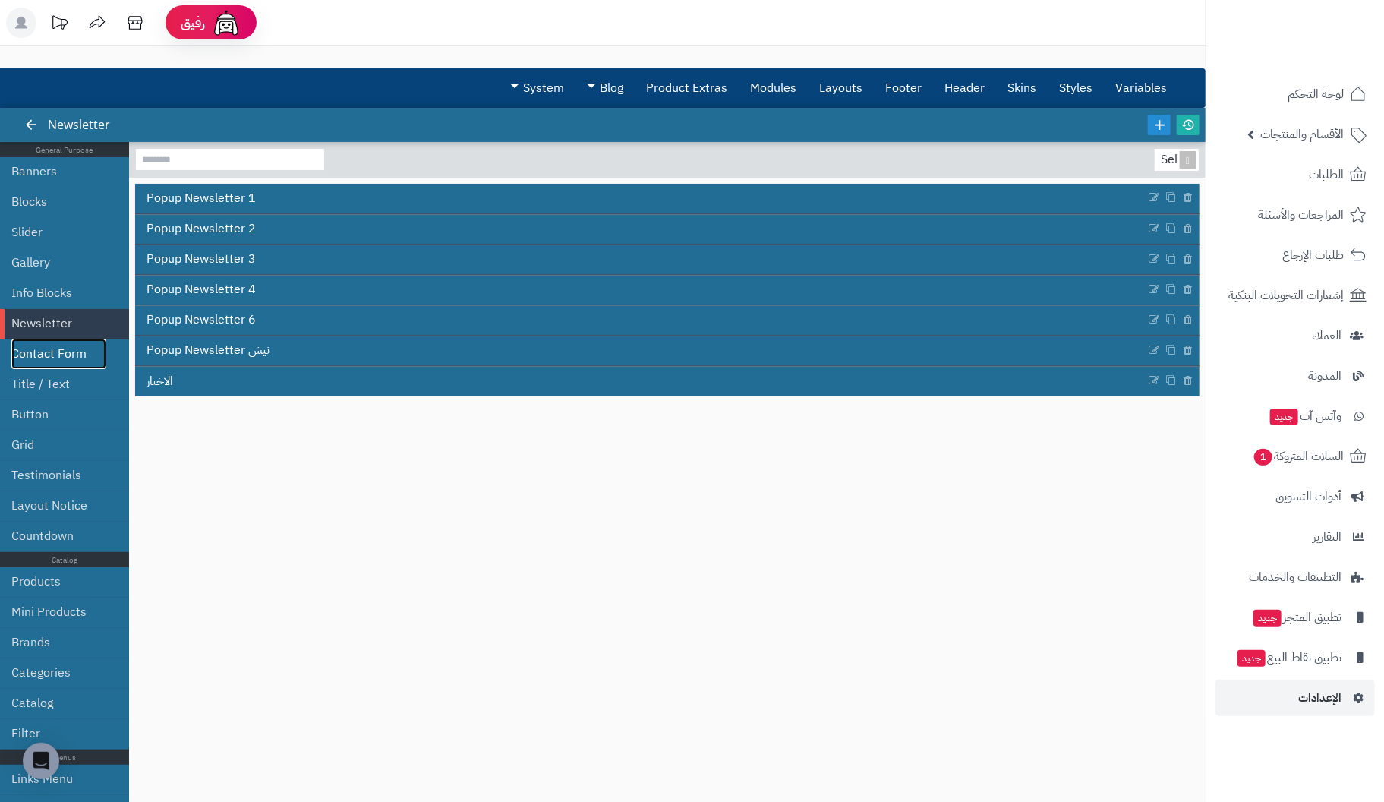
click at [57, 355] on link "Contact Form" at bounding box center [58, 354] width 95 height 30
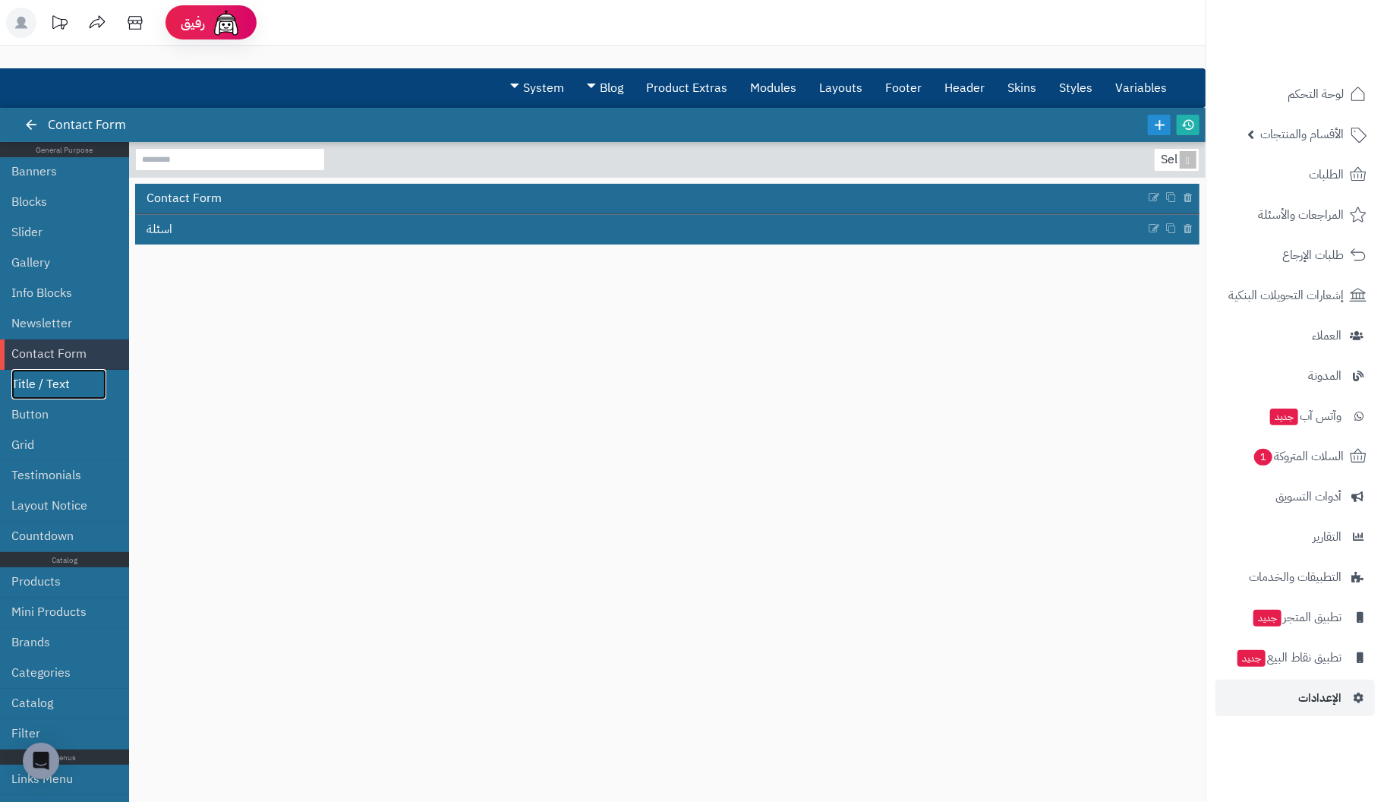
click at [44, 383] on link "Title / Text" at bounding box center [58, 384] width 95 height 30
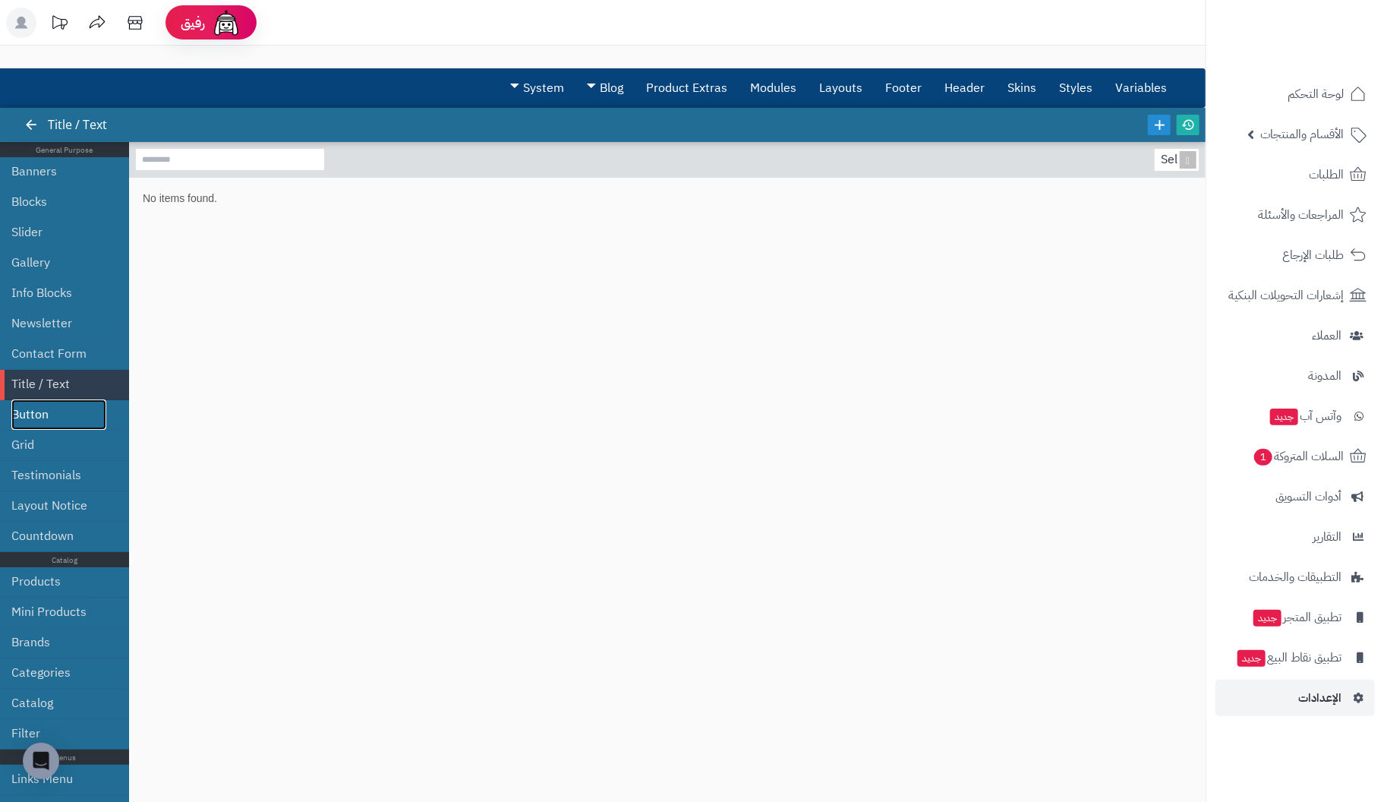
click at [38, 411] on link "Button" at bounding box center [58, 414] width 95 height 30
click at [24, 439] on link "Grid" at bounding box center [58, 445] width 95 height 30
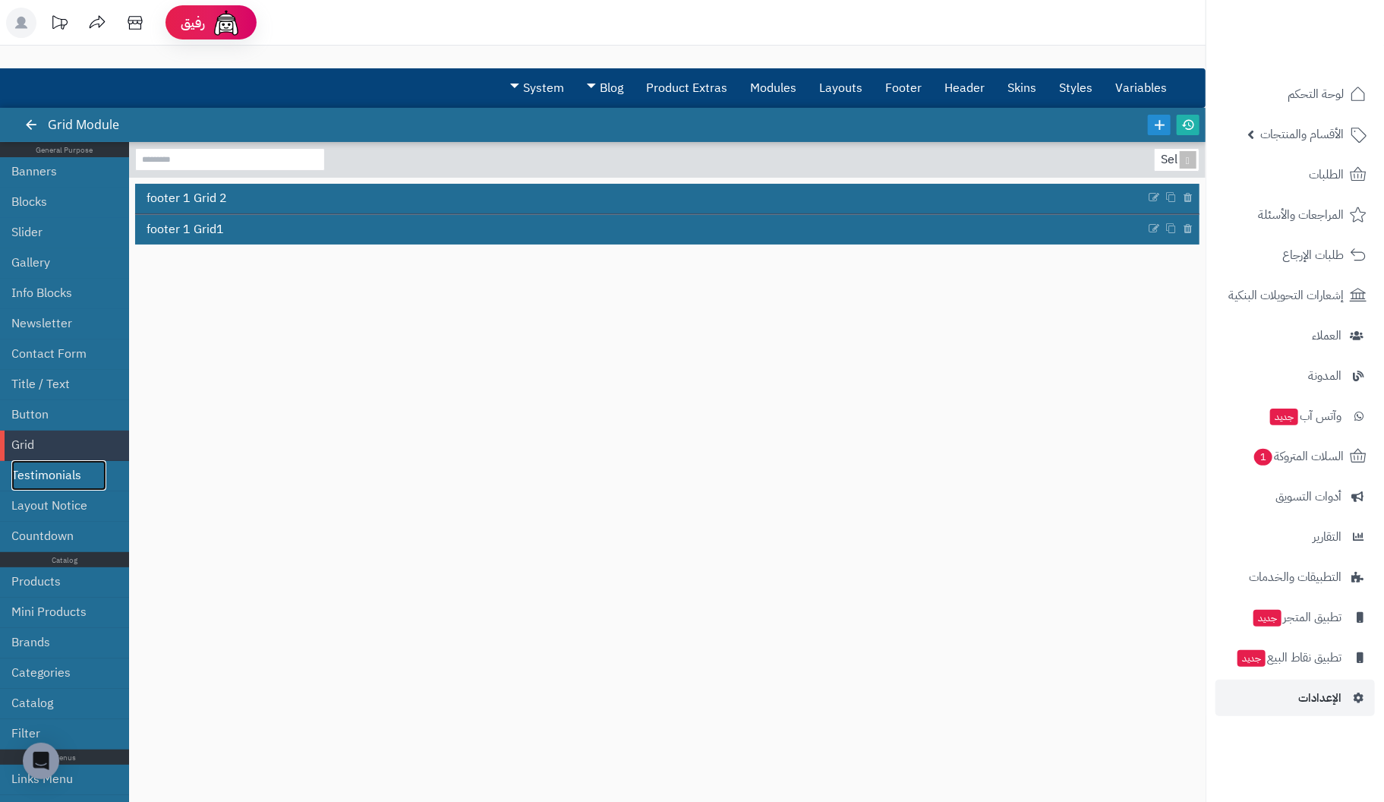
click at [71, 470] on link "Testimonials" at bounding box center [58, 475] width 95 height 30
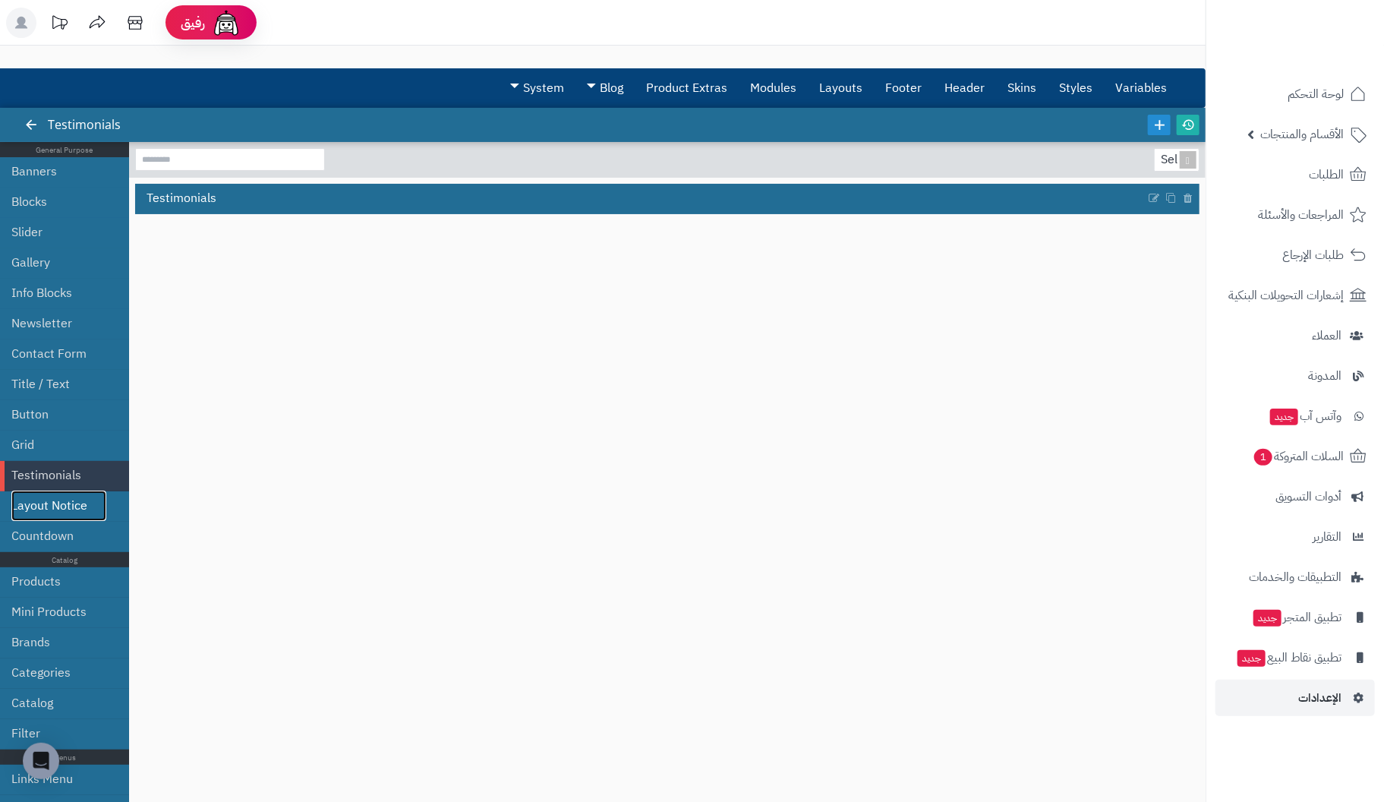
click at [66, 502] on link "Layout Notice" at bounding box center [58, 505] width 95 height 30
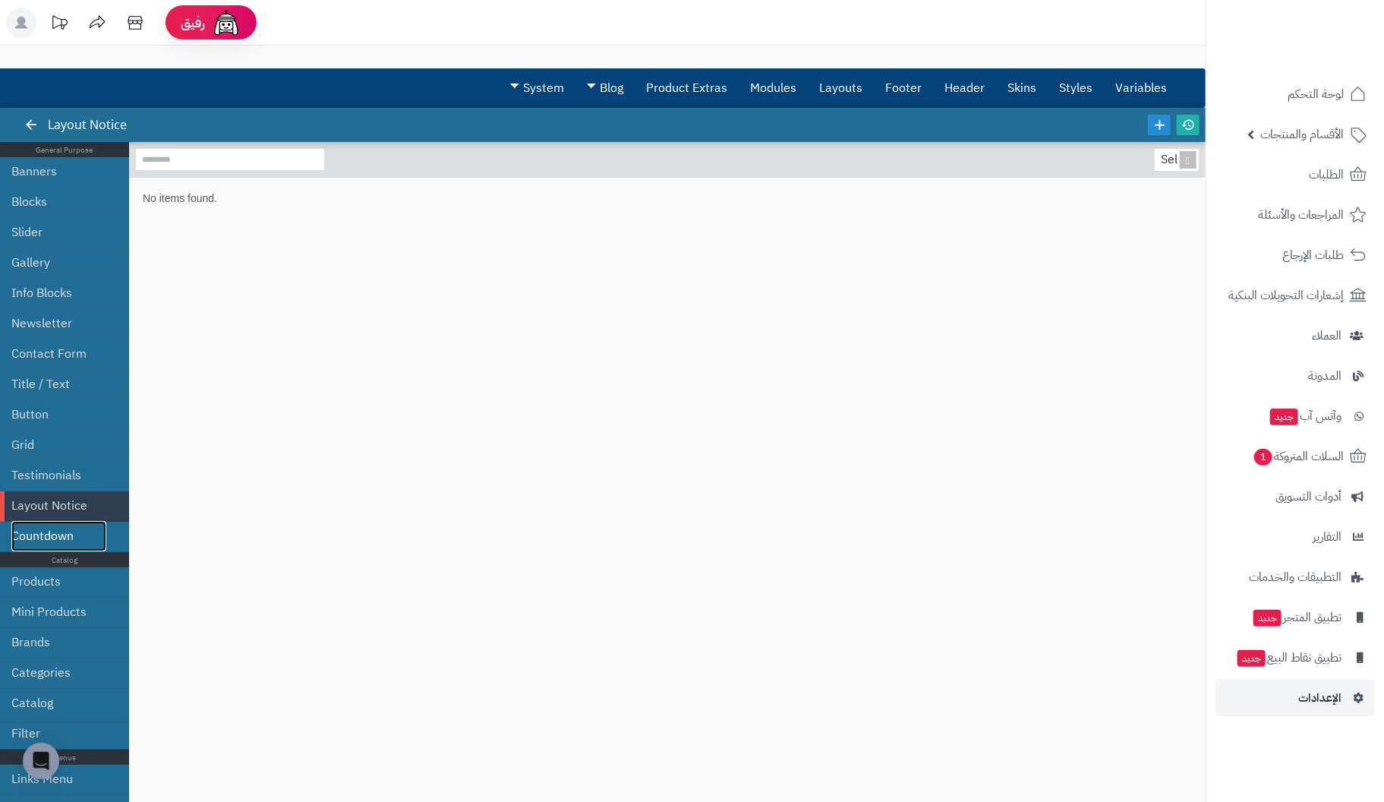
click at [55, 528] on link "Countdown" at bounding box center [58, 536] width 95 height 30
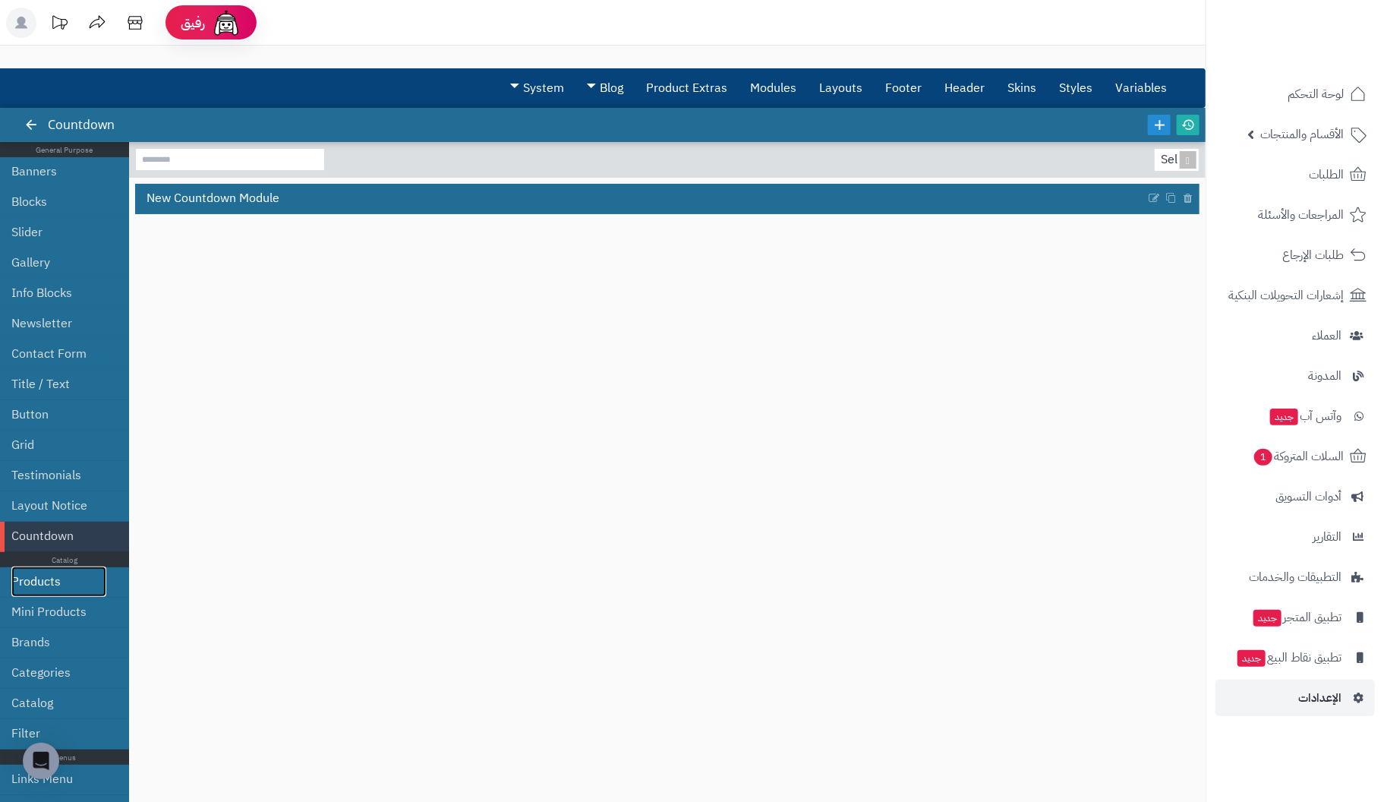
click at [69, 573] on link "Products" at bounding box center [58, 581] width 95 height 30
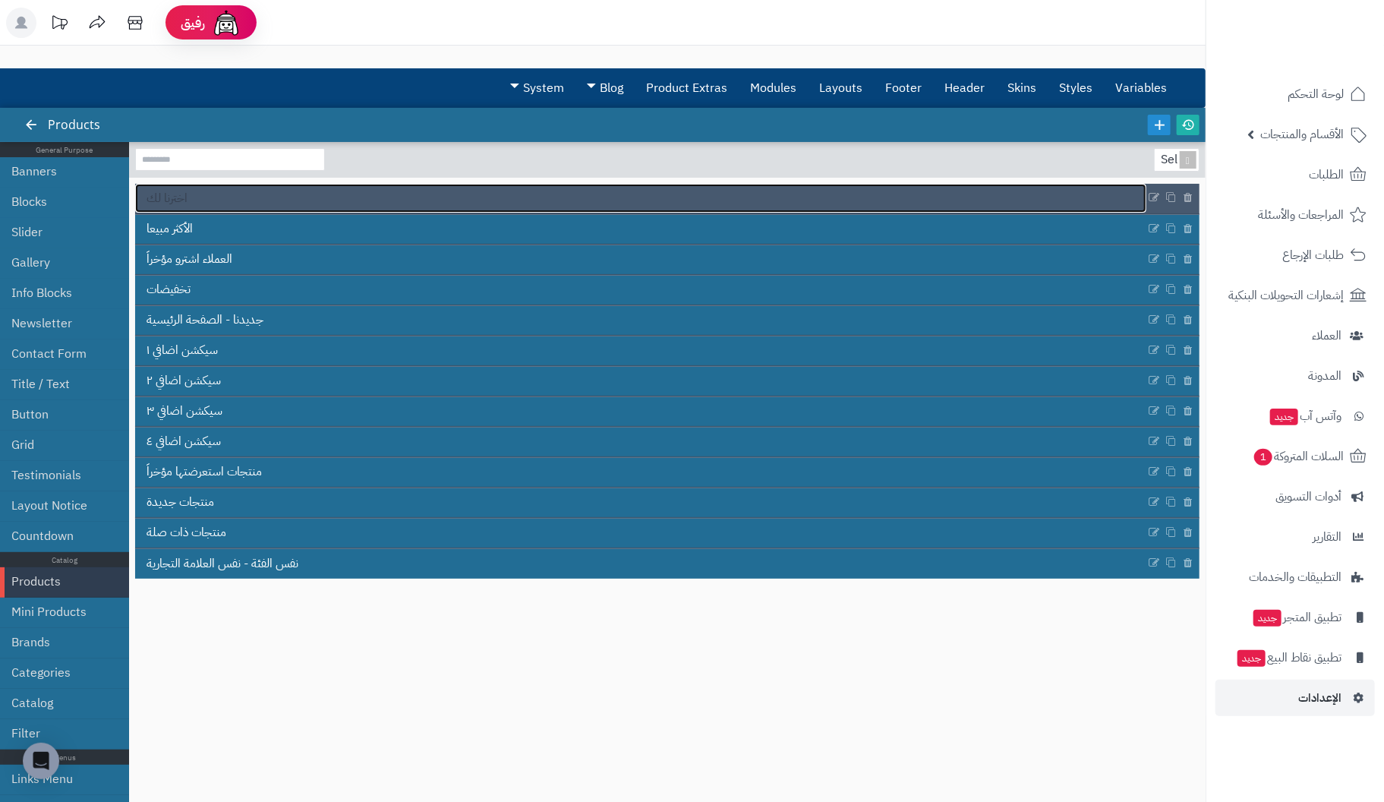
click at [184, 200] on span "اخترنا لك" at bounding box center [166, 198] width 41 height 17
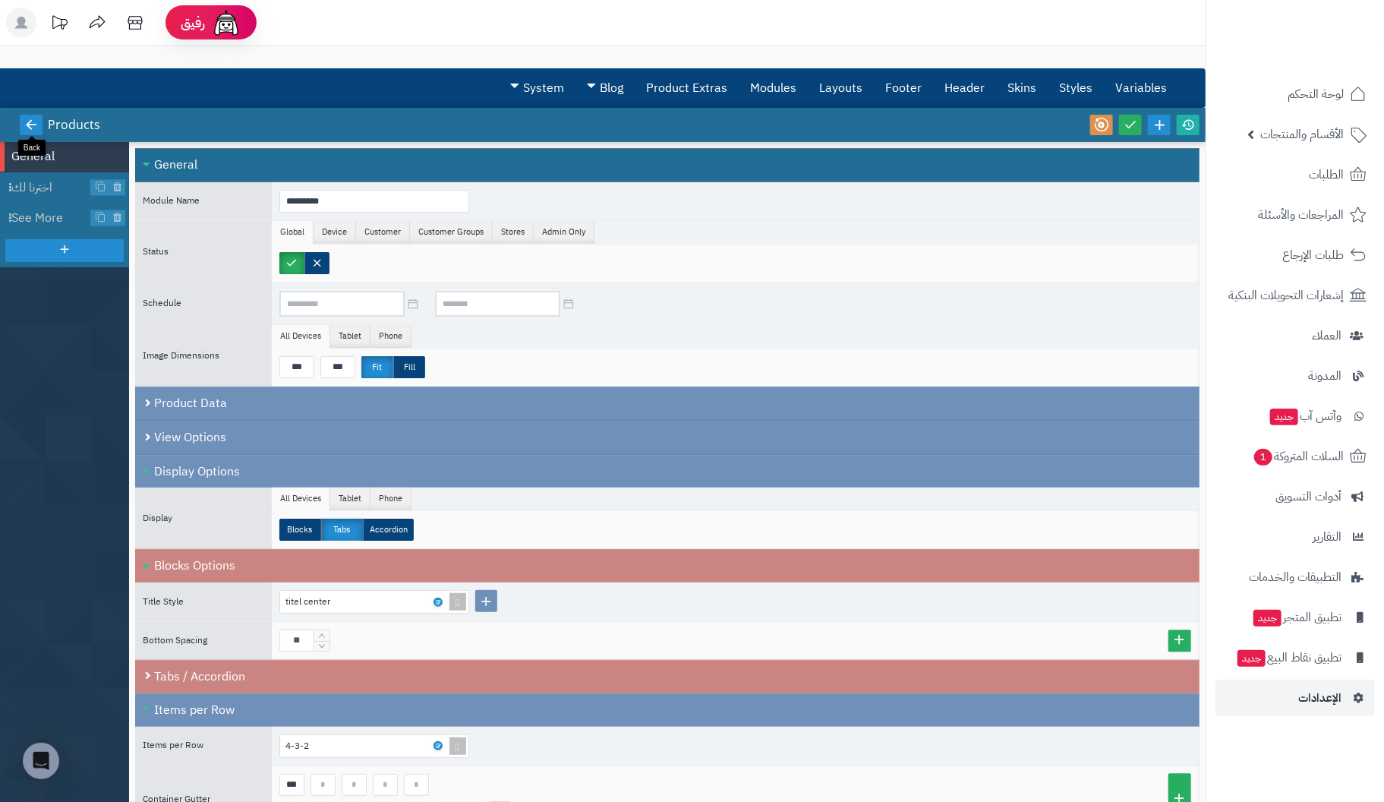
click at [37, 118] on icon at bounding box center [31, 125] width 14 height 14
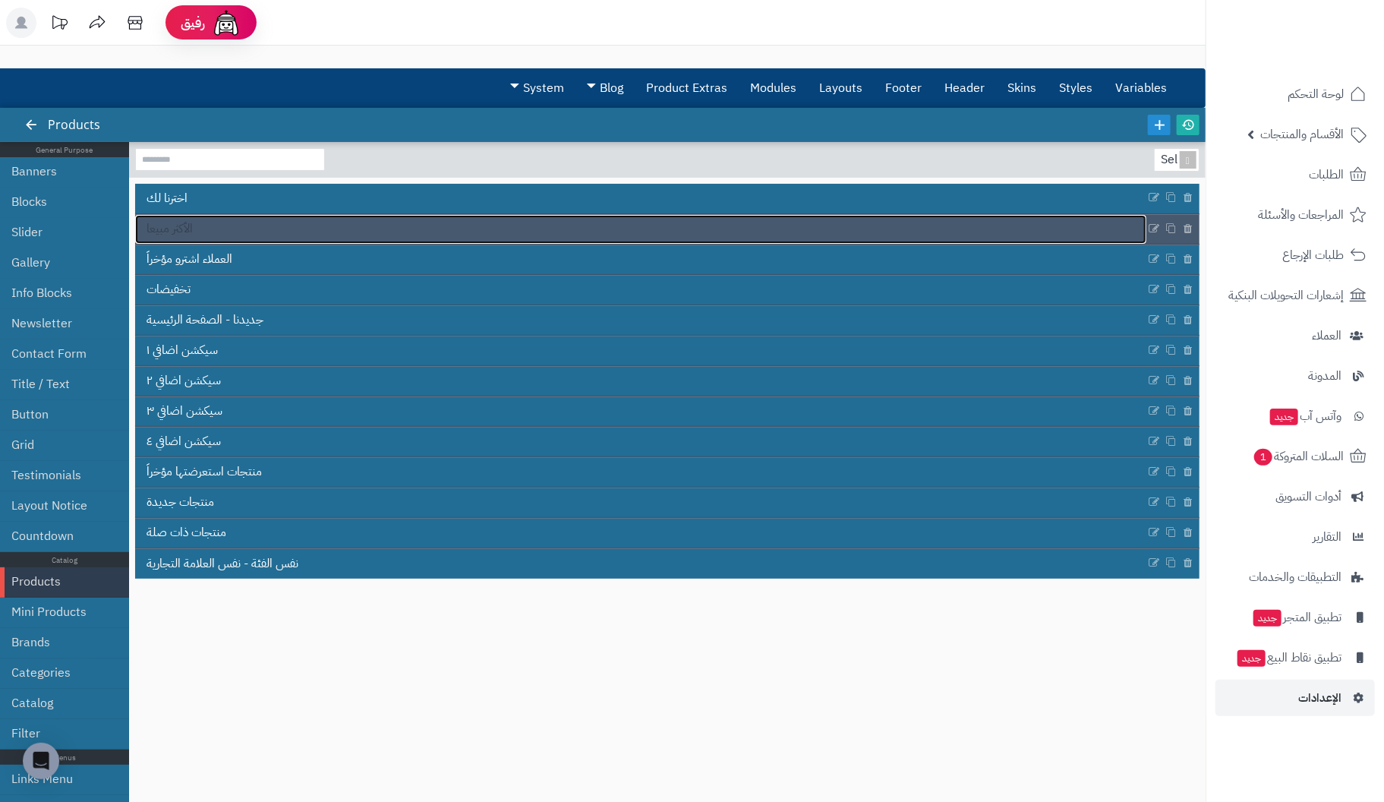
click at [180, 232] on span "الأكثر مبيعا" at bounding box center [169, 228] width 46 height 17
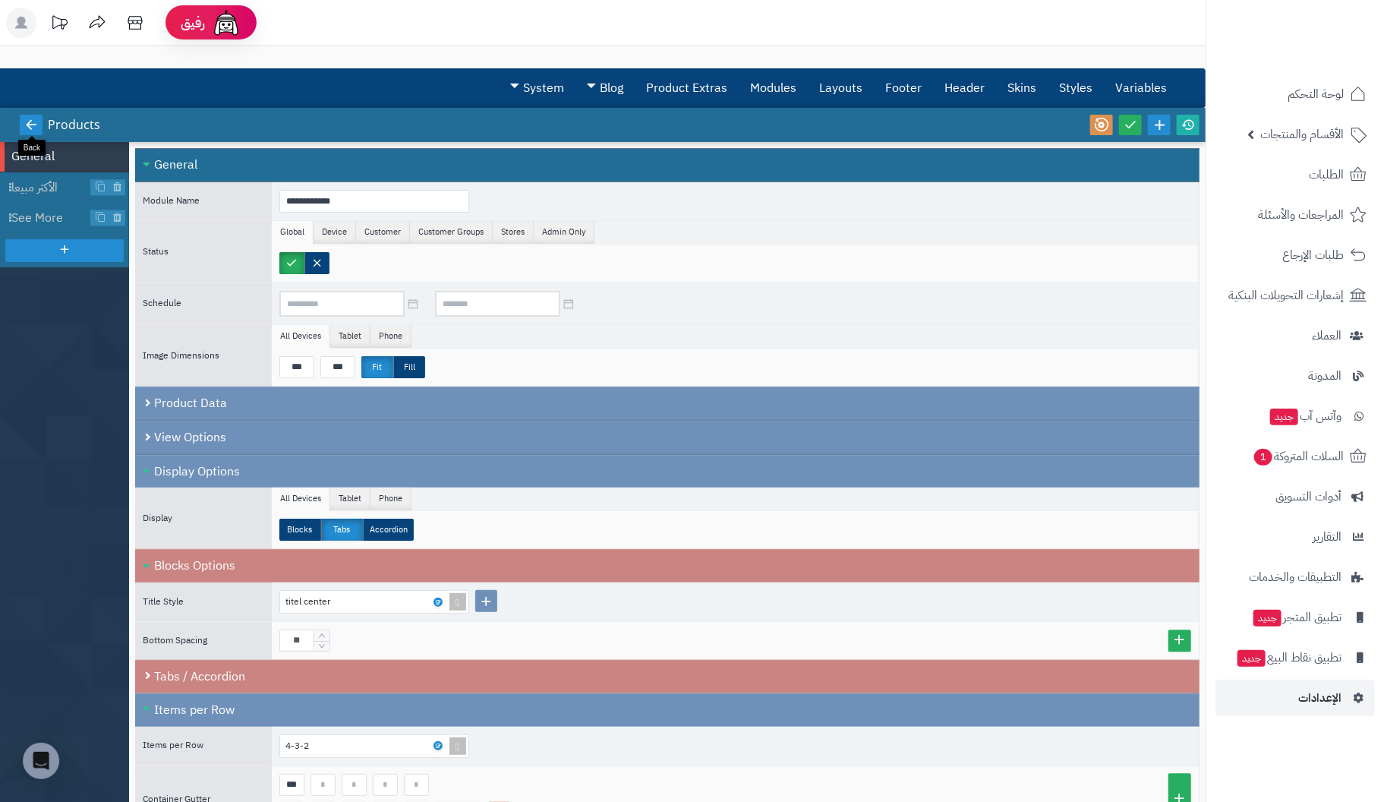
click at [30, 121] on icon at bounding box center [31, 125] width 14 height 14
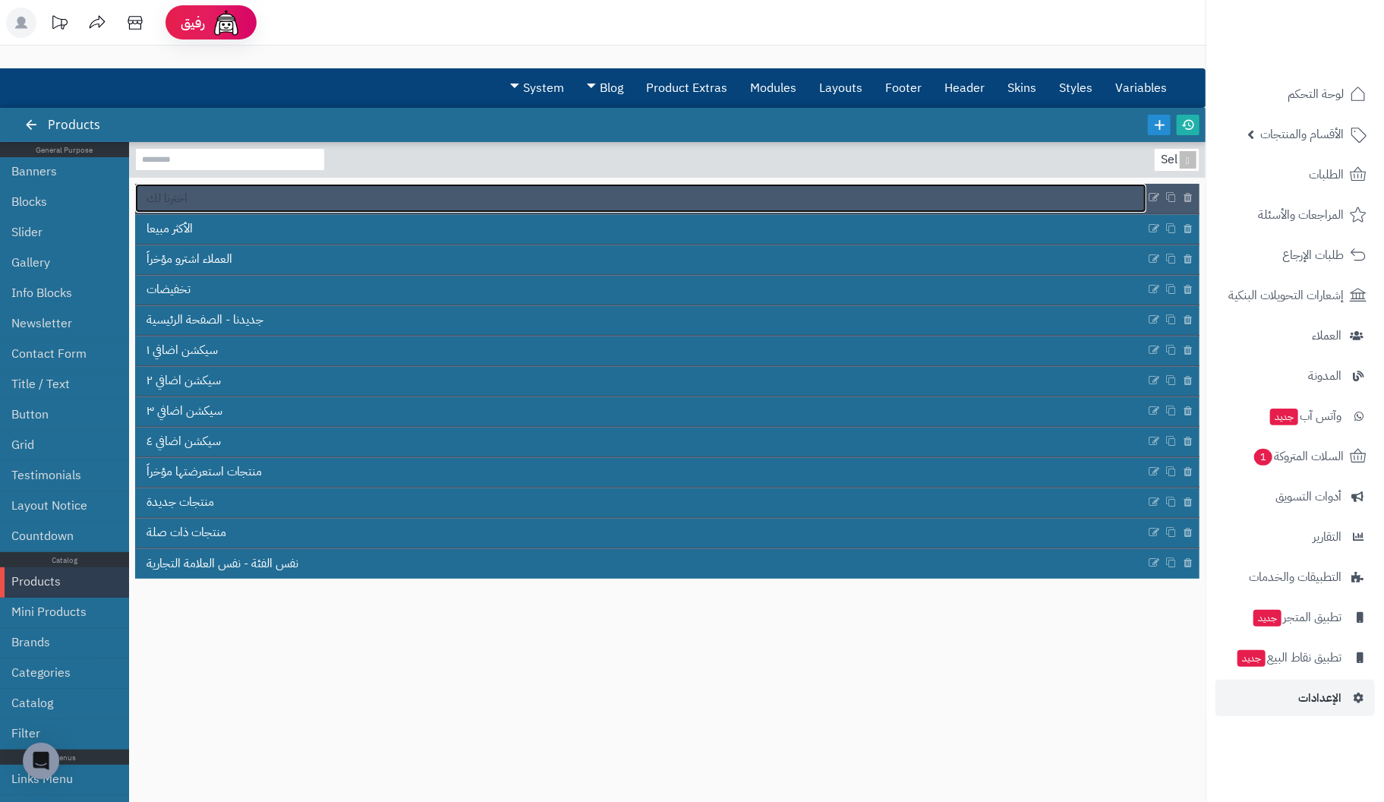
click at [184, 194] on span "اخترنا لك" at bounding box center [166, 198] width 41 height 17
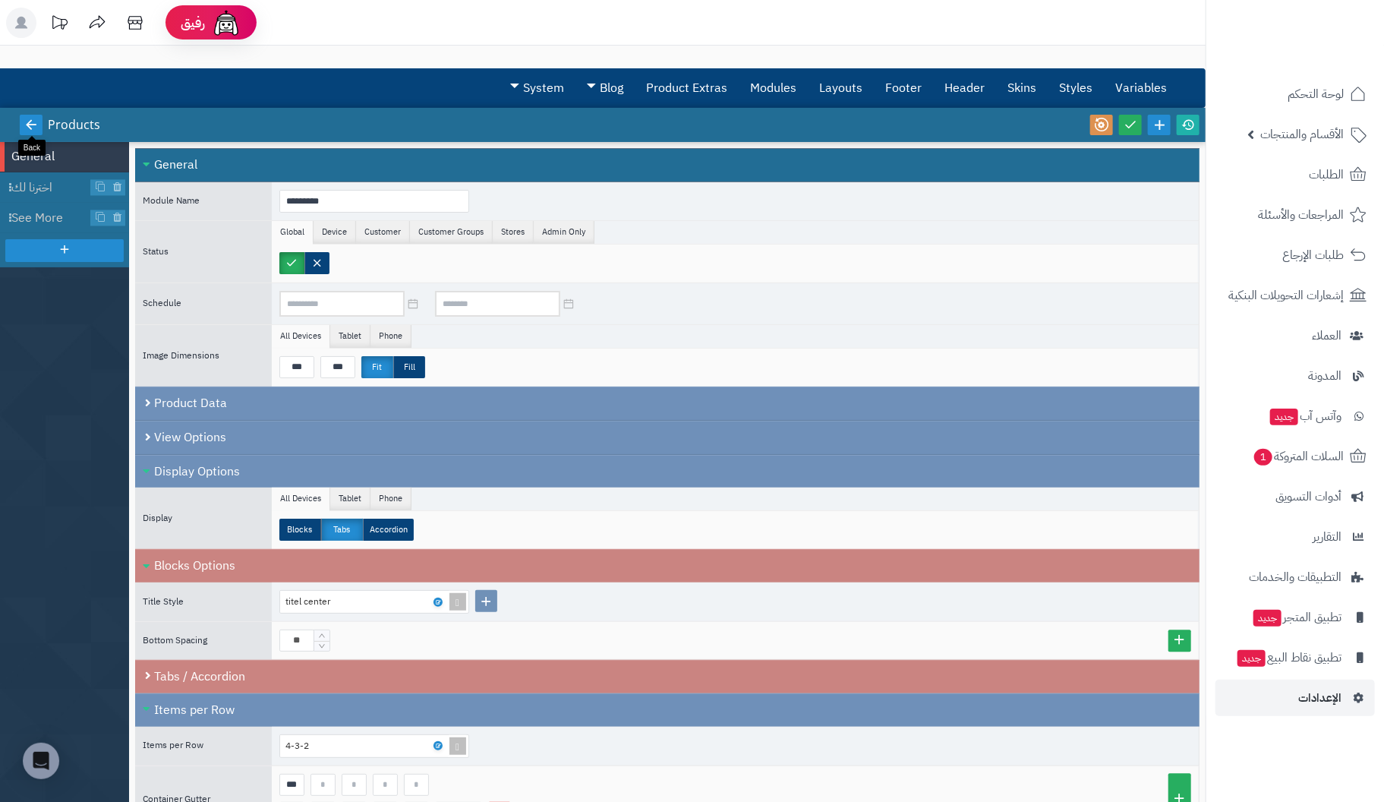
click at [35, 121] on icon at bounding box center [31, 125] width 14 height 14
